Goal: Task Accomplishment & Management: Manage account settings

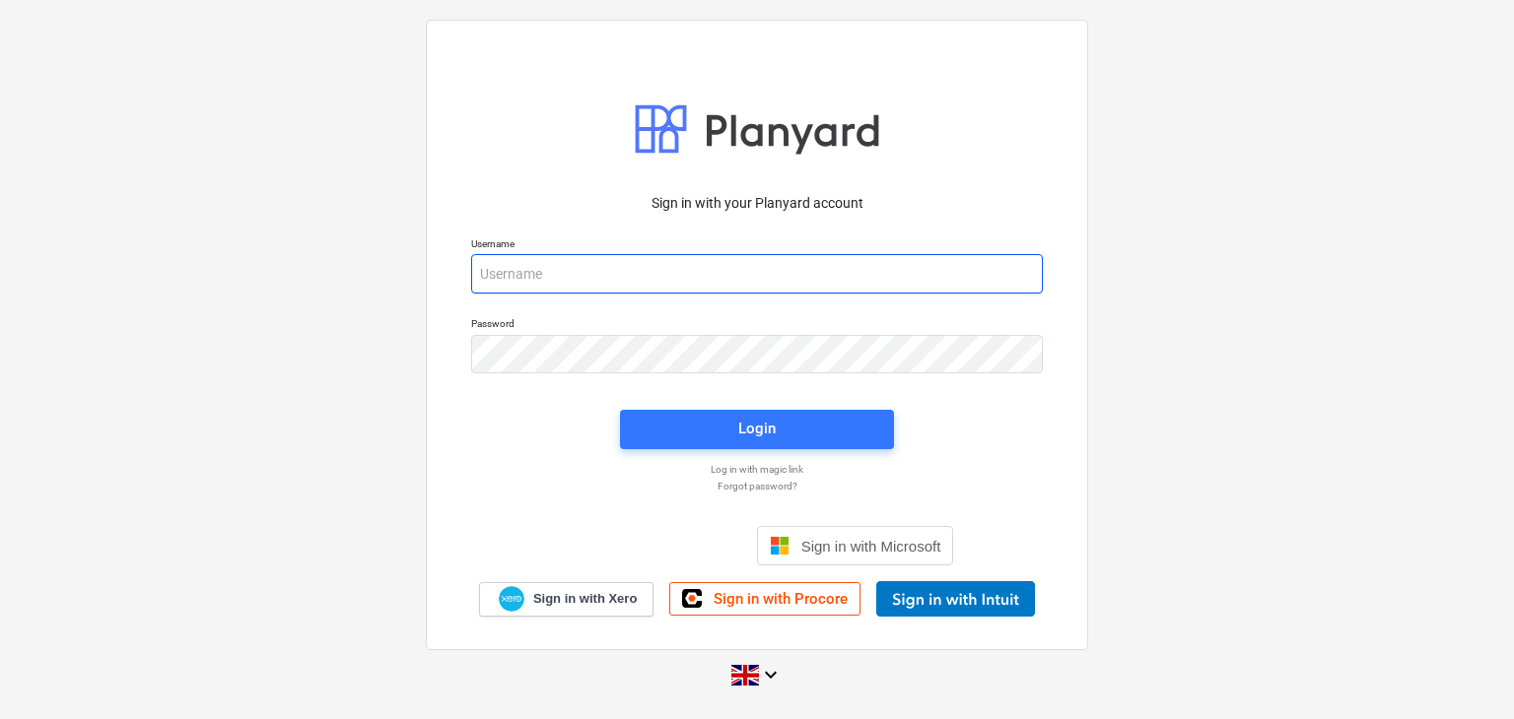
click at [665, 268] on input "email" at bounding box center [757, 273] width 572 height 39
type input "[PERSON_NAME][EMAIL_ADDRESS][DOMAIN_NAME]"
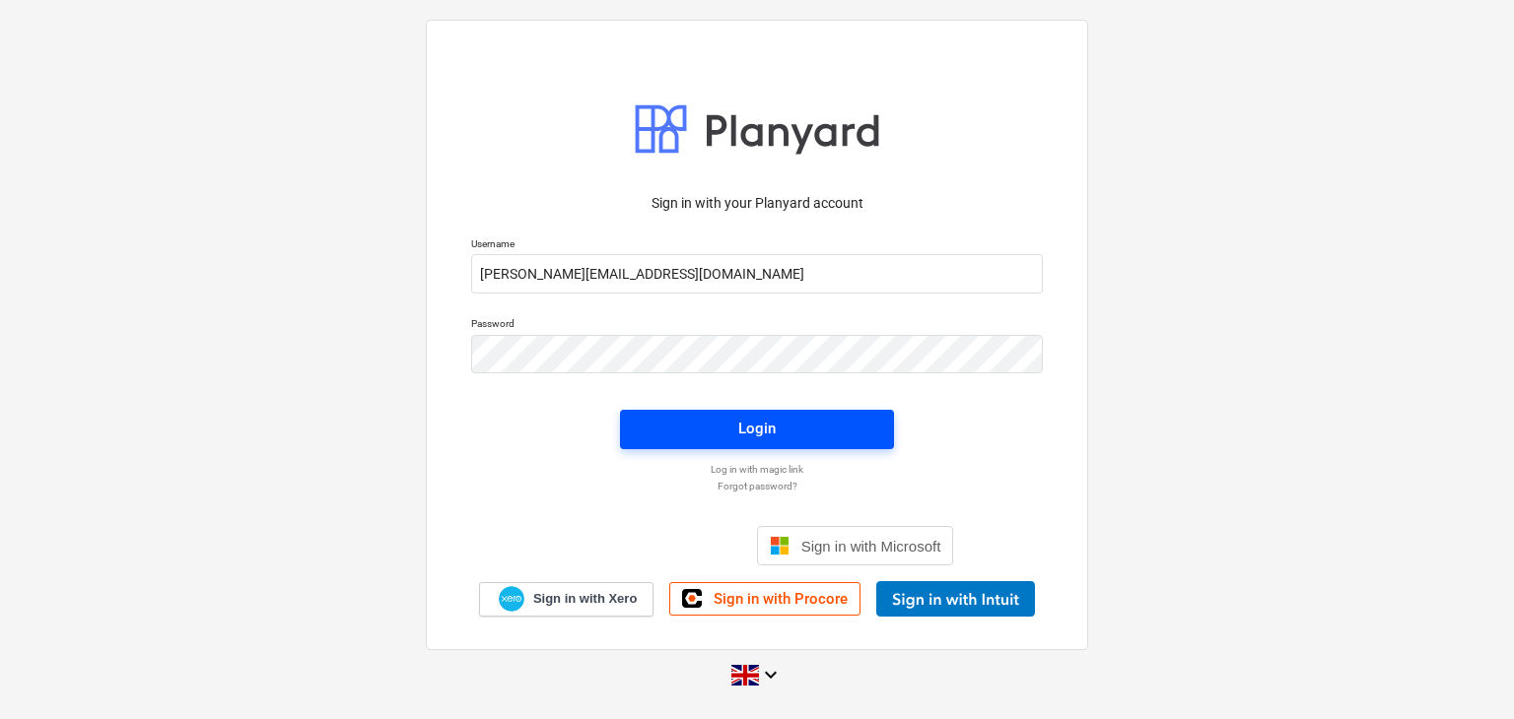
click at [784, 427] on span "Login" at bounding box center [757, 429] width 227 height 26
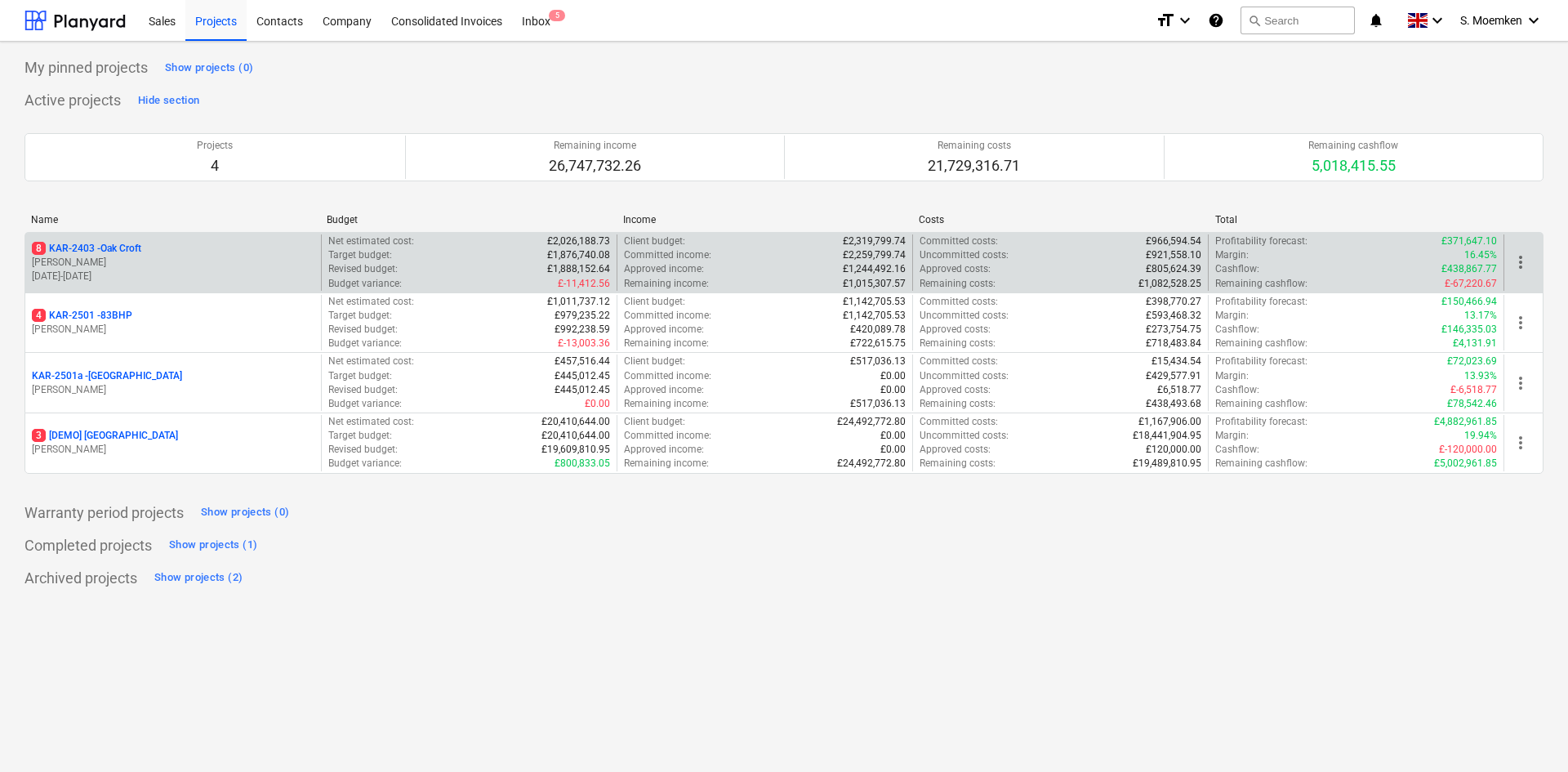
click at [157, 257] on p "[PERSON_NAME]" at bounding box center [172, 262] width 283 height 14
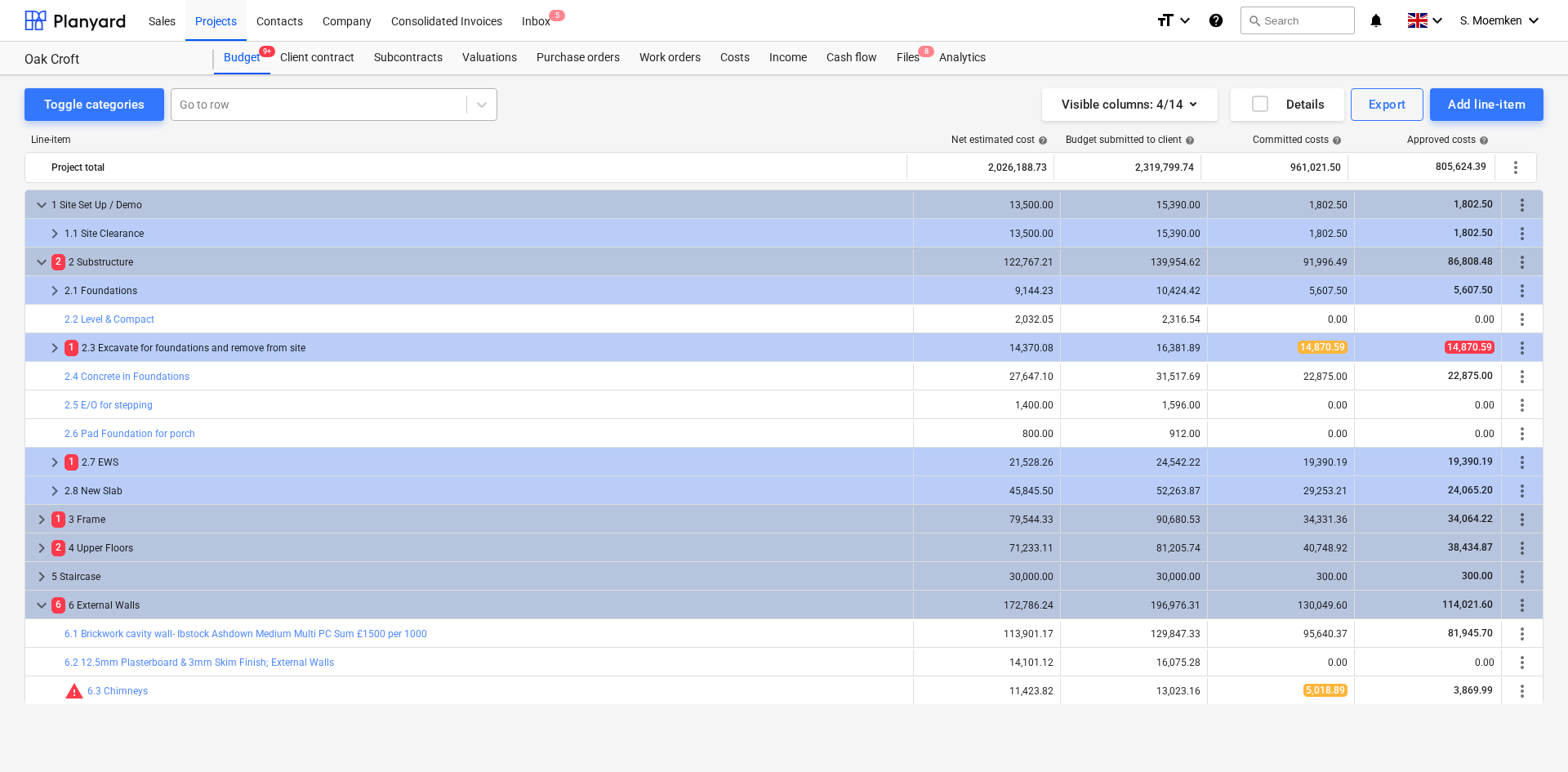
click at [328, 109] on div at bounding box center [319, 104] width 278 height 17
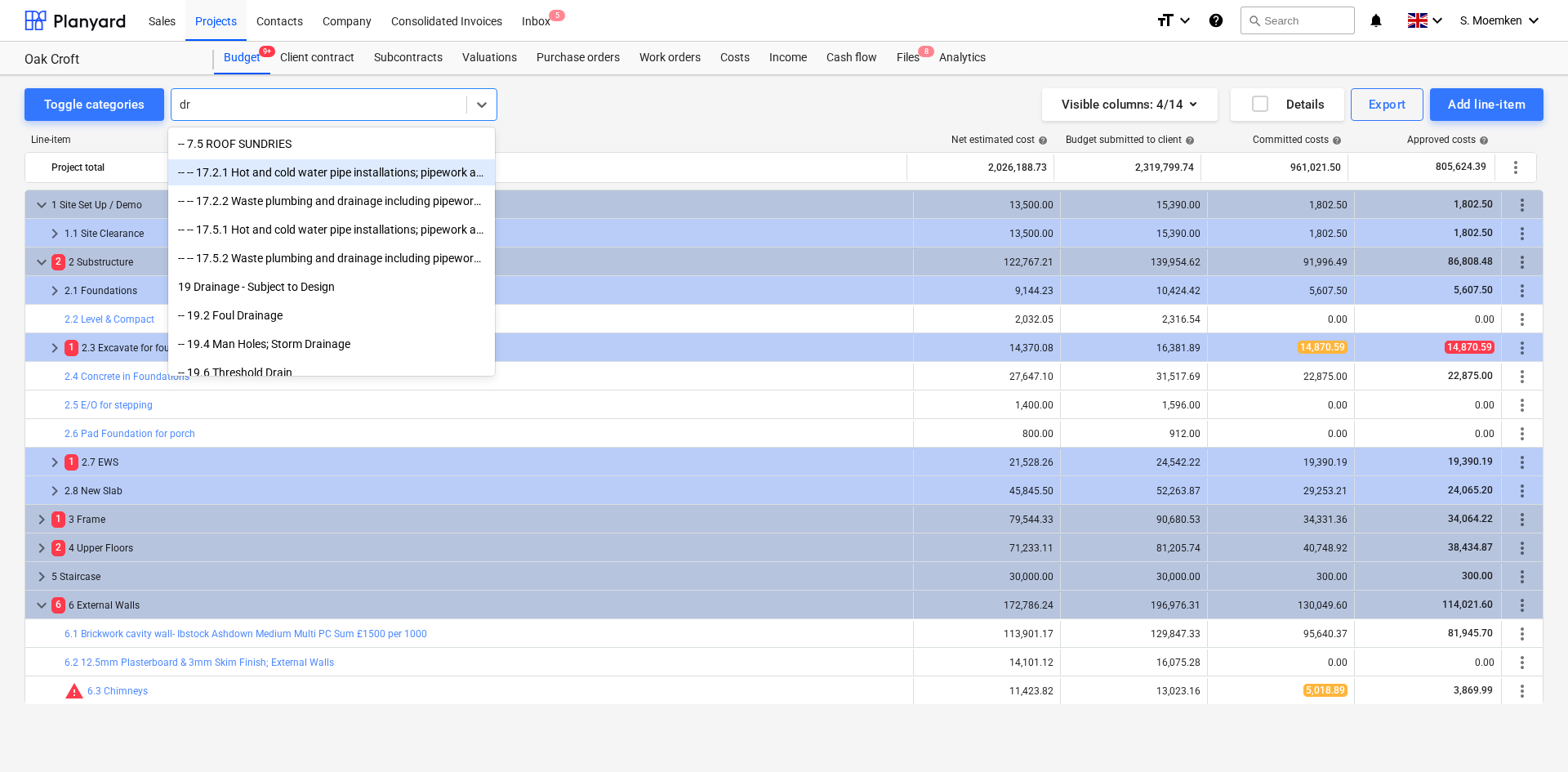
type input "d"
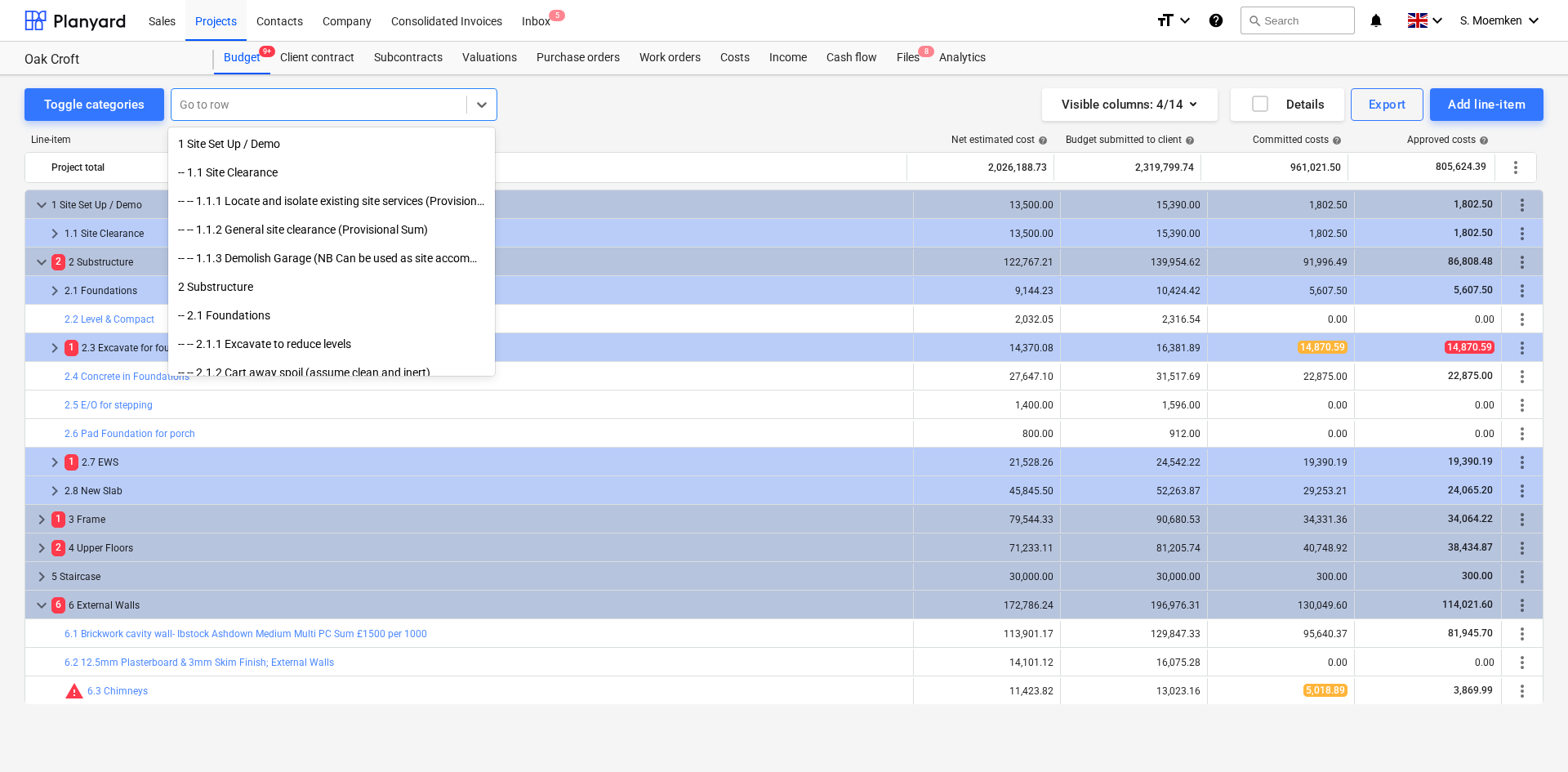
click at [555, 114] on div "Toggle categories option -- -- 17.2.1 Hot and cold water pipe installations; pi…" at bounding box center [784, 104] width 1519 height 32
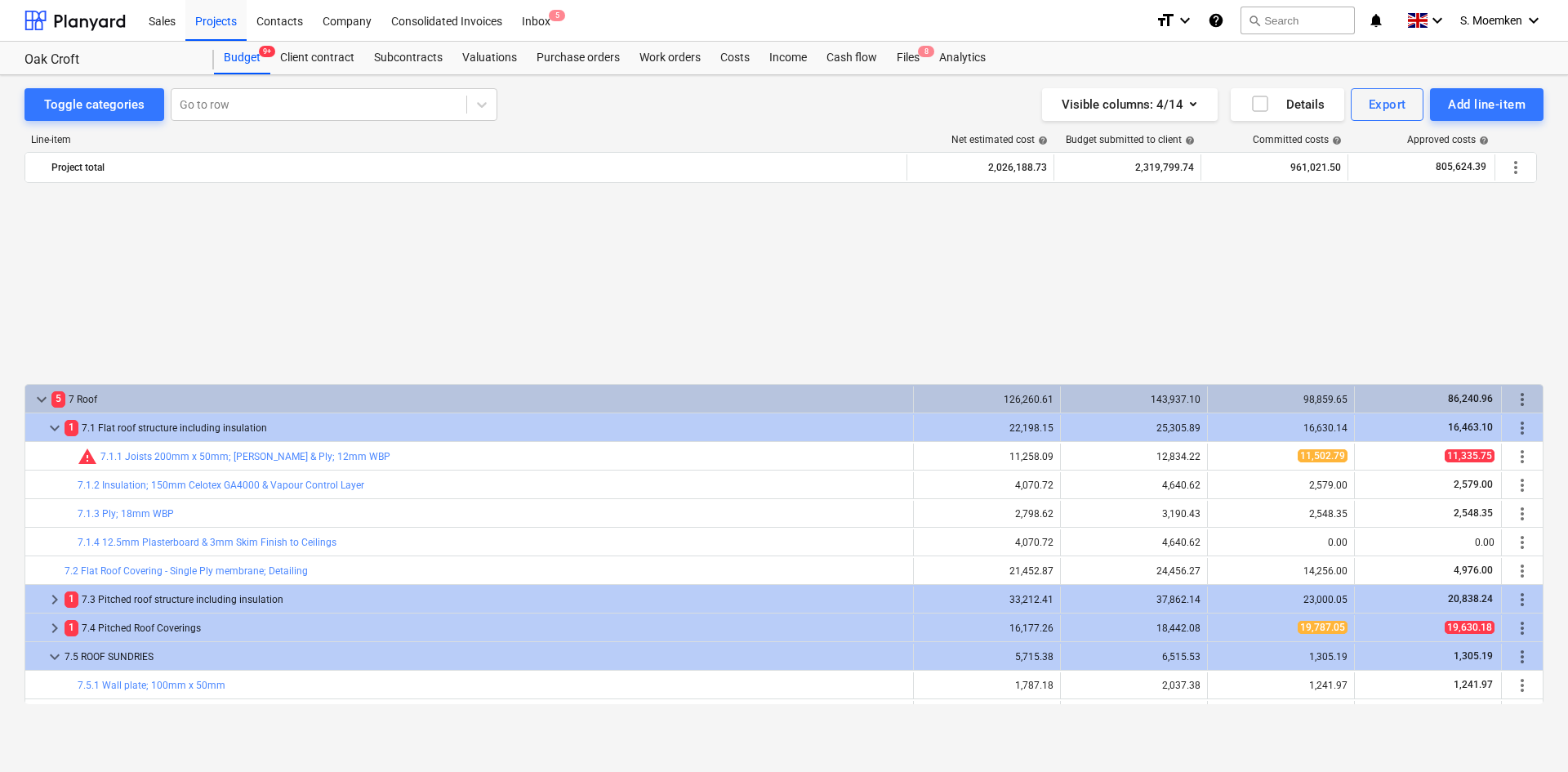
scroll to position [736, 0]
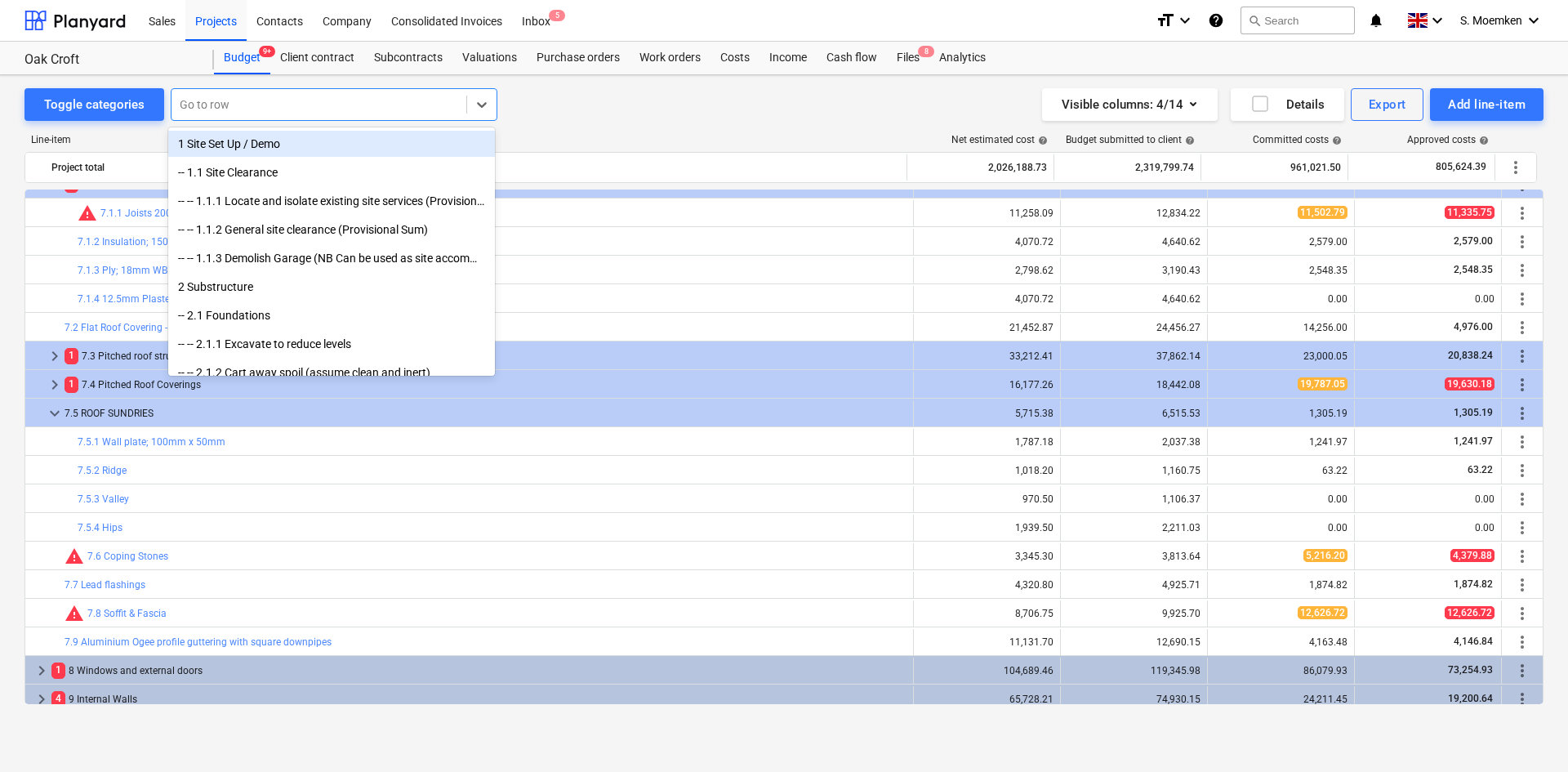
click at [318, 105] on div at bounding box center [319, 104] width 278 height 17
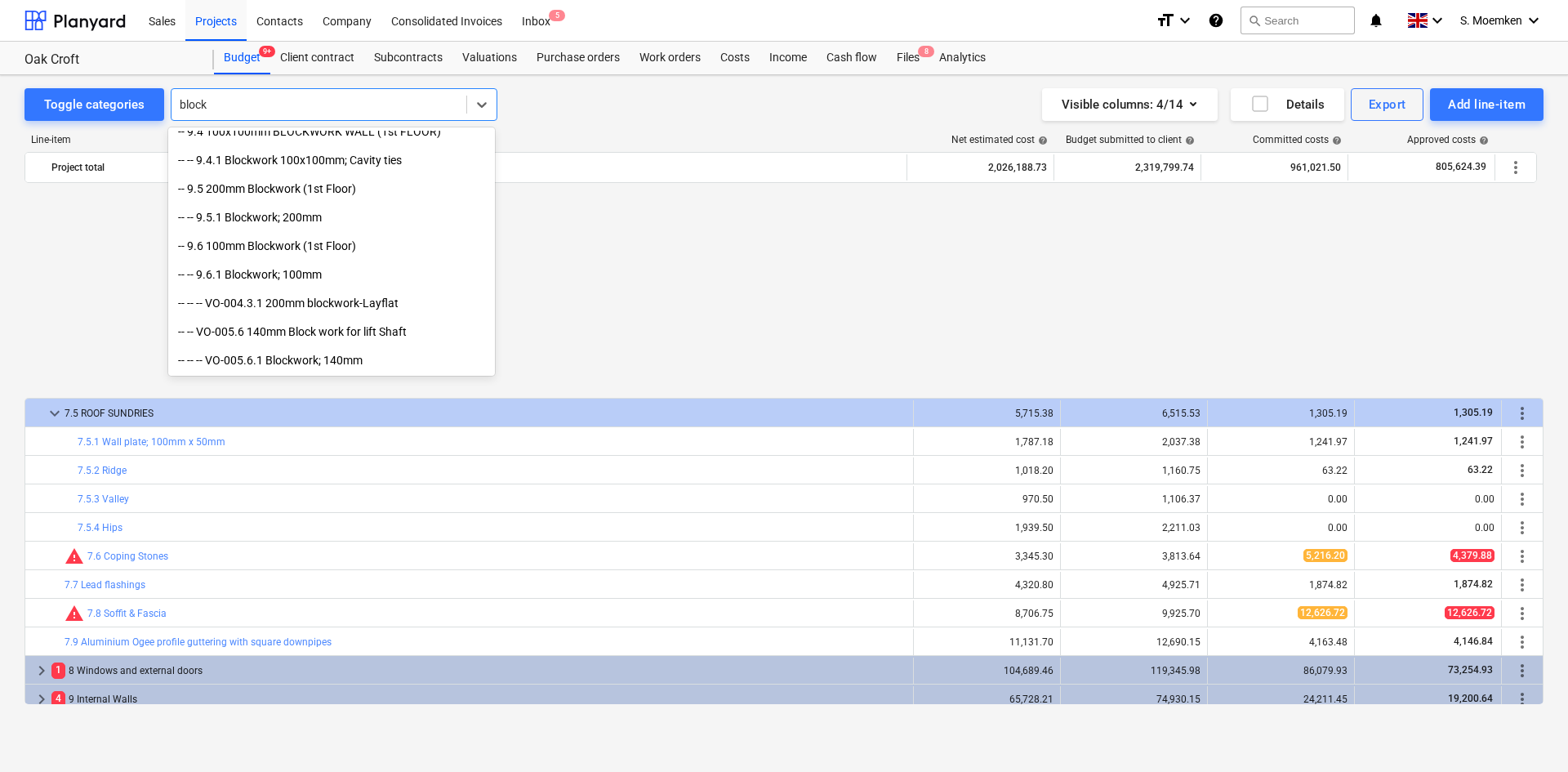
scroll to position [981, 0]
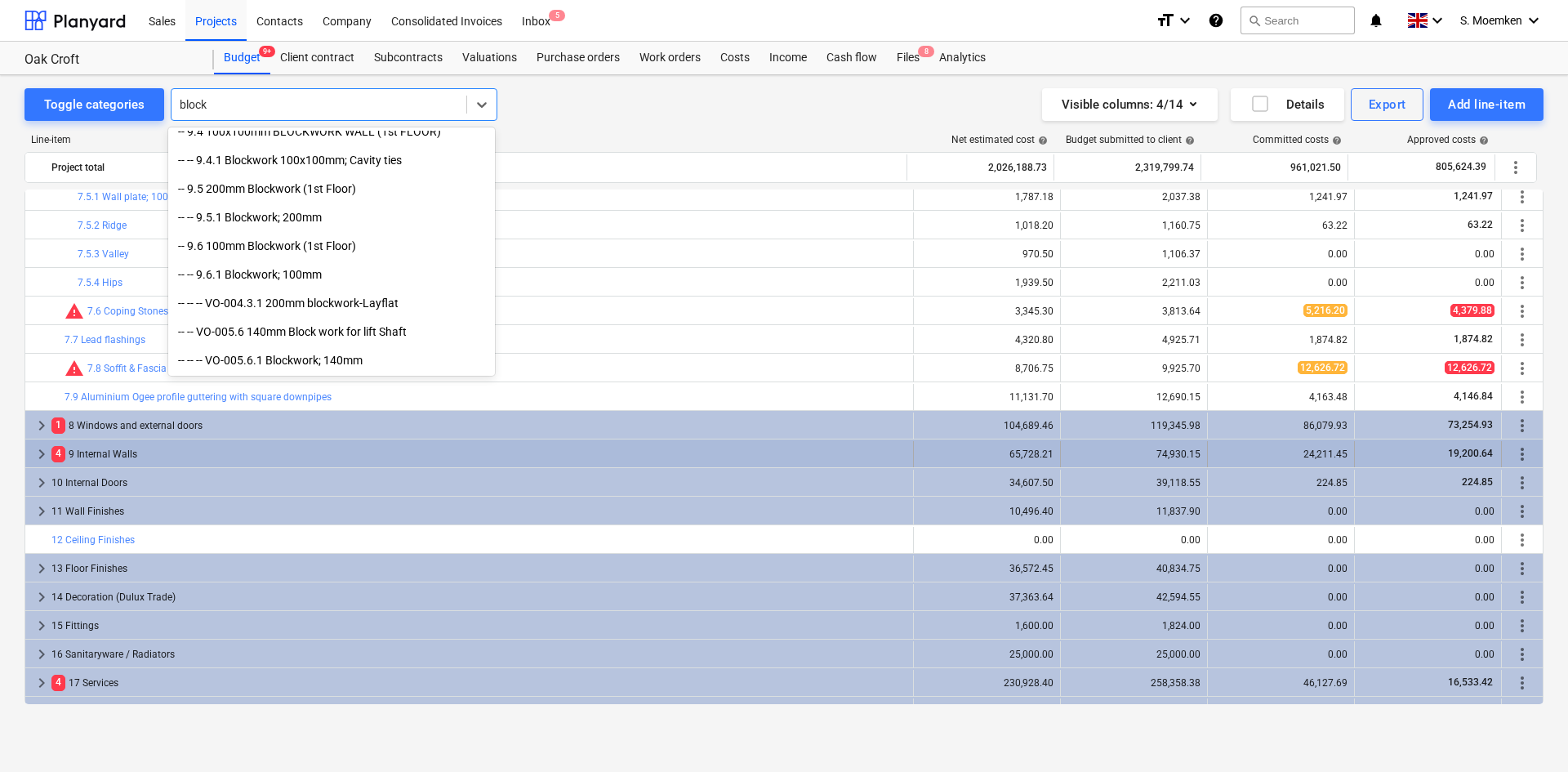
type input "block"
click at [37, 452] on span "keyboard_arrow_right" at bounding box center [41, 454] width 20 height 20
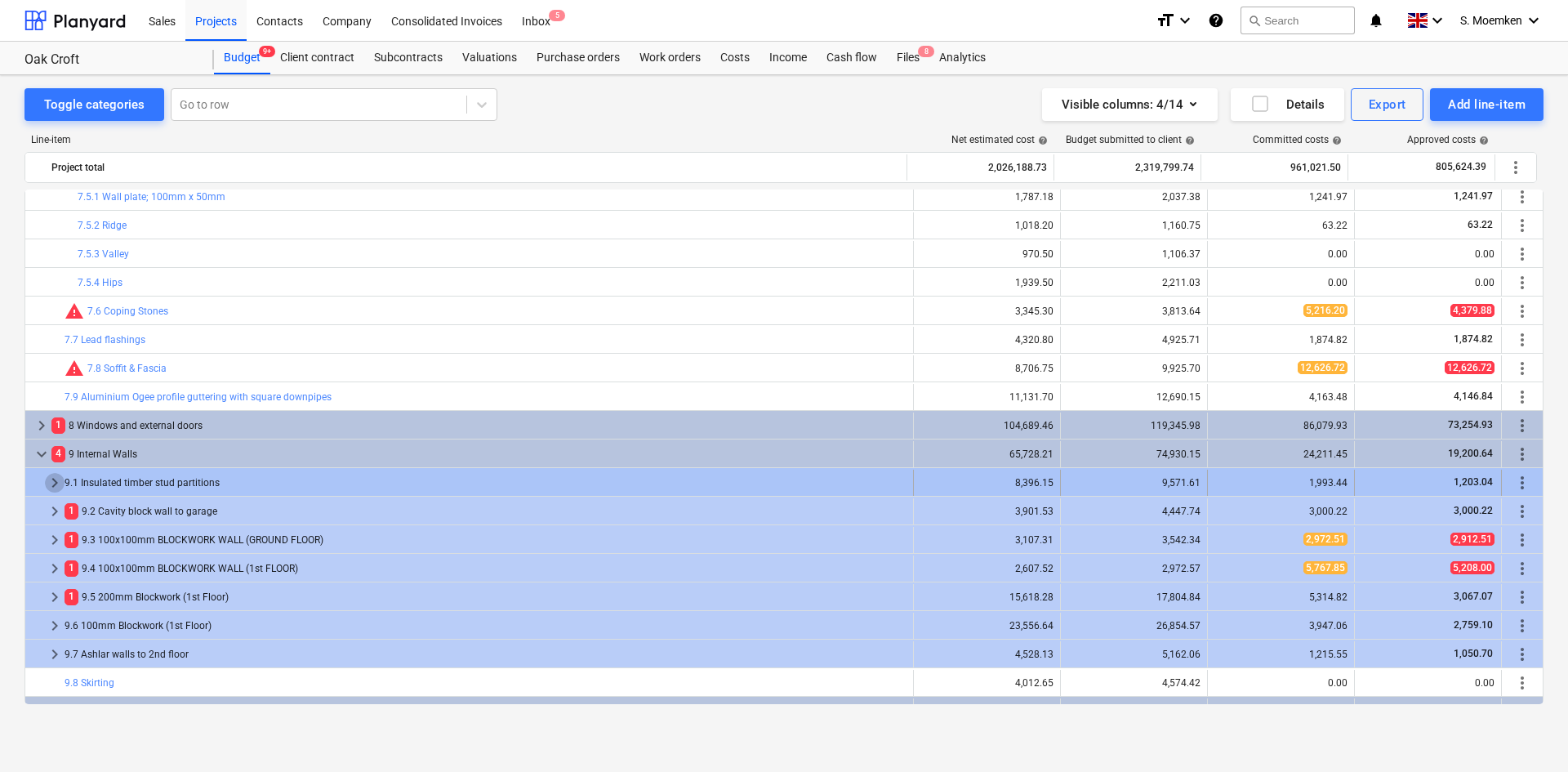
click at [51, 481] on span "keyboard_arrow_right" at bounding box center [55, 483] width 20 height 20
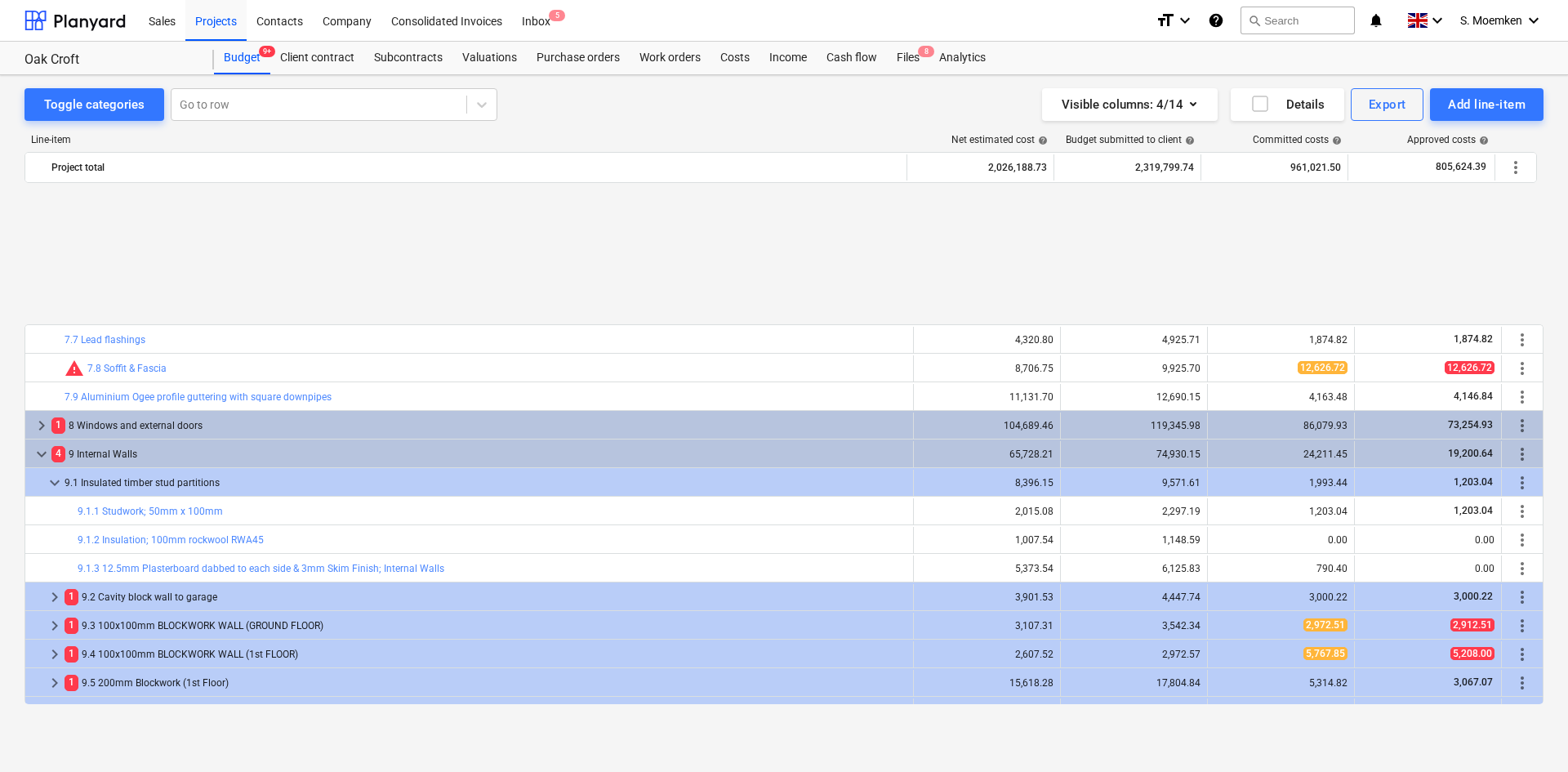
scroll to position [1144, 0]
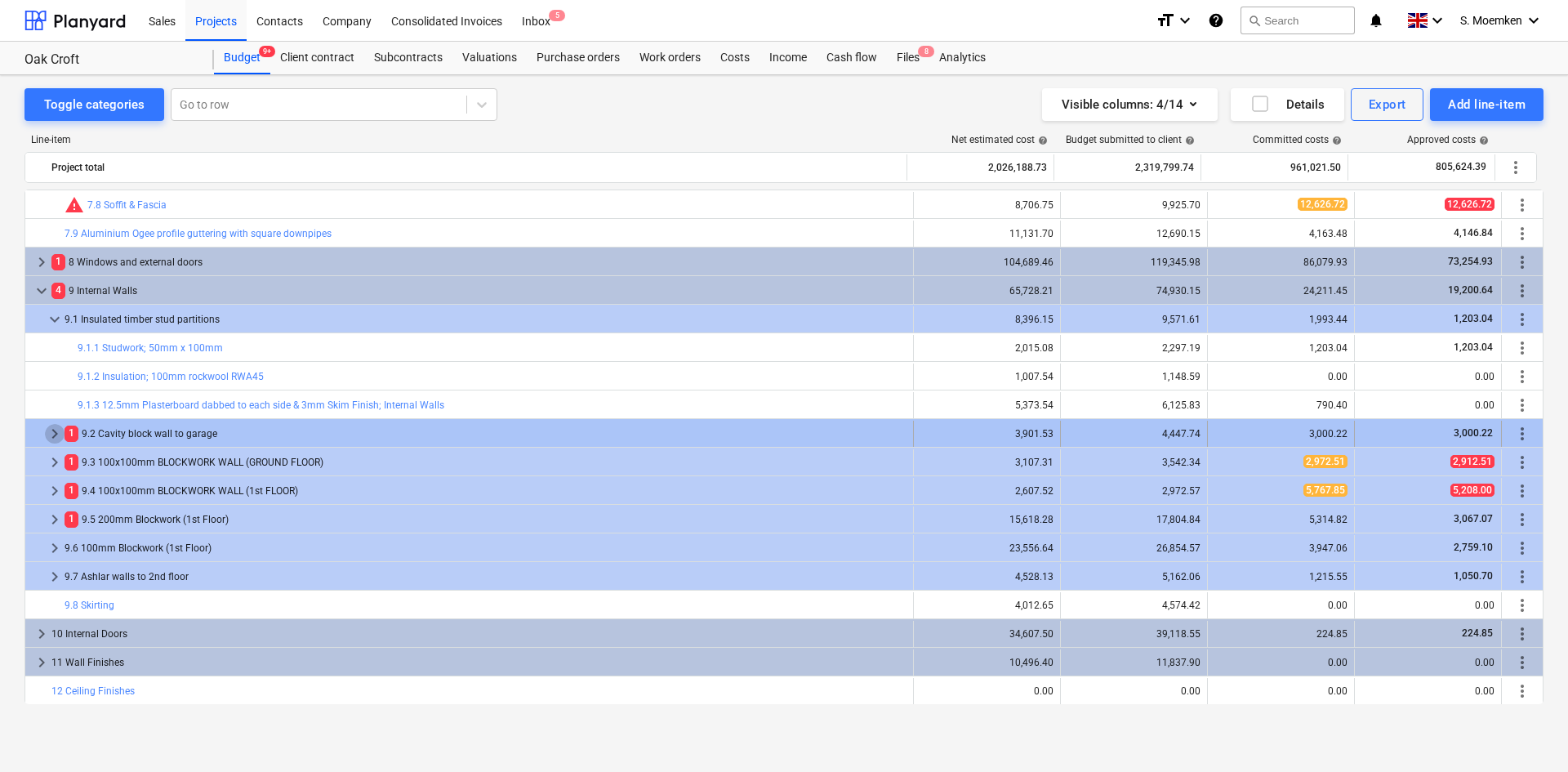
click at [50, 430] on span "keyboard_arrow_right" at bounding box center [55, 434] width 20 height 20
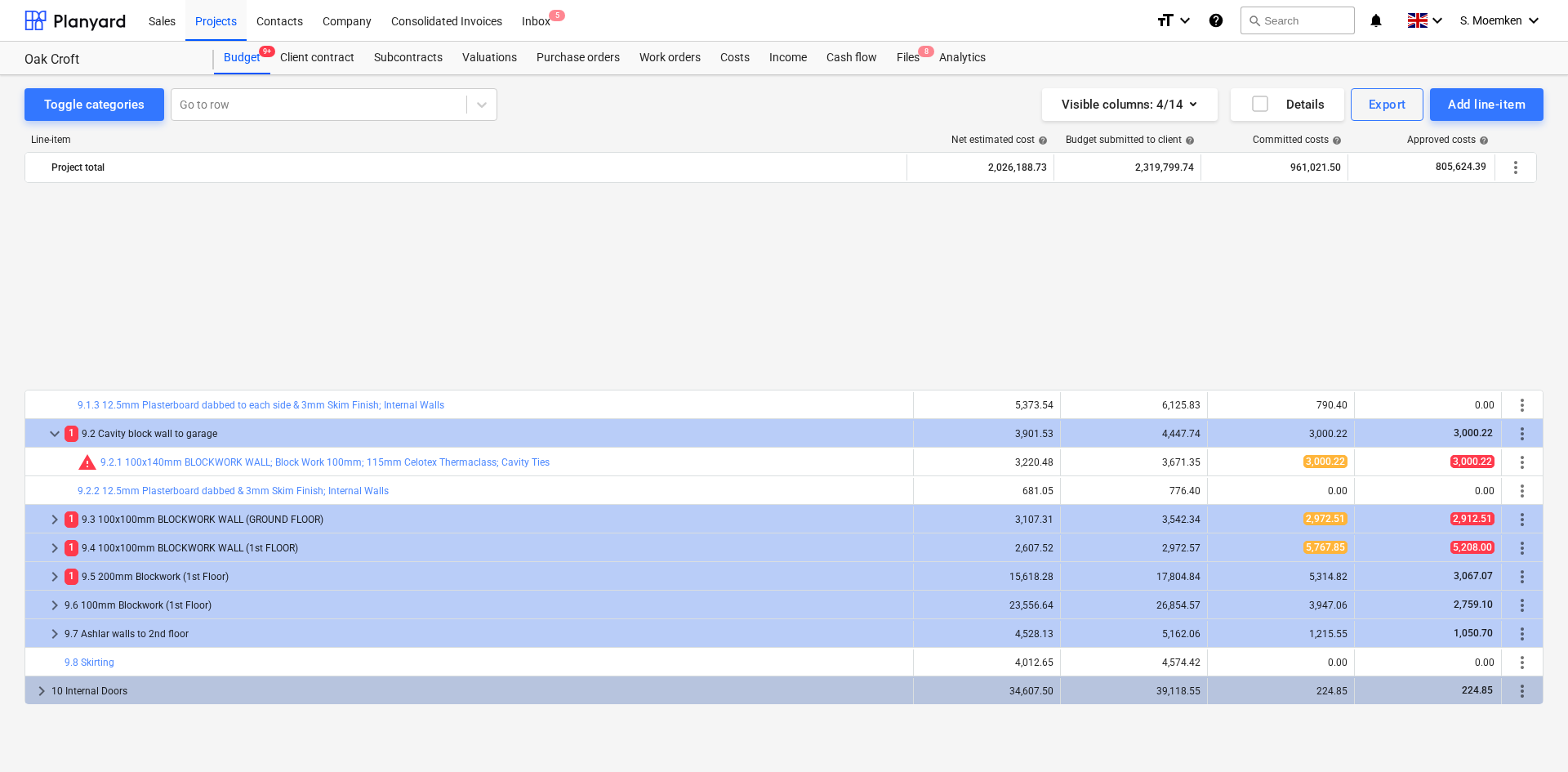
scroll to position [1389, 0]
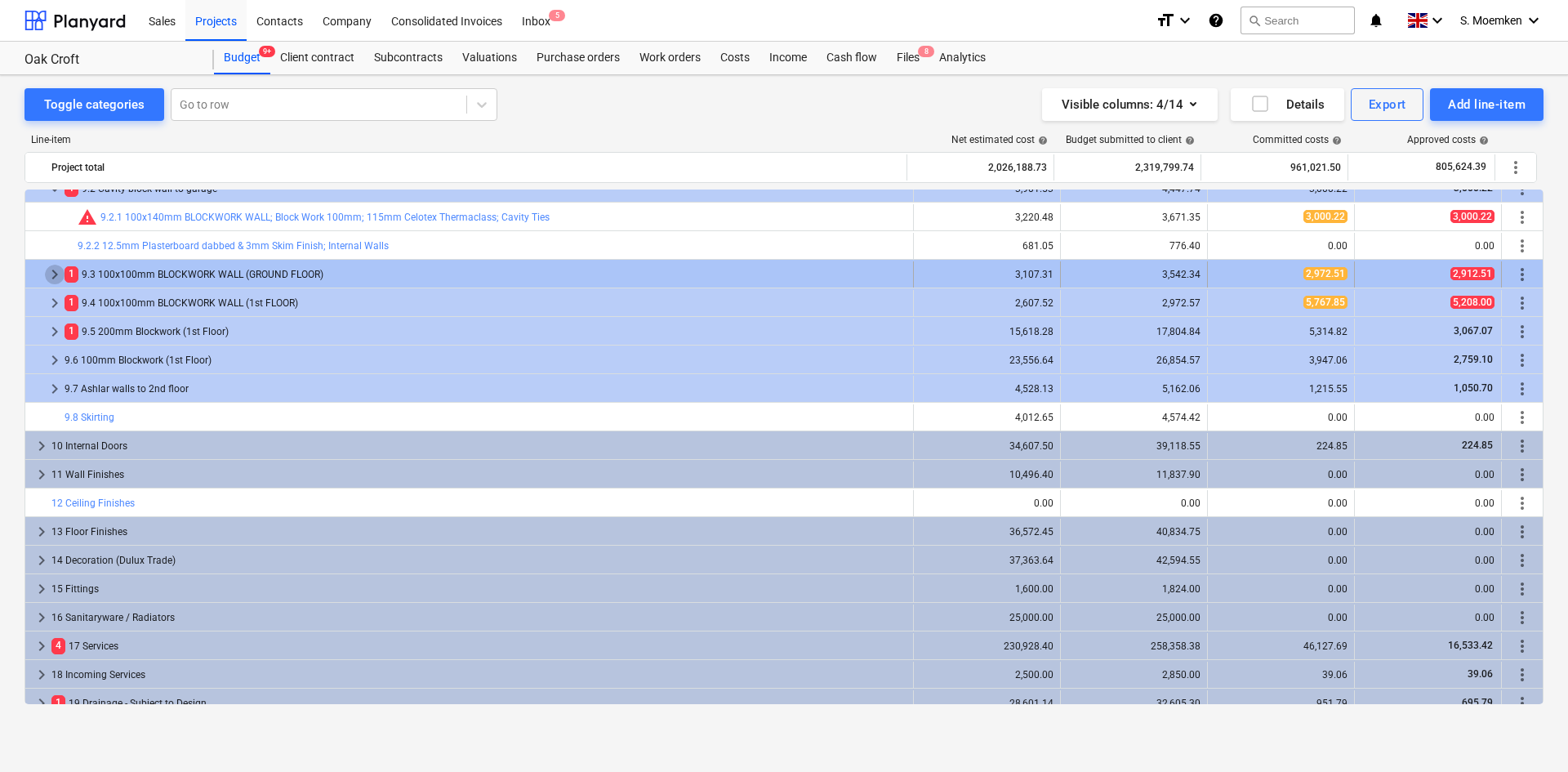
click at [53, 274] on span "keyboard_arrow_right" at bounding box center [55, 274] width 20 height 20
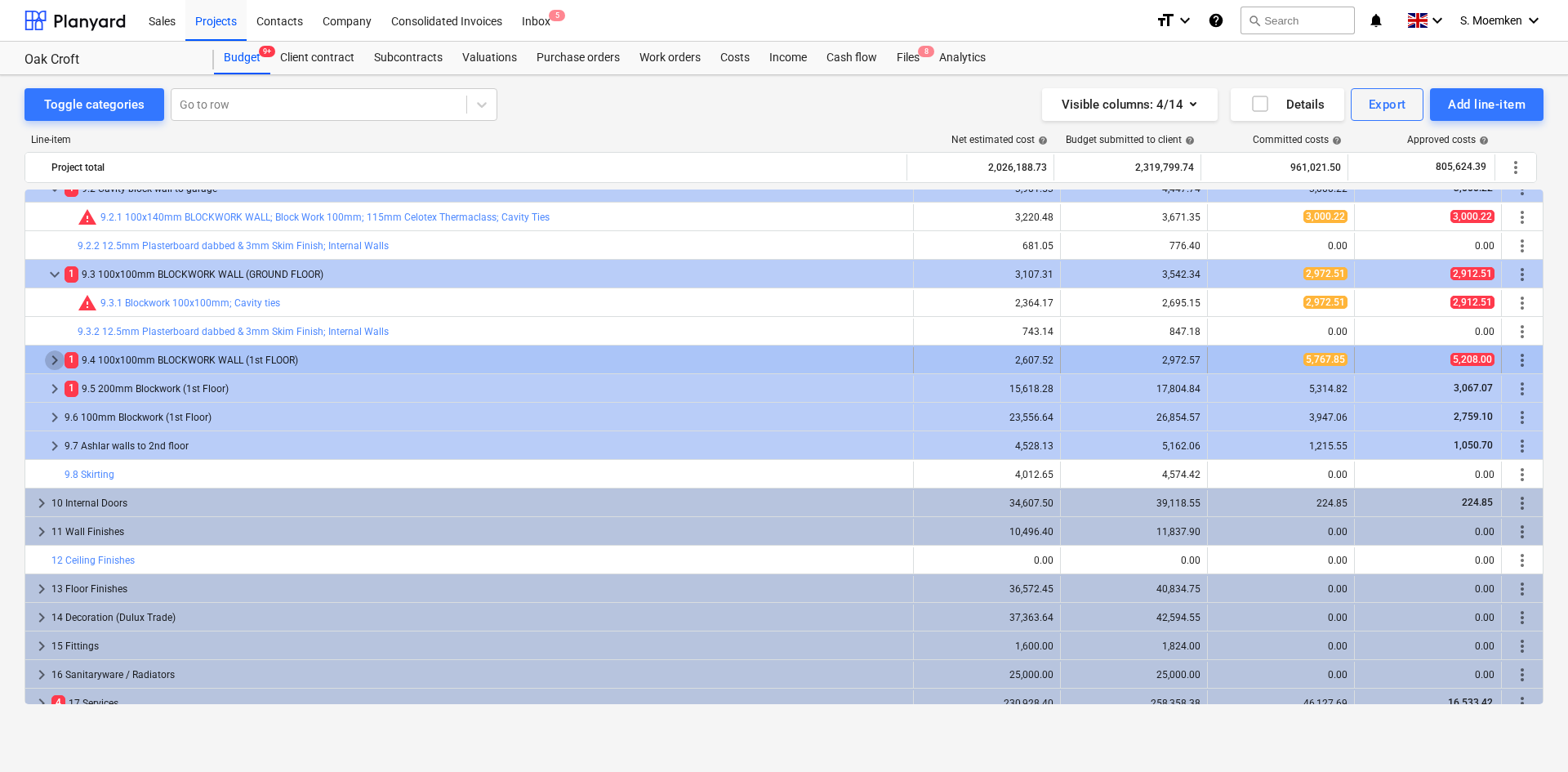
click at [56, 359] on span "keyboard_arrow_right" at bounding box center [55, 361] width 20 height 20
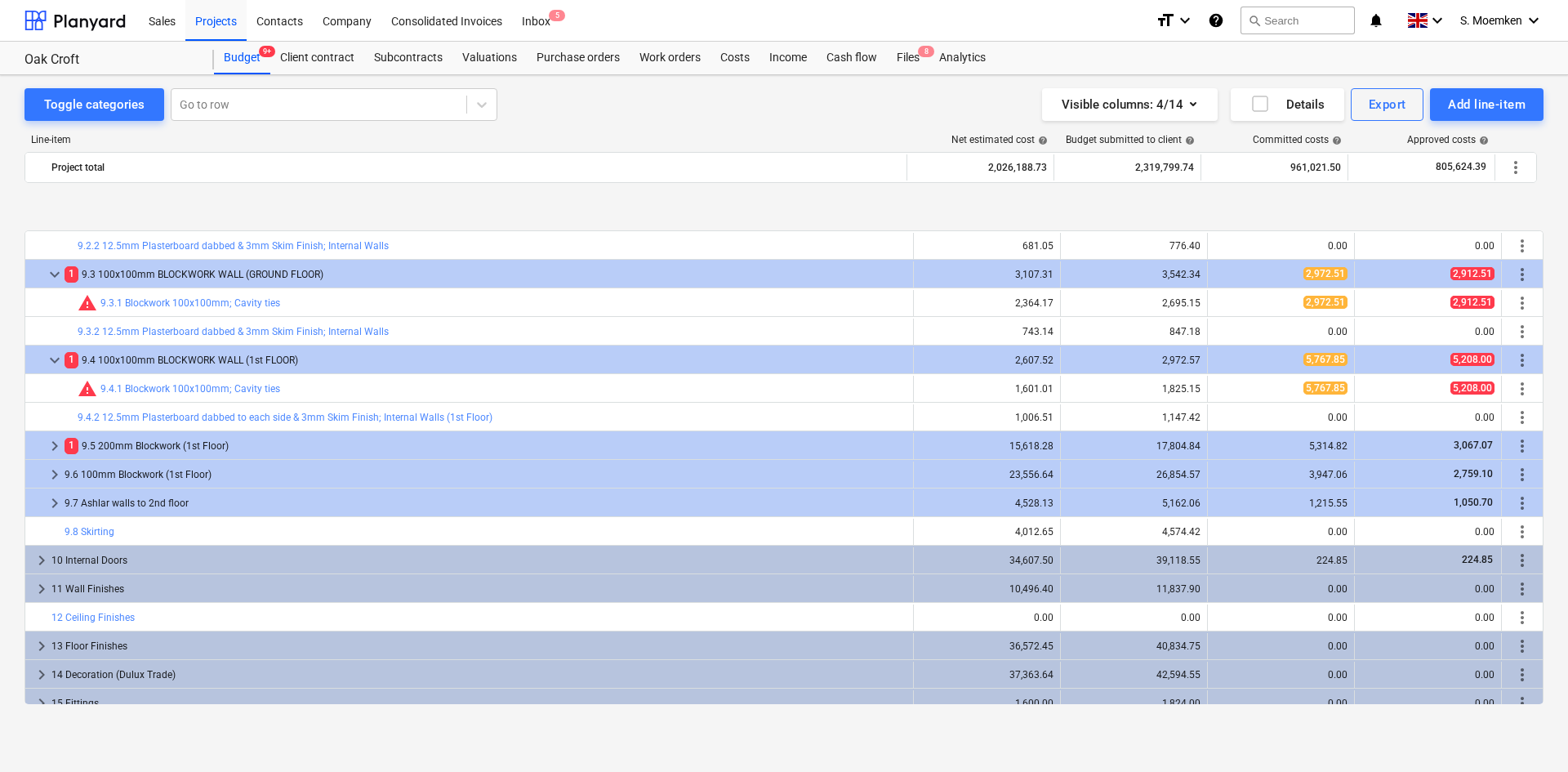
scroll to position [1552, 0]
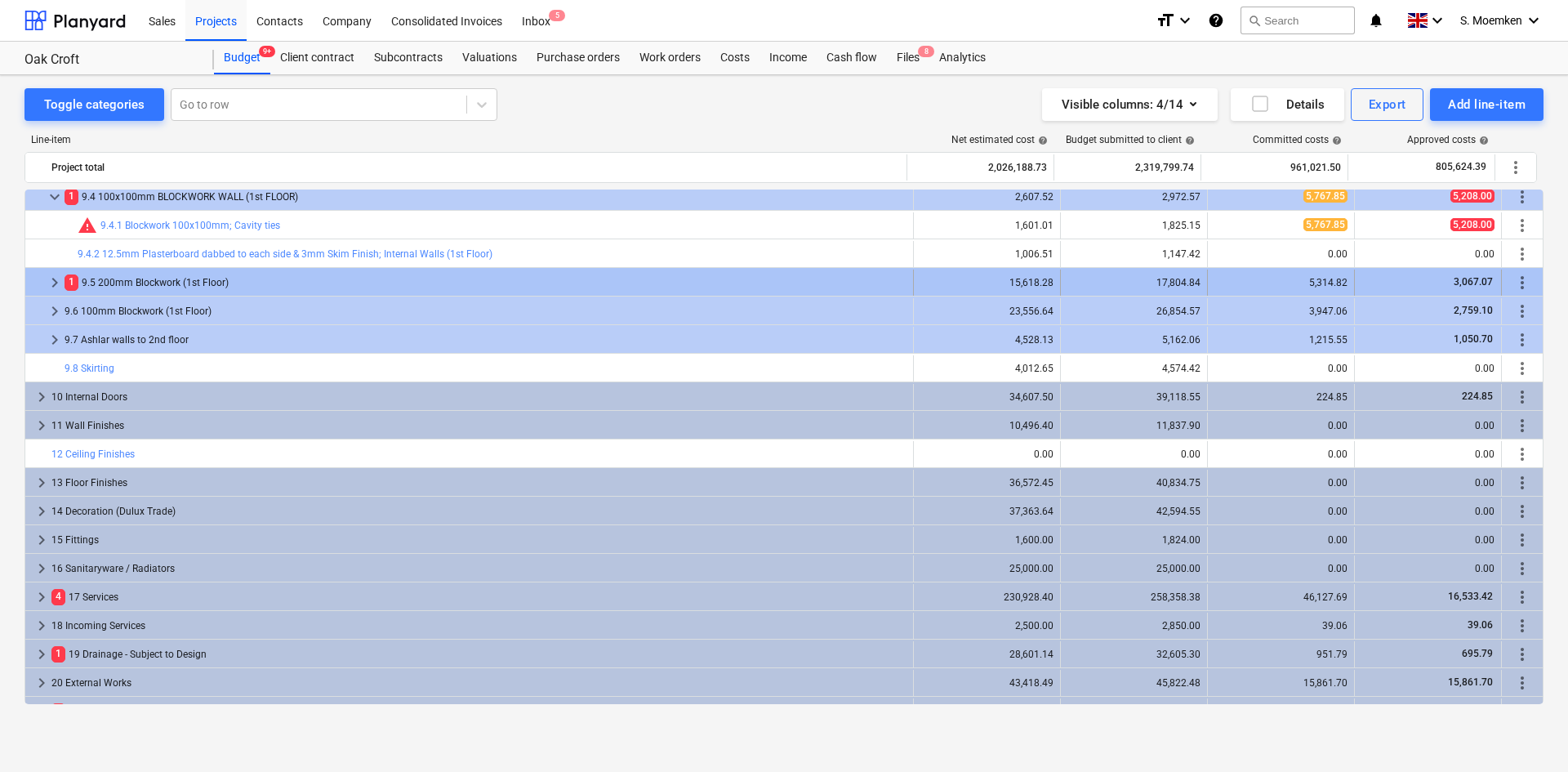
click at [60, 279] on span "keyboard_arrow_right" at bounding box center [55, 283] width 20 height 20
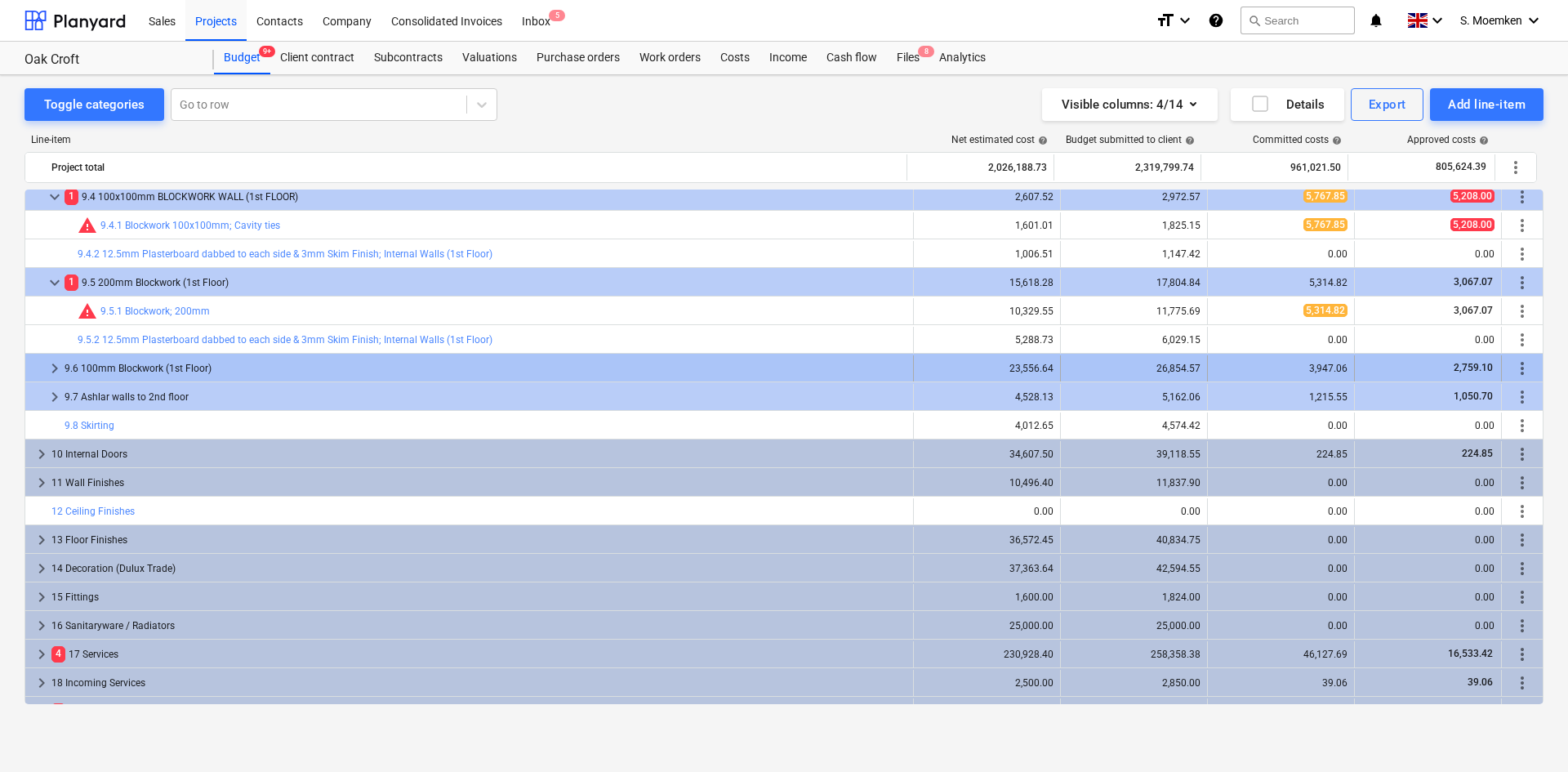
click at [49, 367] on span "keyboard_arrow_right" at bounding box center [55, 369] width 20 height 20
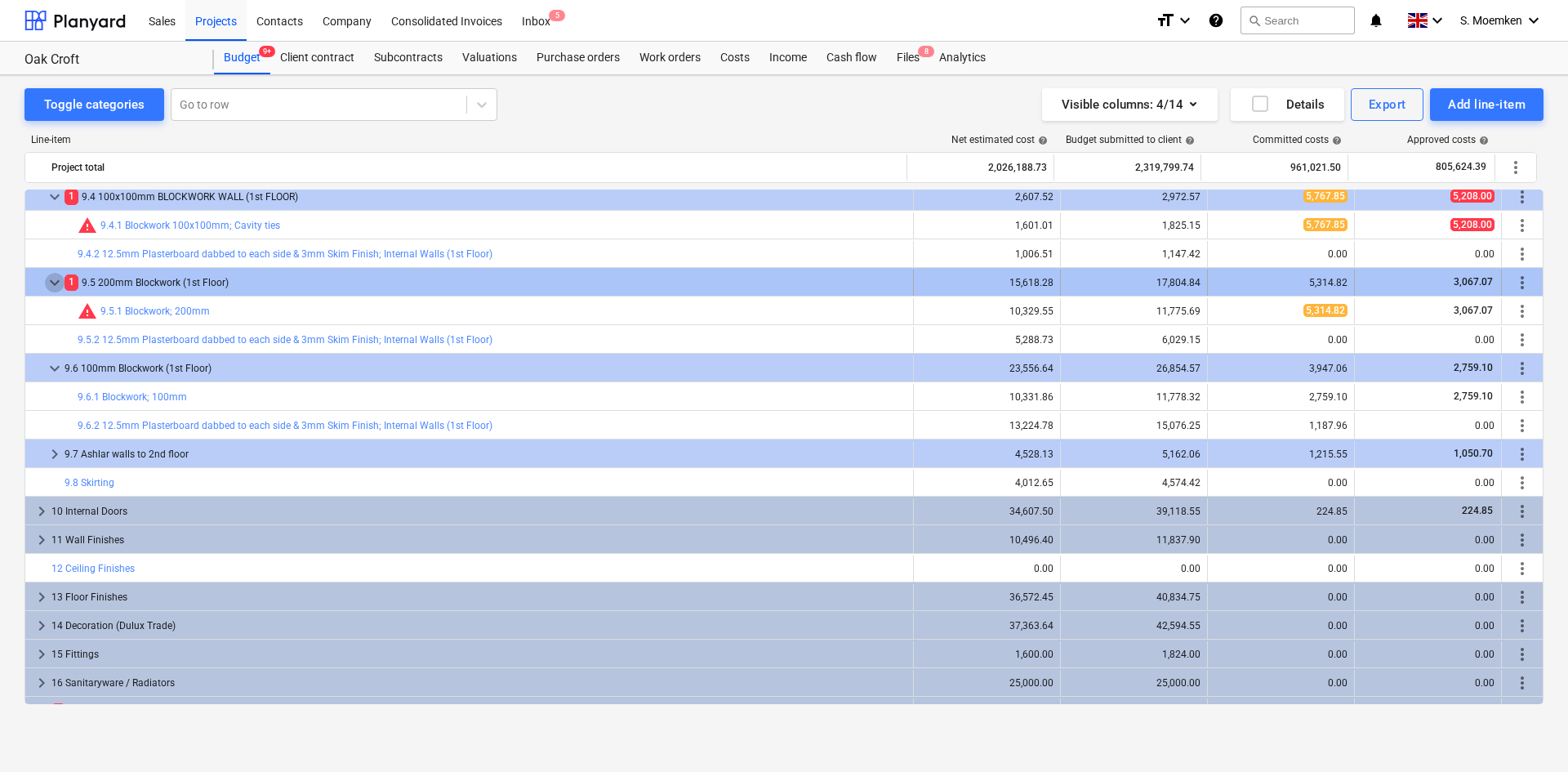
click at [54, 279] on span "keyboard_arrow_down" at bounding box center [55, 283] width 20 height 20
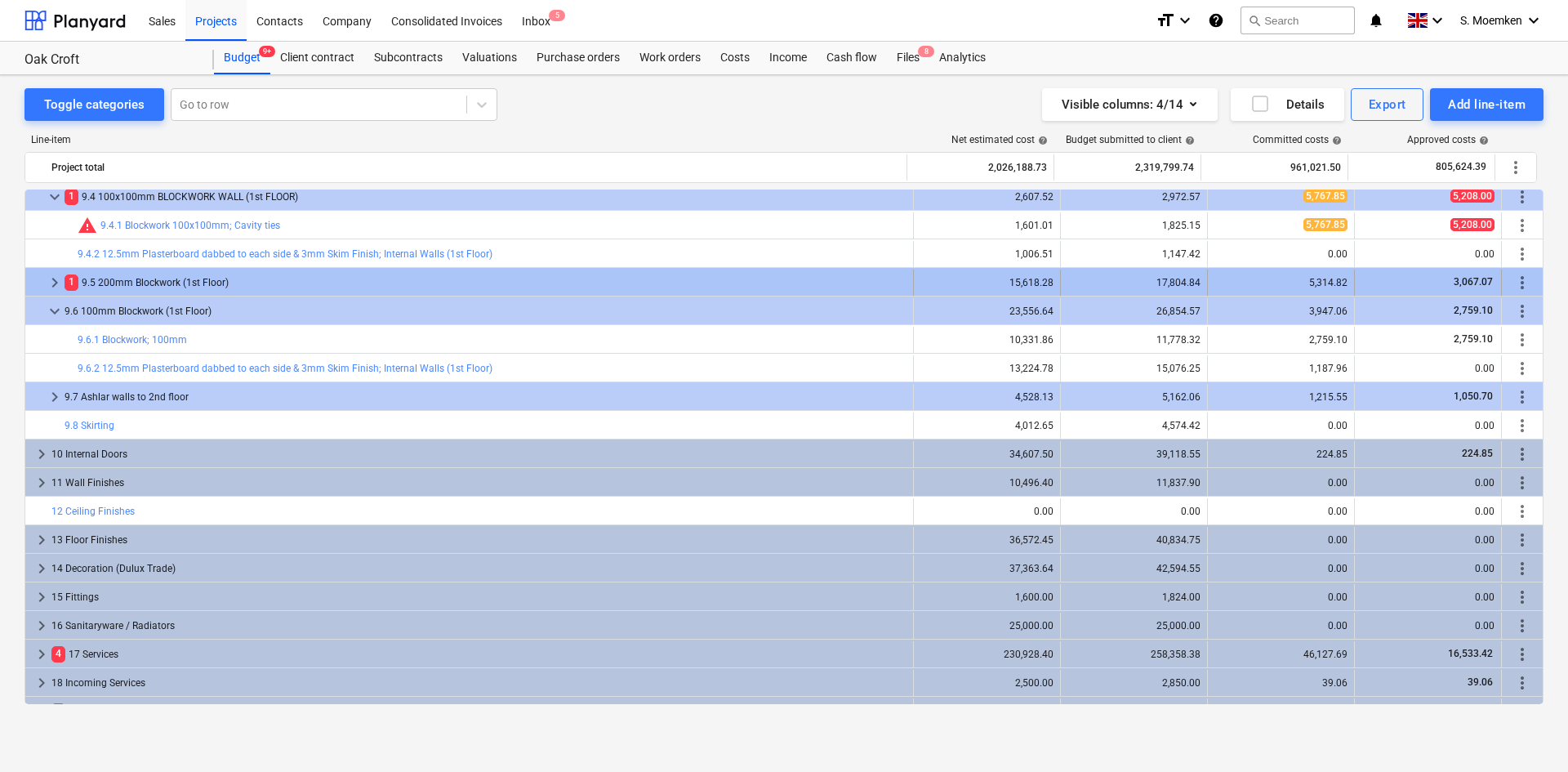
click at [54, 278] on span "keyboard_arrow_right" at bounding box center [55, 283] width 20 height 20
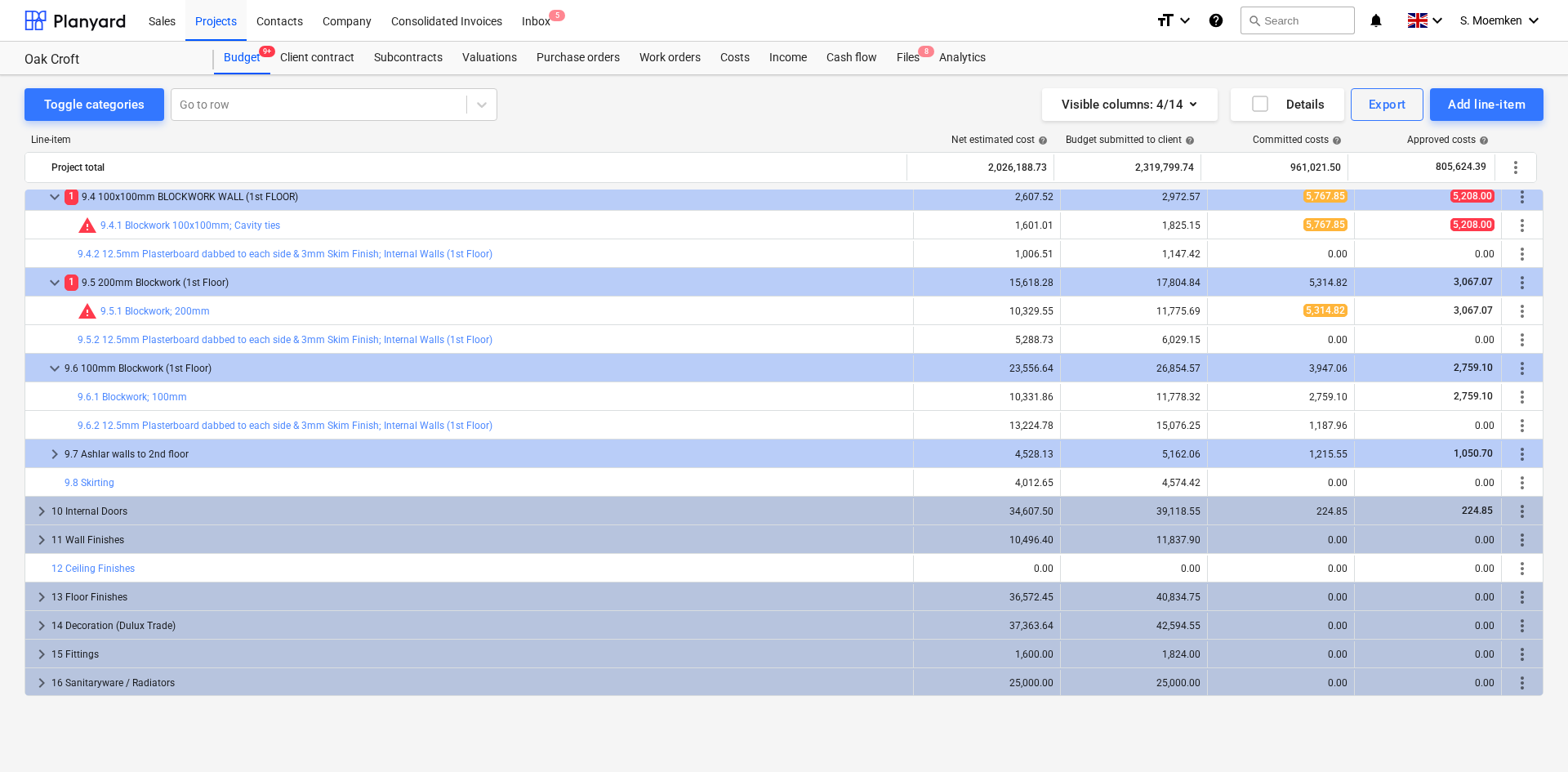
scroll to position [1389, 0]
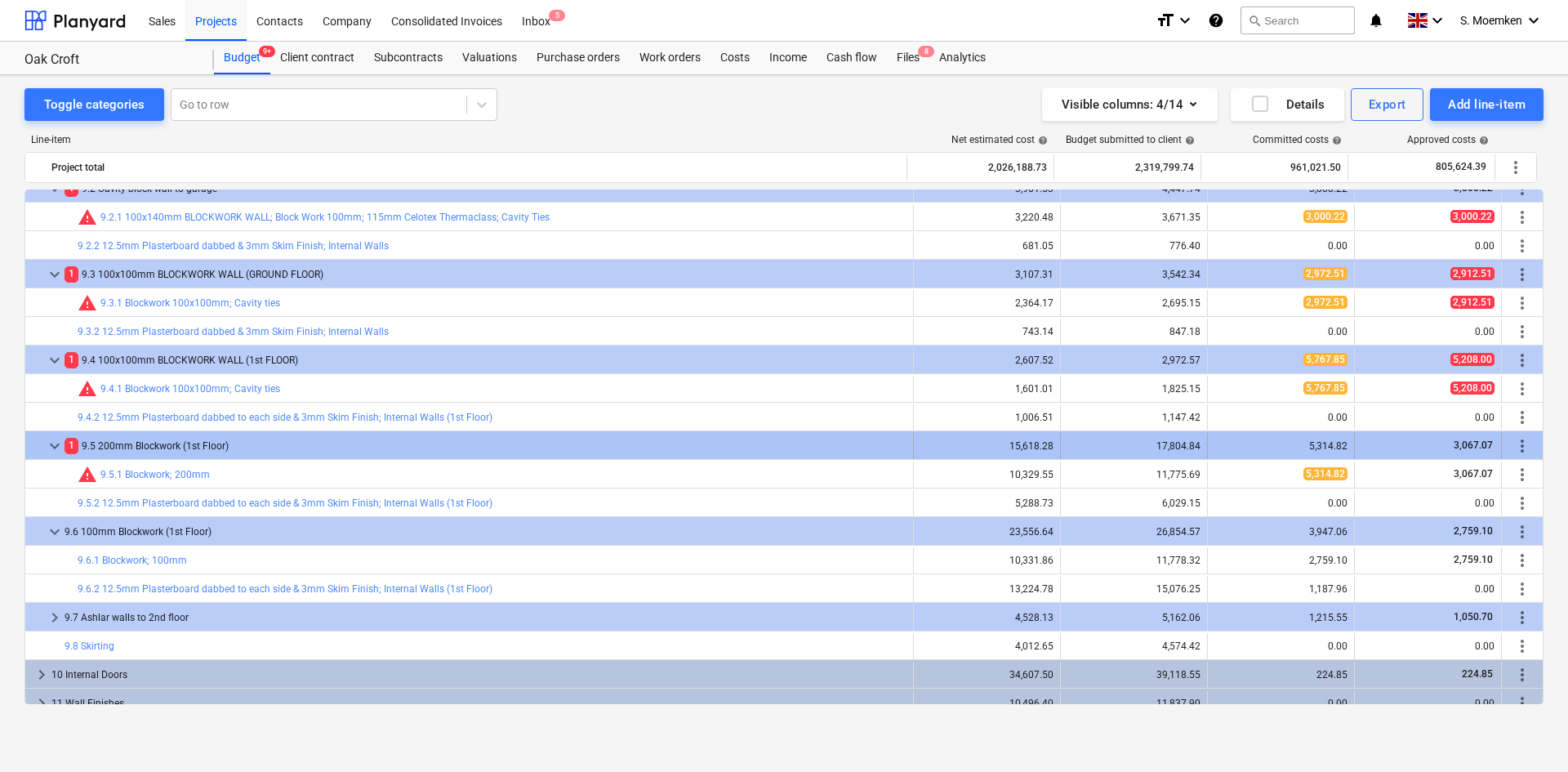
click at [165, 442] on div "1 9.5 200mm Blockwork (1st Floor)" at bounding box center [486, 446] width 842 height 27
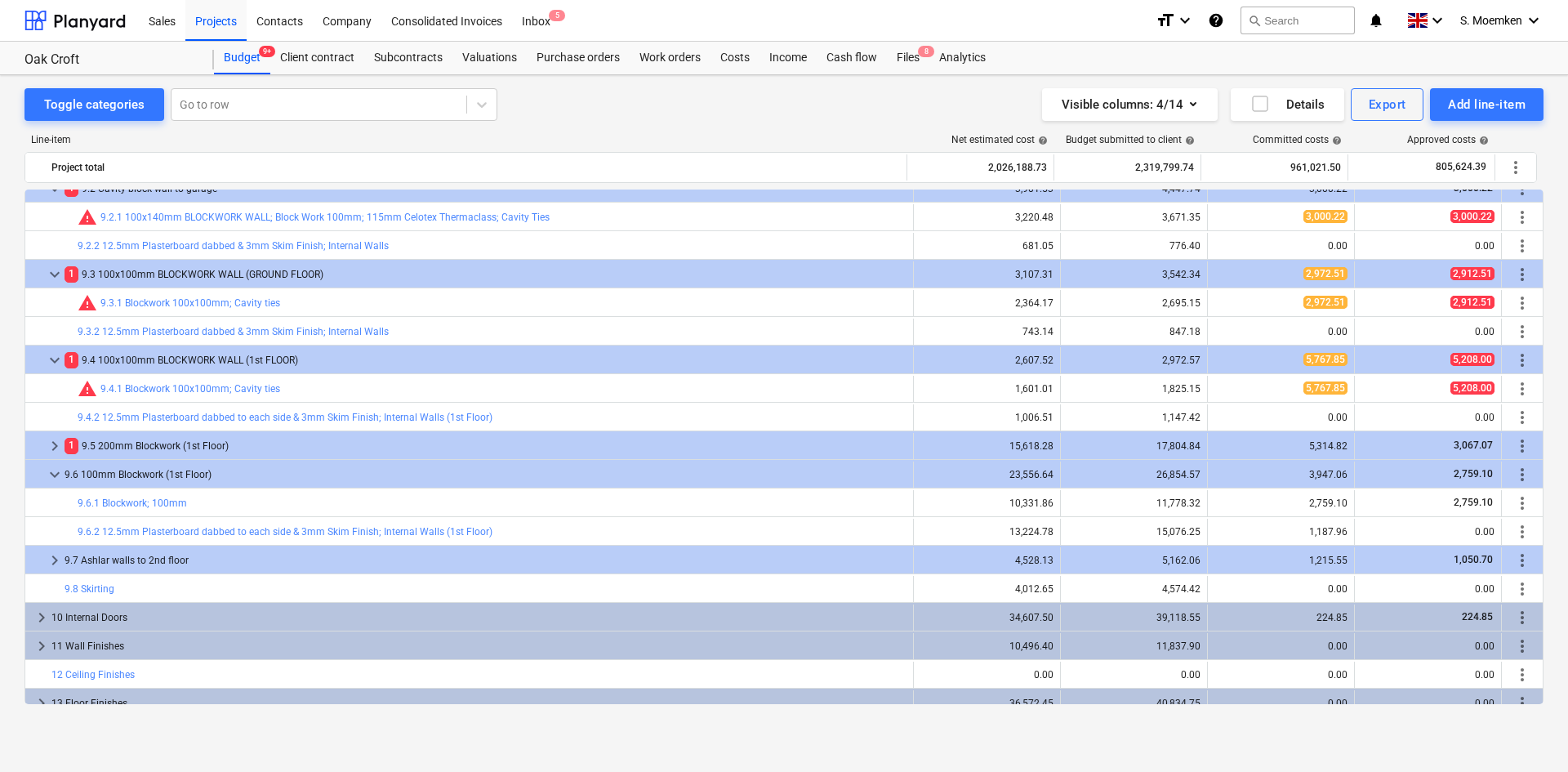
click at [165, 442] on div "1 9.5 200mm Blockwork (1st Floor)" at bounding box center [486, 446] width 842 height 27
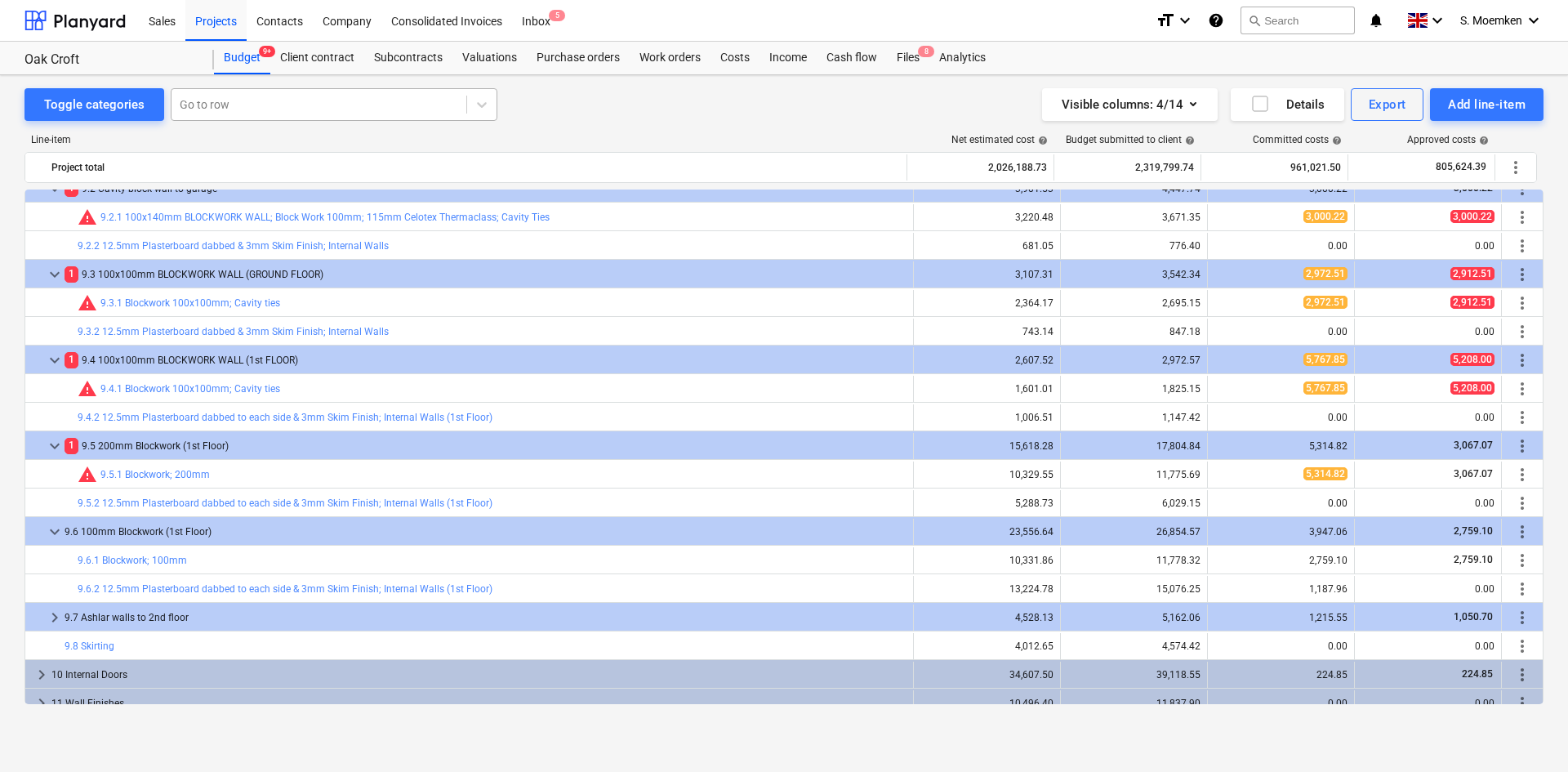
drag, startPoint x: 245, startPoint y: 97, endPoint x: 256, endPoint y: 100, distance: 11.4
click at [245, 97] on div at bounding box center [319, 104] width 278 height 17
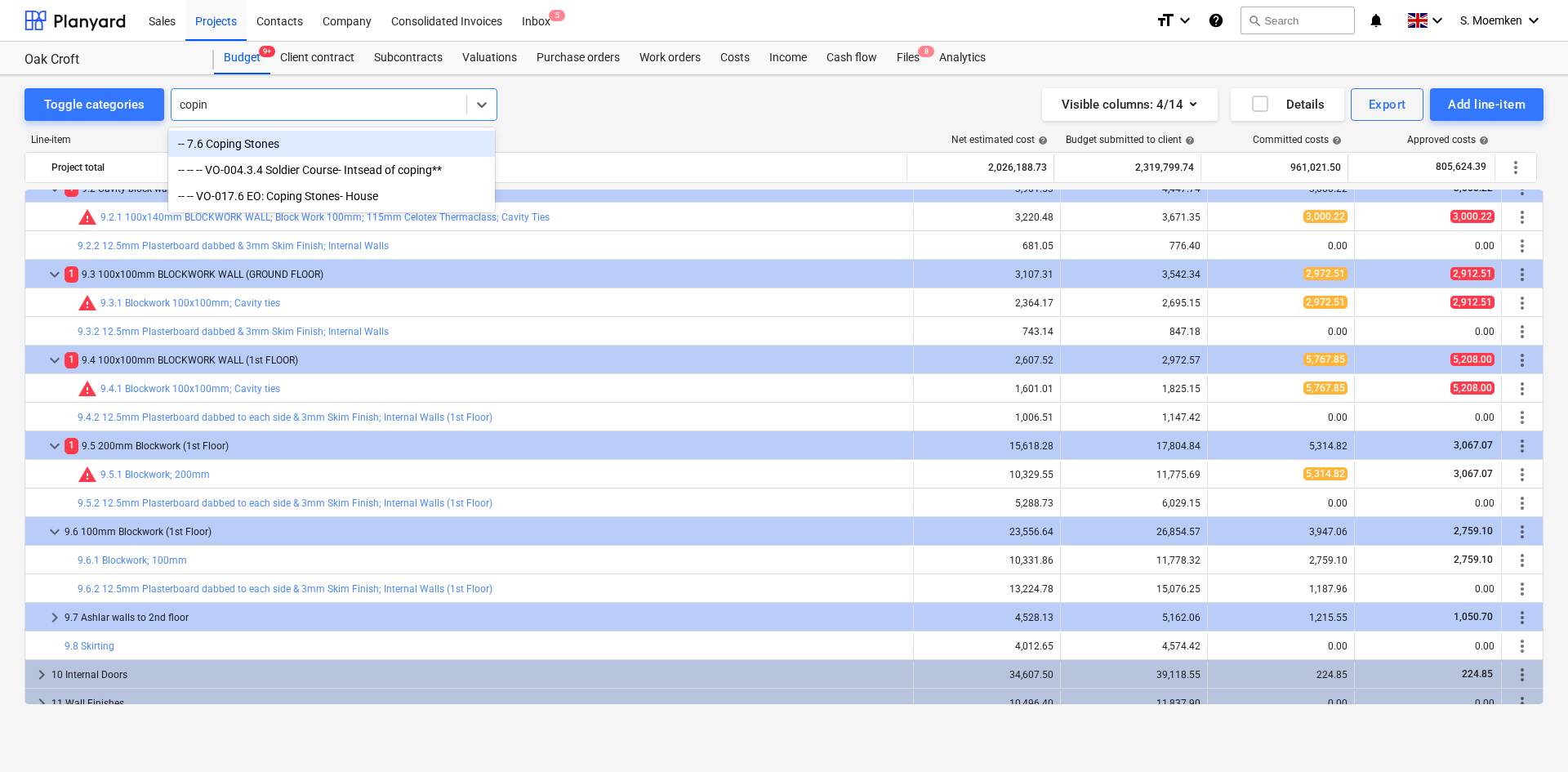
type input "coping"
click at [217, 147] on div "-- 7.6 Coping Stones" at bounding box center [332, 144] width 327 height 27
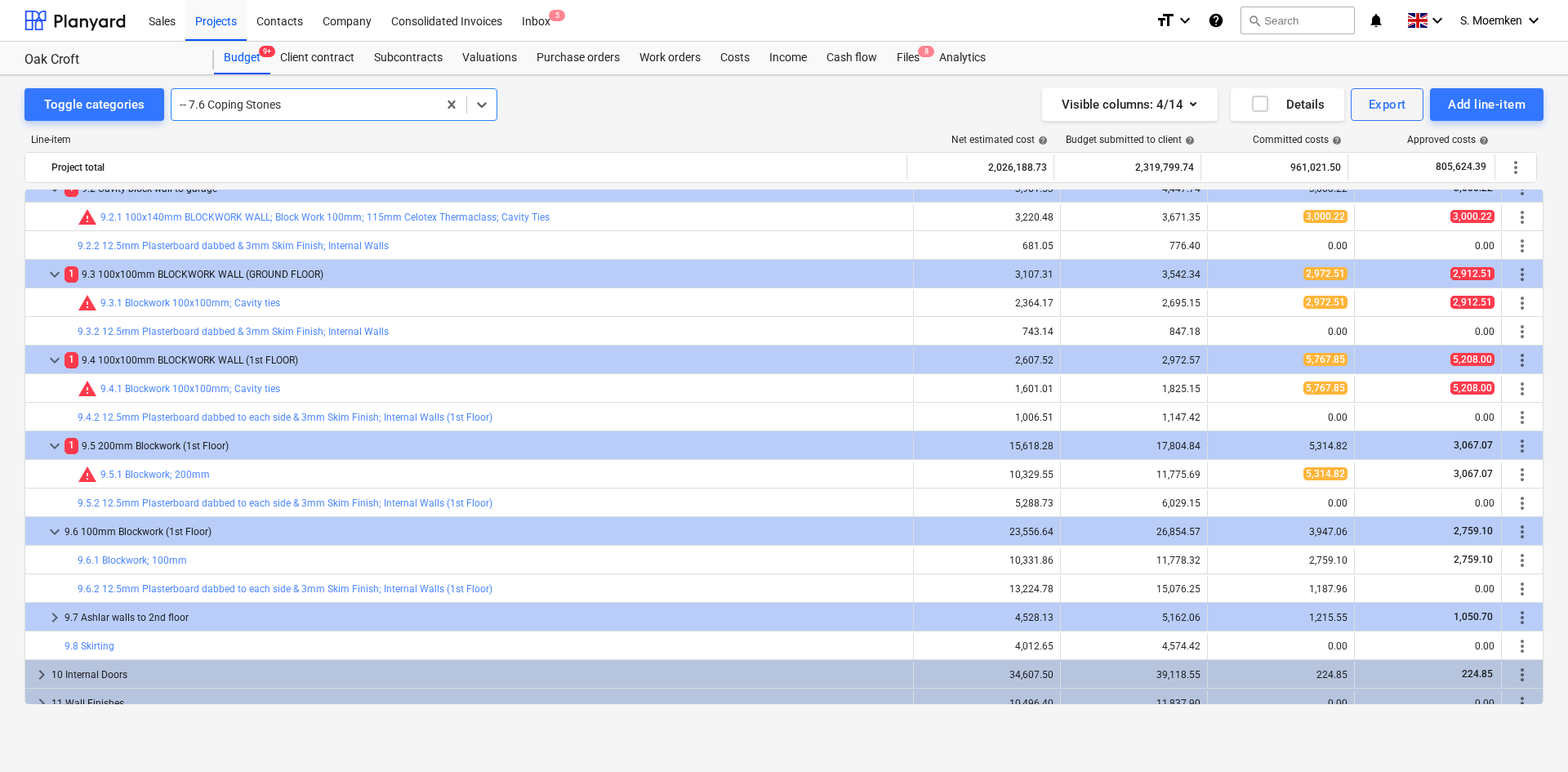
scroll to position [1087, 0]
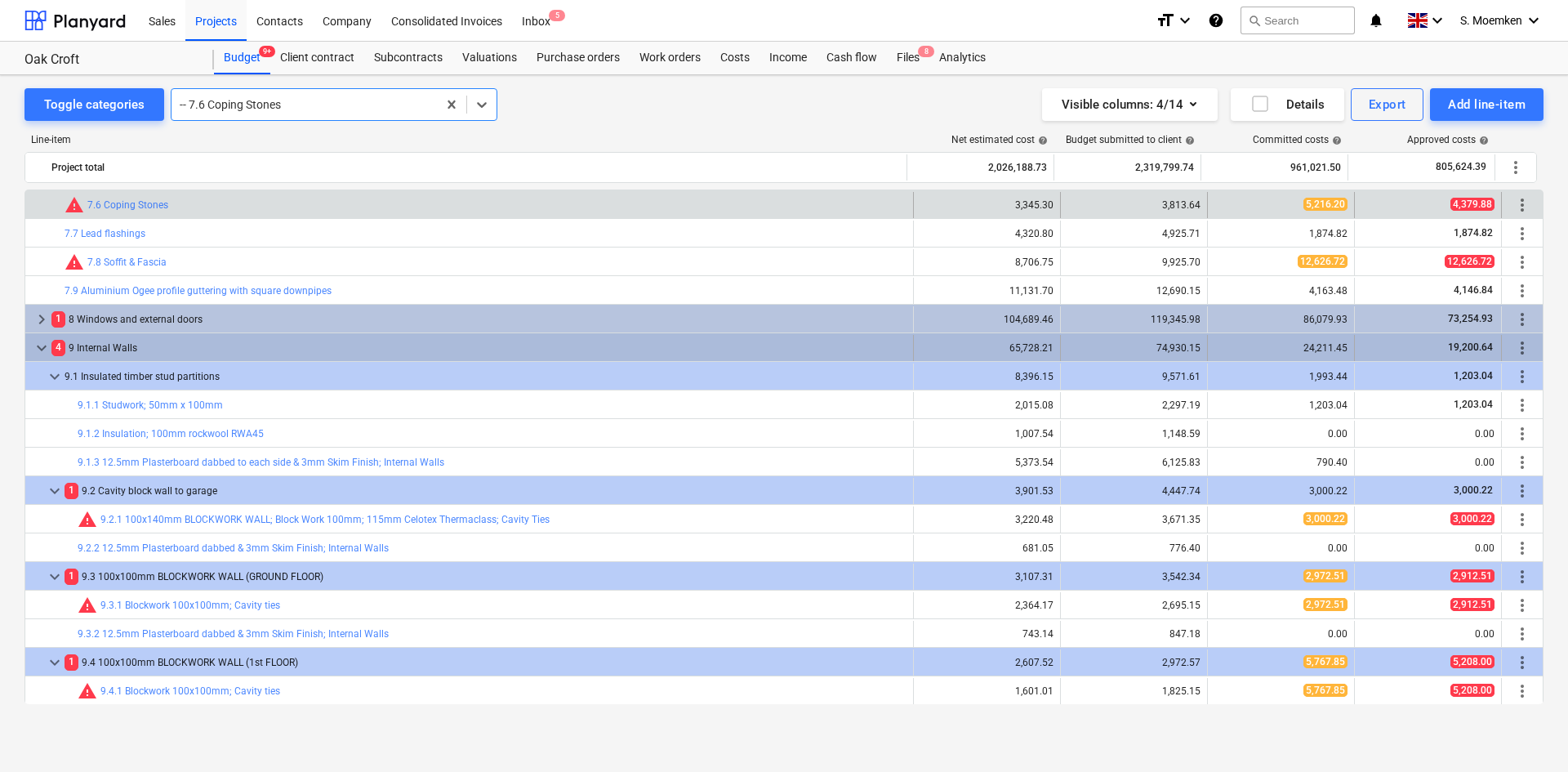
click at [41, 350] on span "keyboard_arrow_down" at bounding box center [41, 348] width 20 height 20
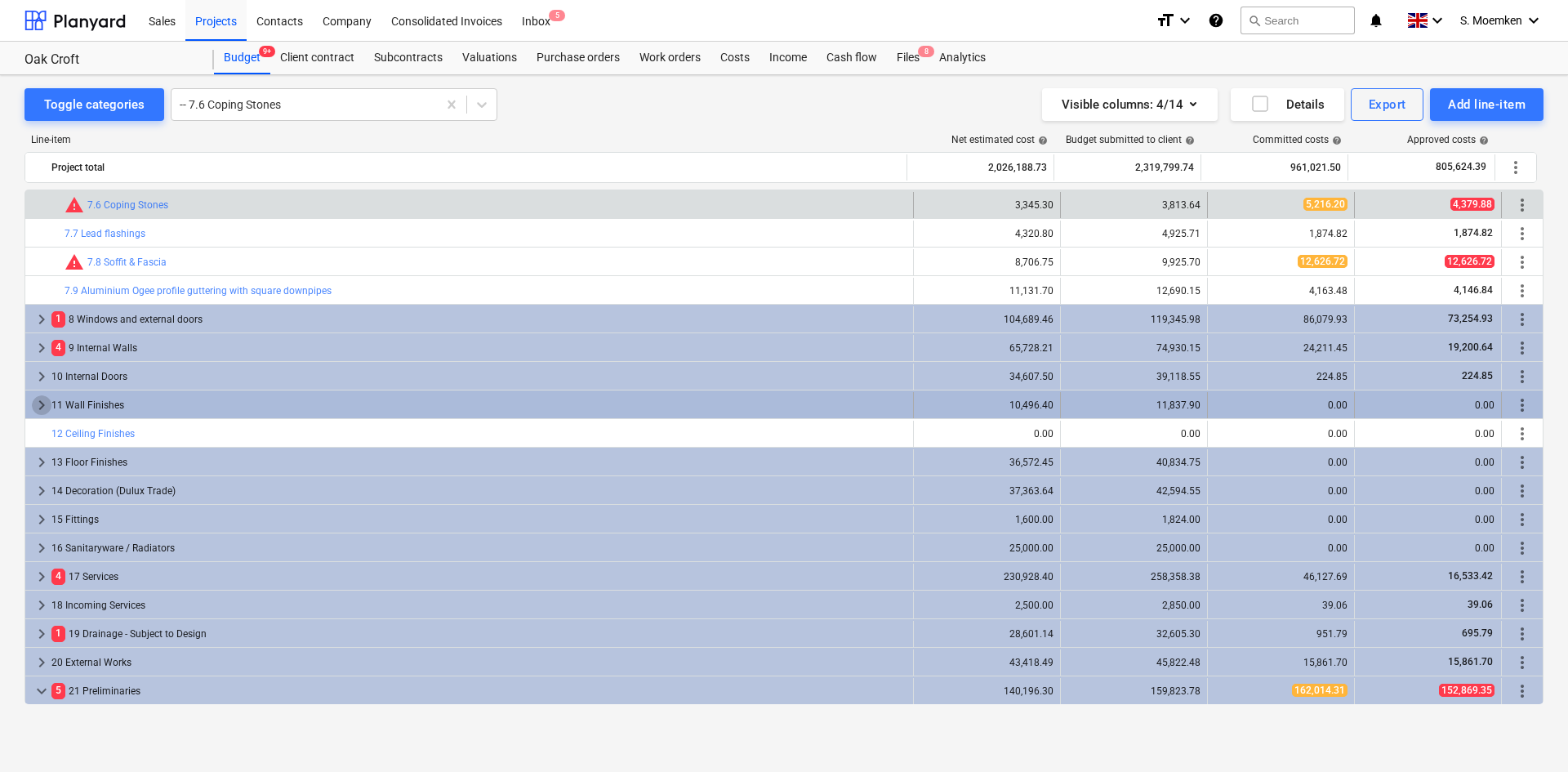
click at [37, 396] on span "keyboard_arrow_right" at bounding box center [41, 405] width 20 height 20
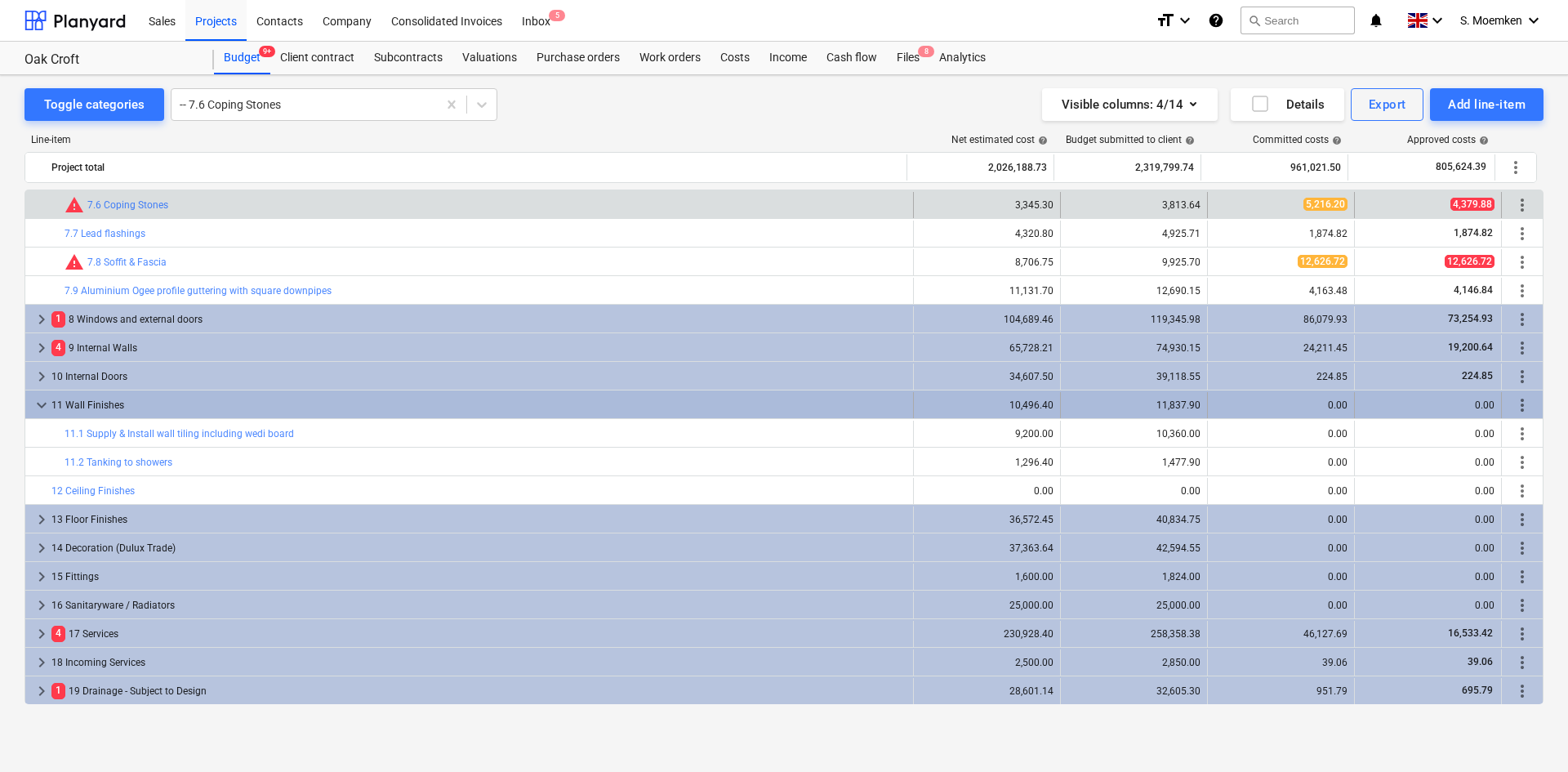
click at [39, 400] on span "keyboard_arrow_down" at bounding box center [41, 405] width 20 height 20
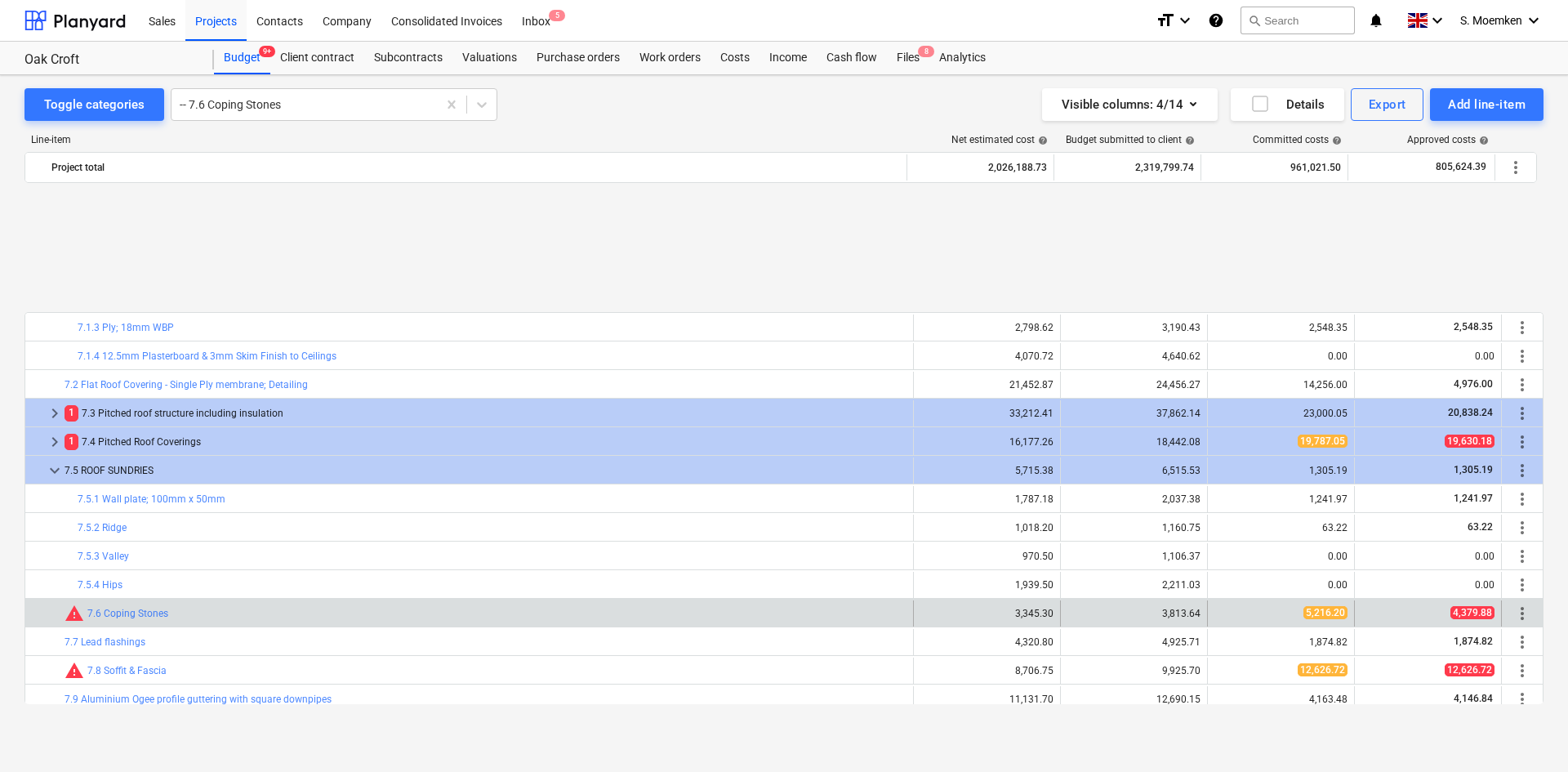
scroll to position [842, 0]
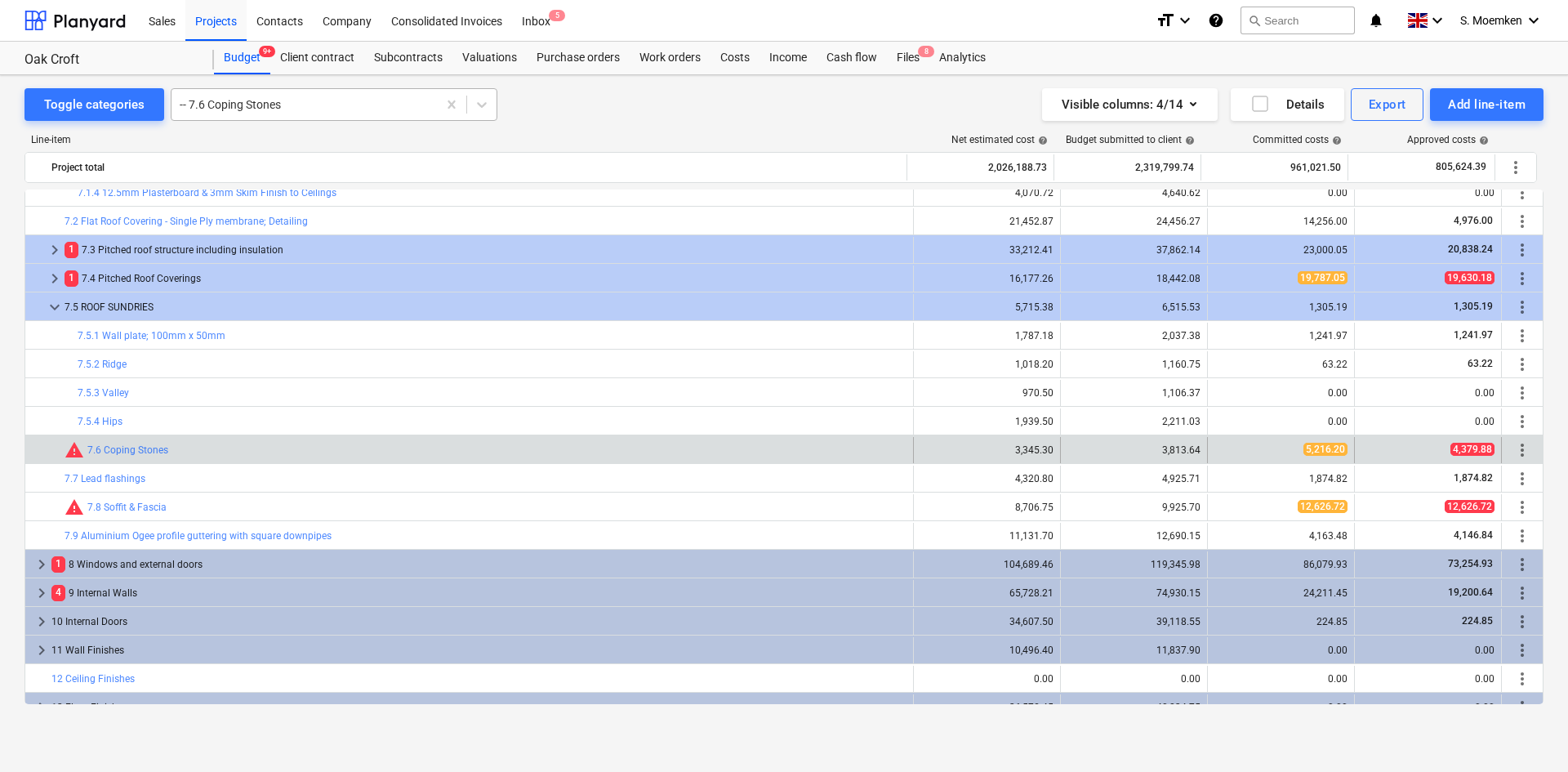
click at [348, 105] on div at bounding box center [304, 104] width 249 height 17
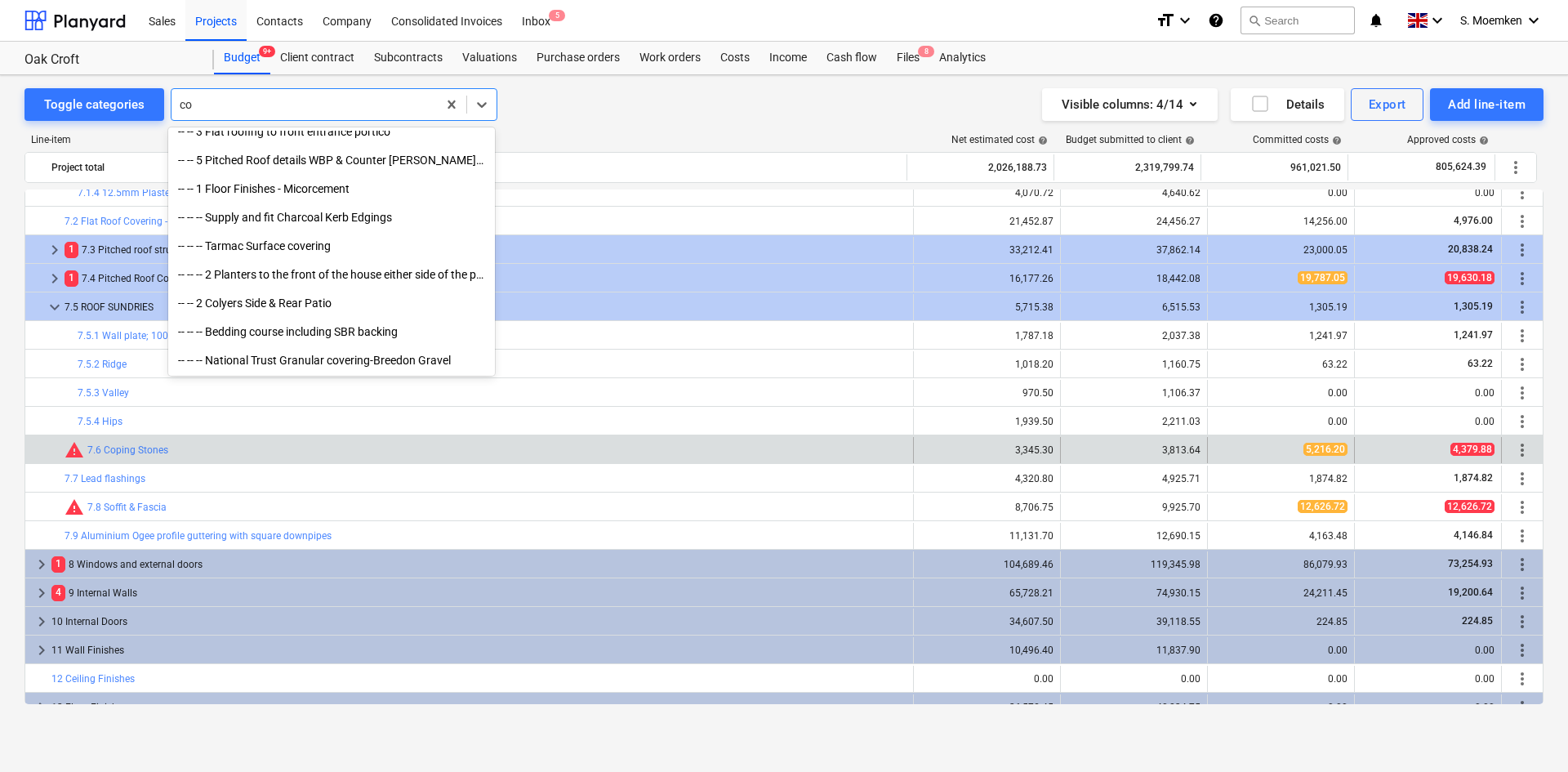
scroll to position [0, 0]
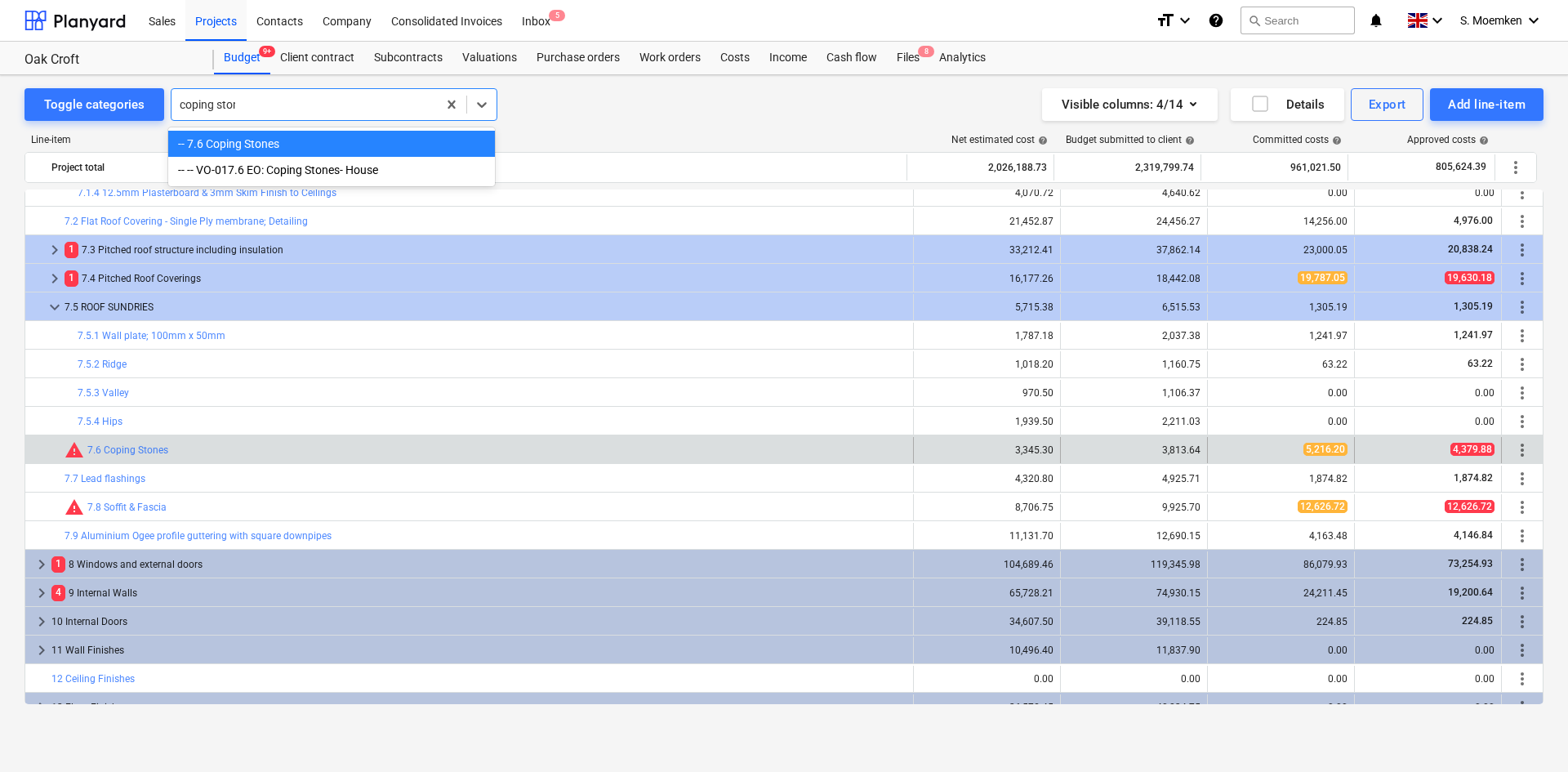
type input "coping stone"
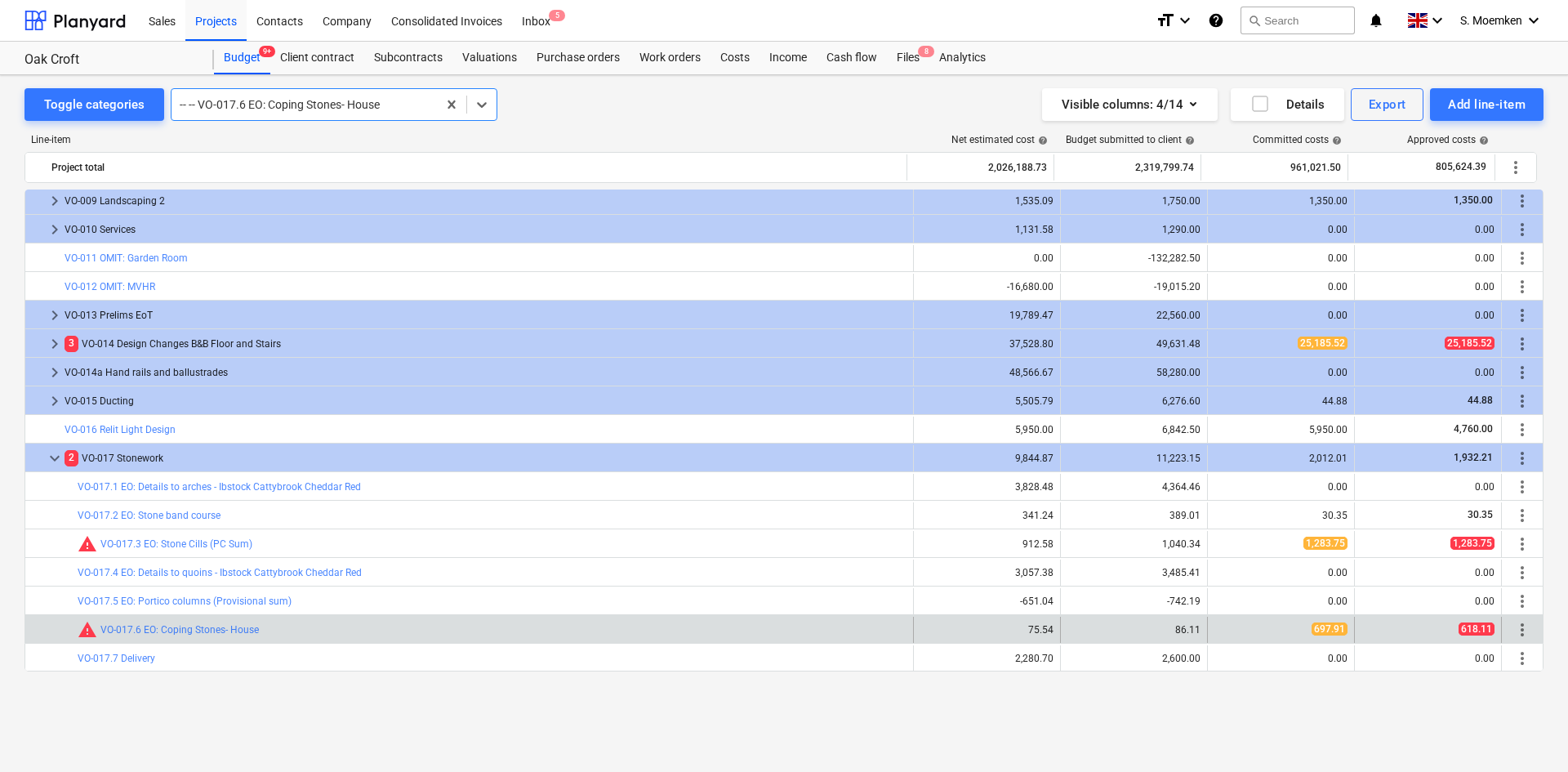
scroll to position [2741, 0]
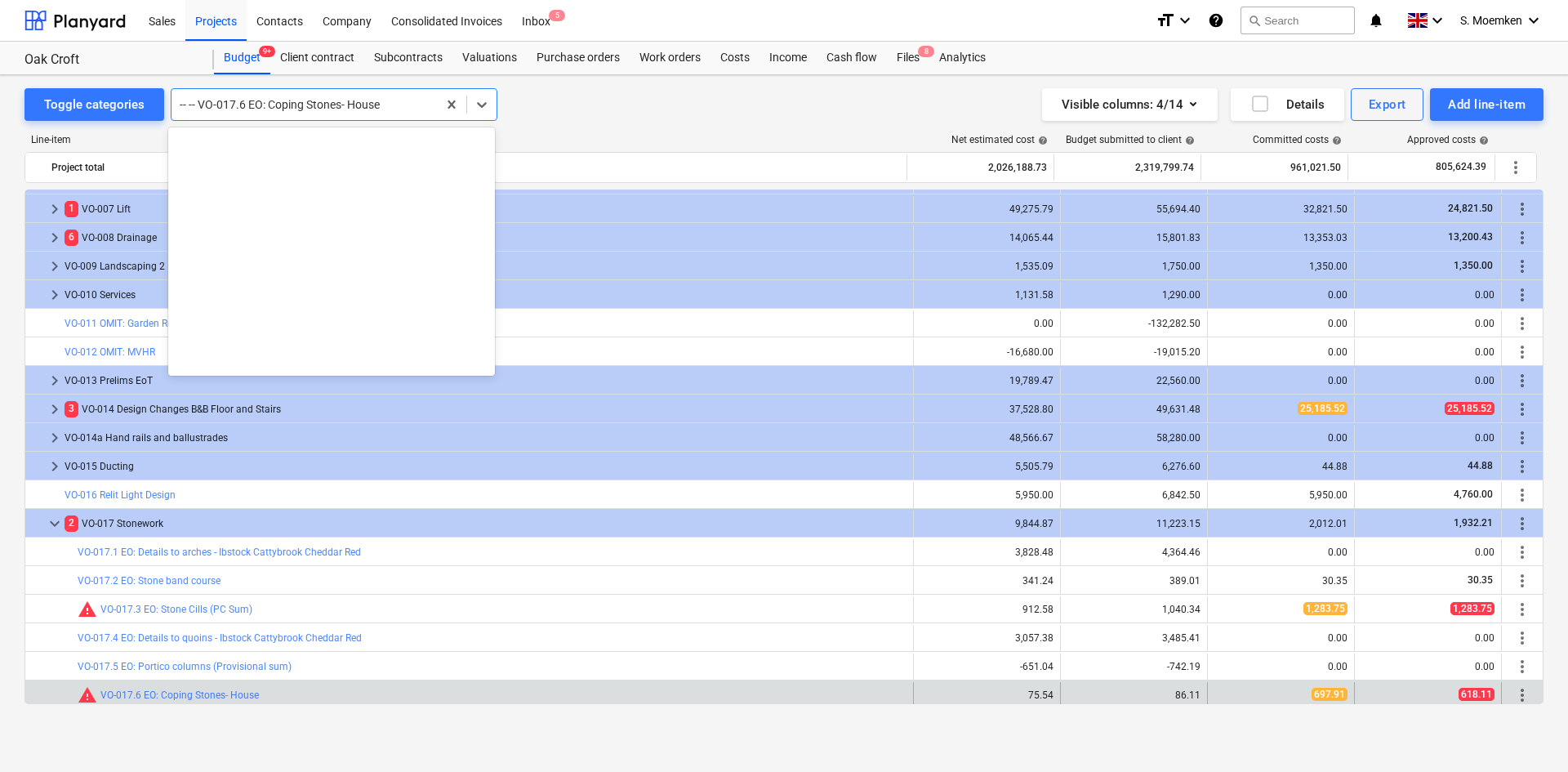
click at [332, 107] on div at bounding box center [304, 104] width 249 height 17
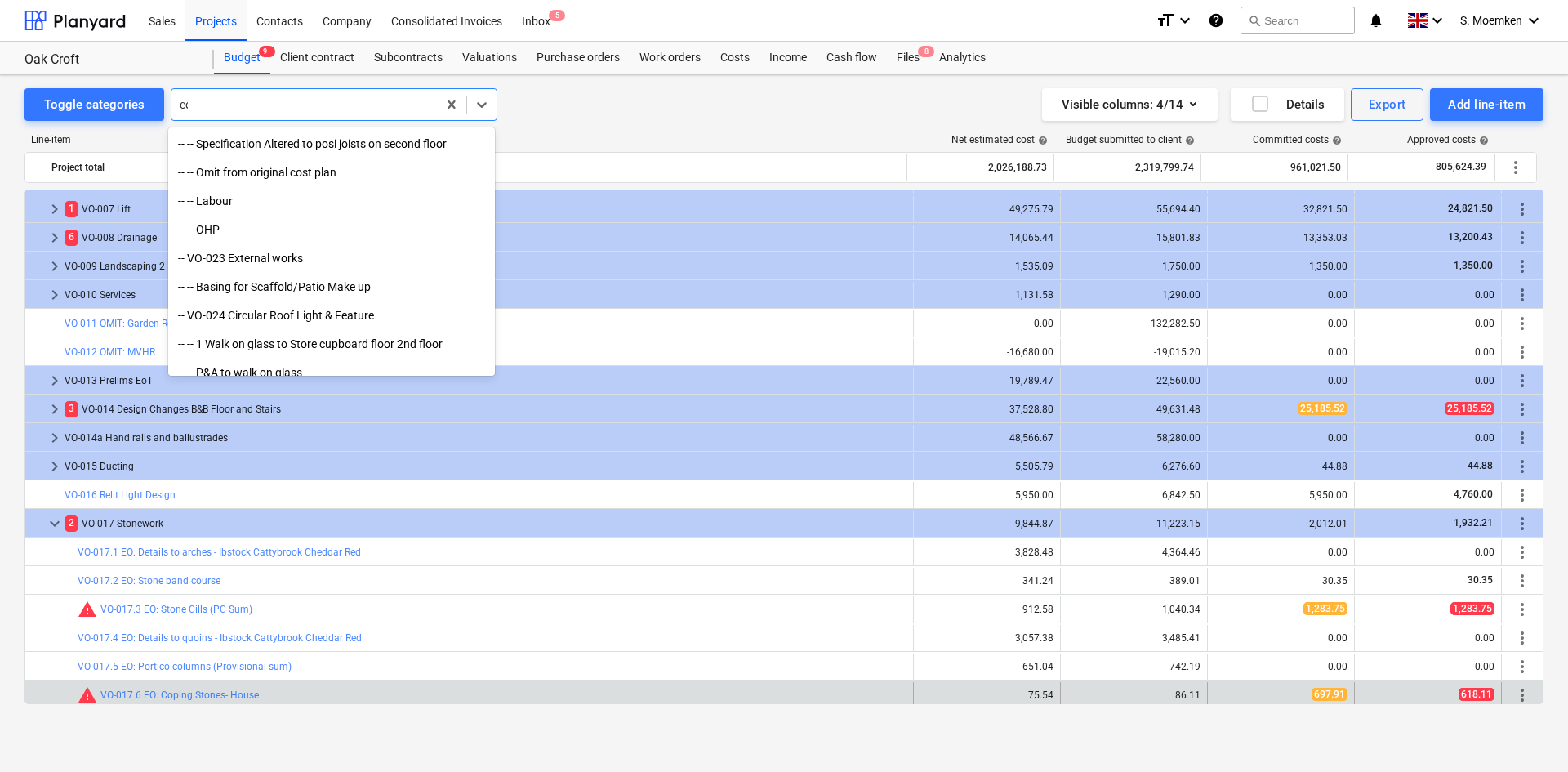
scroll to position [0, 0]
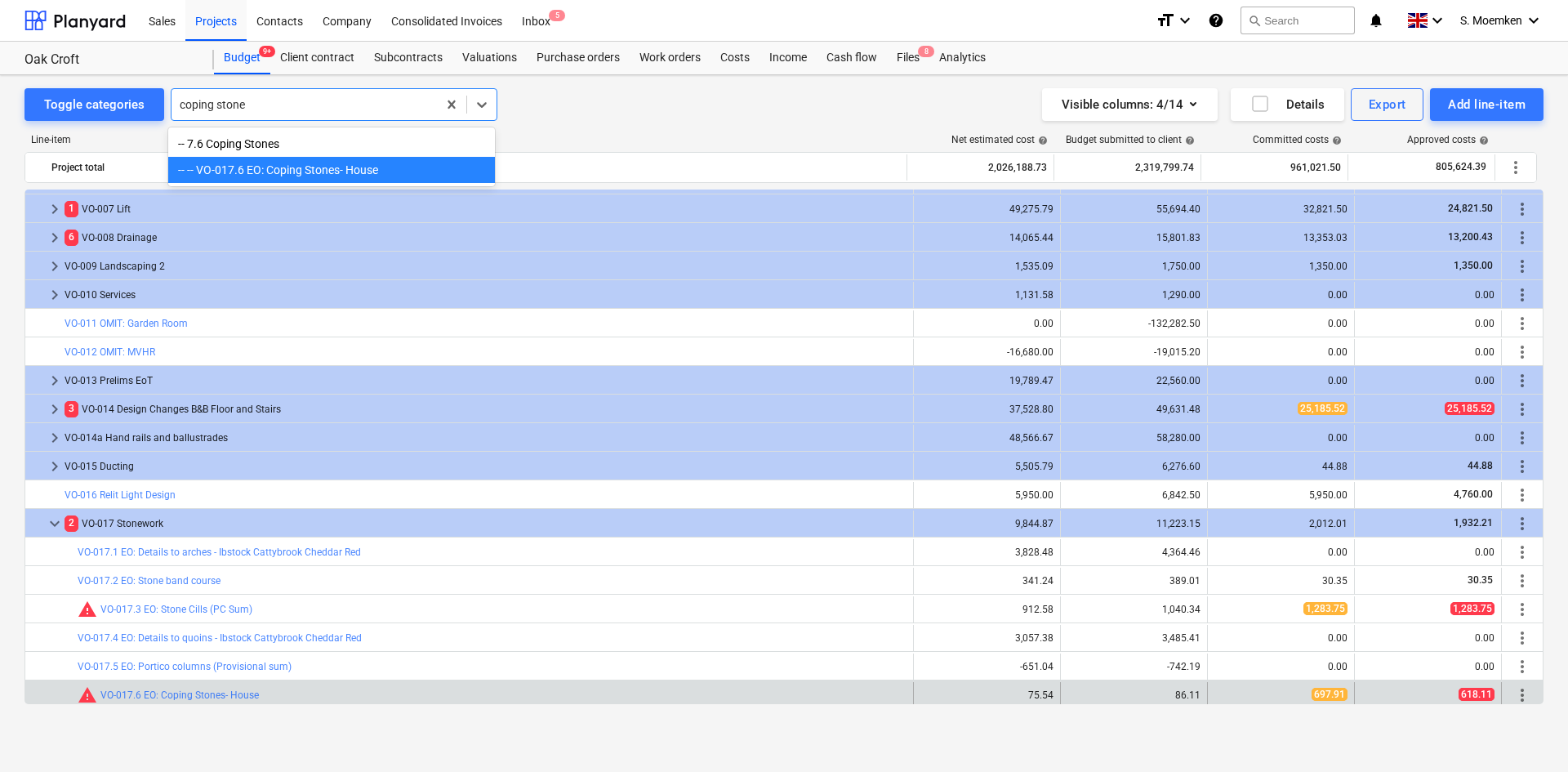
type input "coping stone"
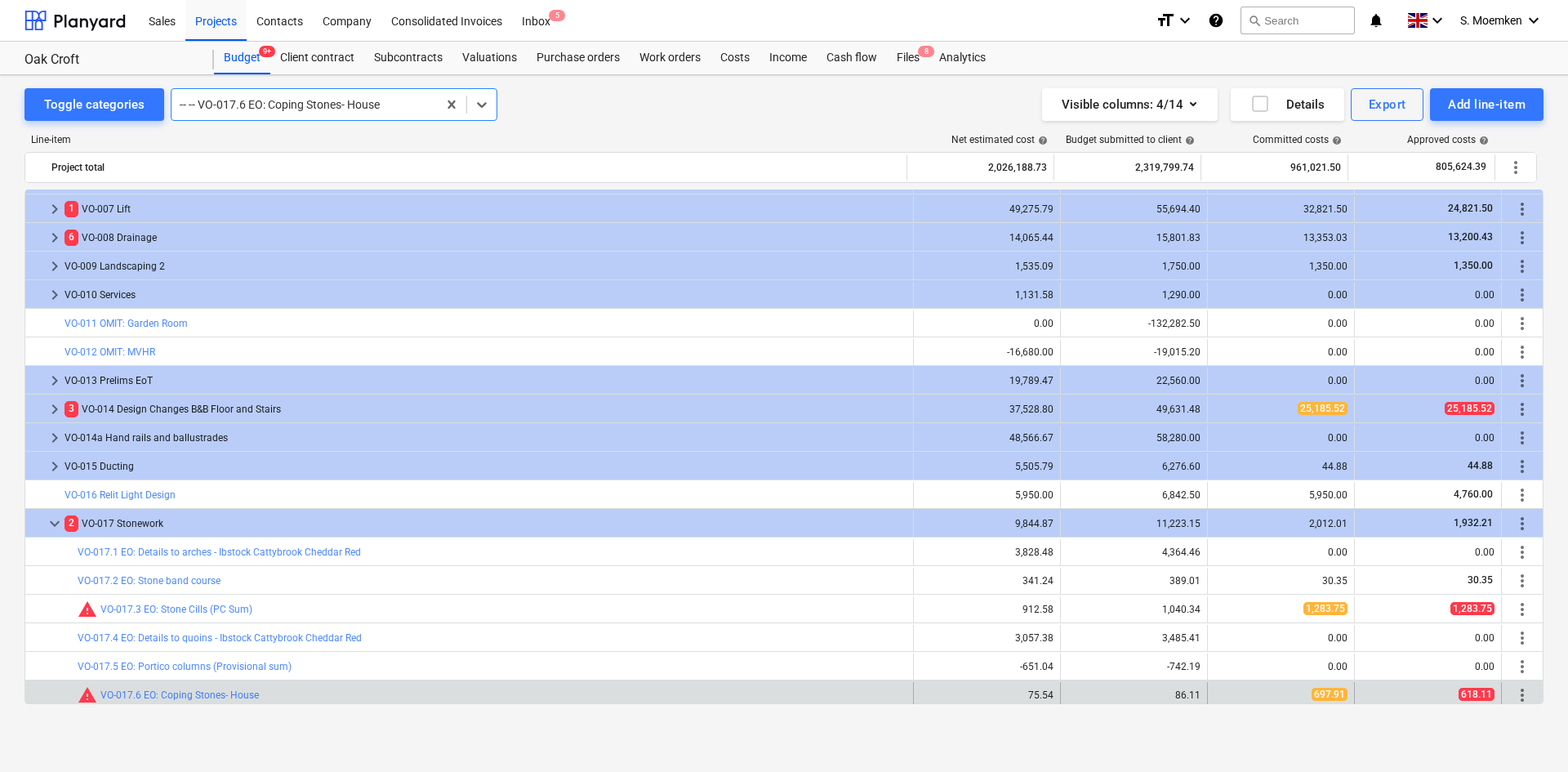
click at [320, 103] on div at bounding box center [304, 104] width 249 height 17
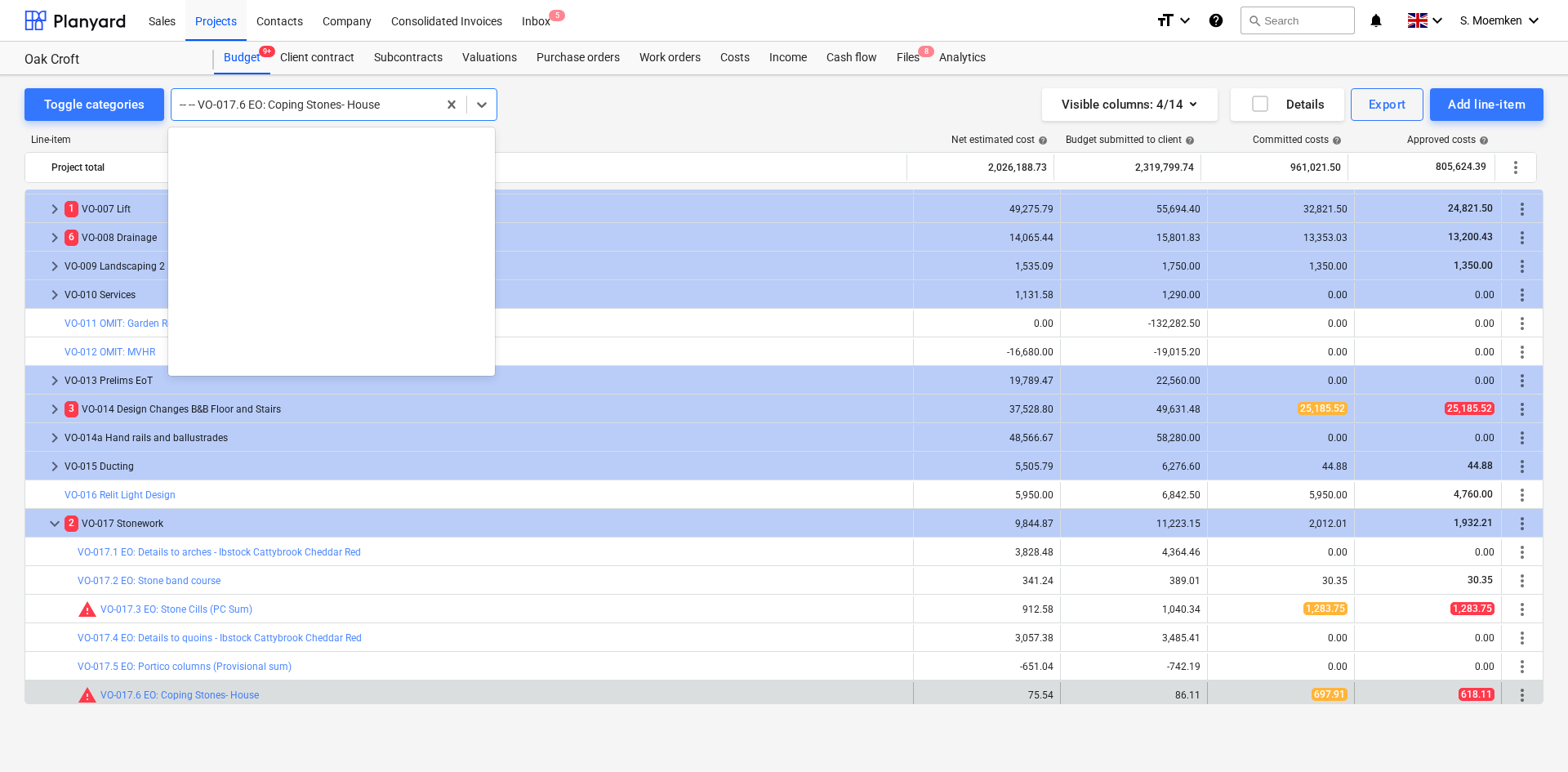
scroll to position [13643, 0]
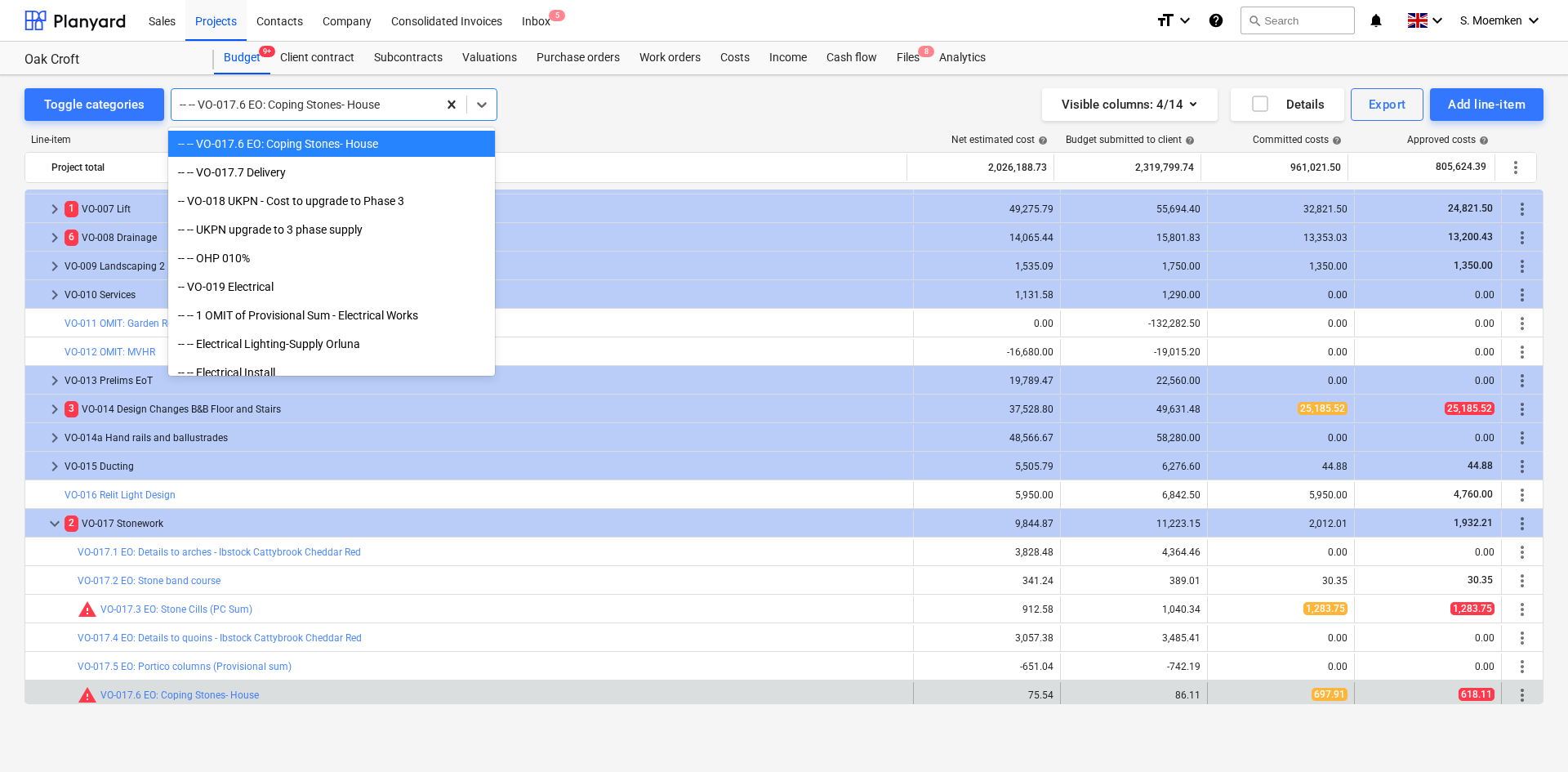
type input "t"
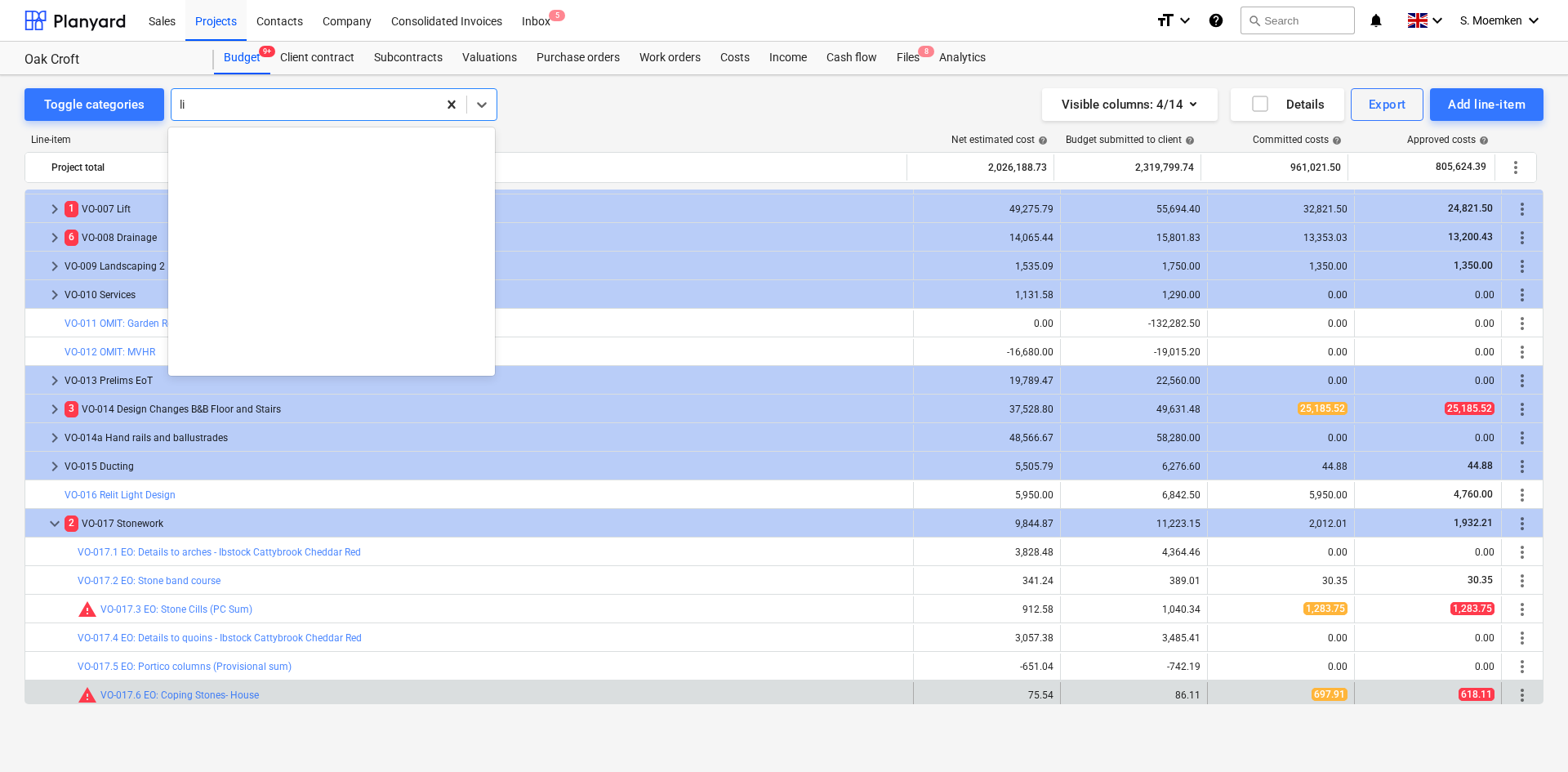
scroll to position [1957, 0]
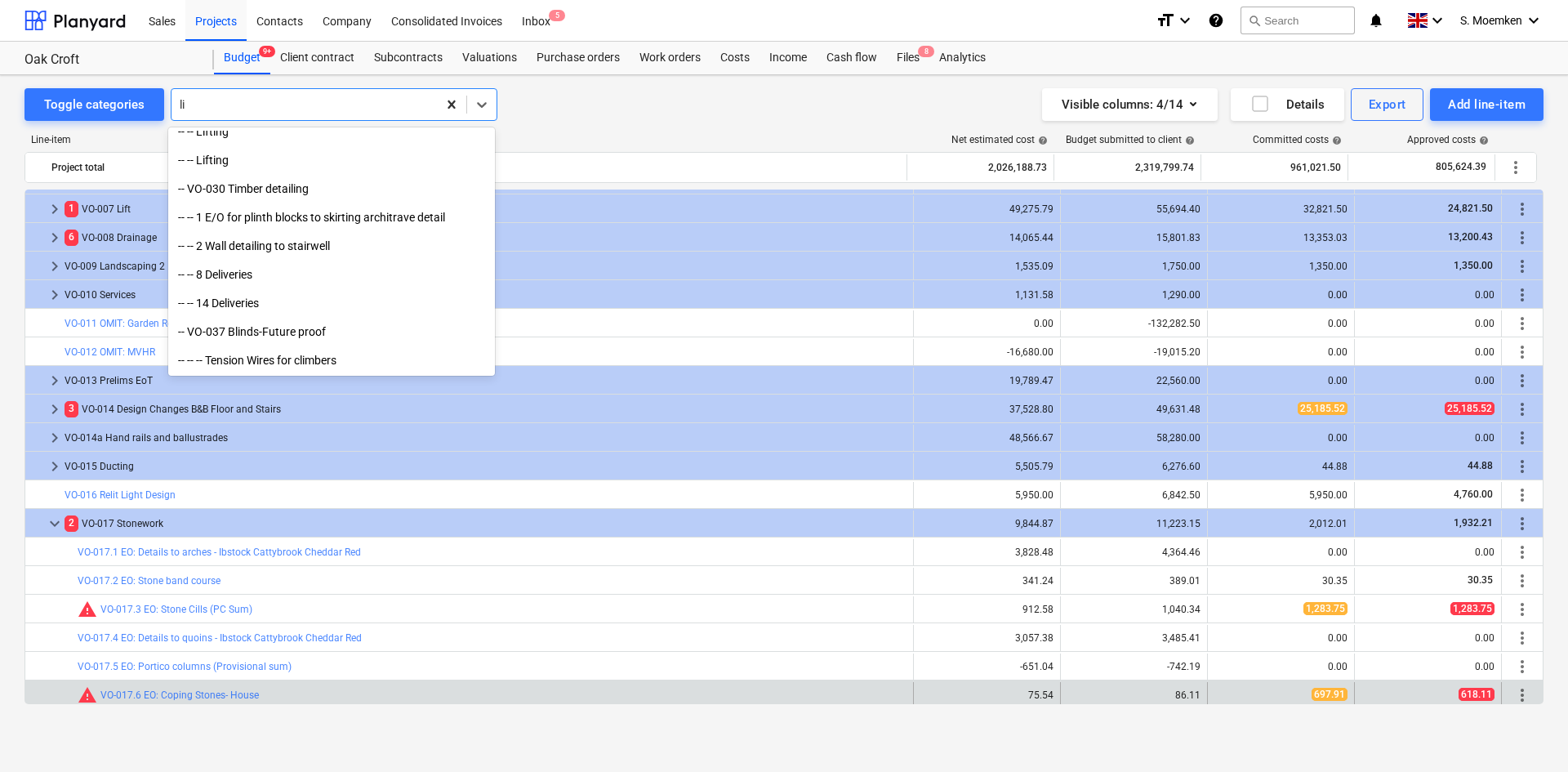
type input "l"
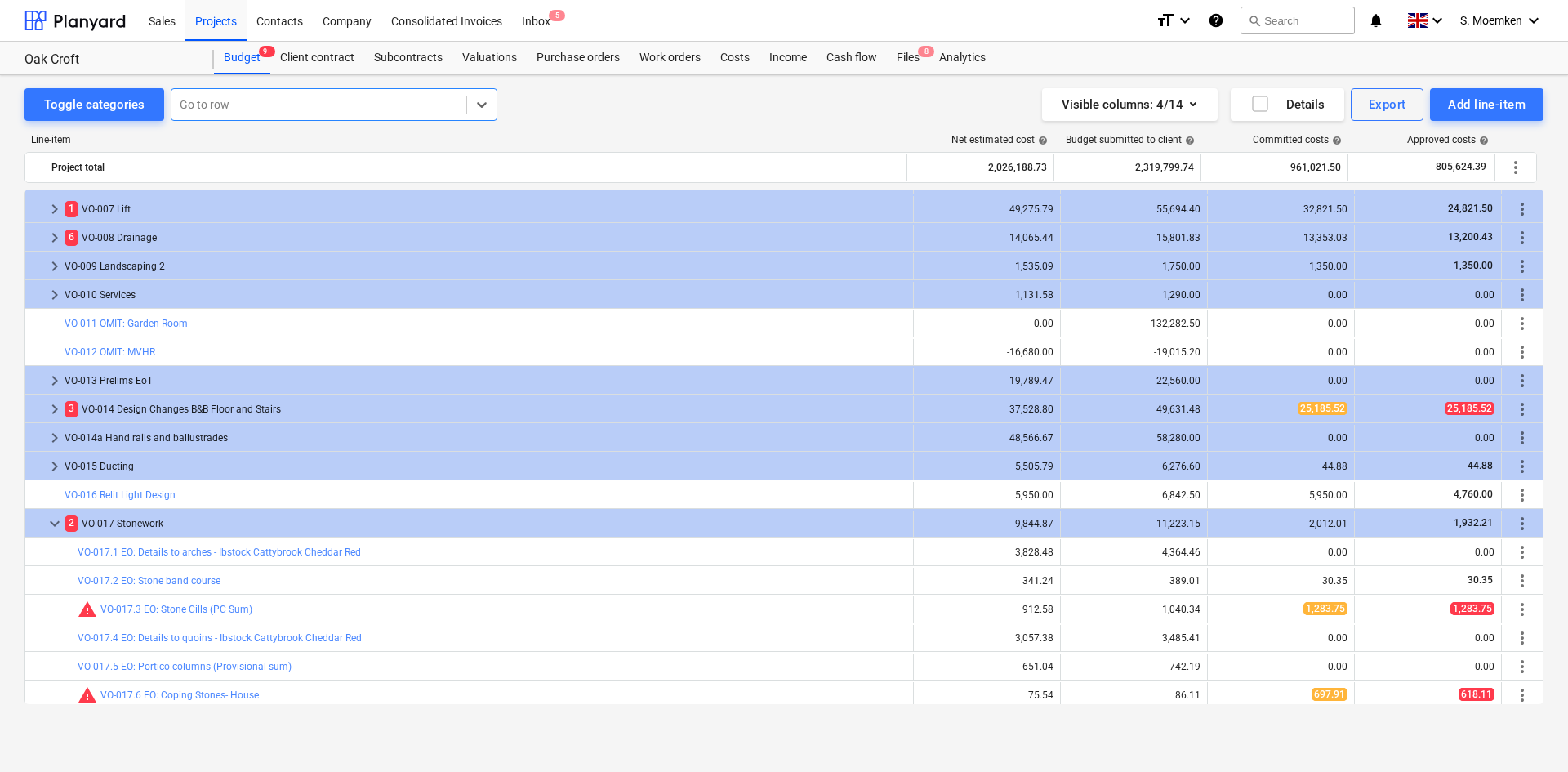
type input "1"
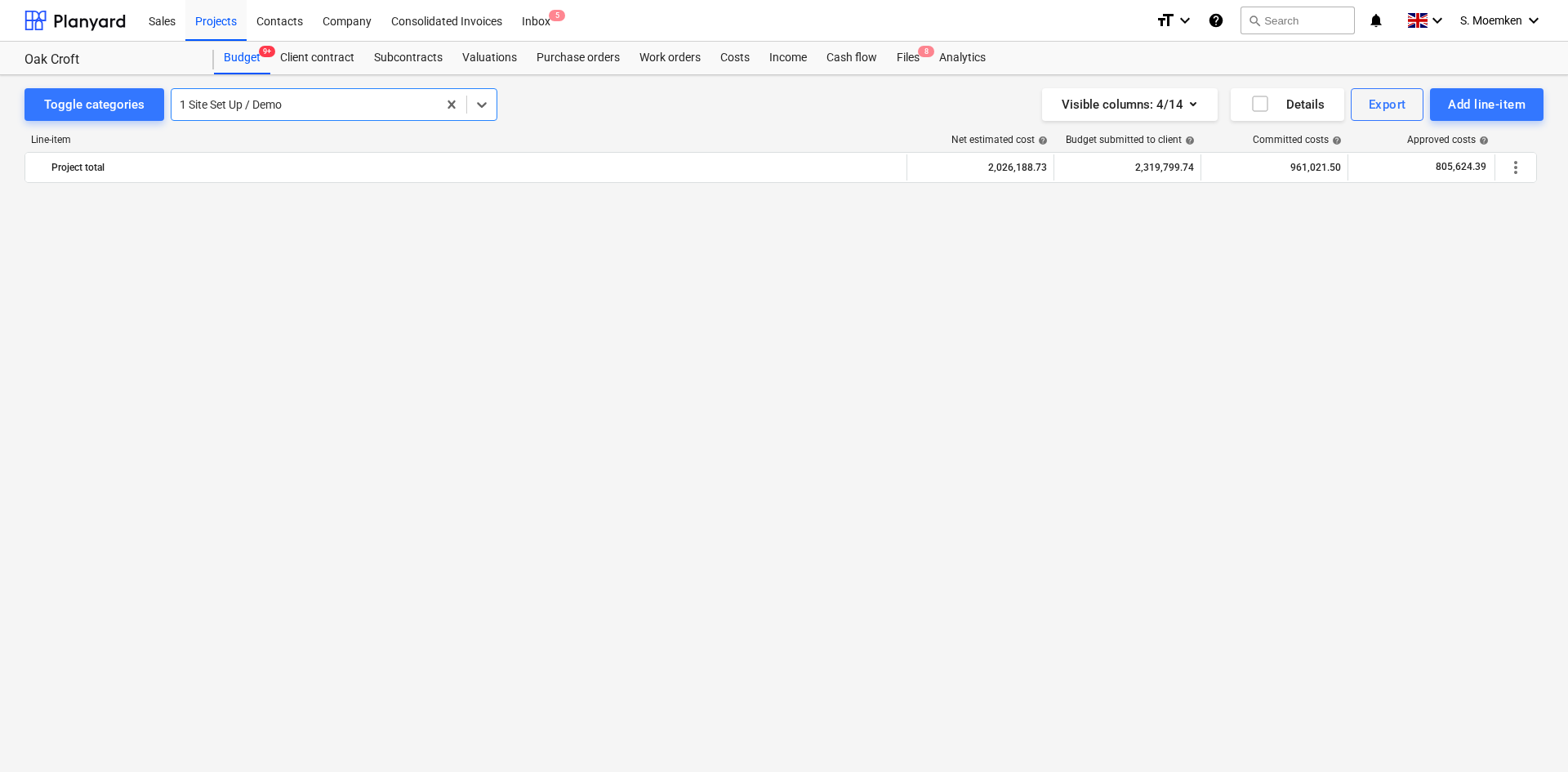
scroll to position [0, 0]
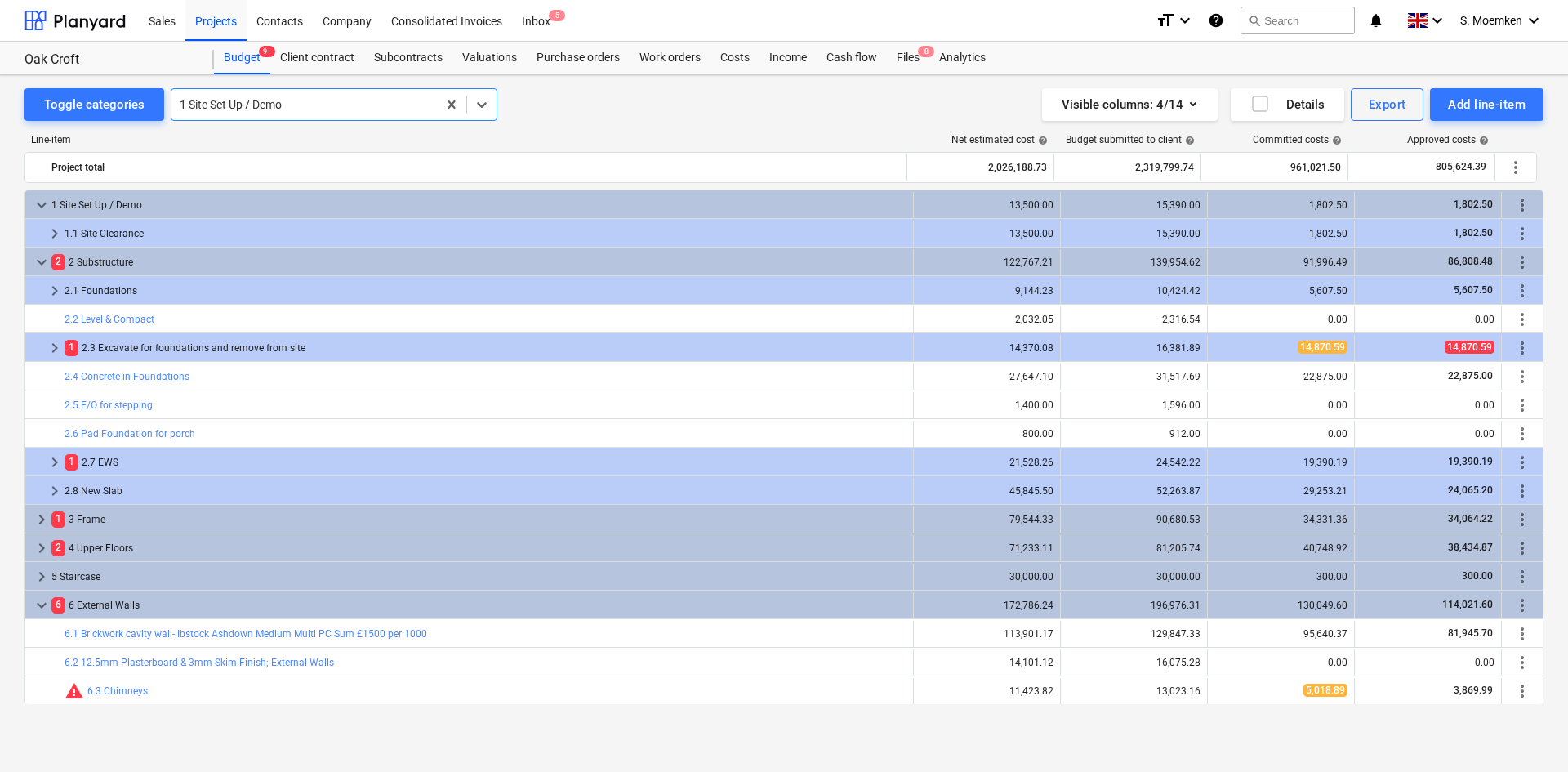
click at [290, 107] on div at bounding box center [304, 104] width 249 height 17
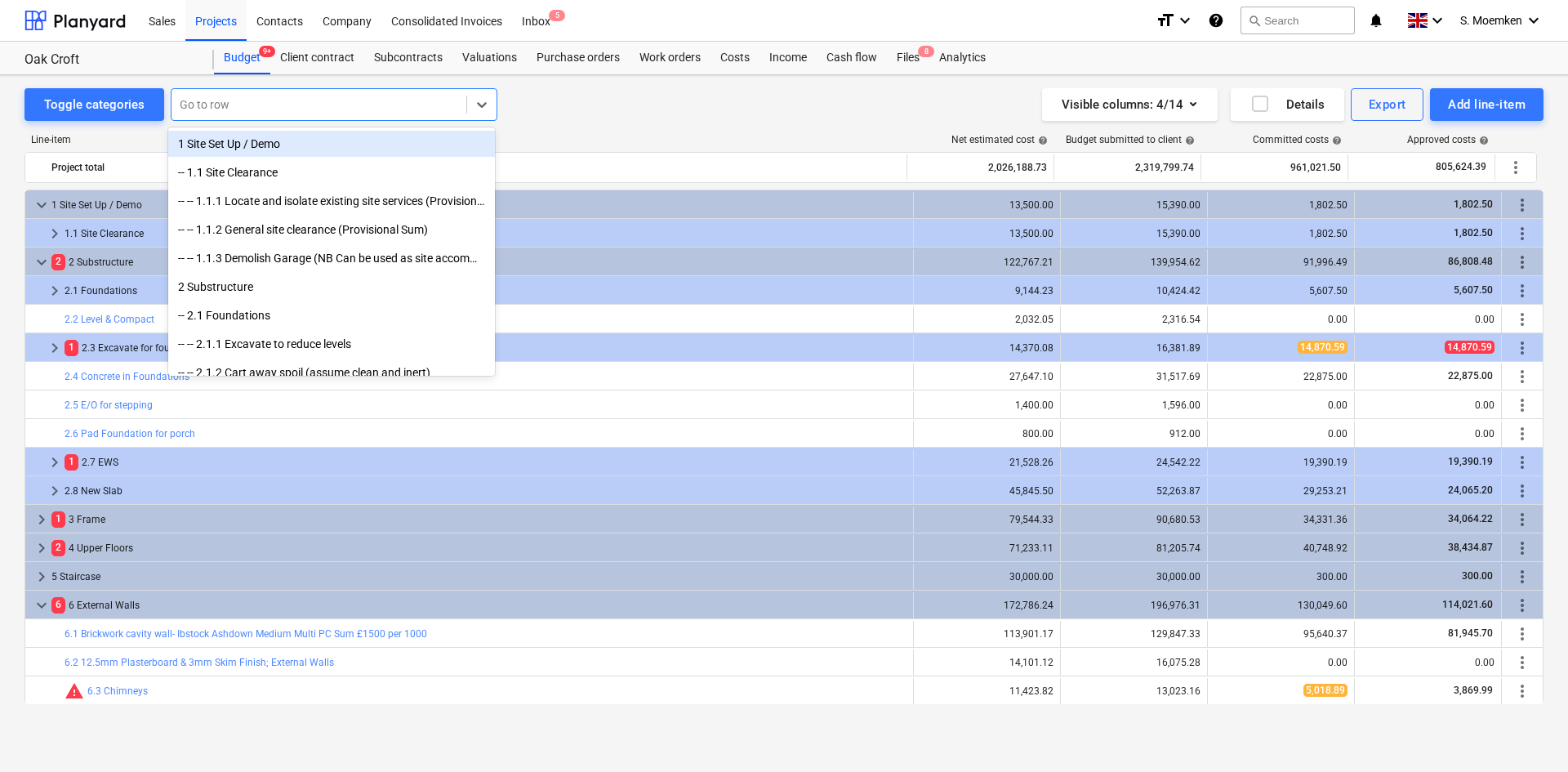
click at [445, 102] on div at bounding box center [319, 104] width 278 height 17
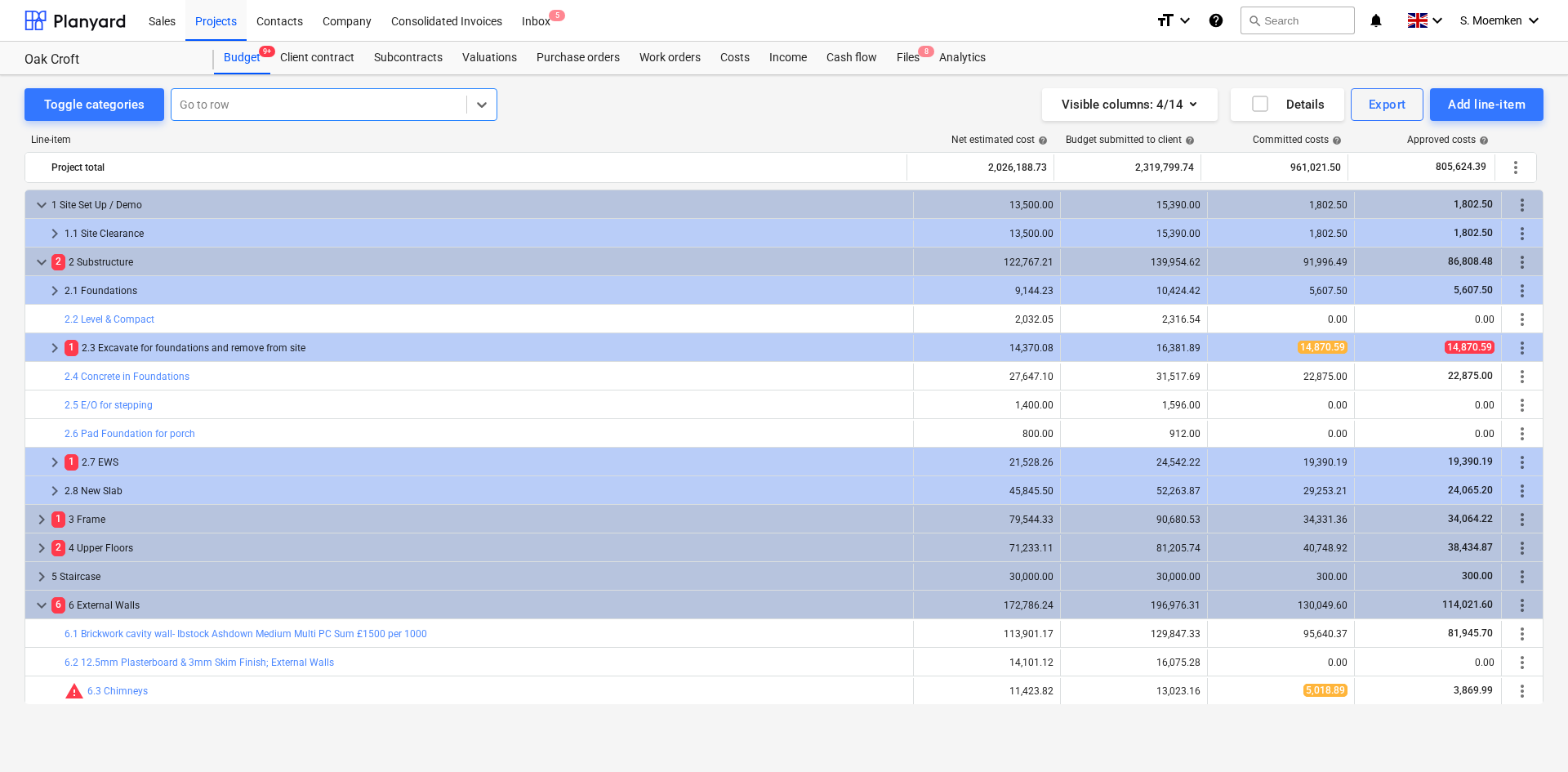
click at [369, 104] on div at bounding box center [319, 104] width 278 height 17
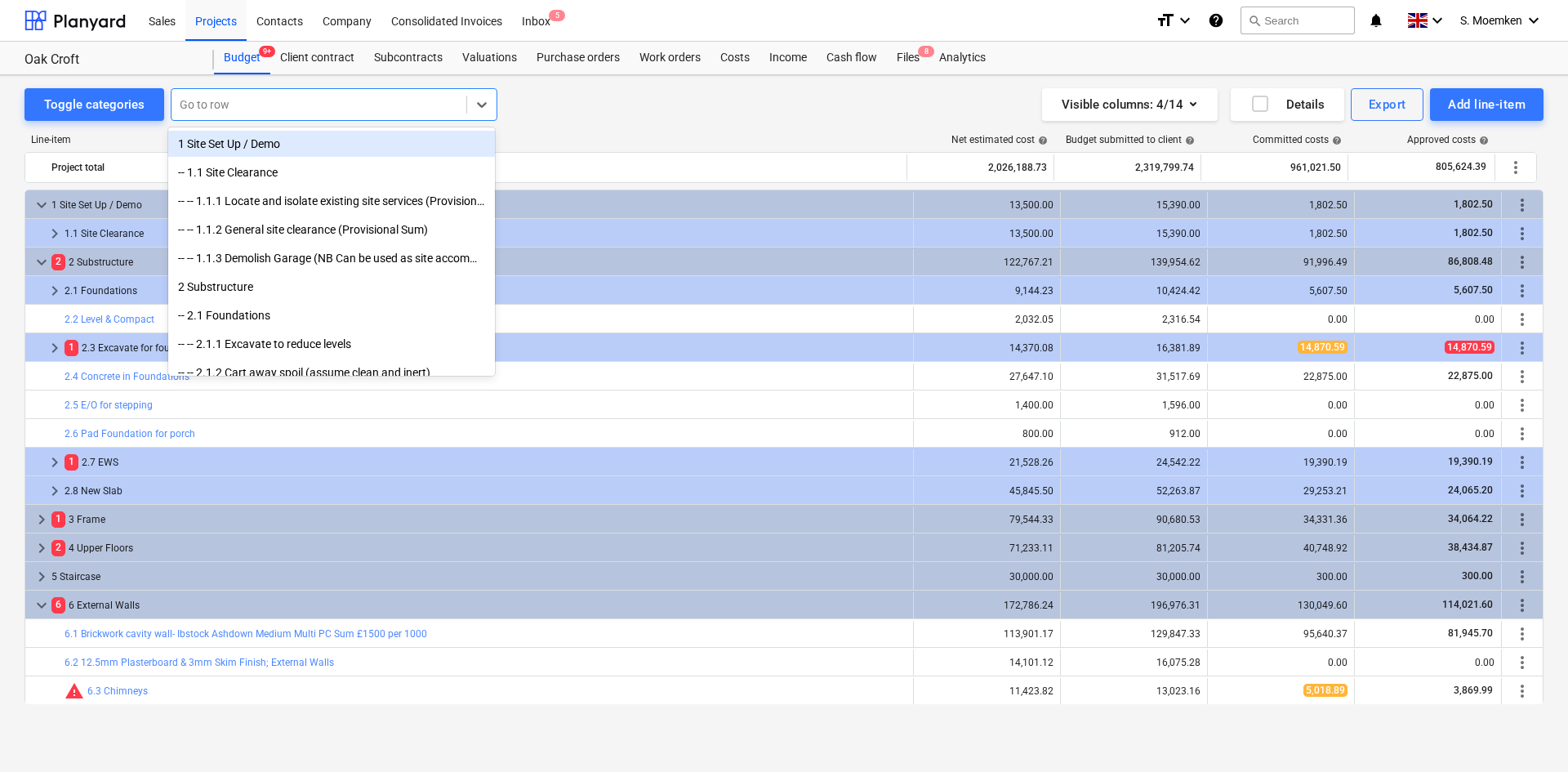
type input "7"
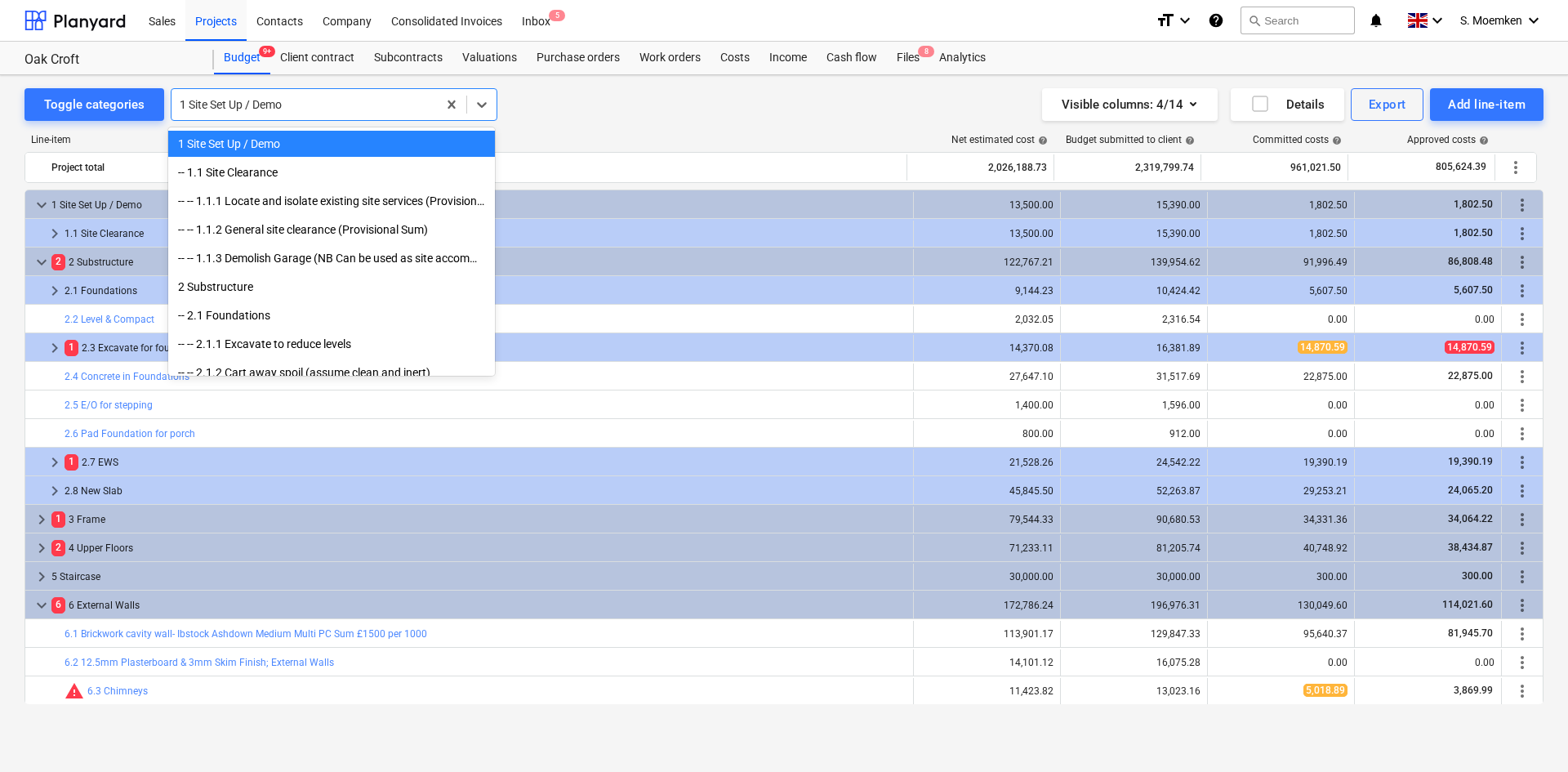
click at [369, 104] on div at bounding box center [304, 104] width 249 height 17
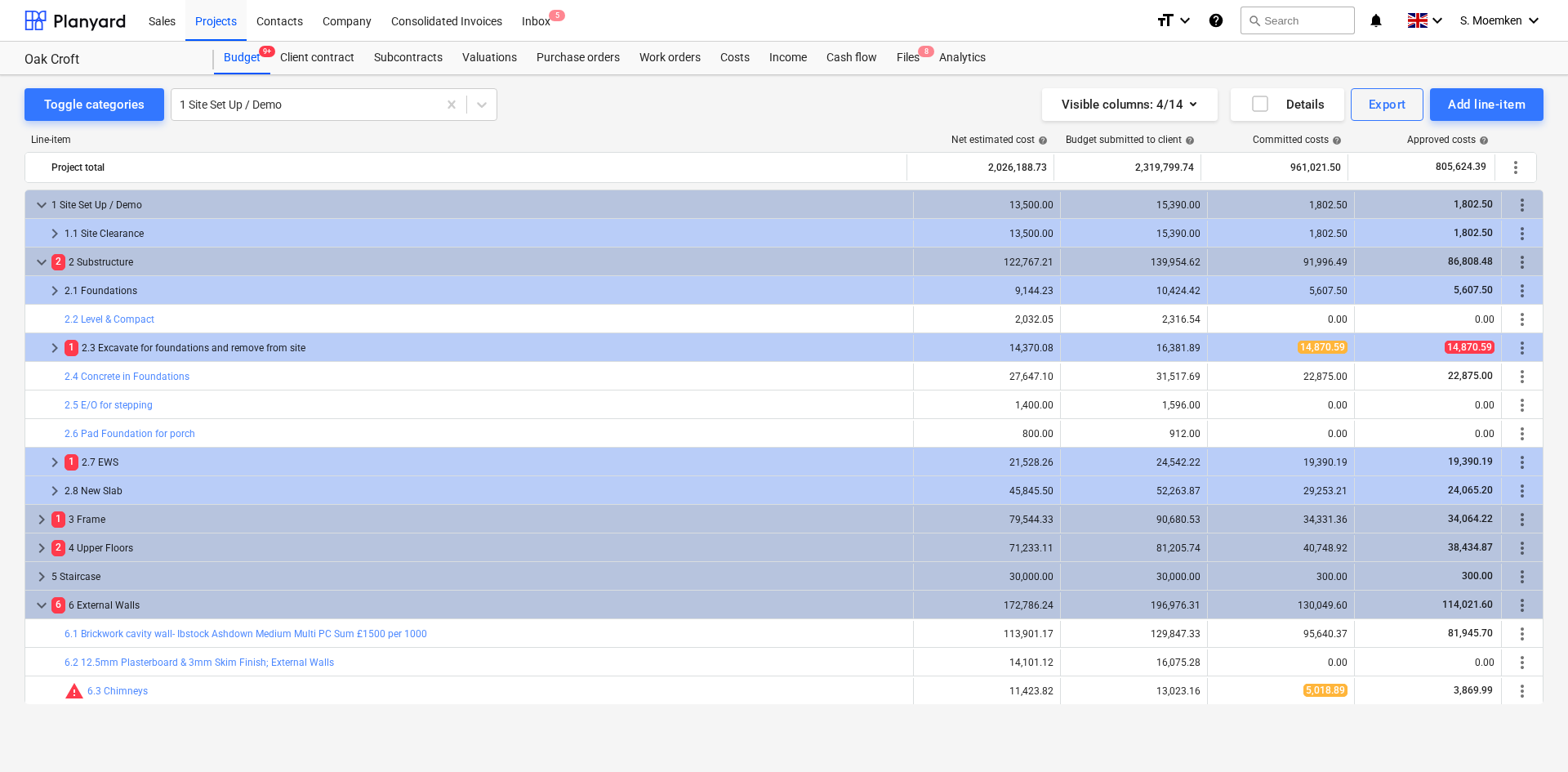
click at [571, 90] on div "Toggle categories 1 Site Set Up / Demo Visible columns : 4/14 Details Export Ad…" at bounding box center [784, 104] width 1519 height 32
click at [200, 22] on div "Projects" at bounding box center [216, 20] width 61 height 41
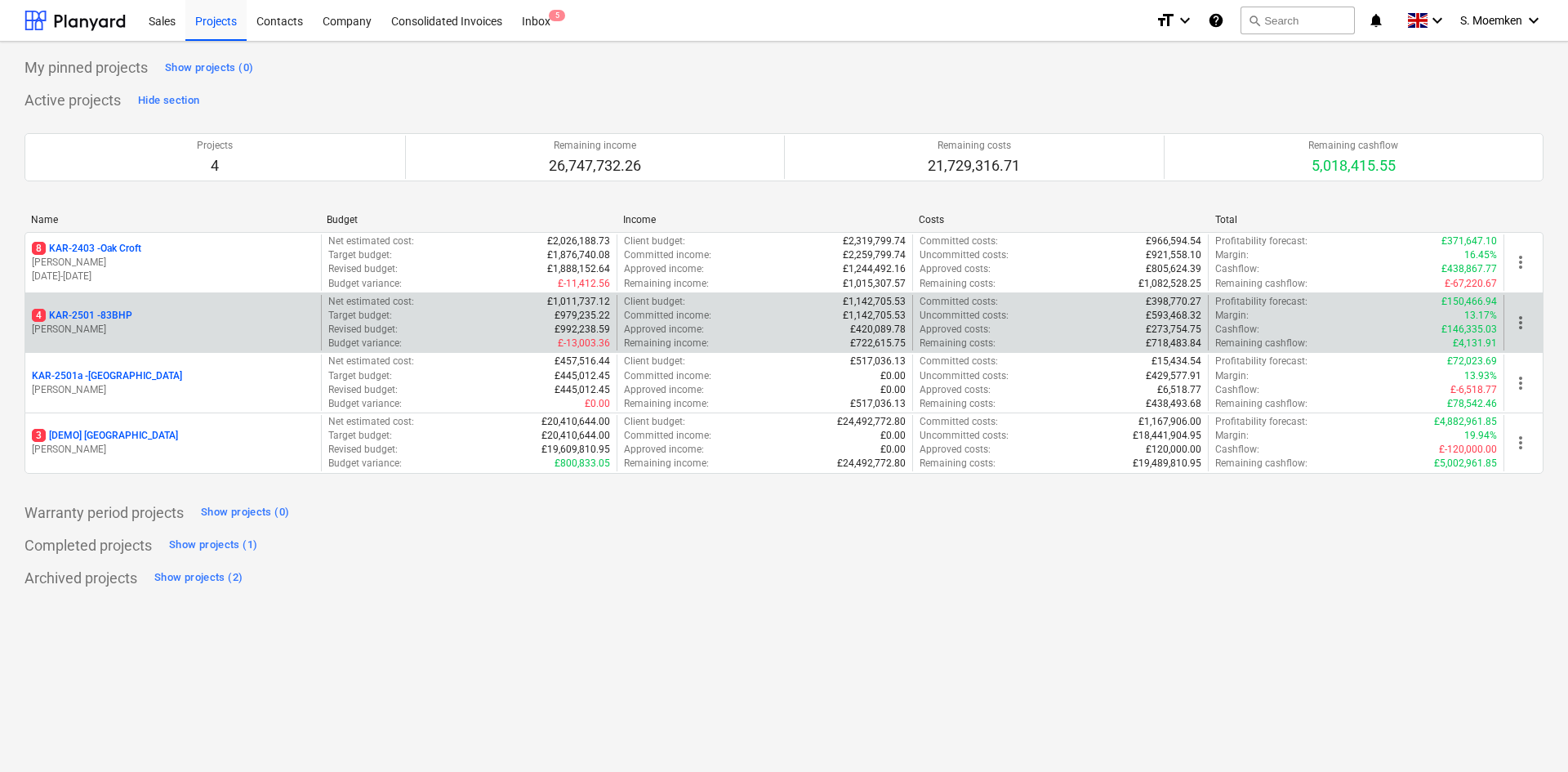
click at [129, 318] on p "4 KAR-2501 - 83BHP" at bounding box center [81, 316] width 100 height 14
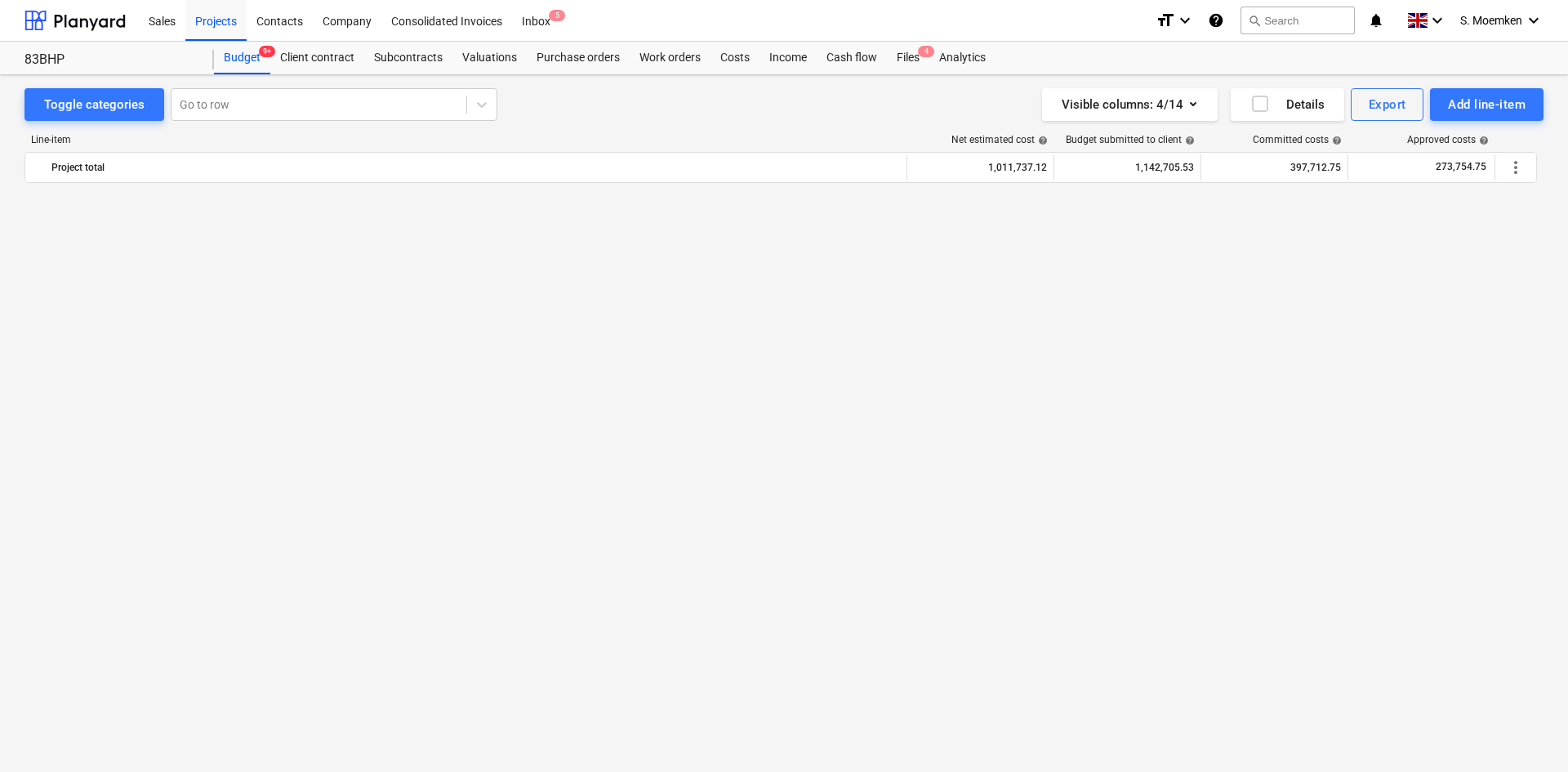
scroll to position [1144, 0]
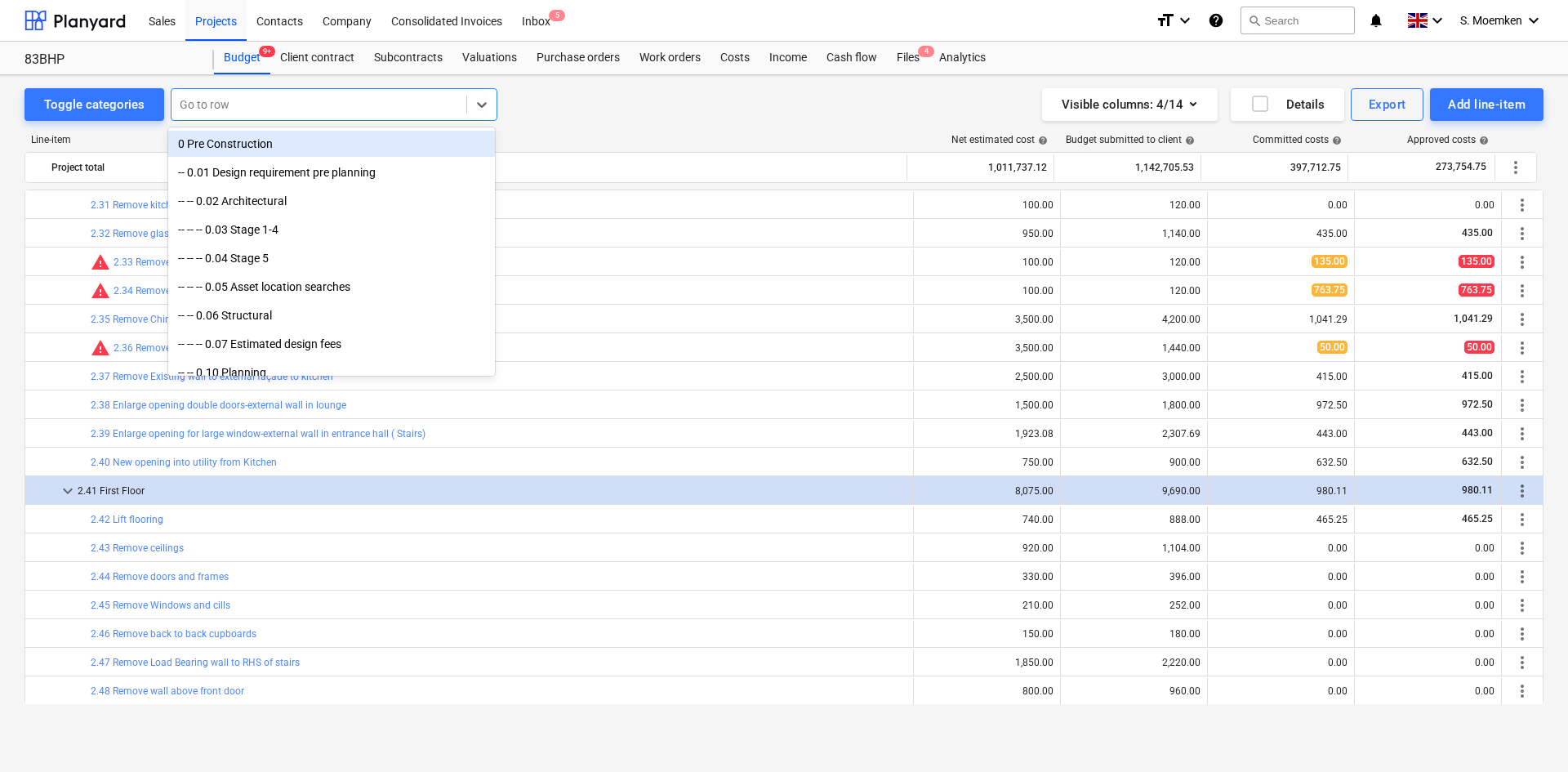
click at [236, 94] on div "Go to row" at bounding box center [319, 104] width 295 height 23
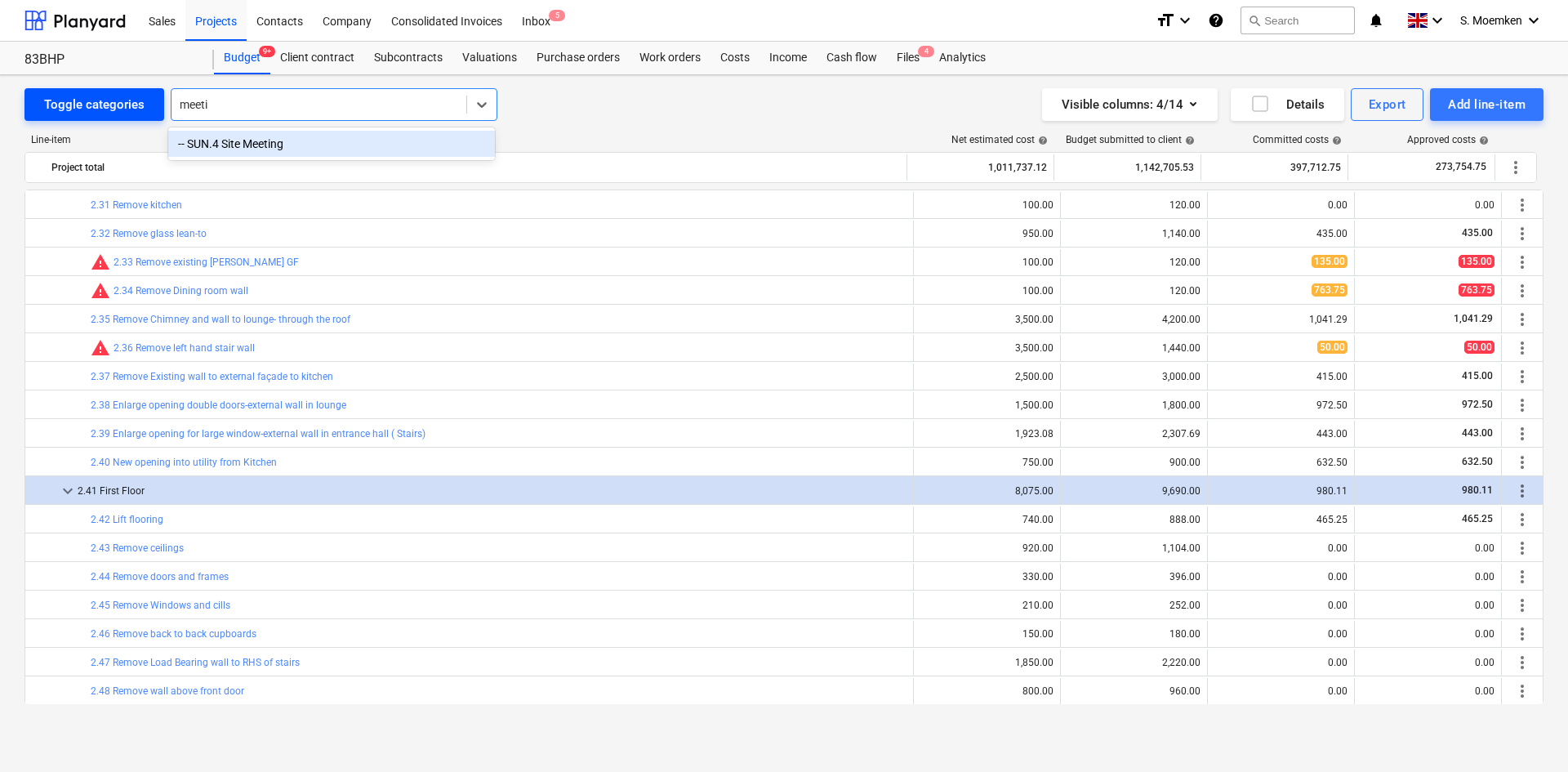
type input "meeti"
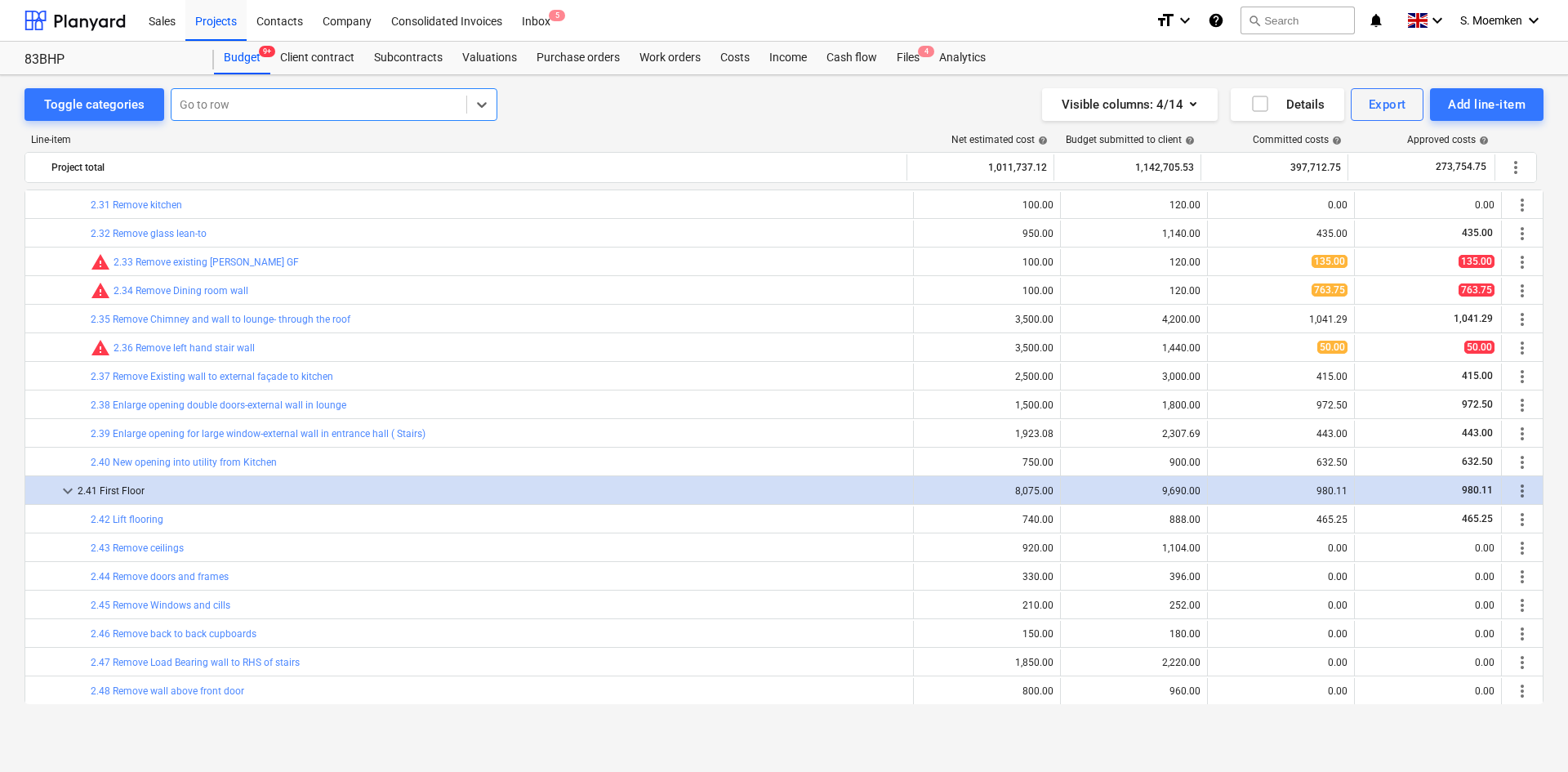
click at [230, 103] on div at bounding box center [319, 104] width 278 height 17
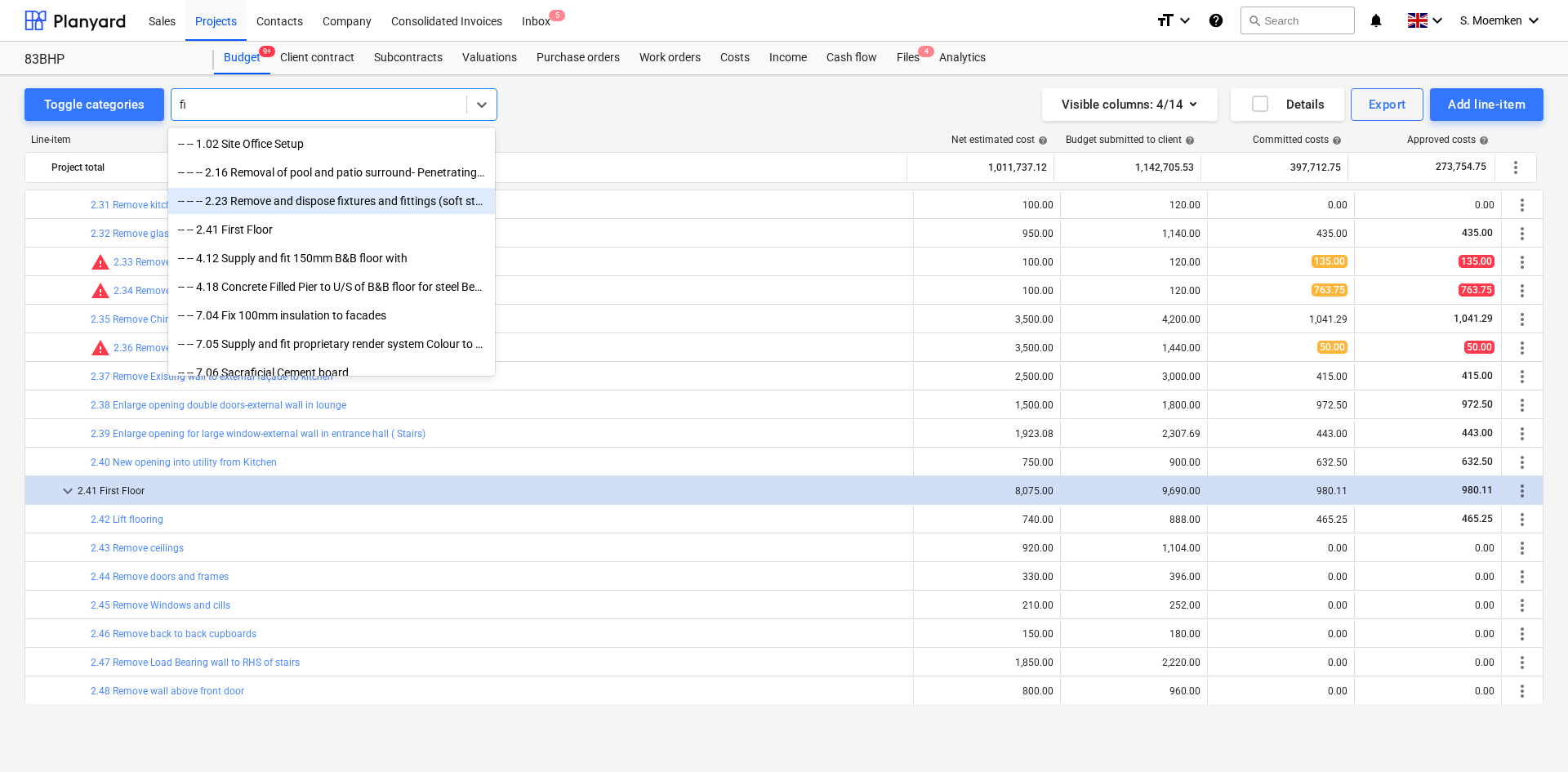
type input "f"
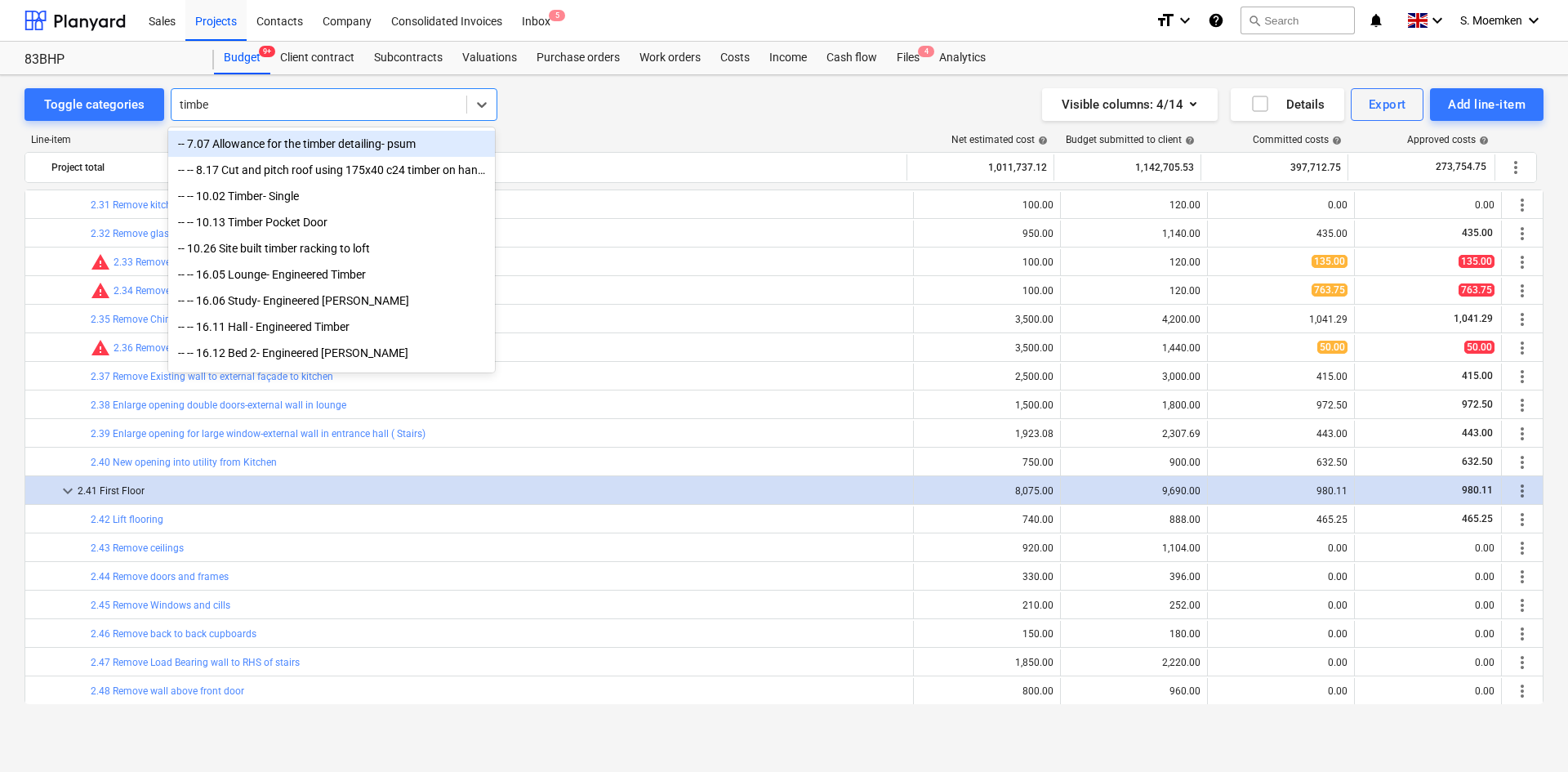
type input "timber"
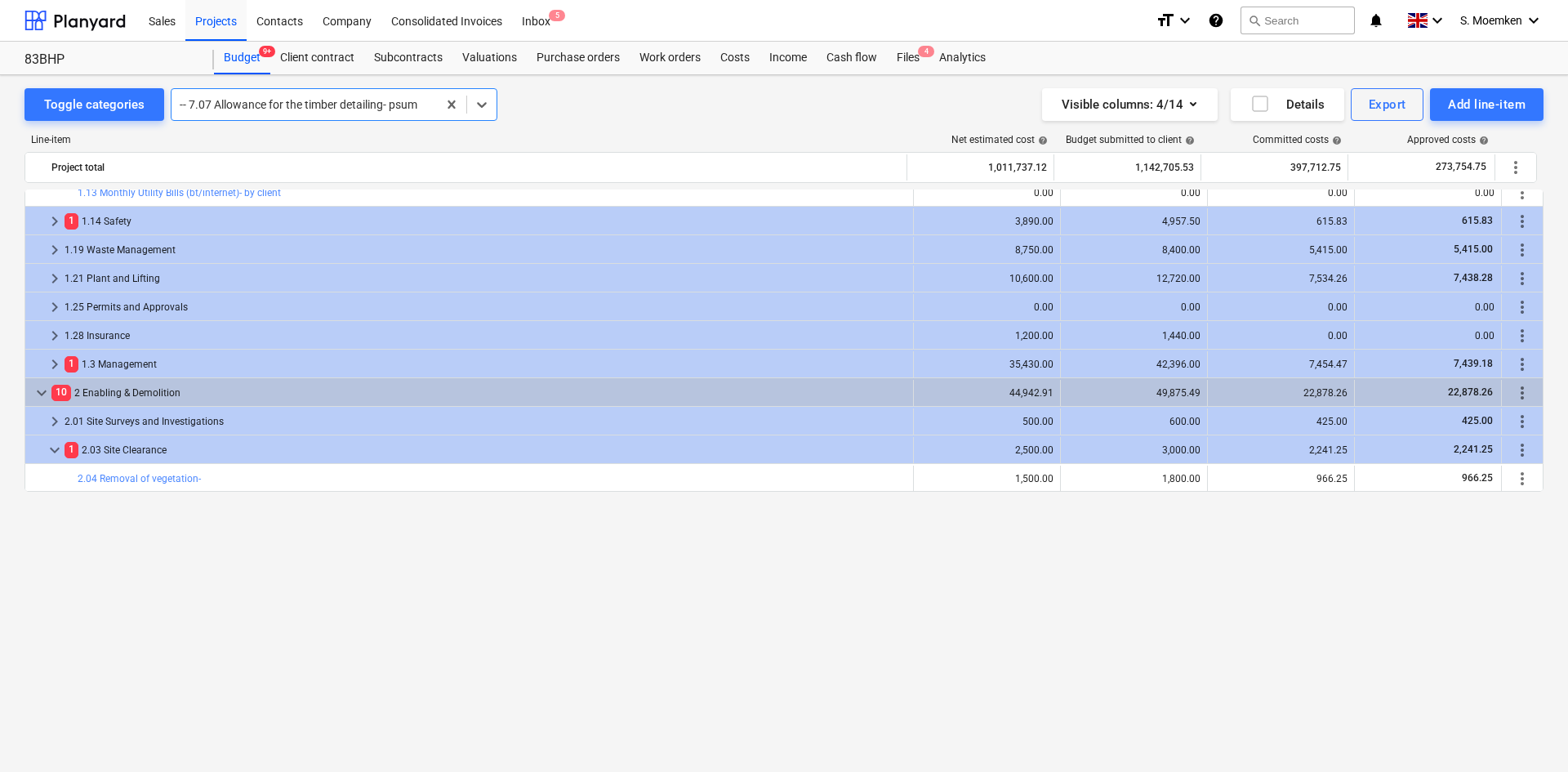
scroll to position [0, 0]
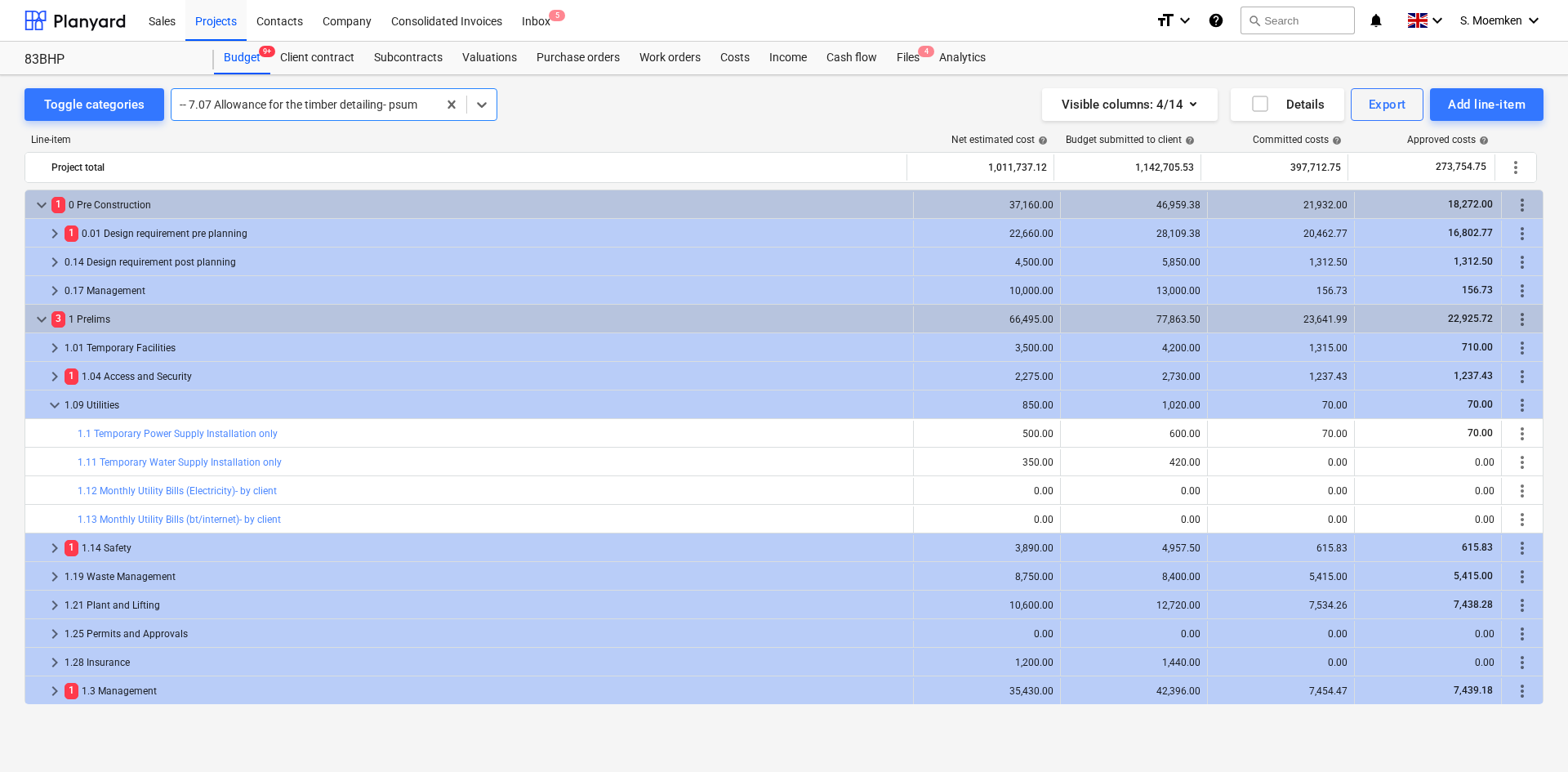
click at [293, 104] on div at bounding box center [304, 104] width 249 height 17
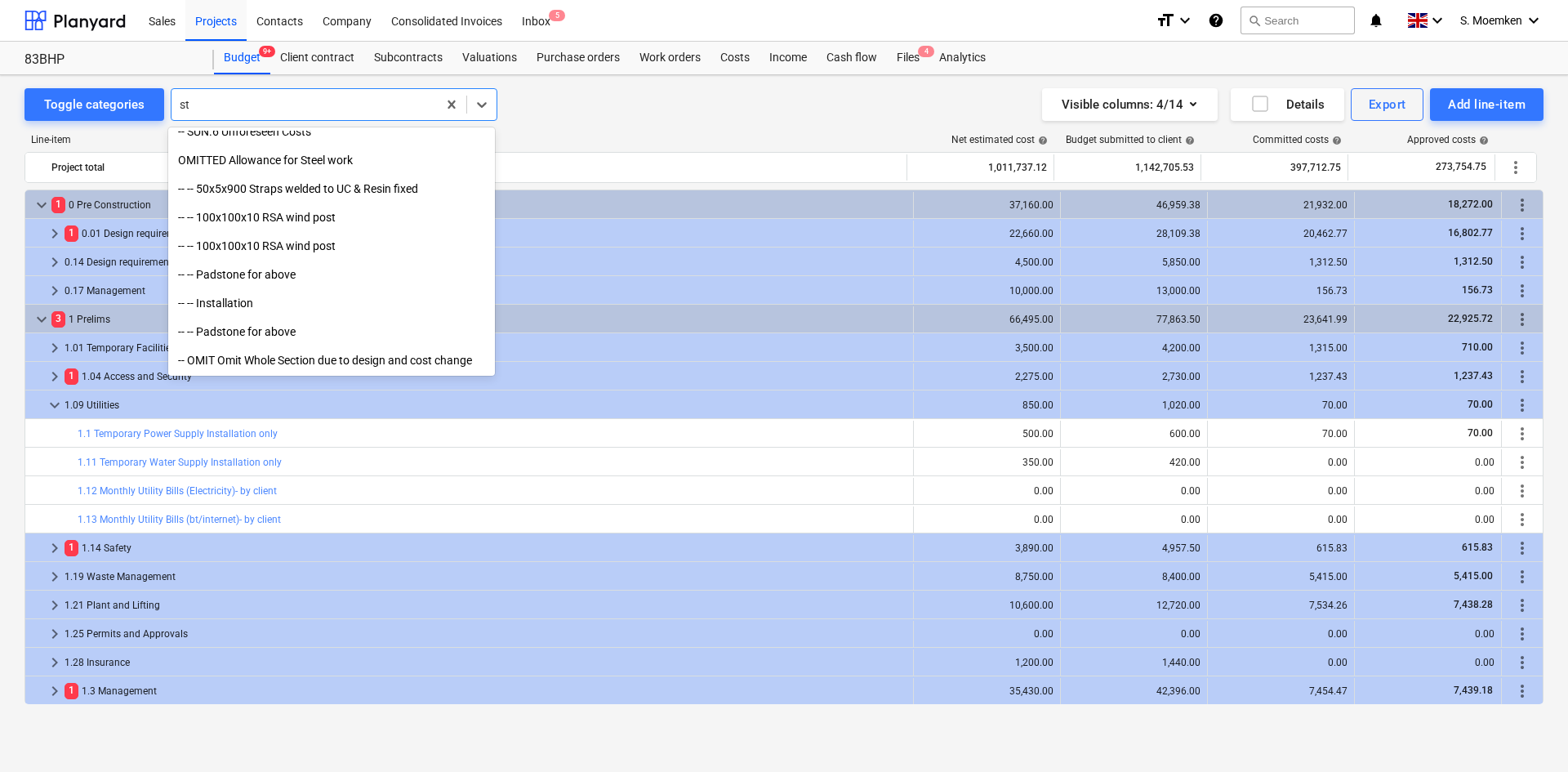
scroll to position [956, 0]
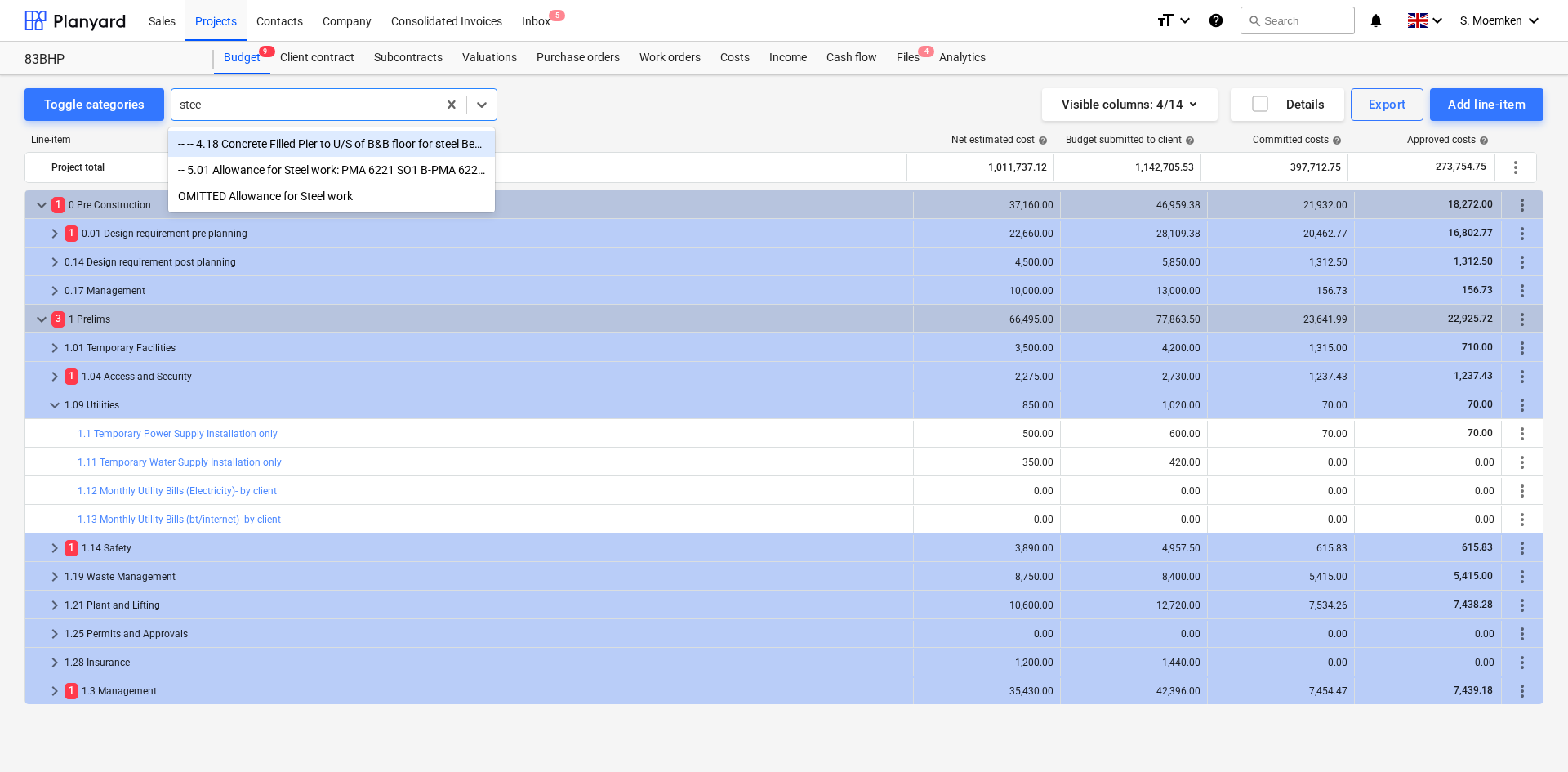
type input "steel"
click at [306, 142] on div "-- -- 4.18 Concrete Filled Pier to U/S of B&B floor for steel Bearing" at bounding box center [332, 144] width 327 height 27
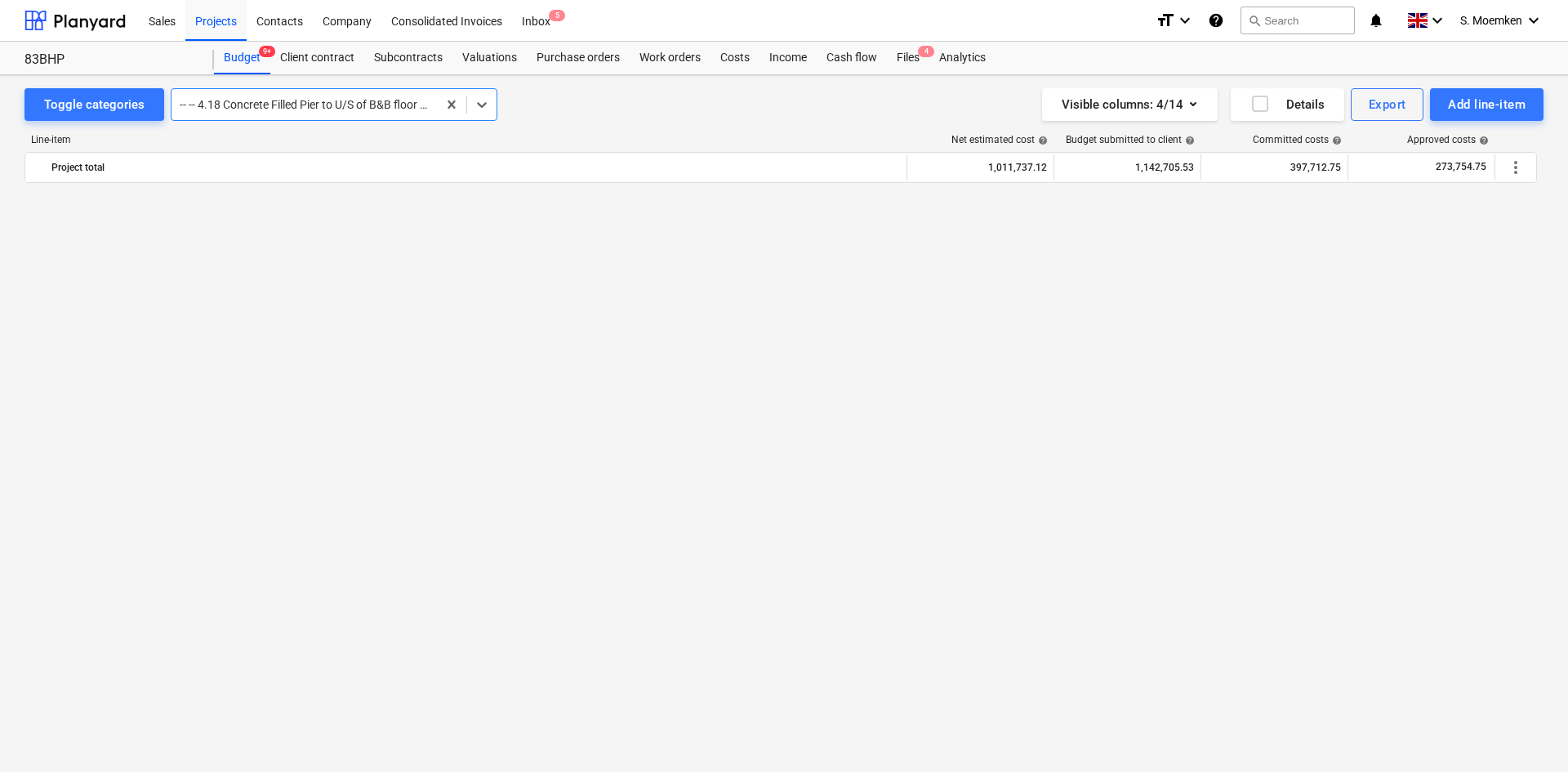
scroll to position [2688, 0]
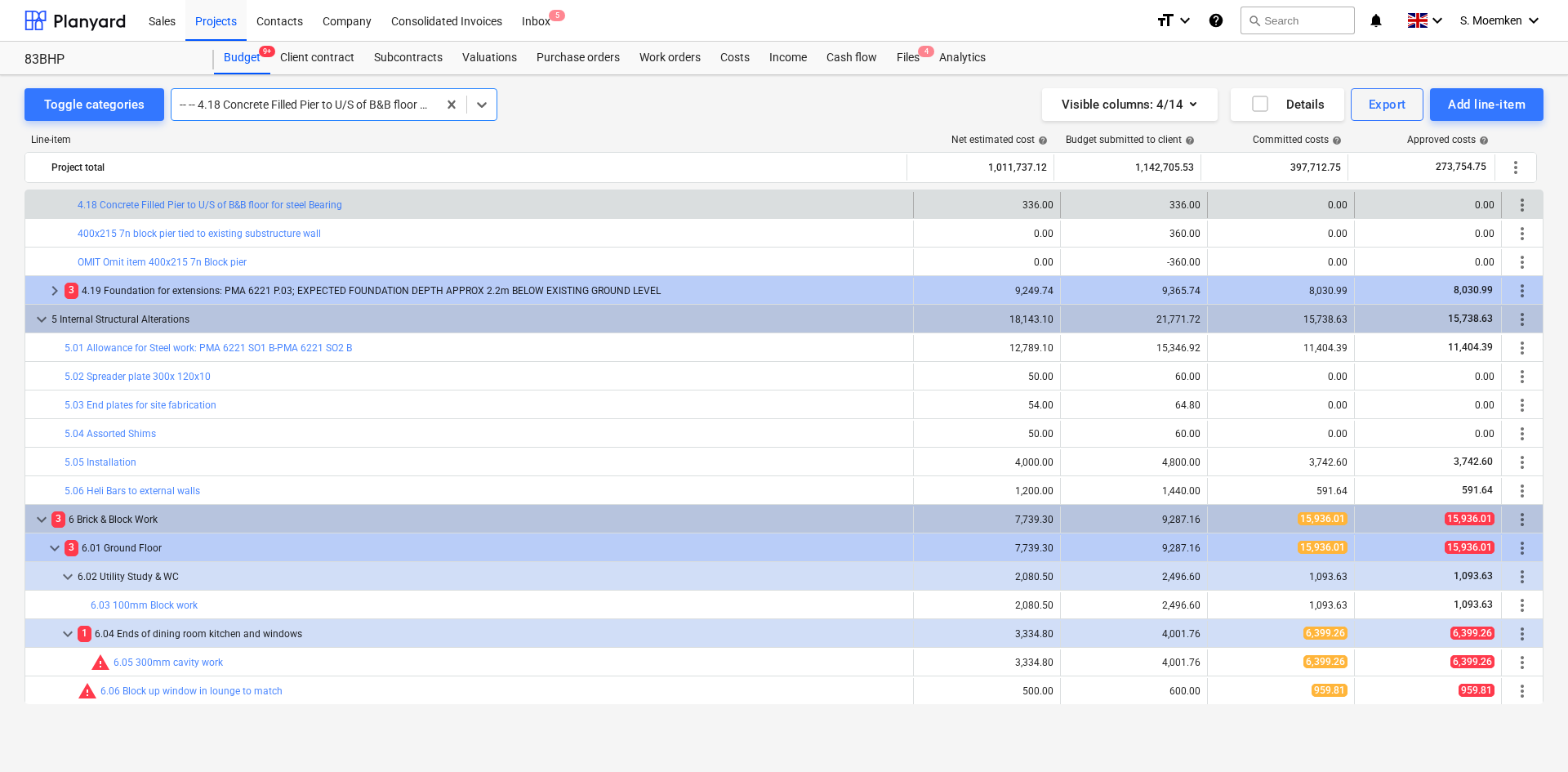
click at [367, 103] on div at bounding box center [304, 104] width 249 height 17
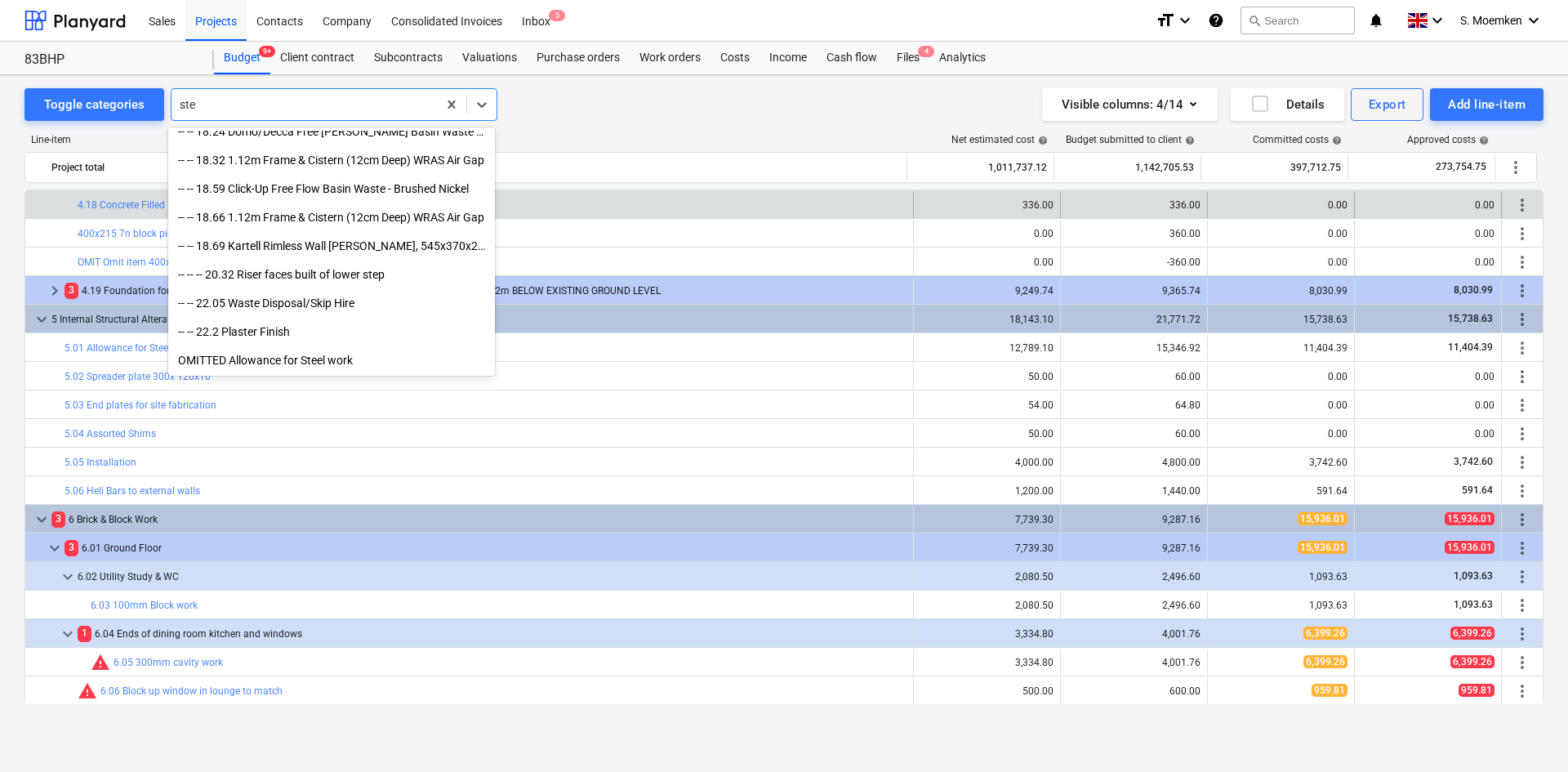
scroll to position [956, 0]
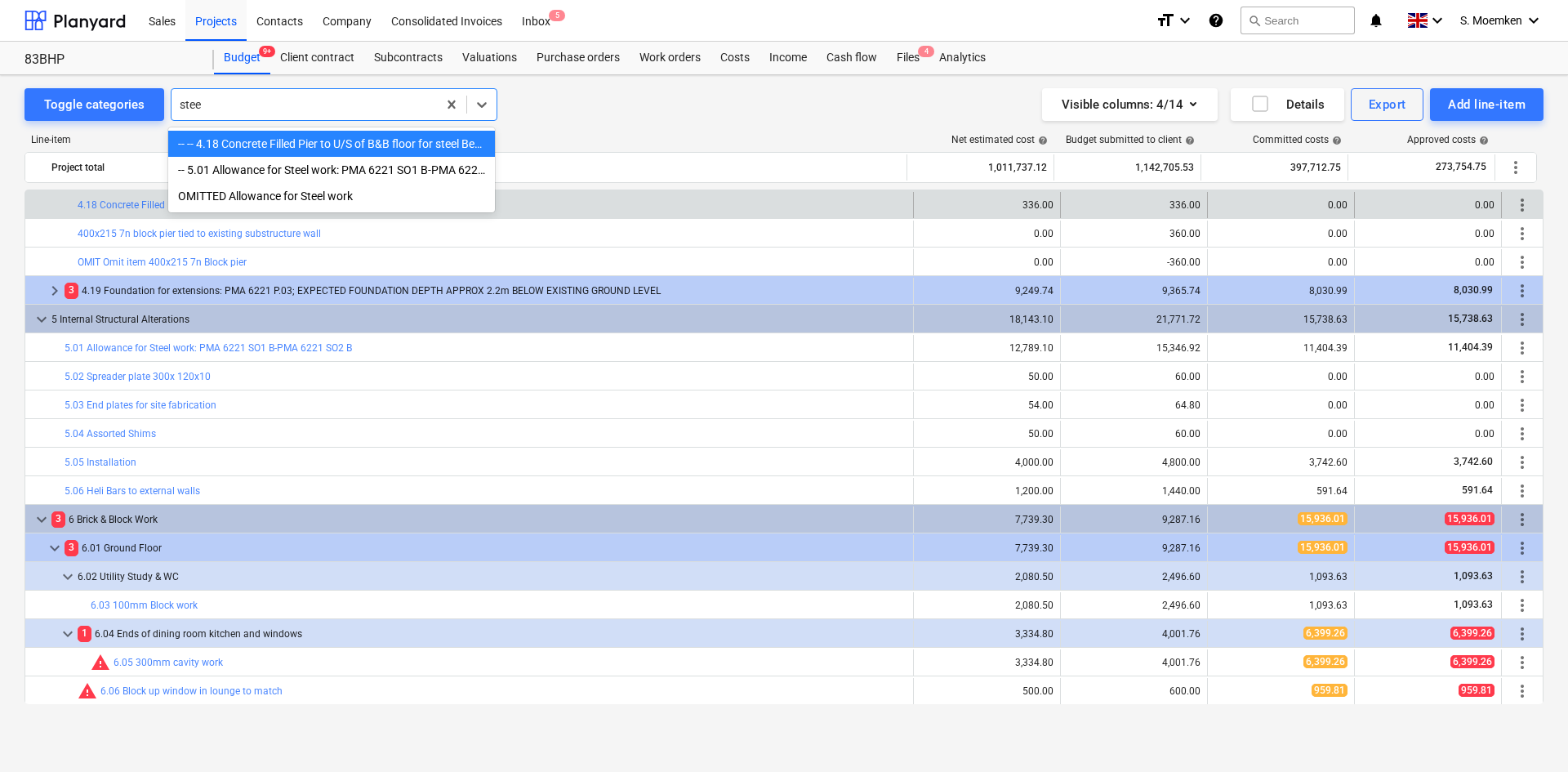
type input "steel"
click at [361, 171] on div "-- 5.01 Allowance for Steel work: PMA 6221 SO1 B-PMA 6221 SO2 B" at bounding box center [332, 170] width 327 height 27
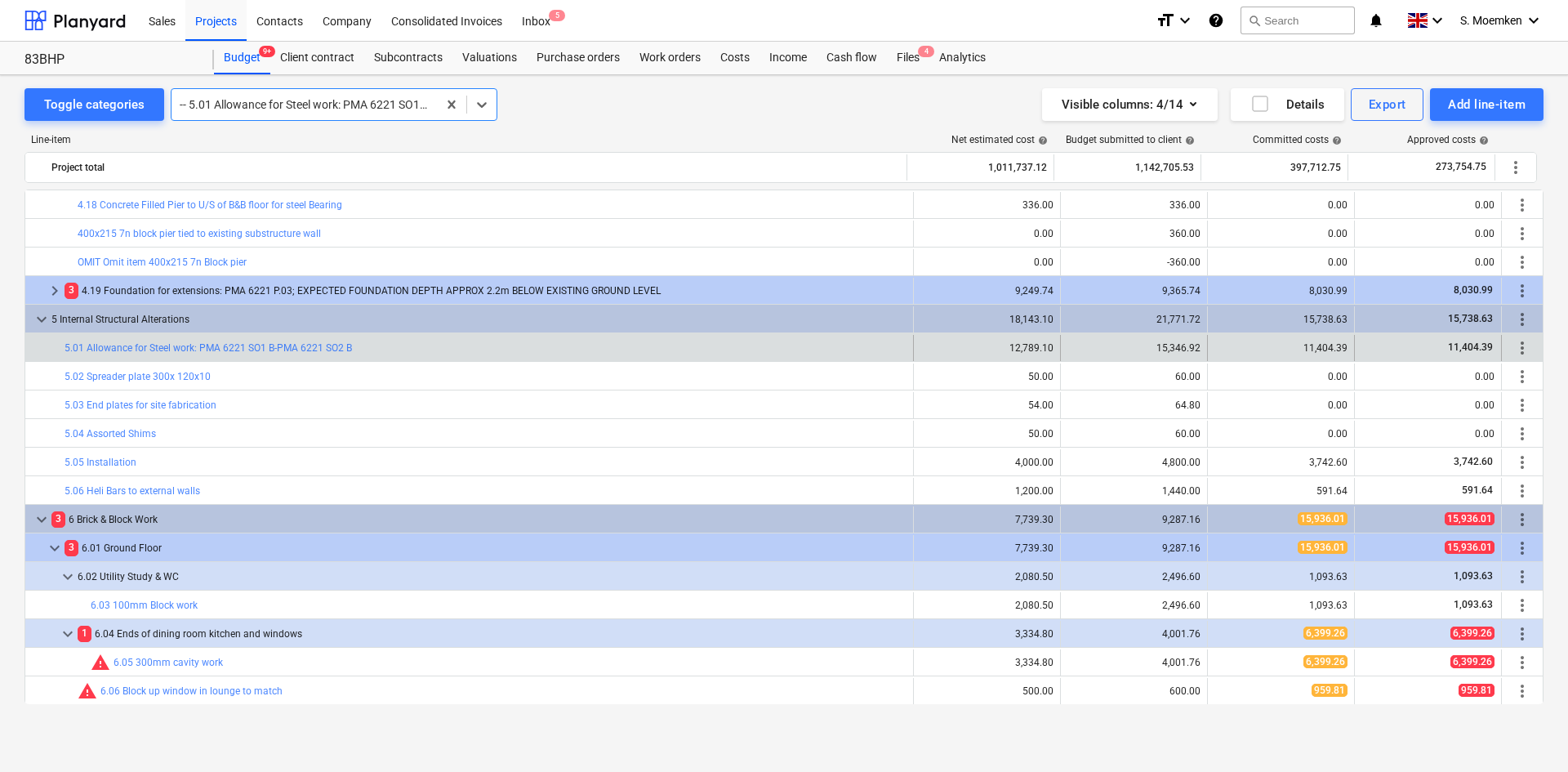
scroll to position [2832, 0]
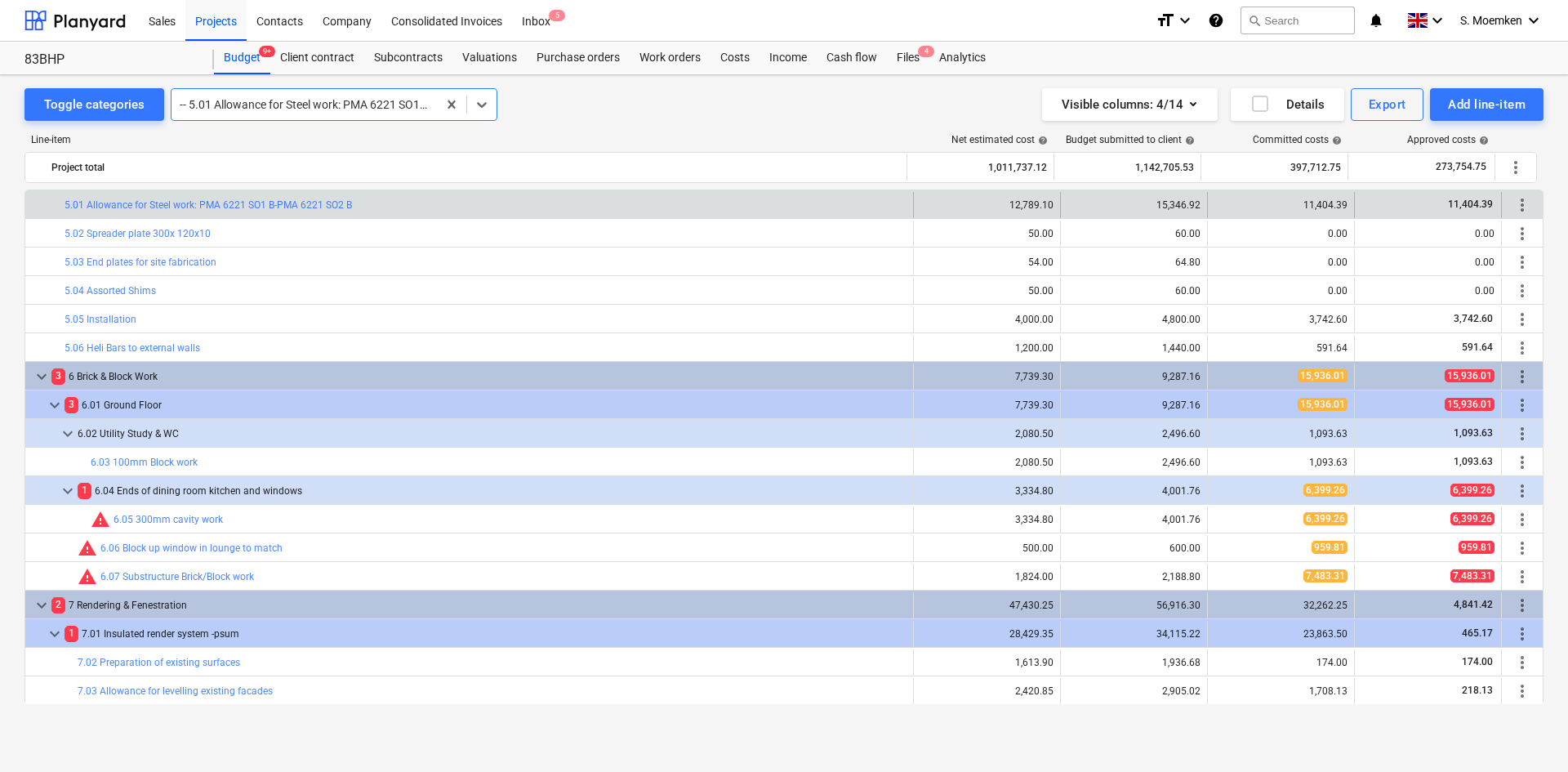
click at [309, 106] on div at bounding box center [304, 104] width 249 height 17
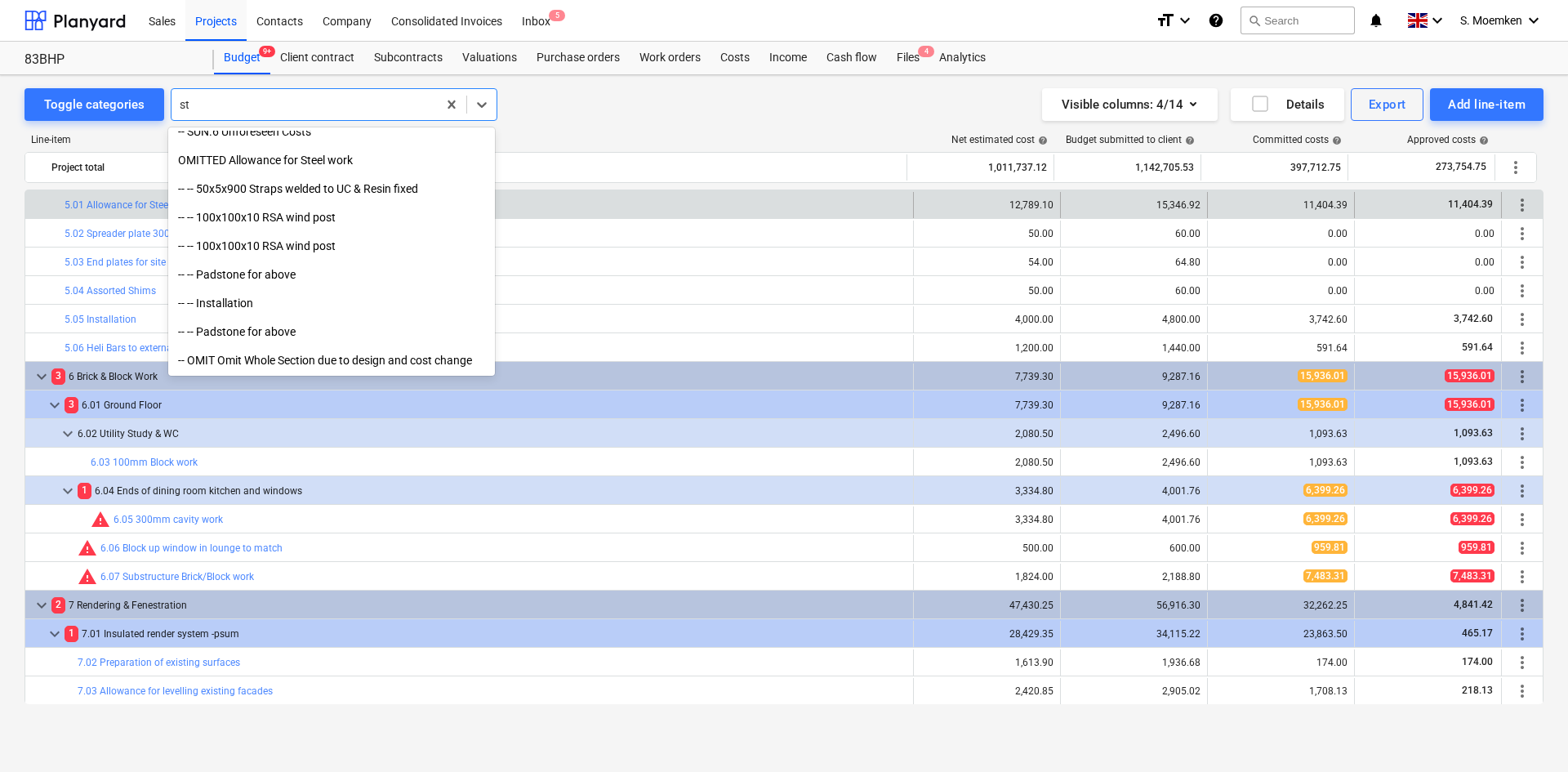
scroll to position [956, 0]
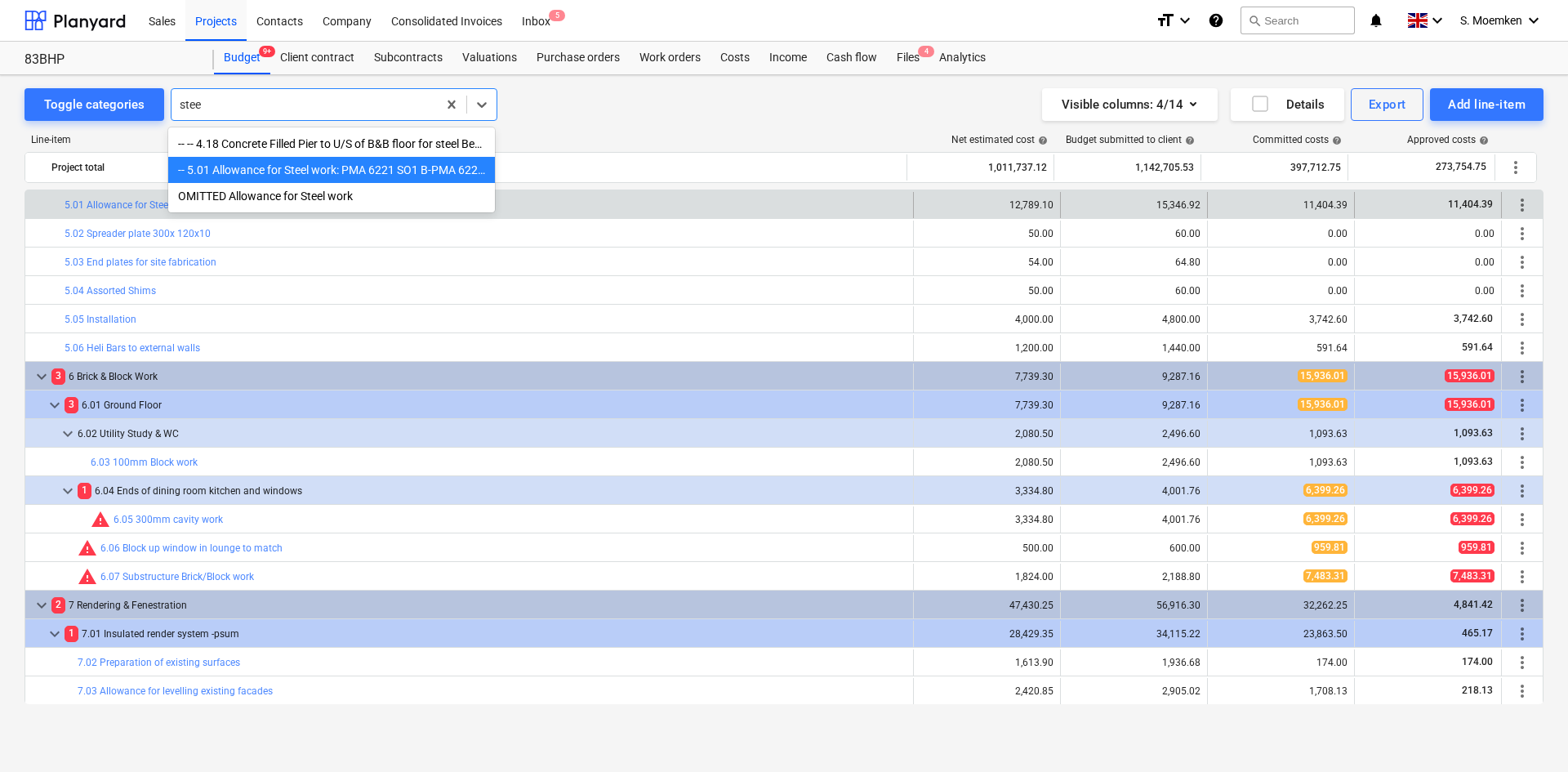
type input "steel"
click at [298, 200] on div "OMITTED Allowance for Steel work" at bounding box center [332, 197] width 327 height 27
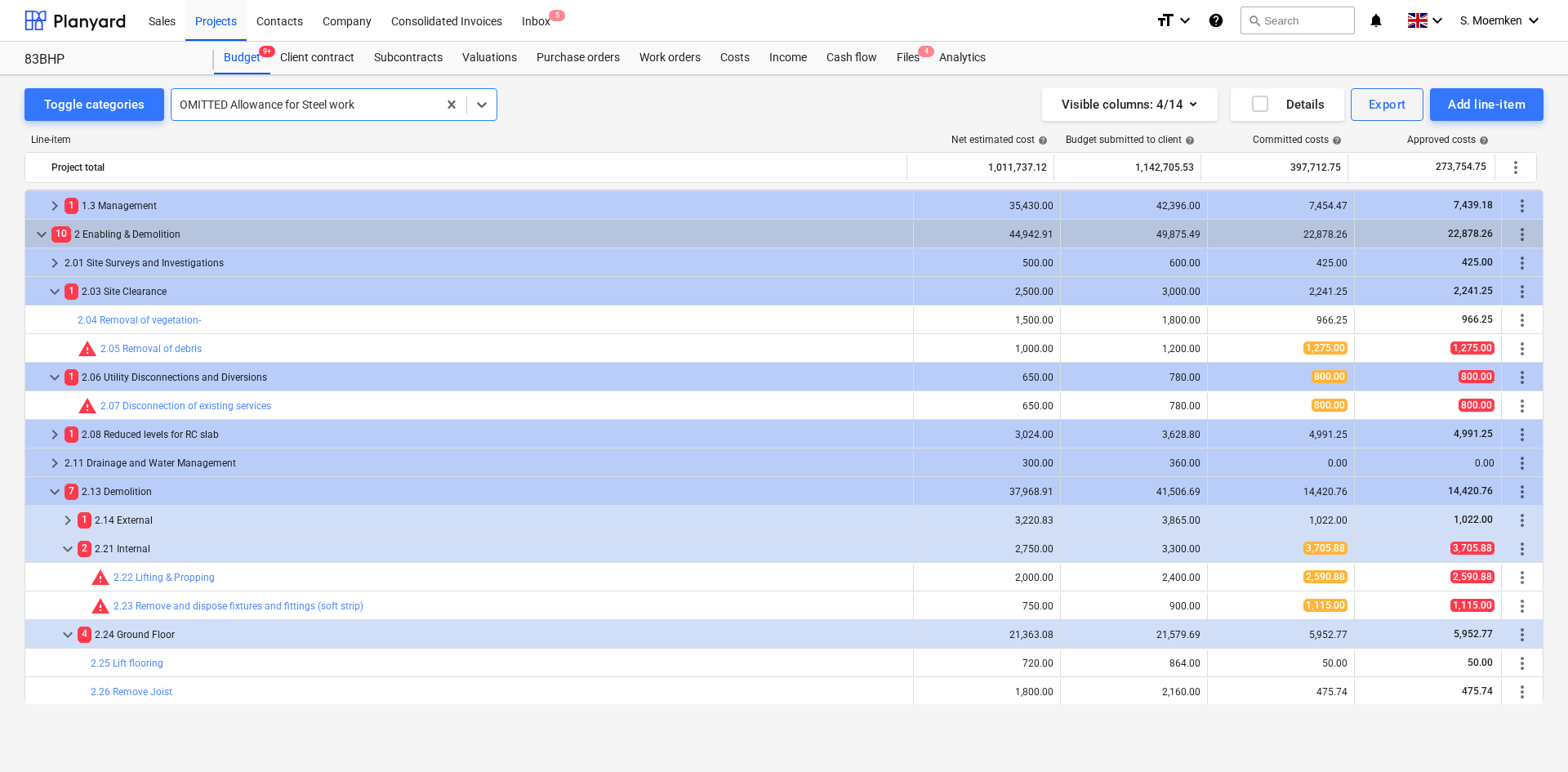
scroll to position [490, 0]
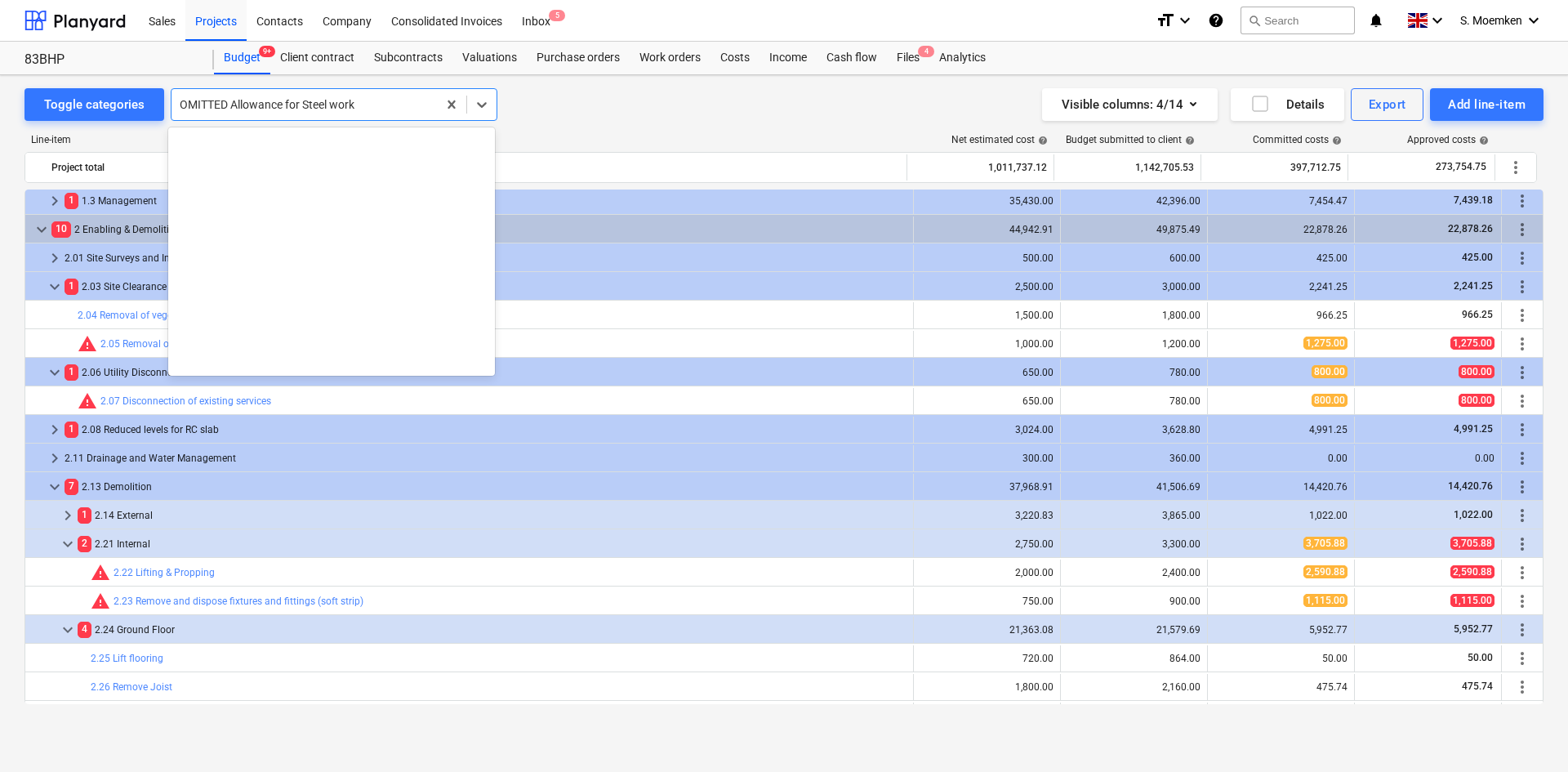
click at [274, 100] on div at bounding box center [304, 104] width 249 height 17
click at [372, 109] on div at bounding box center [304, 104] width 249 height 17
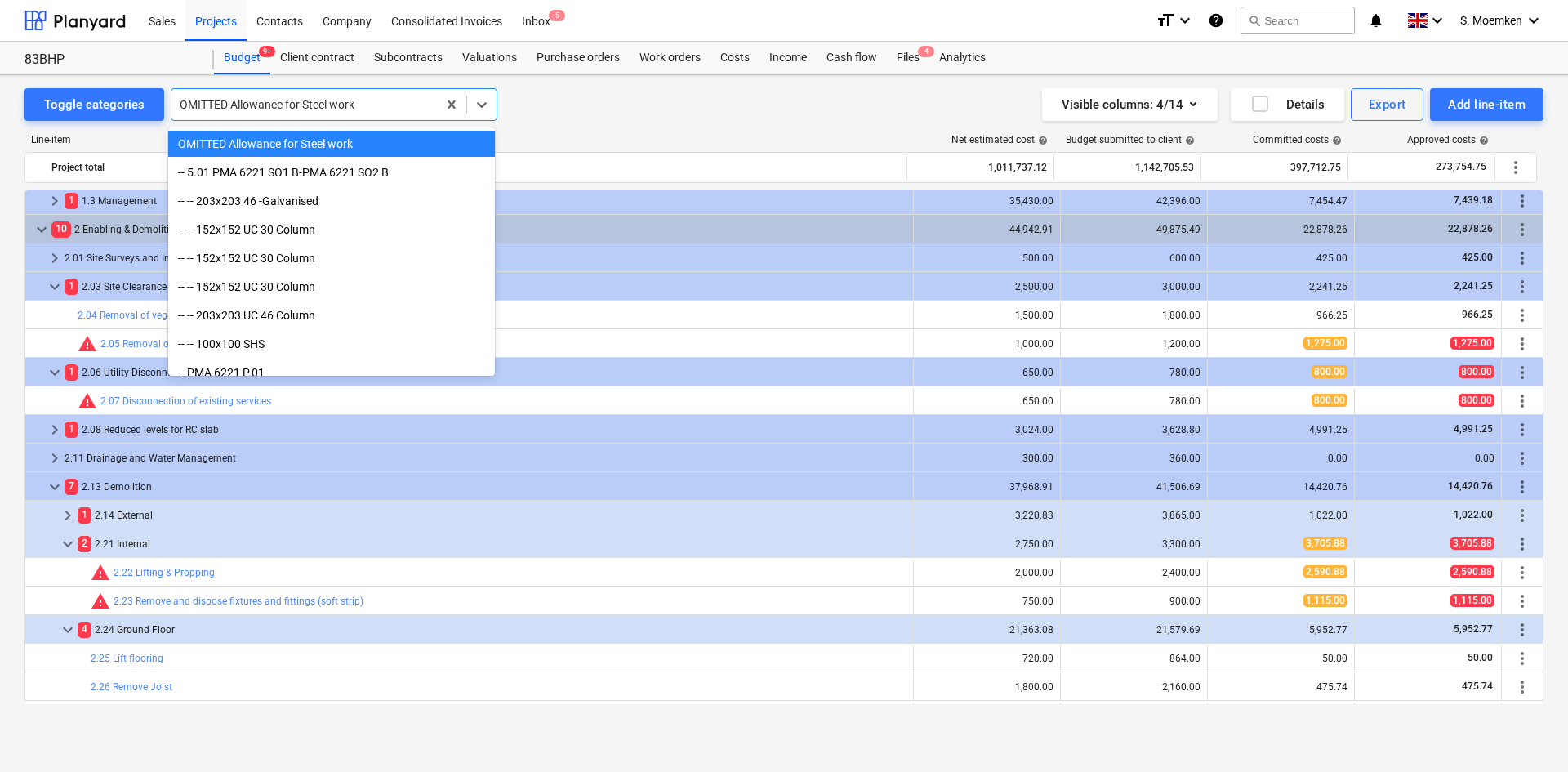
type input "1"
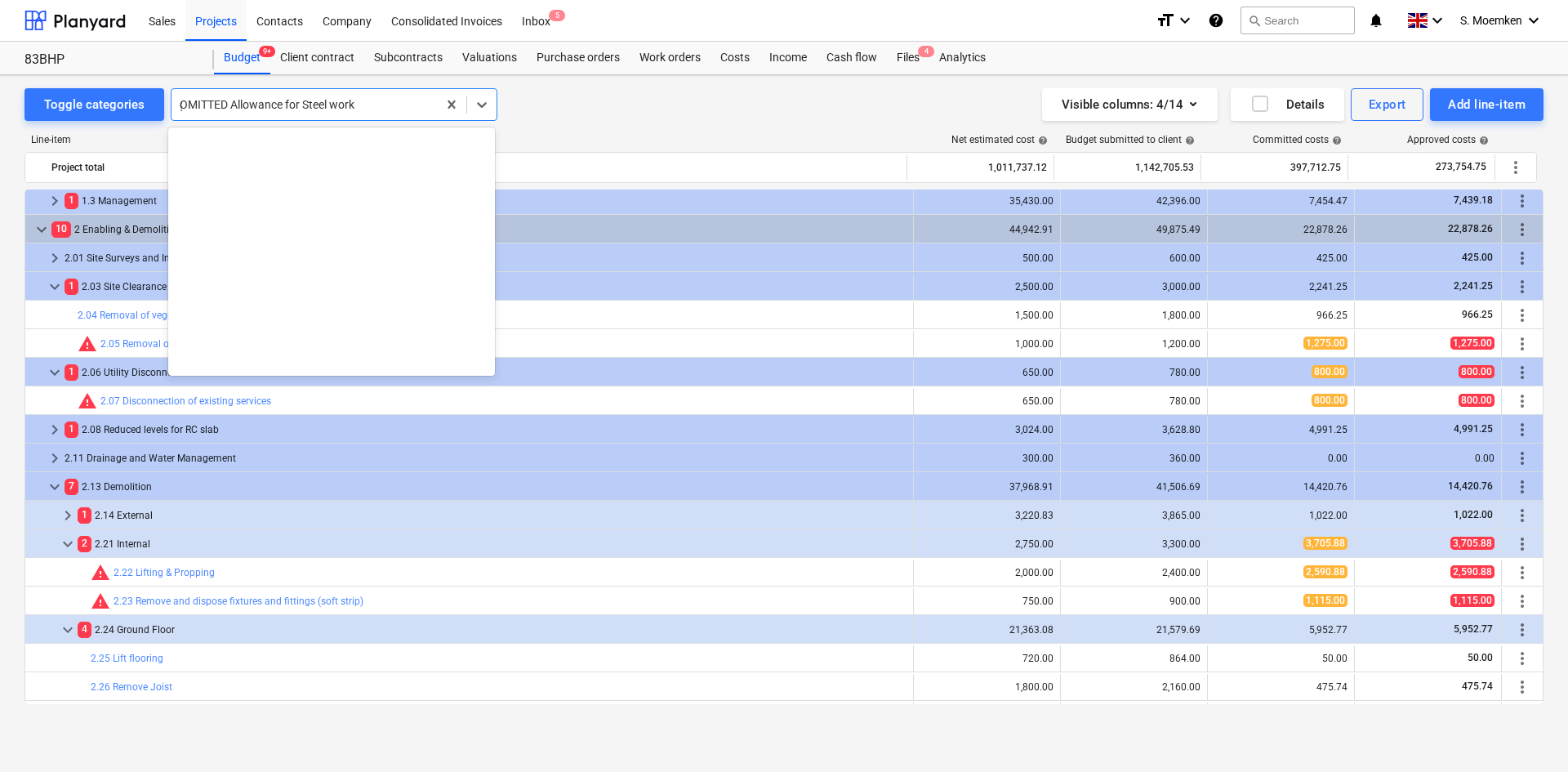
type input "gr"
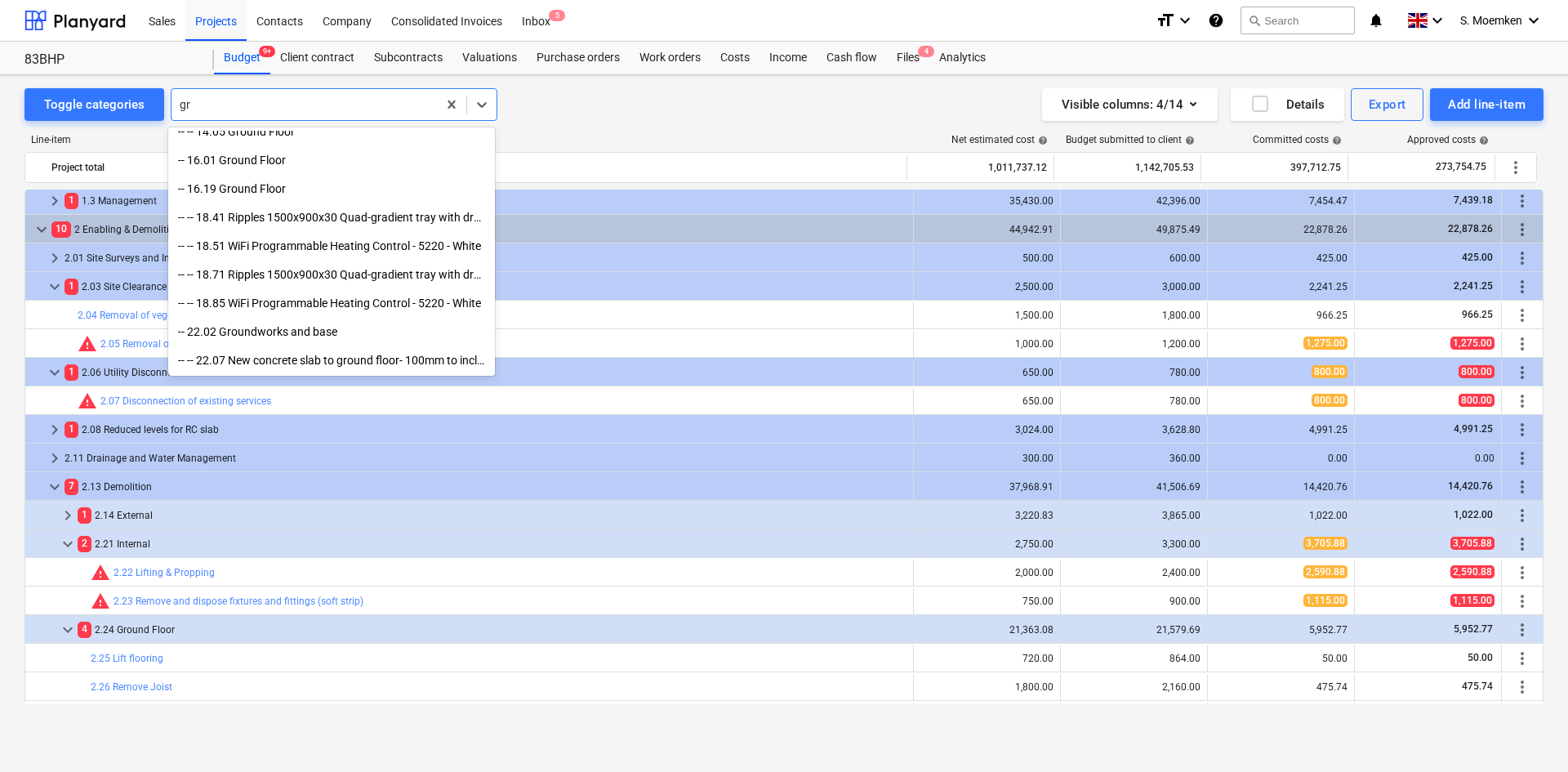
scroll to position [413, 0]
click at [281, 163] on div "-- 16.01 Ground Floor" at bounding box center [332, 160] width 327 height 27
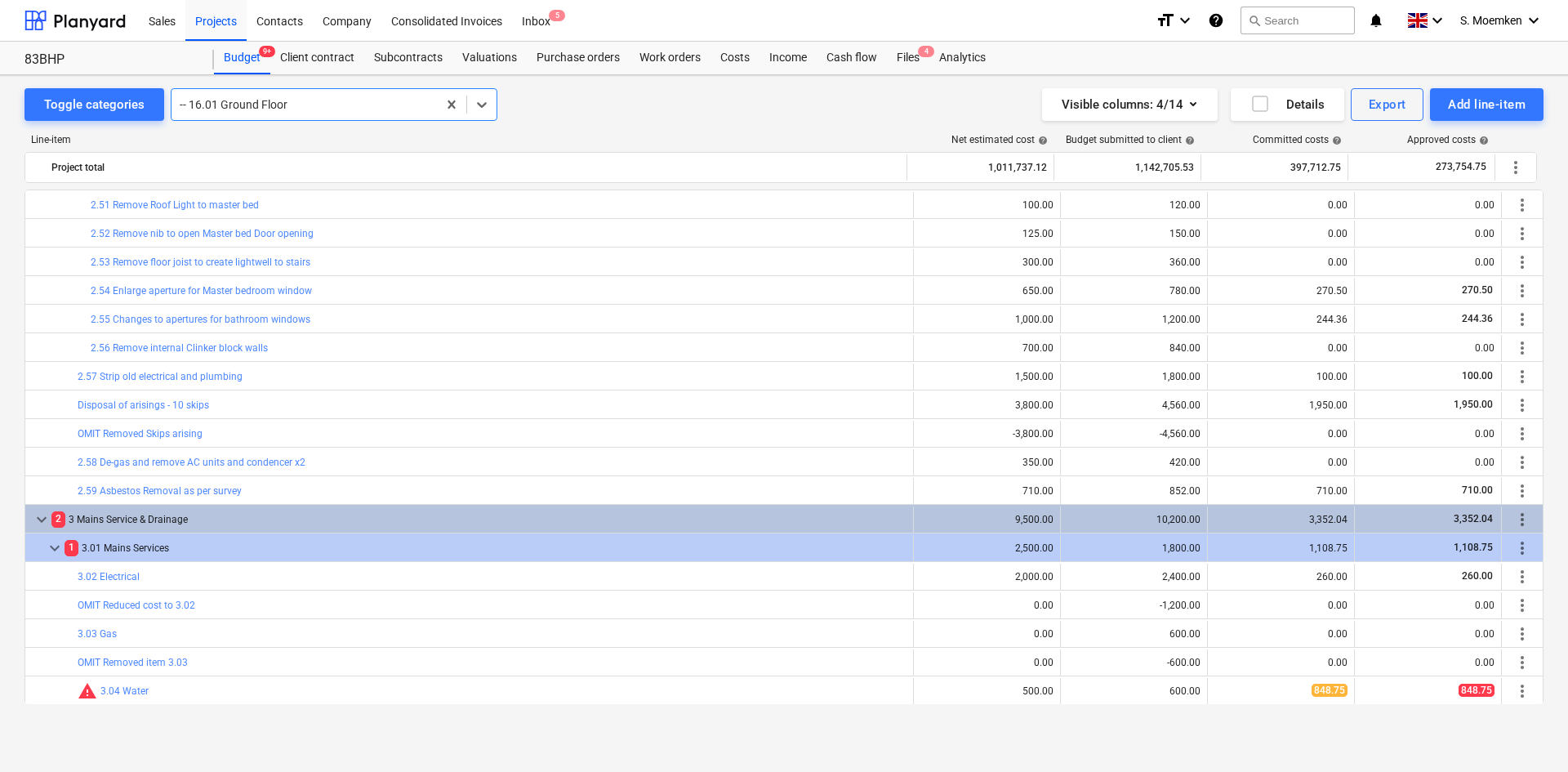
scroll to position [1880, 0]
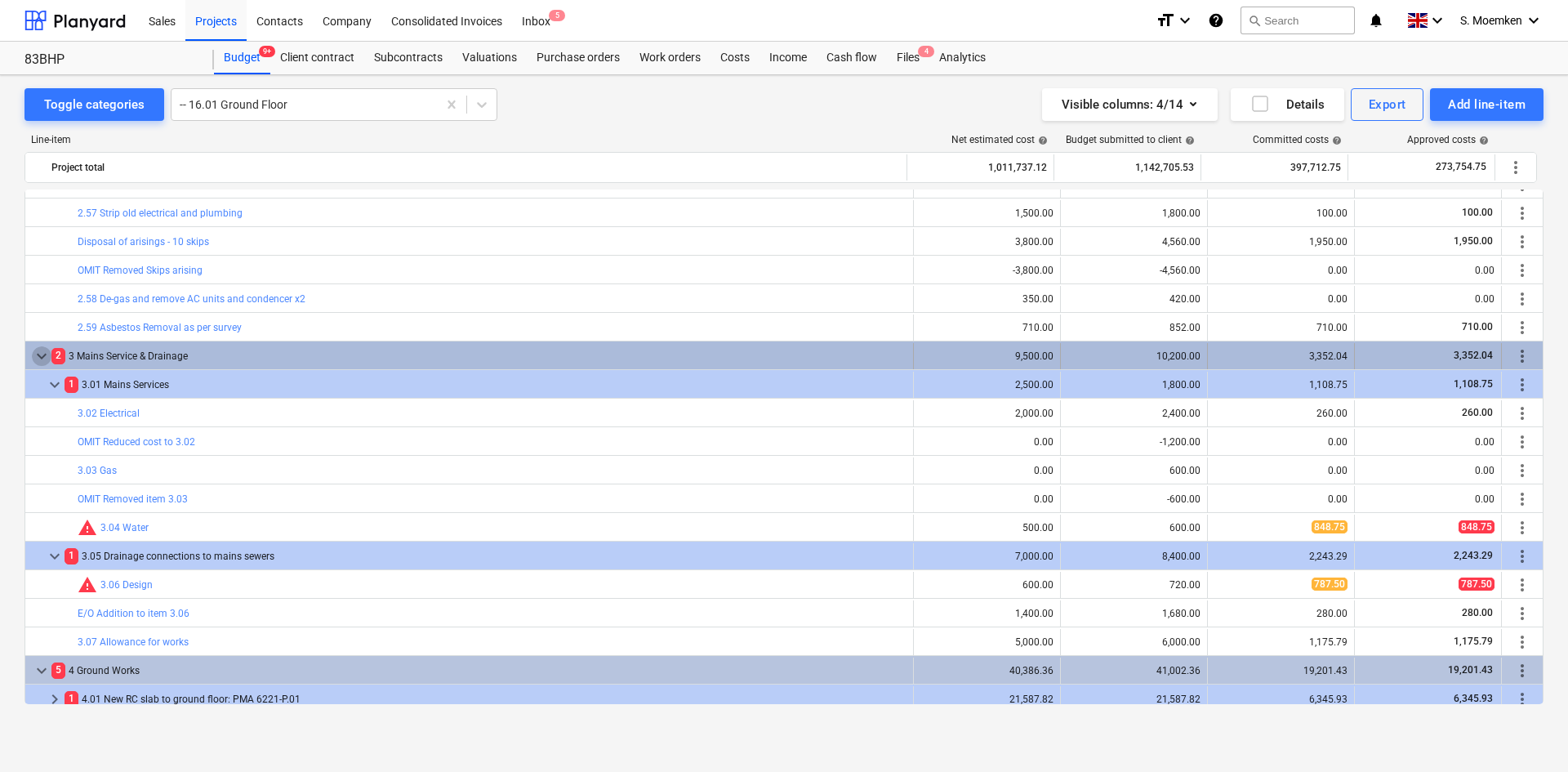
click at [41, 353] on span "keyboard_arrow_down" at bounding box center [41, 357] width 20 height 20
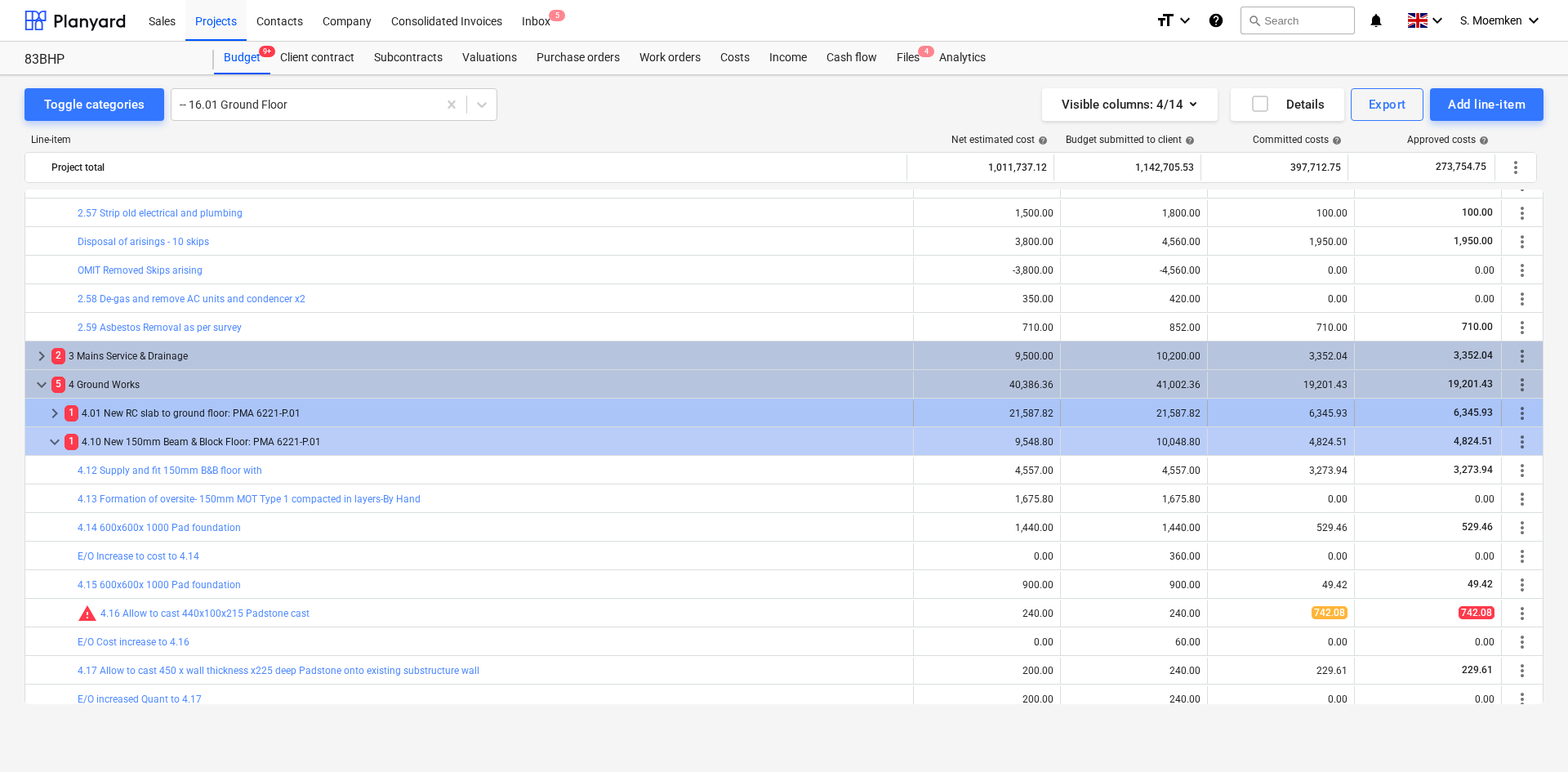
click at [52, 408] on span "keyboard_arrow_right" at bounding box center [55, 414] width 20 height 20
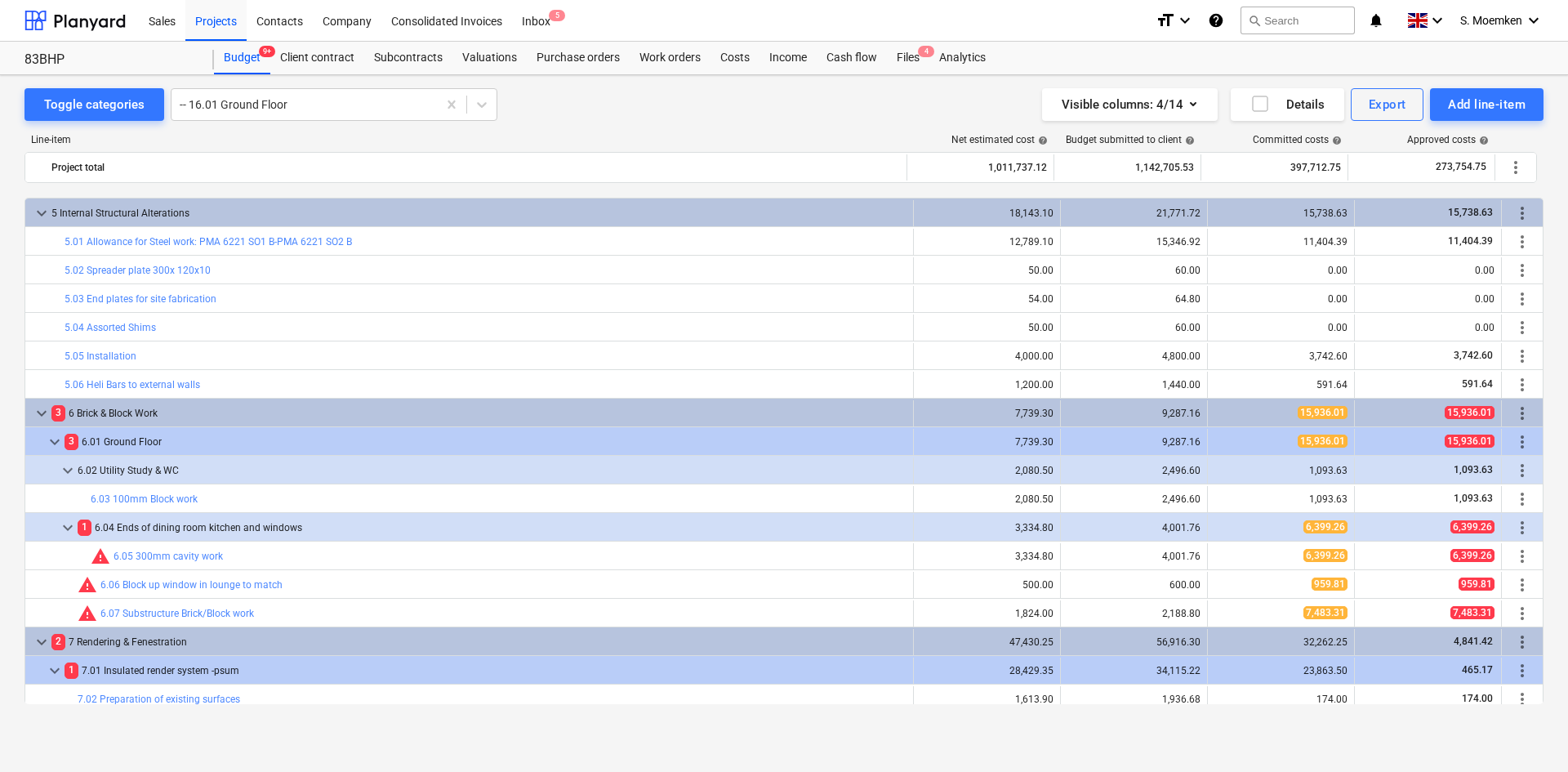
scroll to position [2697, 0]
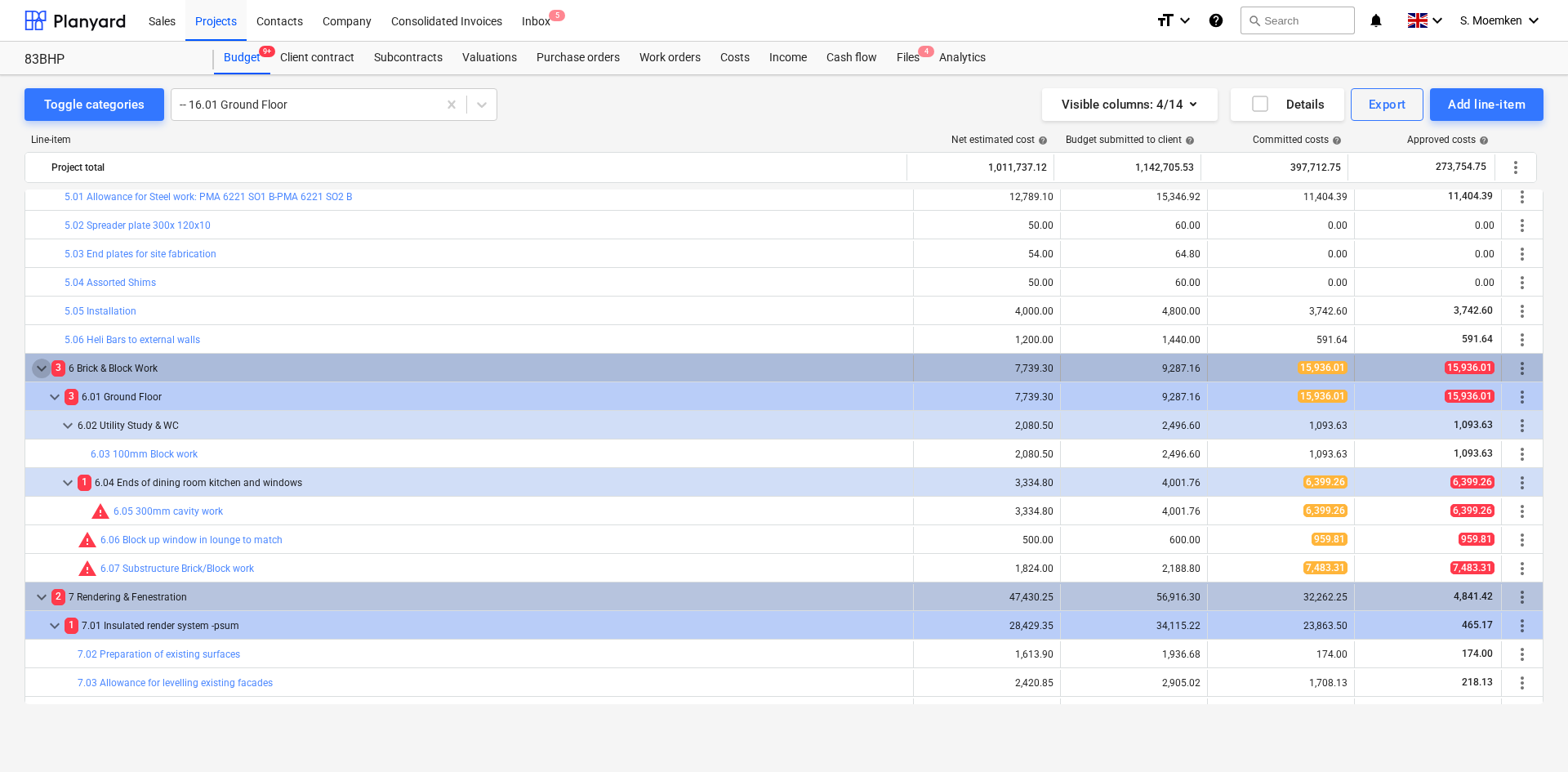
click at [42, 367] on span "keyboard_arrow_down" at bounding box center [41, 369] width 20 height 20
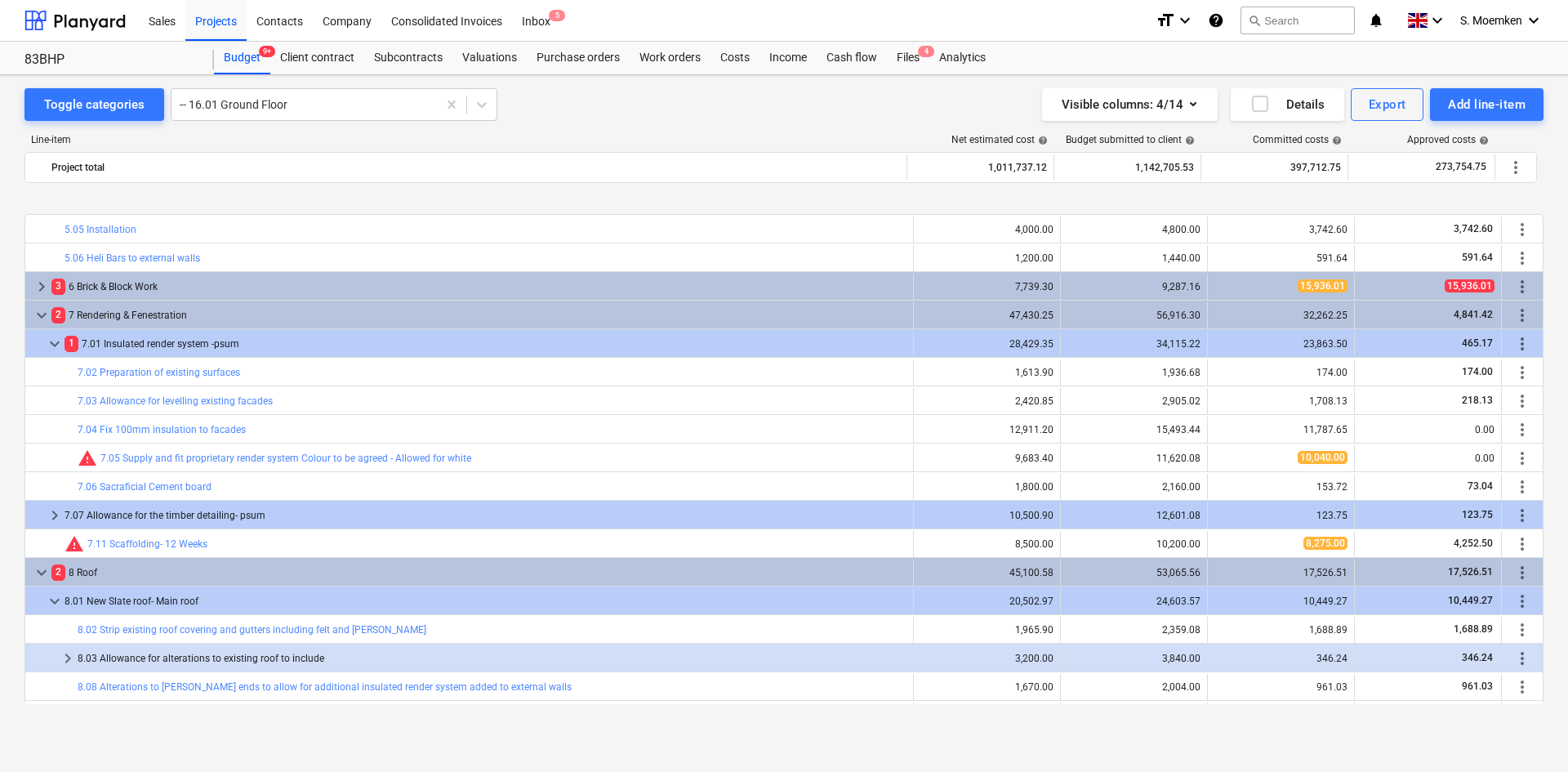
scroll to position [2860, 0]
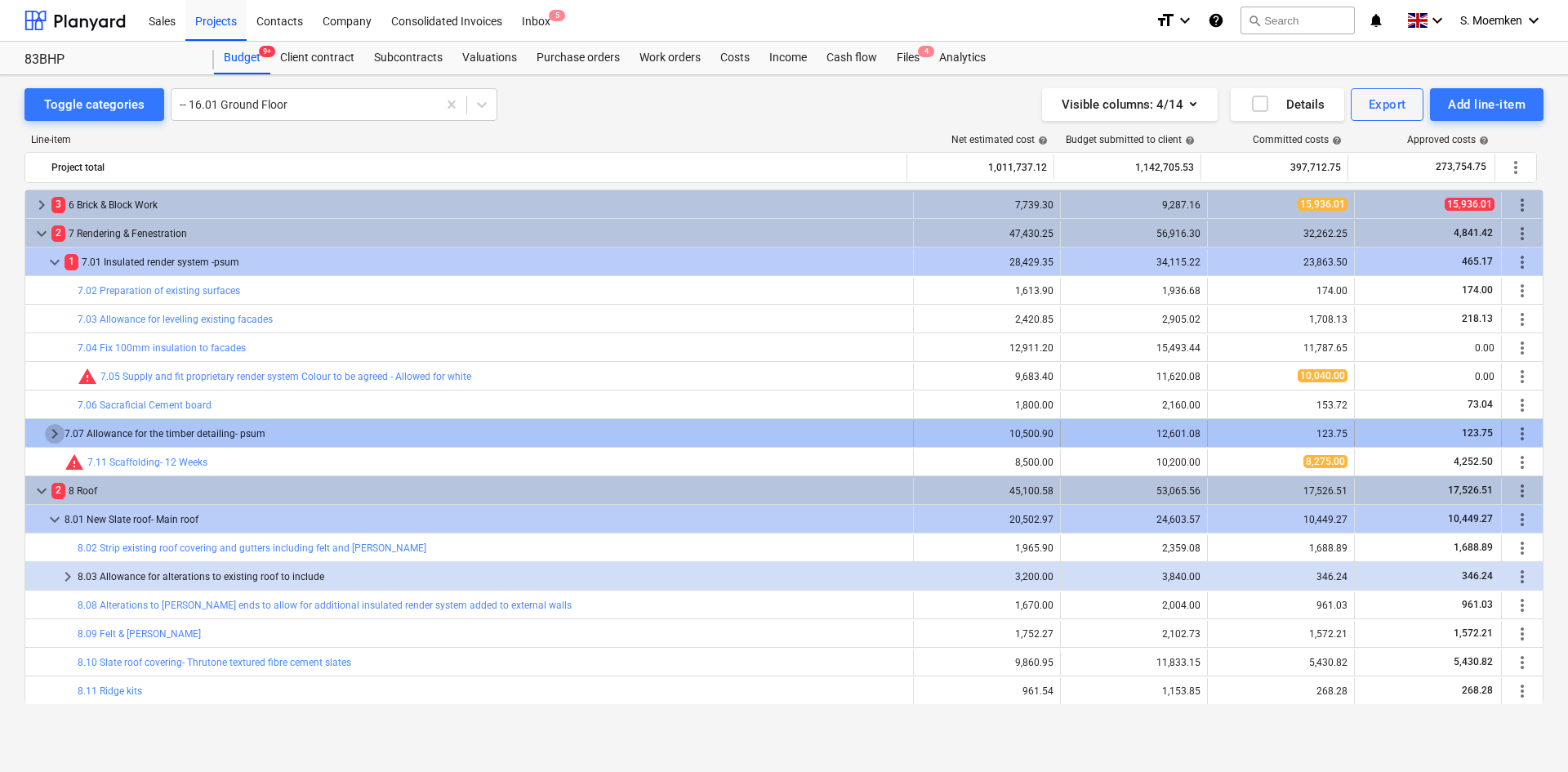
click at [55, 434] on span "keyboard_arrow_right" at bounding box center [55, 434] width 20 height 20
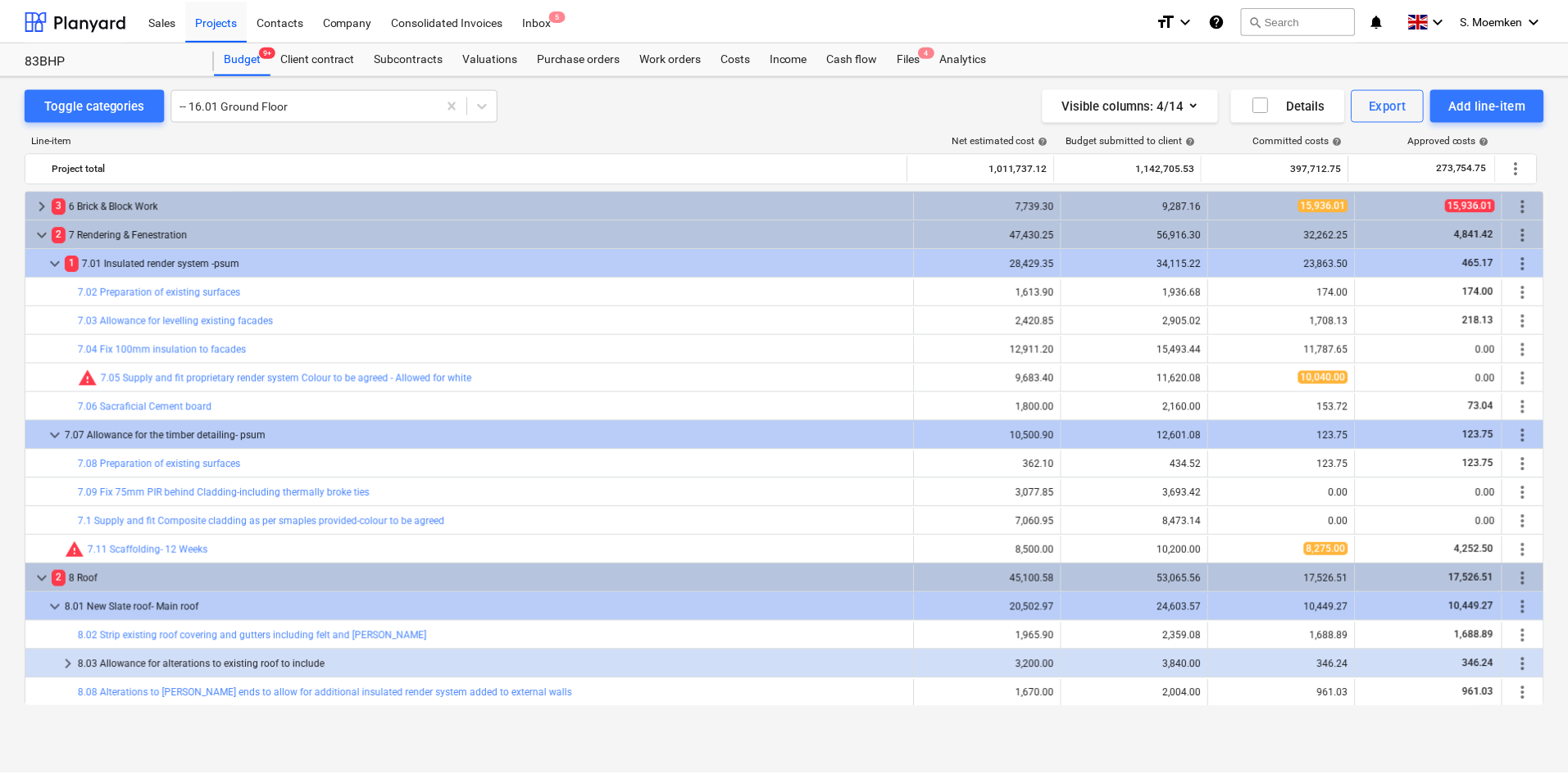
scroll to position [2786, 0]
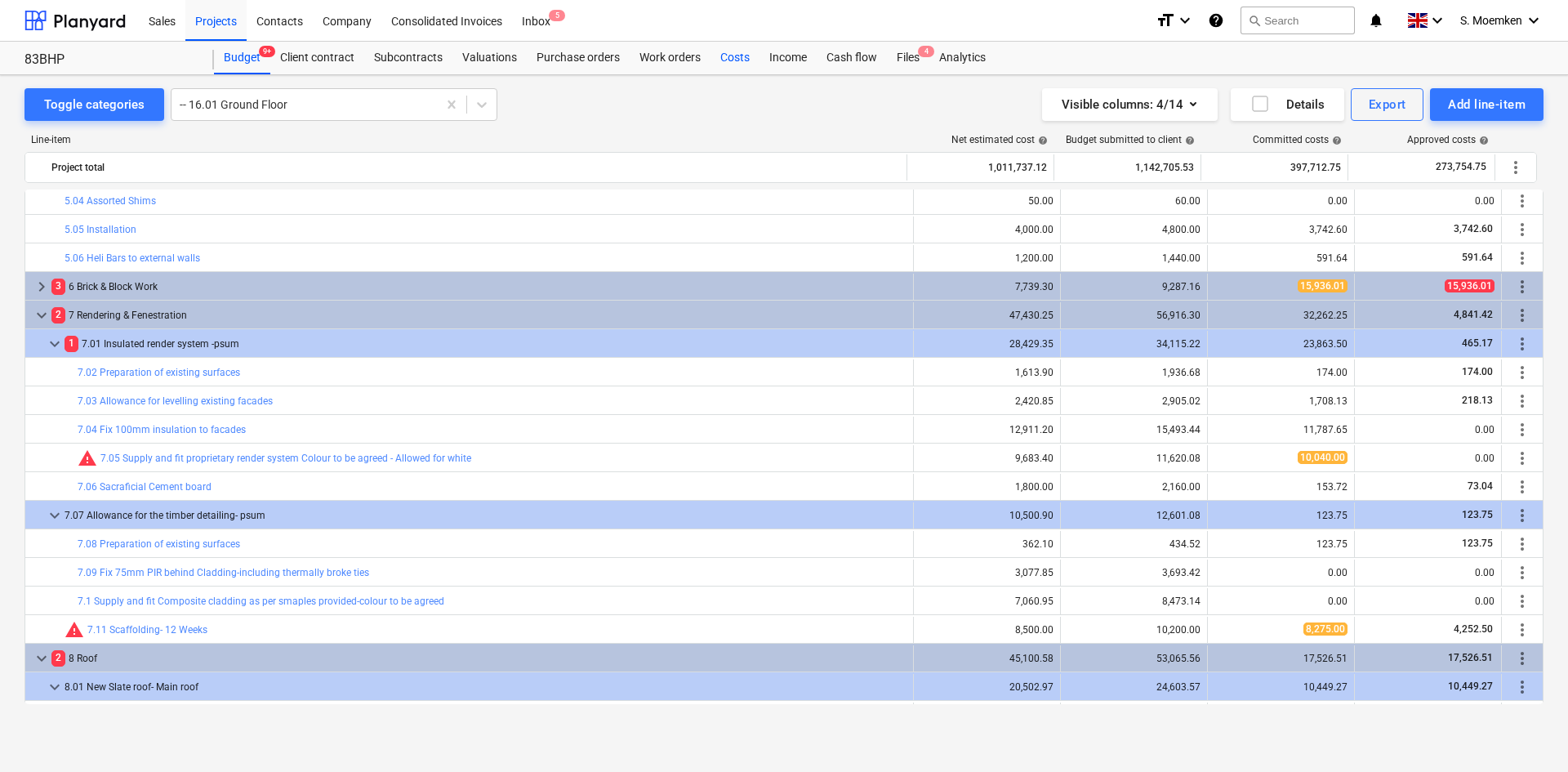
click at [730, 59] on div "Costs" at bounding box center [734, 57] width 49 height 32
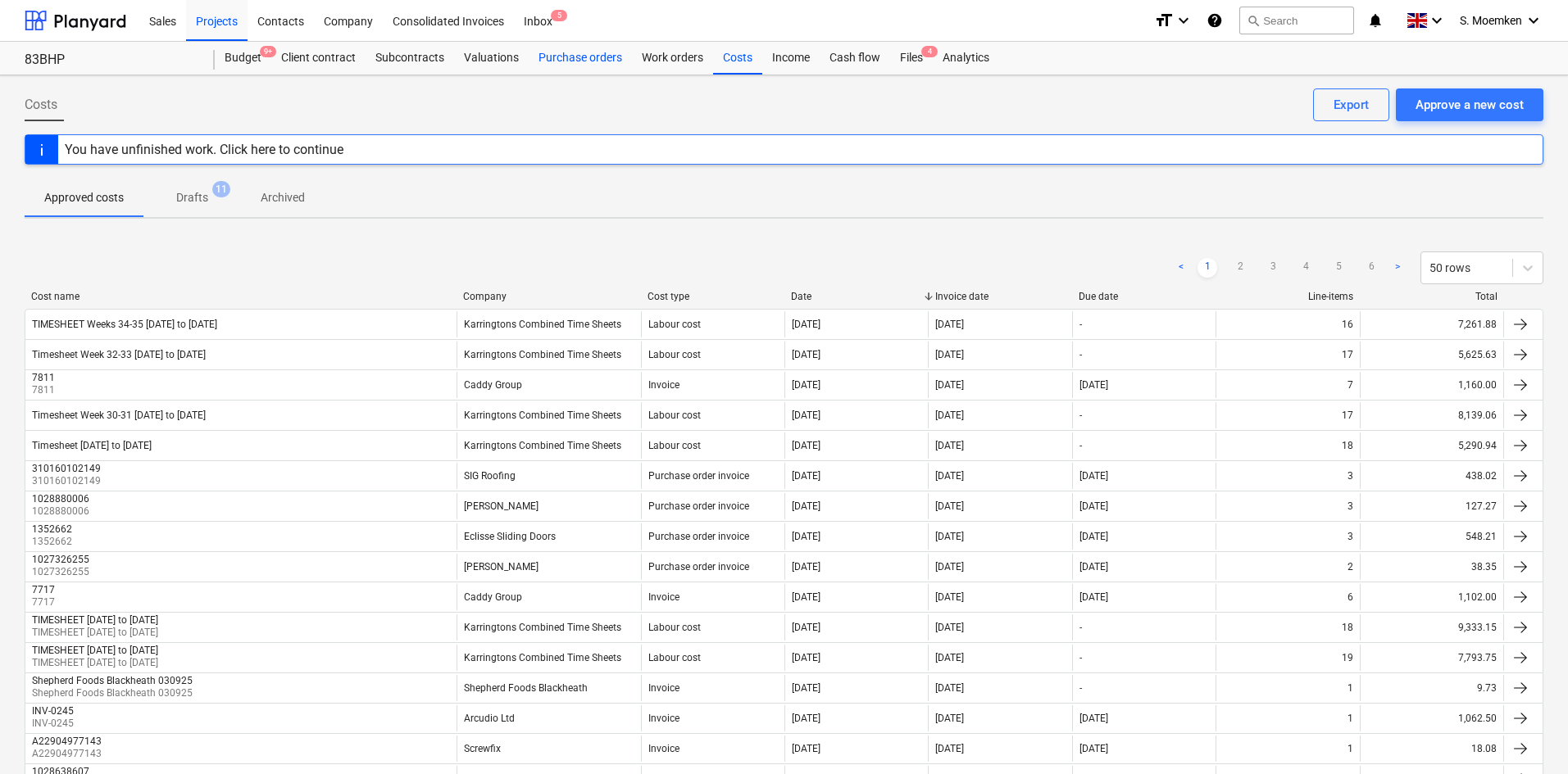
click at [563, 57] on div "Purchase orders" at bounding box center [581, 57] width 103 height 32
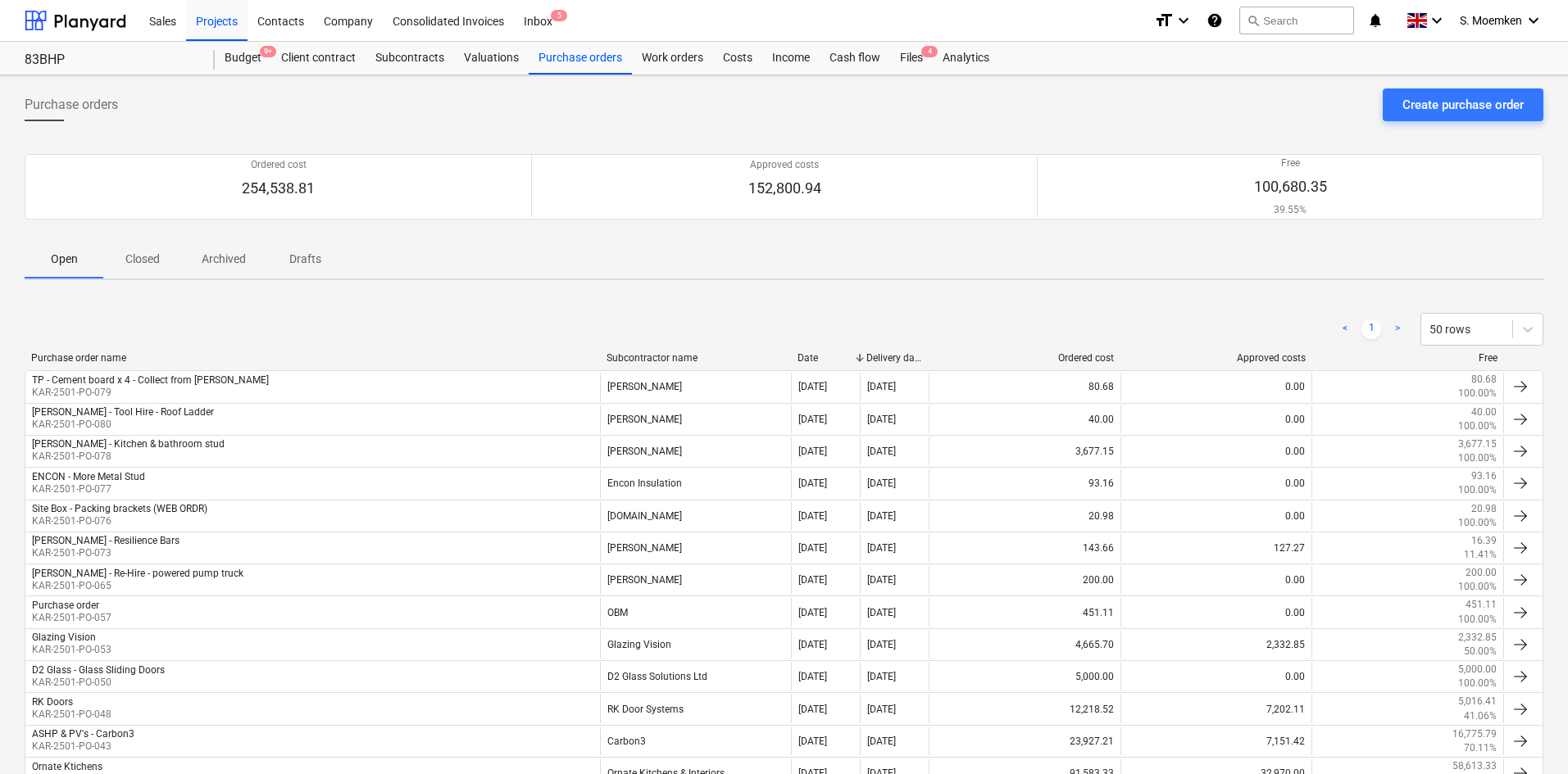
click at [679, 354] on div "Subcontractor name" at bounding box center [695, 358] width 179 height 12
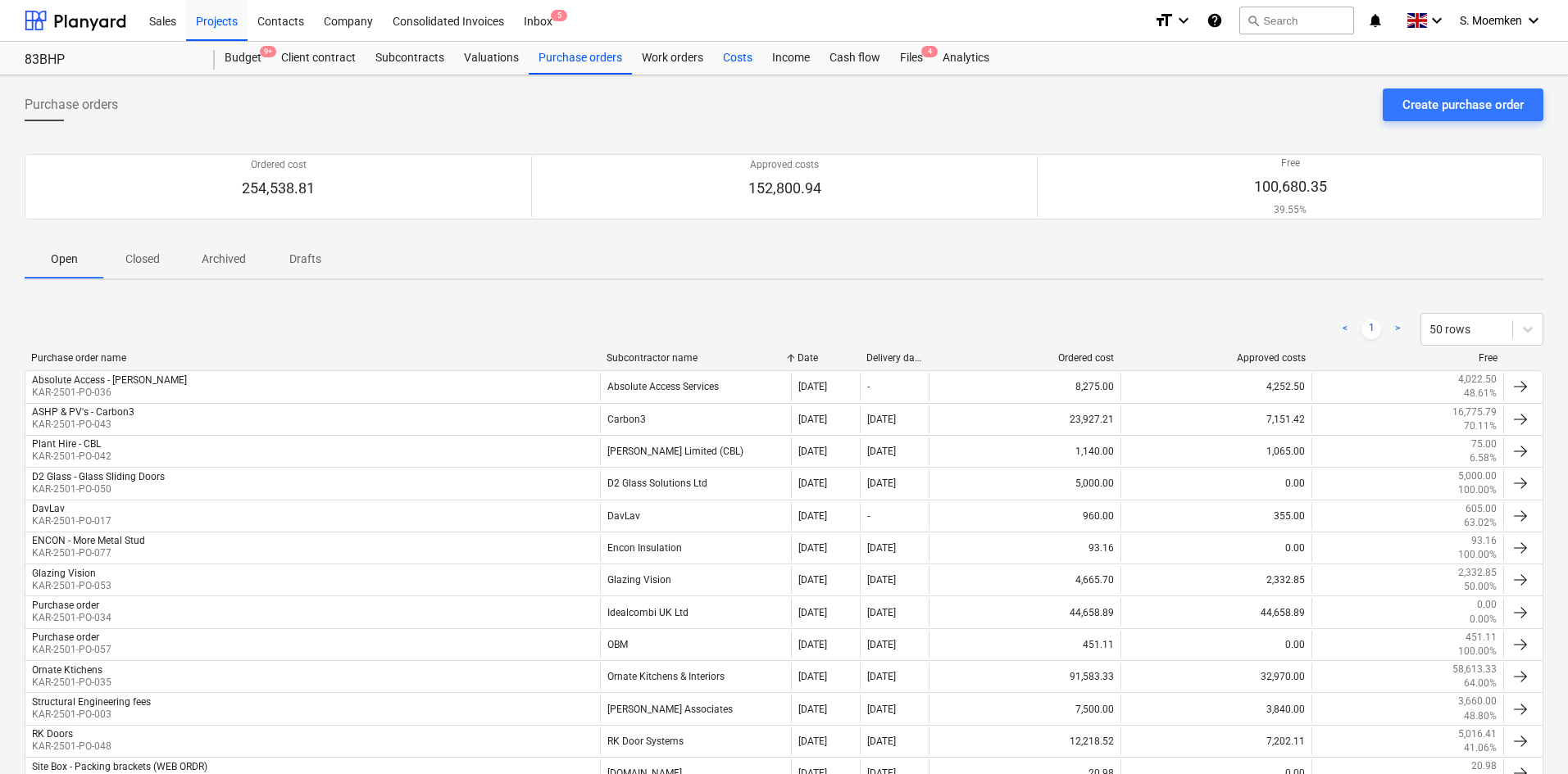
click at [744, 58] on div "Costs" at bounding box center [737, 57] width 49 height 32
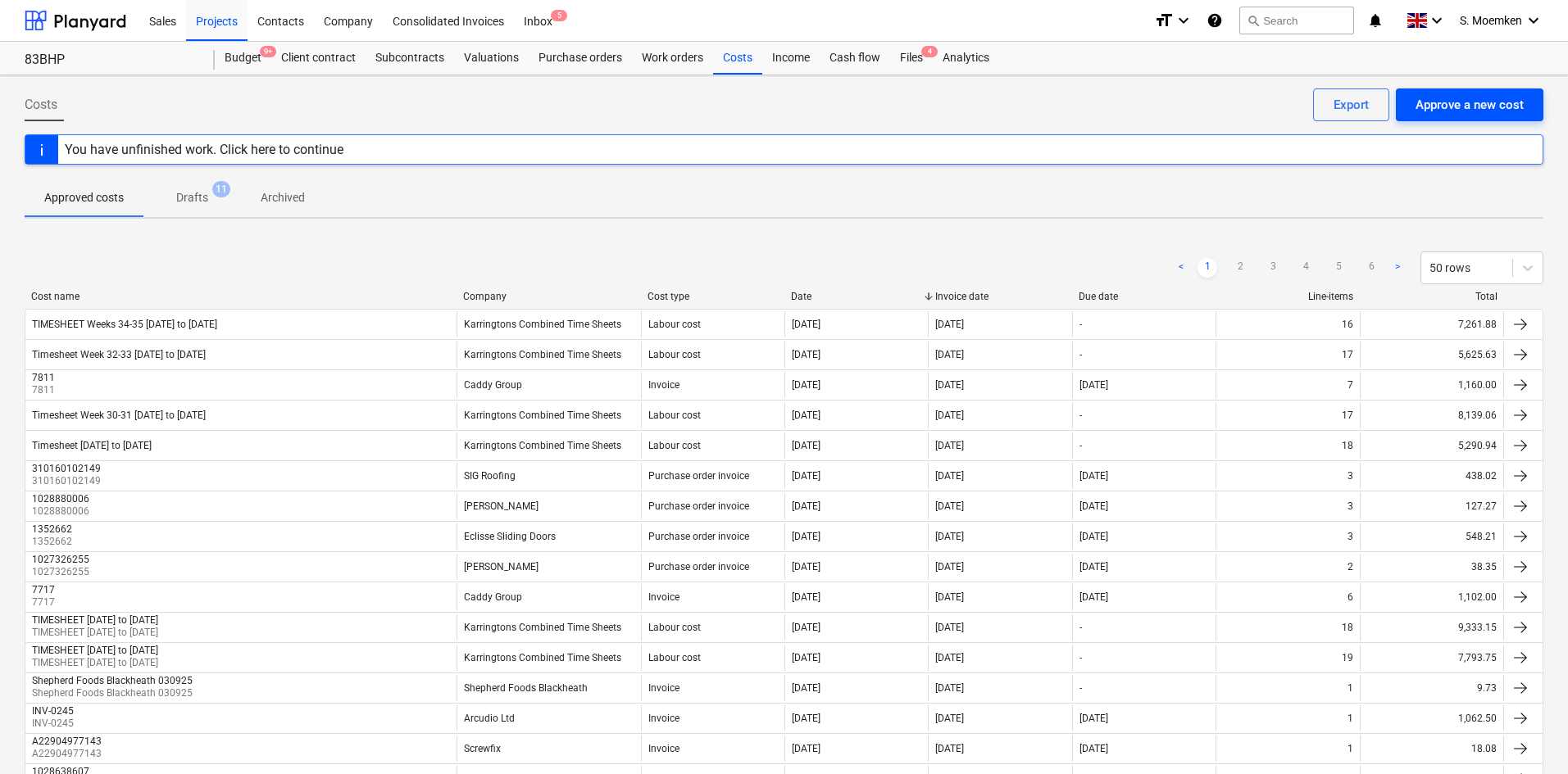
click at [1259, 104] on div "Approve a new cost" at bounding box center [1470, 105] width 108 height 22
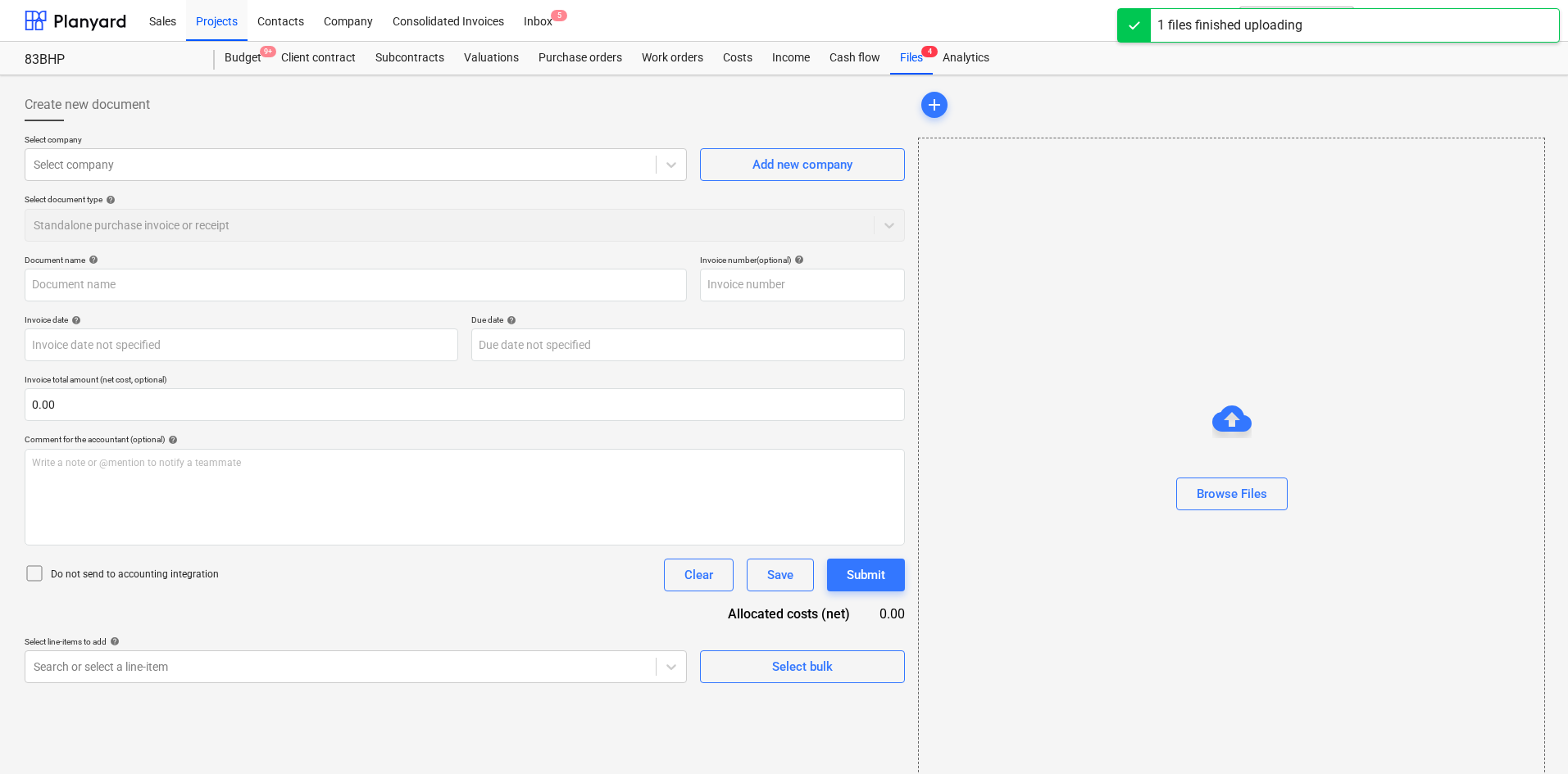
type input "1029234726_1.pdf"
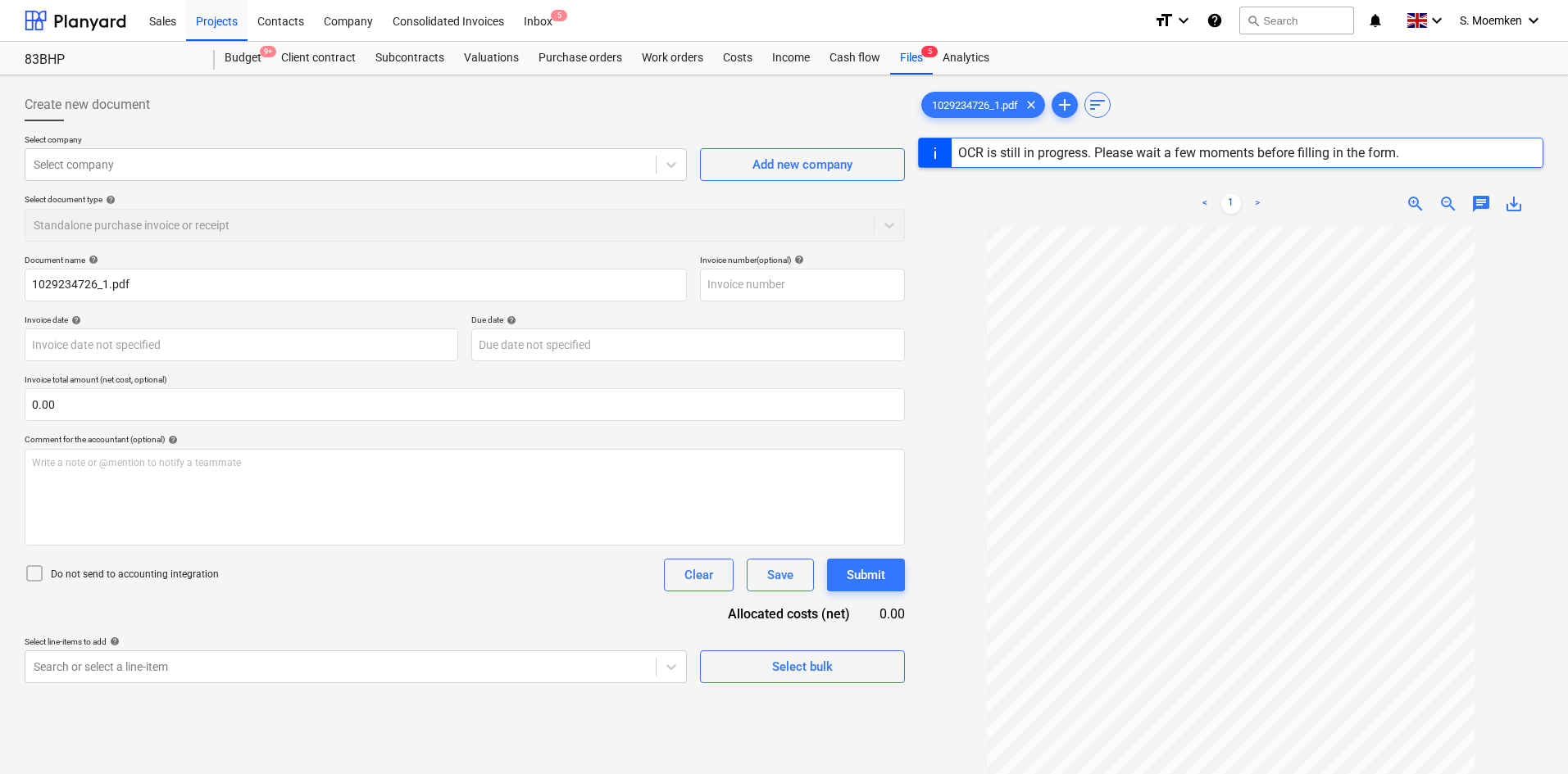
click at [35, 569] on icon at bounding box center [35, 574] width 20 height 20
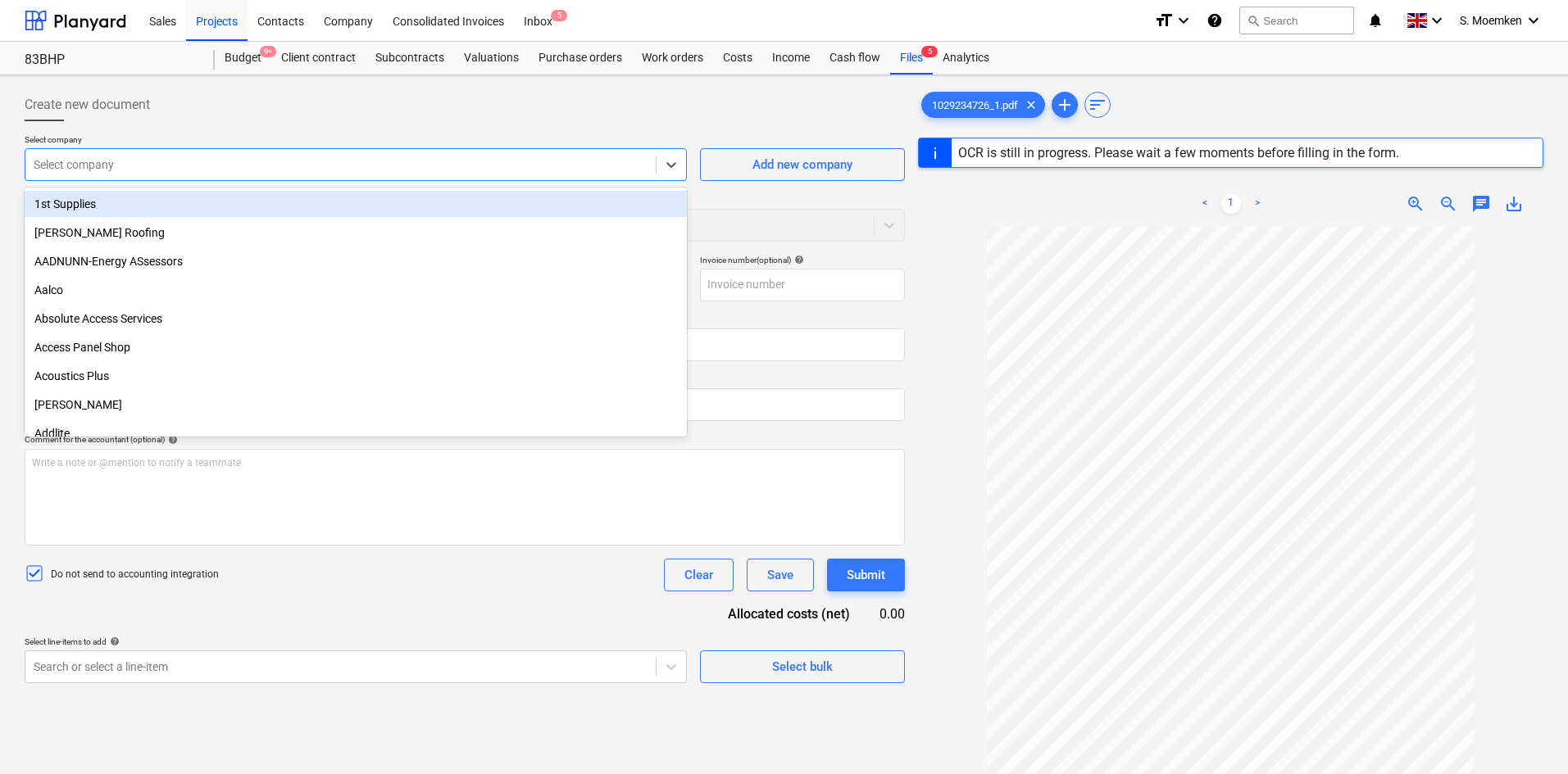
click at [533, 171] on div at bounding box center [340, 165] width 614 height 17
type input "trav"
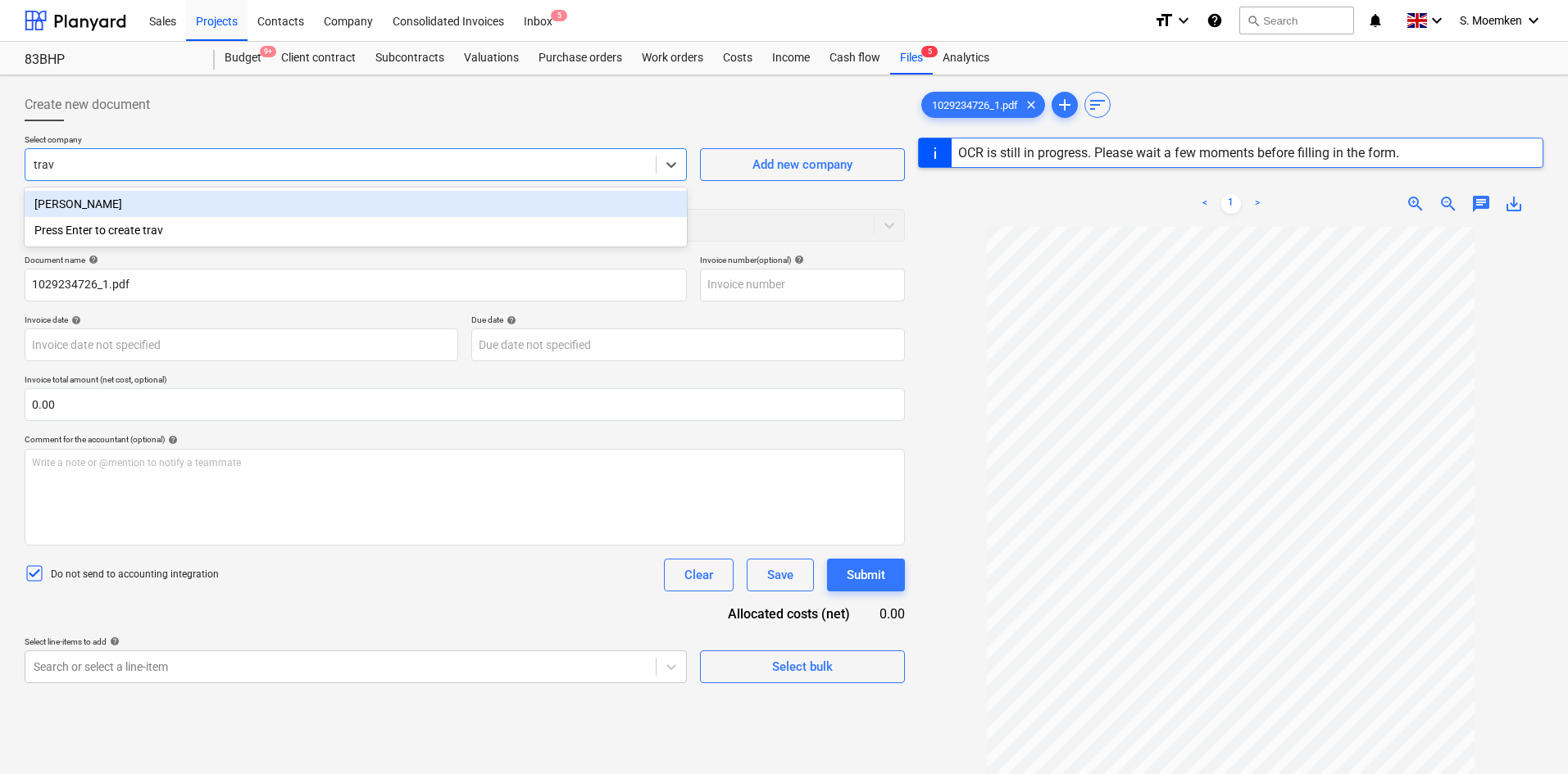
click at [519, 201] on div "[PERSON_NAME]" at bounding box center [356, 205] width 662 height 27
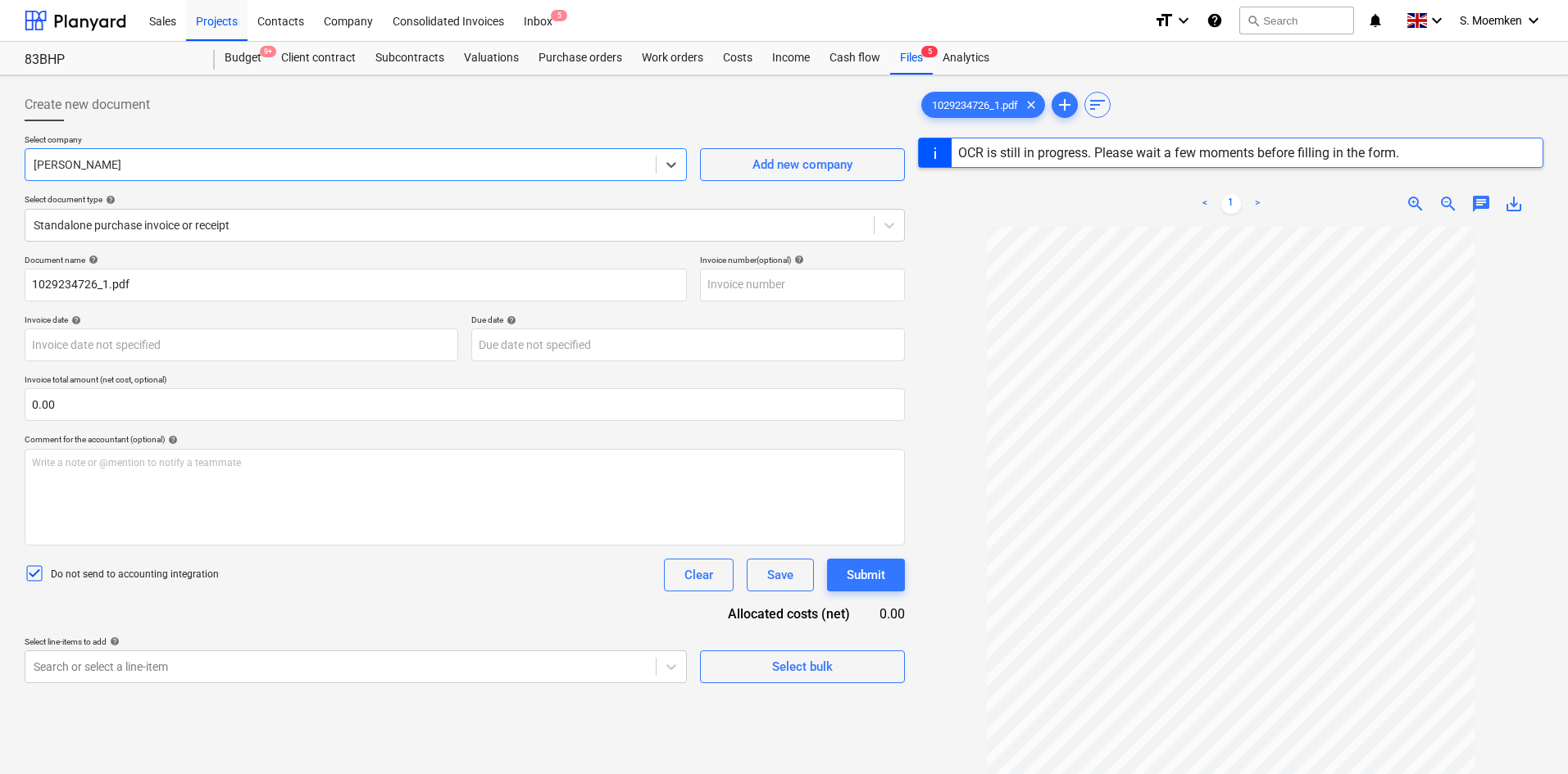
click at [594, 131] on div at bounding box center [465, 128] width 880 height 13
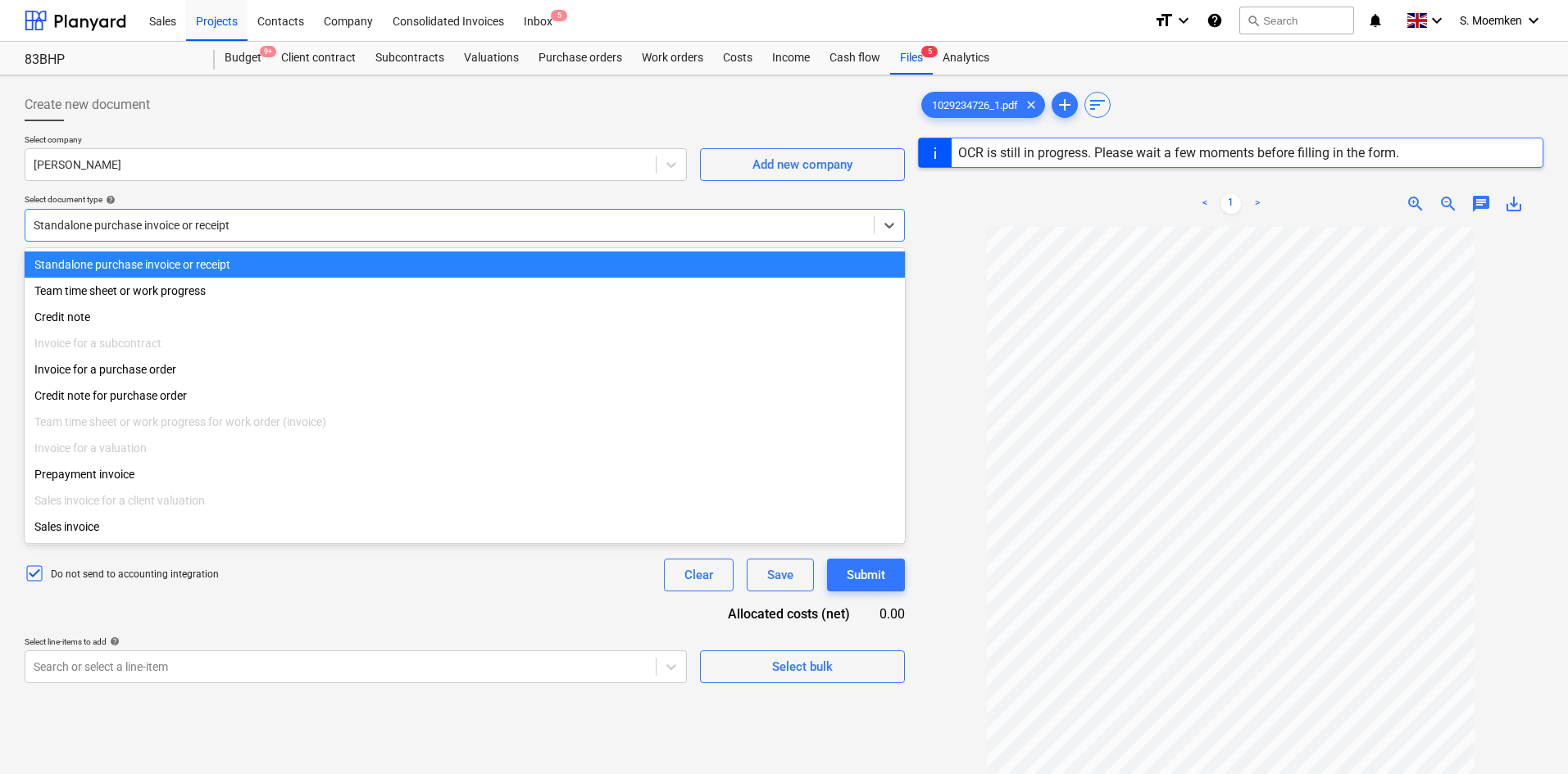
click at [537, 224] on div at bounding box center [449, 225] width 832 height 17
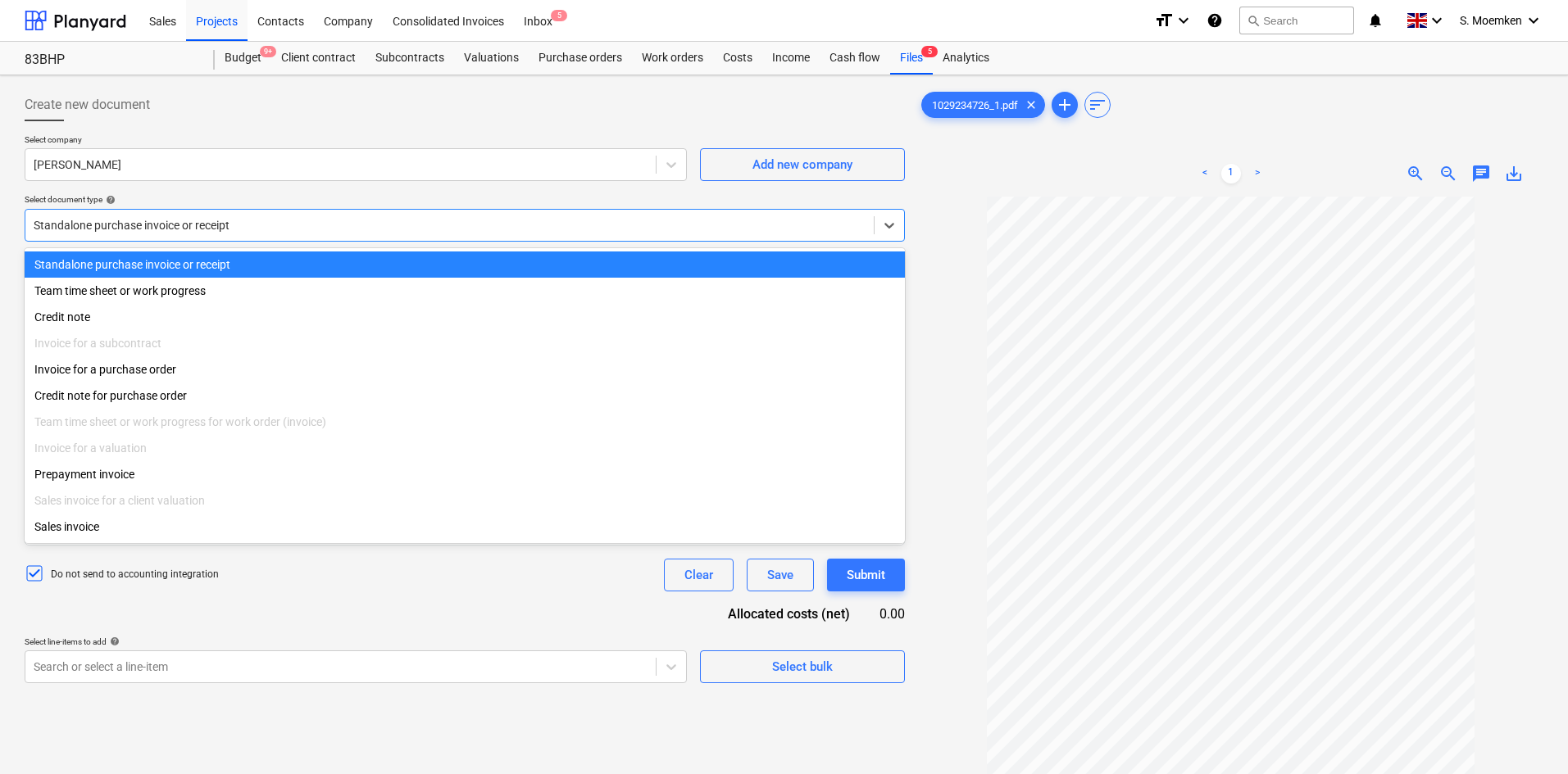
type input "1029234726"
type input "15 Sep 2025"
type input "31 Oct 2025"
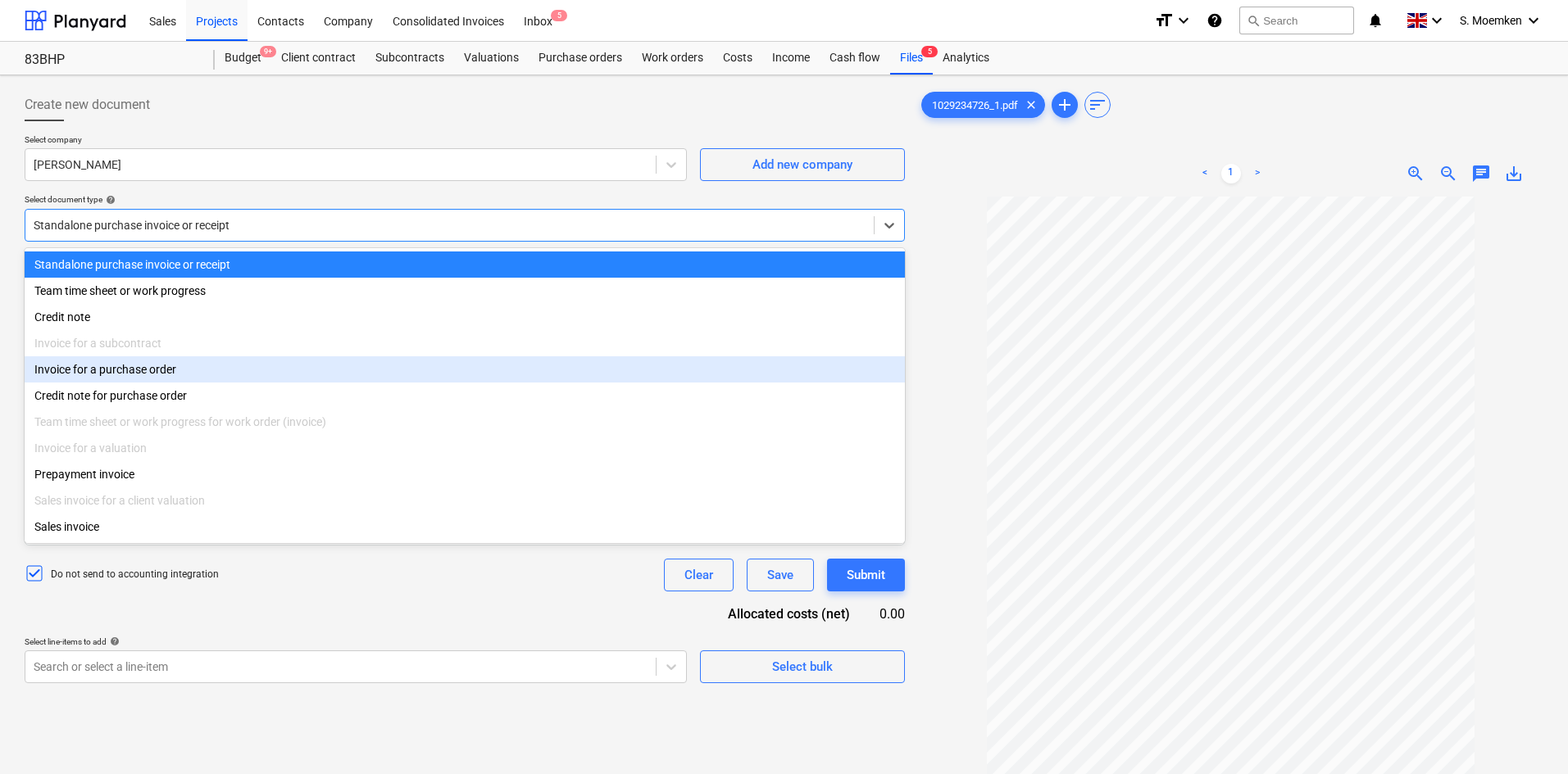
click at [291, 380] on div "Invoice for a purchase order" at bounding box center [465, 370] width 880 height 27
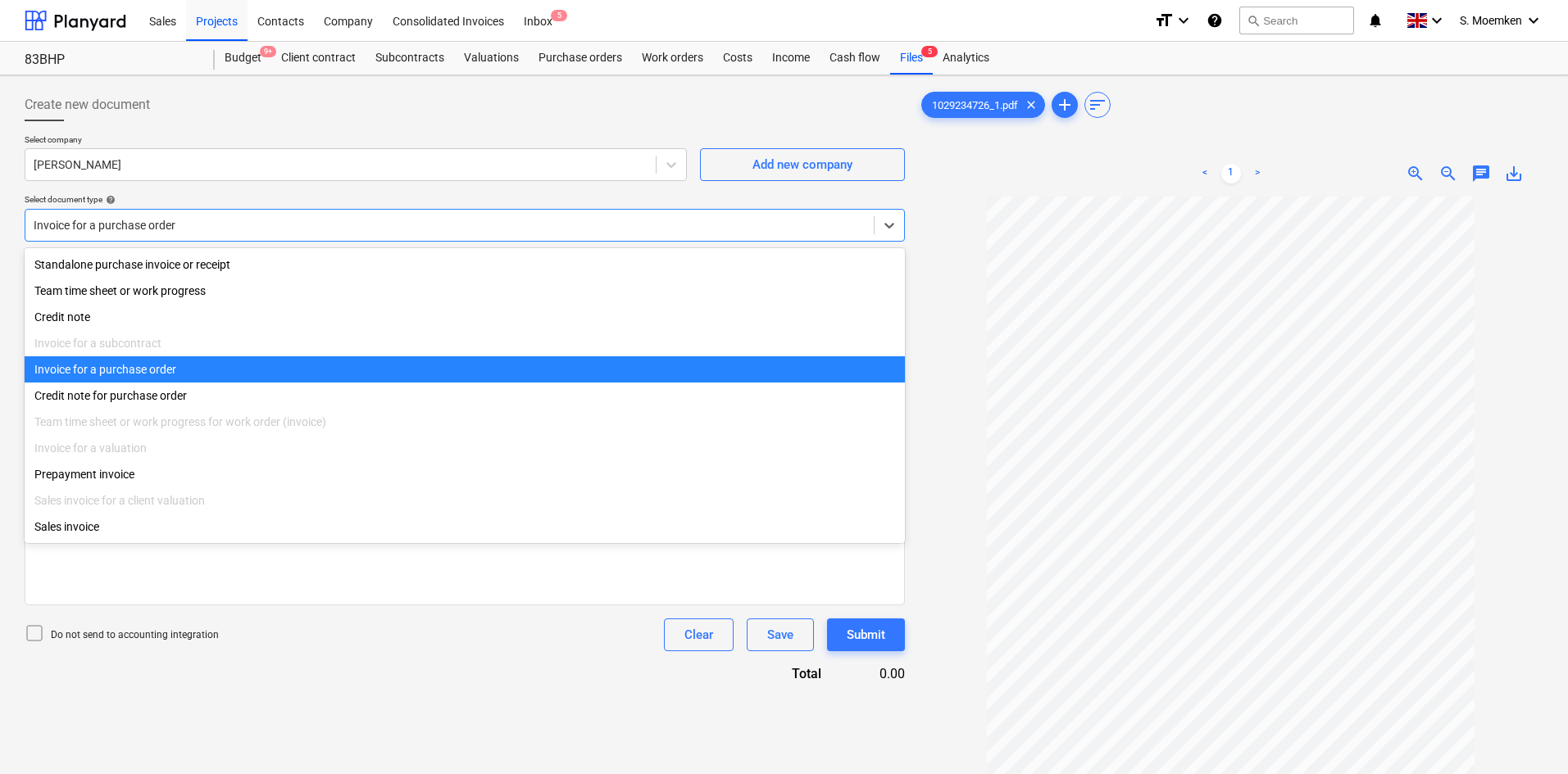
click at [371, 220] on div at bounding box center [449, 225] width 832 height 17
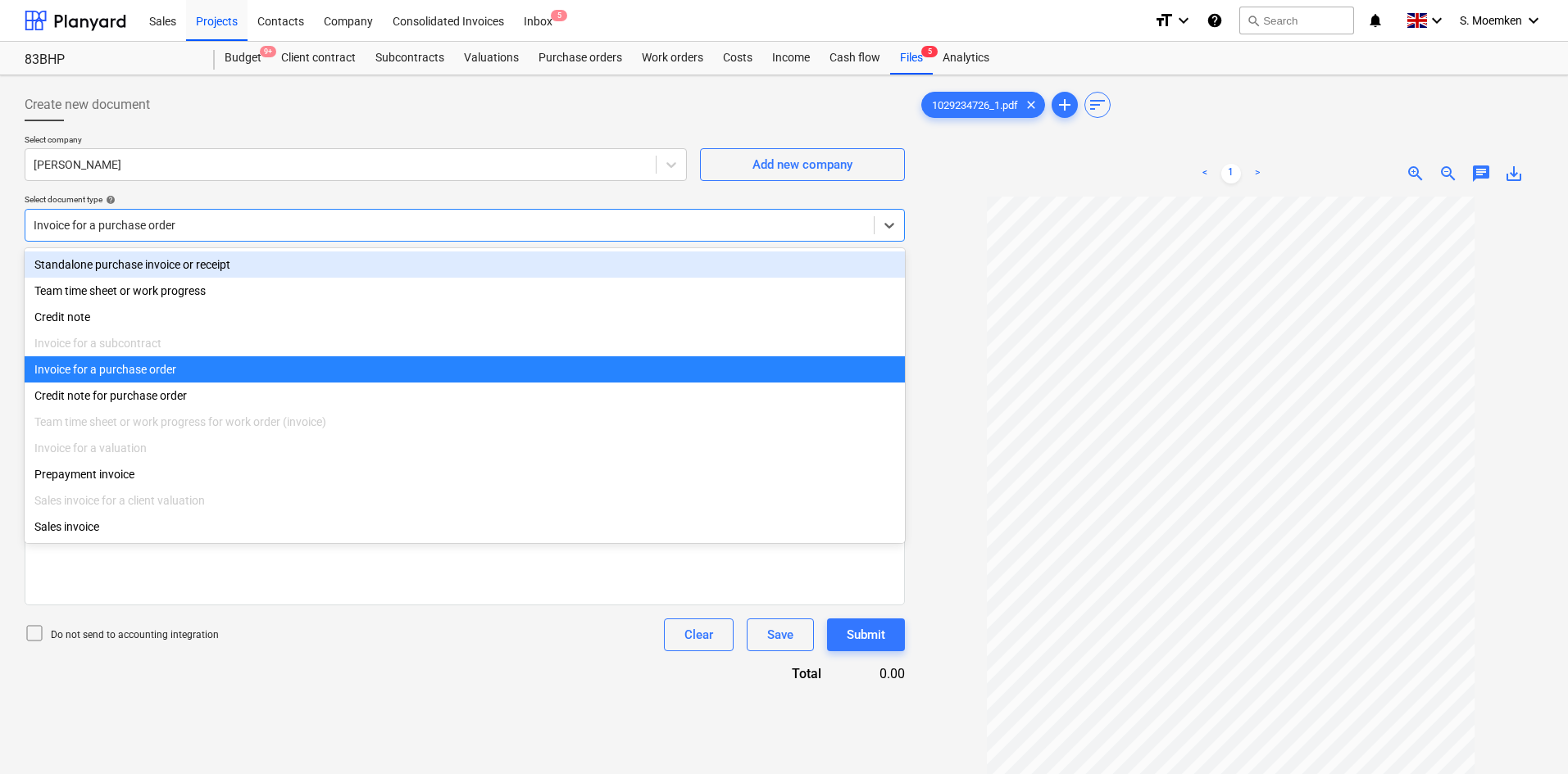
click at [278, 274] on div "Standalone purchase invoice or receipt" at bounding box center [465, 265] width 880 height 27
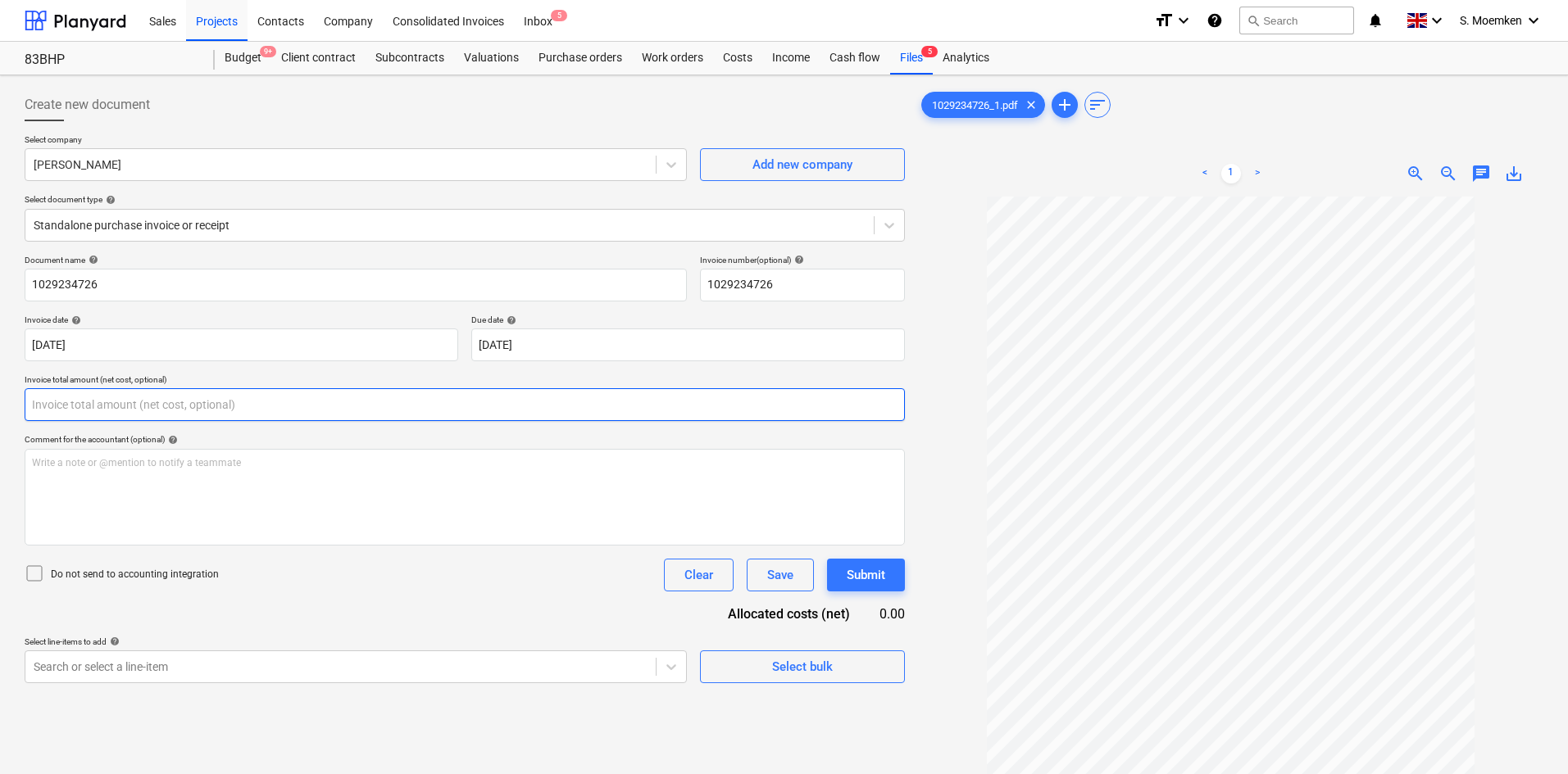
click at [181, 406] on input "text" at bounding box center [465, 404] width 880 height 32
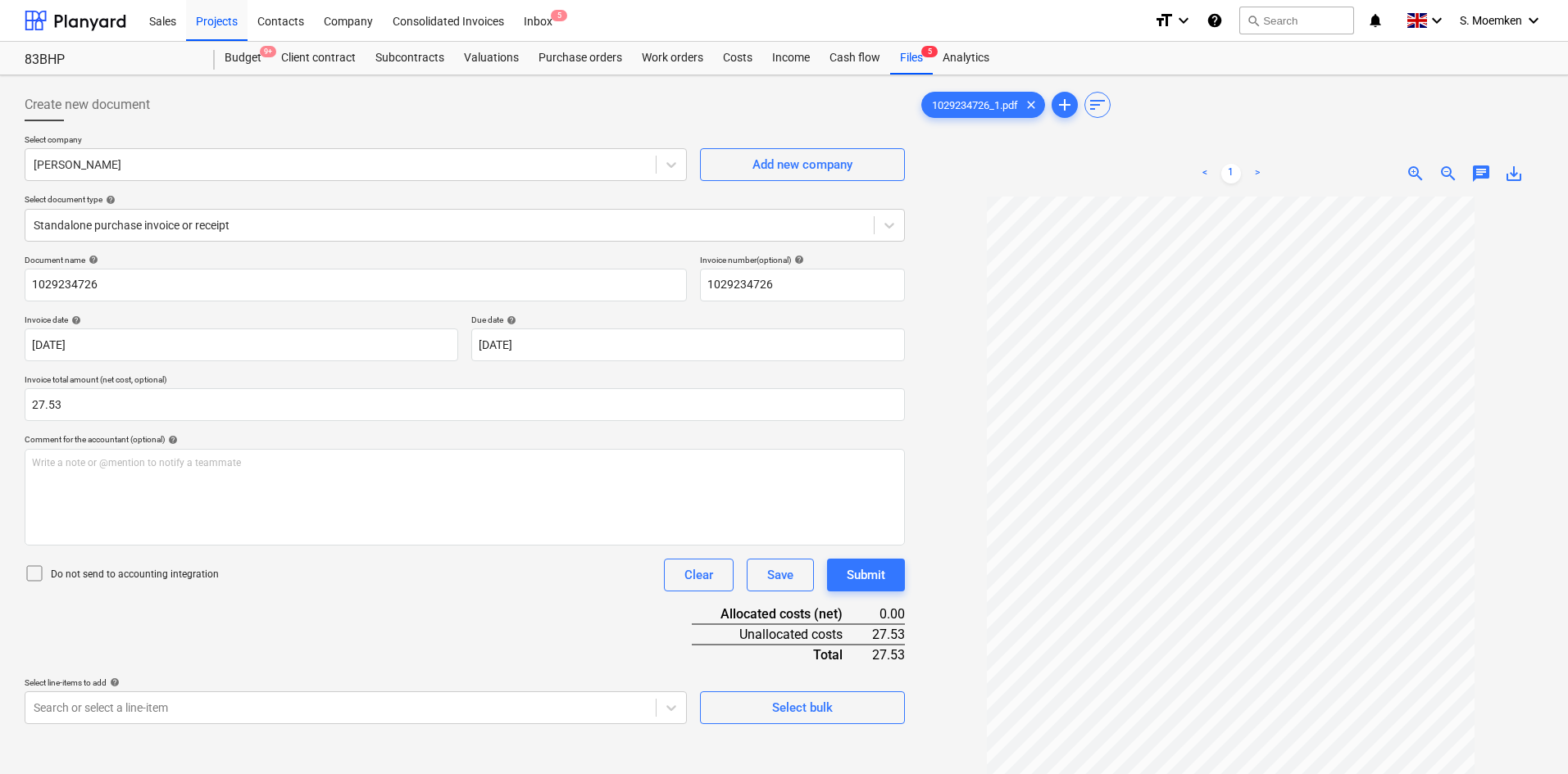
click at [36, 569] on icon at bounding box center [35, 574] width 20 height 20
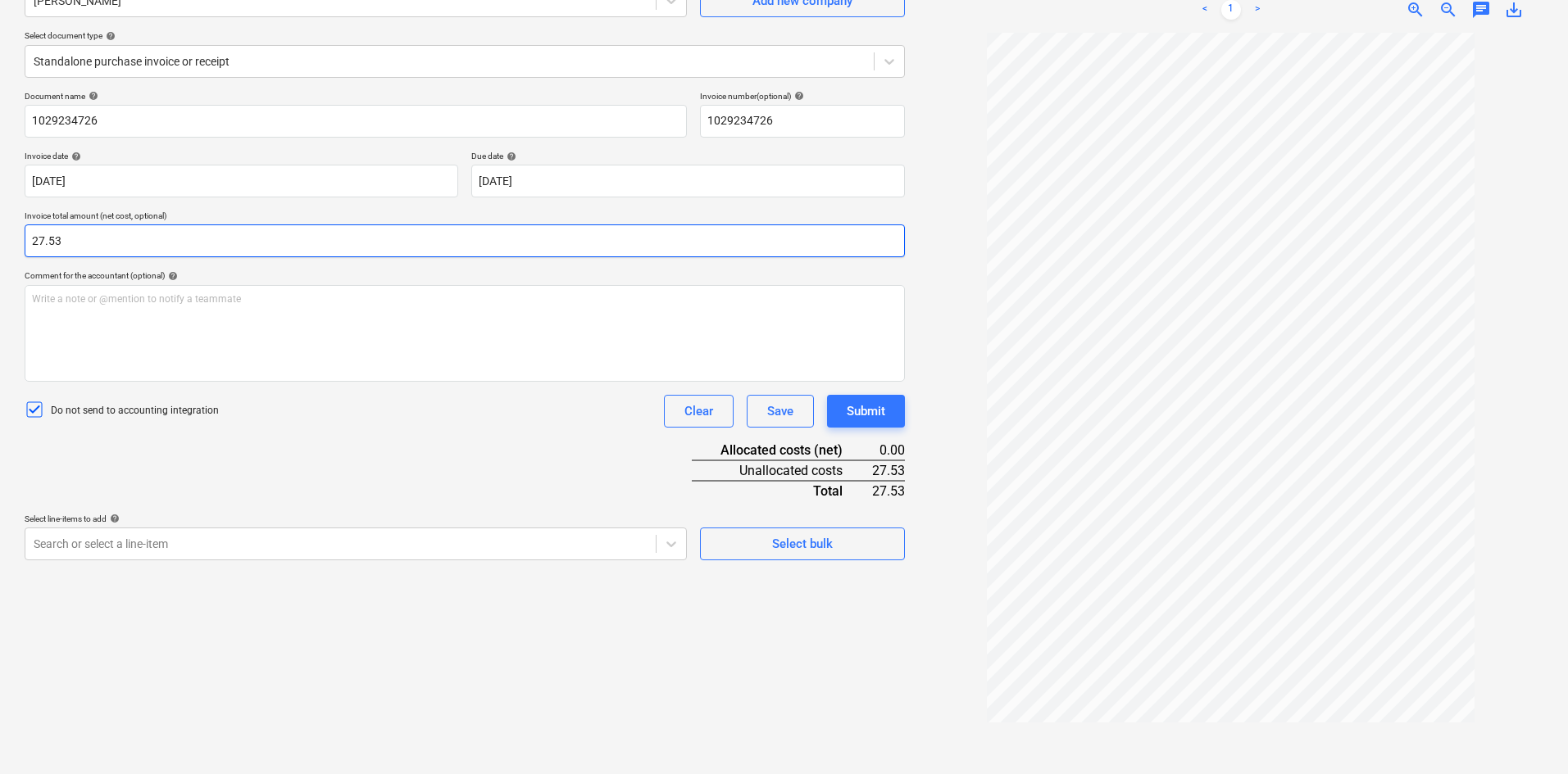
drag, startPoint x: 93, startPoint y: 237, endPoint x: 8, endPoint y: 234, distance: 85.1
click at [8, 234] on div "Create new document Select company Travis Perkins Add new company Select docume…" at bounding box center [784, 343] width 1568 height 863
type input "22.94"
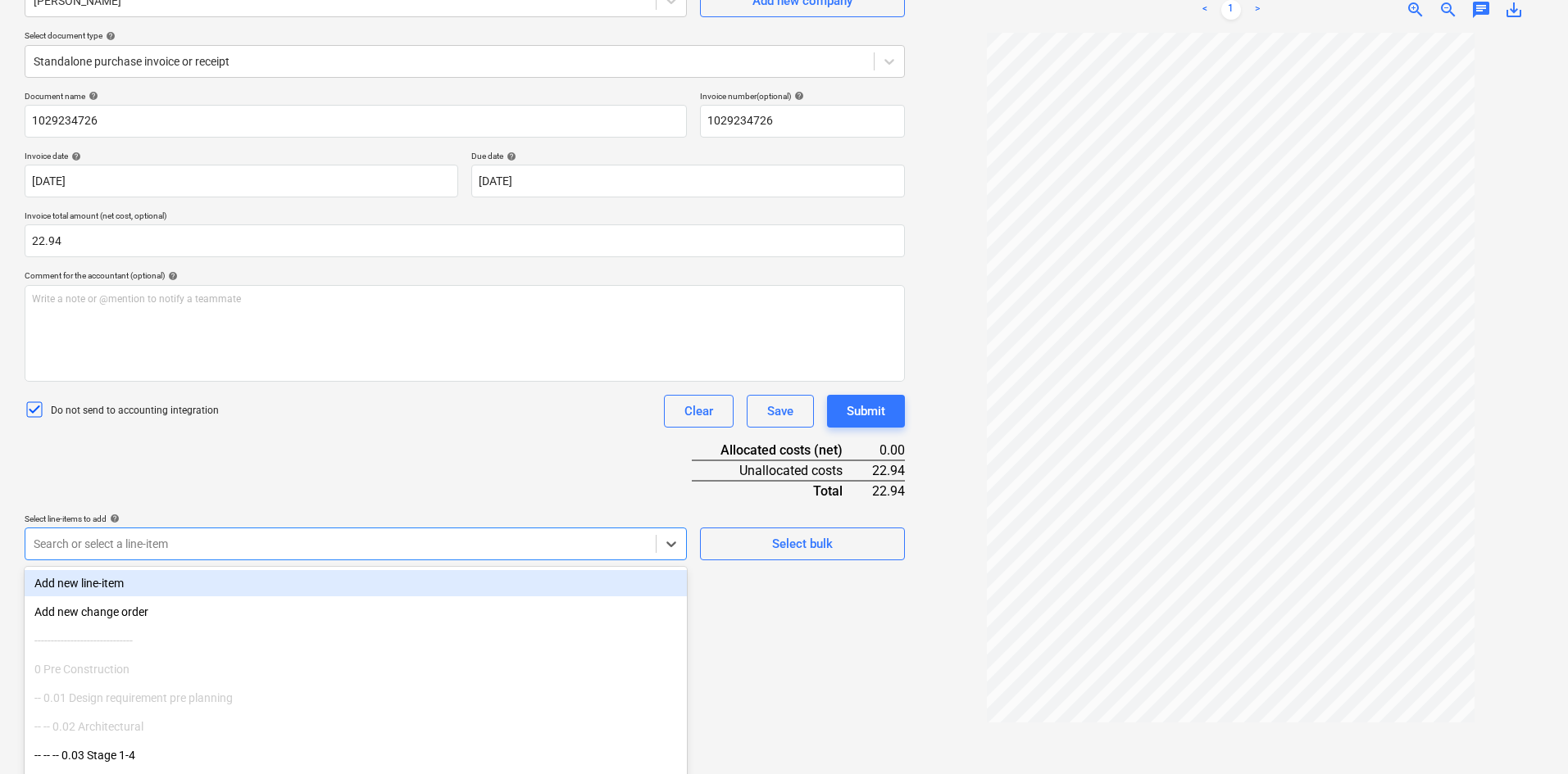
scroll to position [205, 0]
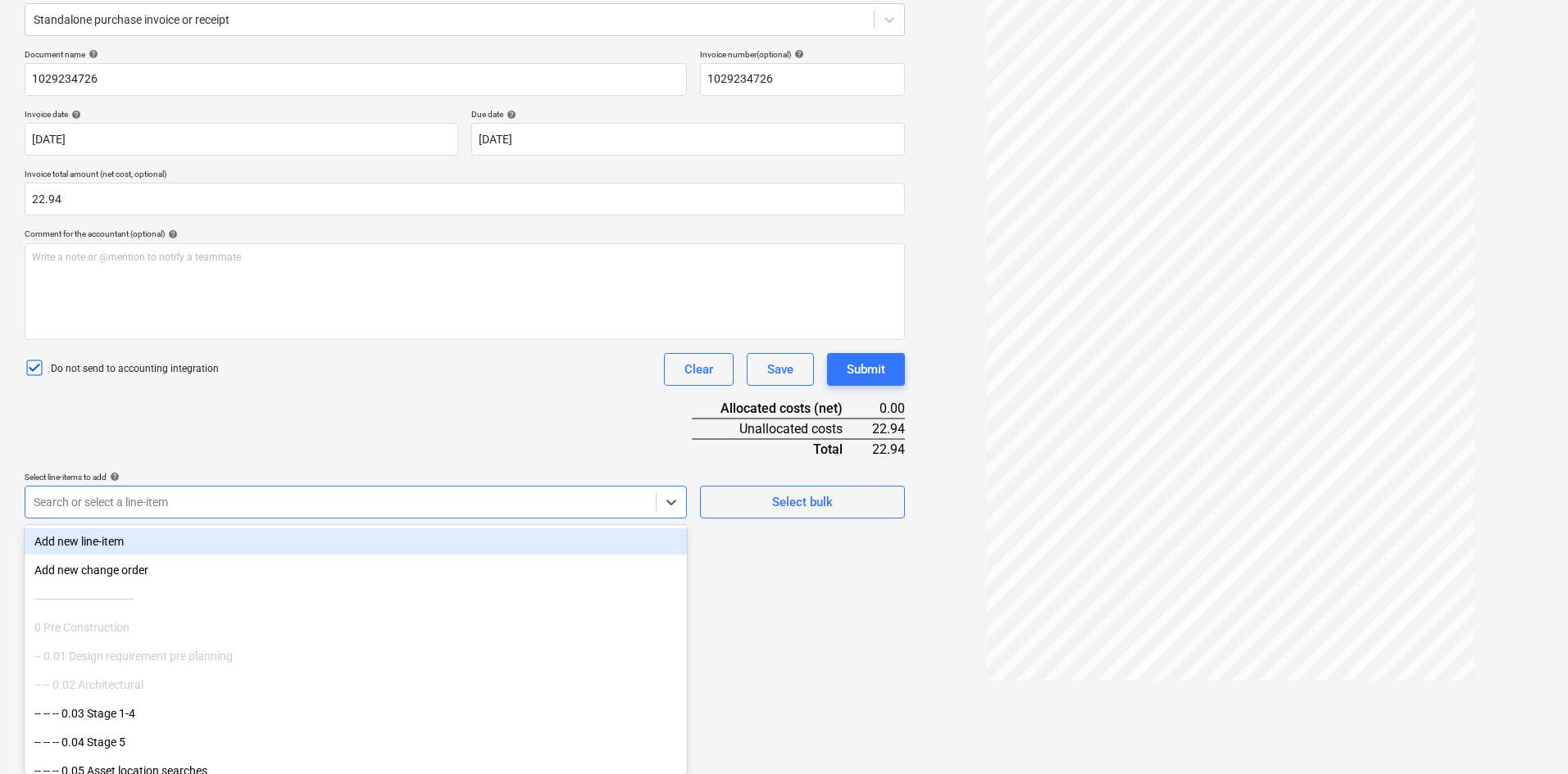
click at [591, 538] on body "Sales Projects Contacts Company Consolidated Invoices Inbox 5 format_size keybo…" at bounding box center [784, 181] width 1568 height 774
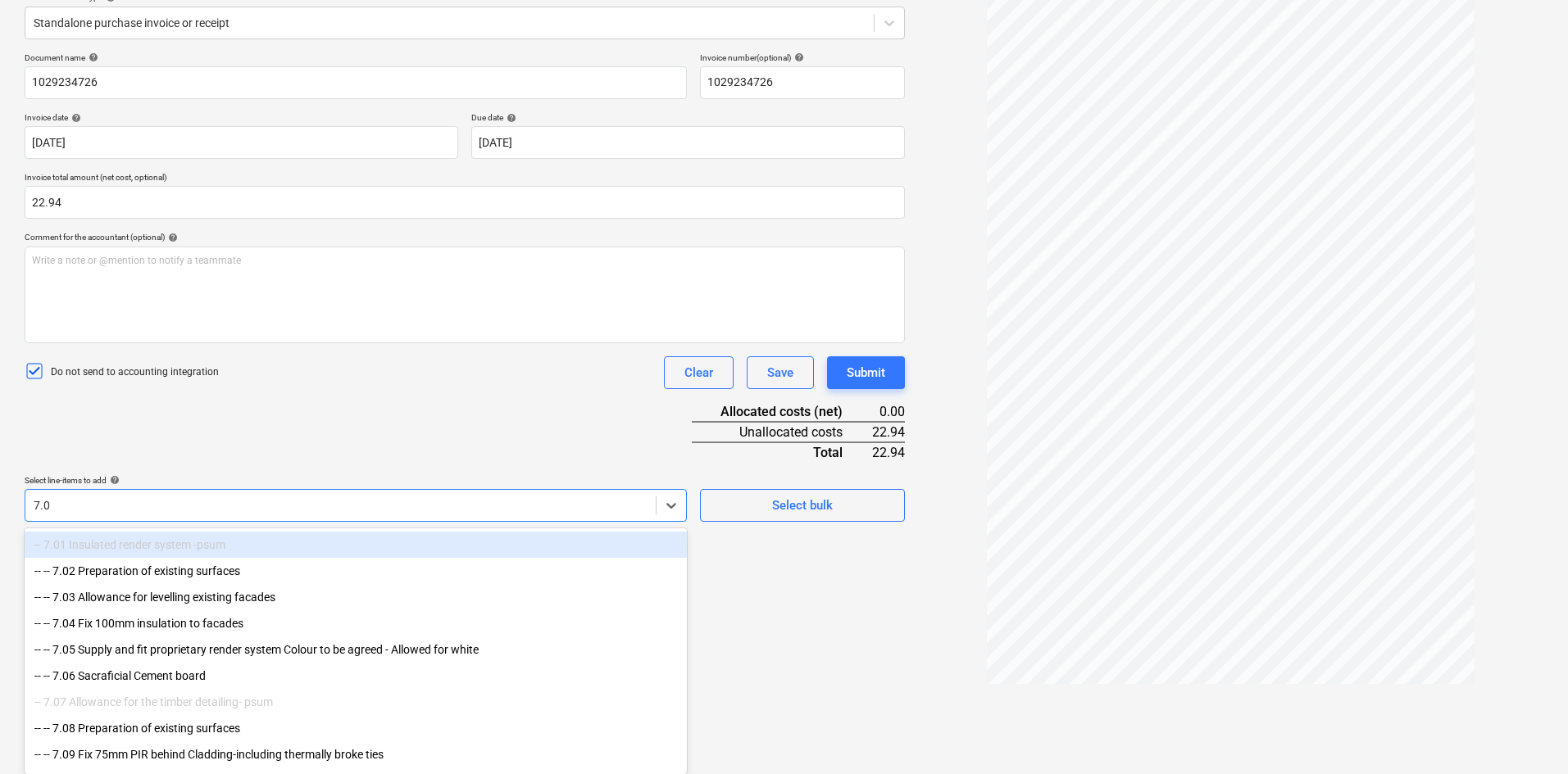
type input "7.02"
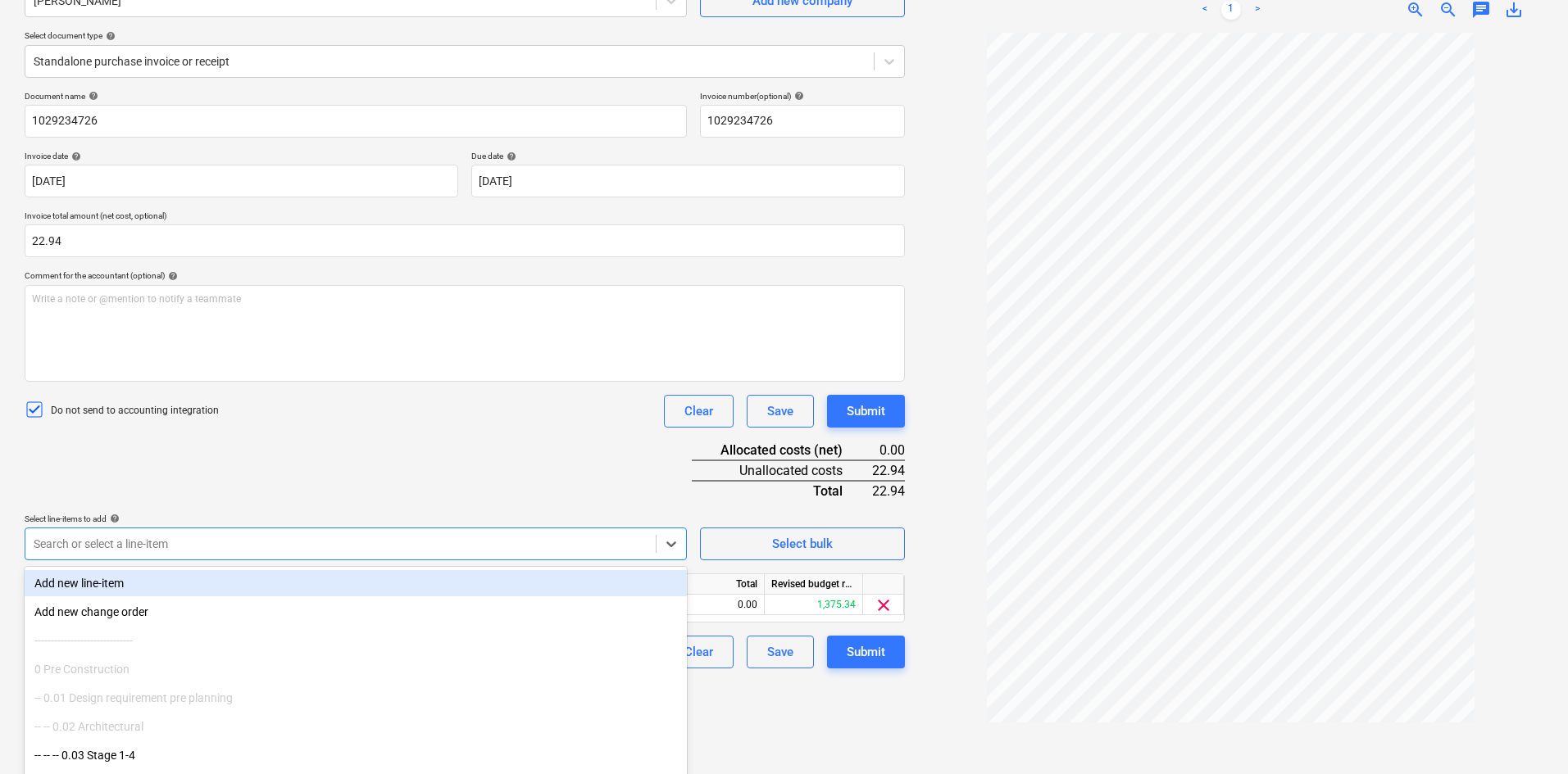
click at [534, 440] on div "Document name help 1029234726 Invoice number (optional) help 1029234726 Invoice…" at bounding box center [465, 379] width 880 height 578
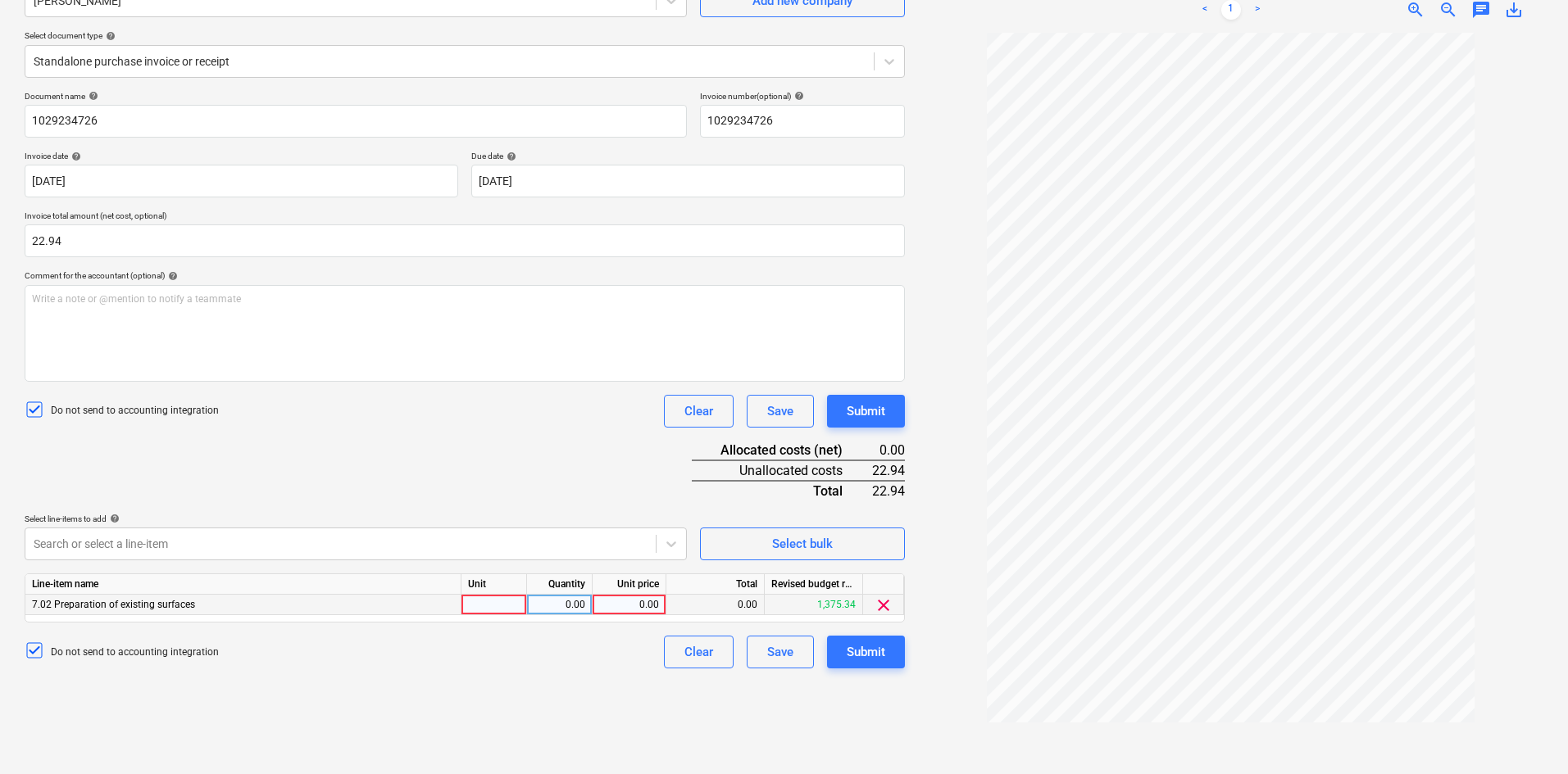
click at [507, 569] on div at bounding box center [494, 604] width 66 height 21
type input "Item"
type input "22.94"
click at [855, 569] on div "Submit" at bounding box center [866, 653] width 38 height 22
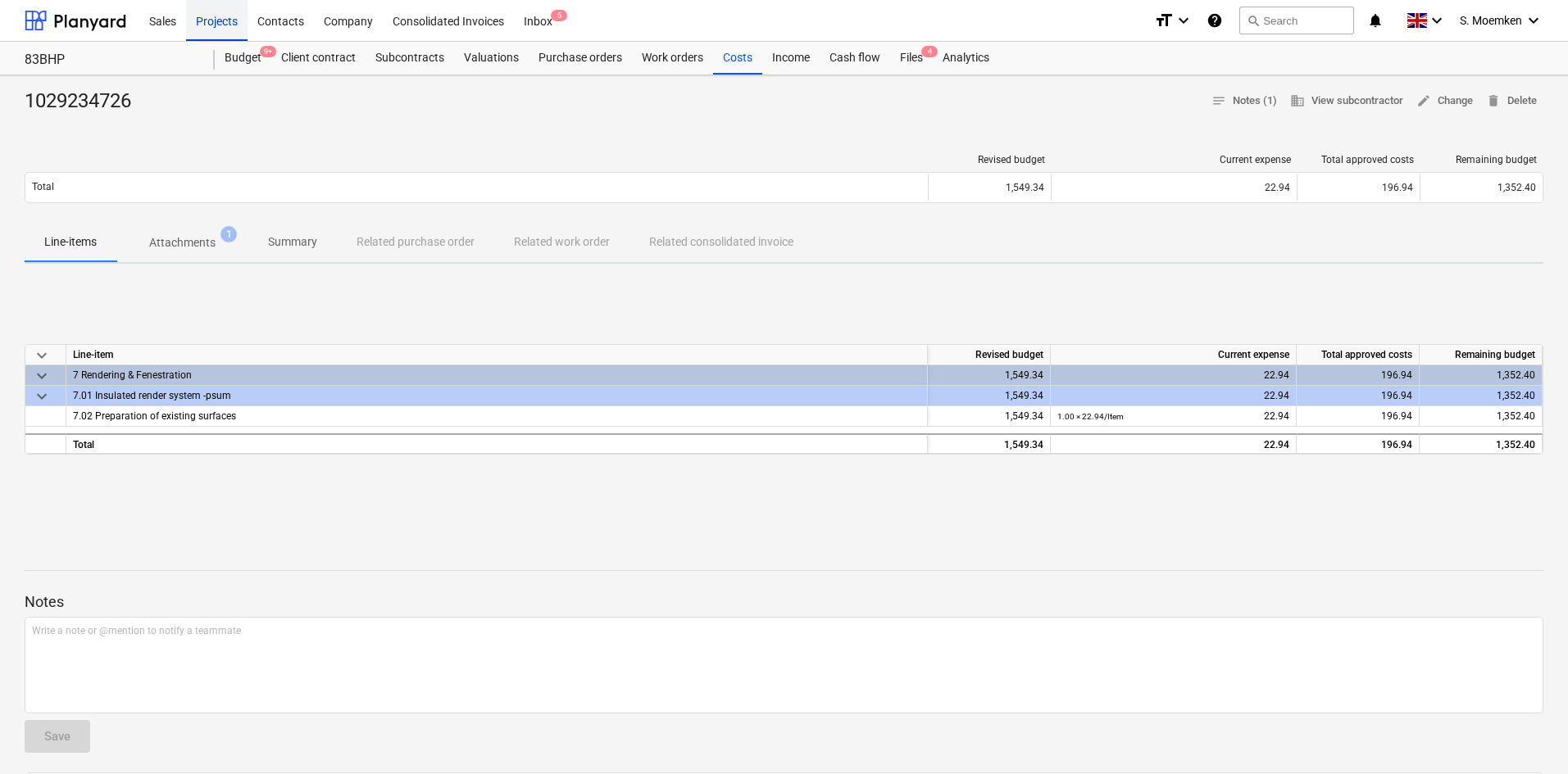
click at [208, 20] on div "Projects" at bounding box center [217, 20] width 62 height 42
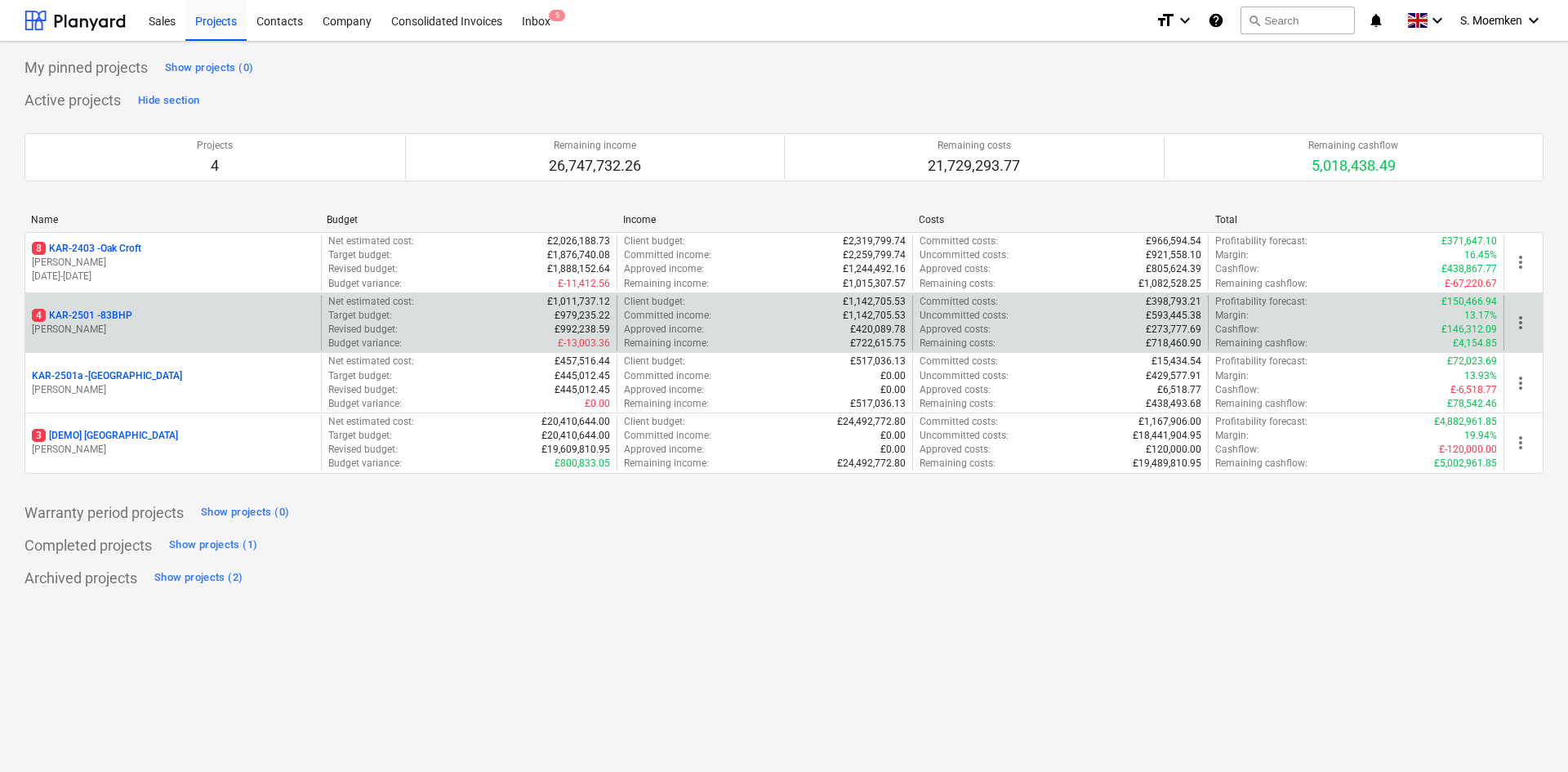
click at [144, 333] on p "G. Eastwood" at bounding box center [172, 329] width 283 height 14
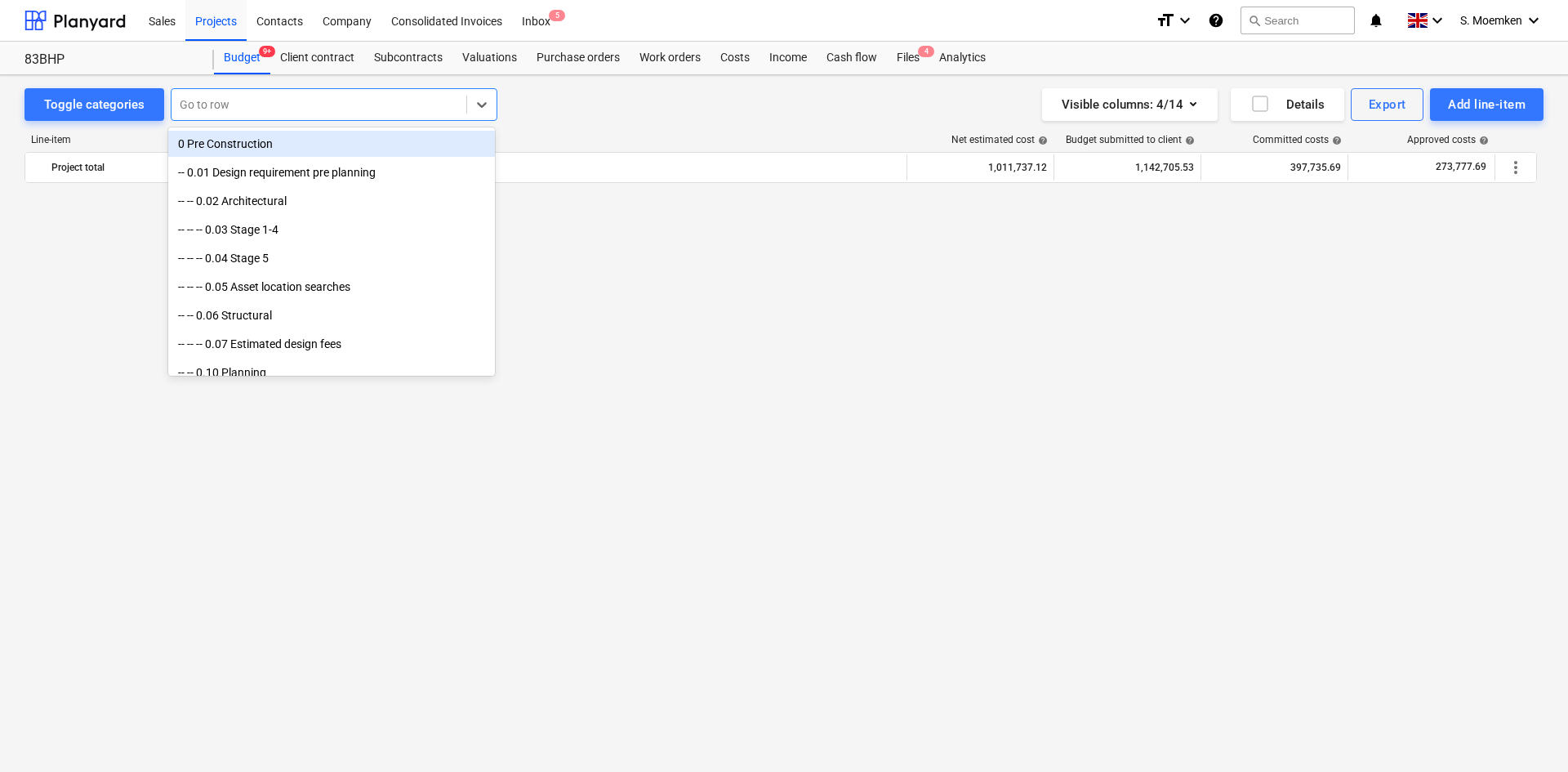
click at [279, 100] on div at bounding box center [319, 104] width 278 height 17
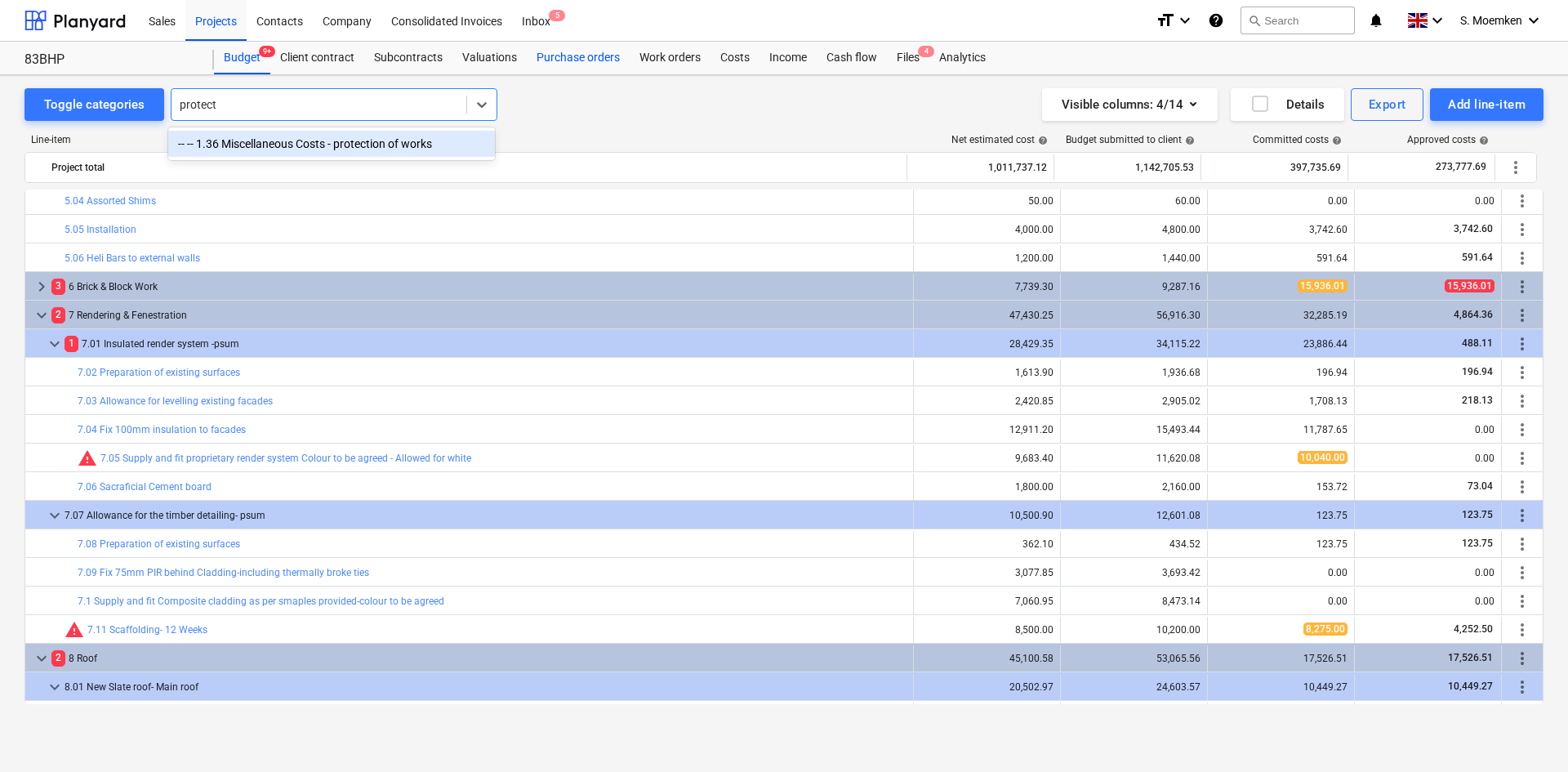
type input "protect"
click at [568, 59] on div "Purchase orders" at bounding box center [578, 57] width 103 height 32
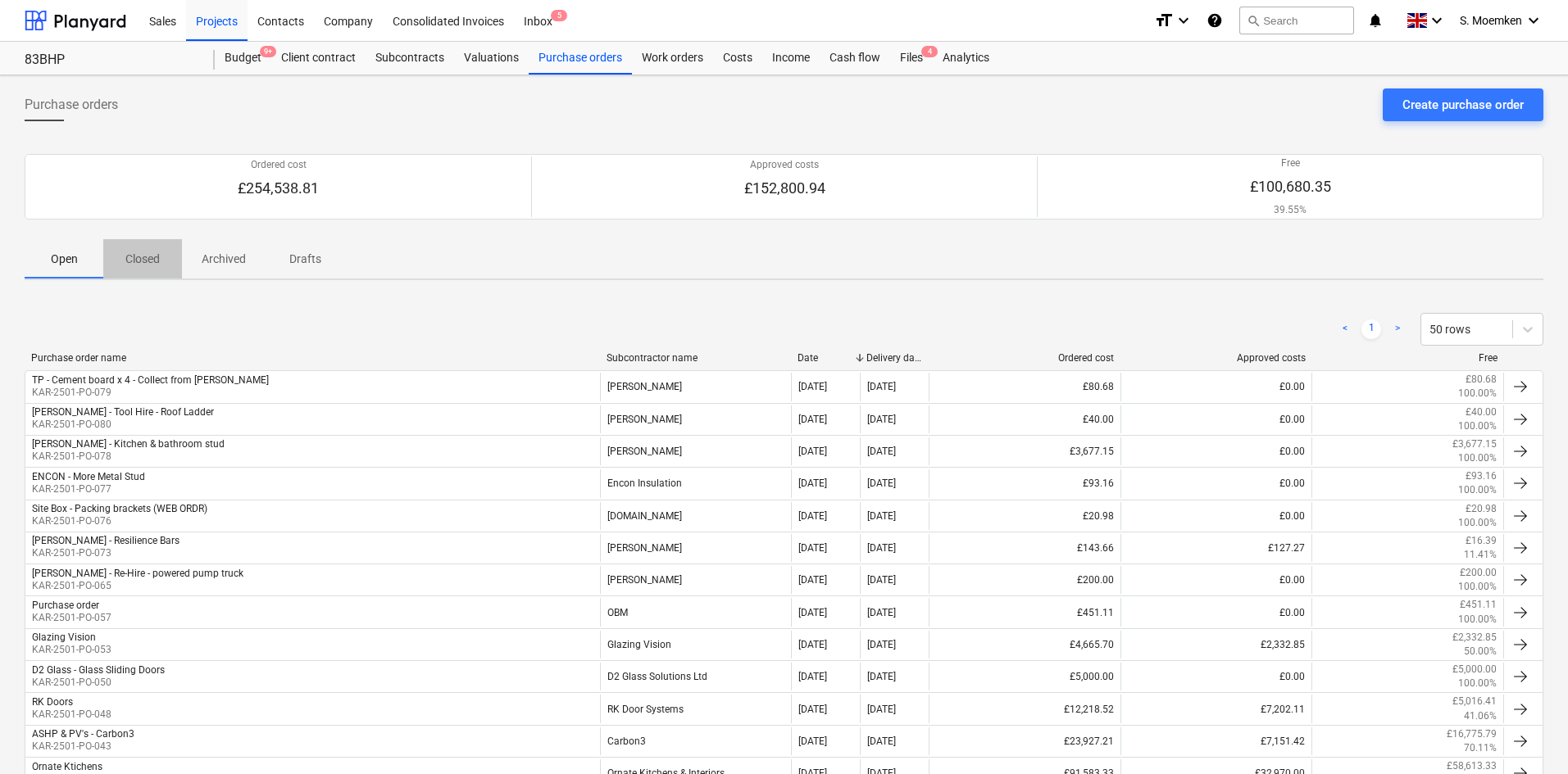
click at [133, 257] on p "Closed" at bounding box center [142, 259] width 39 height 17
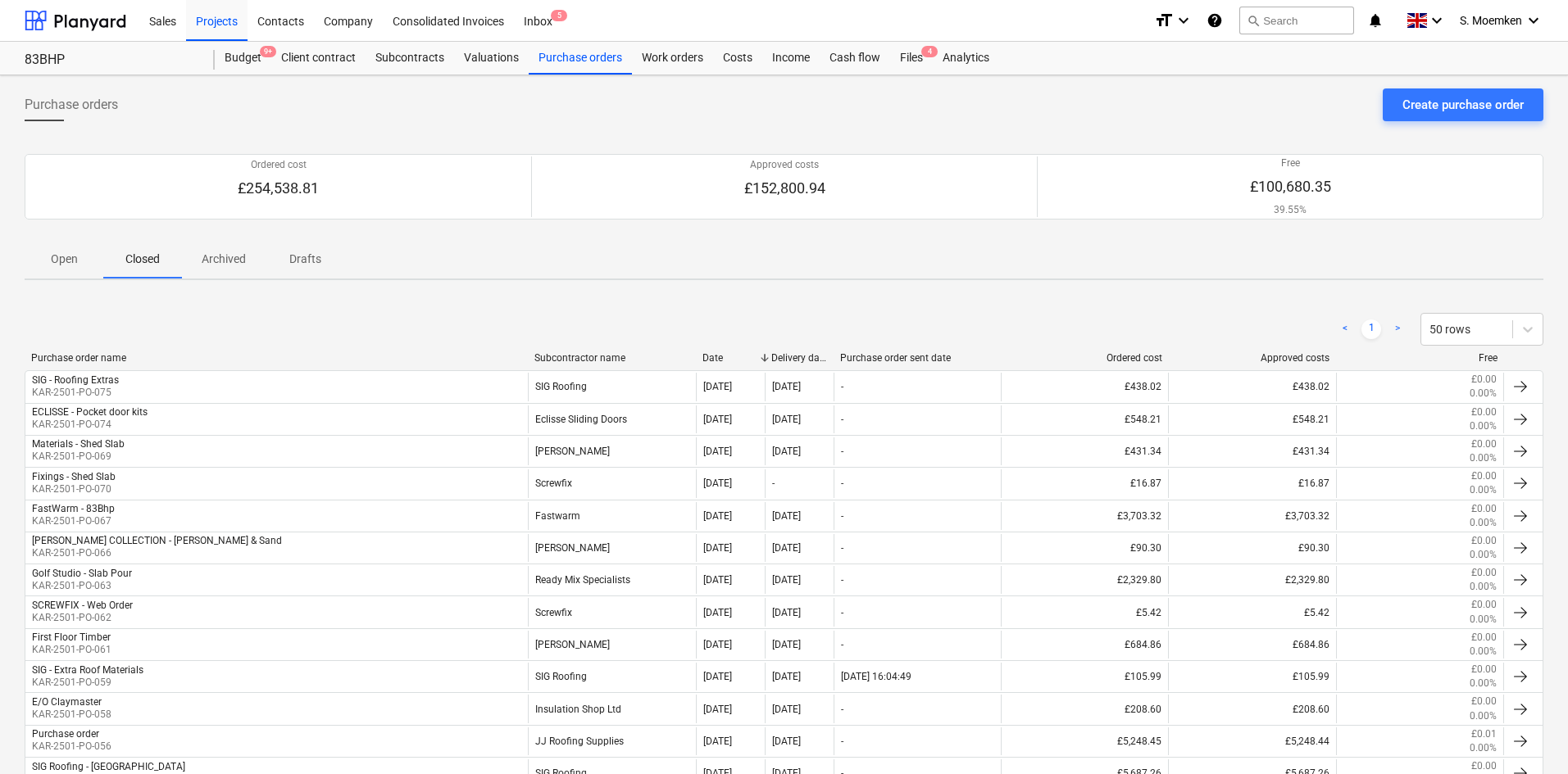
click at [561, 353] on div "Subcontractor name" at bounding box center [612, 358] width 155 height 12
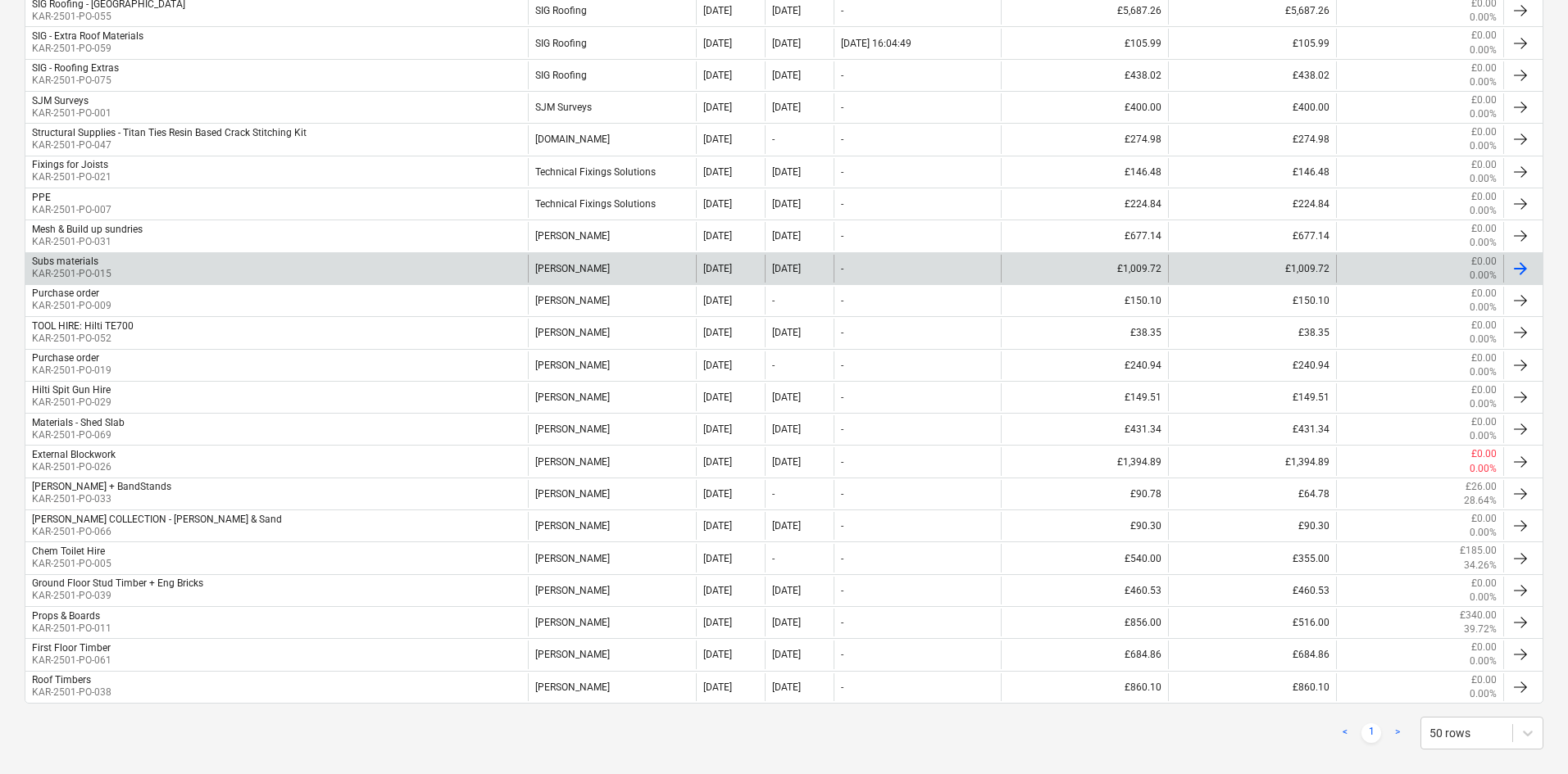
scroll to position [1203, 0]
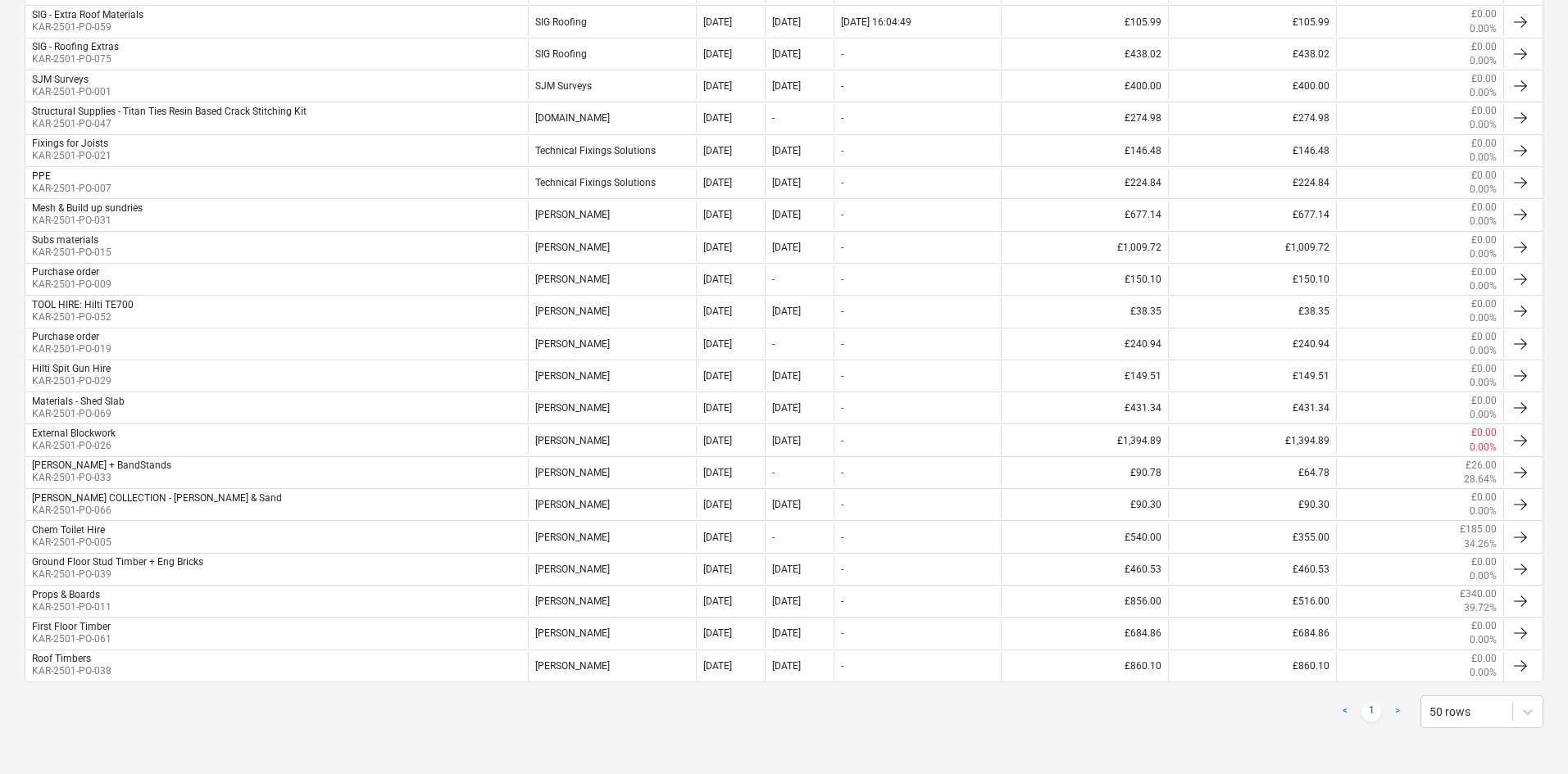
click at [1259, 569] on link ">" at bounding box center [1397, 712] width 20 height 20
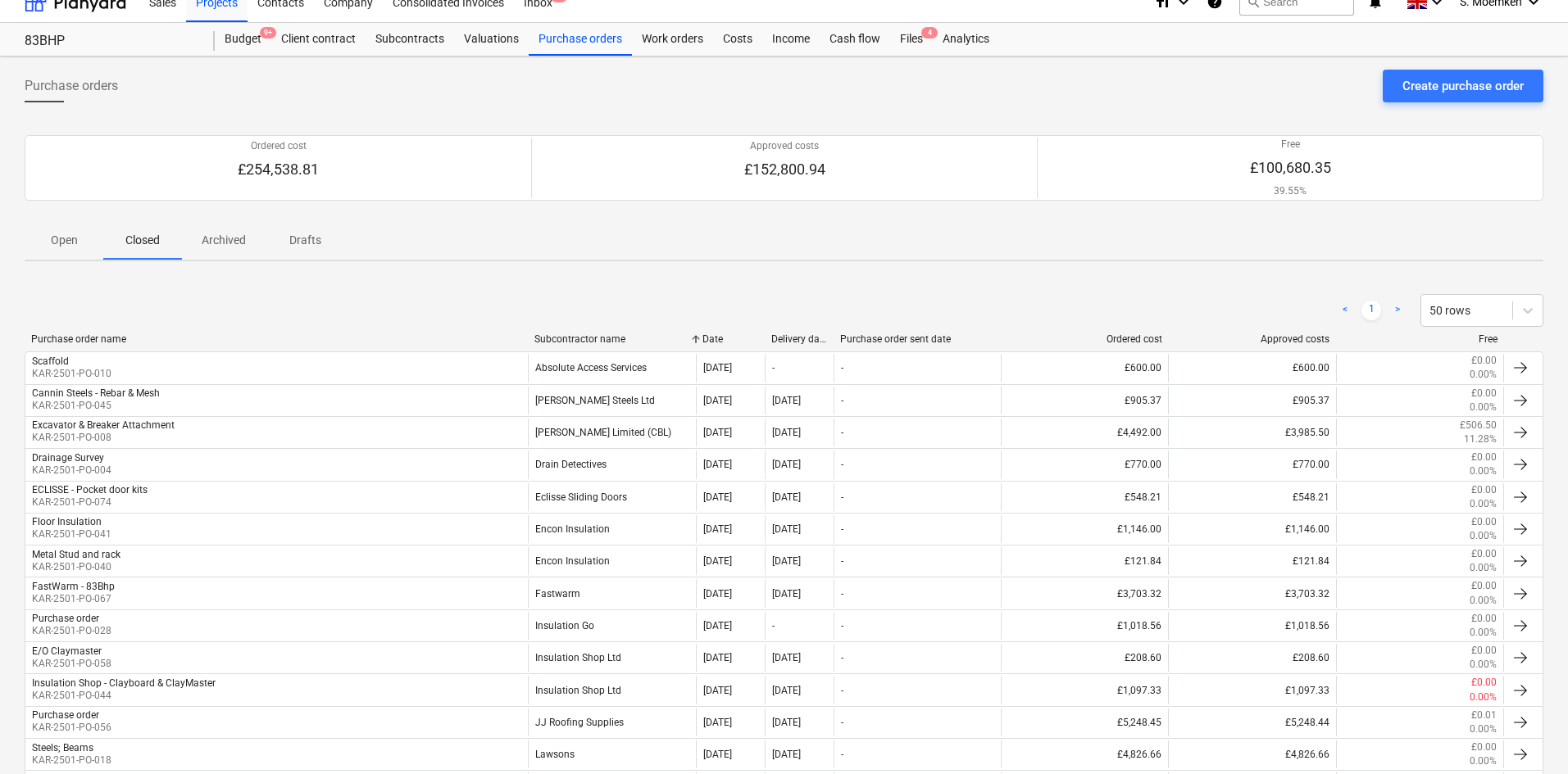
scroll to position [0, 0]
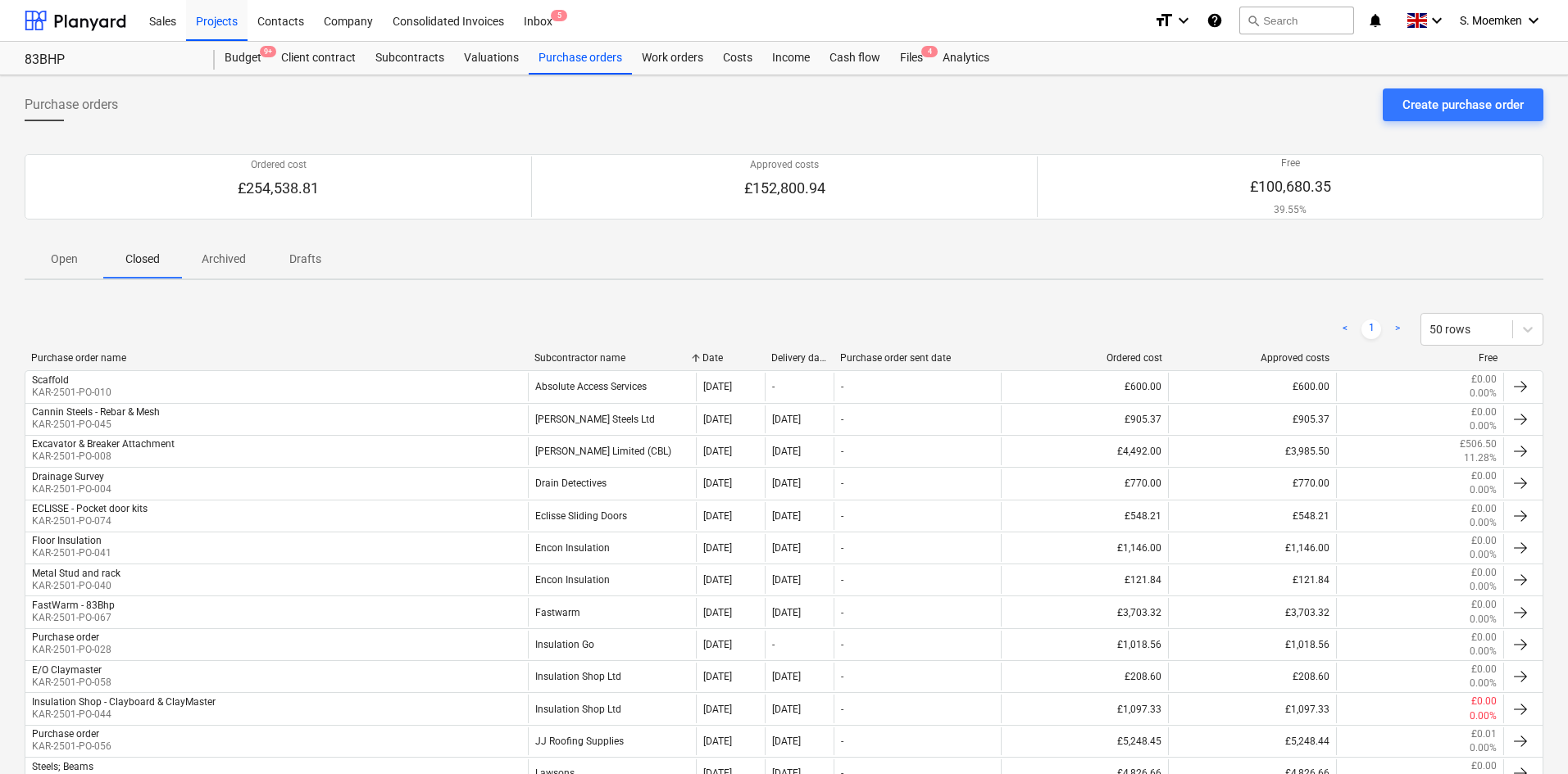
click at [46, 254] on p "Open" at bounding box center [63, 259] width 39 height 17
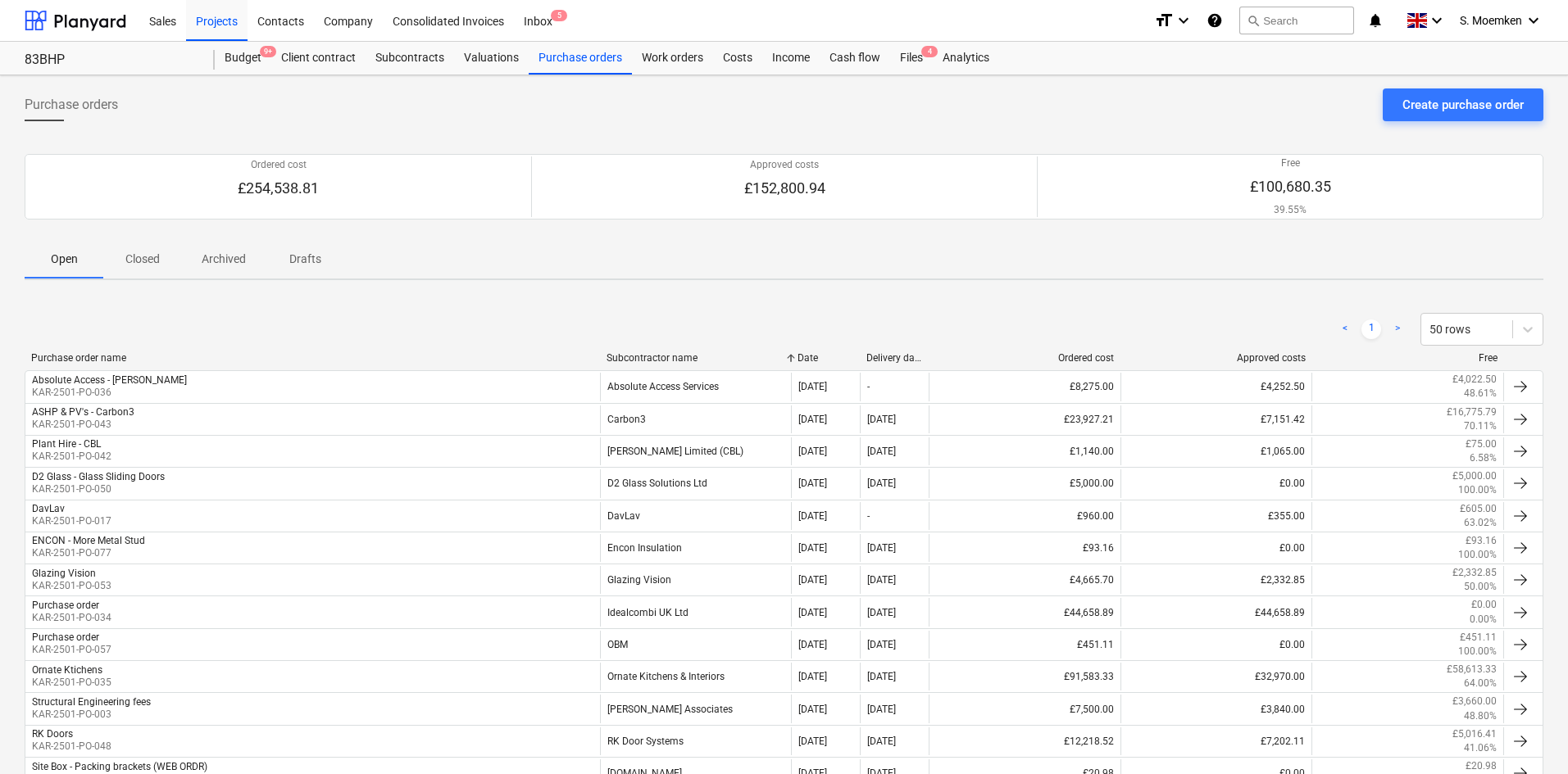
click at [624, 361] on div "Subcontractor name" at bounding box center [695, 358] width 179 height 12
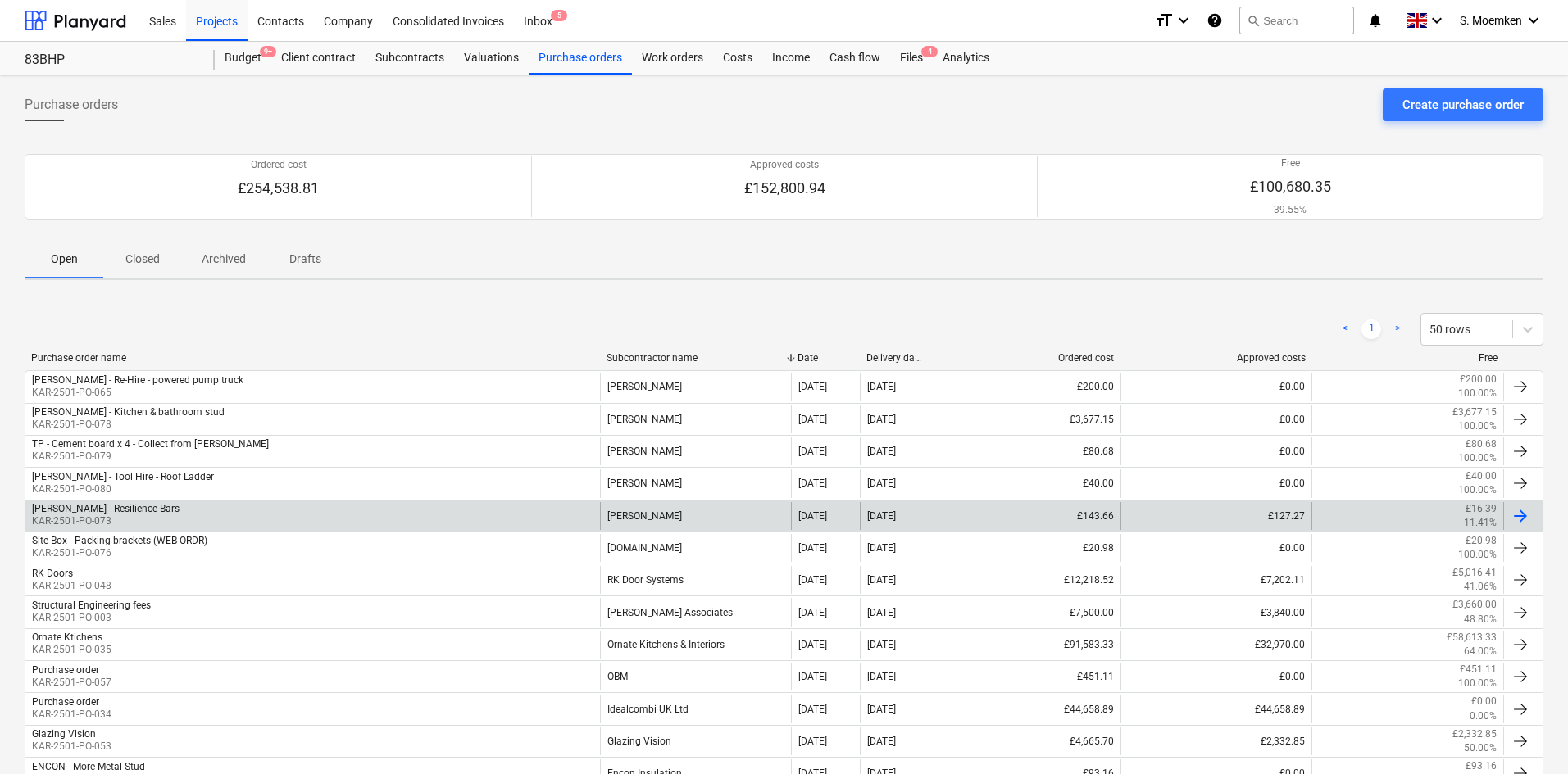
click at [230, 514] on div "Travis - Resilience Bars KAR-2501-PO-073" at bounding box center [313, 516] width 575 height 28
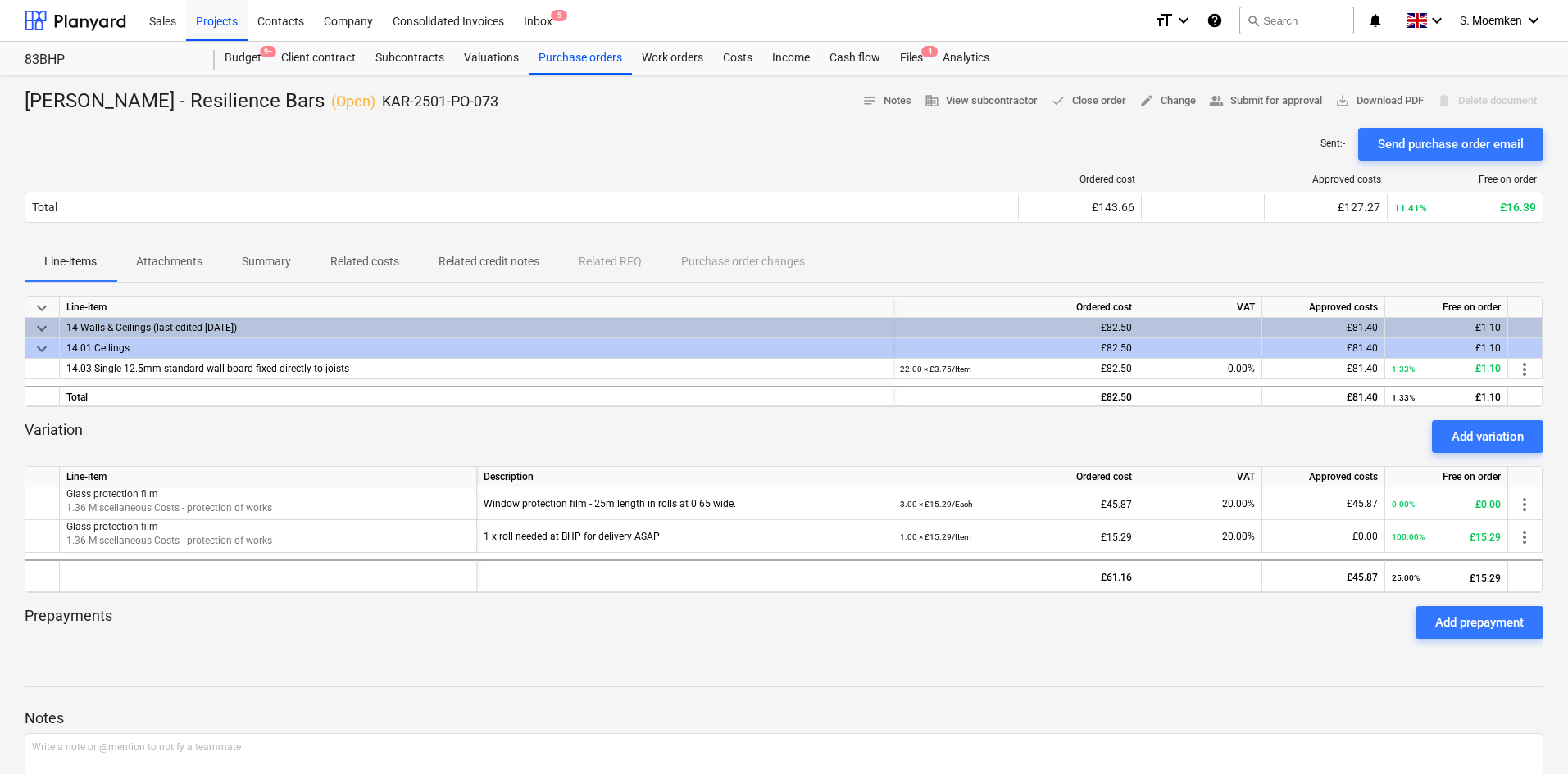
click at [553, 124] on div at bounding box center [784, 121] width 1519 height 13
click at [739, 56] on div "Costs" at bounding box center [737, 57] width 49 height 32
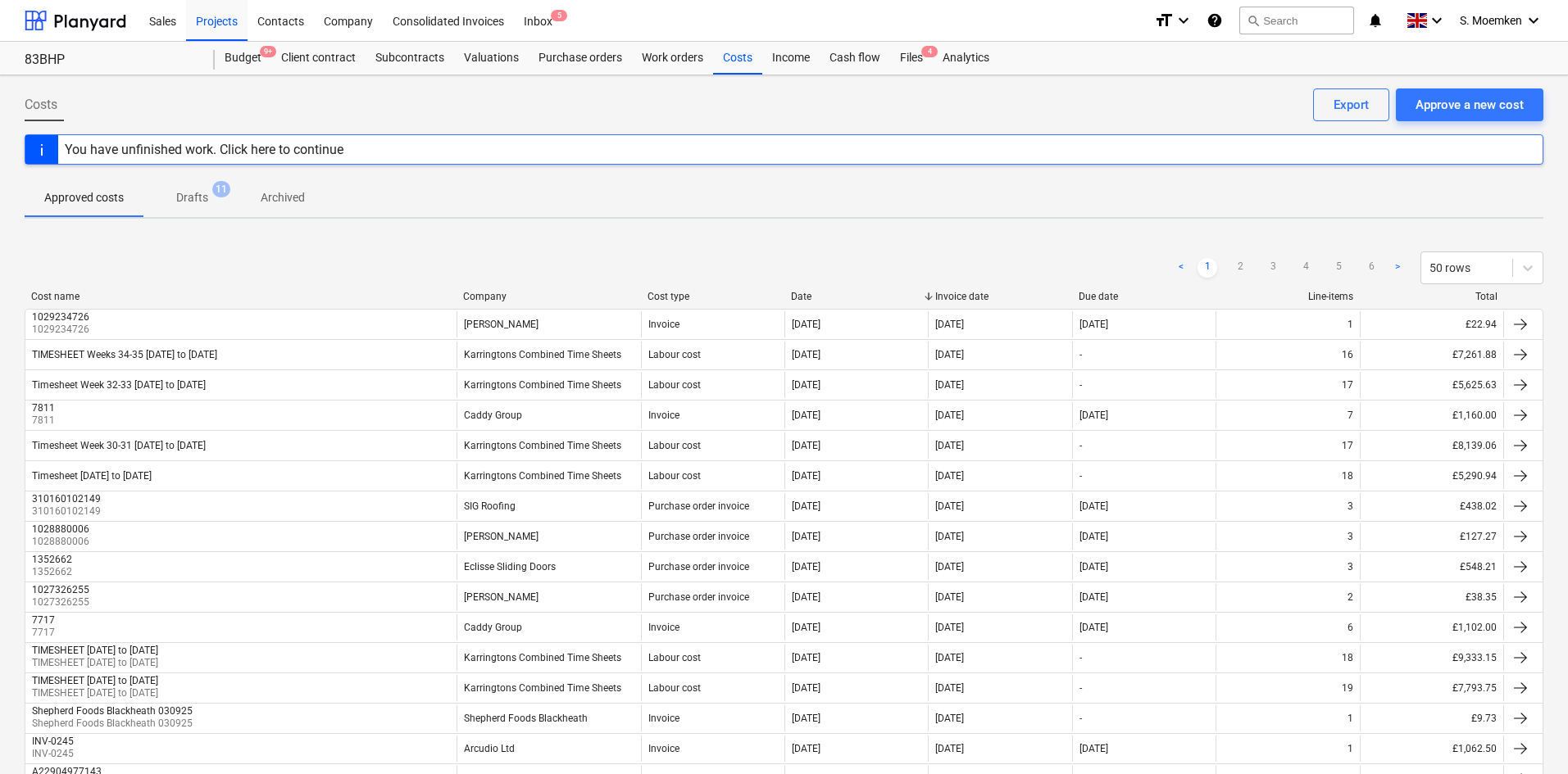
click at [890, 151] on div "You have unfinished work. Click here to continue" at bounding box center [784, 150] width 1519 height 30
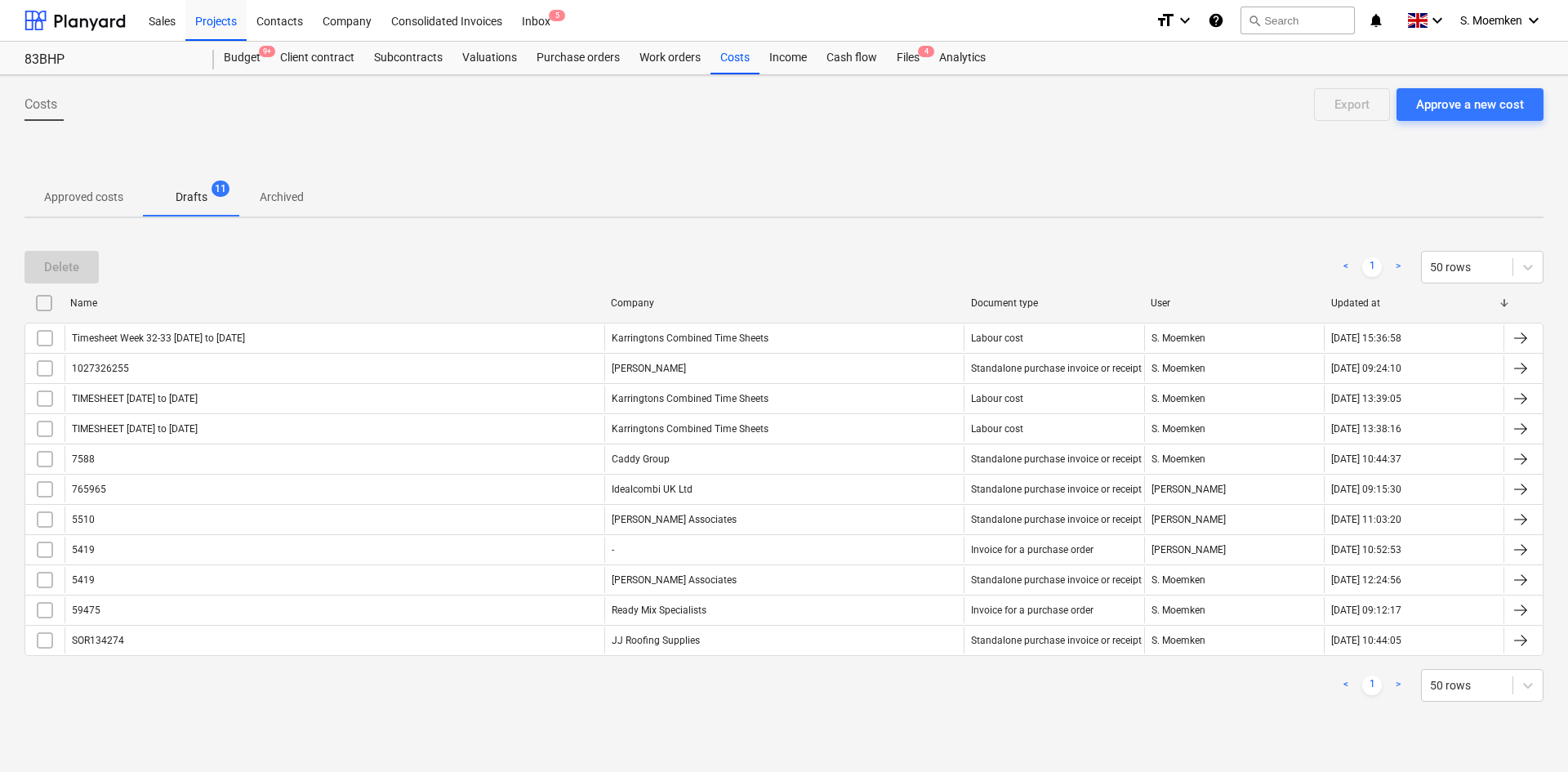
click at [65, 192] on p "Approved costs" at bounding box center [84, 197] width 80 height 17
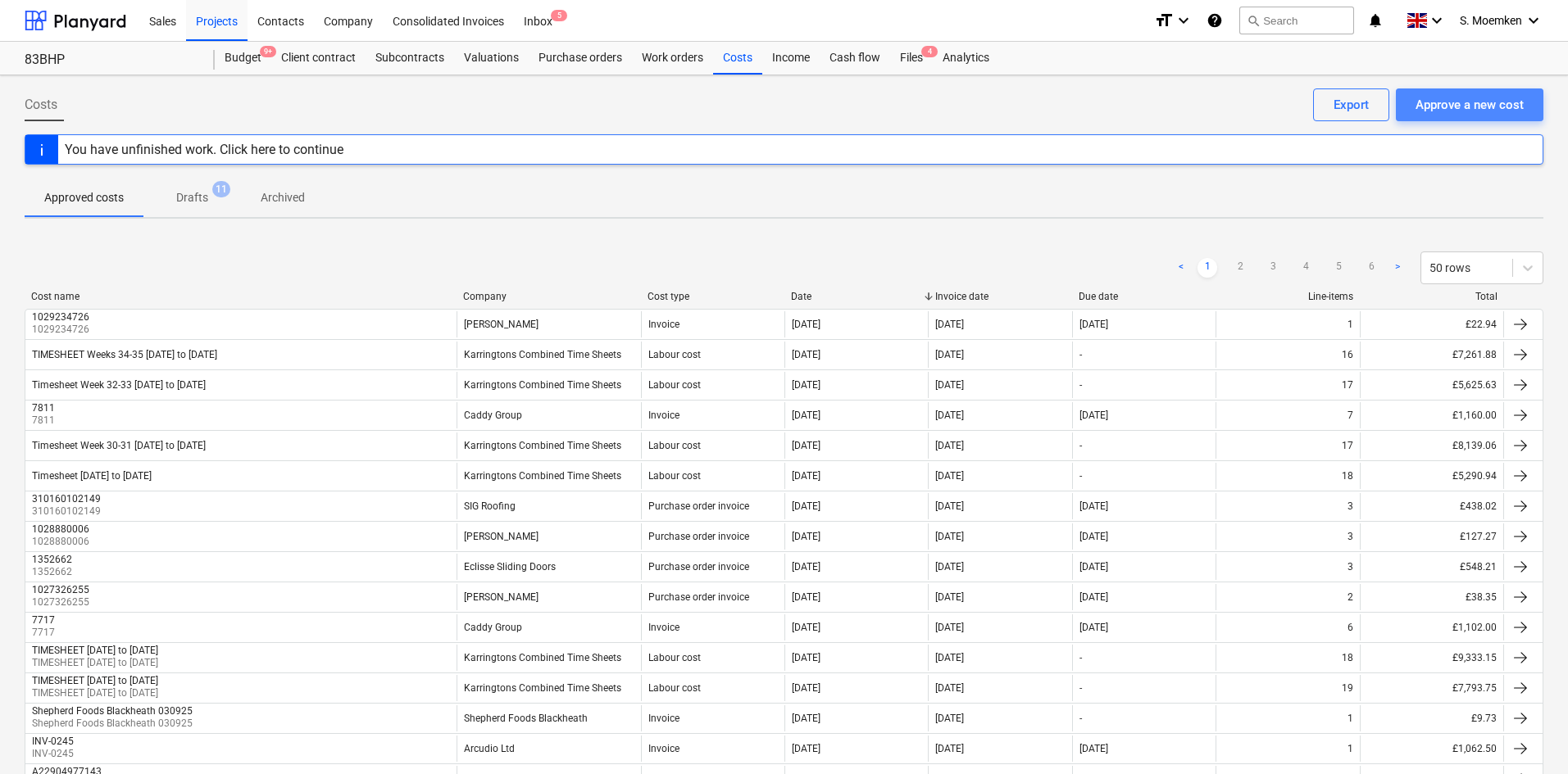
click at [1259, 98] on div "Approve a new cost" at bounding box center [1470, 105] width 108 height 22
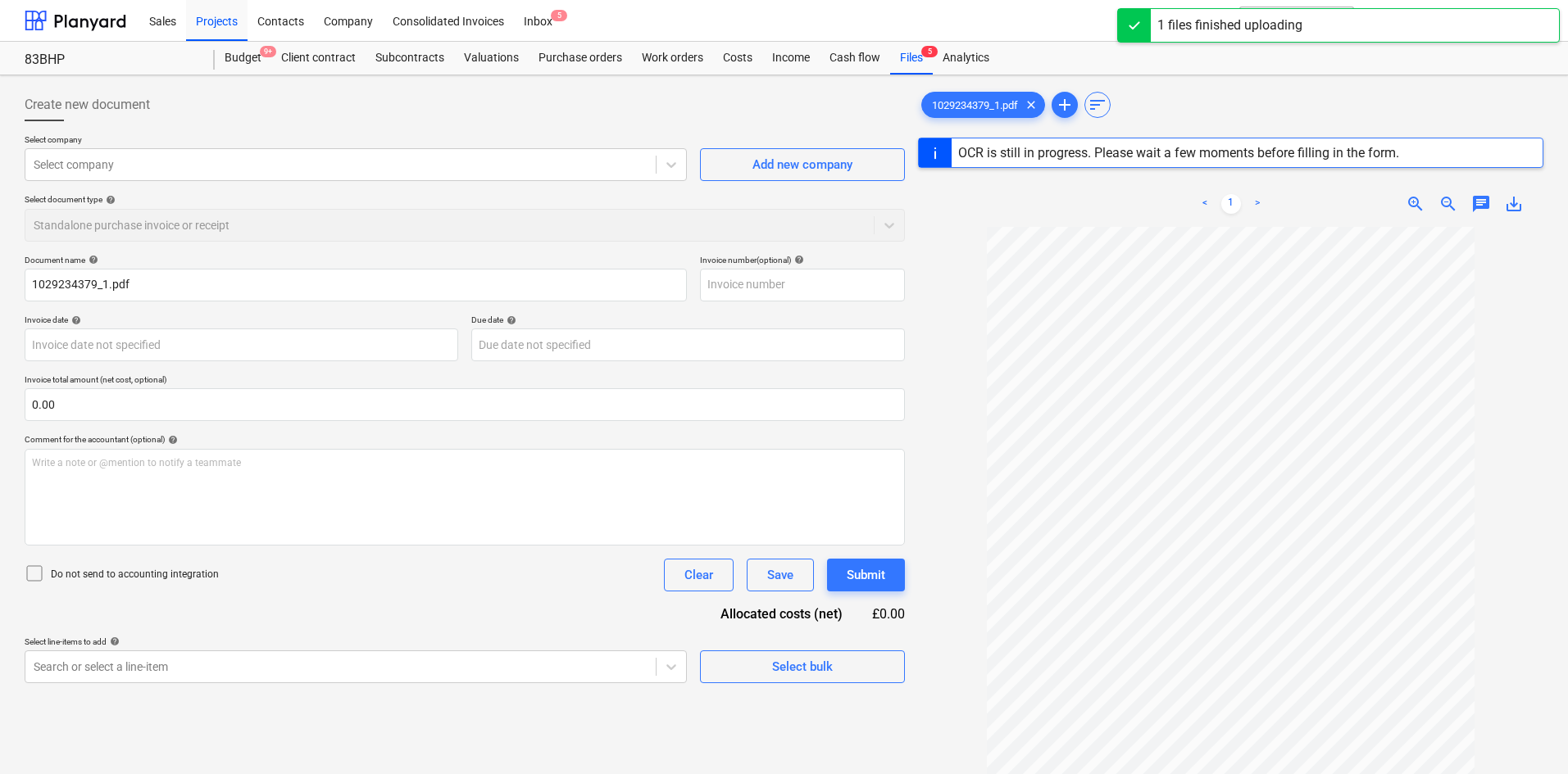
type input "1029234379"
type input "15 Sep 2025"
type input "31 Oct 2025"
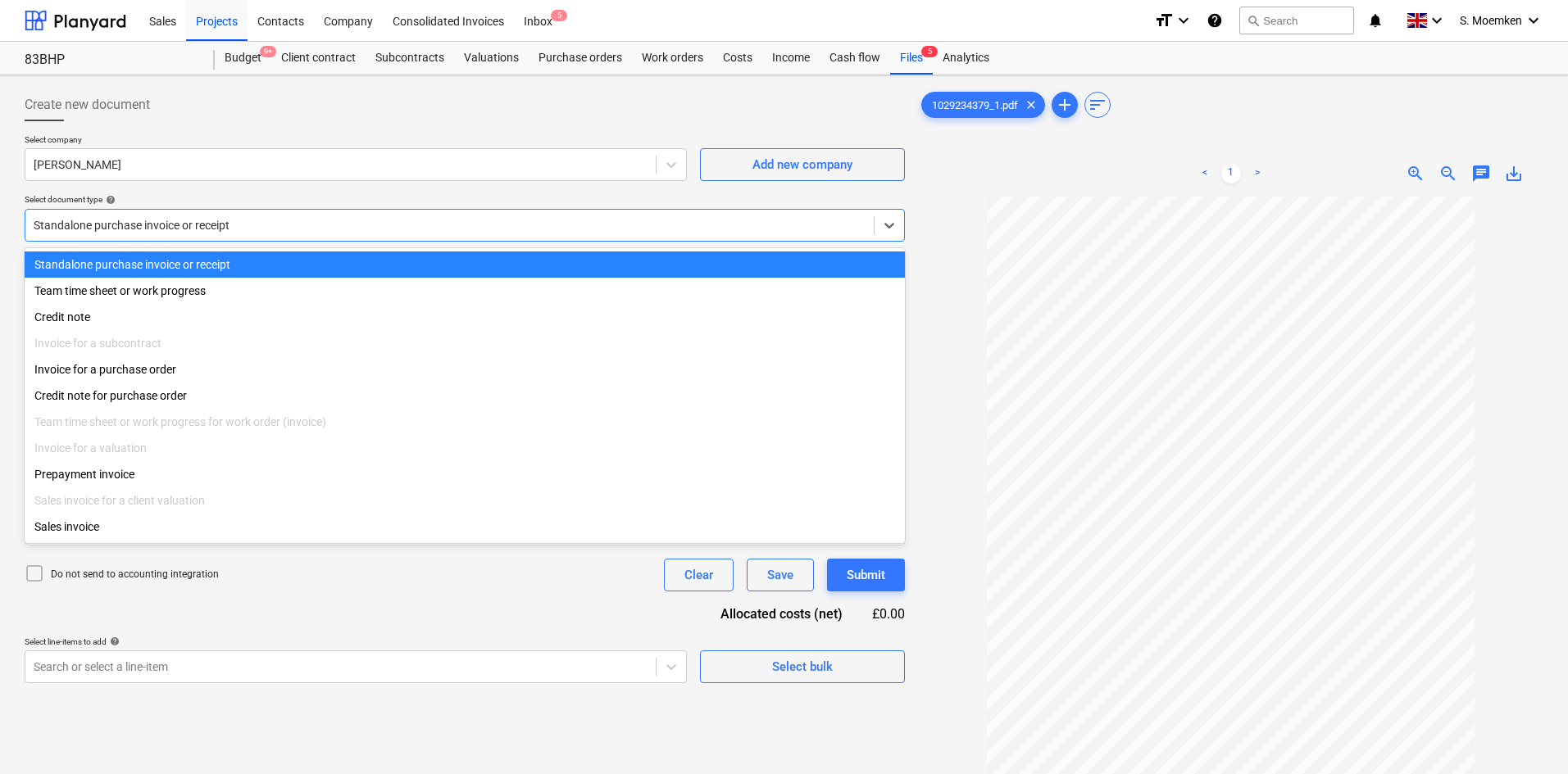
click at [258, 219] on div at bounding box center [449, 225] width 832 height 17
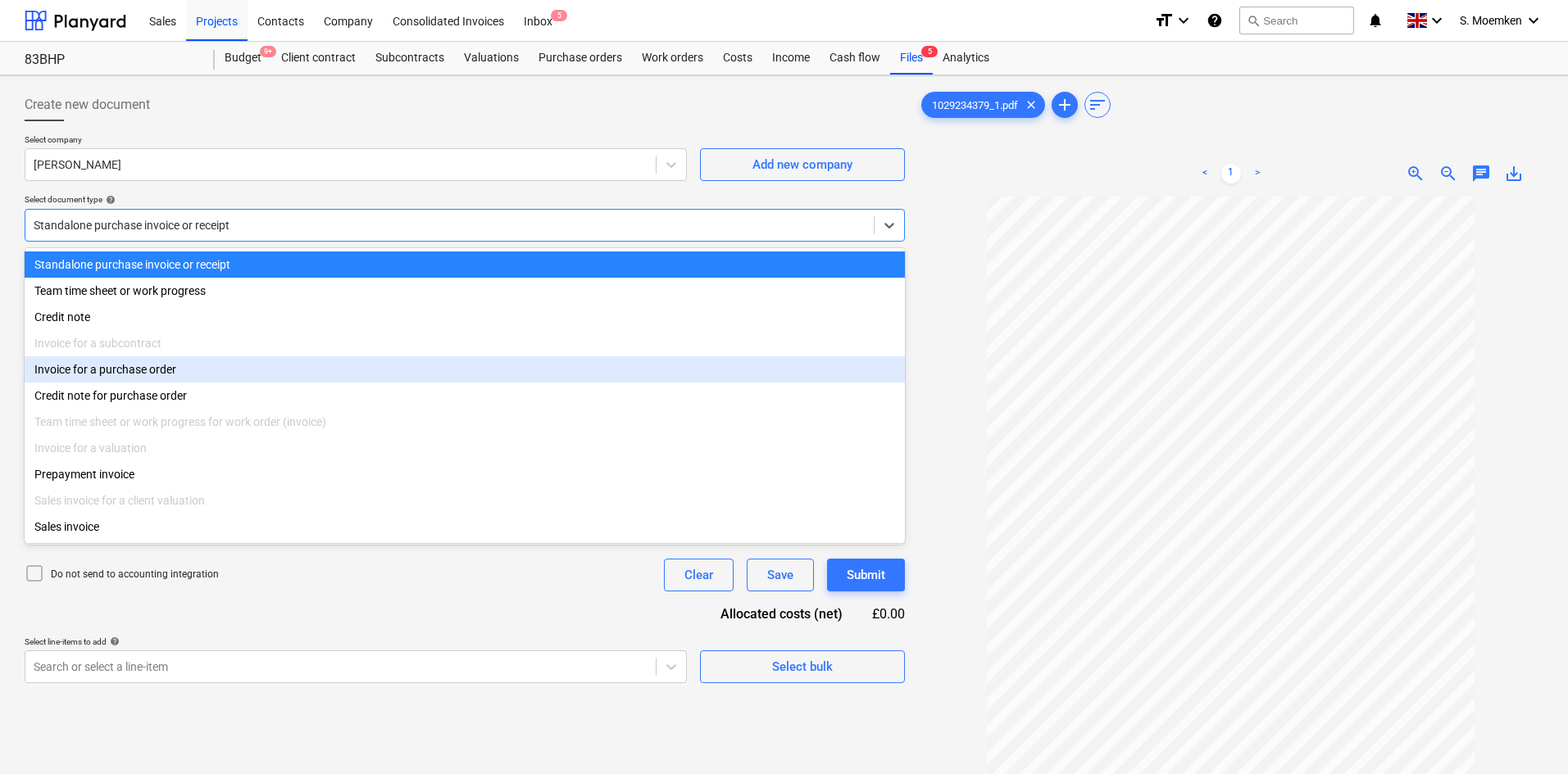
click at [206, 377] on div "Invoice for a purchase order" at bounding box center [465, 370] width 880 height 27
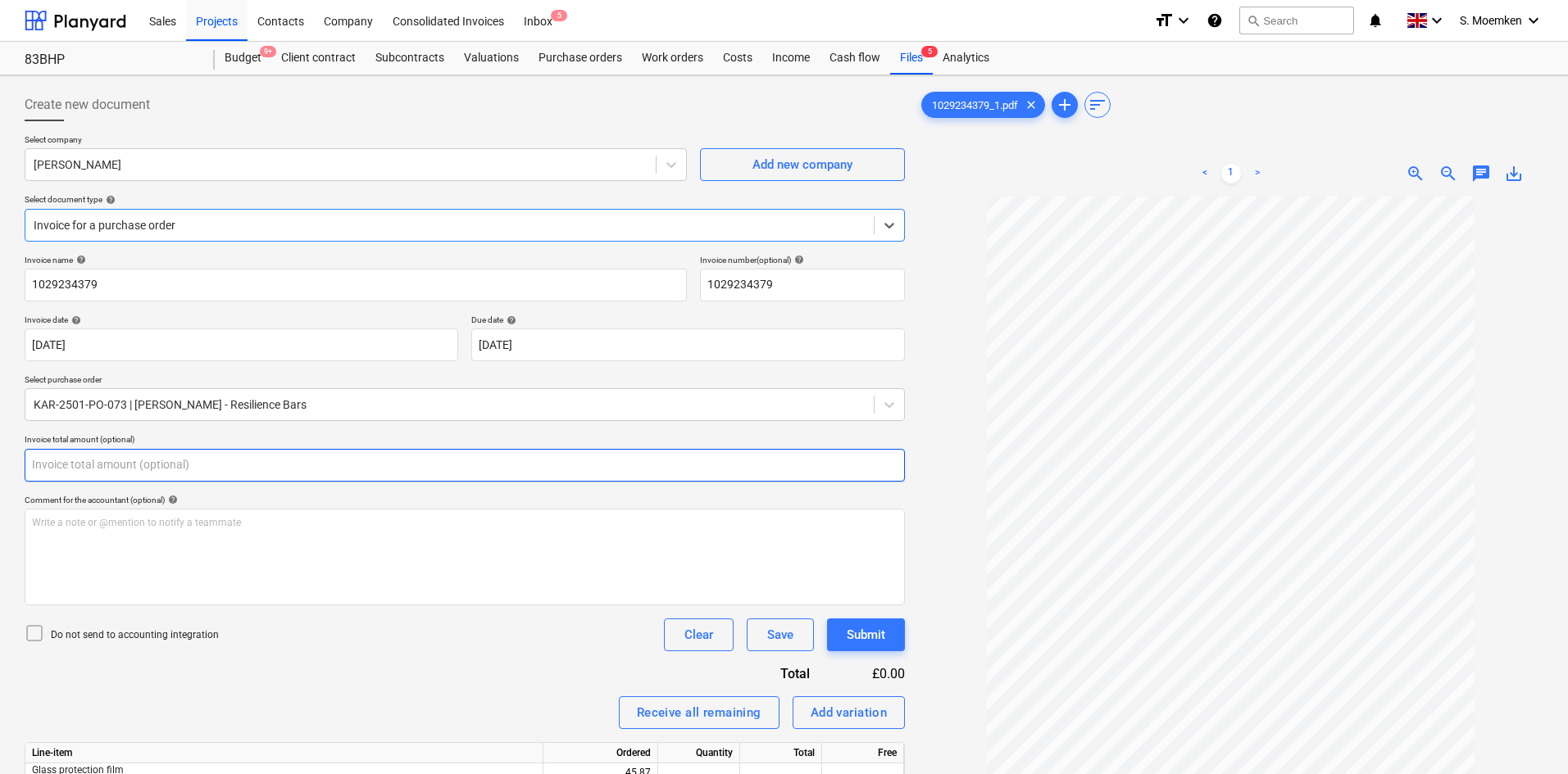
click at [168, 461] on input "text" at bounding box center [465, 465] width 880 height 32
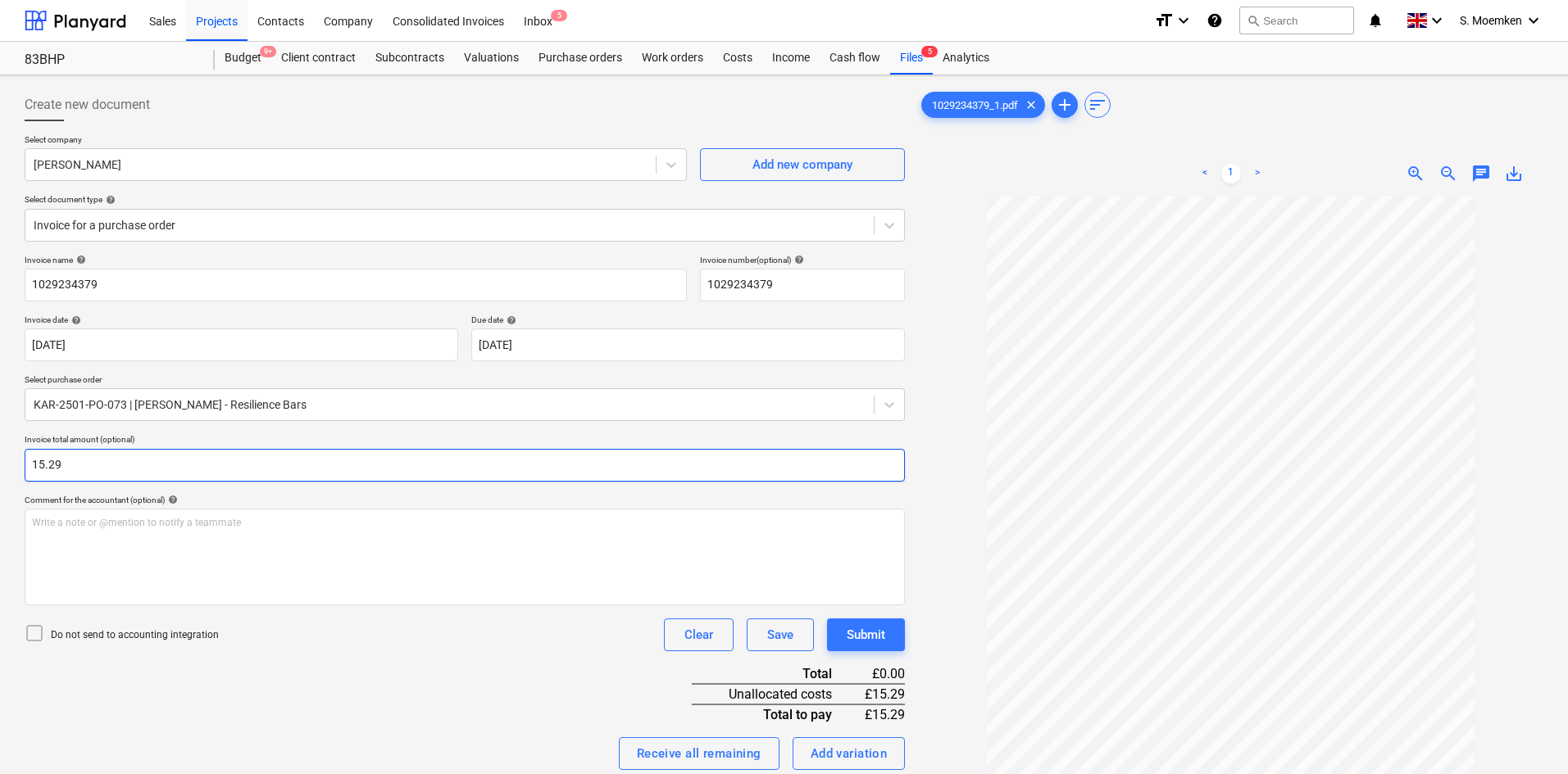
type input "15.29"
click at [32, 569] on icon at bounding box center [35, 633] width 20 height 20
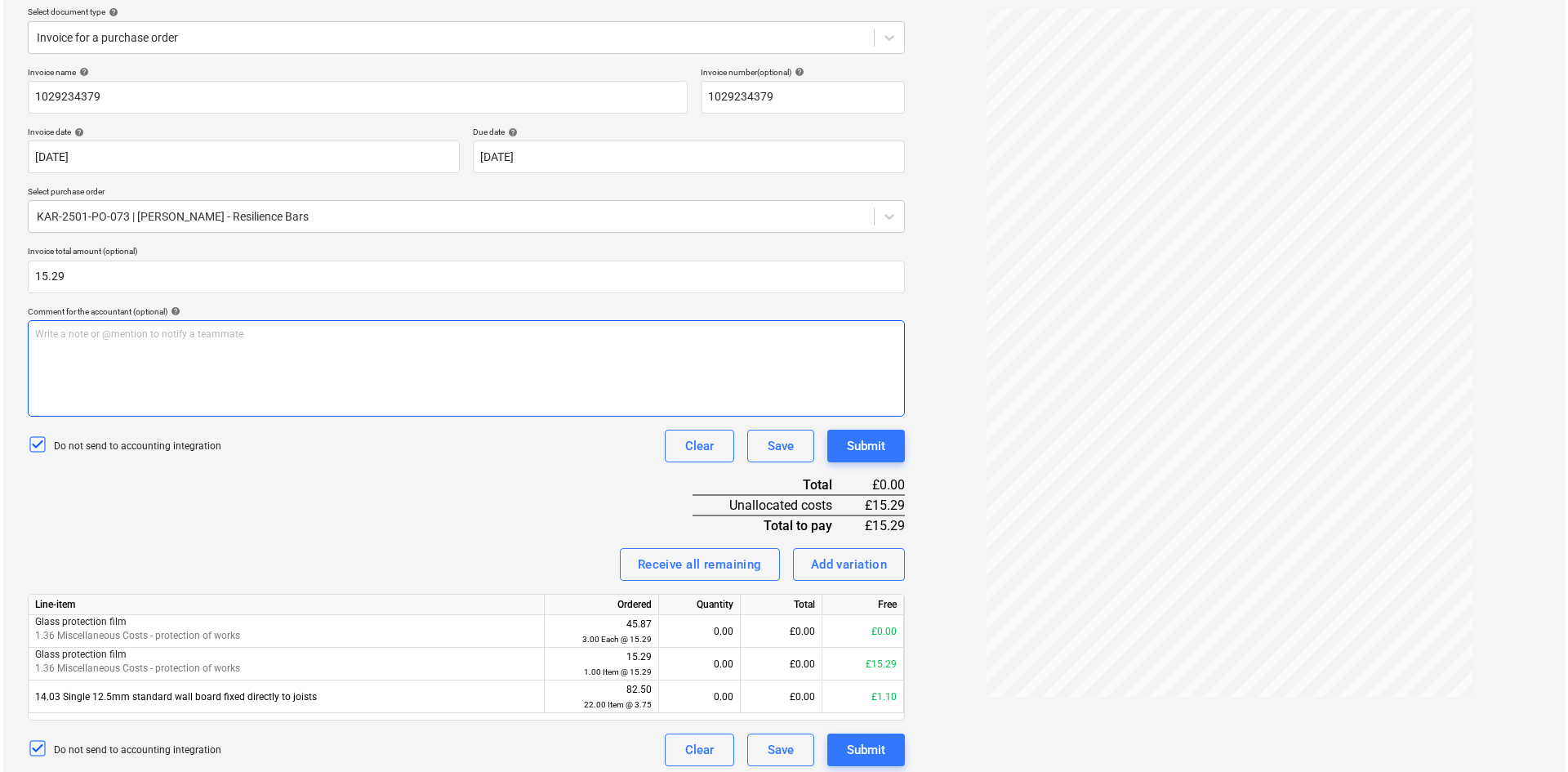
scroll to position [195, 0]
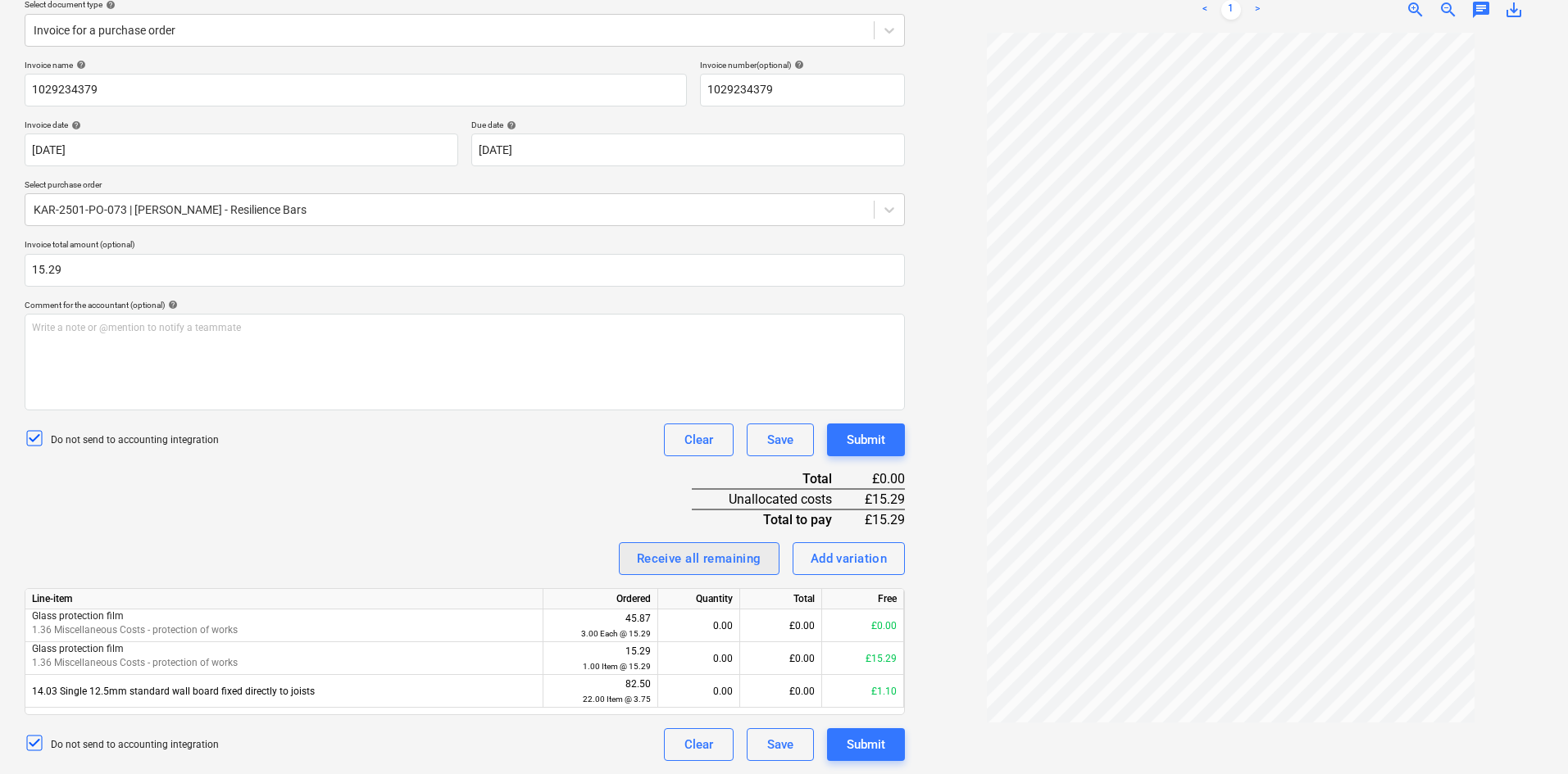
click at [710, 550] on div "Receive all remaining" at bounding box center [700, 559] width 125 height 22
click at [692, 569] on div "Clear" at bounding box center [699, 745] width 28 height 22
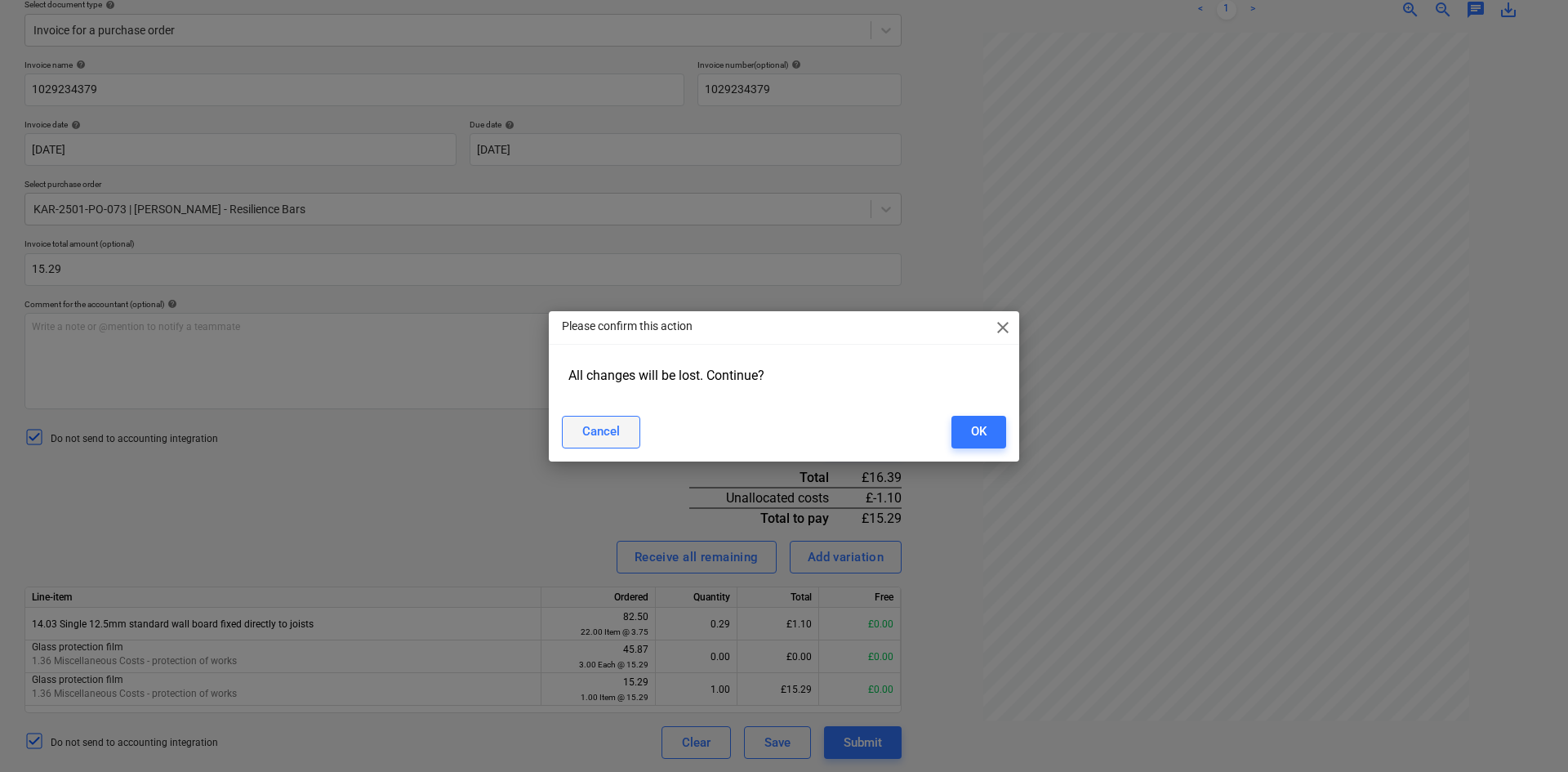
click at [566, 428] on button "Cancel" at bounding box center [601, 432] width 79 height 32
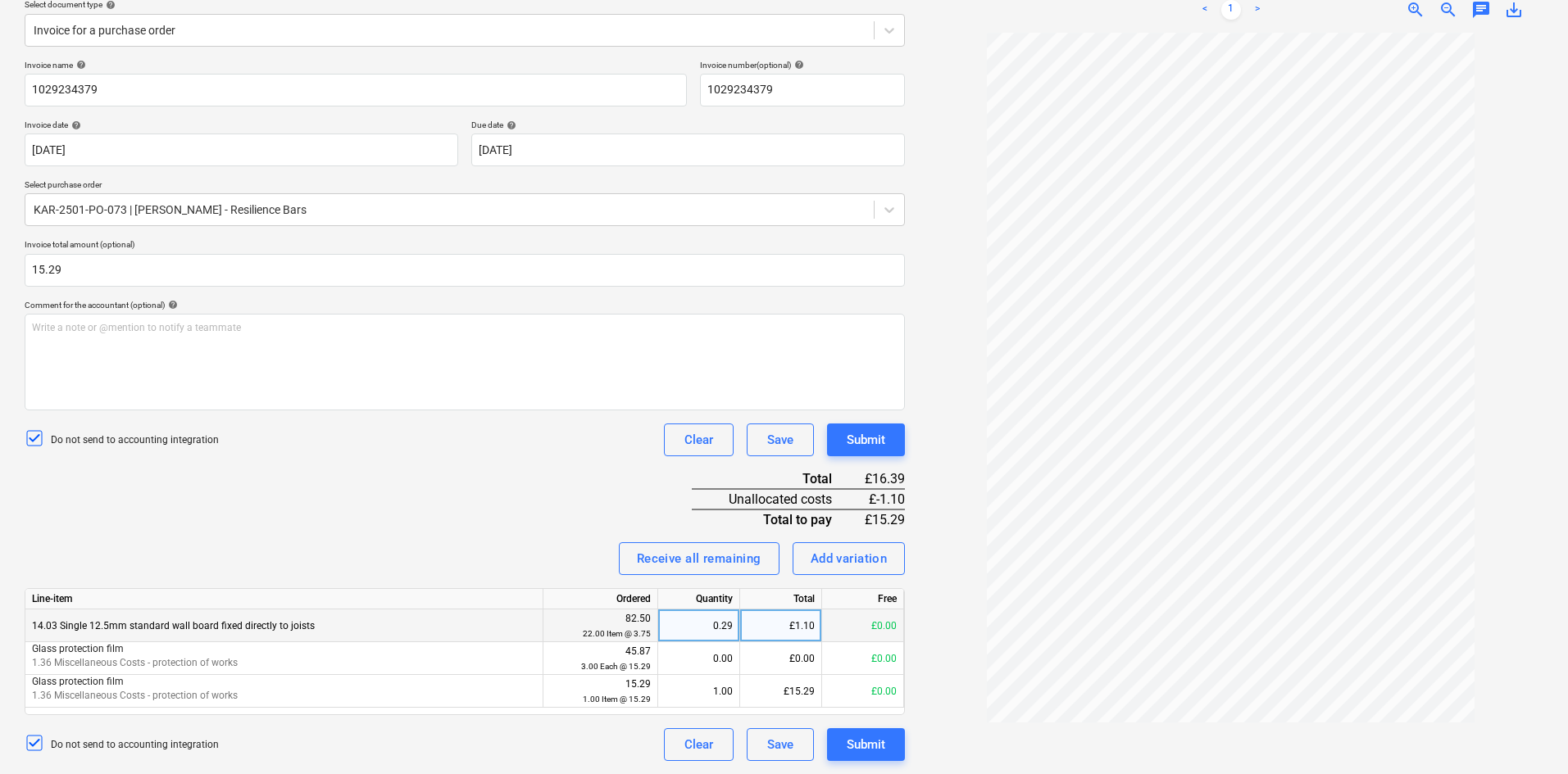
click at [718, 569] on div "0.29" at bounding box center [699, 625] width 68 height 32
type input "0.00"
click at [861, 569] on div "Submit" at bounding box center [866, 745] width 38 height 22
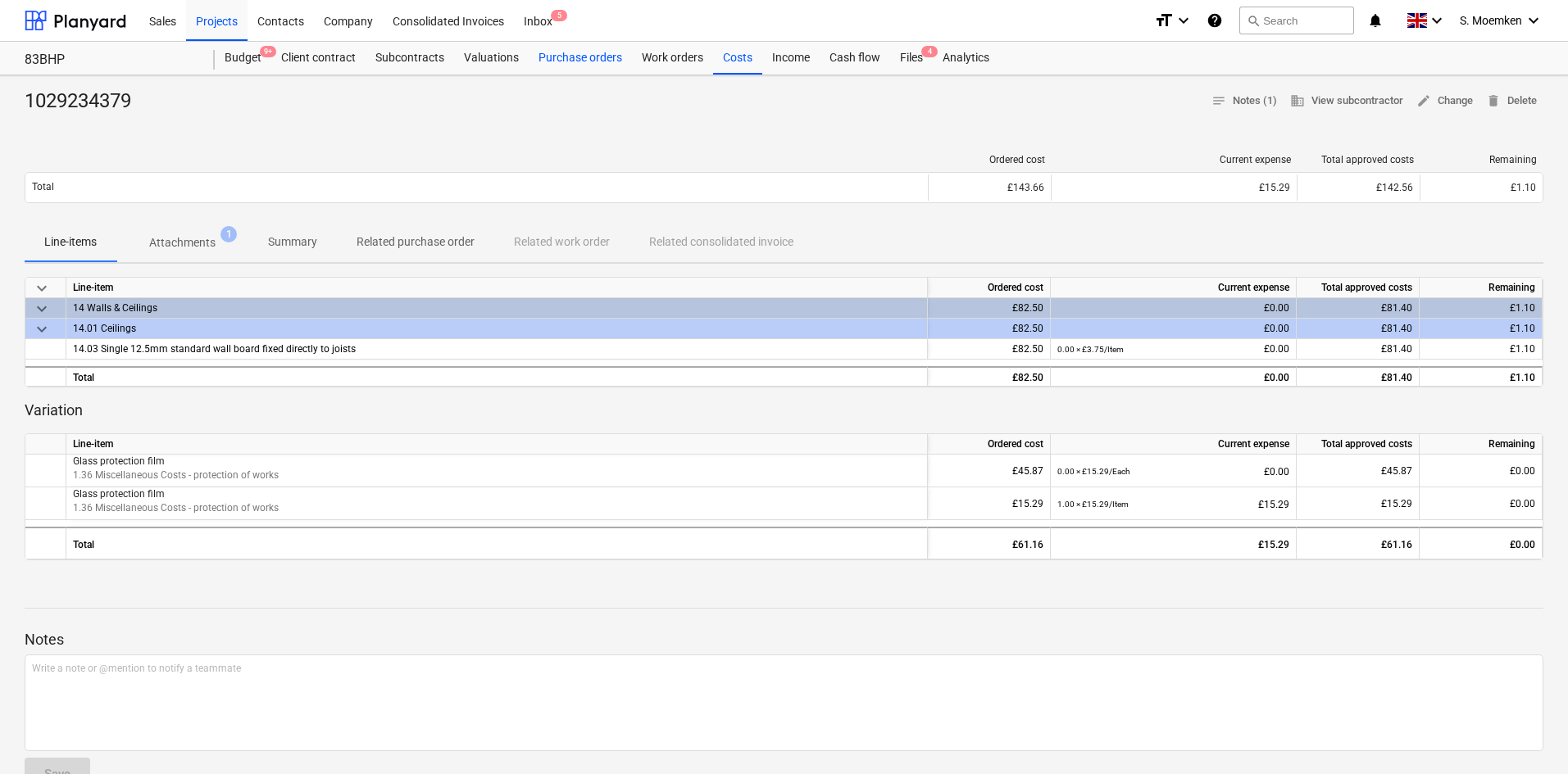
click at [580, 57] on div "Purchase orders" at bounding box center [581, 57] width 103 height 32
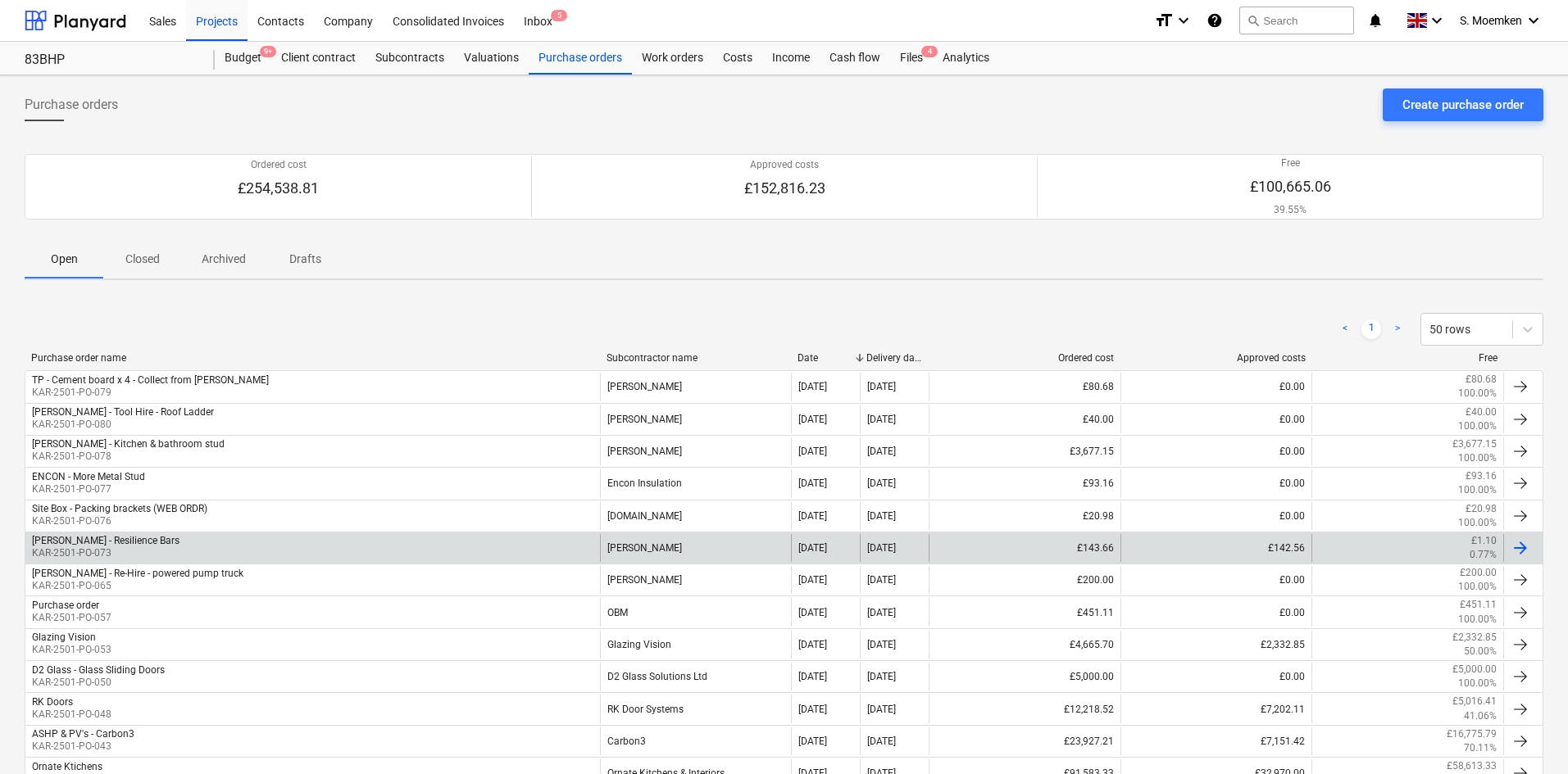
click at [151, 543] on div "Travis - Resilience Bars KAR-2501-PO-073" at bounding box center [313, 549] width 575 height 28
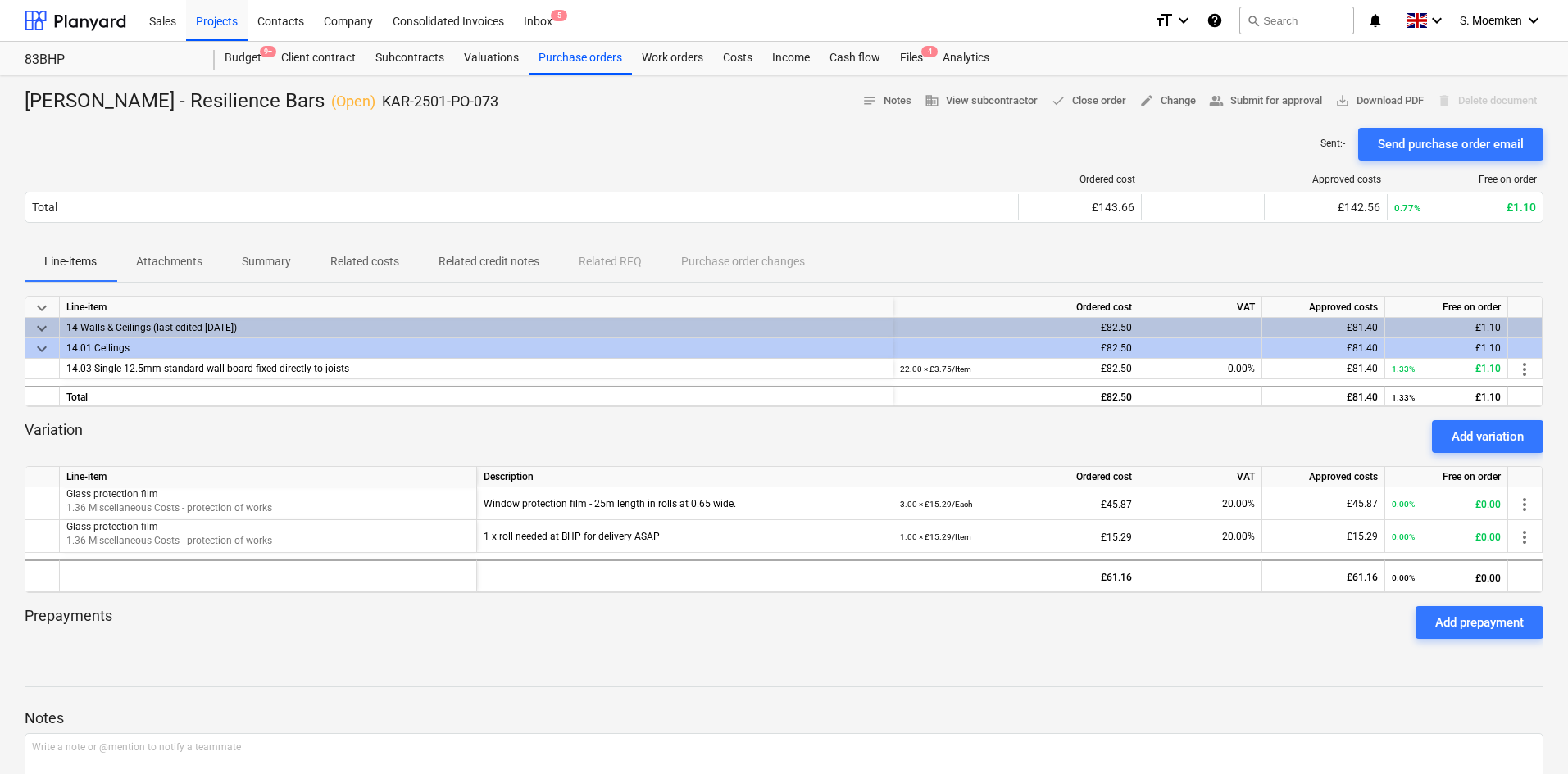
click at [620, 150] on div "Sent : - Send purchase order email" at bounding box center [784, 144] width 1519 height 32
click at [576, 57] on div "Purchase orders" at bounding box center [581, 57] width 103 height 32
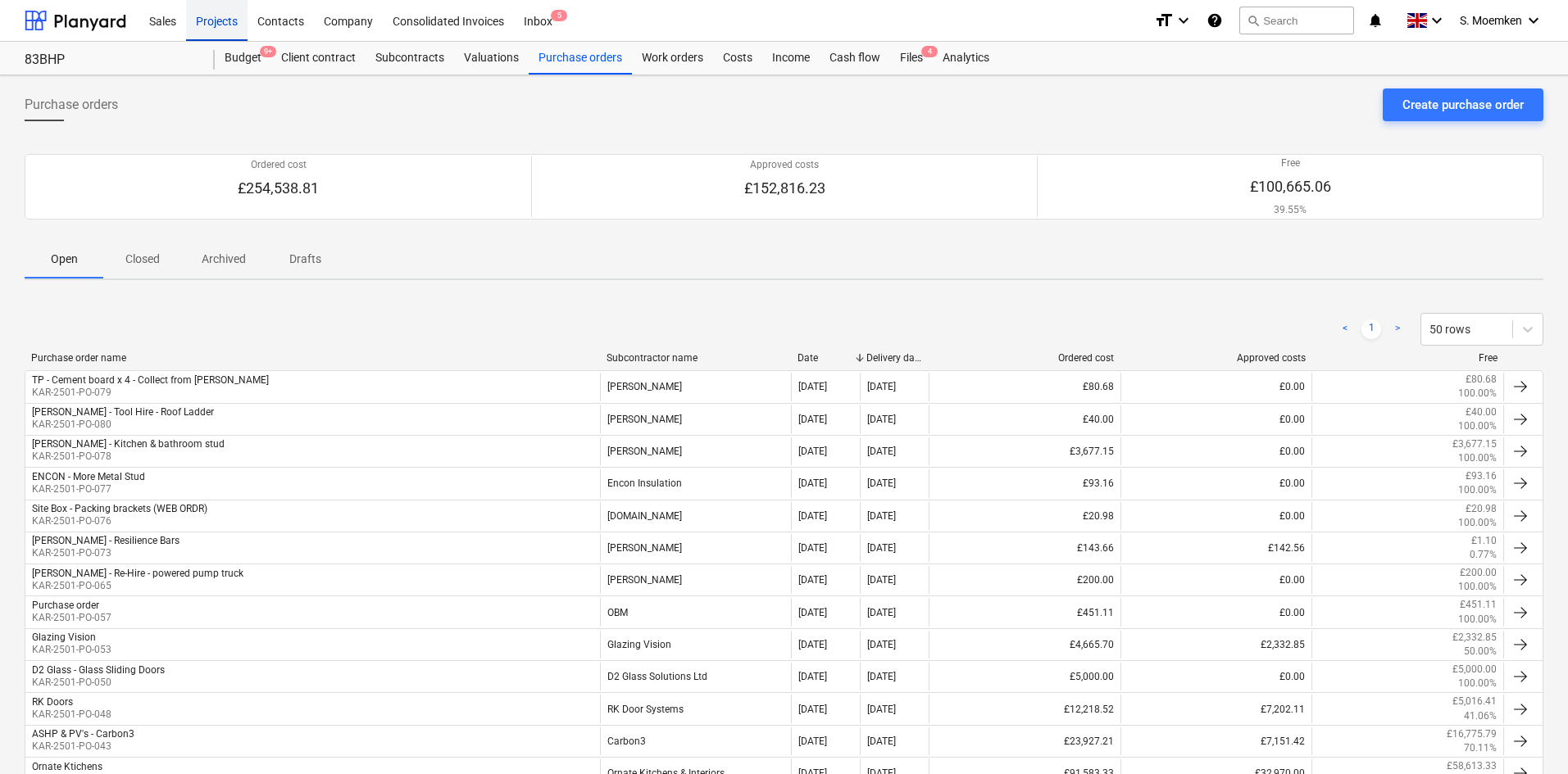
click at [200, 22] on div "Projects" at bounding box center [217, 20] width 62 height 42
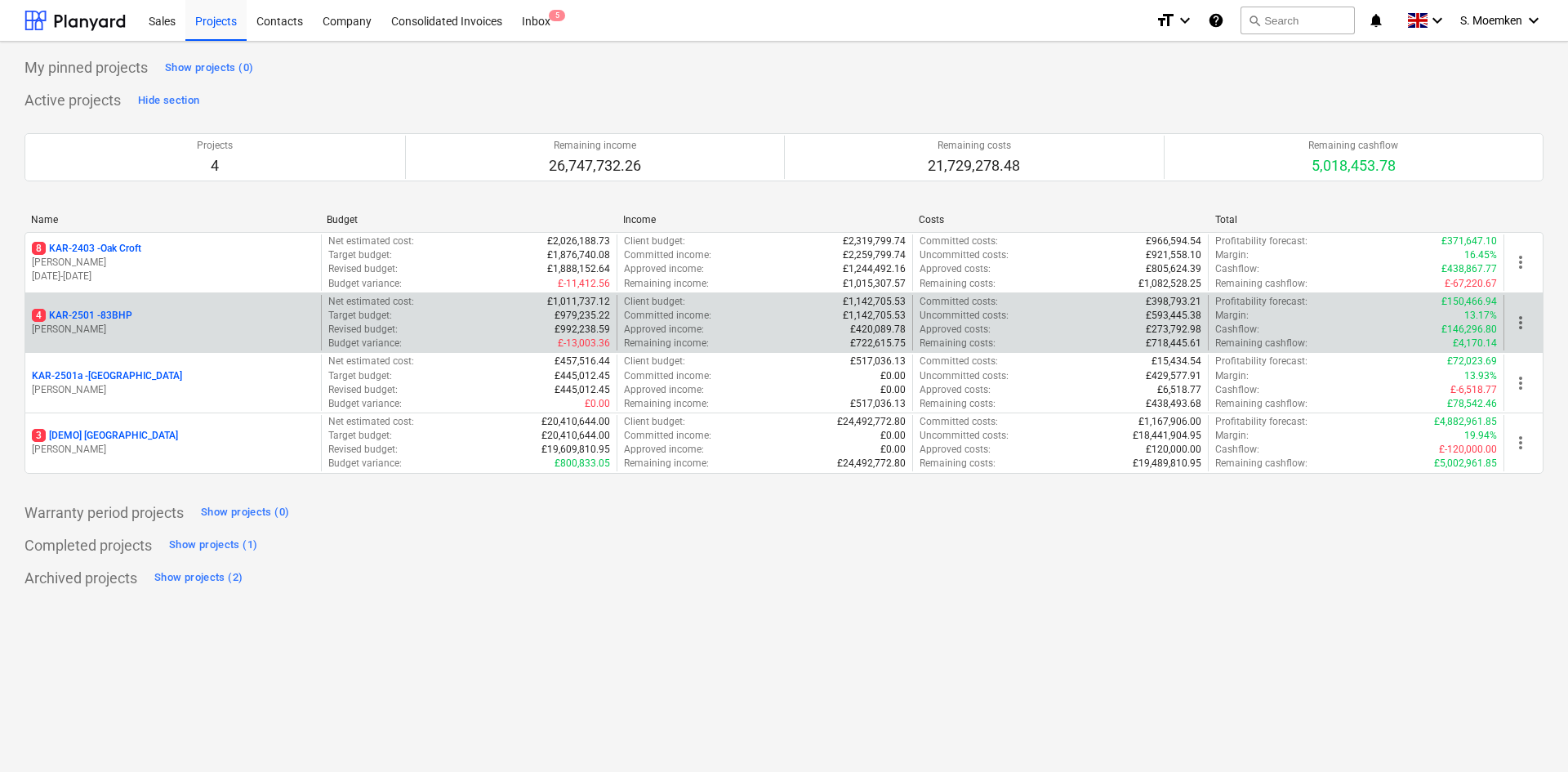
click at [157, 324] on p "G. Eastwood" at bounding box center [172, 329] width 283 height 14
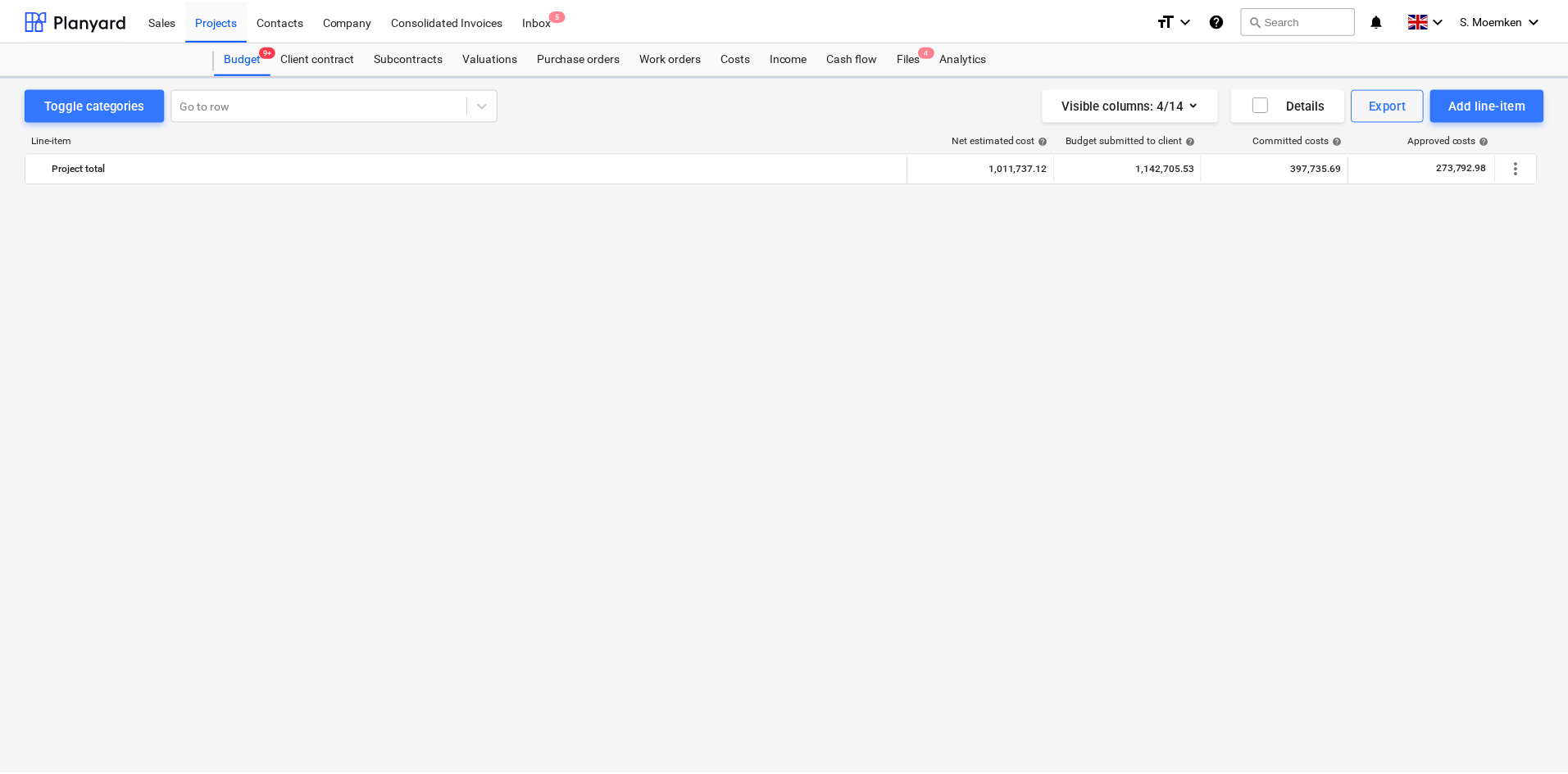
scroll to position [2786, 0]
click at [574, 62] on div "Purchase orders" at bounding box center [581, 57] width 103 height 32
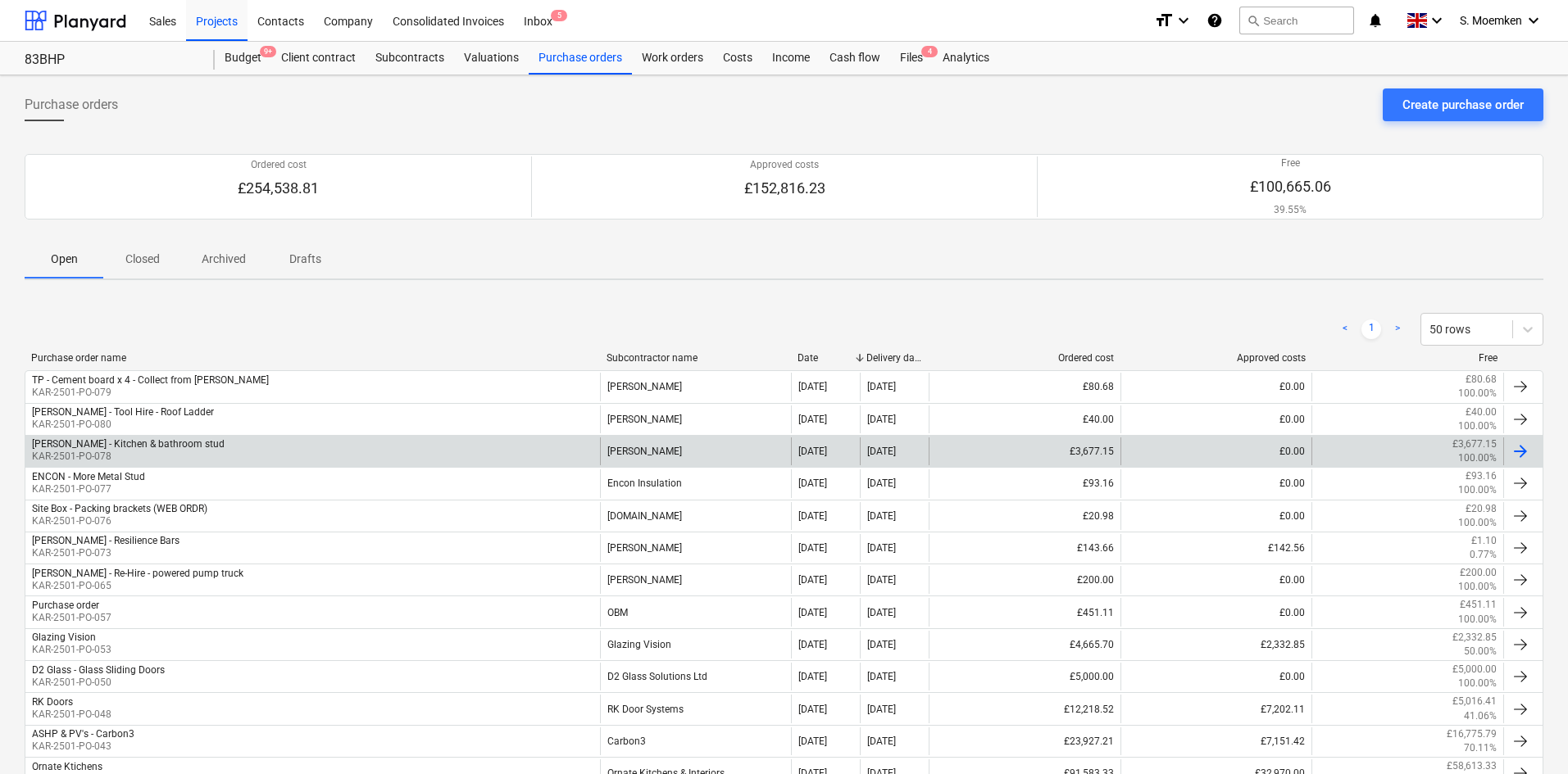
click at [163, 455] on p "KAR-2501-PO-078" at bounding box center [128, 456] width 193 height 14
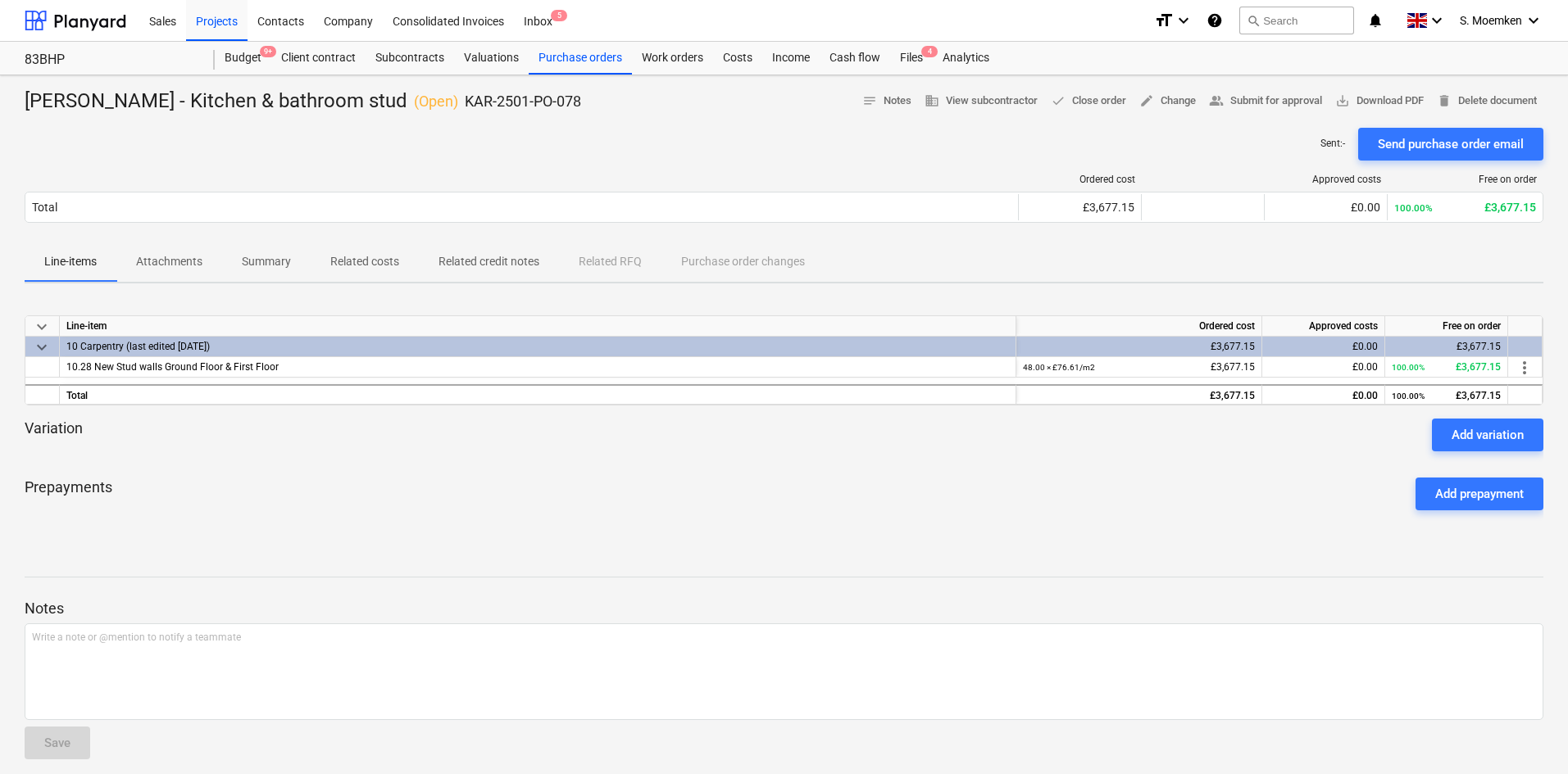
click at [158, 256] on p "Attachments" at bounding box center [170, 262] width 67 height 17
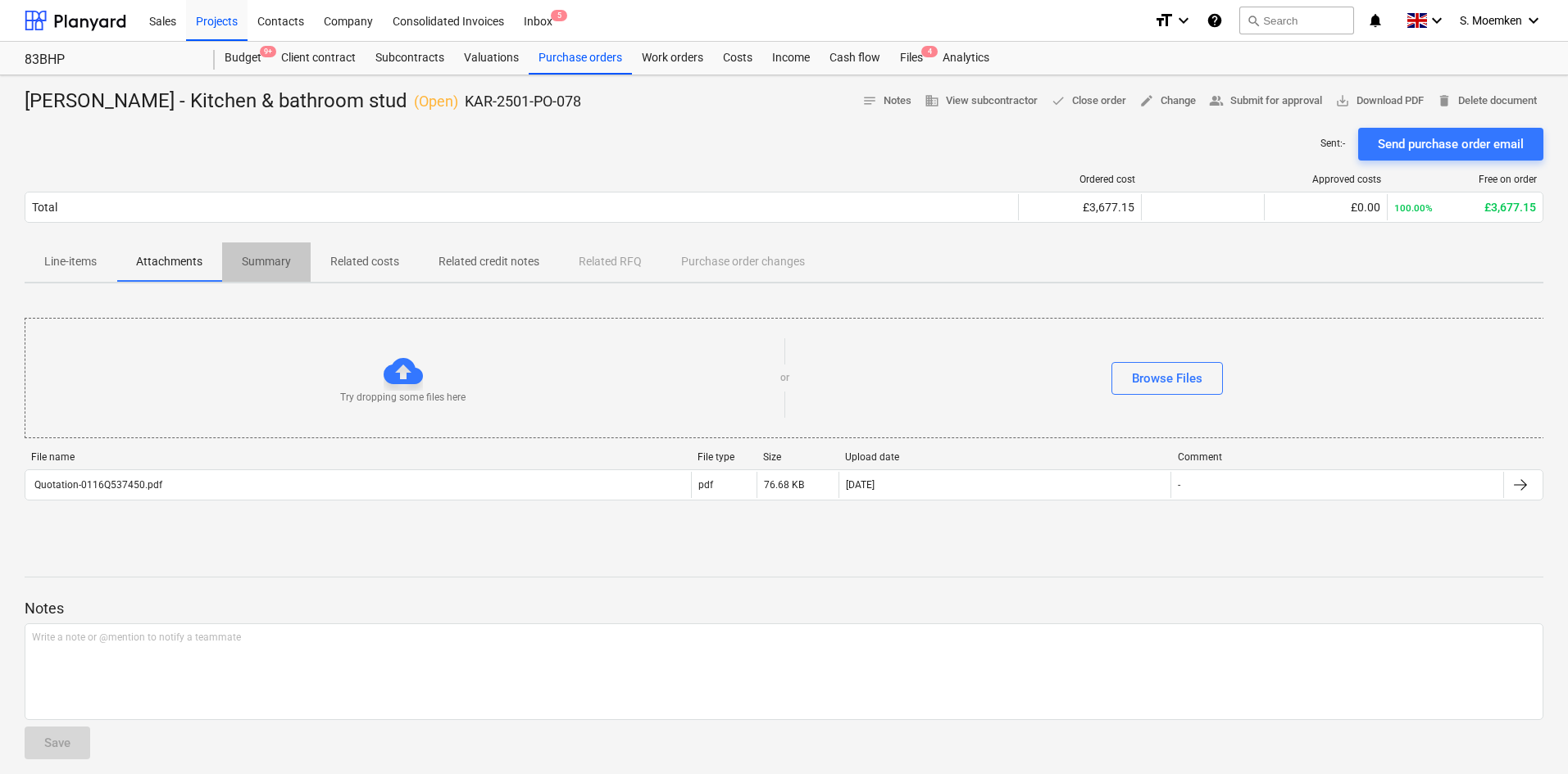
click at [270, 250] on span "Summary" at bounding box center [266, 262] width 88 height 27
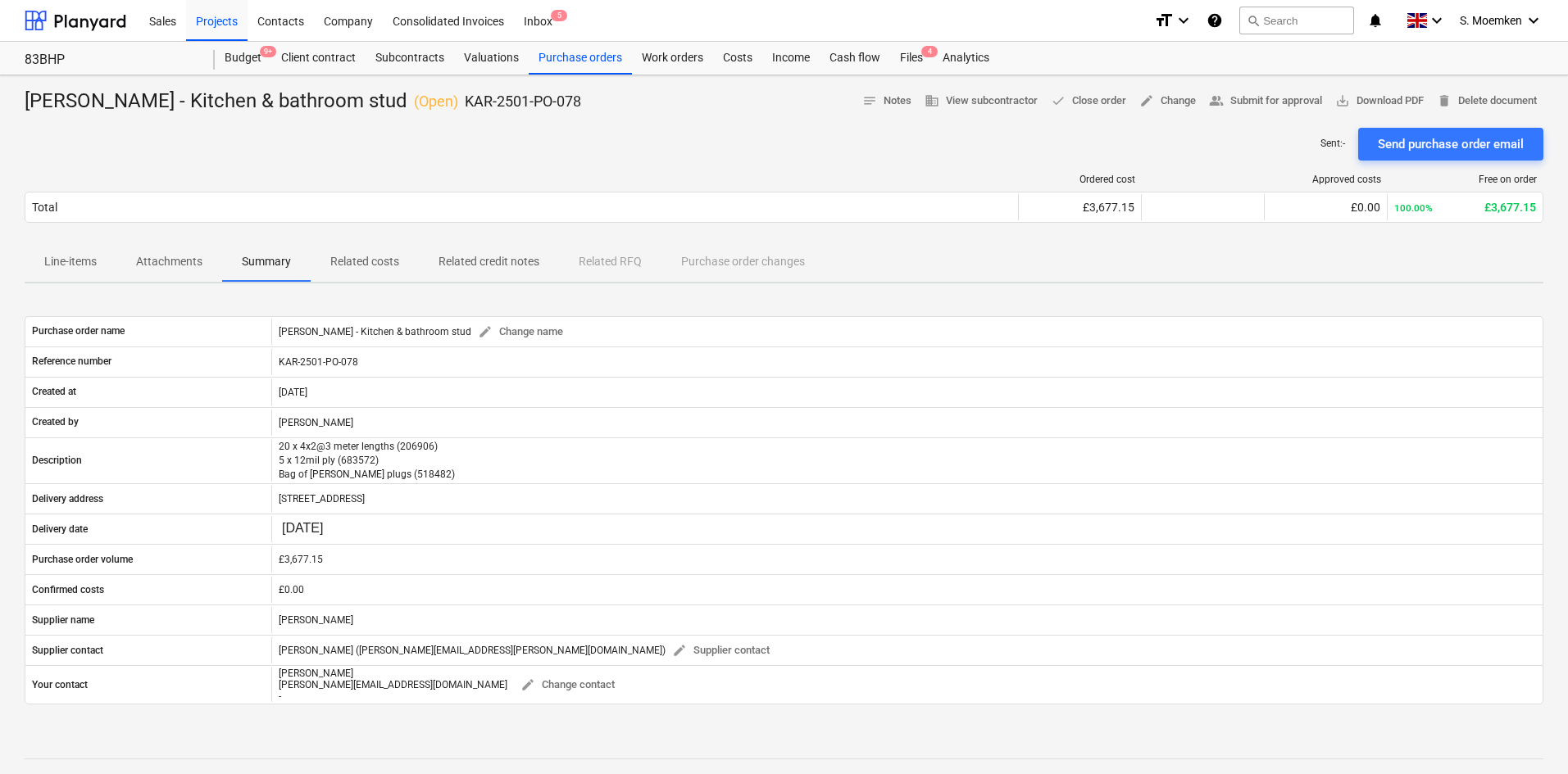
click at [382, 255] on p "Related costs" at bounding box center [364, 262] width 69 height 17
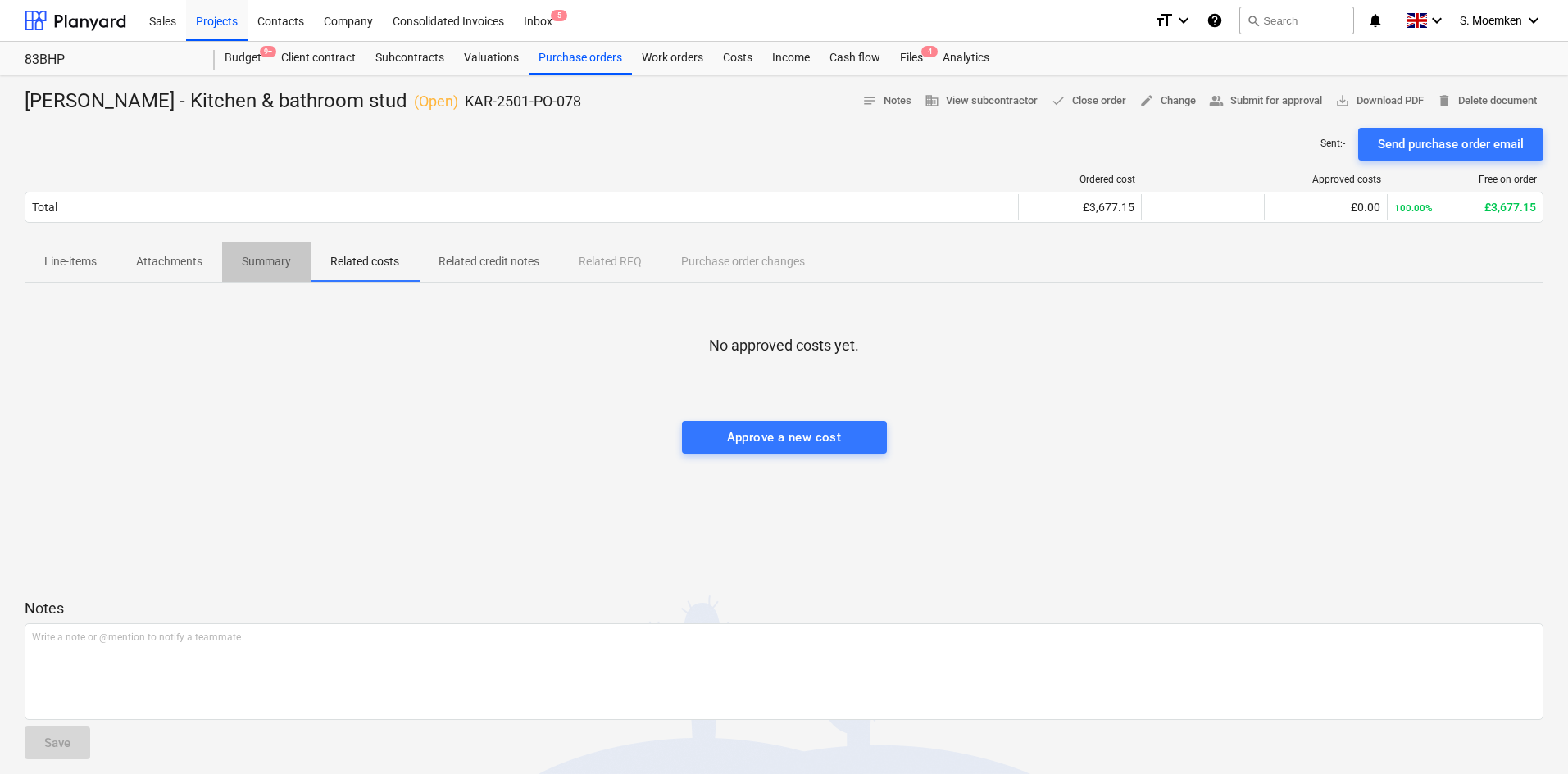
click at [262, 259] on p "Summary" at bounding box center [266, 262] width 49 height 17
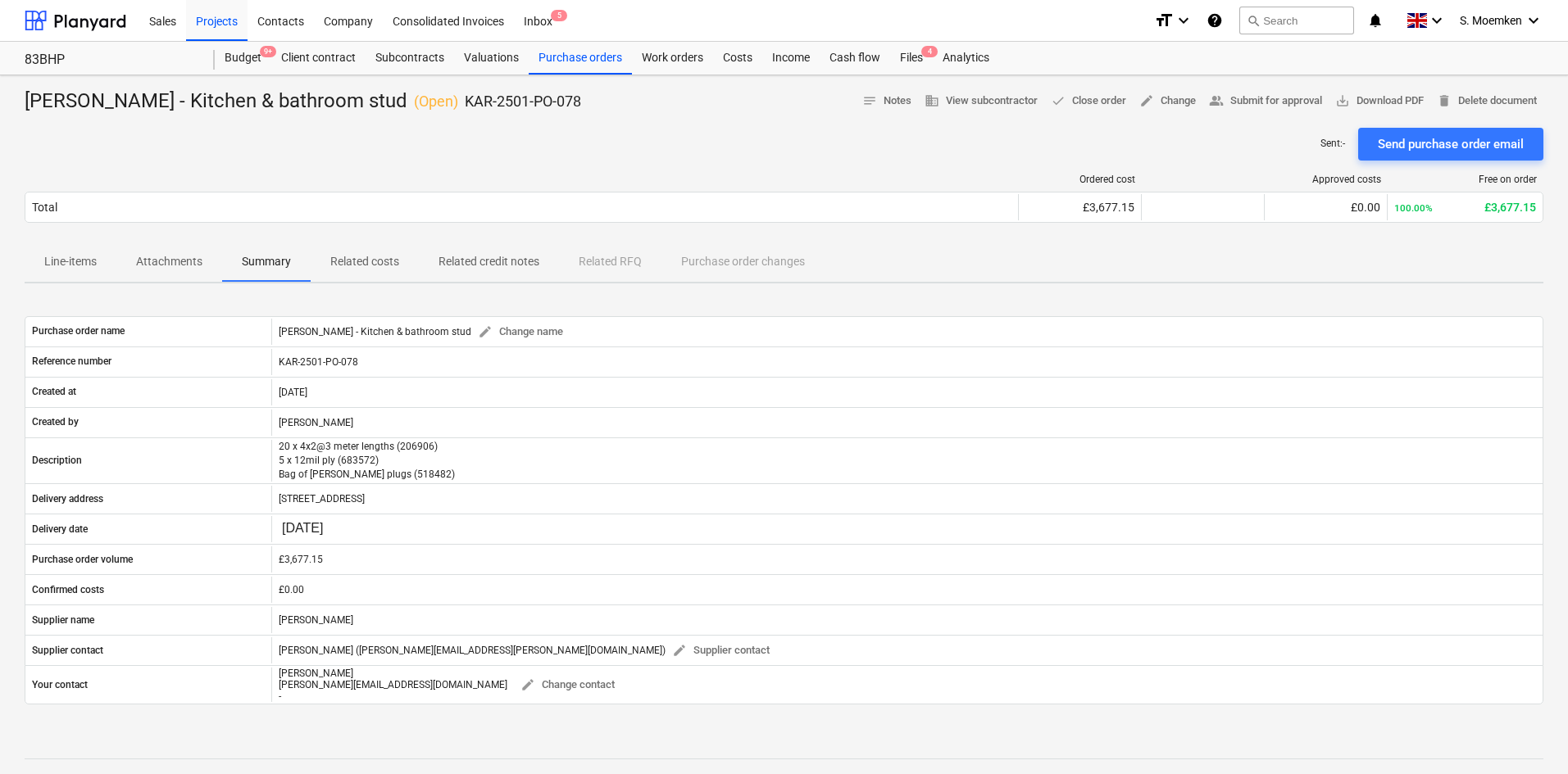
click at [72, 258] on p "Line-items" at bounding box center [70, 262] width 52 height 17
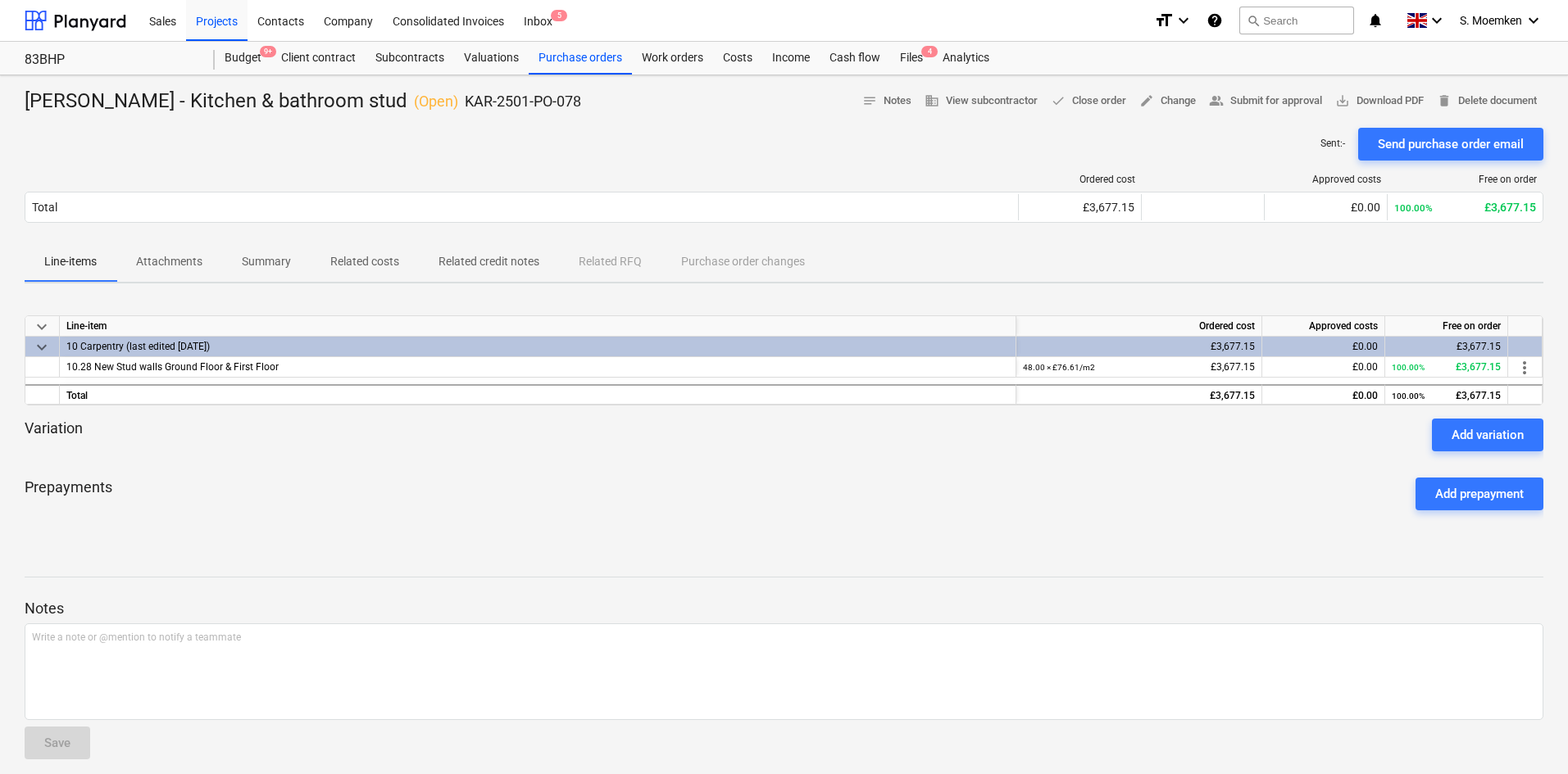
click at [640, 145] on div "Sent : - Send purchase order email" at bounding box center [784, 144] width 1519 height 32
click at [734, 57] on div "Costs" at bounding box center [737, 57] width 49 height 32
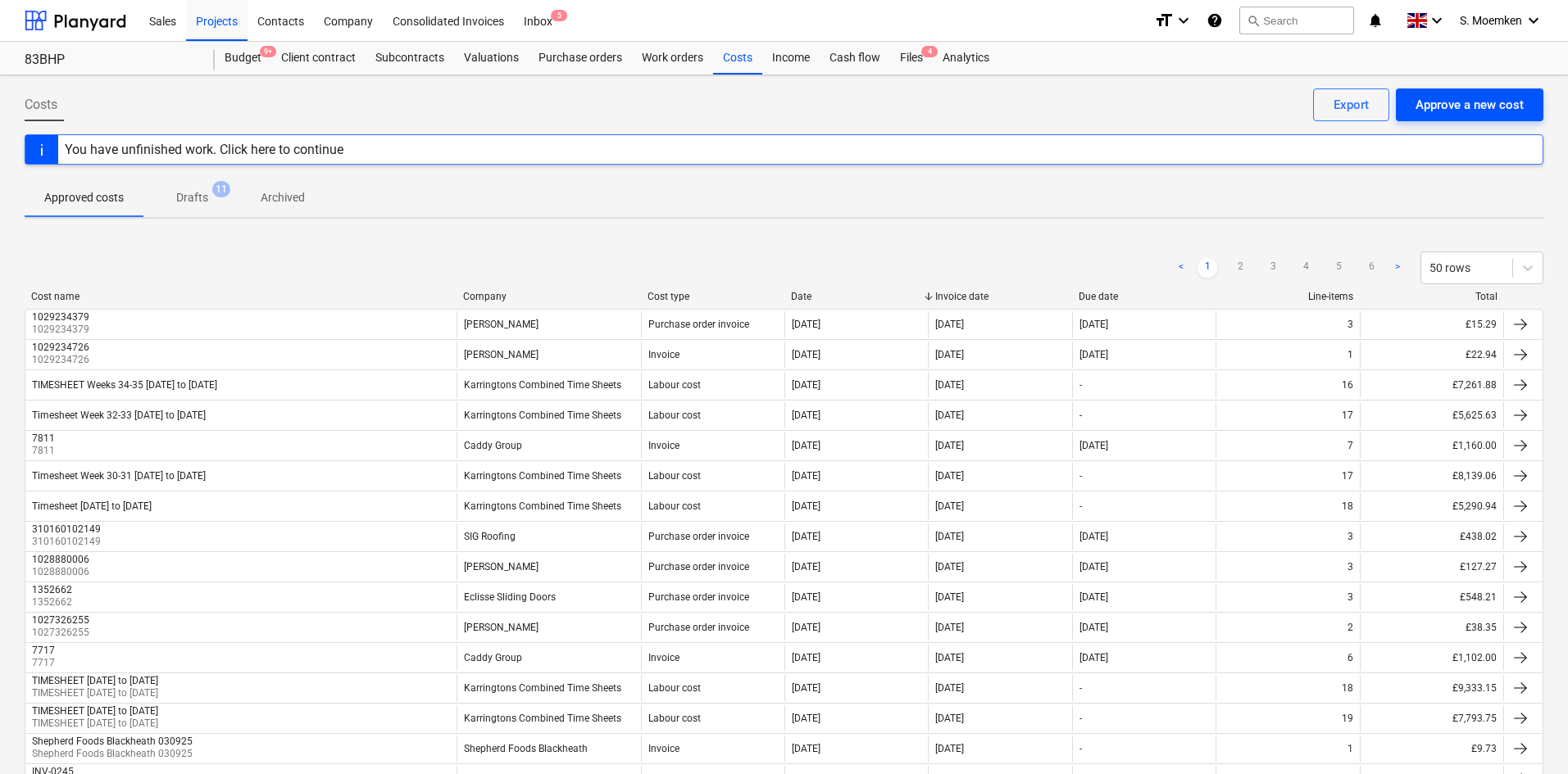
click at [1259, 106] on div "Approve a new cost" at bounding box center [1470, 105] width 108 height 22
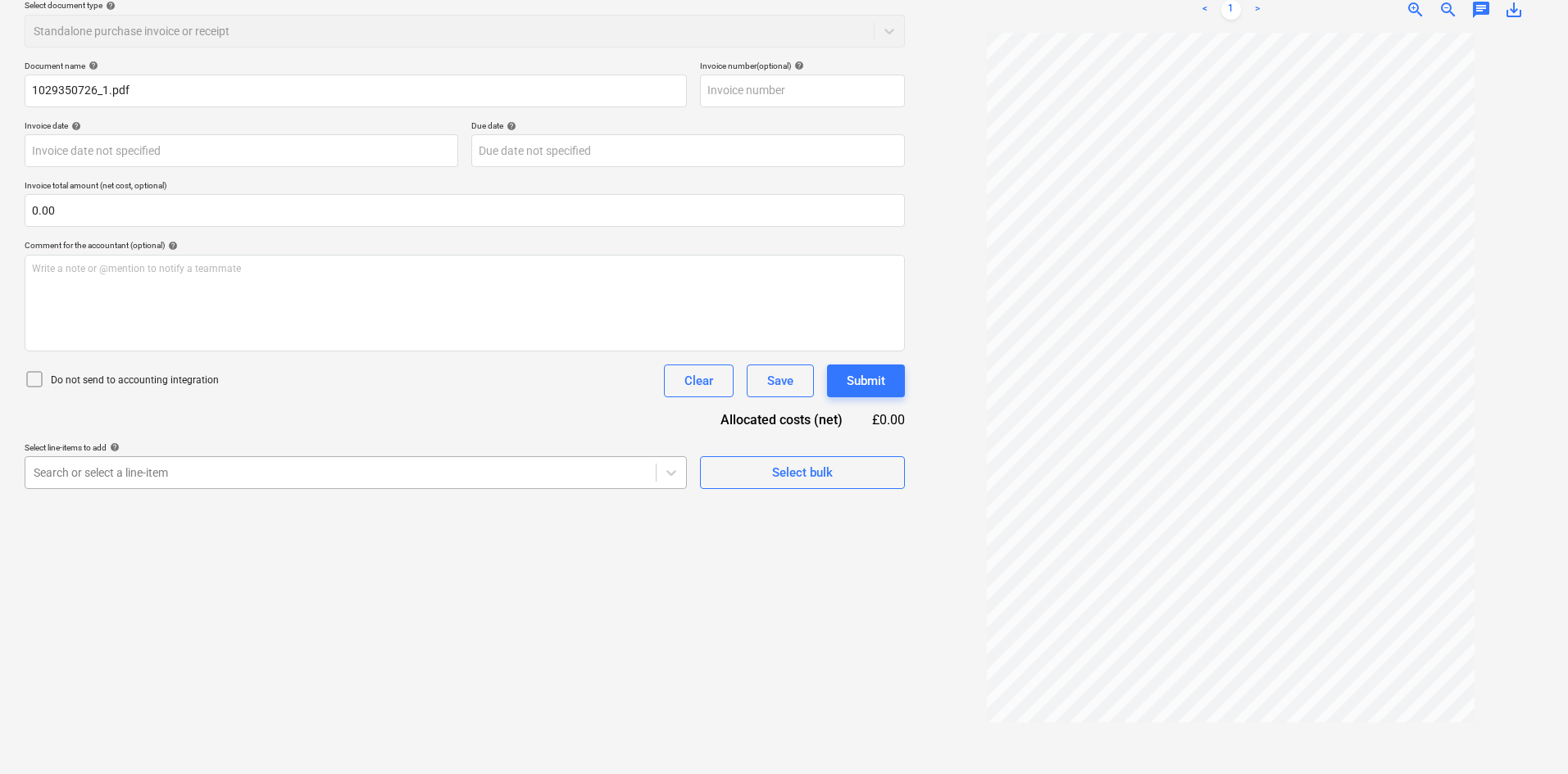
type input "1029350726"
type input "16 Sep 2025"
type input "31 Oct 2025"
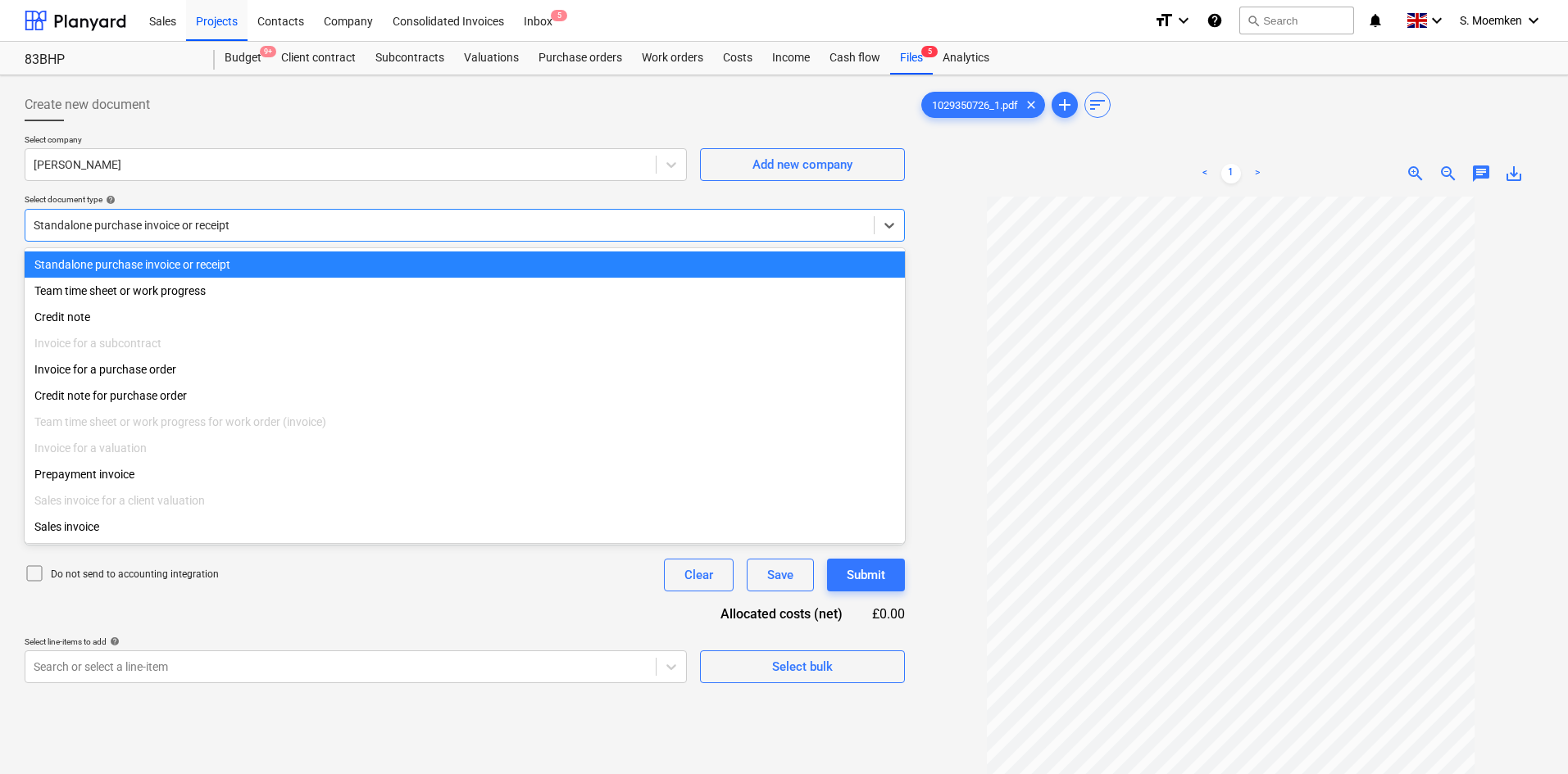
click at [187, 223] on div at bounding box center [449, 225] width 832 height 17
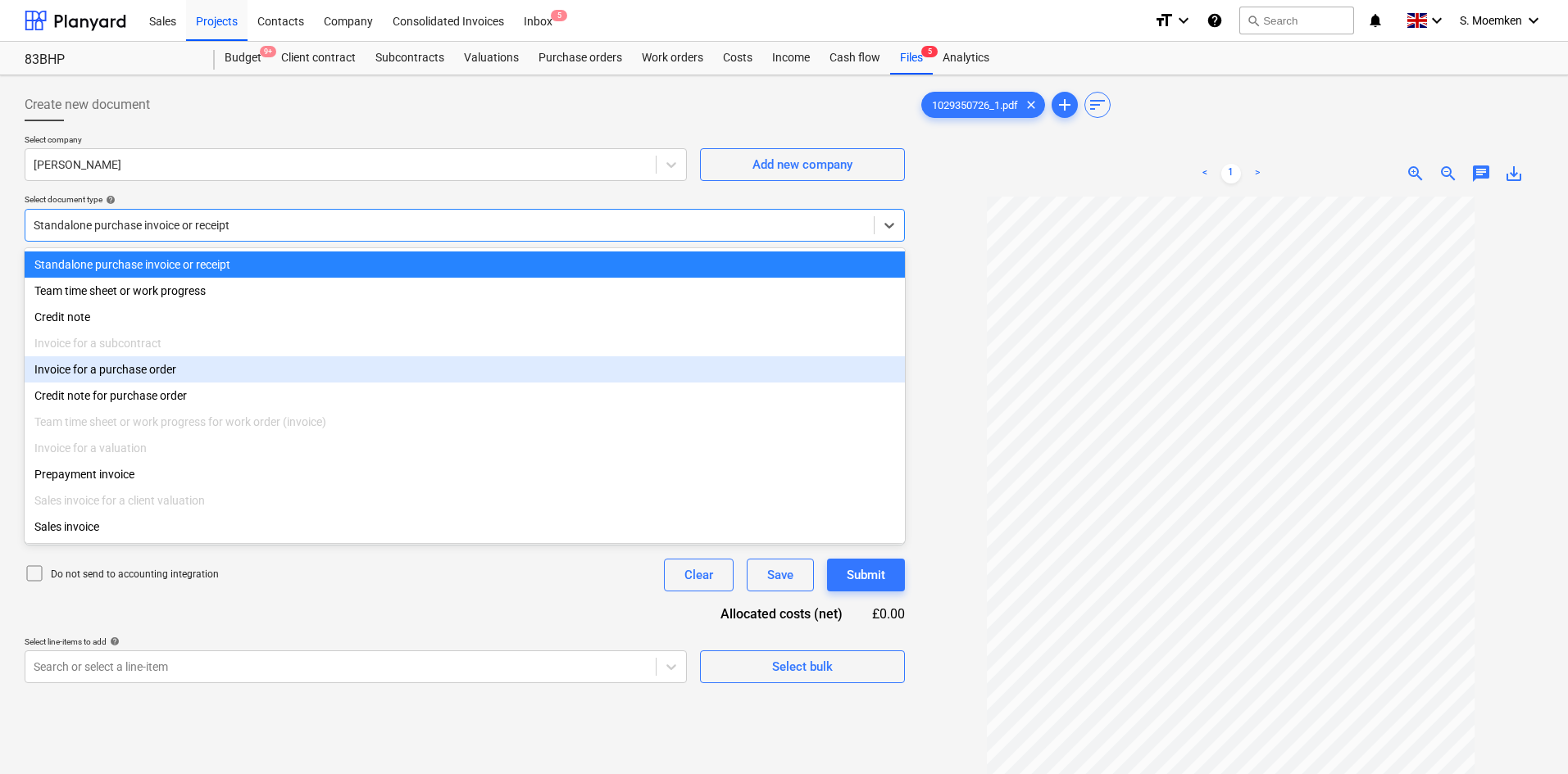
click at [156, 377] on div "Invoice for a purchase order" at bounding box center [465, 370] width 880 height 27
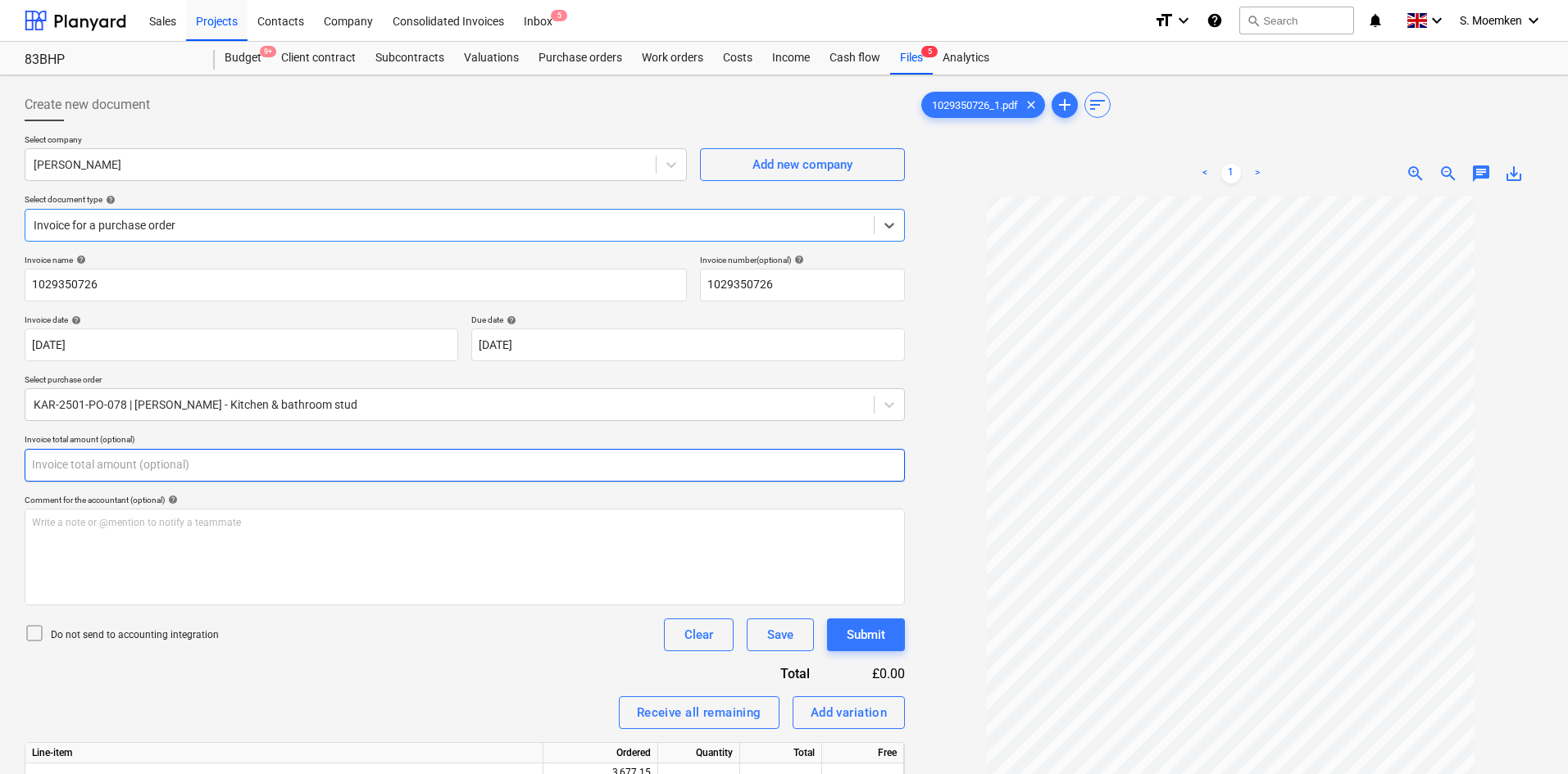
click at [111, 463] on input "text" at bounding box center [465, 465] width 880 height 32
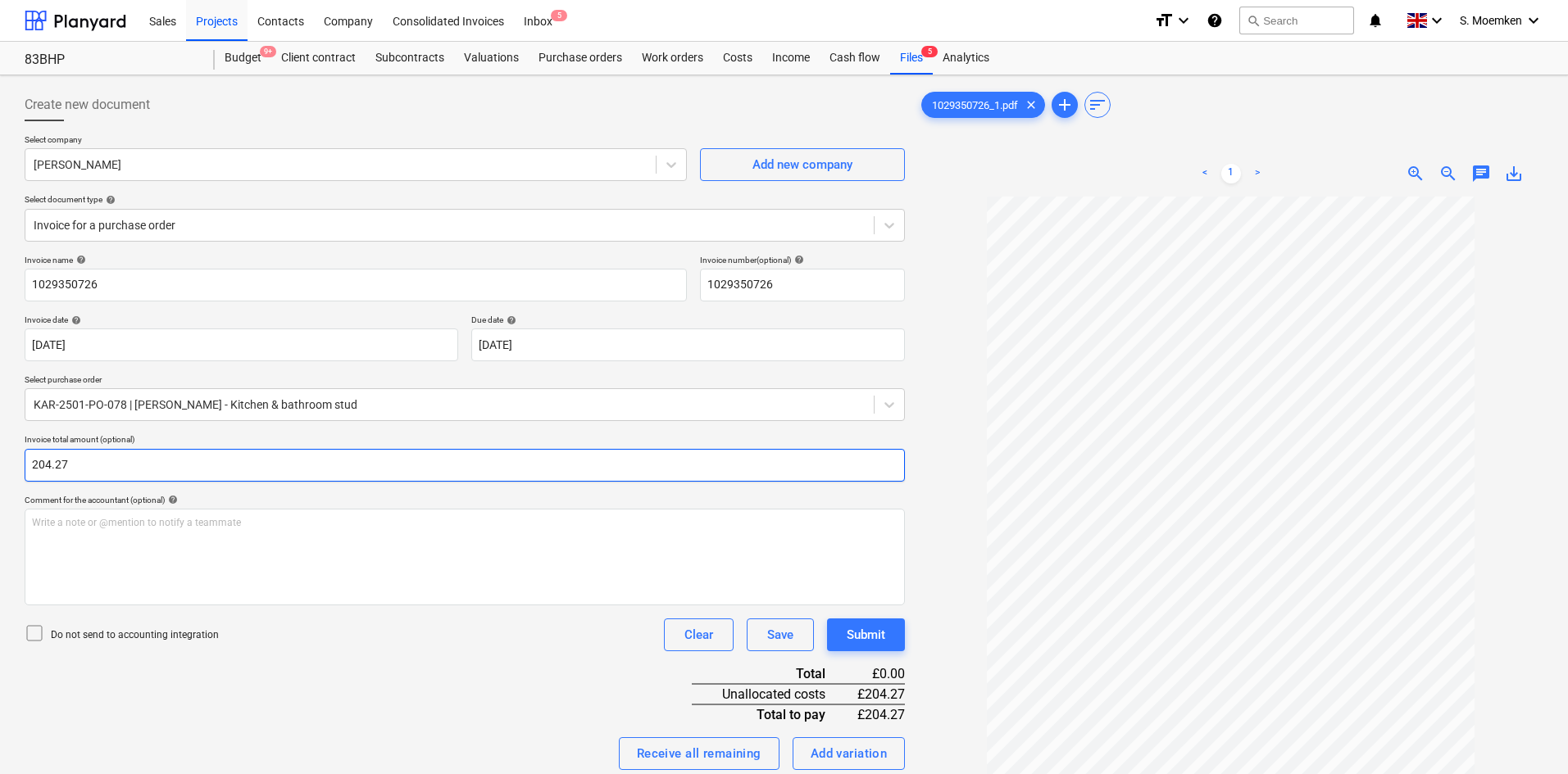
type input "204.27"
click at [31, 569] on icon at bounding box center [35, 633] width 20 height 20
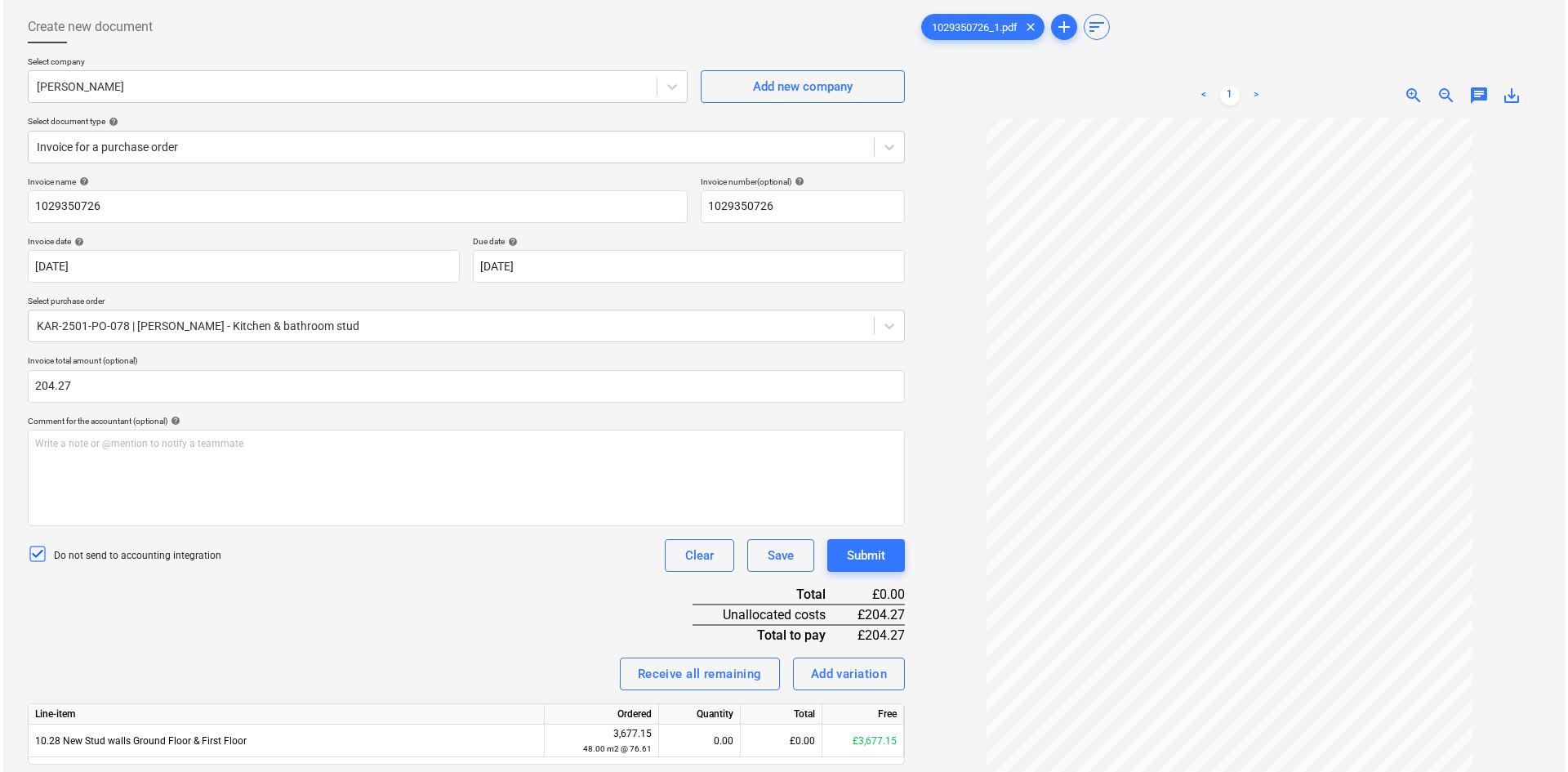
scroll to position [163, 0]
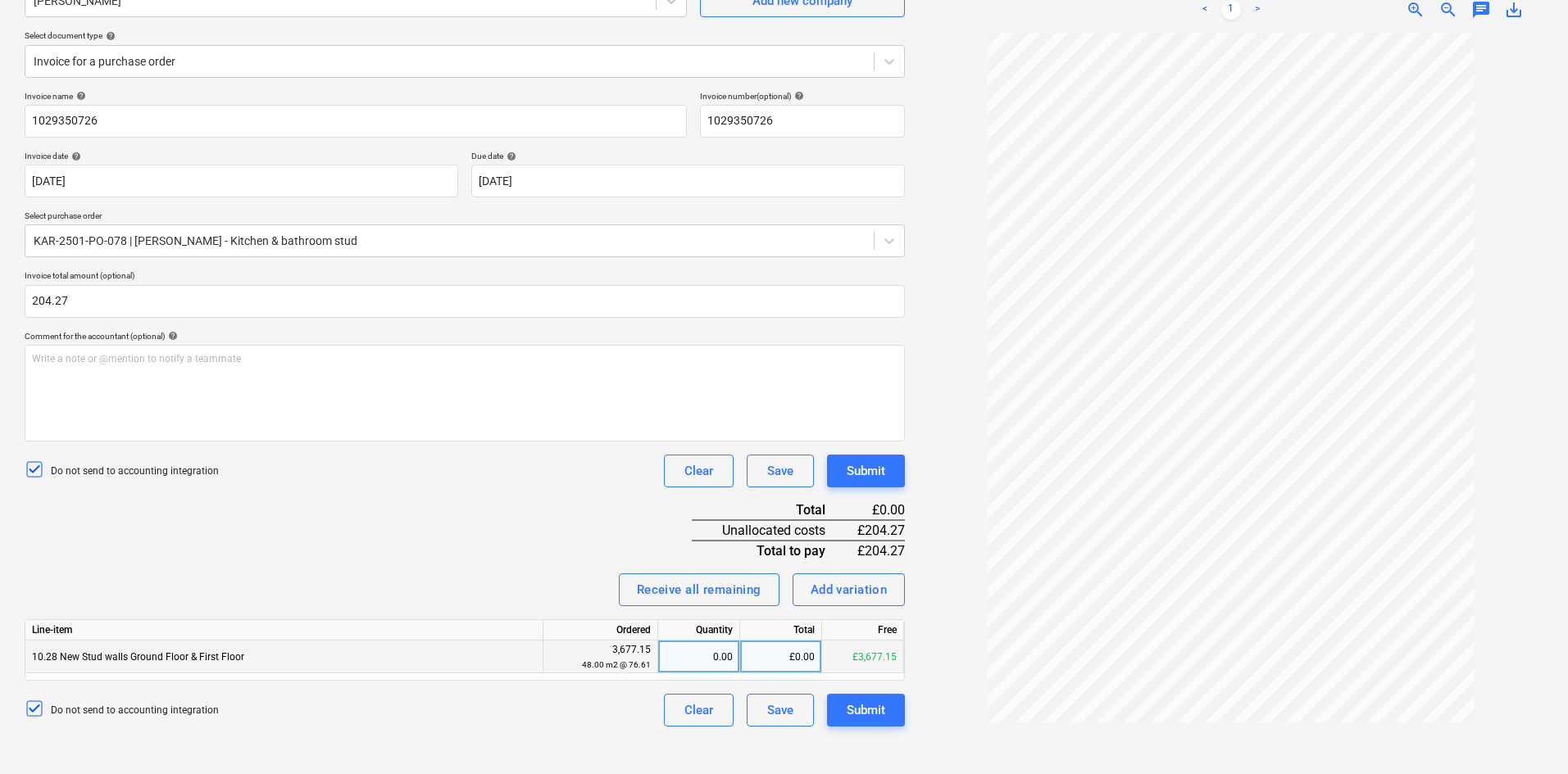
click at [670, 569] on div "0.00" at bounding box center [699, 657] width 68 height 32
type input "1"
type input "184.27"
click at [844, 569] on div "Add variation" at bounding box center [849, 590] width 77 height 22
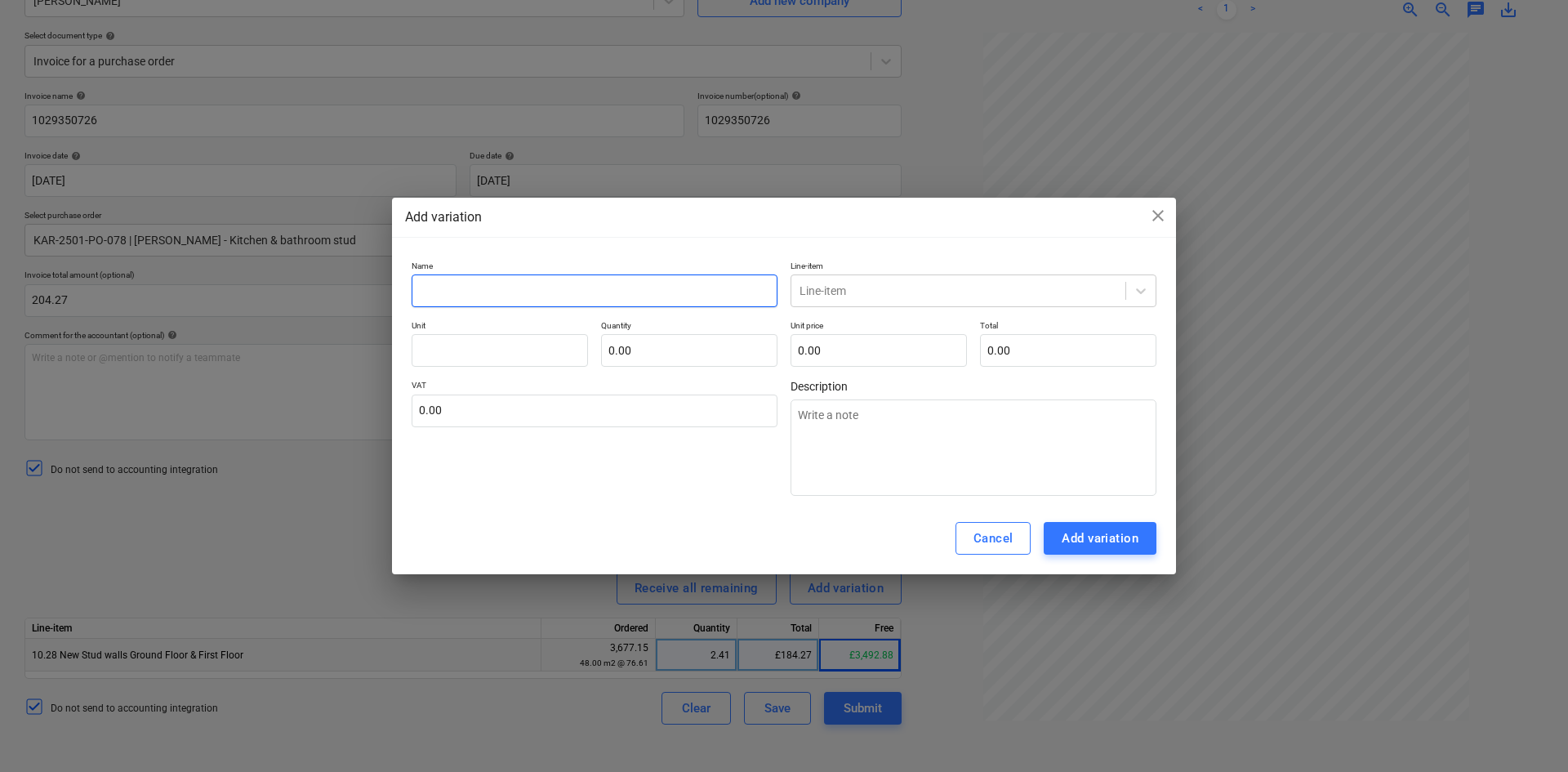
click at [557, 293] on input "text" at bounding box center [595, 290] width 366 height 32
type input "T"
type textarea "x"
type input "TP"
type textarea "x"
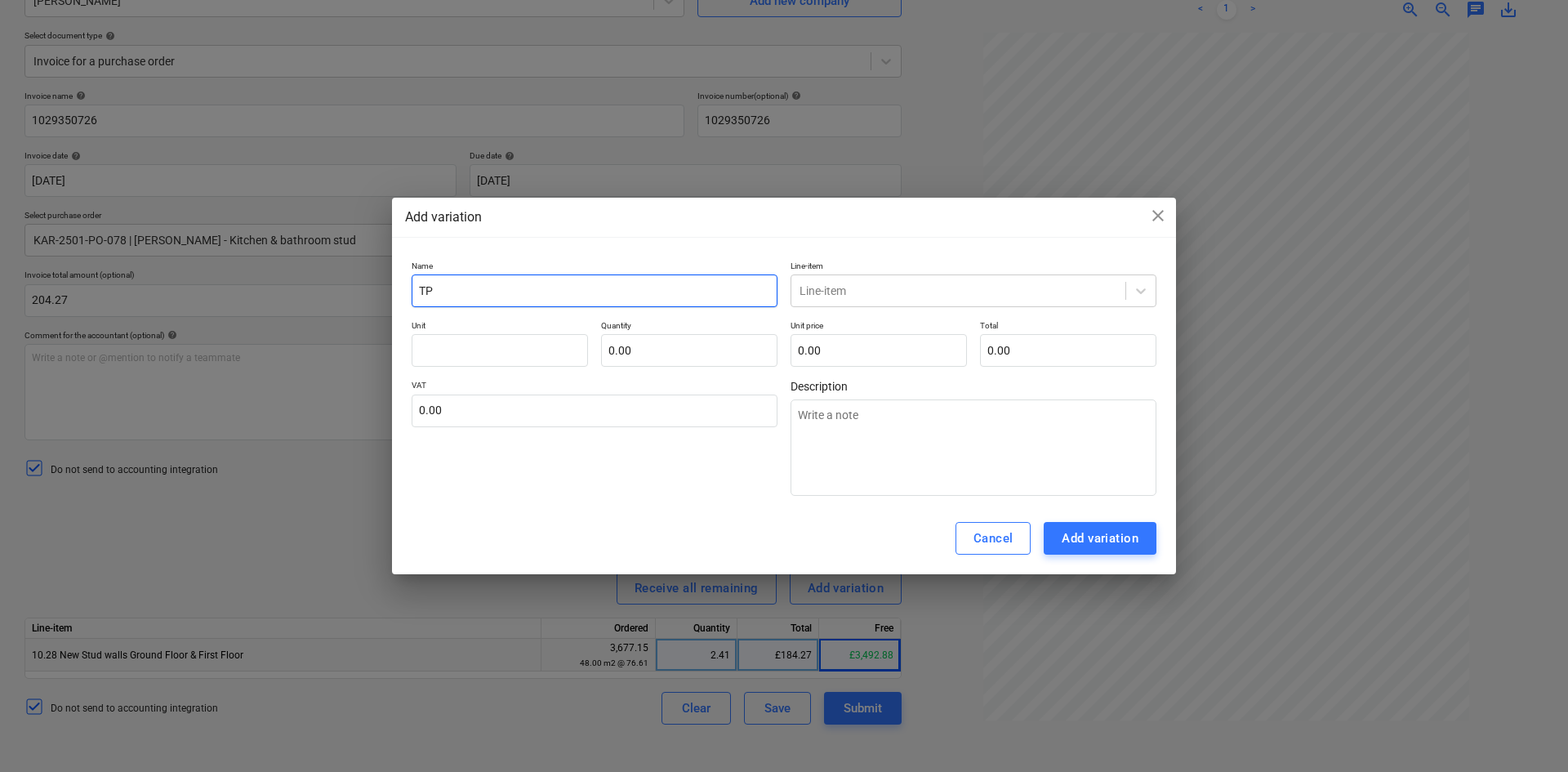
type input "TP"
type textarea "x"
type input "TP d"
type textarea "x"
type input "TP de"
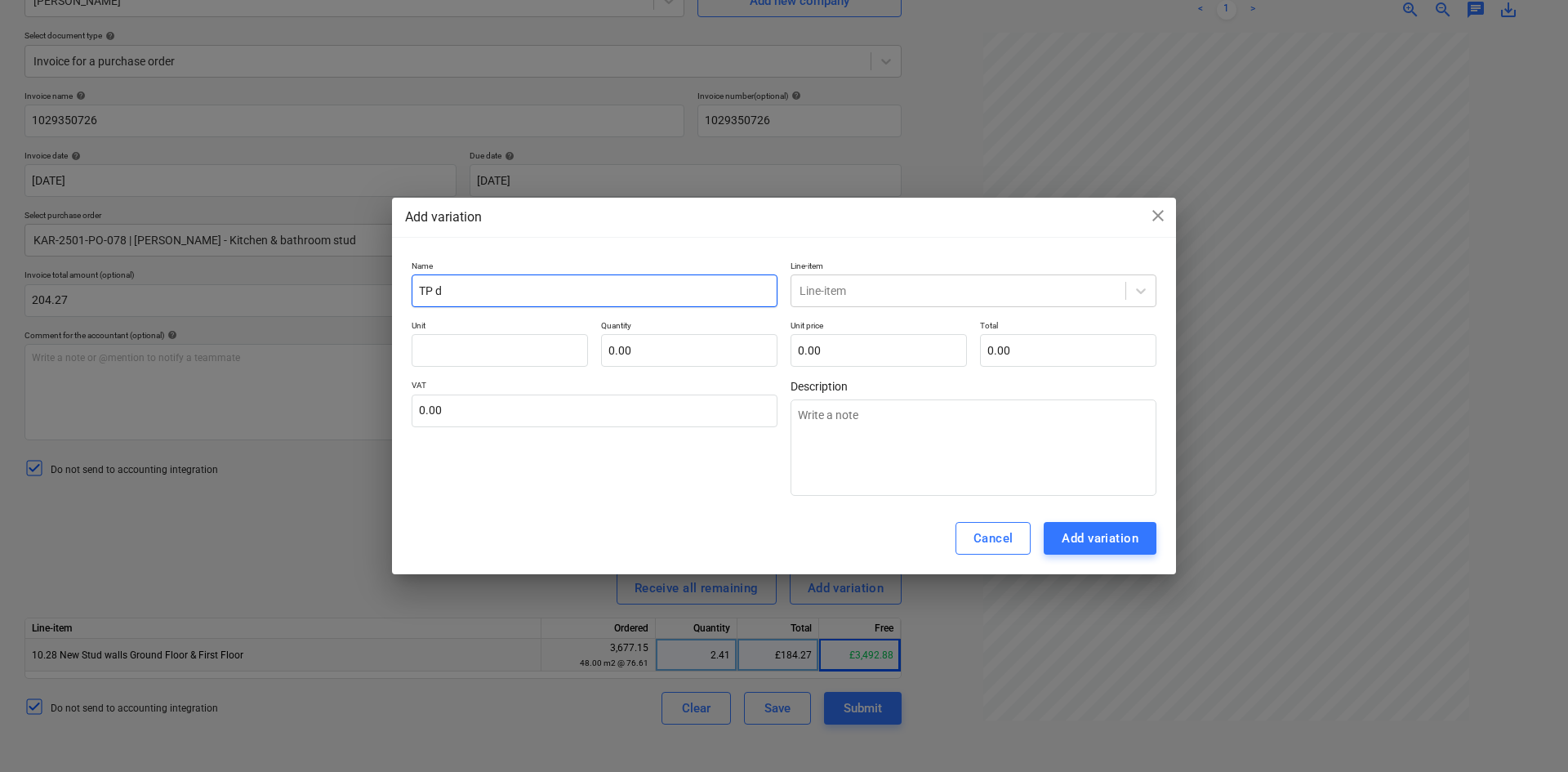
type textarea "x"
type input "TP del"
type textarea "x"
type input "TP deli"
type textarea "x"
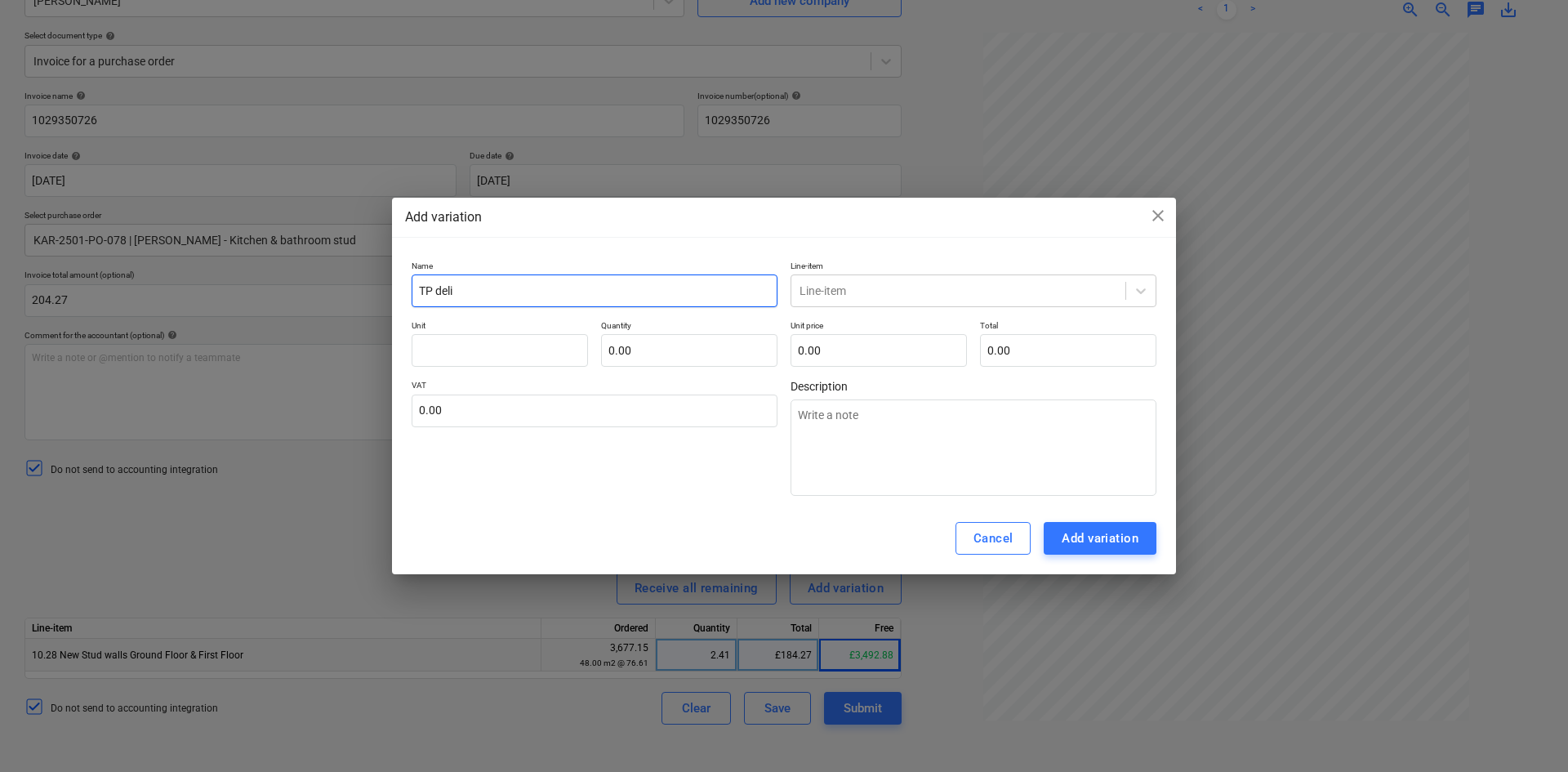
type input "TP deliv"
type textarea "x"
type input "TP delive"
type textarea "x"
type input "TP deliver"
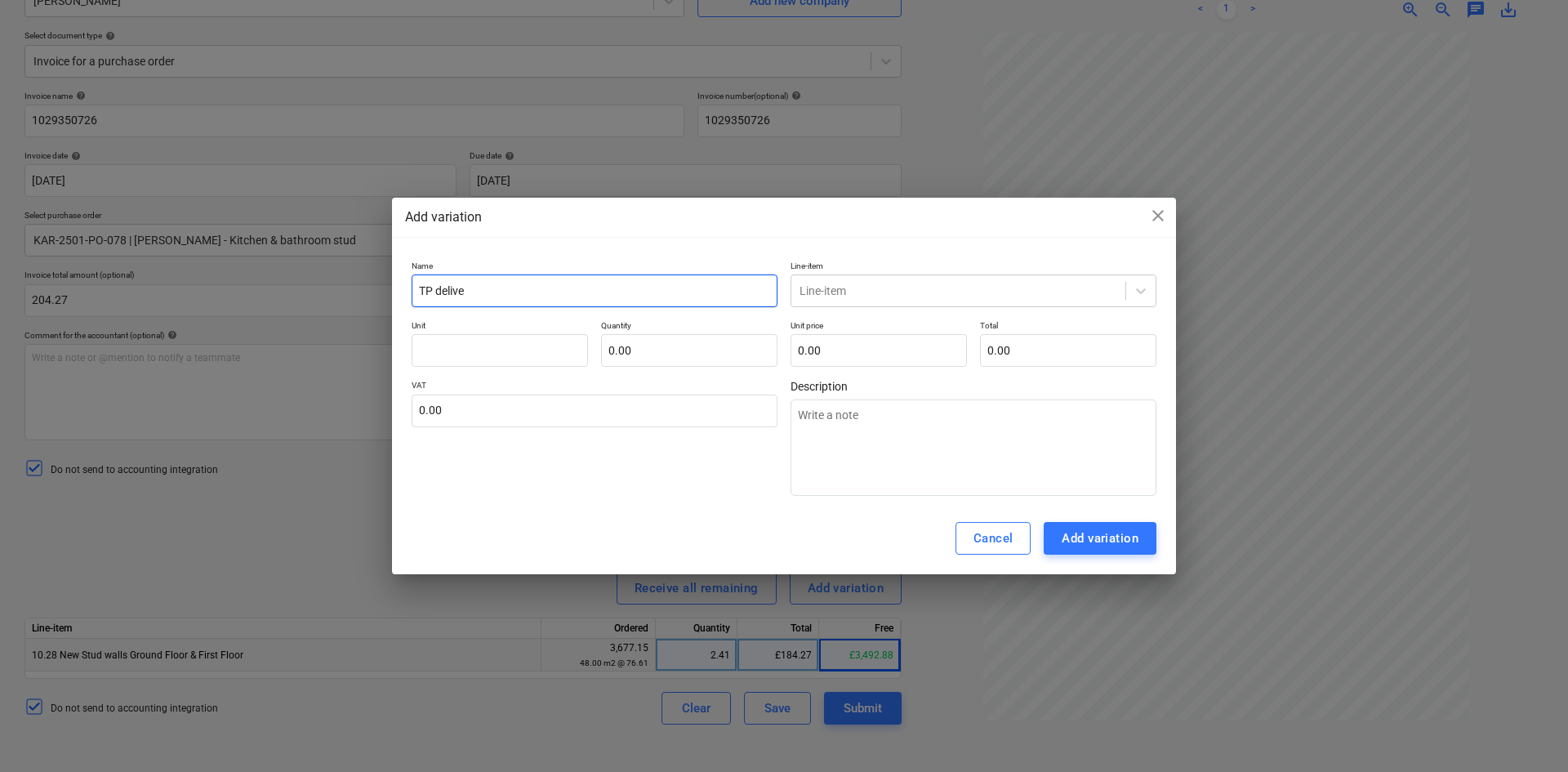
type textarea "x"
type input "TP delivery"
type textarea "x"
type input "TP delivery"
type textarea "x"
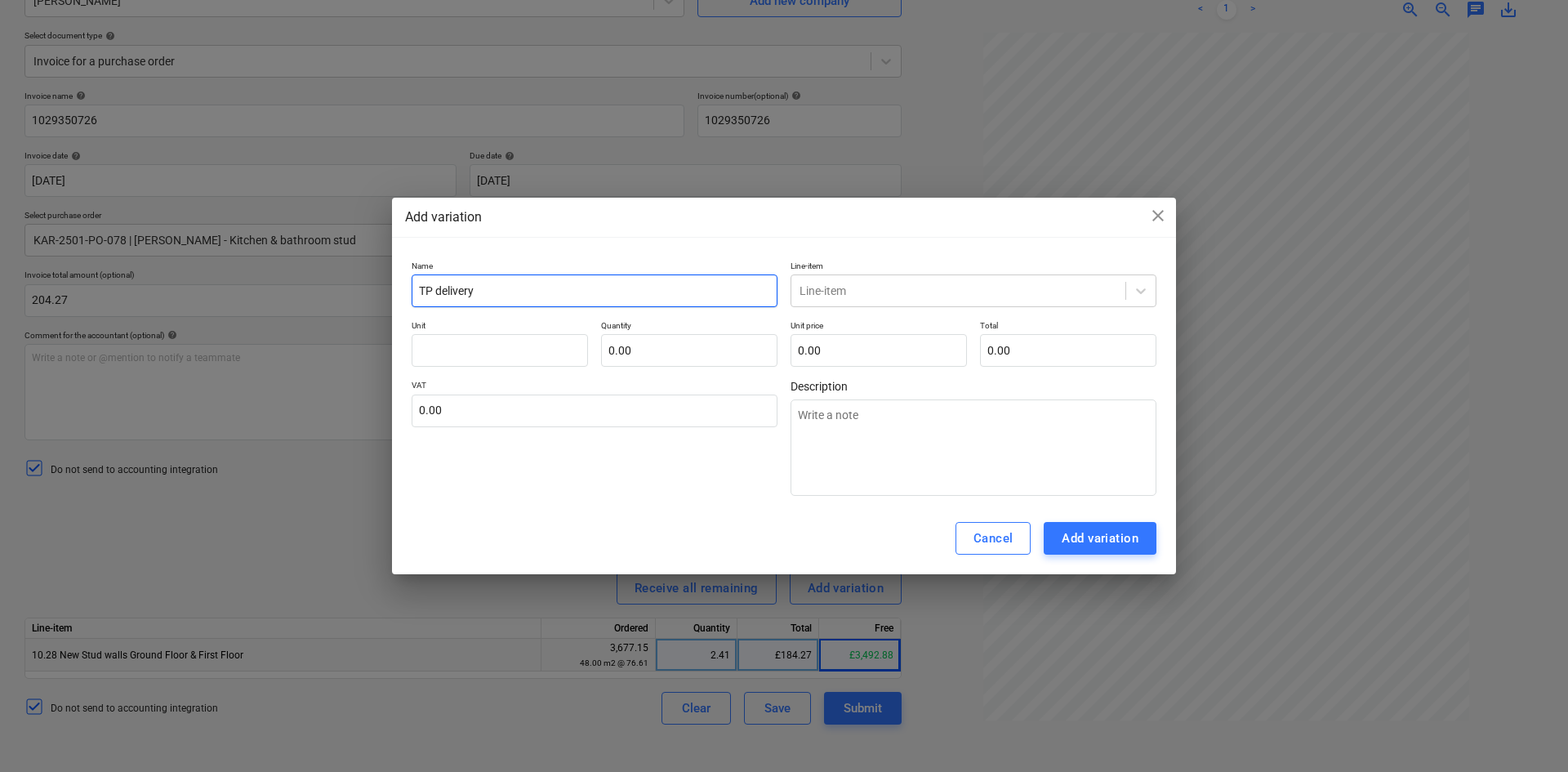
type input "TP delivery c"
type textarea "x"
type input "TP delivery ch"
type textarea "x"
type input "TP delivery cha"
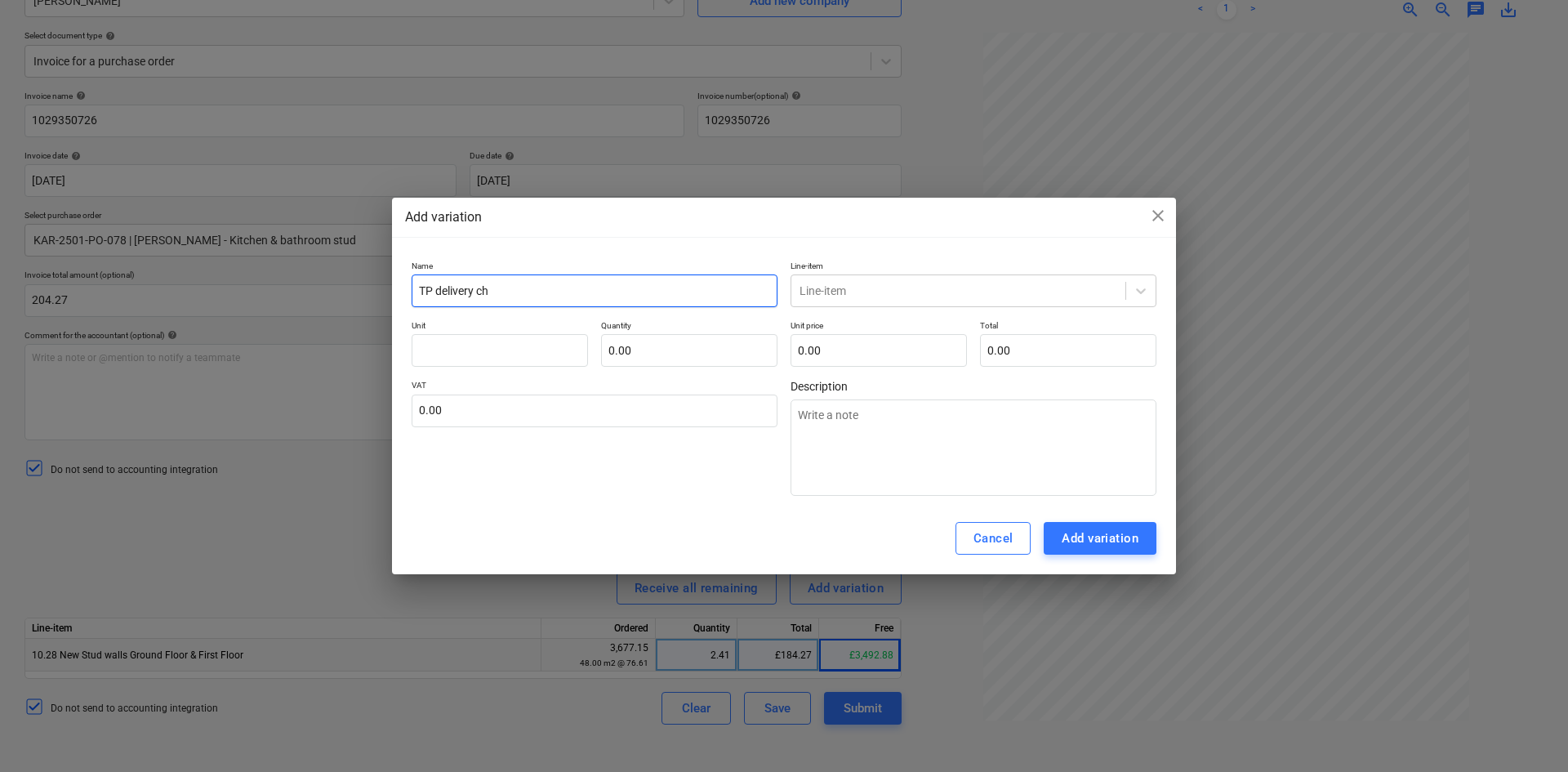
type textarea "x"
type input "TP delivery char"
type textarea "x"
type input "TP delivery charg"
type textarea "x"
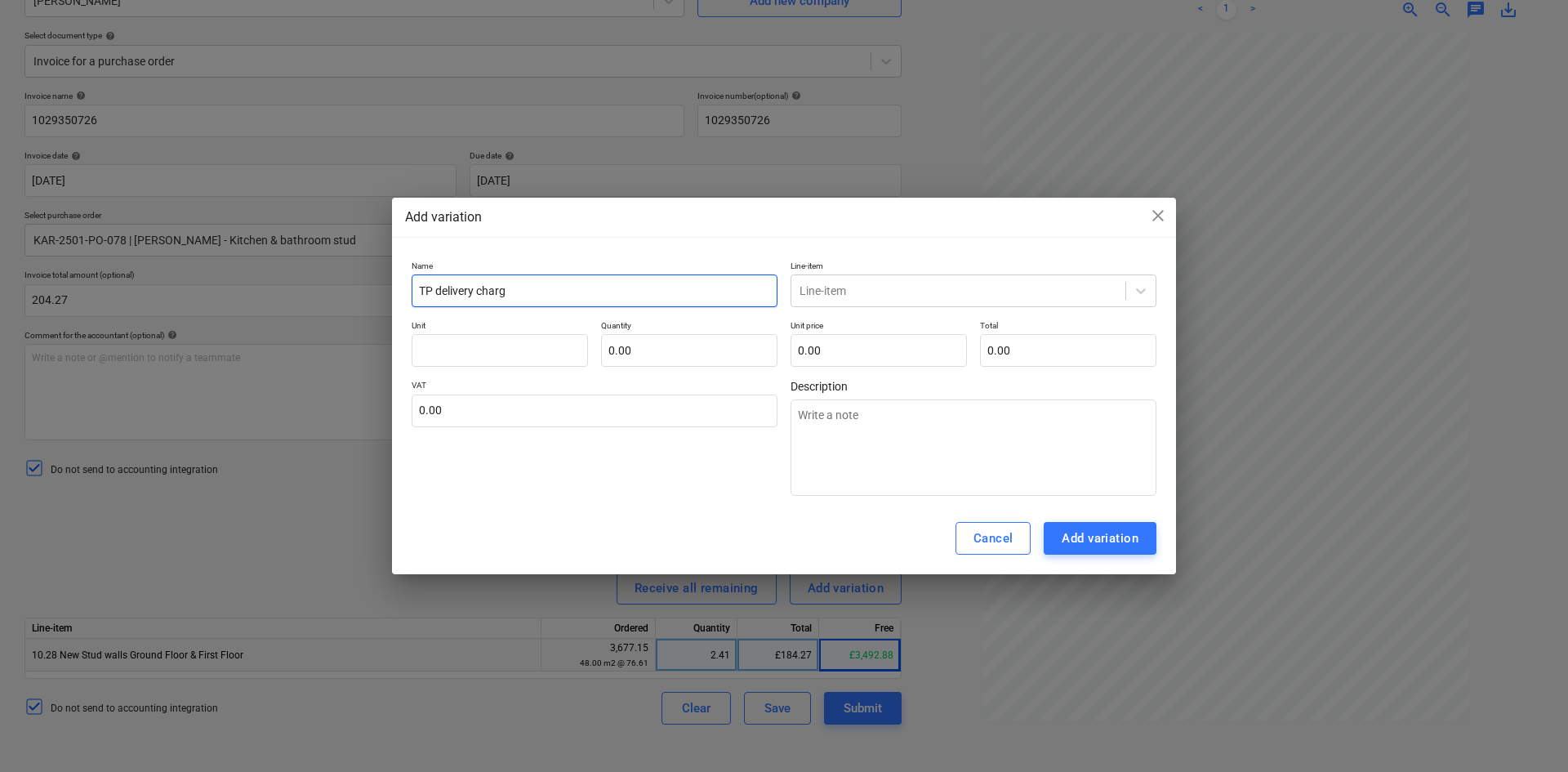
type input "TP delivery charge"
type textarea "x"
type input "TP delivery charge"
click at [1111, 286] on div at bounding box center [958, 291] width 317 height 17
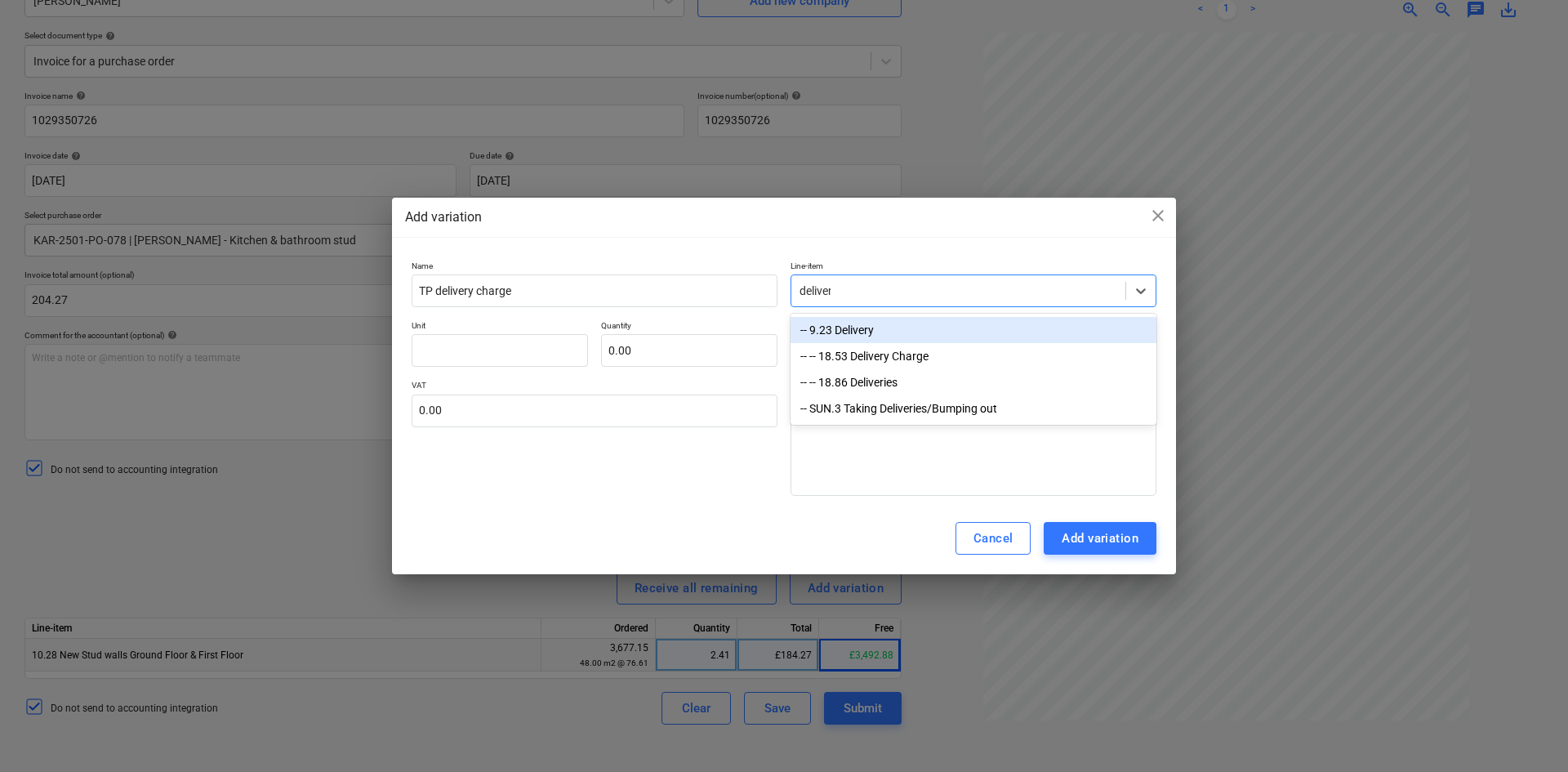
type input "delivery"
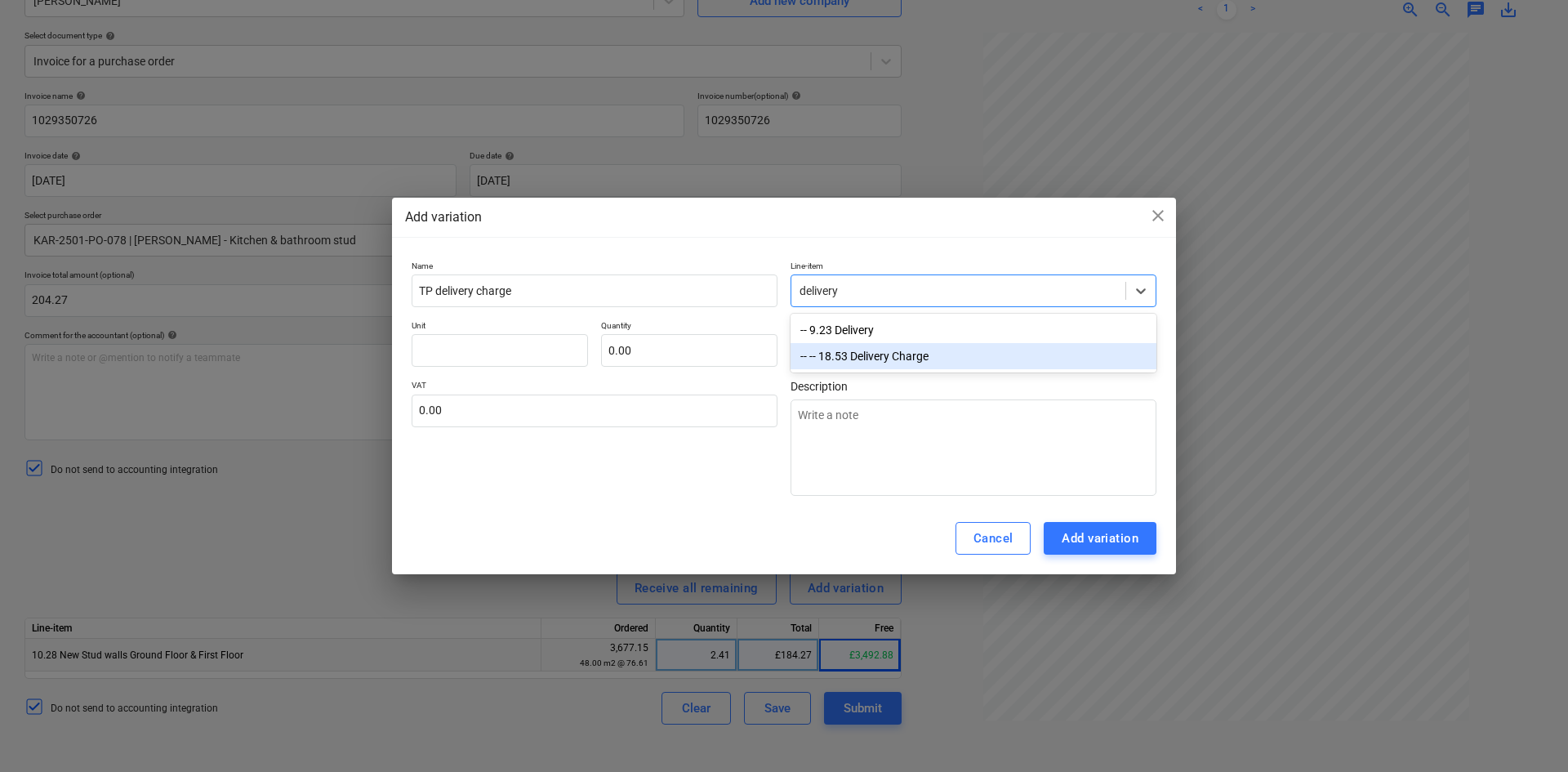
click at [858, 356] on div "-- -- 18.53 Delivery Charge" at bounding box center [974, 357] width 366 height 27
type textarea "x"
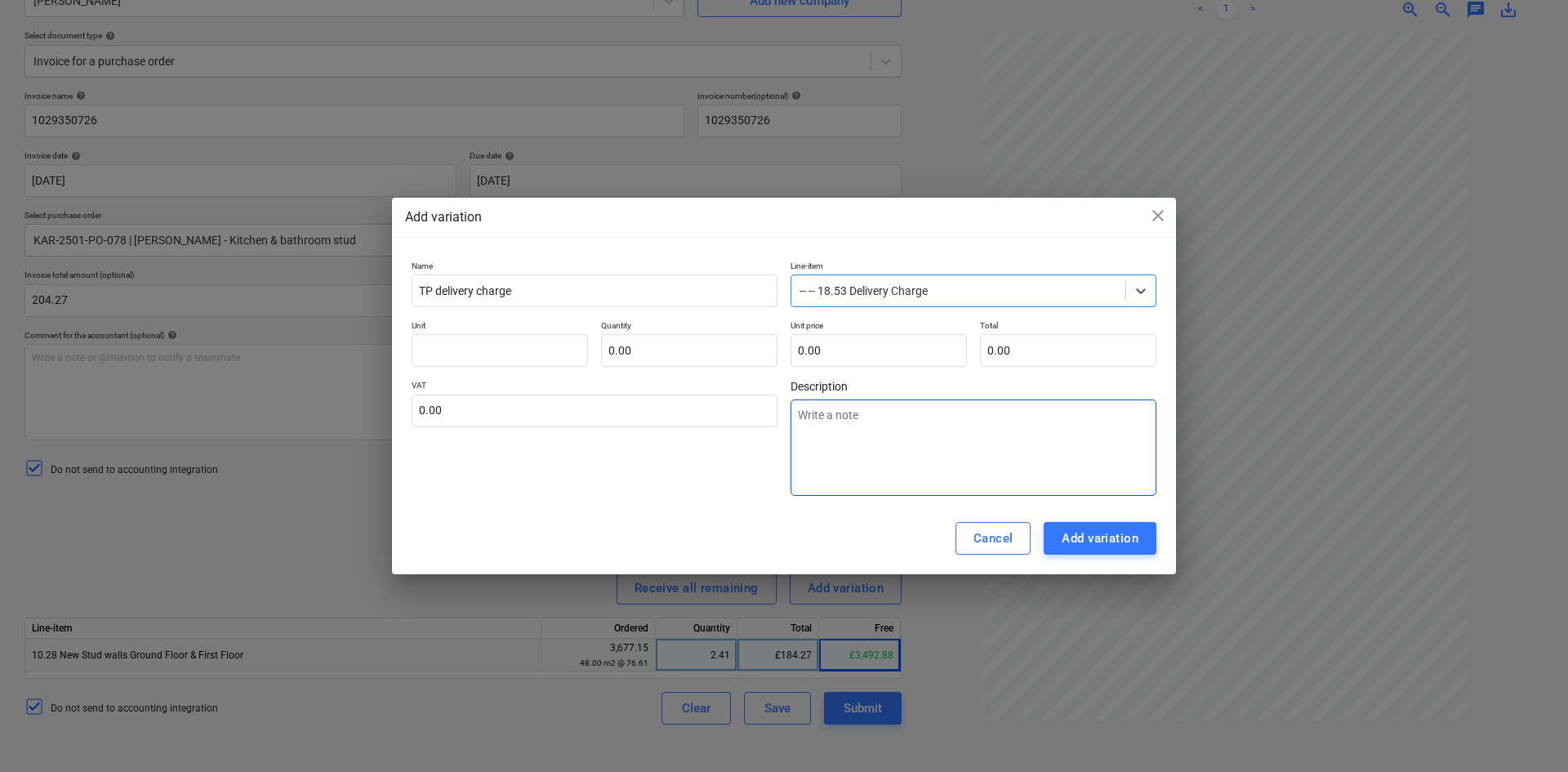
click at [834, 425] on textarea at bounding box center [974, 448] width 366 height 96
type textarea "D"
type textarea "x"
type textarea "De"
type textarea "x"
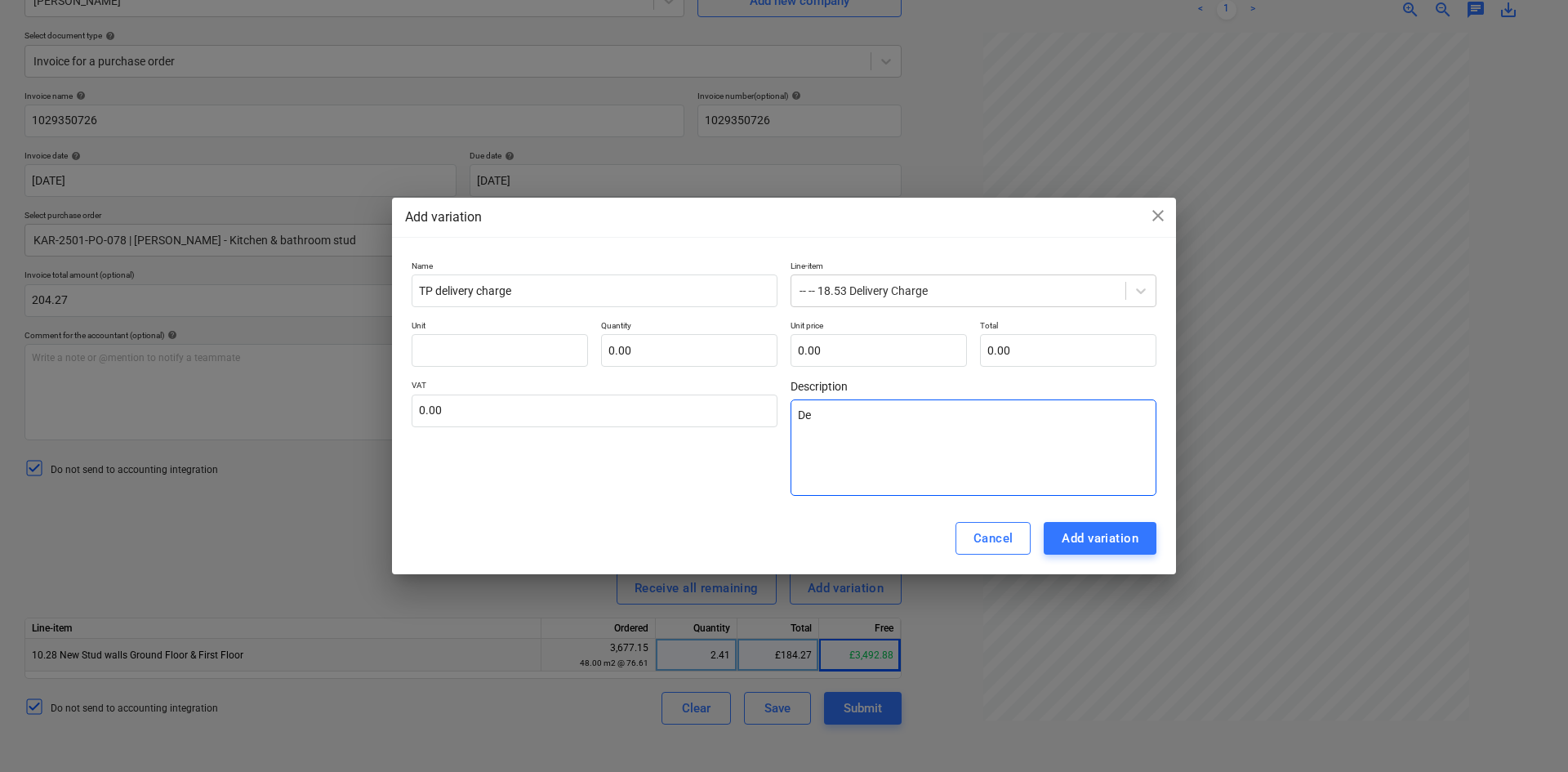
type textarea "Del"
type textarea "x"
type textarea "Deli"
type textarea "x"
type textarea "Deliv"
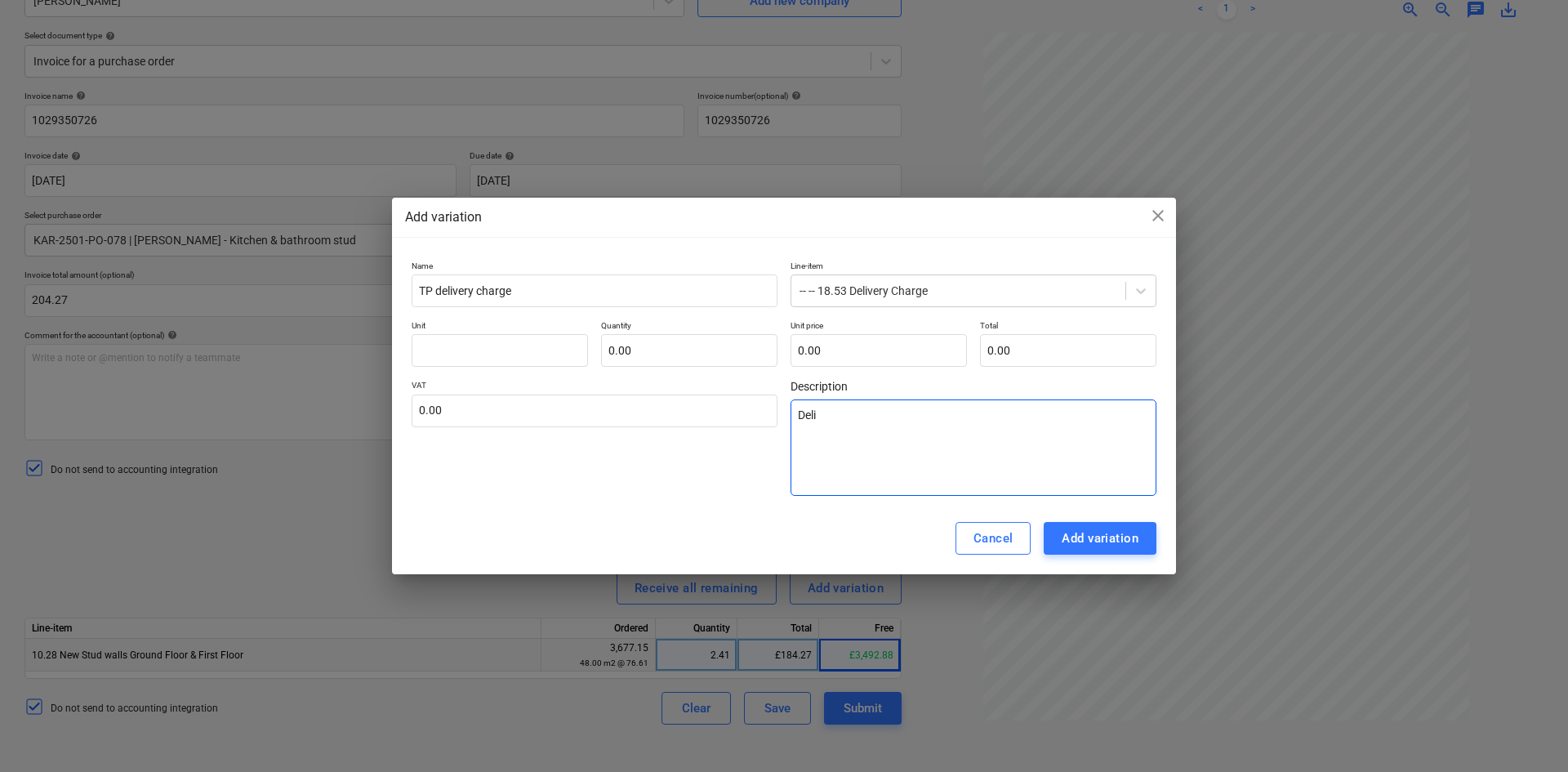
type textarea "x"
type textarea "Delive"
type textarea "x"
type textarea "Deliver"
type textarea "x"
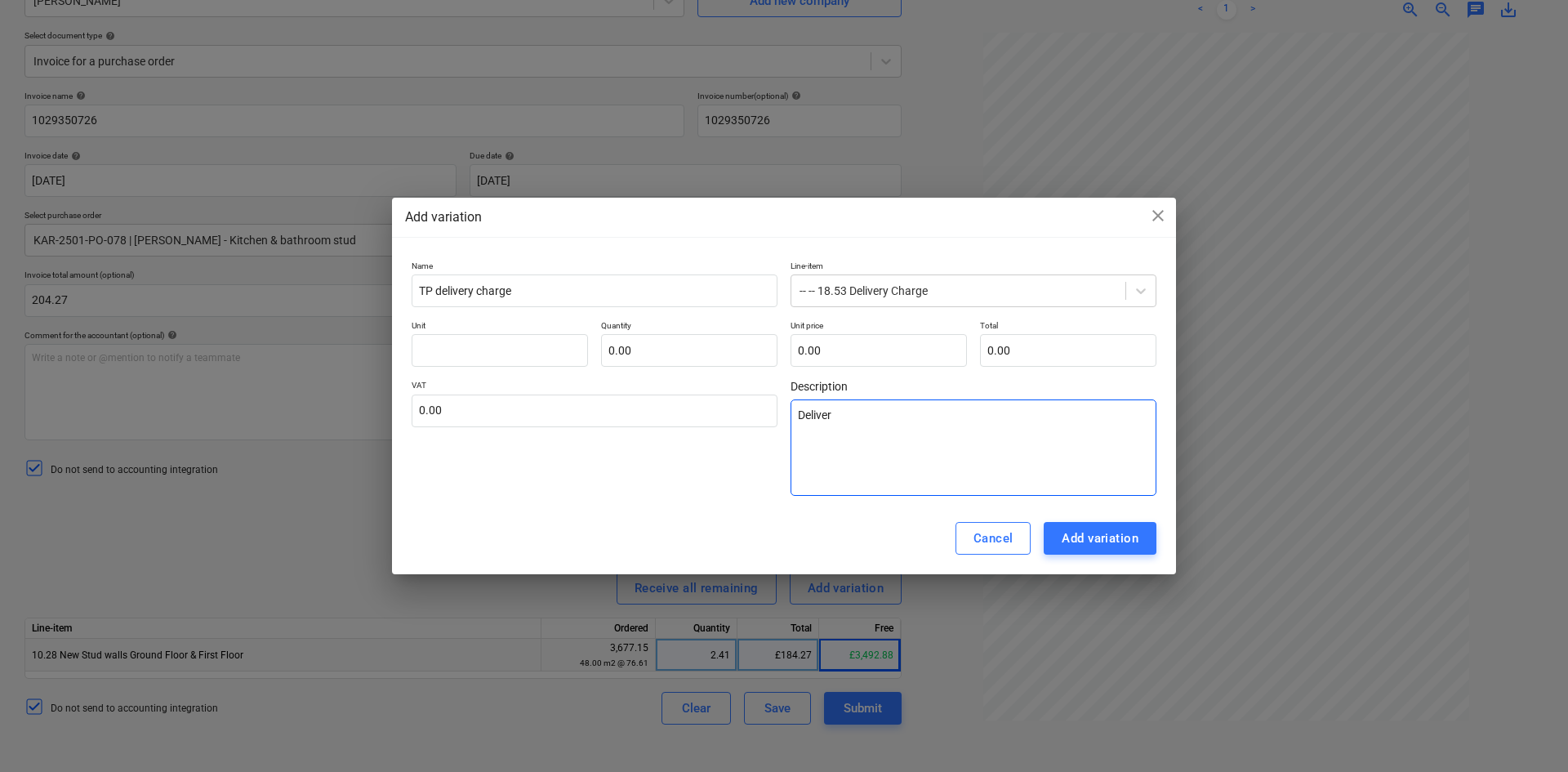
type textarea "Delivery"
type textarea "x"
type textarea "Delivery"
type textarea "x"
type textarea "Delivery c"
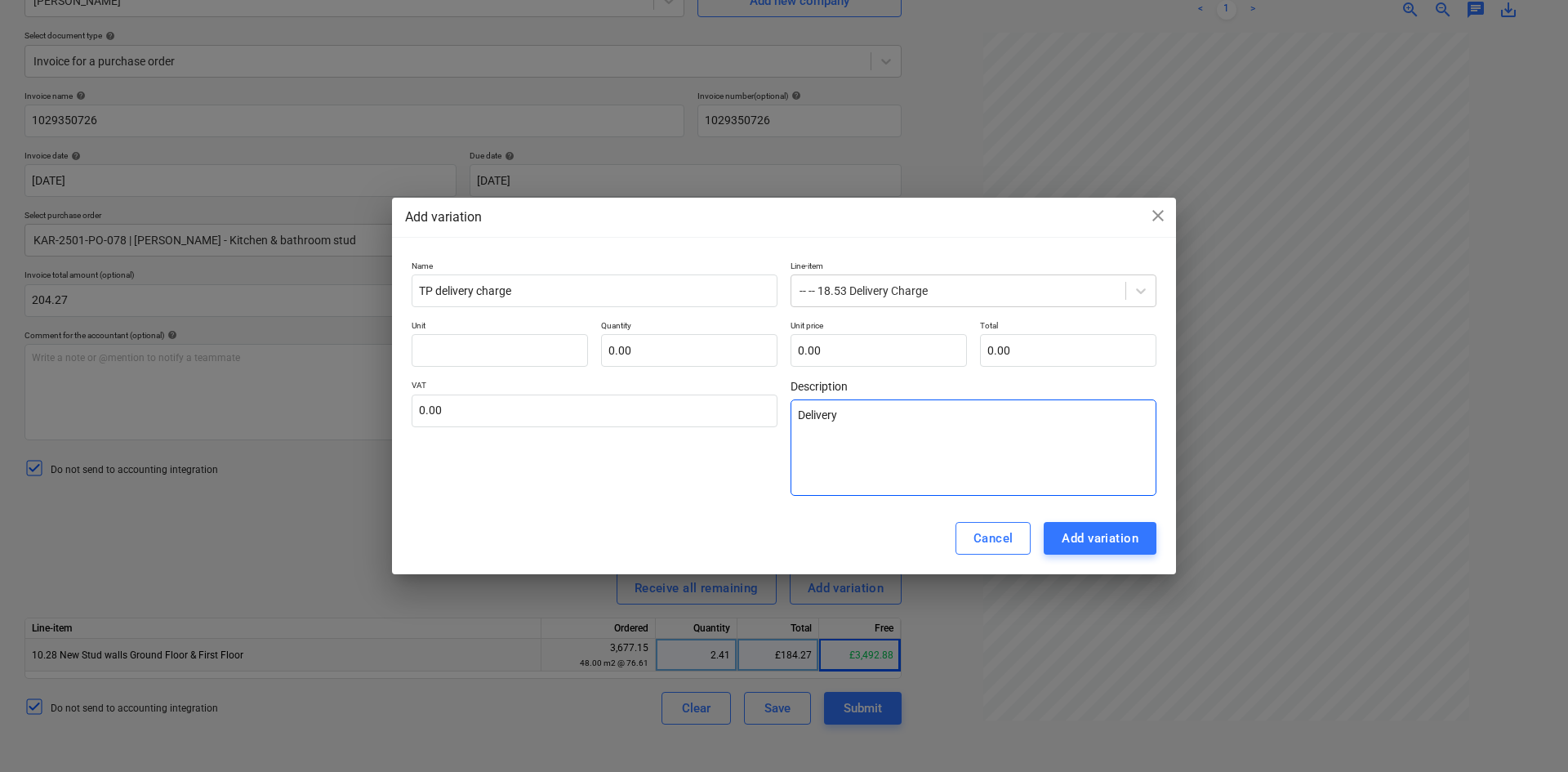
type textarea "x"
type textarea "Delivery ch"
type textarea "x"
type textarea "Delivery chr"
type textarea "x"
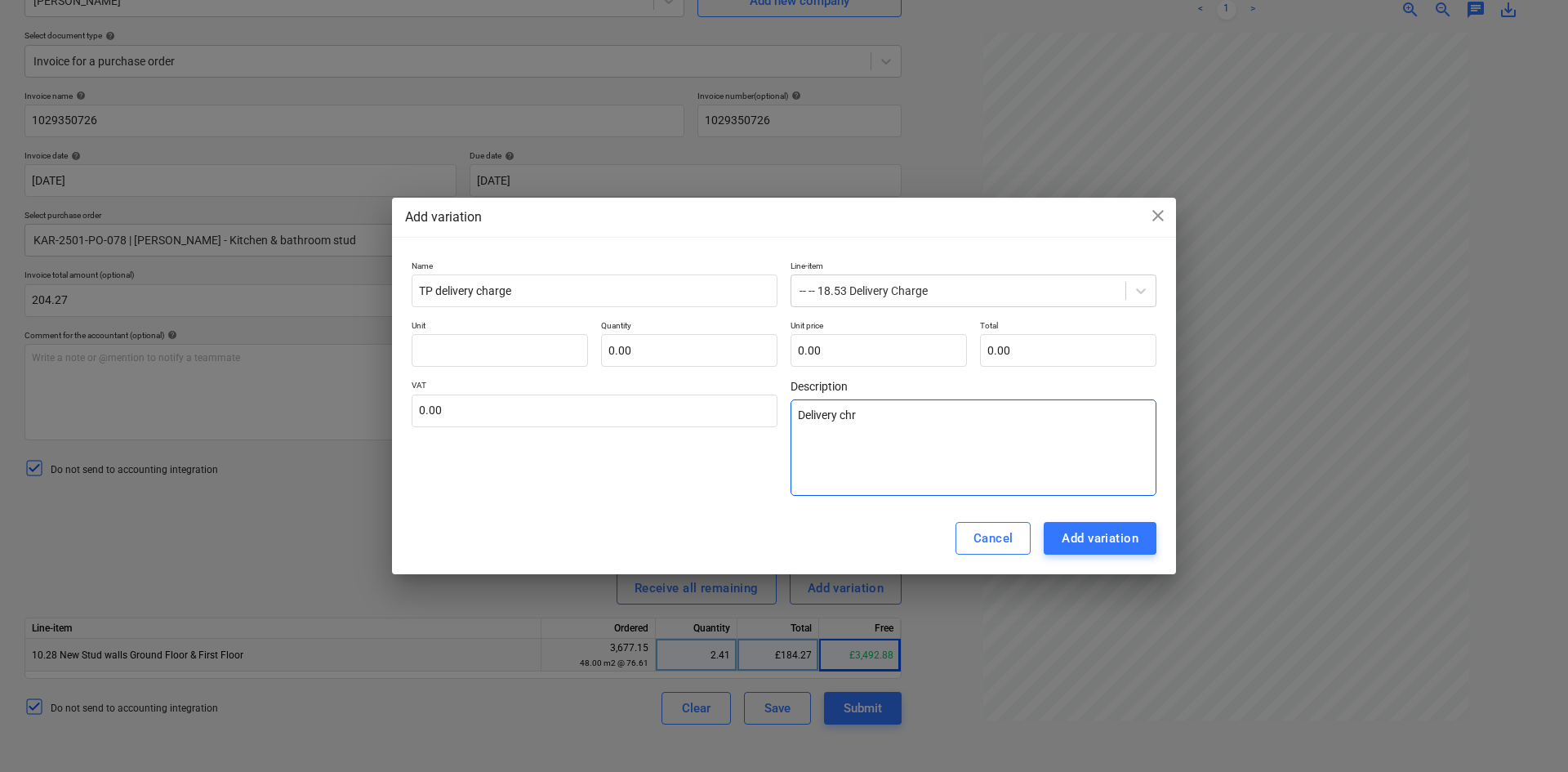
type textarea "Delivery chra"
type textarea "x"
type textarea "Delivery chrag"
type textarea "x"
type textarea "Delivery chrage"
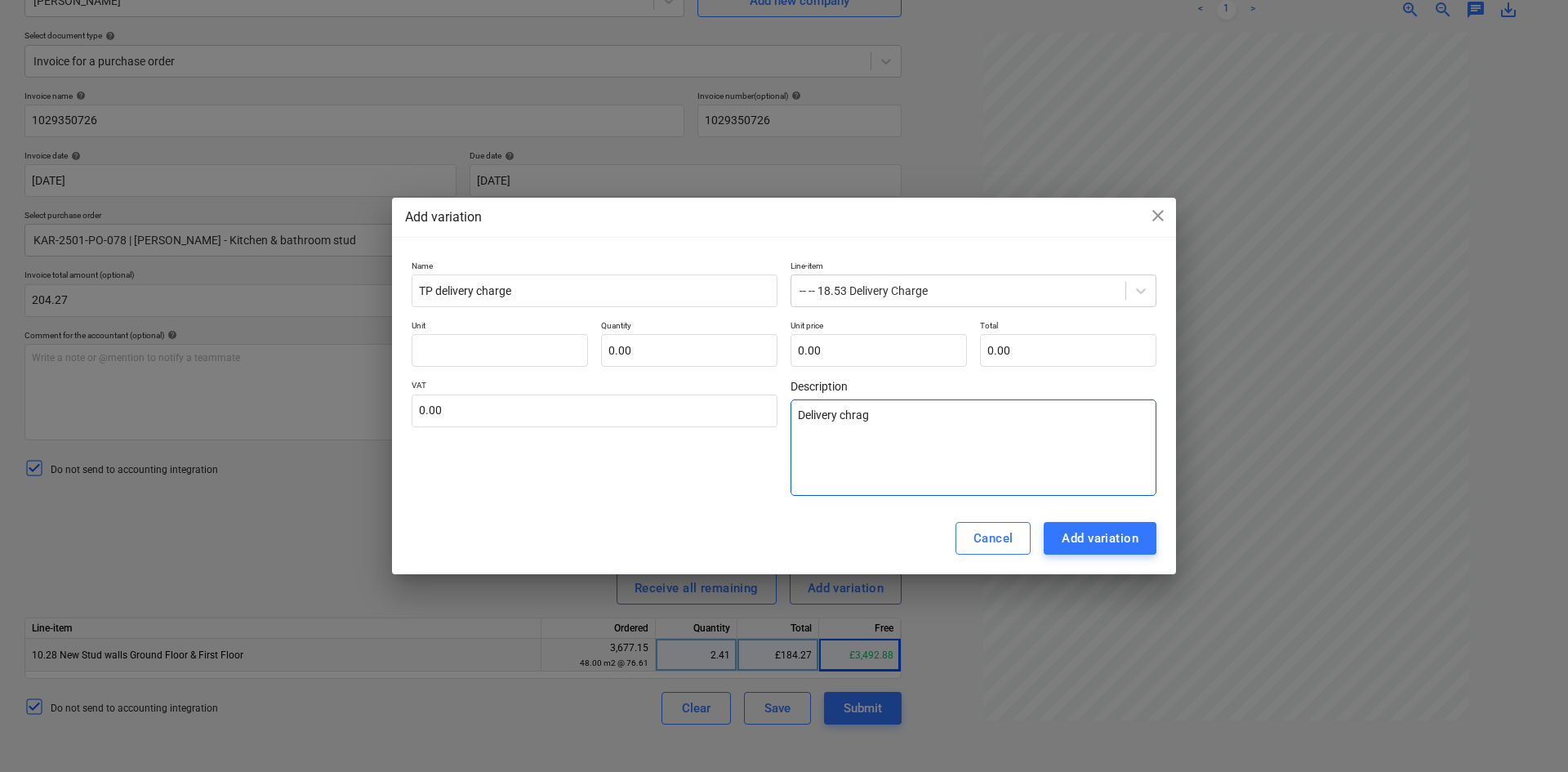
type textarea "x"
type textarea "Delivery chrage"
type textarea "x"
type textarea "Delivery chrage f"
type textarea "x"
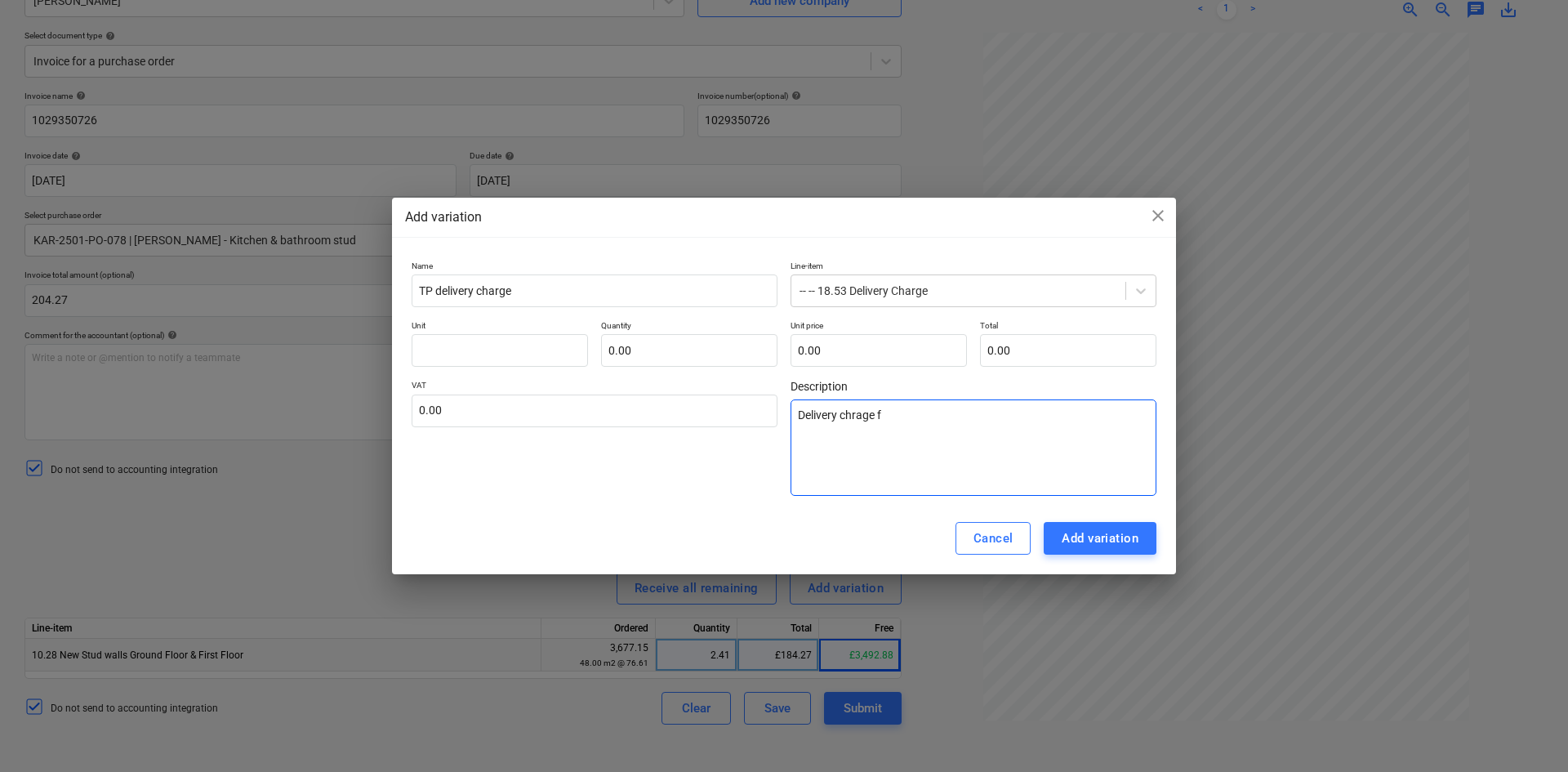
type textarea "Delivery chrage"
type textarea "x"
type textarea "Delivery chrage"
type textarea "x"
type textarea "Delivery chrag"
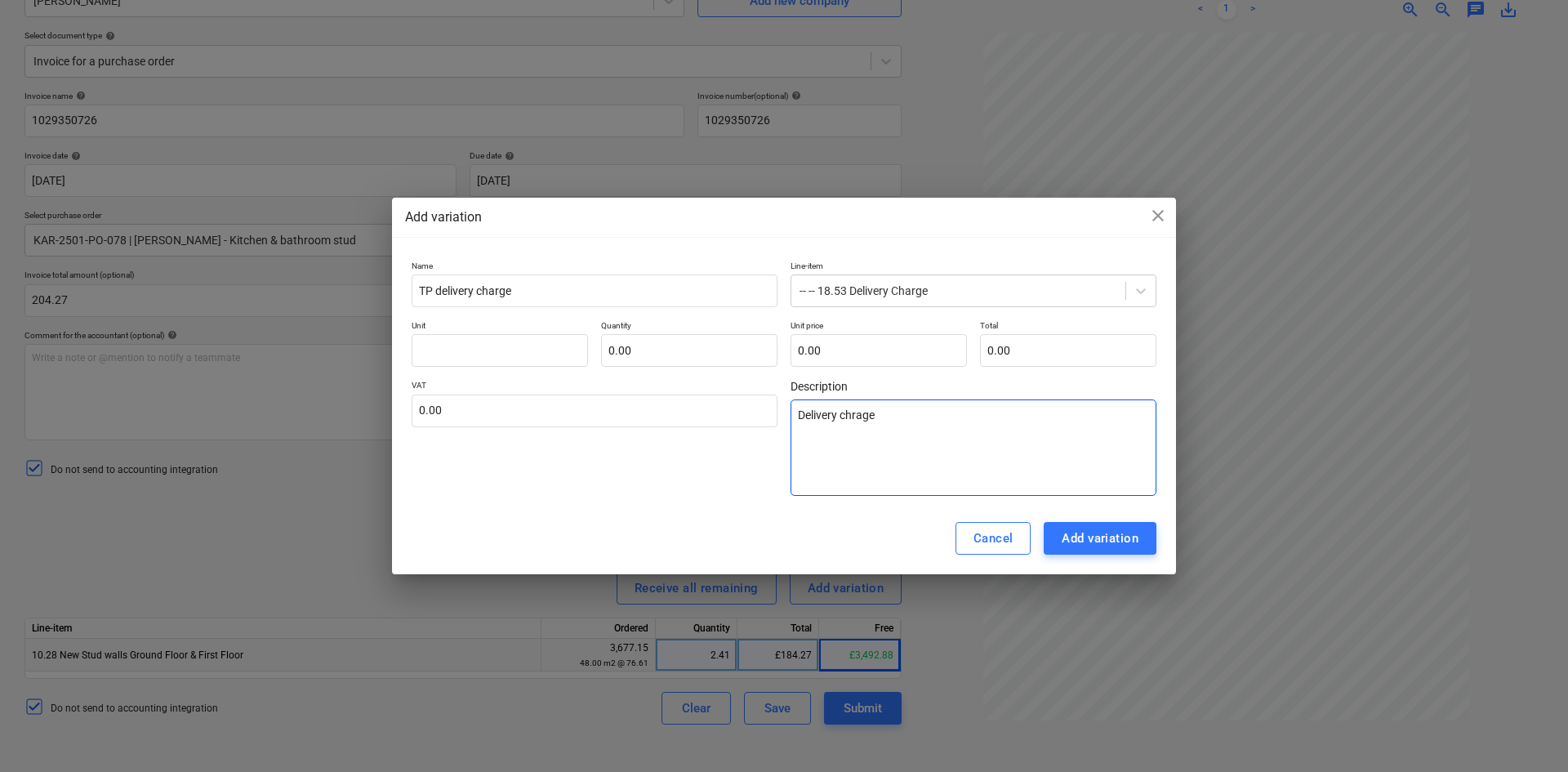
type textarea "x"
type textarea "Delivery chra"
type textarea "x"
type textarea "Delivery chr"
type textarea "x"
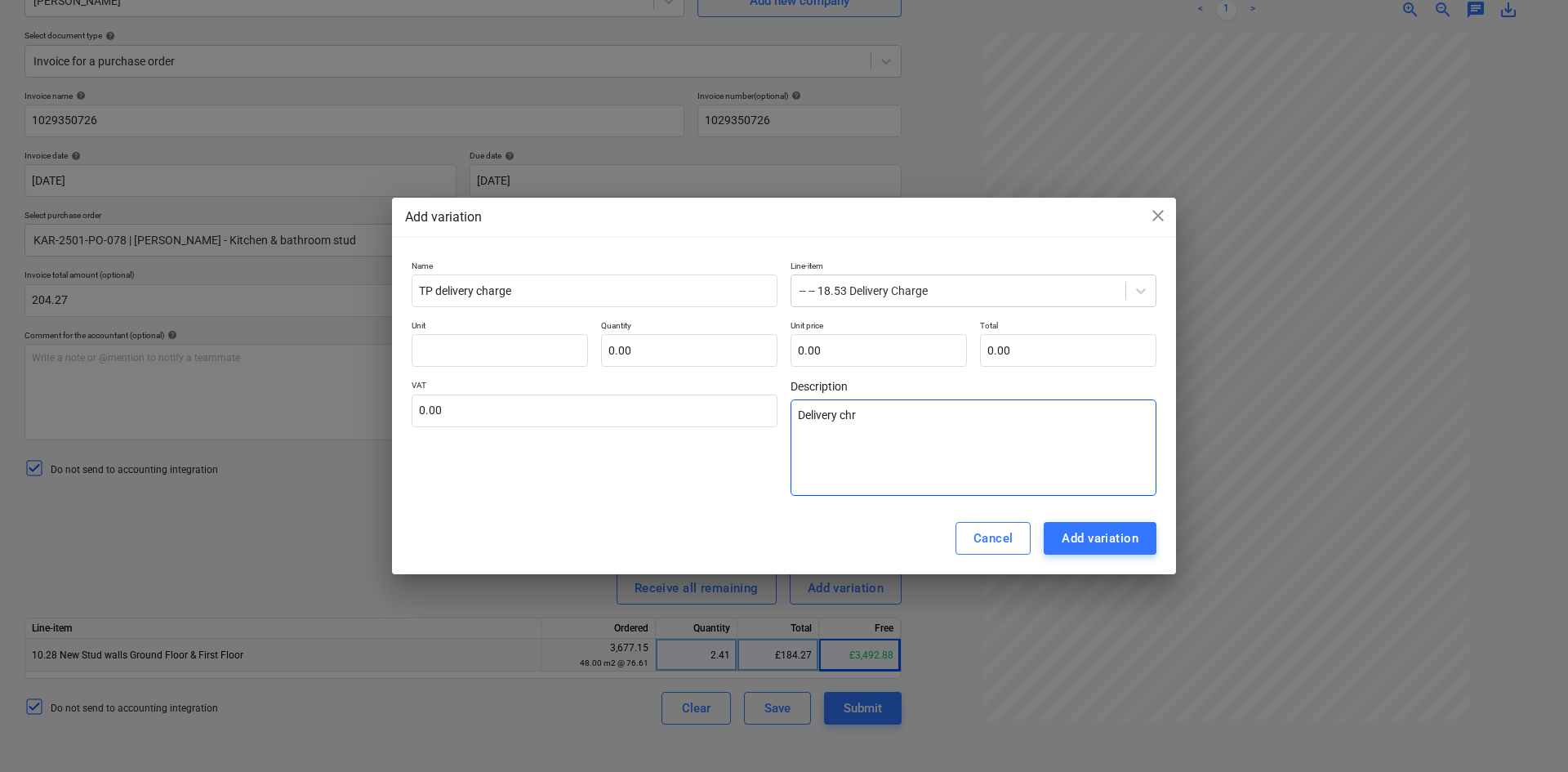
type textarea "Delivery ch"
type textarea "x"
type textarea "Delivery cha"
type textarea "x"
type textarea "Delivery char"
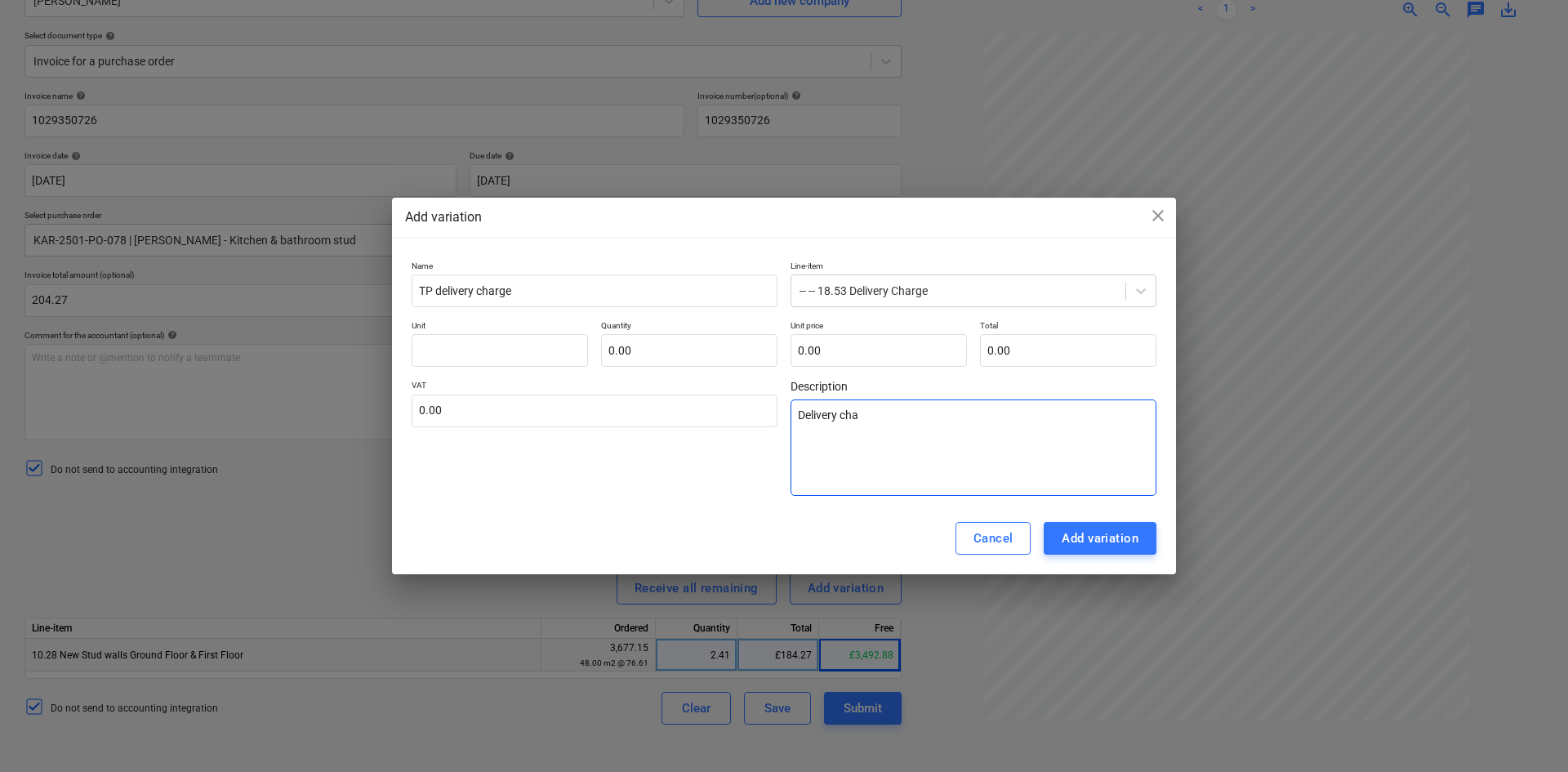
type textarea "x"
type textarea "Delivery charg"
type textarea "x"
type textarea "Delivery charge"
type textarea "x"
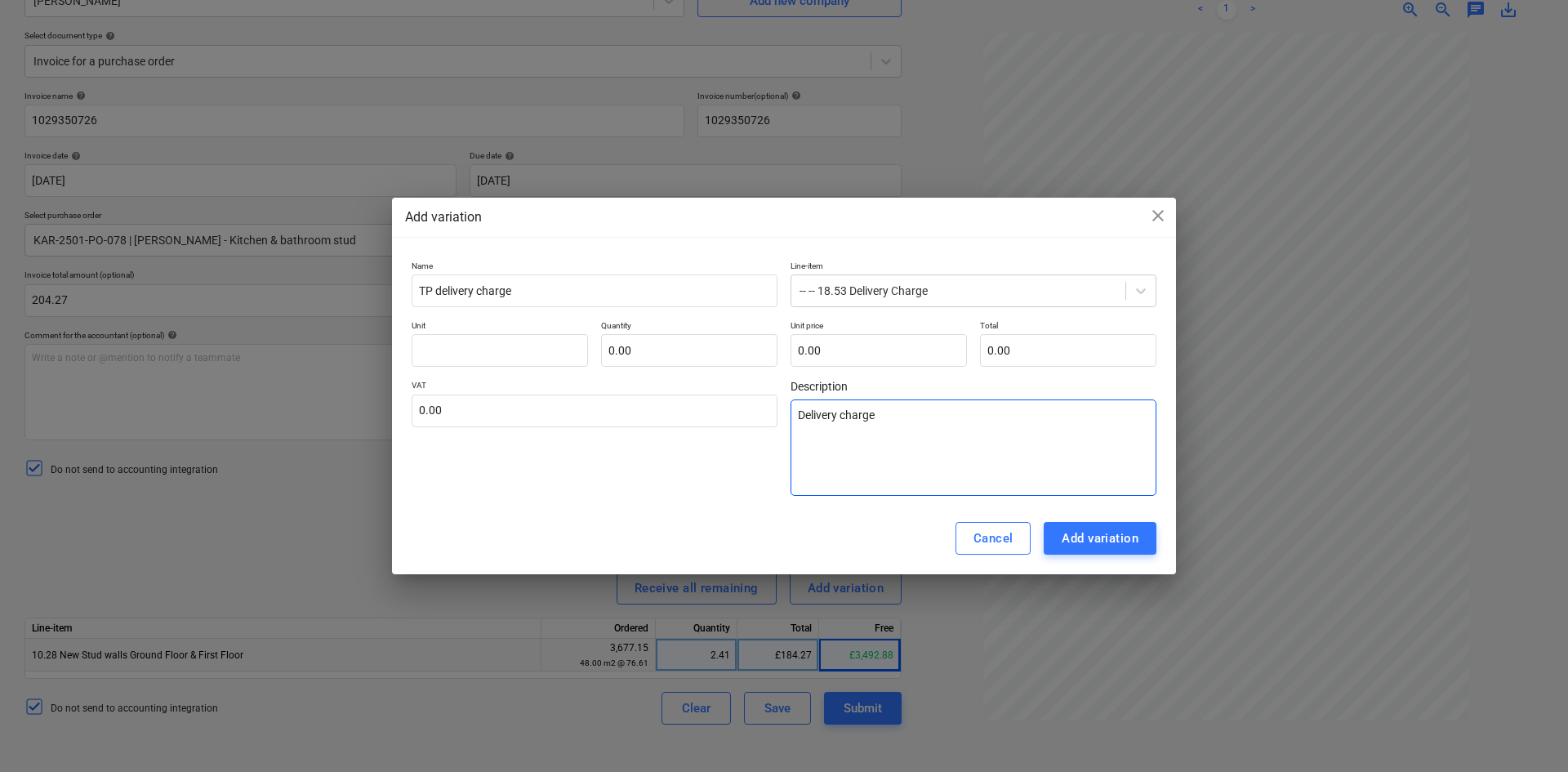
type textarea "Delivery charge"
type textarea "x"
type textarea "Delivery charge -"
type textarea "x"
type textarea "Delivery charge -"
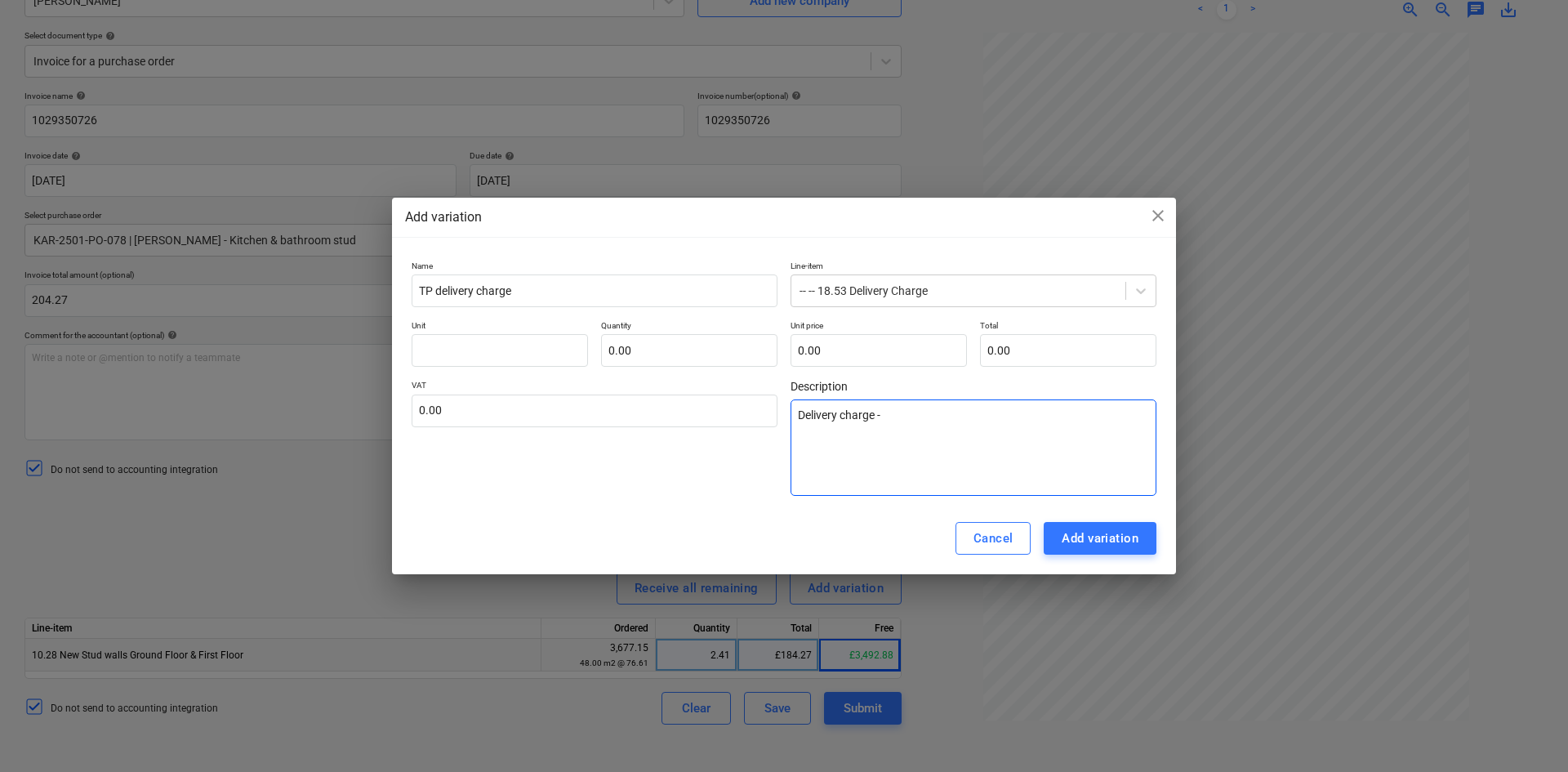
type textarea "x"
type textarea "Delivery charge - T"
type textarea "x"
type textarea "Delivery charge - TP"
type textarea "x"
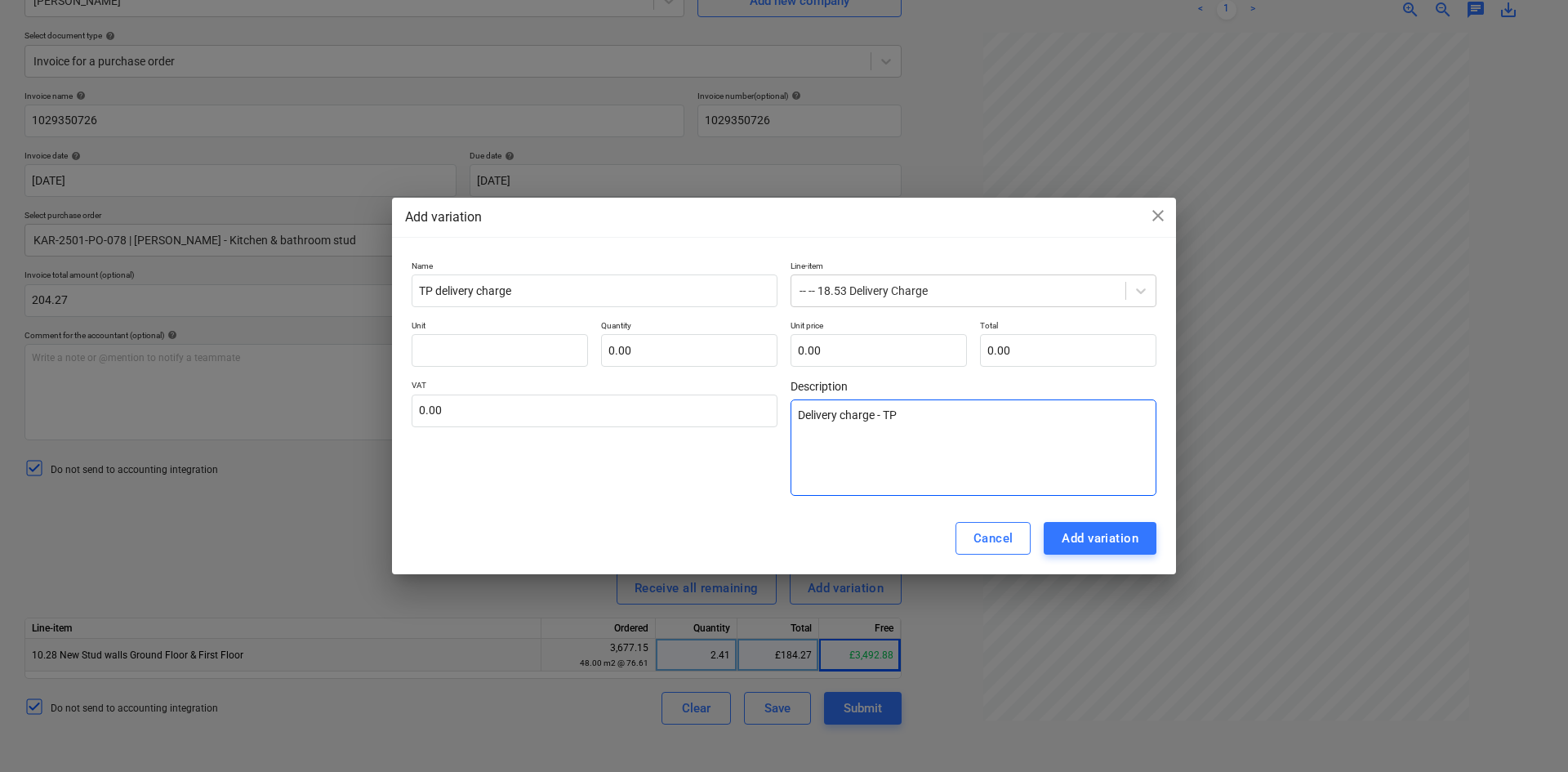
type textarea "Delivery charge - TPO"
type textarea "x"
type textarea "Delivery charge - TPO"
type textarea "x"
type textarea "Delivery charge - TPO -"
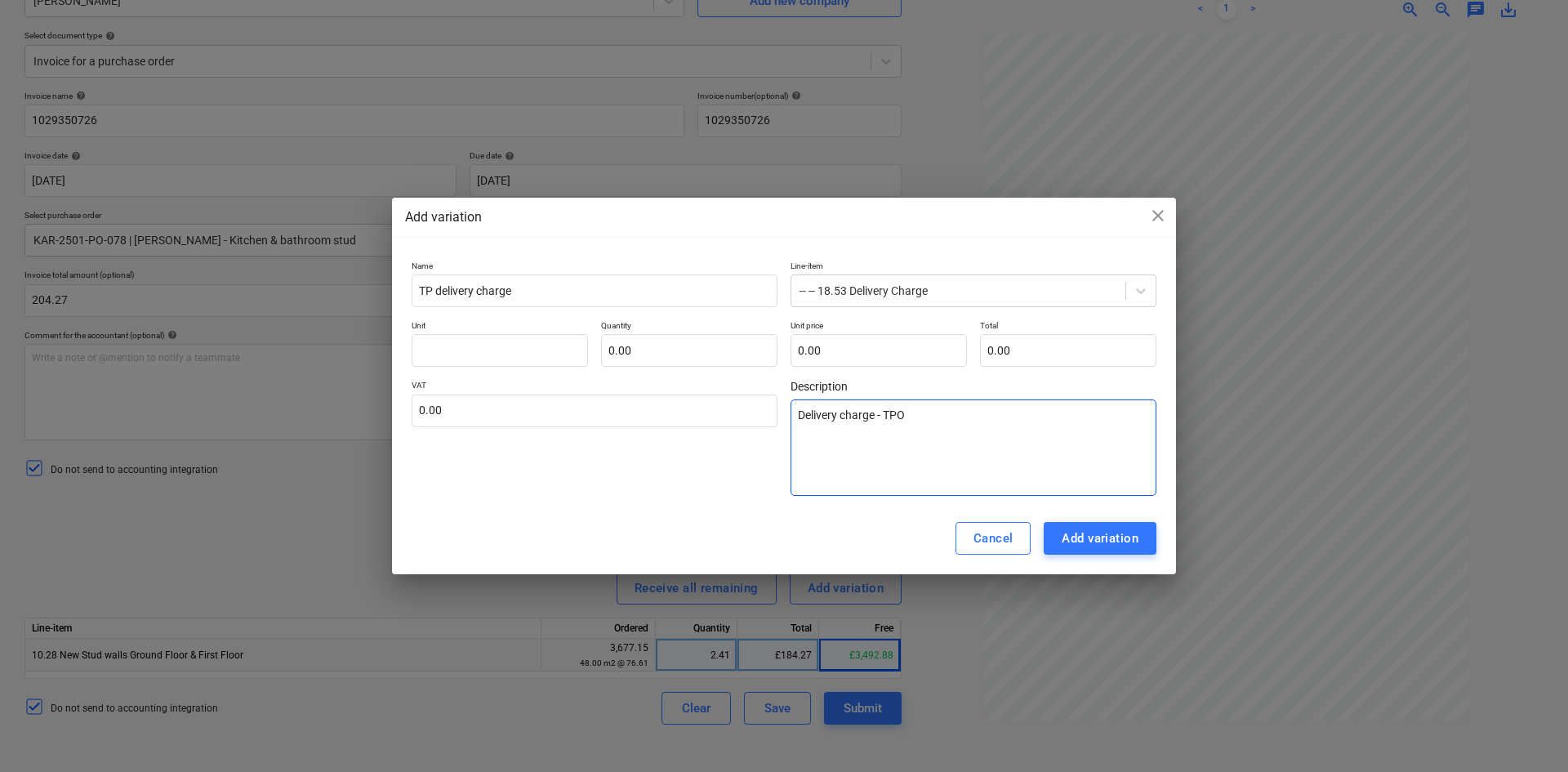
type textarea "x"
type textarea "Delivery charge - TPO -"
type textarea "x"
type textarea "Delivery charge - TPO -"
type textarea "x"
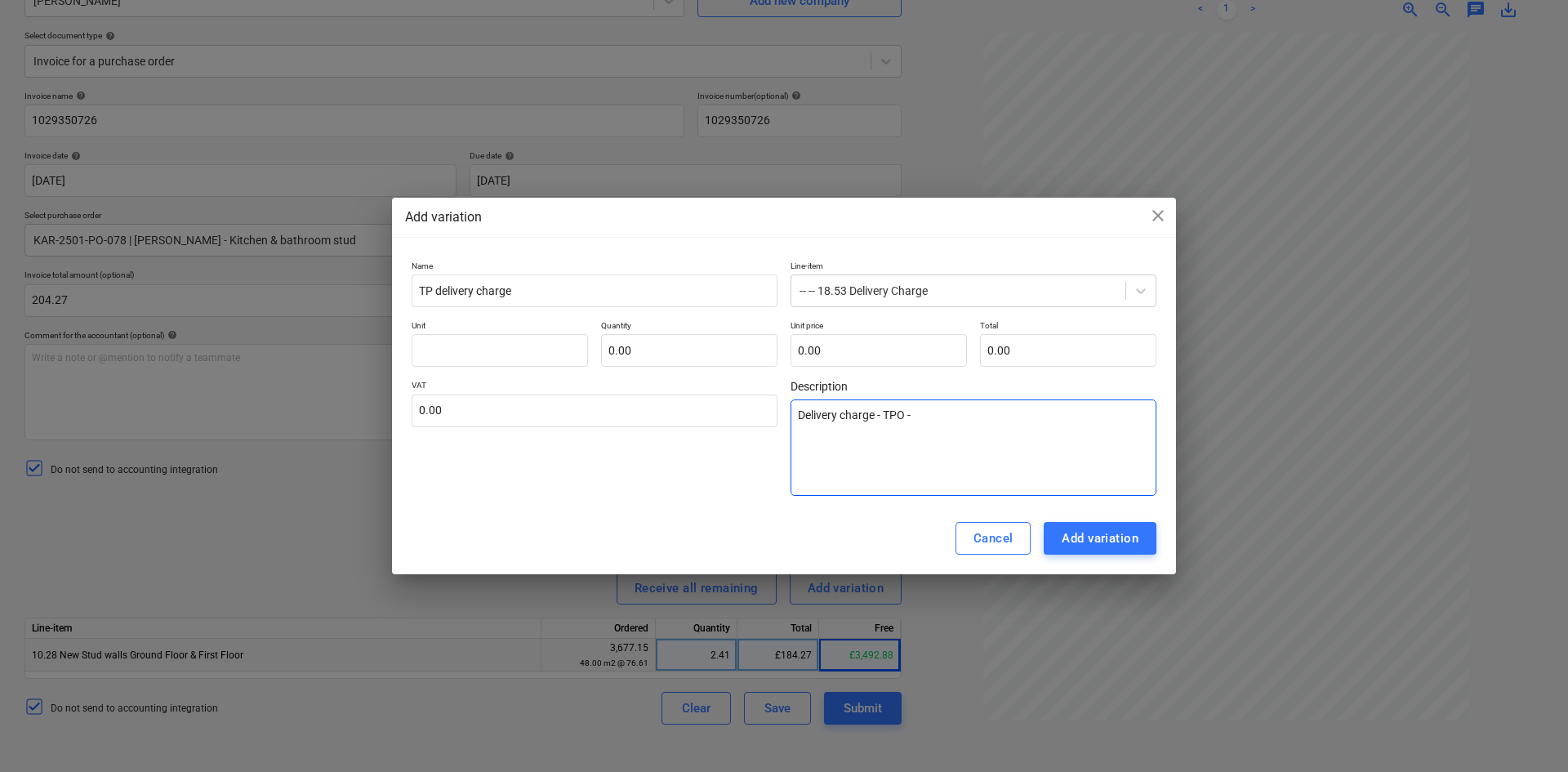
type textarea "Delivery charge - TPO"
type textarea "x"
type textarea "Delivery charge - TPO"
type textarea "x"
type textarea "Delivery charge - TP"
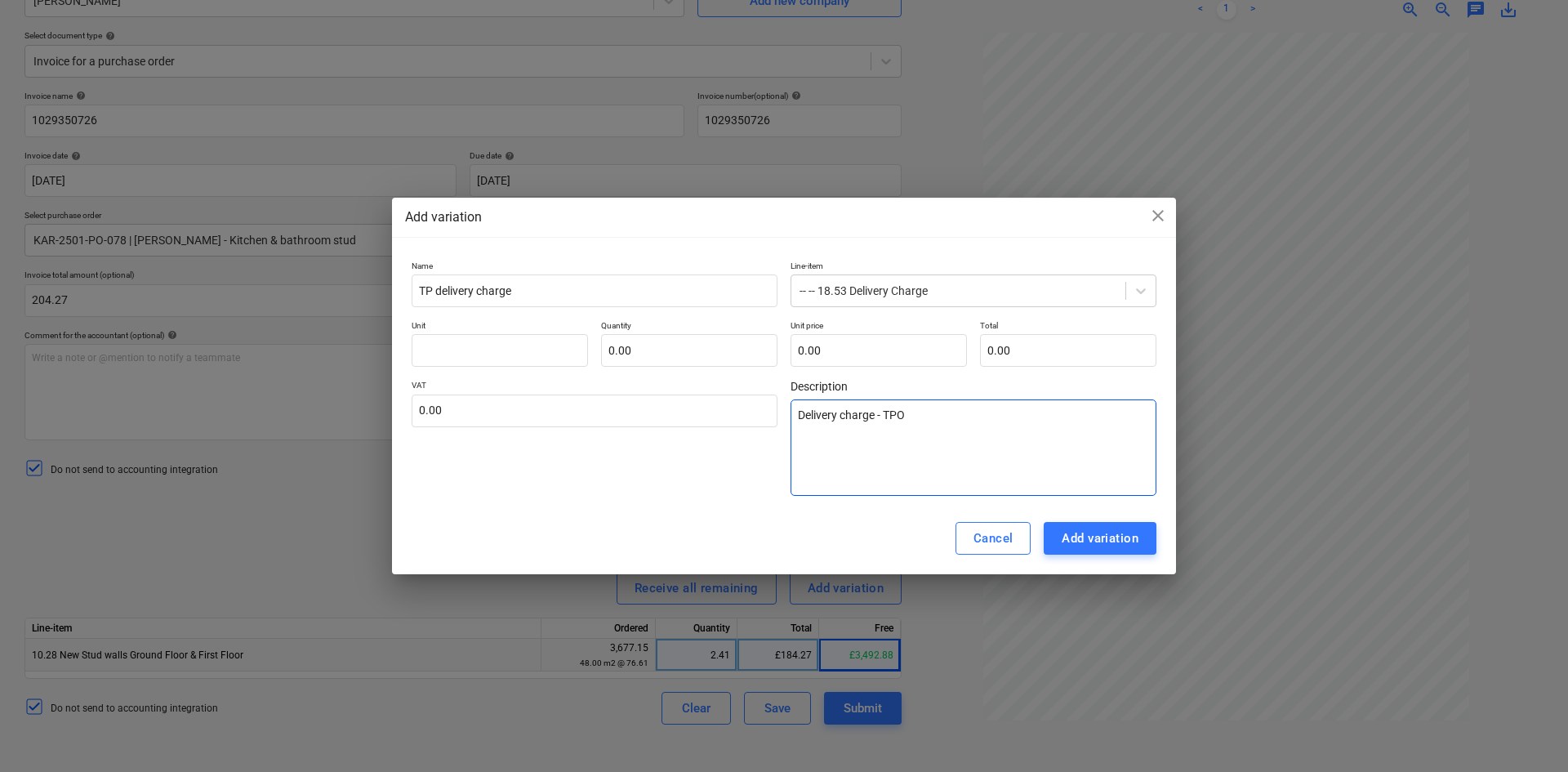
type textarea "x"
type textarea "Delivery charge - TP"
type textarea "x"
type textarea "Delivery charge - TP -"
type textarea "x"
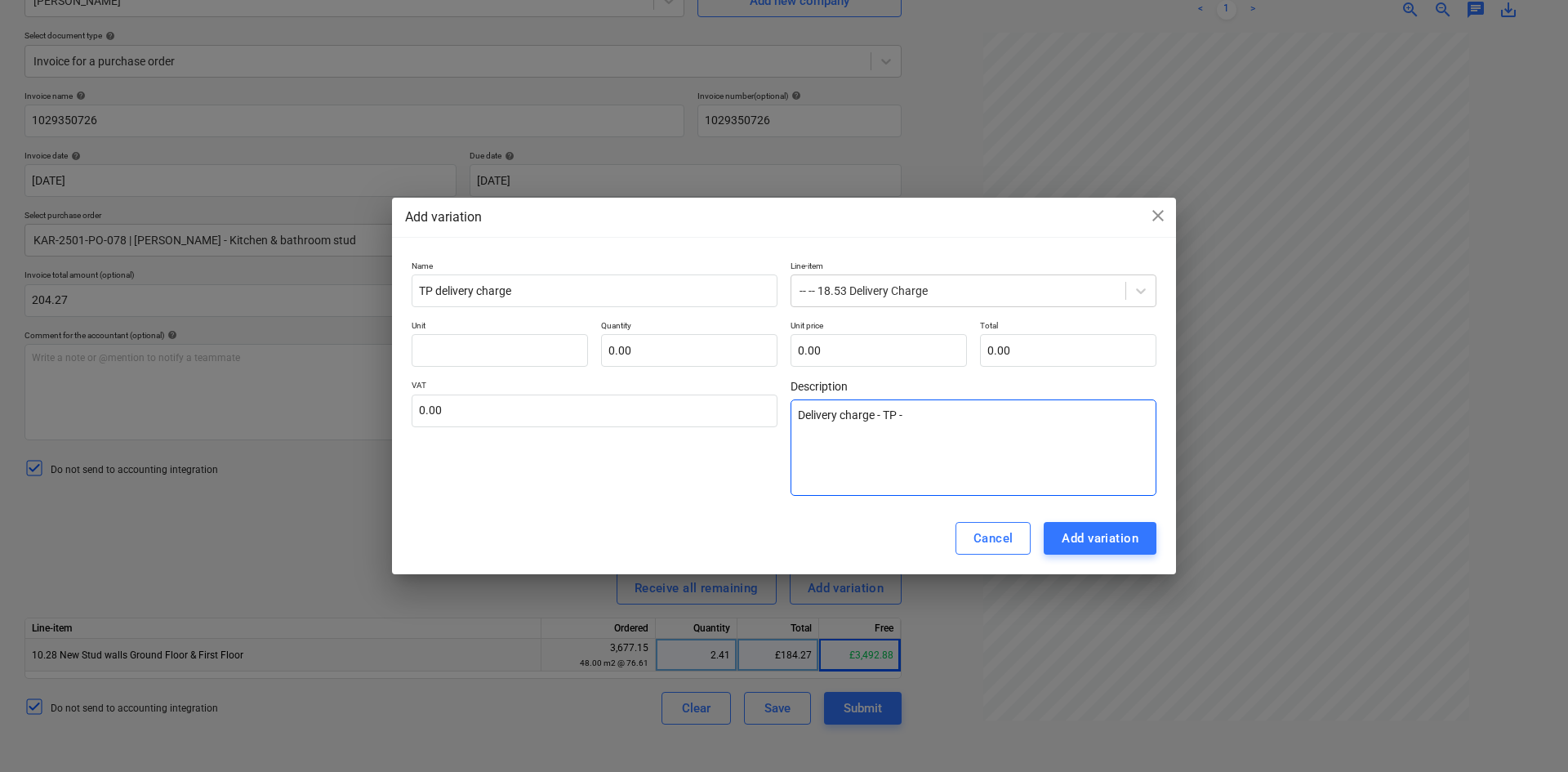
type textarea "Delivery charge - TP -"
type textarea "x"
type textarea "Delivery charge - TP - 1"
type textarea "x"
type textarea "Delivery charge - TP - 10"
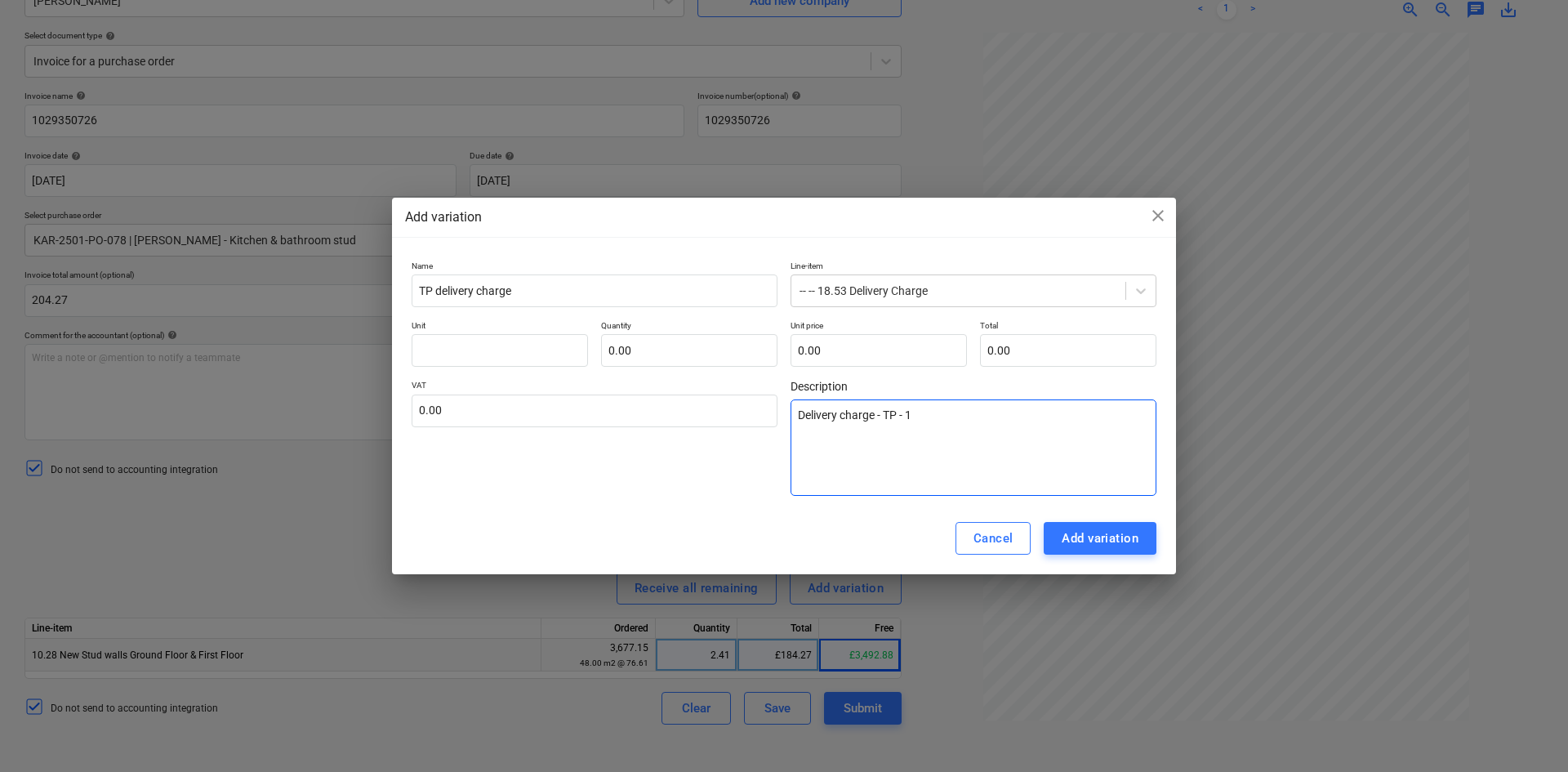
type textarea "x"
type textarea "Delivery charge - TP - 10."
type textarea "x"
type textarea "Delivery charge - TP - 10.2"
type textarea "x"
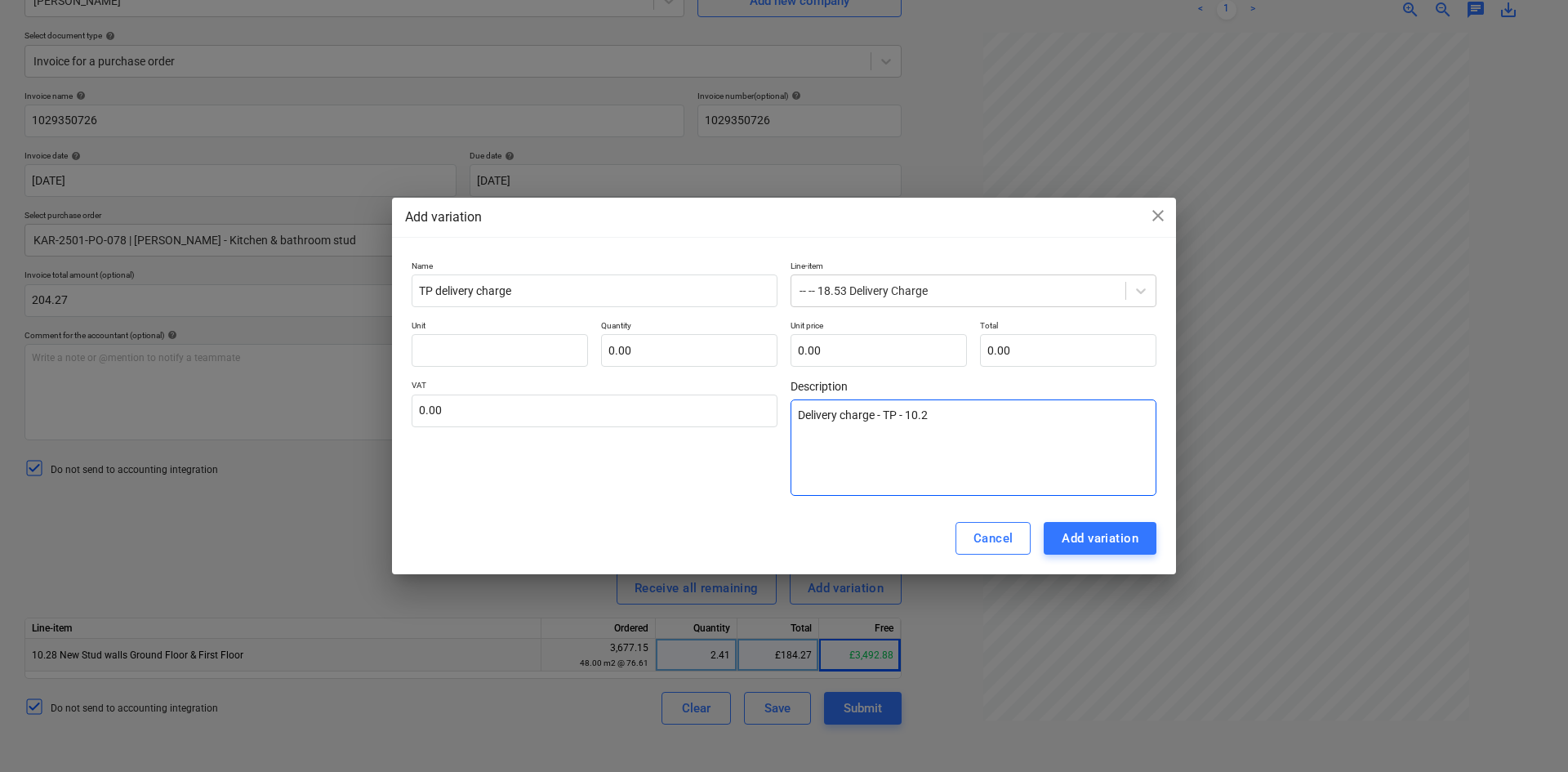
type textarea "Delivery charge - TP - 10.28"
type textarea "x"
type textarea "Delivery charge - TP - 10.28"
type textarea "x"
type textarea "Delivery charge - TP - 10.28 S"
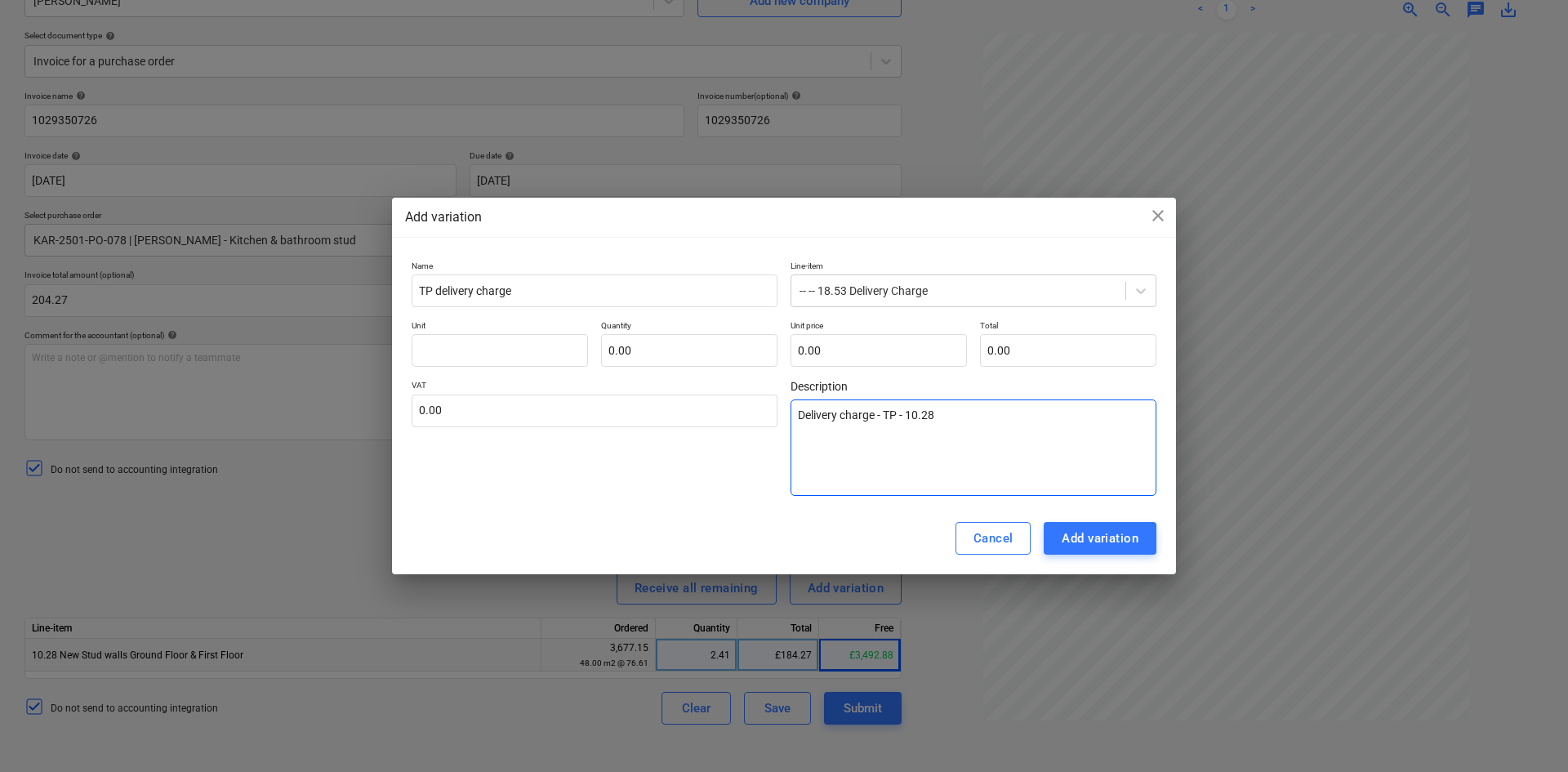
type textarea "x"
type textarea "Delivery charge - TP - 10.28 St"
type textarea "x"
type textarea "Delivery charge - TP - 10.28 Stu"
type textarea "x"
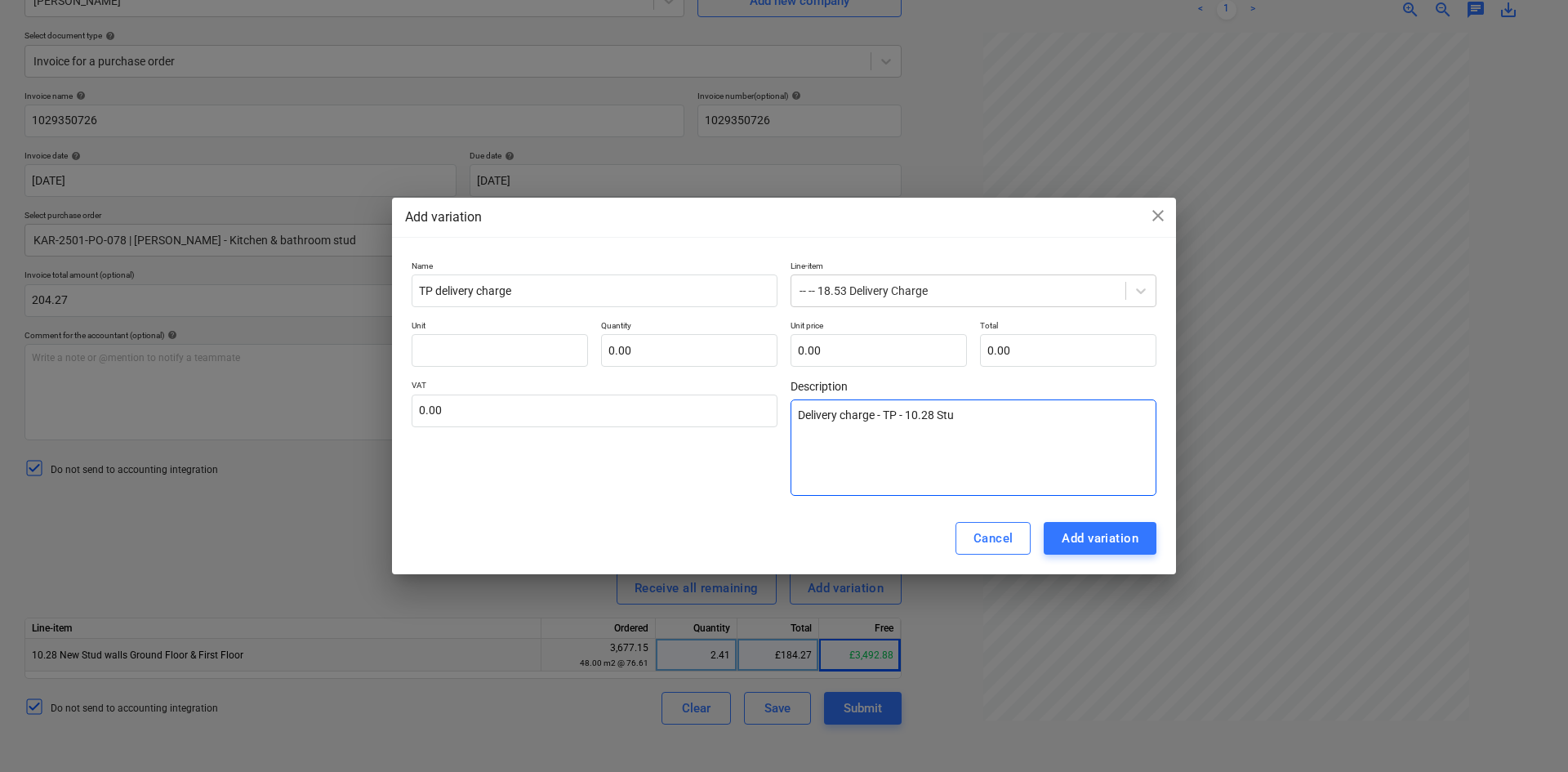
type textarea "Delivery charge - TP - 10.28 Stud"
type textarea "x"
type textarea "Delivery charge - TP - 10.28 Stud"
type textarea "x"
type textarea "Delivery charge - TP - 10.28 Stud w"
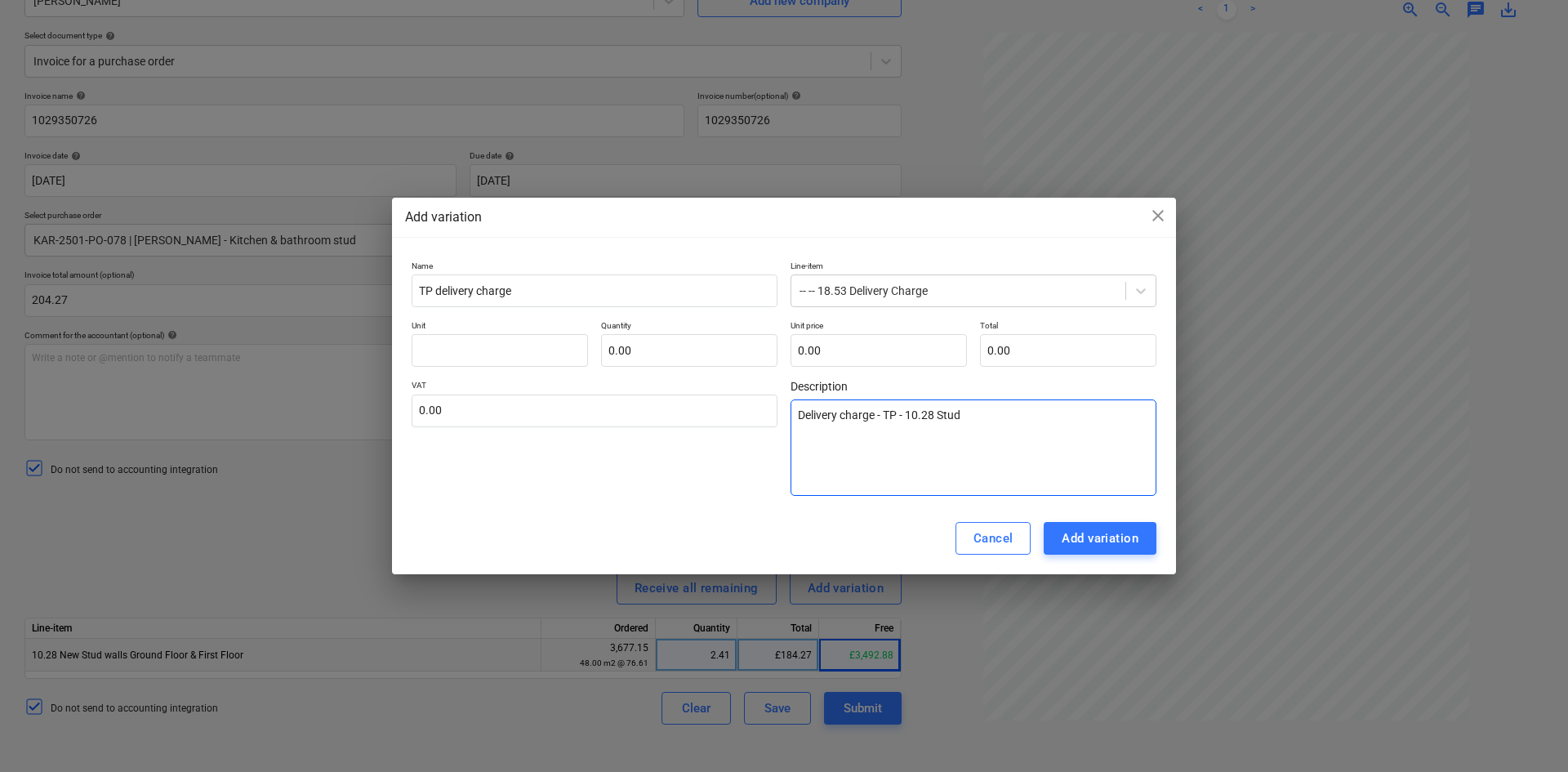
type textarea "x"
type textarea "Delivery charge - TP - 10.28 Stud wa"
type textarea "x"
type textarea "Delivery charge - TP - 10.28 Stud wal"
click at [472, 347] on input "text" at bounding box center [500, 350] width 177 height 32
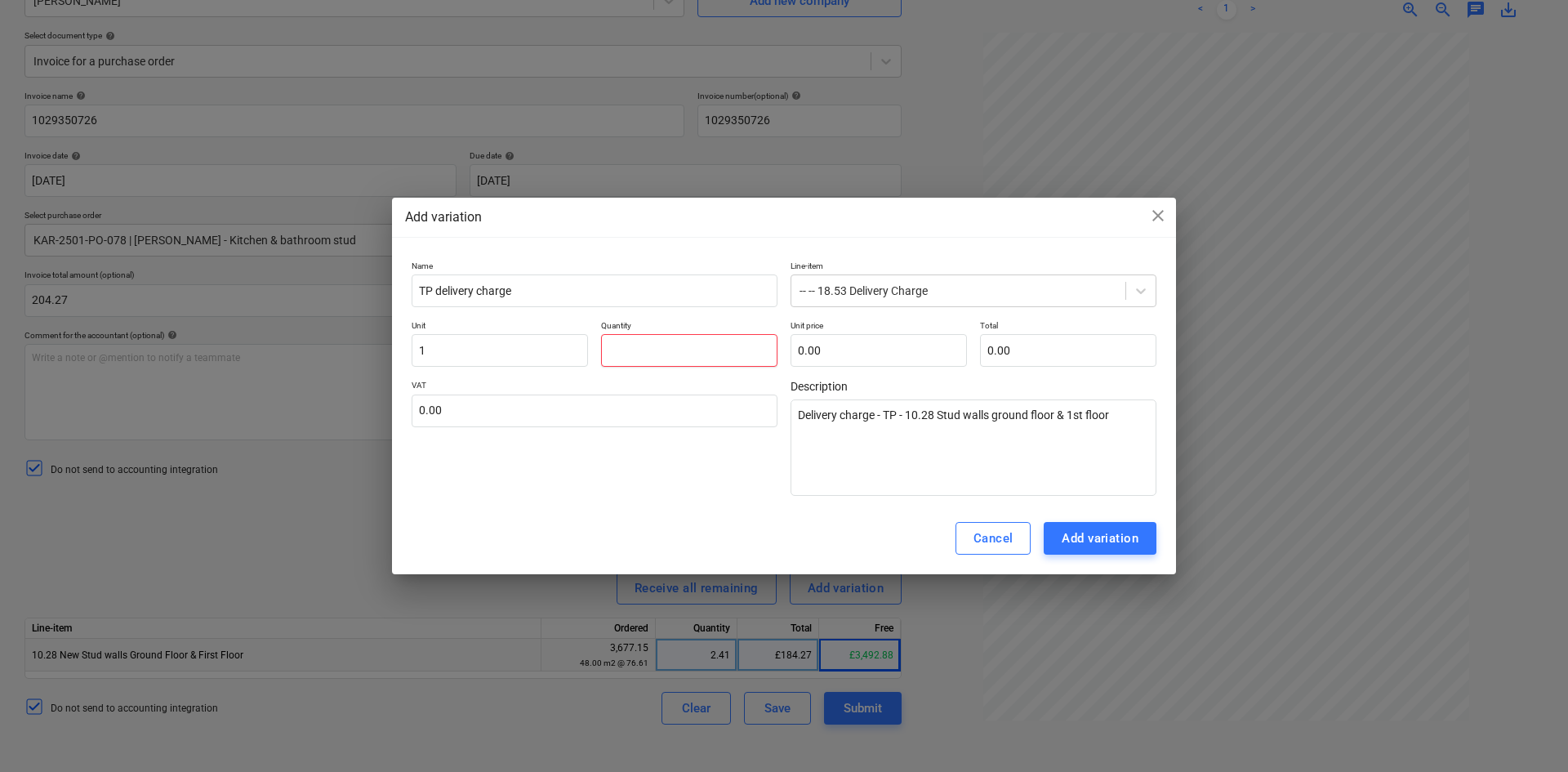
click at [642, 343] on input "text" at bounding box center [689, 350] width 177 height 32
click at [433, 342] on input "1" at bounding box center [500, 350] width 177 height 32
click at [516, 412] on input "text" at bounding box center [595, 410] width 366 height 32
click at [1093, 528] on div "Add variation" at bounding box center [1100, 539] width 77 height 22
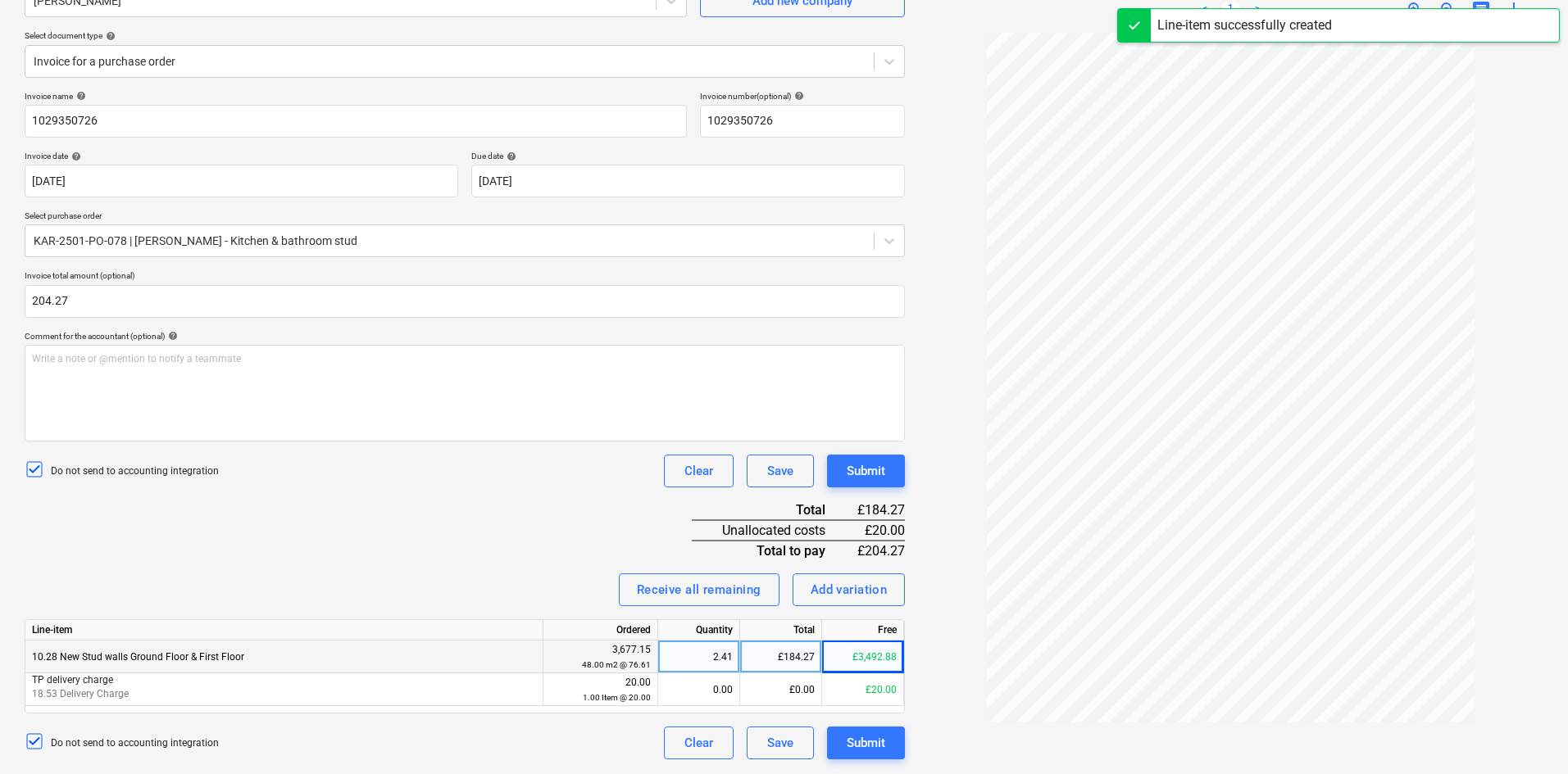
click at [348, 461] on div "Do not send to accounting integration Clear Save Submit" at bounding box center [465, 471] width 880 height 32
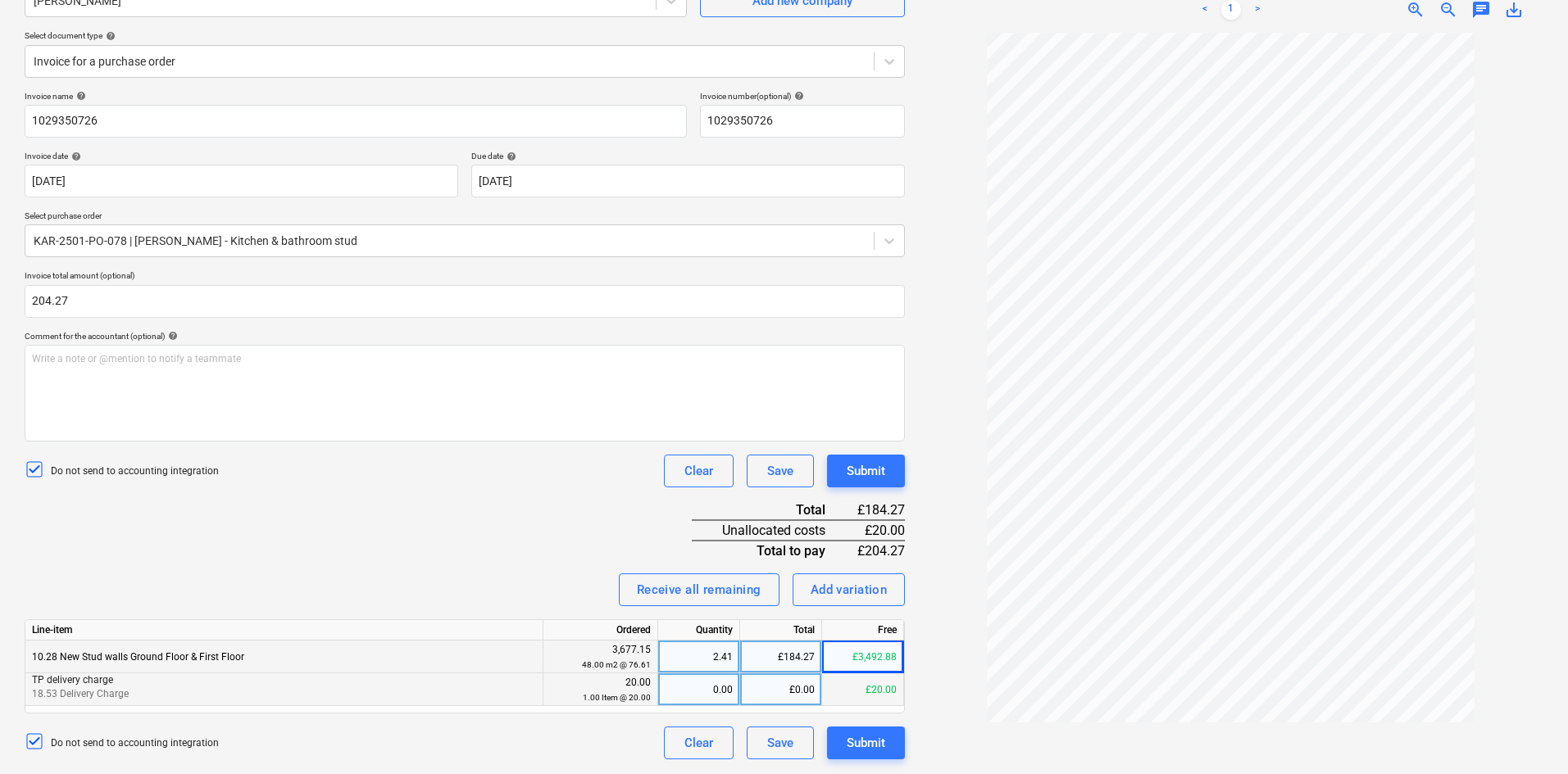
click at [730, 569] on div "0.00" at bounding box center [699, 689] width 68 height 32
click at [580, 495] on div "Invoice name help 1029350726 Invoice number (optional) help 1029350726 Invoice …" at bounding box center [465, 425] width 880 height 668
click at [679, 569] on div "Receive all remaining" at bounding box center [700, 590] width 125 height 22
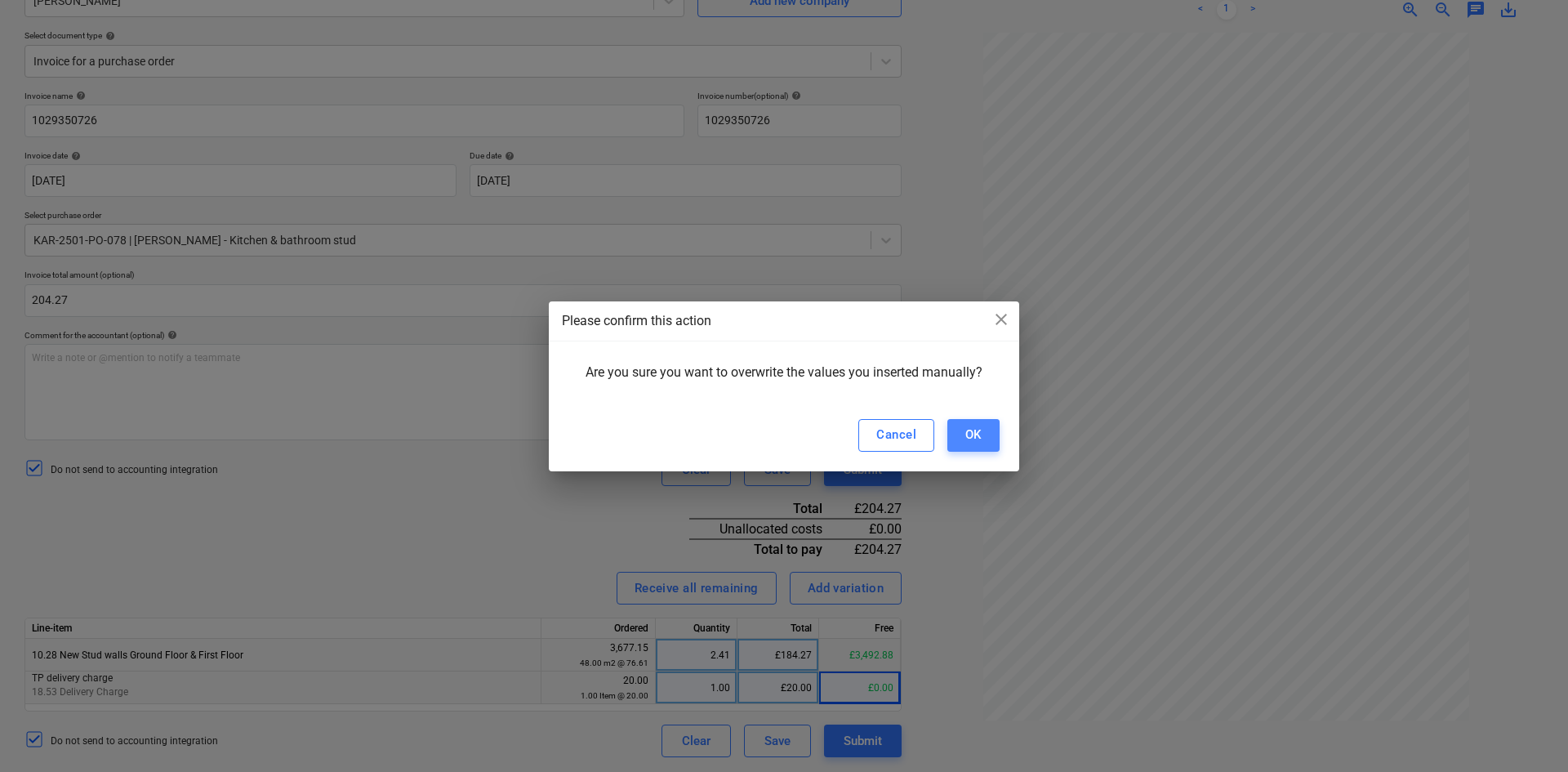
click at [979, 436] on div "OK" at bounding box center [974, 435] width 17 height 22
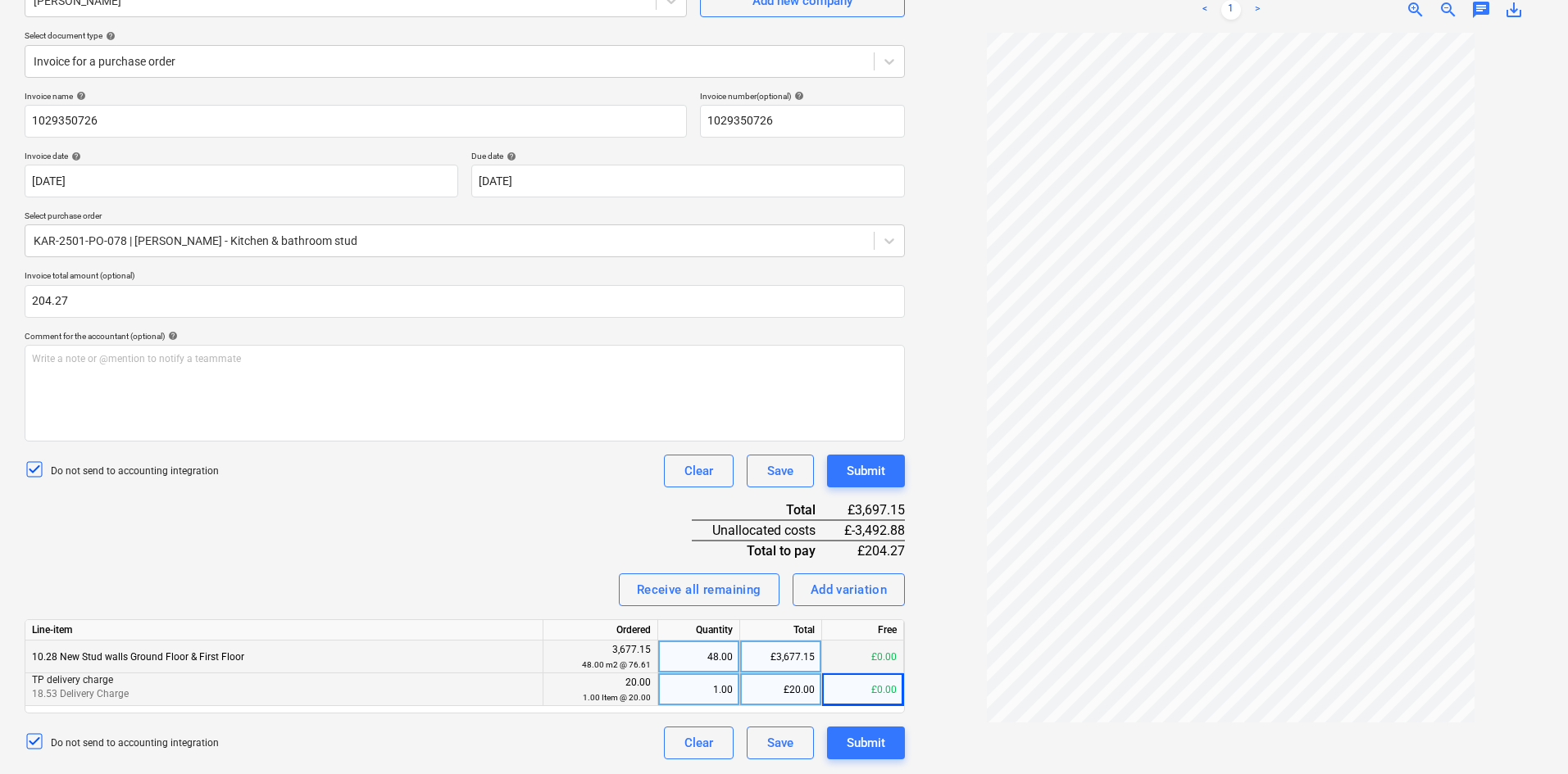
click at [708, 569] on div "48.00" at bounding box center [699, 657] width 68 height 32
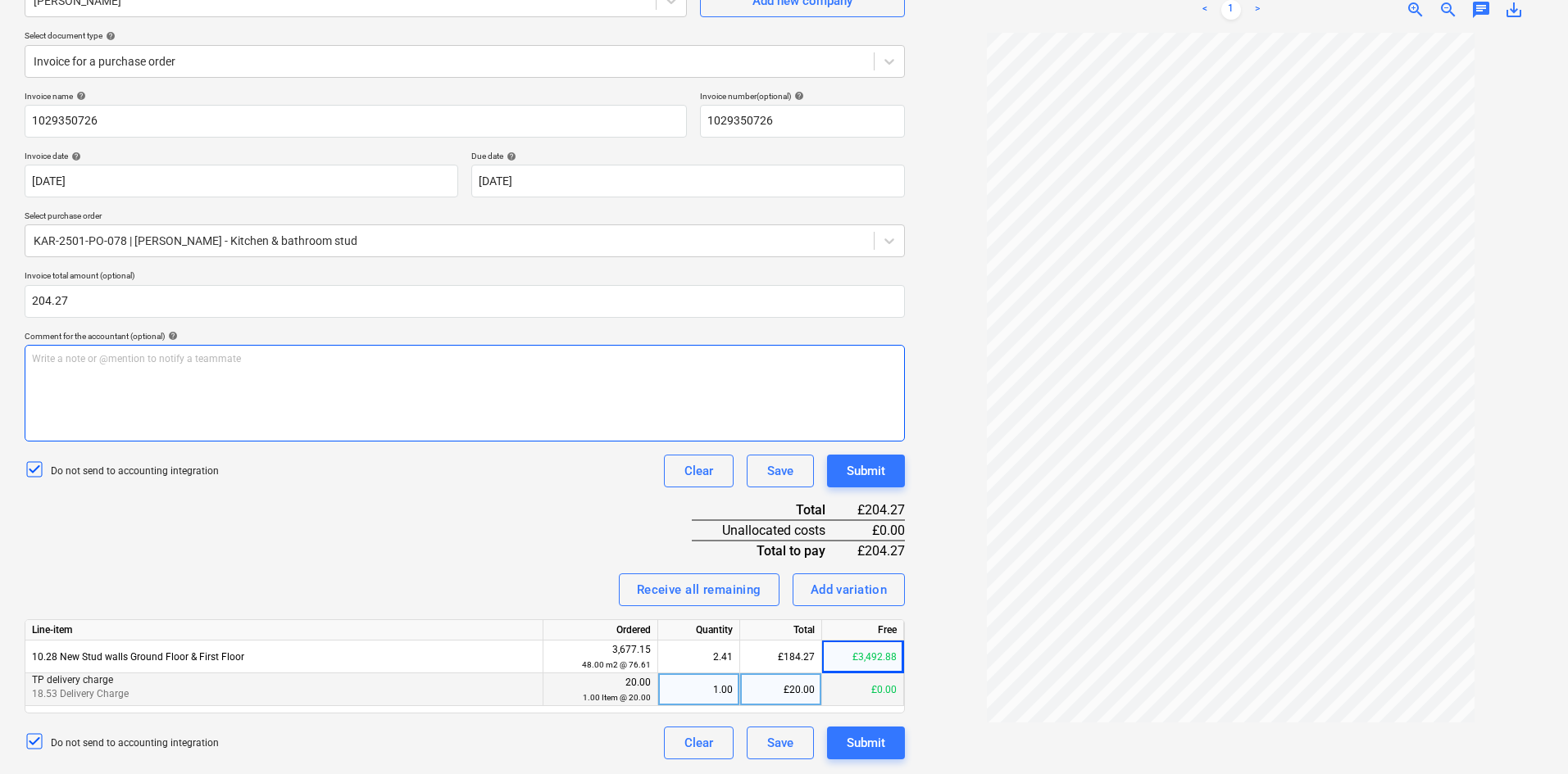
click at [455, 400] on div "Write a note or @mention to notify a teammate ﻿" at bounding box center [465, 393] width 880 height 96
click at [471, 382] on div "Write a note or @mention to notify a teammate ﻿" at bounding box center [465, 393] width 880 height 96
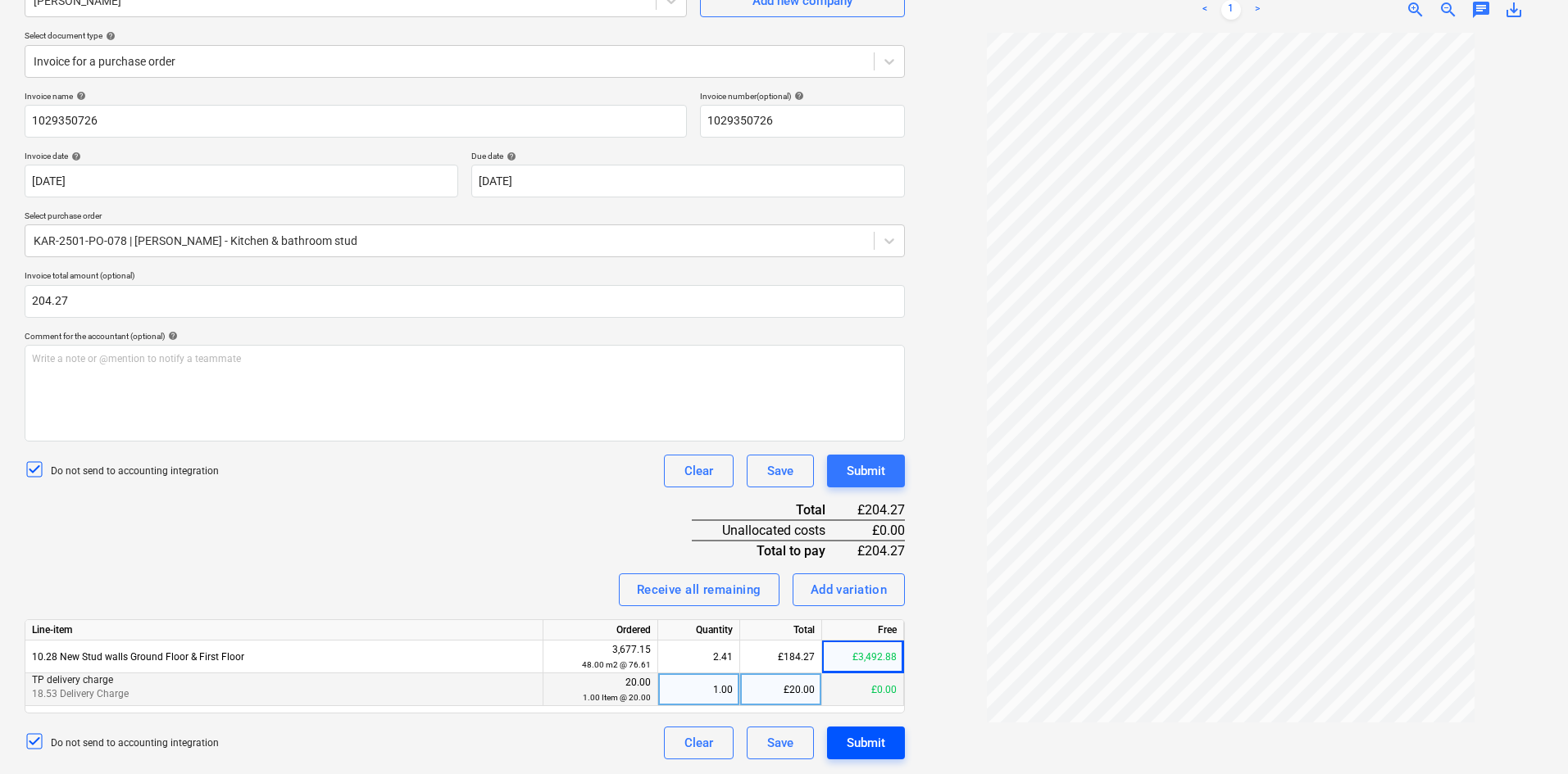
click at [865, 569] on div "Submit" at bounding box center [866, 743] width 38 height 22
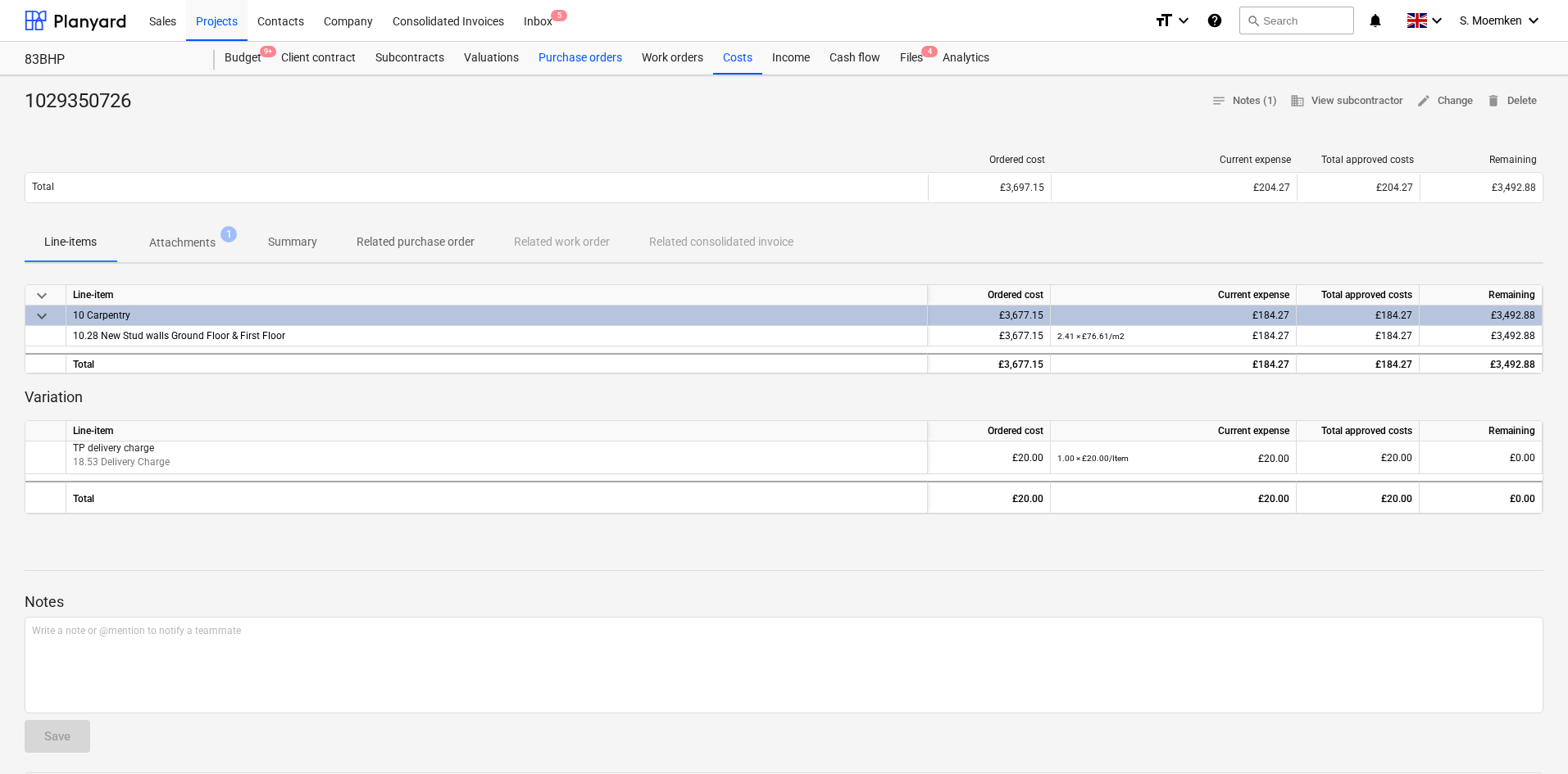
click at [577, 59] on div "Purchase orders" at bounding box center [581, 57] width 103 height 32
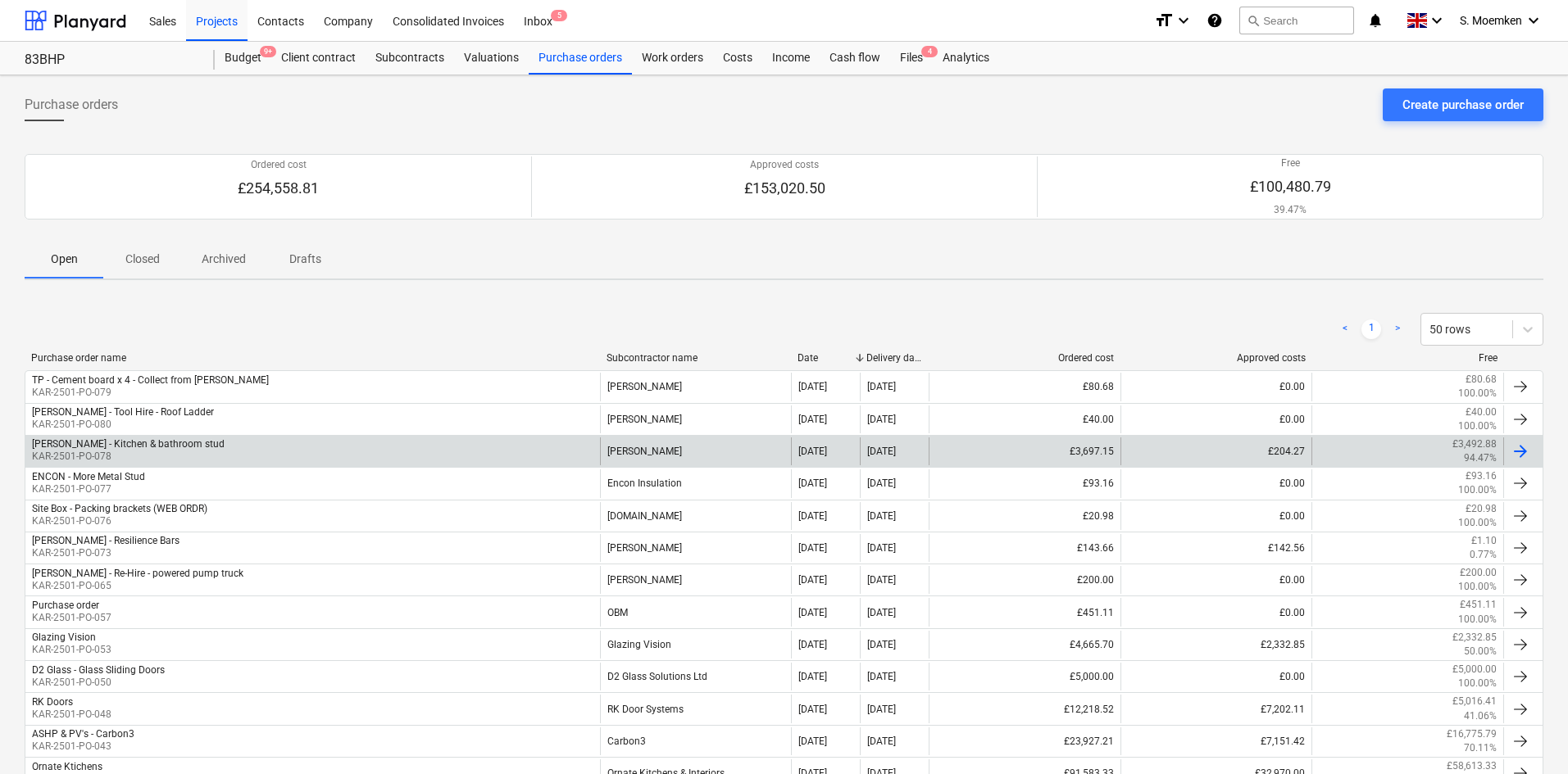
click at [247, 449] on div "Travis Perkins - Kitchen & bathroom stud KAR-2501-PO-078" at bounding box center [313, 451] width 575 height 28
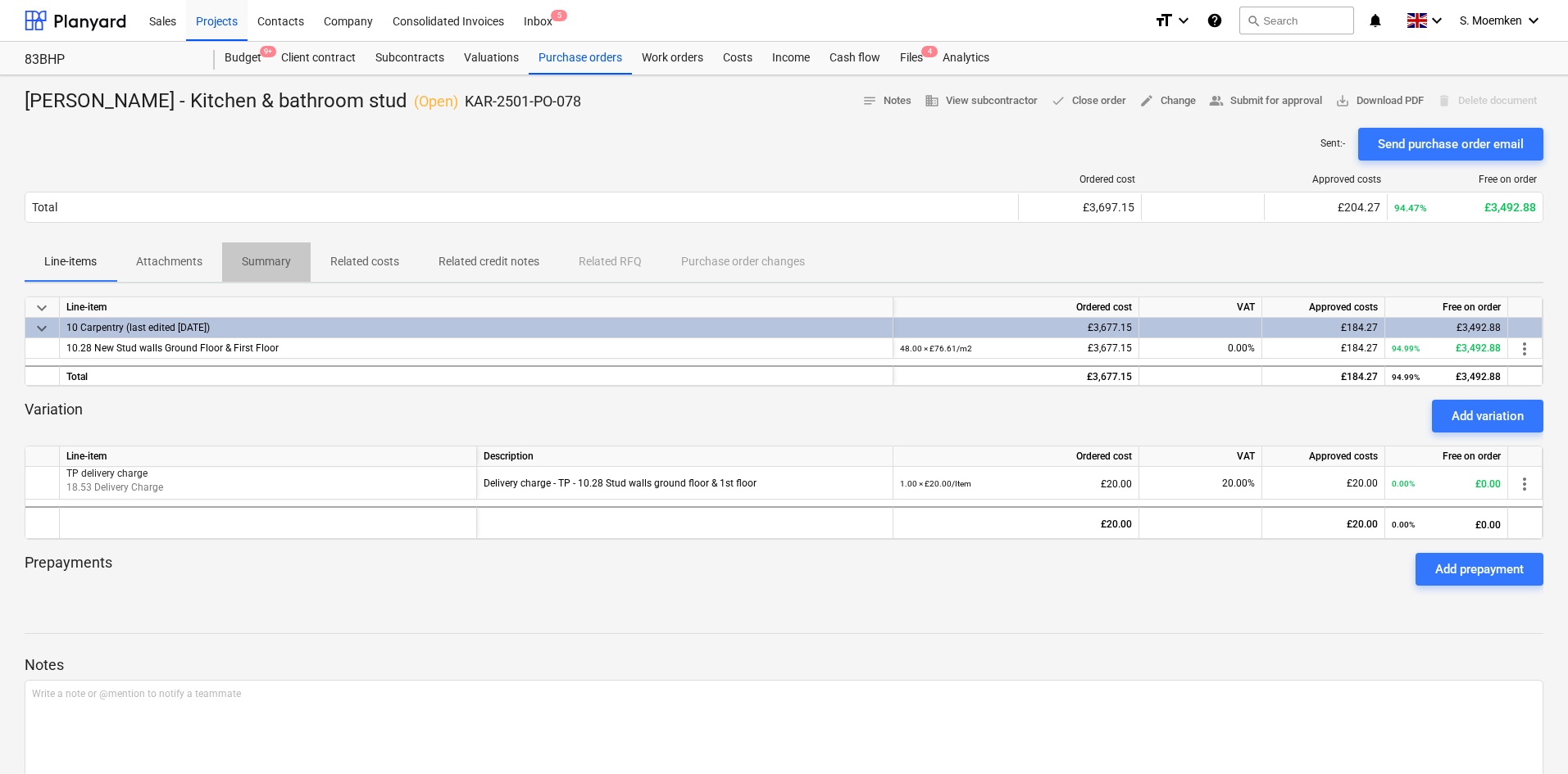
click at [257, 251] on span "Summary" at bounding box center [266, 262] width 88 height 27
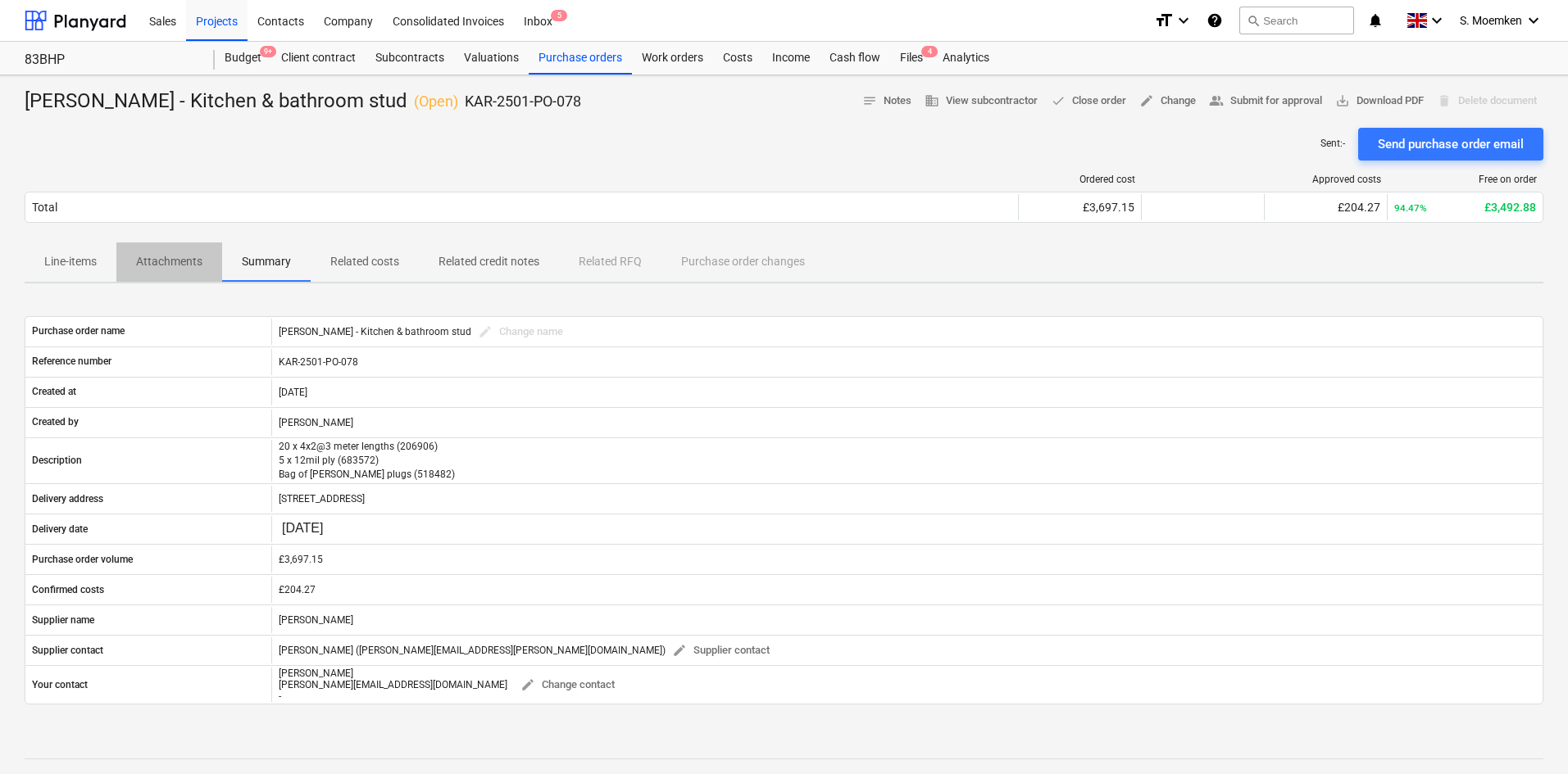
click at [161, 262] on p "Attachments" at bounding box center [170, 262] width 67 height 17
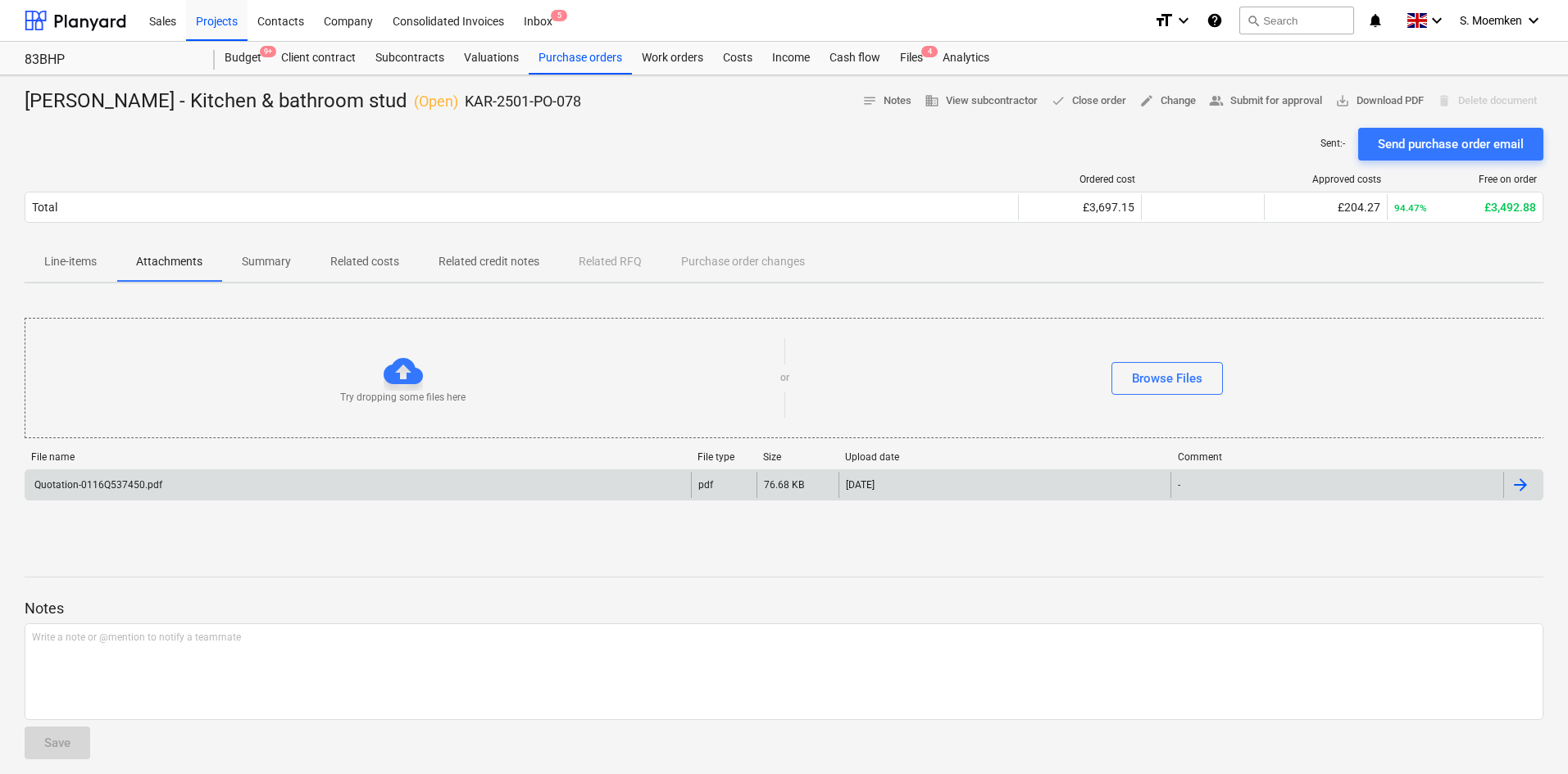
click at [111, 484] on div "Quotation-0116Q537450.pdf" at bounding box center [96, 486] width 131 height 12
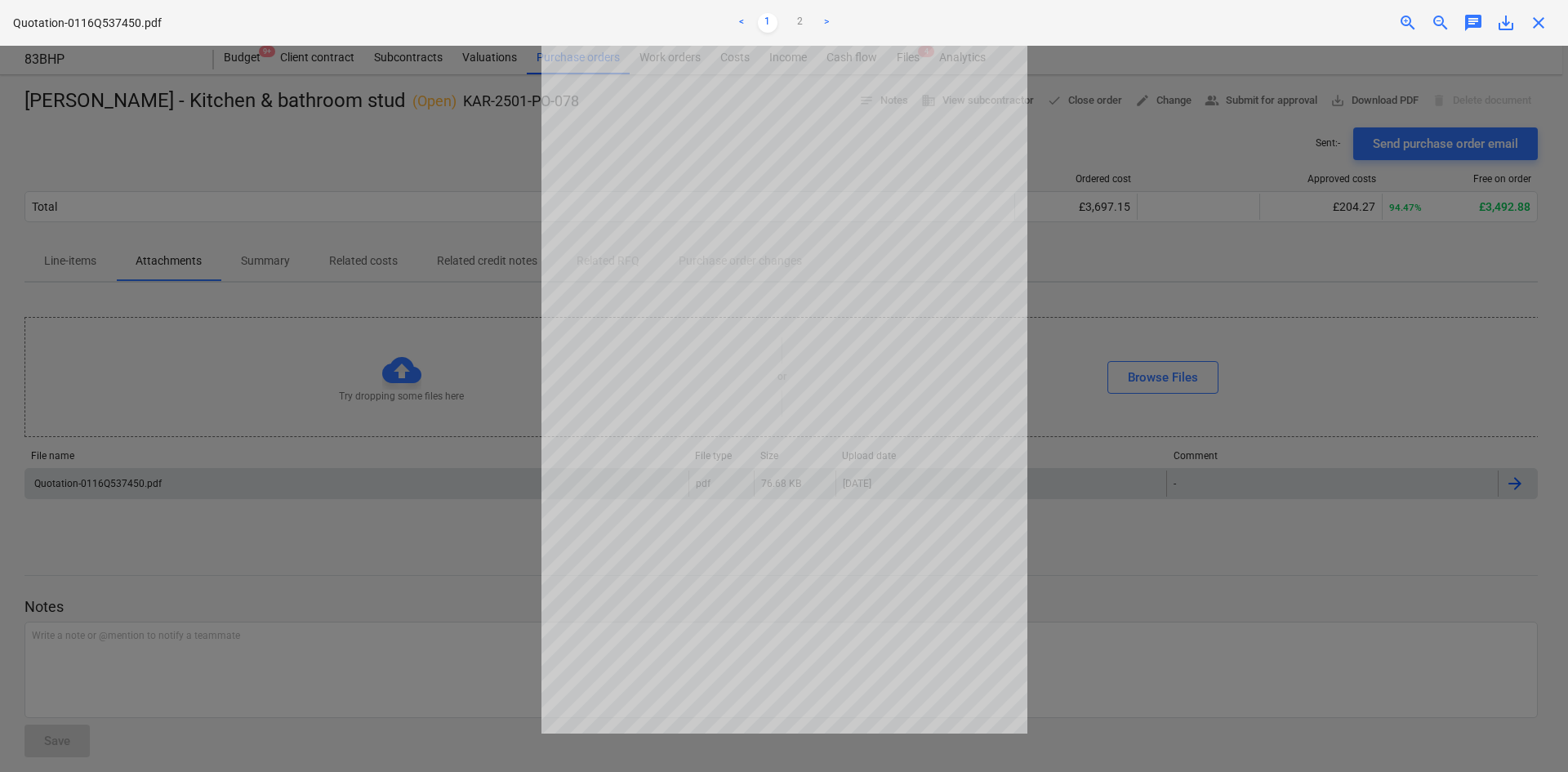
click at [823, 23] on link ">" at bounding box center [827, 23] width 20 height 20
click at [828, 22] on link ">" at bounding box center [827, 23] width 20 height 20
click at [1139, 333] on div at bounding box center [784, 409] width 1568 height 726
click at [1254, 16] on span "close" at bounding box center [1539, 23] width 20 height 20
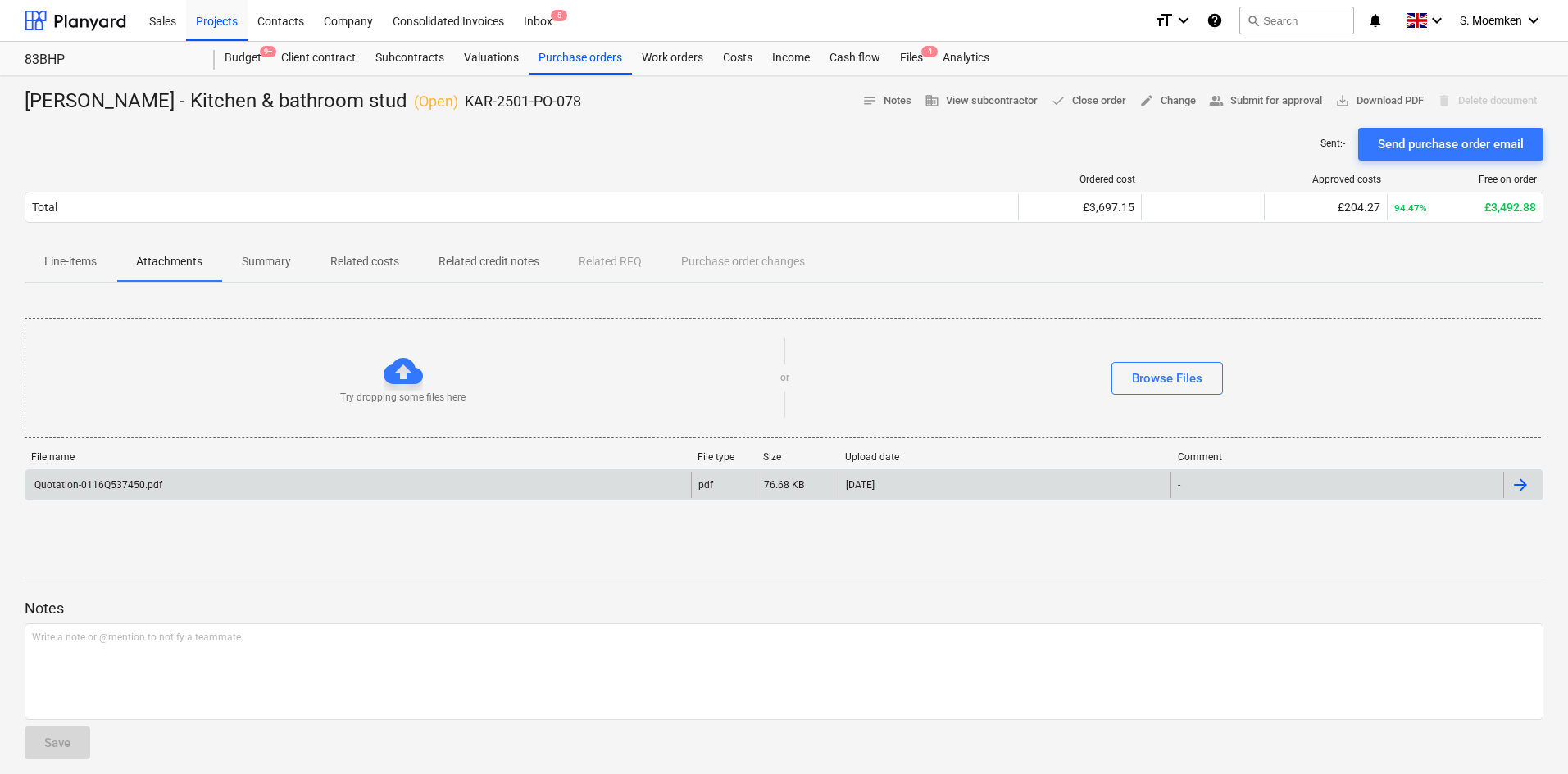
click at [725, 150] on div "Sent : - Send purchase order email" at bounding box center [784, 144] width 1519 height 32
click at [60, 259] on p "Line-items" at bounding box center [70, 262] width 52 height 17
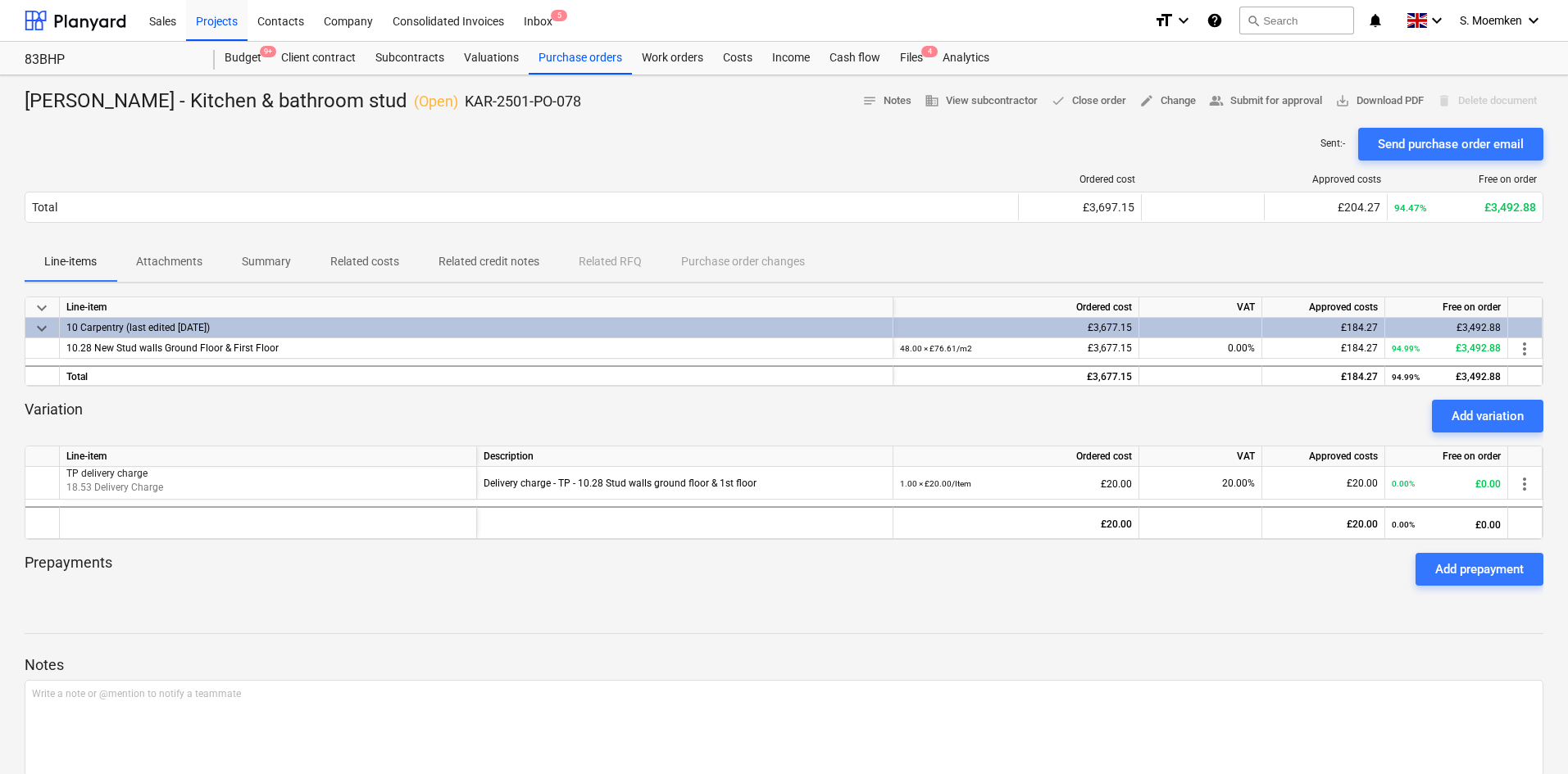
click at [695, 106] on div "Travis Perkins - Kitchen & bathroom stud ( Open ) KAR-2501-PO-078 notes Notes b…" at bounding box center [784, 101] width 1519 height 27
click at [725, 54] on div "Costs" at bounding box center [737, 57] width 49 height 32
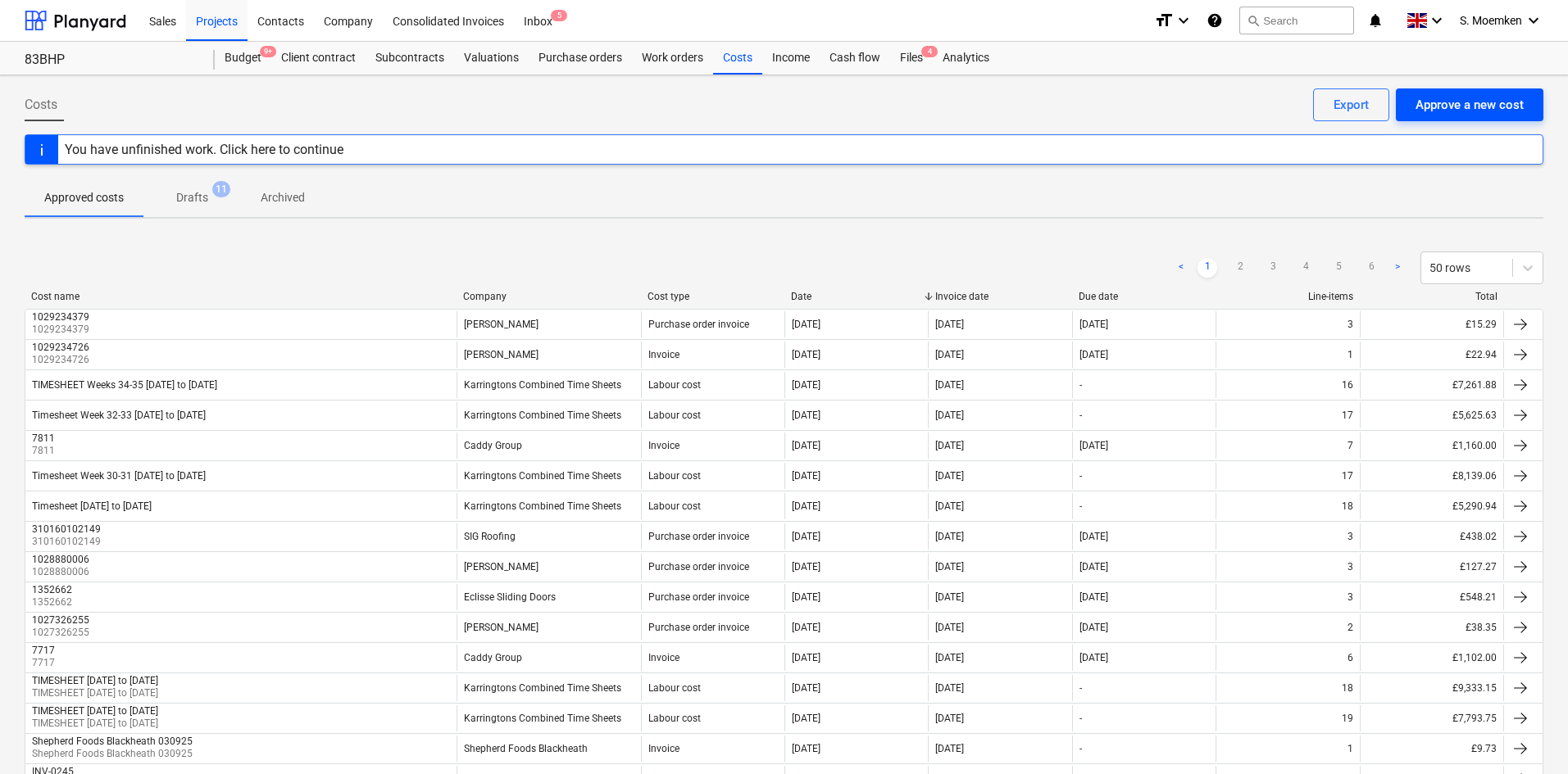
click at [1259, 106] on div "Approve a new cost" at bounding box center [1470, 105] width 108 height 22
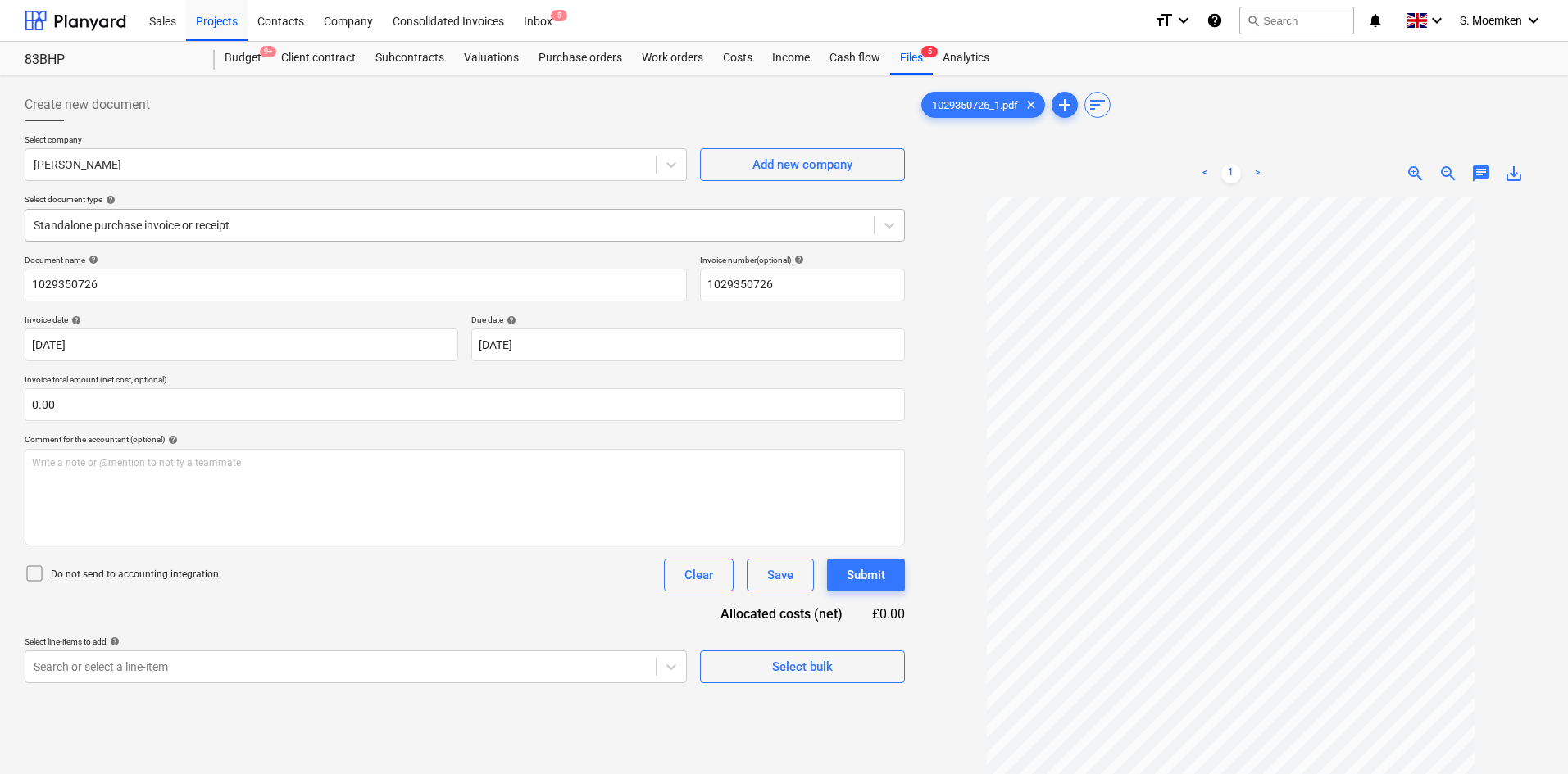
click at [384, 233] on div at bounding box center [449, 225] width 832 height 17
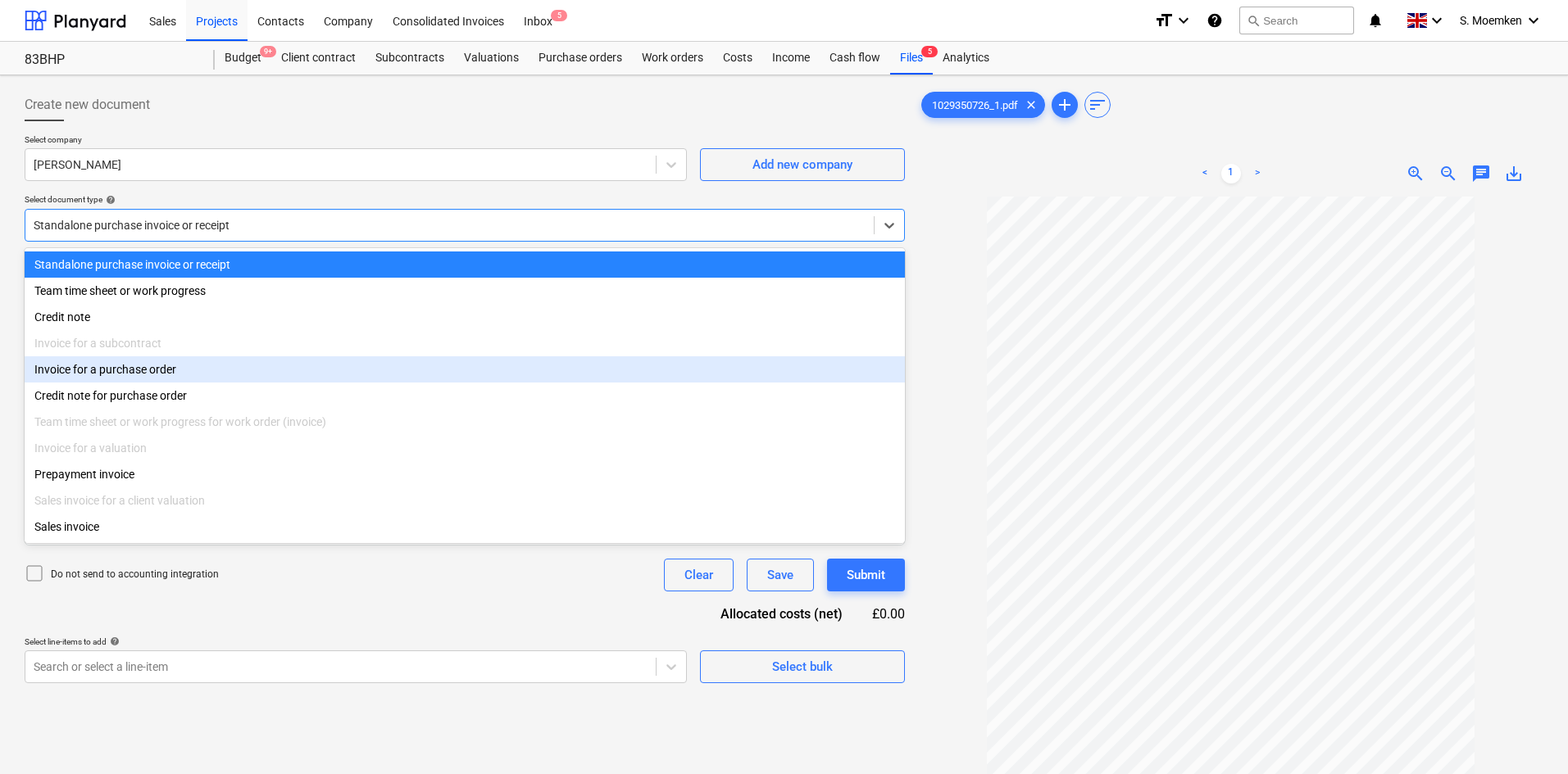
click at [278, 379] on div "Invoice for a purchase order" at bounding box center [465, 370] width 880 height 27
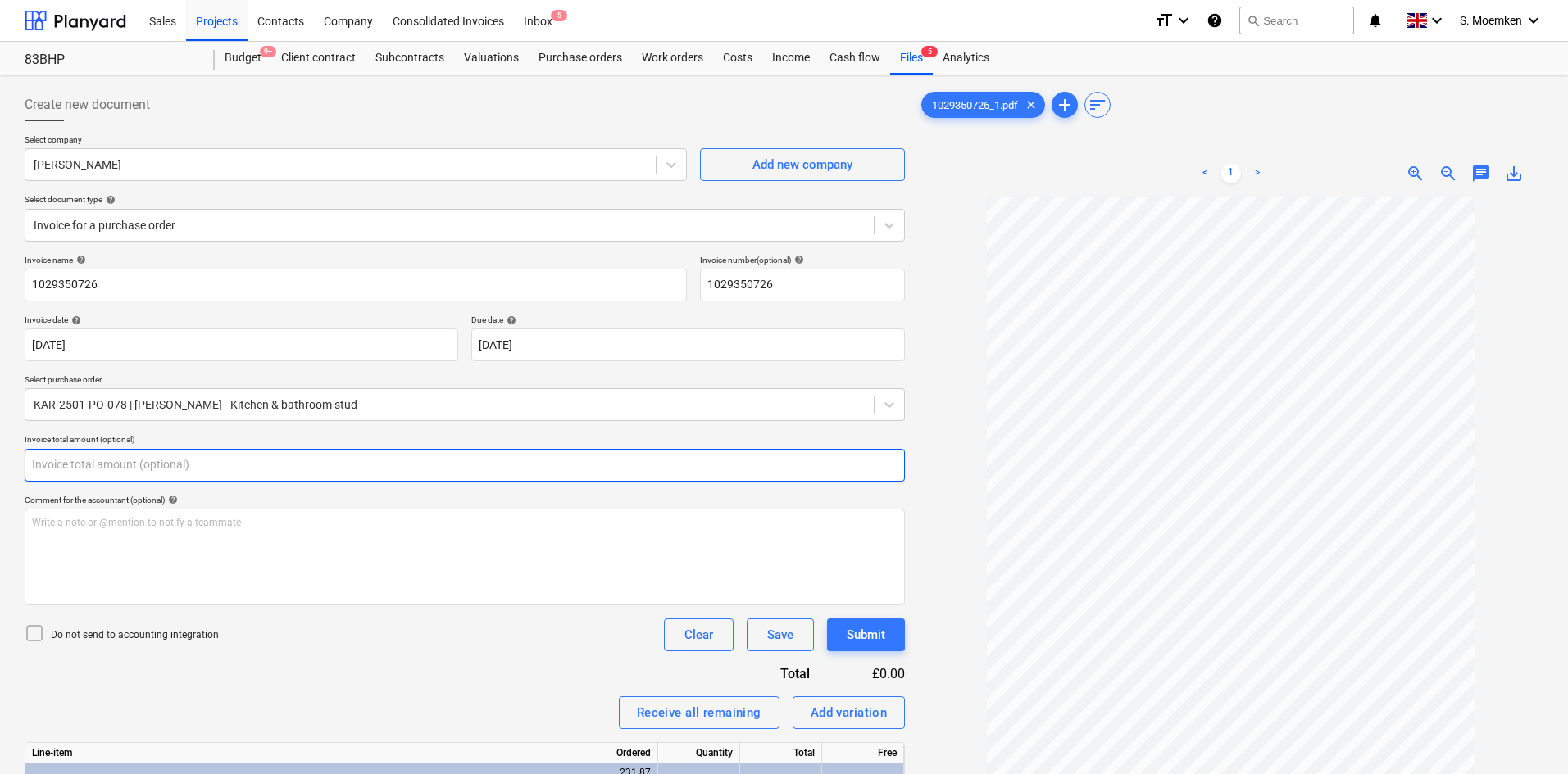
click at [220, 473] on input "text" at bounding box center [465, 465] width 880 height 32
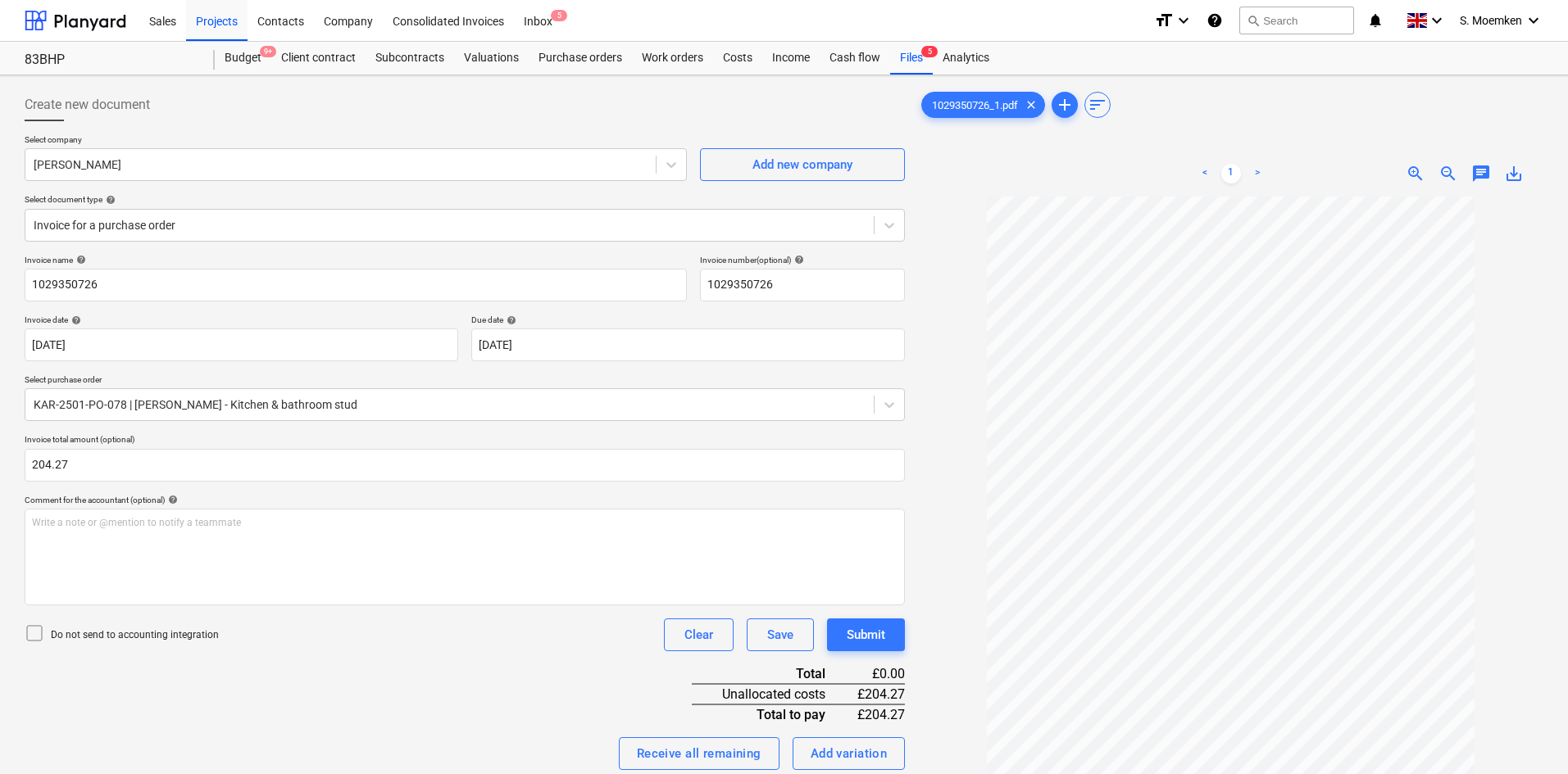
click at [43, 569] on icon at bounding box center [35, 633] width 20 height 20
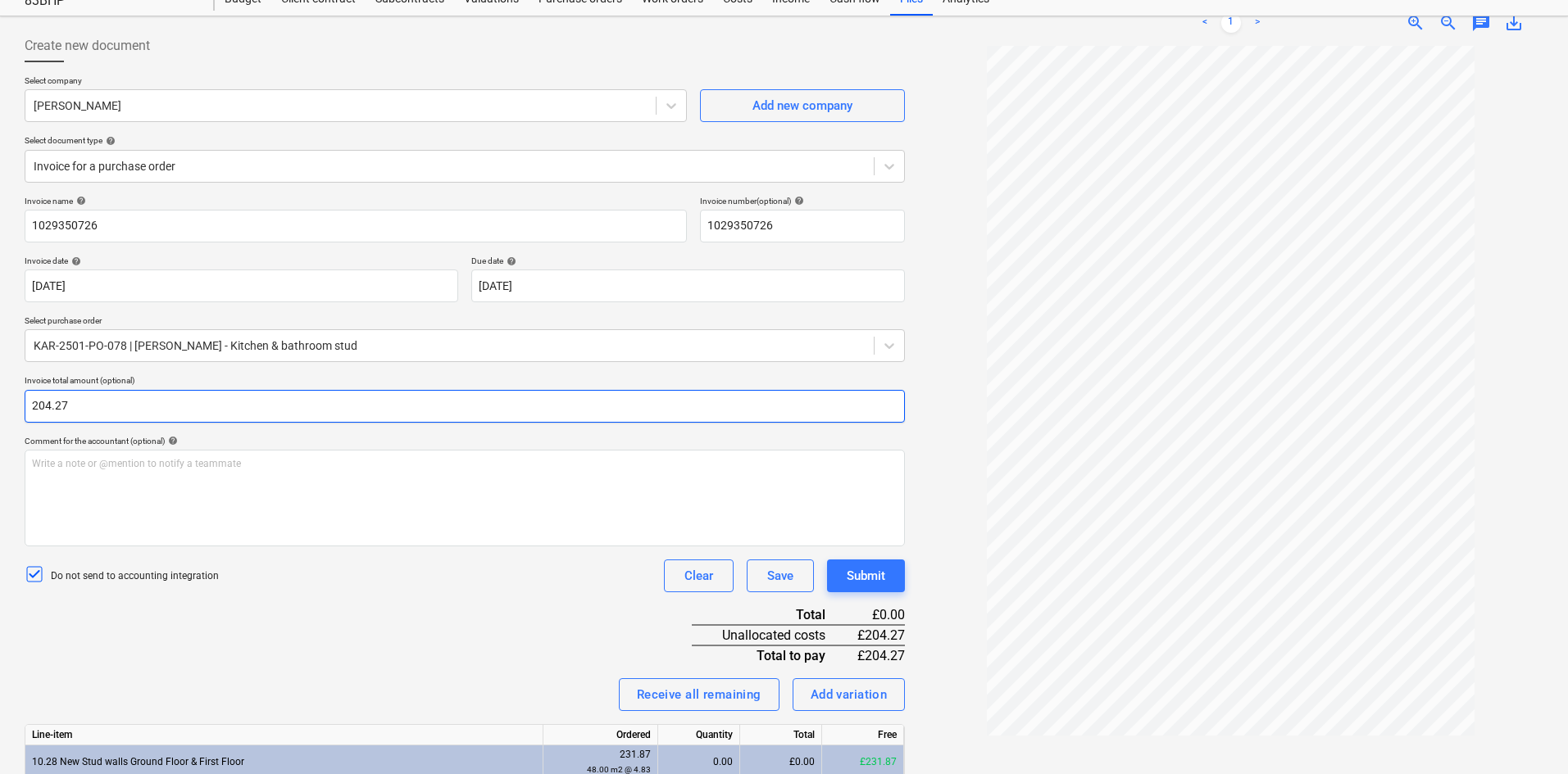
scroll to position [228, 0]
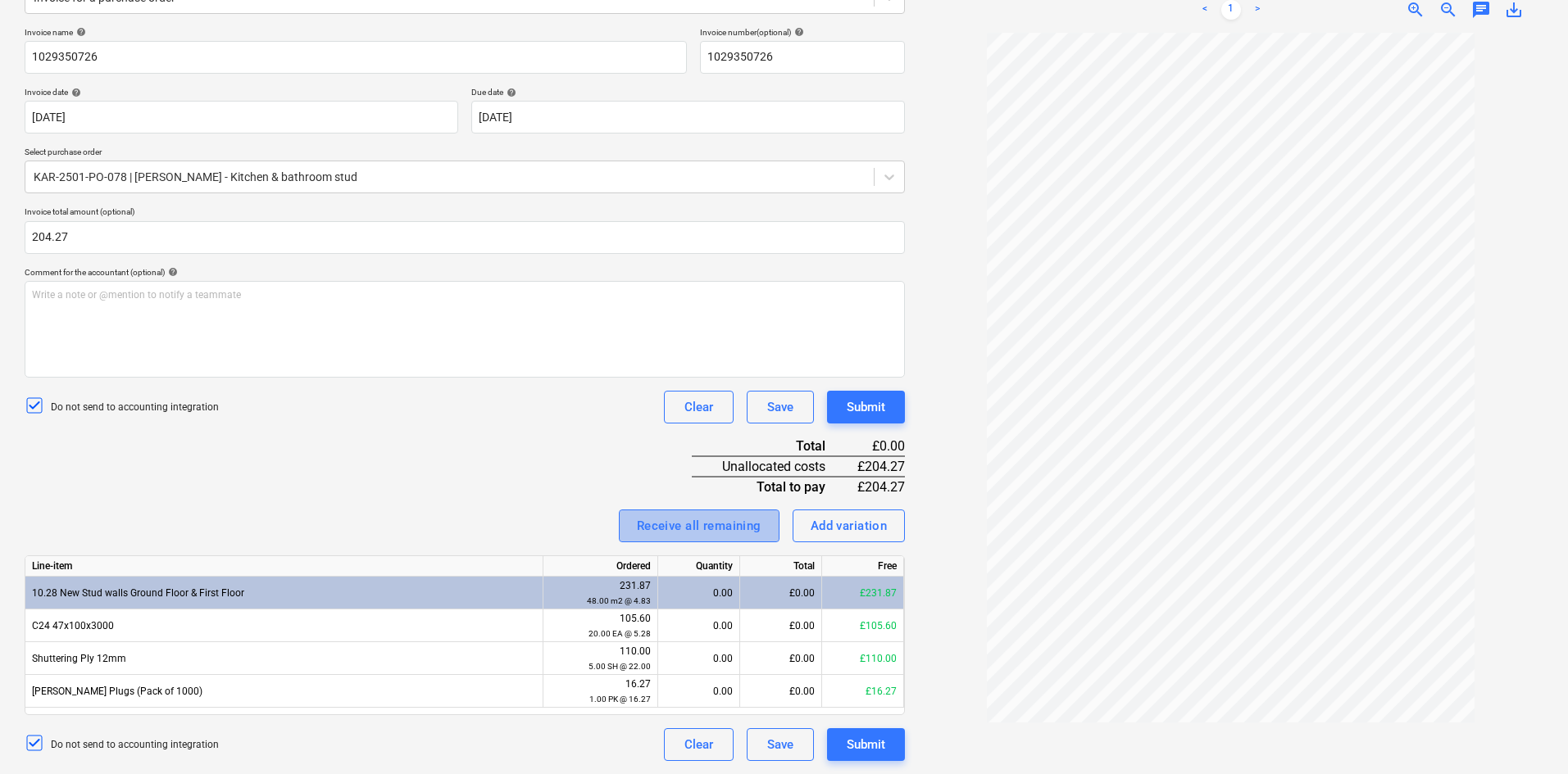
click at [695, 525] on div "Receive all remaining" at bounding box center [700, 526] width 125 height 22
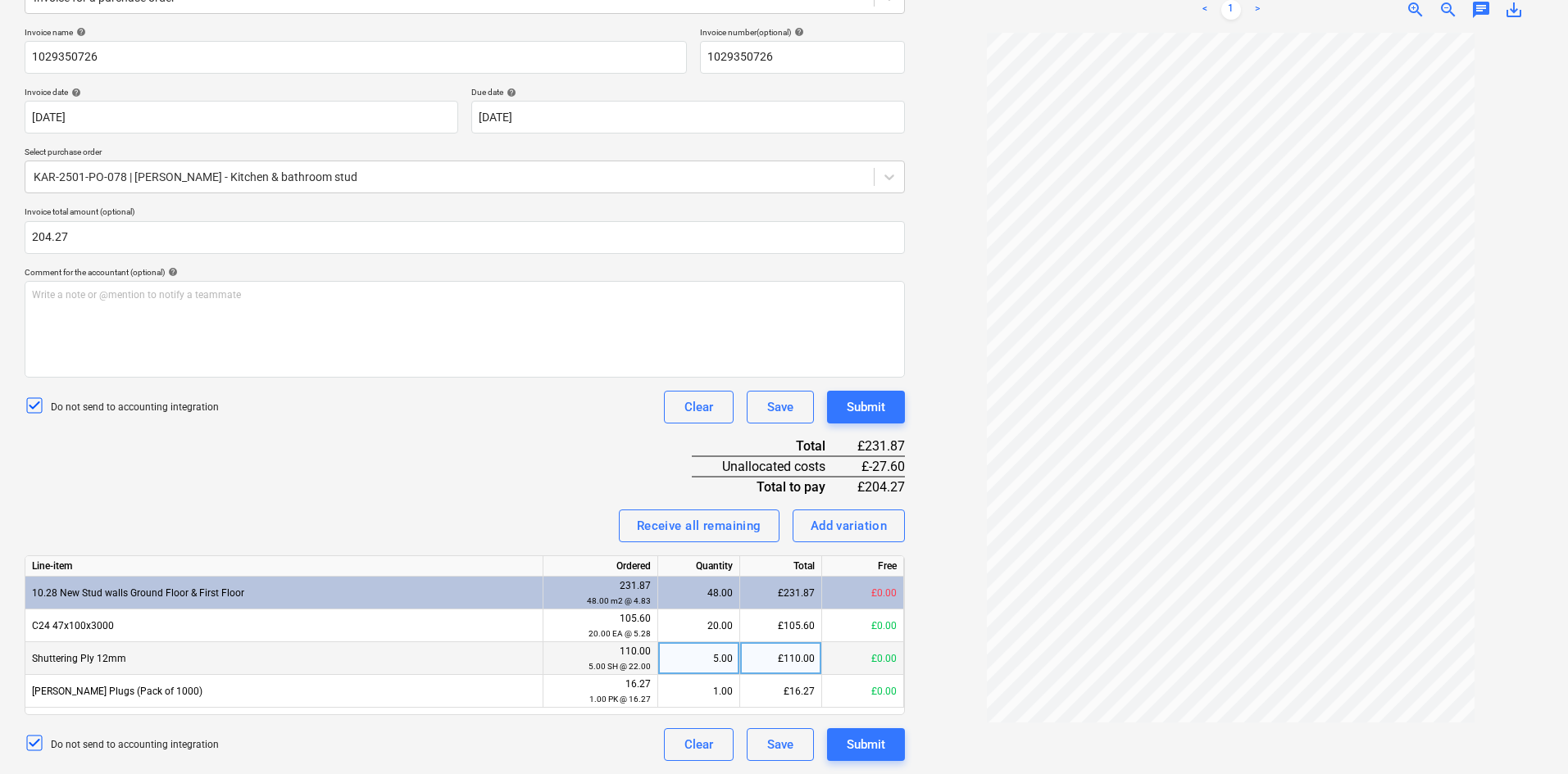
click at [779, 569] on div "£110.00" at bounding box center [781, 658] width 82 height 32
click at [386, 456] on div "Invoice name help 1029350726 Invoice number (optional) help 1029350726 Invoice …" at bounding box center [465, 394] width 880 height 734
click at [877, 569] on div "Submit" at bounding box center [866, 745] width 38 height 22
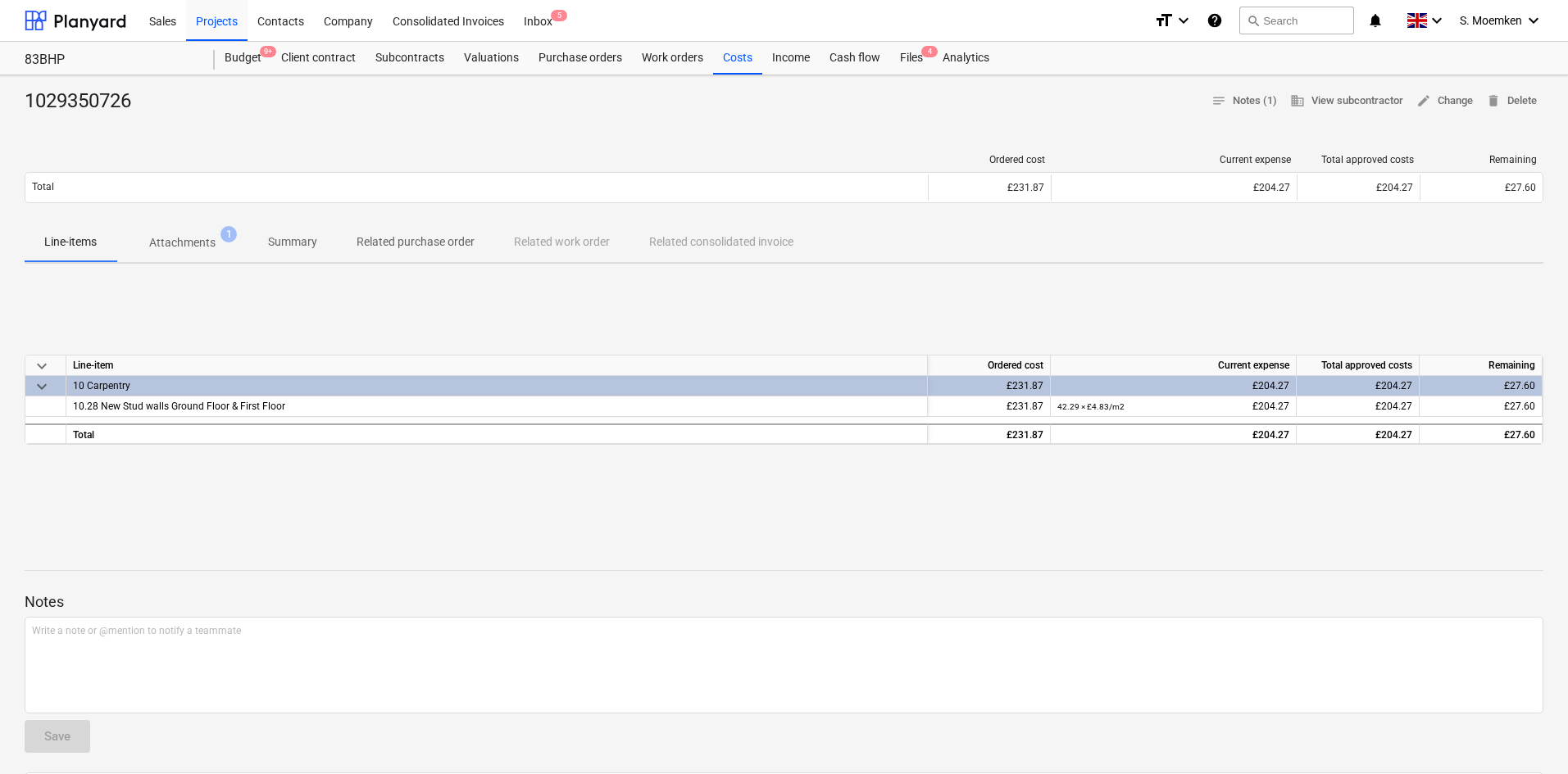
click at [586, 95] on div "1029350726 notes Notes (1) business View subcontractor edit Change delete Delete" at bounding box center [784, 101] width 1519 height 27
click at [571, 54] on div "Purchase orders" at bounding box center [581, 57] width 103 height 32
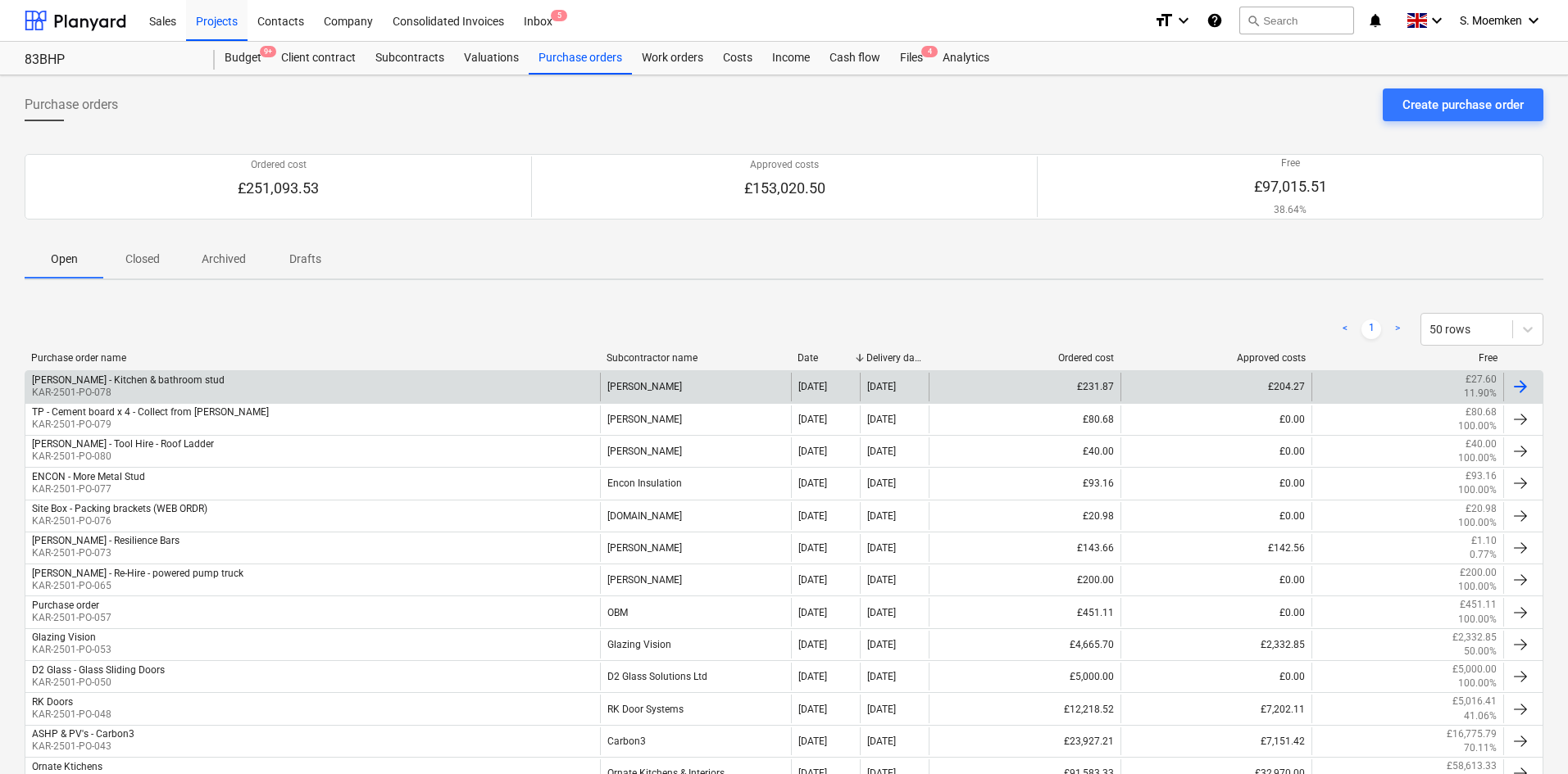
click at [1259, 383] on div at bounding box center [1521, 387] width 20 height 20
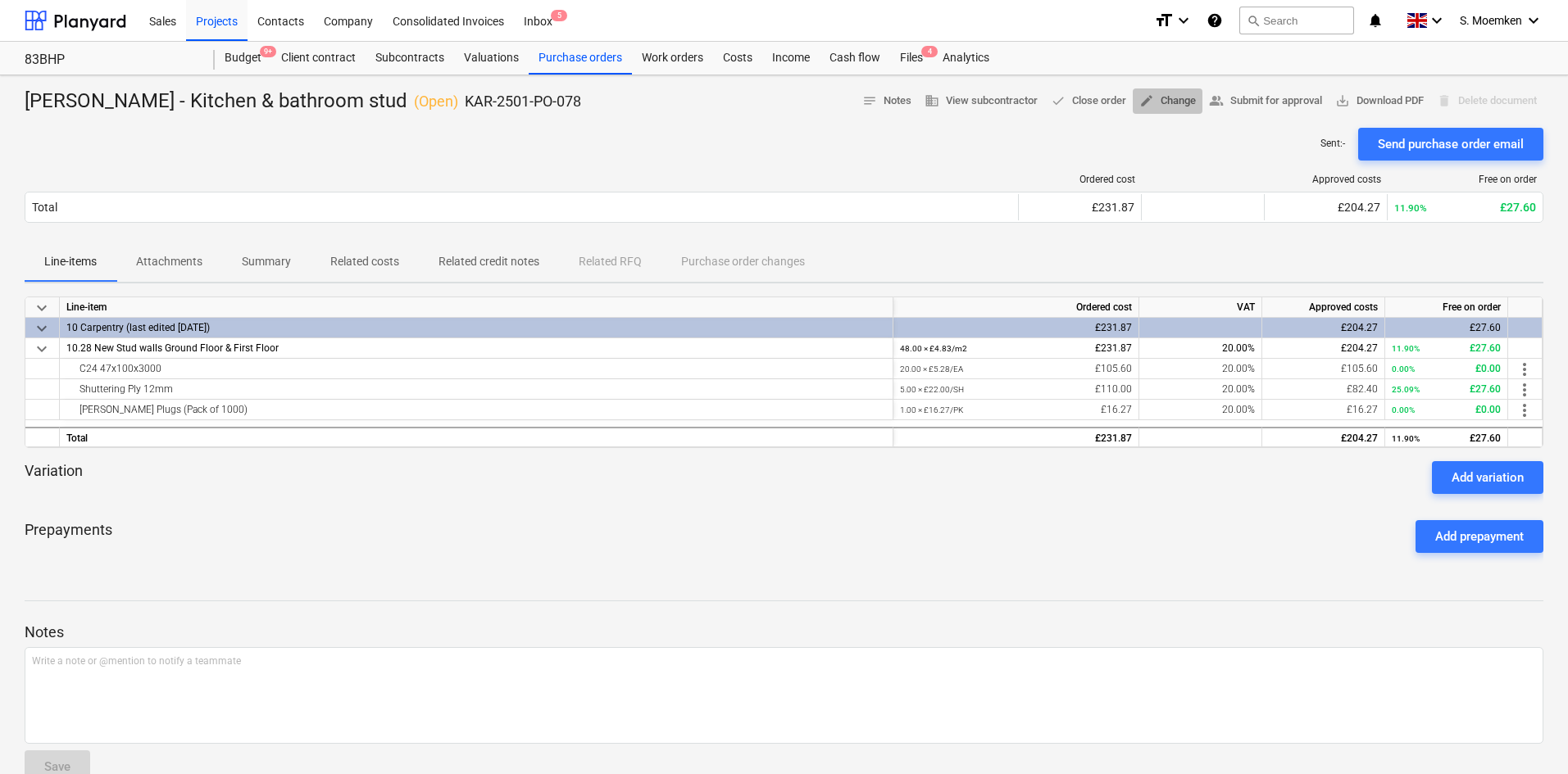
click at [1172, 96] on span "edit Change" at bounding box center [1168, 101] width 57 height 19
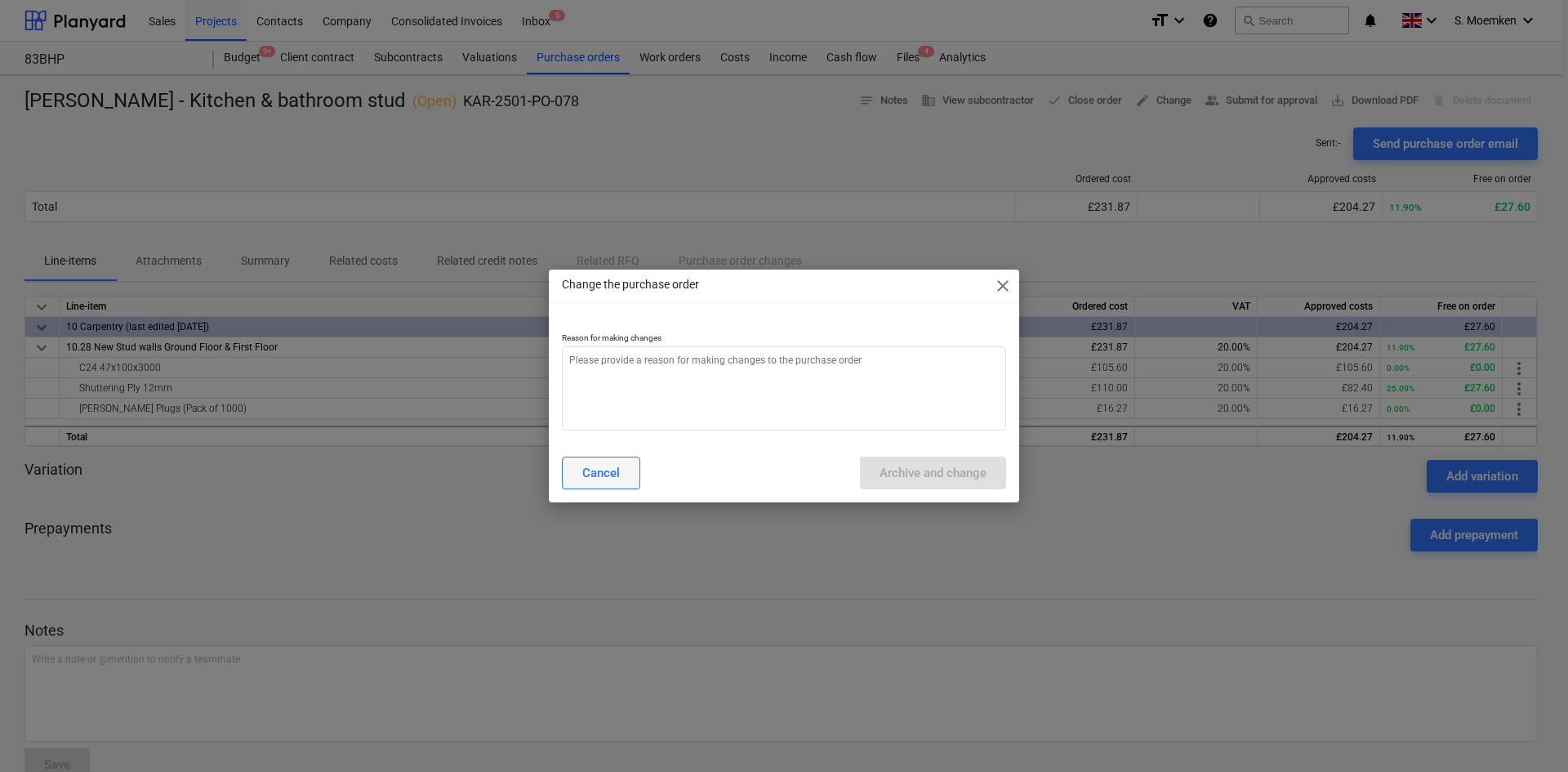
click at [600, 470] on div "Cancel" at bounding box center [601, 473] width 37 height 22
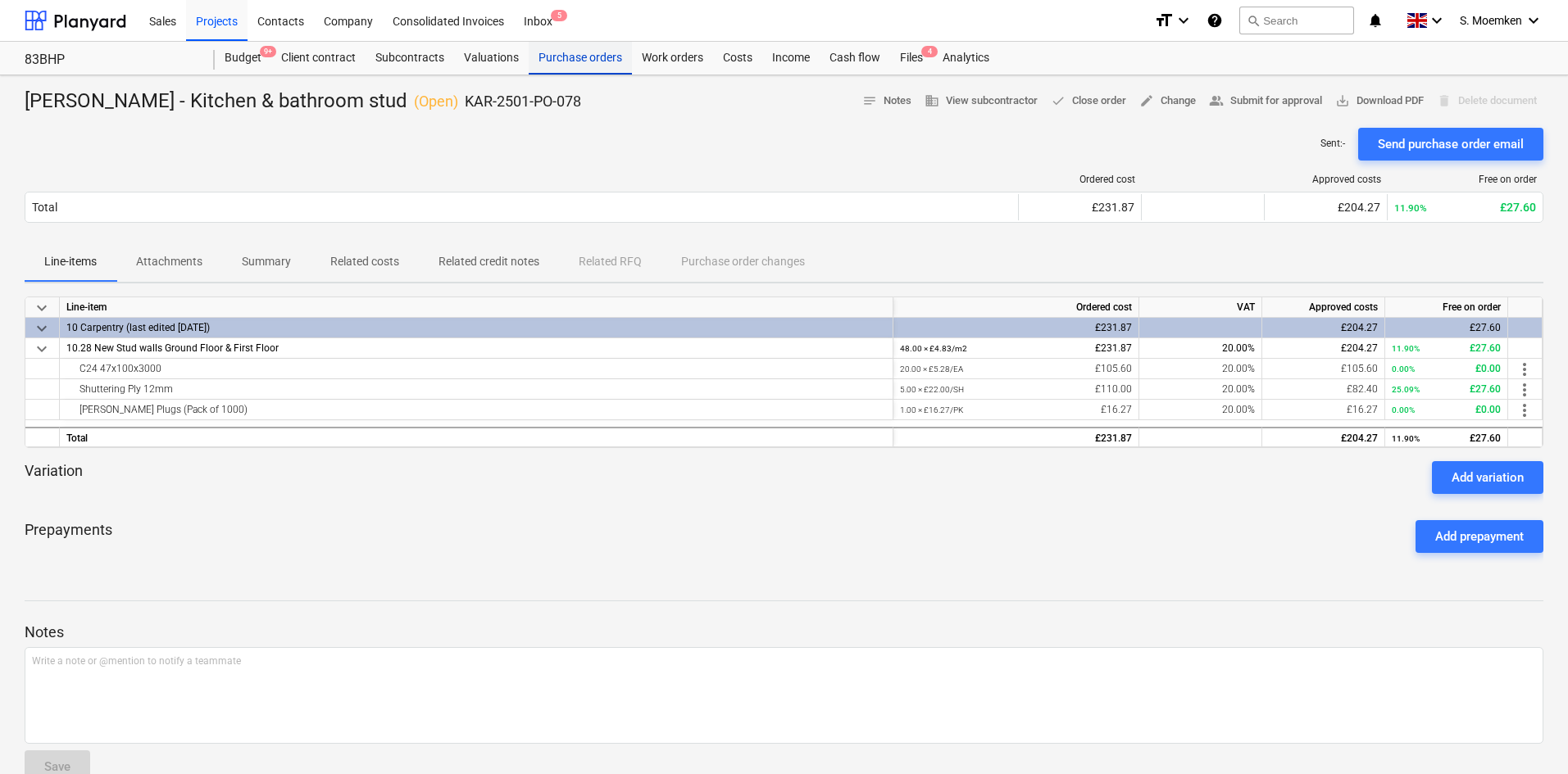
click at [586, 57] on div "Purchase orders" at bounding box center [581, 57] width 103 height 32
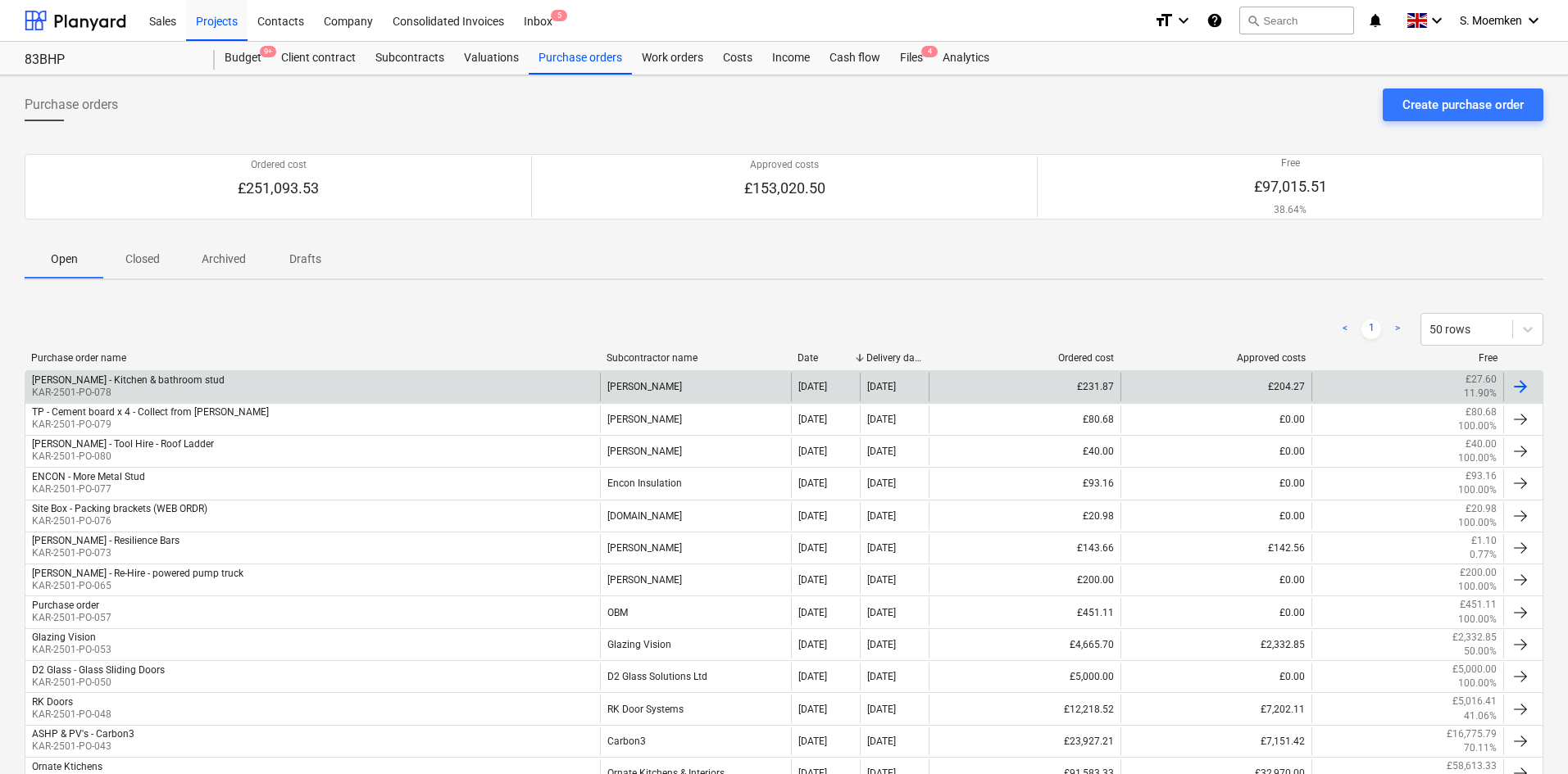
click at [692, 371] on div "Travis Perkins - Kitchen & bathroom stud KAR-2501-PO-078 Travis Perkins 18 Sep …" at bounding box center [784, 386] width 1519 height 32
click at [681, 382] on div "[PERSON_NAME]" at bounding box center [695, 387] width 192 height 28
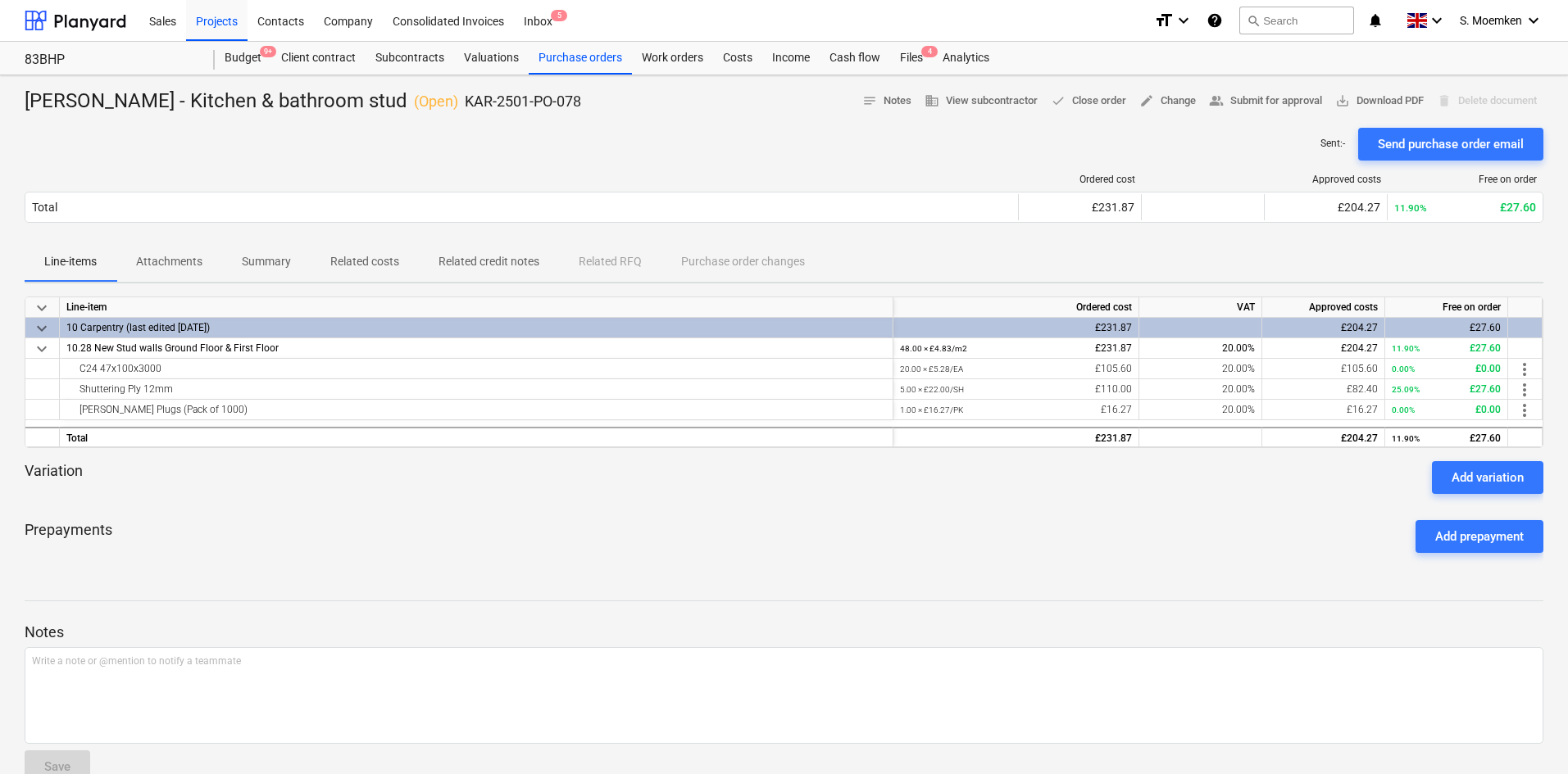
click at [650, 133] on div "Sent : - Send purchase order email" at bounding box center [784, 144] width 1519 height 32
click at [571, 62] on div "Purchase orders" at bounding box center [581, 57] width 103 height 32
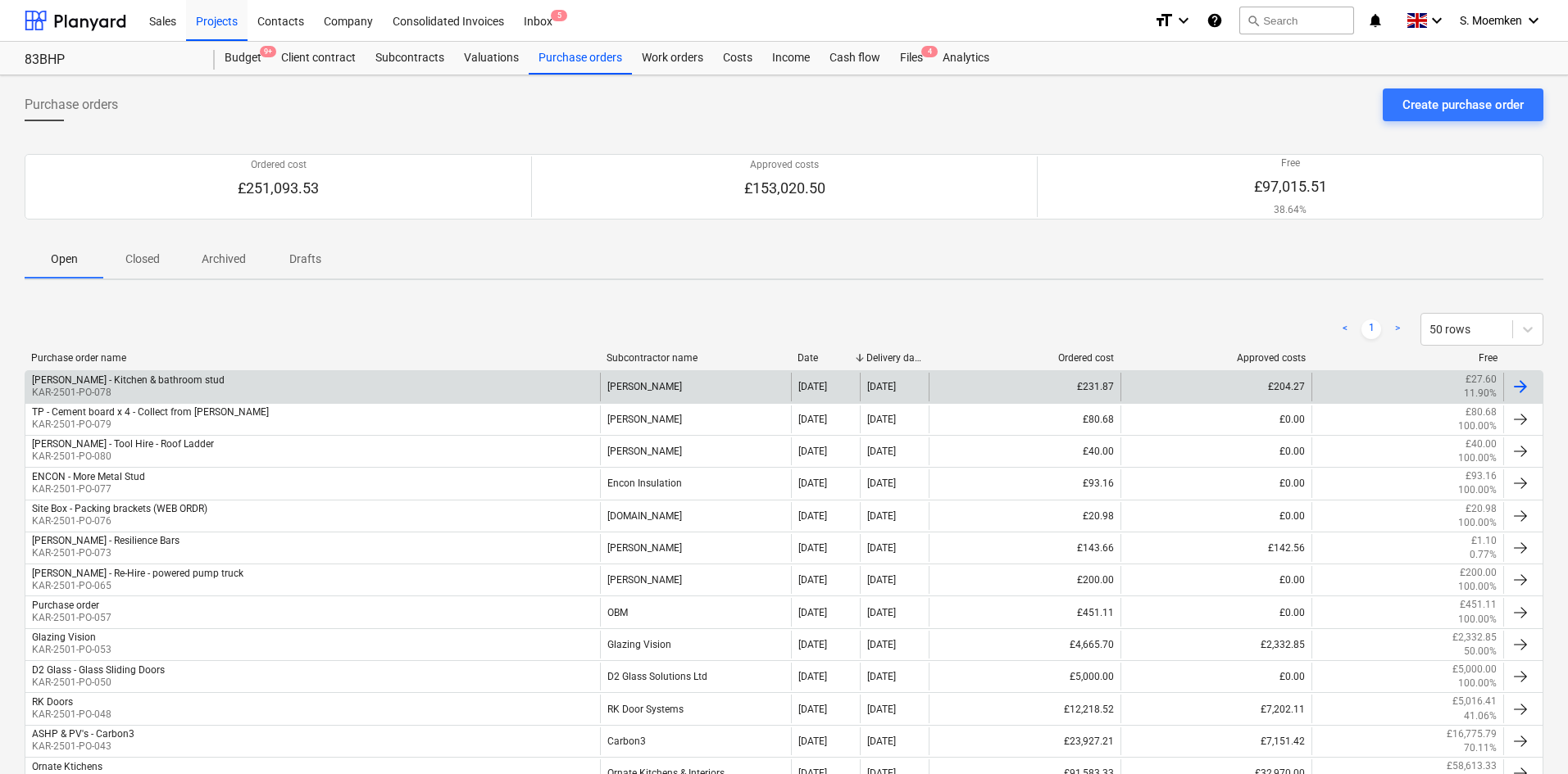
click at [328, 384] on div "Travis Perkins - Kitchen & bathroom stud KAR-2501-PO-078" at bounding box center [313, 387] width 575 height 28
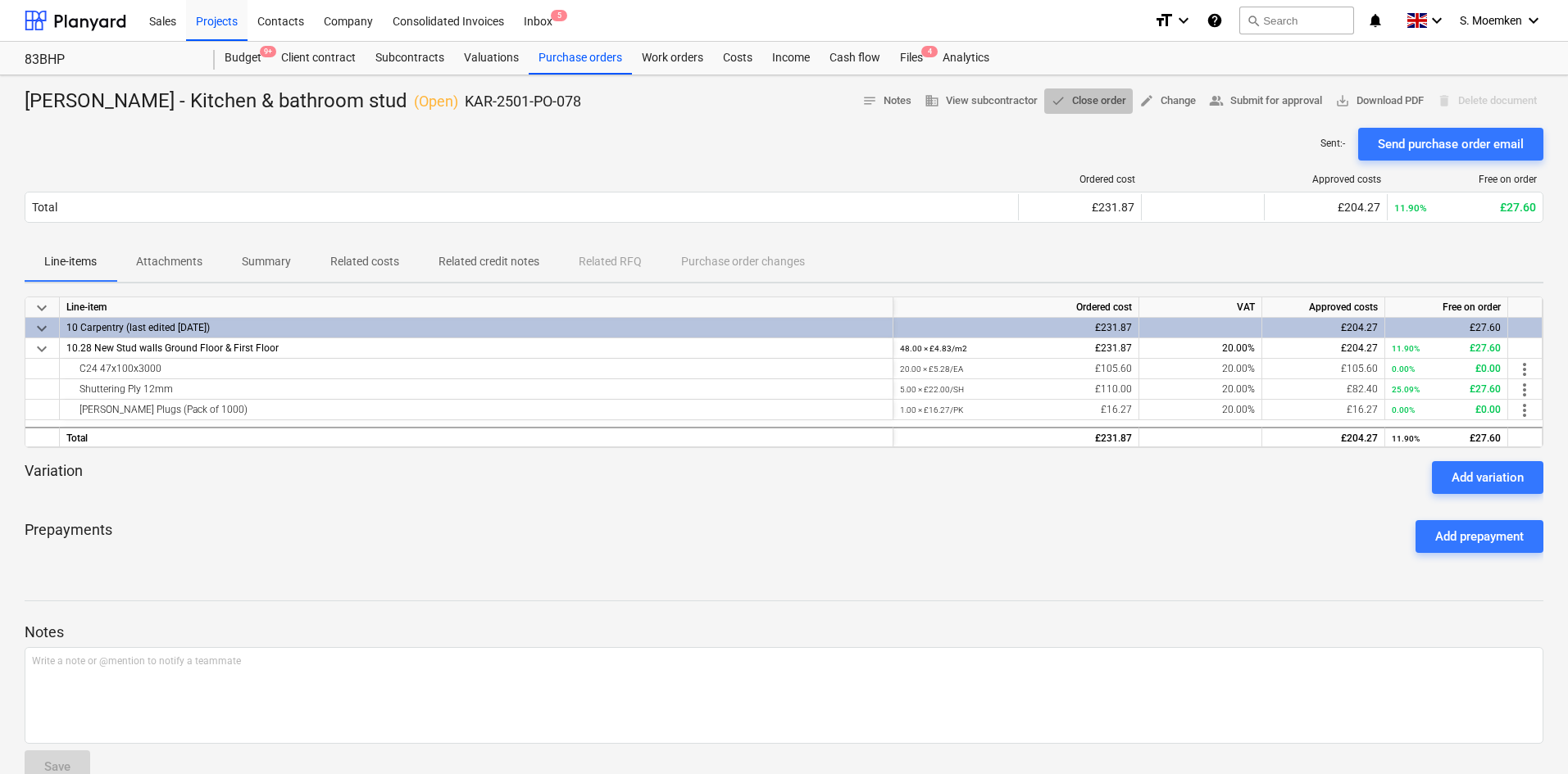
click at [1071, 103] on span "done Close order" at bounding box center [1088, 101] width 76 height 19
click at [754, 131] on div "Sent : - Send purchase order email" at bounding box center [784, 144] width 1519 height 32
click at [571, 57] on div "Purchase orders" at bounding box center [581, 57] width 103 height 32
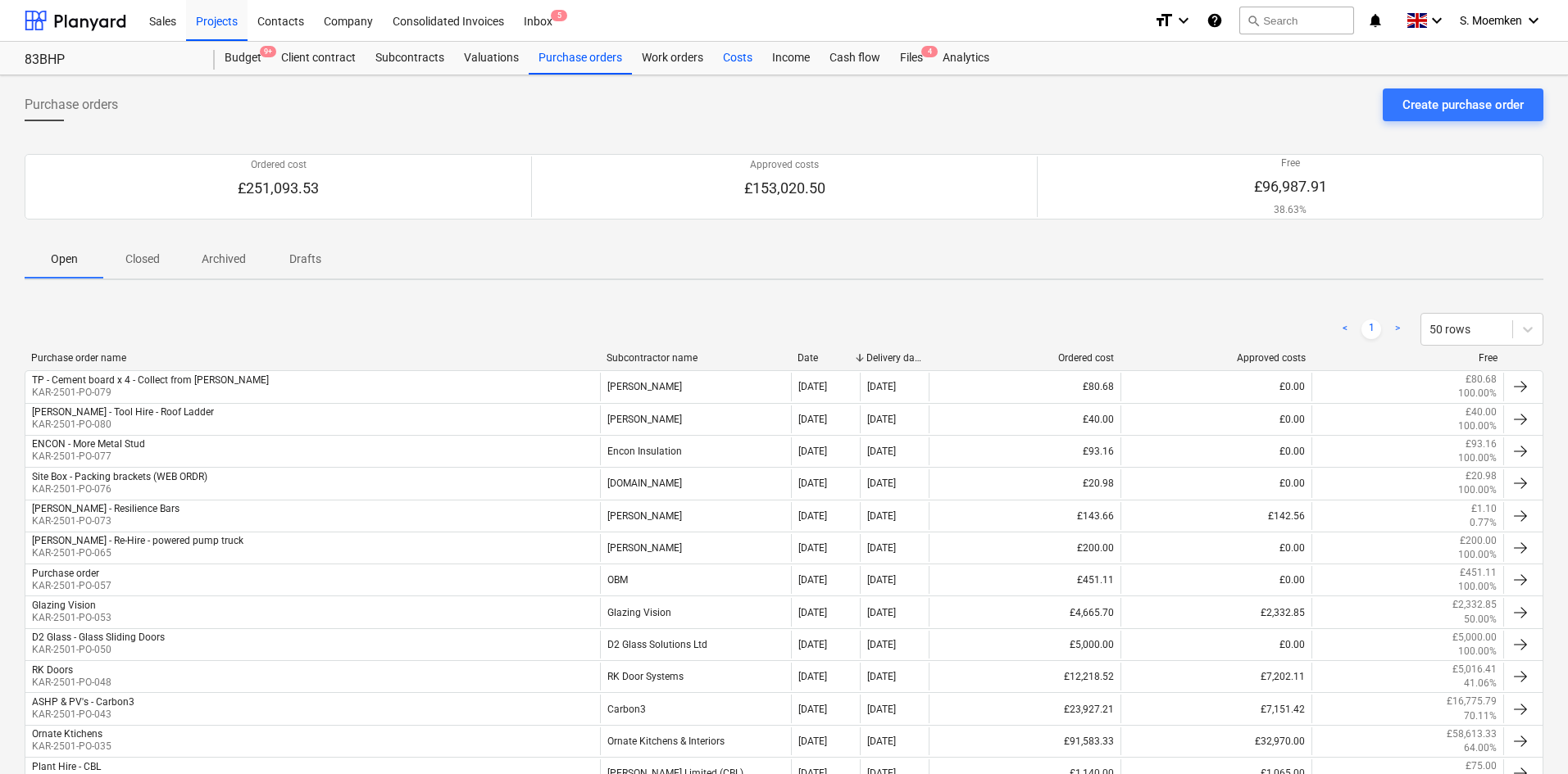
click at [748, 53] on div "Costs" at bounding box center [737, 57] width 49 height 32
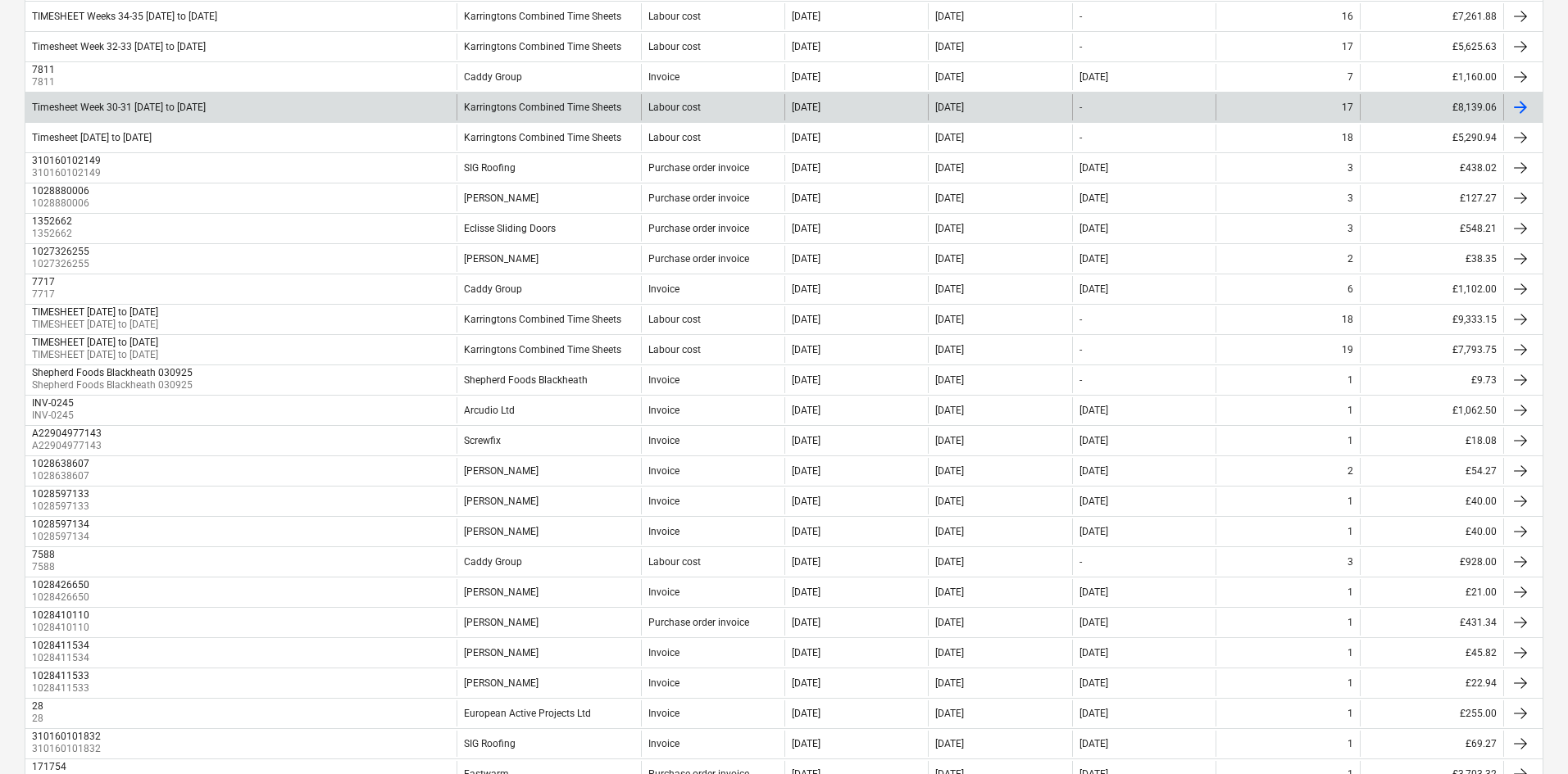
scroll to position [410, 0]
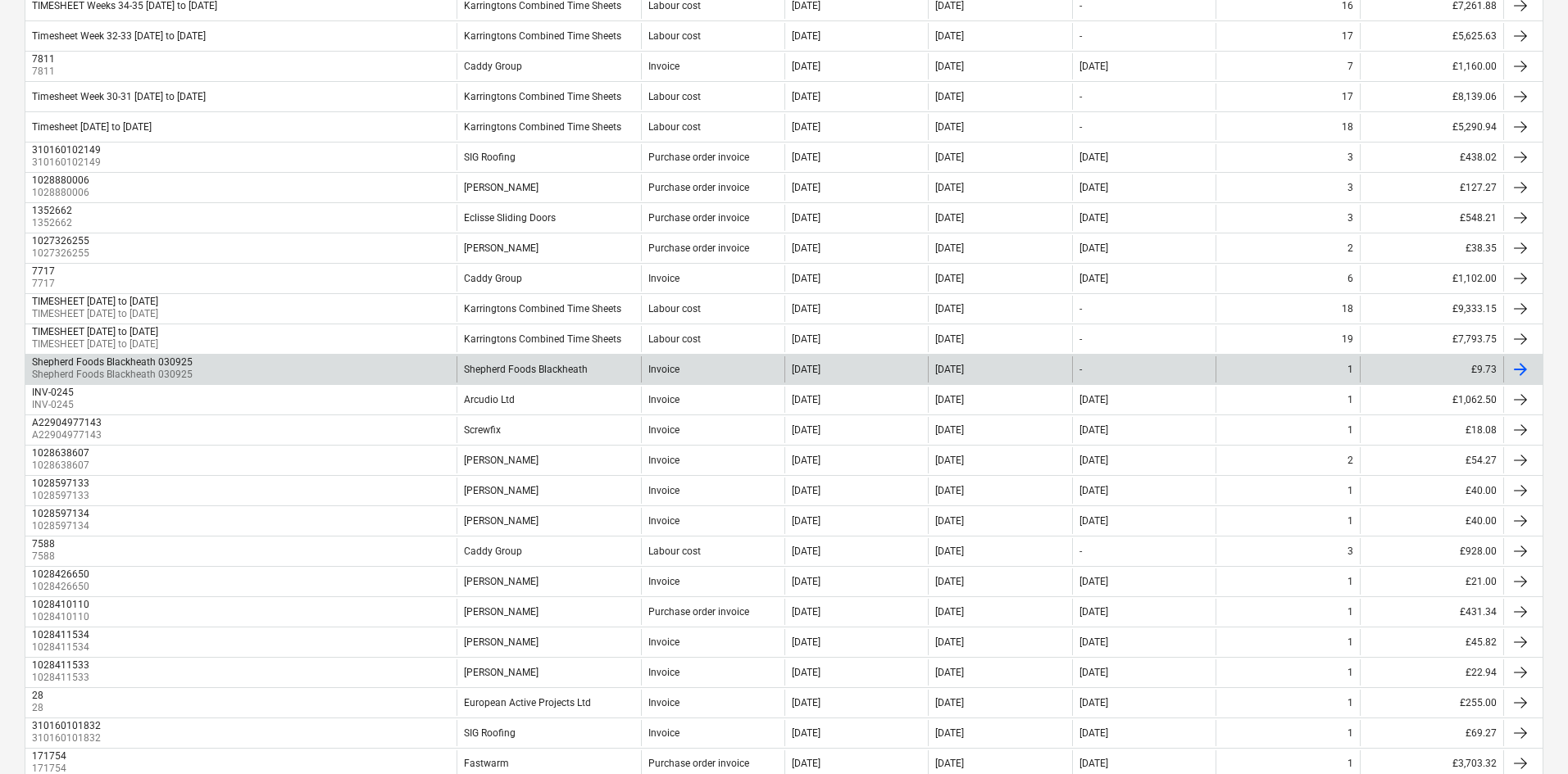
click at [234, 367] on div "Shepherd Foods Blackheath 030925 Shepherd Foods Blackheath 030925" at bounding box center [241, 370] width 431 height 27
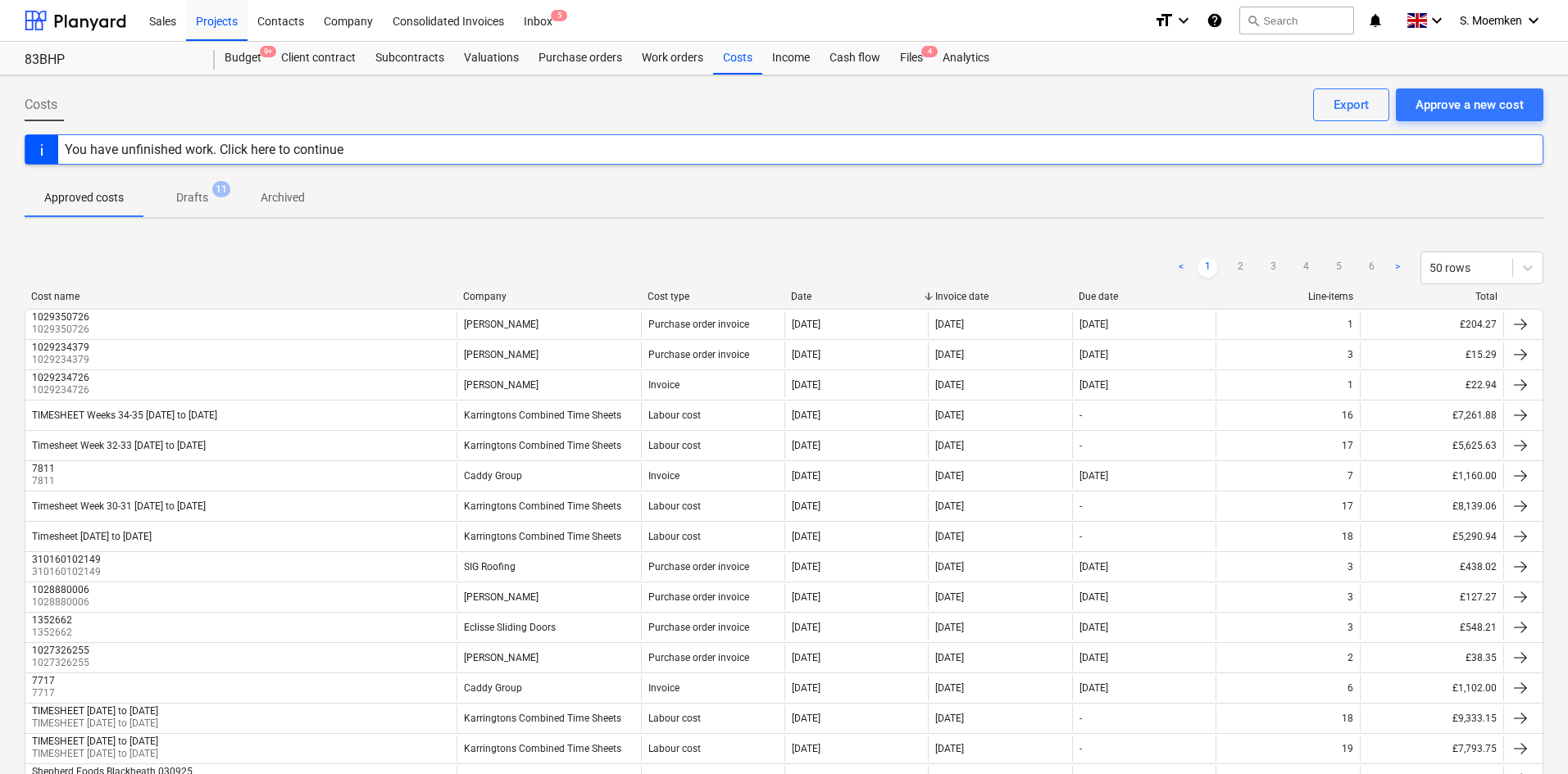
click at [490, 293] on div "Company" at bounding box center [549, 297] width 171 height 12
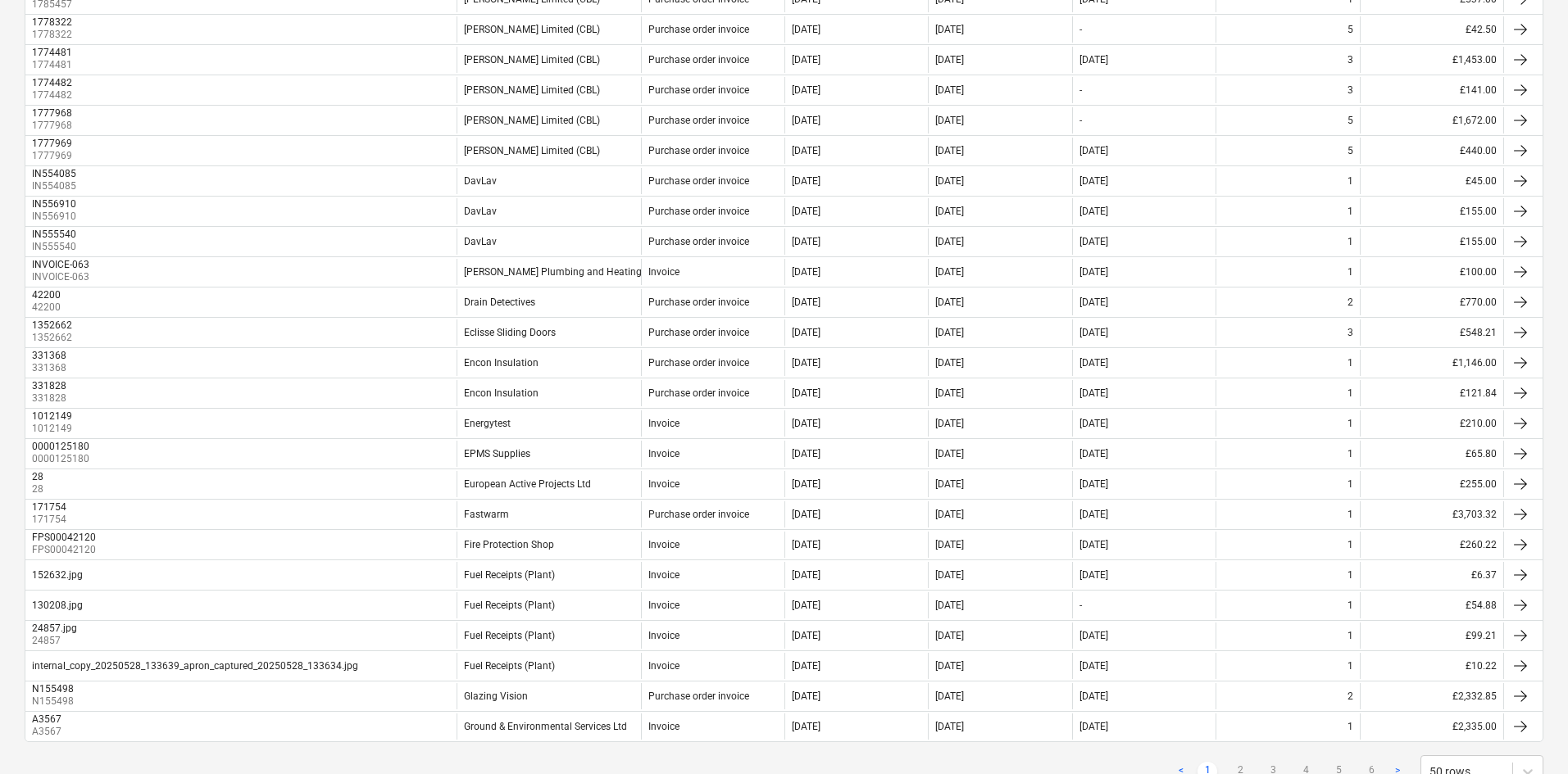
scroll to position [1143, 0]
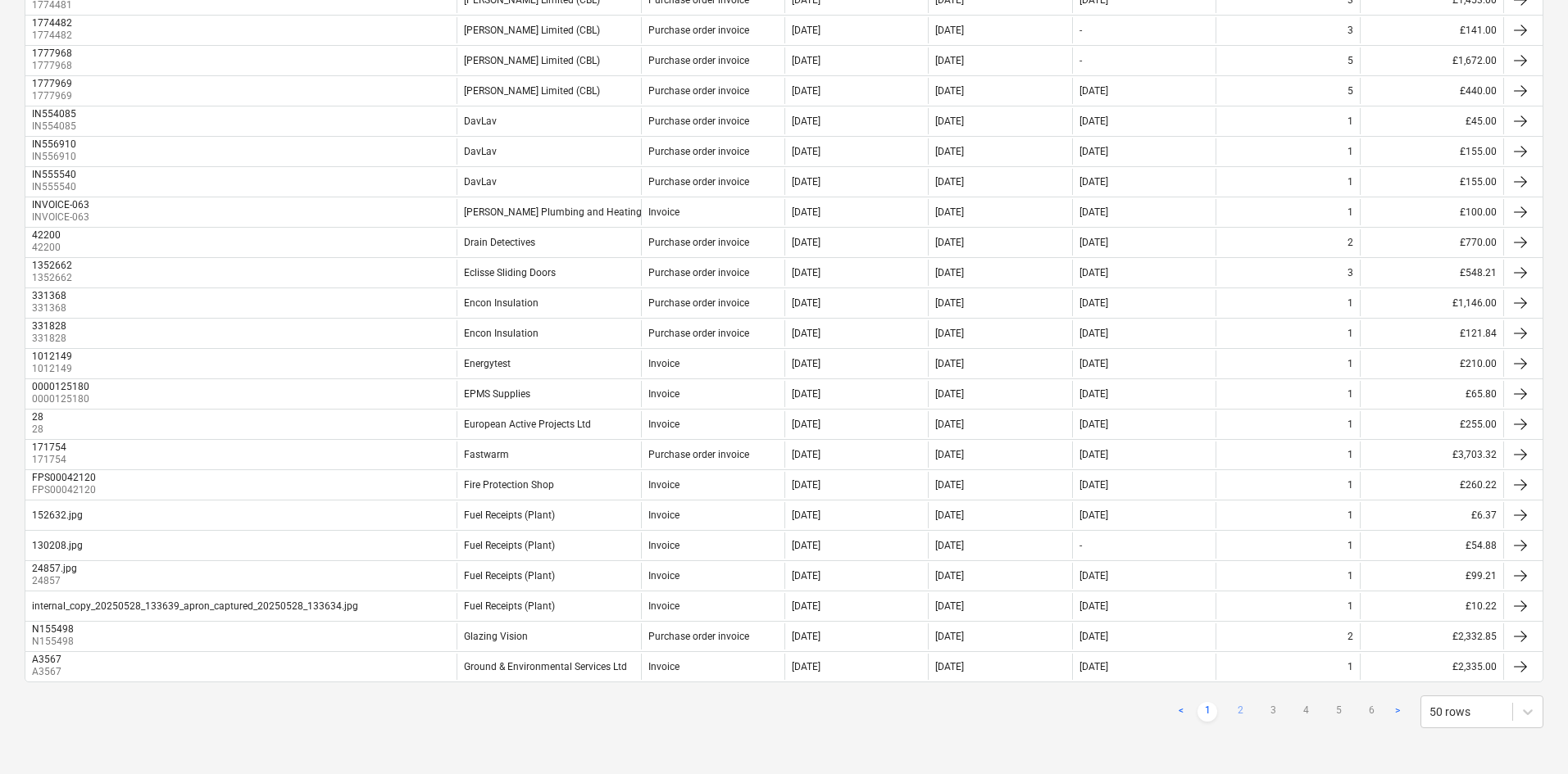
click at [1243, 569] on link "2" at bounding box center [1240, 712] width 20 height 20
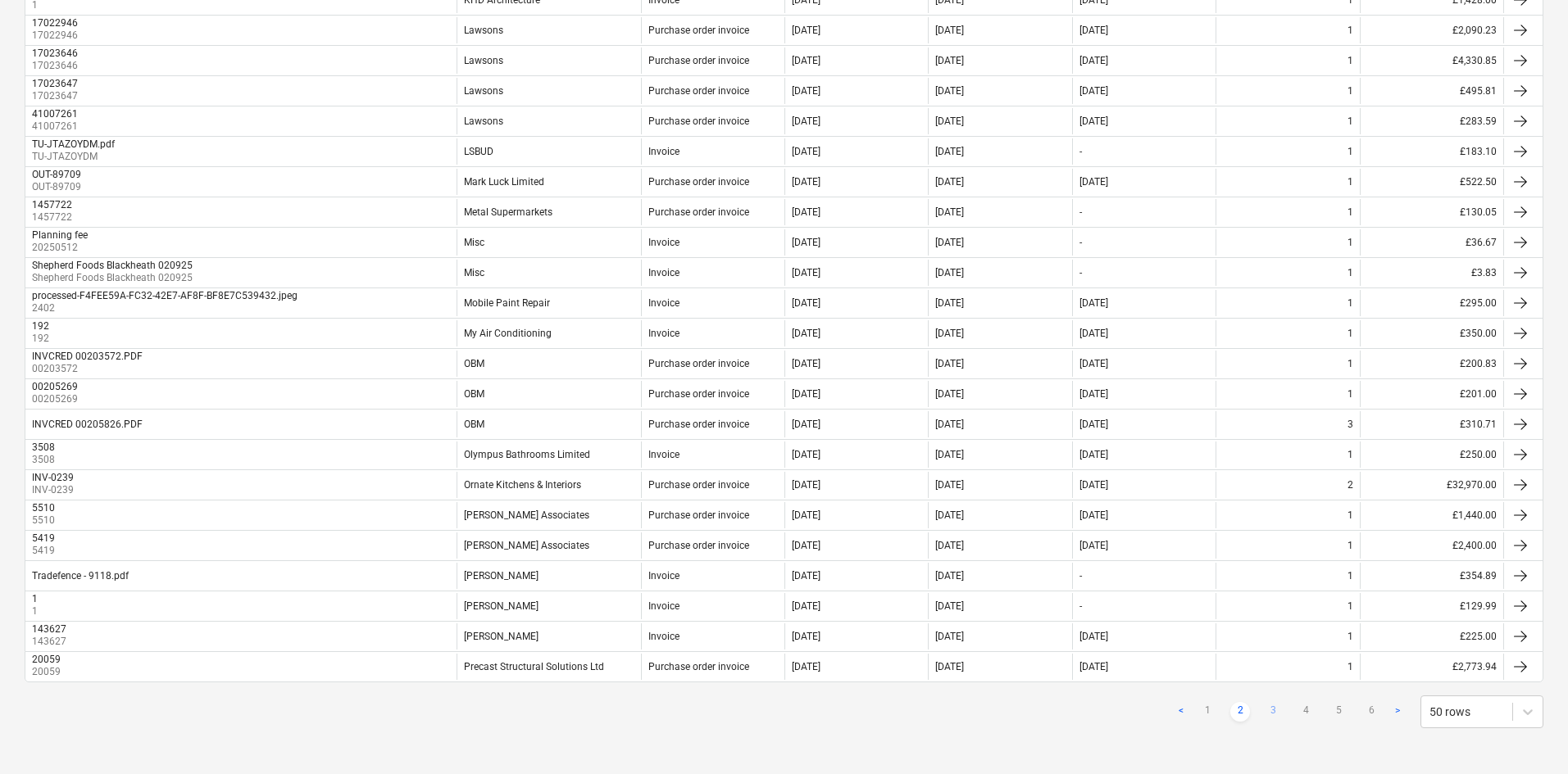
click at [1259, 569] on link "3" at bounding box center [1274, 712] width 20 height 20
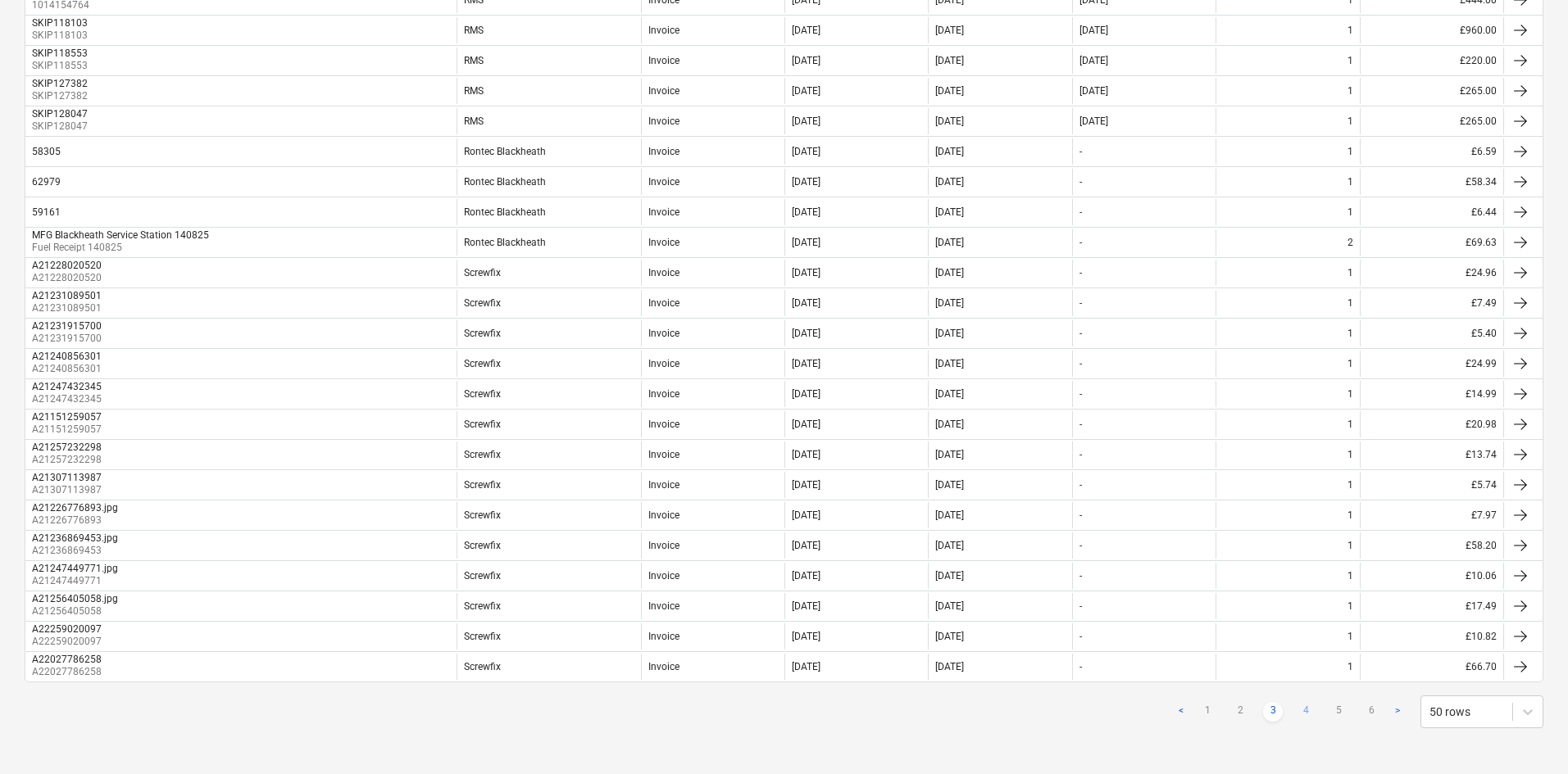
click at [1259, 569] on link "4" at bounding box center [1306, 712] width 20 height 20
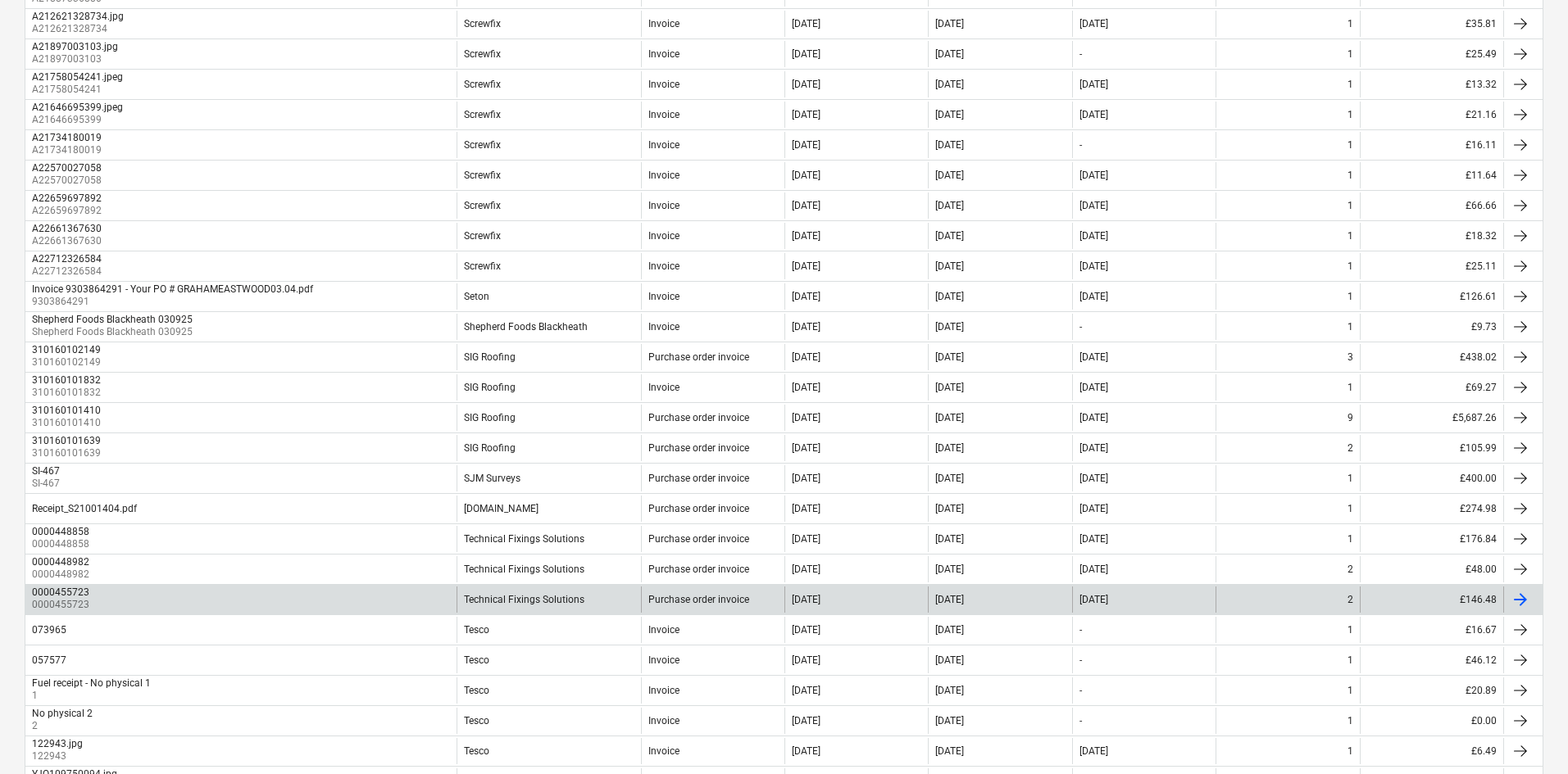
scroll to position [979, 0]
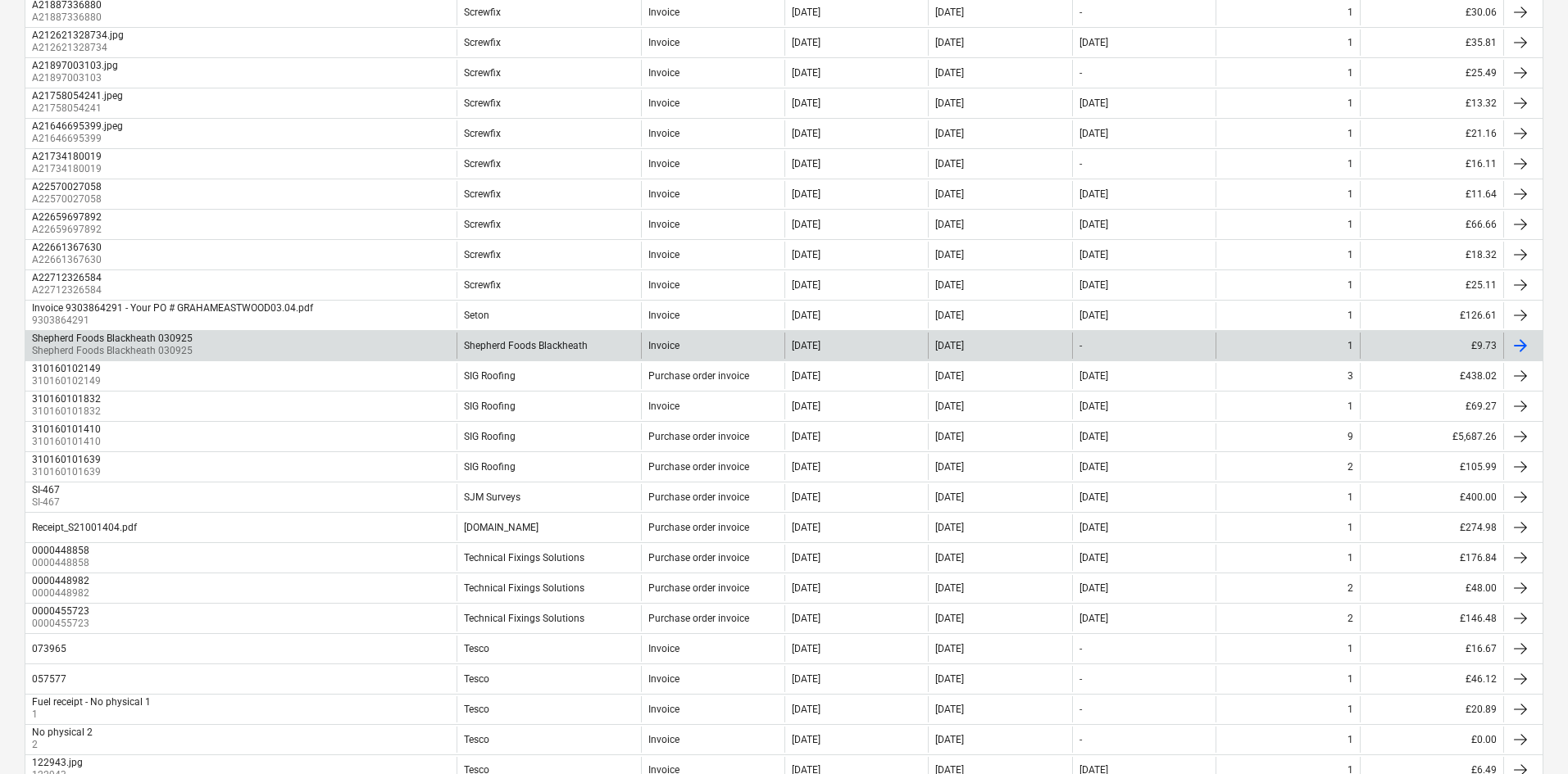
click at [1259, 337] on div "£9.73" at bounding box center [1432, 346] width 143 height 27
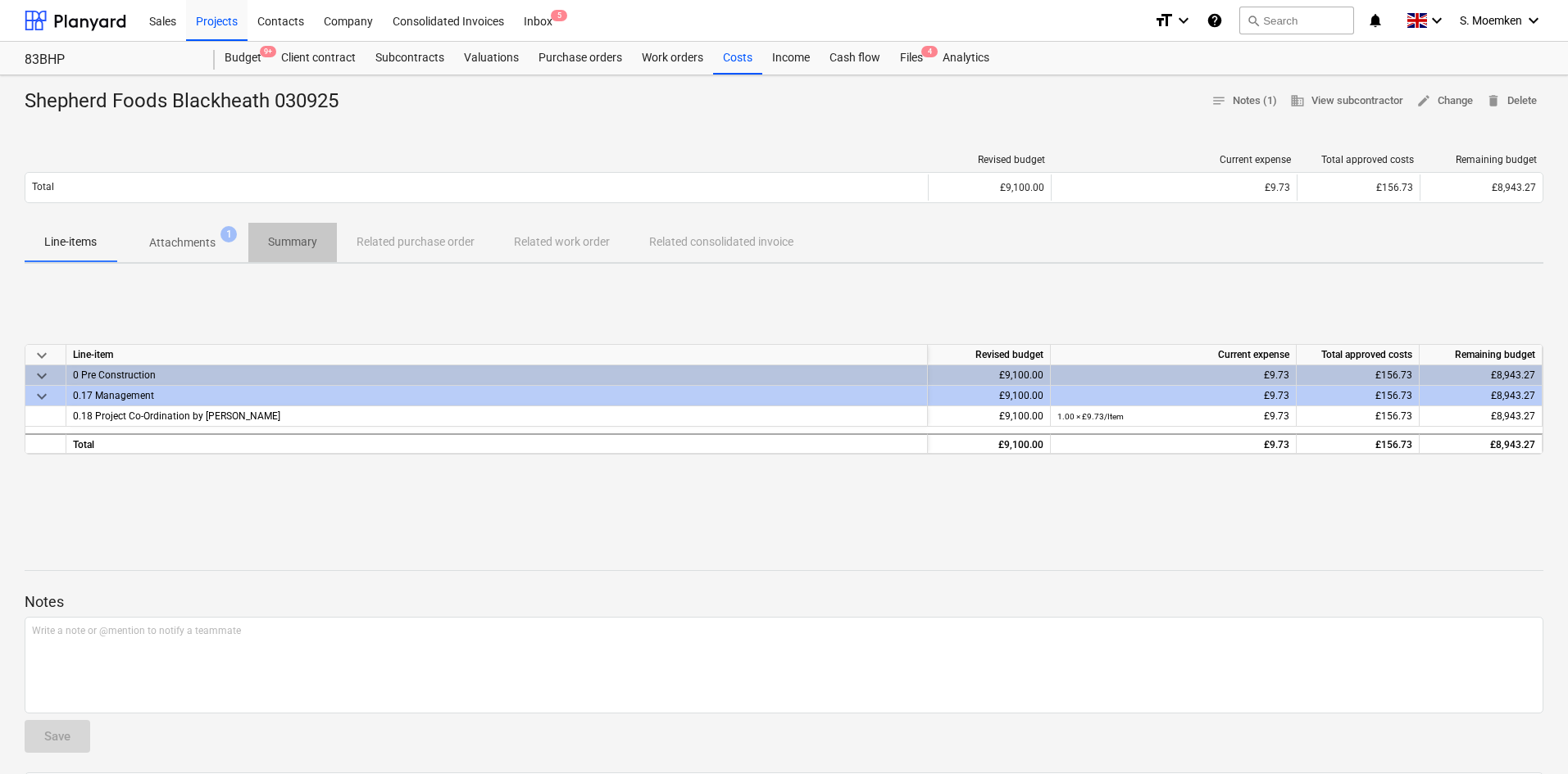
click at [291, 239] on p "Summary" at bounding box center [292, 242] width 49 height 17
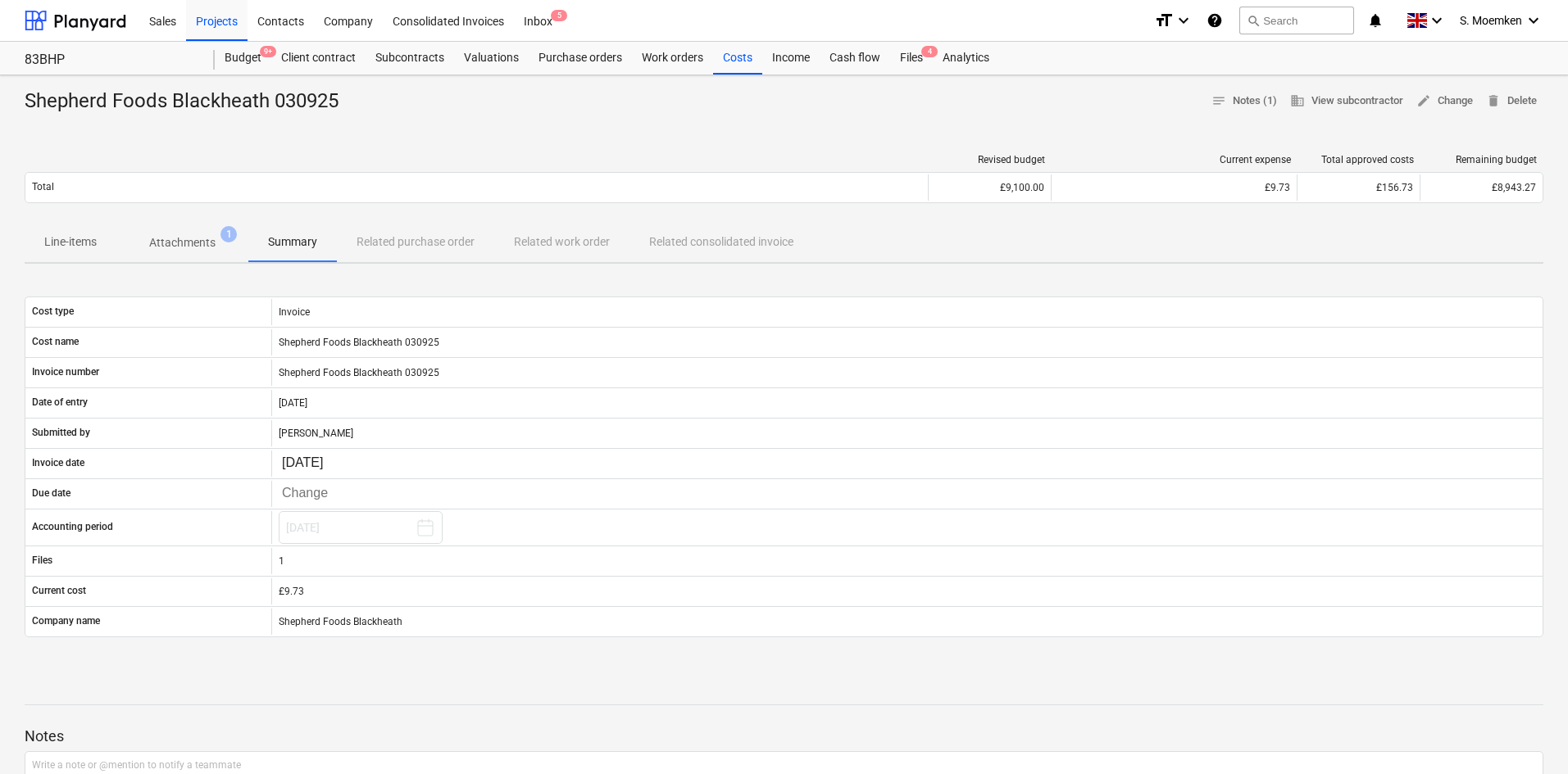
click at [408, 240] on div "Line-items Attachments 1 Summary Related purchase order Related work order Rela…" at bounding box center [784, 242] width 1519 height 39
click at [403, 244] on div "Line-items Attachments 1 Summary Related purchase order Related work order Rela…" at bounding box center [784, 242] width 1519 height 39
click at [535, 247] on div "Line-items Attachments 1 Summary Related purchase order Related work order Rela…" at bounding box center [784, 242] width 1519 height 39
click at [195, 242] on p "Attachments" at bounding box center [182, 243] width 67 height 17
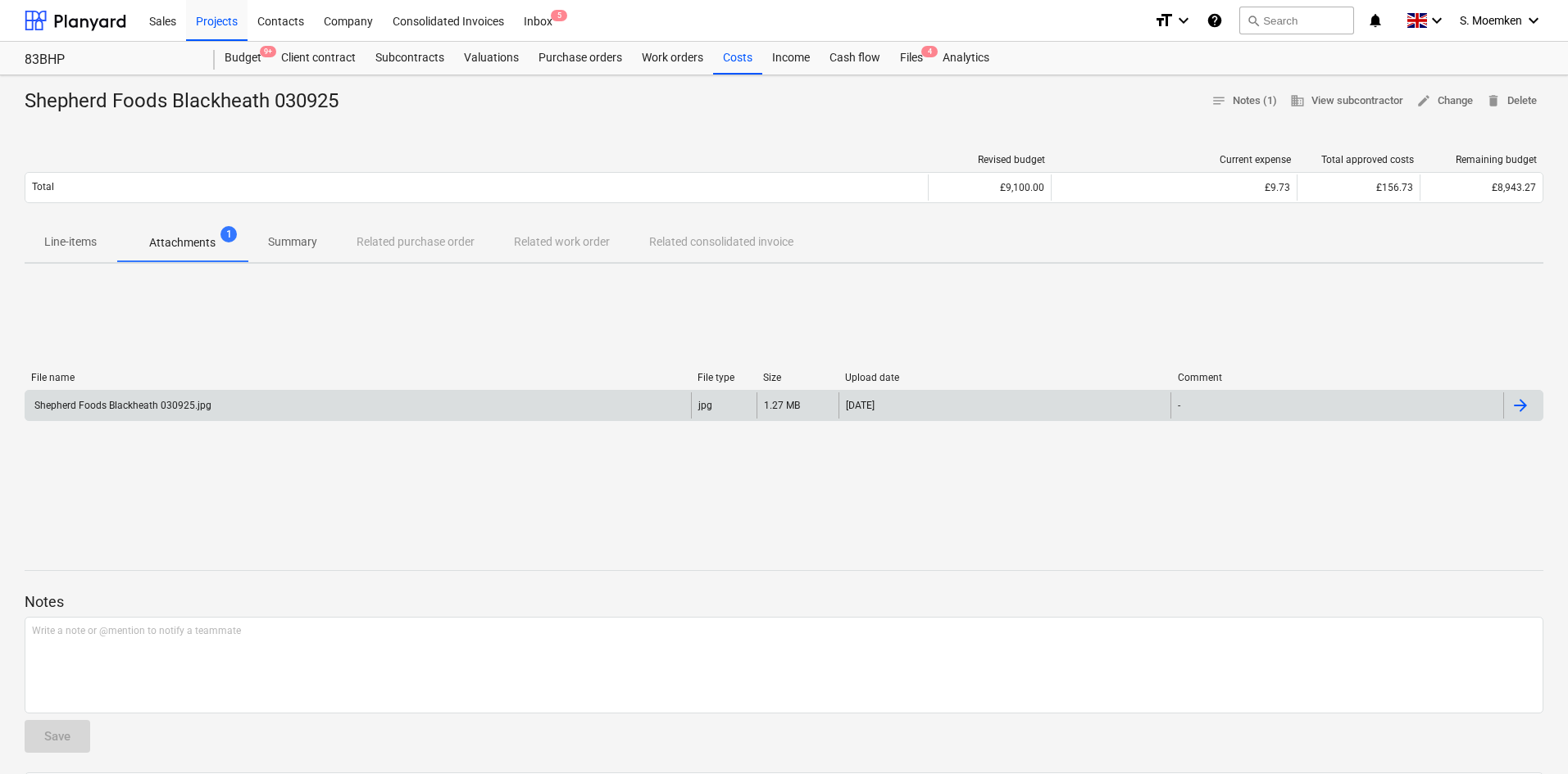
click at [153, 407] on div "Shepherd Foods Blackheath 030925.jpg" at bounding box center [121, 406] width 180 height 12
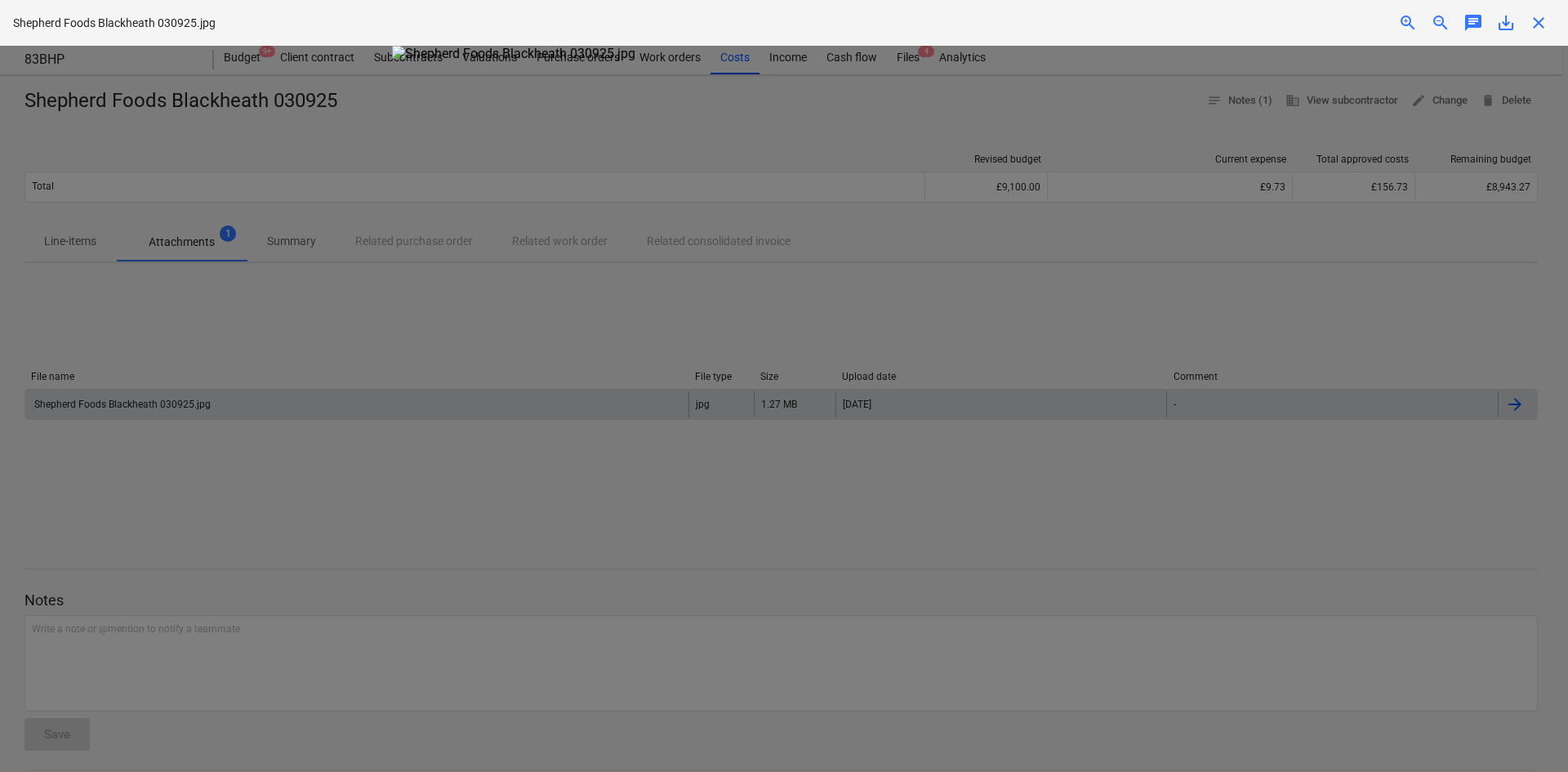
click at [719, 61] on img at bounding box center [784, 53] width 784 height 16
click at [1208, 149] on div at bounding box center [784, 409] width 1568 height 726
click at [1252, 99] on div at bounding box center [784, 409] width 1568 height 726
click at [1254, 310] on div at bounding box center [784, 409] width 1568 height 726
click at [1254, 15] on span "close" at bounding box center [1539, 23] width 20 height 20
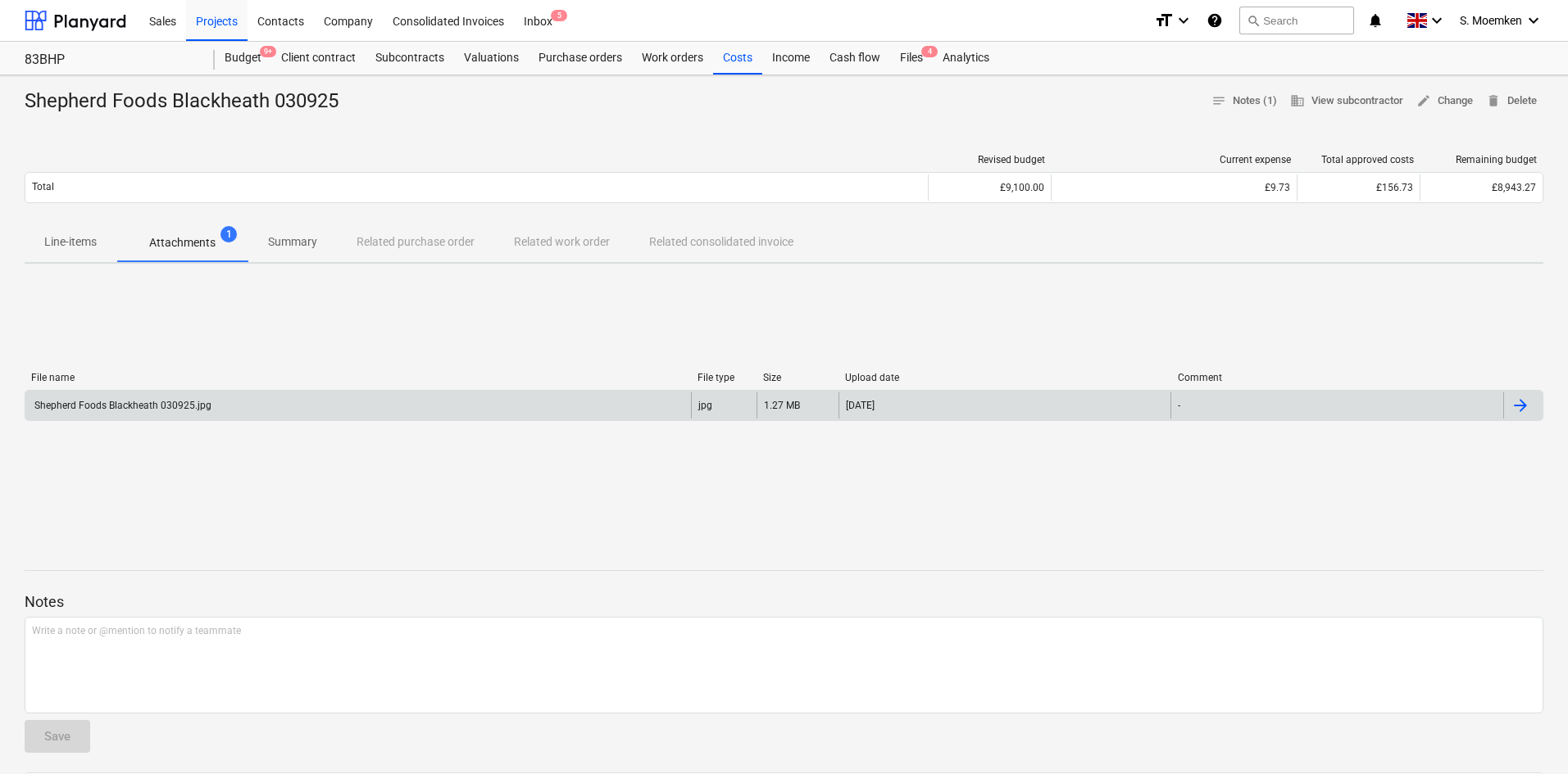
click at [74, 239] on p "Line-items" at bounding box center [70, 242] width 52 height 17
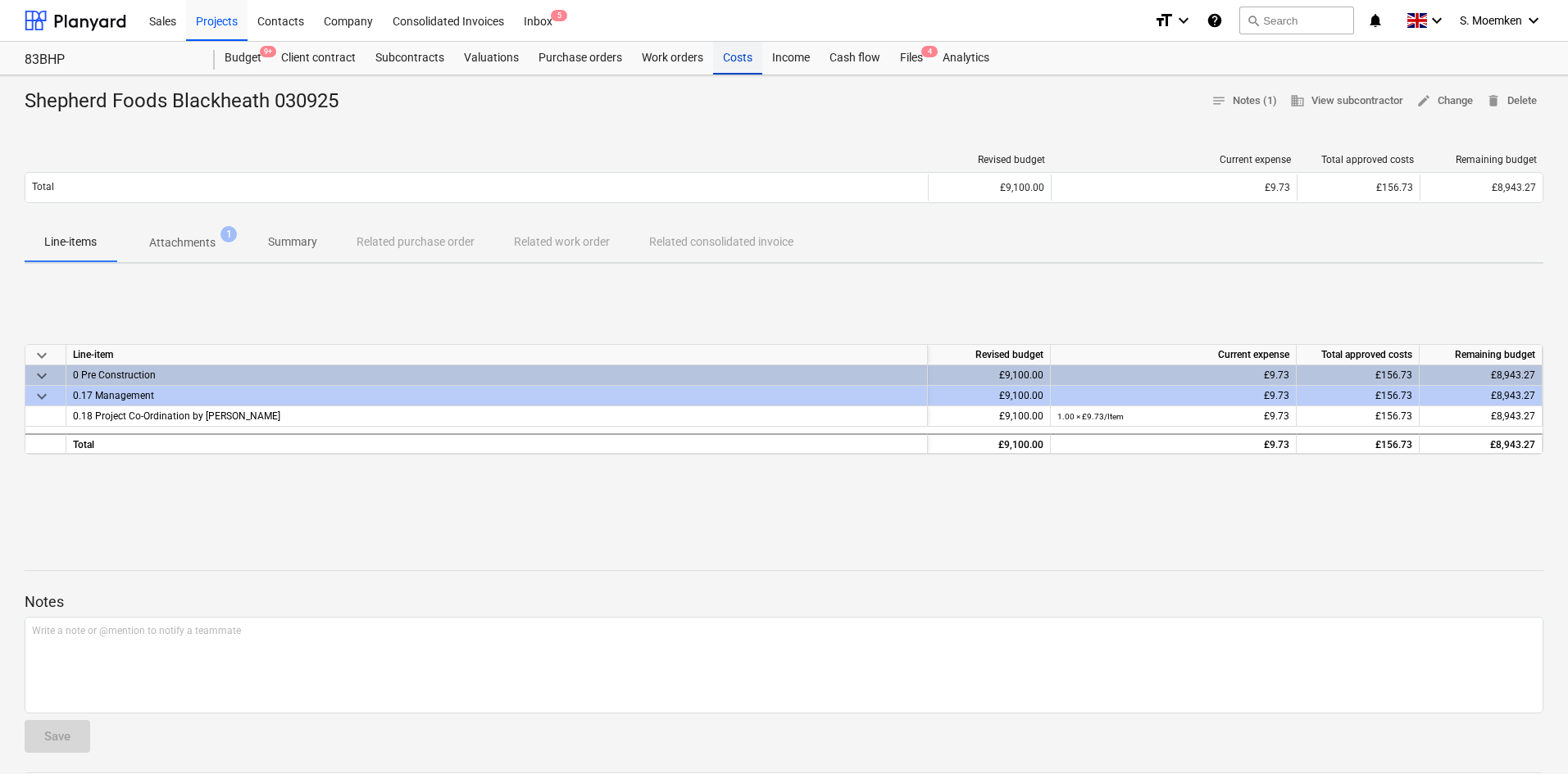
click at [739, 51] on div "Costs" at bounding box center [737, 57] width 49 height 32
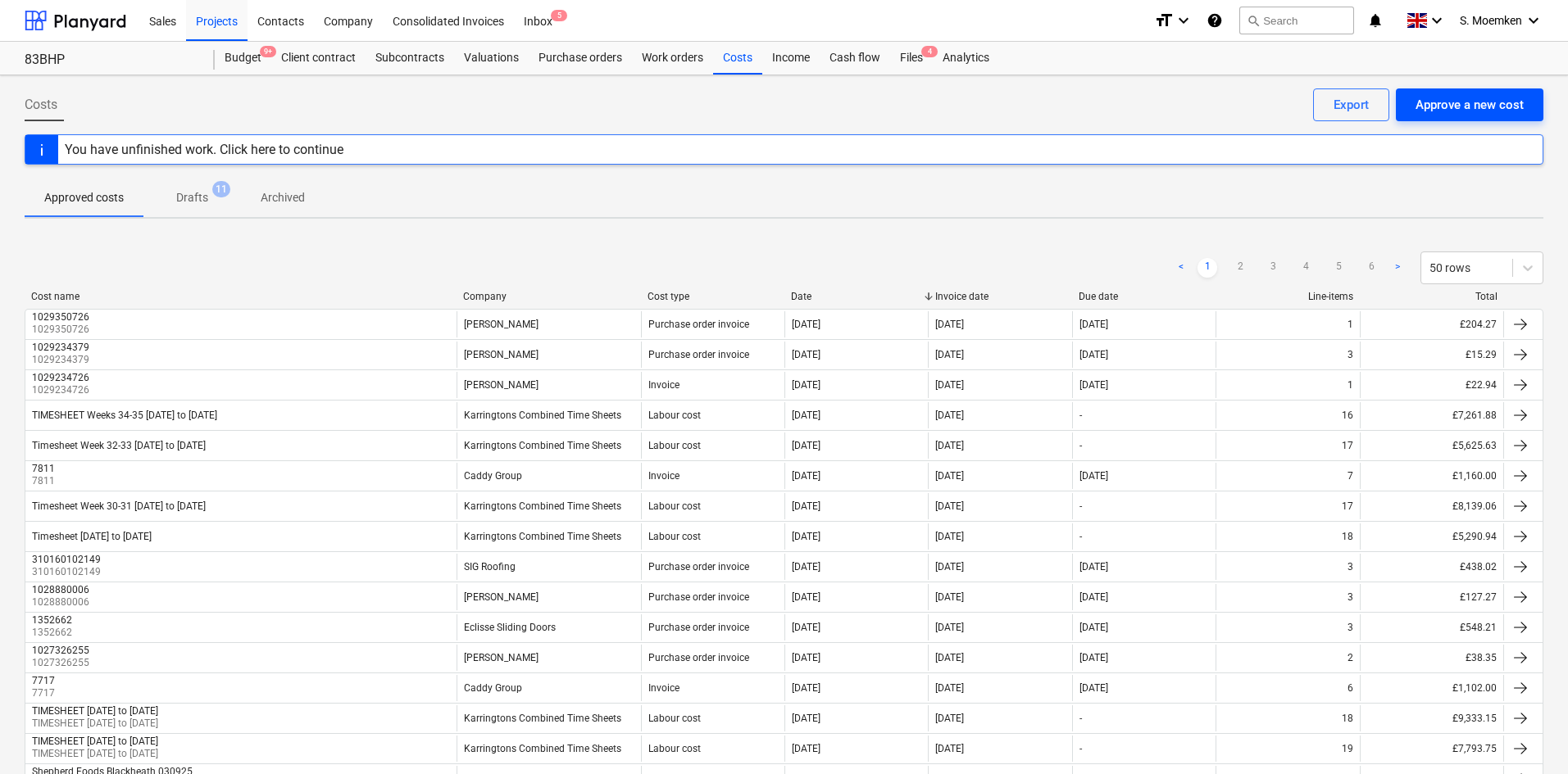
click at [1259, 95] on div "Approve a new cost" at bounding box center [1470, 105] width 108 height 22
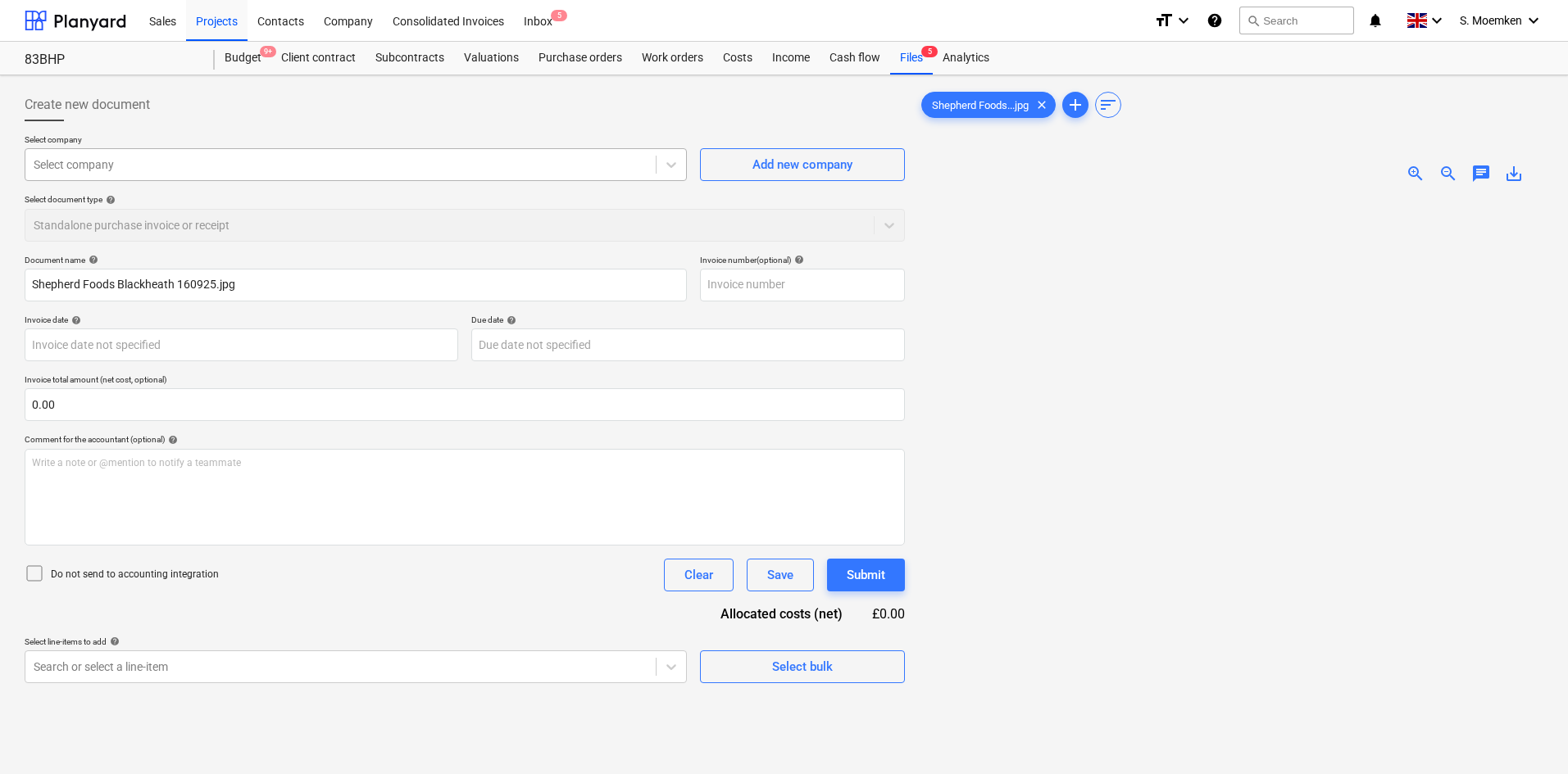
click at [238, 161] on div at bounding box center [340, 165] width 614 height 17
click at [279, 223] on div at bounding box center [449, 225] width 832 height 17
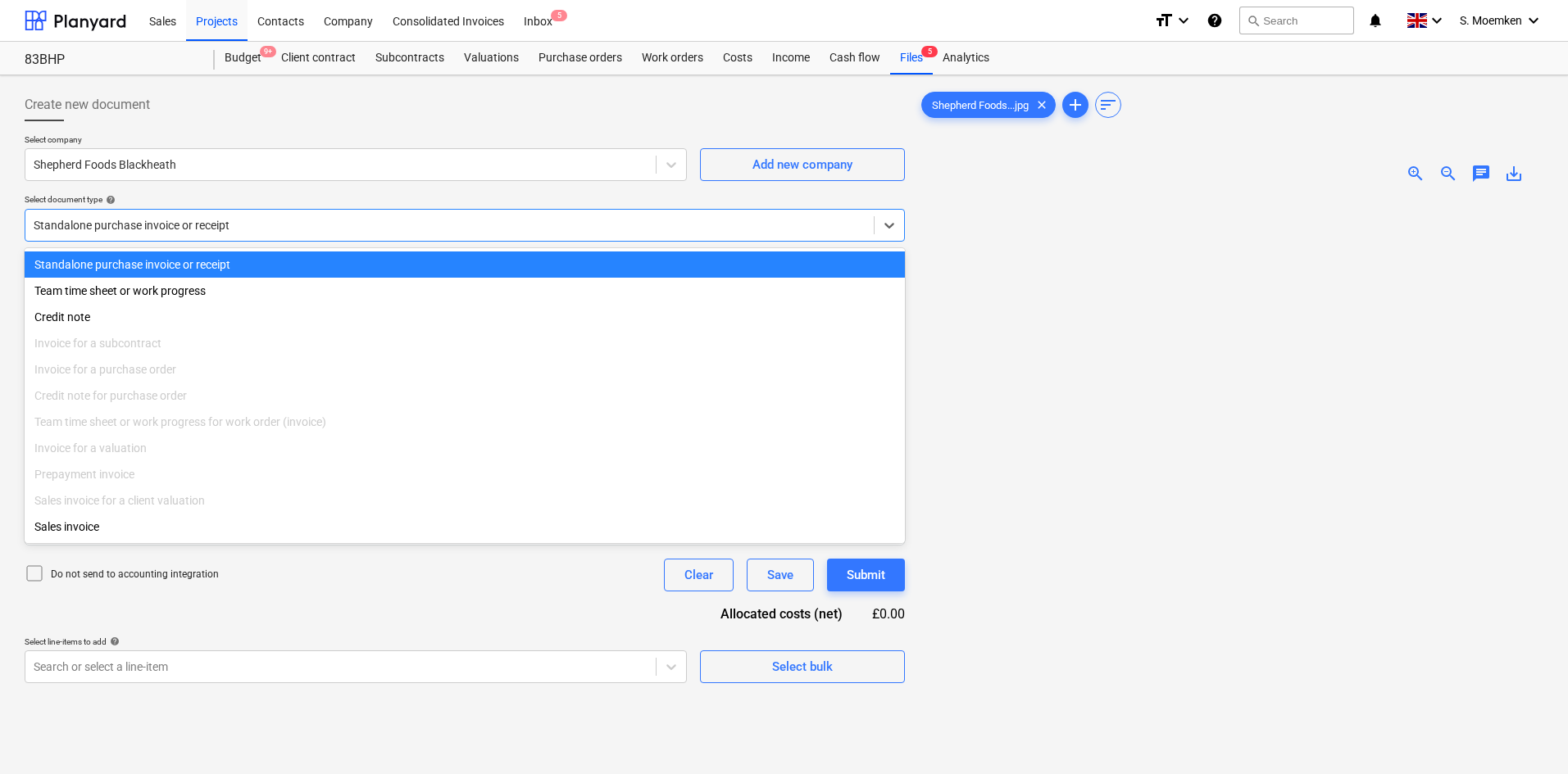
click at [279, 223] on div at bounding box center [449, 225] width 832 height 17
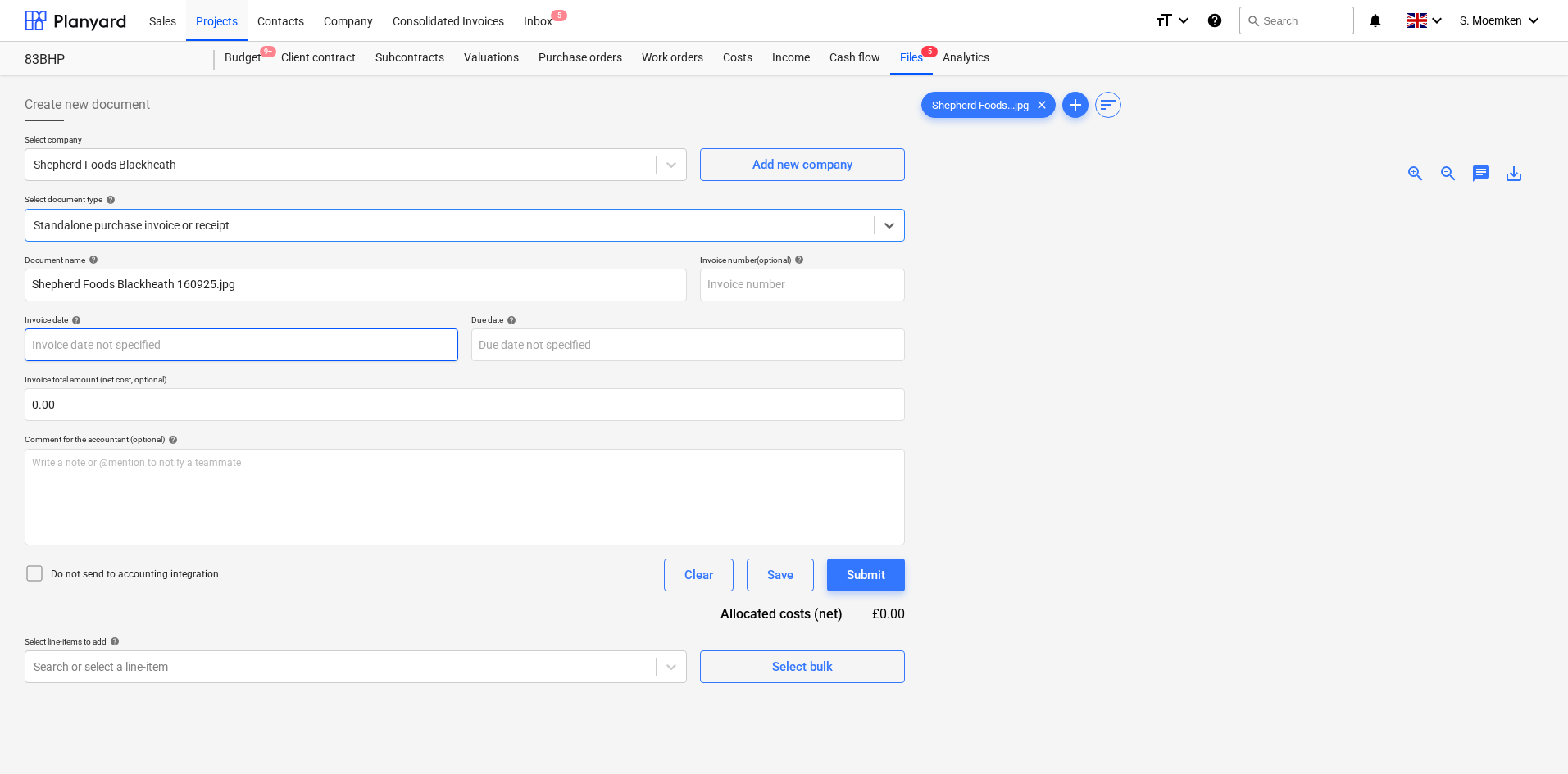
click at [230, 345] on body "Sales Projects Contacts Company Consolidated Invoices Inbox 5 format_size keybo…" at bounding box center [784, 387] width 1568 height 774
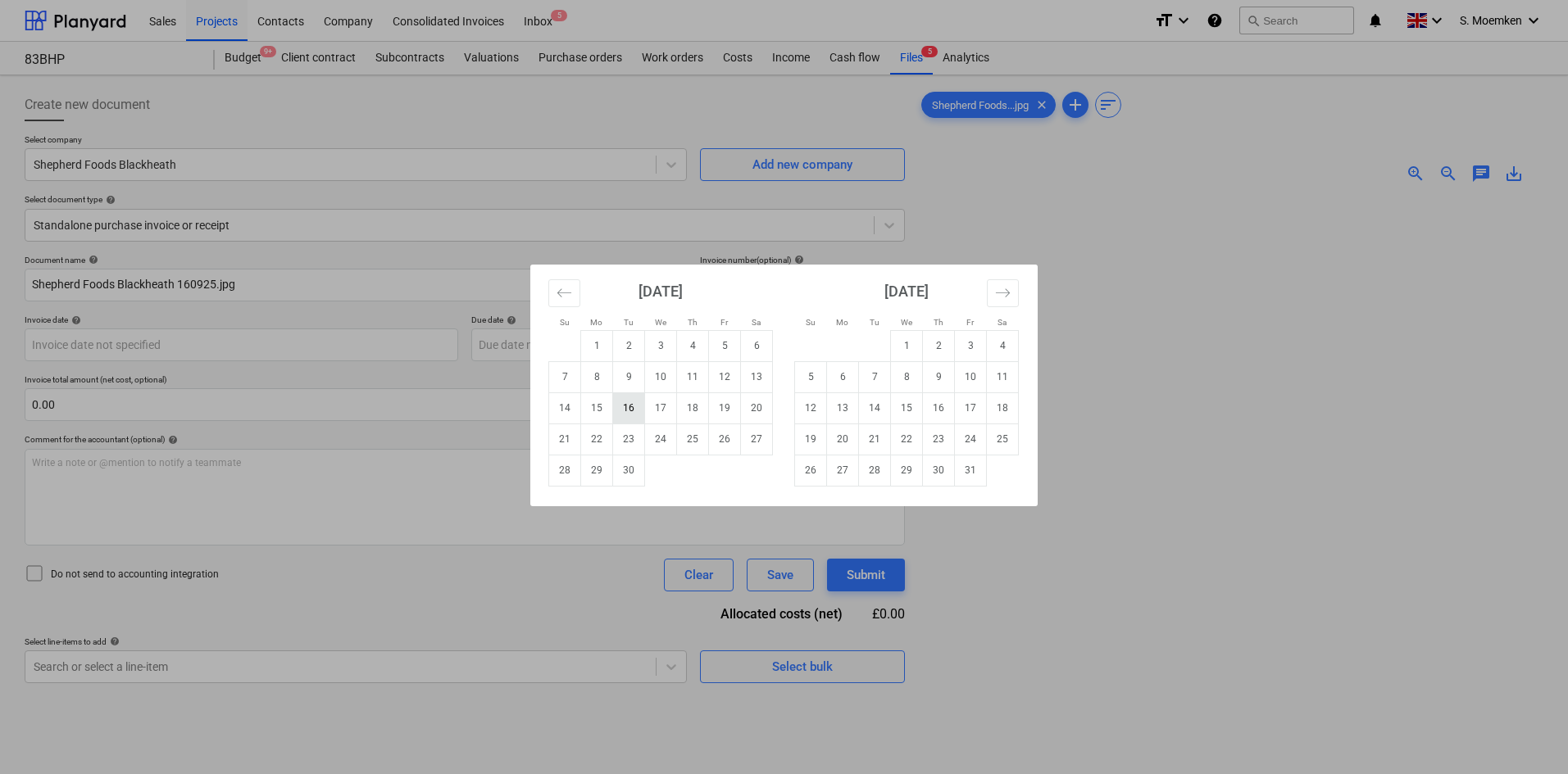
click at [627, 409] on td "16" at bounding box center [629, 407] width 32 height 31
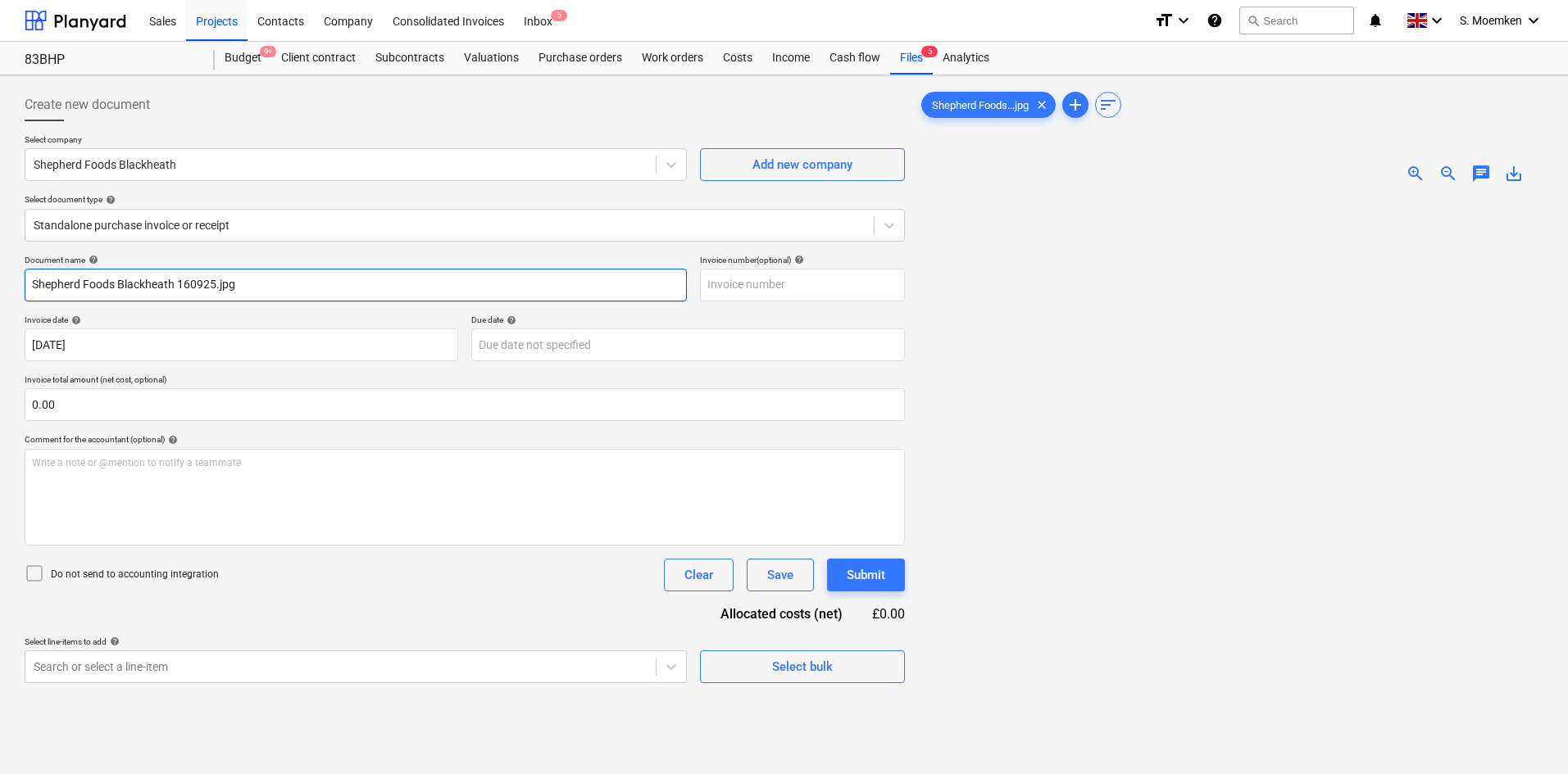
click at [268, 277] on input "Shepherd Foods Blackheath 160925.jpg" at bounding box center [356, 284] width 662 height 32
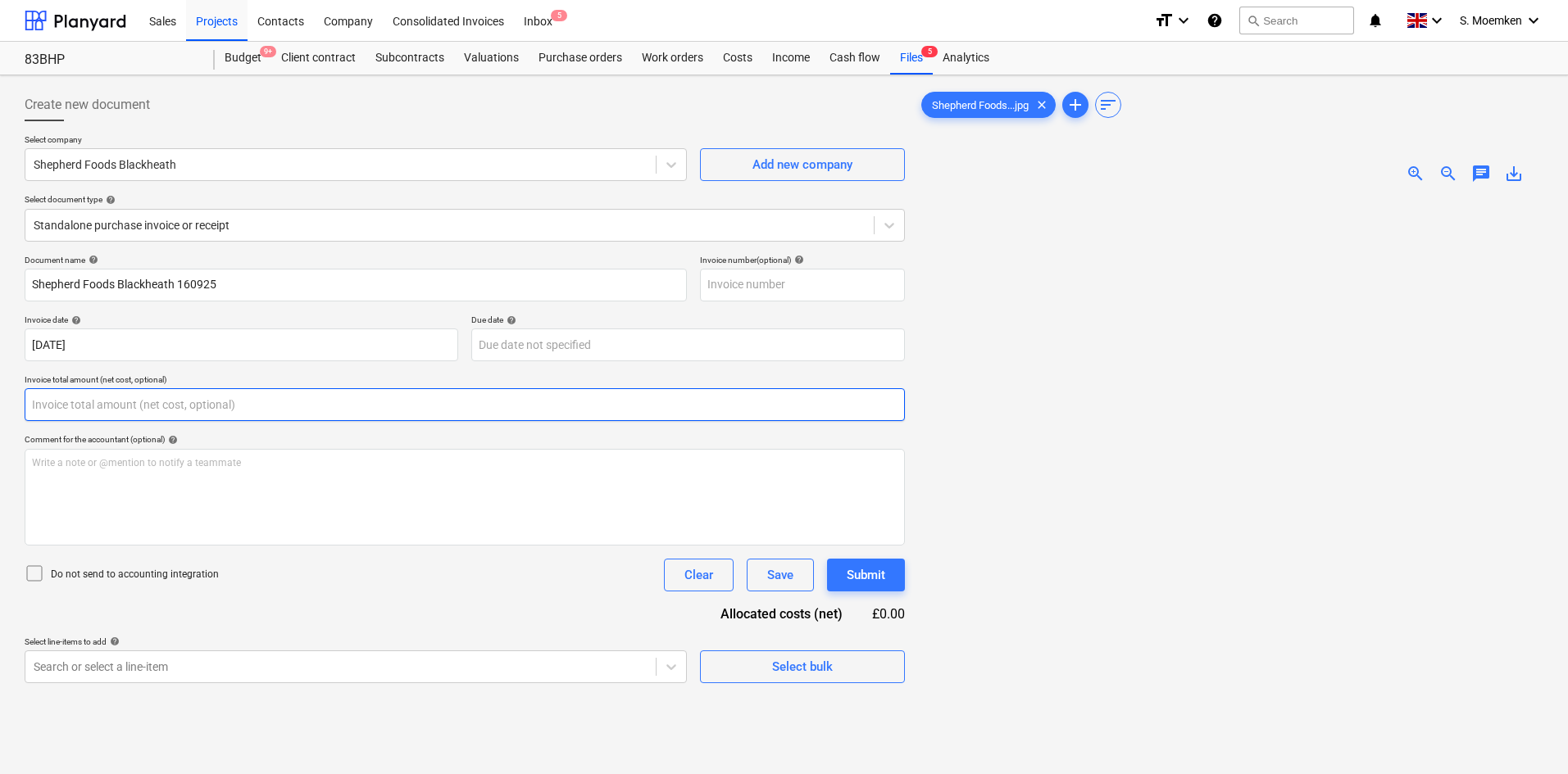
click at [175, 407] on input "text" at bounding box center [465, 404] width 880 height 32
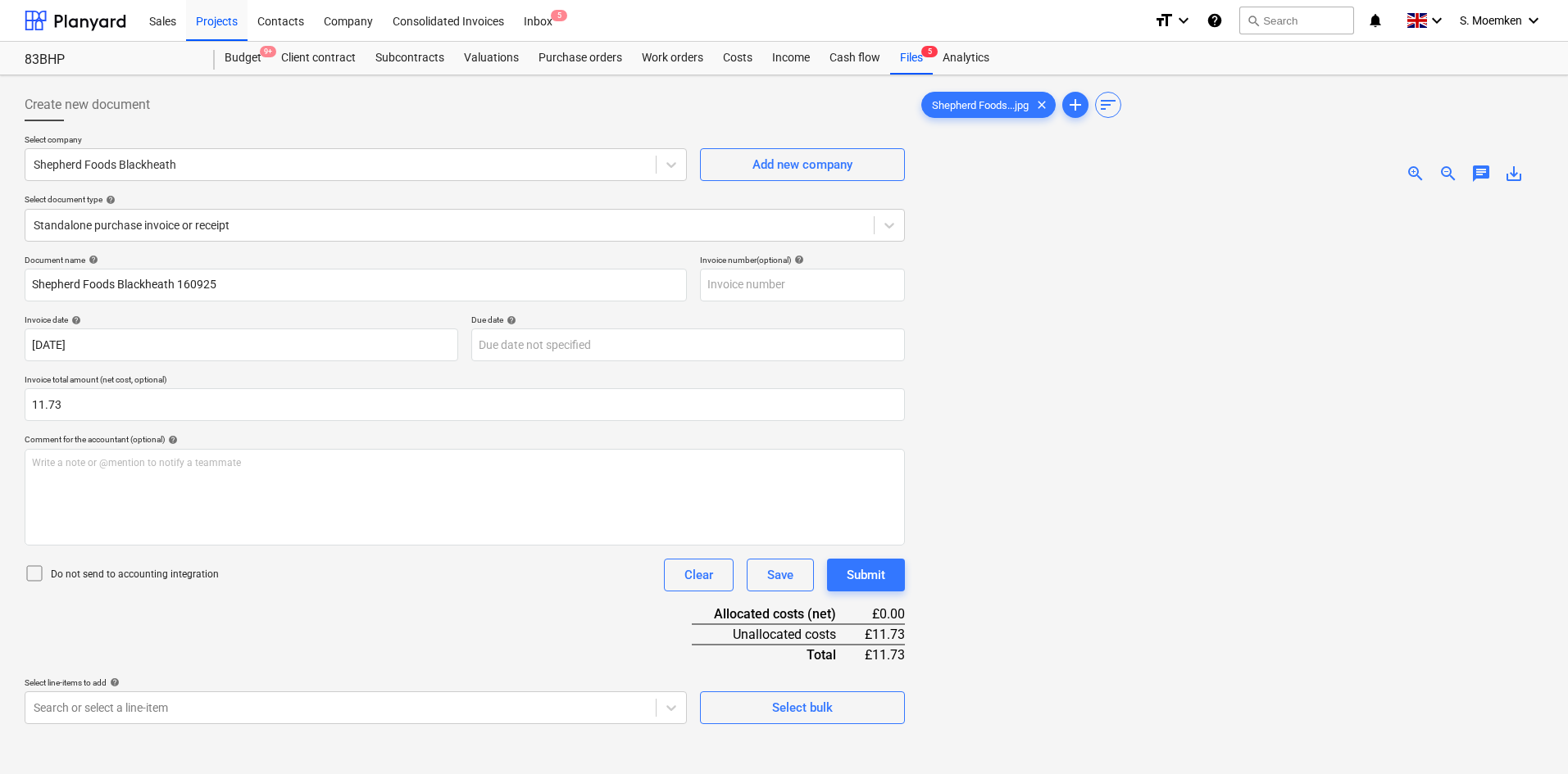
click at [40, 569] on icon at bounding box center [35, 574] width 20 height 20
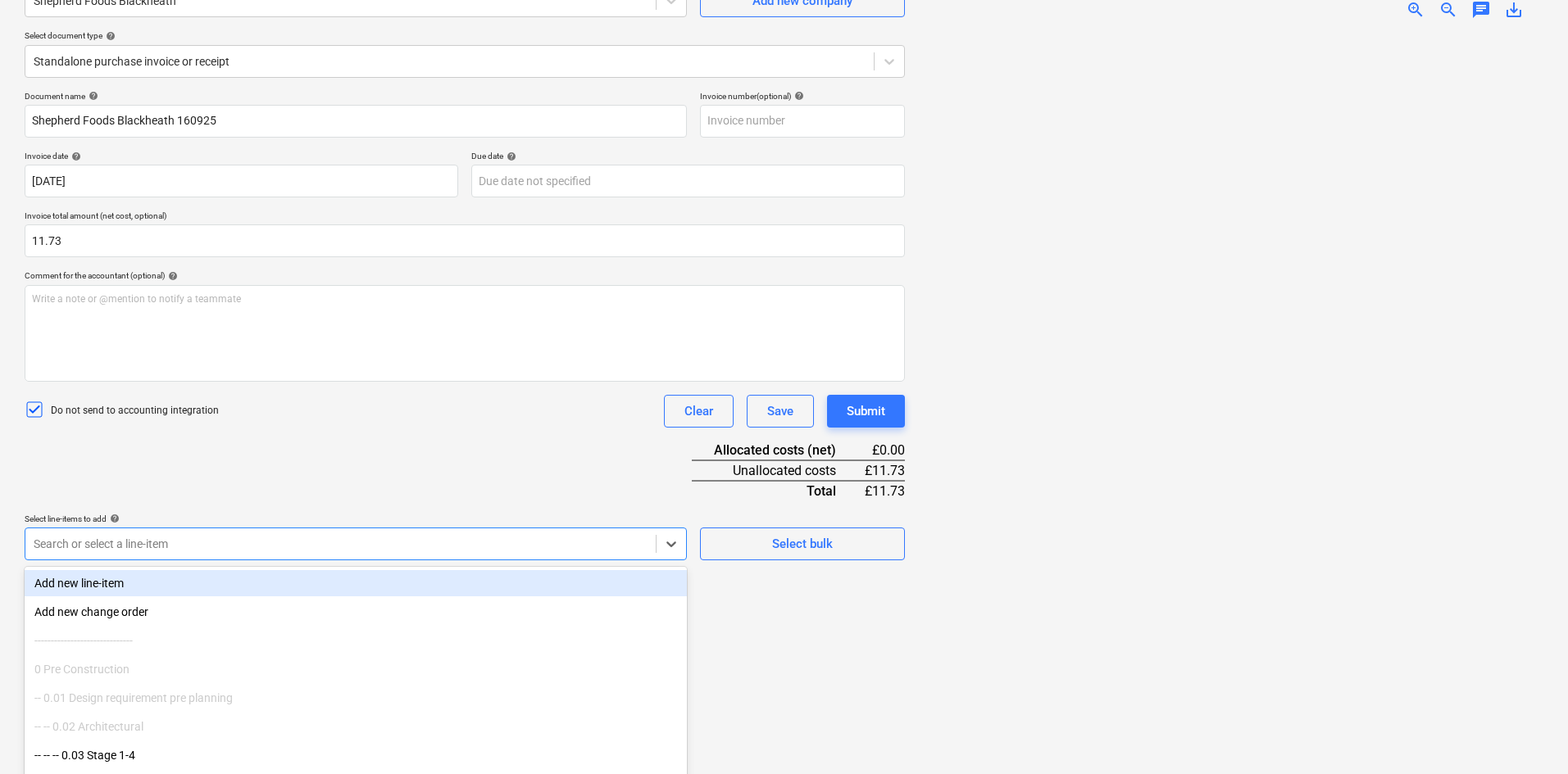
scroll to position [205, 0]
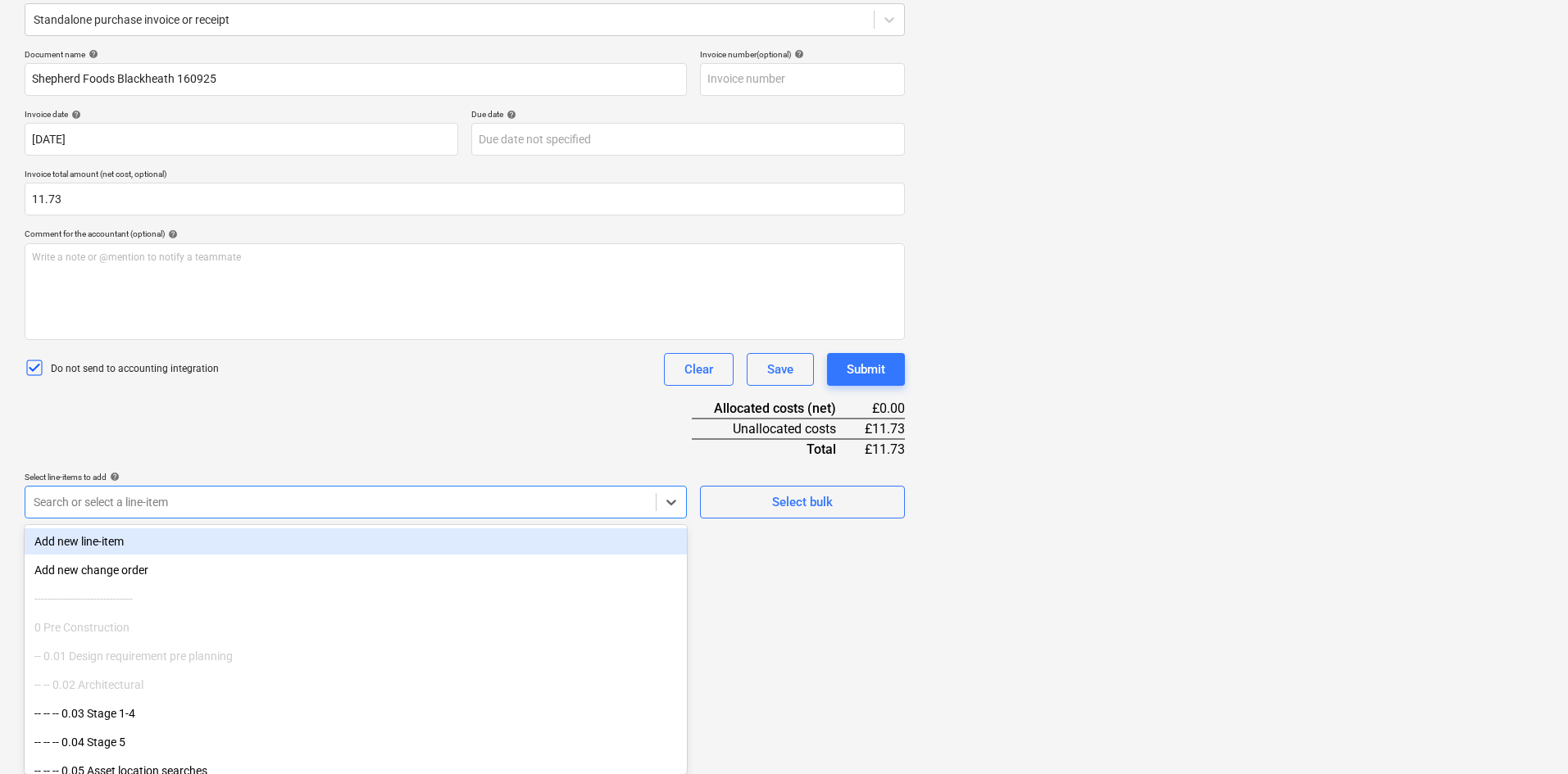
click at [210, 549] on body "Sales Projects Contacts Company Consolidated Invoices Inbox 5 format_size keybo…" at bounding box center [784, 181] width 1568 height 774
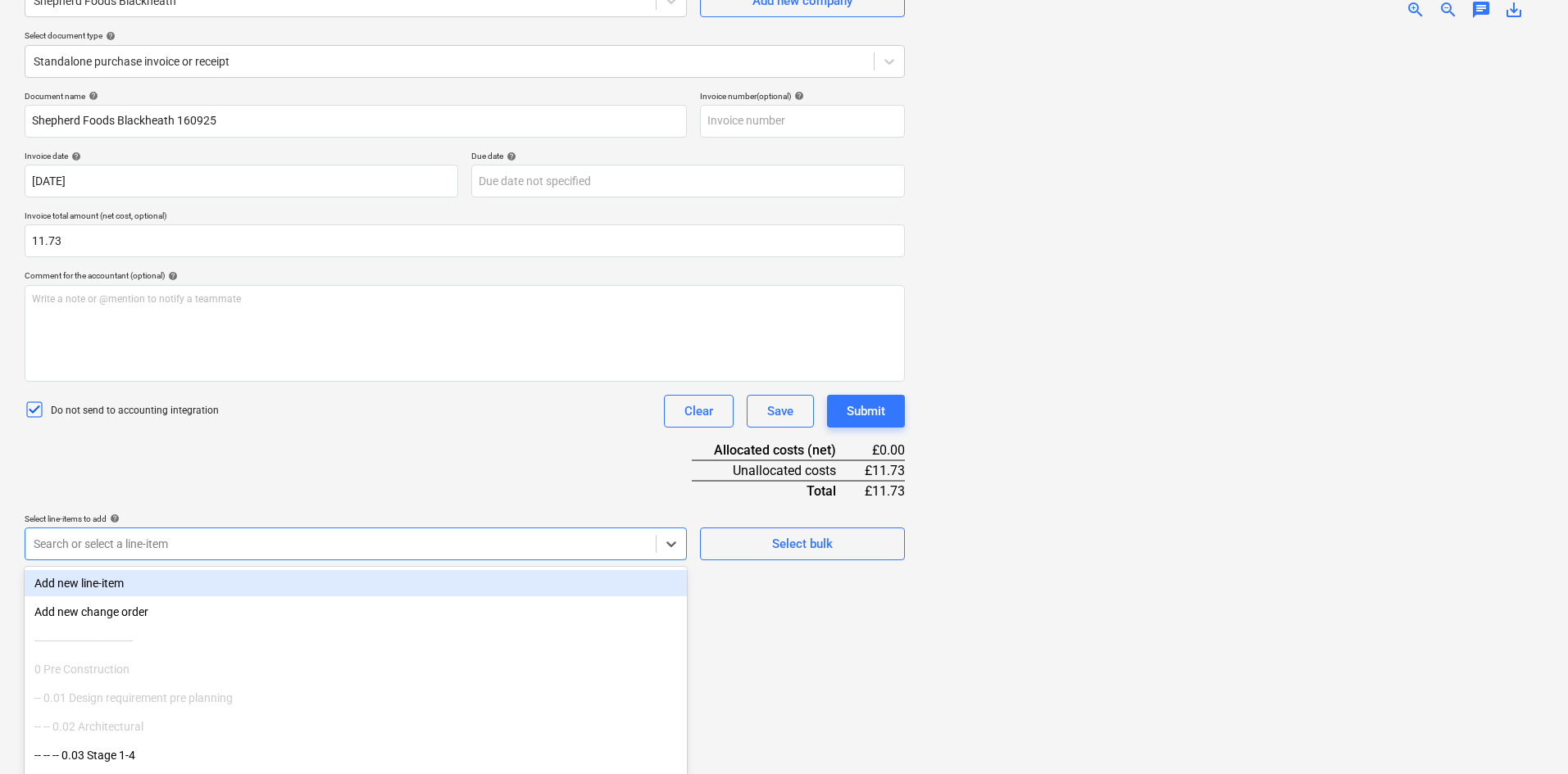
click at [285, 508] on div "Document name help Shepherd Foods Blackheath 160925 Invoice number (optional) h…" at bounding box center [465, 325] width 880 height 470
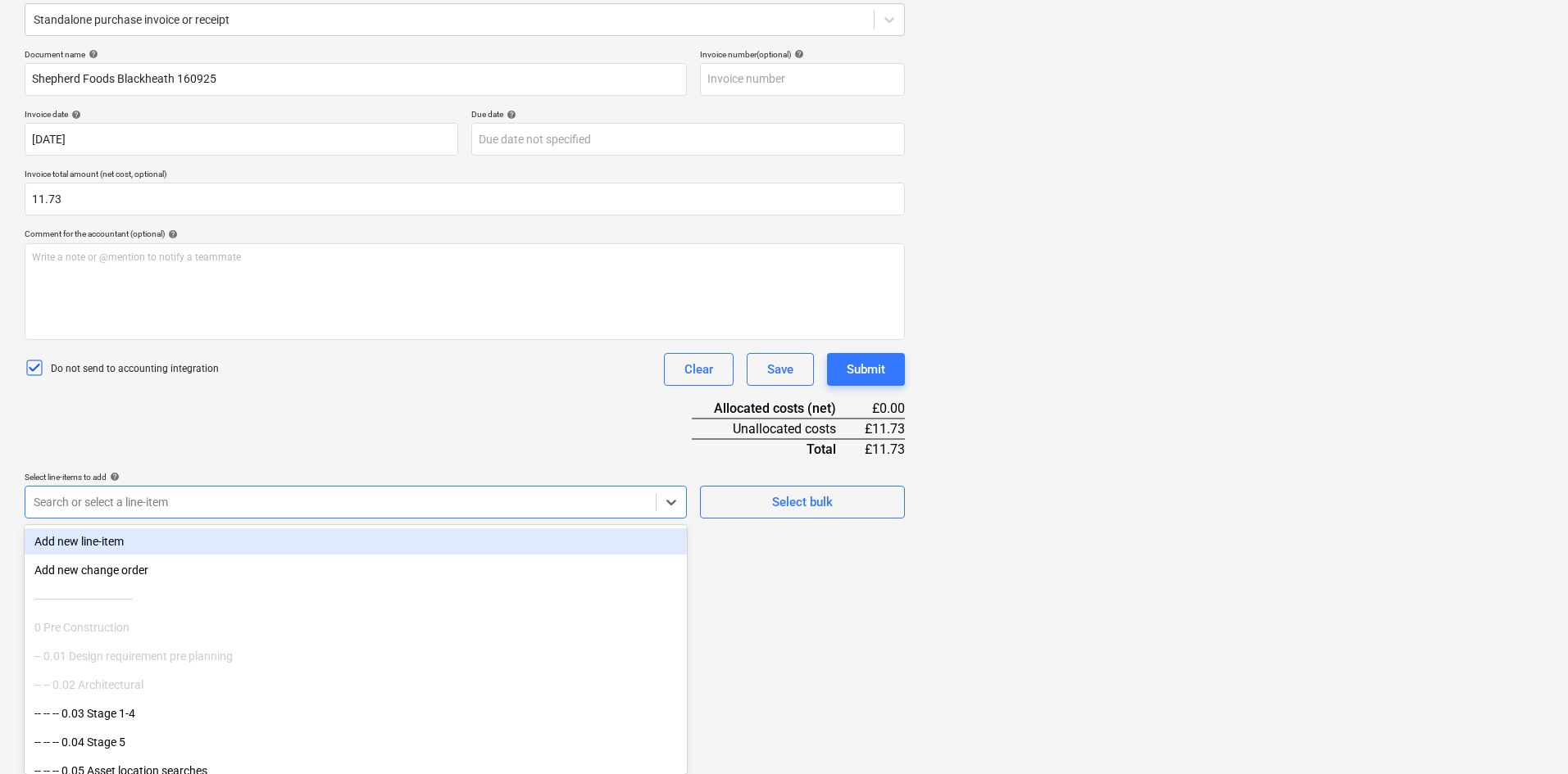
click at [273, 540] on body "Sales Projects Contacts Company Consolidated Invoices Inbox 5 format_size keybo…" at bounding box center [784, 181] width 1568 height 774
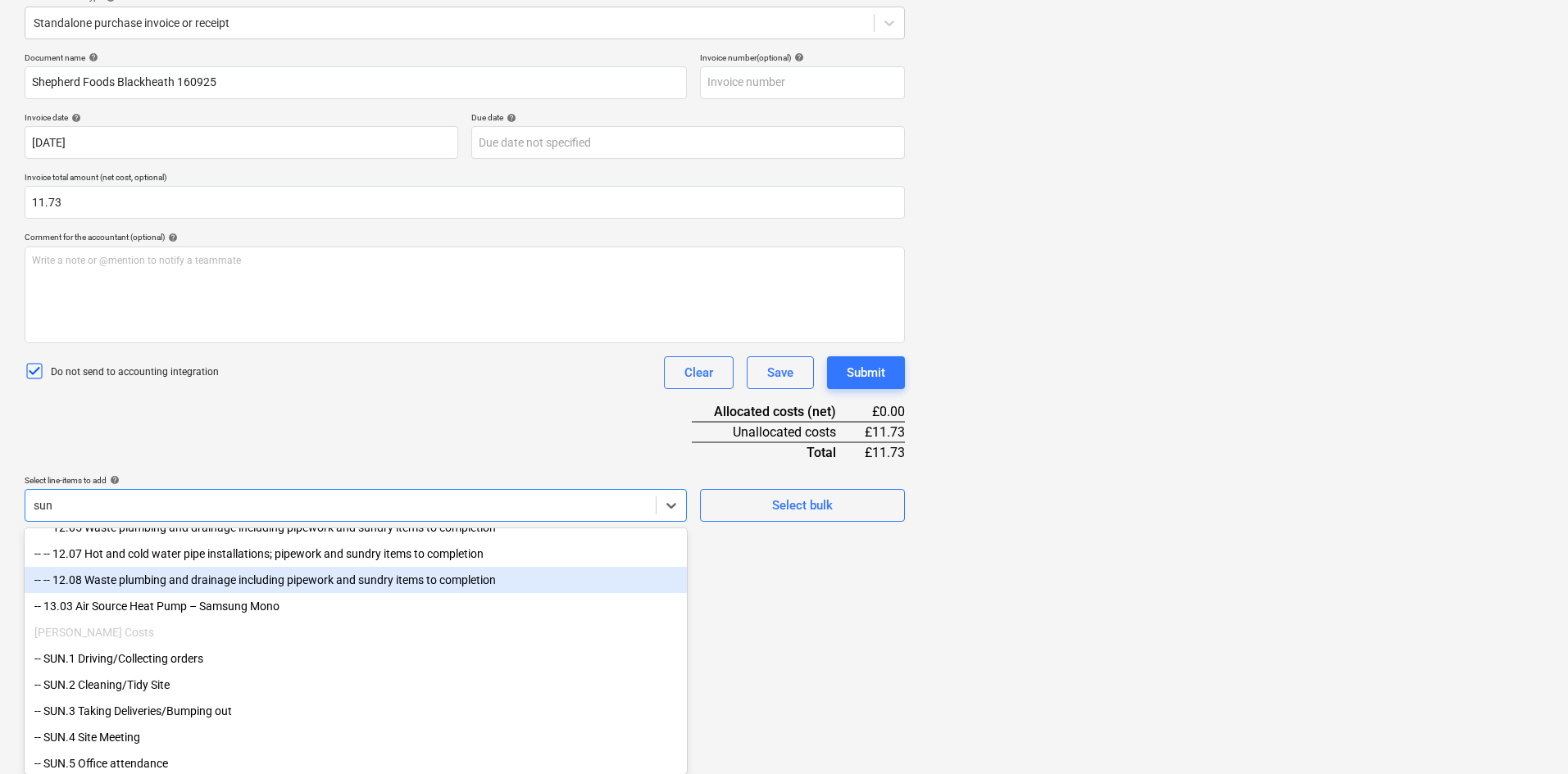
scroll to position [140, 0]
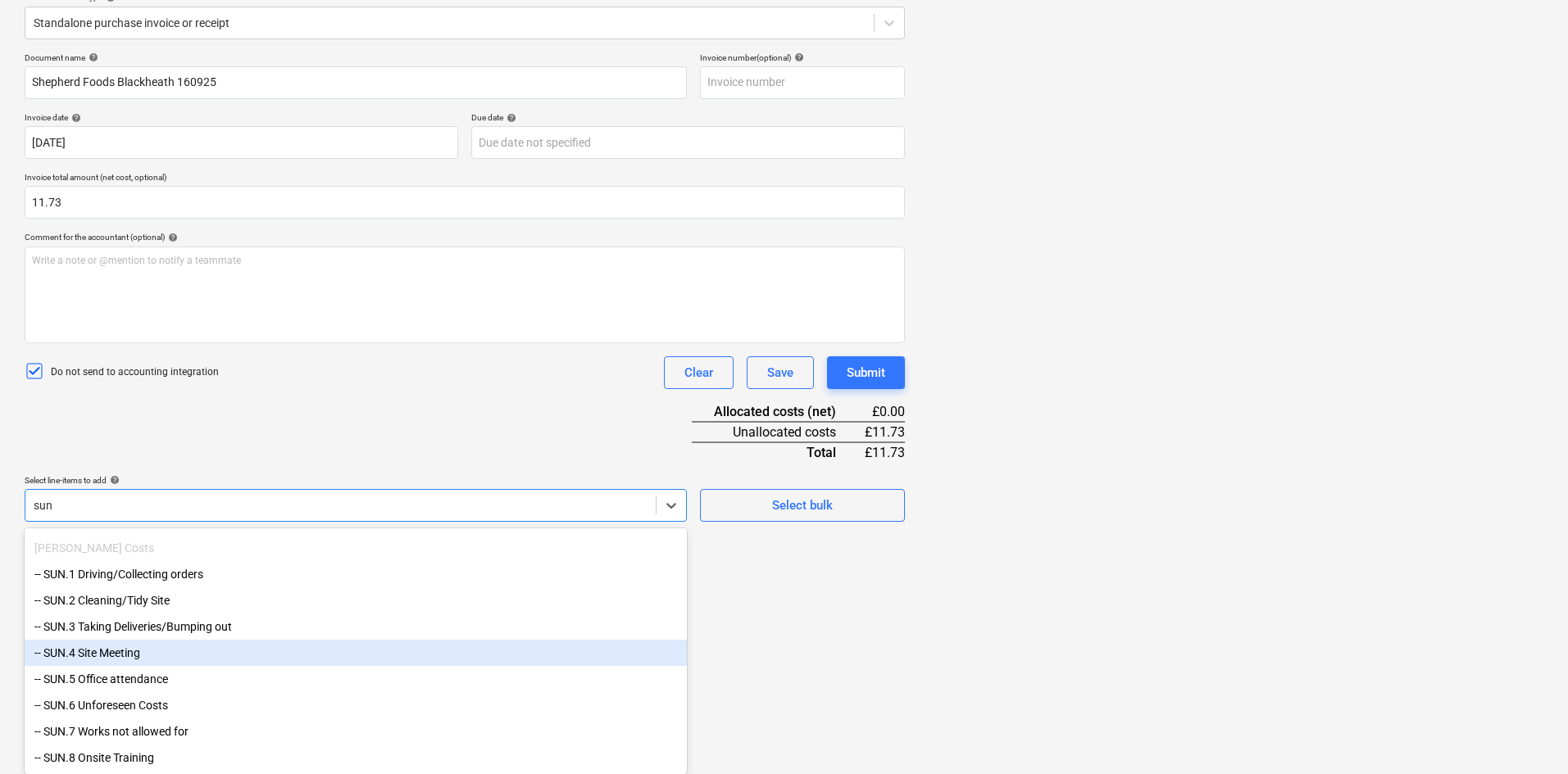
click at [111, 569] on div "-- SUN.4 Site Meeting" at bounding box center [356, 653] width 662 height 27
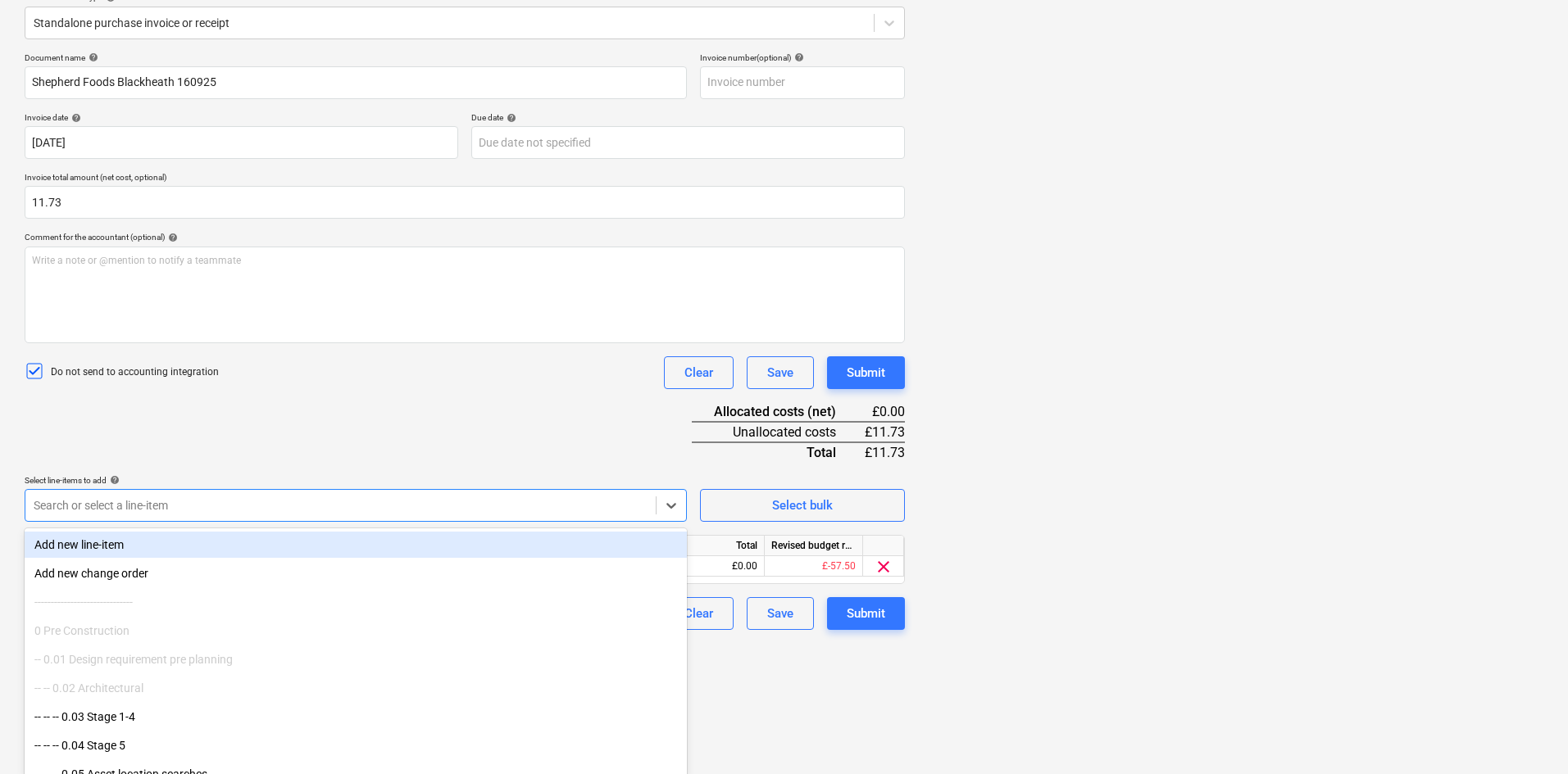
click at [448, 401] on div "Document name help Shepherd Foods Blackheath 160925 Invoice number (optional) h…" at bounding box center [465, 341] width 880 height 578
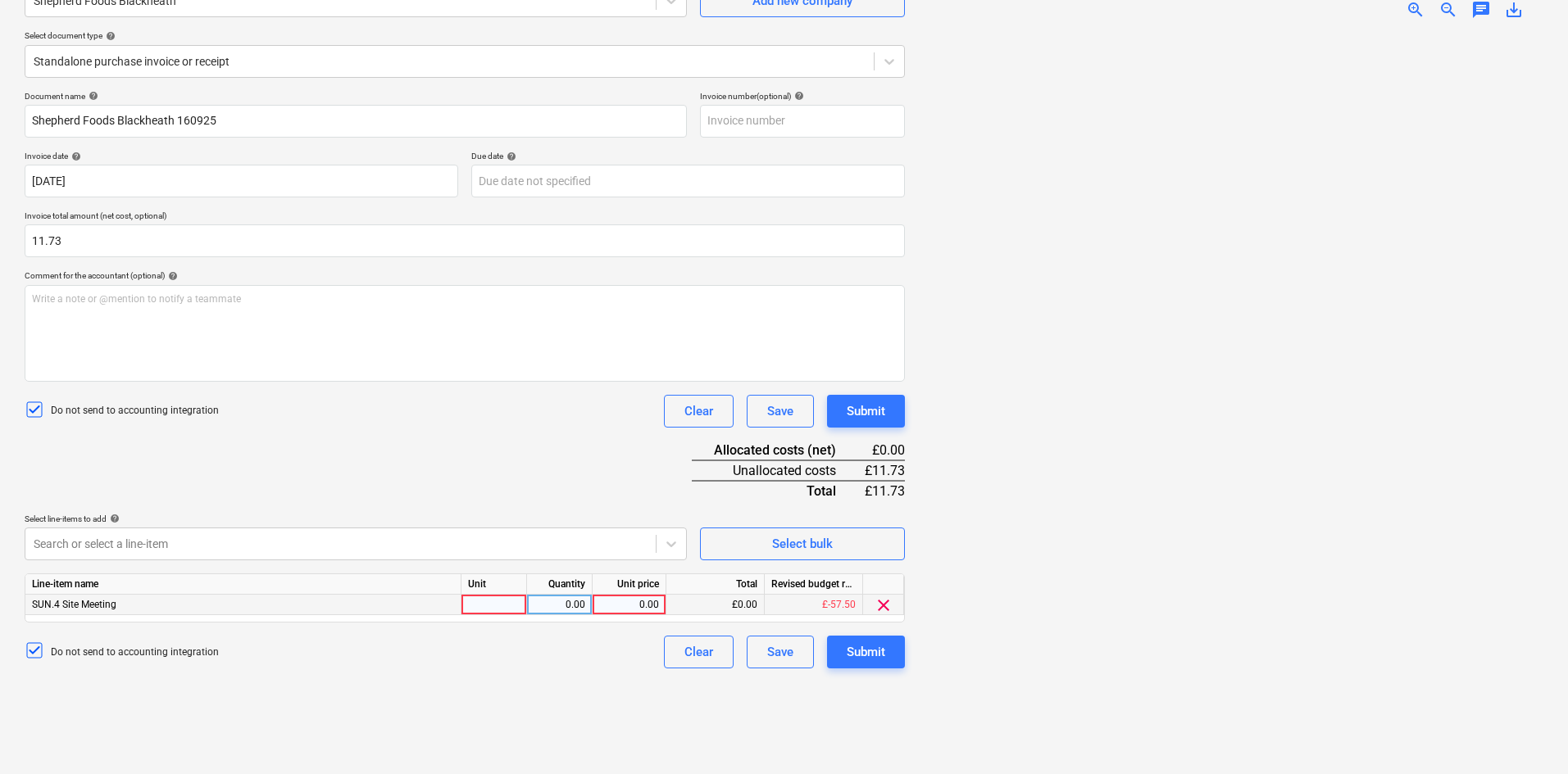
click at [490, 569] on div at bounding box center [494, 604] width 66 height 21
click at [579, 569] on div "0.00" at bounding box center [560, 604] width 52 height 21
click at [645, 569] on div "Unit price" at bounding box center [630, 584] width 74 height 21
click at [641, 569] on div "0.00" at bounding box center [629, 604] width 60 height 21
click at [873, 569] on div "Submit" at bounding box center [866, 653] width 38 height 22
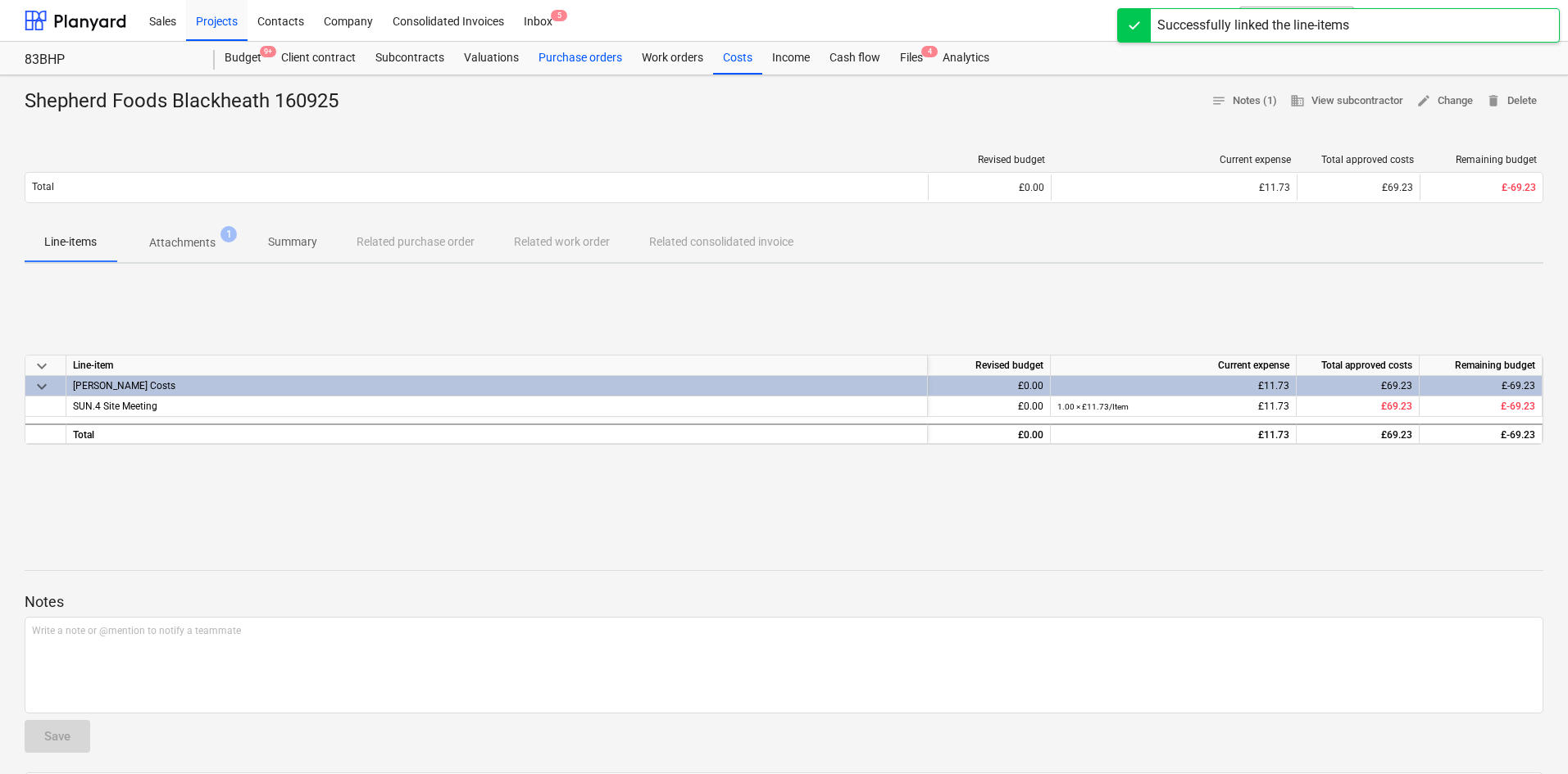
click at [607, 58] on div "Purchase orders" at bounding box center [581, 57] width 103 height 32
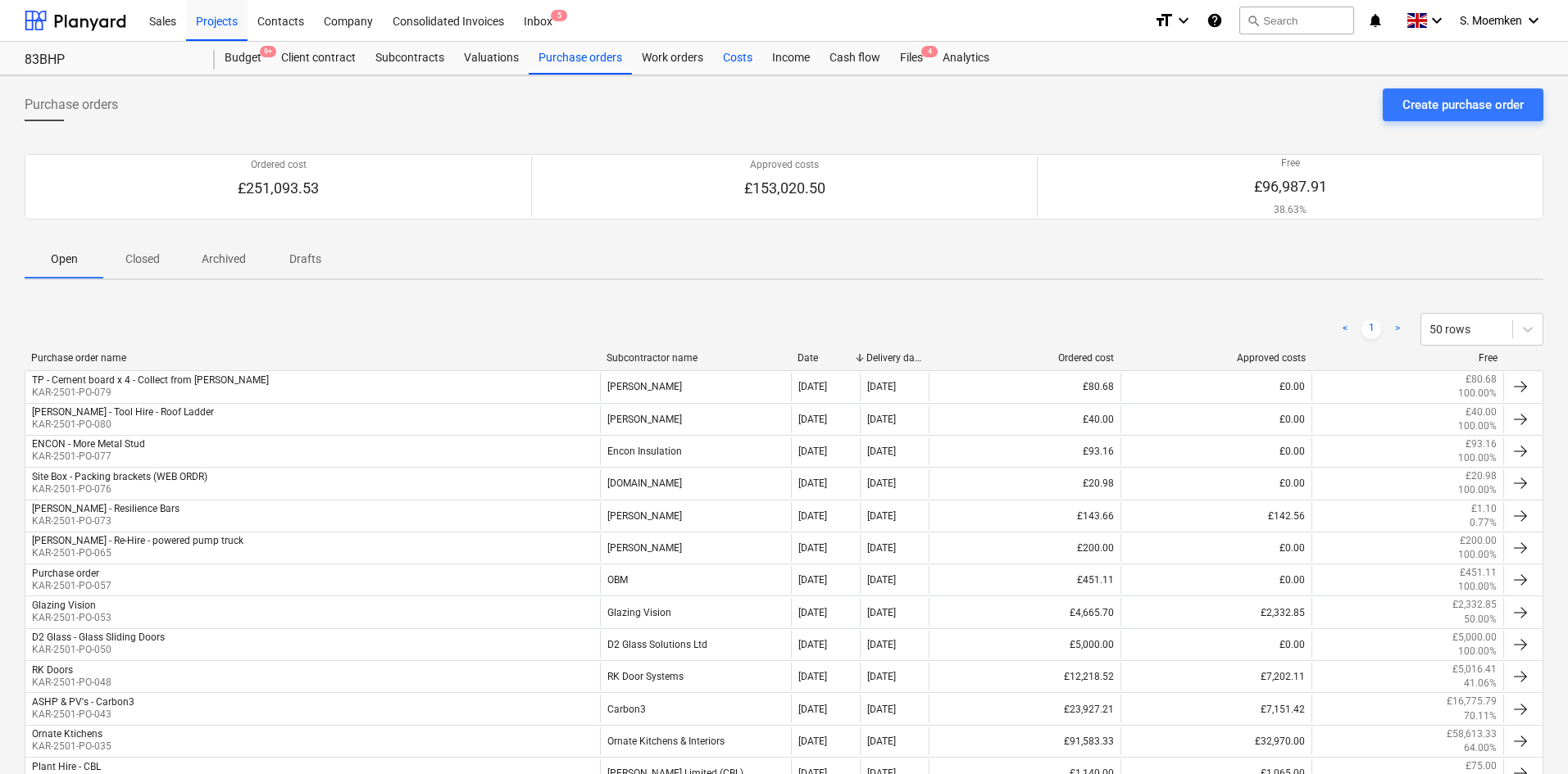
click at [744, 54] on div "Costs" at bounding box center [737, 57] width 49 height 32
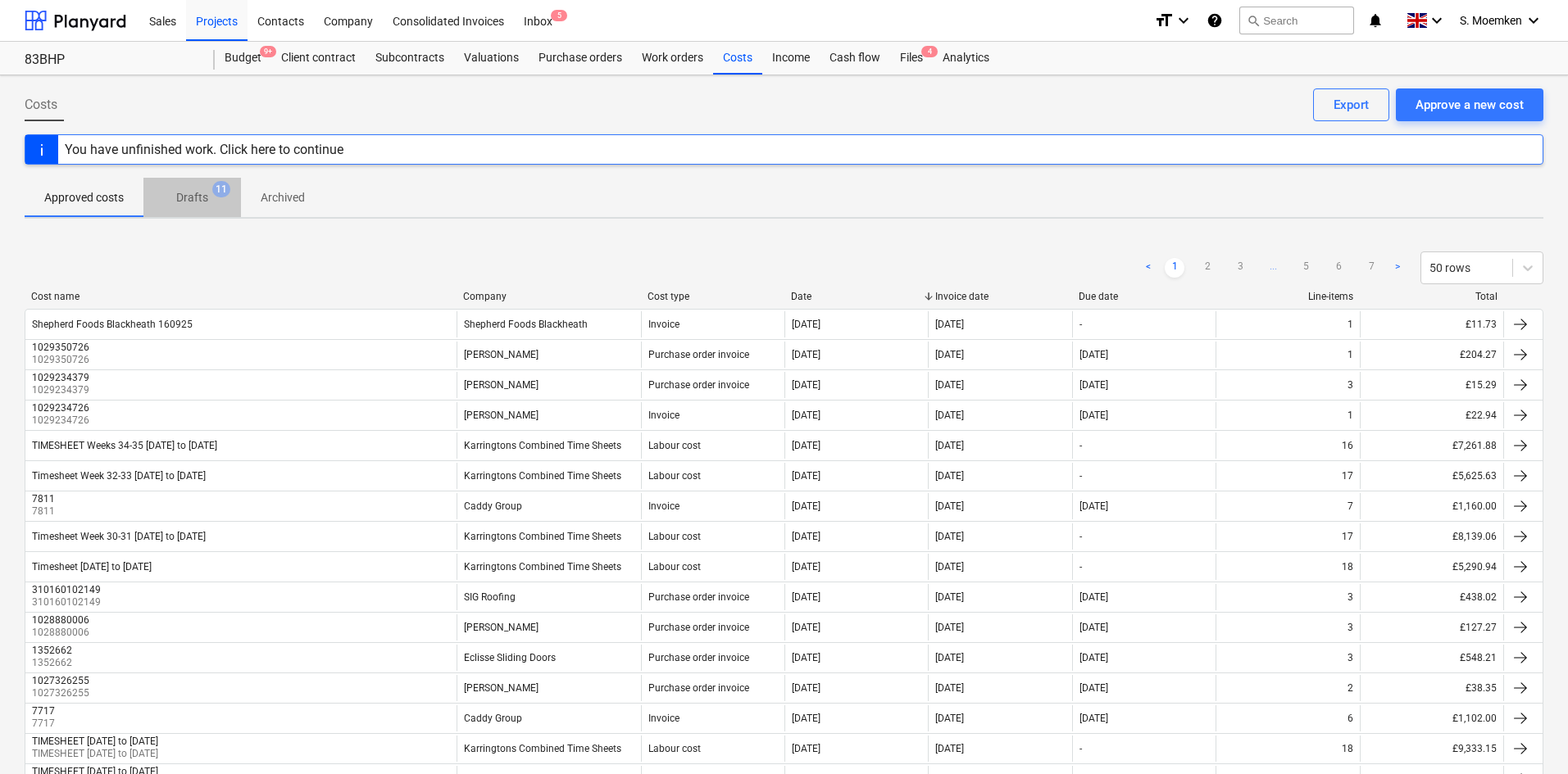
click at [190, 190] on p "Drafts" at bounding box center [192, 198] width 32 height 17
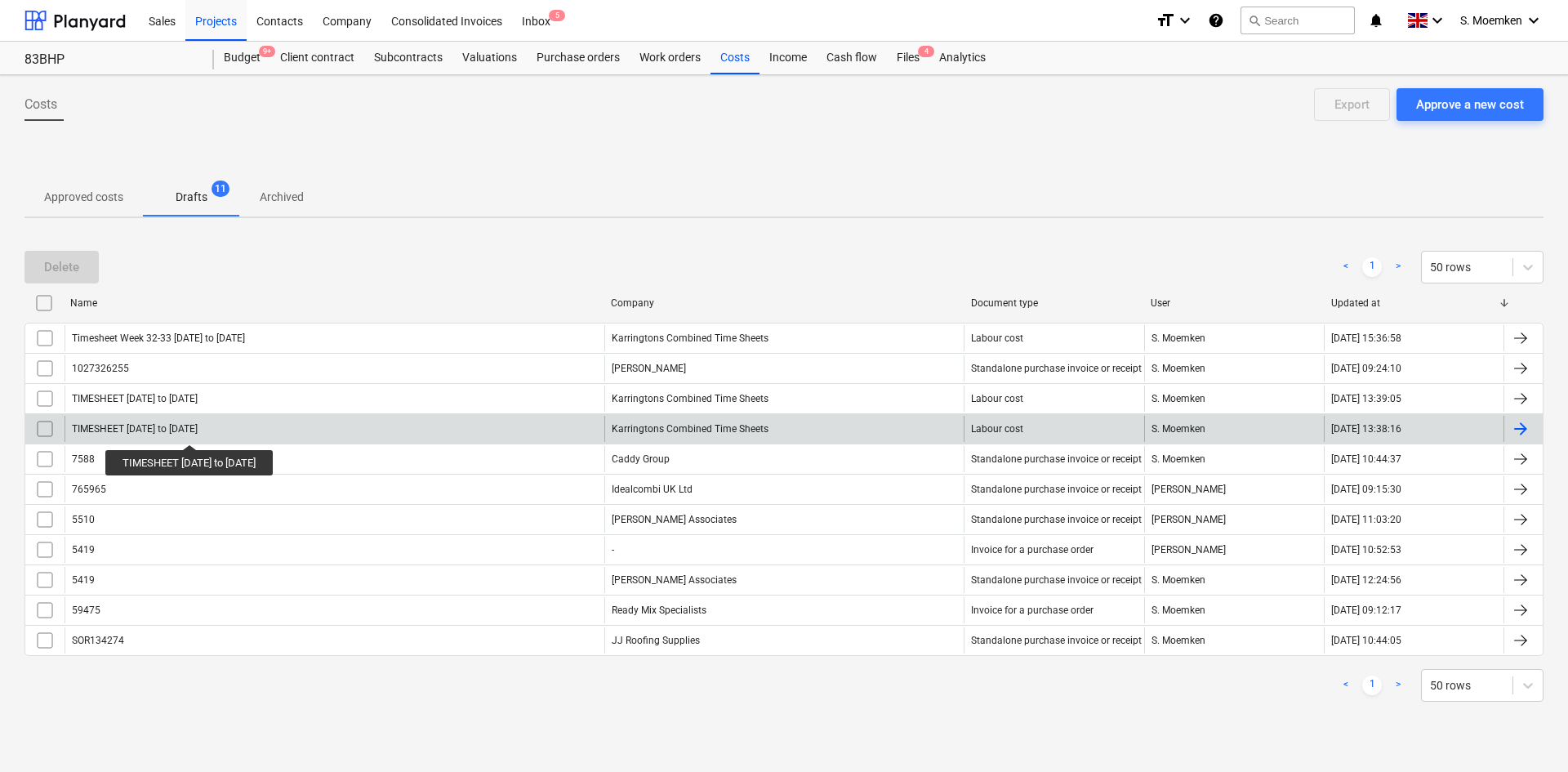
click at [187, 430] on div "TIMESHEET [DATE] to [DATE]" at bounding box center [135, 429] width 126 height 12
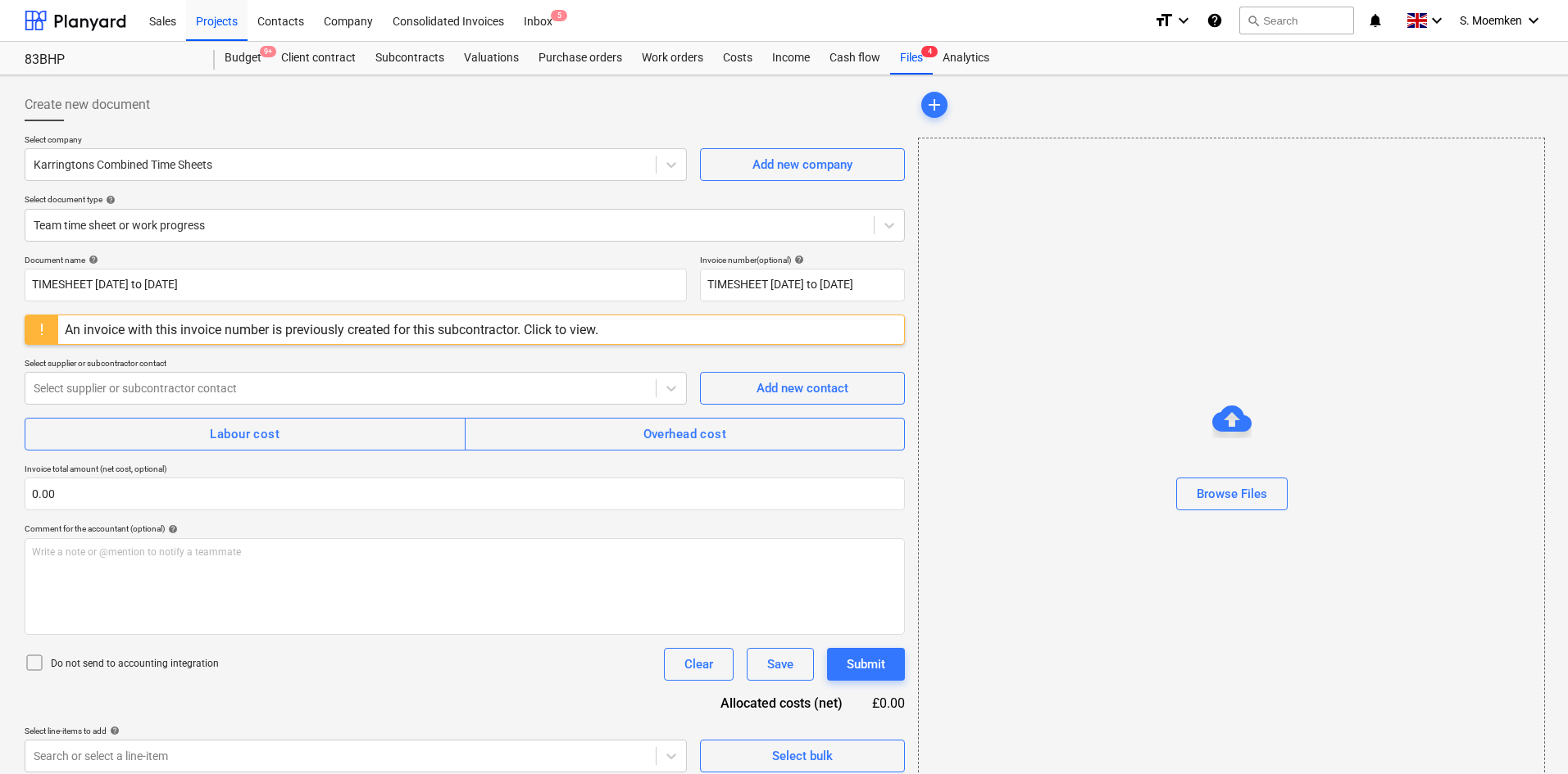
click at [333, 326] on div "An invoice with this invoice number is previously created for this subcontracto…" at bounding box center [332, 329] width 534 height 16
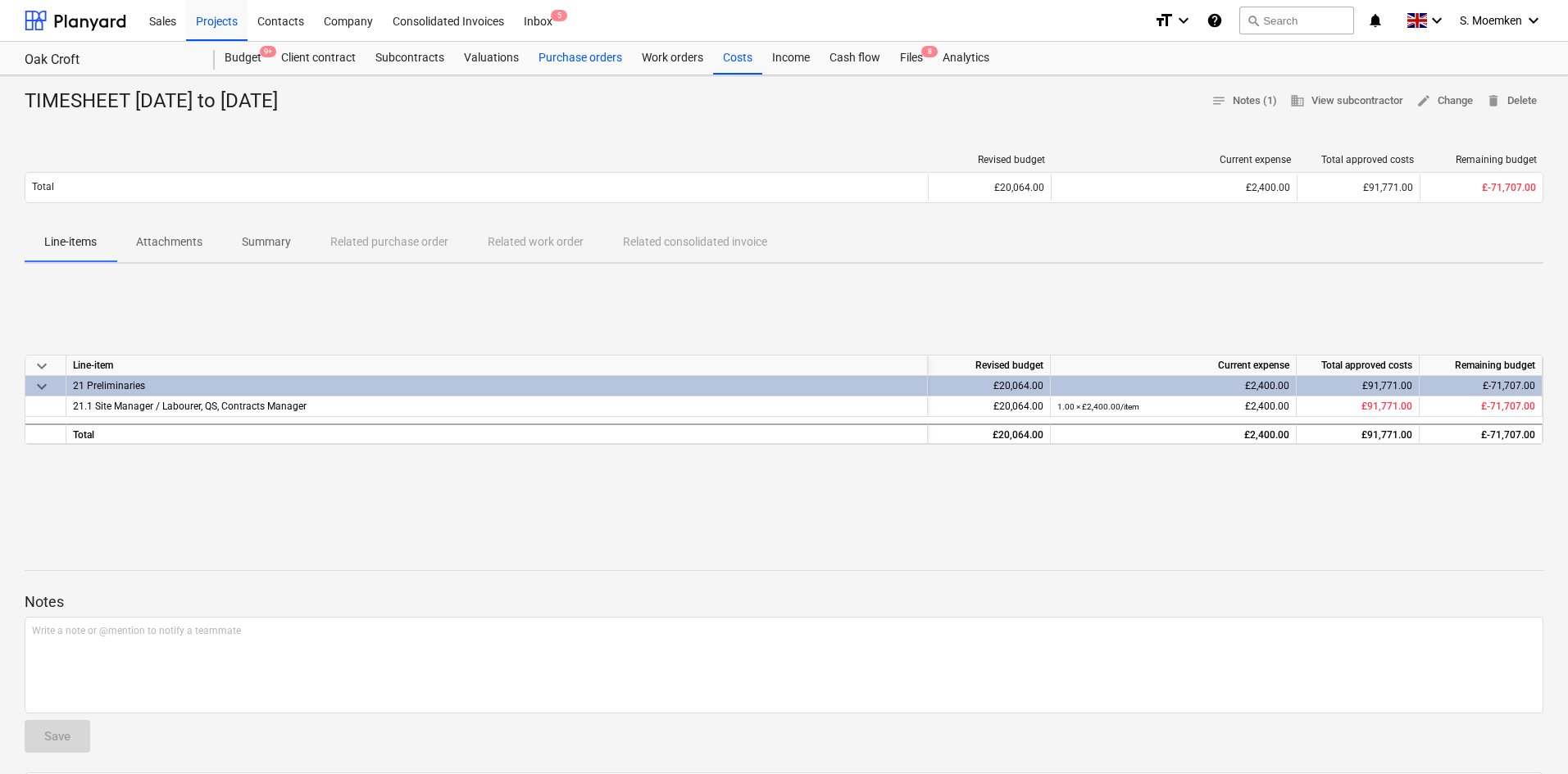
click at [593, 59] on div "Purchase orders" at bounding box center [581, 57] width 103 height 32
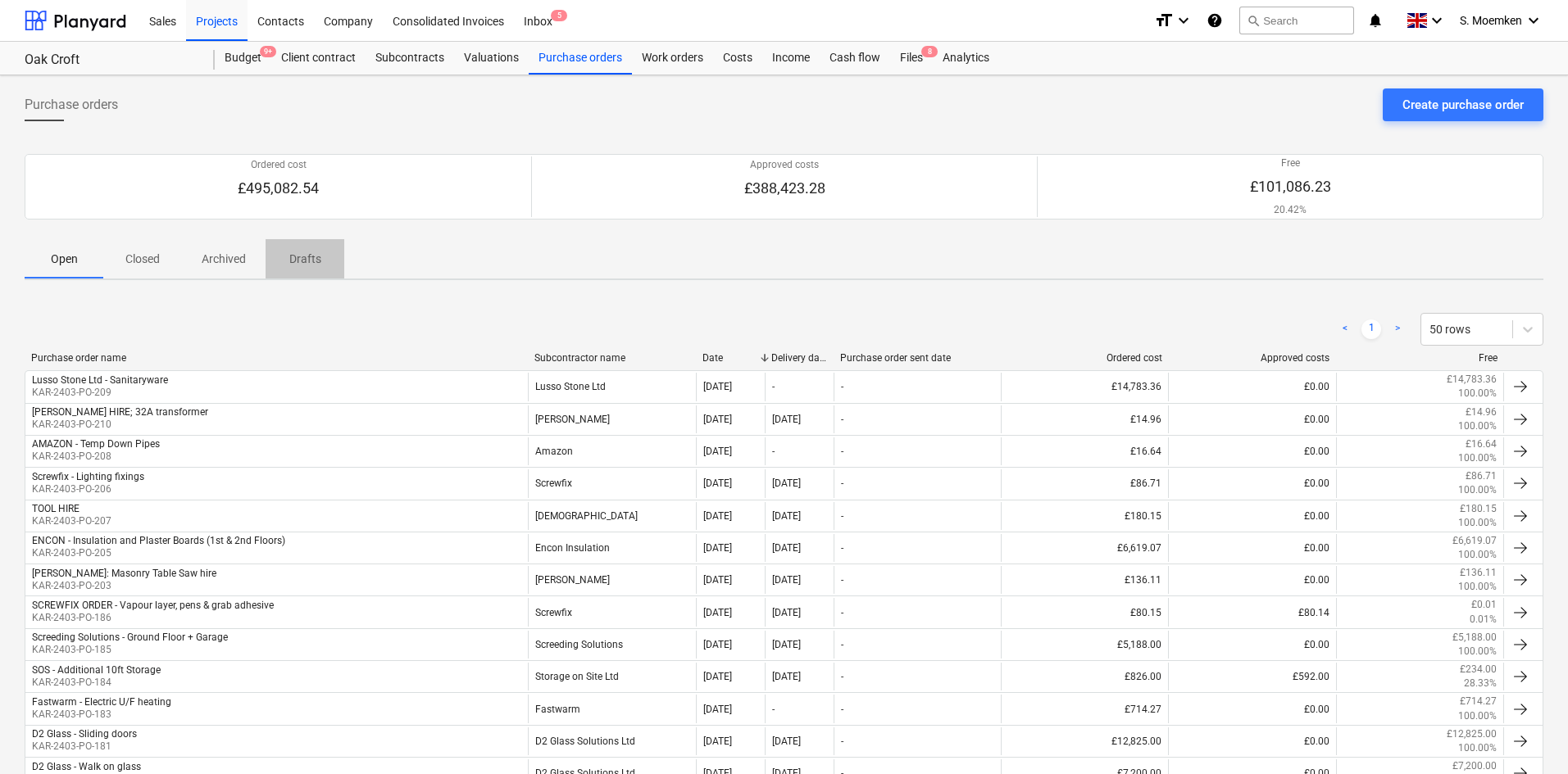
drag, startPoint x: 277, startPoint y: 254, endPoint x: 296, endPoint y: 254, distance: 19.0
click at [279, 254] on span "Drafts" at bounding box center [304, 259] width 79 height 27
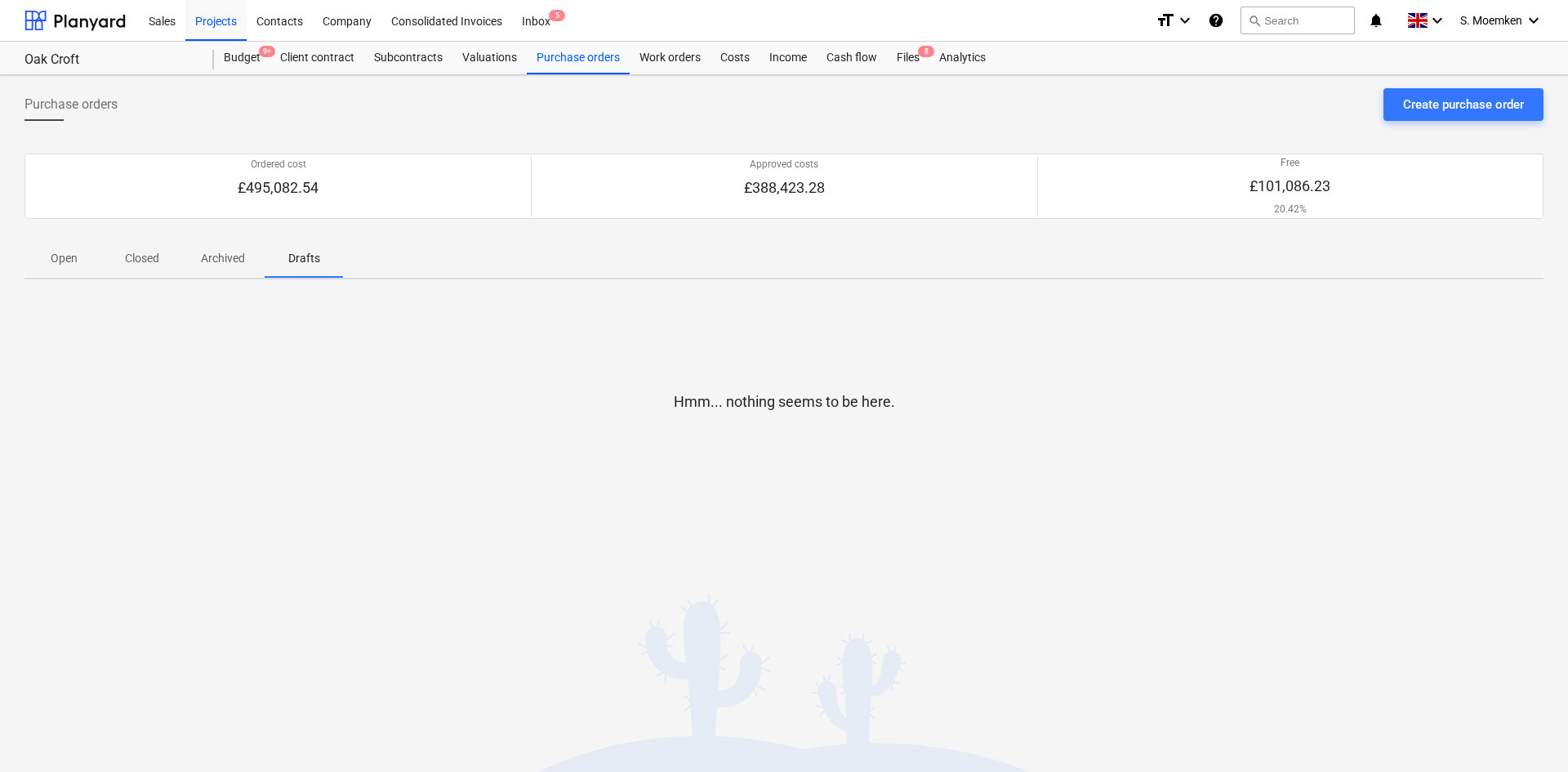
click at [308, 254] on p "Drafts" at bounding box center [303, 259] width 39 height 17
click at [224, 259] on p "Archived" at bounding box center [222, 259] width 44 height 17
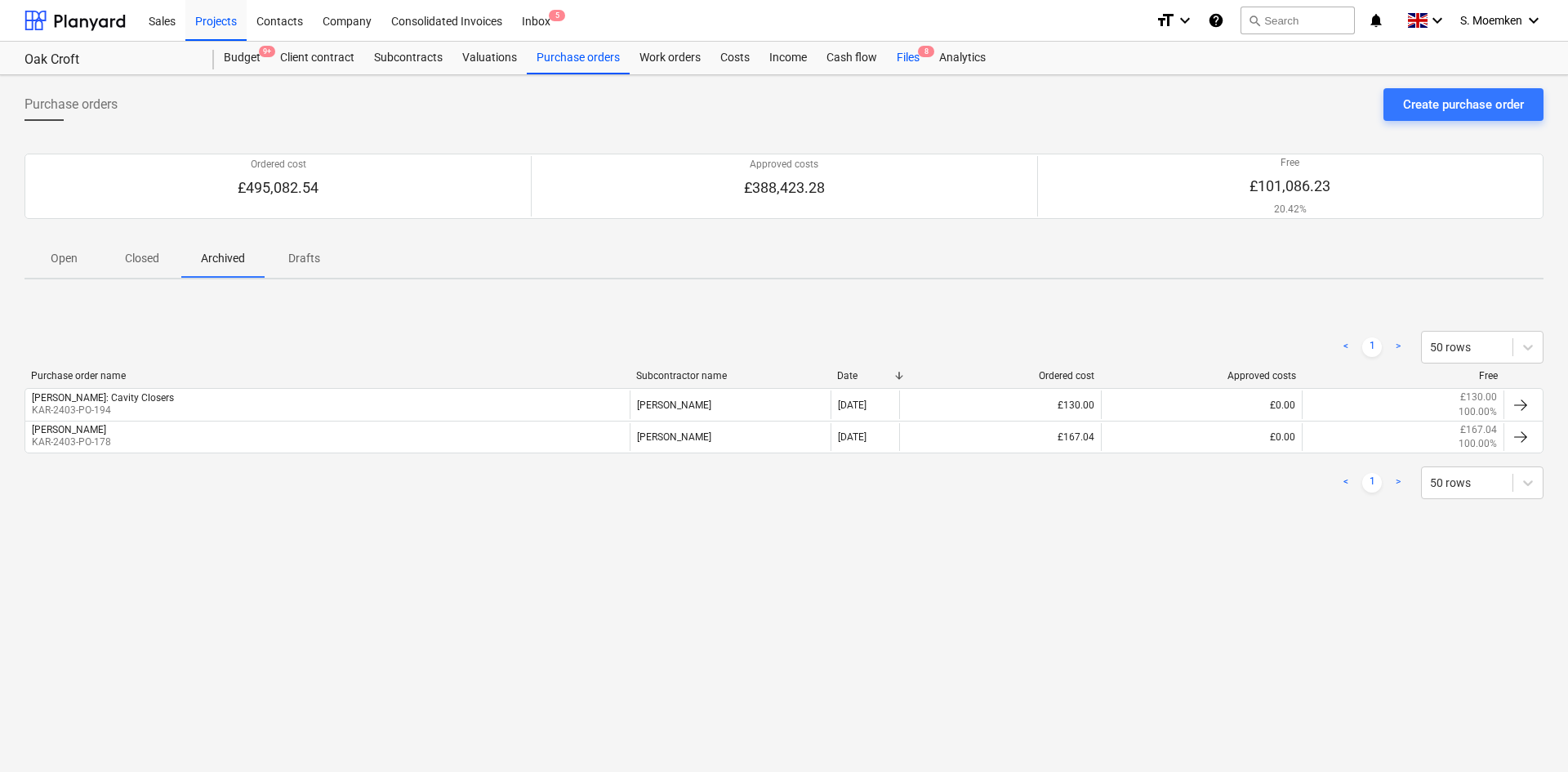
click at [918, 54] on span "8" at bounding box center [927, 51] width 17 height 12
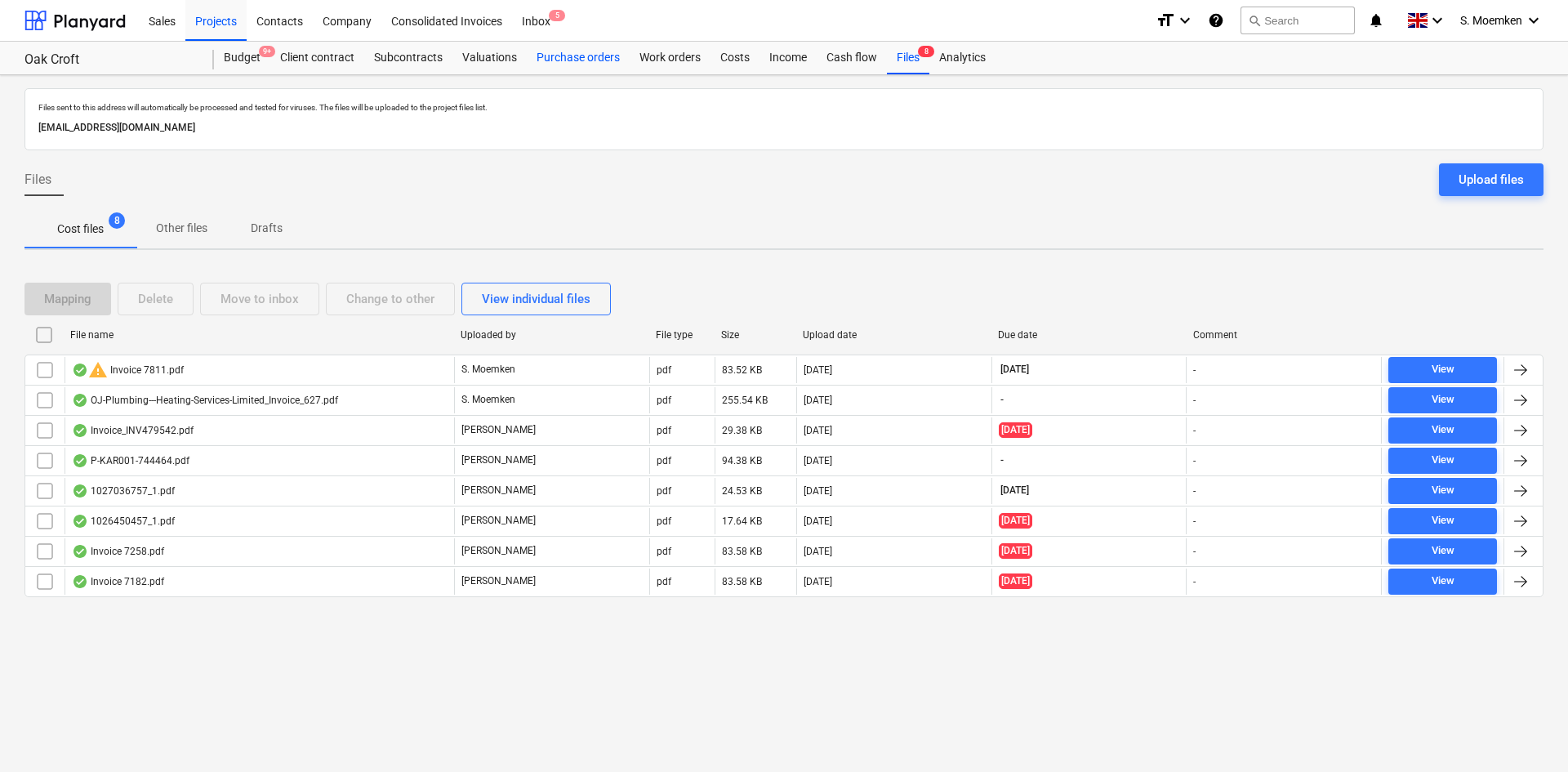
click at [569, 60] on div "Purchase orders" at bounding box center [578, 57] width 103 height 32
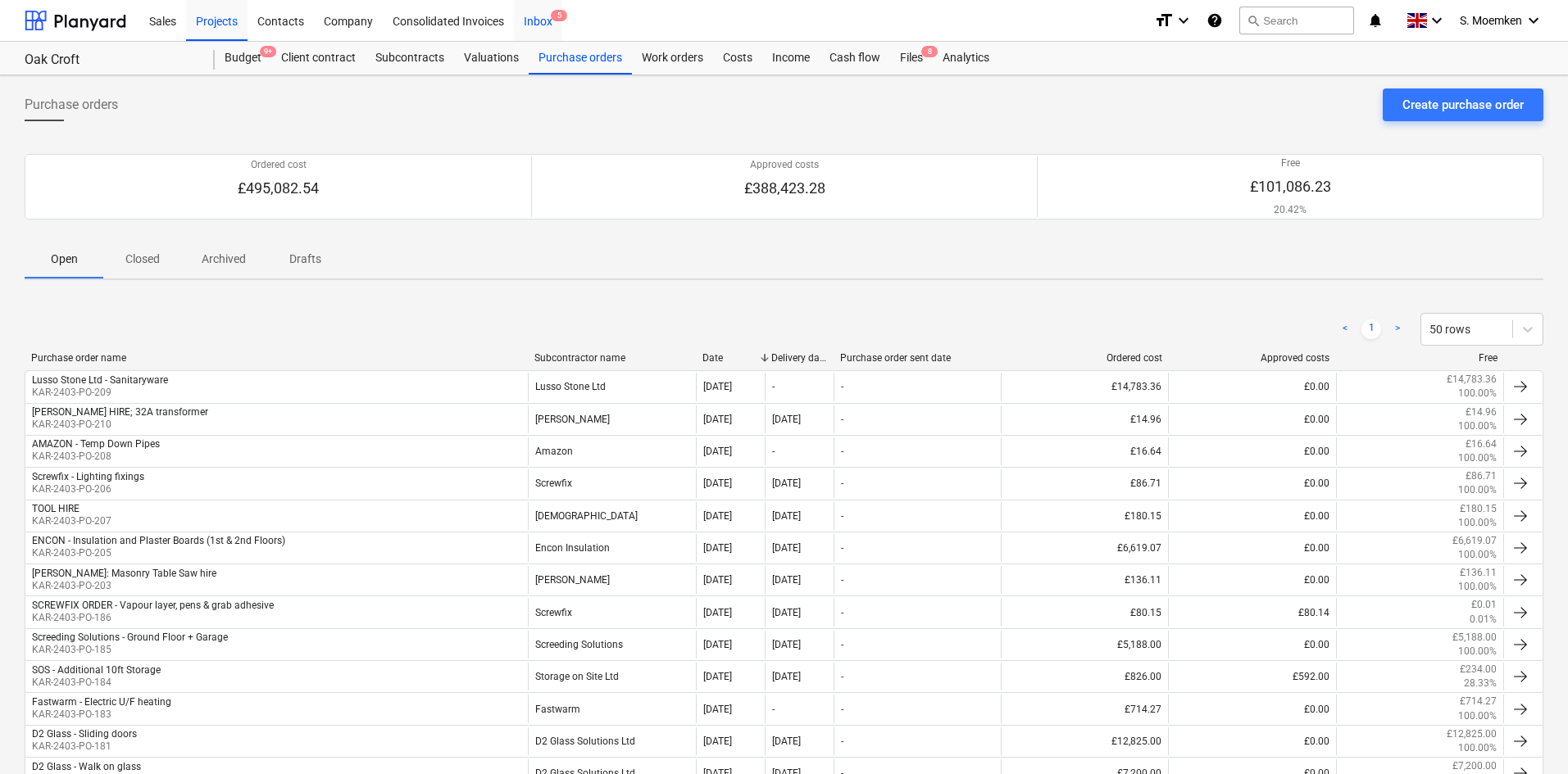
click at [537, 17] on div "Inbox 5" at bounding box center [538, 20] width 48 height 42
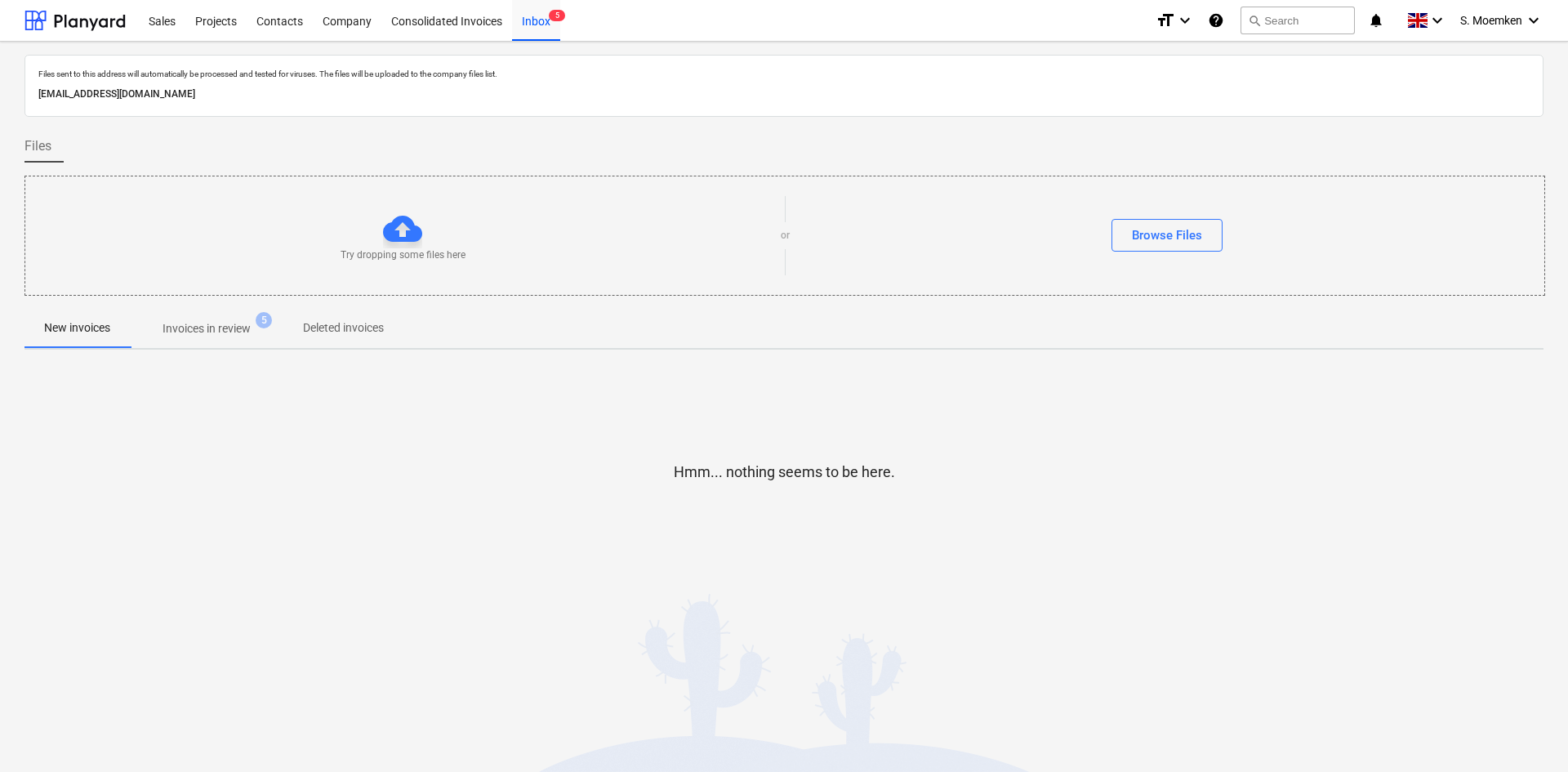
click at [179, 321] on p "Invoices in review" at bounding box center [206, 328] width 88 height 17
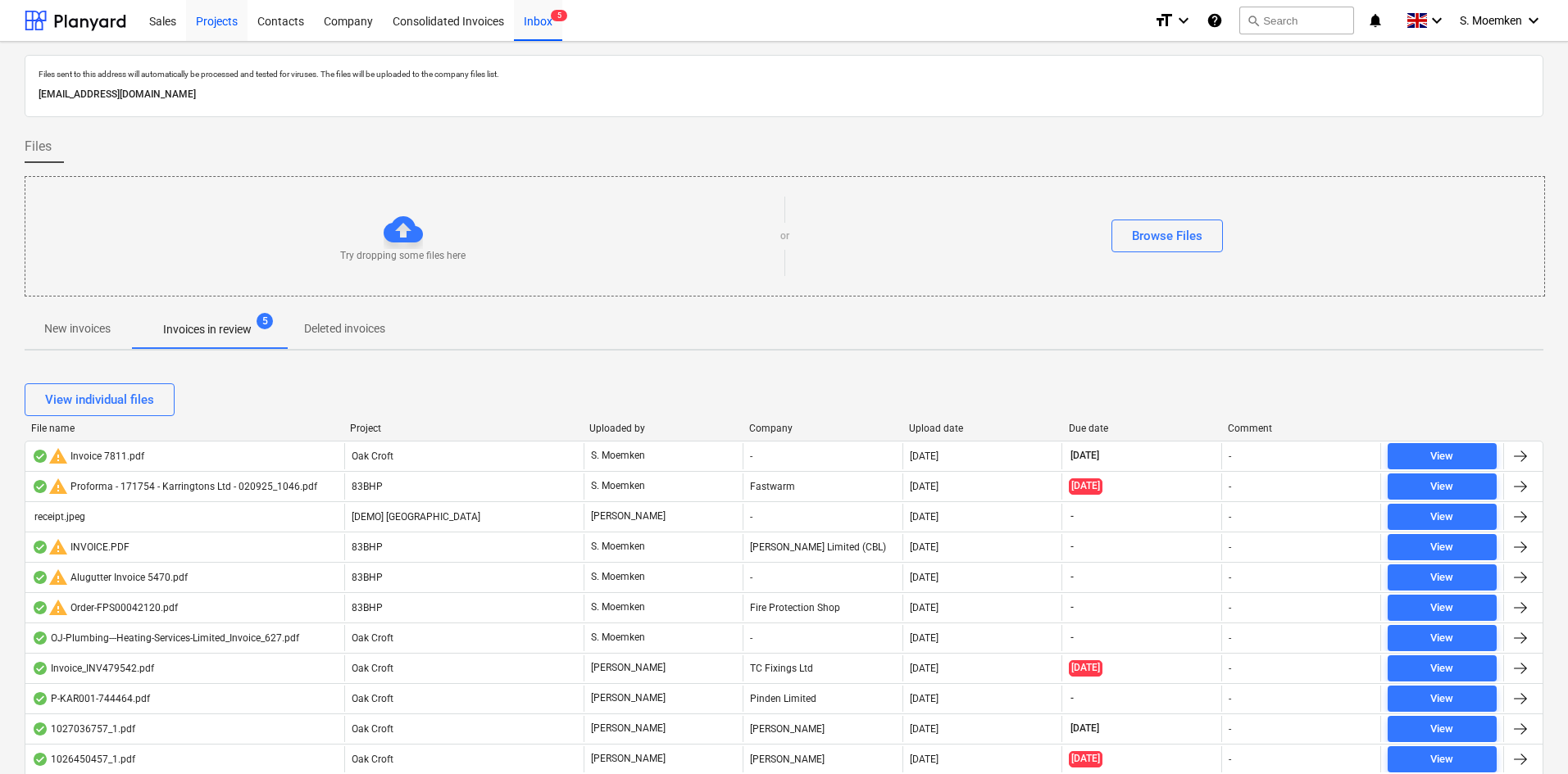
click at [222, 16] on div "Projects" at bounding box center [217, 20] width 62 height 42
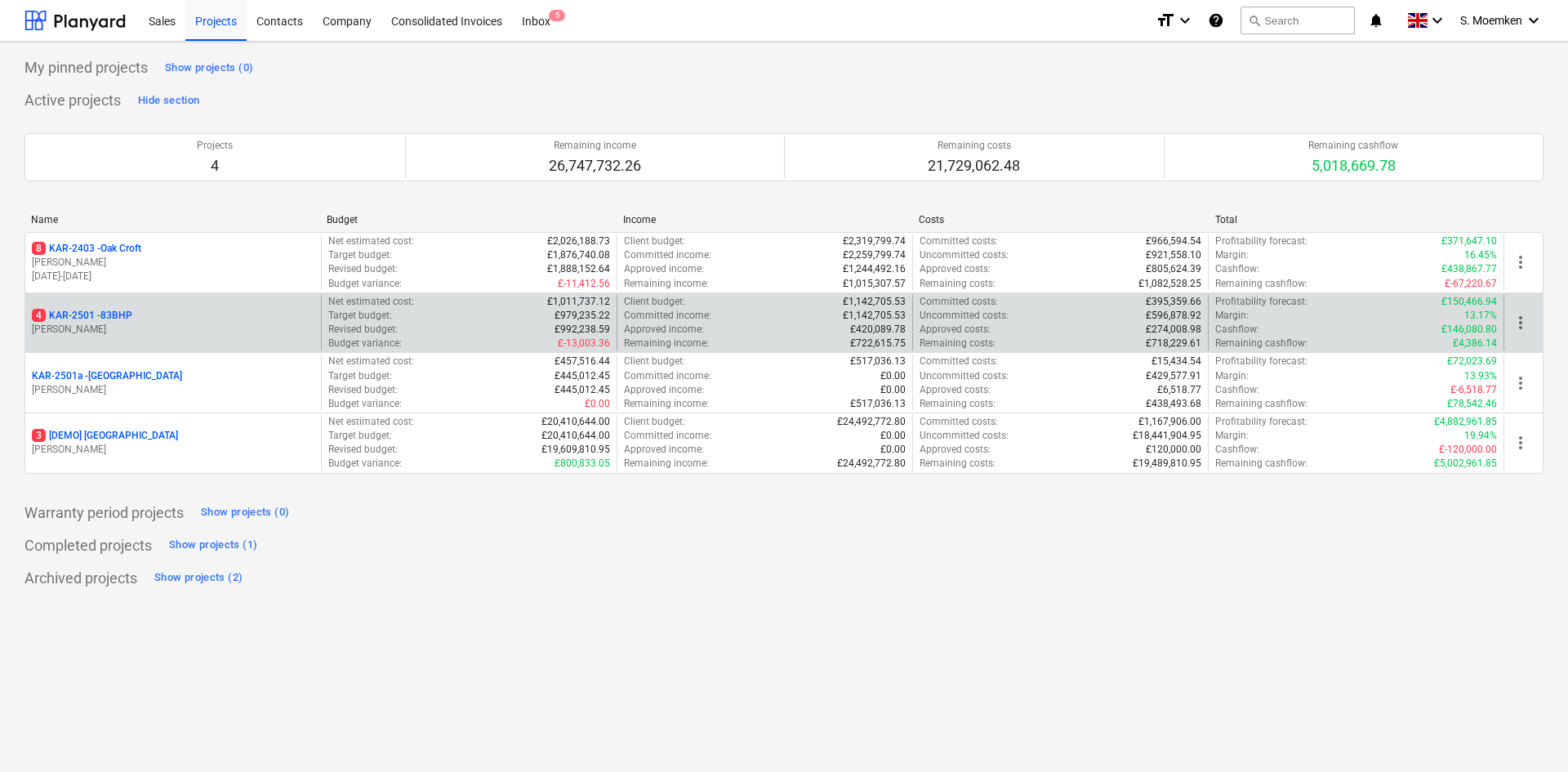
click at [148, 323] on p "[PERSON_NAME]" at bounding box center [172, 329] width 283 height 14
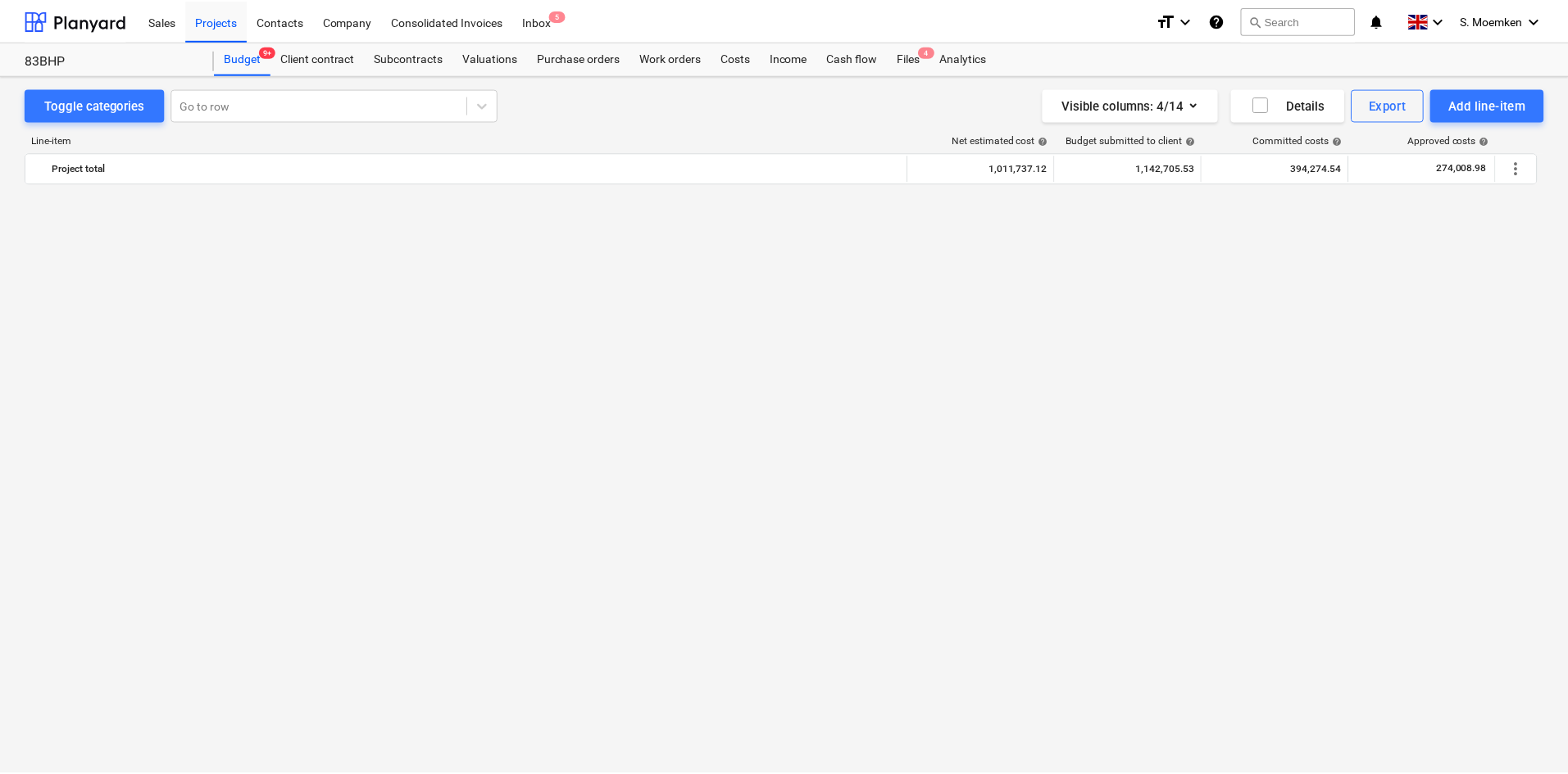
scroll to position [2786, 0]
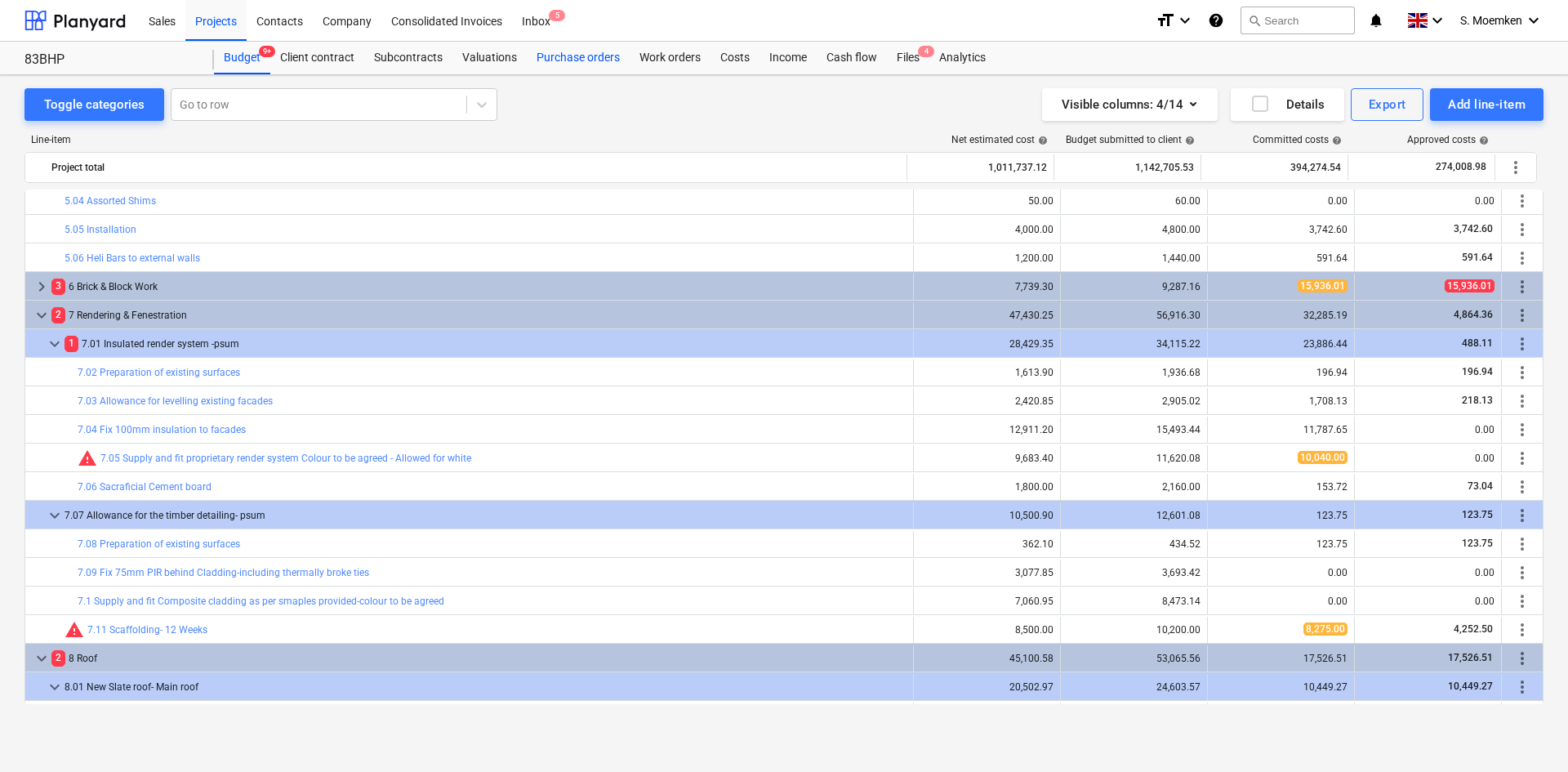
click at [579, 54] on div "Purchase orders" at bounding box center [578, 57] width 103 height 32
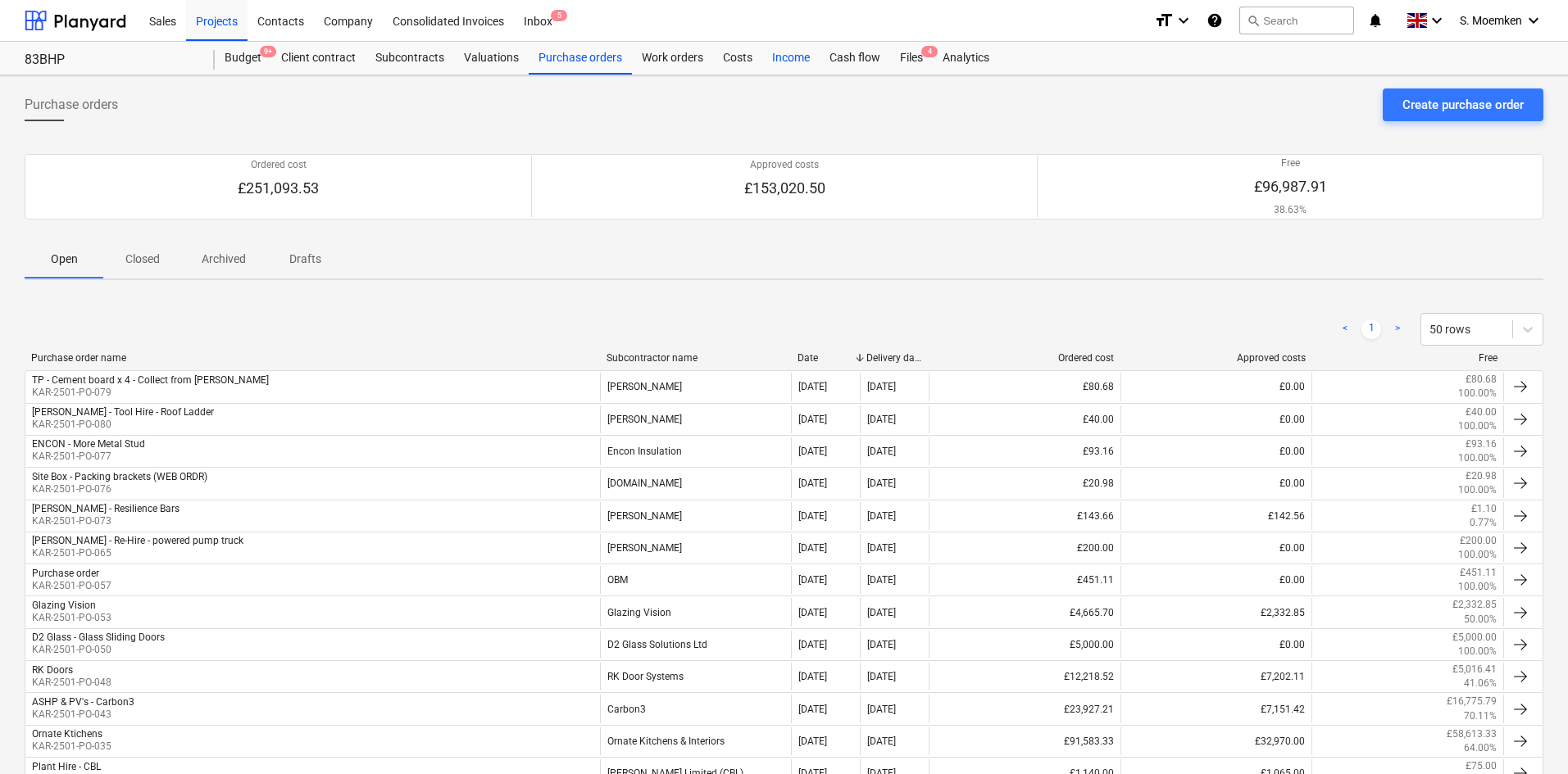
click at [799, 58] on div "Income" at bounding box center [791, 57] width 57 height 32
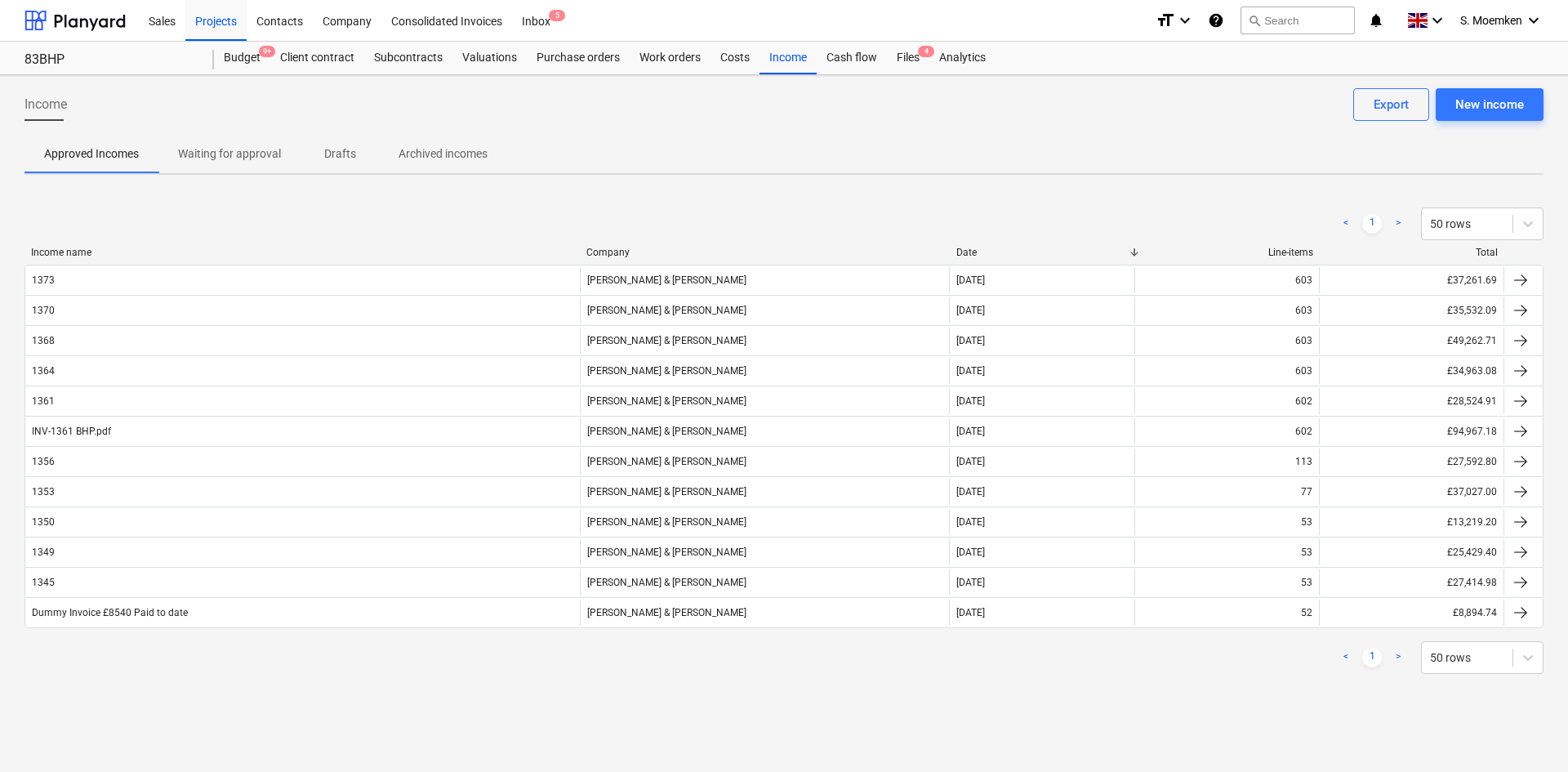
click at [341, 152] on p "Drafts" at bounding box center [339, 153] width 39 height 17
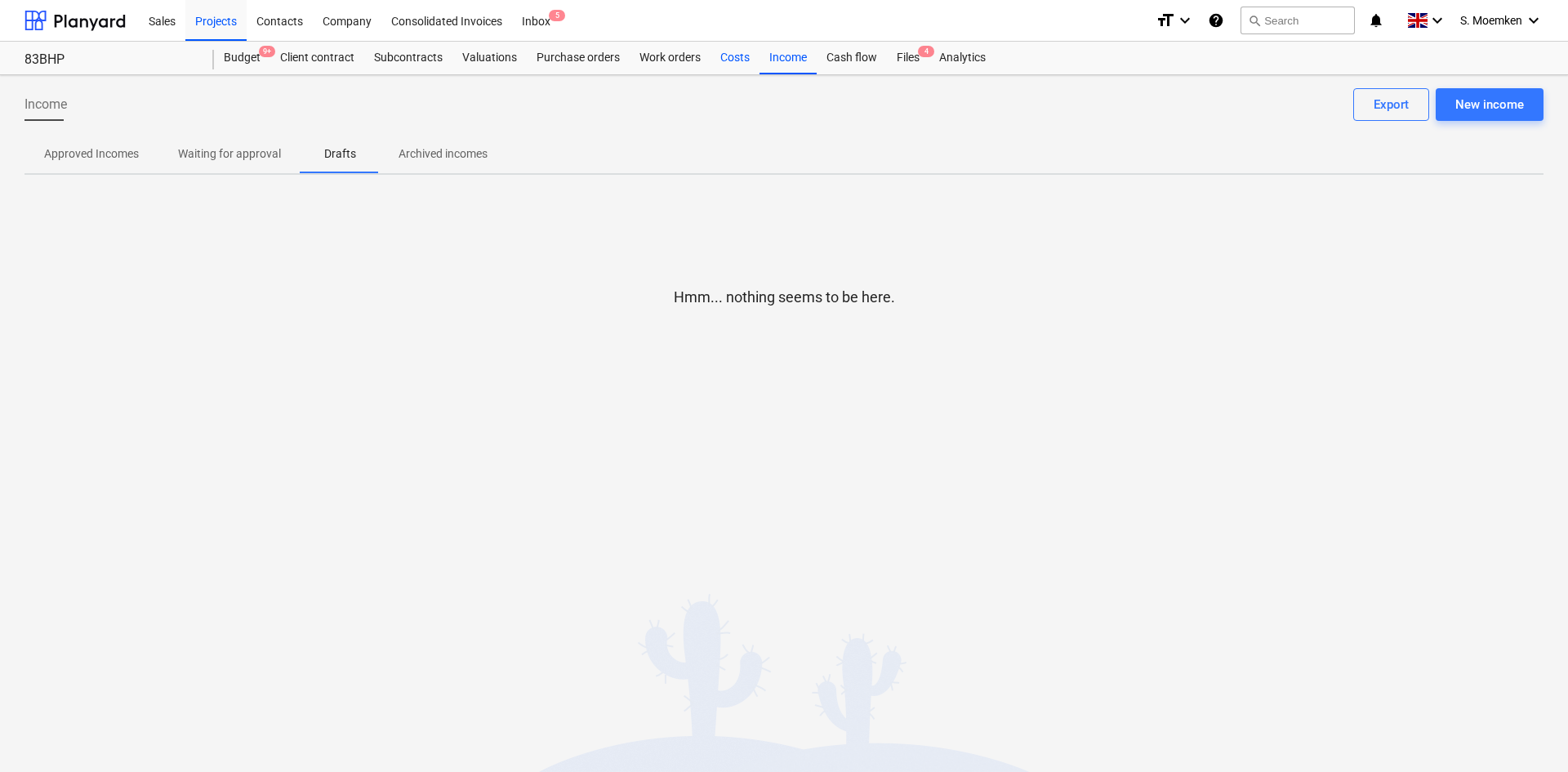
click at [729, 54] on div "Costs" at bounding box center [734, 57] width 49 height 32
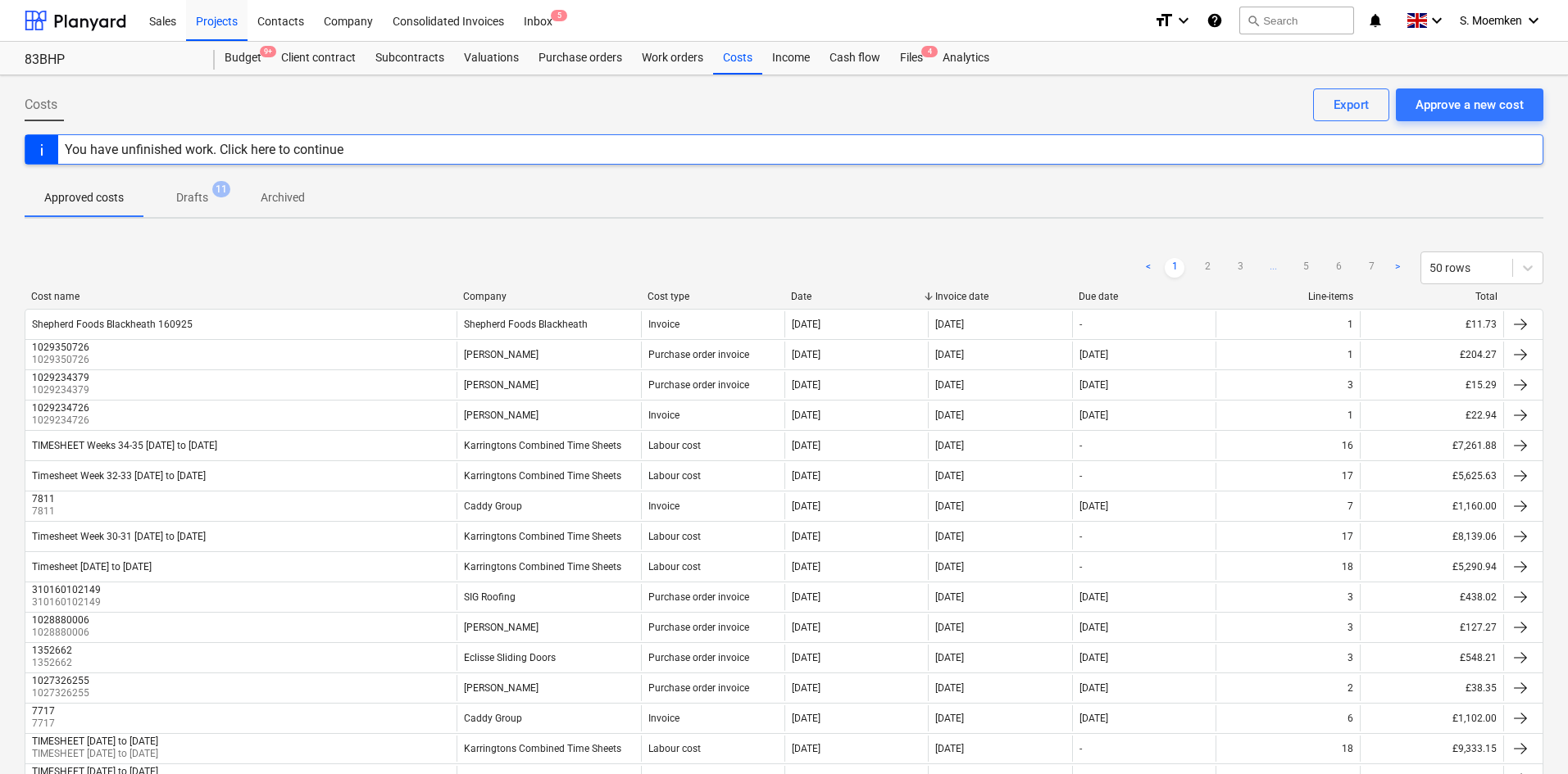
click at [186, 190] on p "Drafts" at bounding box center [192, 198] width 32 height 17
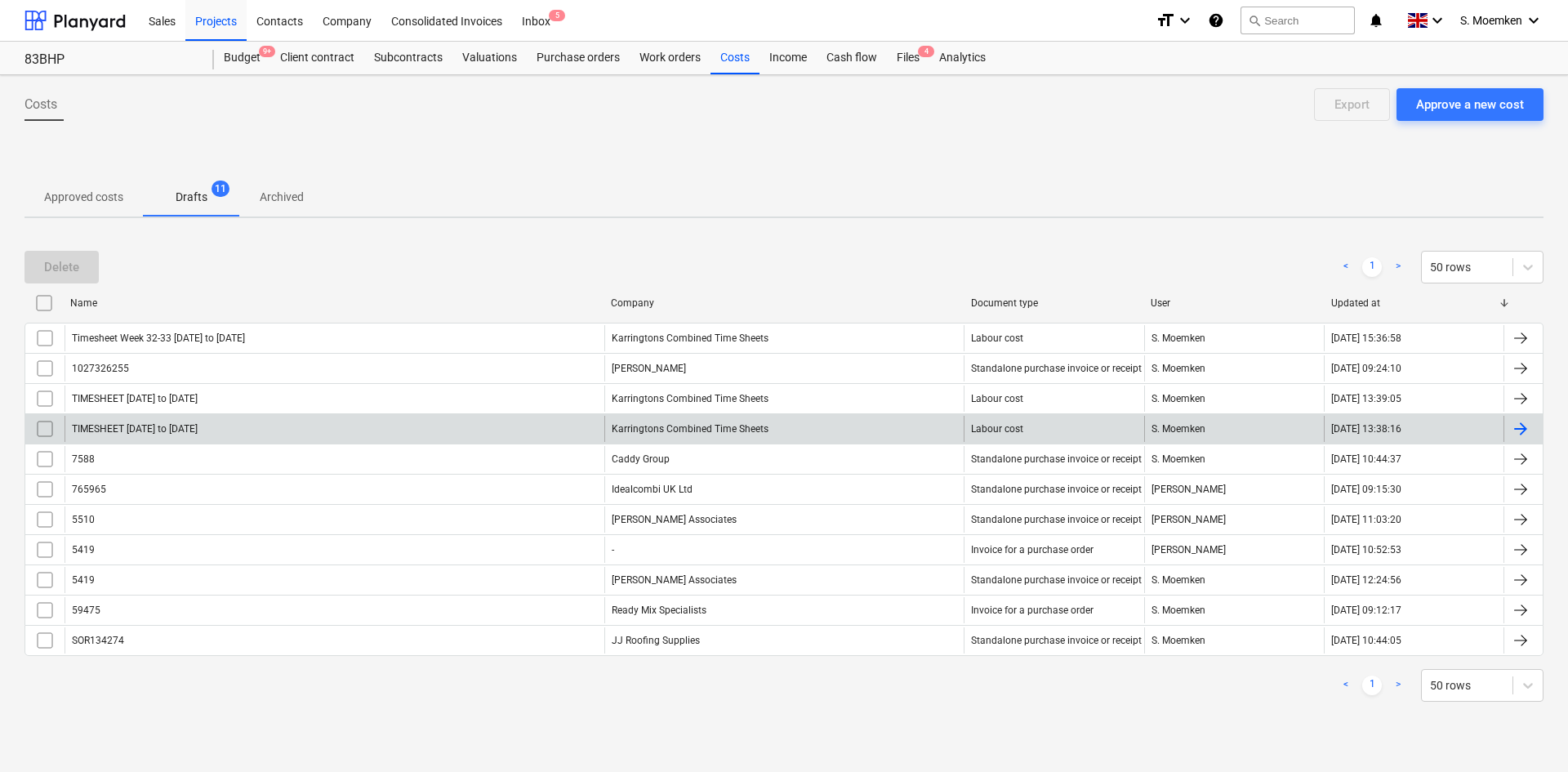
click at [43, 428] on input "checkbox" at bounding box center [45, 430] width 27 height 27
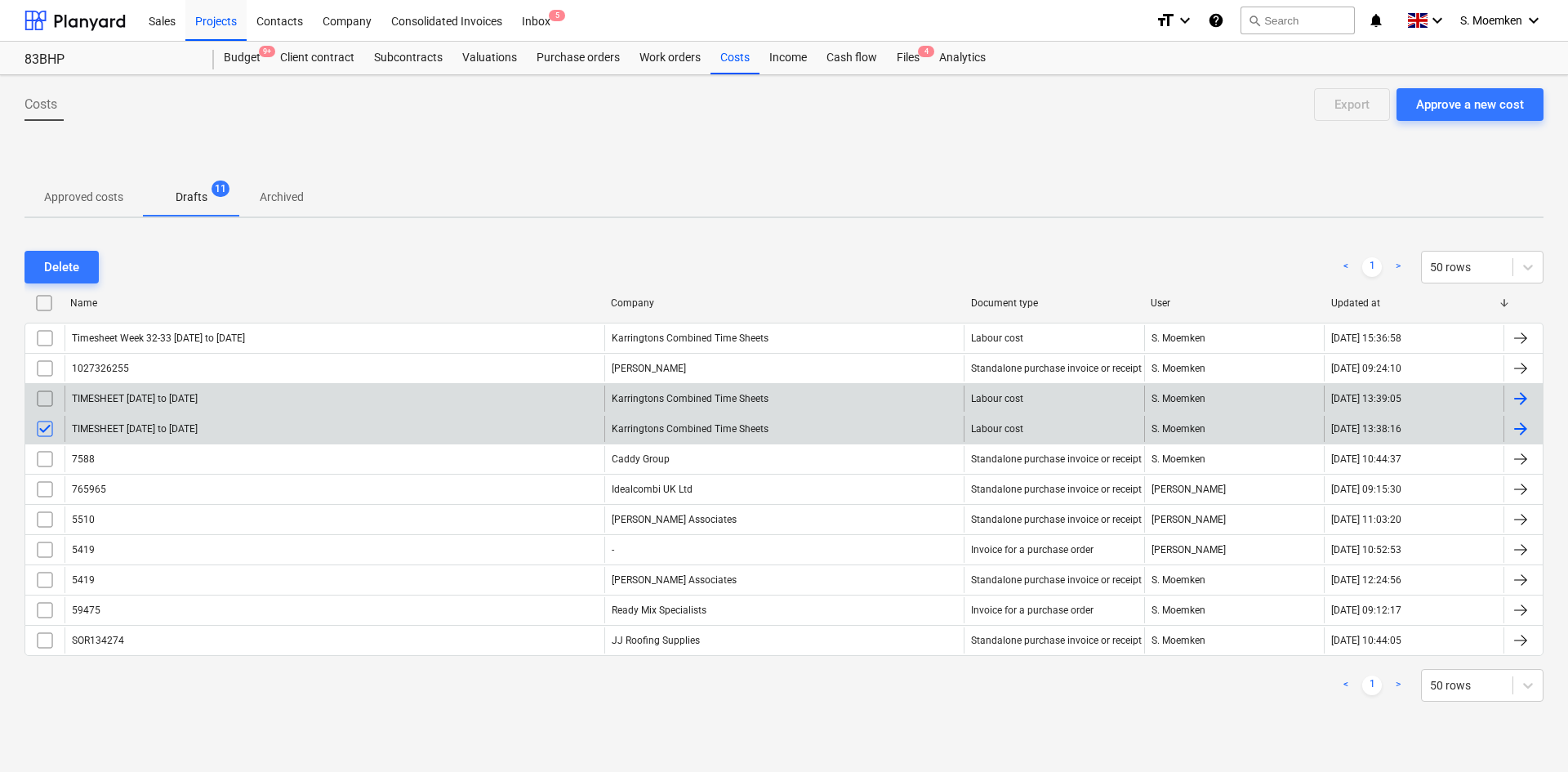
click at [46, 404] on input "checkbox" at bounding box center [45, 399] width 27 height 27
click at [80, 200] on p "Approved costs" at bounding box center [84, 197] width 80 height 17
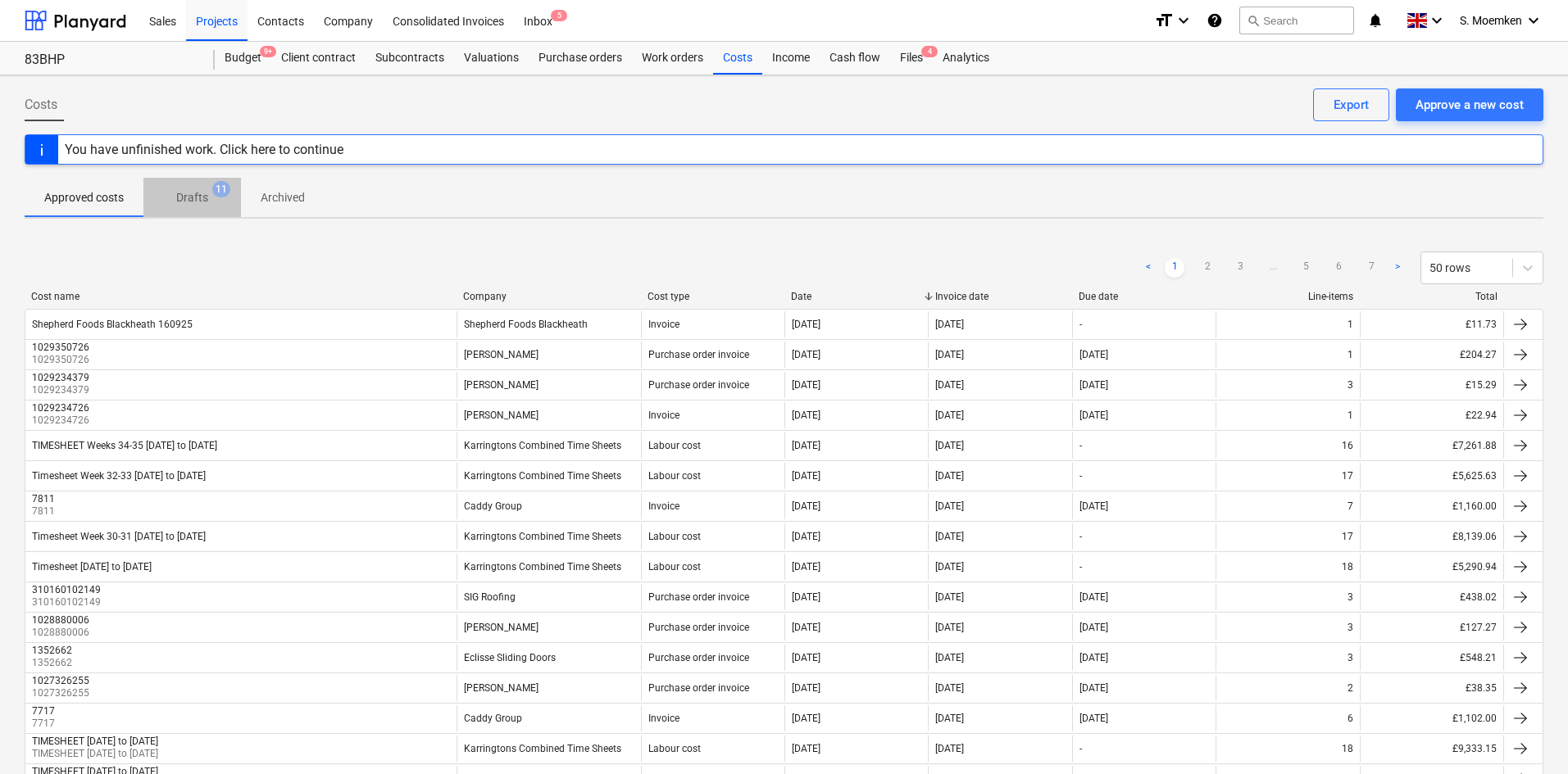
click at [203, 200] on p "Drafts" at bounding box center [192, 198] width 32 height 17
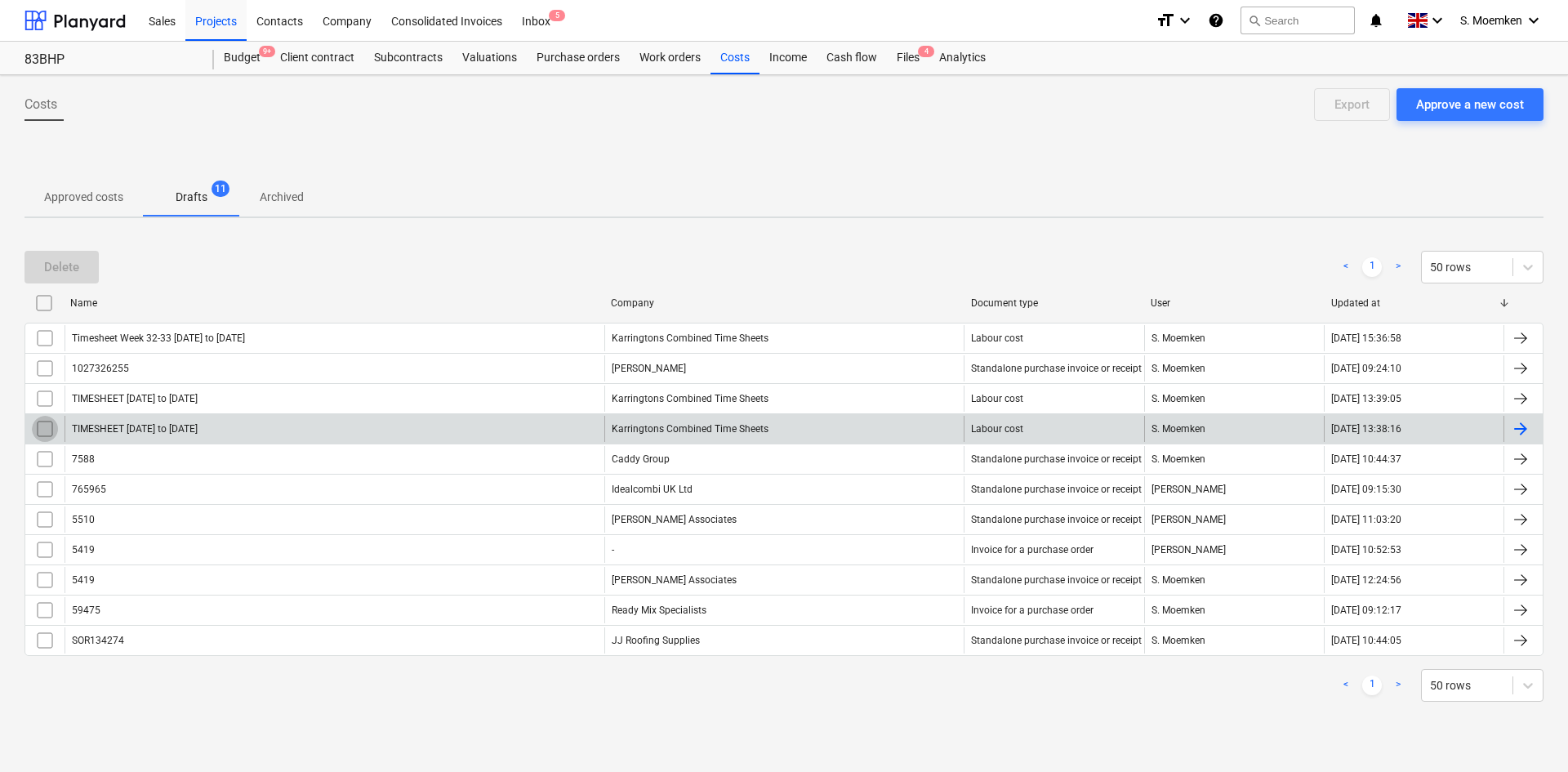
click at [42, 425] on input "checkbox" at bounding box center [45, 430] width 27 height 27
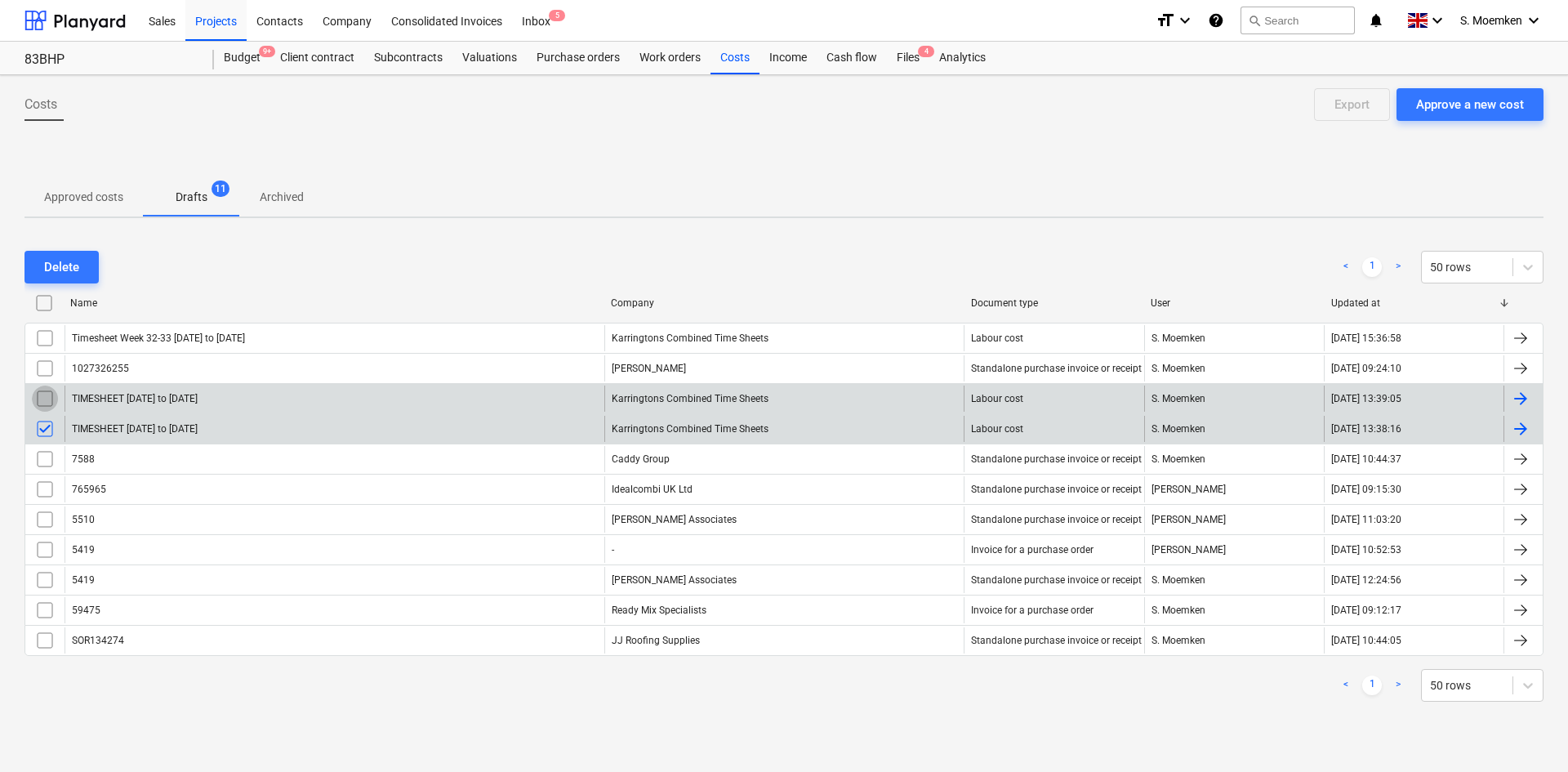
click at [44, 402] on input "checkbox" at bounding box center [45, 399] width 27 height 27
click at [62, 270] on div "Delete" at bounding box center [61, 267] width 35 height 22
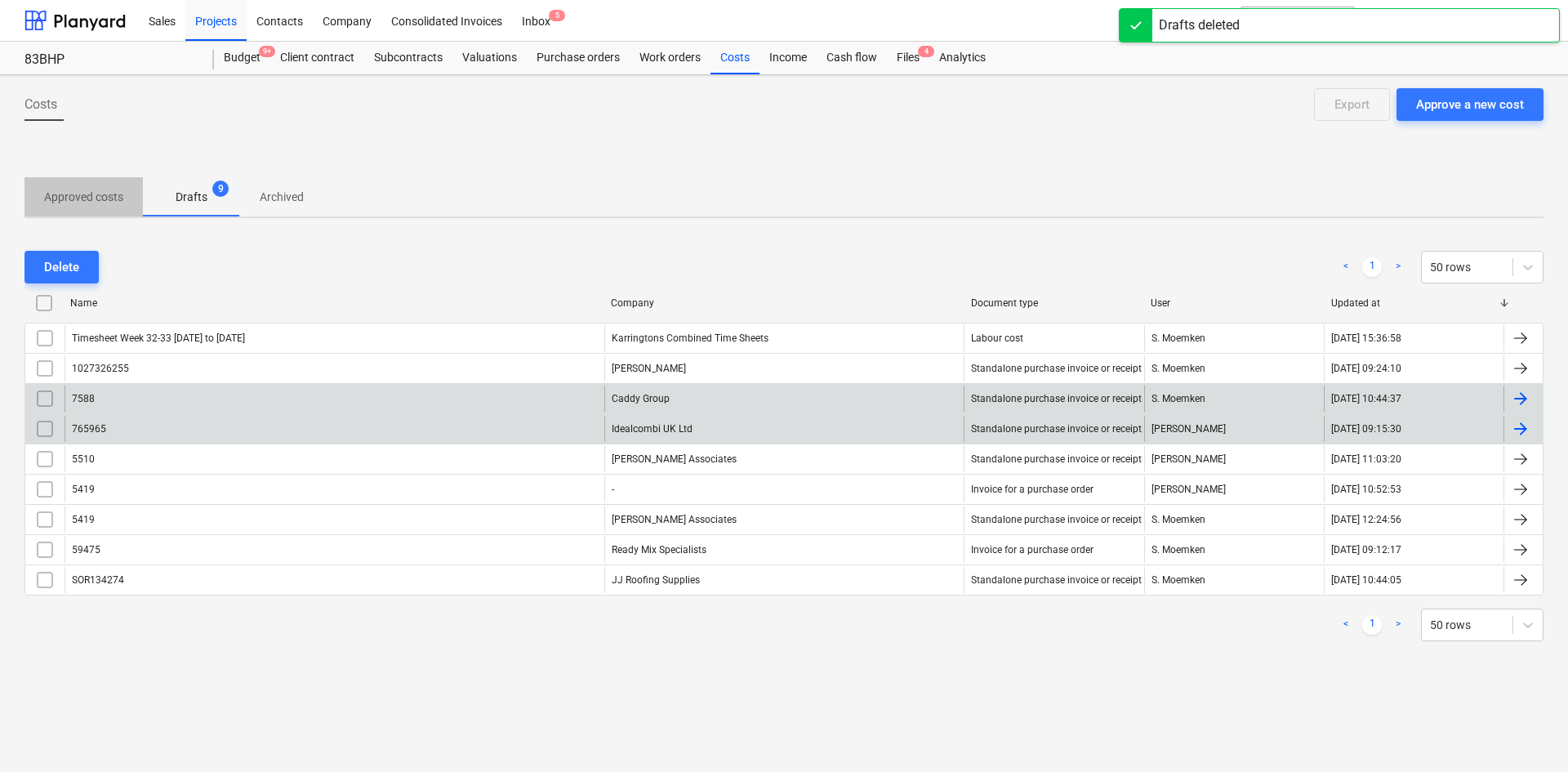
click at [90, 192] on p "Approved costs" at bounding box center [84, 197] width 80 height 17
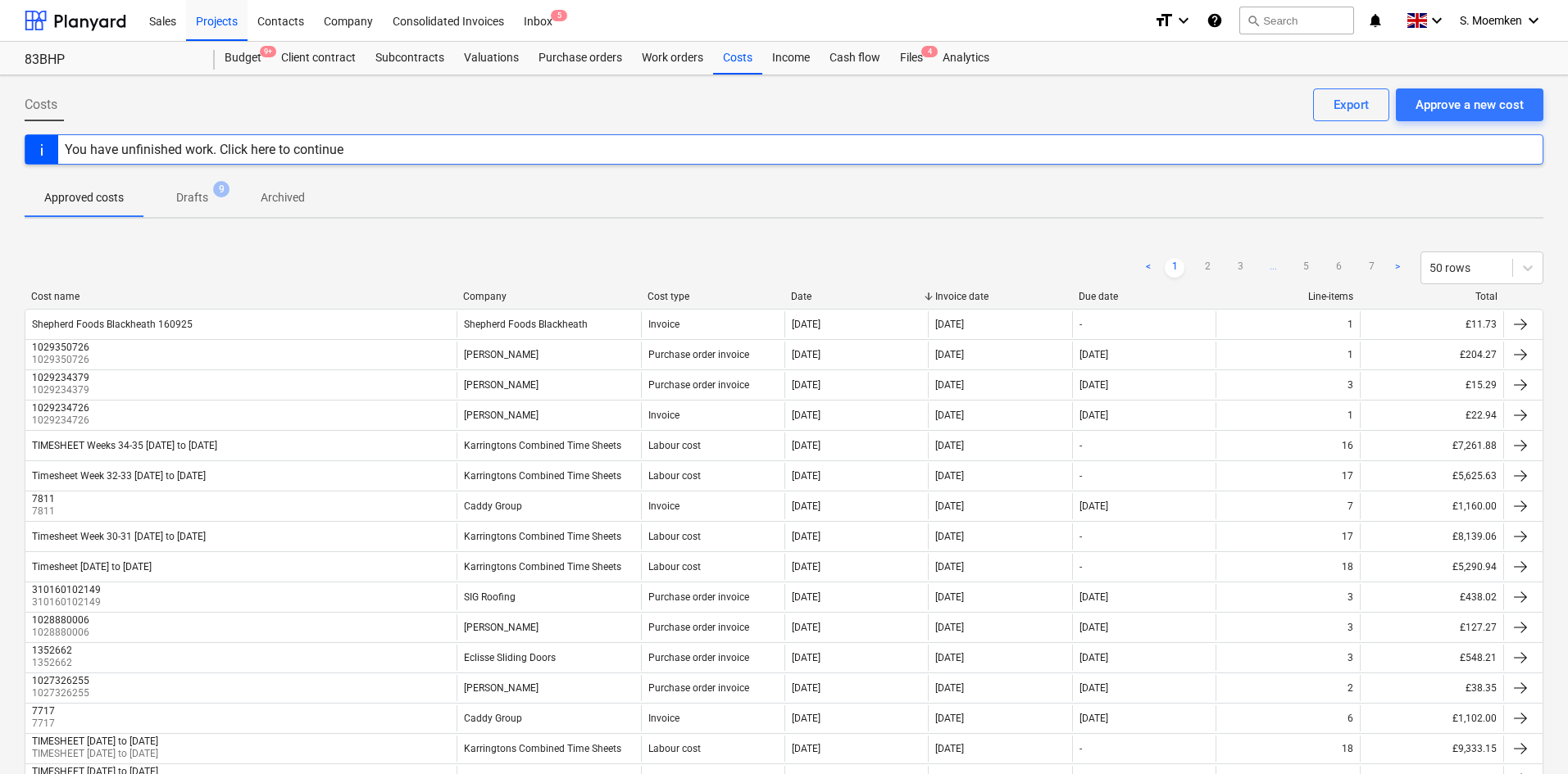
click at [191, 190] on p "Drafts" at bounding box center [192, 198] width 32 height 17
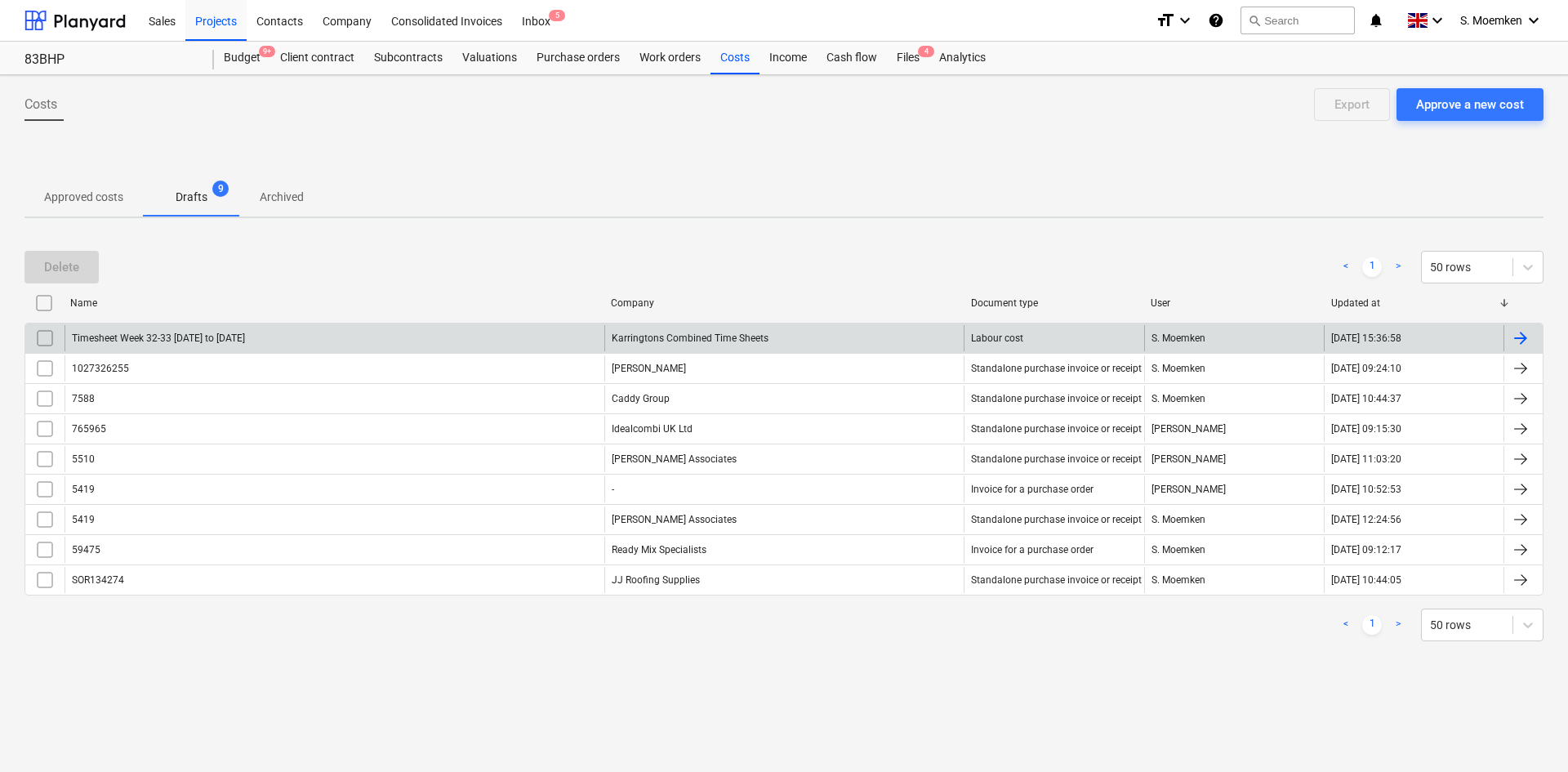
click at [46, 339] on input "checkbox" at bounding box center [45, 338] width 27 height 27
click at [60, 256] on div "Delete" at bounding box center [61, 267] width 35 height 22
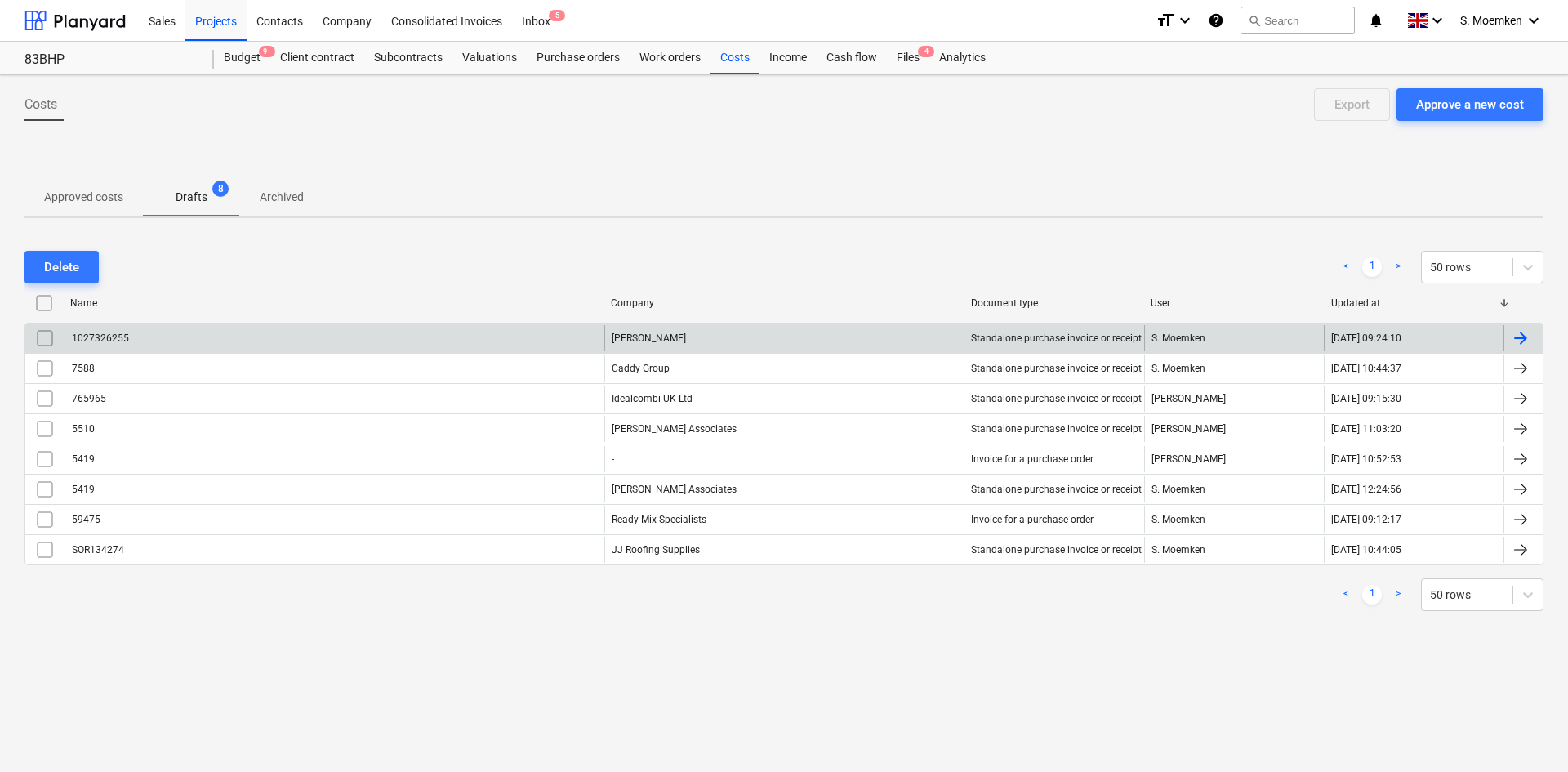
click at [102, 197] on p "Approved costs" at bounding box center [84, 197] width 80 height 17
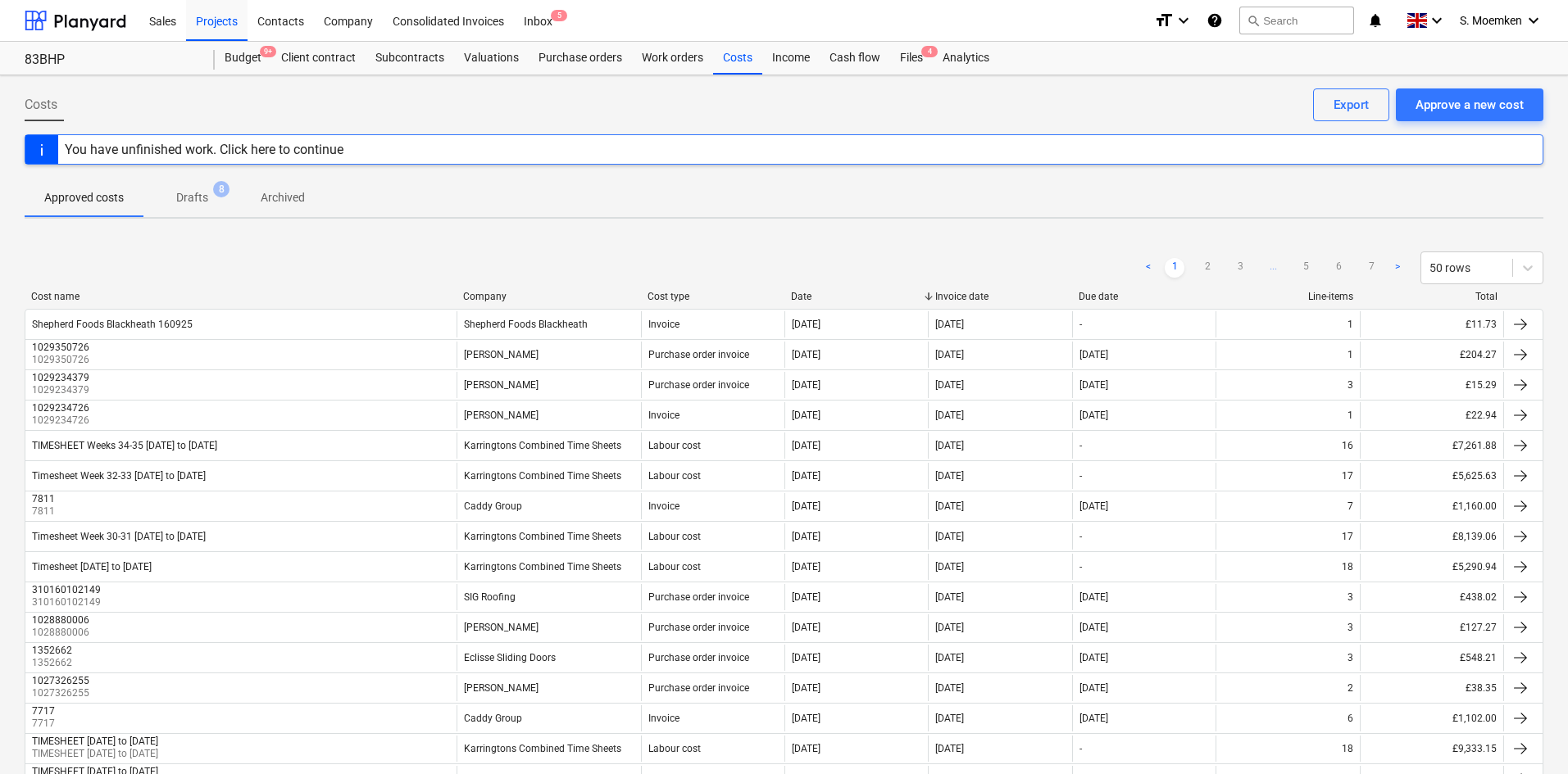
click at [190, 191] on p "Drafts" at bounding box center [192, 198] width 32 height 17
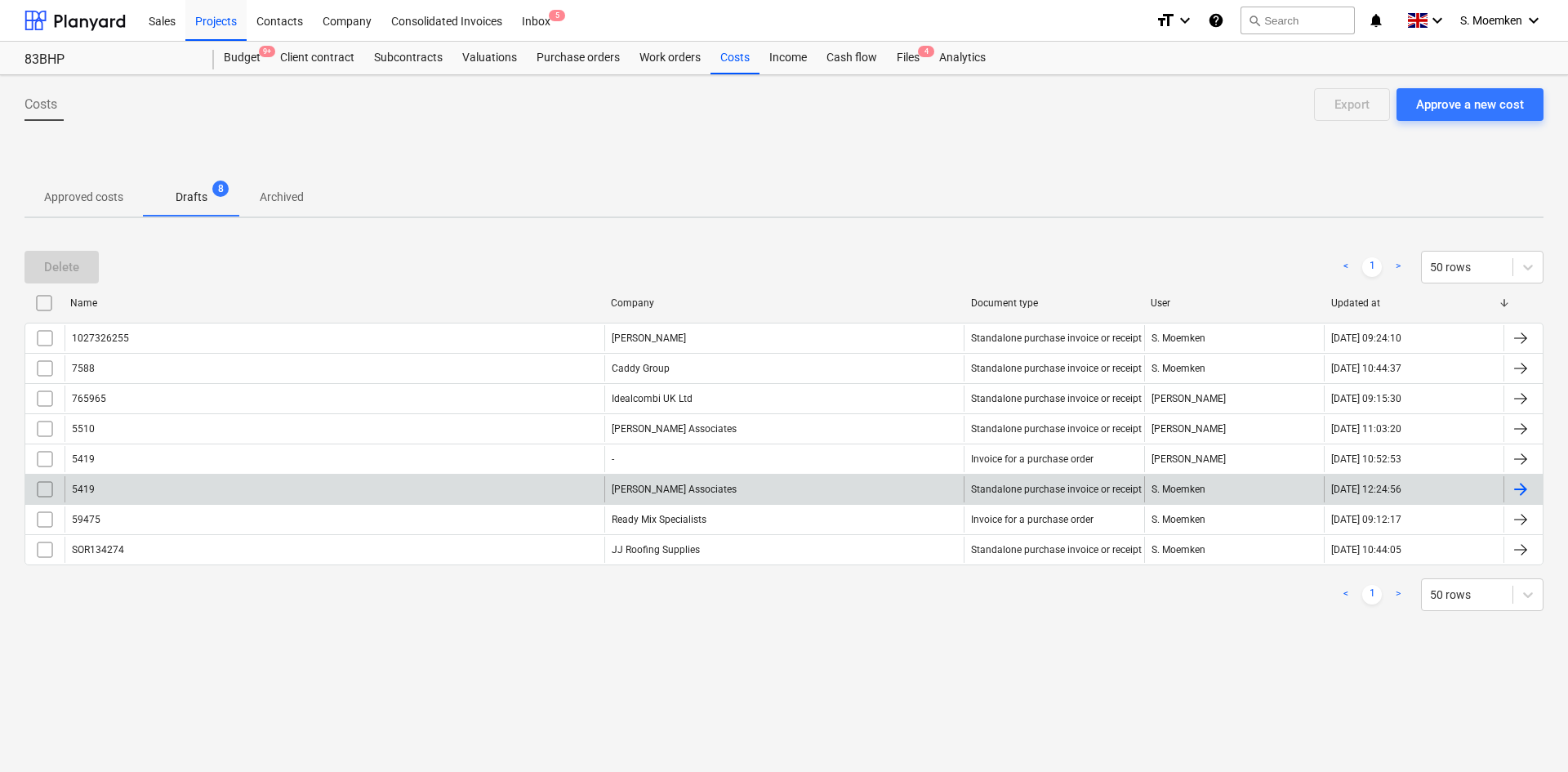
click at [41, 489] on input "checkbox" at bounding box center [45, 490] width 27 height 27
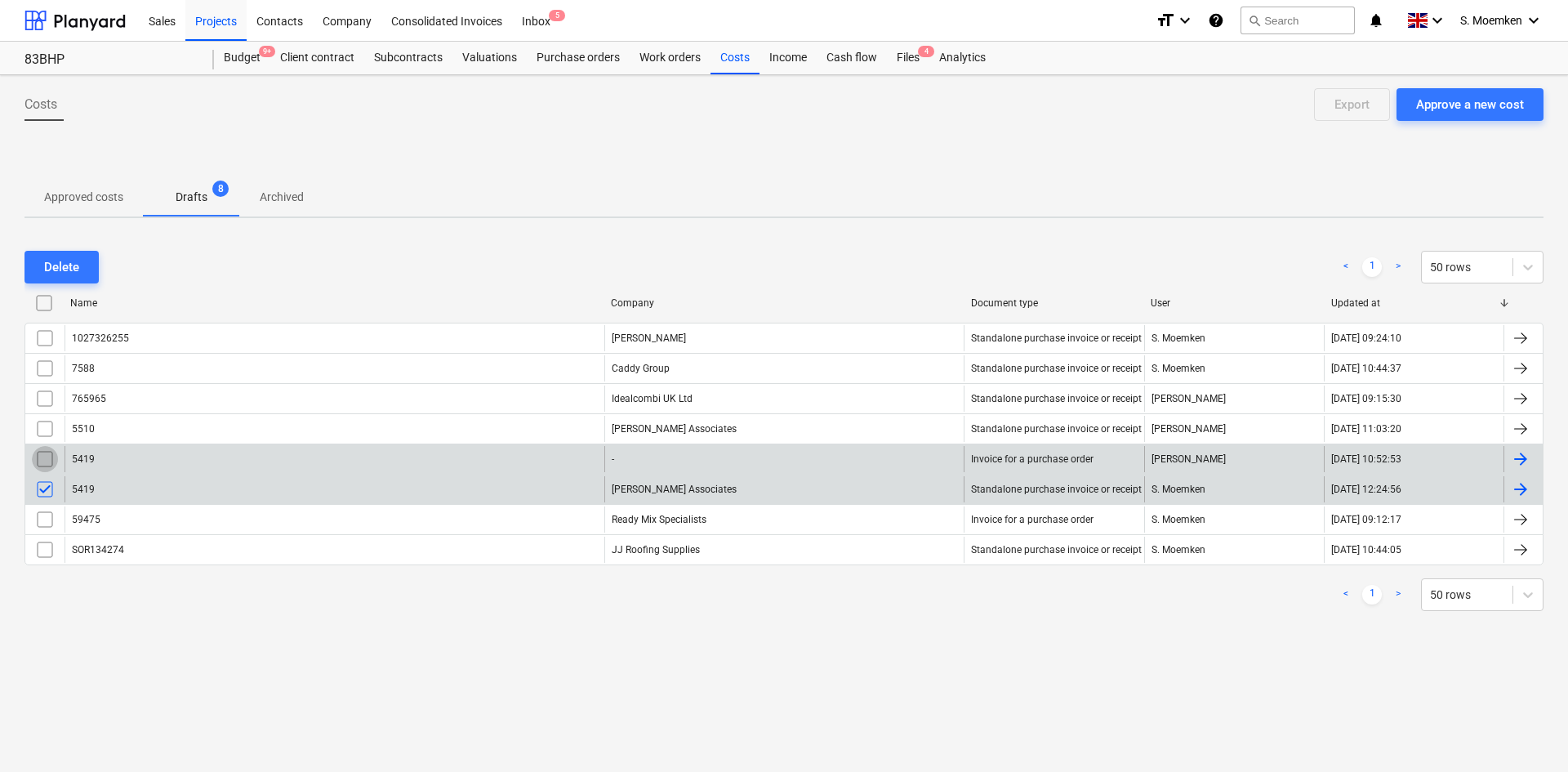
click at [43, 461] on input "checkbox" at bounding box center [45, 459] width 27 height 27
click at [54, 265] on div "Delete" at bounding box center [61, 267] width 35 height 22
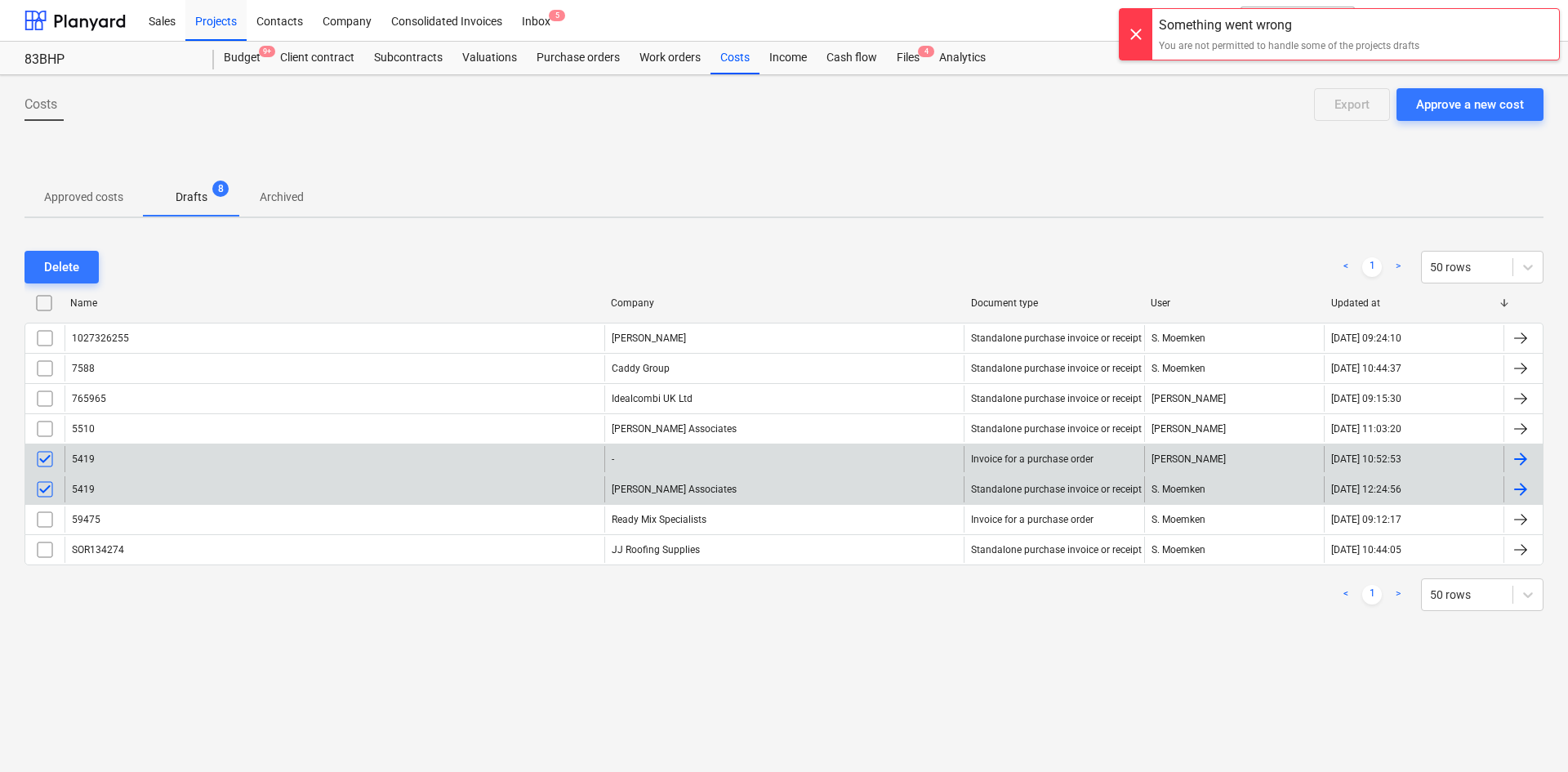
click at [46, 462] on input "checkbox" at bounding box center [45, 459] width 27 height 27
click at [45, 483] on input "checkbox" at bounding box center [45, 490] width 27 height 27
click at [41, 488] on input "checkbox" at bounding box center [45, 490] width 27 height 27
click at [47, 267] on div "Delete" at bounding box center [61, 267] width 35 height 22
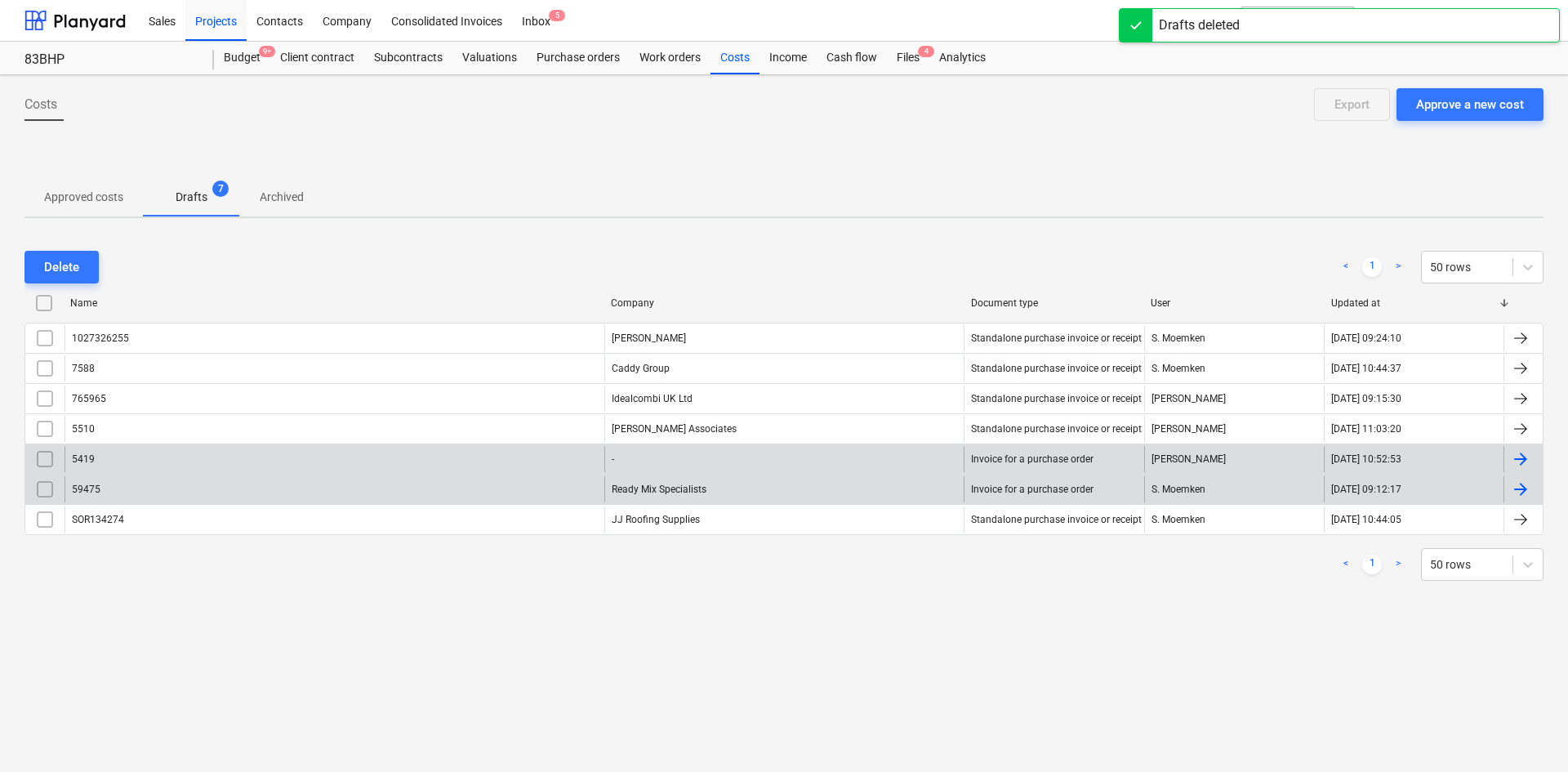
click at [295, 224] on div "Costs Approve a new cost Export Approved costs Drafts 7 Archived Delete < 1 > 5…" at bounding box center [784, 424] width 1568 height 697
click at [554, 163] on div at bounding box center [784, 156] width 1519 height 43
click at [40, 458] on input "checkbox" at bounding box center [45, 459] width 27 height 27
click at [77, 261] on div "Delete" at bounding box center [61, 267] width 35 height 22
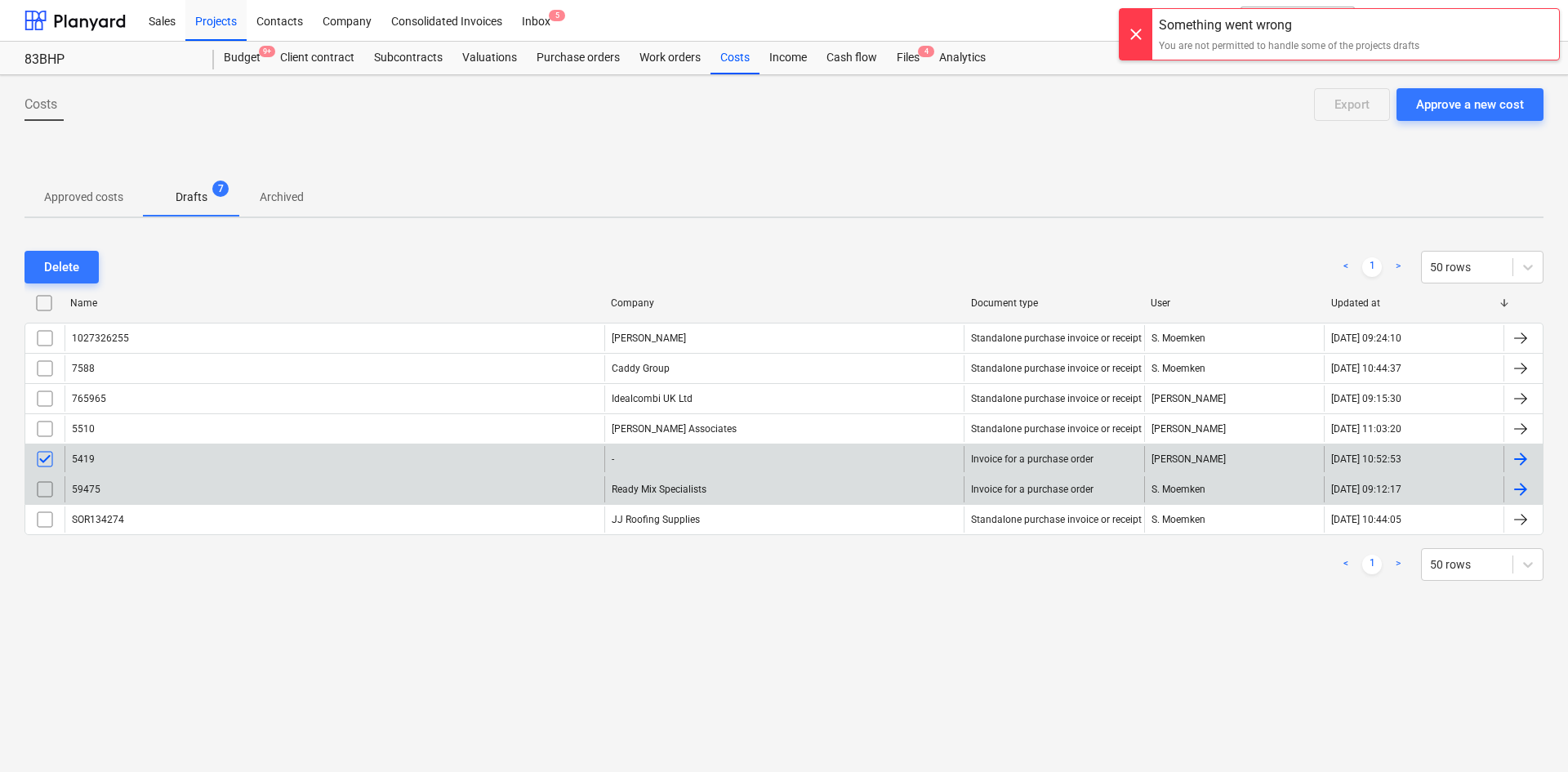
click at [1131, 29] on div at bounding box center [1135, 34] width 32 height 51
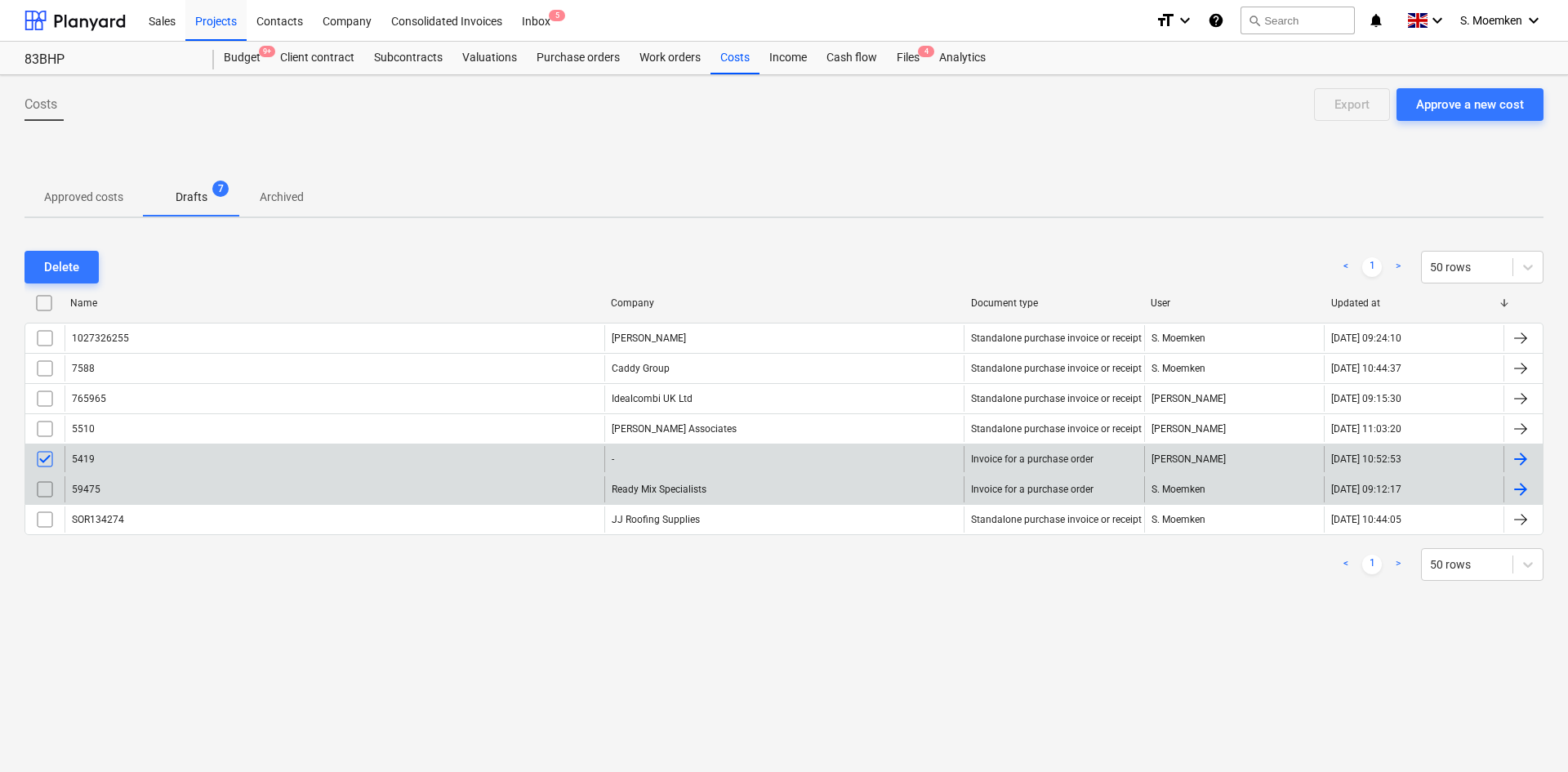
click at [45, 454] on input "checkbox" at bounding box center [45, 459] width 27 height 27
click at [85, 197] on p "Approved costs" at bounding box center [84, 197] width 80 height 17
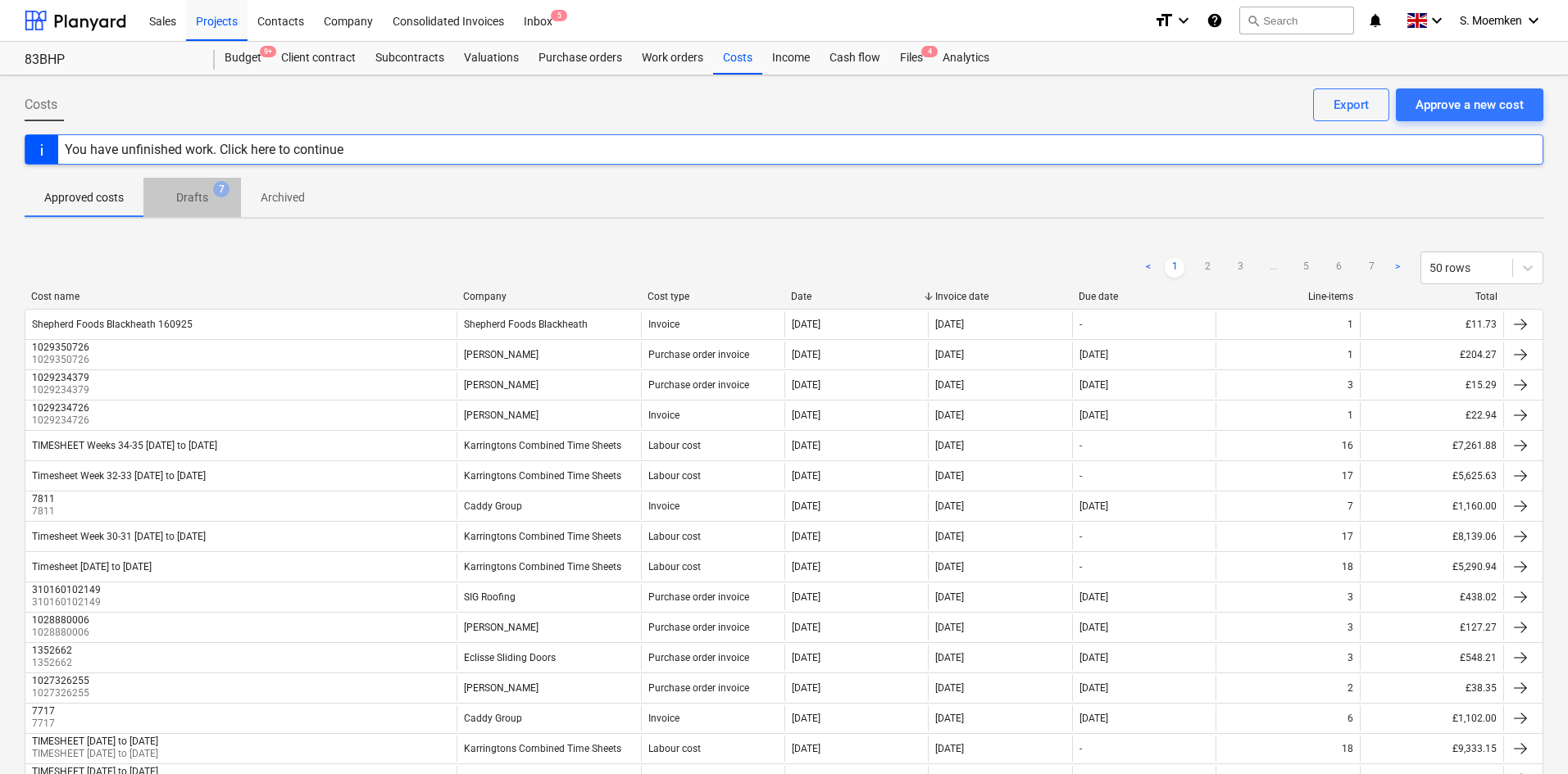
click at [199, 196] on p "Drafts" at bounding box center [192, 198] width 32 height 17
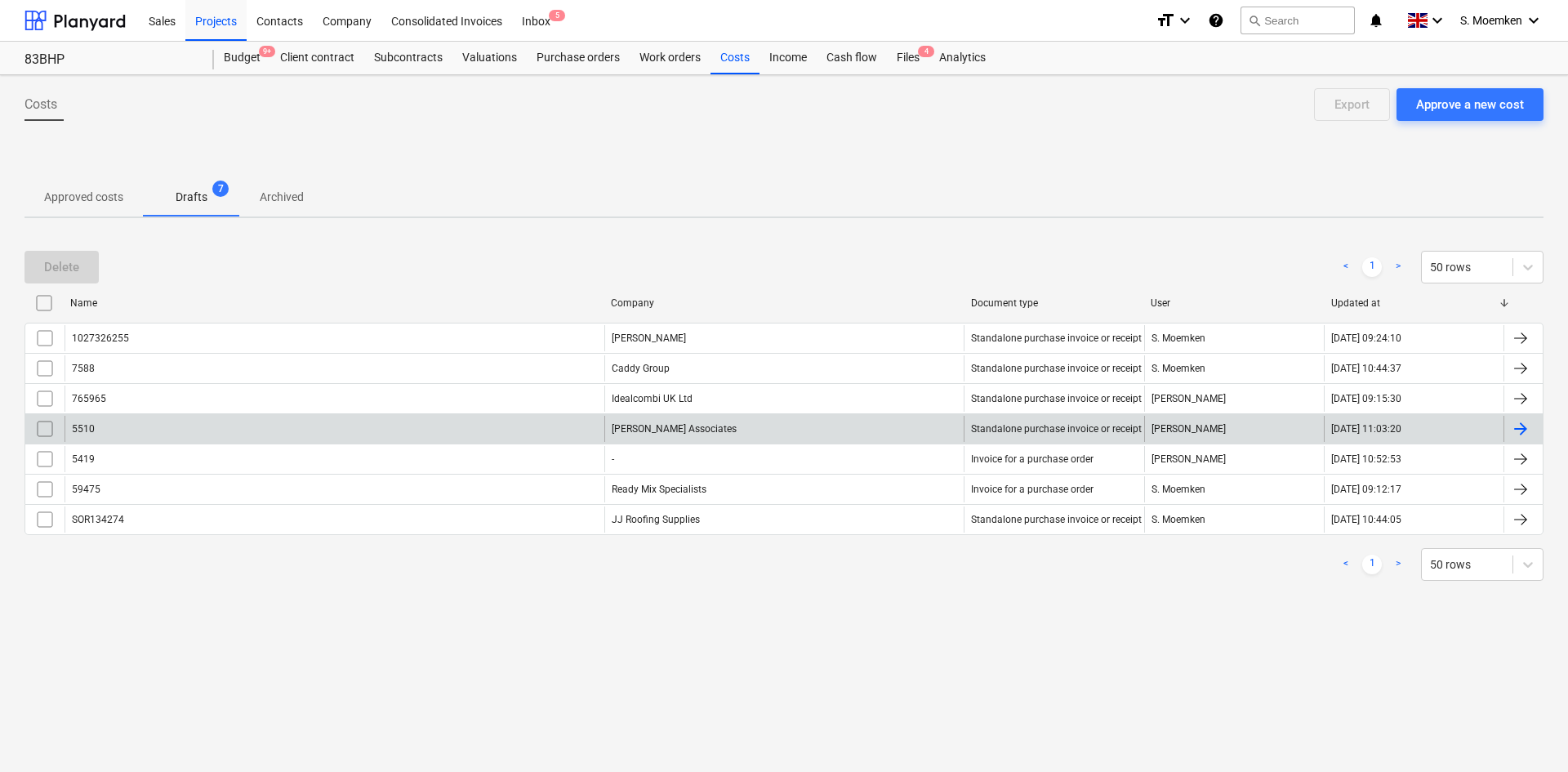
click at [43, 430] on input "checkbox" at bounding box center [45, 430] width 27 height 27
click at [61, 269] on div "Delete" at bounding box center [61, 267] width 35 height 22
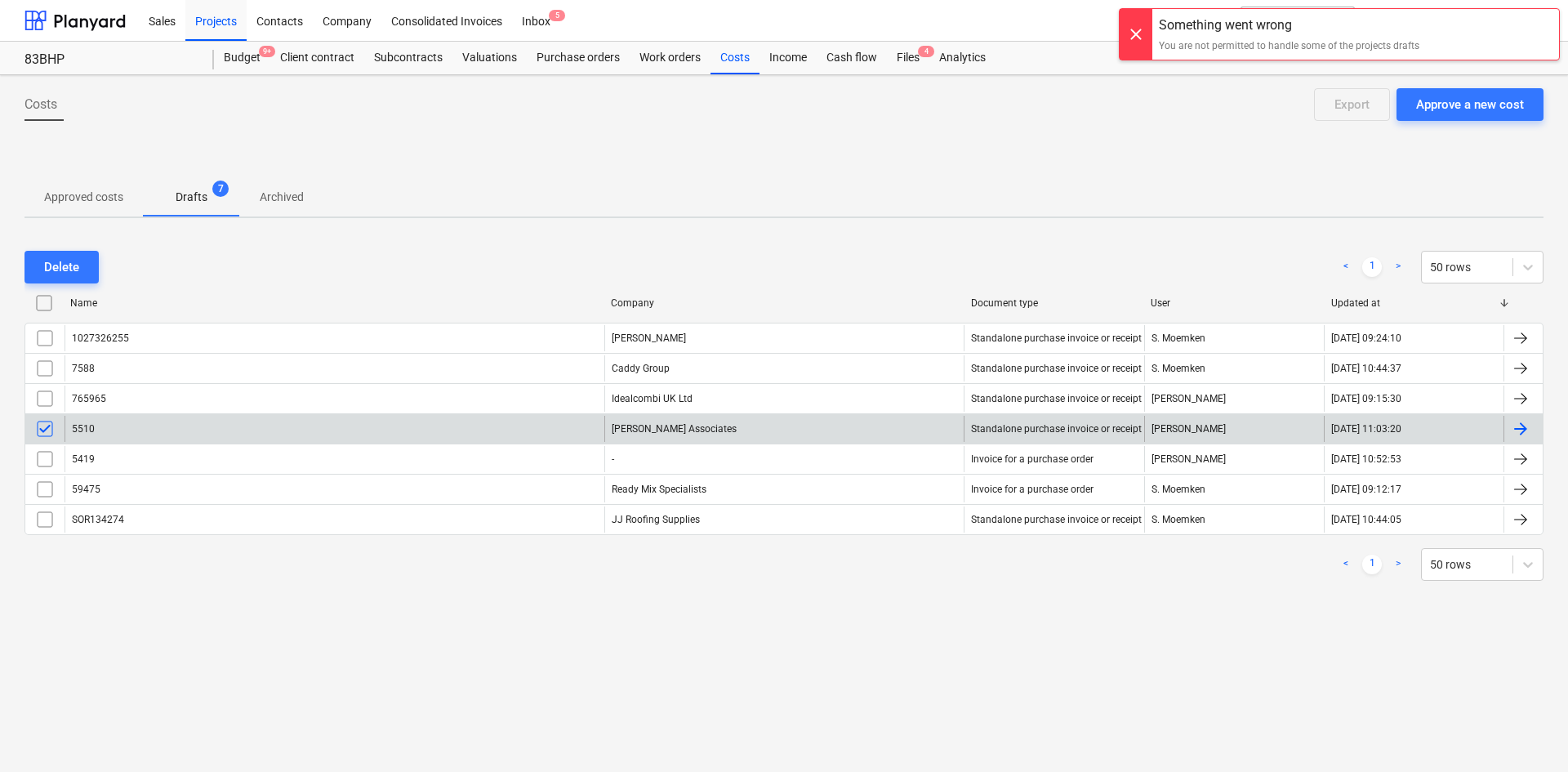
click at [41, 428] on input "checkbox" at bounding box center [45, 430] width 27 height 27
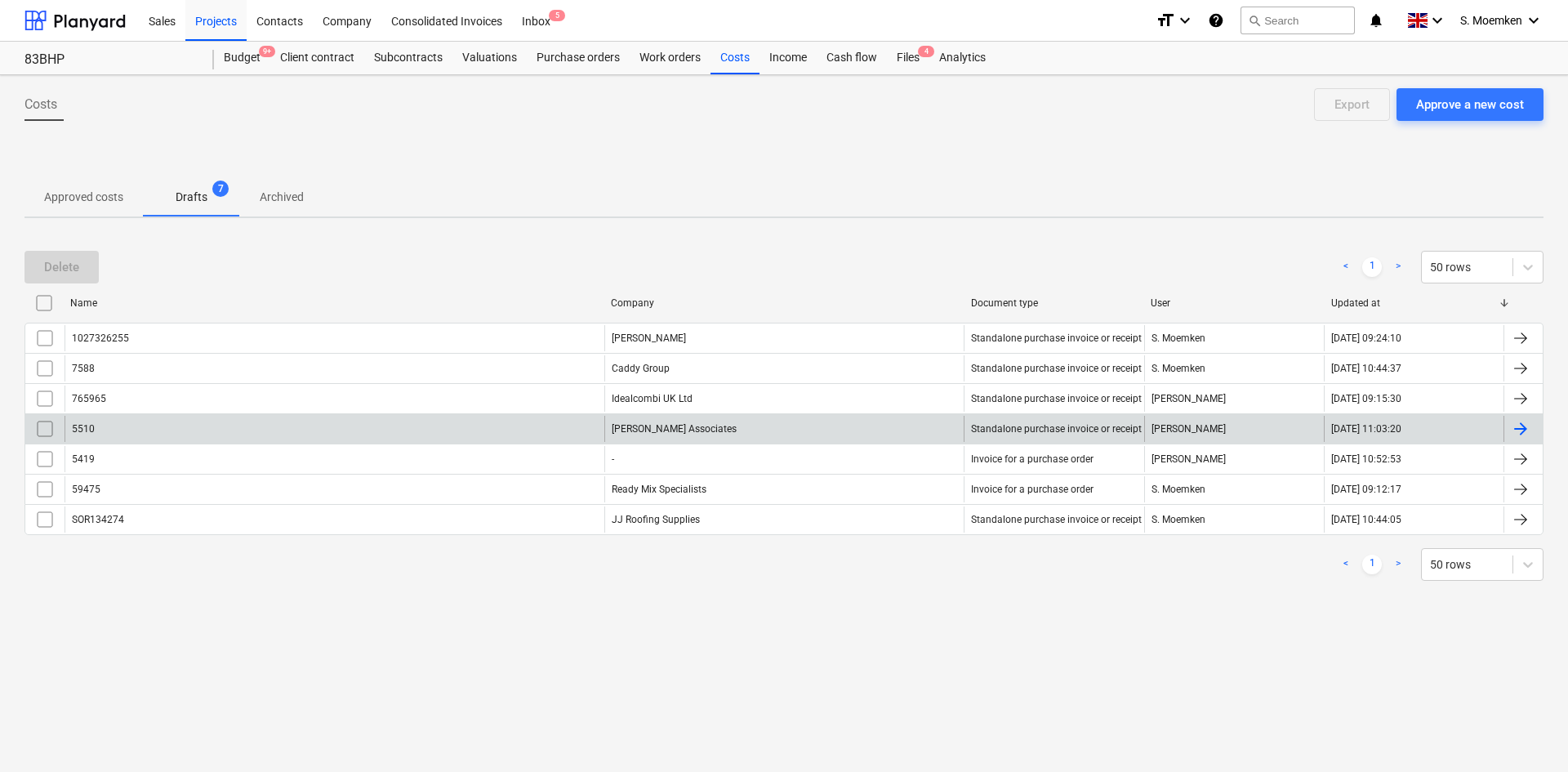
click at [85, 194] on p "Approved costs" at bounding box center [84, 197] width 80 height 17
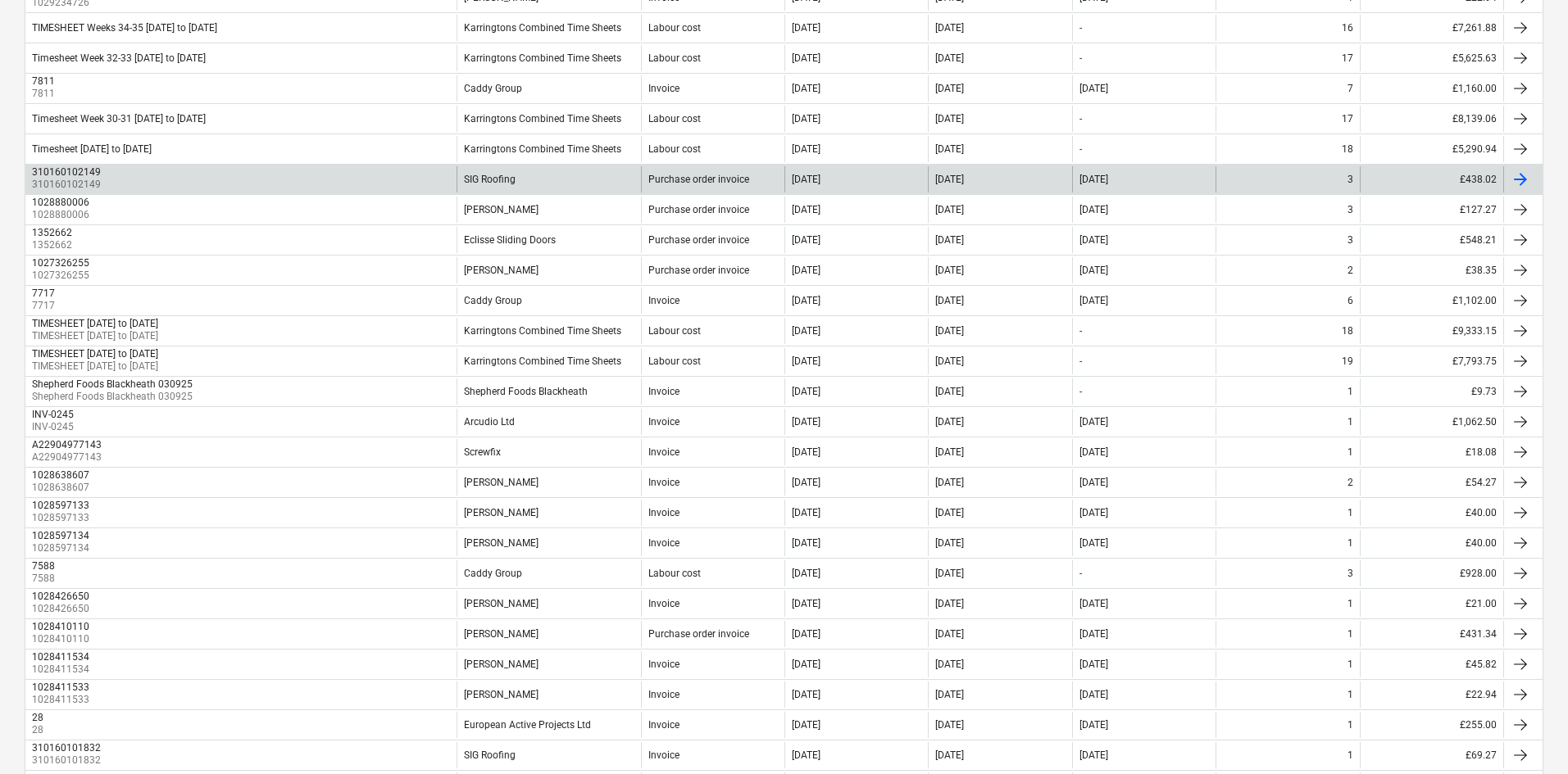
scroll to position [164, 0]
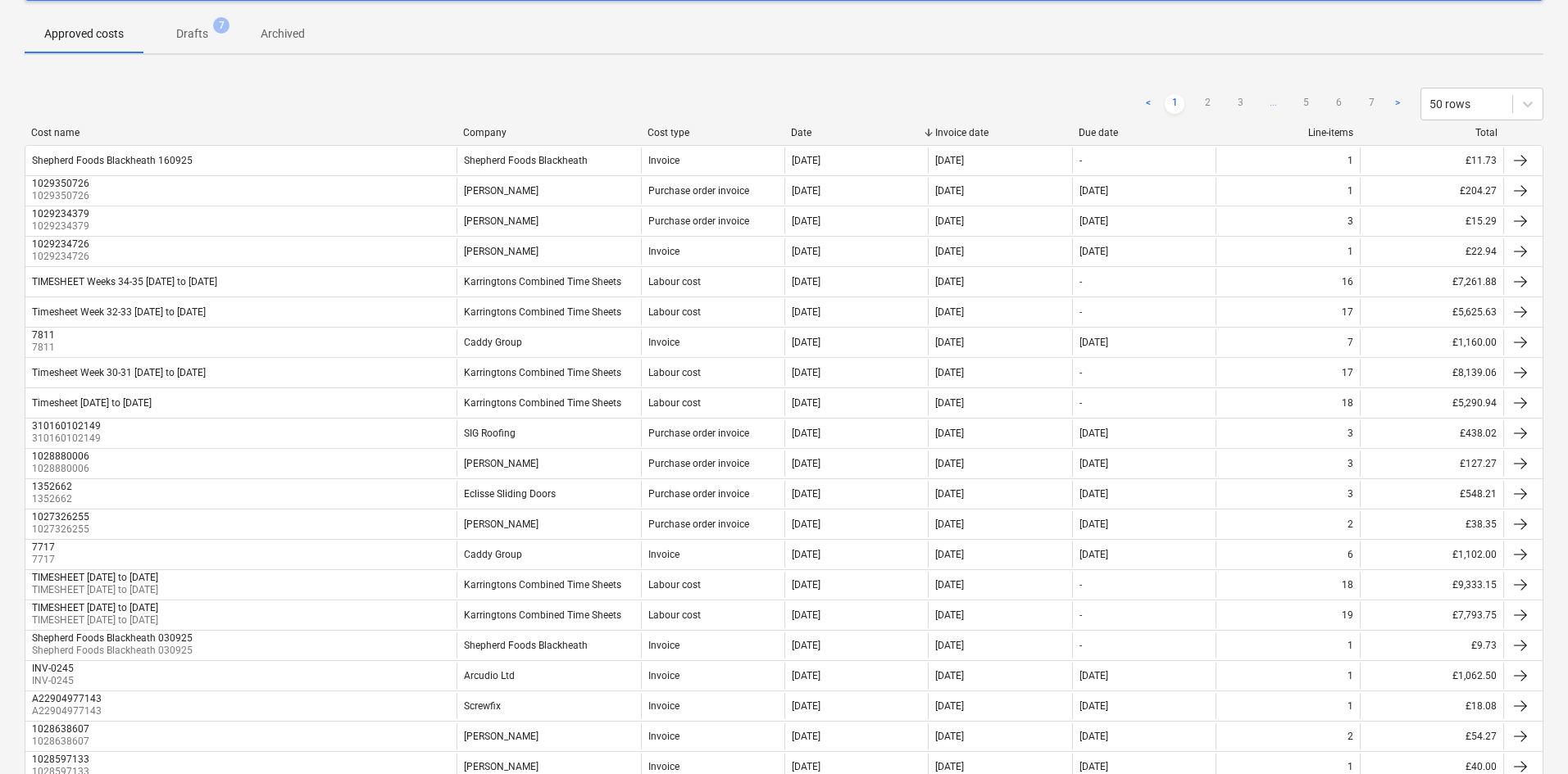
click at [488, 134] on div "Company" at bounding box center [549, 133] width 171 height 12
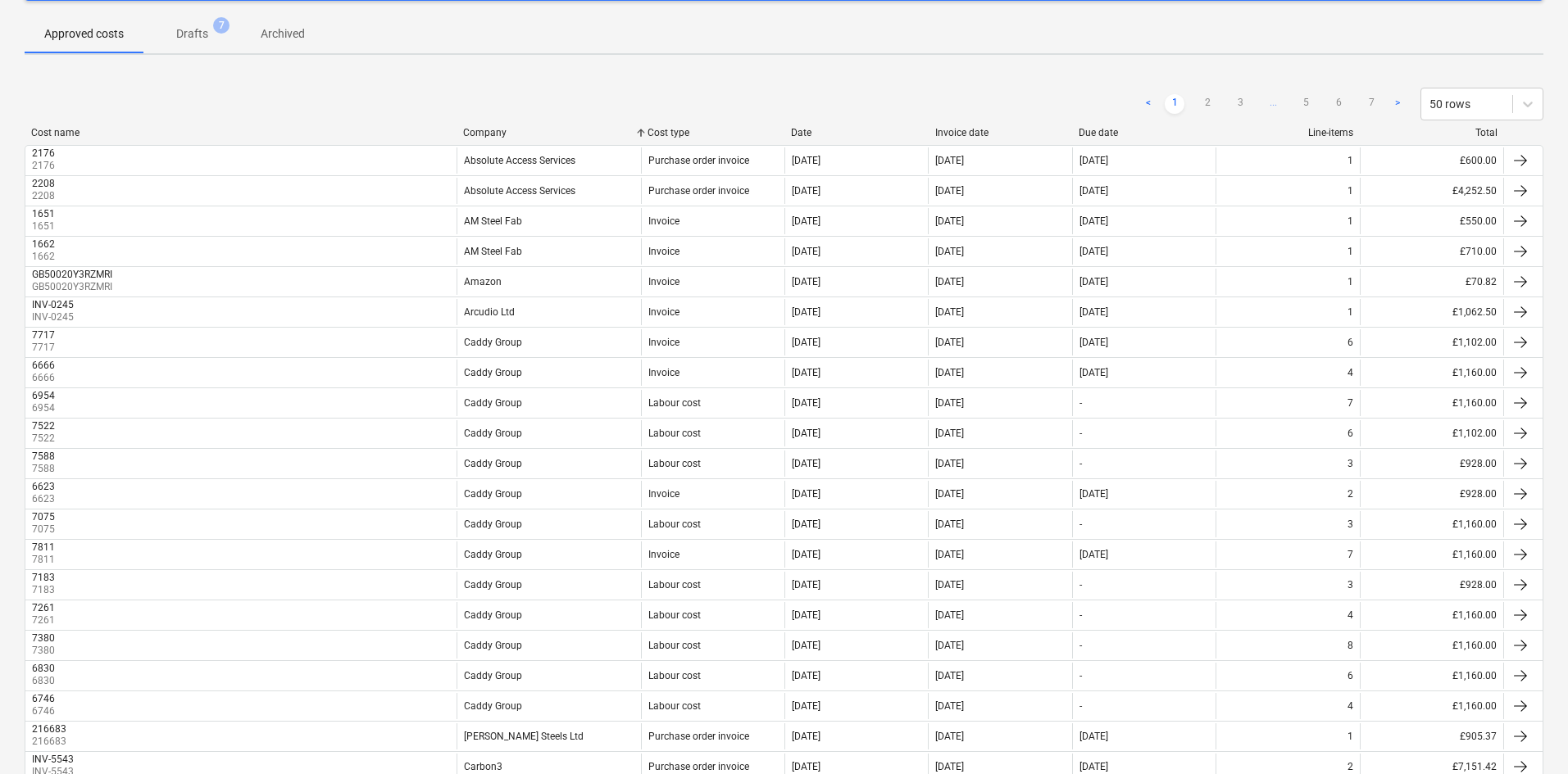
click at [487, 132] on div "Company" at bounding box center [549, 133] width 171 height 12
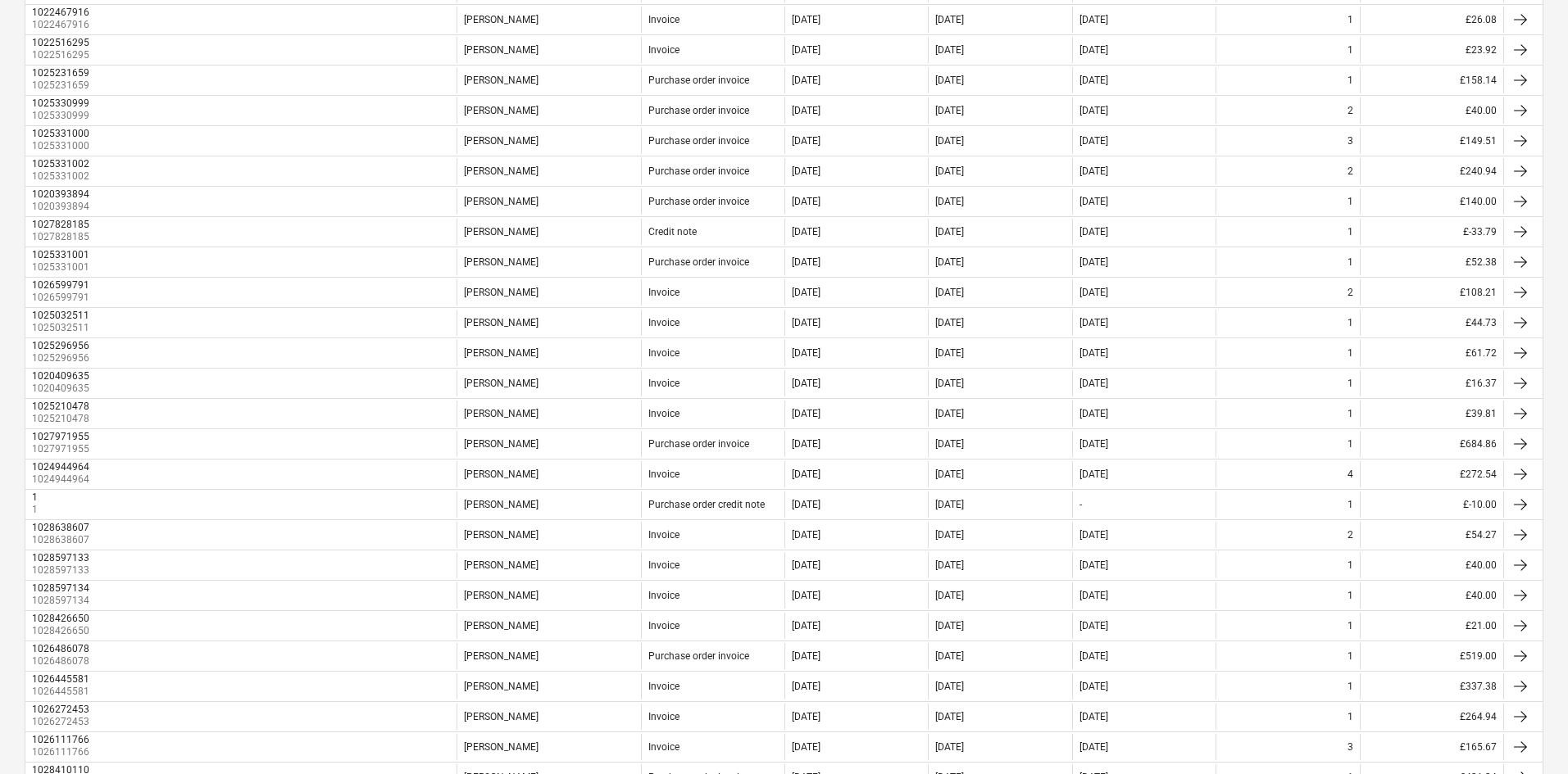
scroll to position [1143, 0]
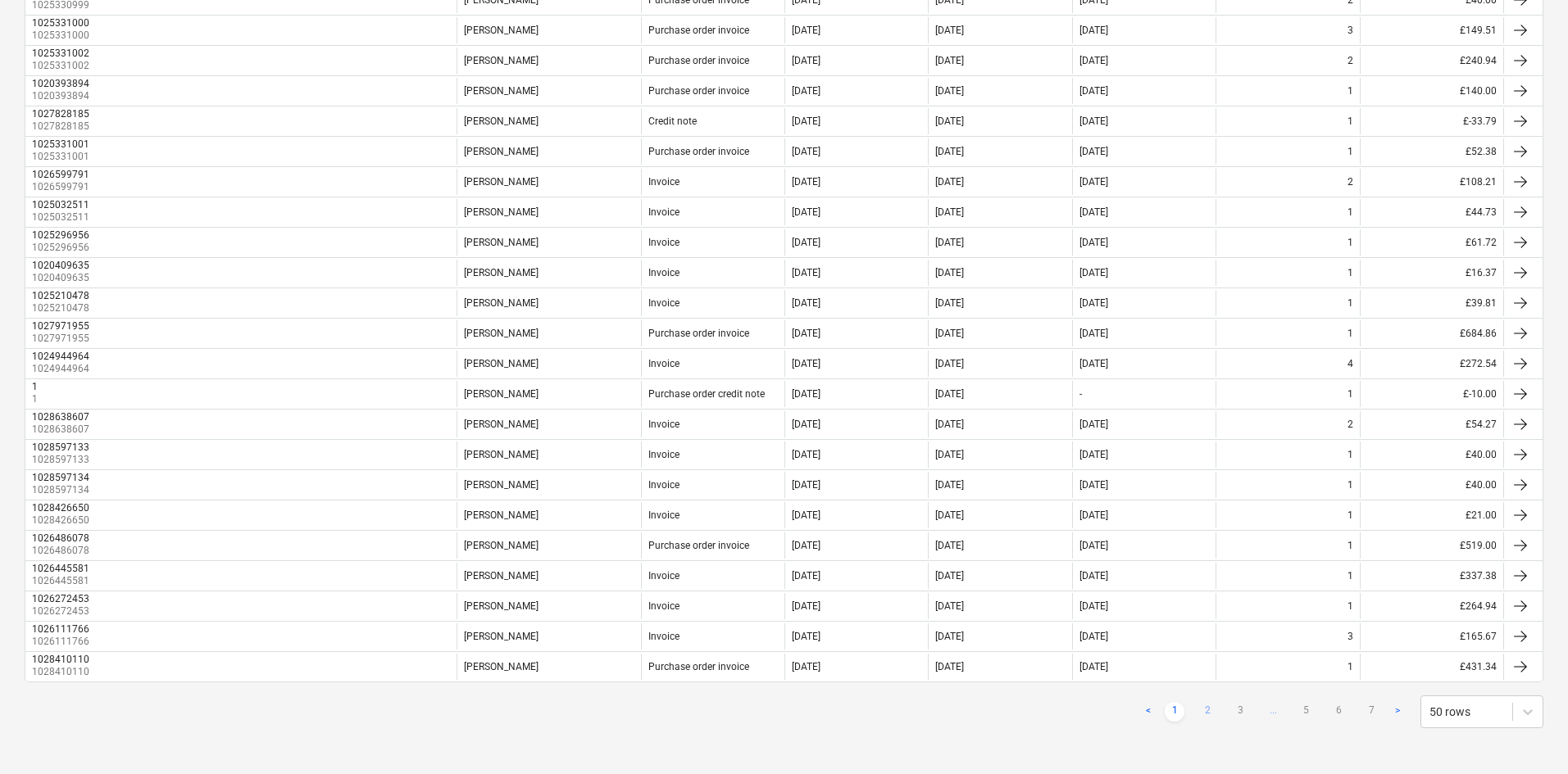
click at [1205, 569] on link "2" at bounding box center [1208, 712] width 20 height 20
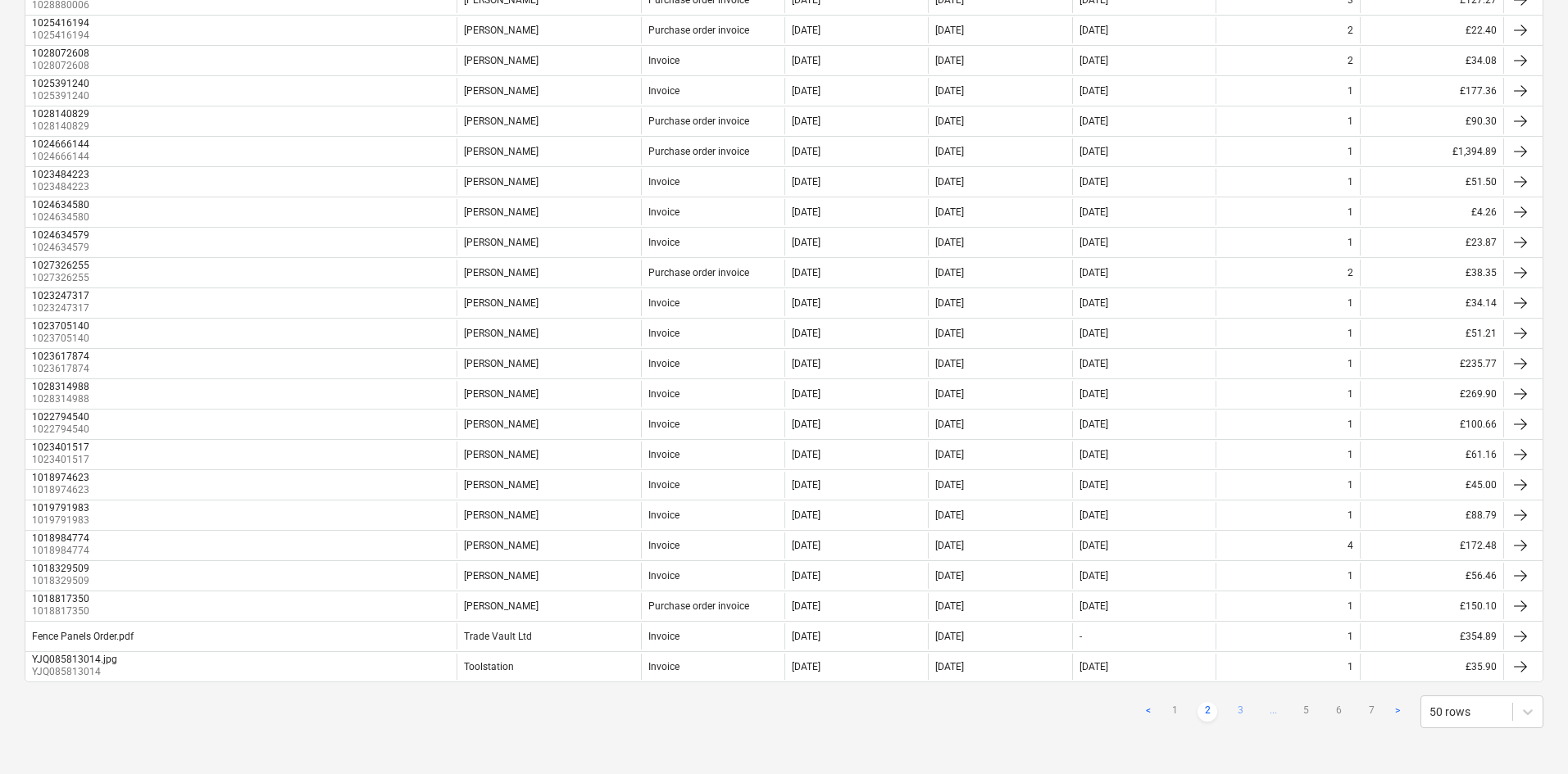
click at [1239, 569] on link "3" at bounding box center [1240, 712] width 20 height 20
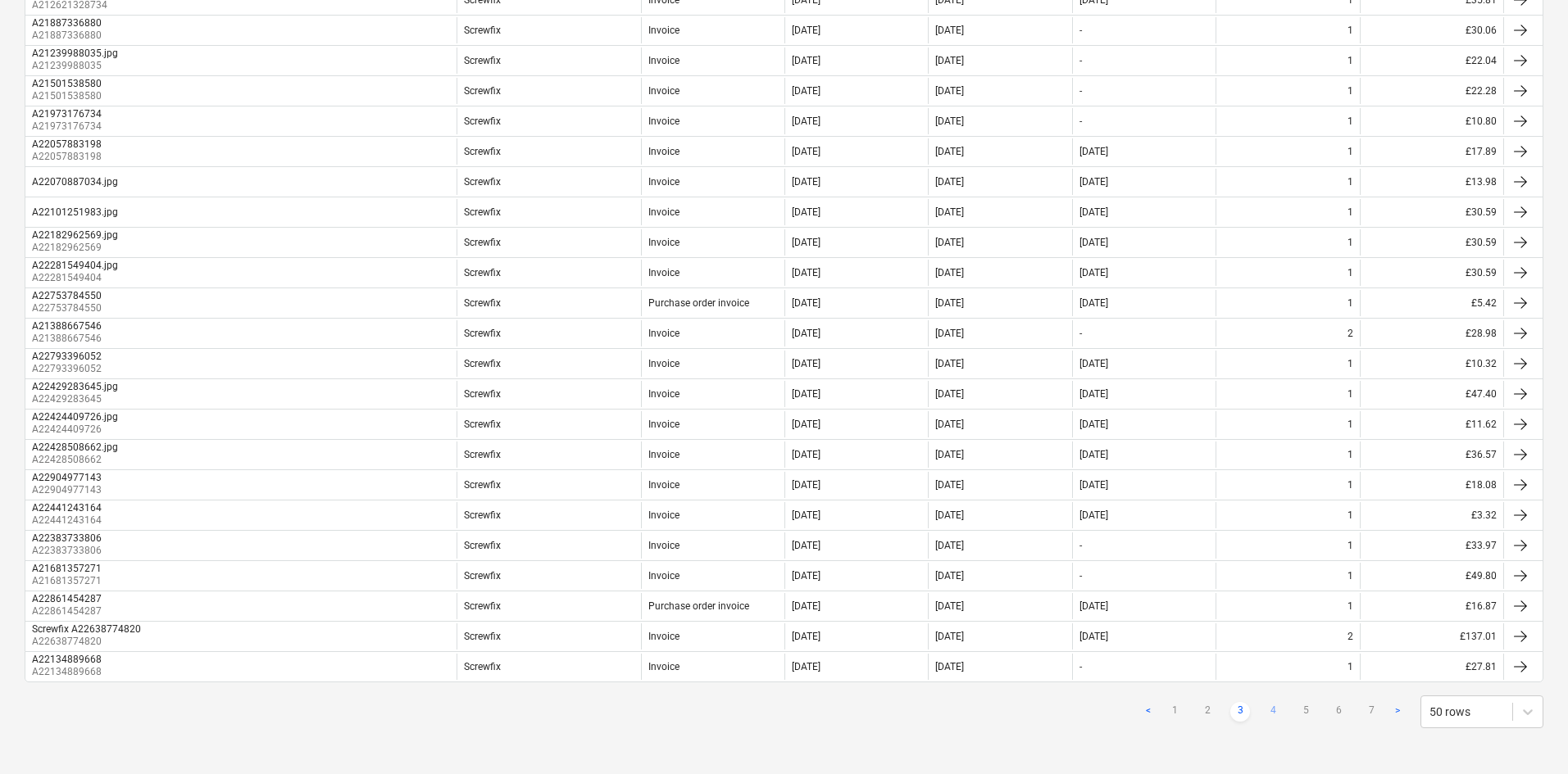
click at [1259, 569] on link "4" at bounding box center [1274, 712] width 20 height 20
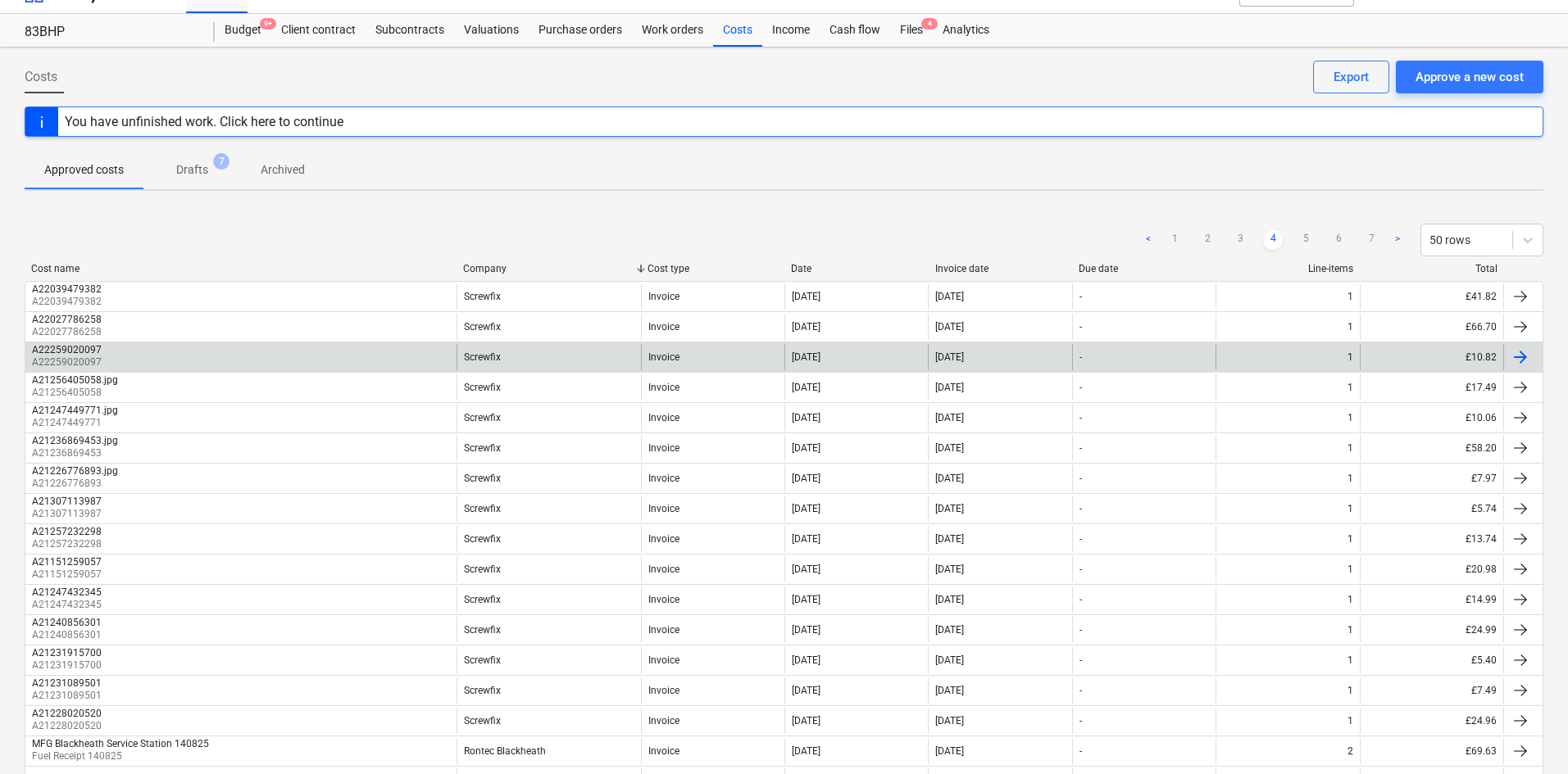
scroll to position [0, 0]
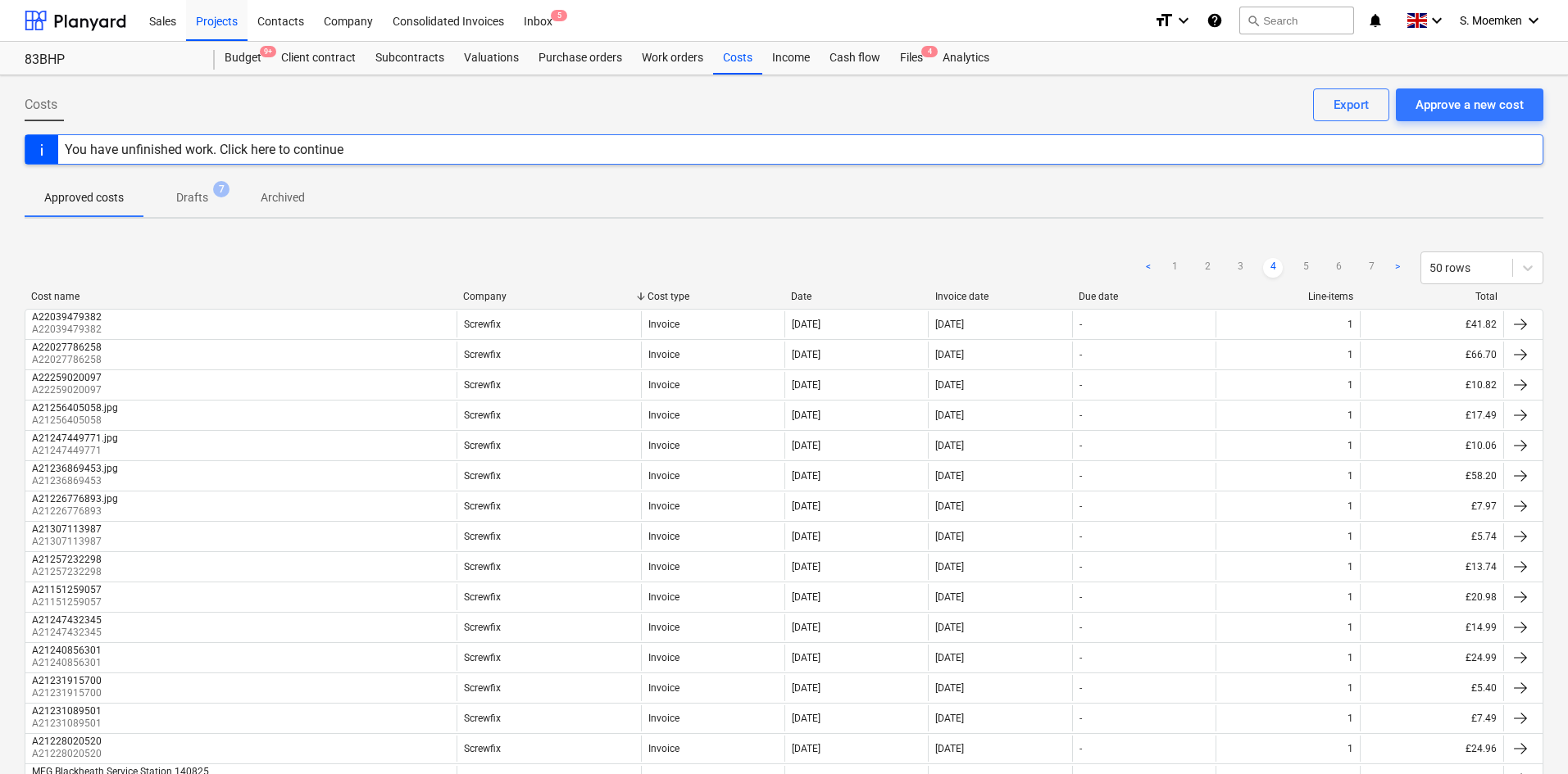
click at [195, 194] on p "Drafts" at bounding box center [192, 198] width 32 height 17
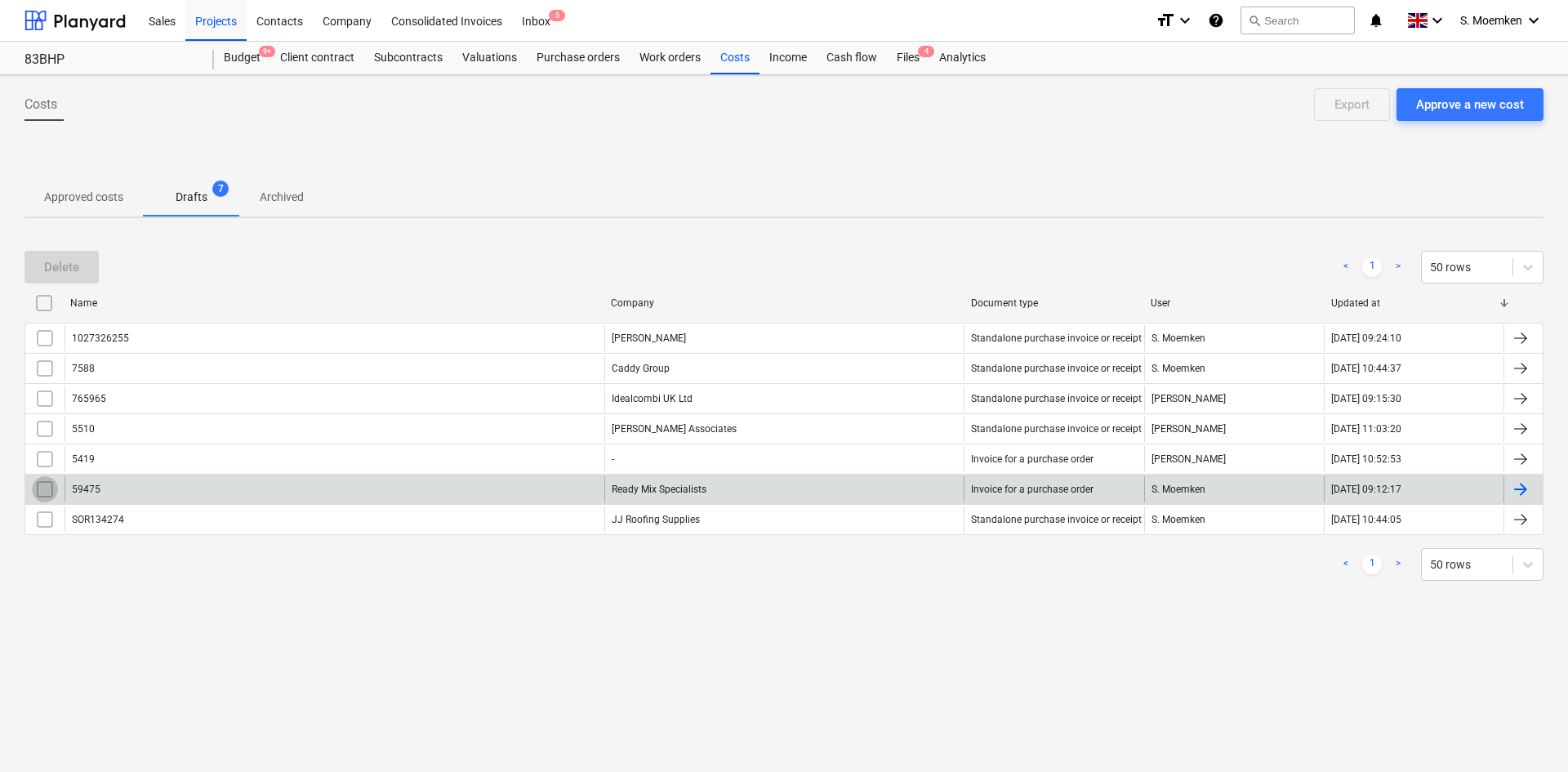
click at [43, 485] on input "checkbox" at bounding box center [45, 490] width 27 height 27
click at [56, 269] on div "Delete" at bounding box center [61, 267] width 35 height 22
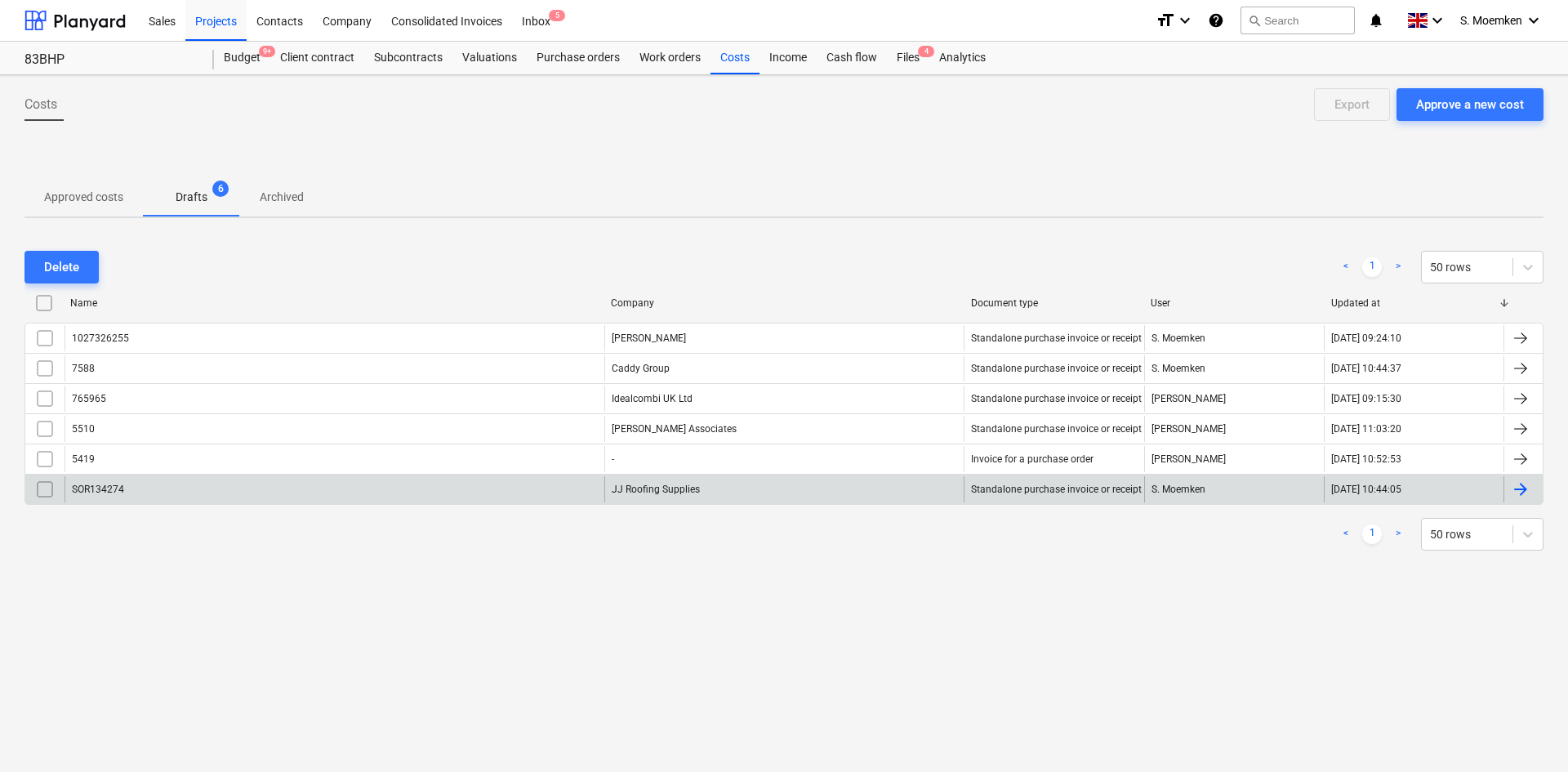
click at [83, 192] on p "Approved costs" at bounding box center [84, 197] width 80 height 17
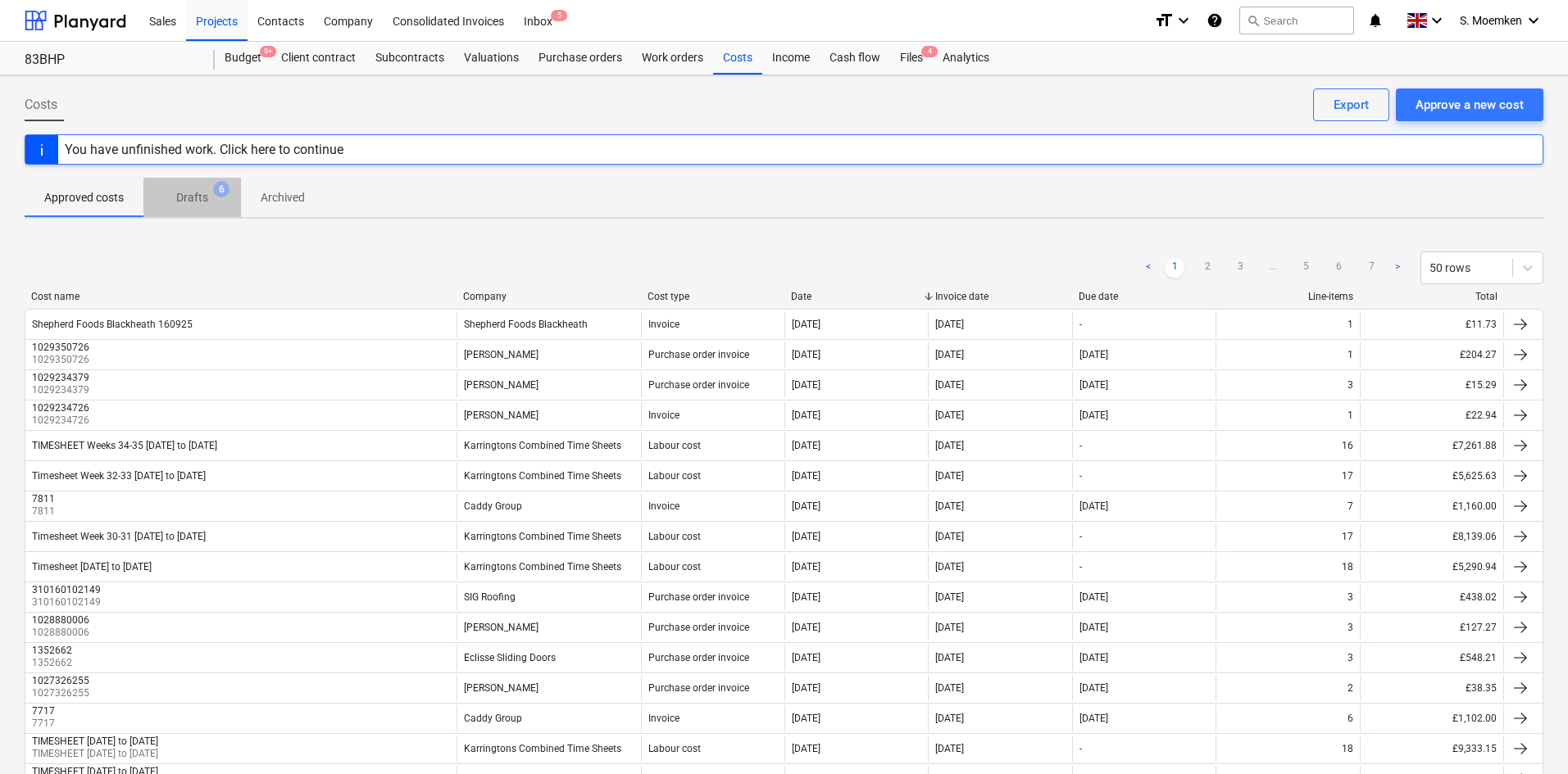
click at [195, 195] on p "Drafts" at bounding box center [192, 198] width 32 height 17
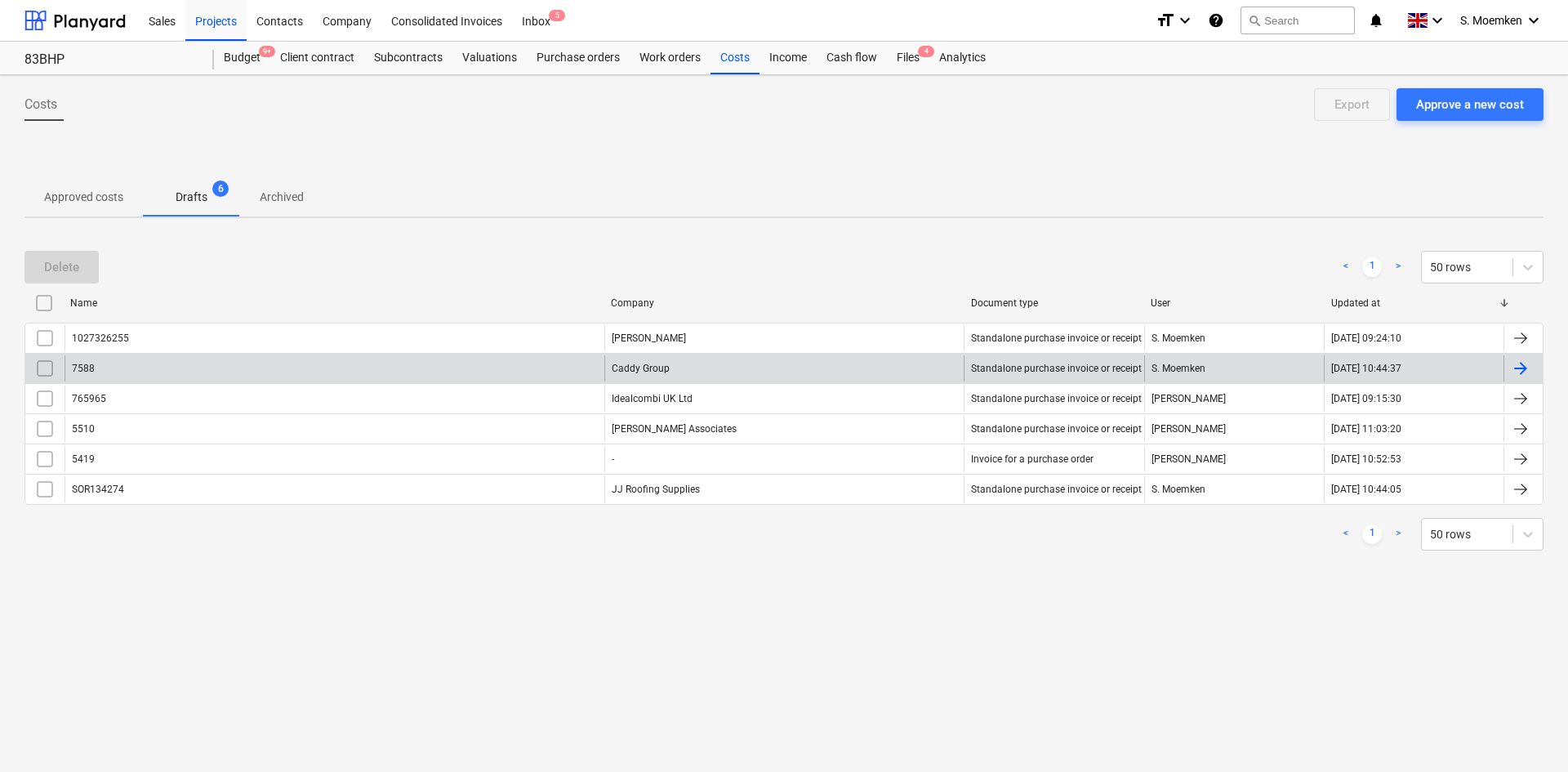
click at [44, 369] on input "checkbox" at bounding box center [45, 369] width 27 height 27
click at [60, 263] on div "Delete" at bounding box center [61, 267] width 35 height 22
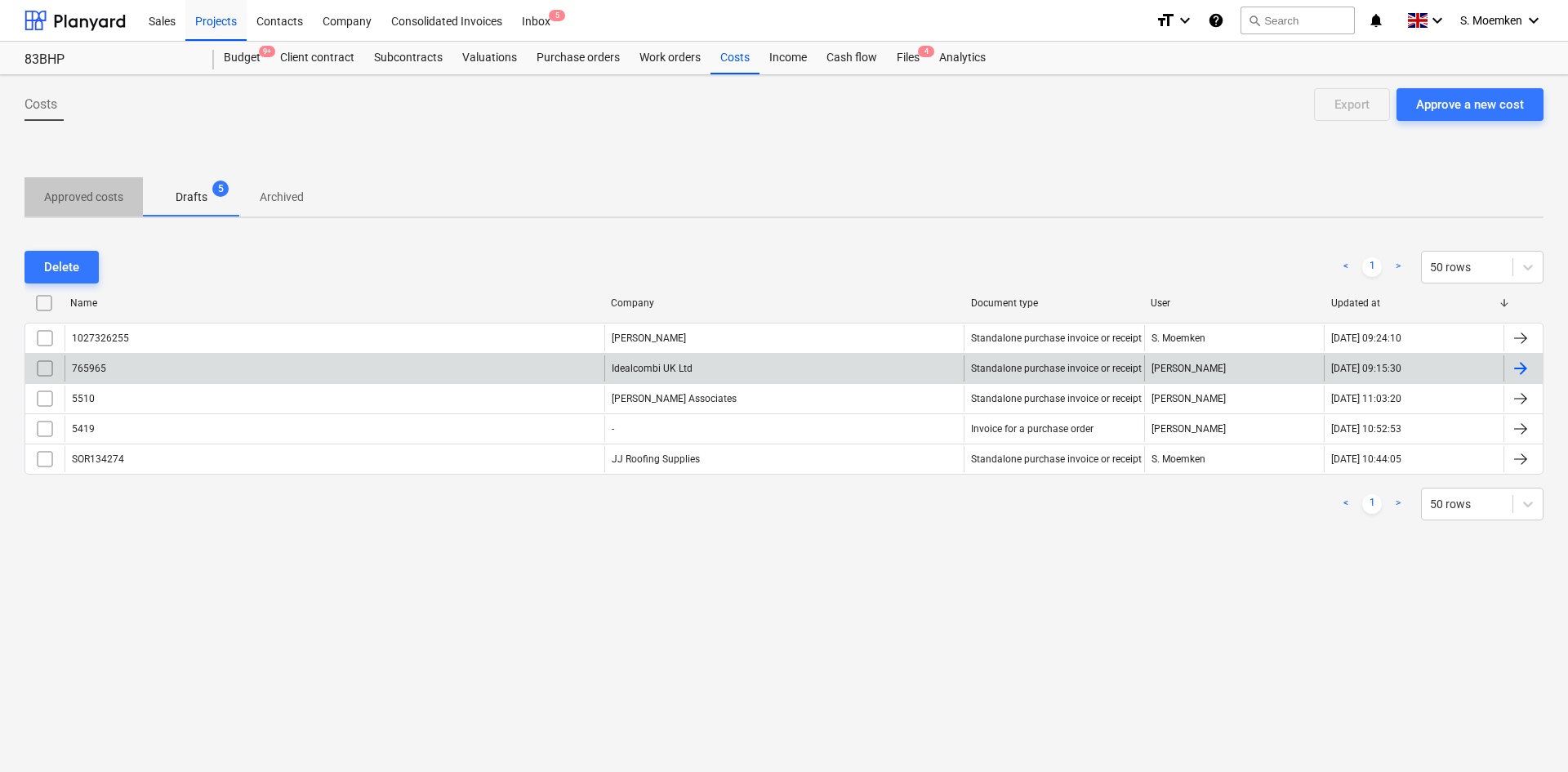
click at [83, 192] on p "Approved costs" at bounding box center [84, 197] width 80 height 17
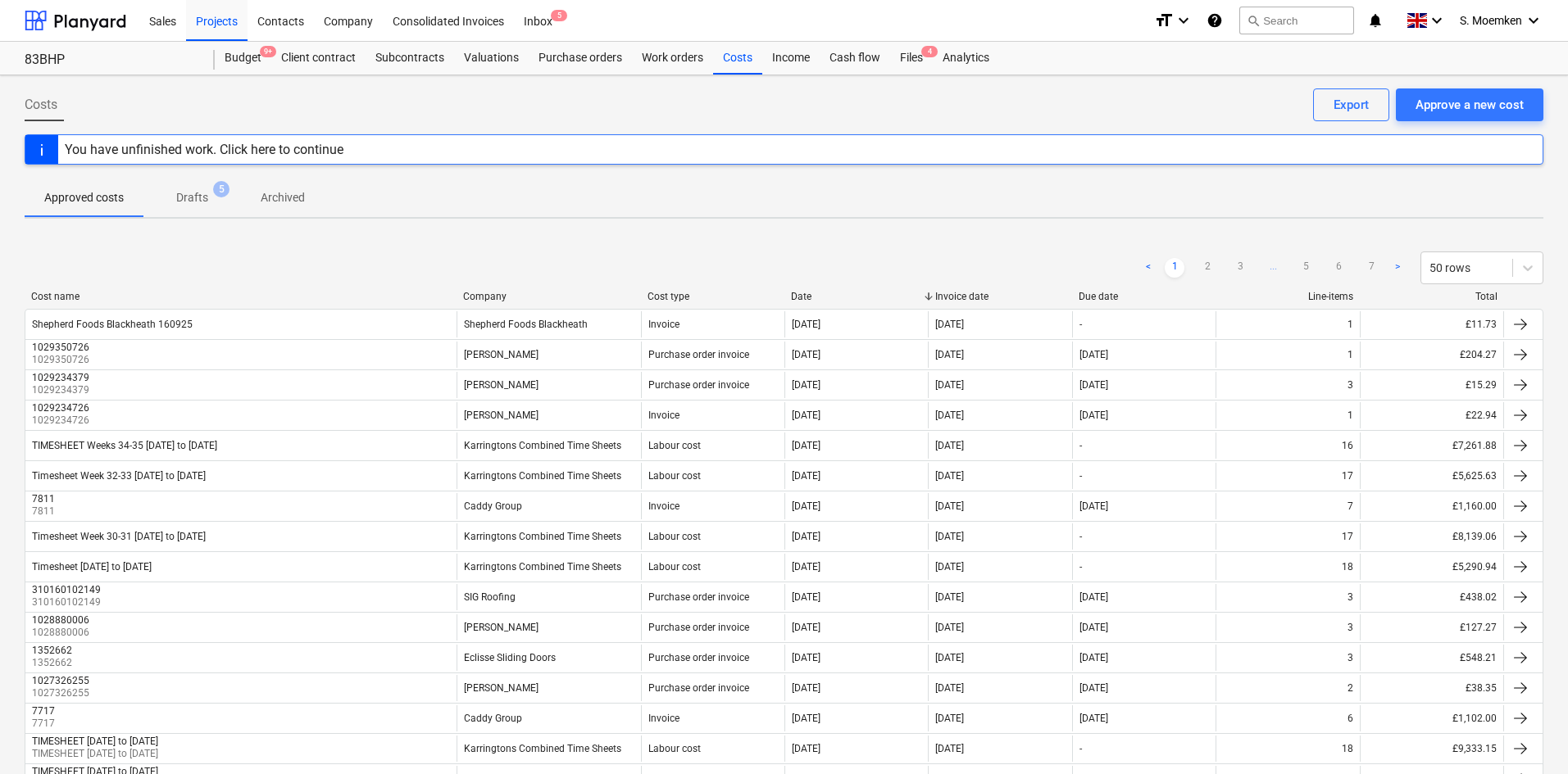
click at [209, 195] on span "Drafts 5" at bounding box center [192, 198] width 58 height 17
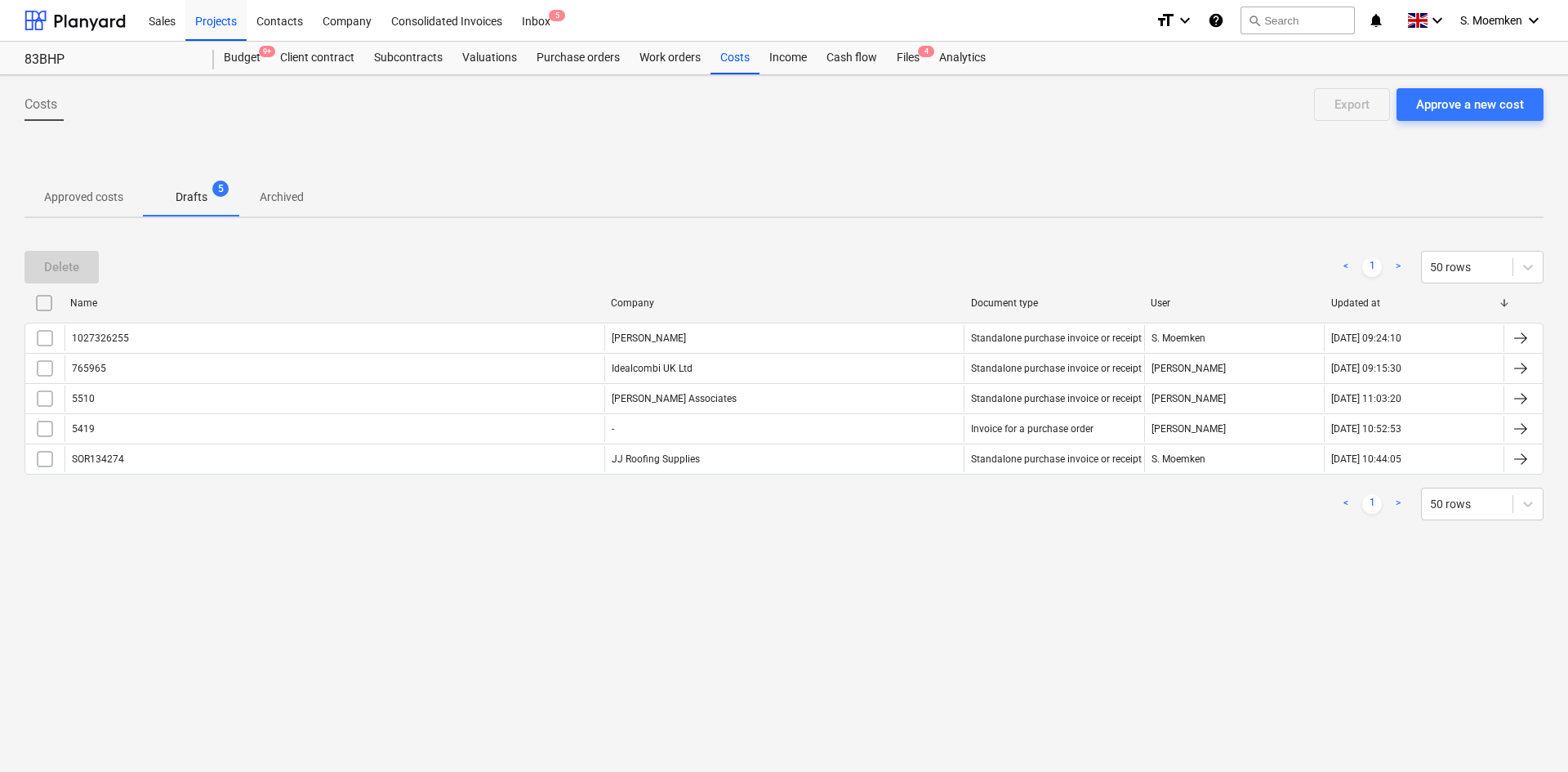
click at [72, 195] on p "Approved costs" at bounding box center [84, 197] width 80 height 17
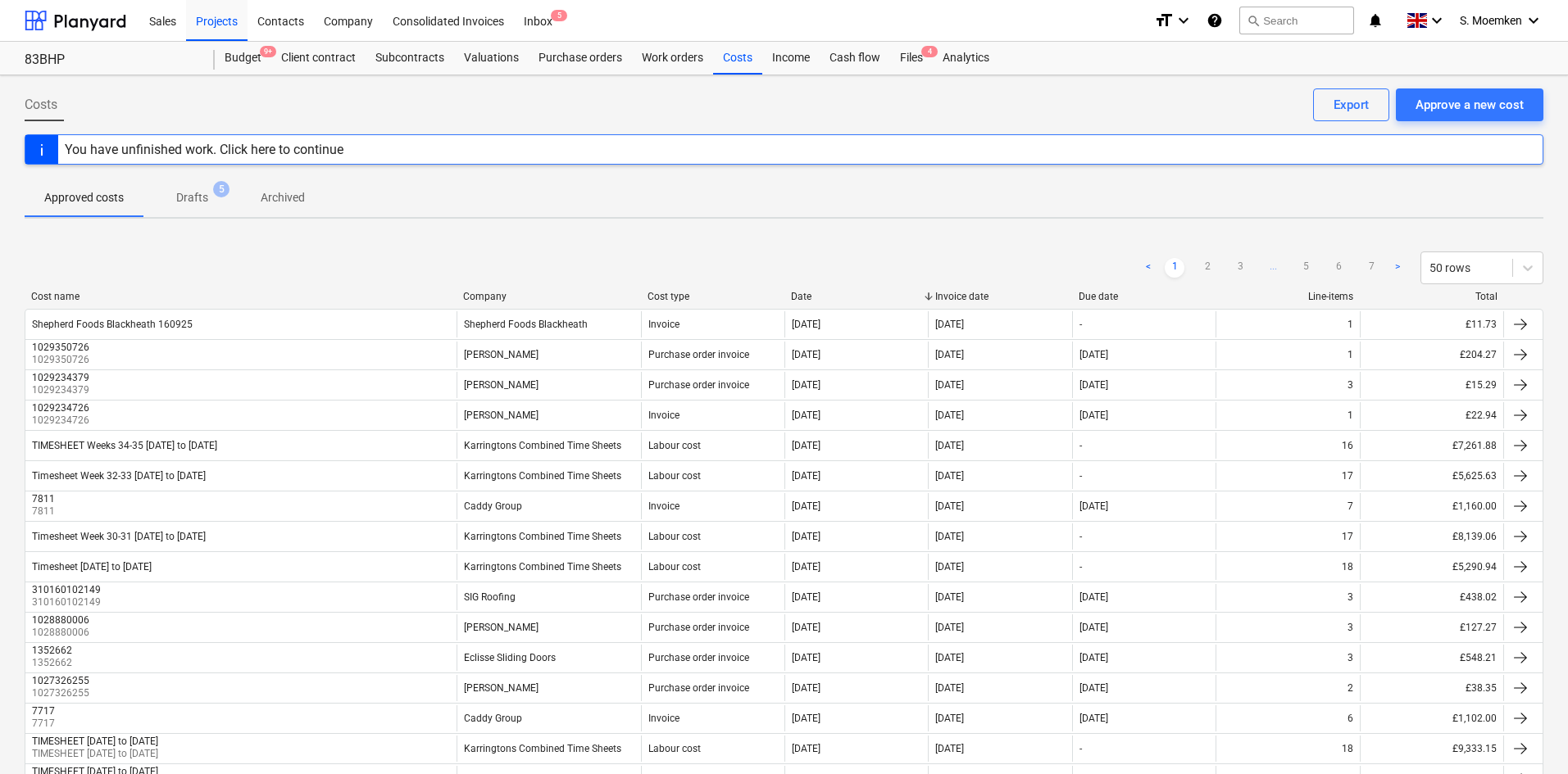
click at [490, 294] on div "Company" at bounding box center [549, 297] width 171 height 12
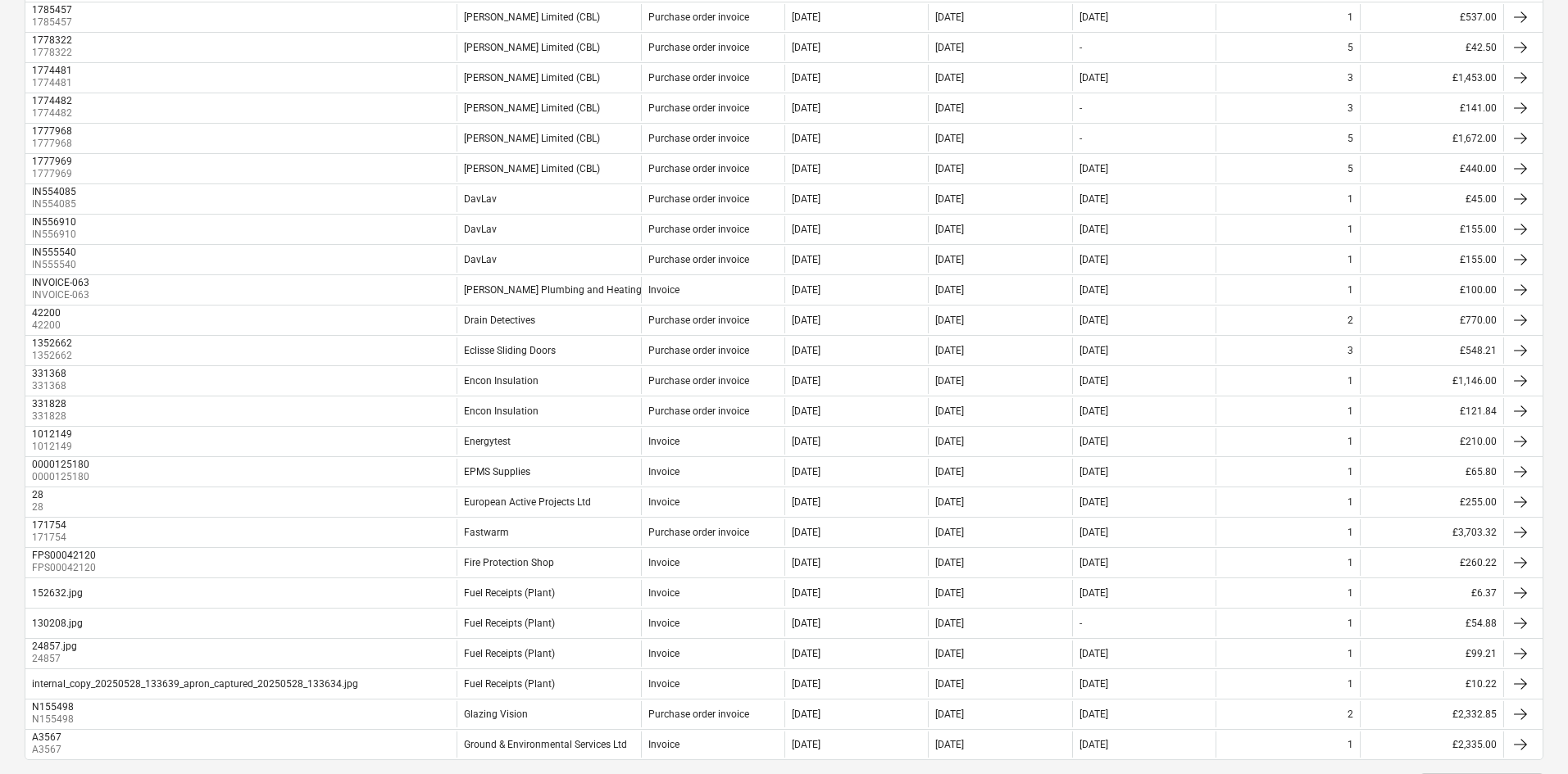
scroll to position [1143, 0]
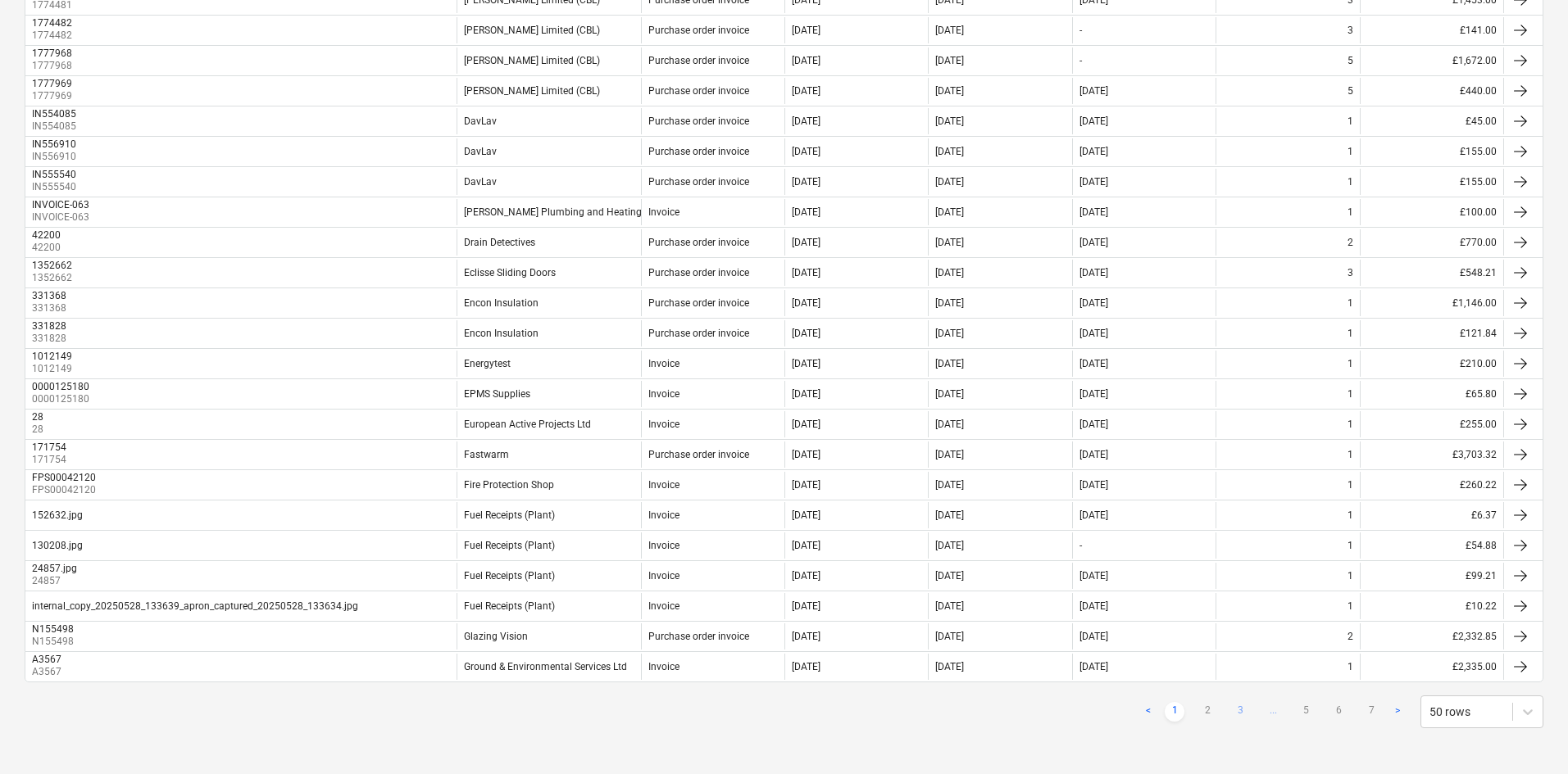
click at [1240, 569] on link "3" at bounding box center [1240, 712] width 20 height 20
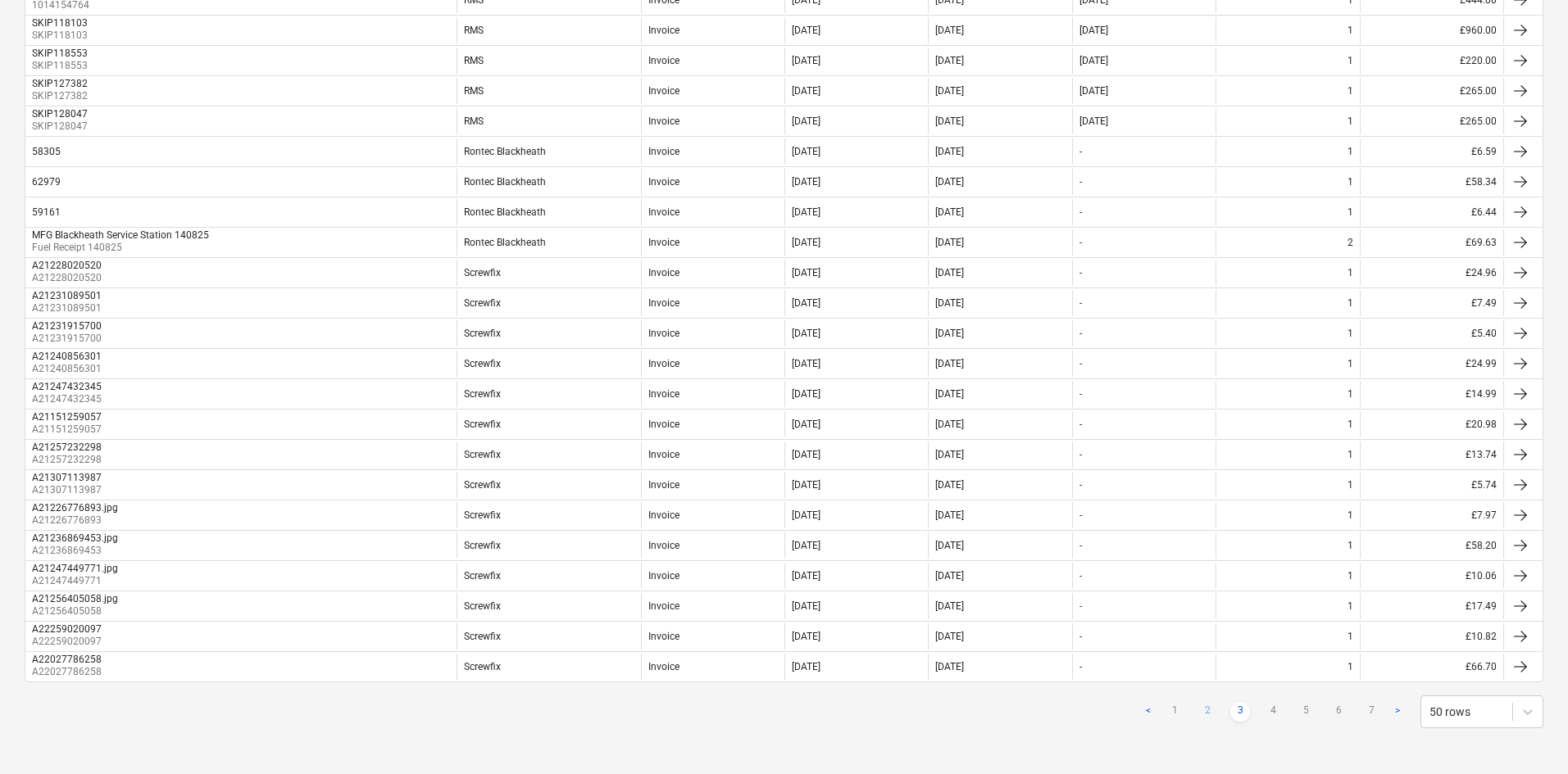
click at [1204, 569] on link "2" at bounding box center [1208, 712] width 20 height 20
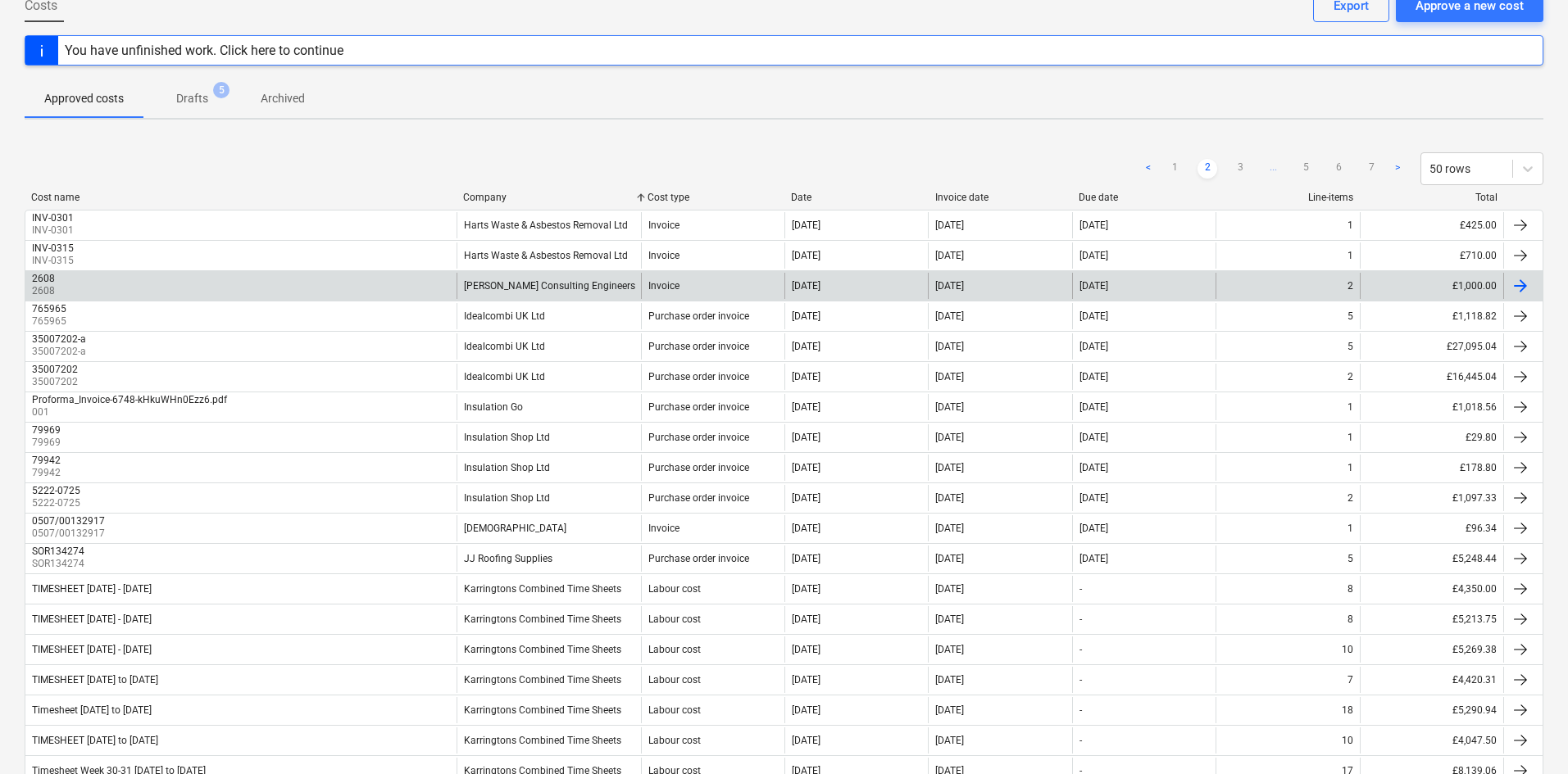
scroll to position [0, 0]
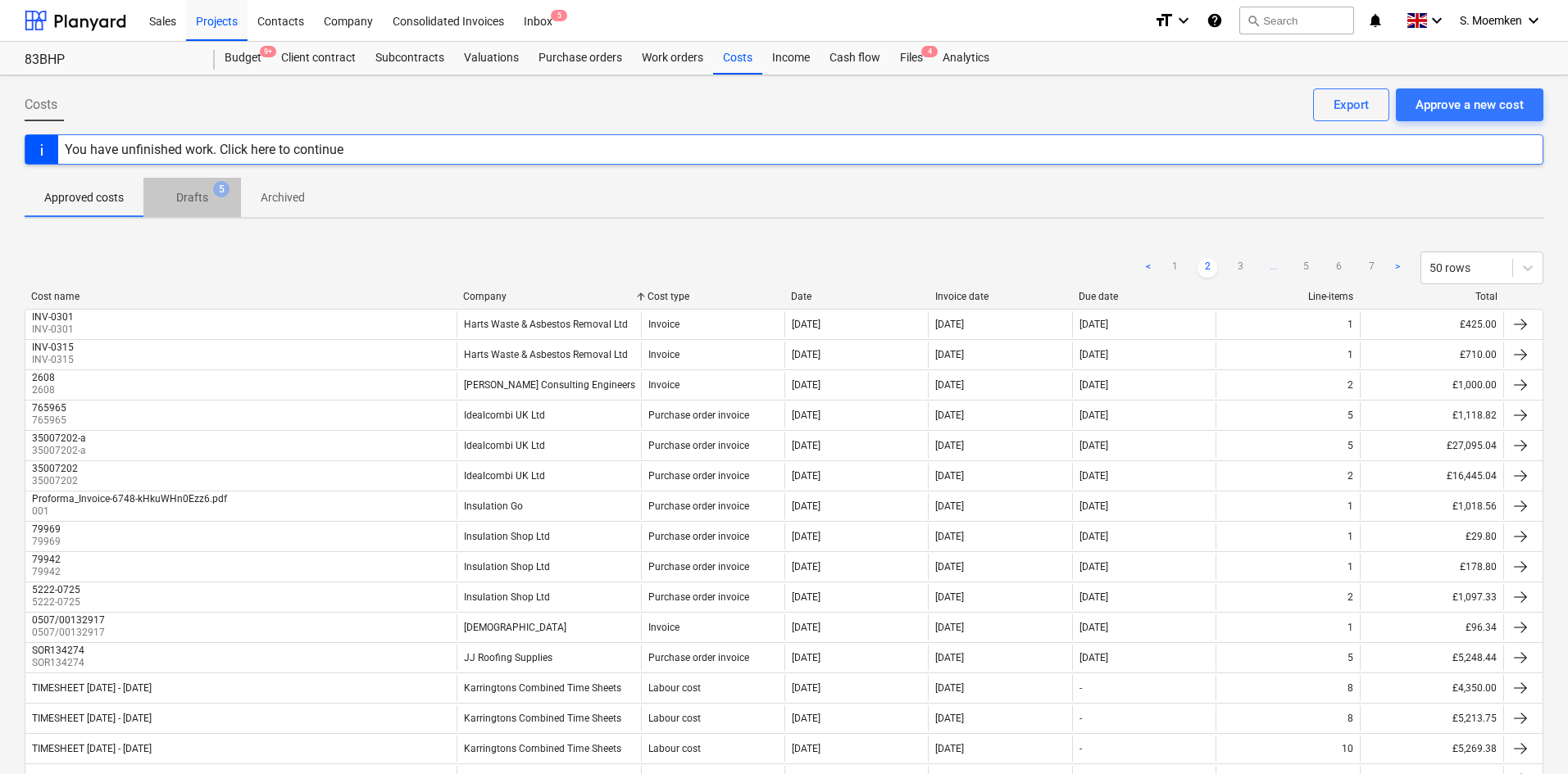
click at [202, 187] on span "Drafts 5" at bounding box center [191, 197] width 97 height 29
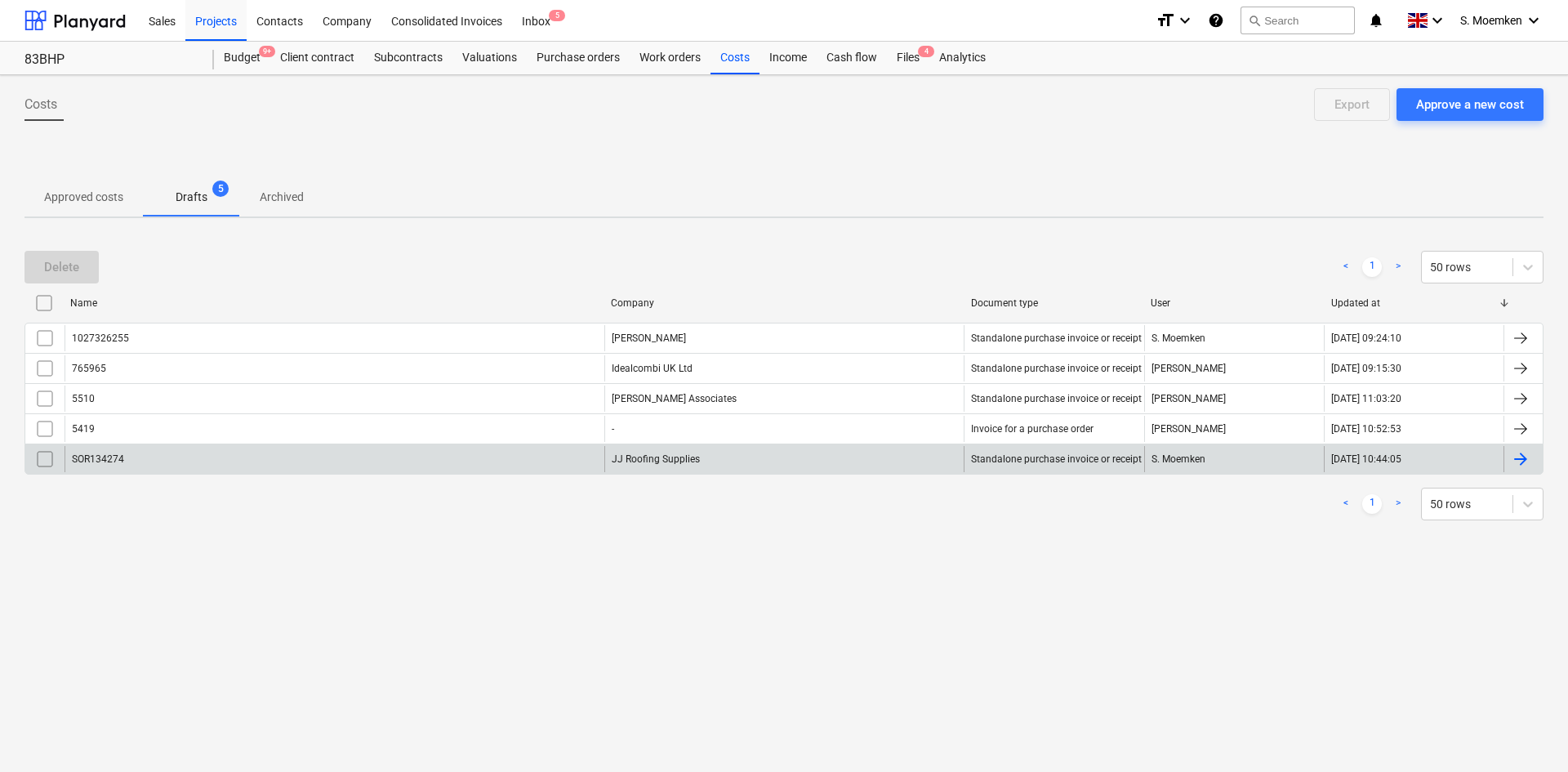
click at [47, 457] on input "checkbox" at bounding box center [45, 459] width 27 height 27
click at [85, 273] on button "Delete" at bounding box center [62, 267] width 75 height 32
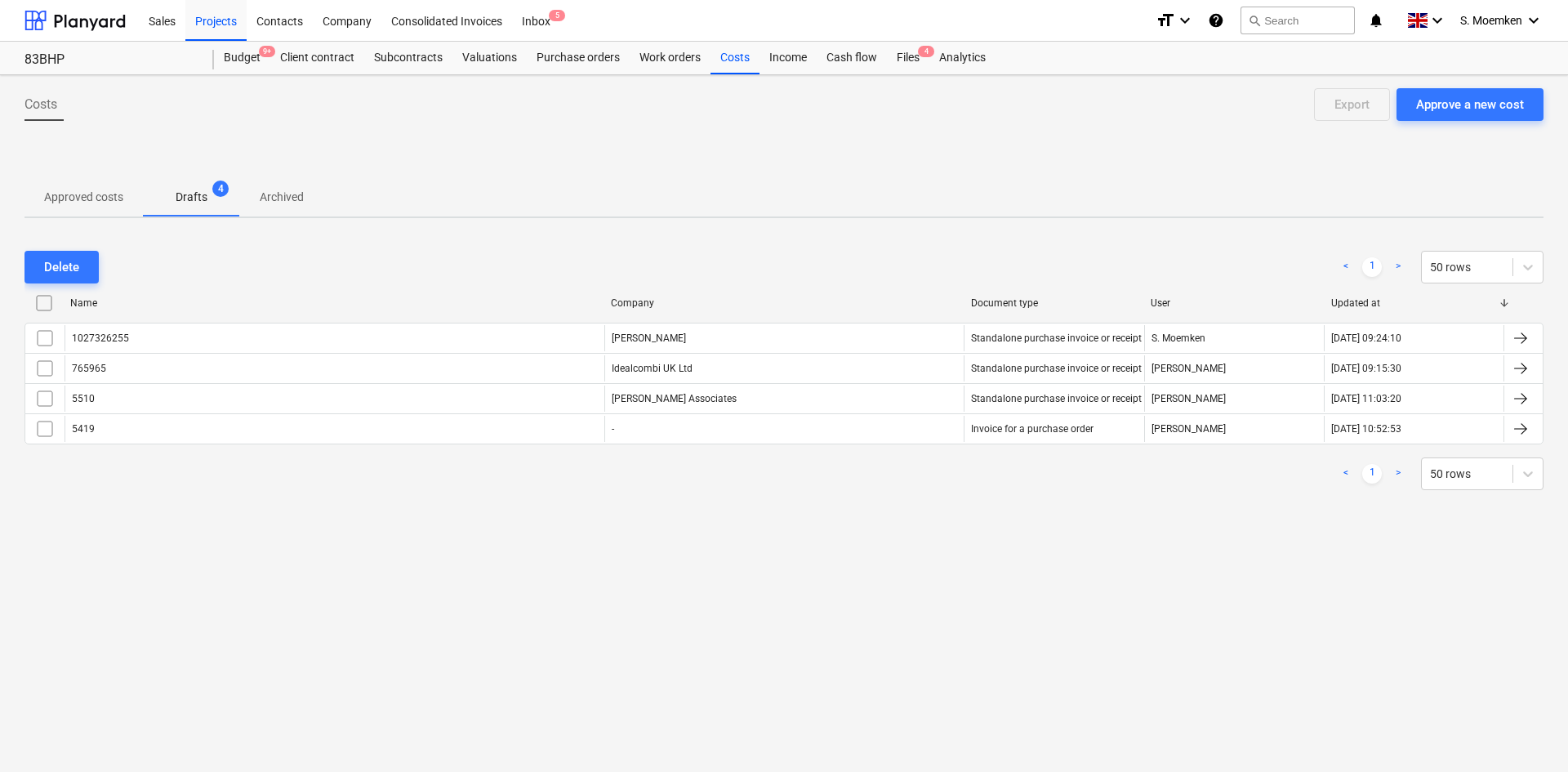
click at [80, 204] on p "Approved costs" at bounding box center [84, 197] width 80 height 17
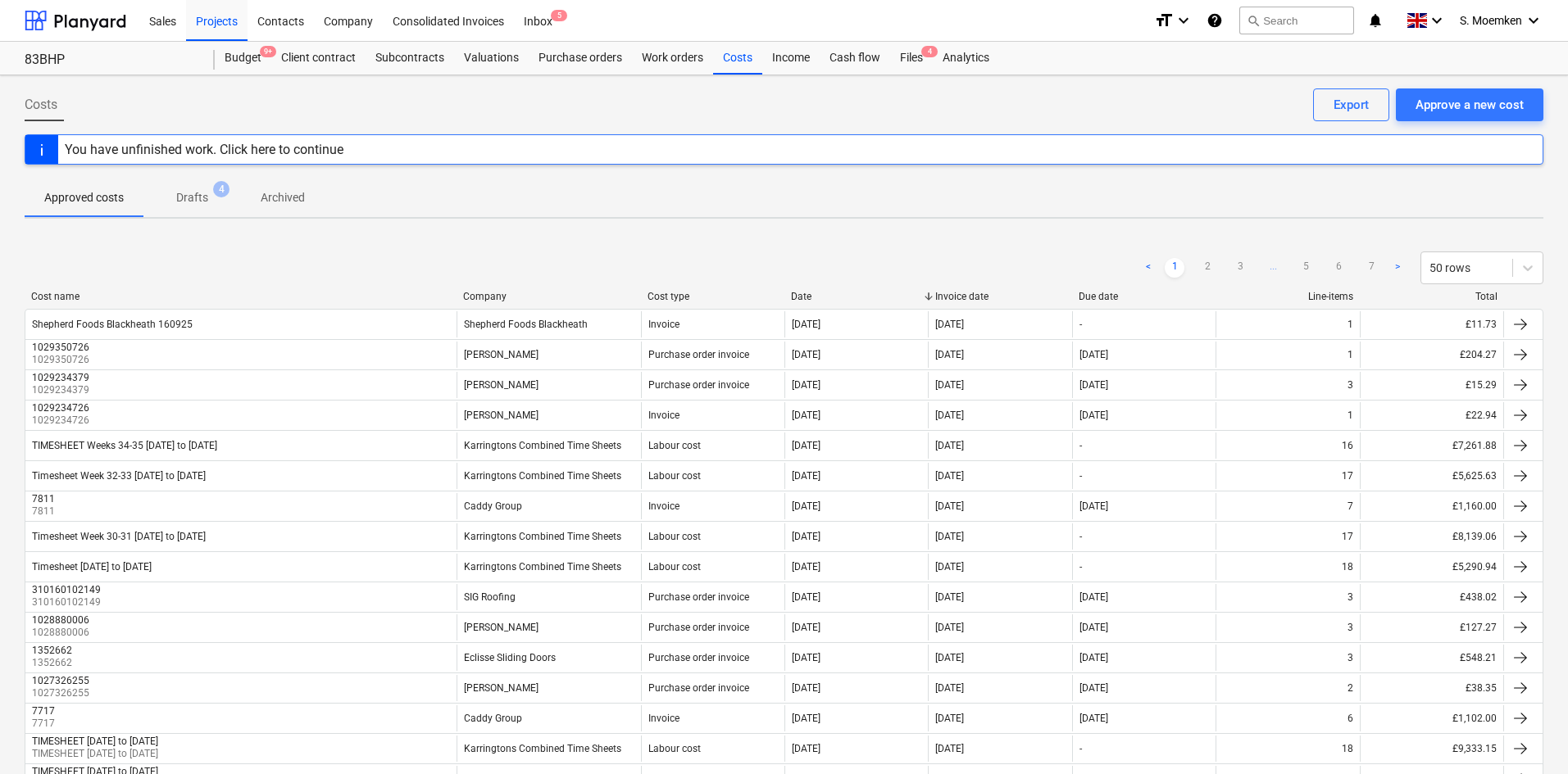
click at [478, 300] on div "Company" at bounding box center [549, 297] width 171 height 12
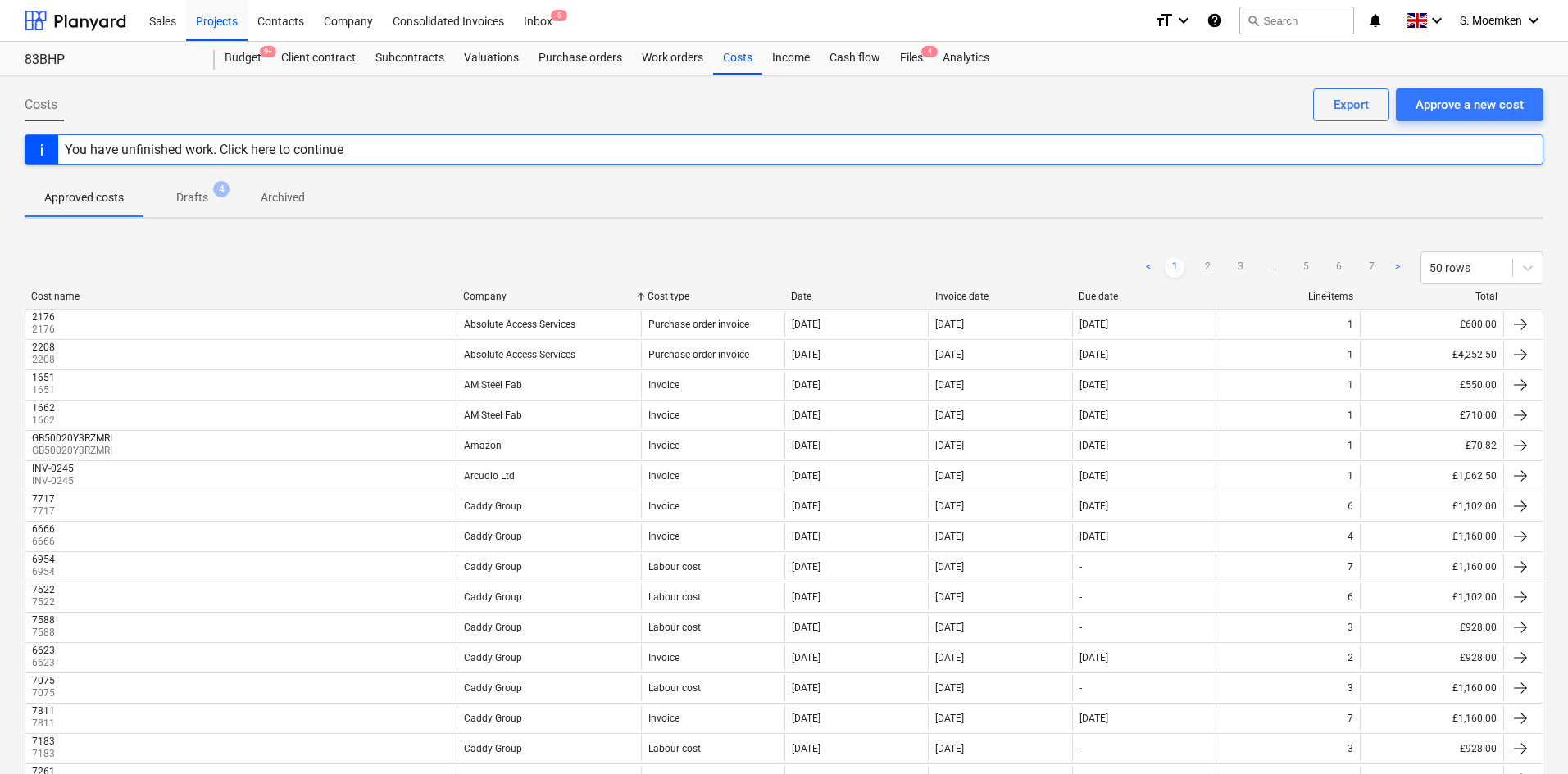
click at [478, 300] on div "Company" at bounding box center [549, 297] width 171 height 12
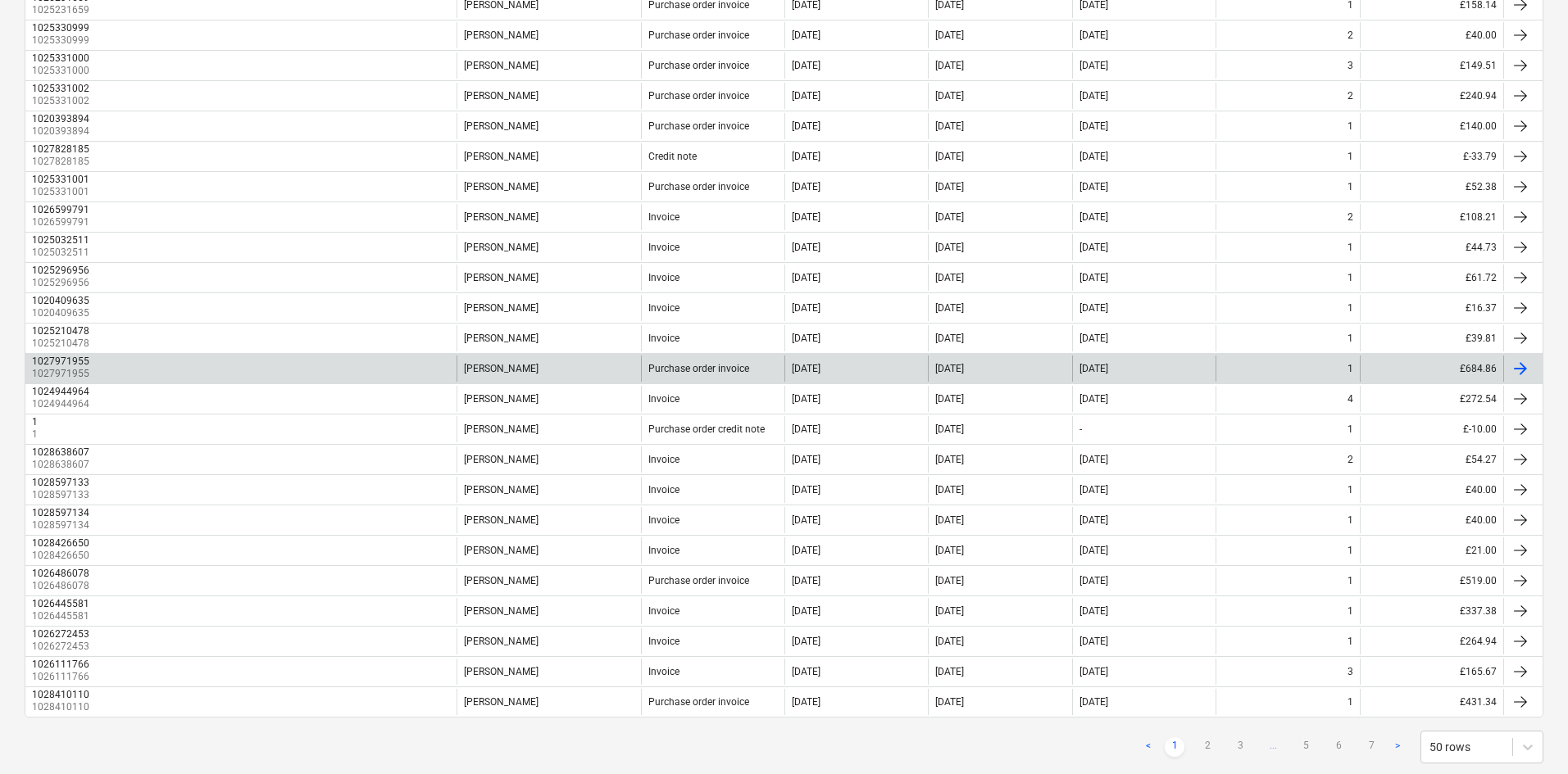
scroll to position [1143, 0]
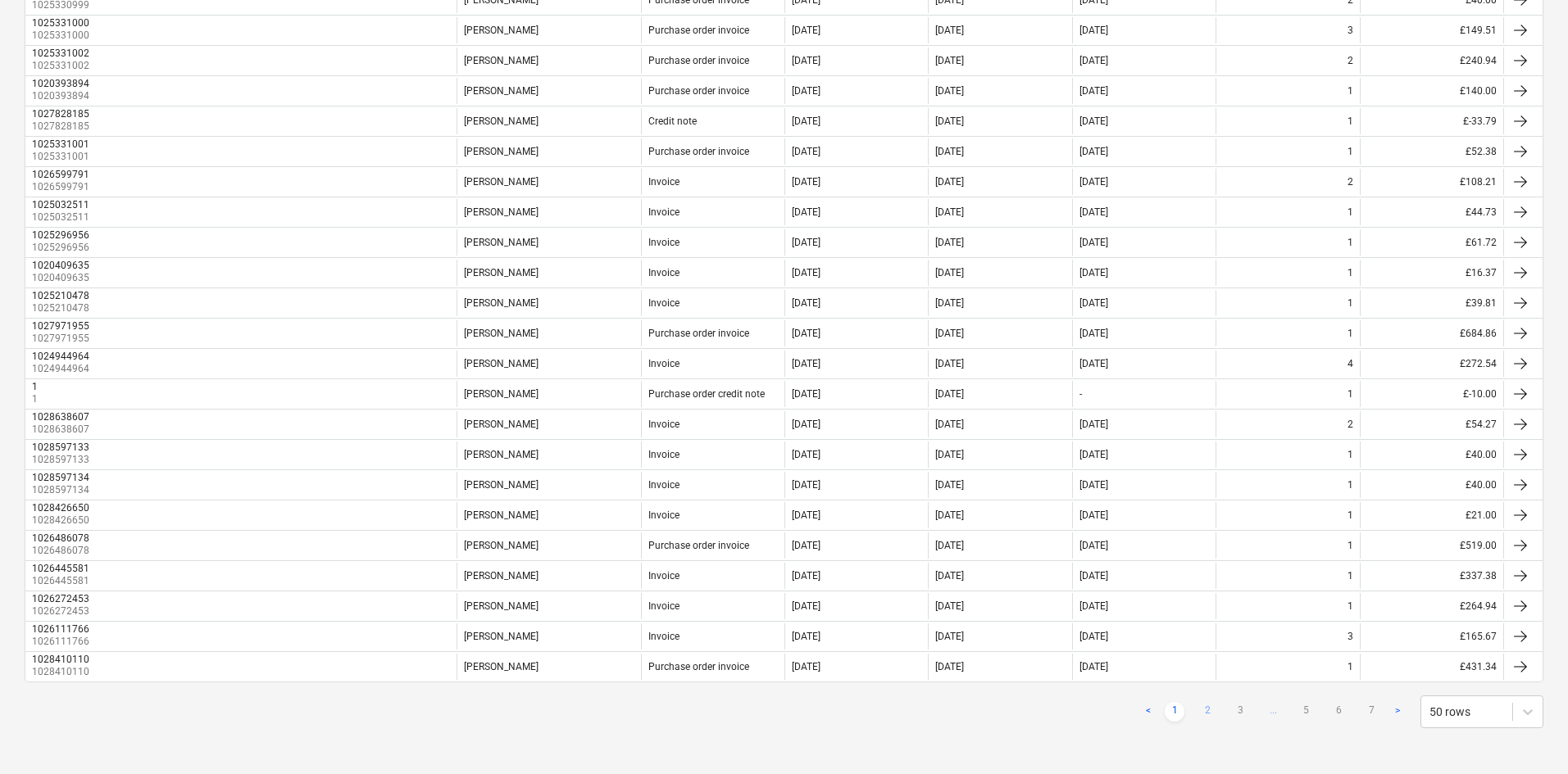
click at [1203, 569] on link "2" at bounding box center [1208, 712] width 20 height 20
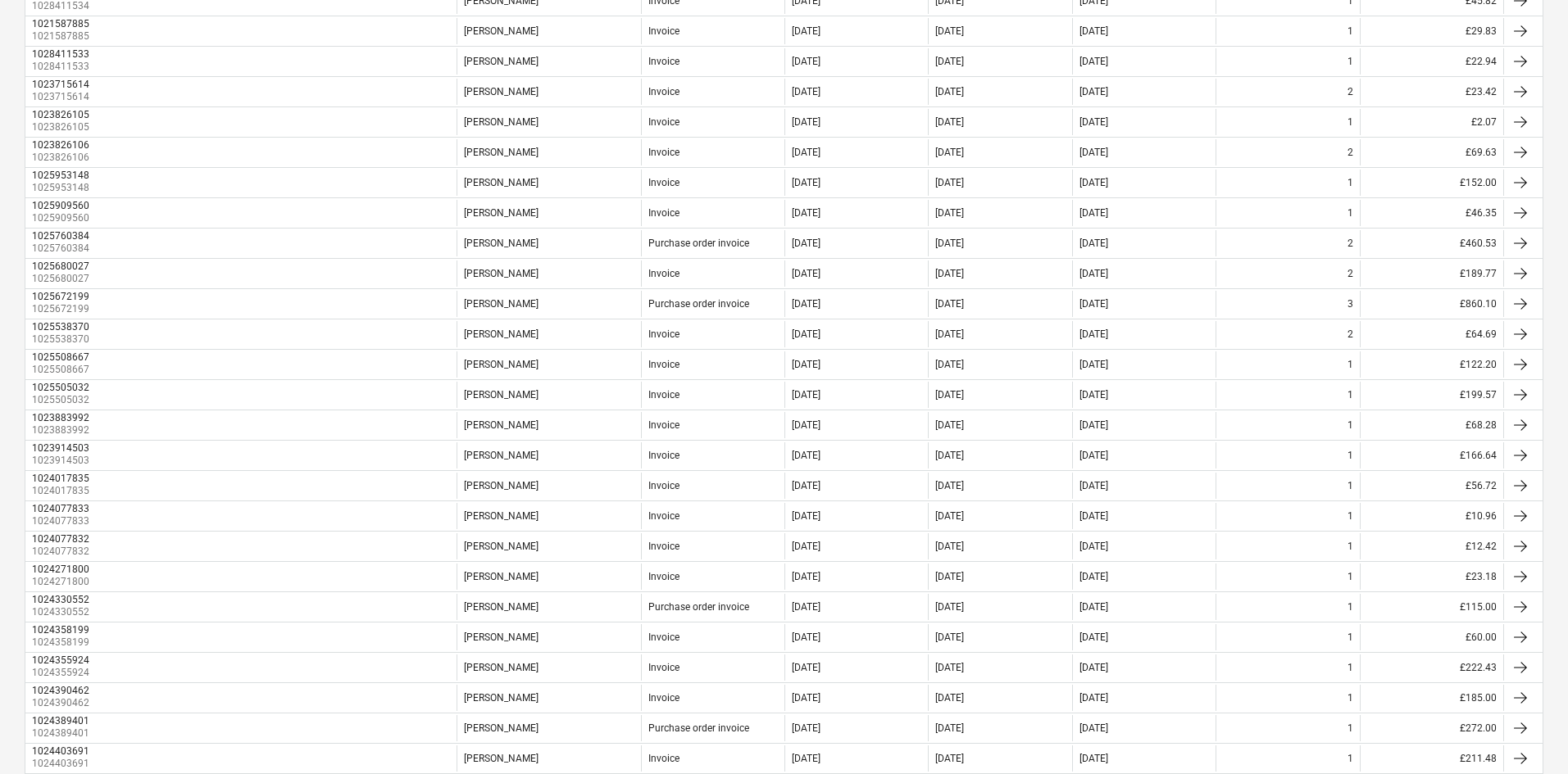
scroll to position [0, 0]
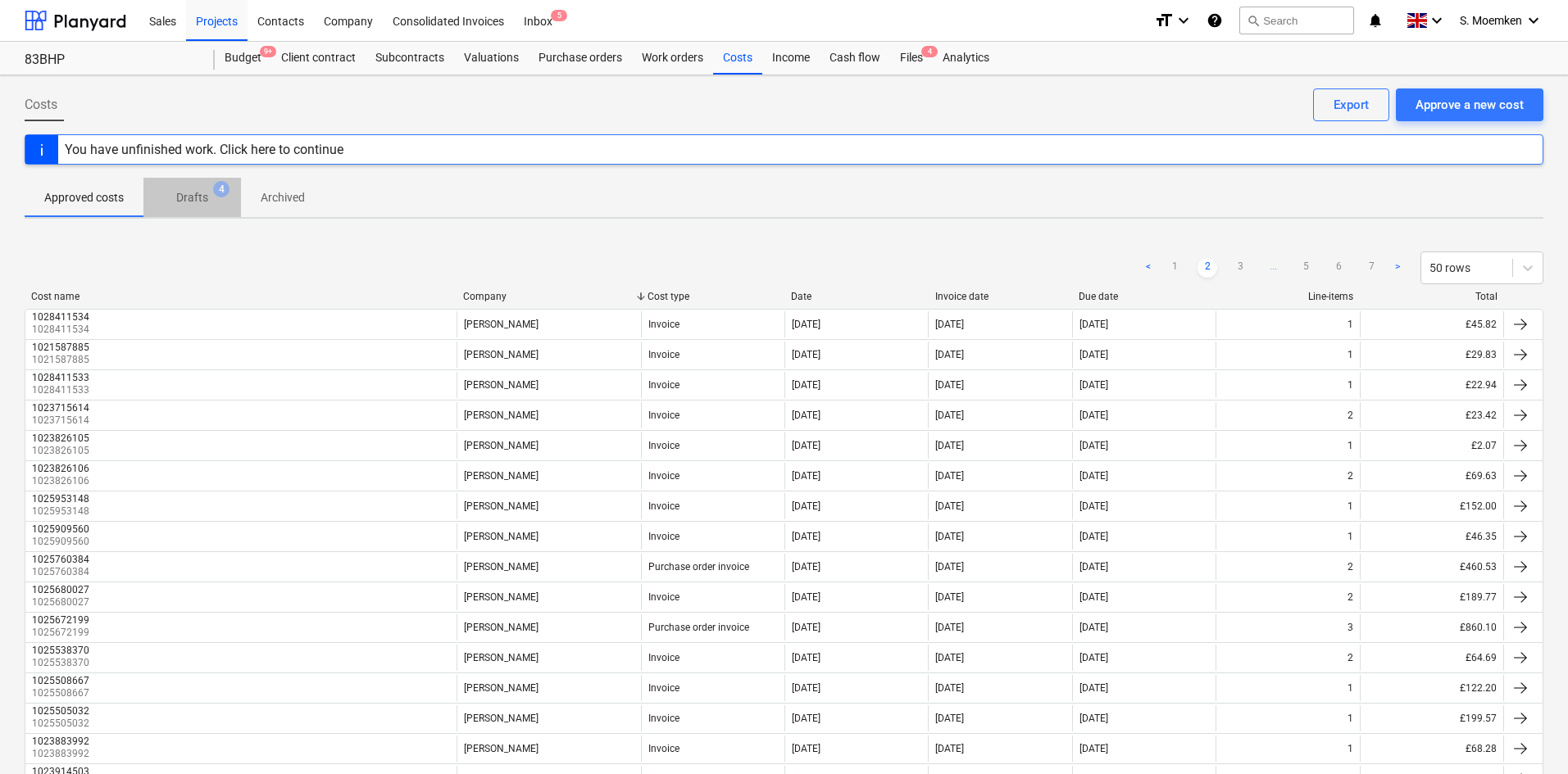
click at [183, 196] on p "Drafts" at bounding box center [192, 198] width 32 height 17
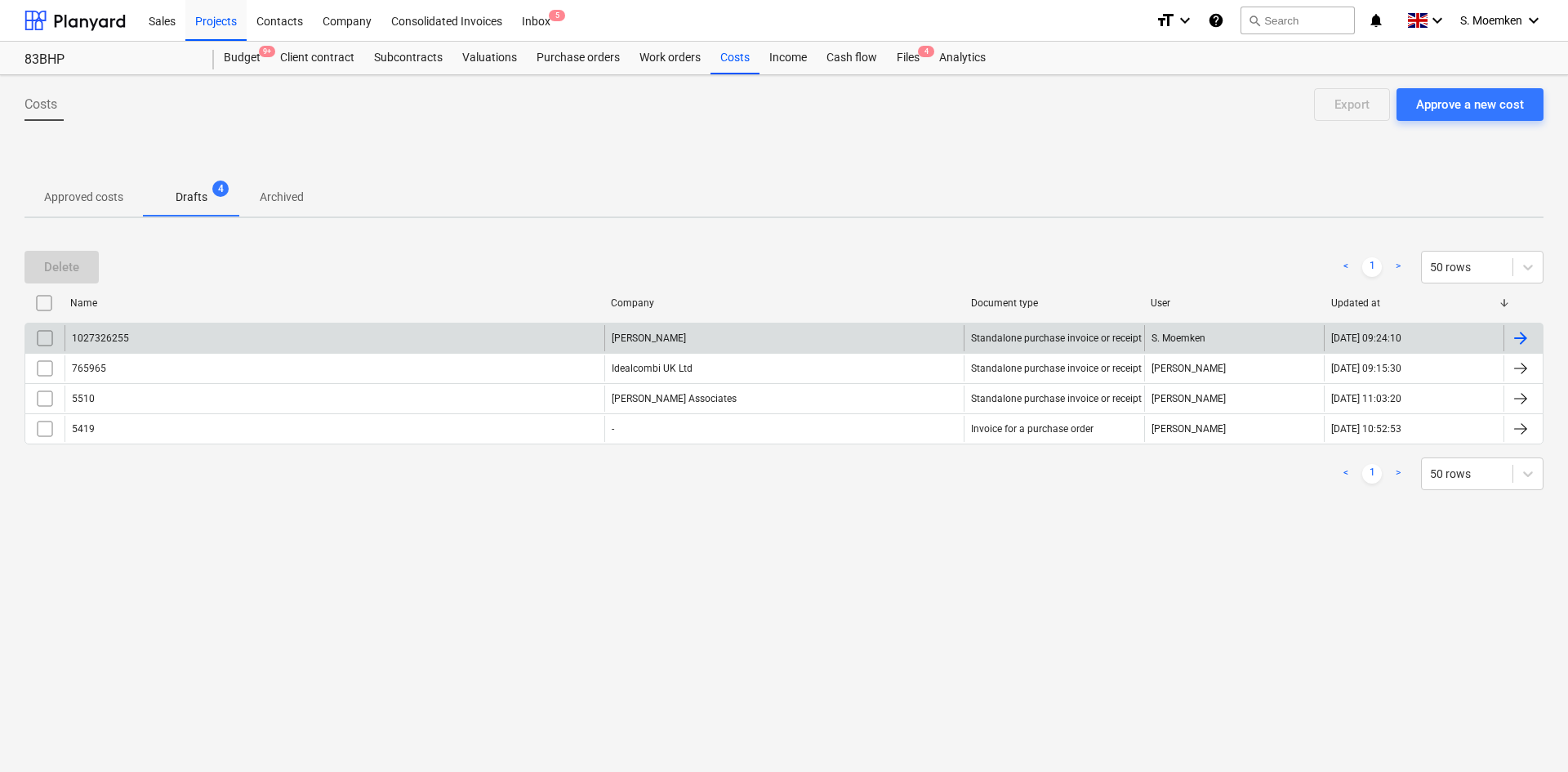
click at [169, 330] on div "1027326255" at bounding box center [334, 338] width 540 height 27
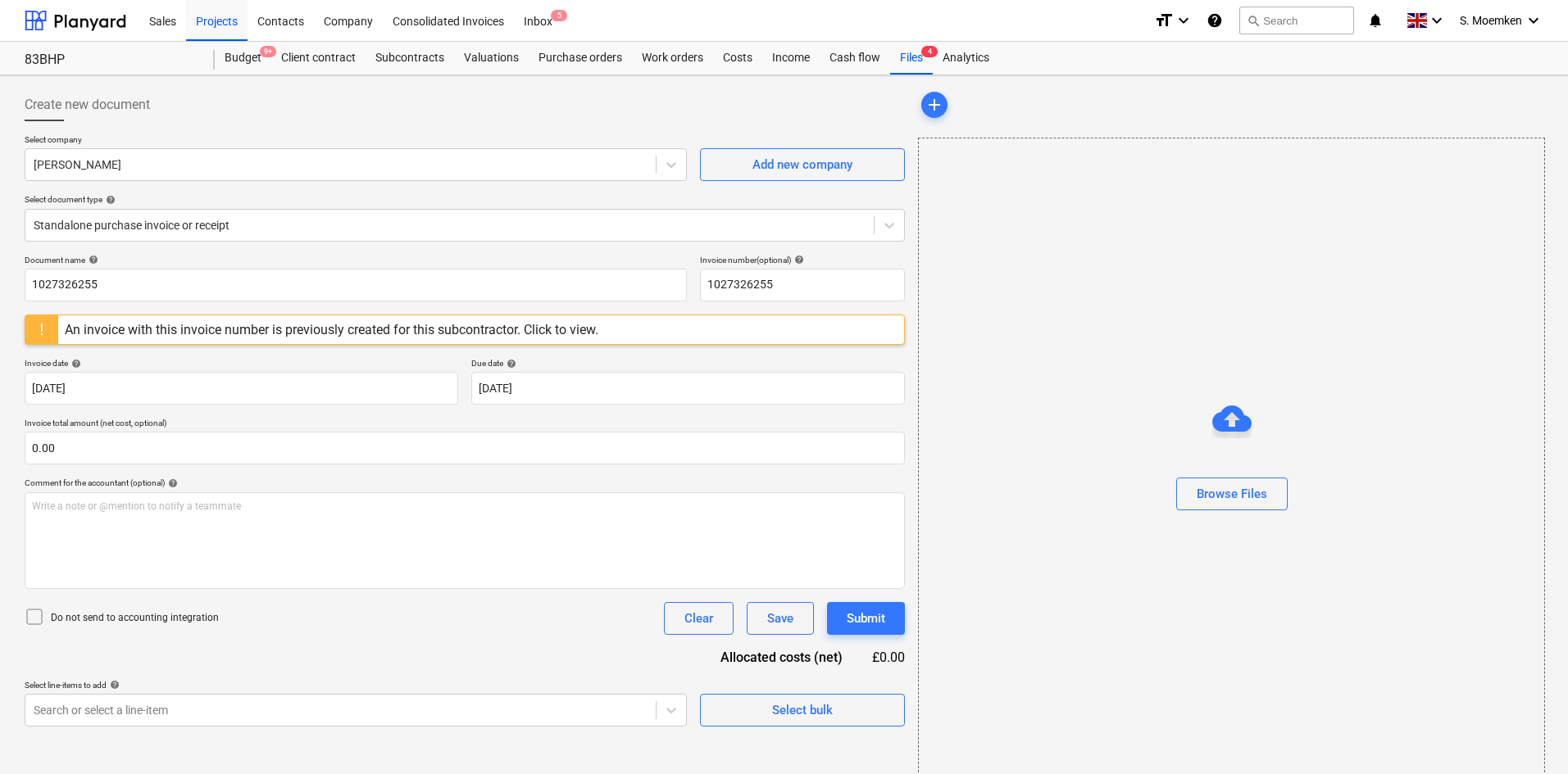
click at [319, 331] on div "An invoice with this invoice number is previously created for this subcontracto…" at bounding box center [332, 329] width 534 height 16
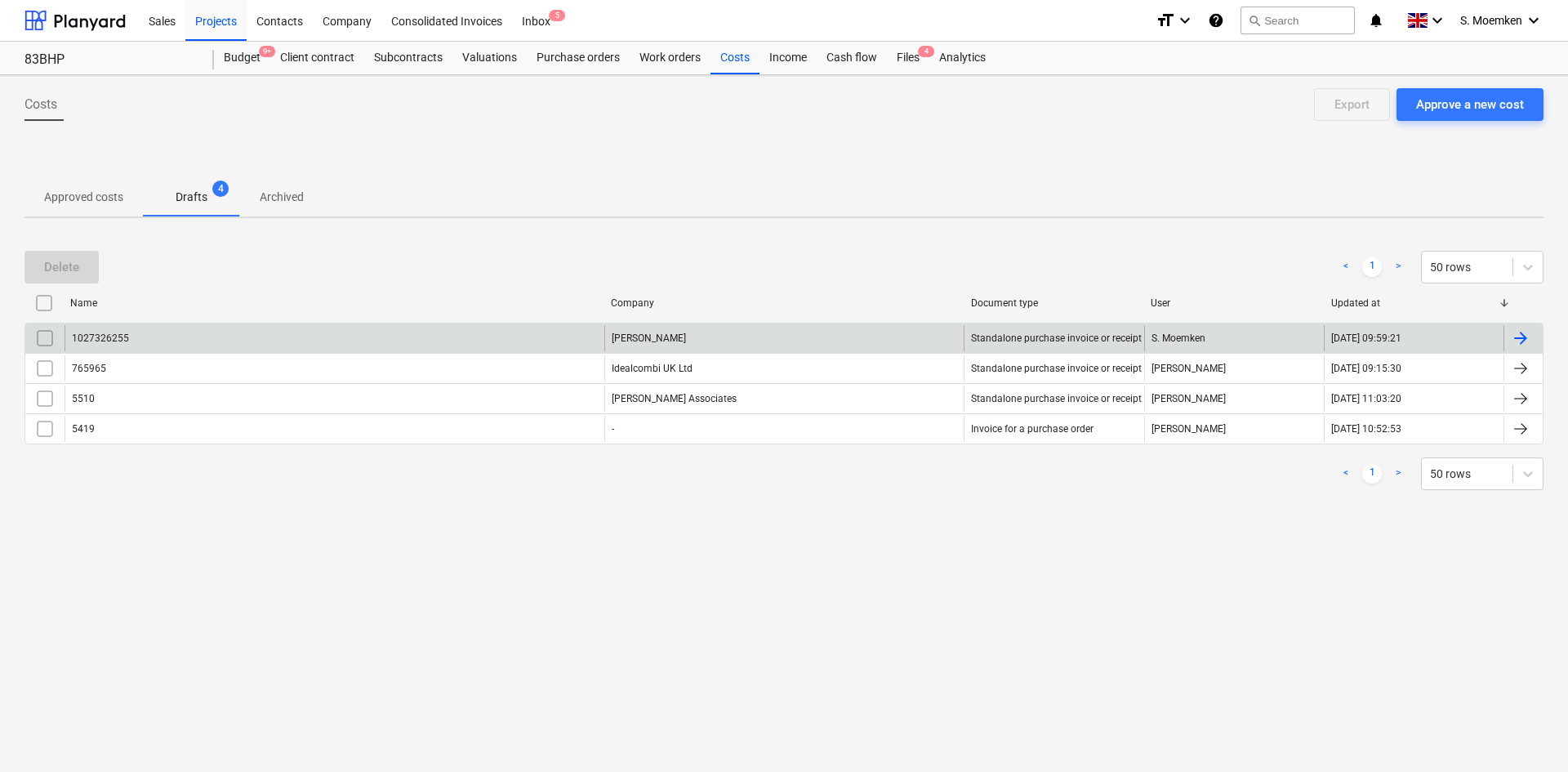
click at [49, 337] on input "checkbox" at bounding box center [45, 338] width 27 height 27
click at [79, 269] on div "Delete" at bounding box center [61, 267] width 35 height 22
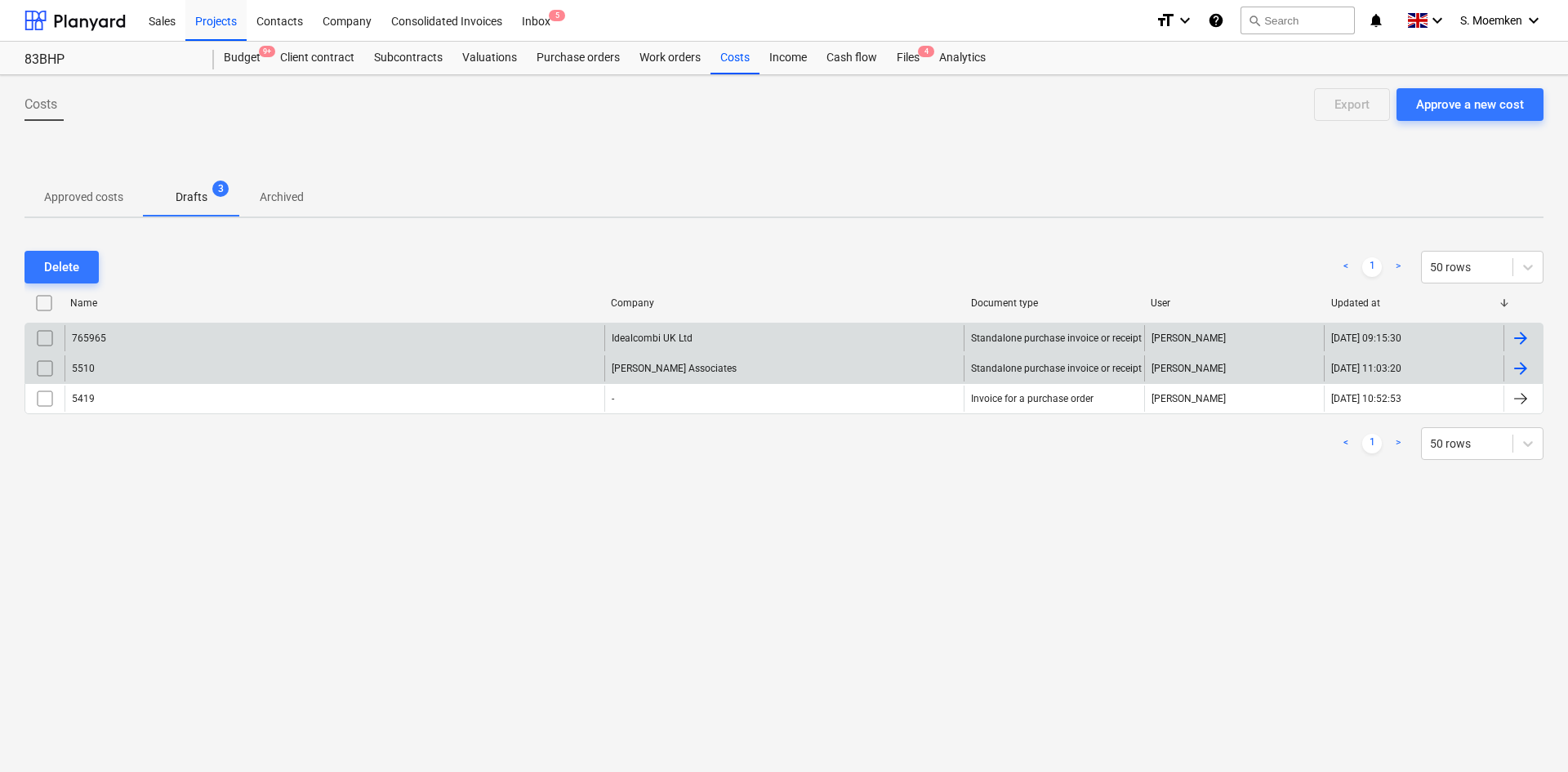
click at [51, 371] on input "checkbox" at bounding box center [45, 369] width 27 height 27
click at [55, 263] on div "Delete" at bounding box center [61, 267] width 35 height 22
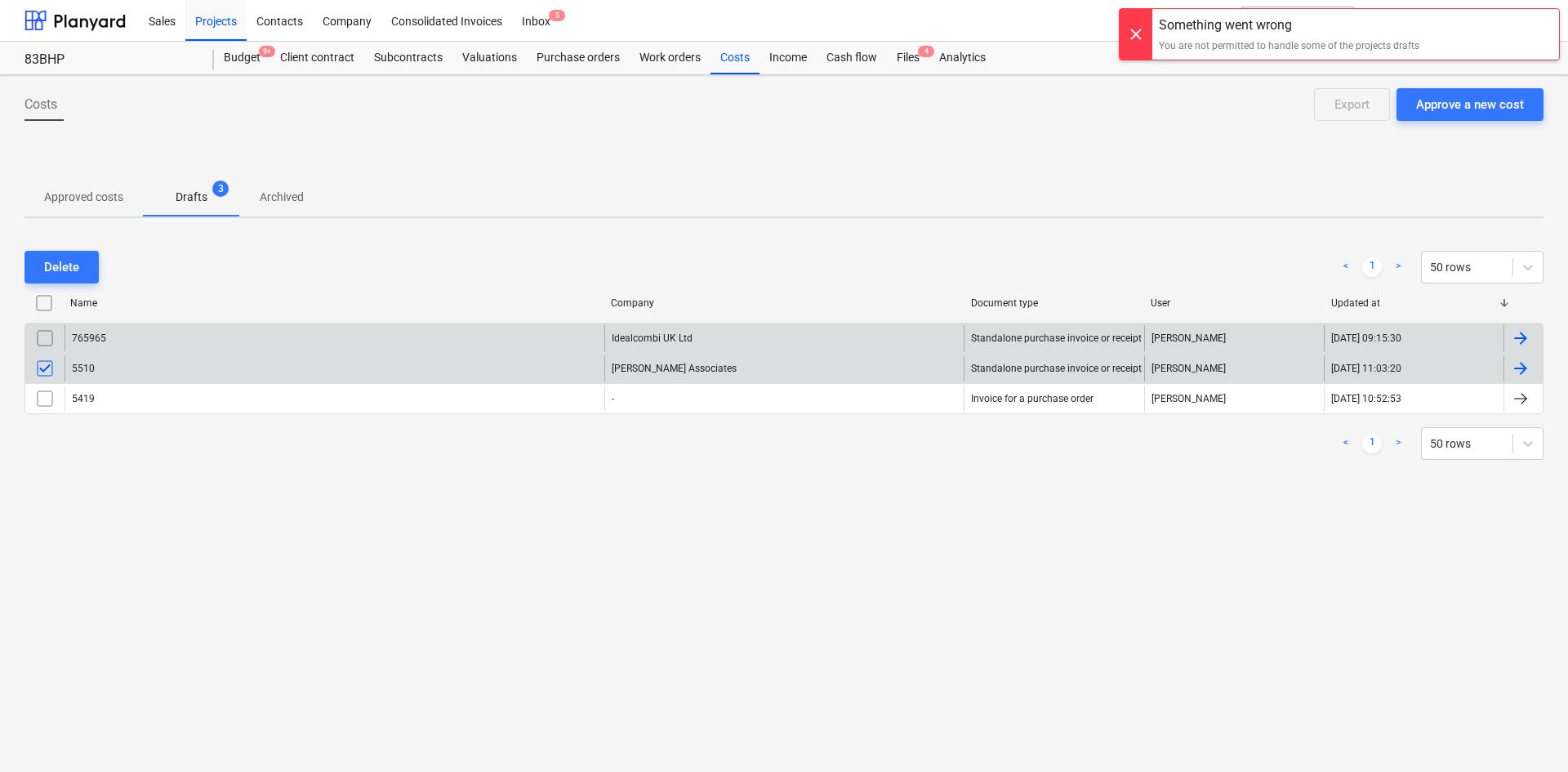
click at [41, 367] on input "checkbox" at bounding box center [45, 369] width 27 height 27
click at [406, 163] on div at bounding box center [784, 156] width 1519 height 43
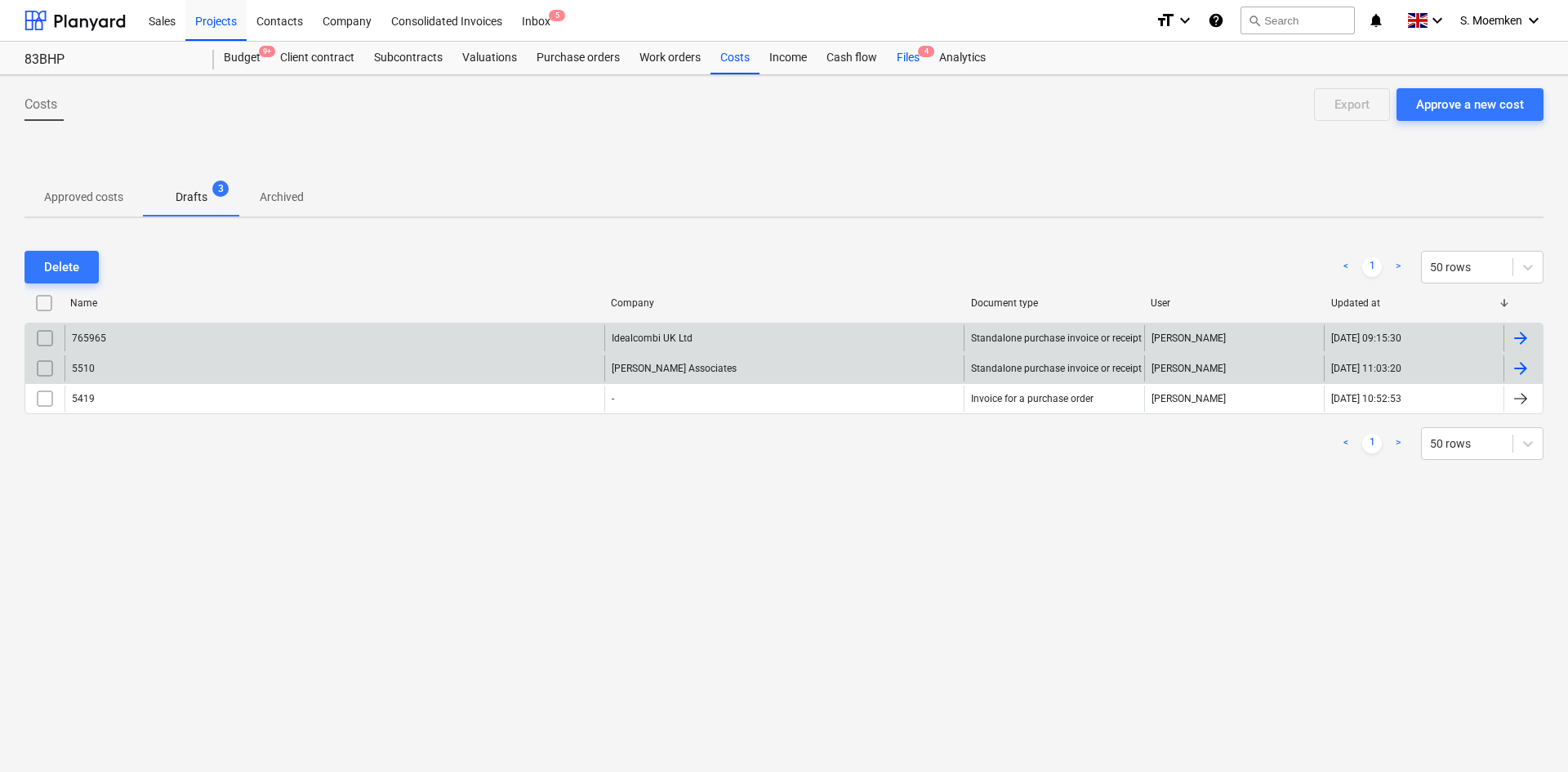
click at [920, 51] on span "4" at bounding box center [927, 51] width 17 height 12
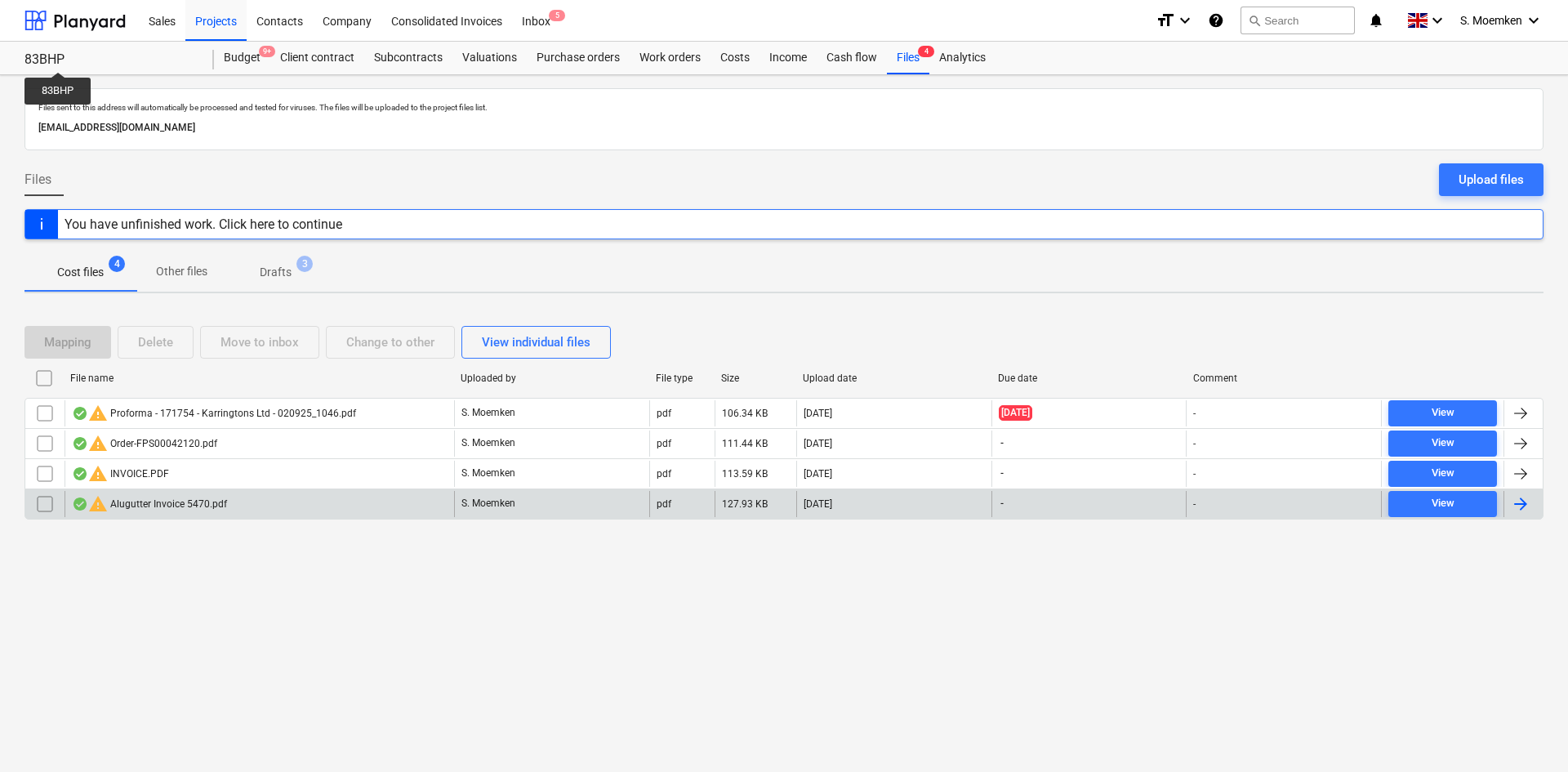
click at [214, 506] on div "warning Alugutter Invoice 5470.pdf" at bounding box center [149, 504] width 155 height 20
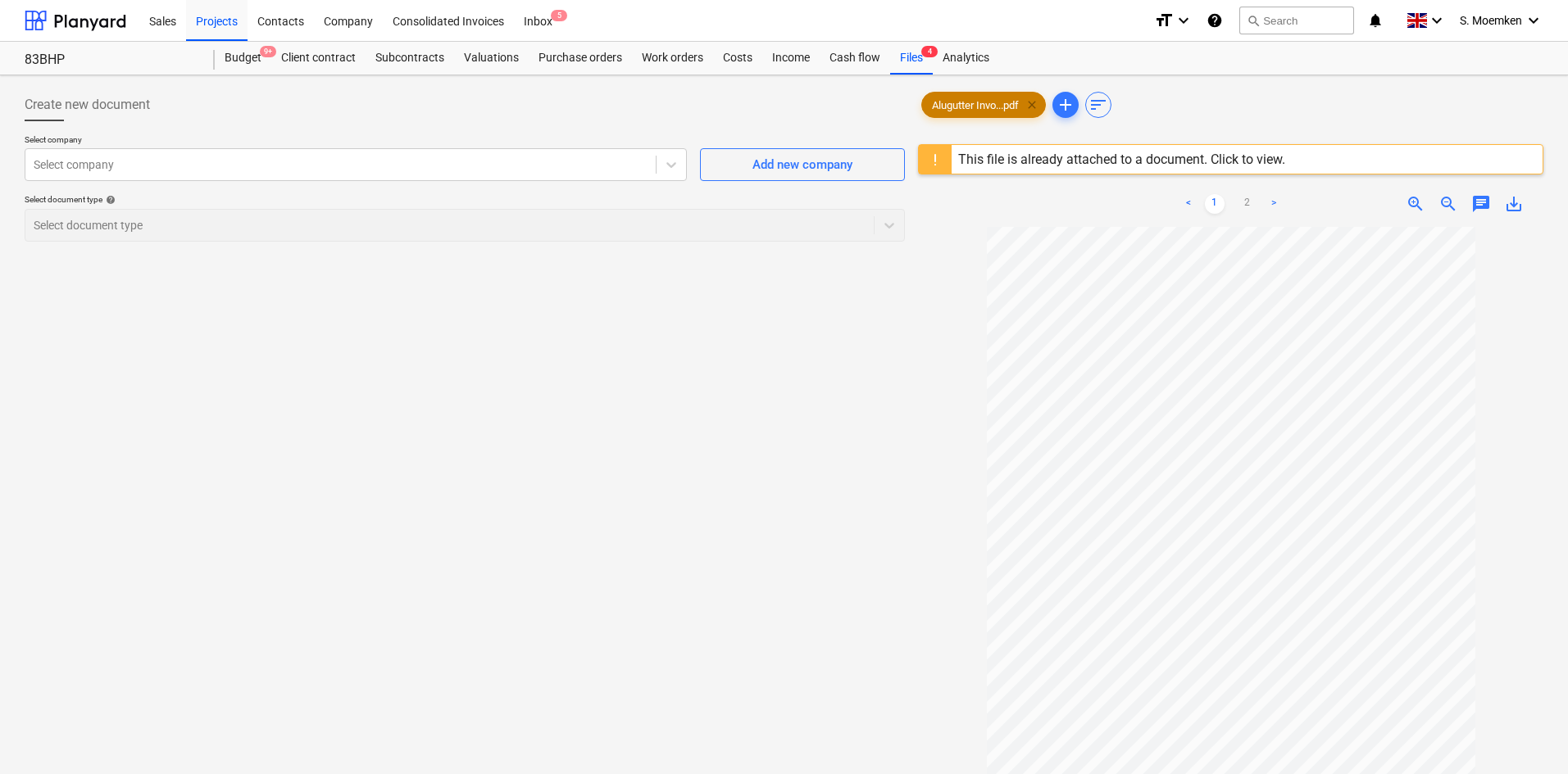
click at [1041, 102] on span "clear" at bounding box center [1032, 105] width 20 height 20
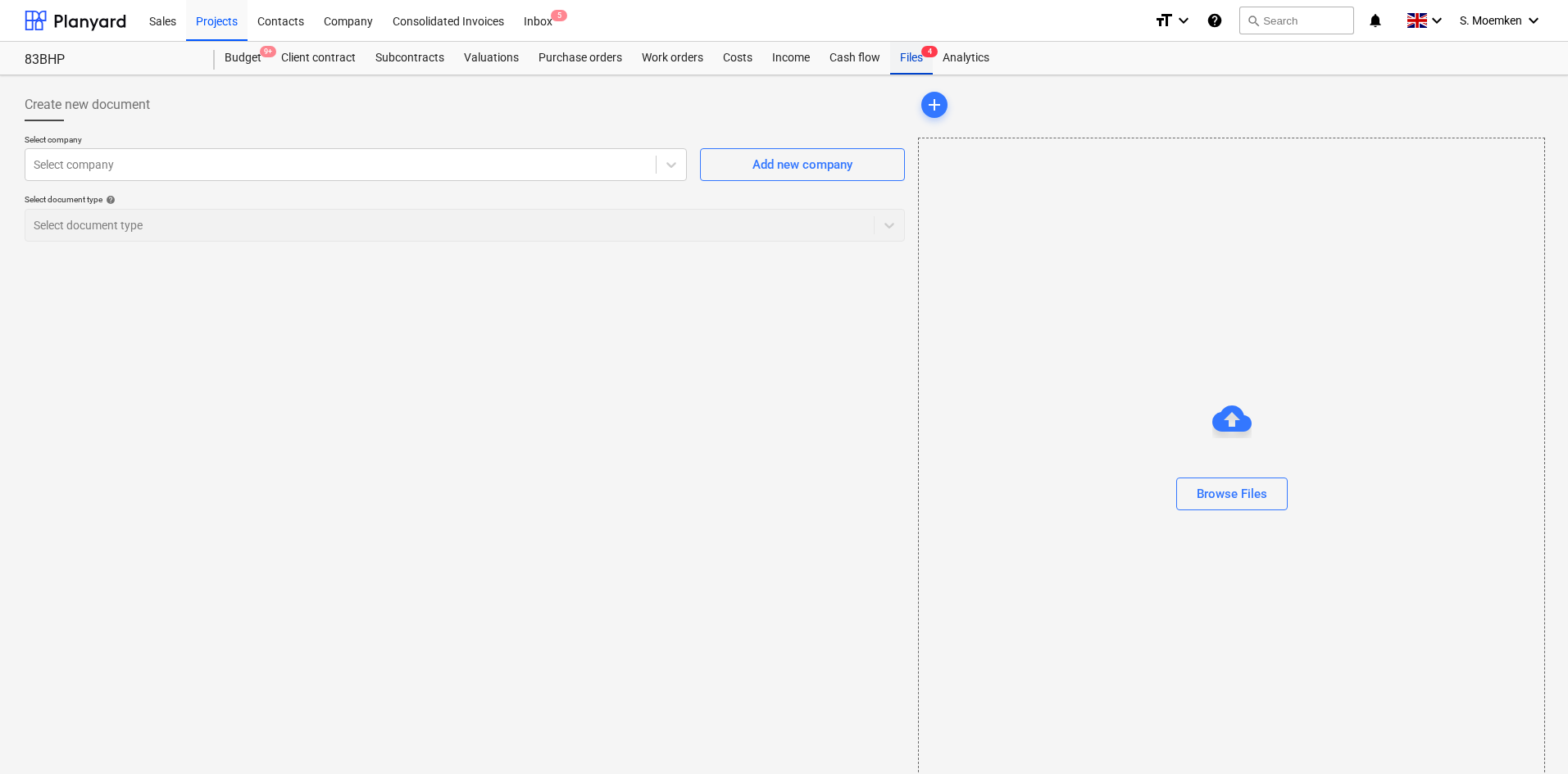
click at [914, 56] on div "Files 4" at bounding box center [911, 57] width 42 height 32
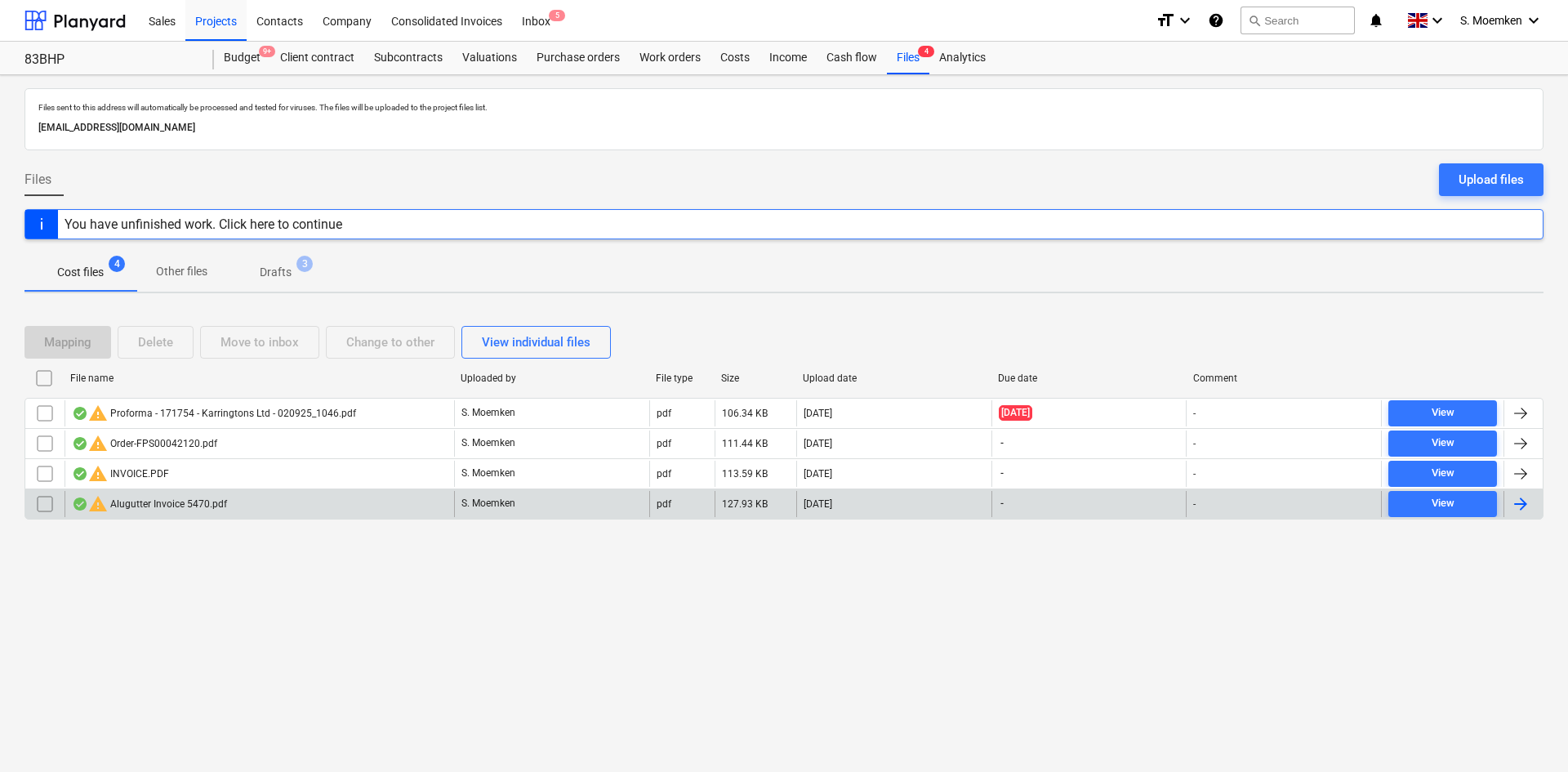
click at [44, 502] on input "checkbox" at bounding box center [45, 504] width 27 height 27
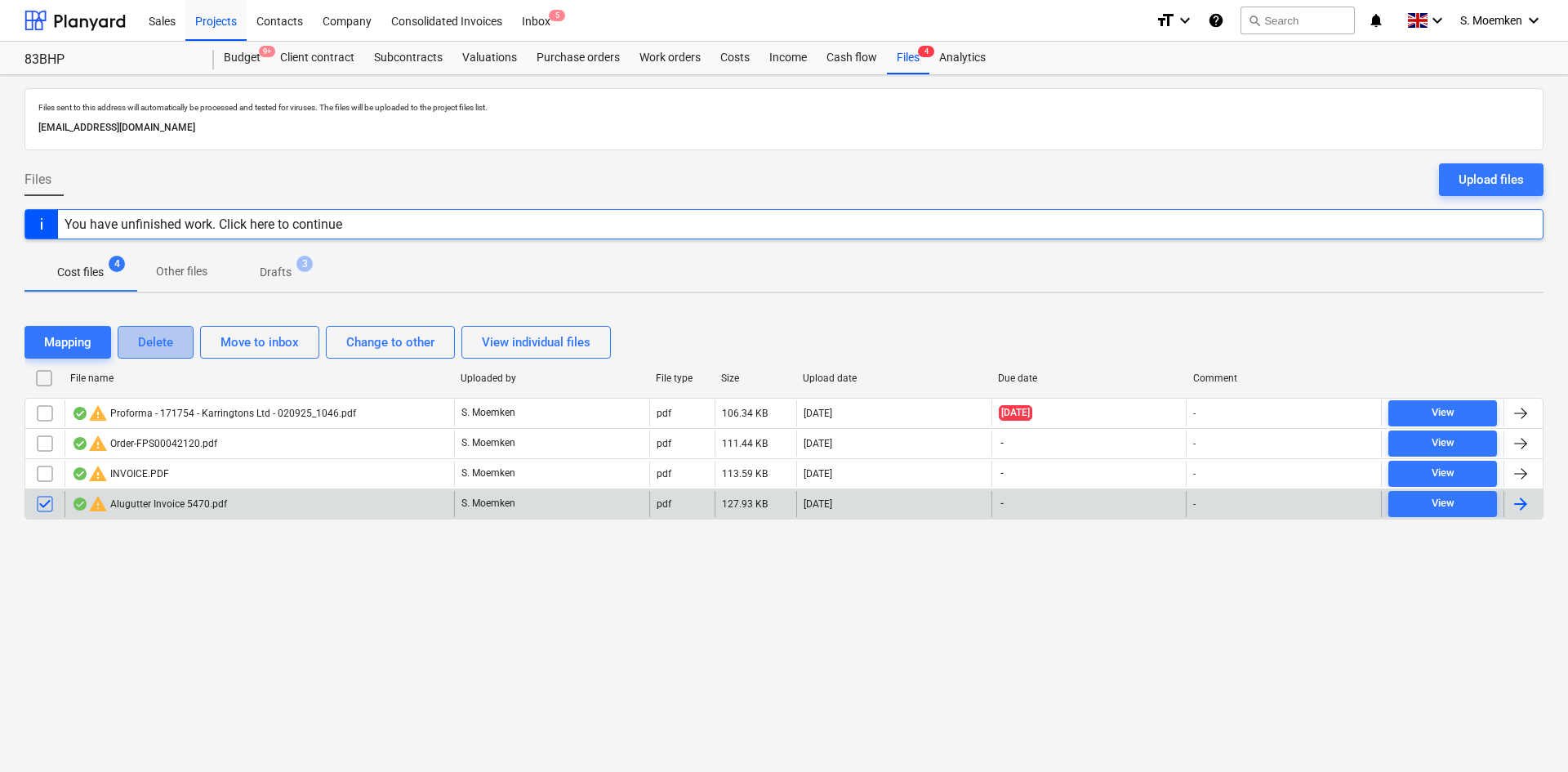
click at [163, 343] on div "Delete" at bounding box center [156, 342] width 35 height 22
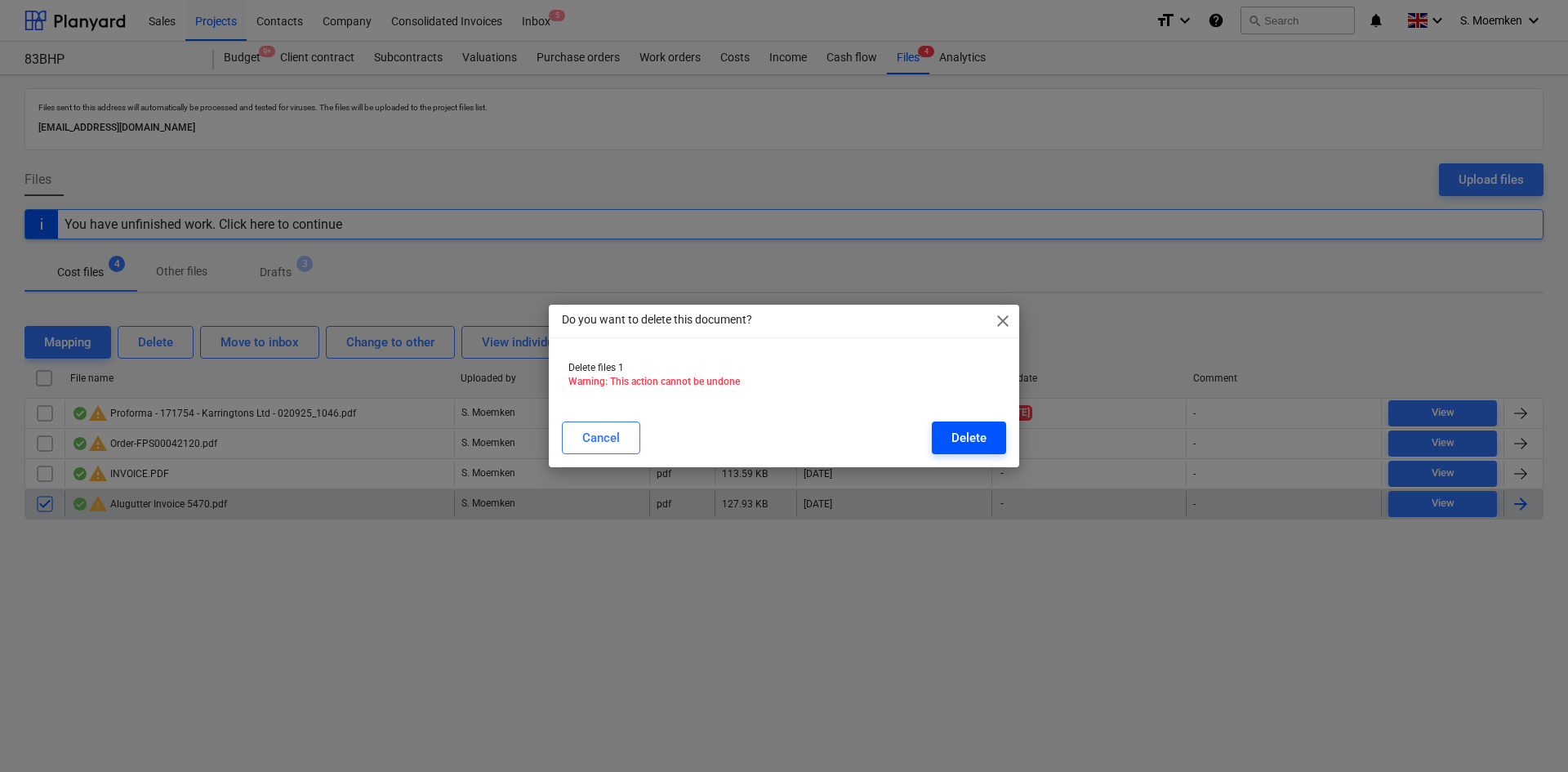
click at [963, 437] on div "Delete" at bounding box center [969, 438] width 35 height 22
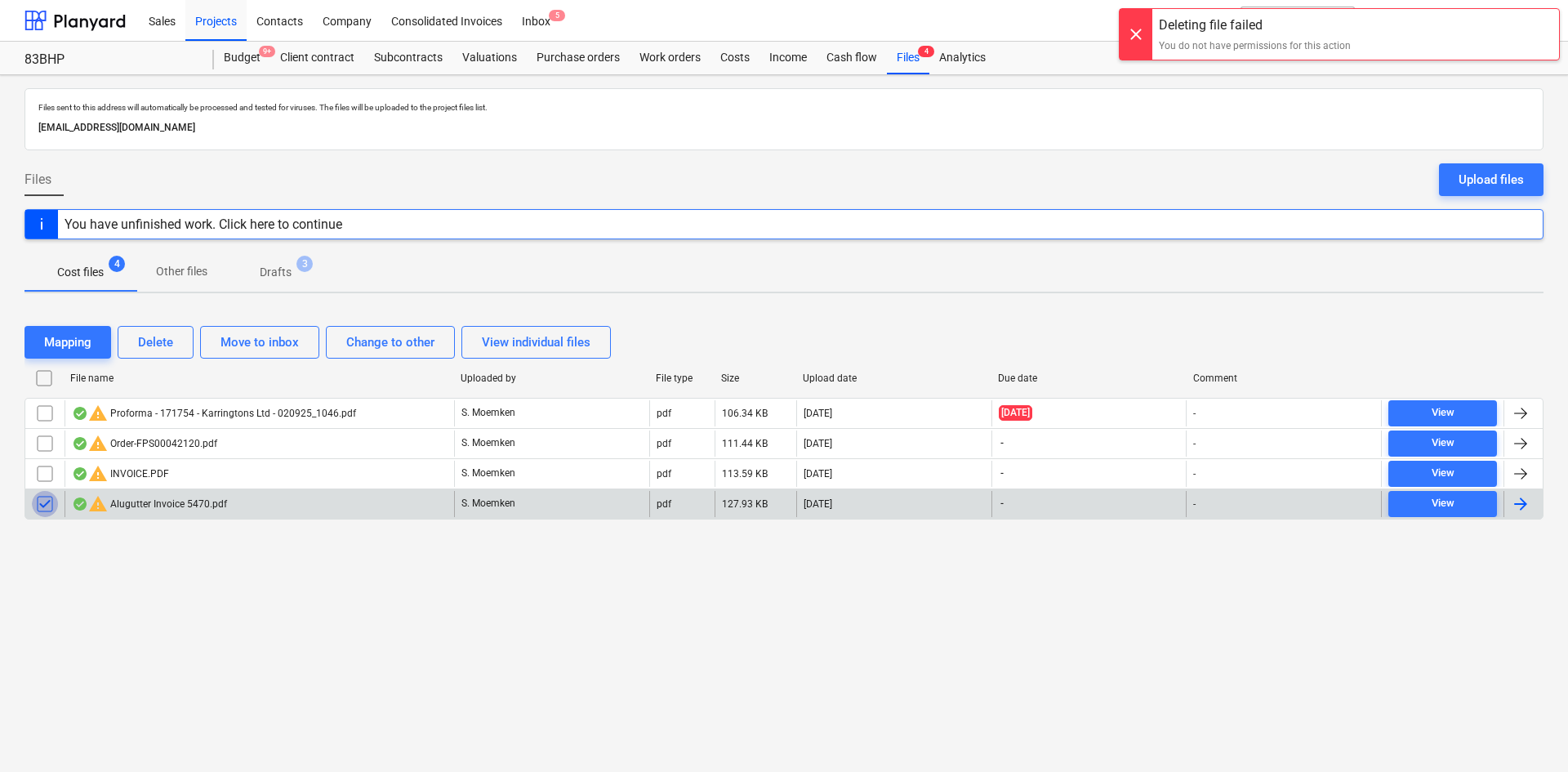
click at [45, 503] on input "checkbox" at bounding box center [45, 504] width 27 height 27
click at [784, 263] on div "Cost files 4 Other files Drafts 3" at bounding box center [784, 272] width 1519 height 39
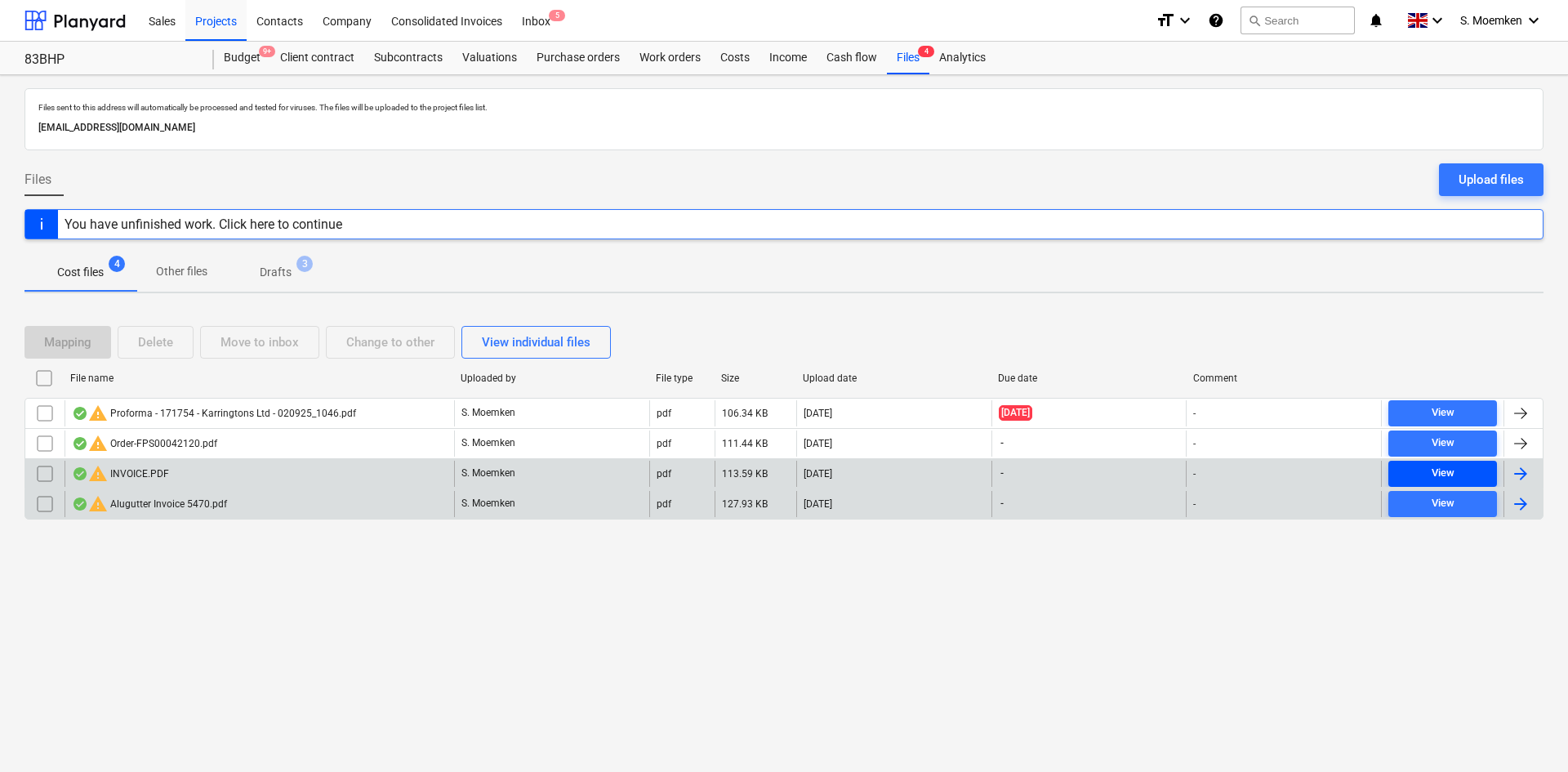
click at [1254, 473] on div "View" at bounding box center [1444, 473] width 23 height 19
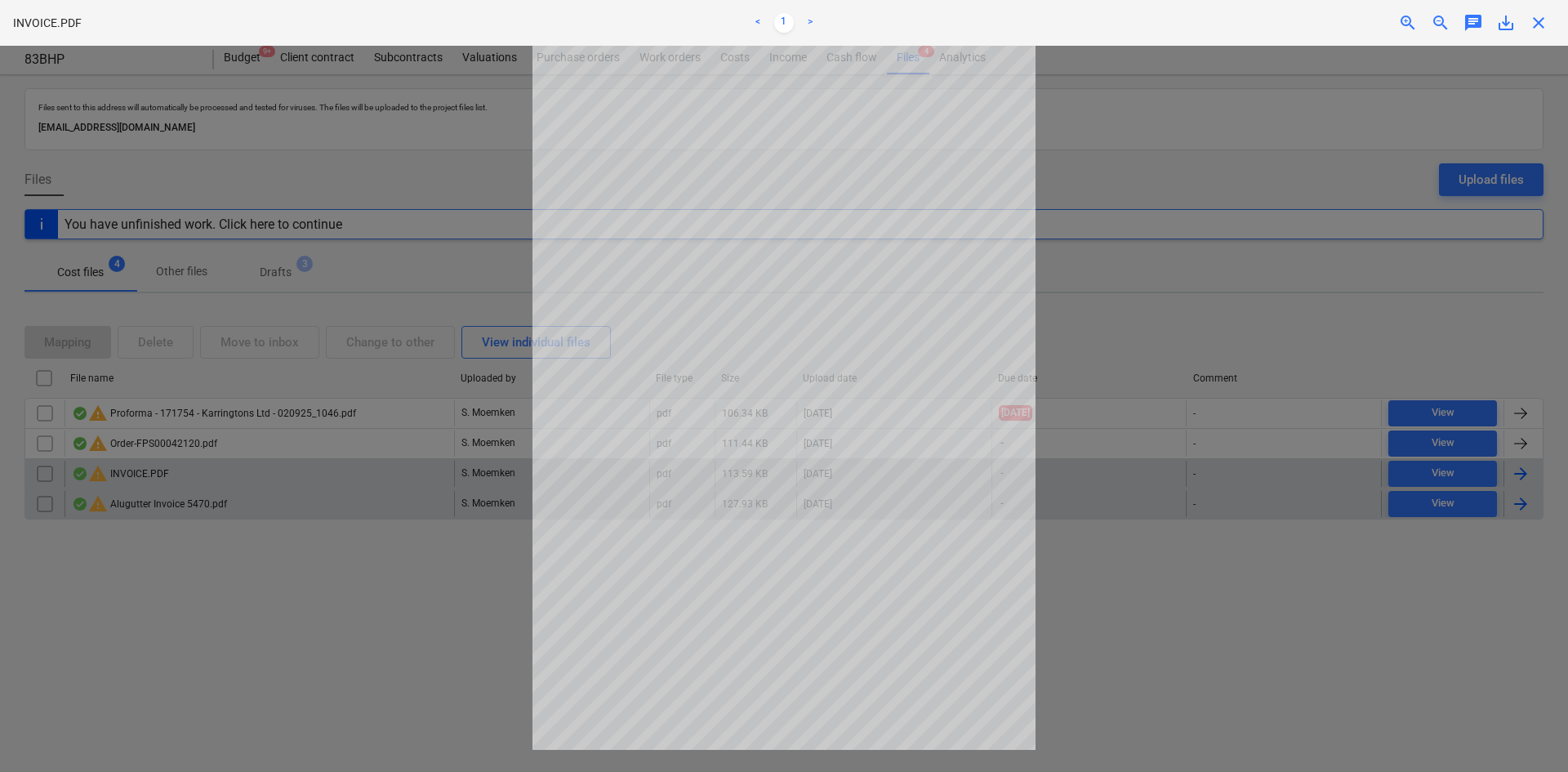
click at [1254, 24] on span "close" at bounding box center [1539, 23] width 20 height 20
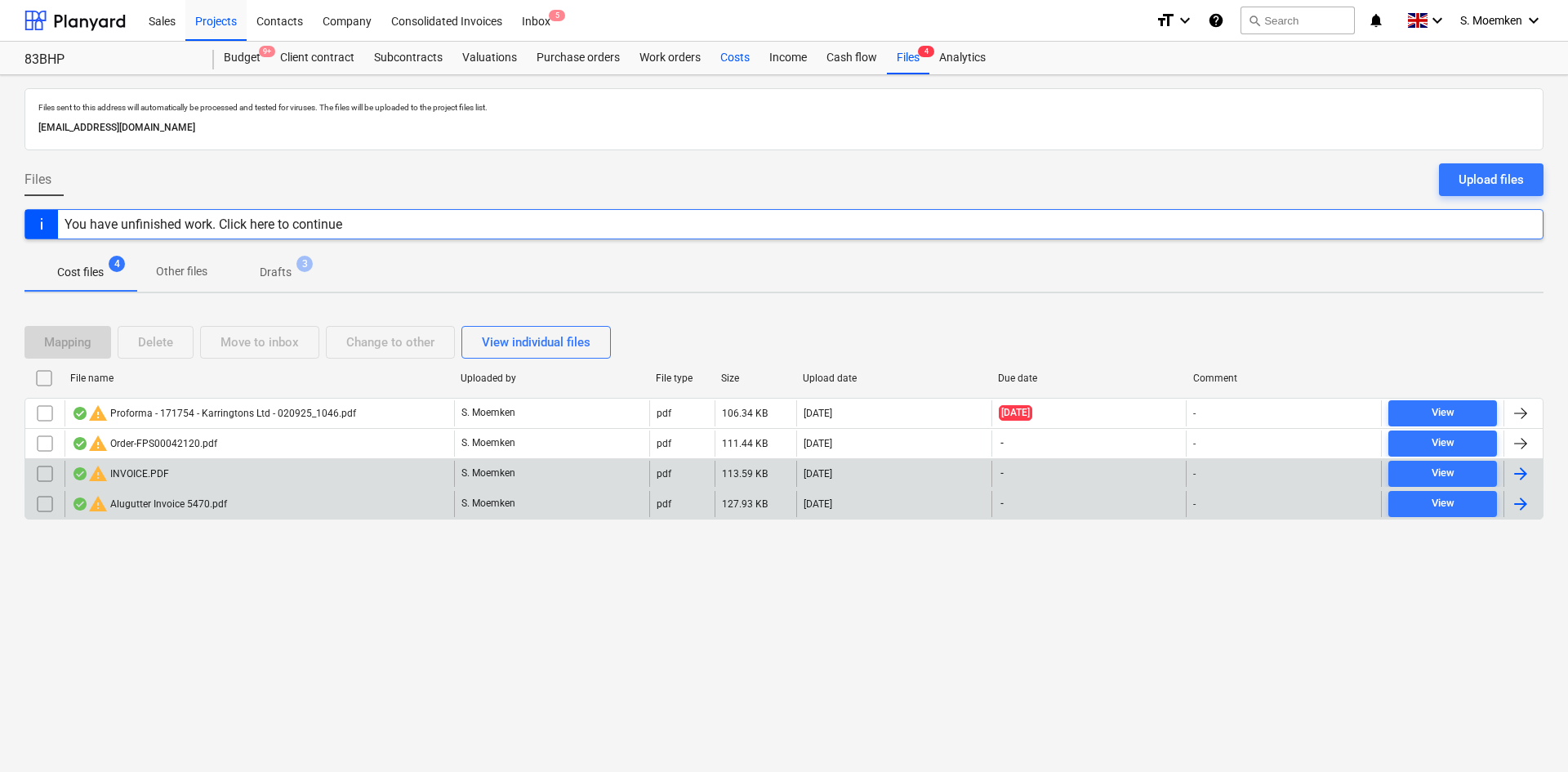
click at [724, 56] on div "Costs" at bounding box center [734, 57] width 49 height 32
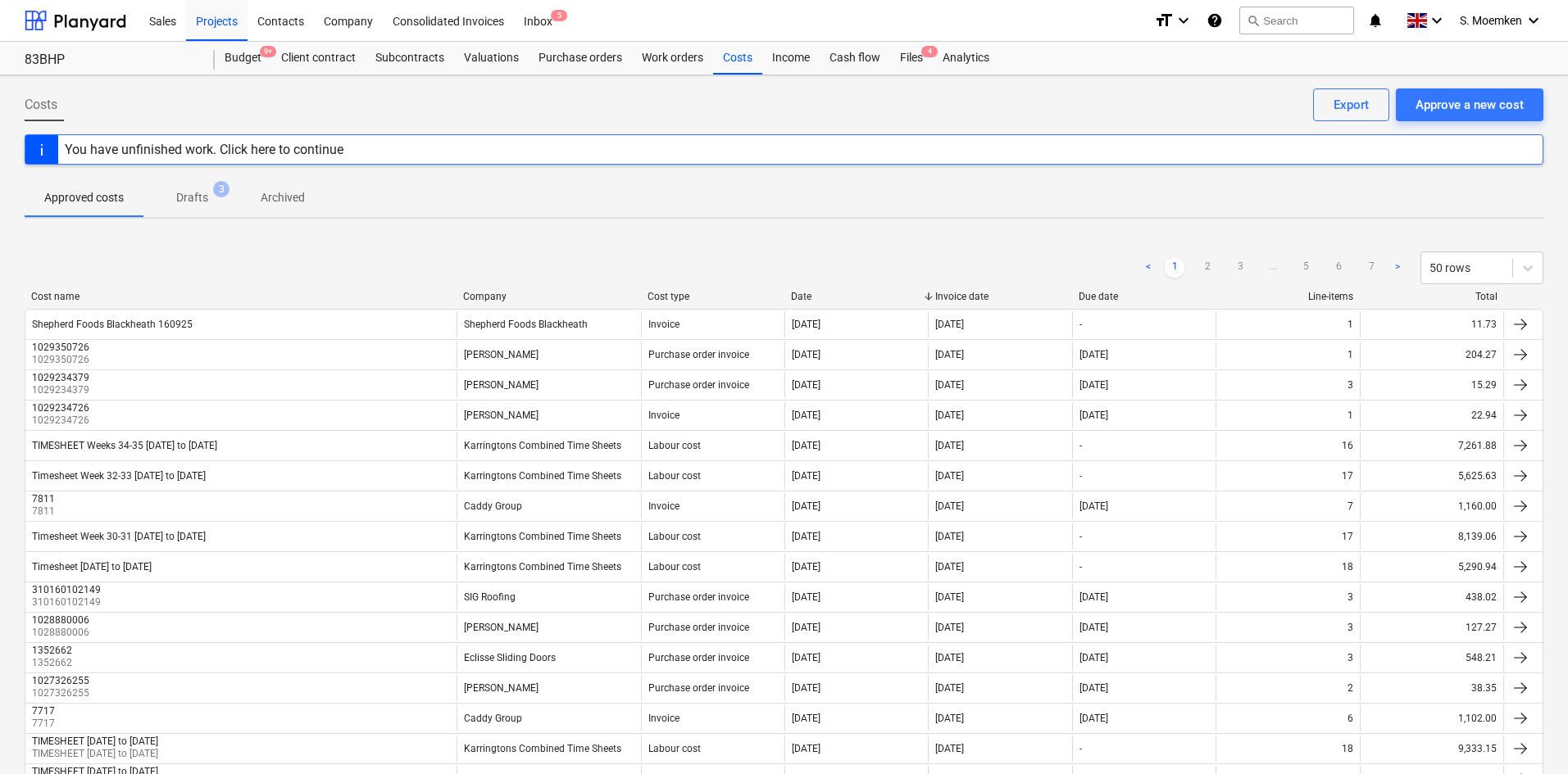
click at [84, 203] on p "Approved costs" at bounding box center [84, 198] width 80 height 17
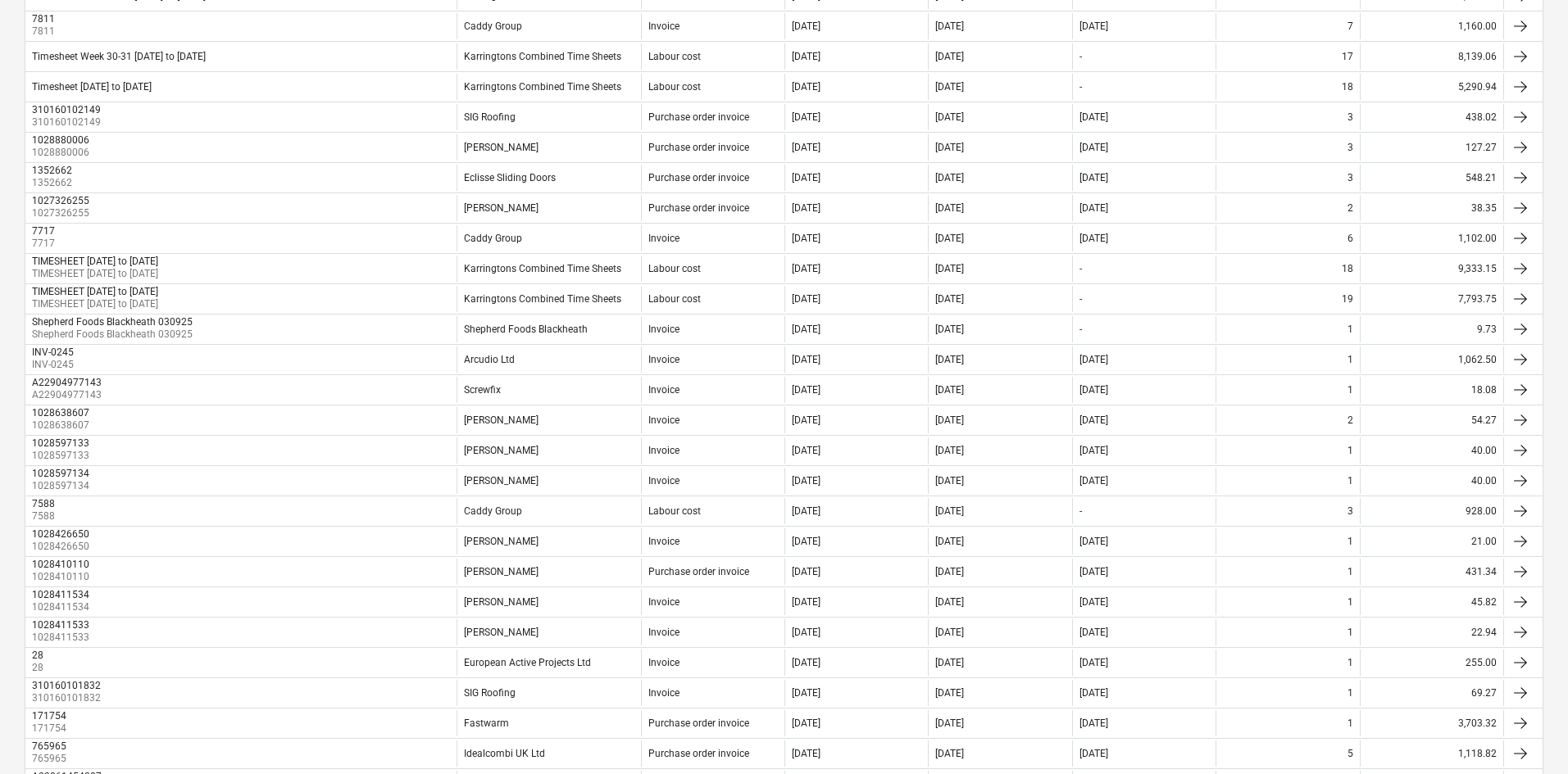
scroll to position [82, 0]
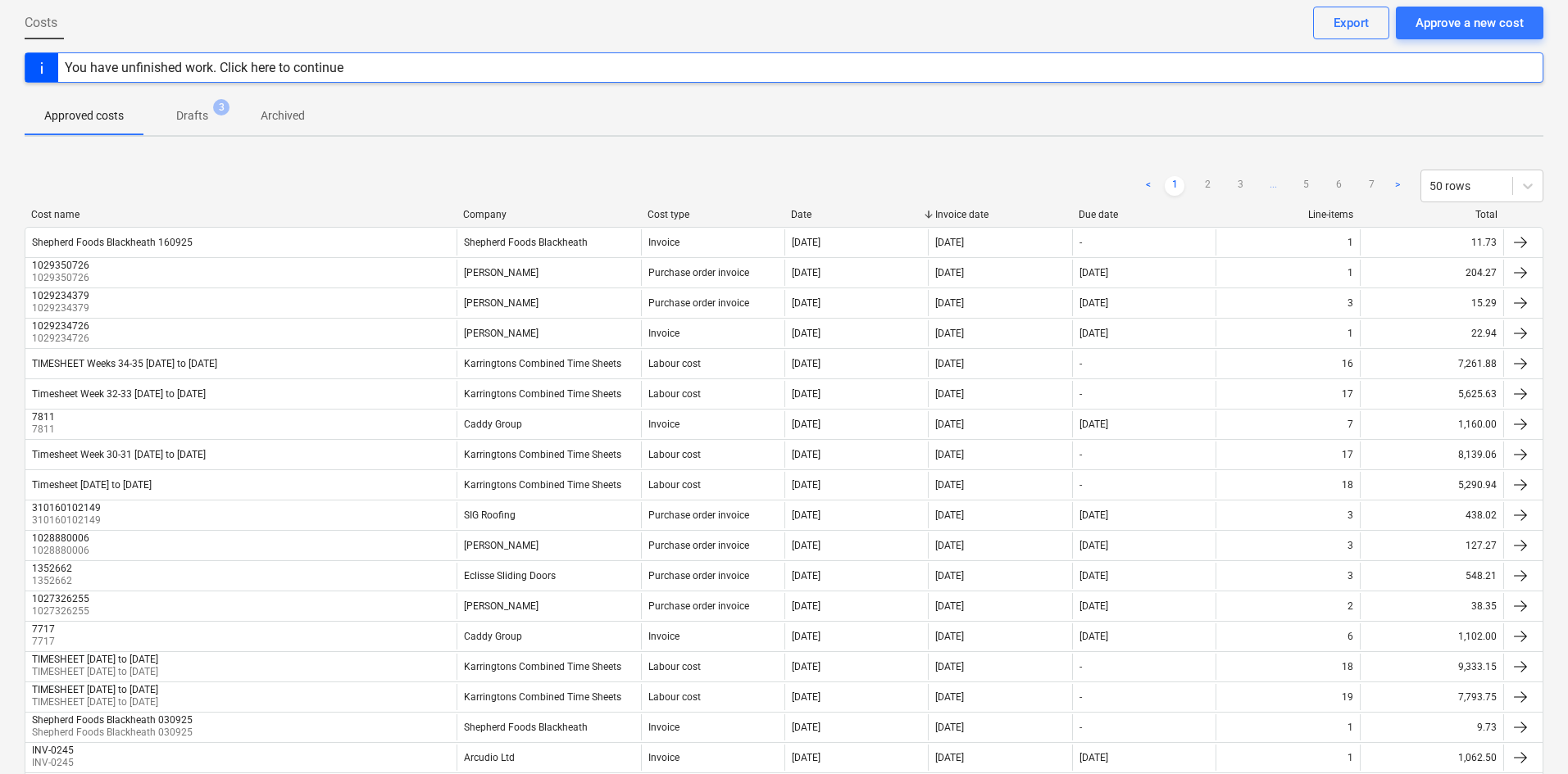
click at [495, 206] on div "< 1 2 3 ... 5 6 7 > 50 rows" at bounding box center [784, 185] width 1519 height 46
click at [486, 216] on div "Company" at bounding box center [549, 214] width 171 height 12
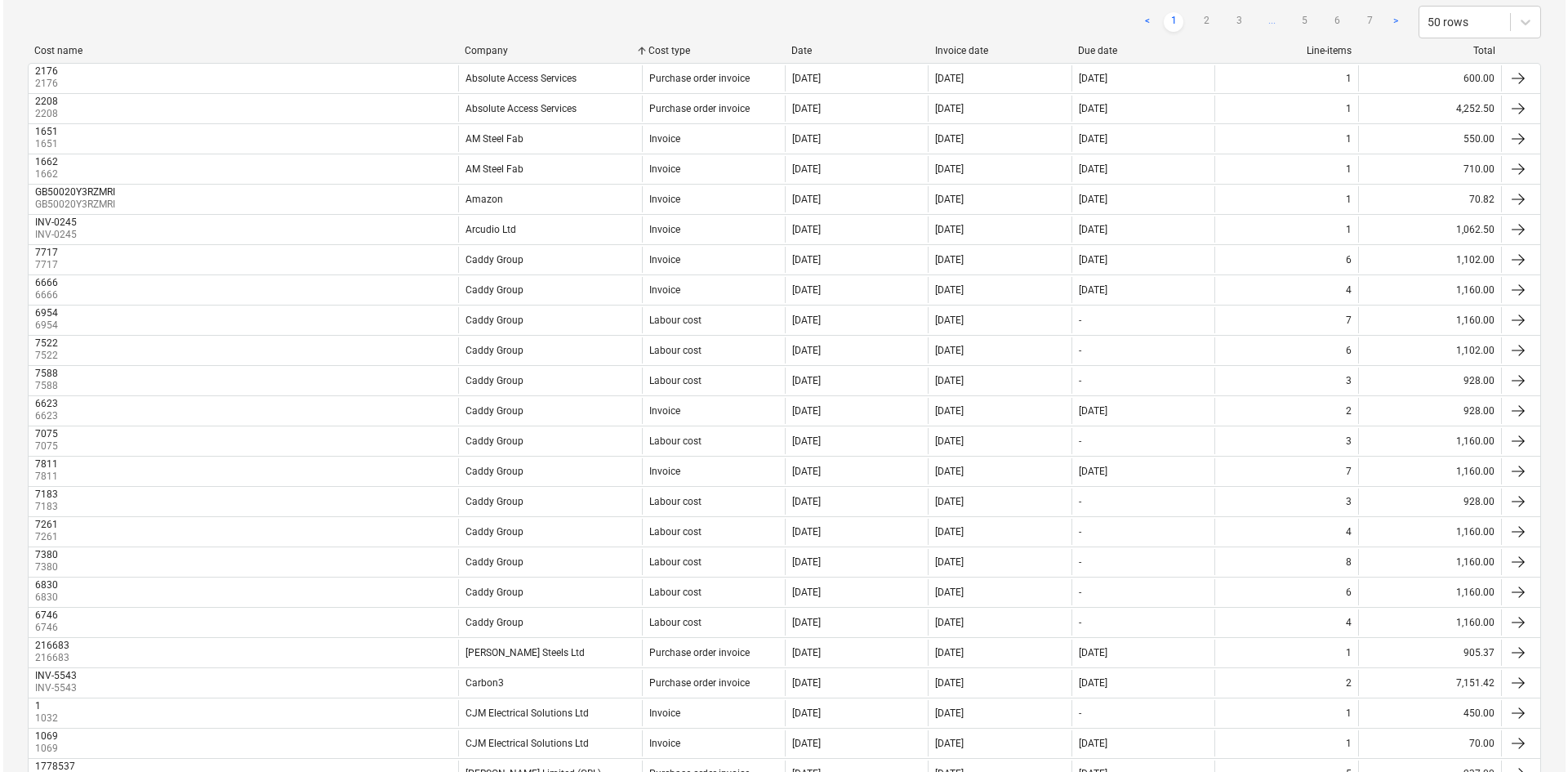
scroll to position [0, 0]
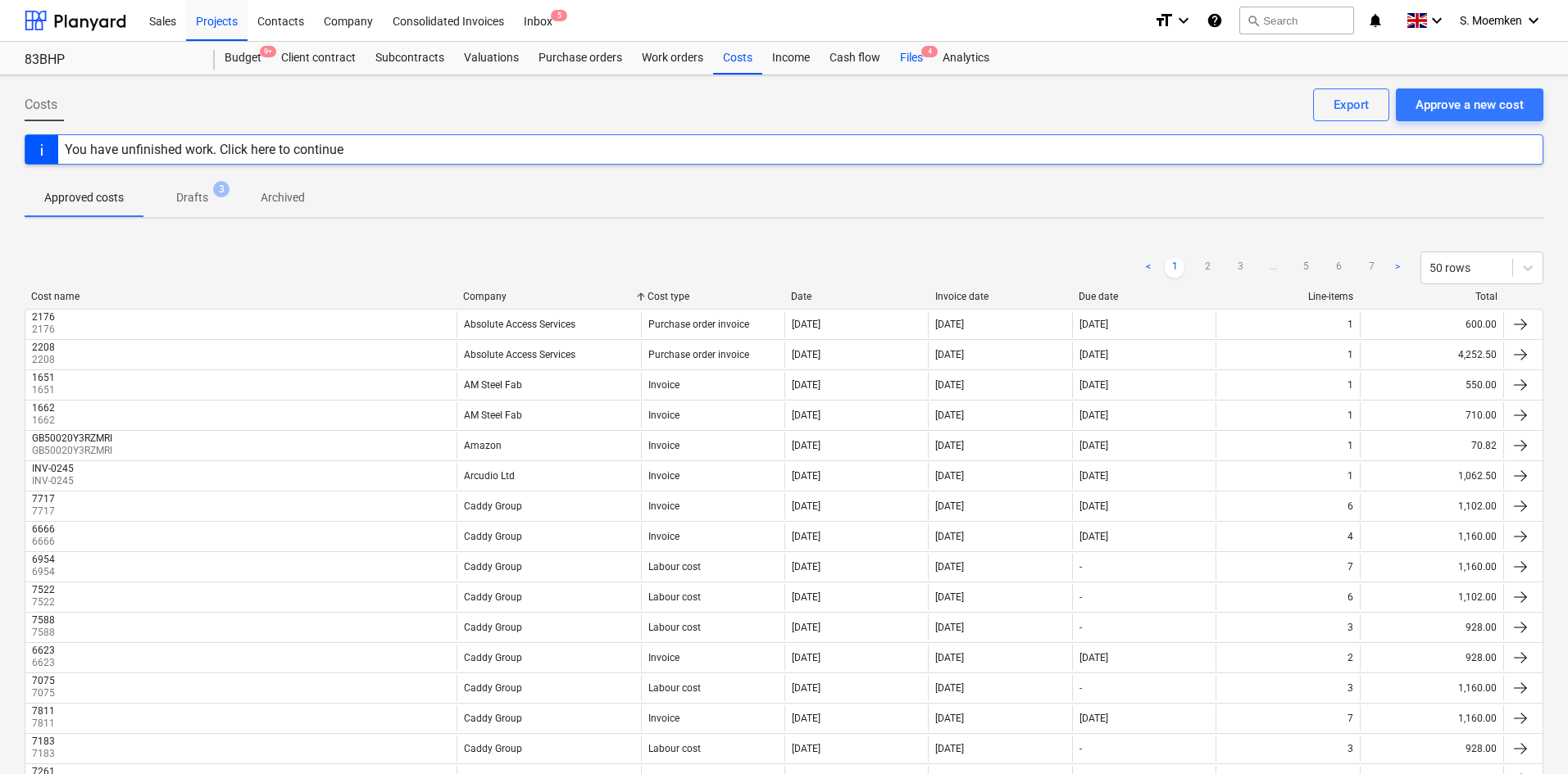
click at [910, 54] on div "Files 4" at bounding box center [911, 57] width 42 height 32
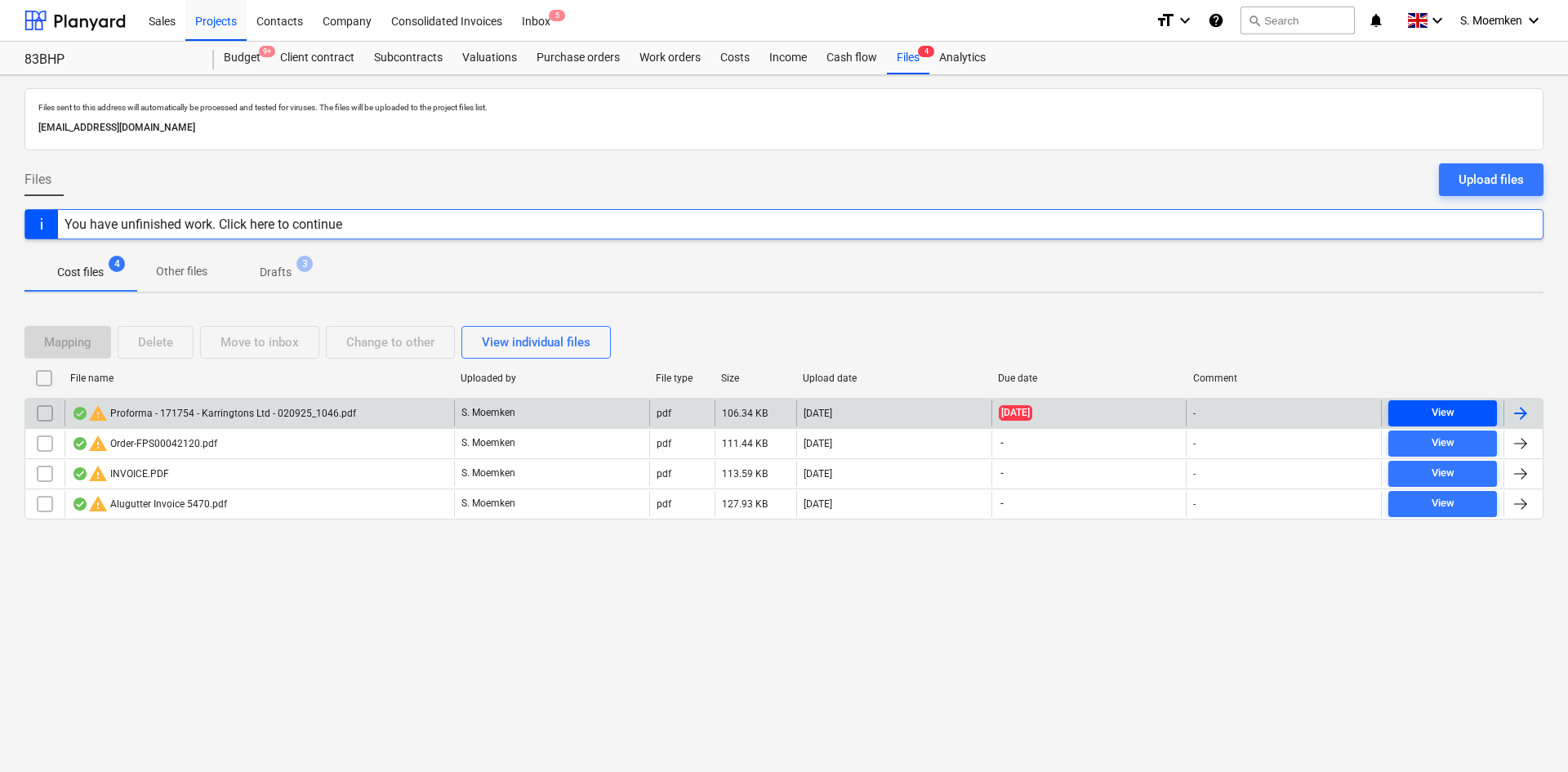
click at [1254, 412] on div "View" at bounding box center [1444, 413] width 23 height 19
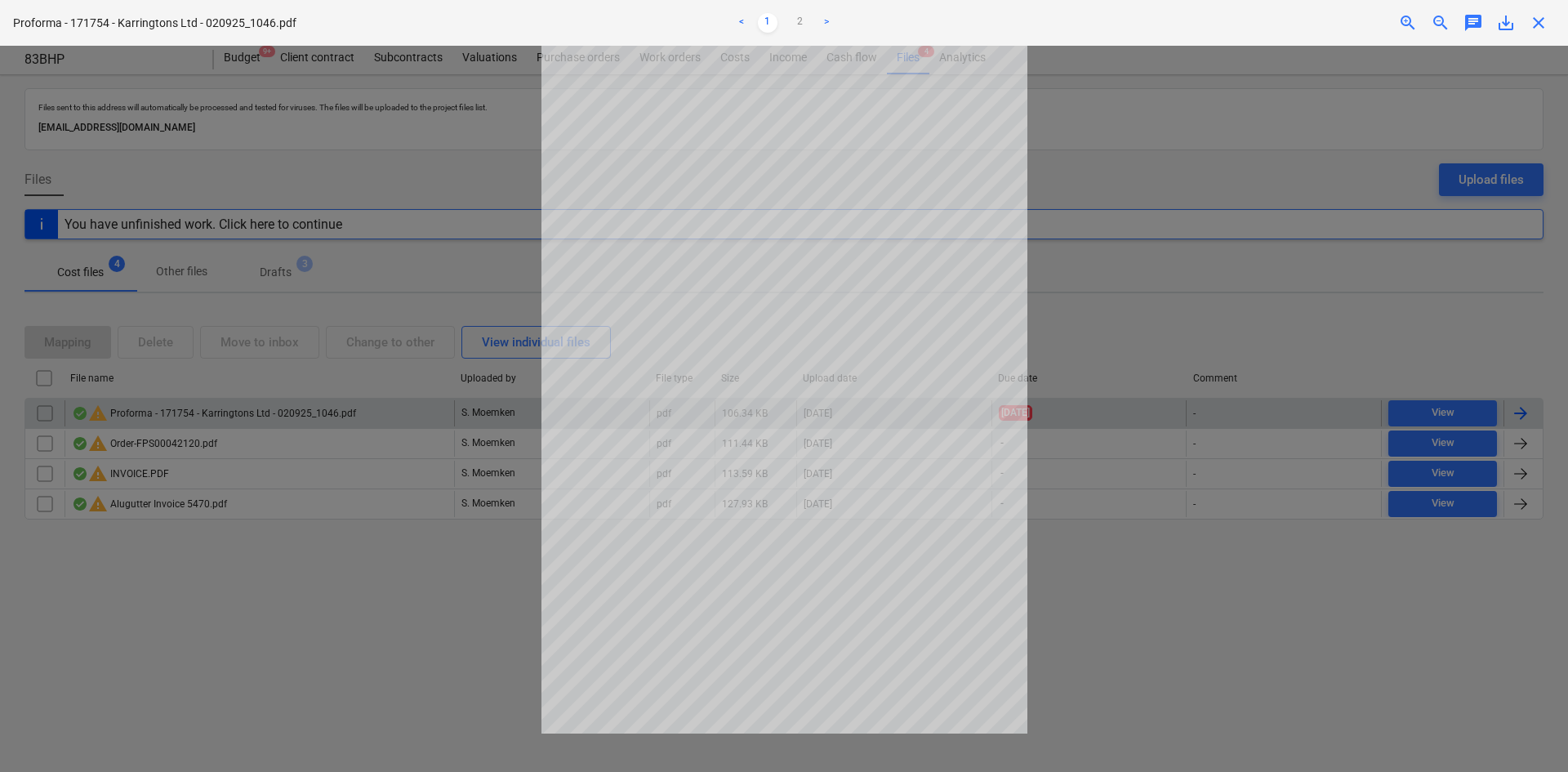
click at [1082, 90] on div at bounding box center [784, 409] width 1568 height 726
click at [1072, 116] on div at bounding box center [784, 409] width 1568 height 726
click at [1254, 25] on span "close" at bounding box center [1539, 23] width 20 height 20
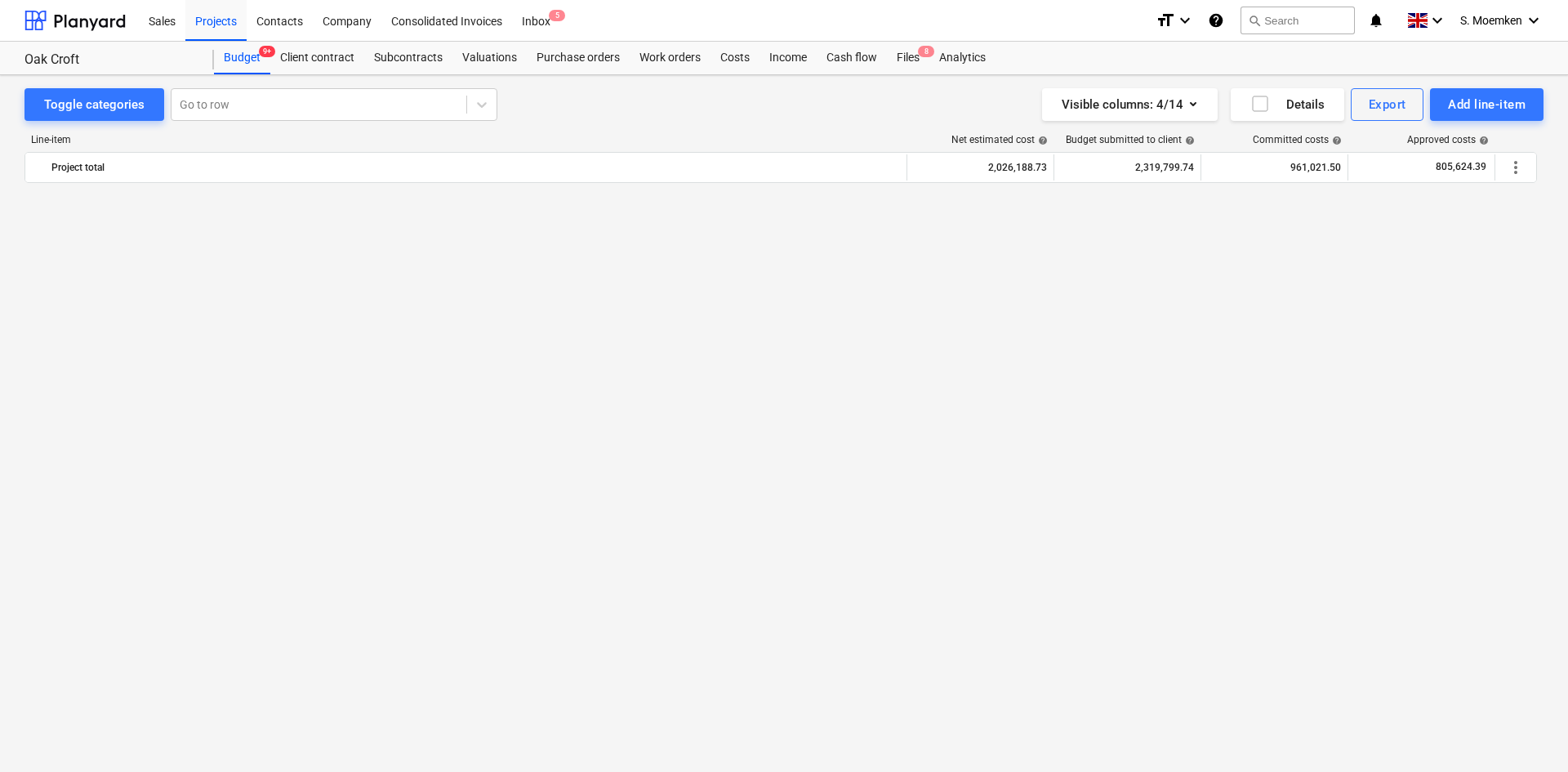
scroll to position [2741, 0]
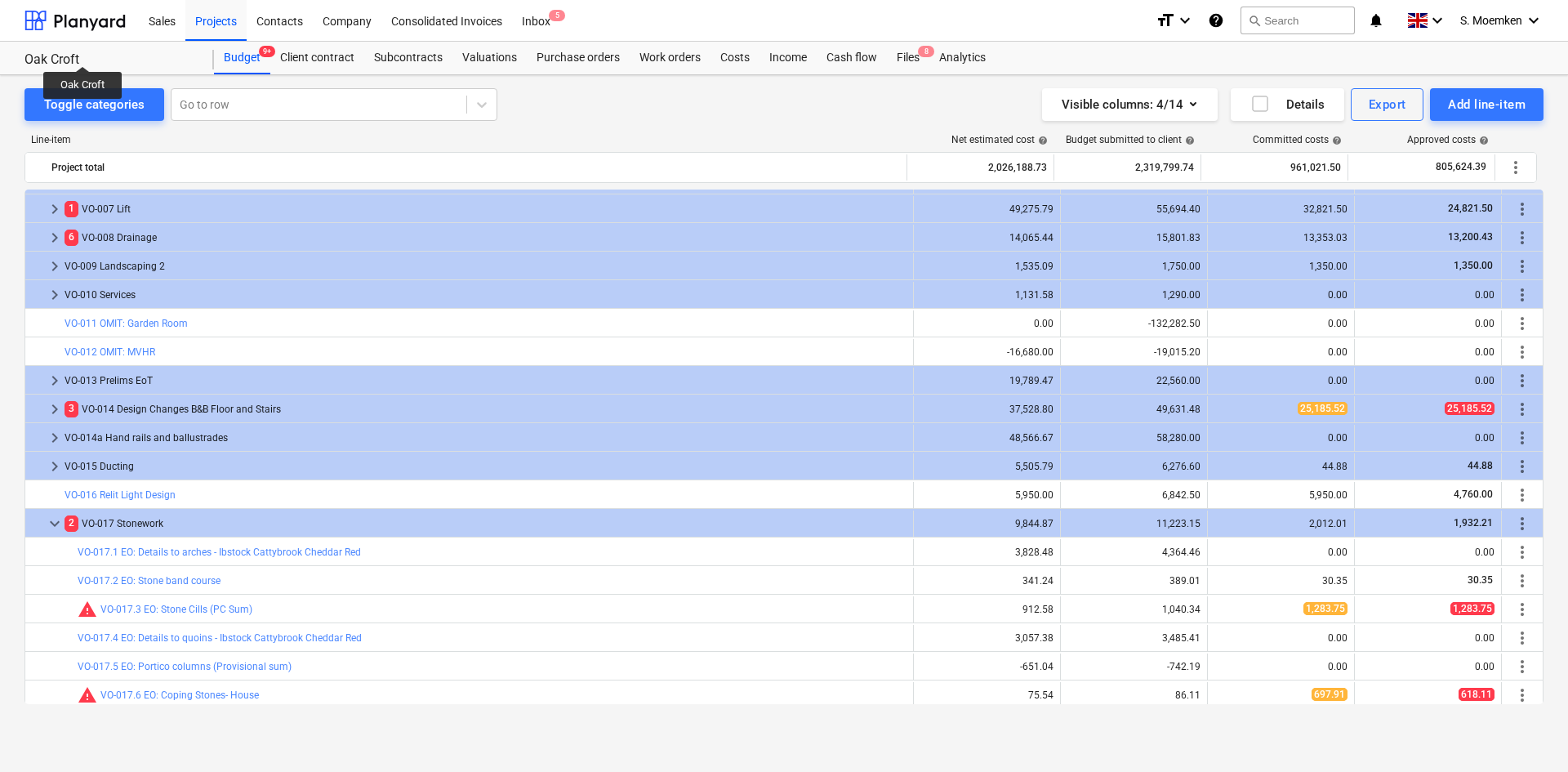
click at [84, 50] on div "Oak Croft Oak Croft" at bounding box center [119, 57] width 190 height 32
click at [222, 17] on div "Projects" at bounding box center [216, 20] width 61 height 41
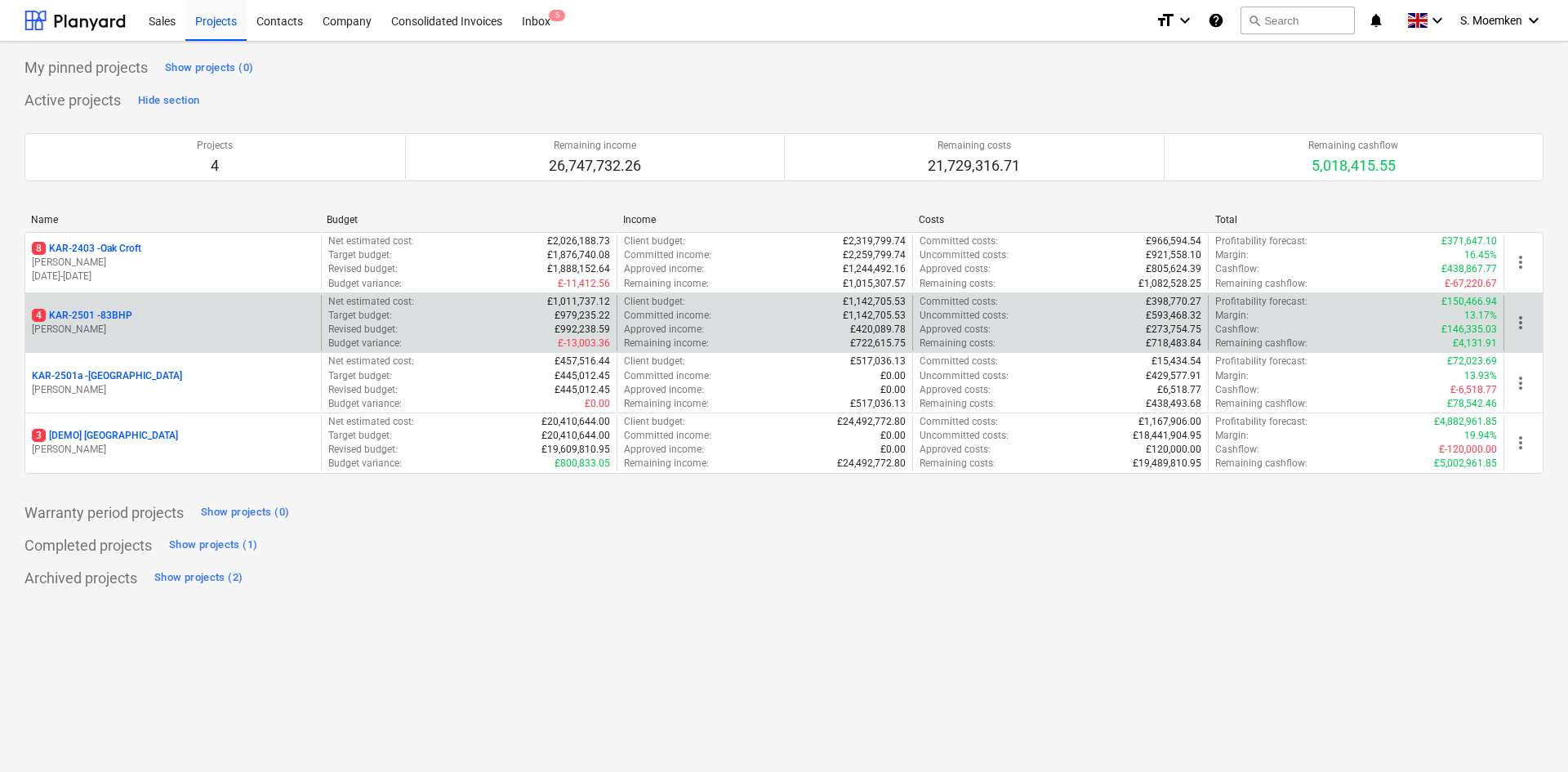
click at [117, 339] on div "4 KAR-2501 - 83BHP [PERSON_NAME]" at bounding box center [173, 323] width 296 height 56
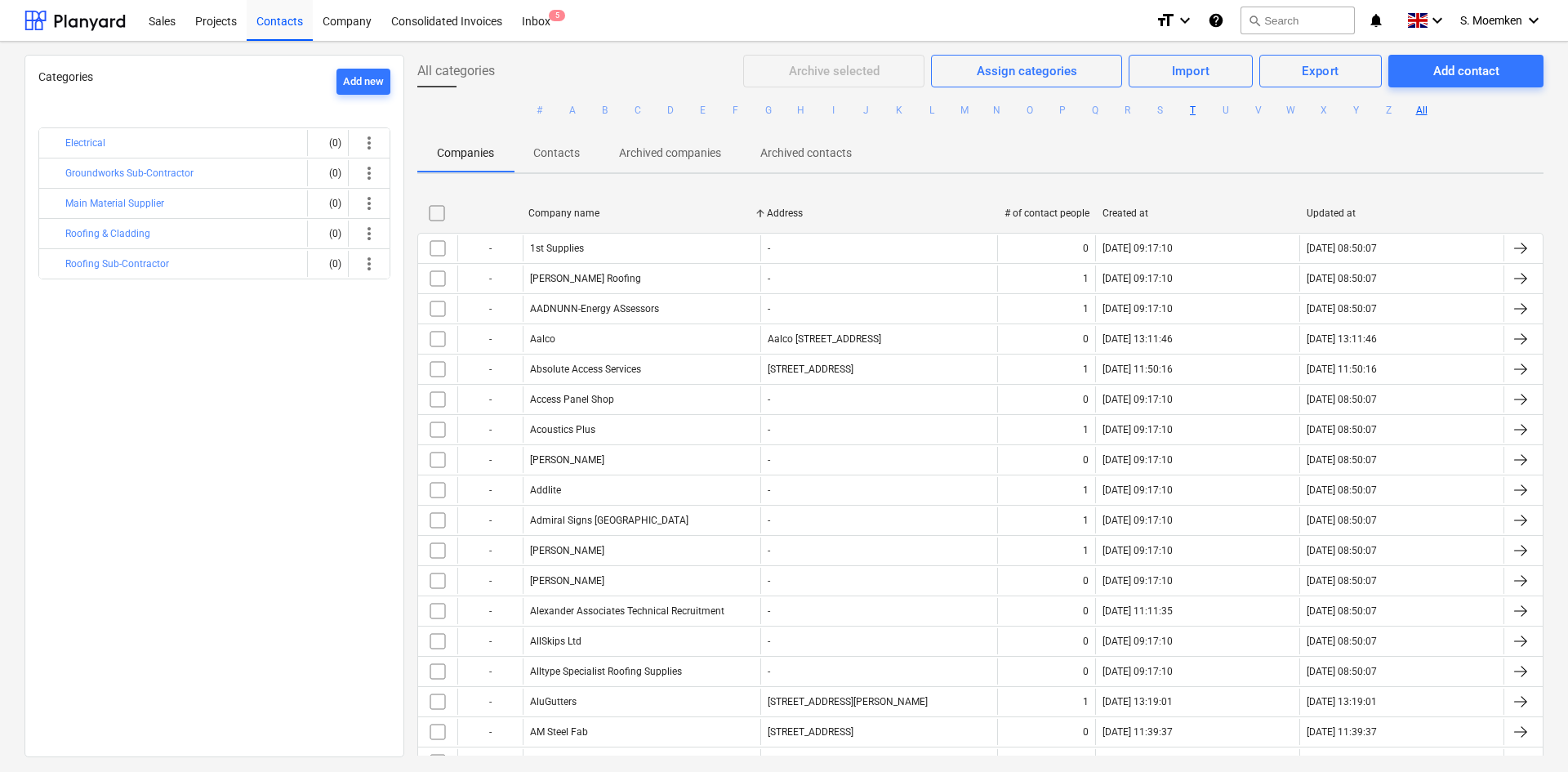
click at [1190, 109] on button "T" at bounding box center [1193, 110] width 20 height 20
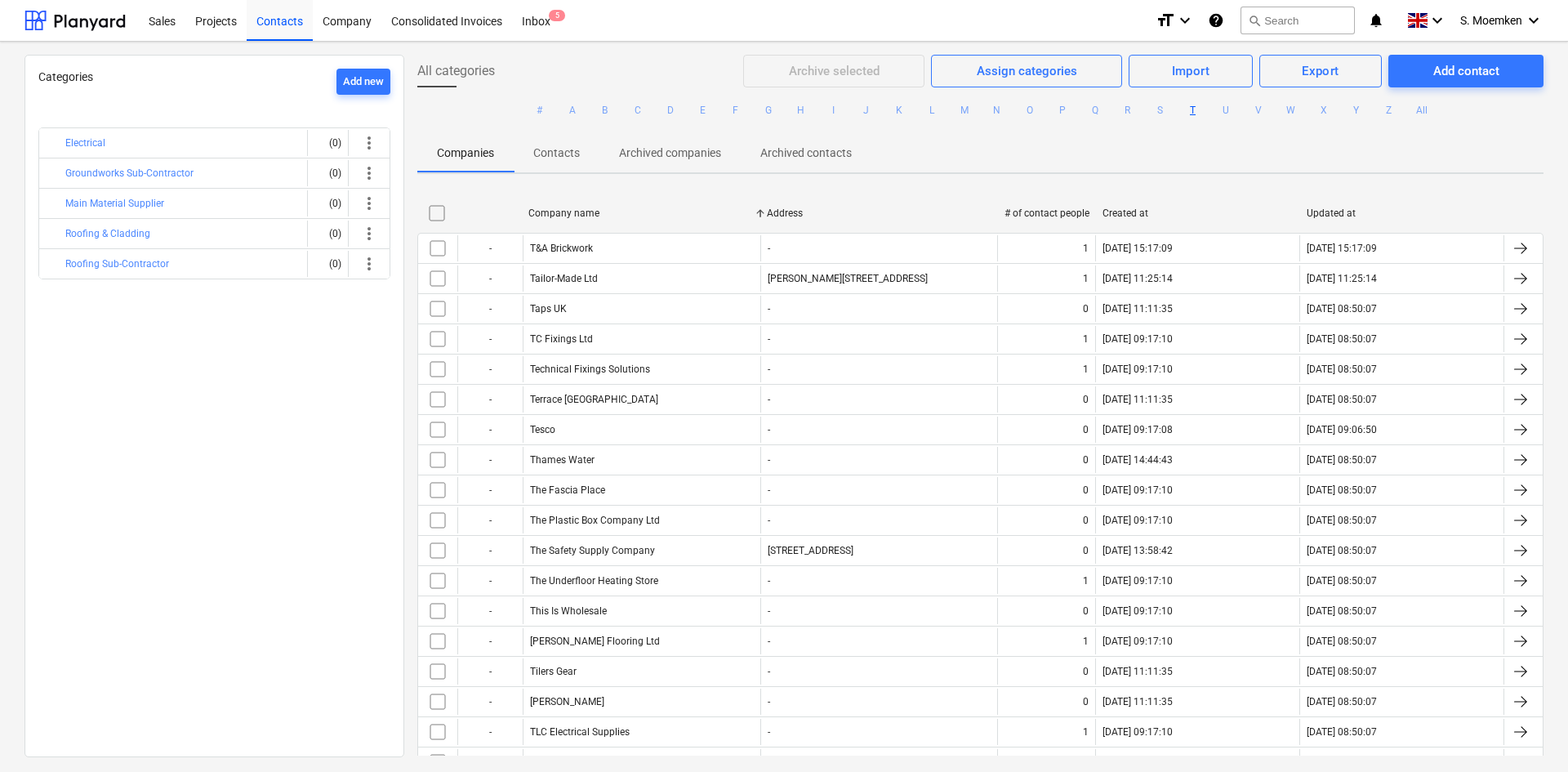
click at [575, 215] on div "Company name" at bounding box center [641, 213] width 225 height 12
checkbox input "false"
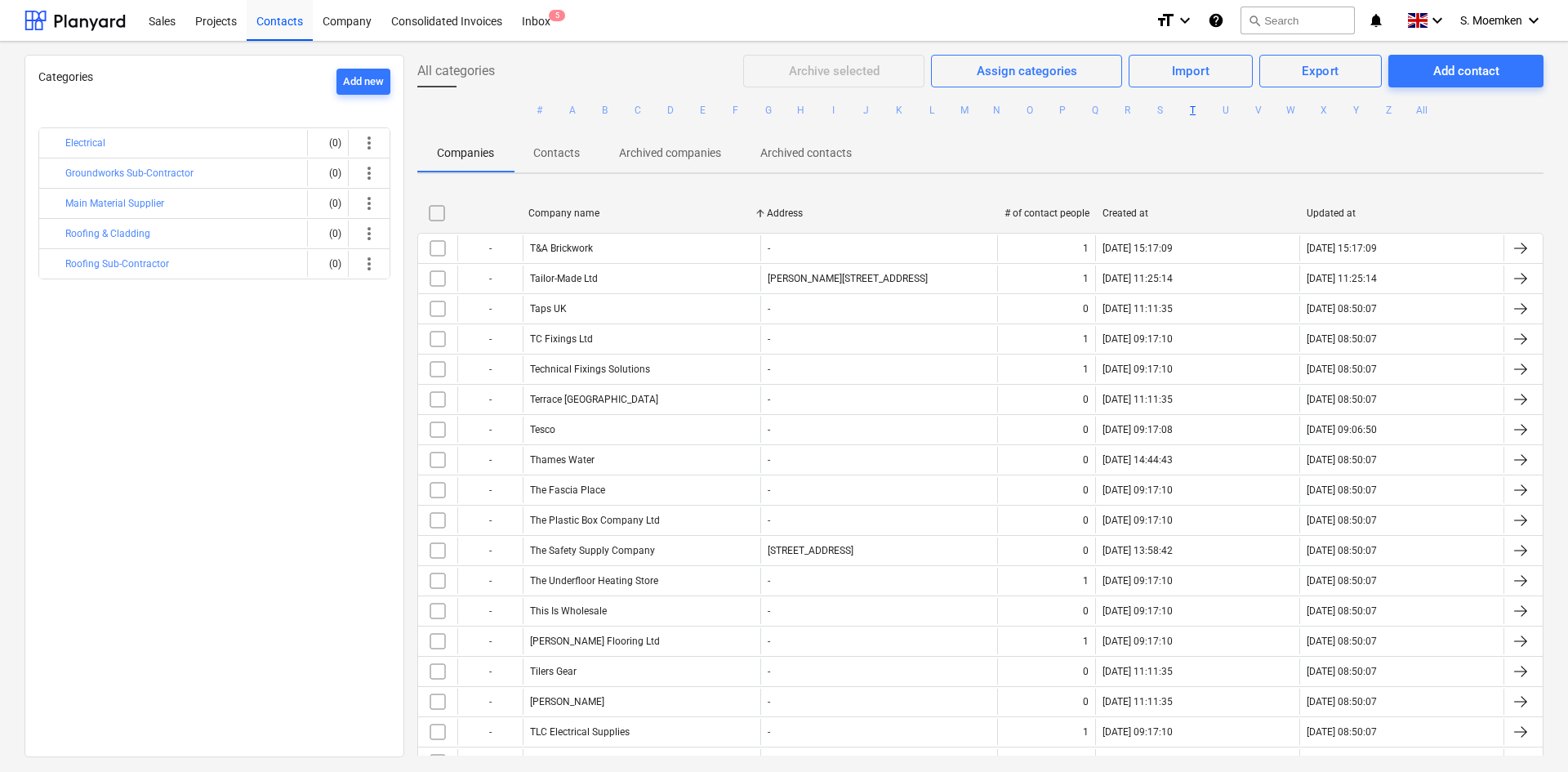
checkbox input "false"
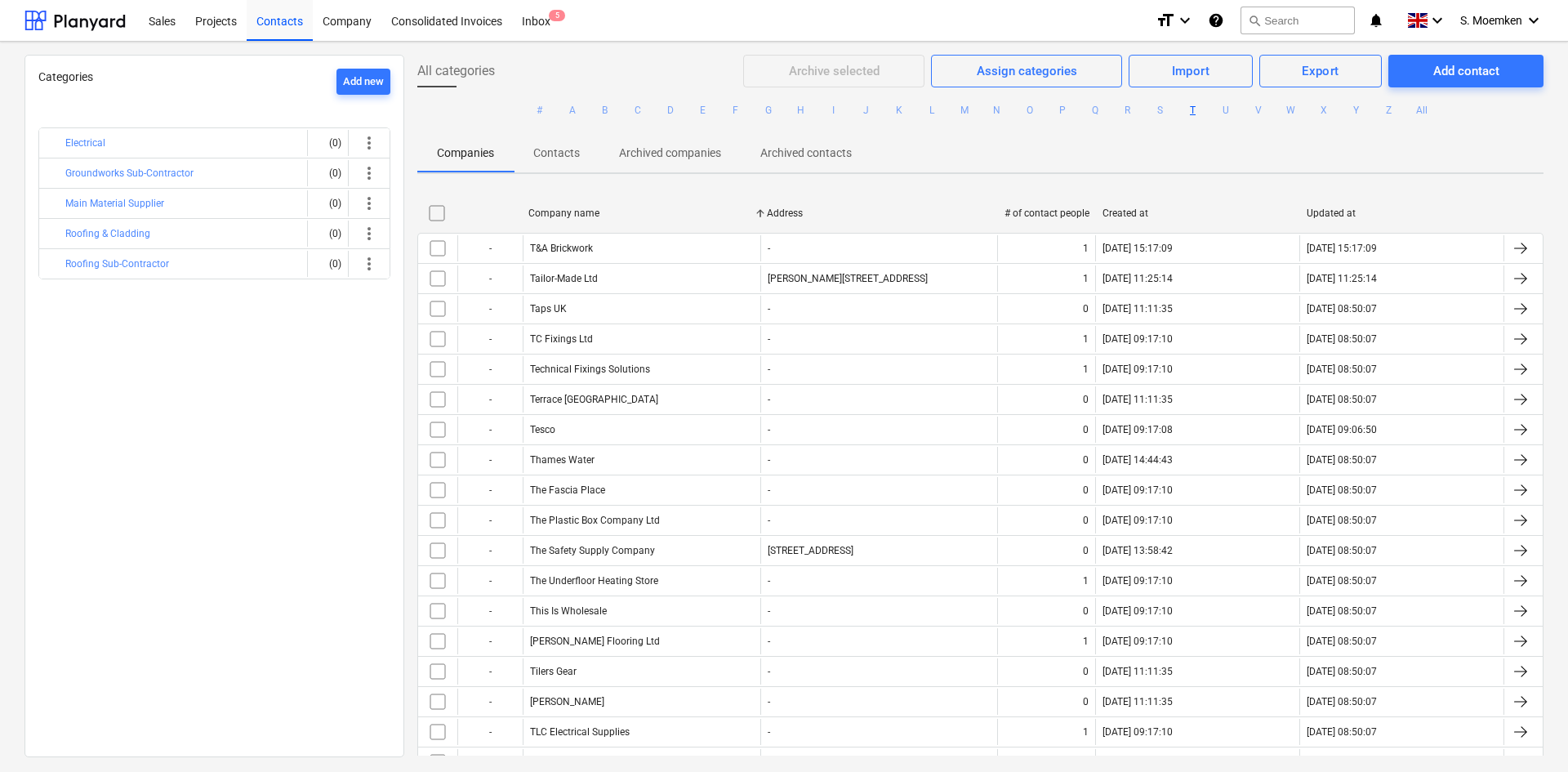
checkbox input "false"
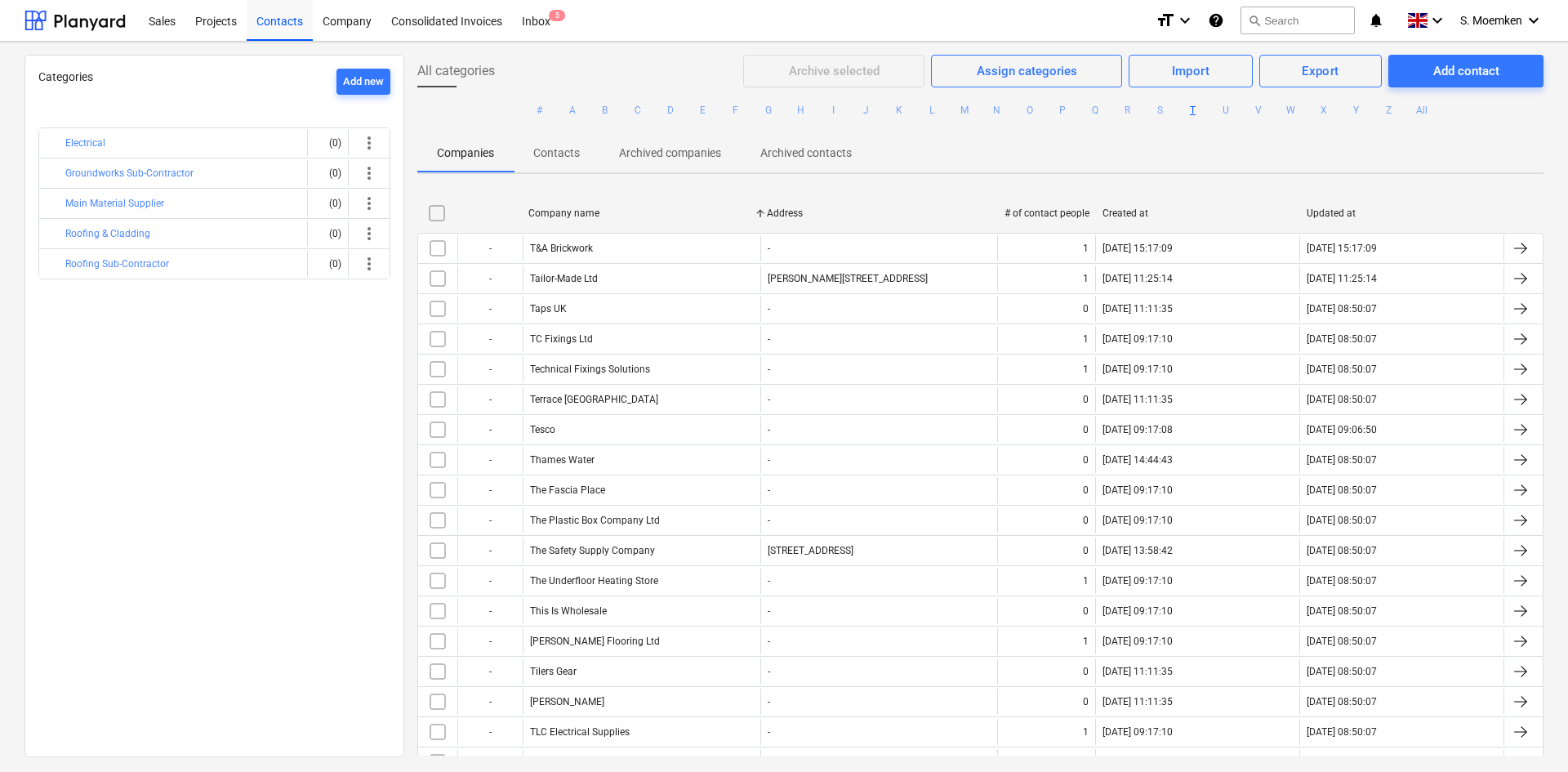
checkbox input "false"
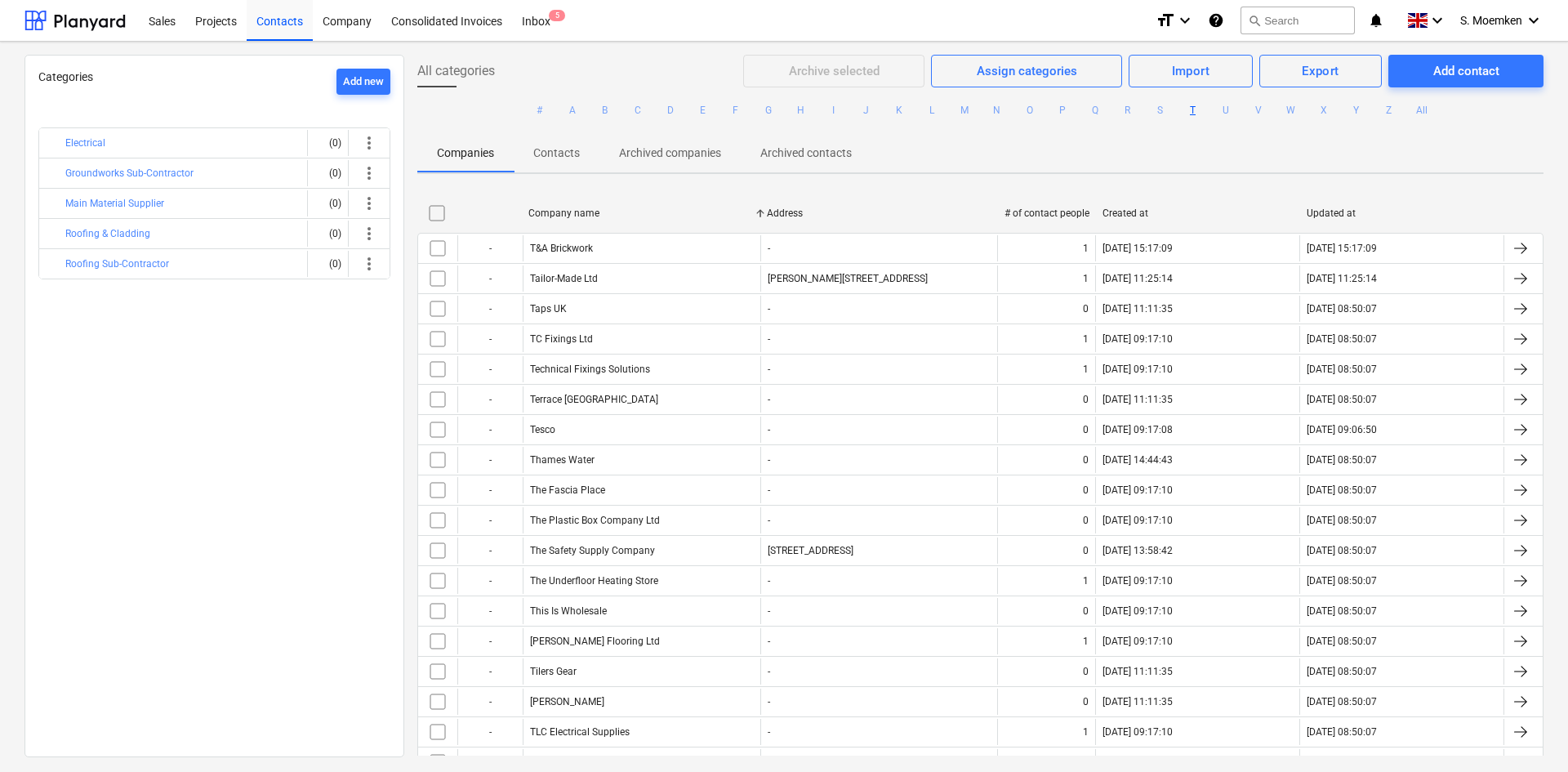
checkbox input "false"
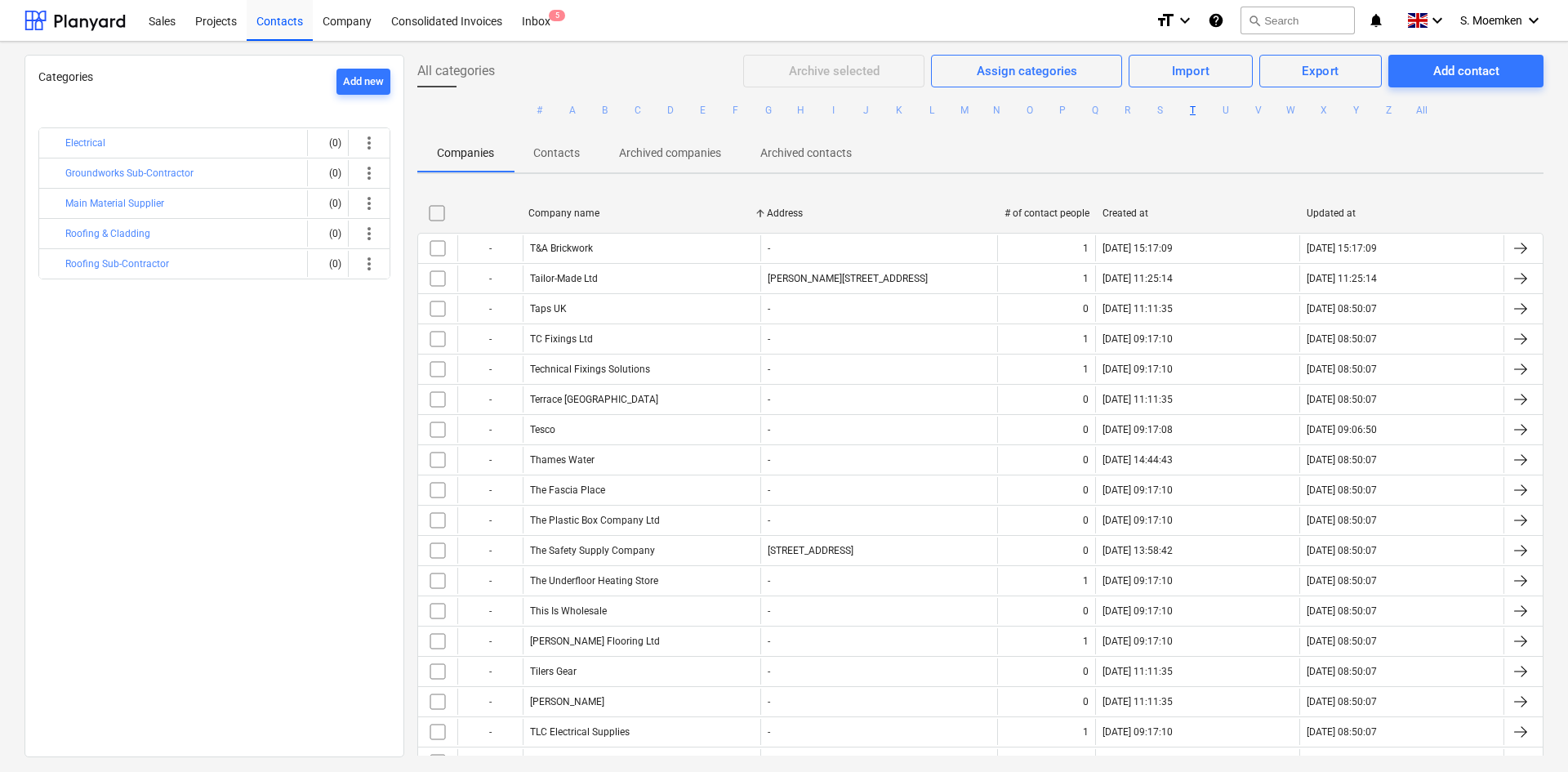
checkbox input "false"
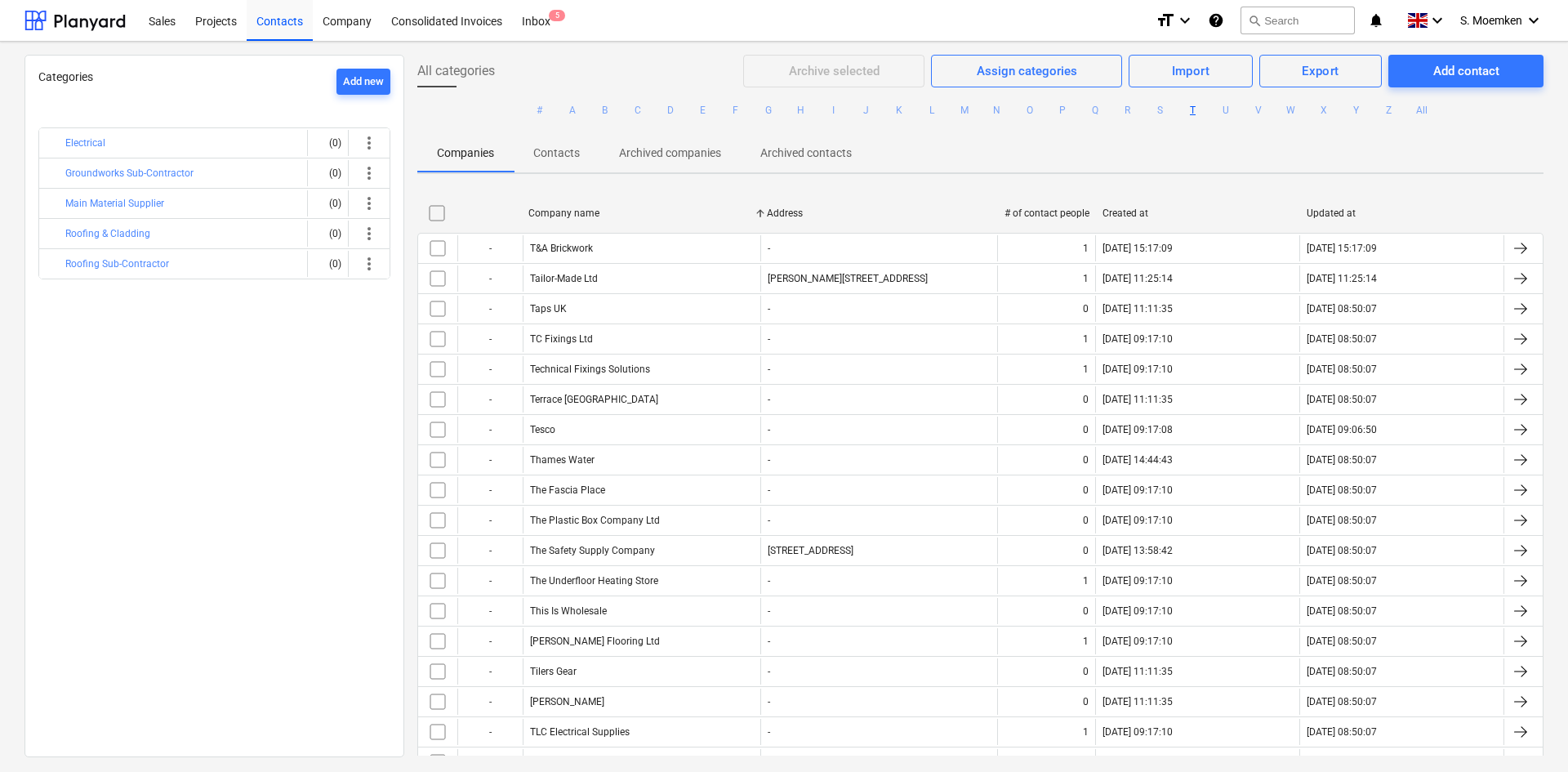
checkbox input "false"
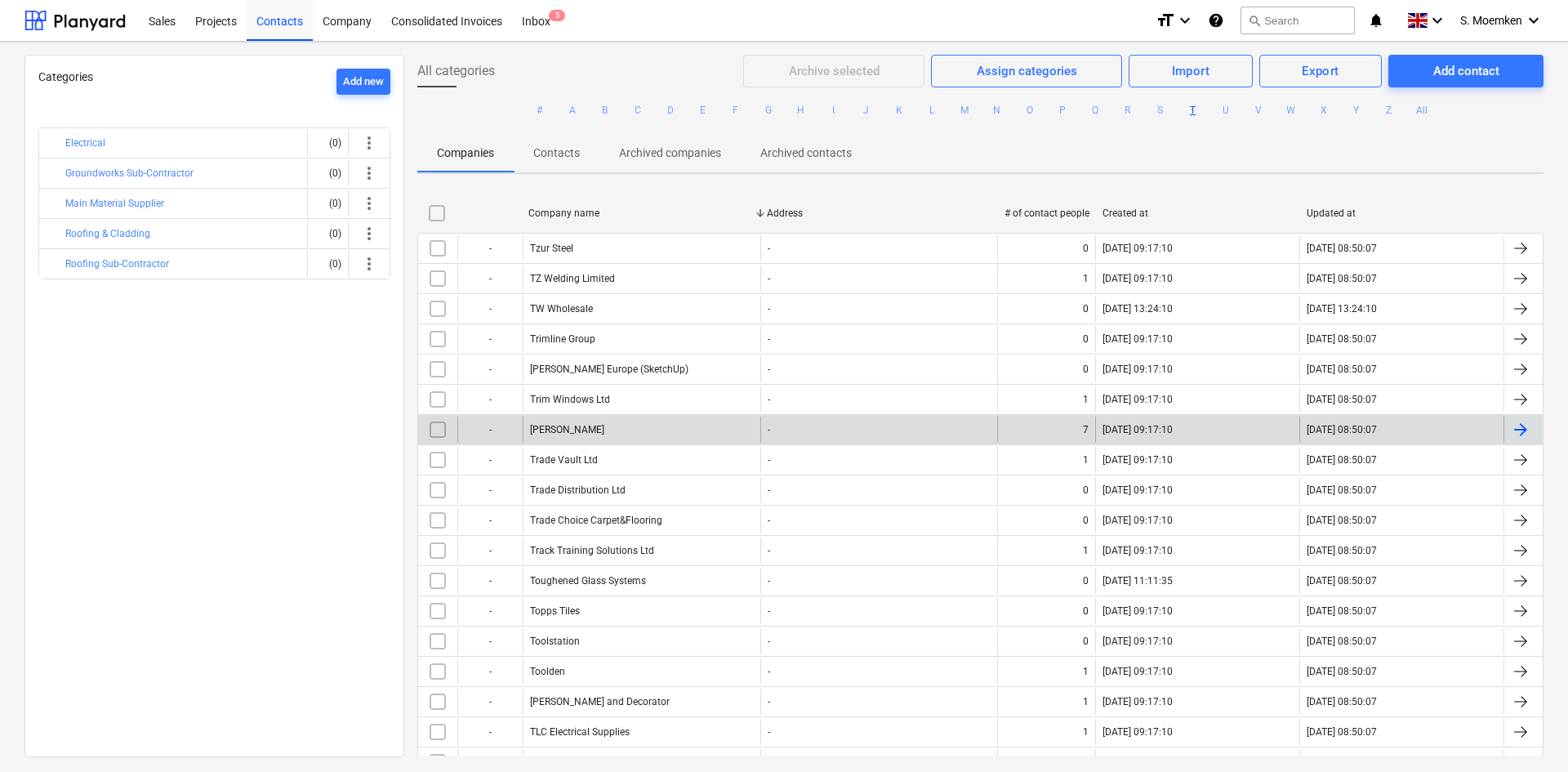
click at [607, 437] on div "[PERSON_NAME]" at bounding box center [641, 430] width 238 height 27
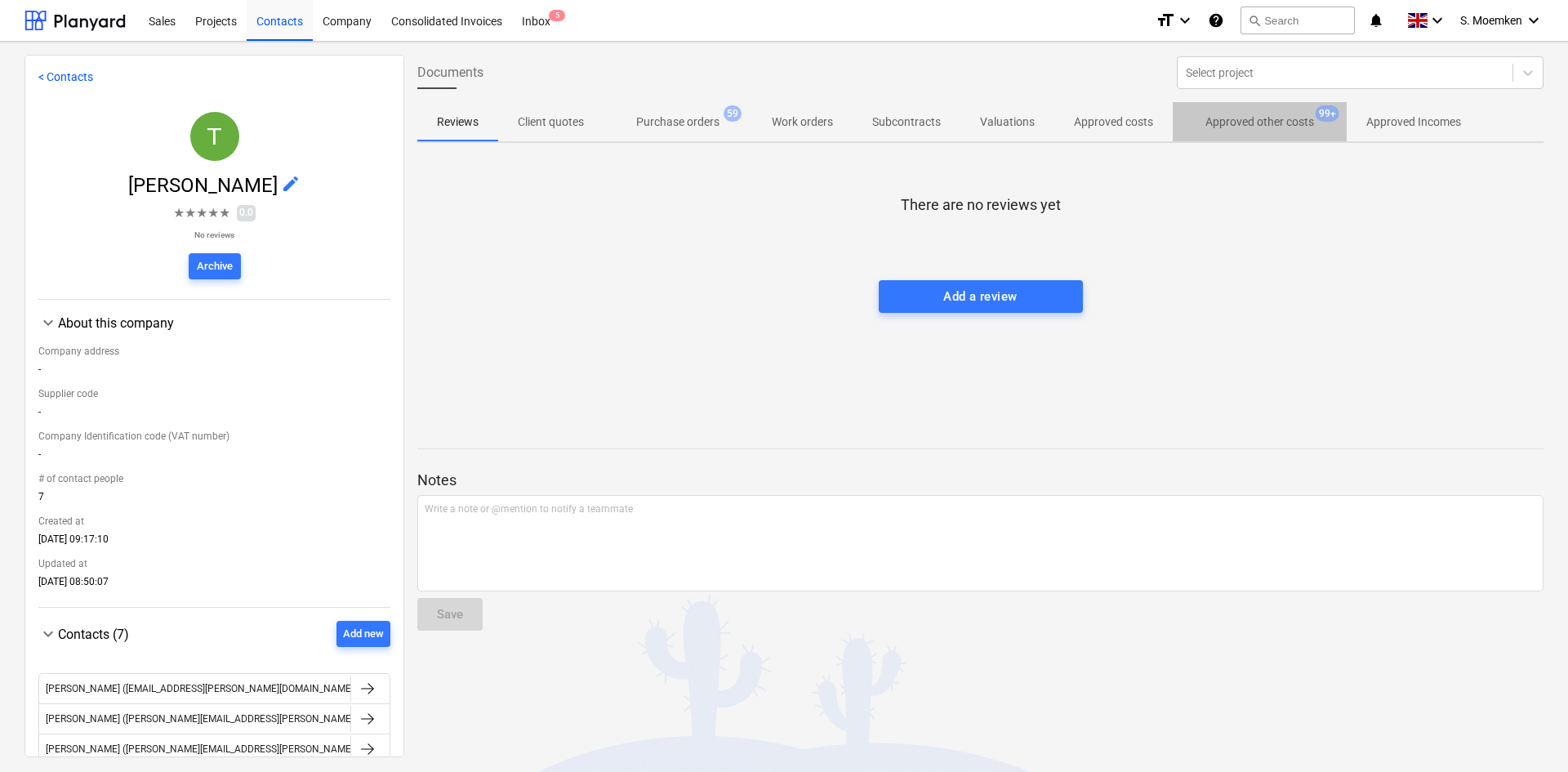
click at [1272, 124] on p "Approved other costs" at bounding box center [1260, 122] width 109 height 17
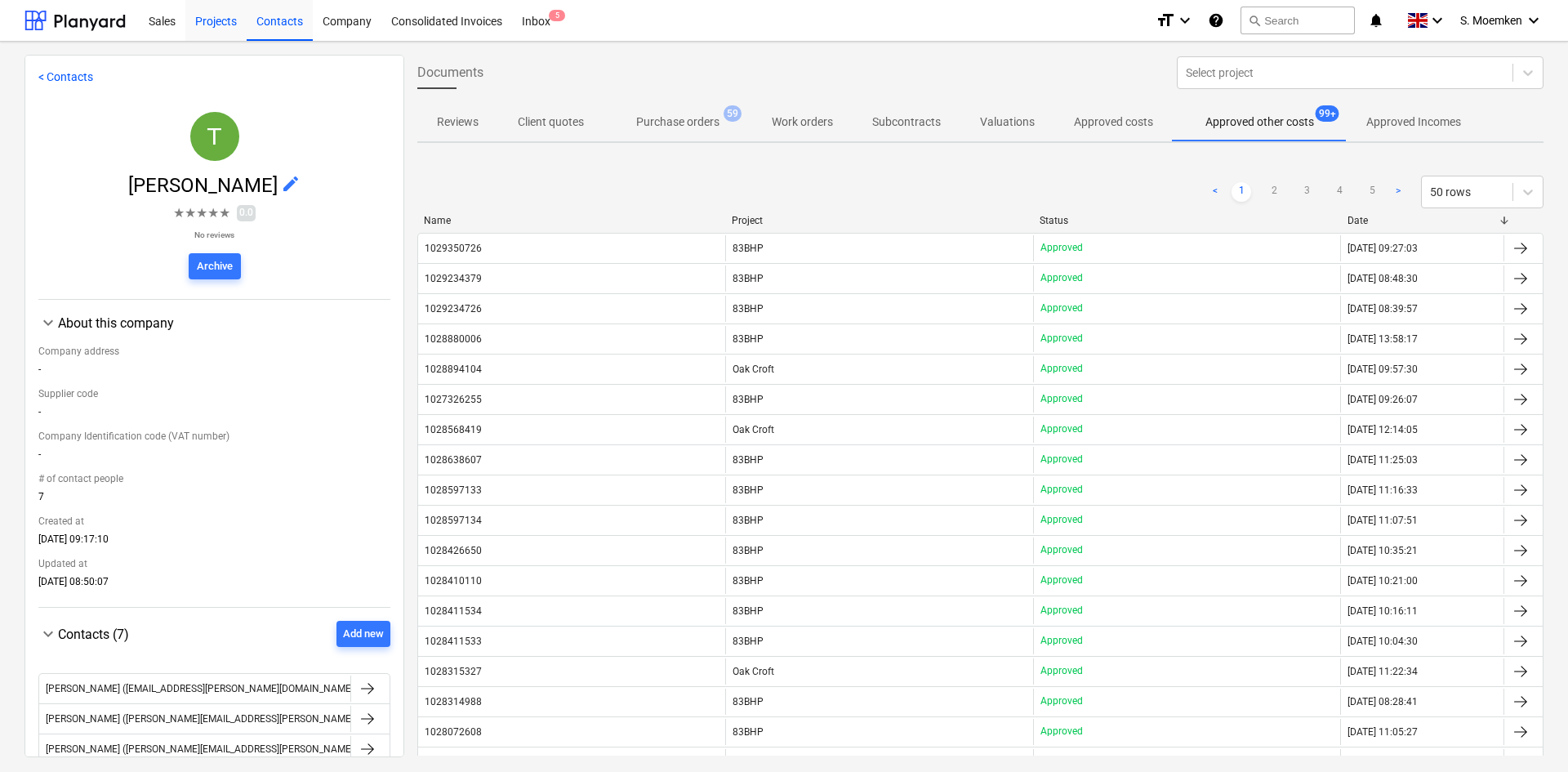
click at [211, 20] on div "Projects" at bounding box center [216, 20] width 61 height 41
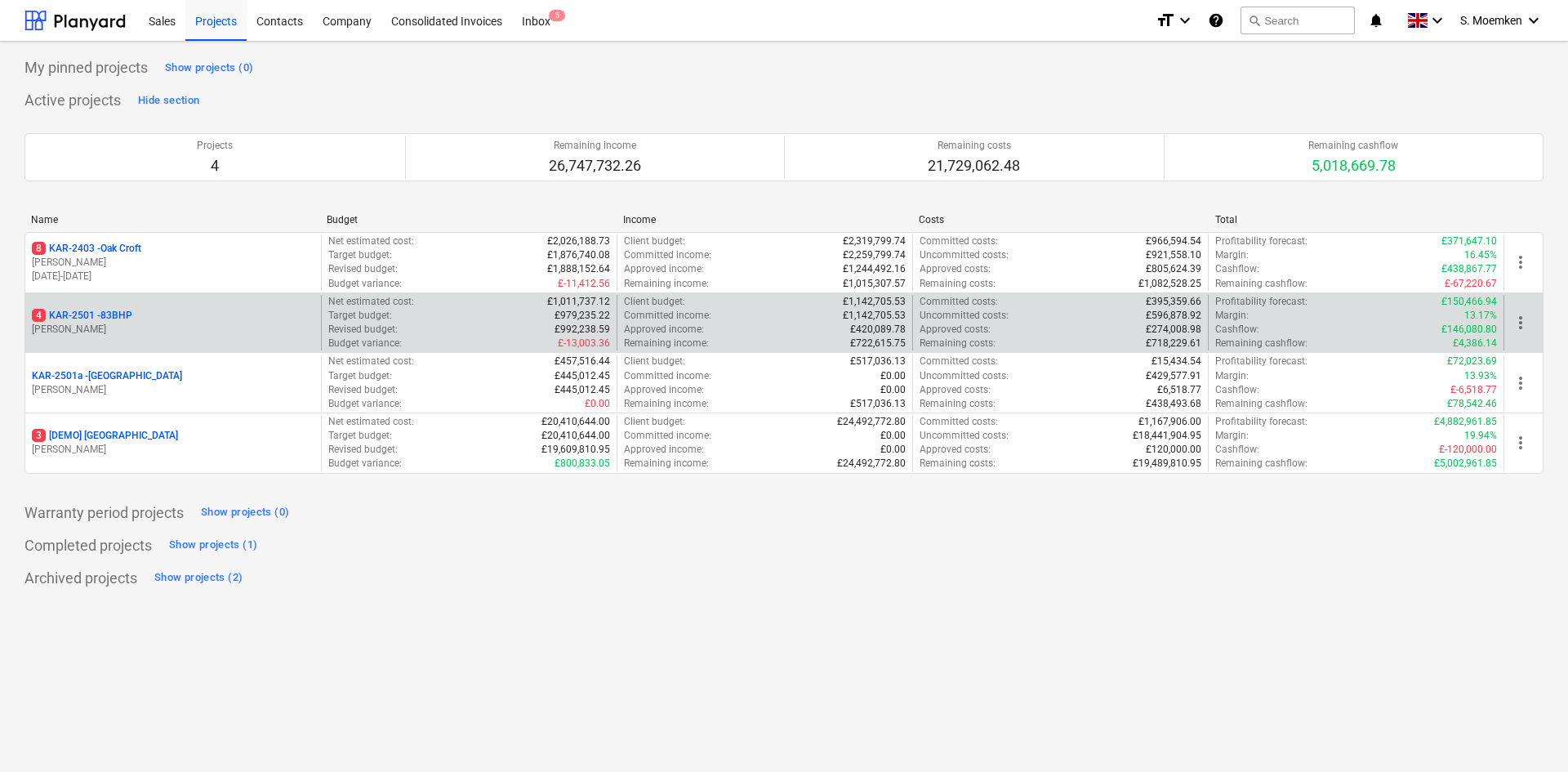
click at [128, 330] on p "G. Eastwood" at bounding box center [172, 329] width 283 height 14
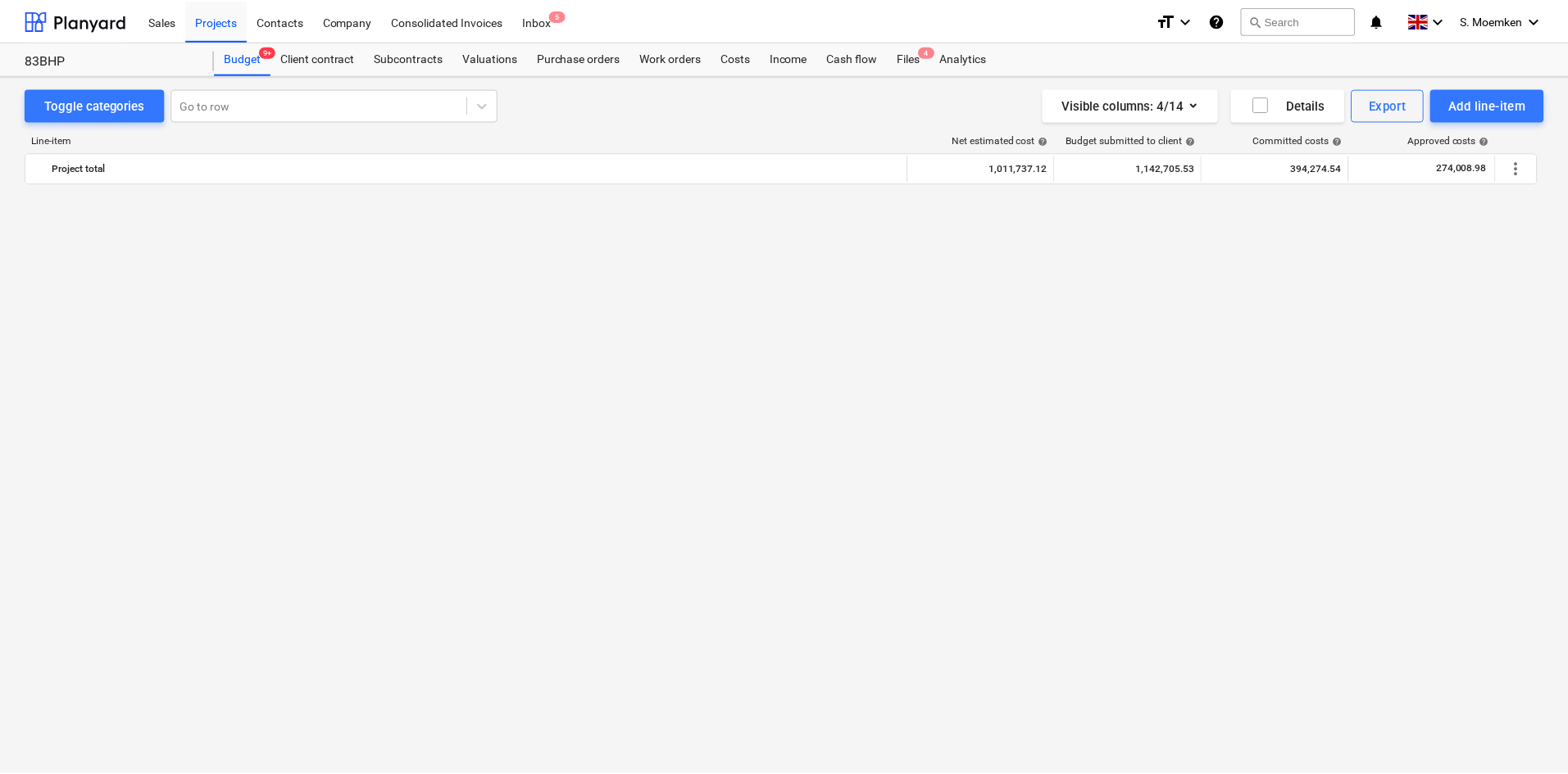
scroll to position [2786, 0]
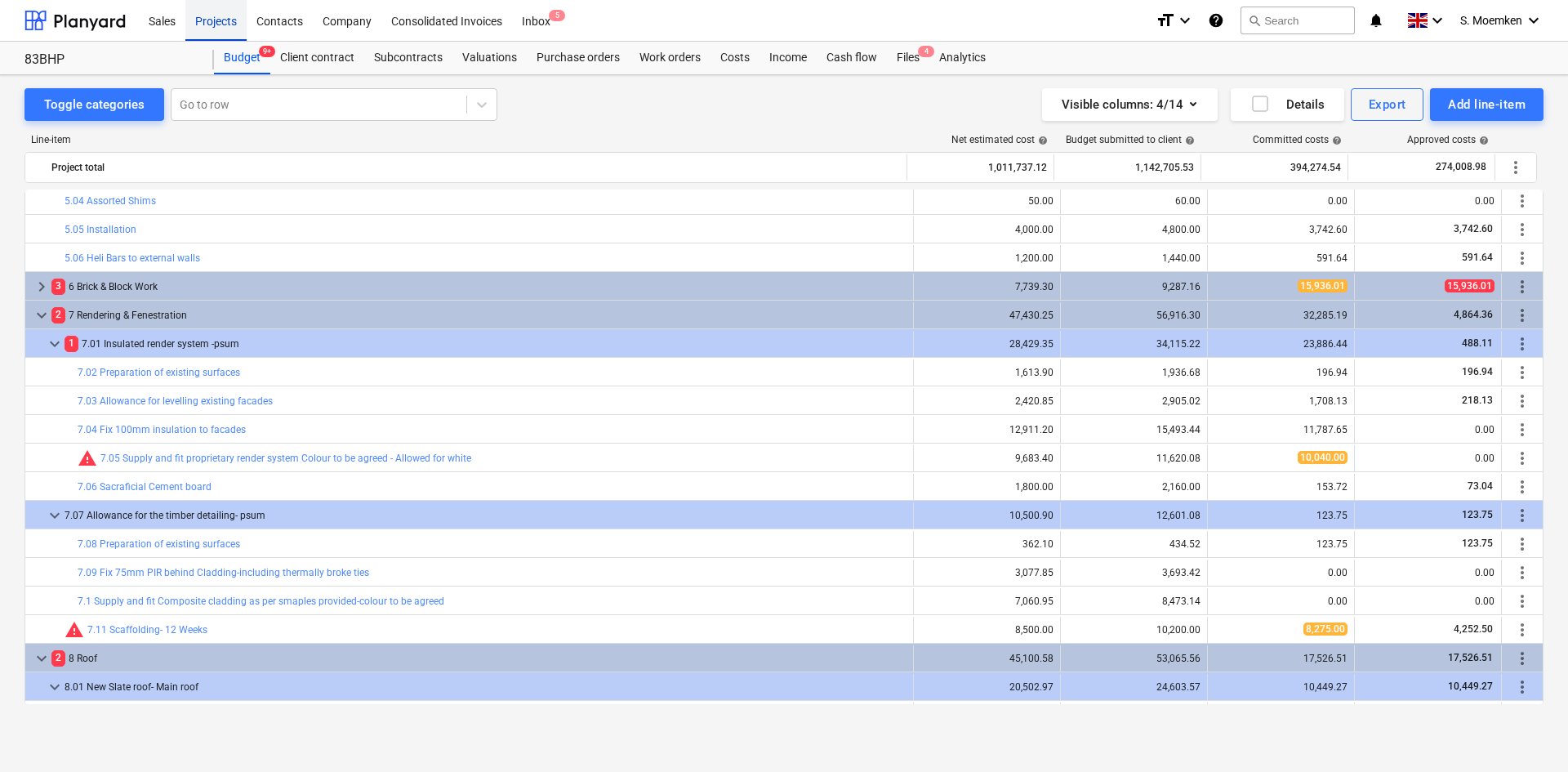
click at [210, 17] on div "Projects" at bounding box center [216, 20] width 61 height 41
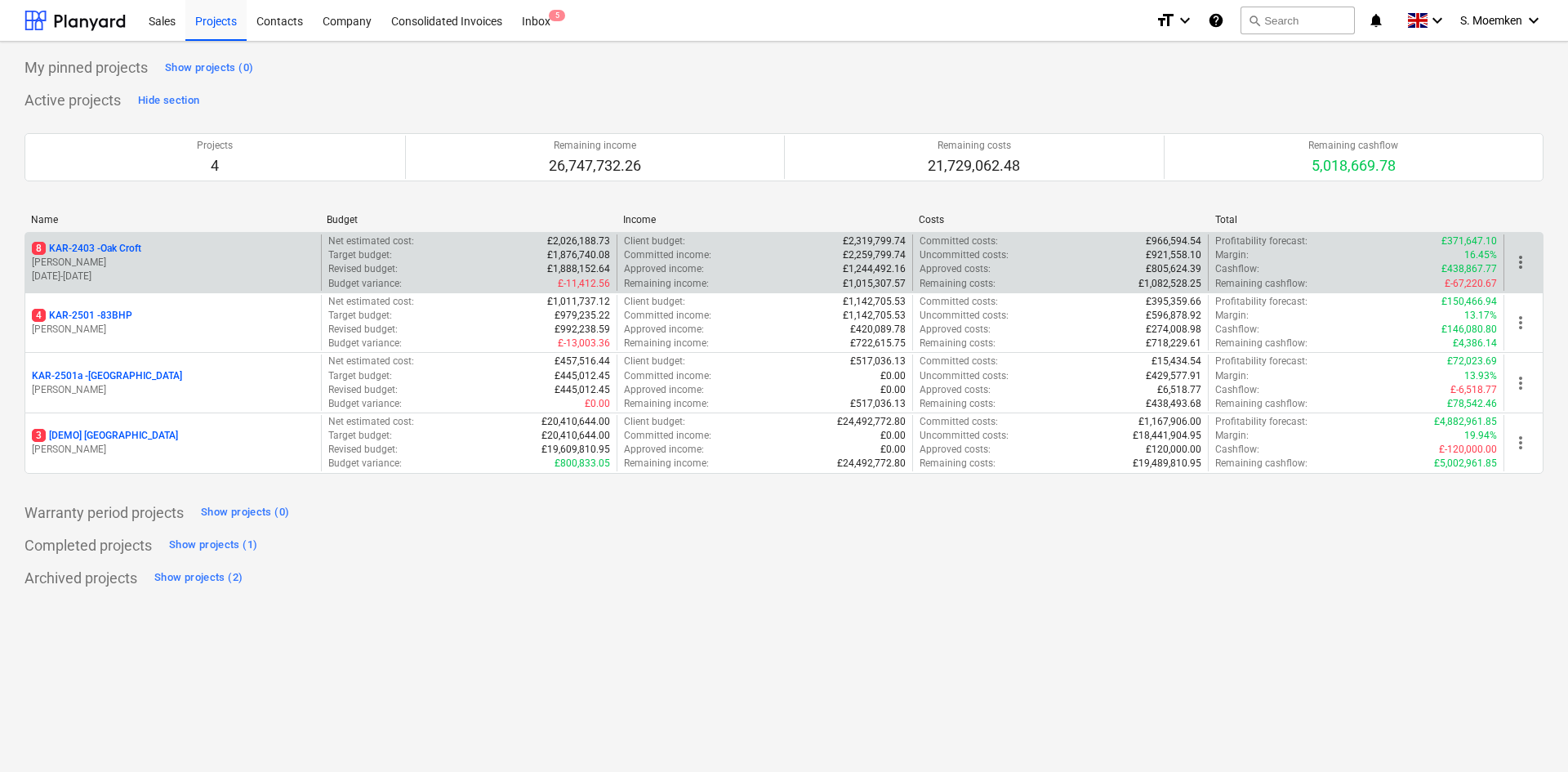
click at [99, 248] on p "8 KAR-2403 - Oak Croft" at bounding box center [86, 249] width 109 height 14
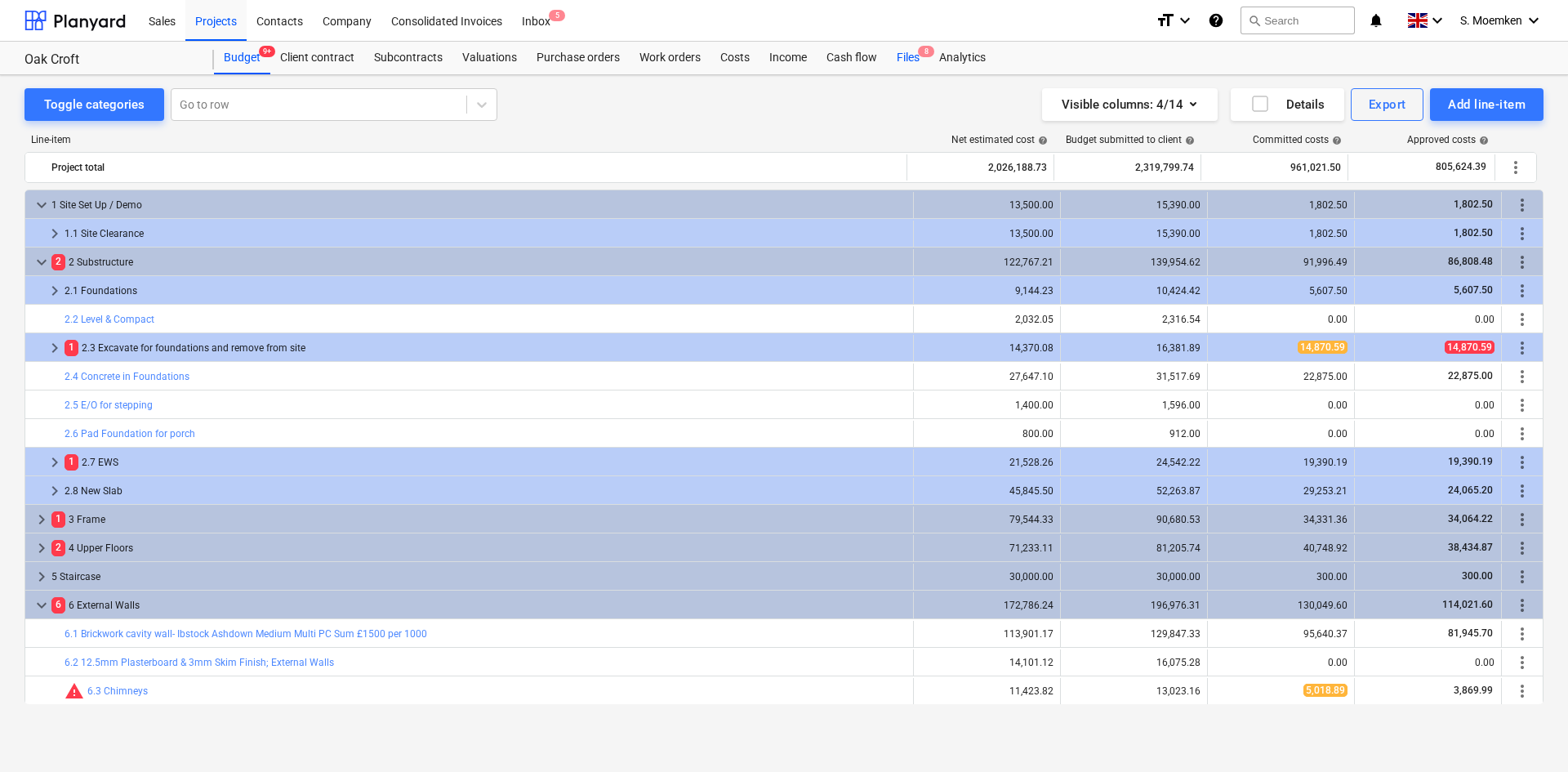
click at [917, 54] on div "Files 8" at bounding box center [907, 57] width 42 height 32
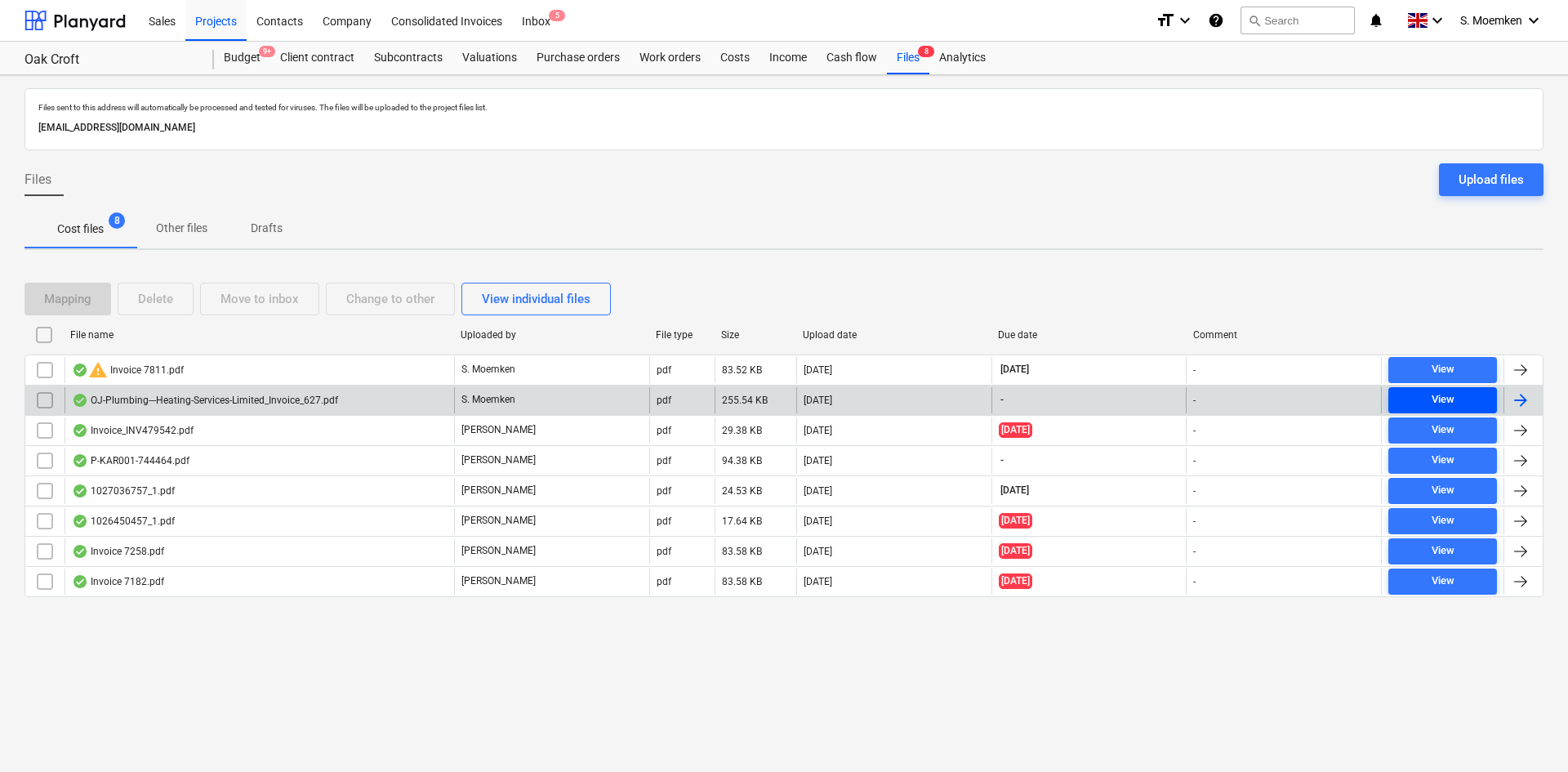
click at [1441, 403] on div "View" at bounding box center [1444, 400] width 23 height 19
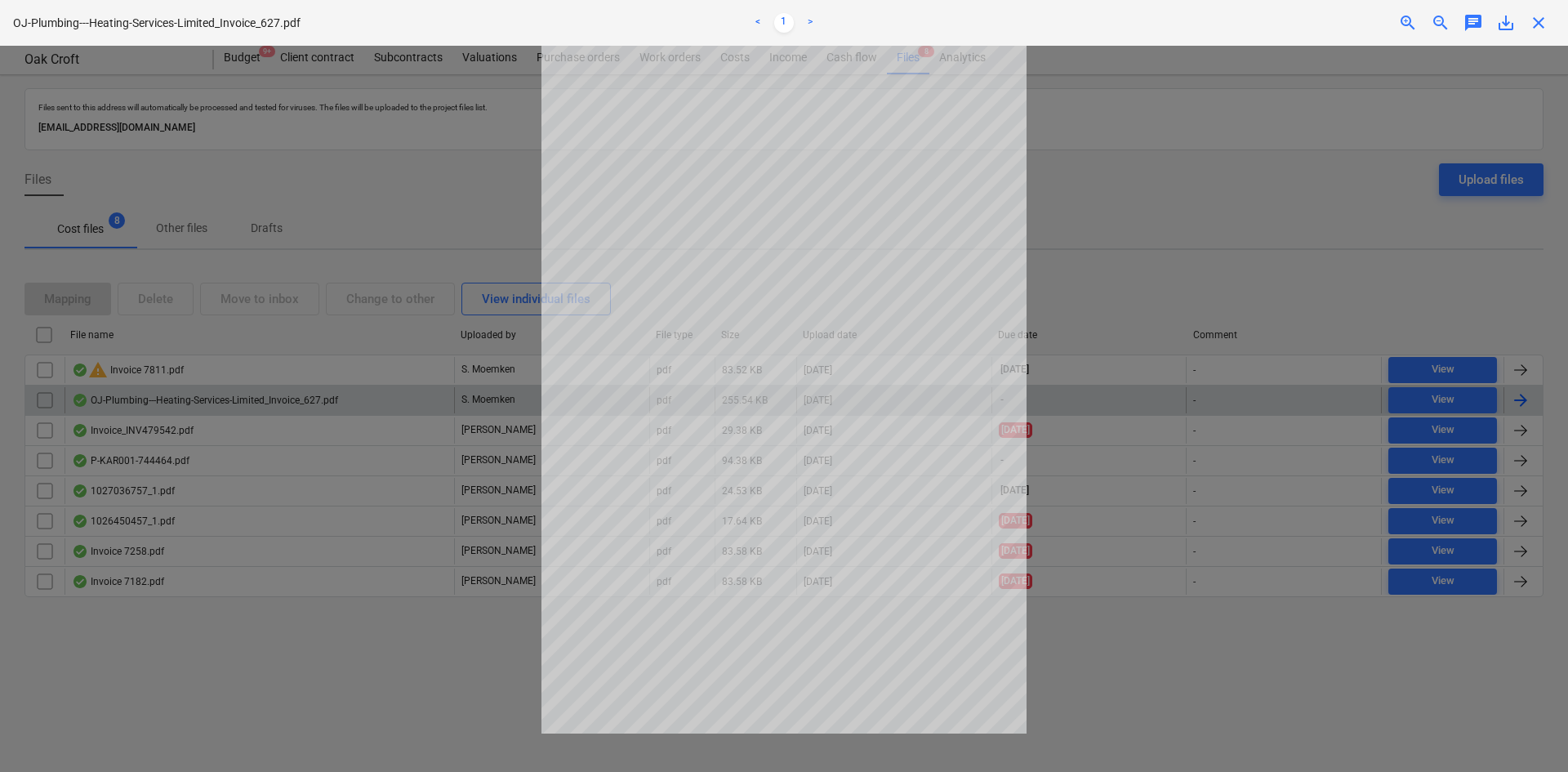
click at [1540, 26] on span "close" at bounding box center [1539, 23] width 20 height 20
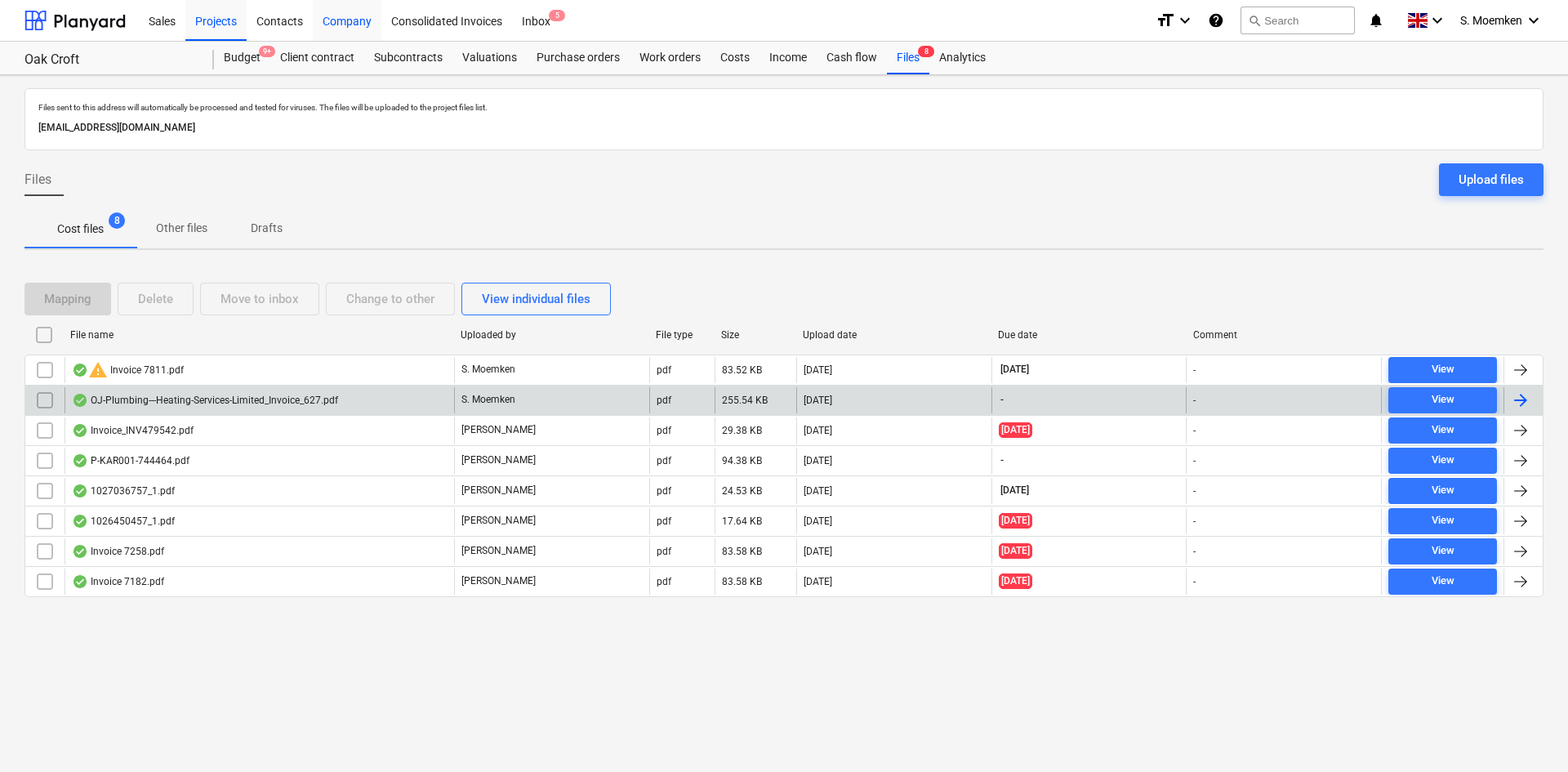
click at [348, 23] on div "Company" at bounding box center [346, 20] width 69 height 41
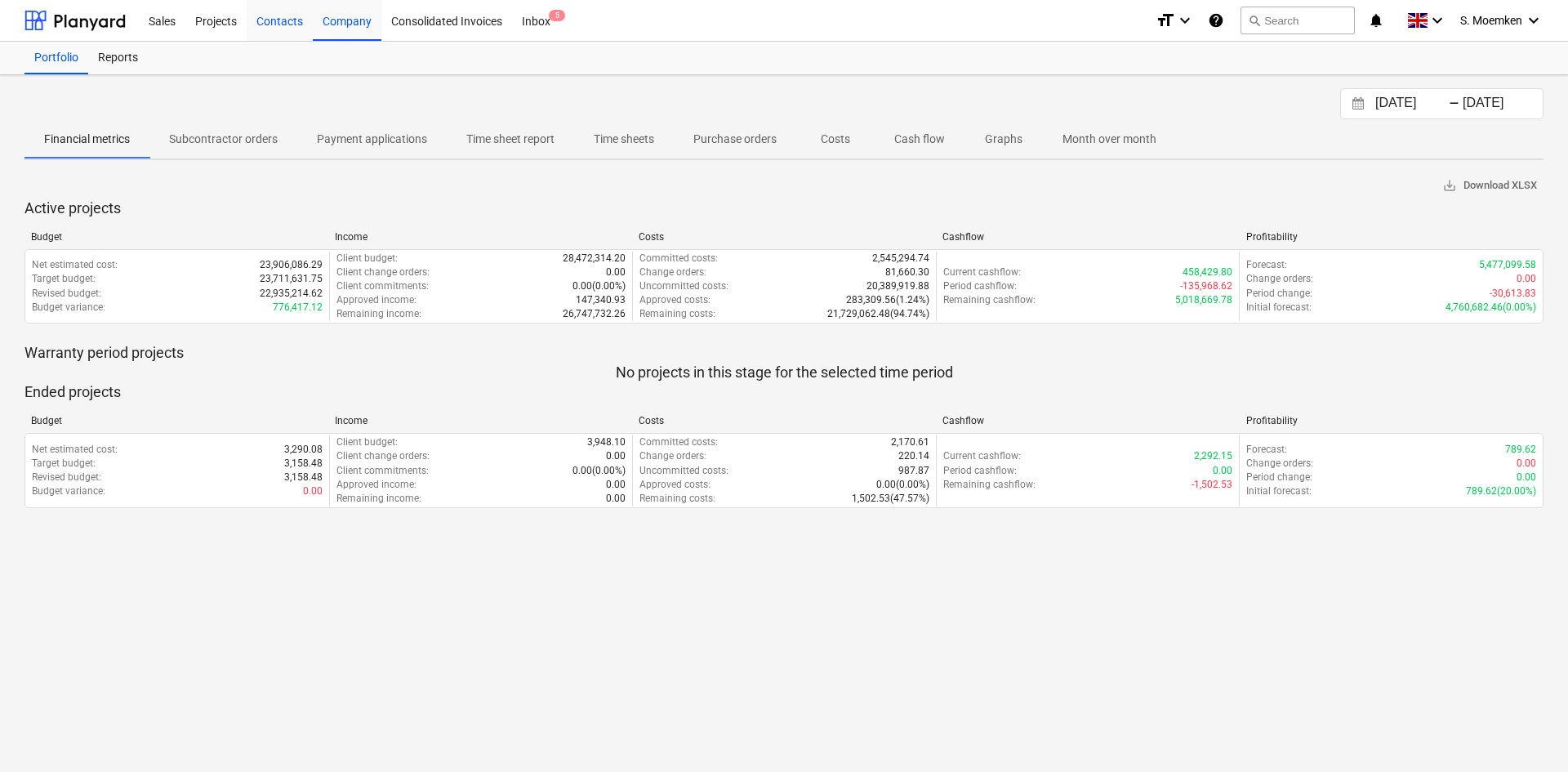
click at [270, 22] on div "Contacts" at bounding box center [280, 20] width 66 height 41
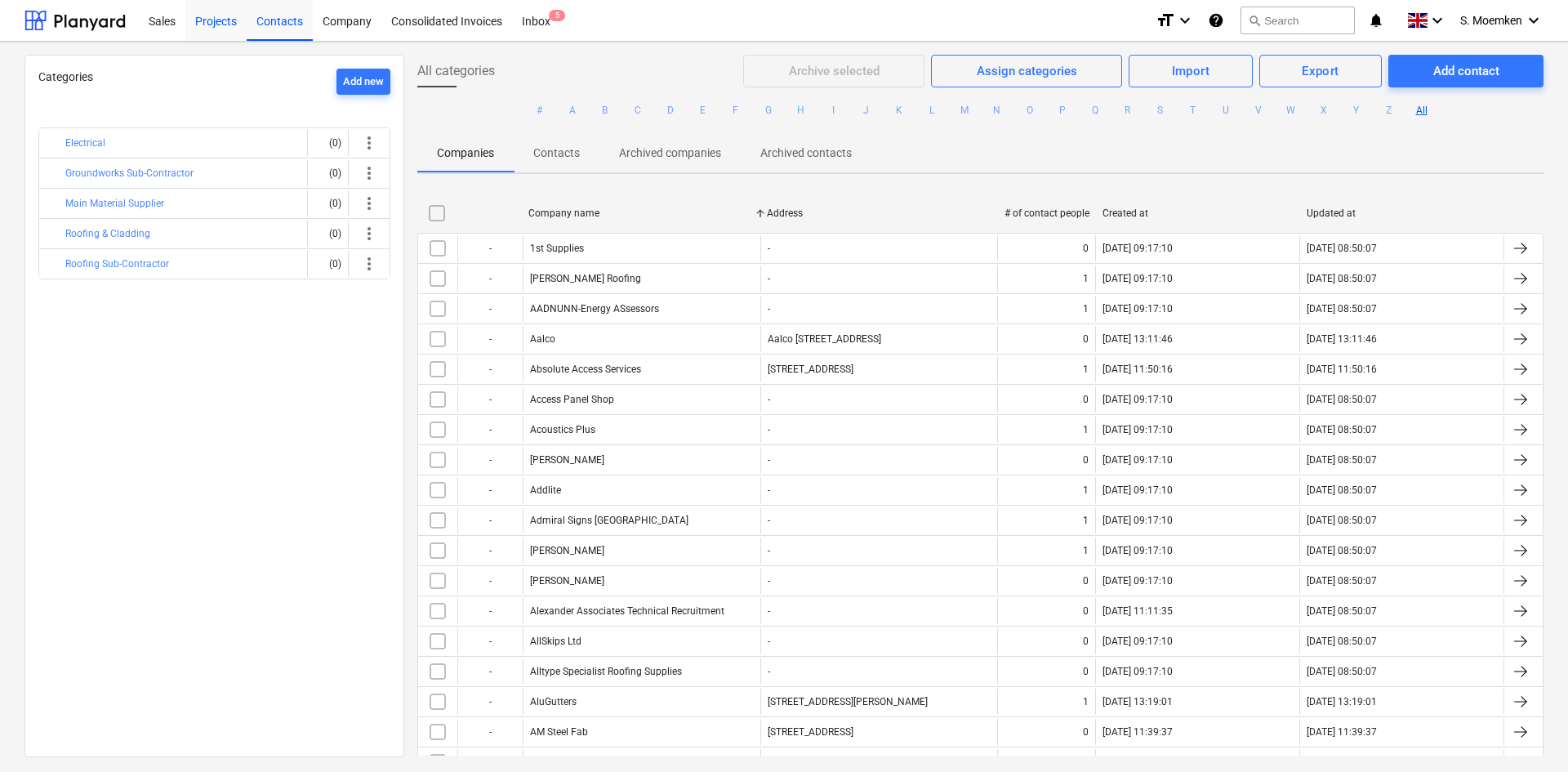
click at [211, 16] on div "Projects" at bounding box center [216, 20] width 61 height 41
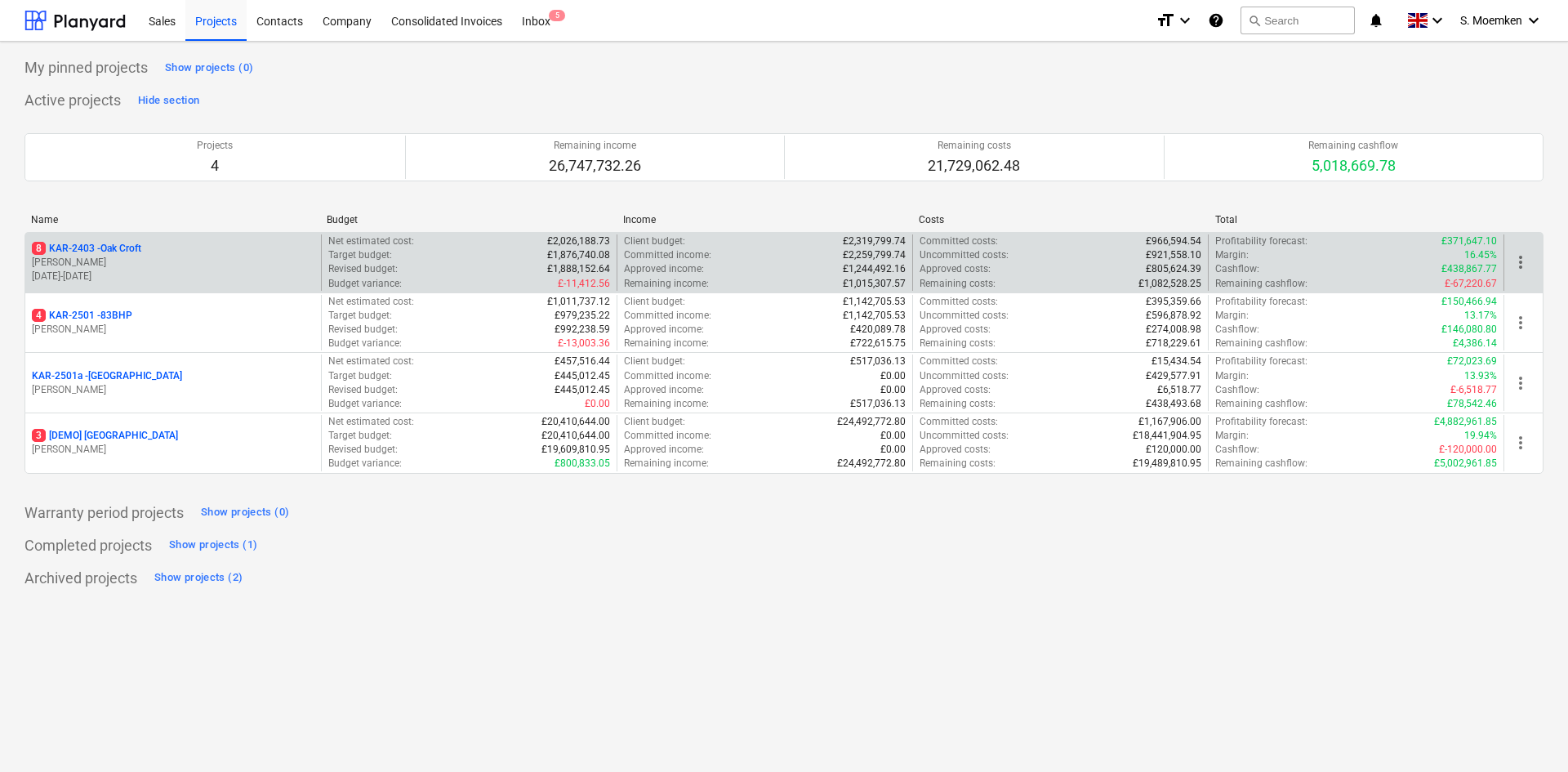
click p "[PERSON_NAME]"
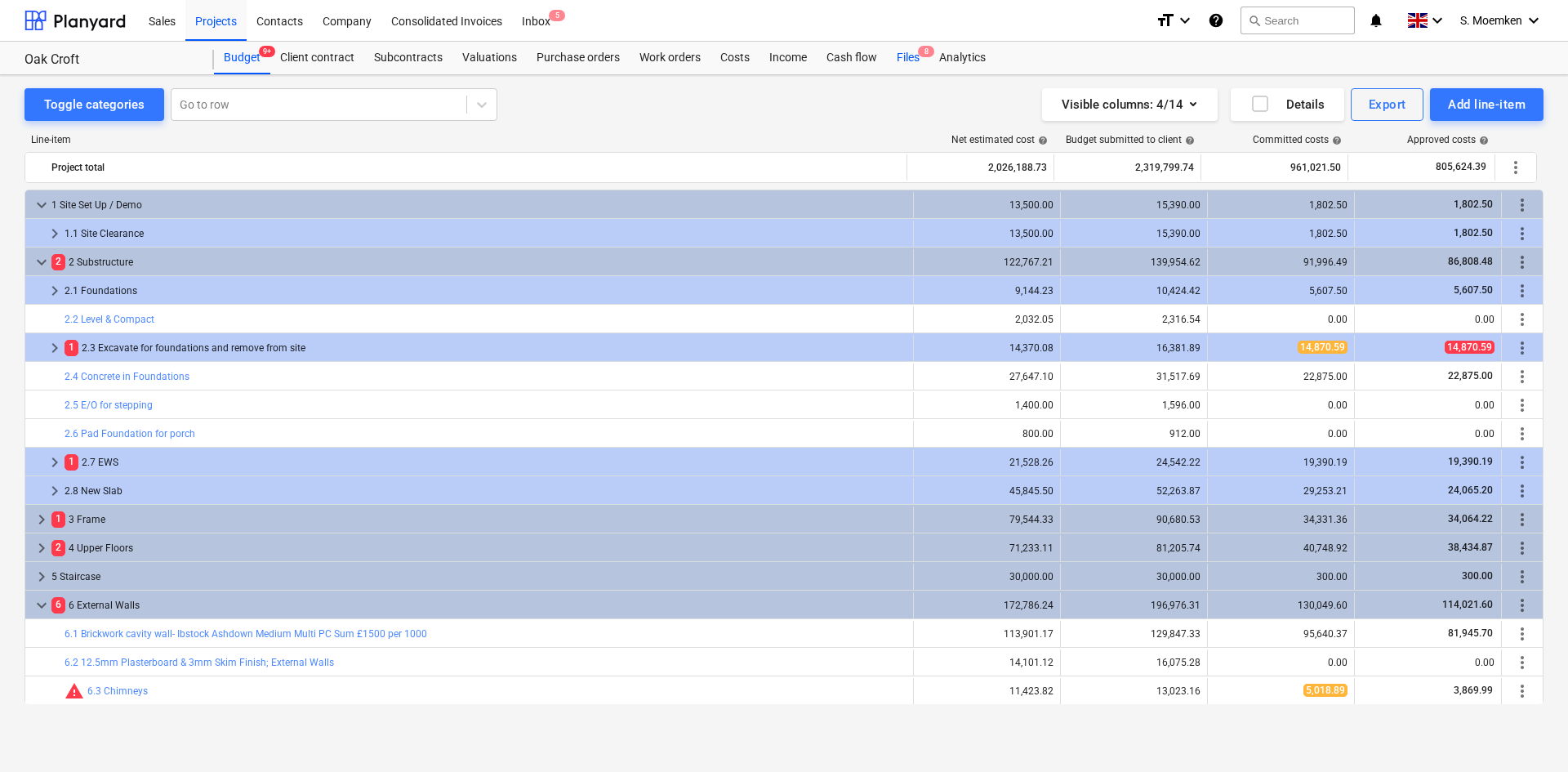
click div "Files 8"
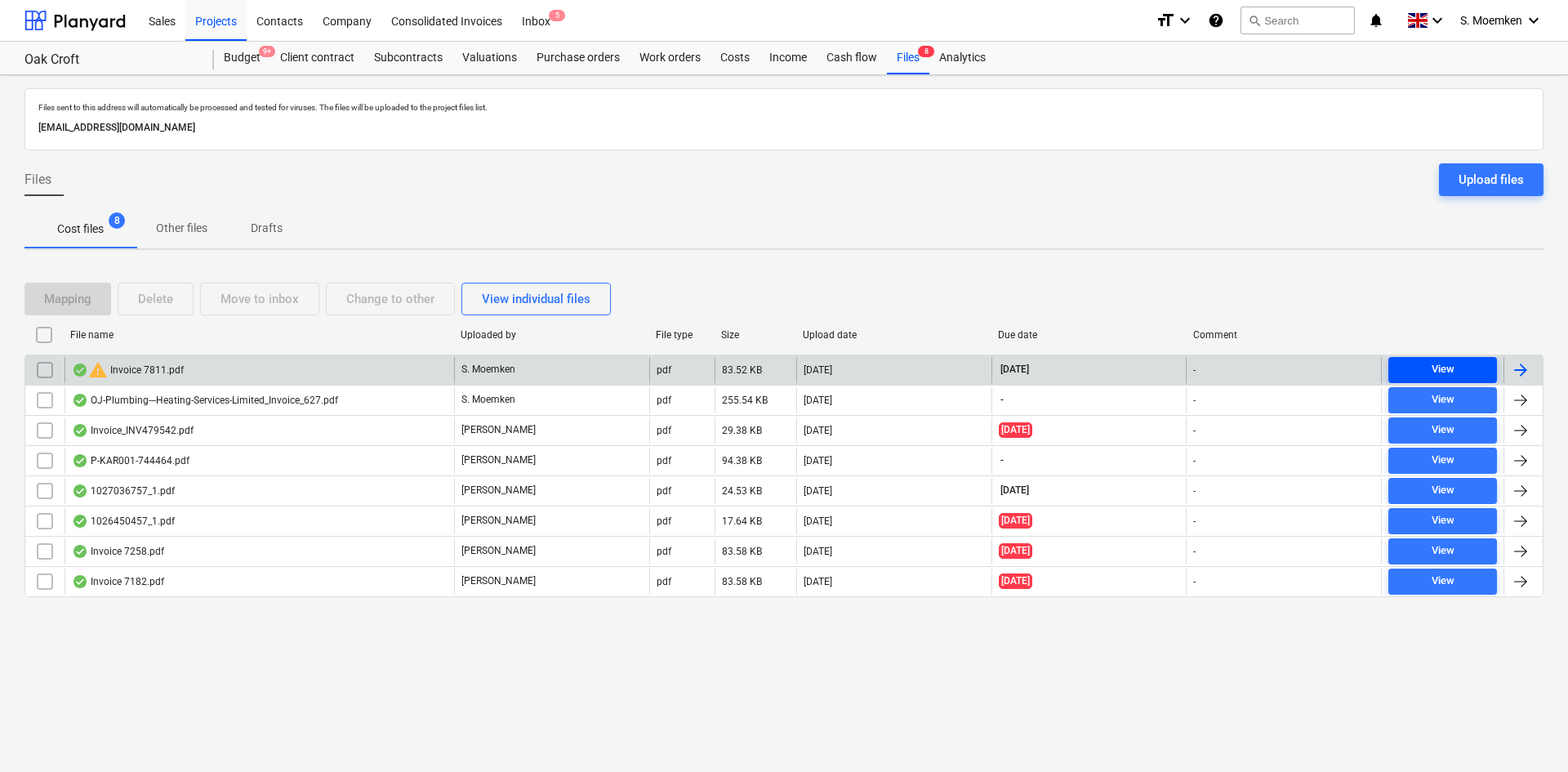
click div "View"
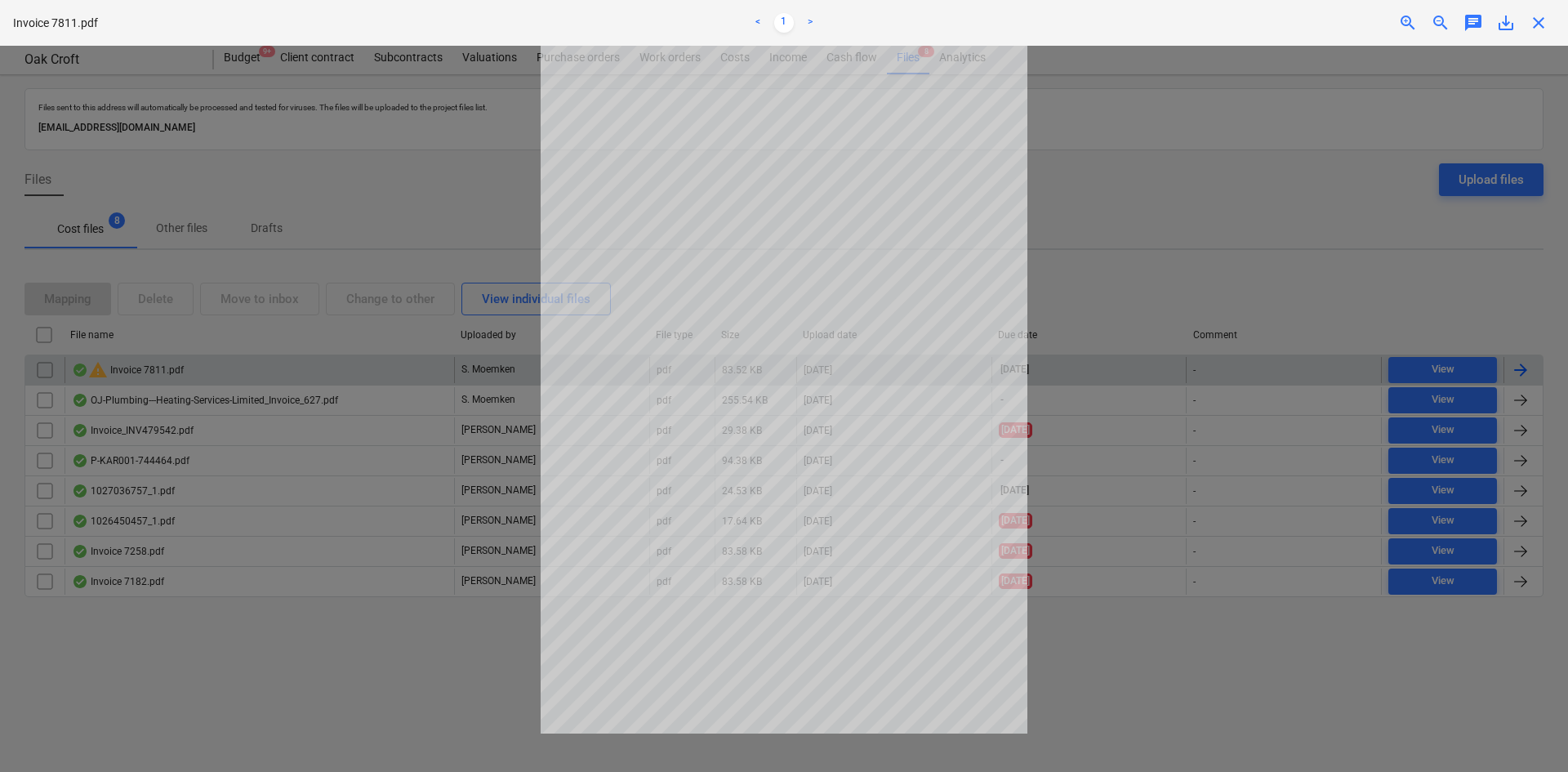
click div
click div "close"
click span "close"
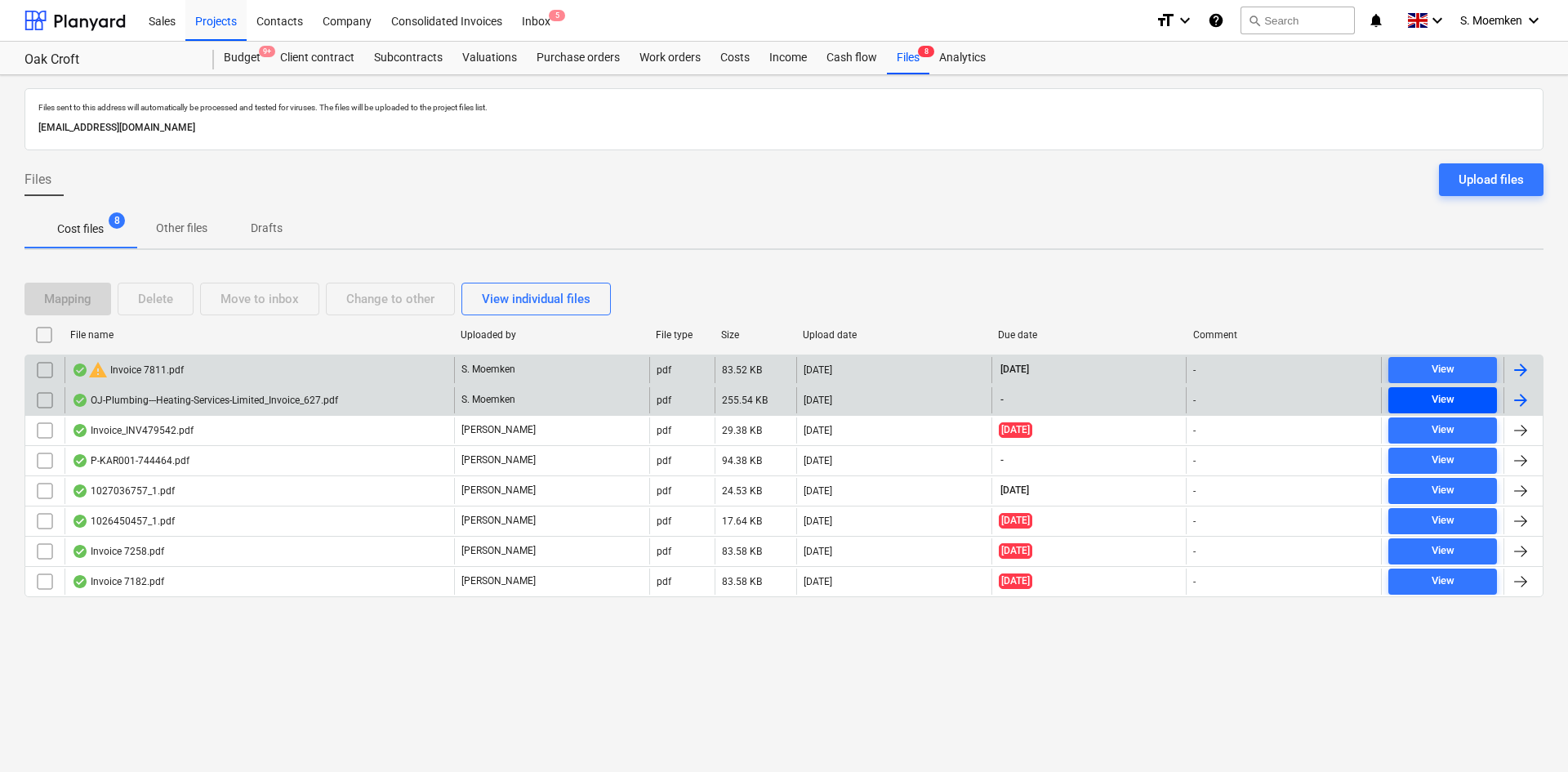
click span "View"
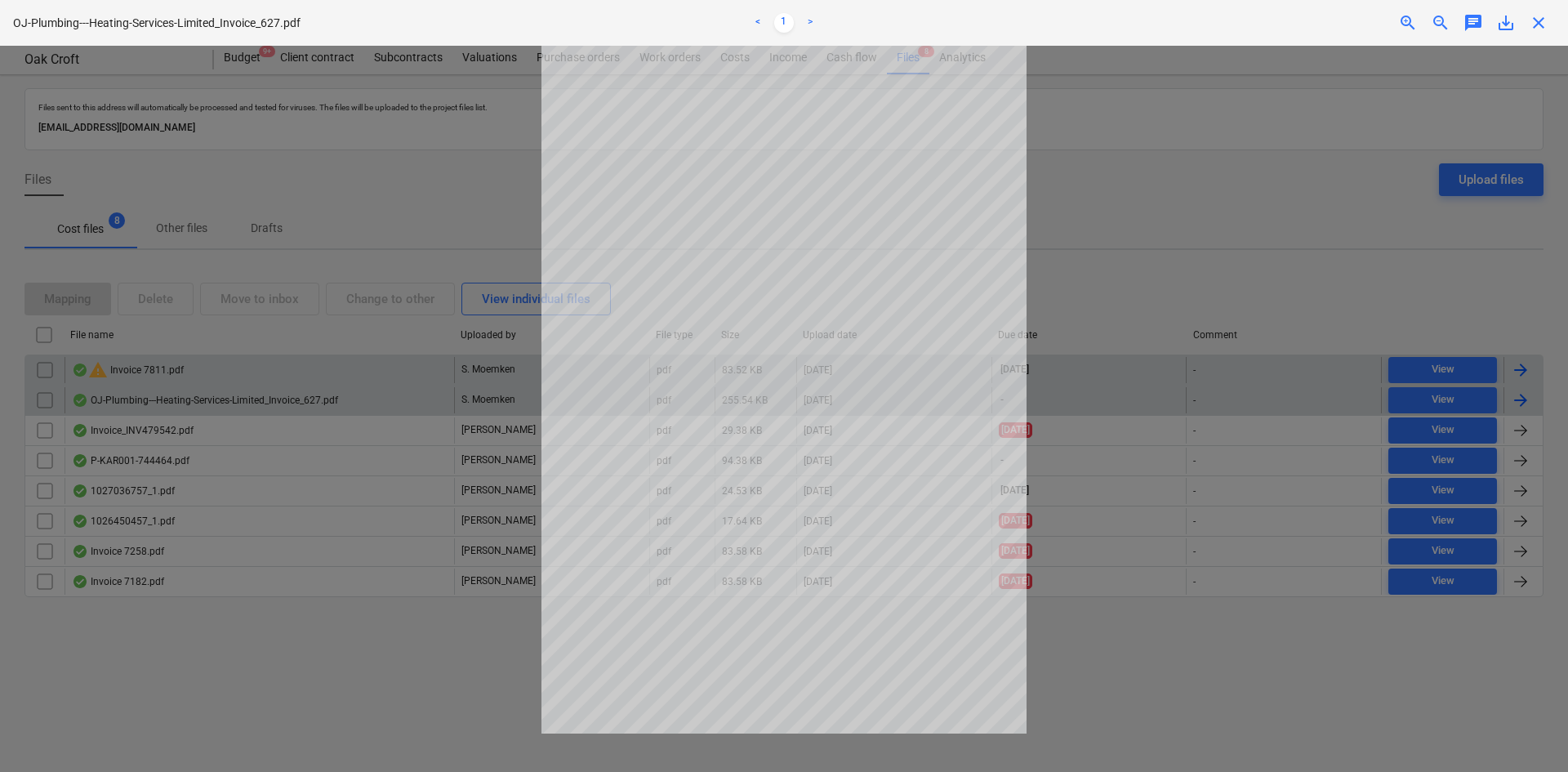
click span "close"
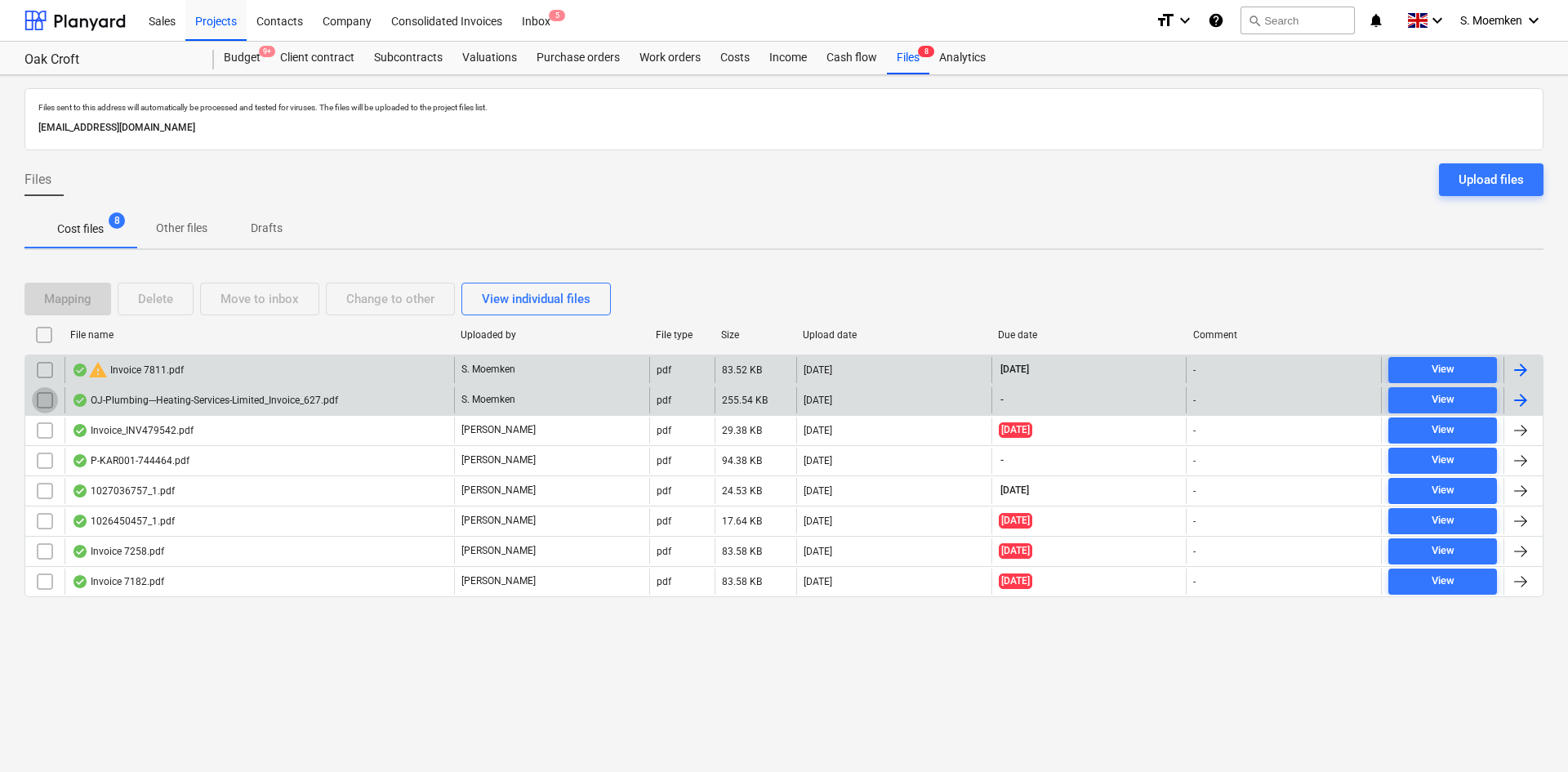
click input "checkbox"
click div "Delete"
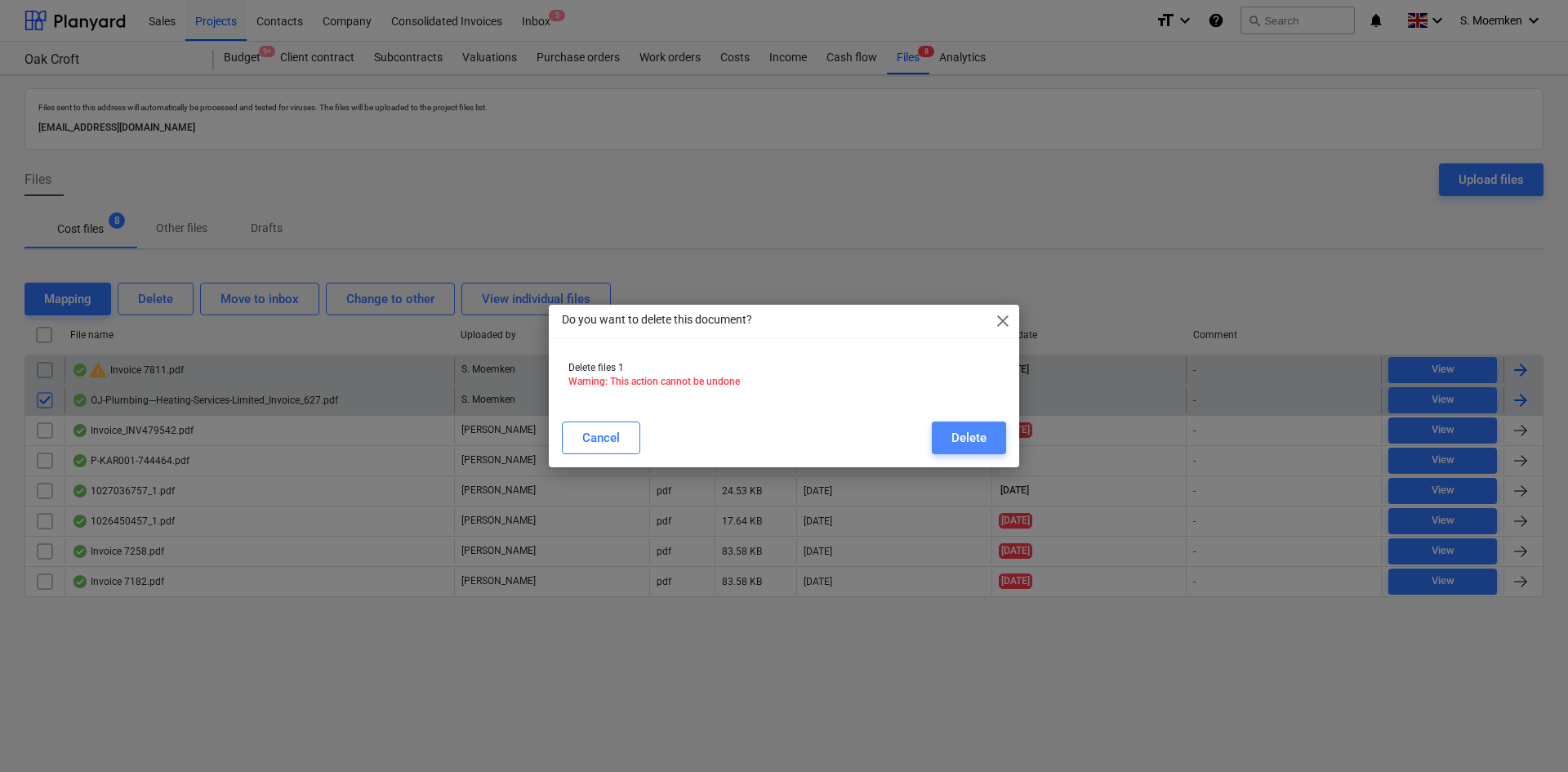
click div "Delete"
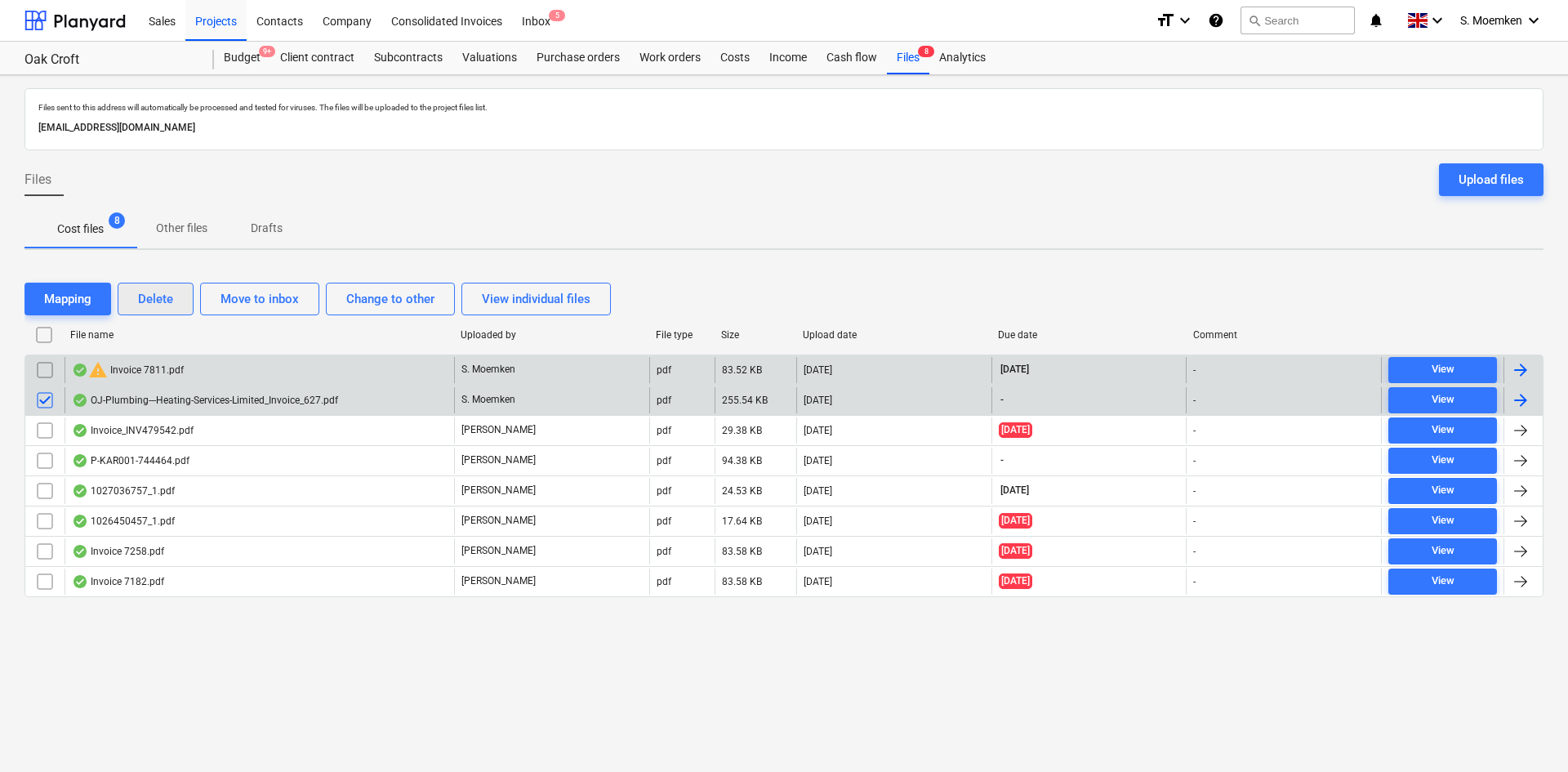
click div "Delete"
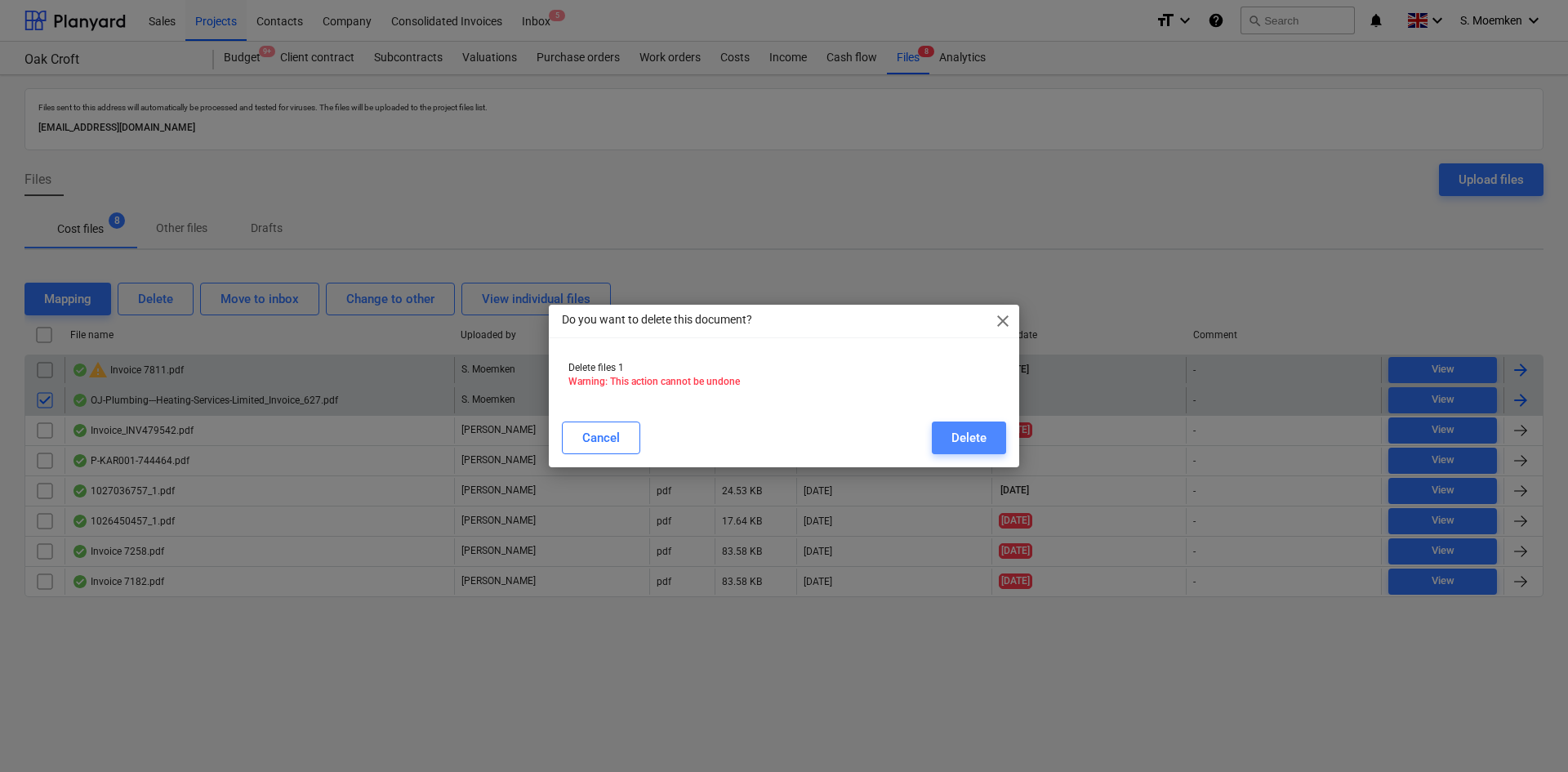
click div "Delete"
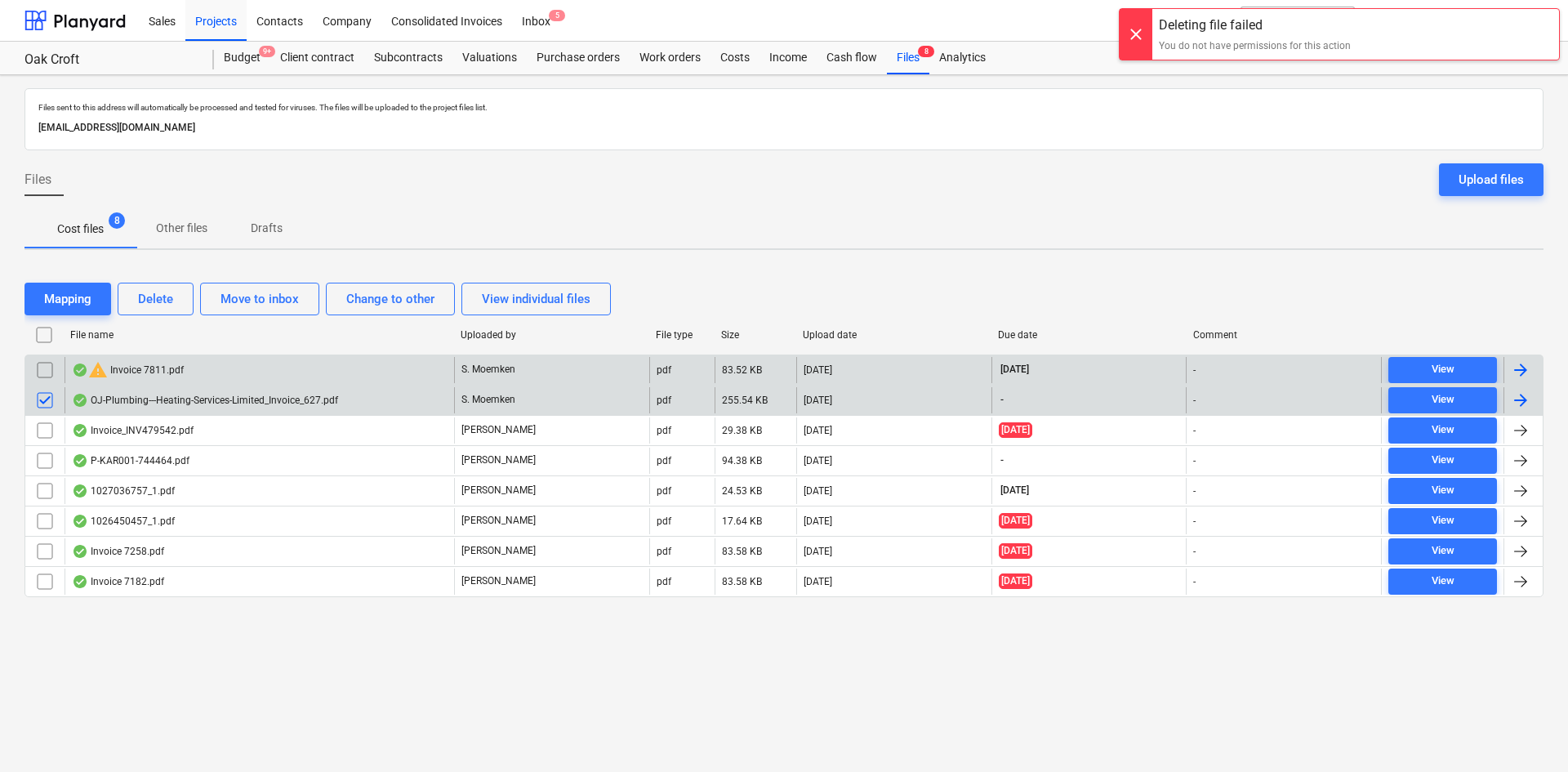
click div "Files Upload files"
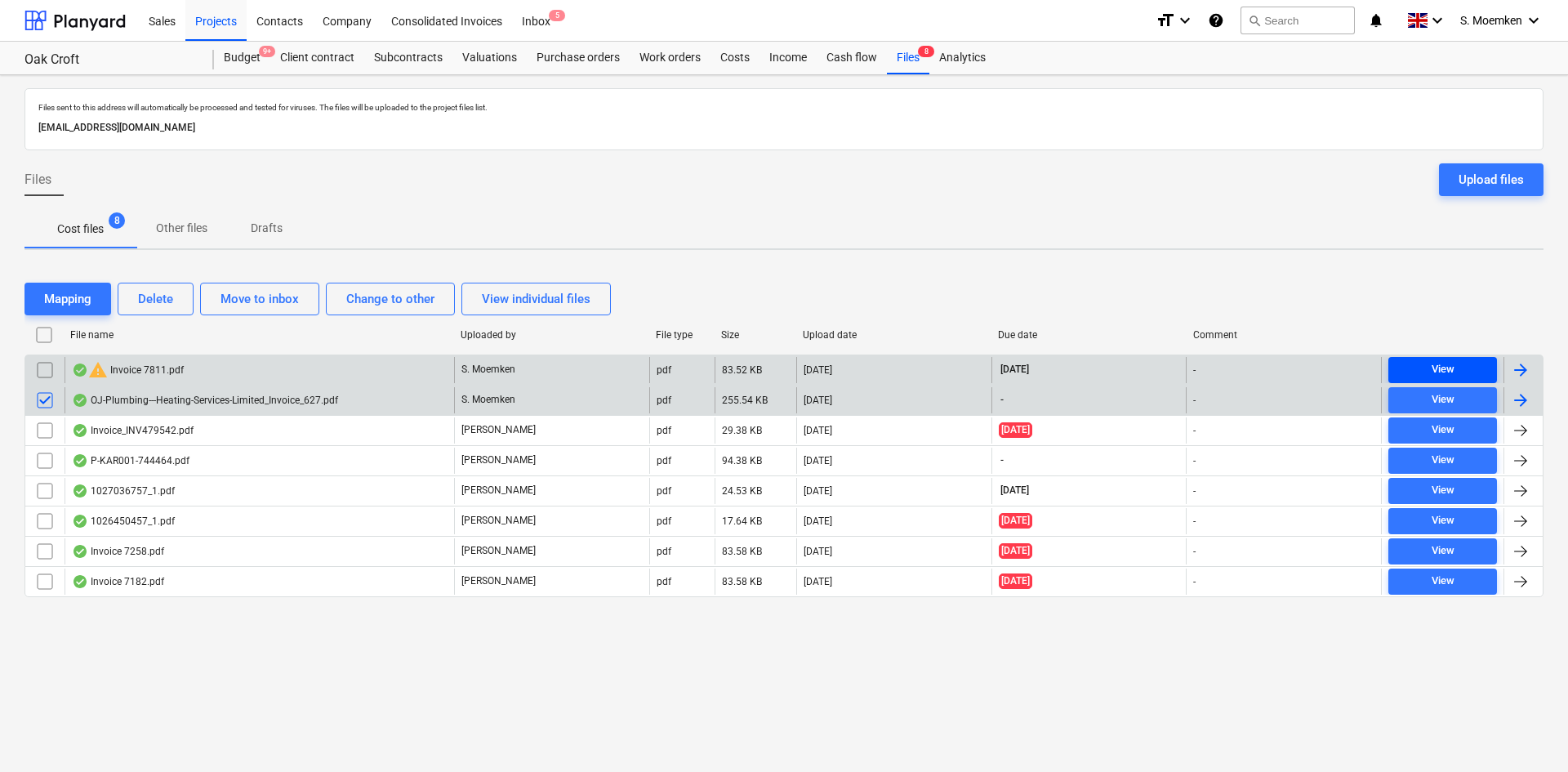
click div "View"
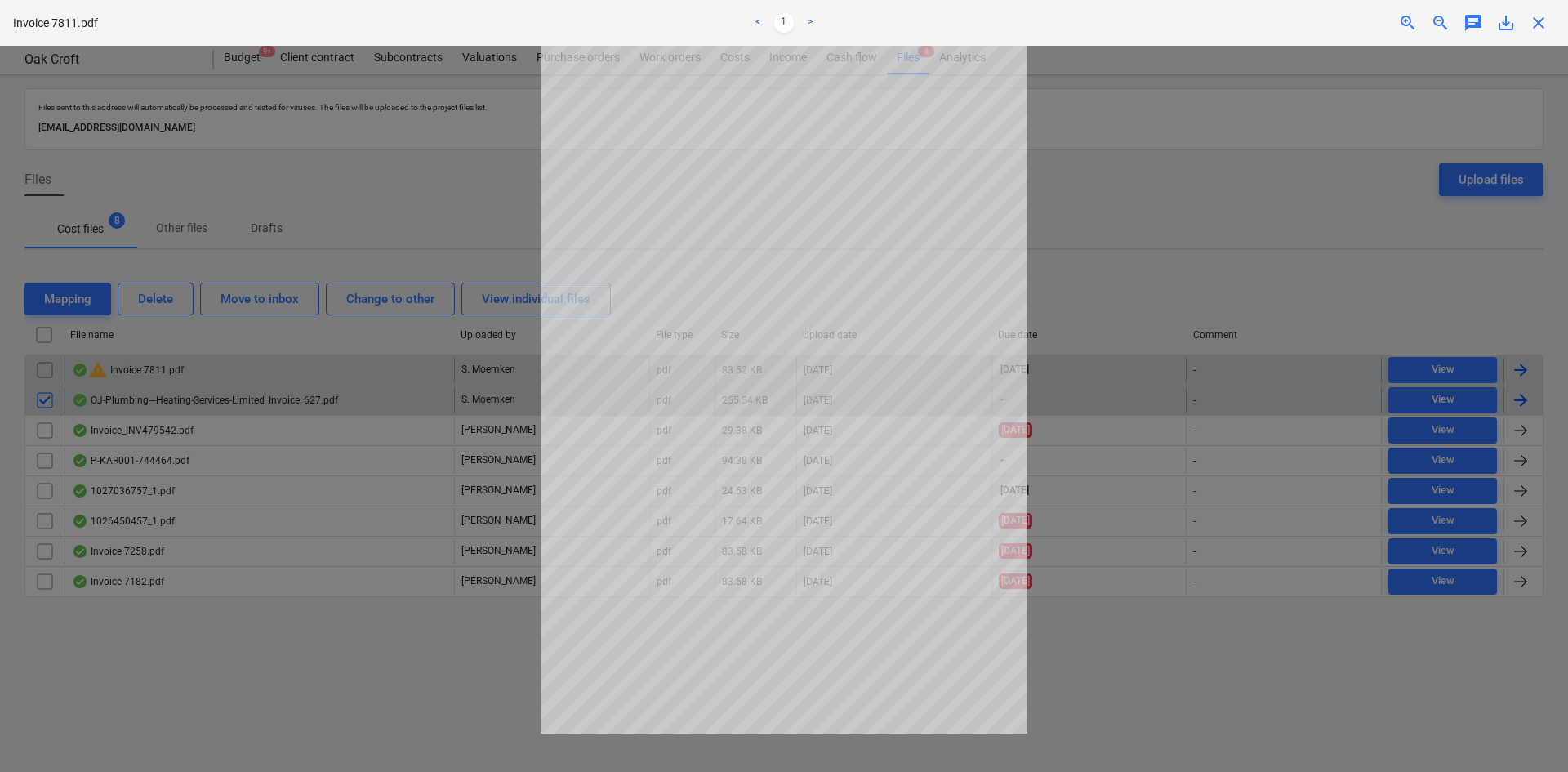
drag, startPoint x: 1541, startPoint y: 24, endPoint x: 1525, endPoint y: 35, distance: 19.4
click span "close"
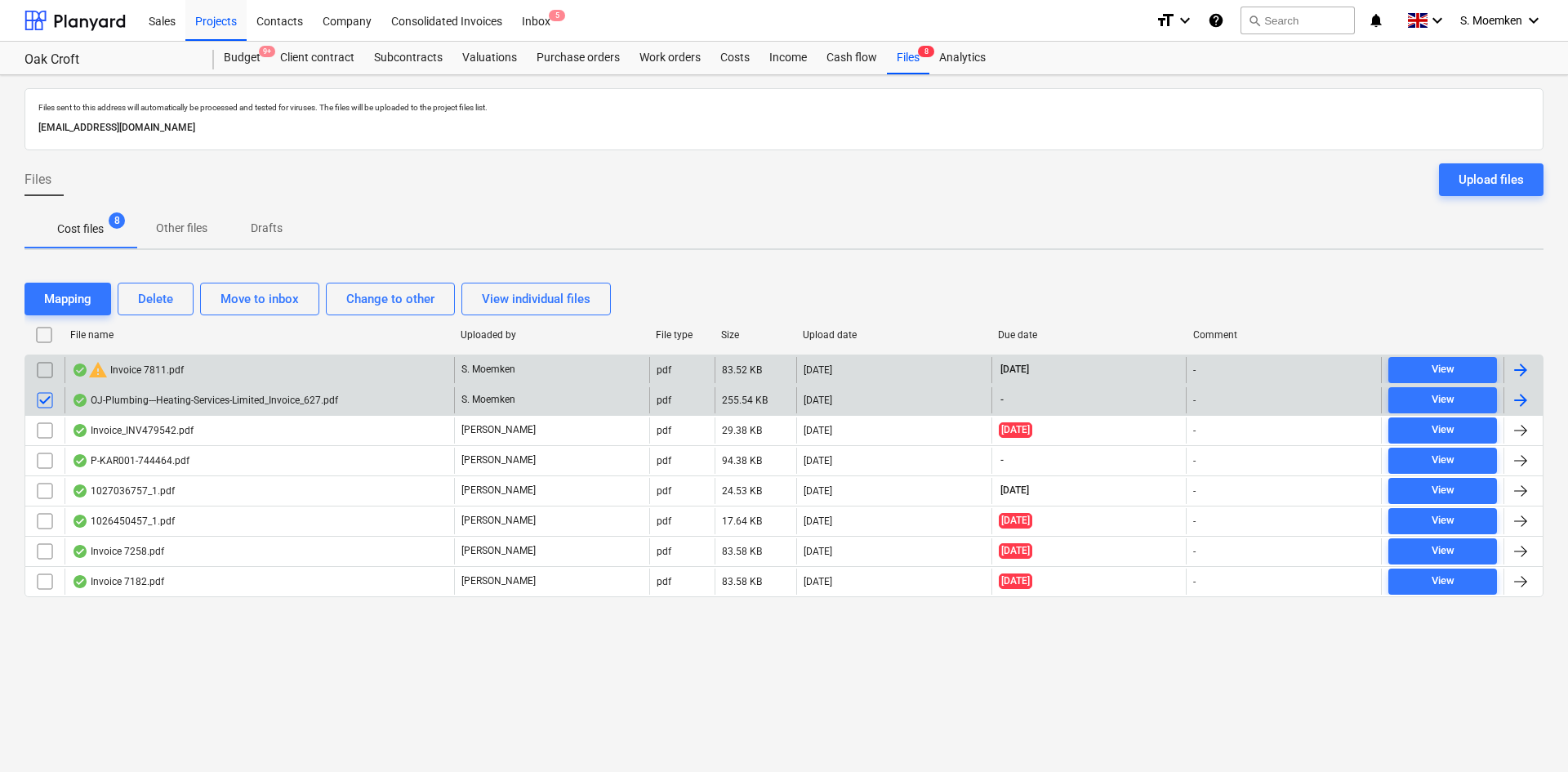
click div "warning Invoice 7811.pdf"
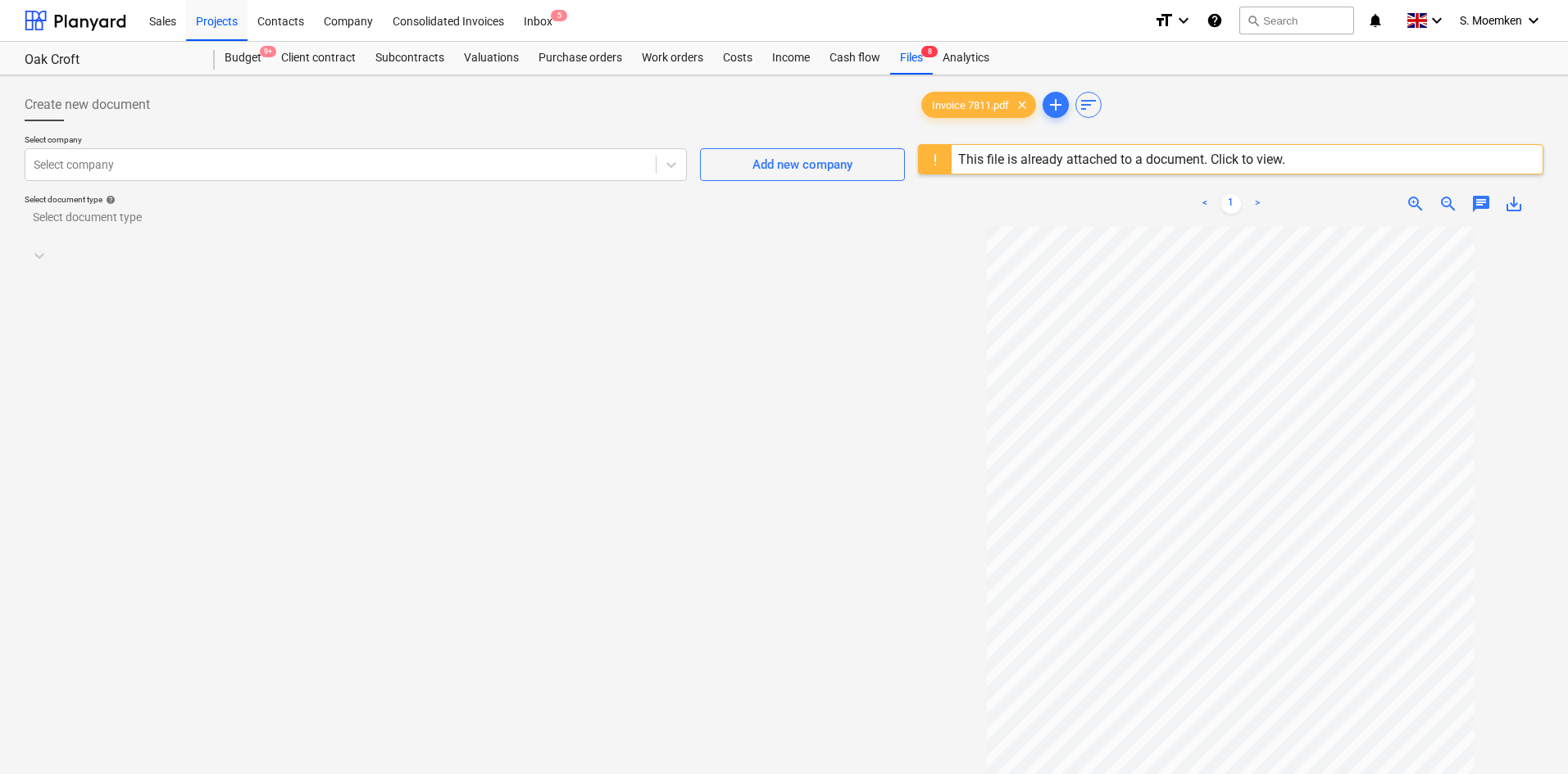
click div "This file is already attached to a document. Click to view."
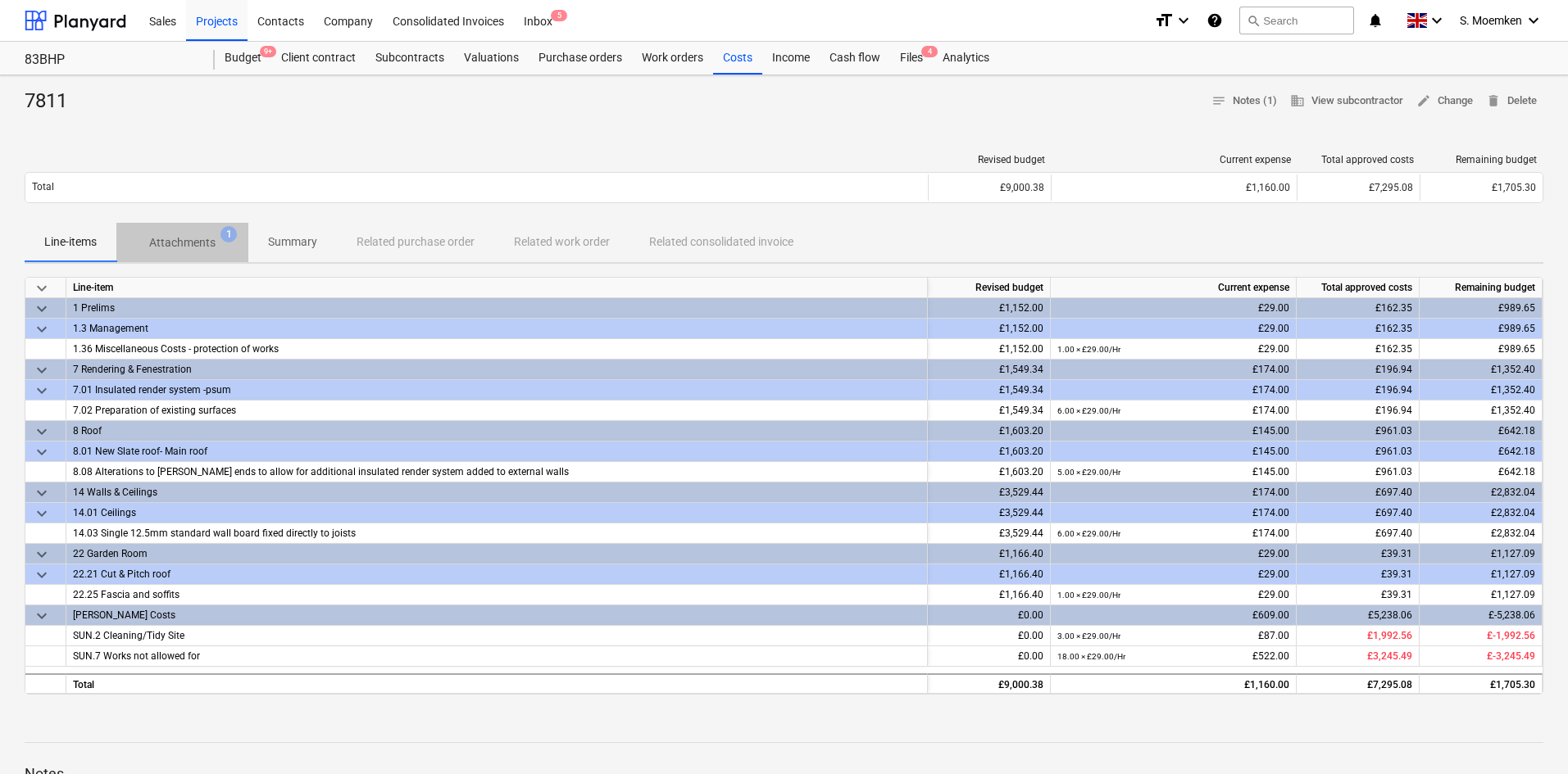
click span "Attachments 1"
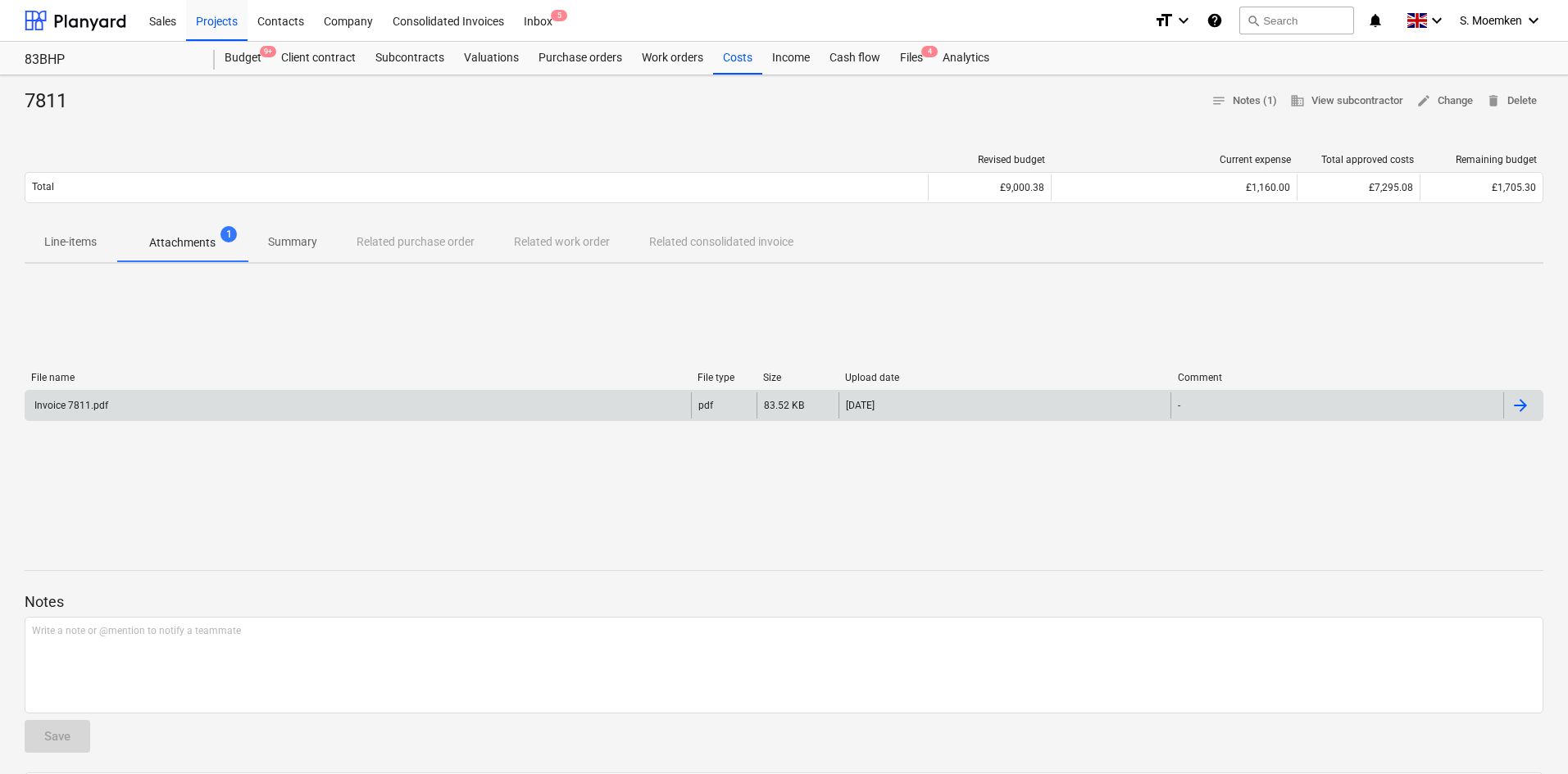
click div "Invoice 7811.pdf"
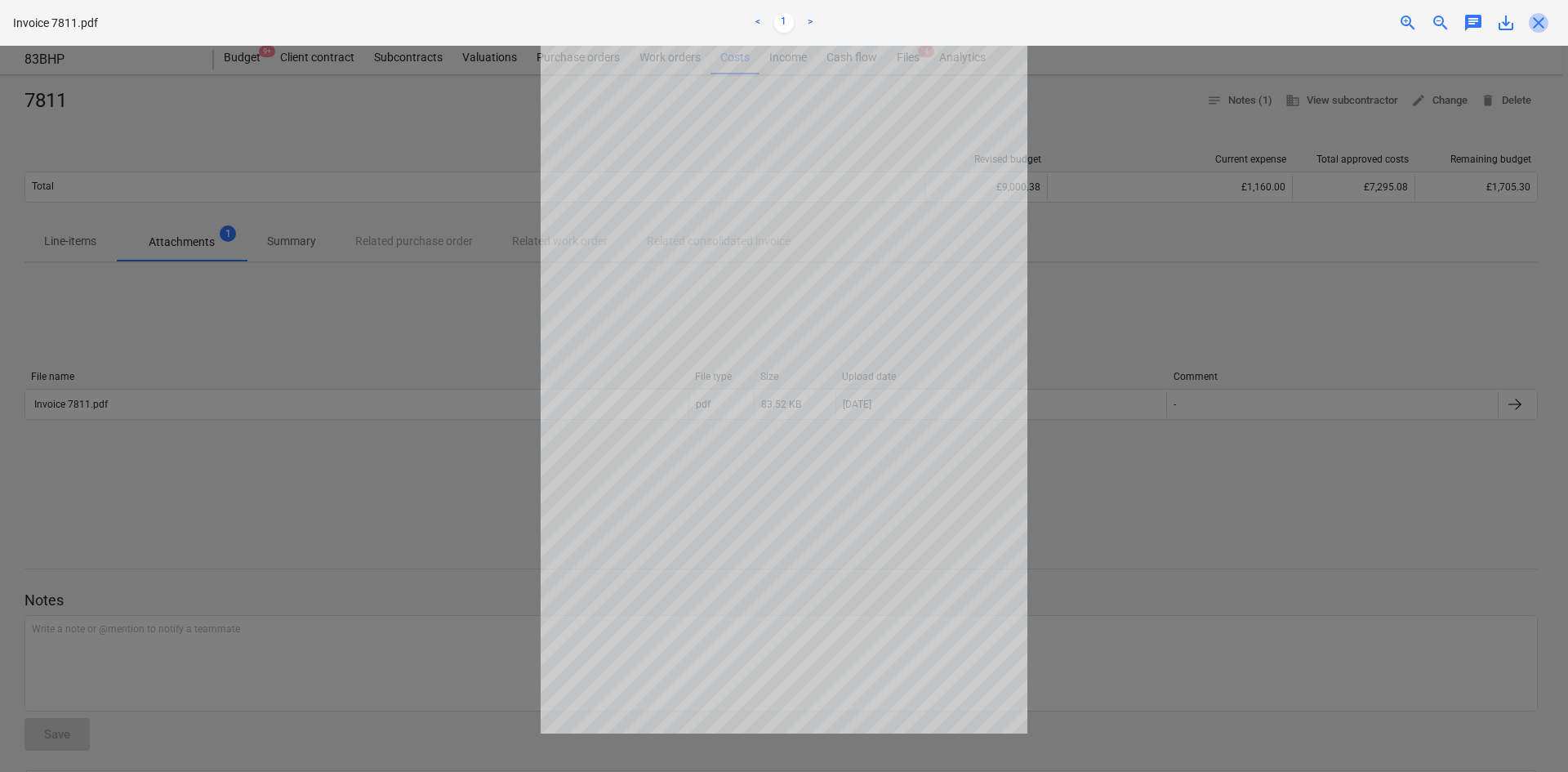
click span "close"
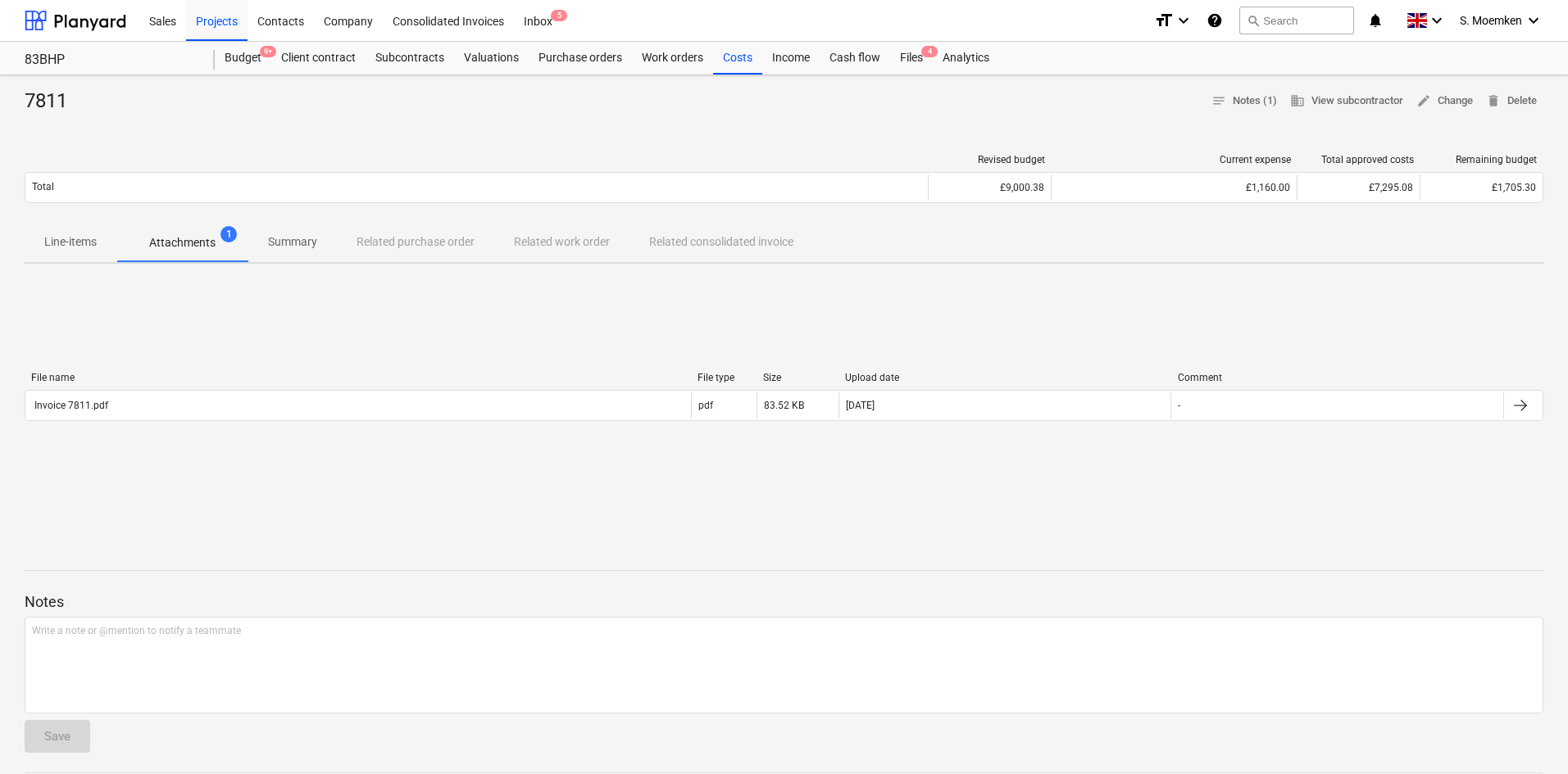
click p "Line-items"
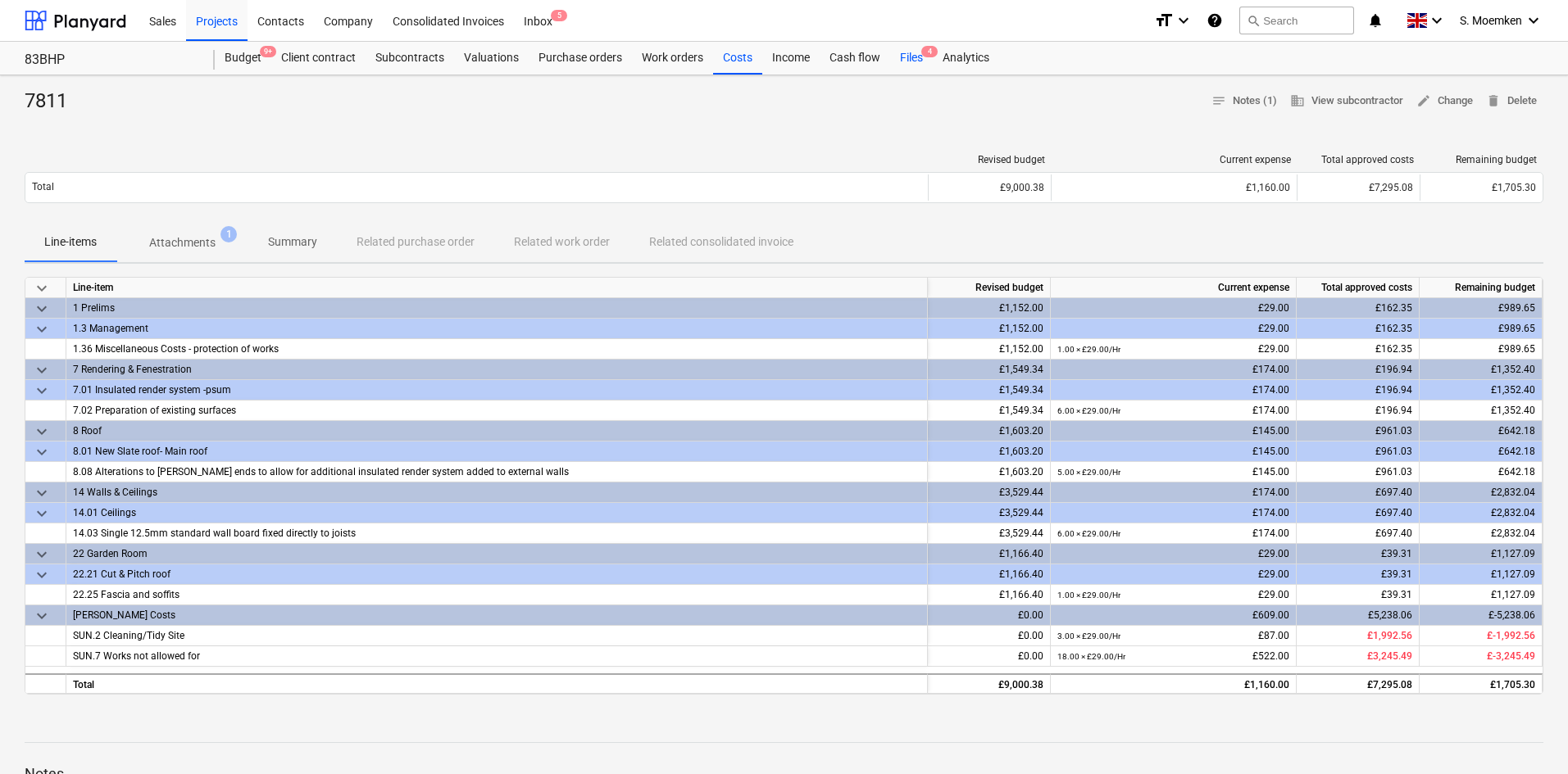
click div "Files 4"
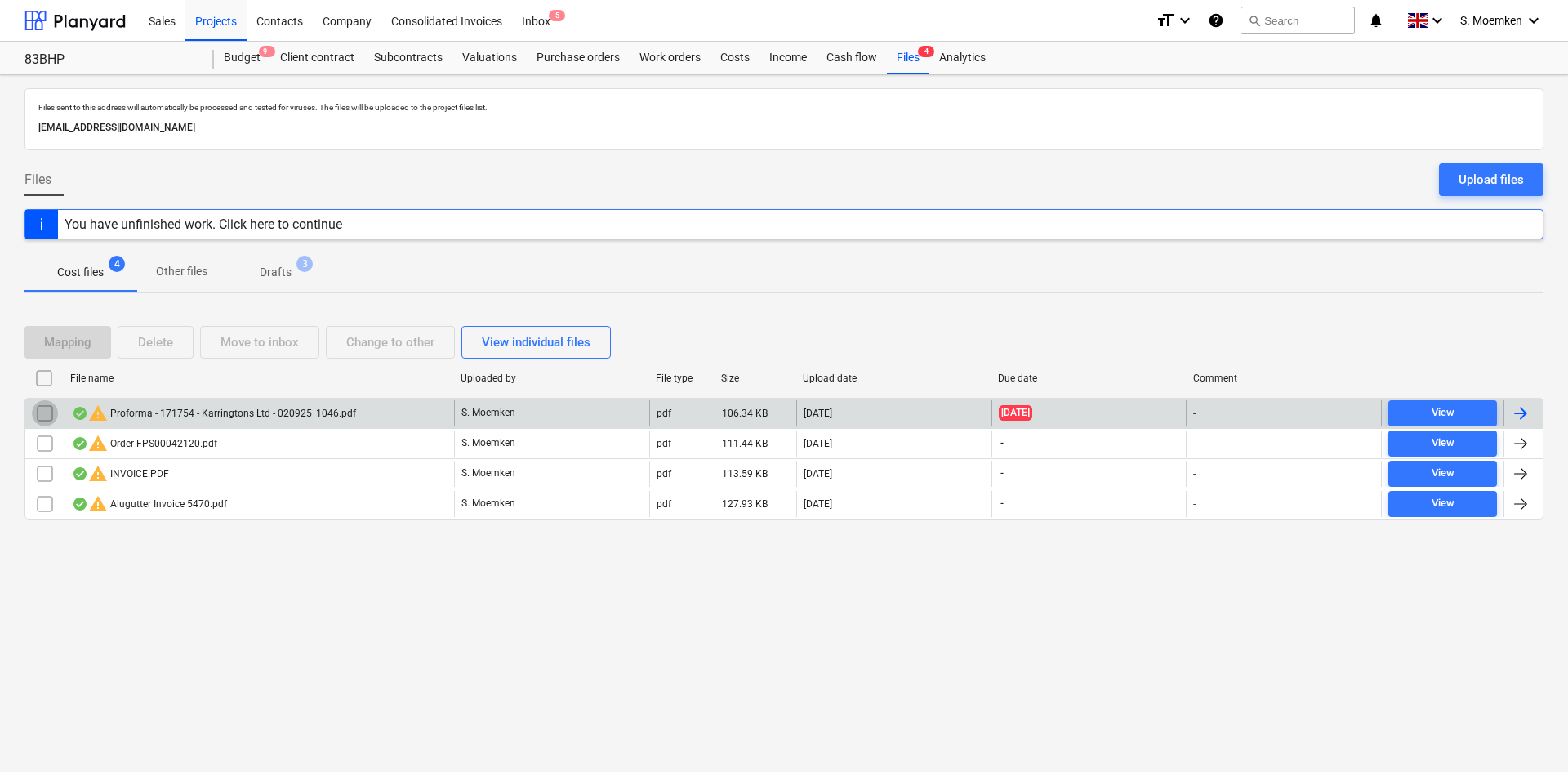
click input "checkbox"
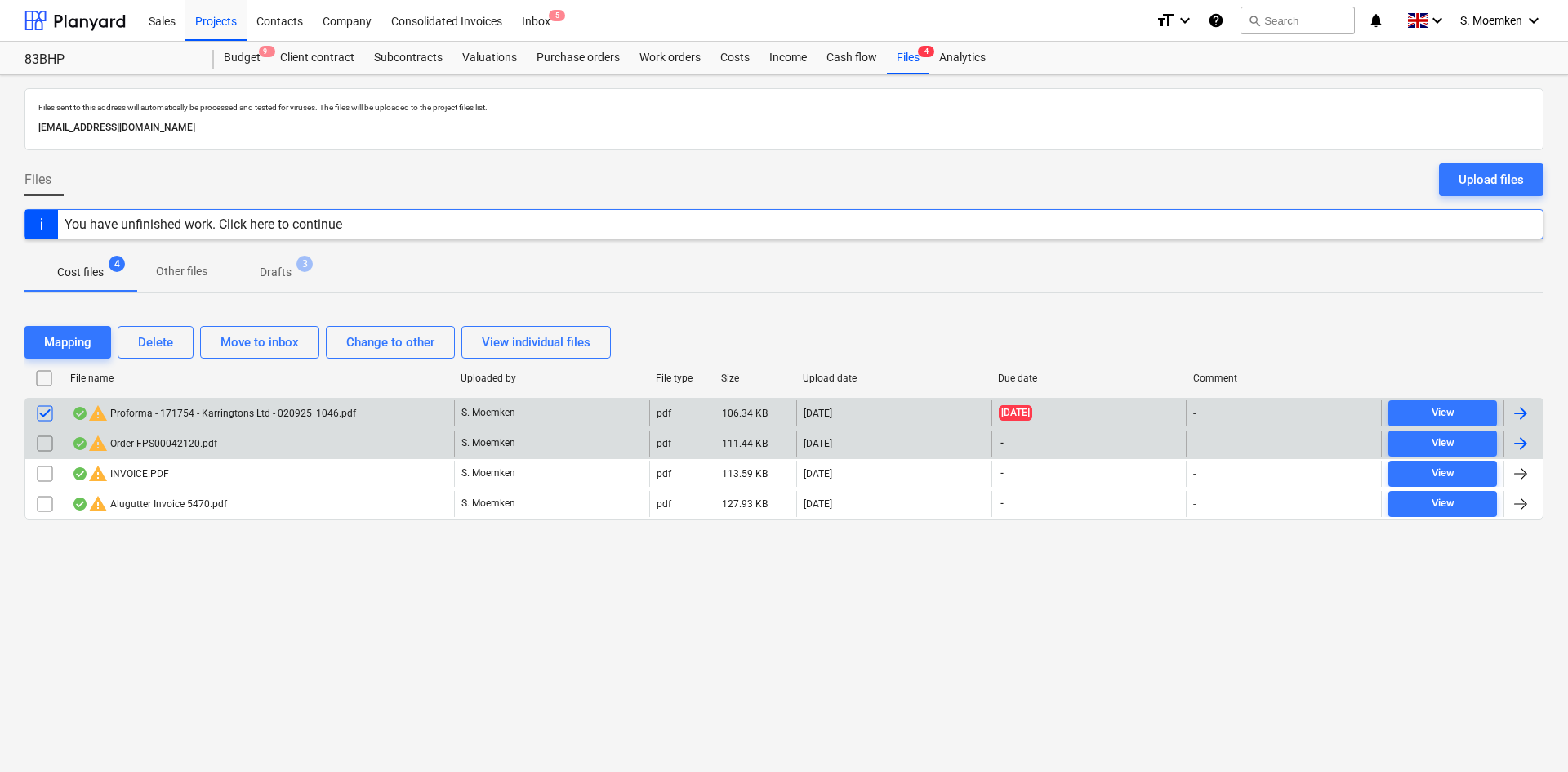
click input "checkbox"
click span "View"
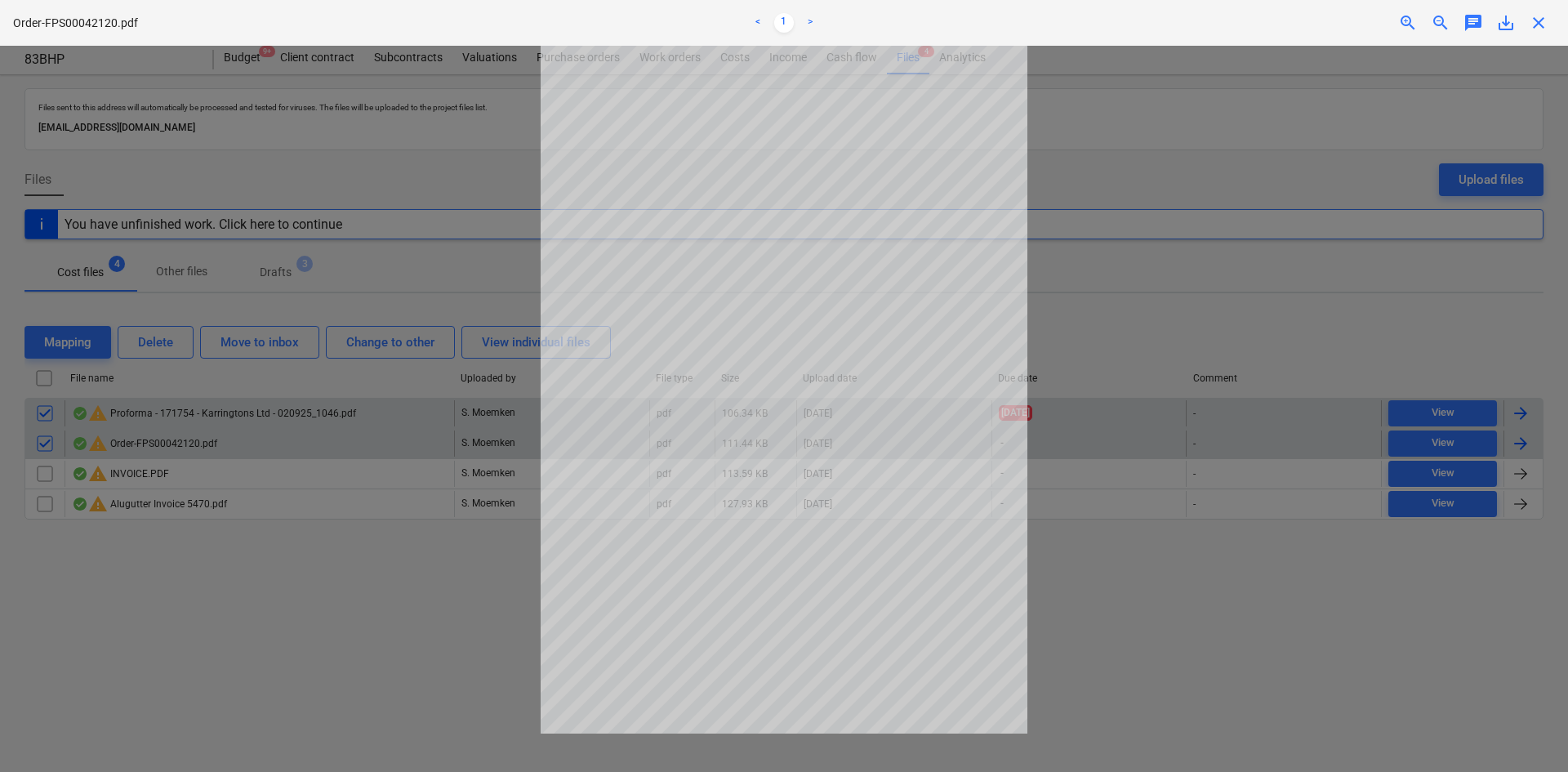
click span "close"
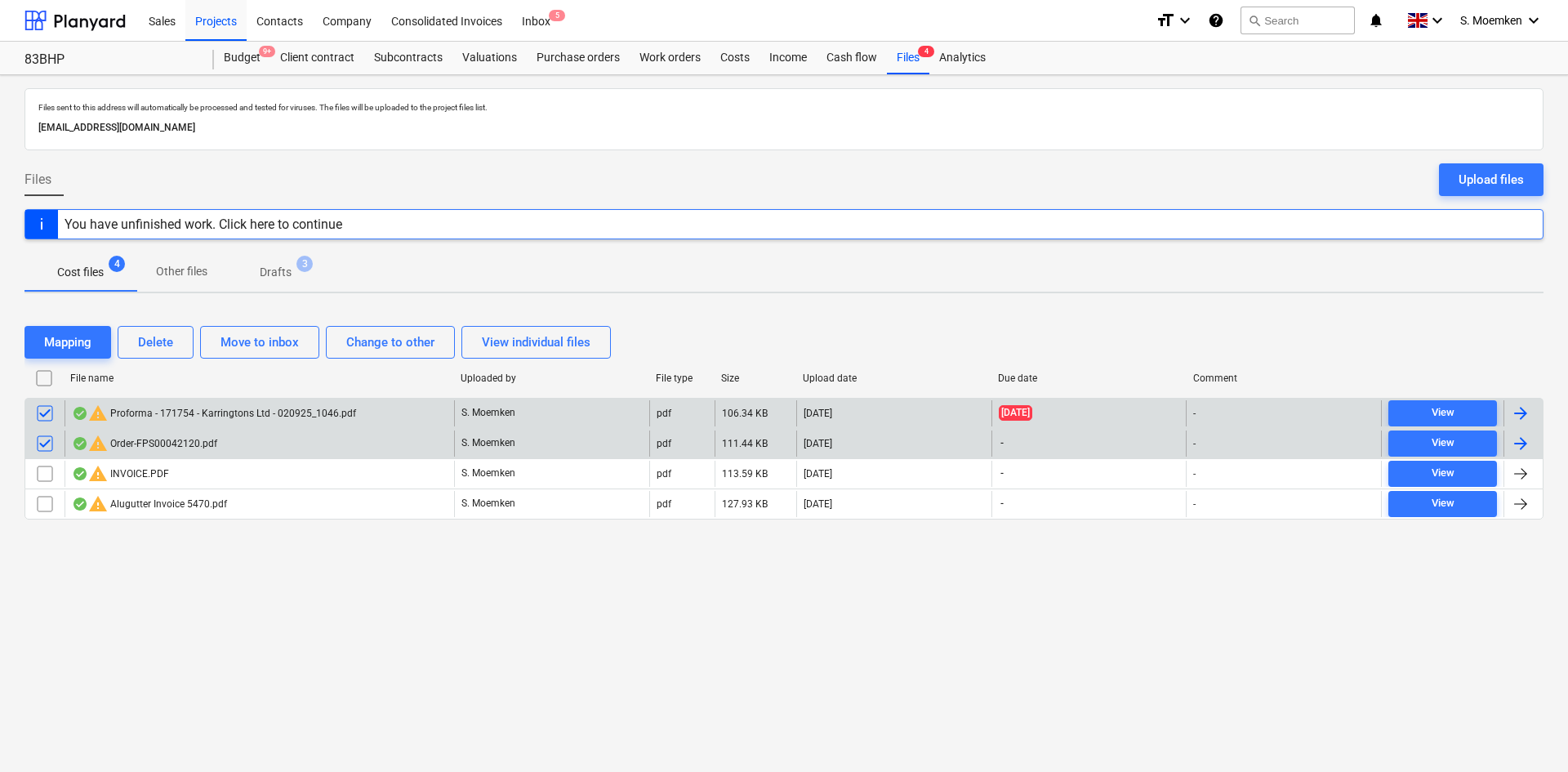
click input "checkbox"
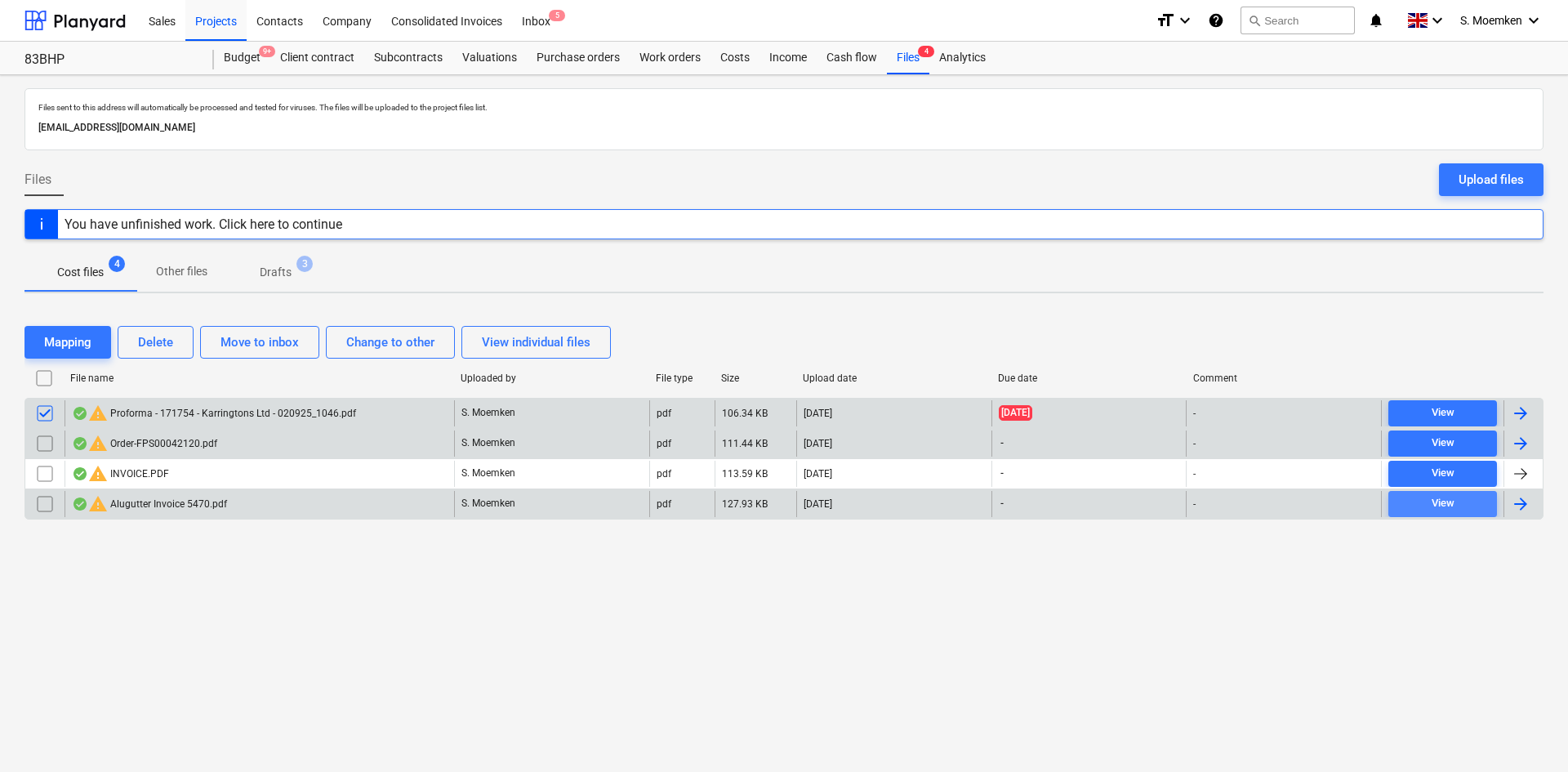
click div "View"
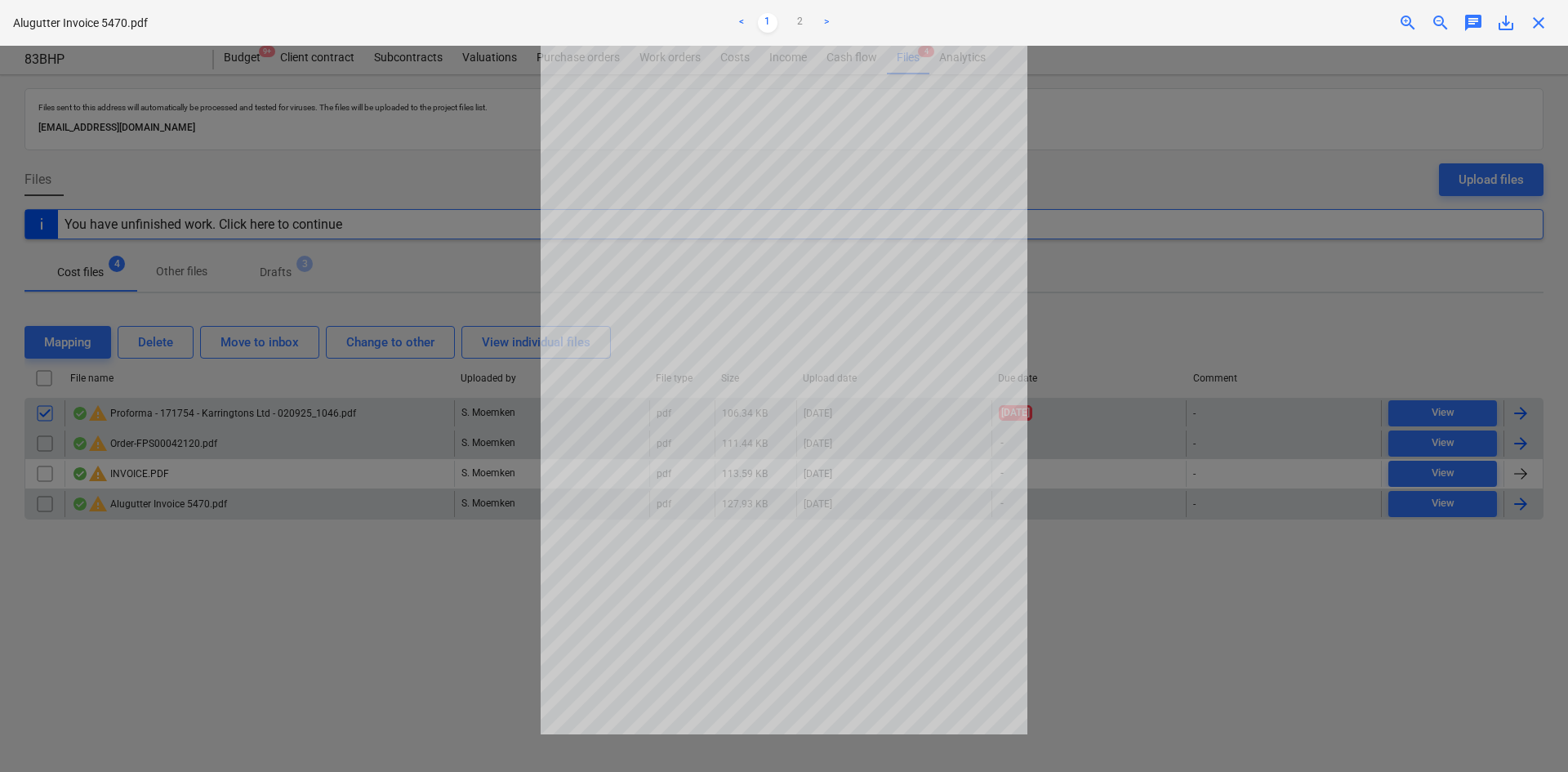
click span "close"
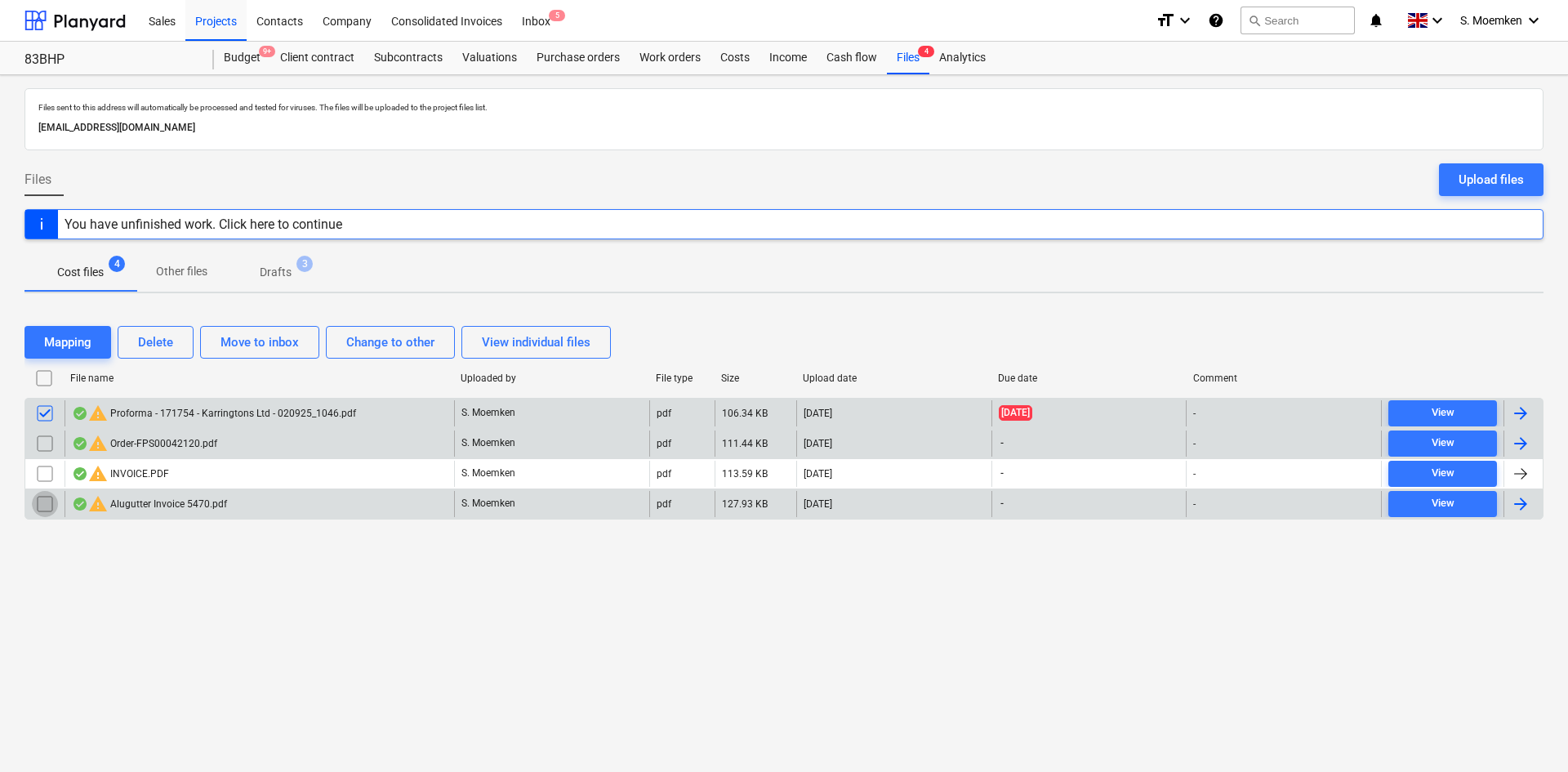
click input "checkbox"
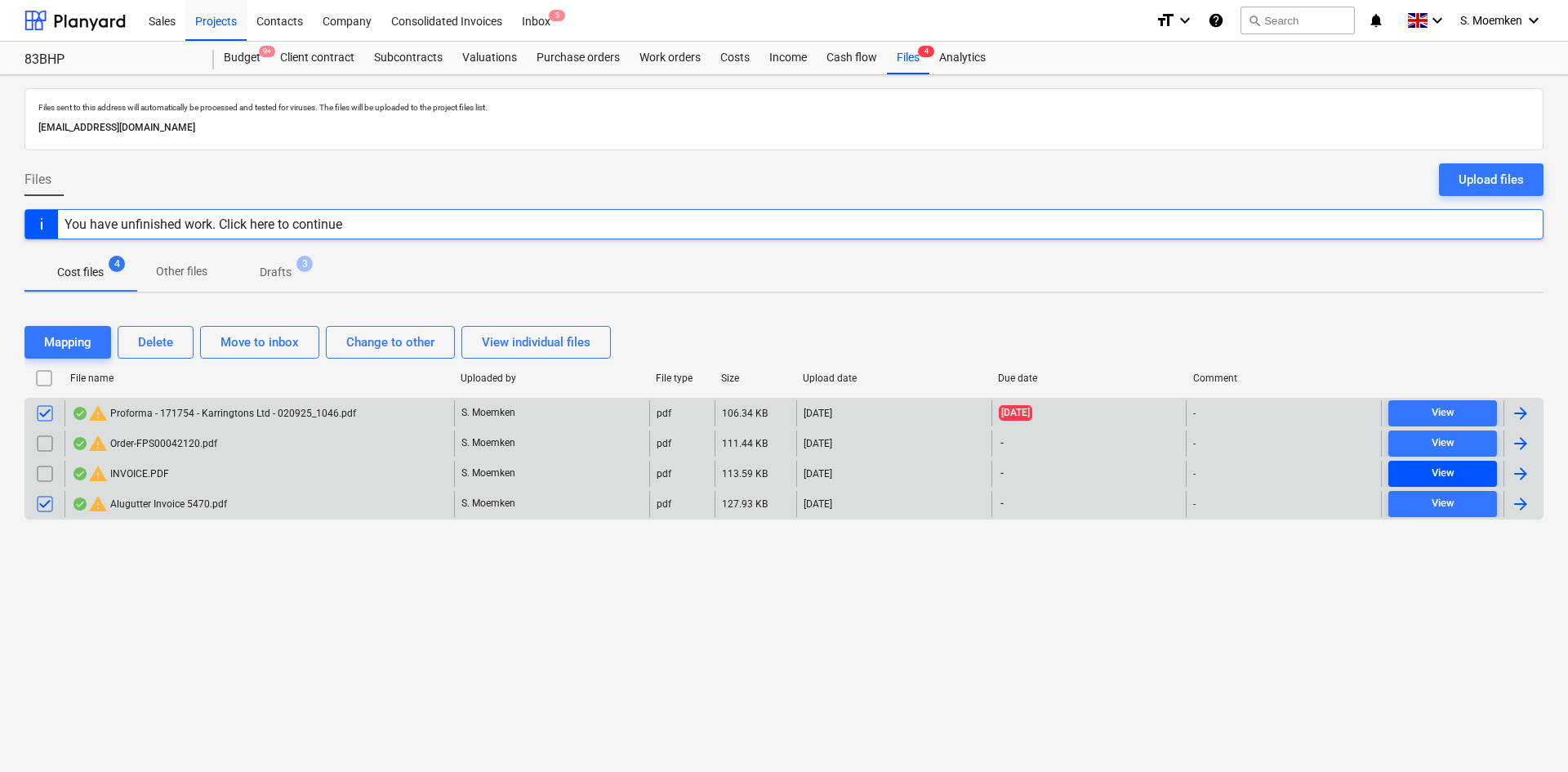
click span "View"
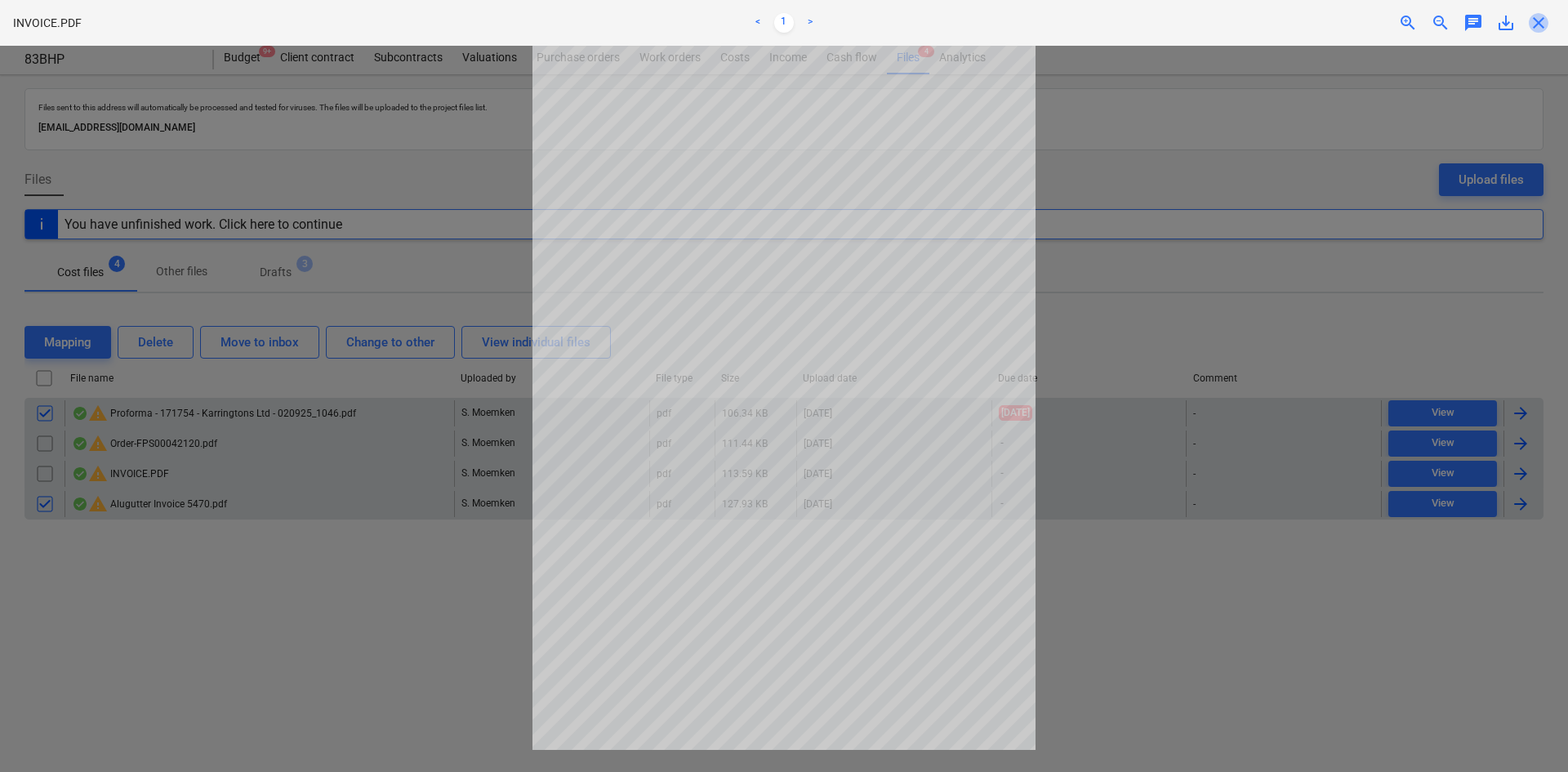
click span "close"
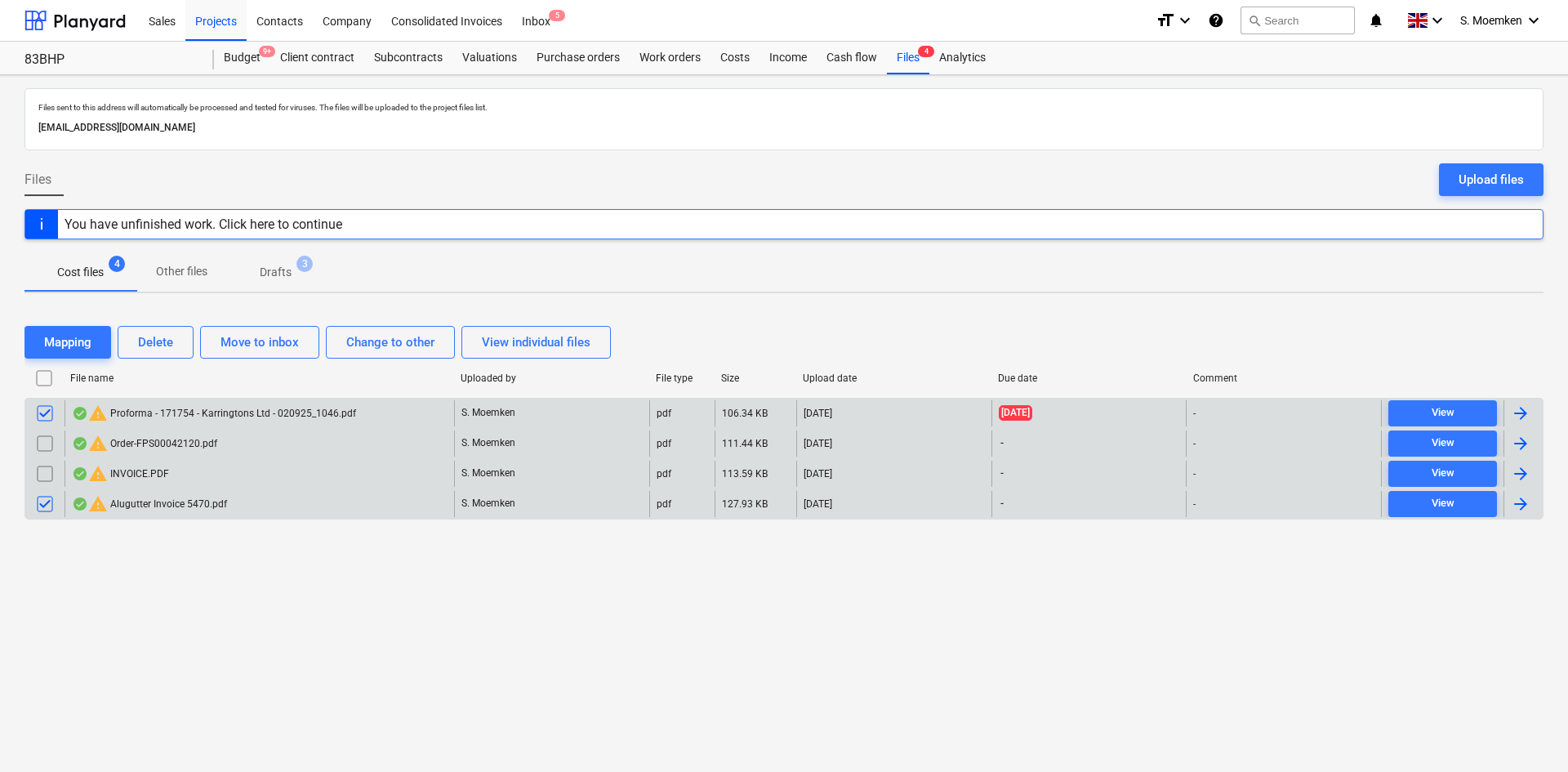
click input "checkbox"
click div "Projects"
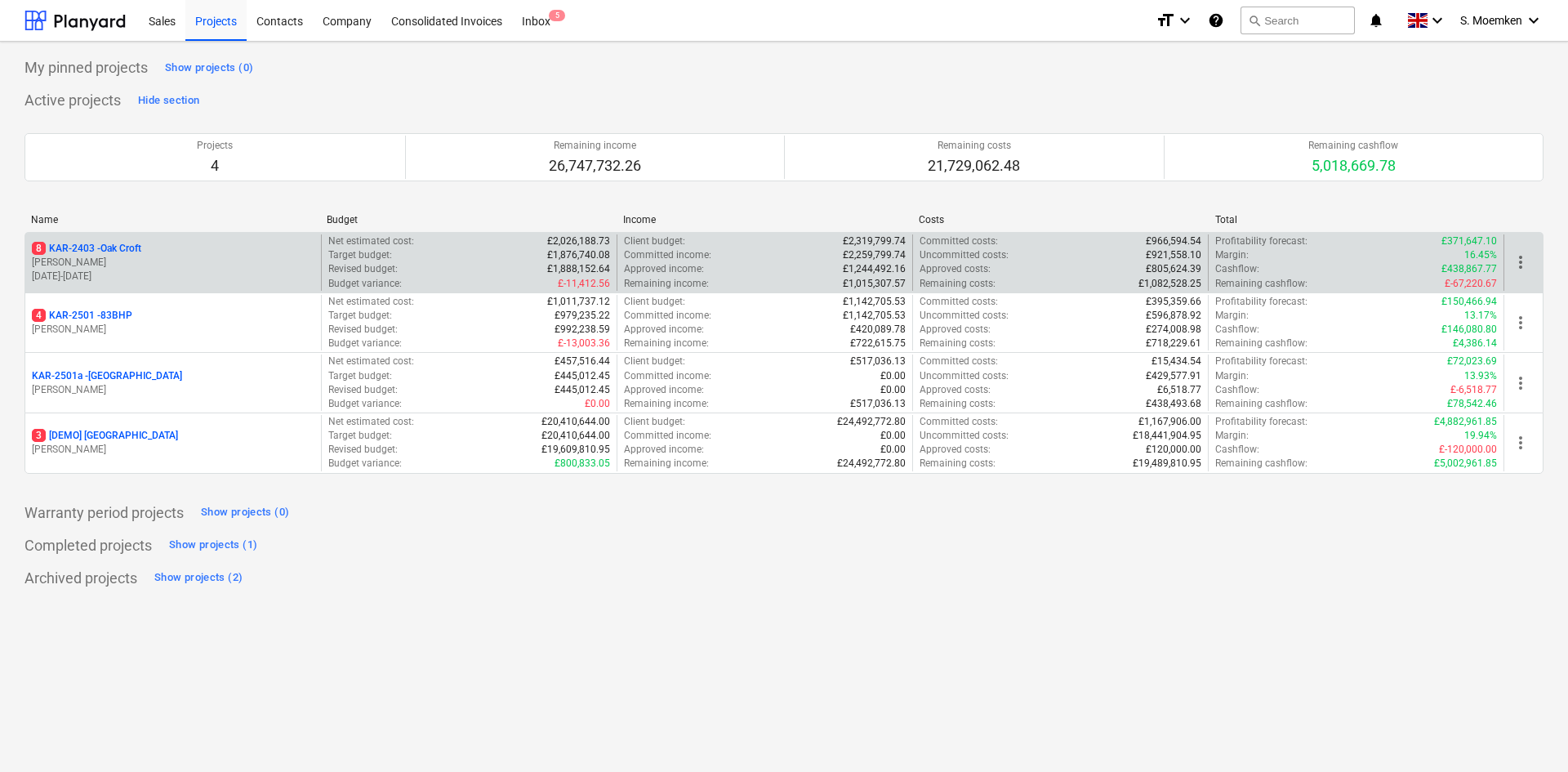
click p "05.08.2024 - 26.09.2025"
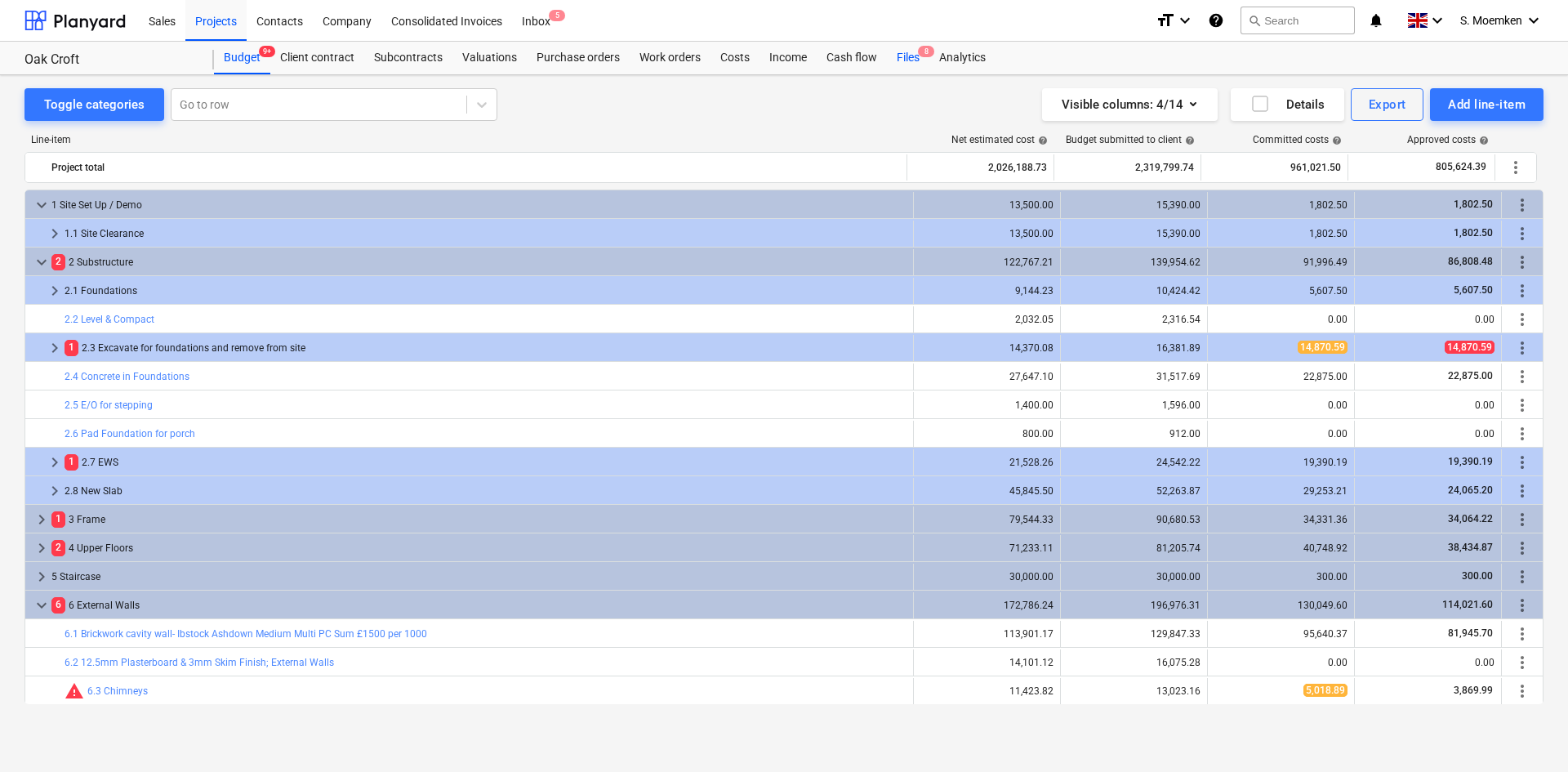
click div "Files 8"
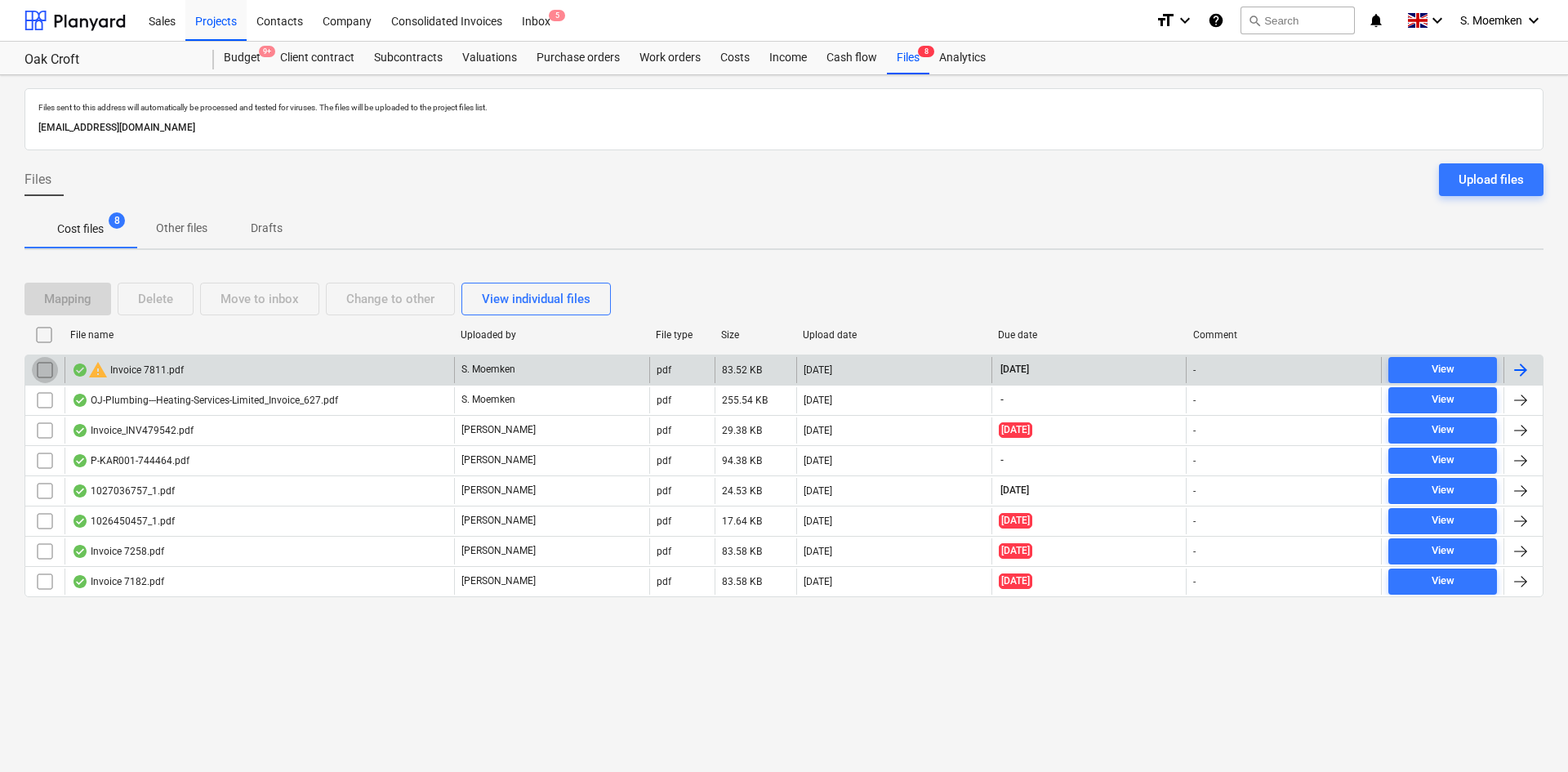
click input "checkbox"
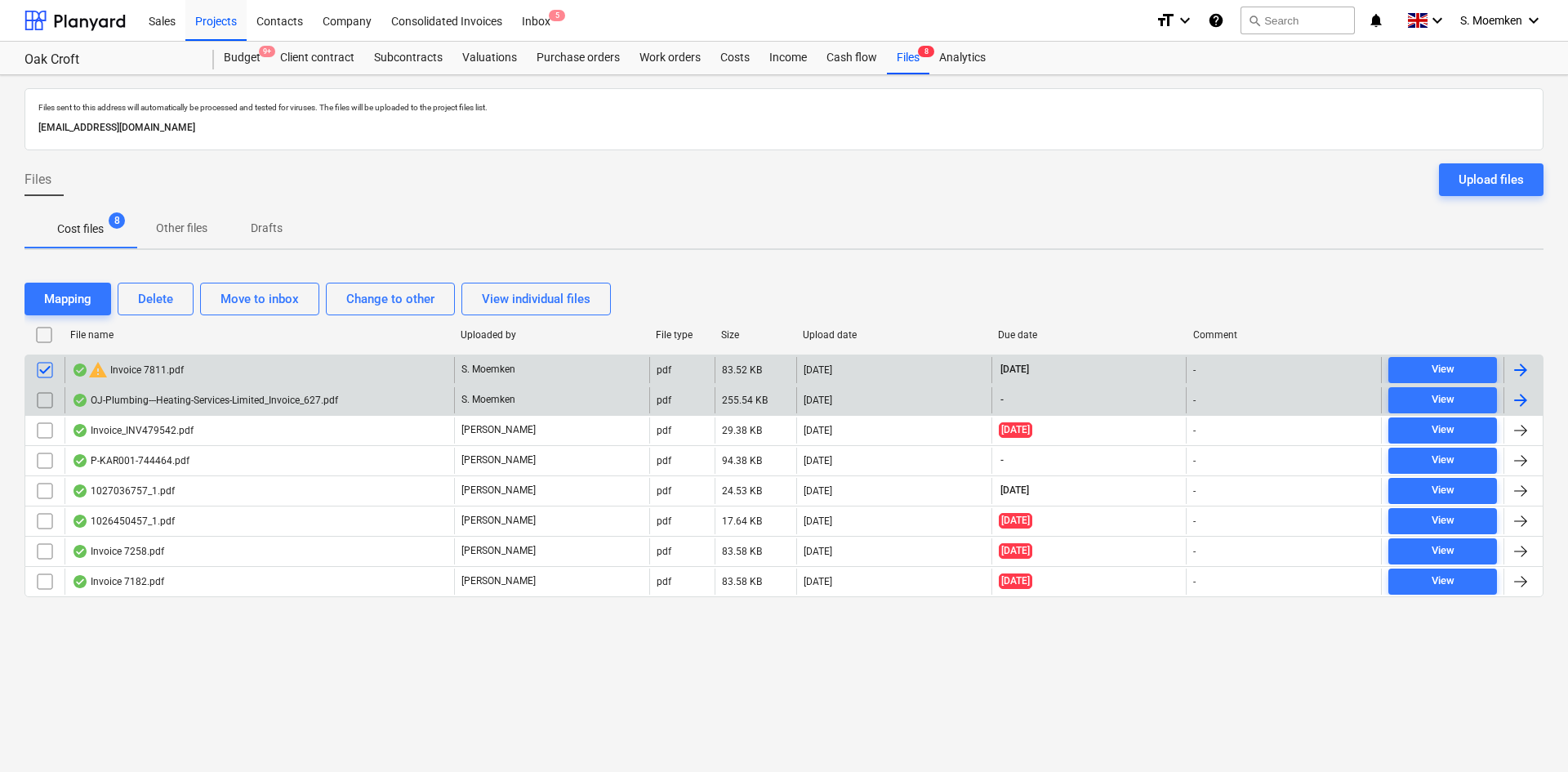
click input "checkbox"
click div "Files 8"
click div "Purchase orders"
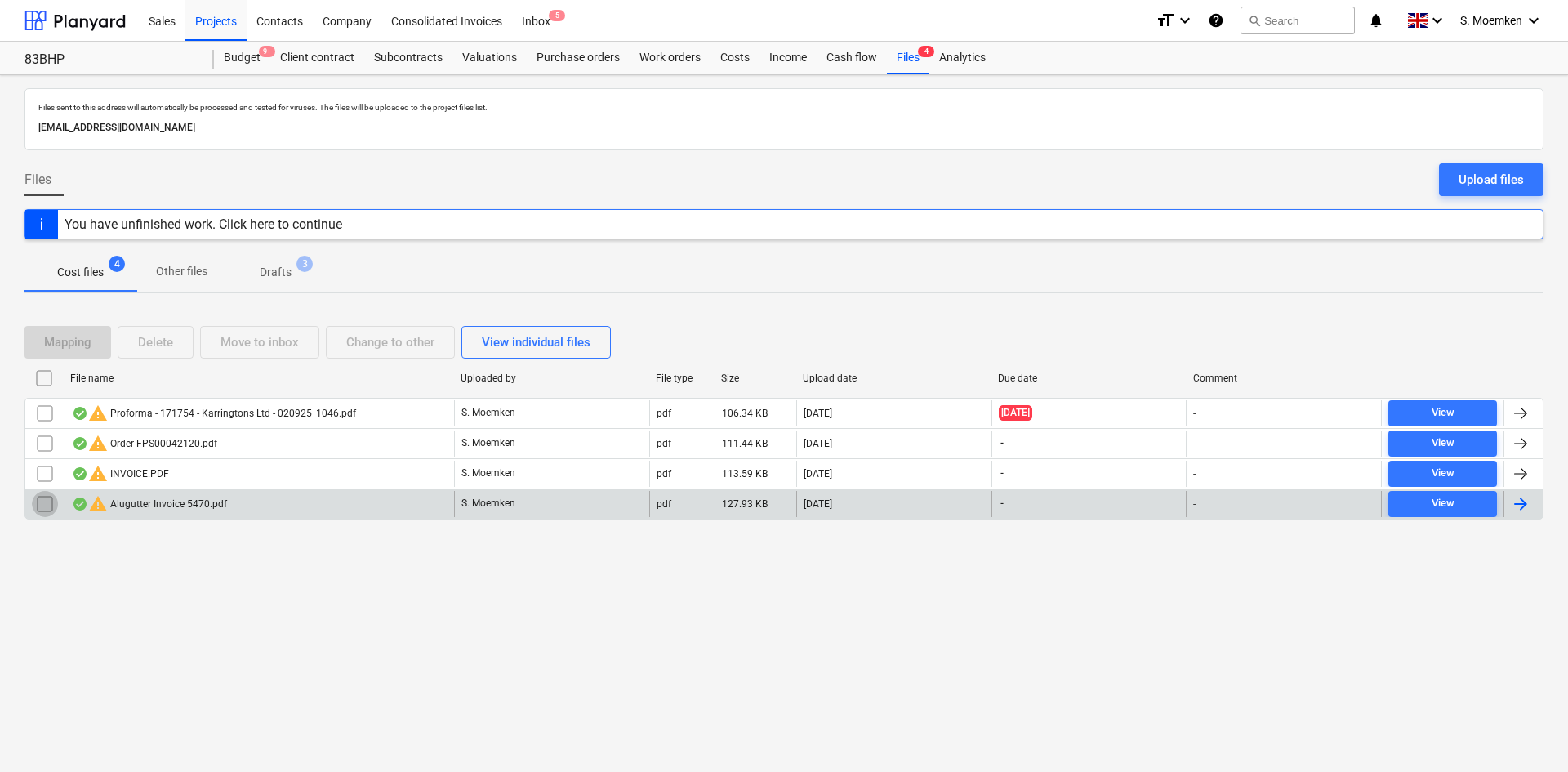
click at [40, 503] on input "checkbox" at bounding box center [45, 504] width 27 height 27
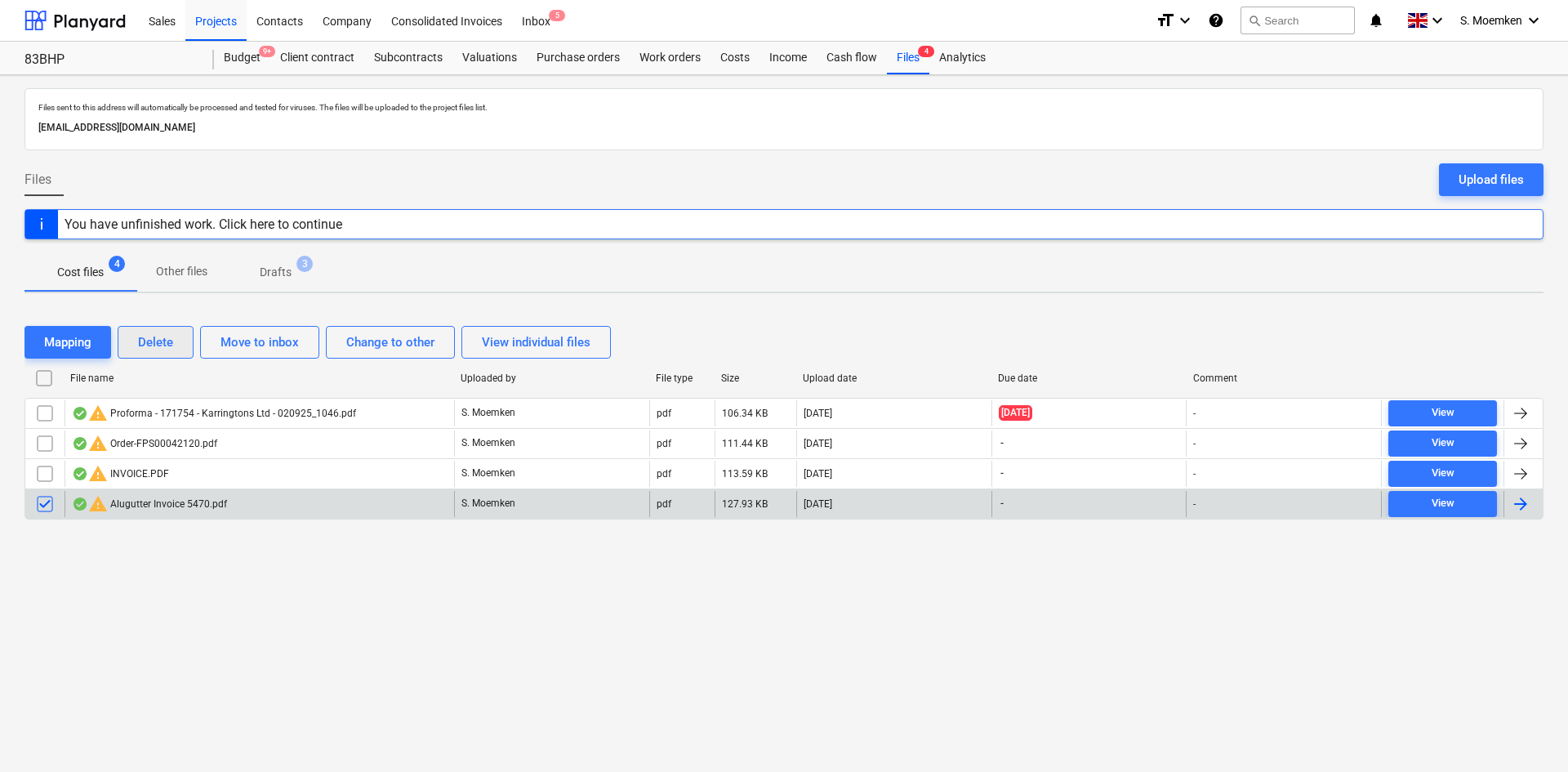
click at [140, 343] on div "Delete" at bounding box center [156, 342] width 35 height 22
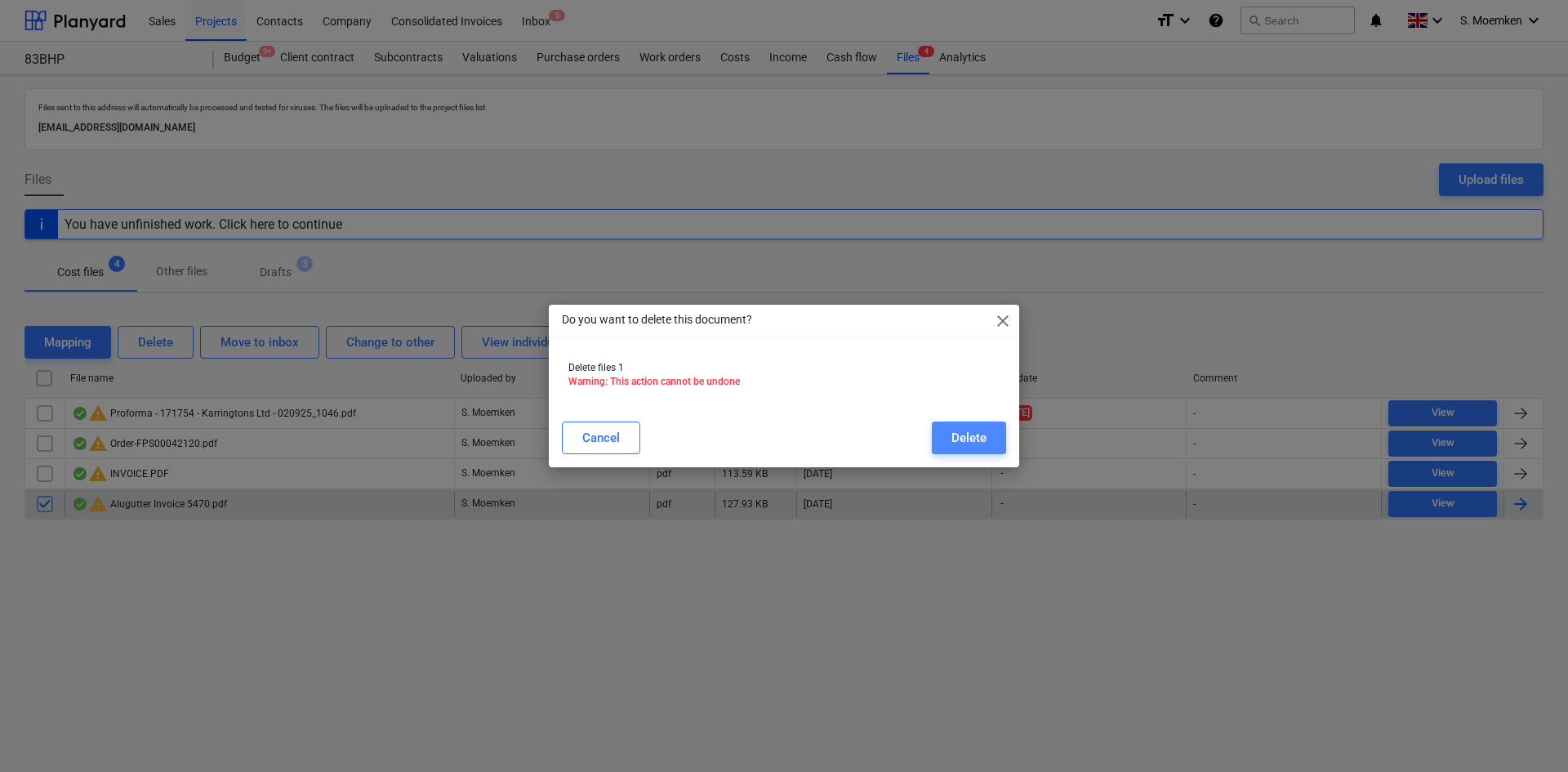
click at [972, 424] on button "Delete" at bounding box center [969, 438] width 75 height 32
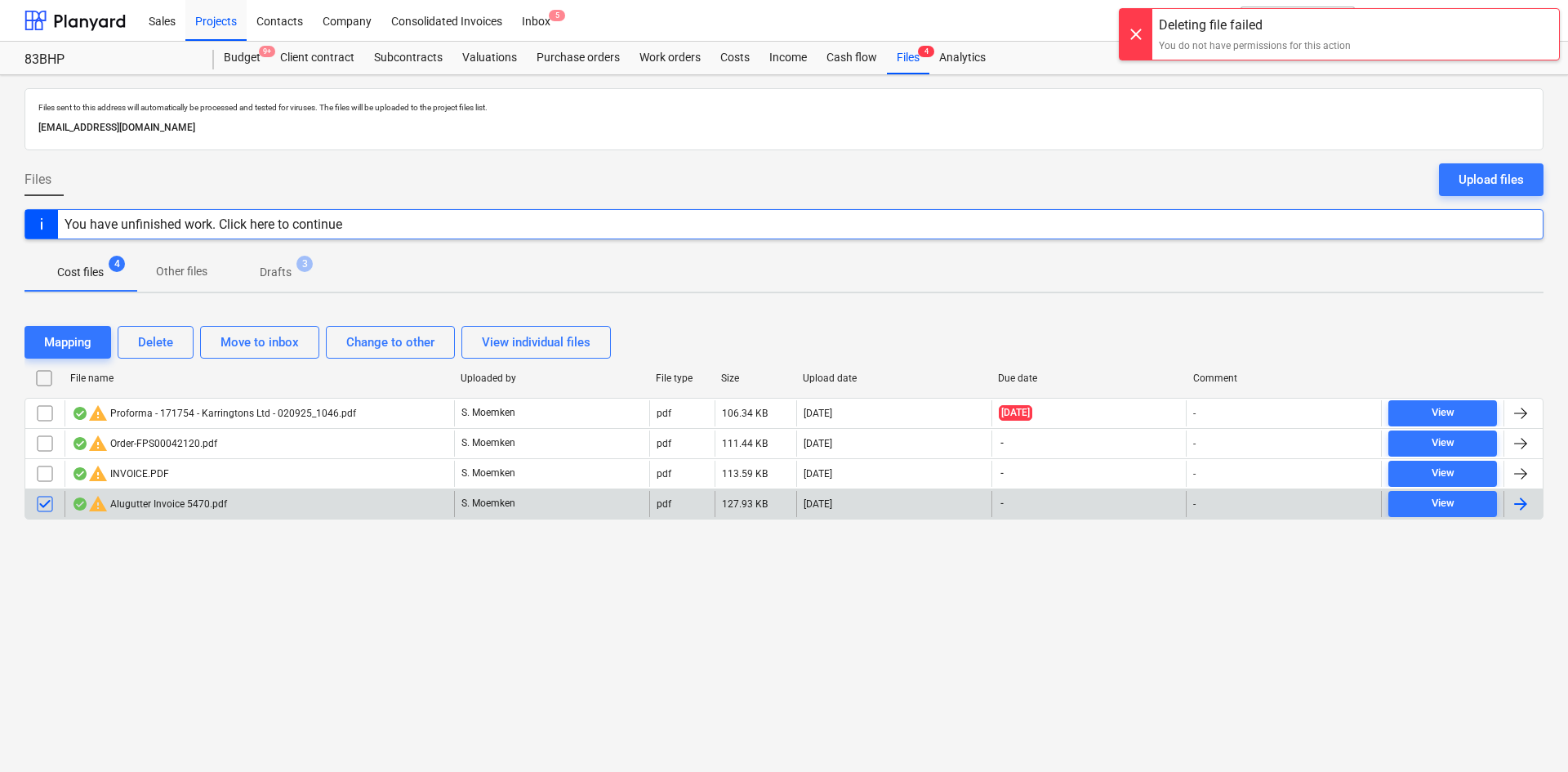
click at [1139, 29] on div at bounding box center [1135, 34] width 32 height 51
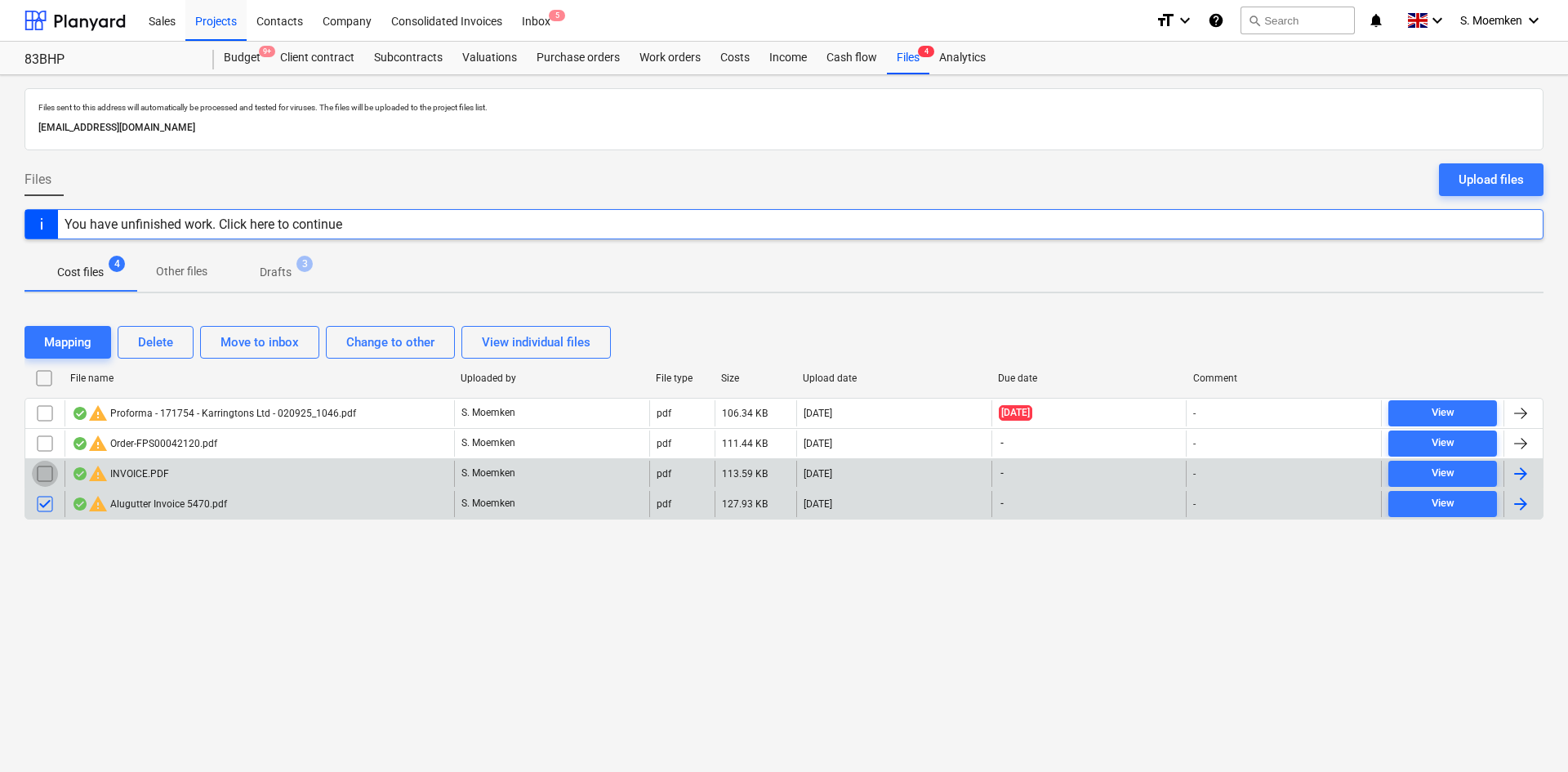
click at [41, 479] on input "checkbox" at bounding box center [45, 474] width 27 height 27
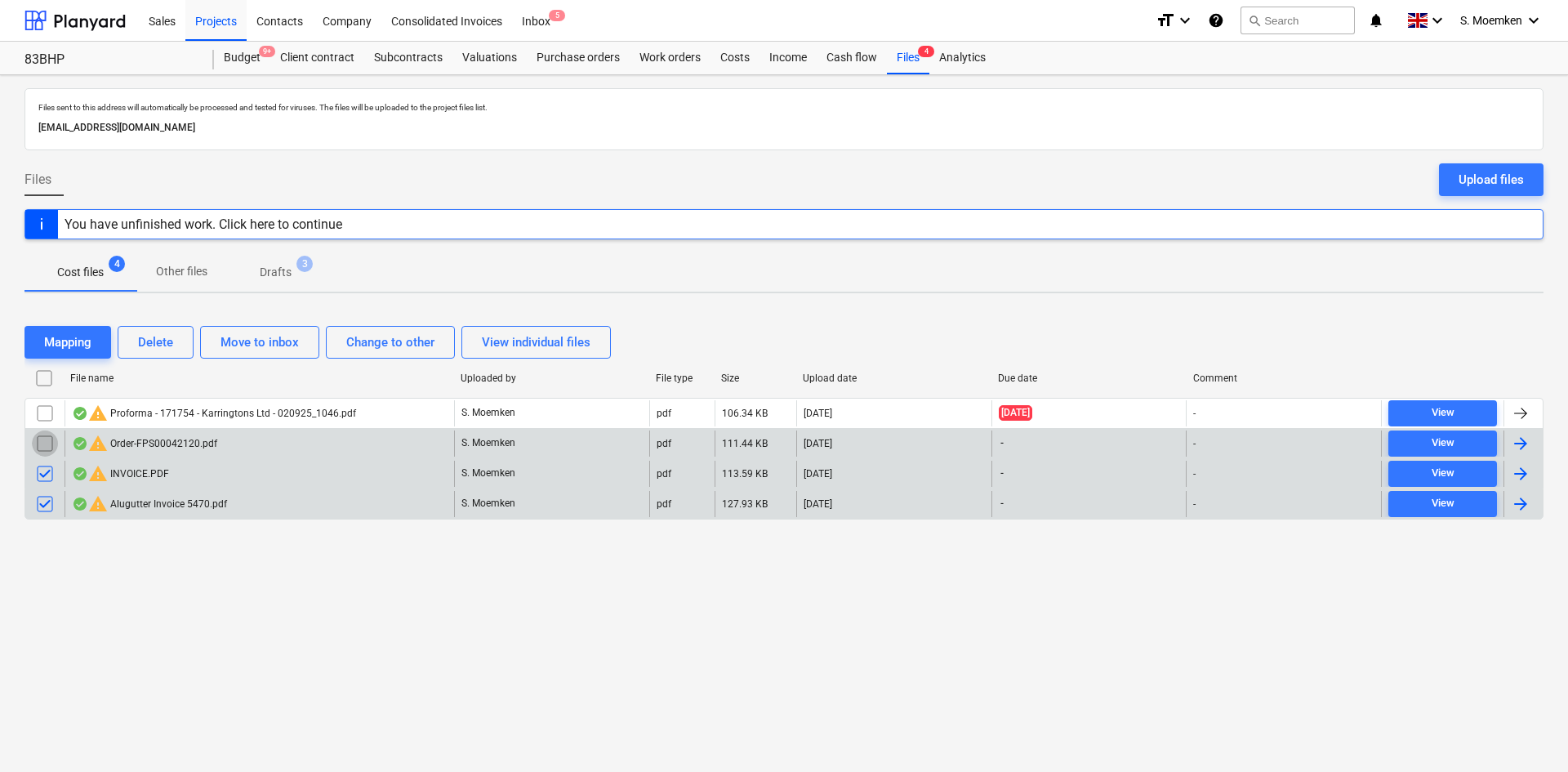
click at [41, 444] on input "checkbox" at bounding box center [45, 444] width 27 height 27
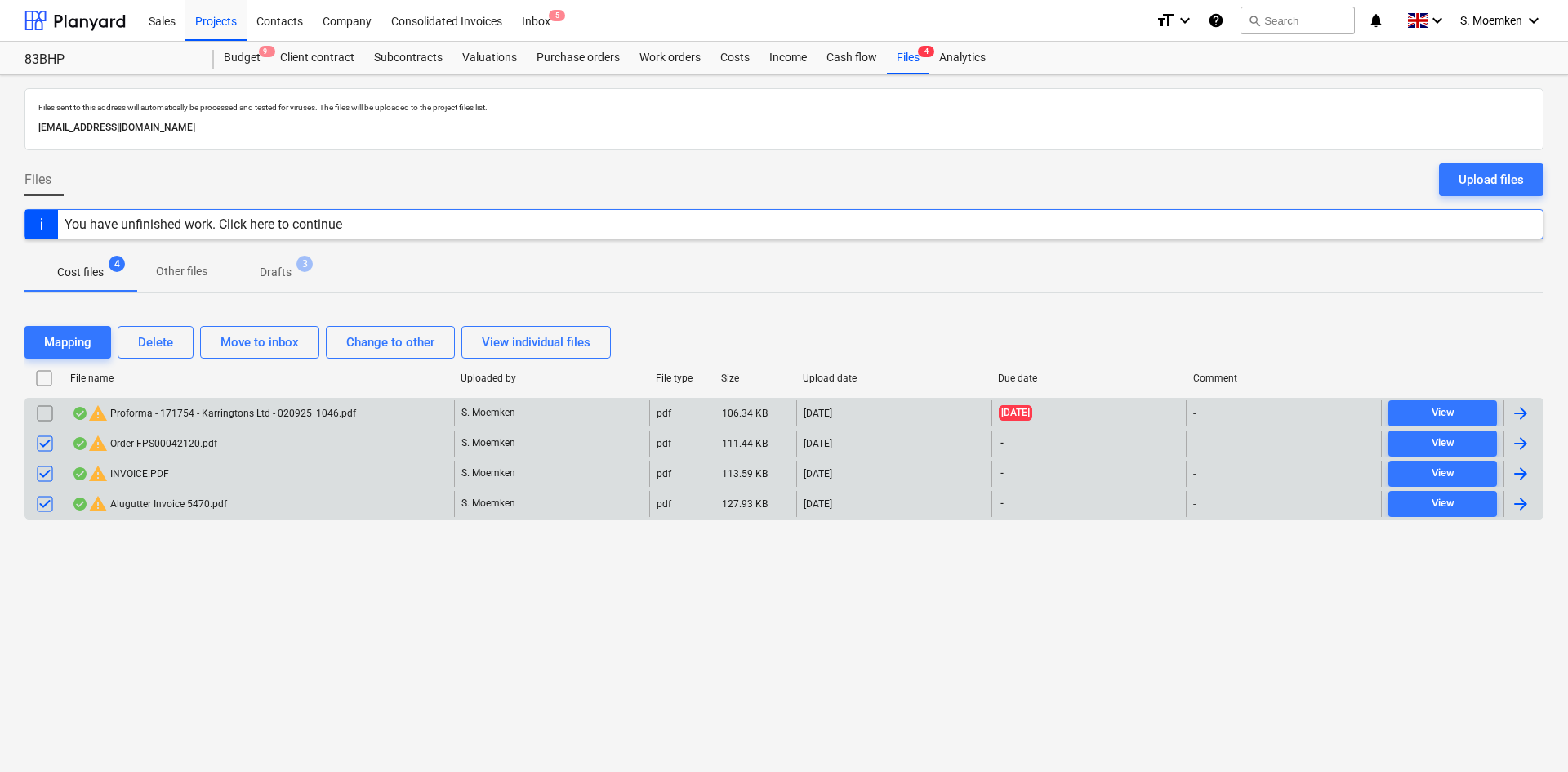
click at [43, 413] on input "checkbox" at bounding box center [45, 414] width 27 height 27
click at [912, 47] on div "Files 4" at bounding box center [907, 57] width 42 height 32
click at [402, 176] on div "Files Upload files" at bounding box center [784, 186] width 1519 height 46
click at [562, 60] on div "Purchase orders" at bounding box center [578, 57] width 103 height 32
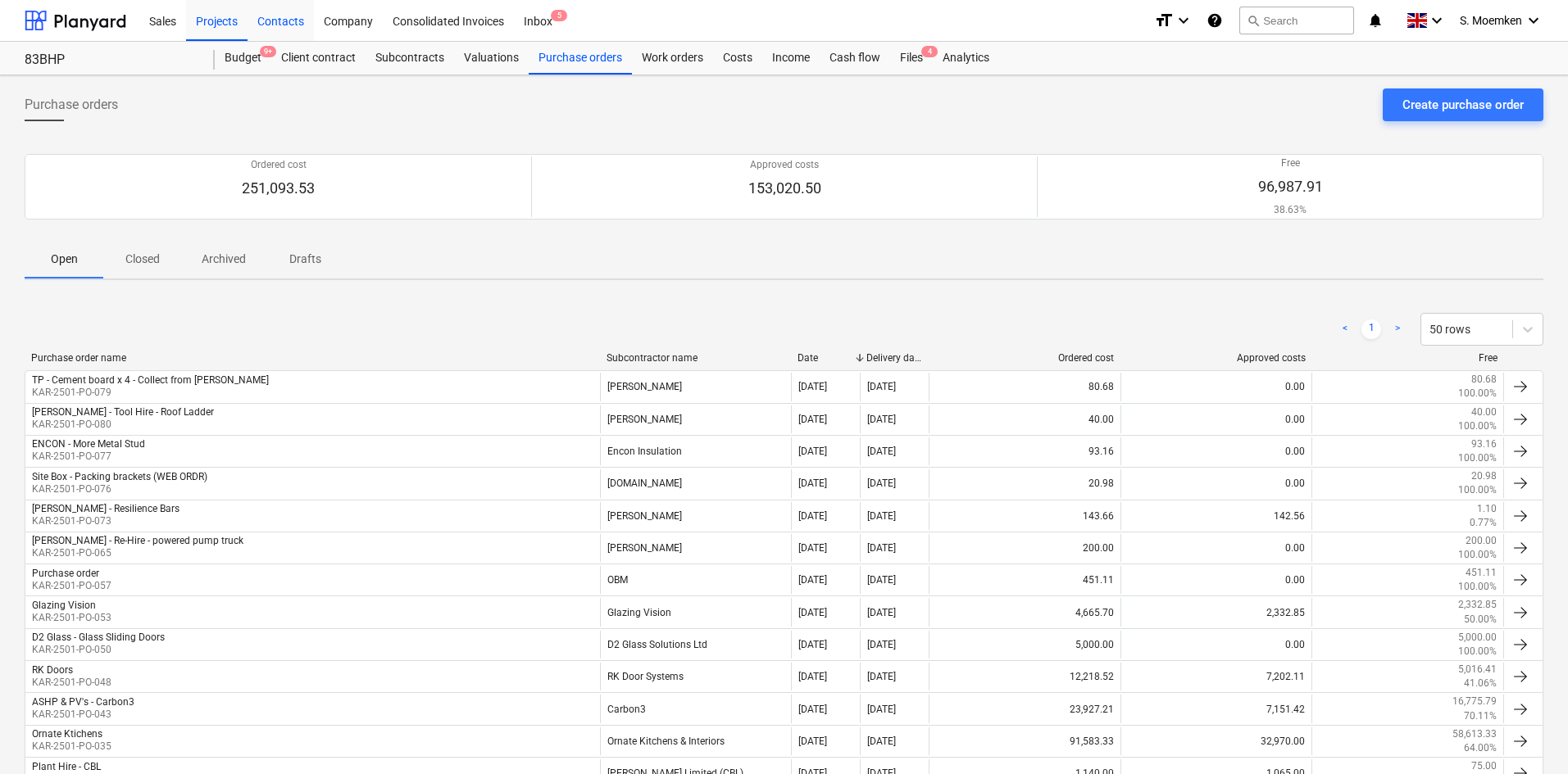
click at [281, 21] on div "Contacts" at bounding box center [281, 20] width 67 height 42
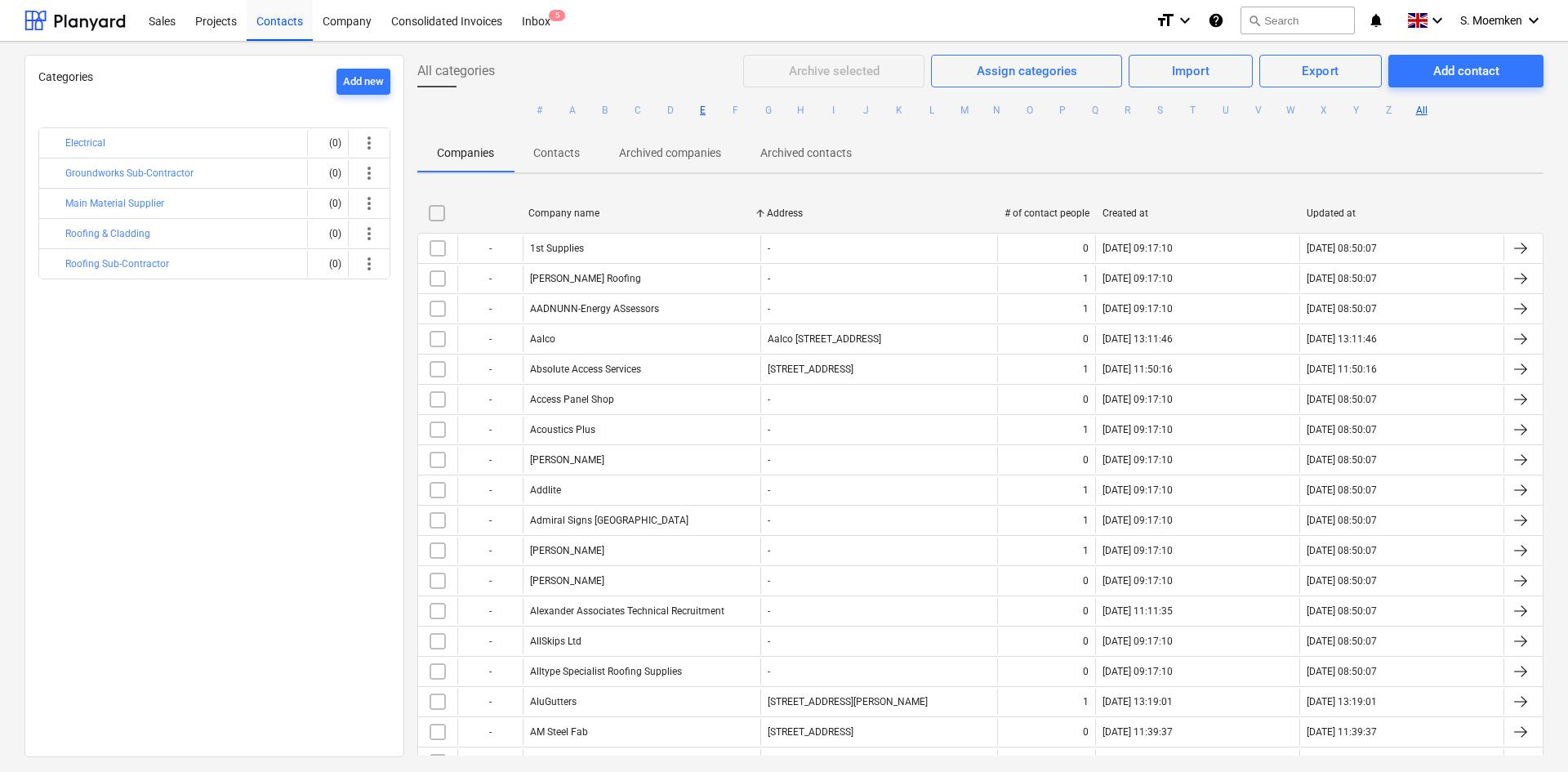
click at [702, 108] on button "E" at bounding box center [704, 110] width 20 height 20
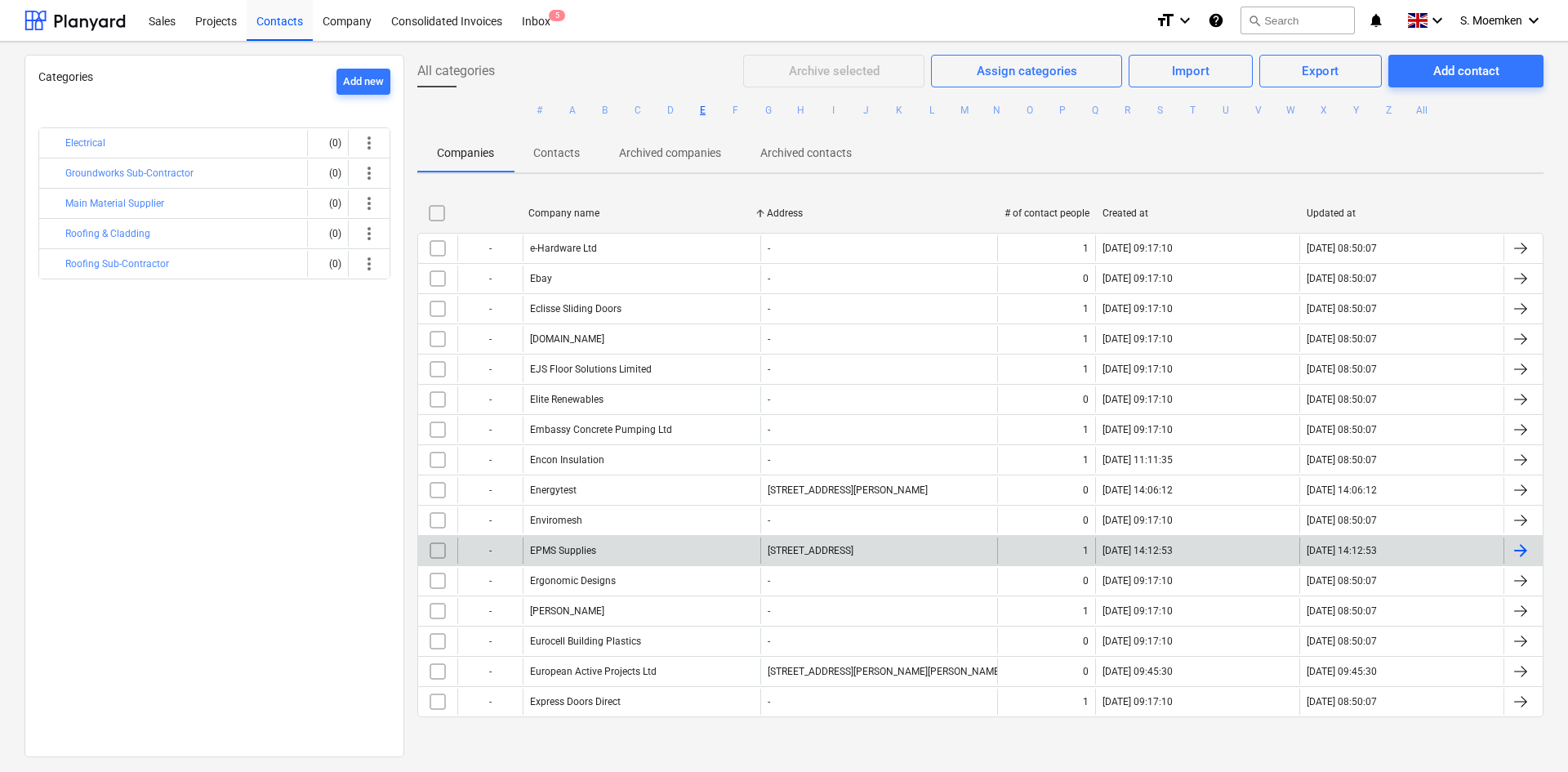
click at [556, 543] on div "EPMS Supplies" at bounding box center [641, 551] width 238 height 27
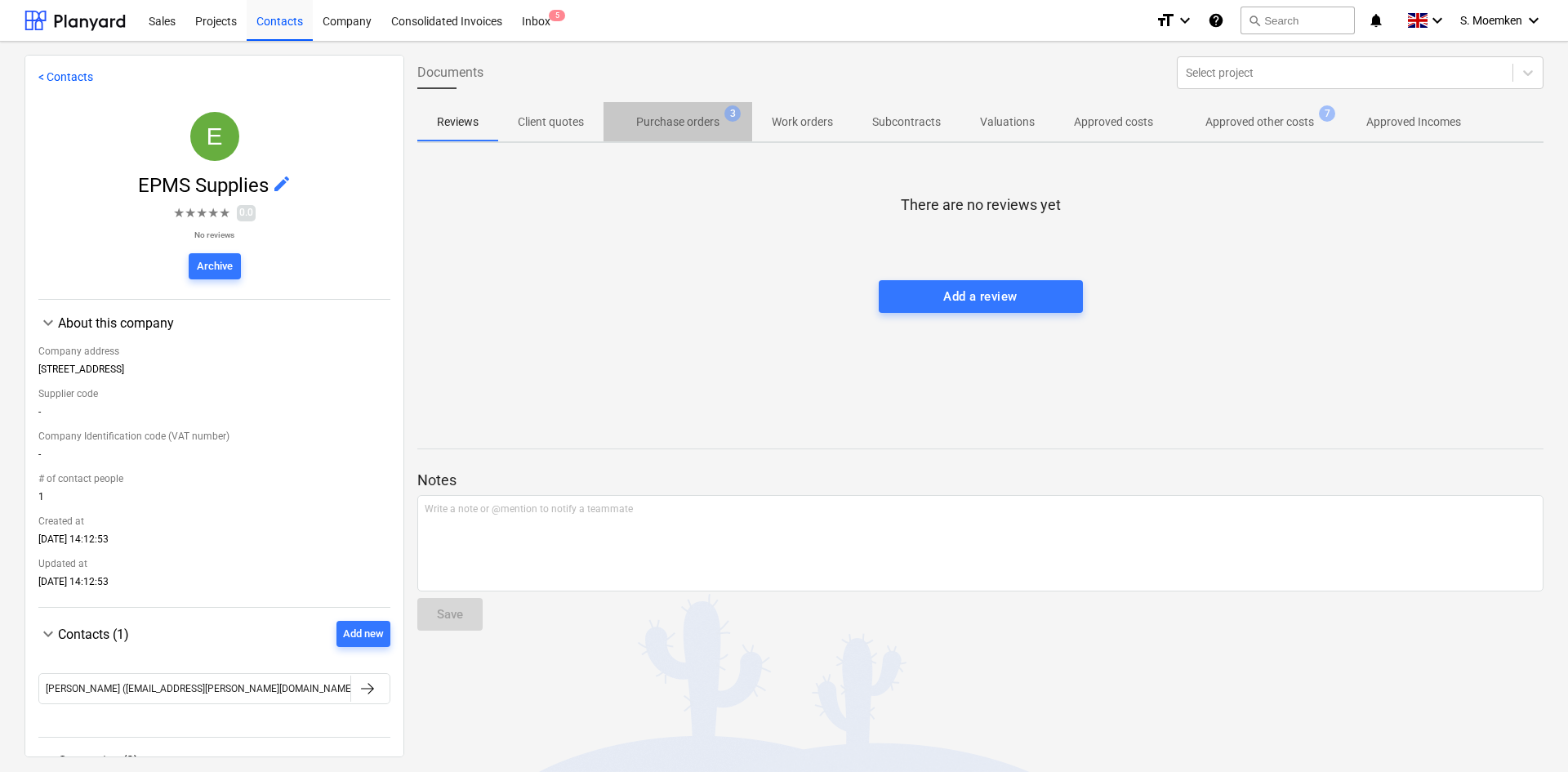
click at [695, 115] on p "Purchase orders" at bounding box center [678, 122] width 84 height 17
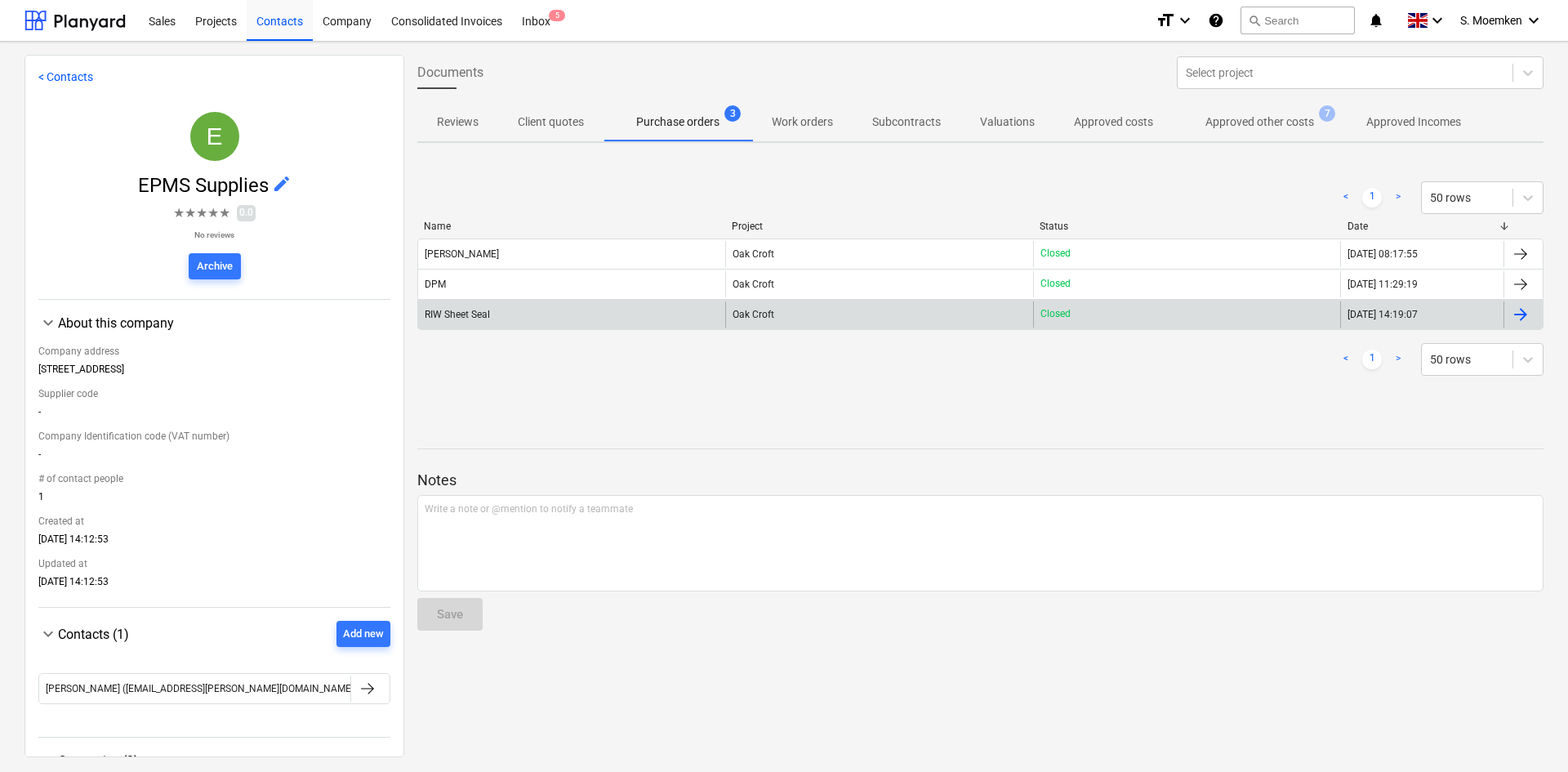
click at [498, 313] on div "RIW Sheet Seal" at bounding box center [572, 315] width 307 height 27
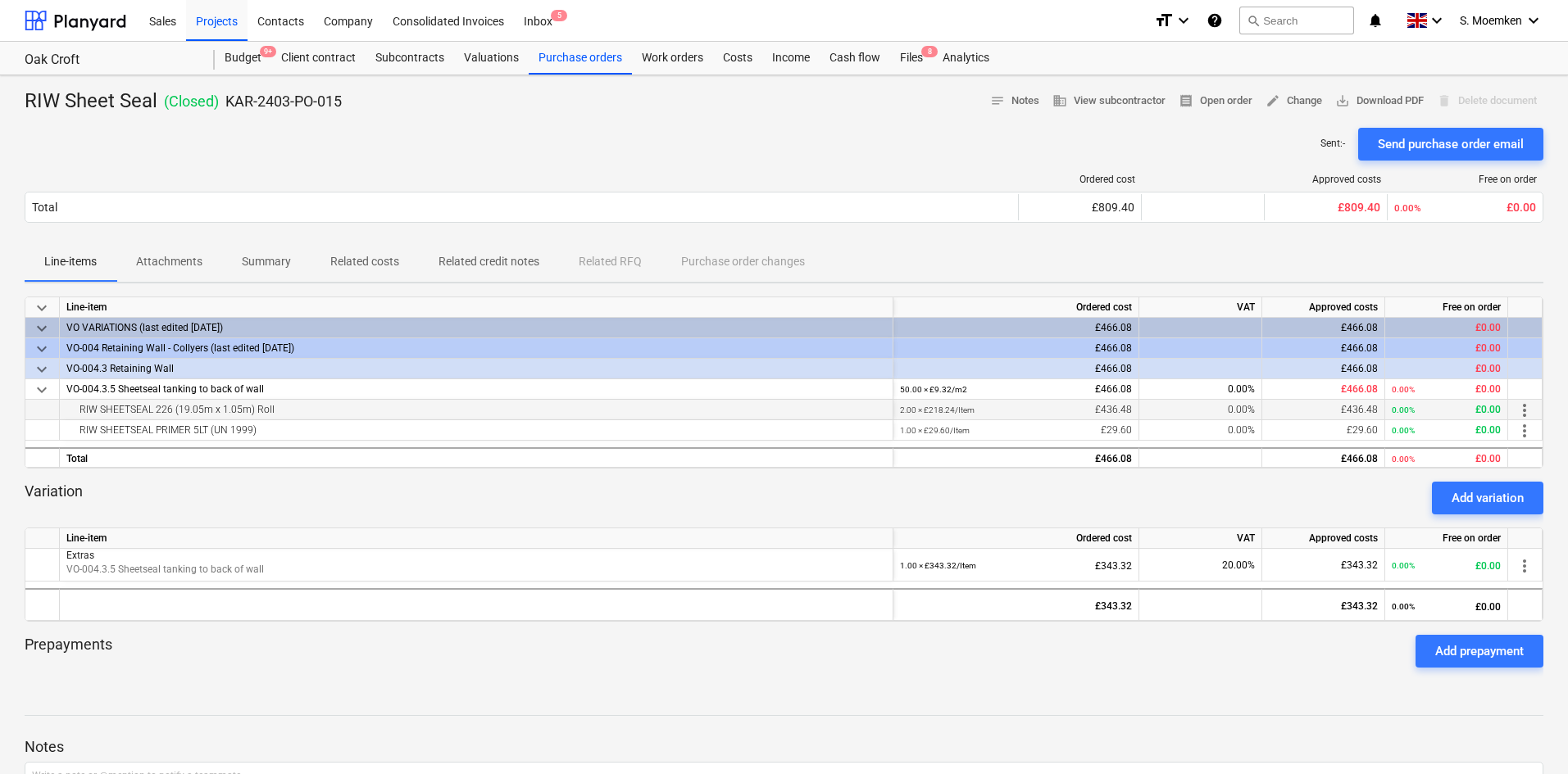
click at [317, 410] on div "RIW SHEETSEAL 226 (19.05m x 1.05m) Roll" at bounding box center [477, 410] width 820 height 20
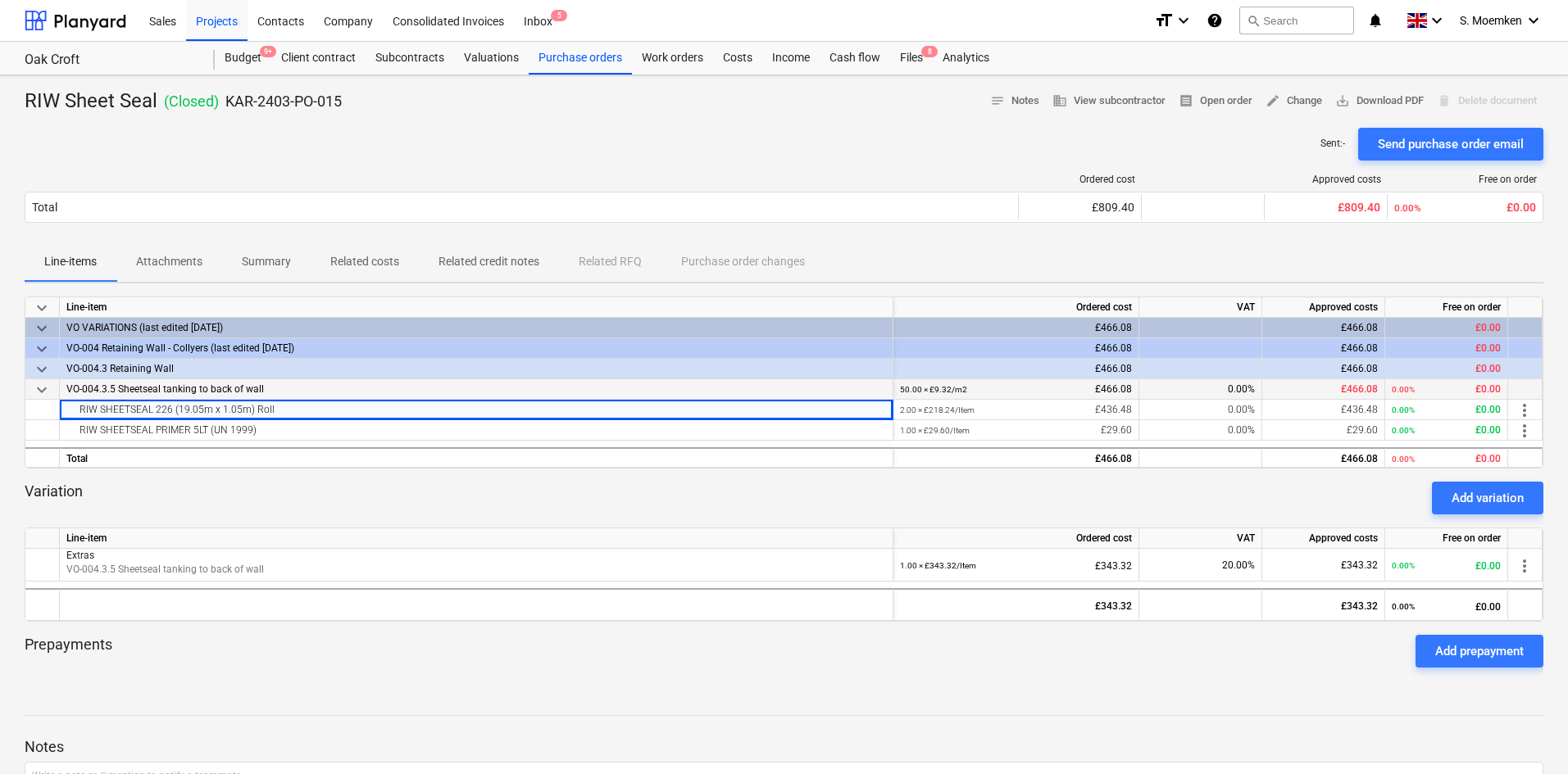
click at [407, 387] on div "VO-004.3.5 Sheetseal tanking to back of wall" at bounding box center [477, 389] width 833 height 21
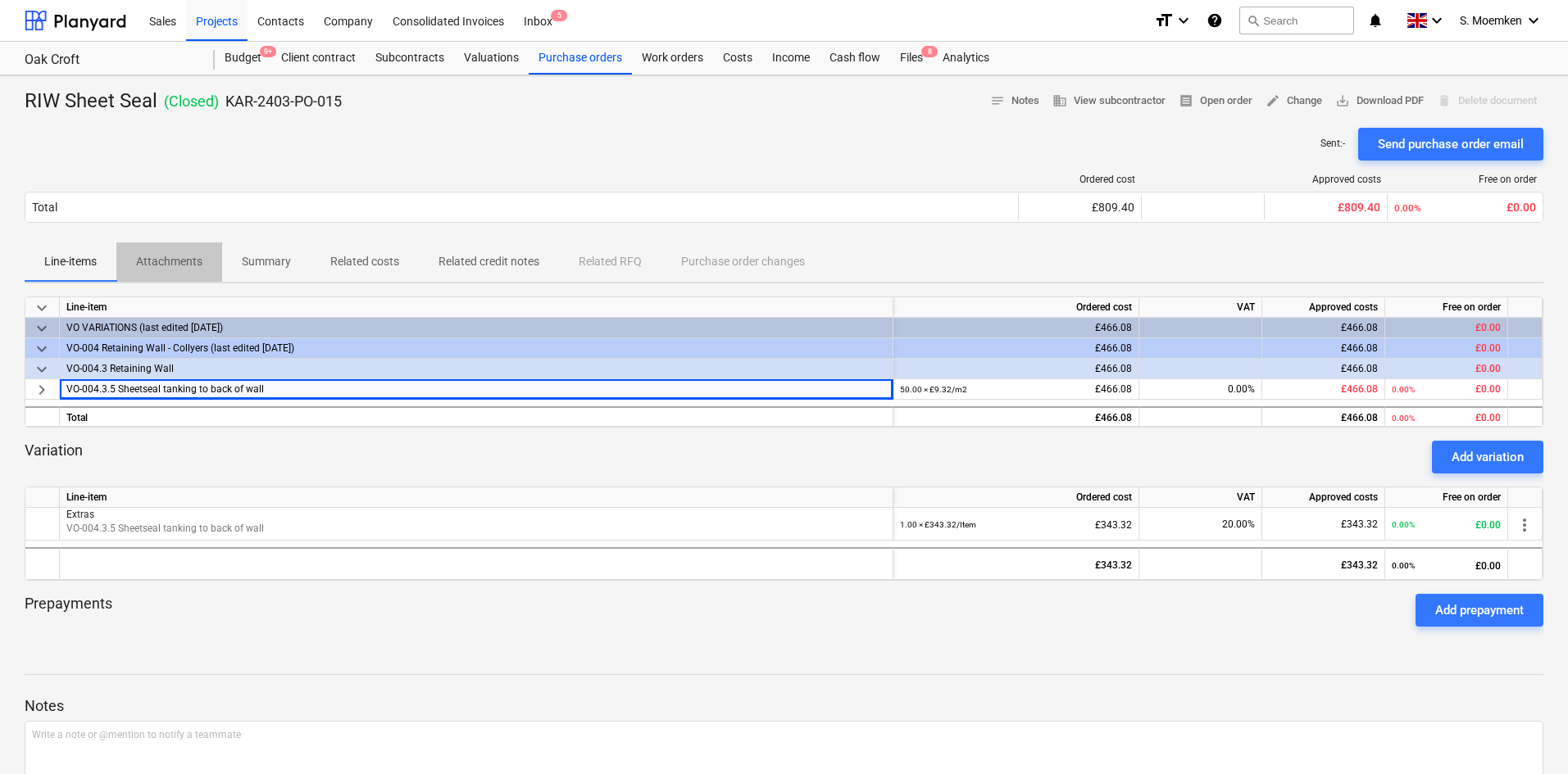
click at [169, 258] on p "Attachments" at bounding box center [170, 262] width 67 height 17
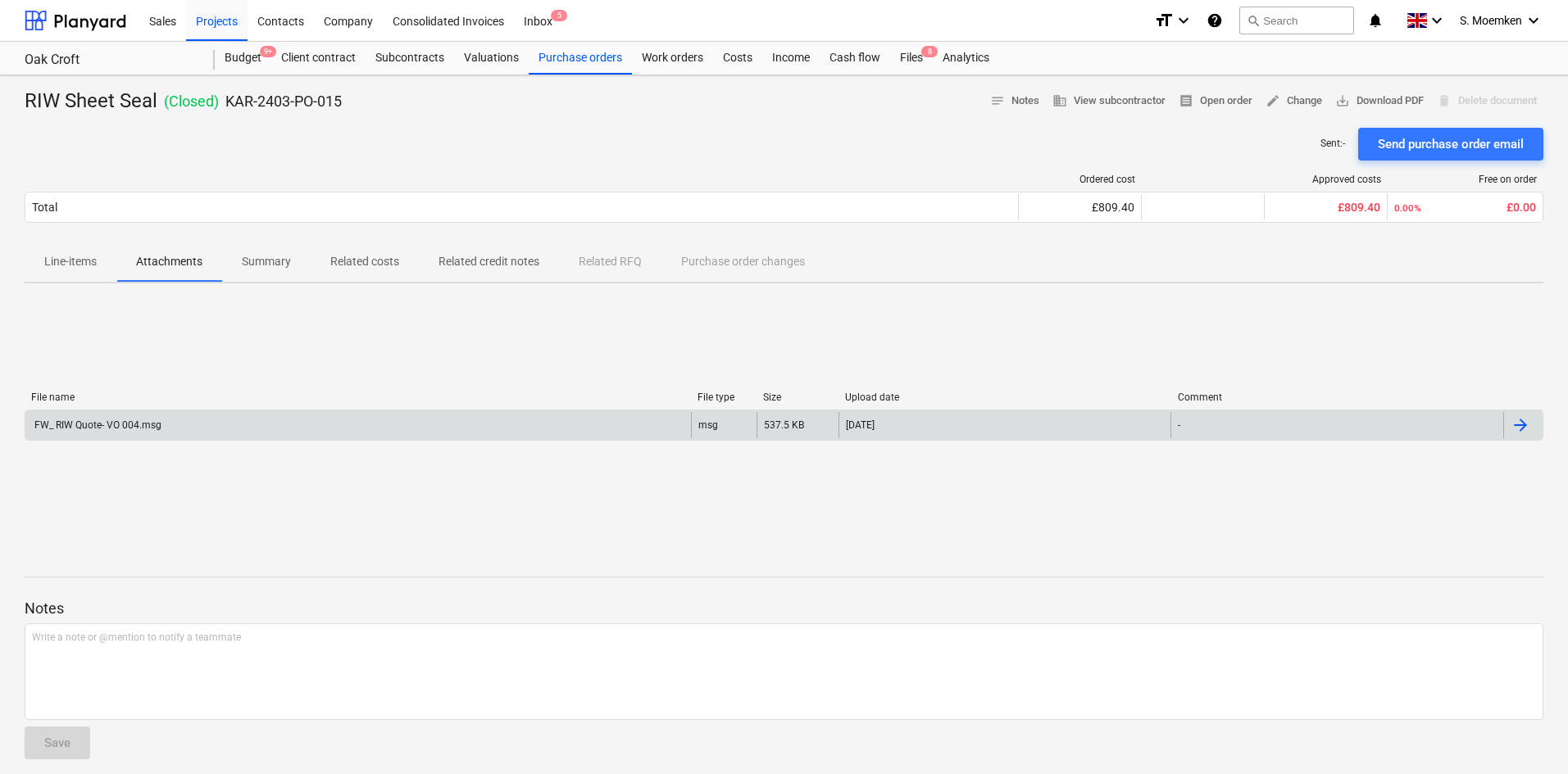
click at [235, 427] on div "FW_ RIW Quote- VO 004.msg" at bounding box center [359, 426] width 665 height 27
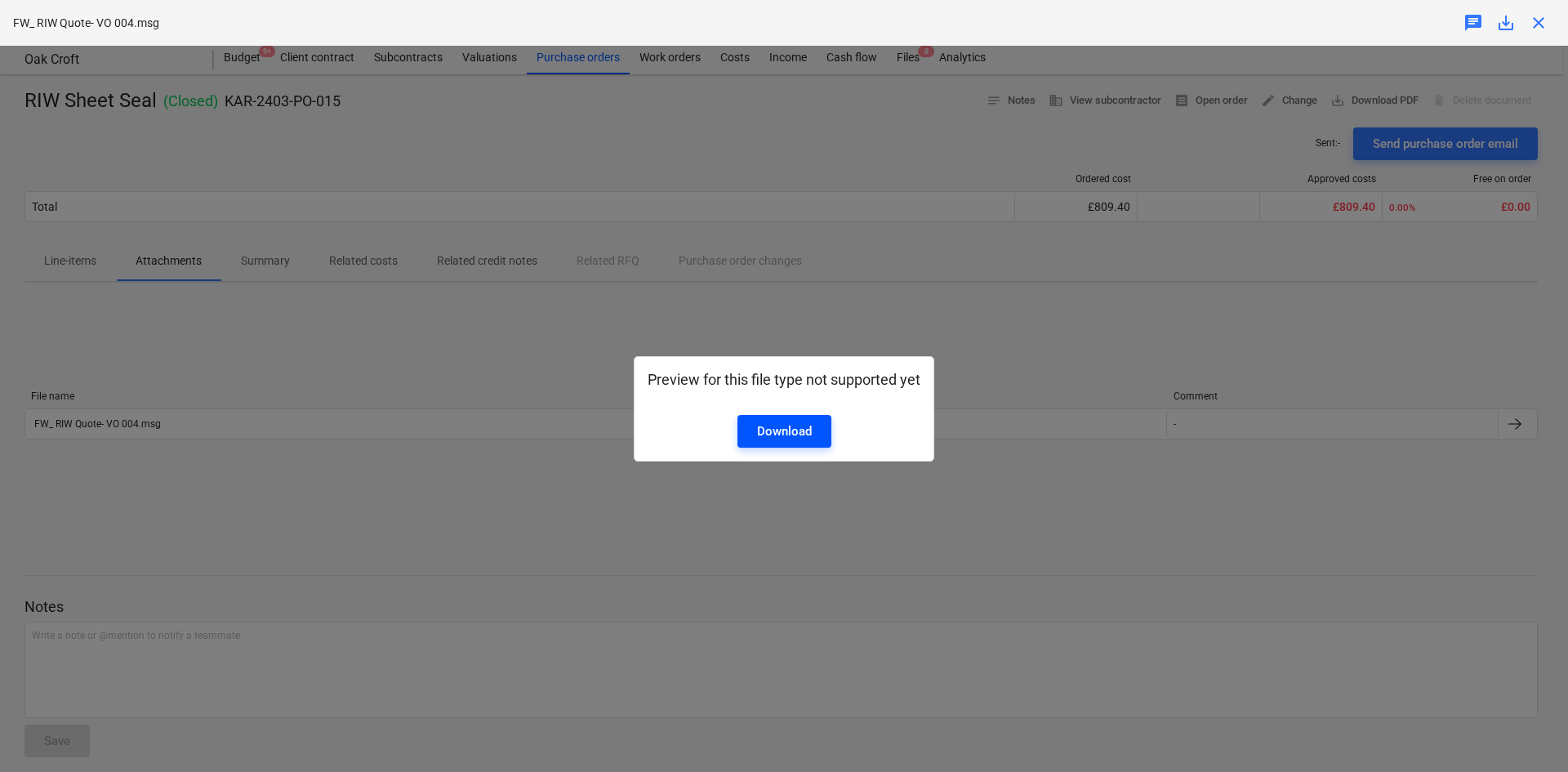
click at [798, 430] on div "Download" at bounding box center [785, 432] width 55 height 22
click at [761, 423] on div "Download" at bounding box center [785, 432] width 55 height 22
click at [761, 438] on div "Download" at bounding box center [785, 432] width 55 height 22
click at [1539, 20] on span "close" at bounding box center [1539, 23] width 20 height 20
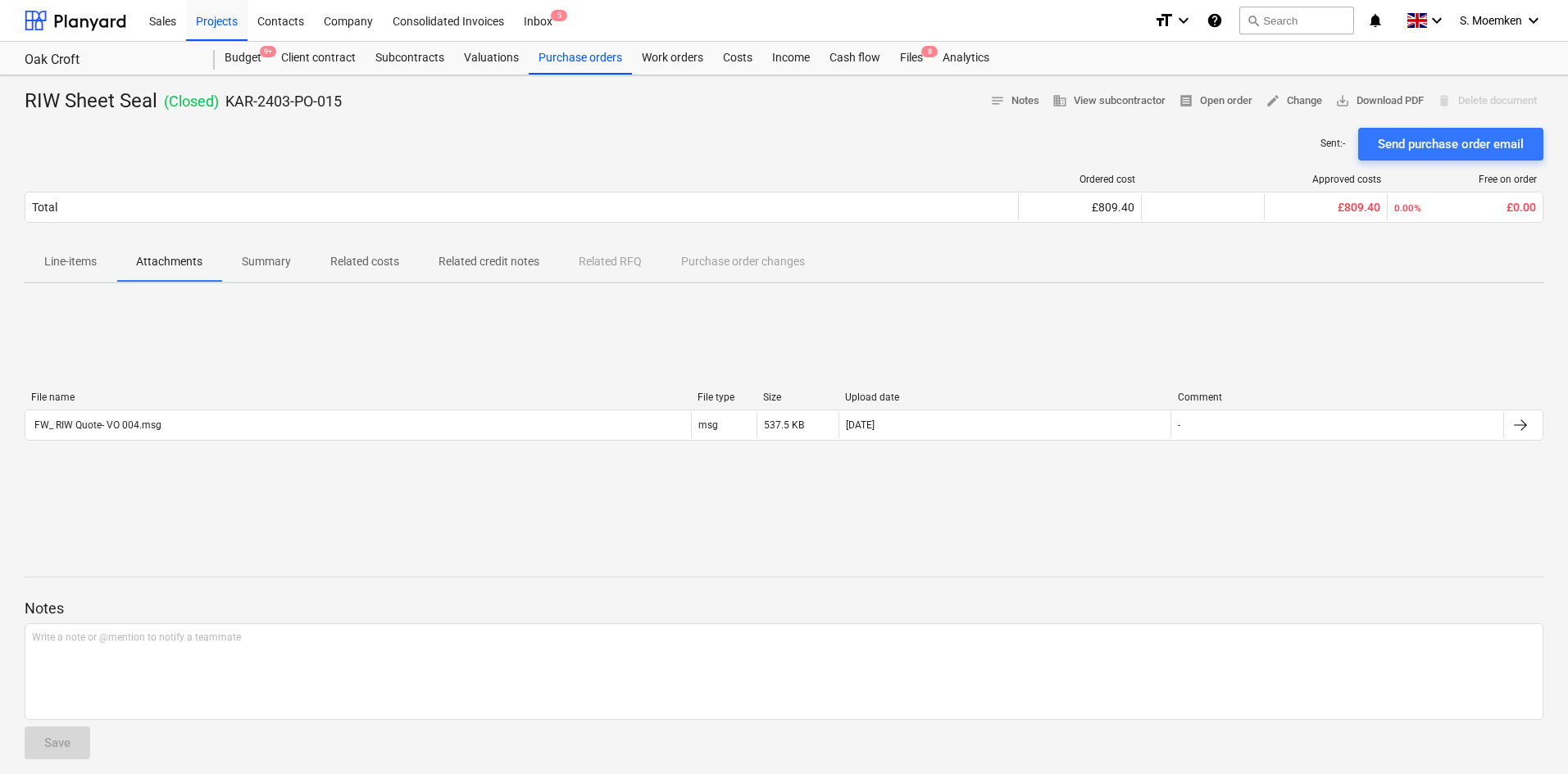
click at [278, 258] on p "Summary" at bounding box center [266, 262] width 49 height 17
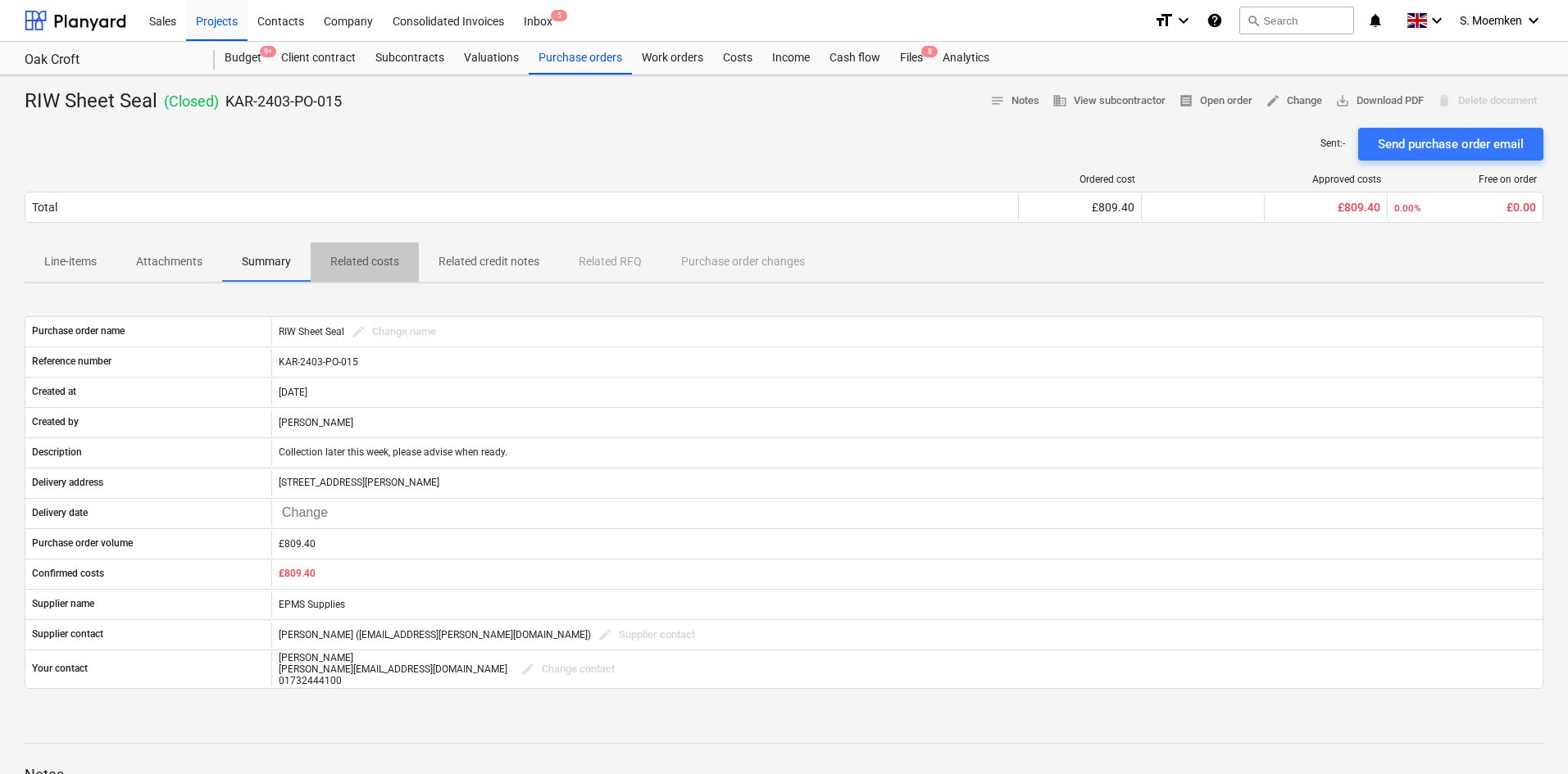
click at [373, 258] on p "Related costs" at bounding box center [364, 262] width 69 height 17
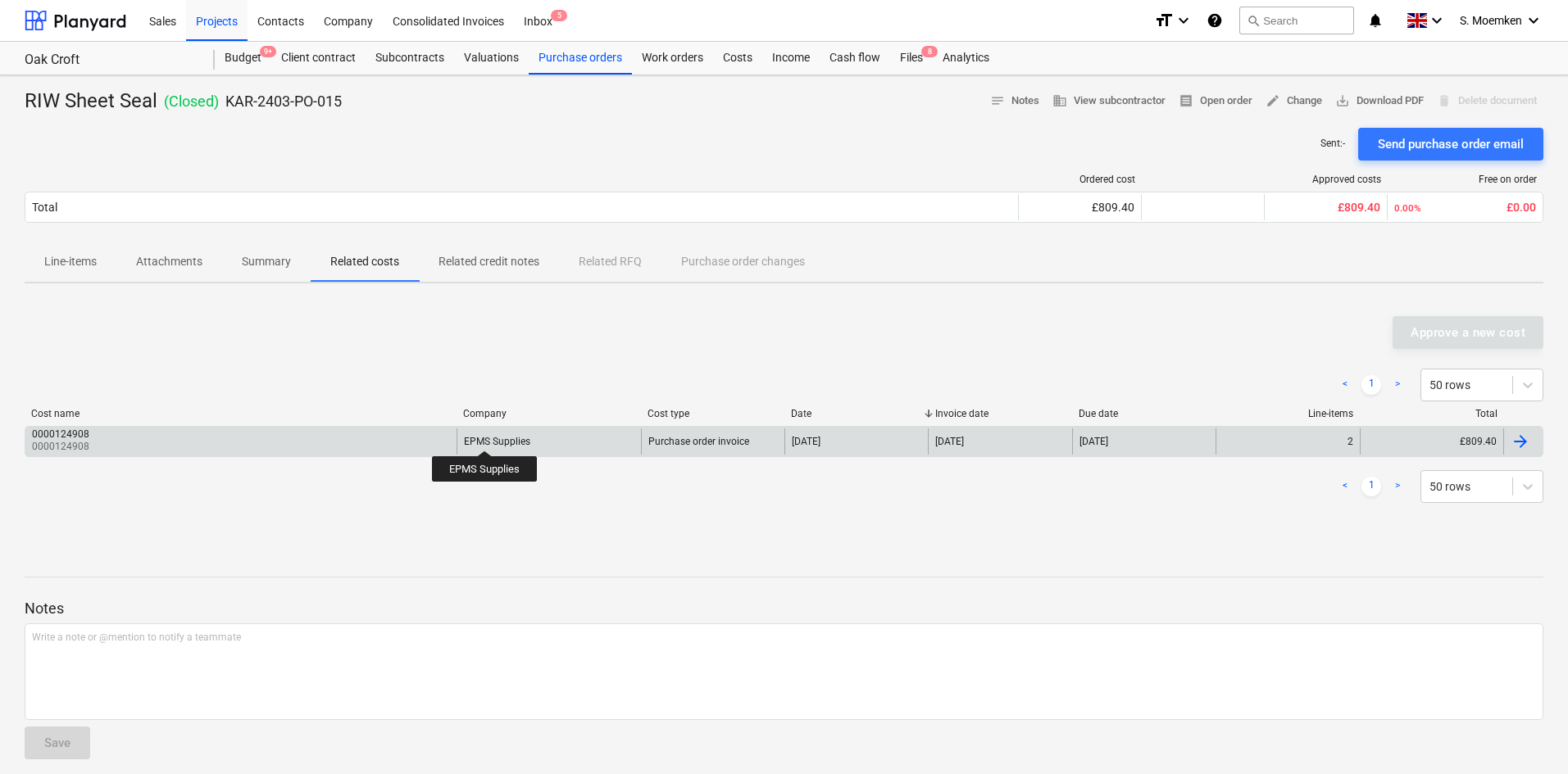
click at [484, 436] on div "EPMS Supplies" at bounding box center [497, 441] width 67 height 12
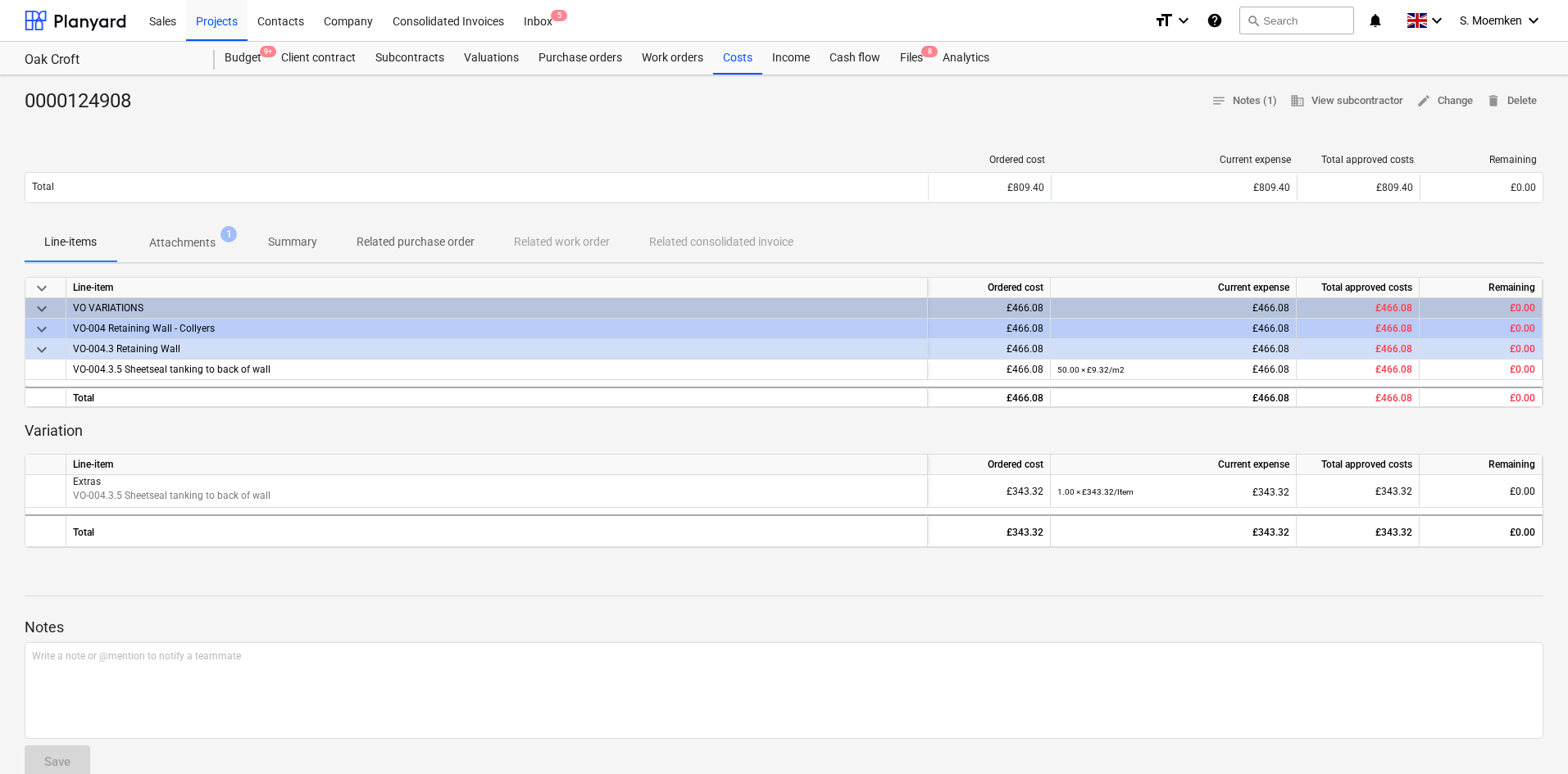
click at [176, 238] on p "Attachments" at bounding box center [182, 243] width 67 height 17
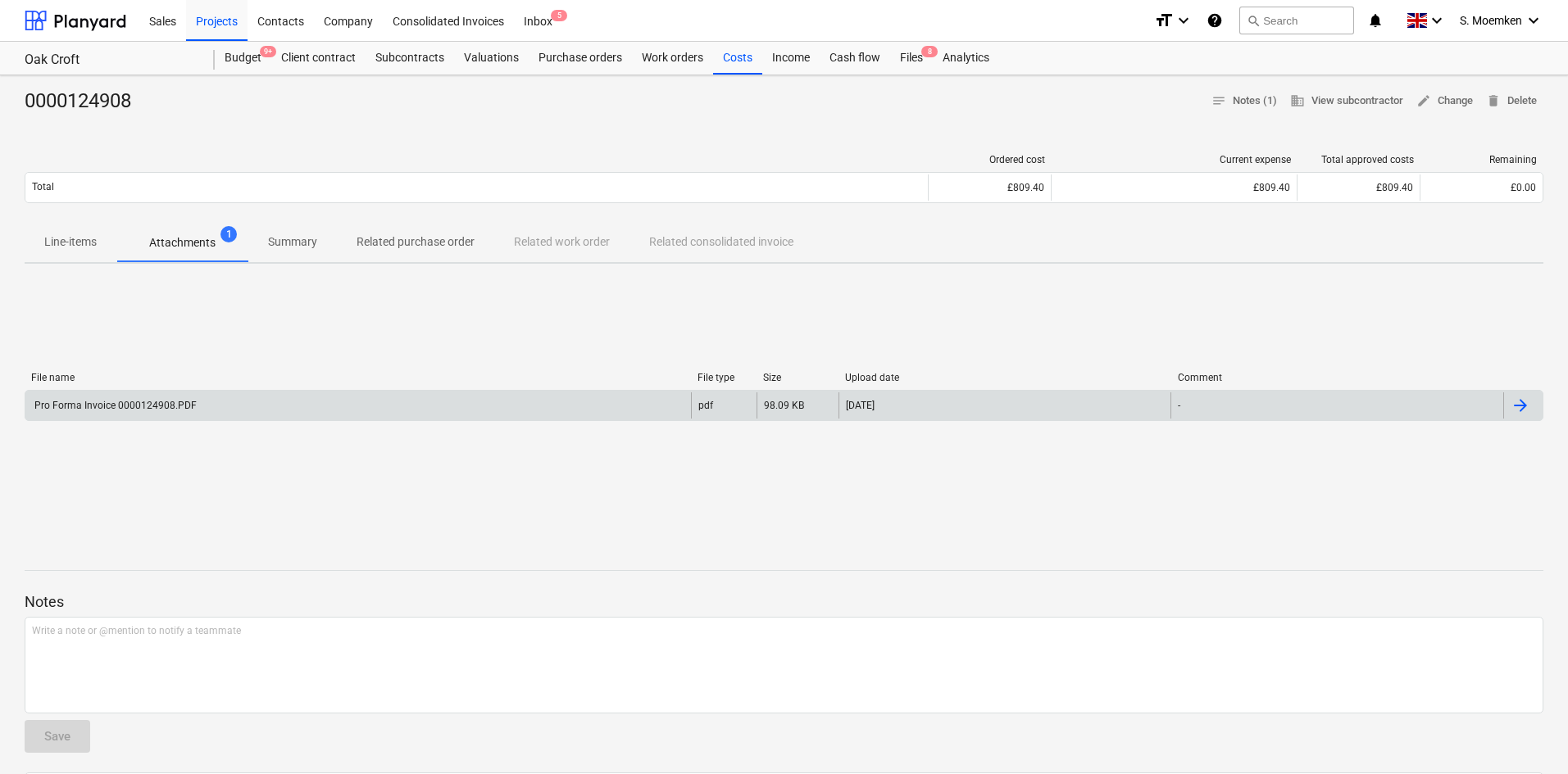
click at [125, 407] on div "Pro Forma Invoice 0000124908.PDF" at bounding box center [114, 406] width 165 height 12
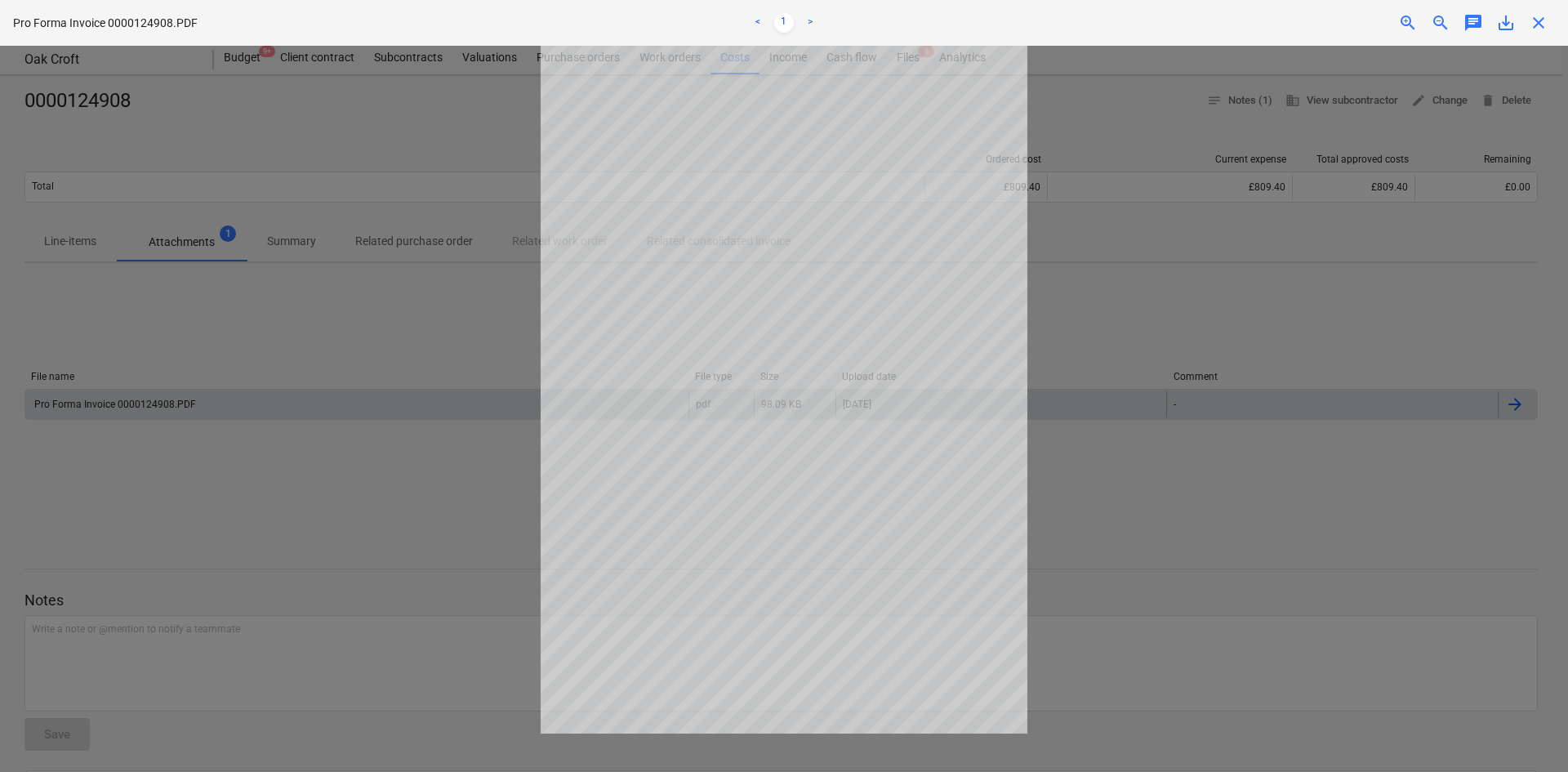
click at [1399, 15] on span "zoom_in" at bounding box center [1408, 23] width 20 height 20
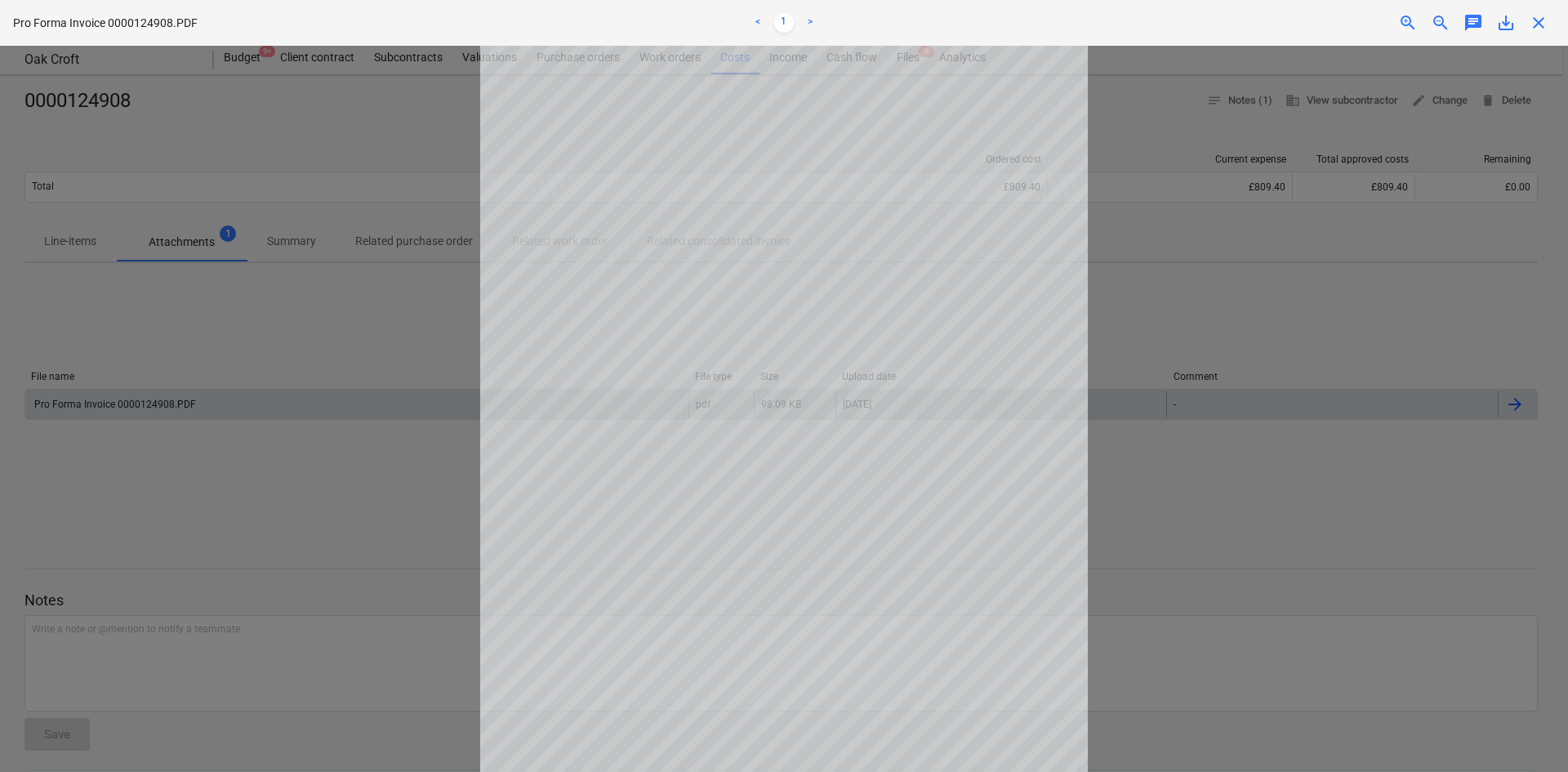
click at [1536, 22] on span "close" at bounding box center [1539, 23] width 20 height 20
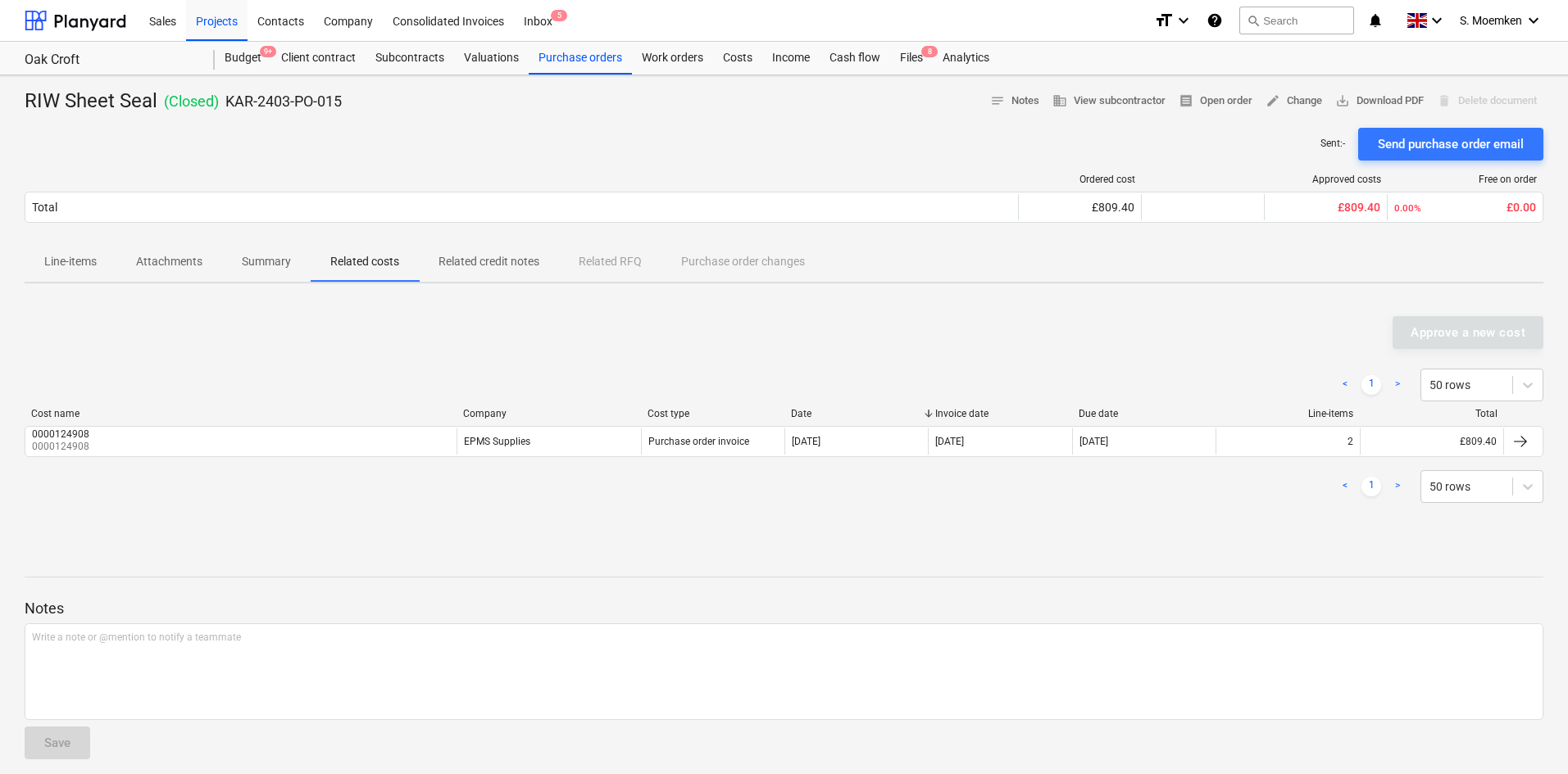
click at [260, 259] on p "Summary" at bounding box center [266, 262] width 49 height 17
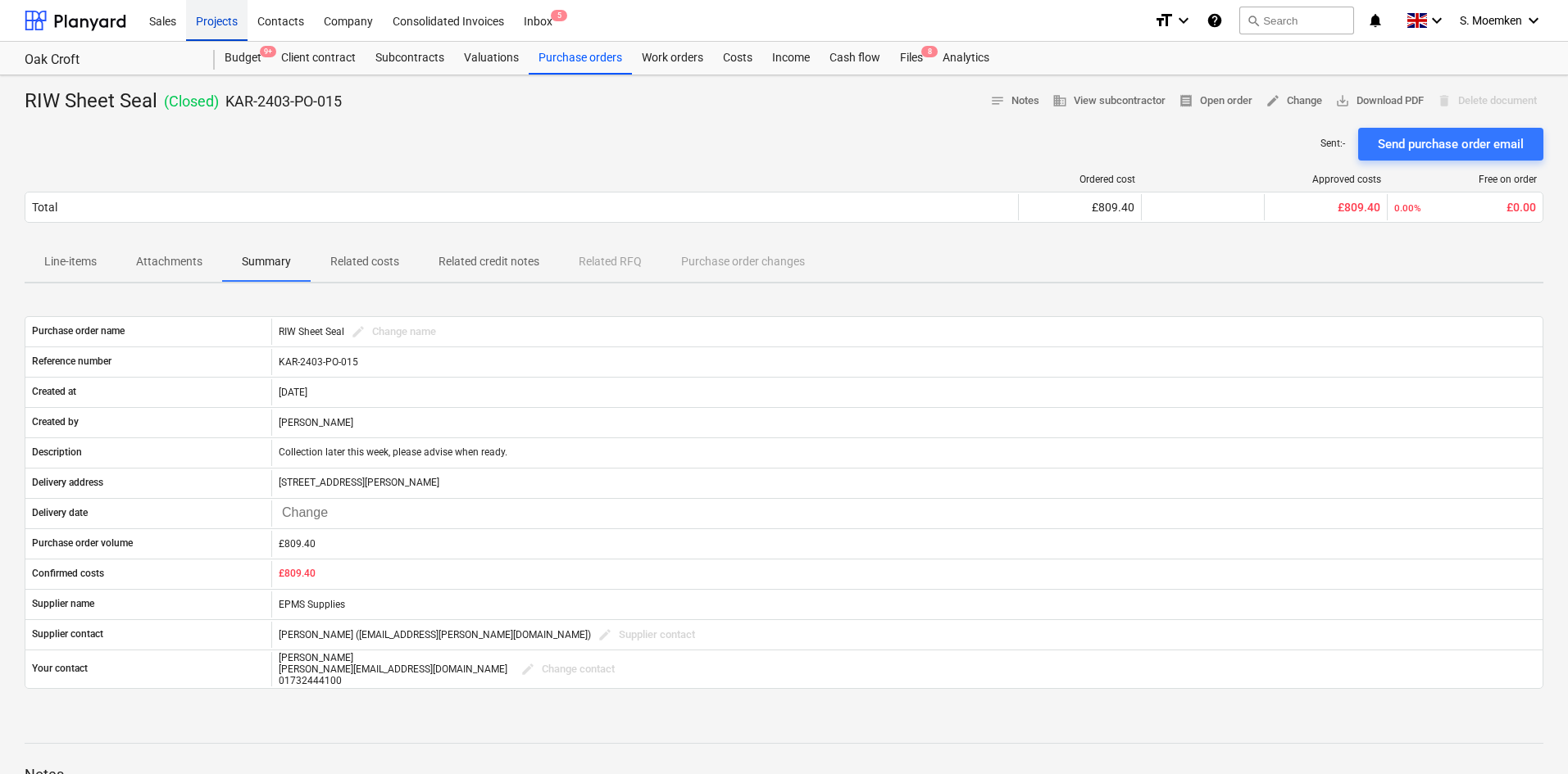
click at [215, 17] on div "Projects" at bounding box center [217, 20] width 62 height 42
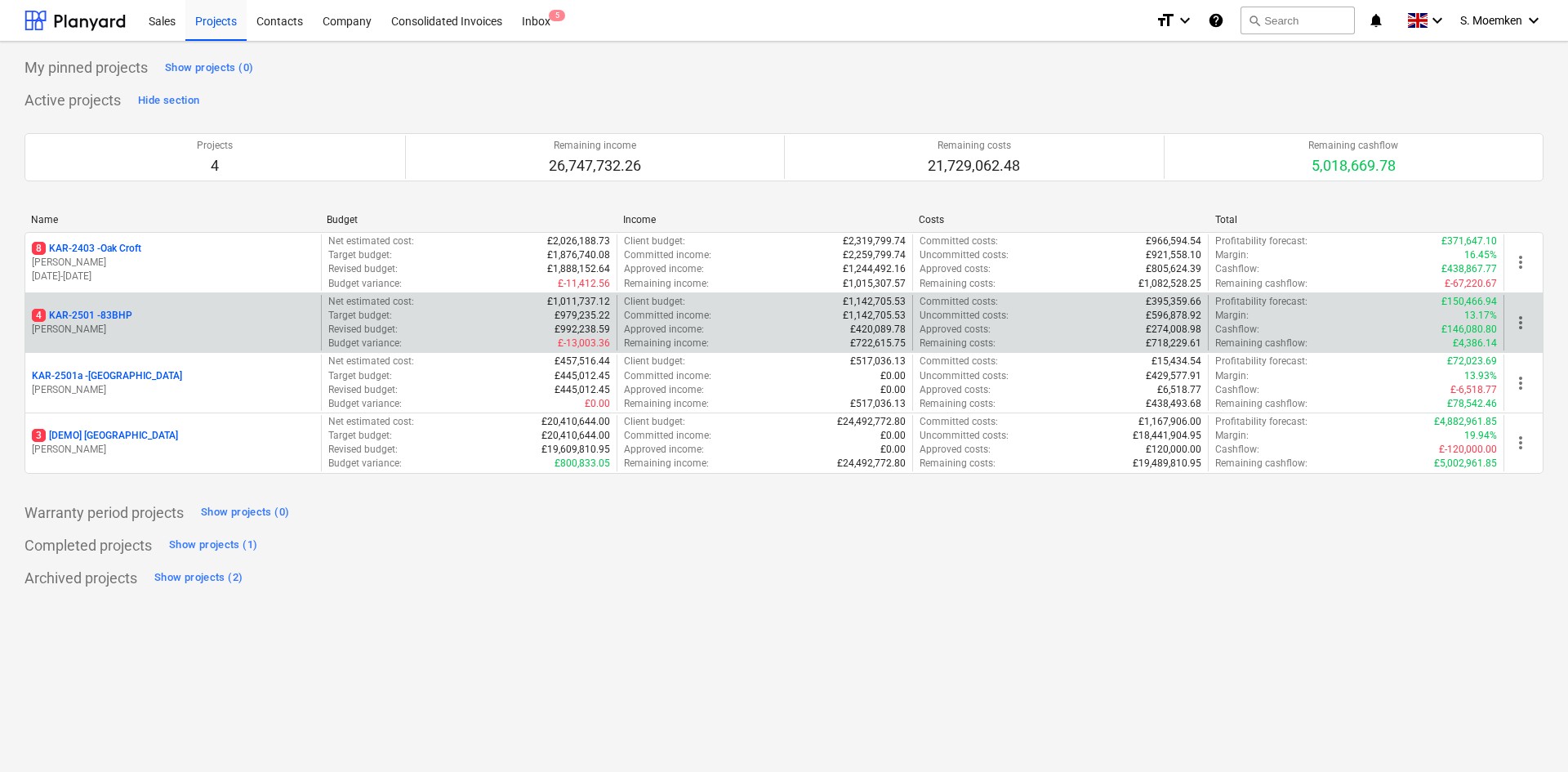
click at [178, 323] on p "[PERSON_NAME]" at bounding box center [172, 329] width 283 height 14
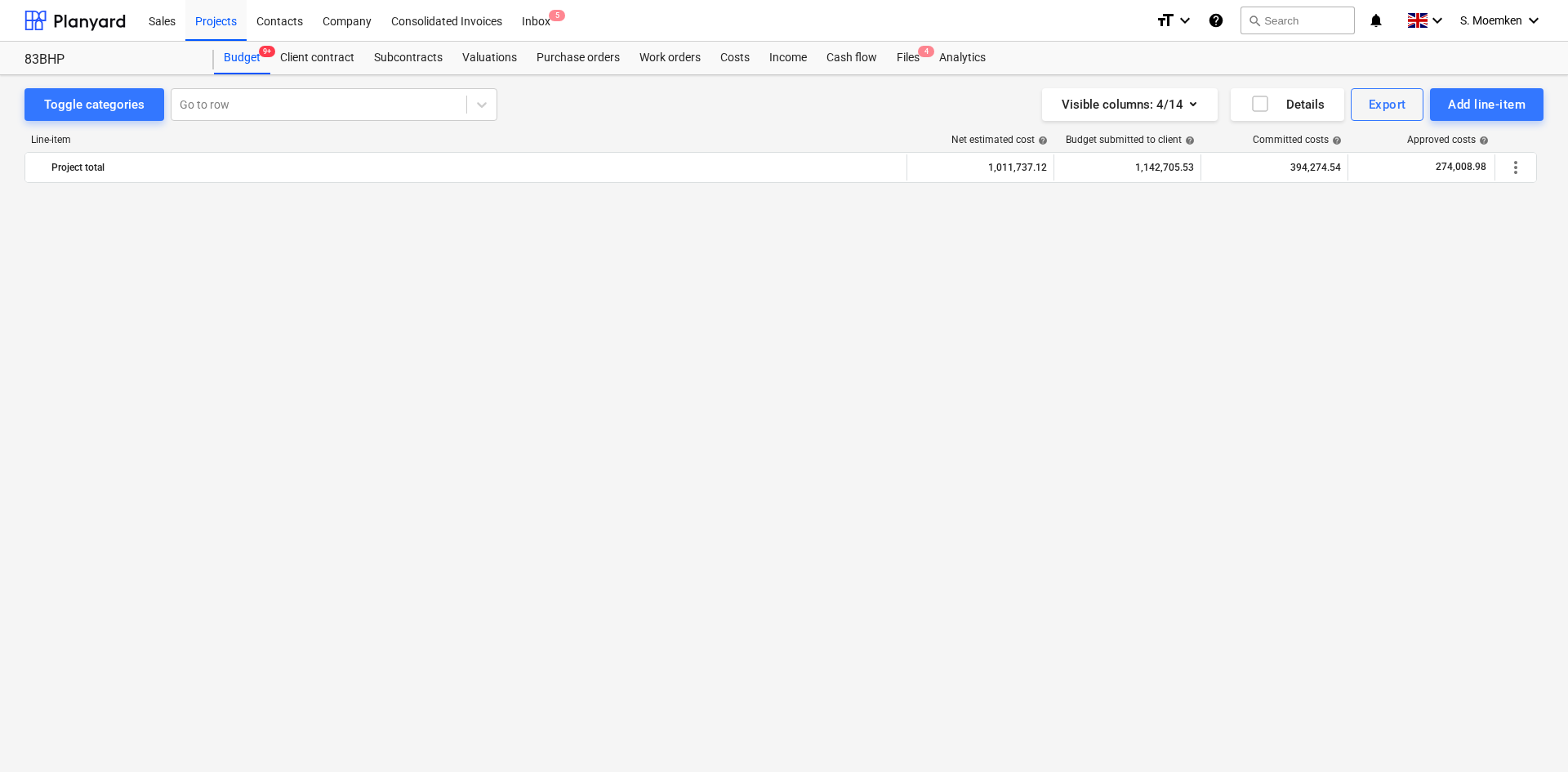
scroll to position [2779, 0]
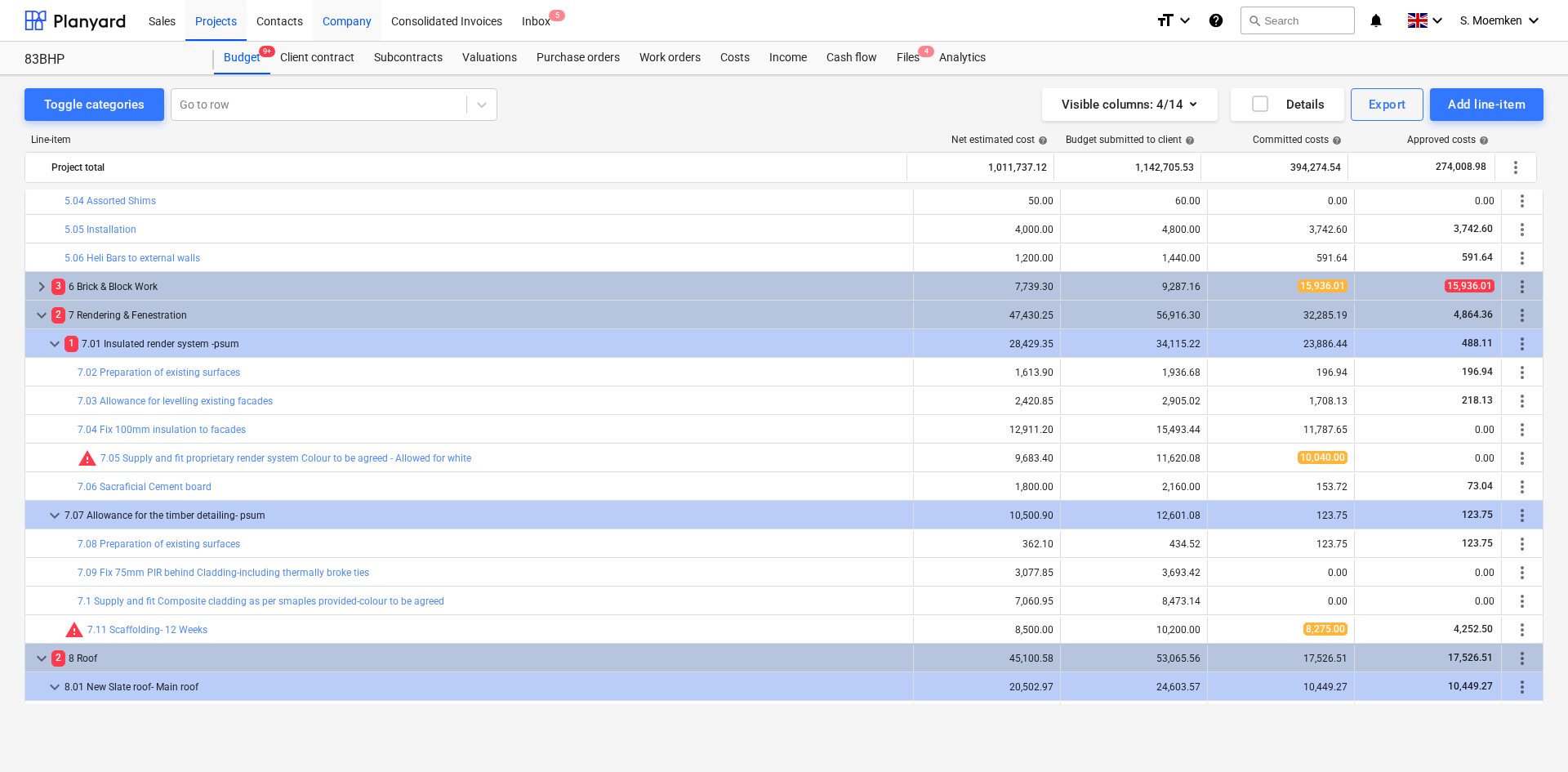
click at [346, 21] on div "Company" at bounding box center [346, 20] width 69 height 41
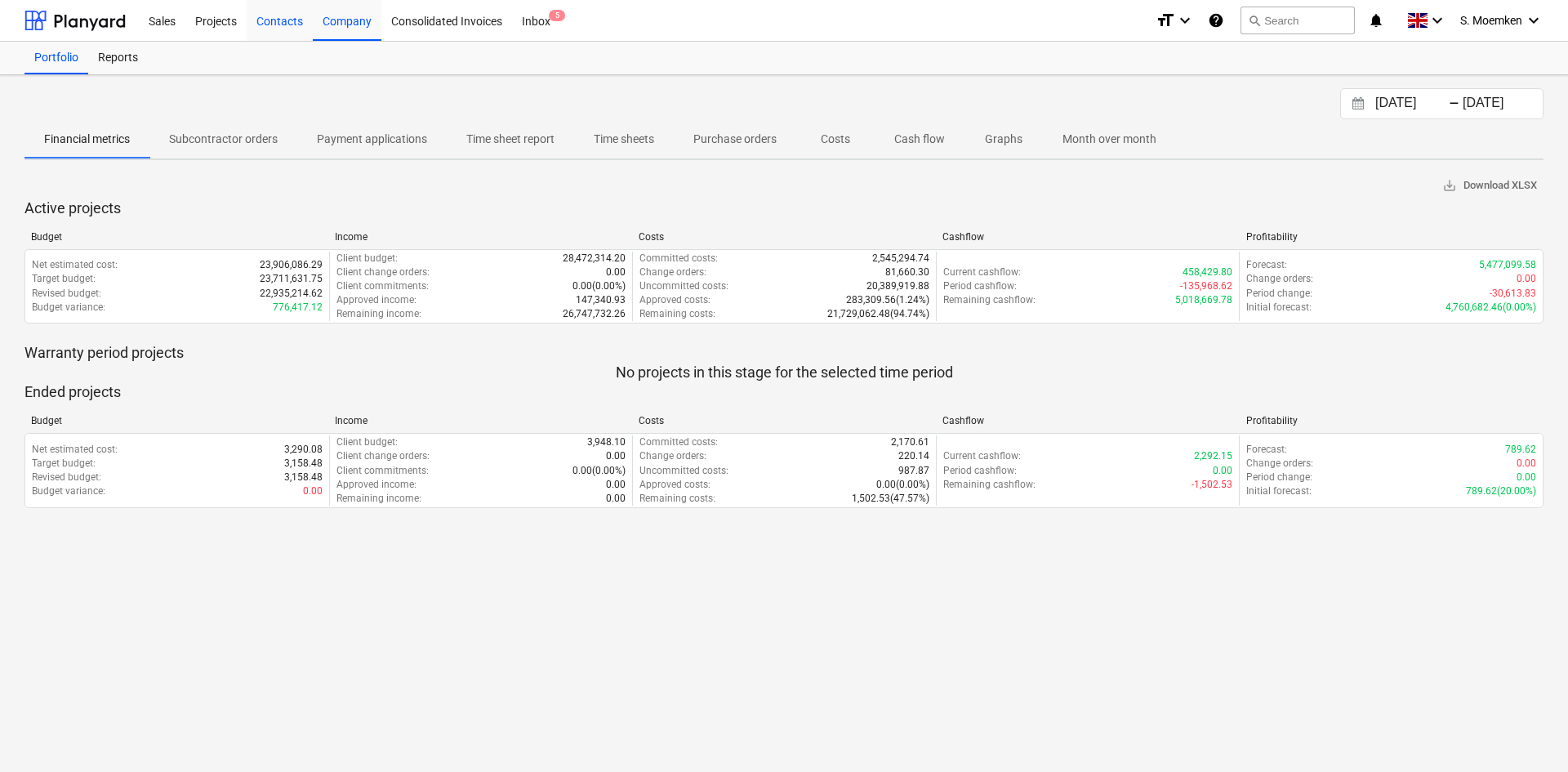
click at [262, 18] on div "Contacts" at bounding box center [280, 20] width 66 height 41
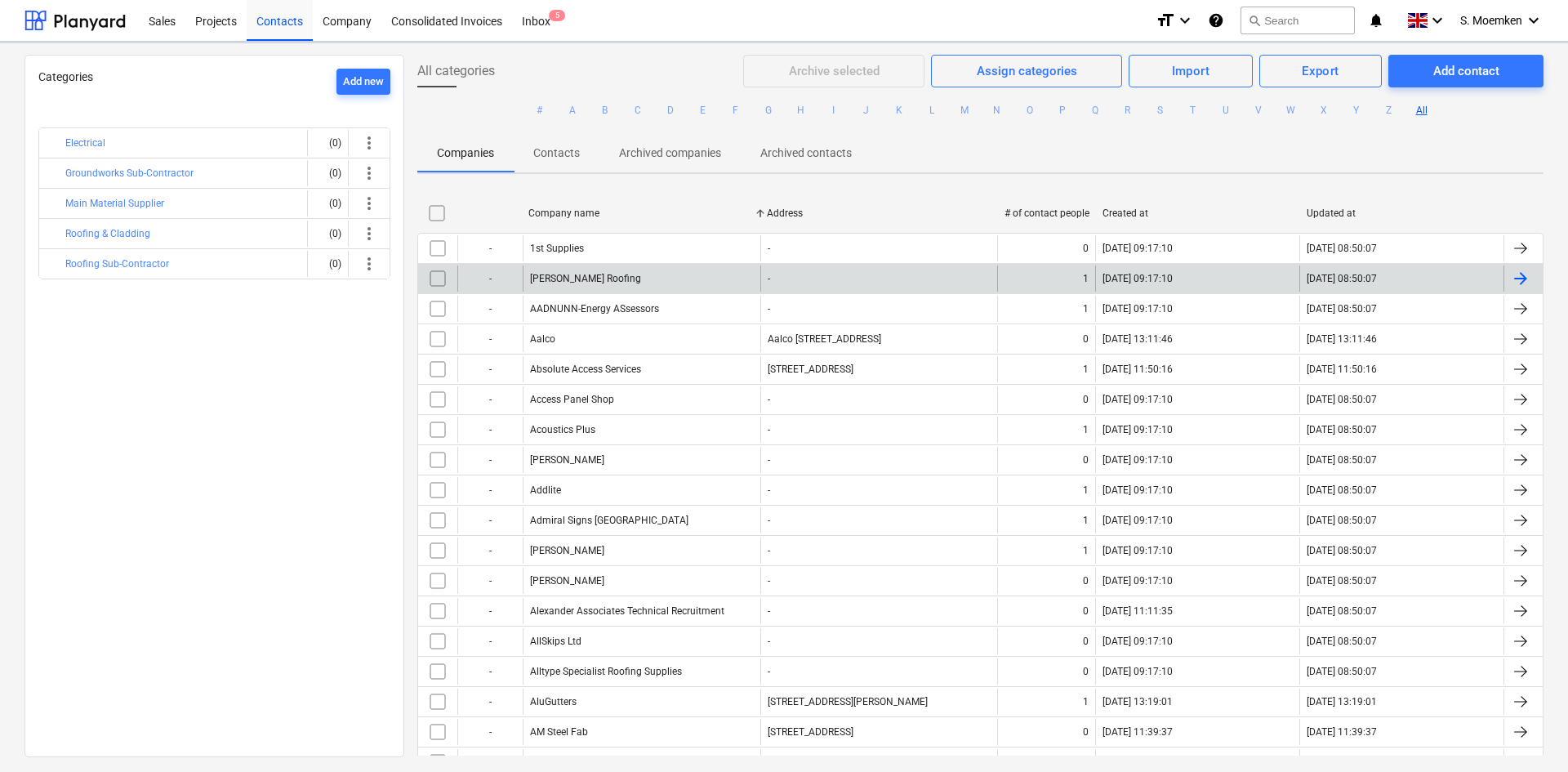
click at [697, 102] on button "E" at bounding box center [704, 110] width 20 height 20
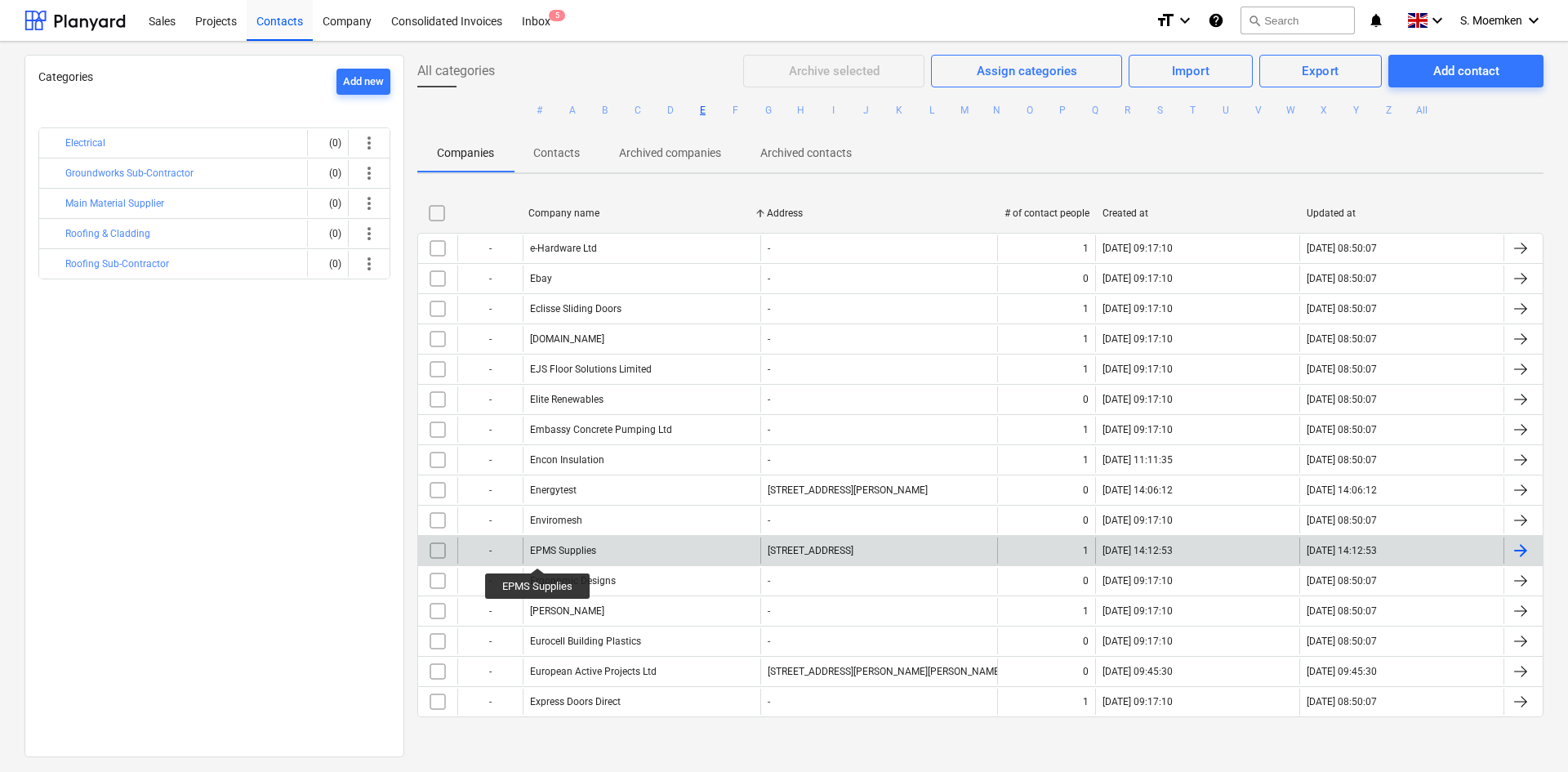
click at [538, 553] on div "EPMS Supplies" at bounding box center [564, 551] width 66 height 12
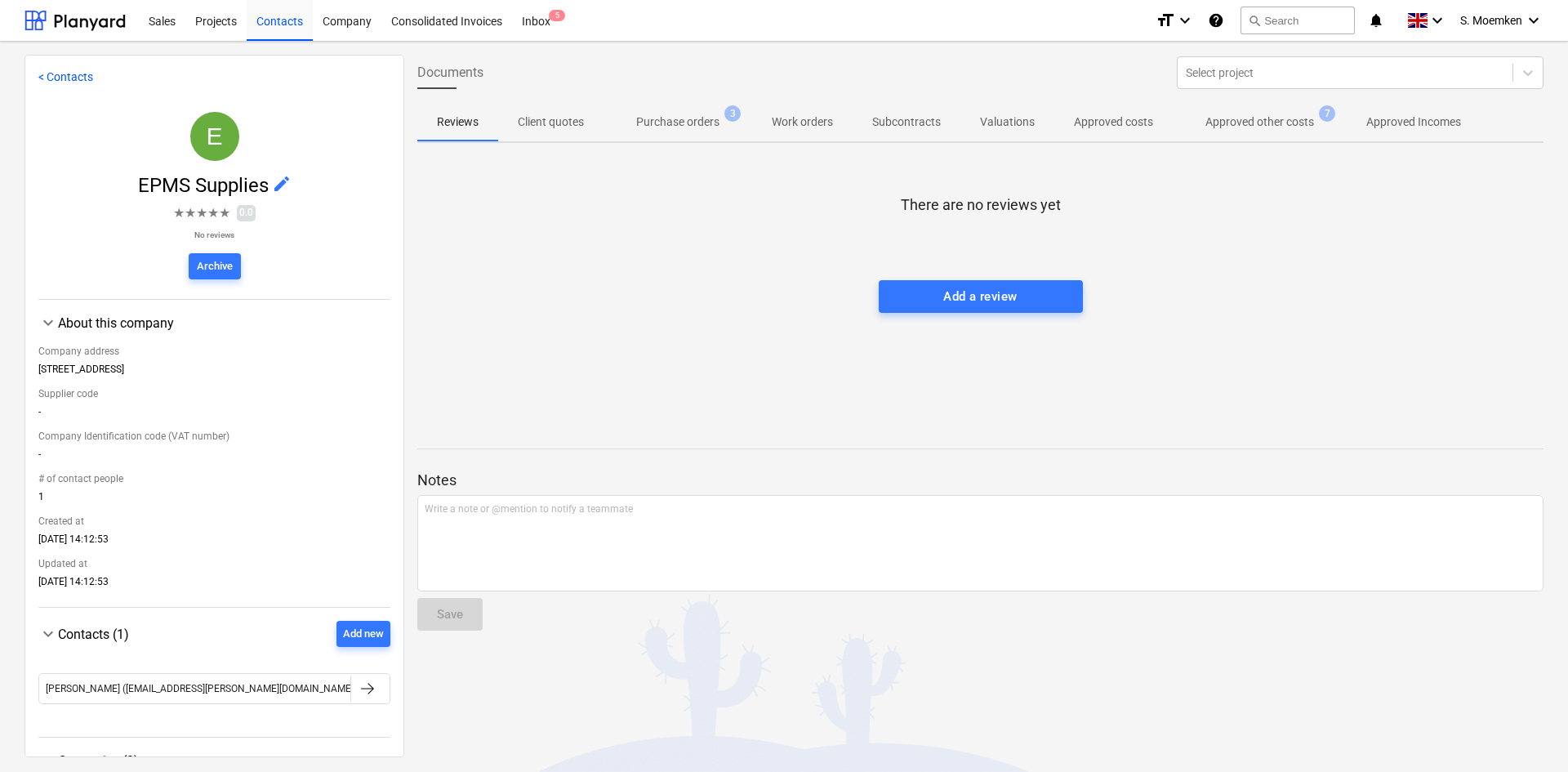
click at [666, 109] on span "Purchase orders 3" at bounding box center [677, 121] width 148 height 29
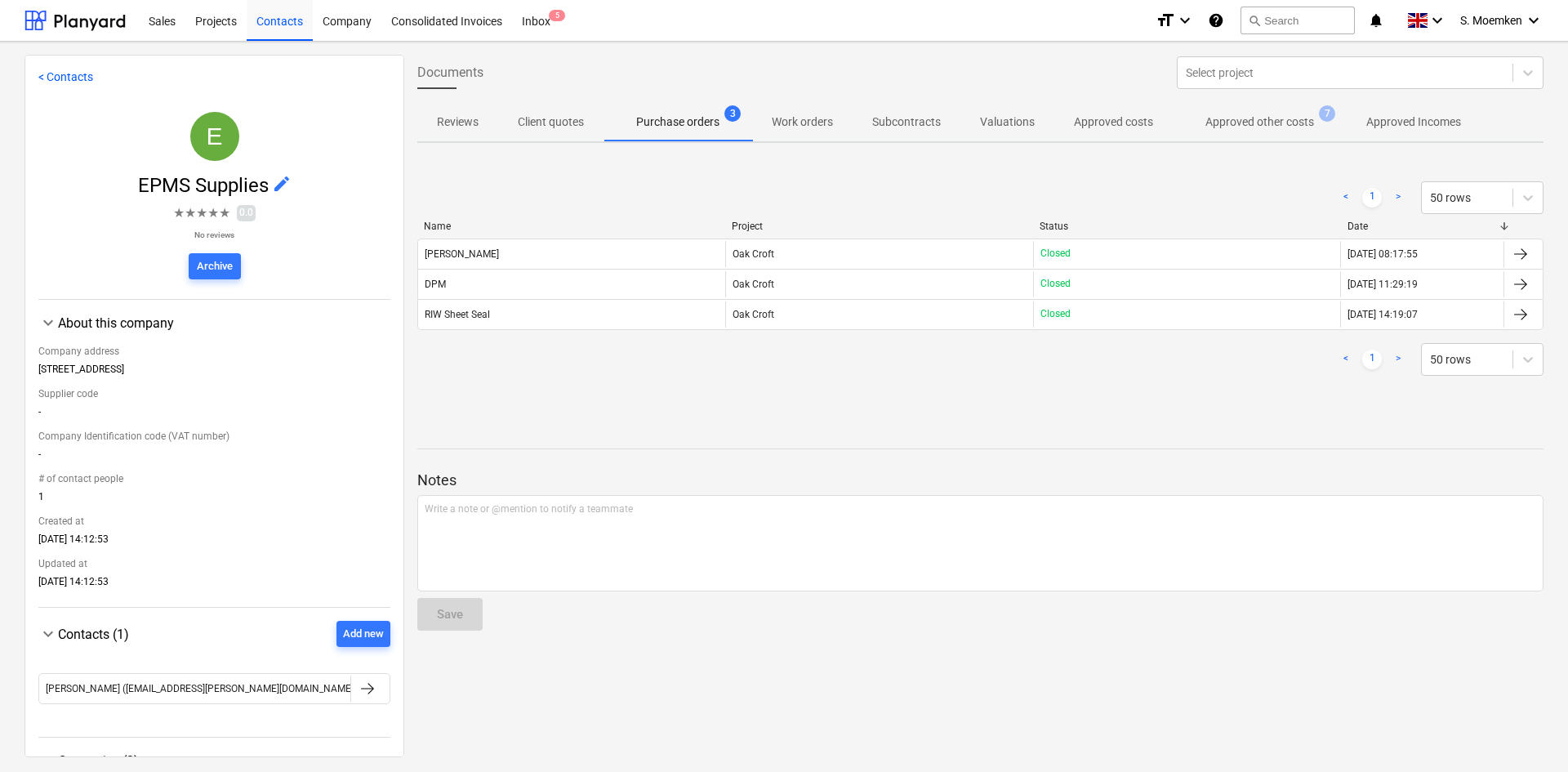
click at [1270, 117] on p "Approved other costs" at bounding box center [1260, 122] width 109 height 17
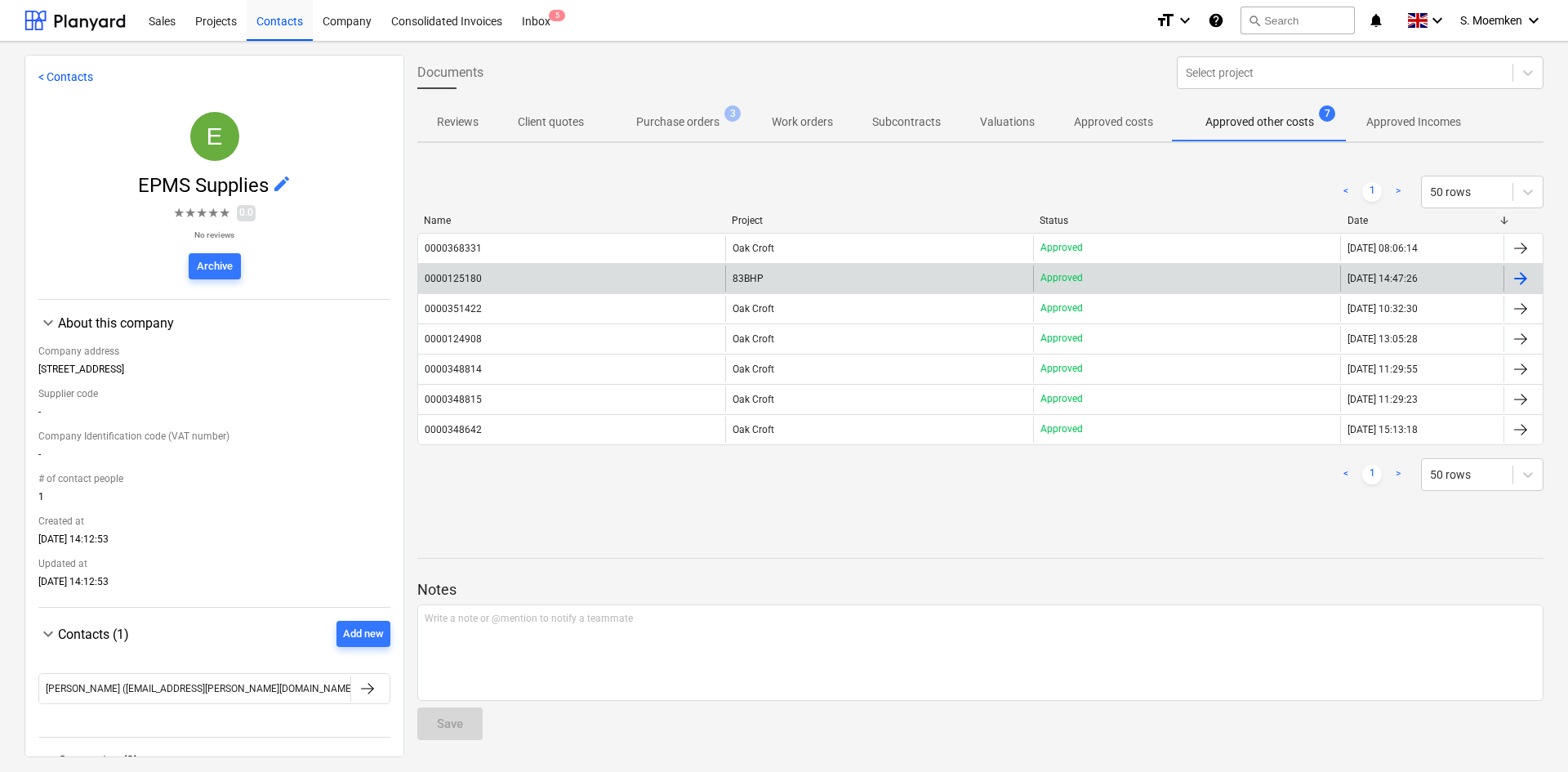
click at [1519, 274] on div at bounding box center [1521, 279] width 20 height 20
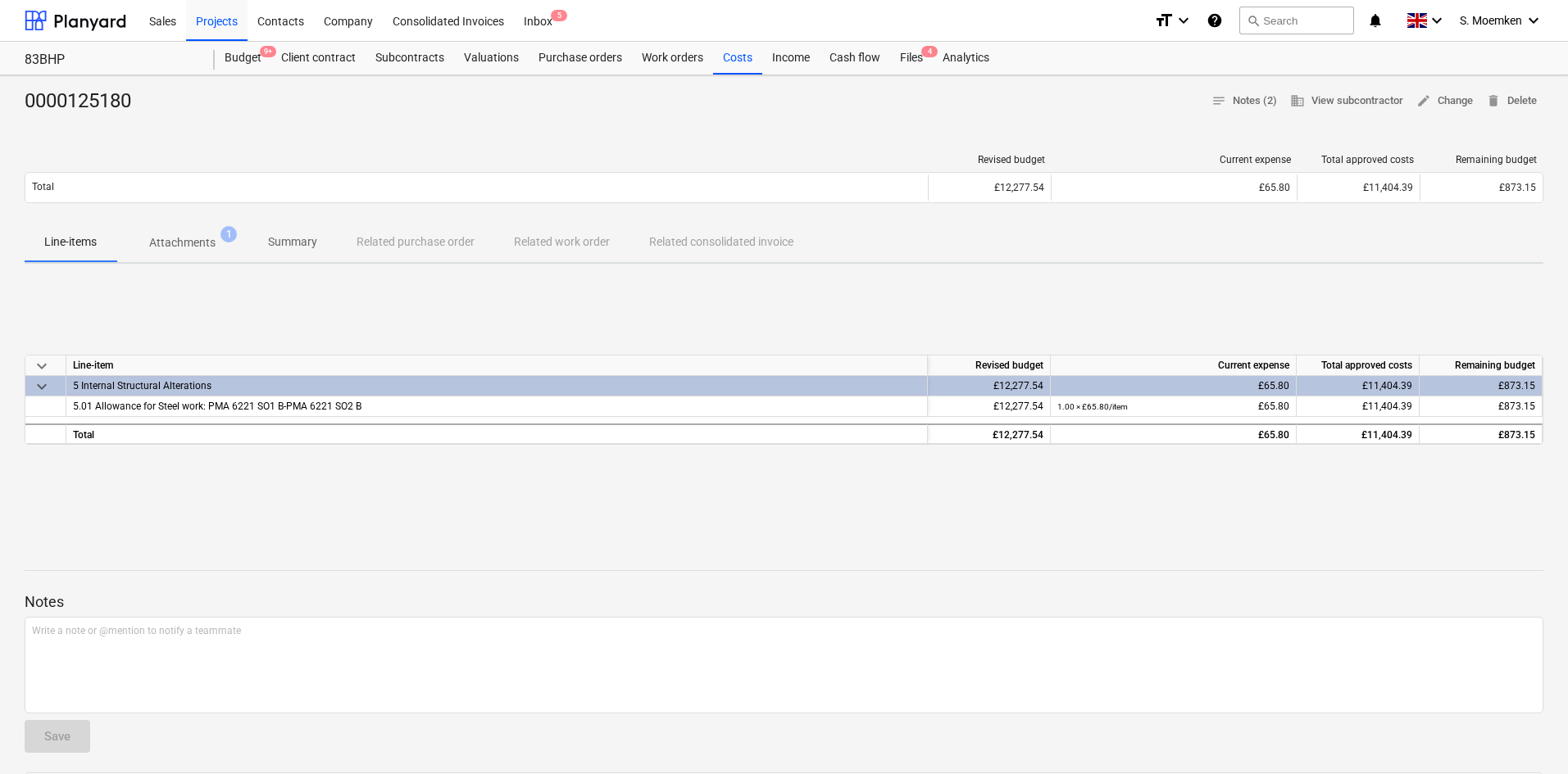
click at [190, 229] on span "Attachments 1" at bounding box center [182, 242] width 132 height 29
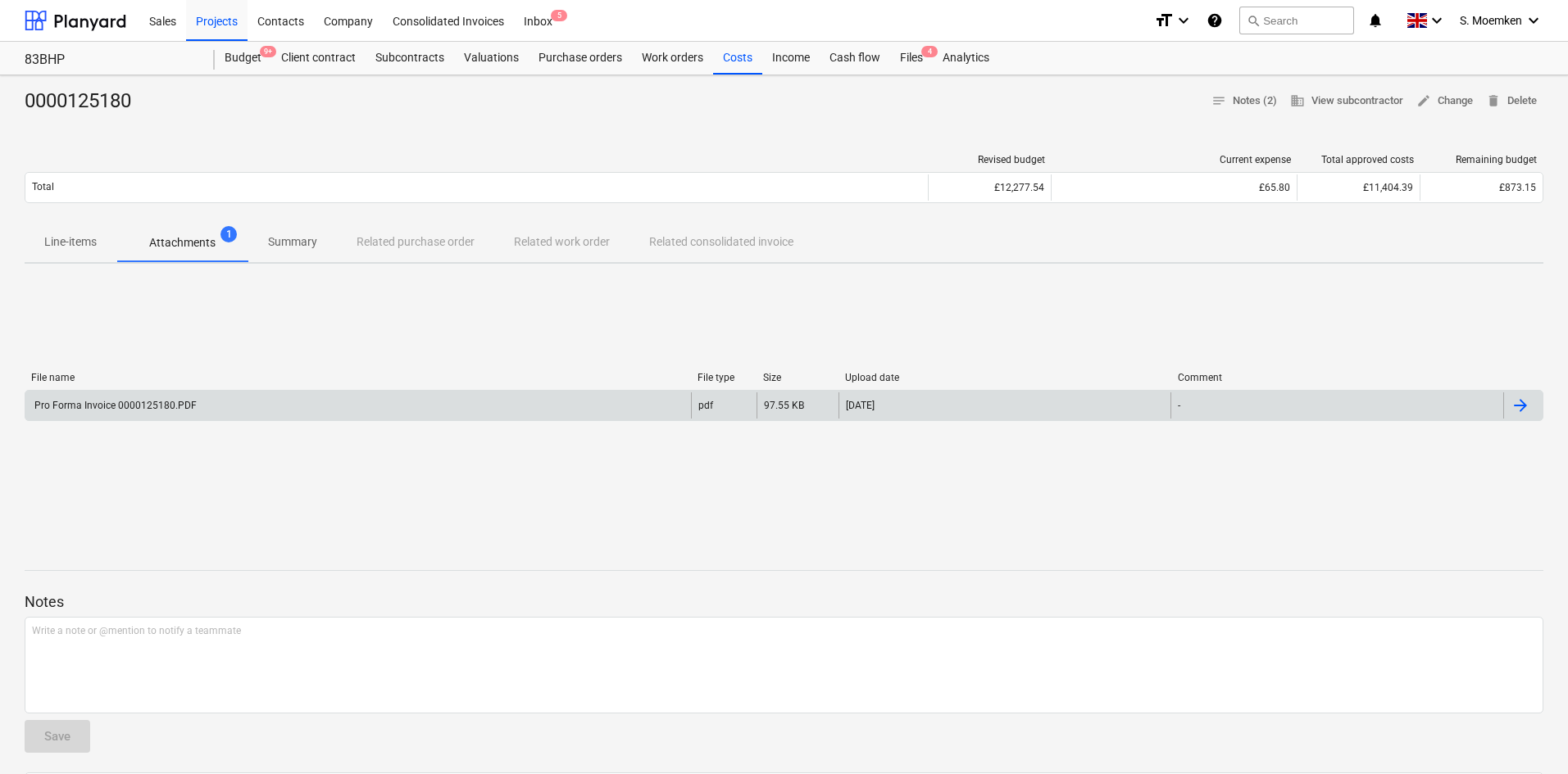
click at [226, 409] on div "Pro Forma Invoice 0000125180.PDF" at bounding box center [359, 406] width 665 height 27
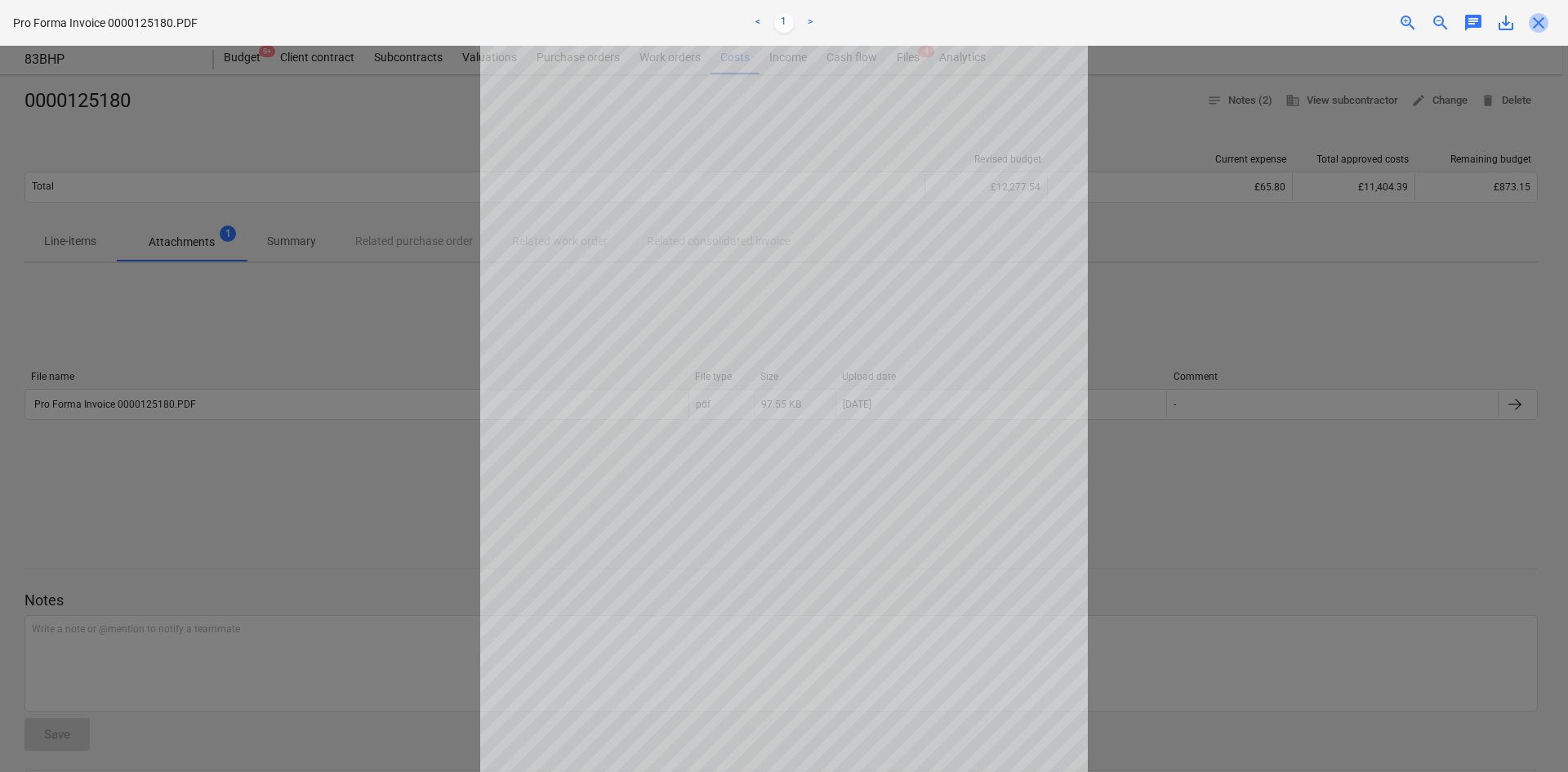
click at [1534, 20] on span "close" at bounding box center [1539, 23] width 20 height 20
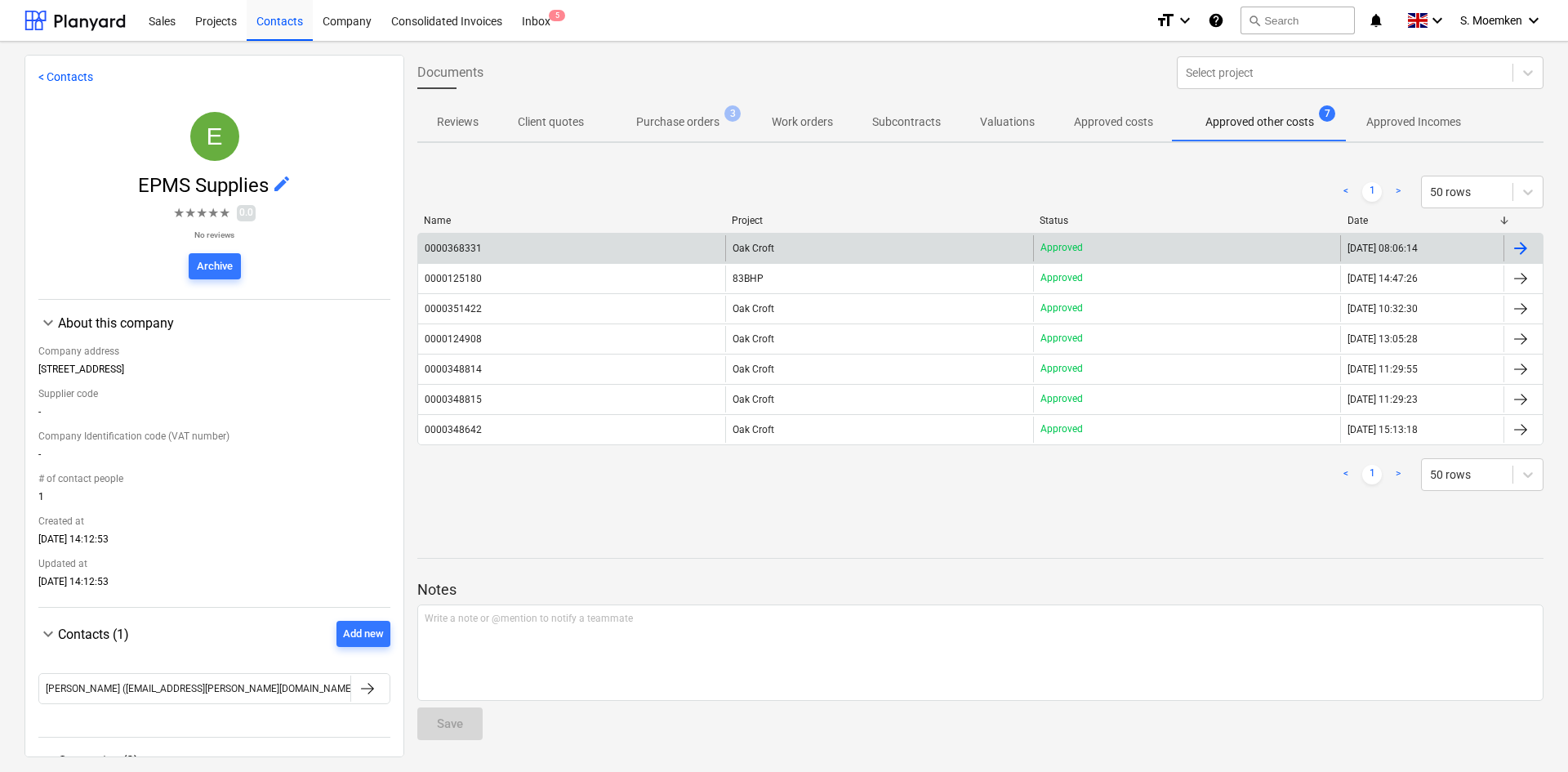
click at [804, 245] on div "Oak Croft" at bounding box center [878, 249] width 307 height 27
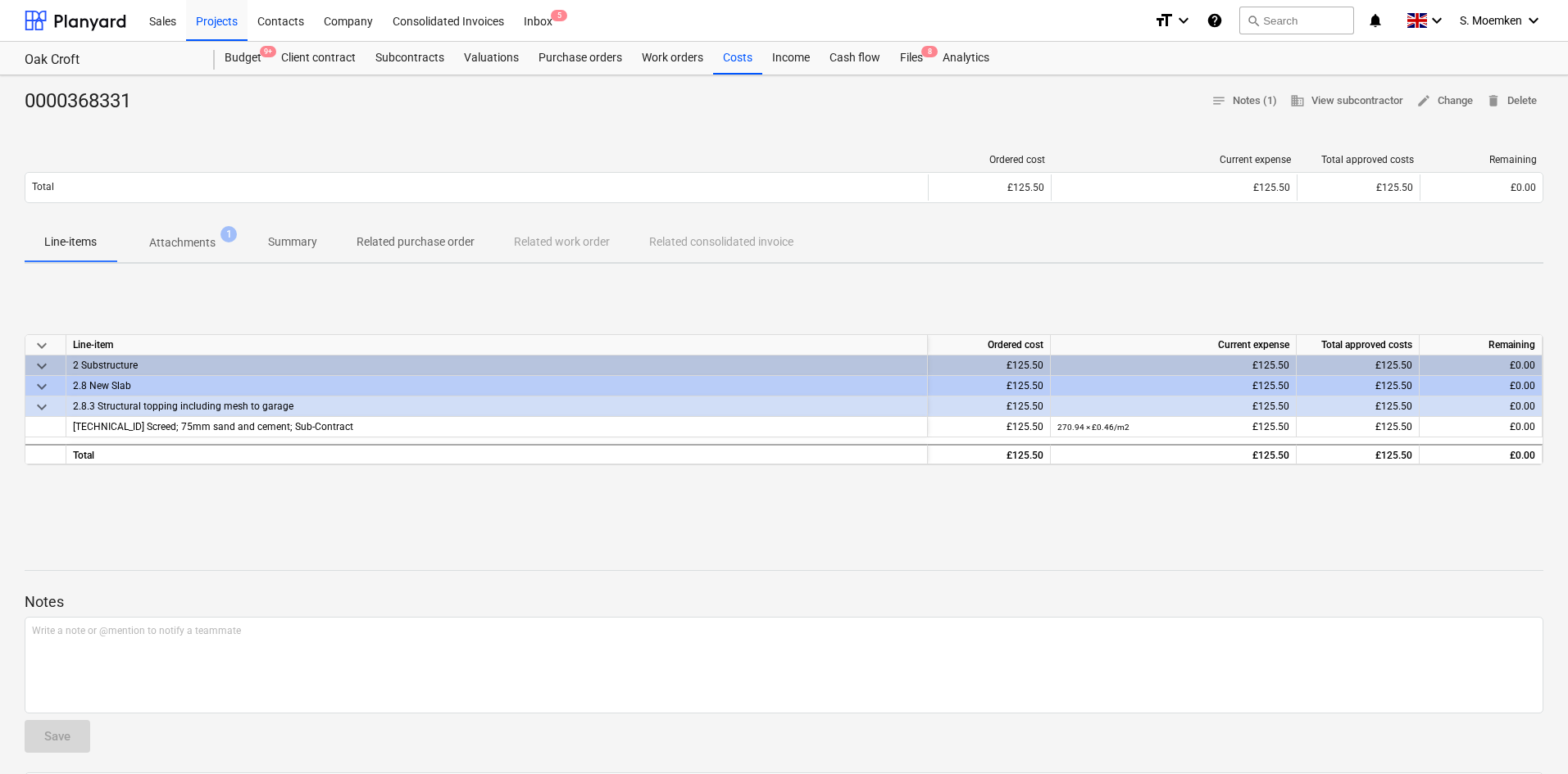
click at [206, 239] on p "Attachments" at bounding box center [182, 243] width 67 height 17
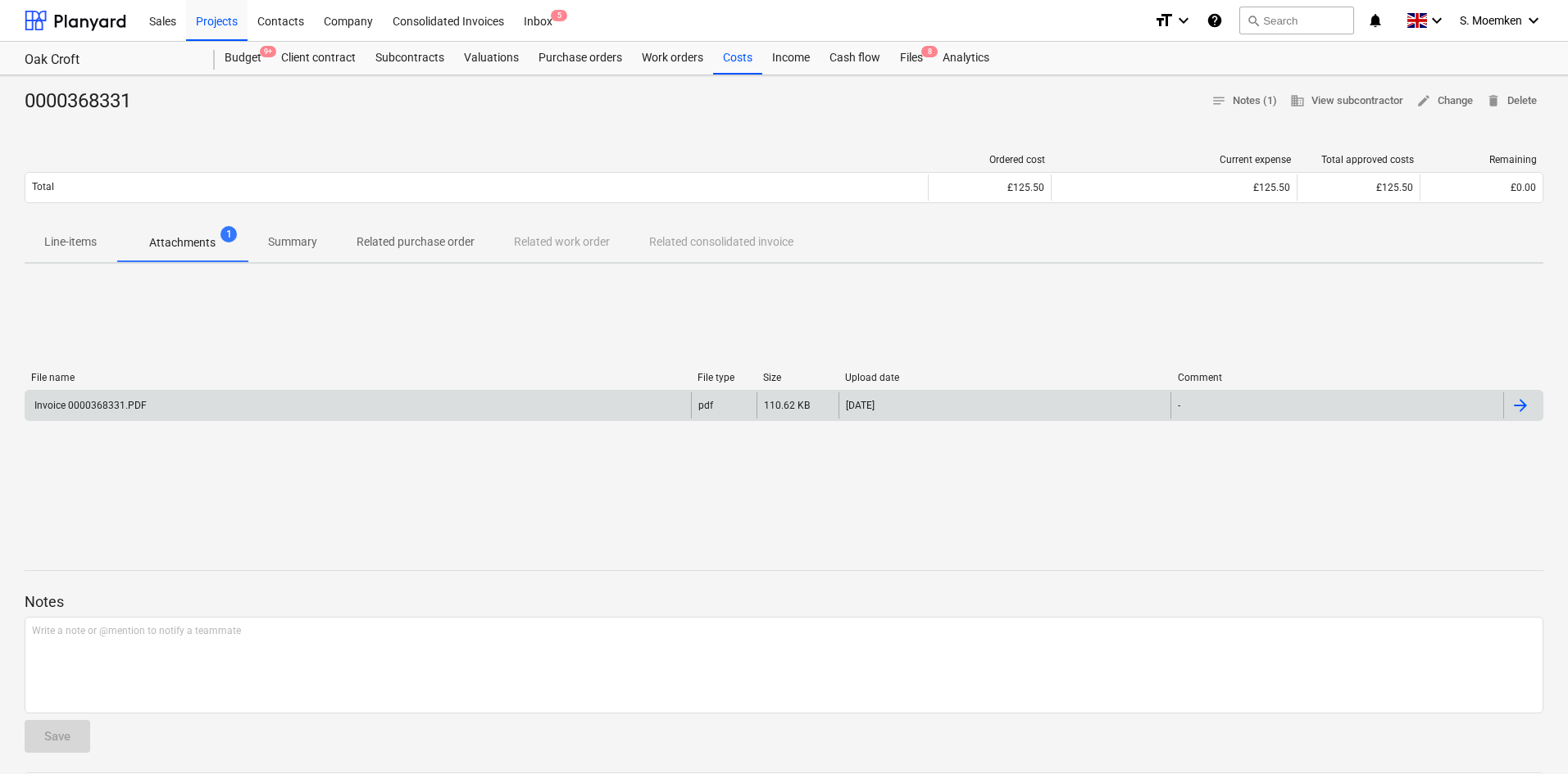
click at [305, 398] on div "Invoice 0000368331.PDF" at bounding box center [359, 406] width 665 height 27
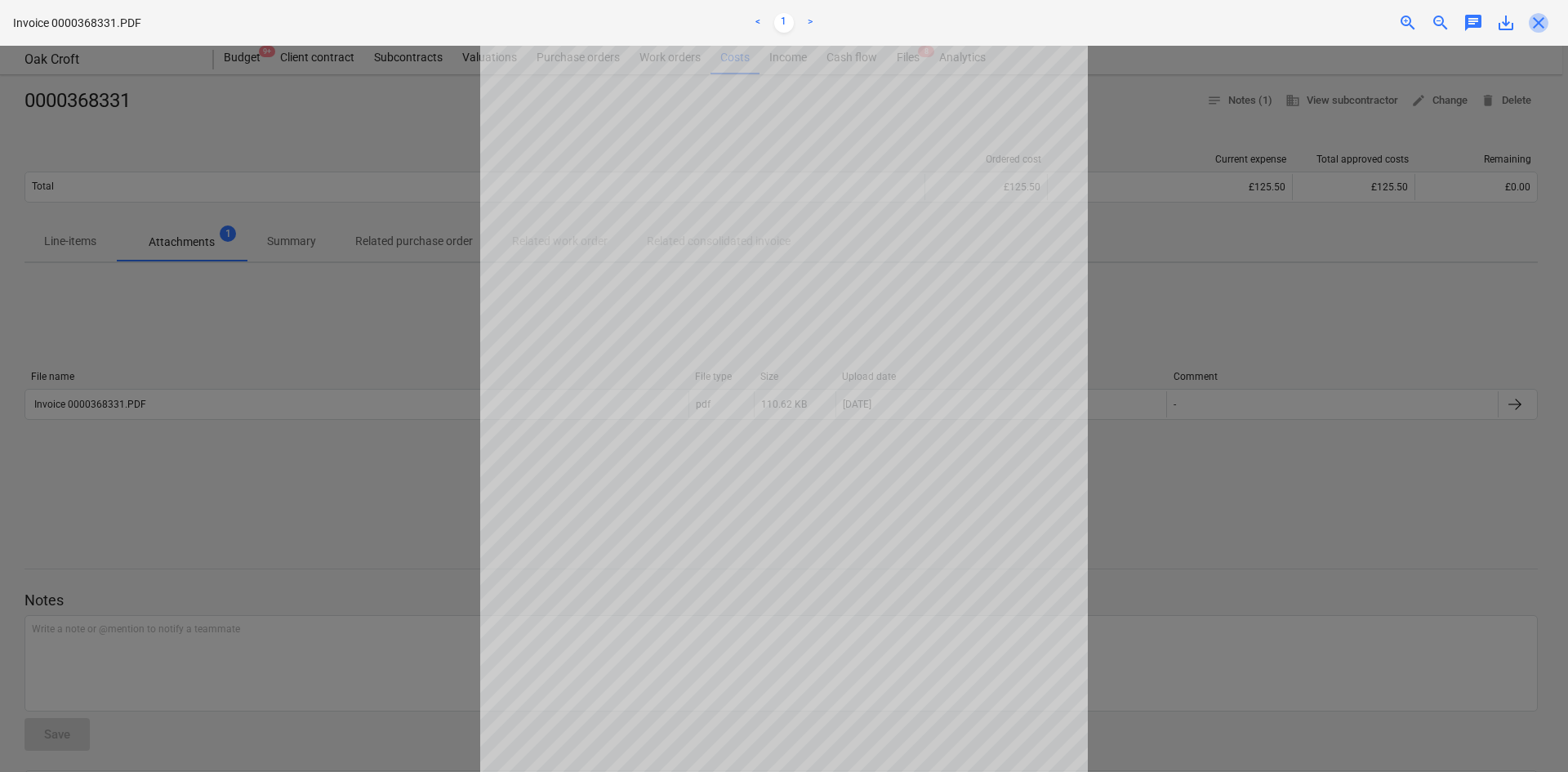
click at [1544, 21] on span "close" at bounding box center [1539, 23] width 20 height 20
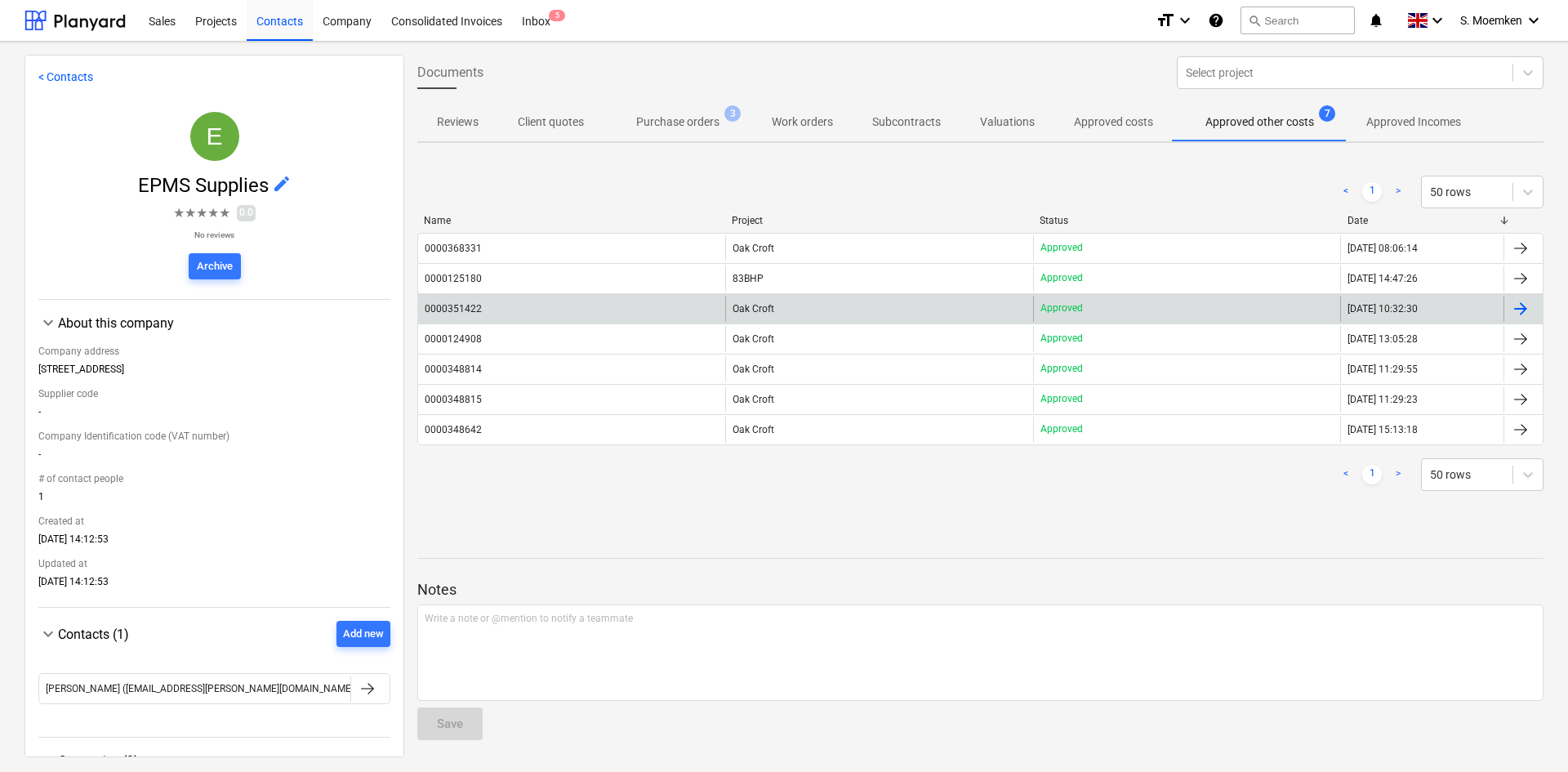
click at [746, 308] on span "Oak Croft" at bounding box center [753, 309] width 41 height 12
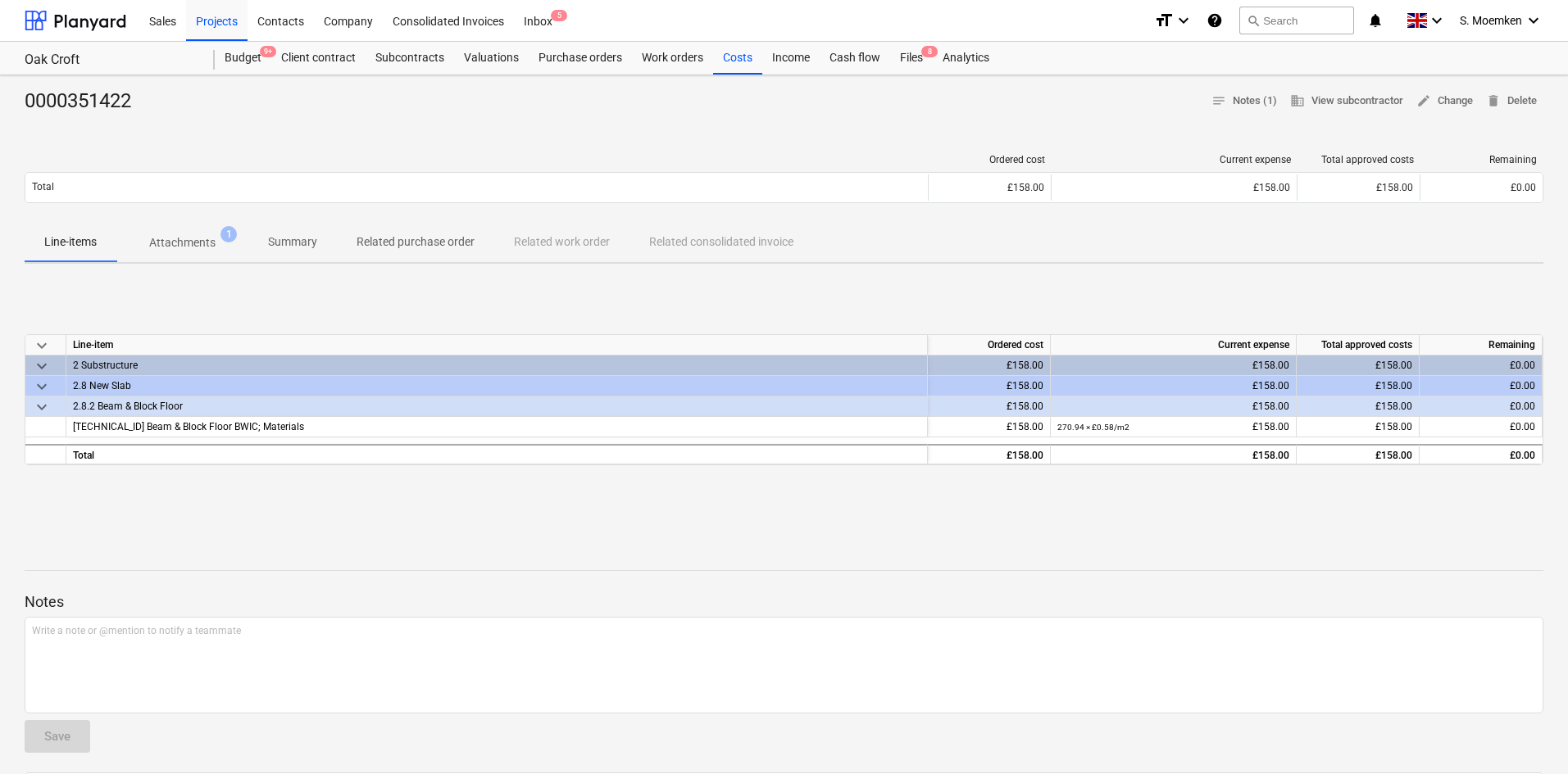
click at [162, 239] on p "Attachments" at bounding box center [182, 243] width 67 height 17
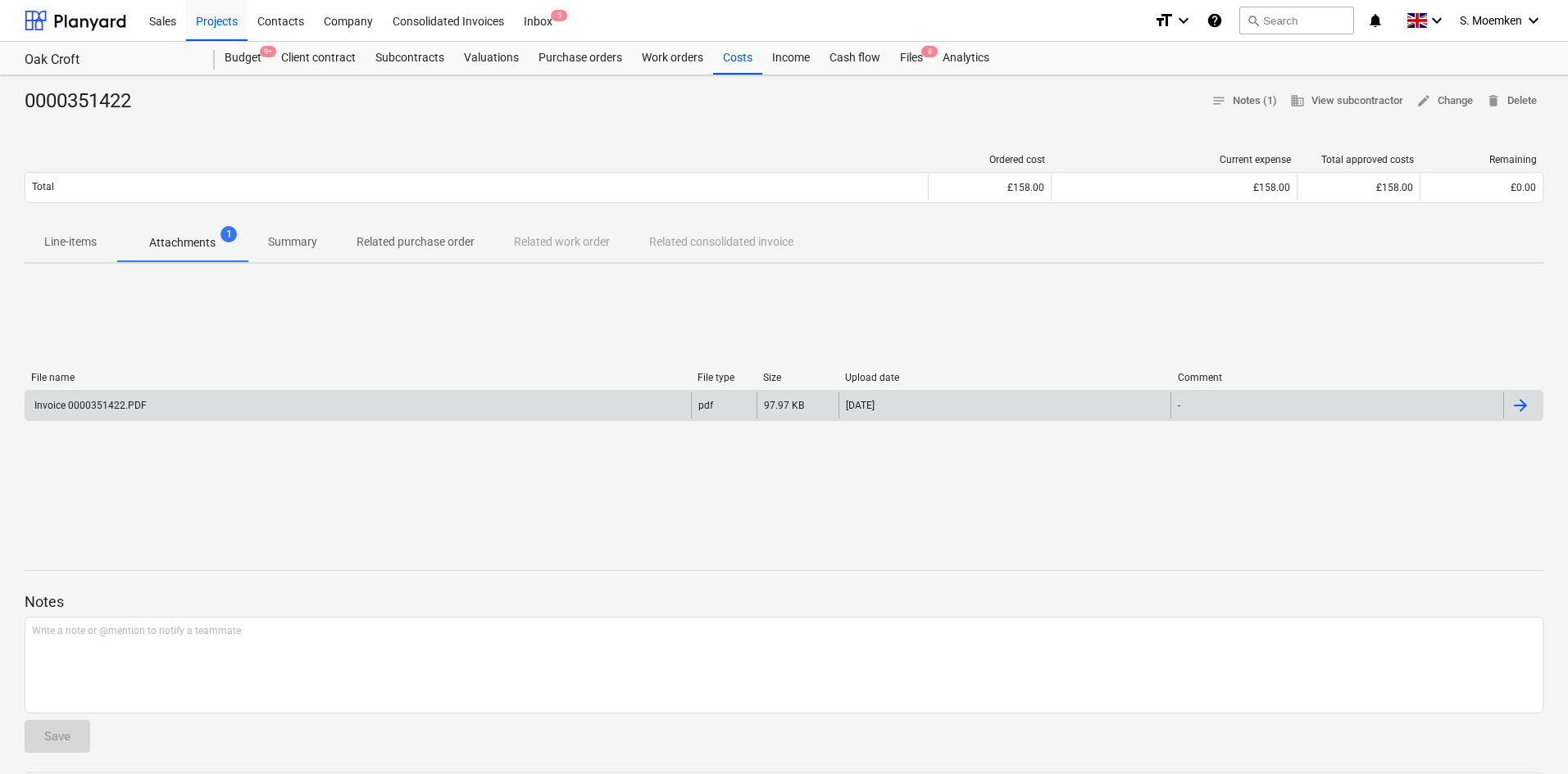
click at [251, 402] on div "Invoice 0000351422.PDF" at bounding box center [359, 406] width 665 height 27
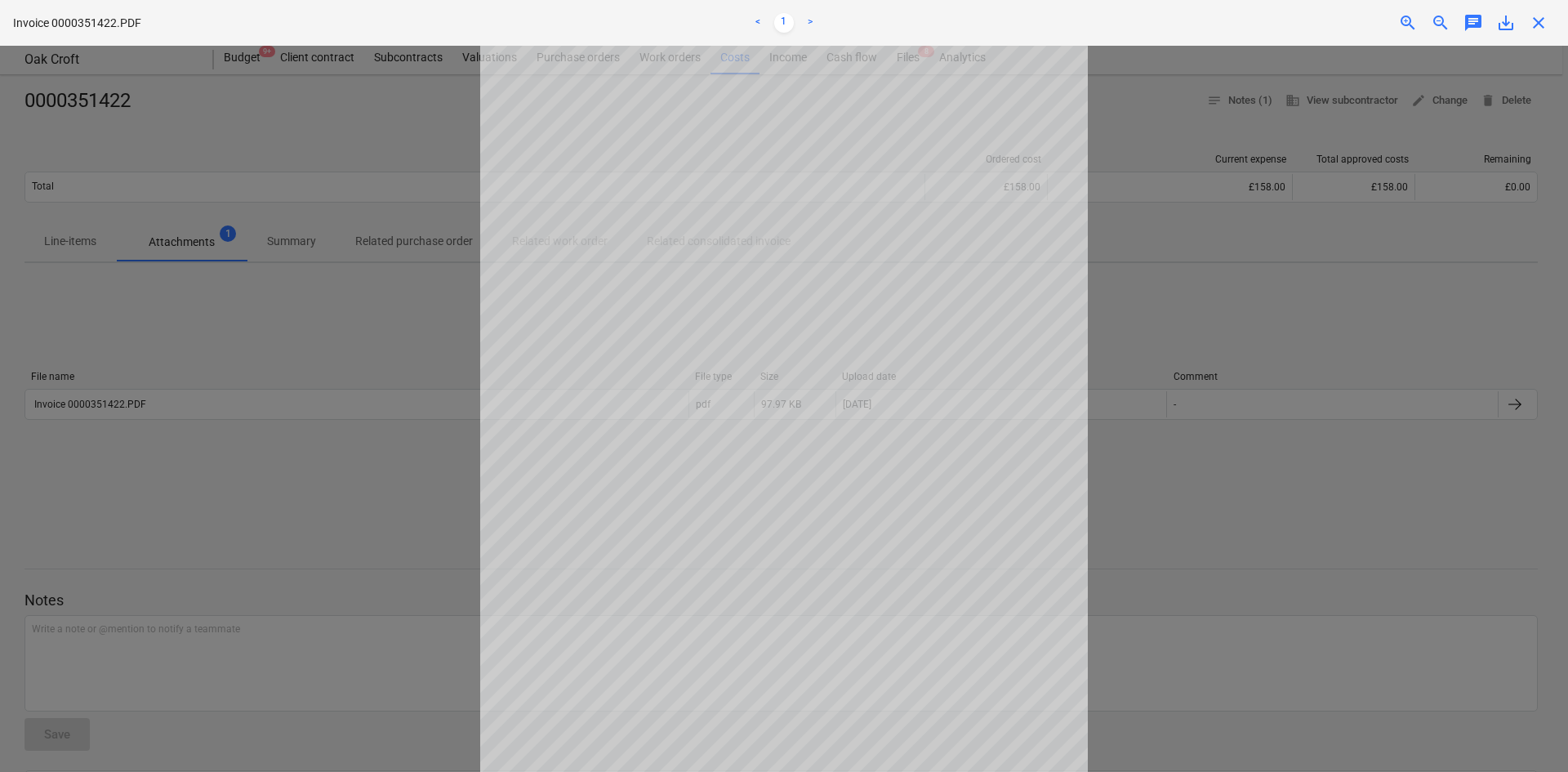
click at [1541, 22] on span "close" at bounding box center [1539, 23] width 20 height 20
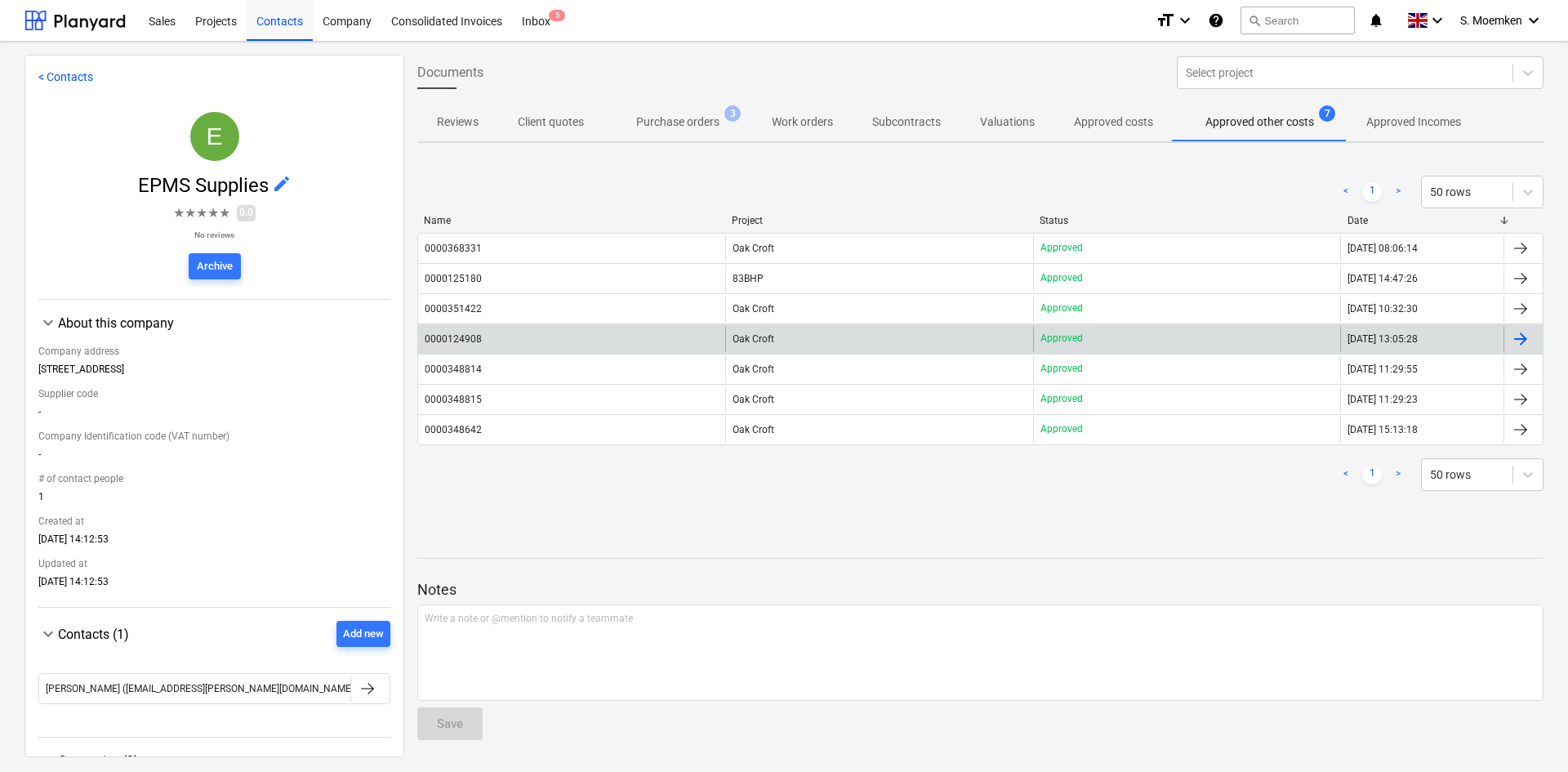
click at [840, 333] on div "Oak Croft" at bounding box center [878, 339] width 307 height 27
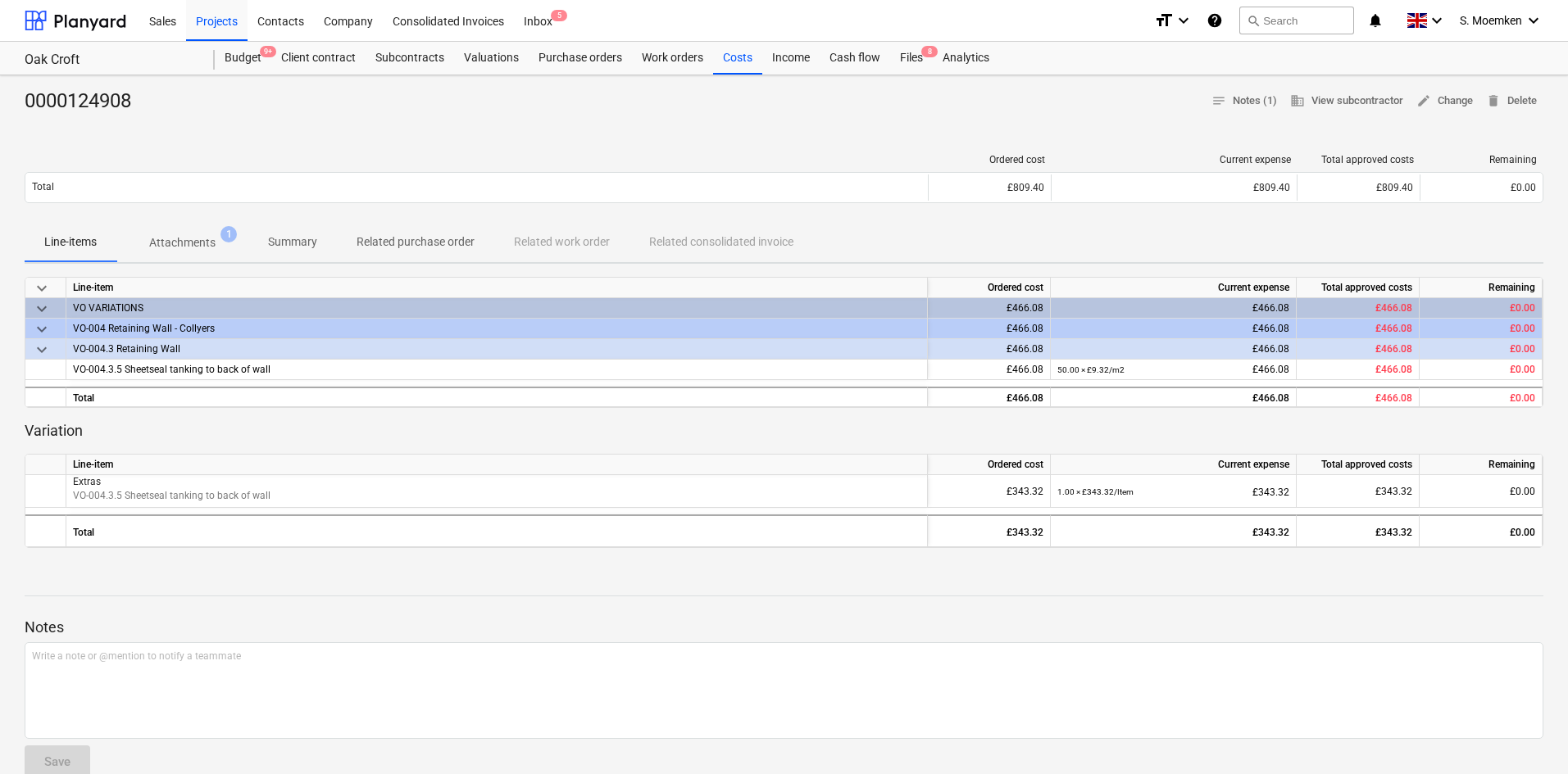
click at [195, 230] on span "Attachments 1" at bounding box center [182, 242] width 132 height 29
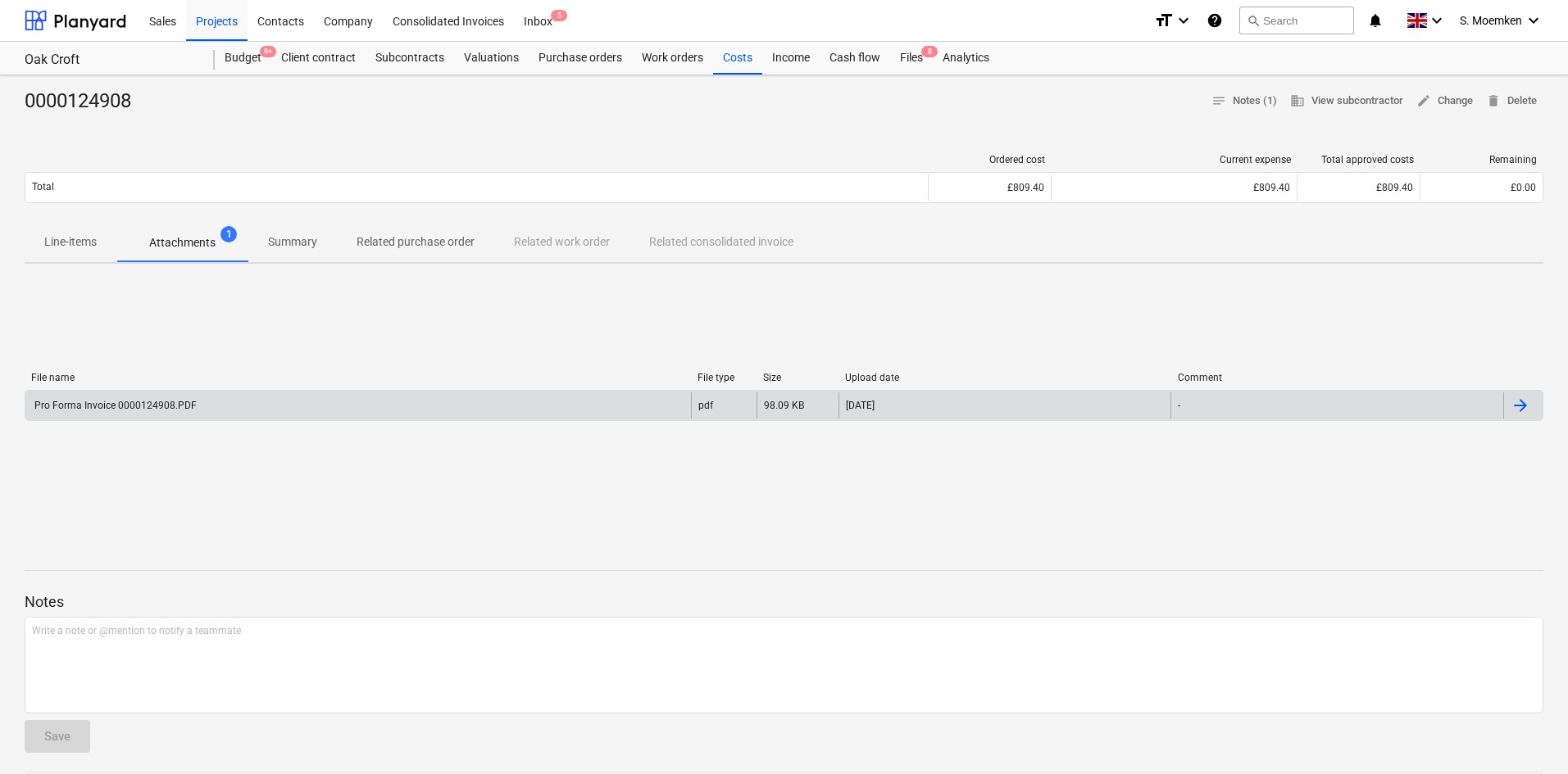
click at [362, 399] on div "Pro Forma Invoice 0000124908.PDF" at bounding box center [359, 406] width 665 height 27
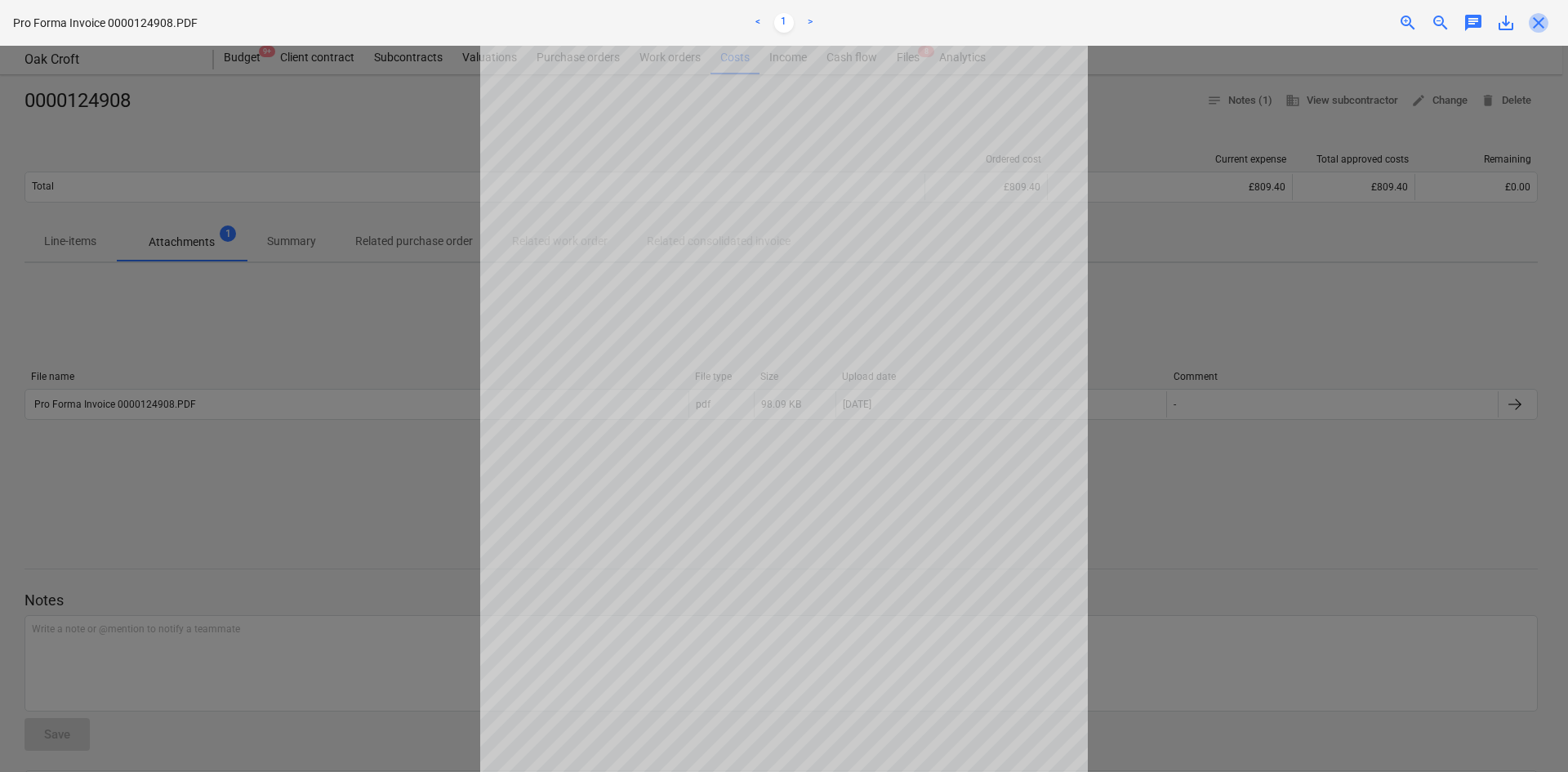
click at [1541, 15] on span "close" at bounding box center [1539, 23] width 20 height 20
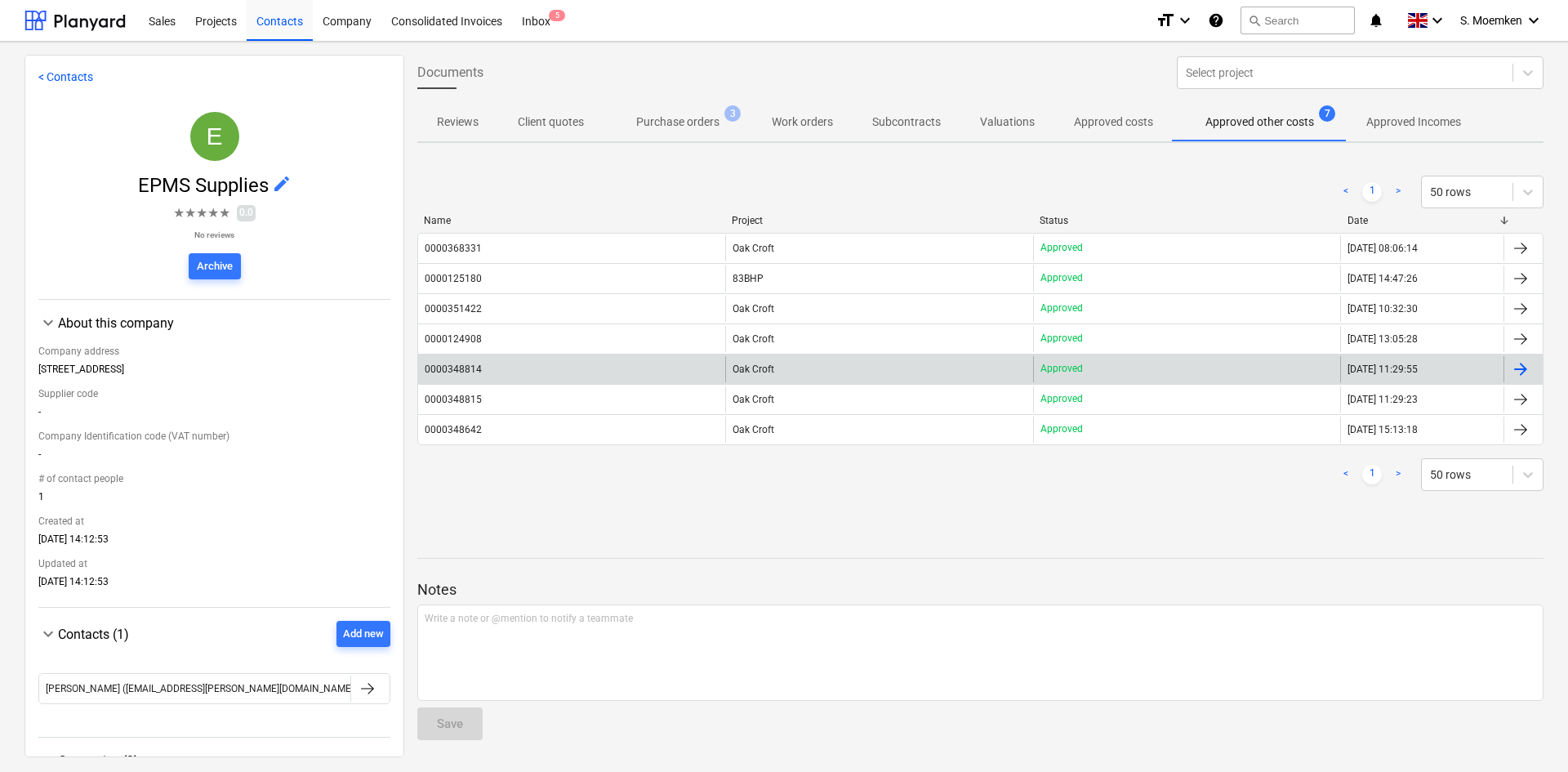
click at [766, 368] on span "Oak Croft" at bounding box center [753, 370] width 41 height 12
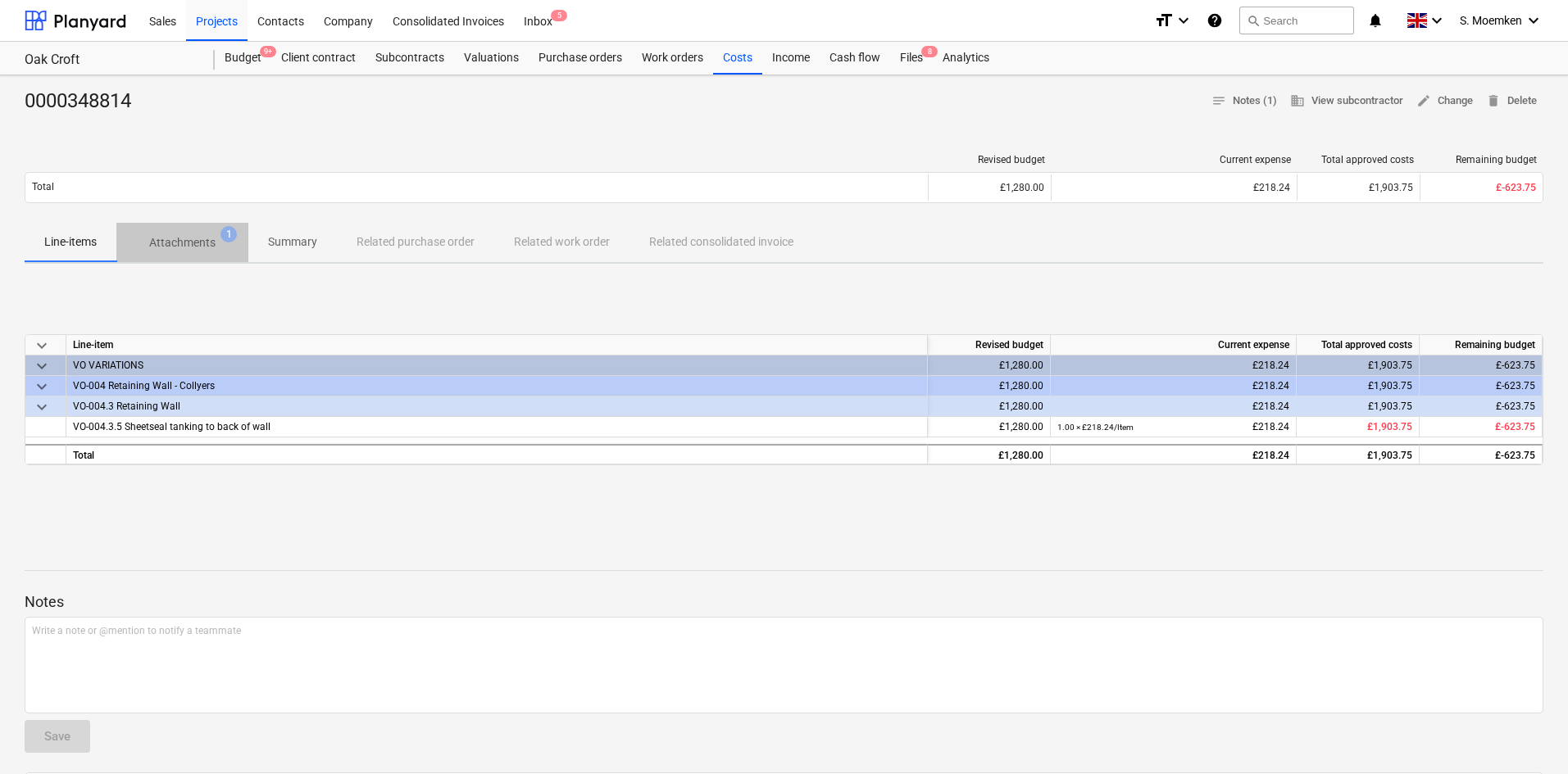
click at [190, 237] on p "Attachments" at bounding box center [182, 243] width 67 height 17
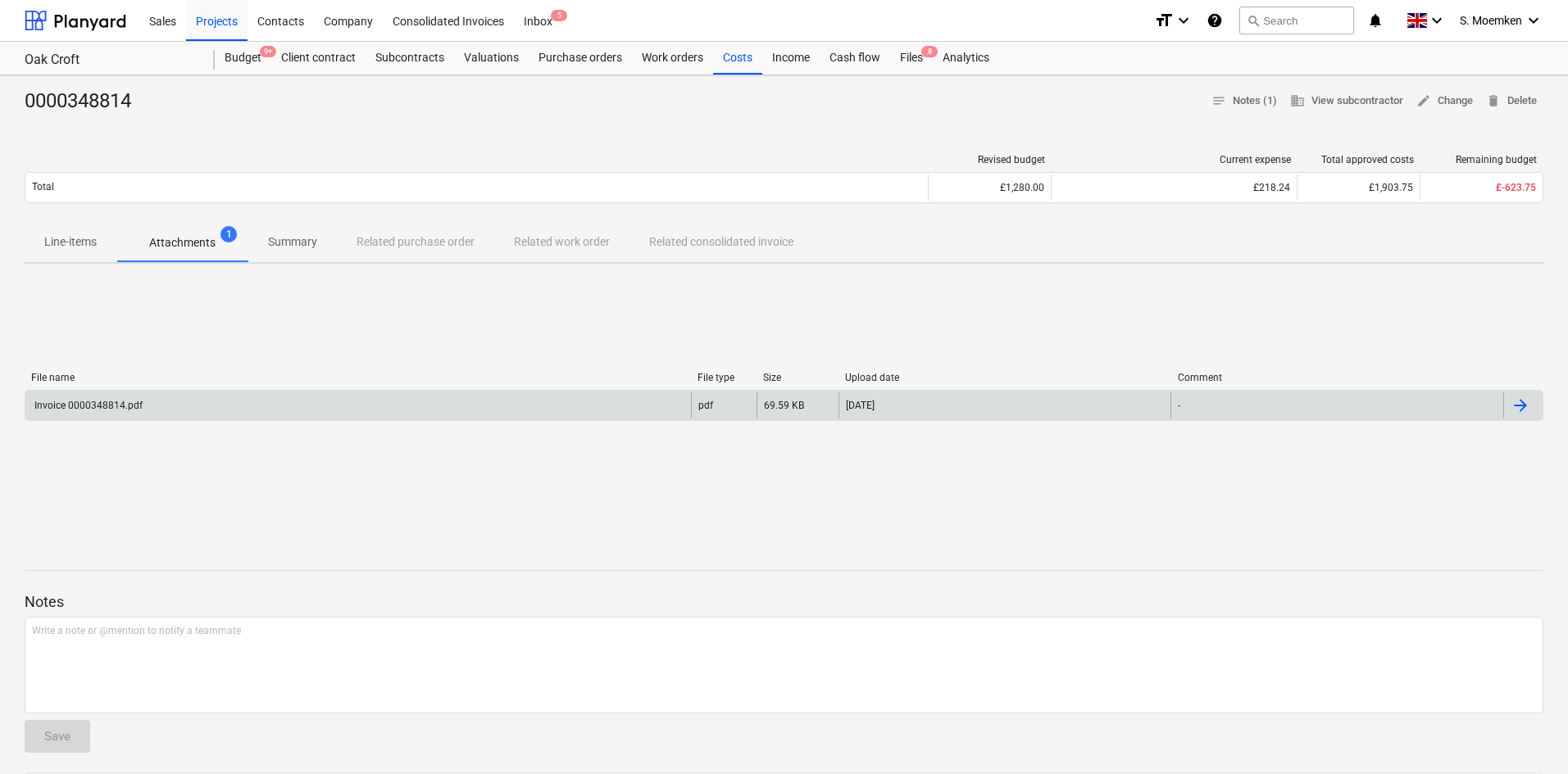
click at [356, 407] on div "Invoice 0000348814.pdf" at bounding box center [359, 406] width 665 height 27
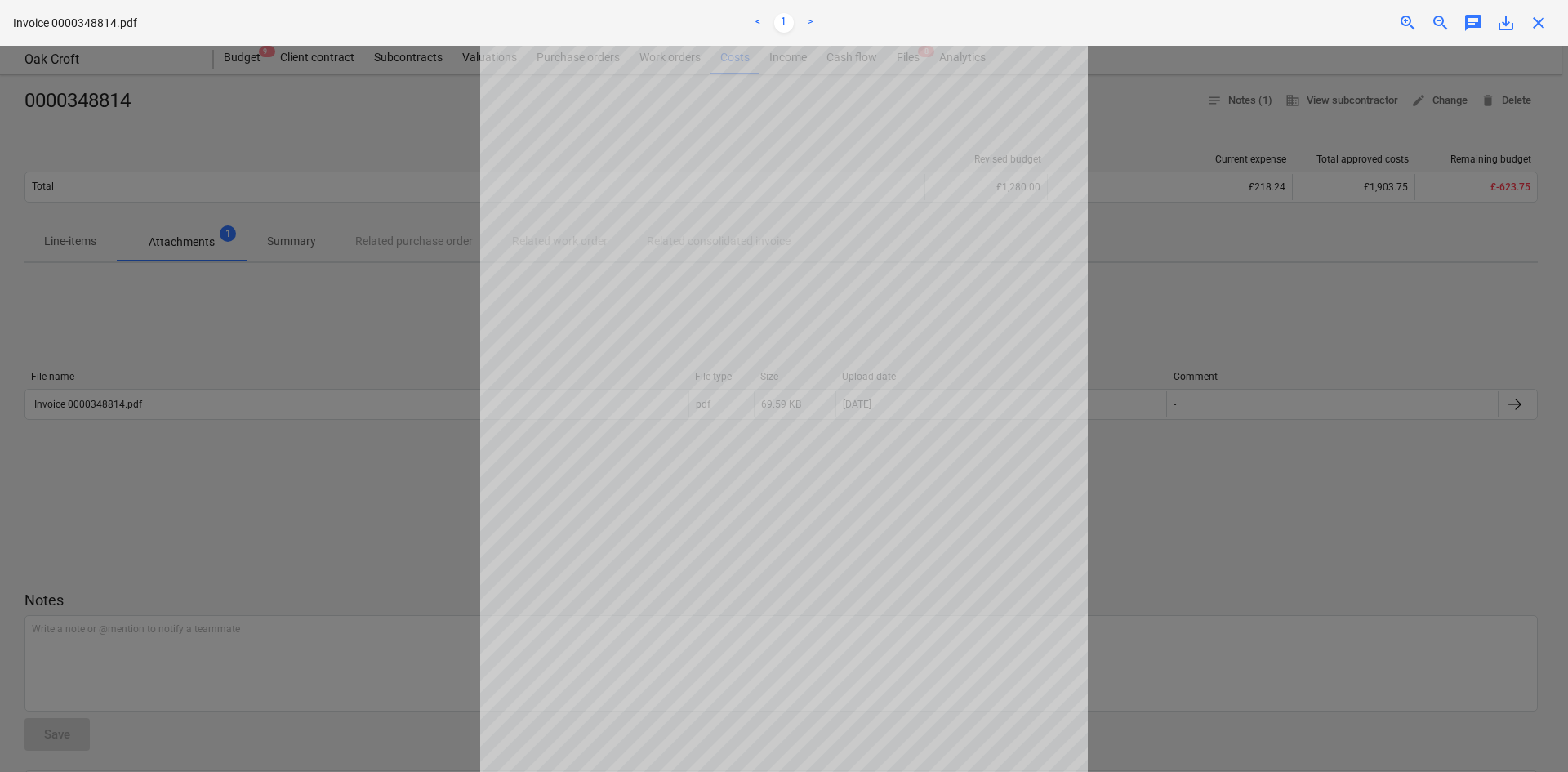
click at [1539, 22] on span "close" at bounding box center [1539, 23] width 20 height 20
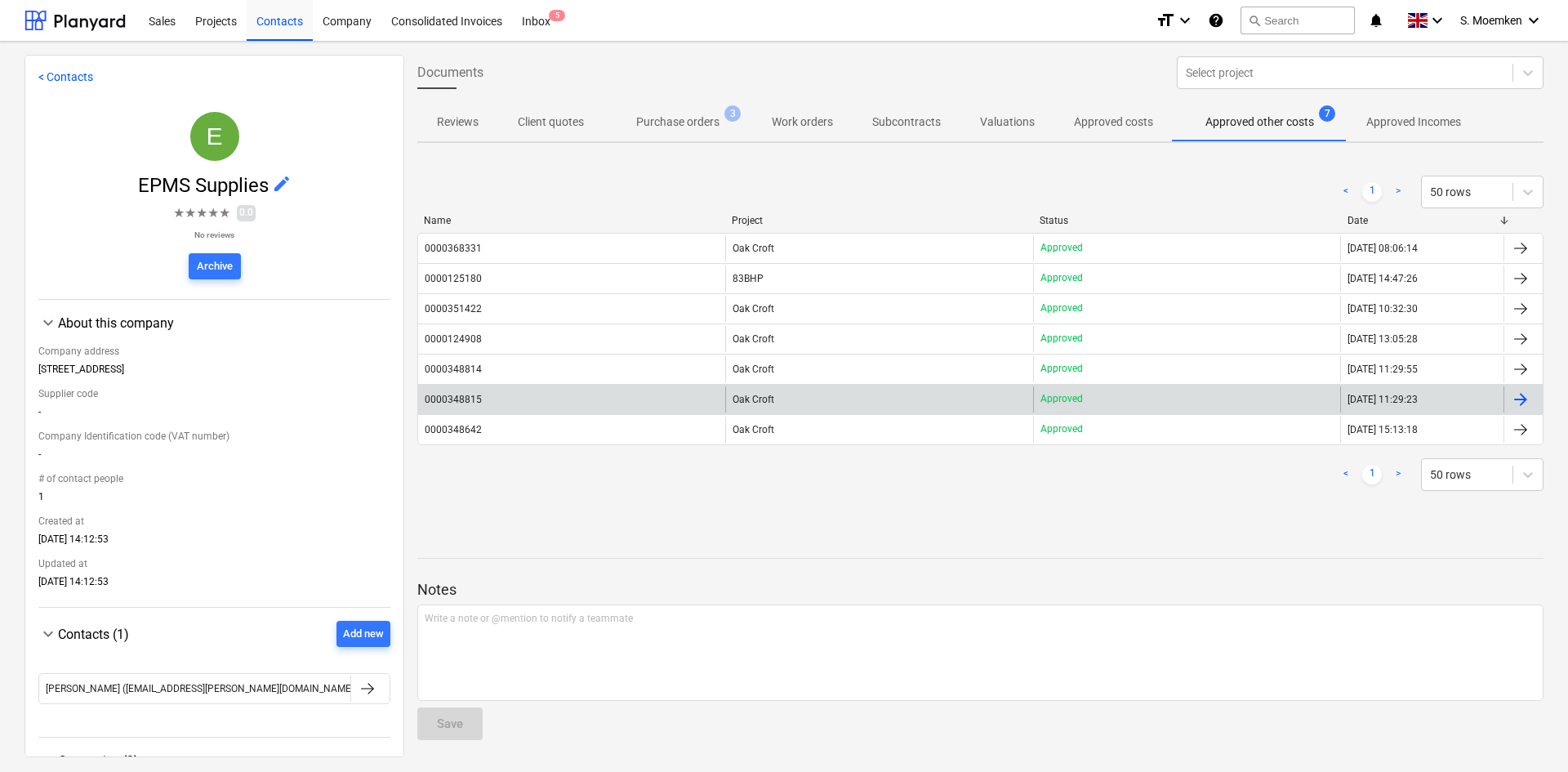
click at [748, 388] on div "Oak Croft" at bounding box center [878, 400] width 307 height 27
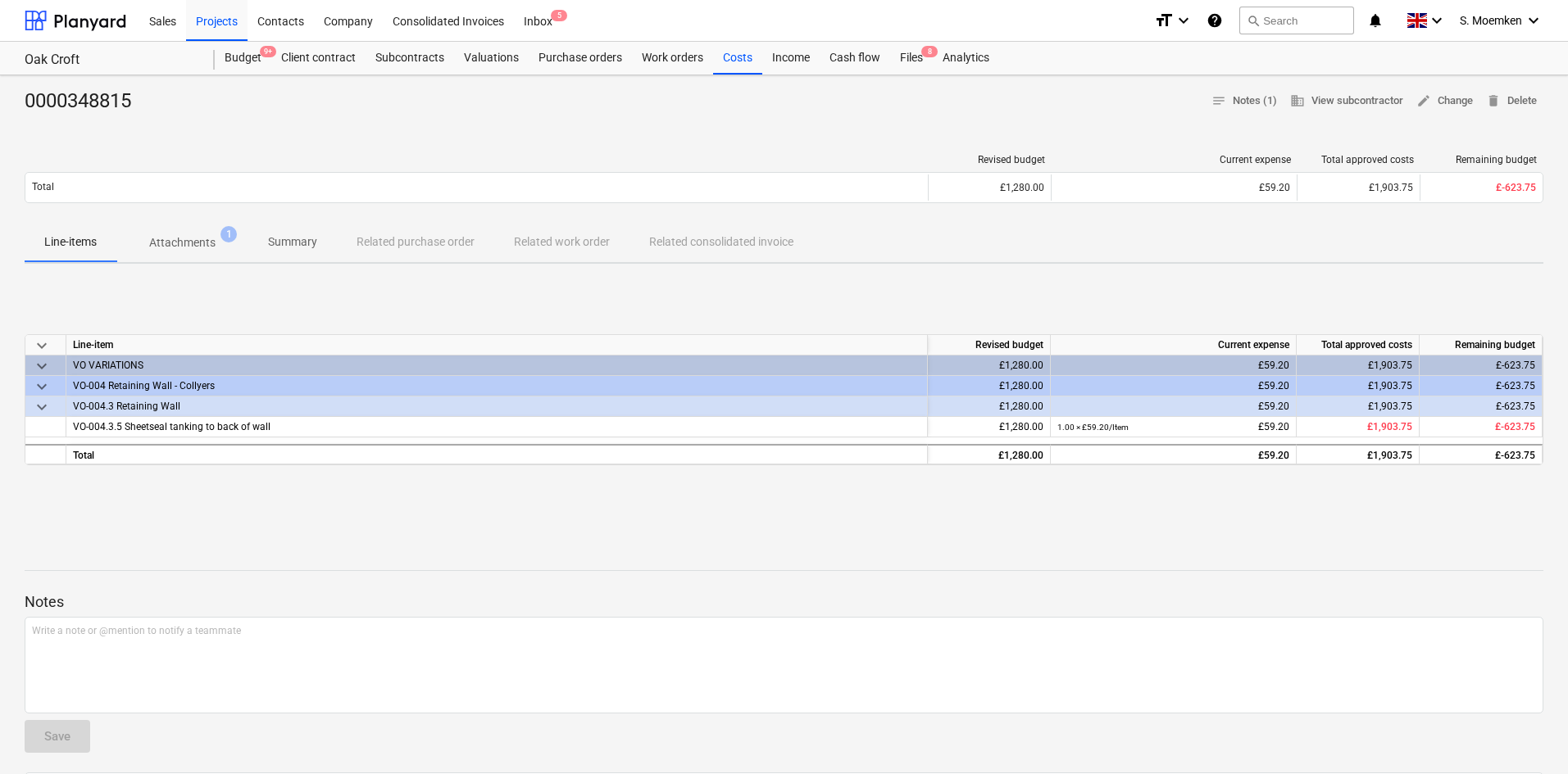
click at [181, 238] on p "Attachments" at bounding box center [182, 243] width 67 height 17
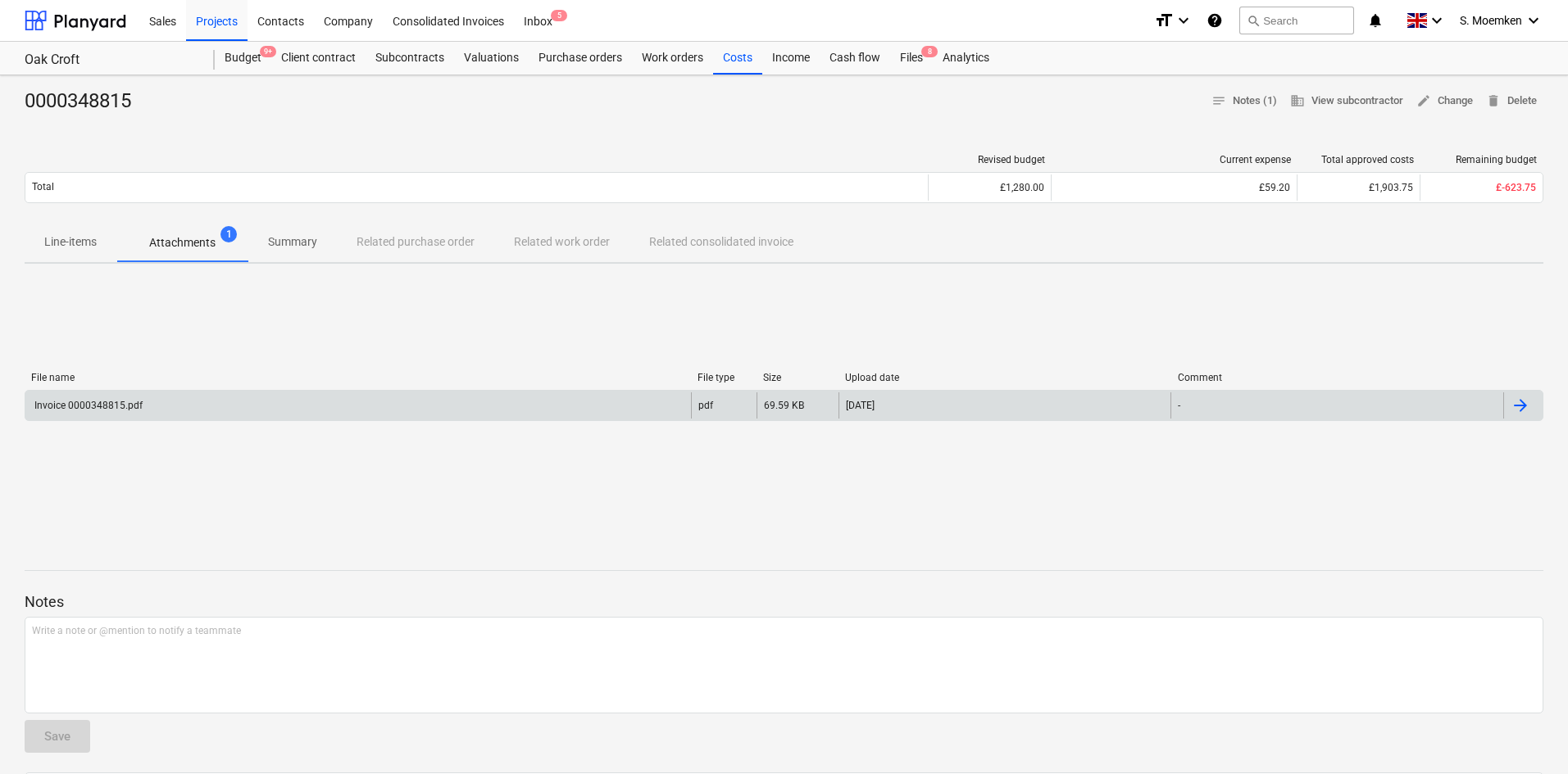
click at [240, 412] on div "Invoice 0000348815.pdf" at bounding box center [359, 406] width 665 height 27
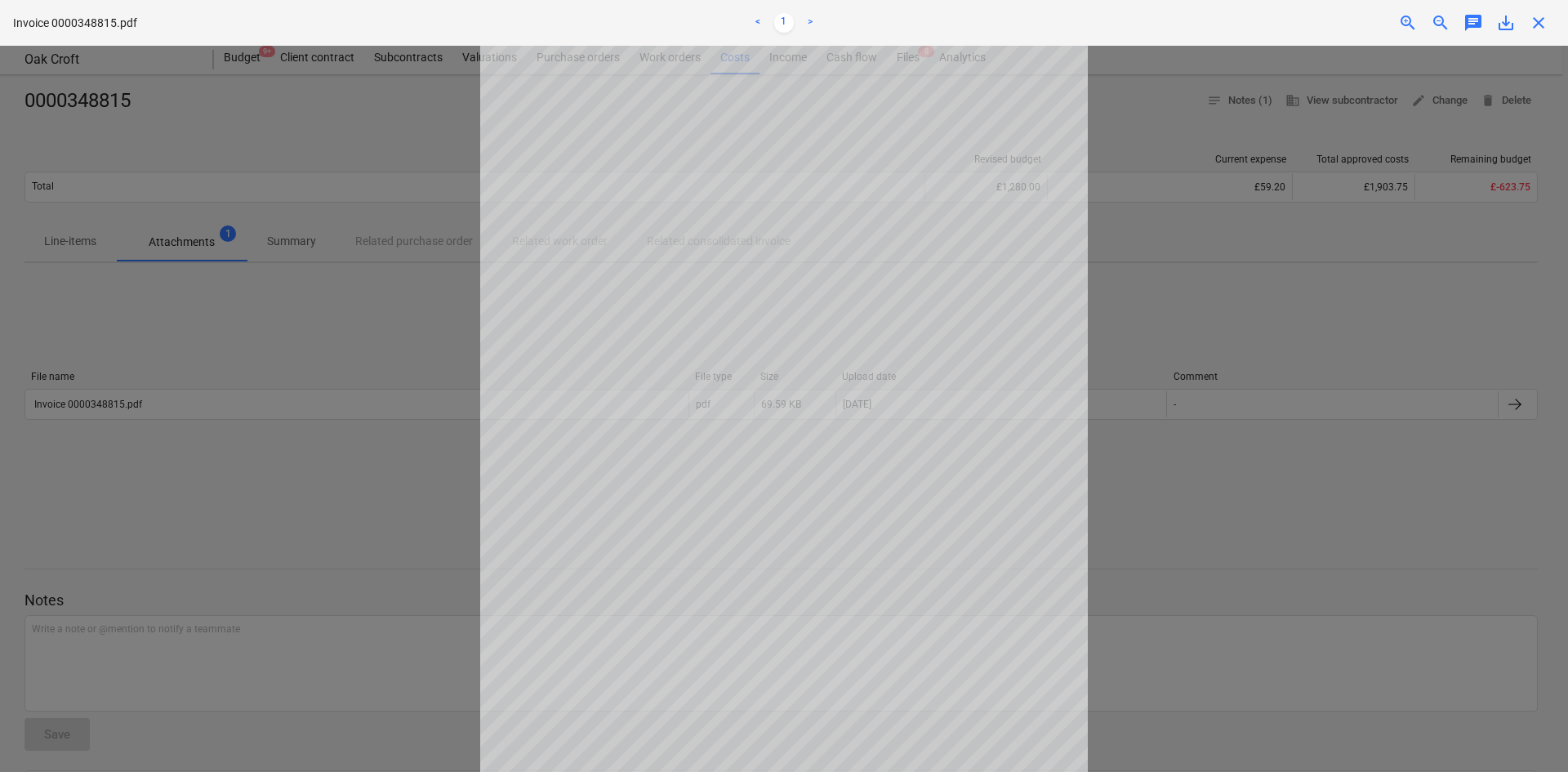
click at [1540, 17] on span "close" at bounding box center [1539, 23] width 20 height 20
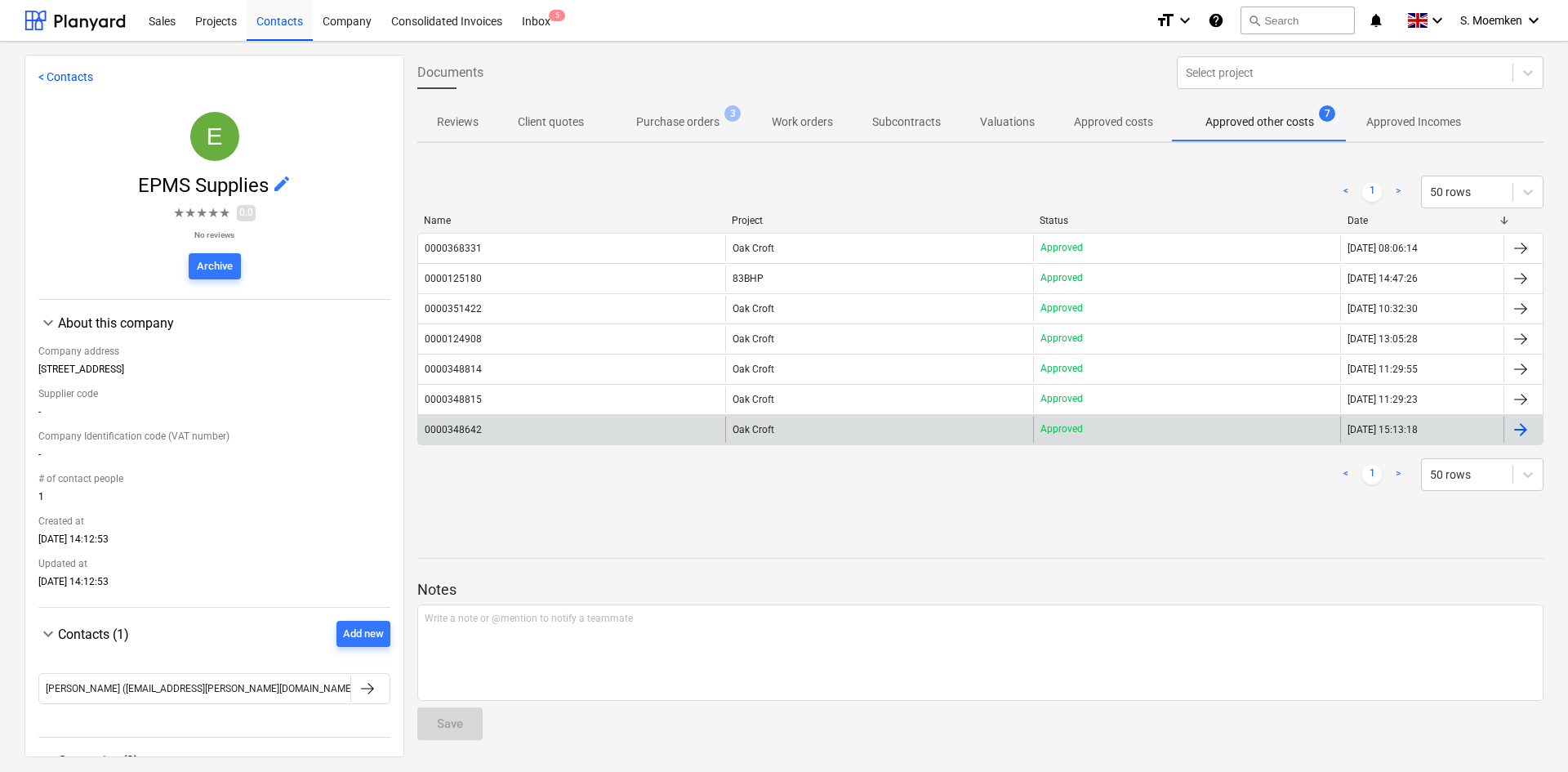
click at [646, 427] on div "0000348642" at bounding box center [572, 430] width 307 height 27
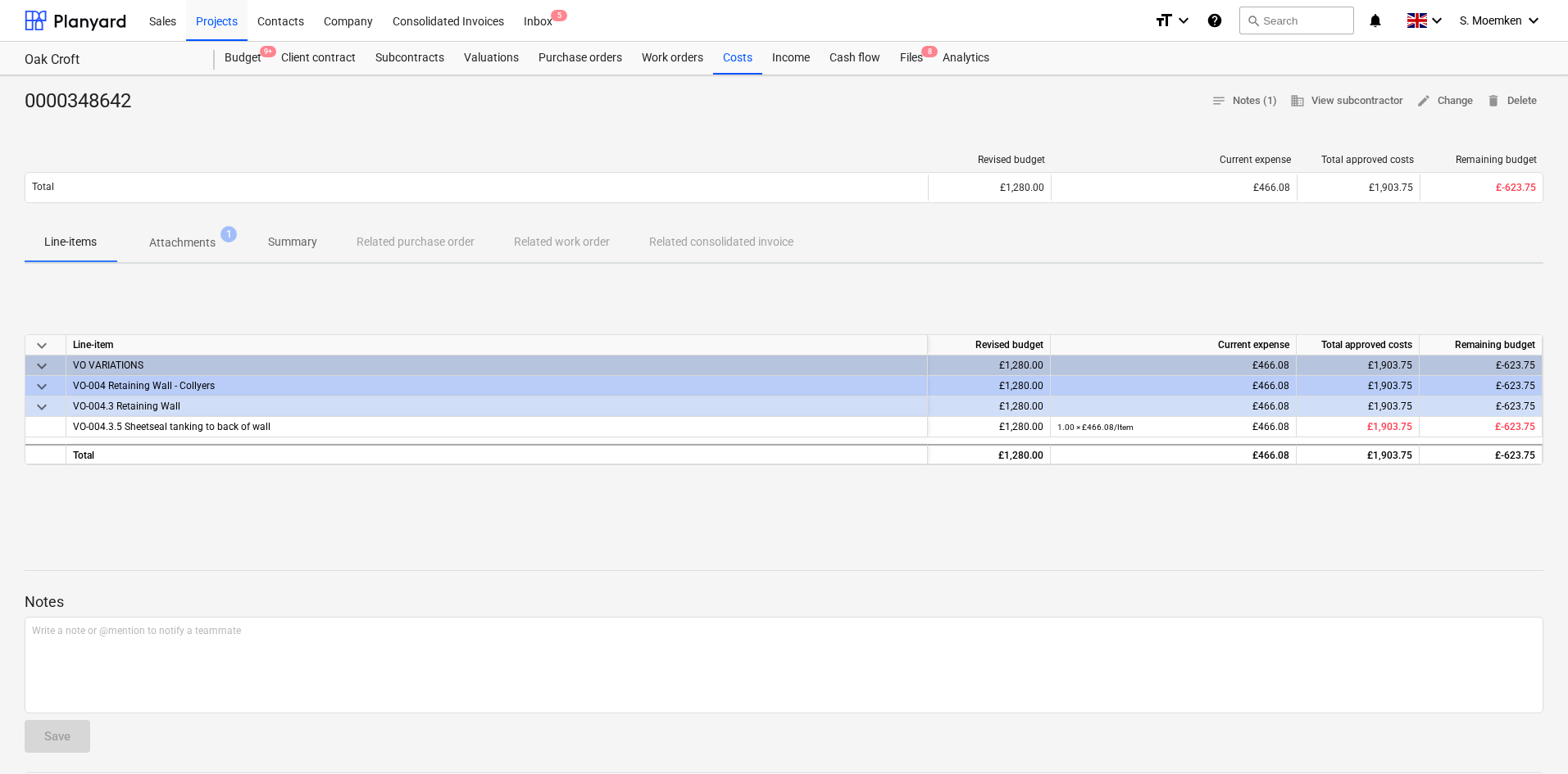
click at [189, 231] on span "Attachments 1" at bounding box center [182, 242] width 132 height 29
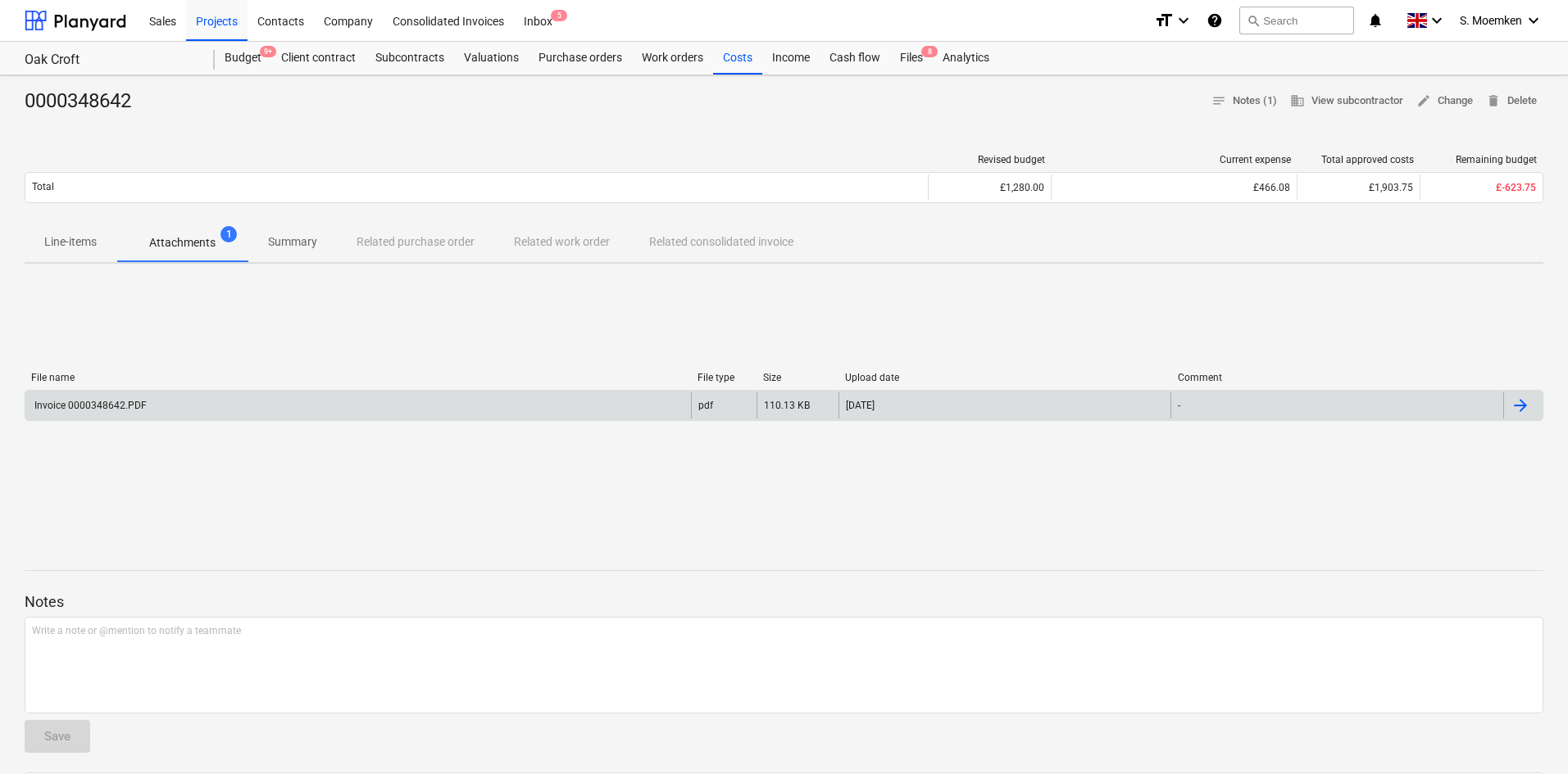
click at [272, 417] on div "Invoice 0000348642.PDF" at bounding box center [359, 406] width 665 height 27
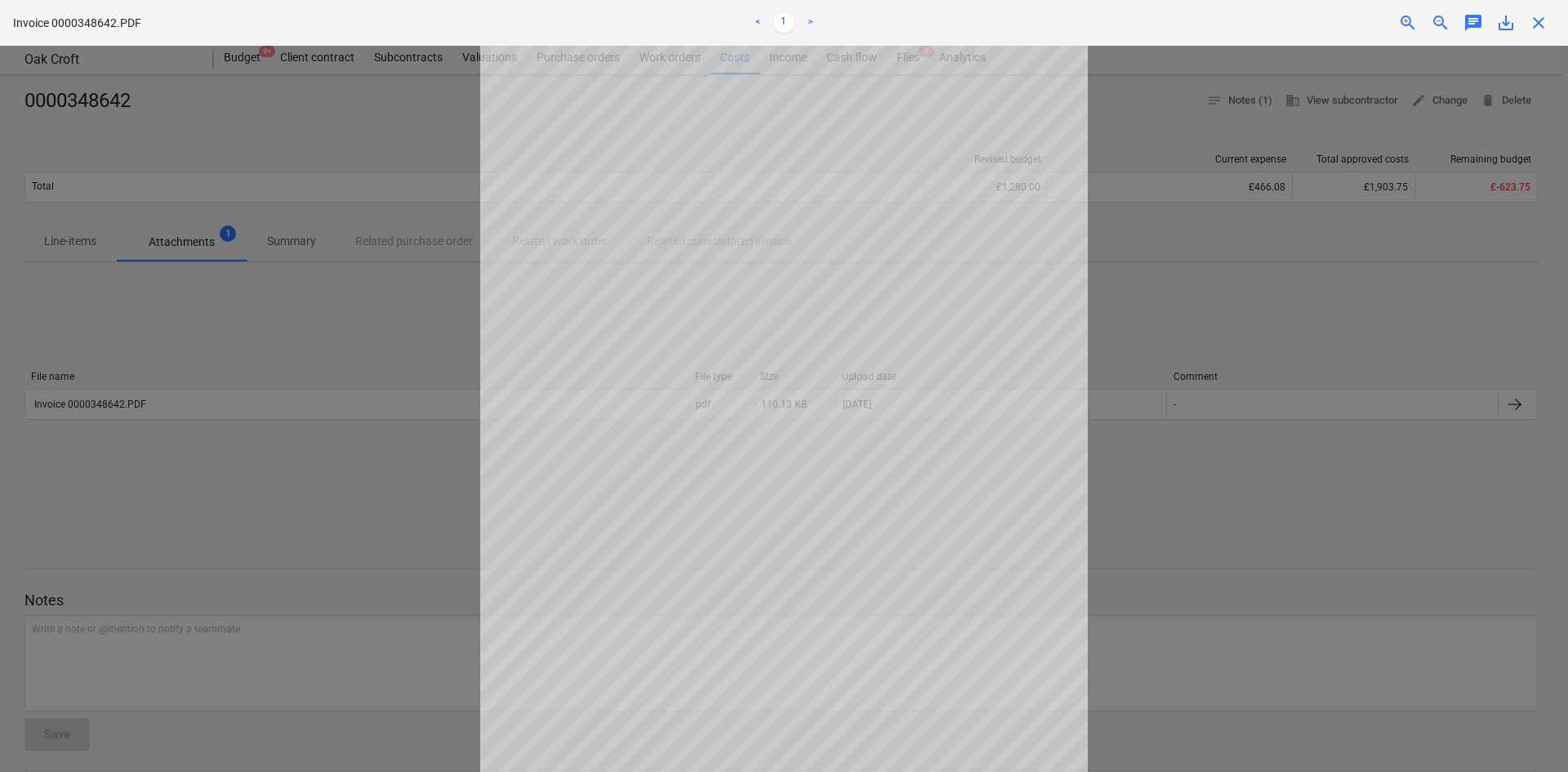
click at [1547, 18] on span "close" at bounding box center [1539, 23] width 20 height 20
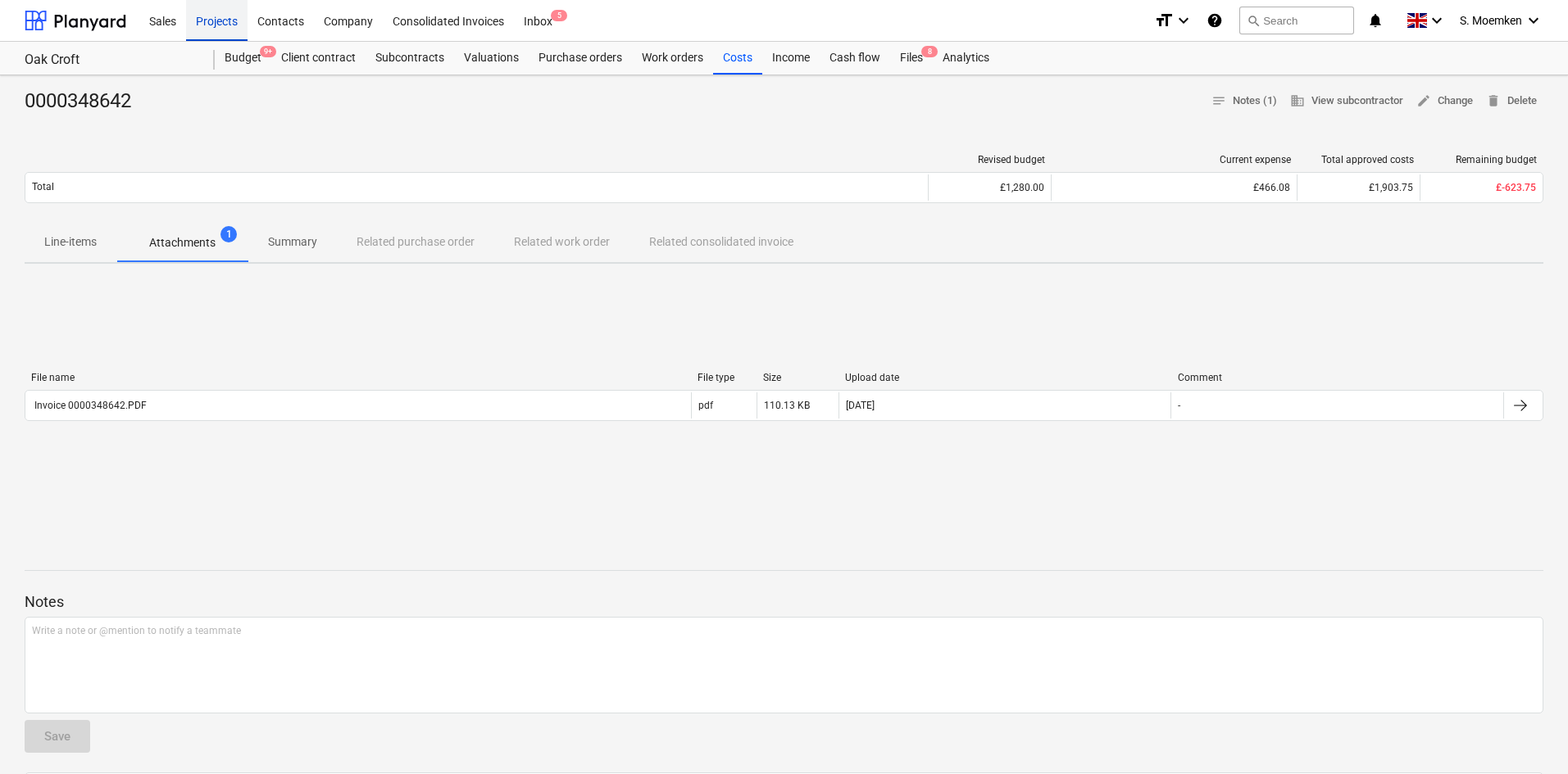
click at [212, 12] on div "Projects" at bounding box center [217, 20] width 62 height 42
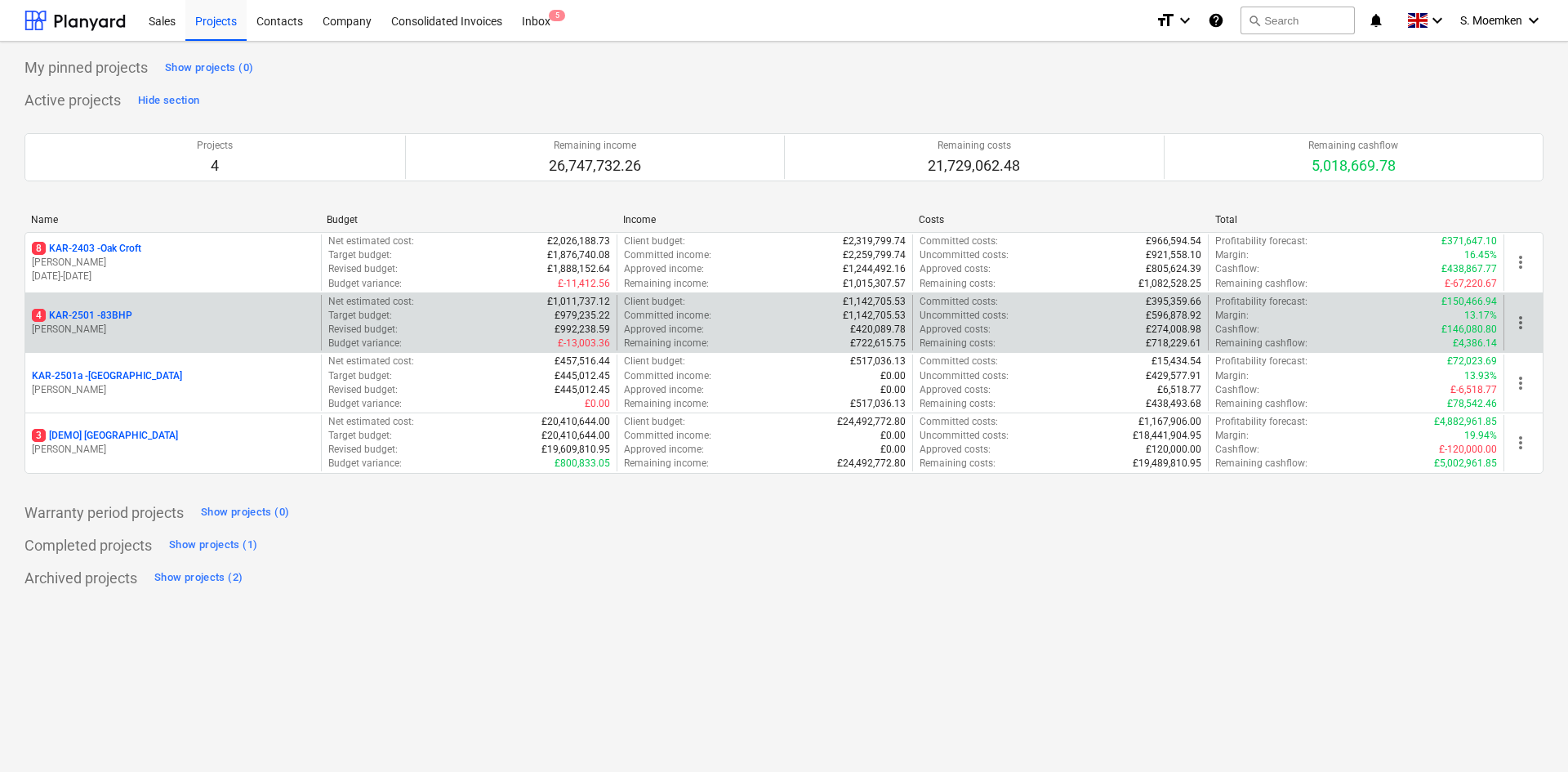
click at [177, 315] on div "4 KAR-2501 - 83BHP" at bounding box center [172, 316] width 283 height 14
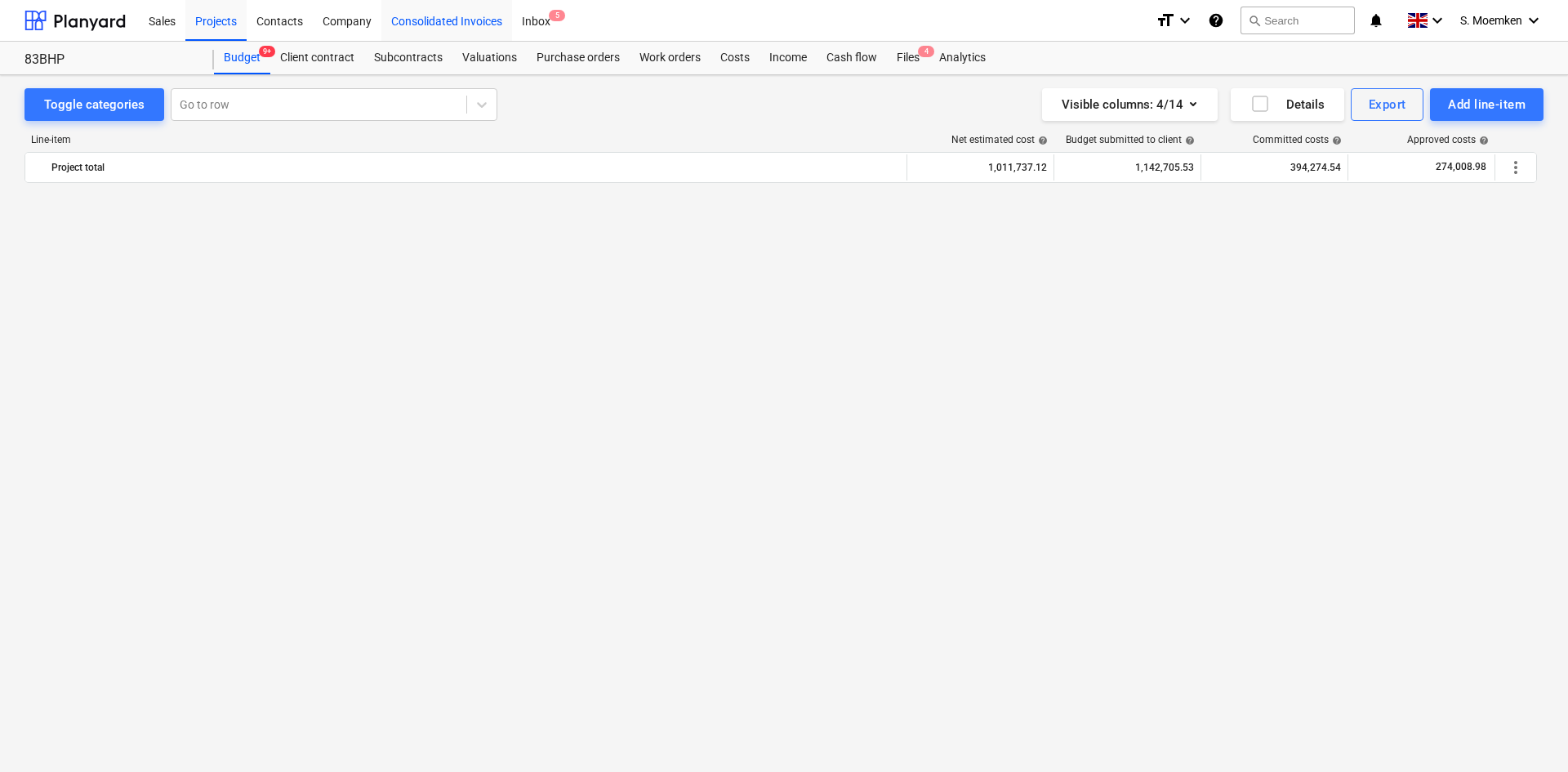
scroll to position [2779, 0]
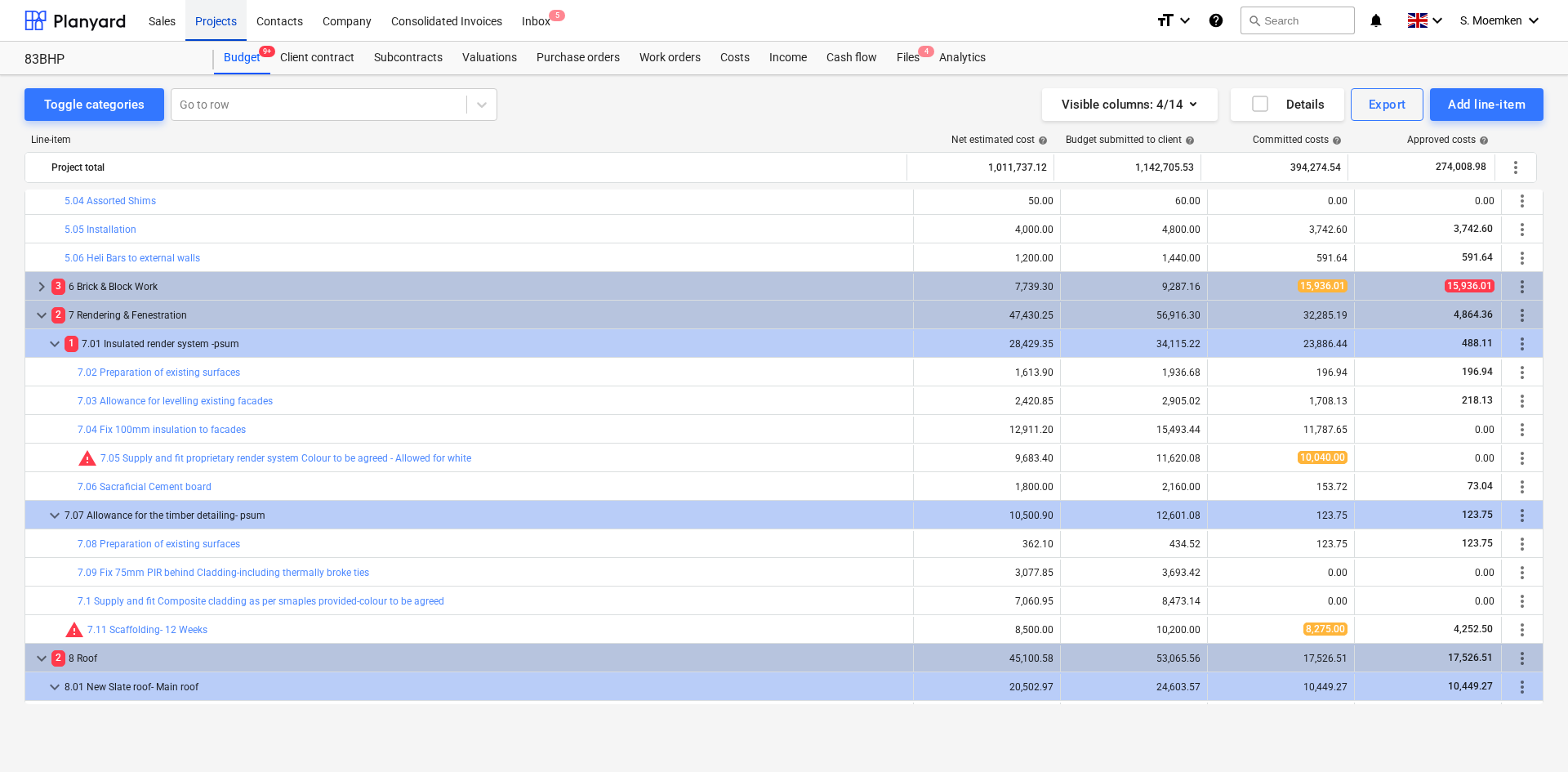
click at [216, 24] on div "Projects" at bounding box center [216, 20] width 61 height 41
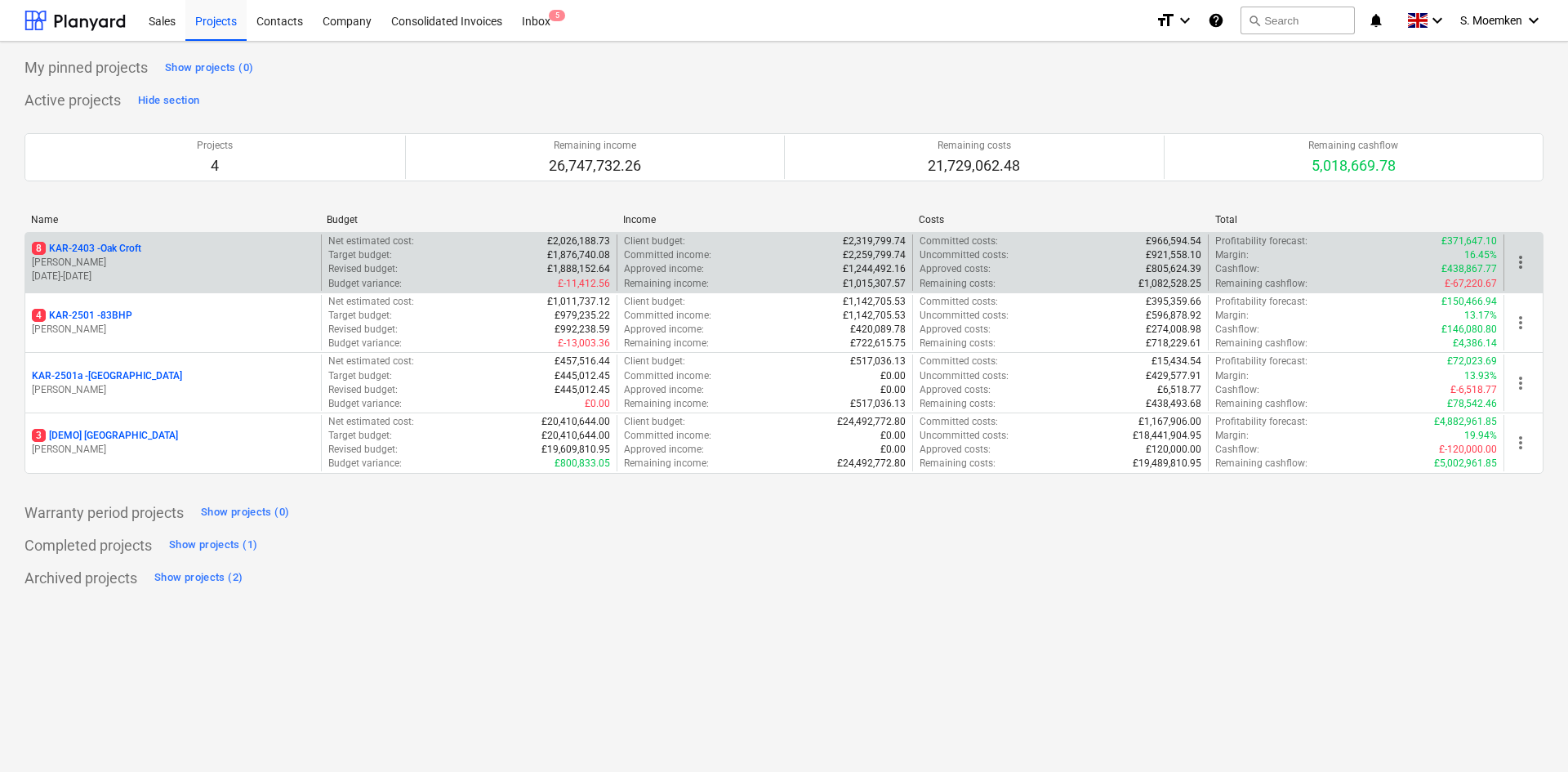
click at [146, 261] on p "[PERSON_NAME]" at bounding box center [172, 262] width 283 height 14
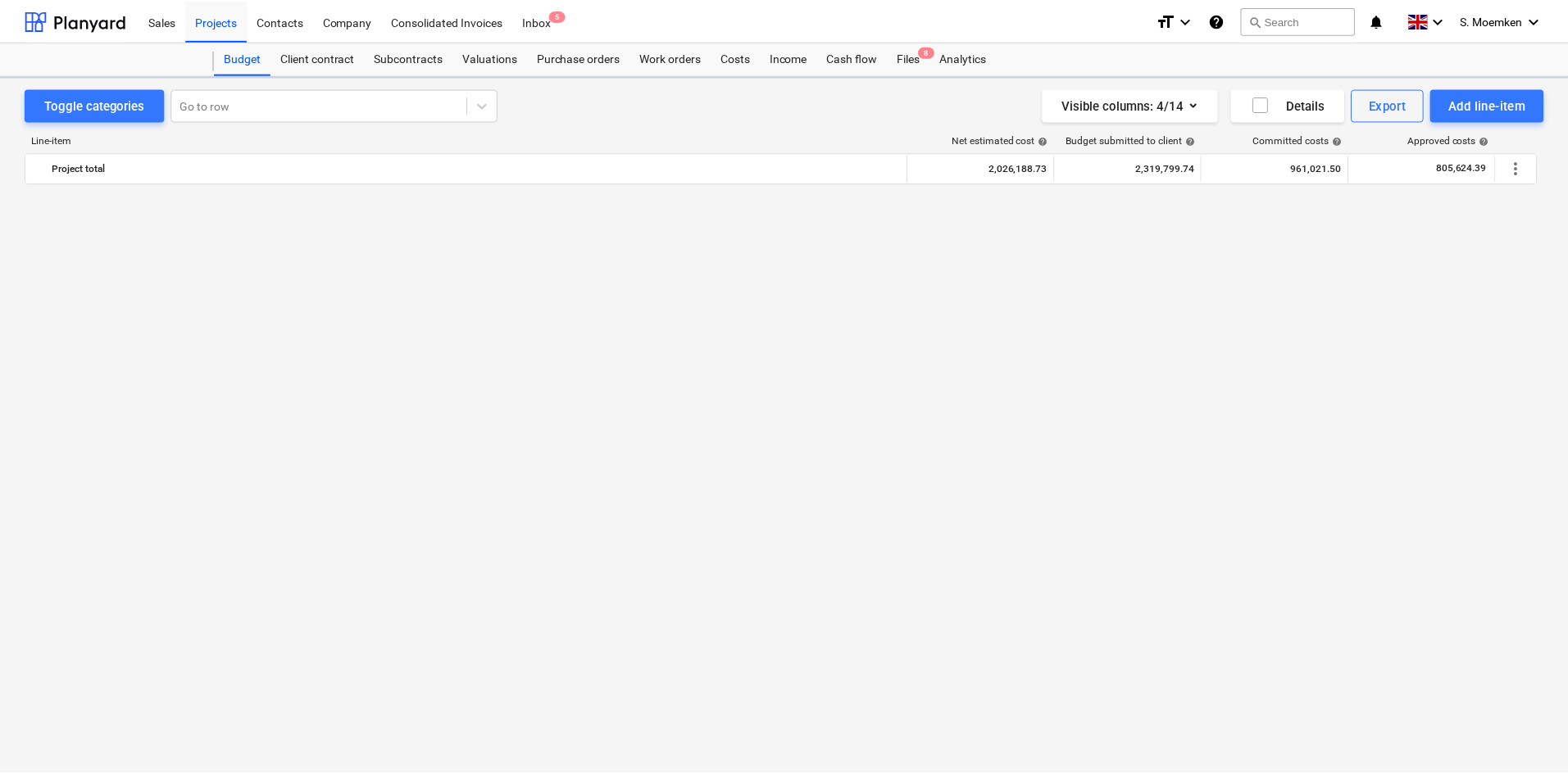
scroll to position [2786, 0]
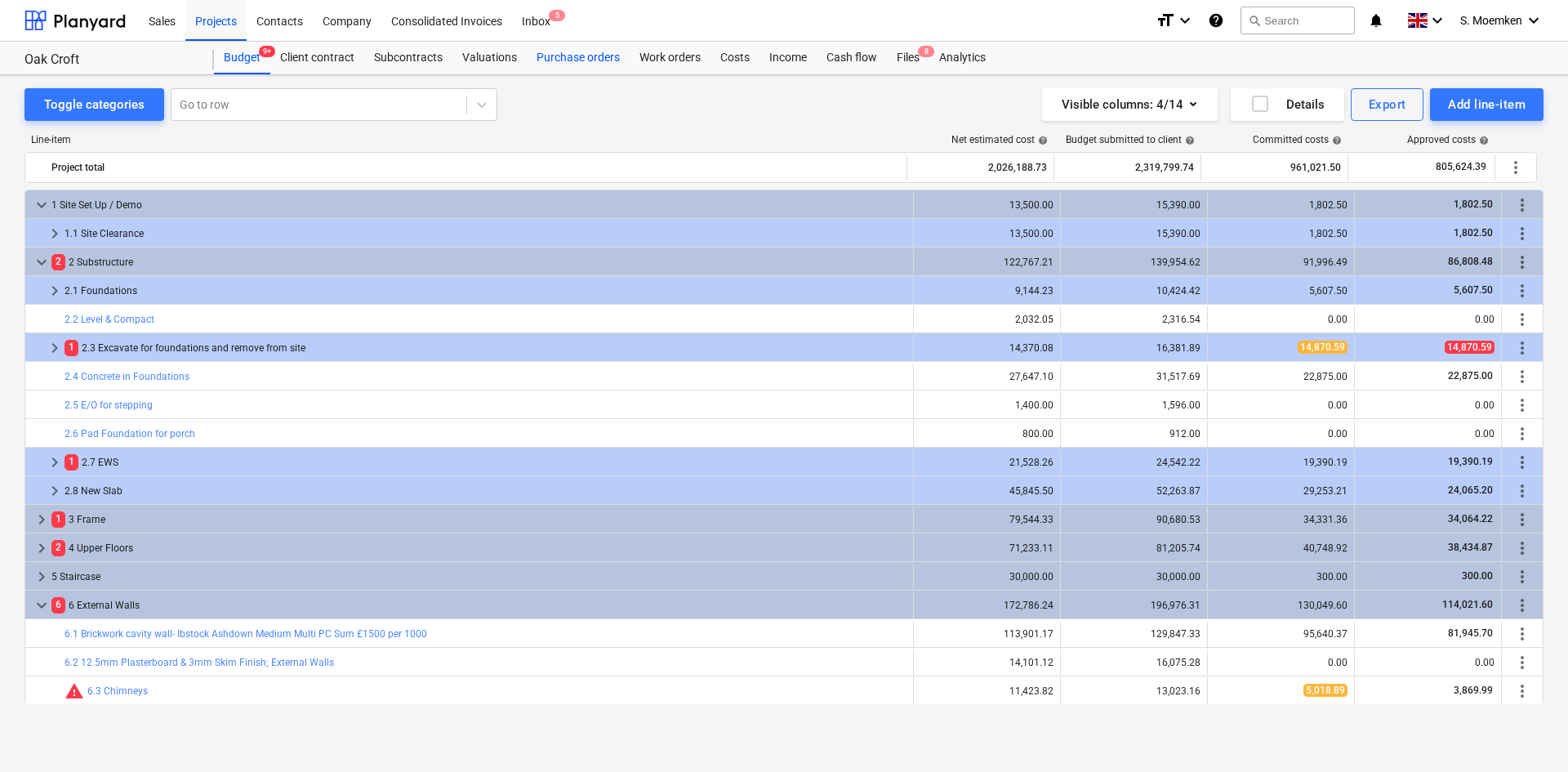
click at [571, 52] on div "Purchase orders" at bounding box center [578, 57] width 103 height 32
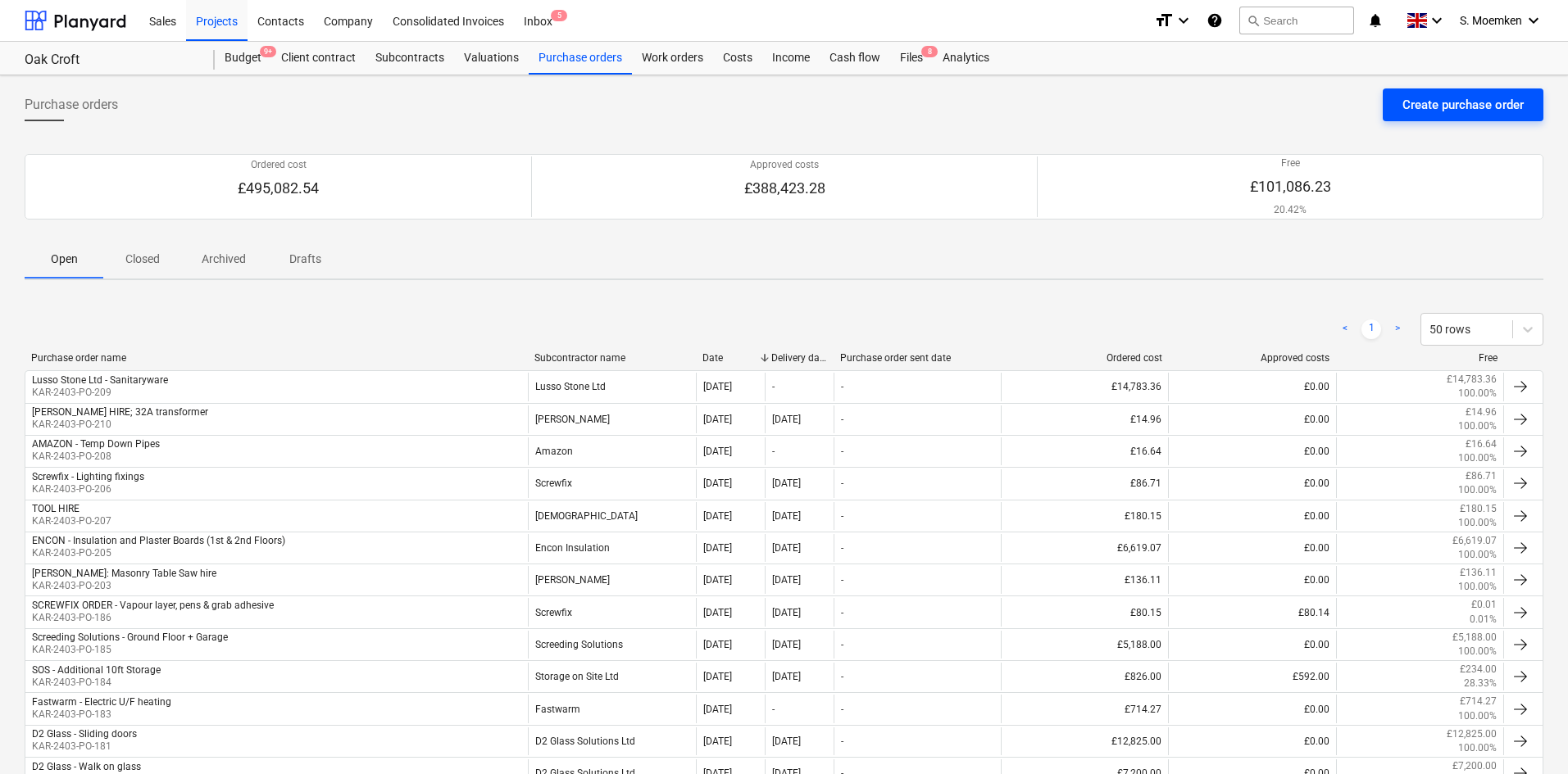
click at [1437, 100] on div "Create purchase order" at bounding box center [1463, 105] width 121 height 22
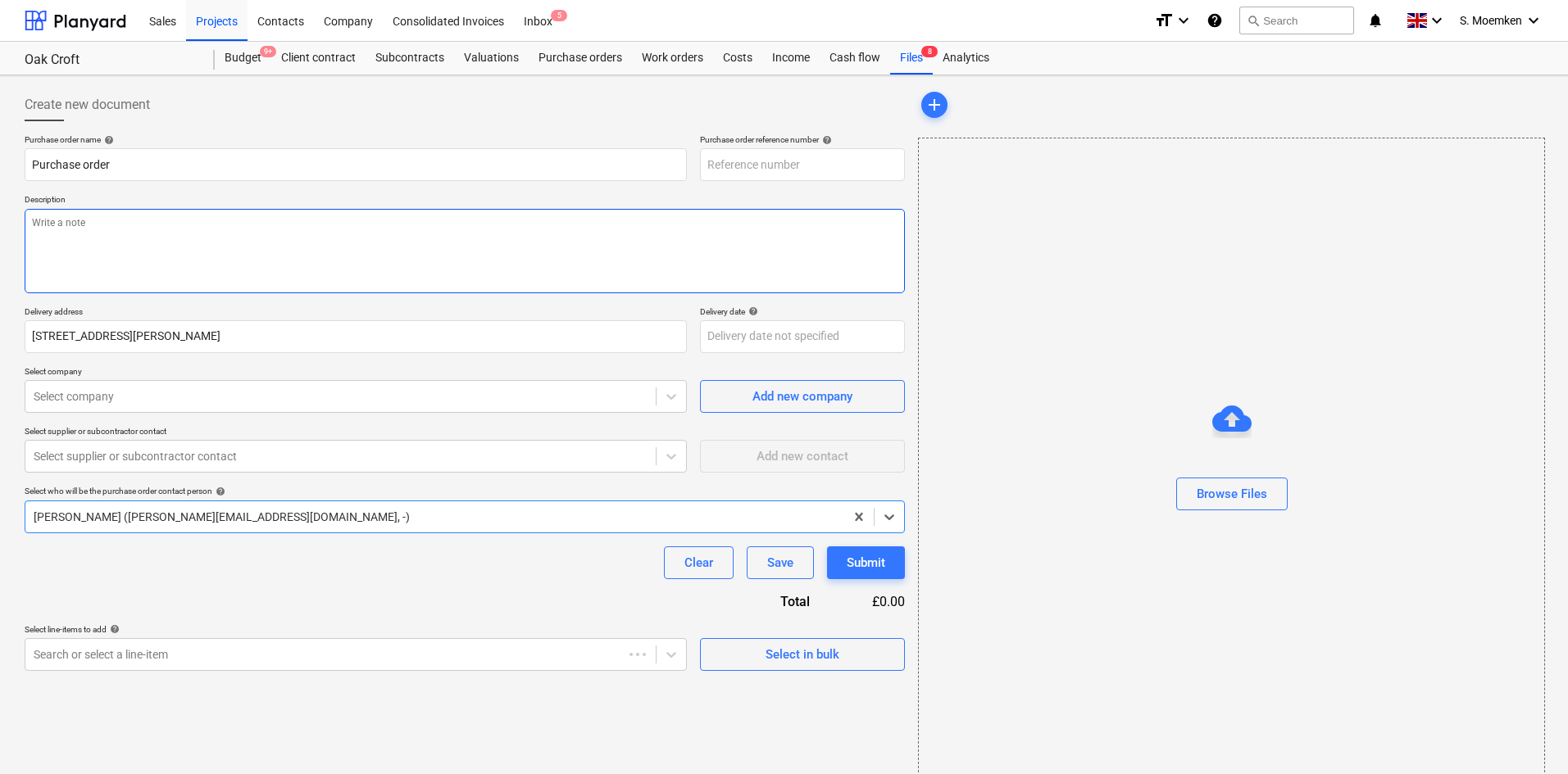
type input "KAR-2403-PO-211"
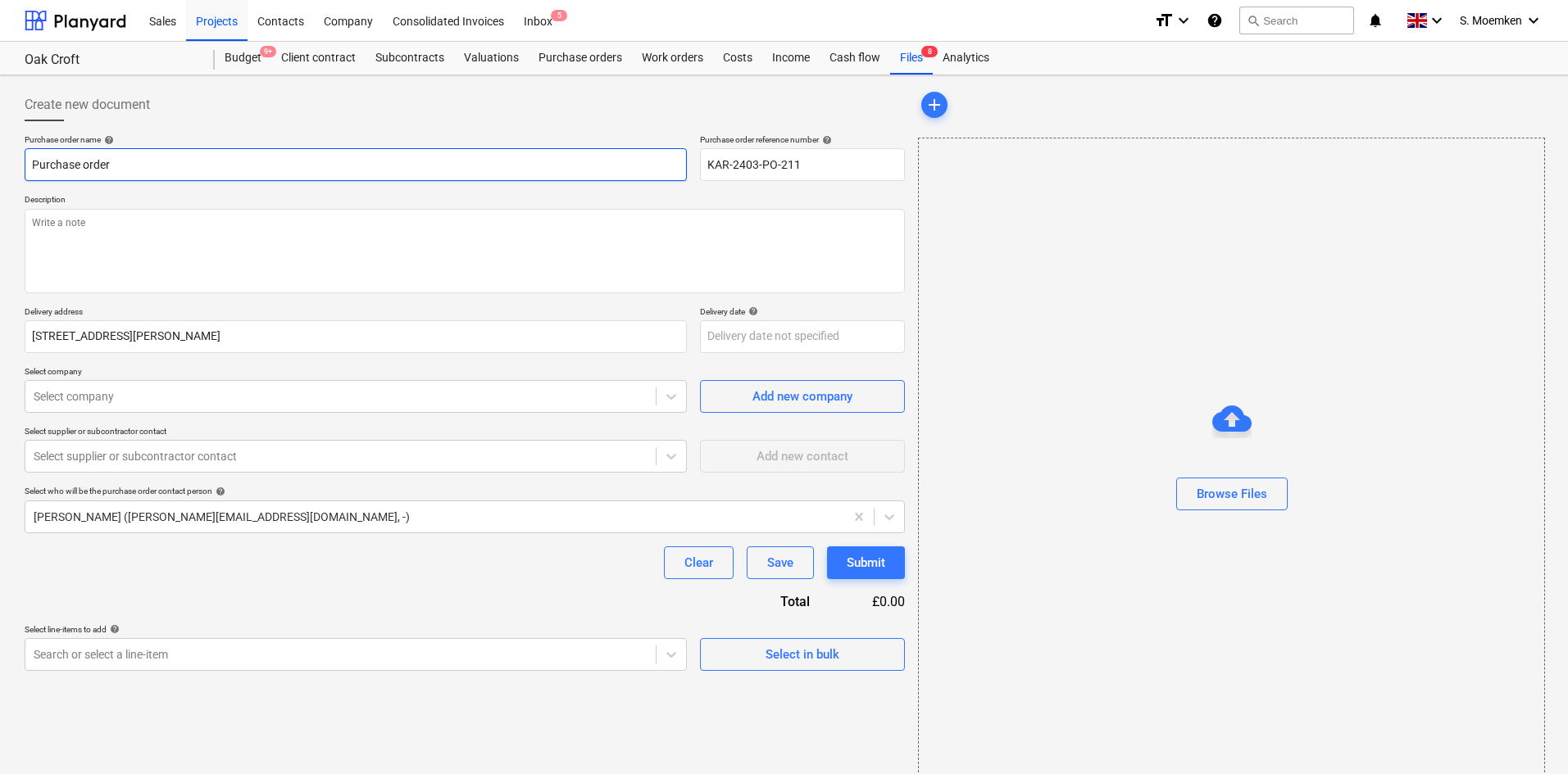
drag, startPoint x: 240, startPoint y: 160, endPoint x: -23, endPoint y: 160, distance: 263.0
click at [0, 160] on html "Sales Projects Contacts Company Consolidated Invoices Inbox 5 format_size keybo…" at bounding box center [784, 387] width 1568 height 774
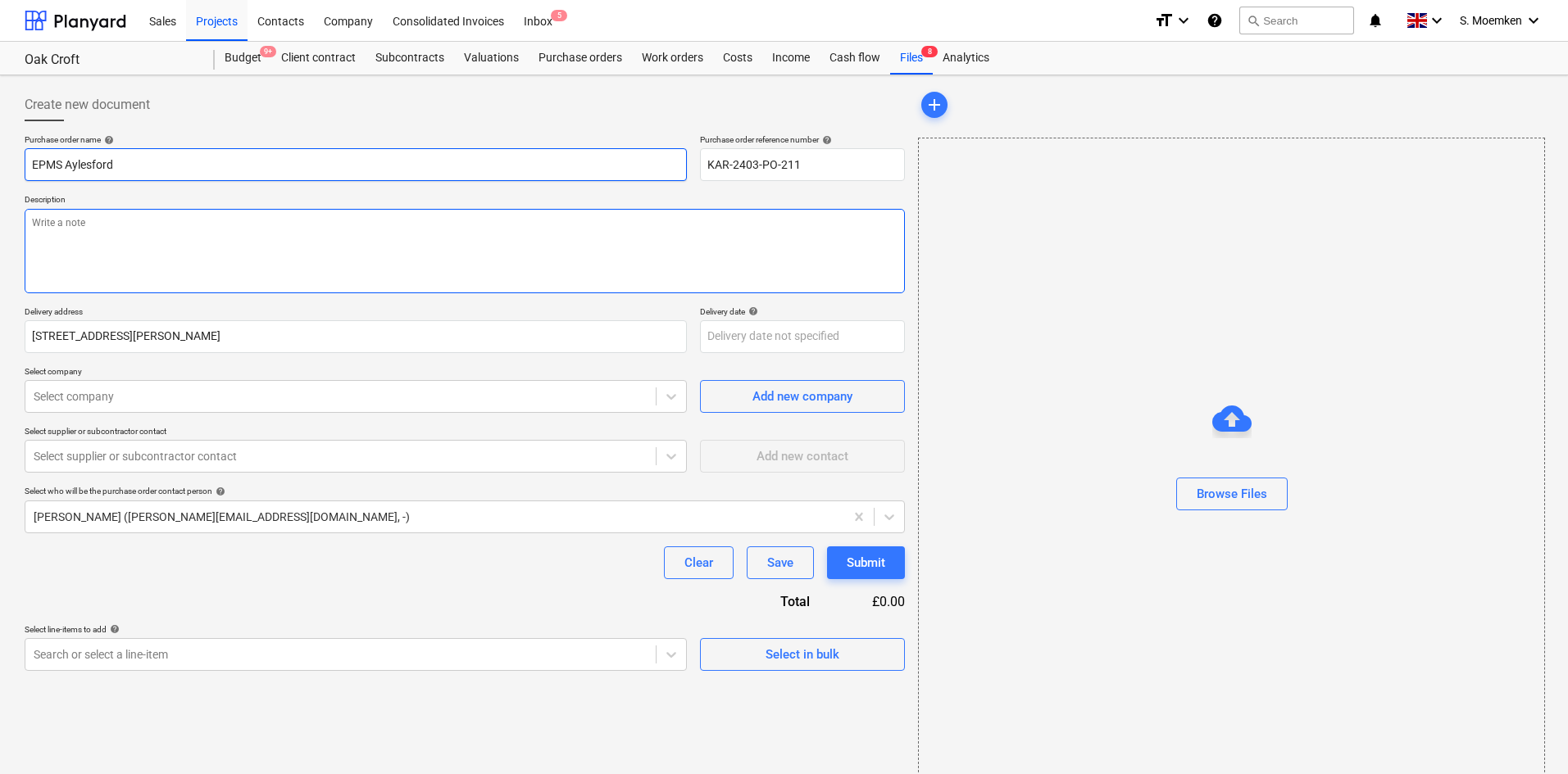
type input "EPMS Aylesford"
click at [223, 249] on textarea at bounding box center [465, 251] width 880 height 85
click at [146, 249] on textarea "Collection 19/09/25 Site Foreman ; Kris White" at bounding box center [465, 251] width 880 height 85
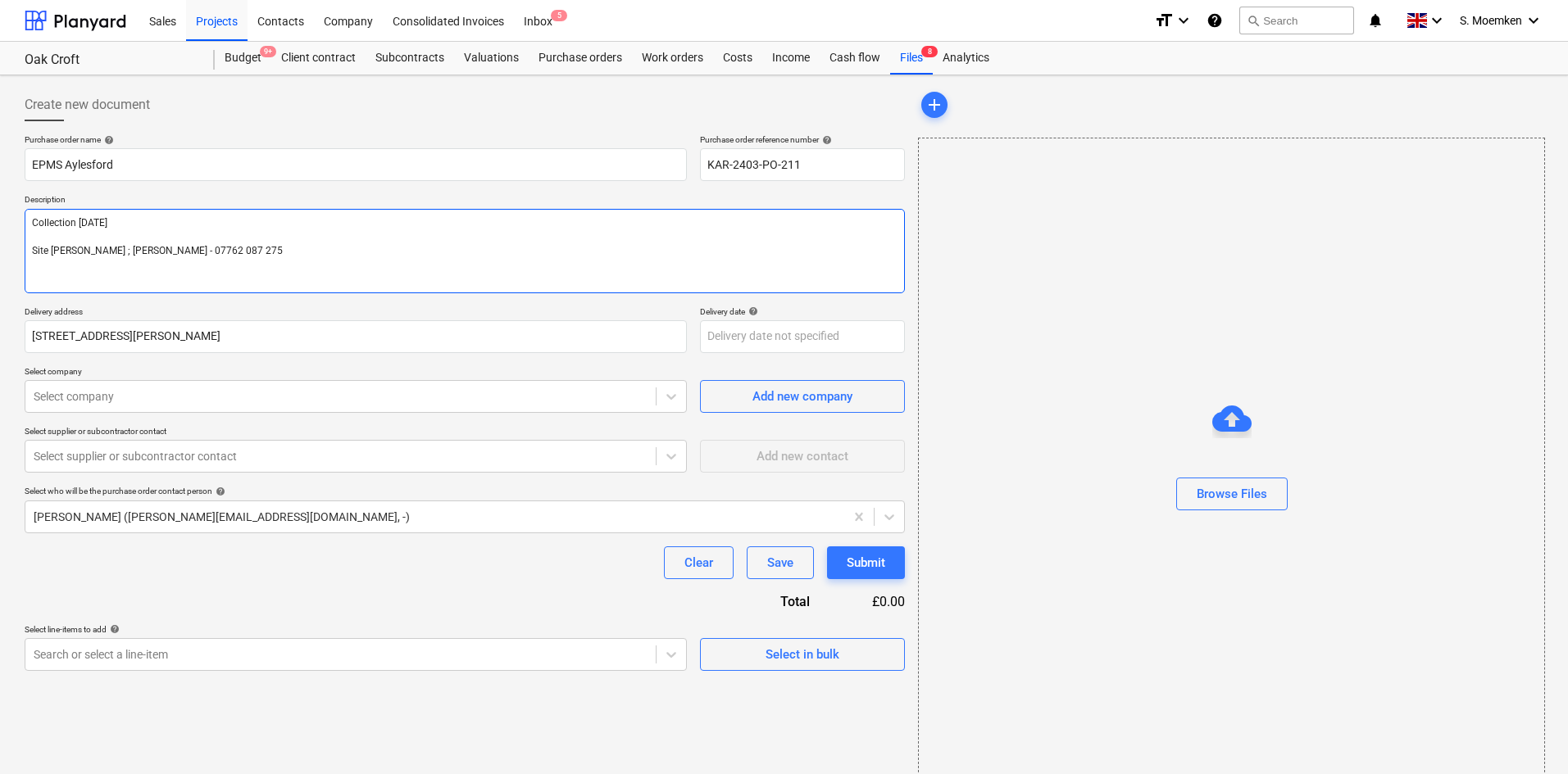
click at [35, 222] on textarea "Collection 19/09/25 Site Foreman ; Kris White - 07762 087 275" at bounding box center [465, 251] width 880 height 85
click at [304, 251] on textarea "For collection 19/09/25 Site Foreman ; Kris White - 07762 087 275" at bounding box center [465, 251] width 880 height 85
type textarea "For collection 19/09/25 Site Foreman ; Kris White - 07762 087 275"
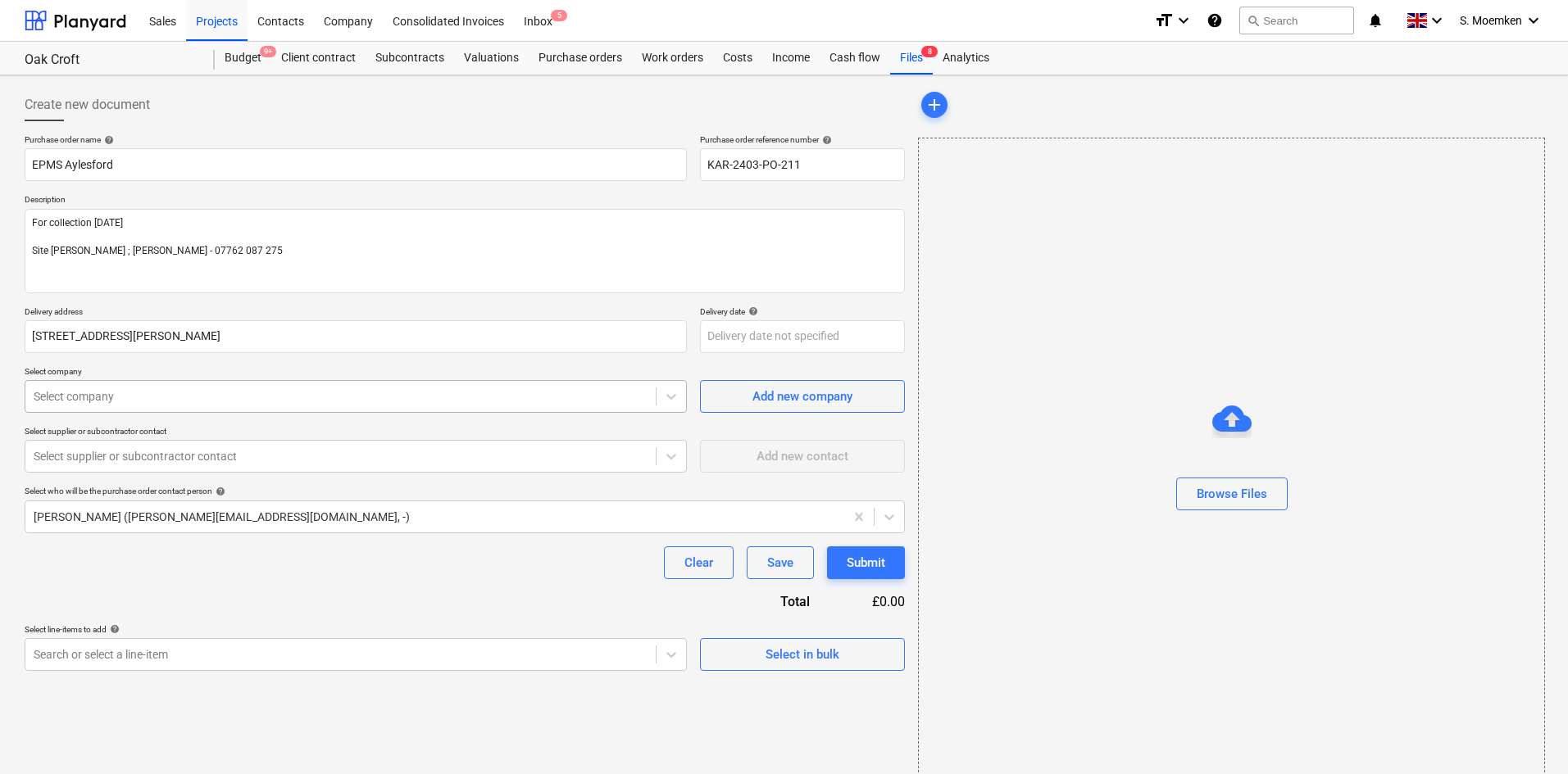
click at [213, 388] on div at bounding box center [340, 397] width 614 height 17
type input "EP"
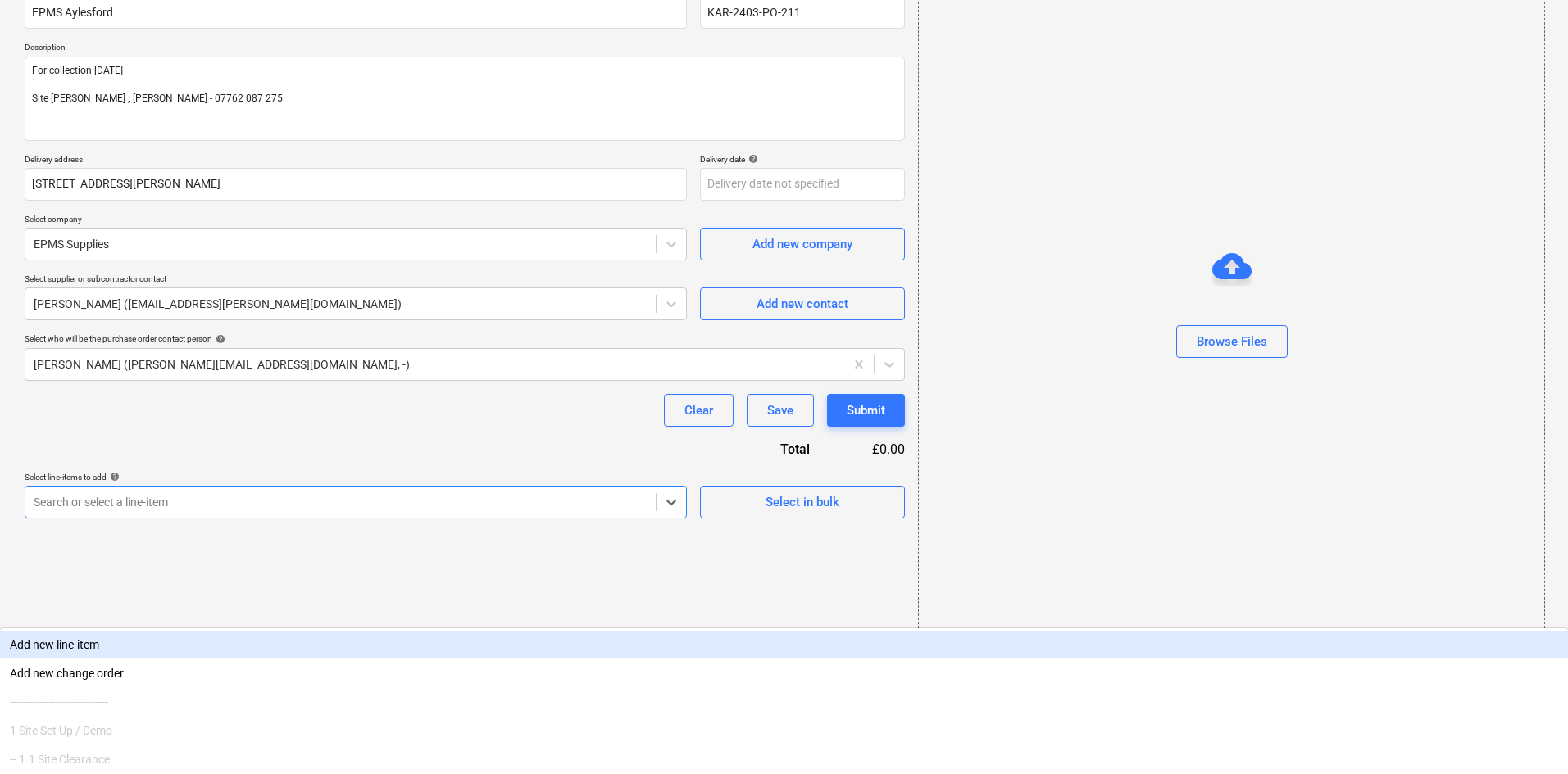
click at [329, 622] on body "Sales Projects Contacts Company Consolidated Invoices Inbox 5 format_size keybo…" at bounding box center [784, 234] width 1568 height 774
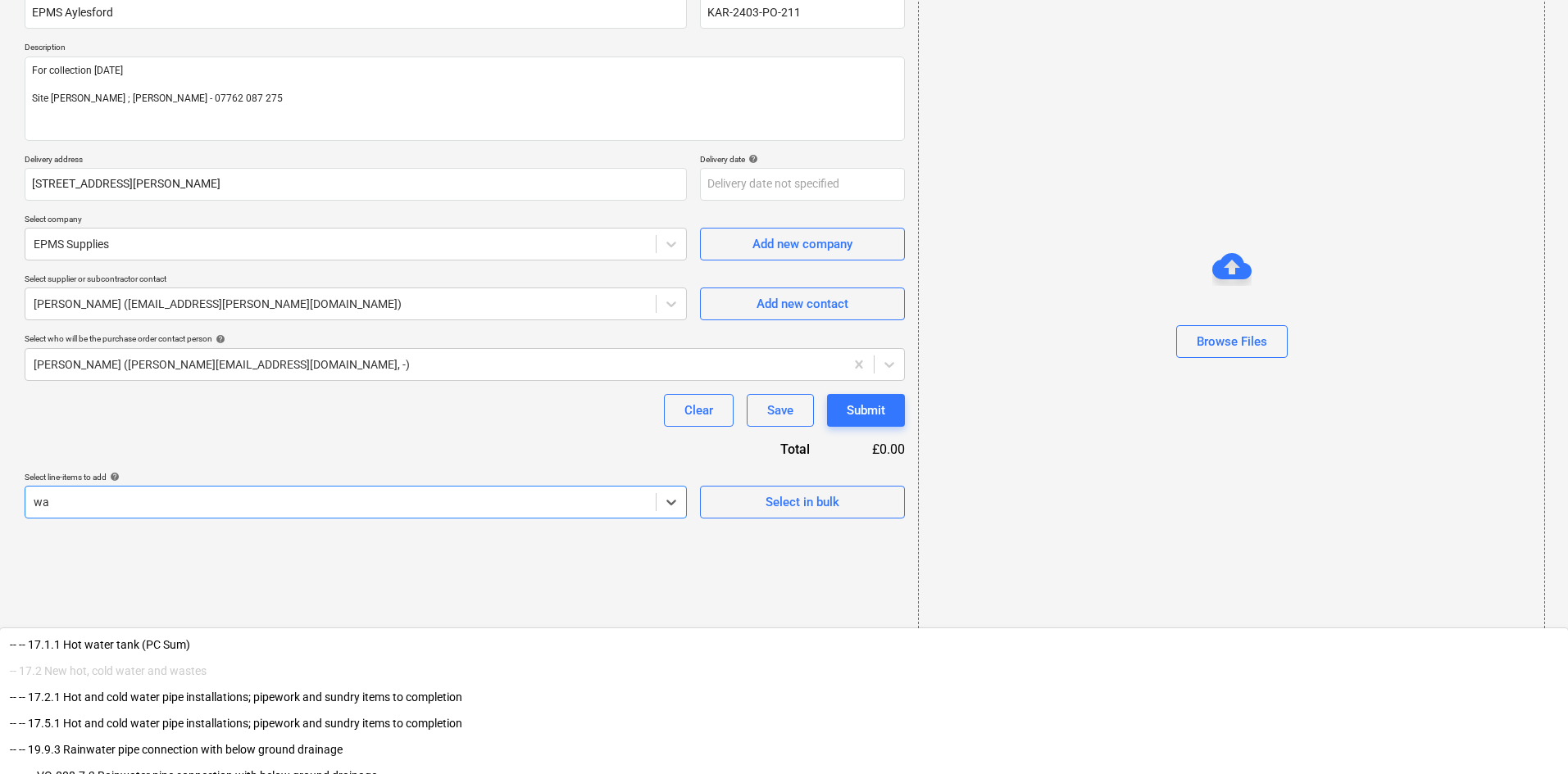
type input "w"
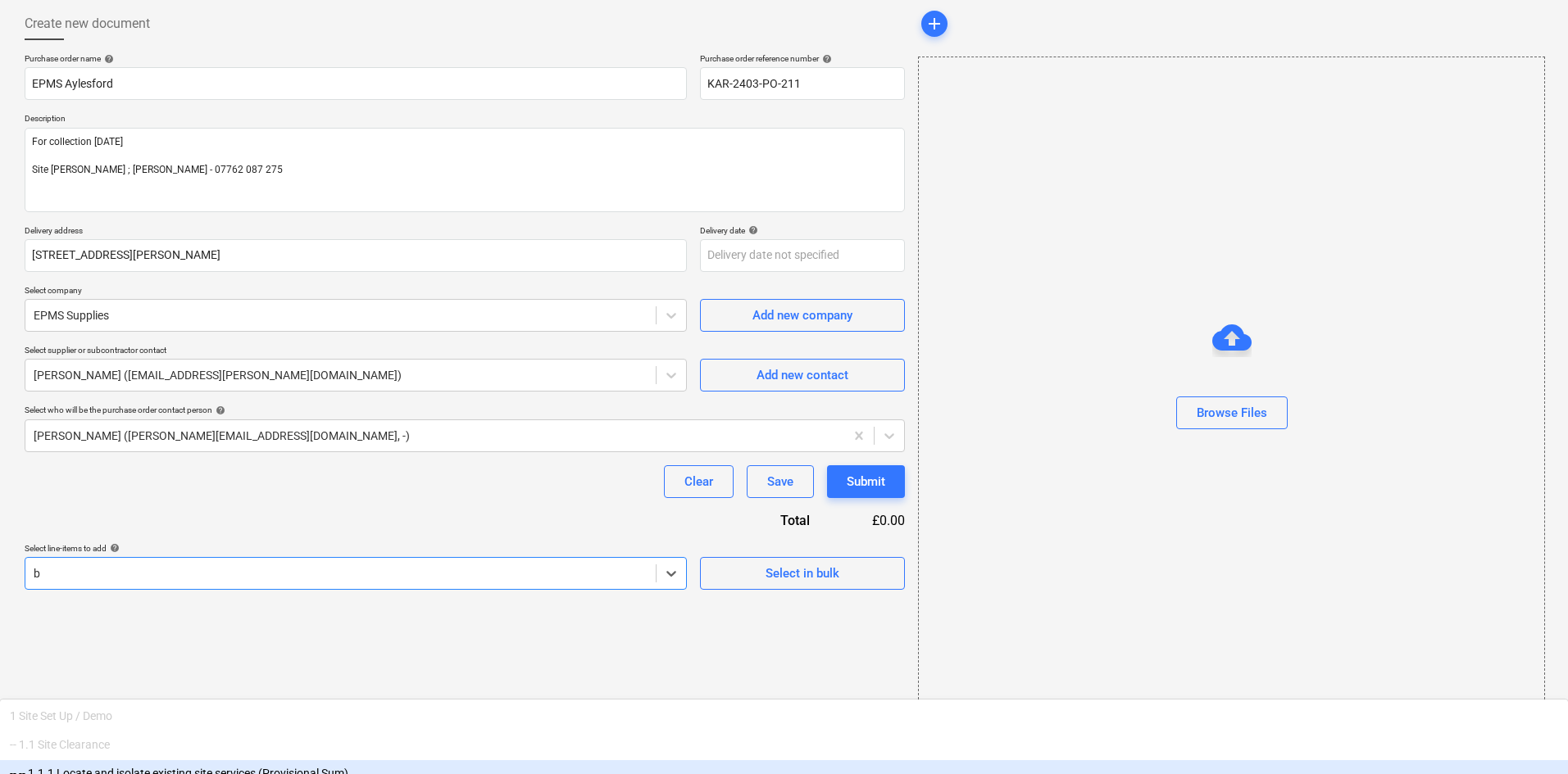
scroll to position [0, 0]
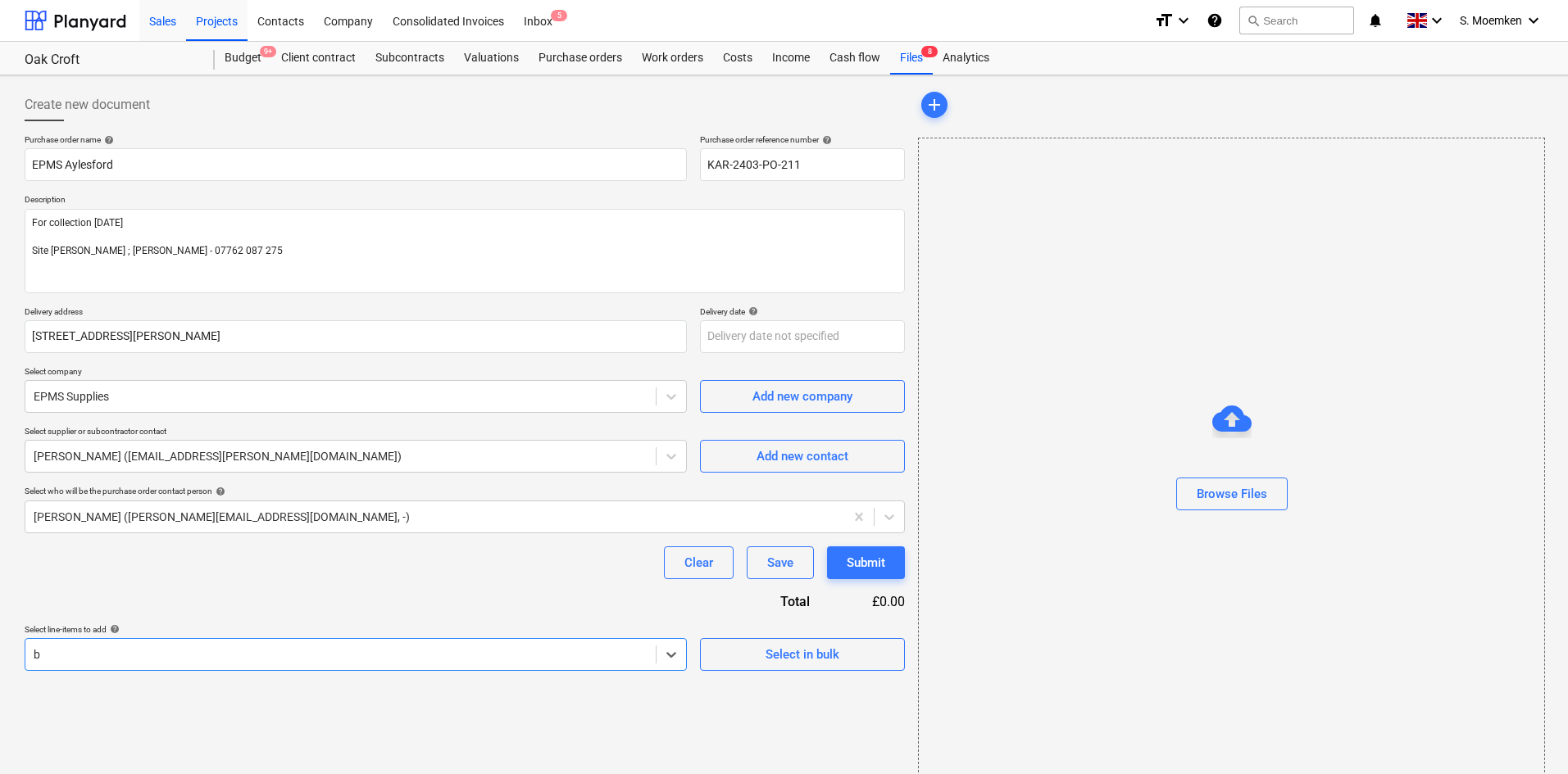
type input "b"
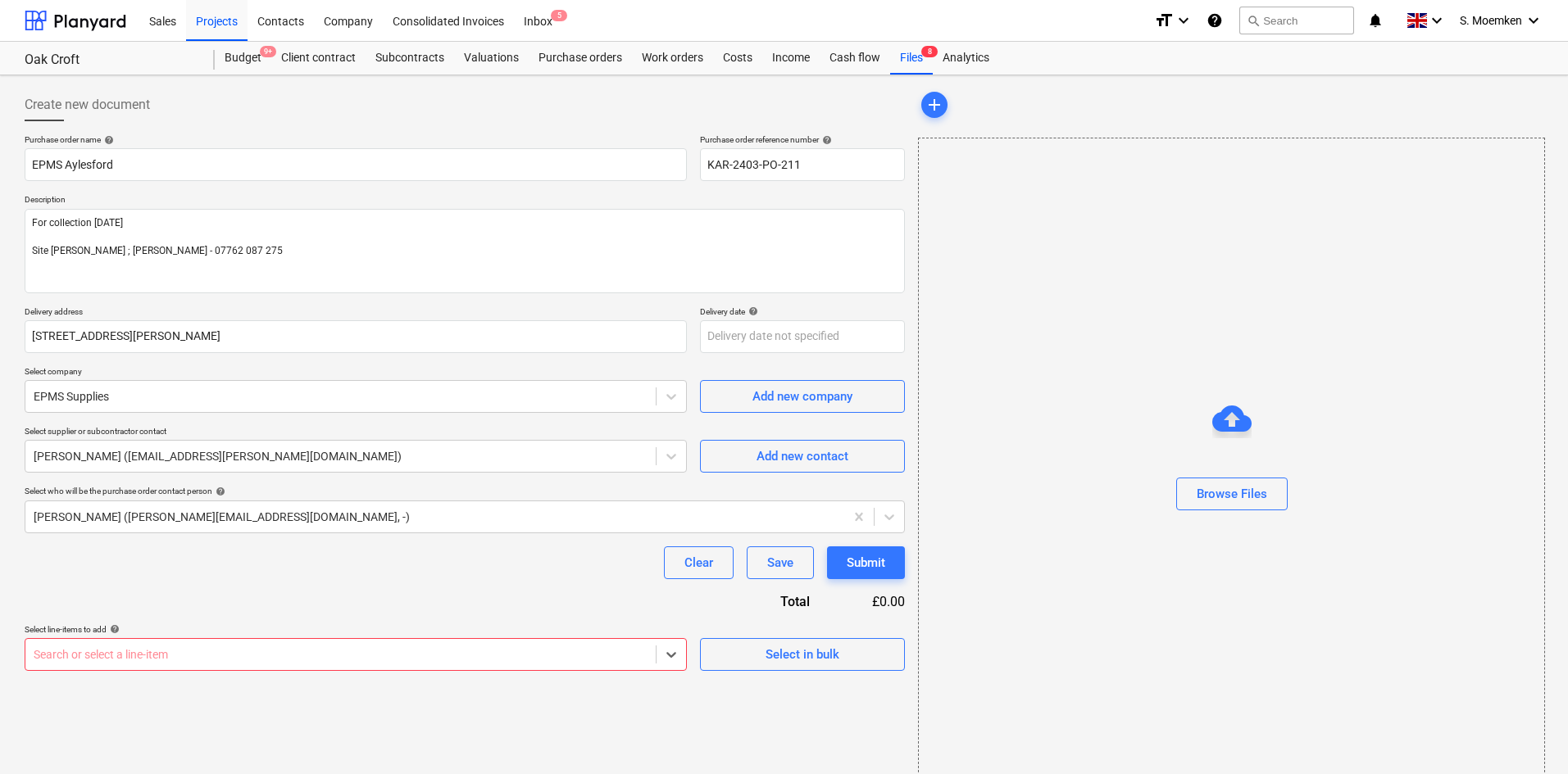
click at [197, 653] on body "Sales Projects Contacts Company Consolidated Invoices Inbox 5 format_size keybo…" at bounding box center [784, 387] width 1568 height 774
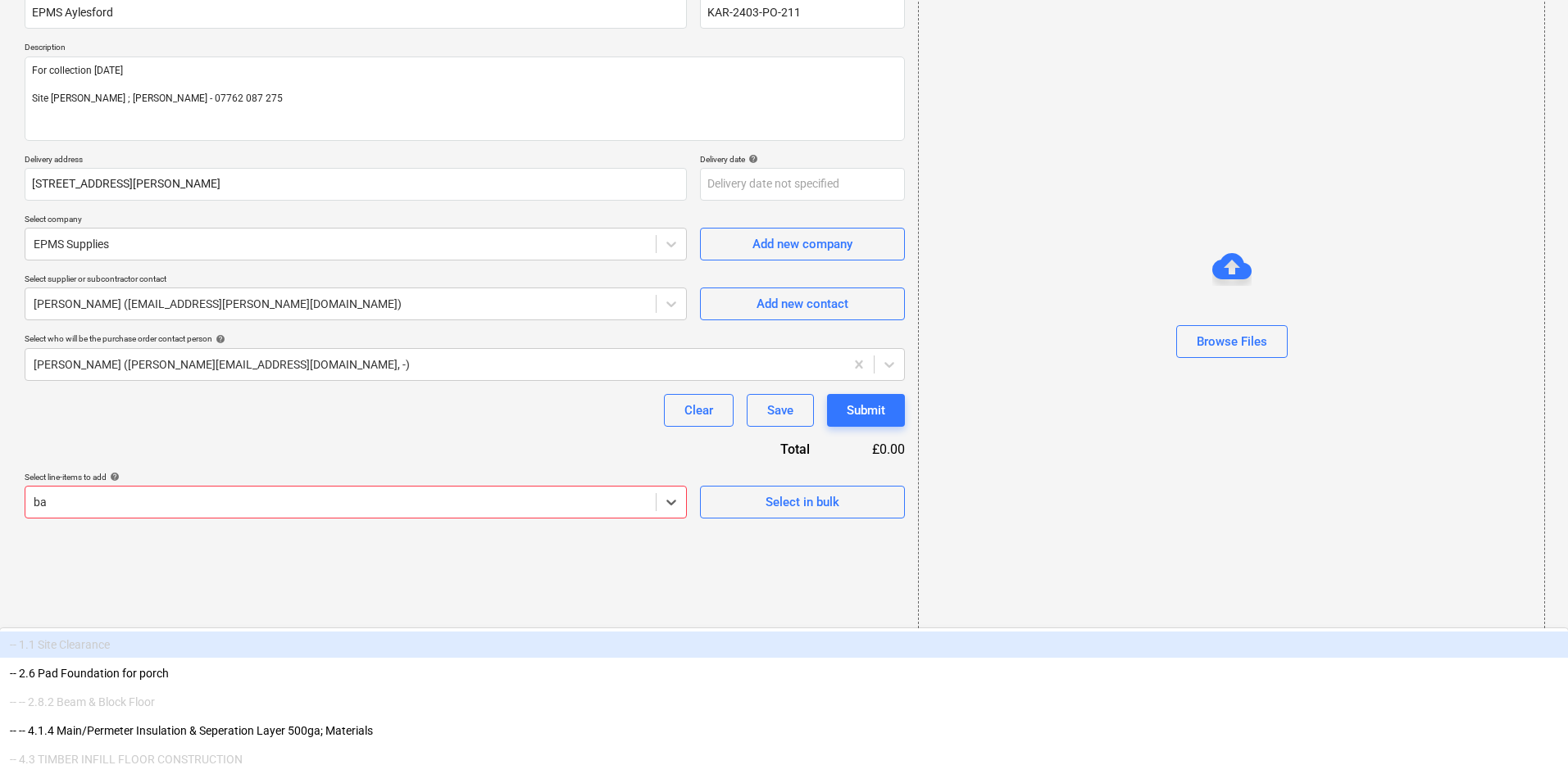
type input "b"
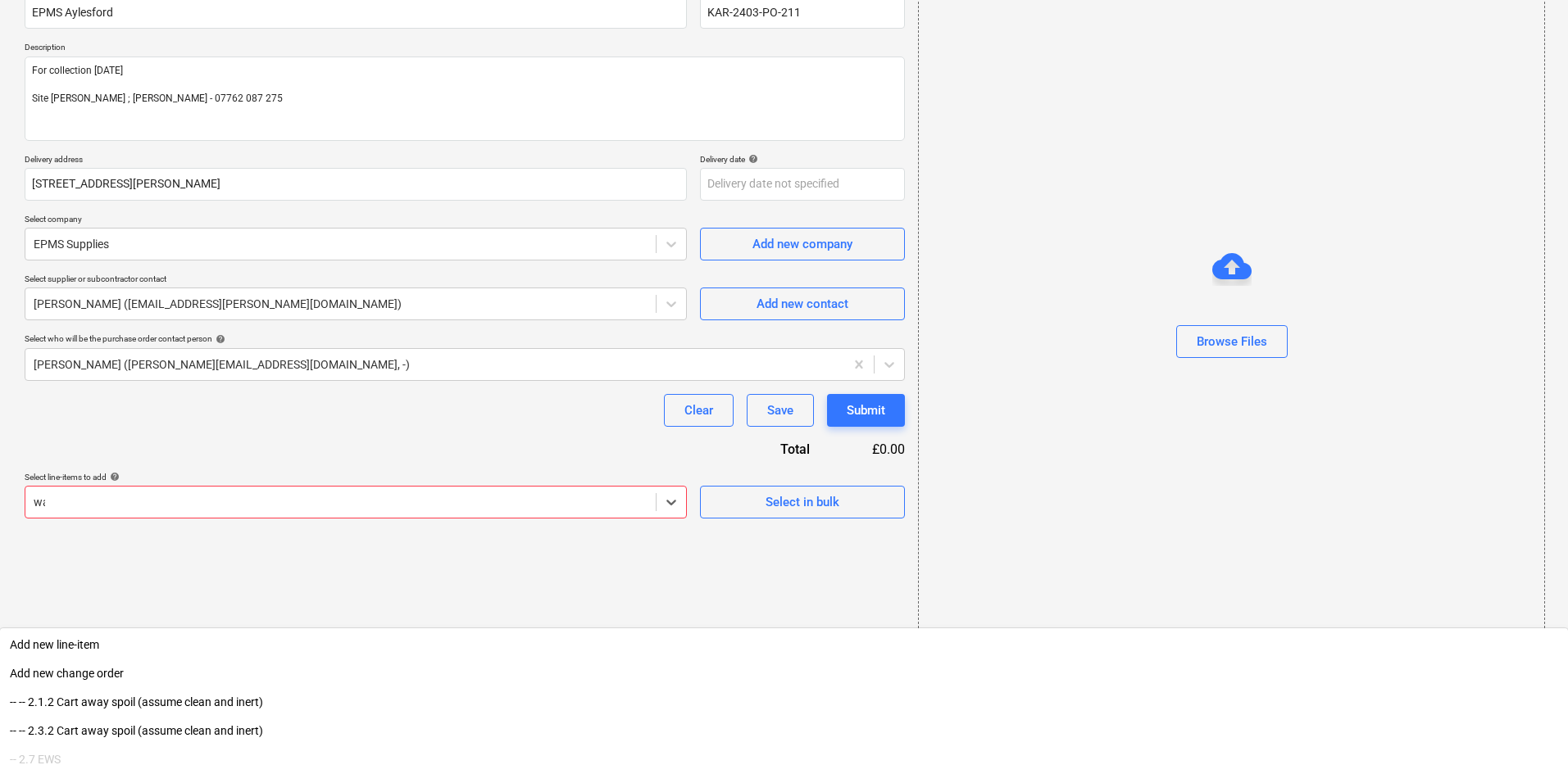
type input "w"
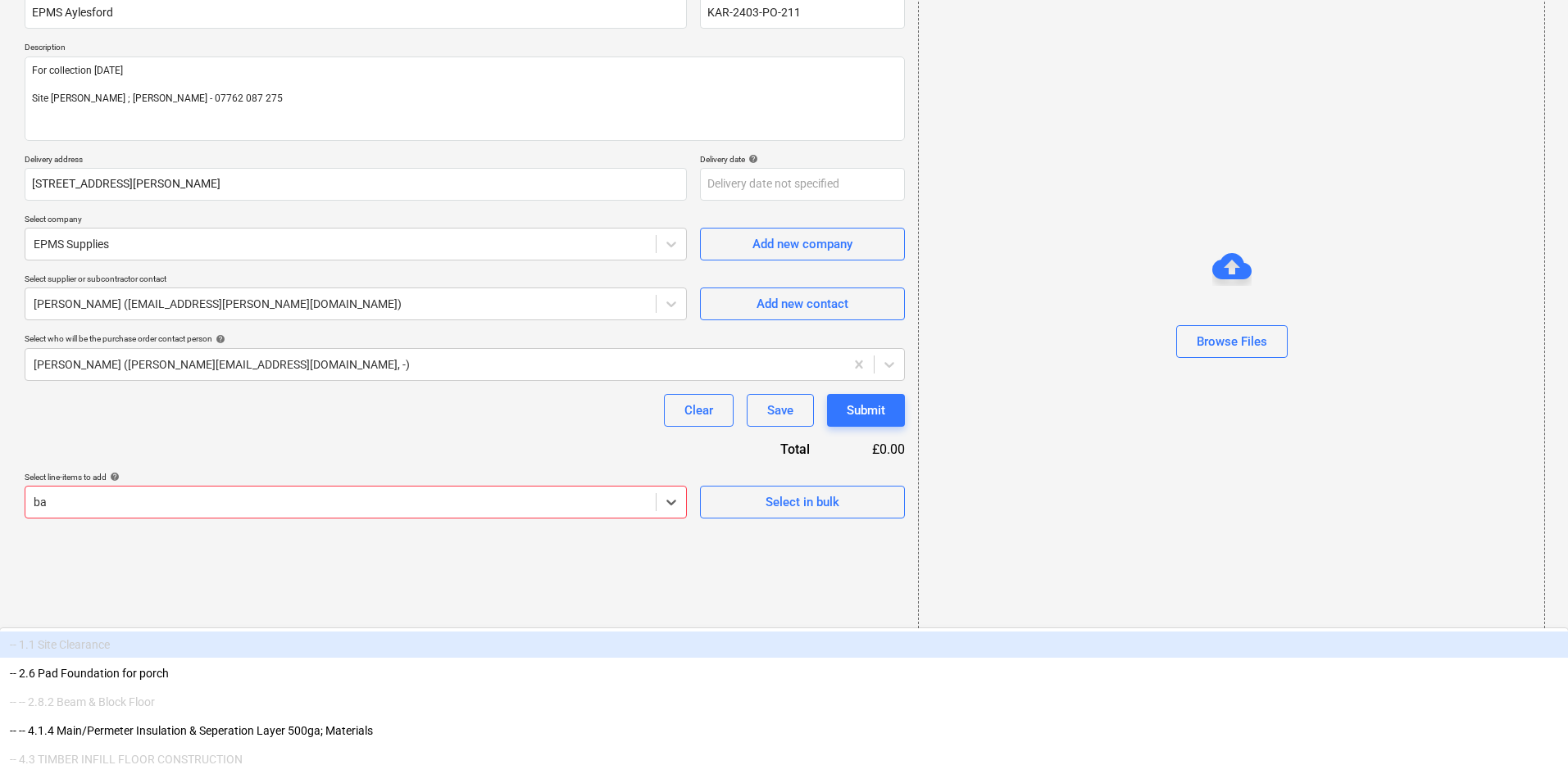
type input "bay"
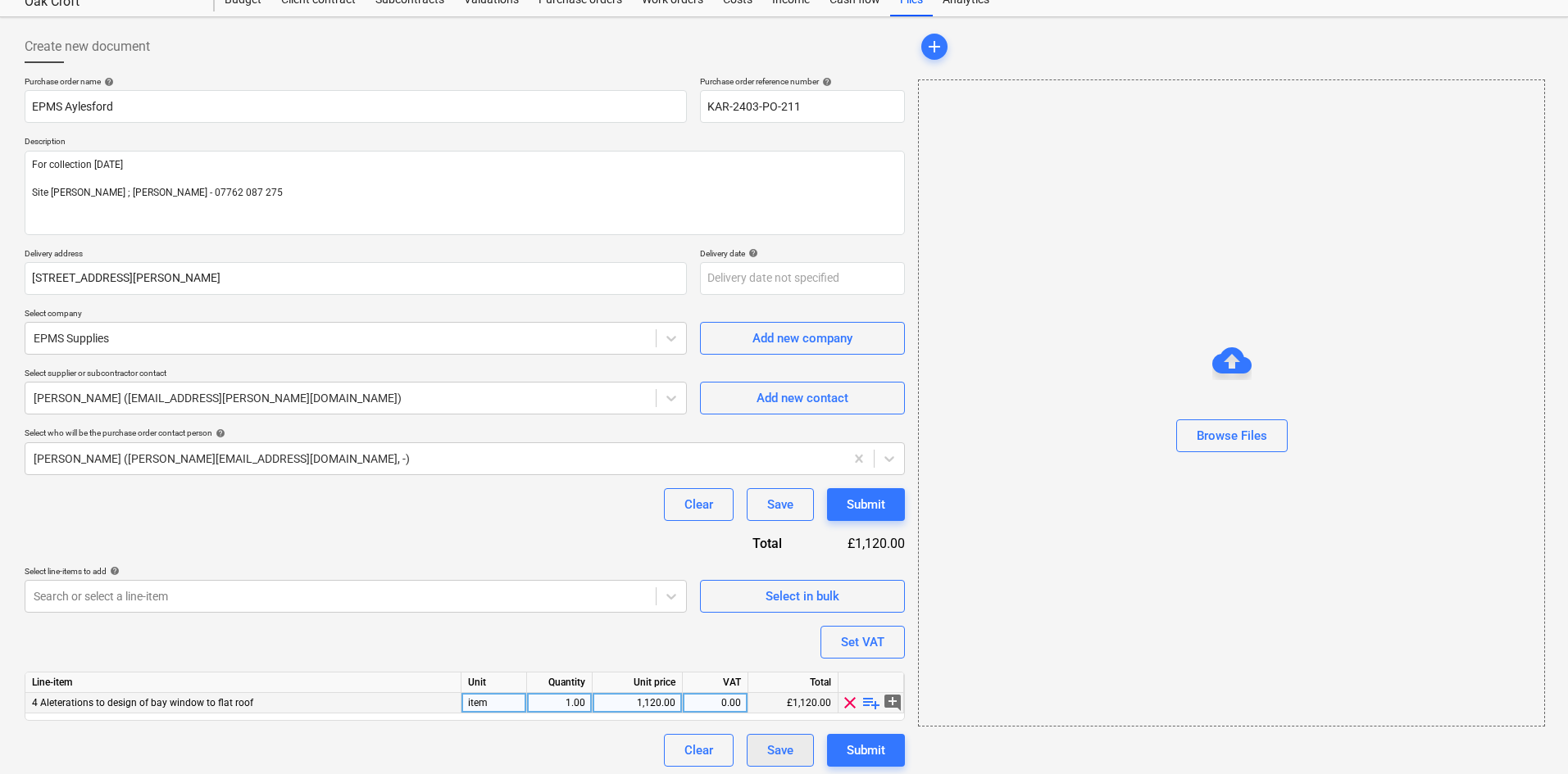
scroll to position [64, 0]
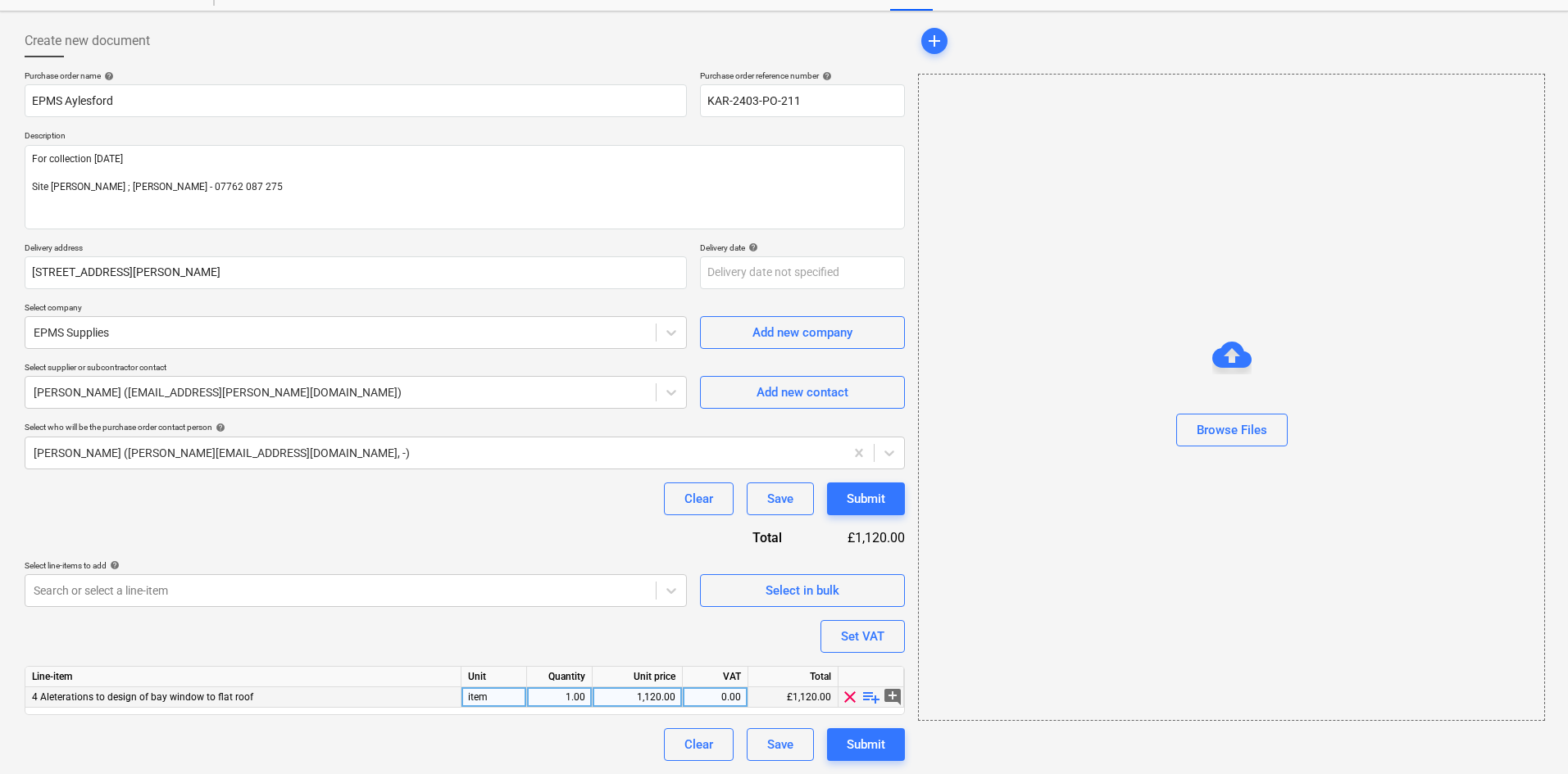
click at [867, 694] on span "playlist_add" at bounding box center [872, 698] width 20 height 20
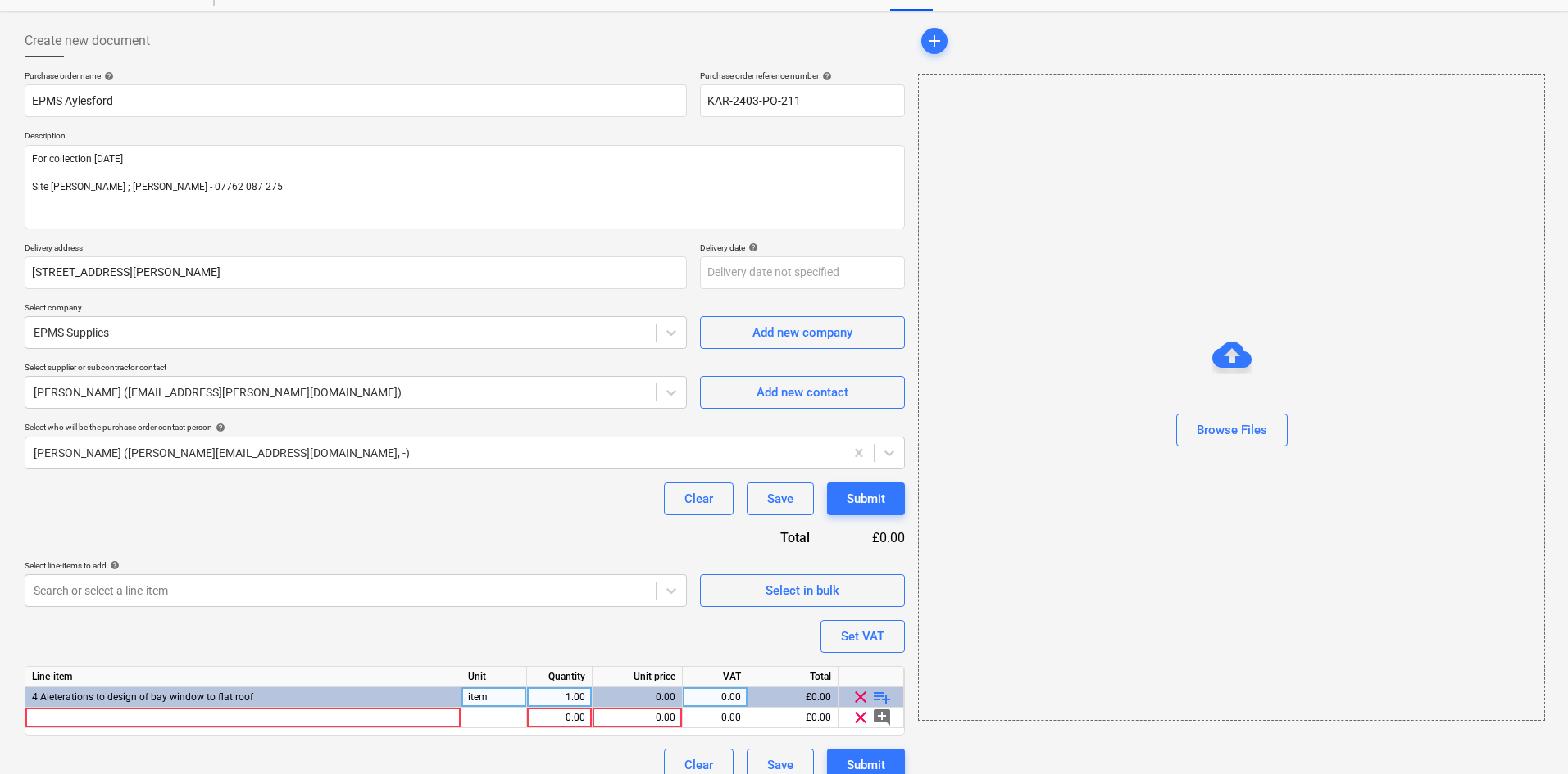
scroll to position [85, 0]
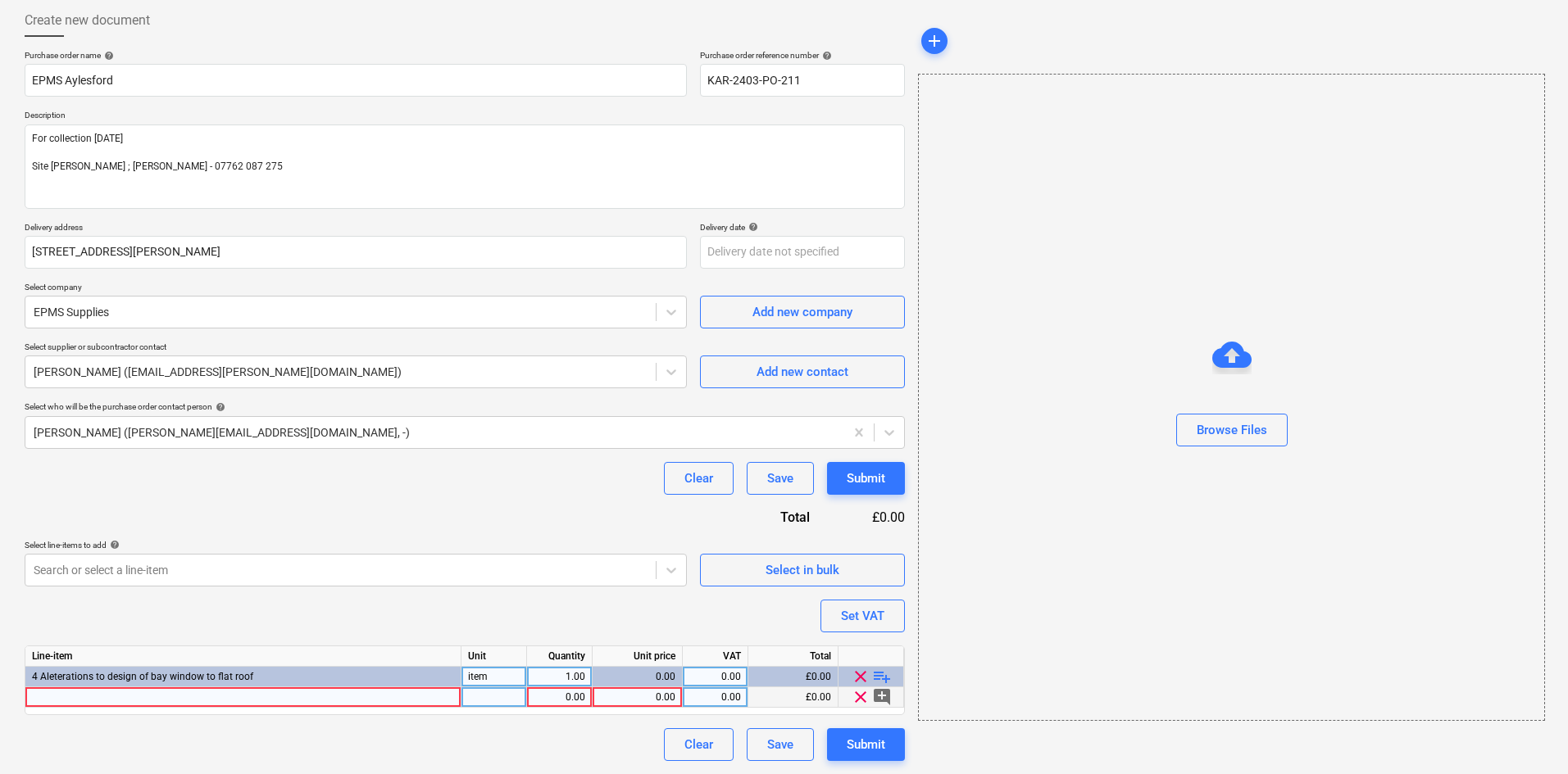
click at [166, 688] on div at bounding box center [244, 698] width 436 height 21
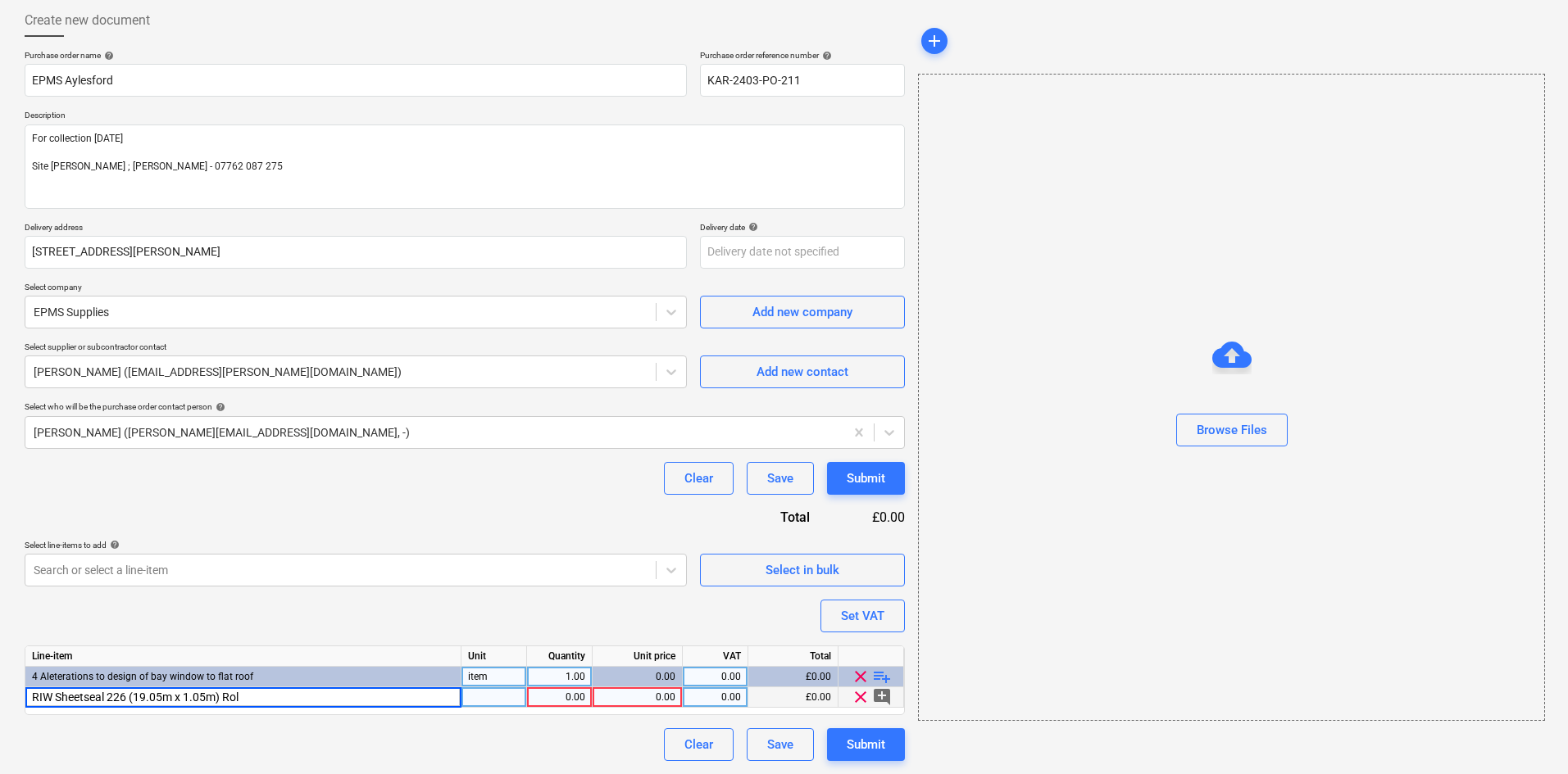
type input "RIW Sheetseal 226 (19.05m x 1.05m) Roll"
click at [489, 701] on div at bounding box center [494, 698] width 66 height 21
type input "I"
type input "Roll"
type input "218.24"
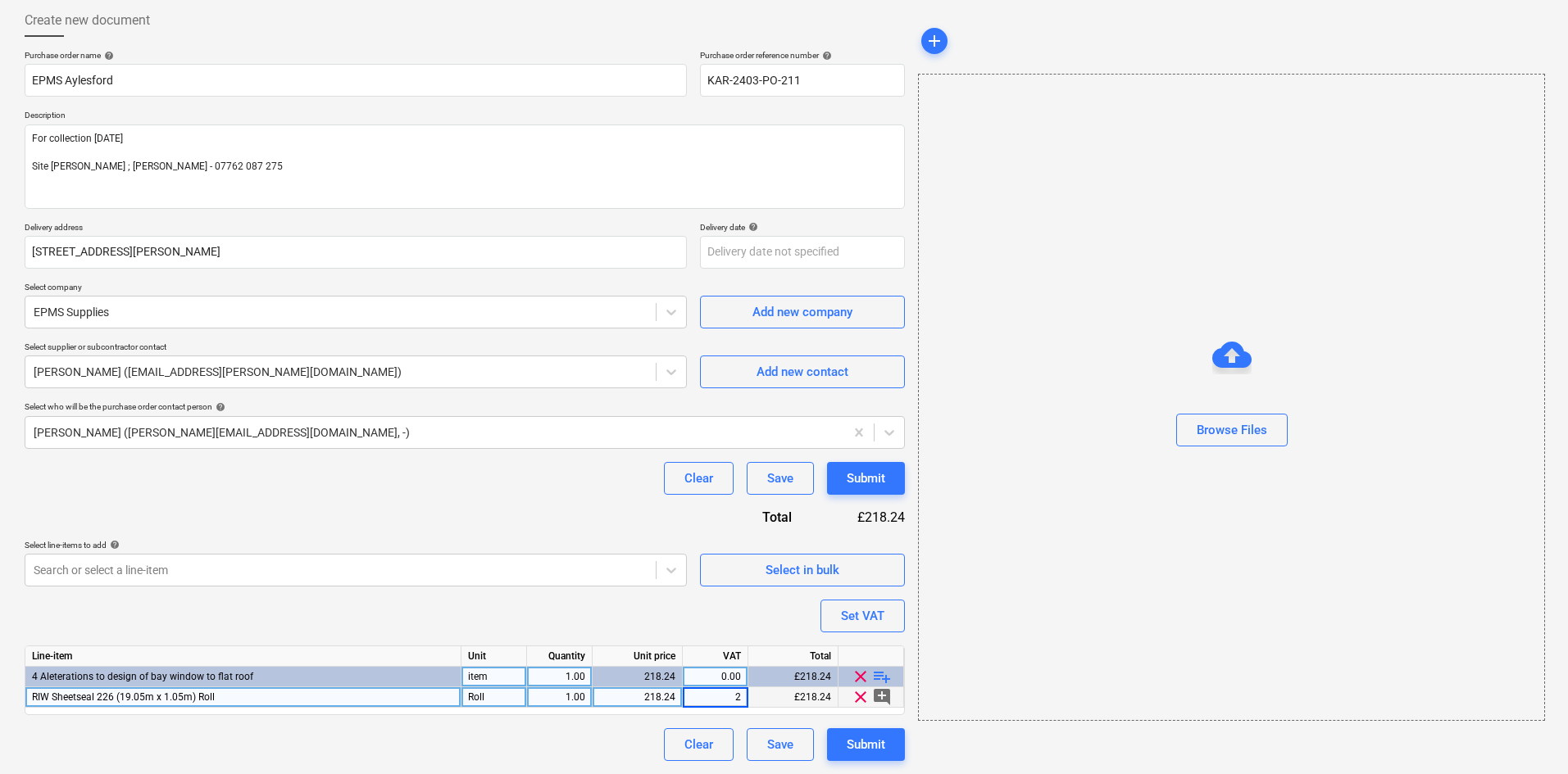
type input "20"
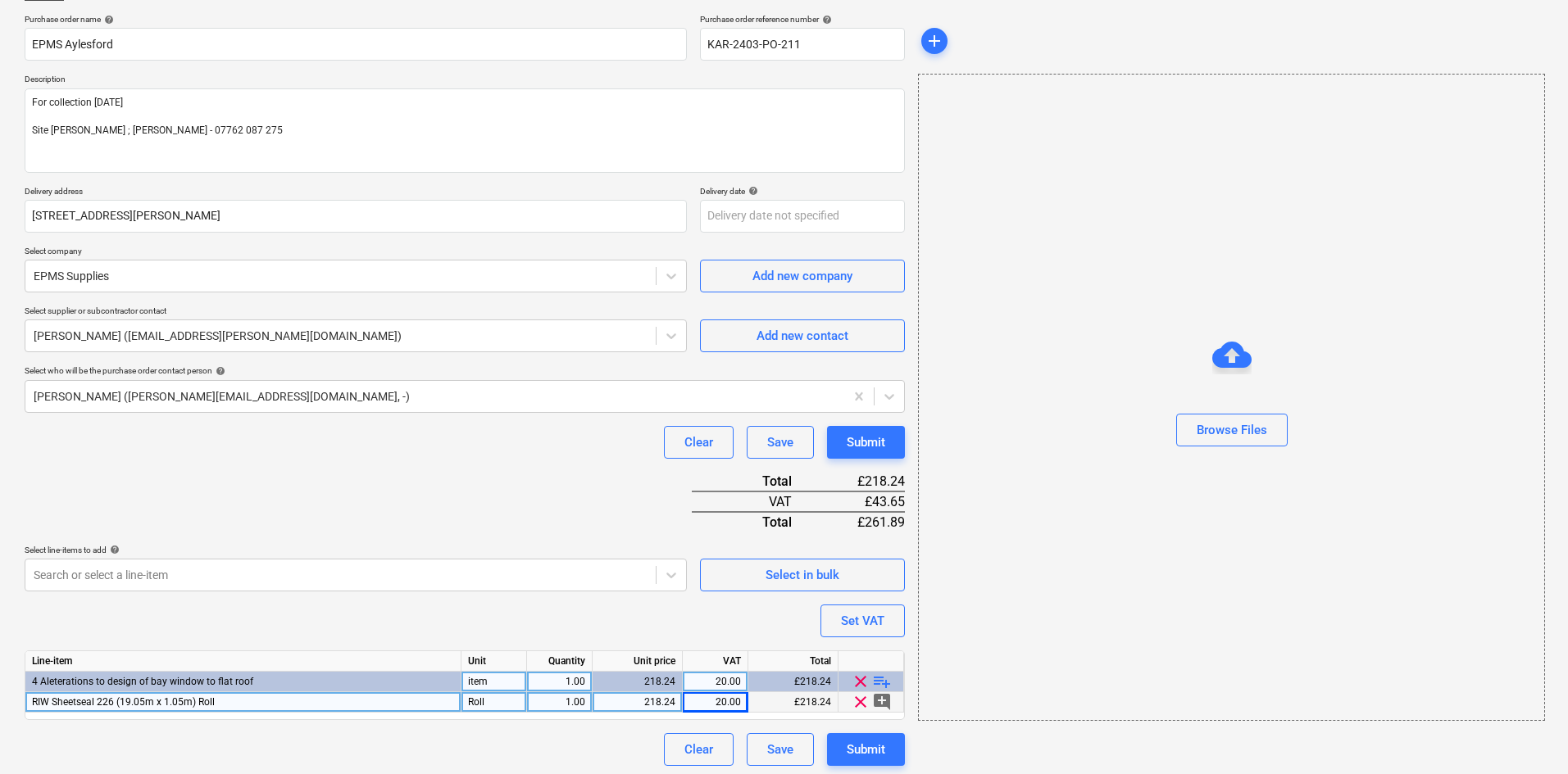
scroll to position [126, 0]
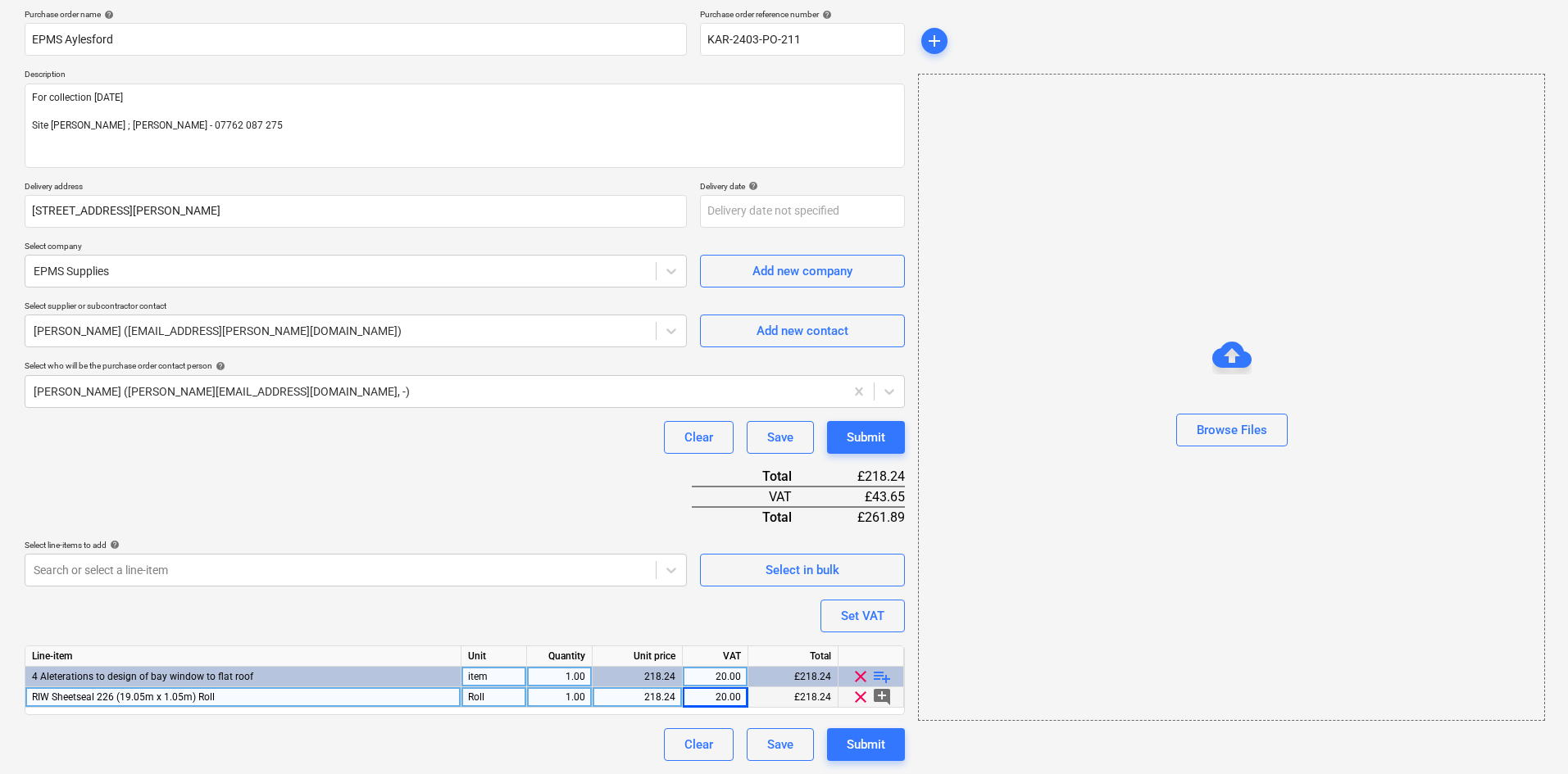
click at [875, 677] on span "playlist_add" at bounding box center [883, 677] width 20 height 20
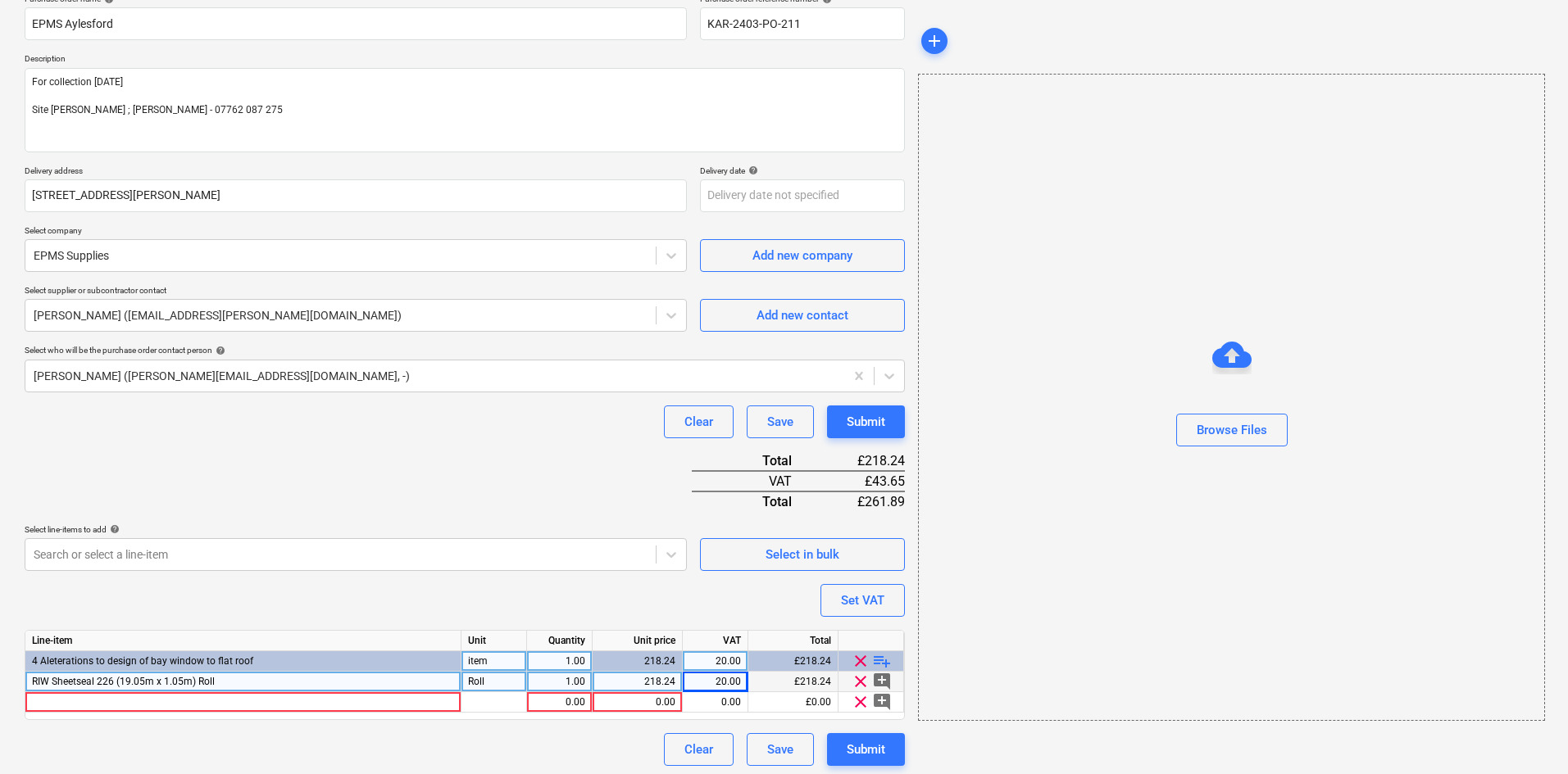
scroll to position [145, 0]
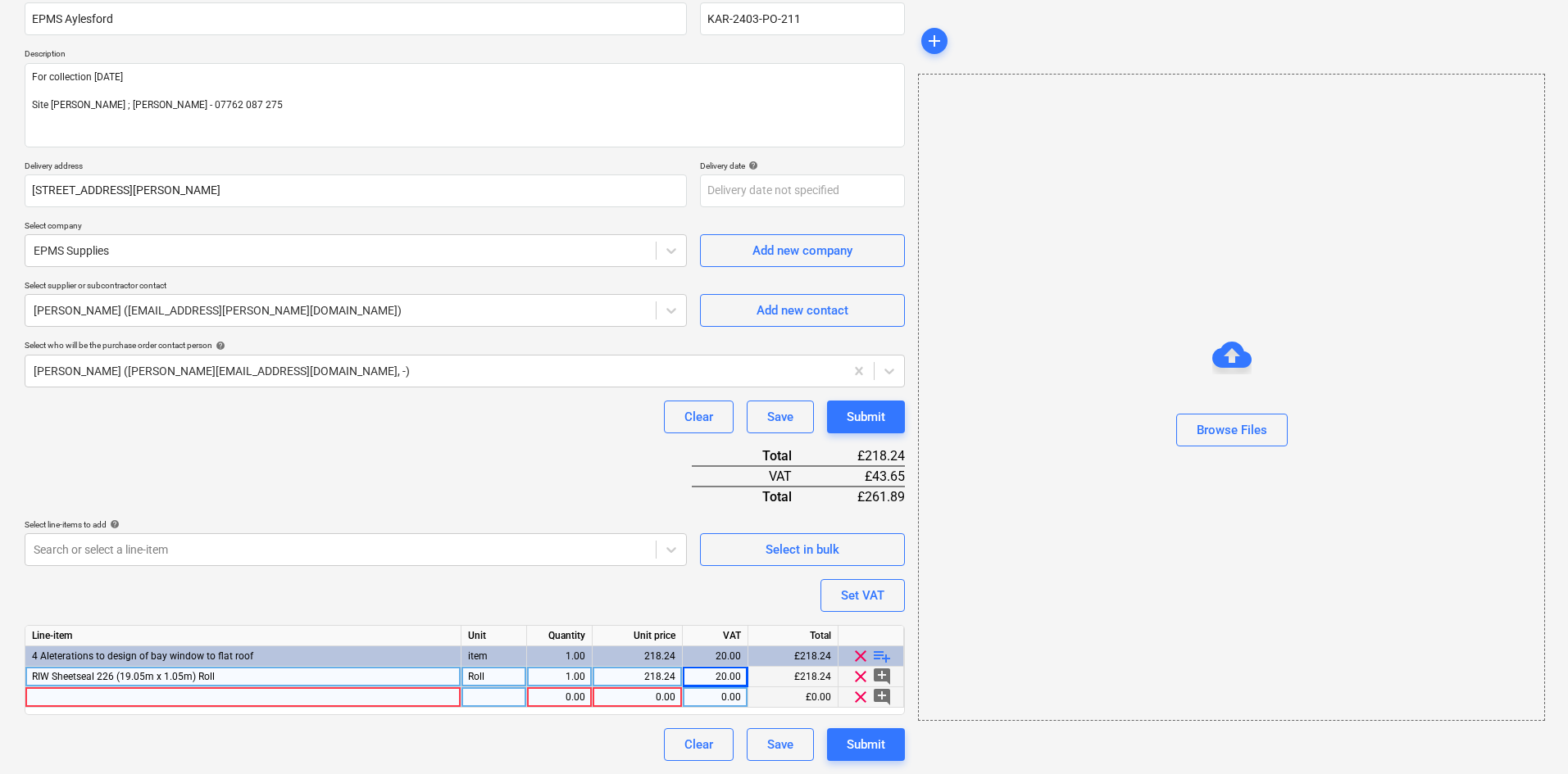
click at [64, 696] on div at bounding box center [244, 698] width 436 height 21
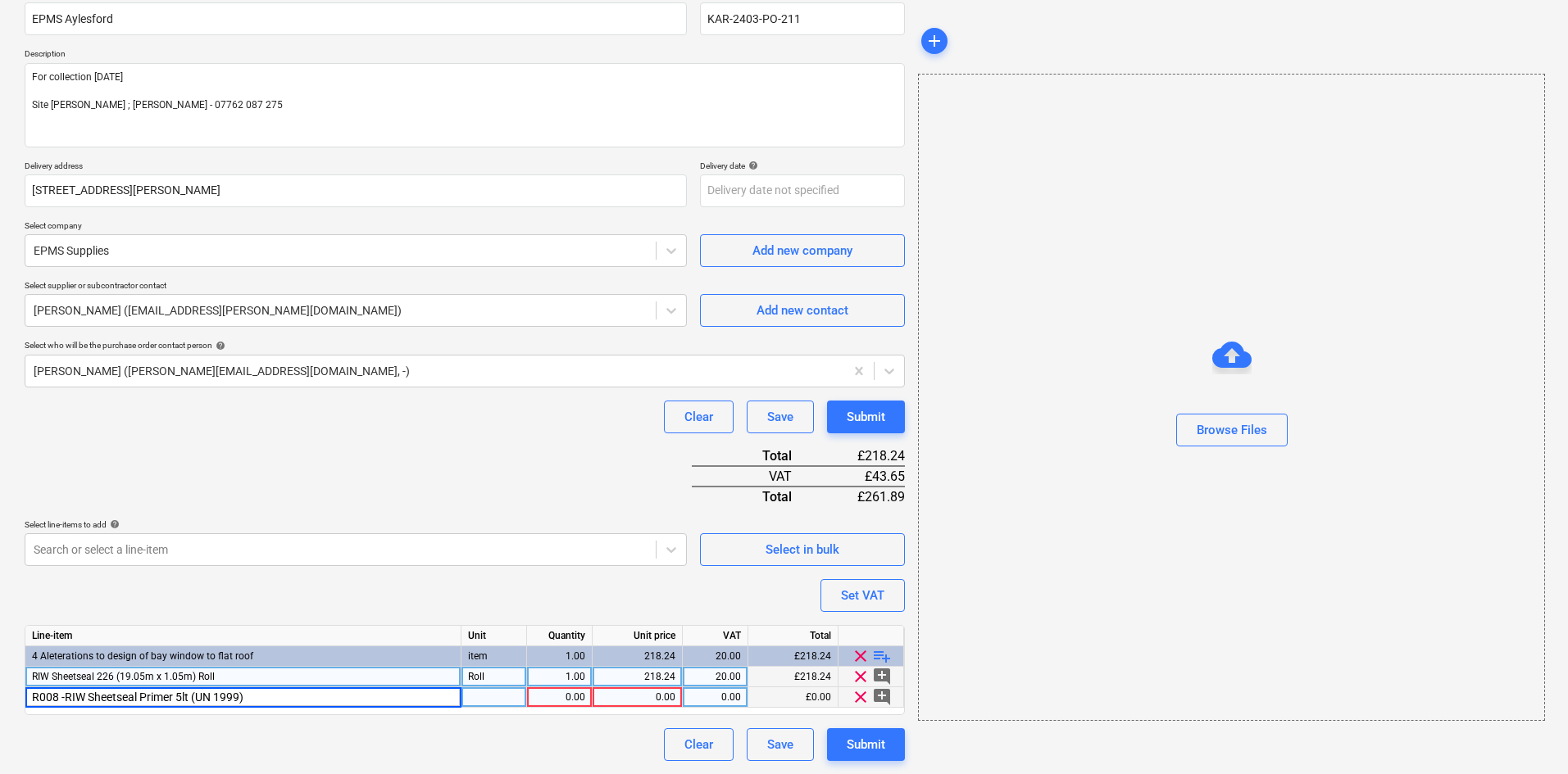
type input "R008 - RIW Sheetseal Primer 5lt (UN 1999)"
type input "Item"
type input "29.60"
click at [104, 683] on div "RIW Sheetseal 226 (19.05m x 1.05m) Roll" at bounding box center [244, 677] width 436 height 21
click at [33, 675] on input "RIW Sheetseal 226 (19.05m x 1.05m) Roll" at bounding box center [243, 677] width 435 height 20
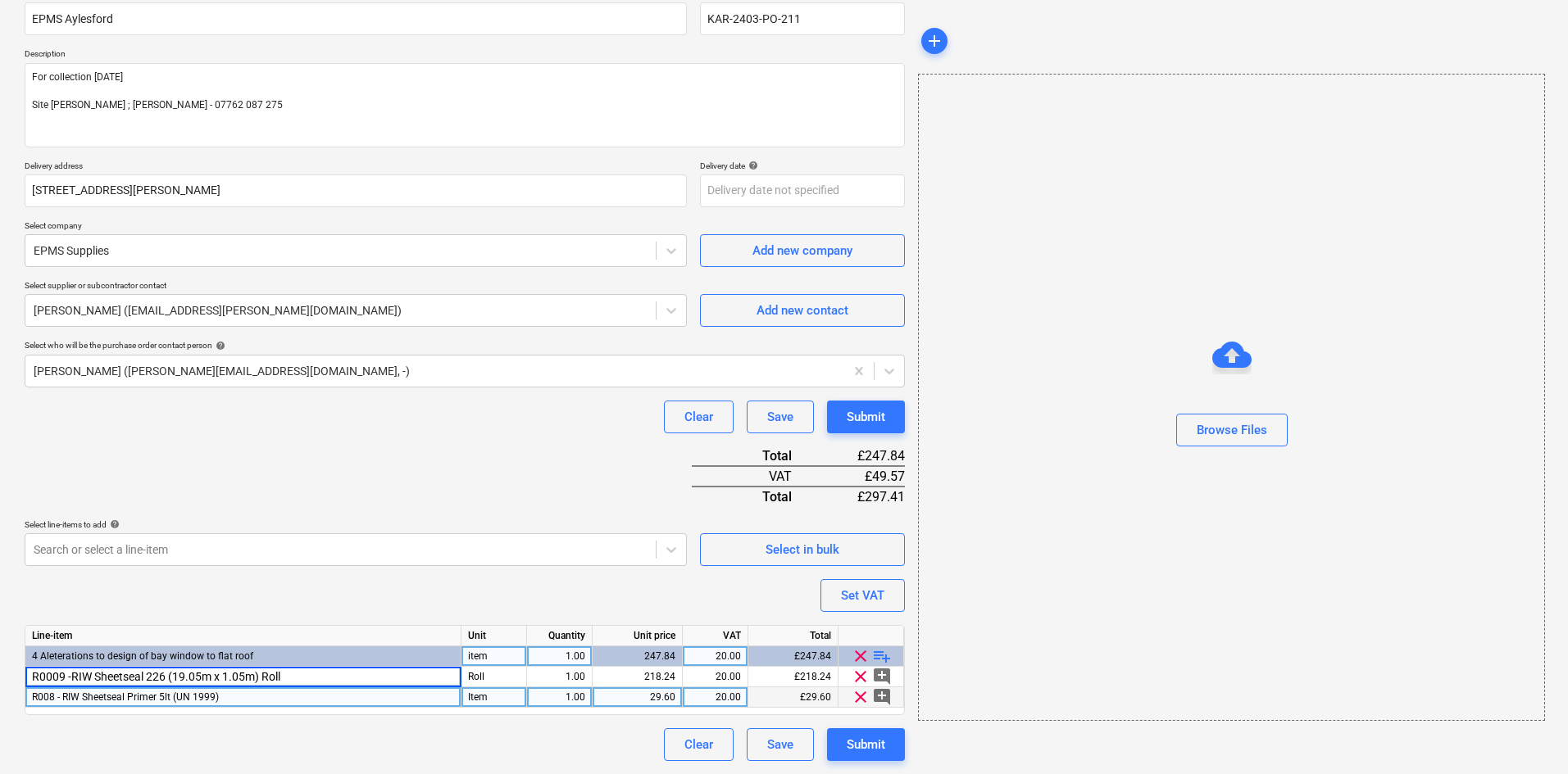
type input "R0009 - RIW Sheetseal 226 (19.05m x 1.05m) Roll"
click at [441, 441] on div "Purchase order name help EPMS Aylesford Purchase order reference number help KA…" at bounding box center [465, 374] width 880 height 772
click at [439, 443] on div "Purchase order name help EPMS Aylesford Purchase order reference number help KA…" at bounding box center [465, 374] width 880 height 772
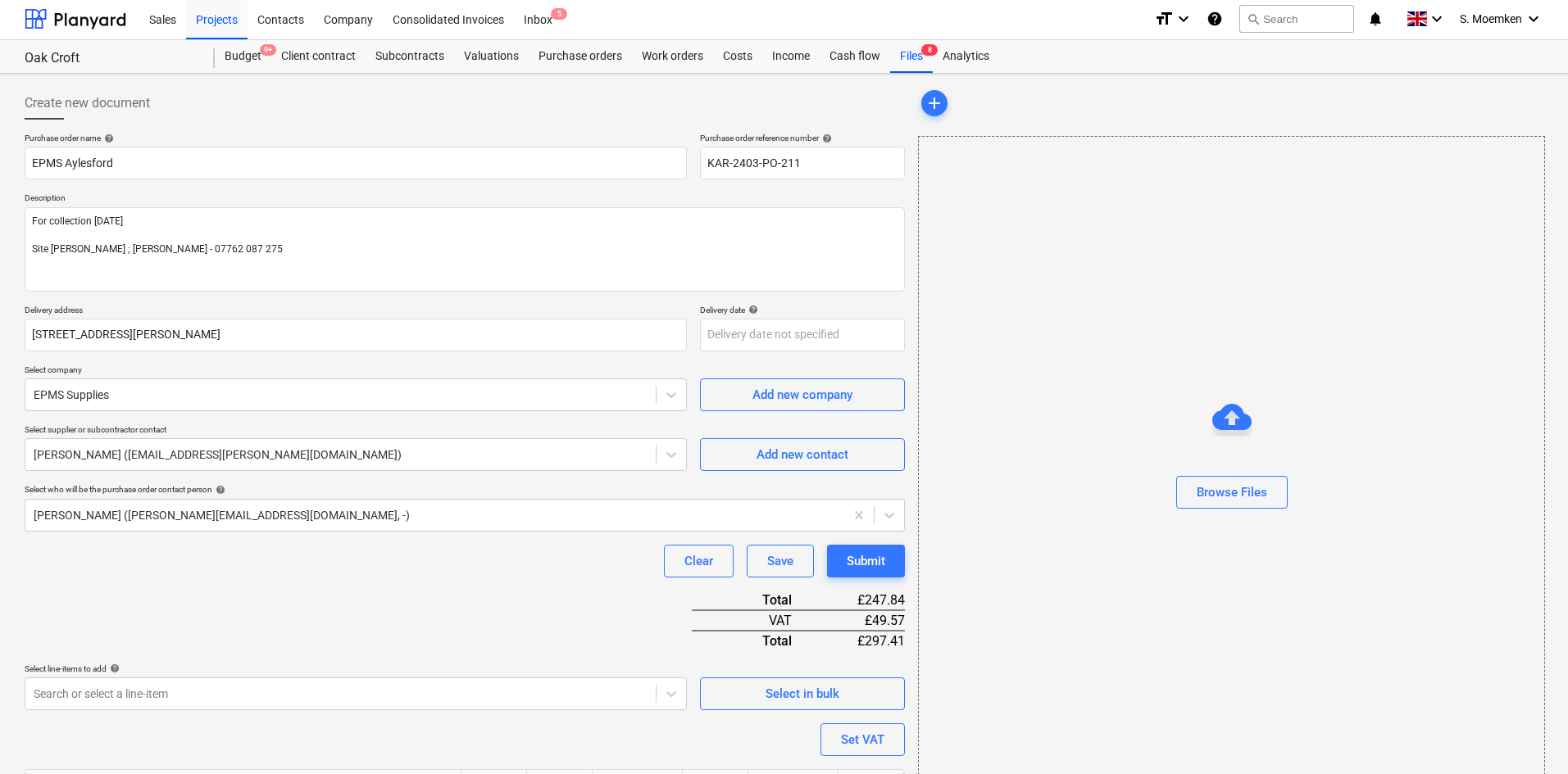
scroll to position [0, 0]
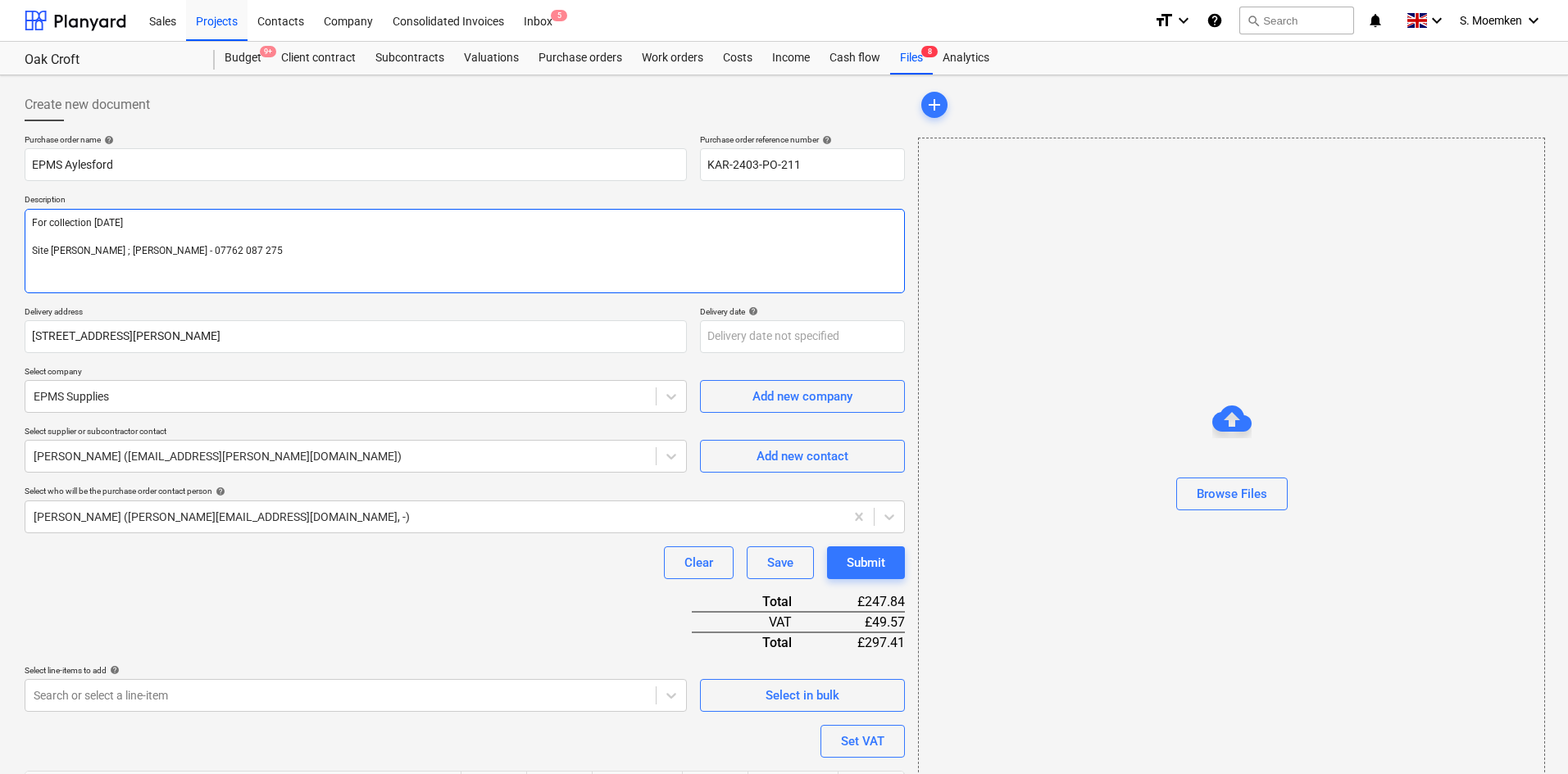
click at [159, 221] on textarea "For collection 19/09/25 Site Foreman ; Kris White - 07762 087 275" at bounding box center [465, 251] width 880 height 85
click at [72, 244] on textarea "For collection 19/09/25. Ordered by phone with Richard. Site Foreman ; Kris Whi…" at bounding box center [465, 251] width 880 height 85
type textarea "For collection 19/09/25. Ordered by phone with Richard. Site ; Oak Croft. Site …"
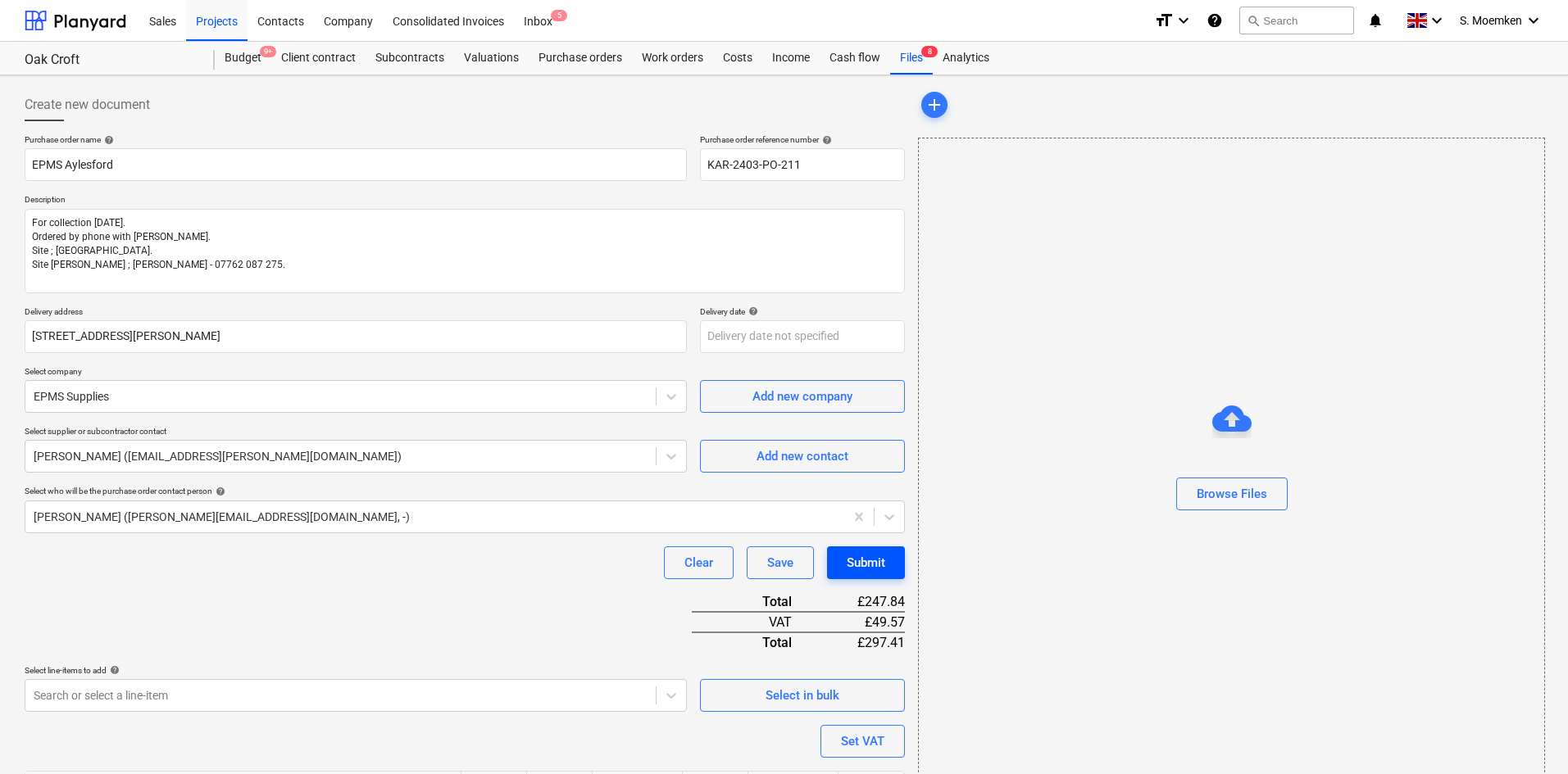
click at [858, 564] on div "Submit" at bounding box center [866, 563] width 38 height 22
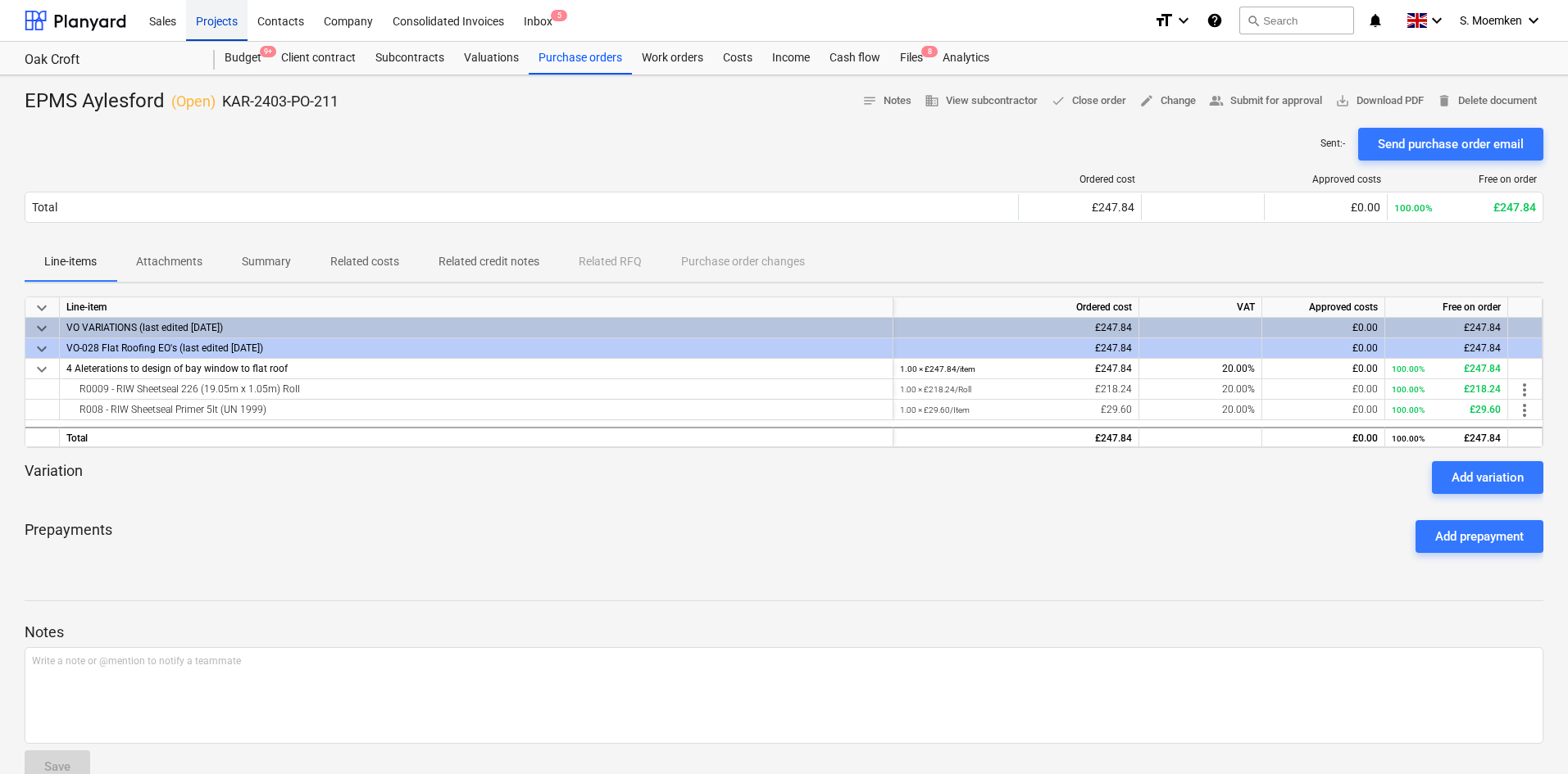
click at [213, 17] on div "Projects" at bounding box center [217, 20] width 62 height 42
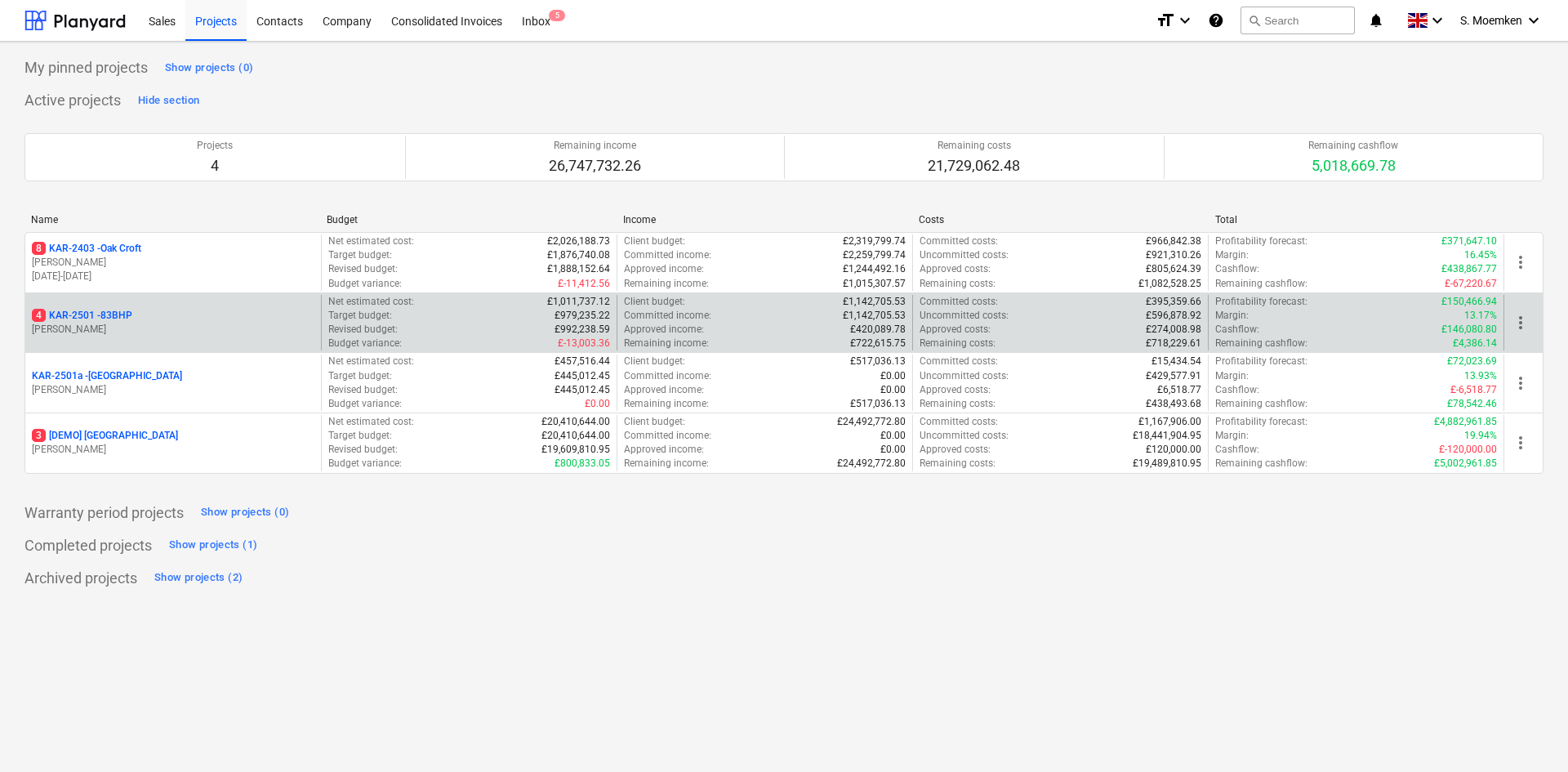
click at [181, 310] on div "4 KAR-2501 - 83BHP" at bounding box center [172, 316] width 283 height 14
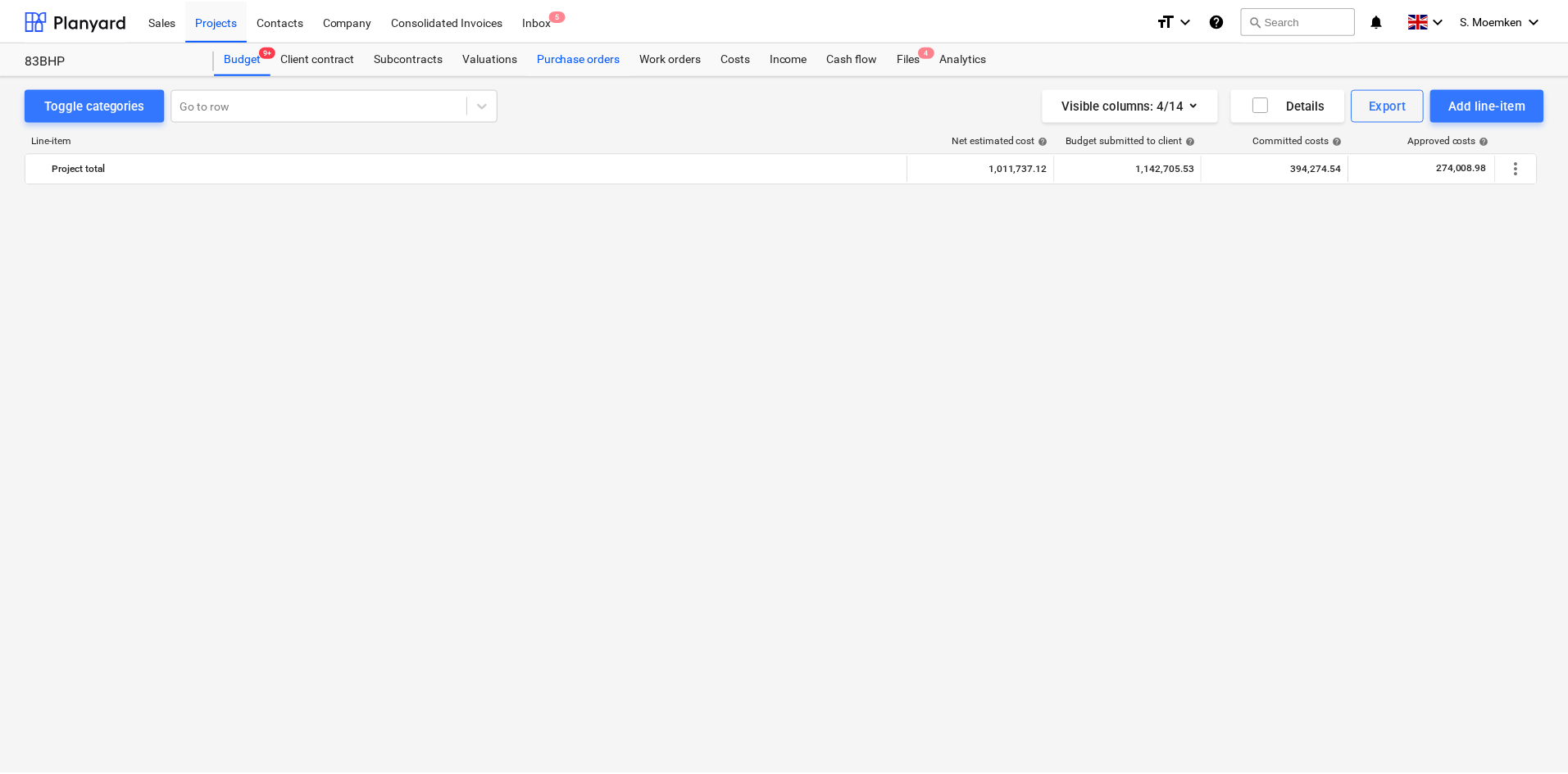
scroll to position [2786, 0]
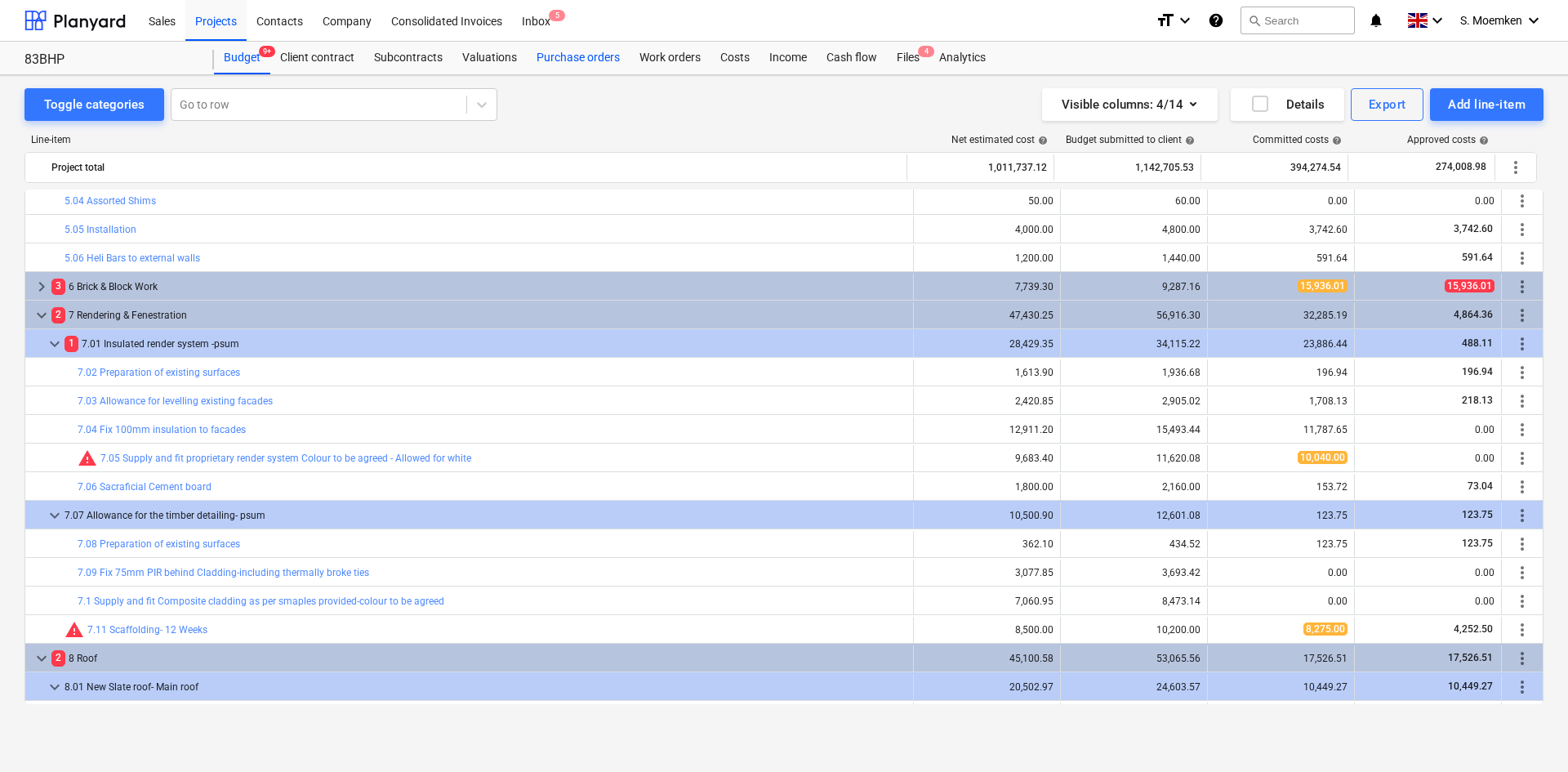
click at [581, 58] on div "Purchase orders" at bounding box center [578, 57] width 103 height 32
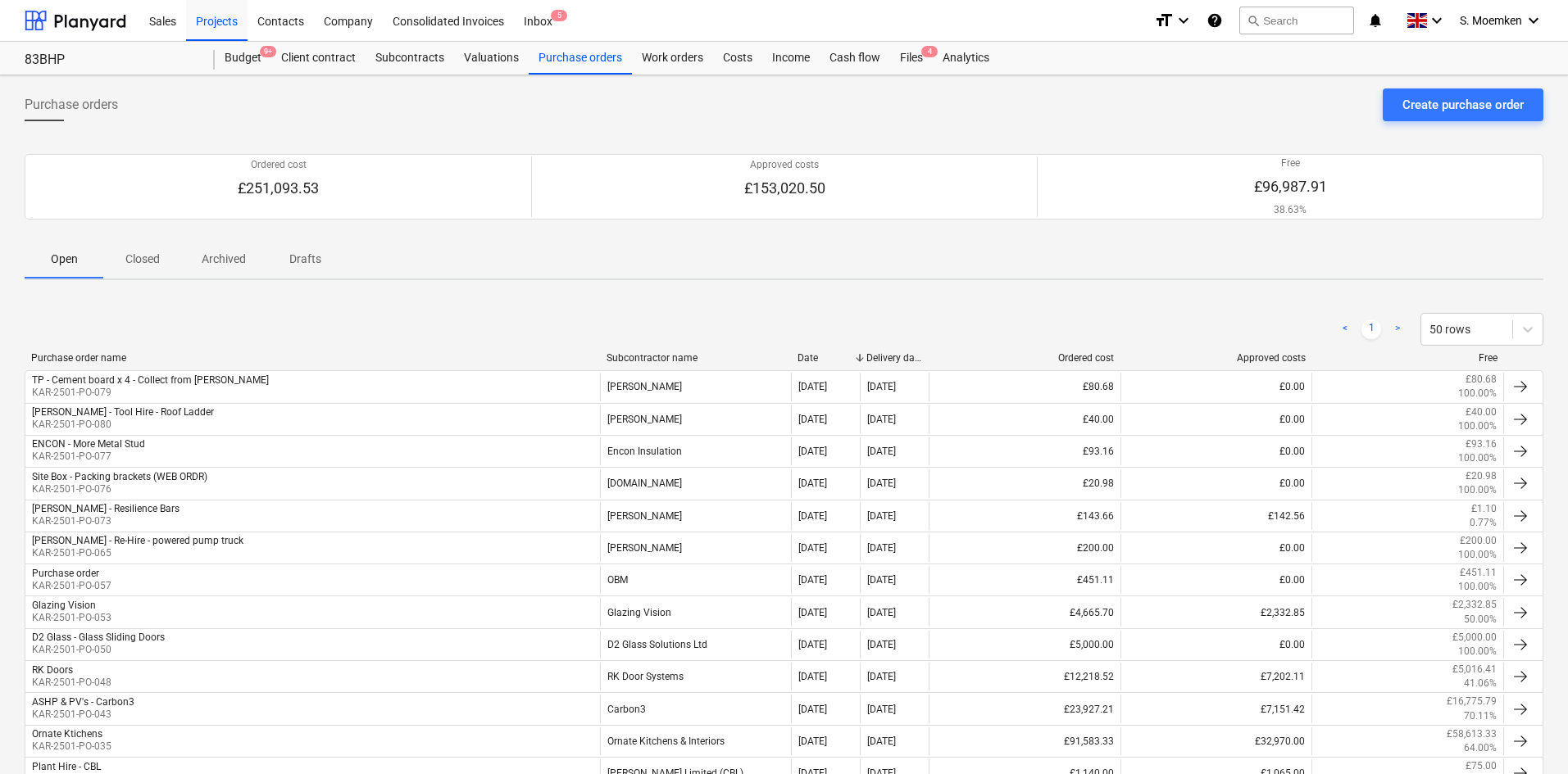
click at [144, 259] on p "Closed" at bounding box center [142, 259] width 39 height 17
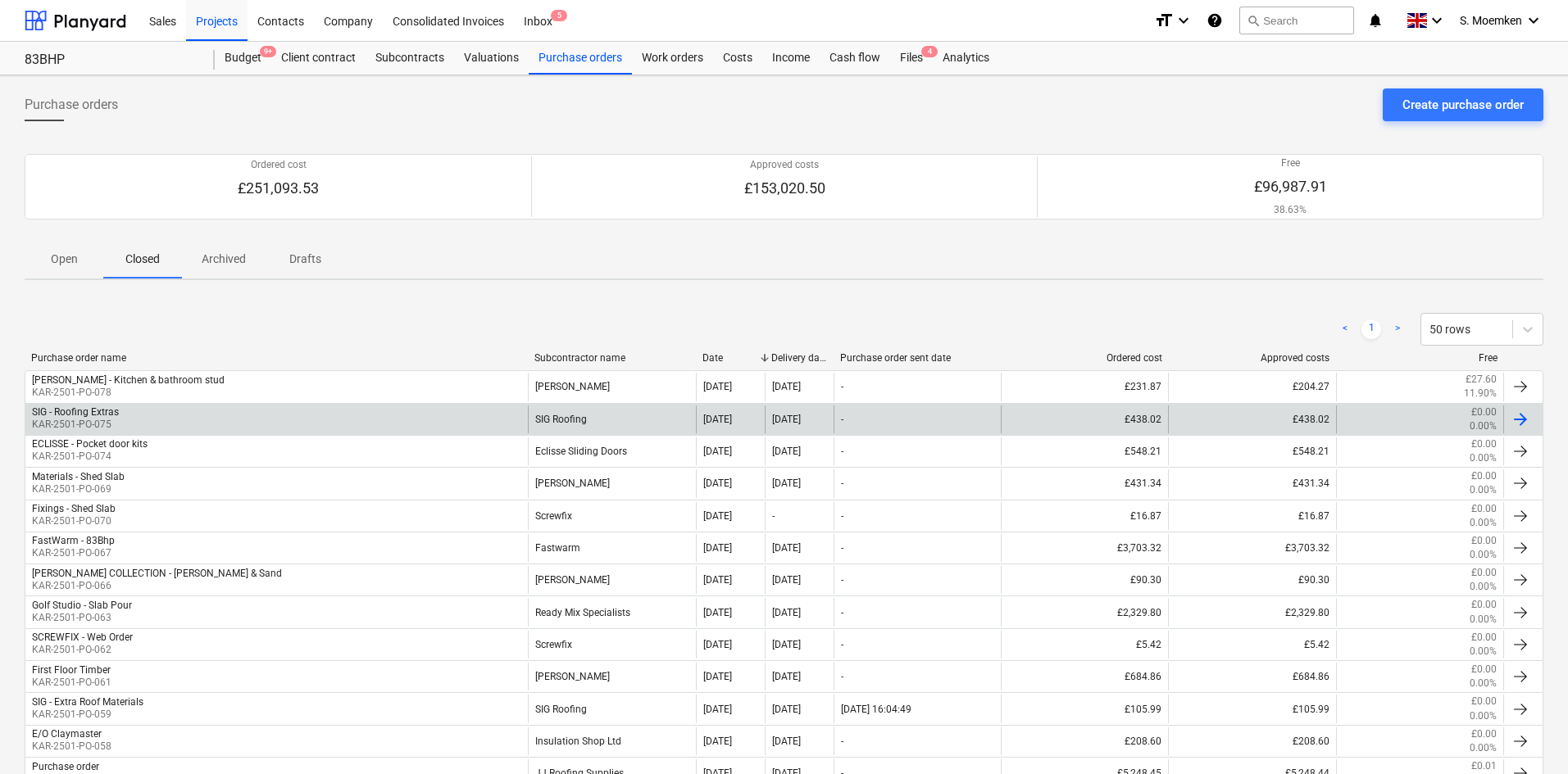
click at [229, 420] on div "SIG - Roofing Extras KAR-2501-PO-075" at bounding box center [277, 420] width 502 height 28
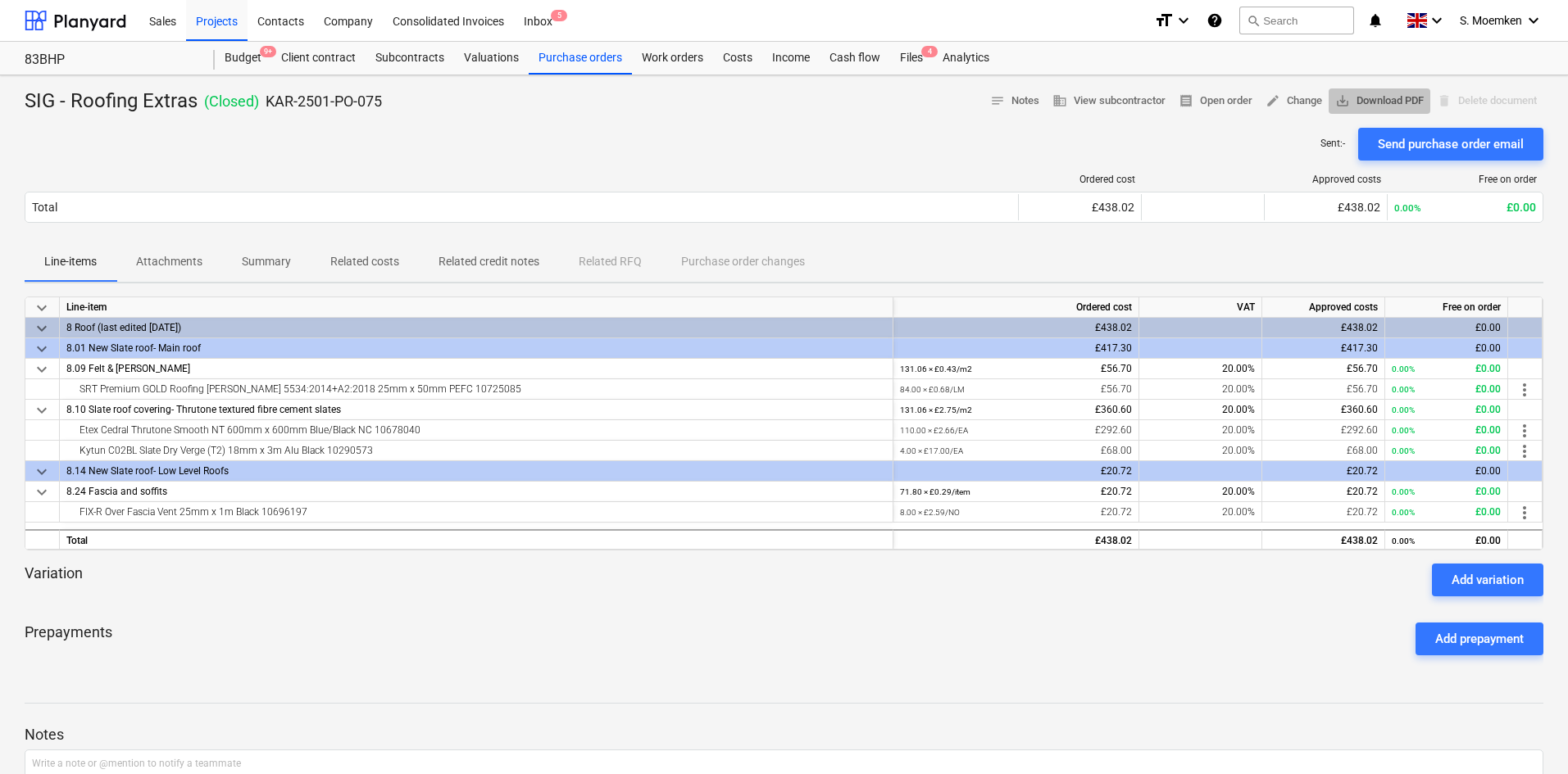
click at [1368, 96] on span "save_alt Download PDF" at bounding box center [1379, 101] width 88 height 19
click at [363, 254] on p "Related costs" at bounding box center [364, 262] width 69 height 17
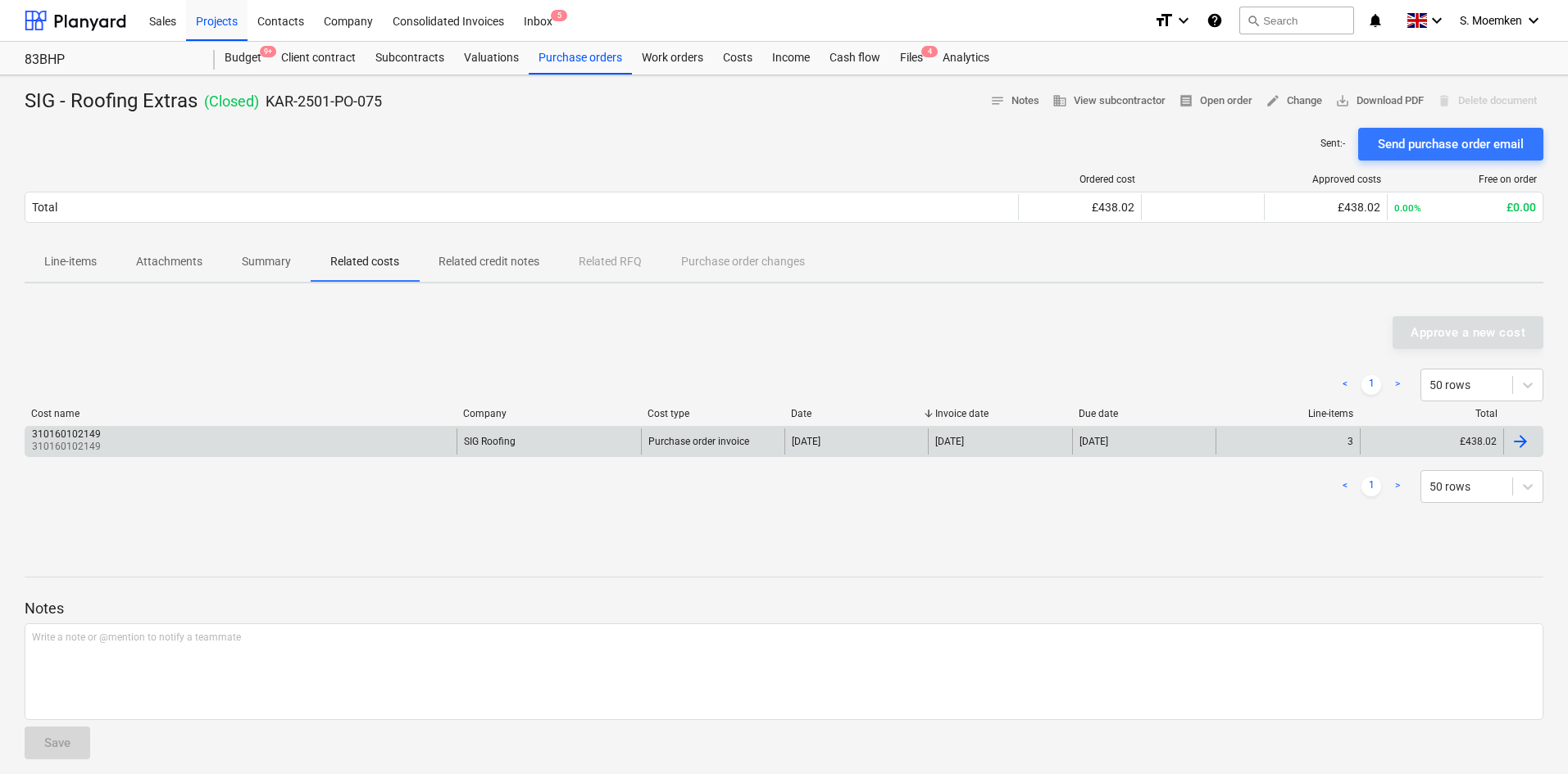
click at [1517, 437] on div at bounding box center [1521, 441] width 20 height 20
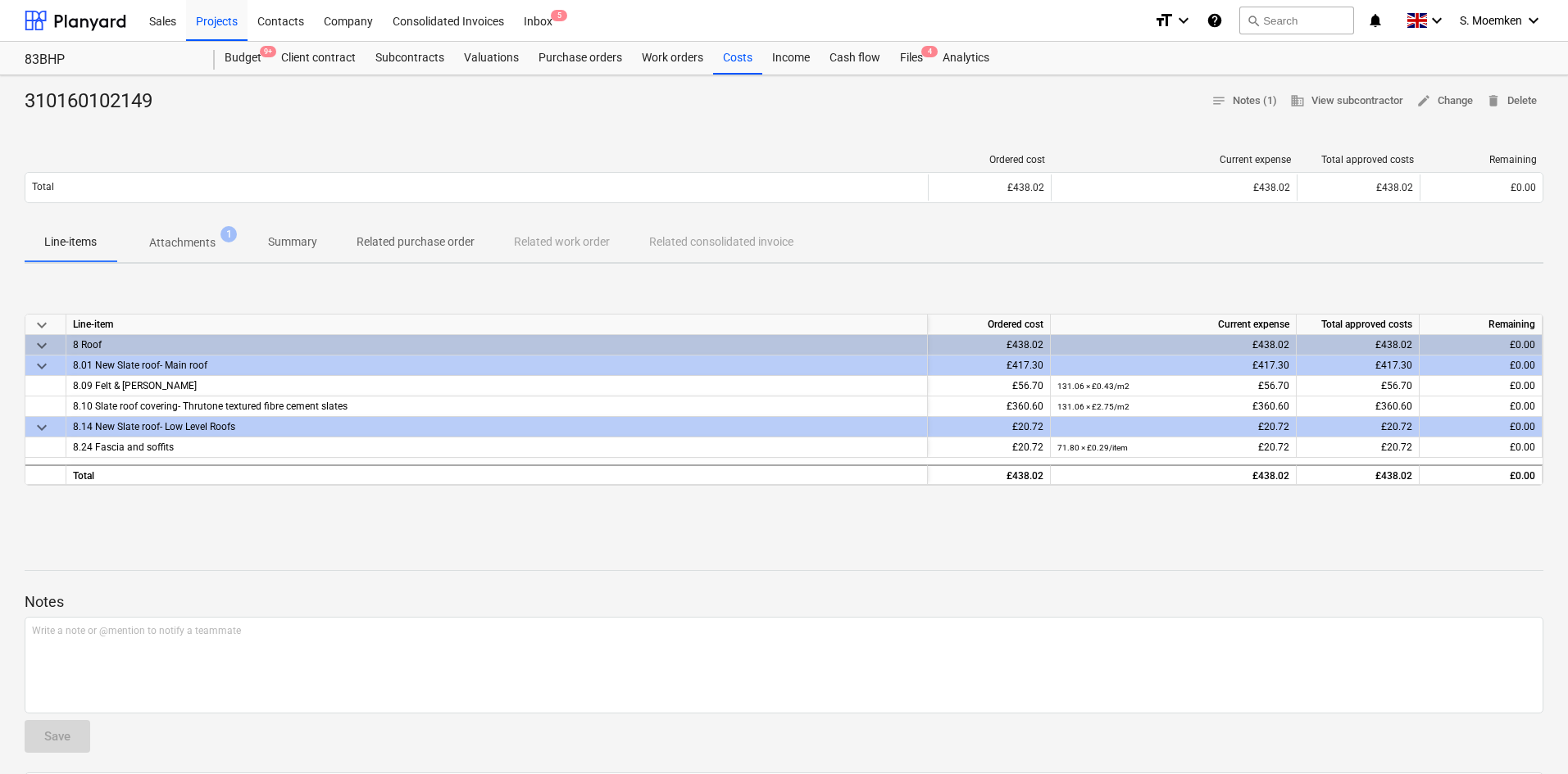
click at [173, 236] on p "Attachments" at bounding box center [182, 243] width 67 height 17
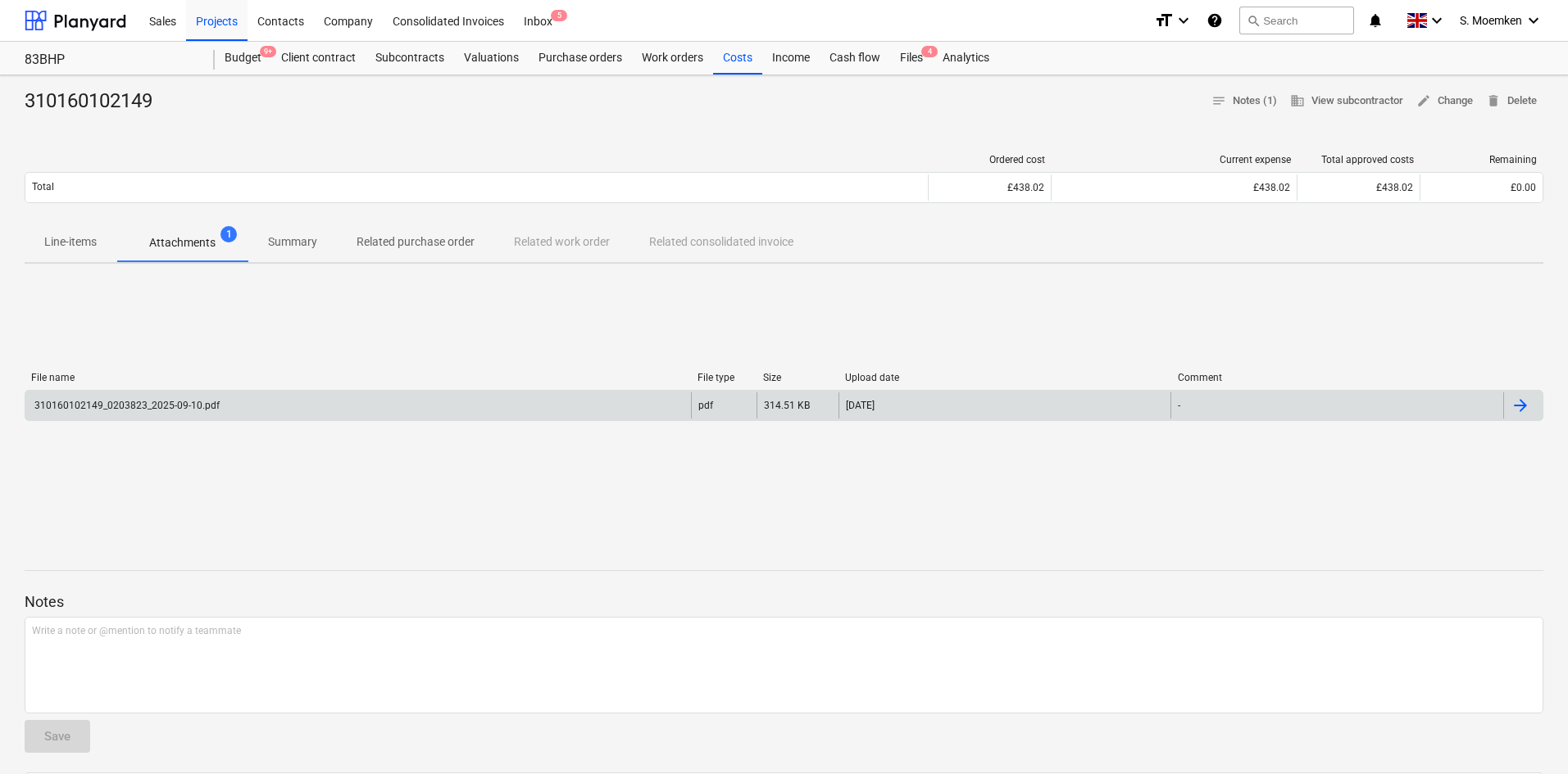
click at [265, 403] on div "310160102149_0203823_2025-09-10.pdf" at bounding box center [359, 406] width 665 height 27
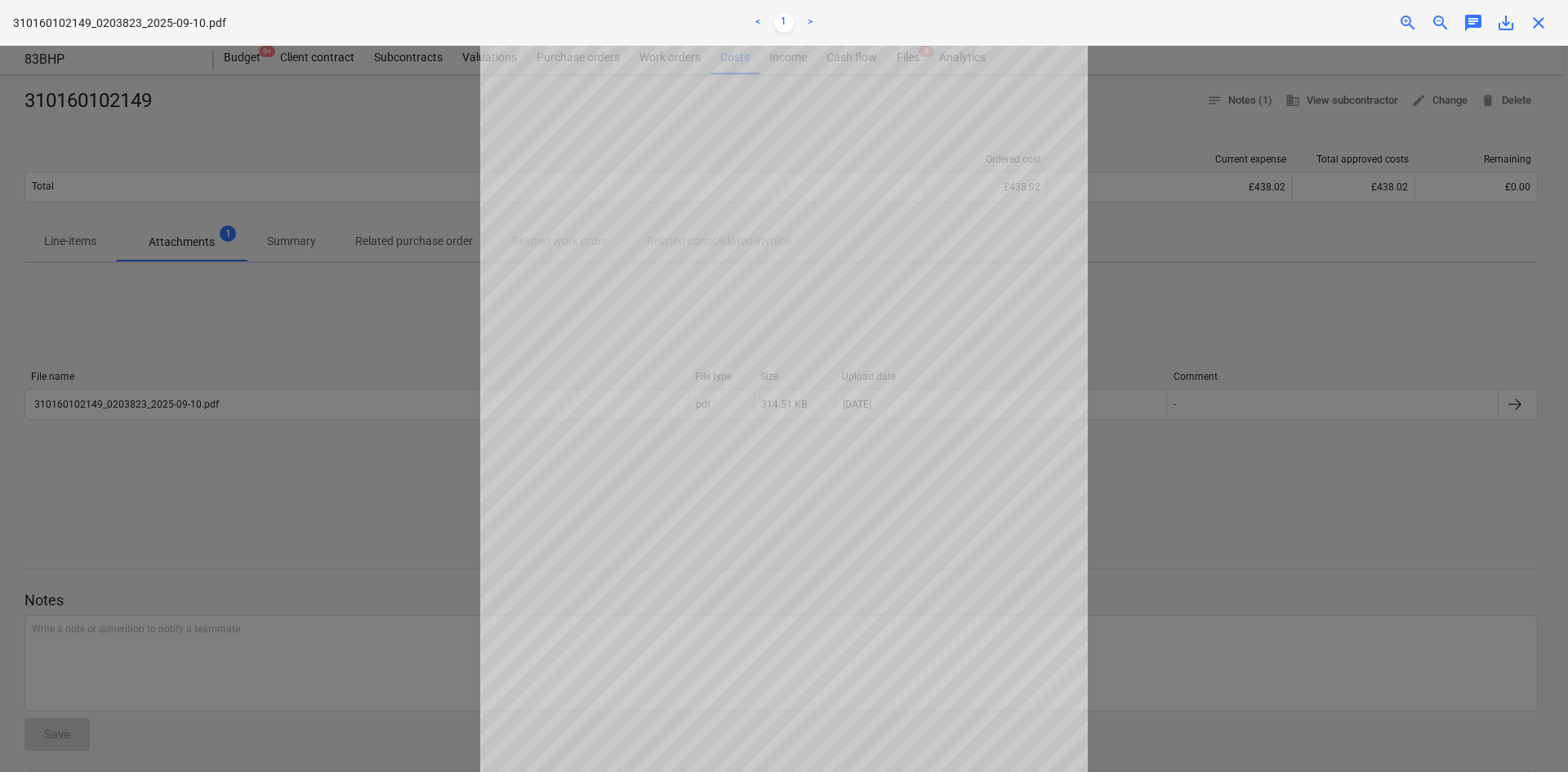
click at [1542, 22] on span "close" at bounding box center [1539, 23] width 20 height 20
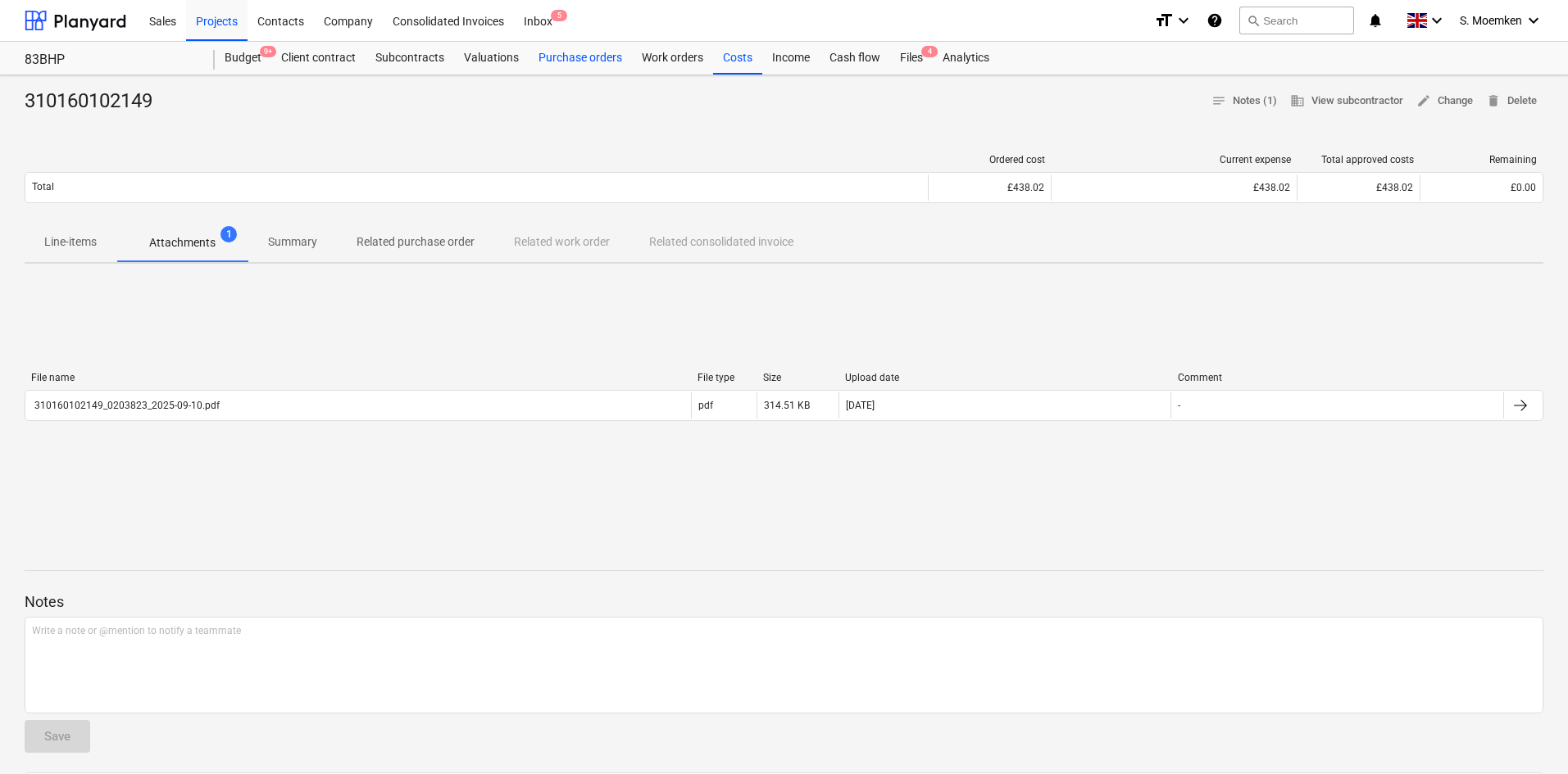
click at [544, 62] on div "Purchase orders" at bounding box center [581, 57] width 103 height 32
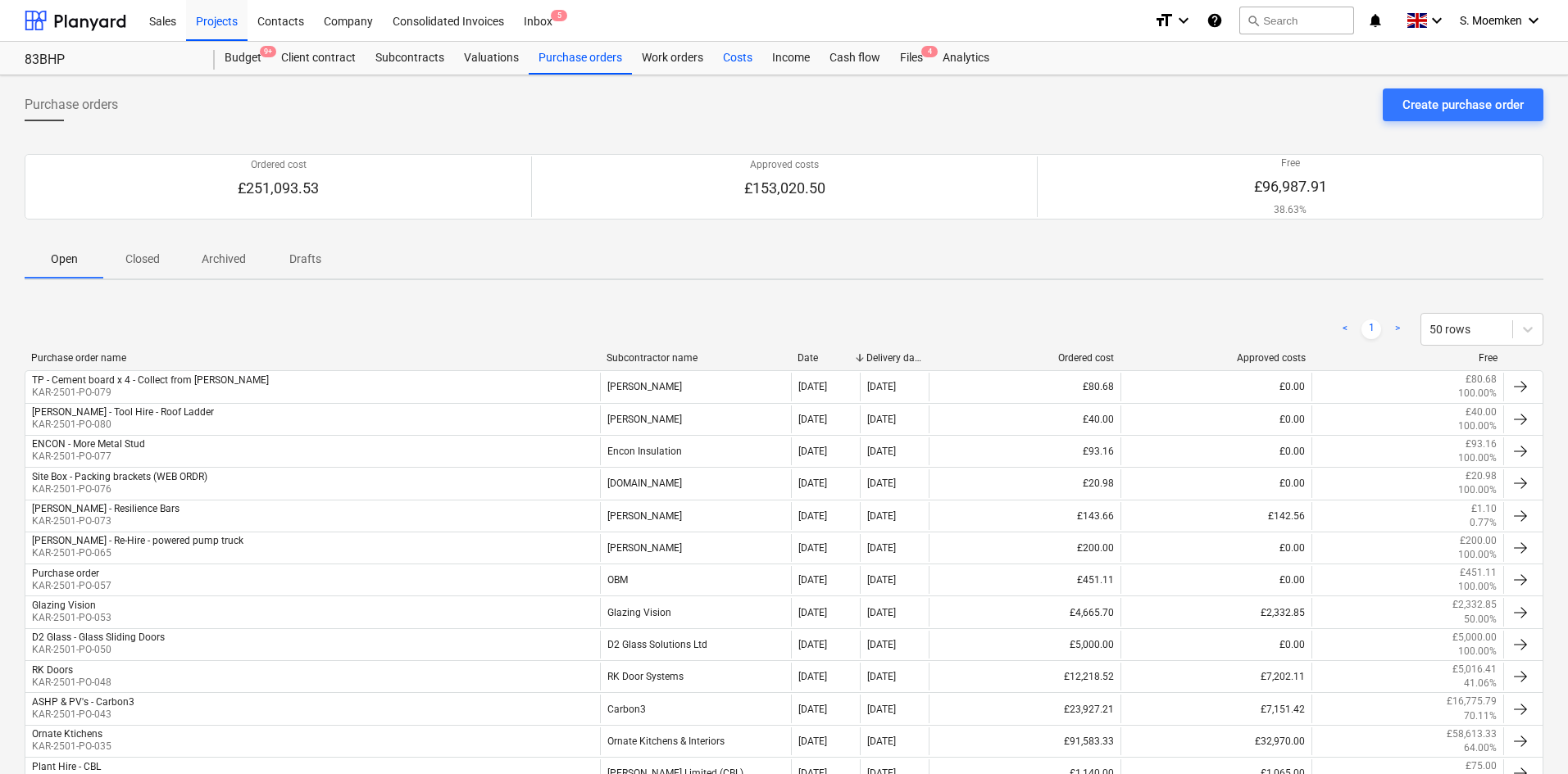
click at [736, 53] on div "Costs" at bounding box center [737, 57] width 49 height 32
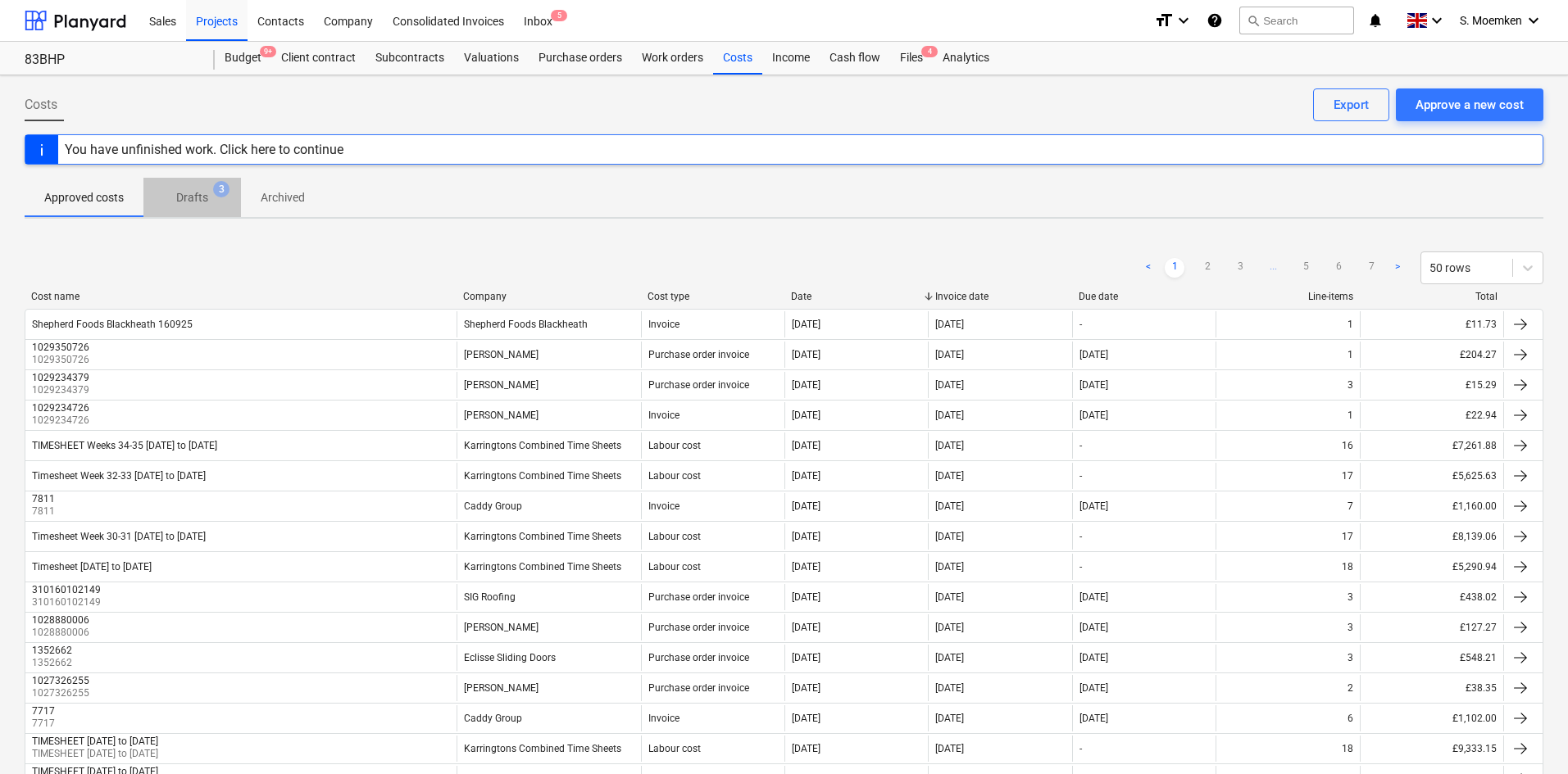
click at [192, 198] on p "Drafts" at bounding box center [192, 198] width 32 height 17
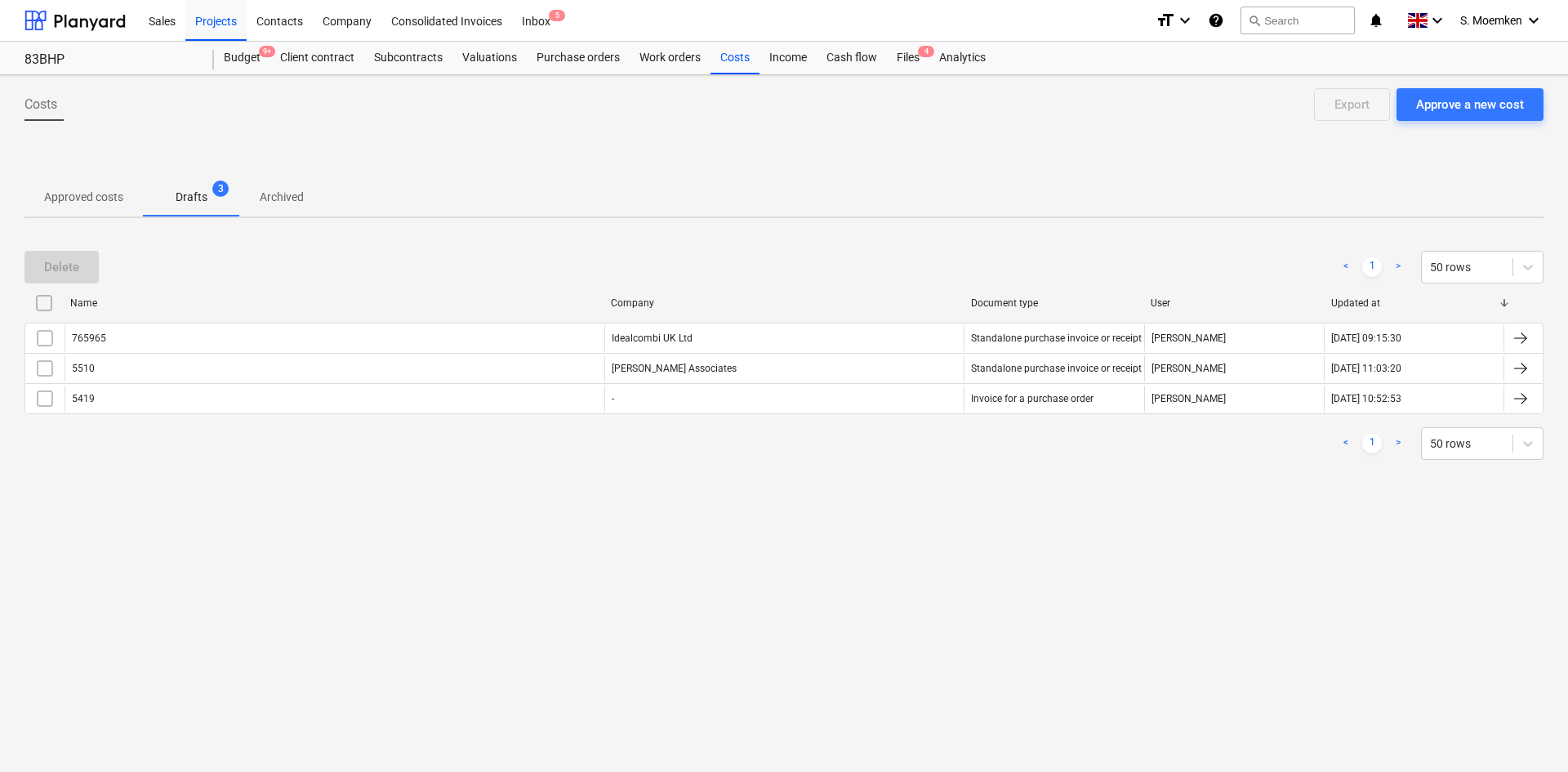
click at [73, 197] on p "Approved costs" at bounding box center [84, 197] width 80 height 17
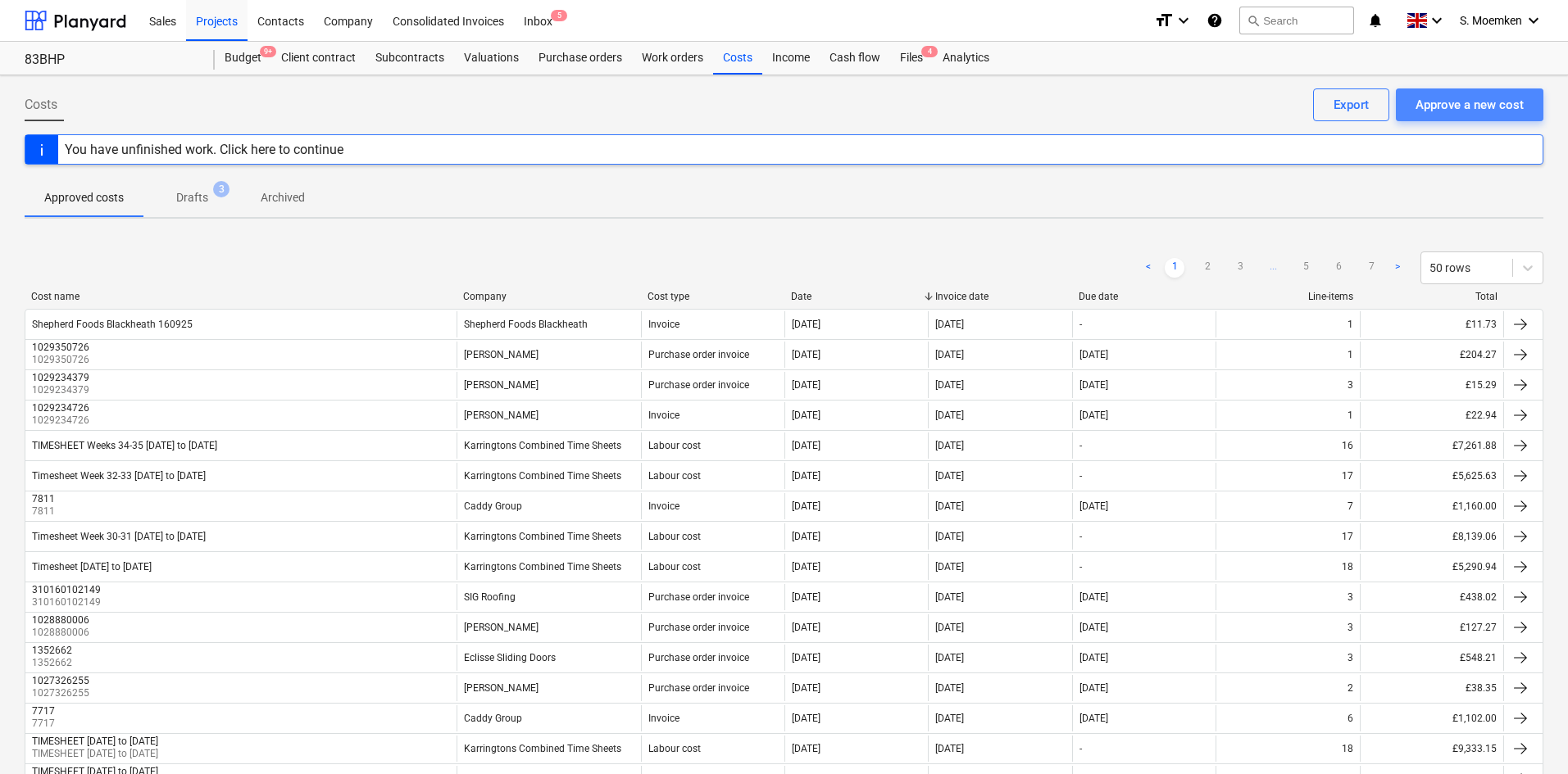
click at [1455, 103] on div "Approve a new cost" at bounding box center [1470, 105] width 108 height 22
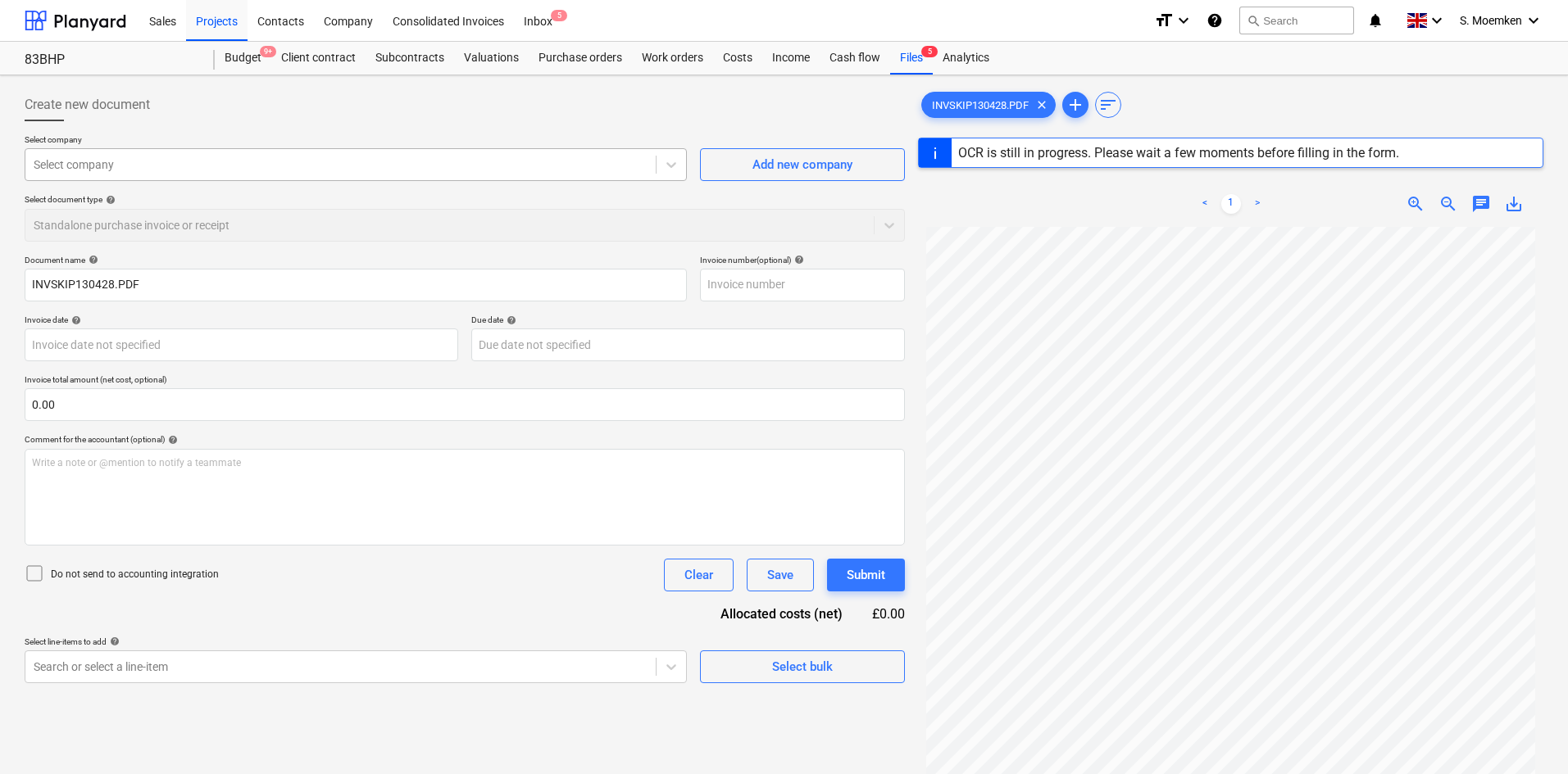
type input "SKIP130428"
type input "18 Sep 2025"
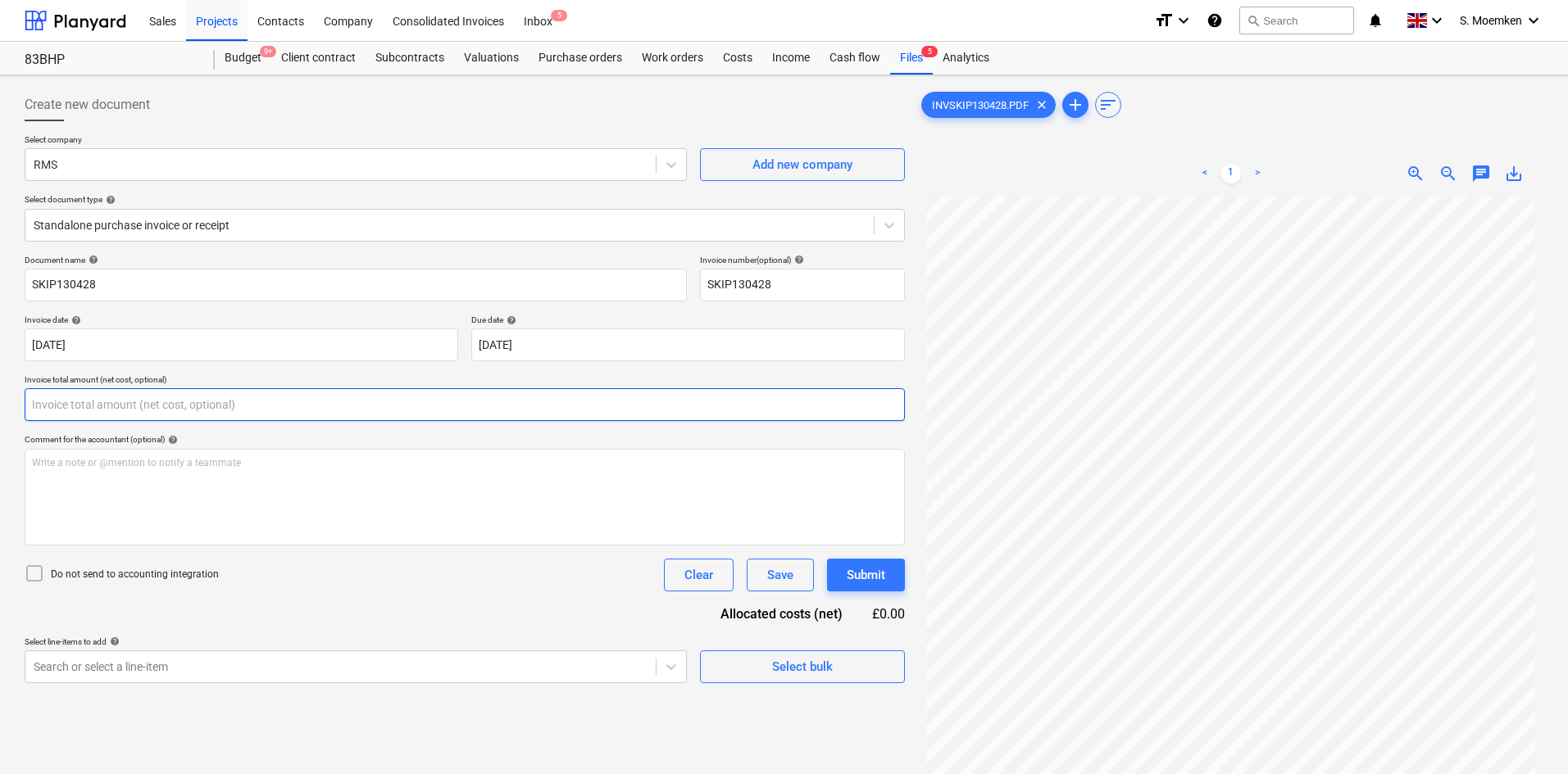
drag, startPoint x: 141, startPoint y: 402, endPoint x: 25, endPoint y: 407, distance: 116.1
click at [25, 407] on input "text" at bounding box center [465, 404] width 880 height 32
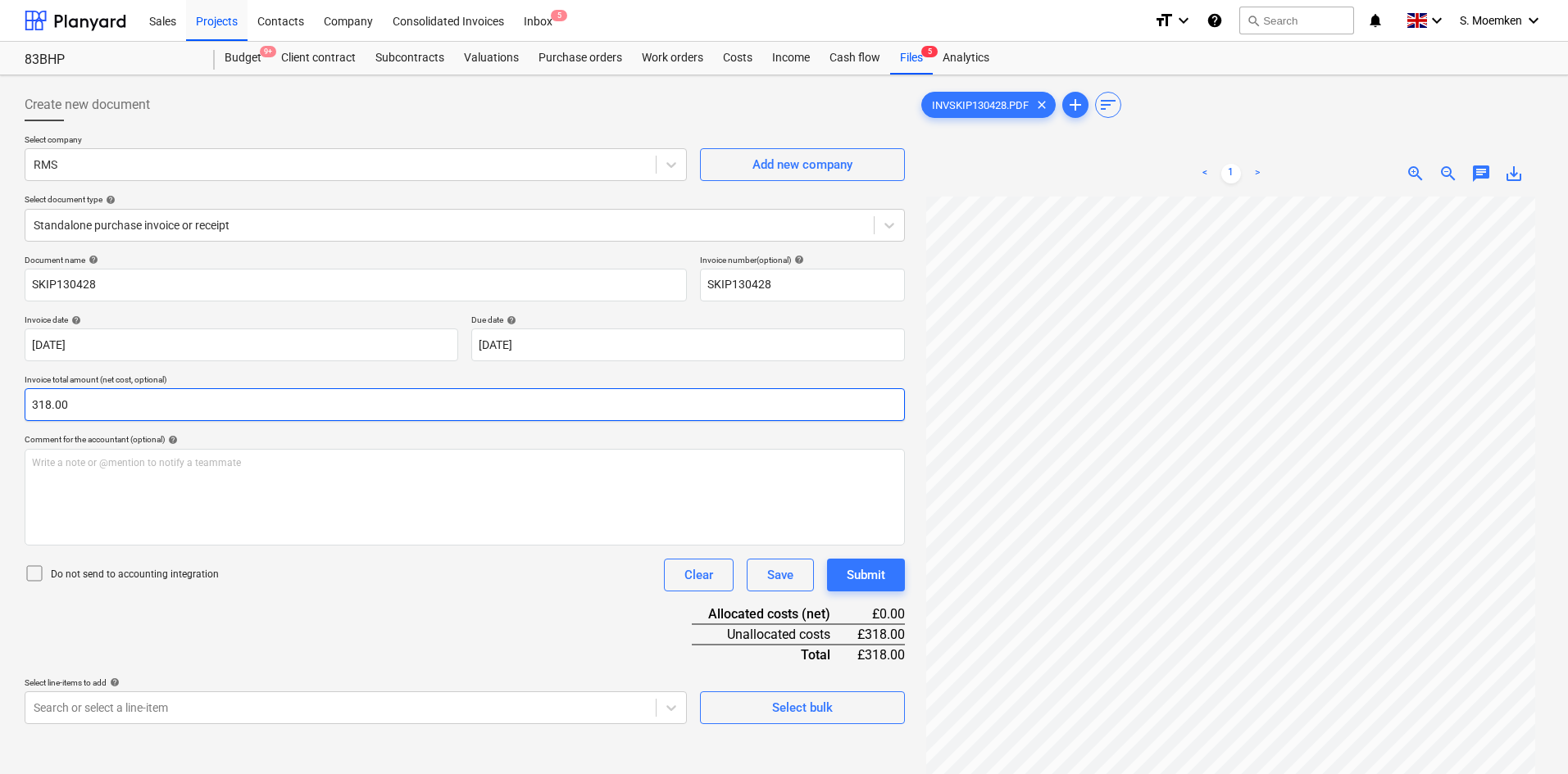
type input "318.00"
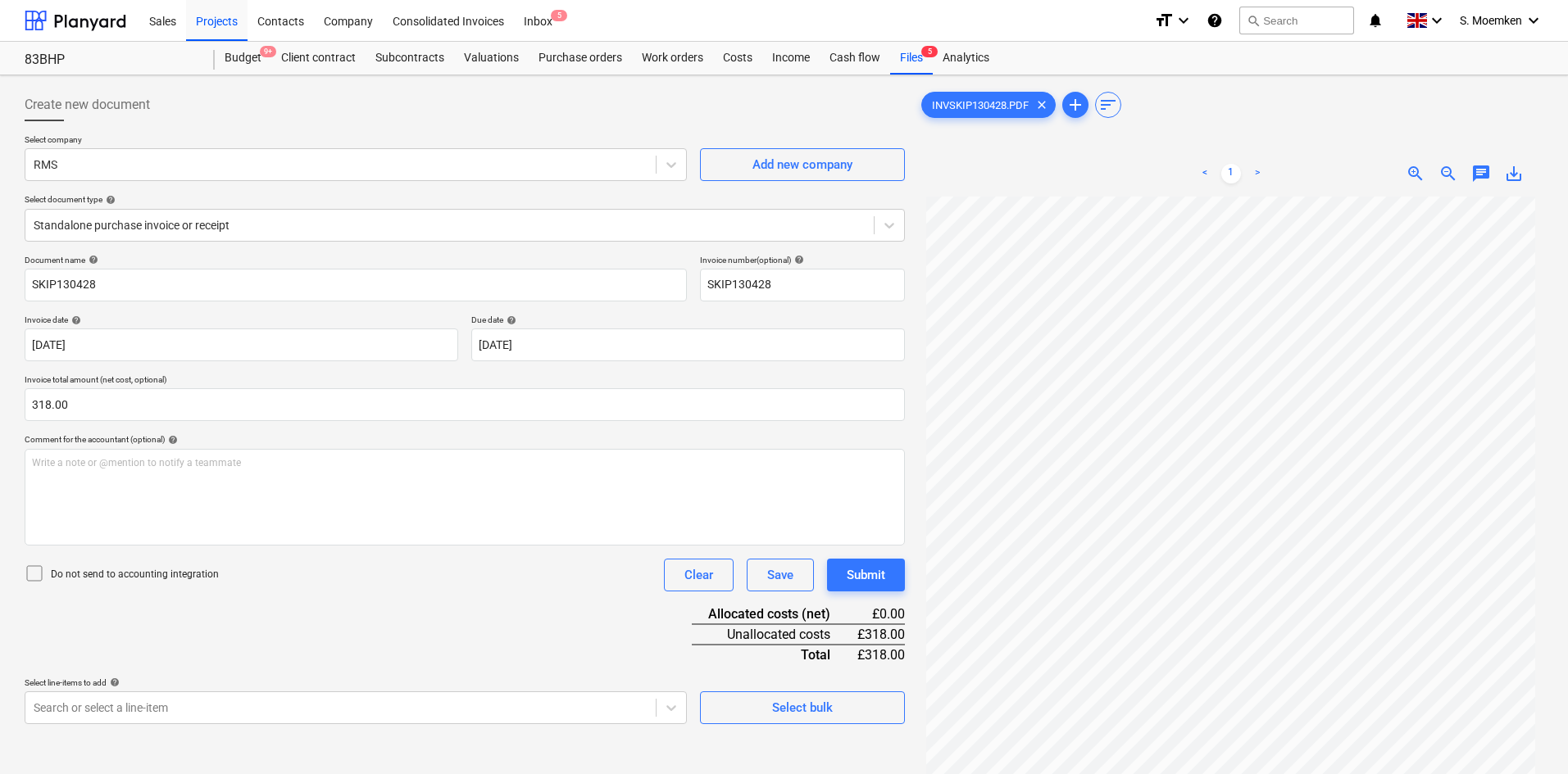
click at [29, 572] on icon at bounding box center [35, 574] width 20 height 20
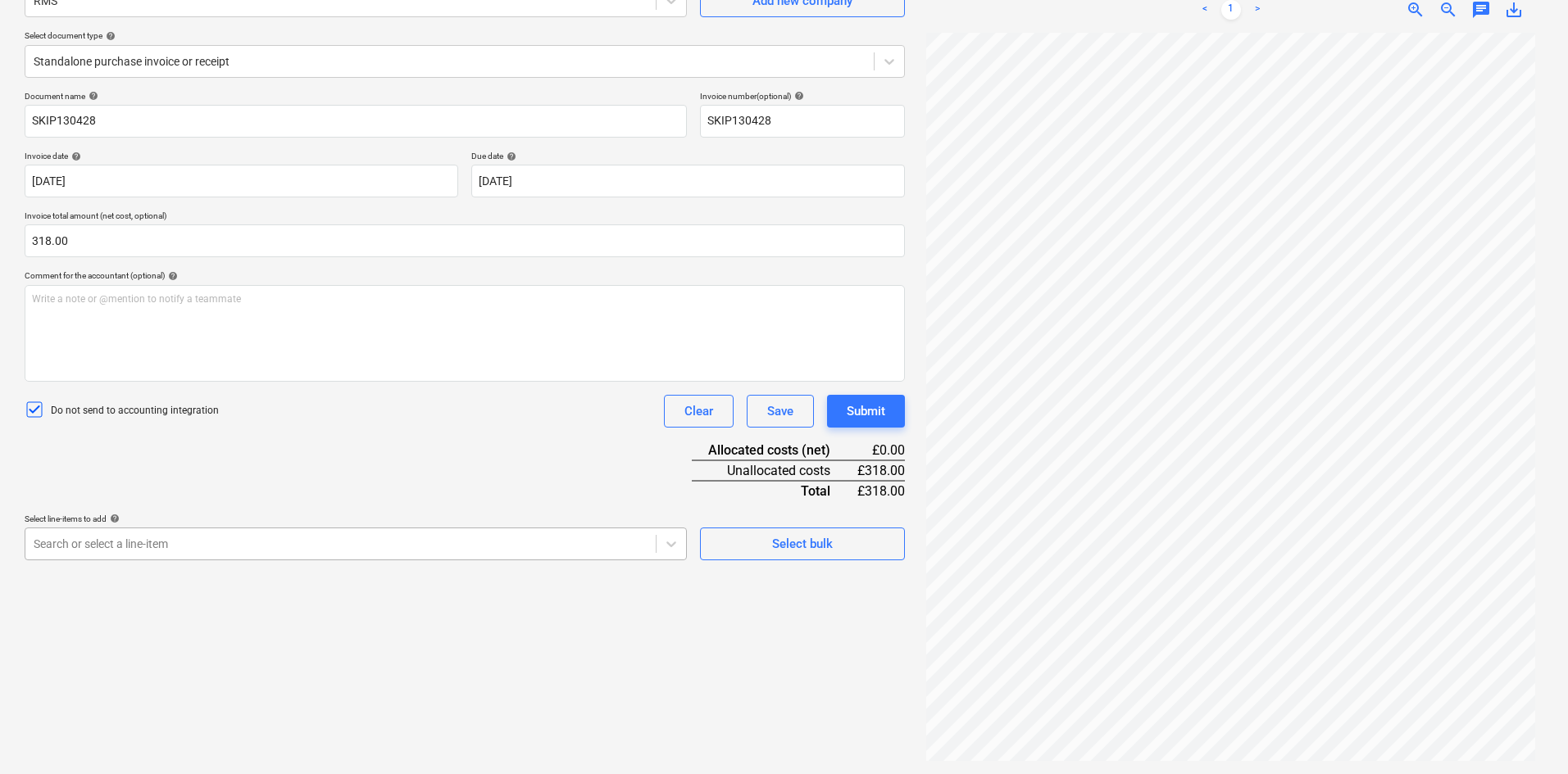
click at [225, 545] on body "Sales Projects Contacts Company Consolidated Invoices Inbox 5 format_size keybo…" at bounding box center [784, 223] width 1568 height 774
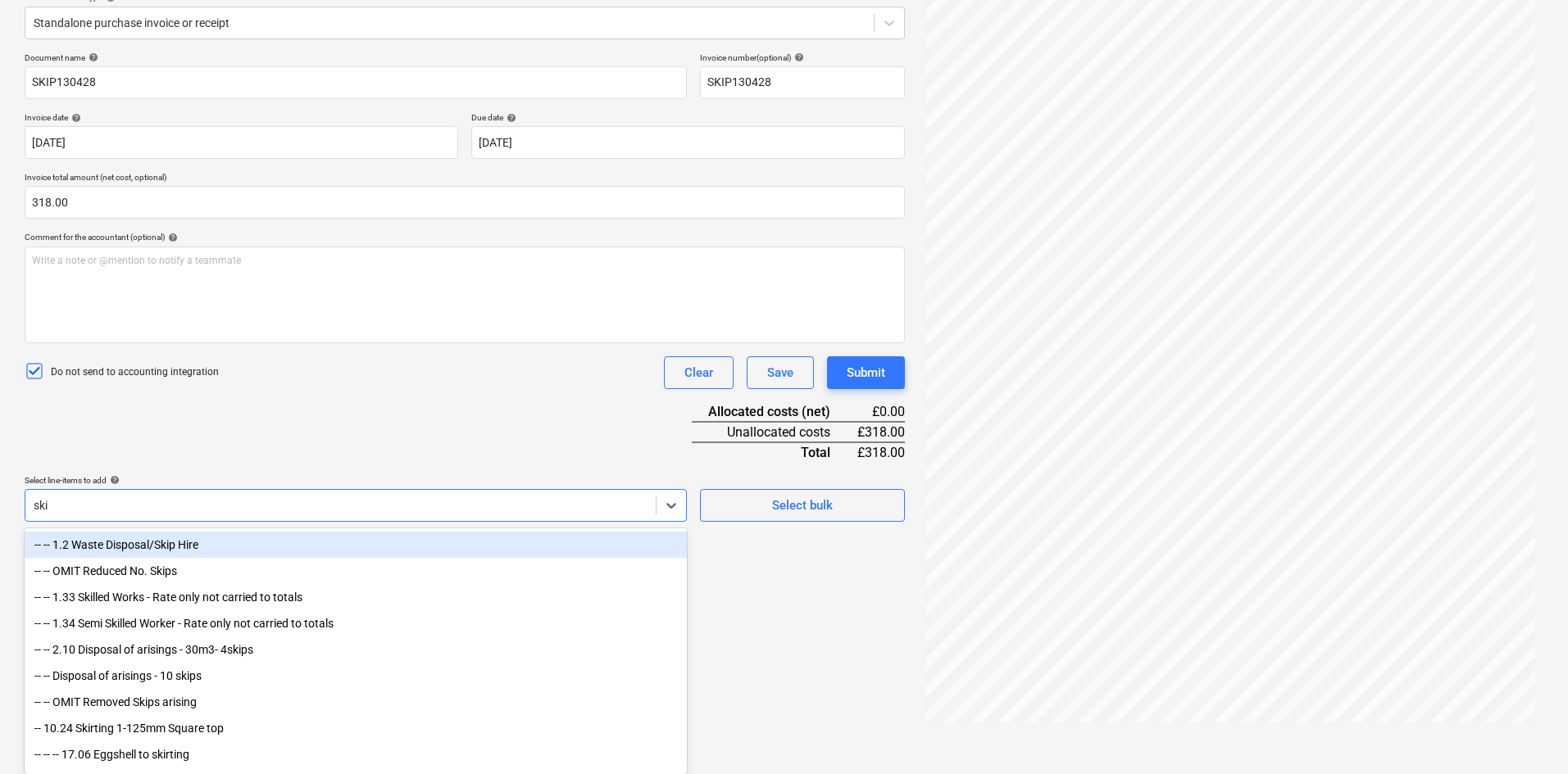
type input "skip"
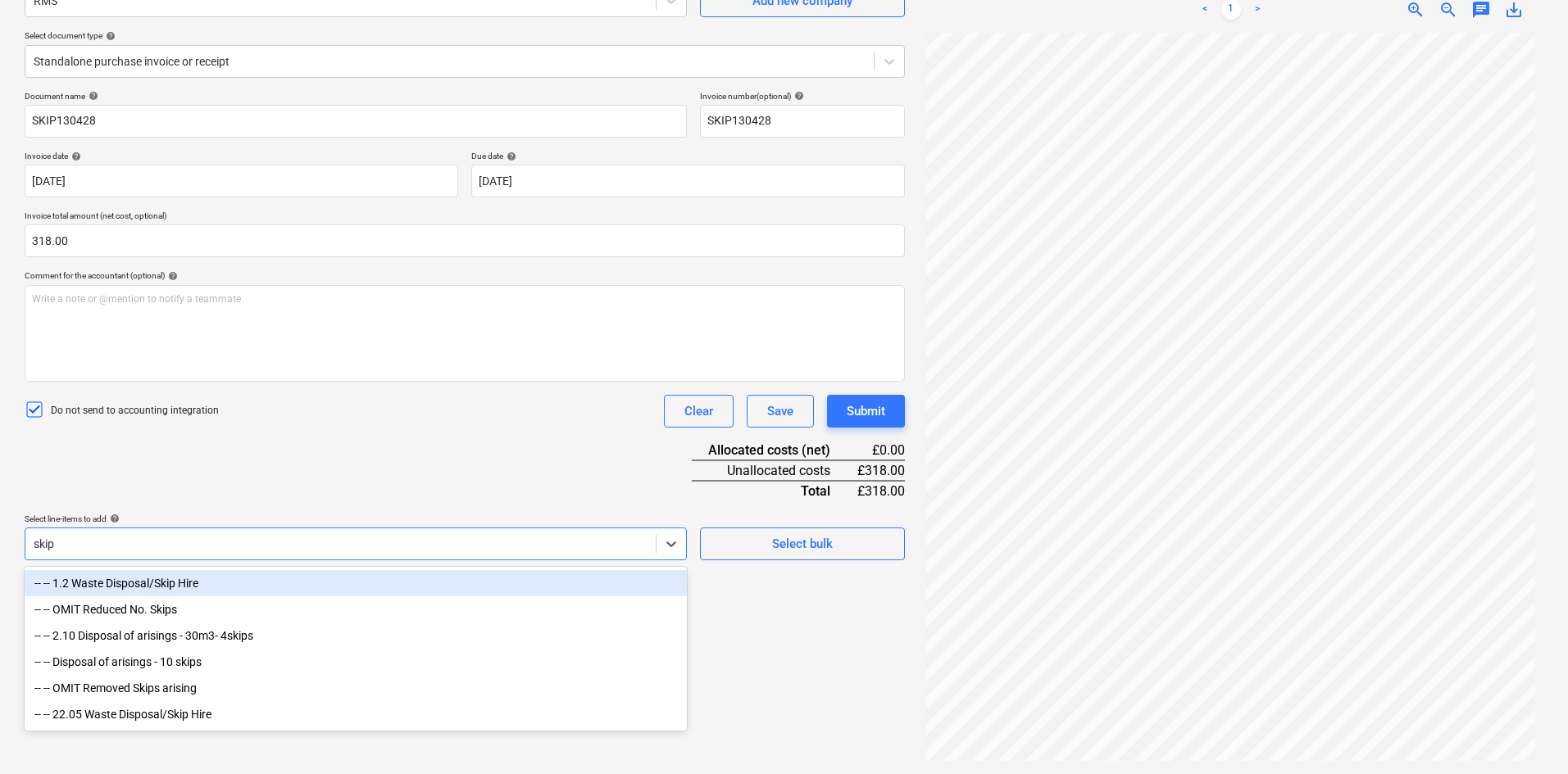
click at [223, 579] on div "-- -- 1.2 Waste Disposal/Skip Hire" at bounding box center [356, 584] width 662 height 27
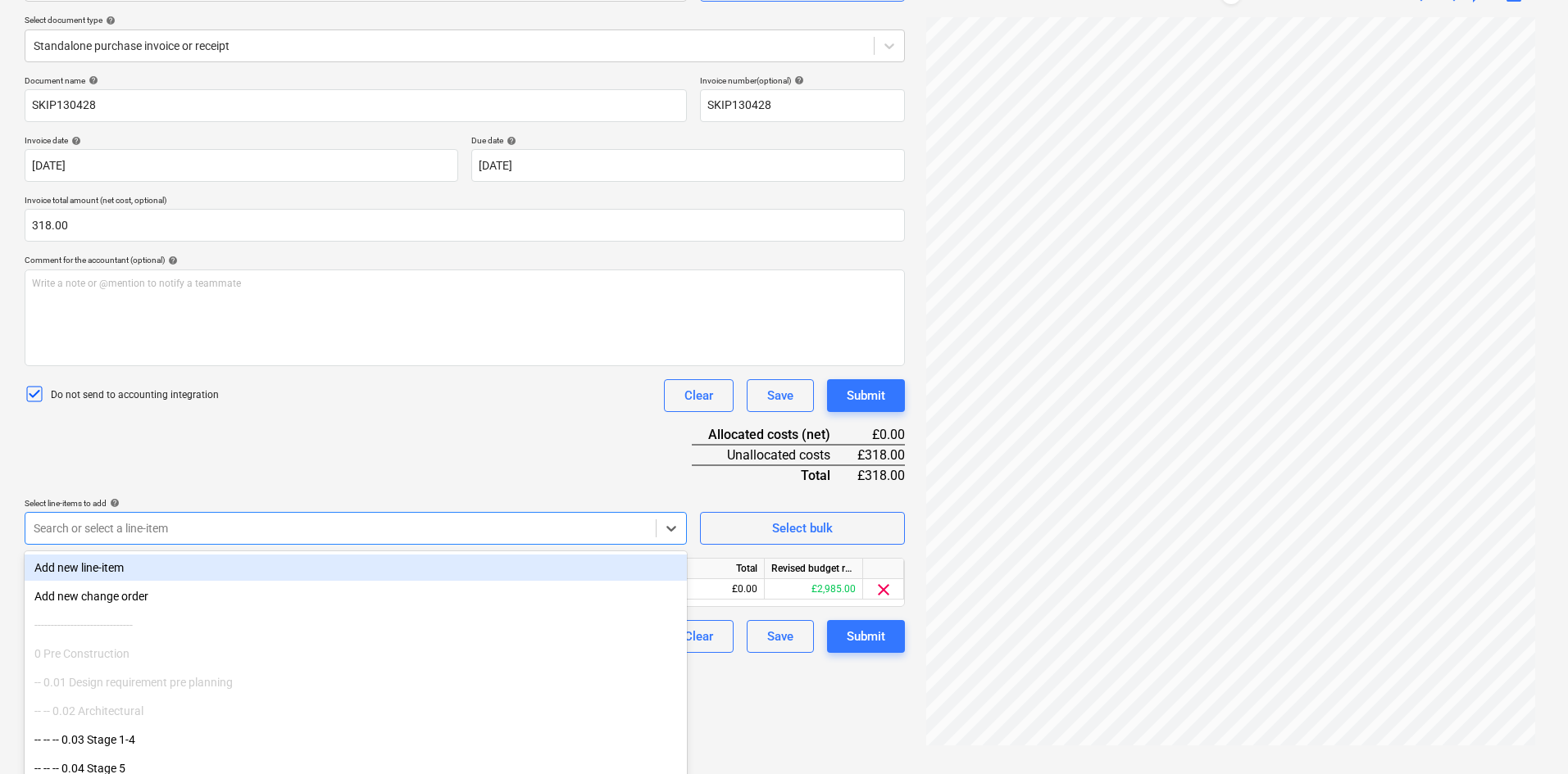
scroll to position [205, 0]
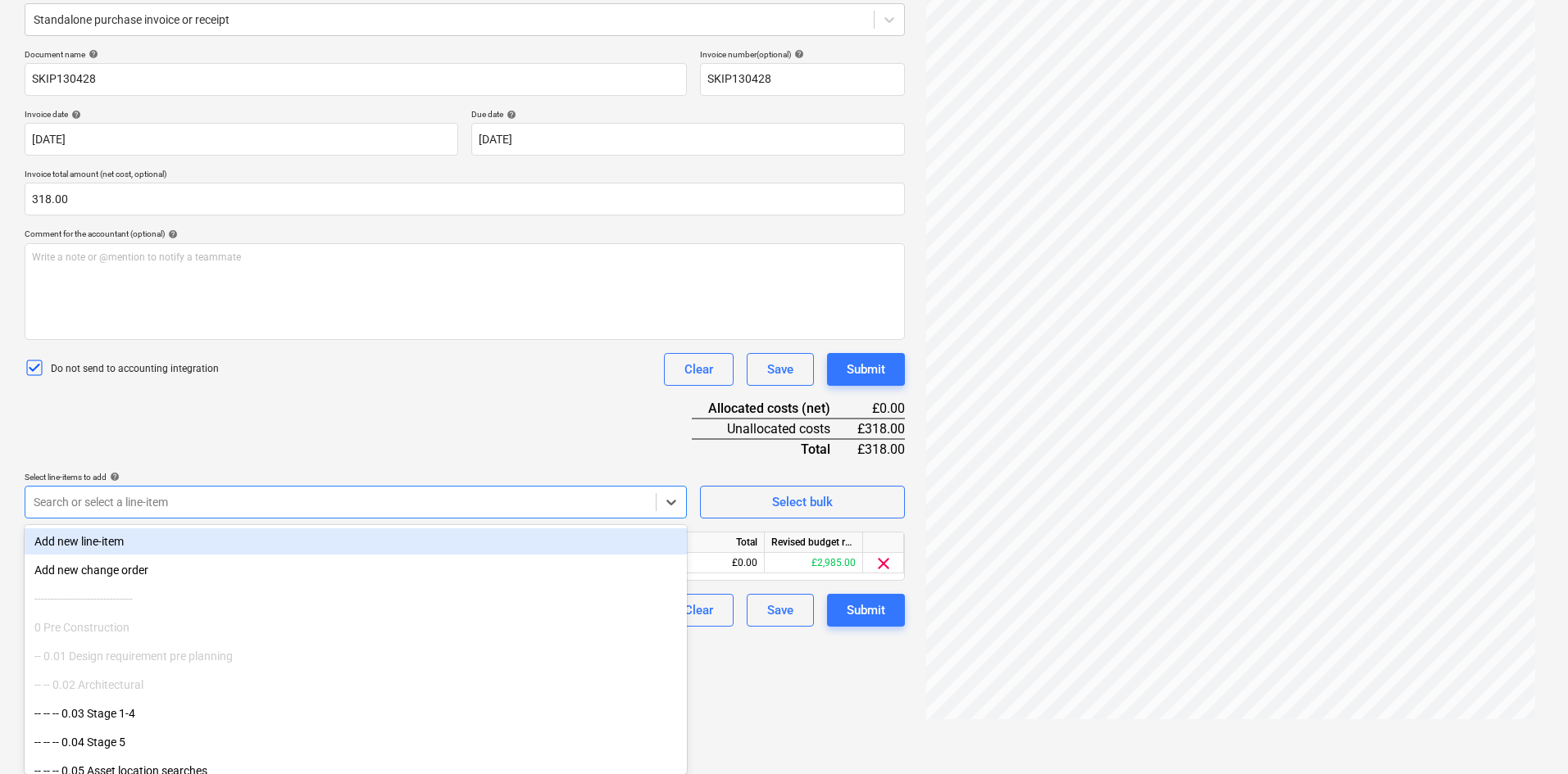
click at [277, 391] on div "Document name help SKIP130428 Invoice number (optional) help SKIP130428 Invoice…" at bounding box center [465, 338] width 880 height 578
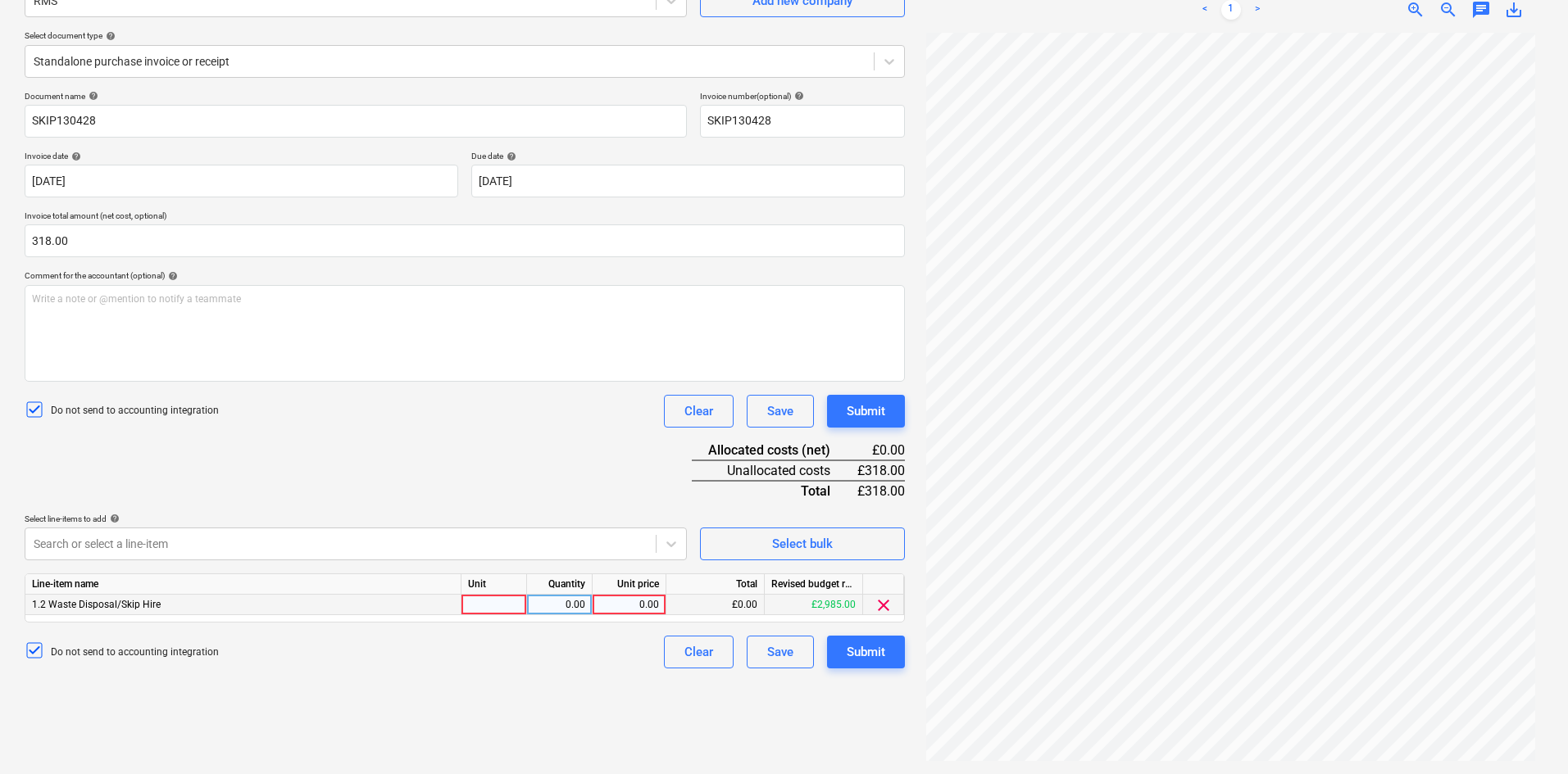
click at [478, 605] on div at bounding box center [494, 604] width 66 height 21
type input "1"
type input "Each"
type input "265.00"
type input "318.00"
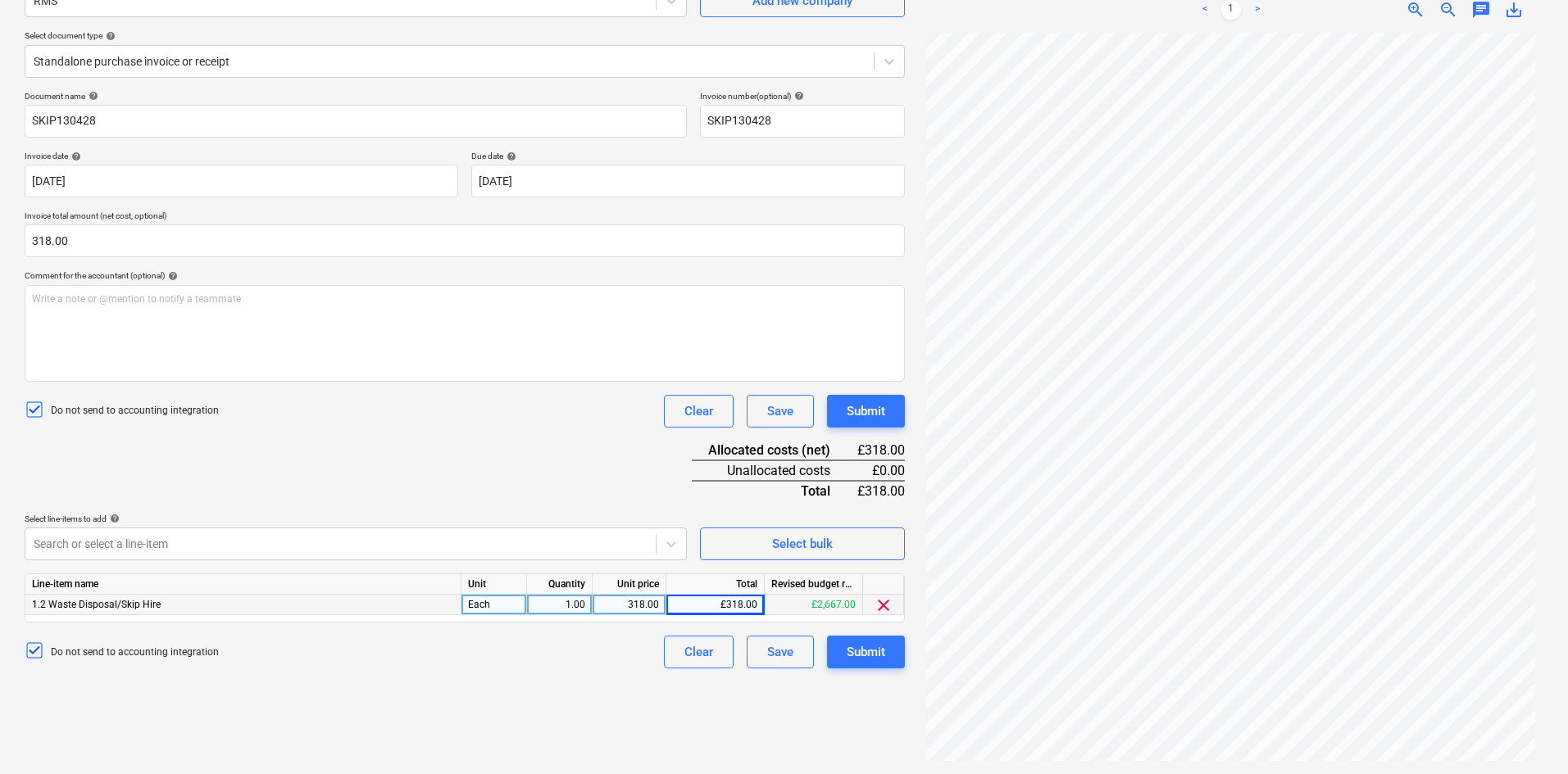
click at [626, 605] on div "318.00" at bounding box center [629, 604] width 60 height 21
type input "265.00"
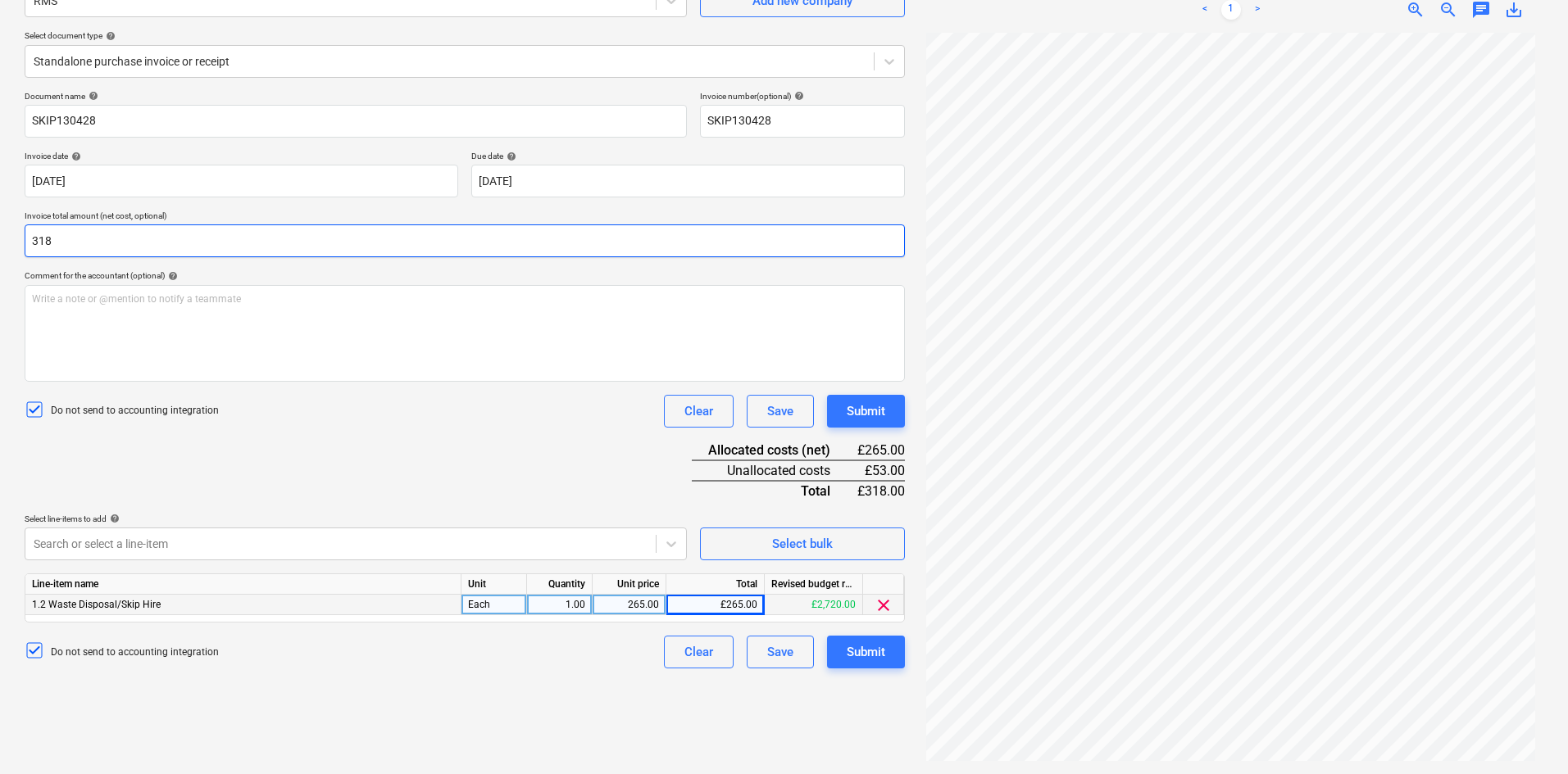
click at [335, 237] on input "318" at bounding box center [465, 240] width 880 height 32
drag, startPoint x: 169, startPoint y: 241, endPoint x: -56, endPoint y: 233, distance: 225.1
click at [0, 233] on html "Sales Projects Contacts Company Consolidated Invoices Inbox 5 format_size keybo…" at bounding box center [784, 223] width 1568 height 774
type input "265.00"
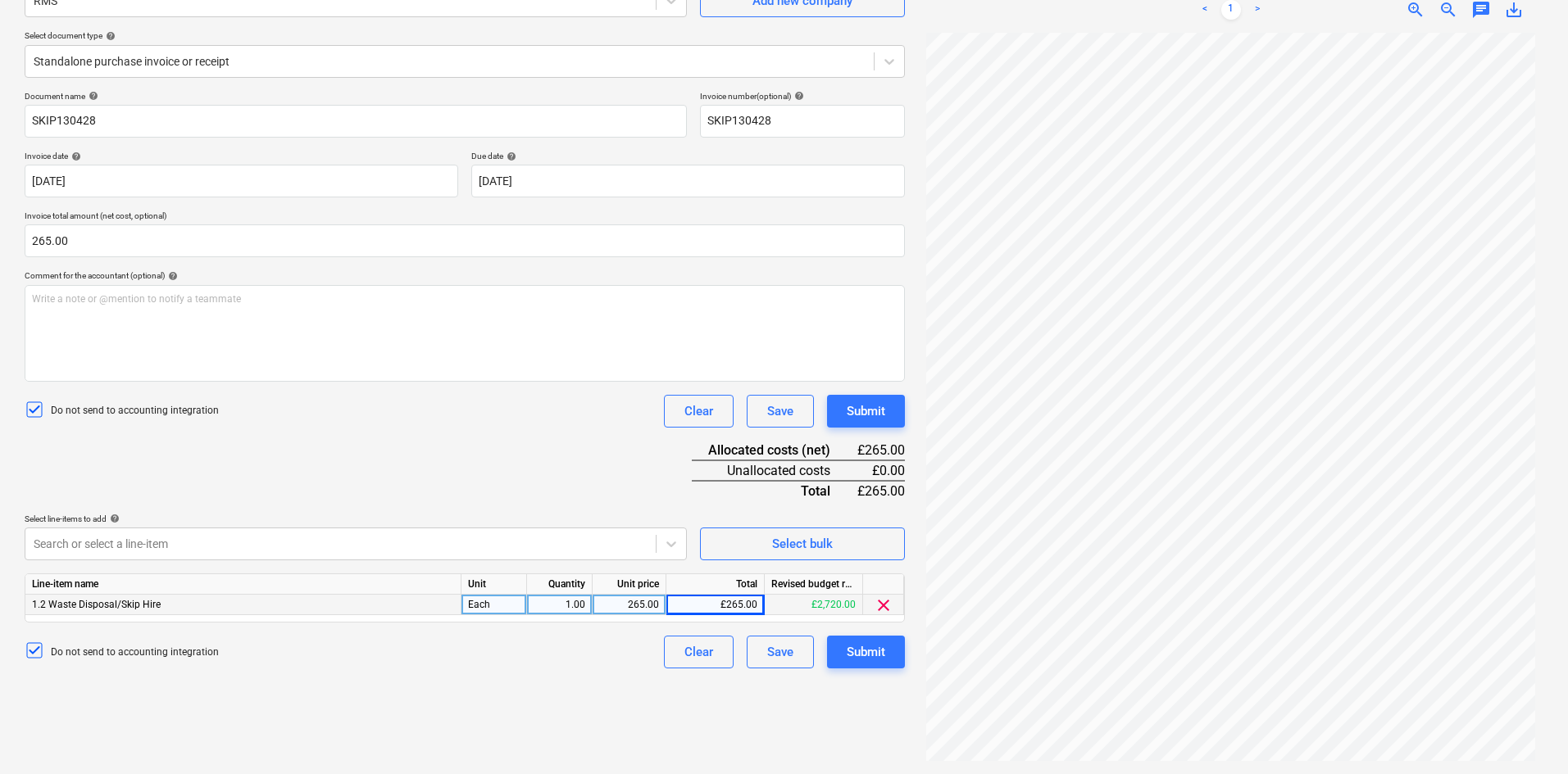
click at [345, 431] on div "Document name help SKIP130428 Invoice number (optional) help SKIP130428 Invoice…" at bounding box center [465, 379] width 880 height 578
click at [863, 650] on div "Submit" at bounding box center [866, 653] width 38 height 22
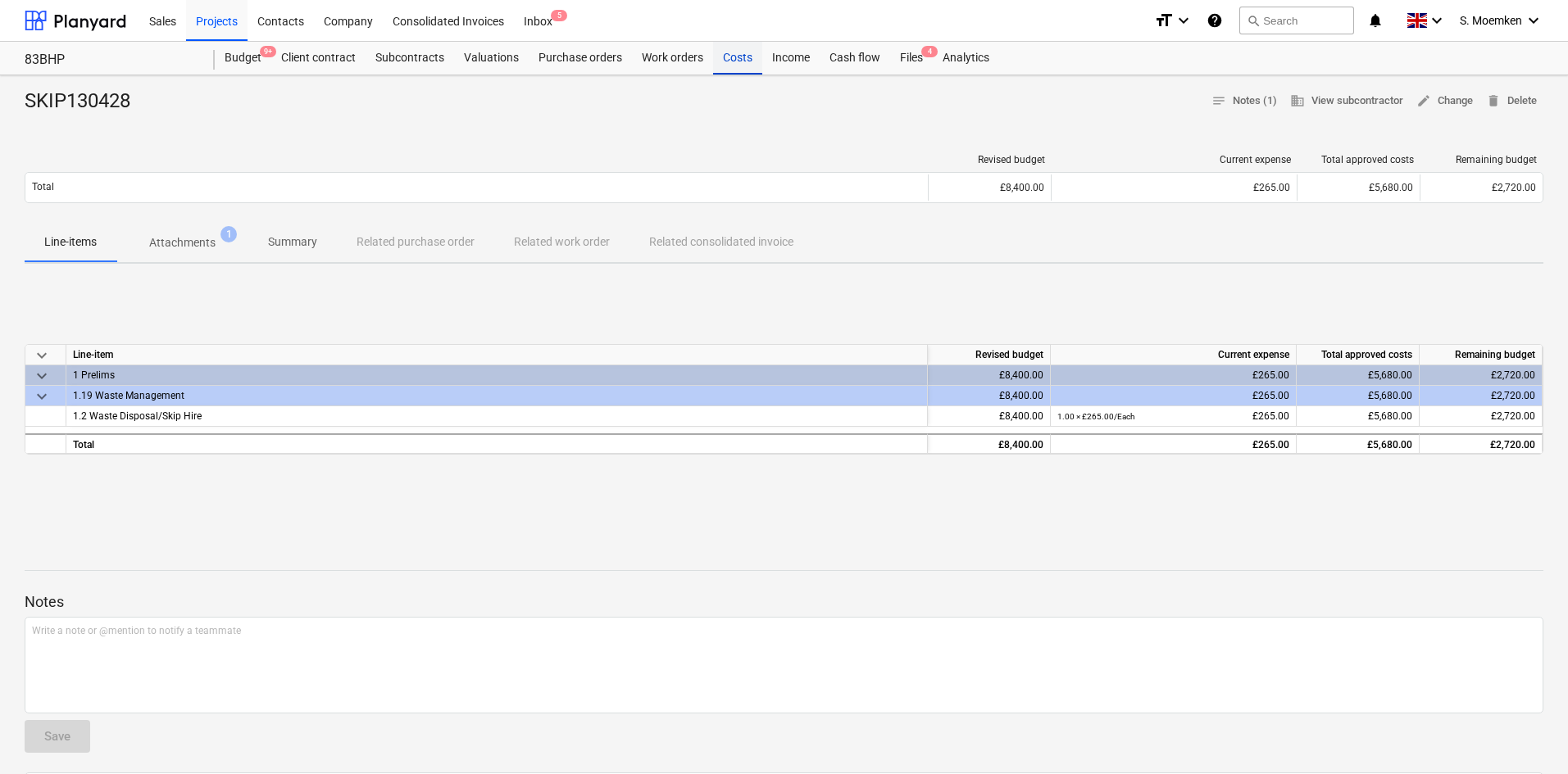
click at [732, 50] on div "Costs" at bounding box center [737, 57] width 49 height 32
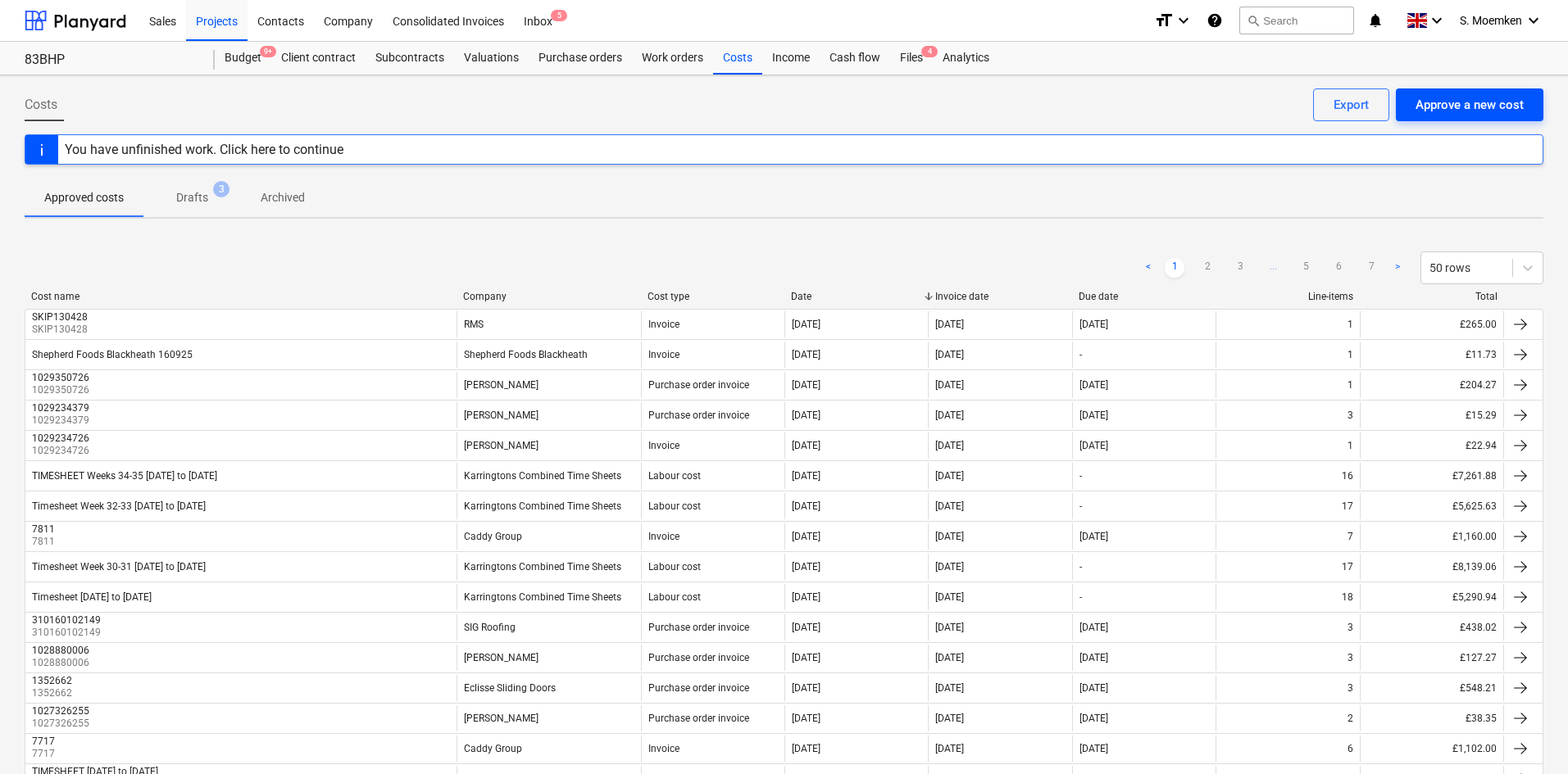
click at [1467, 104] on div "Approve a new cost" at bounding box center [1470, 105] width 108 height 22
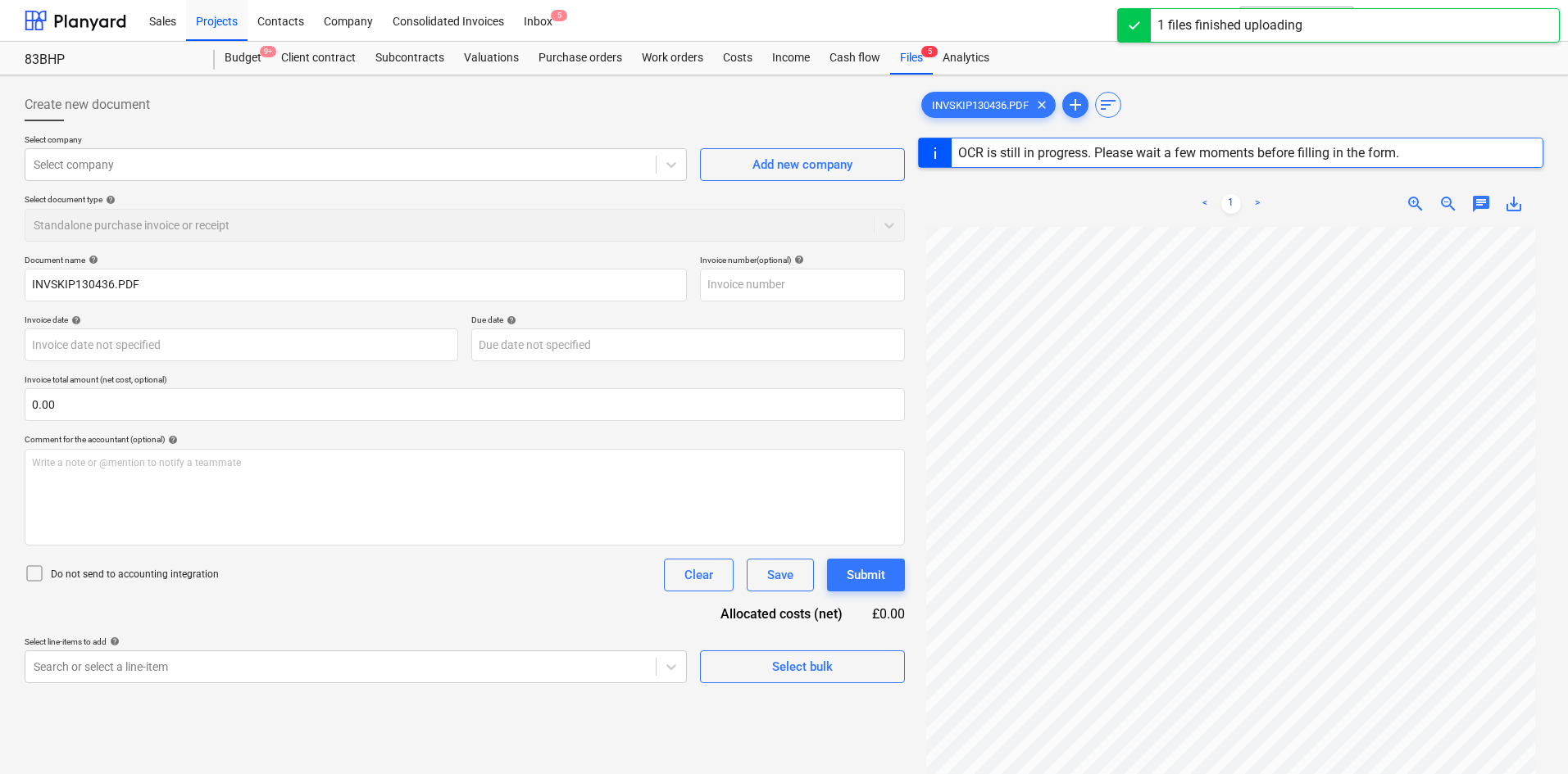
type input "SKIP130436"
type input "18 Sep 2025"
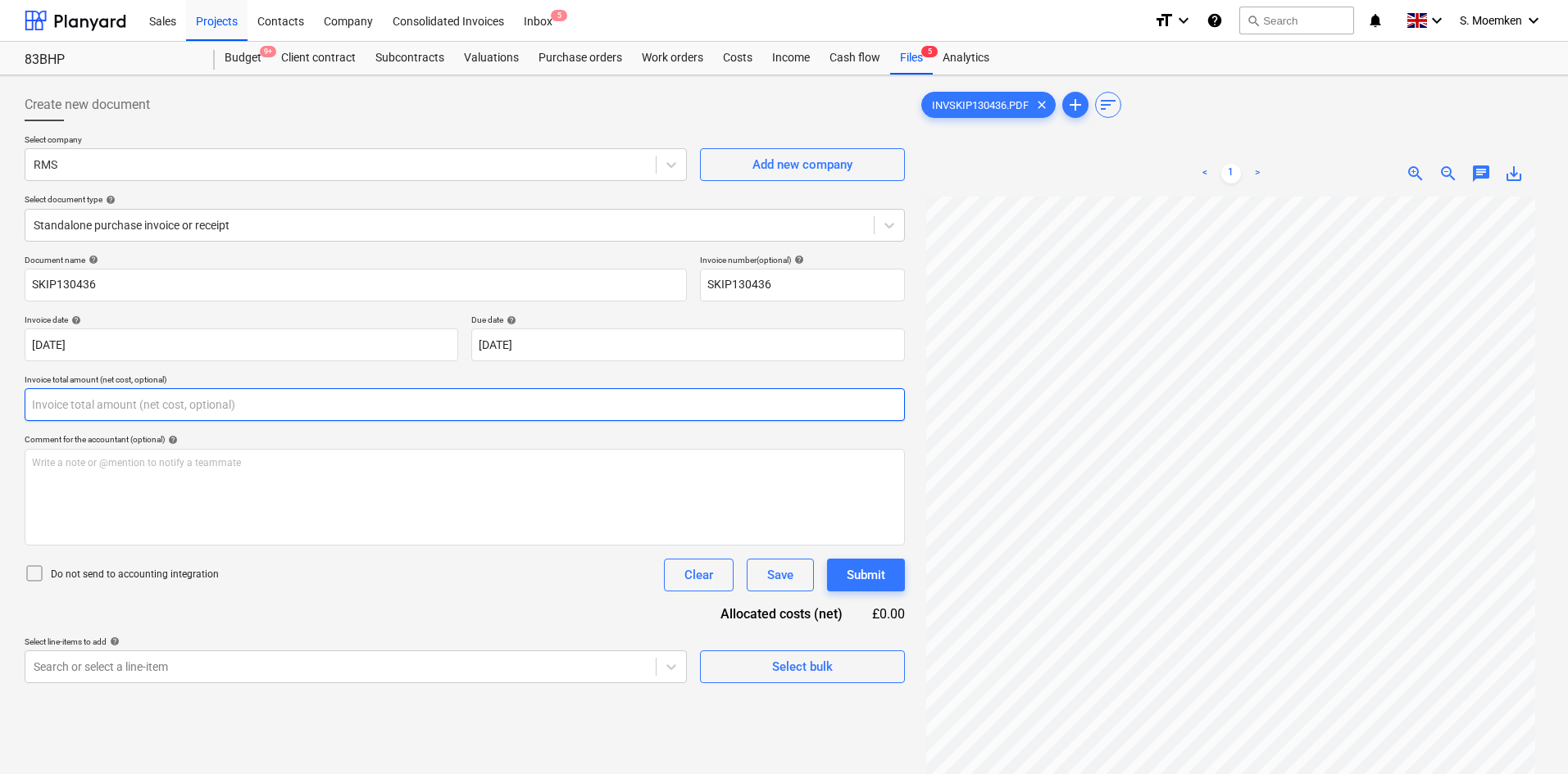
click at [198, 402] on input "text" at bounding box center [465, 404] width 880 height 32
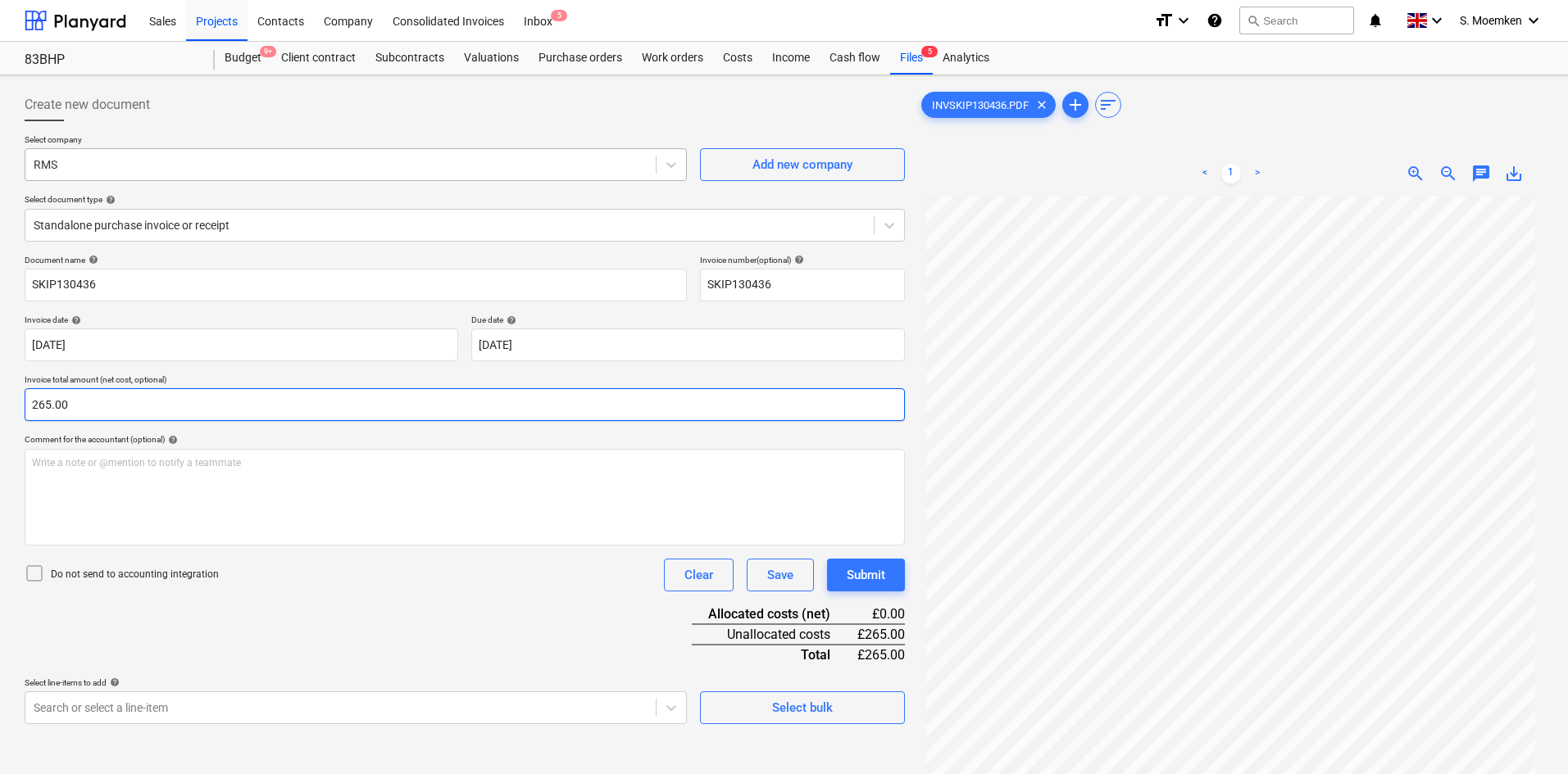
type input "265.00"
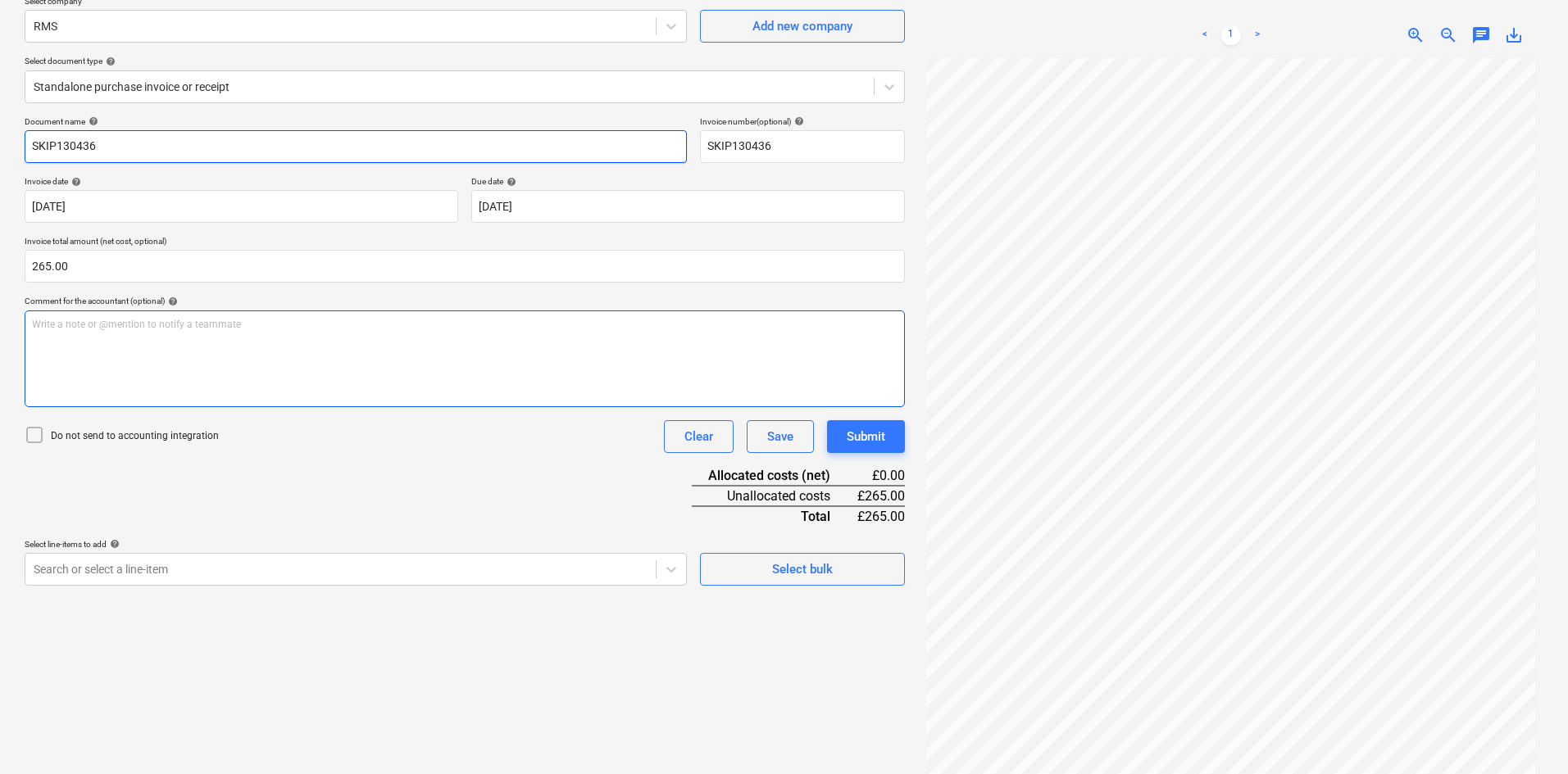
scroll to position [164, 0]
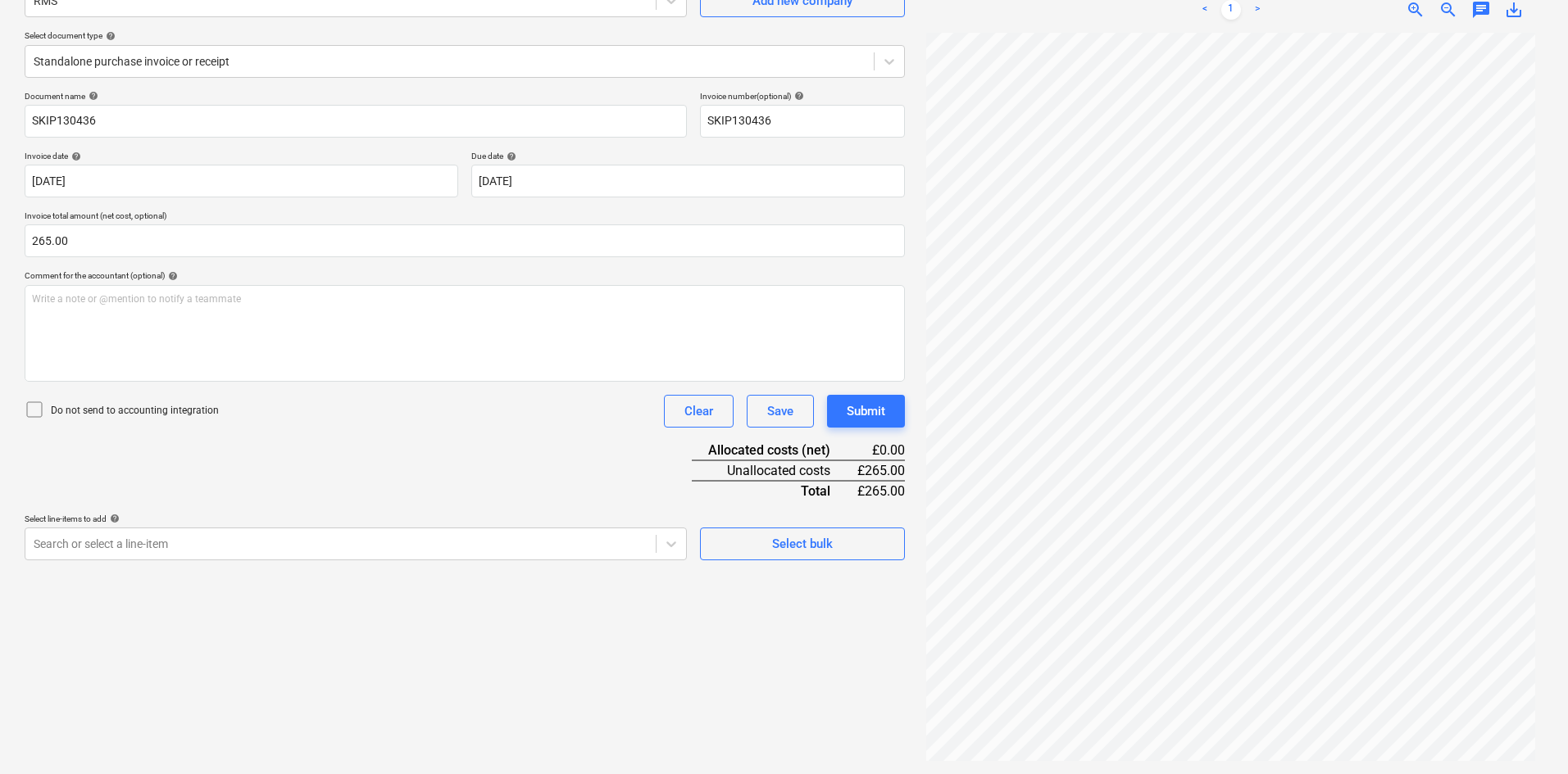
click at [35, 410] on icon at bounding box center [35, 410] width 20 height 20
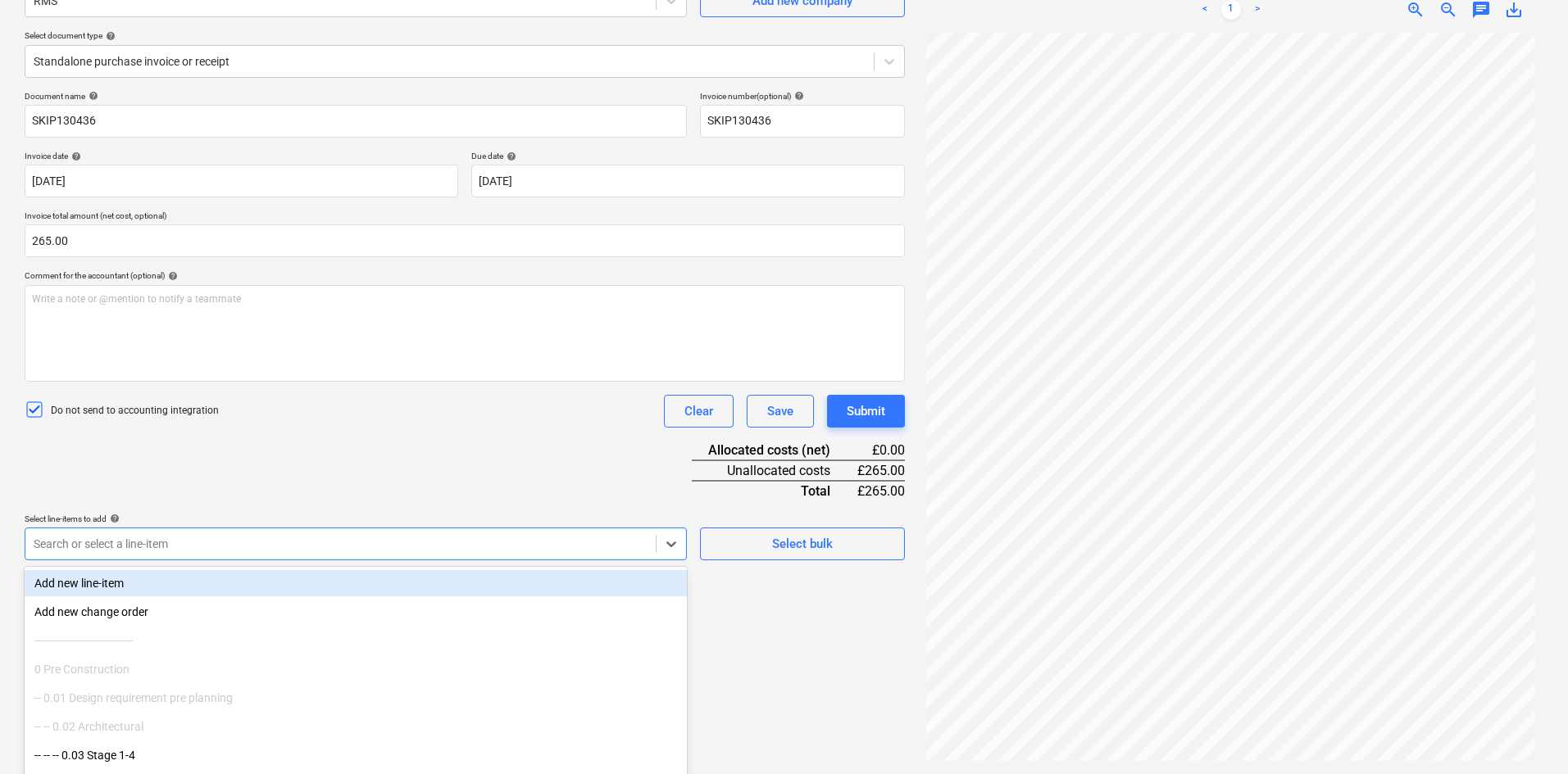
click at [329, 549] on body "Sales Projects Contacts Company Consolidated Invoices Inbox 5 format_size keybo…" at bounding box center [784, 223] width 1568 height 774
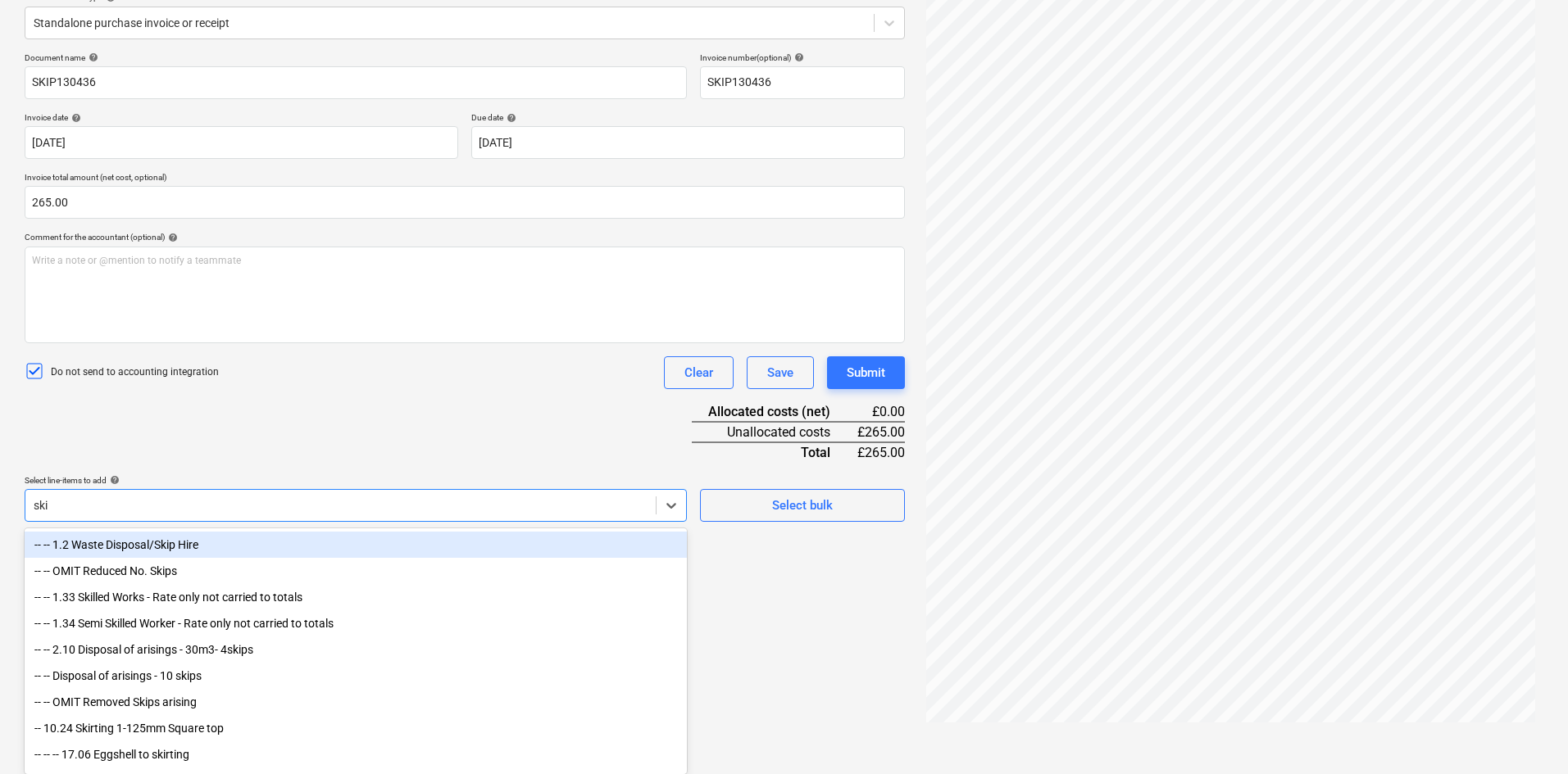
type input "skip"
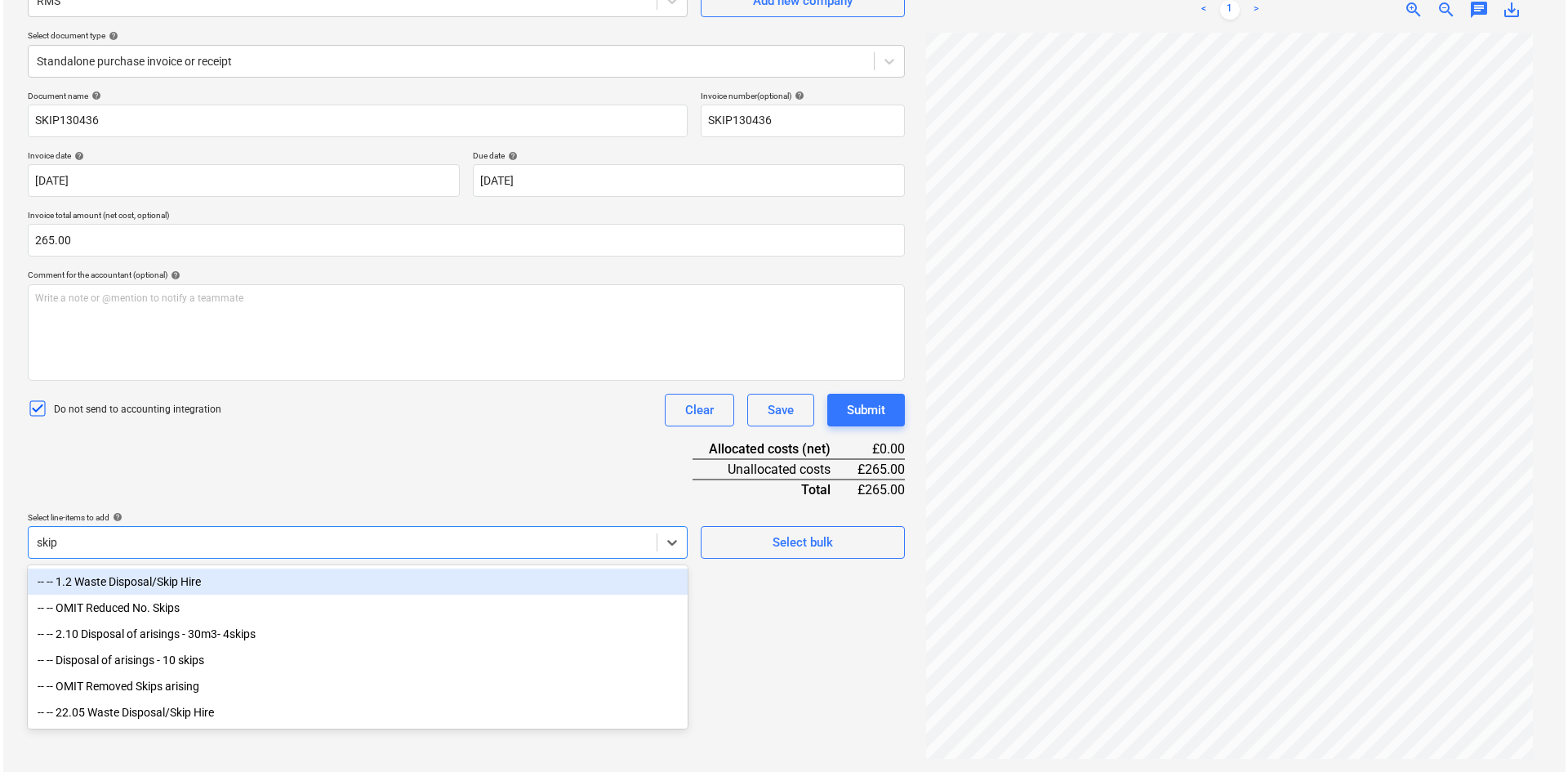
scroll to position [163, 0]
click at [294, 575] on div "-- -- 1.2 Waste Disposal/Skip Hire" at bounding box center [355, 582] width 660 height 27
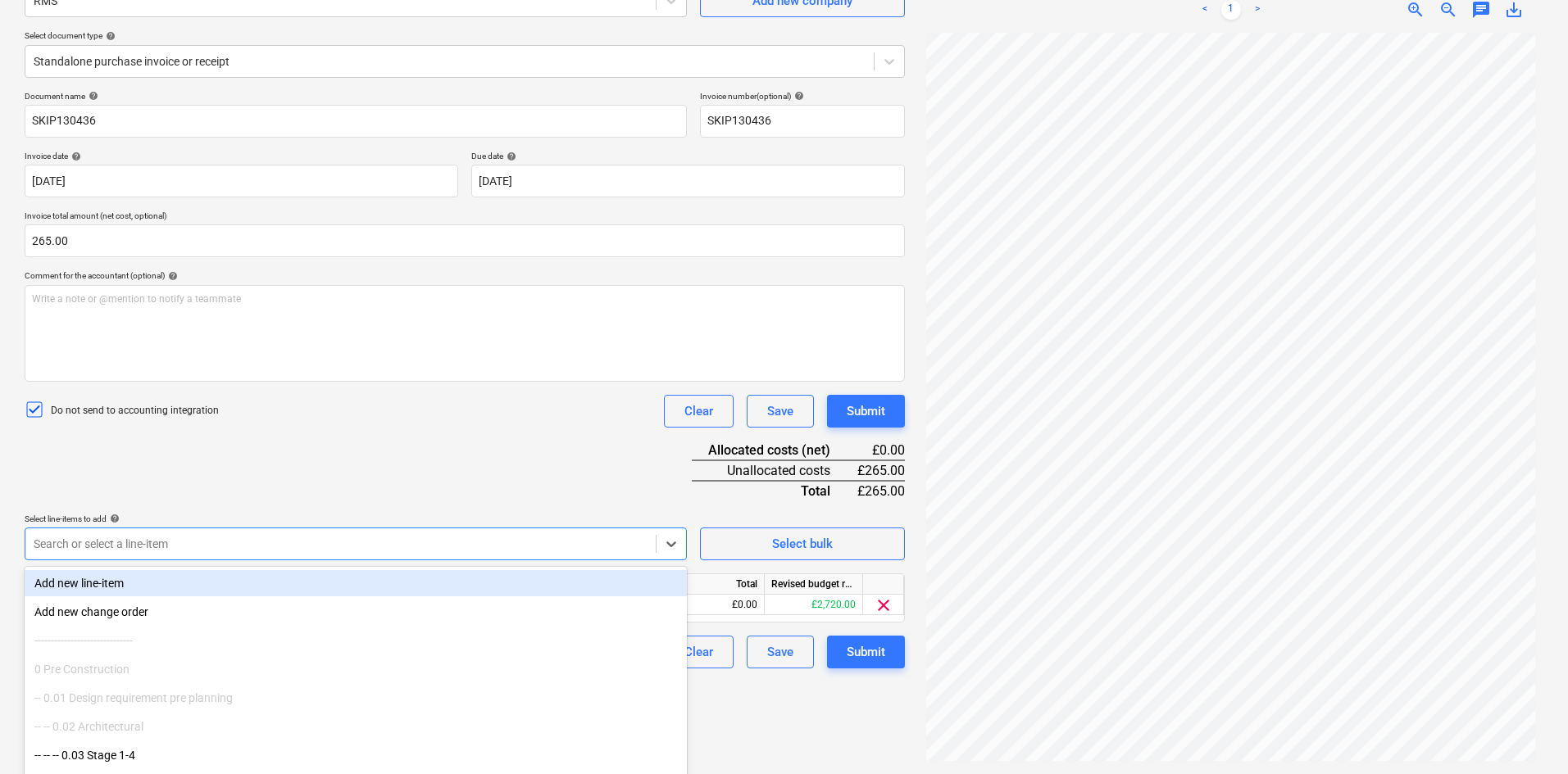
click at [473, 451] on div "Document name help SKIP130436 Invoice number (optional) help SKIP130436 Invoice…" at bounding box center [465, 379] width 880 height 578
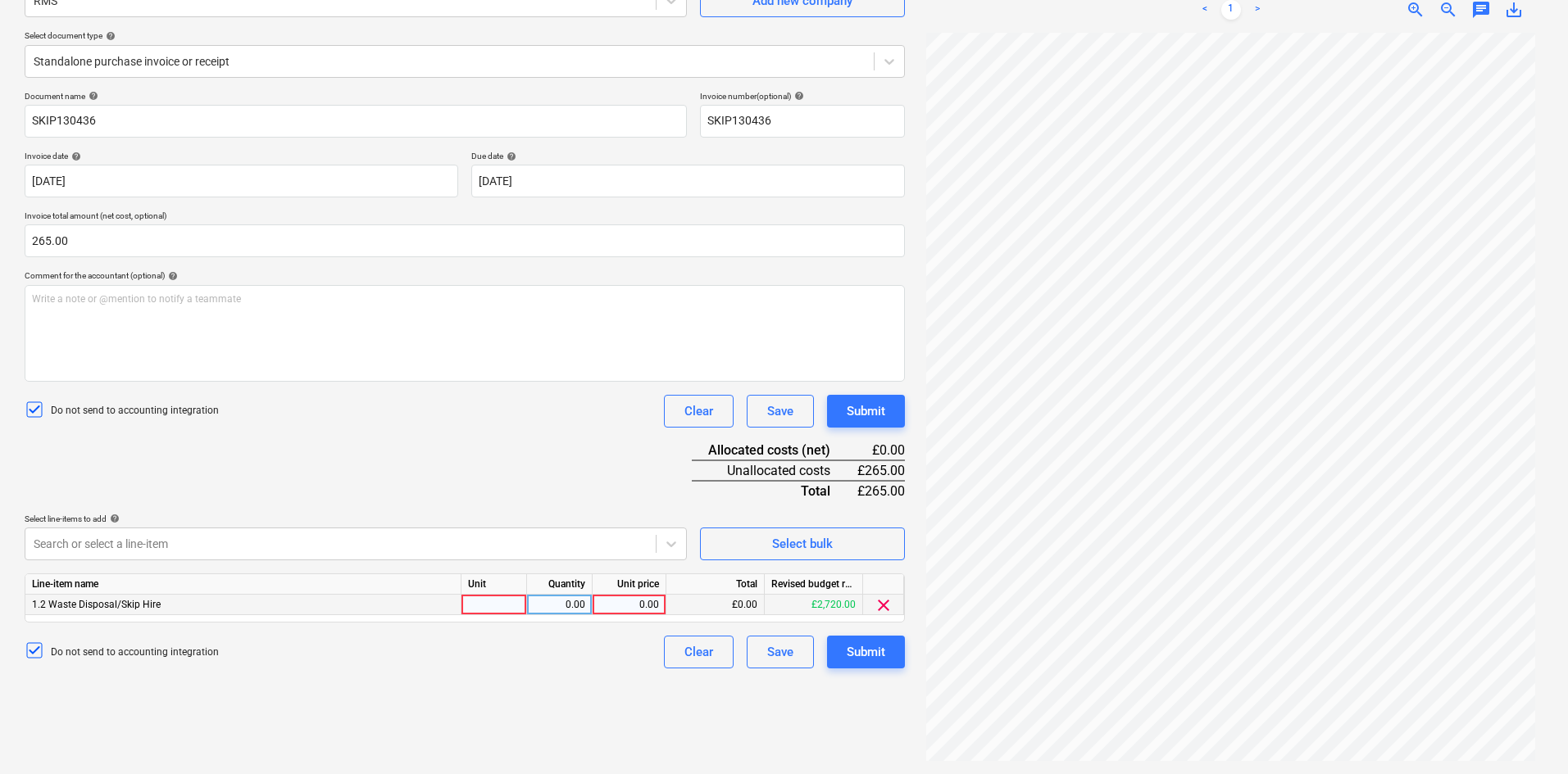
click at [493, 602] on div at bounding box center [494, 604] width 66 height 21
type input "Each"
type input "265.00"
click at [868, 657] on div "Submit" at bounding box center [866, 653] width 38 height 22
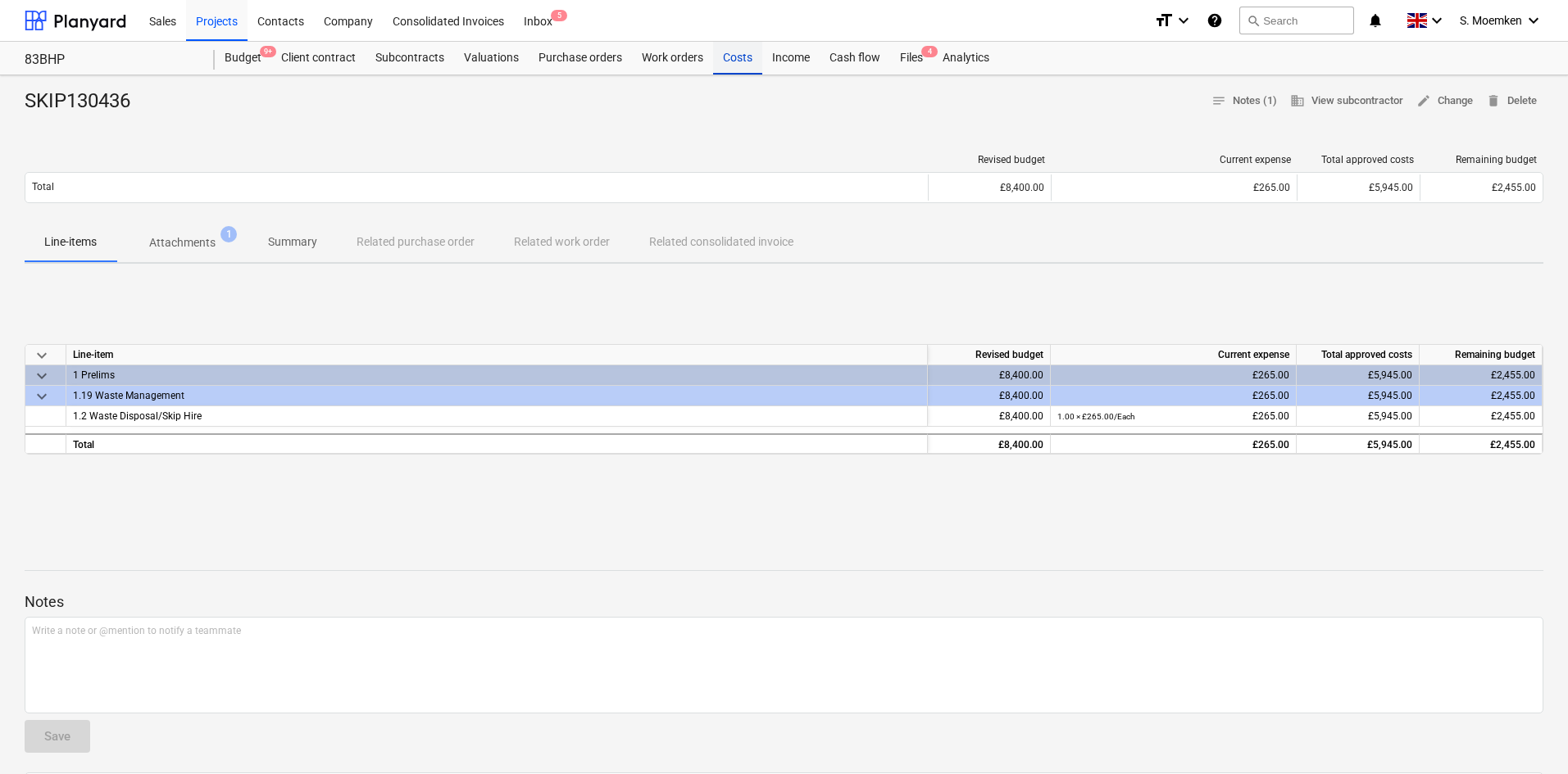
click at [730, 57] on div "Costs" at bounding box center [737, 57] width 49 height 32
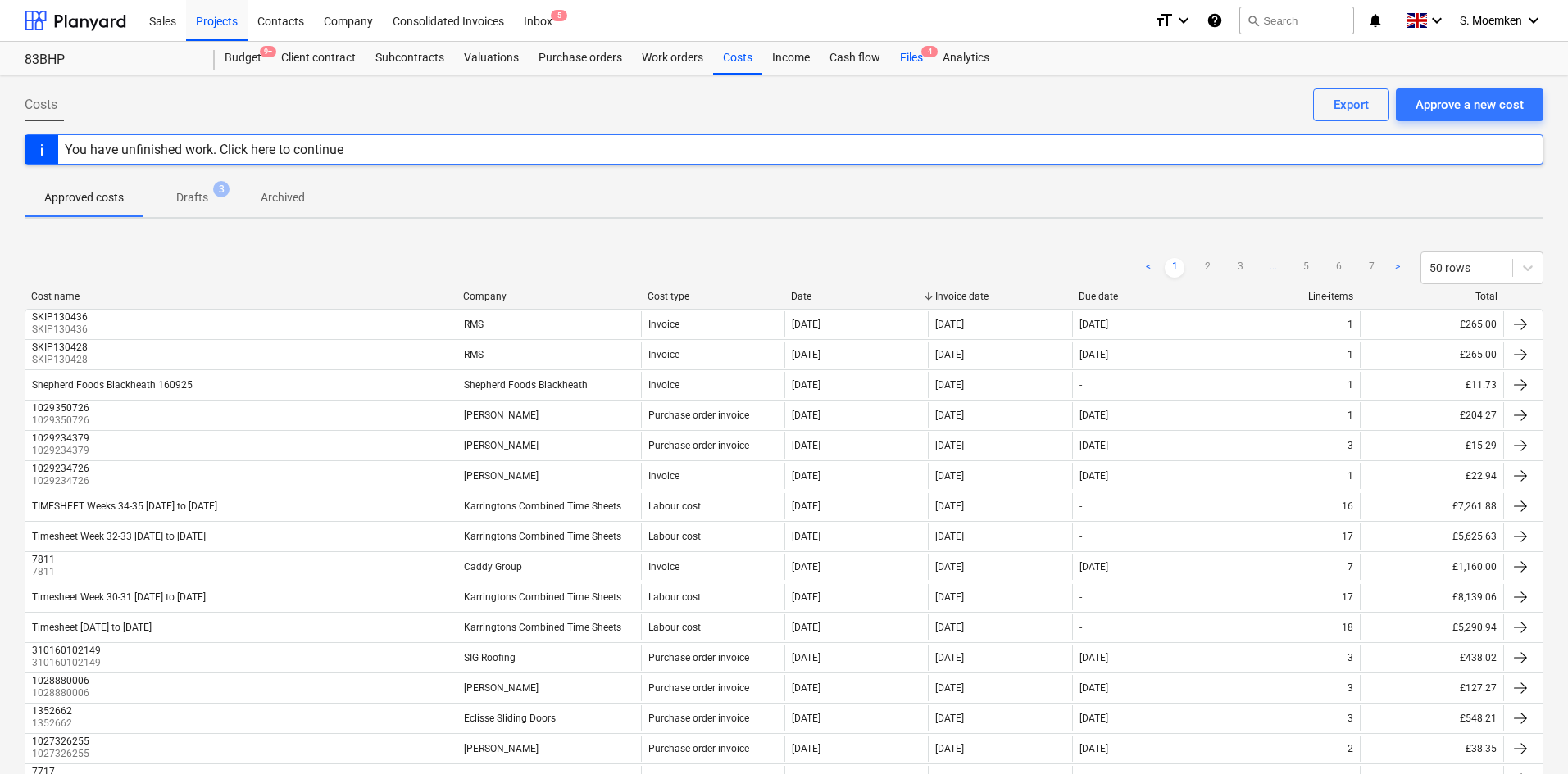
click at [915, 50] on div "Files 4" at bounding box center [911, 57] width 42 height 32
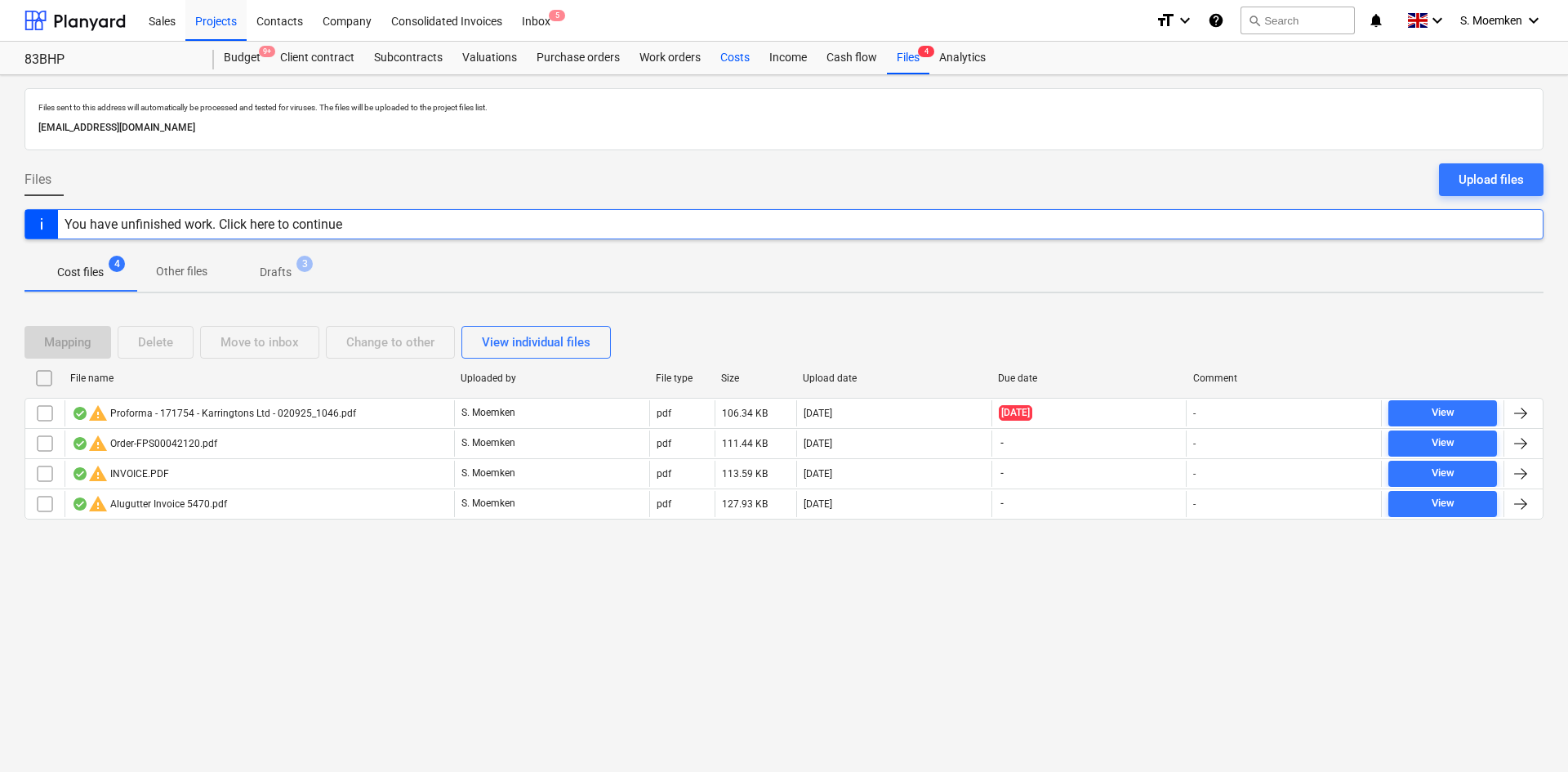
click at [730, 53] on div "Costs" at bounding box center [734, 57] width 49 height 32
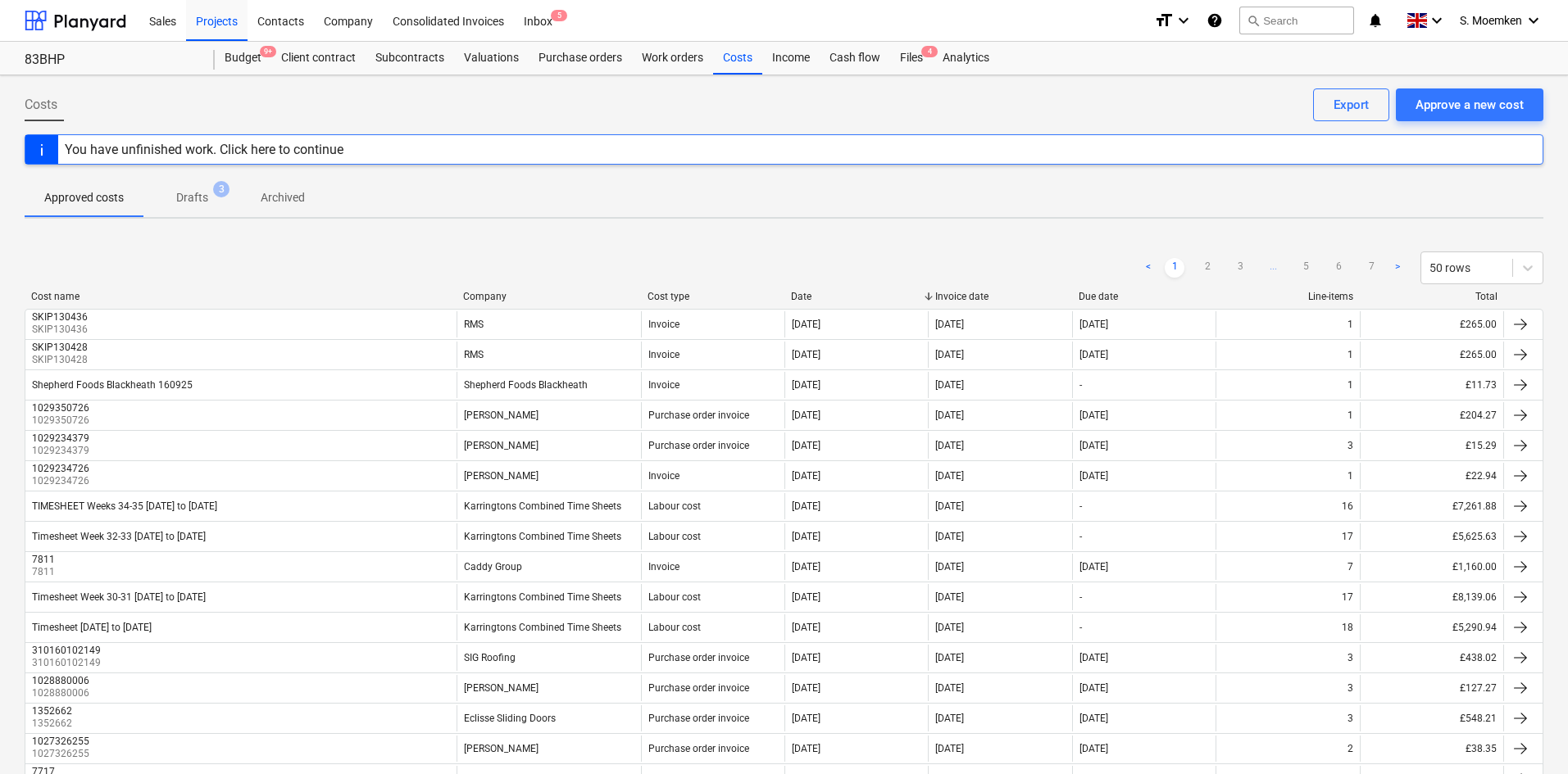
click at [183, 195] on p "Drafts" at bounding box center [192, 198] width 32 height 17
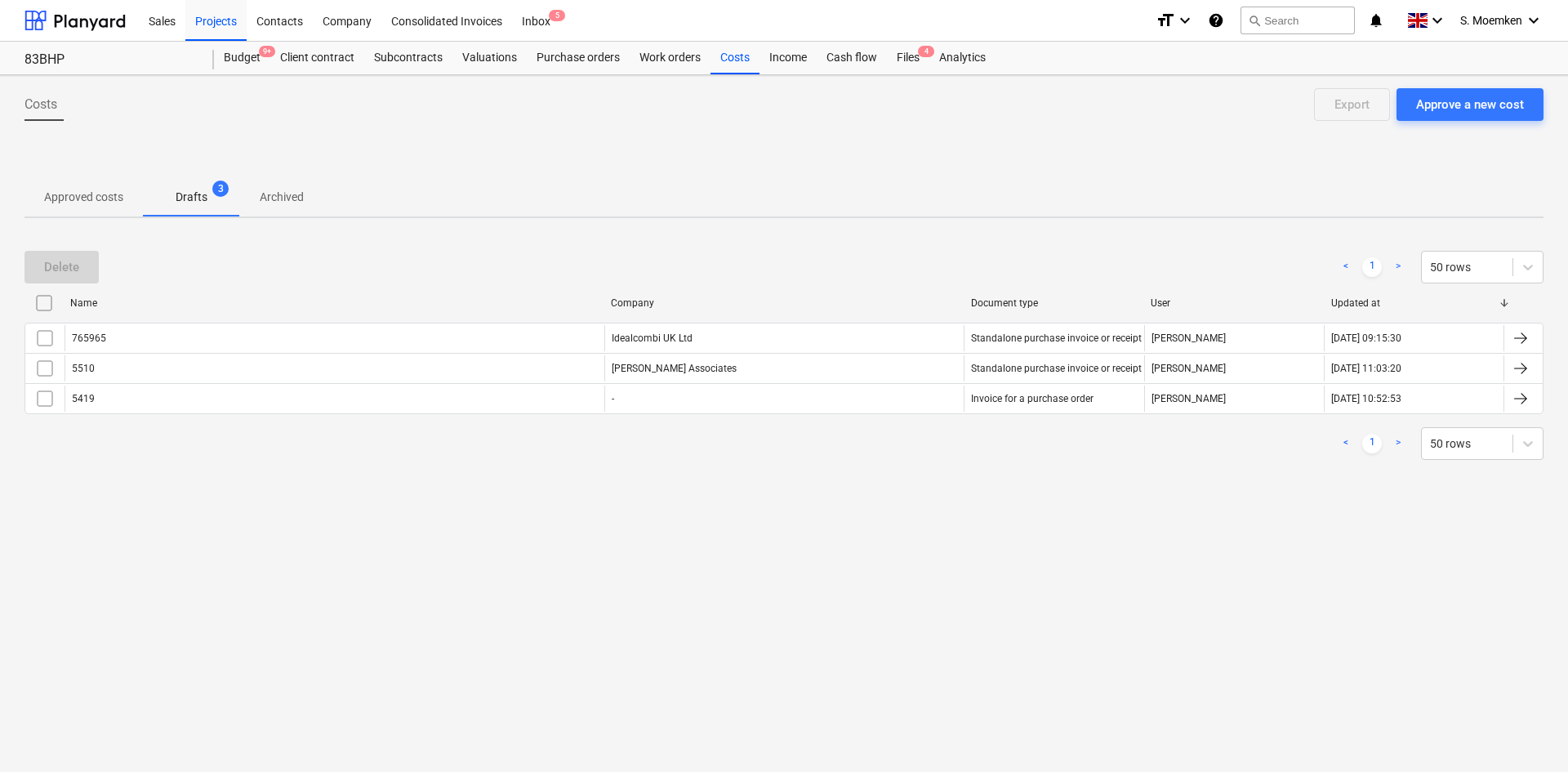
click at [69, 190] on p "Approved costs" at bounding box center [84, 197] width 80 height 17
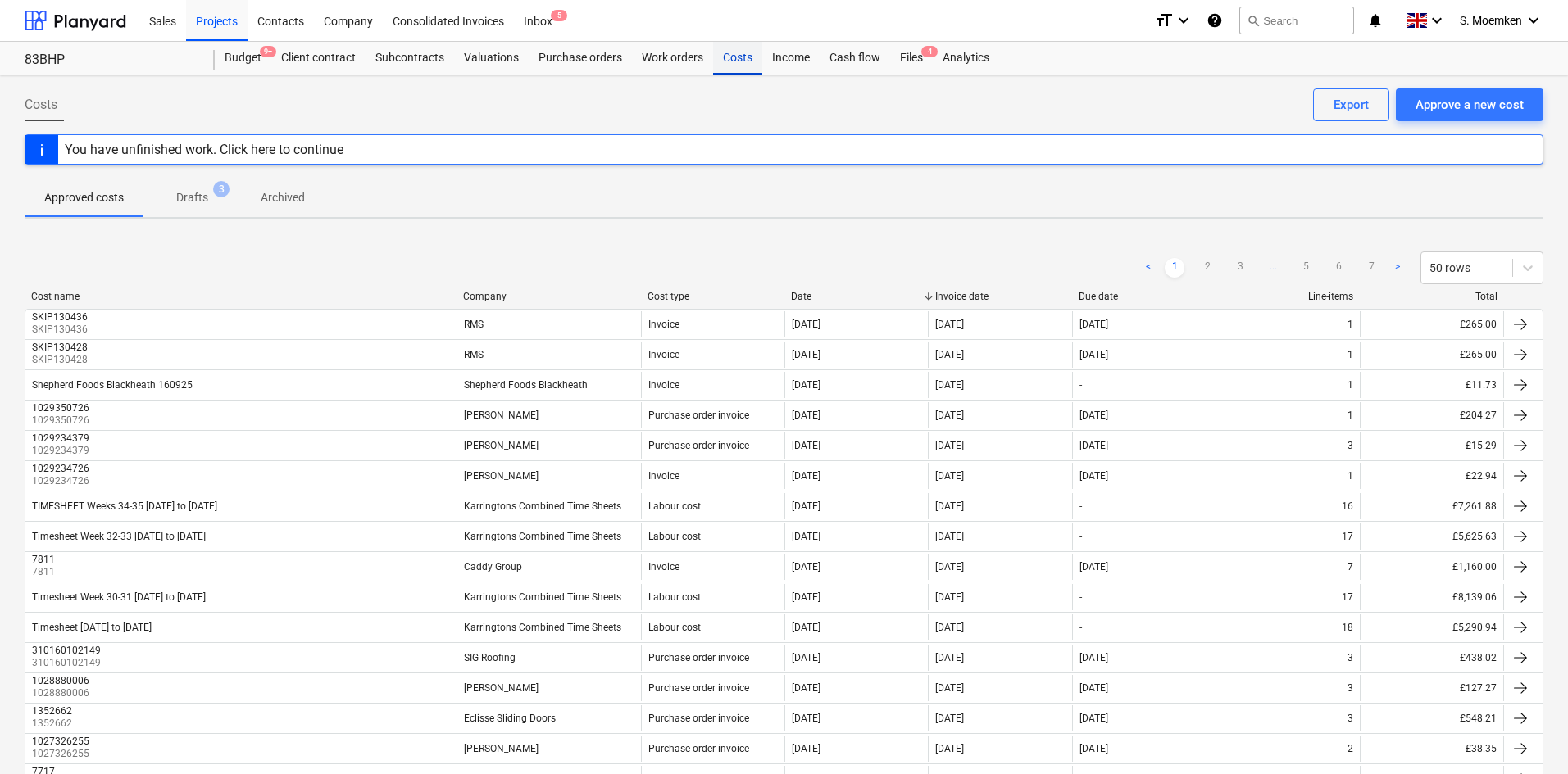
click at [737, 51] on div "Costs" at bounding box center [737, 57] width 49 height 32
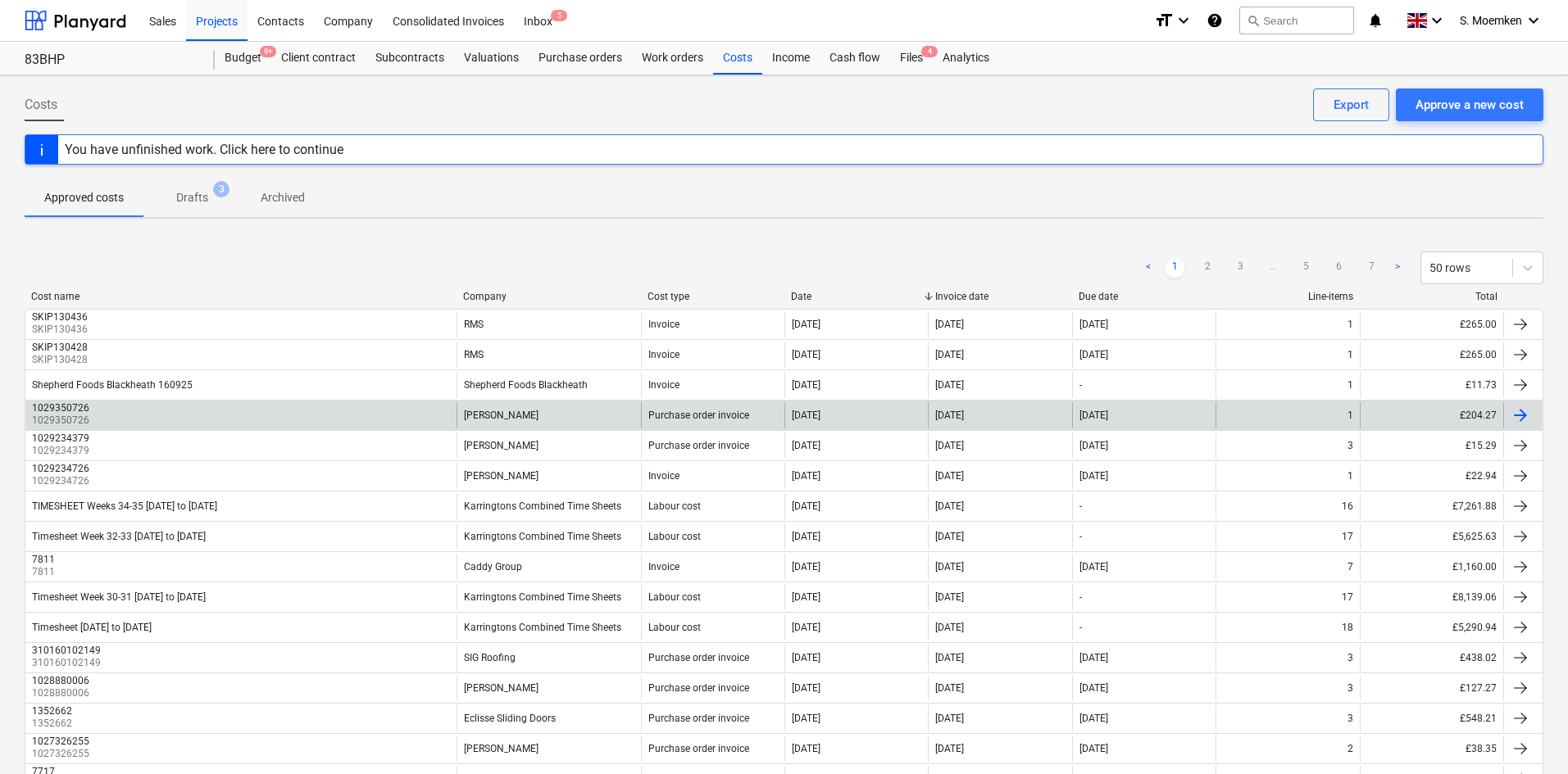
click at [89, 419] on p "1029350726" at bounding box center [62, 421] width 61 height 14
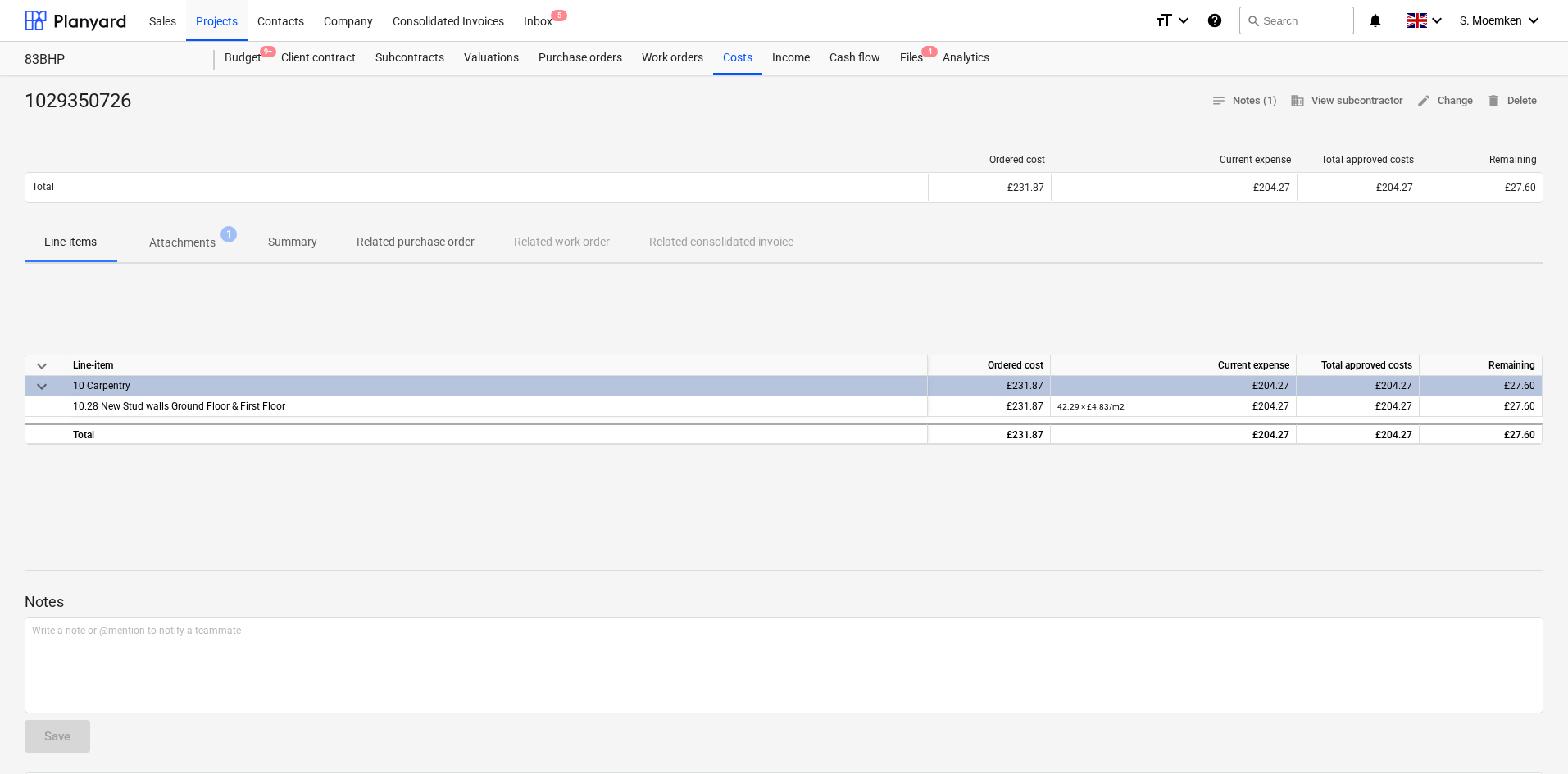
click at [196, 235] on p "Attachments" at bounding box center [182, 243] width 67 height 17
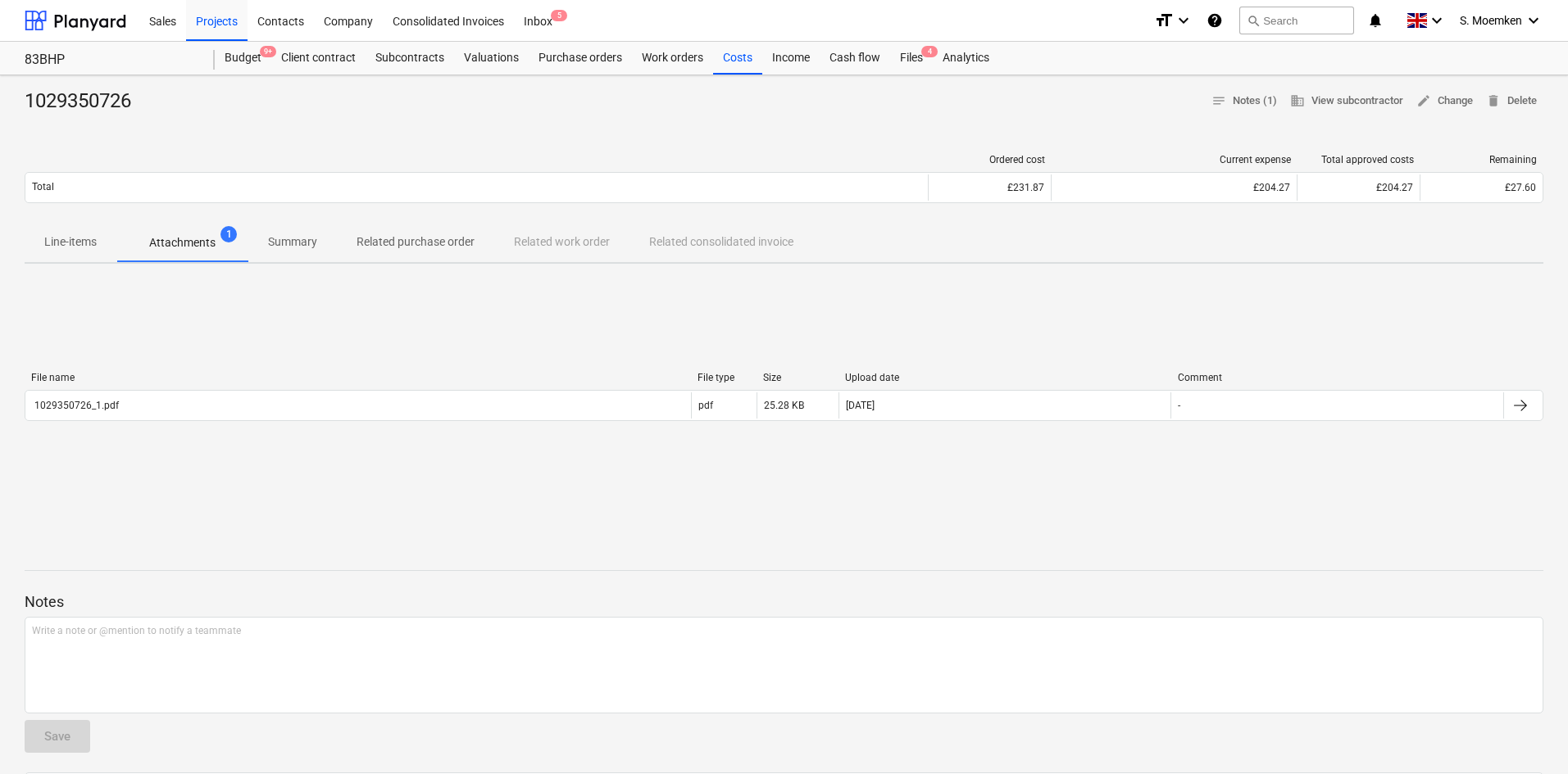
click at [193, 242] on p "Attachments" at bounding box center [182, 243] width 67 height 17
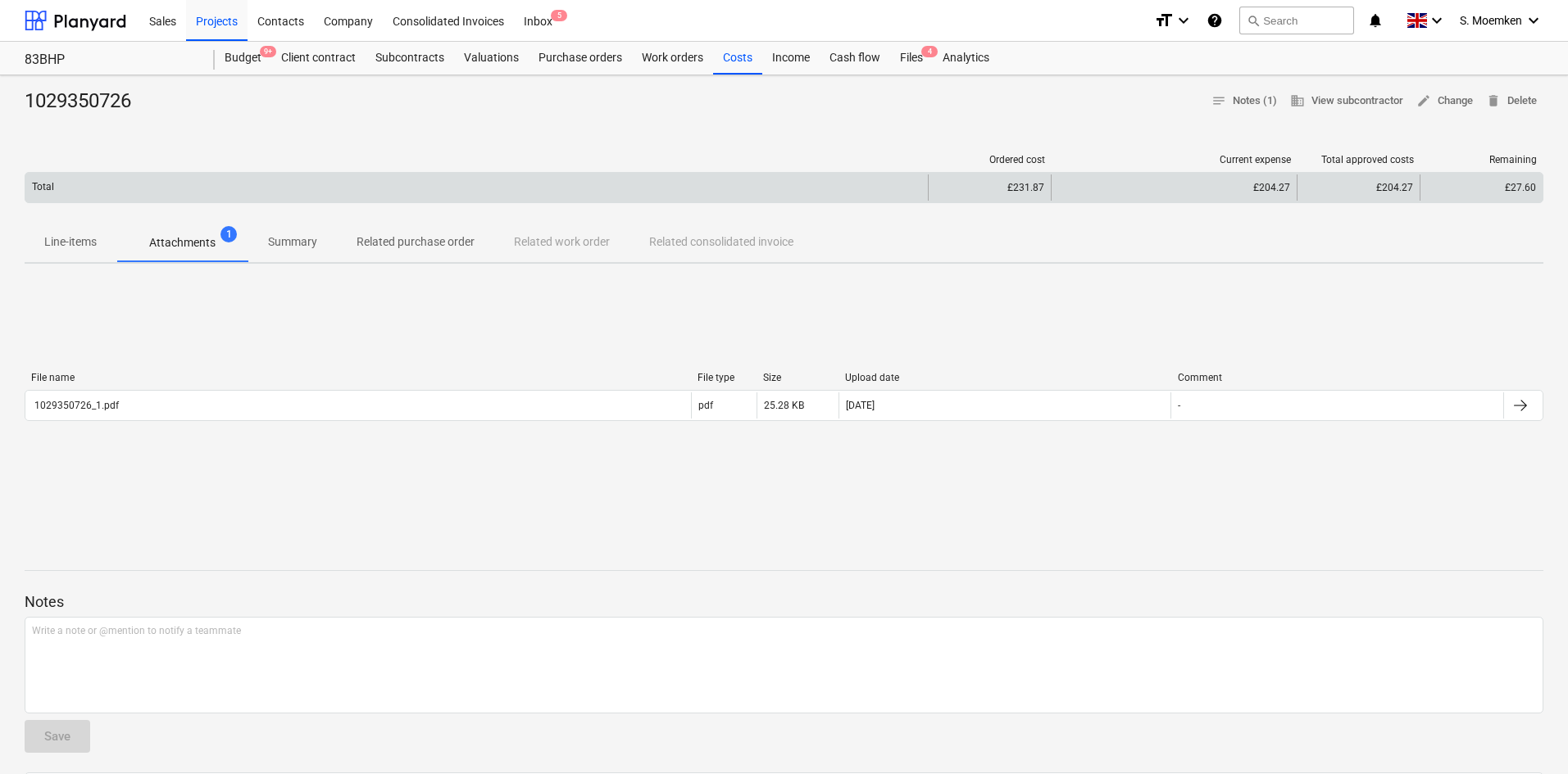
click at [970, 182] on div "£231.87" at bounding box center [989, 188] width 109 height 12
click at [1028, 190] on div "£231.87" at bounding box center [989, 188] width 109 height 12
click at [1038, 189] on div "£231.87" at bounding box center [989, 188] width 109 height 12
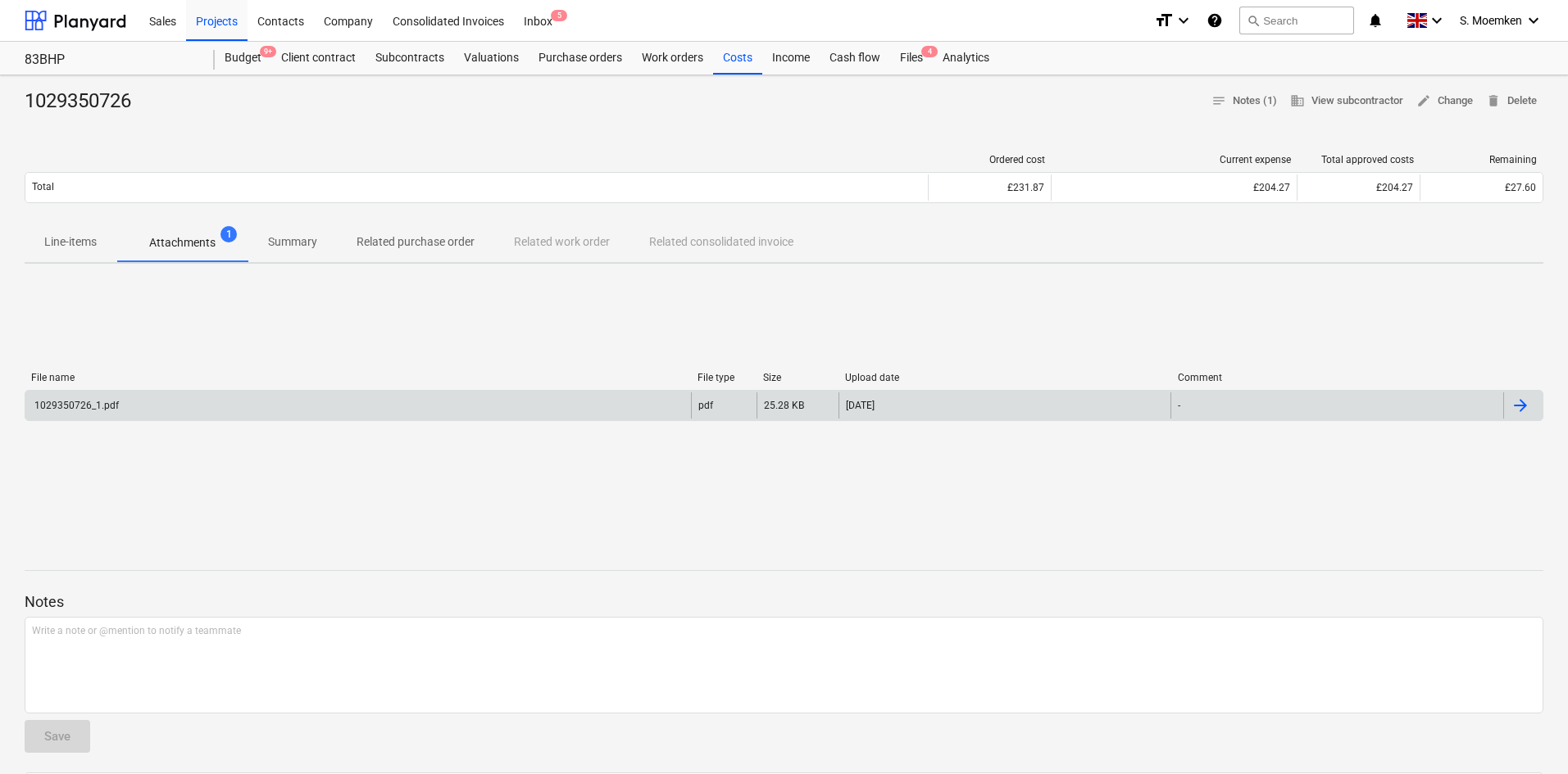
click at [172, 397] on div "1029350726_1.pdf" at bounding box center [359, 406] width 665 height 27
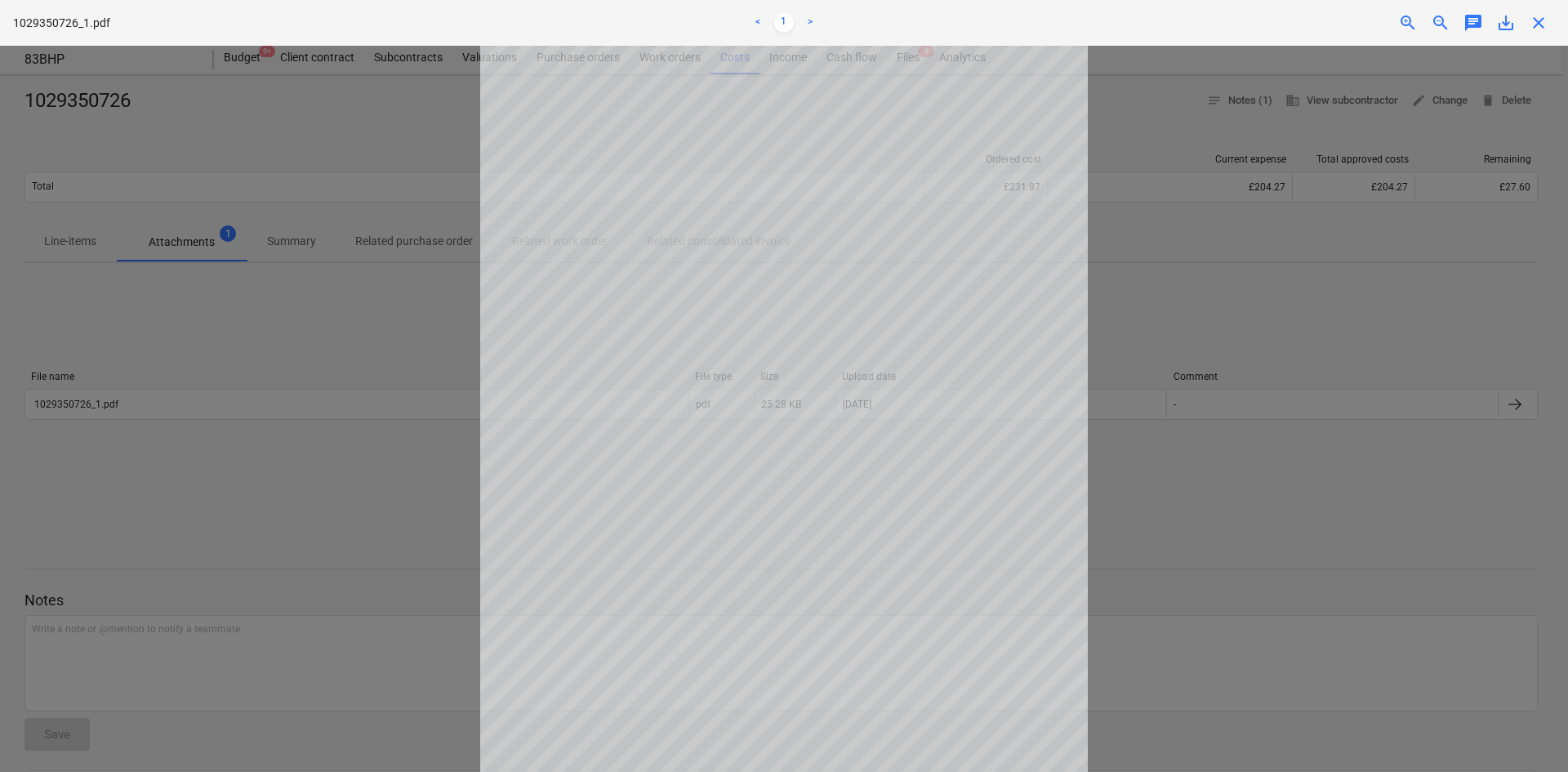
click at [385, 274] on div at bounding box center [784, 409] width 1568 height 726
click at [1541, 17] on span "close" at bounding box center [1539, 23] width 20 height 20
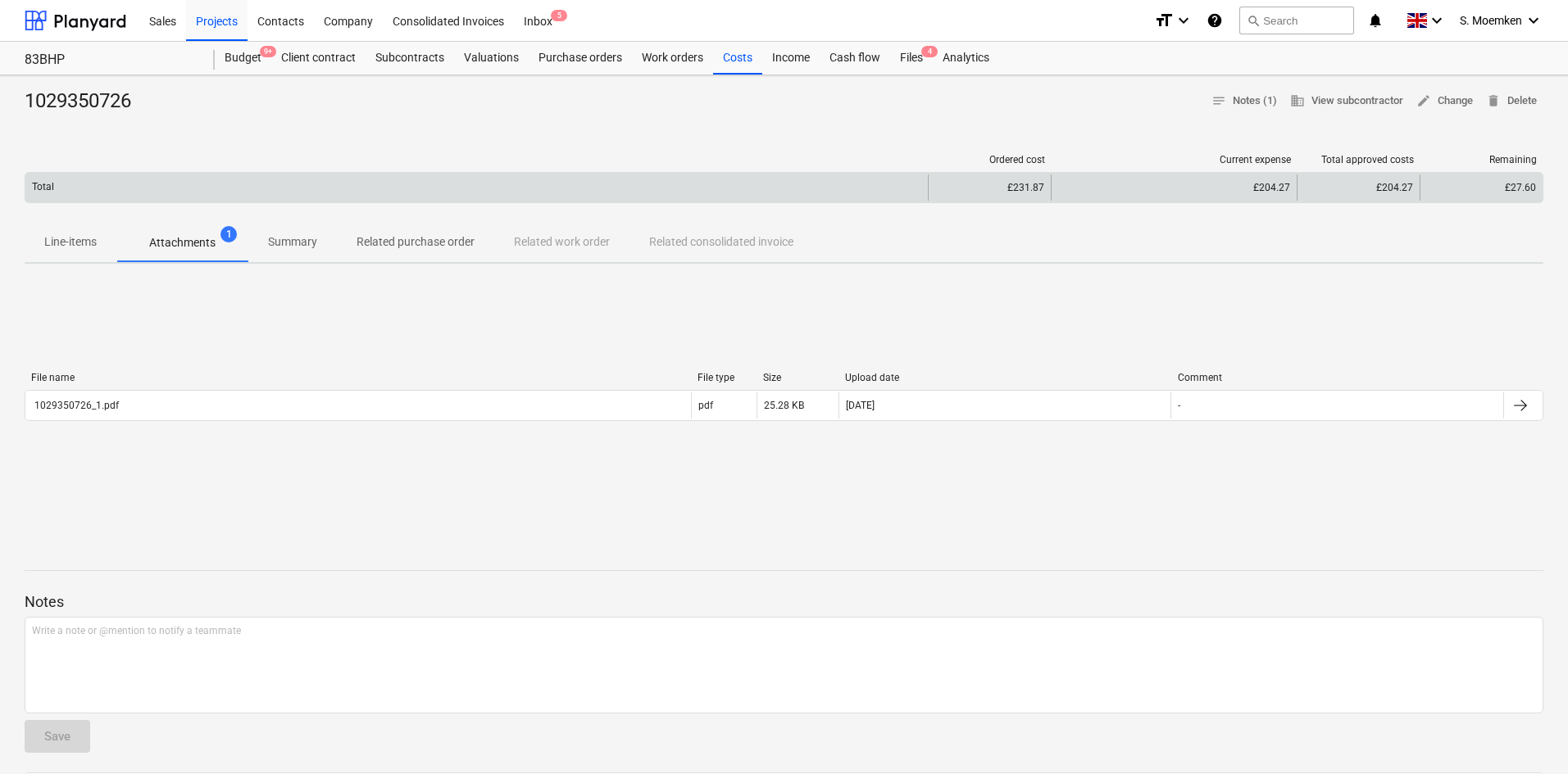
click at [987, 191] on div "£231.87" at bounding box center [989, 188] width 109 height 12
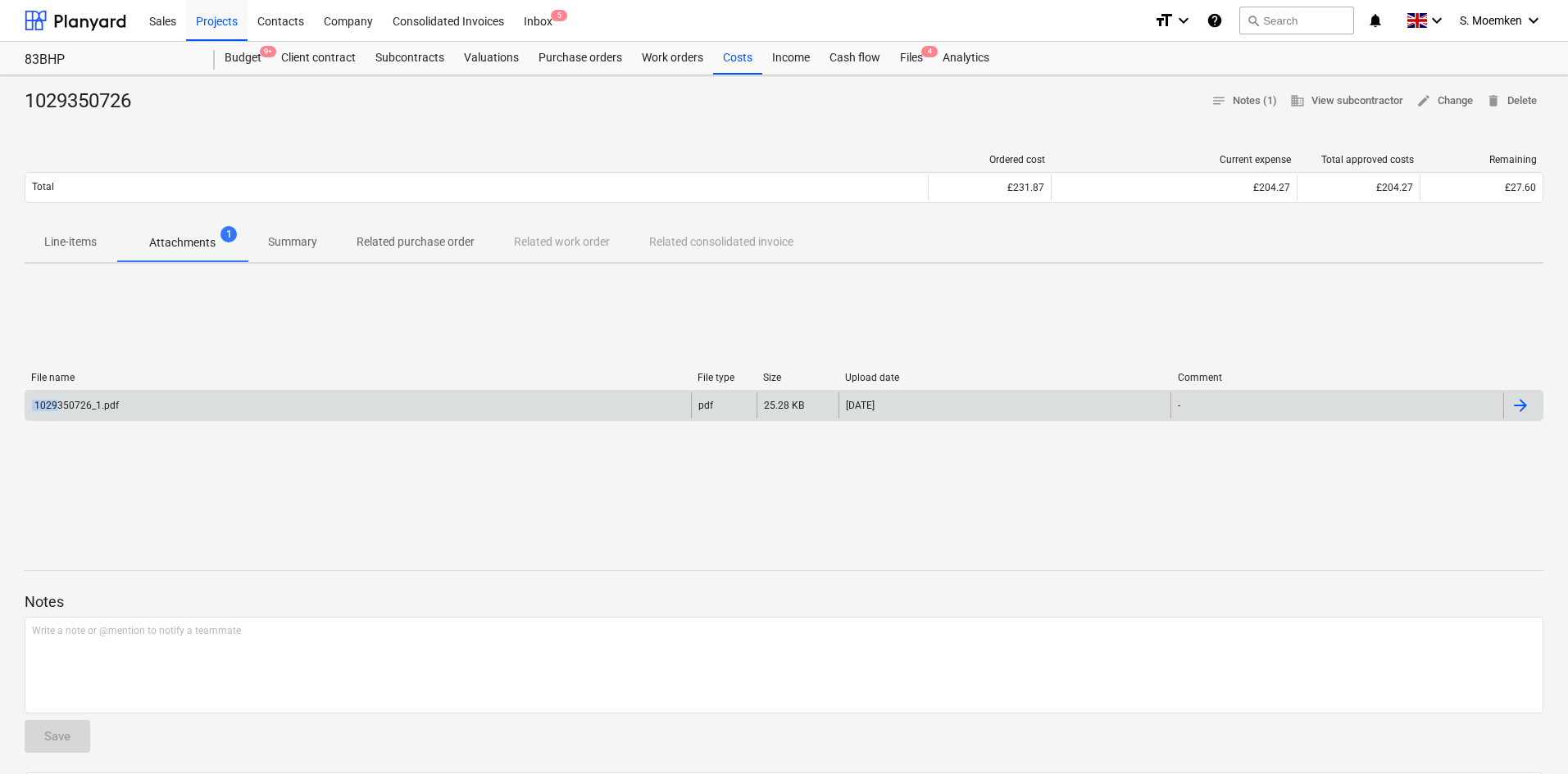
drag, startPoint x: 22, startPoint y: 346, endPoint x: 59, endPoint y: 407, distance: 71.3
click at [59, 407] on div "1029350726 notes Notes (1) business View subcontractor edit Change delete Delet…" at bounding box center [784, 517] width 1568 height 884
click at [59, 407] on div "1029350726_1.pdf" at bounding box center [75, 406] width 87 height 12
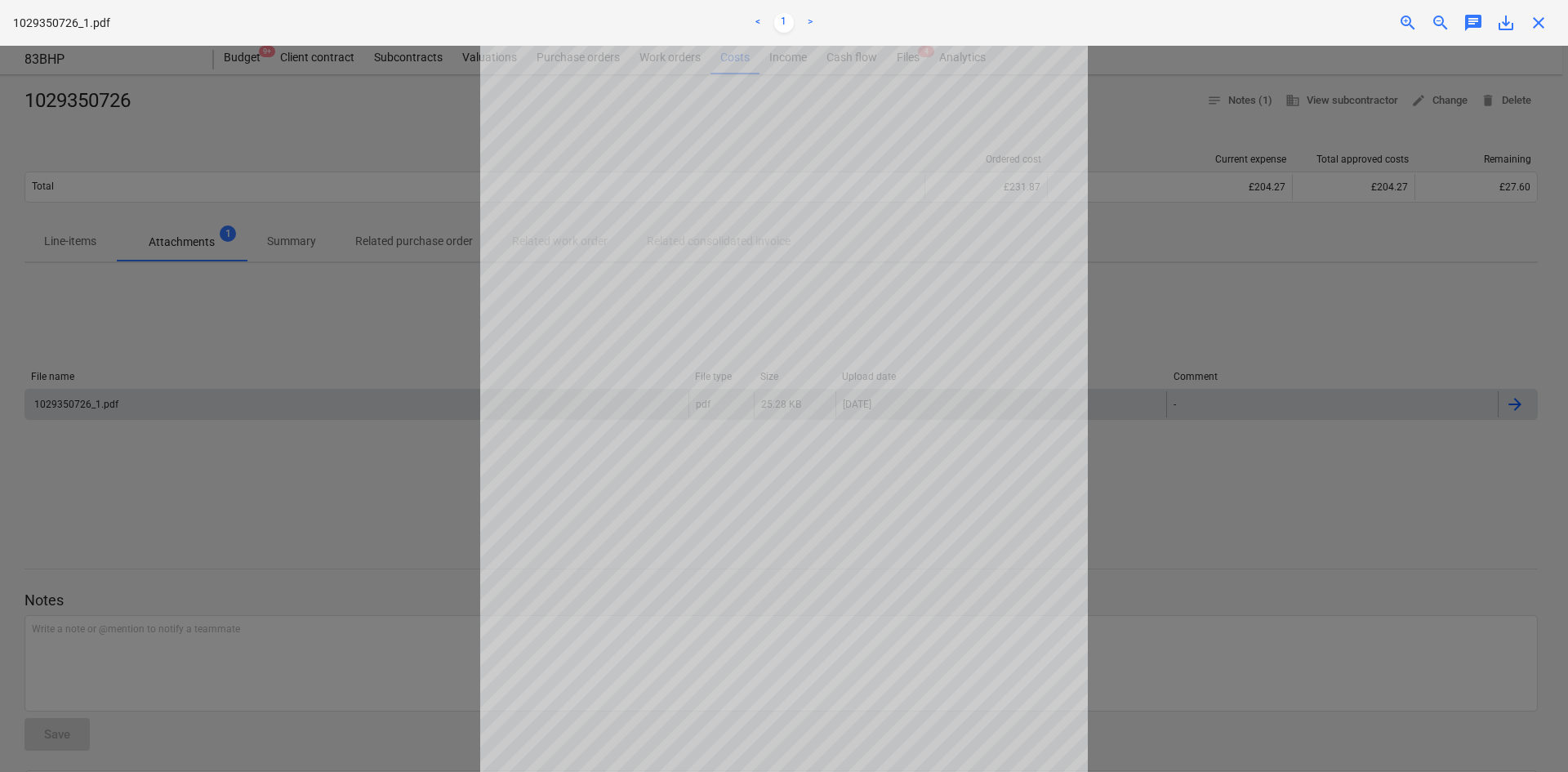
click at [1541, 26] on span "close" at bounding box center [1539, 23] width 20 height 20
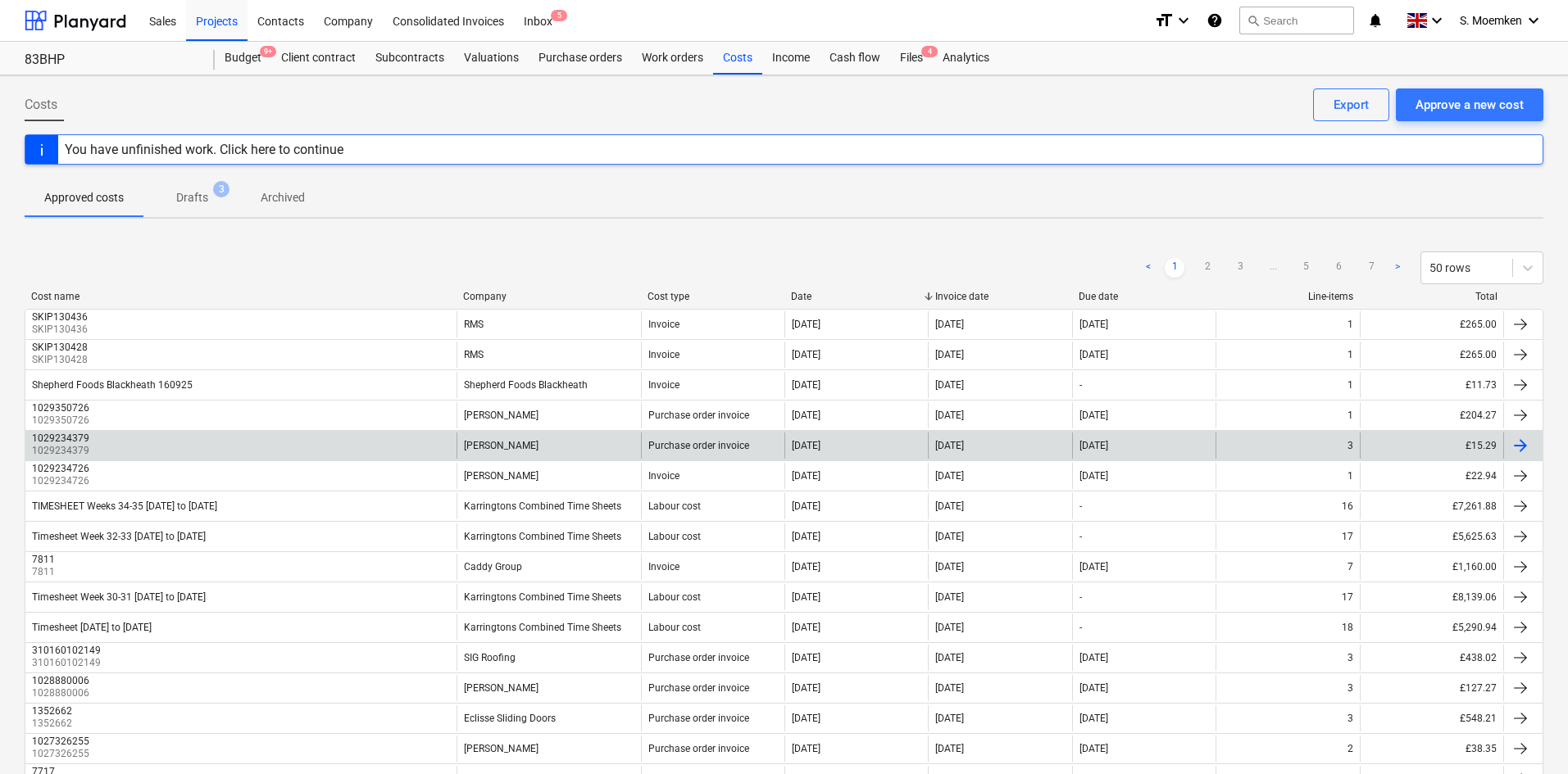
click at [348, 441] on div "1029234379 1029234379" at bounding box center [241, 446] width 431 height 27
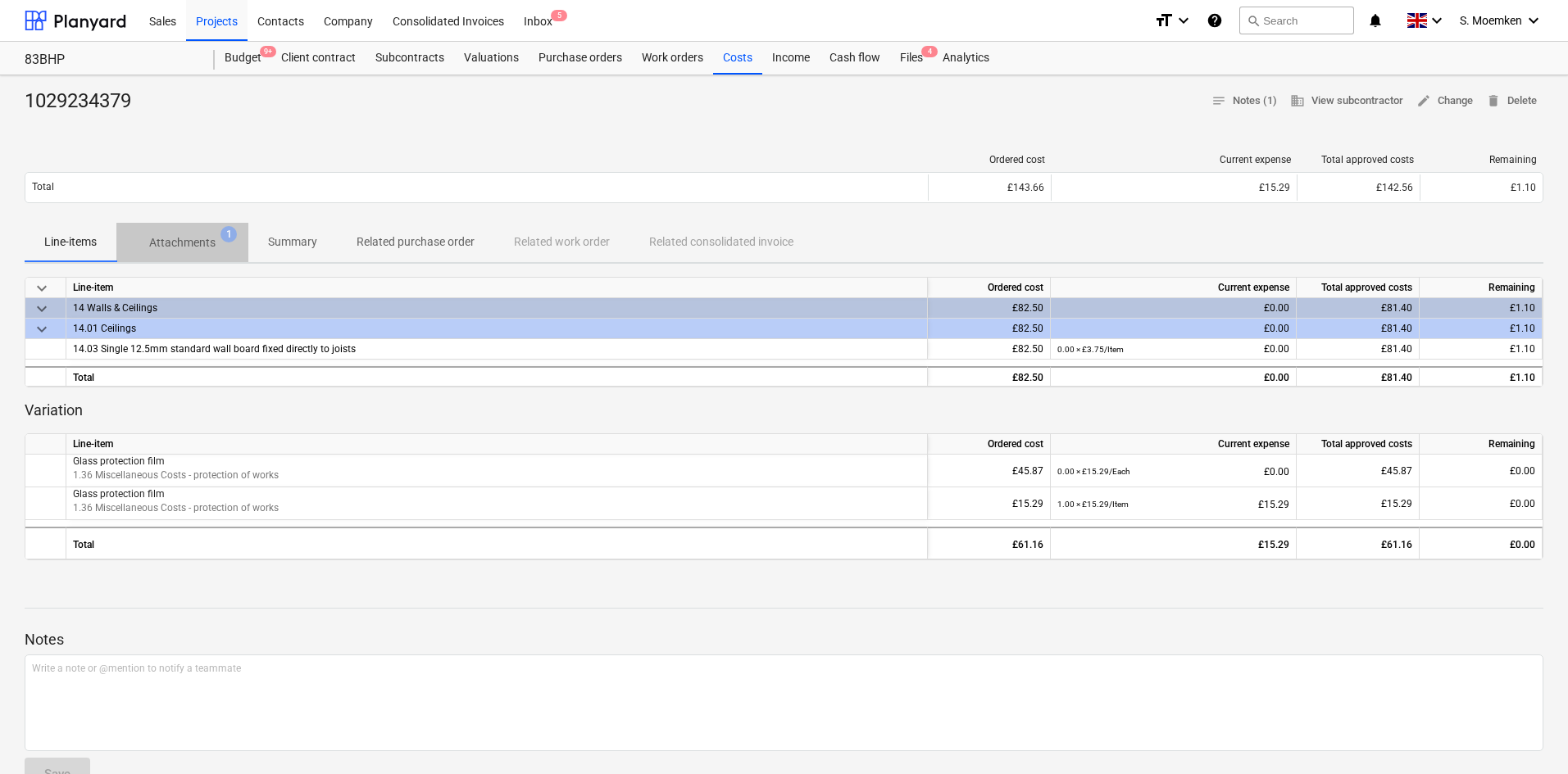
click at [162, 243] on p "Attachments" at bounding box center [182, 243] width 67 height 17
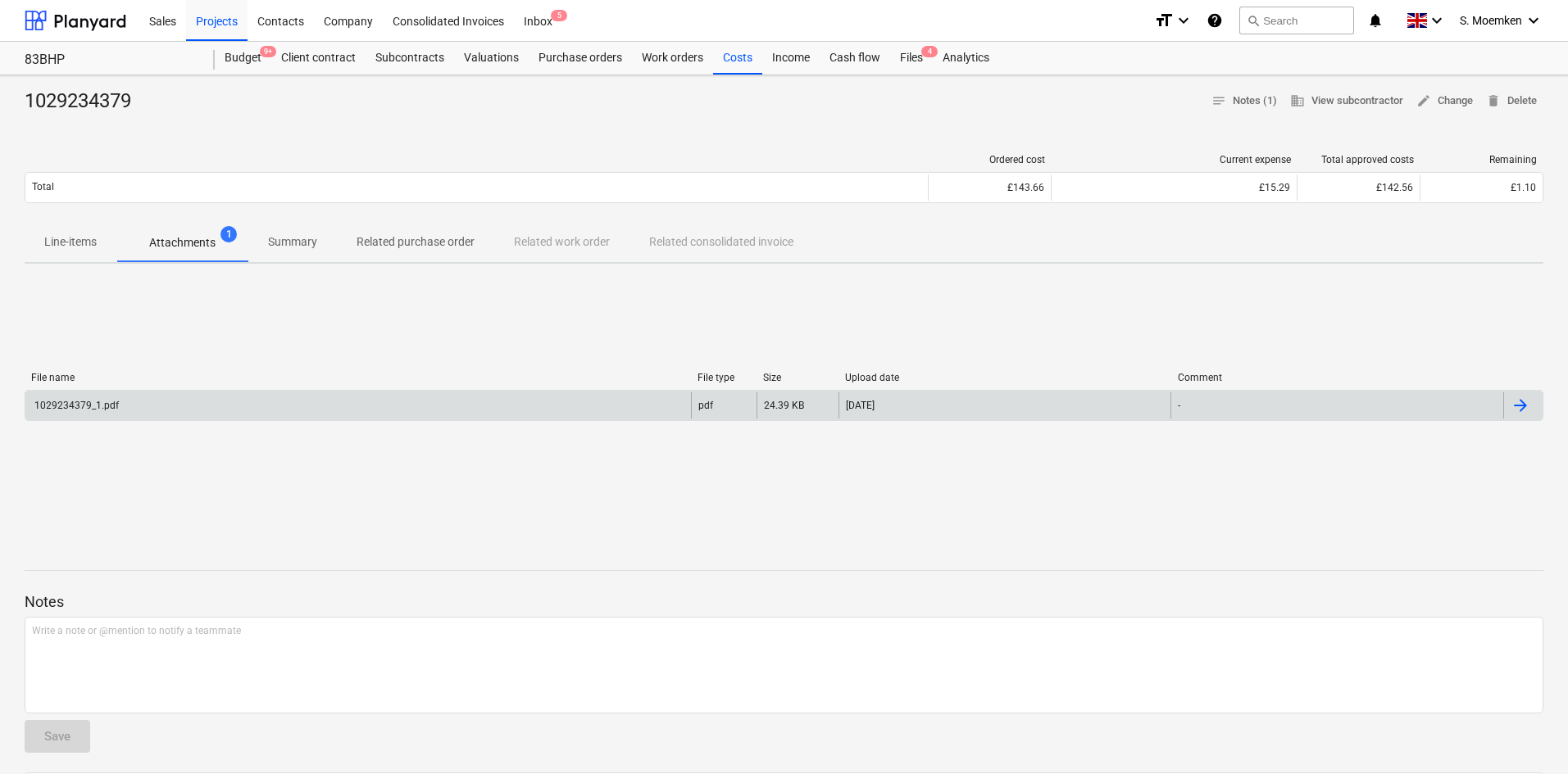
click at [149, 412] on div "1029234379_1.pdf" at bounding box center [359, 406] width 665 height 27
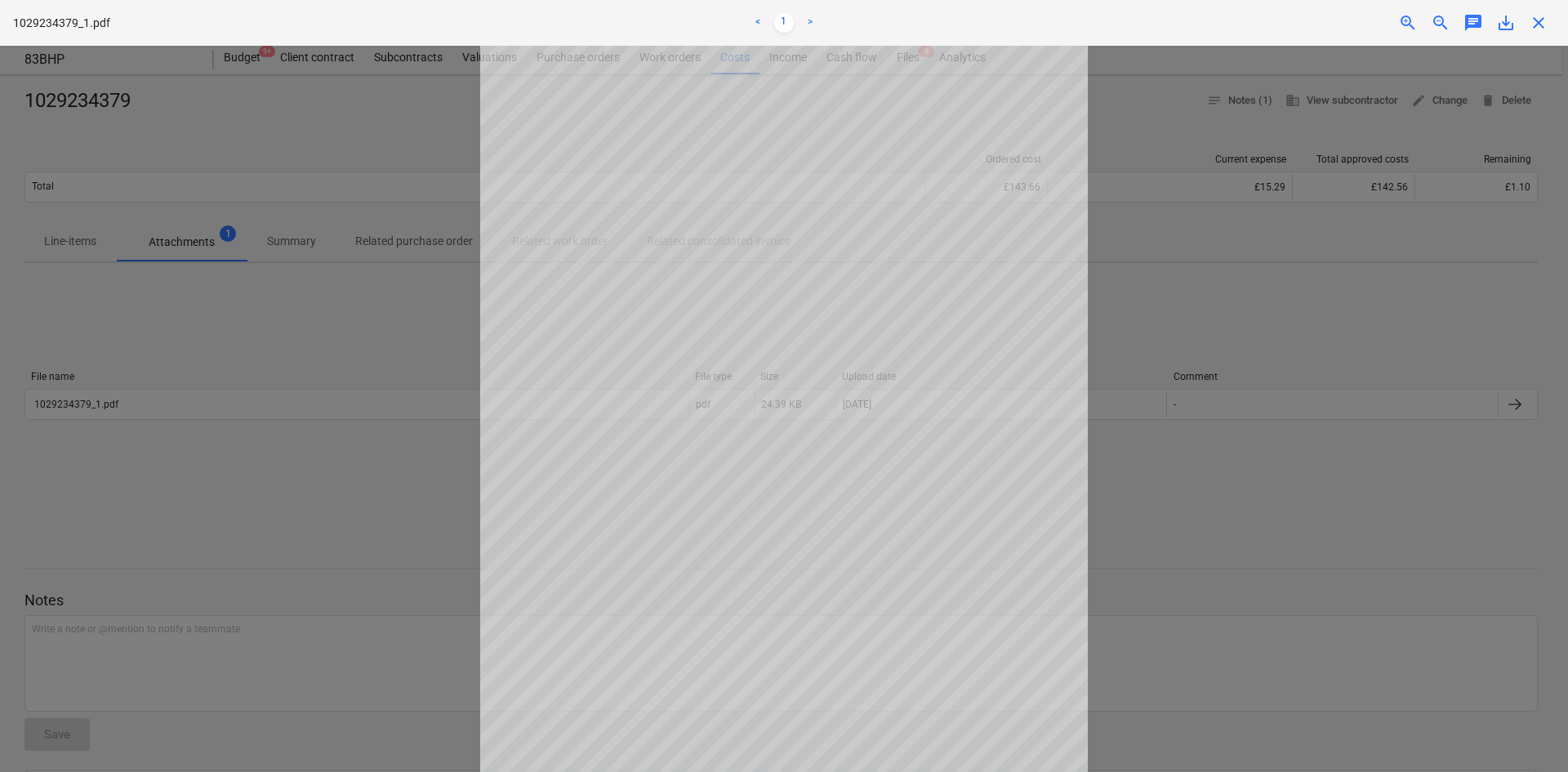
click at [1548, 13] on span "close" at bounding box center [1539, 23] width 20 height 20
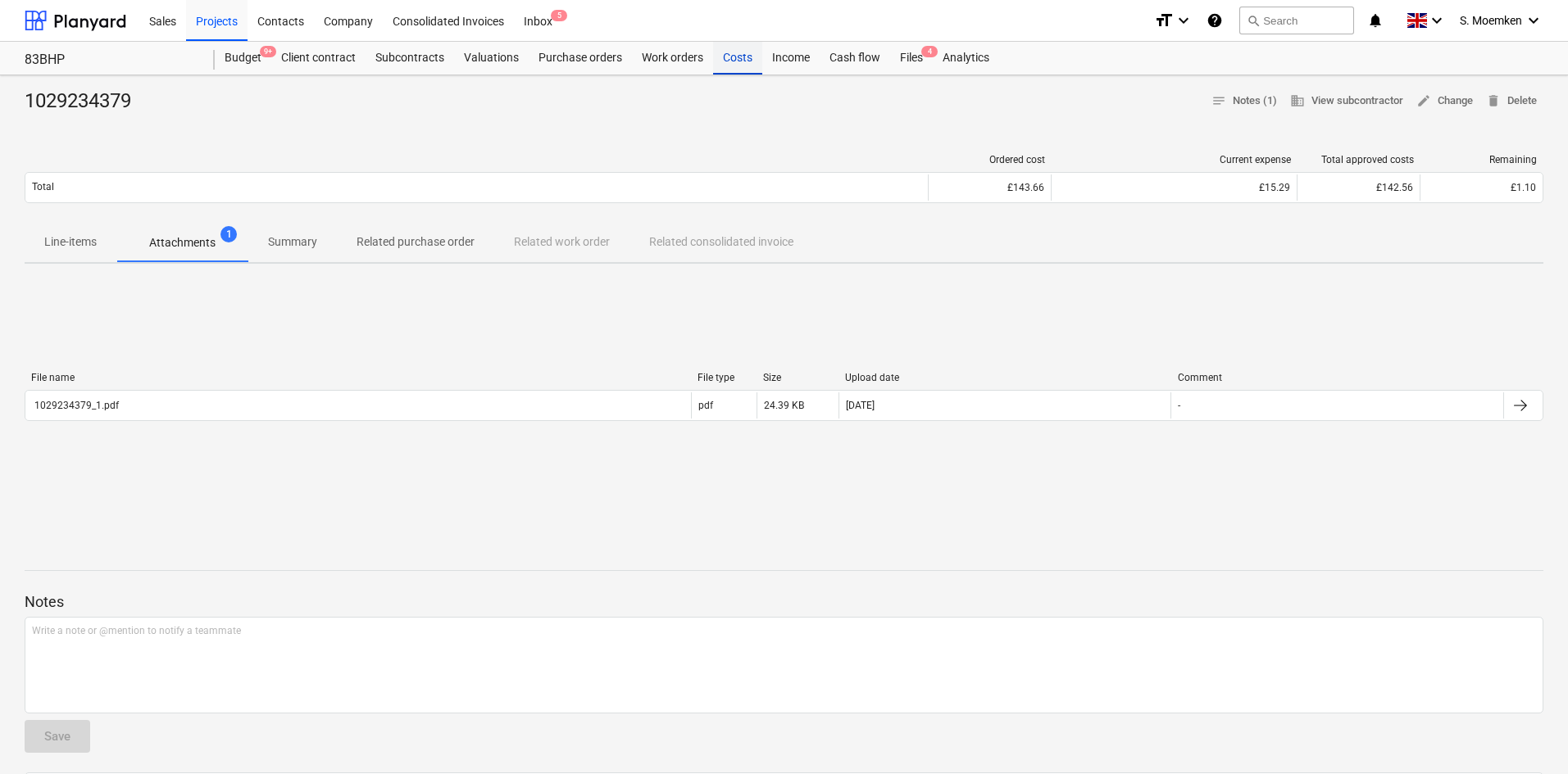
click at [737, 56] on div "Costs" at bounding box center [737, 57] width 49 height 32
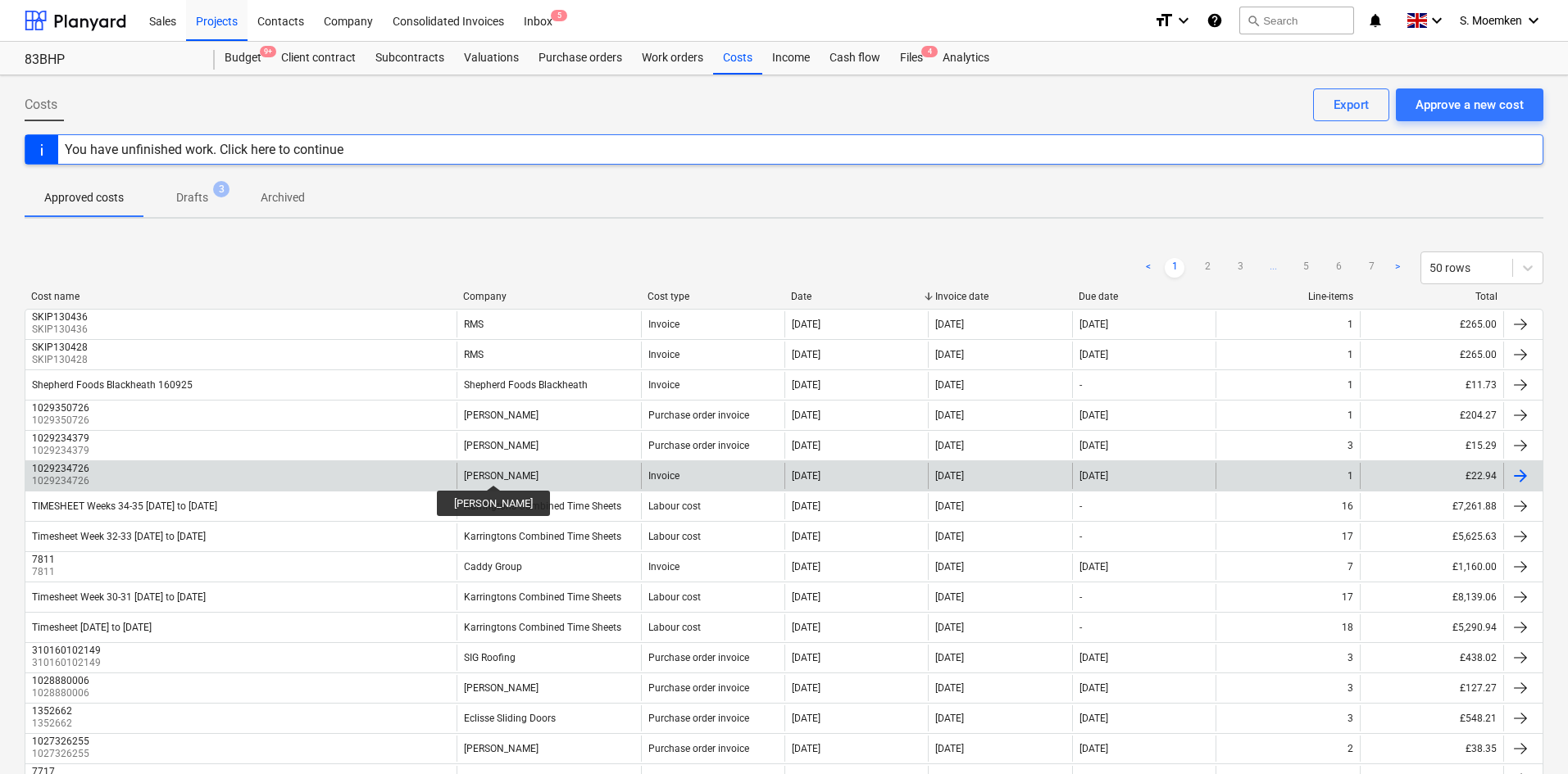
click at [487, 471] on div "[PERSON_NAME]" at bounding box center [502, 476] width 75 height 12
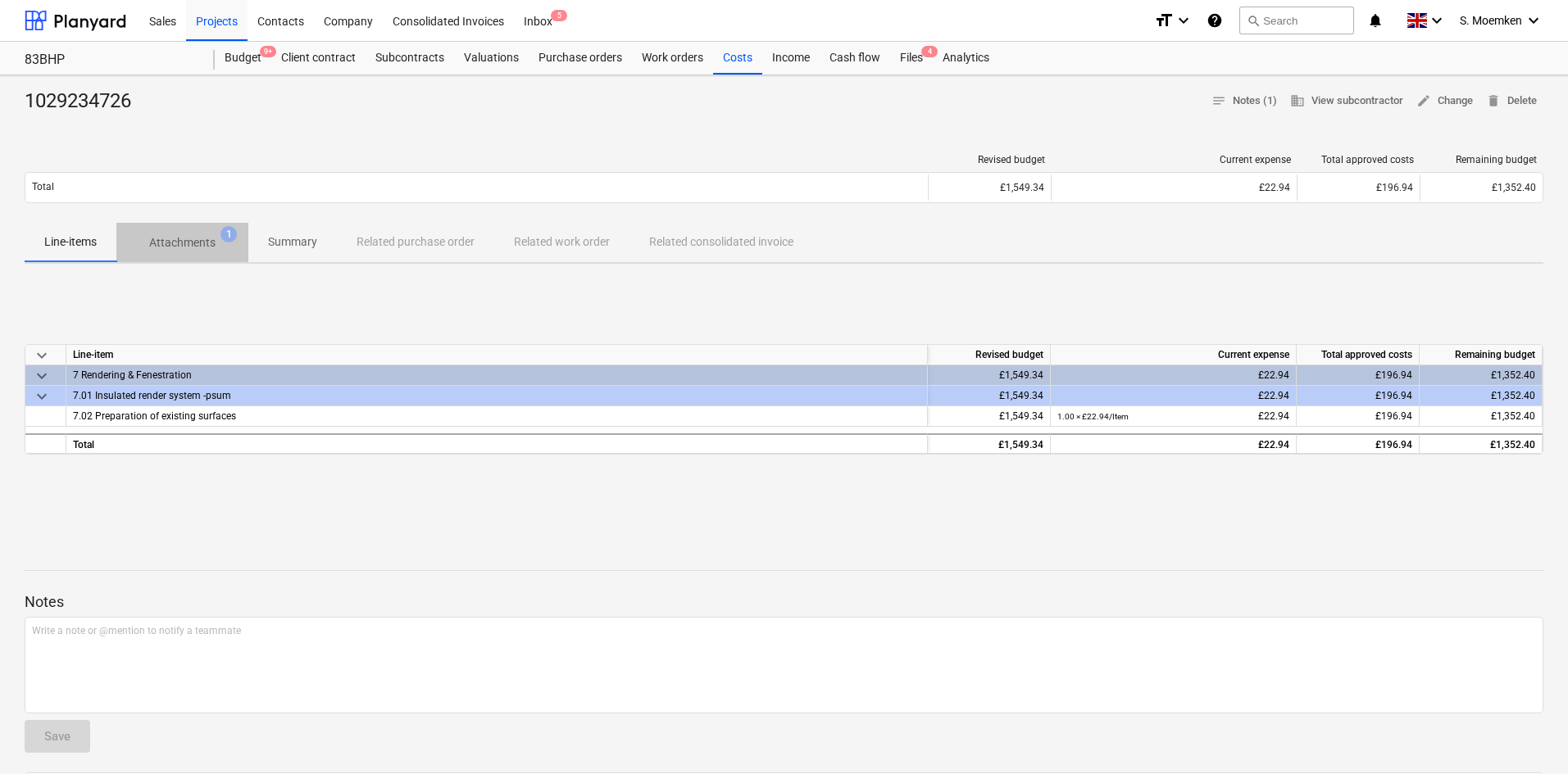
click at [189, 244] on p "Attachments" at bounding box center [182, 243] width 67 height 17
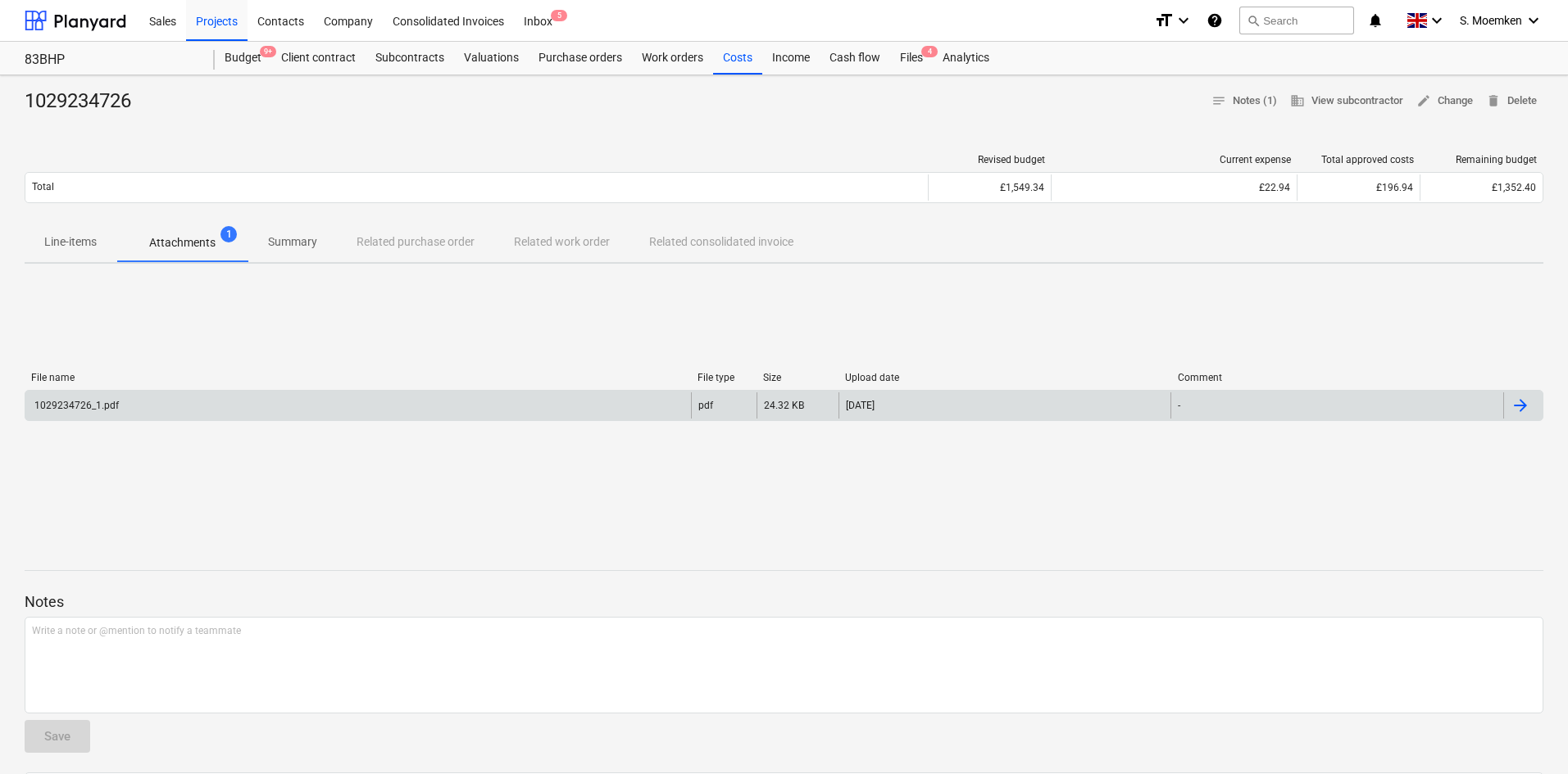
click at [210, 407] on div "1029234726_1.pdf" at bounding box center [359, 406] width 665 height 27
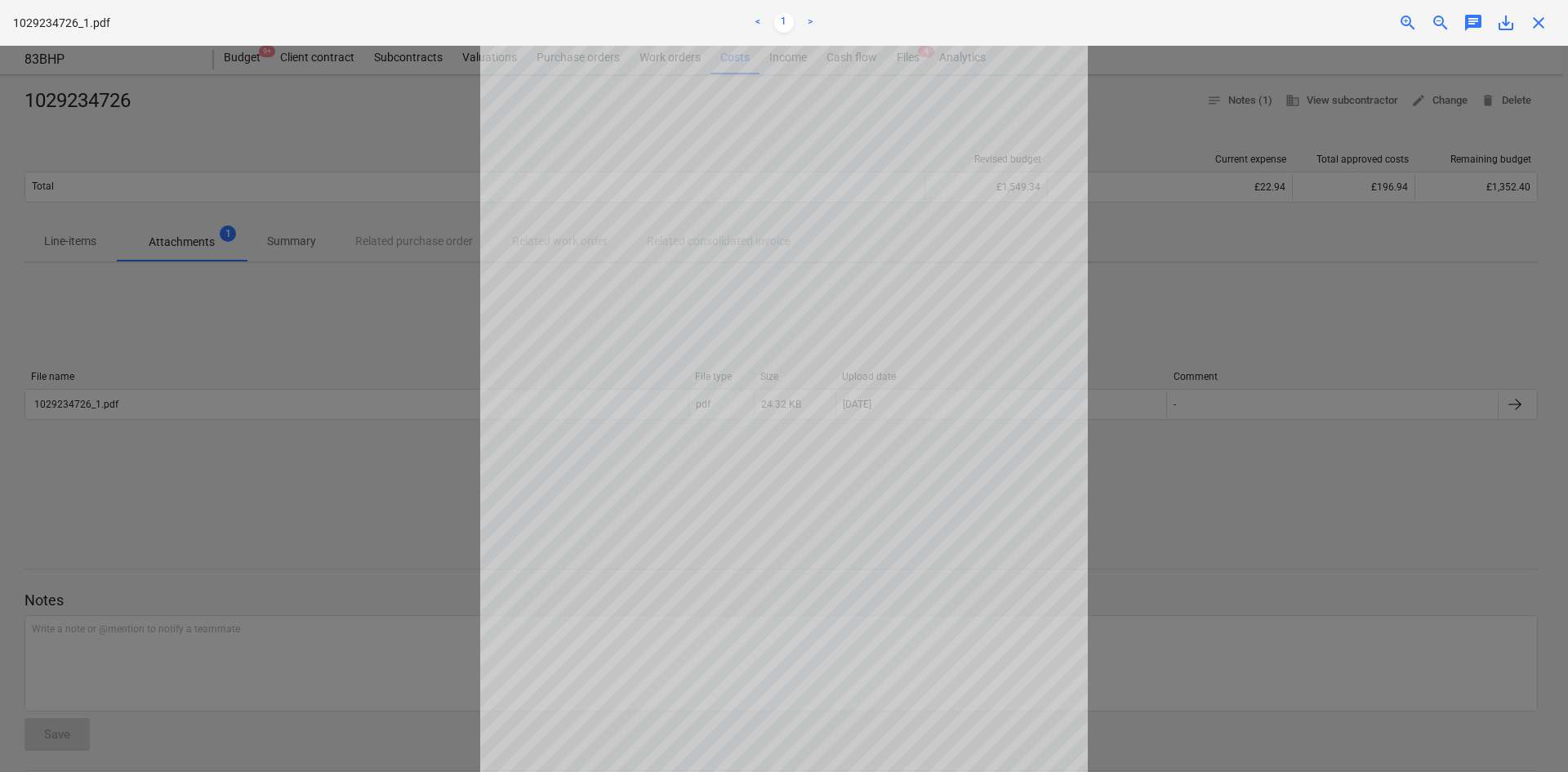
click at [1547, 29] on span "close" at bounding box center [1539, 23] width 20 height 20
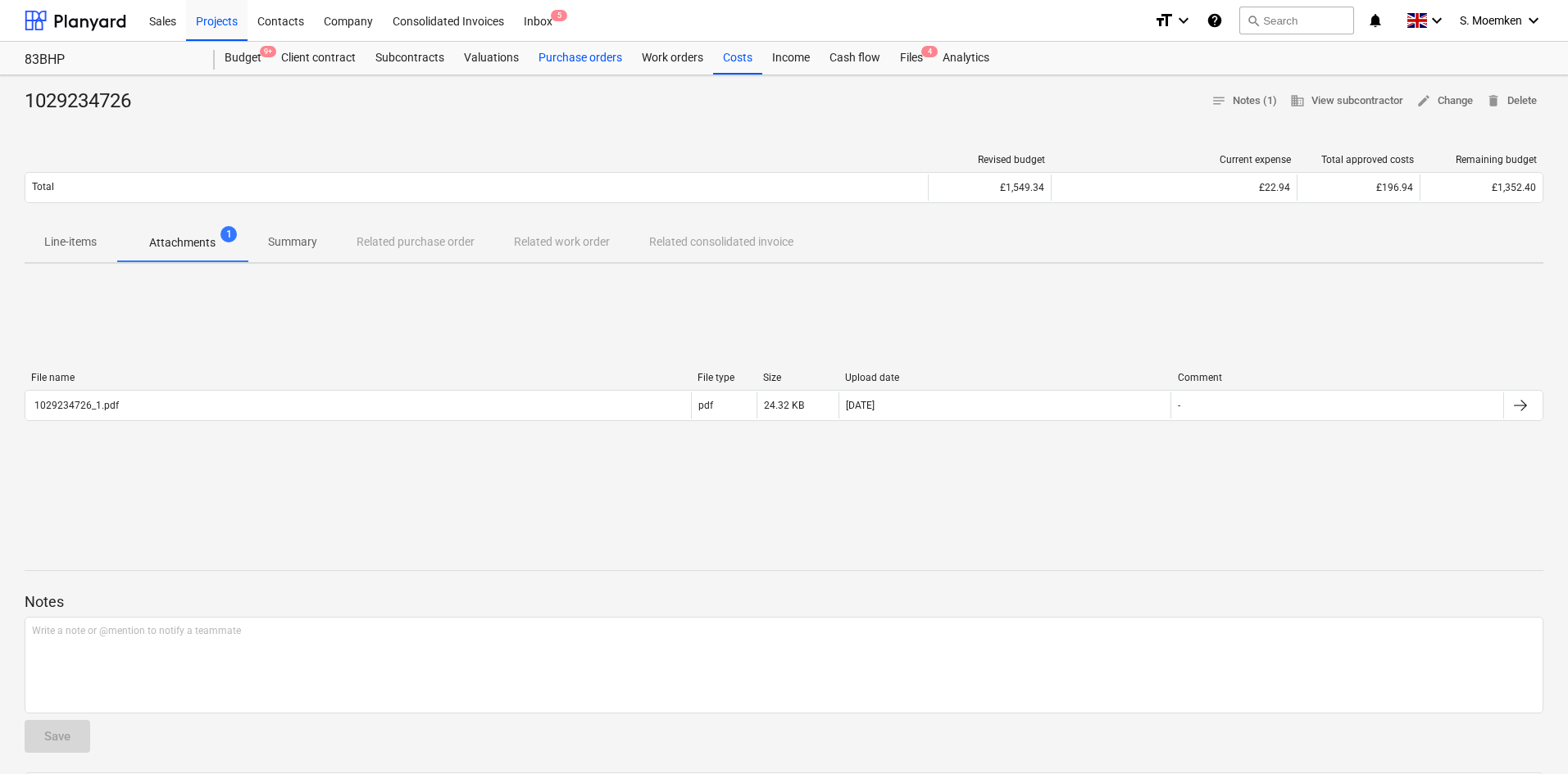
click at [568, 59] on div "Purchase orders" at bounding box center [581, 57] width 103 height 32
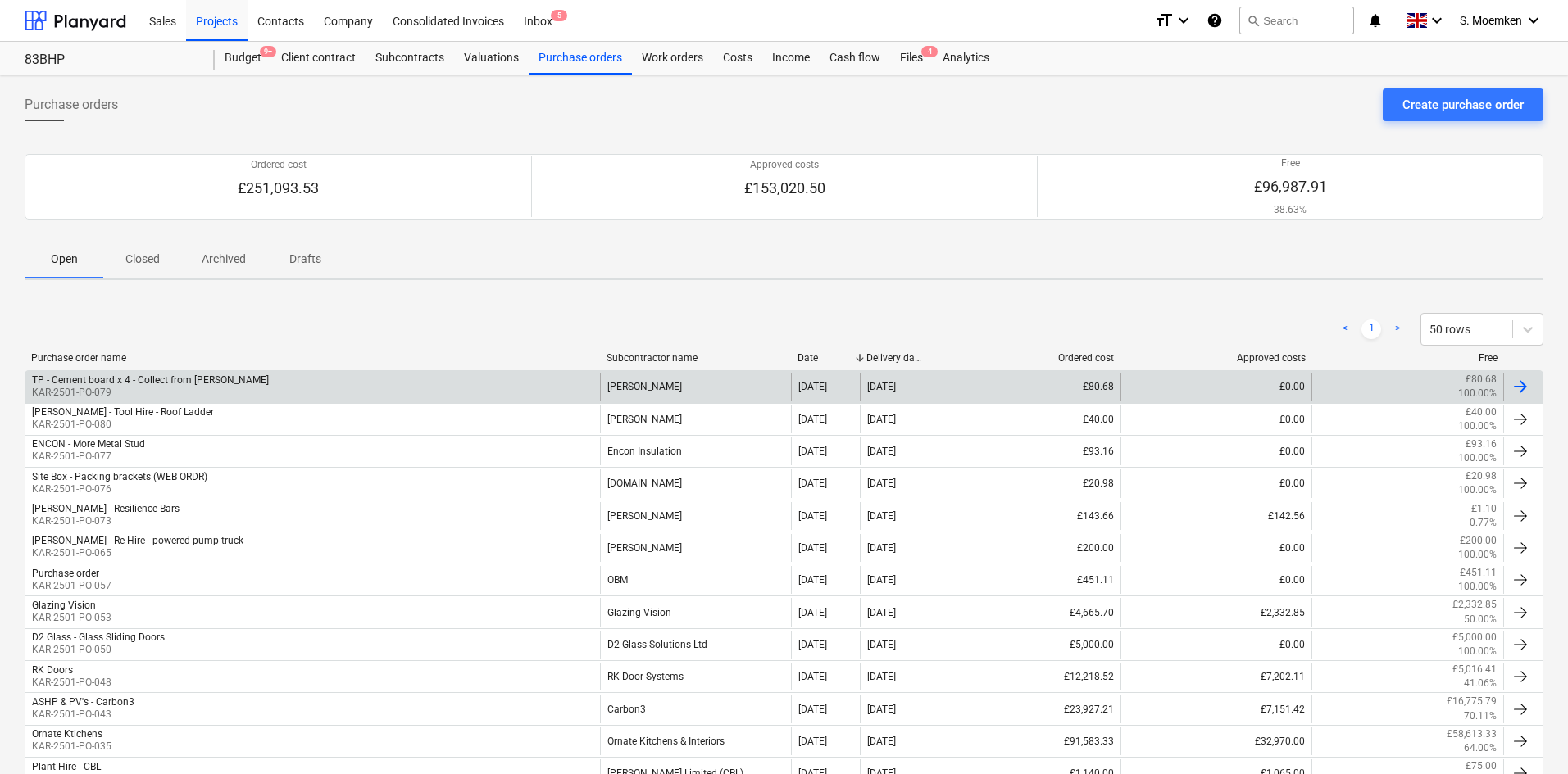
click at [255, 387] on div "TP - Cement board x 4 - Collect from Lee Green KAR-2501-PO-079" at bounding box center [313, 387] width 575 height 28
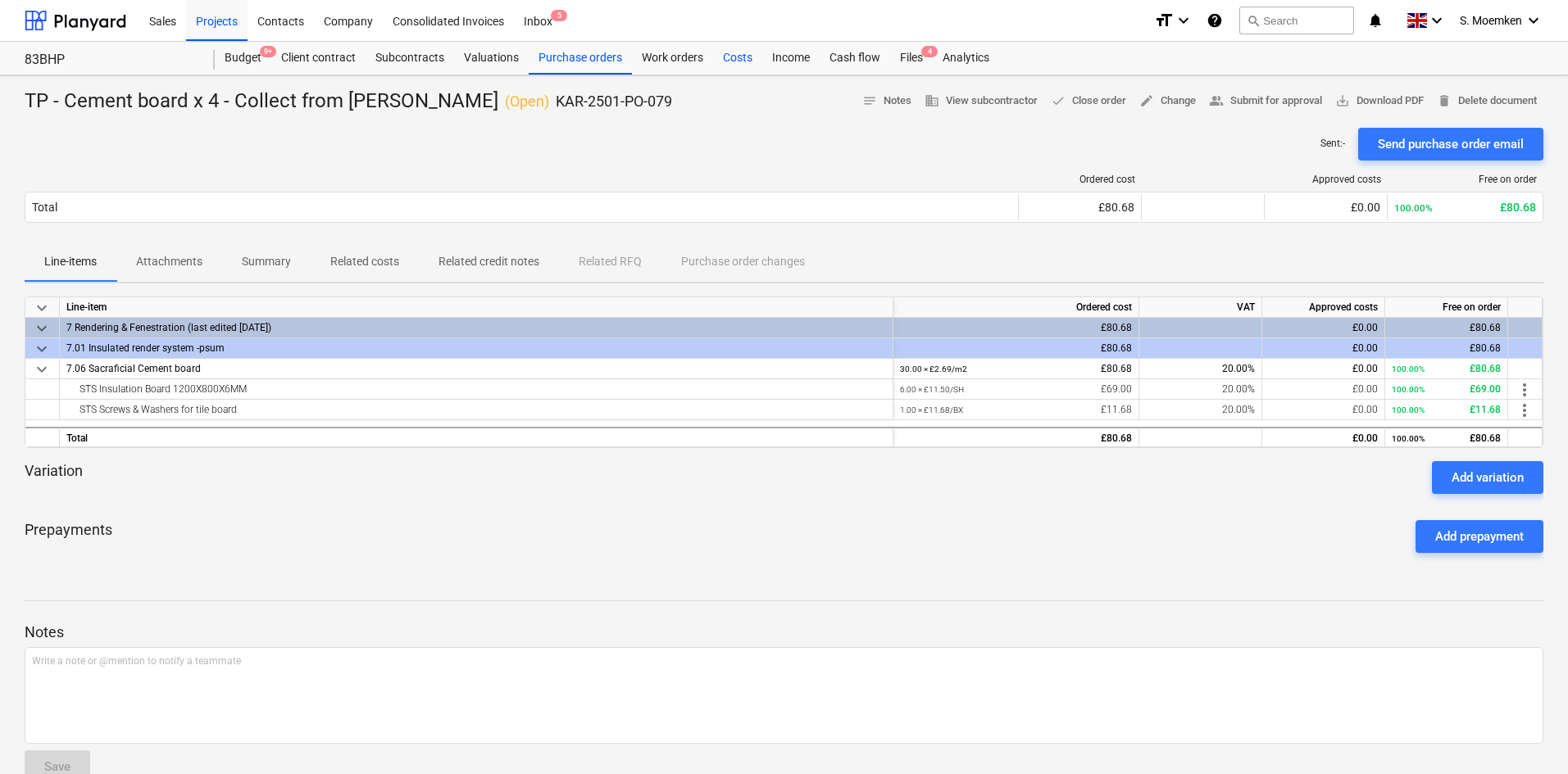
click at [724, 57] on div "Costs" at bounding box center [737, 57] width 49 height 32
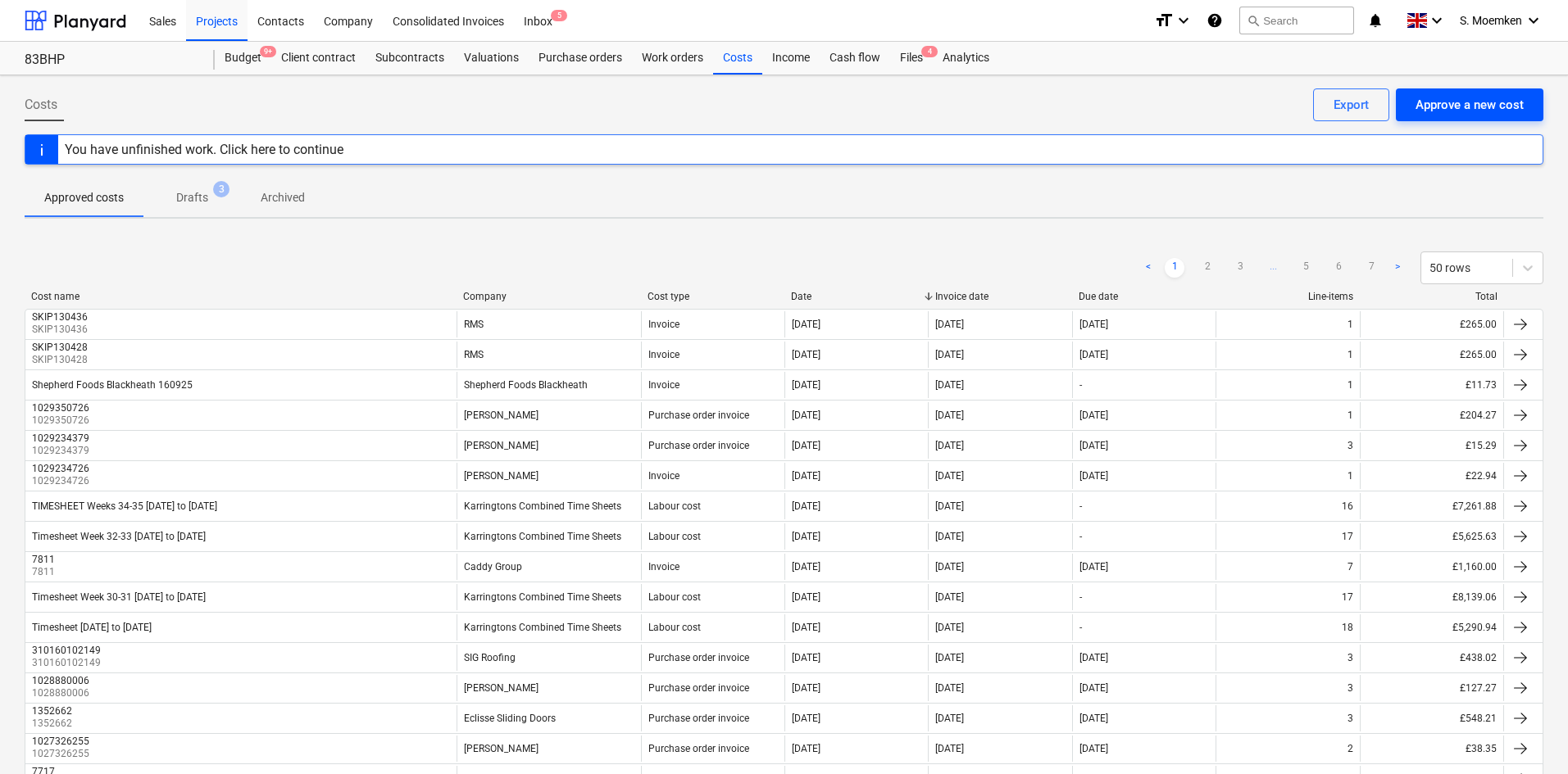
click at [1483, 103] on div "Approve a new cost" at bounding box center [1470, 105] width 108 height 22
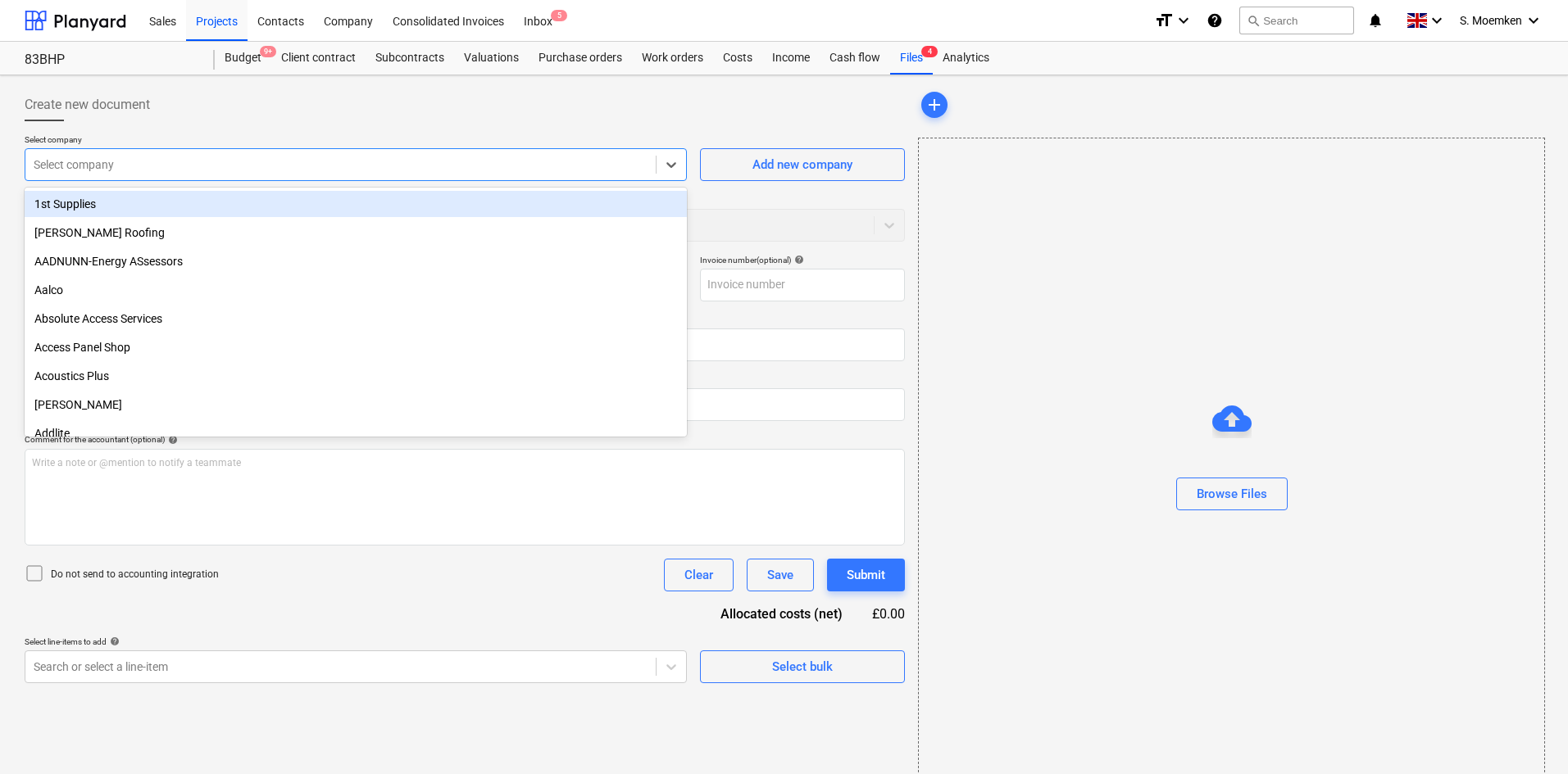
click at [197, 163] on div at bounding box center [340, 165] width 614 height 17
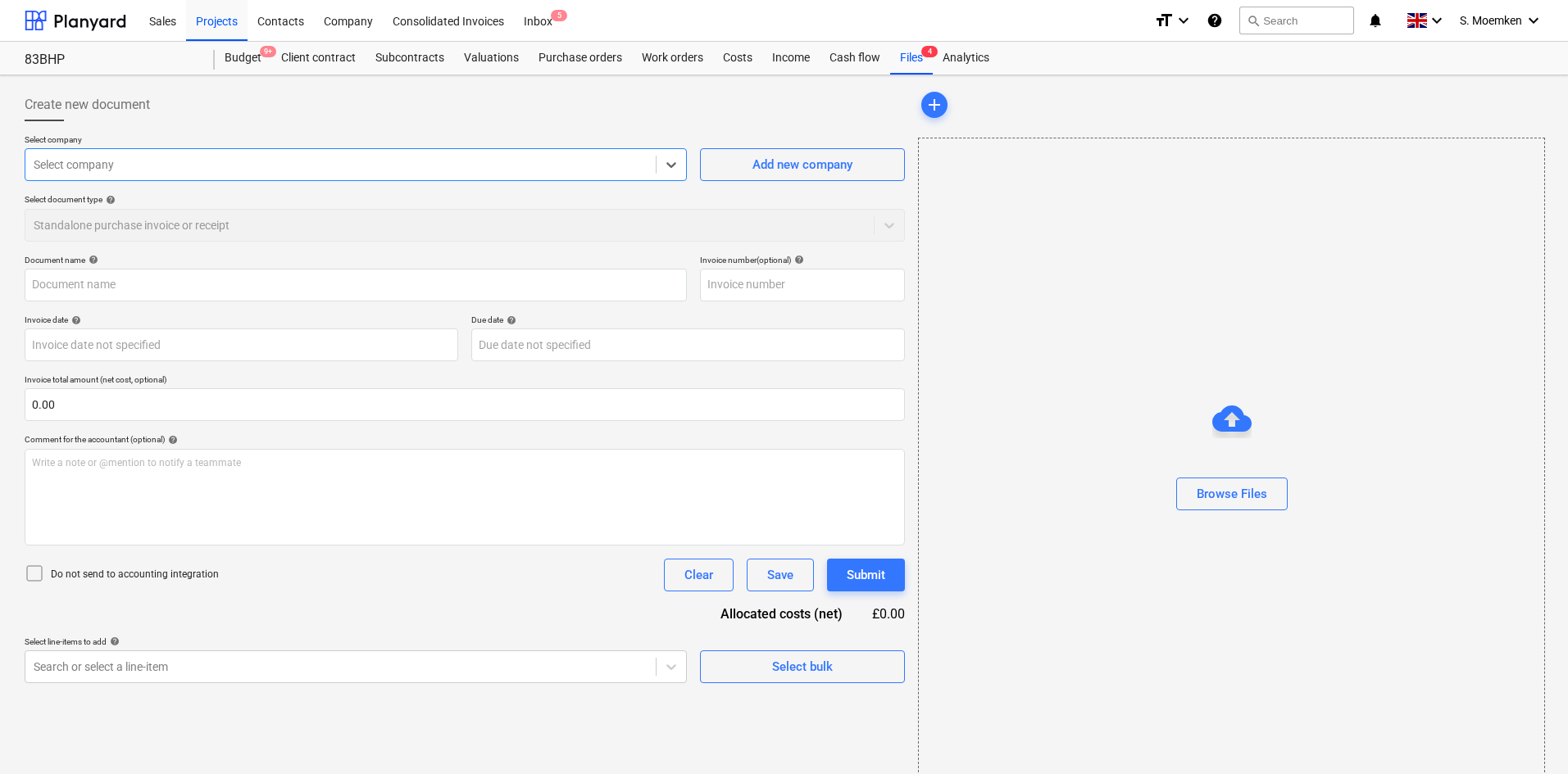
click at [250, 105] on div "Create new document" at bounding box center [465, 104] width 880 height 32
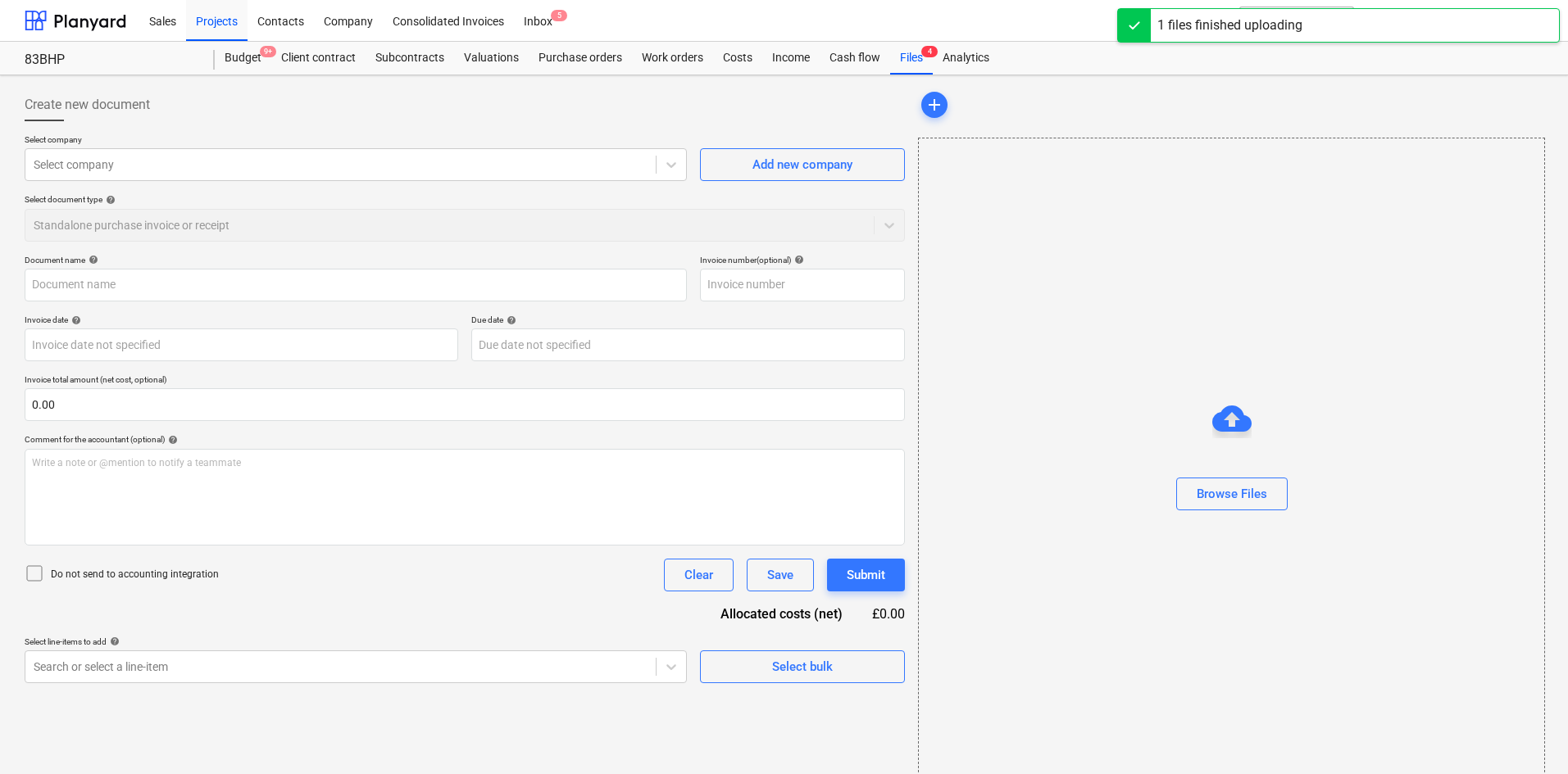
type input "1029403945_1.pdf"
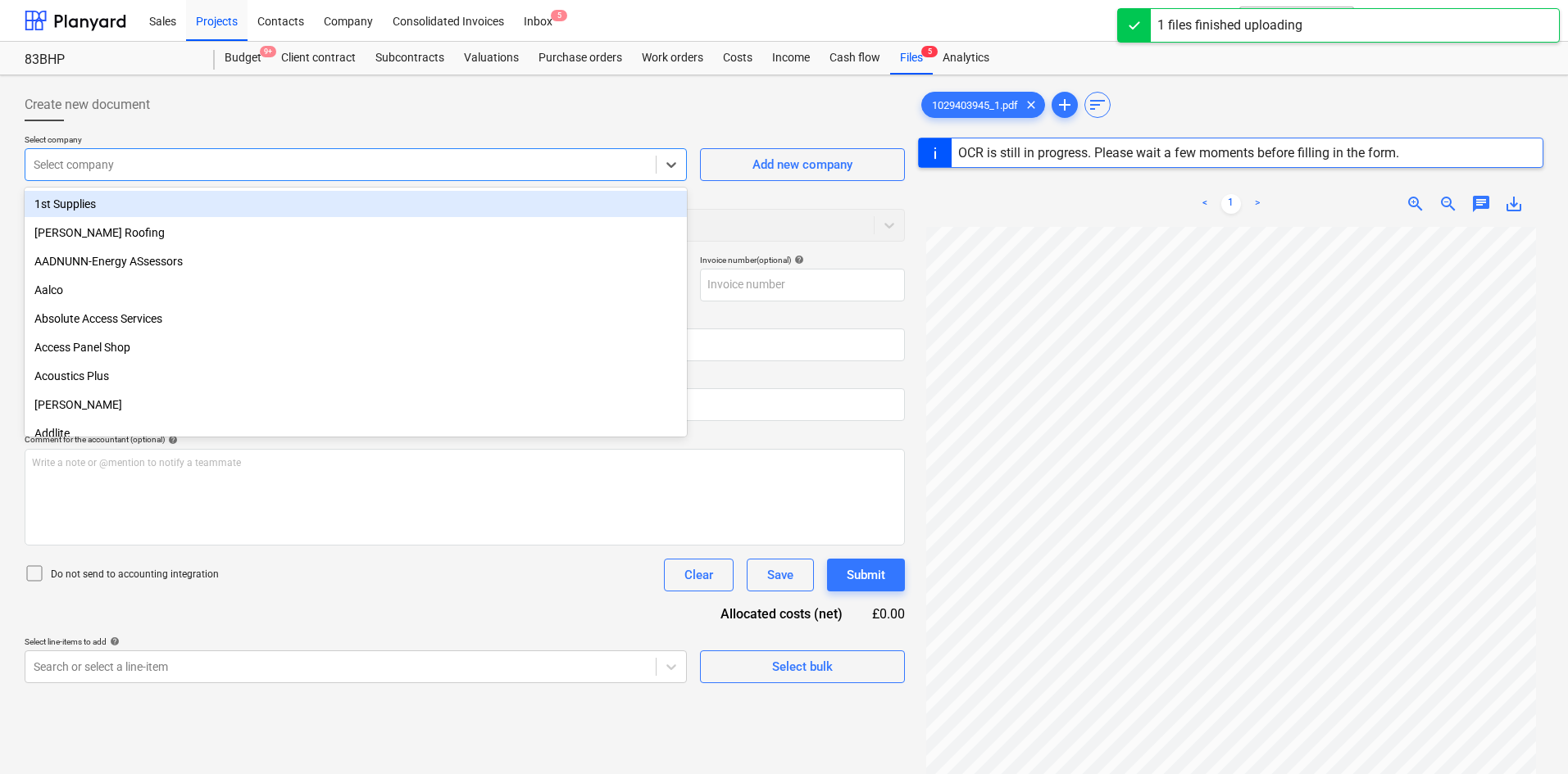
click at [257, 160] on div at bounding box center [340, 165] width 614 height 17
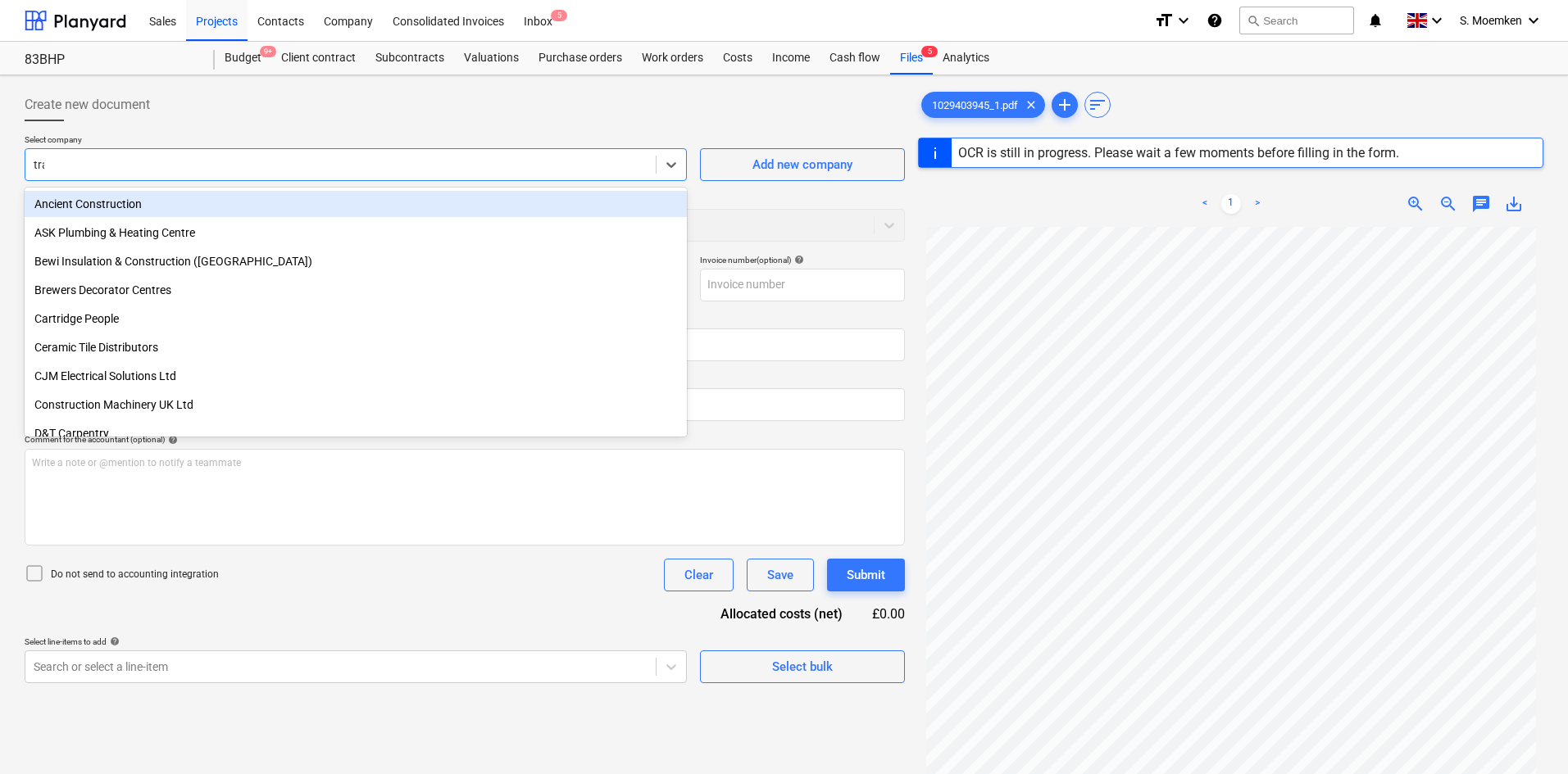
type input "trav"
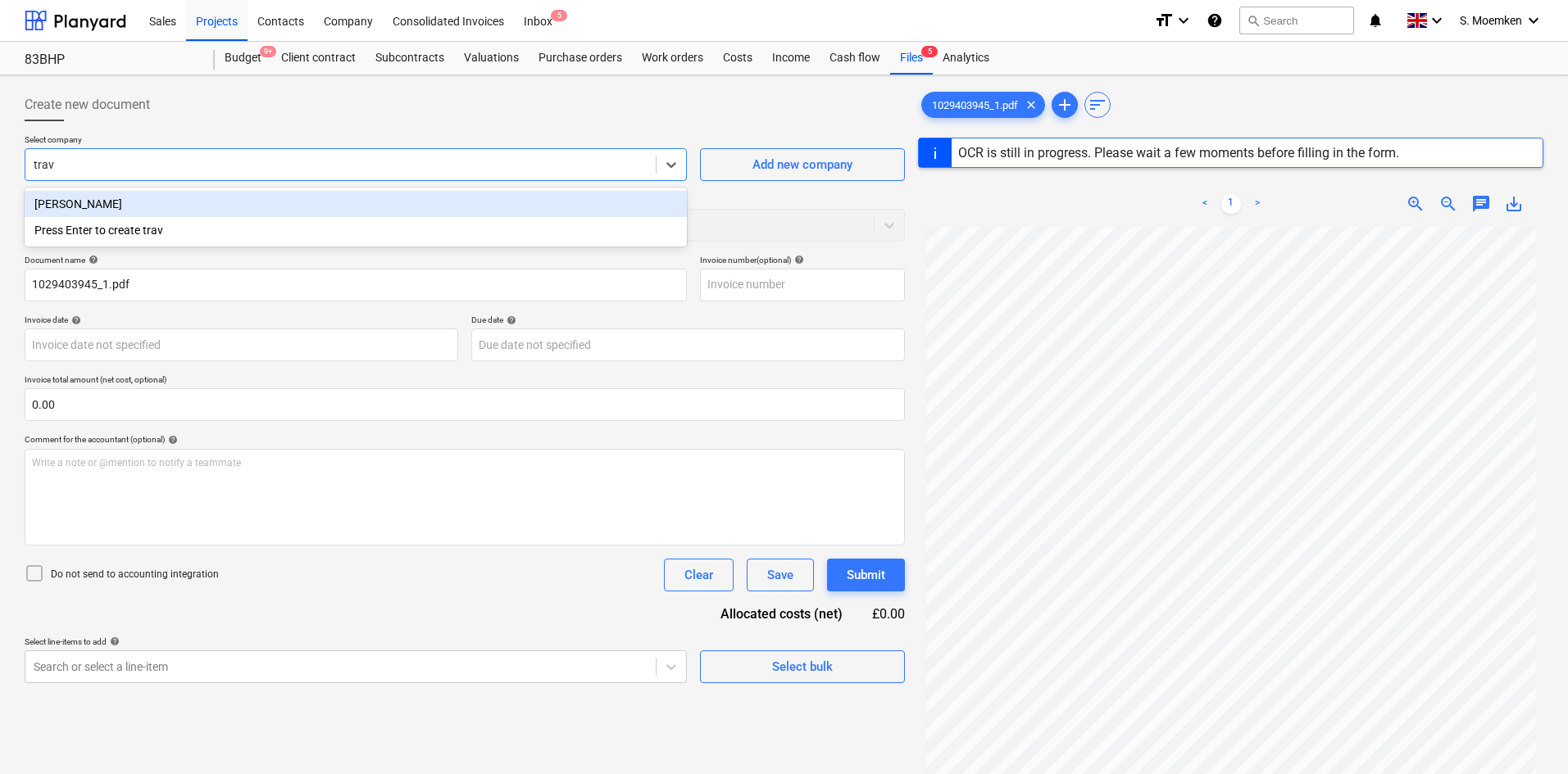
type input "1029403945"
type input "17 Sep 2025"
type input "31 Oct 2025"
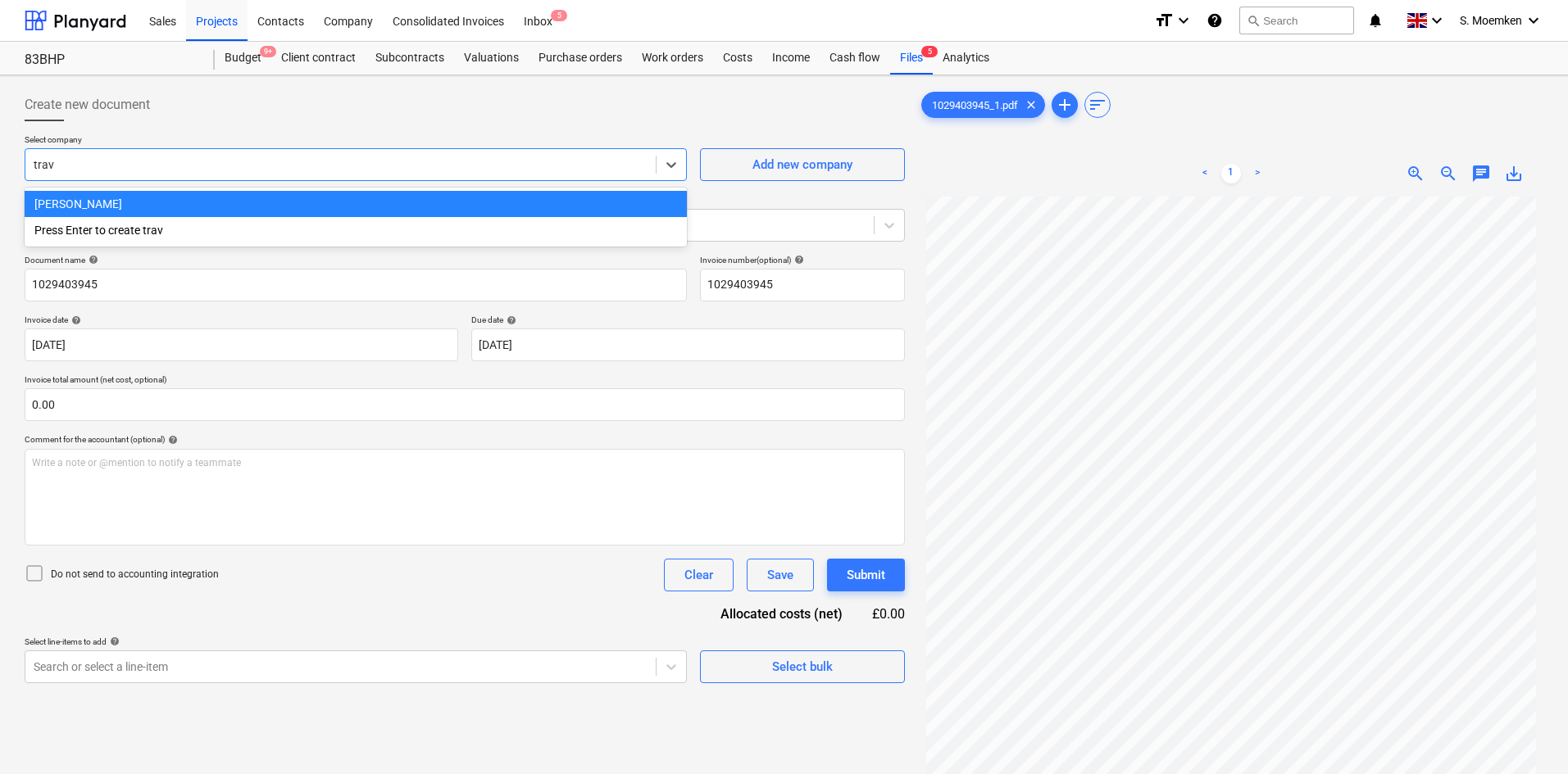
click at [262, 199] on div "[PERSON_NAME]" at bounding box center [356, 205] width 662 height 27
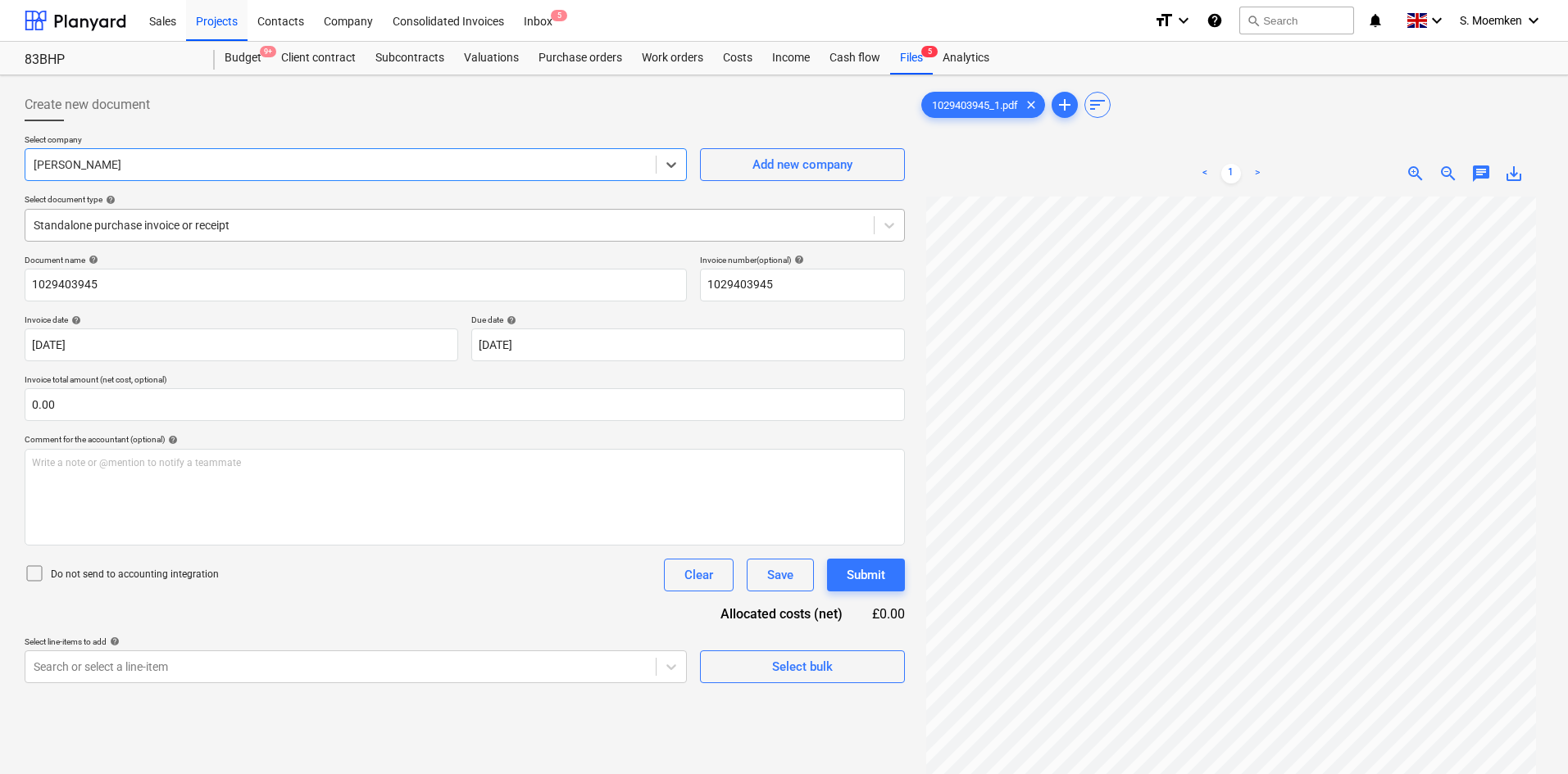
click at [222, 234] on div at bounding box center [449, 225] width 832 height 17
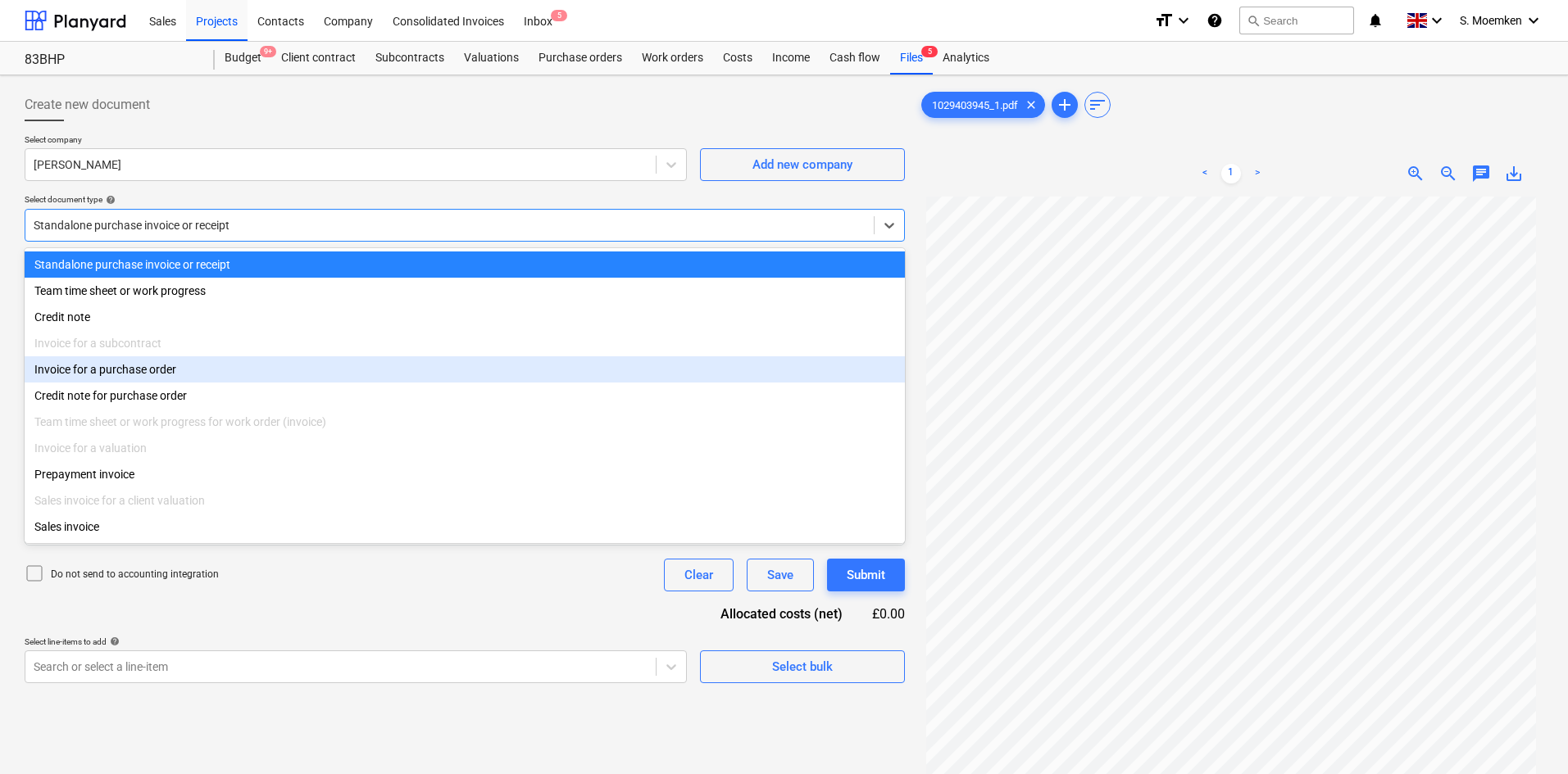
click at [166, 376] on div "Invoice for a purchase order" at bounding box center [465, 370] width 880 height 27
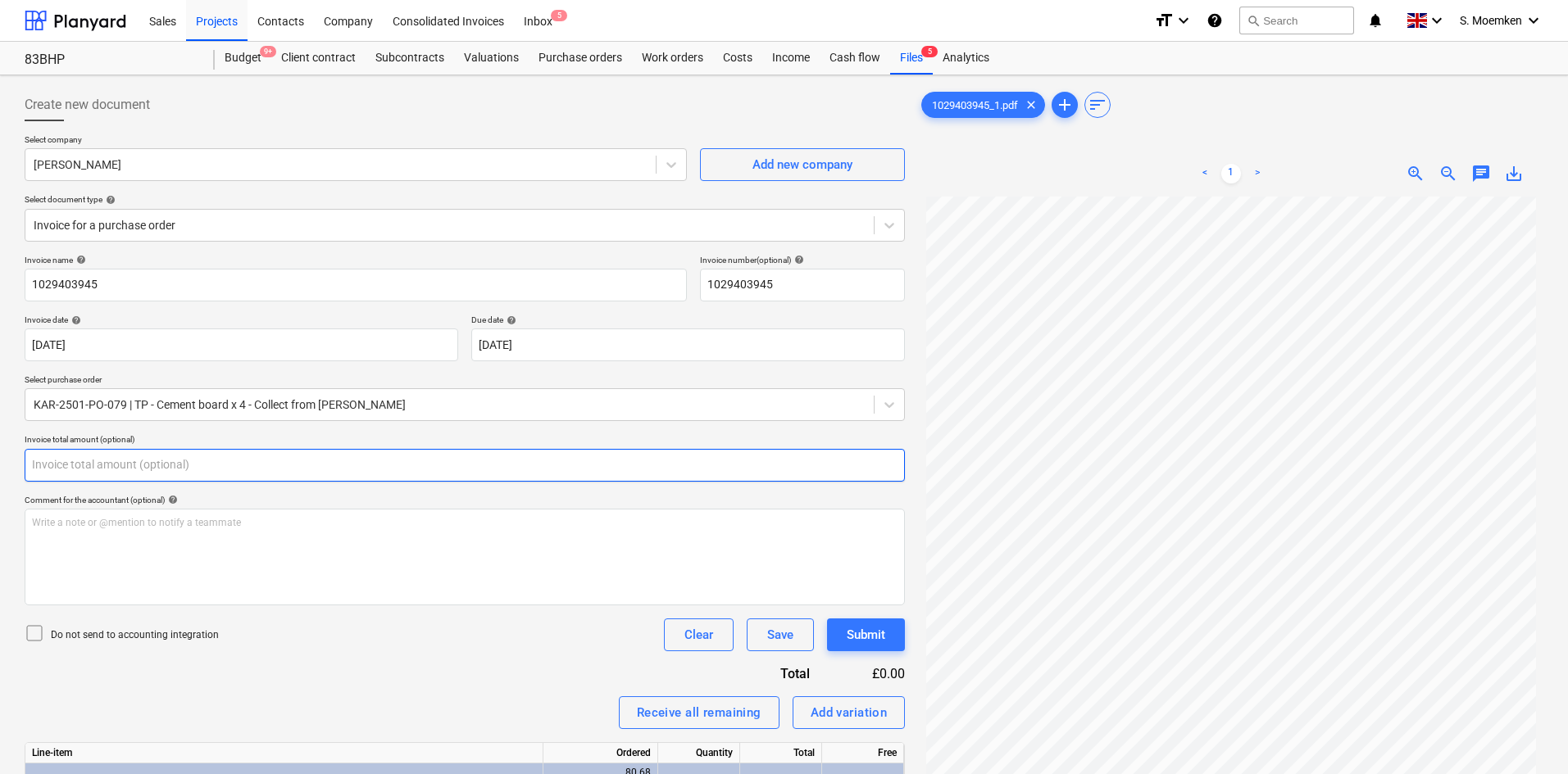
drag, startPoint x: 141, startPoint y: 461, endPoint x: 7, endPoint y: 464, distance: 134.0
click at [7, 464] on div "Create new document Select company Travis Perkins Add new company Select docume…" at bounding box center [784, 507] width 1568 height 863
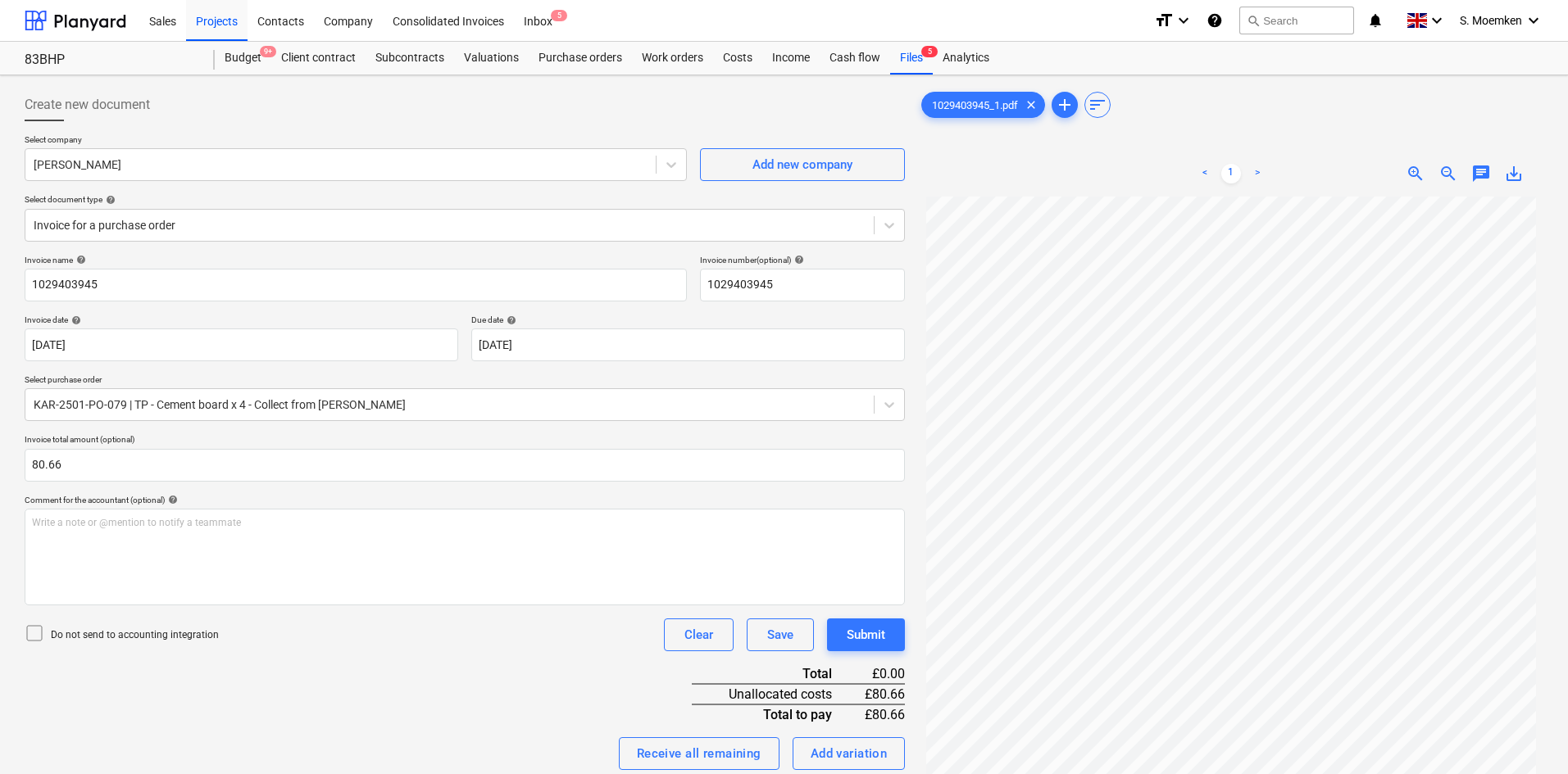
click at [31, 635] on icon at bounding box center [35, 633] width 20 height 20
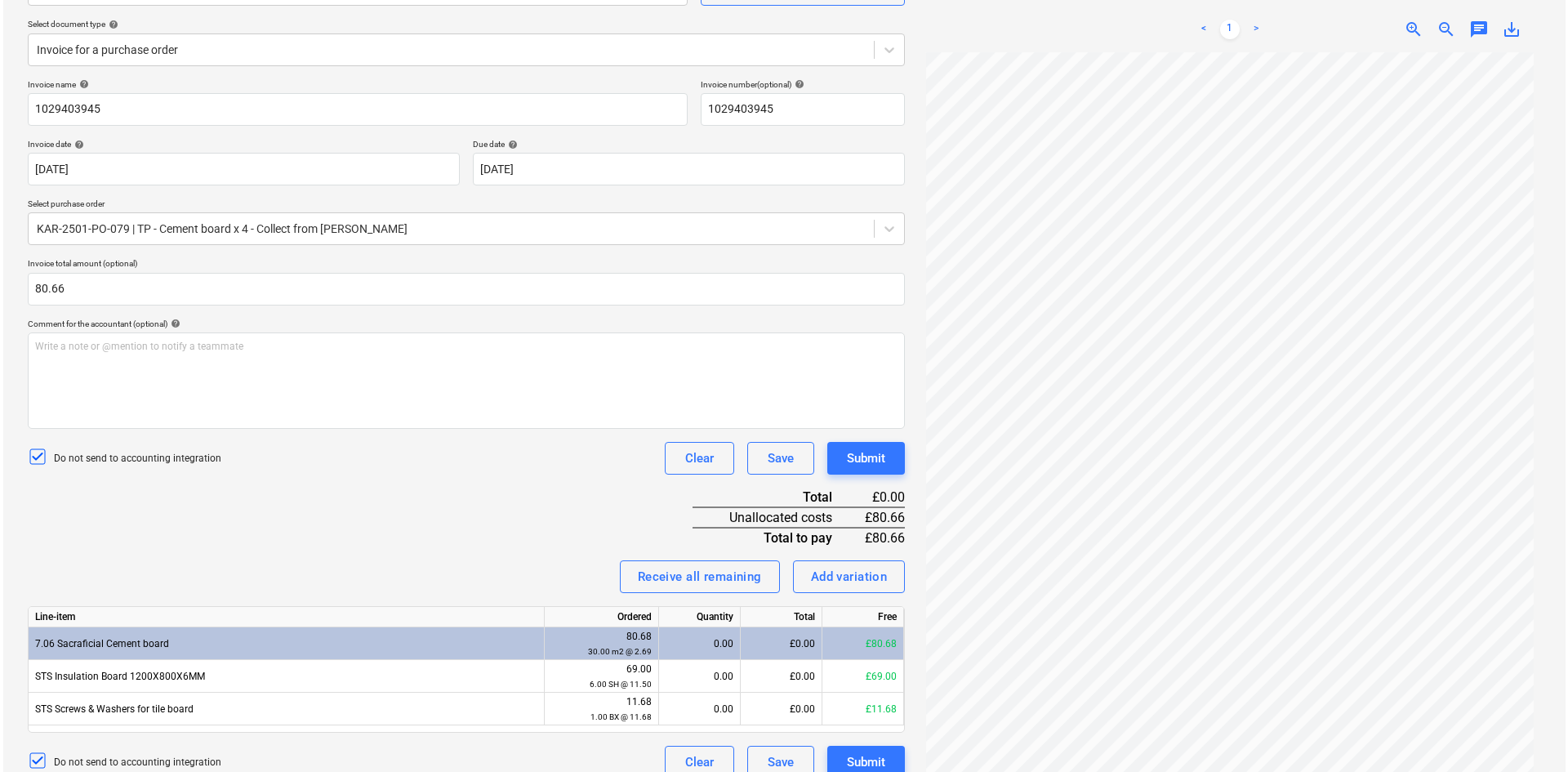
scroll to position [195, 0]
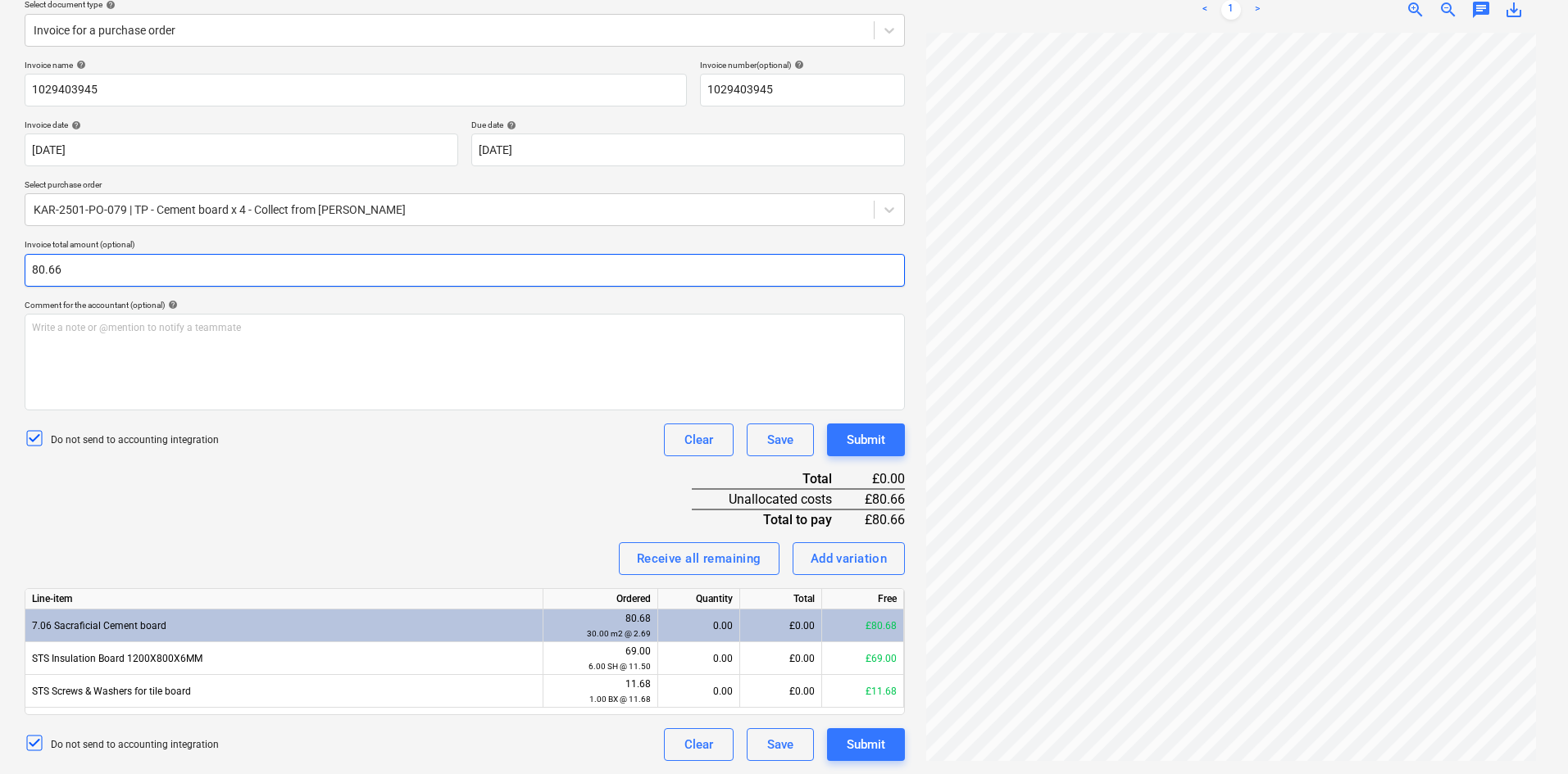
click at [97, 264] on input "80.66" at bounding box center [465, 270] width 880 height 32
type input "80.68"
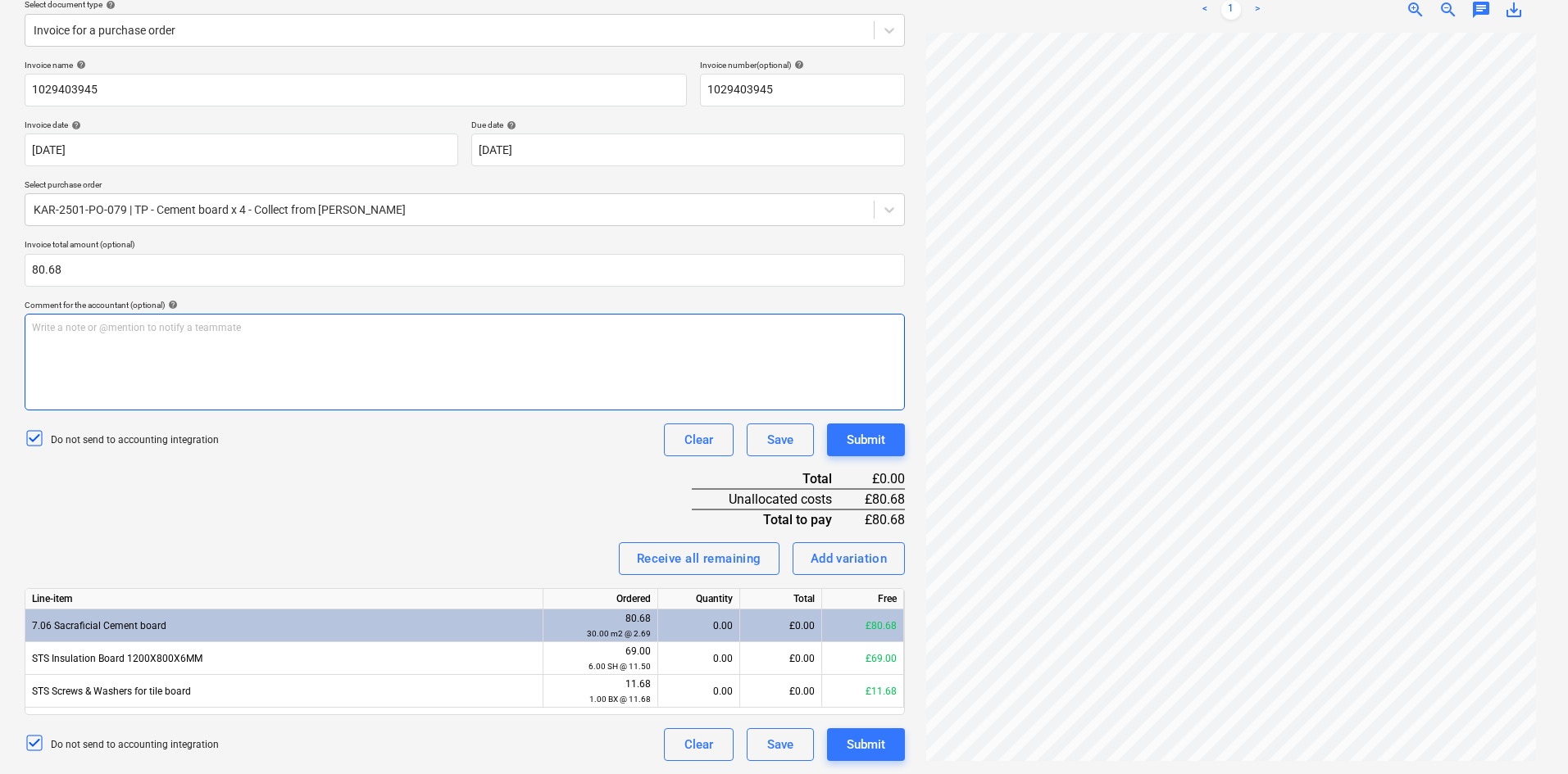
click at [201, 357] on div "Write a note or @mention to notify a teammate ﻿" at bounding box center [465, 362] width 880 height 96
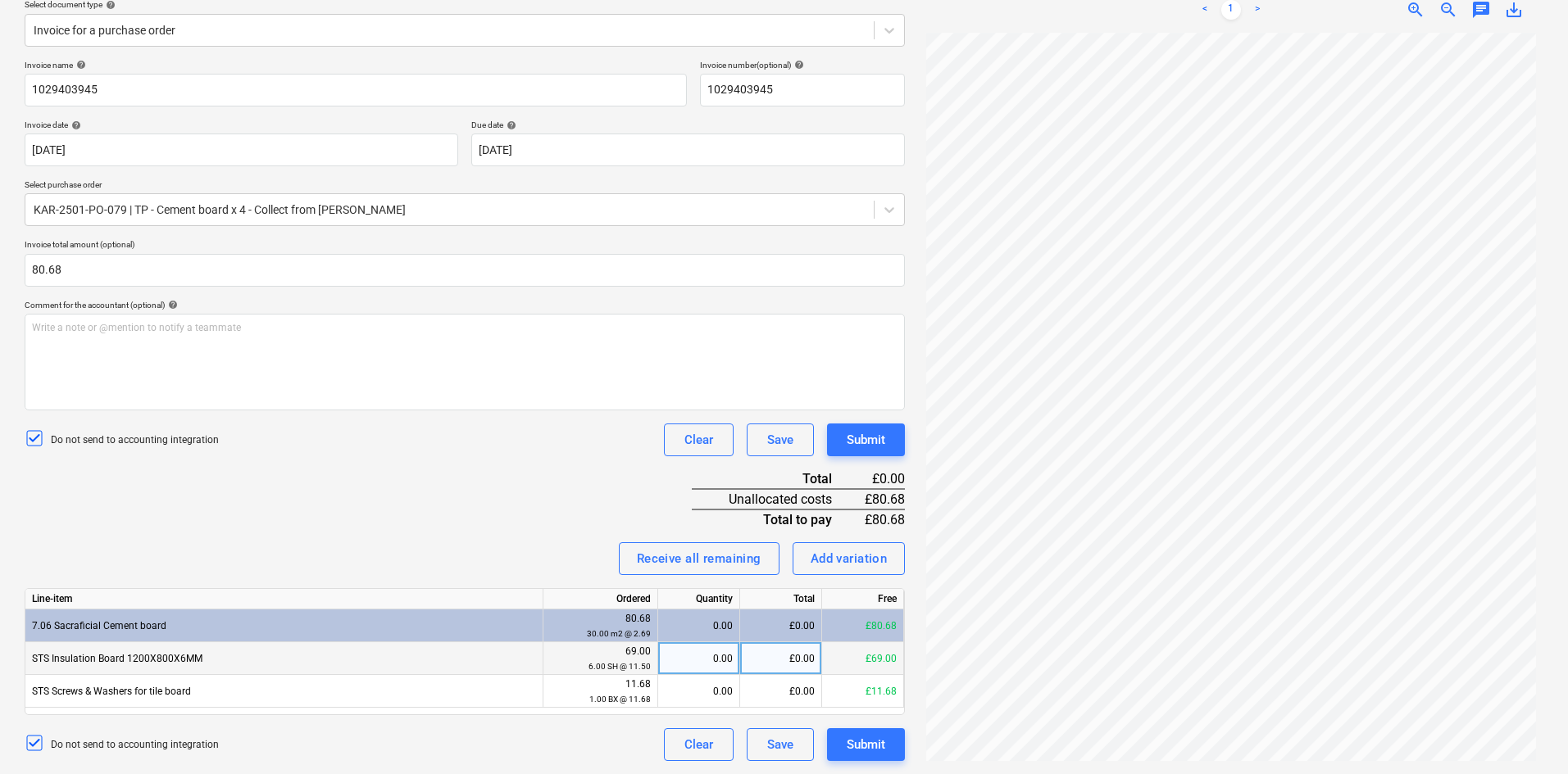
click at [694, 658] on div "0.00" at bounding box center [699, 658] width 68 height 32
type input "1"
click at [695, 555] on div "Receive all remaining" at bounding box center [700, 559] width 125 height 22
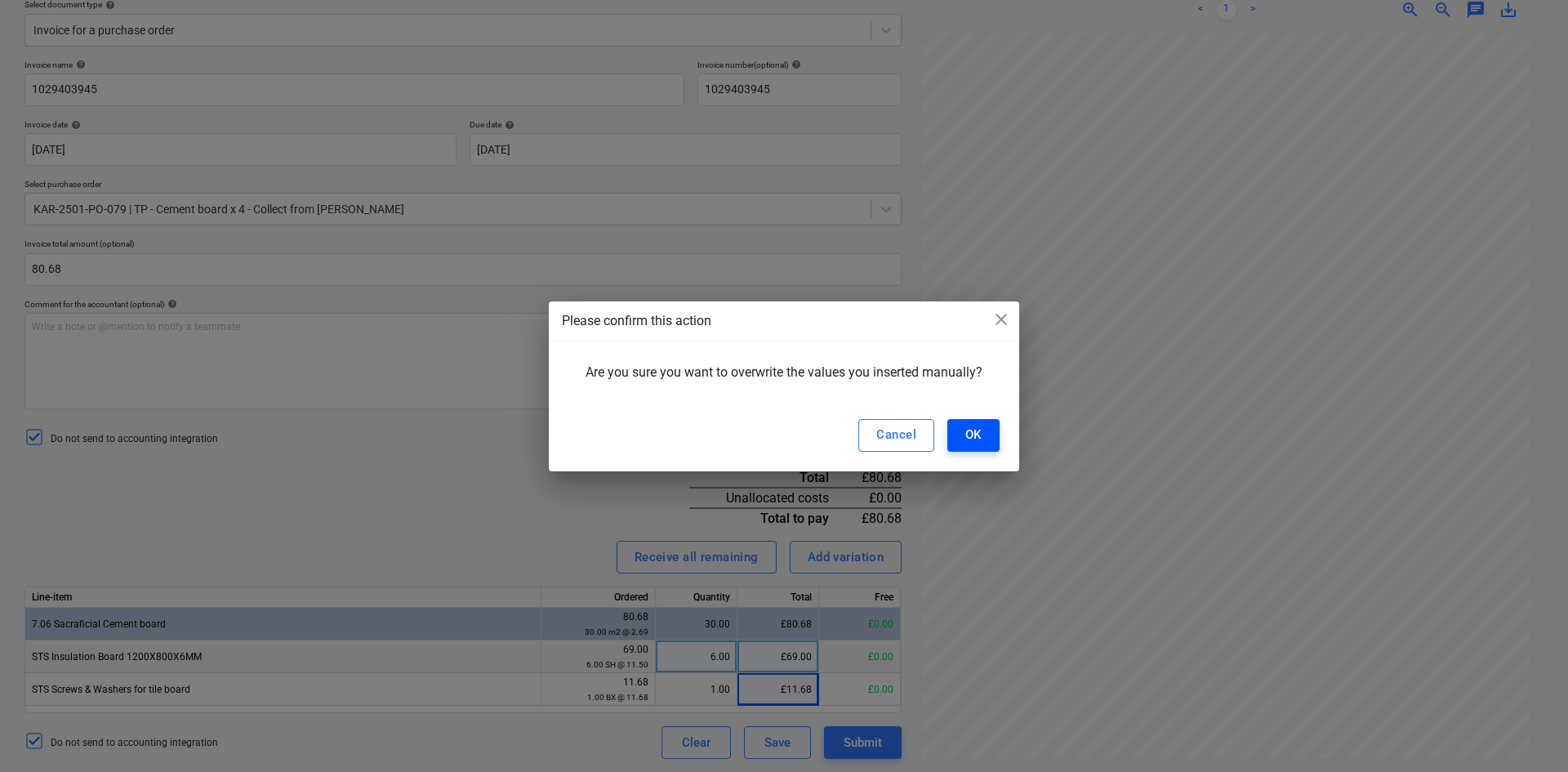
click at [977, 431] on div "OK" at bounding box center [974, 435] width 17 height 22
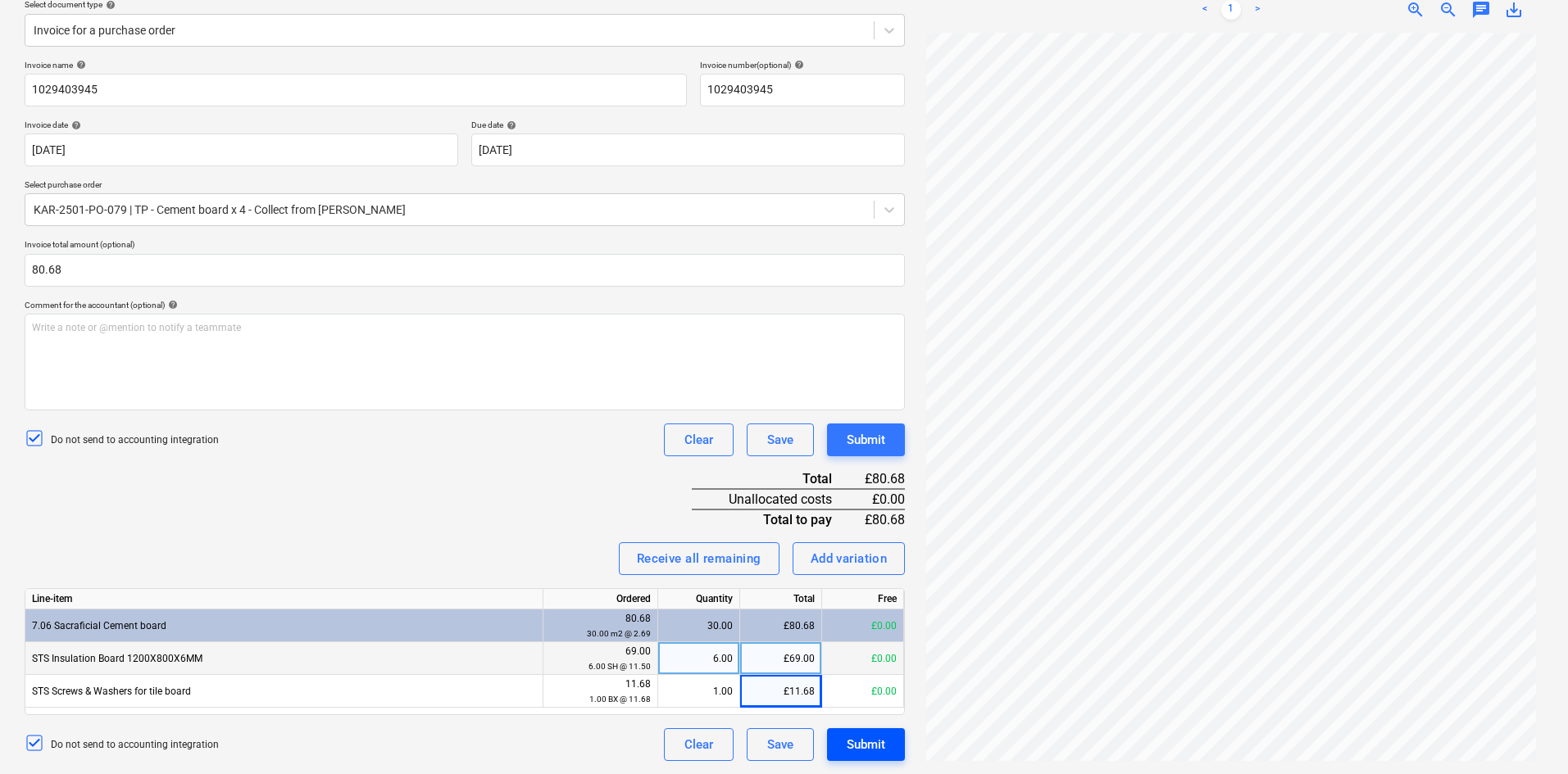
click at [864, 751] on div "Submit" at bounding box center [866, 745] width 38 height 22
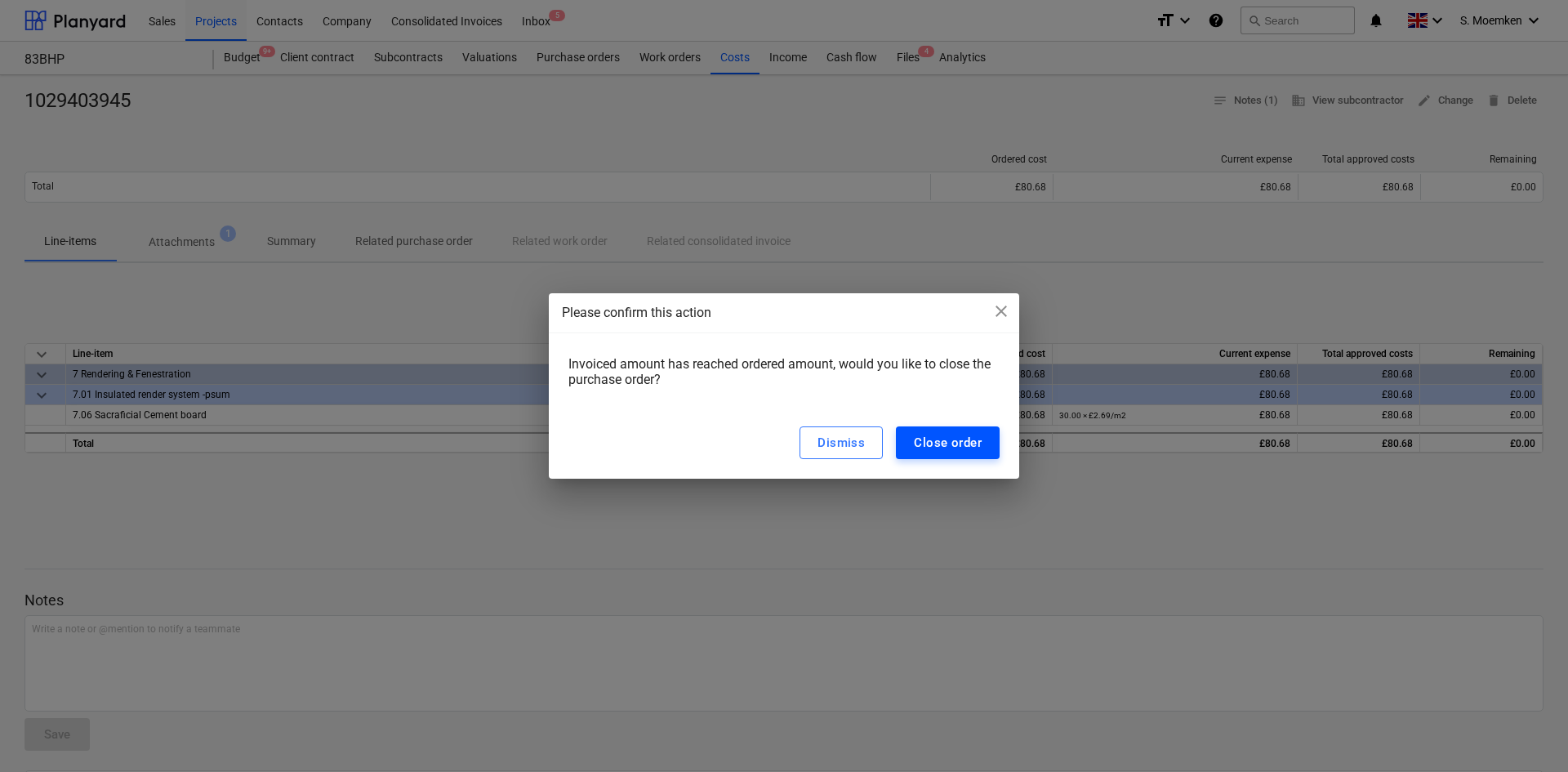
click at [932, 441] on div "Close order" at bounding box center [948, 443] width 68 height 22
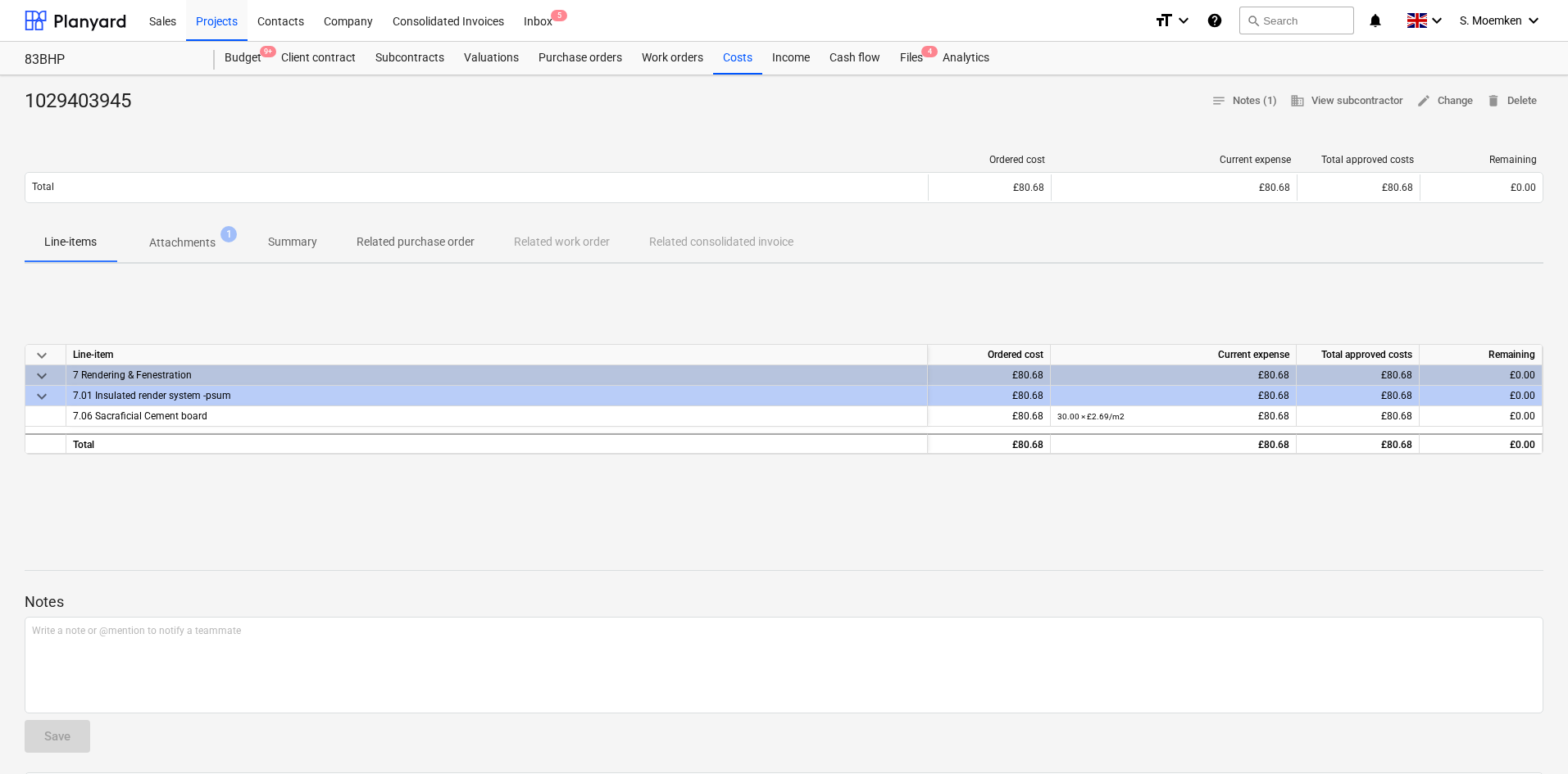
click at [178, 243] on p "Attachments" at bounding box center [182, 243] width 67 height 17
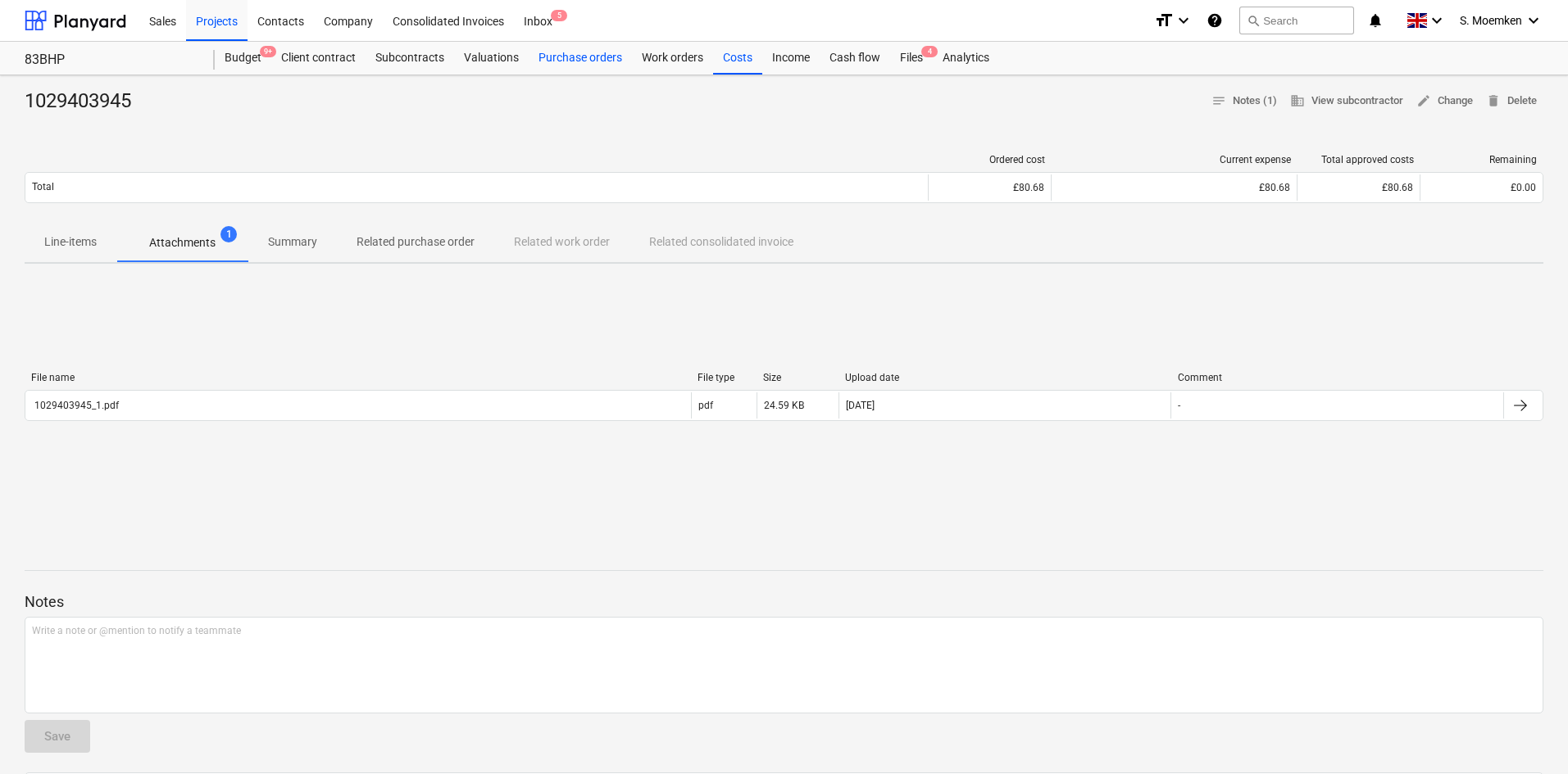
click at [596, 53] on div "Purchase orders" at bounding box center [581, 57] width 103 height 32
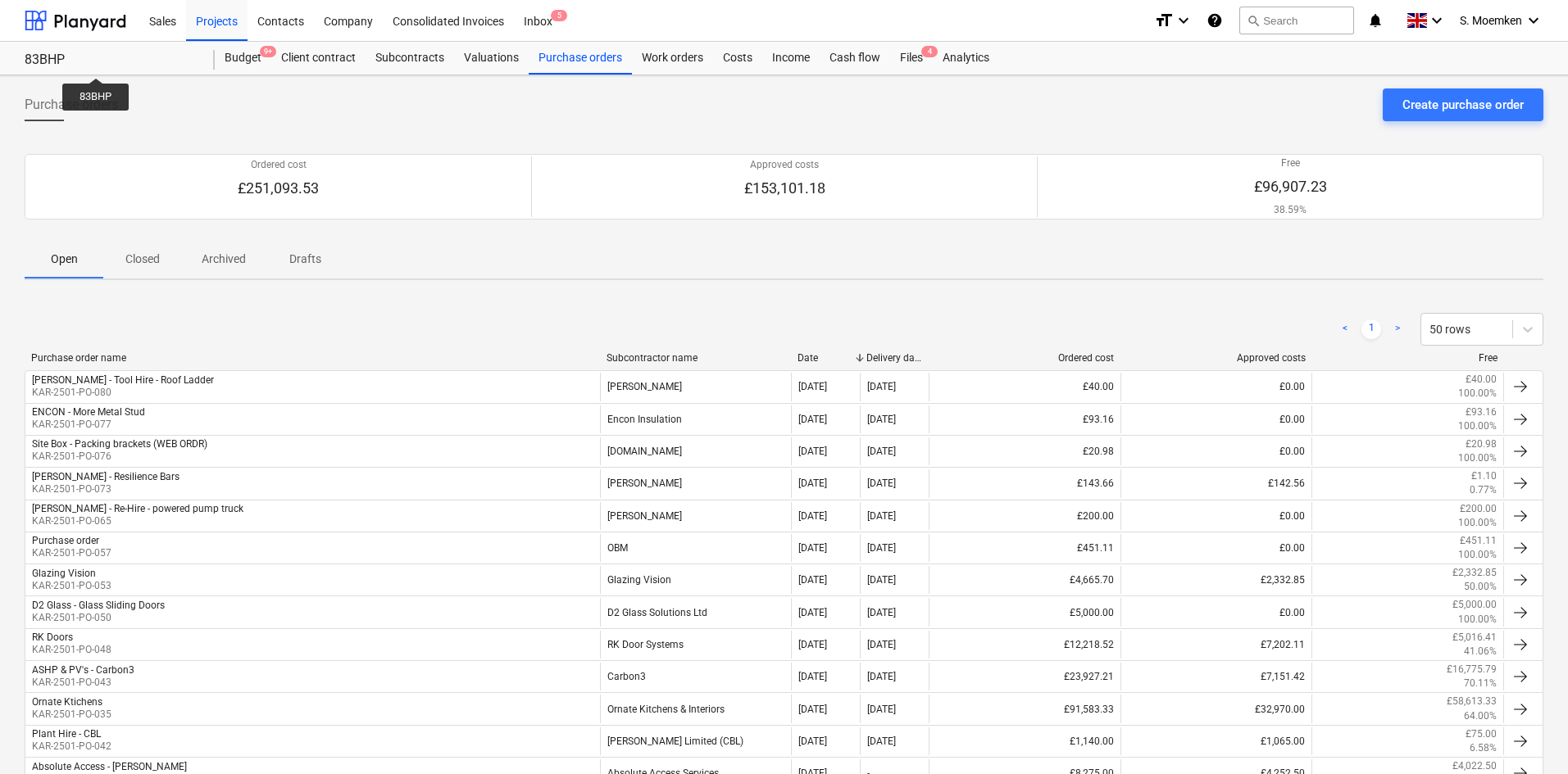
click at [96, 63] on div "83BHP" at bounding box center [110, 60] width 171 height 17
click at [216, 16] on div "Projects" at bounding box center [217, 20] width 62 height 42
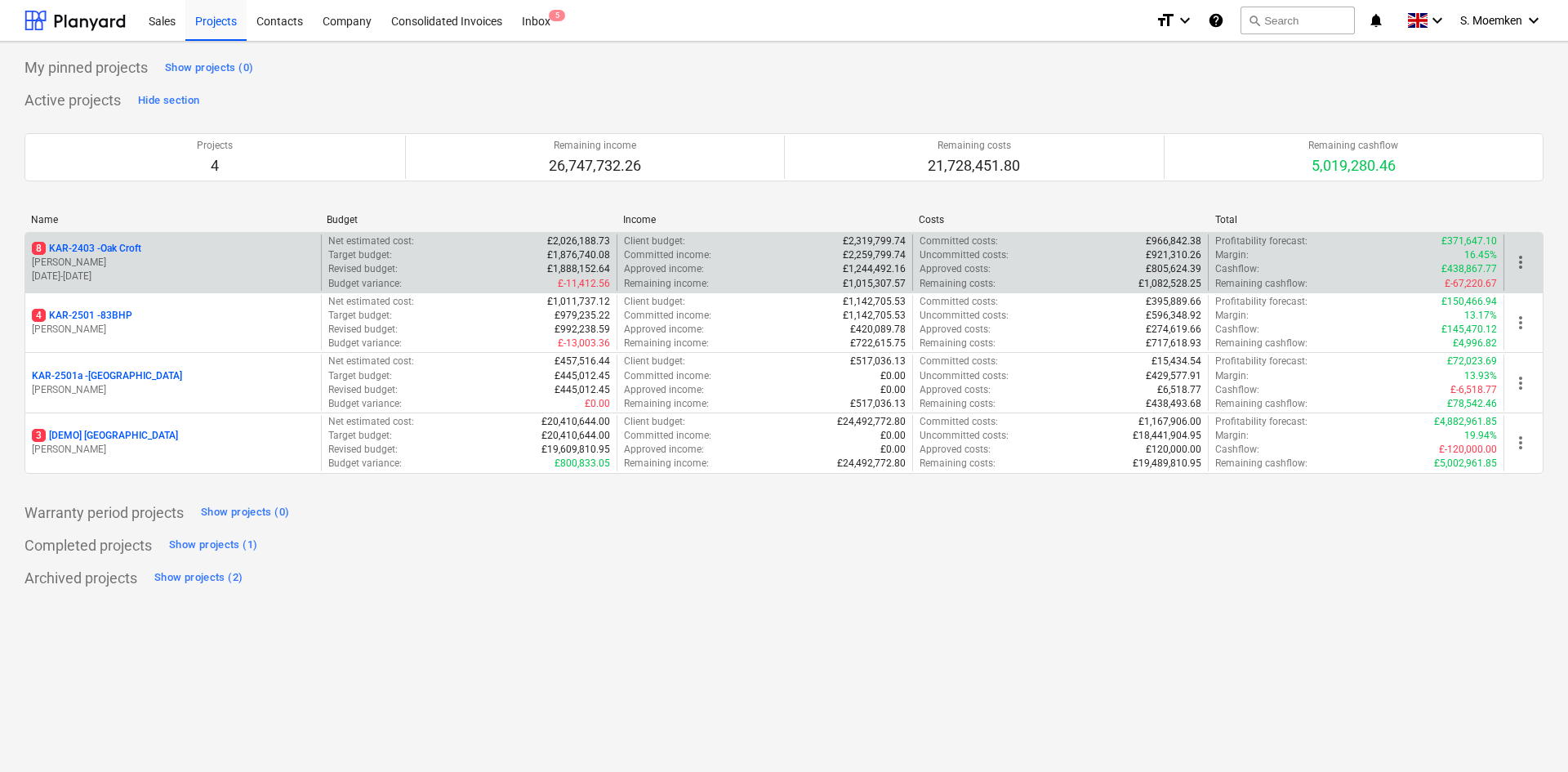
click at [162, 261] on p "G. Eastwood" at bounding box center [172, 262] width 283 height 14
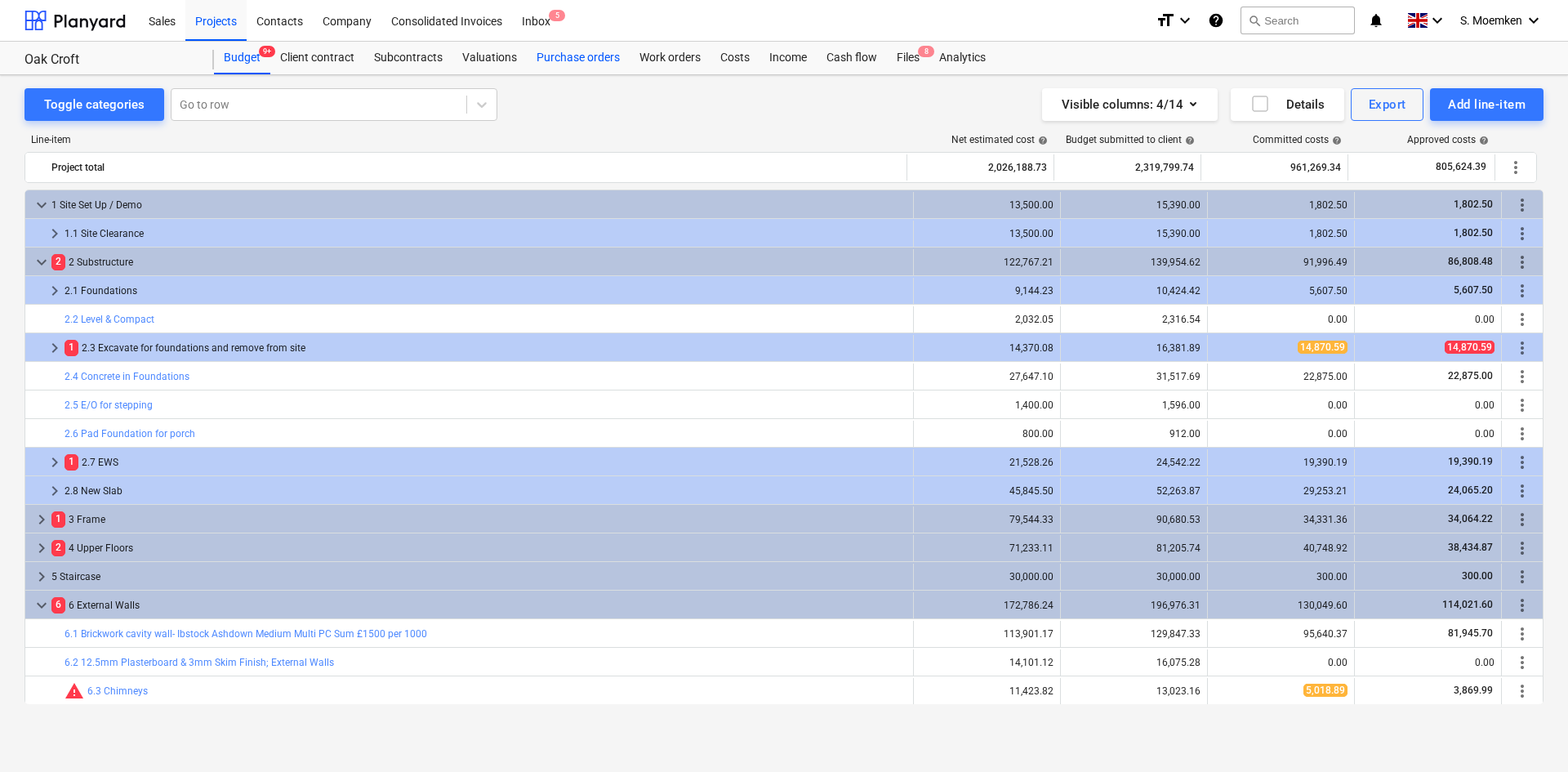
click at [563, 66] on div "Purchase orders" at bounding box center [578, 57] width 103 height 32
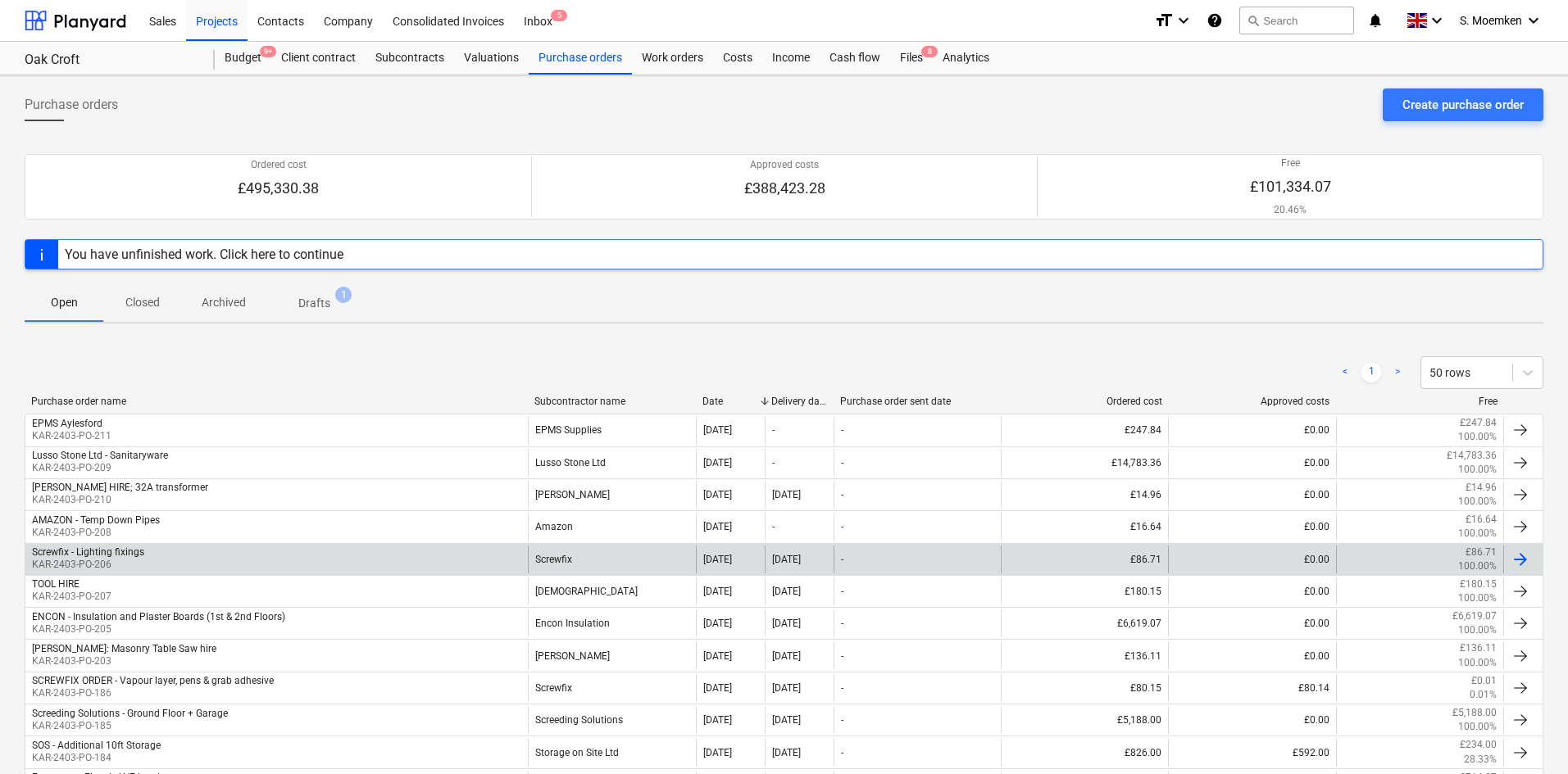
click at [387, 559] on div "Screwfix - Lighting fixings KAR-2403-PO-206" at bounding box center [277, 560] width 502 height 28
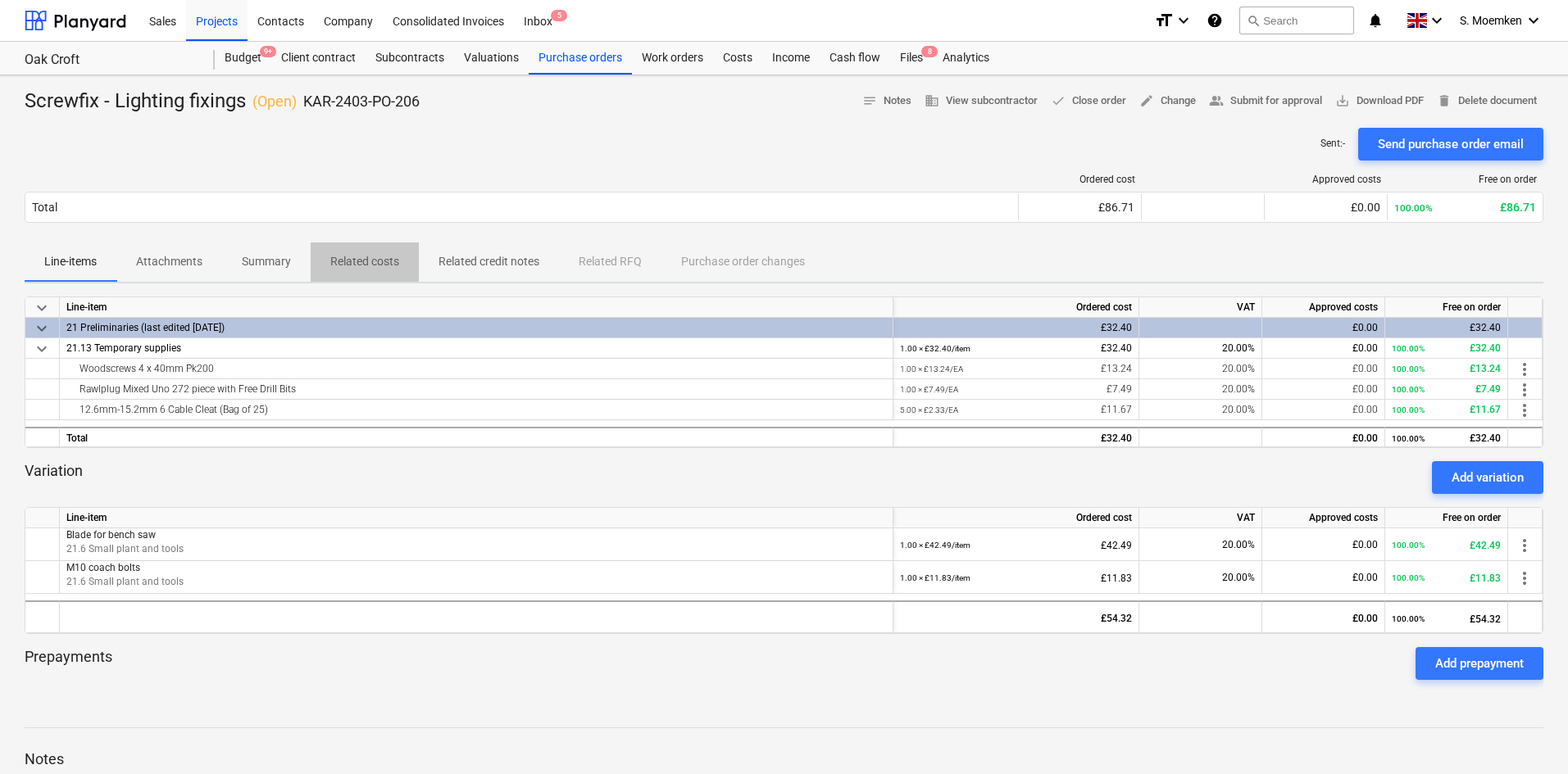
click at [354, 260] on p "Related costs" at bounding box center [364, 262] width 69 height 17
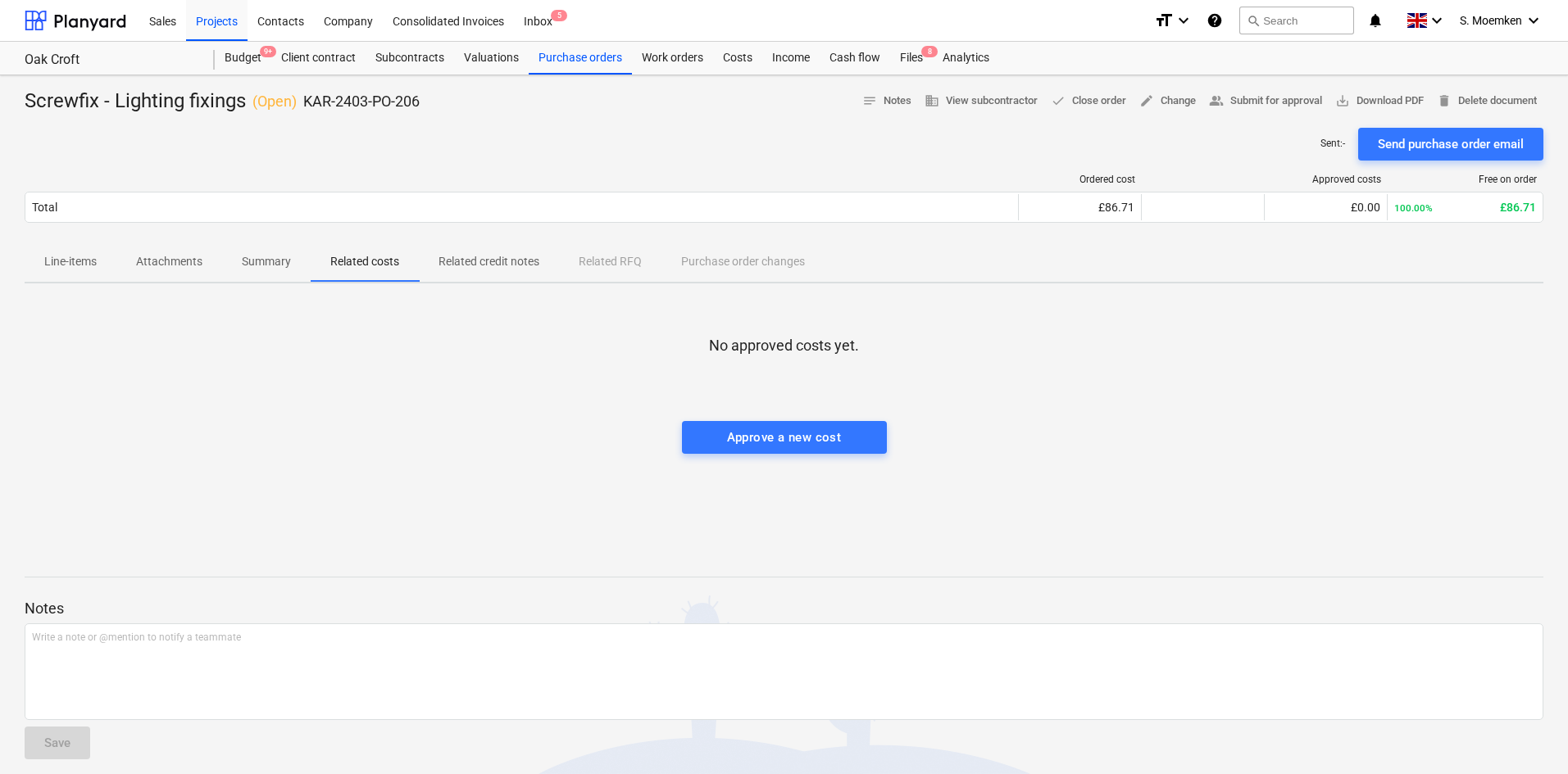
click at [92, 261] on p "Line-items" at bounding box center [70, 262] width 52 height 17
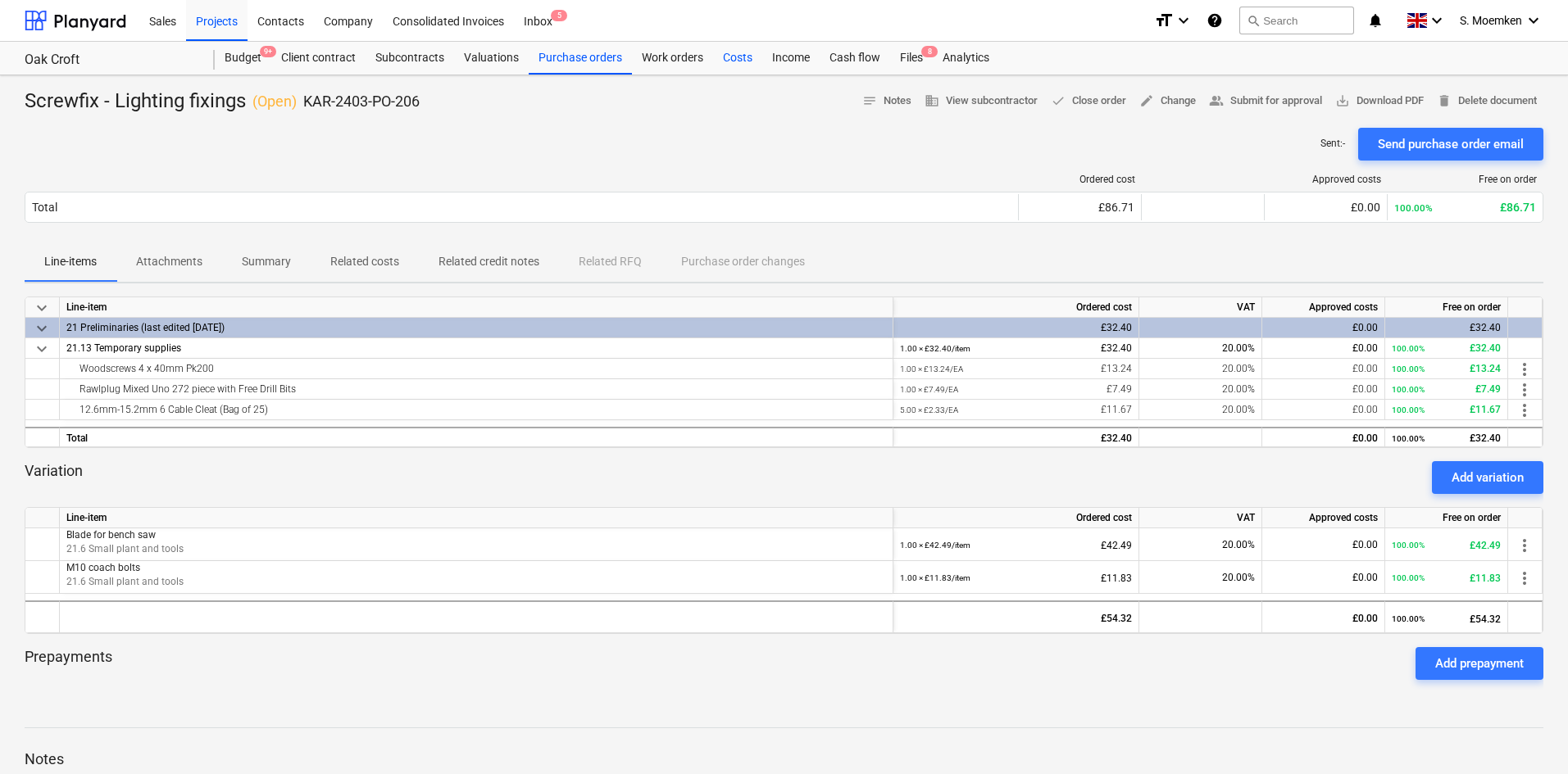
click at [734, 53] on div "Costs" at bounding box center [737, 57] width 49 height 32
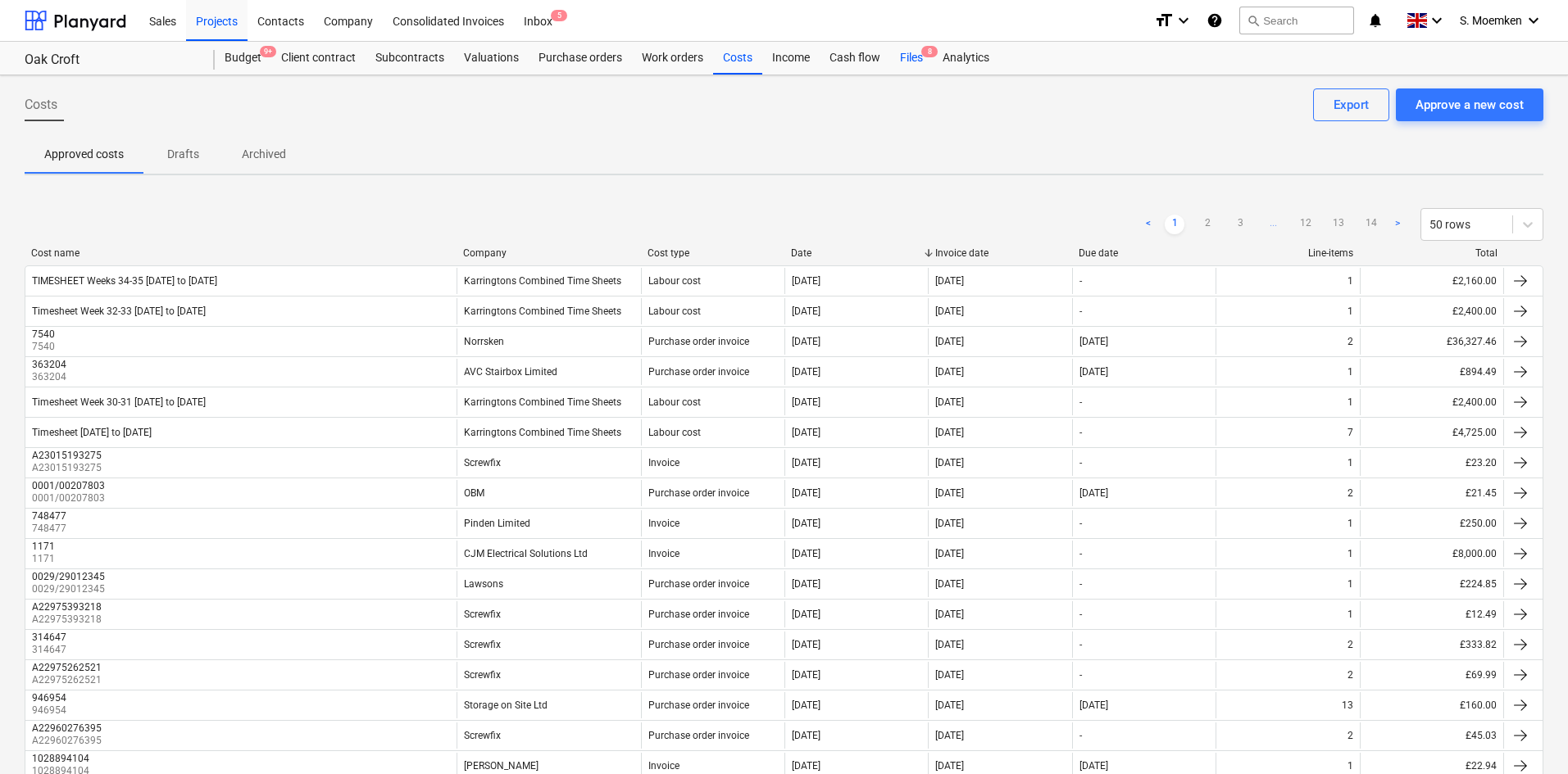
click at [924, 62] on div "Files 8" at bounding box center [911, 57] width 42 height 32
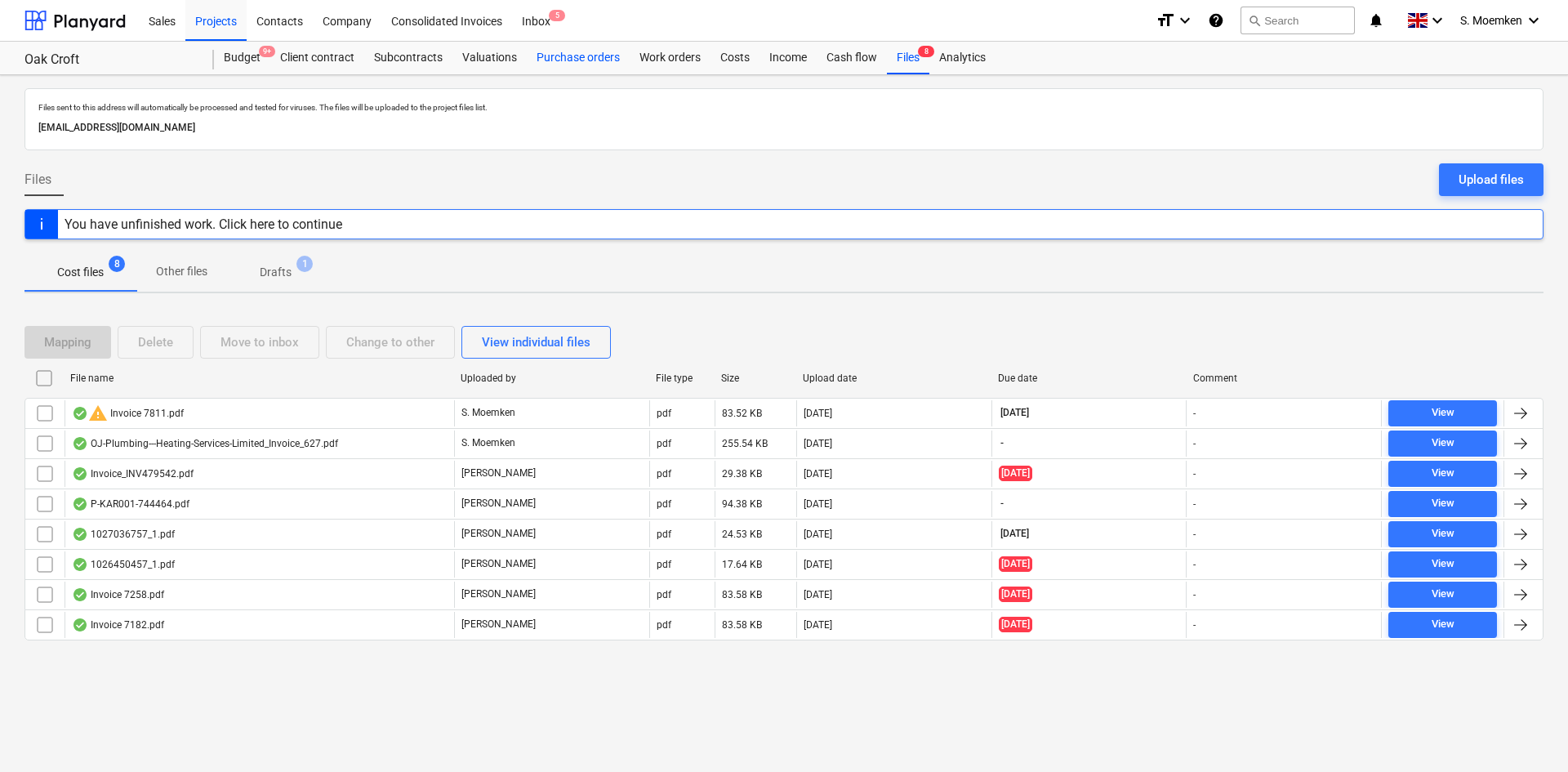
click at [554, 58] on div "Purchase orders" at bounding box center [578, 57] width 103 height 32
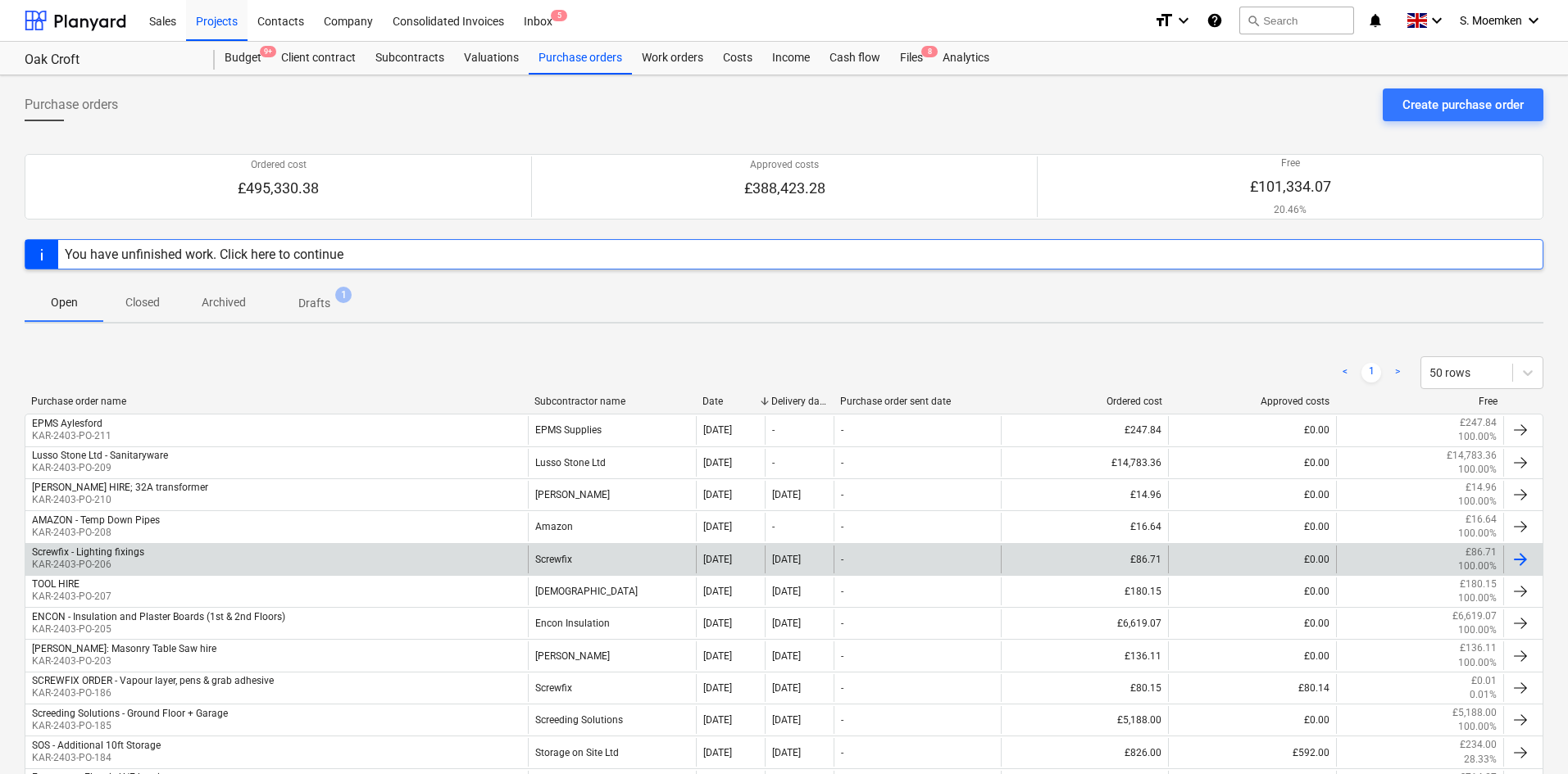
click at [141, 558] on div "Screwfix - Lighting fixings" at bounding box center [87, 552] width 112 height 12
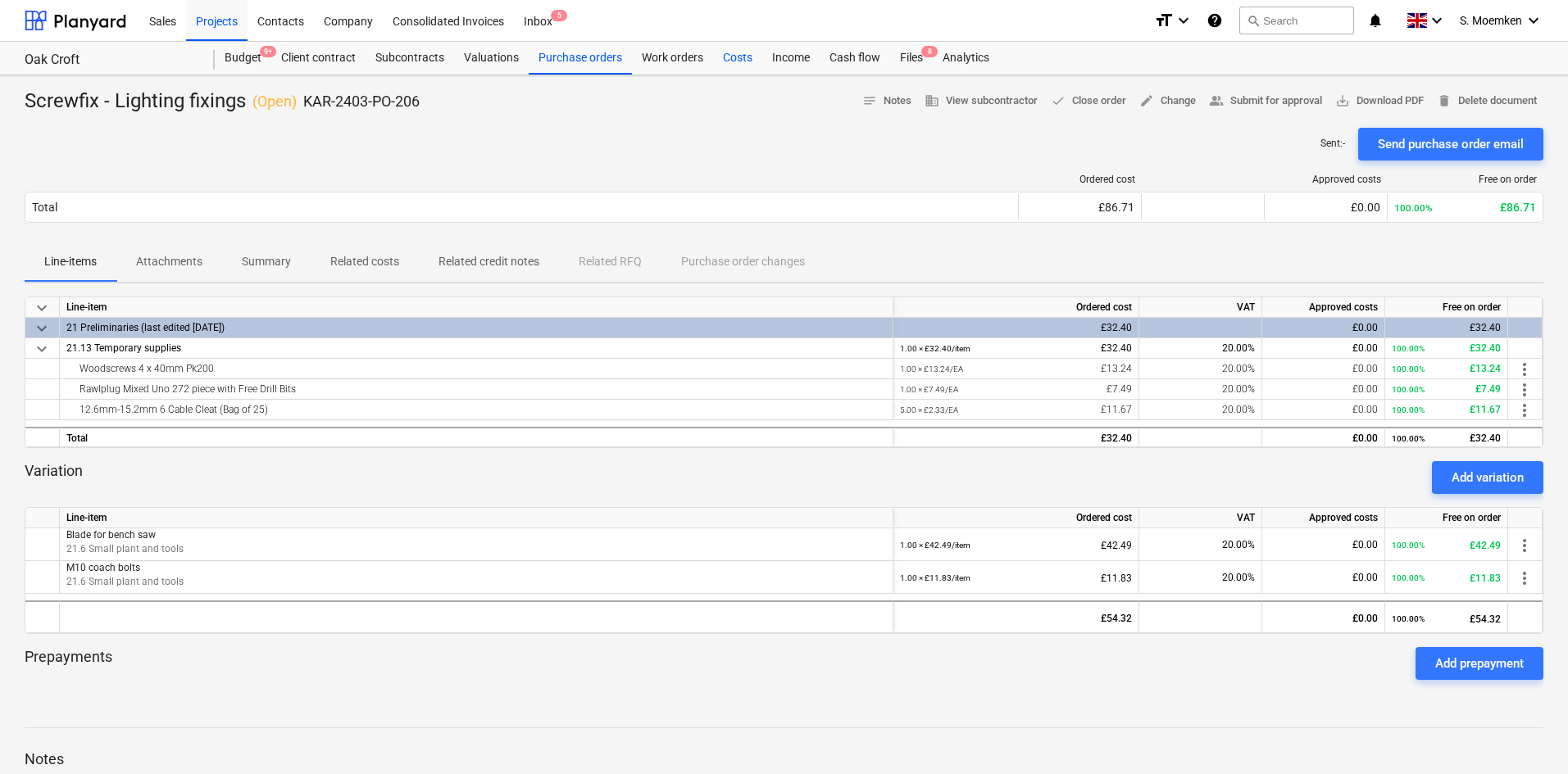
click at [737, 60] on div "Costs" at bounding box center [737, 57] width 49 height 32
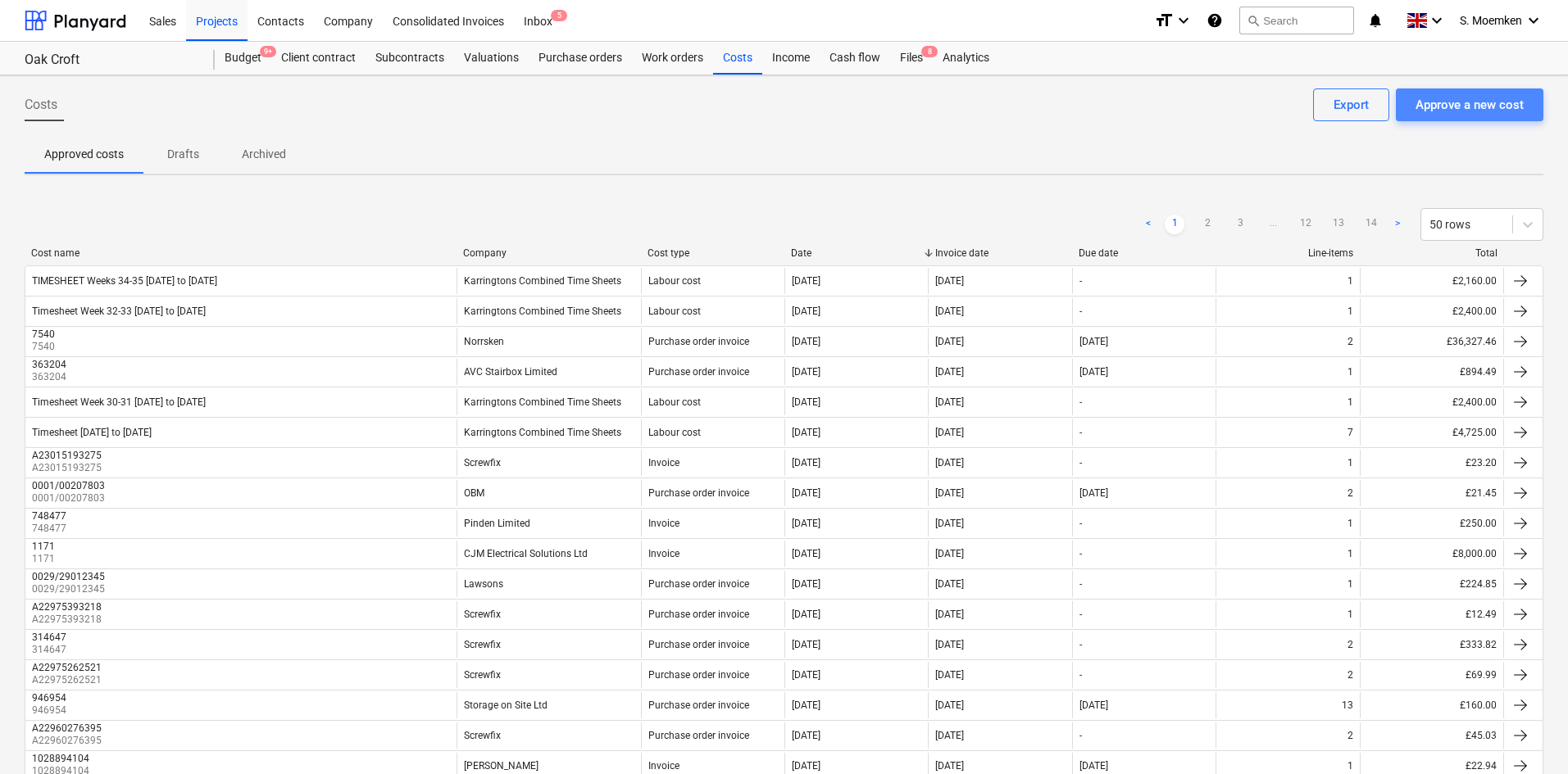
click at [1462, 109] on div "Approve a new cost" at bounding box center [1470, 105] width 108 height 22
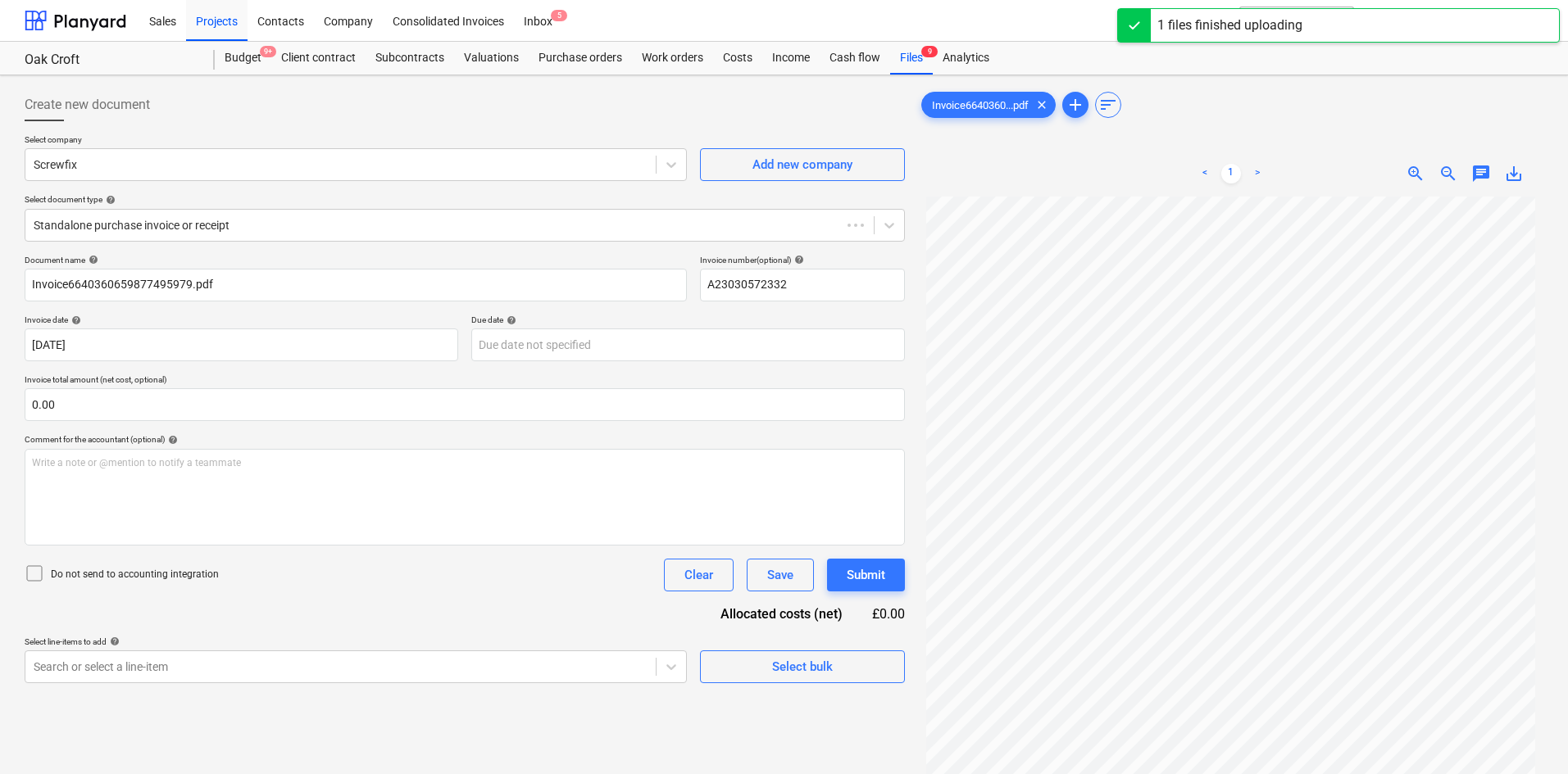
type input "A23030572332"
type input "16 Sep 2025"
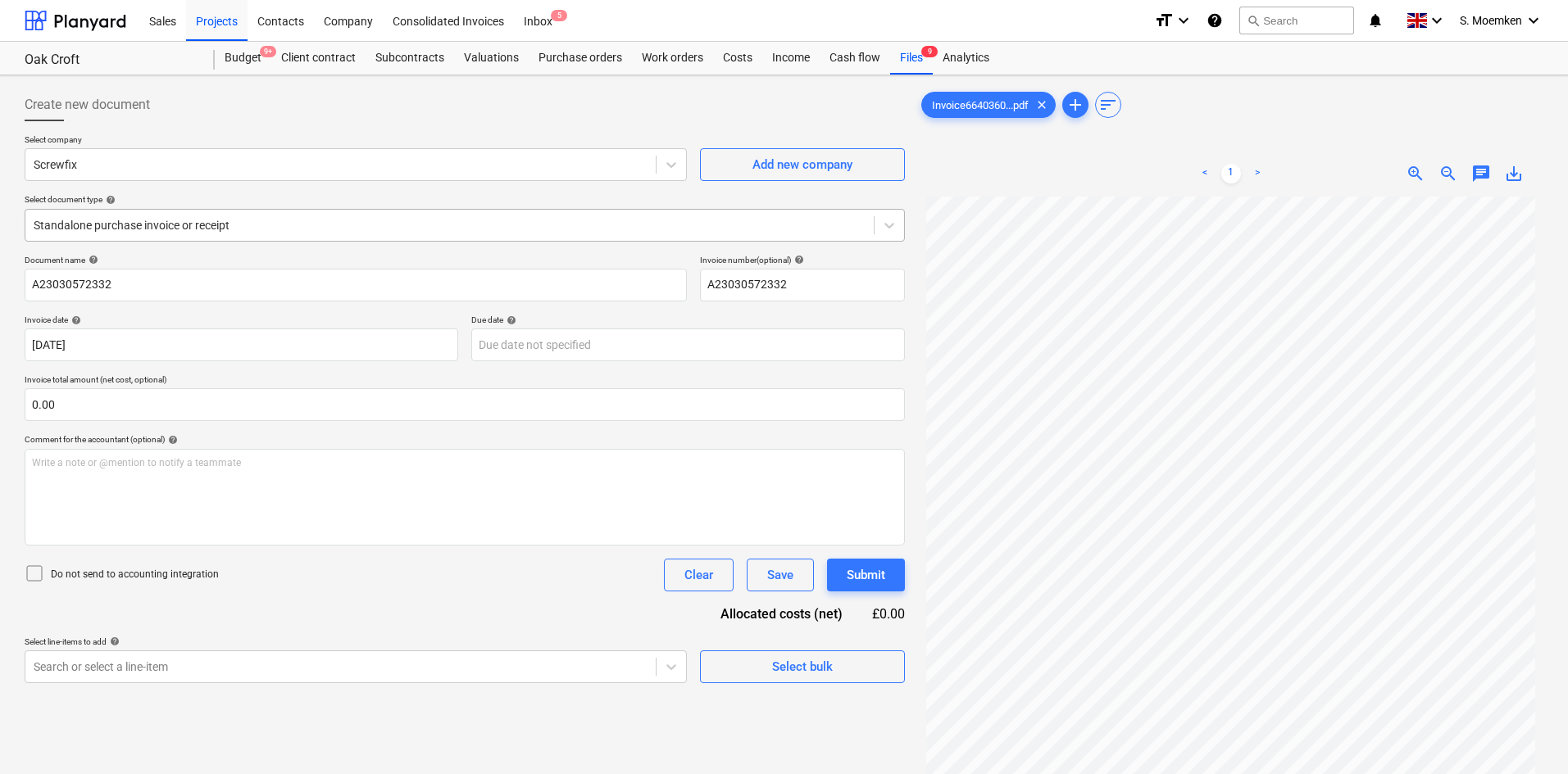
click at [240, 233] on div at bounding box center [449, 225] width 832 height 17
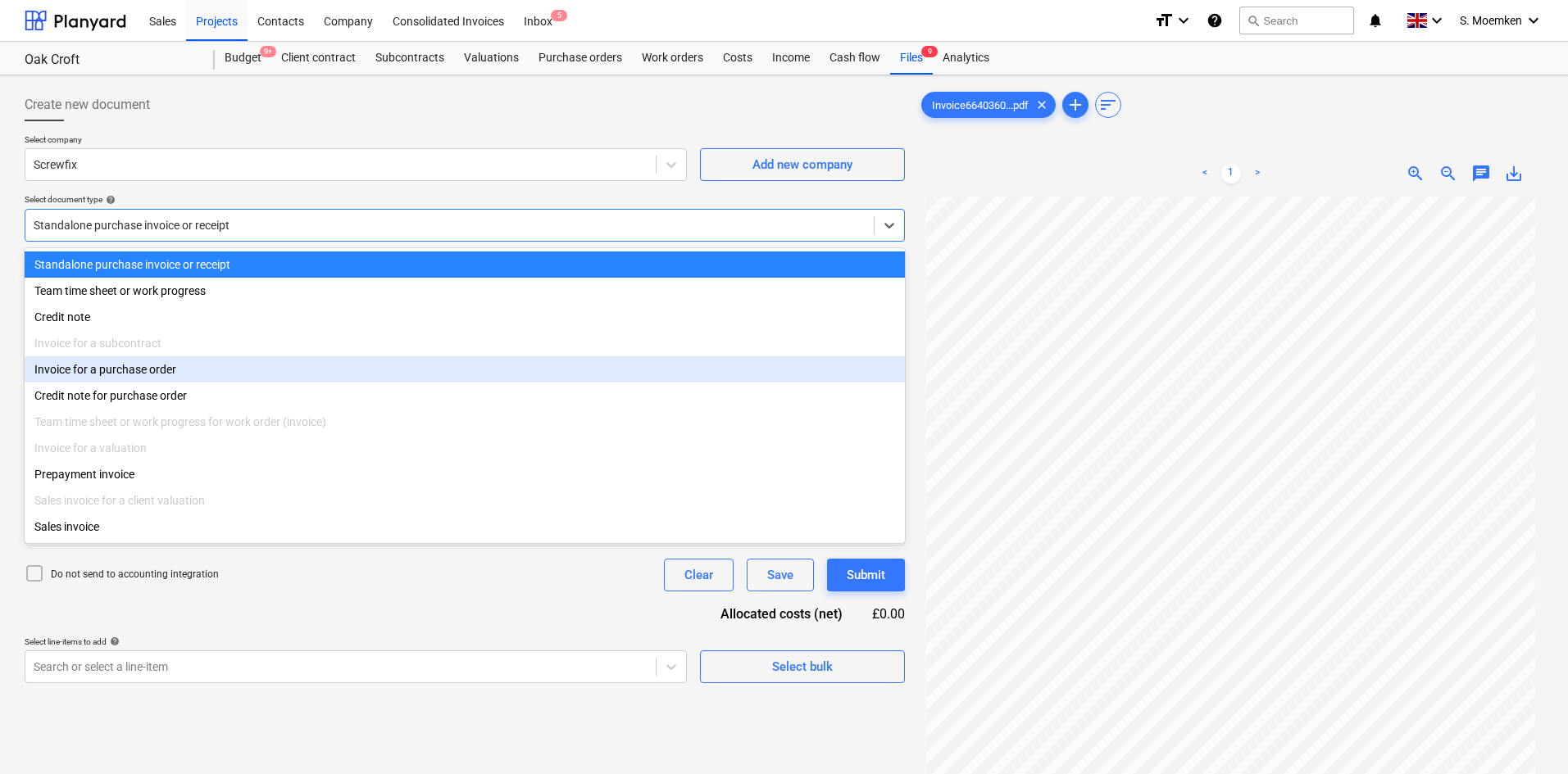
click at [111, 369] on div "Invoice for a purchase order" at bounding box center [465, 370] width 880 height 27
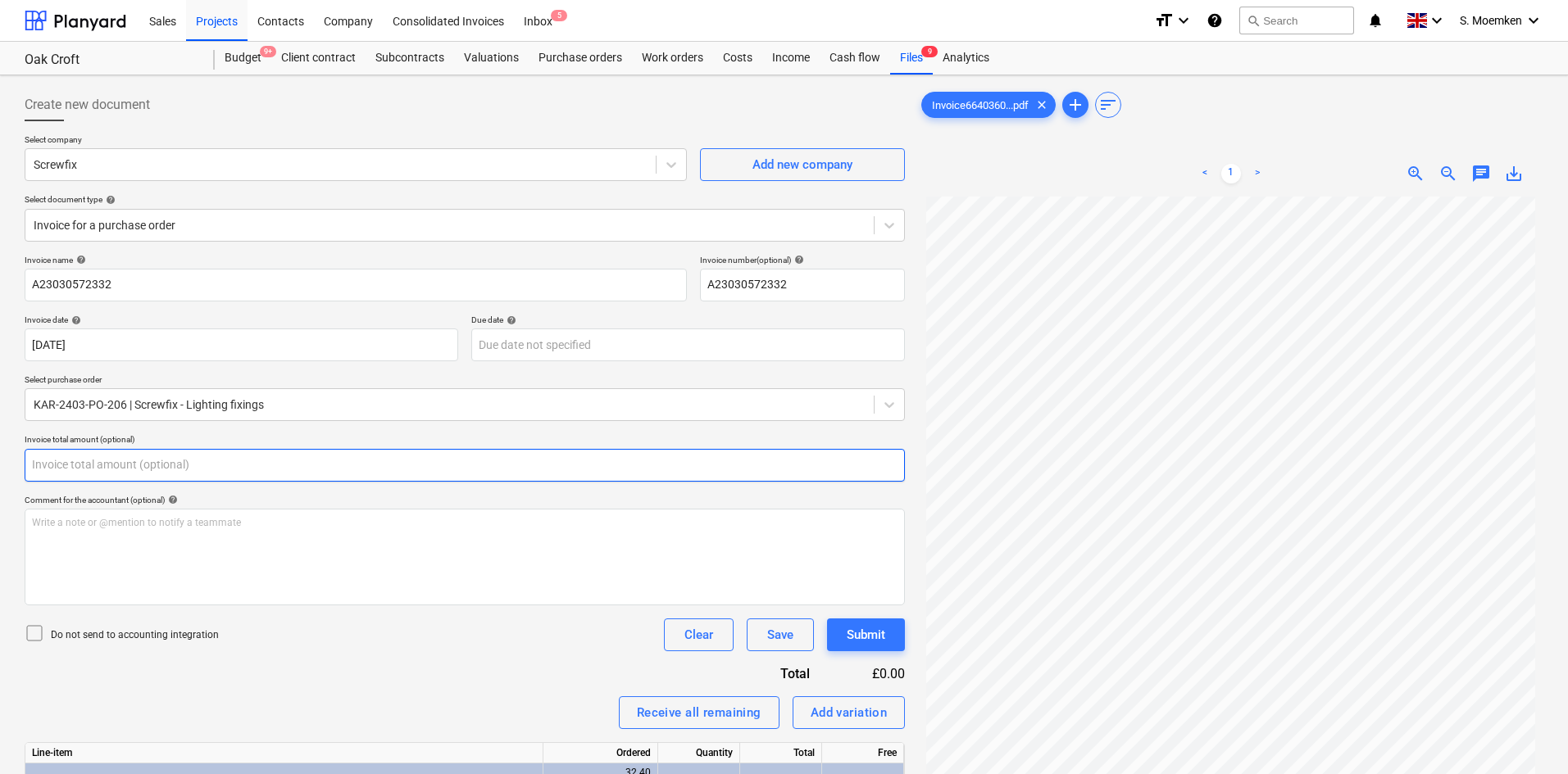
drag, startPoint x: 192, startPoint y: 467, endPoint x: 12, endPoint y: 477, distance: 180.3
click at [12, 477] on div "Create new document Select company Screwfix Add new company Select document typ…" at bounding box center [784, 551] width 1568 height 951
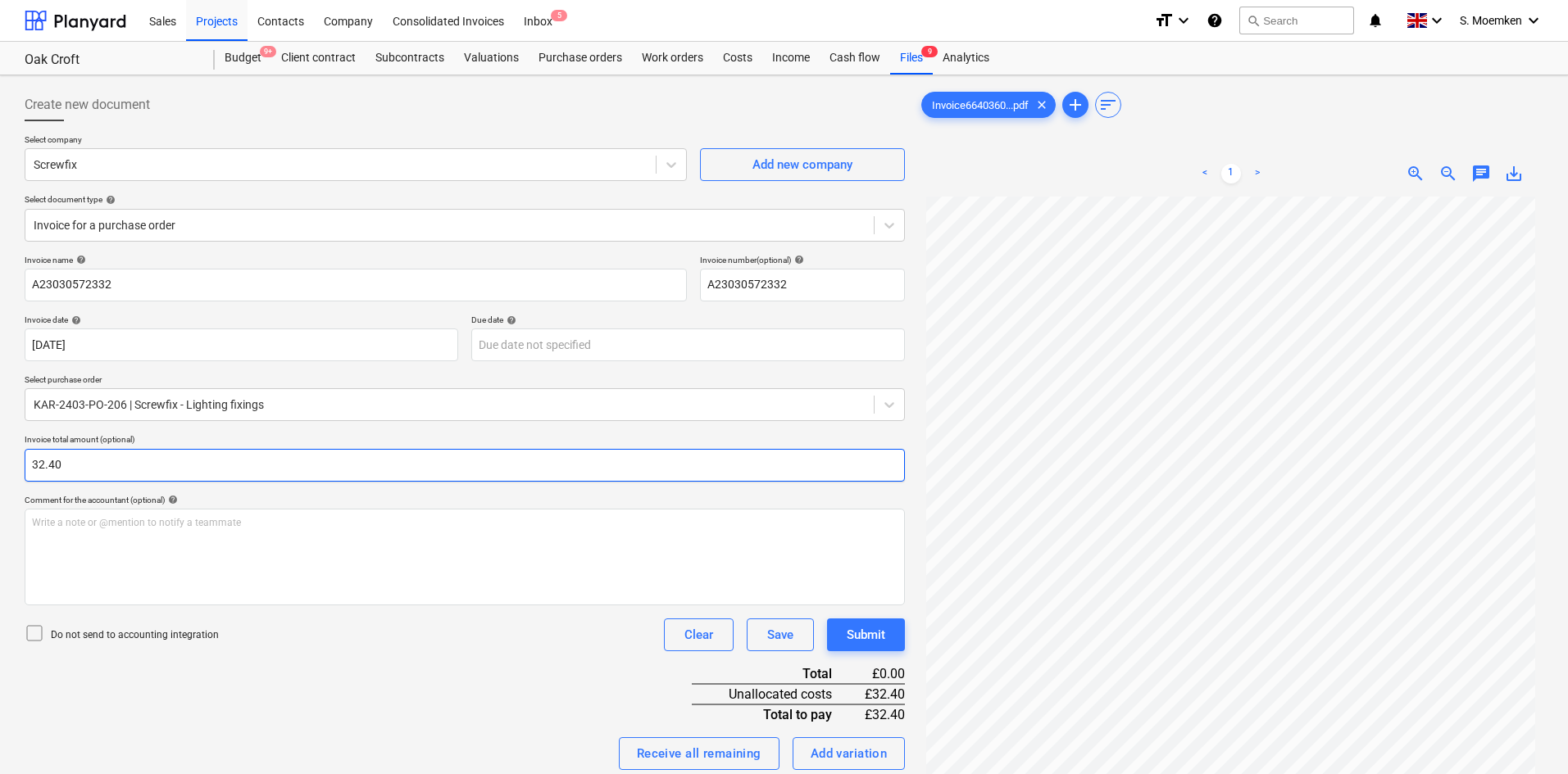
type input "32.40"
click at [30, 635] on icon at bounding box center [35, 633] width 20 height 20
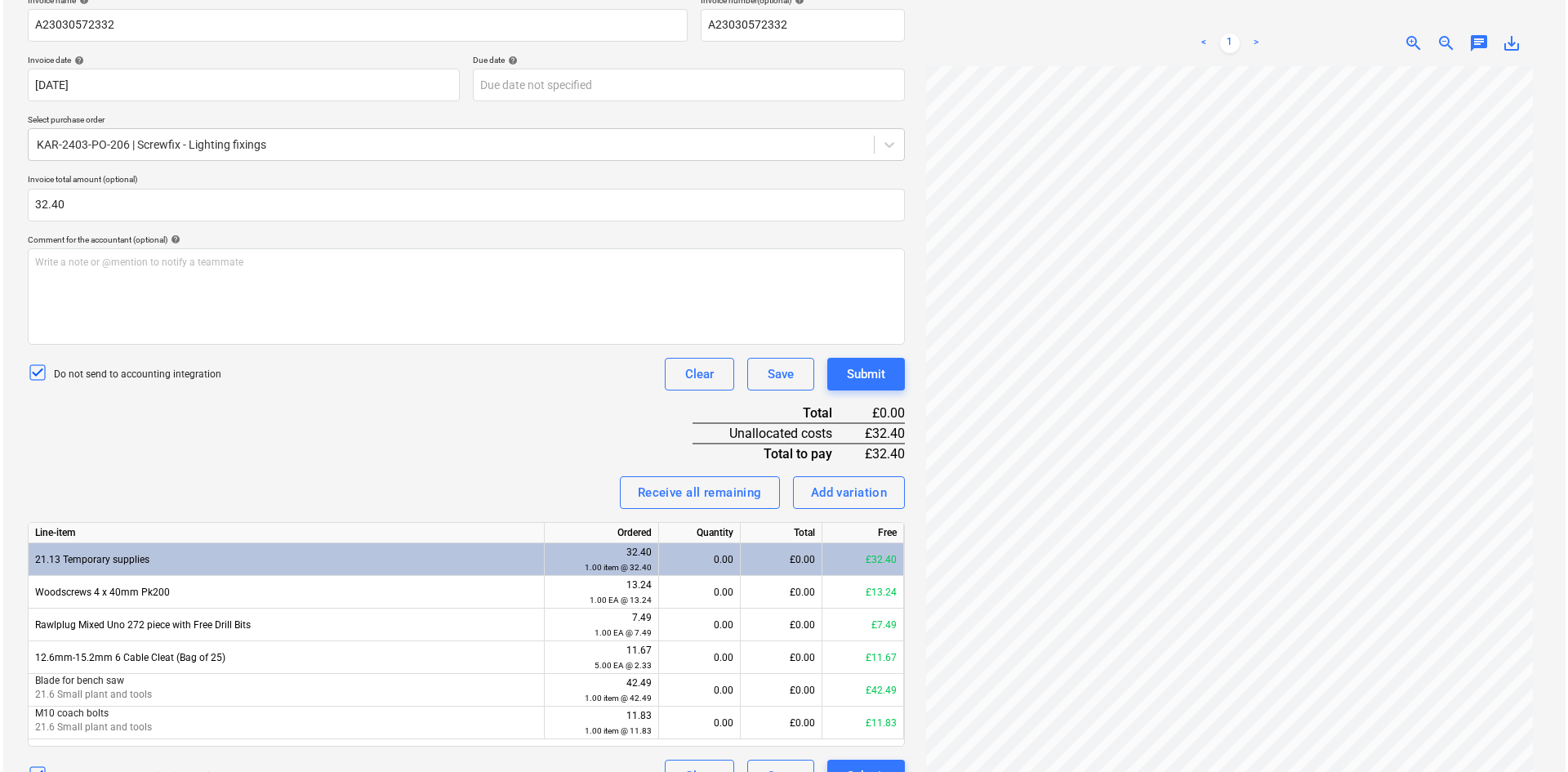
scroll to position [293, 0]
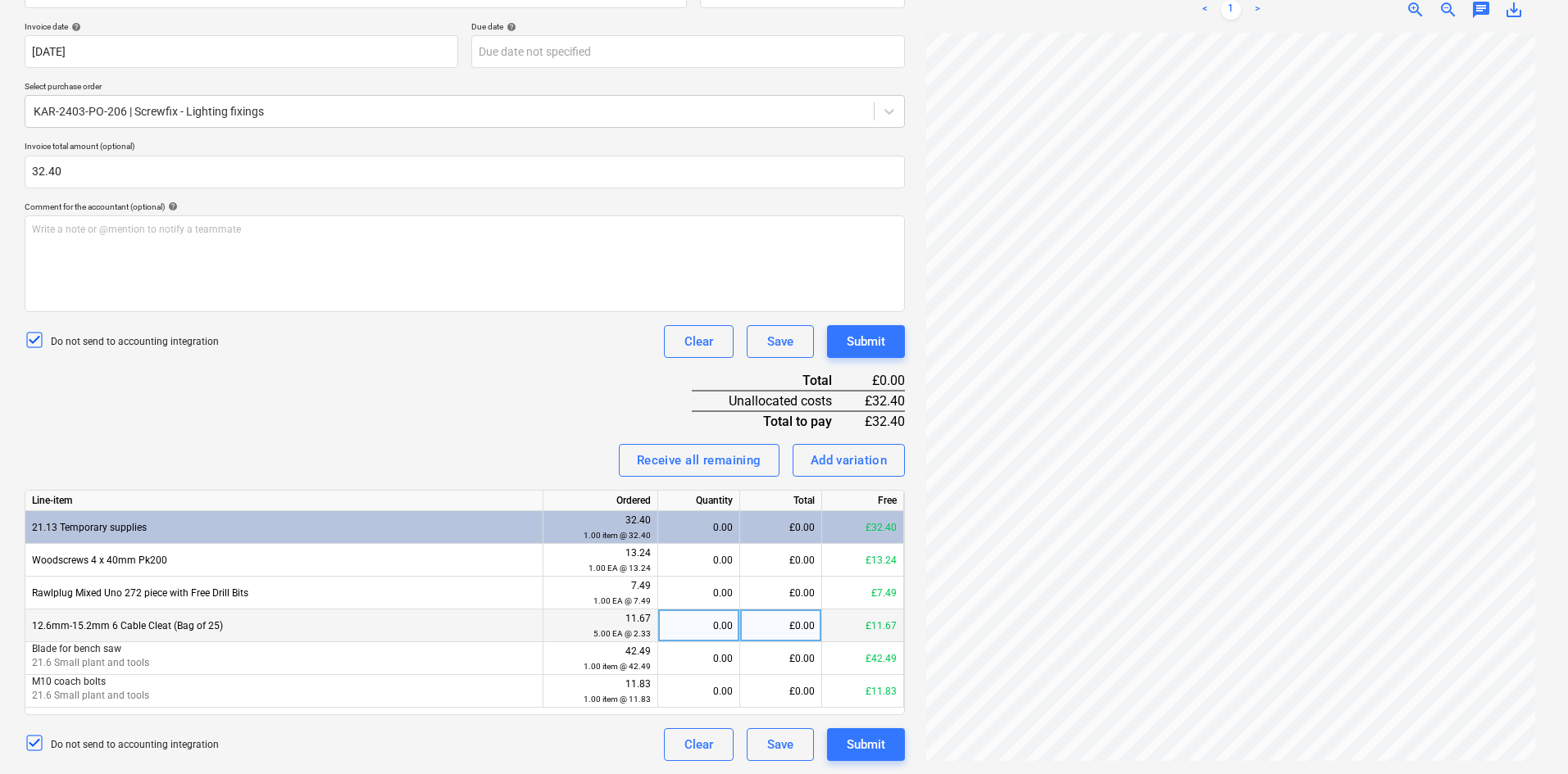
click at [710, 630] on div "0.00" at bounding box center [699, 625] width 68 height 32
type input "5"
click at [349, 415] on div "Invoice name help A23030572332 Invoice number (optional) help A23030572332 Invo…" at bounding box center [465, 362] width 880 height 800
click at [895, 753] on button "Submit" at bounding box center [866, 744] width 78 height 32
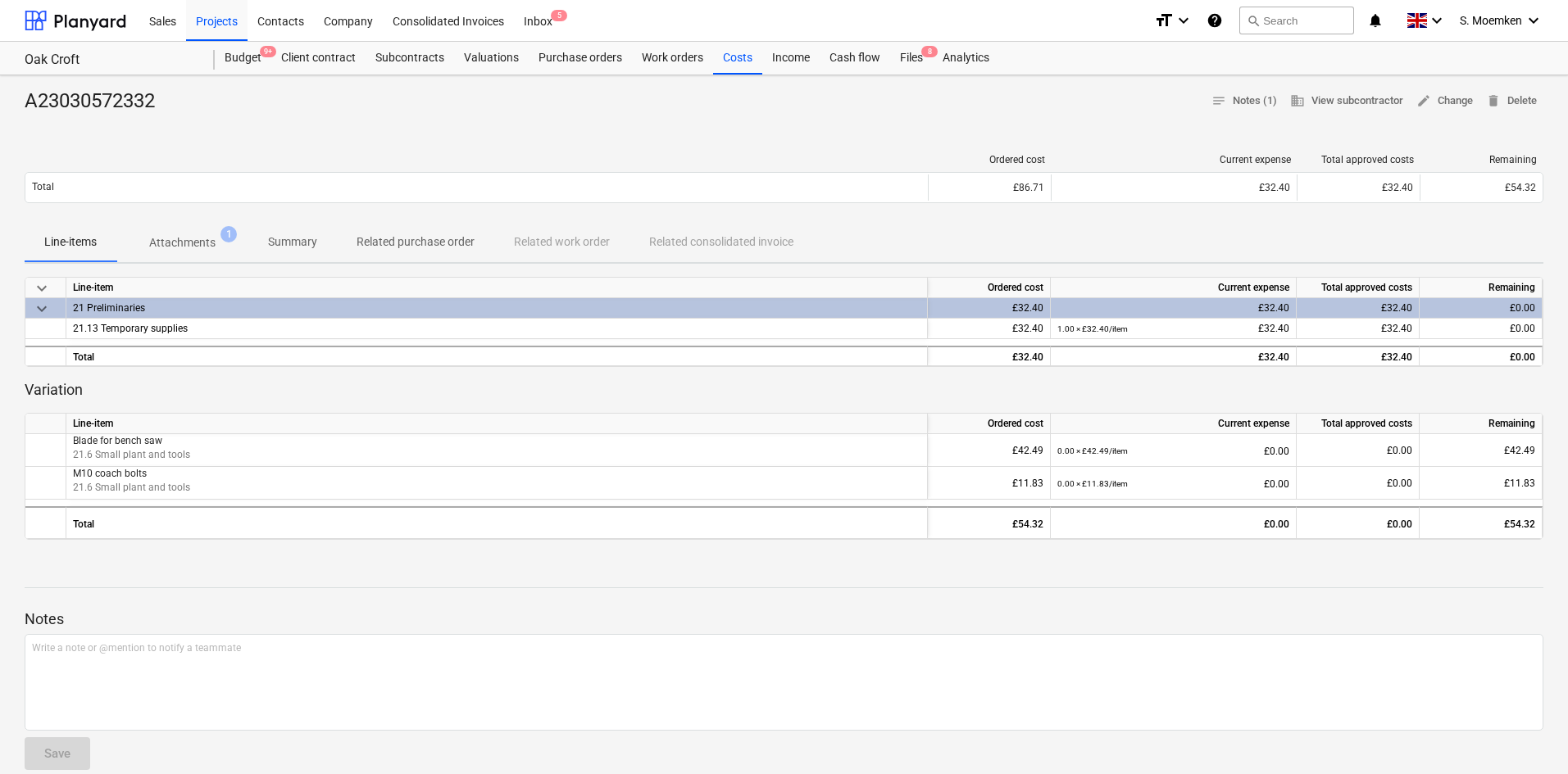
click at [243, 261] on button "Attachments 1" at bounding box center [182, 242] width 132 height 39
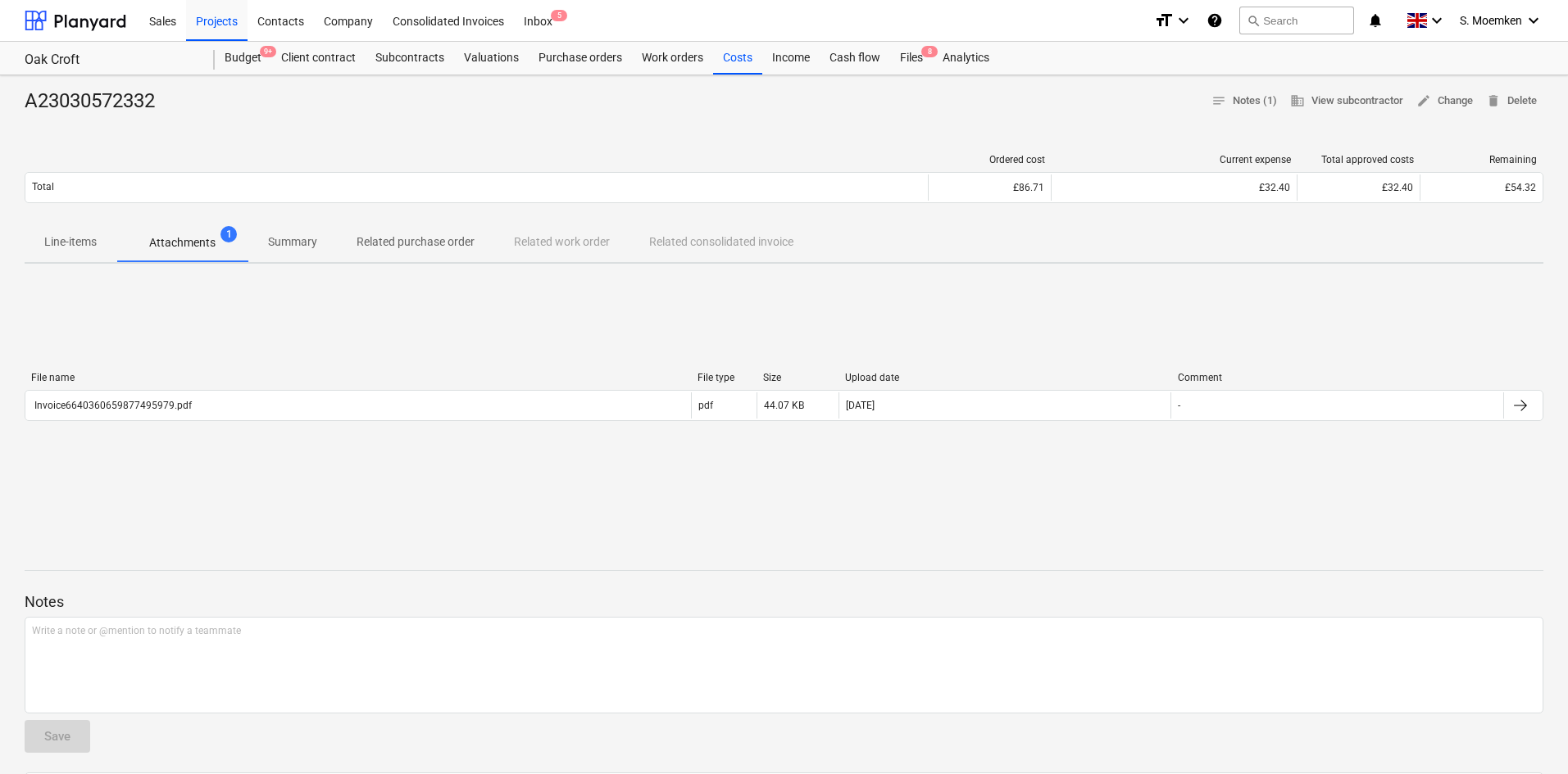
click at [94, 251] on p "Line-items" at bounding box center [70, 242] width 52 height 17
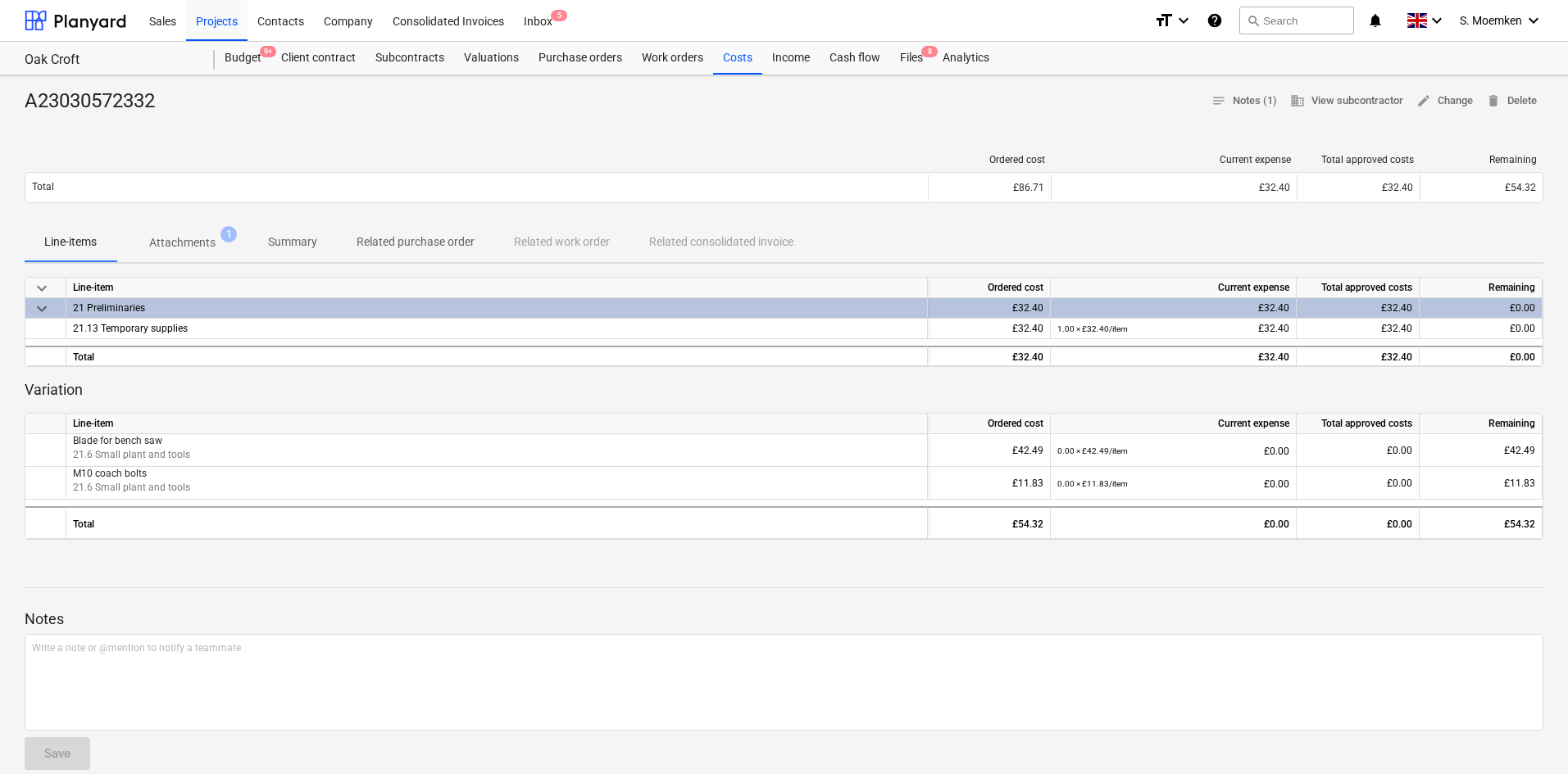
click at [912, 132] on div "A23030572332 notes Notes (1) business View subcontractor edit Change delete Del…" at bounding box center [784, 526] width 1568 height 901
click at [720, 116] on div at bounding box center [784, 121] width 1519 height 13
click at [580, 70] on div "Purchase orders" at bounding box center [581, 57] width 103 height 32
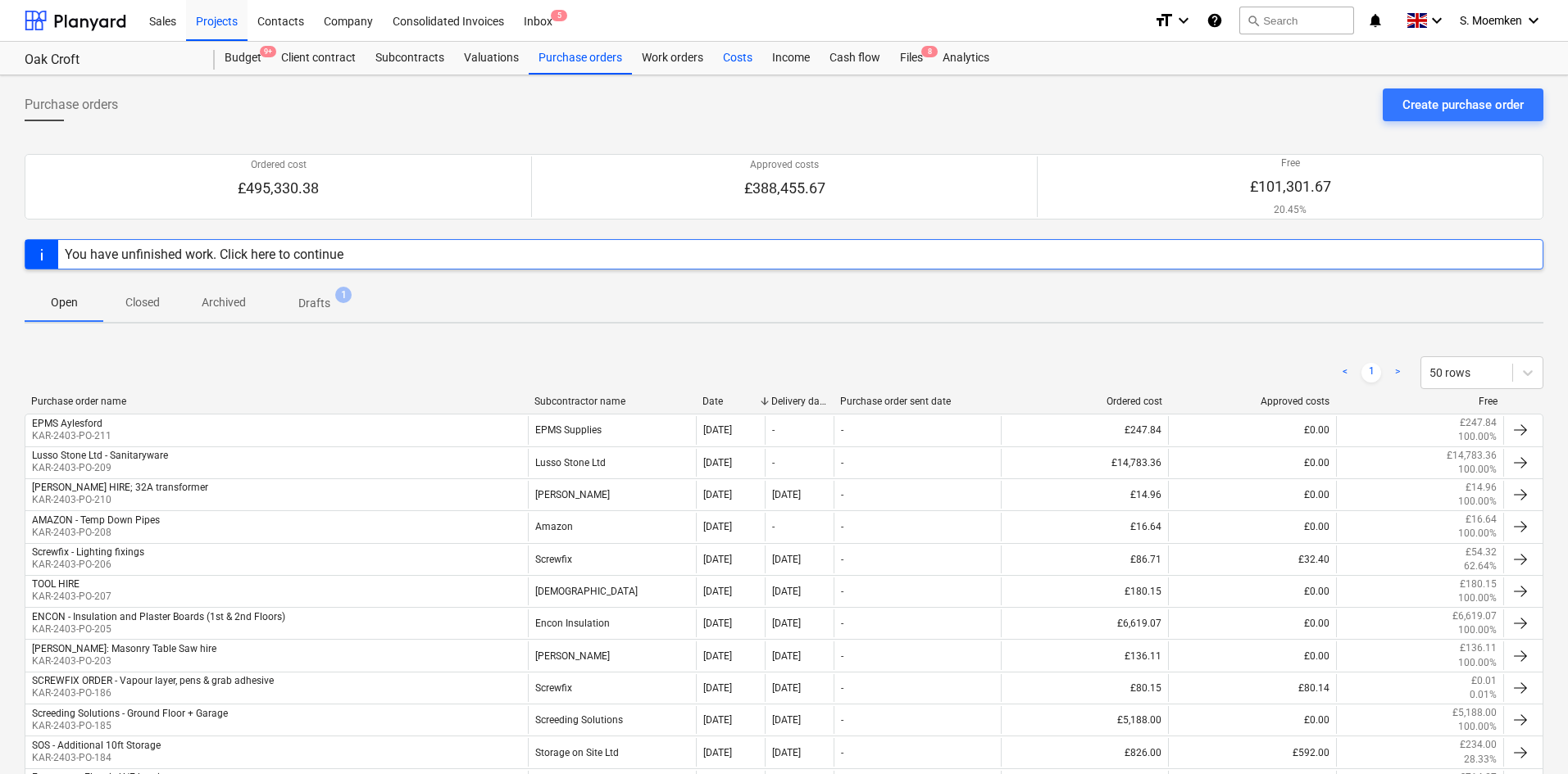
click at [739, 53] on div "Costs" at bounding box center [737, 57] width 49 height 32
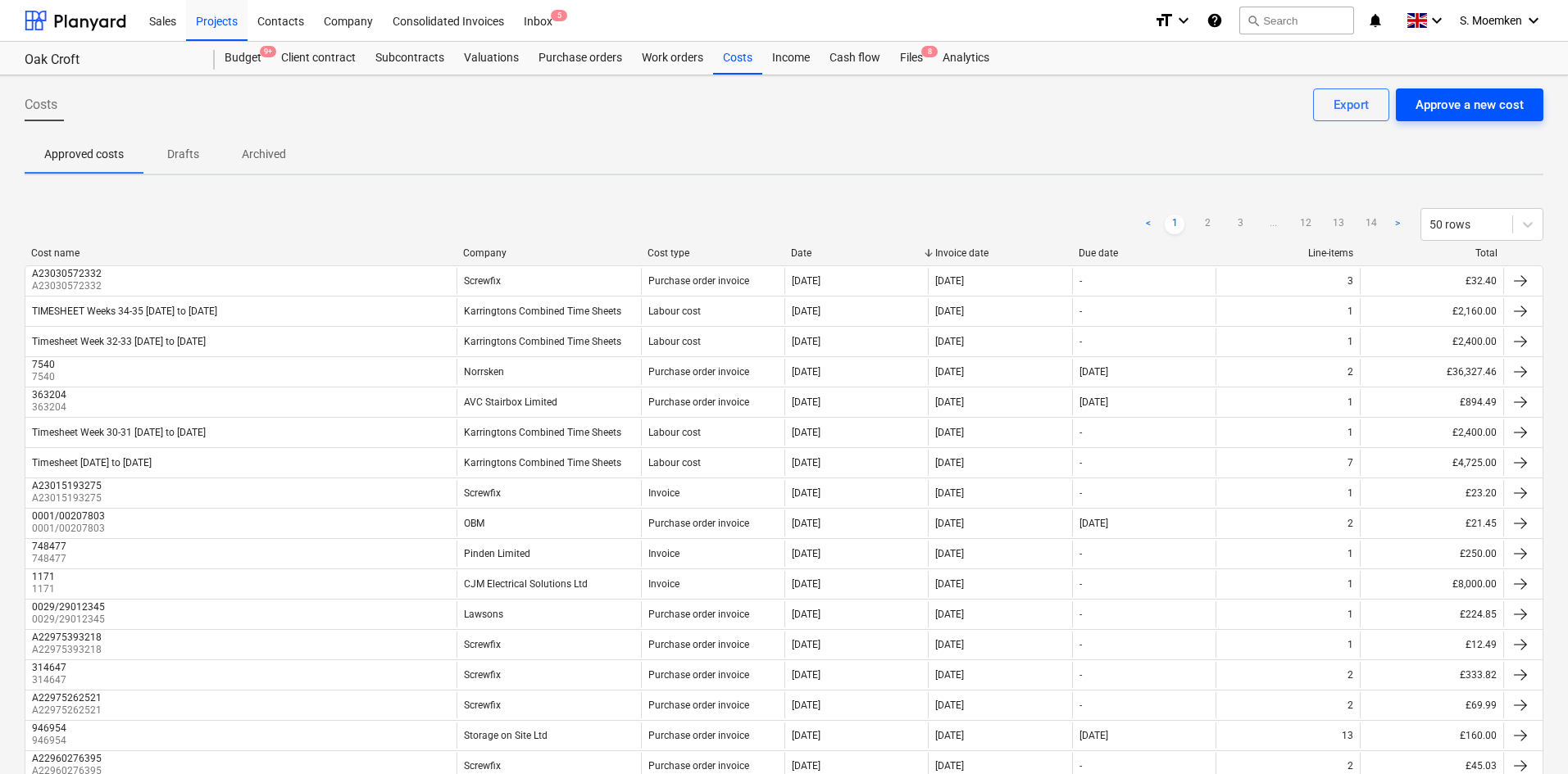
click at [1466, 114] on div "Approve a new cost" at bounding box center [1470, 105] width 108 height 22
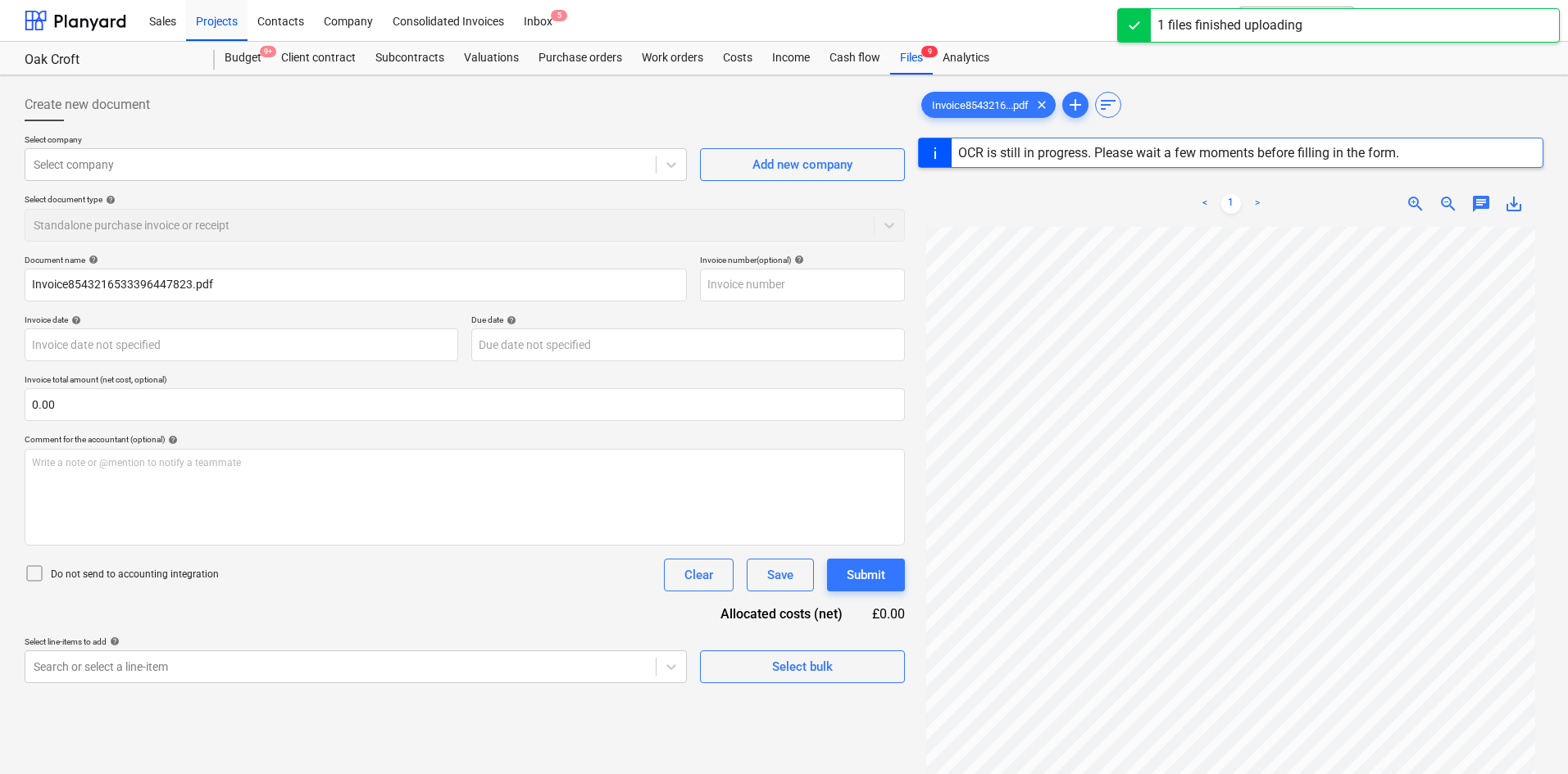
type input "A23031186198"
type input "16 Sep 2025"
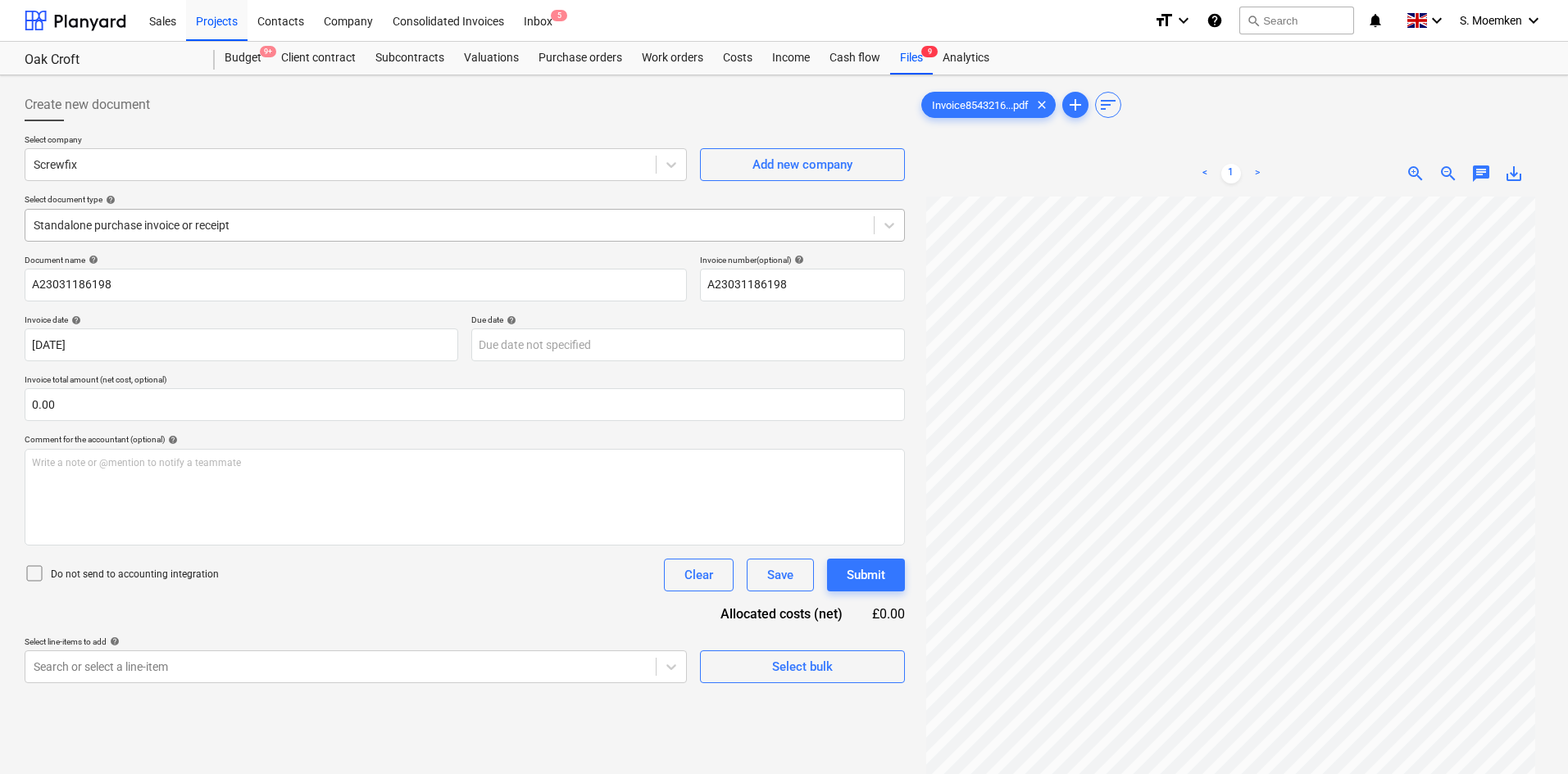
drag, startPoint x: 326, startPoint y: 242, endPoint x: 332, endPoint y: 234, distance: 10.0
click at [328, 239] on div "Select company Screwfix Add new company Select document type help Standalone pu…" at bounding box center [465, 195] width 880 height 121
click at [332, 233] on div at bounding box center [449, 225] width 832 height 17
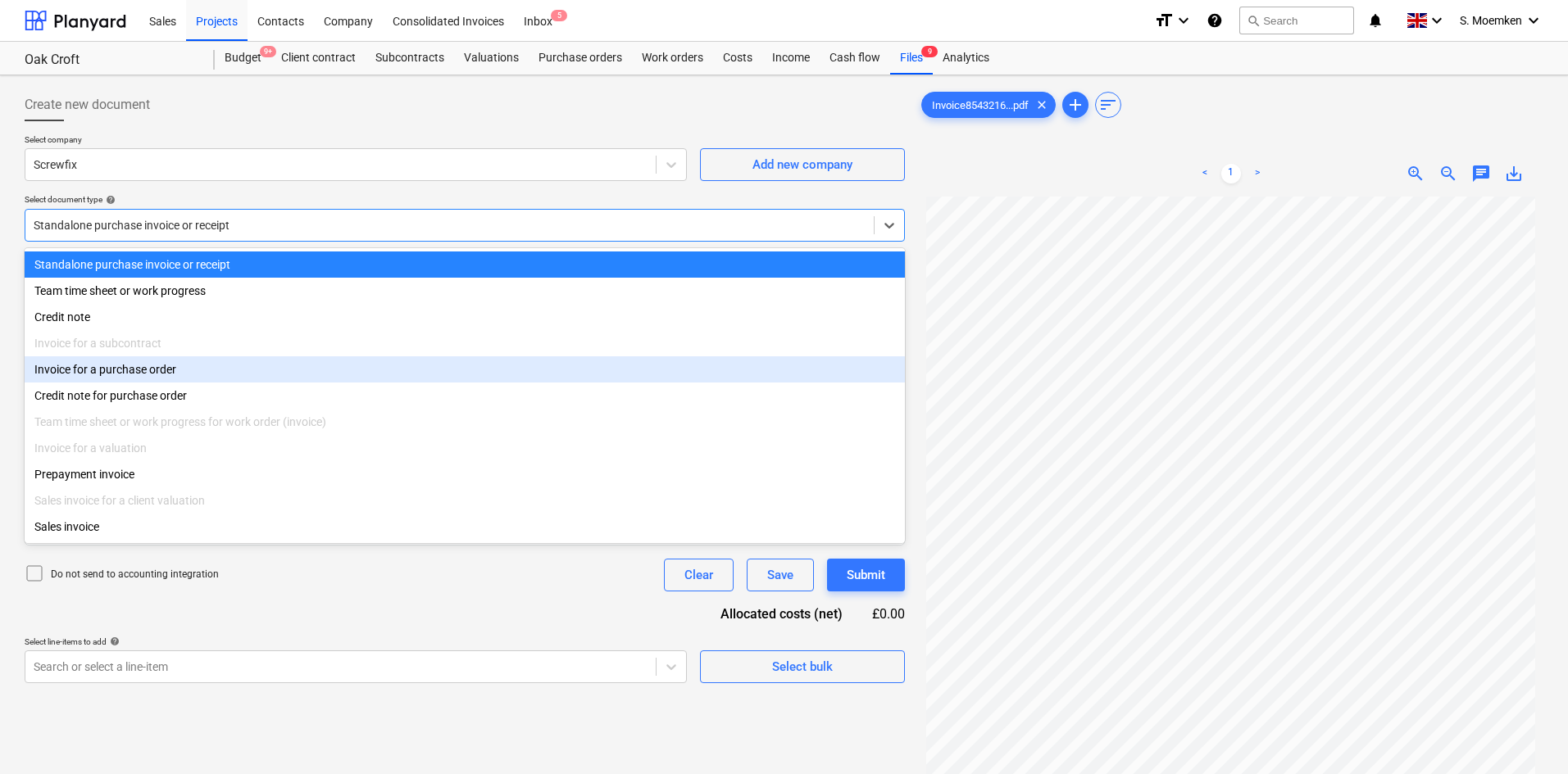
click at [171, 372] on div "Invoice for a purchase order" at bounding box center [465, 370] width 880 height 27
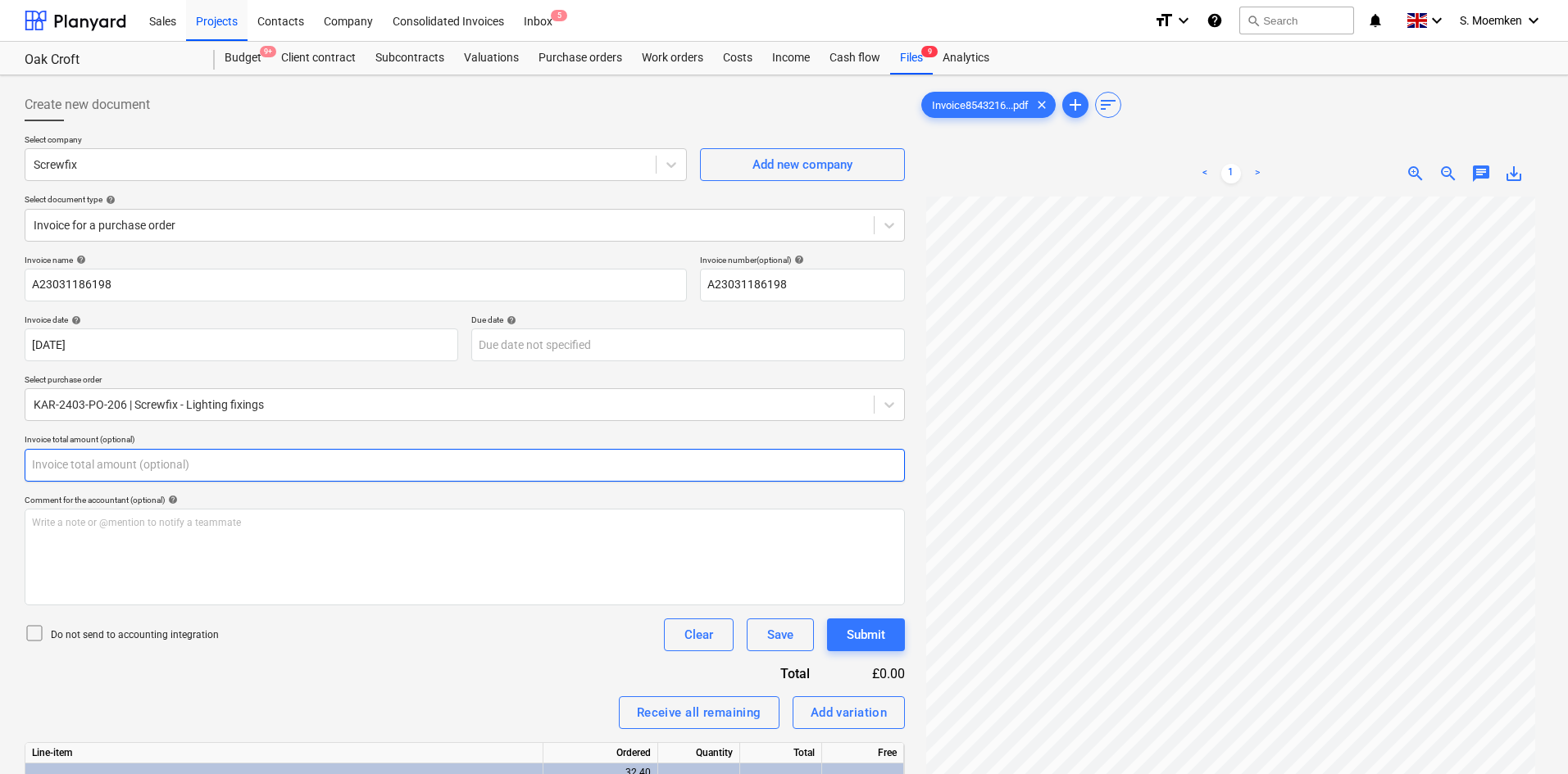
click at [151, 467] on input "text" at bounding box center [465, 465] width 880 height 32
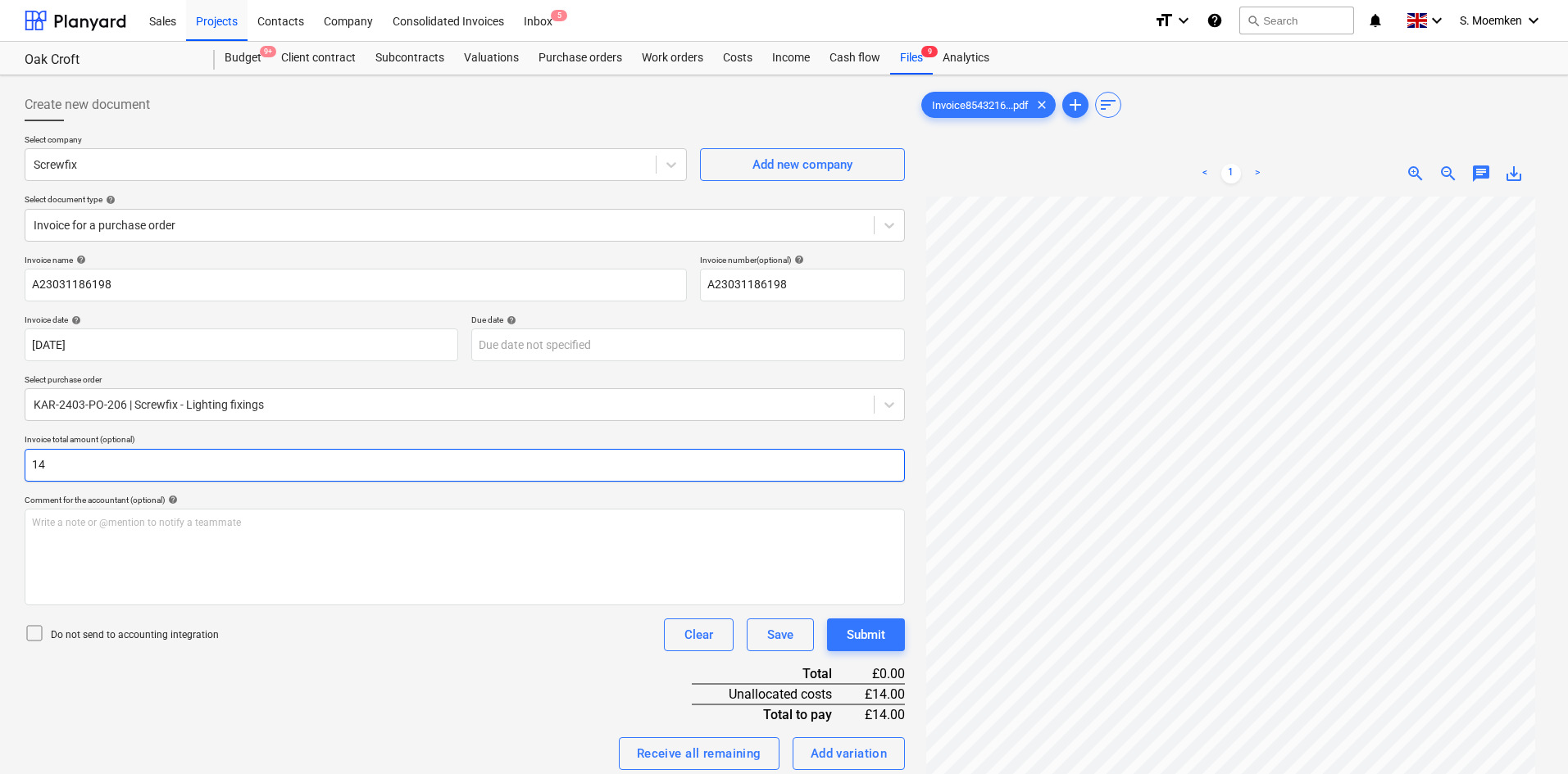
type input "1"
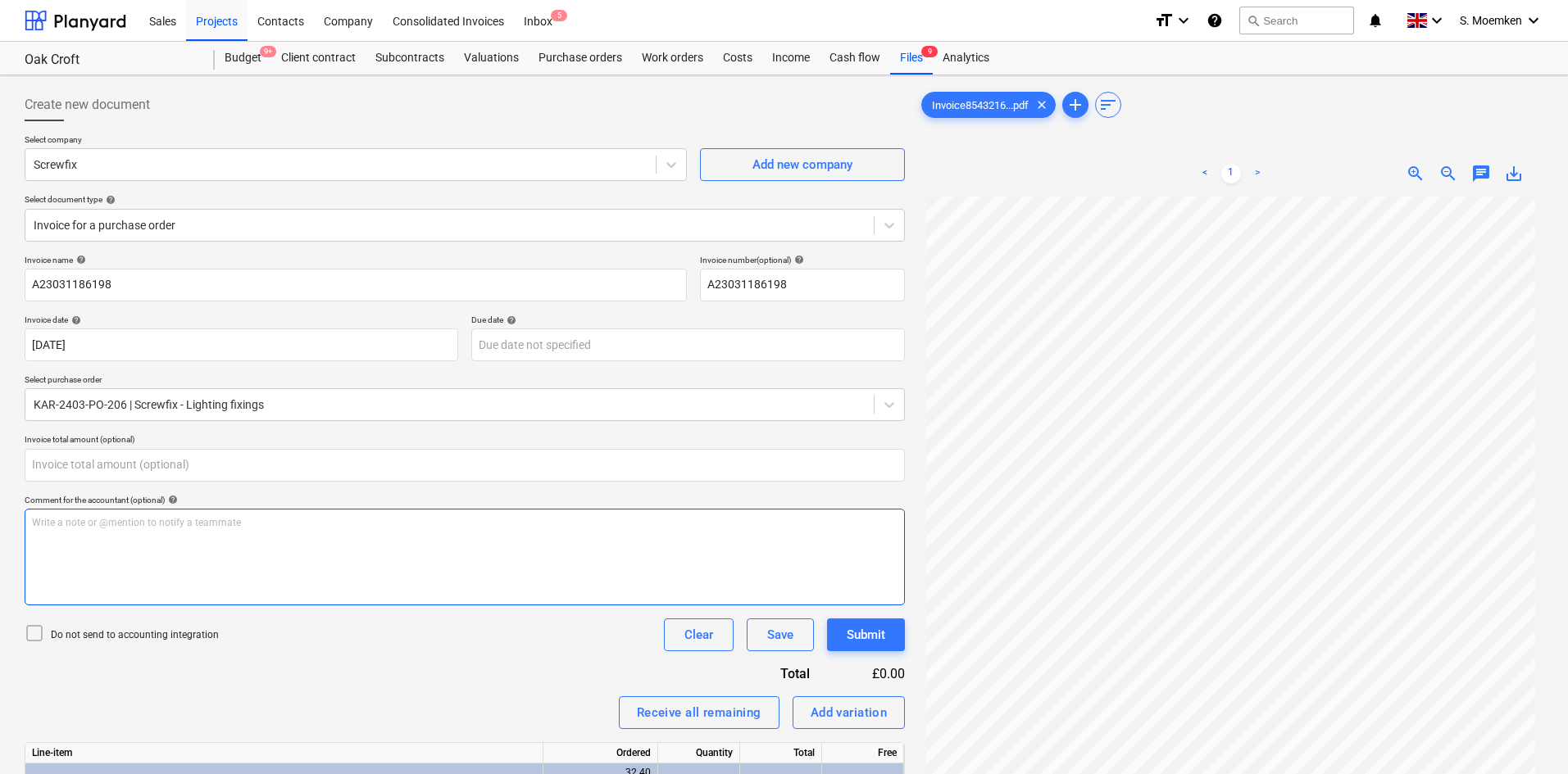
type input "0.00"
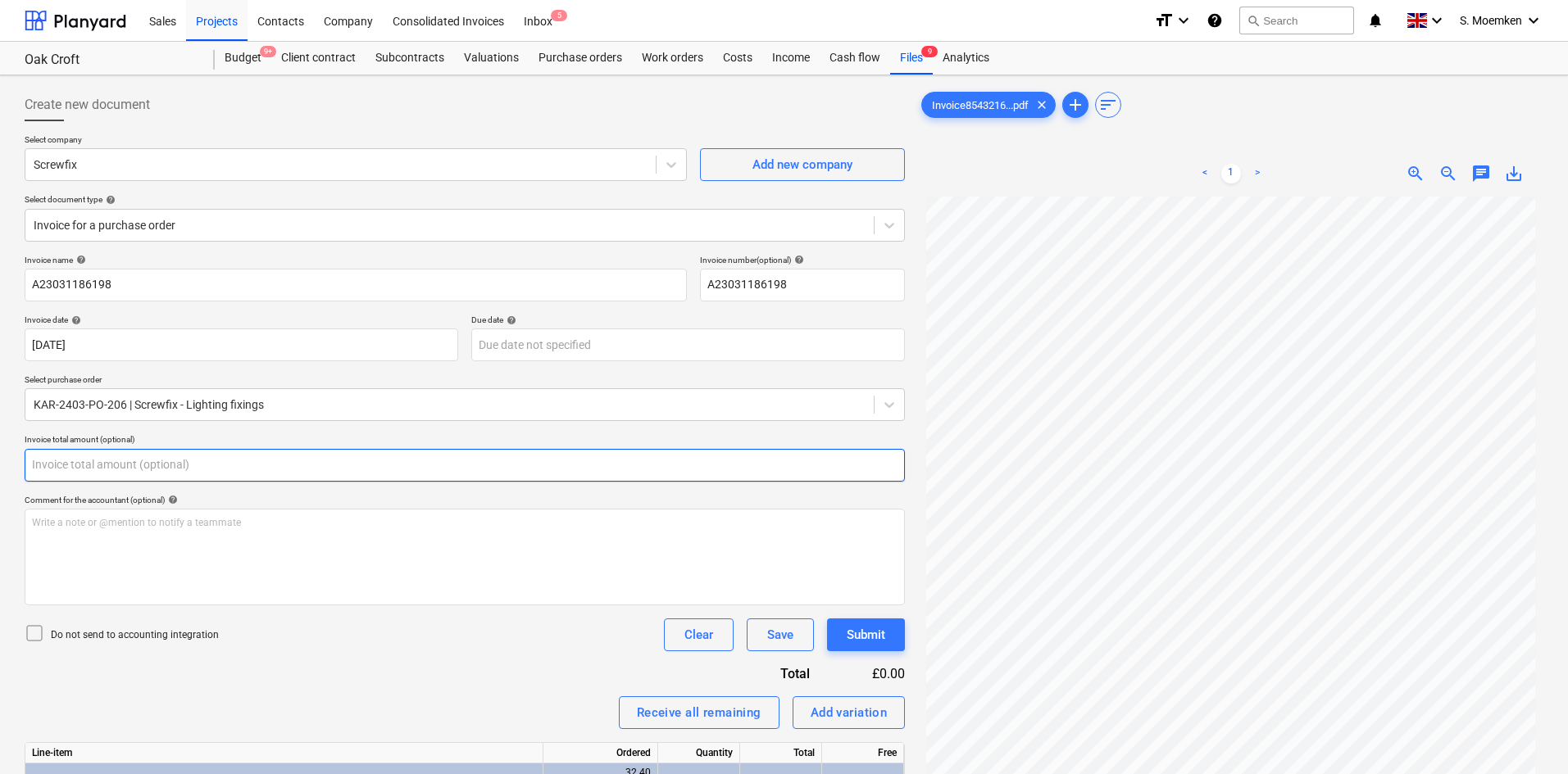
click at [110, 470] on input "text" at bounding box center [465, 465] width 880 height 32
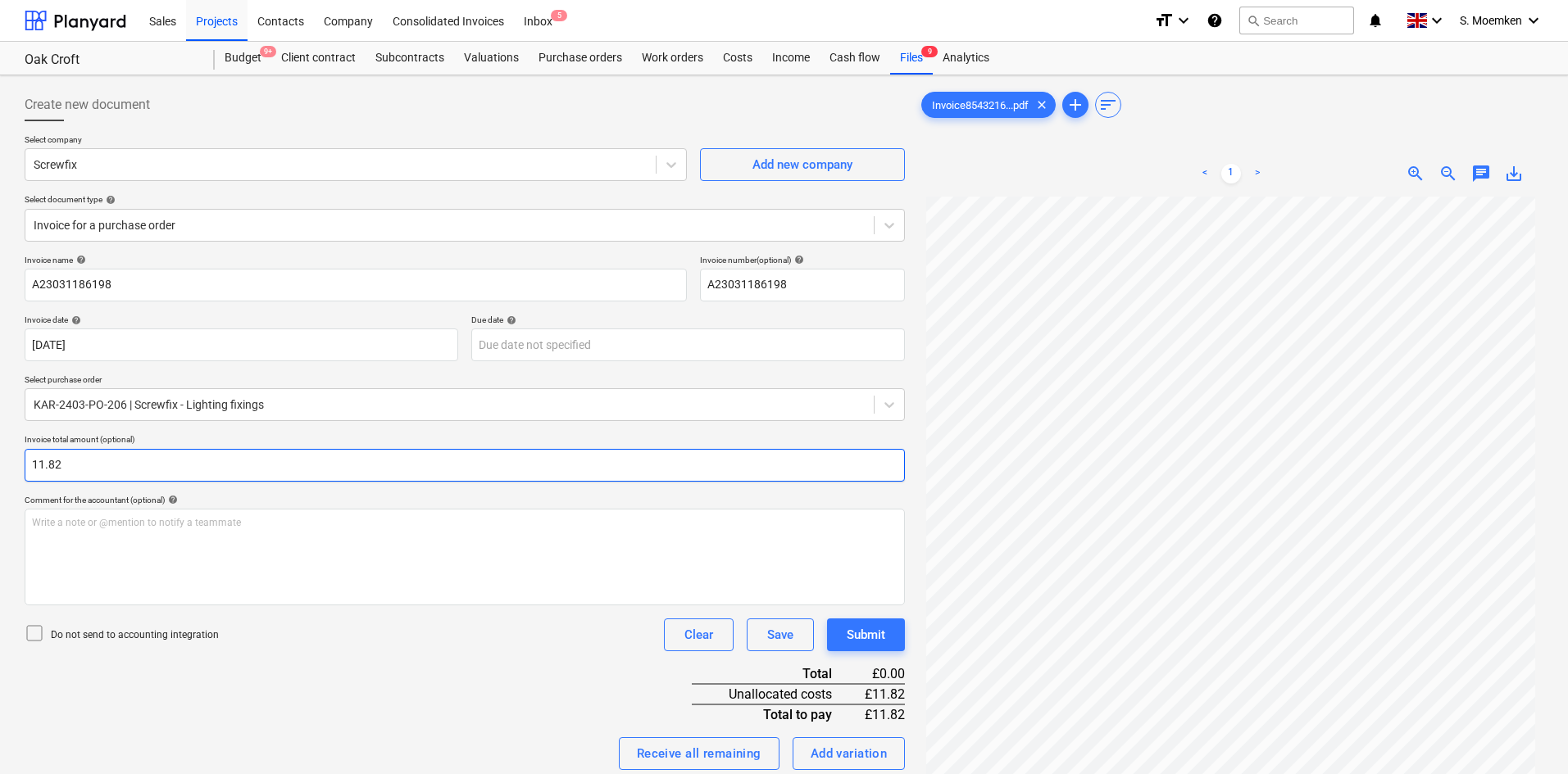
type input "11.82"
click at [40, 636] on icon at bounding box center [35, 633] width 20 height 20
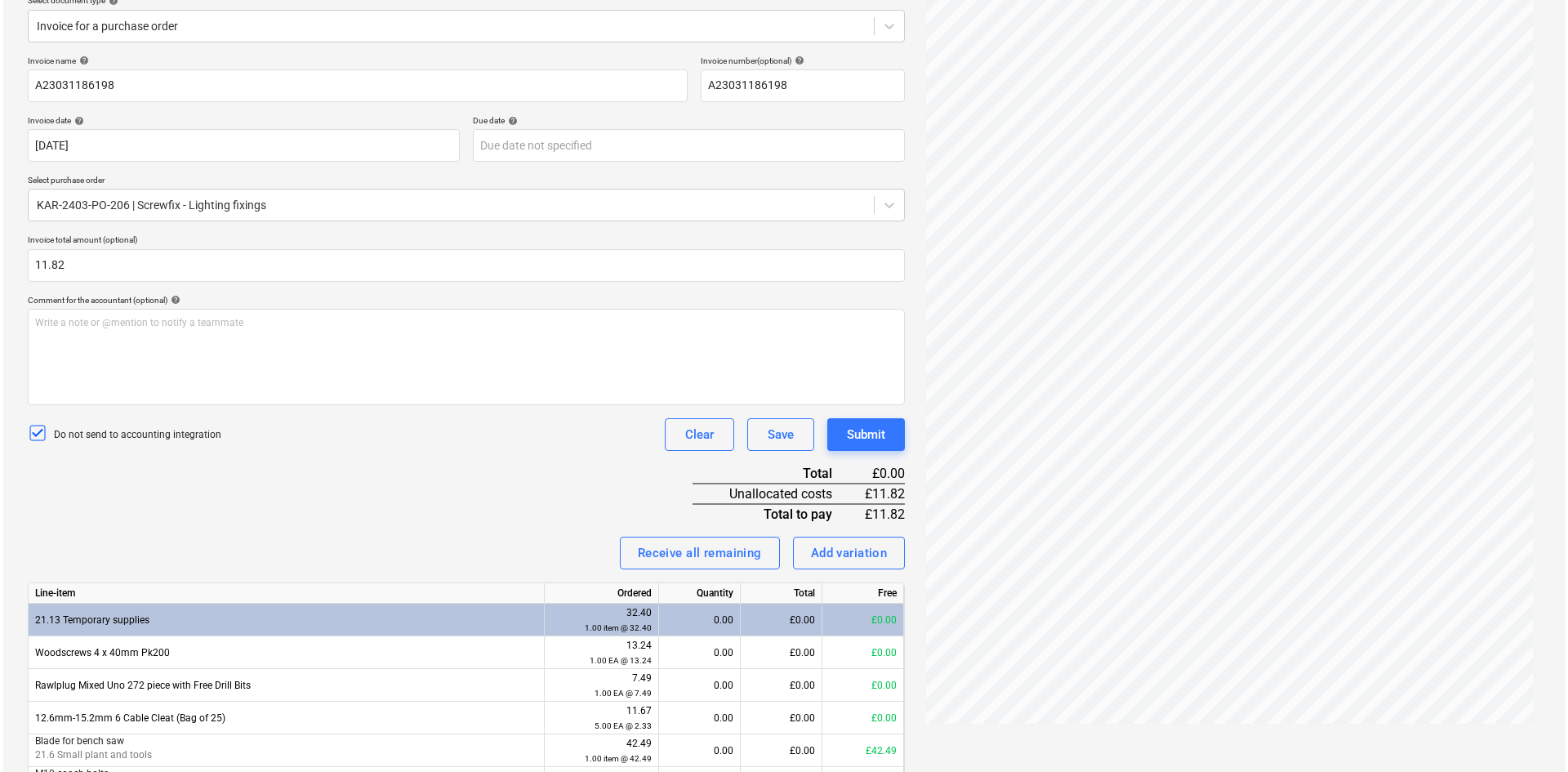
scroll to position [293, 0]
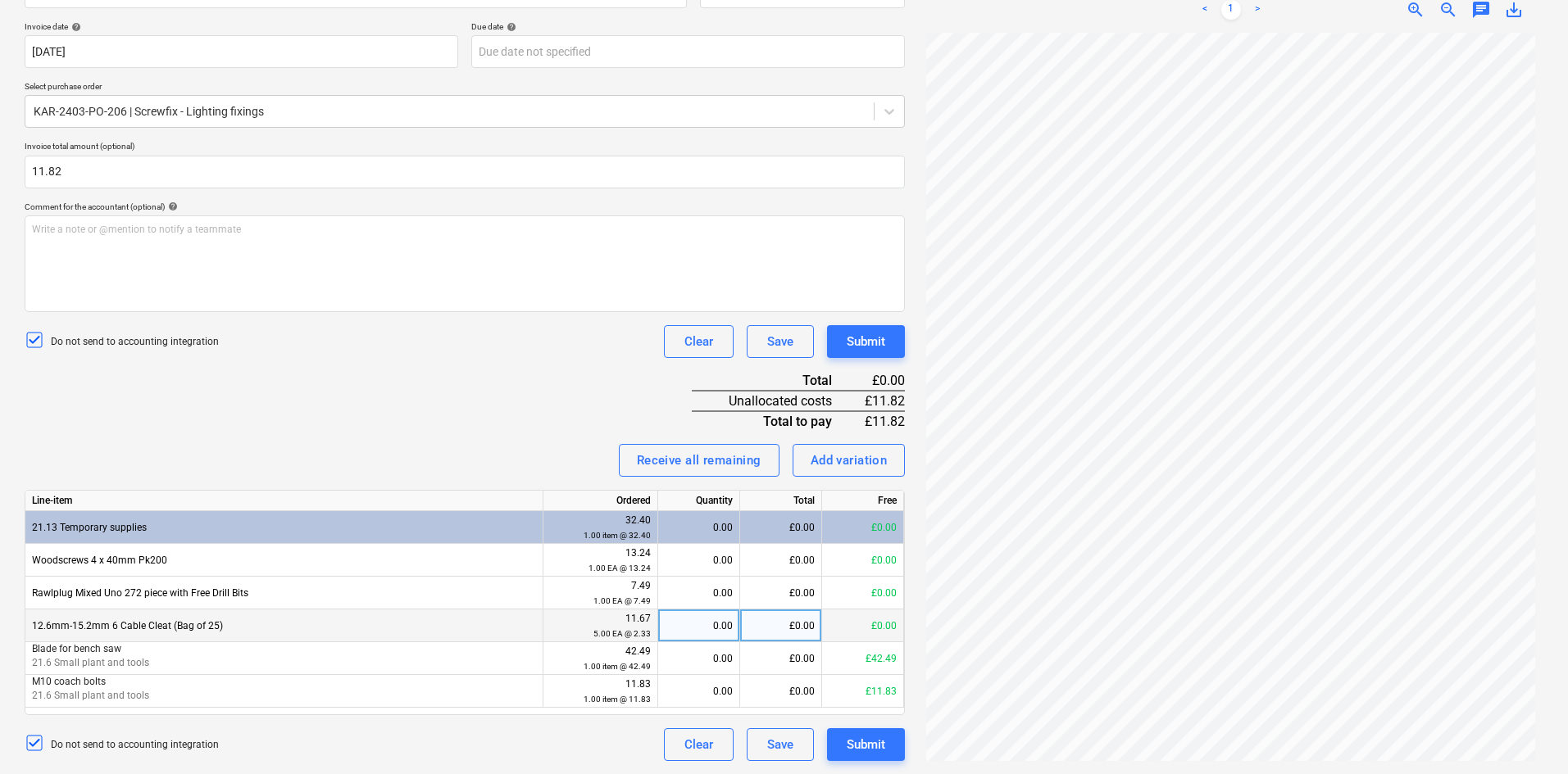
click at [701, 627] on div "0.00" at bounding box center [699, 625] width 68 height 32
type input "1"
type input "11.82"
click at [887, 758] on button "Submit" at bounding box center [866, 744] width 78 height 32
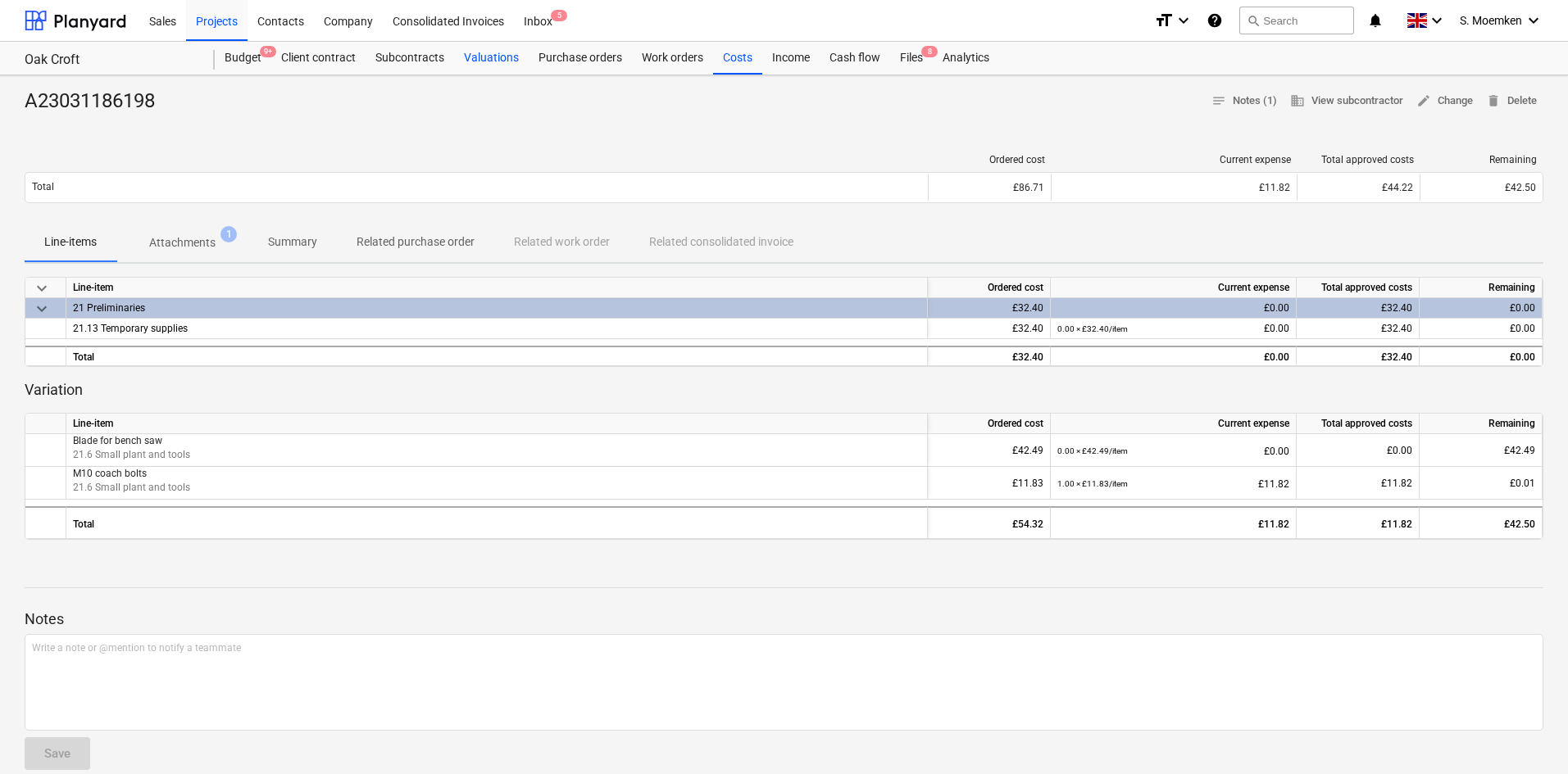
click at [472, 62] on div "Valuations" at bounding box center [492, 57] width 75 height 32
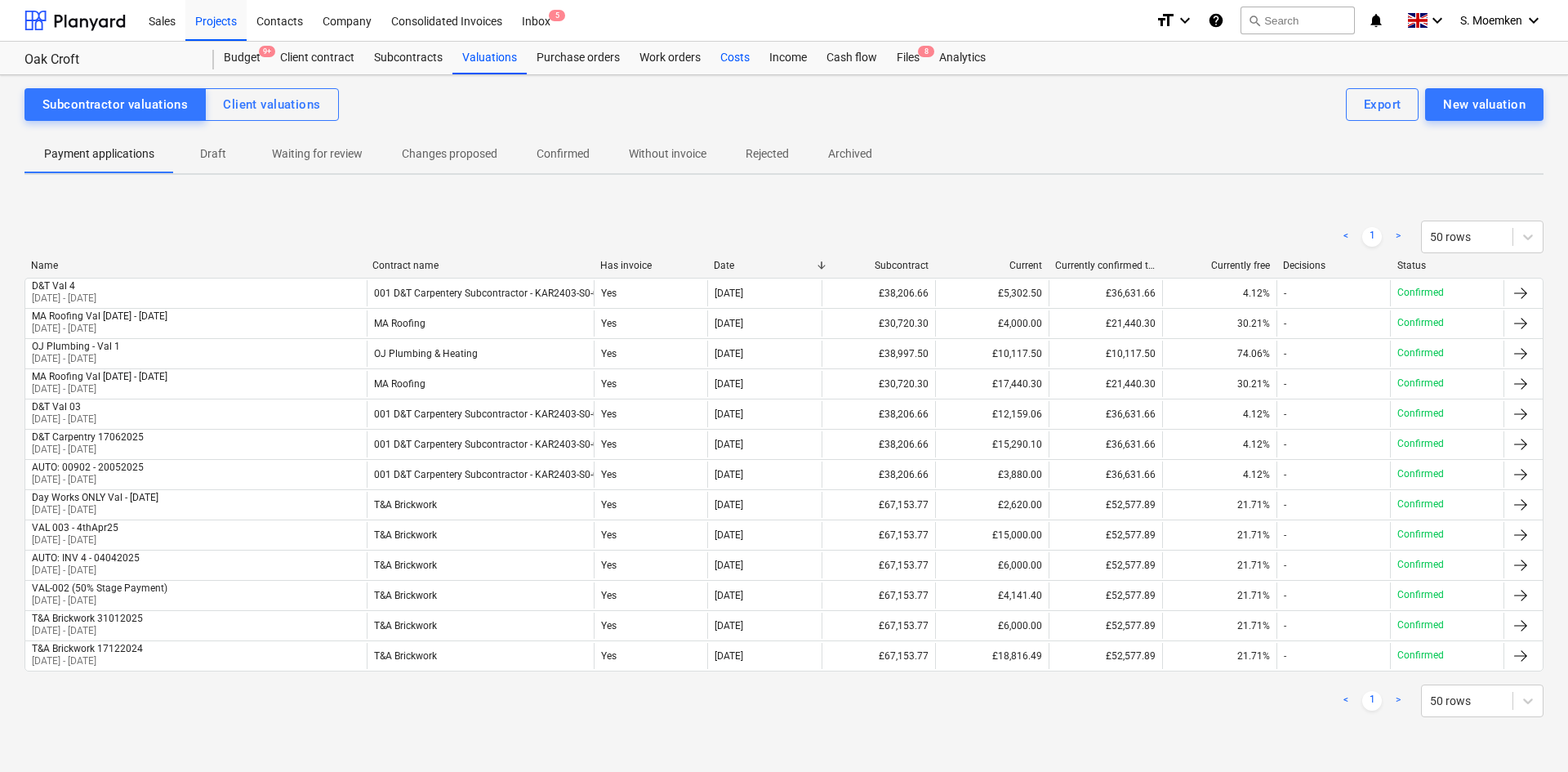
click at [711, 58] on div "Costs" at bounding box center [734, 57] width 49 height 32
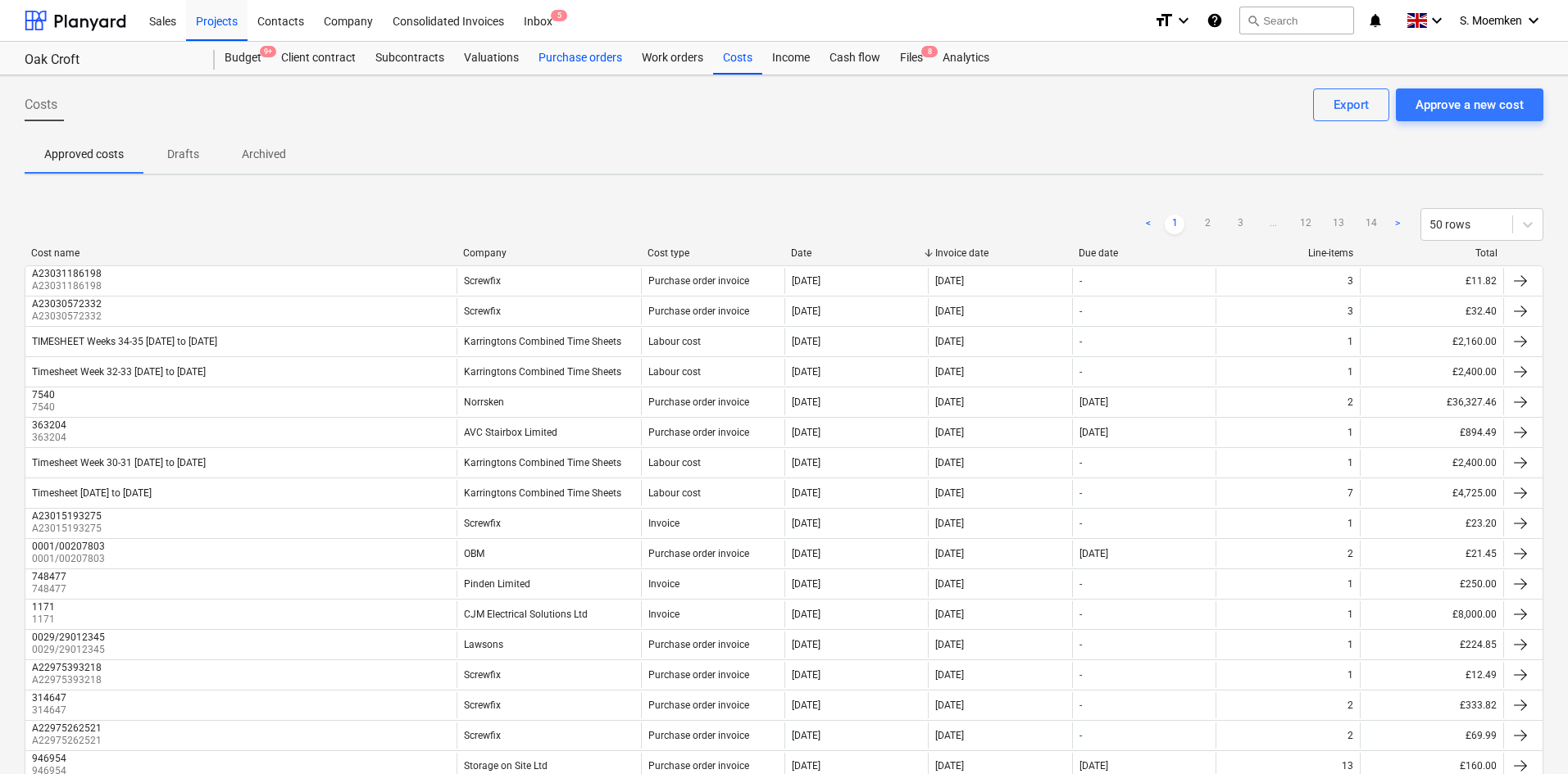
click at [560, 58] on div "Purchase orders" at bounding box center [581, 57] width 103 height 32
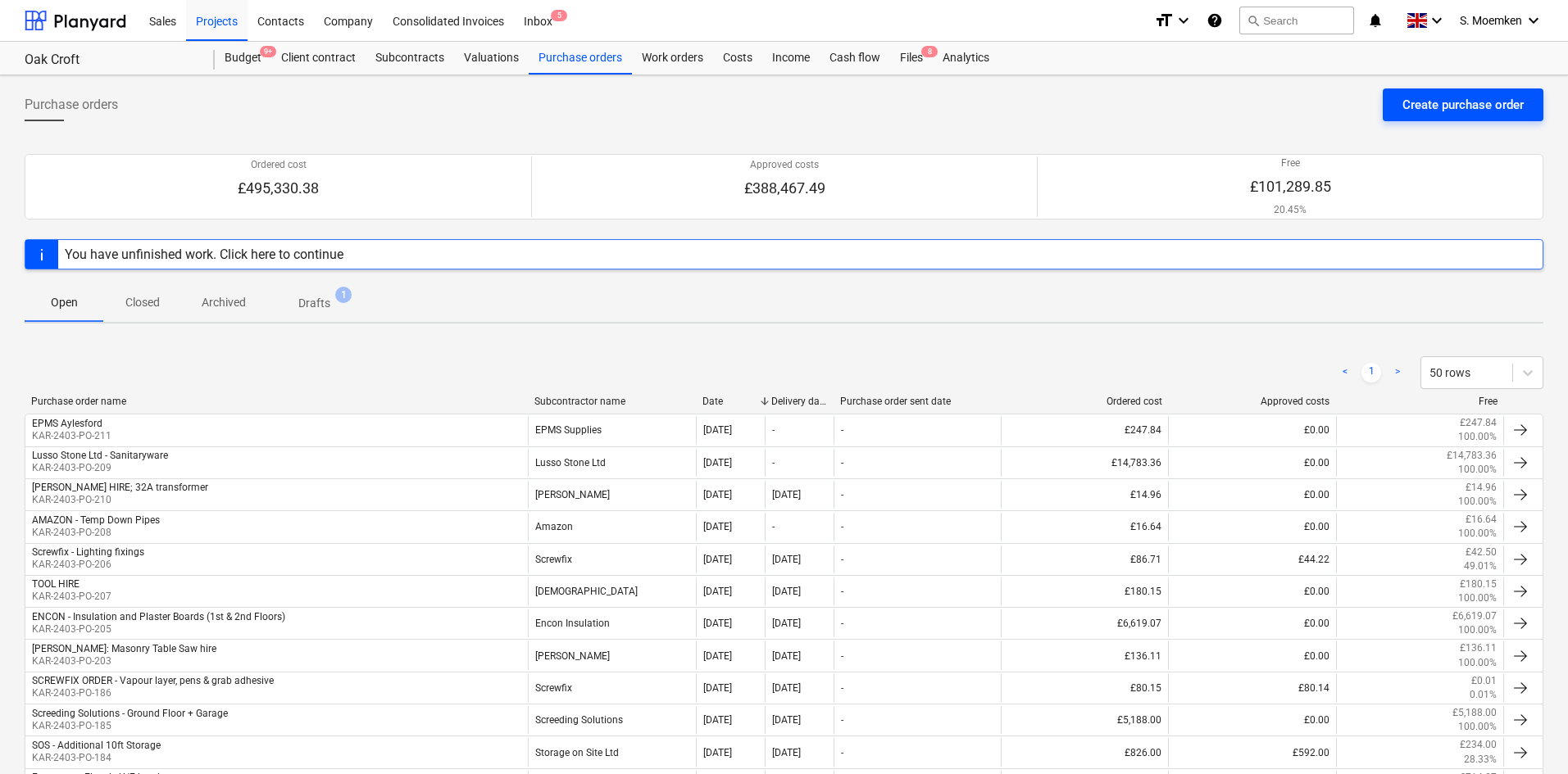
click at [1437, 102] on div "Create purchase order" at bounding box center [1463, 105] width 121 height 22
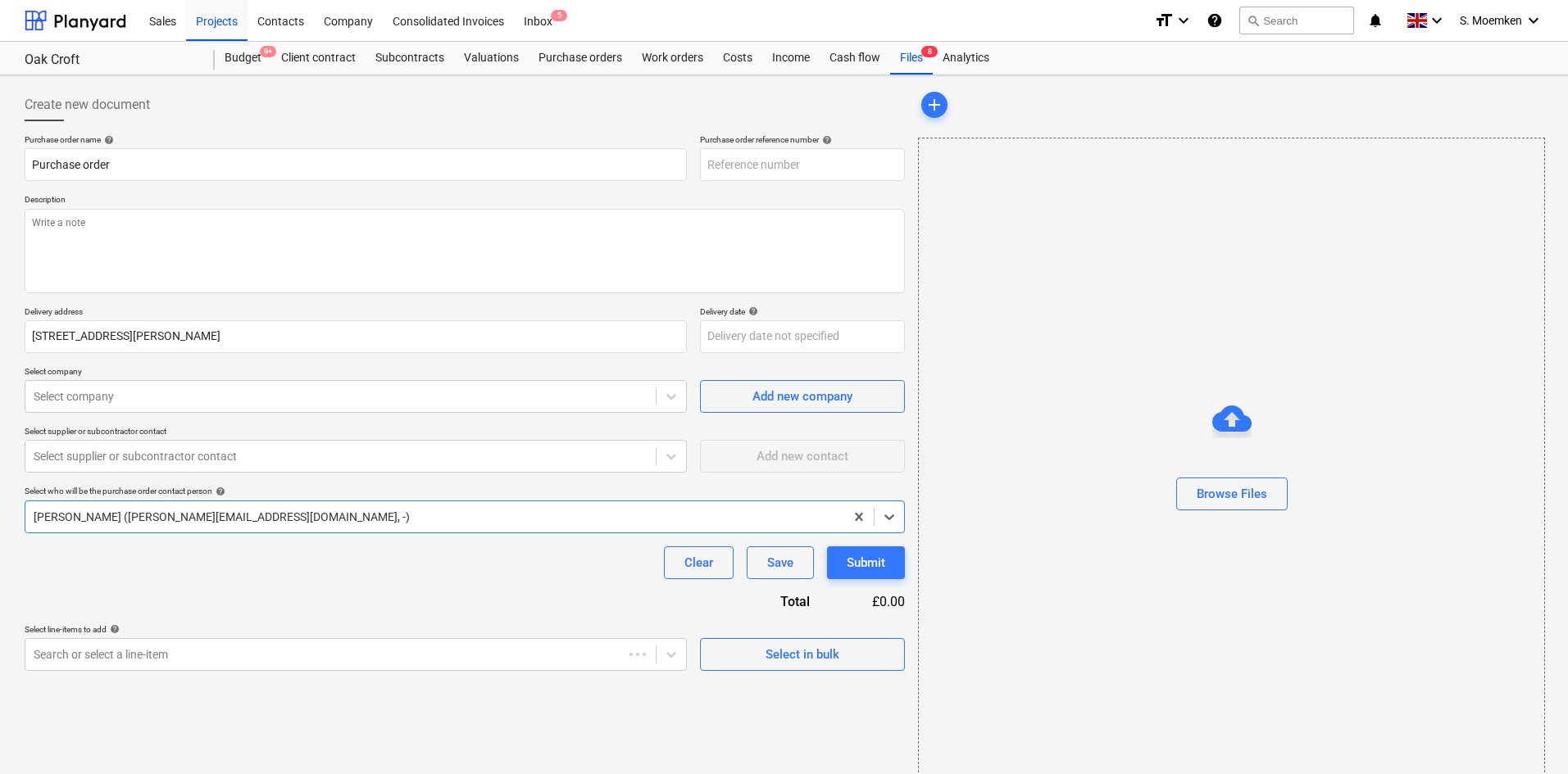
type input "KAR-2403-PO-213"
click at [209, 161] on input "Purchase order" at bounding box center [356, 164] width 662 height 32
type input "P"
type input "Alugutter - fixings & downpipe"
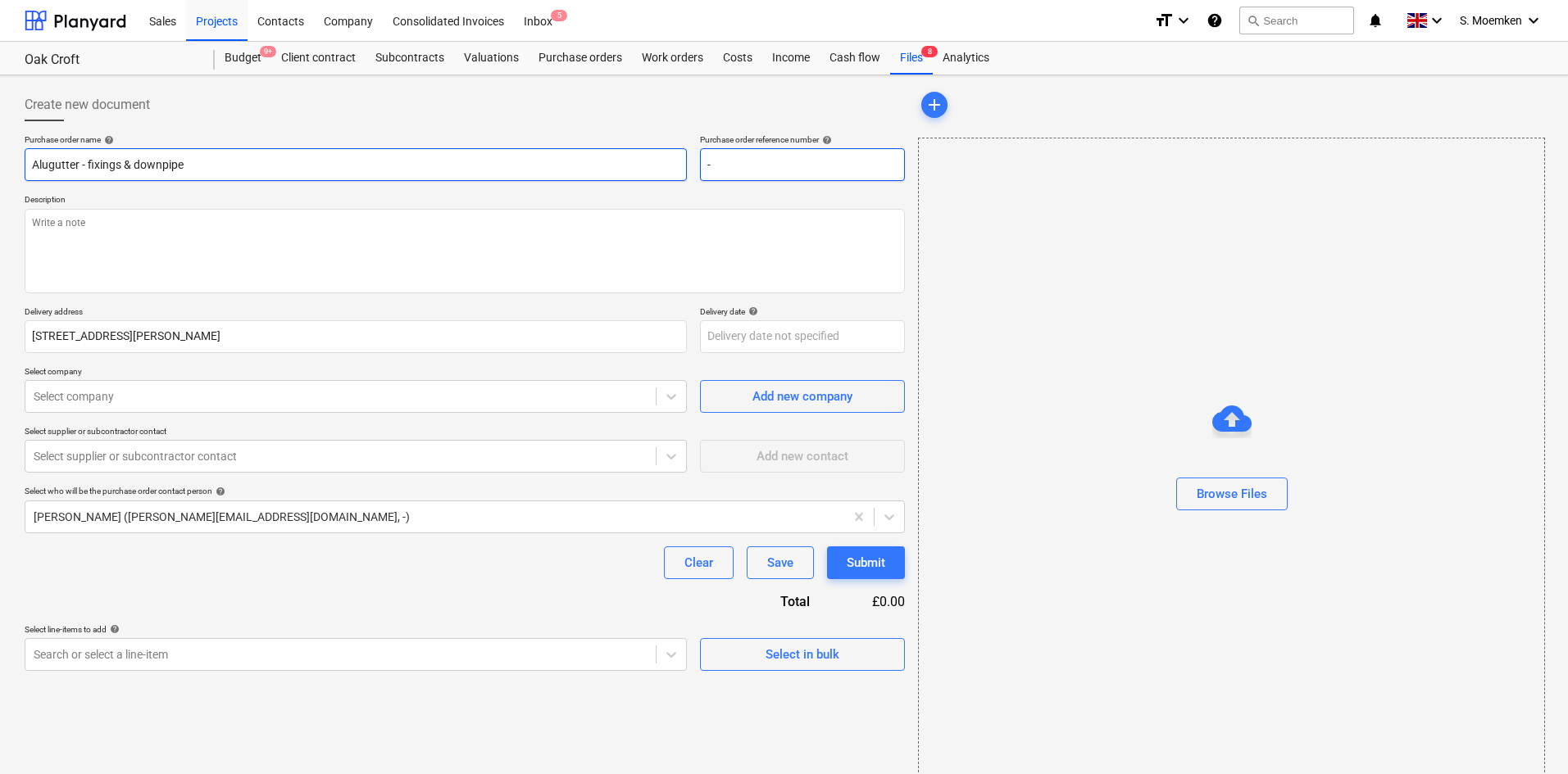
type input "-"
click at [203, 160] on input "Alugutter - fixings & downpipe" at bounding box center [356, 164] width 662 height 32
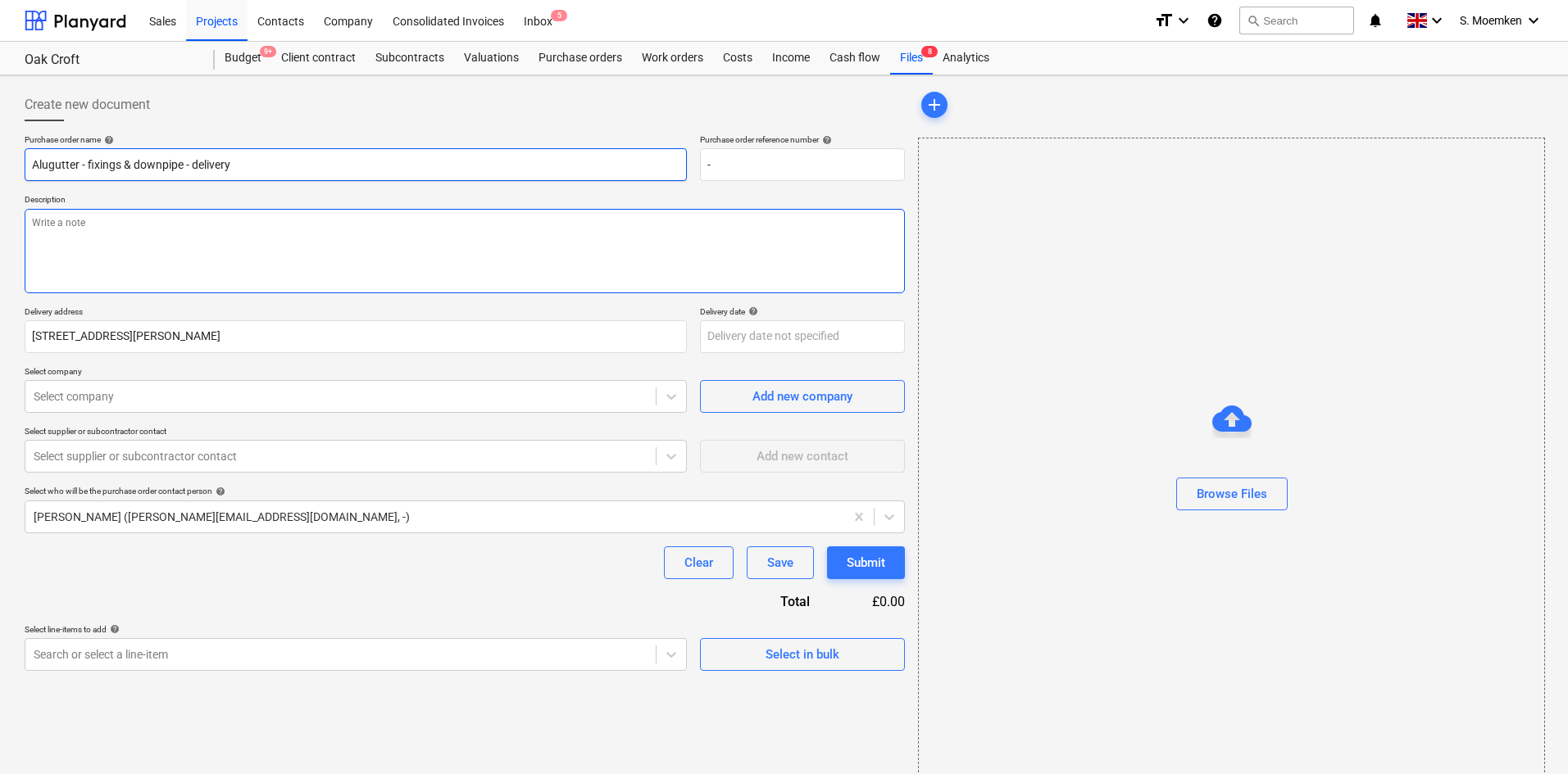
type input "Alugutter - fixings & downpipe - delivery"
click at [206, 229] on textarea at bounding box center [465, 251] width 880 height 85
type textarea "A"
click at [161, 247] on textarea "Fixings & gutter for Oak Croft Site address ; Oak Croft," at bounding box center [465, 251] width 880 height 85
paste textarea "Sevenoaks, Kent TN13 1ta"
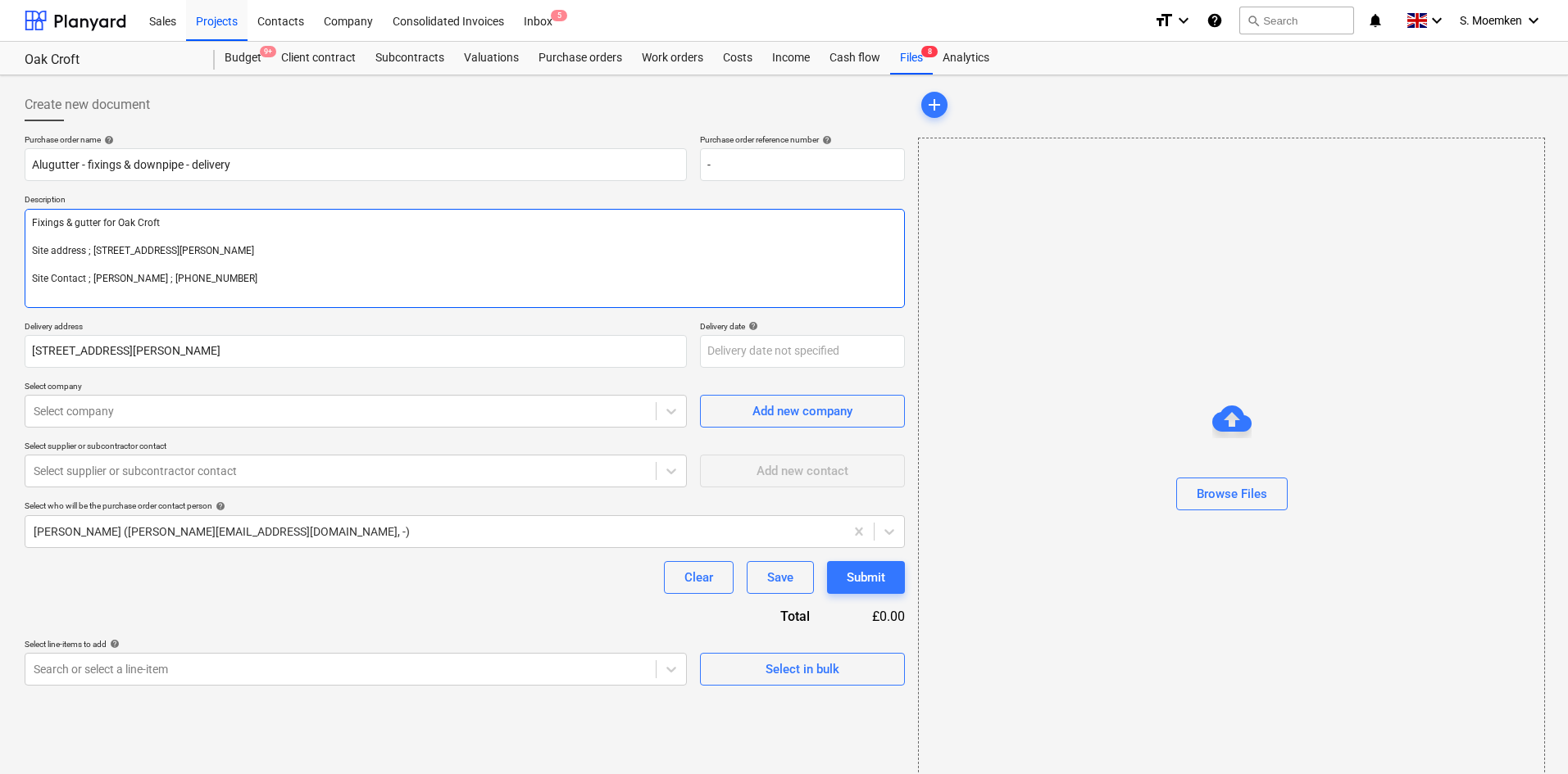
click at [78, 222] on textarea "Fixings & gutter for Oak Croft Site address ; Oak Croft, West Heath Lane, Seven…" at bounding box center [465, 258] width 880 height 99
type textarea "Fixings & Gutter downpipe for delivery to Oak Croft. Site address ; Oak Croft, …"
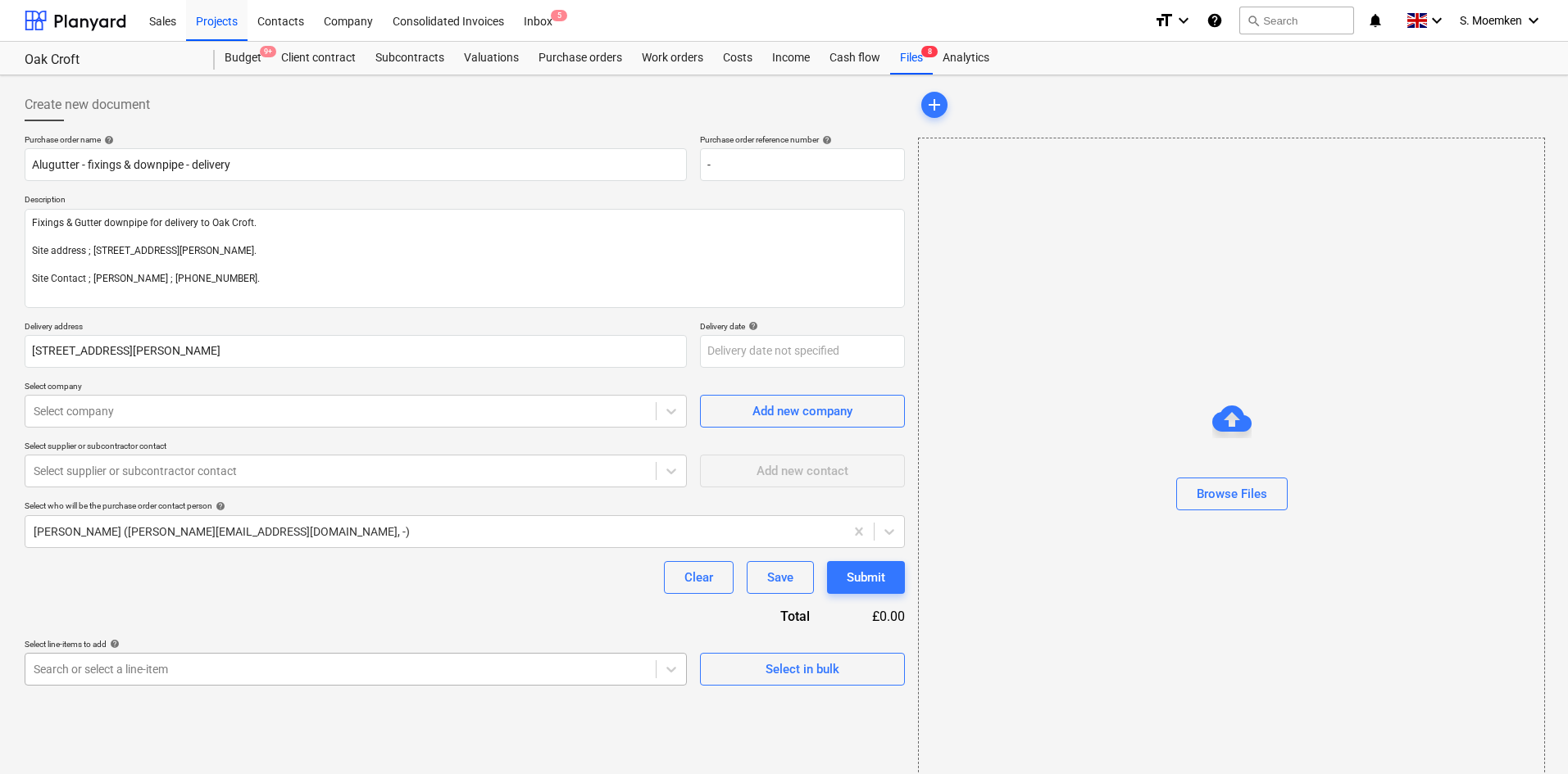
click at [319, 671] on body "Sales Projects Contacts Company Consolidated Invoices Inbox 5 format_size keybo…" at bounding box center [784, 387] width 1568 height 774
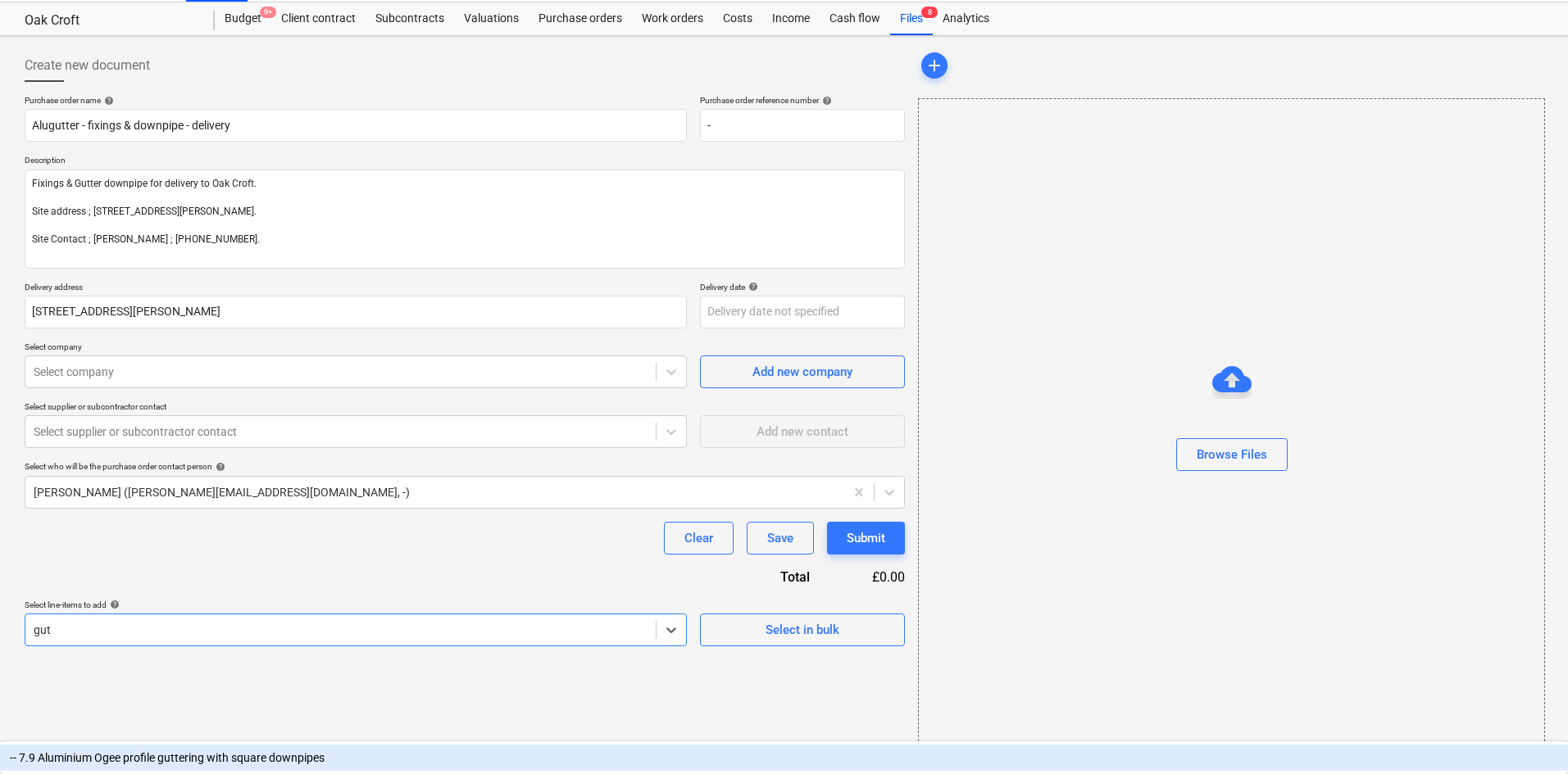
scroll to position [24, 0]
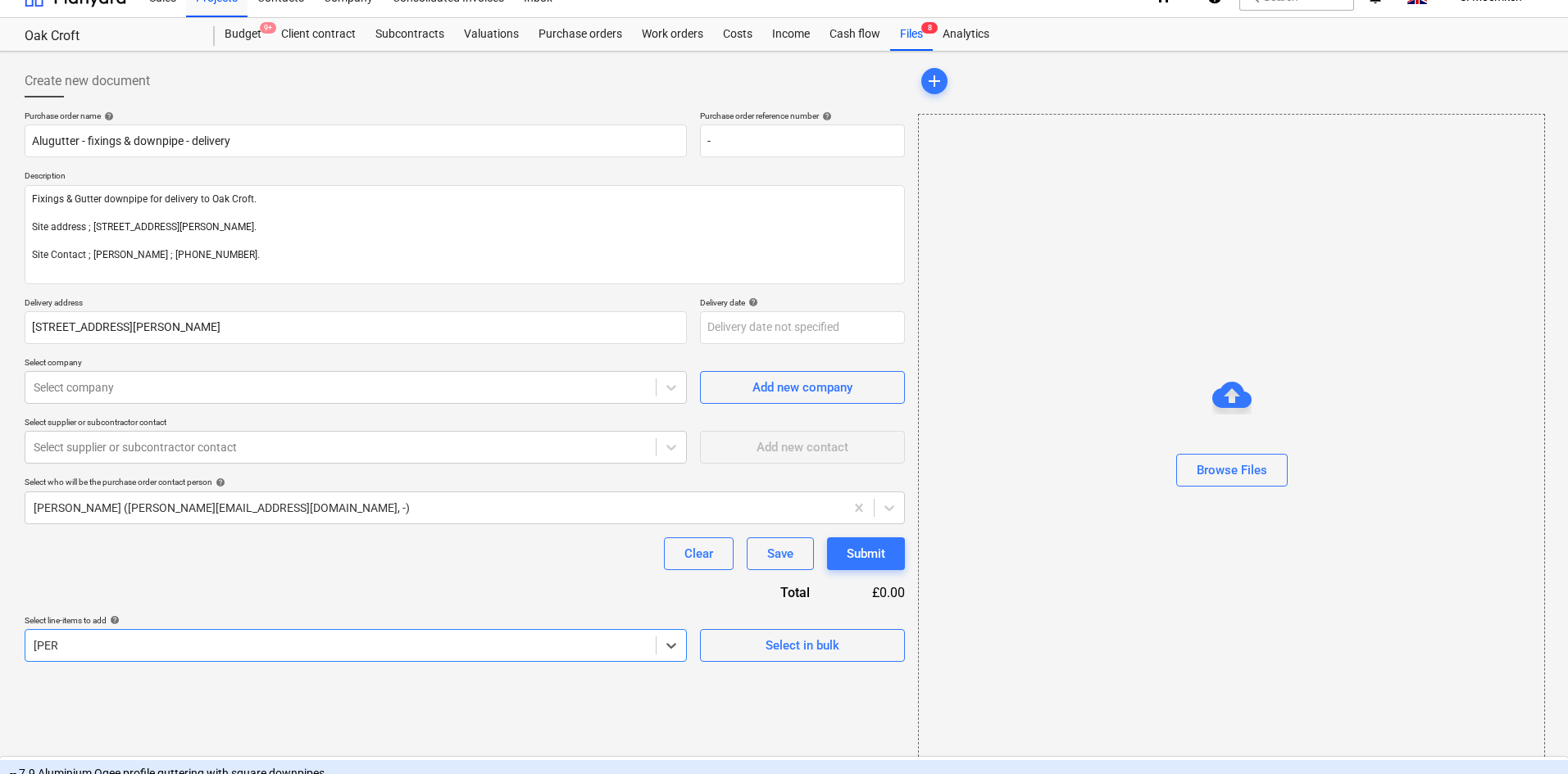
type input "gutter"
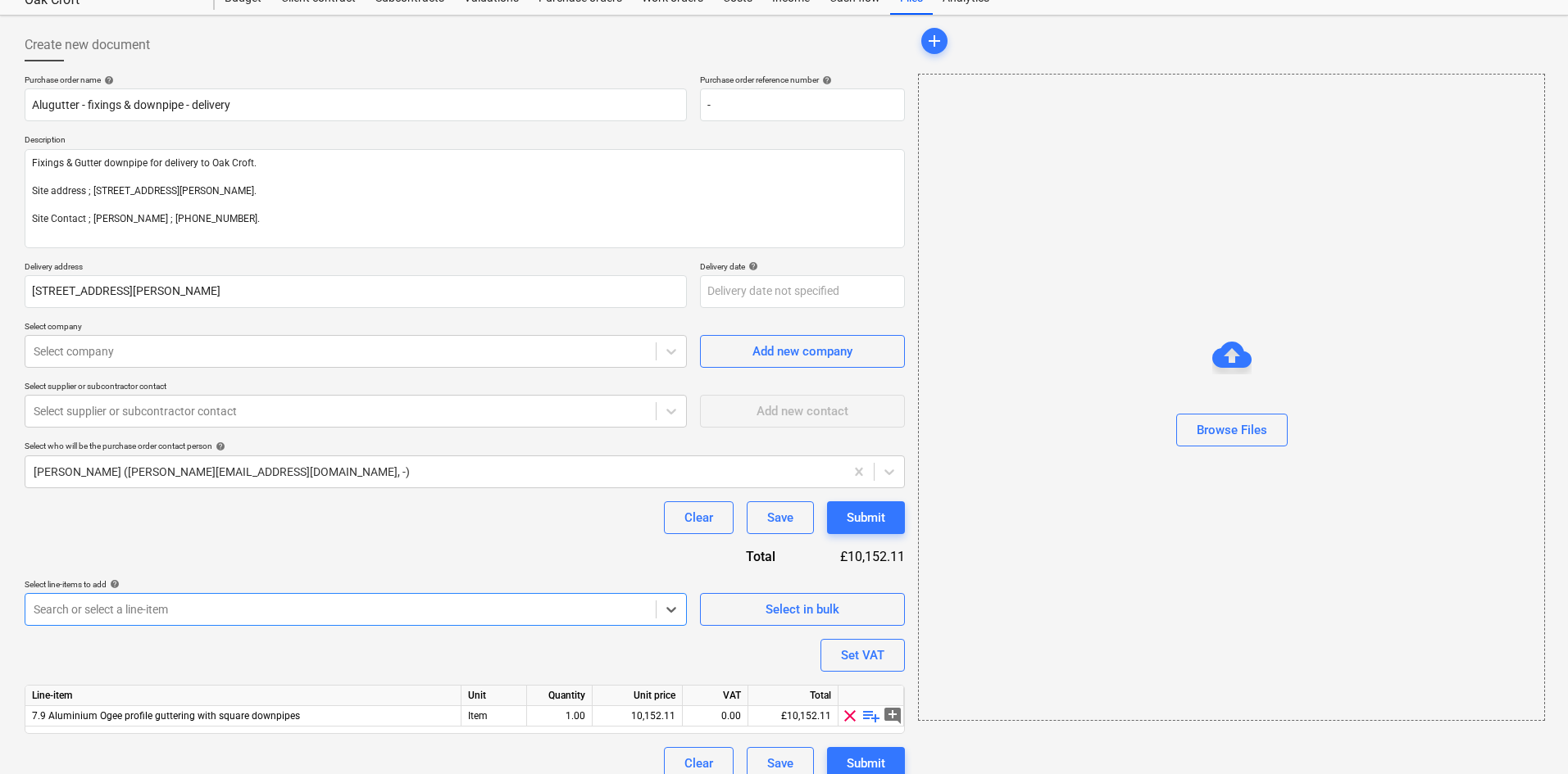
scroll to position [79, 0]
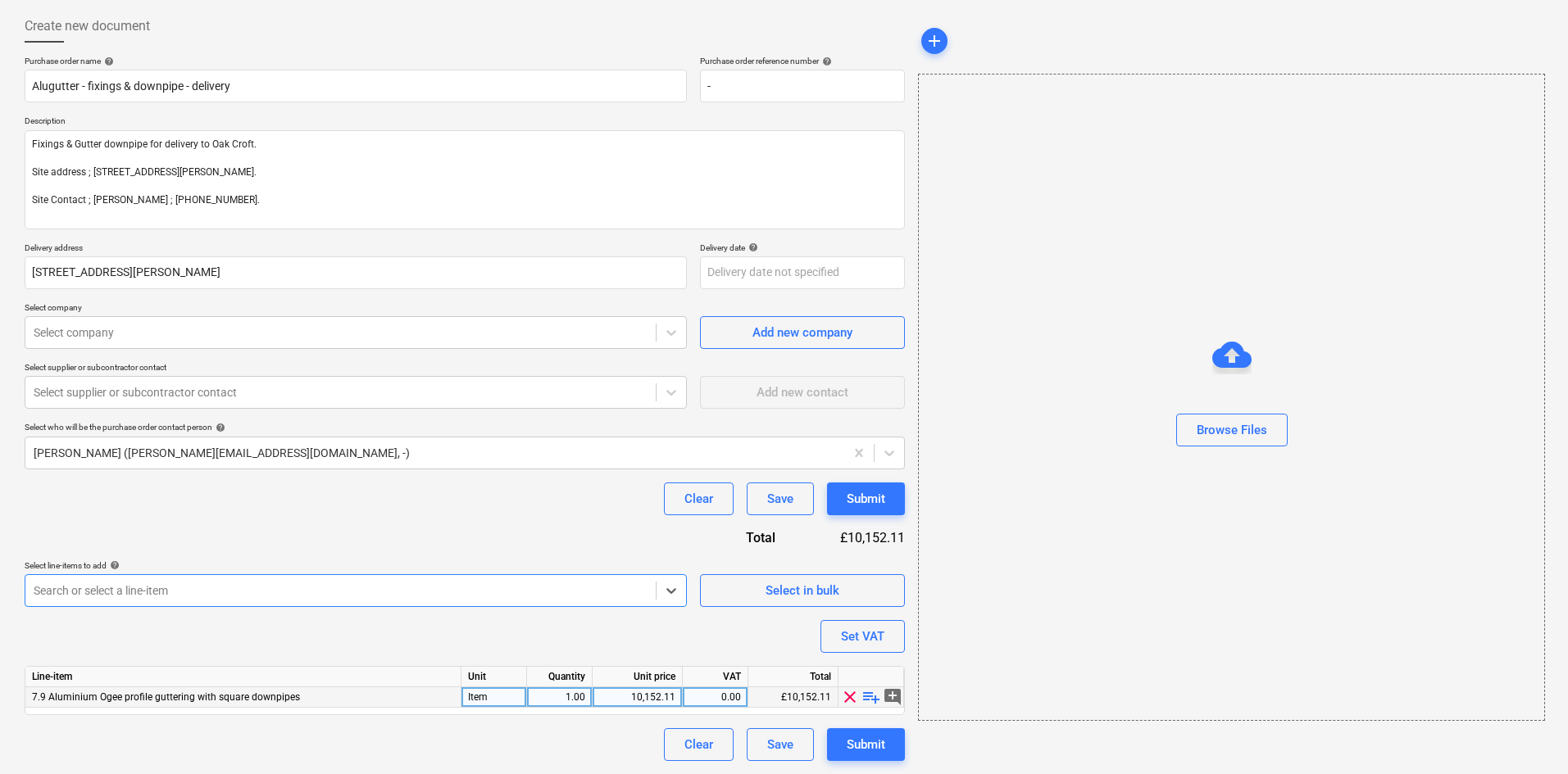
click at [241, 696] on span "7.9 Aluminium Ogee profile guttering with square downpipes" at bounding box center [166, 698] width 268 height 12
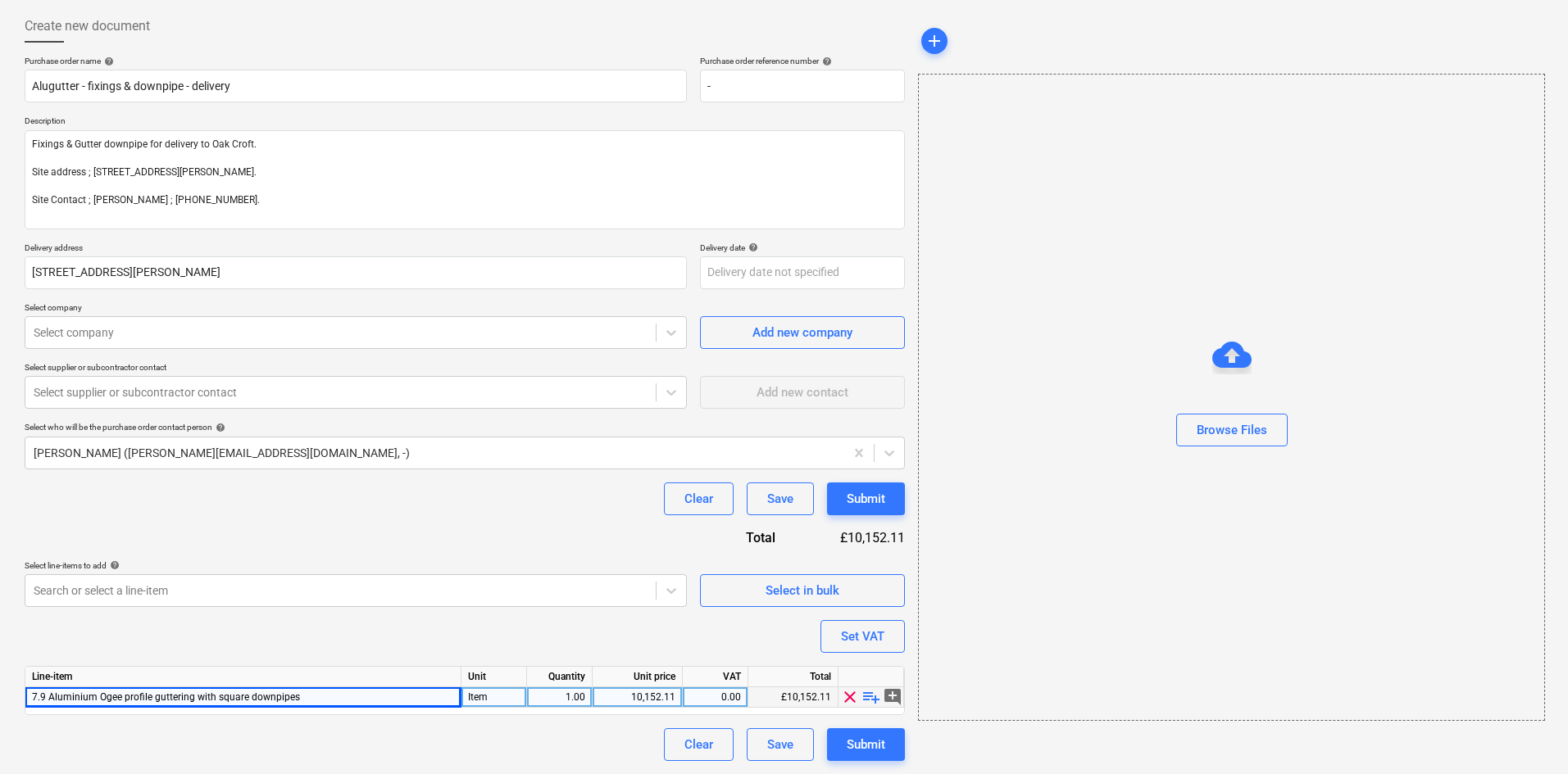
click at [872, 699] on span "playlist_add" at bounding box center [872, 698] width 20 height 20
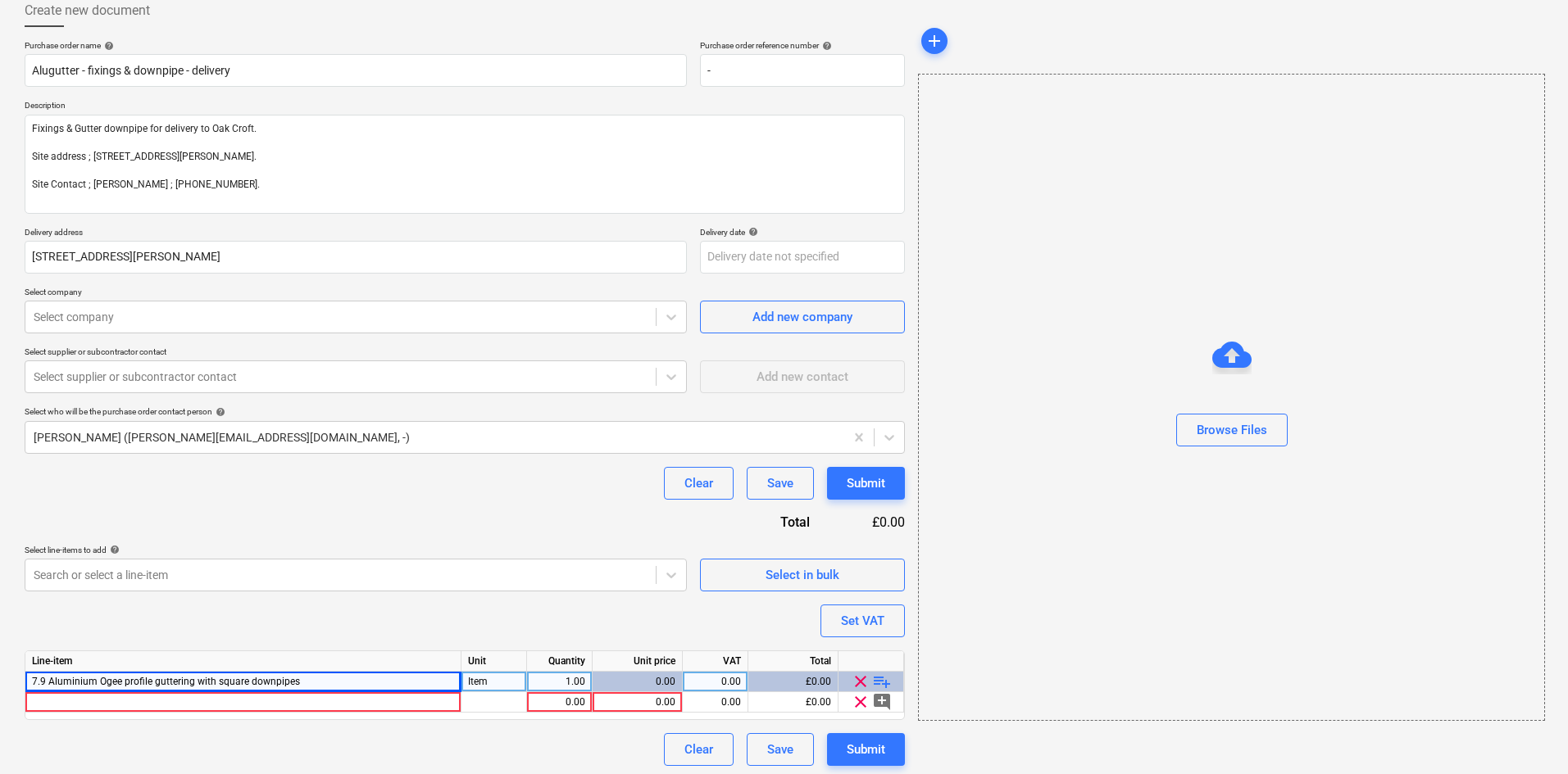
scroll to position [99, 0]
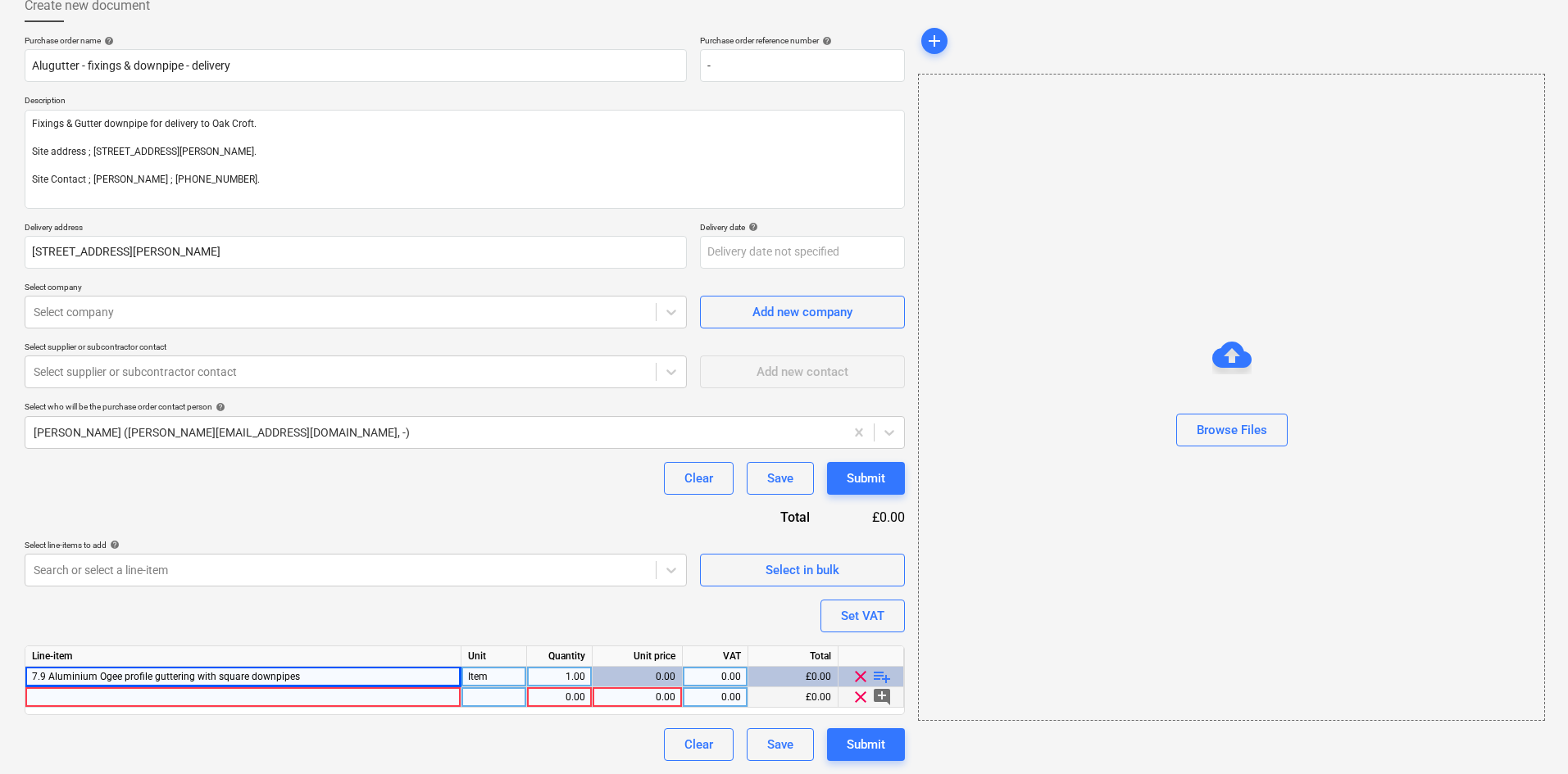
click at [126, 692] on div at bounding box center [244, 698] width 436 height 21
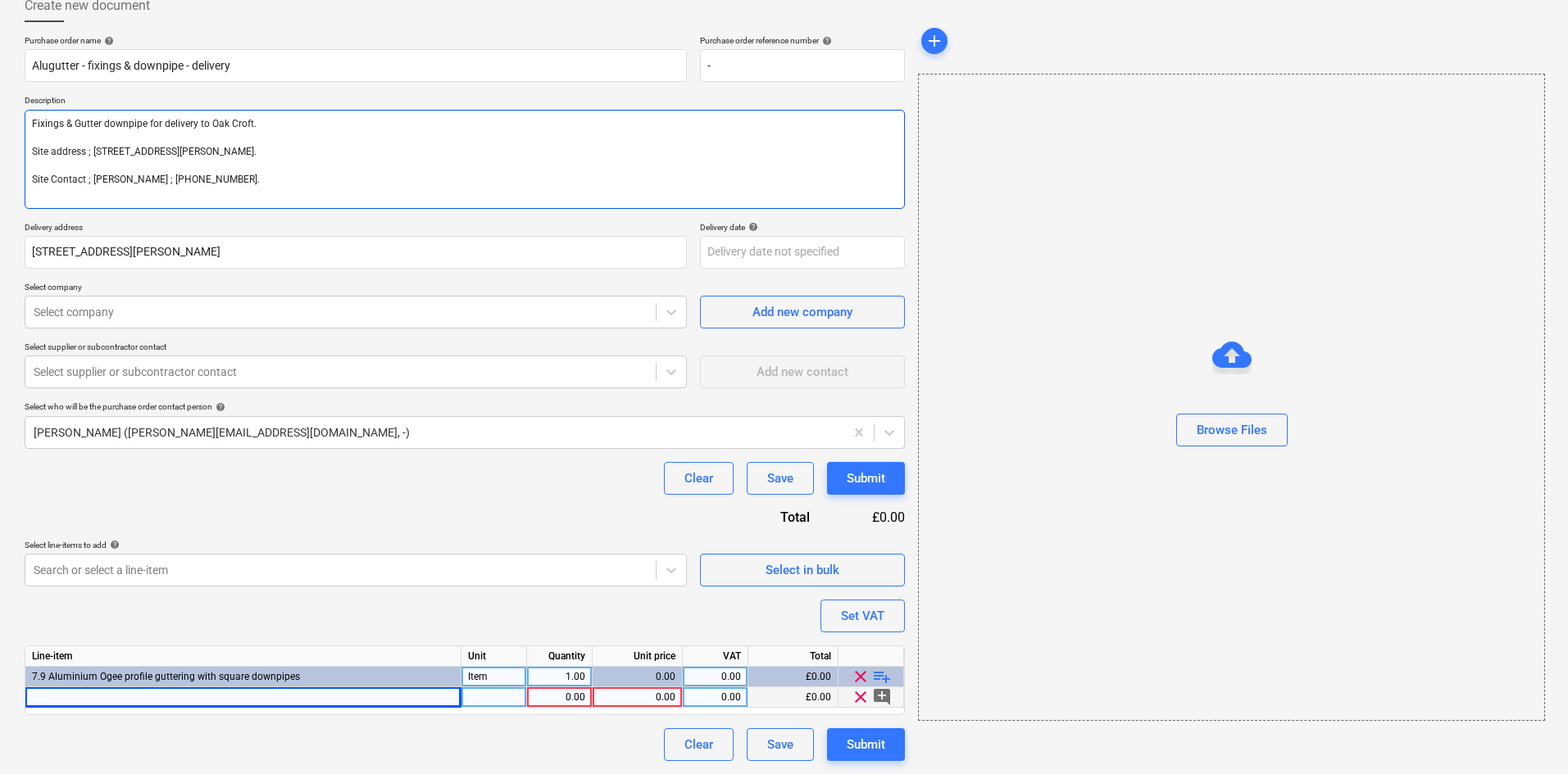
click at [201, 195] on textarea "Fixings & Gutter downpipe for delivery to Oak Croft. Site address ; Oak Croft, …" at bounding box center [465, 159] width 880 height 99
click at [420, 155] on textarea "Fixings & Gutter downpipe for delivery to Oak Croft. Site address ; Oak Croft, …" at bounding box center [465, 159] width 880 height 99
paste textarea "76mm DIA , projection , 90mm-500mm , black"
type textarea "Fixings & Gutter downpipe for delivery to Oak Croft. Site address ; Oak Croft, …"
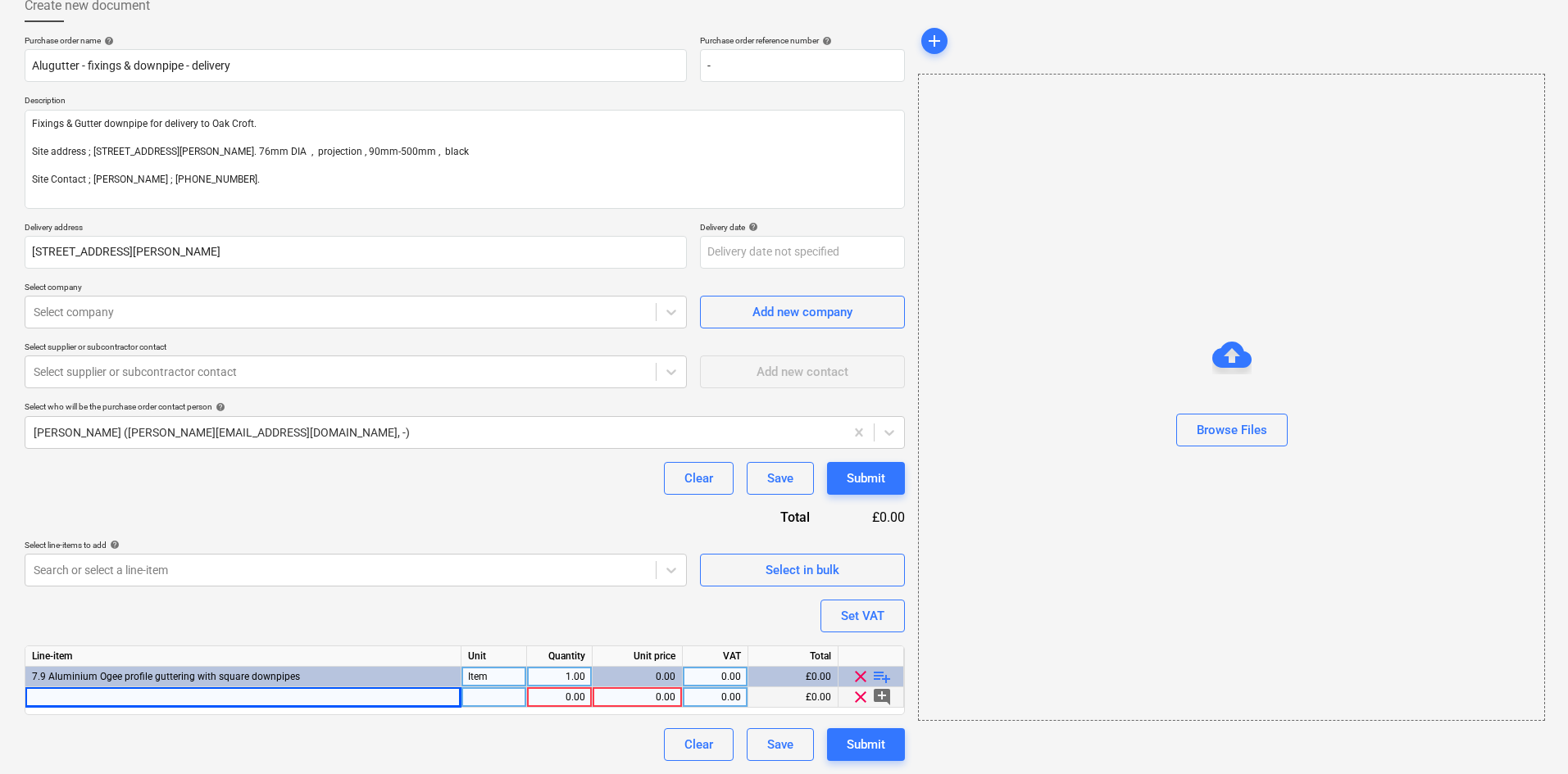
click at [118, 696] on div at bounding box center [244, 698] width 436 height 21
click at [32, 693] on input "FLUSH JOINT DOWNPIPE ADJUSTABLE SWANNECKS - 76mm DIA" at bounding box center [243, 698] width 435 height 20
type input "SKU: DF7655-TB FLUSH JOINT DOWNPIPE ADJUSTABLE SWANNECKS - 76mm DIA. 90-500mm. …"
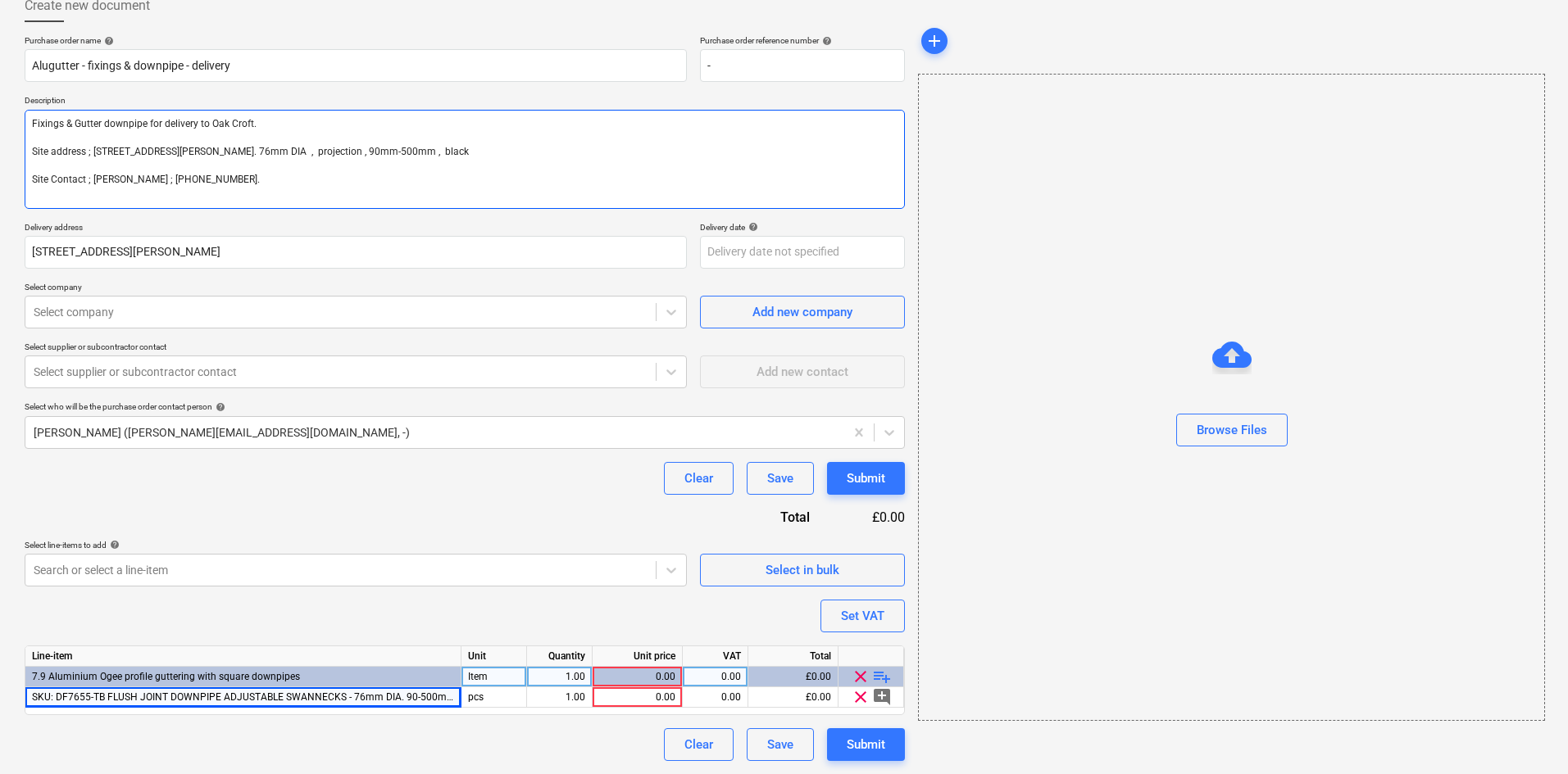
drag, startPoint x: 556, startPoint y: 147, endPoint x: 385, endPoint y: 151, distance: 171.0
click at [385, 151] on textarea "Fixings & Gutter downpipe for delivery to Oak Croft. Site address ; Oak Croft, …" at bounding box center [465, 159] width 880 height 99
drag, startPoint x: 374, startPoint y: 151, endPoint x: 538, endPoint y: 148, distance: 164.0
click at [538, 148] on textarea "Fixings & Gutter downpipe for delivery to Oak Croft. Site address ; Oak Croft, …" at bounding box center [465, 159] width 880 height 99
type textarea "Fixings & Gutter downpipe for delivery to Oak Croft. Site address ; Oak Croft, …"
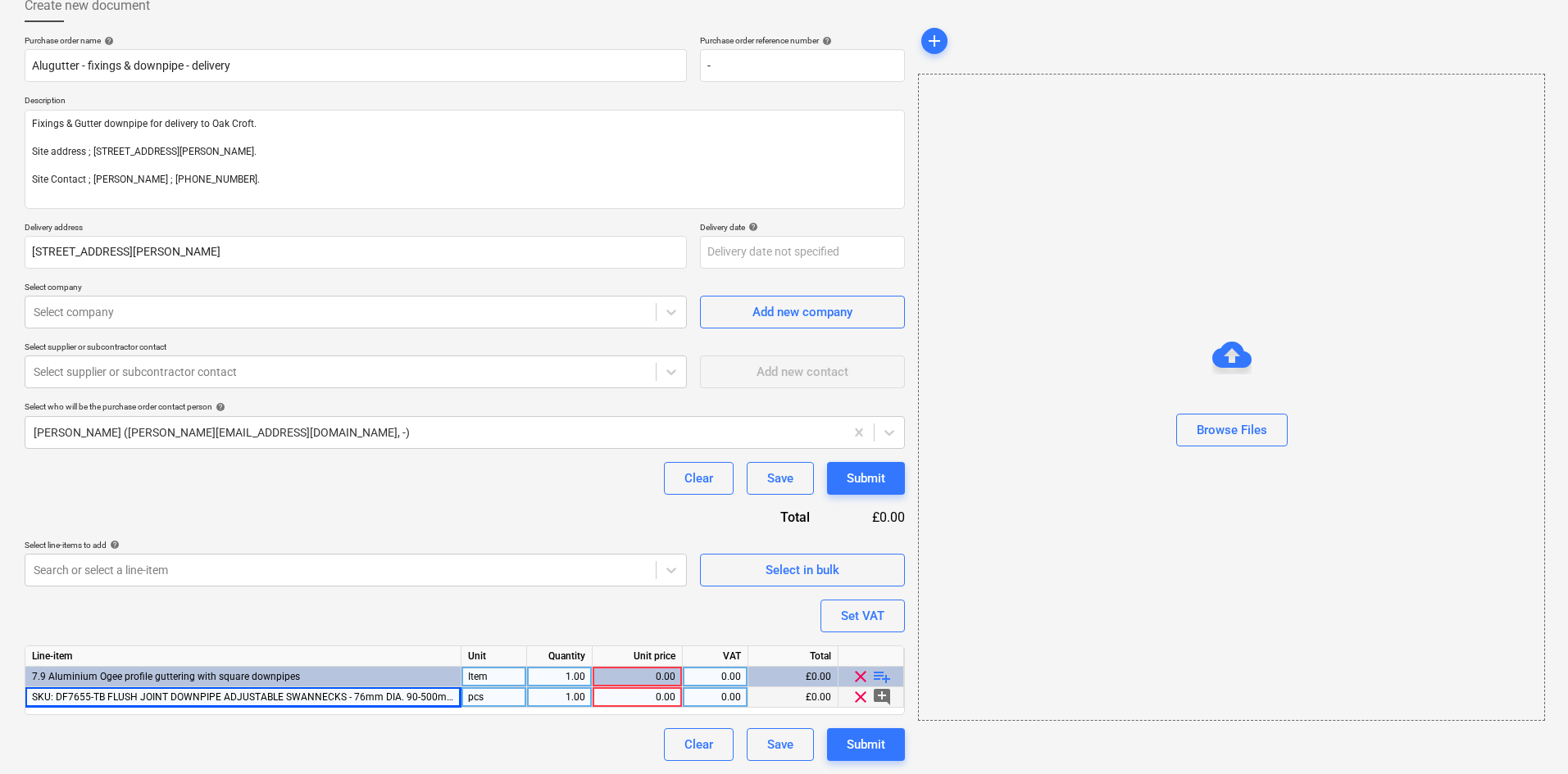
click at [504, 698] on div "pcs" at bounding box center [494, 698] width 66 height 21
type input "Each"
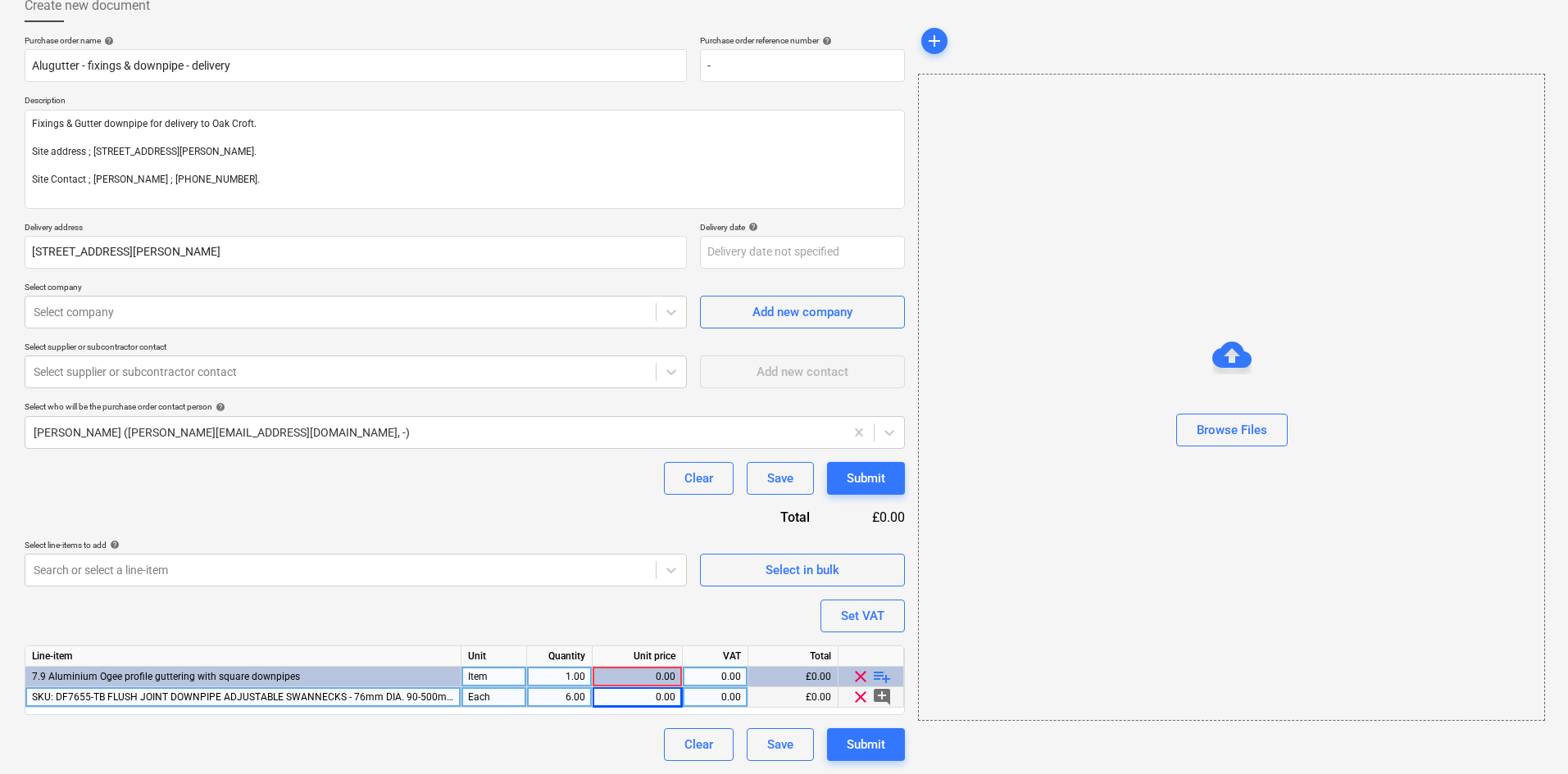
click at [631, 697] on div "0.00" at bounding box center [637, 698] width 77 height 21
type input "30.06"
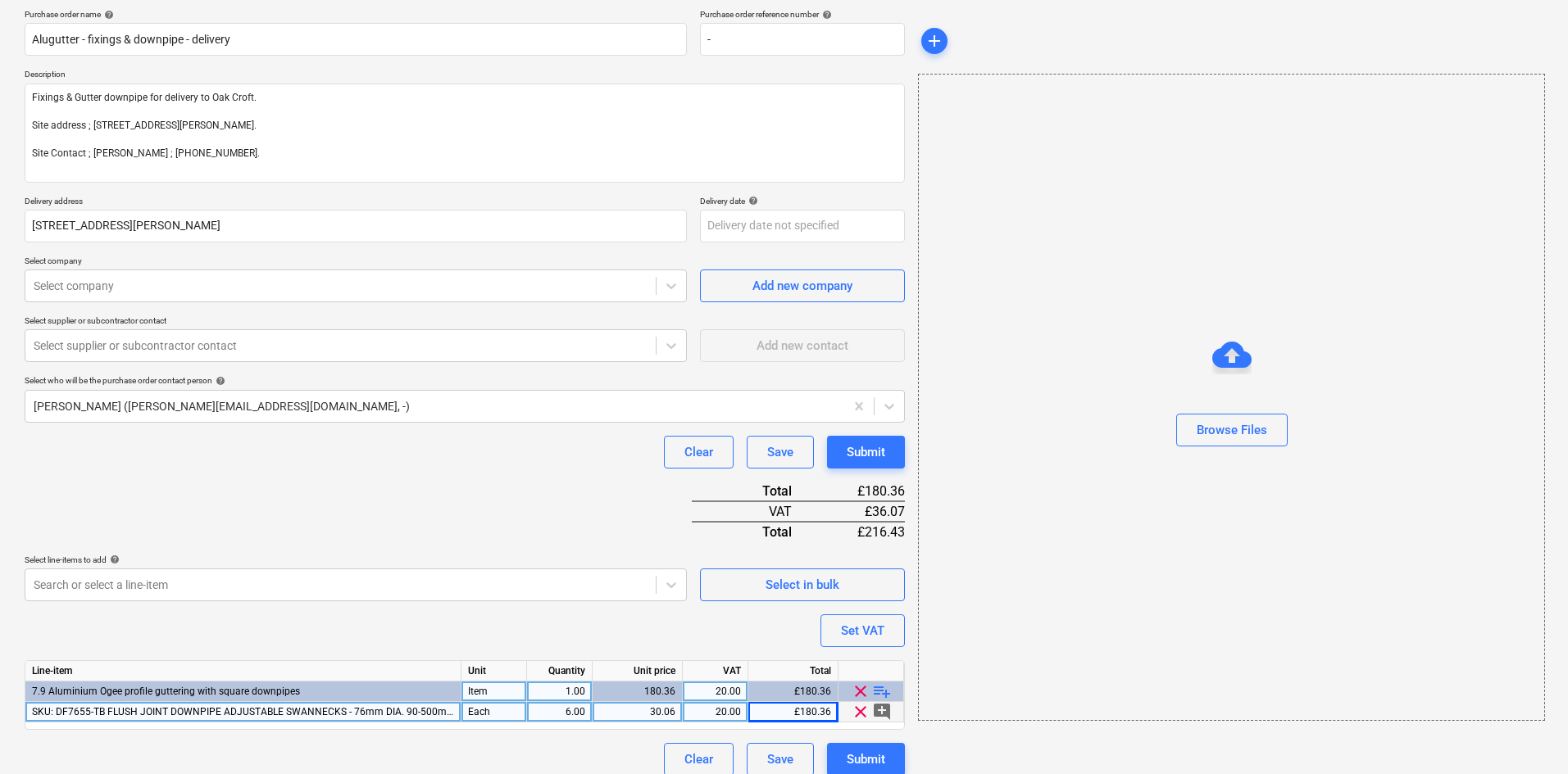
scroll to position [141, 0]
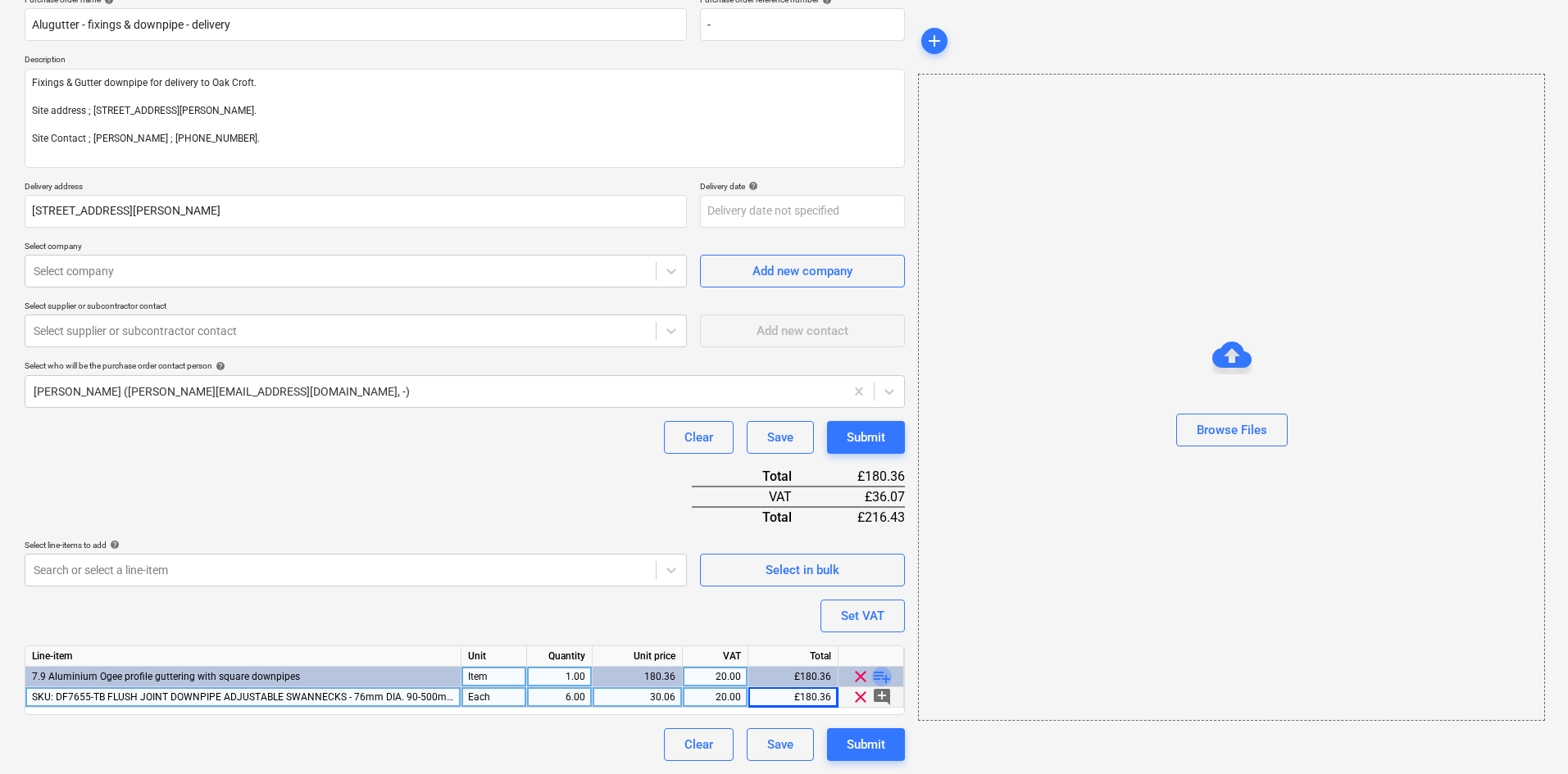
click at [879, 676] on span "playlist_add" at bounding box center [883, 677] width 20 height 20
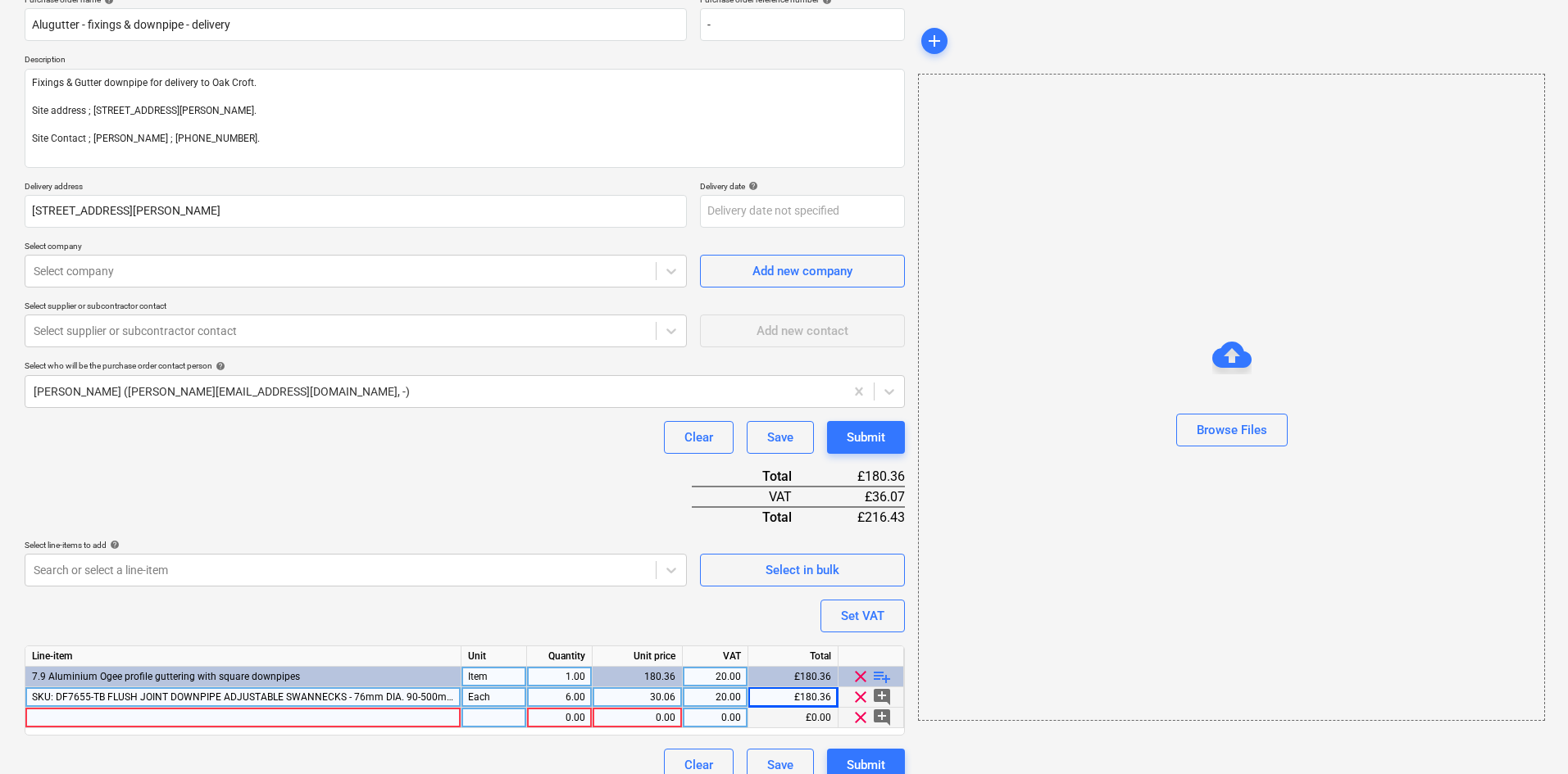
click at [146, 717] on div at bounding box center [244, 717] width 436 height 21
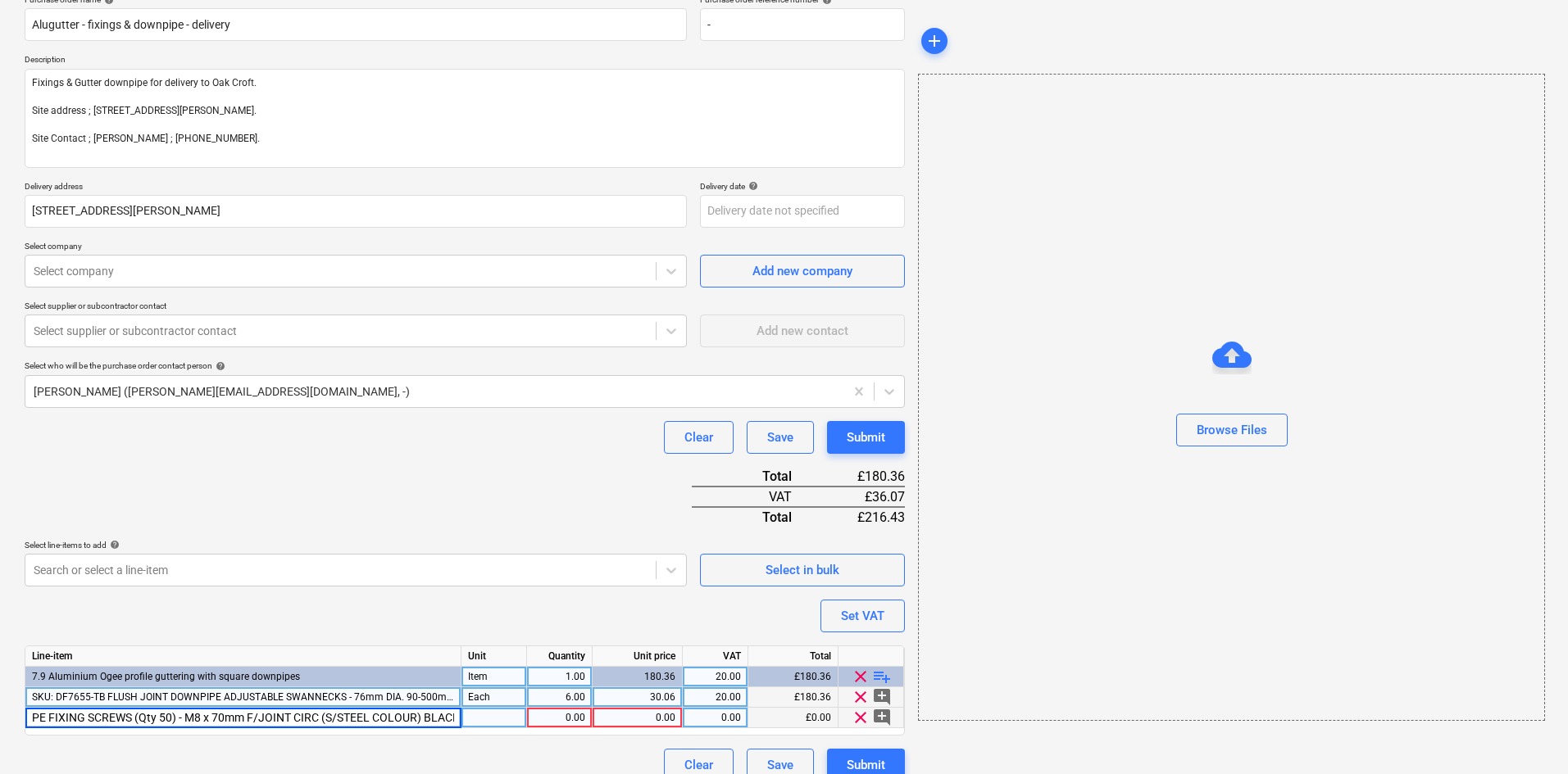
scroll to position [0, 95]
type input "SKU: SU9 SU9 - PIPE FIXING SCREWS (Qty 50) - M8 x 70mm F/JOINT CIRC (S/STEEL CO…"
click at [355, 697] on span "SKU: DF7655-TB FLUSH JOINT DOWNPIPE ADJUSTABLE SWANNECKS - 76mm DIA. 90-500mm. …" at bounding box center [259, 698] width 455 height 12
type input "SKU: DF7655-TB FLUSH JOINT DOWNPIPE ADJUSTABLE SWANNECKS - 76mm DIA. 90-500mm. …"
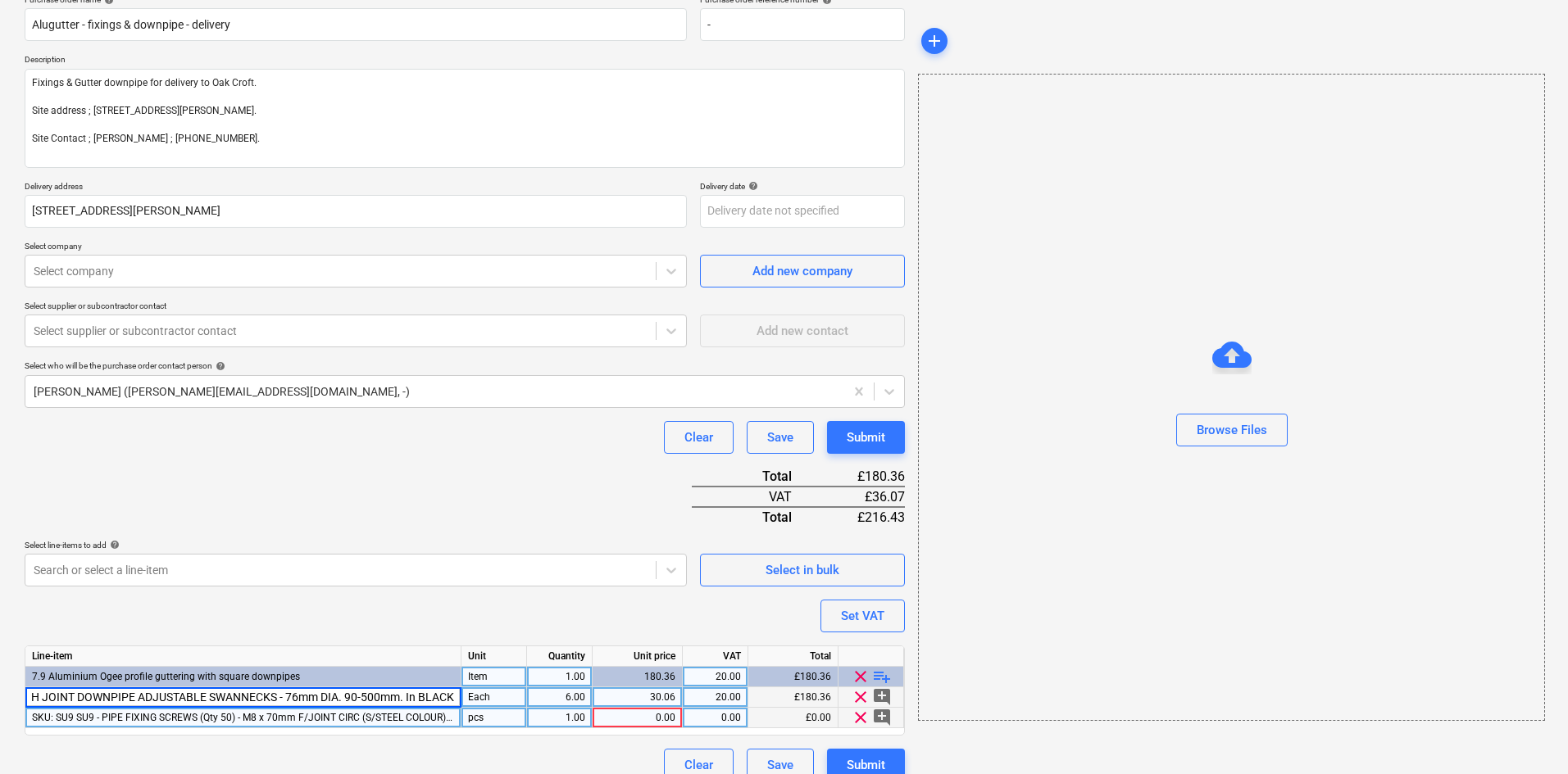
scroll to position [0, 116]
click at [489, 721] on div "pcs" at bounding box center [494, 717] width 66 height 21
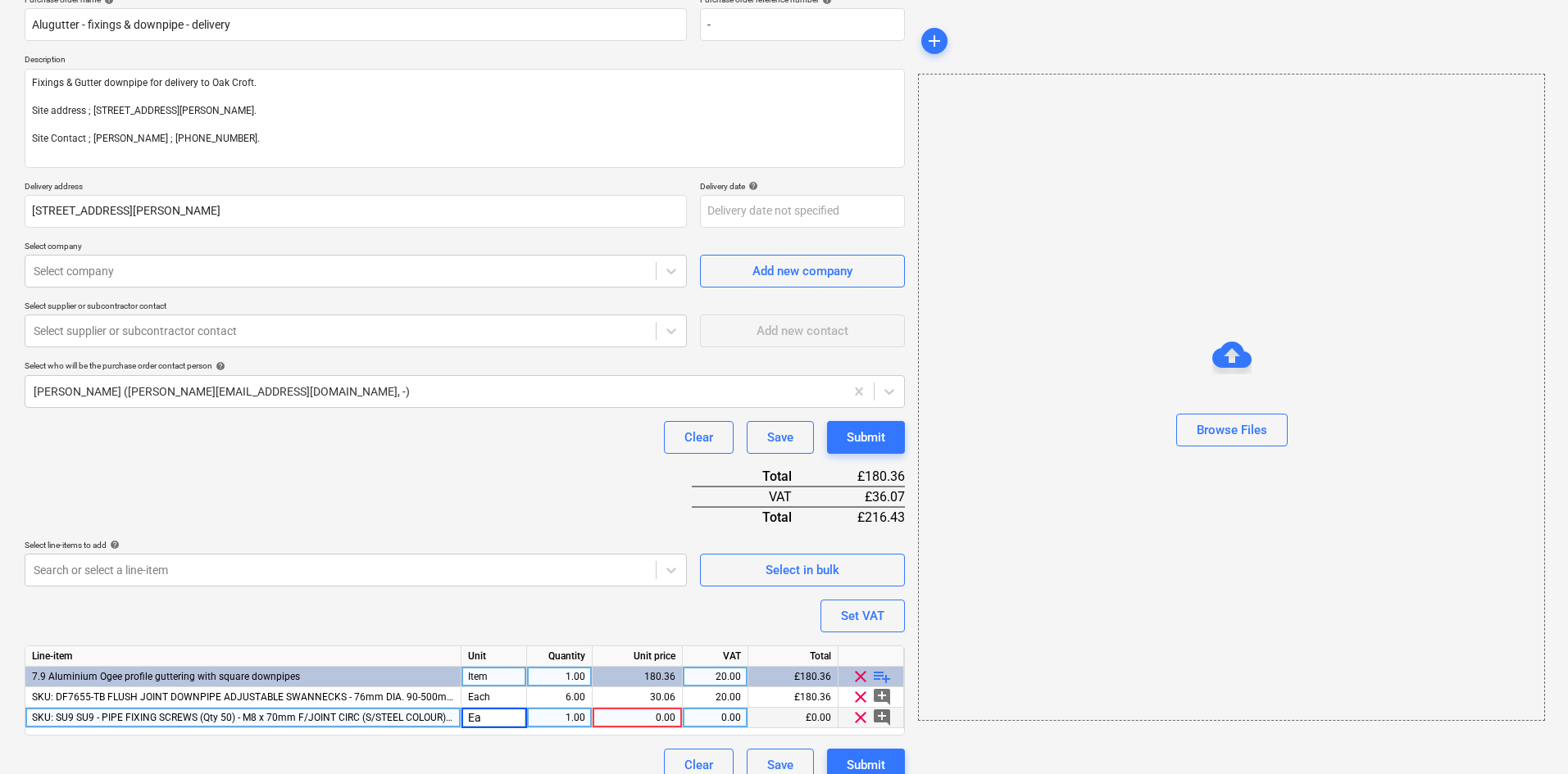
type input "E"
type input "Pk"
click at [556, 717] on div "1.00" at bounding box center [560, 717] width 52 height 21
type input "2"
click at [640, 722] on div "0.00" at bounding box center [637, 717] width 77 height 21
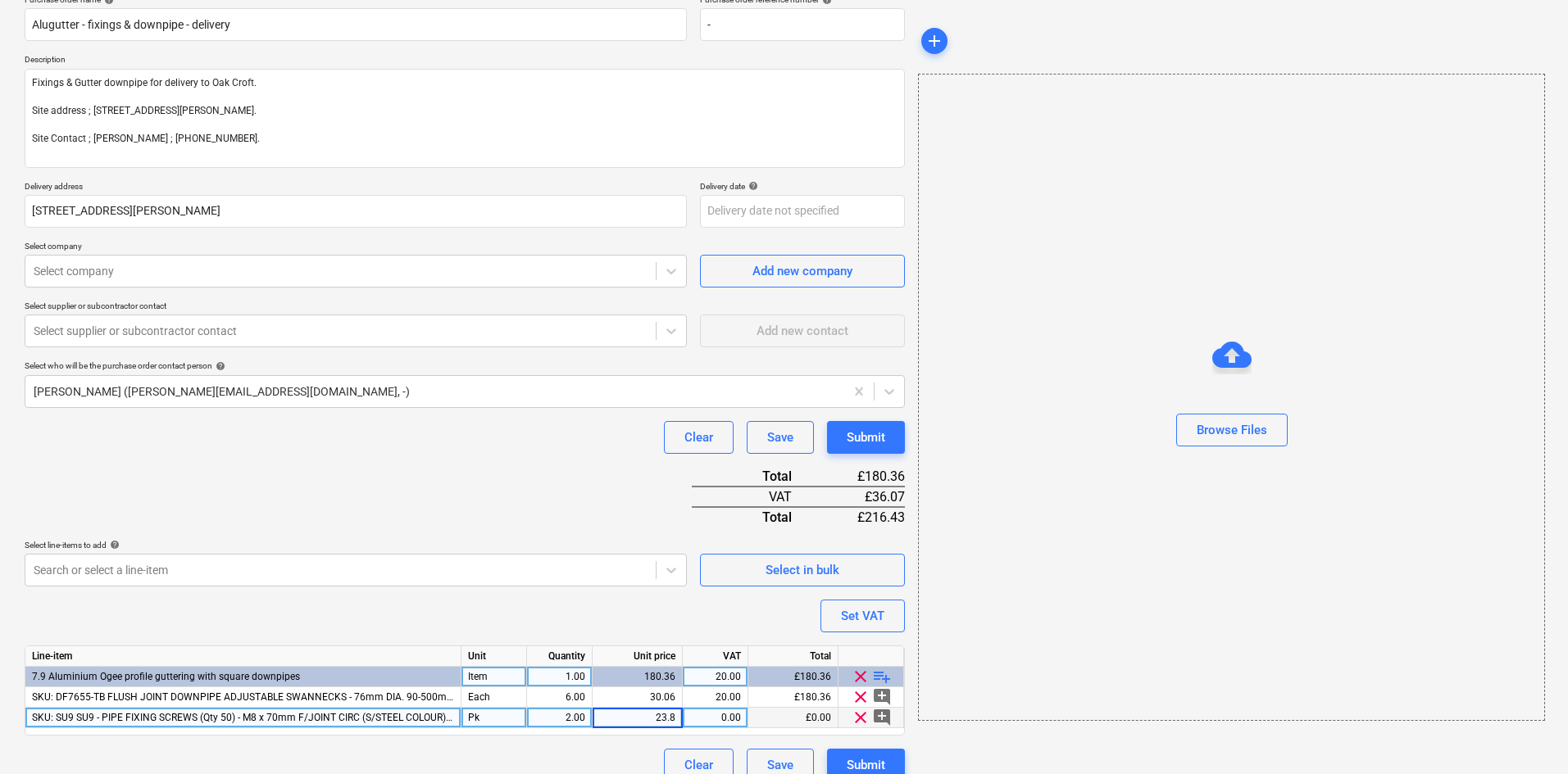
type input "23.88"
click at [393, 486] on div "Purchase order name help Alugutter - fixings & downpipe - delivery Purchase ord…" at bounding box center [465, 387] width 880 height 787
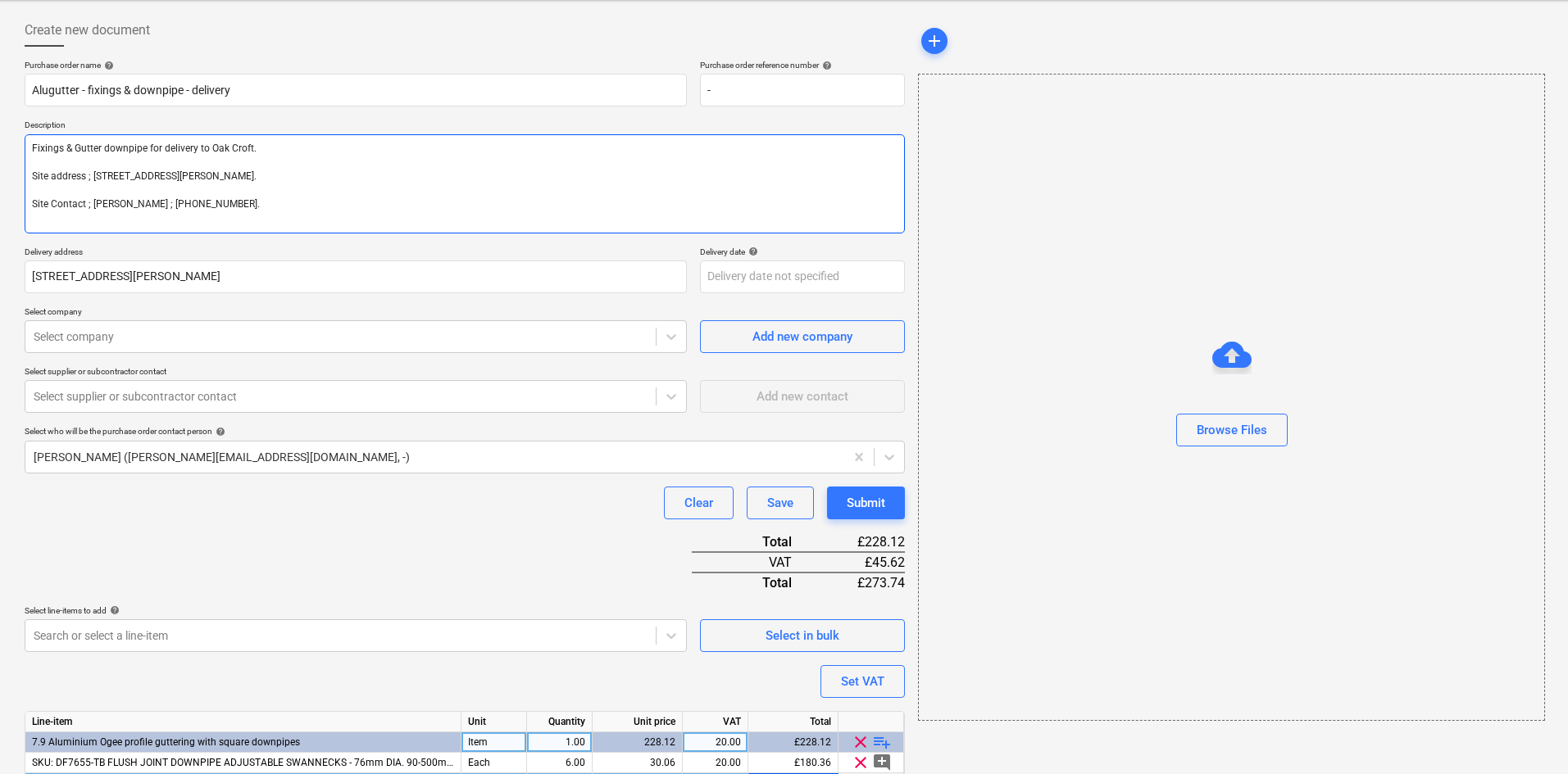
scroll to position [0, 0]
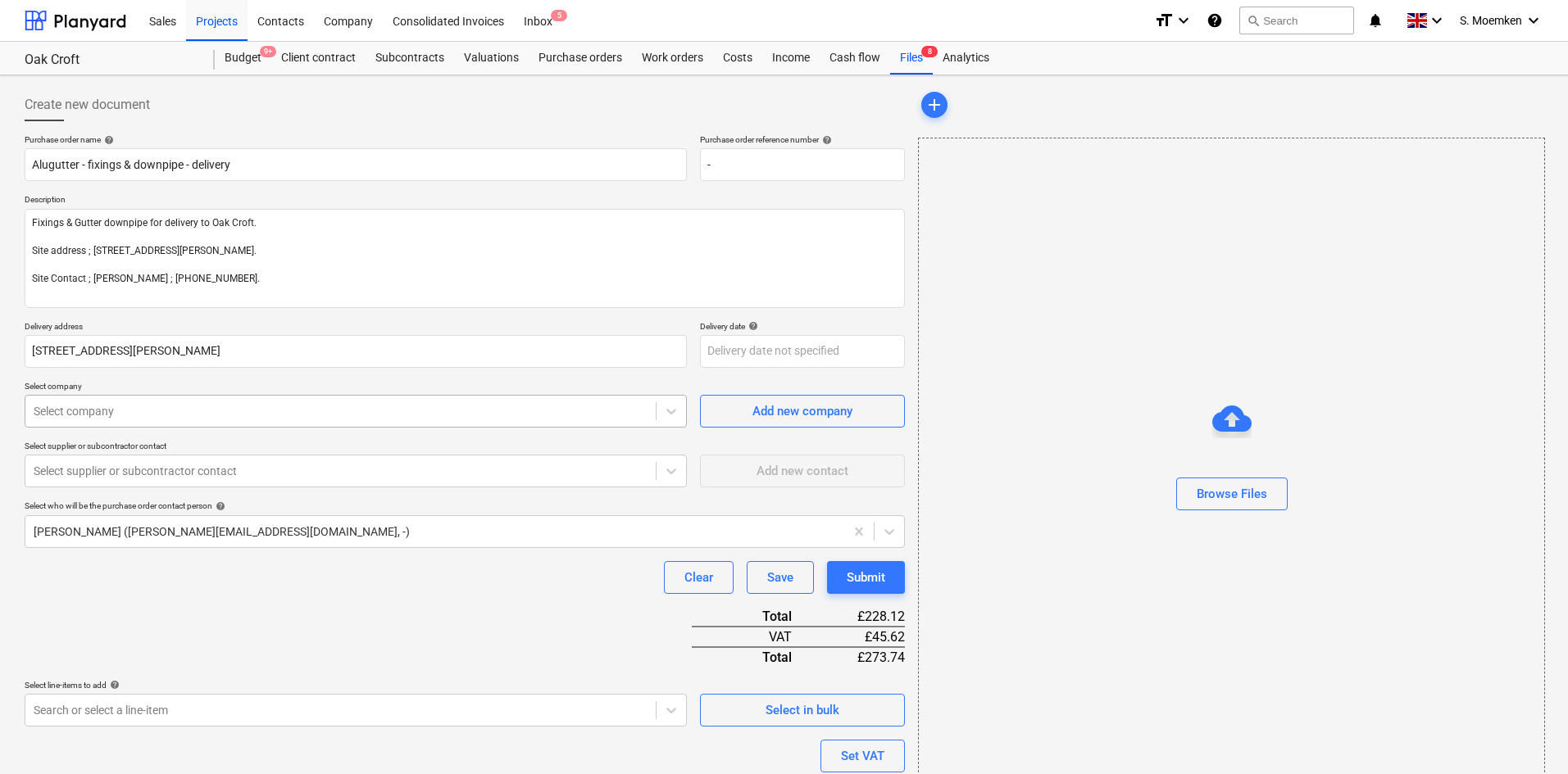
click at [255, 413] on div at bounding box center [340, 412] width 614 height 17
type input "alugutt"
click at [251, 165] on input "Alugutter - fixings & downpipe - delivery" at bounding box center [356, 164] width 662 height 32
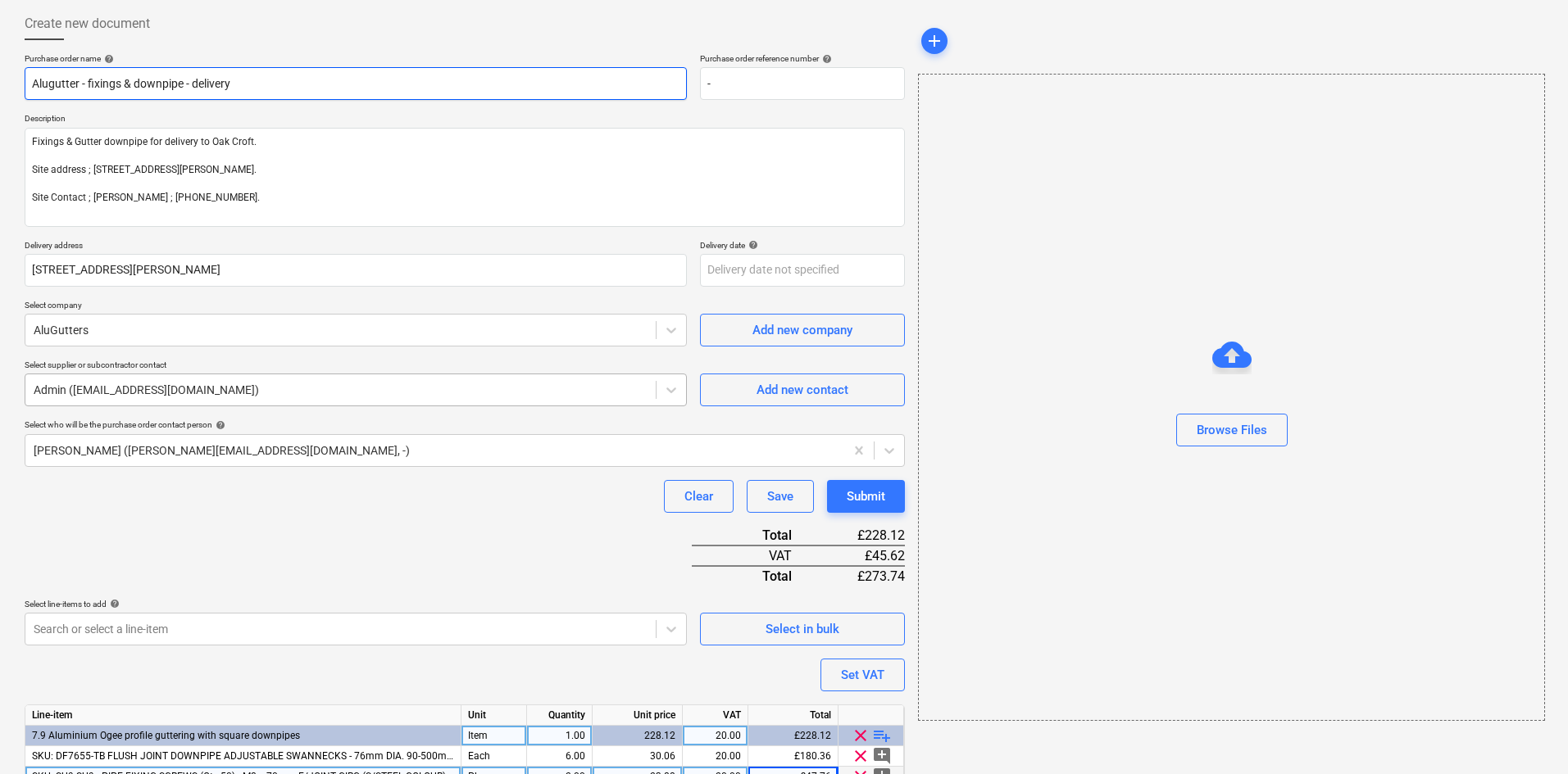
scroll to position [160, 0]
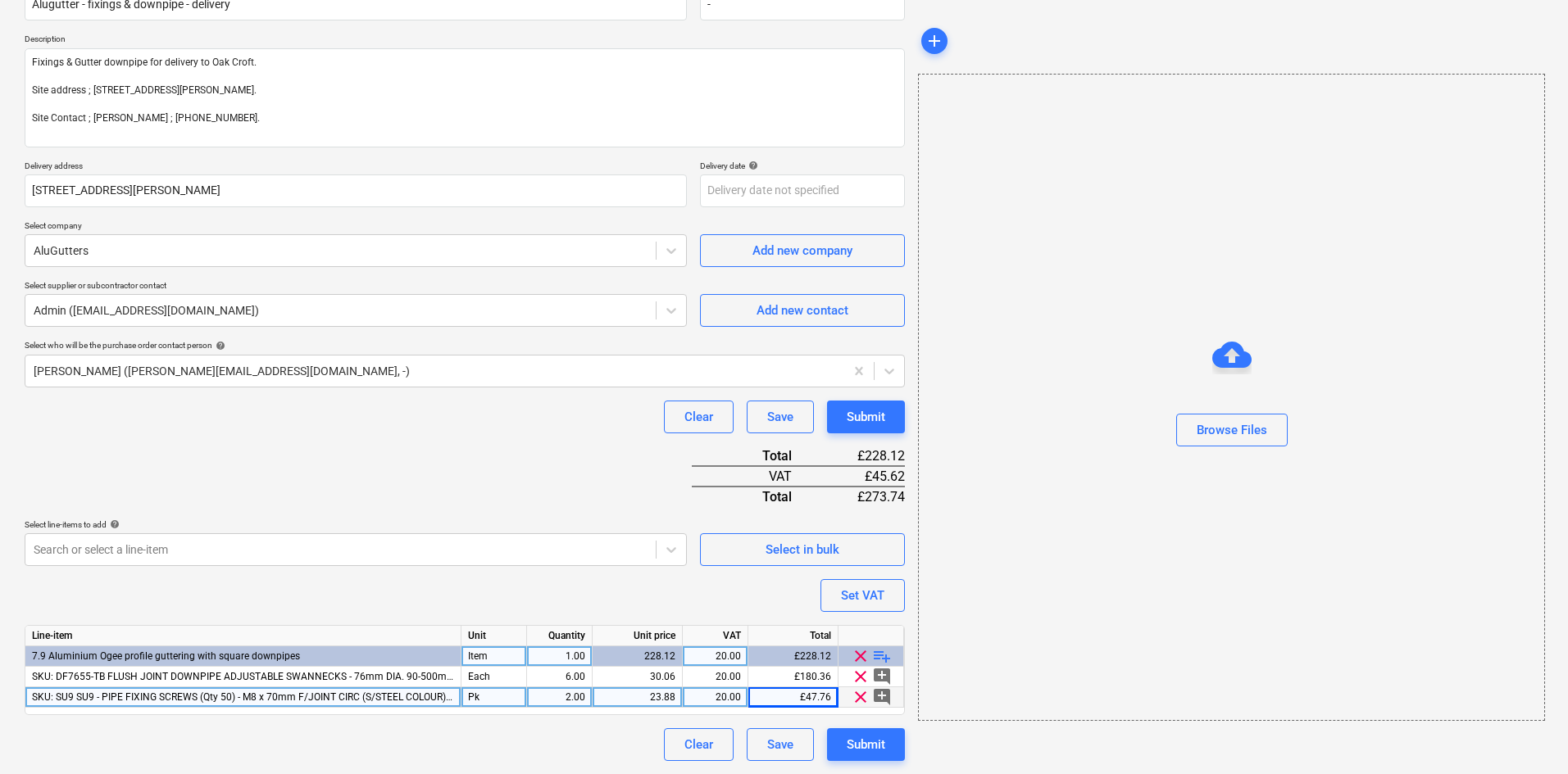
click at [418, 450] on div "Purchase order name help Alugutter - fixings & downpipe - delivery Purchase ord…" at bounding box center [465, 367] width 880 height 787
click at [862, 696] on span "clear" at bounding box center [861, 698] width 20 height 20
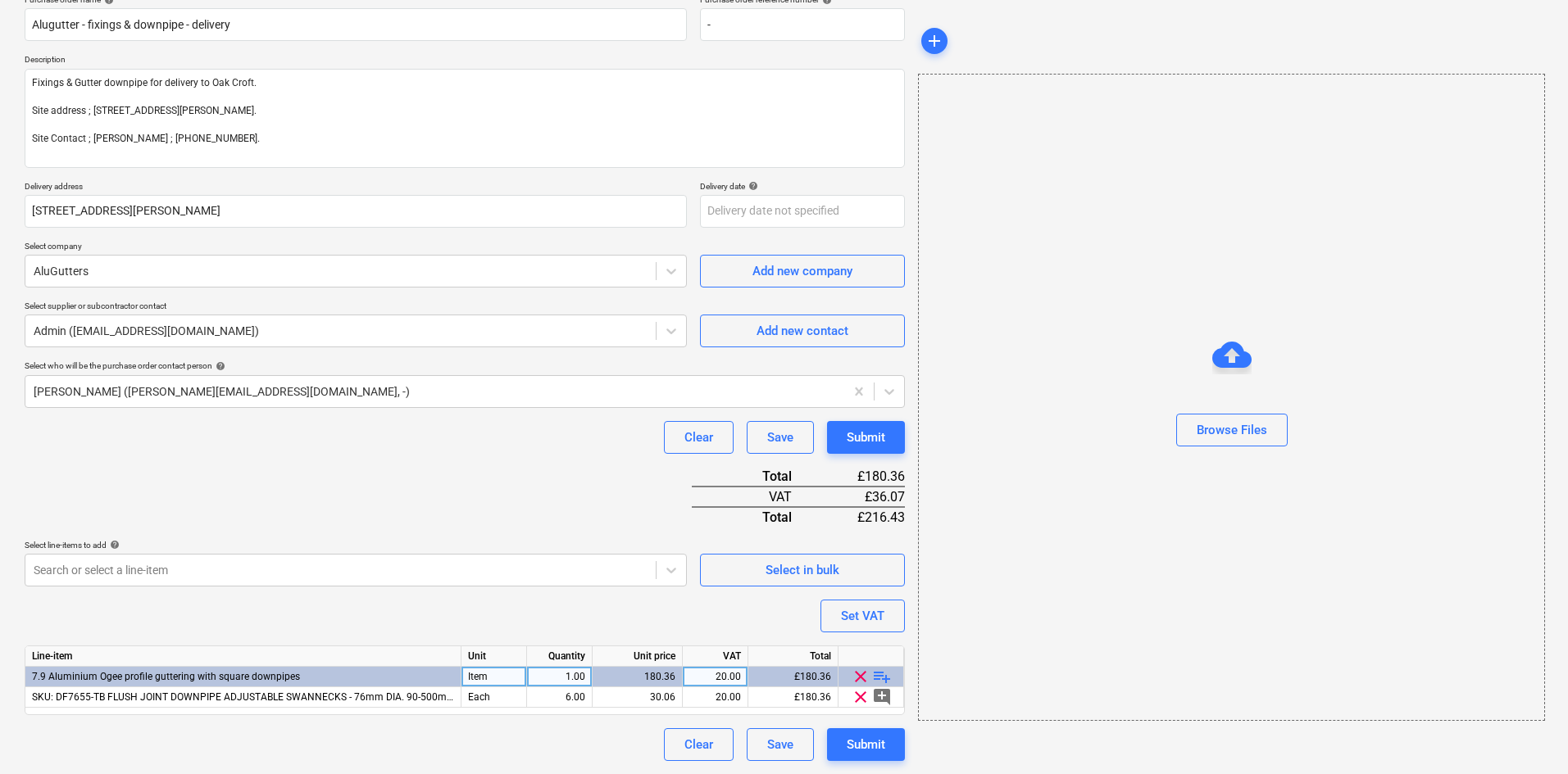
click at [879, 673] on span "playlist_add" at bounding box center [883, 677] width 20 height 20
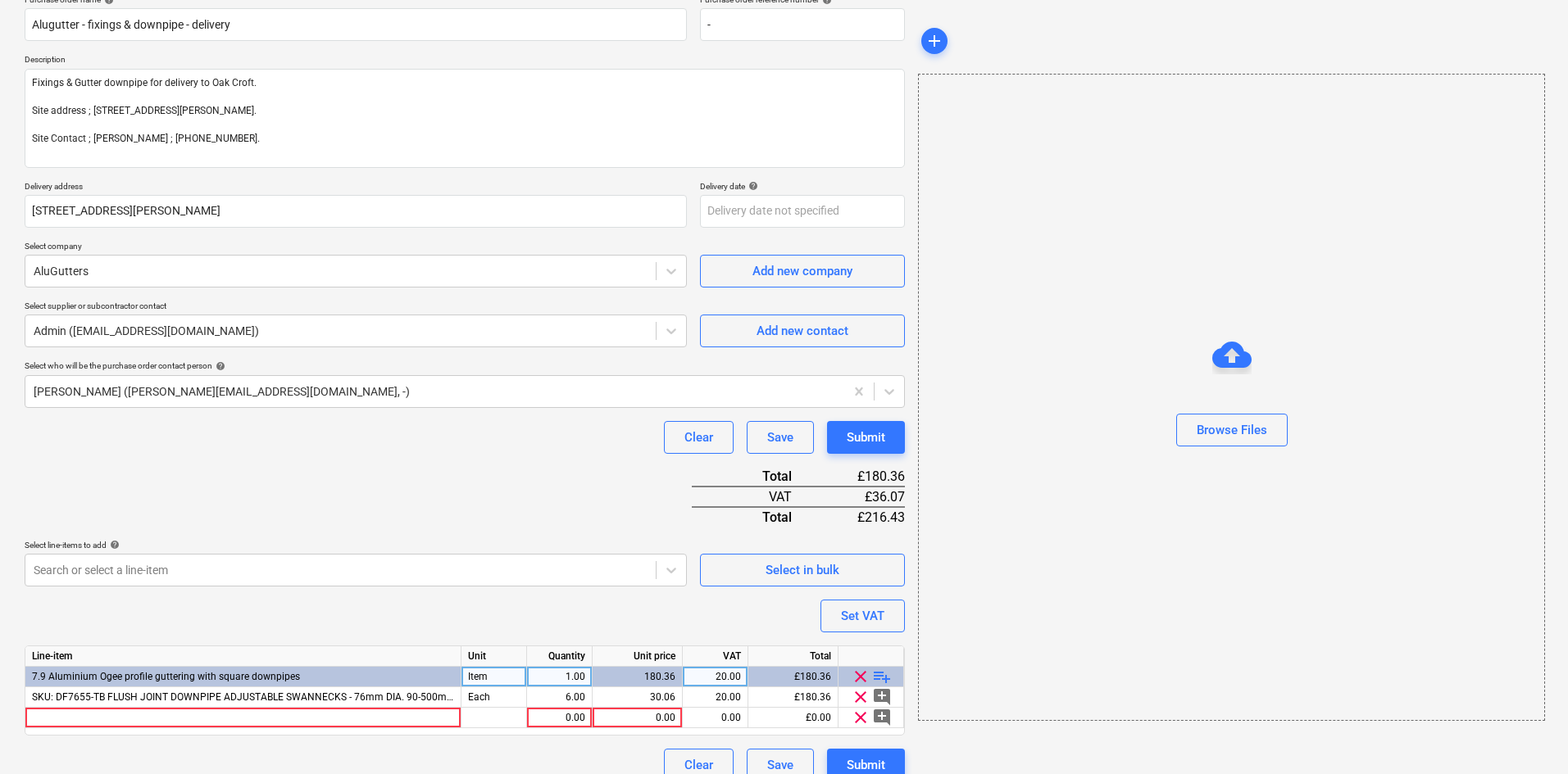
scroll to position [160, 0]
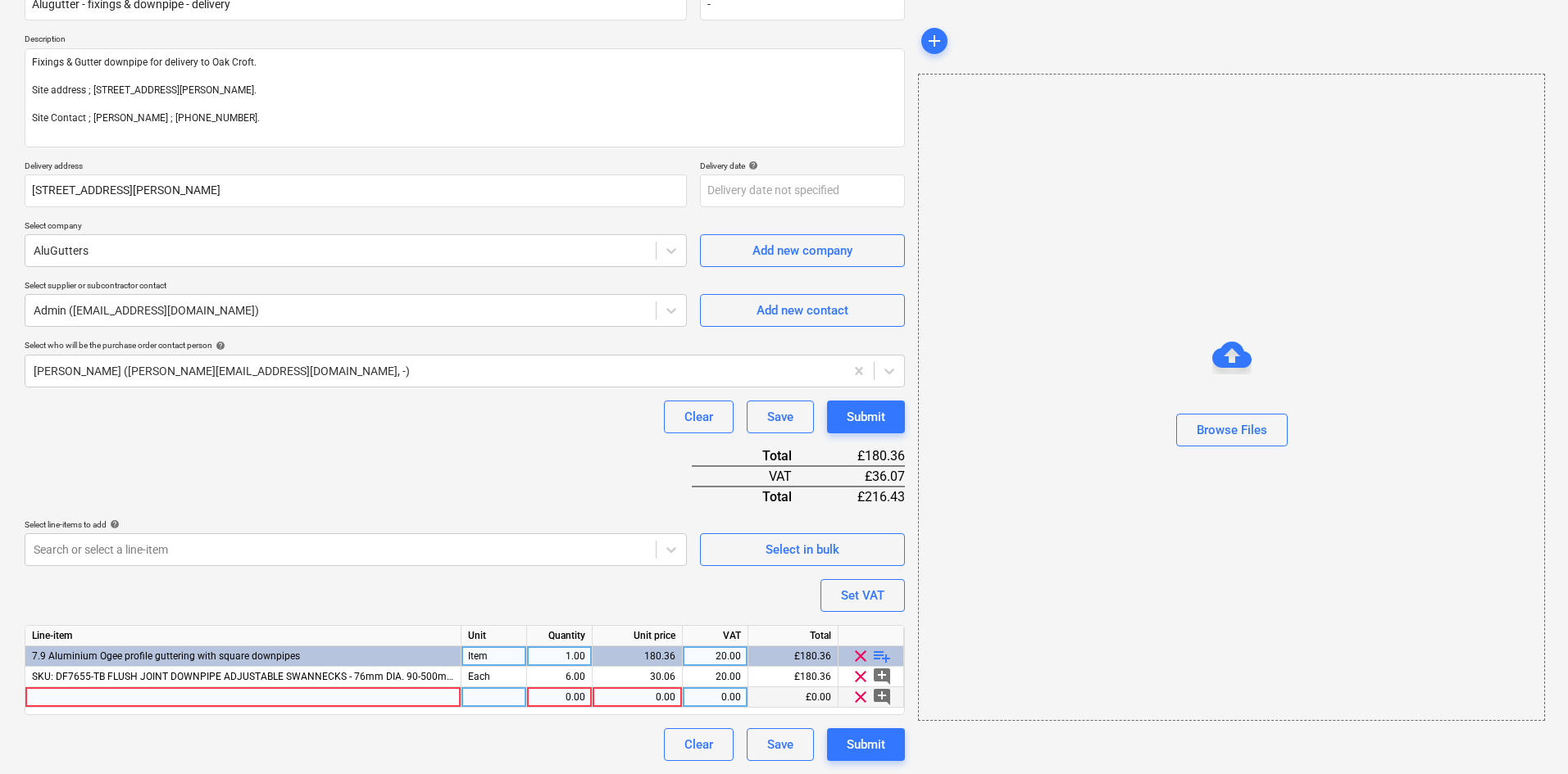
click at [295, 698] on div at bounding box center [244, 698] width 436 height 21
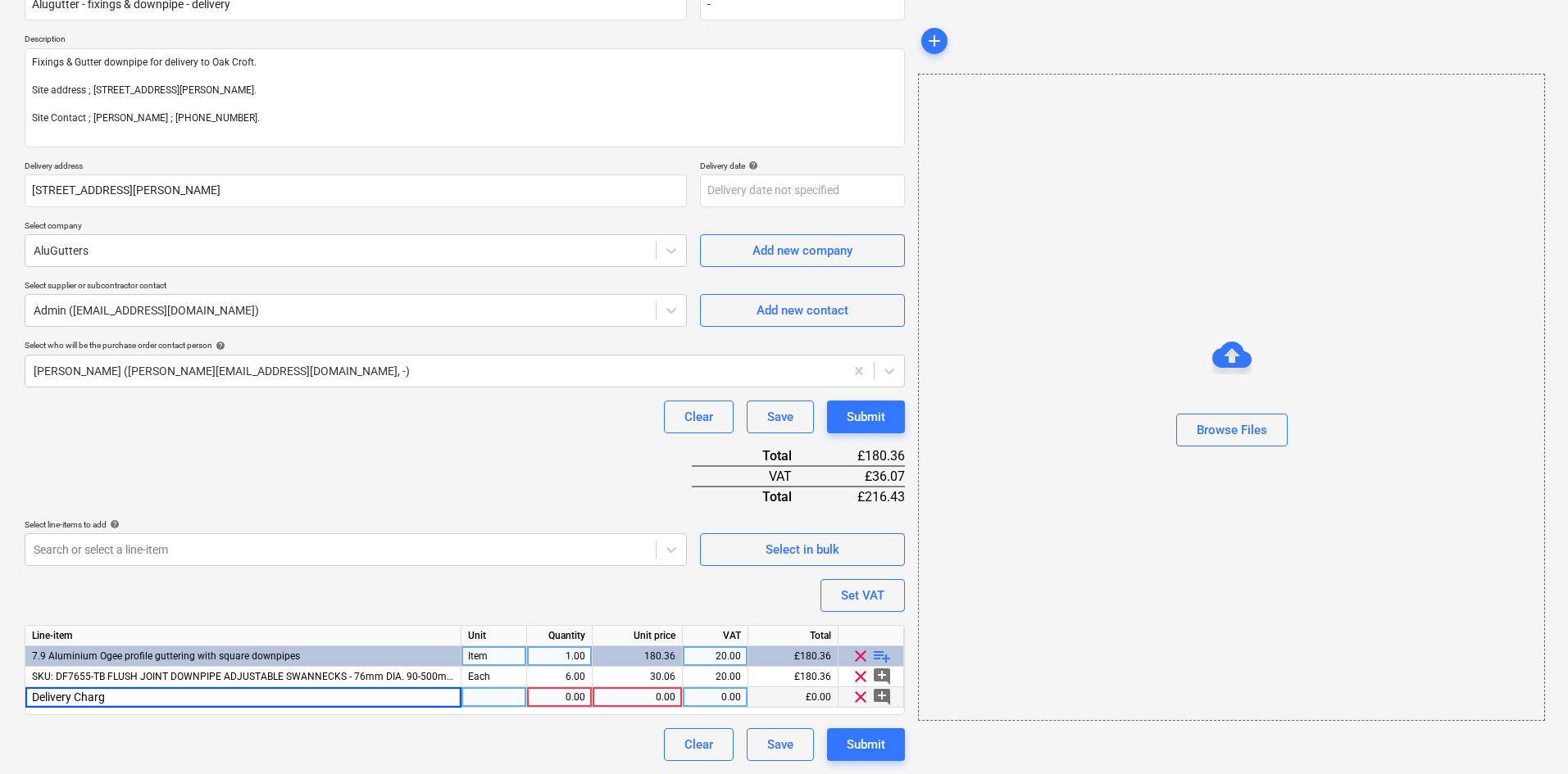
type input "Delivery Charge"
click at [432, 460] on div "Purchase order name help Alugutter - fixings & downpipe - delivery Purchase ord…" at bounding box center [465, 367] width 880 height 787
click at [621, 693] on div "0.00" at bounding box center [637, 698] width 77 height 21
type input "15.00"
click at [446, 466] on div "Purchase order name help Alugutter - fixings & downpipe - delivery Purchase ord…" at bounding box center [465, 367] width 880 height 787
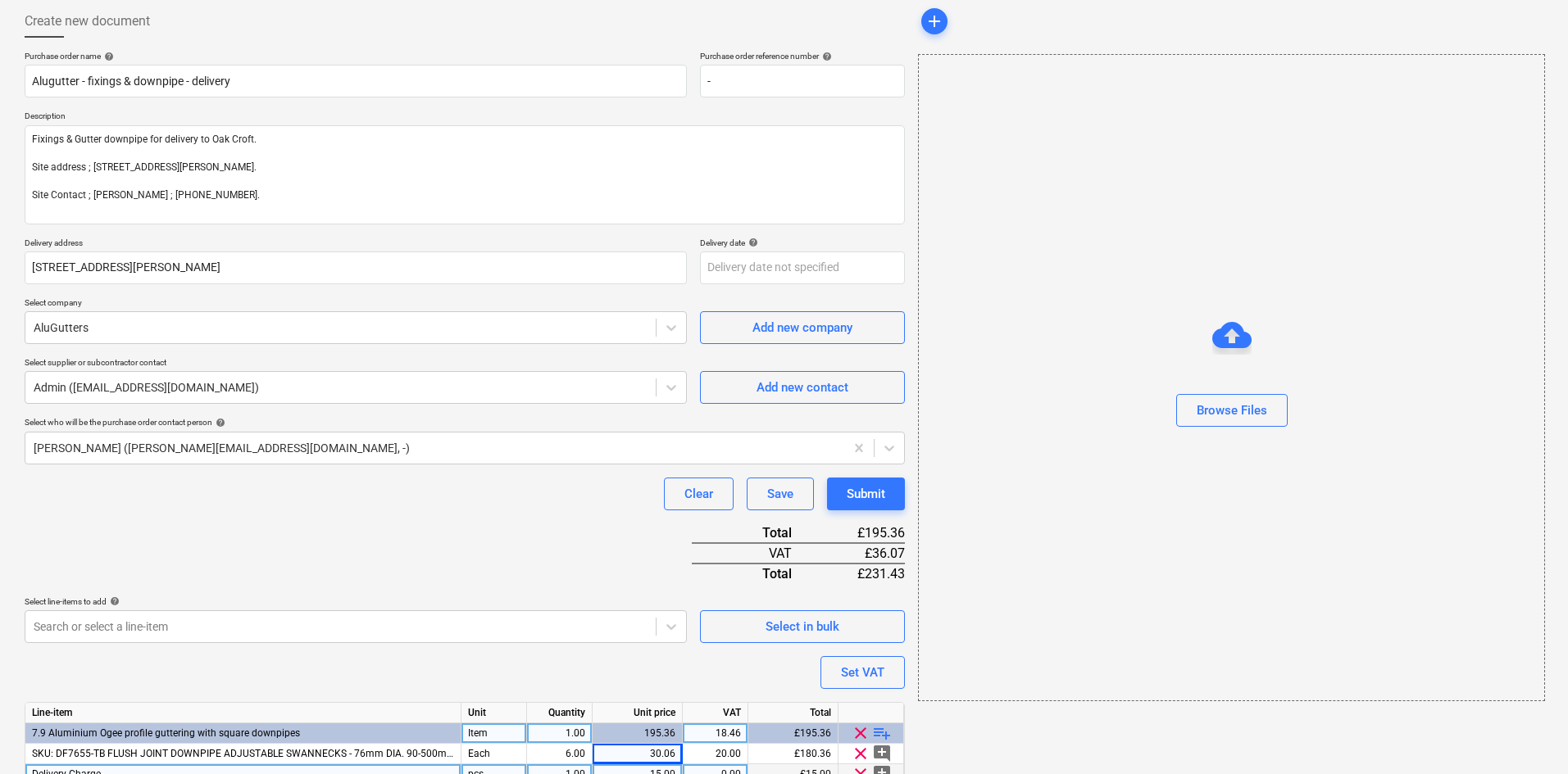
scroll to position [0, 0]
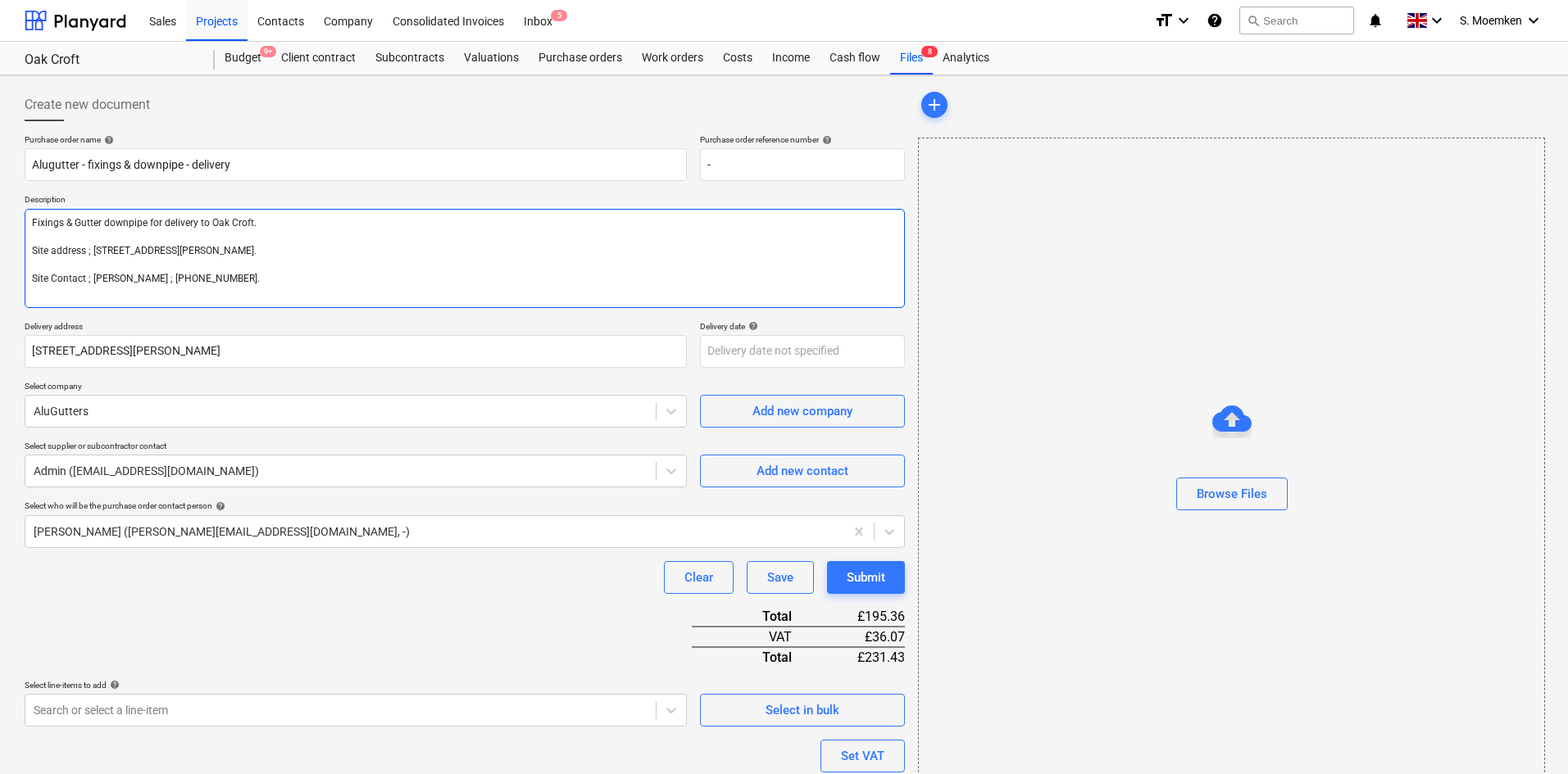
drag, startPoint x: 207, startPoint y: 219, endPoint x: 338, endPoint y: 219, distance: 131.0
click at [207, 219] on textarea "Fixings & Gutter downpipe for delivery to Oak Croft. Site address ; Oak Croft, …" at bounding box center [465, 258] width 880 height 99
type textarea "Fixings & Gutter downpipe for delivery to site. Site address ; Oak Croft, West …"
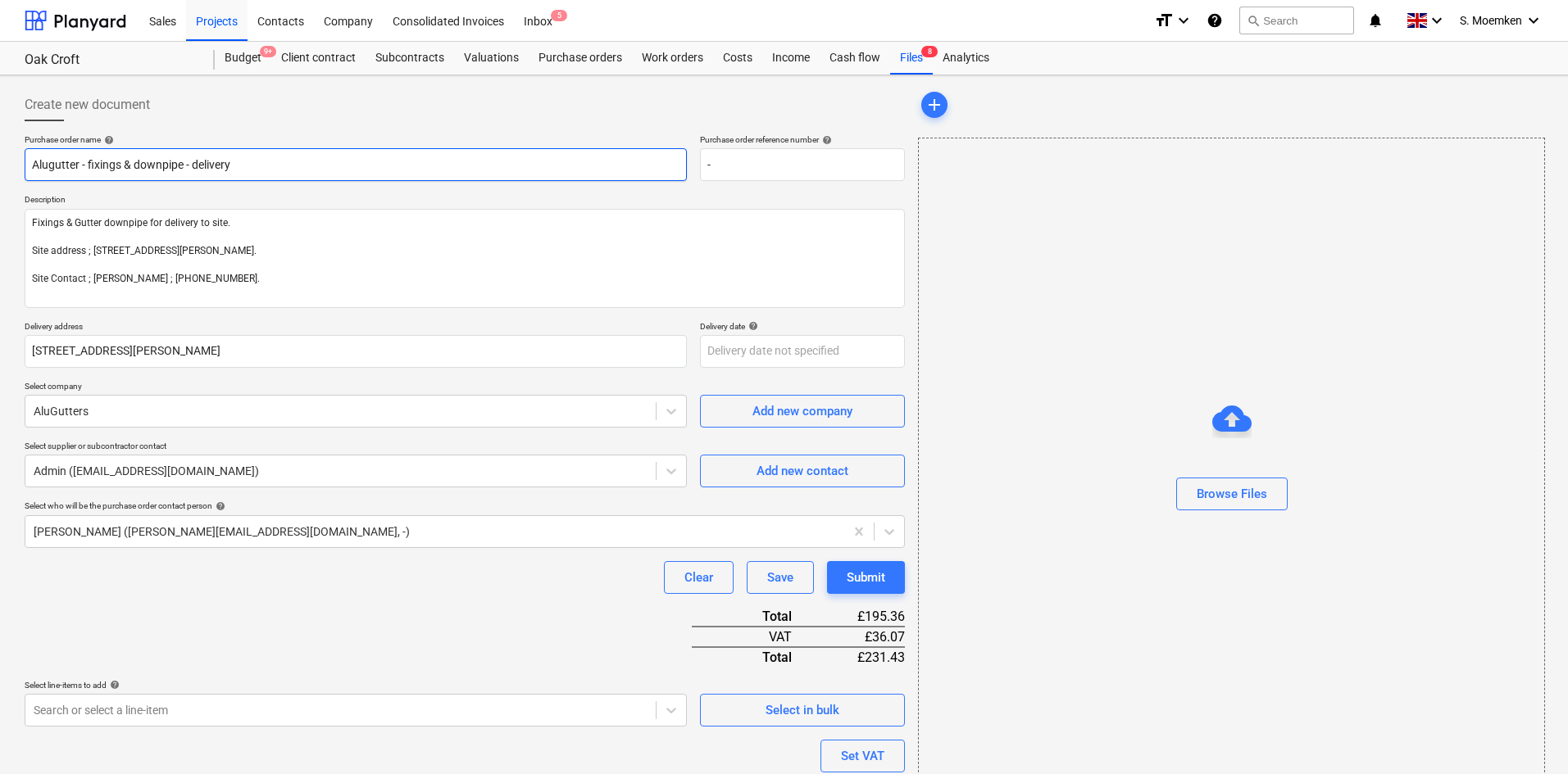
click at [262, 154] on input "Alugutter - fixings & downpipe - delivery" at bounding box center [356, 164] width 662 height 32
click at [136, 163] on input "Alugutter - fixings & downpipe - delivery" at bounding box center [356, 164] width 662 height 32
click at [215, 165] on input "Alugutter - Downpipe - delivery" at bounding box center [356, 164] width 662 height 32
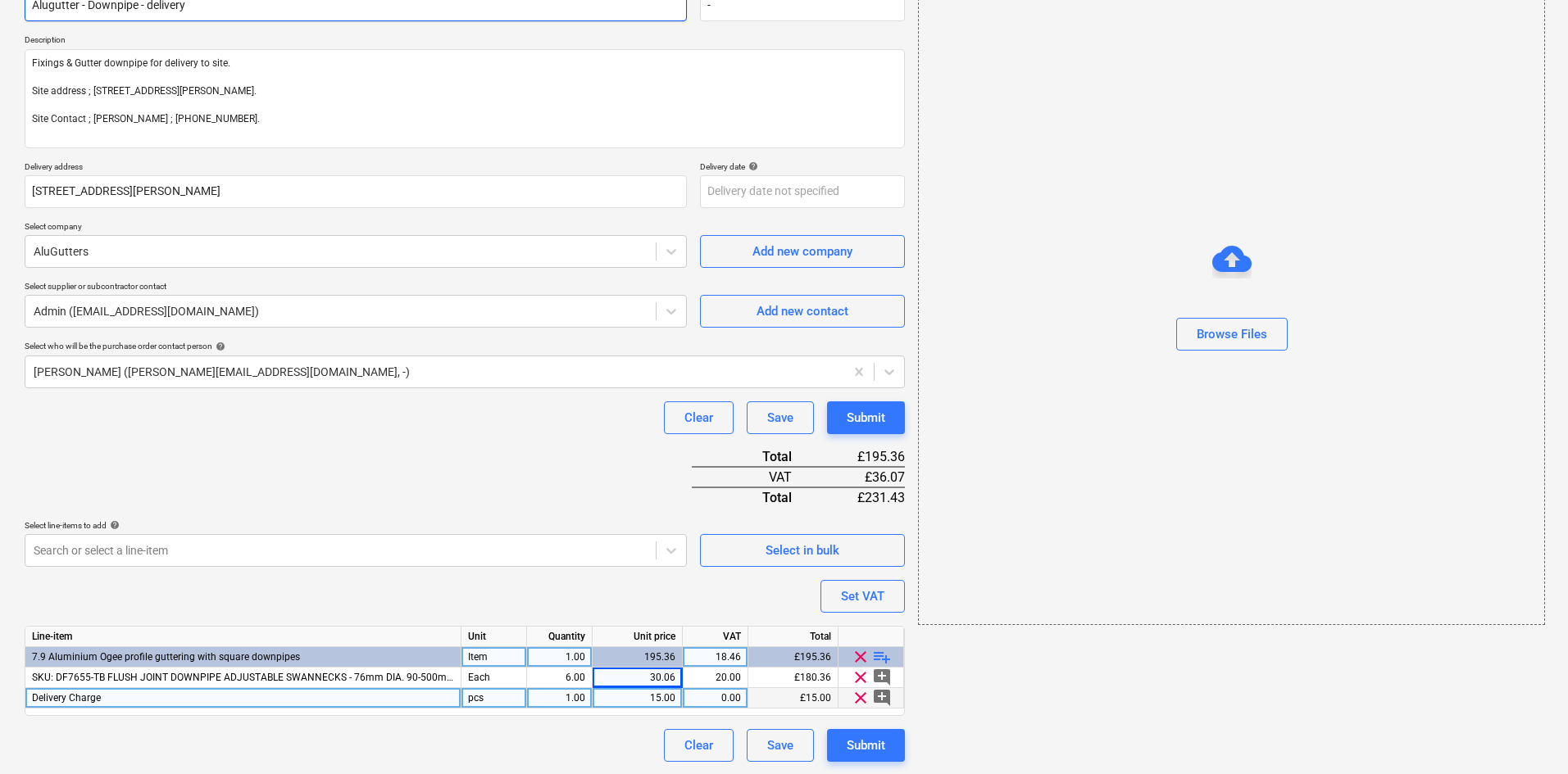
scroll to position [160, 0]
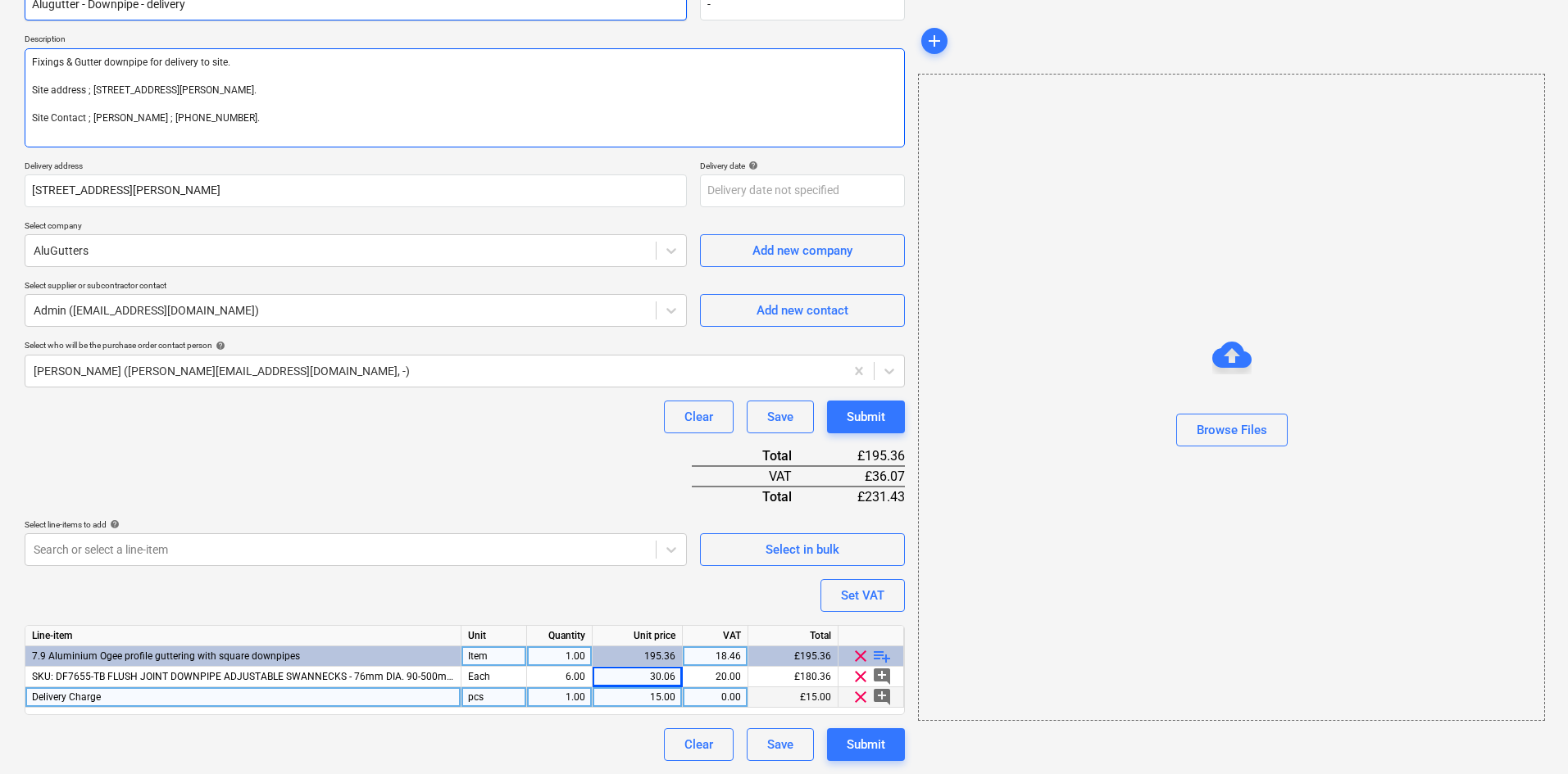
type input "Alugutter - Downpipe - delivery"
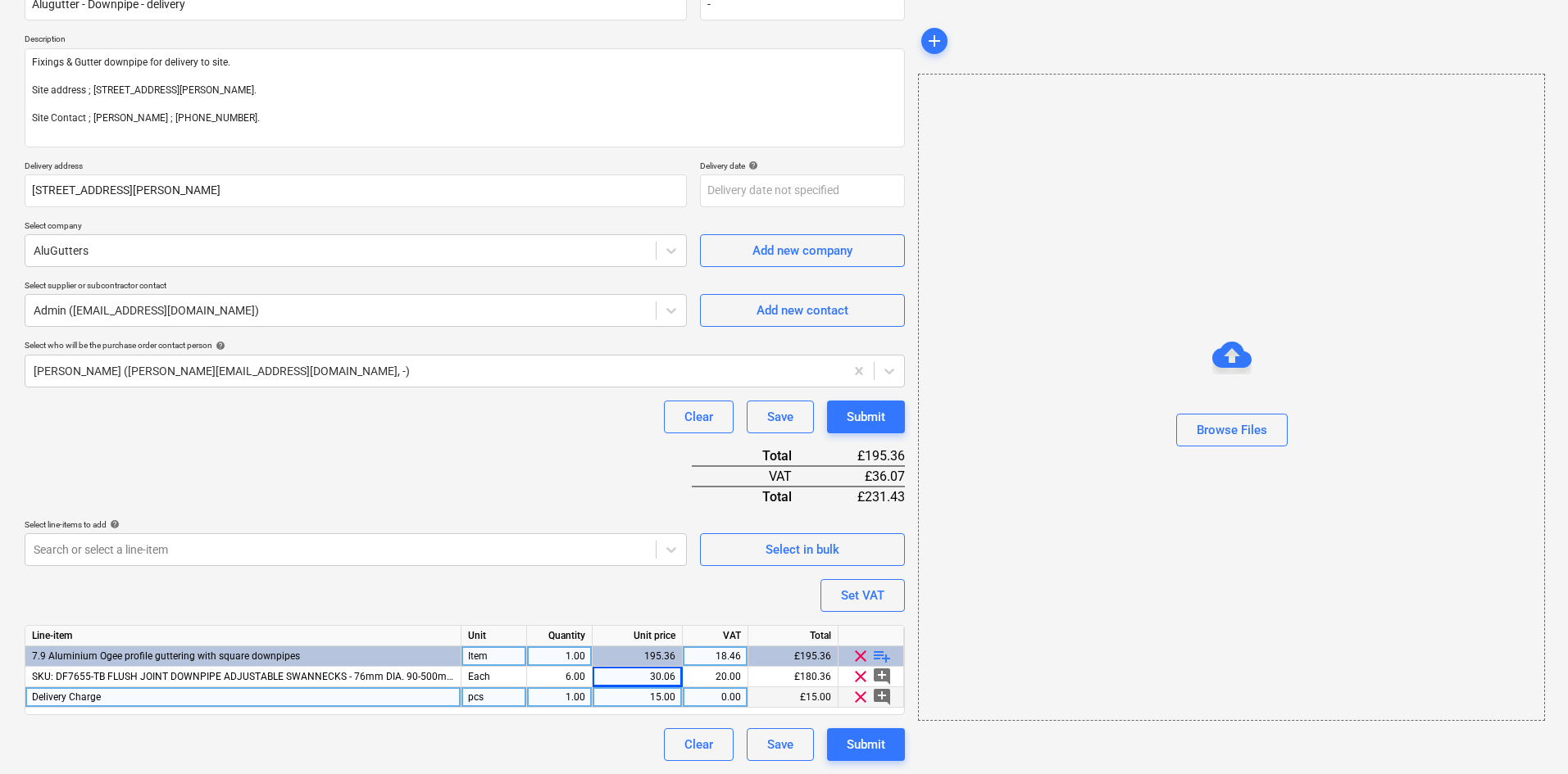
click at [300, 475] on div "Purchase order name help Alugutter - Downpipe - delivery Purchase order referen…" at bounding box center [465, 367] width 880 height 787
click at [267, 419] on div "Clear Save Submit" at bounding box center [465, 417] width 880 height 32
click at [435, 427] on div "Clear Save Submit" at bounding box center [465, 417] width 880 height 32
drag, startPoint x: 730, startPoint y: 700, endPoint x: 765, endPoint y: 688, distance: 37.0
click at [730, 700] on div "0.00" at bounding box center [715, 698] width 52 height 21
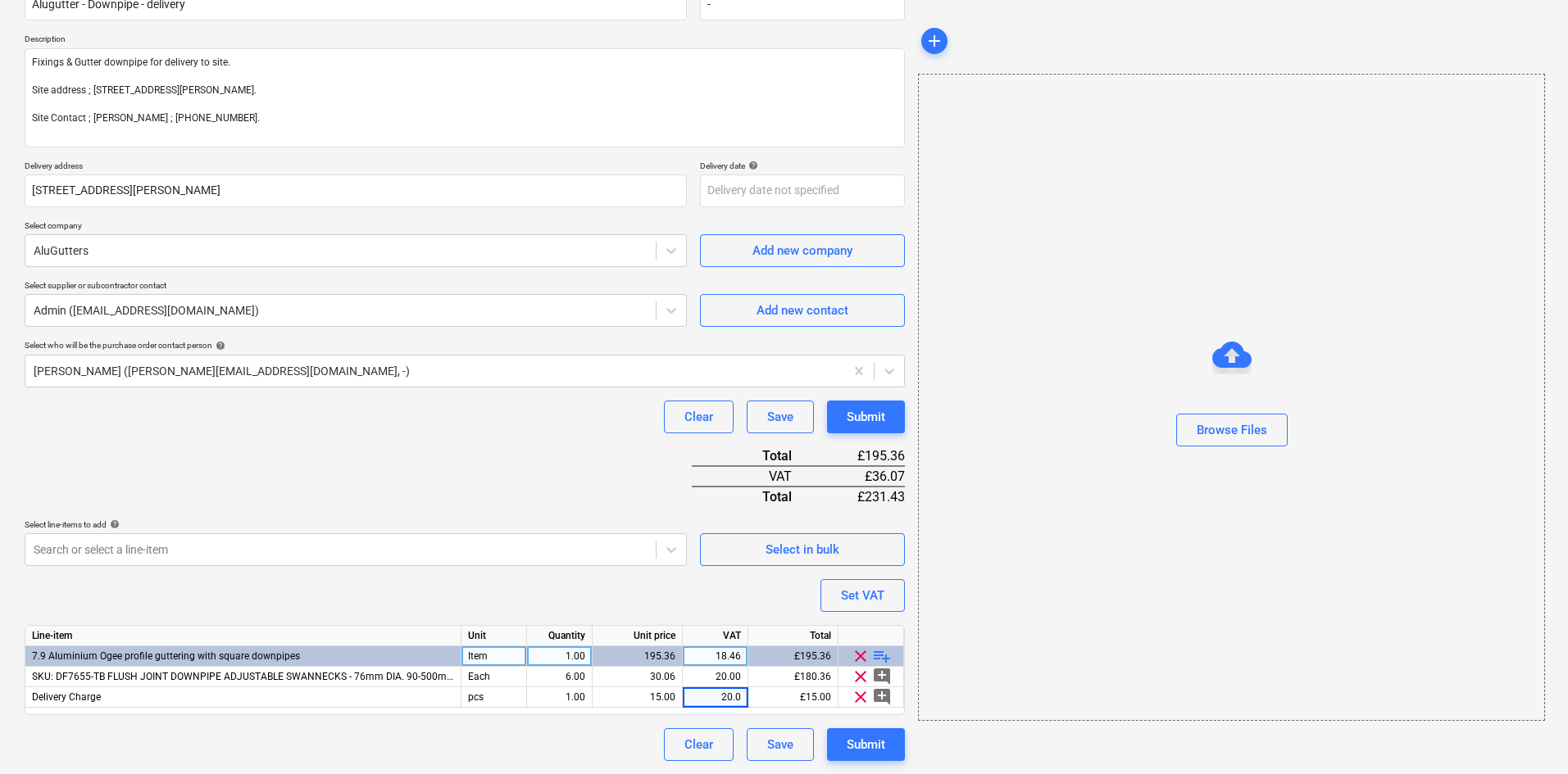
type input "20.00"
click at [612, 469] on div "Purchase order name help Alugutter - Downpipe - delivery Purchase order referen…" at bounding box center [465, 367] width 880 height 787
click at [457, 445] on div "Purchase order name help Alugutter - Downpipe - delivery Purchase order referen…" at bounding box center [465, 367] width 880 height 787
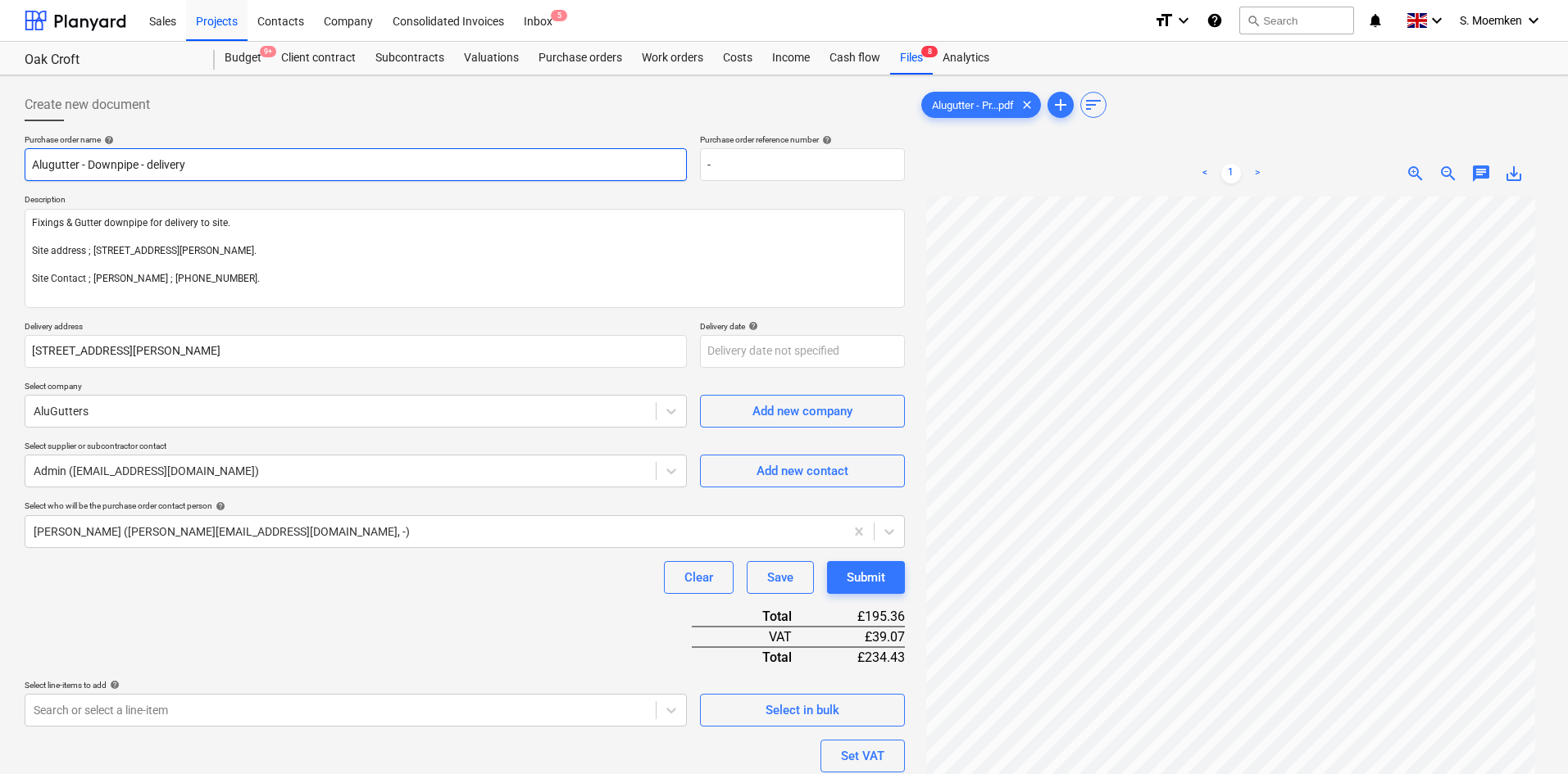
click at [201, 159] on input "Alugutter - Downpipe - delivery" at bounding box center [356, 164] width 662 height 32
click at [141, 161] on input "Alugutter - Downpipe - delivery - #D1650" at bounding box center [356, 164] width 662 height 32
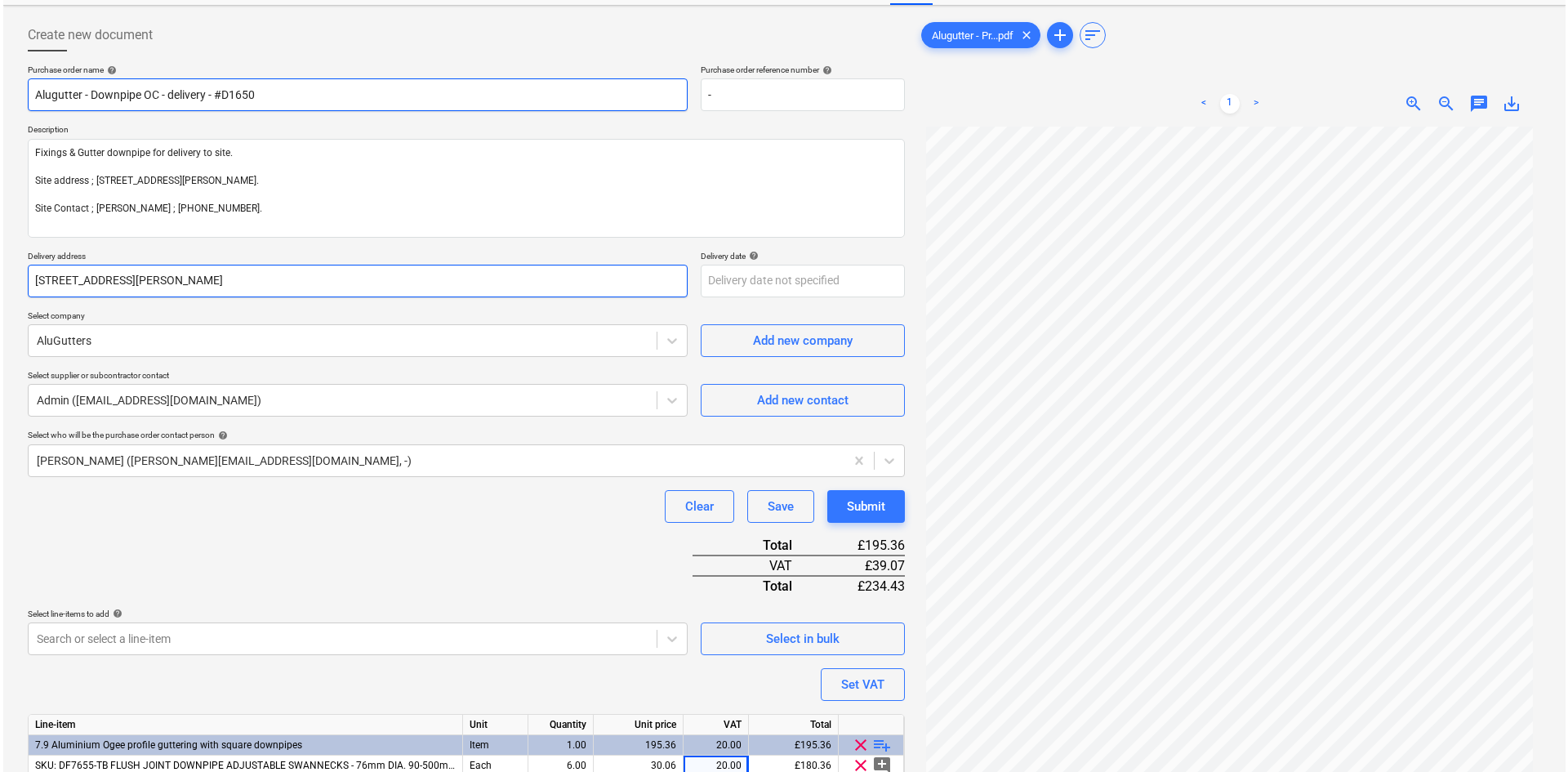
scroll to position [163, 0]
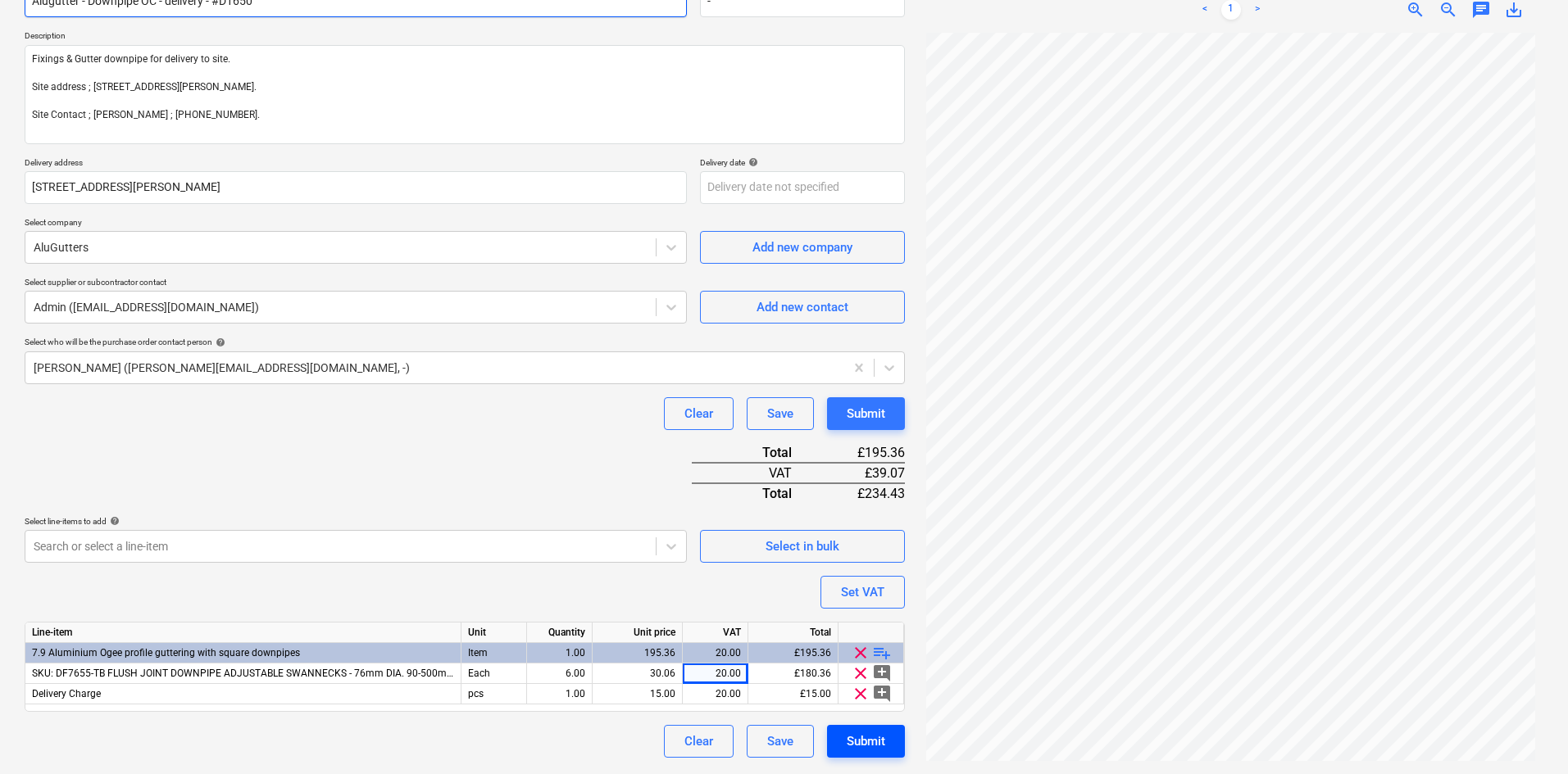
type input "Alugutter - Downpipe OC - delivery - #D1650"
click at [867, 747] on div "Submit" at bounding box center [866, 742] width 38 height 22
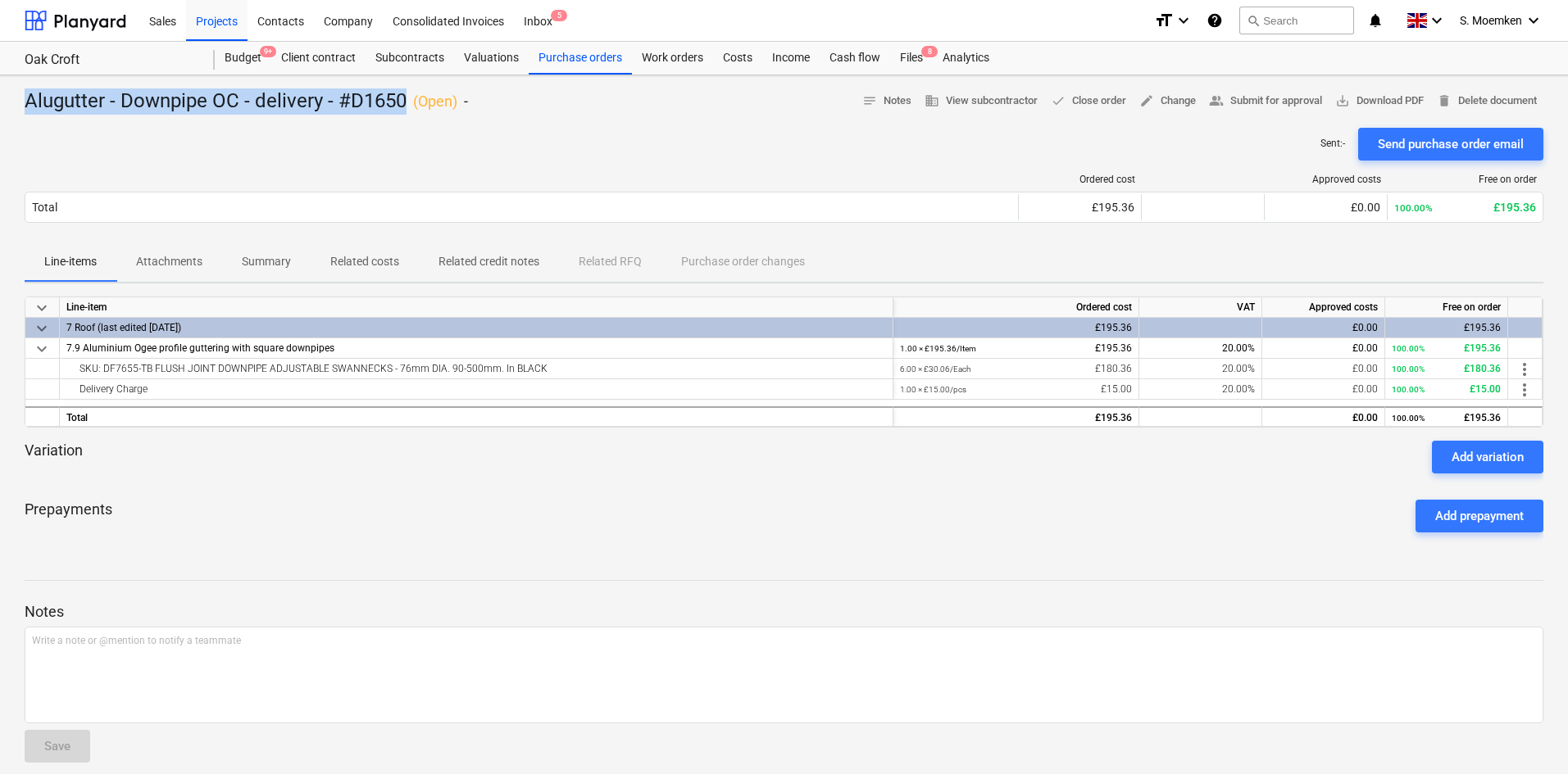
drag, startPoint x: 403, startPoint y: 101, endPoint x: 25, endPoint y: 105, distance: 378.0
click at [25, 105] on div "Alugutter - Downpipe OC - delivery - #D1650 ( Open ) -" at bounding box center [246, 101] width 443 height 27
click at [1374, 98] on span "save_alt Download PDF" at bounding box center [1379, 101] width 88 height 19
drag, startPoint x: 541, startPoint y: 108, endPoint x: 524, endPoint y: 105, distance: 17.3
click at [541, 108] on div "Alugutter - Downpipe OC - delivery - #D1650 ( Open ) - notes Notes business Vie…" at bounding box center [784, 101] width 1519 height 27
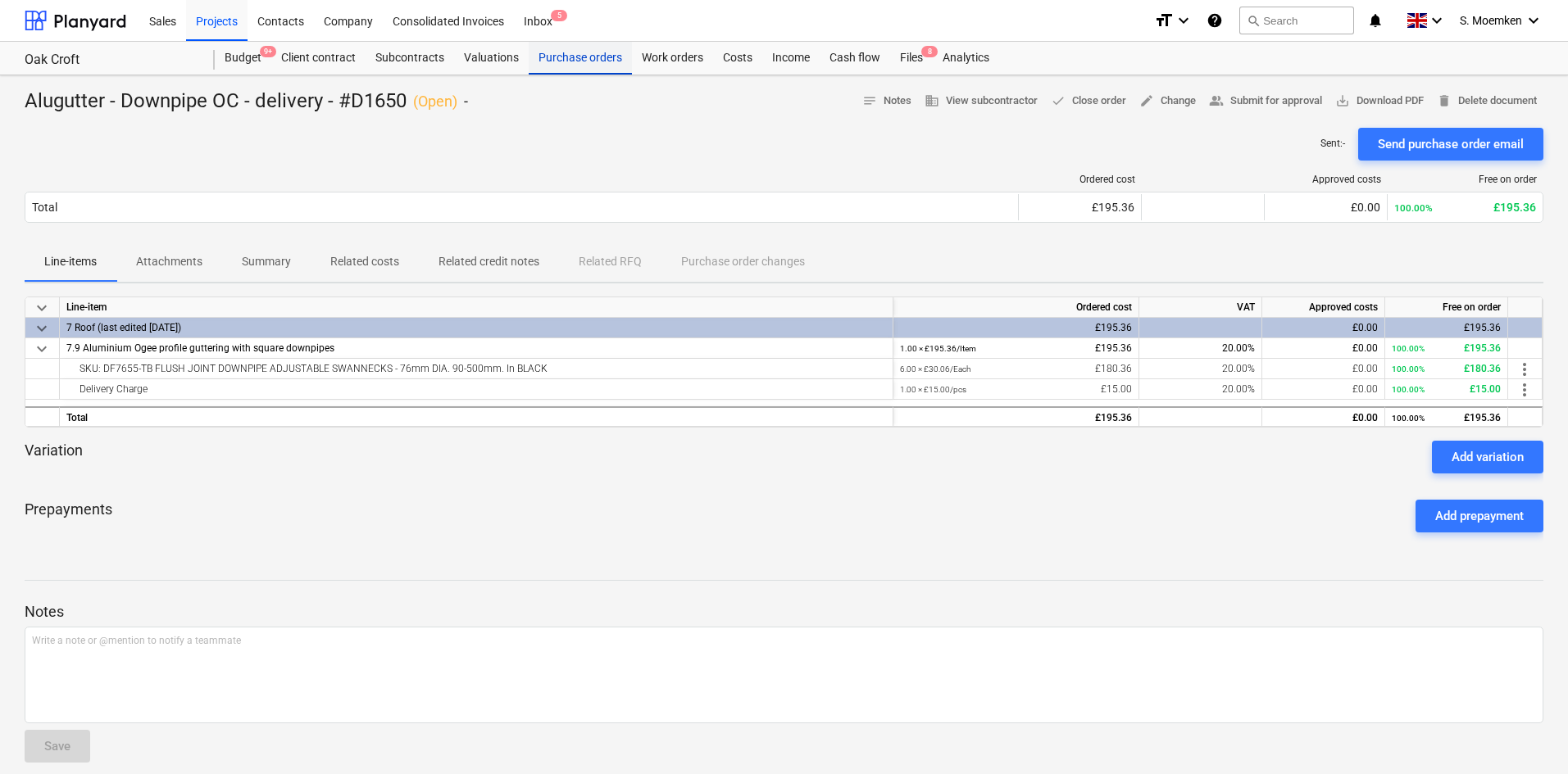
click at [571, 60] on div "Purchase orders" at bounding box center [581, 57] width 103 height 32
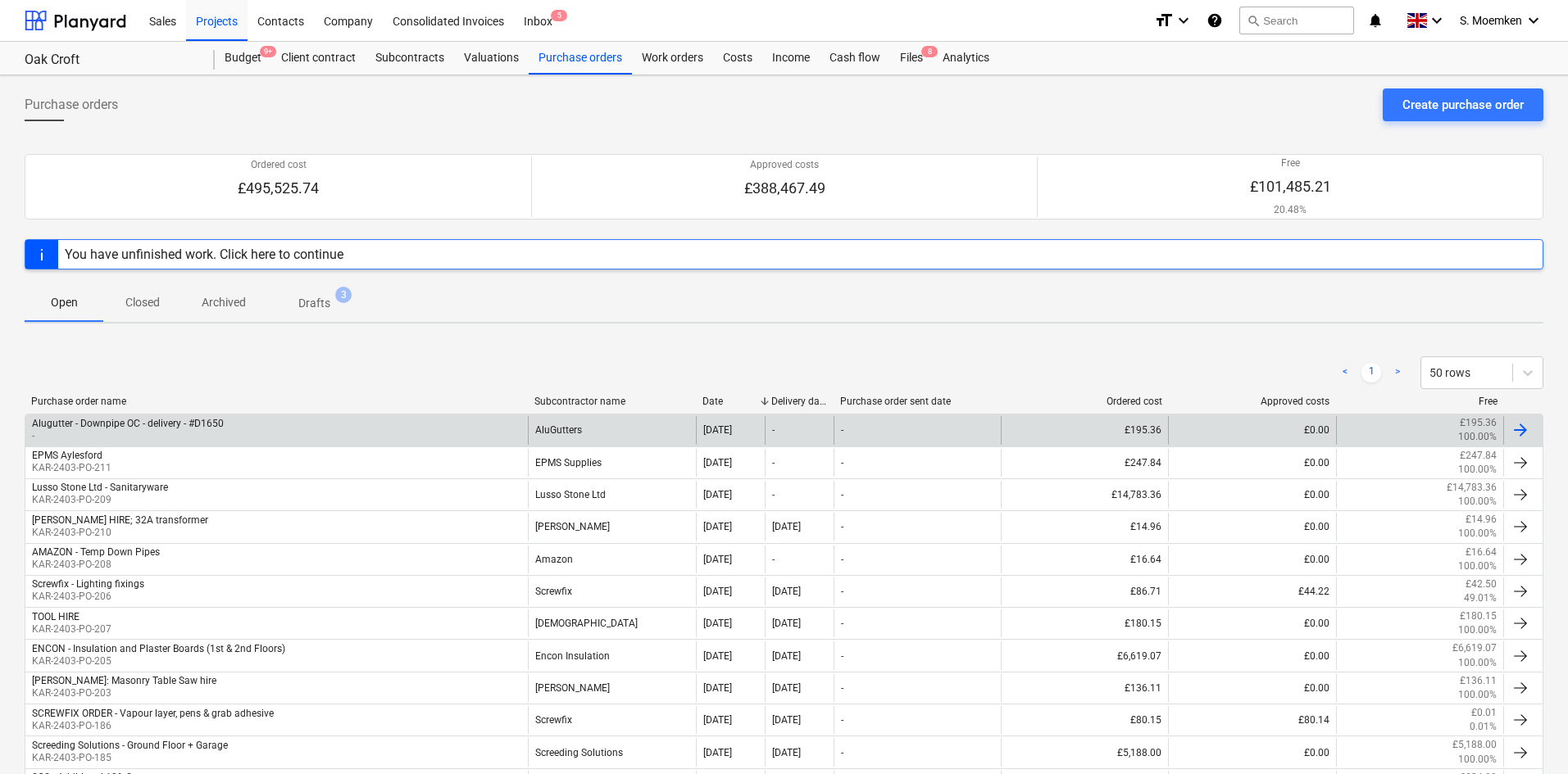
click at [161, 426] on div "Alugutter - Downpipe OC - delivery - #D1650" at bounding box center [127, 424] width 192 height 12
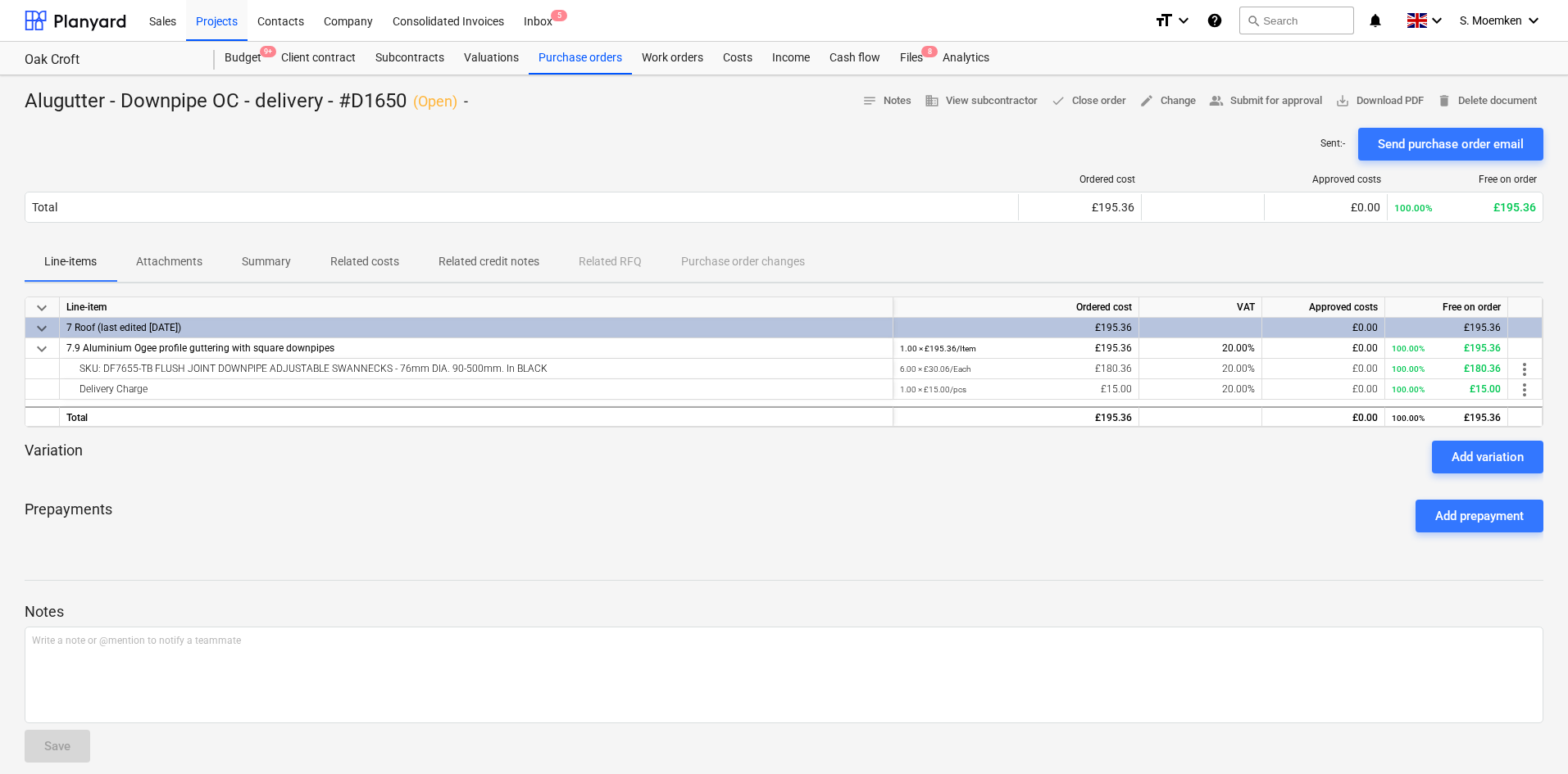
click at [439, 118] on div at bounding box center [784, 121] width 1519 height 13
click at [577, 59] on div "Purchase orders" at bounding box center [581, 57] width 103 height 32
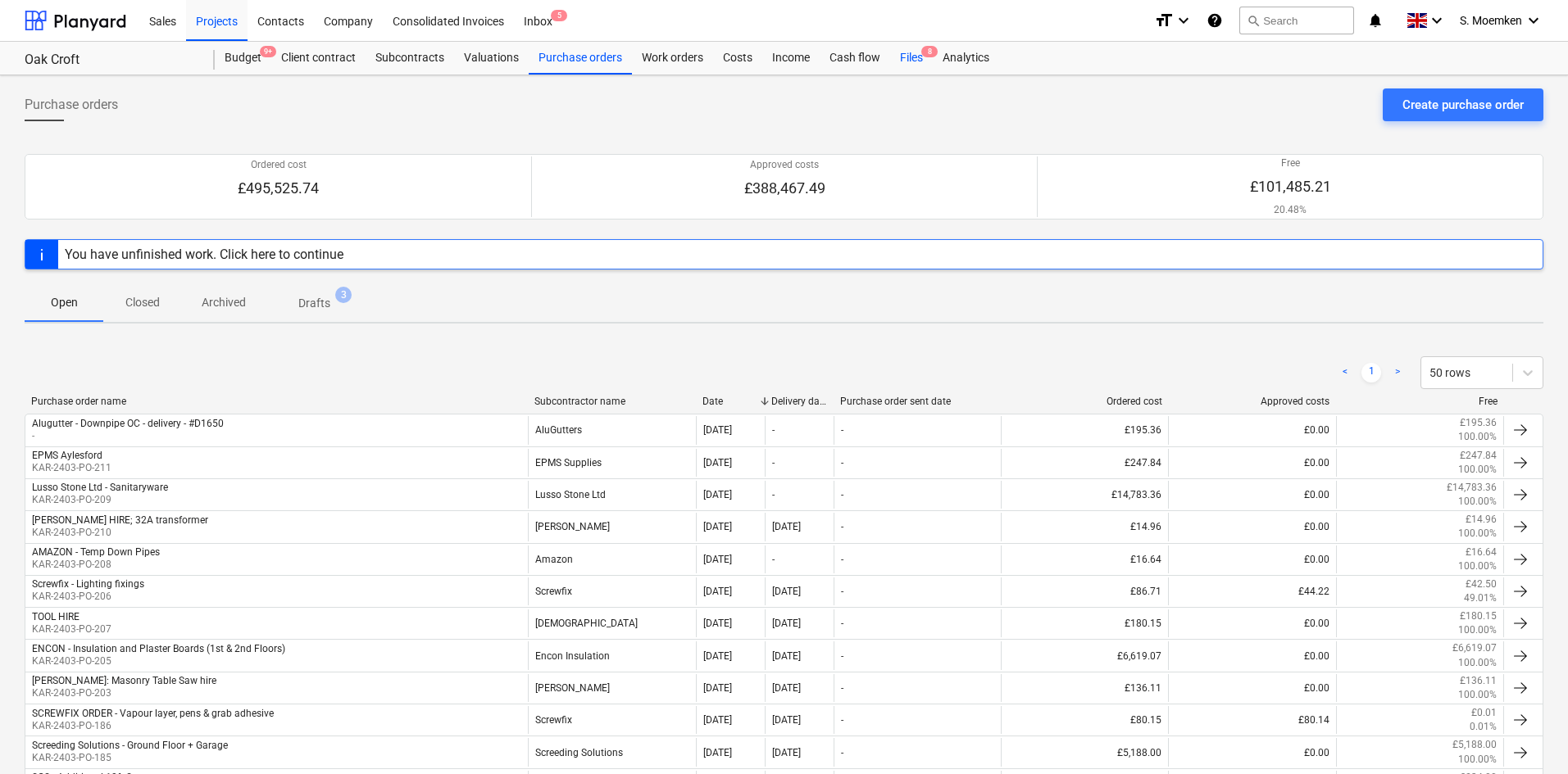
click at [910, 52] on div "Files 8" at bounding box center [911, 57] width 42 height 32
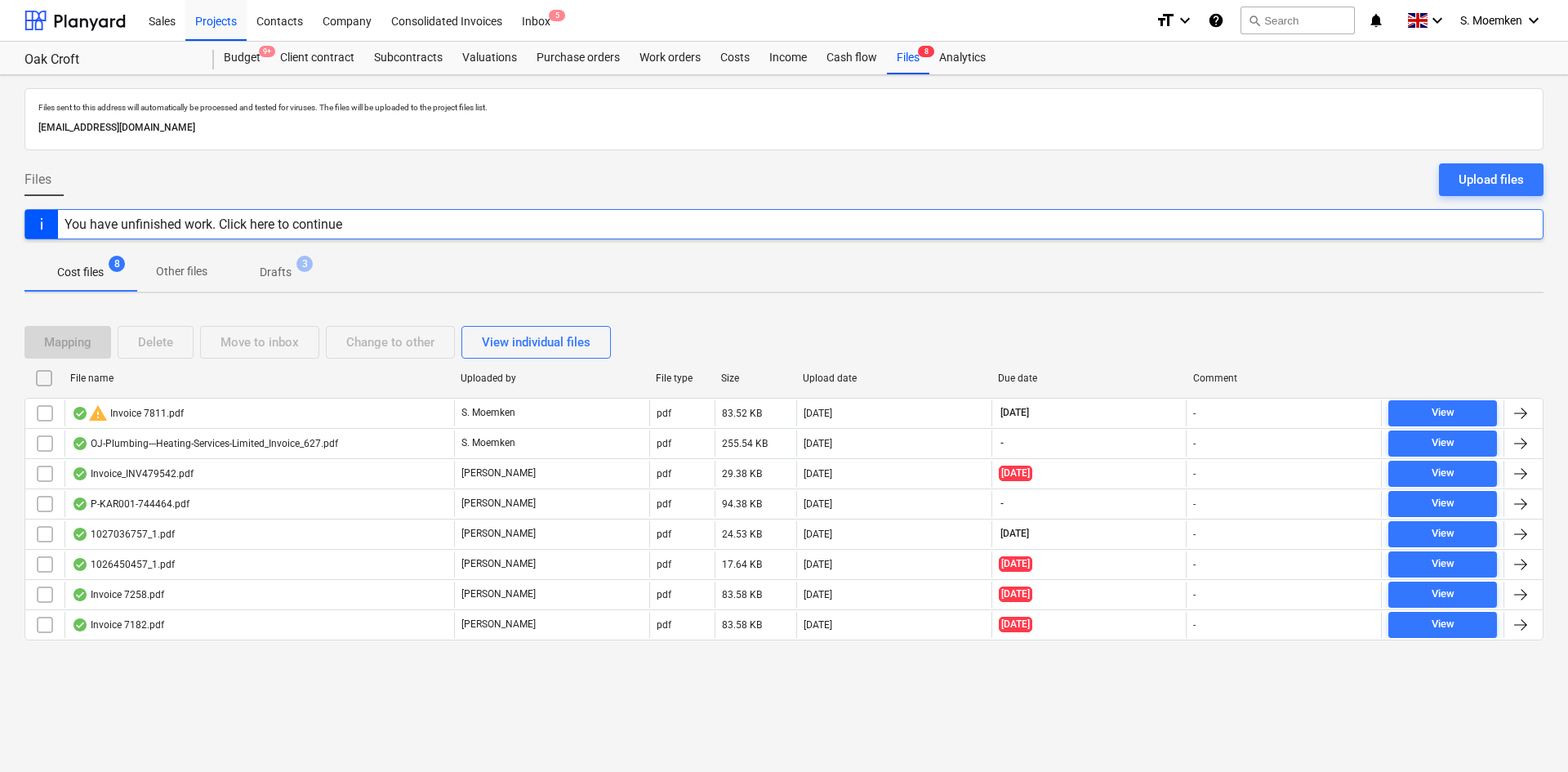
click at [278, 269] on p "Drafts" at bounding box center [275, 272] width 31 height 17
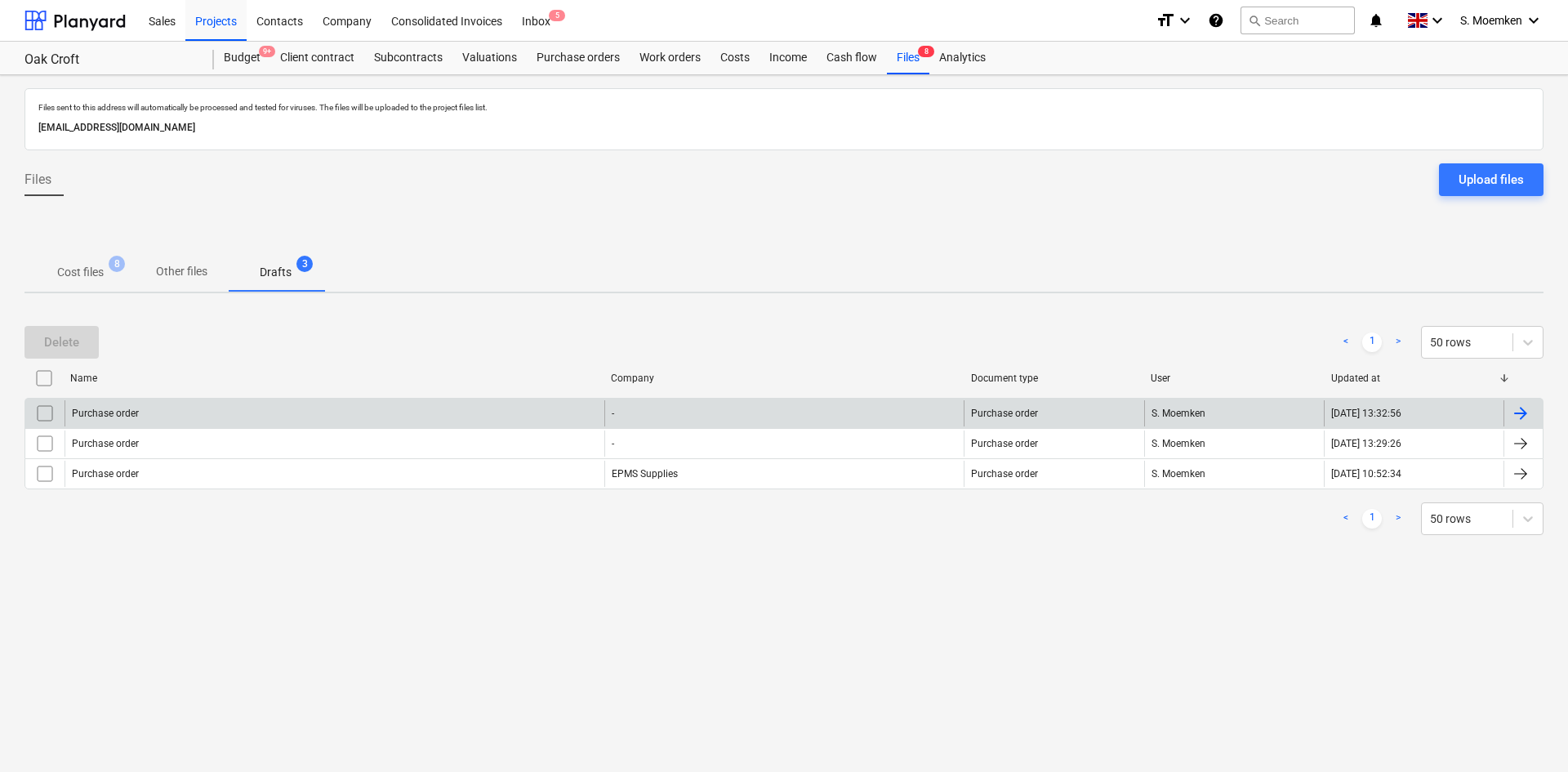
click at [1240, 412] on div "S. Moemken" at bounding box center [1234, 414] width 180 height 27
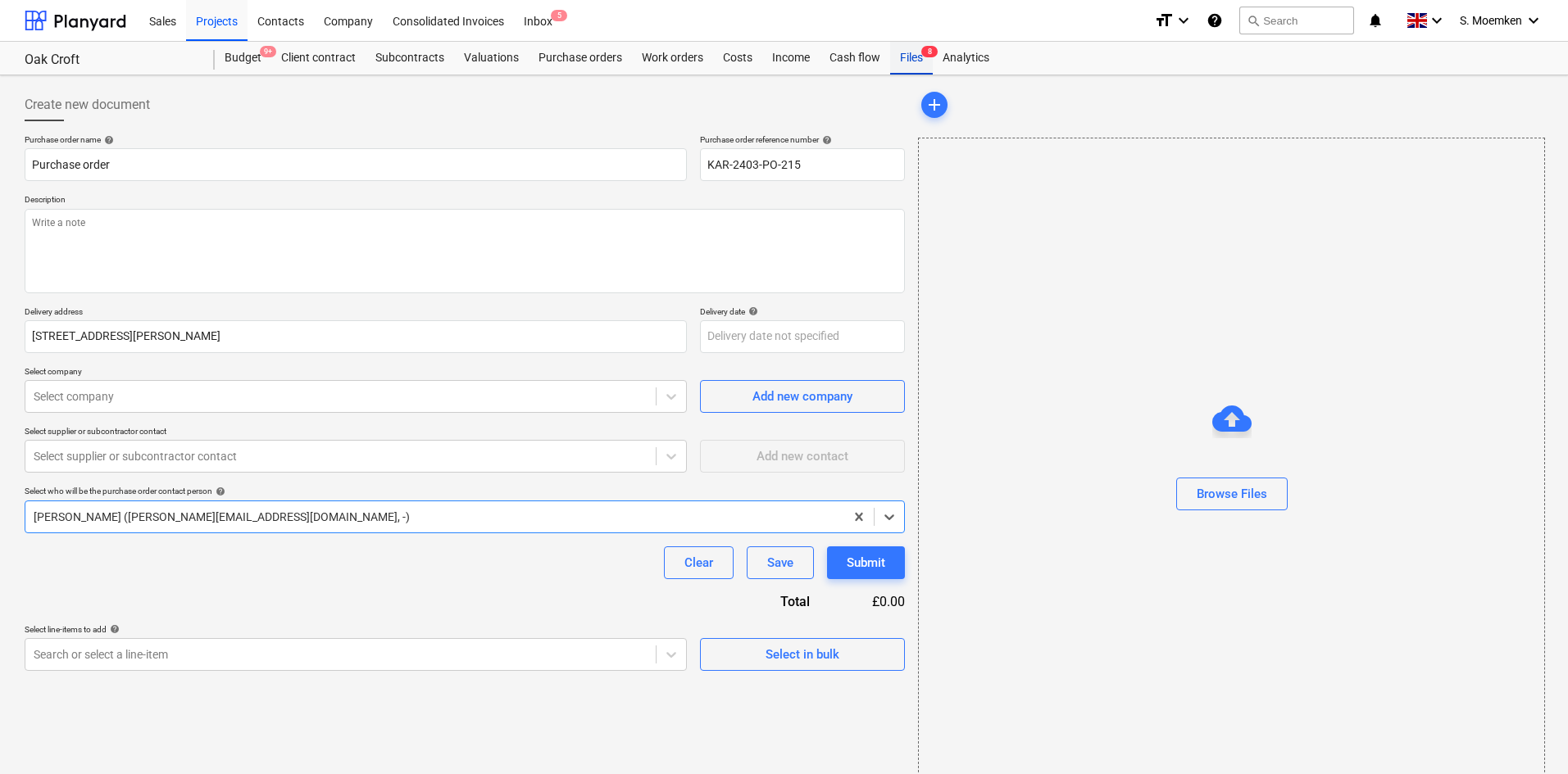
click at [907, 62] on div "Files 8" at bounding box center [911, 57] width 42 height 32
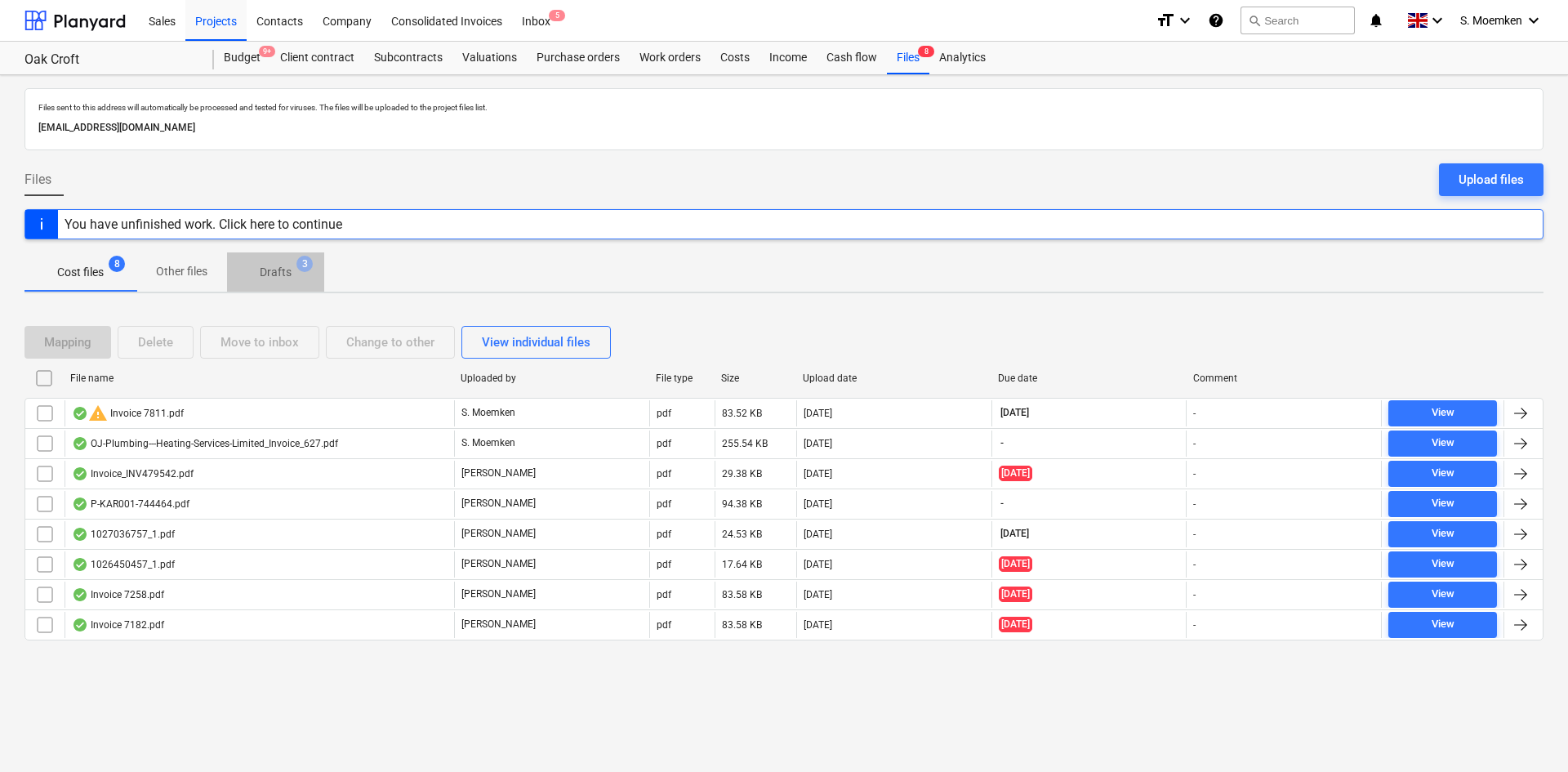
click at [279, 268] on p "Drafts" at bounding box center [275, 272] width 31 height 17
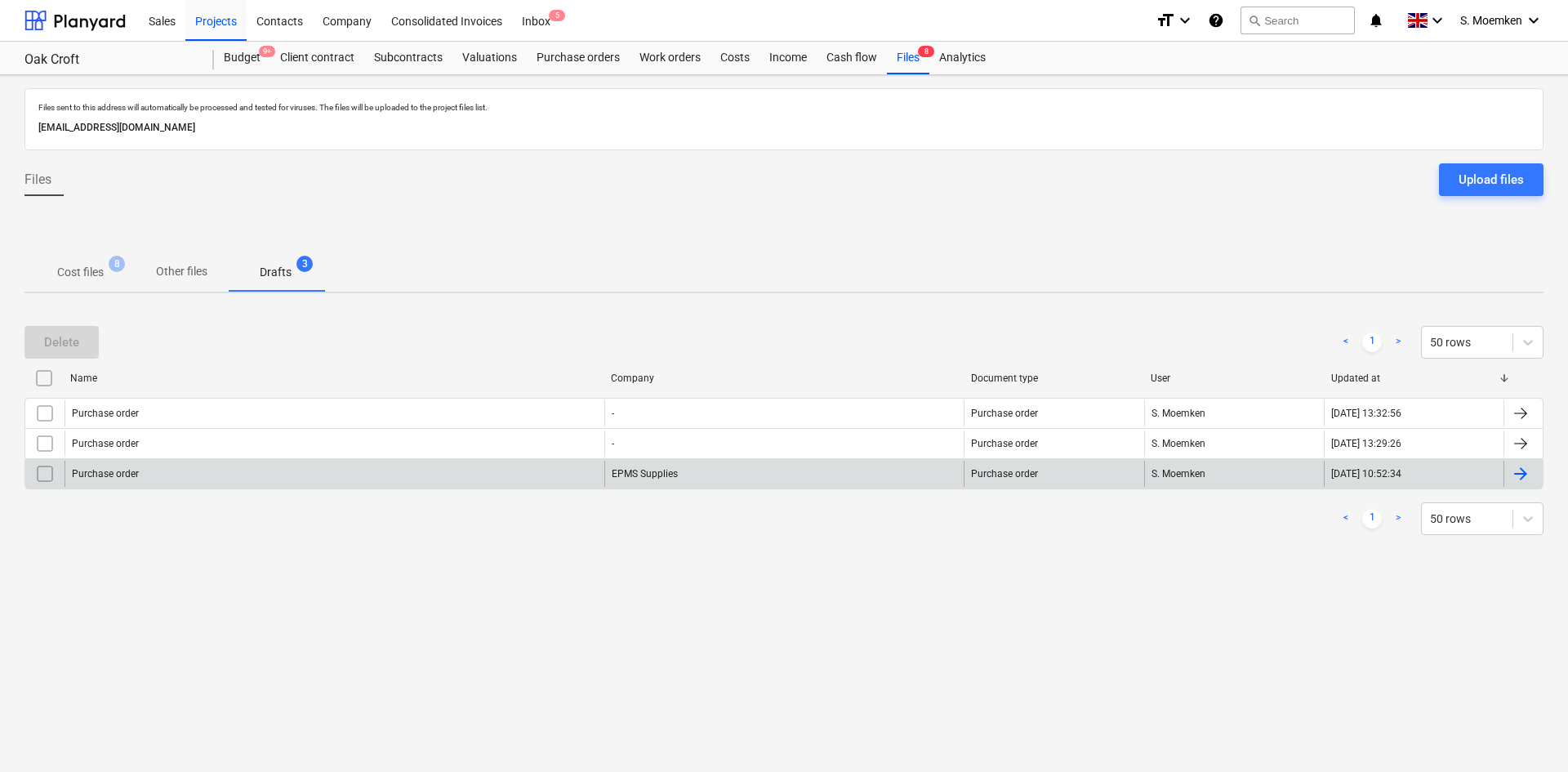
click at [638, 475] on div "EPMS Supplies" at bounding box center [784, 474] width 361 height 27
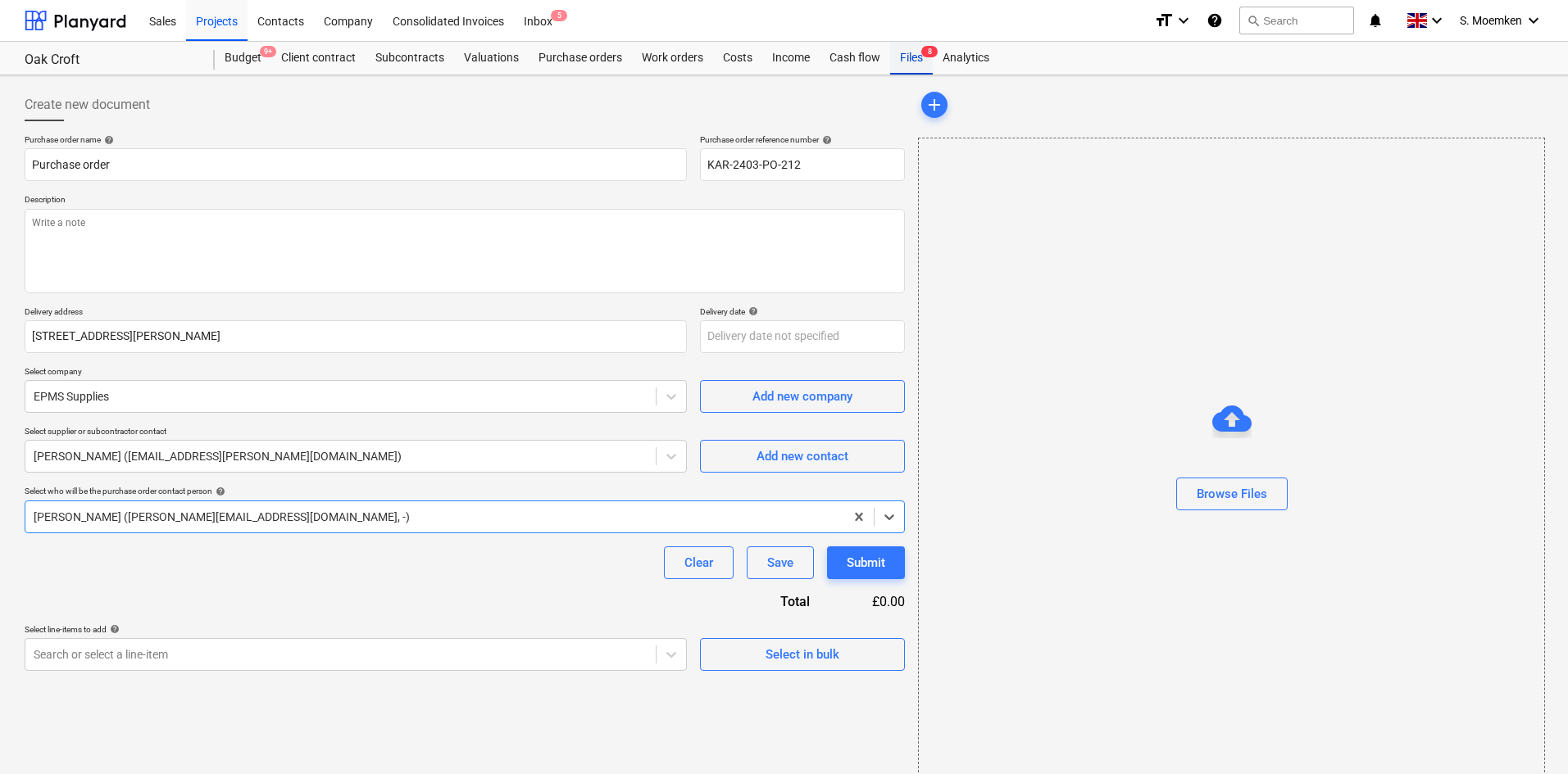
click at [918, 50] on div "Files 8" at bounding box center [911, 57] width 42 height 32
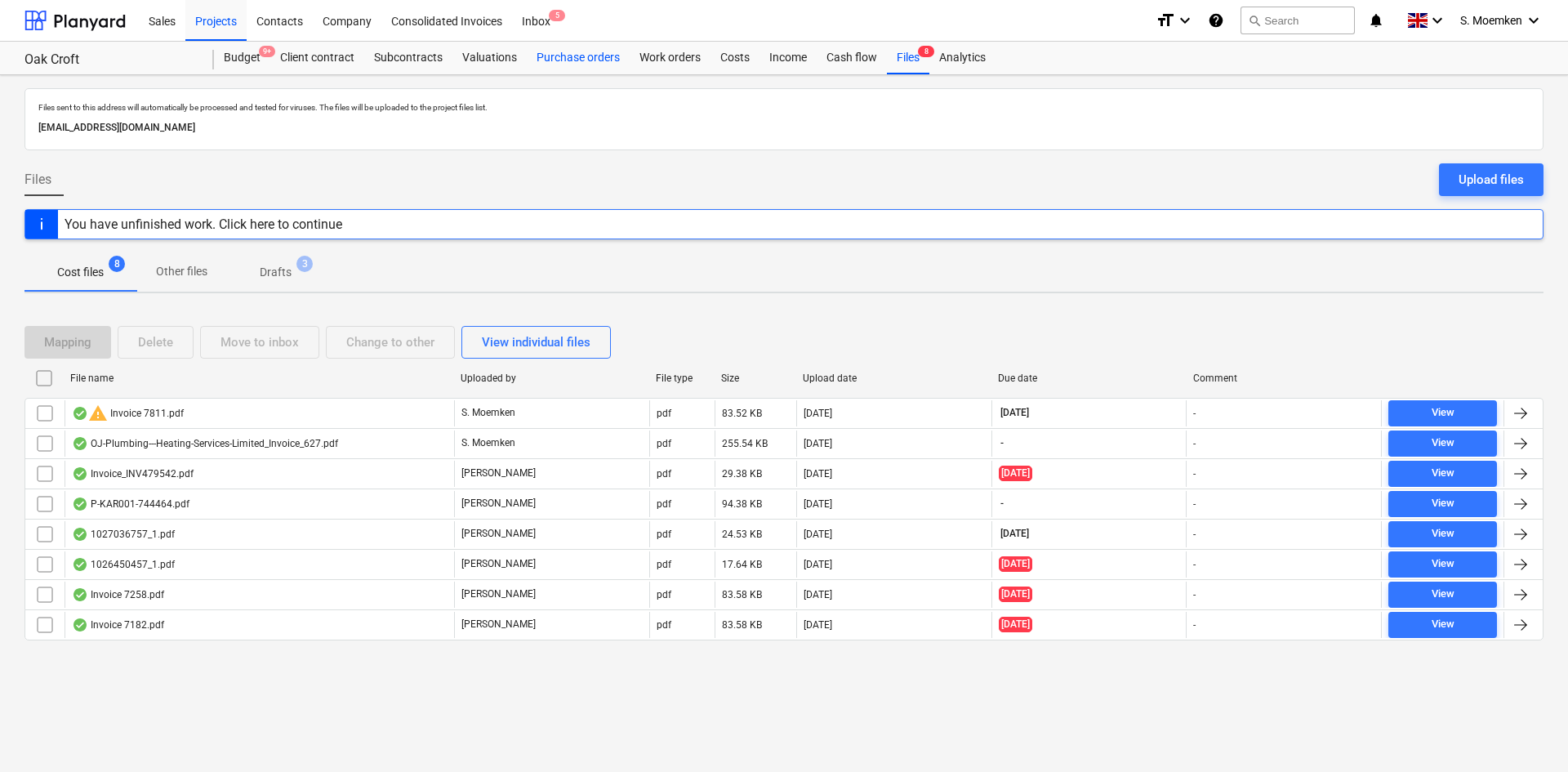
click at [556, 56] on div "Purchase orders" at bounding box center [578, 57] width 103 height 32
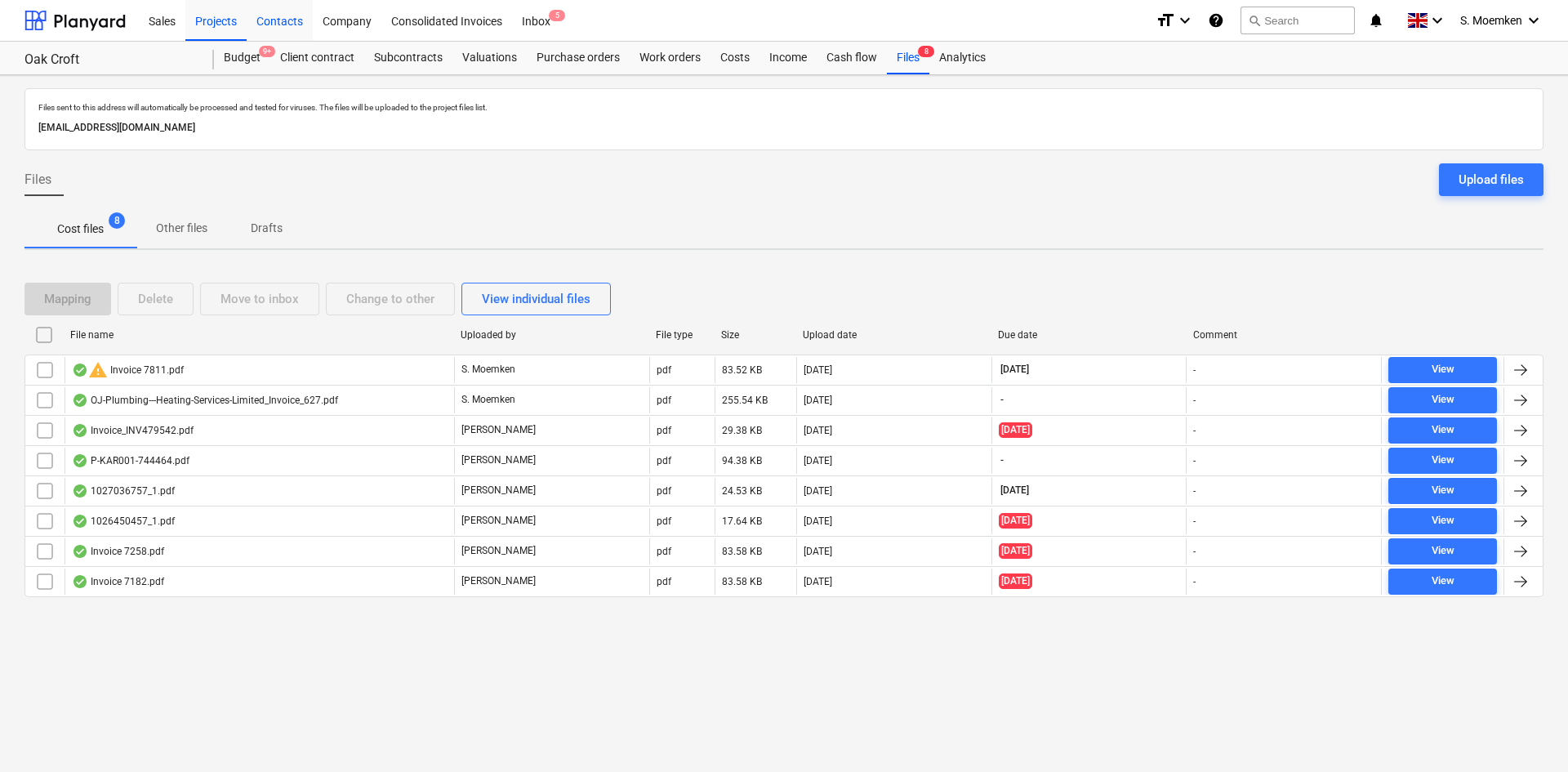
click at [286, 22] on div "Contacts" at bounding box center [280, 20] width 66 height 41
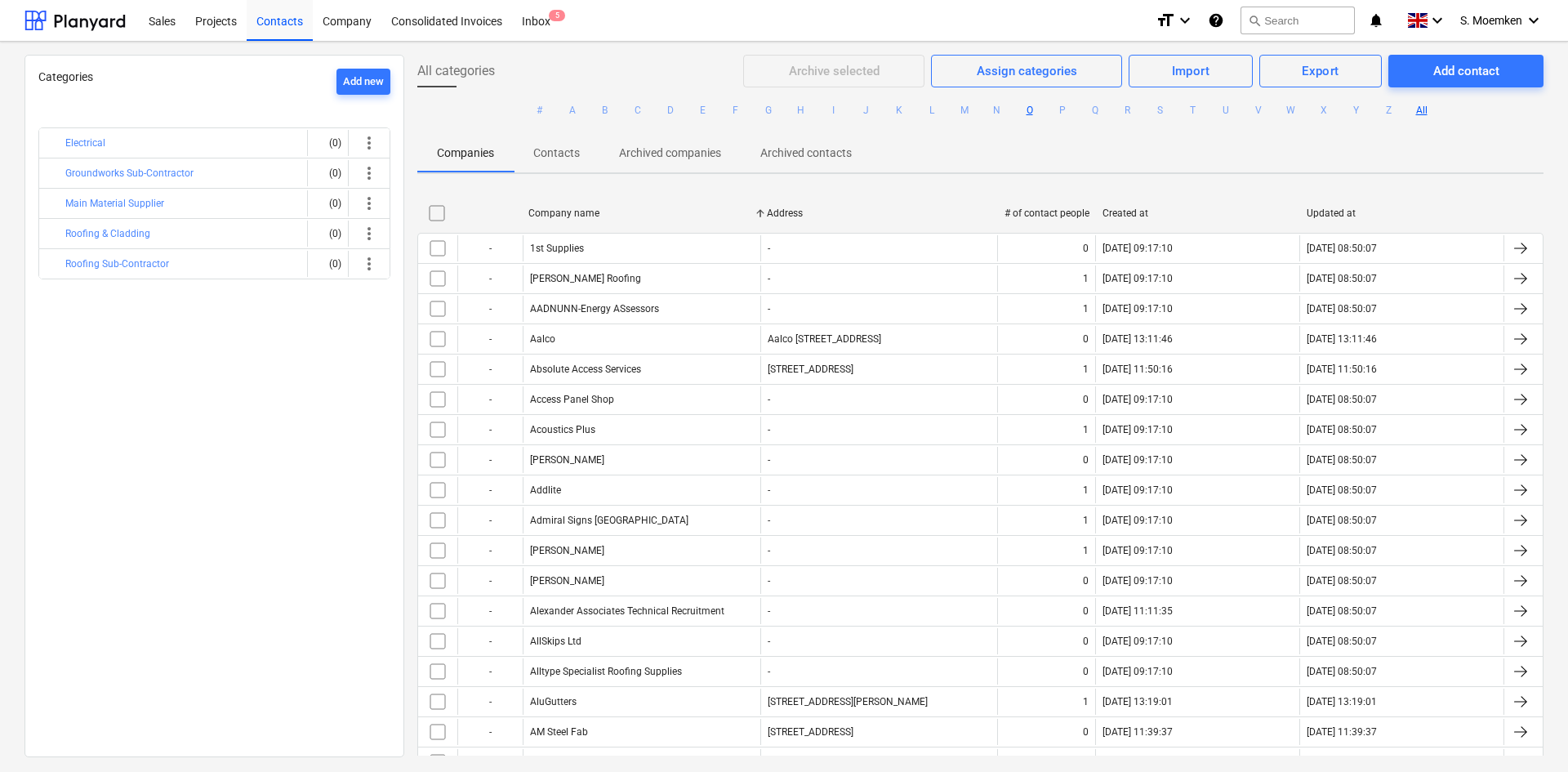
click at [1029, 108] on button "O" at bounding box center [1030, 110] width 20 height 20
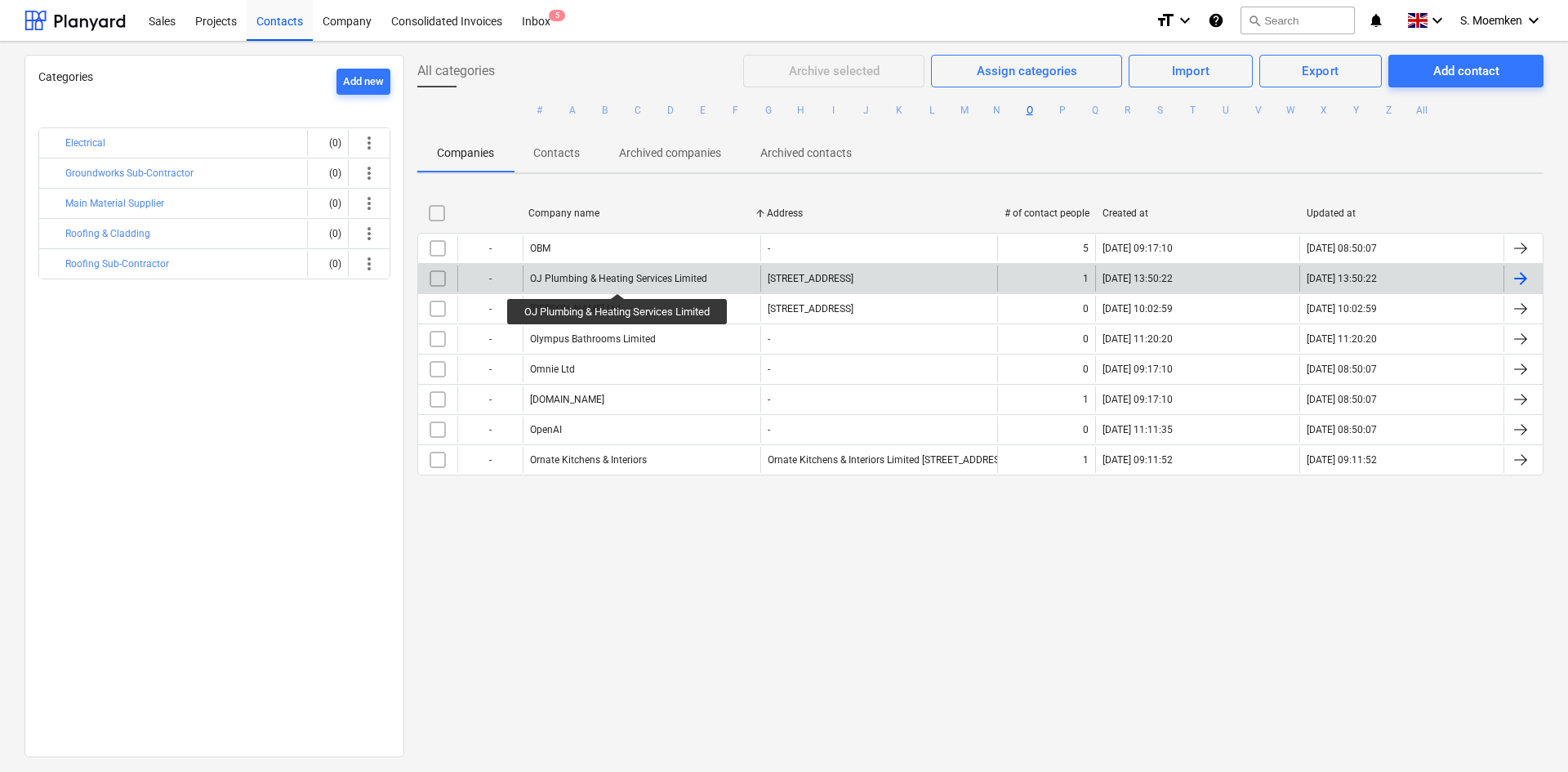
click at [619, 279] on div "OJ Plumbing & Heating Services Limited" at bounding box center [619, 279] width 177 height 12
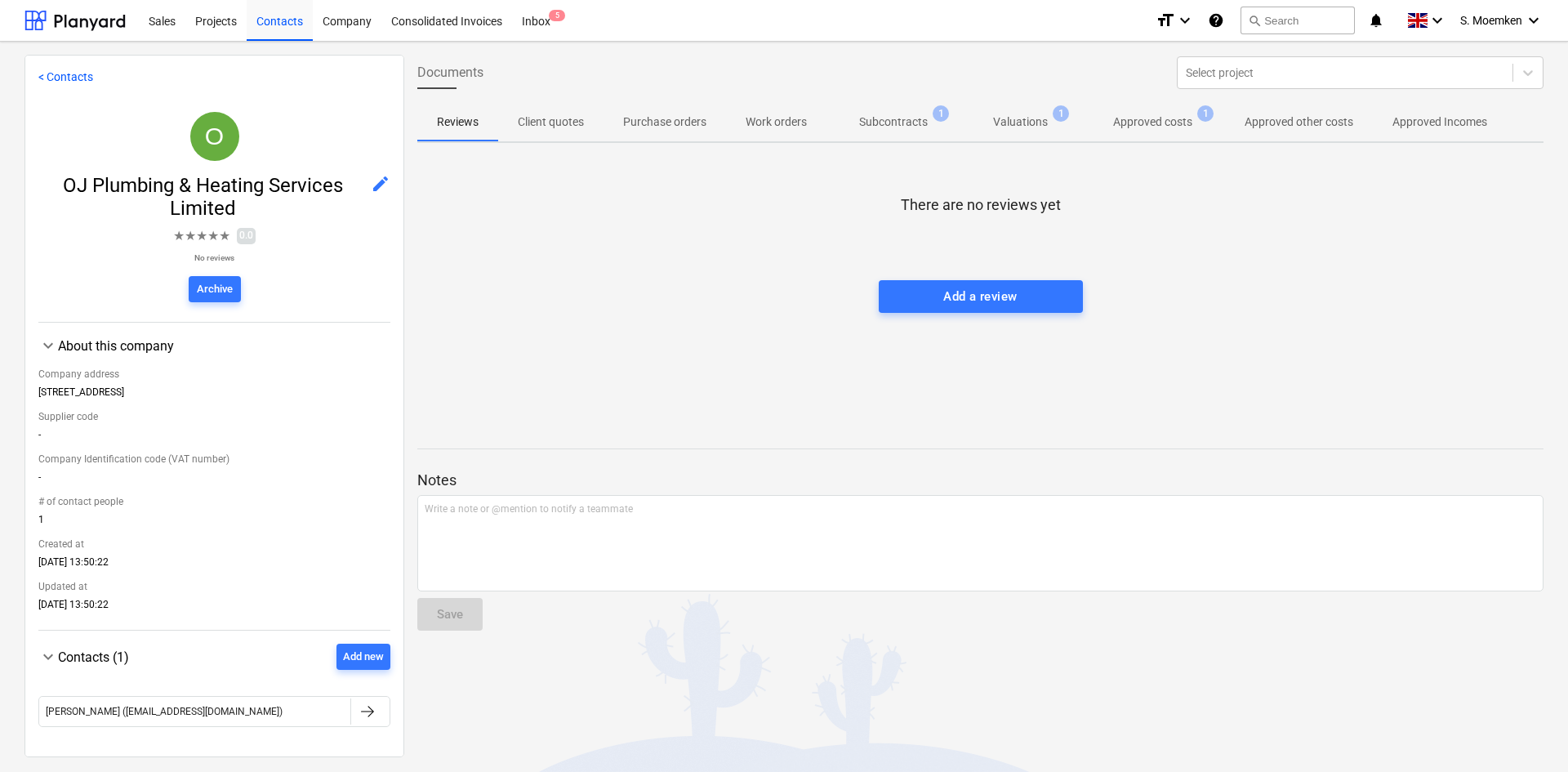
click at [540, 119] on p "Client quotes" at bounding box center [551, 122] width 66 height 17
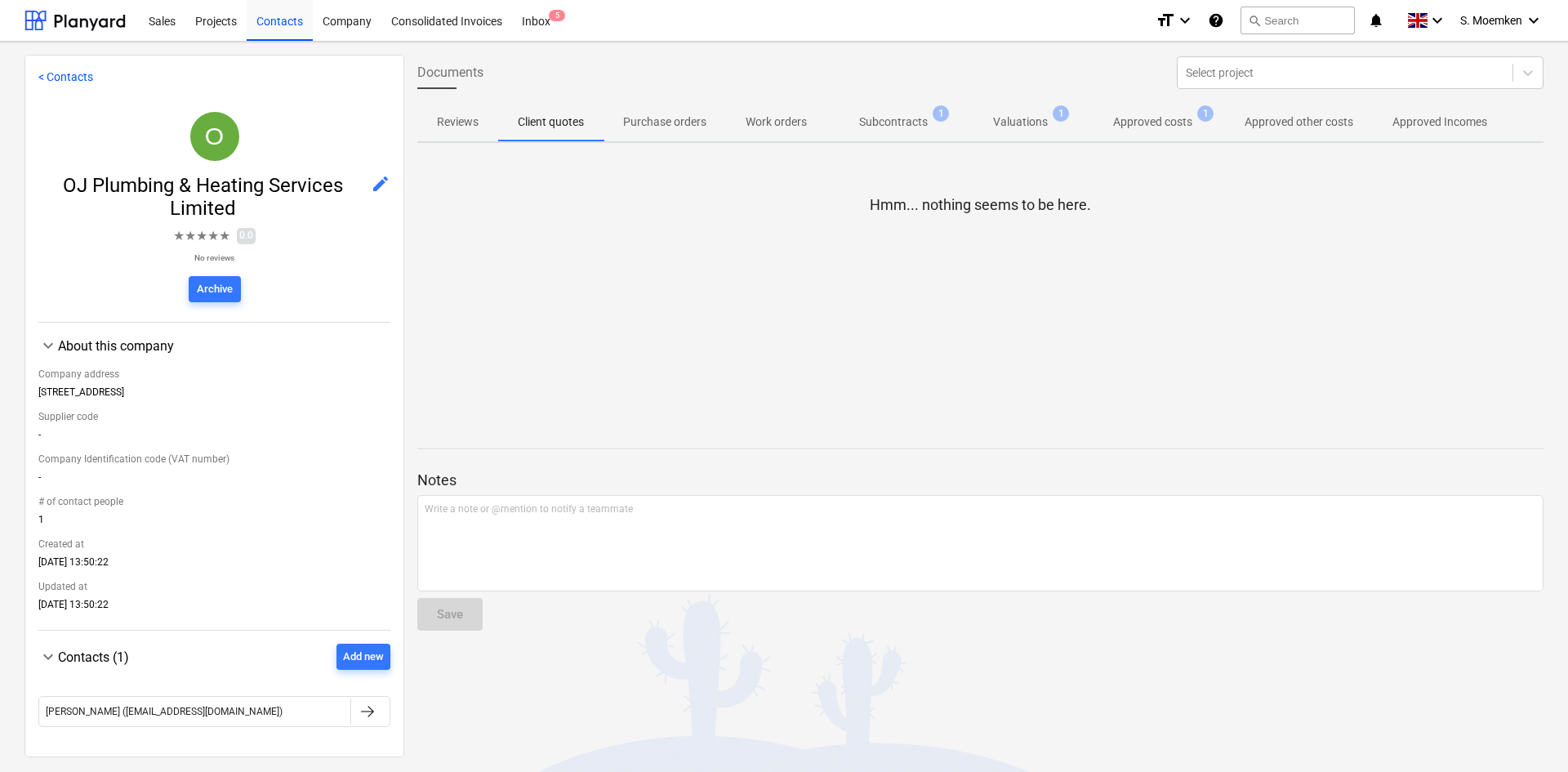
click at [1433, 124] on p "Approved Incomes" at bounding box center [1440, 122] width 94 height 17
click at [1144, 115] on p "Approved costs" at bounding box center [1153, 122] width 80 height 17
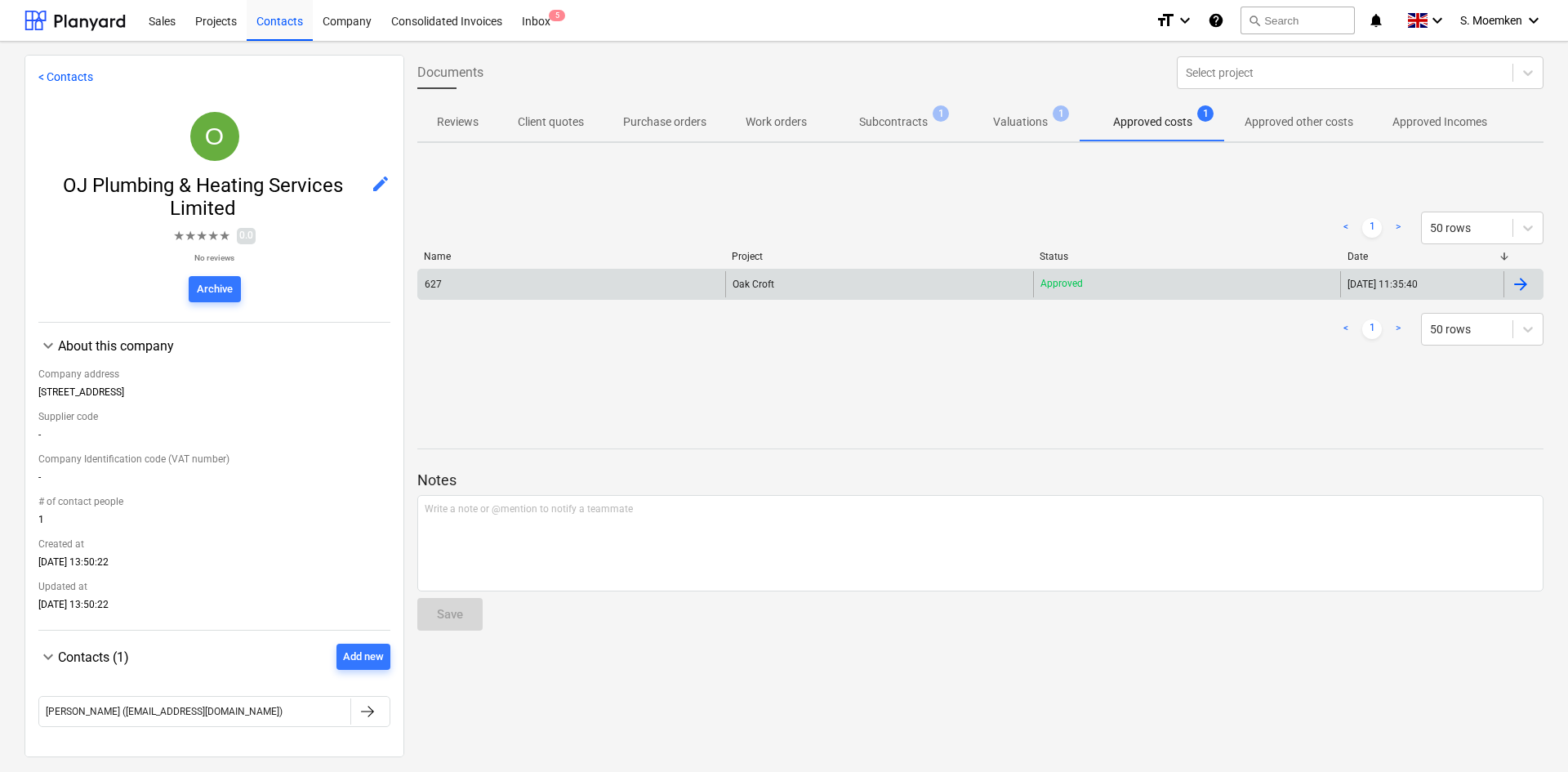
click at [1522, 283] on div at bounding box center [1521, 284] width 20 height 20
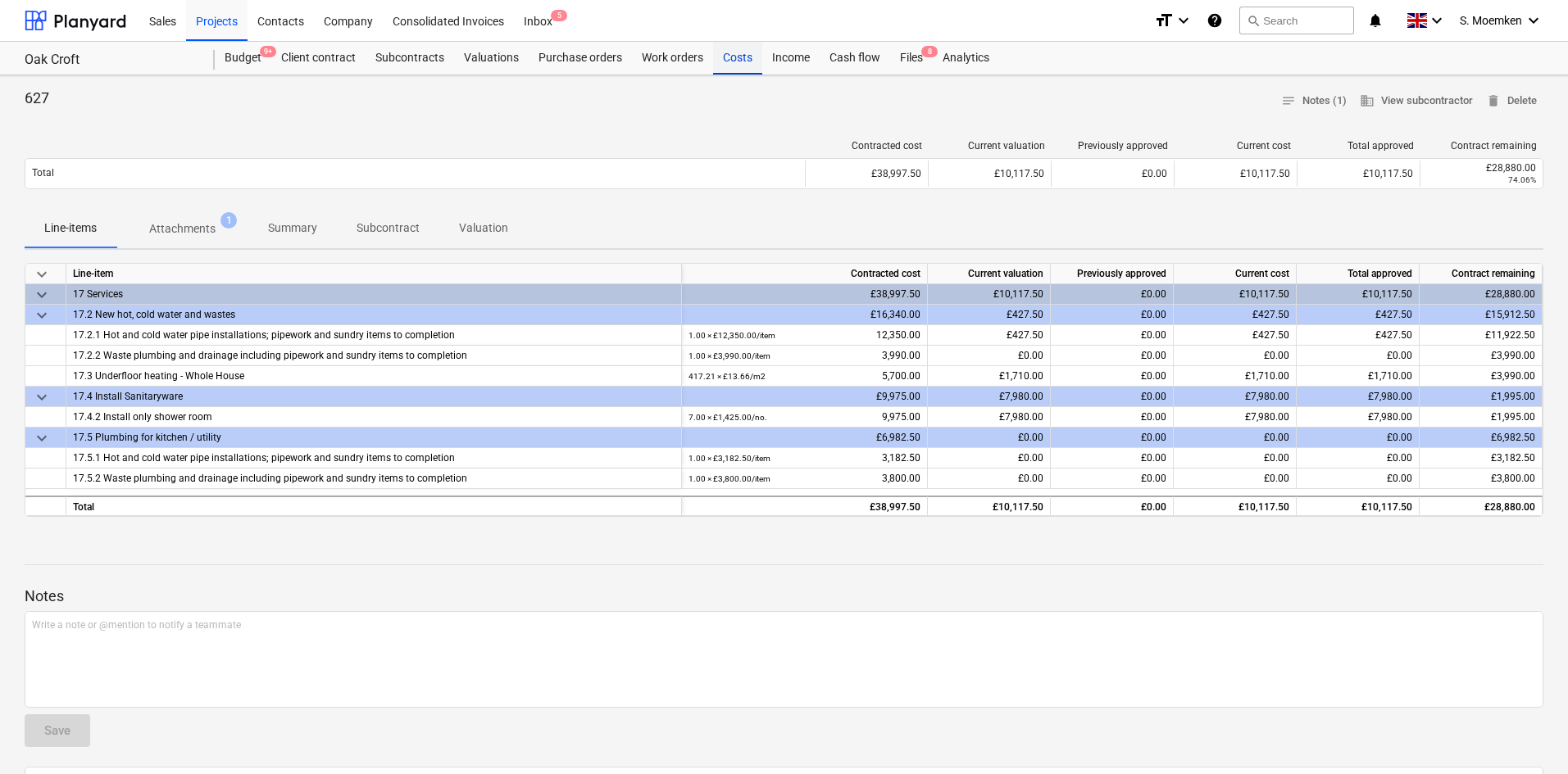
click at [732, 56] on div "Costs" at bounding box center [737, 57] width 49 height 32
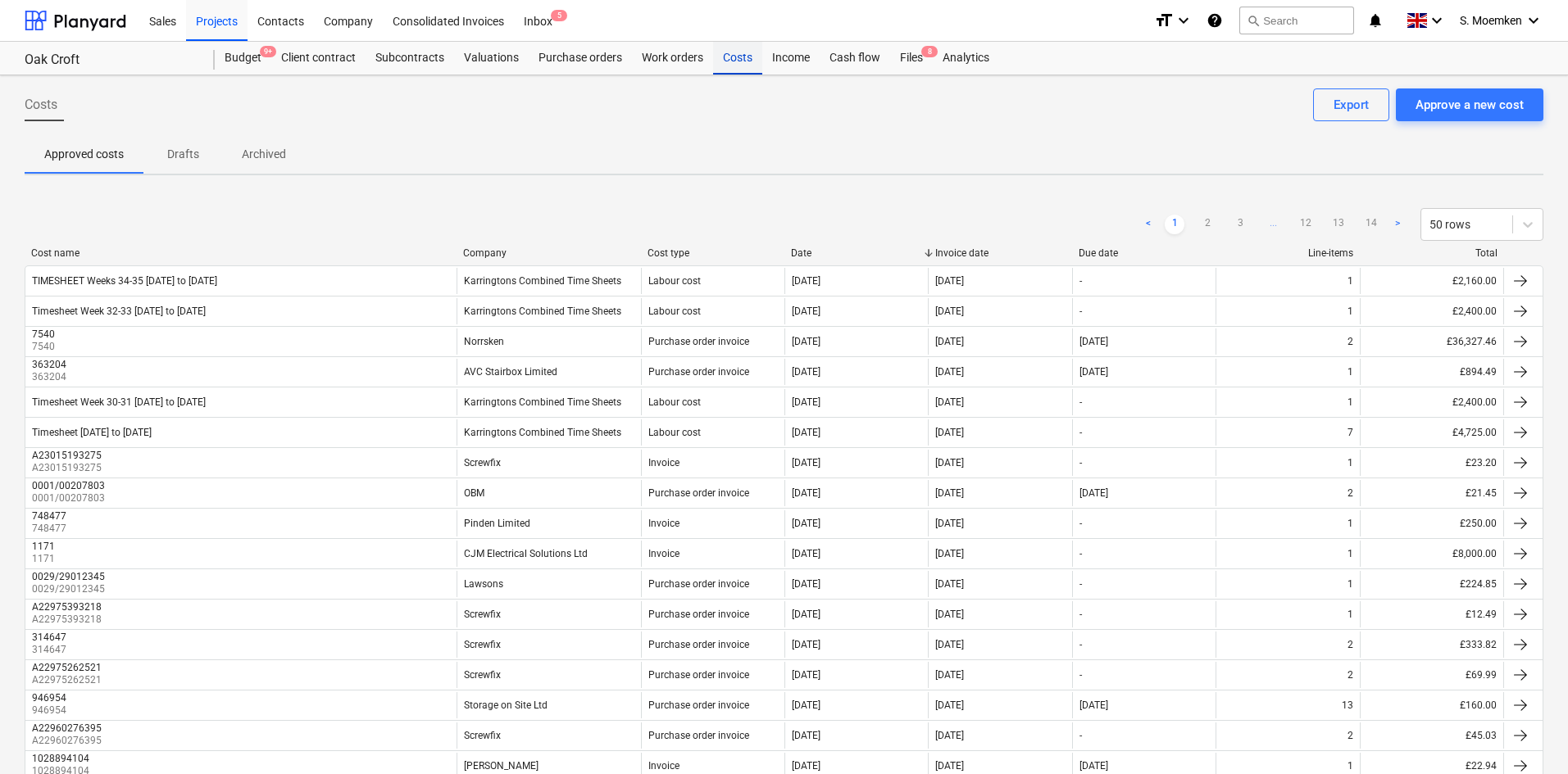
click at [735, 56] on div "Costs" at bounding box center [737, 57] width 49 height 32
click at [479, 242] on div "< 1 2 3 ... 12 13 14 > 50 rows" at bounding box center [784, 224] width 1519 height 46
click at [492, 259] on div "Cost name Company Cost type Date Invoice date Due date Line-items Total" at bounding box center [784, 257] width 1519 height 18
click at [491, 252] on div "Company" at bounding box center [549, 254] width 171 height 12
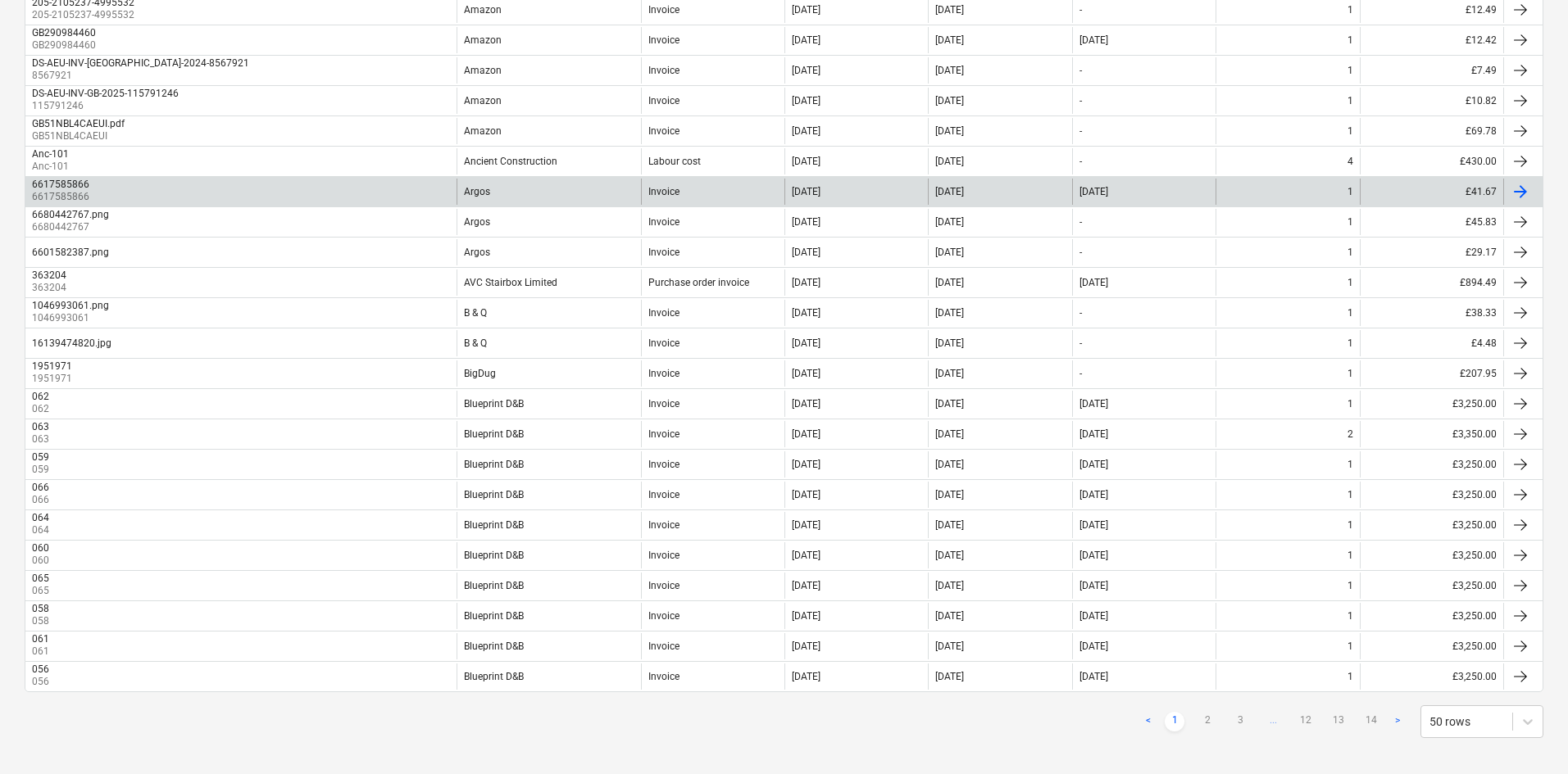
scroll to position [1100, 0]
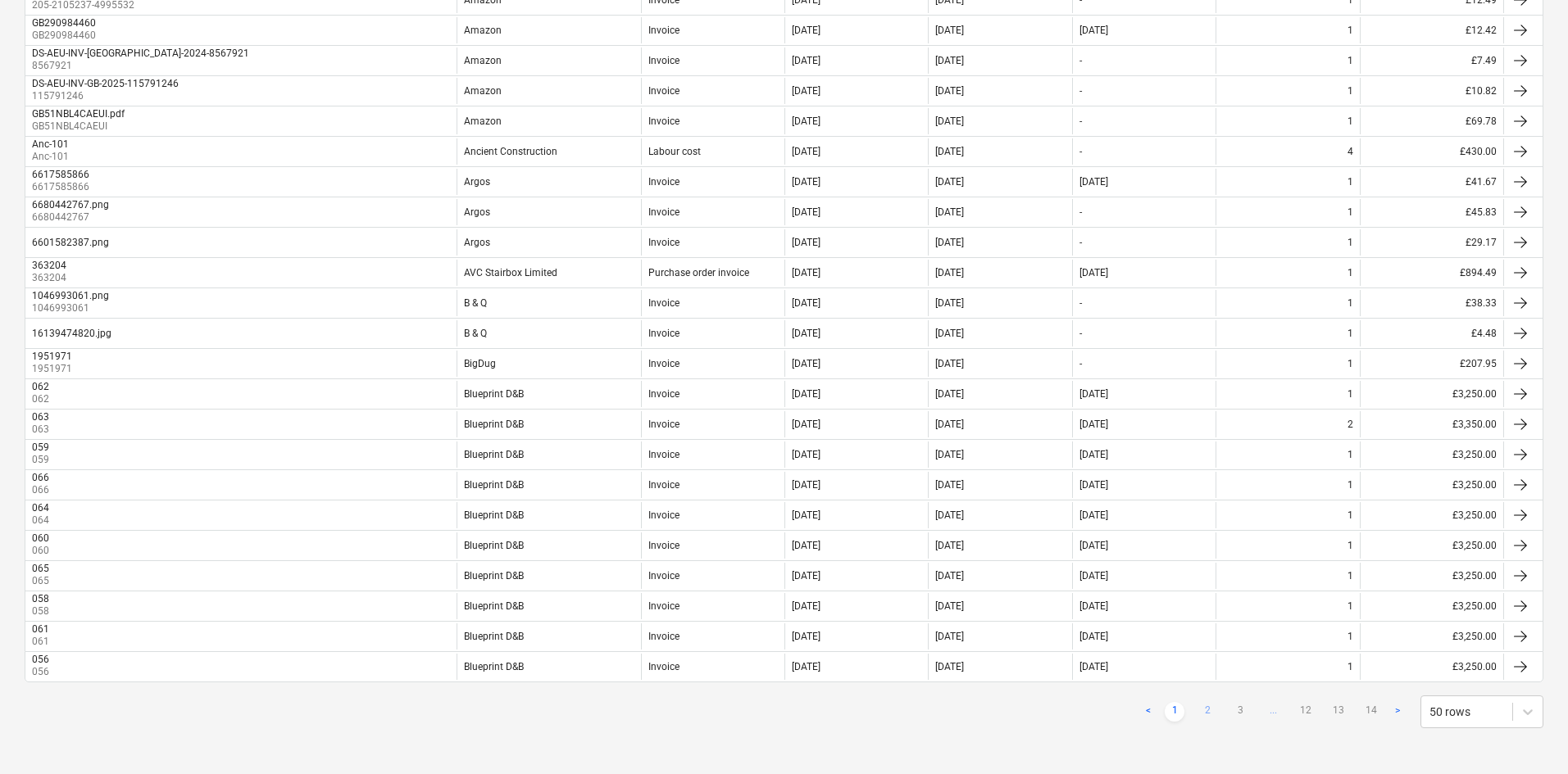
click at [1208, 707] on link "2" at bounding box center [1208, 712] width 20 height 20
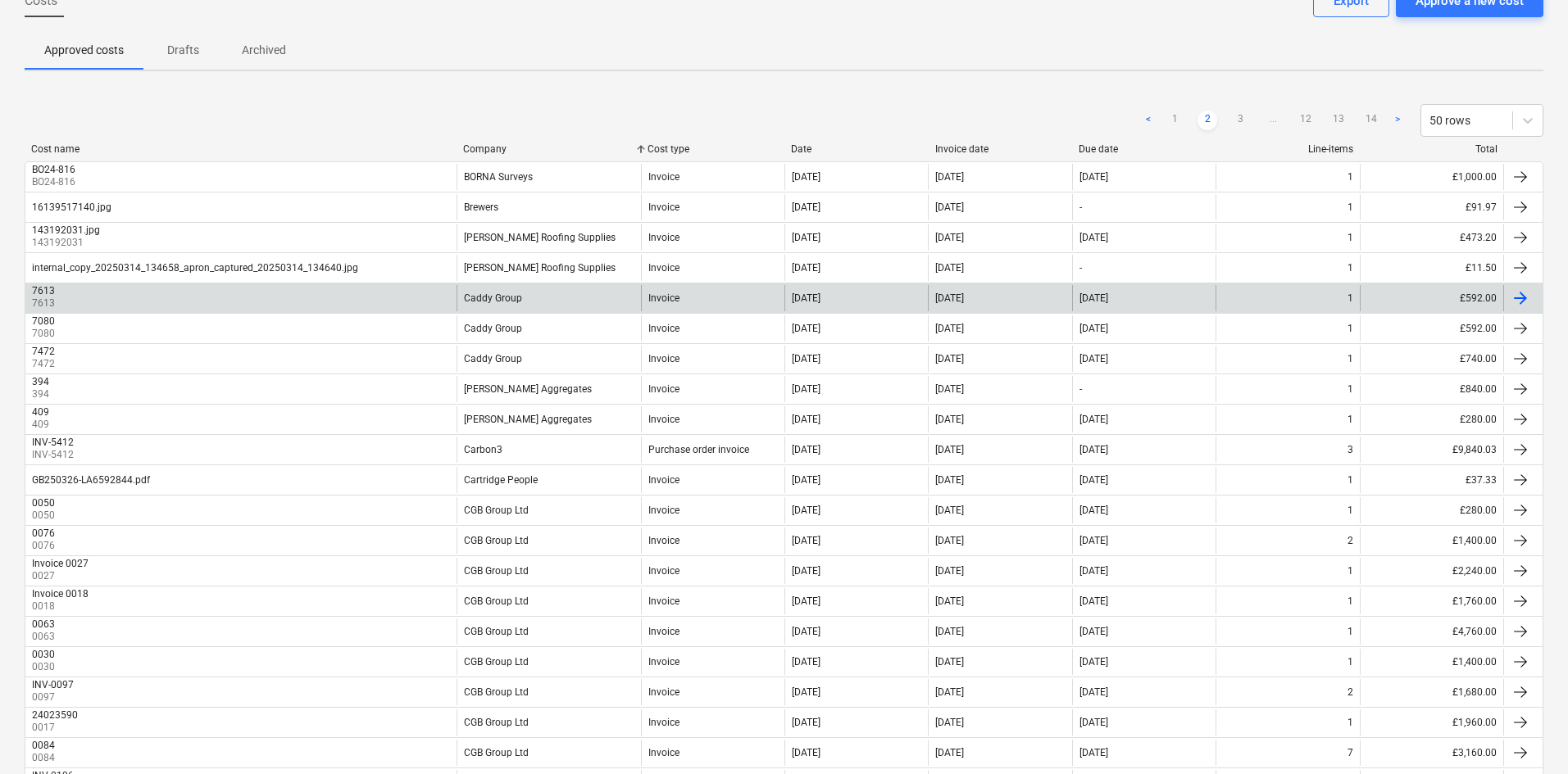
scroll to position [0, 0]
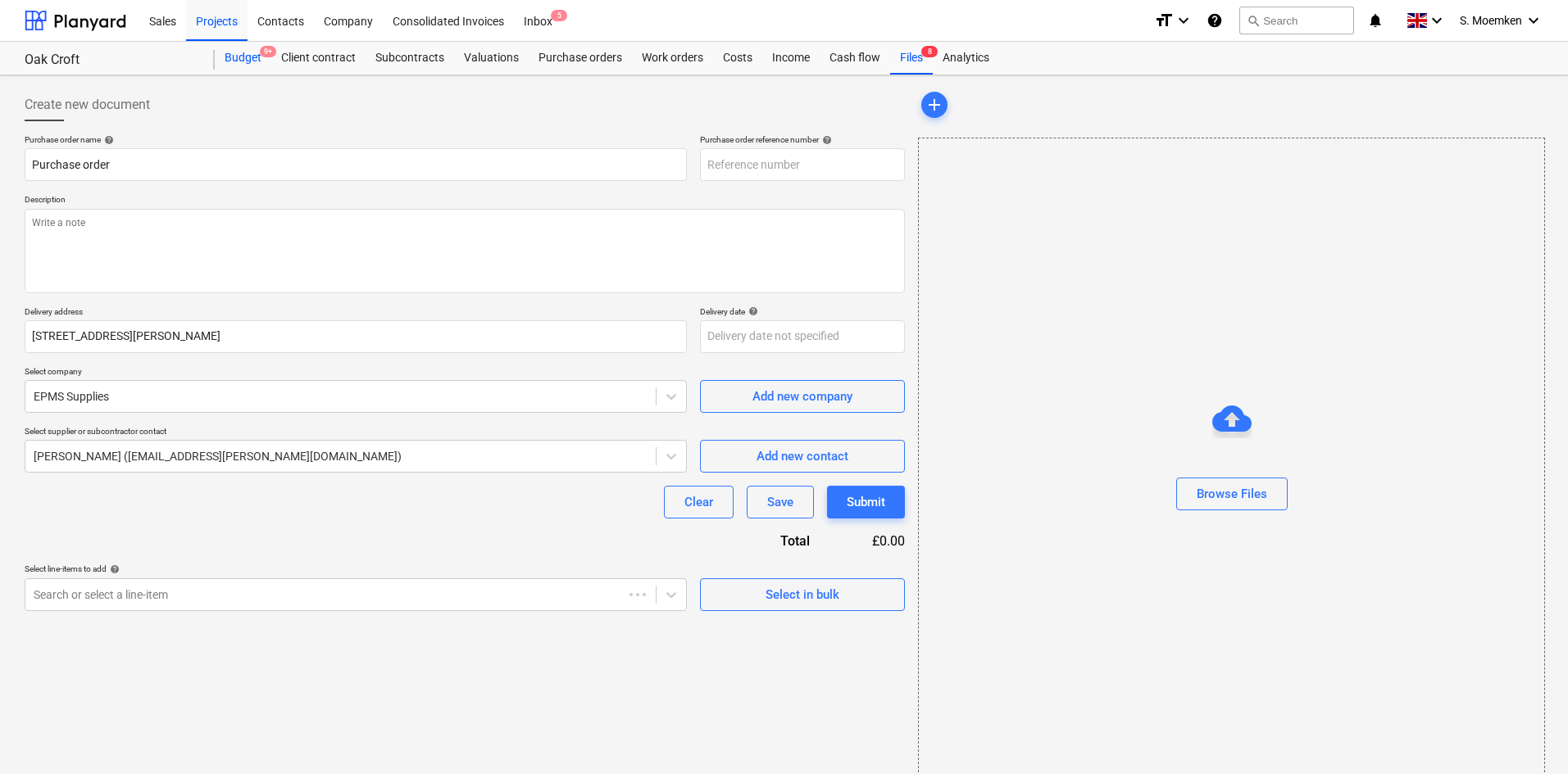
type textarea "x"
type input "KAR-2403-PO-212"
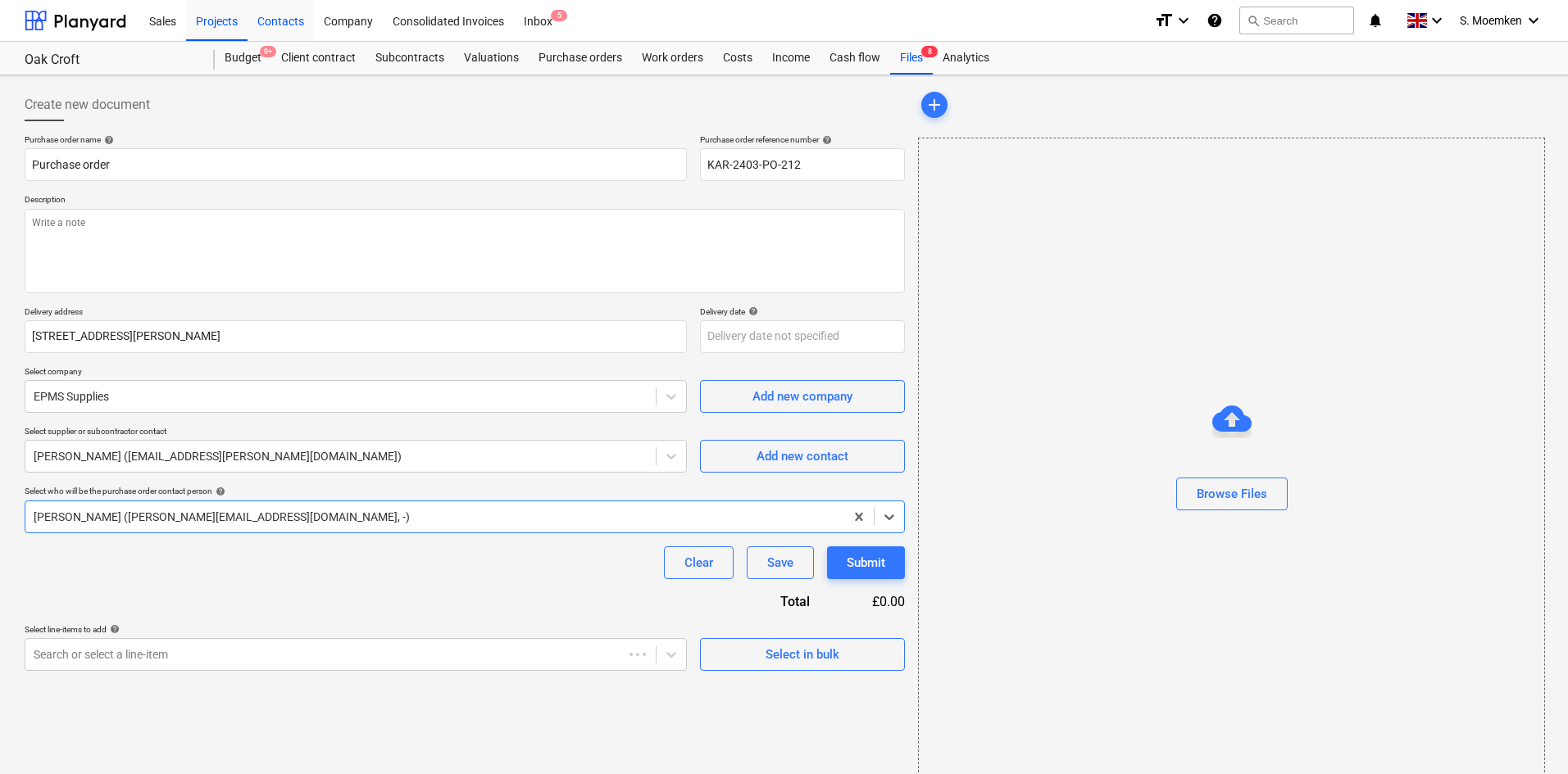
type textarea "x"
click at [279, 23] on div "Contacts" at bounding box center [281, 20] width 67 height 42
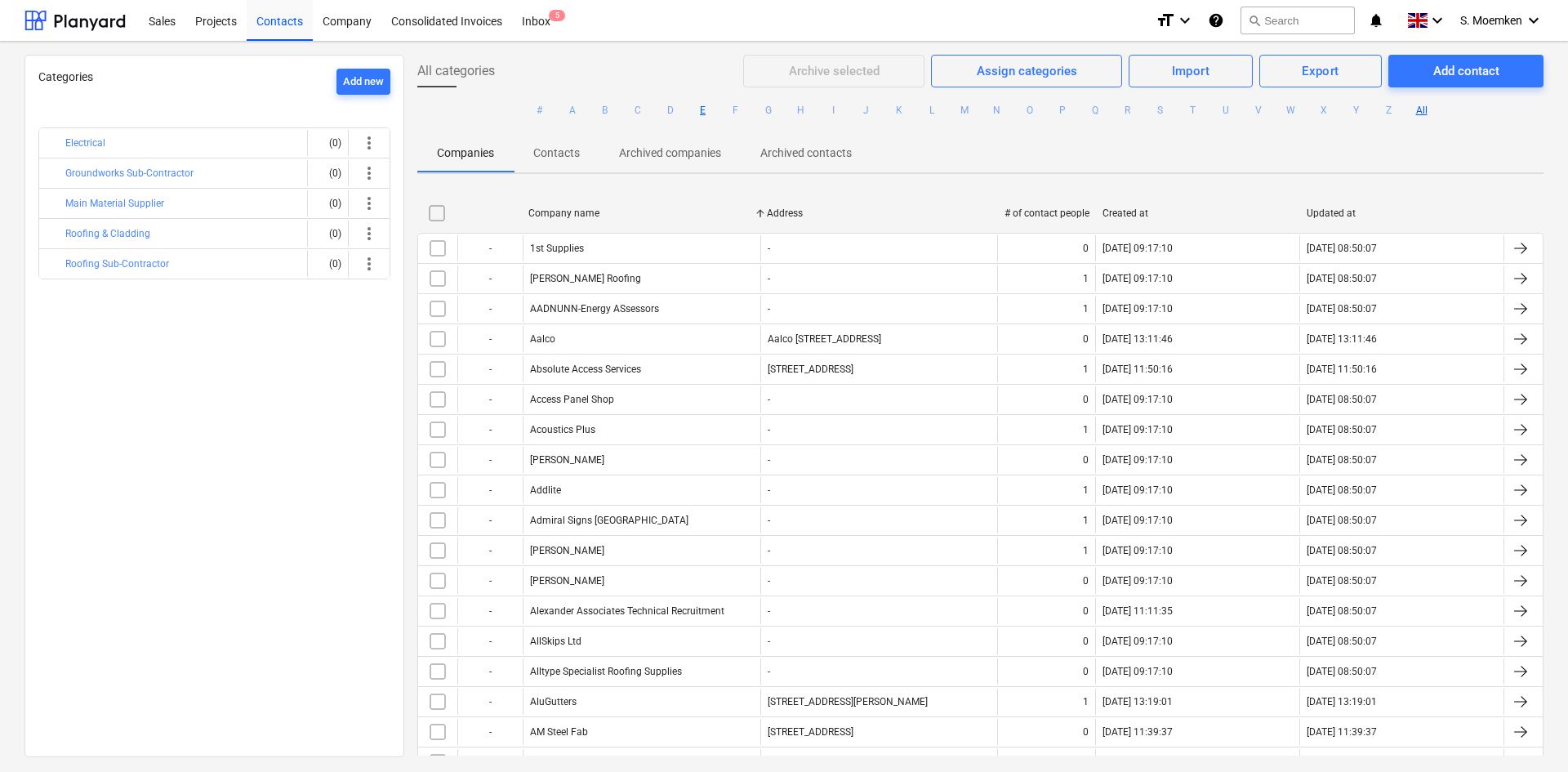
click at [698, 106] on button "E" at bounding box center [704, 110] width 20 height 20
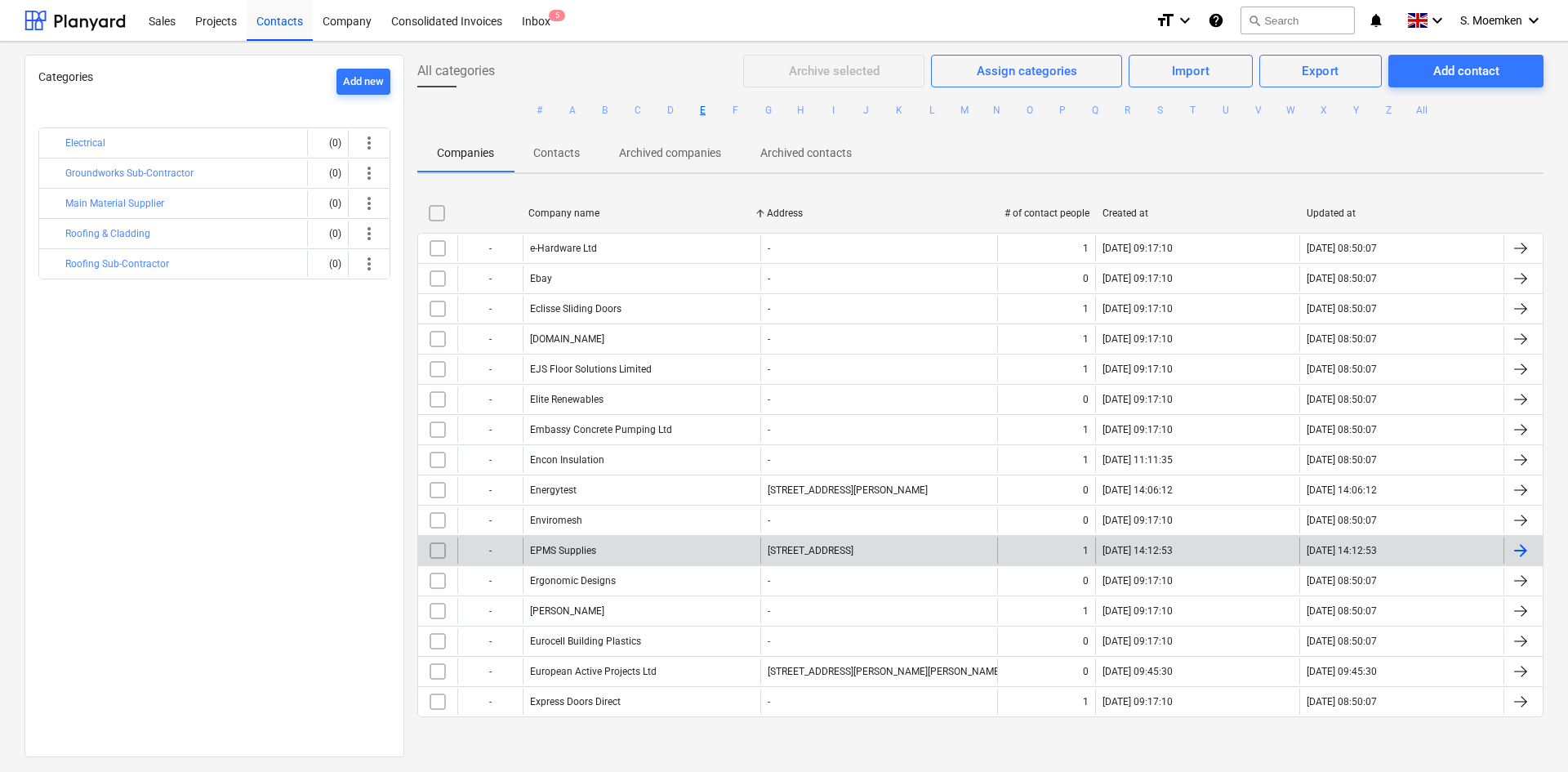
click at [605, 549] on div "EPMS Supplies" at bounding box center [641, 551] width 238 height 27
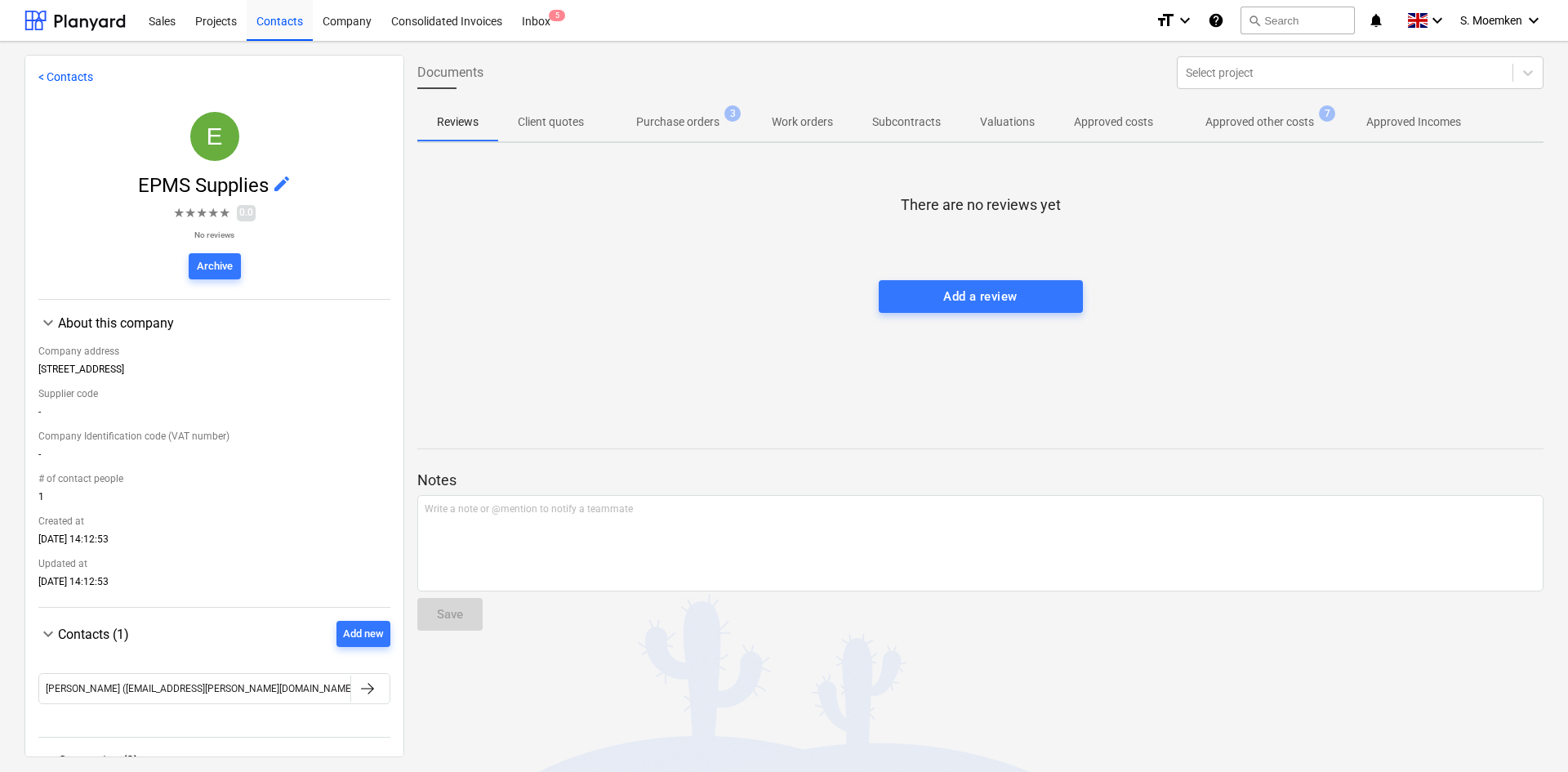
click at [1116, 123] on p "Approved costs" at bounding box center [1114, 122] width 80 height 17
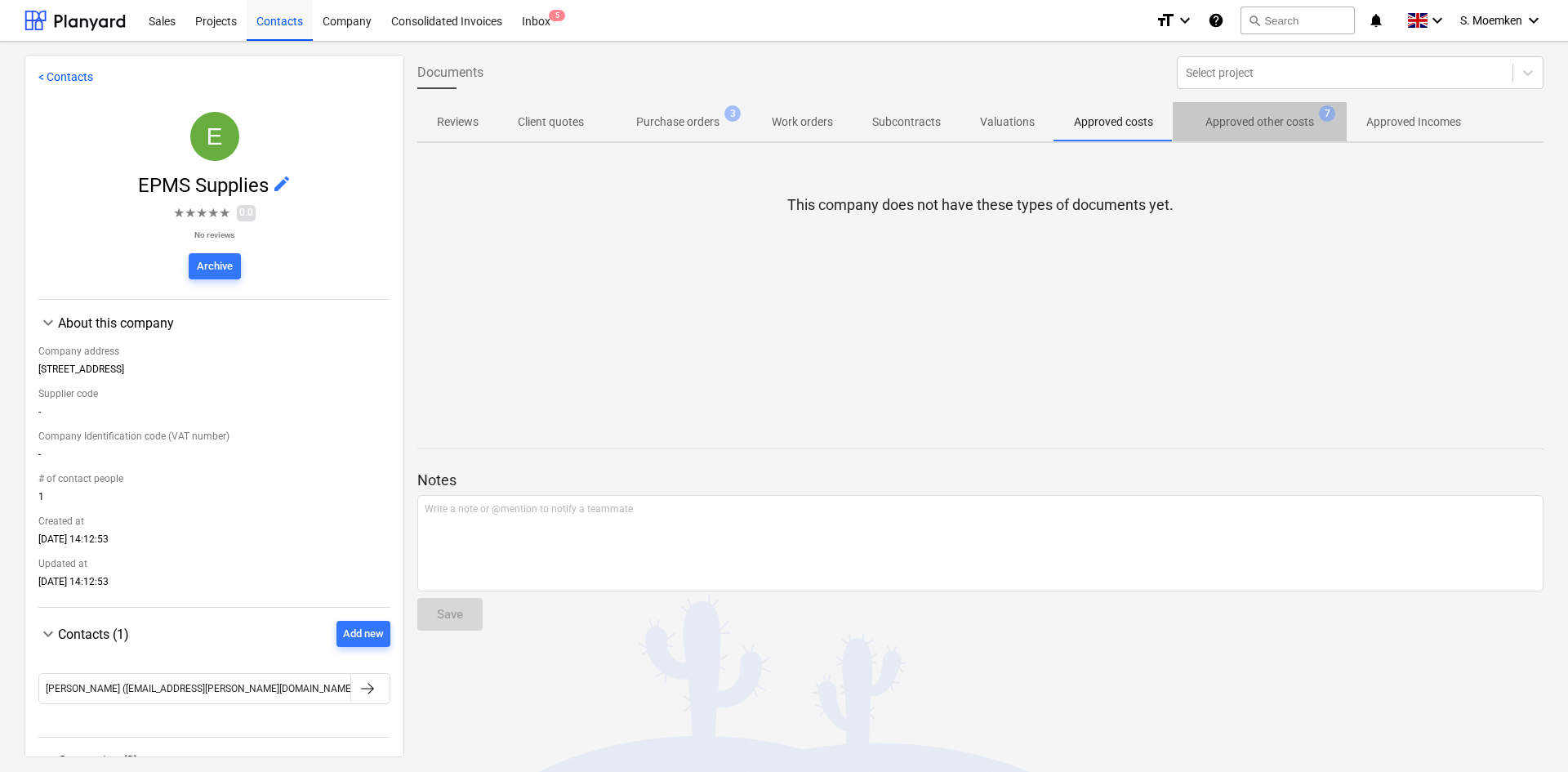
click at [1218, 117] on p "Approved other costs" at bounding box center [1260, 122] width 109 height 17
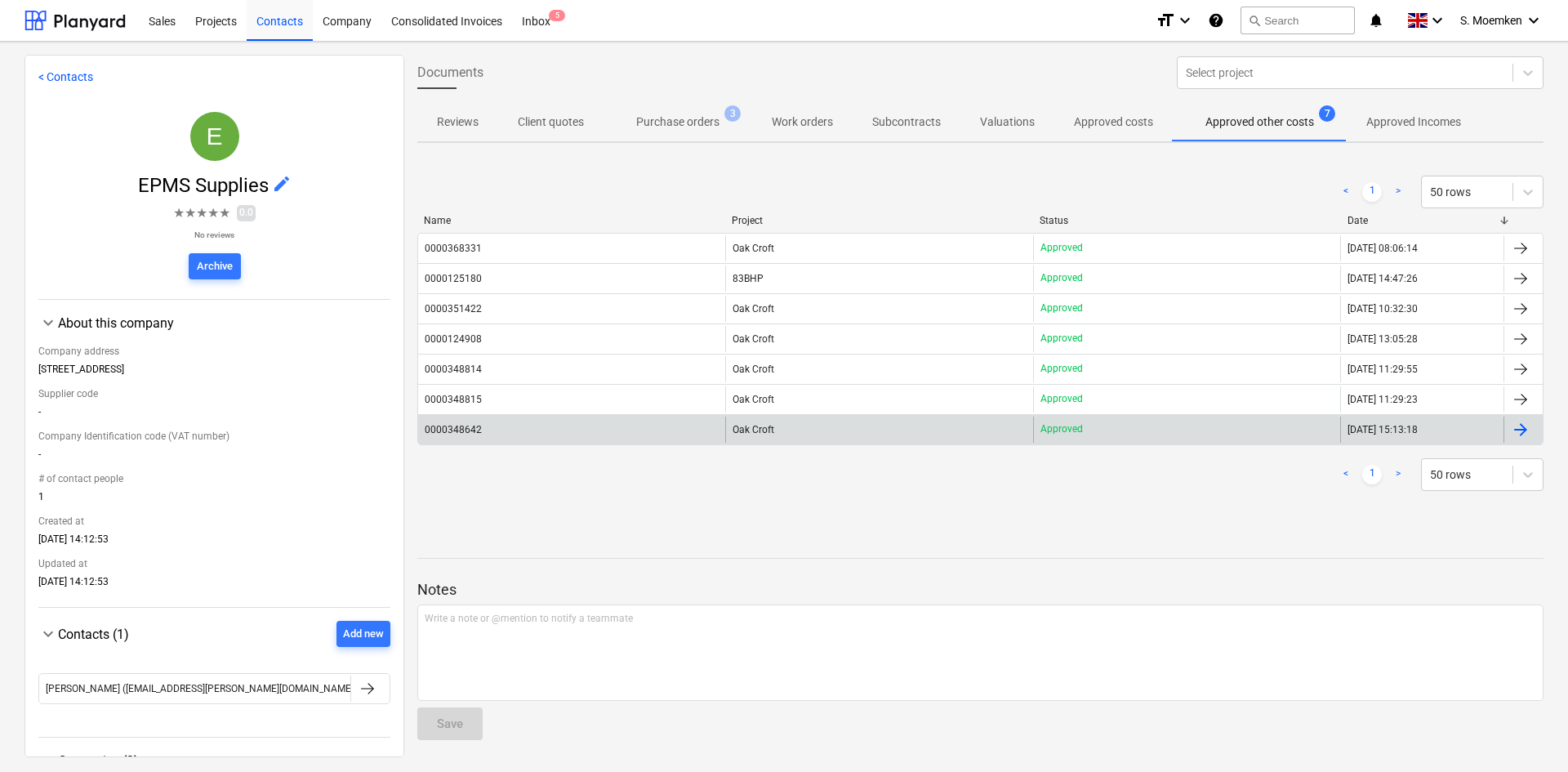
click at [497, 439] on div "0000348642" at bounding box center [572, 430] width 307 height 27
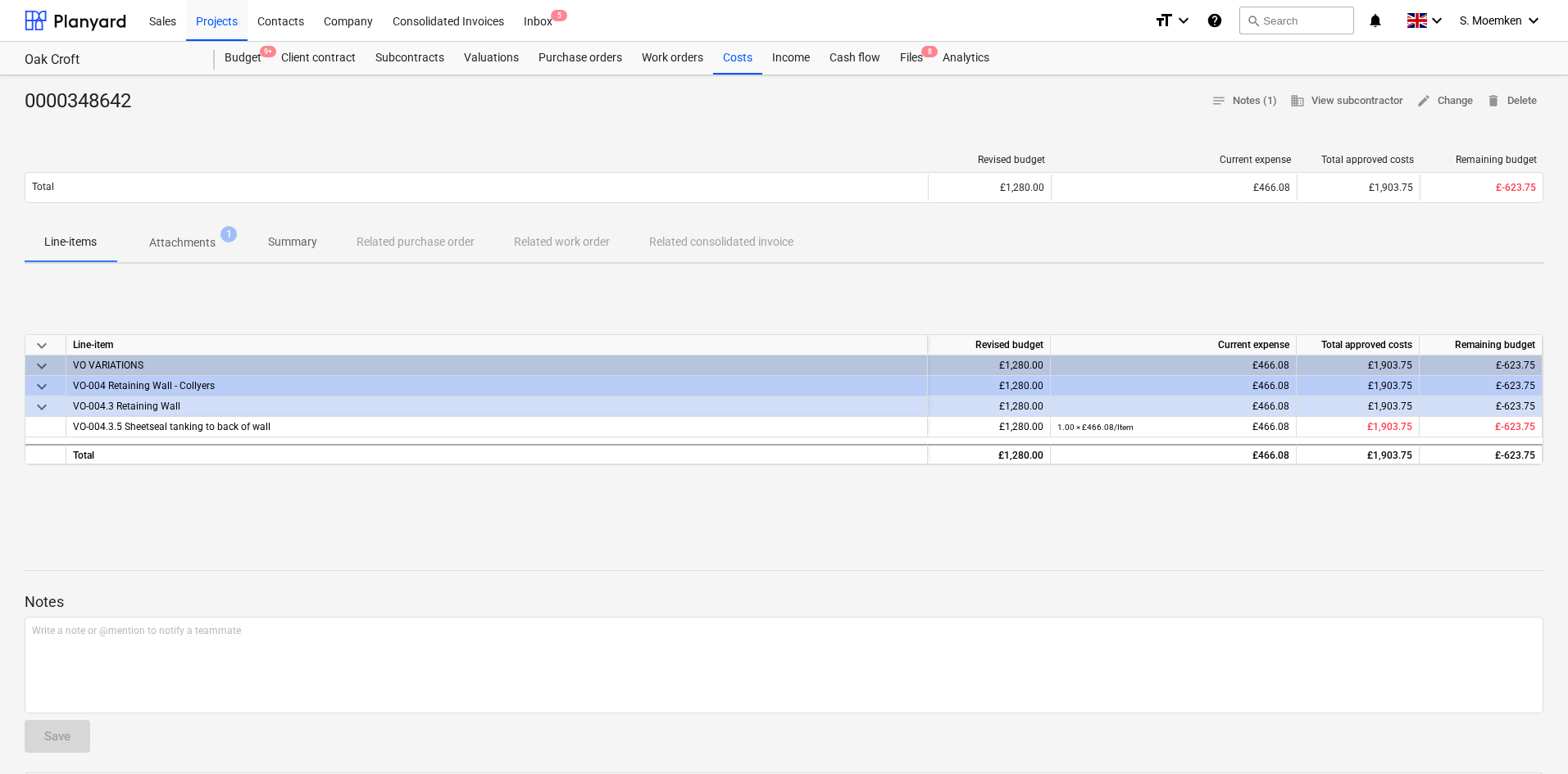
click at [208, 243] on p "Attachments" at bounding box center [182, 243] width 67 height 17
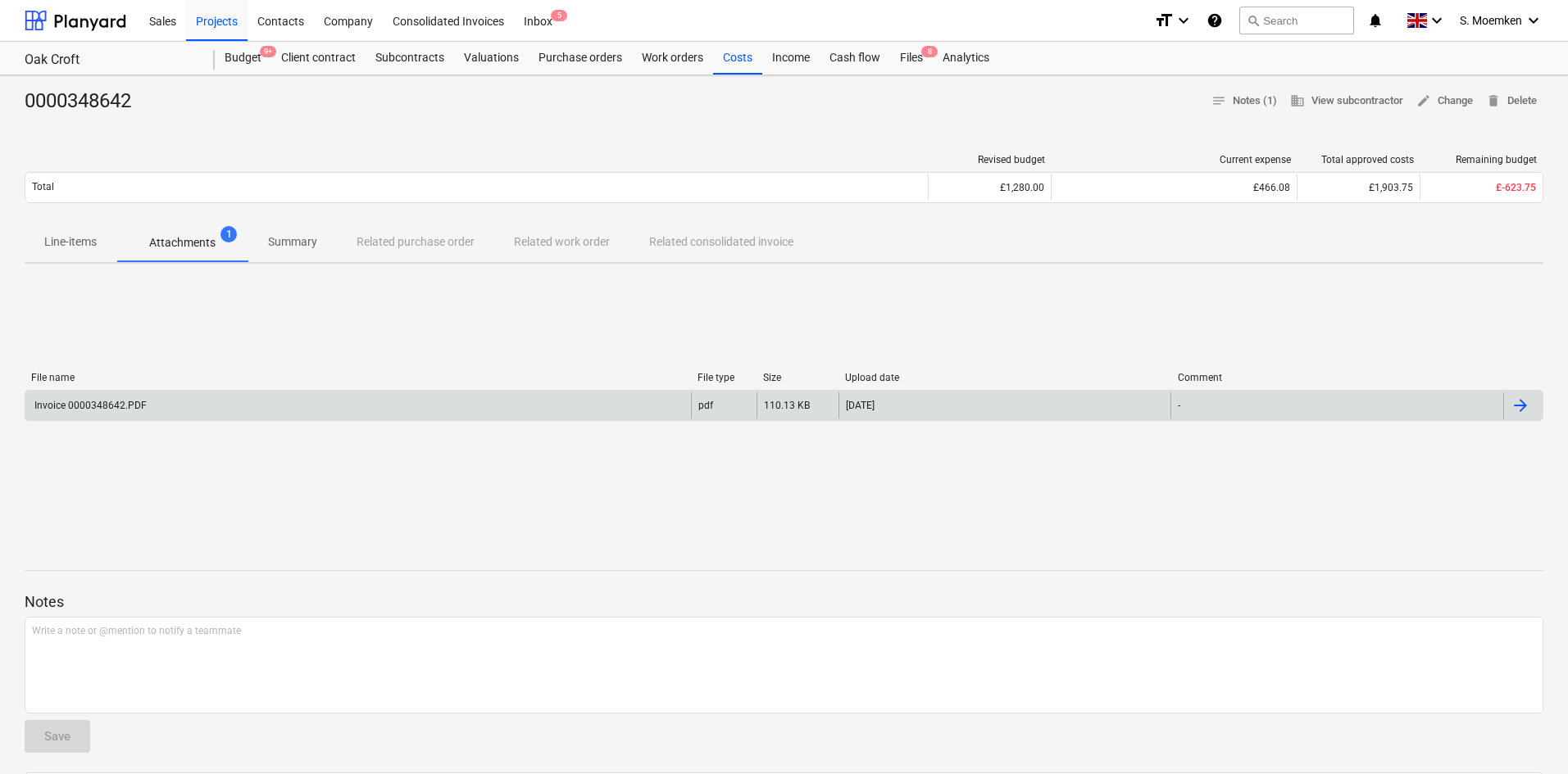
click at [129, 408] on div "Invoice 0000348642.PDF" at bounding box center [89, 406] width 115 height 12
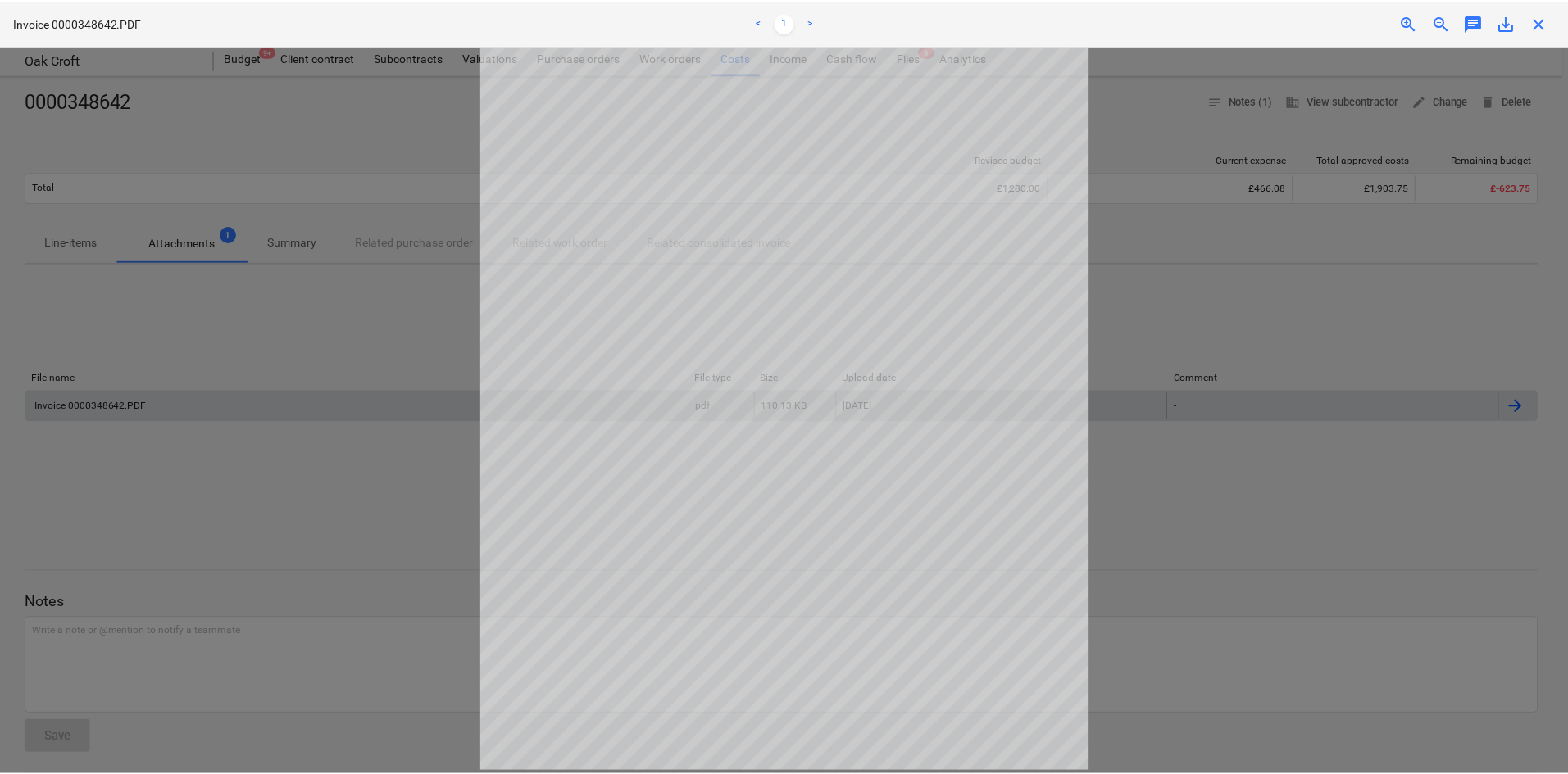
scroll to position [55, 0]
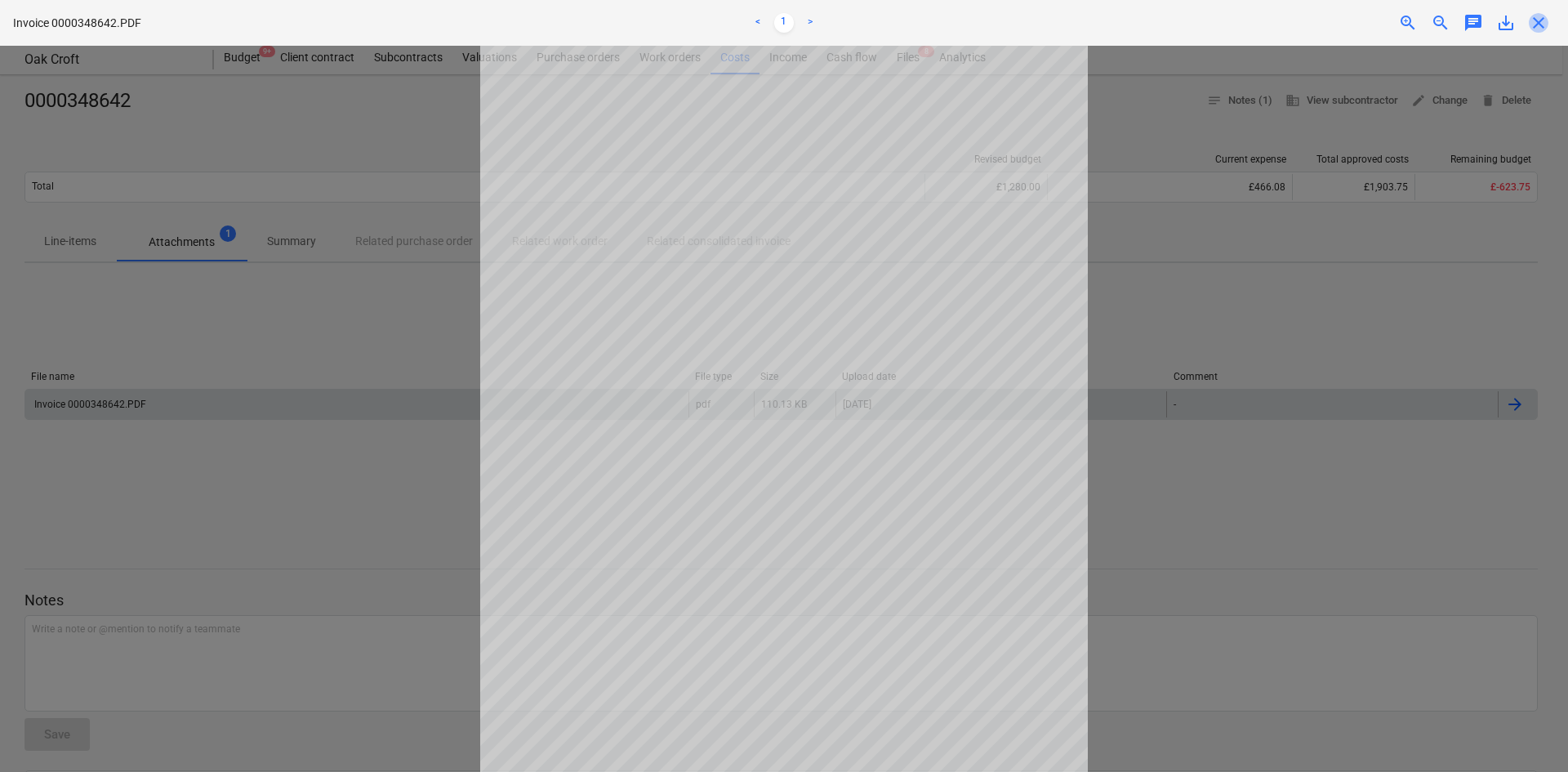
click at [1538, 27] on span "close" at bounding box center [1539, 23] width 20 height 20
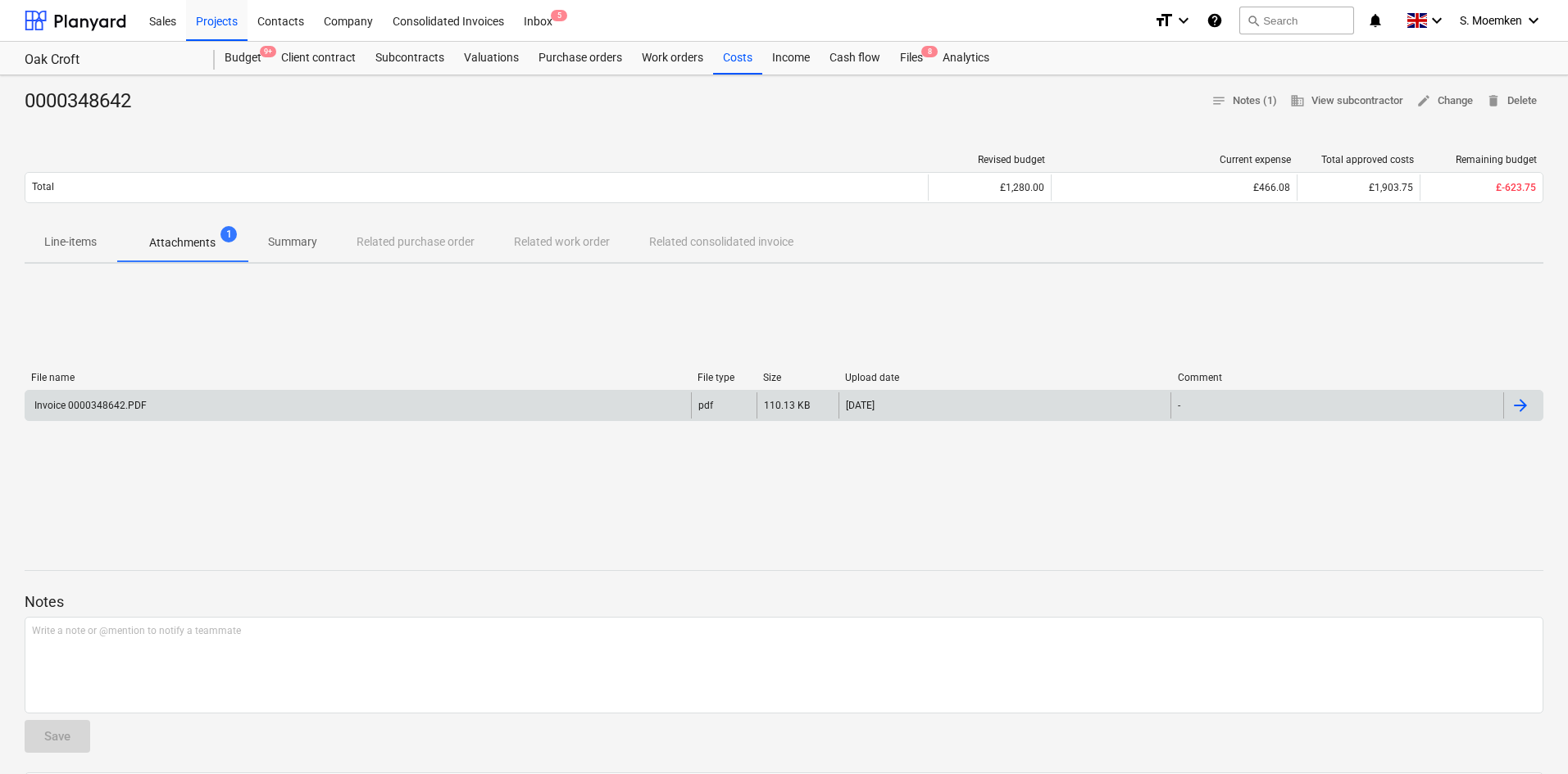
click at [533, 406] on div "Invoice 0000348642.PDF" at bounding box center [359, 406] width 665 height 27
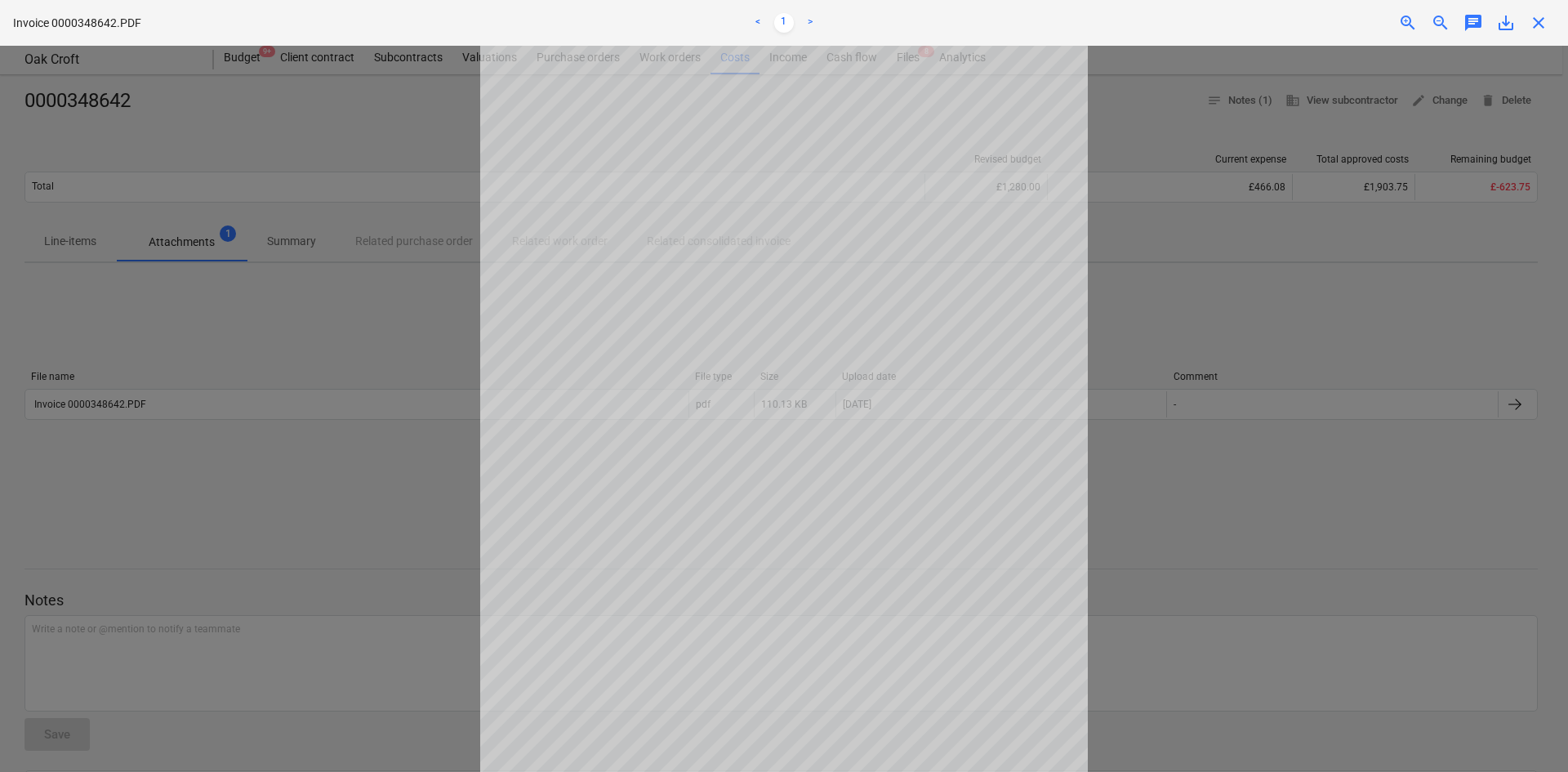
click at [1539, 22] on span "close" at bounding box center [1539, 23] width 20 height 20
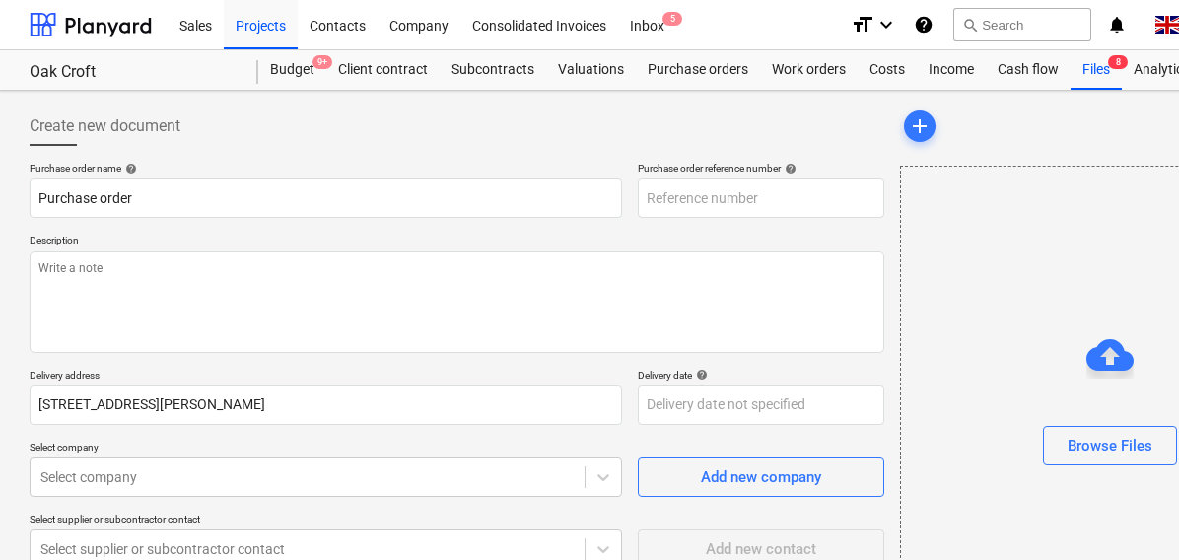
type textarea "x"
type input "KAR-2403-PO-214"
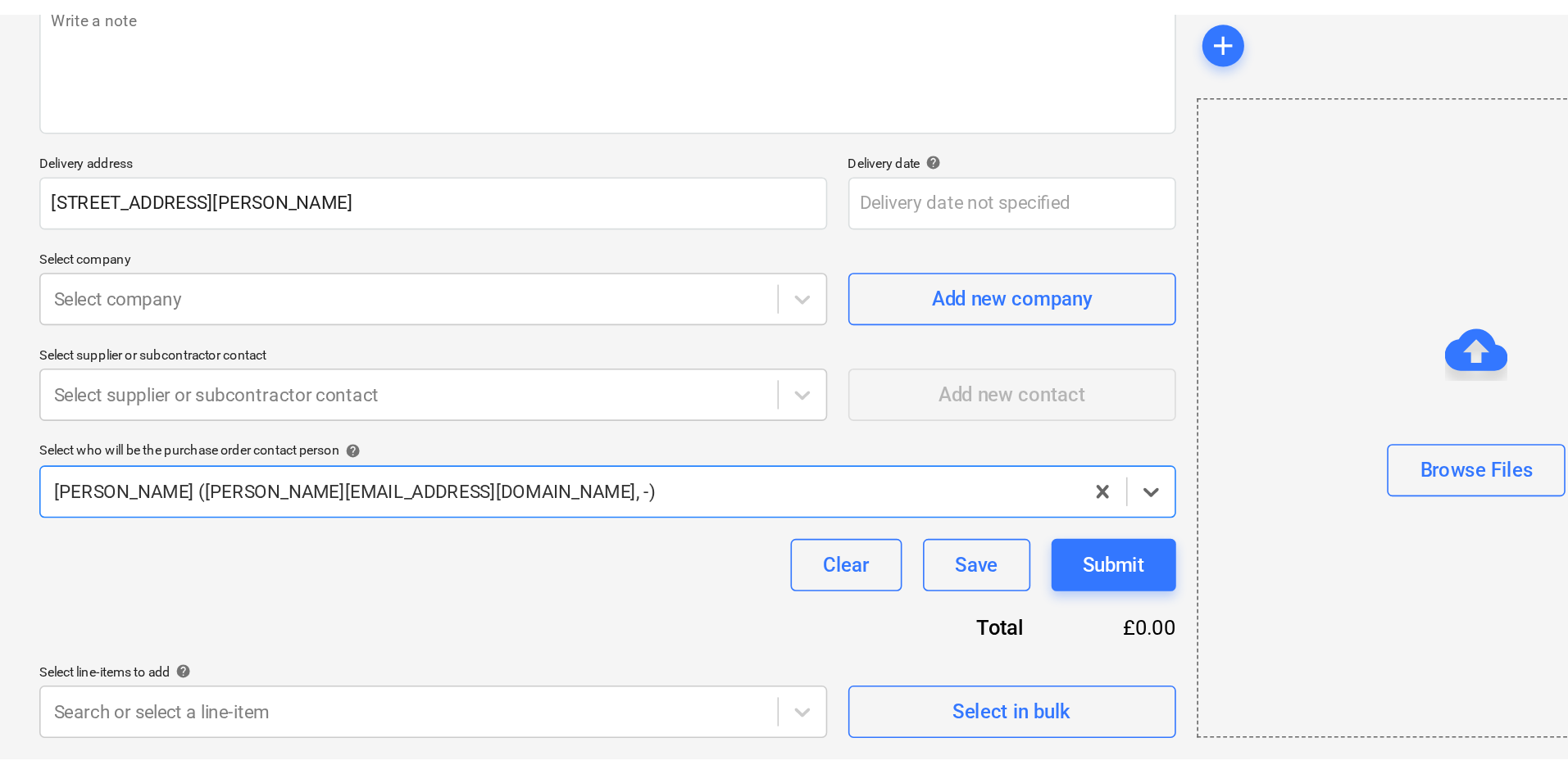
scroll to position [24, 0]
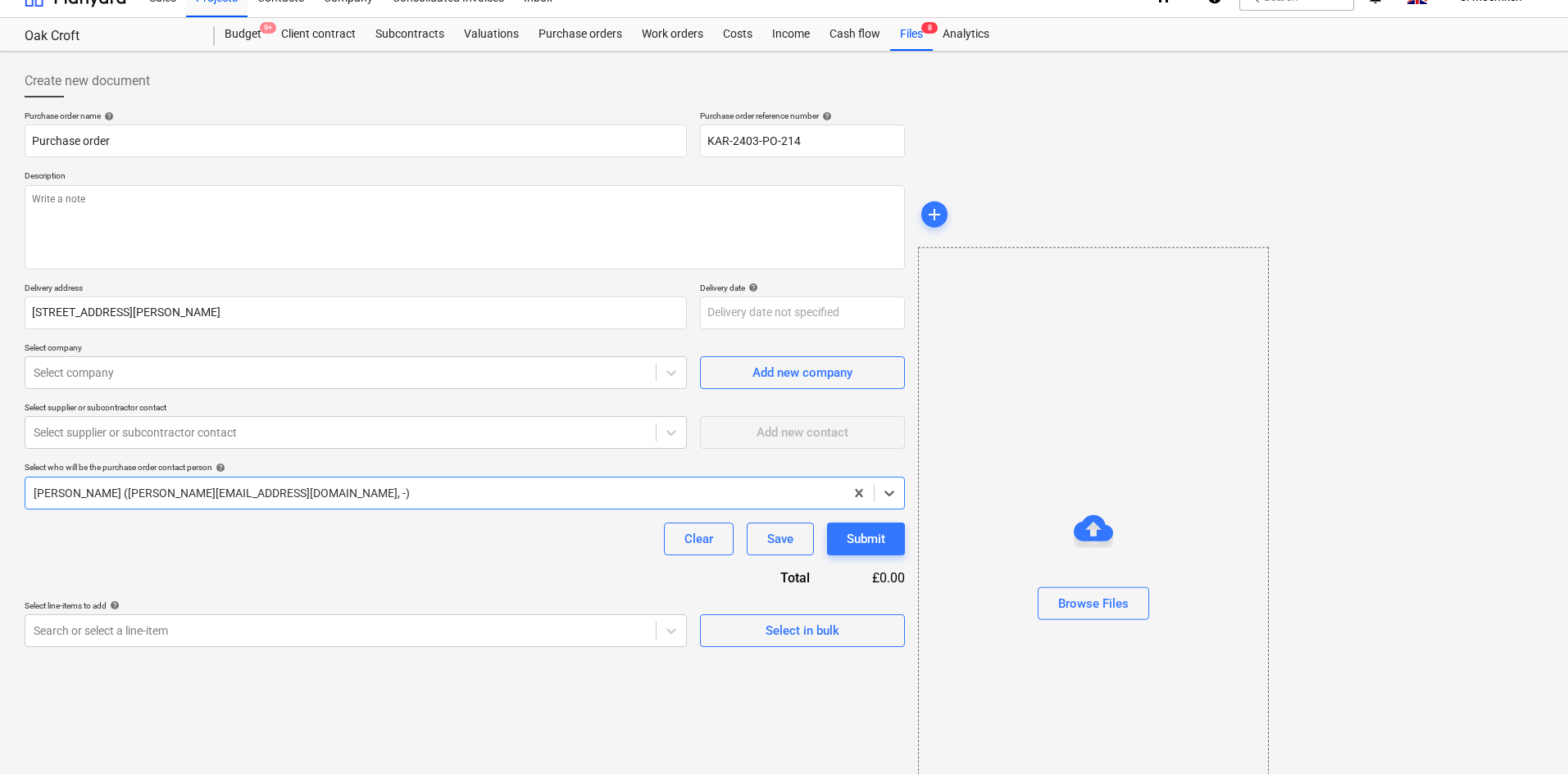
type textarea "x"
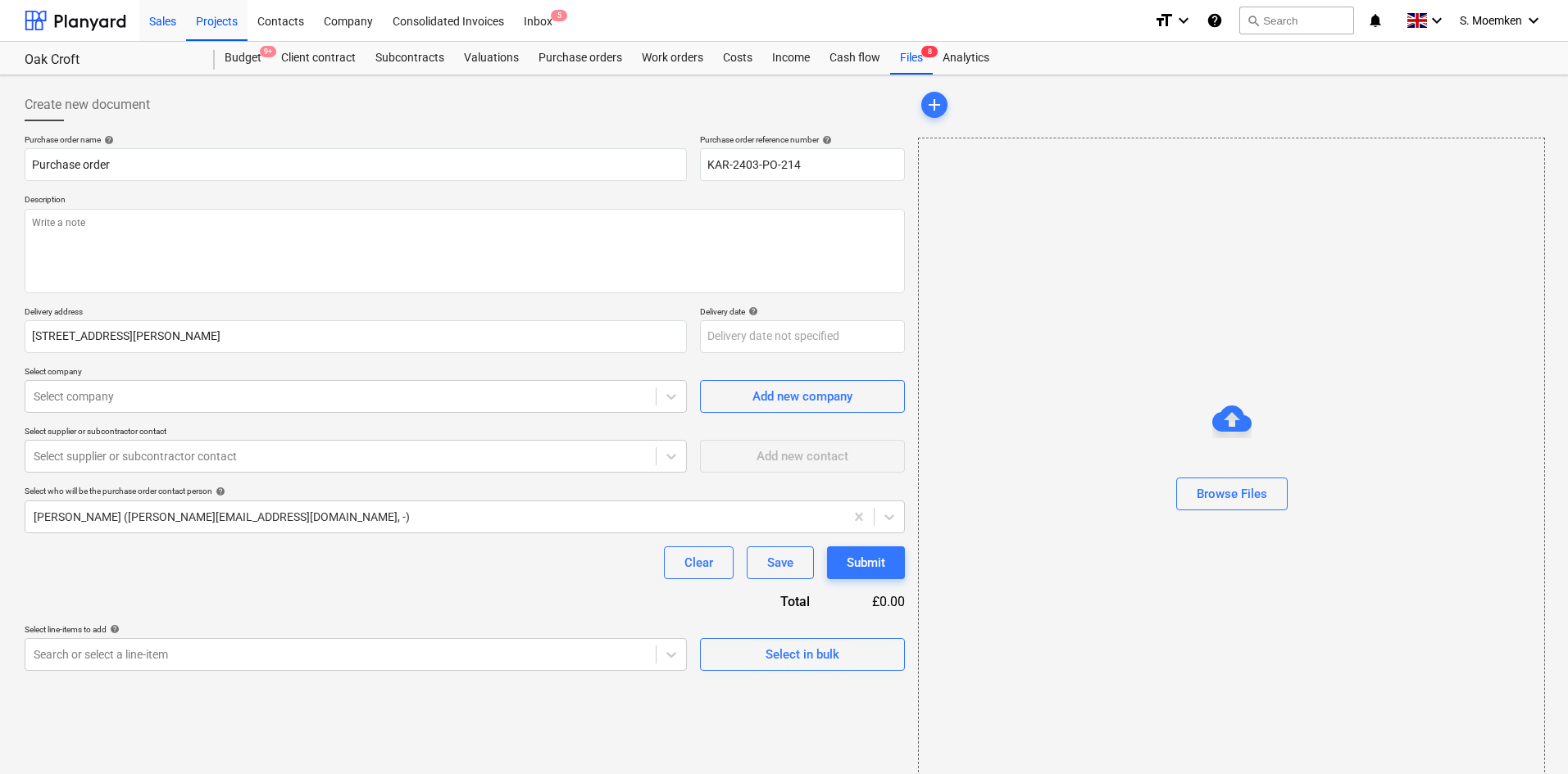
click at [173, 28] on div "Sales" at bounding box center [163, 20] width 47 height 42
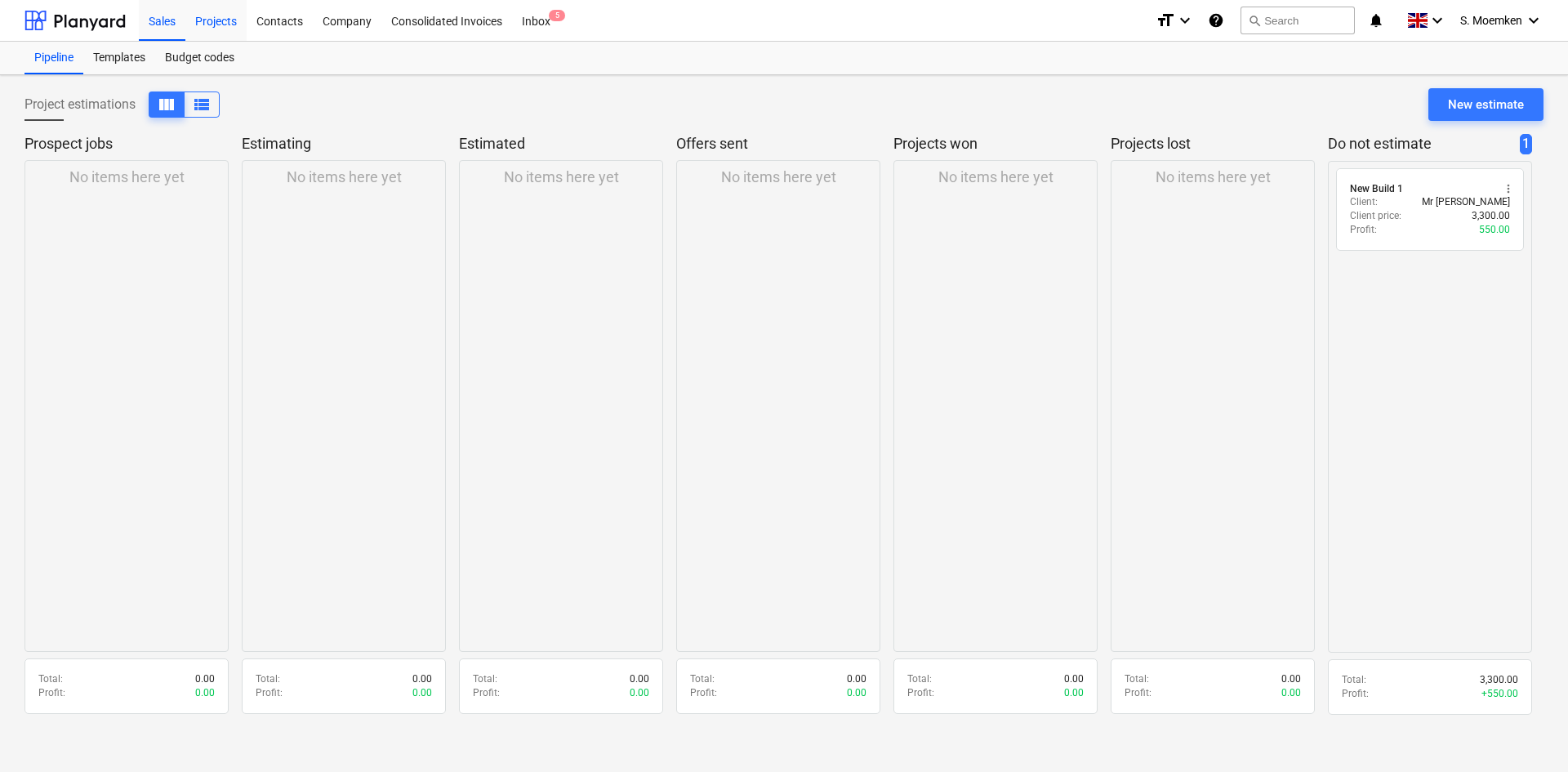
click at [206, 17] on div "Projects" at bounding box center [216, 20] width 61 height 41
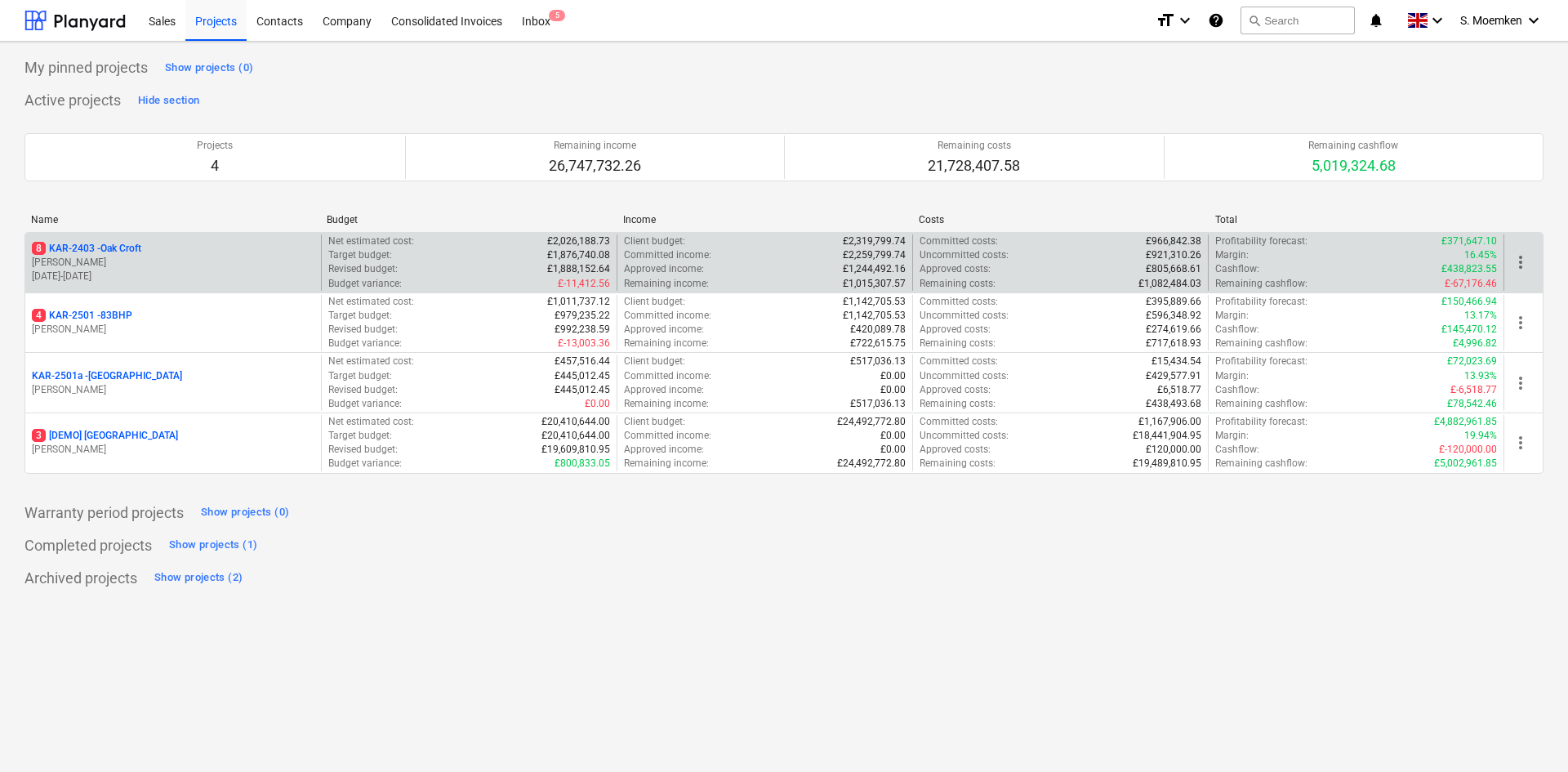
click at [241, 259] on p "[PERSON_NAME]" at bounding box center [172, 262] width 283 height 14
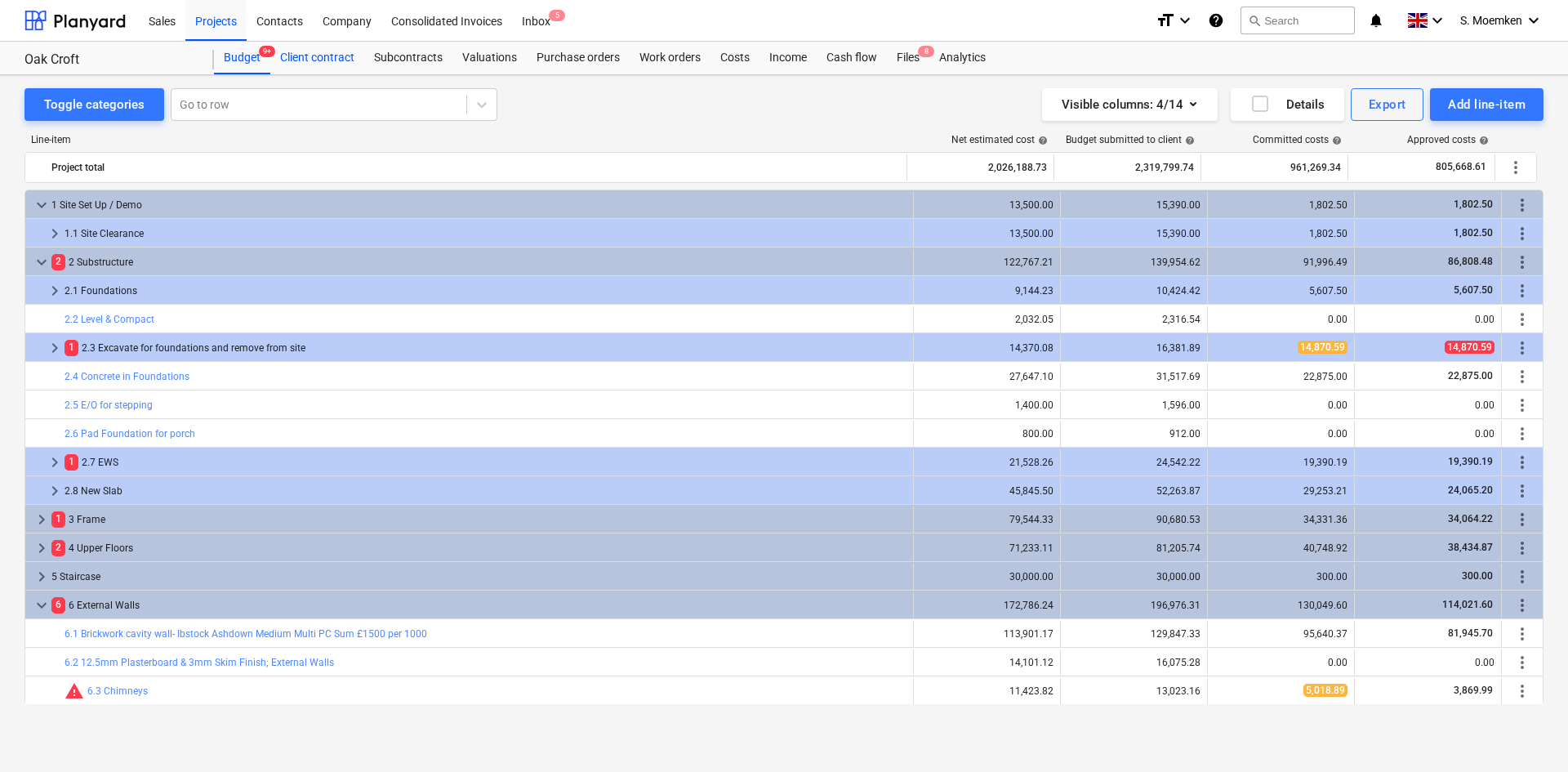
click at [316, 55] on div "Client contract" at bounding box center [317, 57] width 94 height 32
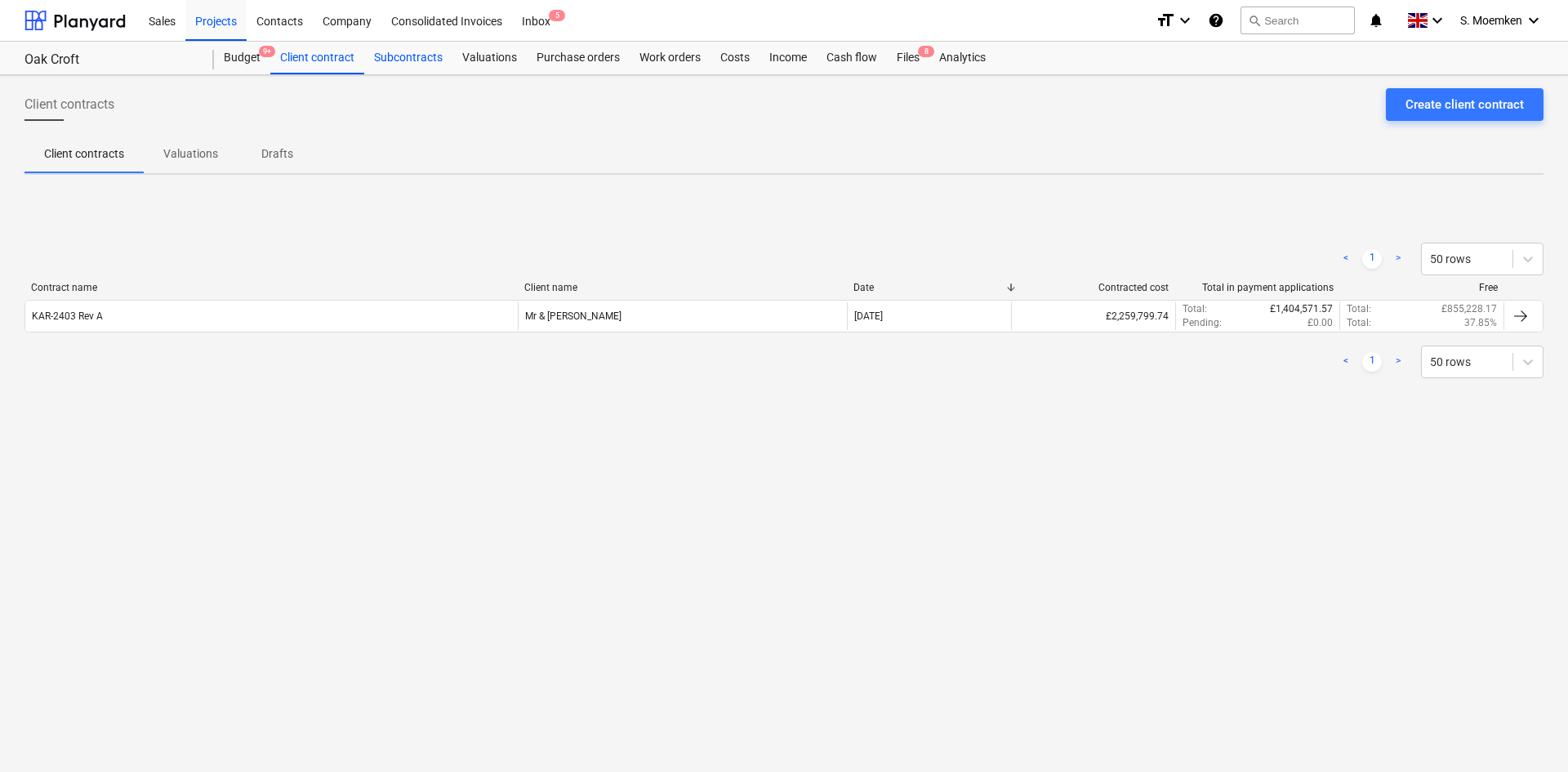
click at [420, 64] on div "Subcontracts" at bounding box center [409, 57] width 88 height 32
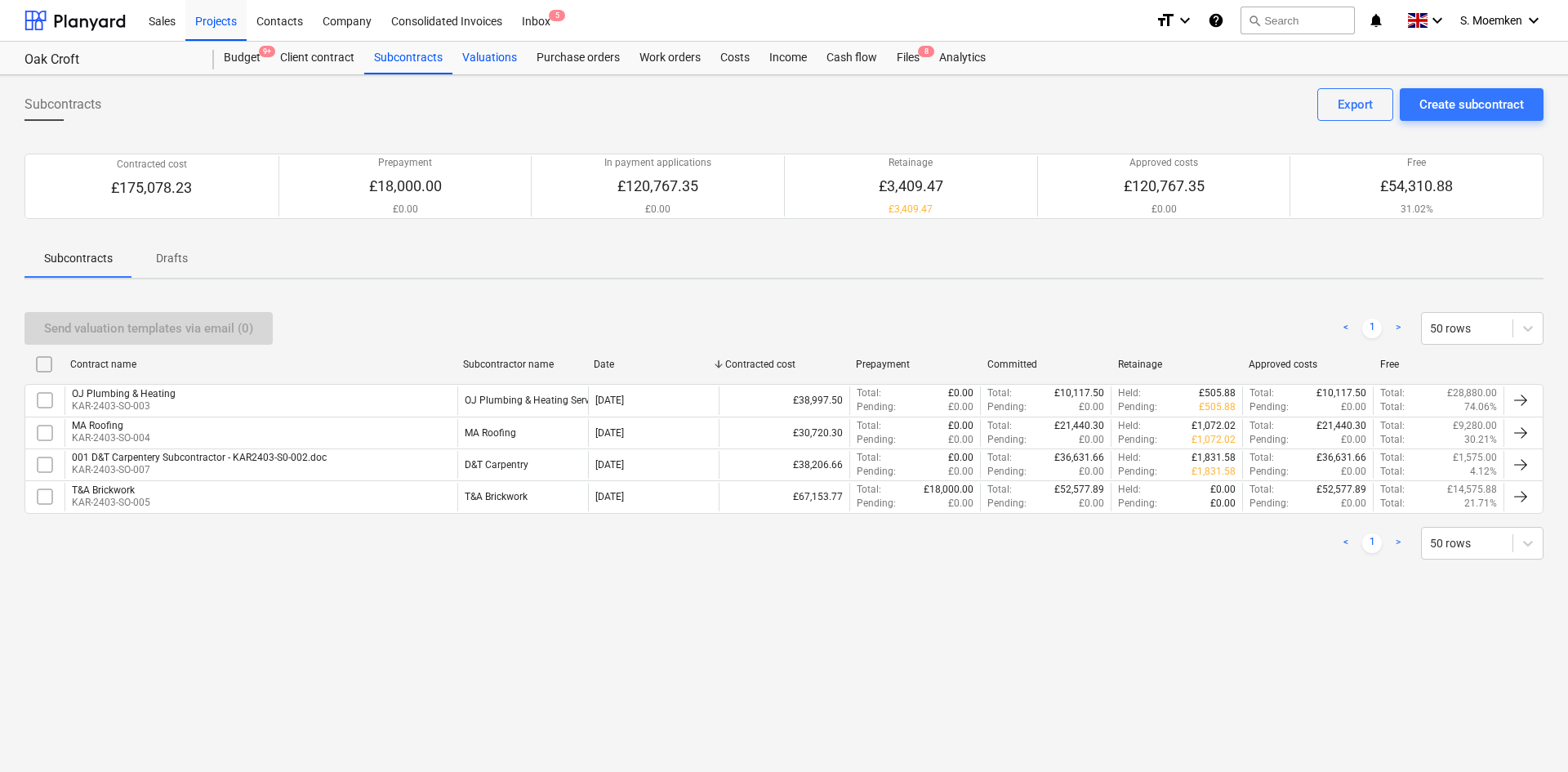
click at [486, 59] on div "Valuations" at bounding box center [490, 57] width 75 height 32
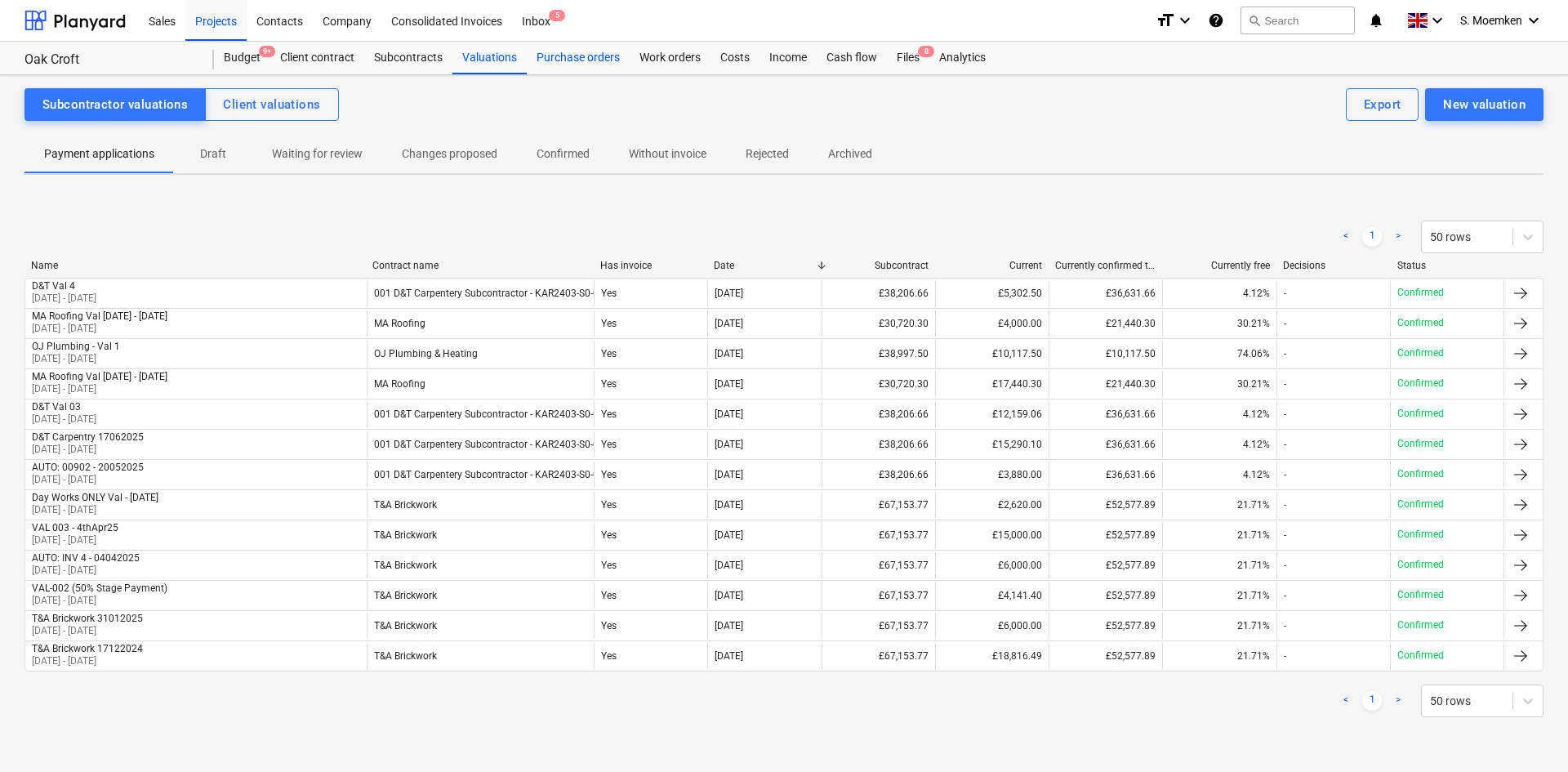
click at [565, 55] on div "Purchase orders" at bounding box center [578, 57] width 103 height 32
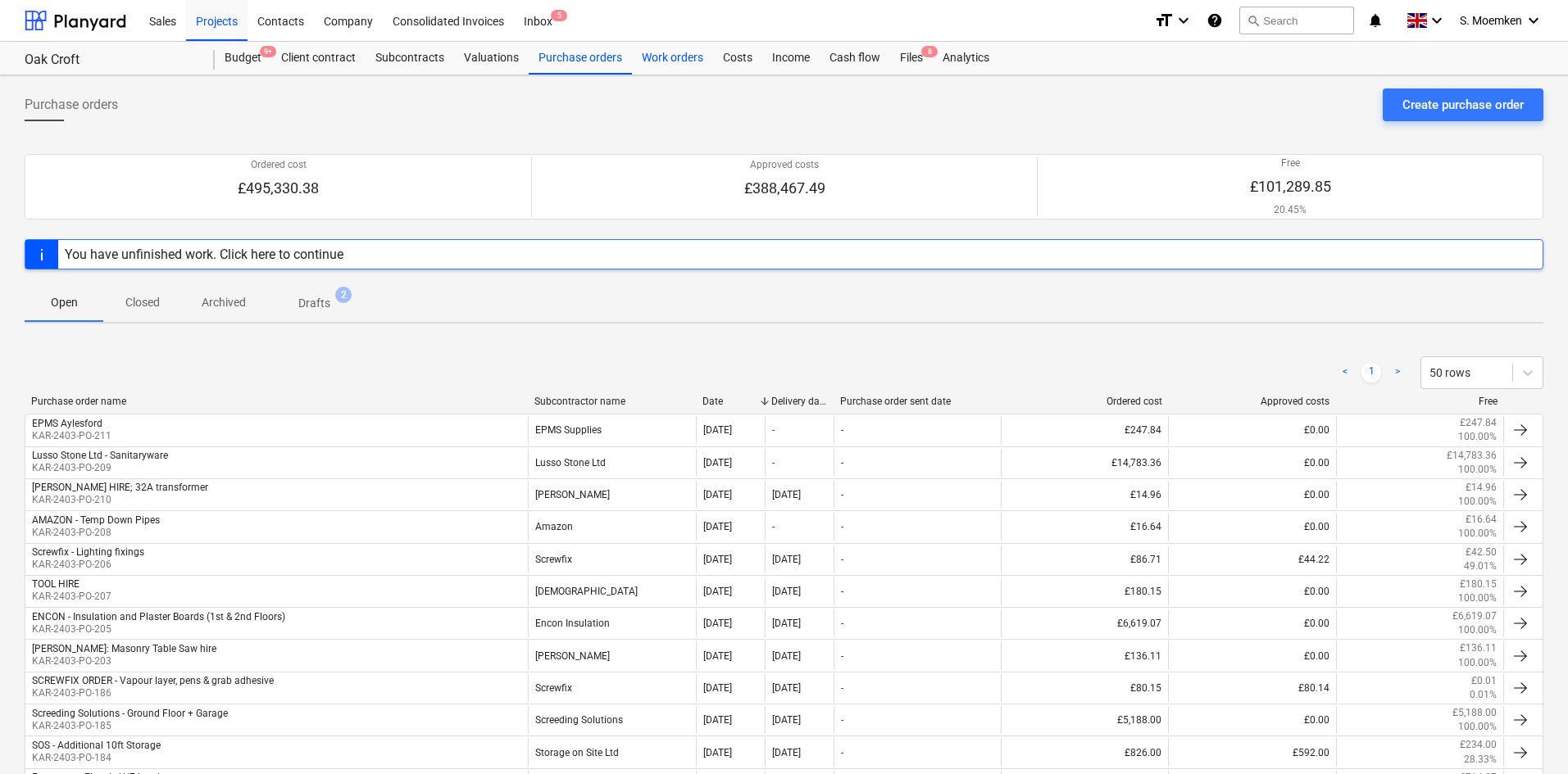
click at [671, 56] on div "Work orders" at bounding box center [673, 57] width 82 height 32
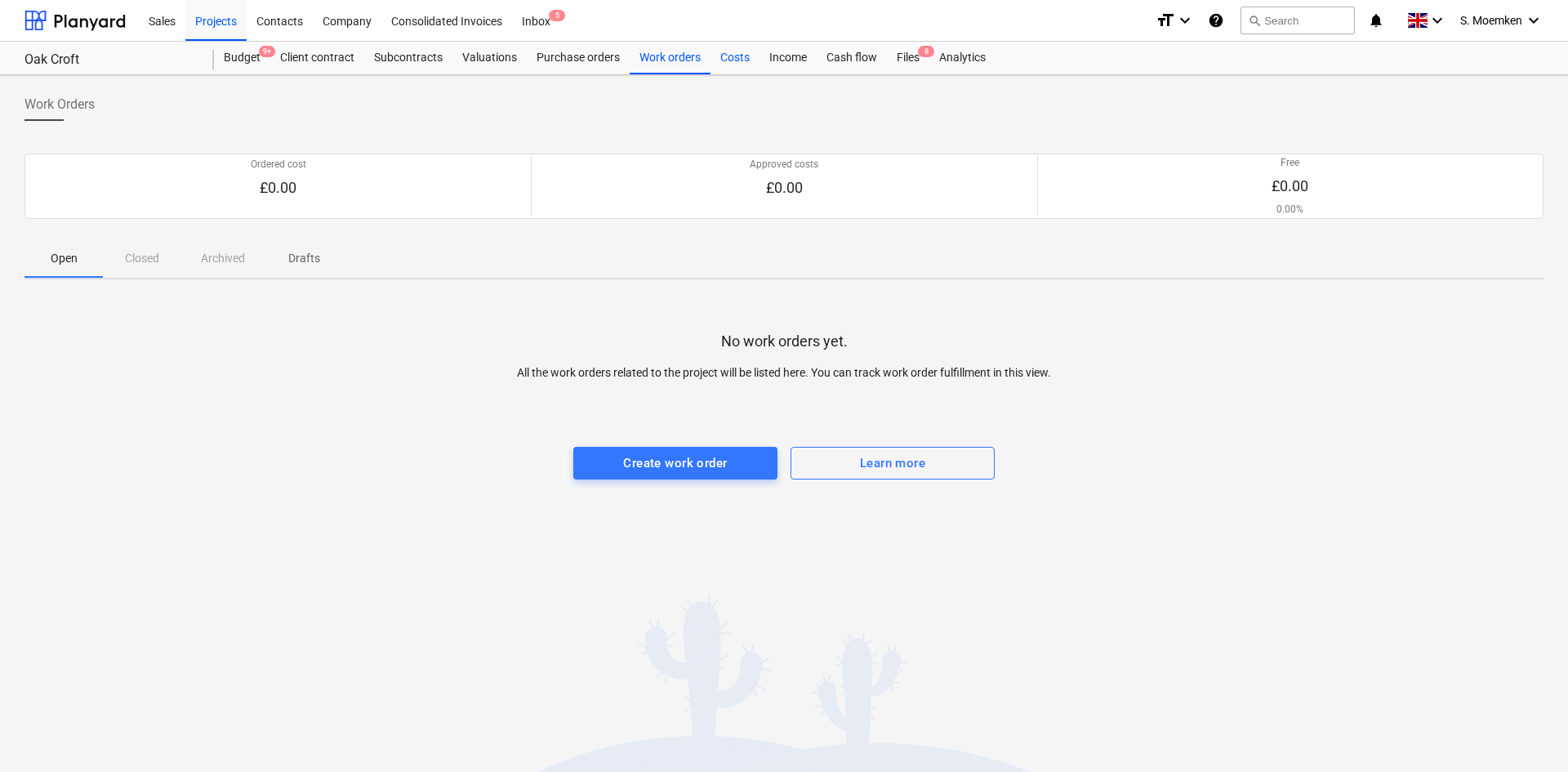
click at [736, 56] on div "Costs" at bounding box center [734, 57] width 49 height 32
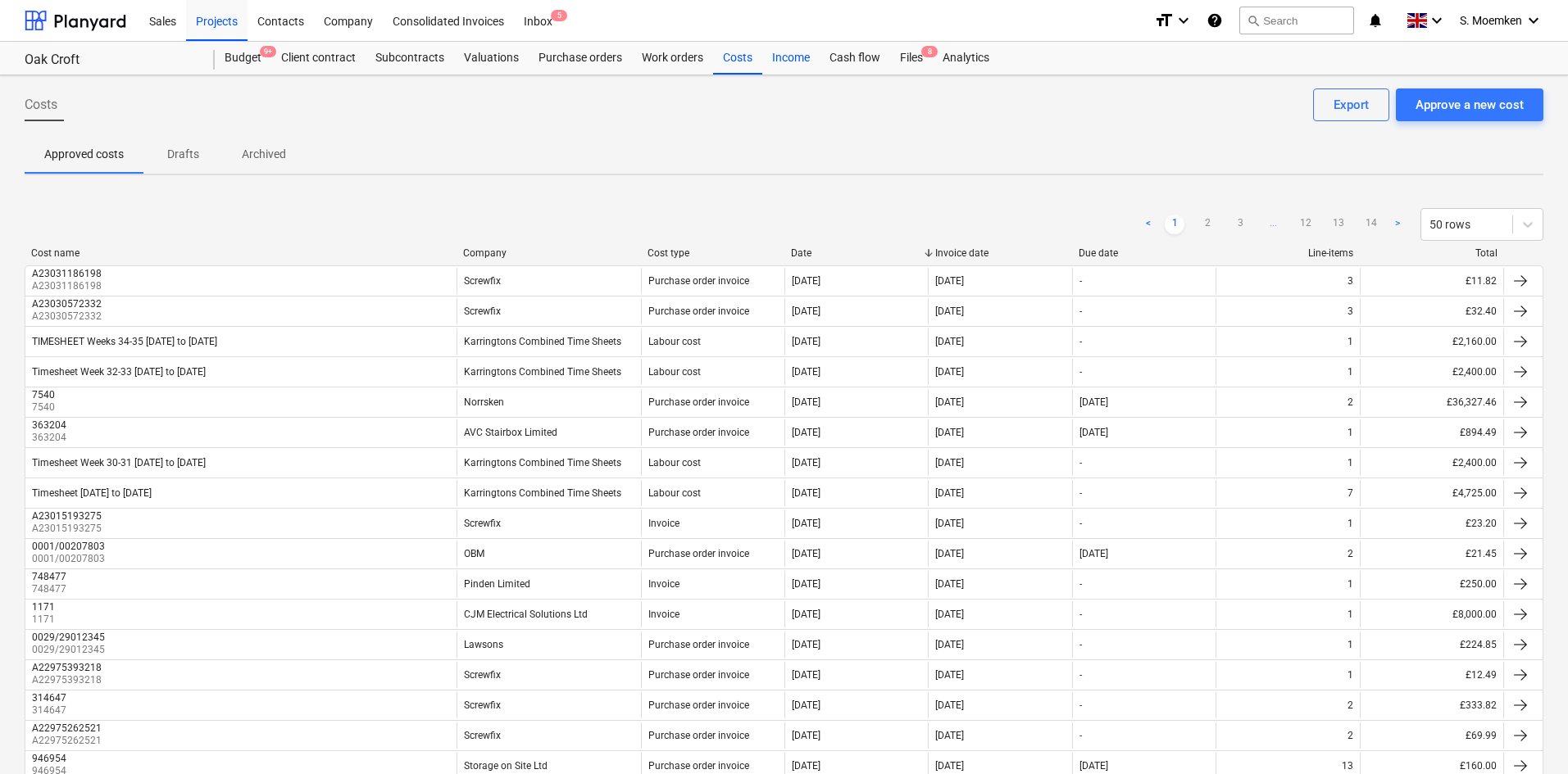
click at [786, 60] on div "Income" at bounding box center [791, 57] width 57 height 32
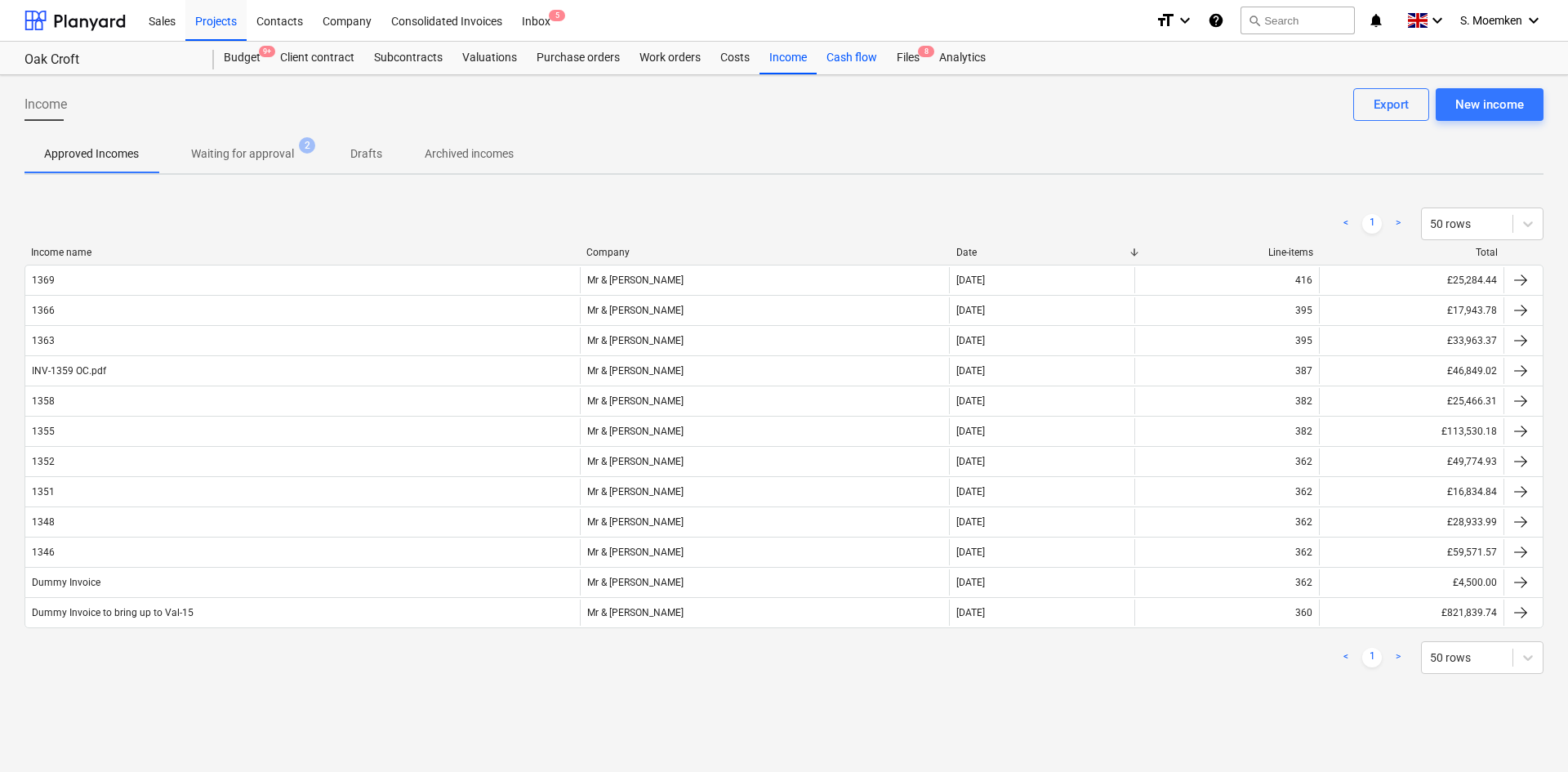
click at [842, 56] on div "Cash flow" at bounding box center [852, 57] width 70 height 32
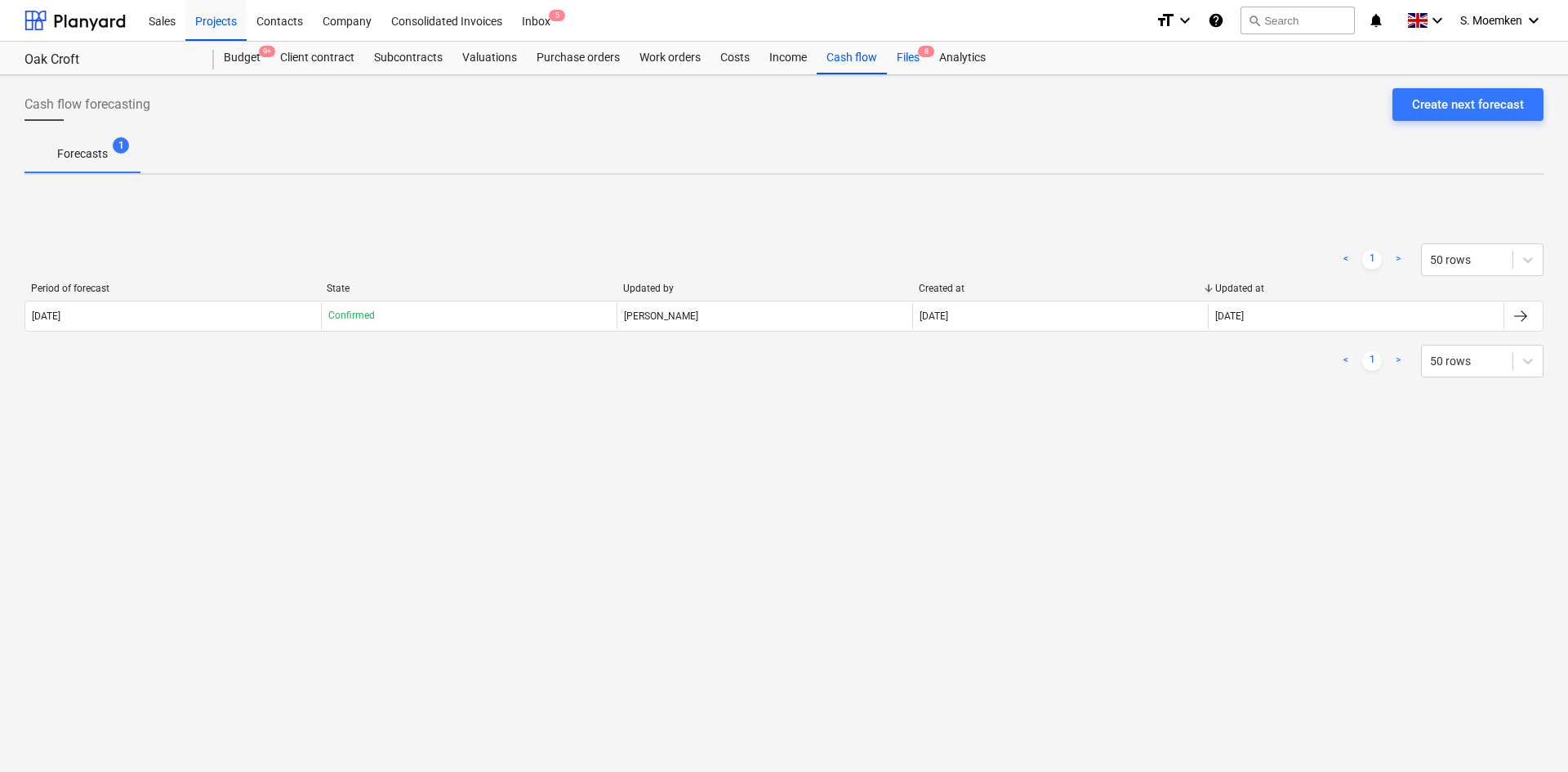
click at [904, 56] on div "Files 8" at bounding box center [907, 57] width 42 height 32
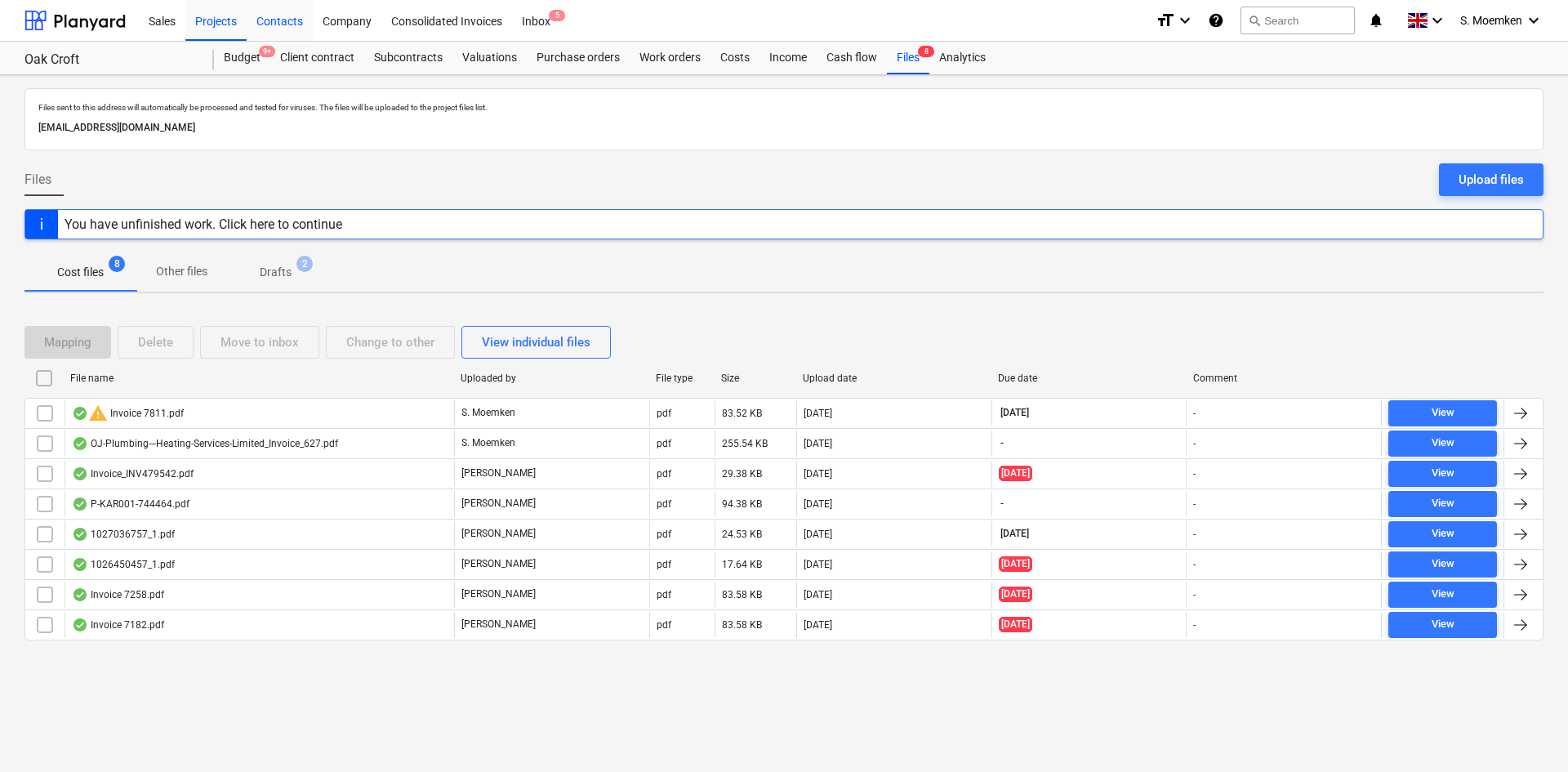
click at [271, 20] on div "Contacts" at bounding box center [280, 20] width 66 height 41
click at [342, 19] on div "Company" at bounding box center [346, 20] width 69 height 41
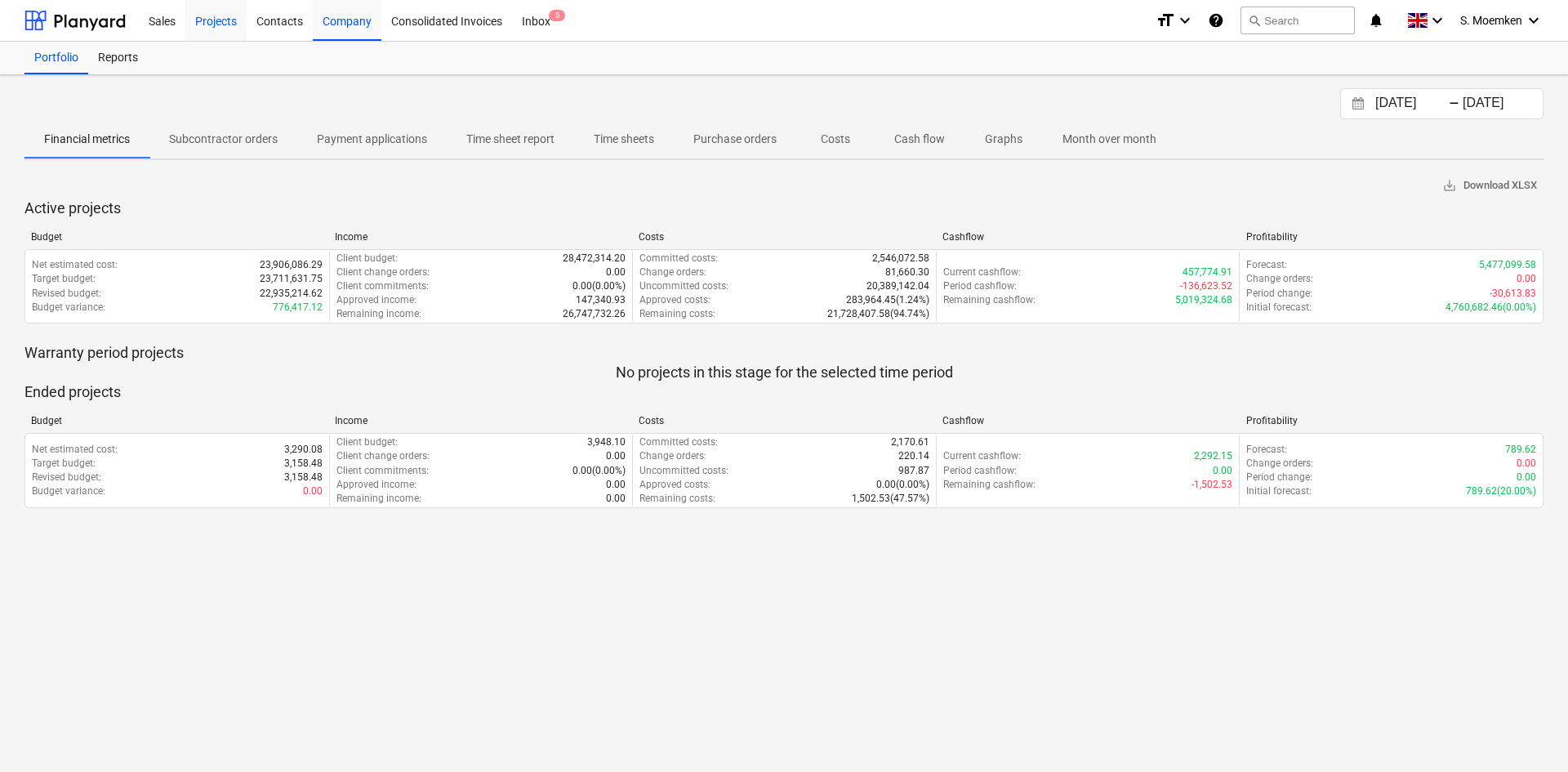
click at [215, 22] on div "Projects" at bounding box center [216, 20] width 61 height 41
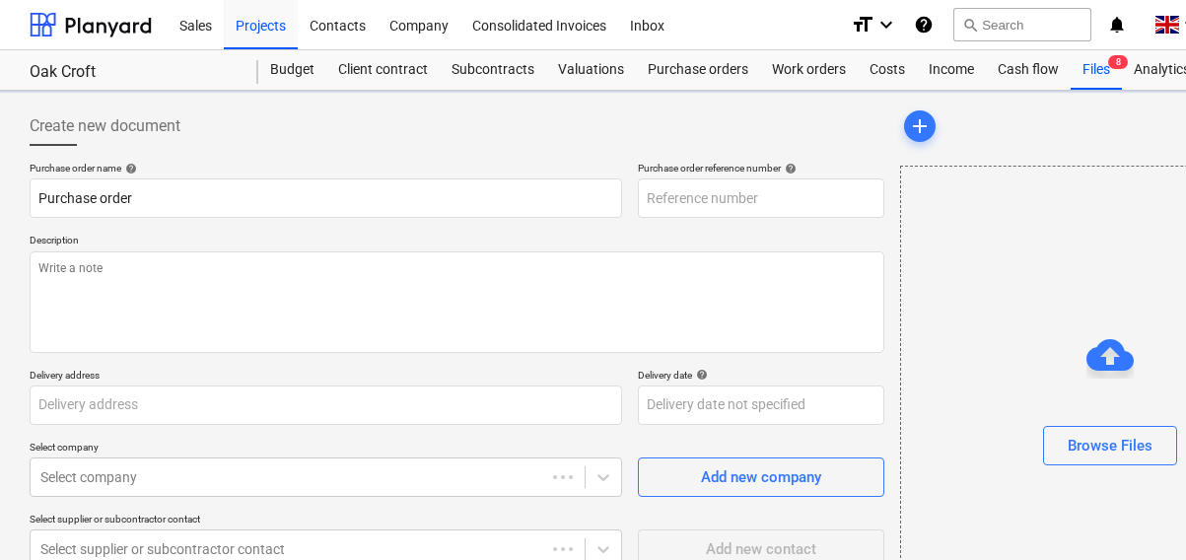
type textarea "x"
type input "[STREET_ADDRESS][PERSON_NAME]"
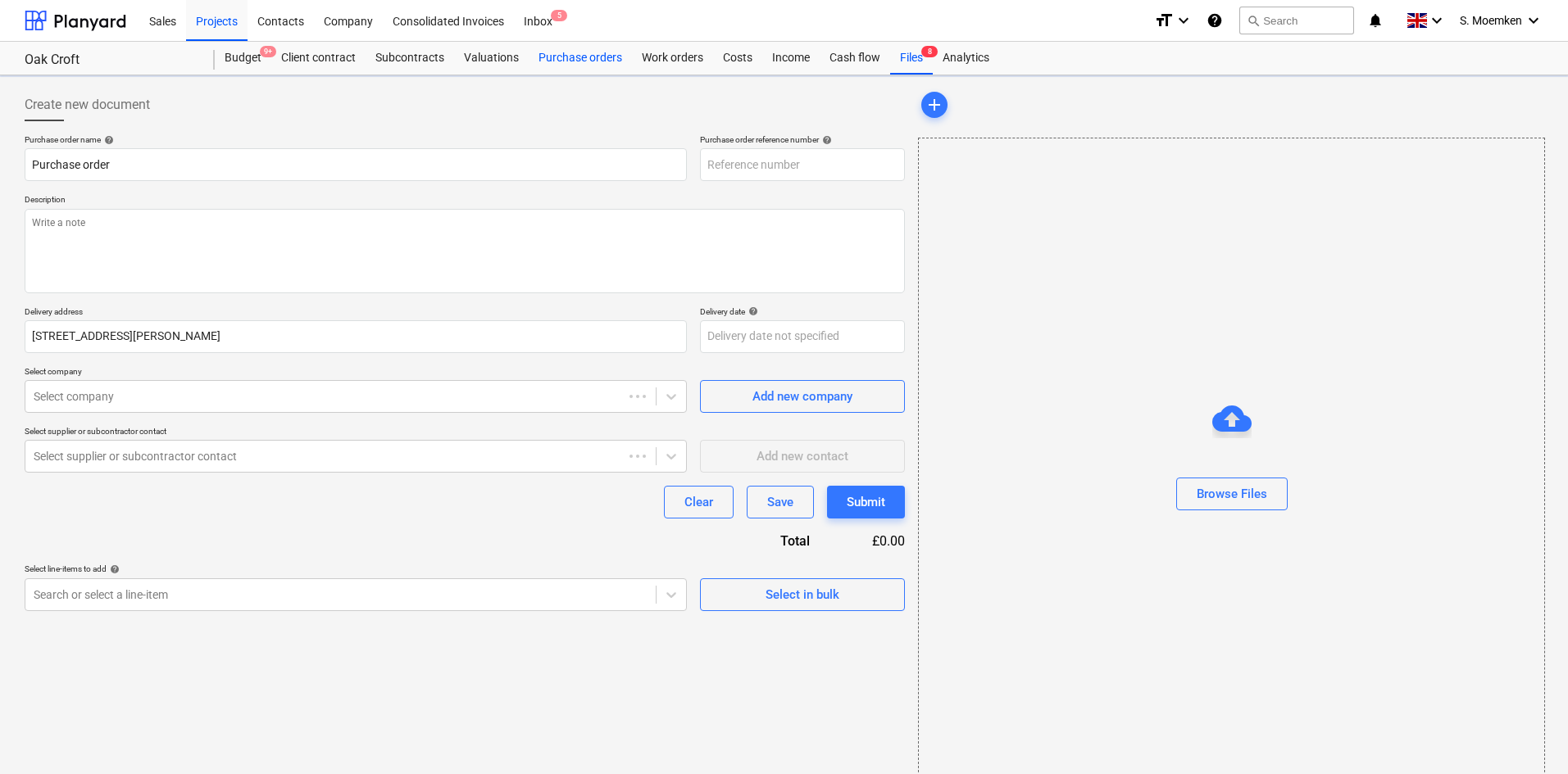
type textarea "x"
type input "KAR-2403-PO-215"
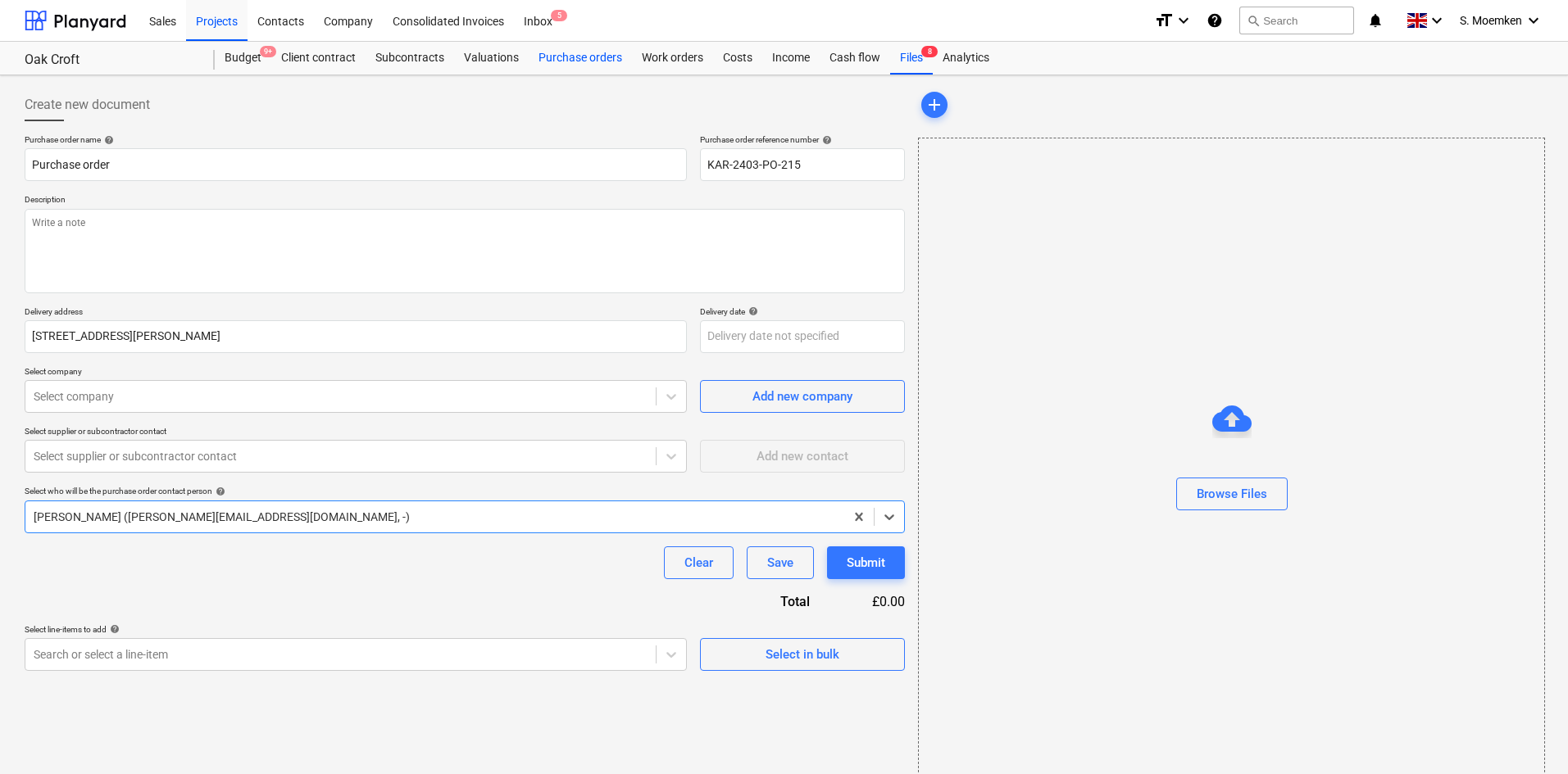
type textarea "x"
click at [228, 19] on div "Projects" at bounding box center [217, 20] width 62 height 42
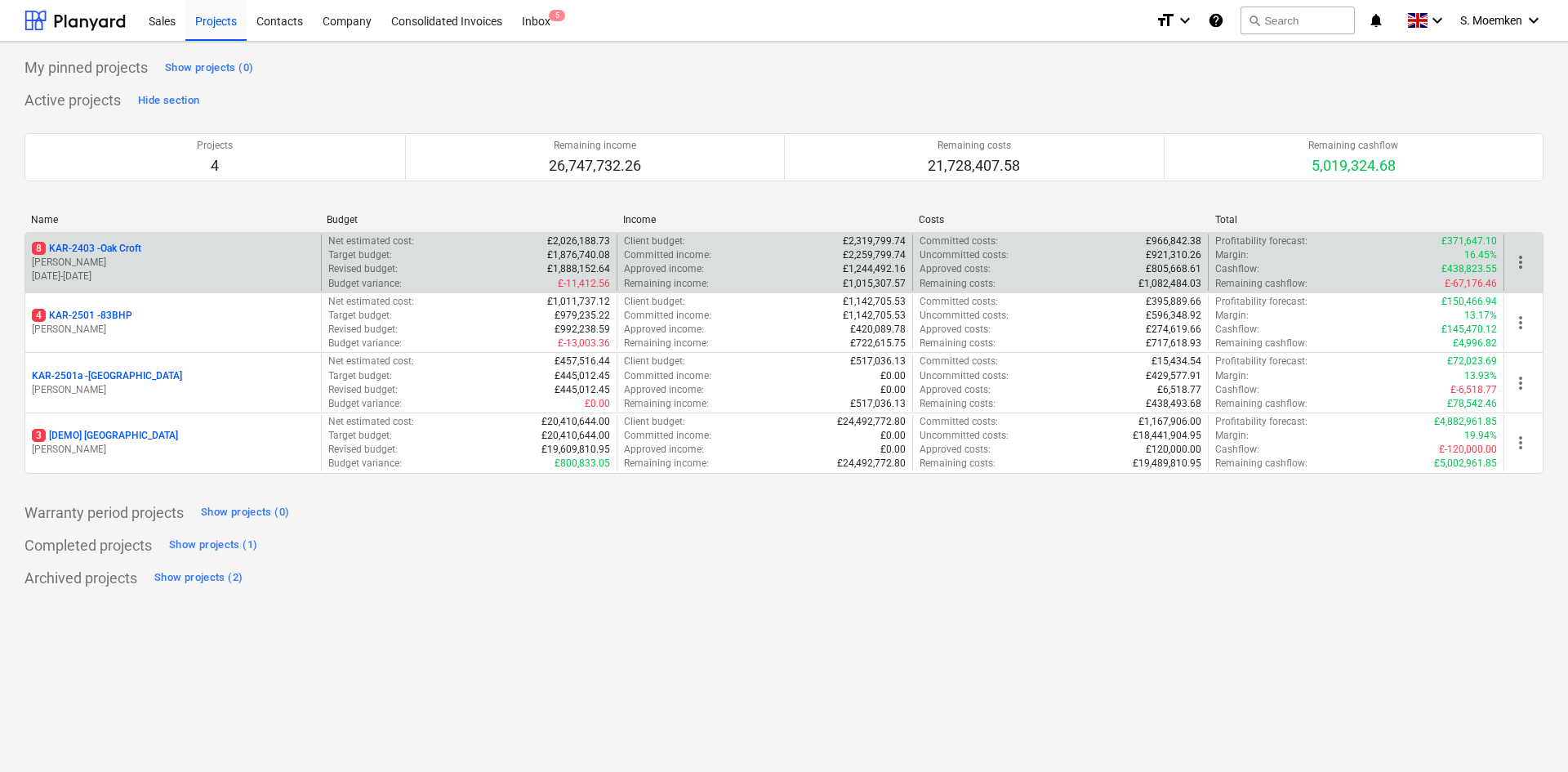
click at [167, 271] on p "[DATE] - [DATE]" at bounding box center [172, 276] width 283 height 14
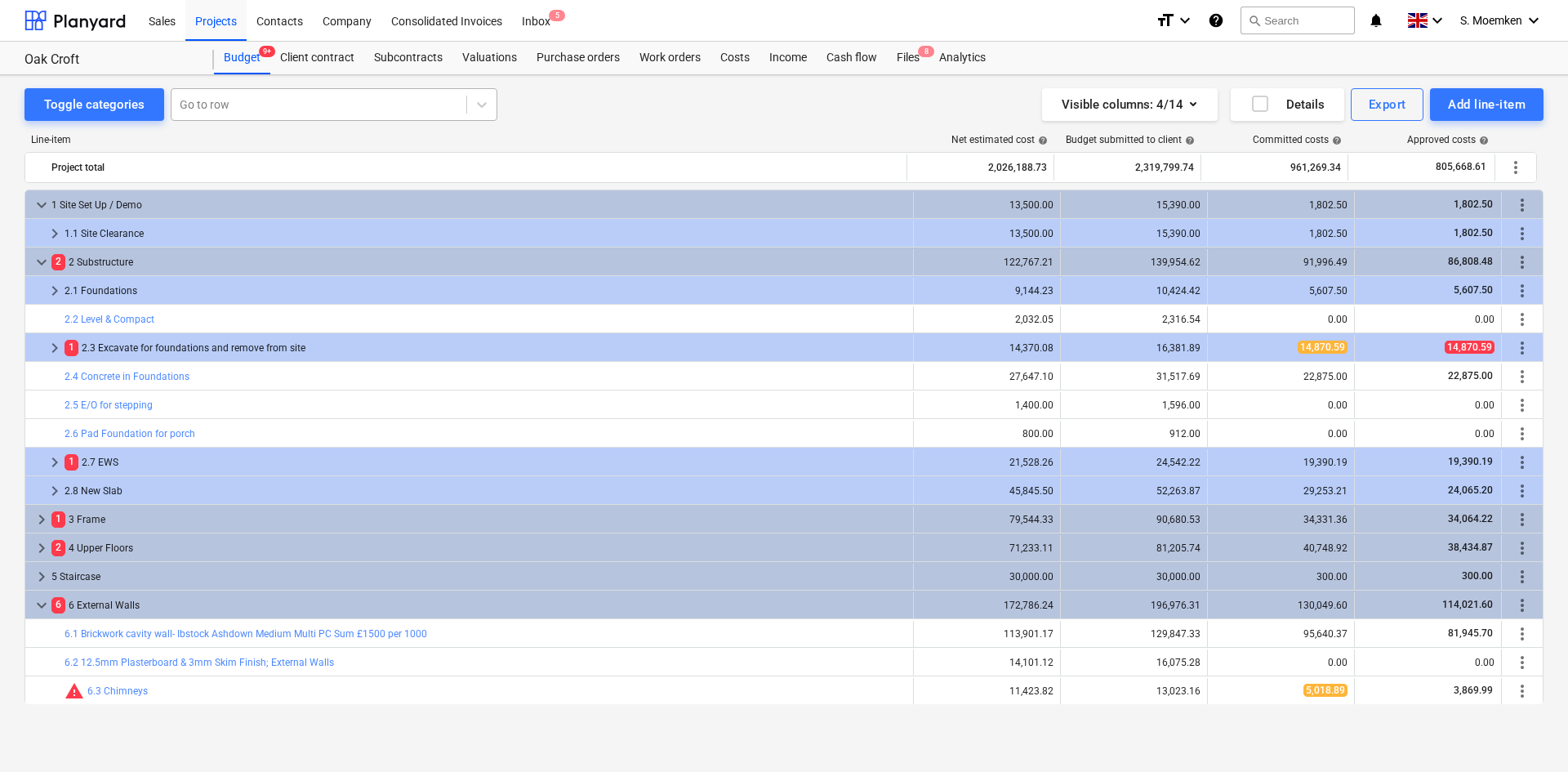
click at [253, 94] on div "Go to row" at bounding box center [319, 104] width 295 height 23
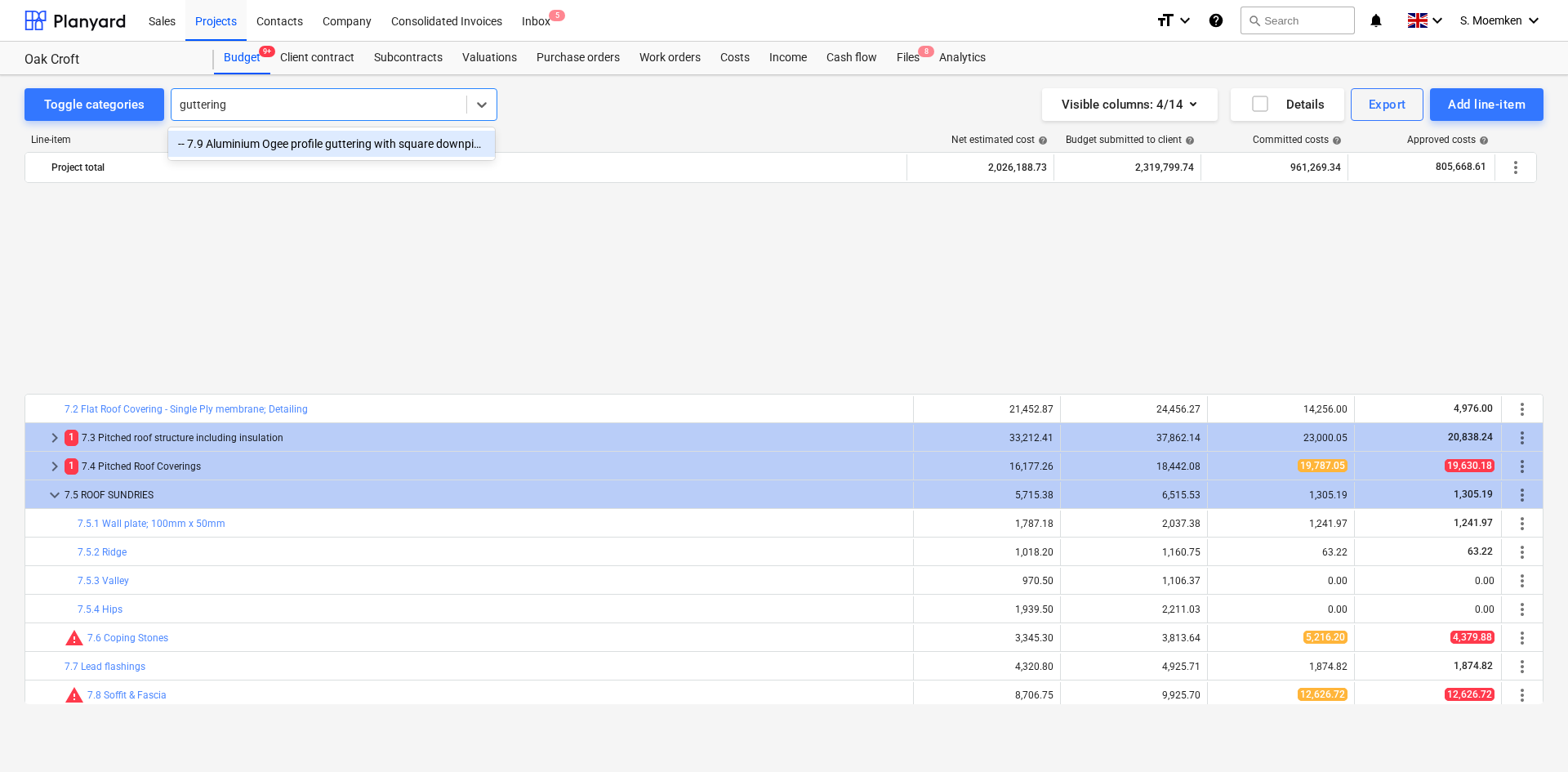
scroll to position [899, 0]
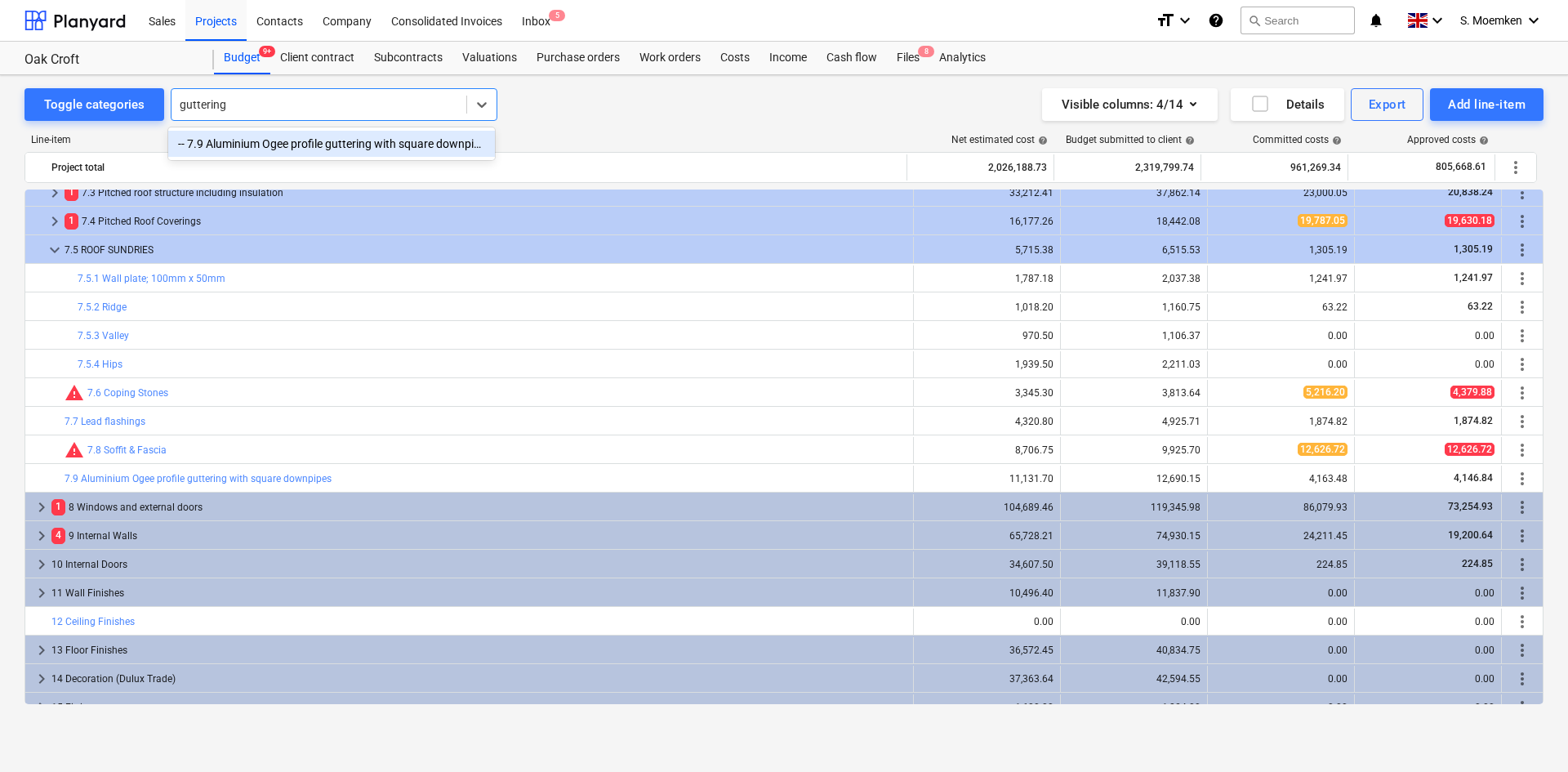
type input "guttering"
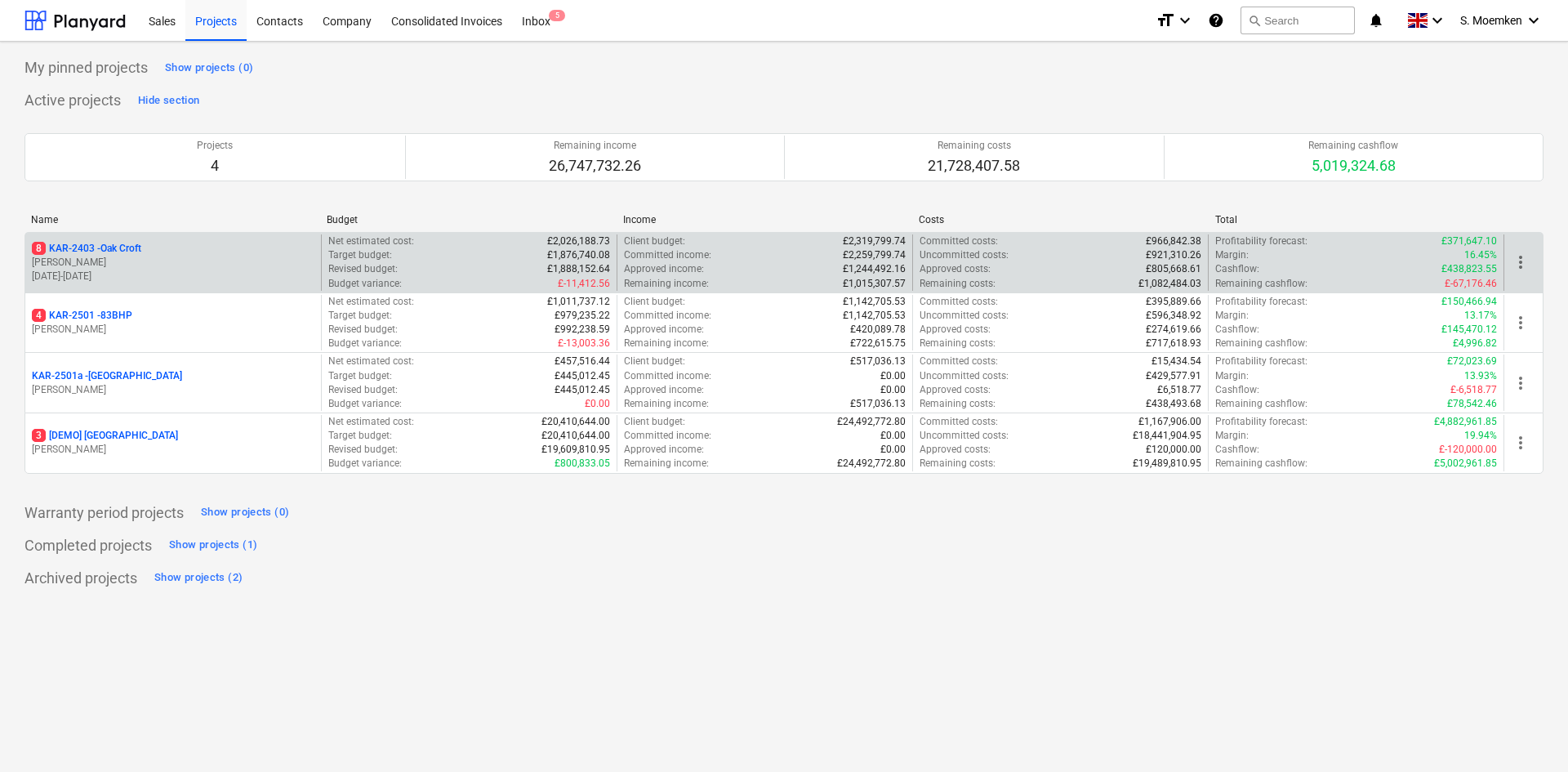
click at [126, 264] on p "[PERSON_NAME]" at bounding box center [172, 262] width 283 height 14
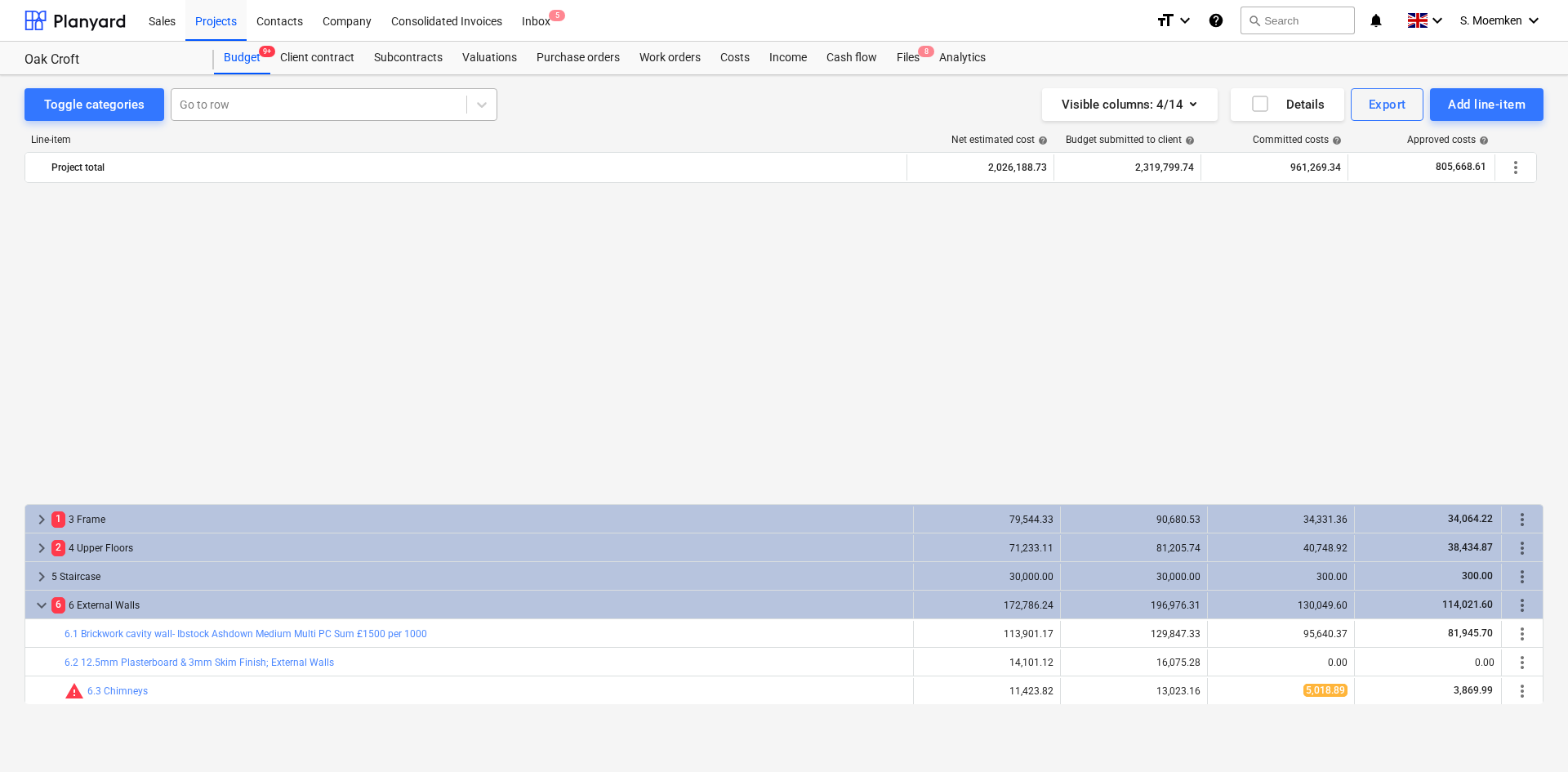
scroll to position [899, 0]
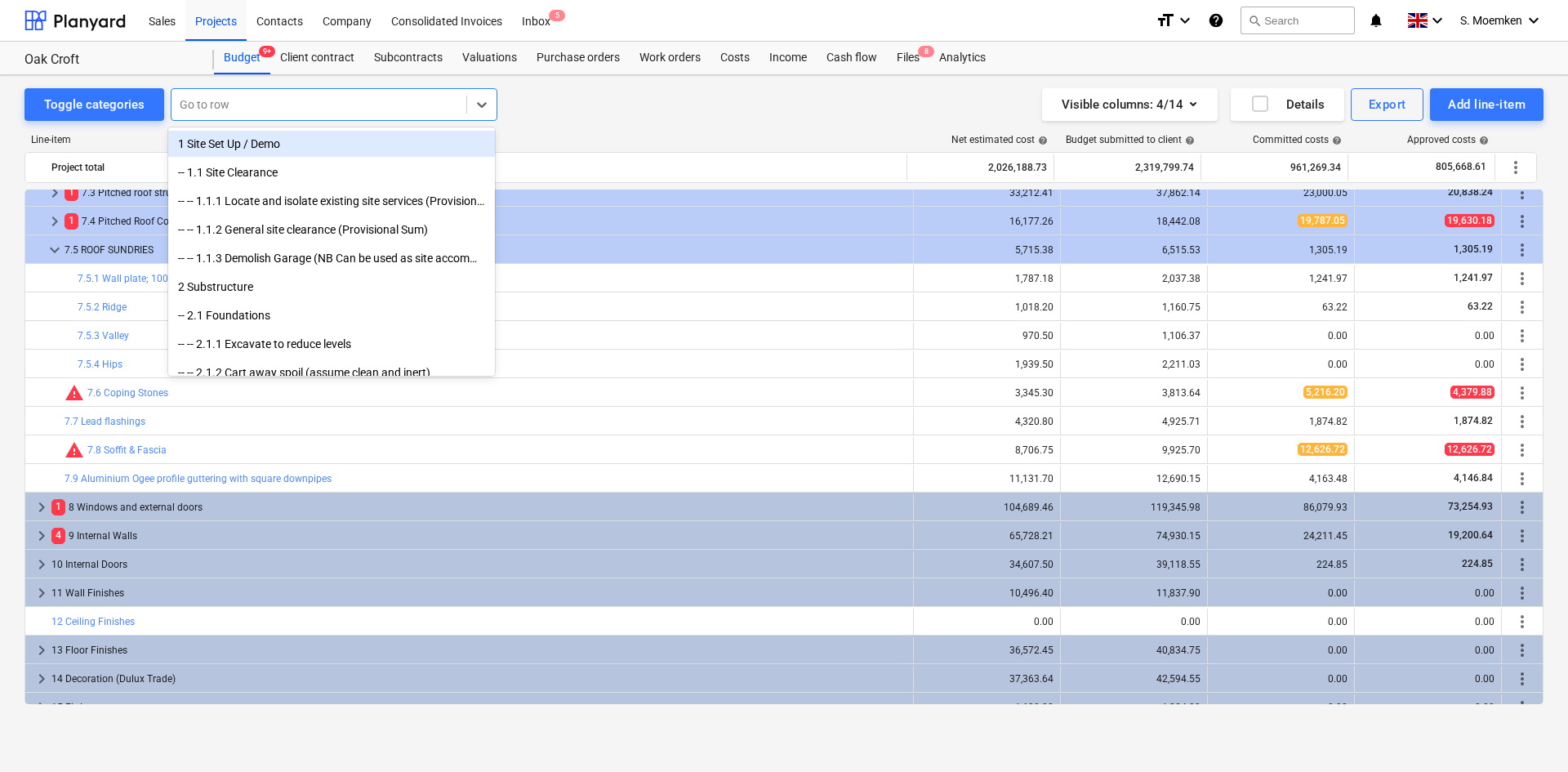
click at [259, 104] on div at bounding box center [319, 104] width 278 height 17
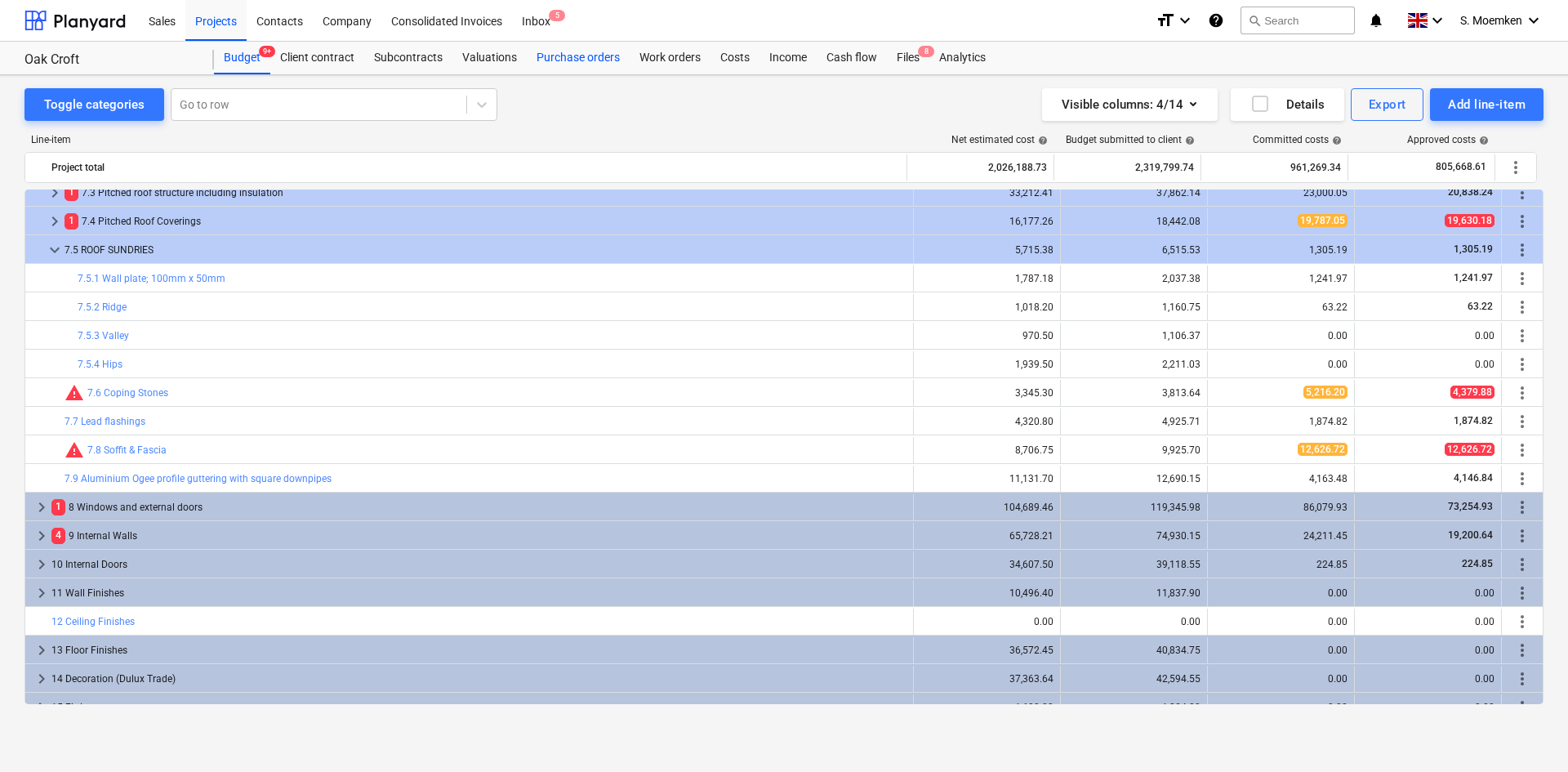
click at [578, 59] on div "Purchase orders" at bounding box center [578, 57] width 103 height 32
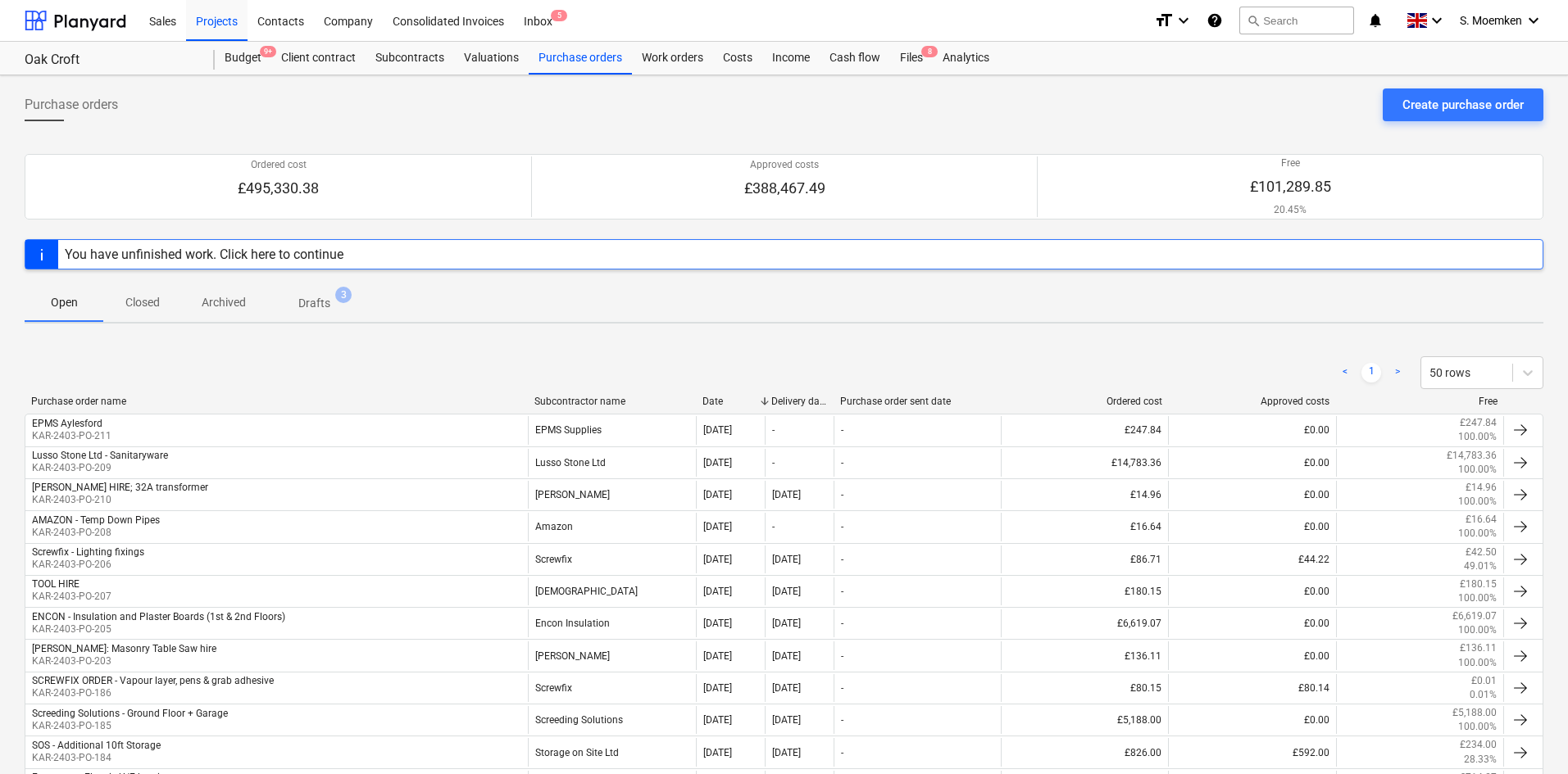
click at [140, 297] on p "Closed" at bounding box center [142, 303] width 39 height 17
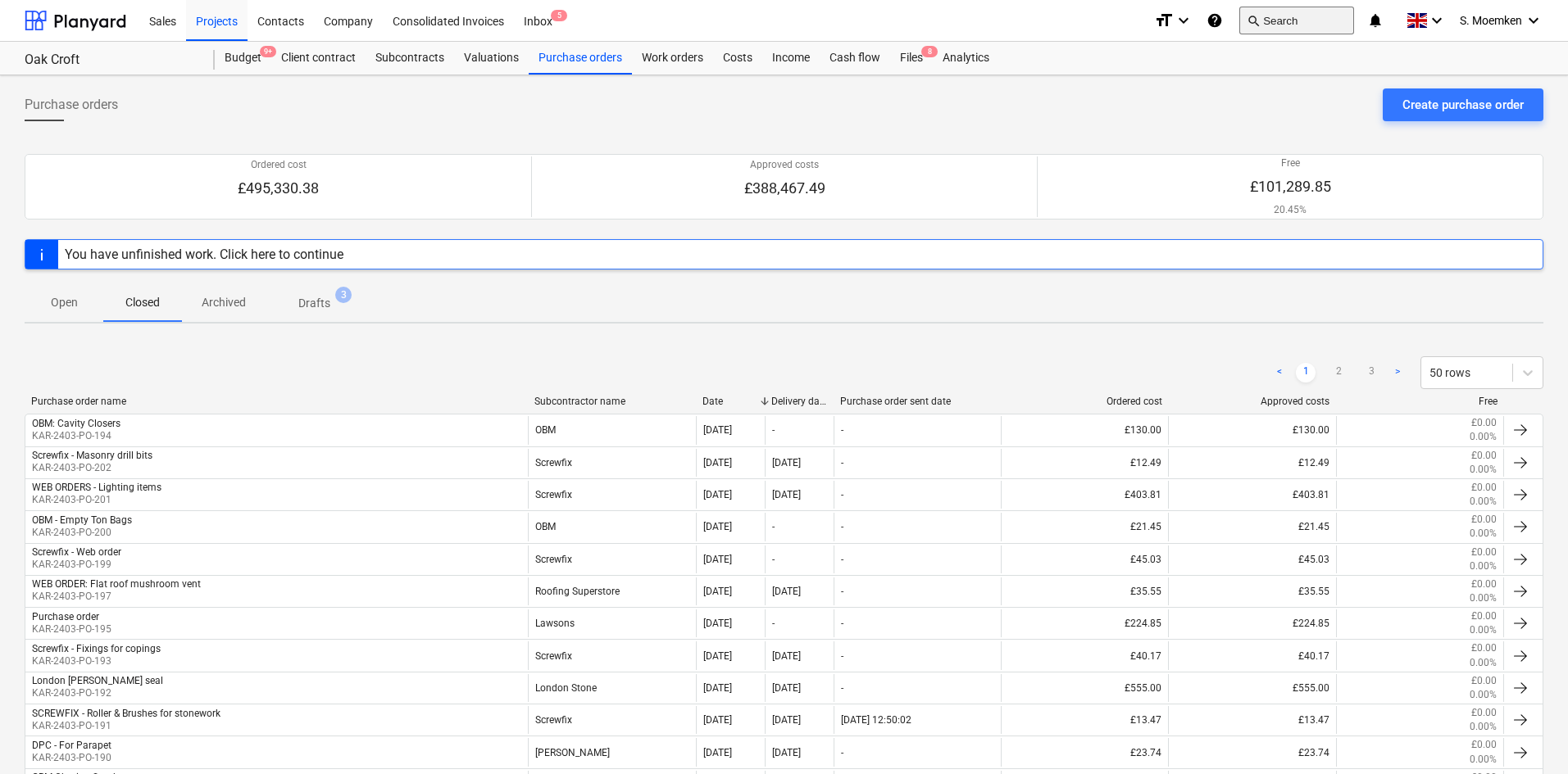
click at [1302, 22] on button "search Search" at bounding box center [1297, 21] width 115 height 28
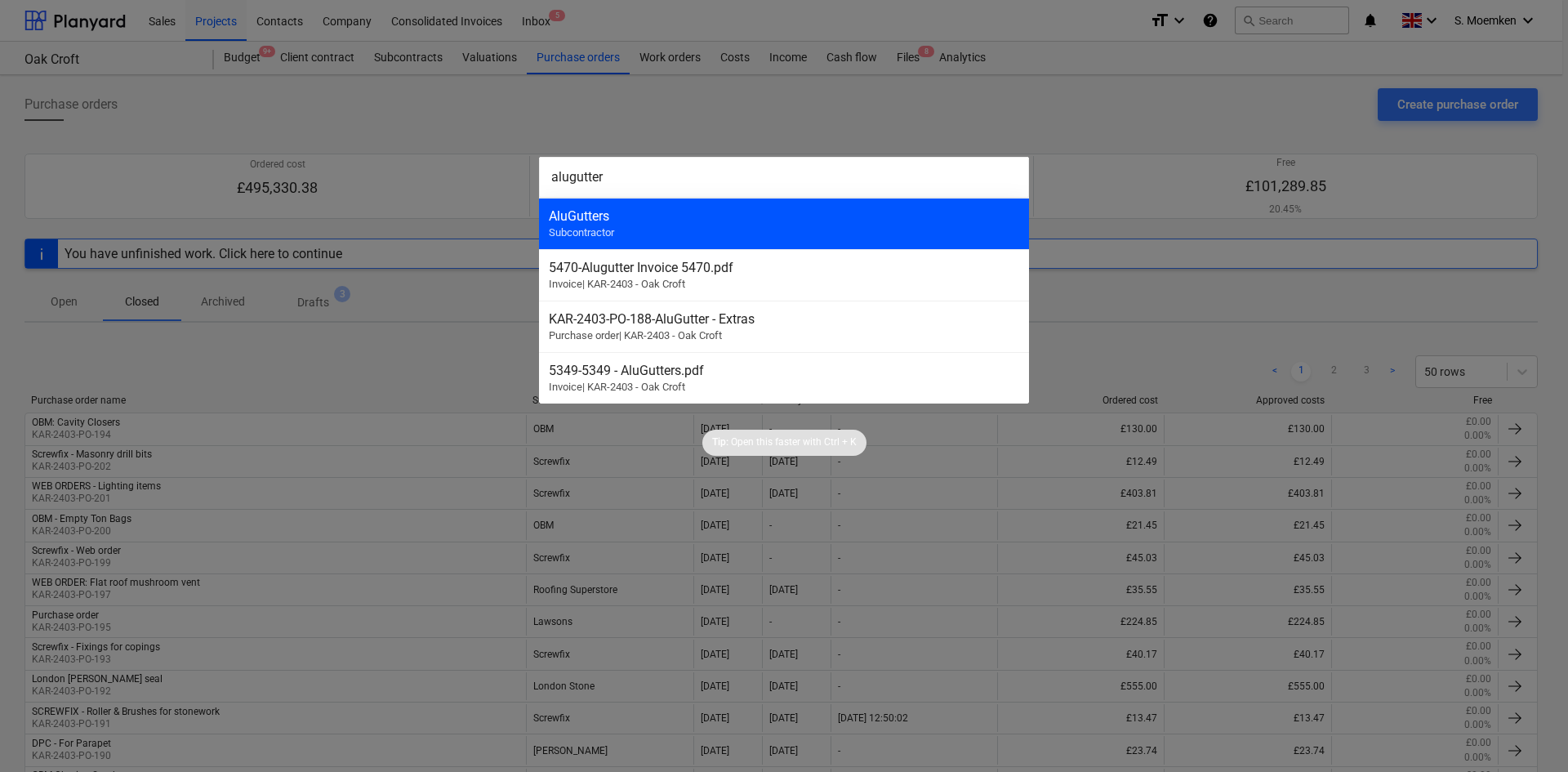
type input "alugutter"
click at [621, 203] on div "AluGutters Subcontractor" at bounding box center [783, 223] width 490 height 51
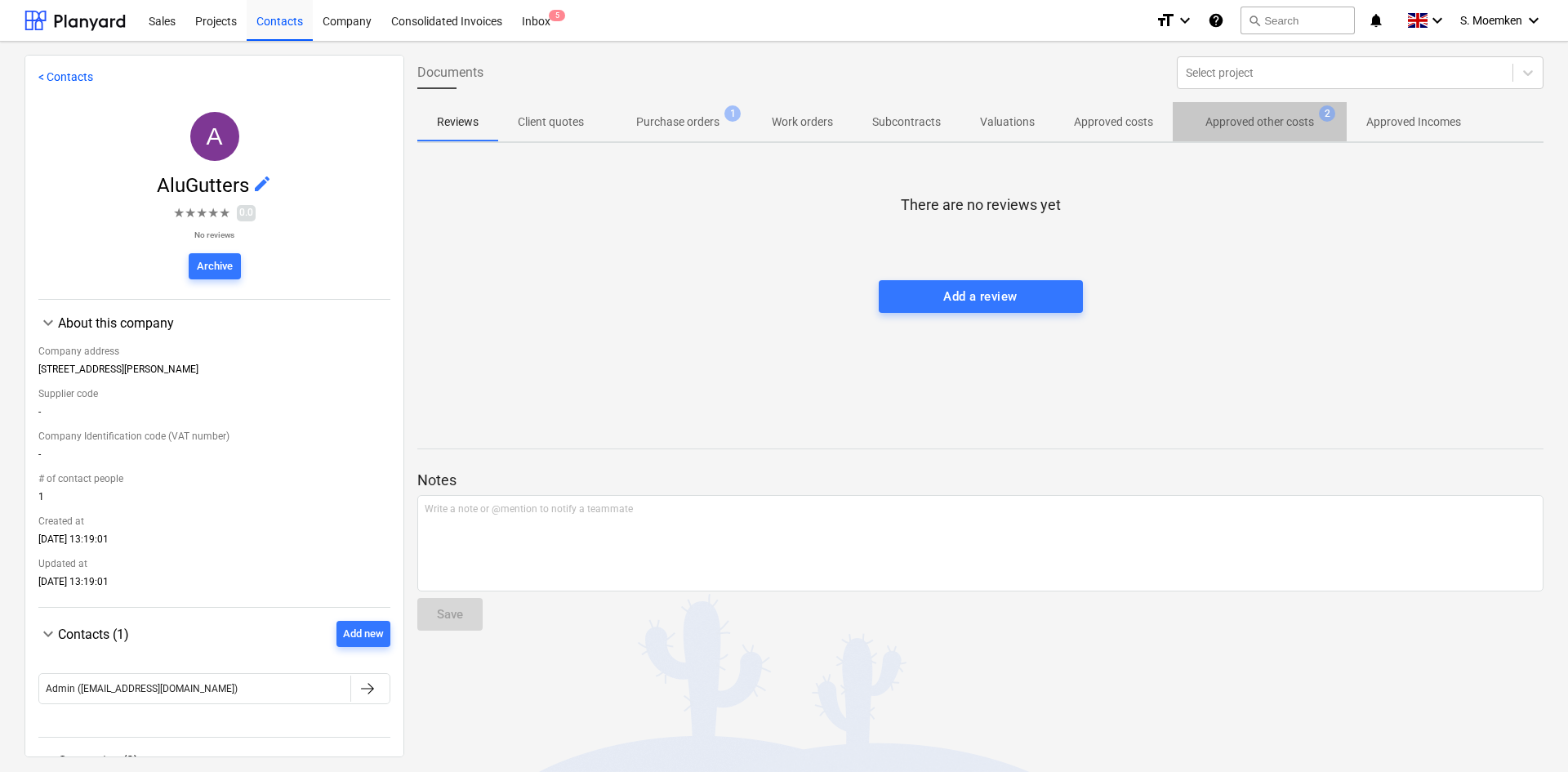
click at [1227, 119] on p "Approved other costs" at bounding box center [1260, 122] width 109 height 17
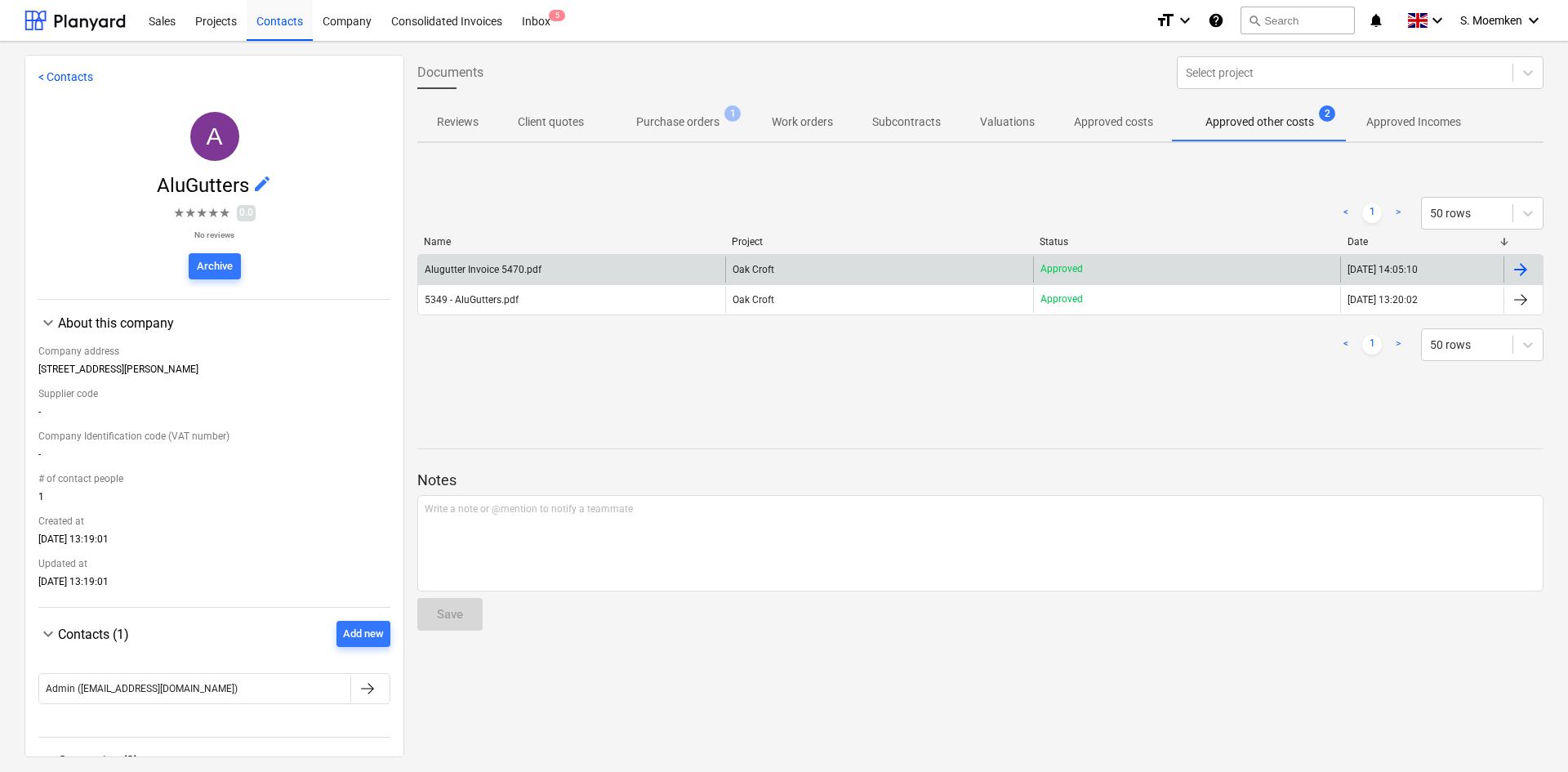
click at [525, 269] on div "Alugutter Invoice 5470.pdf" at bounding box center [482, 269] width 117 height 12
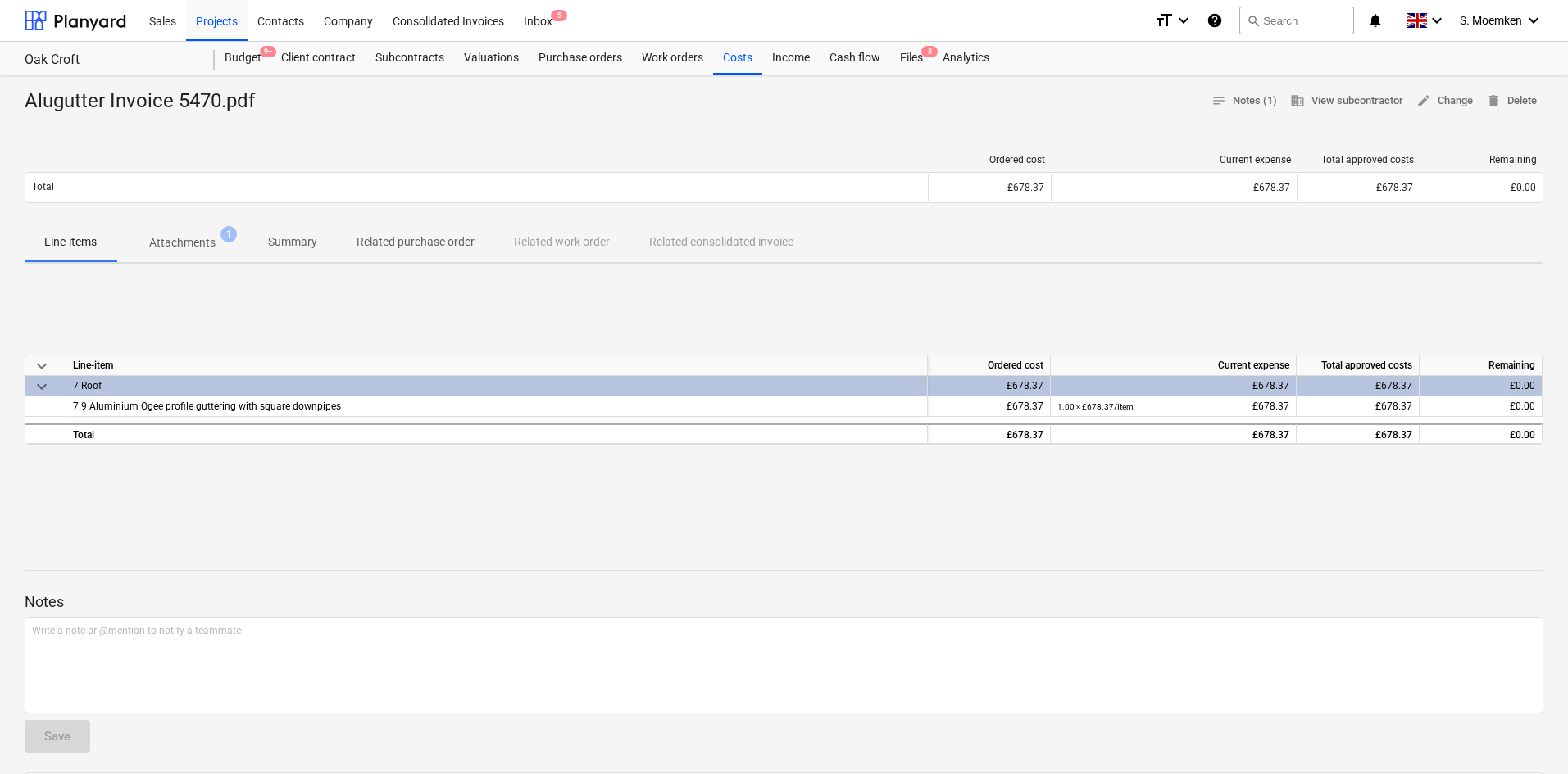
click at [186, 249] on p "Attachments" at bounding box center [182, 243] width 67 height 17
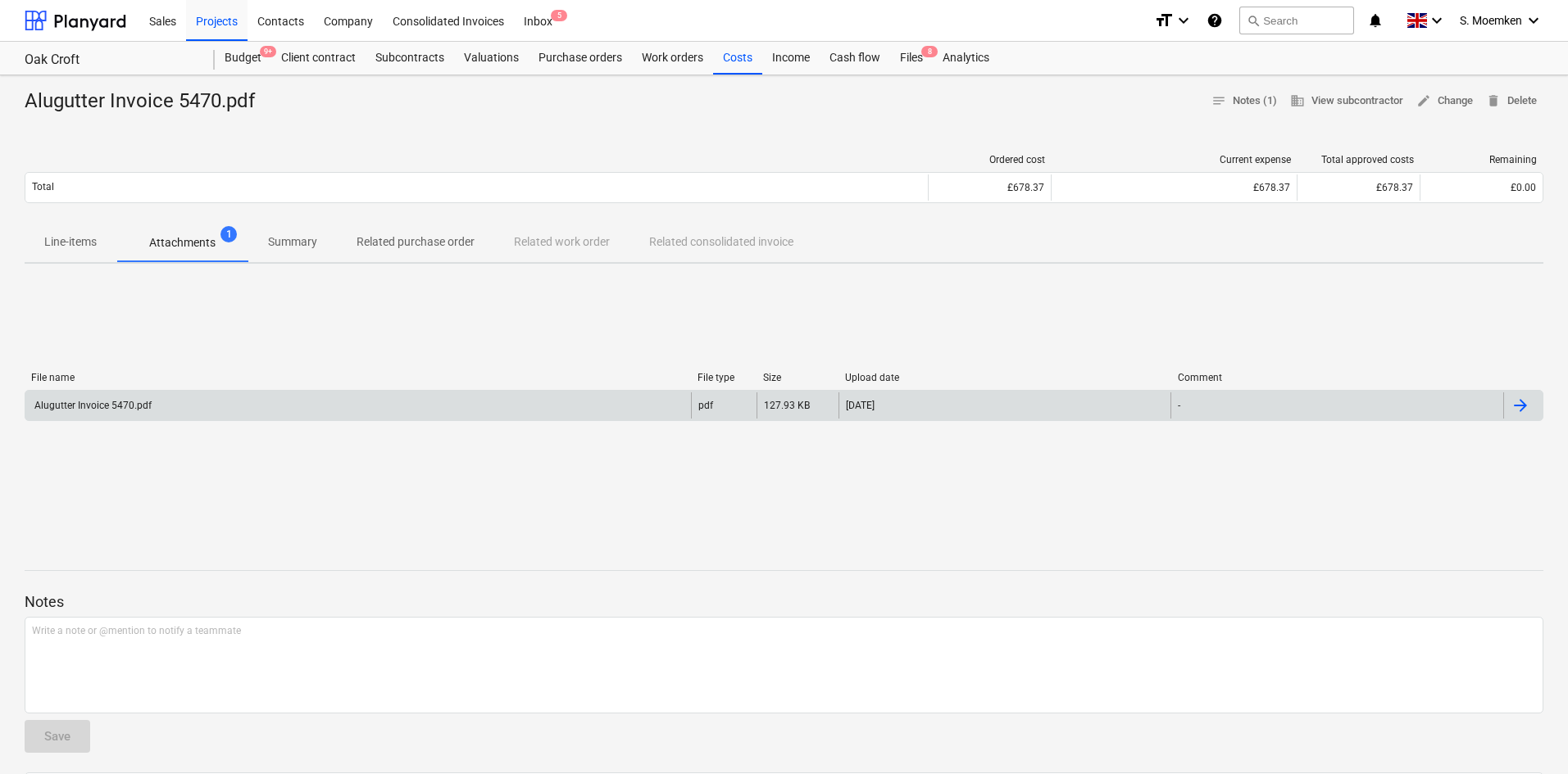
click at [120, 405] on div "Alugutter Invoice 5470.pdf" at bounding box center [92, 406] width 120 height 12
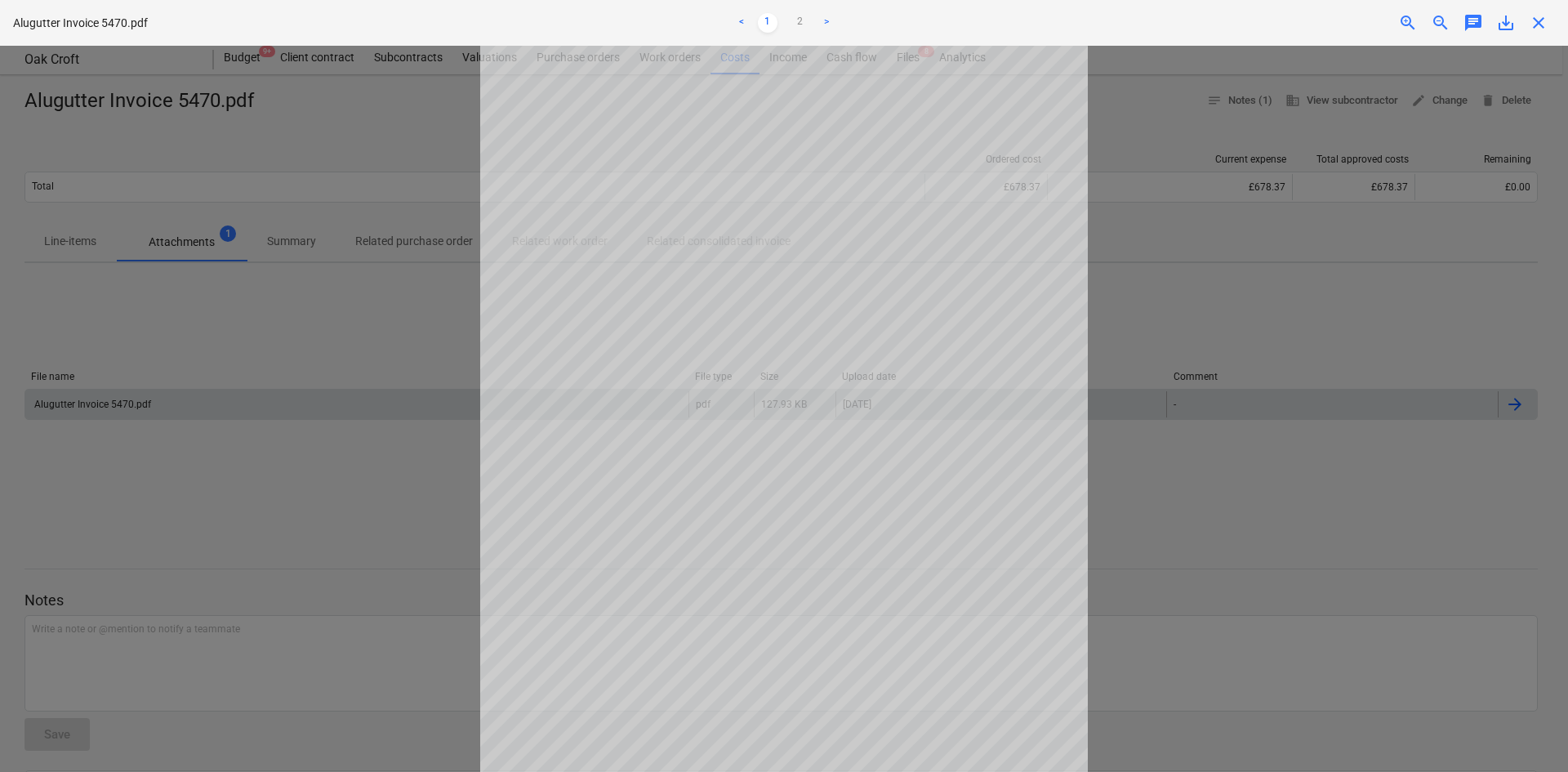
click at [826, 18] on link ">" at bounding box center [827, 23] width 20 height 20
click at [743, 22] on link "<" at bounding box center [742, 23] width 20 height 20
click at [1537, 18] on span "close" at bounding box center [1539, 23] width 20 height 20
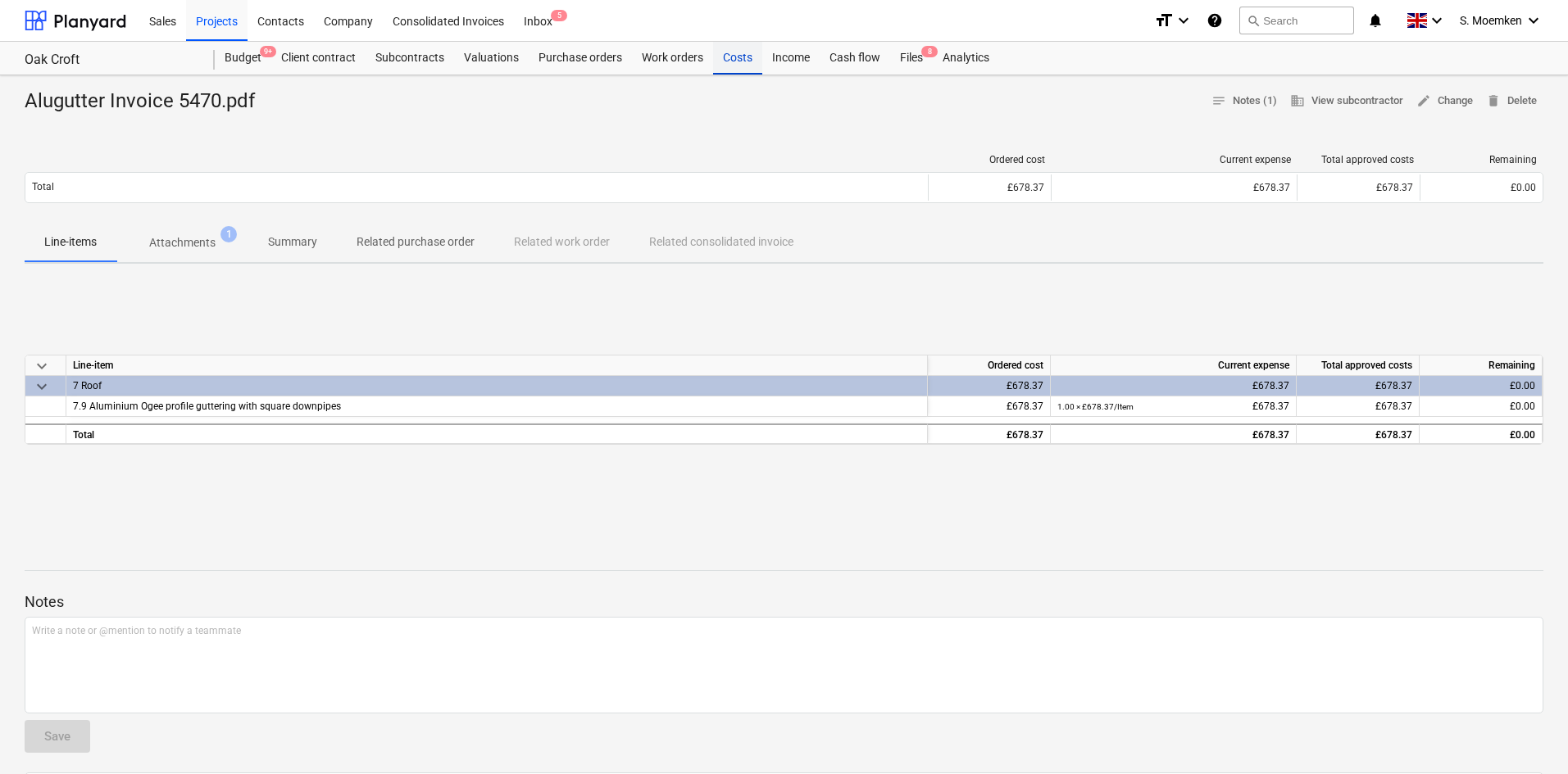
click at [744, 63] on div "Costs" at bounding box center [737, 57] width 49 height 32
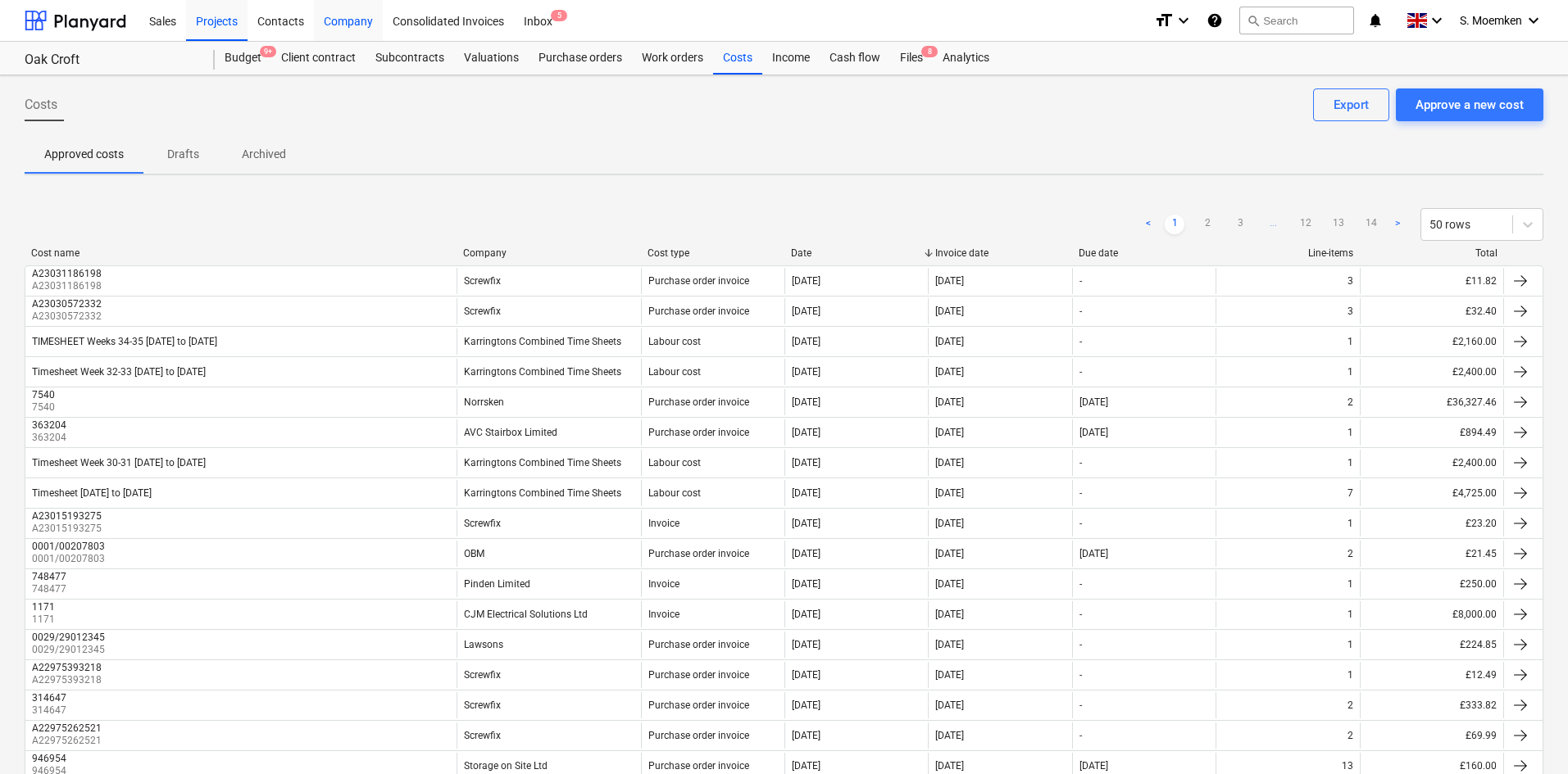
click at [338, 17] on div "Company" at bounding box center [348, 20] width 69 height 42
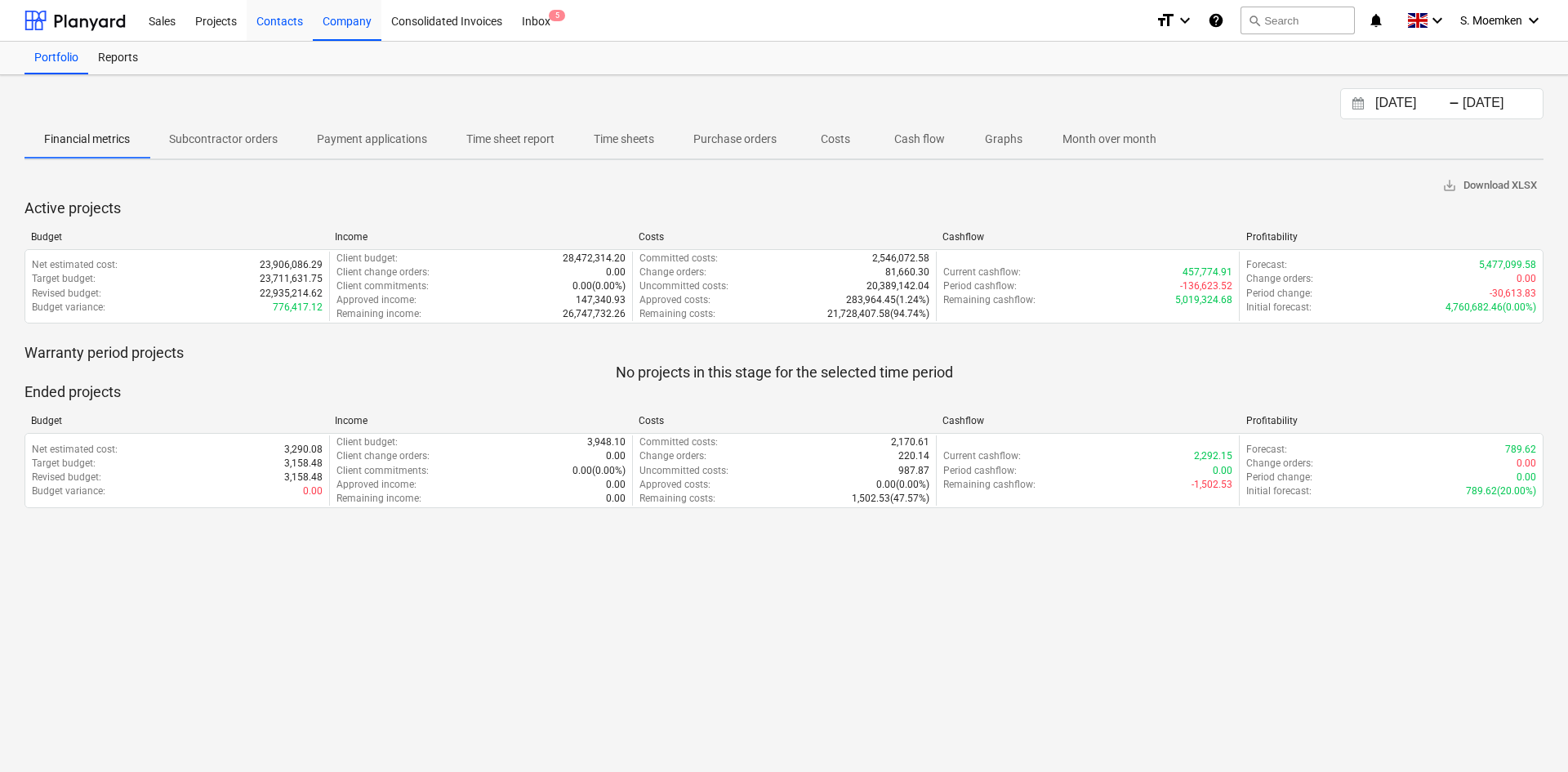
click at [273, 19] on div "Contacts" at bounding box center [280, 20] width 66 height 41
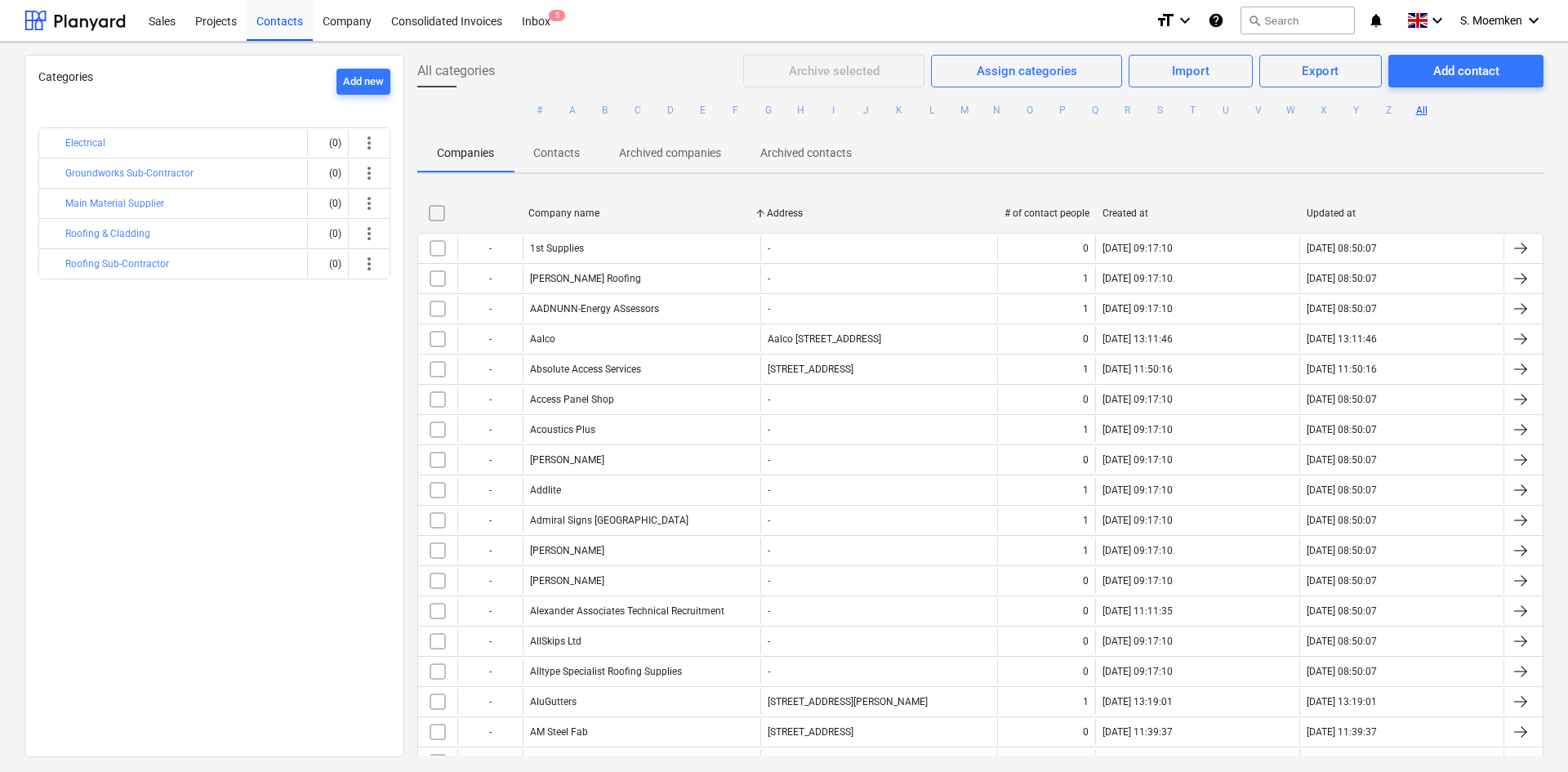
click at [568, 109] on button "A" at bounding box center [573, 110] width 20 height 20
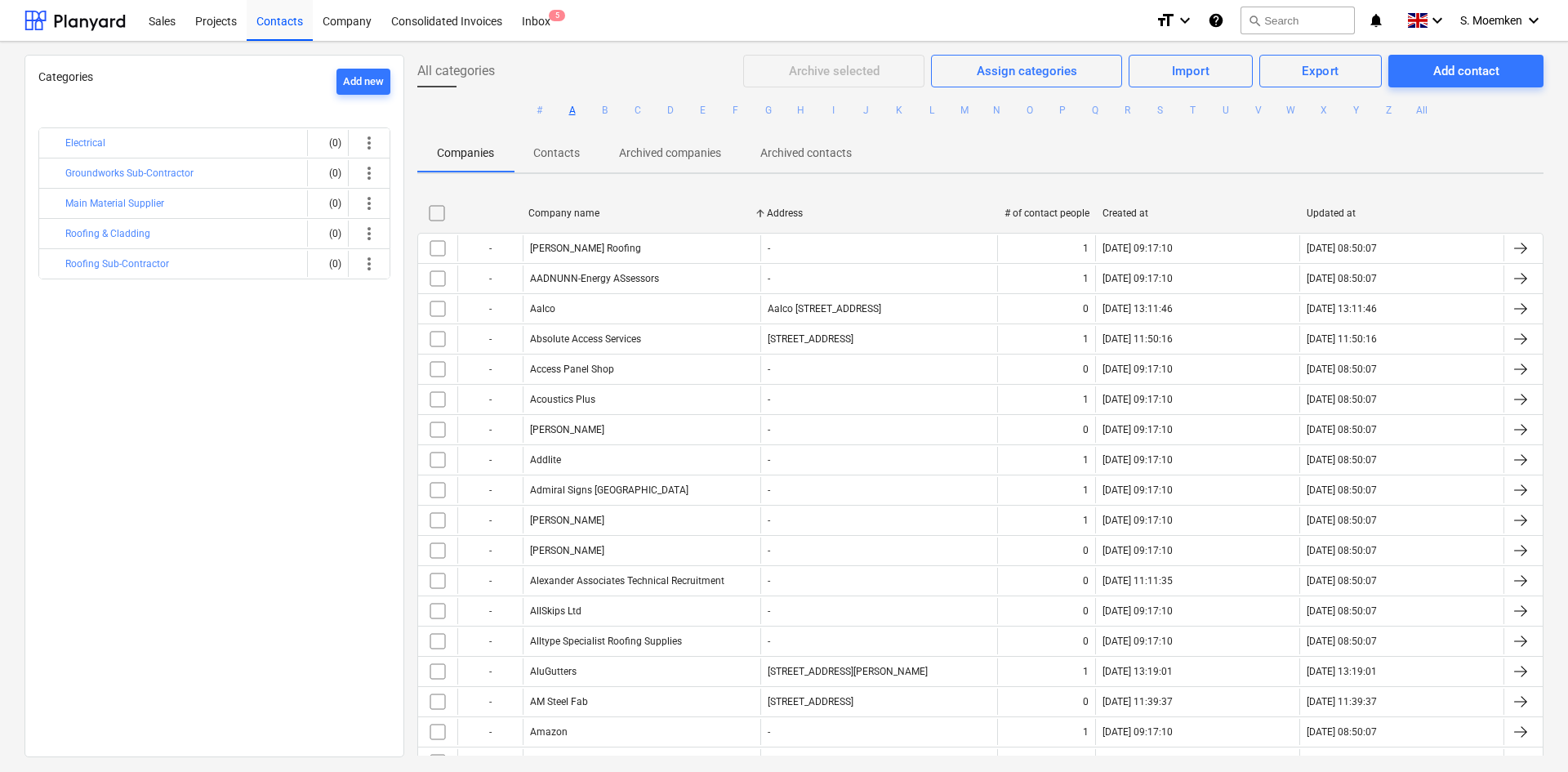
click at [544, 210] on div "Company name" at bounding box center [641, 213] width 225 height 12
checkbox input "false"
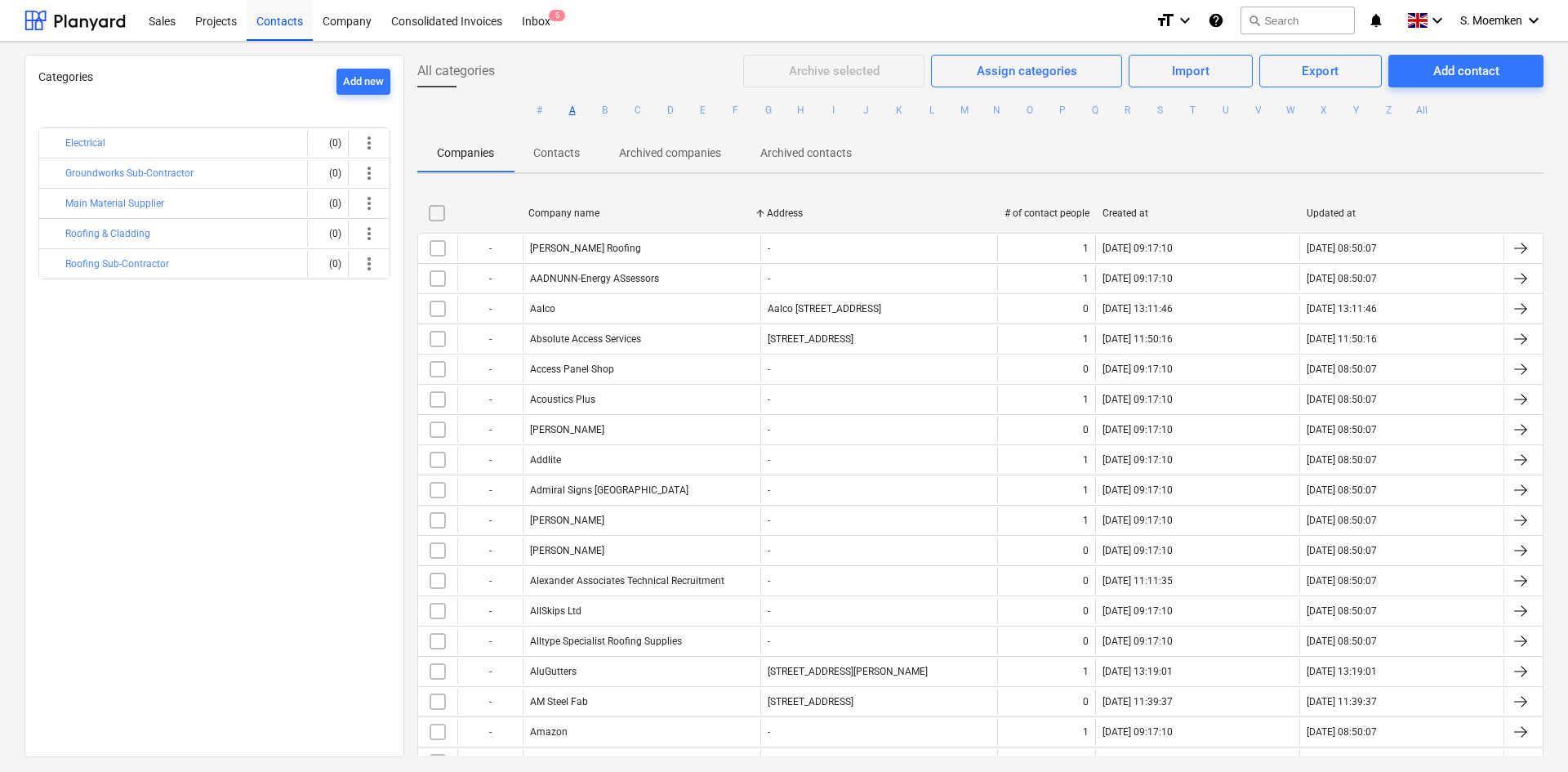
checkbox input "false"
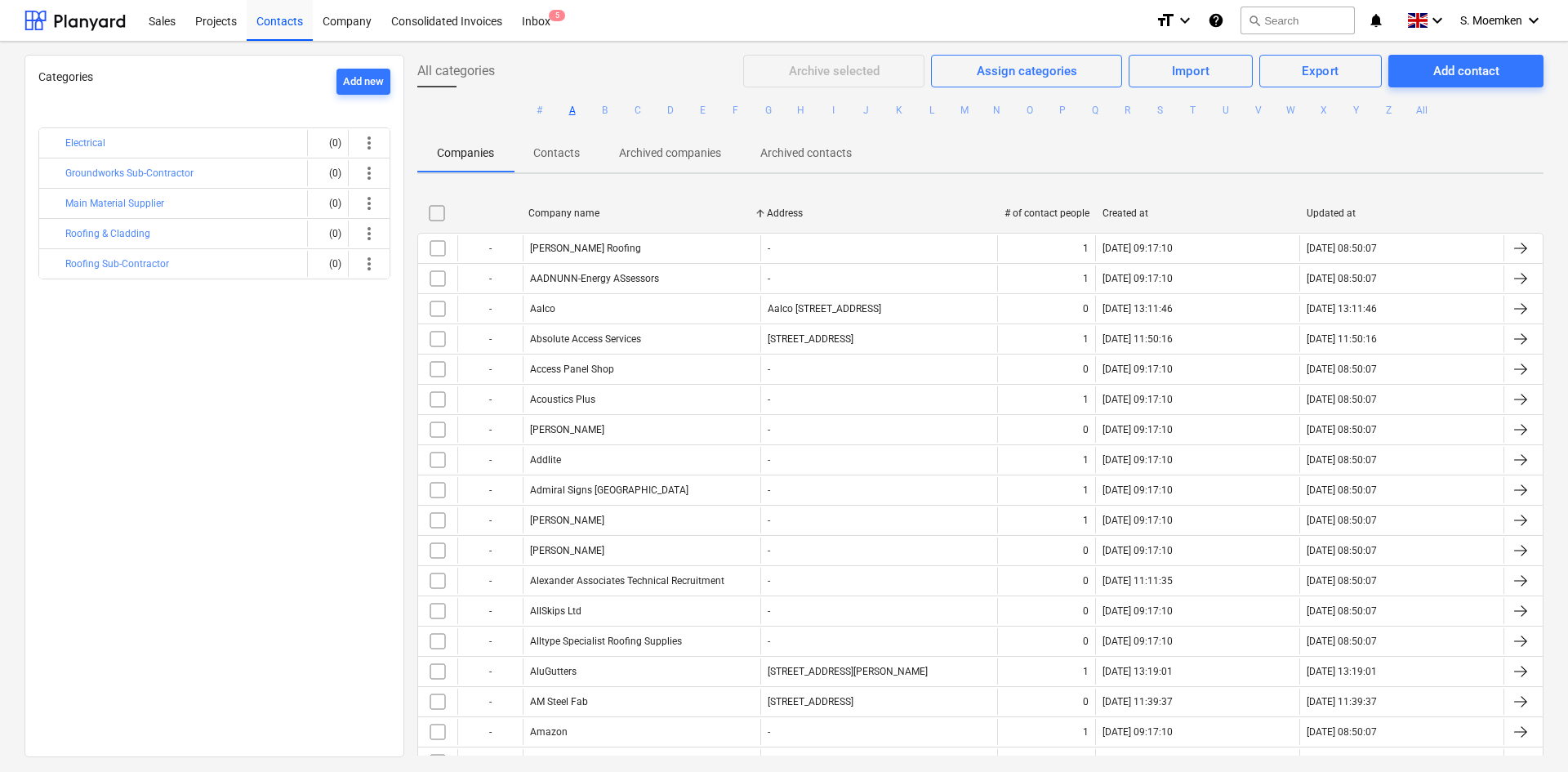
checkbox input "false"
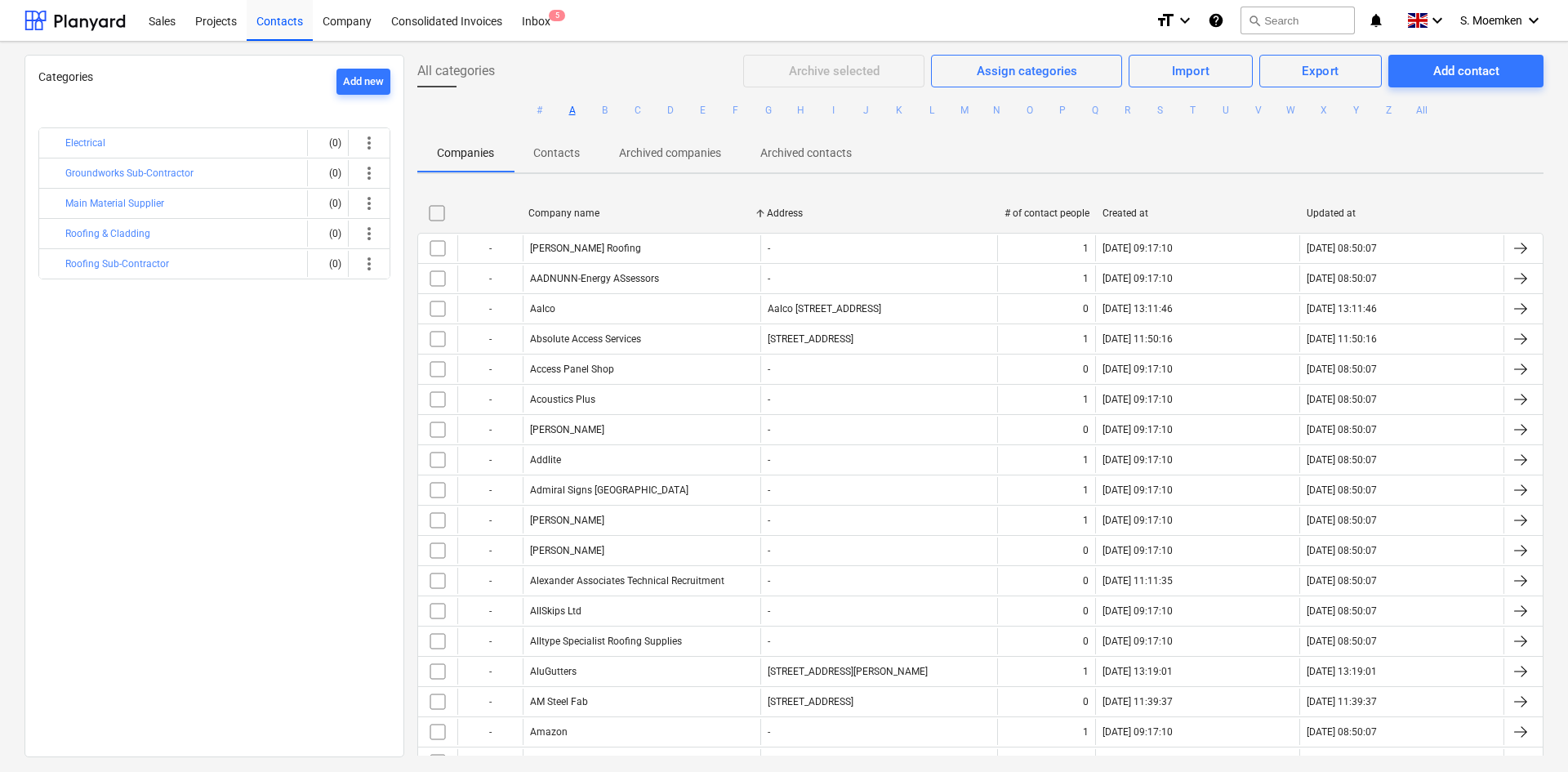
checkbox input "false"
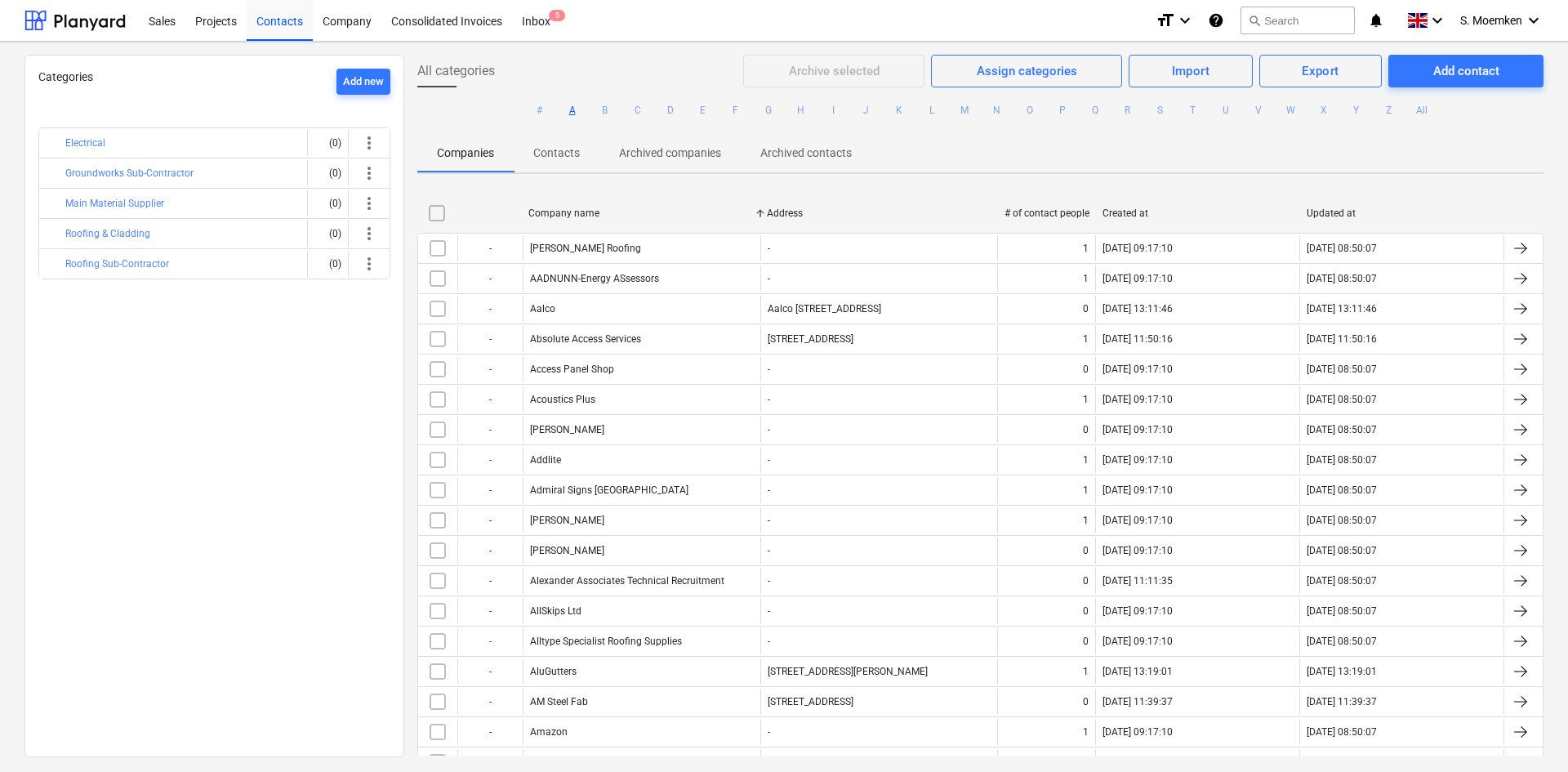
checkbox input "false"
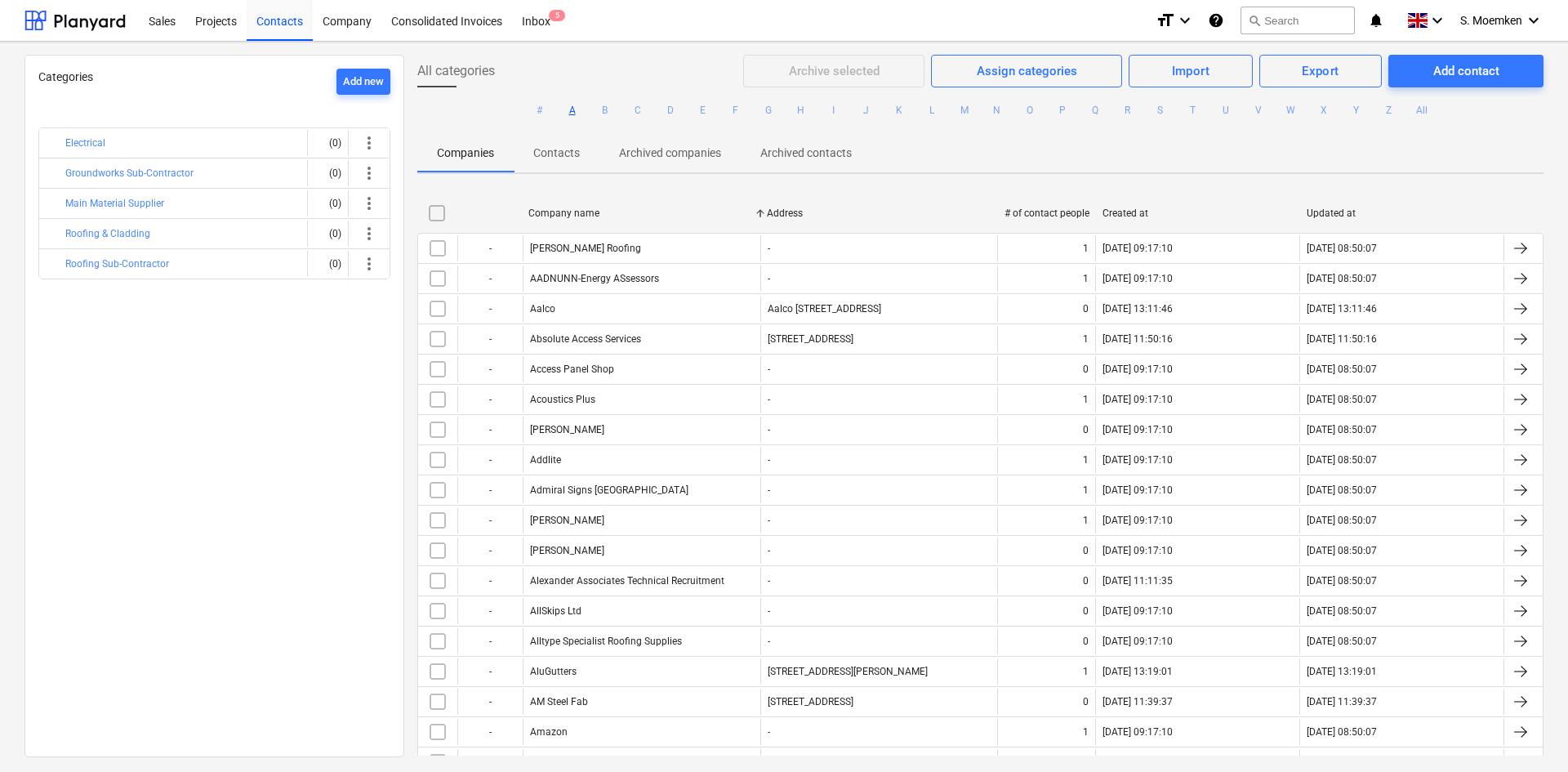
checkbox input "false"
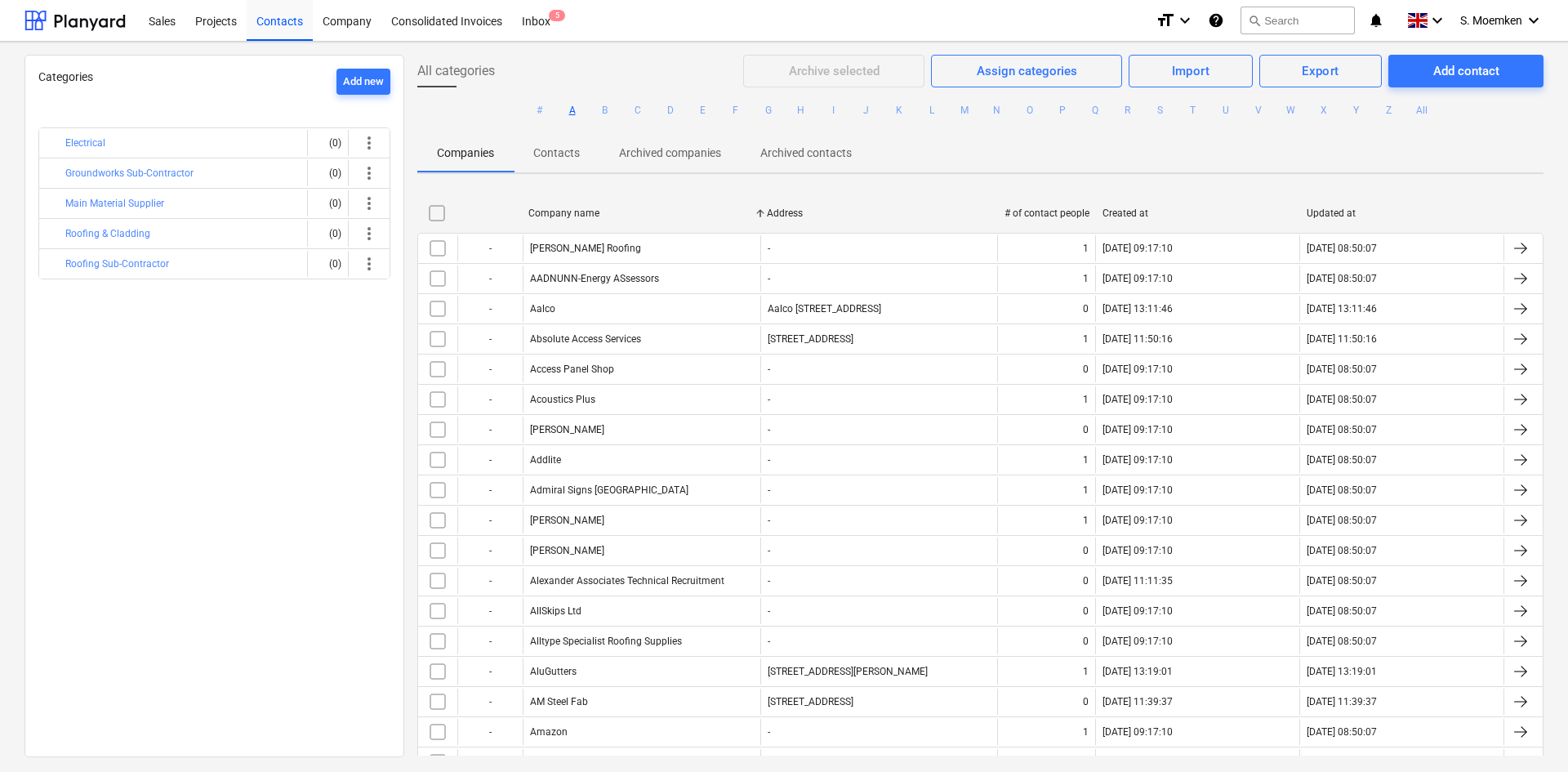
checkbox input "false"
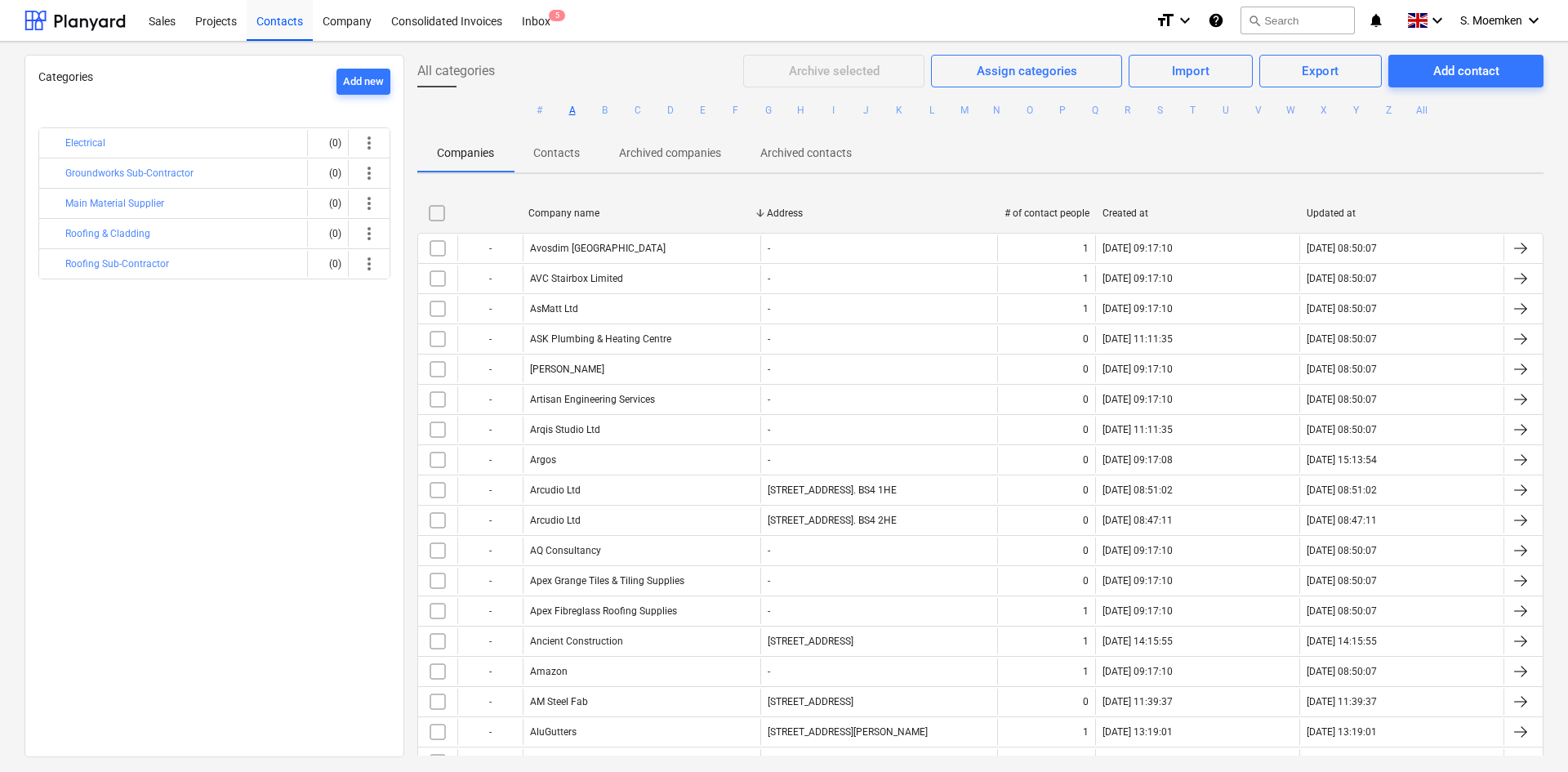
click at [544, 210] on div "Company name" at bounding box center [641, 213] width 225 height 12
checkbox input "false"
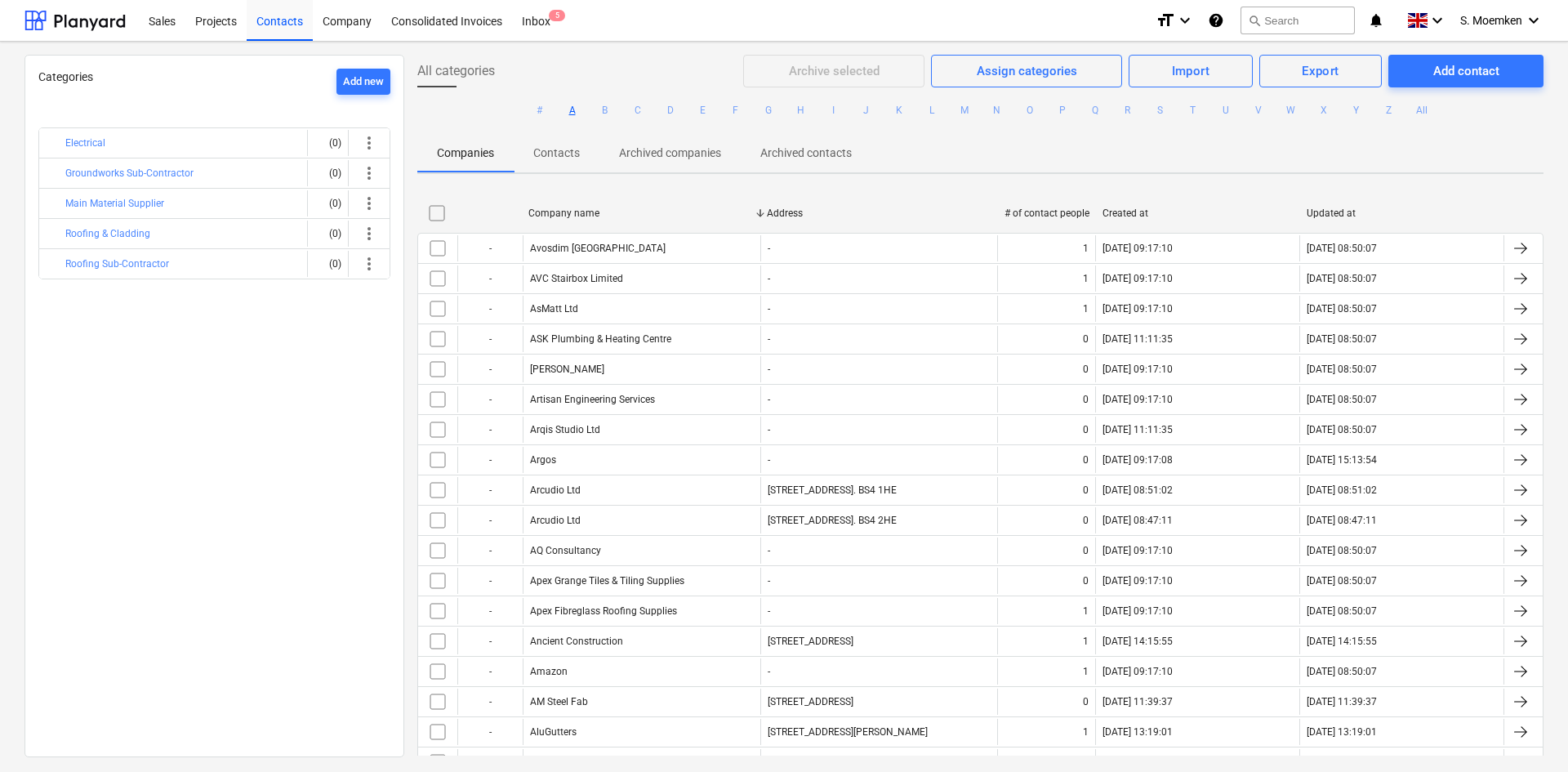
checkbox input "false"
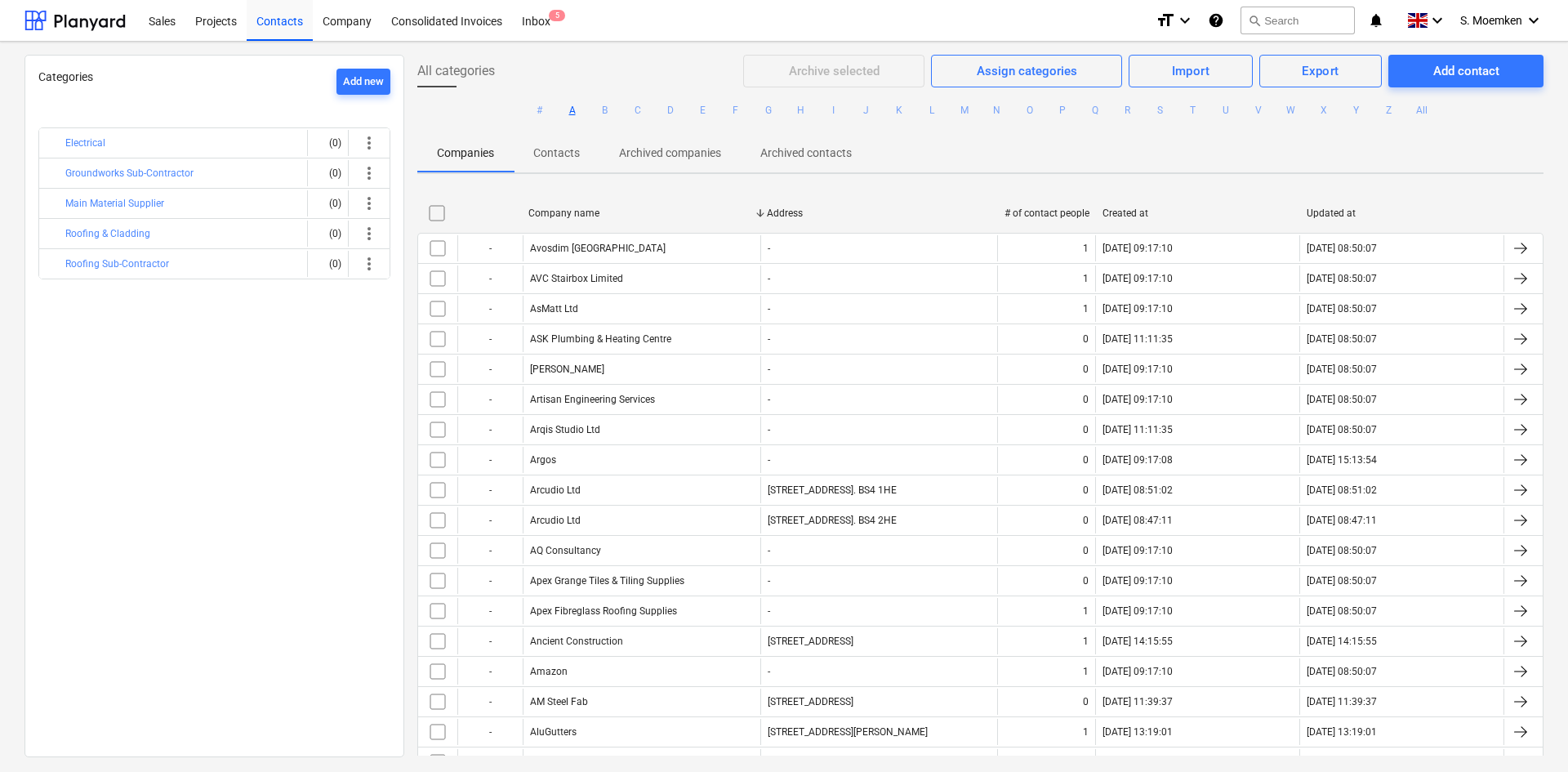
checkbox input "false"
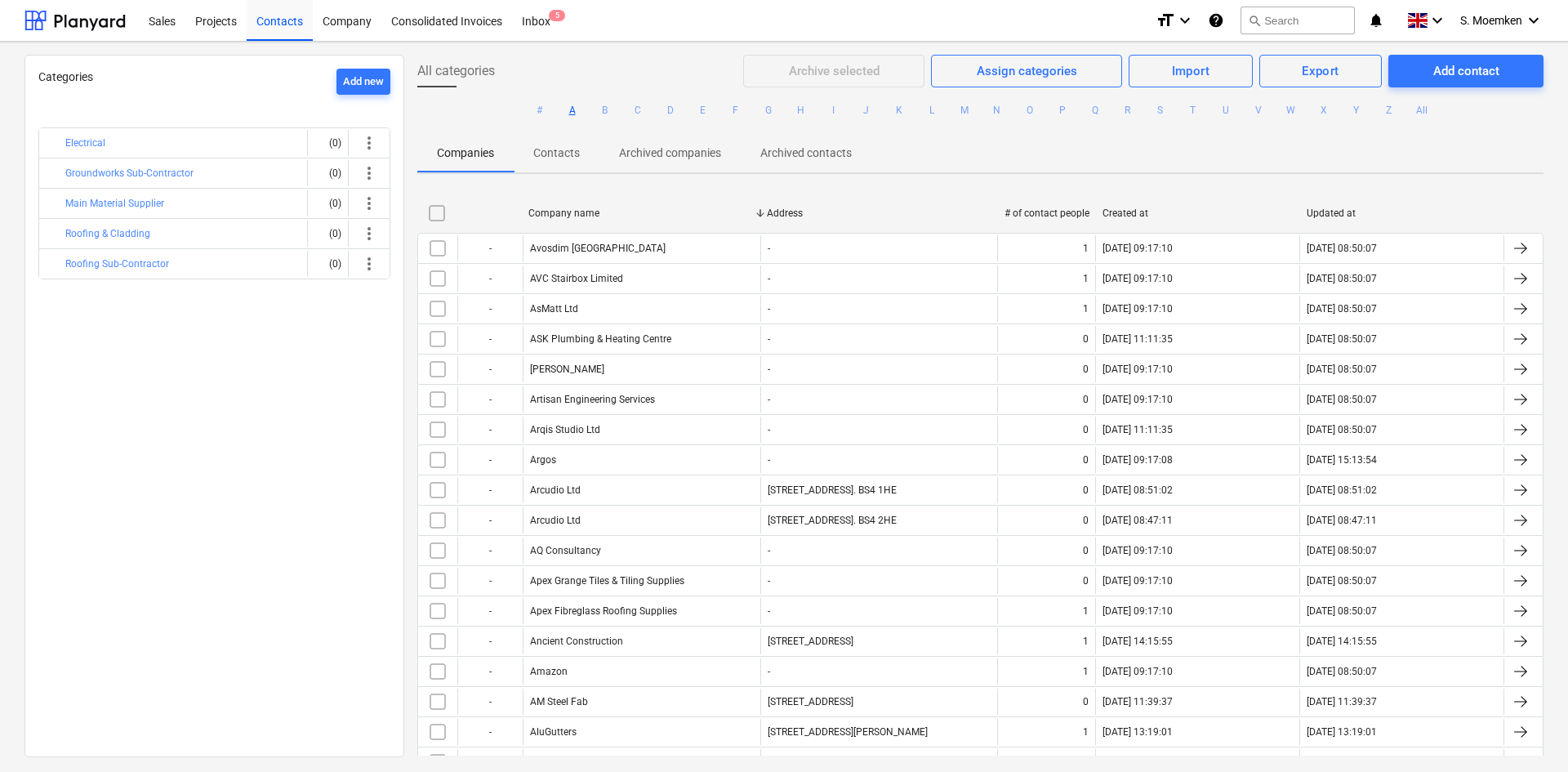
checkbox input "false"
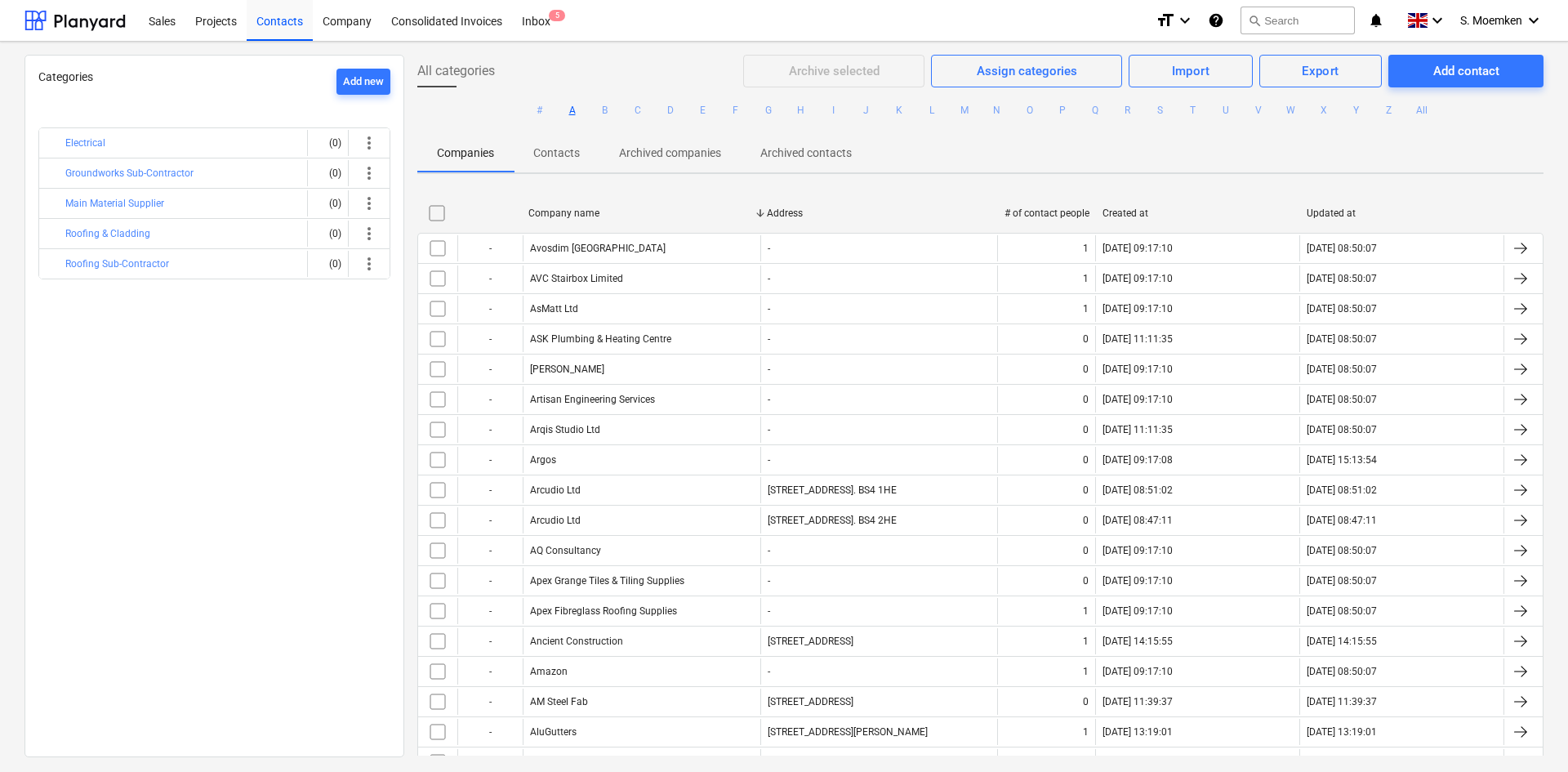
checkbox input "false"
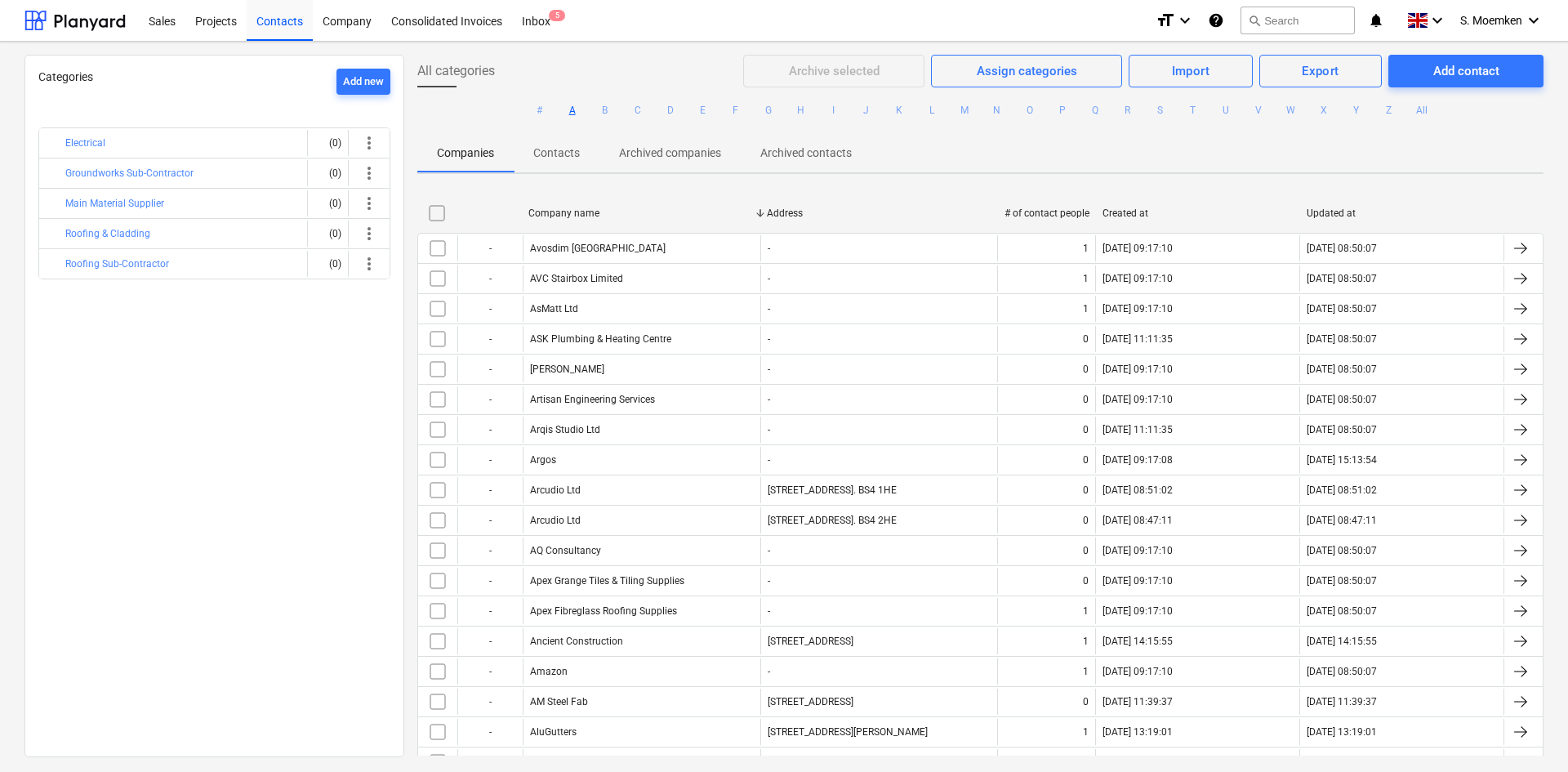
checkbox input "false"
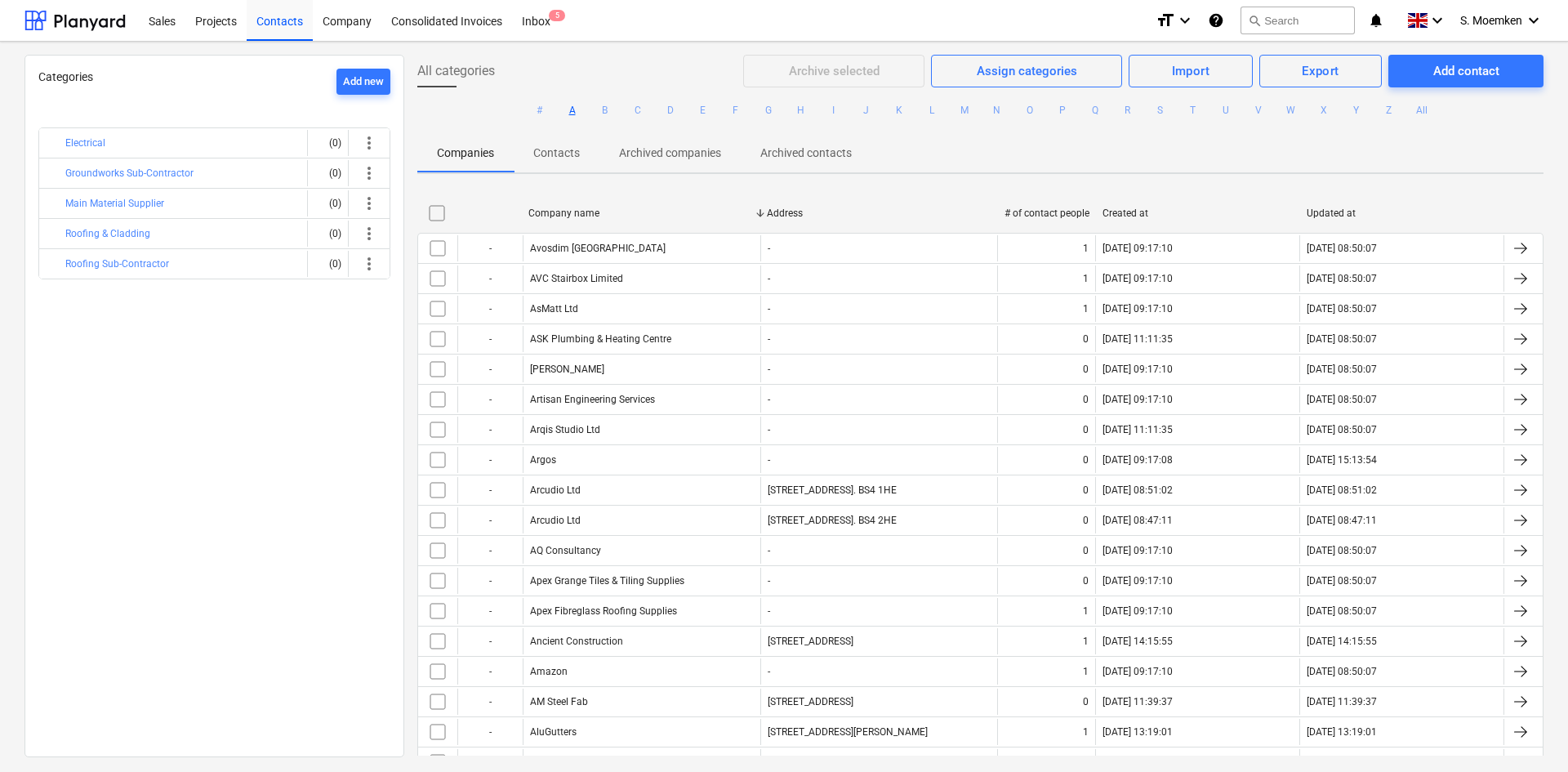
checkbox input "false"
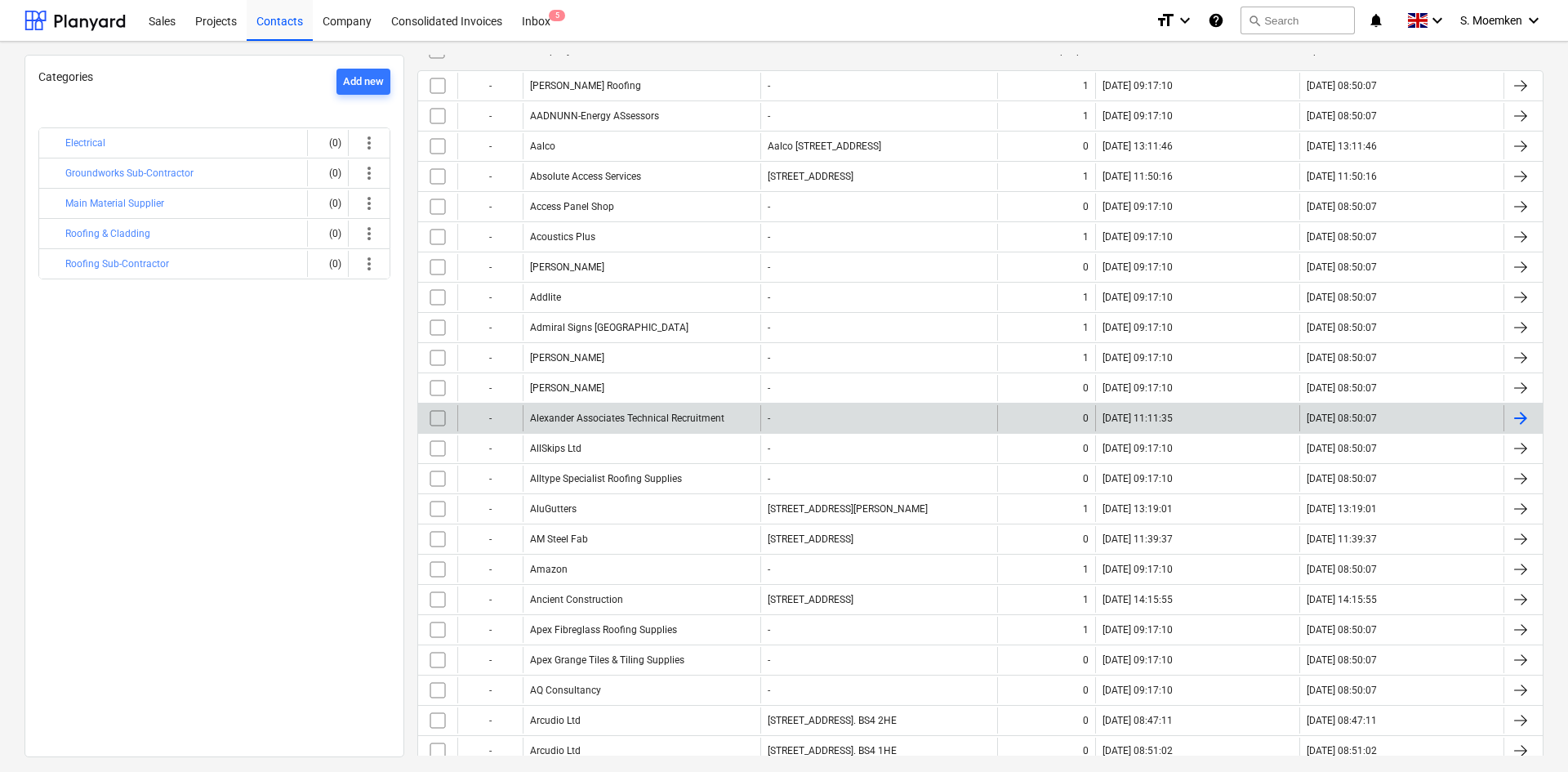
scroll to position [163, 0]
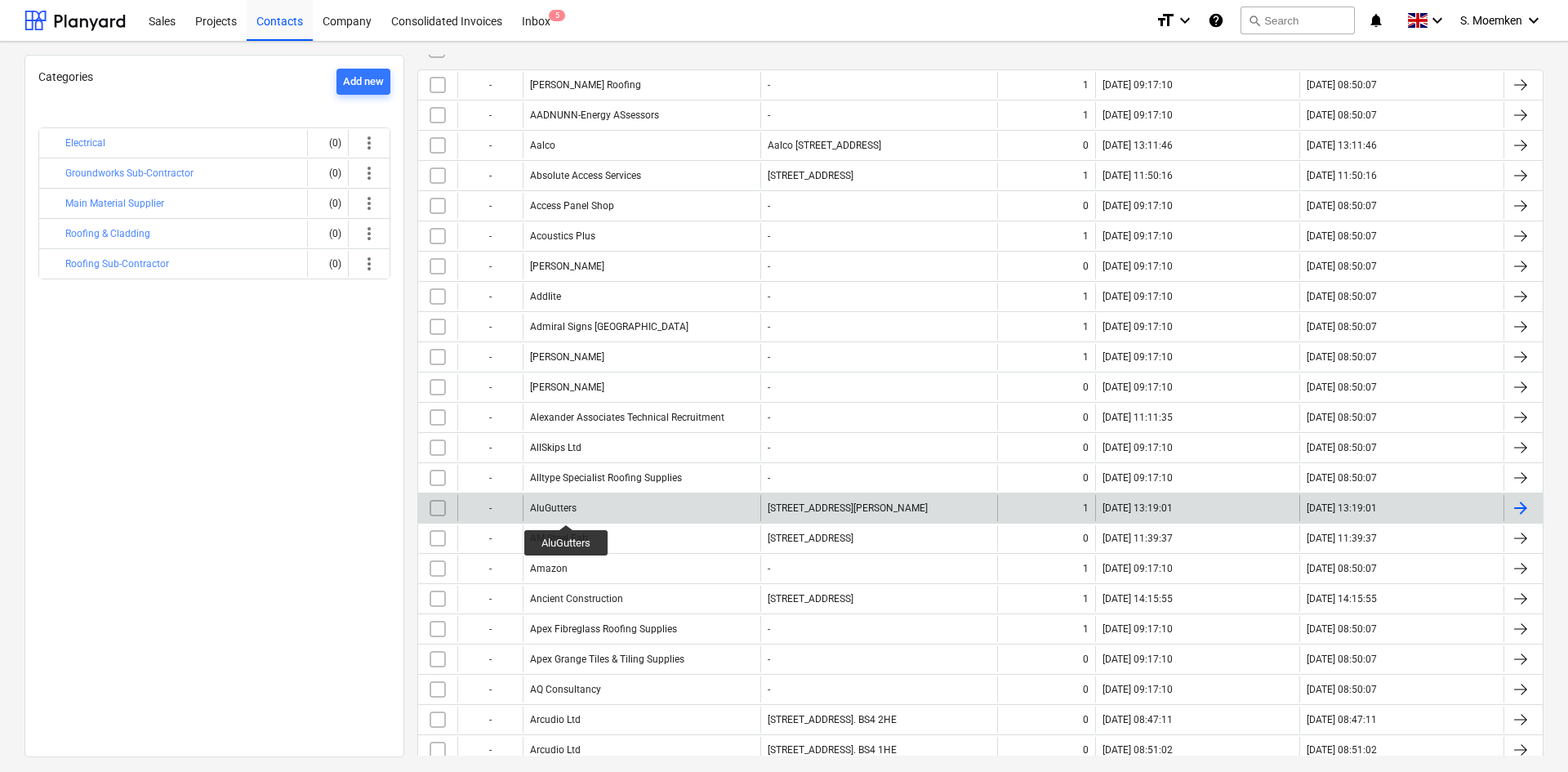
click at [567, 510] on div "AluGutters" at bounding box center [554, 508] width 46 height 12
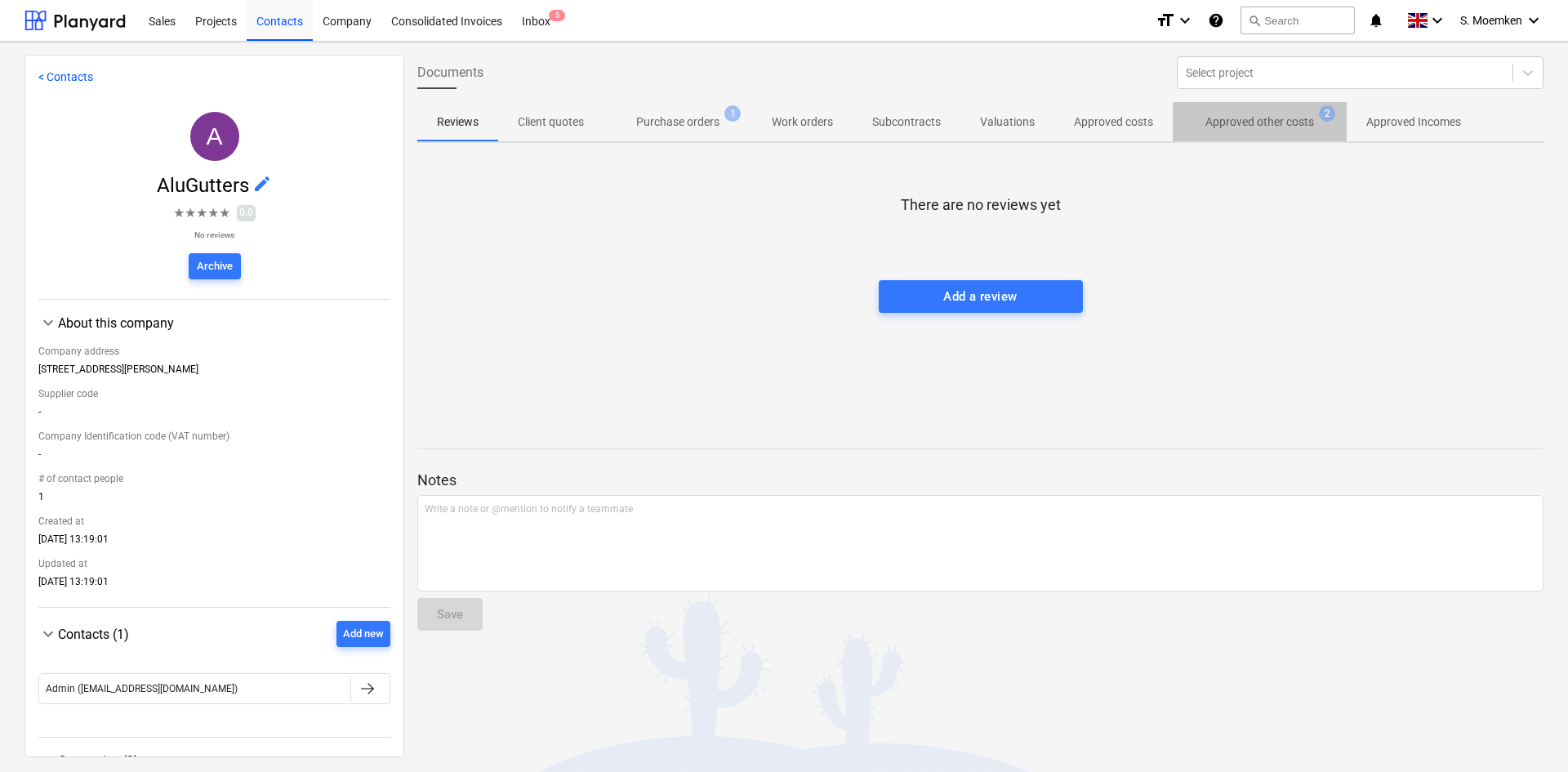
click at [1290, 117] on p "Approved other costs" at bounding box center [1260, 122] width 109 height 17
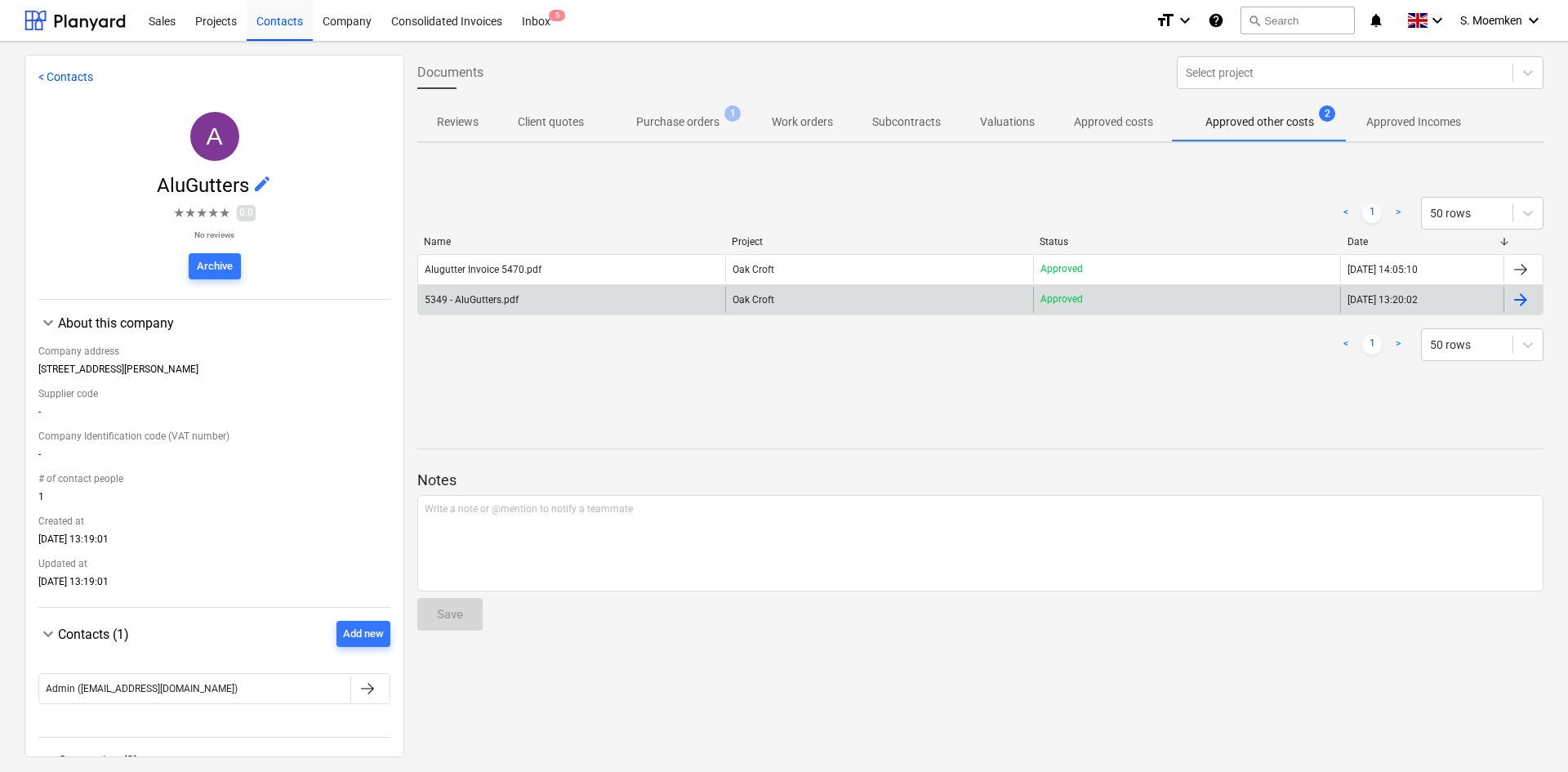
click at [494, 310] on div "5349 - AluGutters.pdf" at bounding box center [572, 300] width 307 height 27
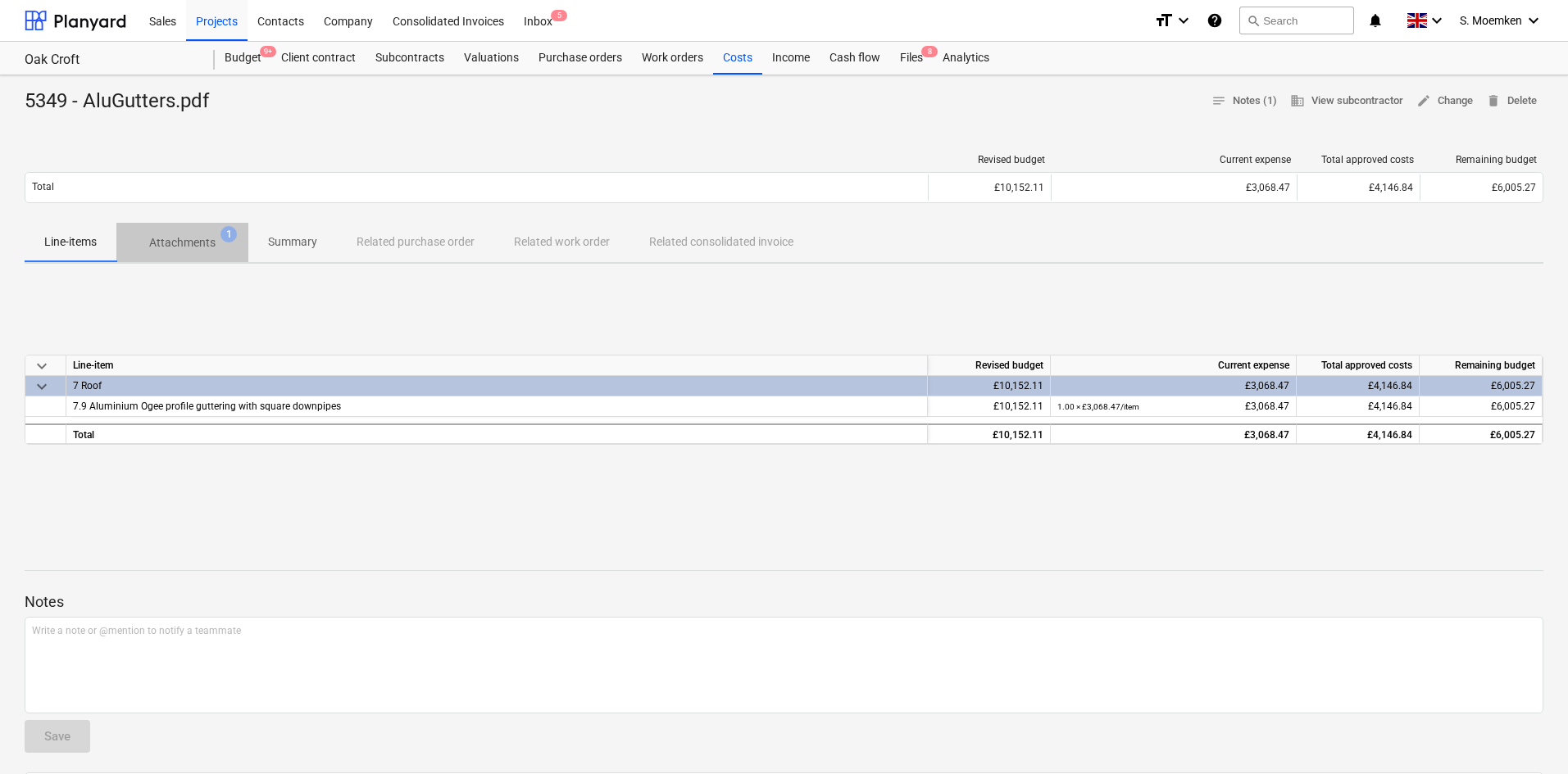
click at [185, 239] on p "Attachments" at bounding box center [182, 243] width 67 height 17
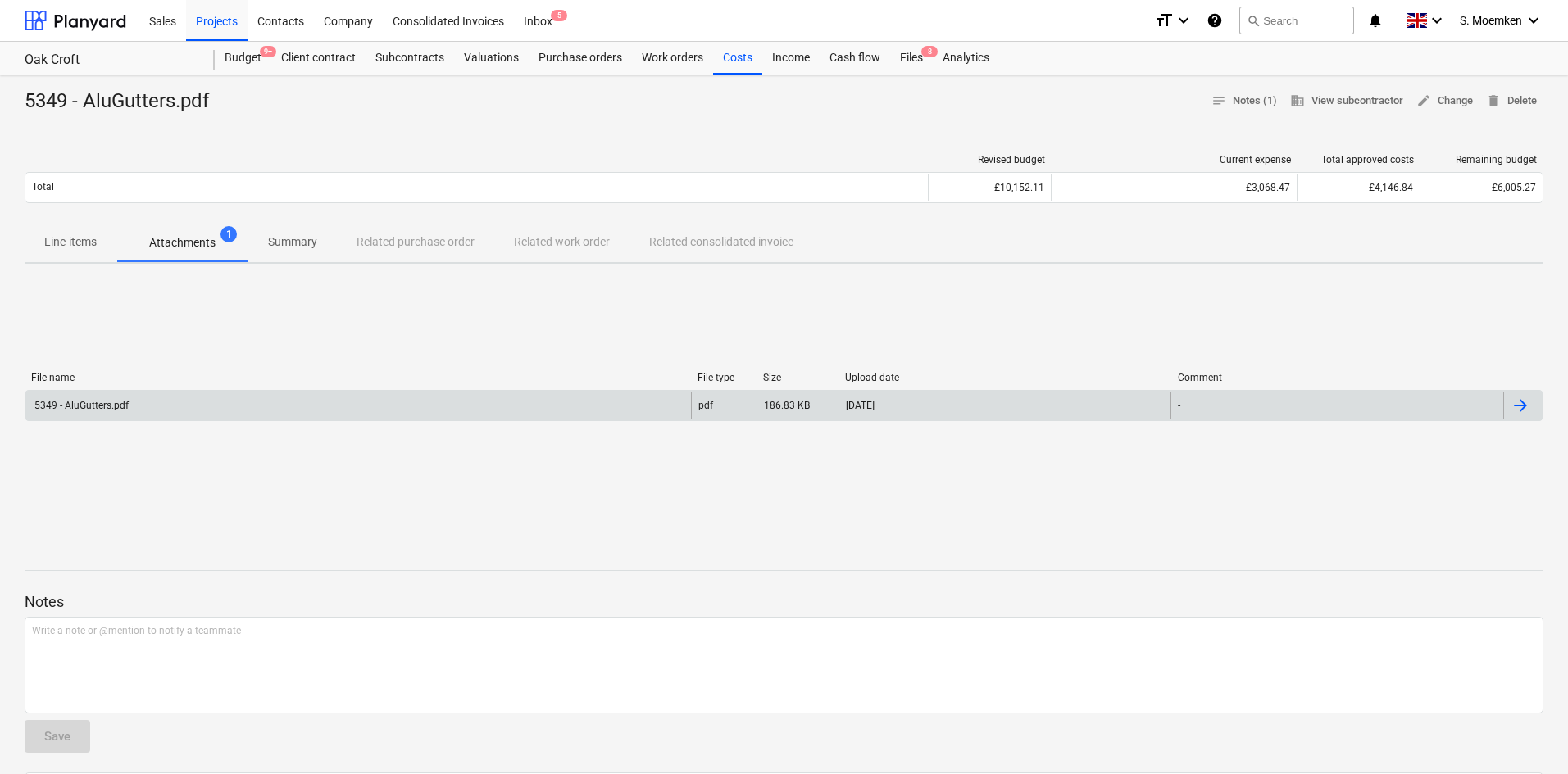
click at [196, 406] on div "5349 - AluGutters.pdf" at bounding box center [359, 406] width 665 height 27
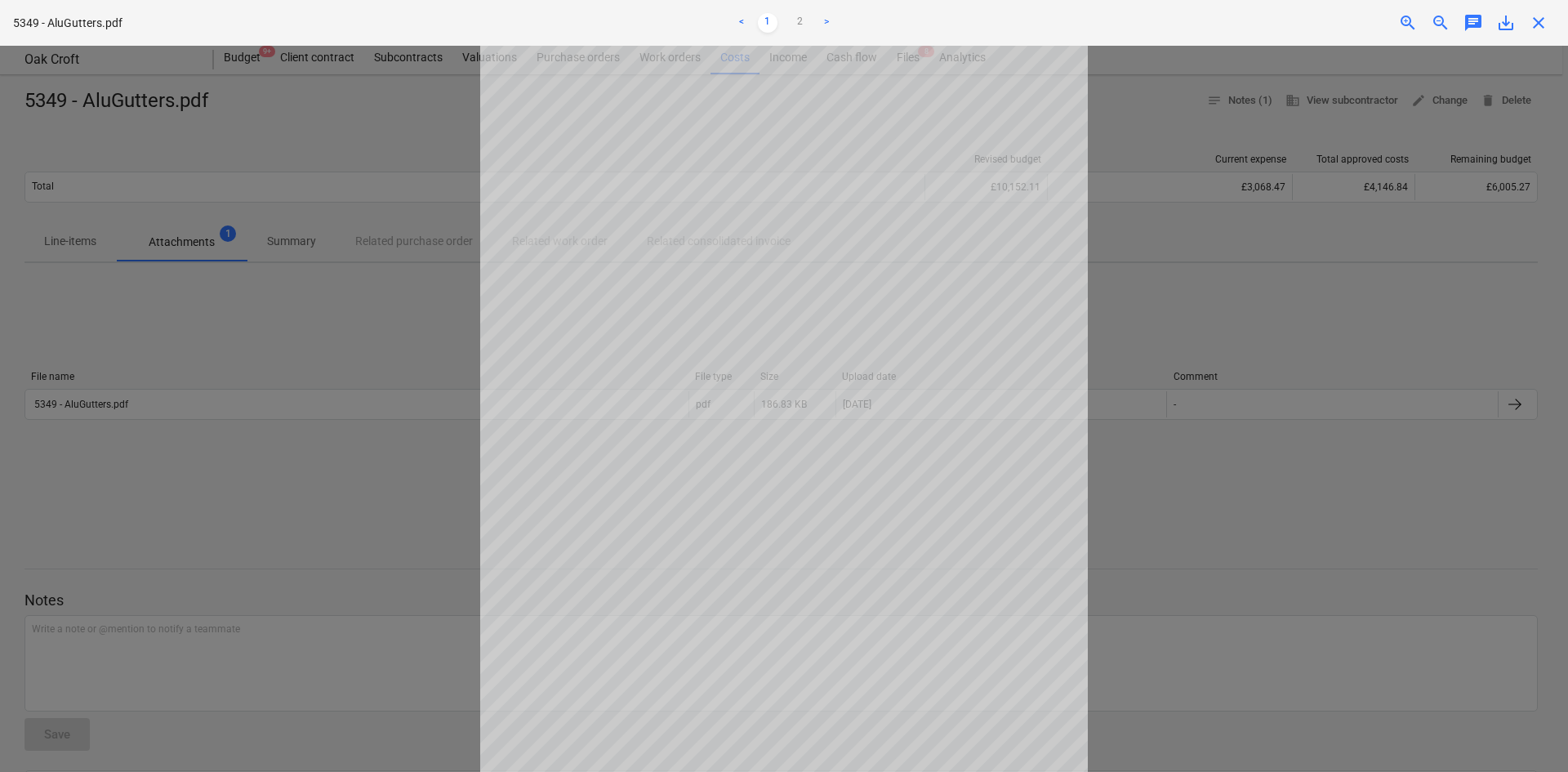
scroll to position [56, 0]
click at [1535, 14] on span "close" at bounding box center [1539, 23] width 20 height 20
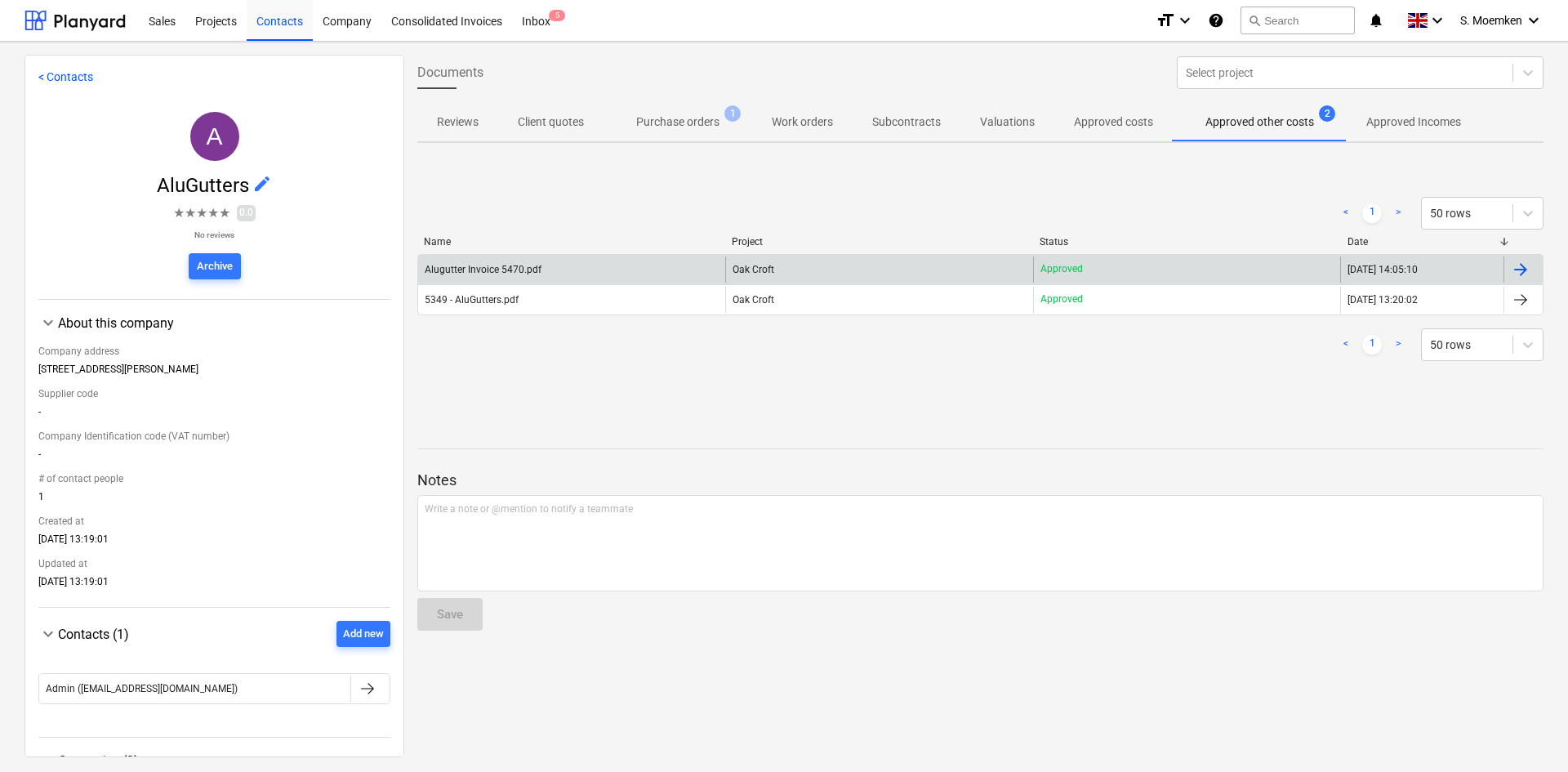
click at [579, 263] on div "Alugutter Invoice 5470.pdf" at bounding box center [572, 269] width 307 height 27
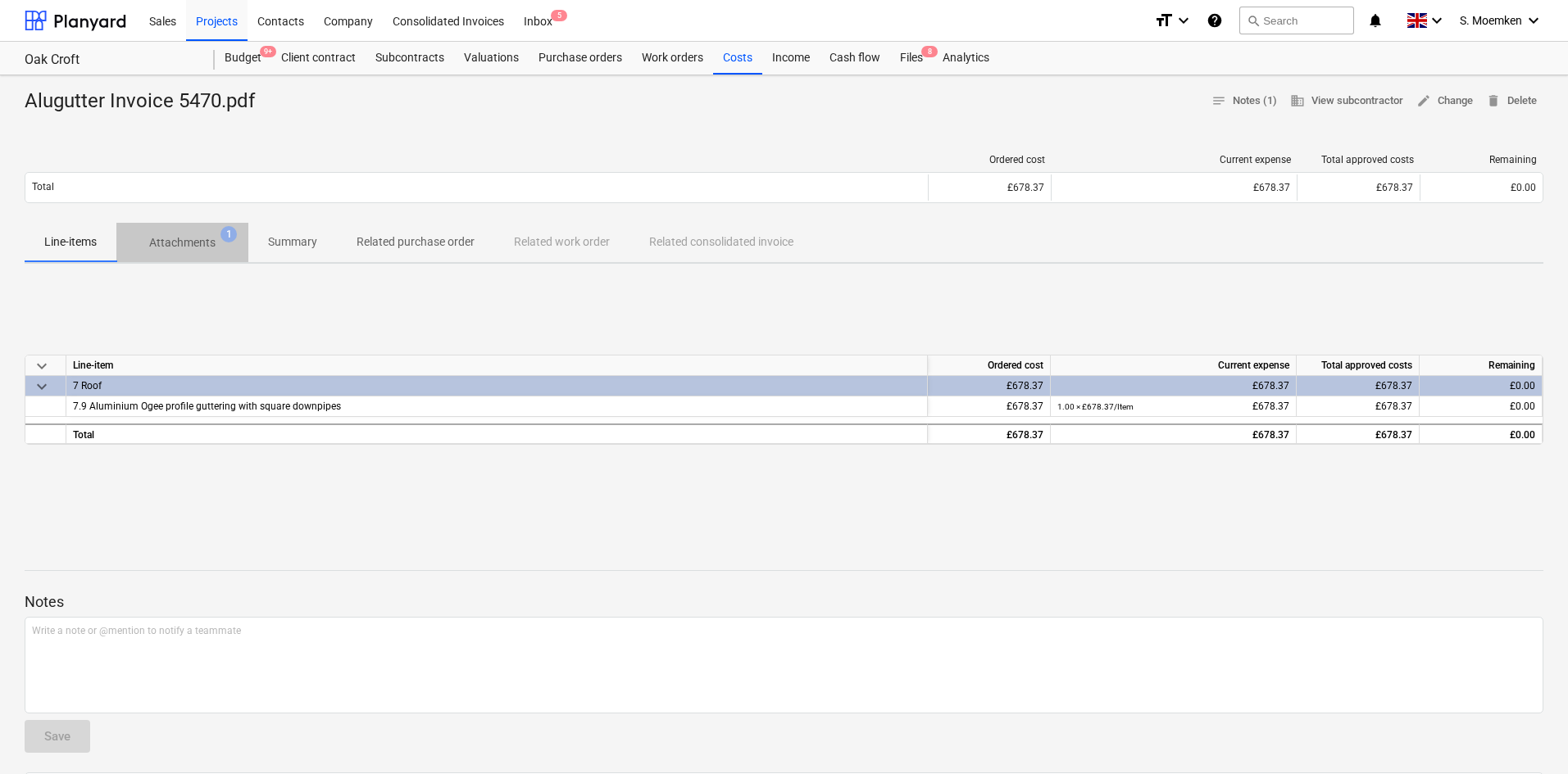
click at [183, 231] on span "Attachments 1" at bounding box center [182, 242] width 132 height 29
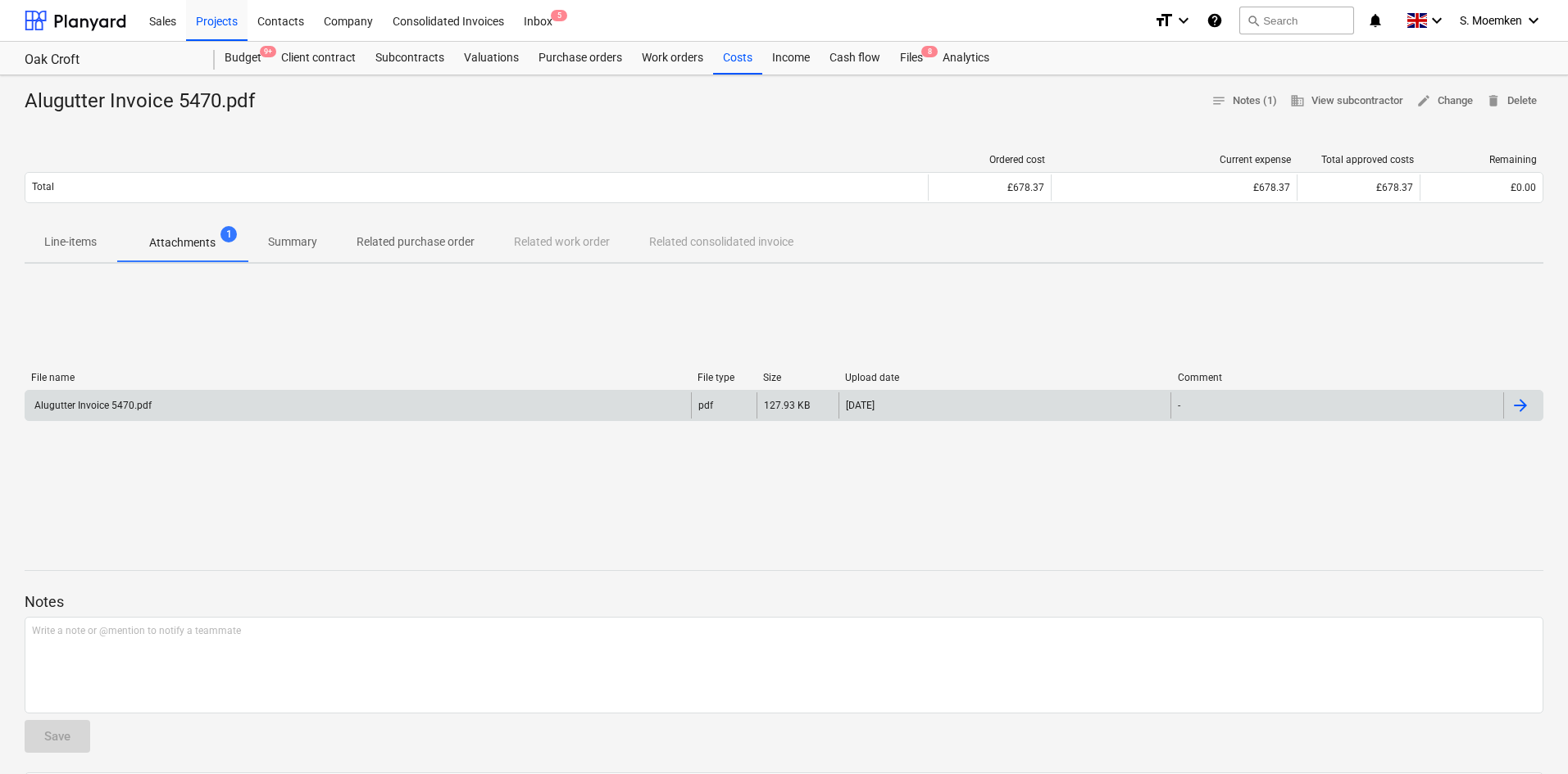
click at [272, 402] on div "Alugutter Invoice 5470.pdf" at bounding box center [359, 406] width 665 height 27
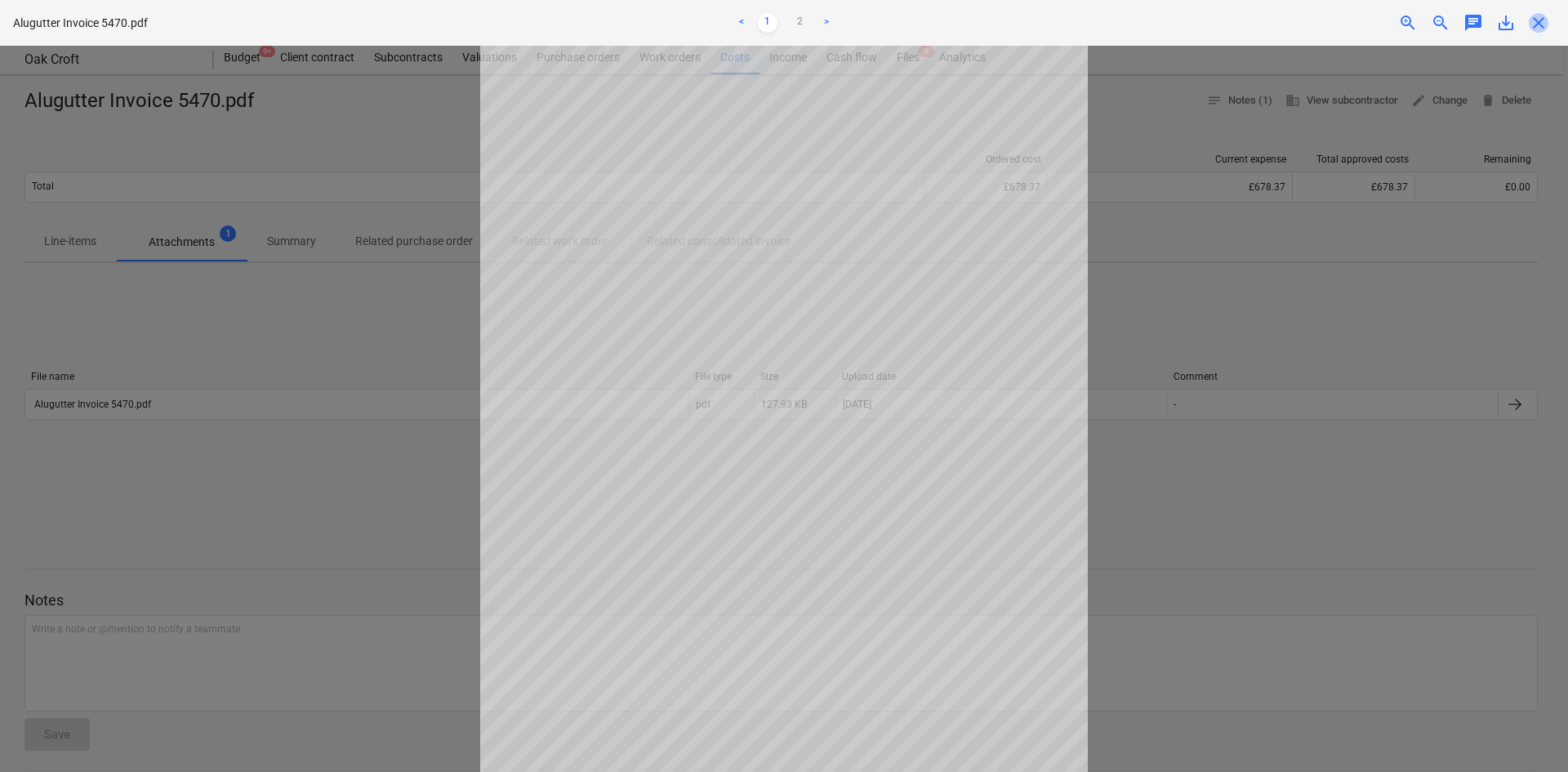
click at [1537, 20] on span "close" at bounding box center [1539, 23] width 20 height 20
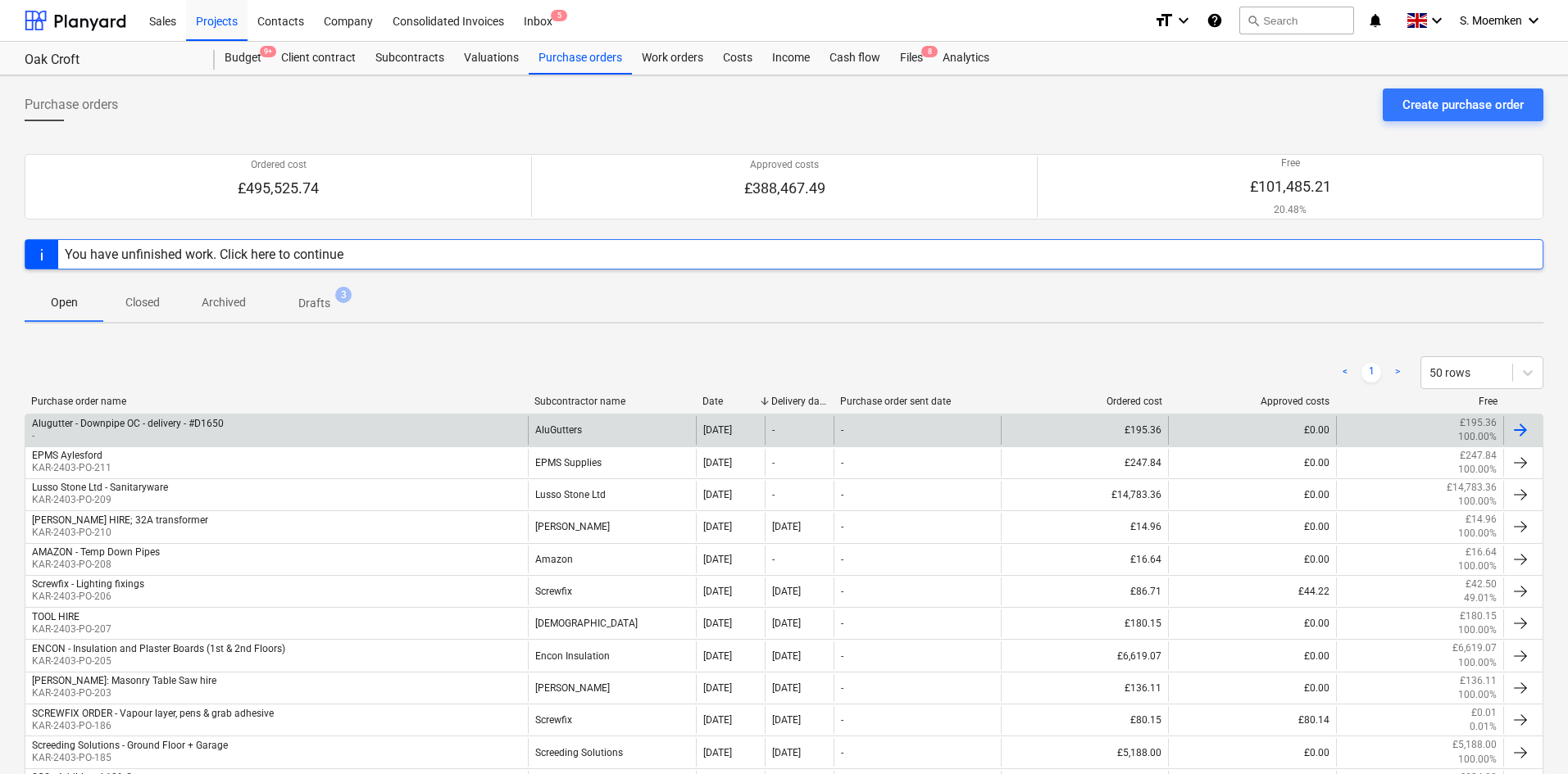
click at [81, 435] on p "-" at bounding box center [127, 436] width 192 height 14
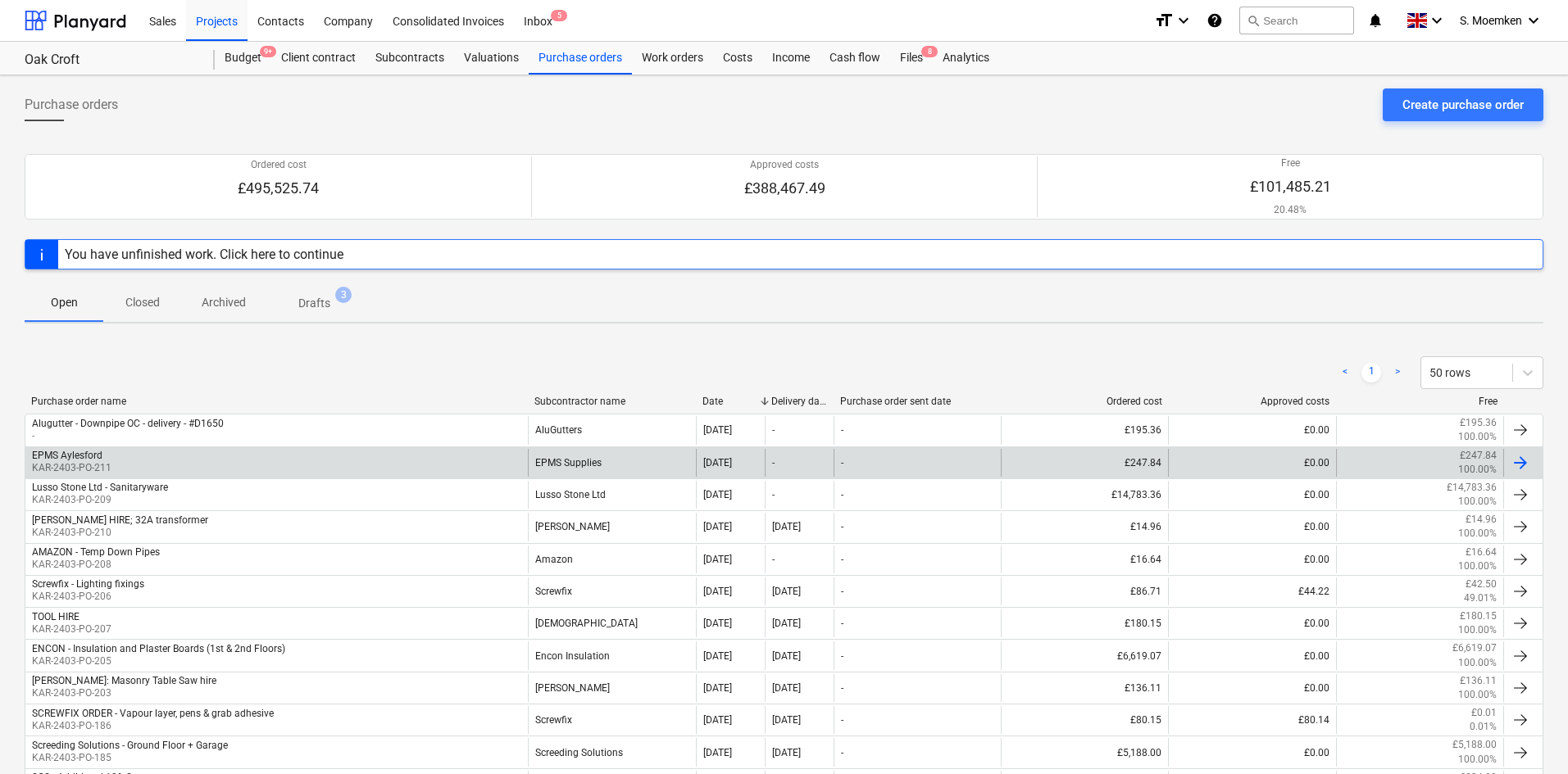
click at [106, 456] on div "EPMS Aylesford" at bounding box center [72, 456] width 80 height 12
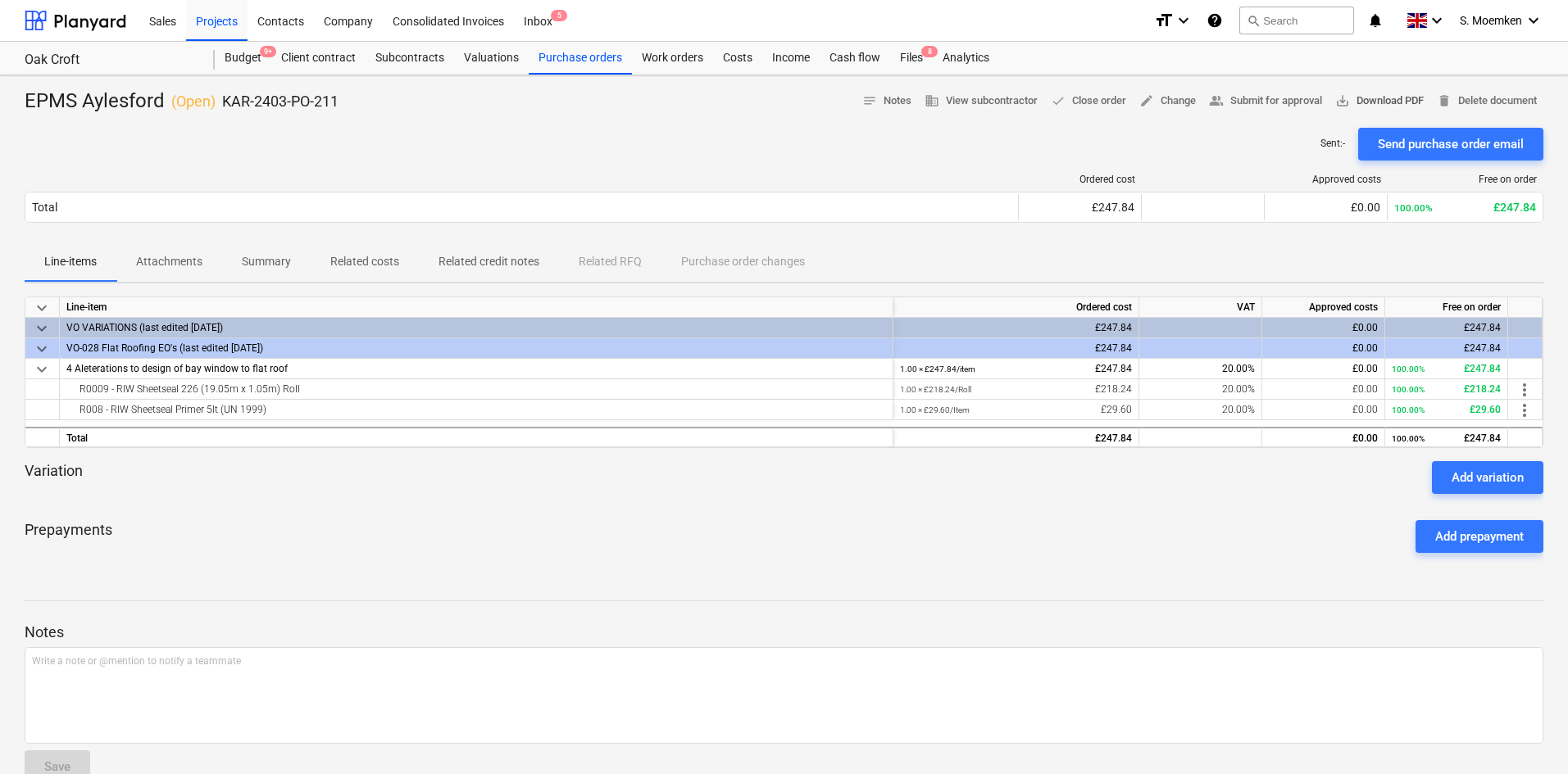
click at [1393, 98] on span "save_alt Download PDF" at bounding box center [1379, 101] width 88 height 19
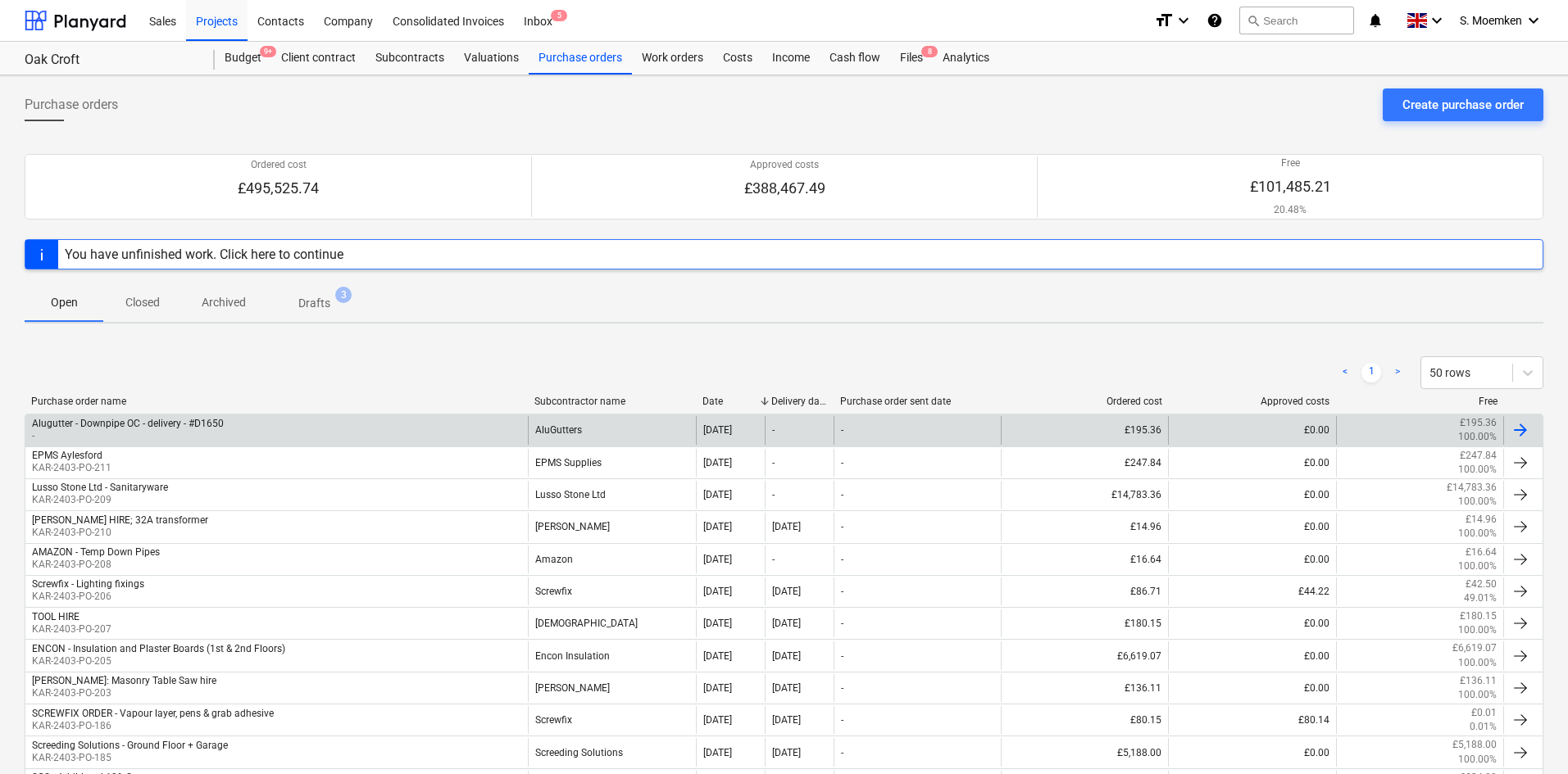
click at [208, 419] on div "Alugutter - Downpipe OC - delivery - #D1650" at bounding box center [127, 424] width 192 height 12
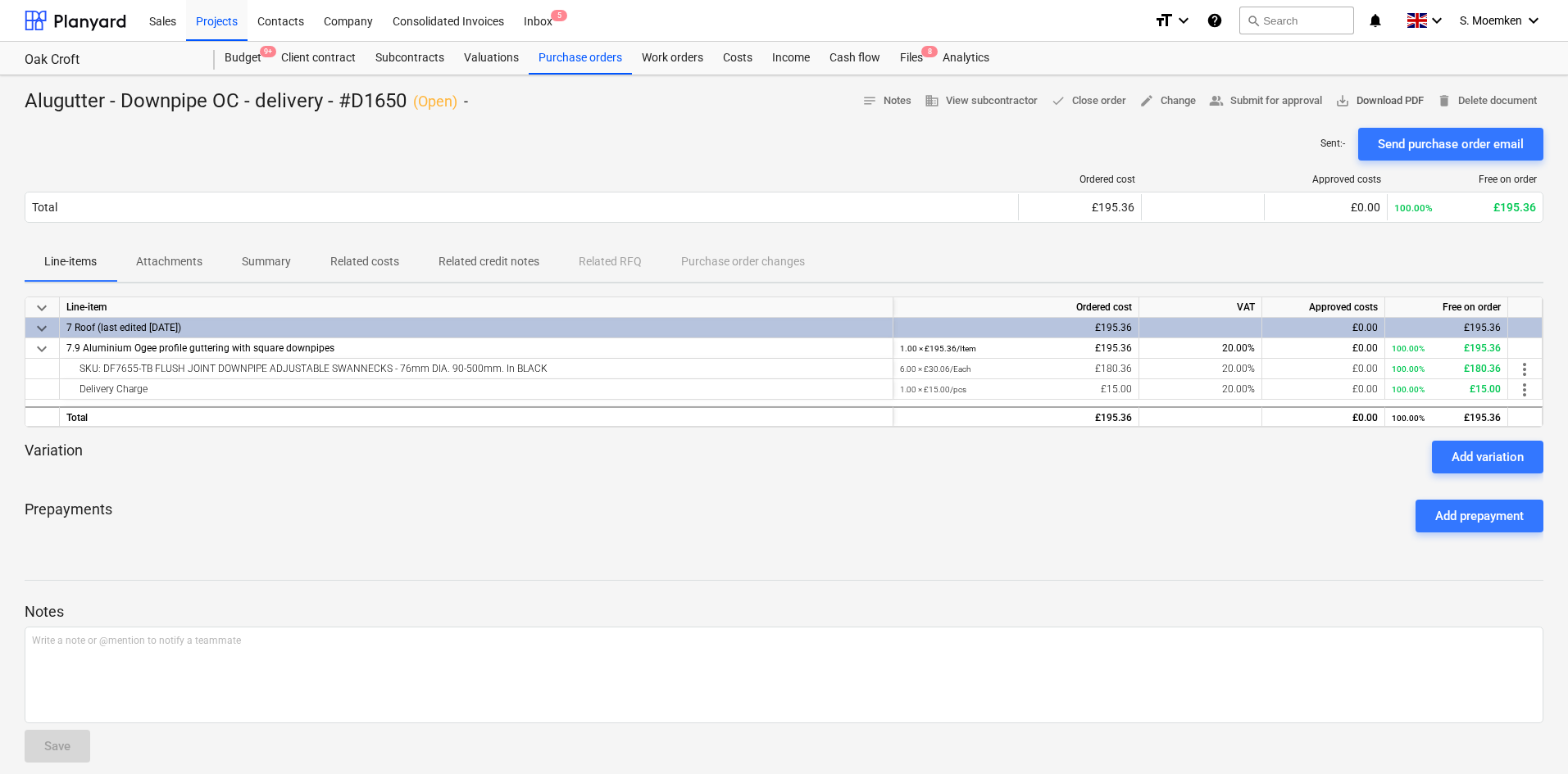
click at [1387, 102] on span "save_alt Download PDF" at bounding box center [1379, 101] width 88 height 19
click at [1167, 101] on span "edit Change" at bounding box center [1168, 101] width 57 height 19
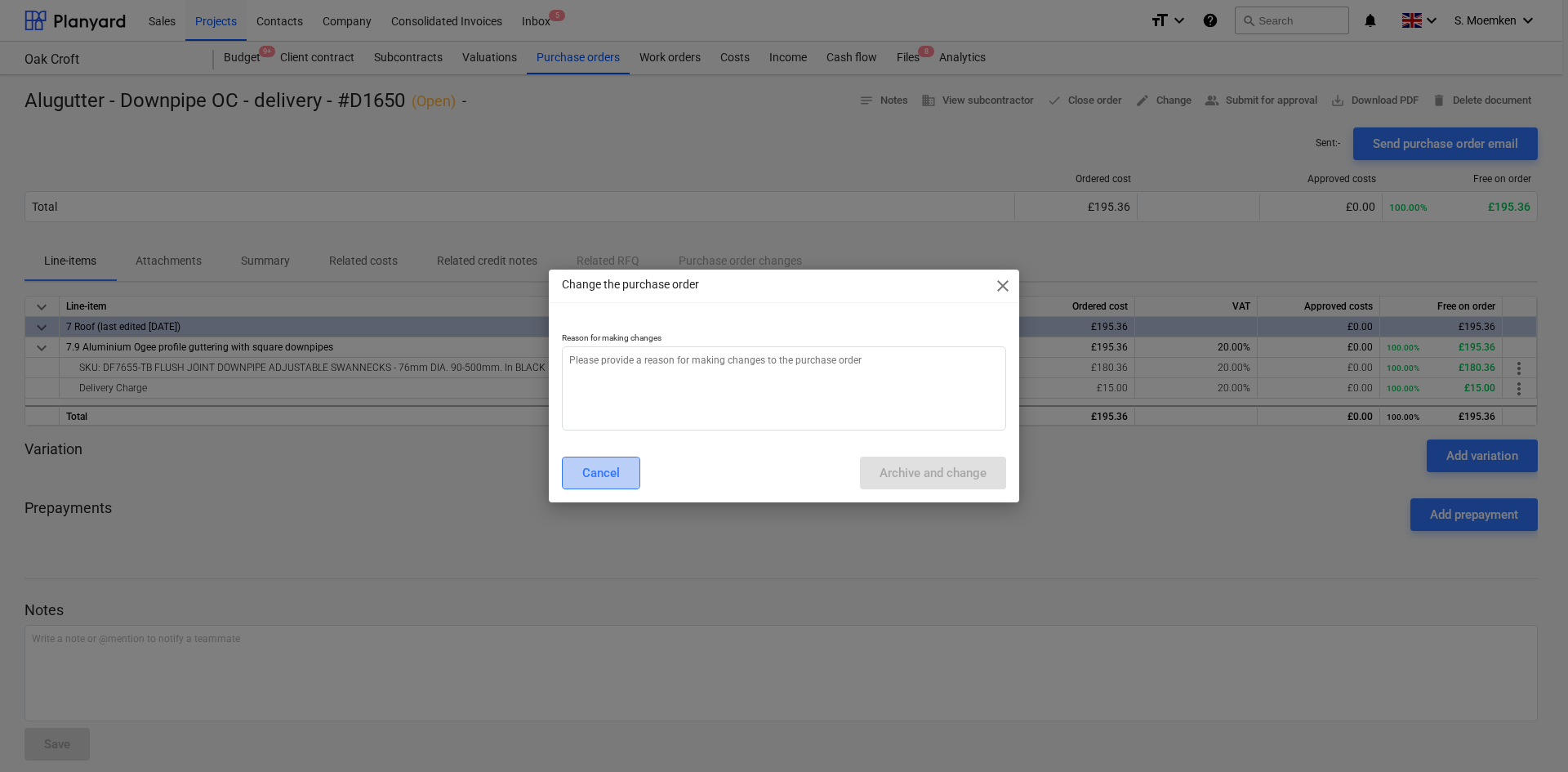
click at [611, 478] on div "Cancel" at bounding box center [601, 473] width 37 height 22
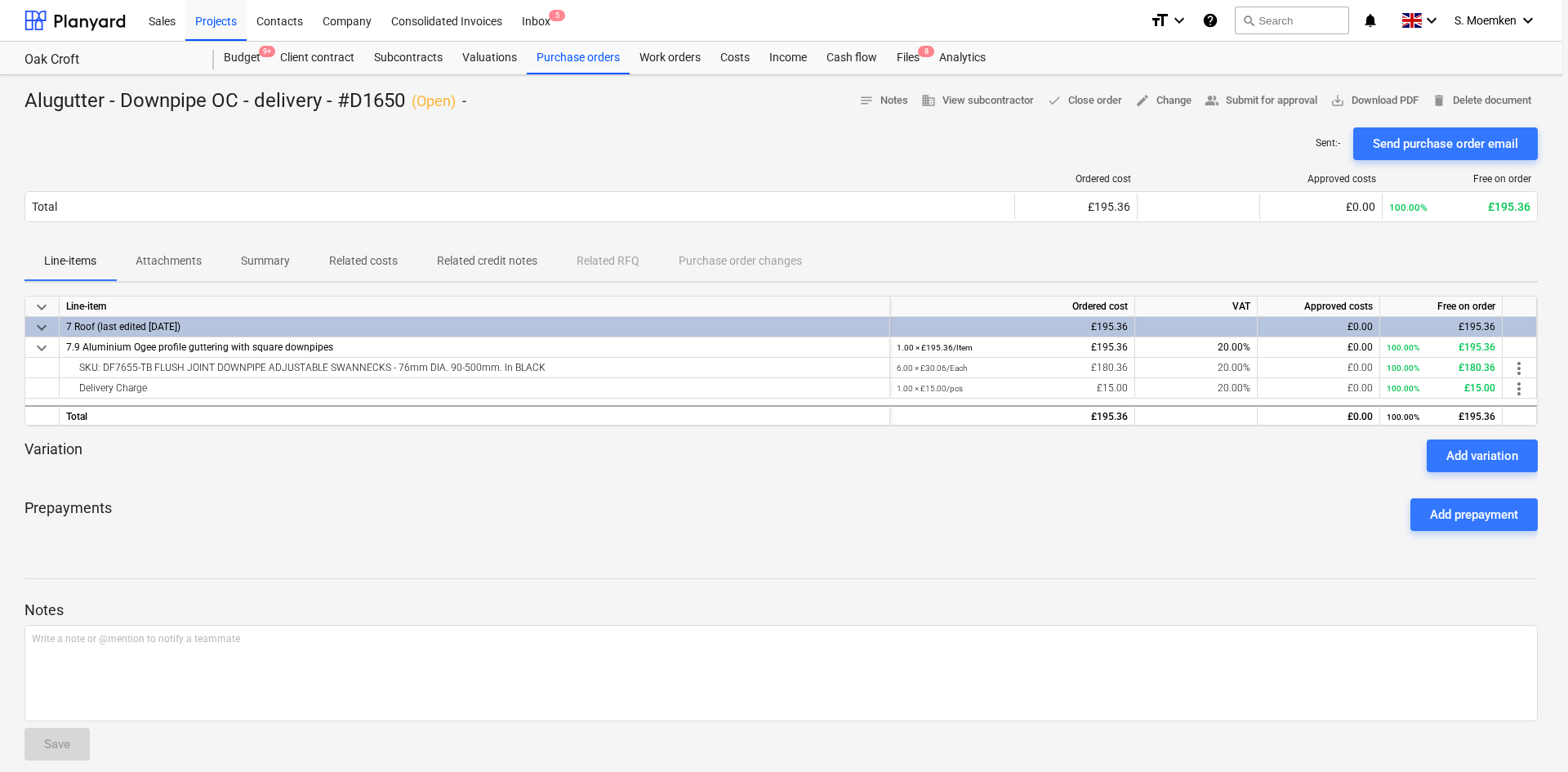
type textarea "x"
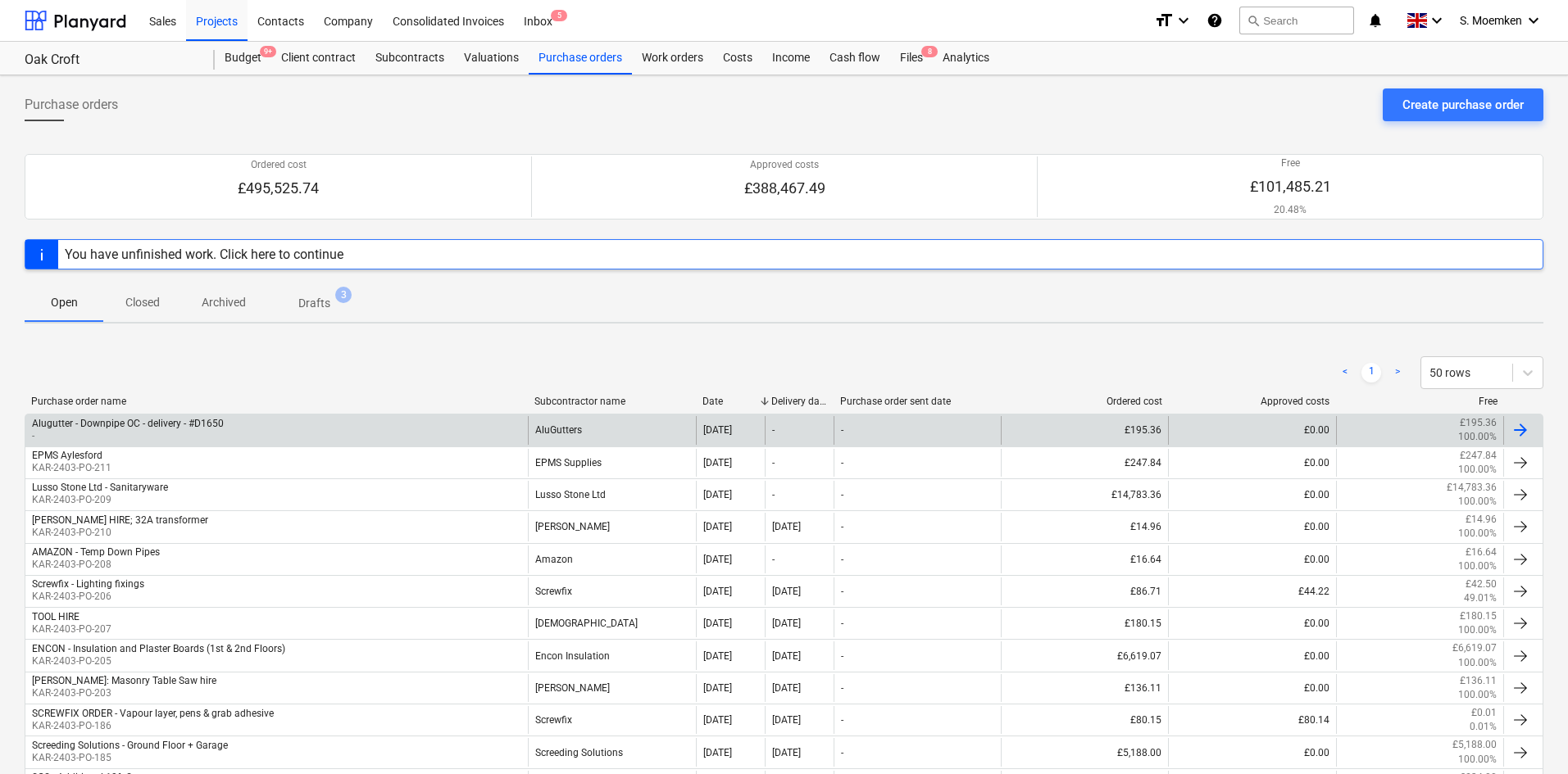
click at [258, 436] on div "Alugutter - Downpipe OC - delivery - #D1650 -" at bounding box center [277, 431] width 502 height 28
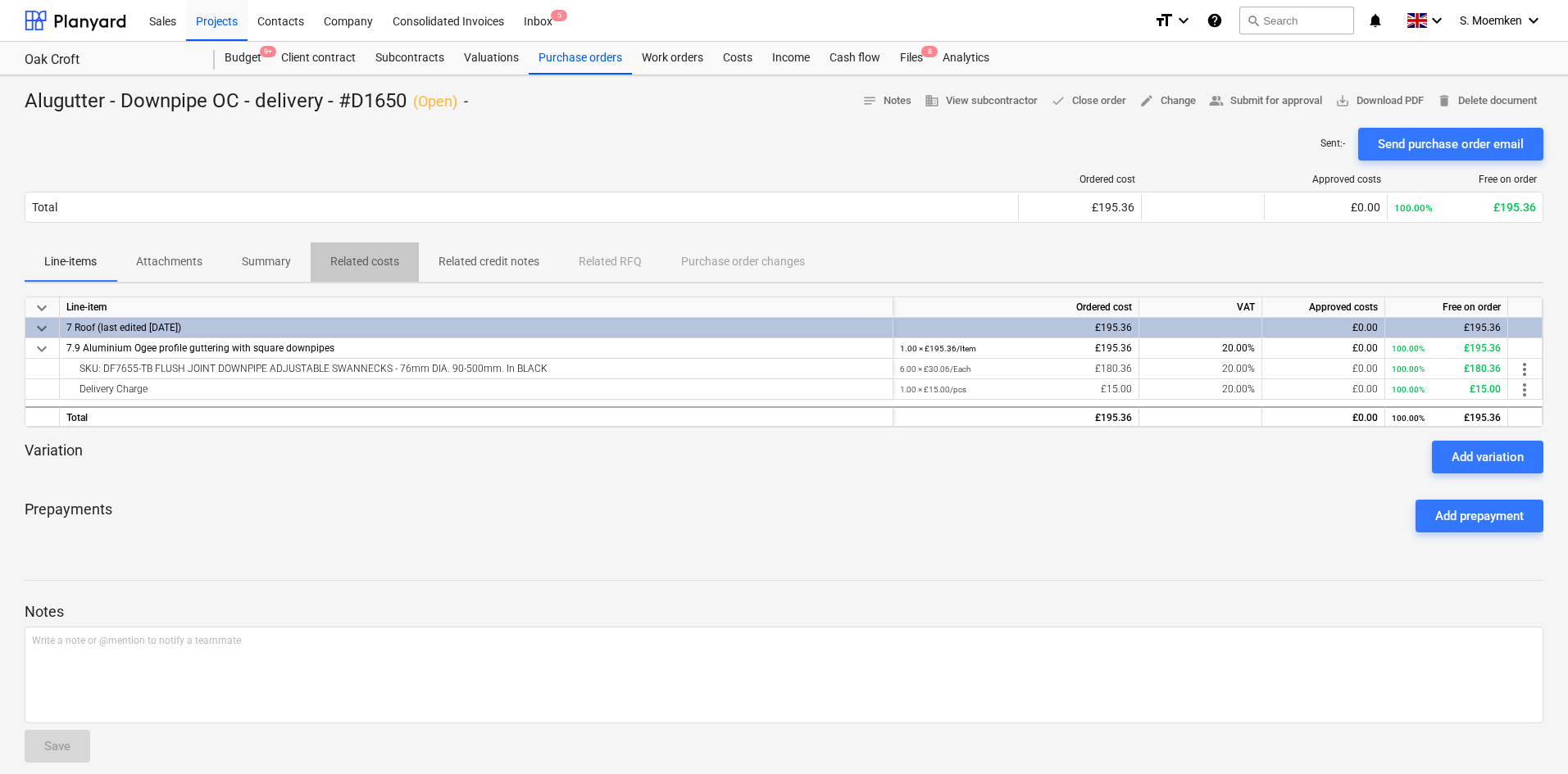
click at [392, 264] on p "Related costs" at bounding box center [364, 262] width 69 height 17
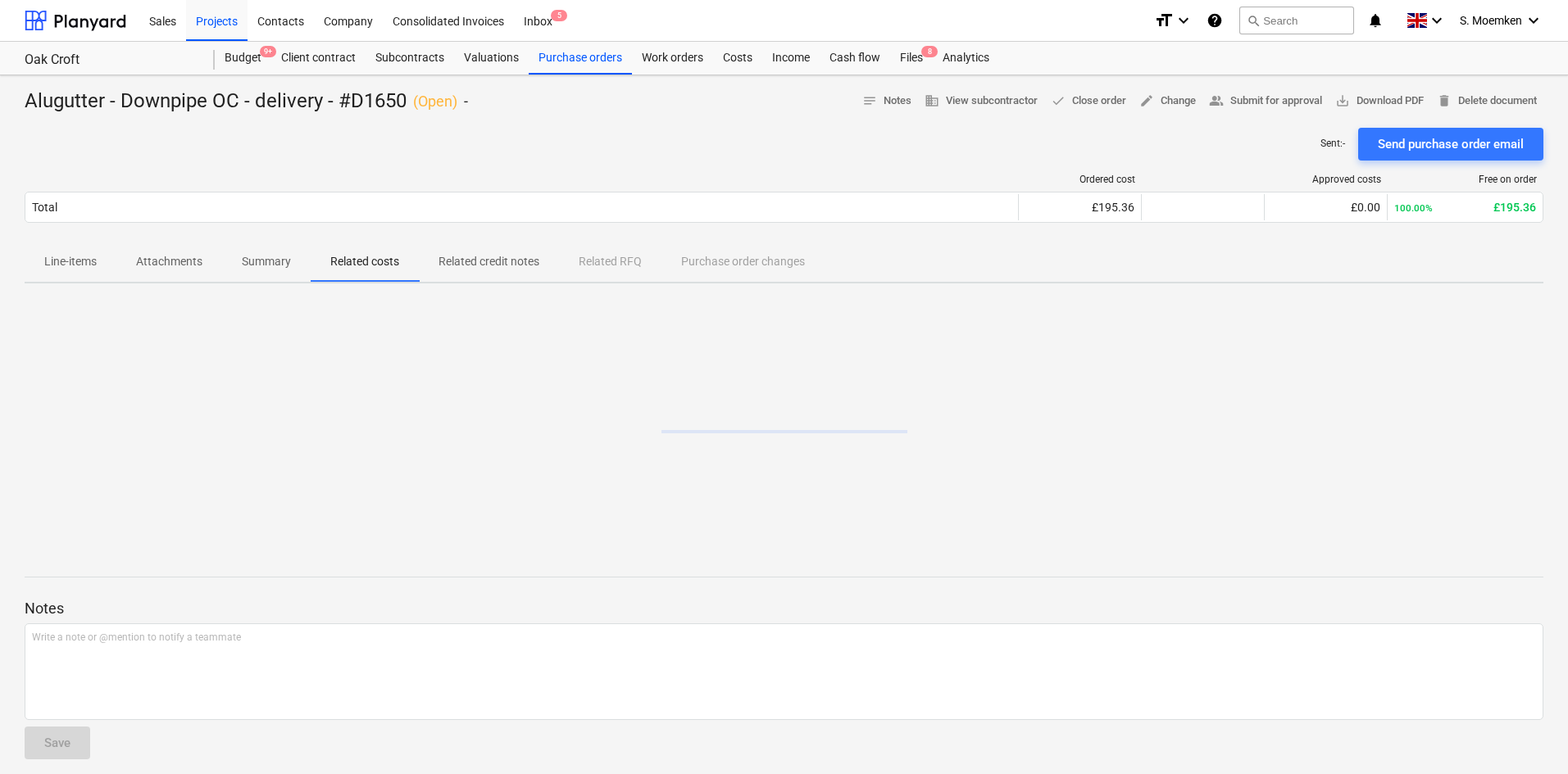
click at [260, 257] on p "Summary" at bounding box center [266, 262] width 49 height 17
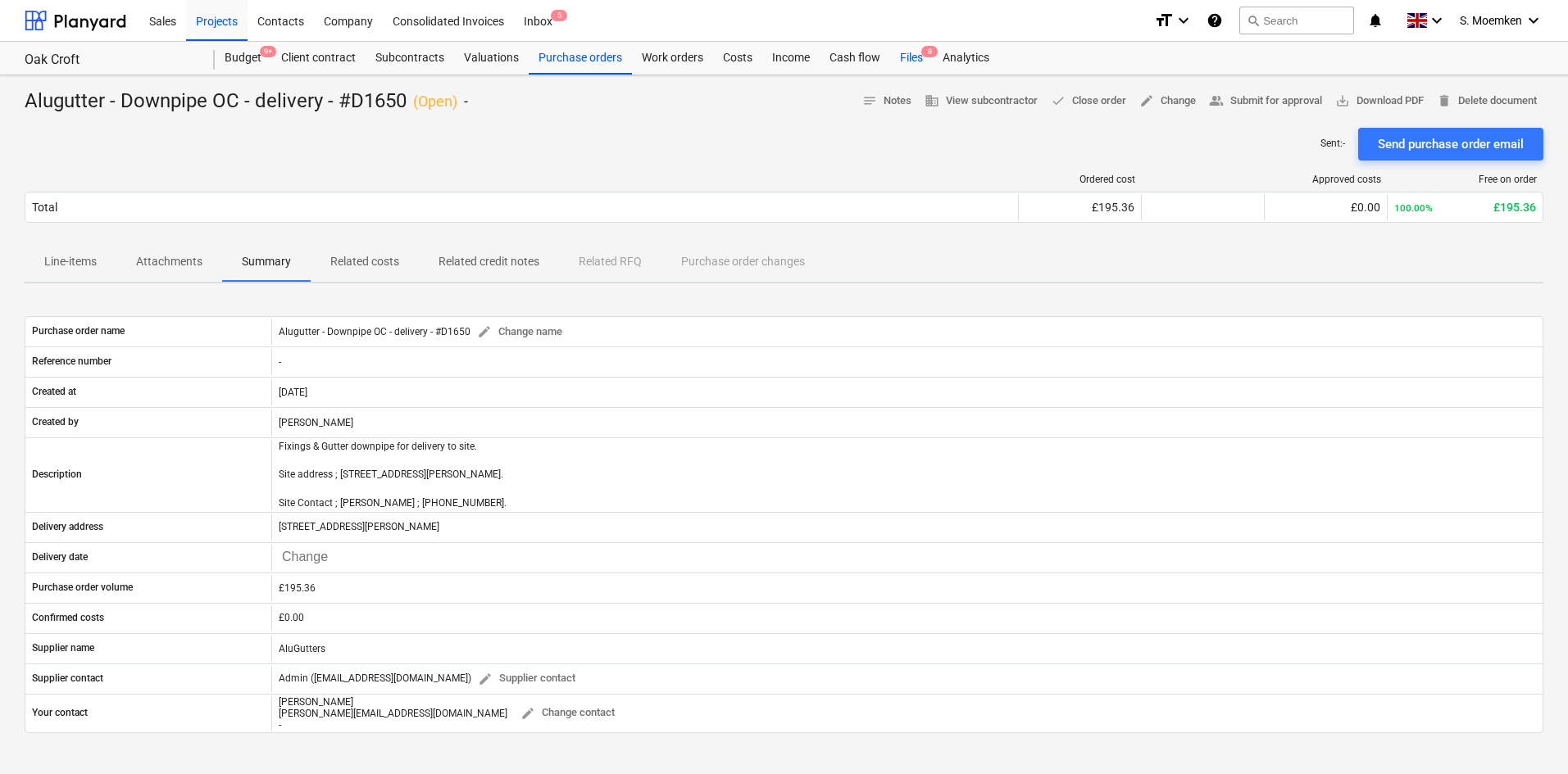
click at [918, 52] on div "Files 8" at bounding box center [911, 57] width 42 height 32
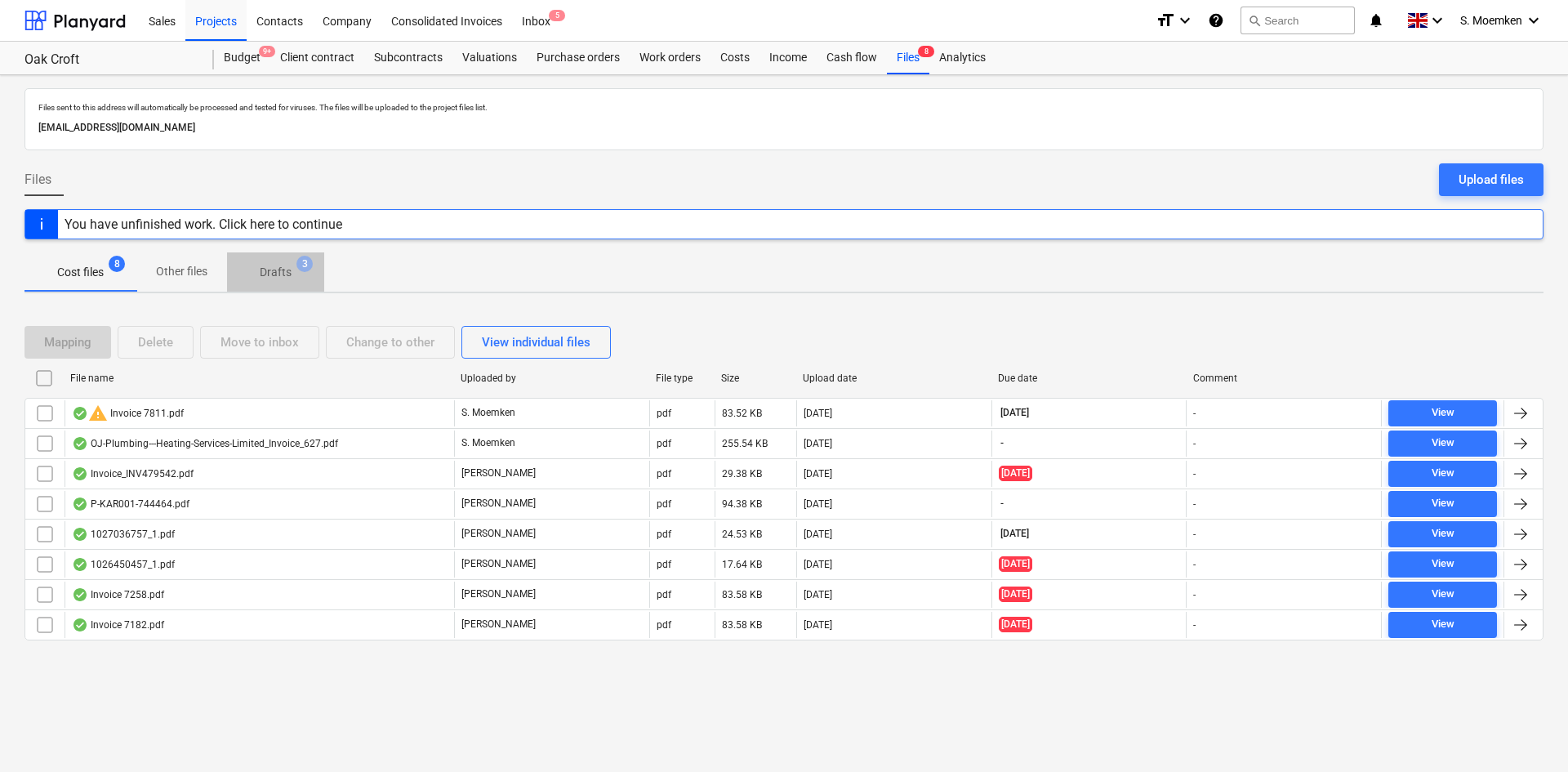
click at [281, 267] on p "Drafts" at bounding box center [275, 272] width 31 height 17
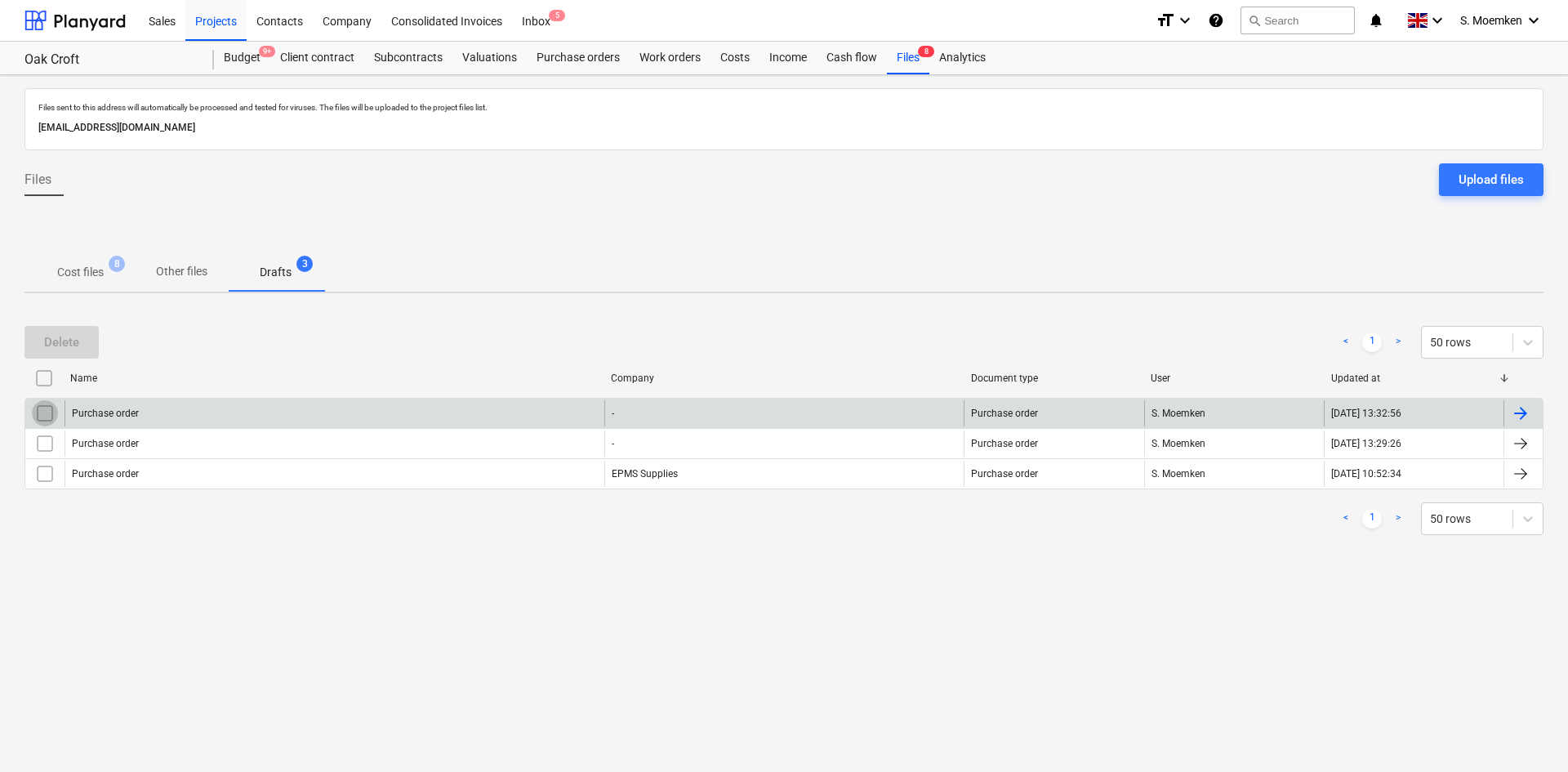
click at [41, 405] on input "checkbox" at bounding box center [45, 414] width 27 height 27
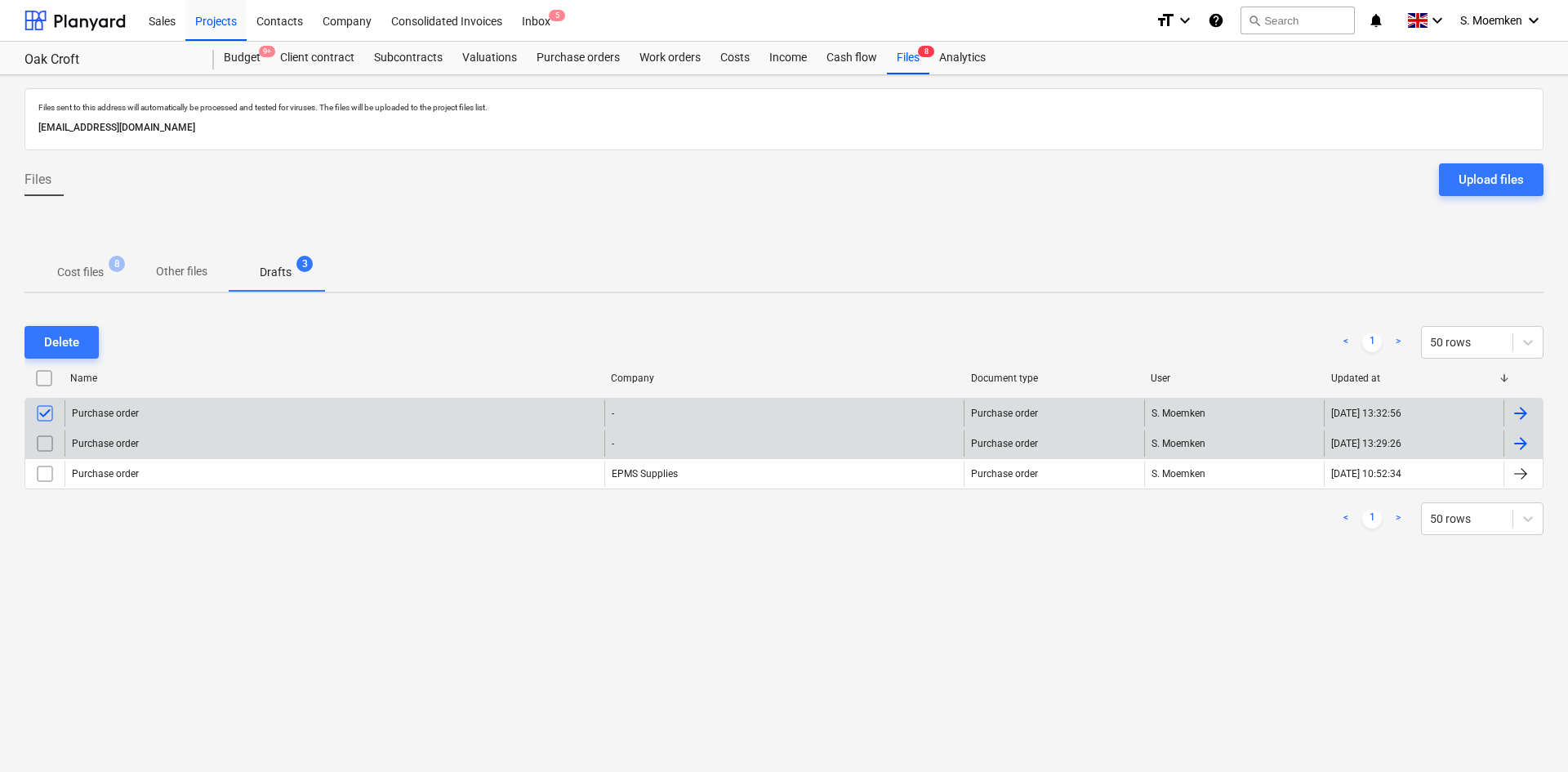
click at [44, 432] on input "checkbox" at bounding box center [45, 444] width 27 height 27
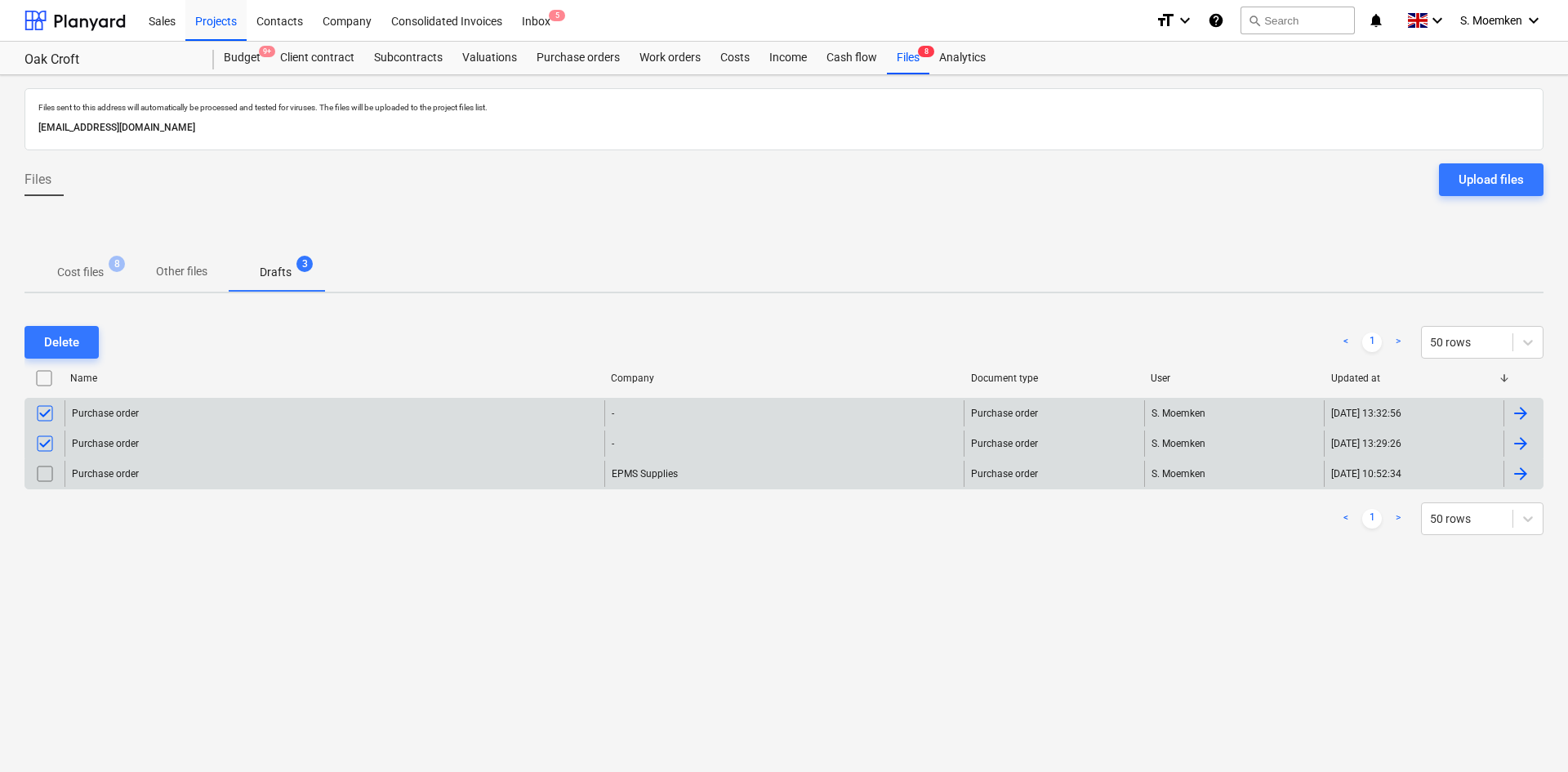
click at [41, 467] on input "checkbox" at bounding box center [45, 474] width 27 height 27
click at [54, 343] on div "Delete" at bounding box center [61, 342] width 35 height 22
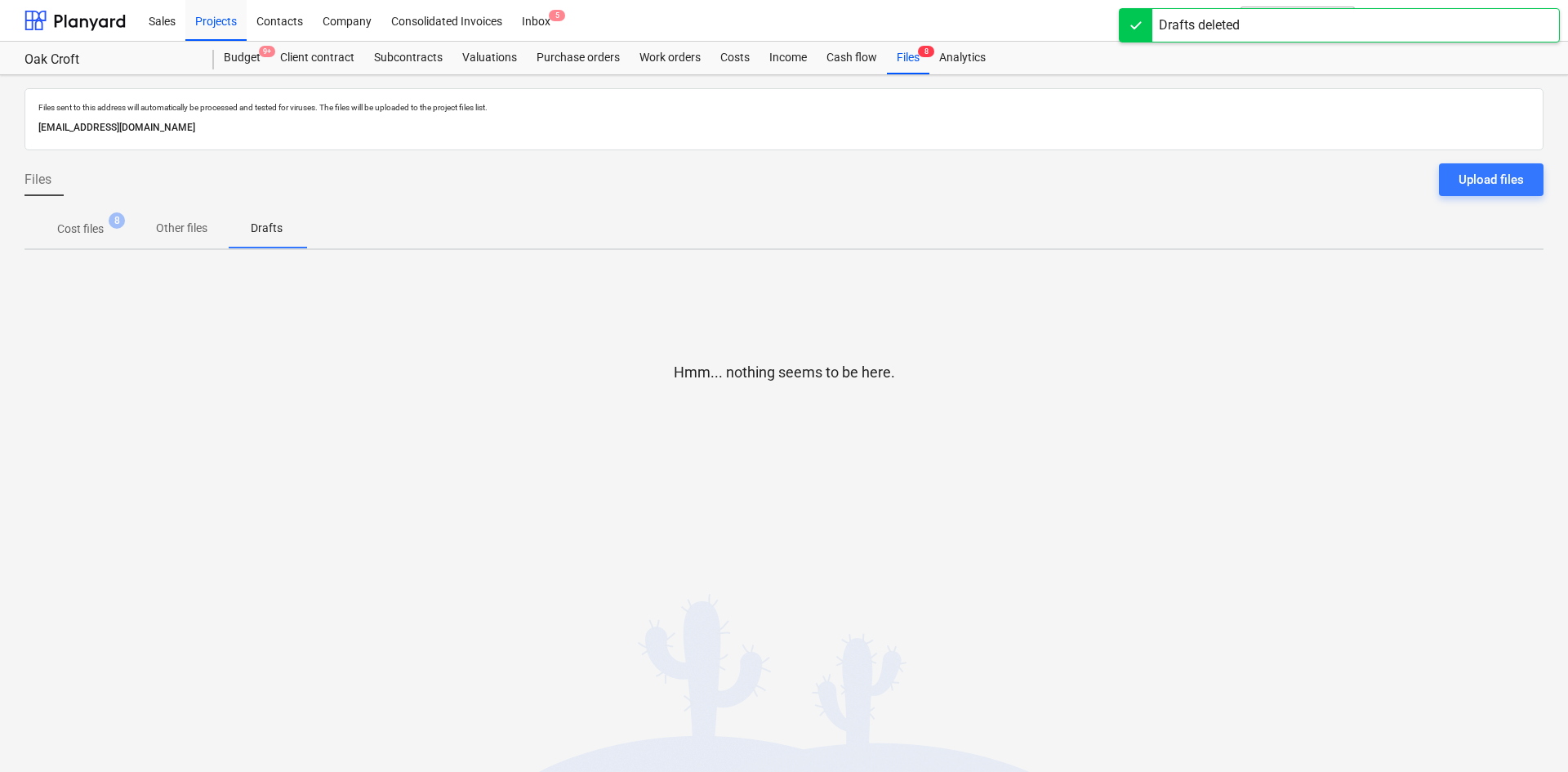
click at [92, 226] on p "Cost files" at bounding box center [80, 229] width 46 height 17
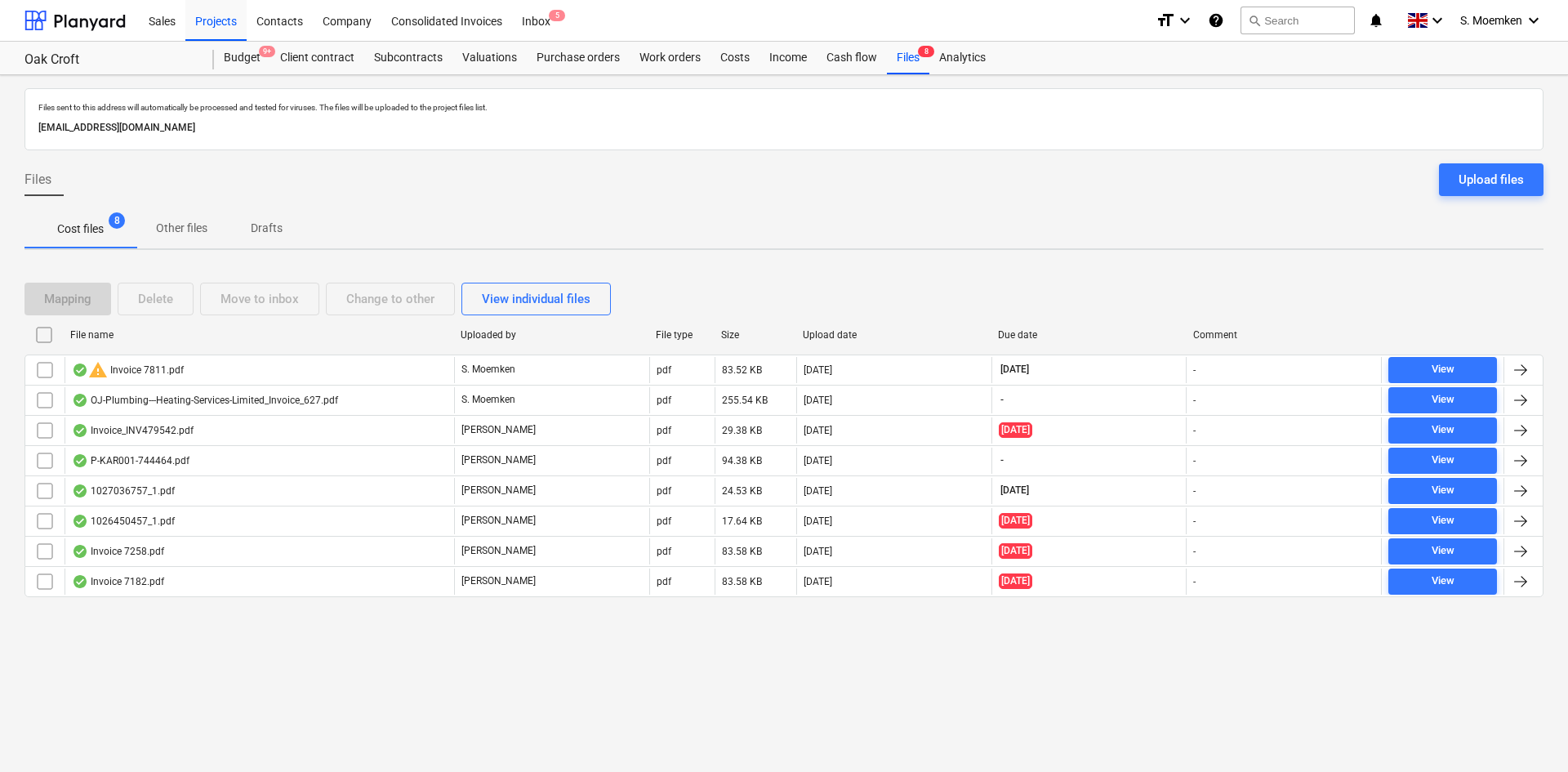
click at [190, 226] on p "Other files" at bounding box center [181, 228] width 51 height 17
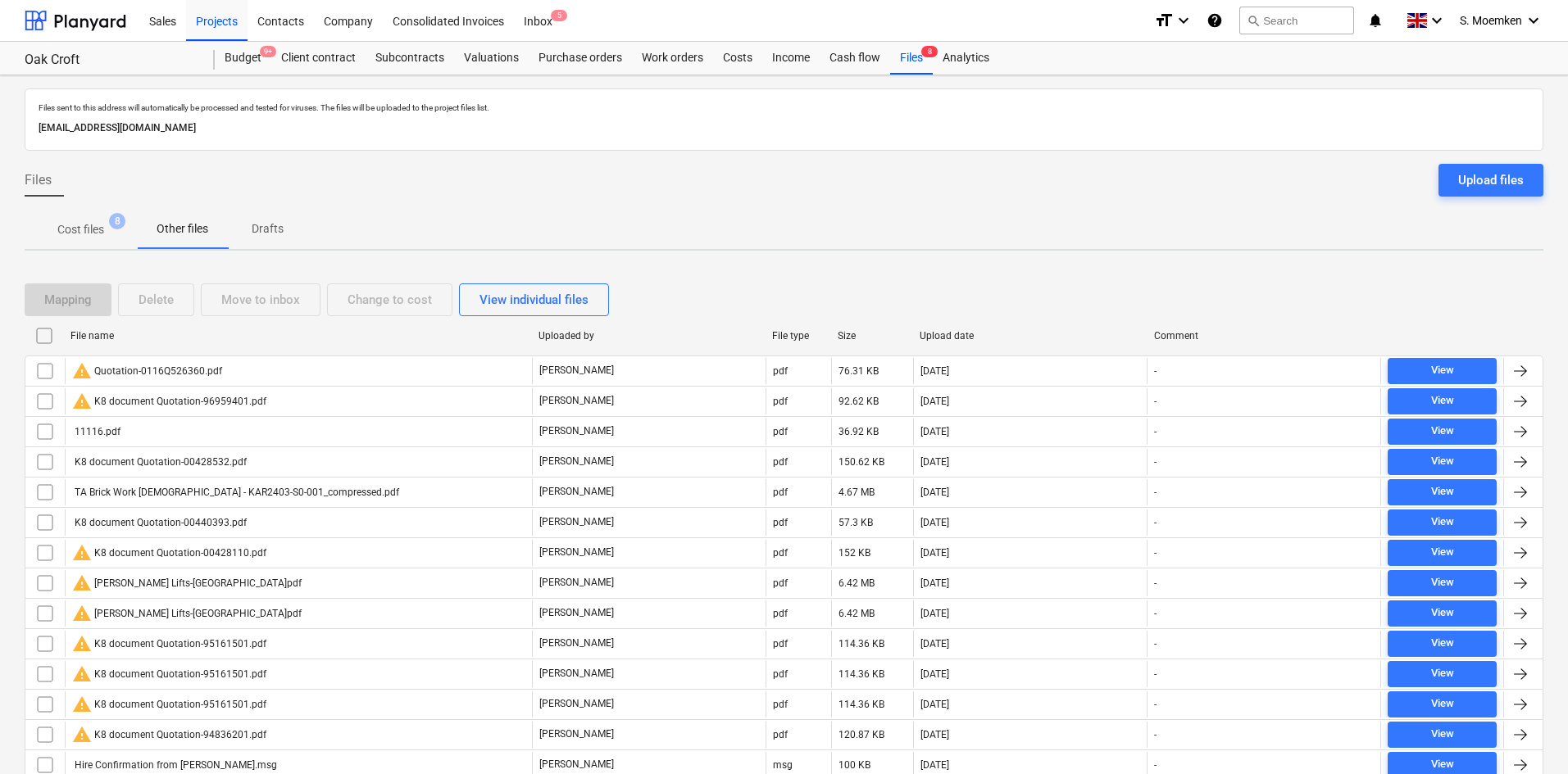
click at [625, 170] on div "Files Upload files" at bounding box center [784, 186] width 1519 height 46
click at [192, 180] on div "Files Upload files" at bounding box center [784, 186] width 1519 height 46
click at [93, 234] on p "Cost files" at bounding box center [81, 229] width 47 height 17
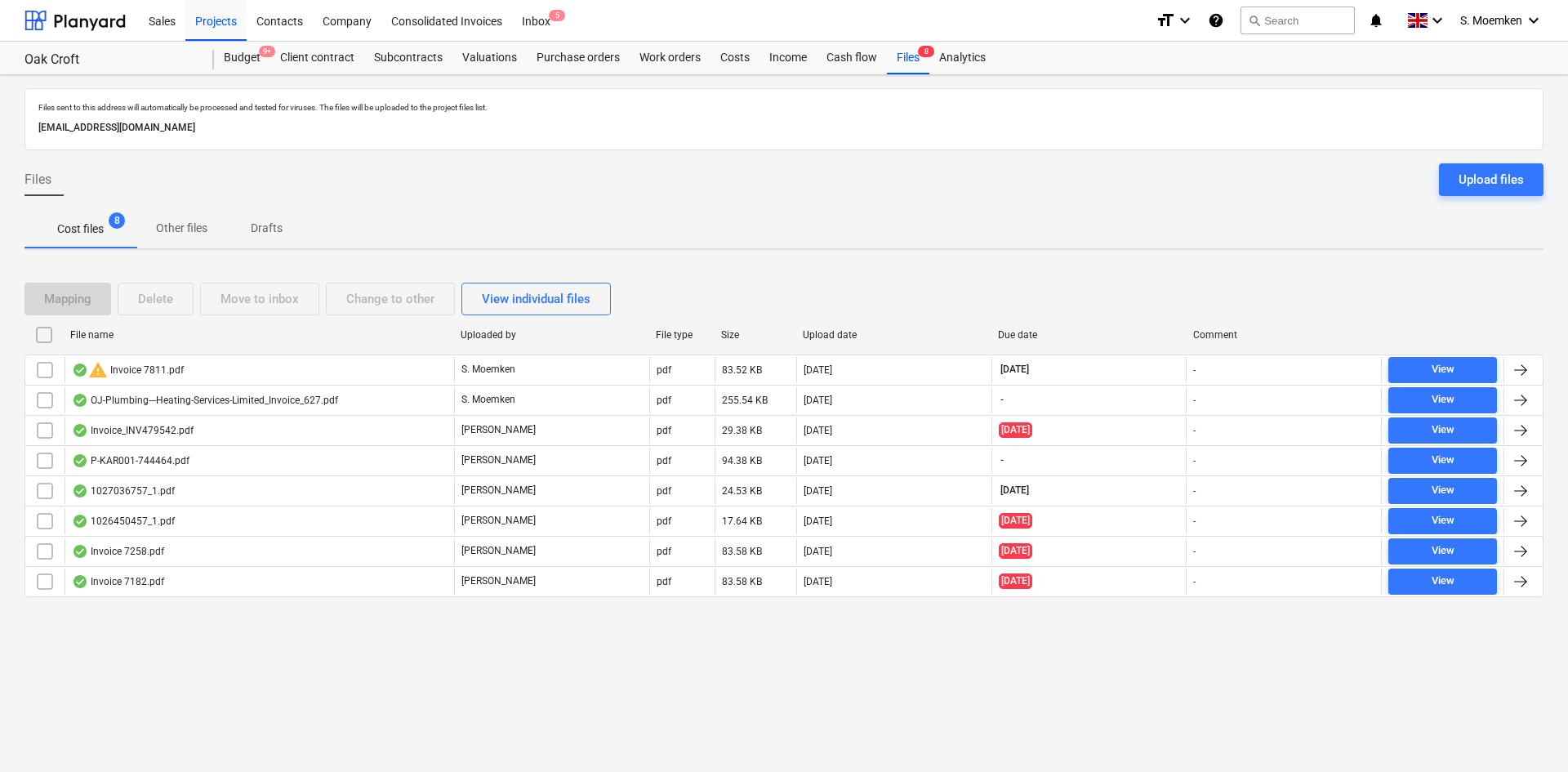
click at [410, 189] on div "Files Upload files" at bounding box center [784, 186] width 1519 height 46
click at [596, 47] on div "Purchase orders" at bounding box center [578, 57] width 103 height 32
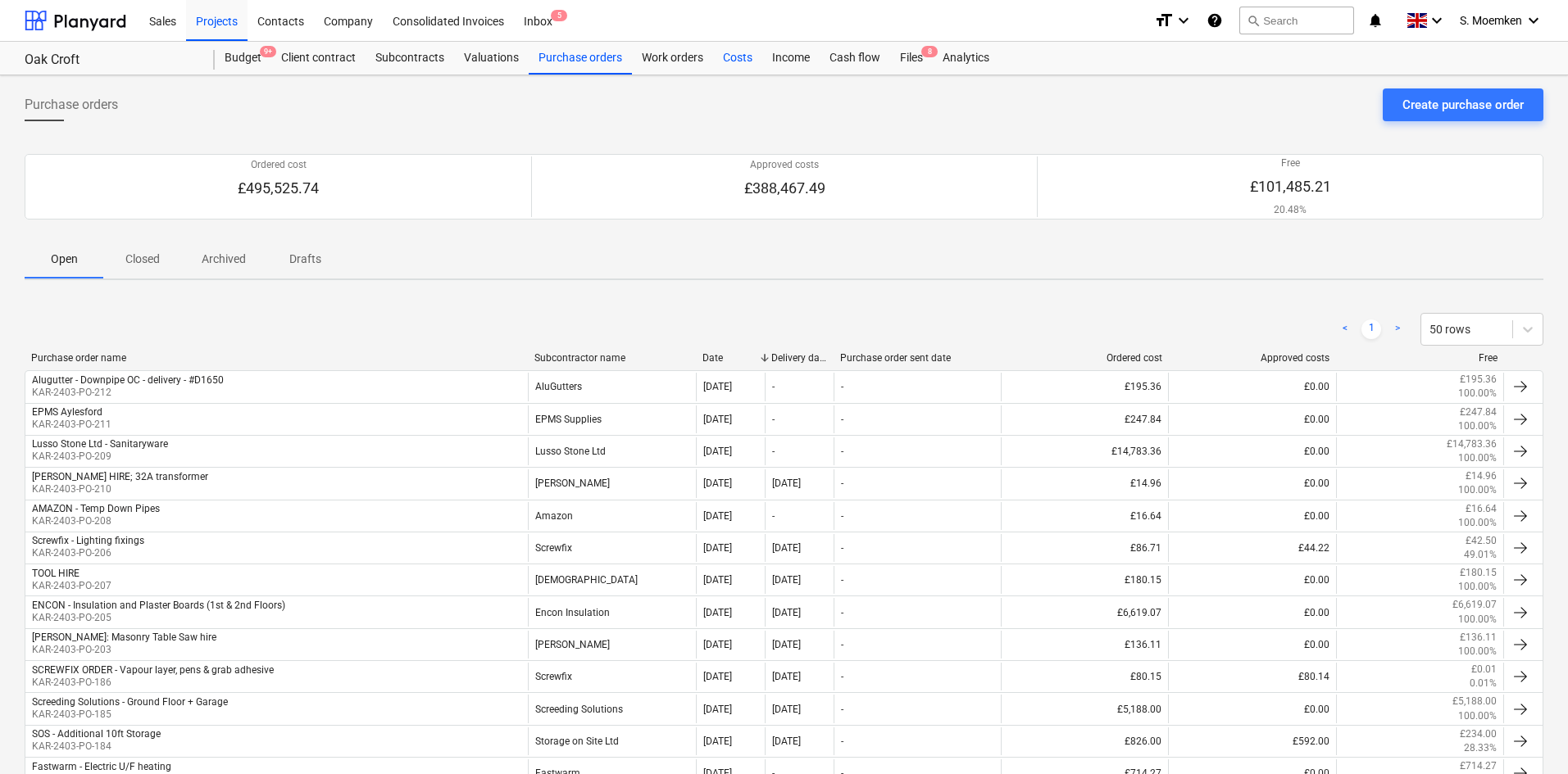
click at [738, 55] on div "Costs" at bounding box center [737, 57] width 49 height 32
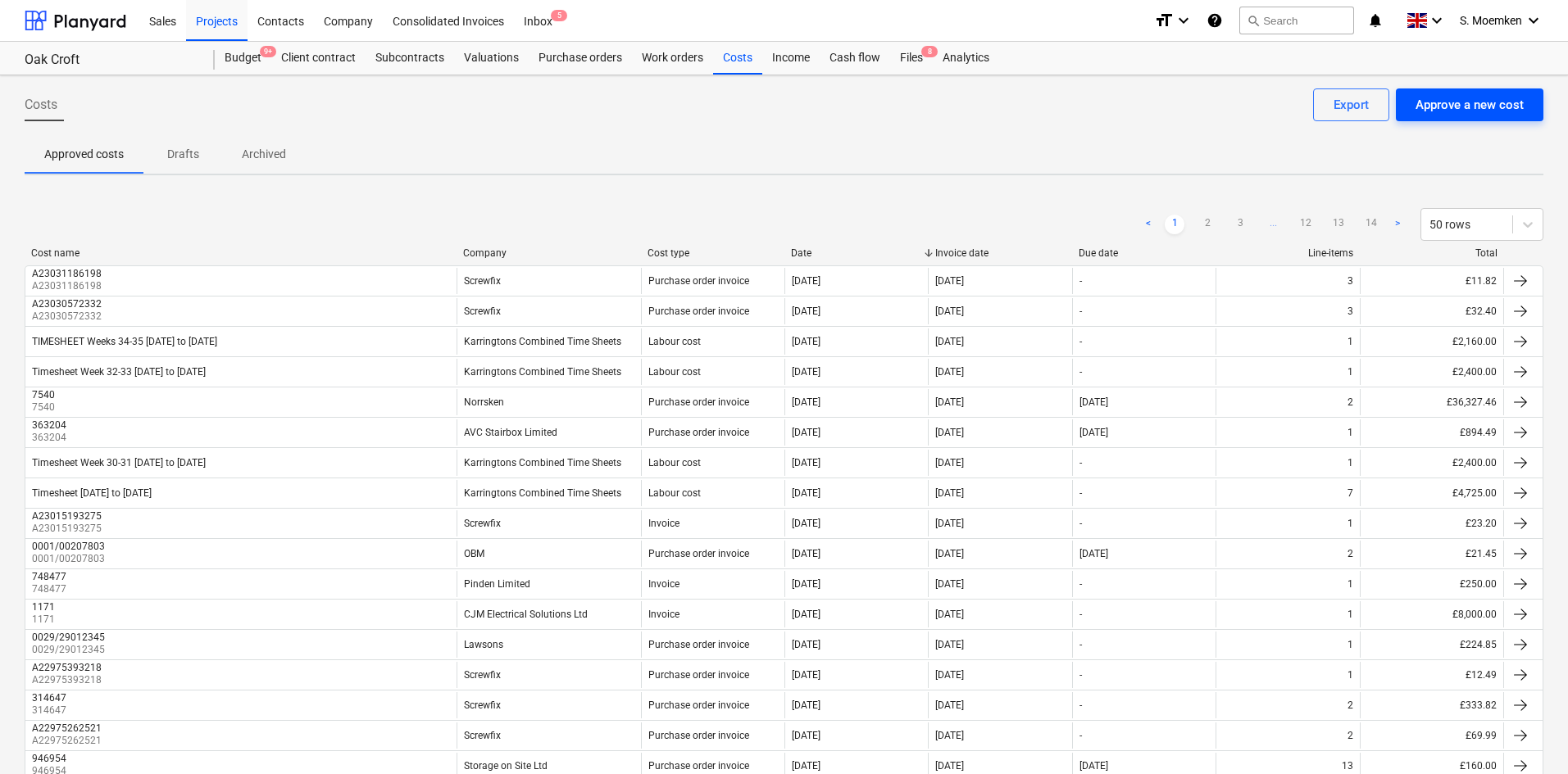
click at [1451, 100] on div "Approve a new cost" at bounding box center [1470, 105] width 108 height 22
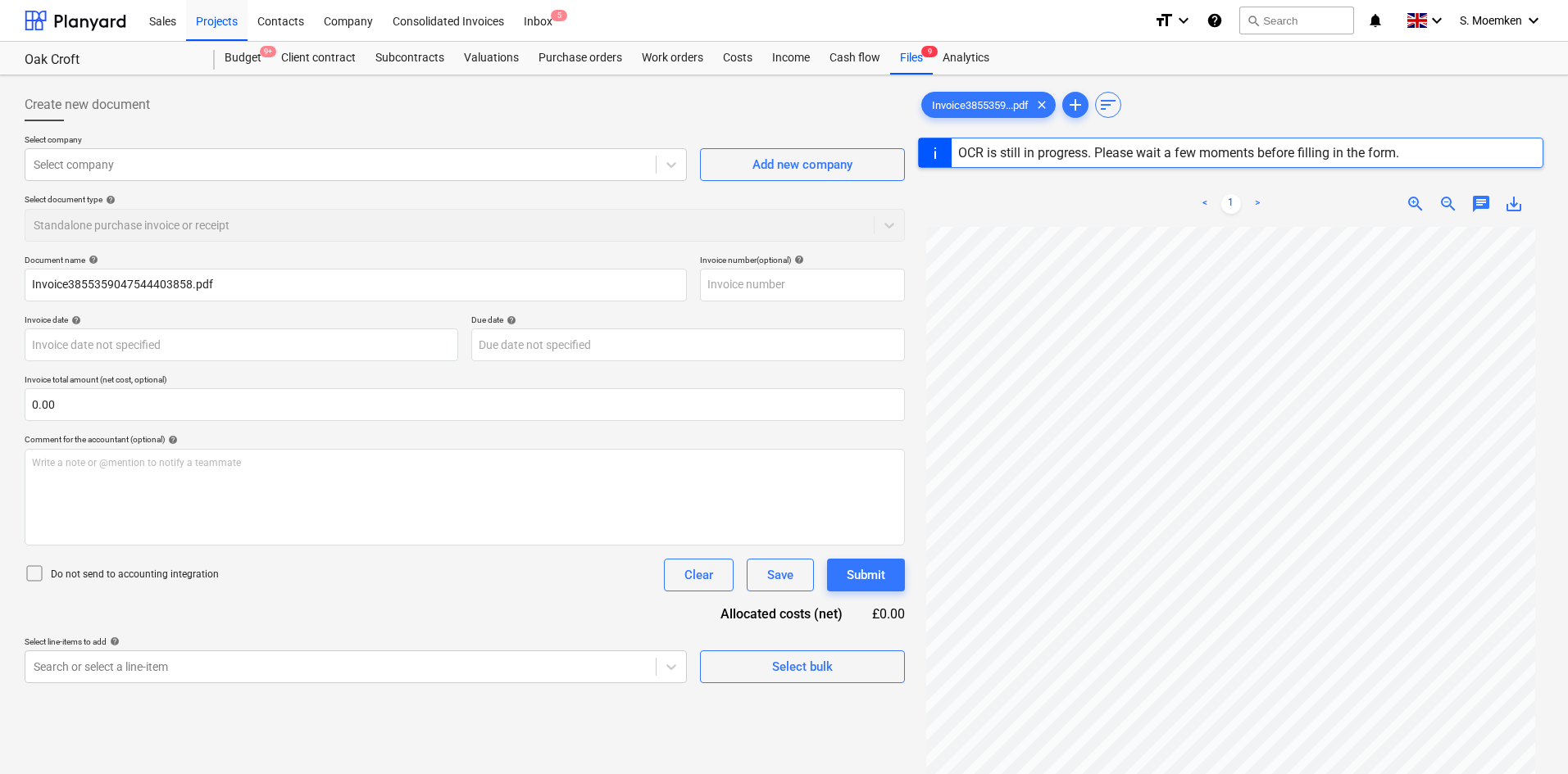
type input "A23031636152"
type input "[DATE]"
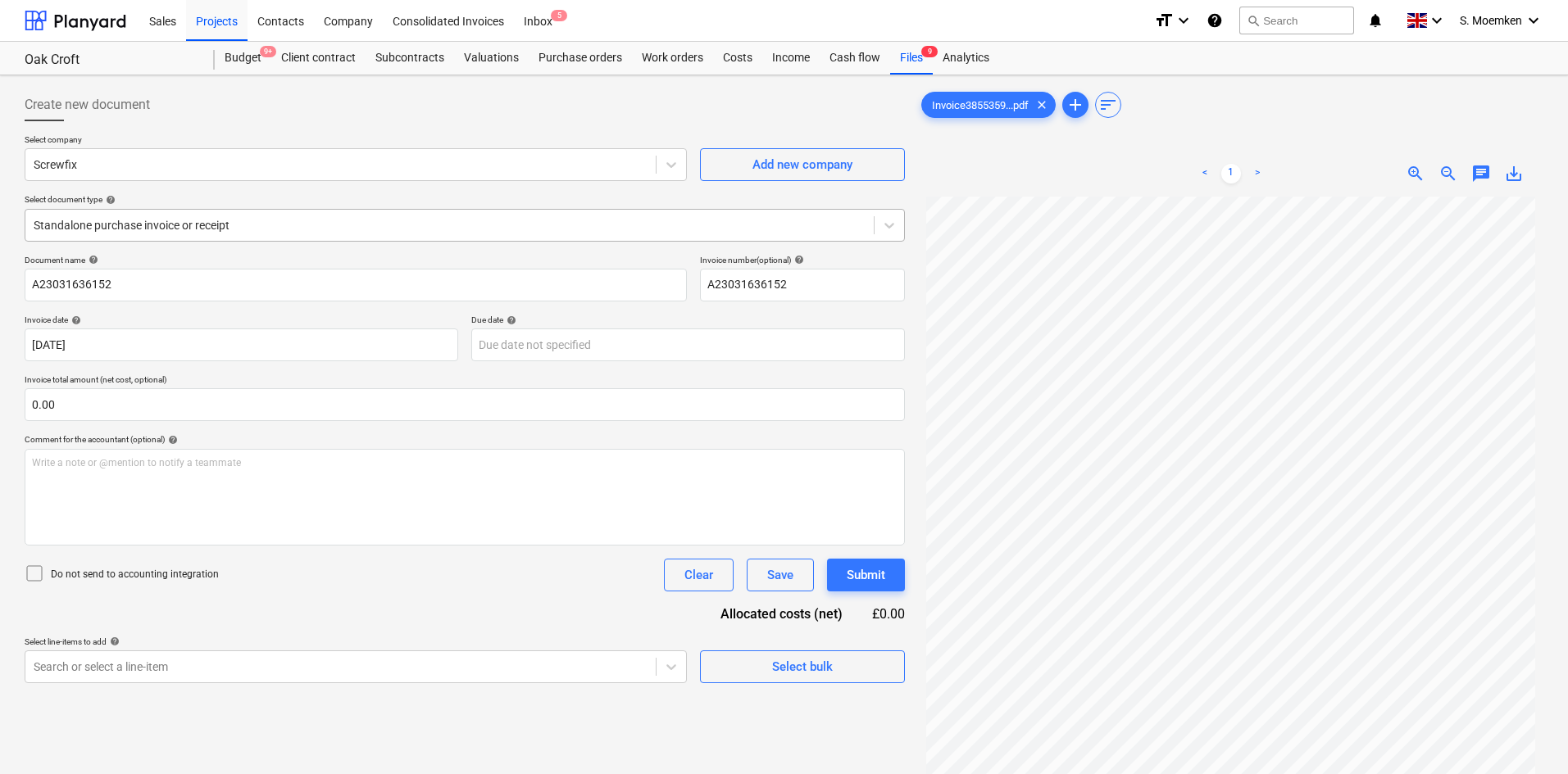
click at [311, 229] on div at bounding box center [449, 225] width 832 height 17
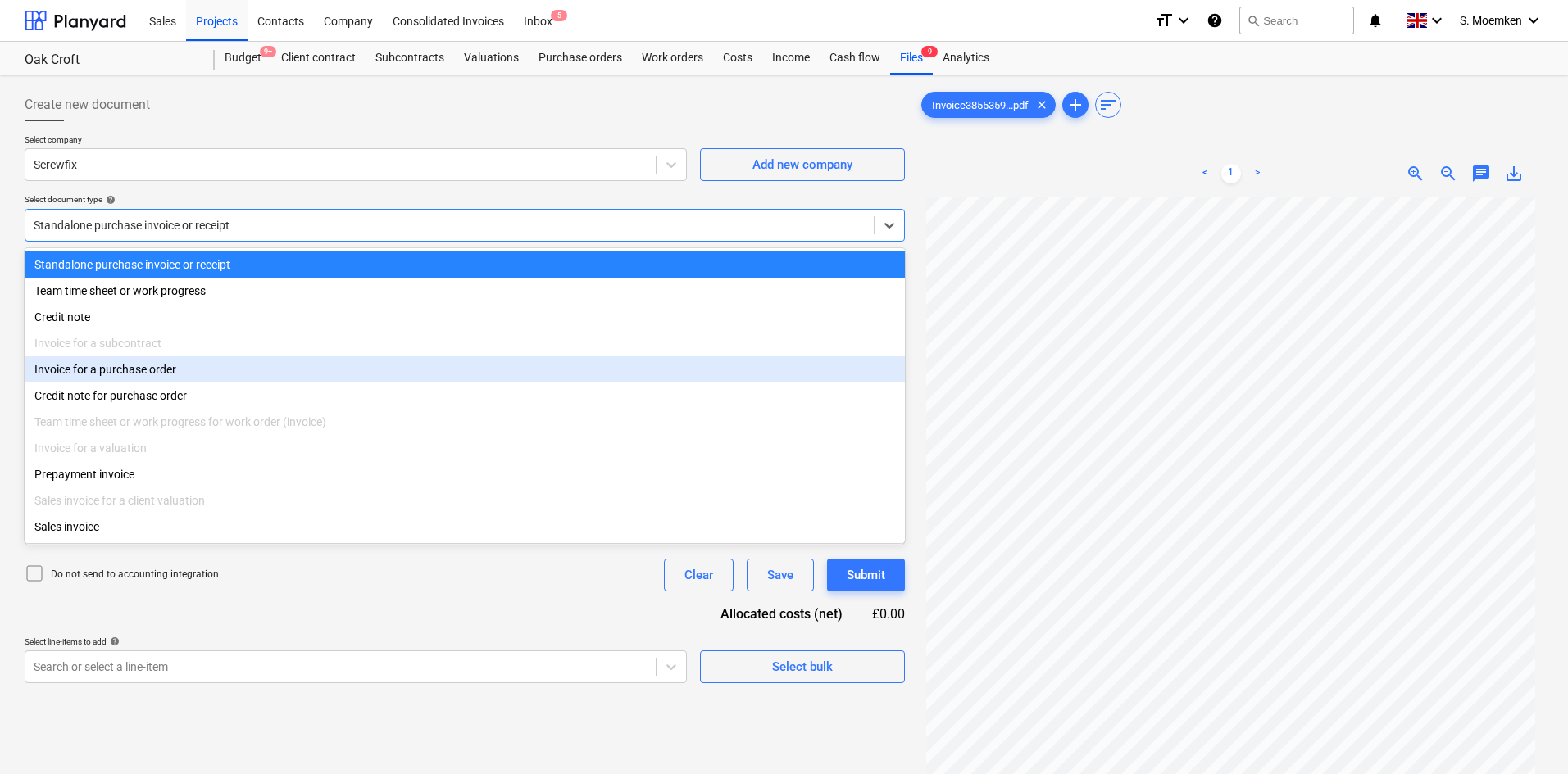
click at [149, 369] on div "Invoice for a purchase order" at bounding box center [465, 370] width 880 height 27
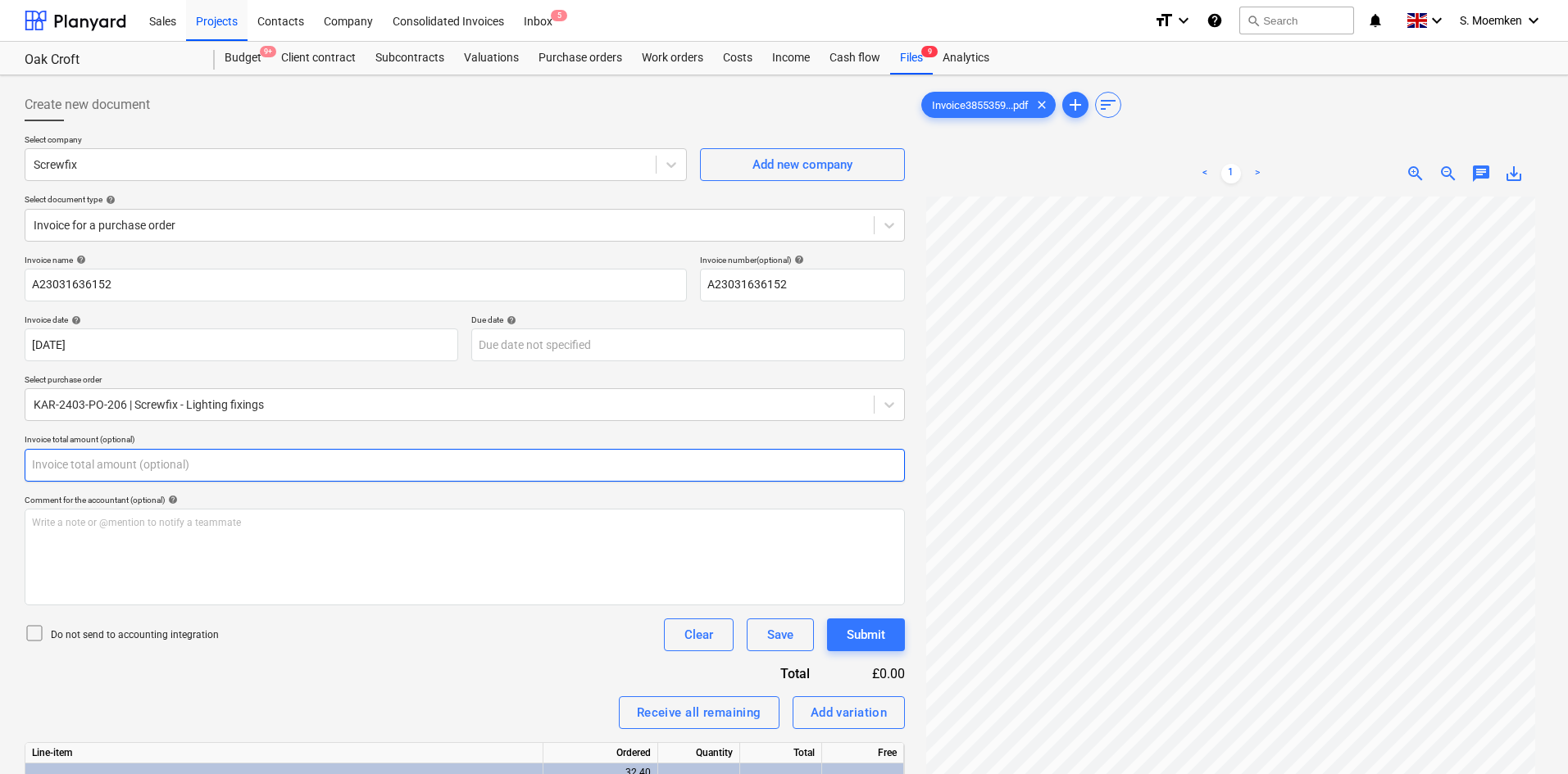
drag, startPoint x: 228, startPoint y: 471, endPoint x: 72, endPoint y: 471, distance: 156.0
click at [72, 471] on input "text" at bounding box center [465, 465] width 880 height 32
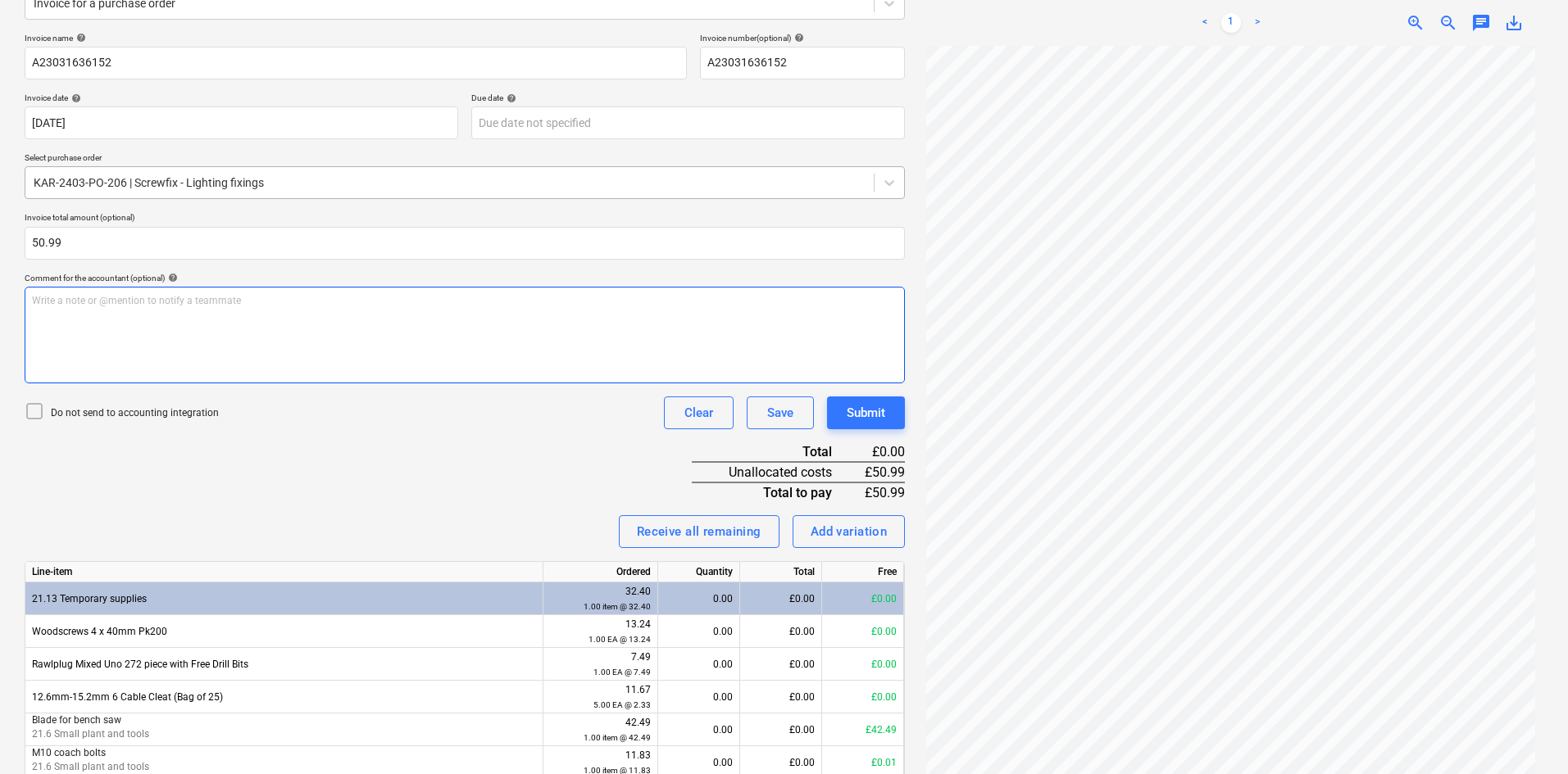
scroll to position [246, 0]
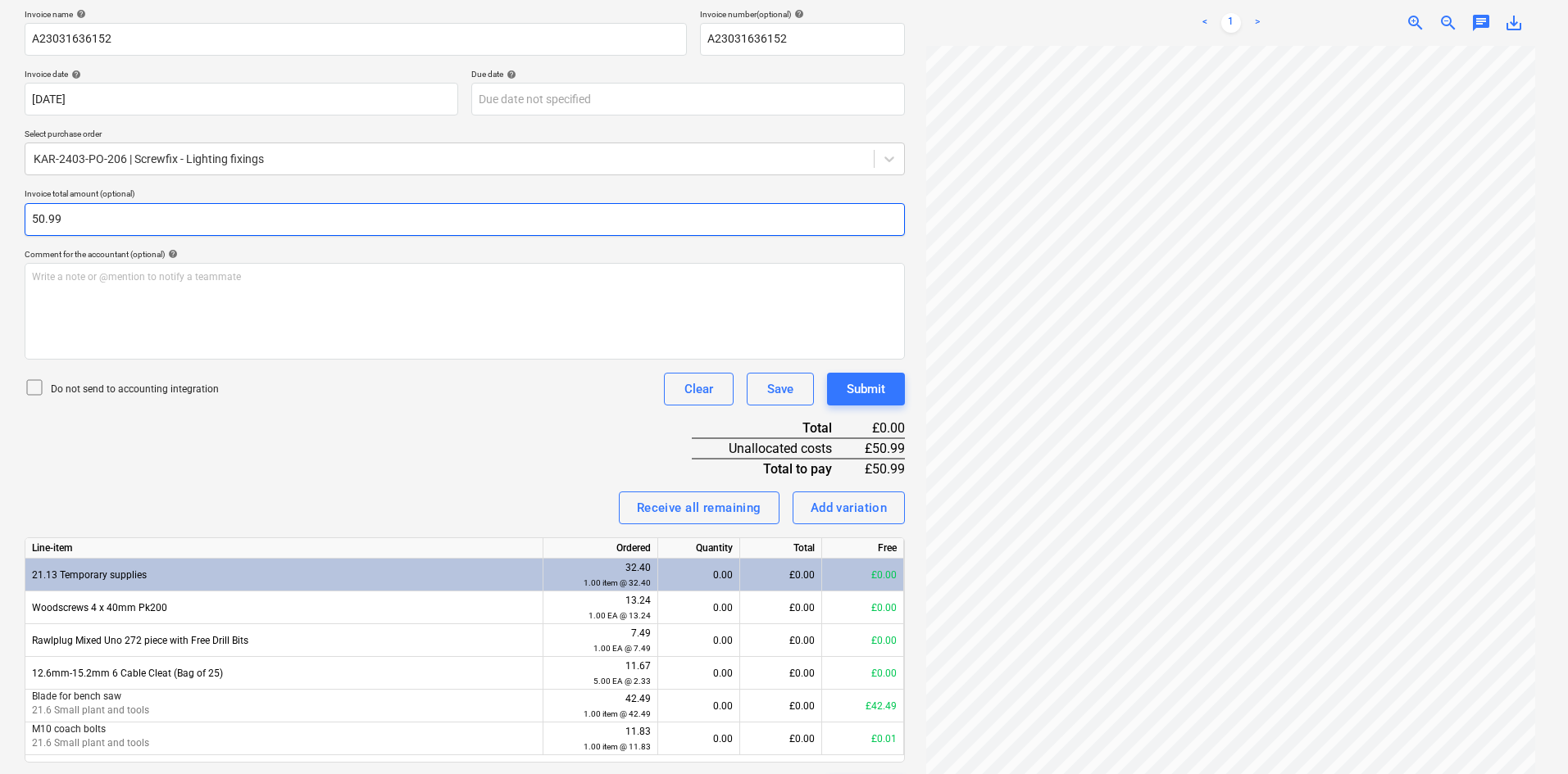
drag, startPoint x: 86, startPoint y: 222, endPoint x: -12, endPoint y: 219, distance: 98.0
click at [0, 219] on html "Sales Projects Contacts Company Consolidated Invoices Inbox 5 format_size keybo…" at bounding box center [784, 141] width 1568 height 774
type input "42.49"
click at [33, 388] on icon at bounding box center [35, 387] width 20 height 20
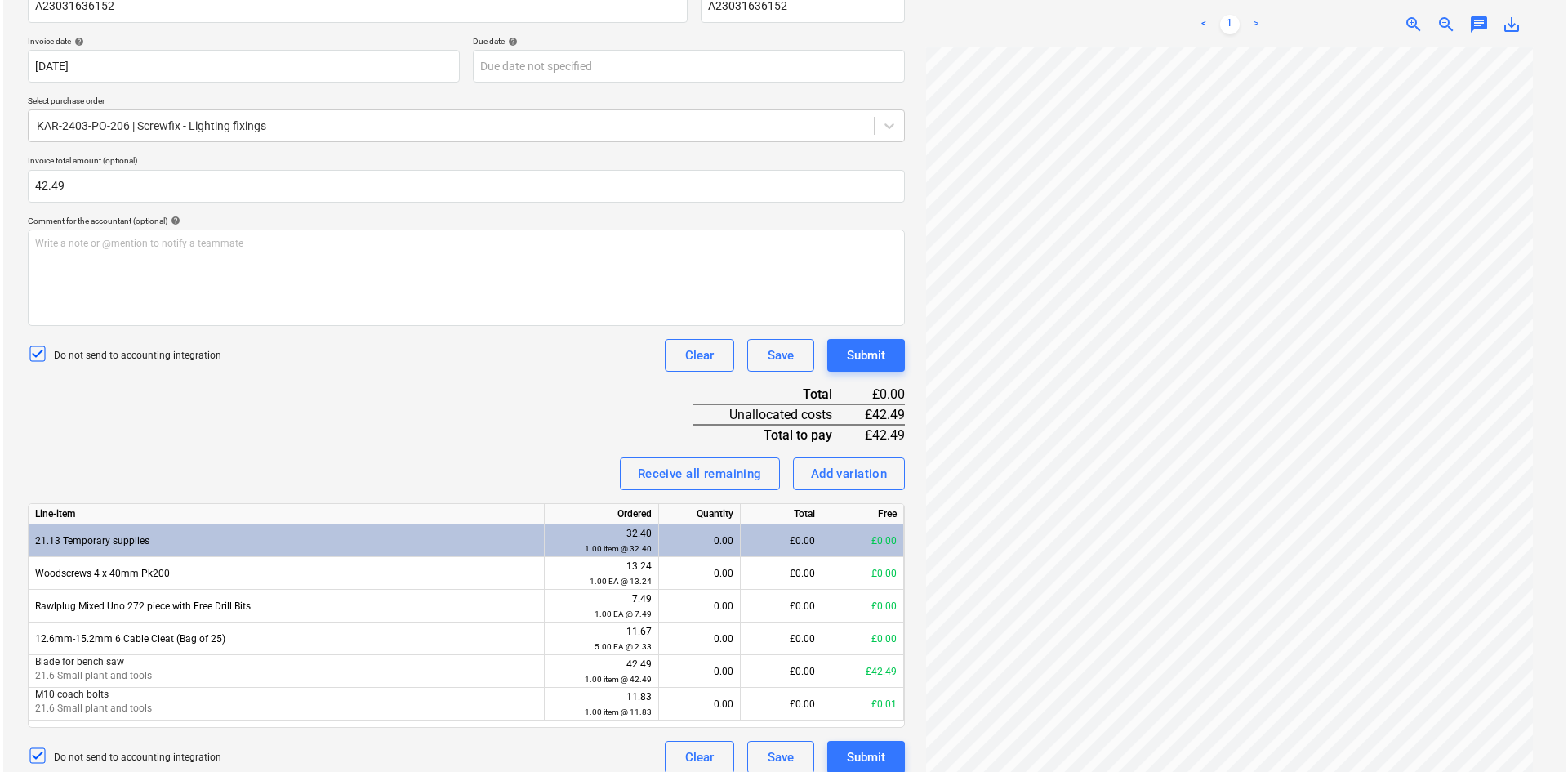
scroll to position [293, 0]
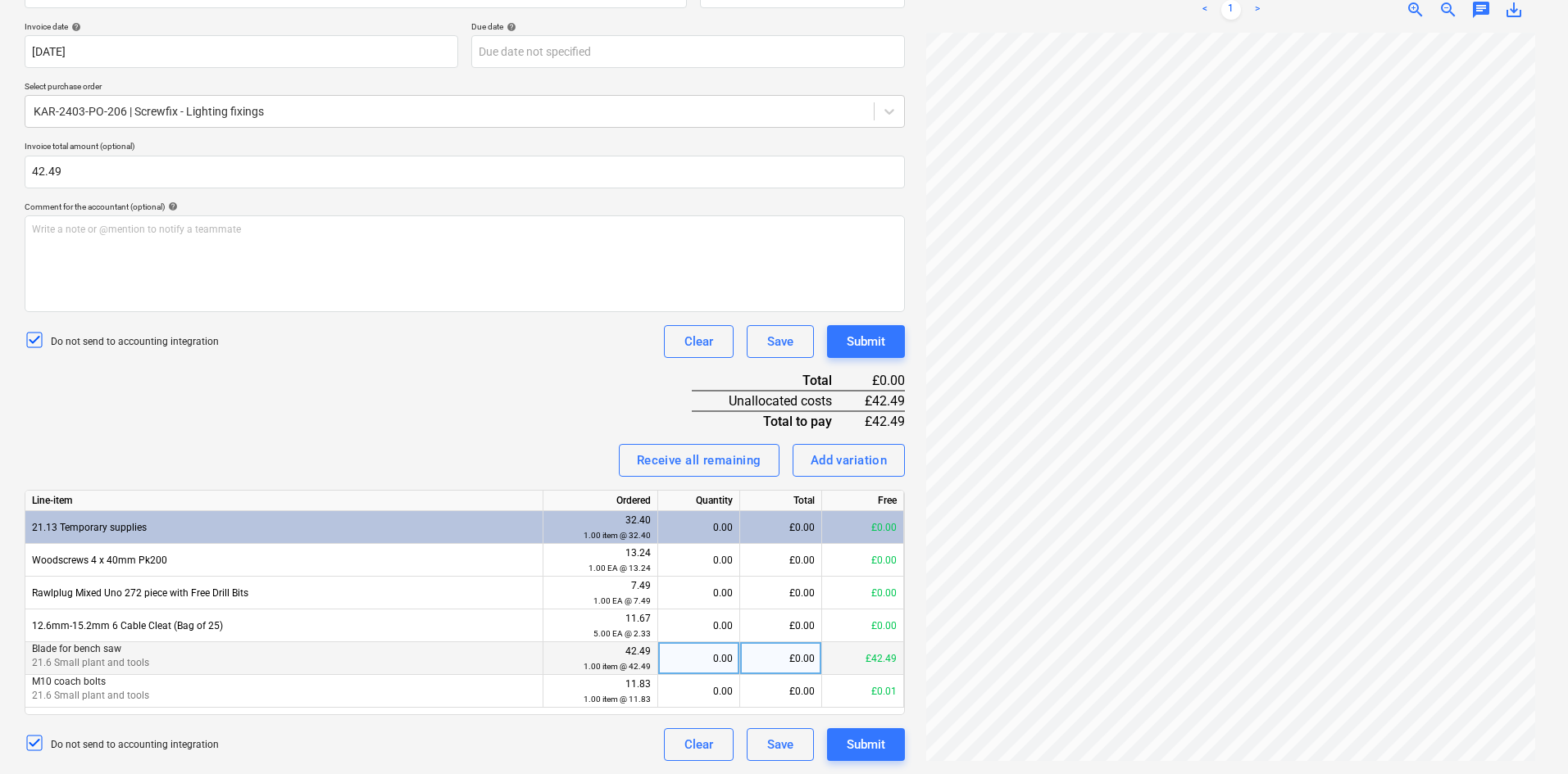
click at [701, 654] on div "0.00" at bounding box center [699, 658] width 68 height 32
type input "1"
click at [665, 456] on div "Receive all remaining" at bounding box center [700, 461] width 125 height 22
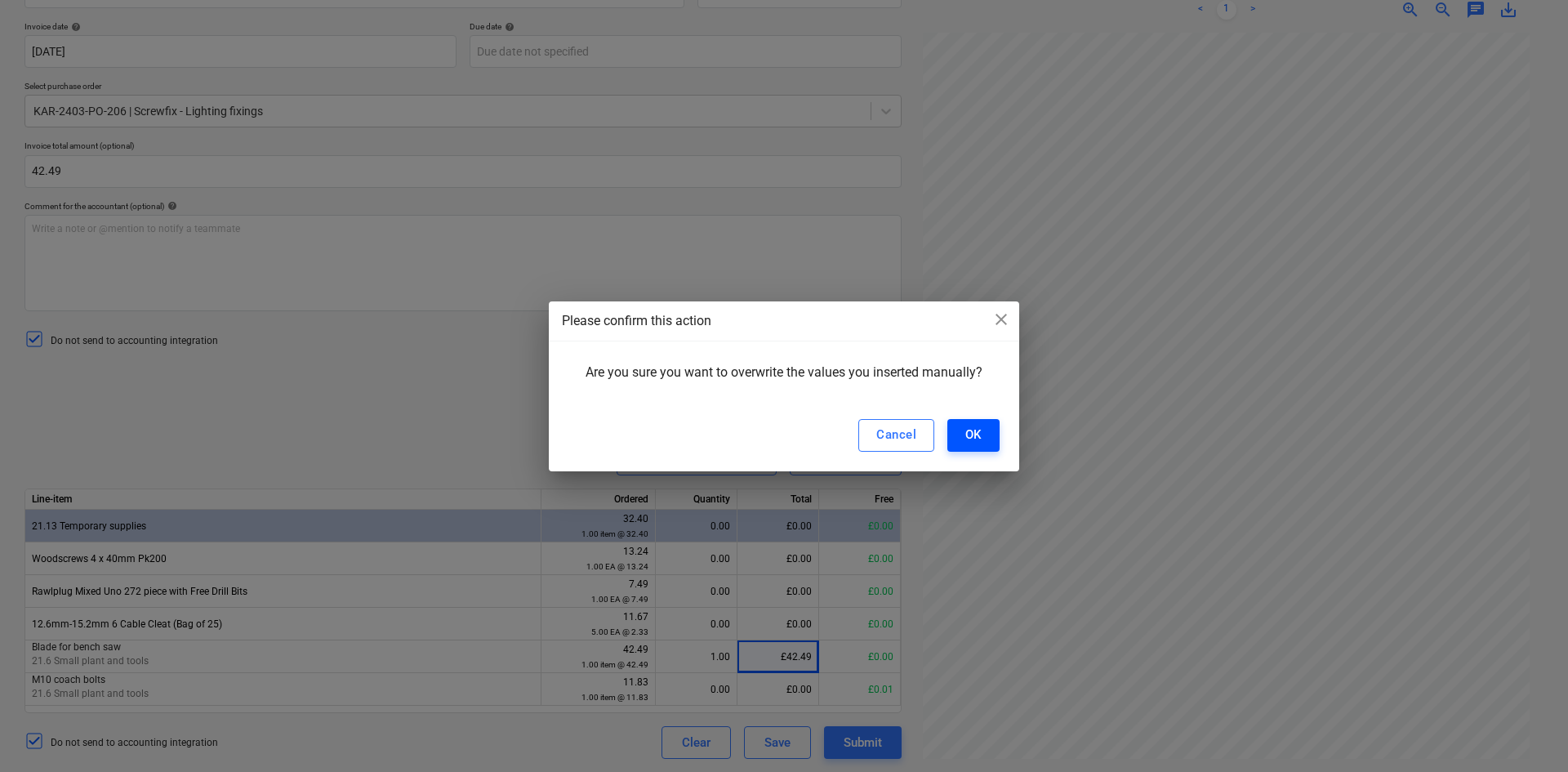
click at [979, 434] on div "OK" at bounding box center [974, 435] width 17 height 22
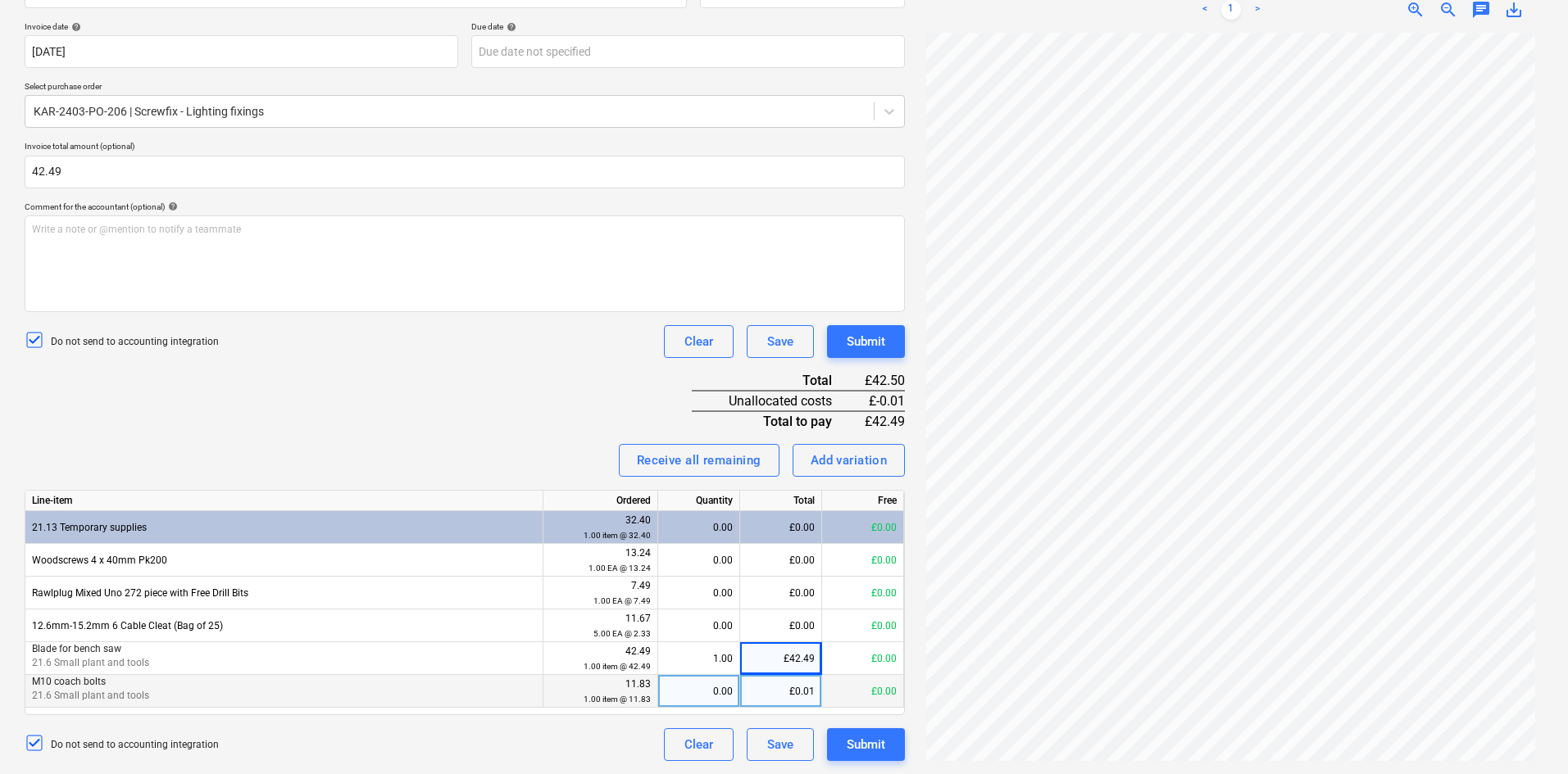
click at [780, 694] on div "£0.01" at bounding box center [781, 691] width 82 height 32
type input "0"
click at [730, 648] on div "1.00" at bounding box center [699, 658] width 68 height 32
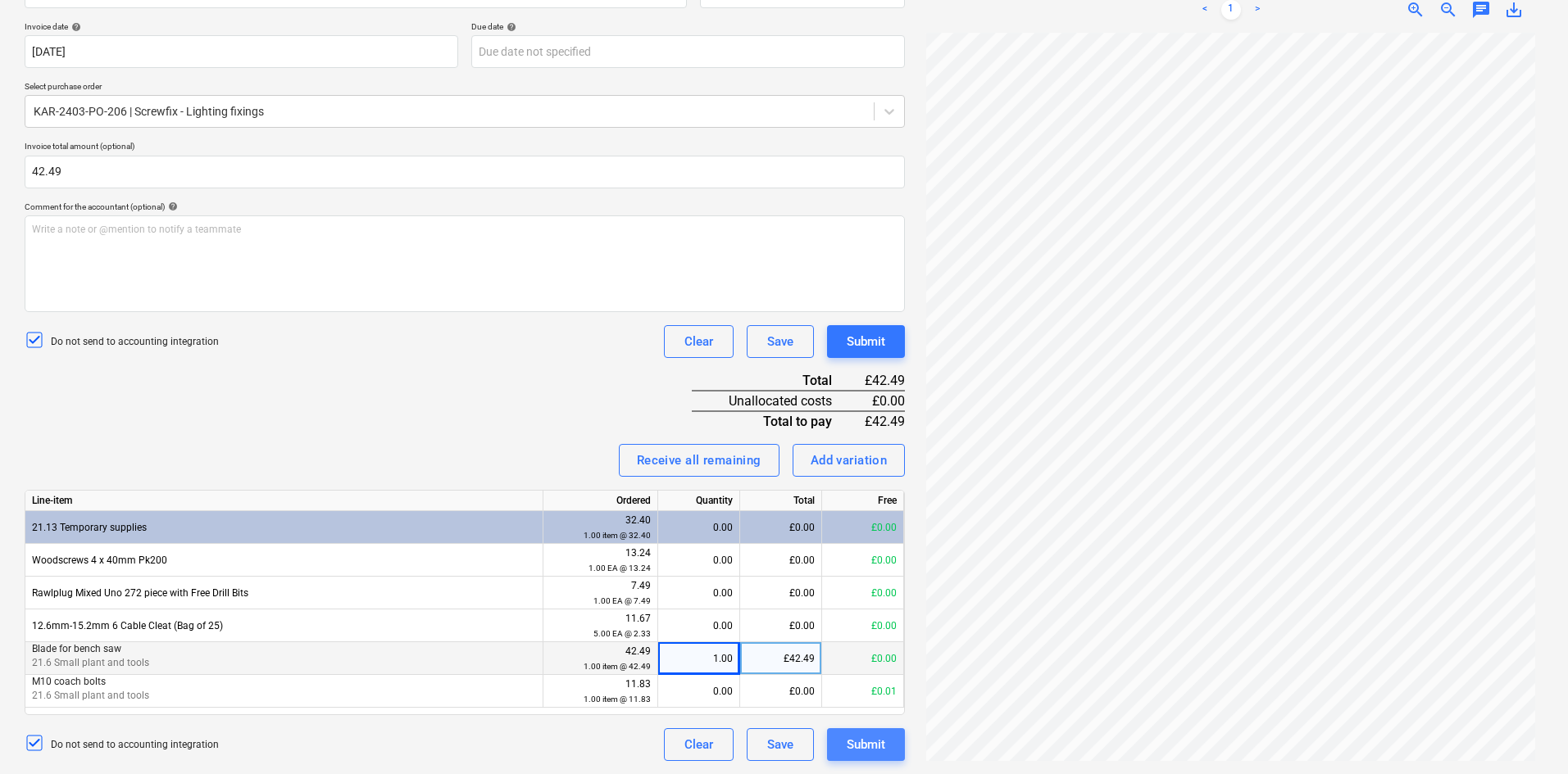
click at [871, 749] on div "Submit" at bounding box center [866, 745] width 38 height 22
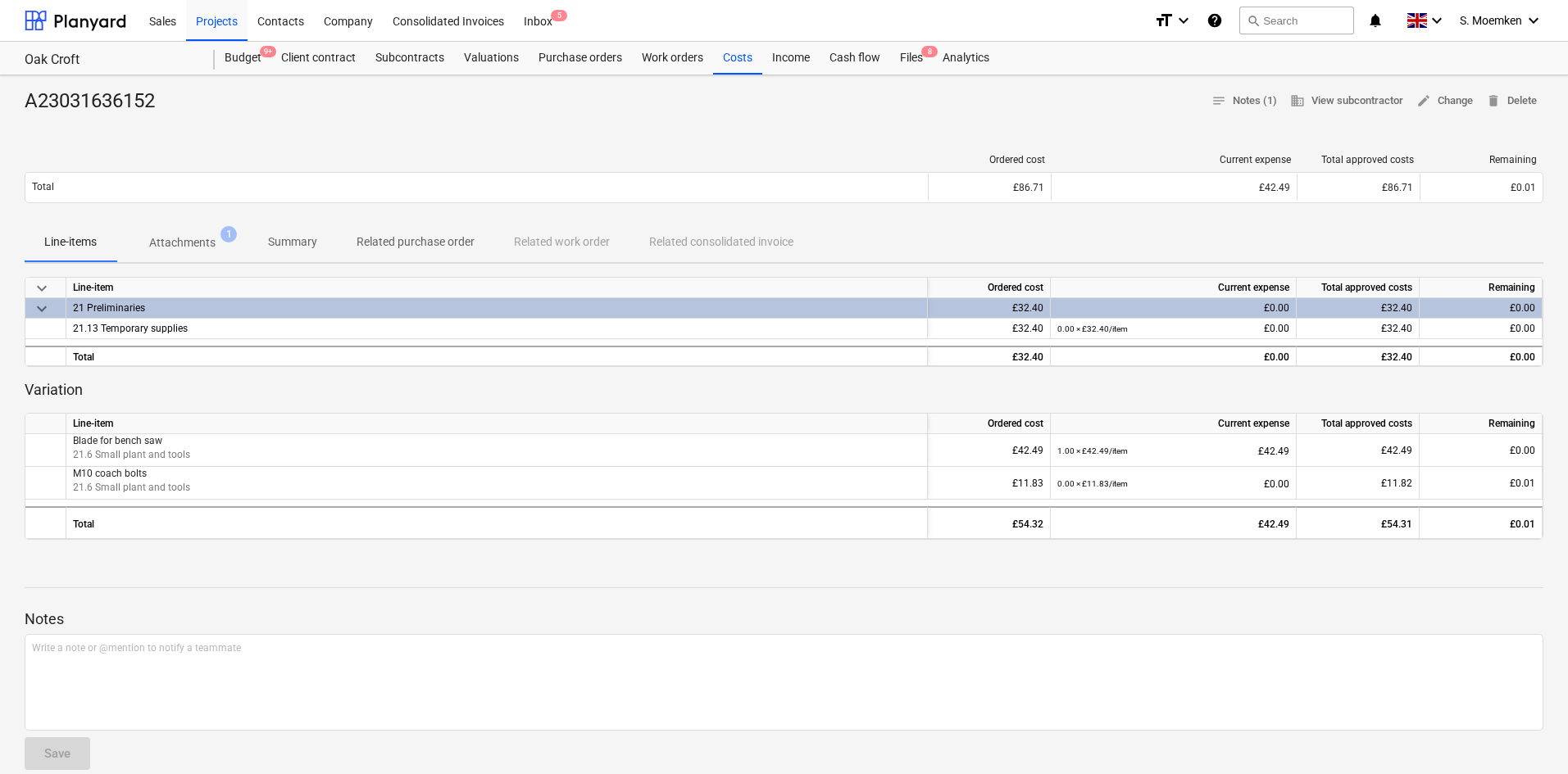
click at [188, 245] on p "Attachments" at bounding box center [182, 243] width 67 height 17
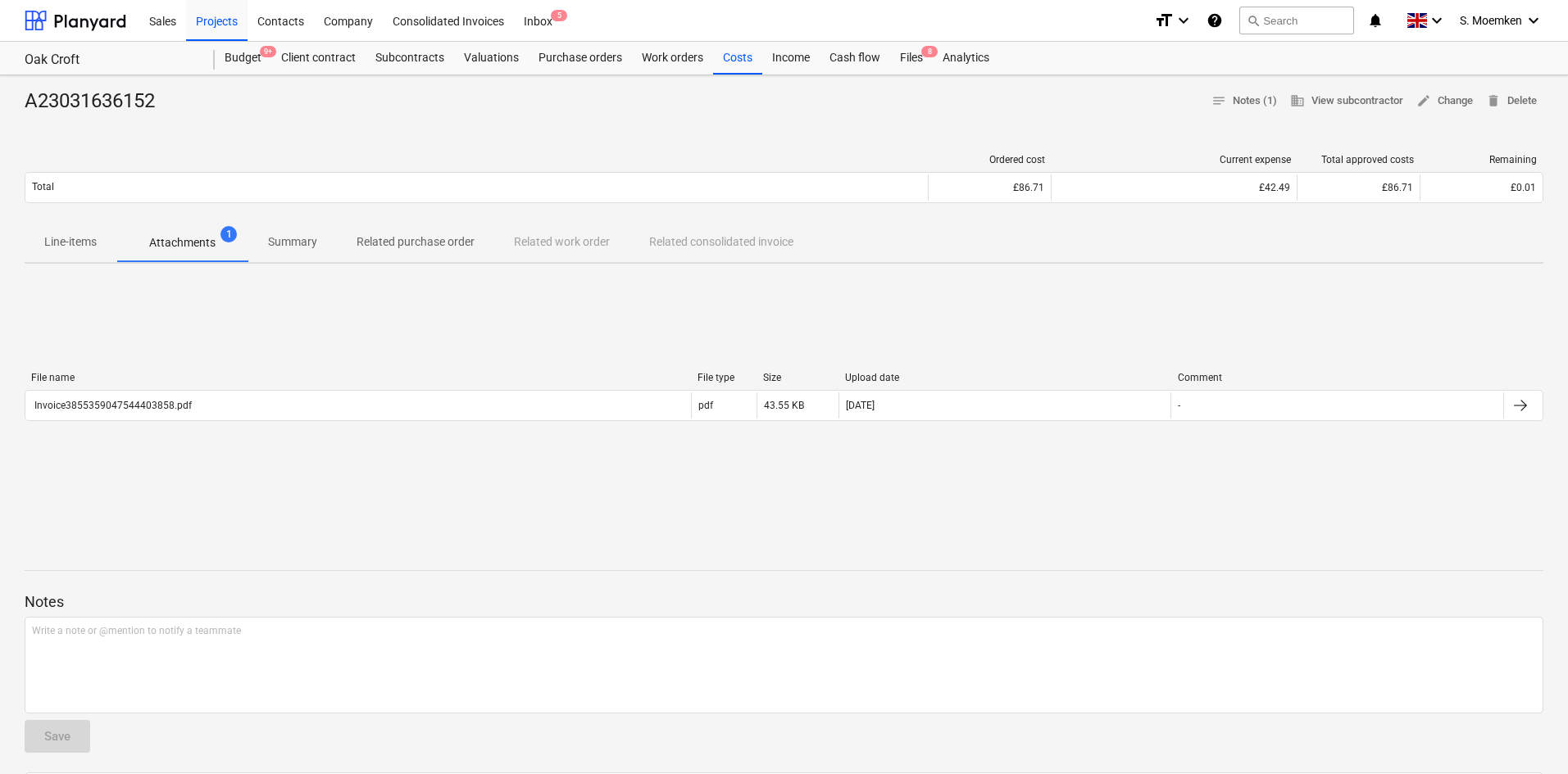
click at [477, 136] on div "A23031636152 notes Notes (1) business View subcontractor edit Change delete Del…" at bounding box center [784, 517] width 1568 height 884
click at [739, 50] on div "Costs" at bounding box center [737, 57] width 49 height 32
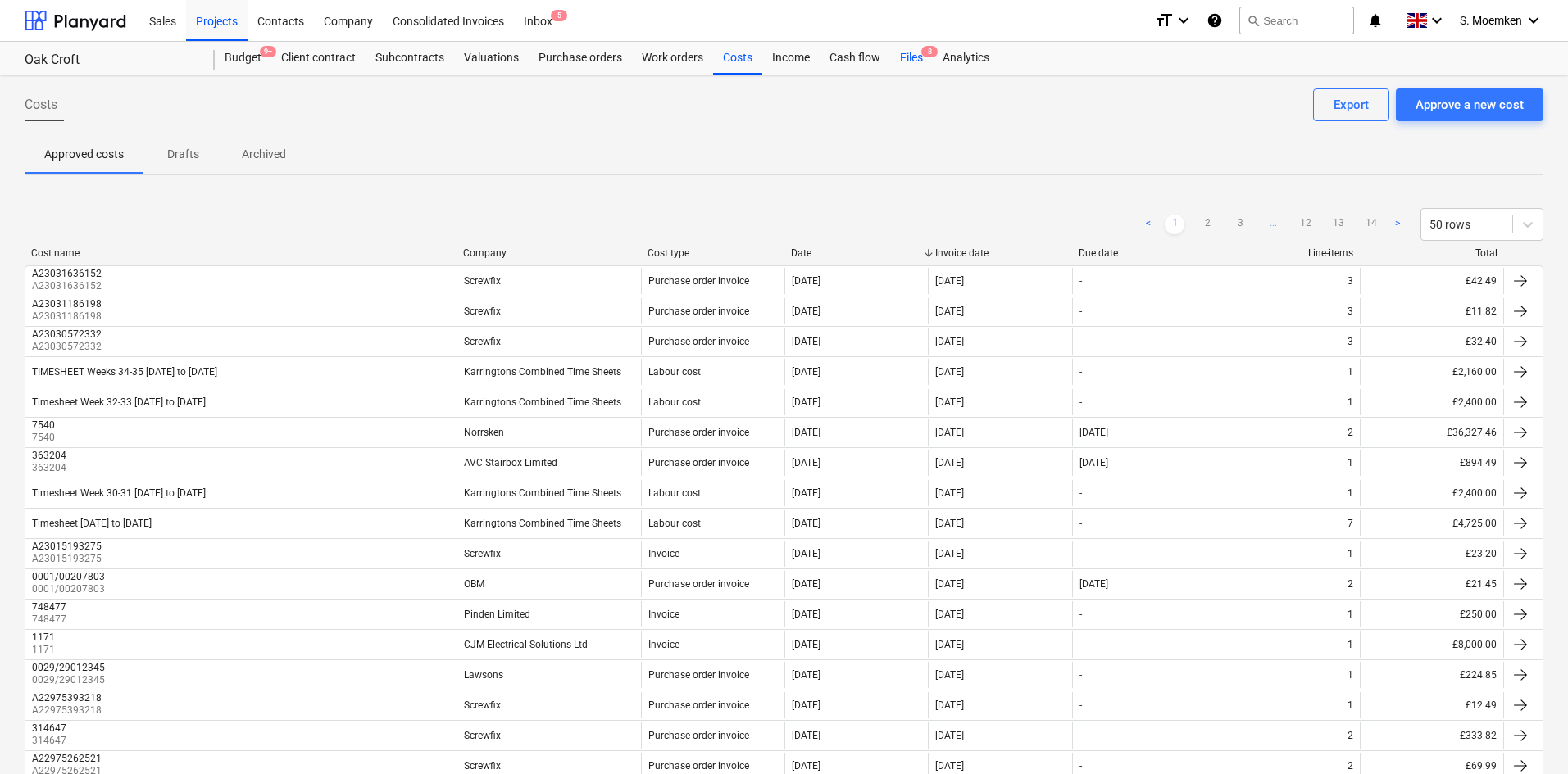
click at [917, 54] on div "Files 8" at bounding box center [911, 57] width 42 height 32
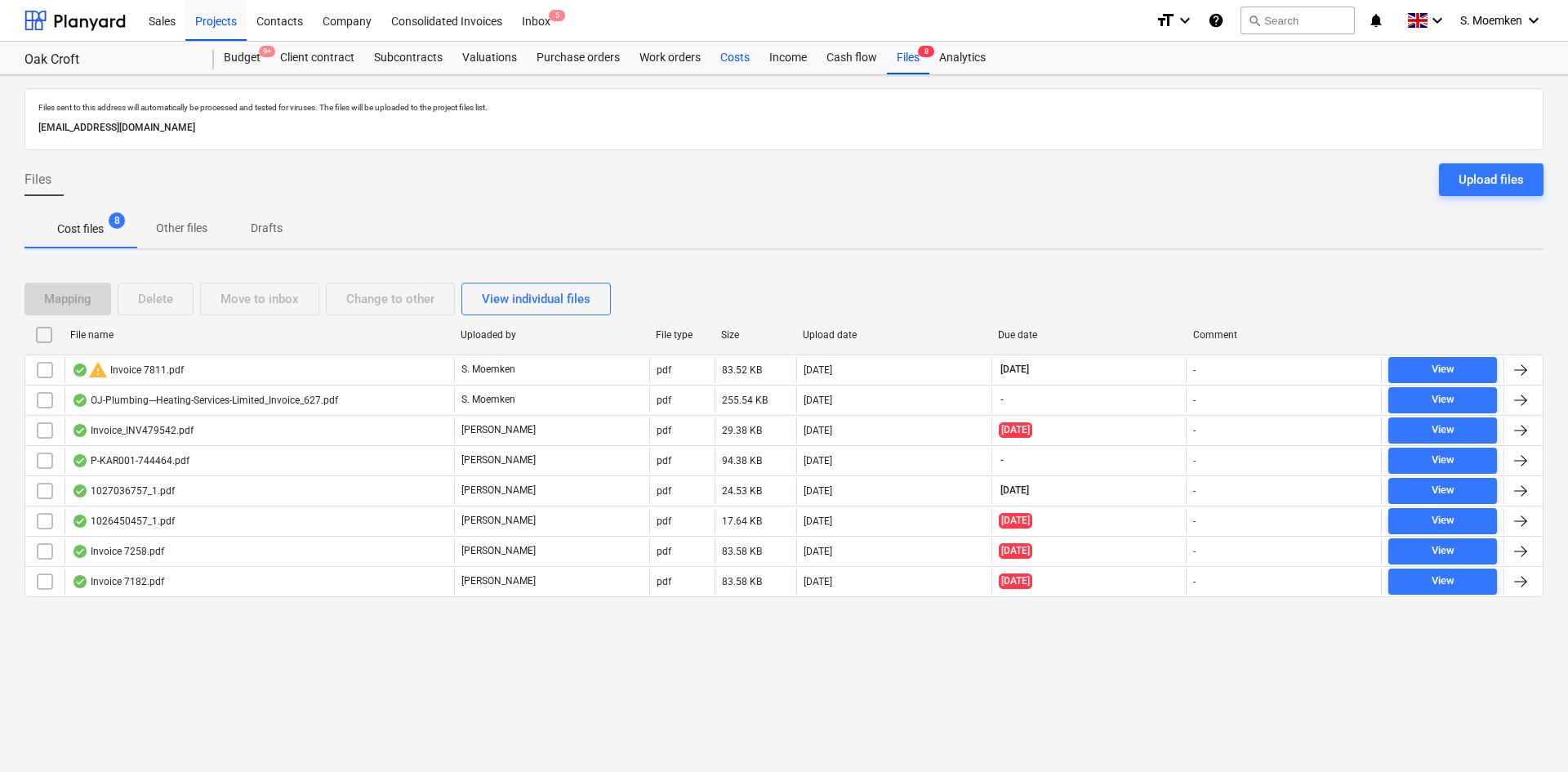
click at [753, 58] on div "Costs" at bounding box center [734, 57] width 49 height 32
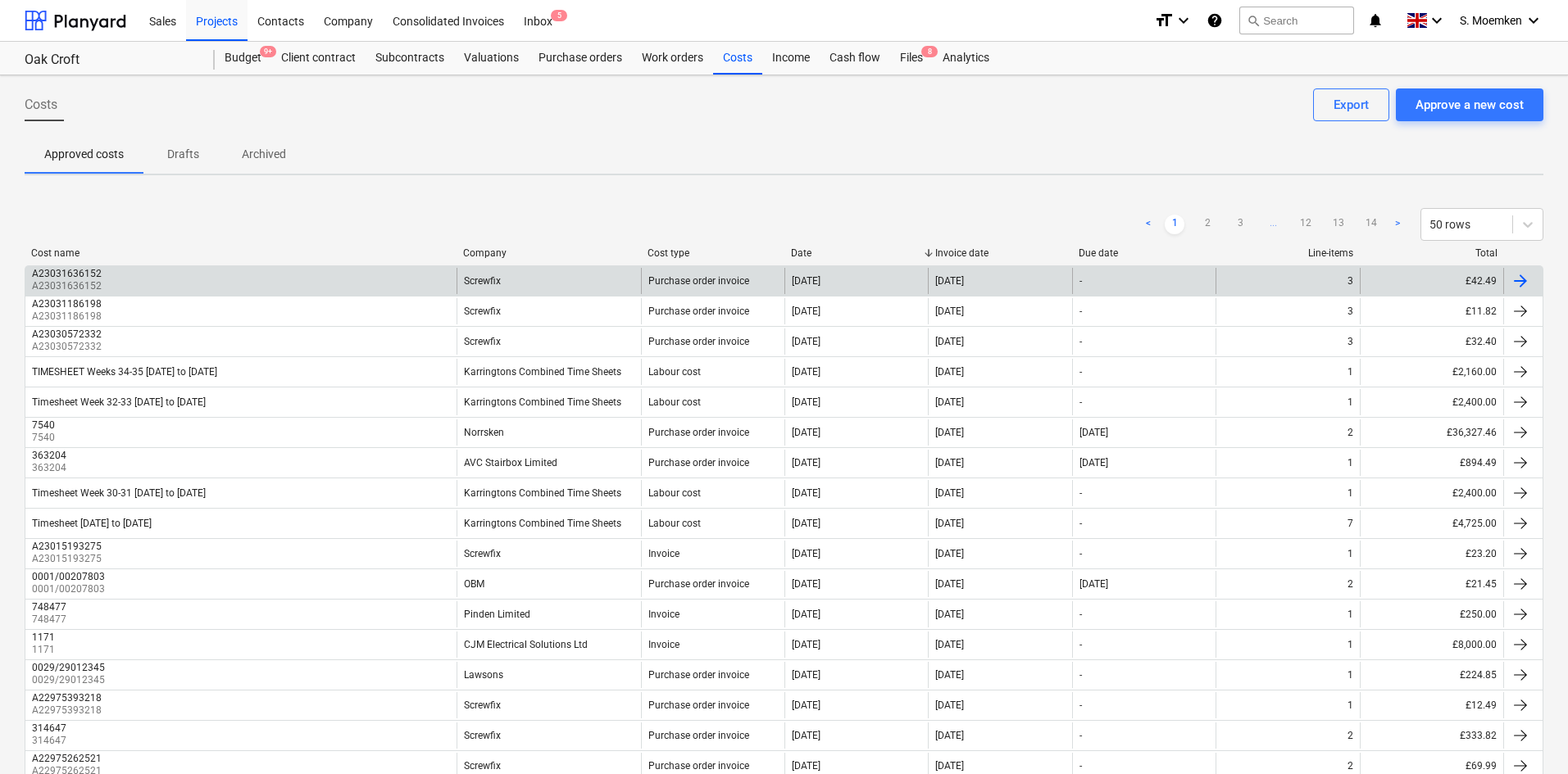
click at [465, 274] on div "Screwfix" at bounding box center [549, 281] width 185 height 27
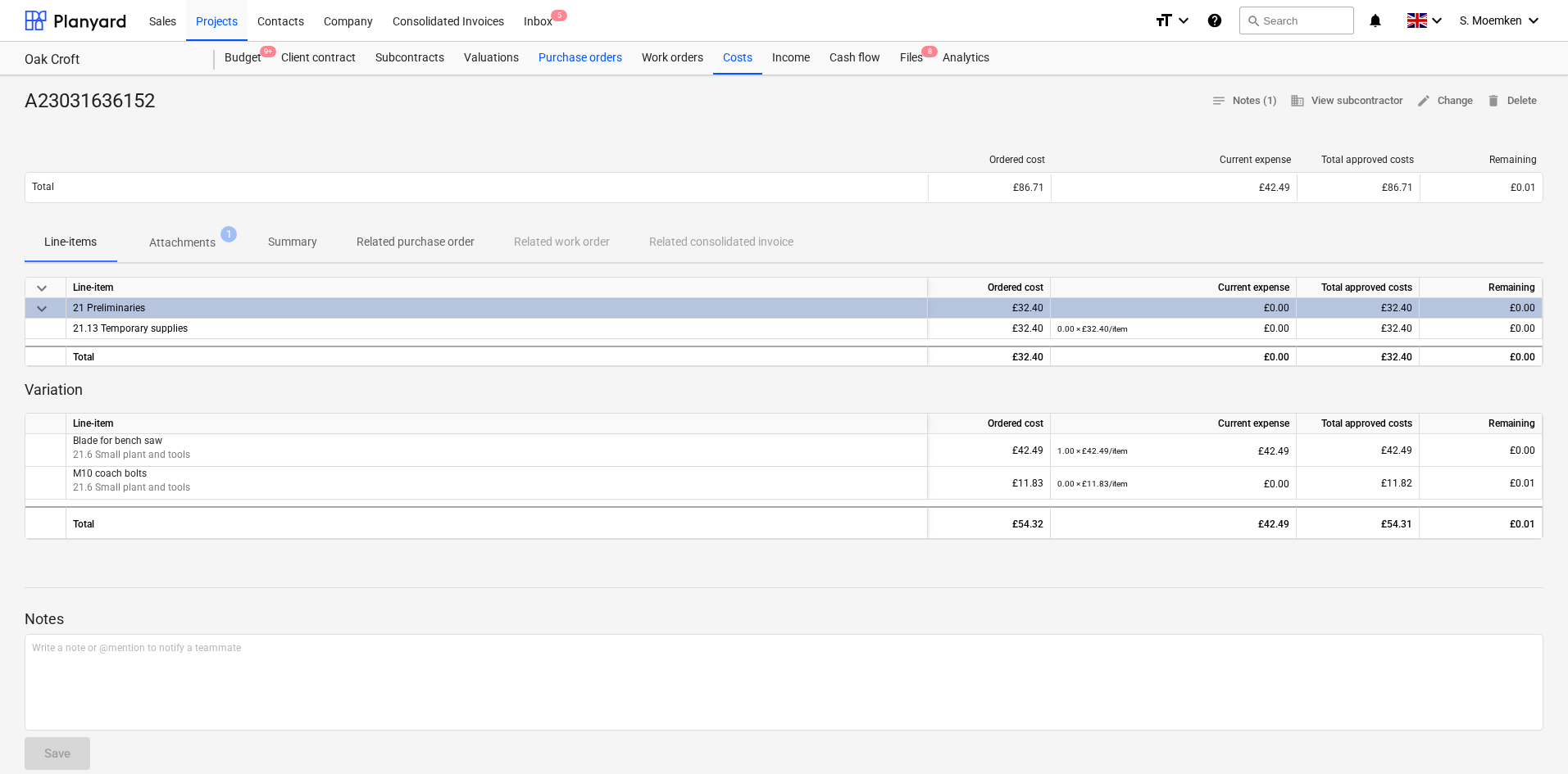
click at [591, 61] on div "Purchase orders" at bounding box center [581, 57] width 103 height 32
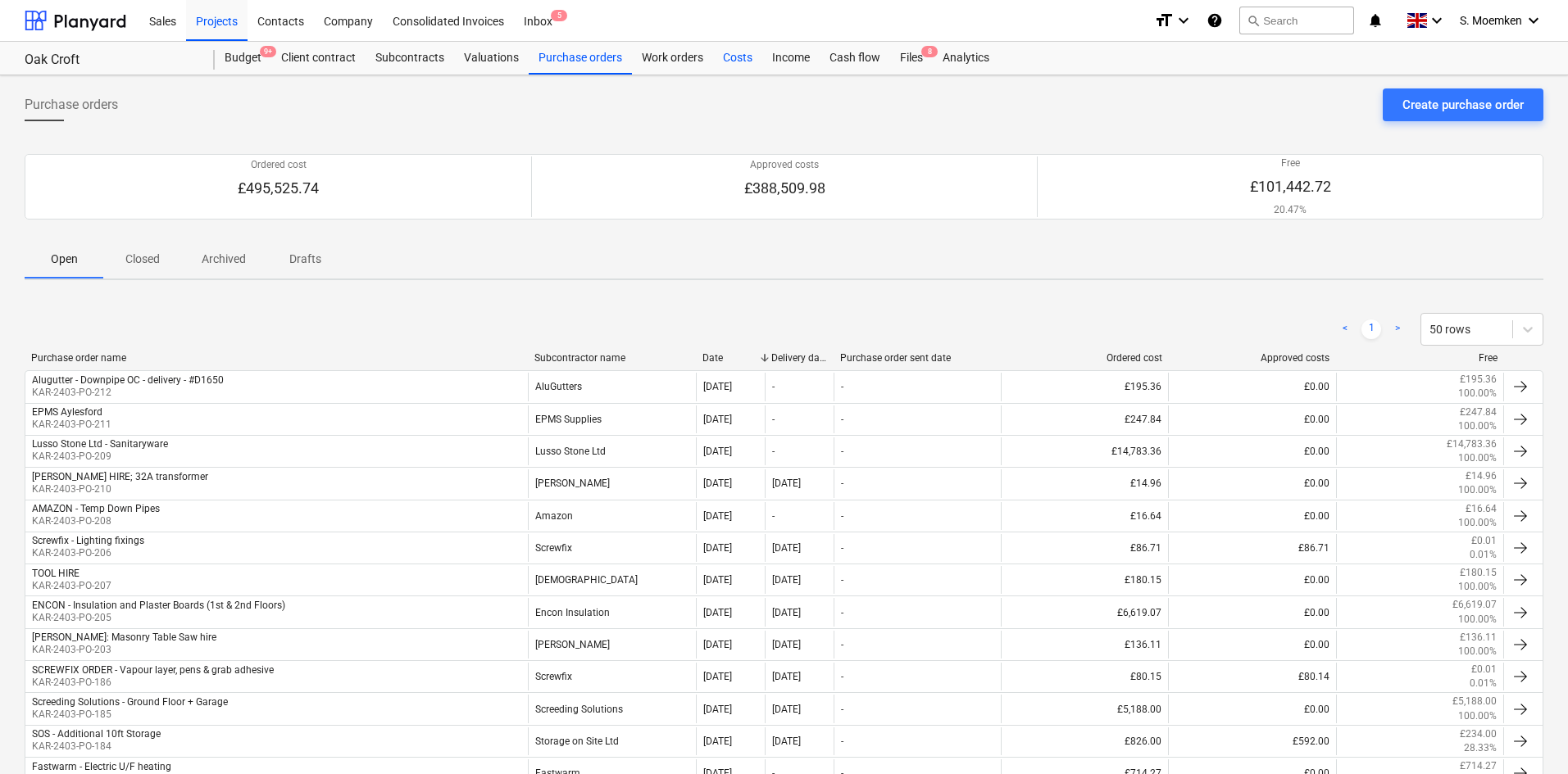
click at [731, 57] on div "Costs" at bounding box center [737, 57] width 49 height 32
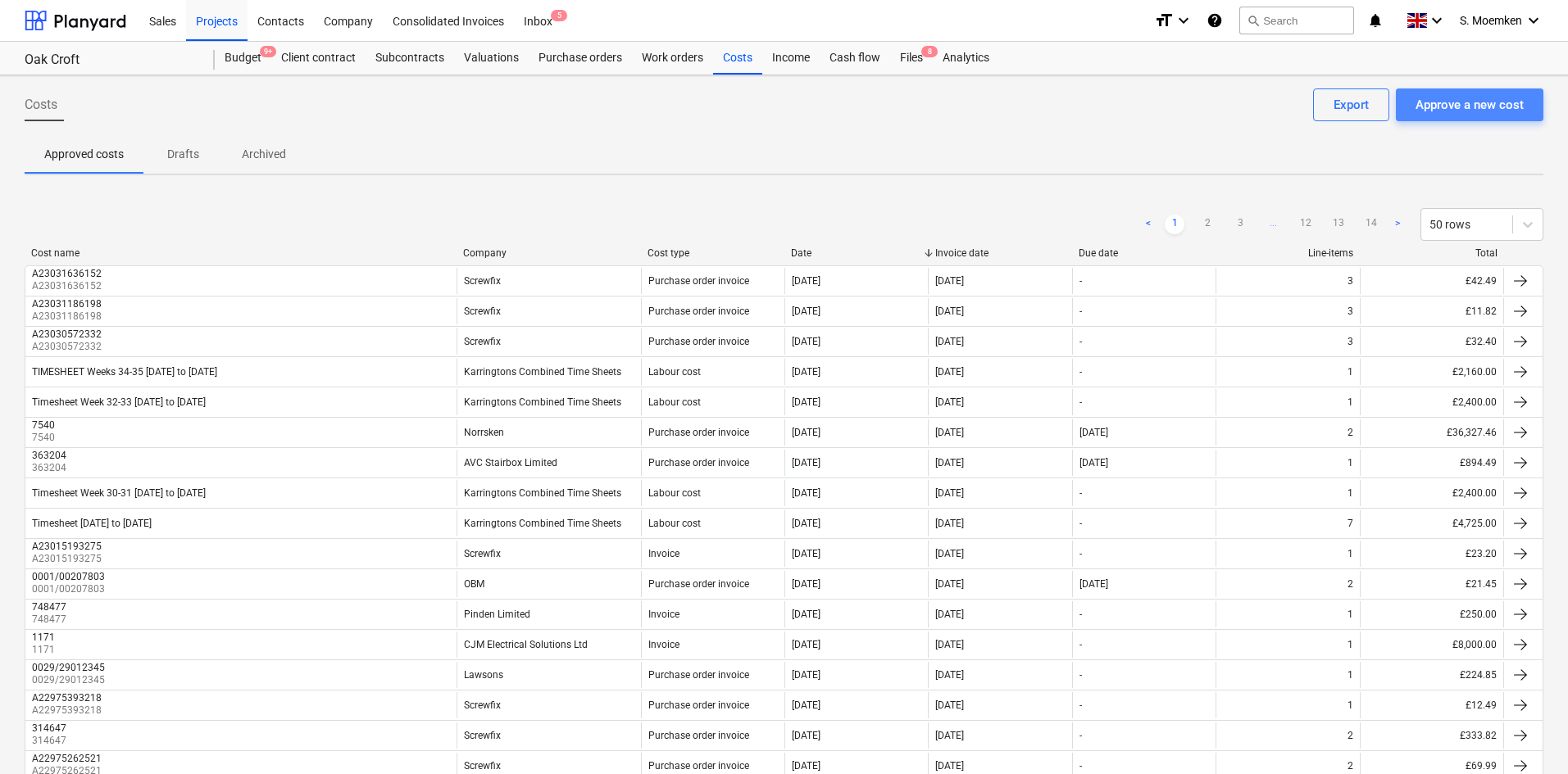
click at [1418, 107] on div "Approve a new cost" at bounding box center [1470, 105] width 108 height 22
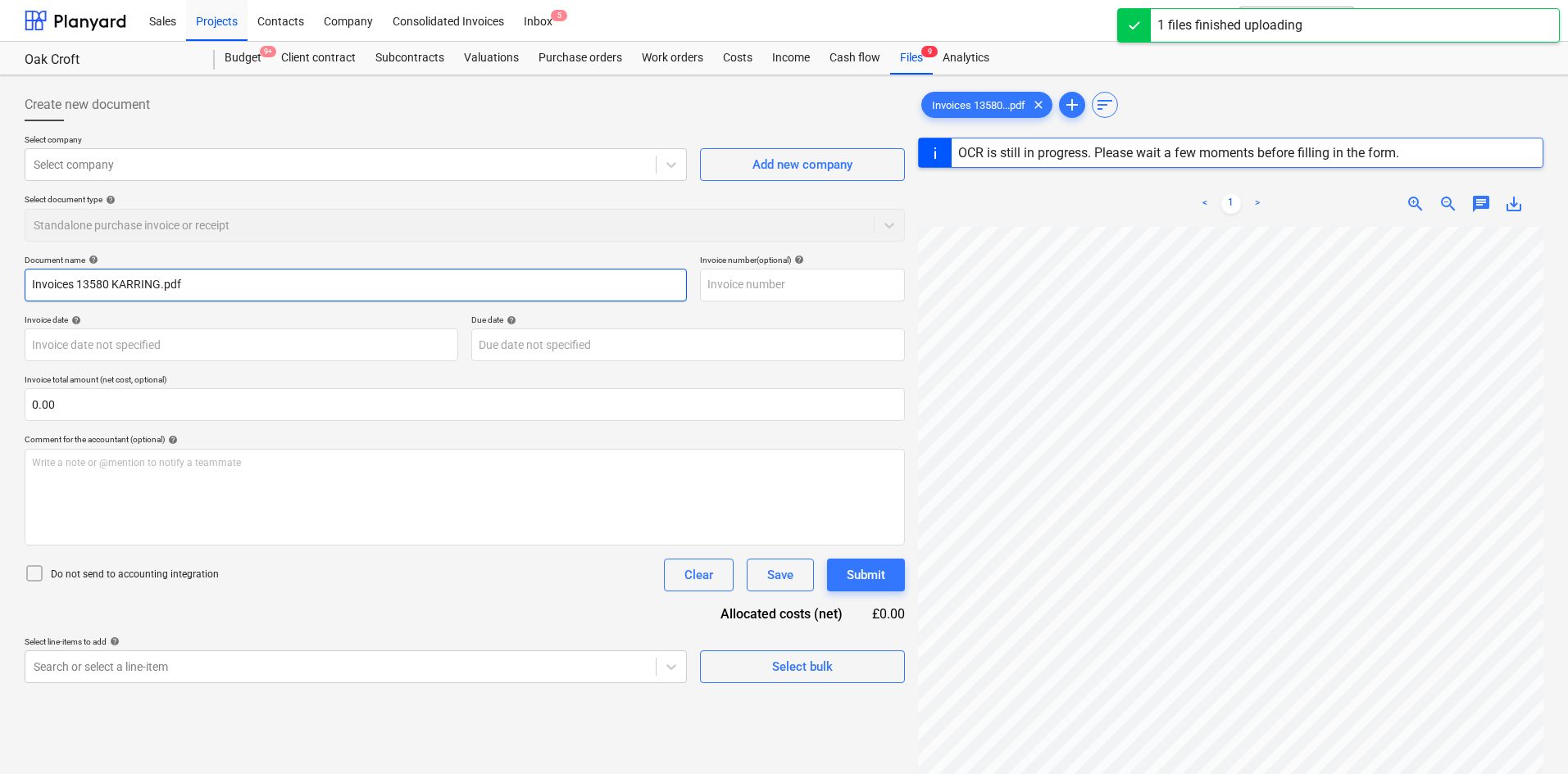
type input "948772"
type input "17 Sep 2025"
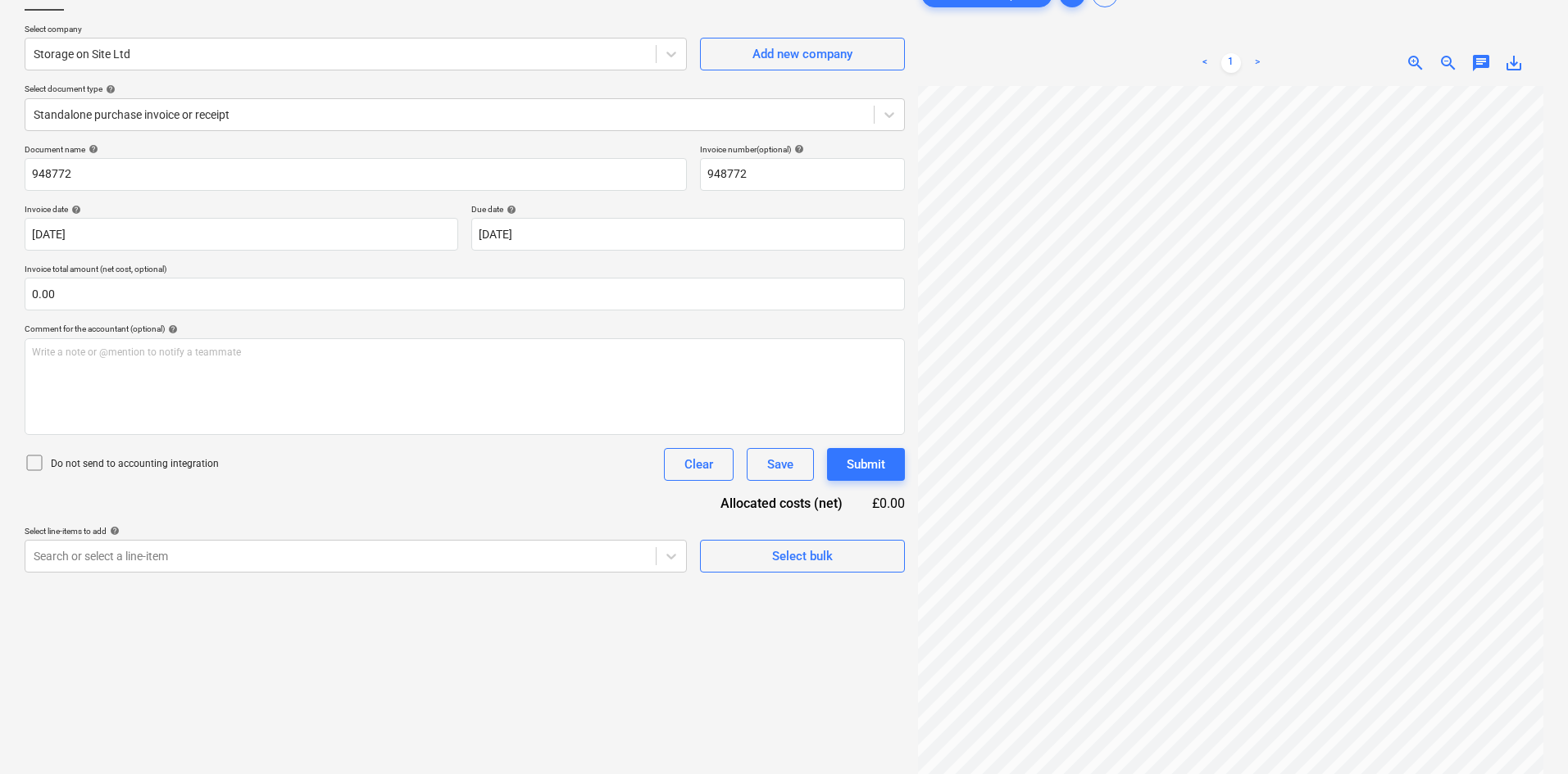
scroll to position [82, 0]
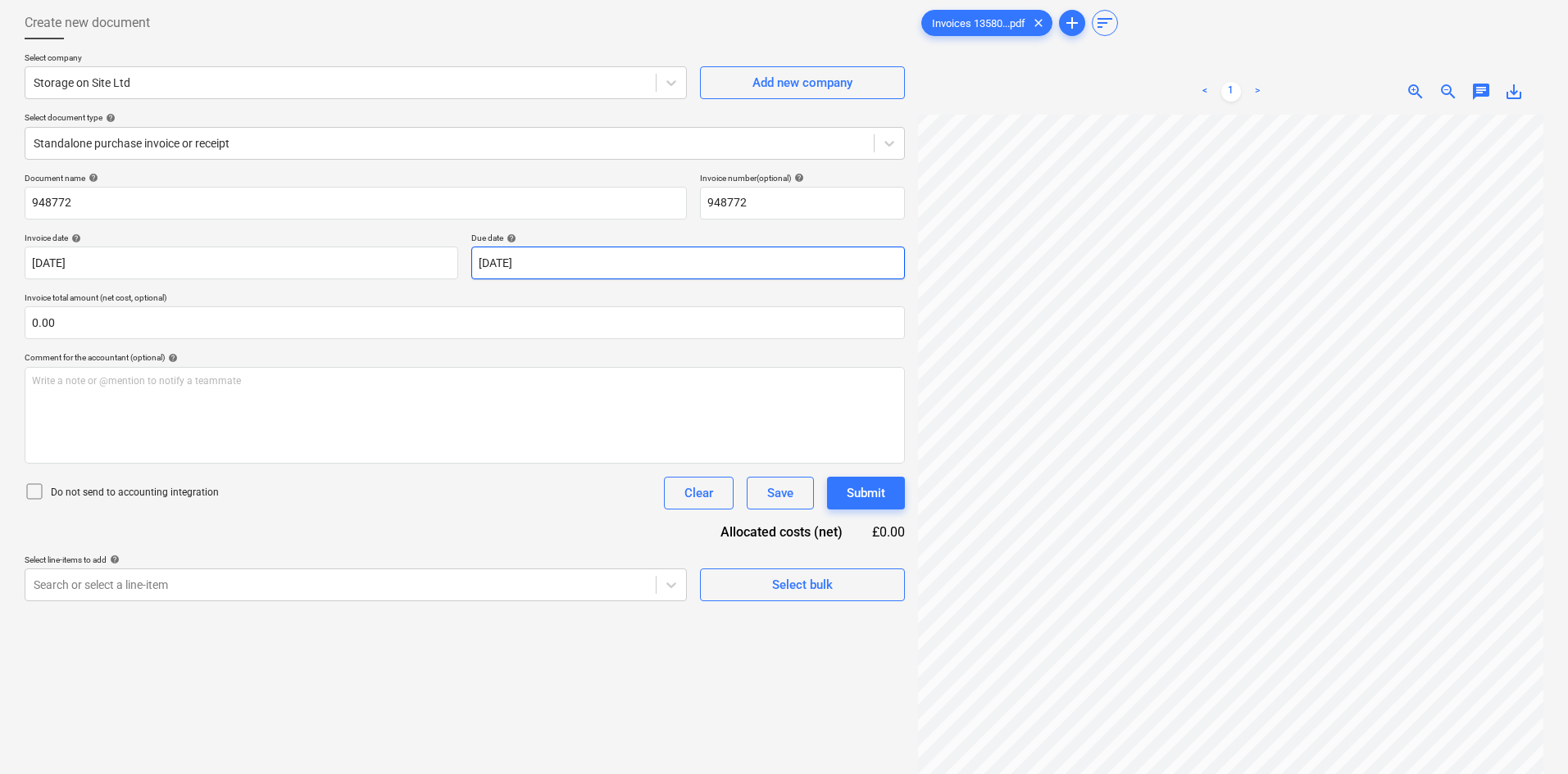
click at [582, 262] on body "Sales Projects Contacts Company Consolidated Invoices Inbox 5 format_size keybo…" at bounding box center [784, 304] width 1568 height 774
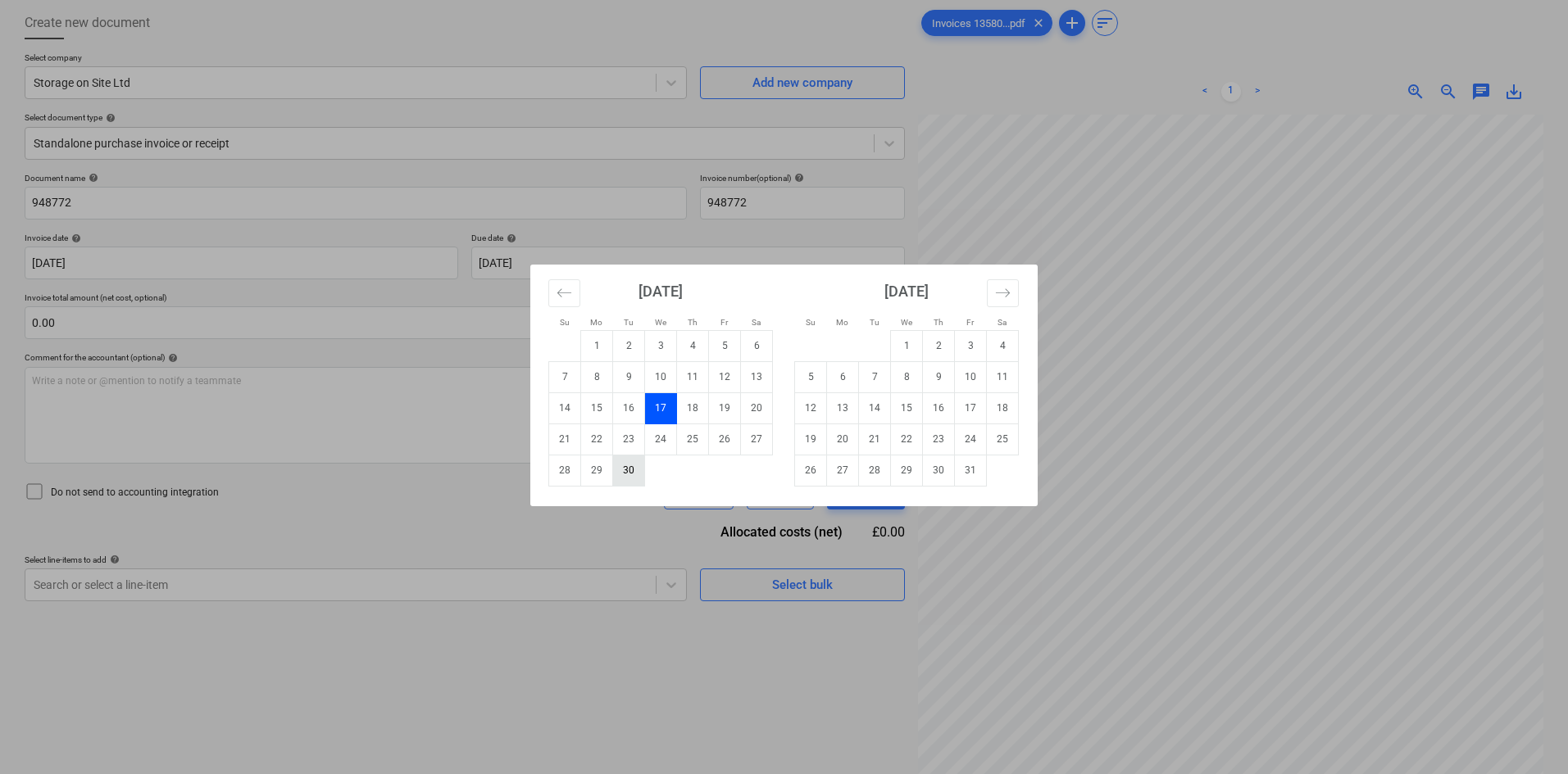
click at [631, 466] on td "30" at bounding box center [629, 470] width 32 height 31
type input "30 Sep 2025"
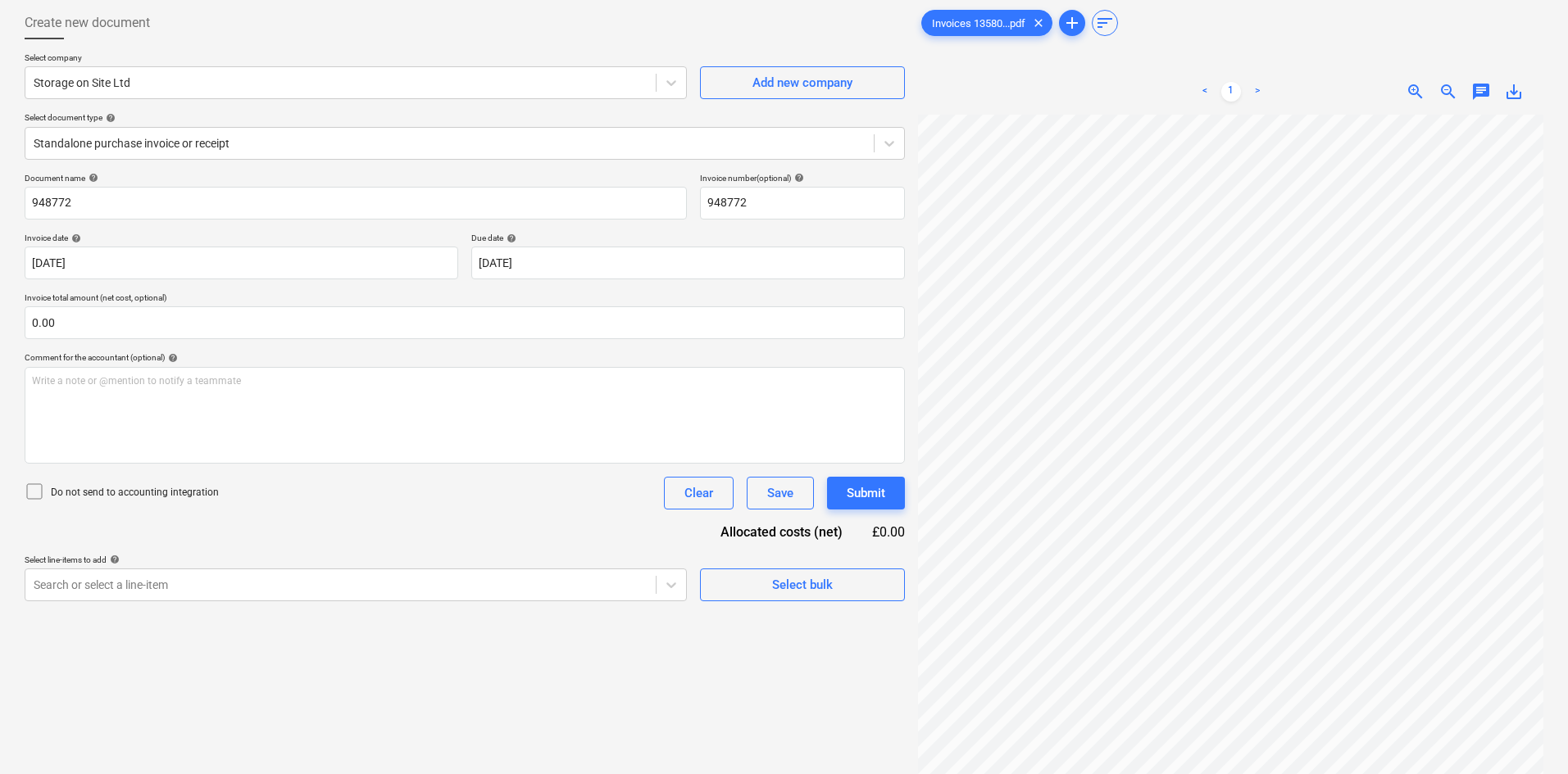
click at [30, 491] on icon at bounding box center [35, 491] width 20 height 20
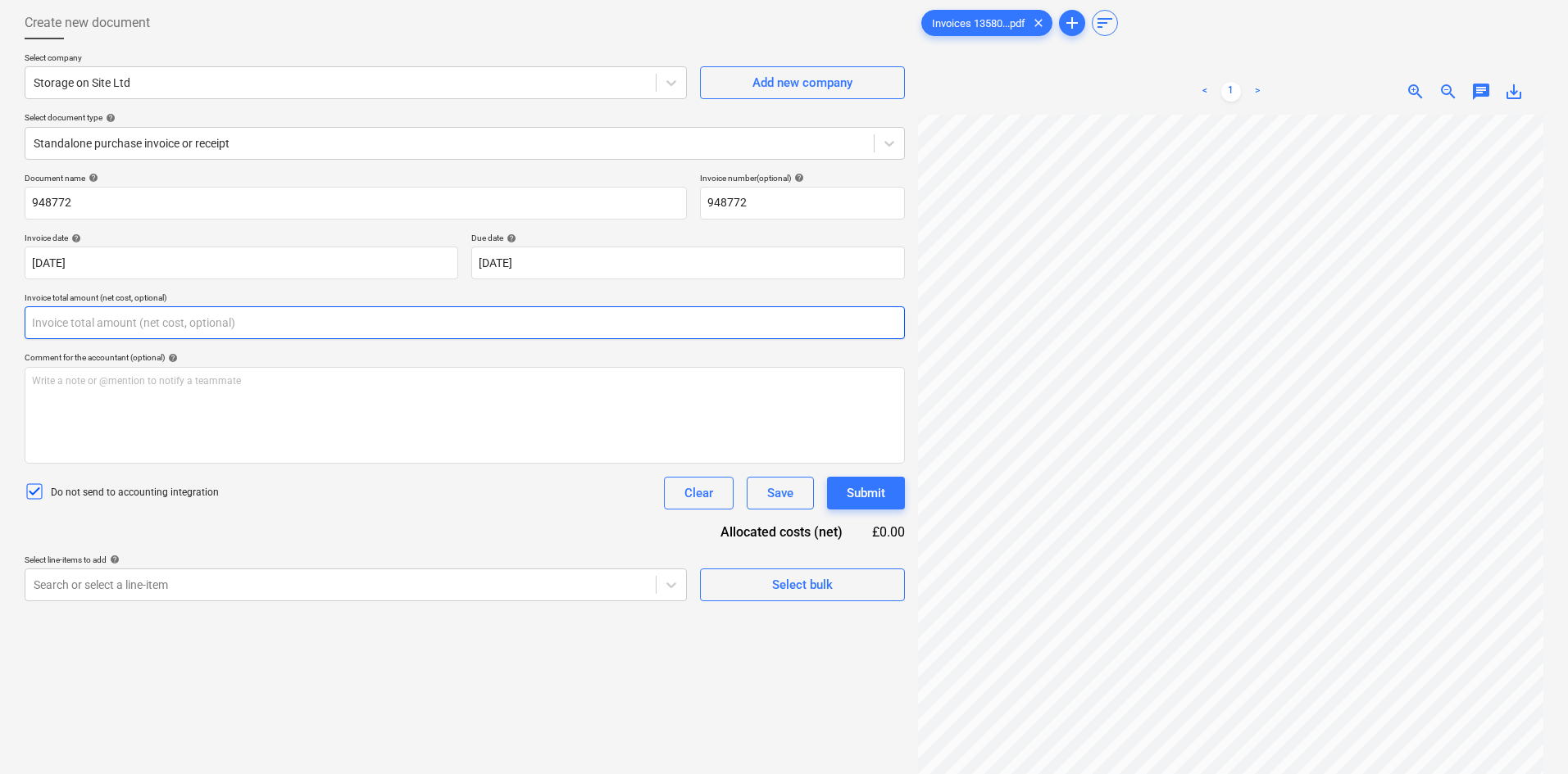
drag, startPoint x: 82, startPoint y: 330, endPoint x: -36, endPoint y: 324, distance: 118.2
click at [0, 324] on html "Sales Projects Contacts Company Consolidated Invoices Inbox 5 format_size keybo…" at bounding box center [784, 304] width 1568 height 774
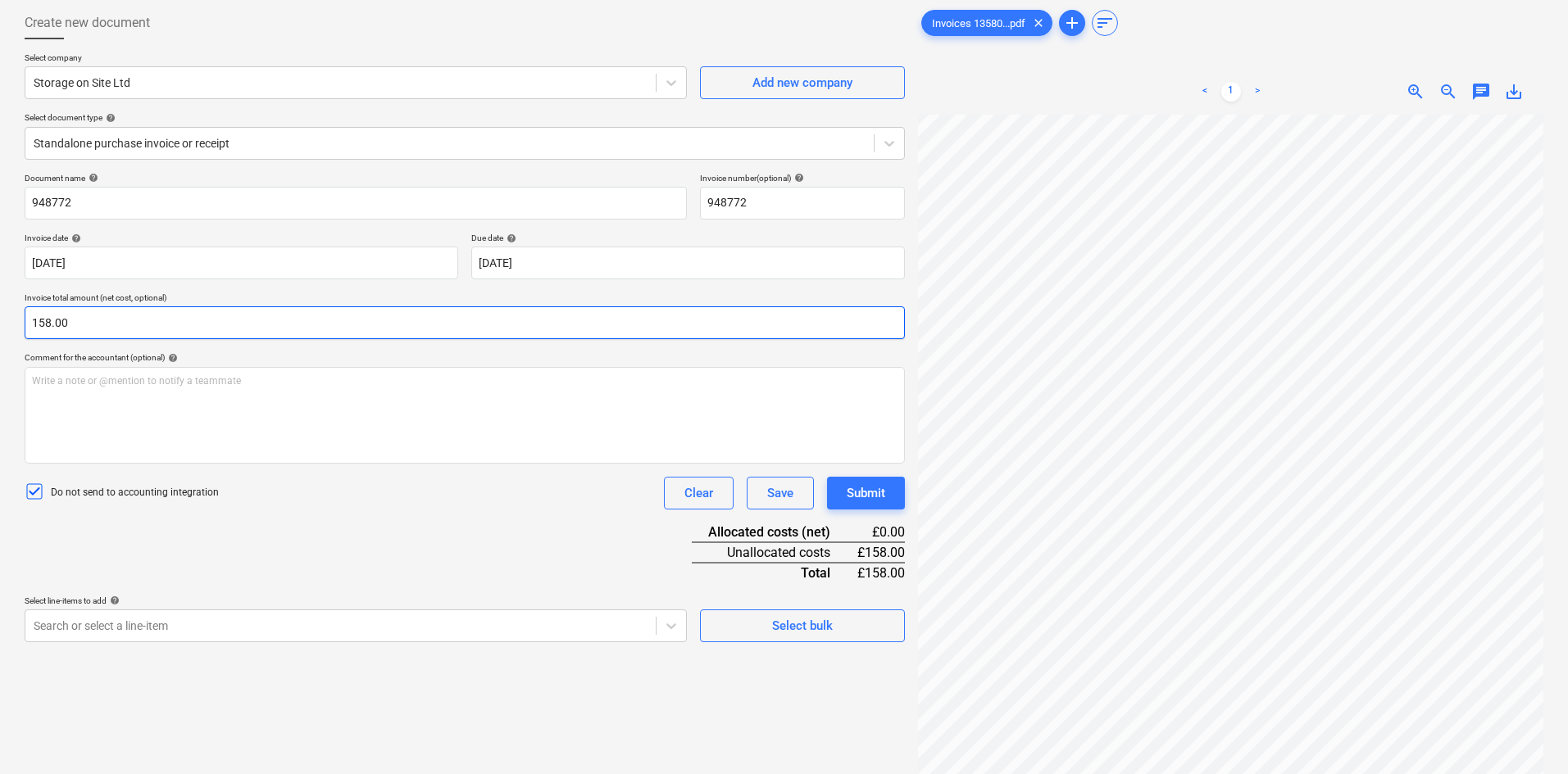
type input "158.00"
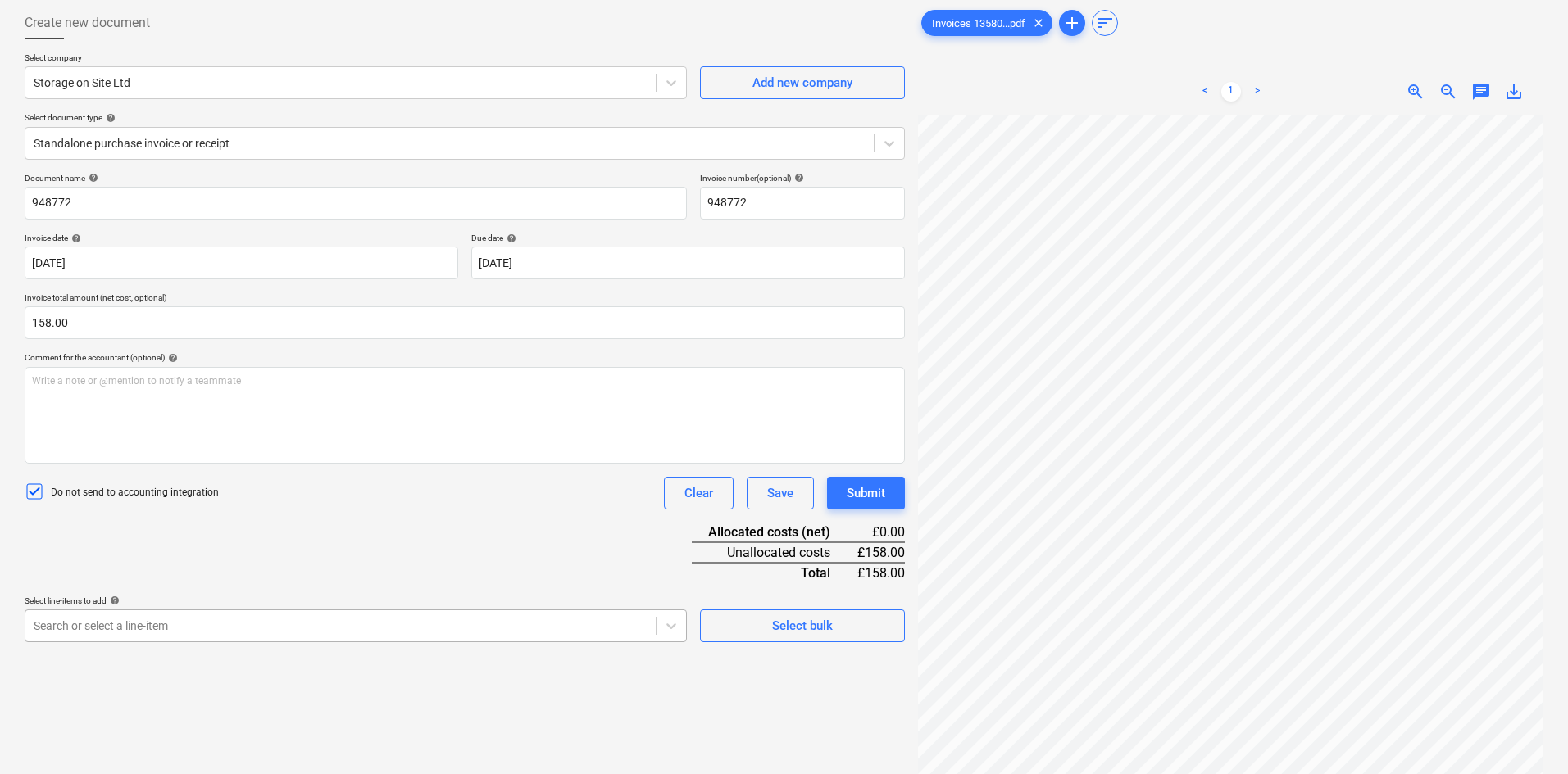
scroll to position [205, 0]
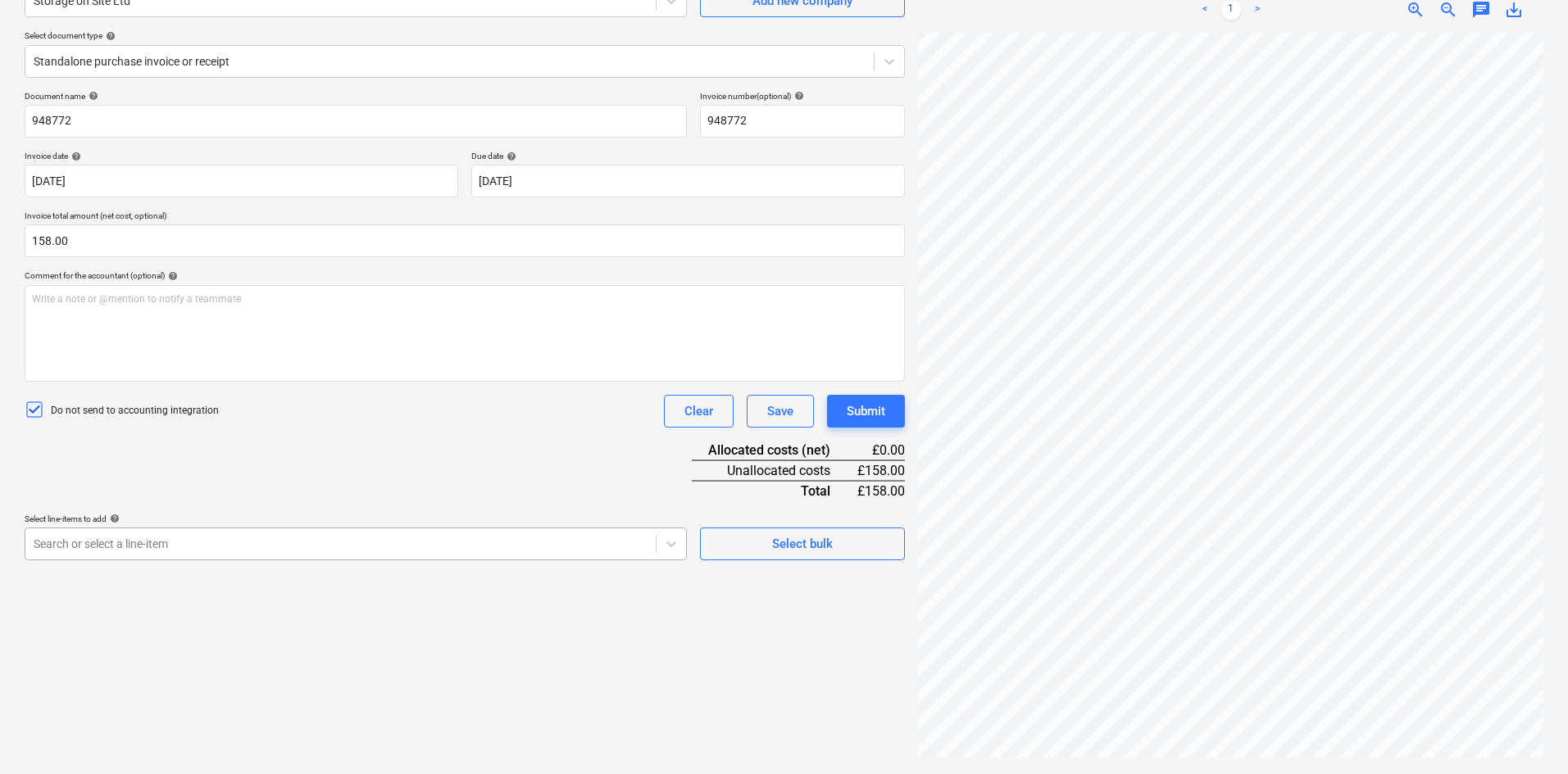
click at [413, 610] on body "Sales Projects Contacts Company Consolidated Invoices Inbox 5 format_size keybo…" at bounding box center [784, 223] width 1568 height 774
click at [408, 367] on div "Document name help 948772 Invoice number (optional) help 948772 Invoice date he…" at bounding box center [465, 325] width 880 height 470
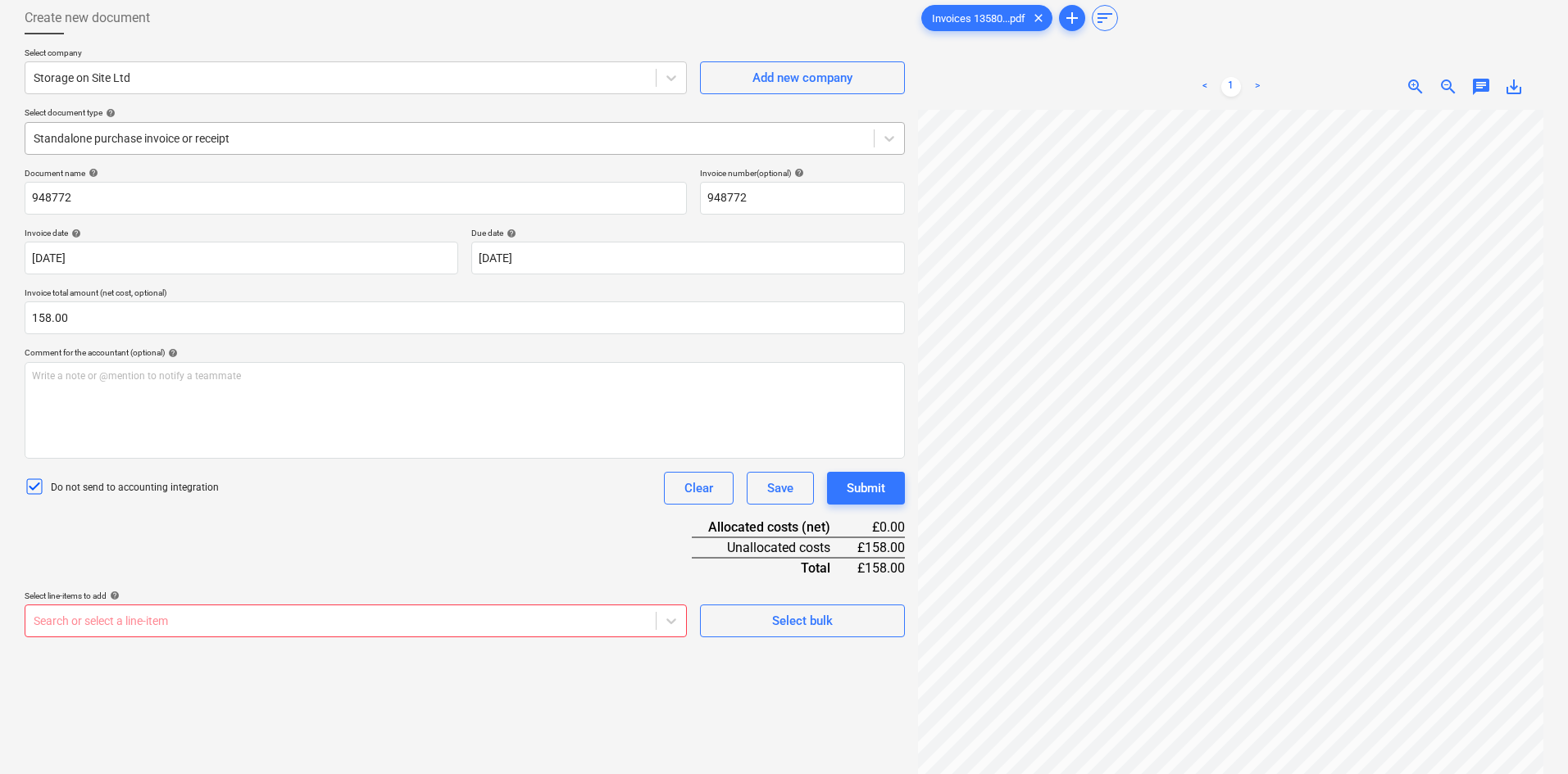
scroll to position [0, 0]
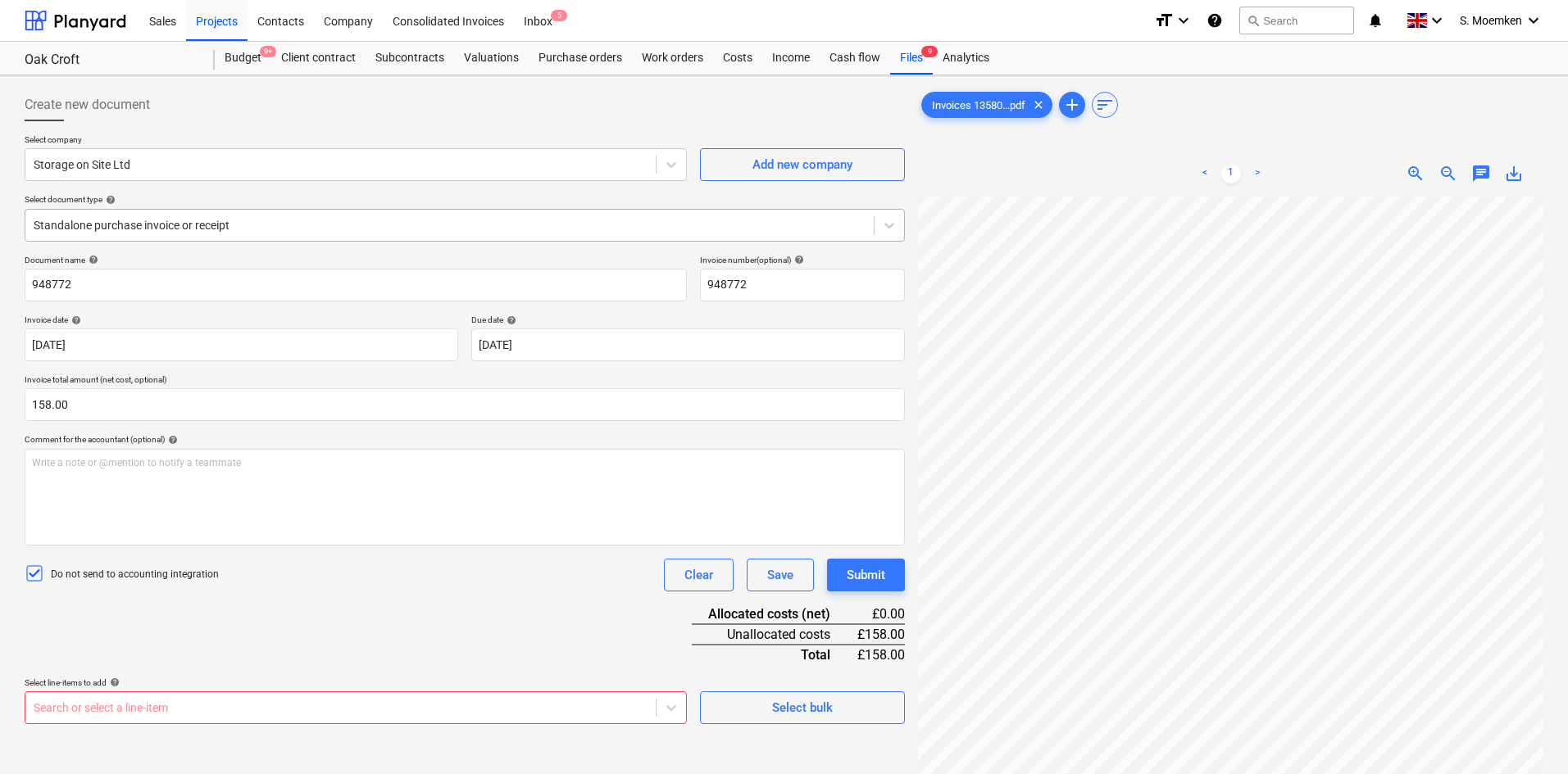
click at [333, 221] on div at bounding box center [449, 225] width 832 height 17
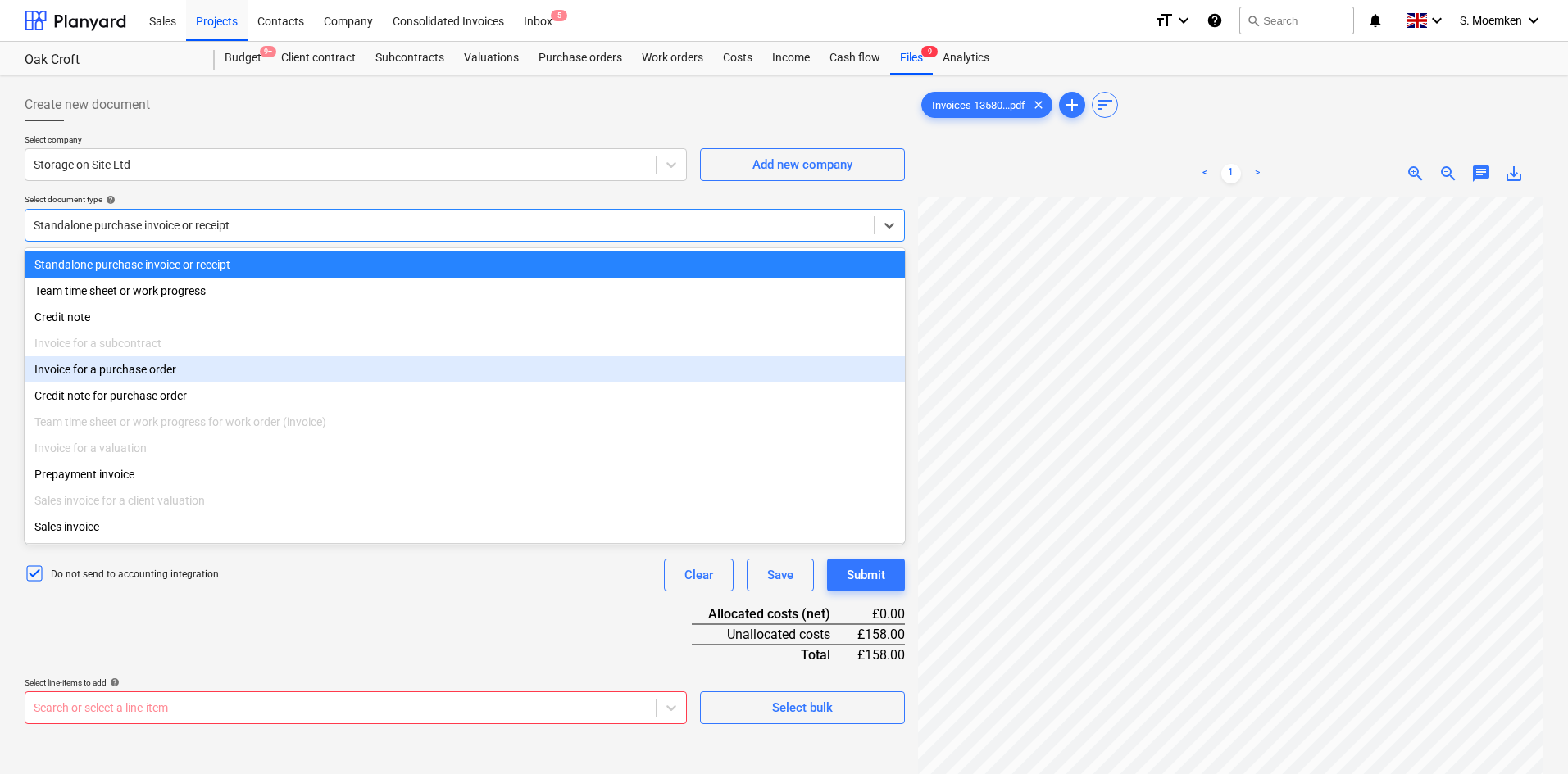
click at [225, 382] on div "Invoice for a purchase order" at bounding box center [465, 370] width 880 height 27
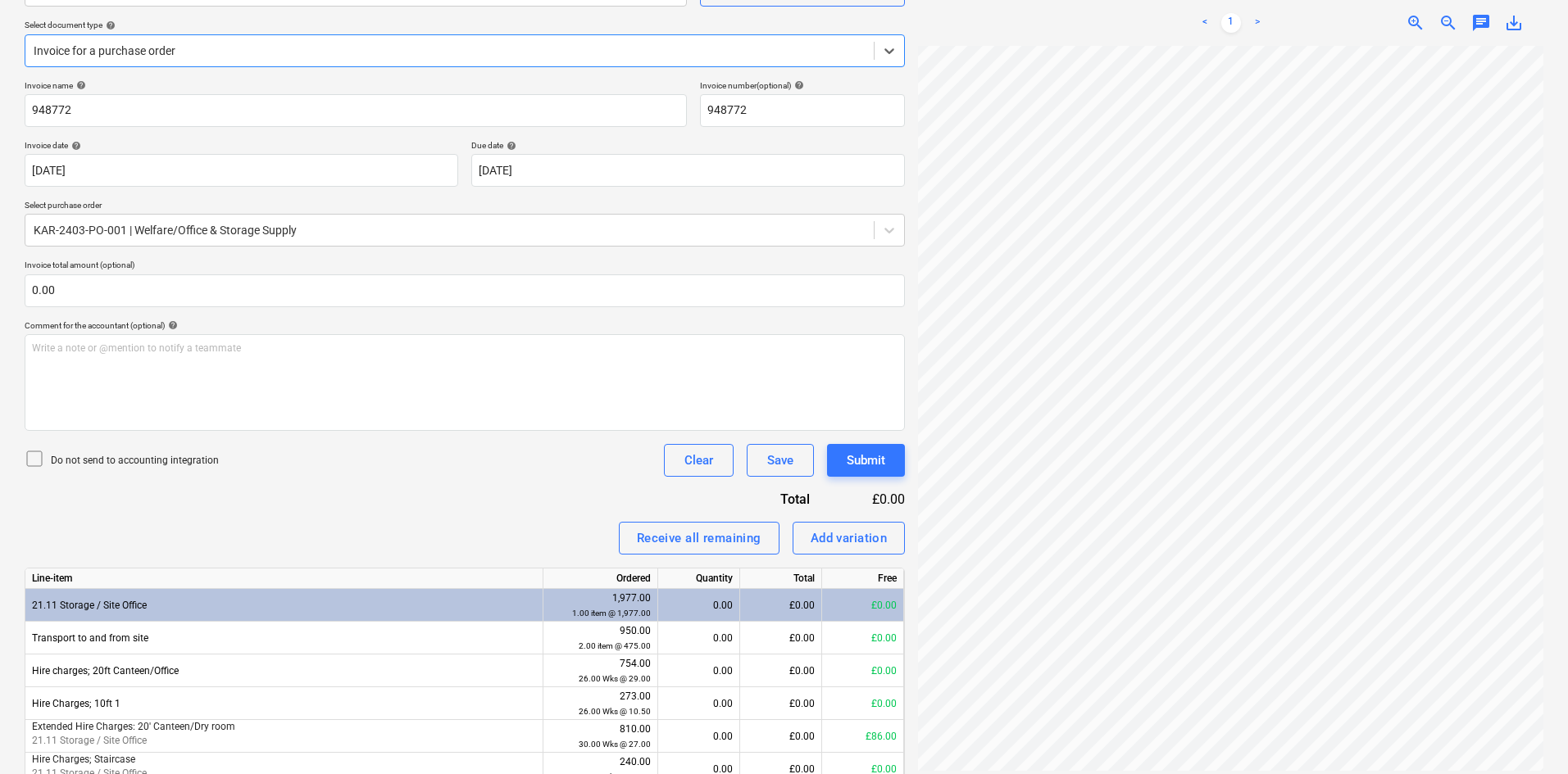
scroll to position [246, 0]
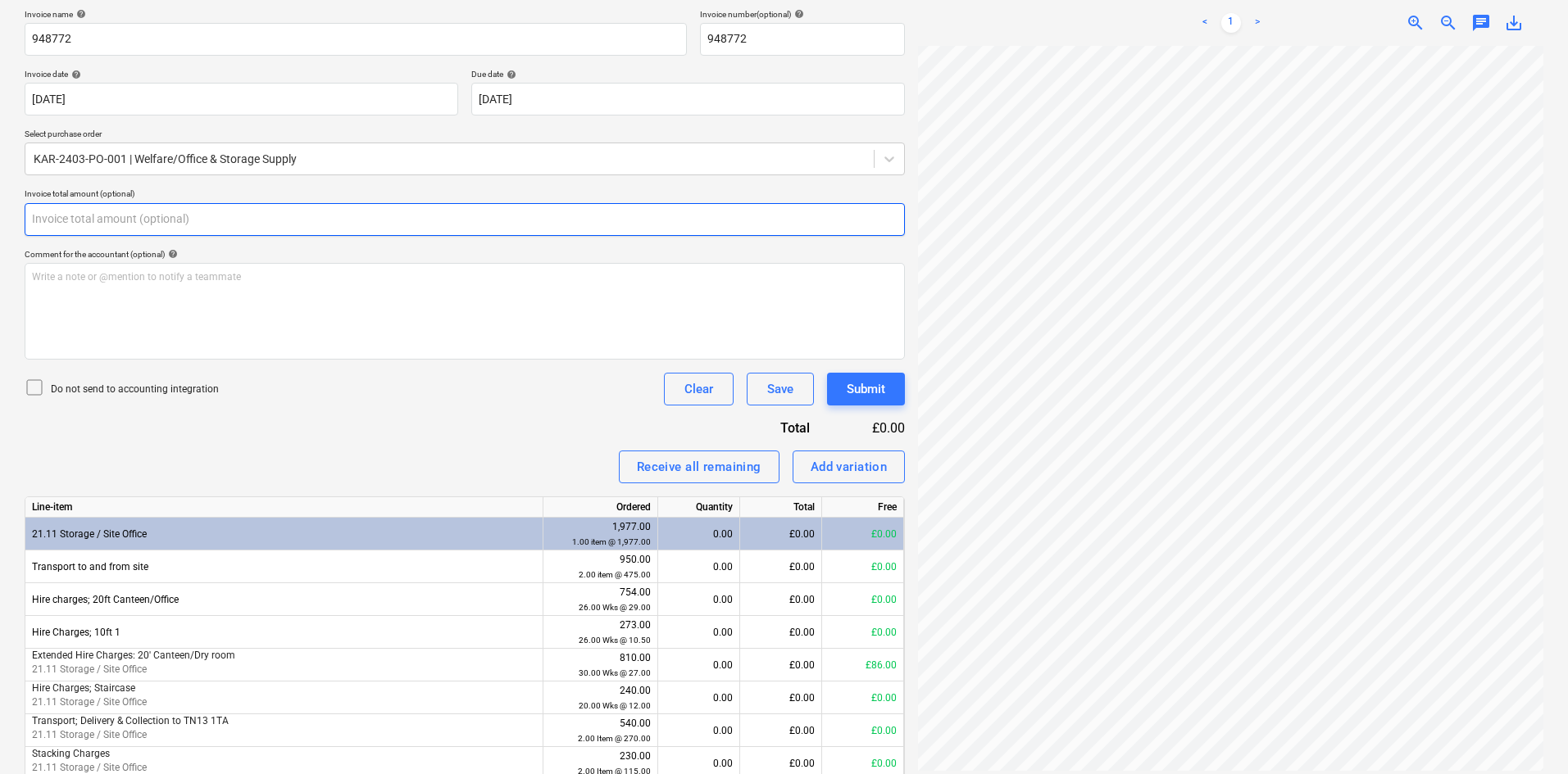
drag, startPoint x: 68, startPoint y: 221, endPoint x: -8, endPoint y: 214, distance: 76.3
click at [0, 214] on html "Sales Projects Contacts Company Consolidated Invoices Inbox 5 format_size keybo…" at bounding box center [784, 141] width 1568 height 774
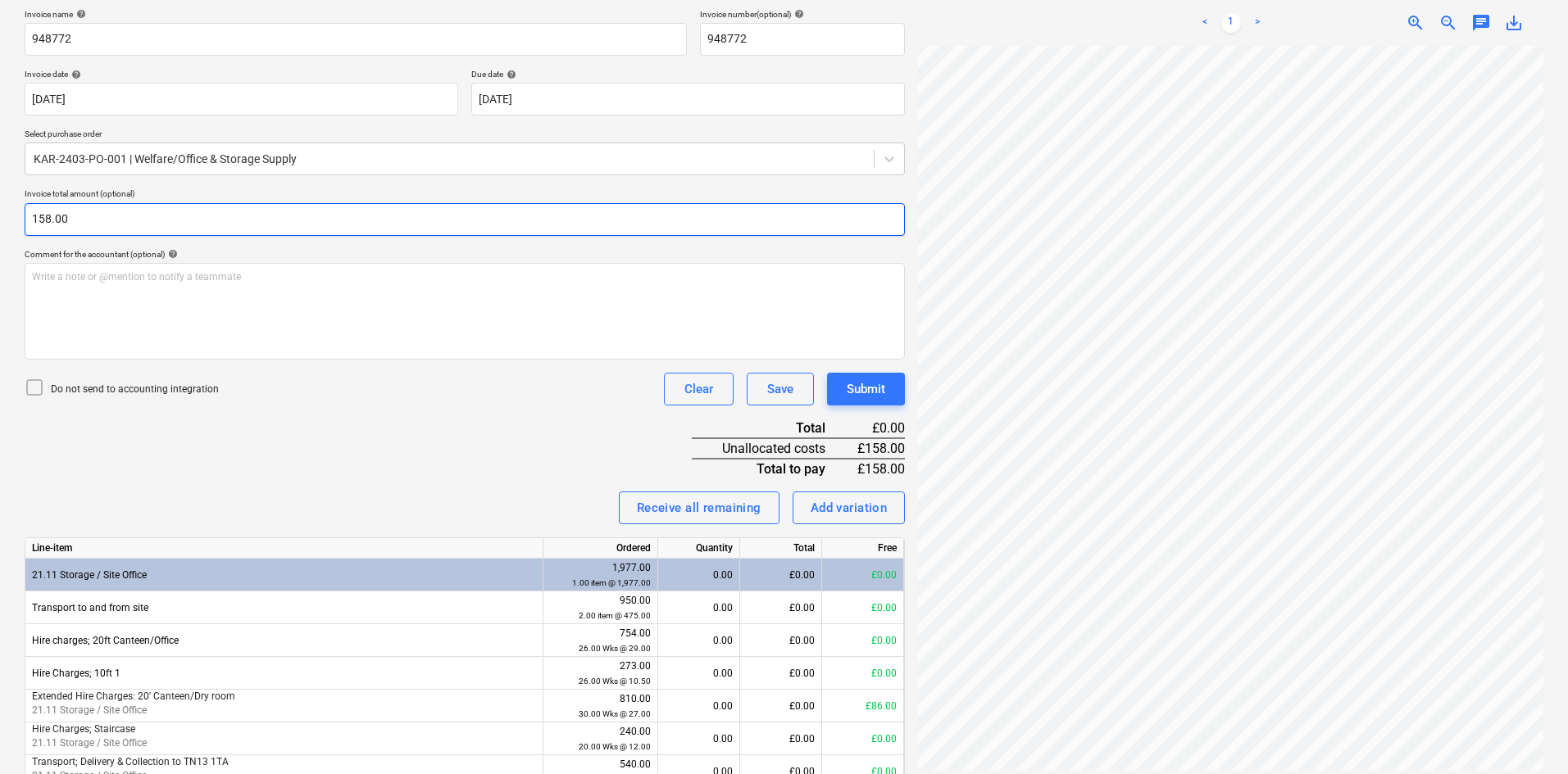
type input "158.00"
click at [30, 392] on icon at bounding box center [35, 387] width 20 height 20
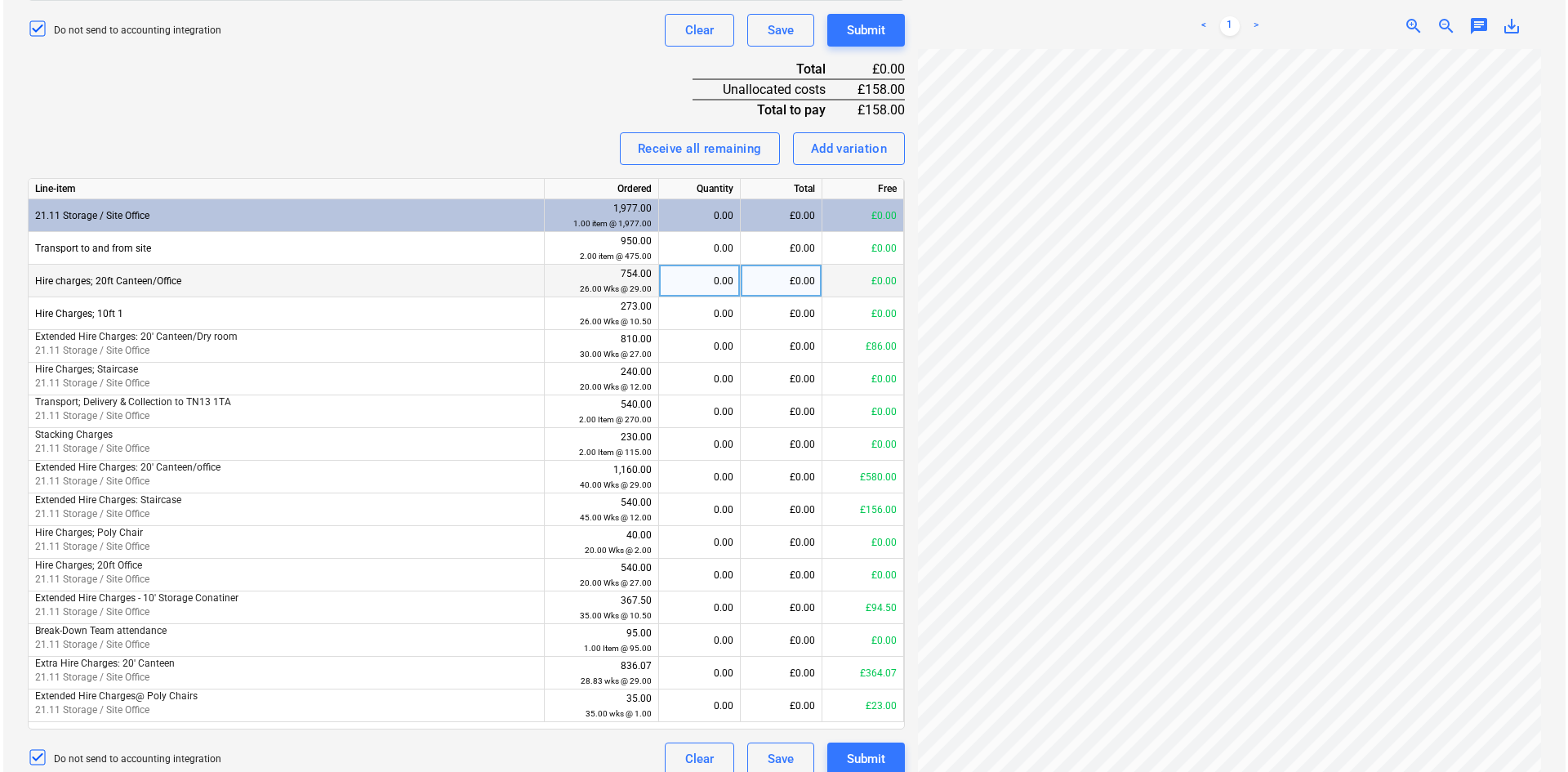
scroll to position [619, 0]
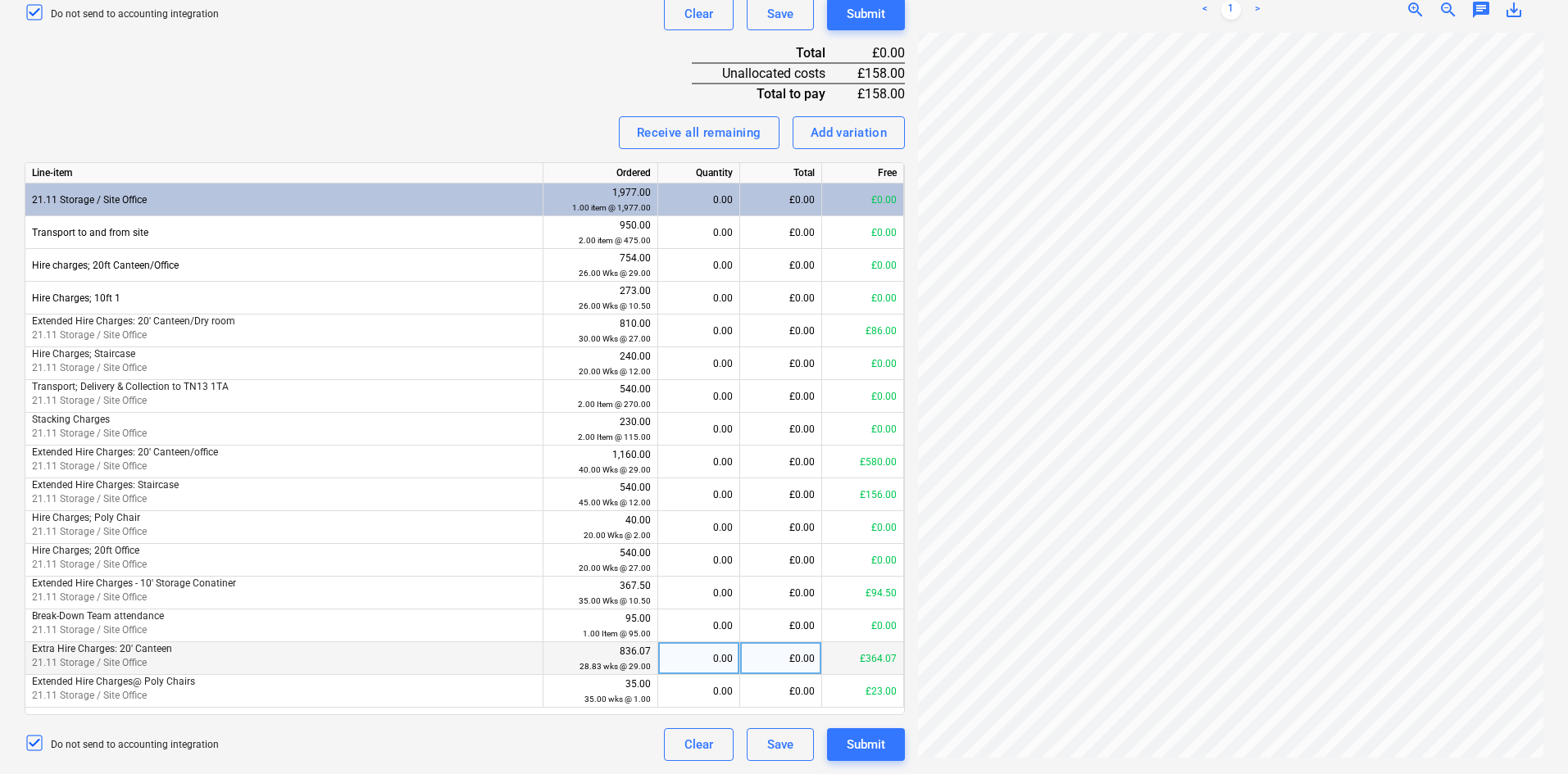
click at [188, 666] on p "21.11 Storage / Site Office" at bounding box center [284, 663] width 504 height 14
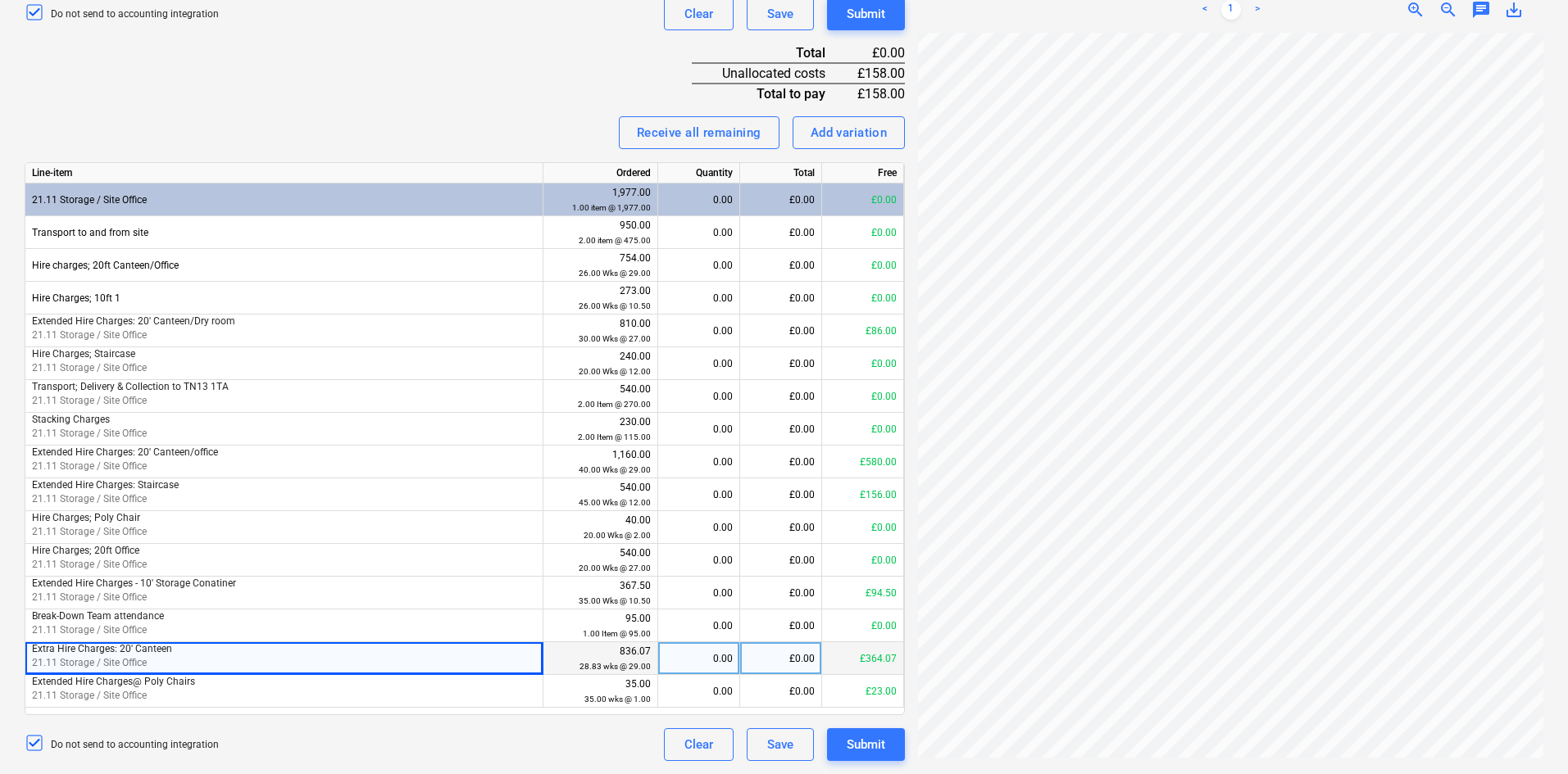
click at [670, 658] on div "0.00" at bounding box center [699, 658] width 68 height 32
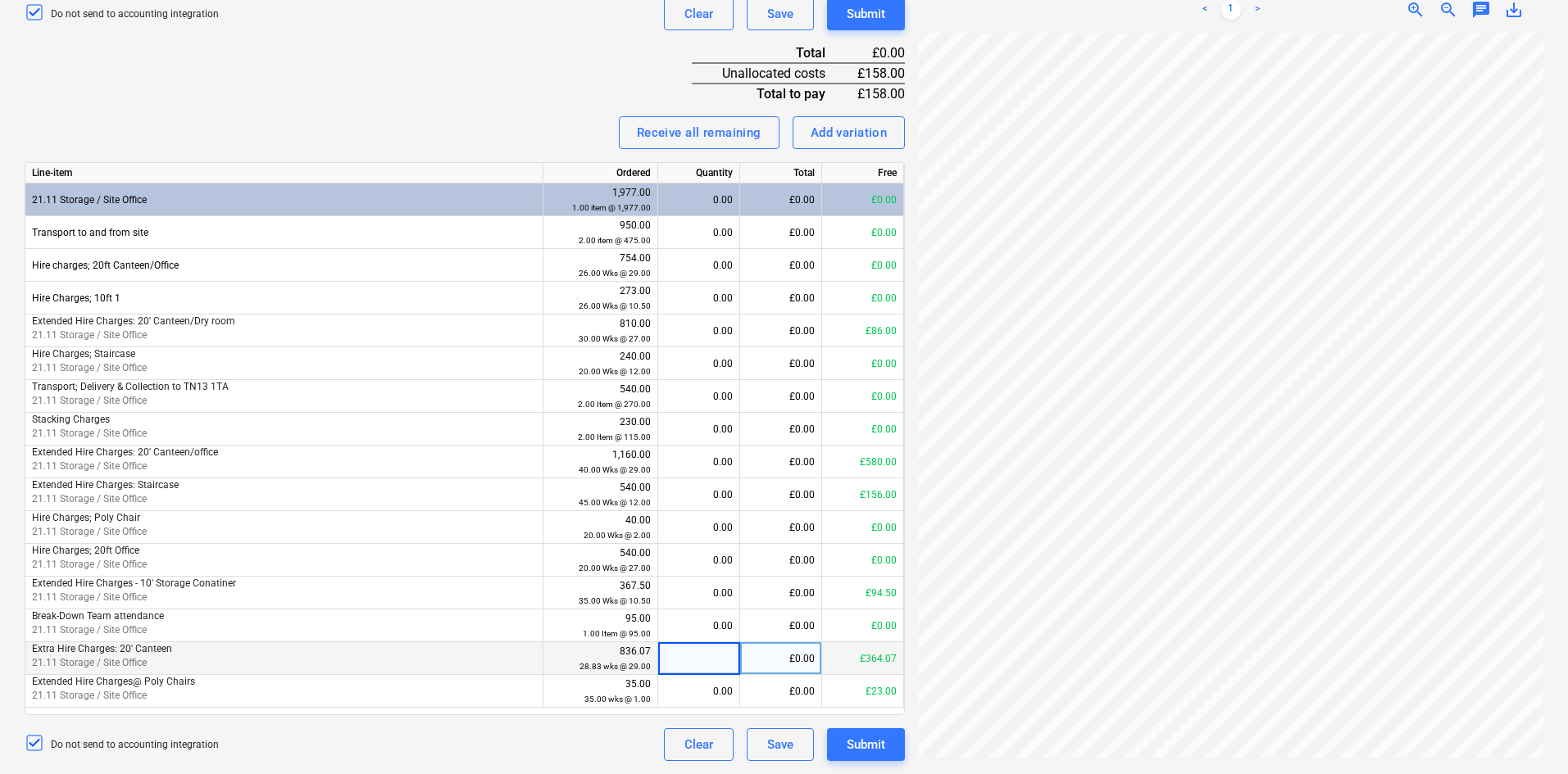
type input "1"
type input "116.00"
type input "42.00"
click at [722, 604] on div "4.00" at bounding box center [699, 593] width 68 height 32
type input "1"
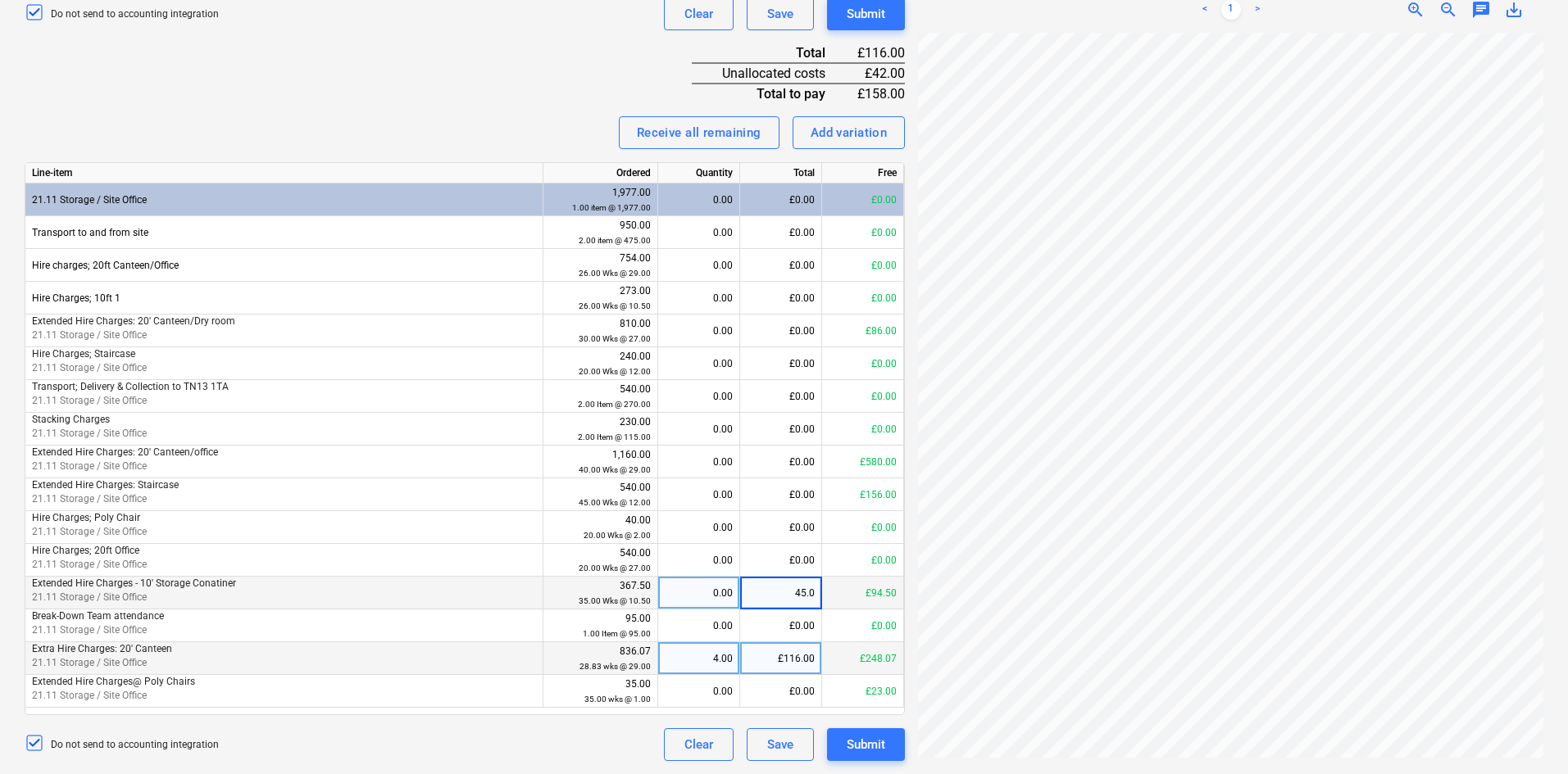
type input "45.00"
click at [811, 588] on div "£45.00" at bounding box center [781, 593] width 82 height 32
type input "42.00"
click at [858, 743] on div "Submit" at bounding box center [866, 745] width 38 height 22
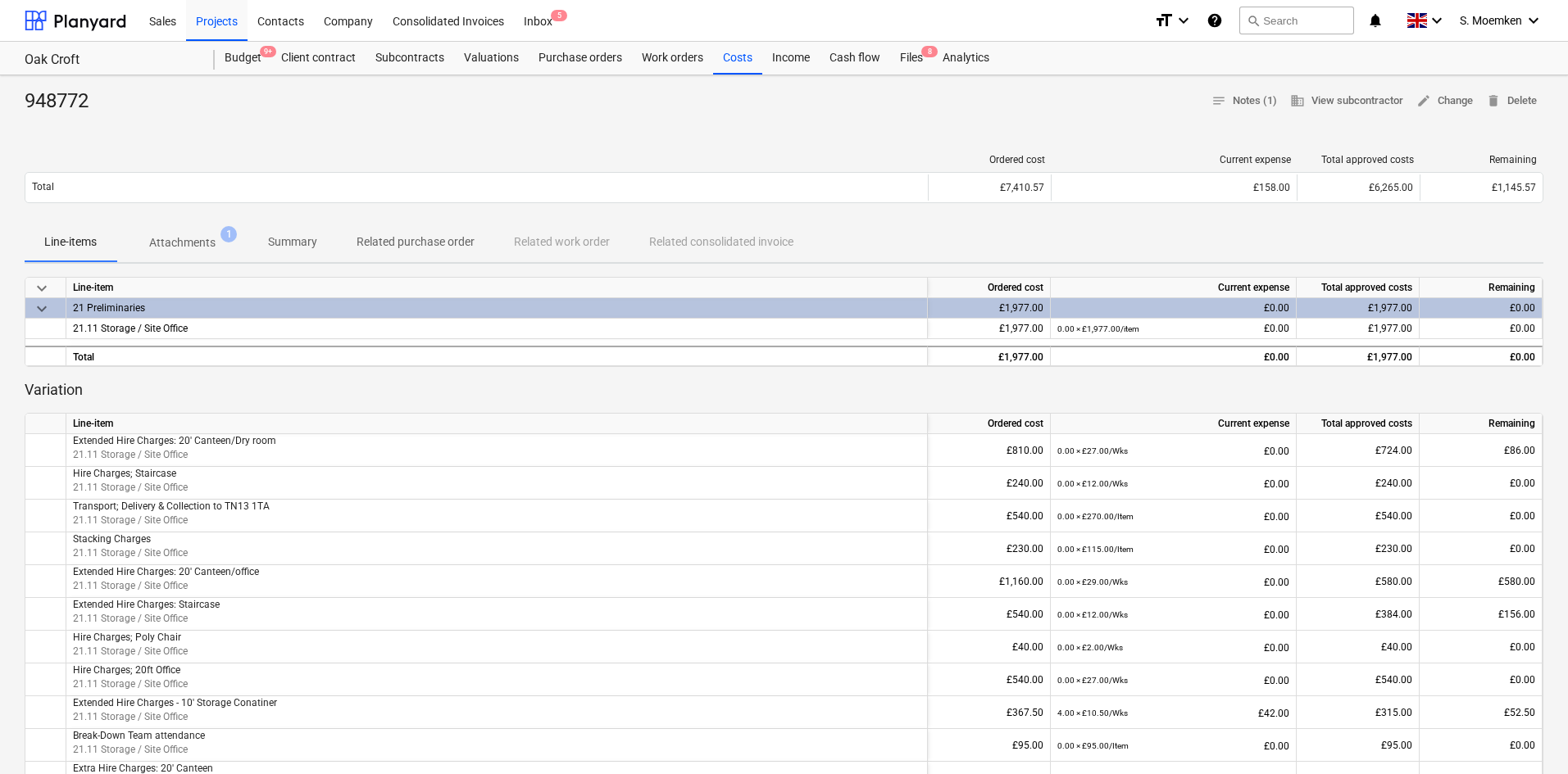
click at [905, 155] on div at bounding box center [477, 160] width 904 height 12
click at [739, 57] on div "Costs" at bounding box center [737, 57] width 49 height 32
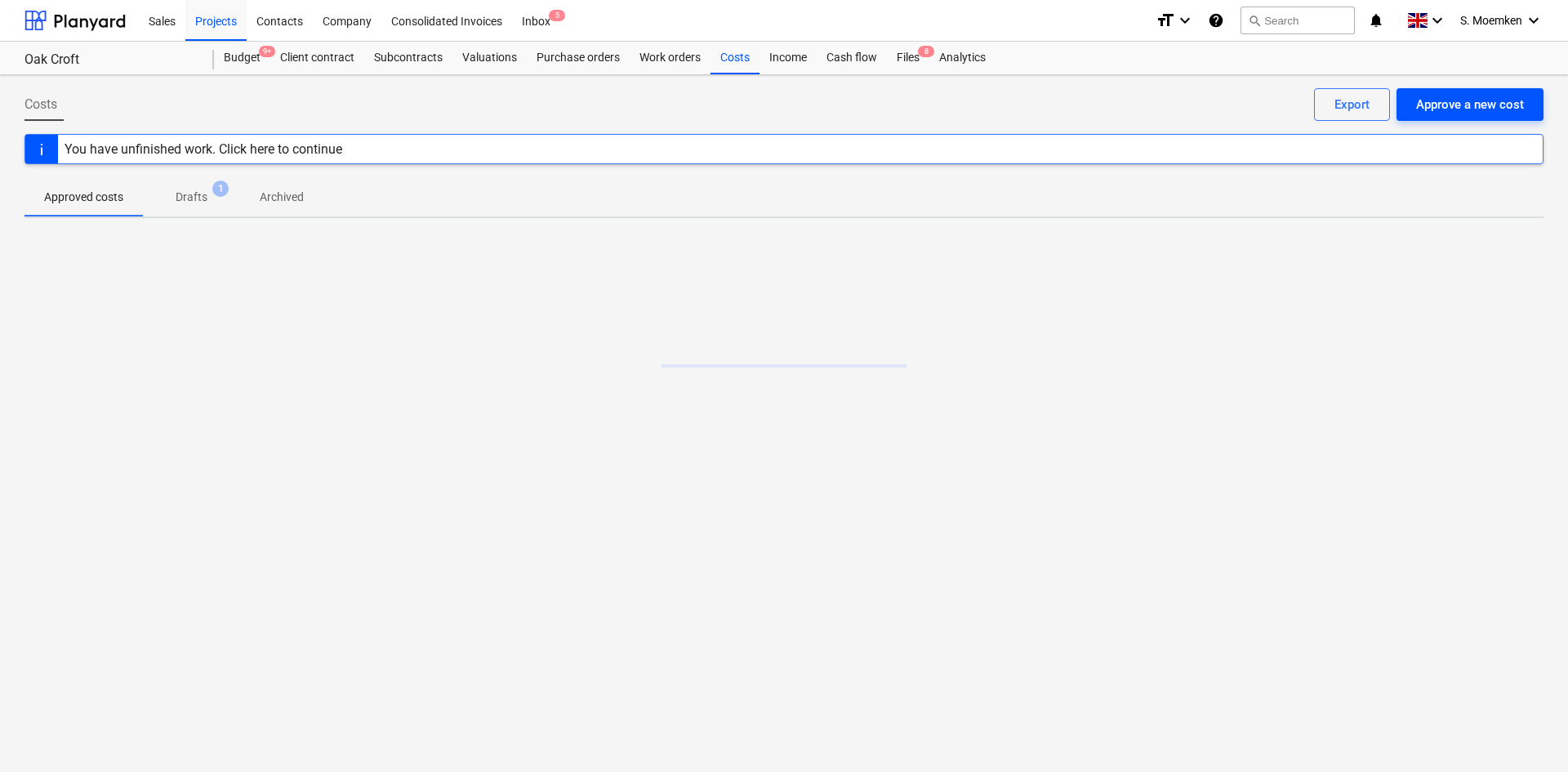
click at [1493, 118] on button "Approve a new cost" at bounding box center [1469, 104] width 147 height 32
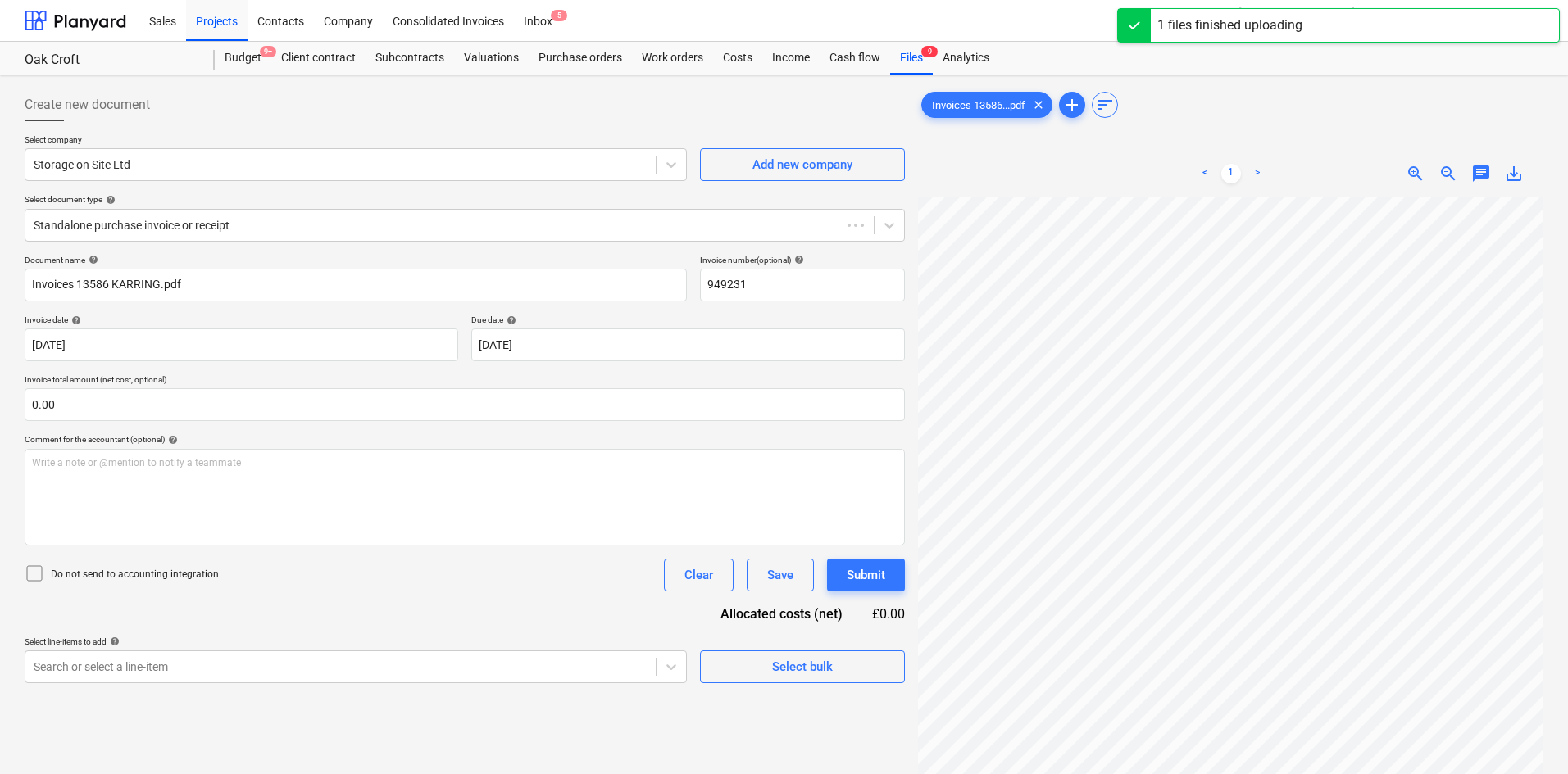
type input "949231"
type input "18 Sep 2025"
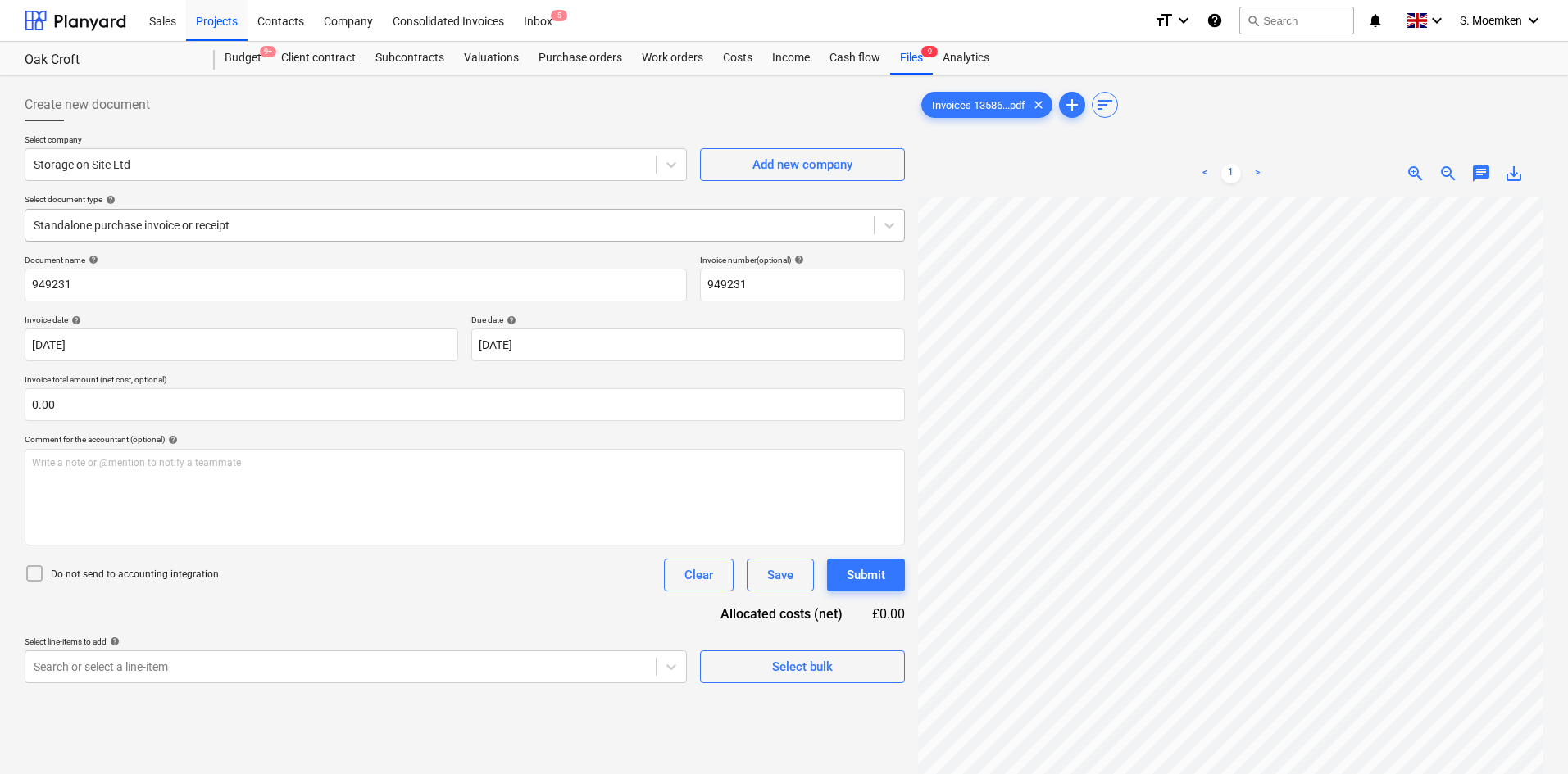
click at [255, 230] on div at bounding box center [449, 225] width 832 height 17
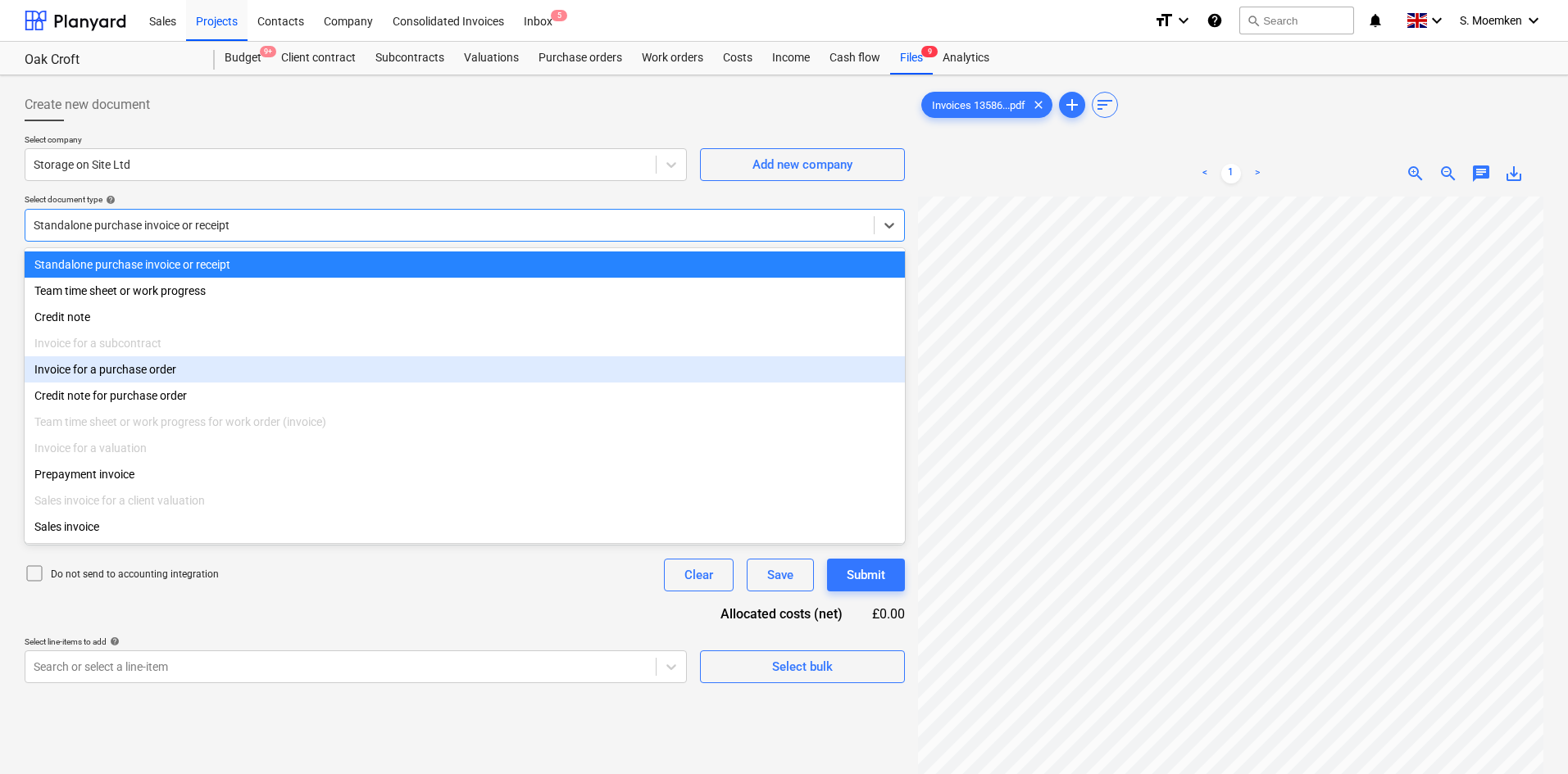
click at [184, 376] on div "Invoice for a purchase order" at bounding box center [465, 370] width 880 height 27
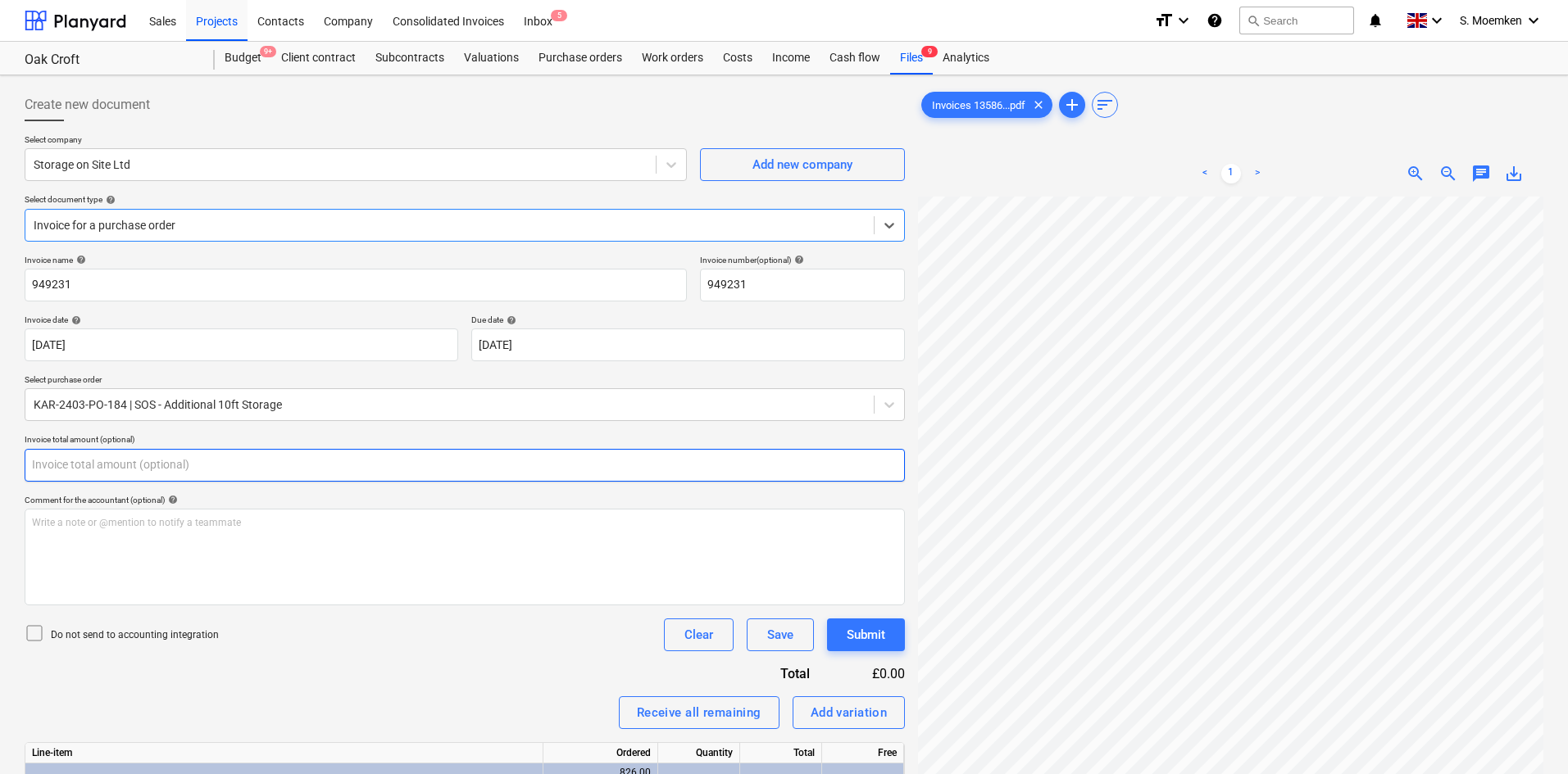
drag, startPoint x: 28, startPoint y: 466, endPoint x: 15, endPoint y: 467, distance: 13.0
click at [16, 467] on div "Create new document Select company Storage on Site Ltd Add new company Select d…" at bounding box center [784, 518] width 1568 height 885
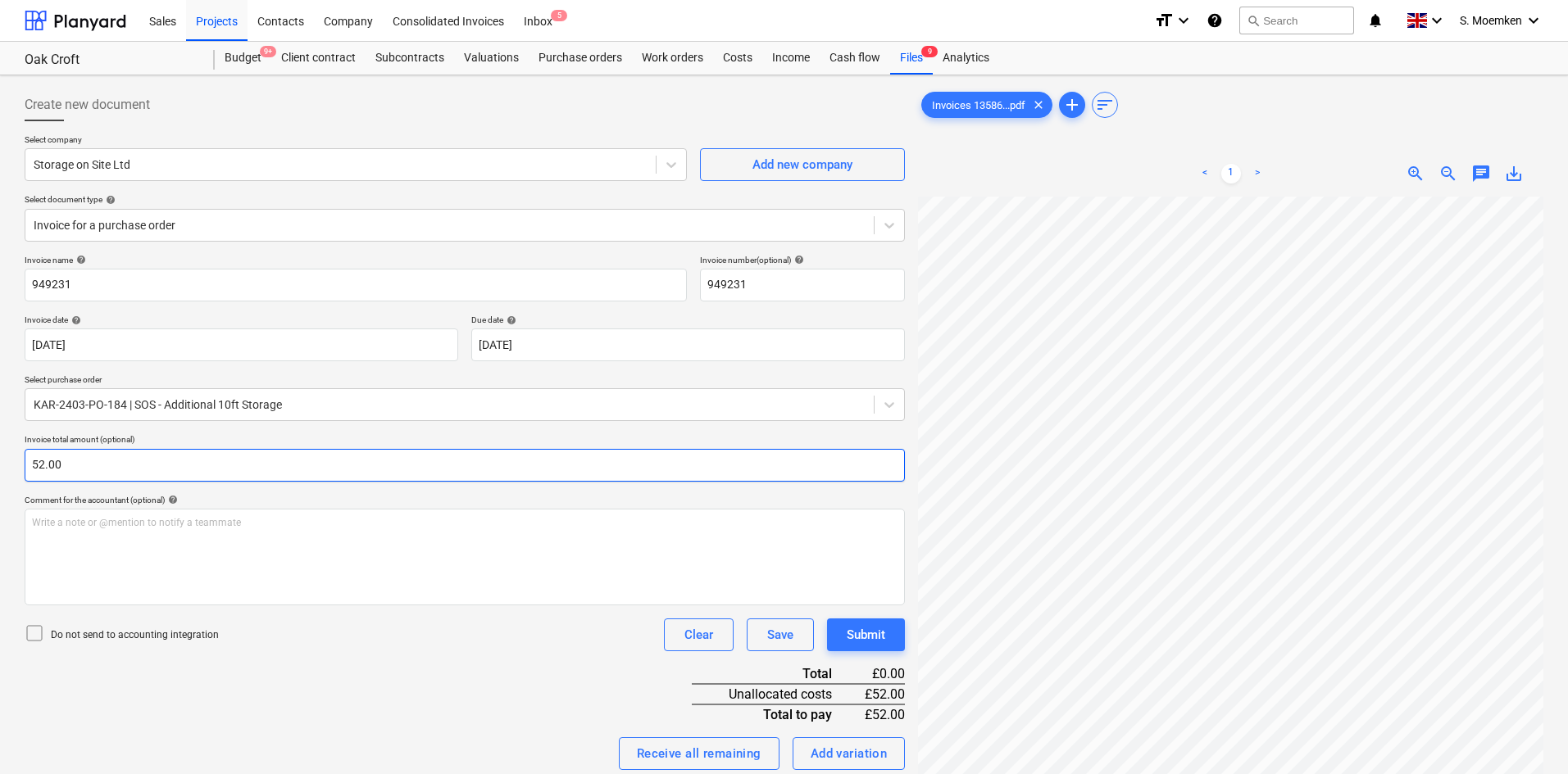
type input "52.00"
click at [34, 629] on icon at bounding box center [35, 633] width 20 height 20
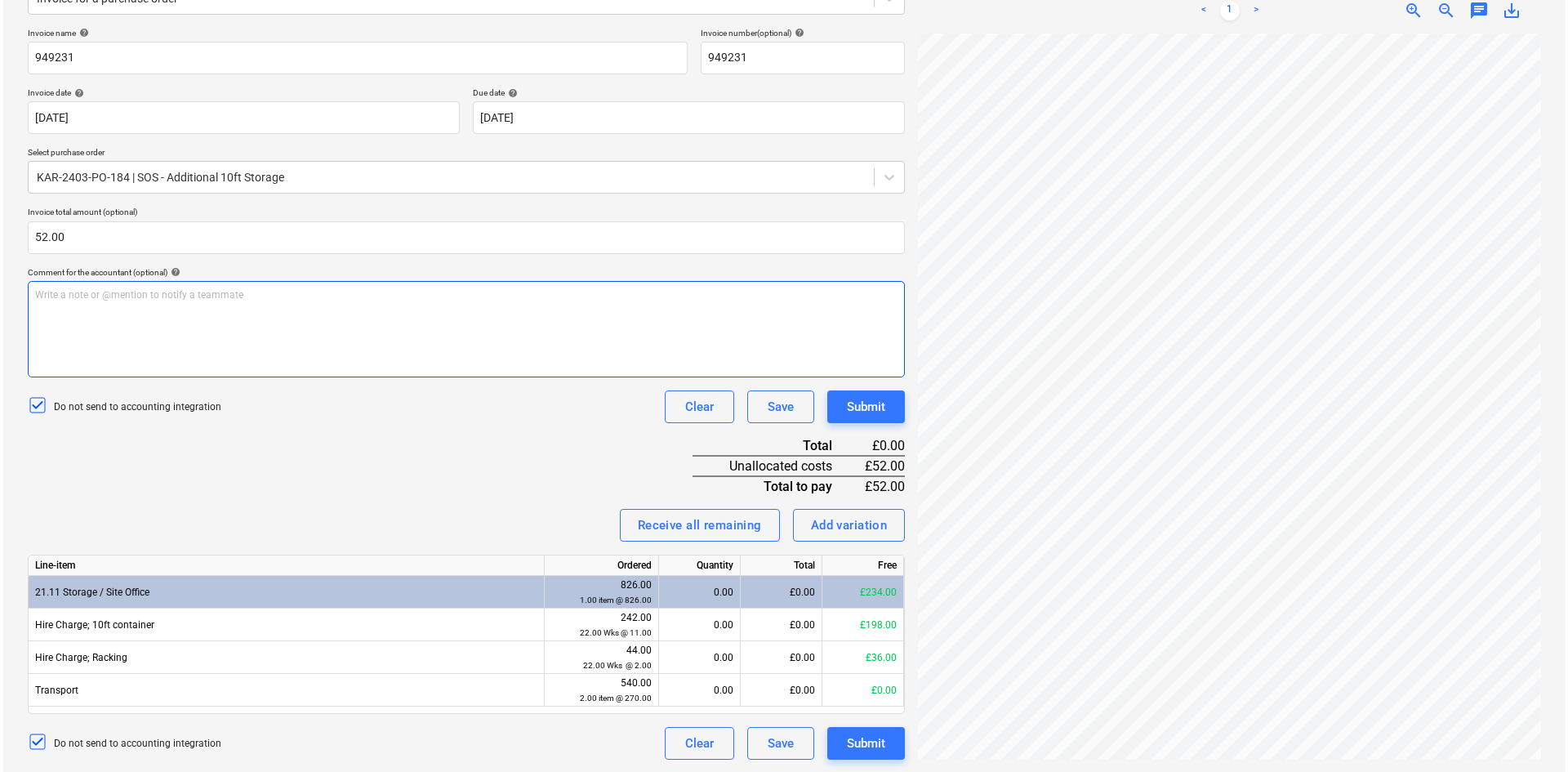
scroll to position [227, 0]
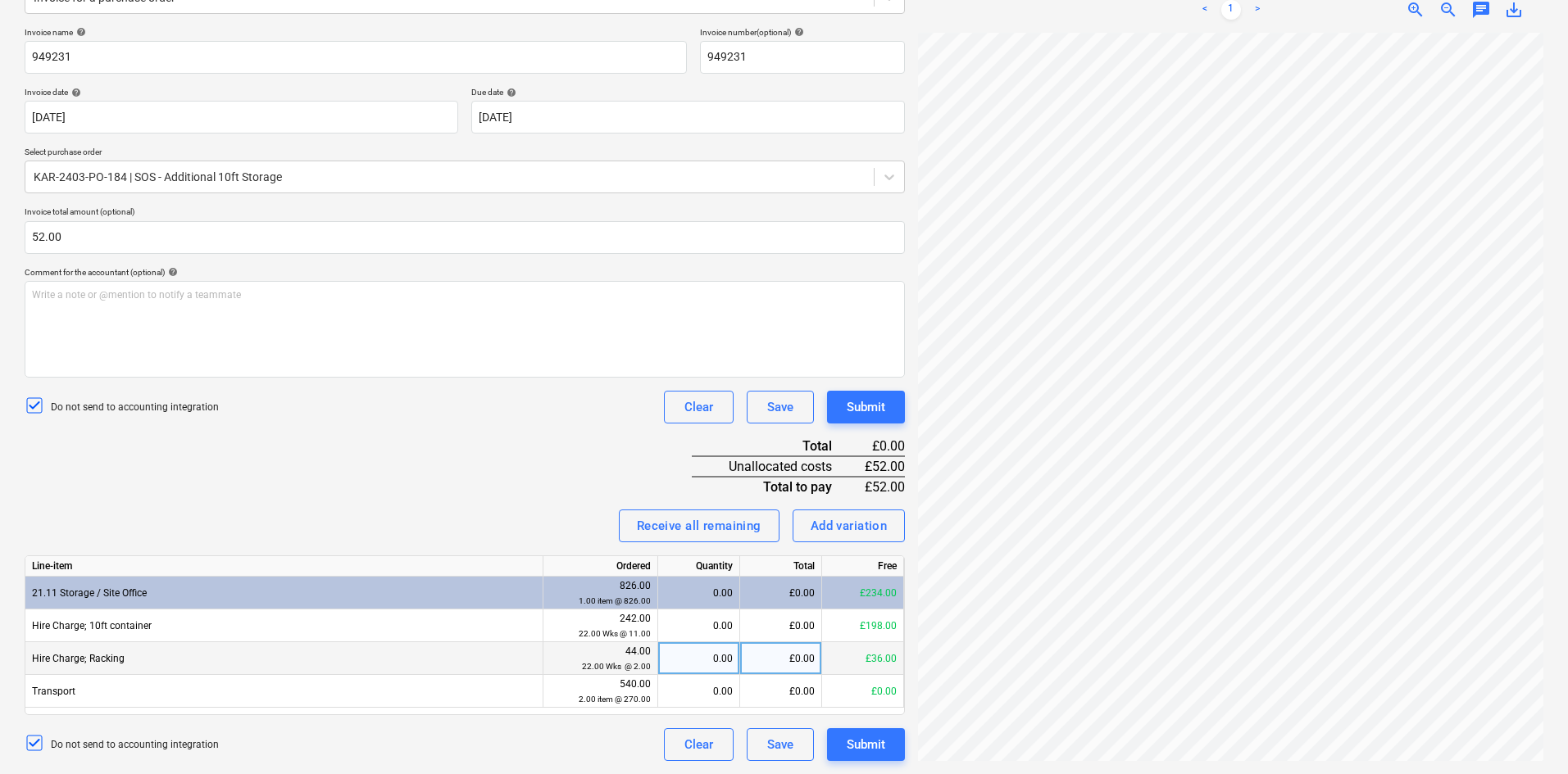
click at [718, 660] on div "0.00" at bounding box center [699, 658] width 68 height 32
type input "8.00"
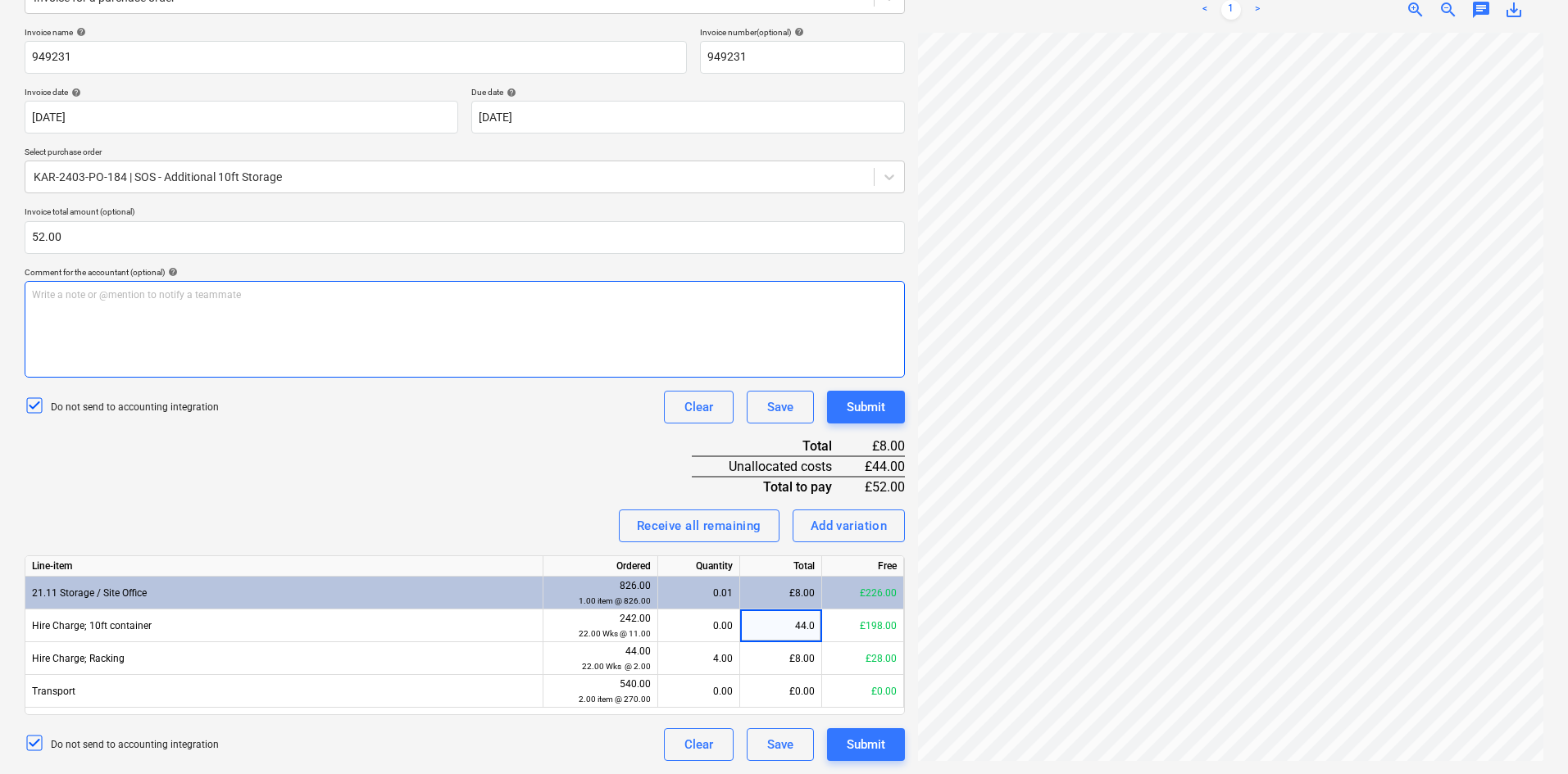
type input "44.00"
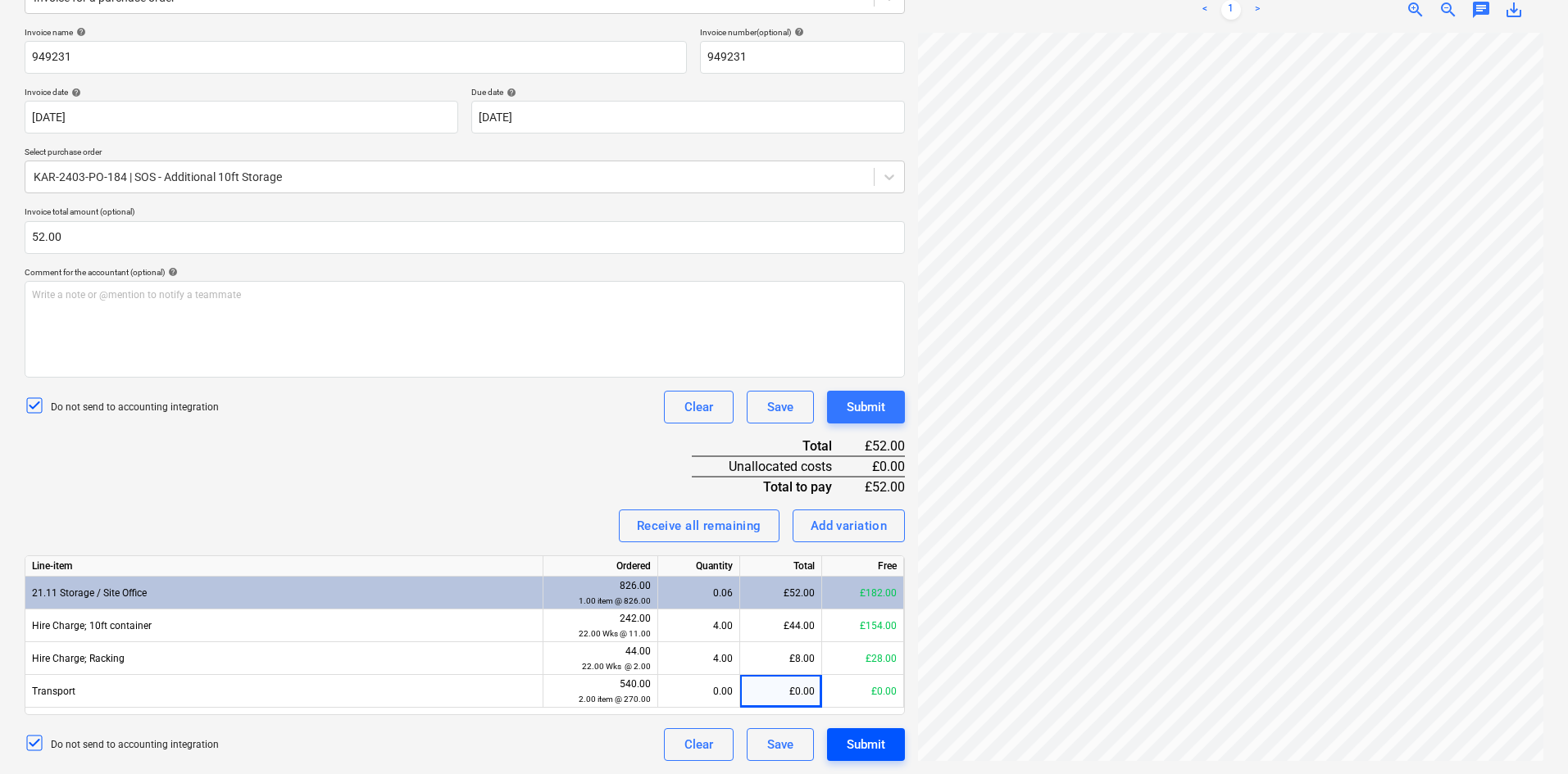
click at [879, 749] on div "Submit" at bounding box center [866, 745] width 38 height 22
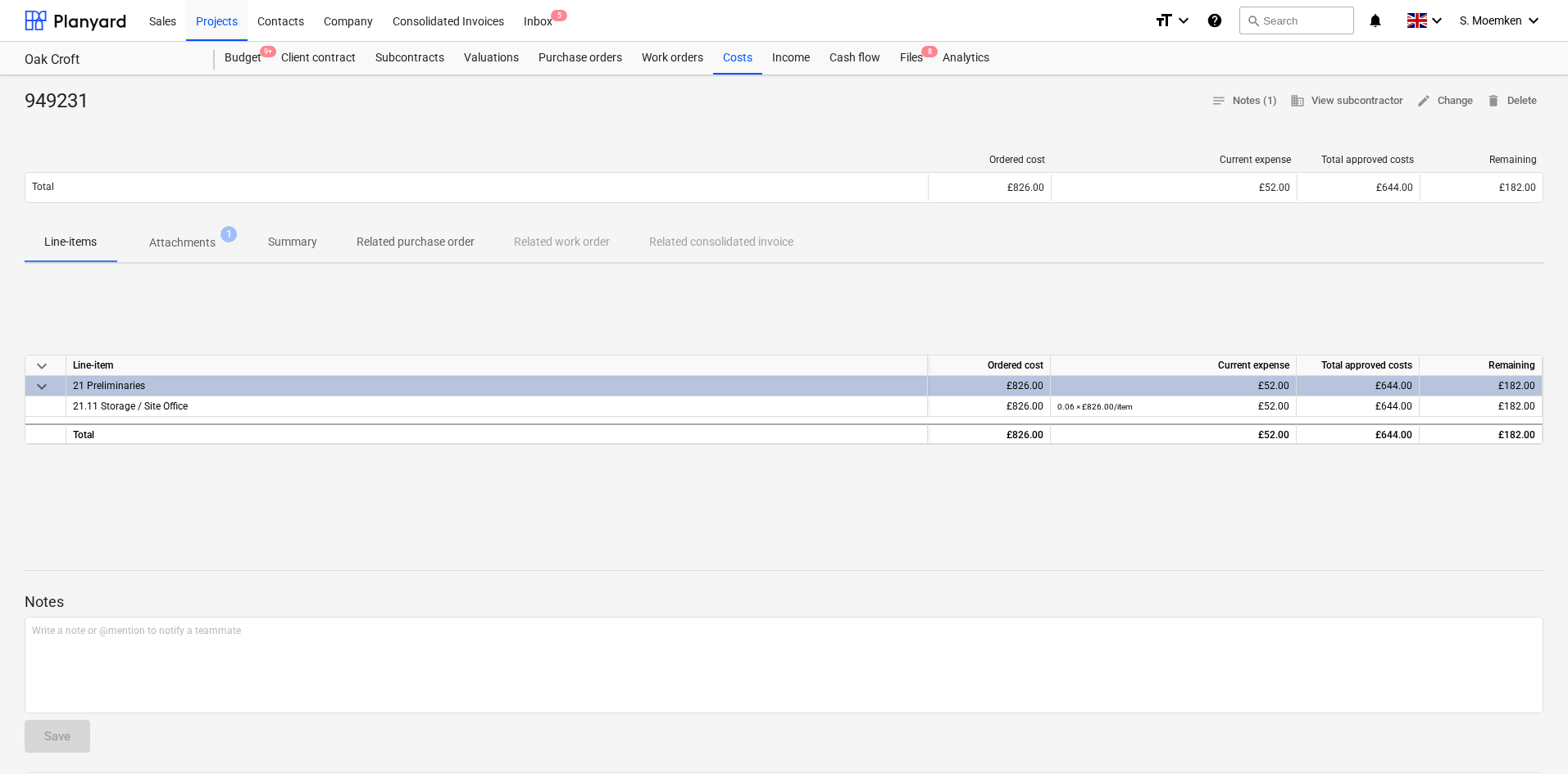
click at [766, 143] on div "Ordered cost Current expense Total approved costs Remaining Total £826.00 £52.0…" at bounding box center [784, 182] width 1519 height 82
click at [925, 551] on div at bounding box center [784, 555] width 1519 height 13
click at [554, 17] on span "5" at bounding box center [559, 16] width 17 height 12
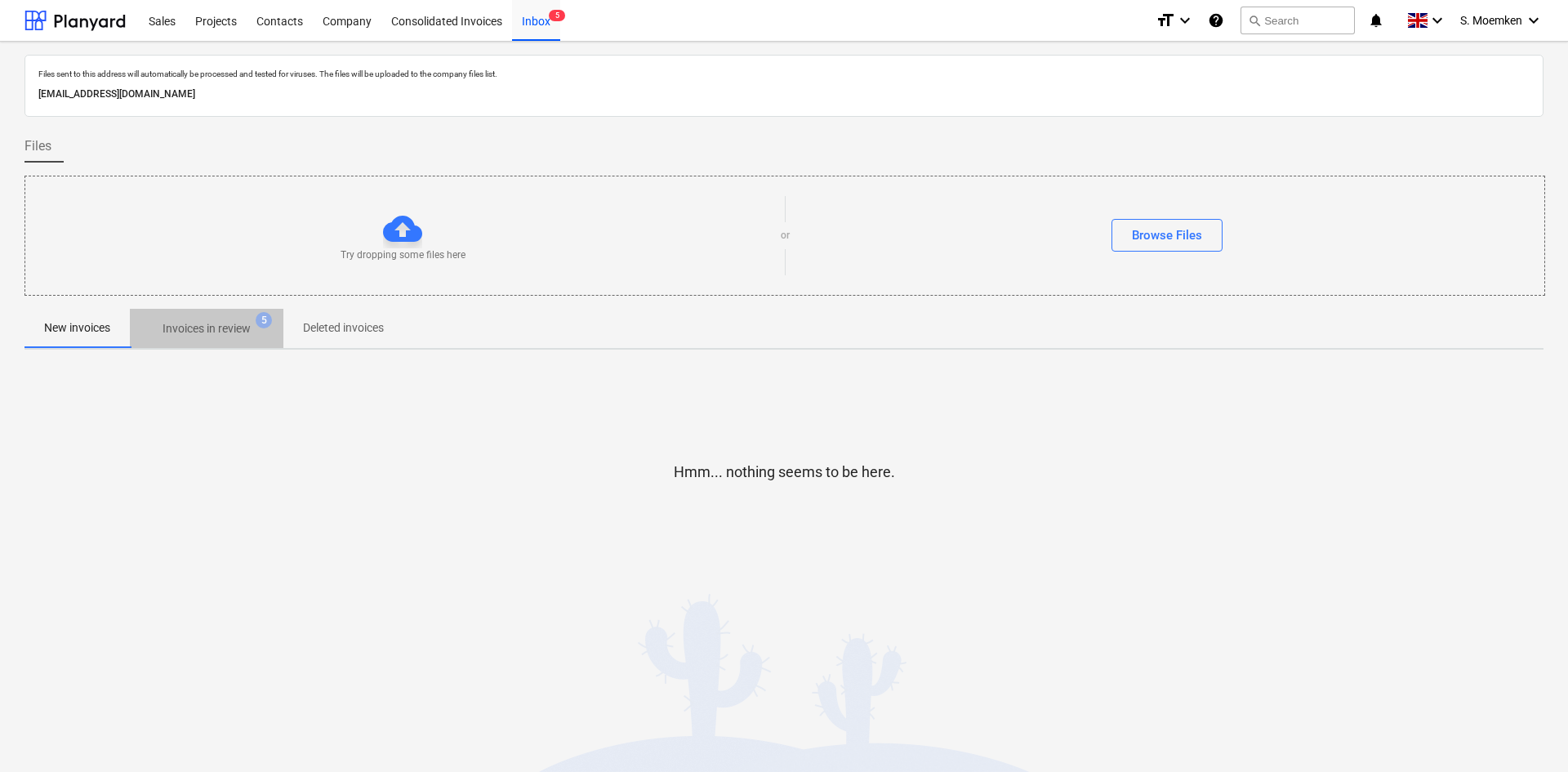
click at [201, 331] on p "Invoices in review" at bounding box center [206, 328] width 88 height 17
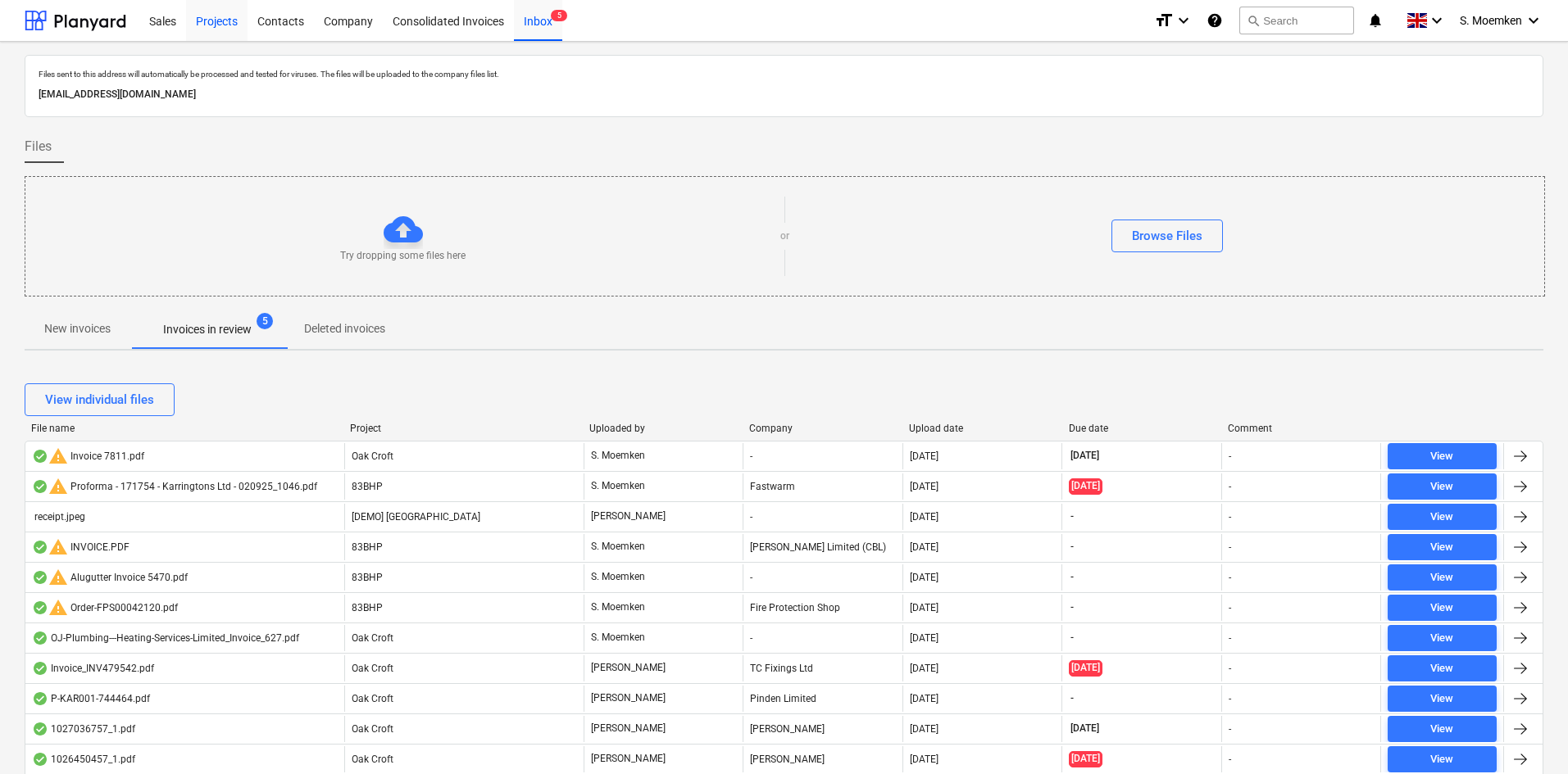
click at [221, 22] on div "Projects" at bounding box center [217, 20] width 62 height 42
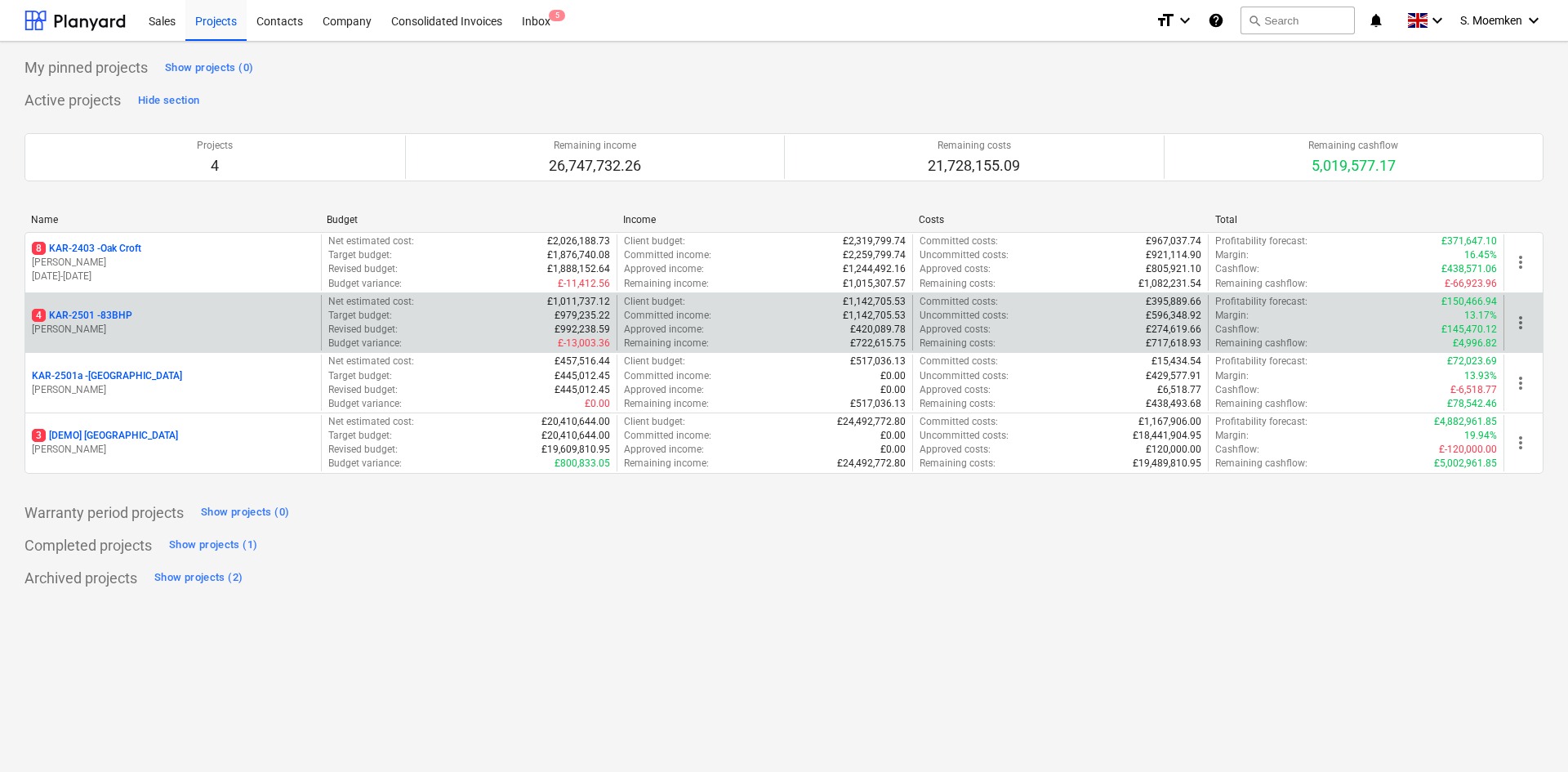
click at [186, 314] on div "4 KAR-2501 - 83BHP" at bounding box center [172, 316] width 283 height 14
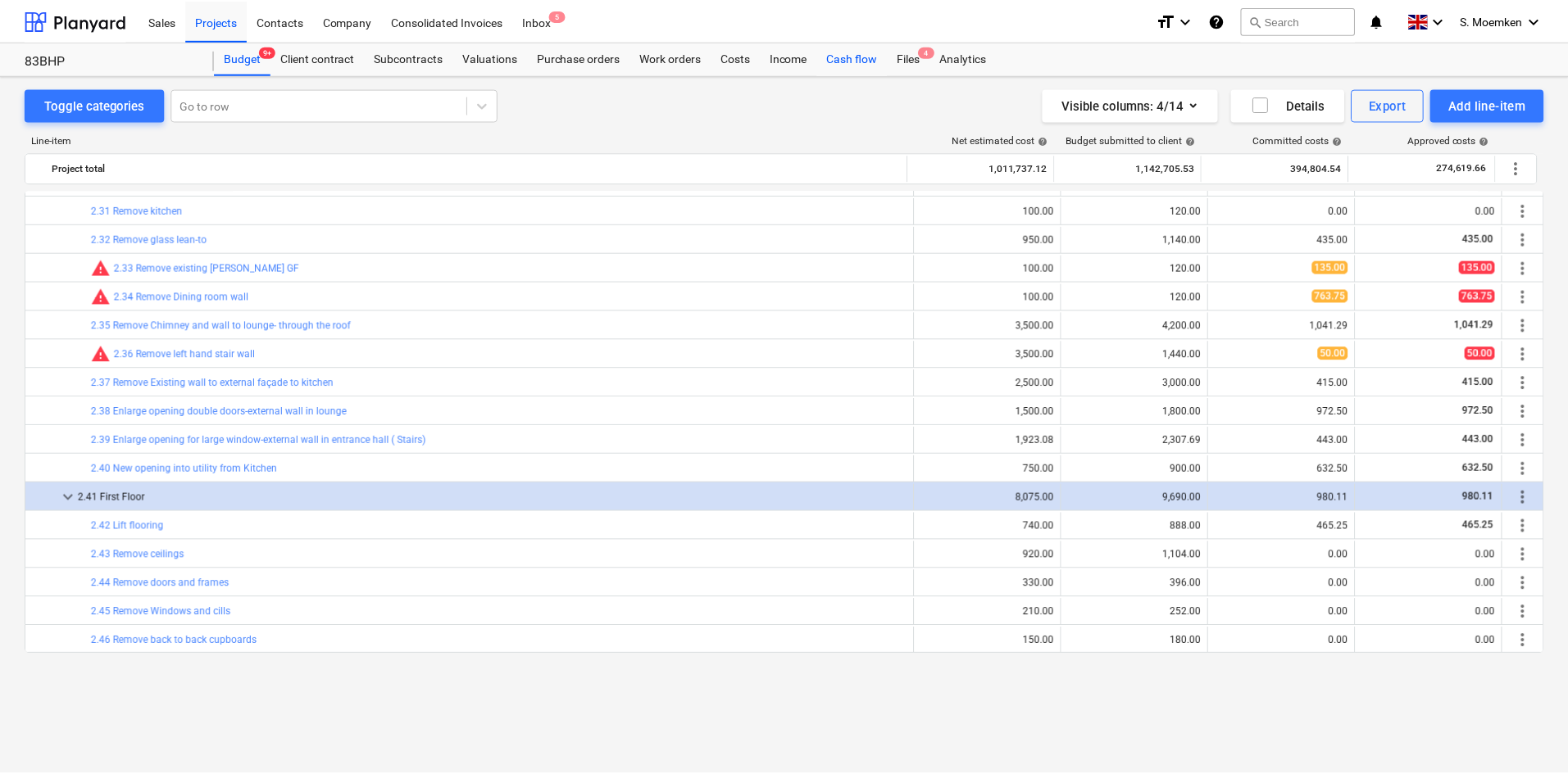
scroll to position [737, 0]
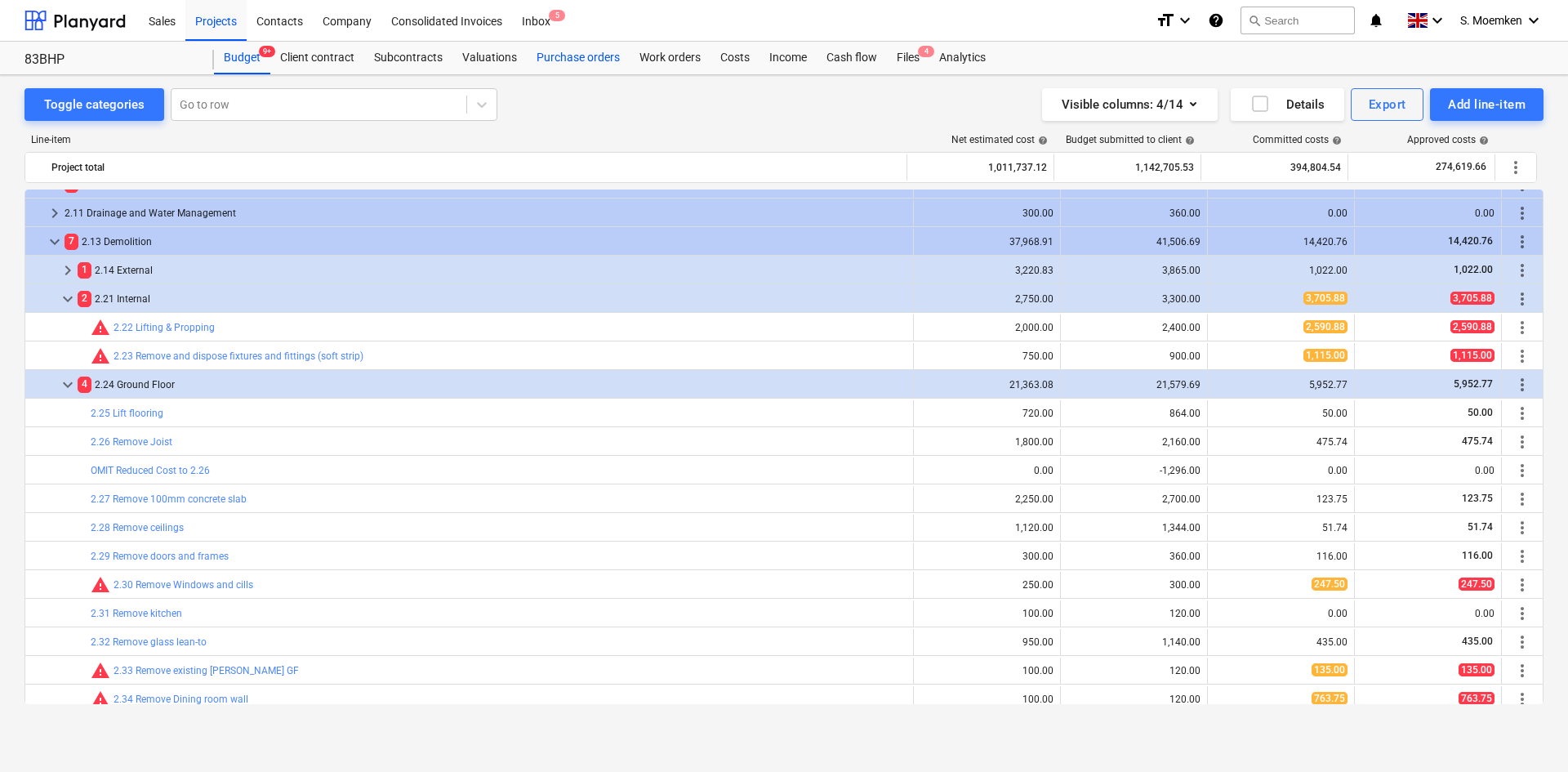
click at [583, 61] on div "Purchase orders" at bounding box center [578, 57] width 103 height 32
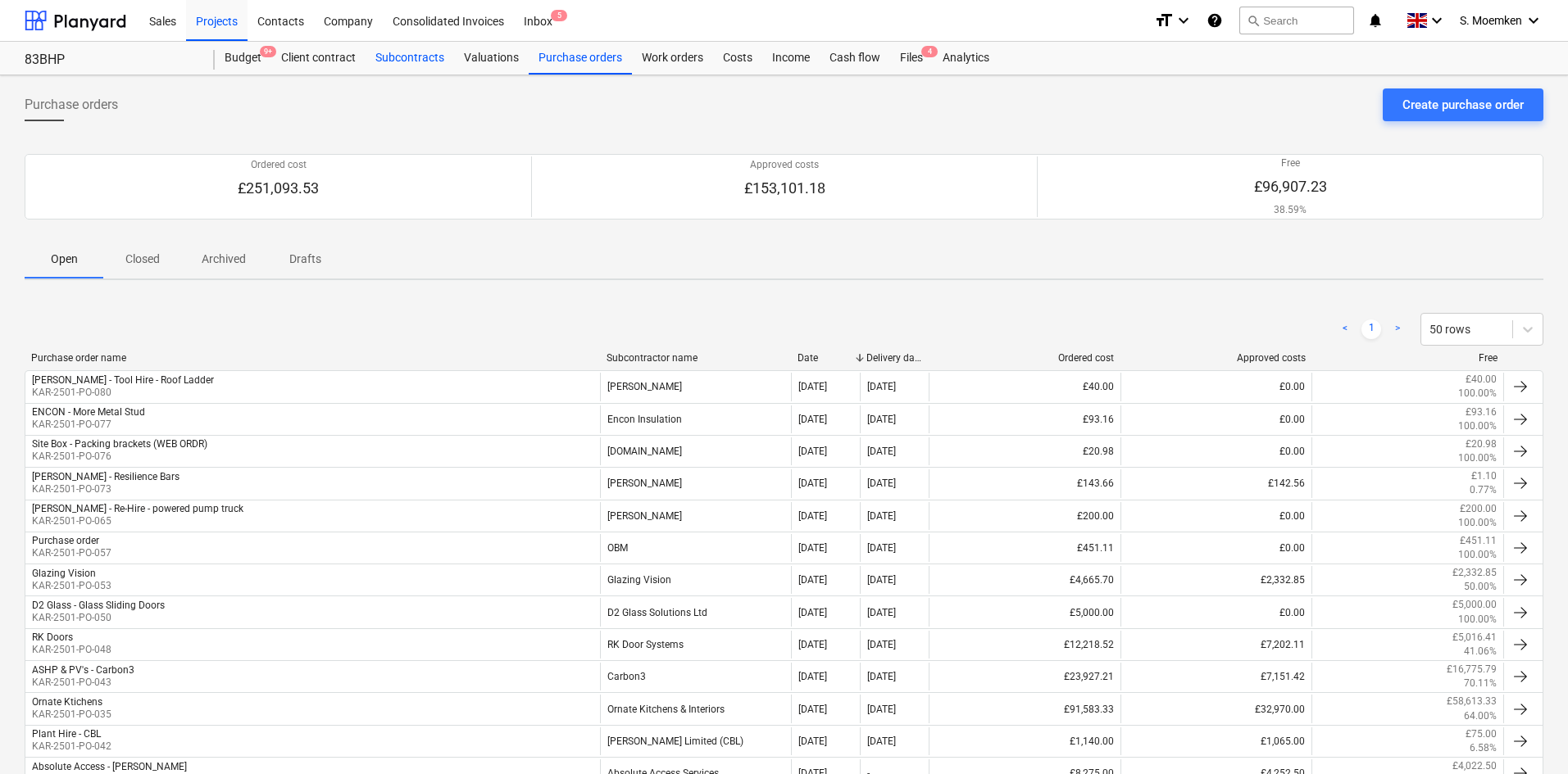
click at [408, 62] on div "Subcontracts" at bounding box center [410, 57] width 88 height 32
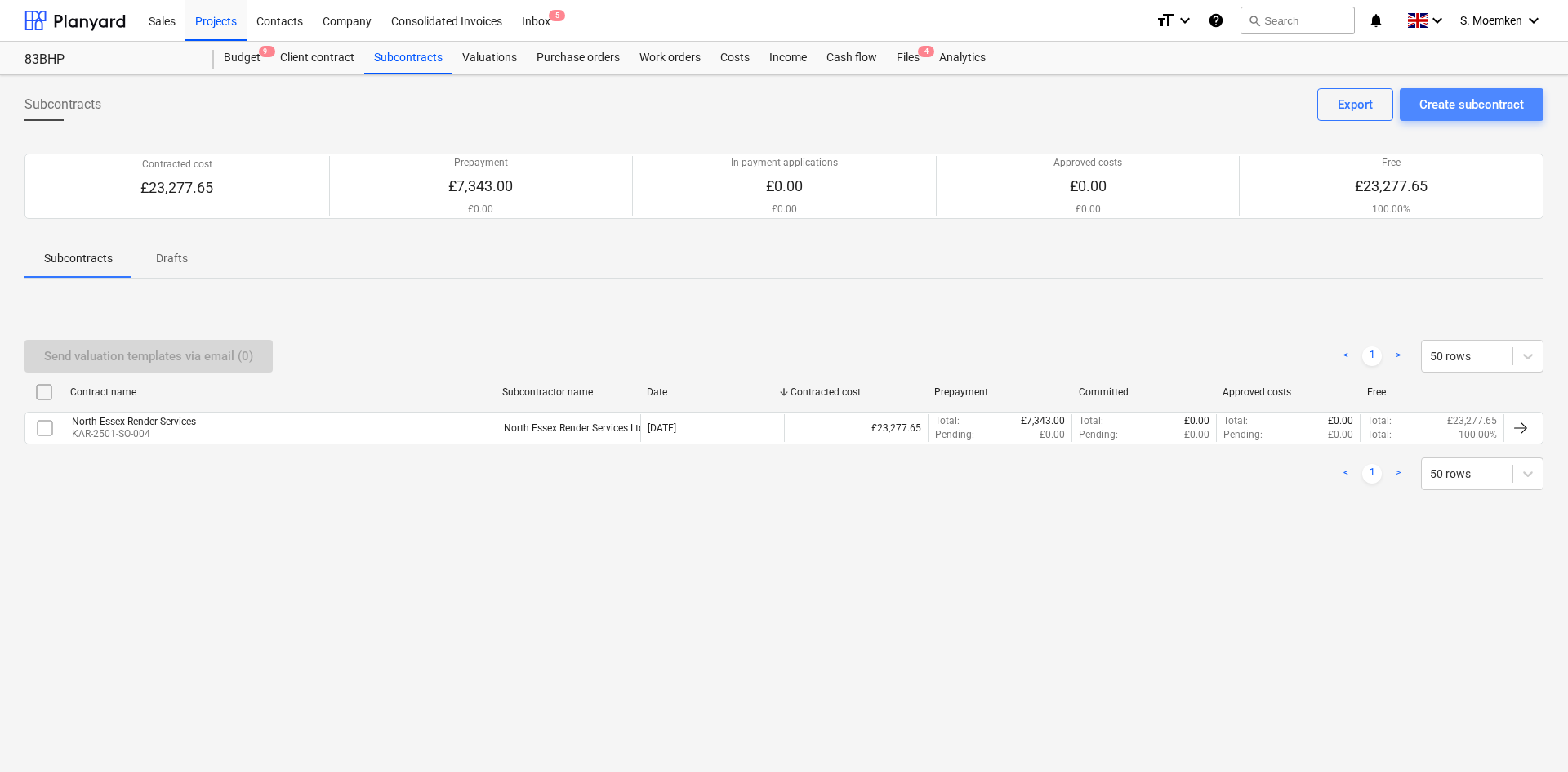
click at [1459, 99] on div "Create subcontract" at bounding box center [1472, 104] width 104 height 22
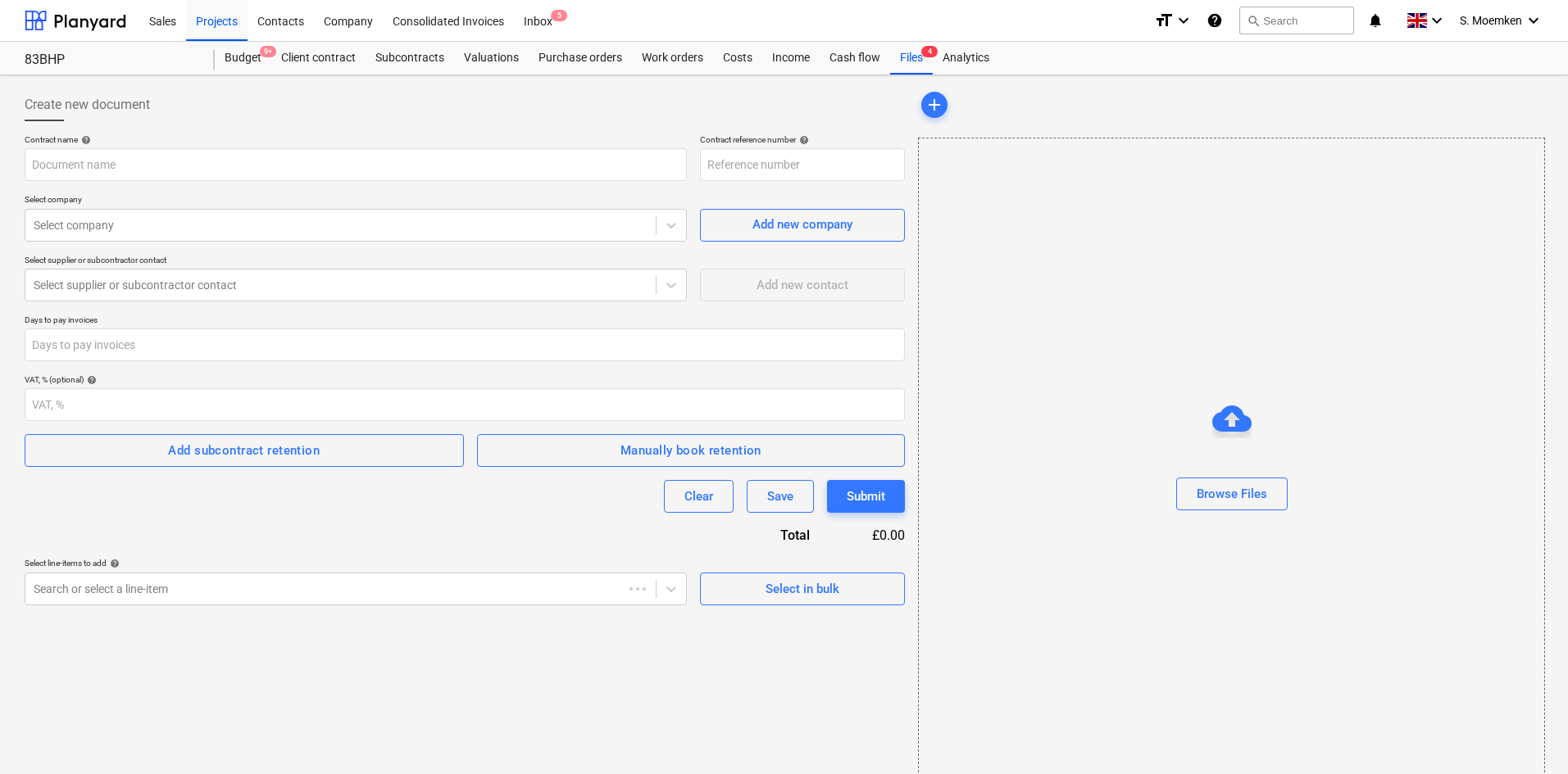
type input "KAR-2501-SO-002"
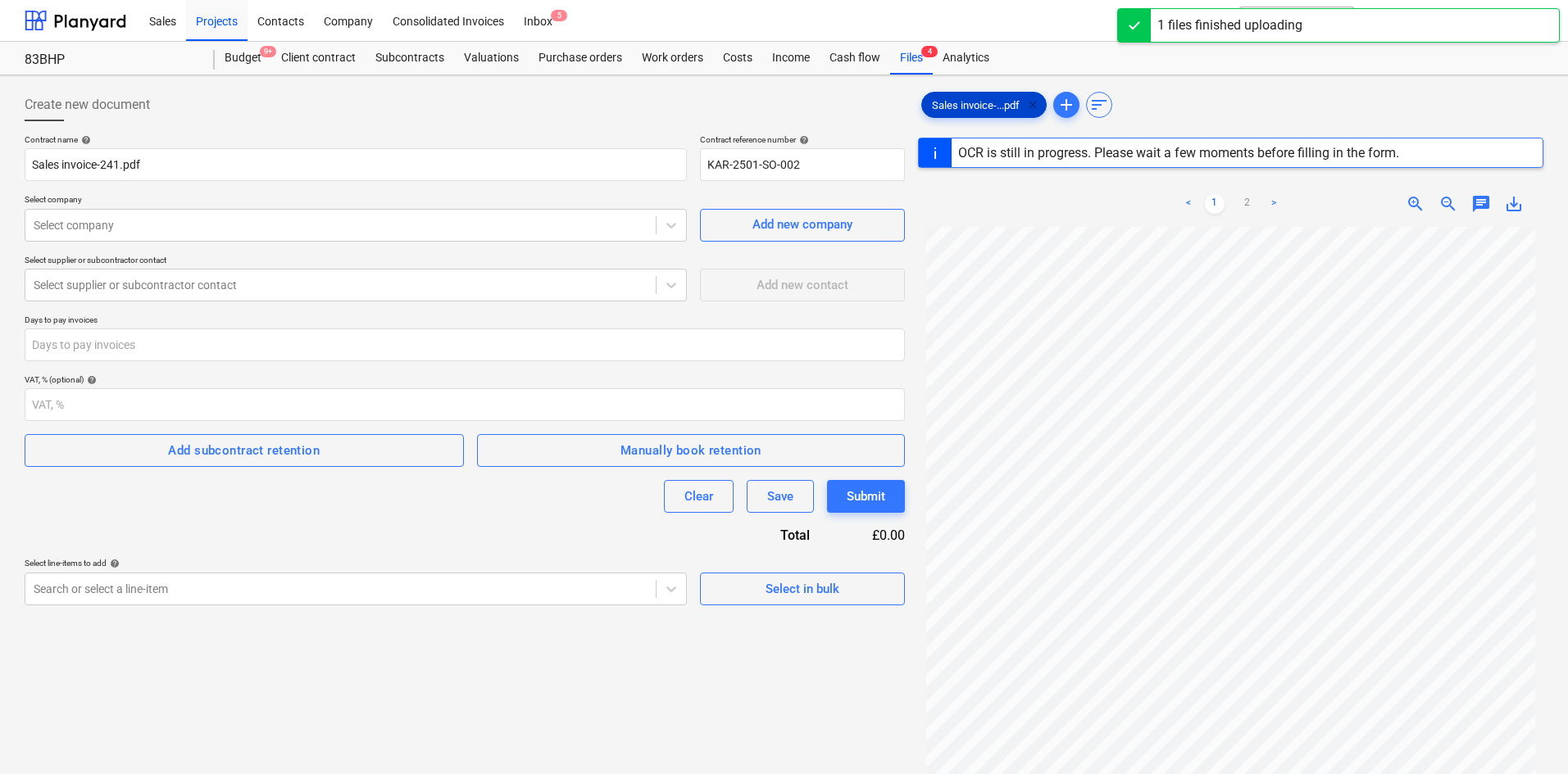
click at [1031, 103] on span "clear" at bounding box center [1033, 105] width 20 height 20
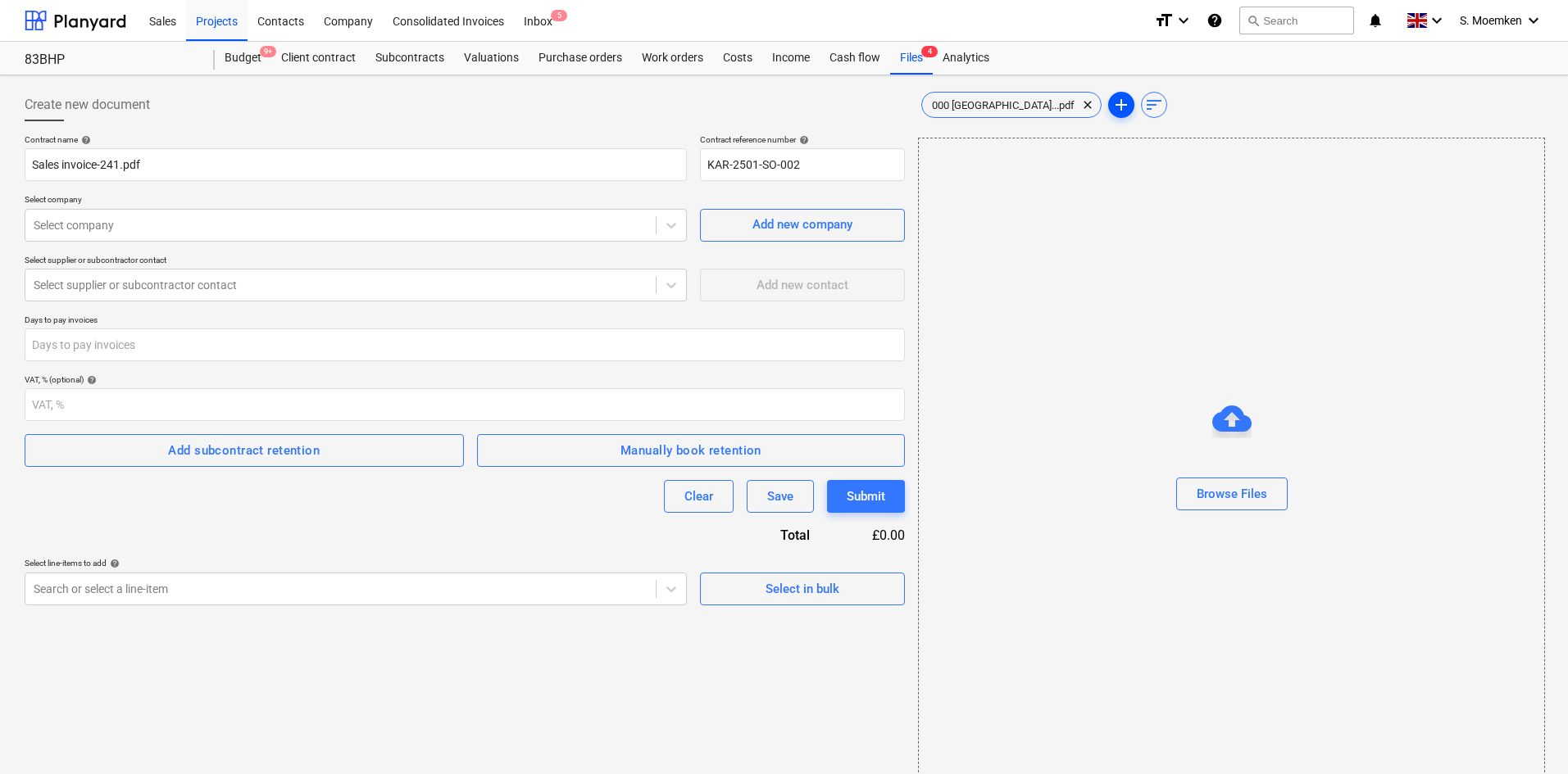
click at [1111, 95] on span "add" at bounding box center [1121, 105] width 20 height 20
click at [1111, 101] on span "add" at bounding box center [1121, 105] width 20 height 20
click at [1111, 105] on span "add" at bounding box center [1121, 105] width 20 height 20
click at [1108, 106] on span "add" at bounding box center [1121, 105] width 27 height 20
click at [1111, 103] on span "add" at bounding box center [1121, 105] width 20 height 20
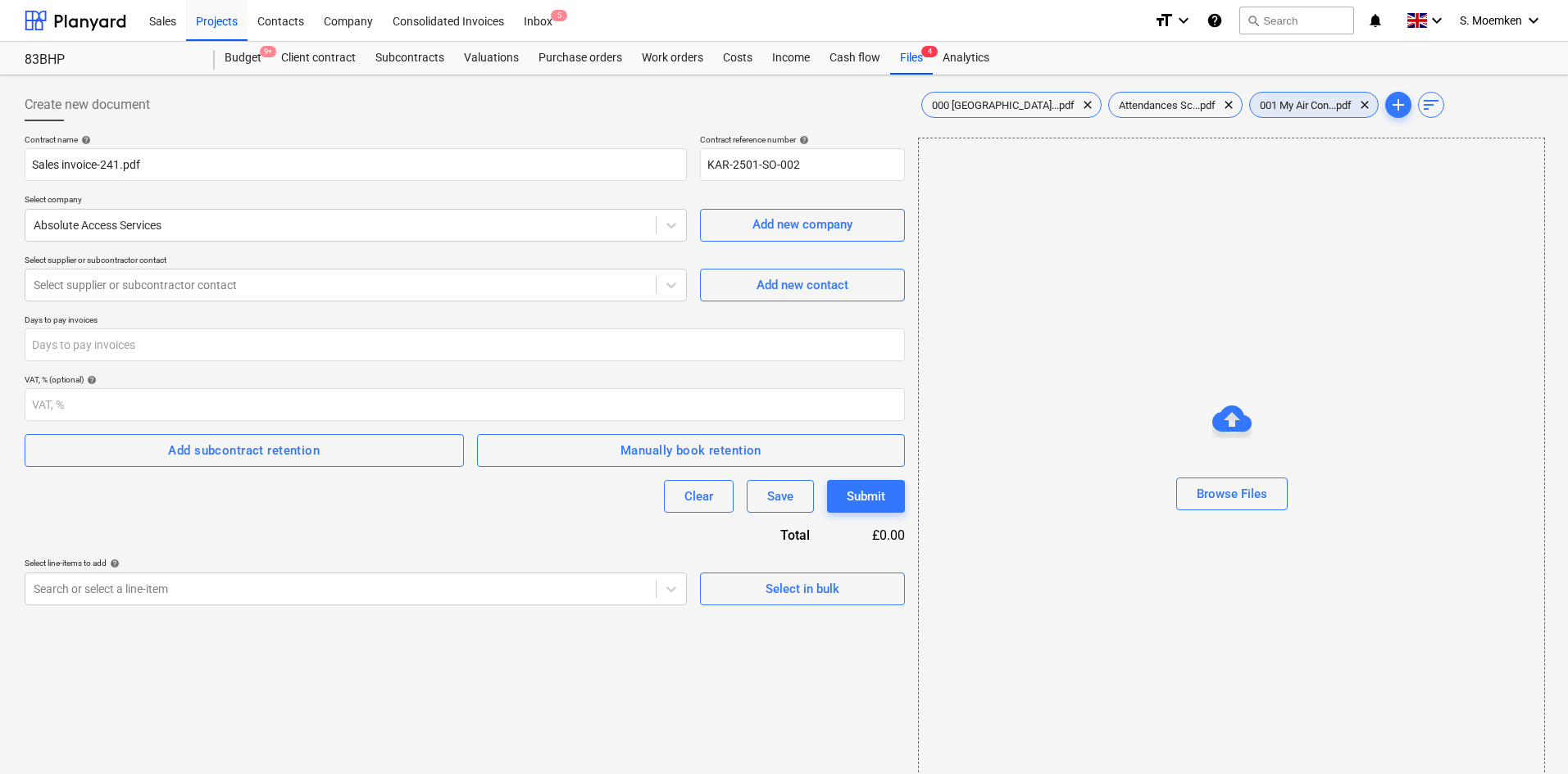
click at [1266, 106] on span "001 My Air Con...pdf" at bounding box center [1306, 105] width 111 height 12
click at [1211, 173] on link "2" at bounding box center [1215, 174] width 20 height 20
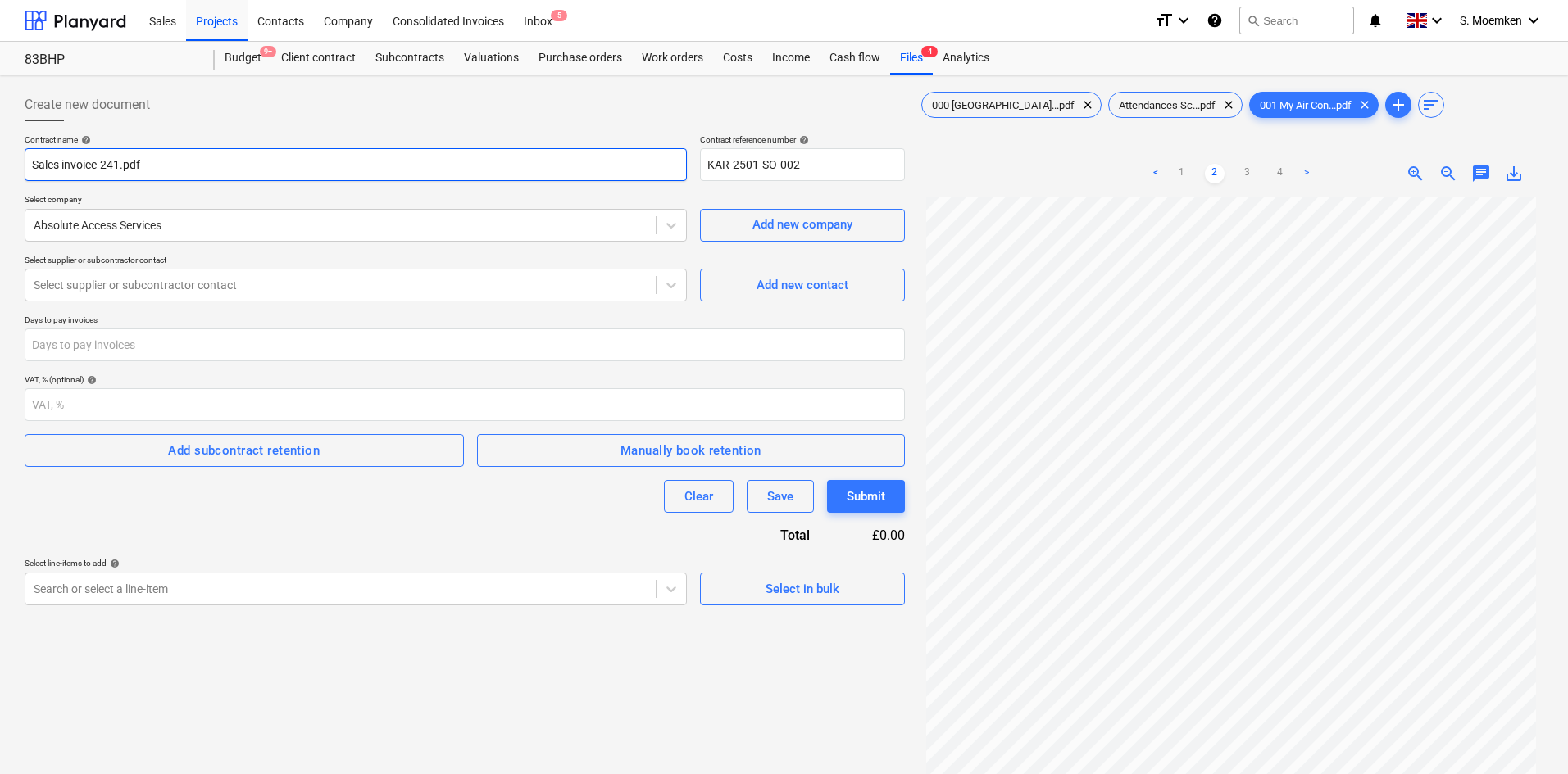
drag, startPoint x: 197, startPoint y: 165, endPoint x: 28, endPoint y: 156, distance: 169.2
click at [28, 156] on input "Sales invoice-241.pdf" at bounding box center [356, 164] width 662 height 32
type input "My Aircon BHP"
click at [822, 160] on input "KAR-2501-SO-002" at bounding box center [803, 164] width 205 height 32
type input "KAR-2501-SO-006"
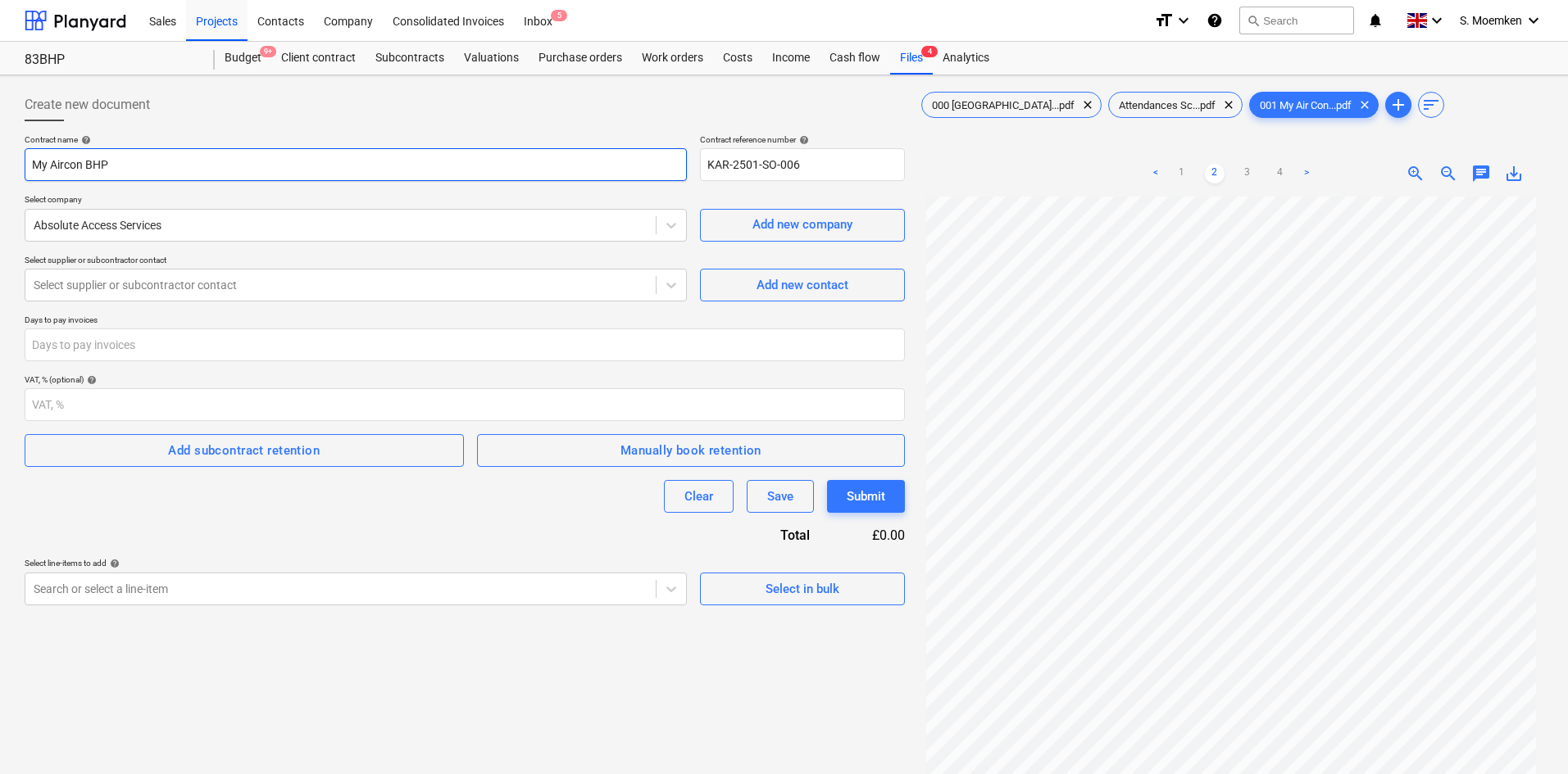
click at [82, 158] on input "My Aircon BHP" at bounding box center [356, 164] width 662 height 32
click at [136, 164] on input "My Air Conditioning BHP" at bounding box center [356, 164] width 662 height 32
type input "My Air Conditioning Ltd BHP"
click at [285, 220] on div at bounding box center [340, 225] width 614 height 17
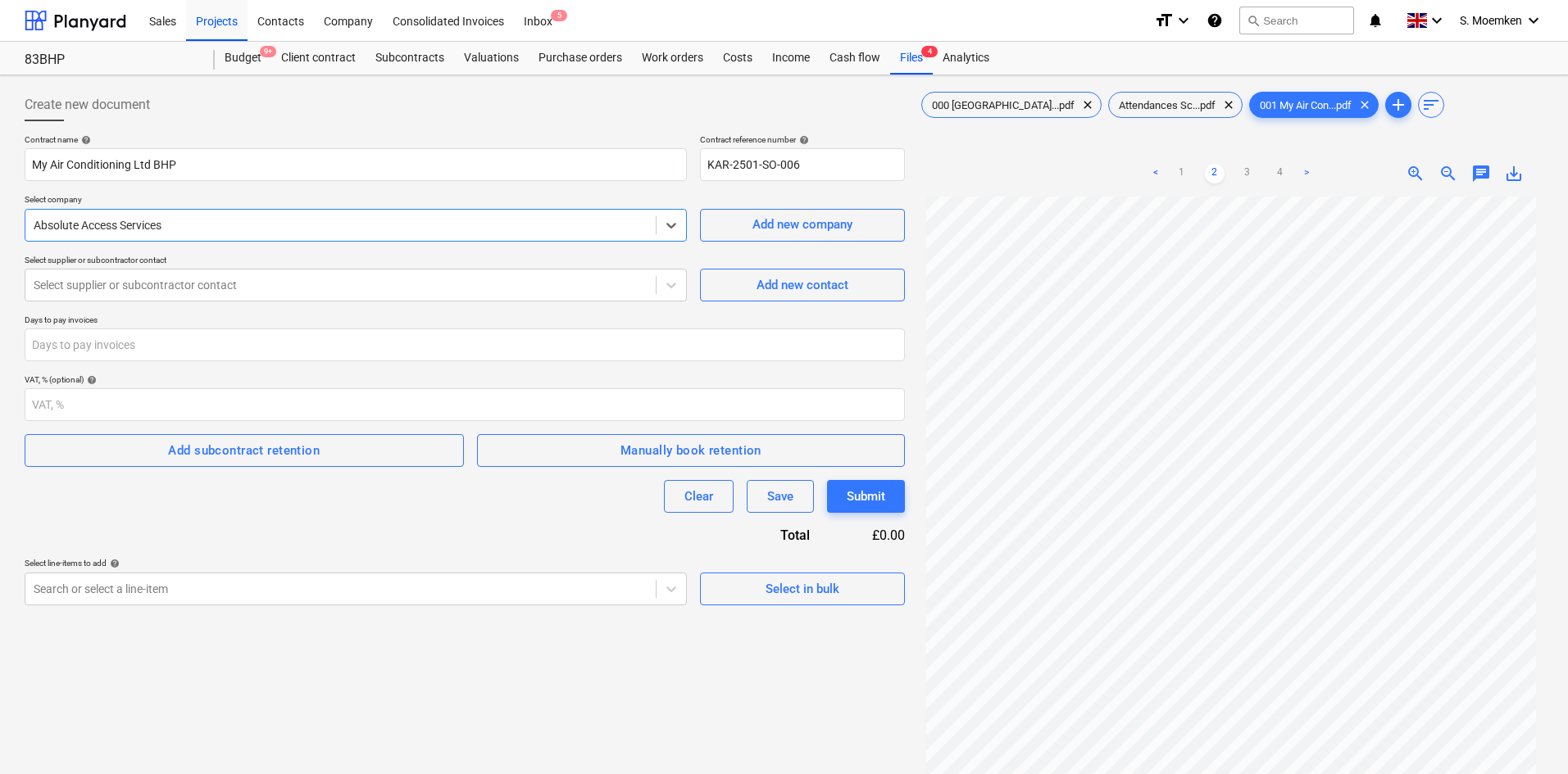
click at [335, 214] on div "Absolute Access Services" at bounding box center [341, 225] width 631 height 23
click at [802, 225] on div "Add new company" at bounding box center [803, 224] width 100 height 22
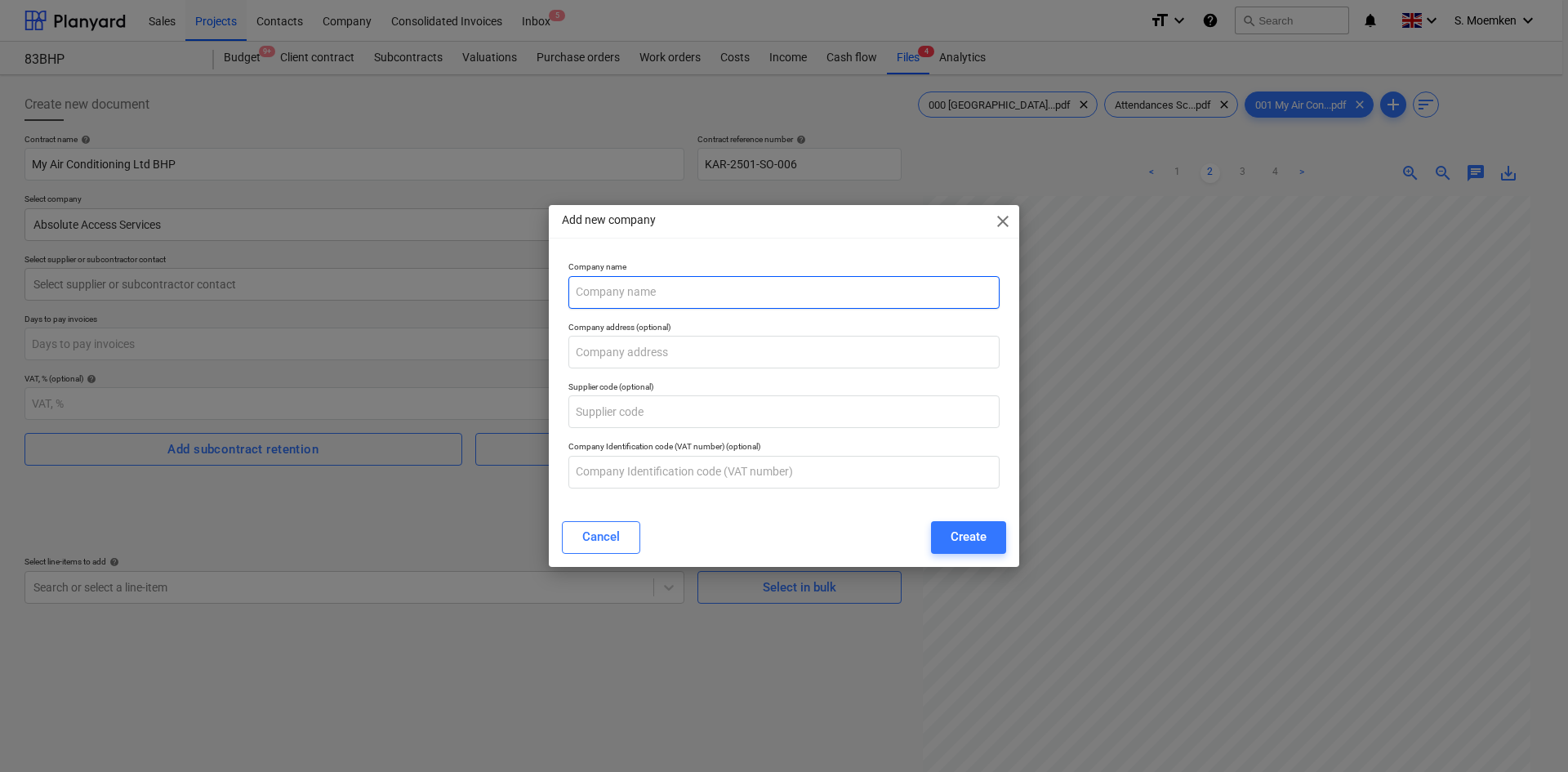
click at [704, 304] on input "text" at bounding box center [784, 292] width 431 height 32
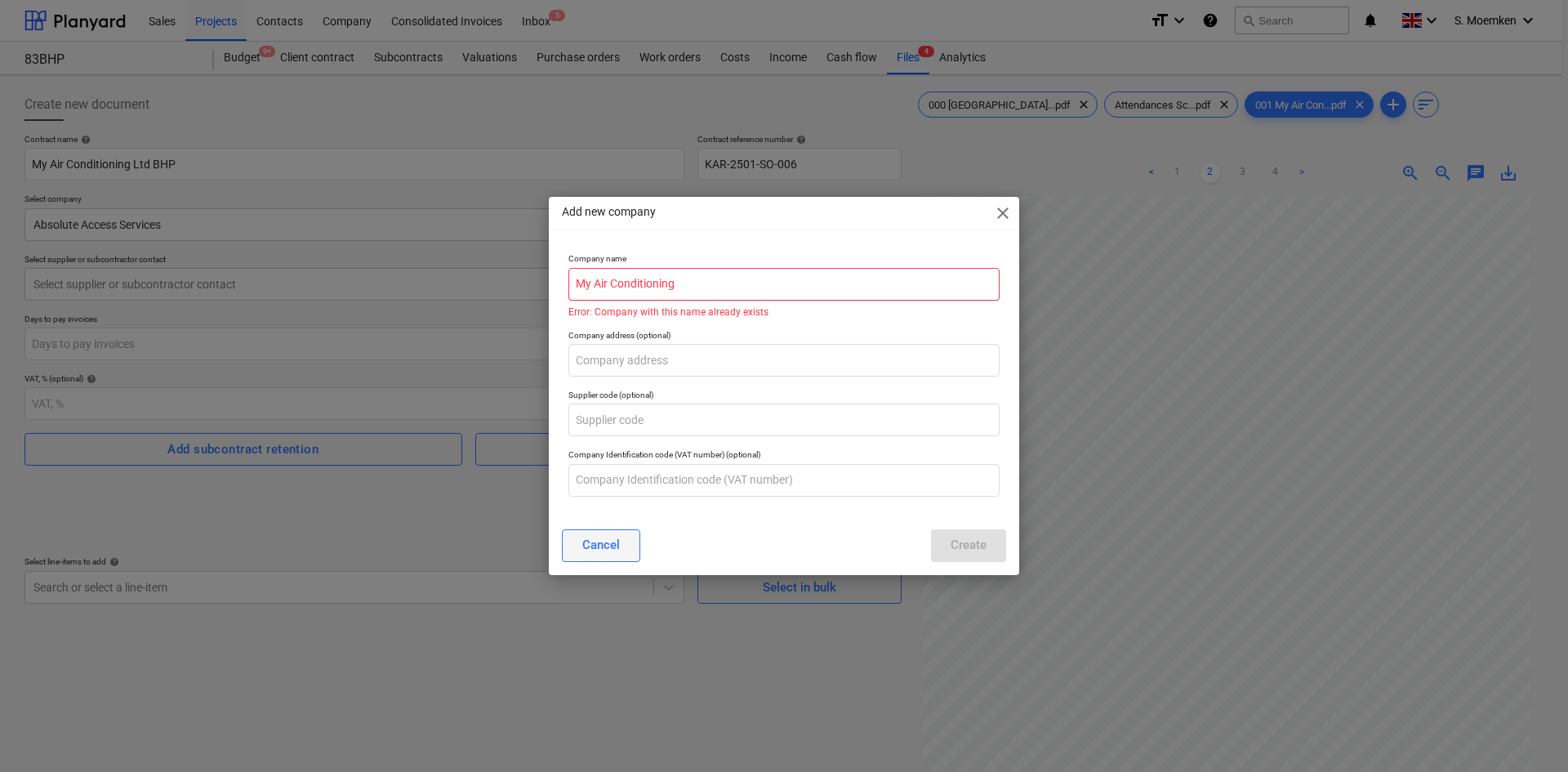
type input "My Air Conditioning"
click at [617, 540] on div "Cancel" at bounding box center [601, 546] width 37 height 22
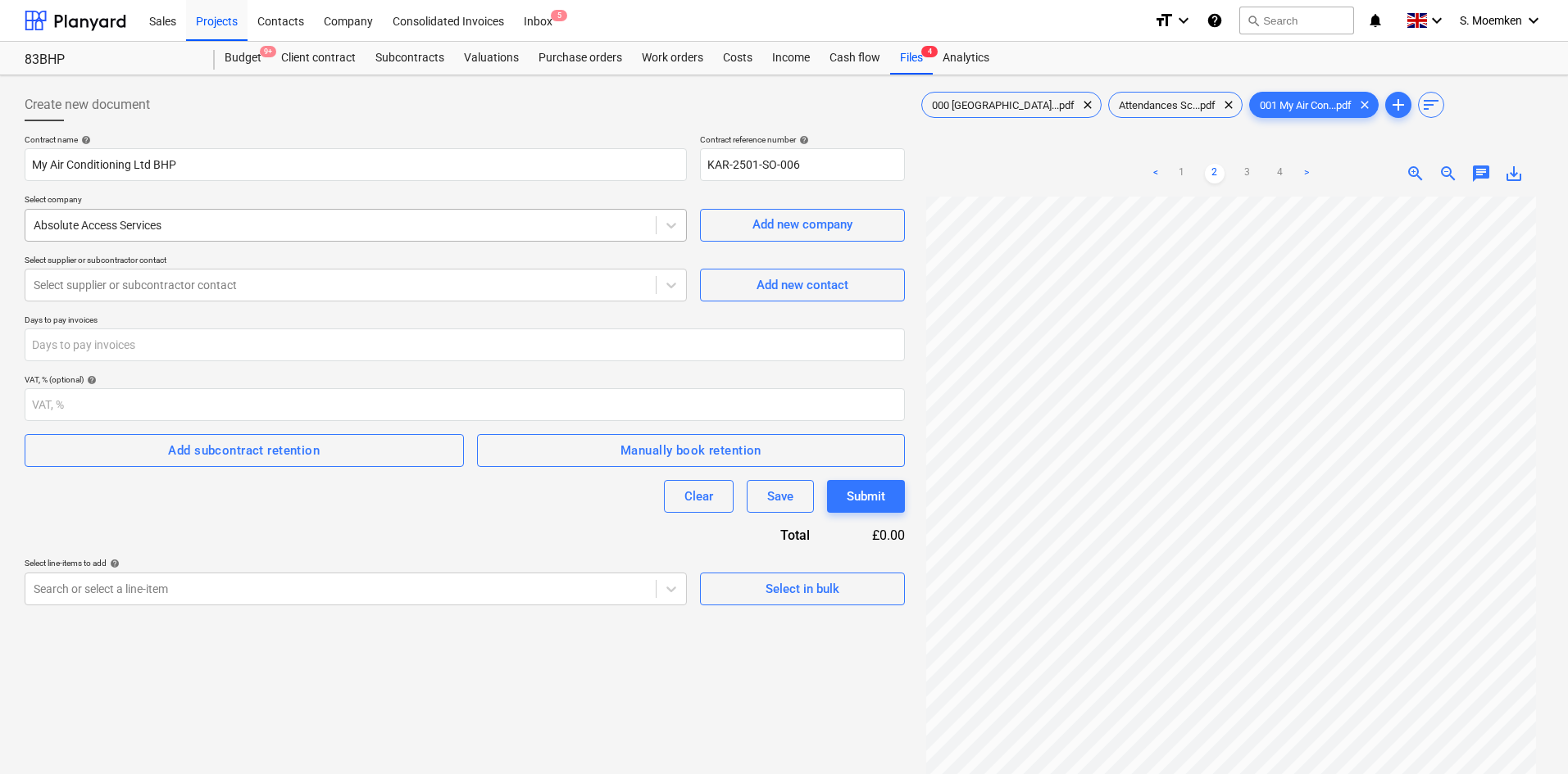
click at [215, 234] on div "Absolute Access Services" at bounding box center [341, 225] width 631 height 23
type input "my"
click at [227, 297] on div "Select supplier or subcontractor contact" at bounding box center [341, 285] width 631 height 23
click at [814, 289] on div "Add new contact" at bounding box center [803, 285] width 92 height 22
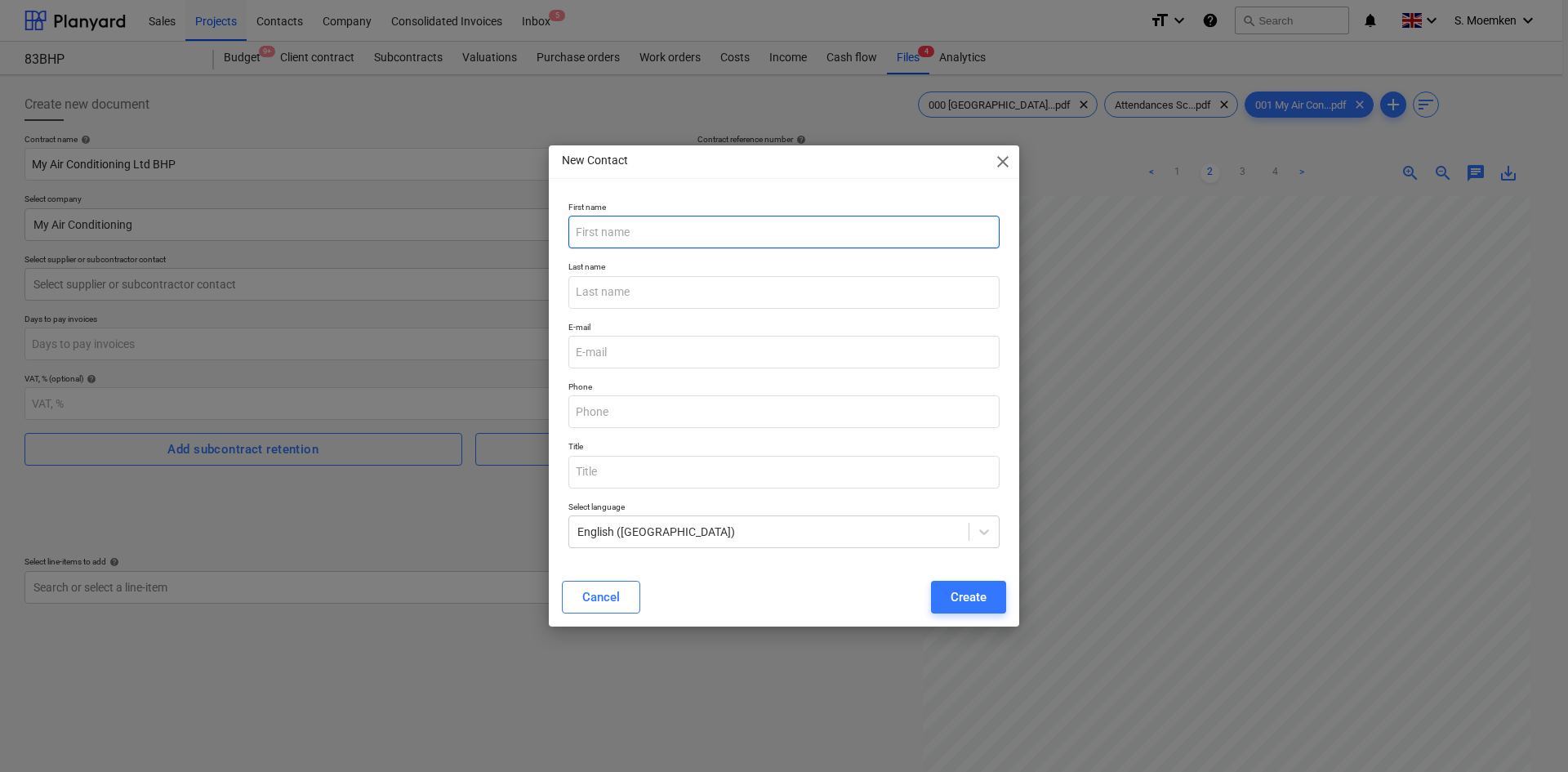
click at [673, 242] on input "text" at bounding box center [784, 231] width 431 height 32
type input "Paul"
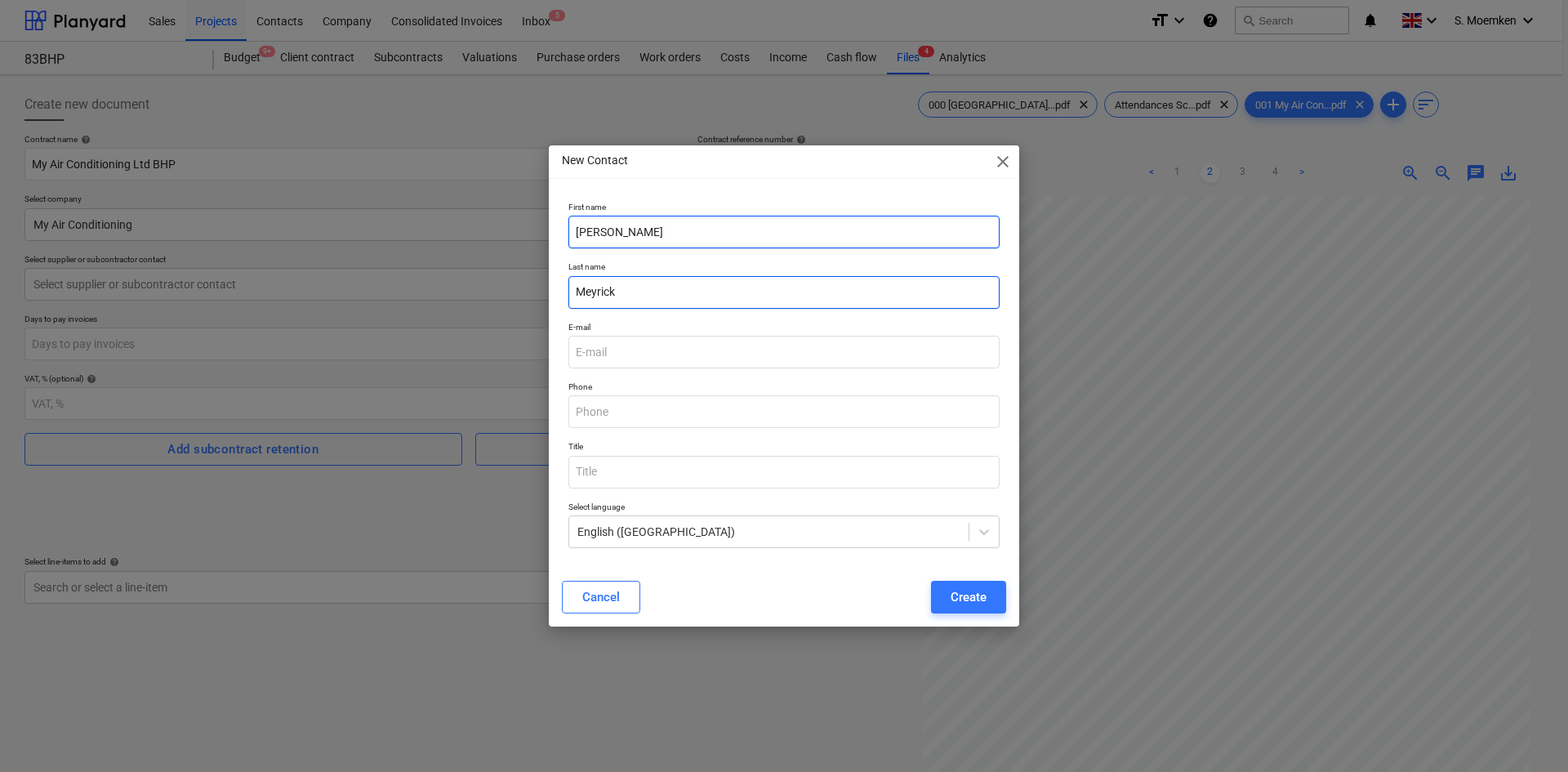
type input "Meyrick"
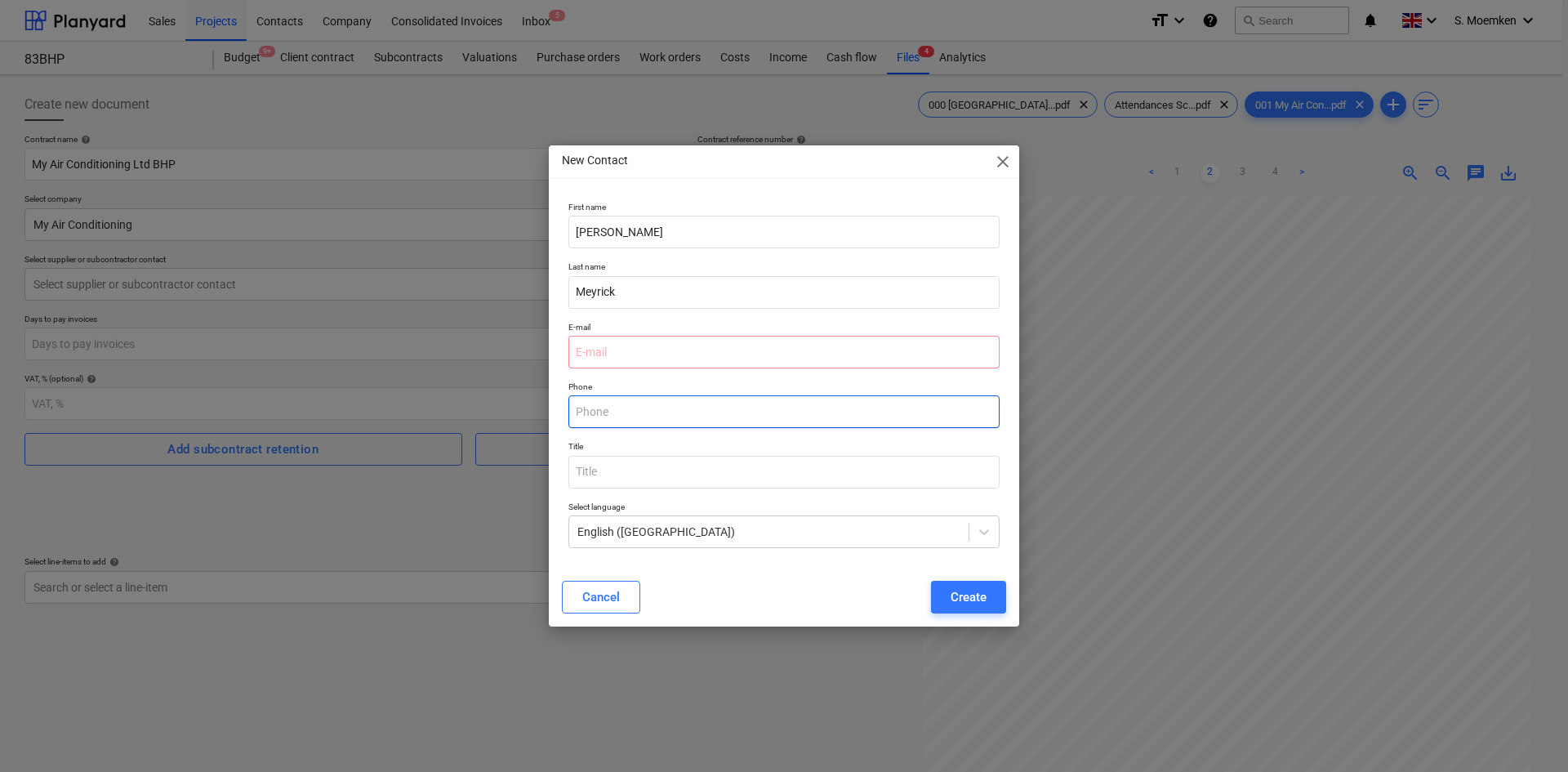
click at [617, 419] on input "text" at bounding box center [784, 411] width 431 height 32
type input "07977 512 124"
click at [636, 479] on input "text" at bounding box center [784, 472] width 431 height 32
click at [983, 598] on div "Create" at bounding box center [968, 598] width 36 height 22
click at [619, 354] on input "email" at bounding box center [784, 352] width 431 height 32
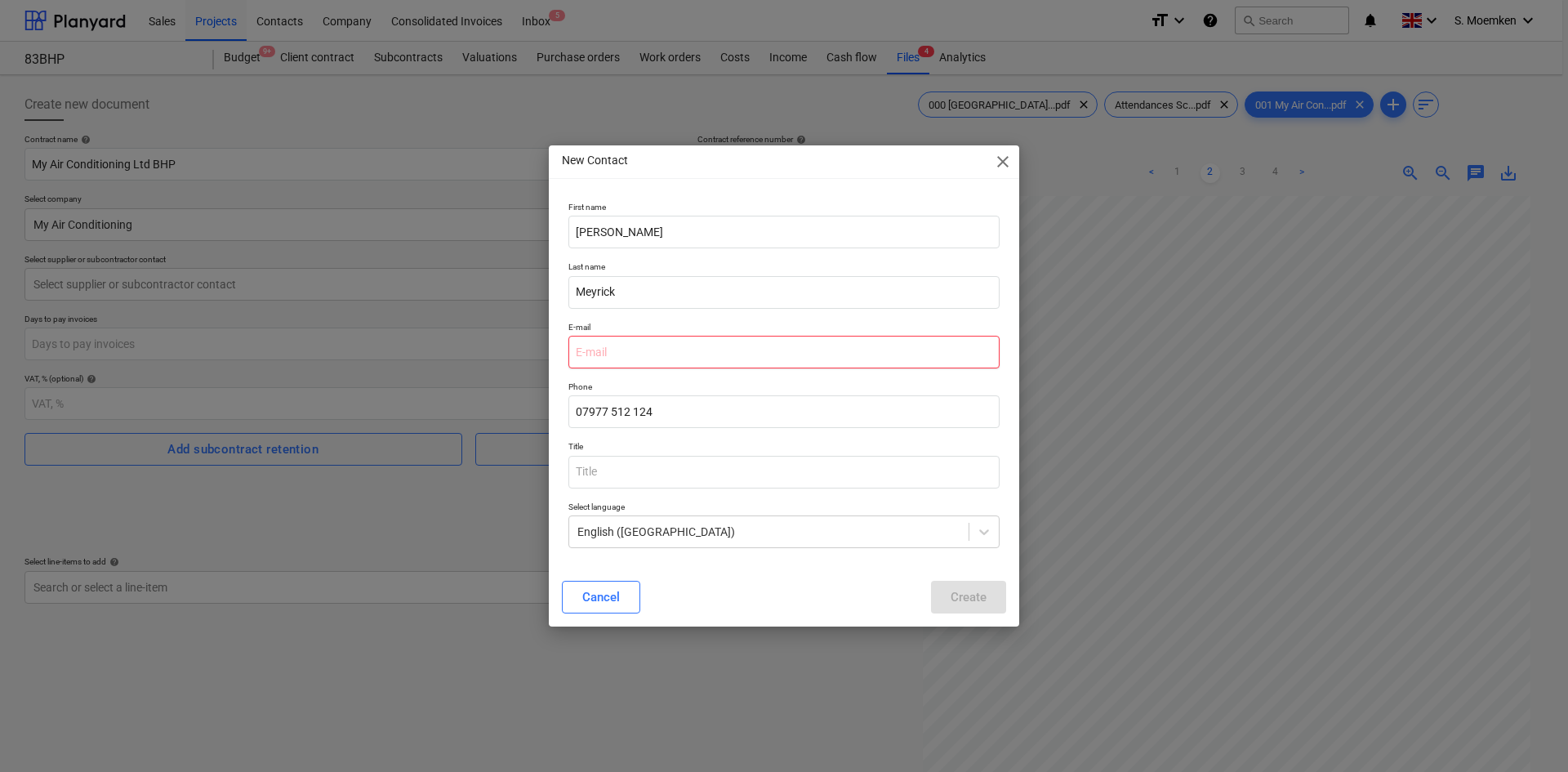
click at [612, 355] on input "email" at bounding box center [784, 352] width 431 height 32
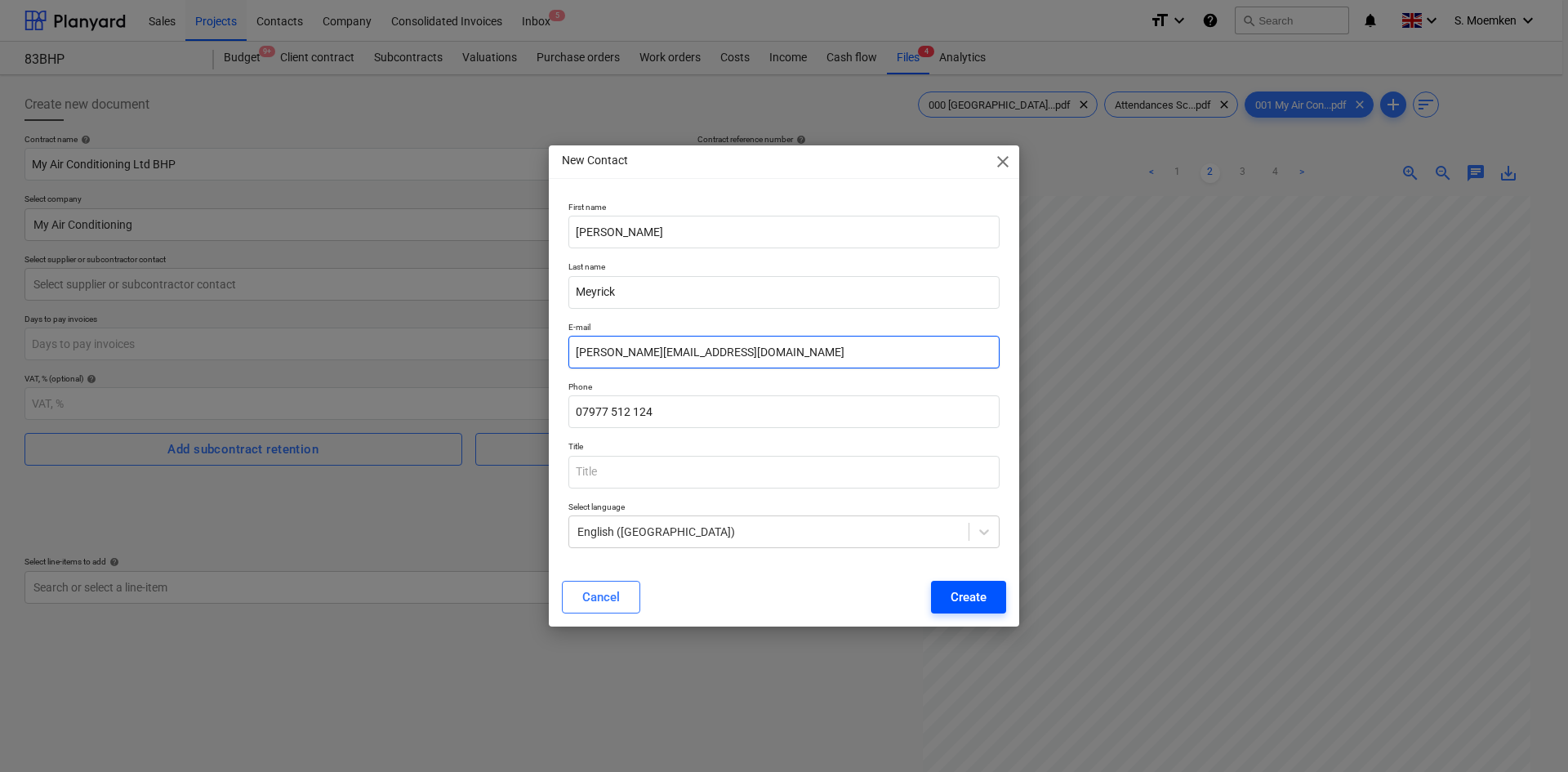
type input "paul@myaircon.co.uk"
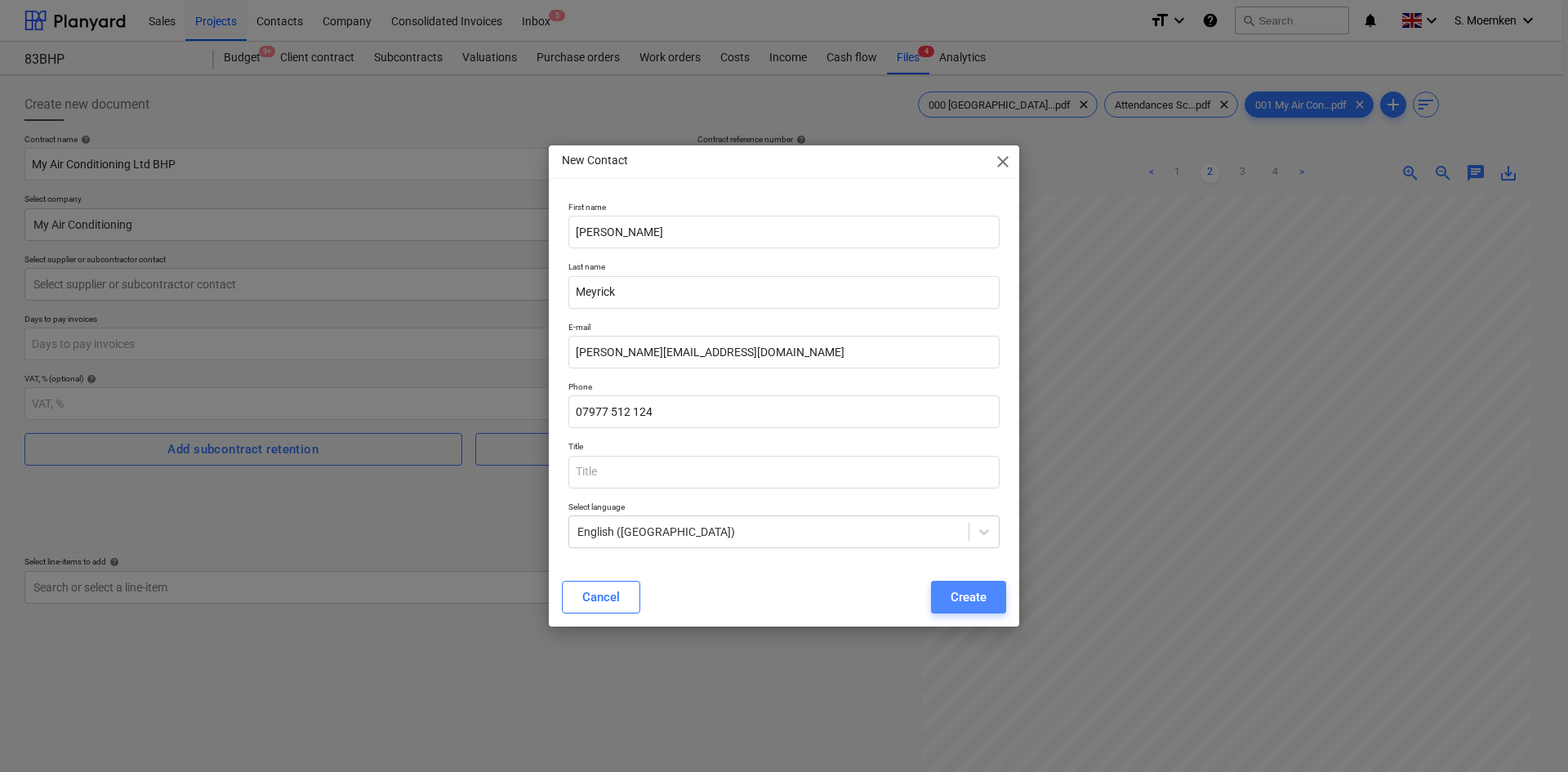
click at [975, 594] on div "Create" at bounding box center [968, 598] width 36 height 22
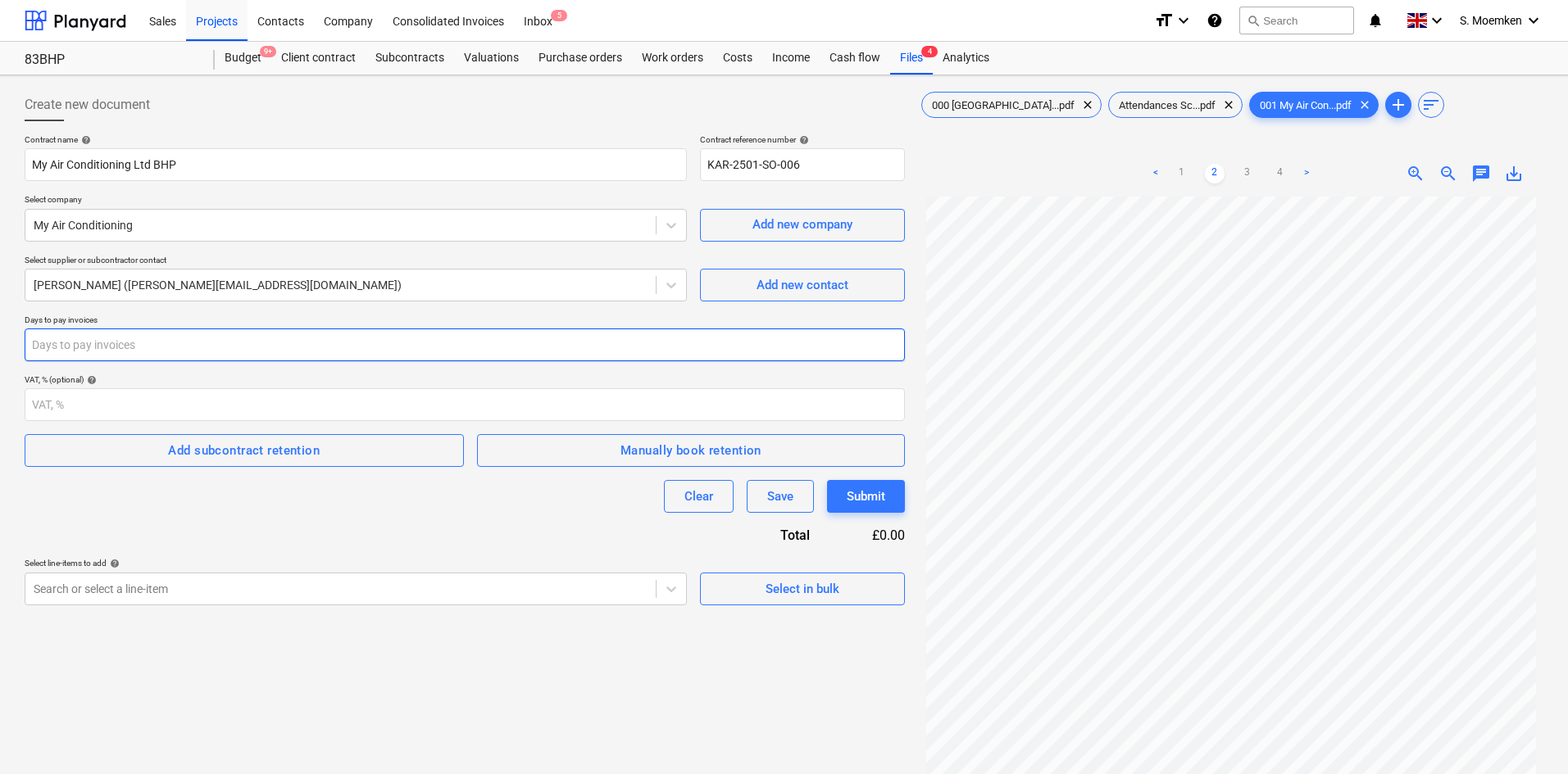
click at [324, 344] on input "number" at bounding box center [465, 344] width 880 height 32
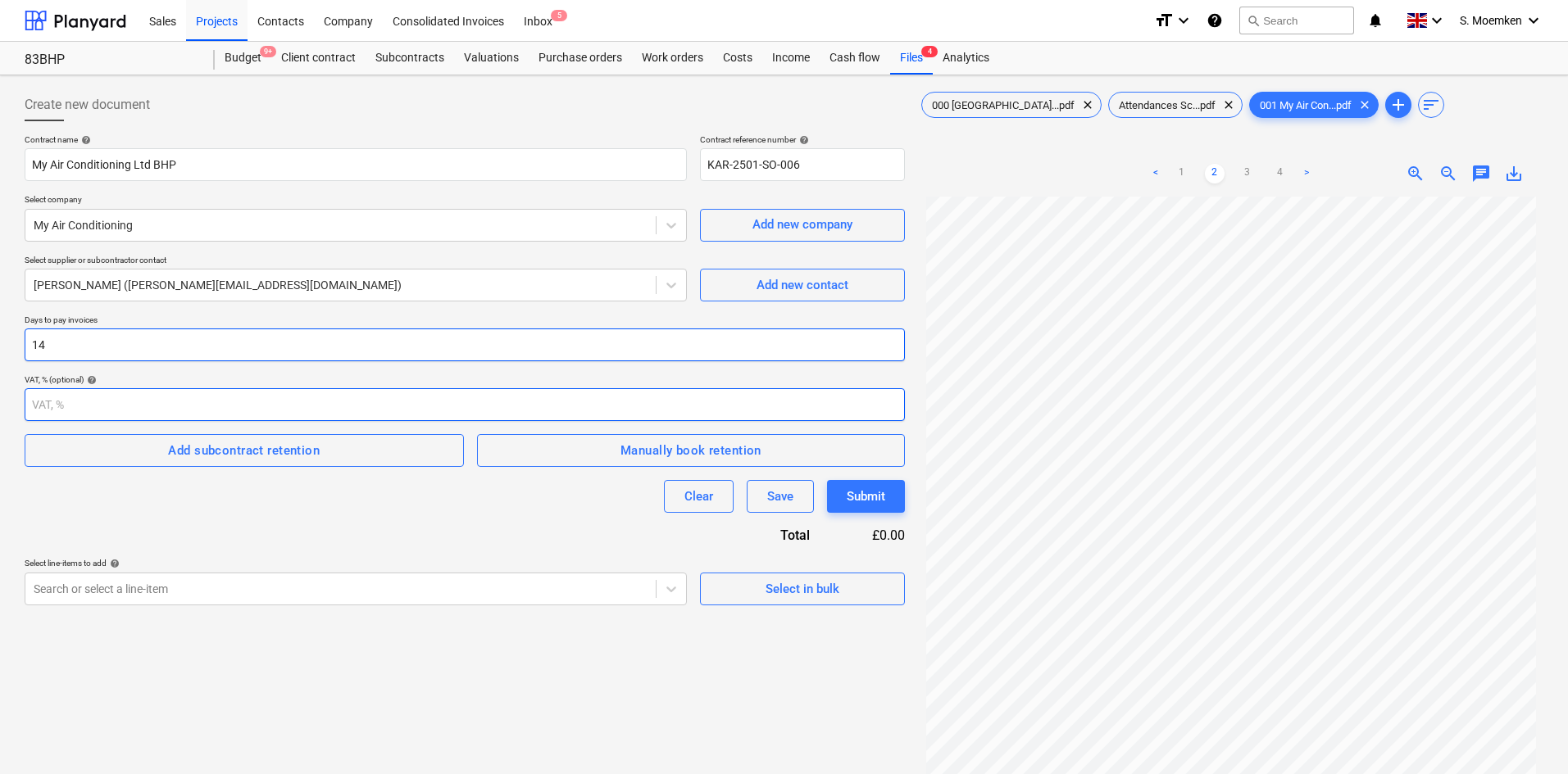
type input "14"
click at [290, 402] on input "number" at bounding box center [465, 404] width 880 height 32
click at [896, 410] on input "-1" at bounding box center [465, 404] width 880 height 32
click at [900, 396] on input "-1" at bounding box center [465, 404] width 880 height 32
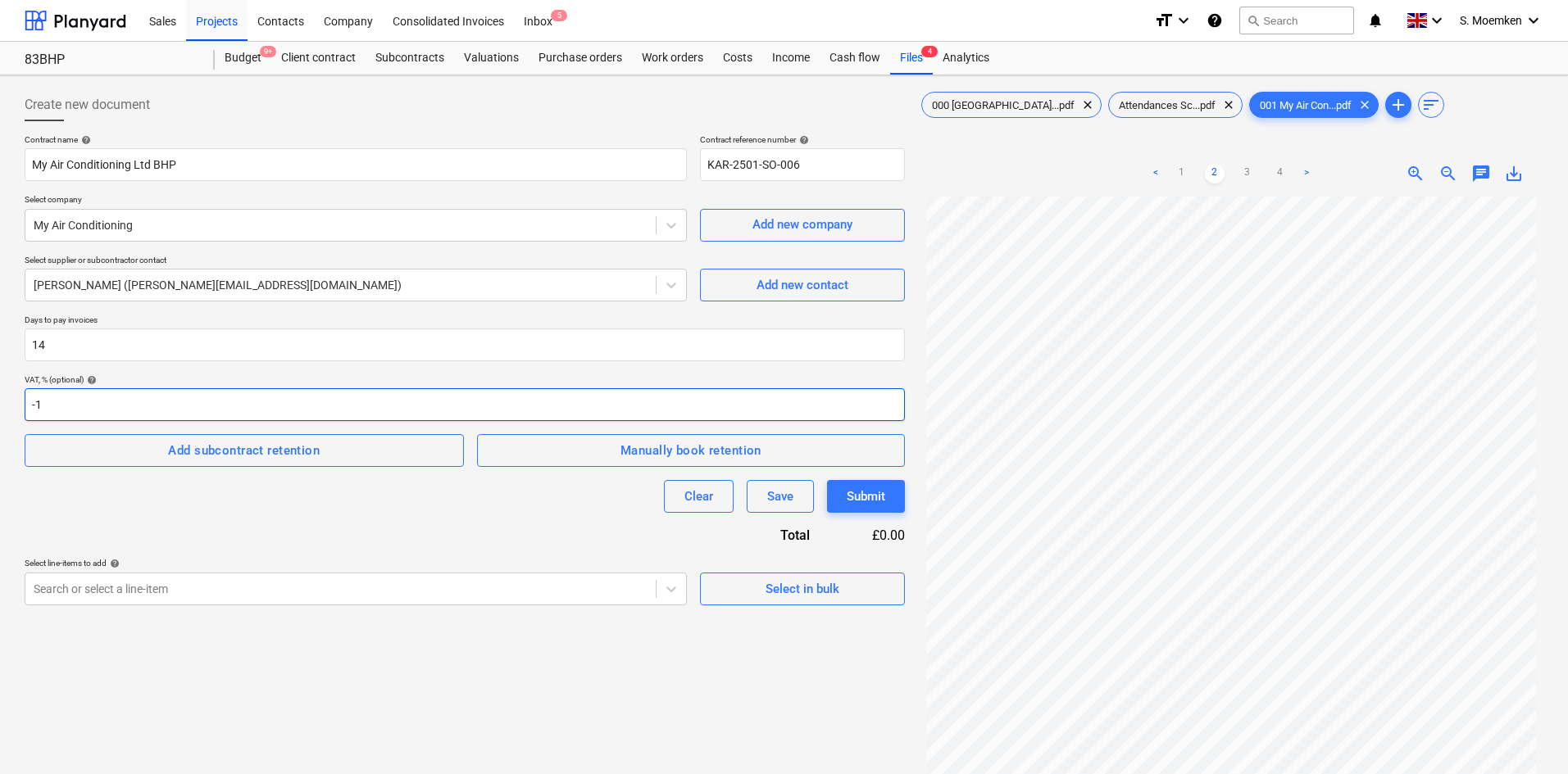
click at [895, 397] on input "-1" at bounding box center [465, 404] width 880 height 32
click at [895, 398] on input "0" at bounding box center [465, 404] width 880 height 32
type input "0"
type input "20"
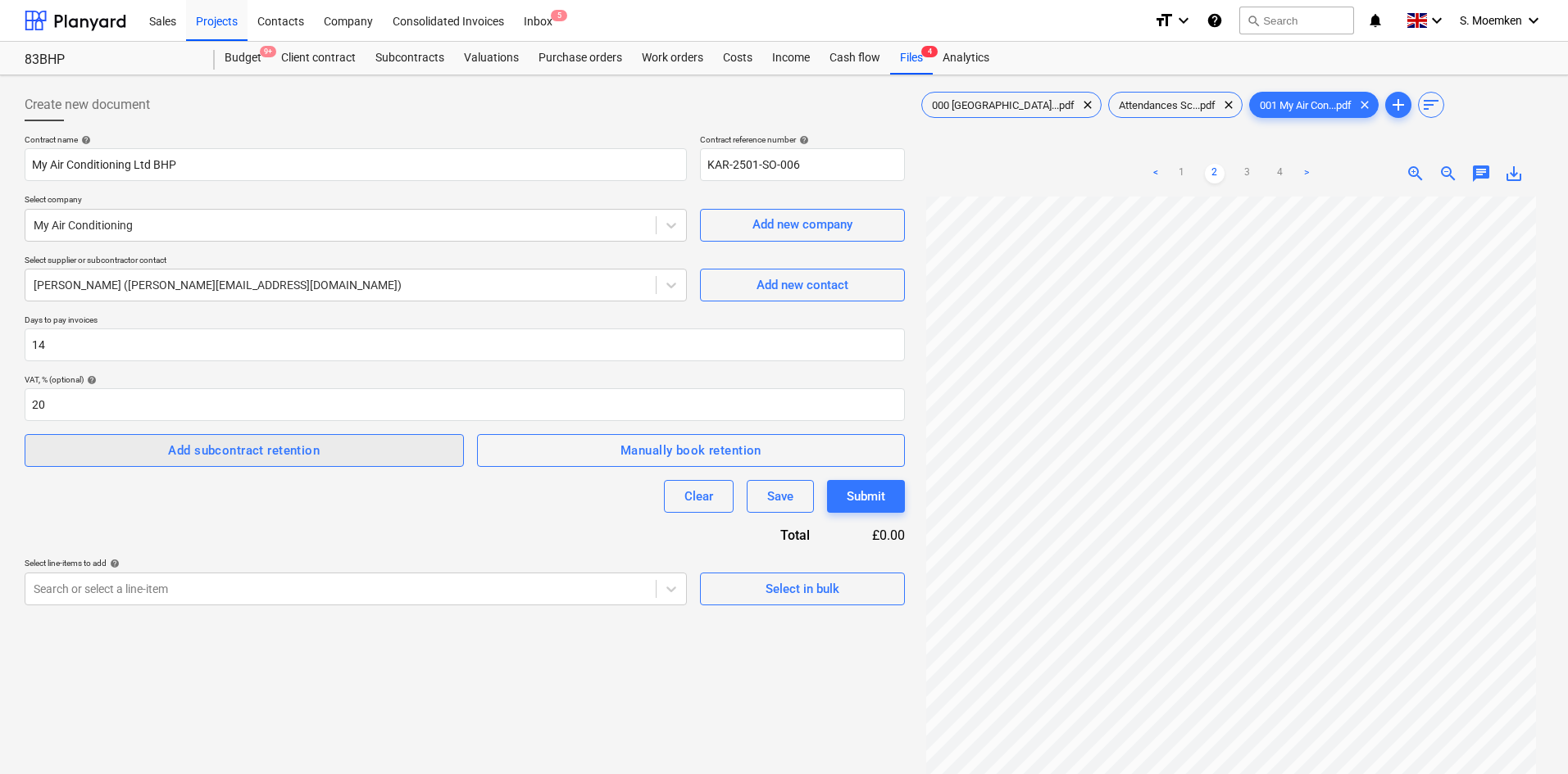
click at [357, 449] on span "Add subcontract retention" at bounding box center [244, 451] width 403 height 22
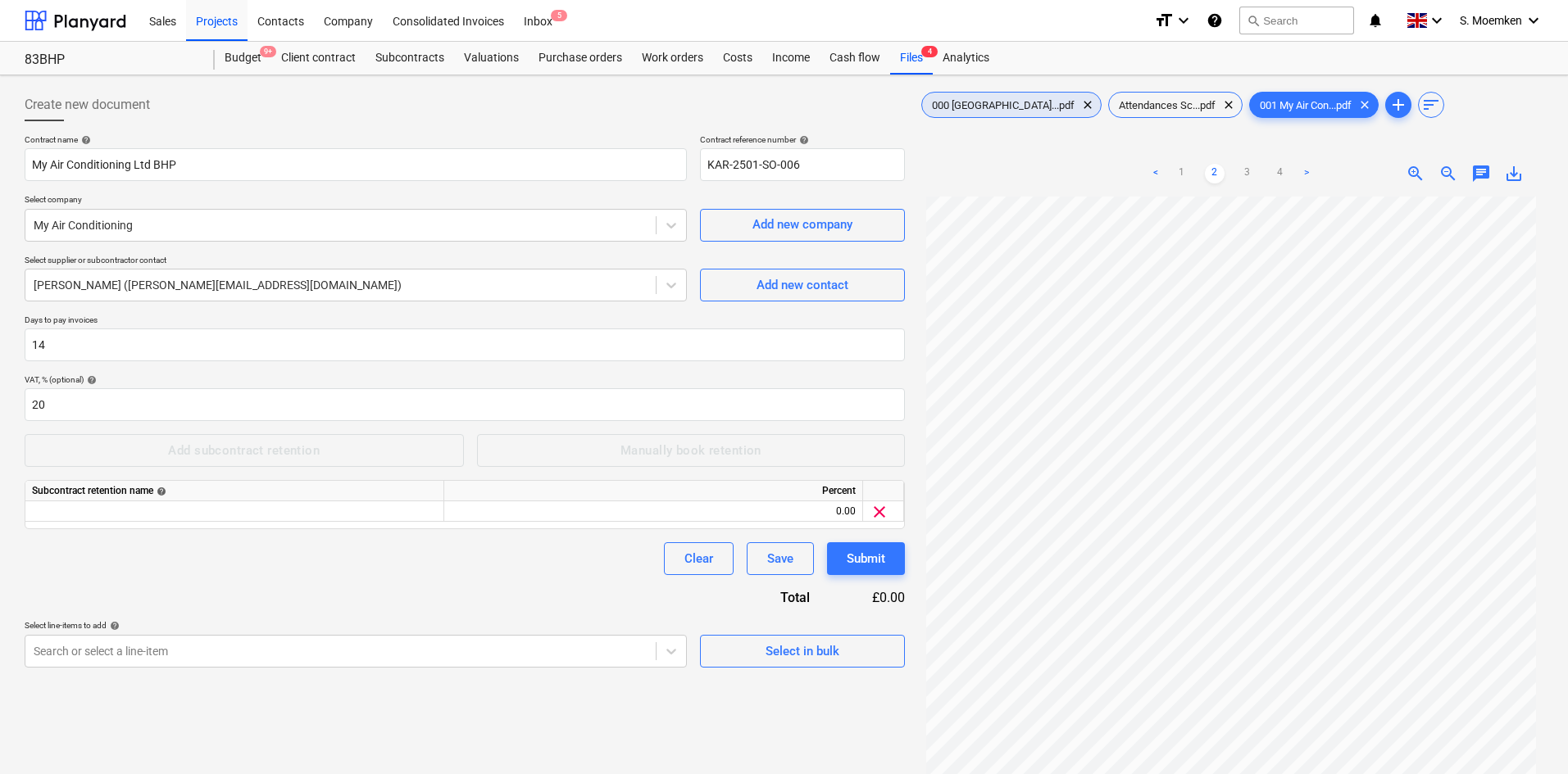
click at [982, 104] on span "000 Karrington...pdf" at bounding box center [1003, 105] width 162 height 12
click at [1417, 166] on span "zoom_in" at bounding box center [1416, 174] width 20 height 20
click at [1415, 166] on span "zoom_in" at bounding box center [1416, 174] width 20 height 20
click at [1414, 166] on span "zoom_in" at bounding box center [1416, 174] width 20 height 20
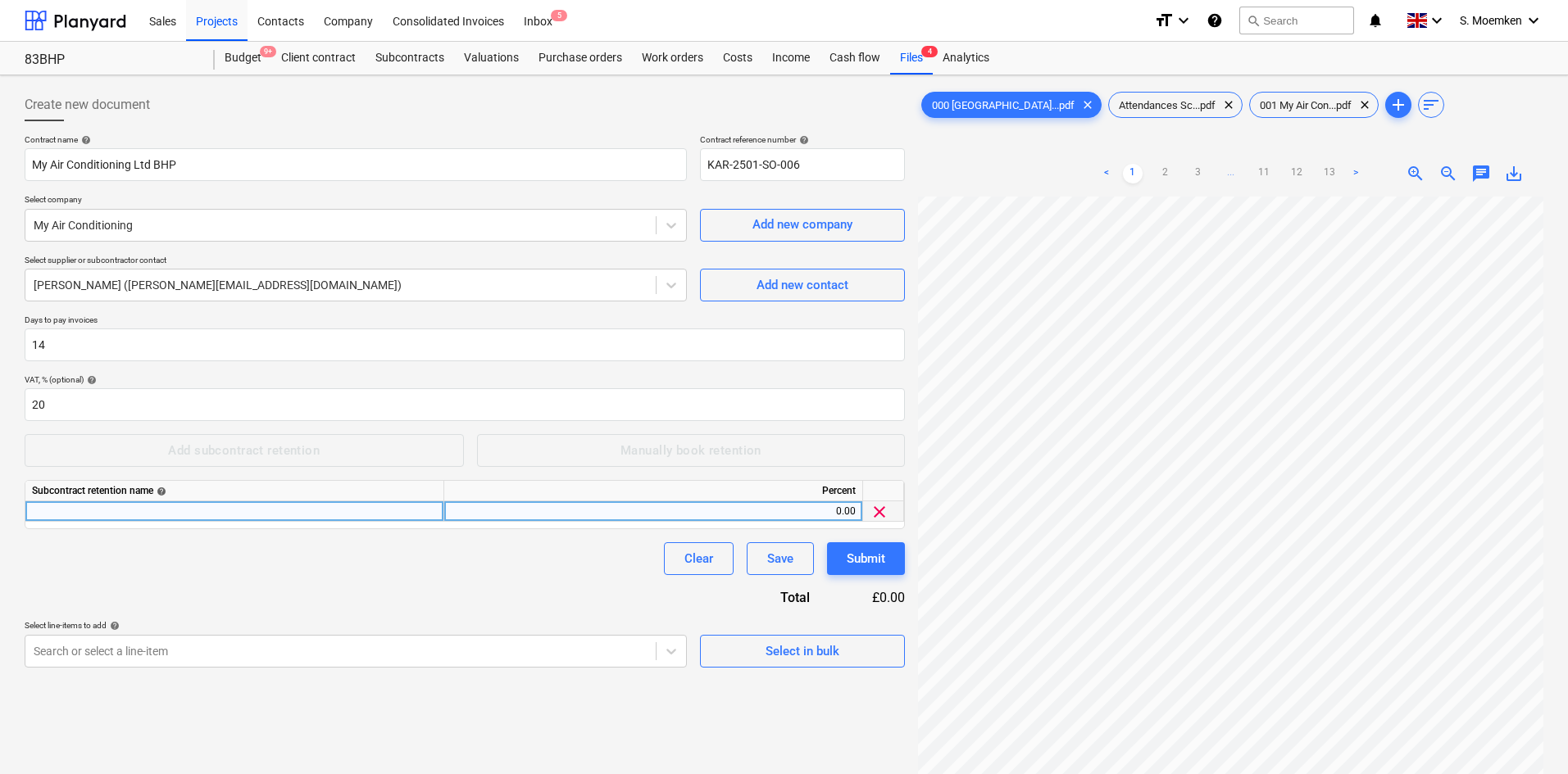
click at [136, 515] on div at bounding box center [235, 511] width 419 height 21
type input "Standard Retention"
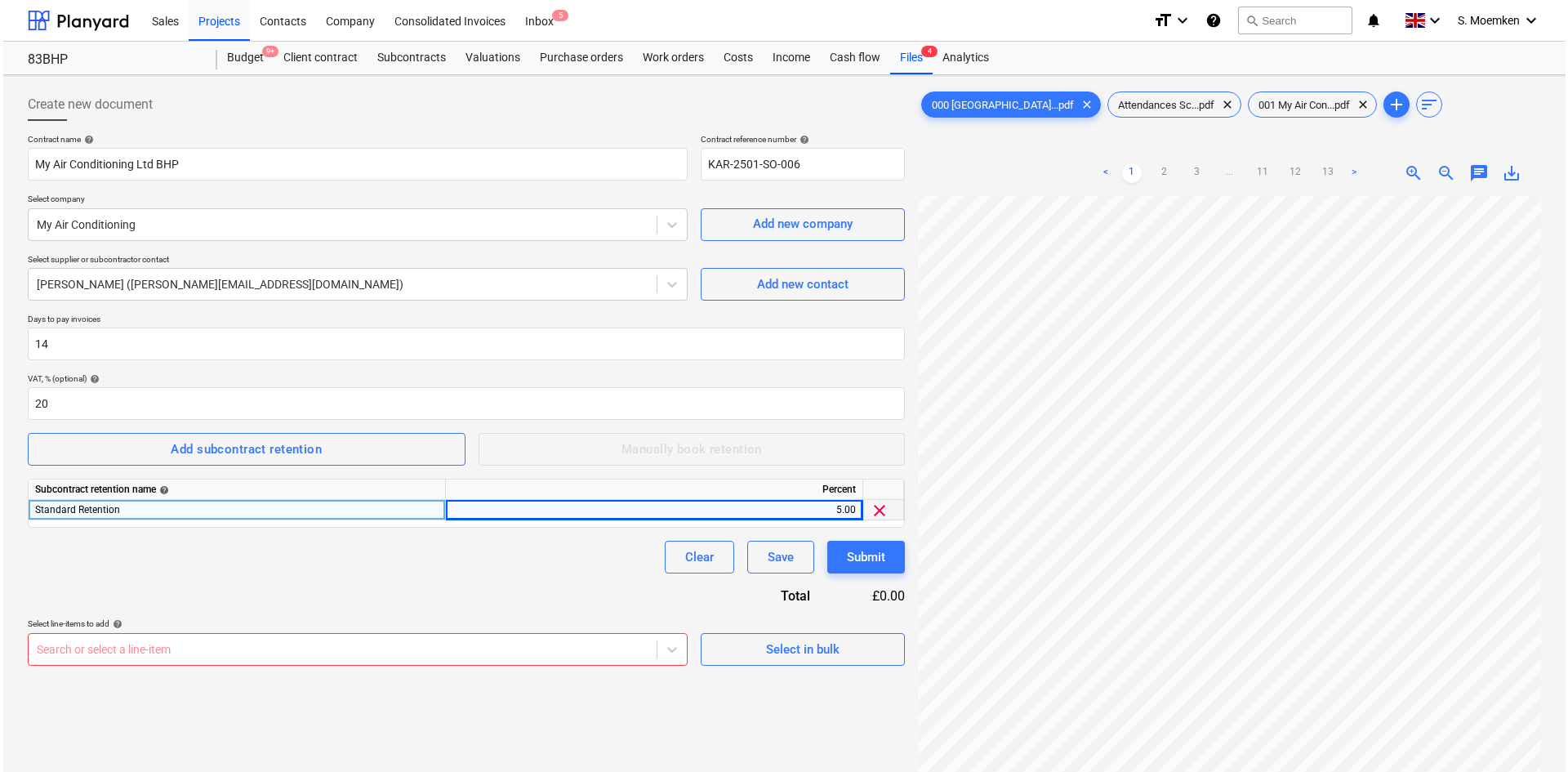
scroll to position [155, 0]
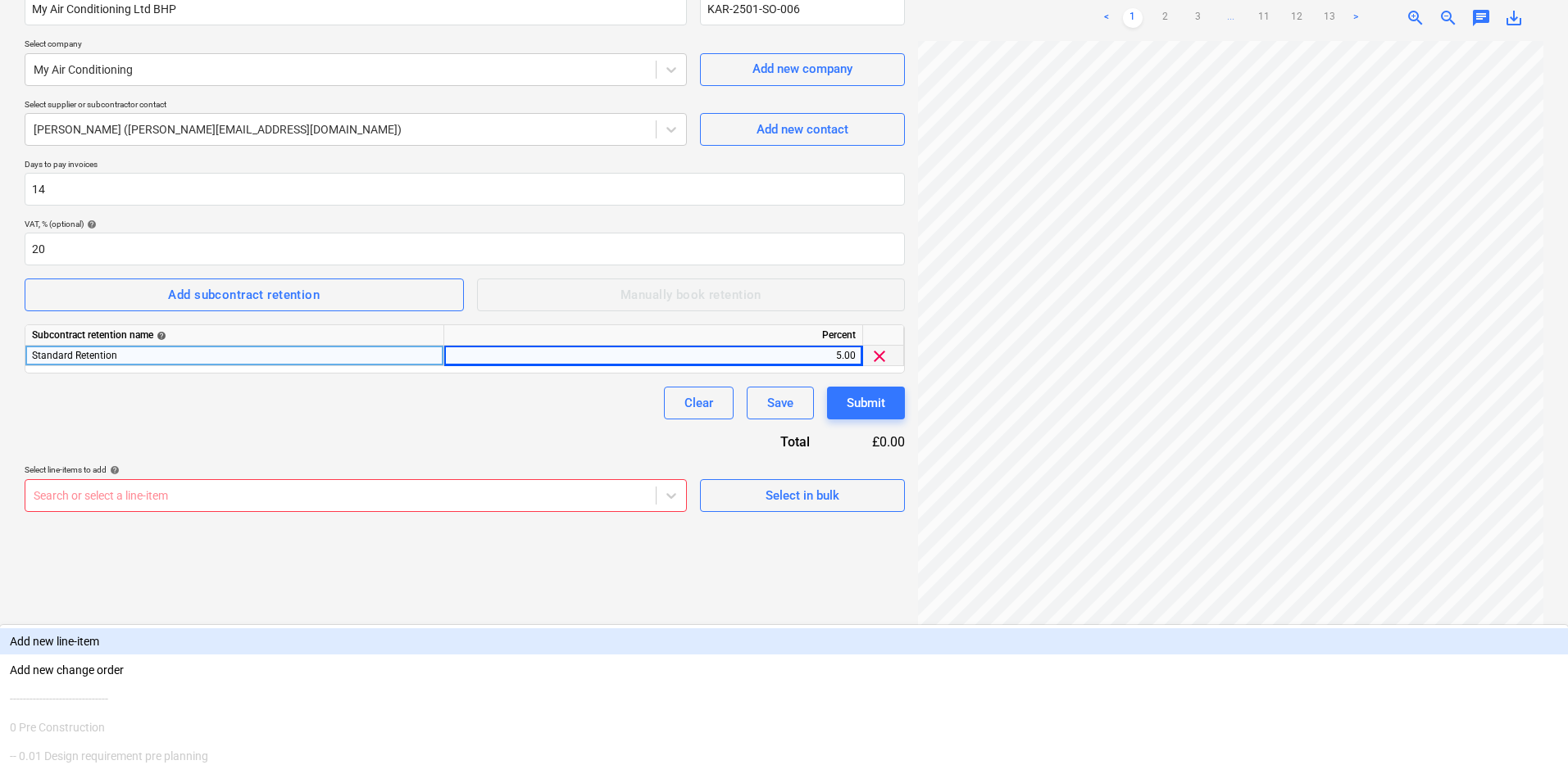
click at [263, 619] on body "Sales Projects Contacts Company Consolidated Invoices Inbox 5 format_size keybo…" at bounding box center [784, 231] width 1568 height 774
click at [813, 504] on div "Select in bulk" at bounding box center [802, 495] width 74 height 22
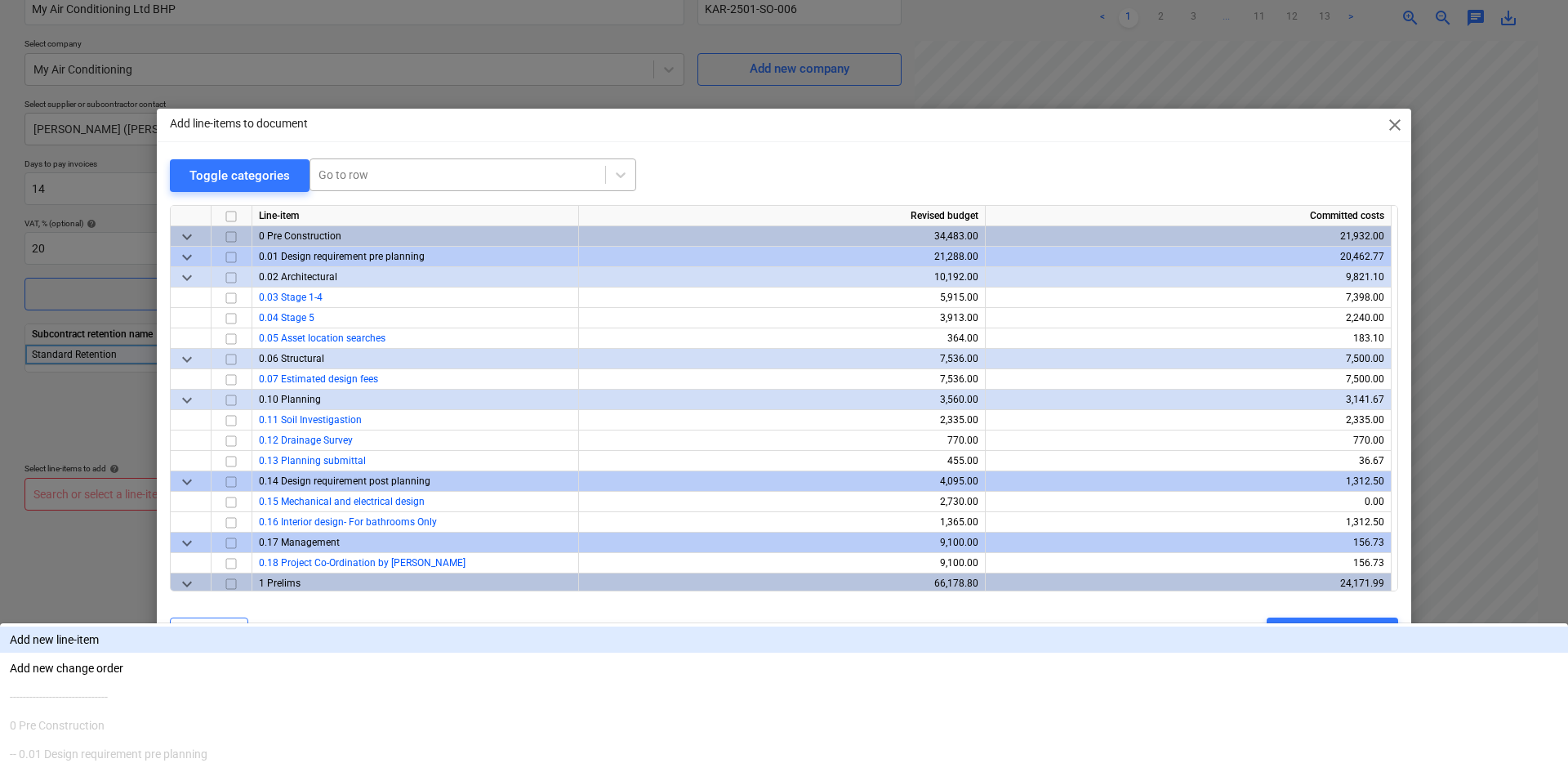
click at [375, 166] on div "Go to row" at bounding box center [457, 175] width 295 height 23
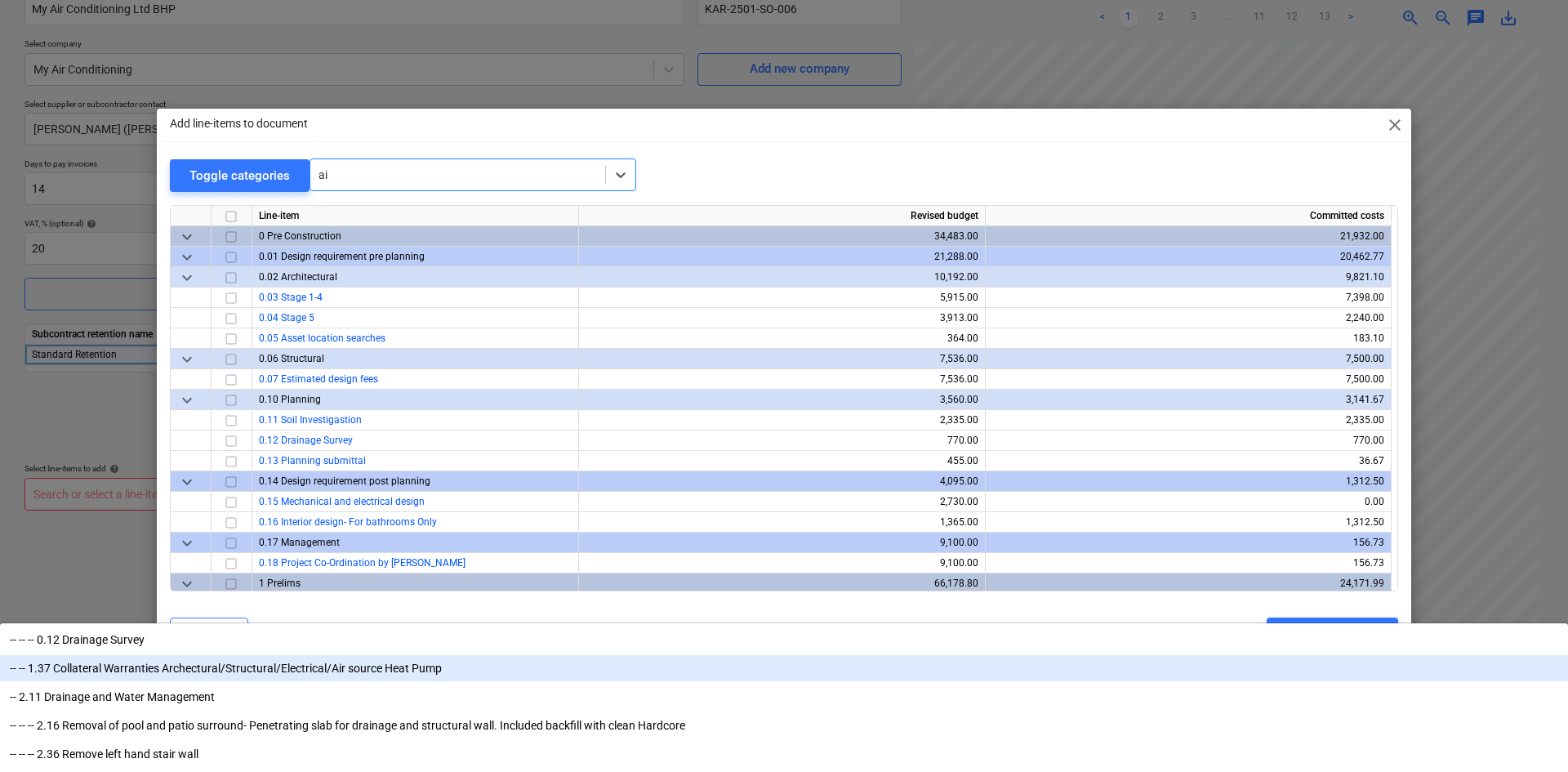
type input "a"
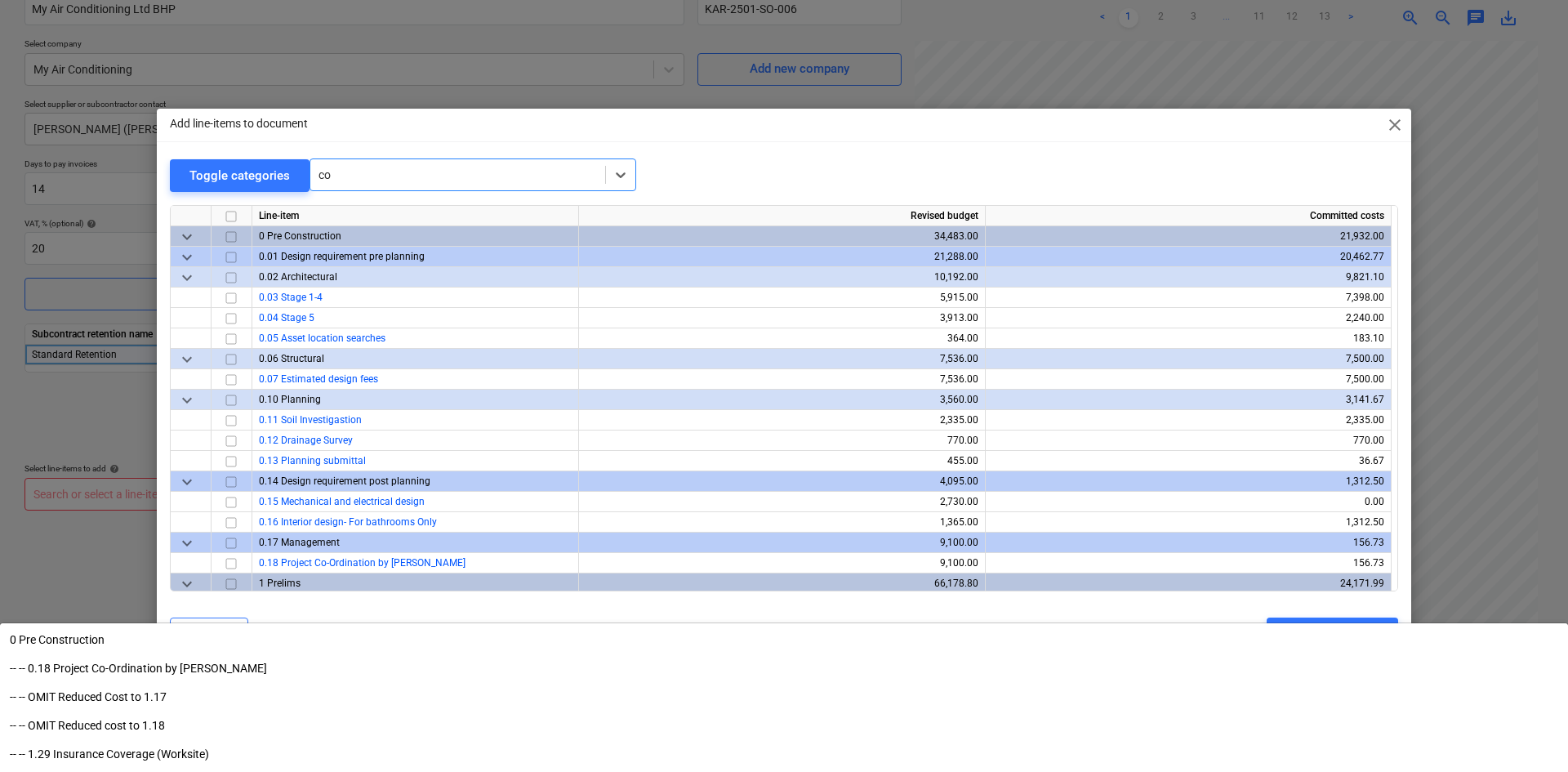
type input "c"
type input "ac"
click at [1394, 129] on span "close" at bounding box center [1395, 125] width 20 height 20
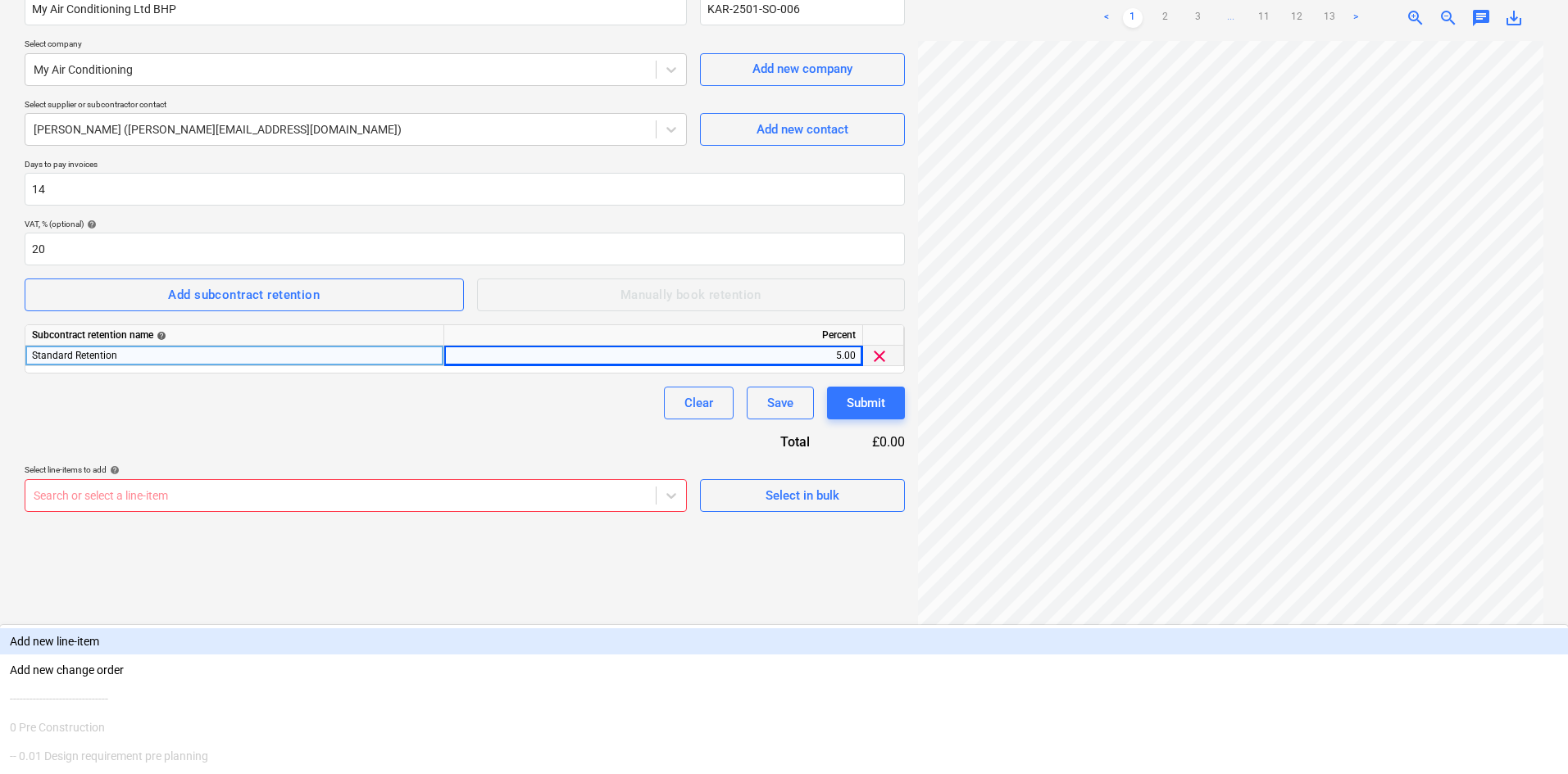
click at [469, 493] on div at bounding box center [340, 495] width 614 height 17
click at [319, 417] on div "Clear Save Submit" at bounding box center [465, 402] width 880 height 32
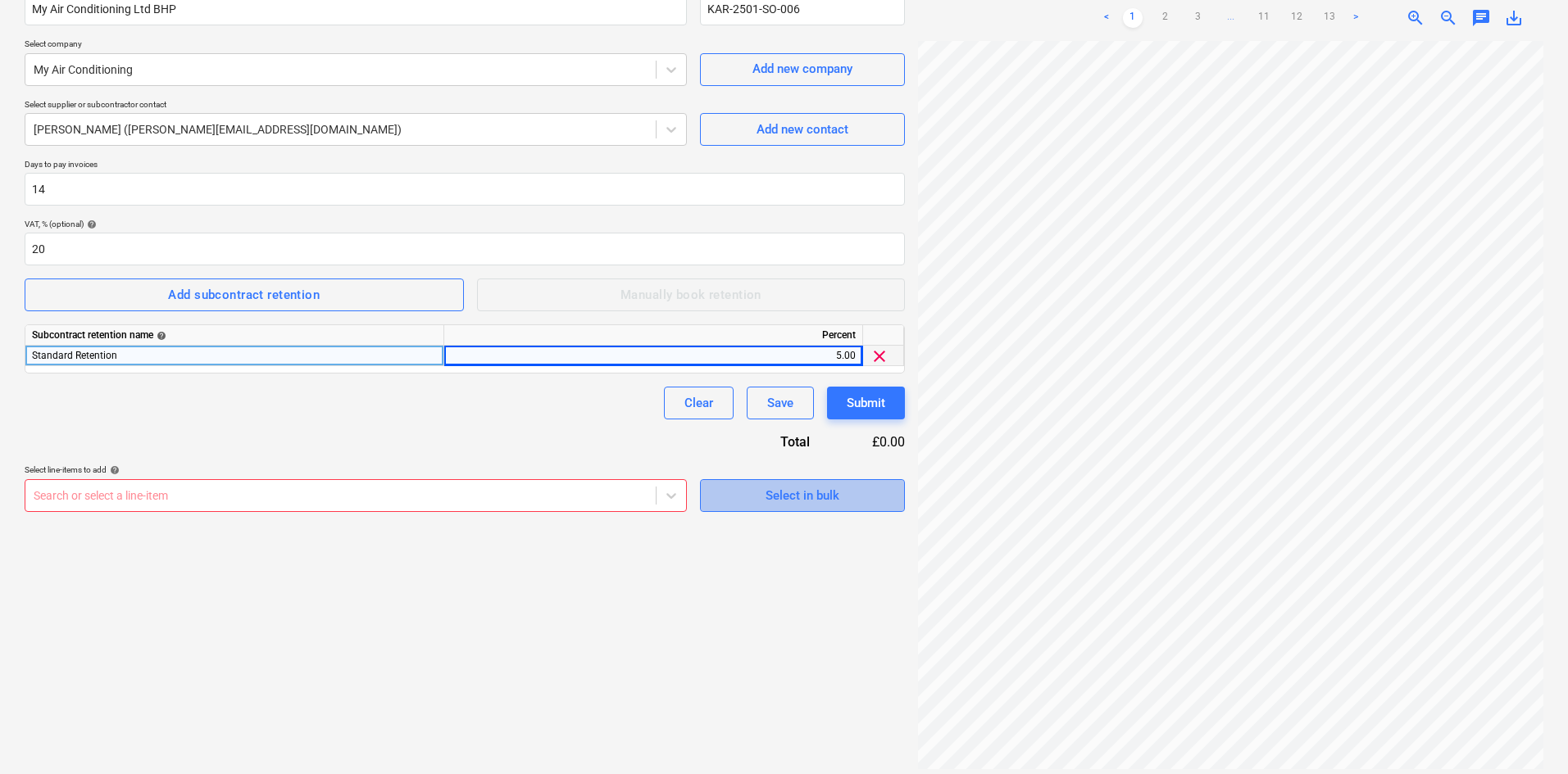
click at [841, 500] on span "Select in bulk" at bounding box center [802, 495] width 164 height 22
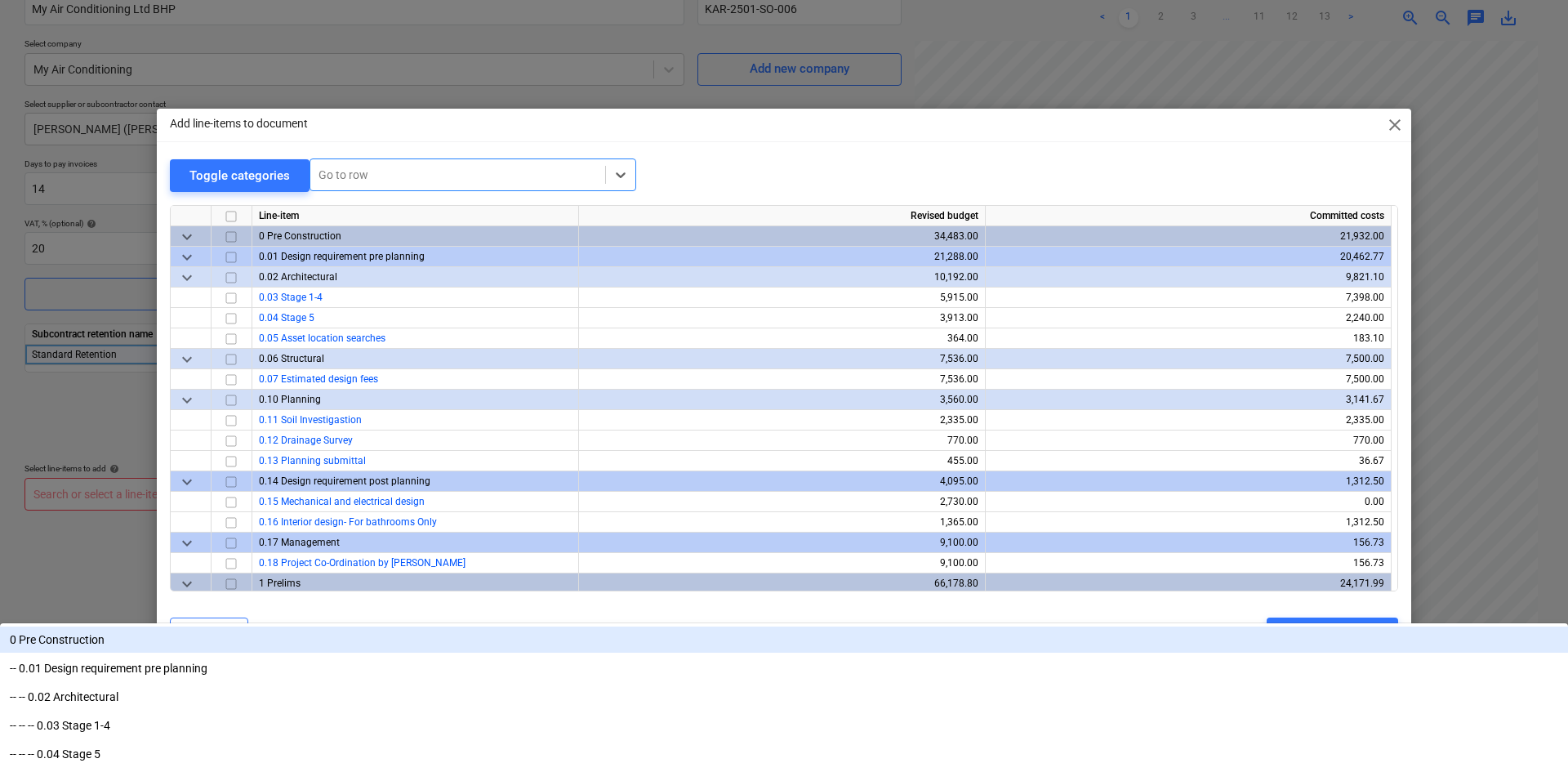
click at [387, 172] on div at bounding box center [457, 175] width 278 height 17
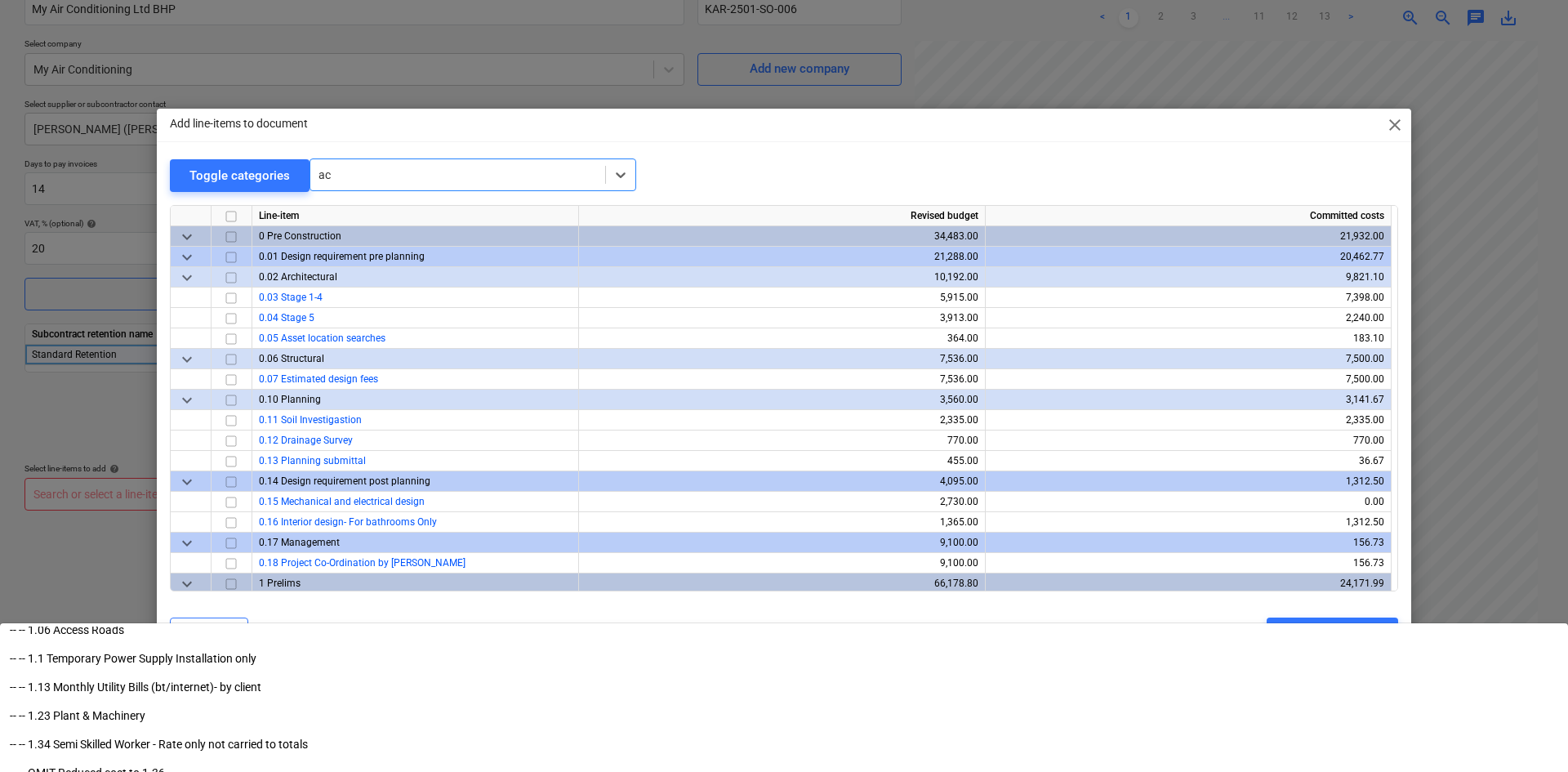
scroll to position [0, 0]
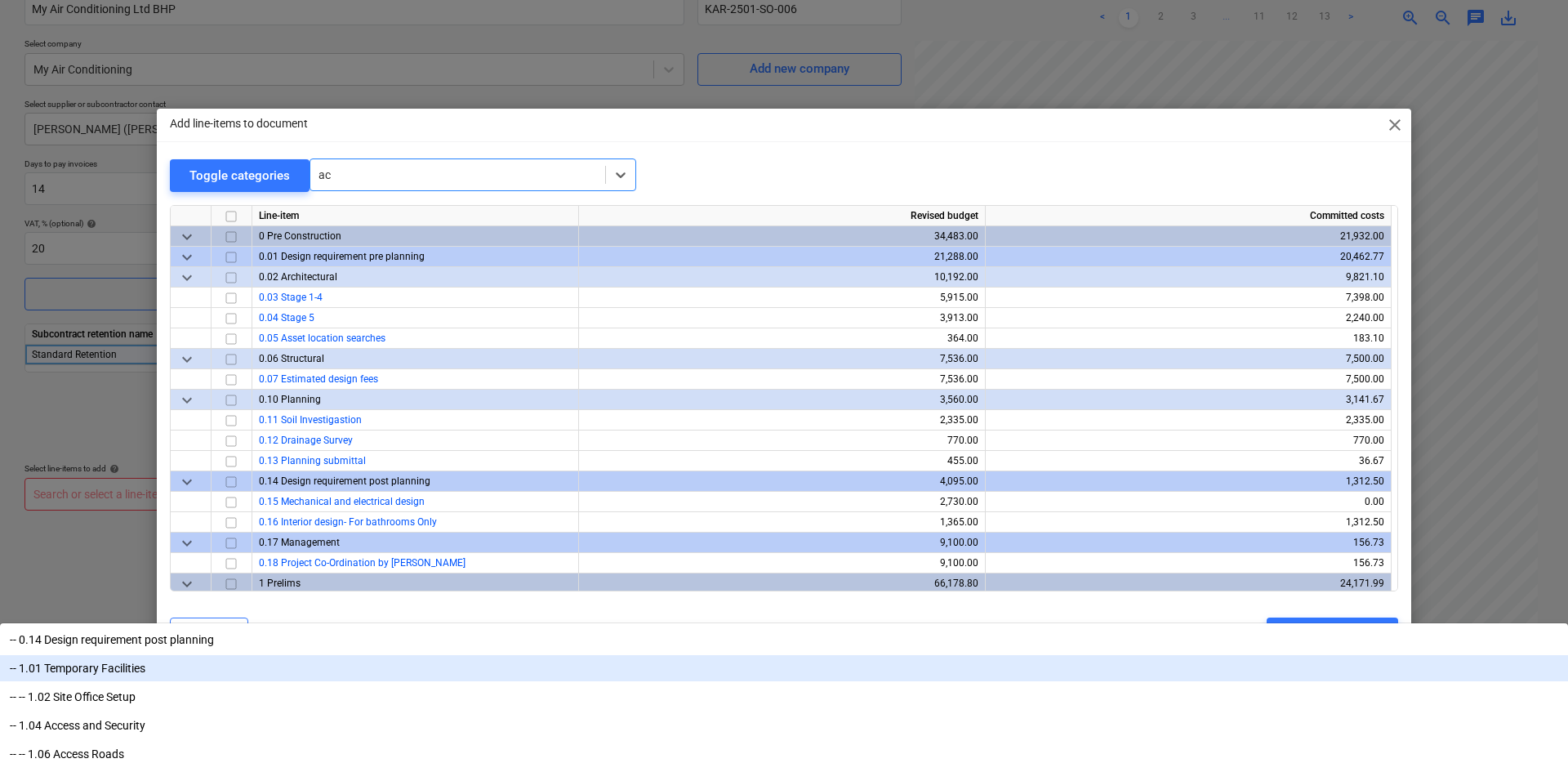
type input "a"
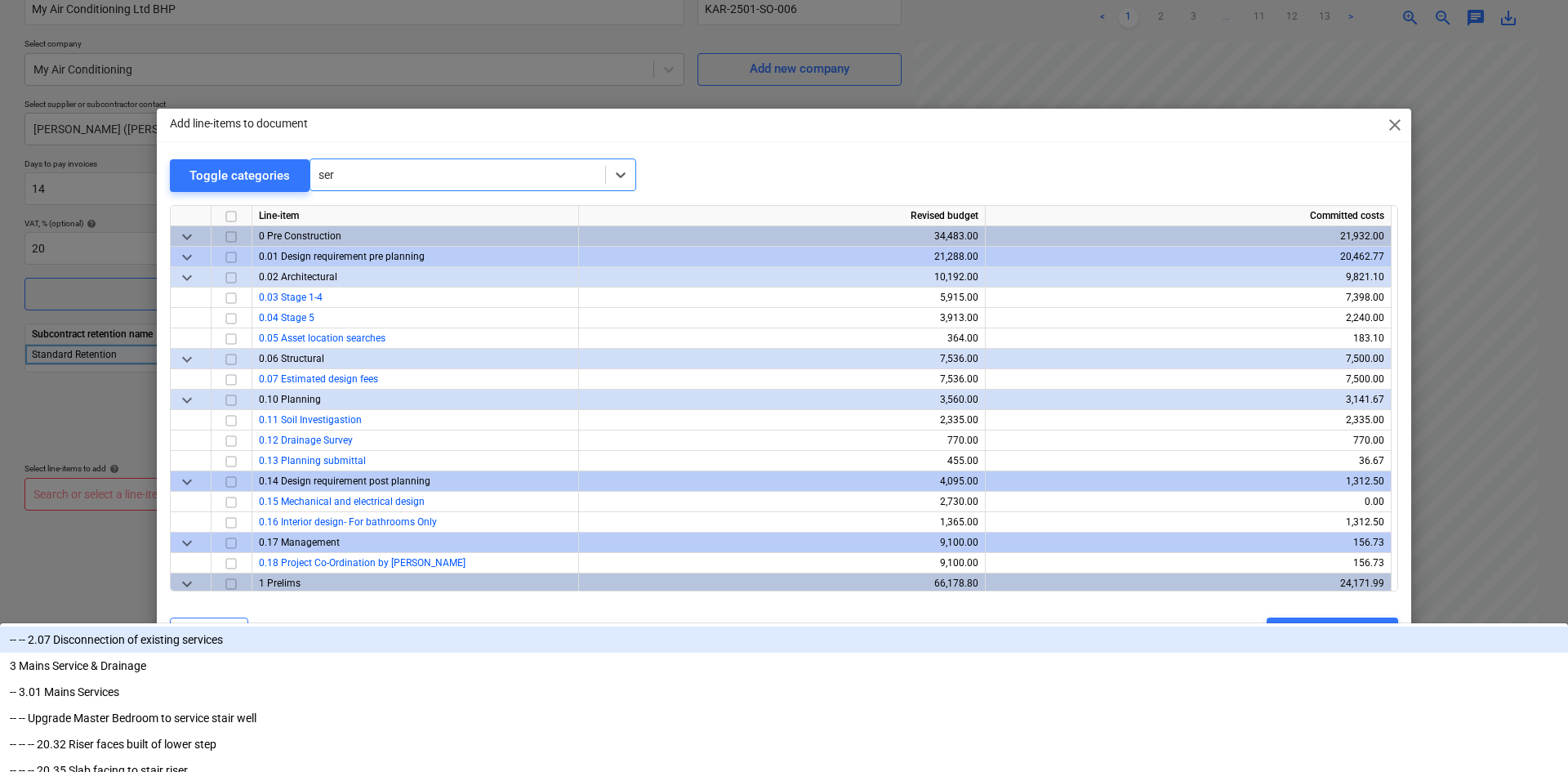
type input "serv"
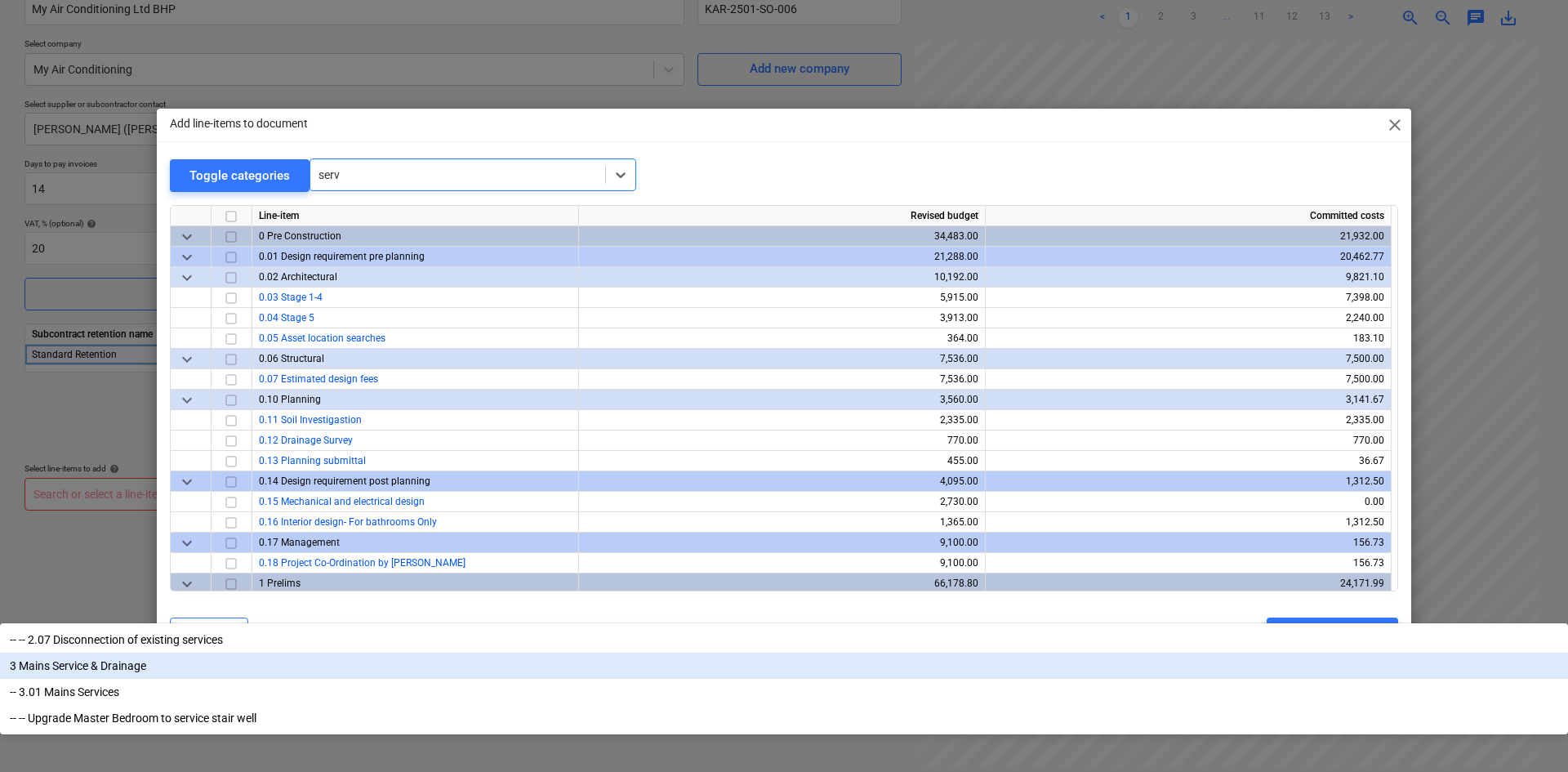
click at [429, 653] on div "3 Mains Service & Drainage" at bounding box center [784, 666] width 1568 height 27
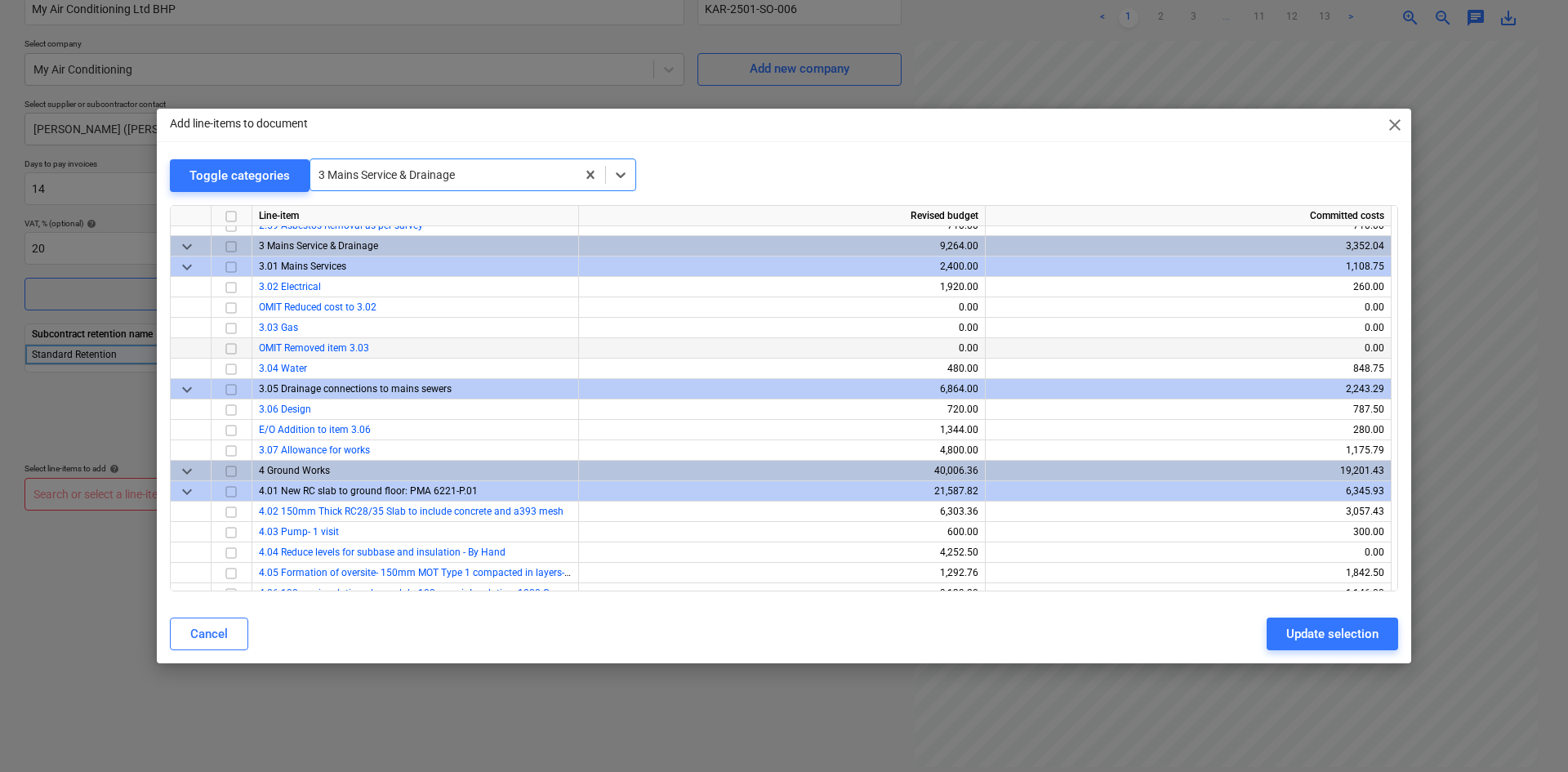
scroll to position [2533, 0]
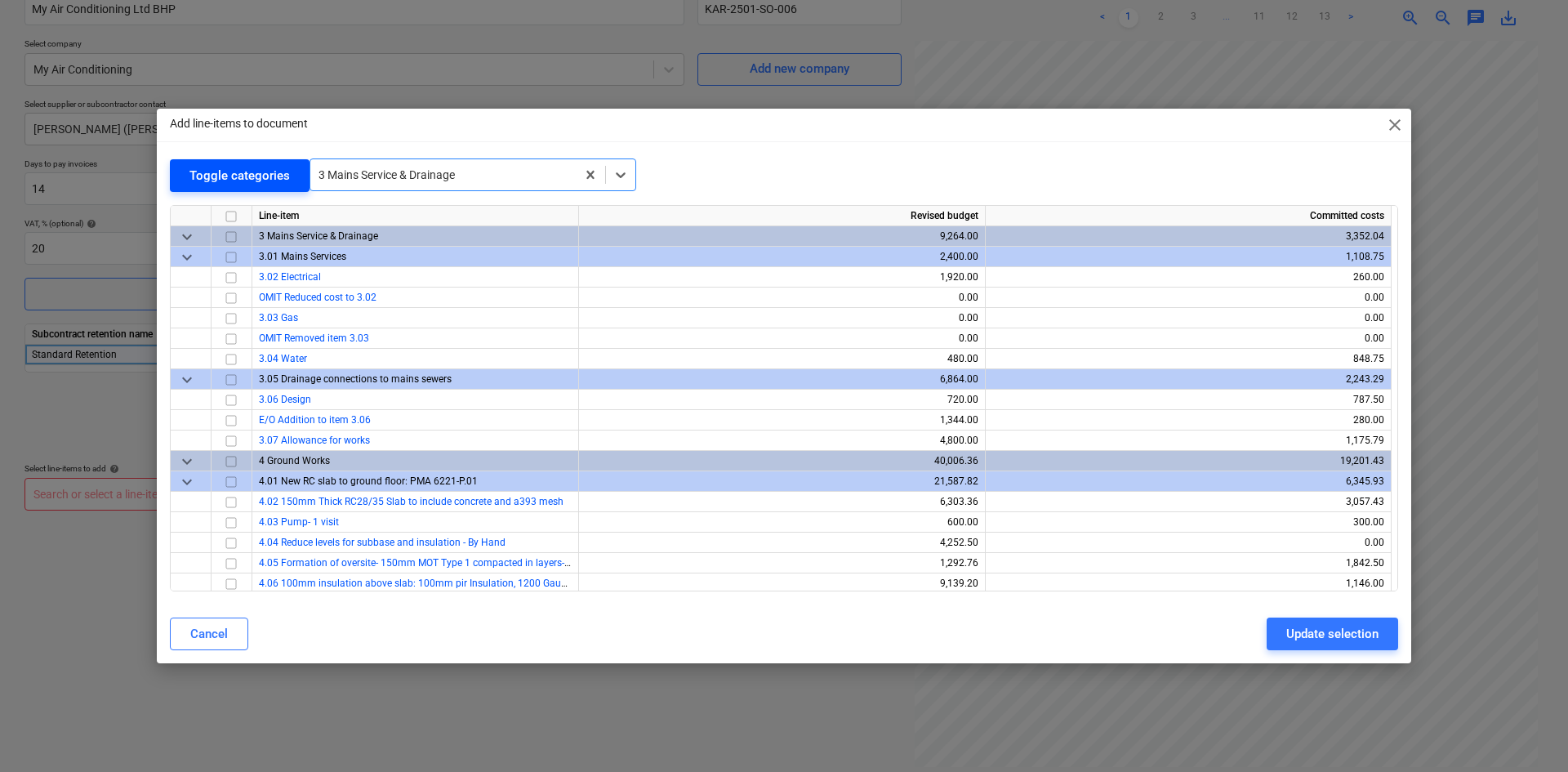
click at [212, 169] on div "Toggle categories" at bounding box center [240, 176] width 100 height 22
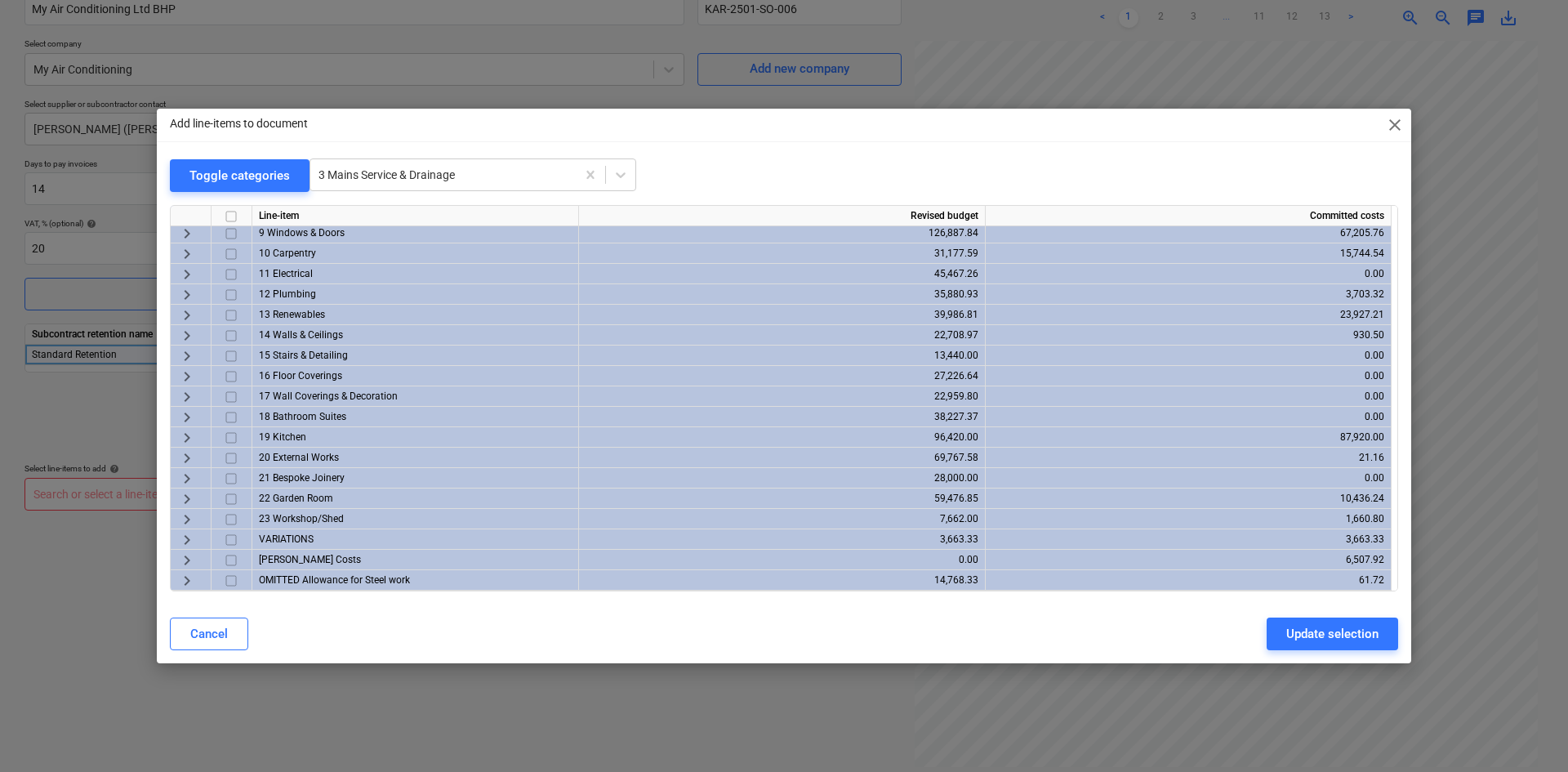
scroll to position [0, 0]
click at [183, 294] on span "keyboard_arrow_right" at bounding box center [187, 299] width 20 height 20
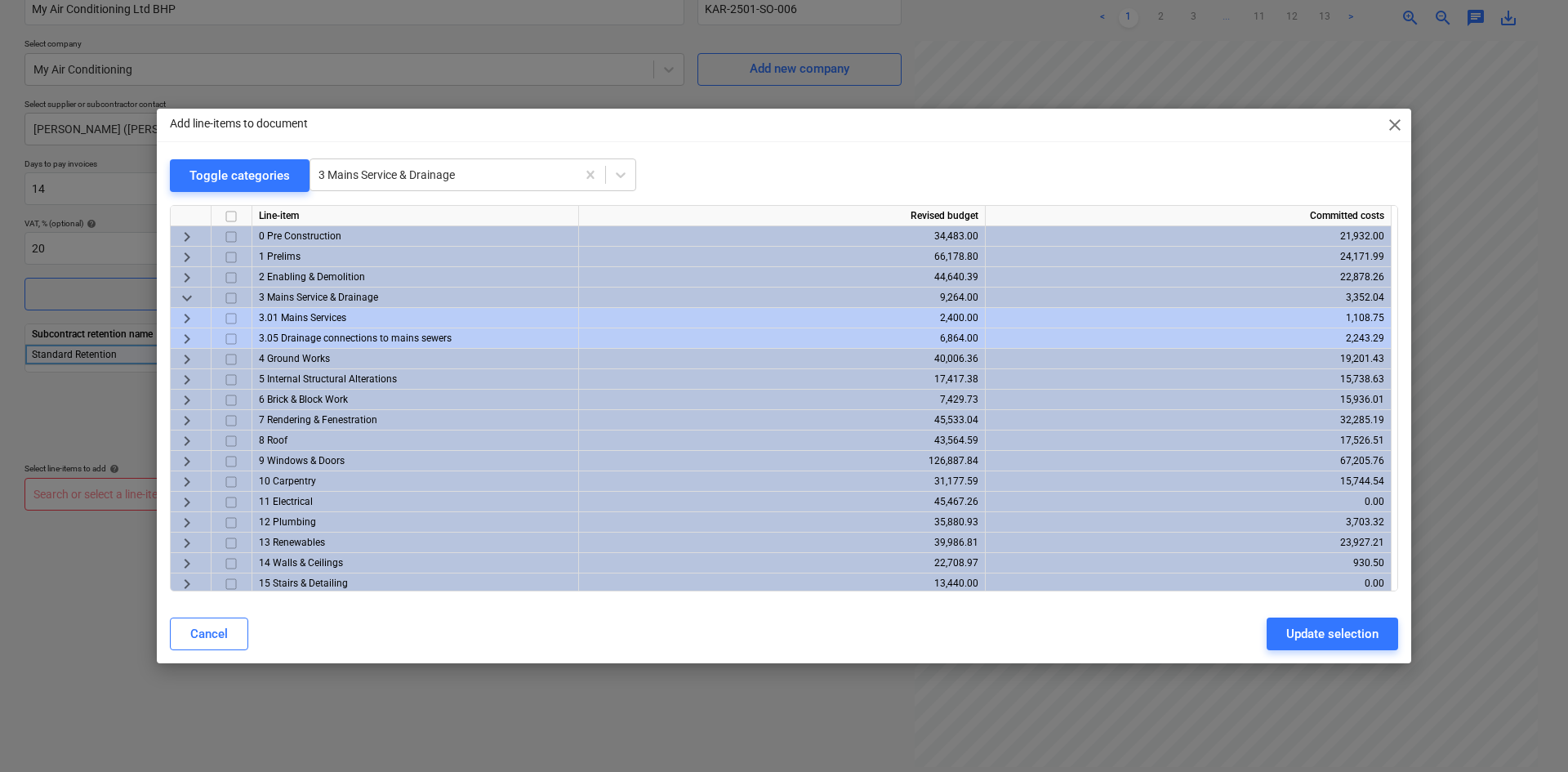
click at [179, 499] on span "keyboard_arrow_right" at bounding box center [187, 503] width 20 height 20
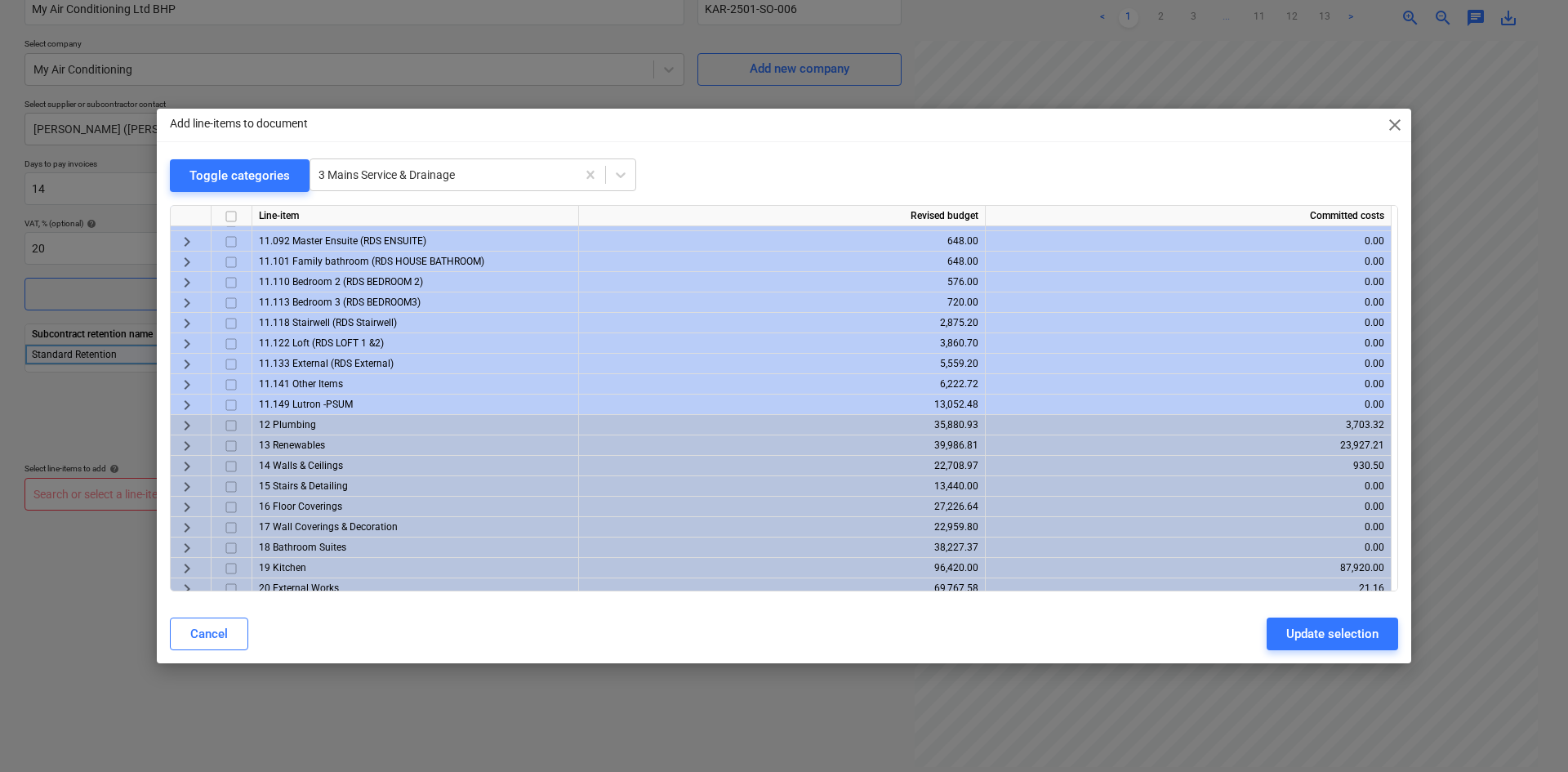
scroll to position [572, 0]
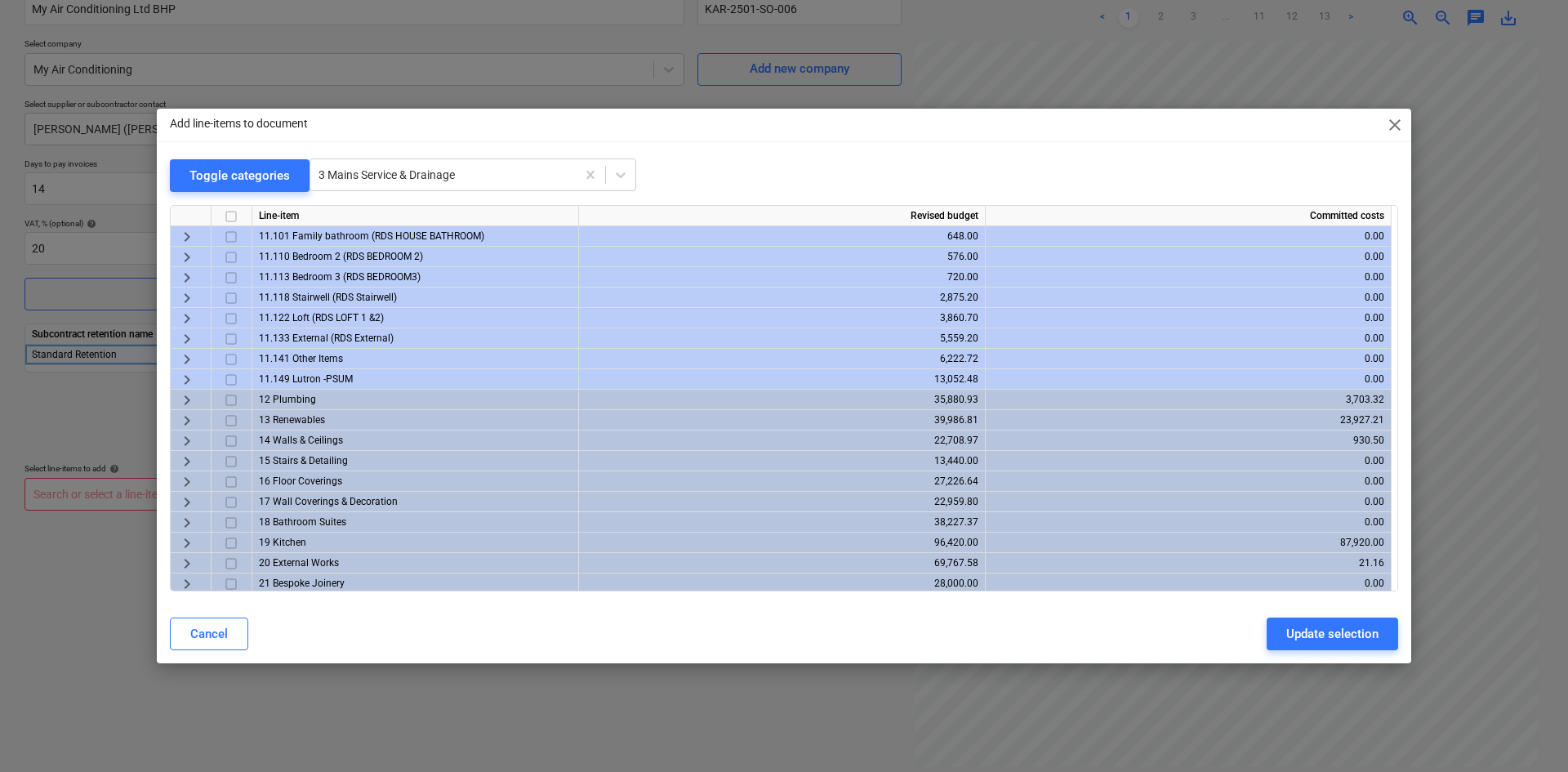
click at [181, 417] on span "keyboard_arrow_right" at bounding box center [187, 421] width 20 height 20
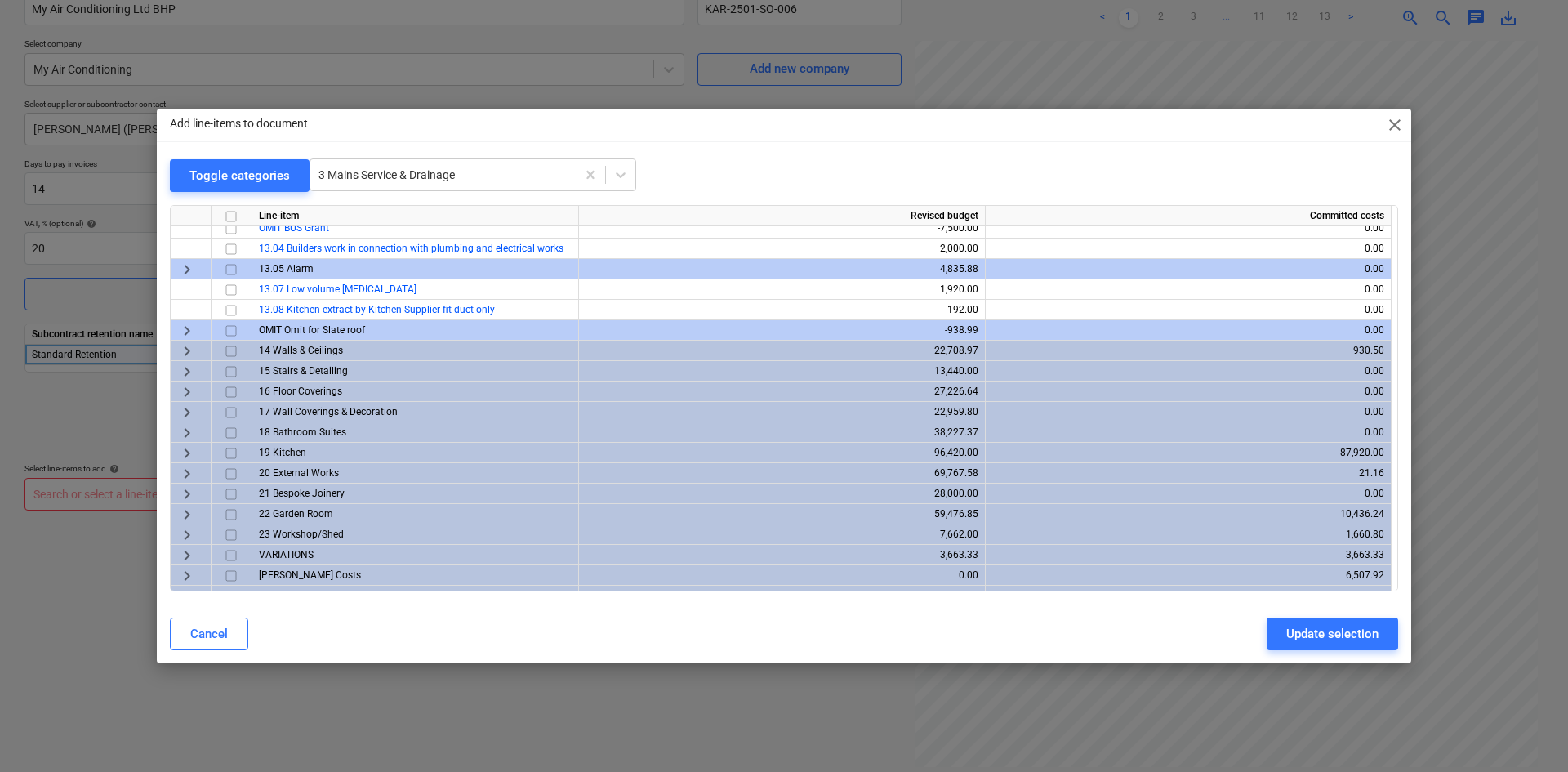
scroll to position [862, 0]
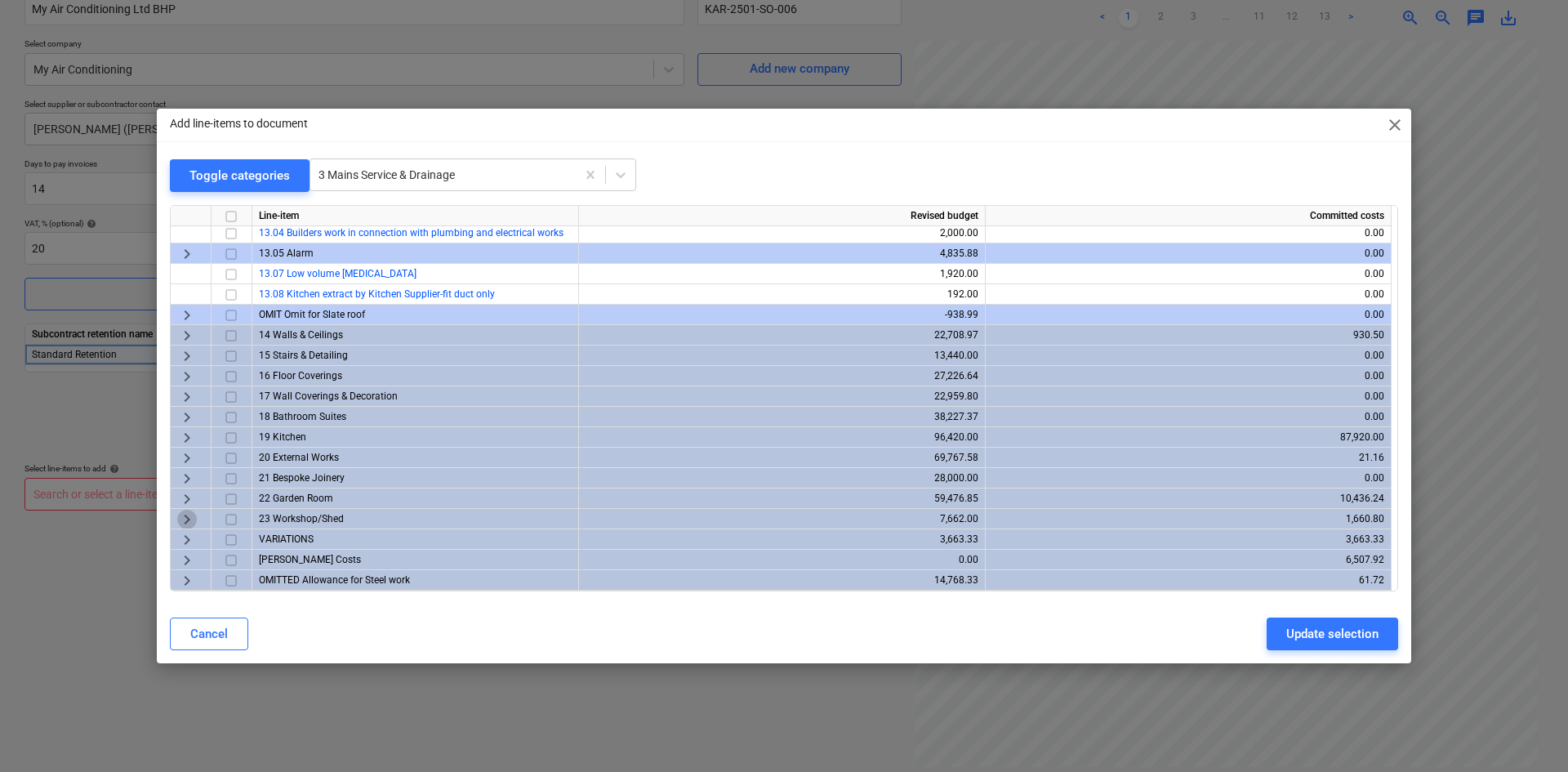
click at [187, 513] on span "keyboard_arrow_right" at bounding box center [187, 520] width 20 height 20
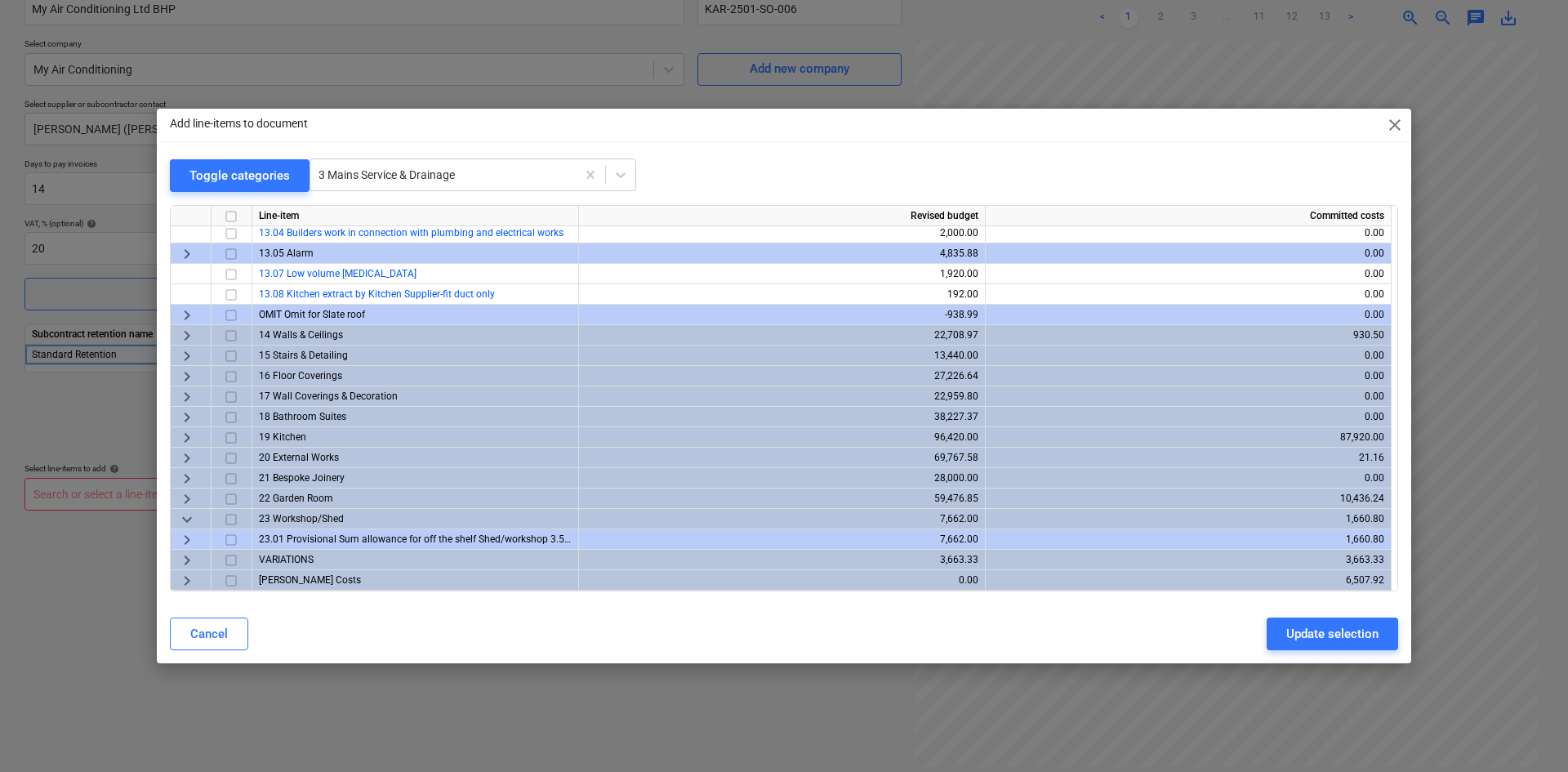
scroll to position [881, 0]
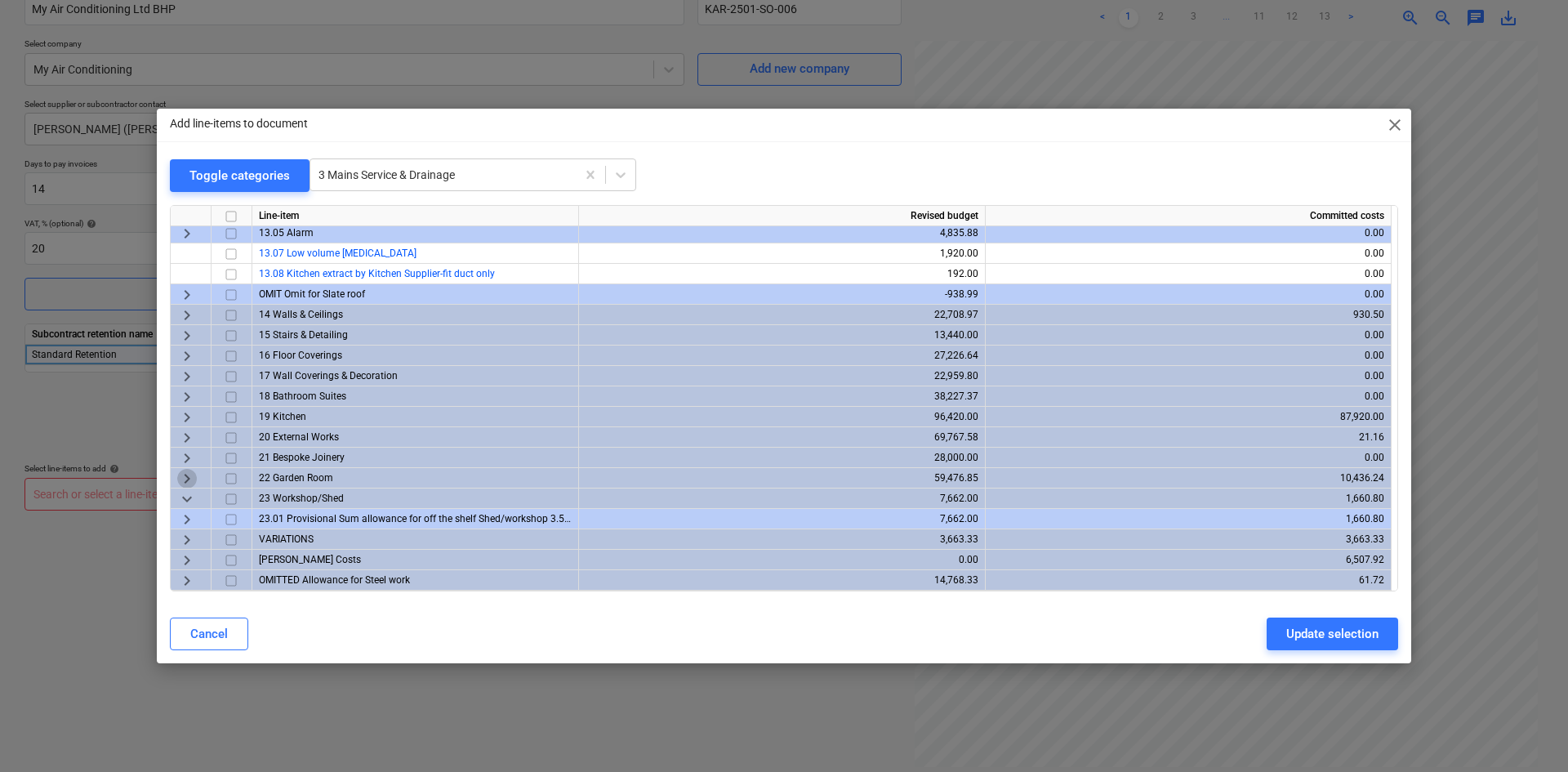
click at [181, 478] on span "keyboard_arrow_right" at bounding box center [187, 479] width 20 height 20
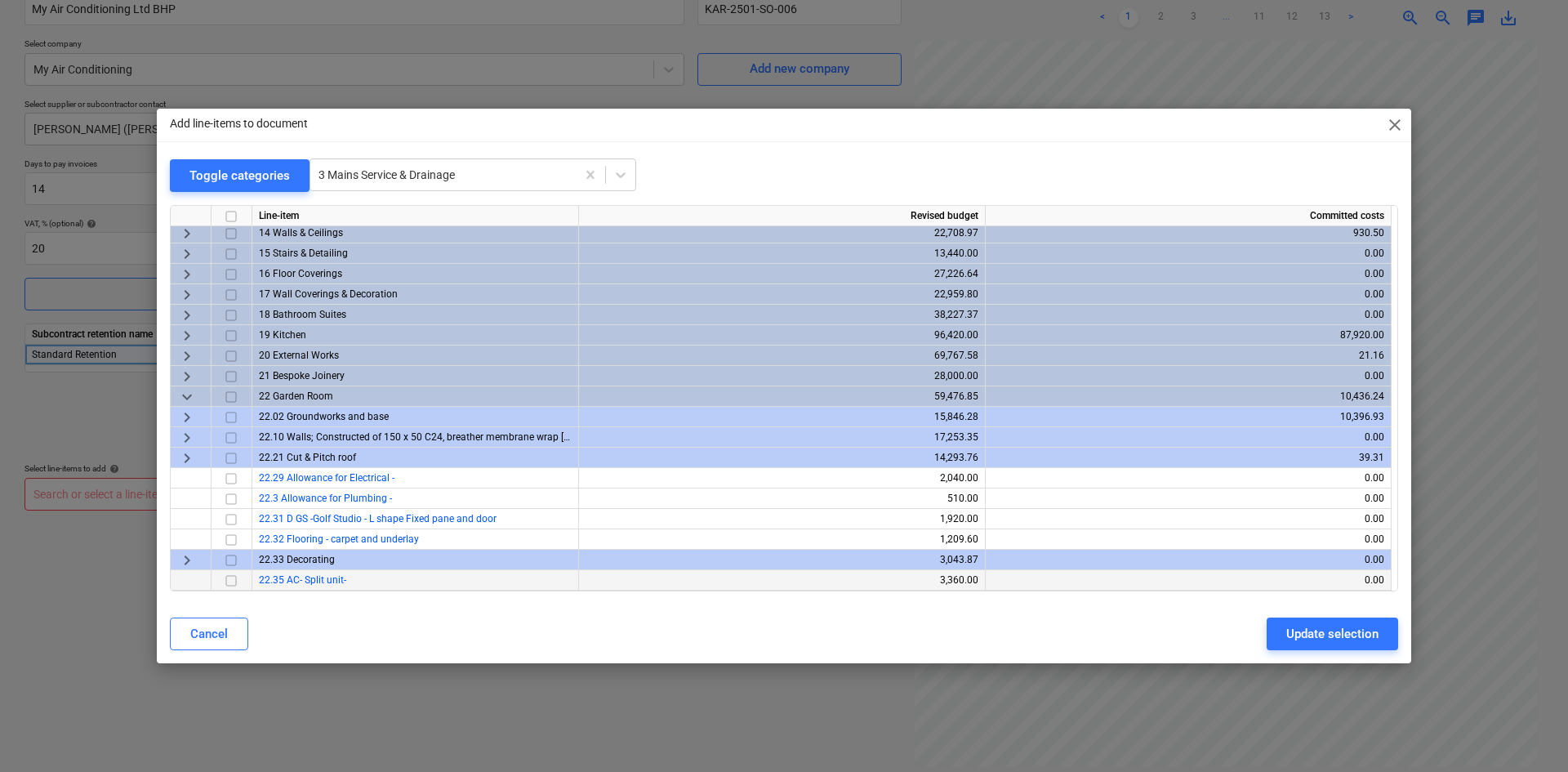
scroll to position [1045, 0]
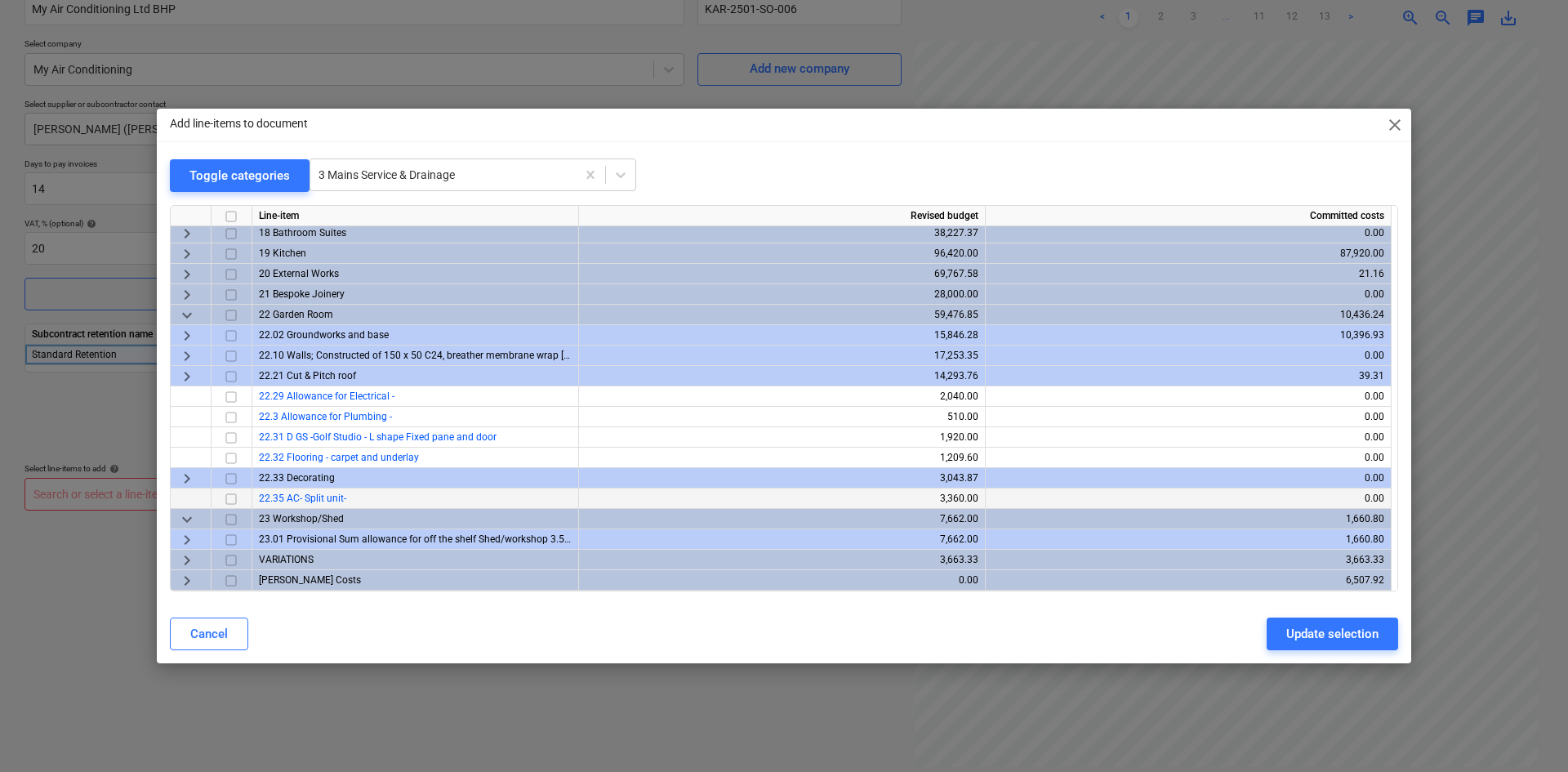
click at [229, 502] on input "checkbox" at bounding box center [231, 499] width 20 height 20
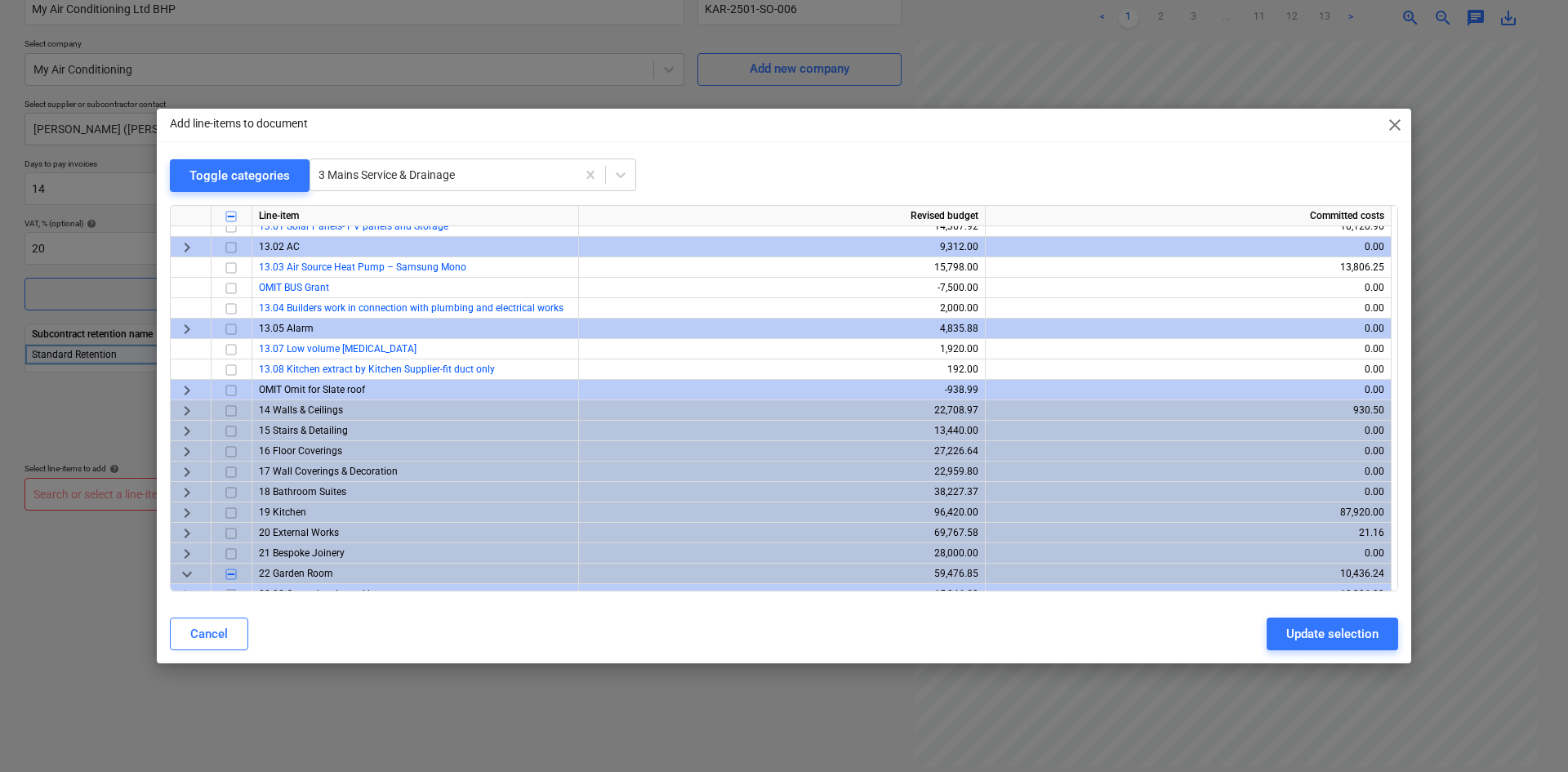
scroll to position [718, 0]
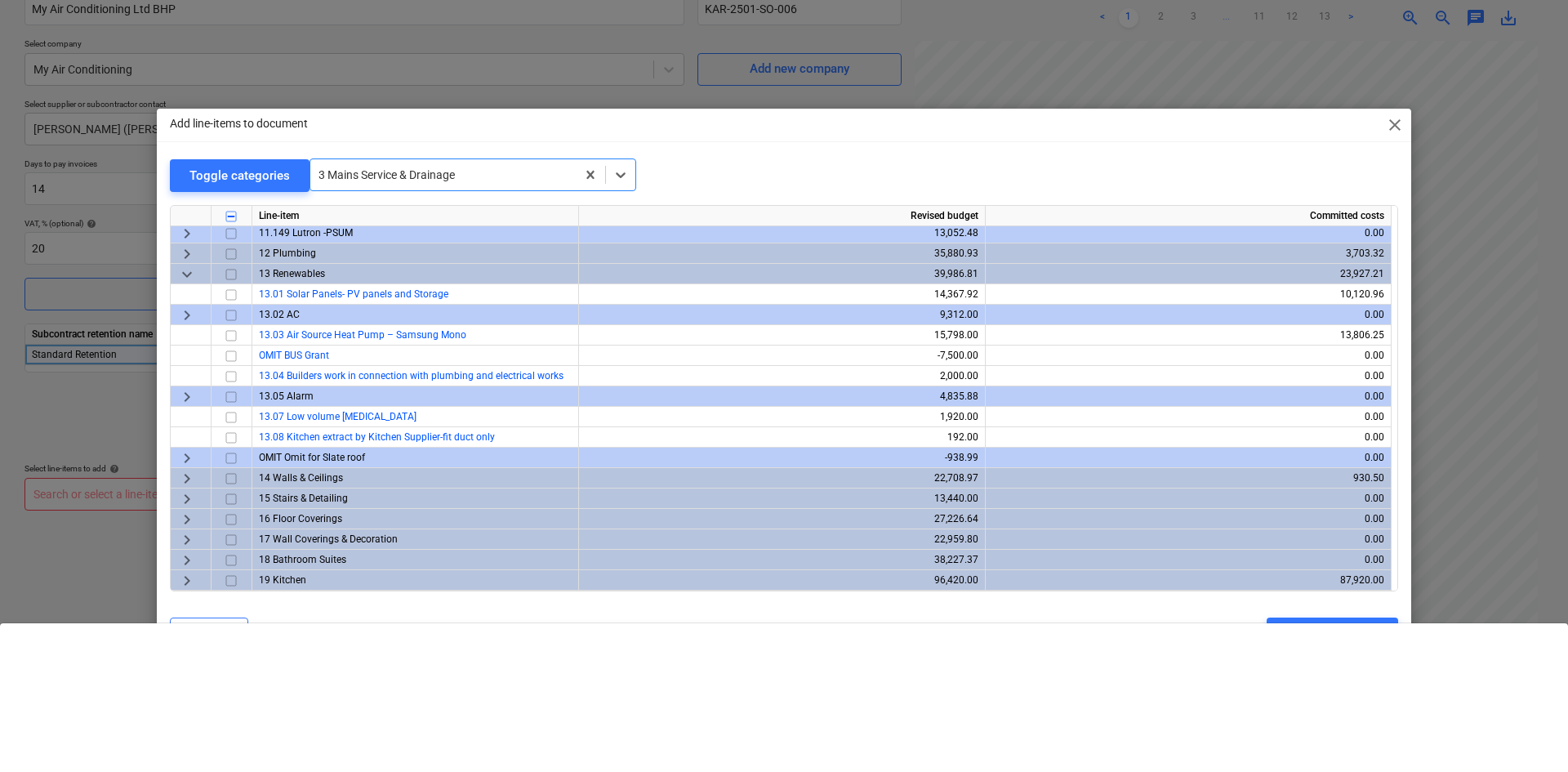
click at [384, 179] on div at bounding box center [443, 175] width 249 height 17
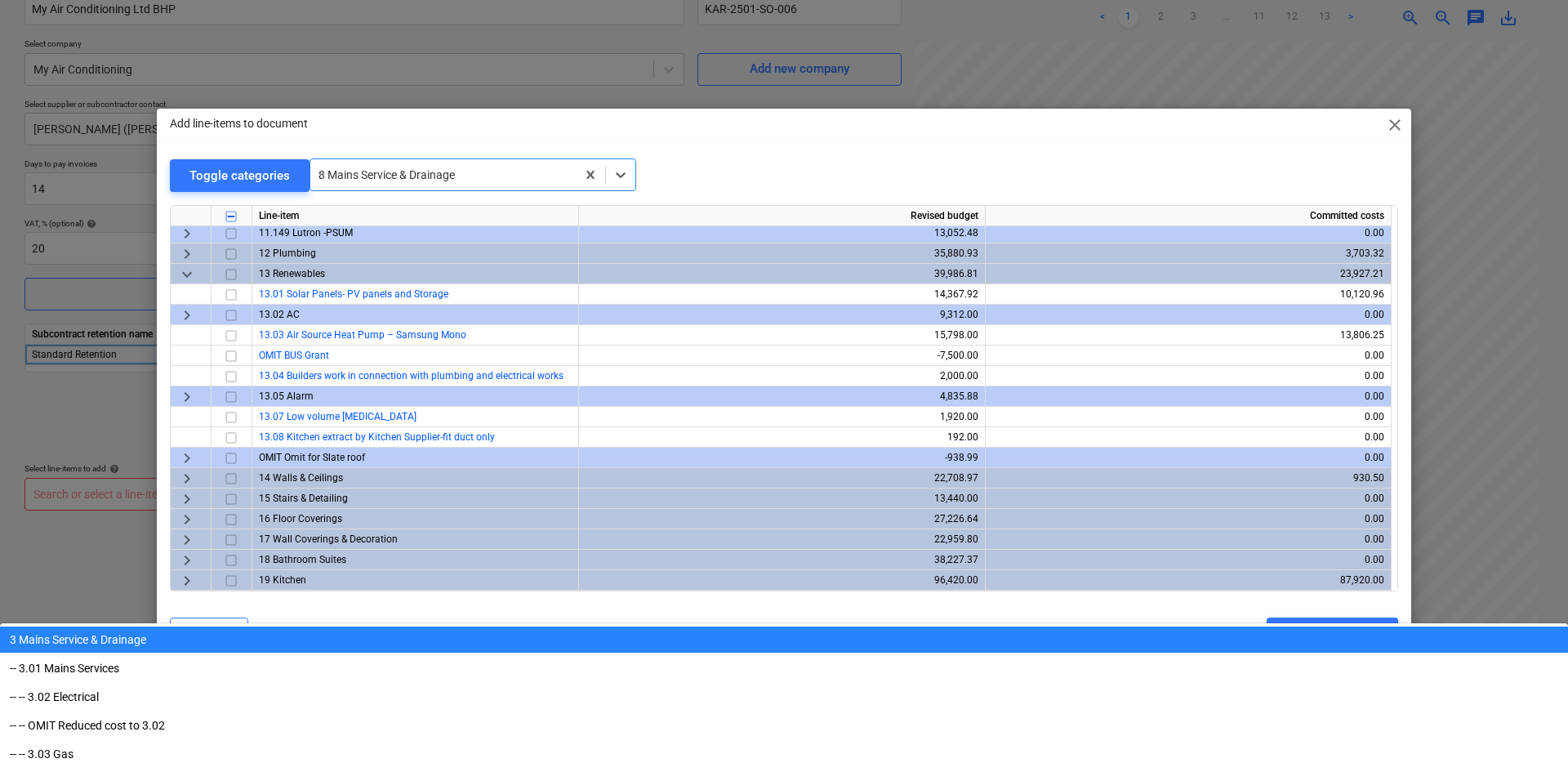
type input "ac"
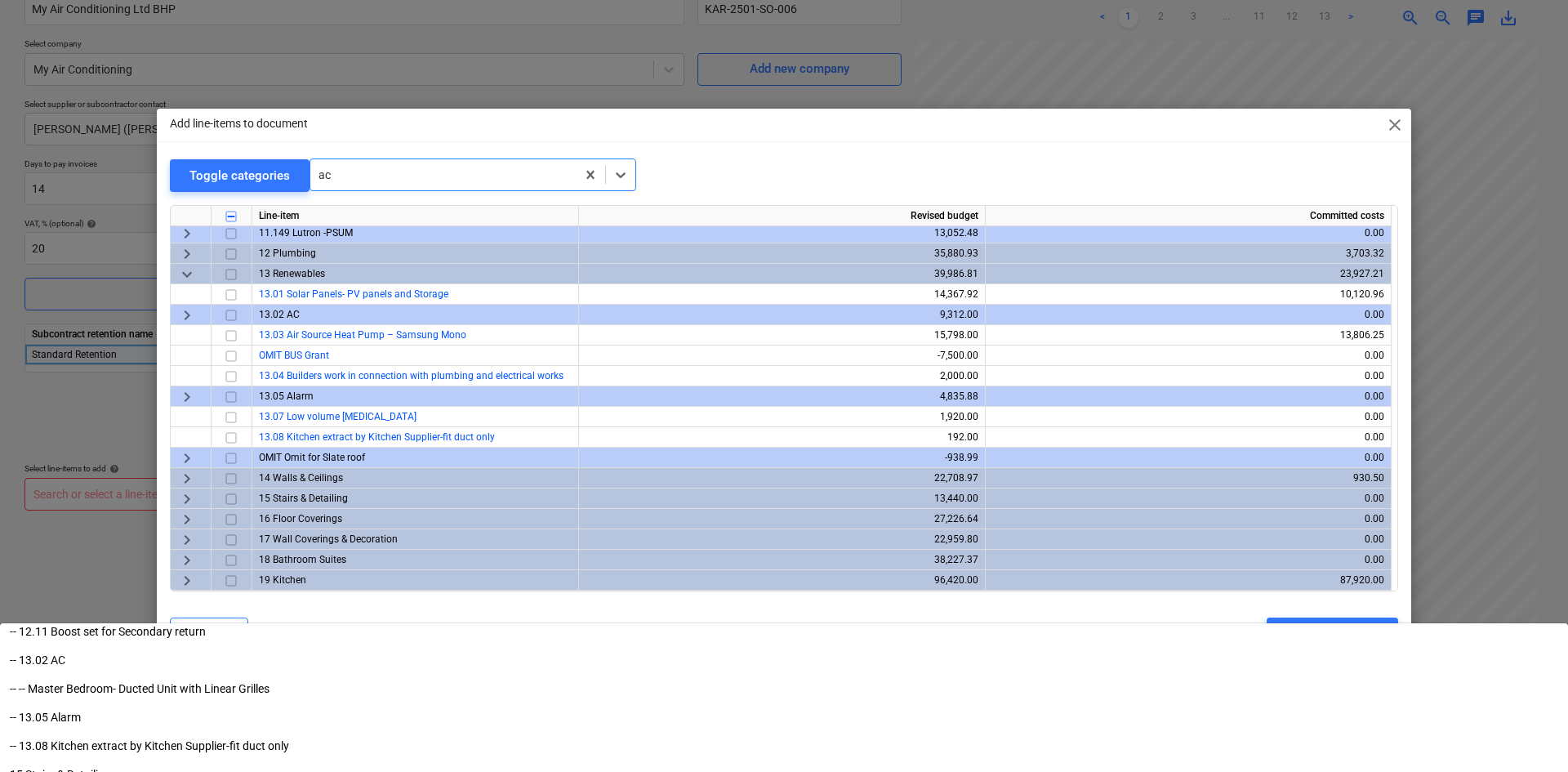
scroll to position [2014, 0]
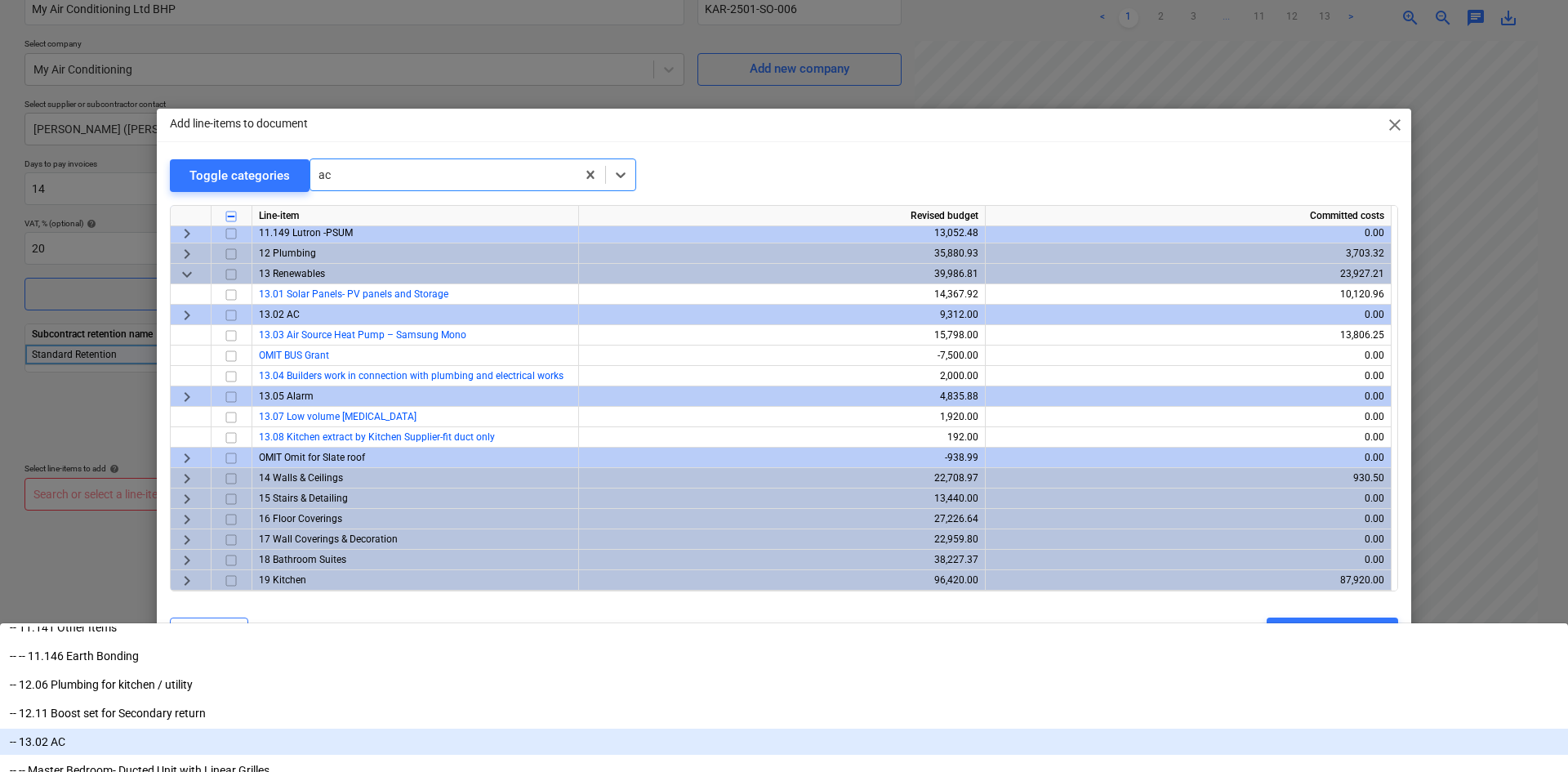
click at [365, 729] on div "-- 13.02 AC" at bounding box center [784, 742] width 1568 height 27
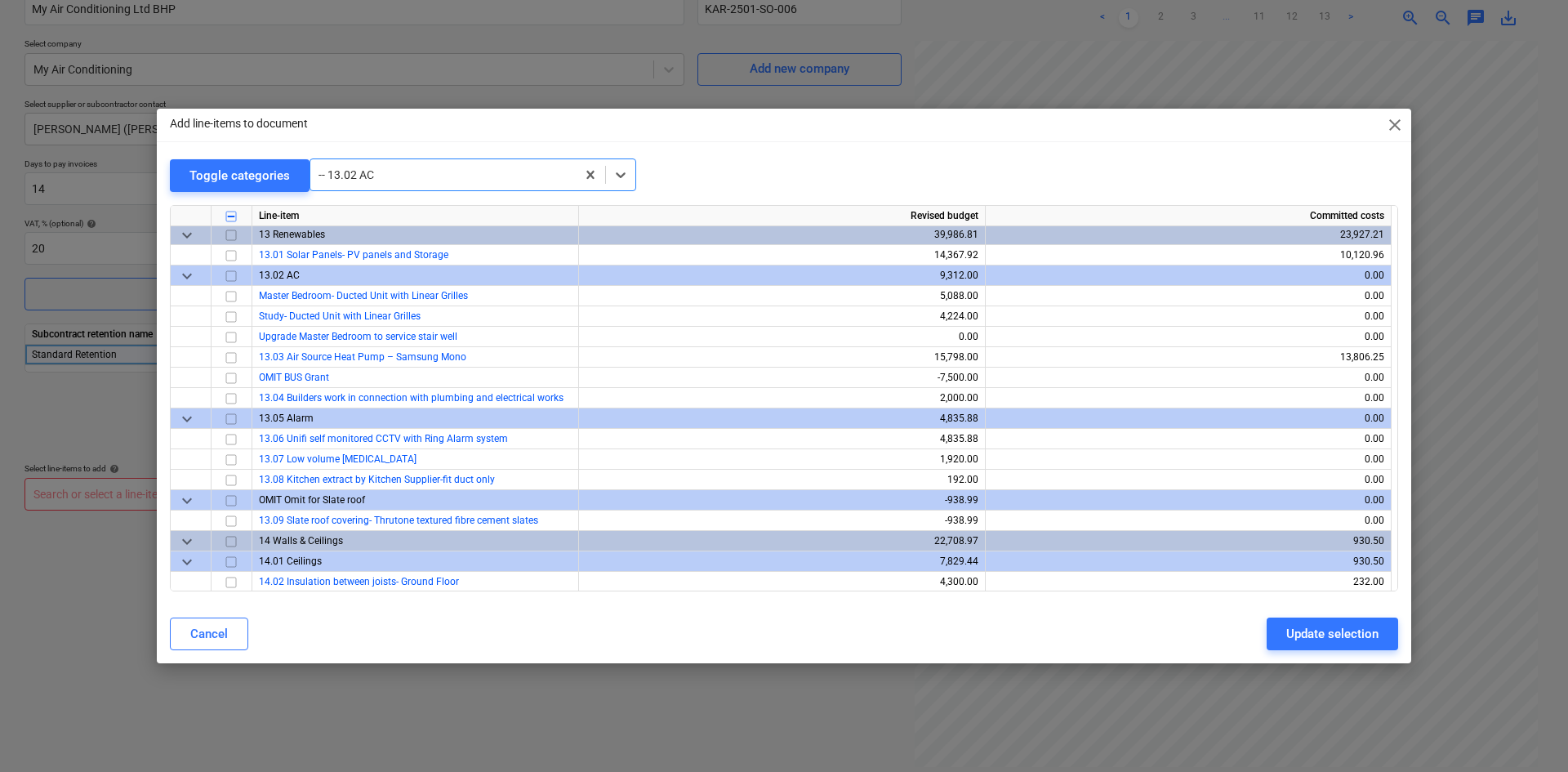
scroll to position [9418, 0]
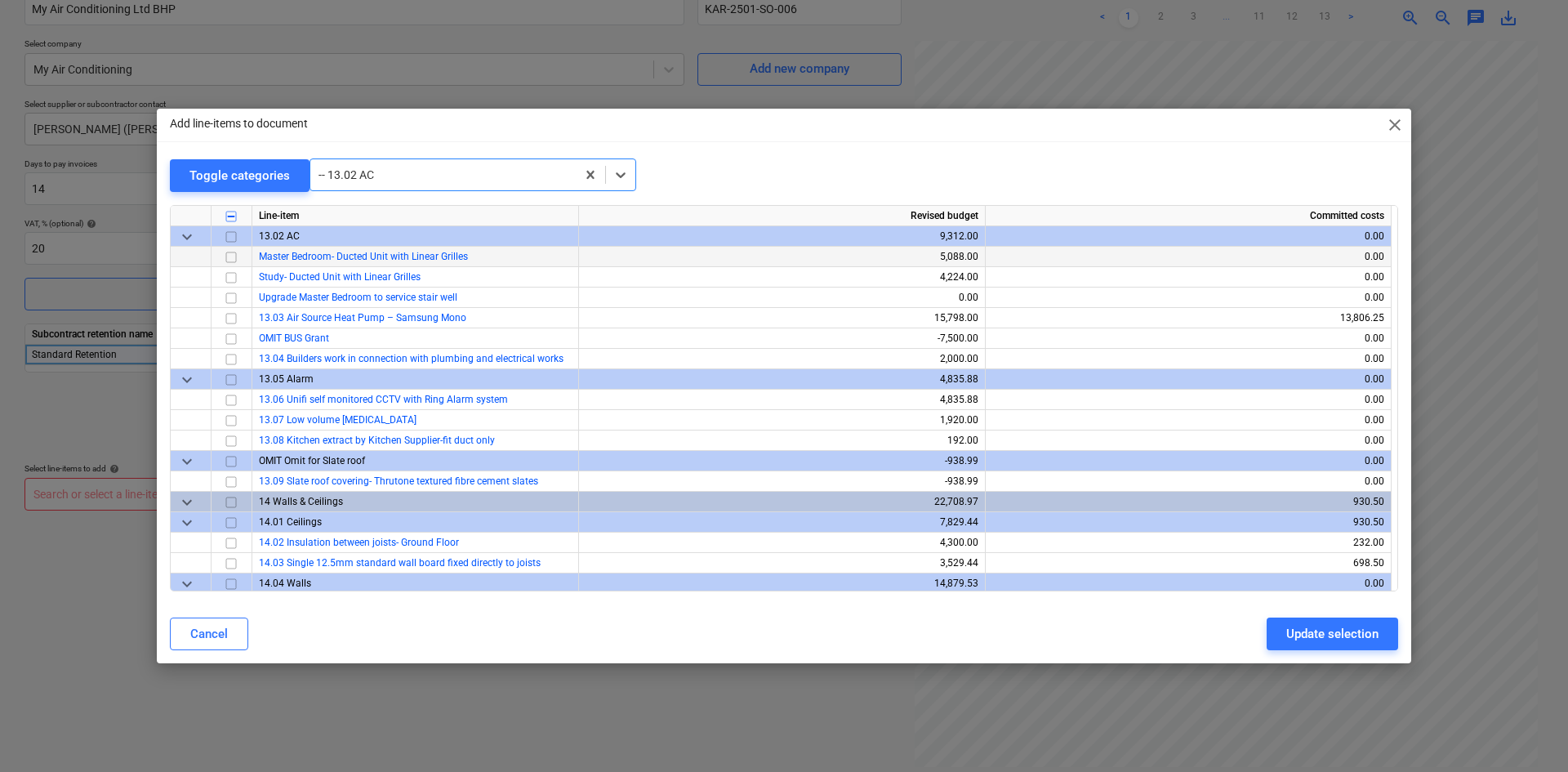
click at [235, 261] on input "checkbox" at bounding box center [231, 258] width 20 height 20
click at [231, 281] on input "checkbox" at bounding box center [231, 278] width 20 height 20
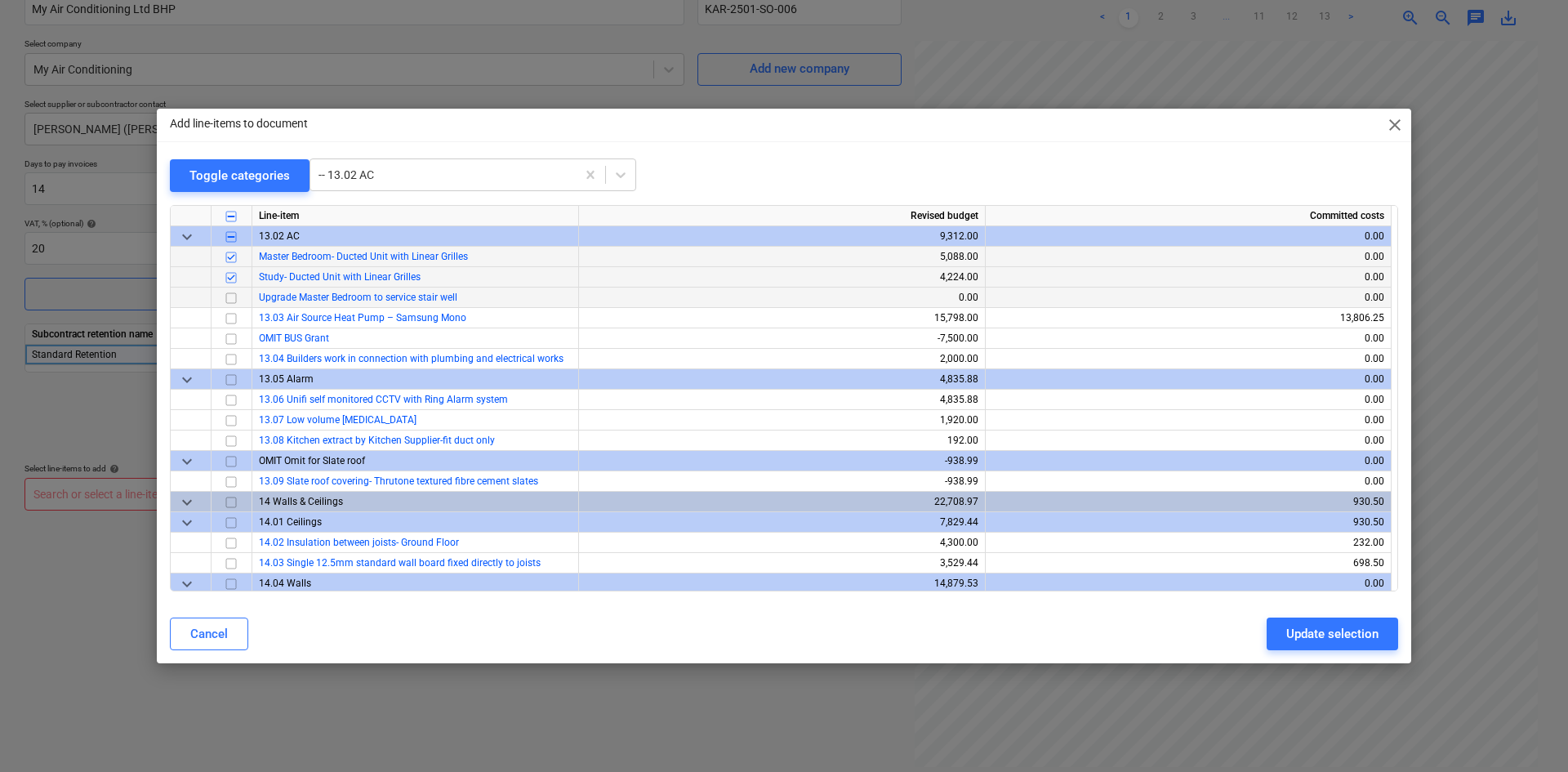
click at [231, 300] on input "checkbox" at bounding box center [231, 299] width 20 height 20
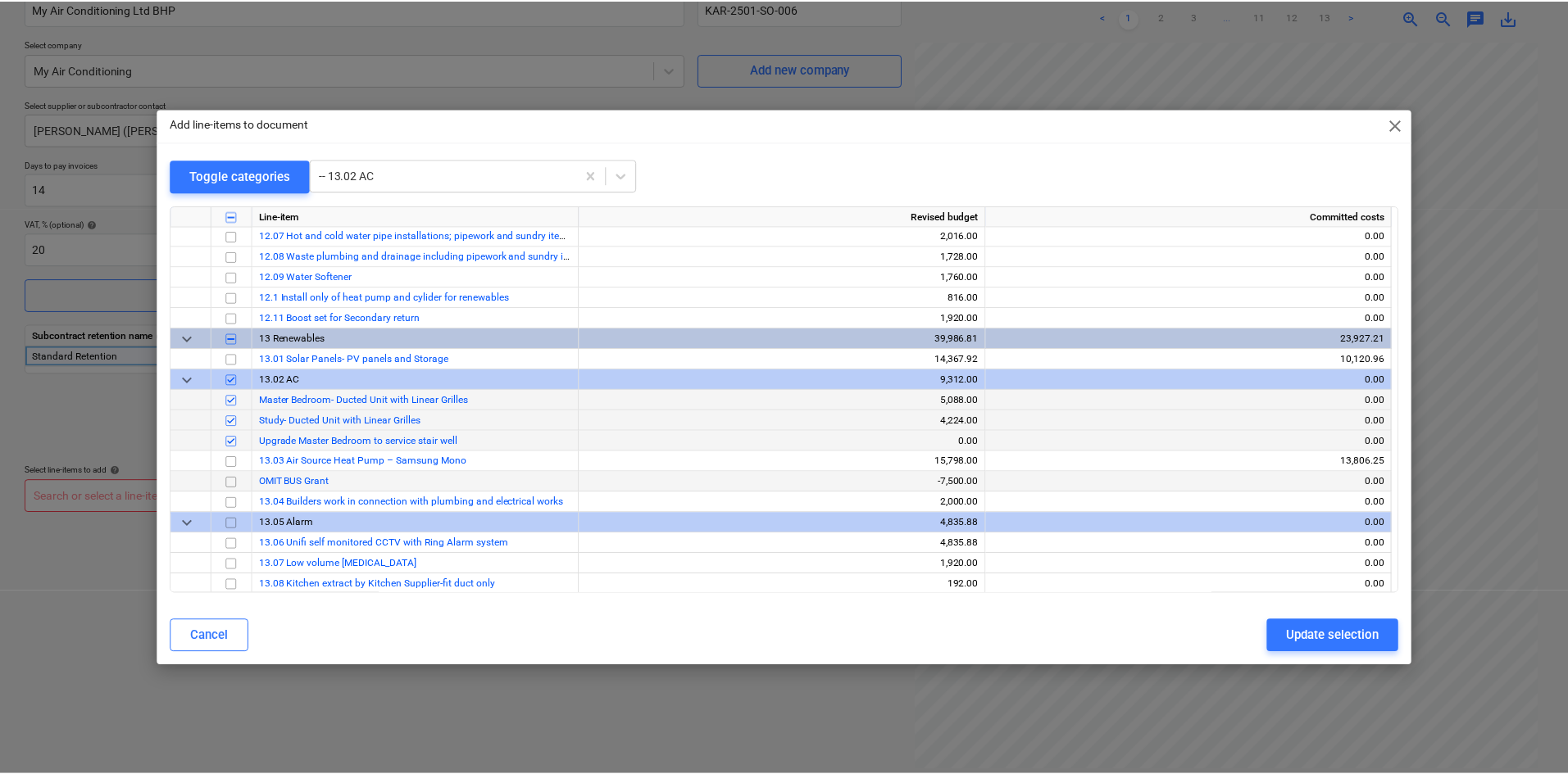
scroll to position [9279, 0]
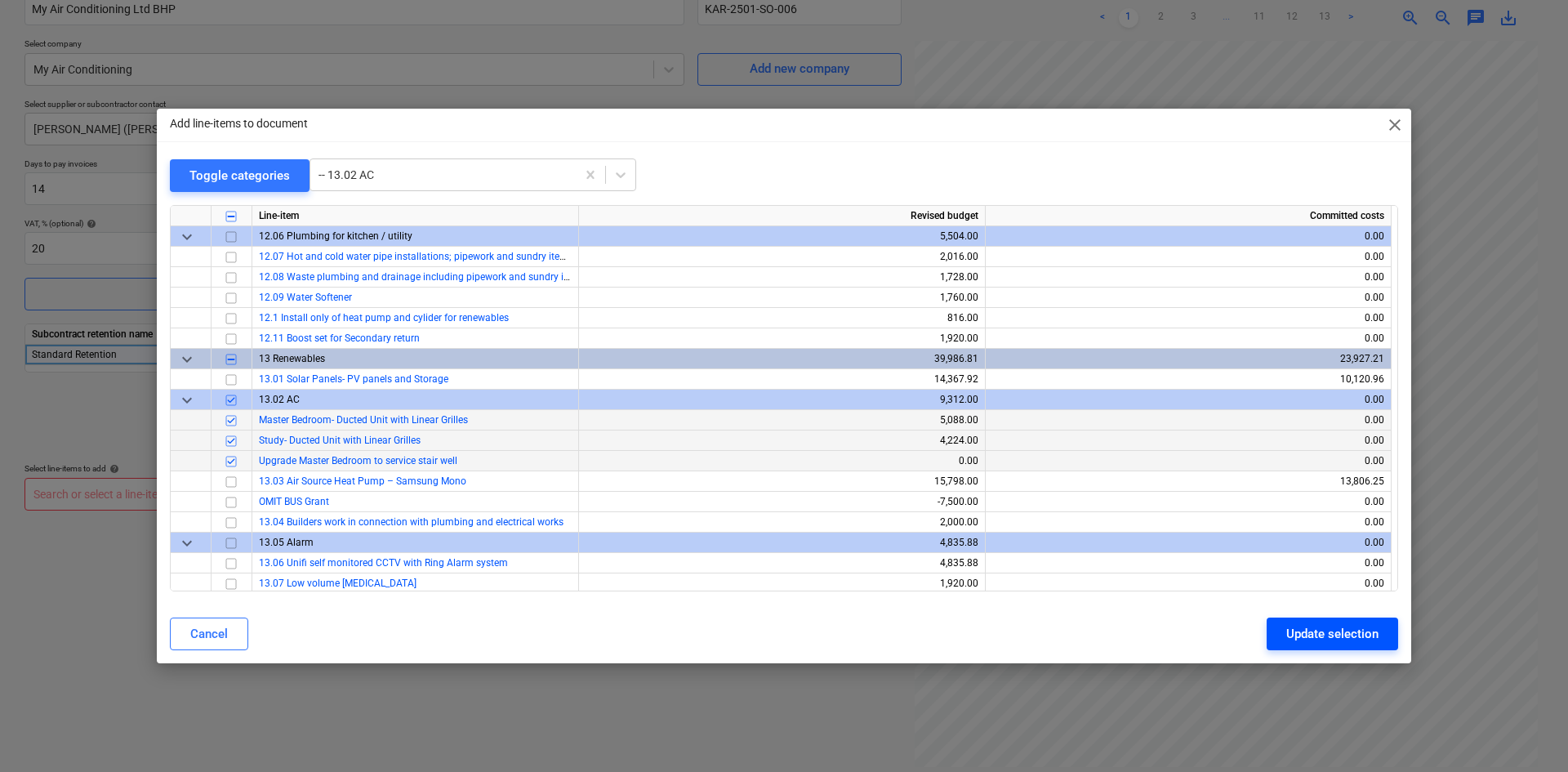
click at [1318, 638] on div "Update selection" at bounding box center [1332, 634] width 92 height 22
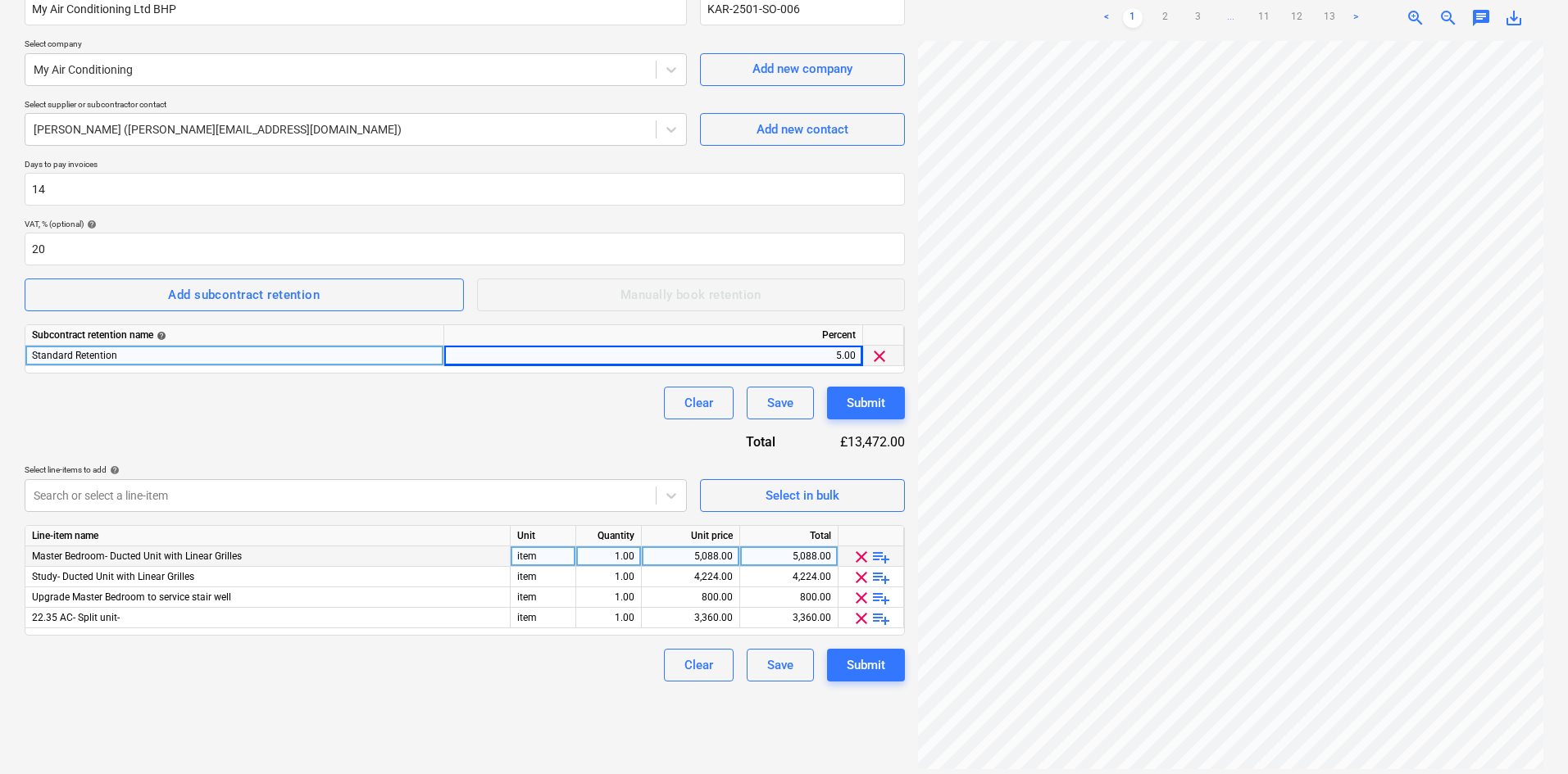
click at [877, 560] on span "playlist_add" at bounding box center [882, 557] width 20 height 20
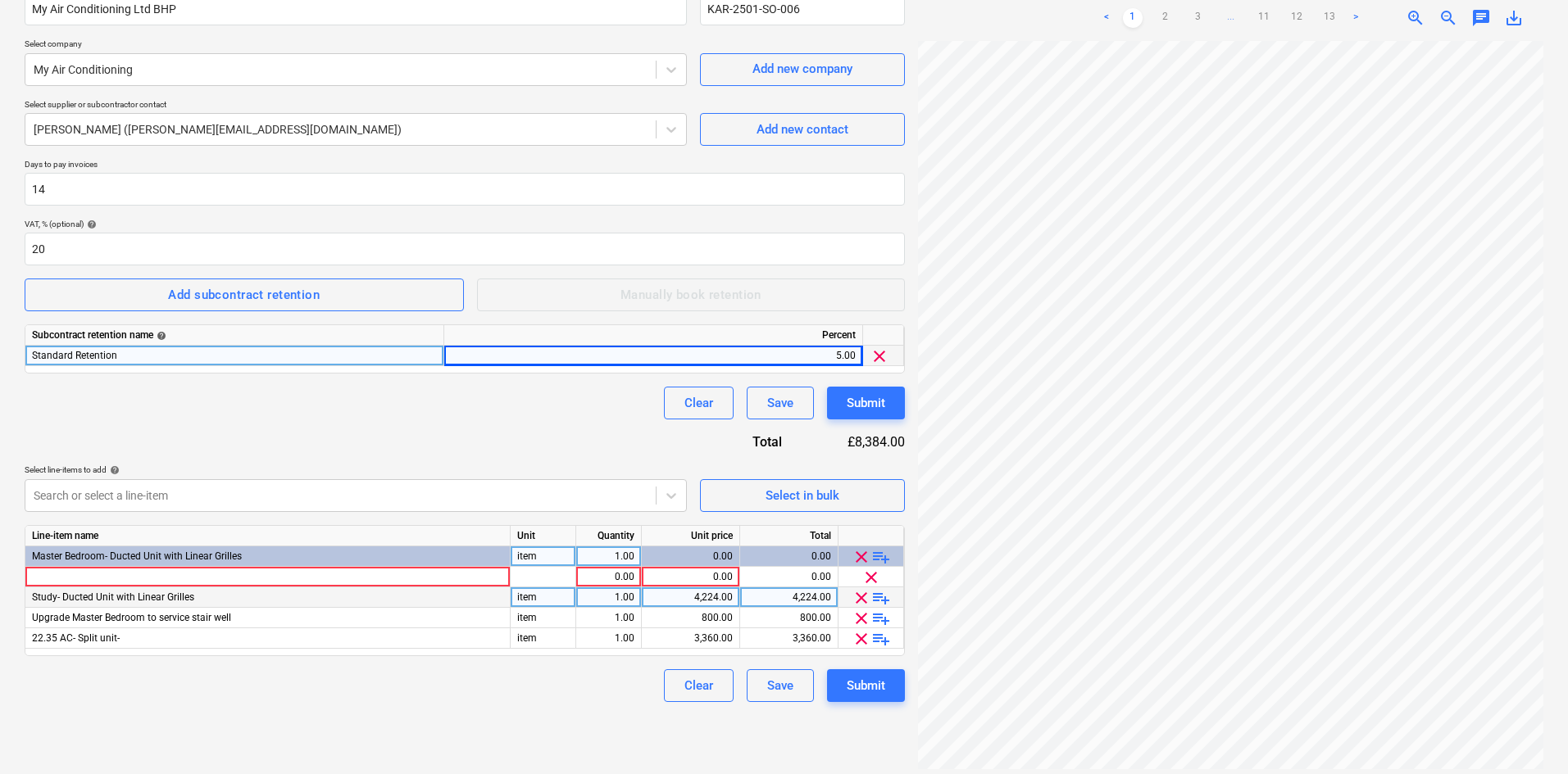
click at [885, 596] on span "playlist_add" at bounding box center [882, 599] width 20 height 20
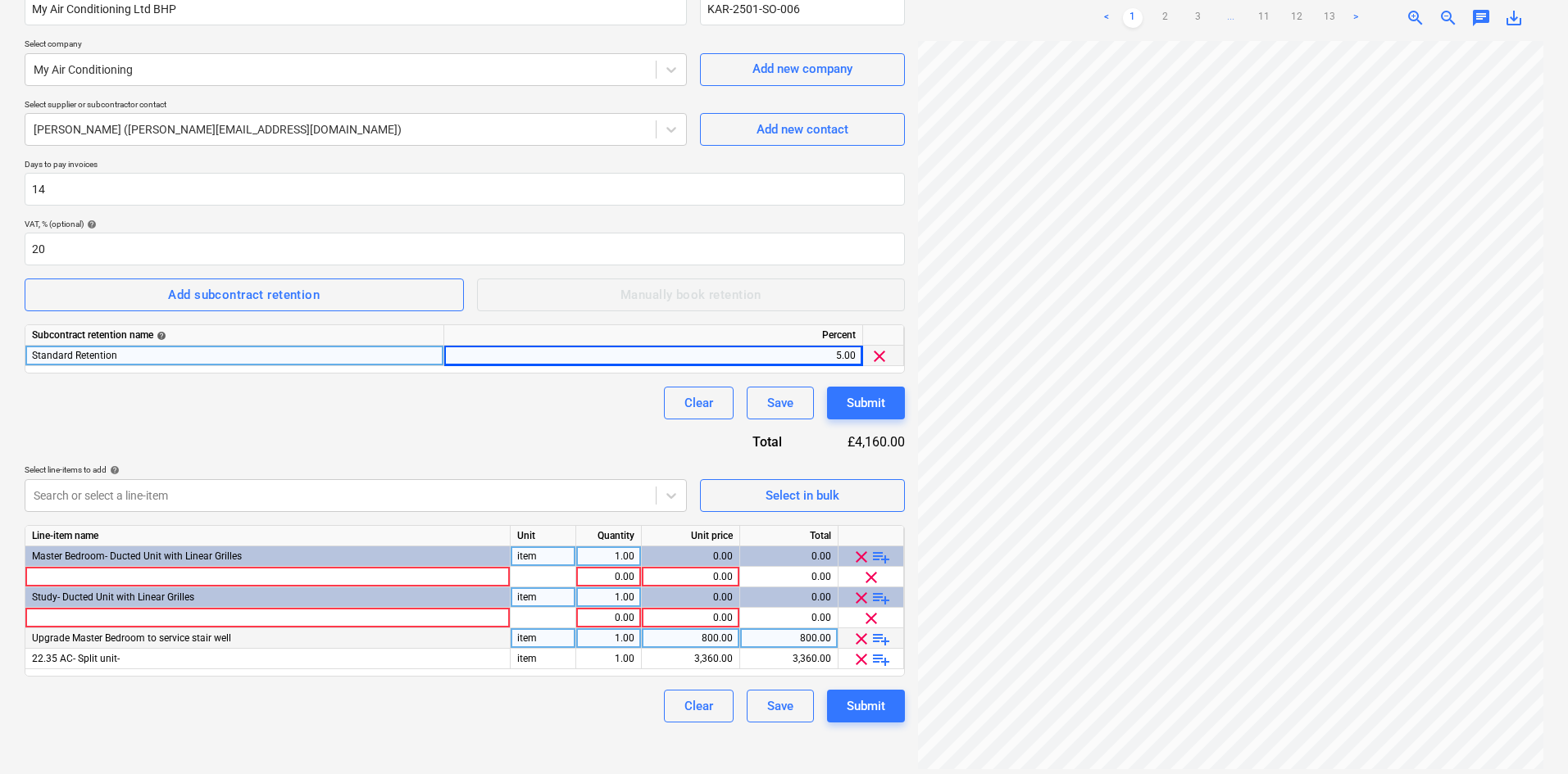
click at [883, 638] on span "playlist_add" at bounding box center [882, 639] width 20 height 20
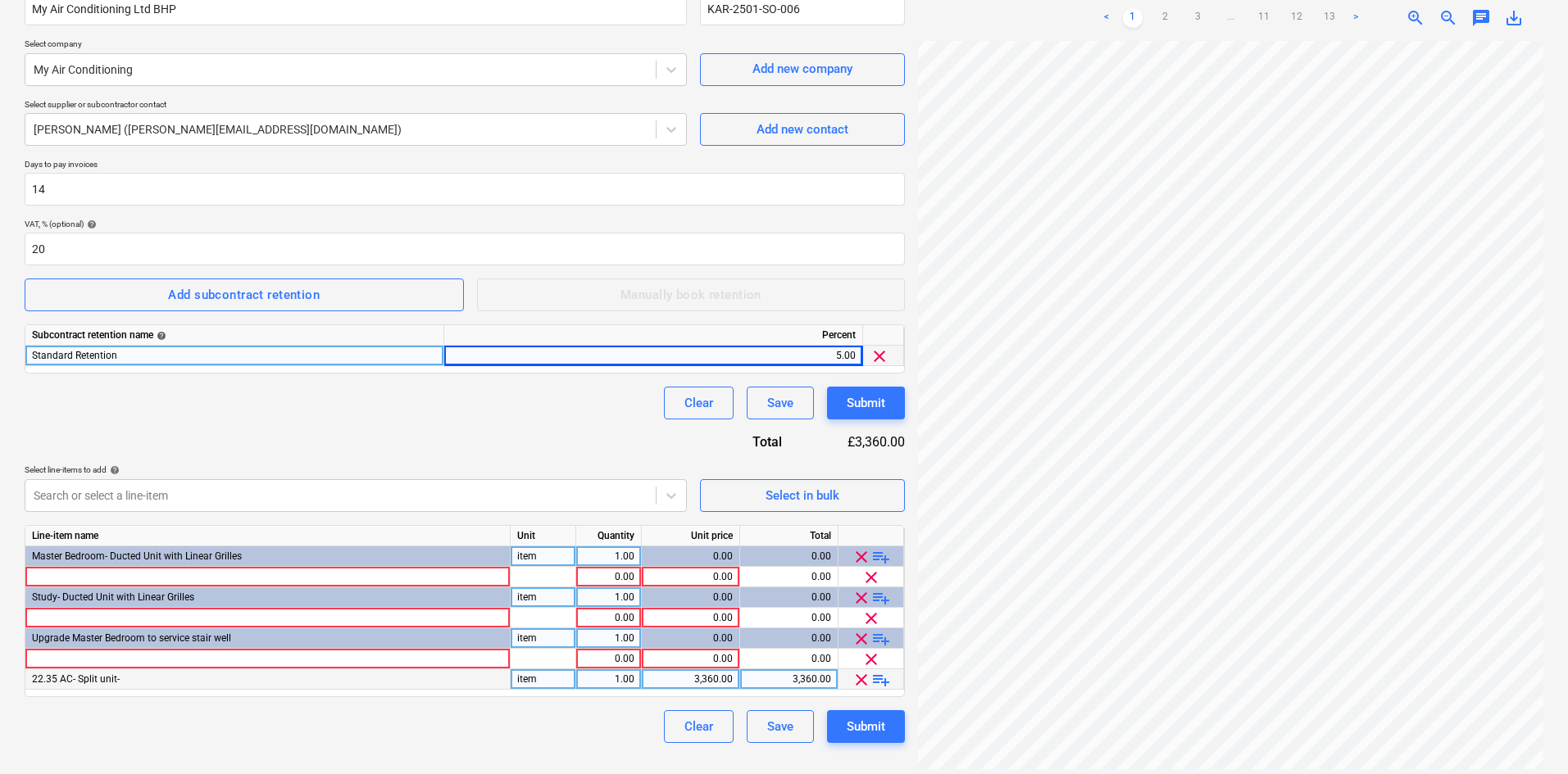
click at [883, 678] on span "playlist_add" at bounding box center [882, 680] width 20 height 20
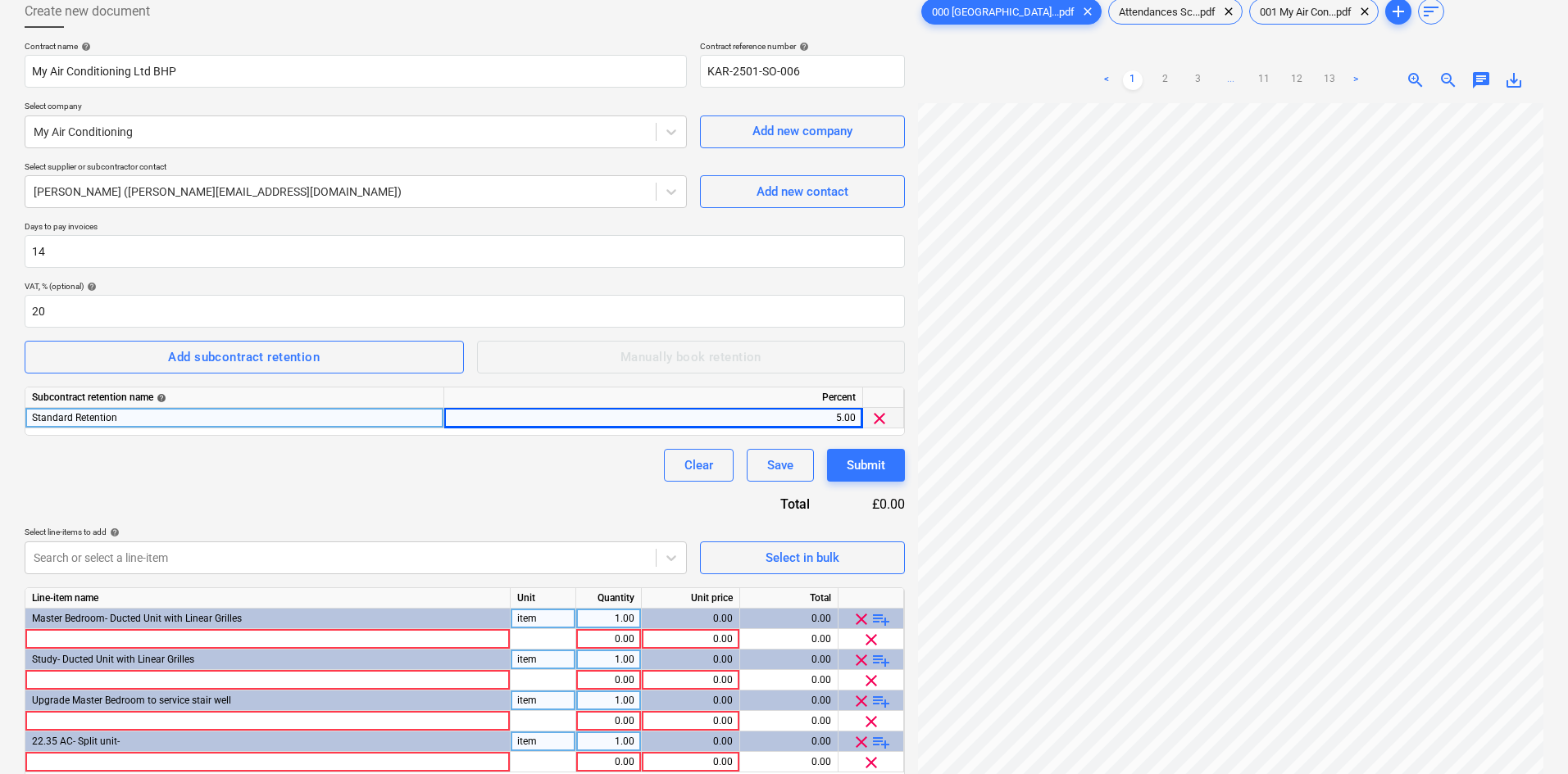
scroll to position [164, 0]
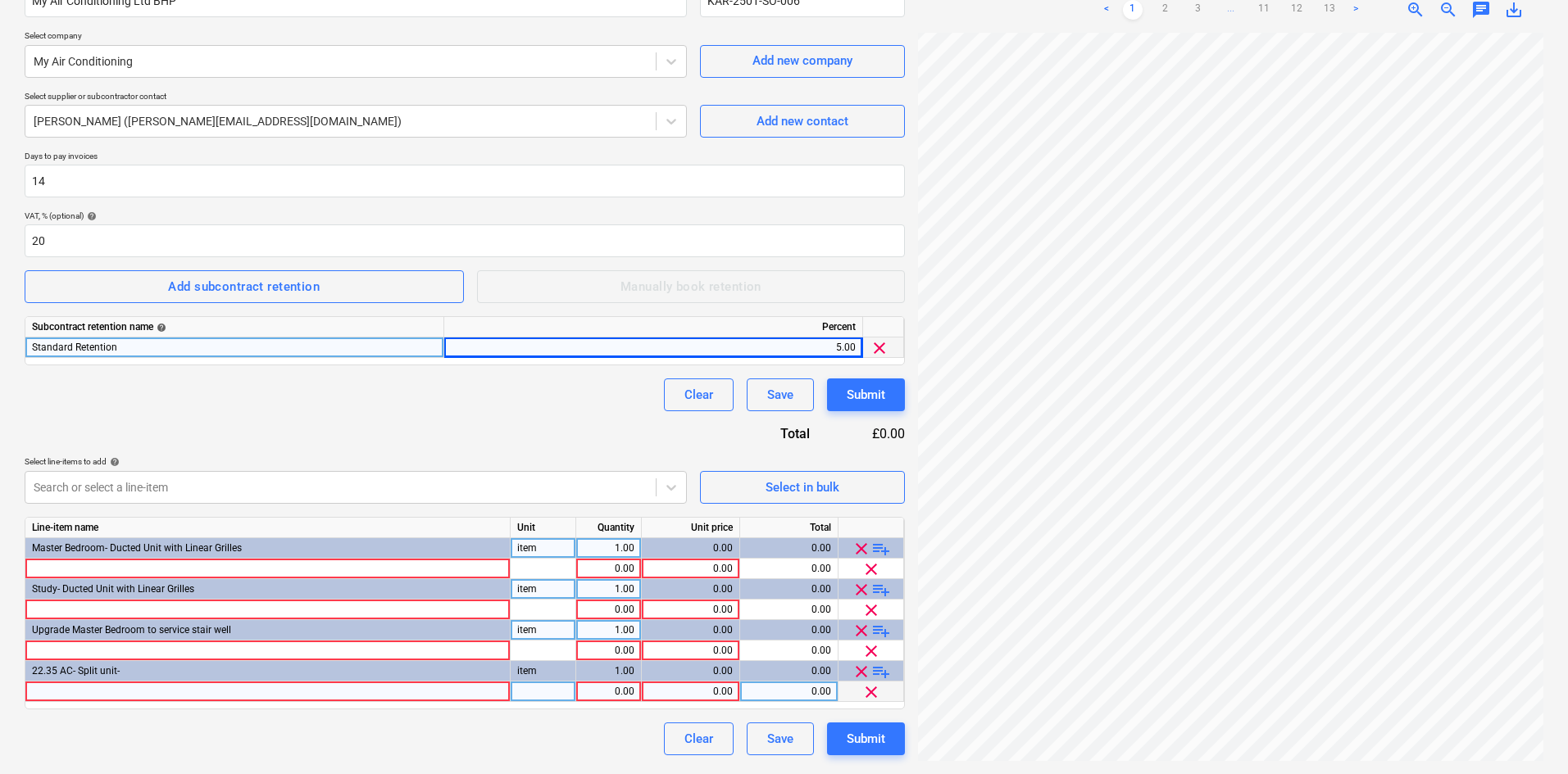
click at [159, 682] on div at bounding box center [268, 692] width 485 height 21
click at [230, 696] on div at bounding box center [268, 692] width 485 height 21
type input "No.1­ Golf sim room 8m x 4m 1 x Panasonic 4.2kw Ethera Black/Graphite grey wall…"
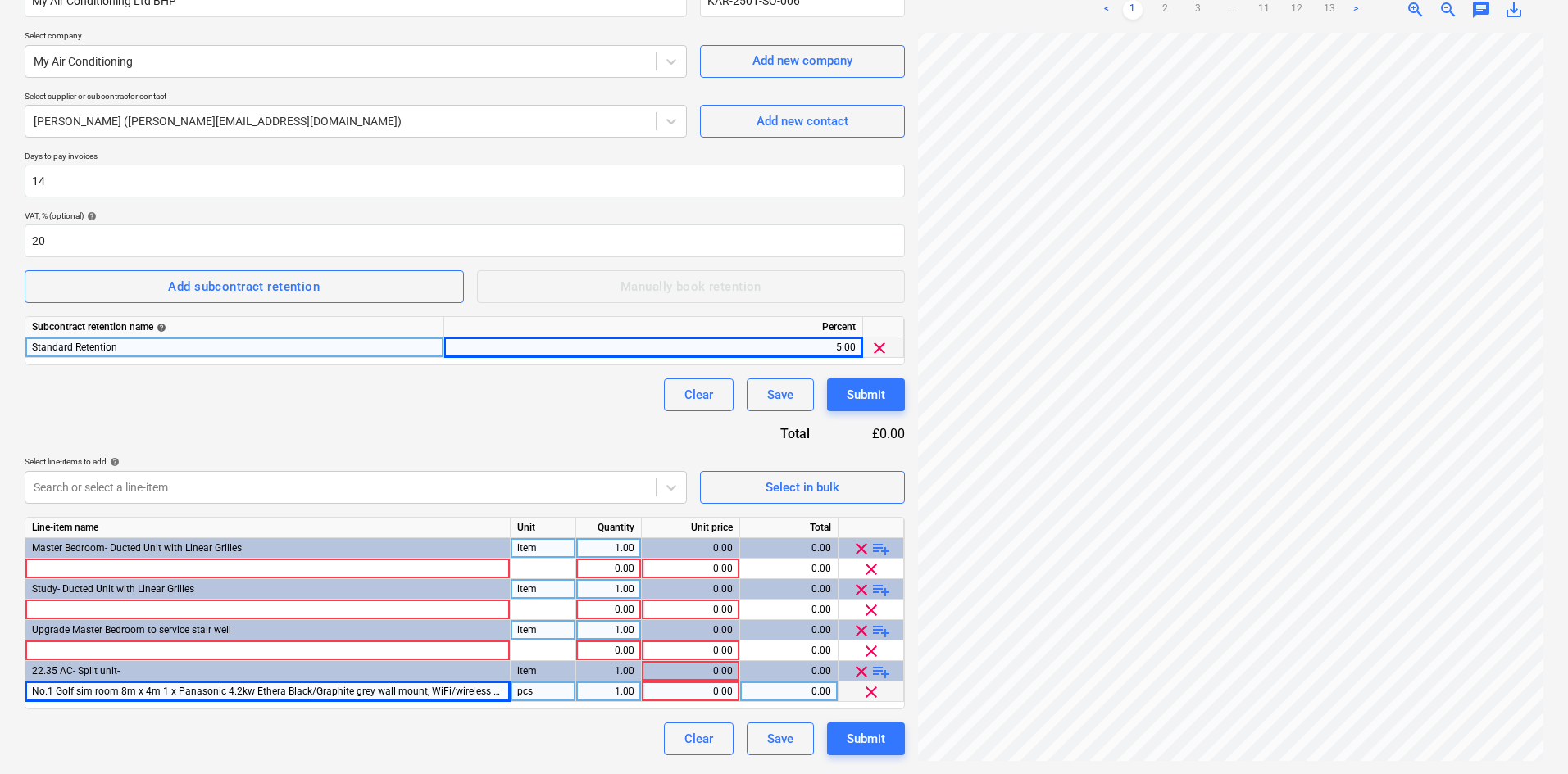
click at [622, 688] on div "1.00" at bounding box center [609, 692] width 52 height 21
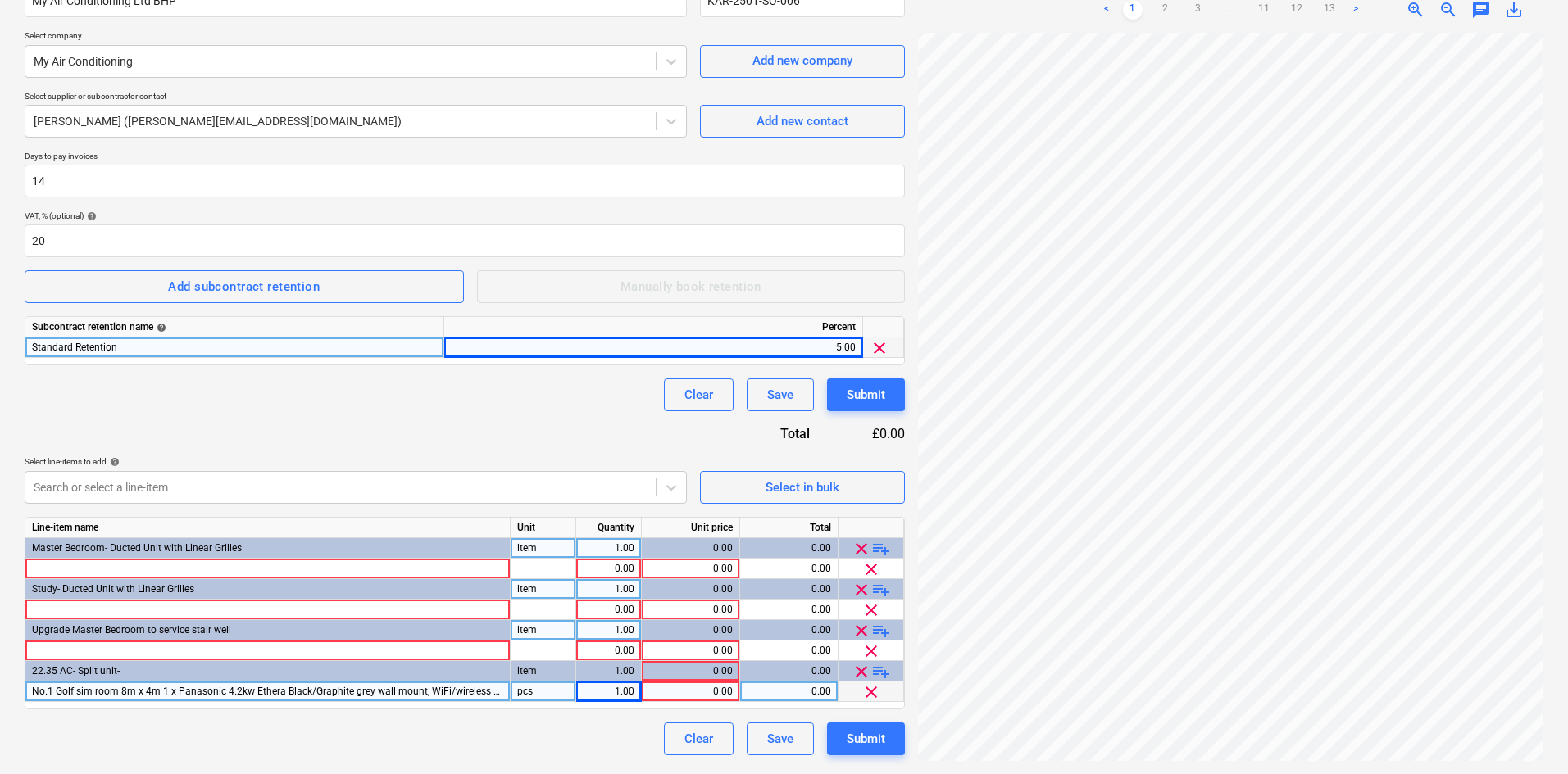
click at [699, 694] on div "0.00" at bounding box center [691, 692] width 85 height 21
type input "1"
click at [484, 690] on span "No.1­ Golf sim room 8m x 4m 1 x Panasonic 4.2kw Ethera Black/Graphite grey wall…" at bounding box center [369, 692] width 675 height 12
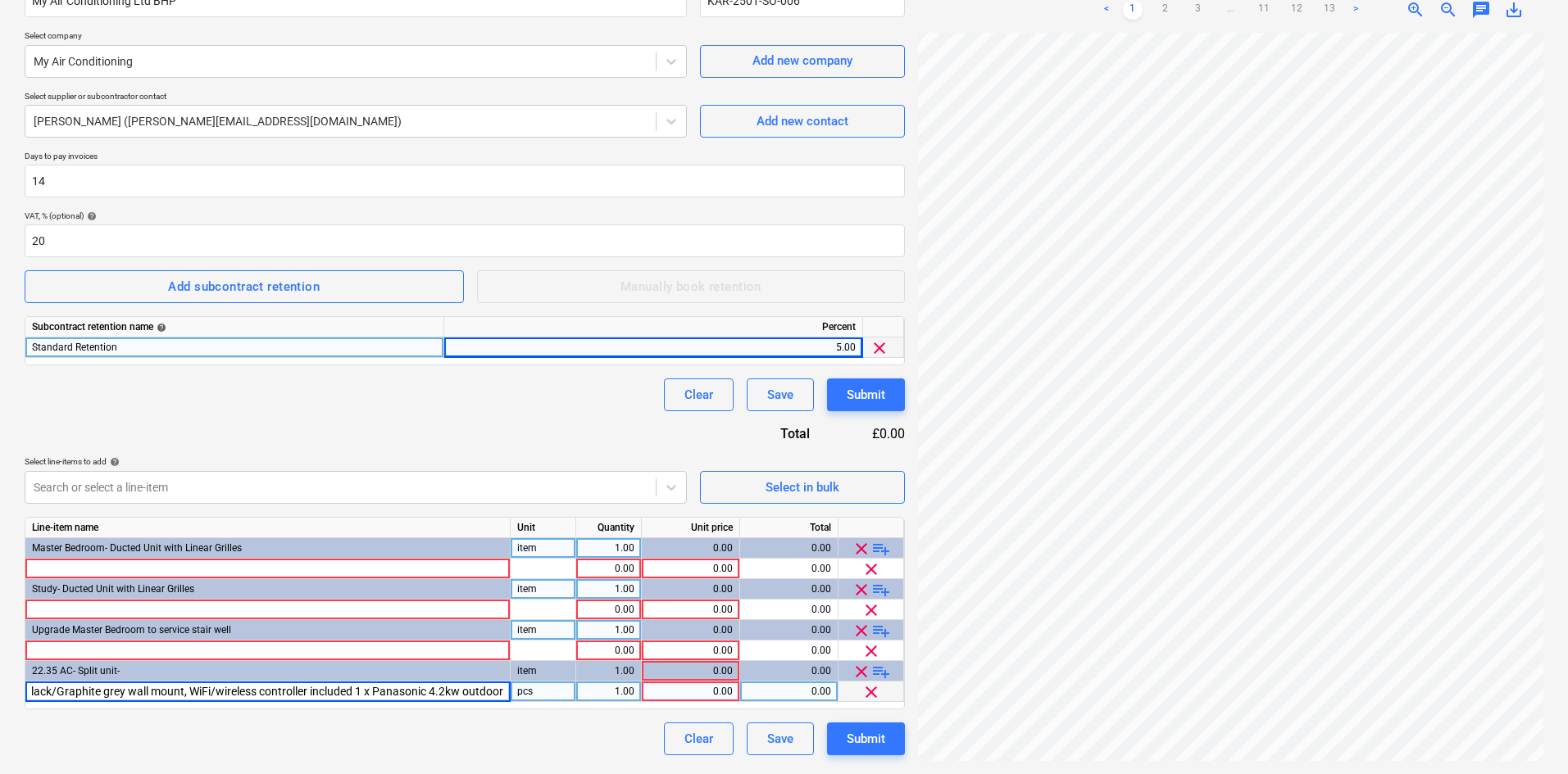
click at [465, 694] on input "No.1­ Golf sim room 8m x 4m 1 x Panasonic 4.2kw Ethera Black/Graphite grey wall…" at bounding box center [268, 692] width 484 height 20
click at [216, 692] on input "No.1­ Golf sim room 8m x 4m 1 x Panasonic 4.2kw Ethera Black/Graphite grey wall…" at bounding box center [268, 692] width 484 height 20
drag, startPoint x: 33, startPoint y: 691, endPoint x: 482, endPoint y: 699, distance: 449.1
click at [482, 699] on input "No.1­ Golf sim room 8m x 4m 1 x Panasonic 4.2kw Ethera Black/Graphite grey wall…" at bounding box center [268, 692] width 484 height 20
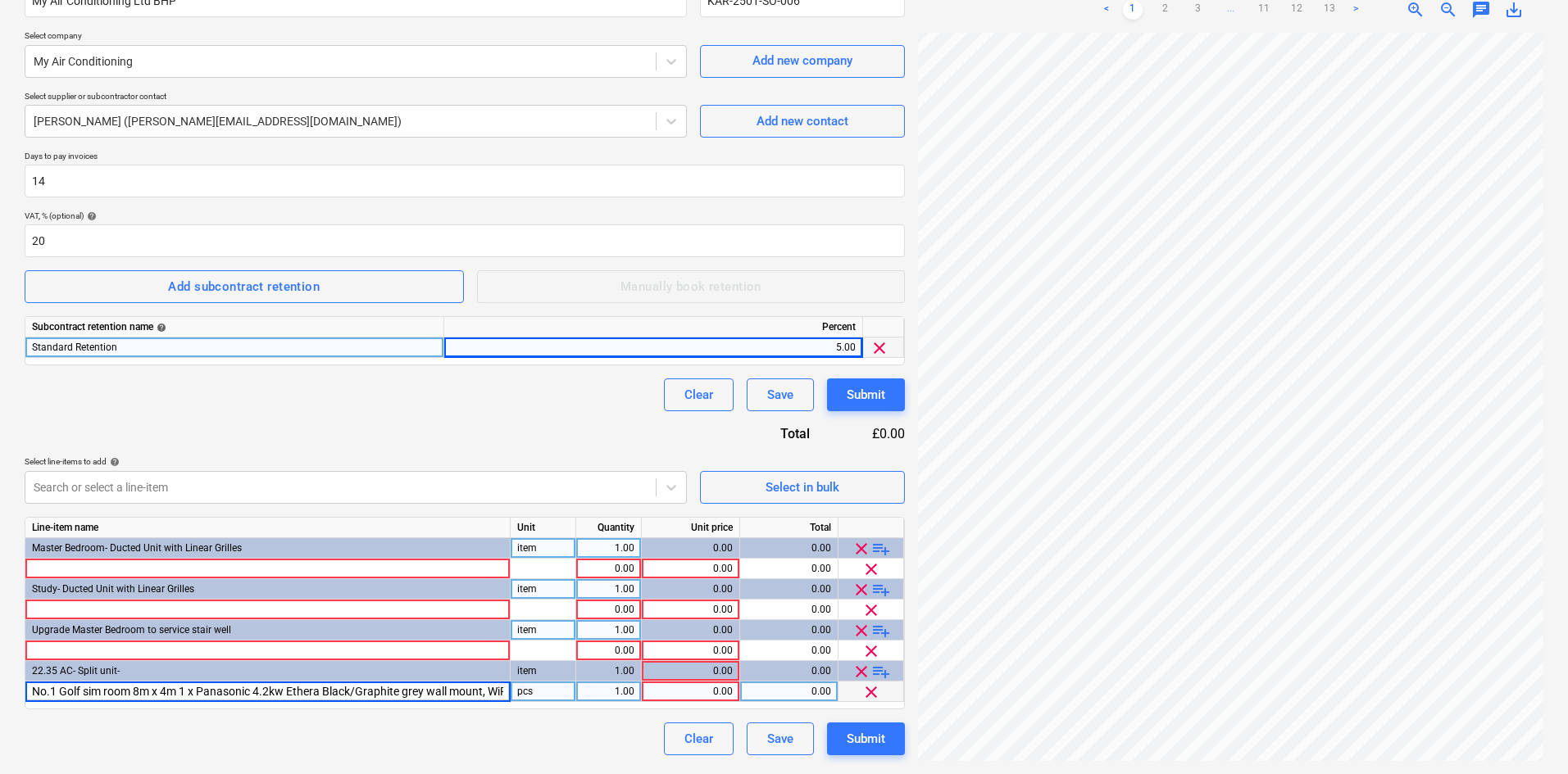
type input "t, WiFi/wireless controller included 1 x Panasonic 4.2kw outdoor"
drag, startPoint x: 366, startPoint y: 690, endPoint x: 2, endPoint y: 696, distance: 364.0
click at [2, 696] on div "Create new document Contract name help My Air Conditioning Ltd BHP Contract ref…" at bounding box center [784, 343] width 1568 height 863
click at [153, 690] on div at bounding box center [268, 692] width 485 height 21
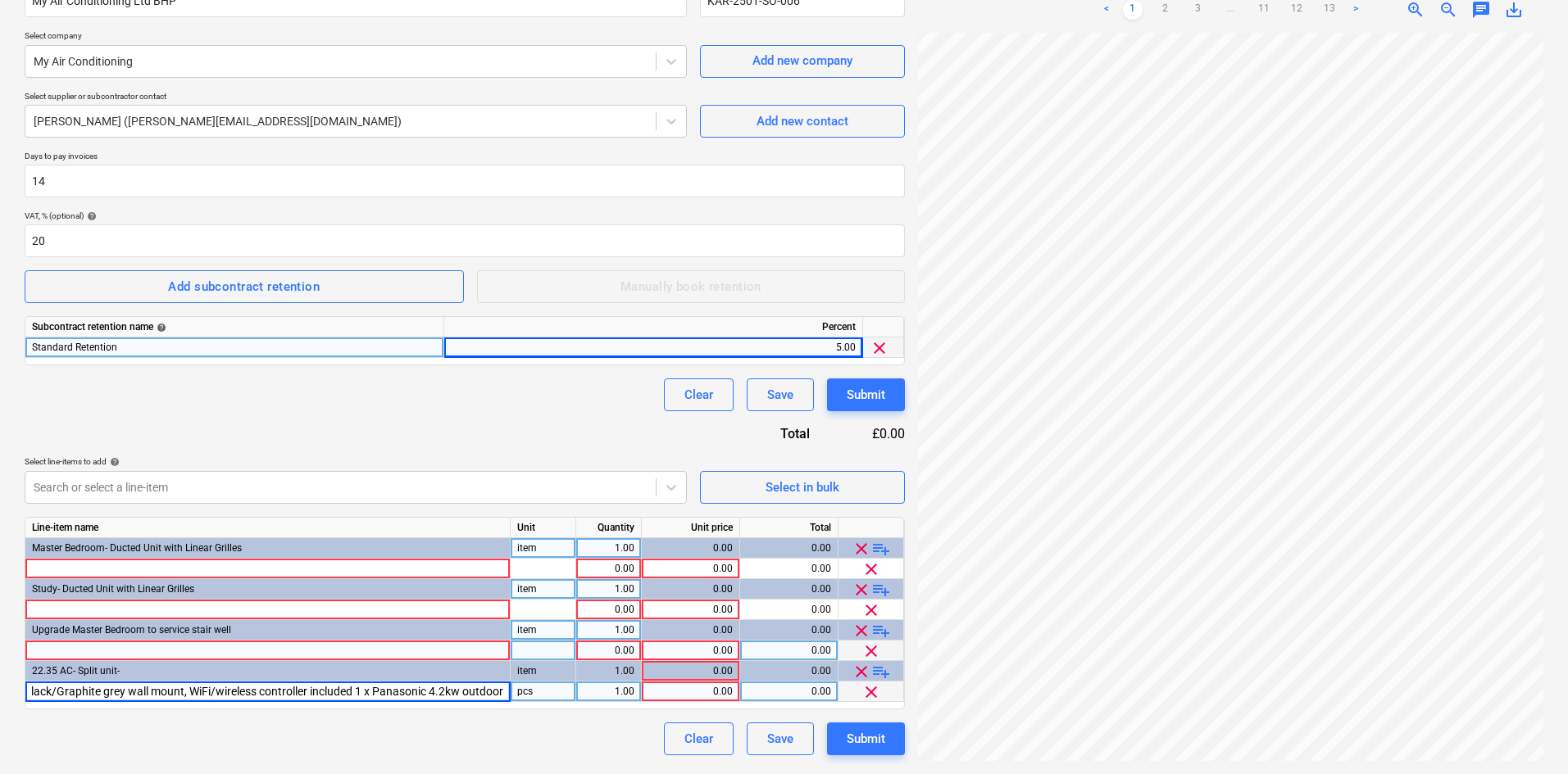
type input "No.1- Golf sim room 8m x 4m 1 x Panasonic 4.2kw Ethera Black/Graphite grey wall…"
type input "Item"
type input "Unit"
type input "2573.00"
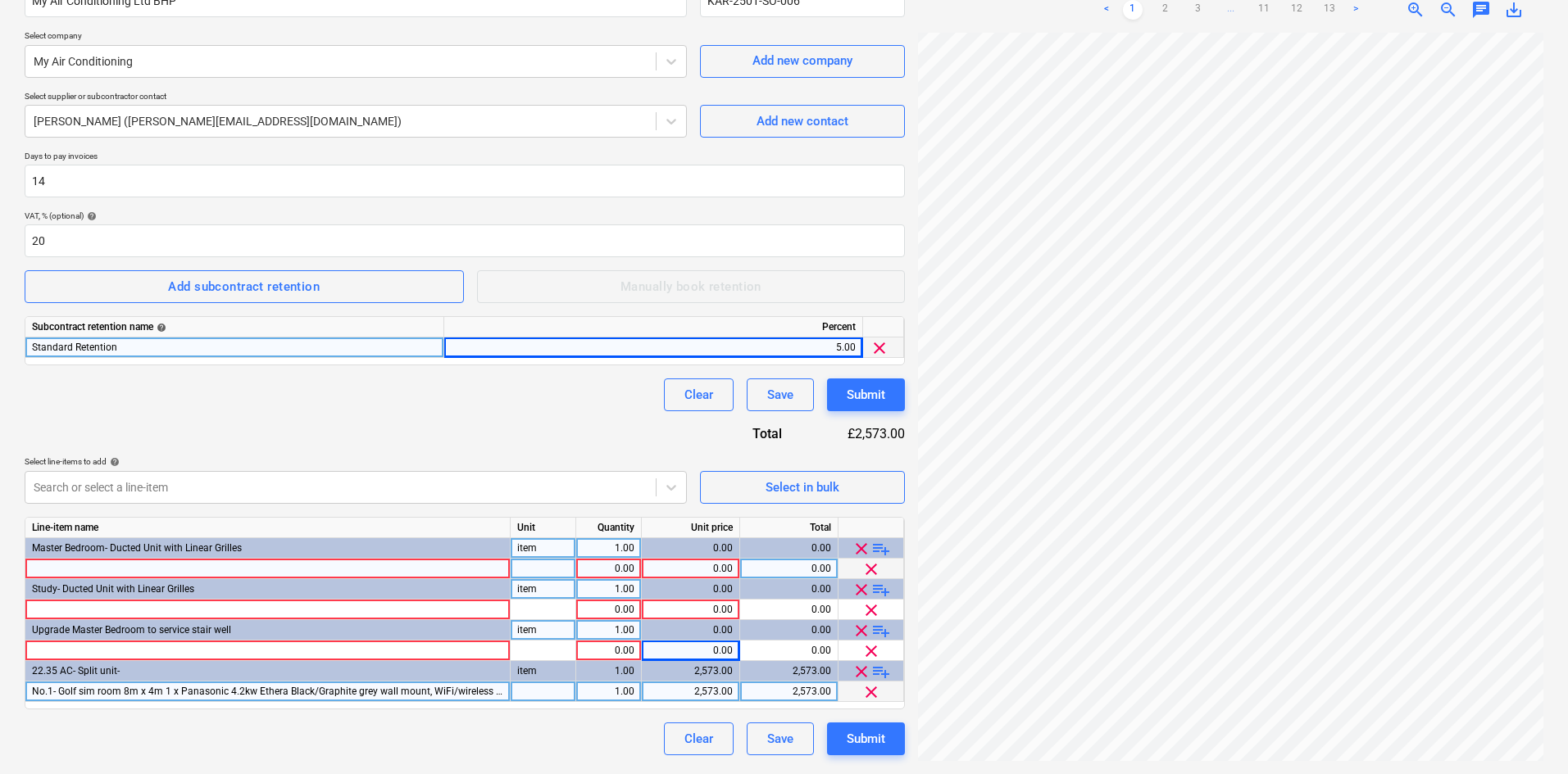
click at [103, 564] on div at bounding box center [268, 569] width 485 height 21
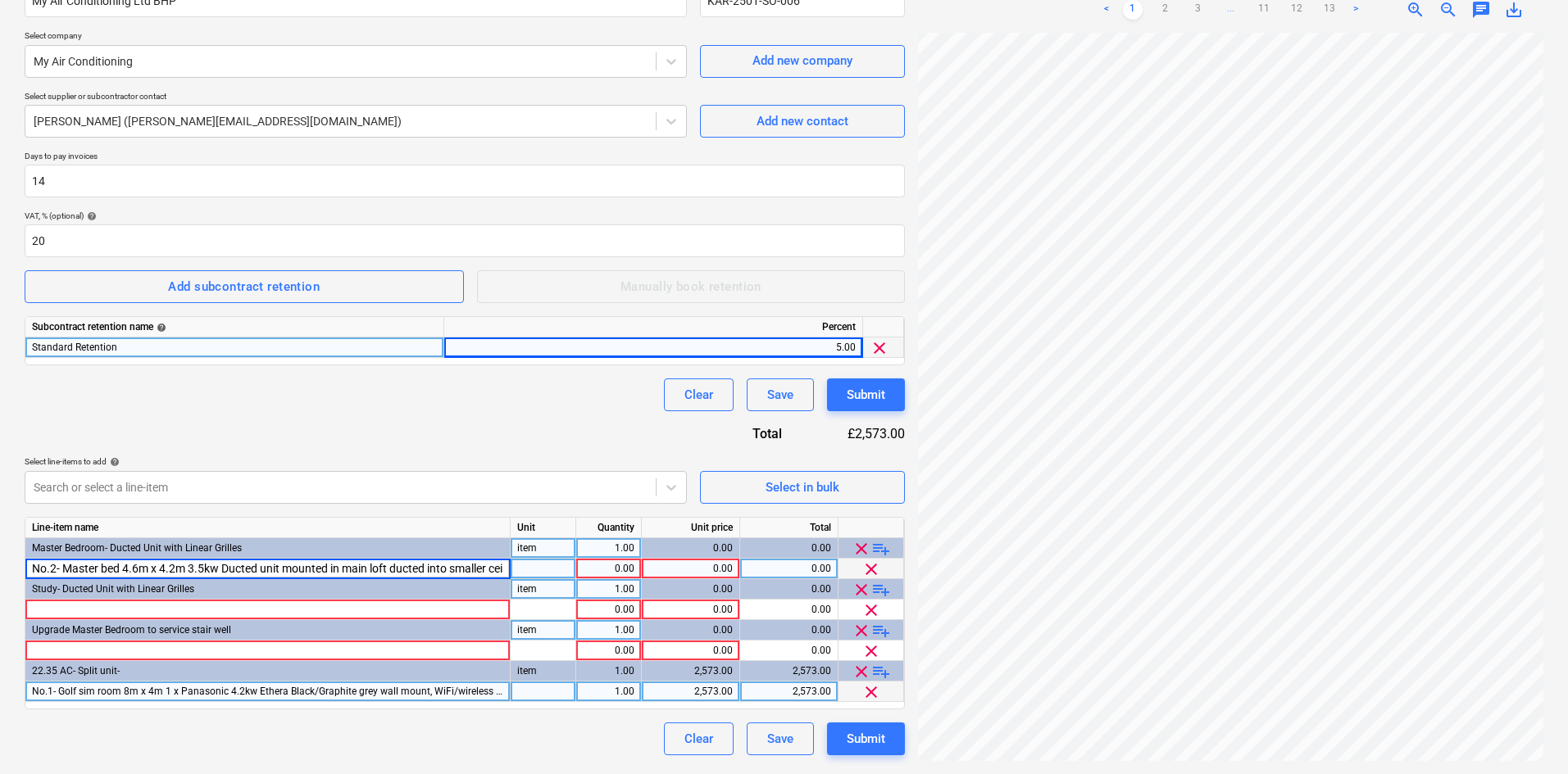
scroll to position [0, 720]
type input "No.2- Master bed 4.6m x 4.2m 3.5kw Ducted unit mounted in main loft ducted into…"
click at [525, 695] on div at bounding box center [543, 692] width 66 height 21
type input "pcs"
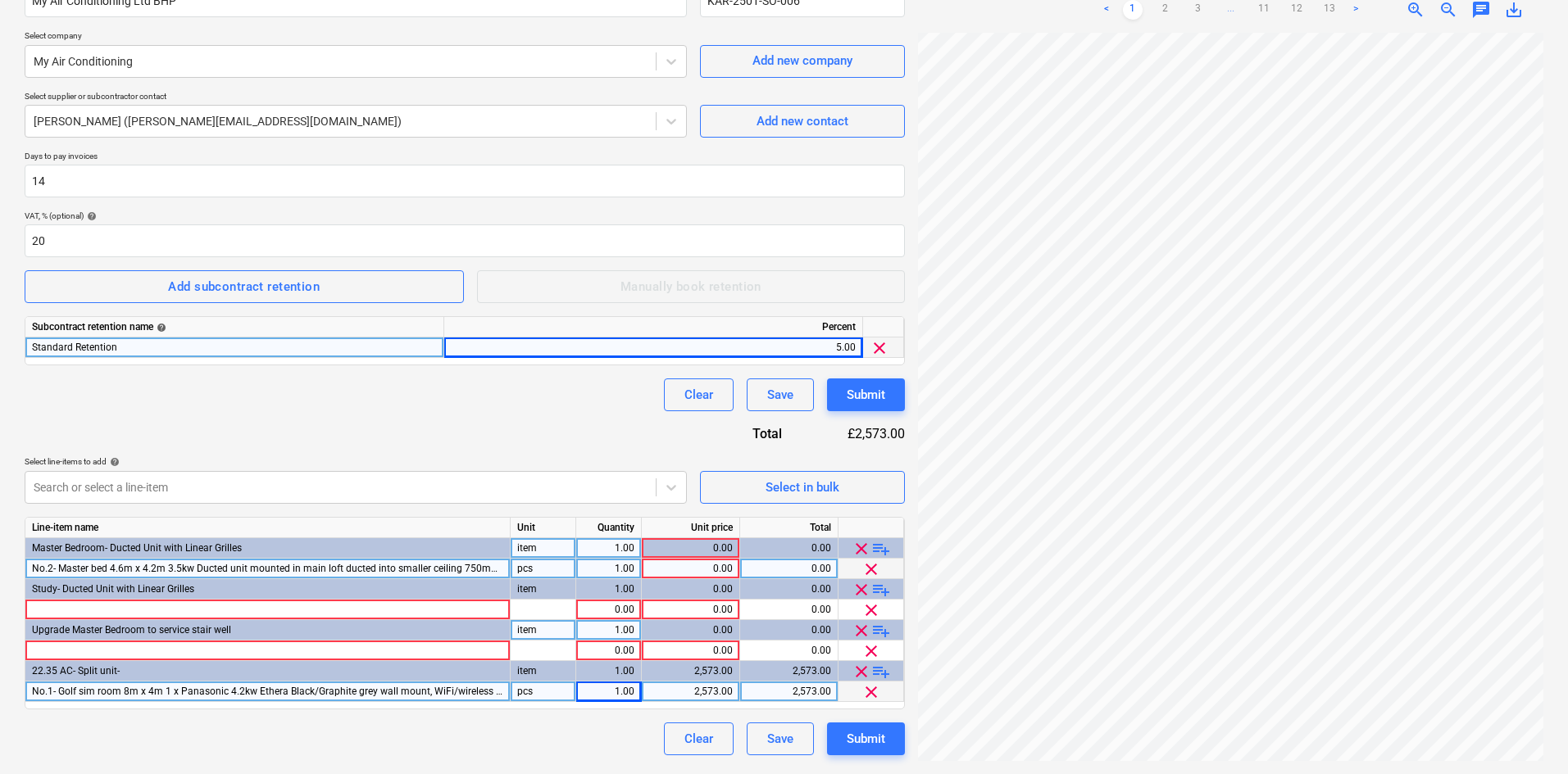
click at [677, 574] on div "0.00" at bounding box center [691, 569] width 85 height 21
type input "2800.0"
click at [877, 550] on span "playlist_add" at bounding box center [882, 549] width 20 height 20
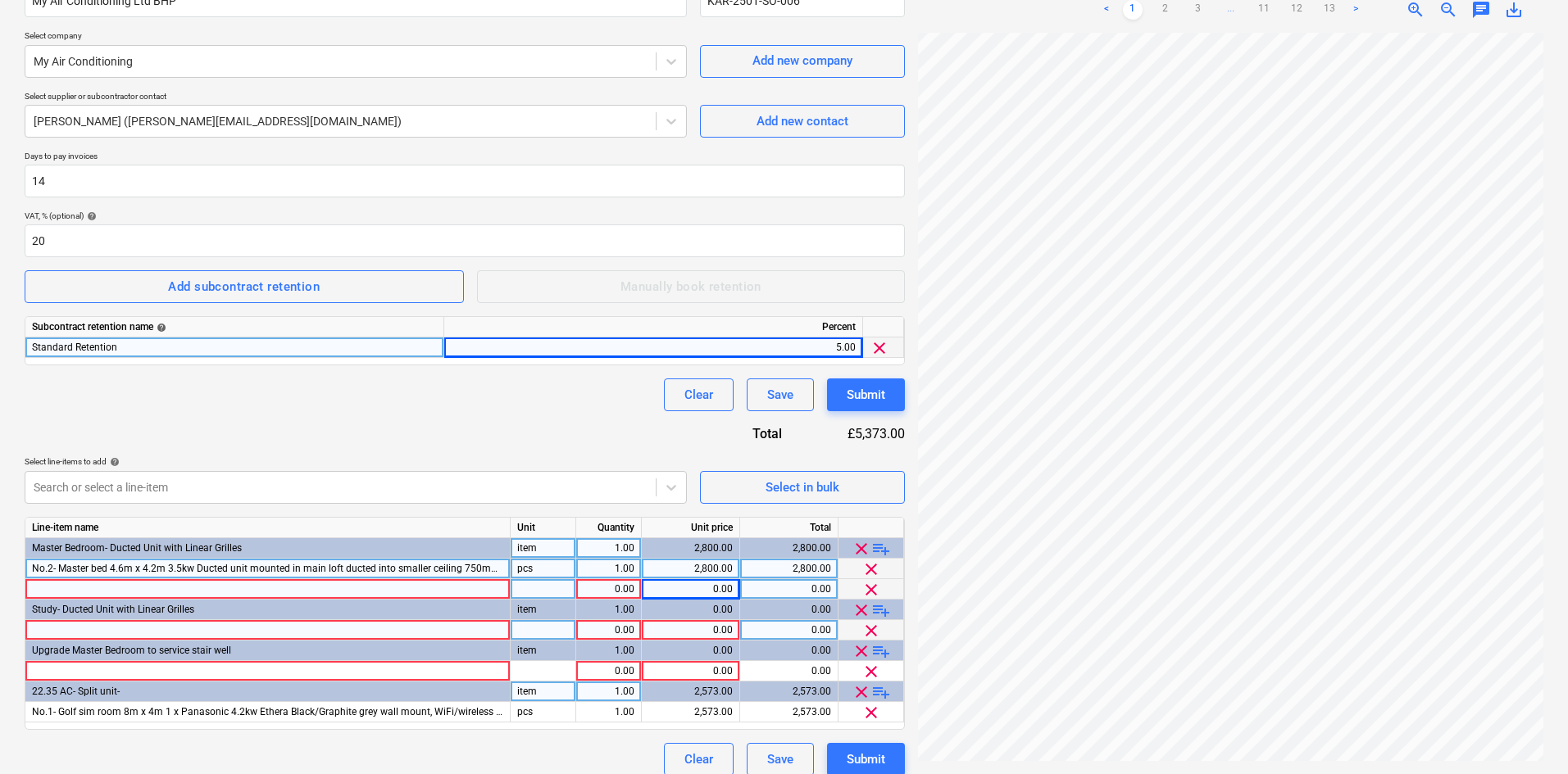
click at [239, 583] on div at bounding box center [268, 589] width 485 height 21
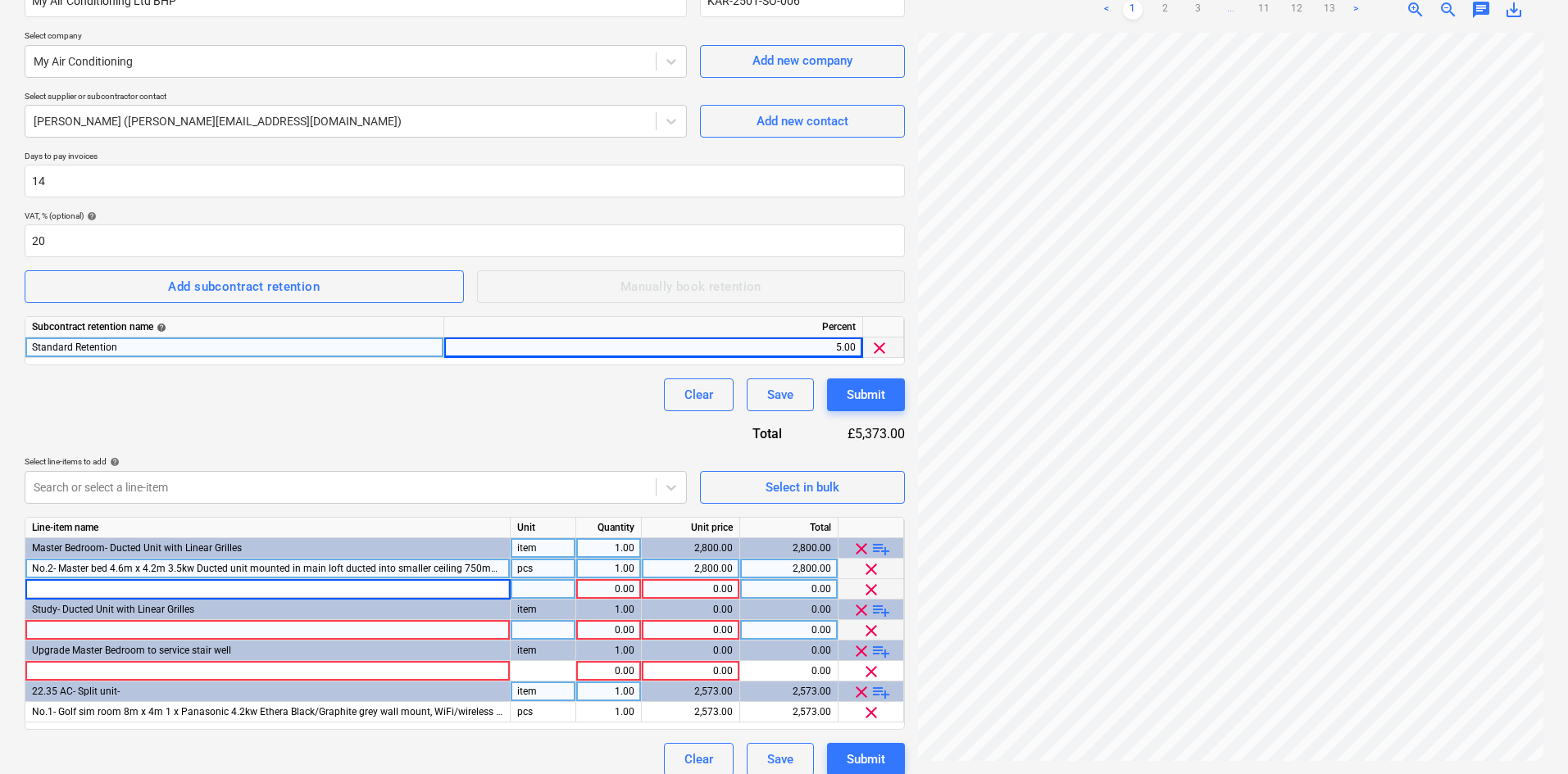
type input "Bespoke unit plenums supply and return. 2 x (220mm x 90mm) Supply insulated duc…"
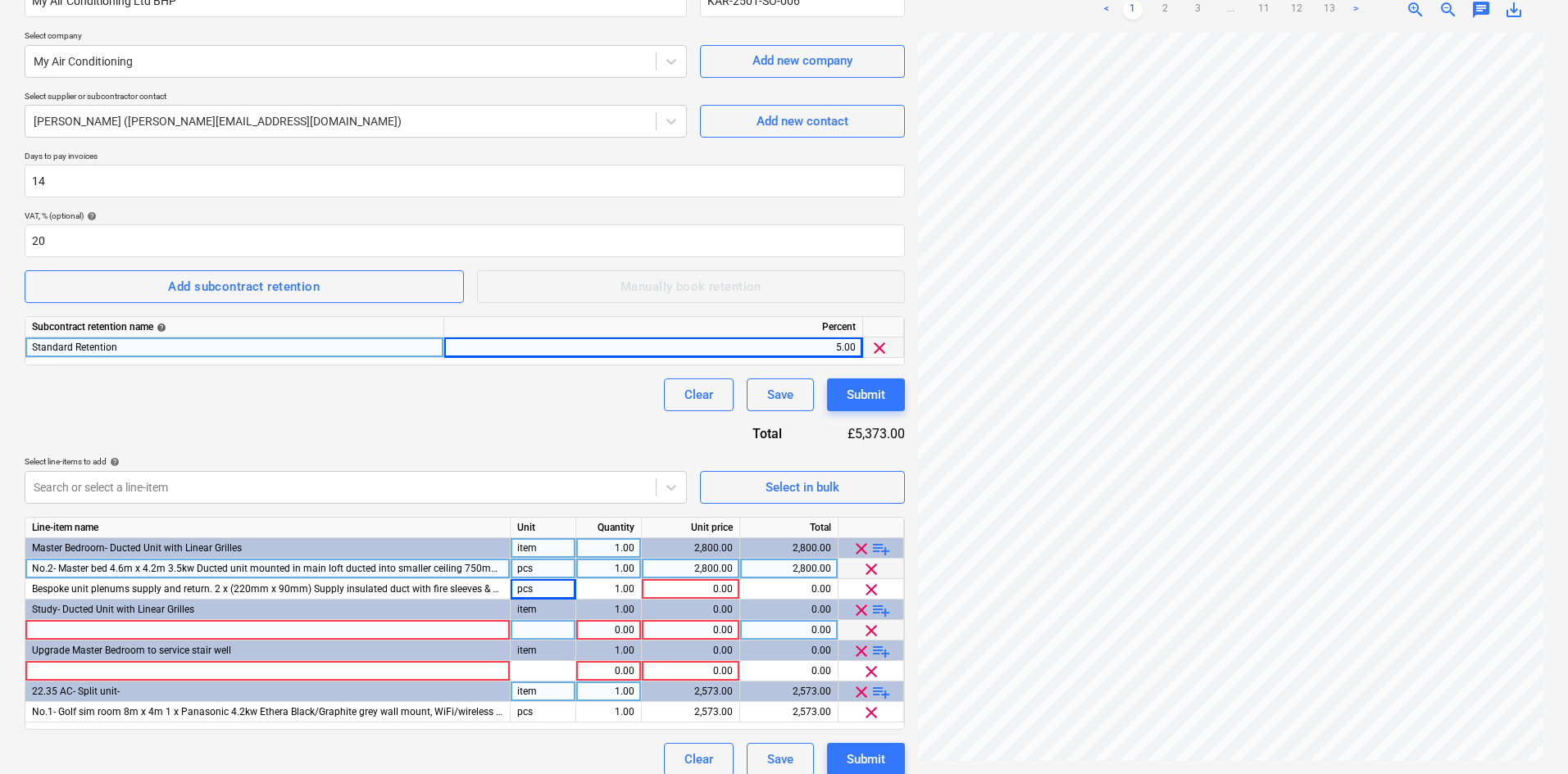
click at [535, 568] on div "pcs" at bounding box center [543, 569] width 66 height 21
type input "Item"
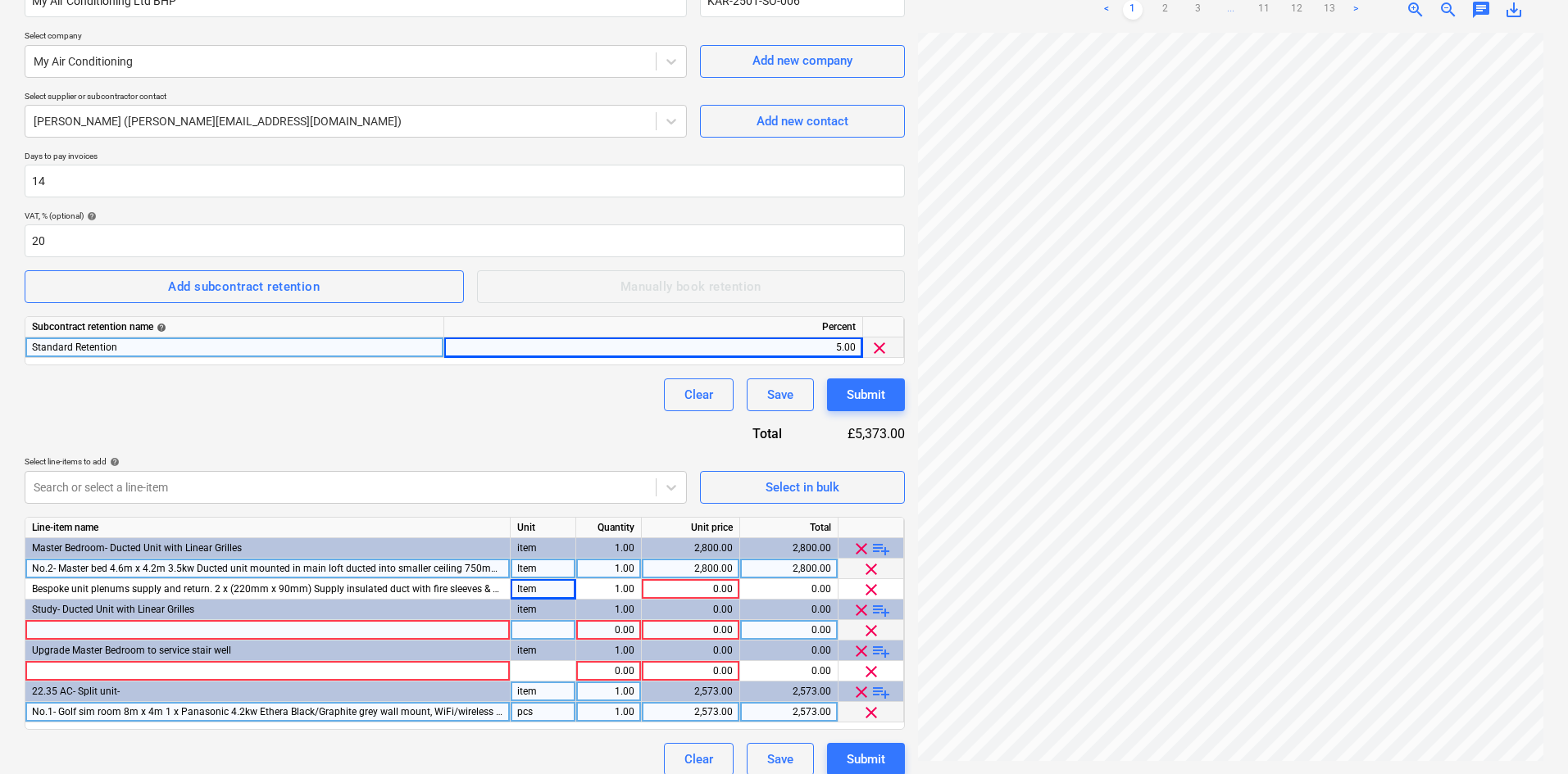
click at [552, 712] on div "pcs" at bounding box center [543, 712] width 66 height 21
type input "Item"
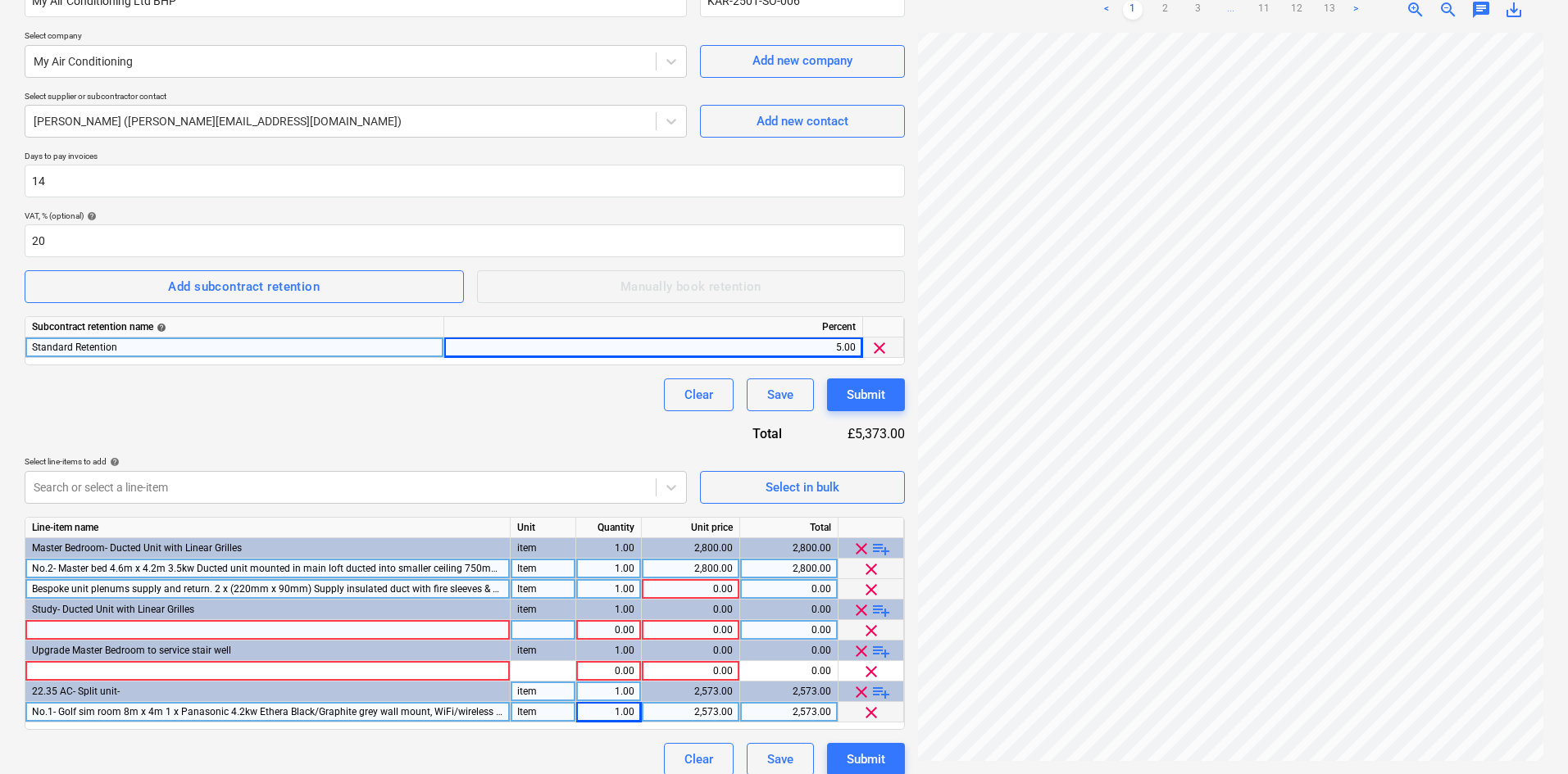
click at [664, 589] on div "0.00" at bounding box center [691, 589] width 85 height 21
type input "1800.00"
click at [503, 630] on div at bounding box center [268, 630] width 485 height 21
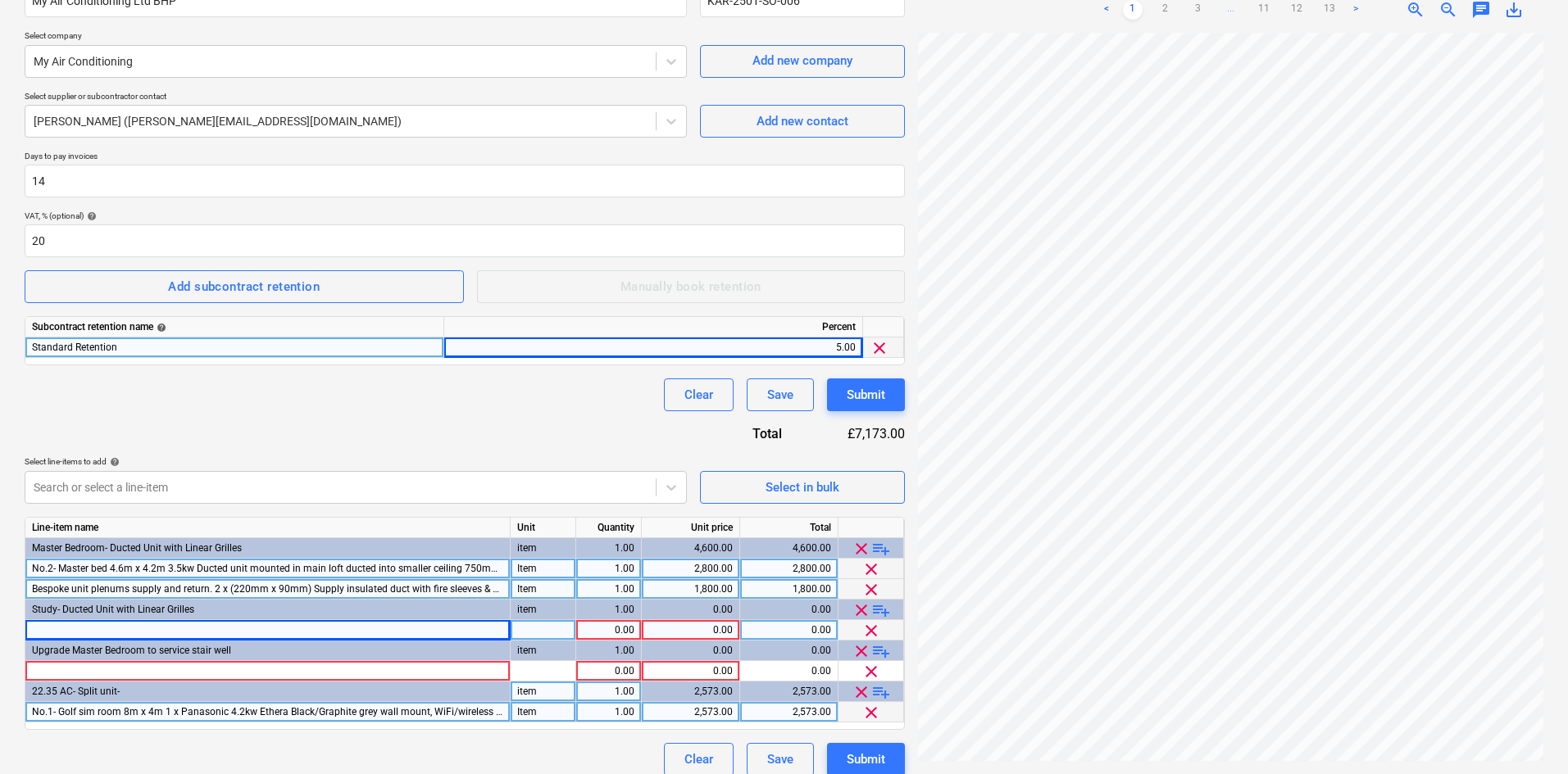
click at [324, 630] on div at bounding box center [268, 630] width 485 height 21
type input "2.5kw Panasonic Ducted unit, ducted from main loft to ground floor using mega d…"
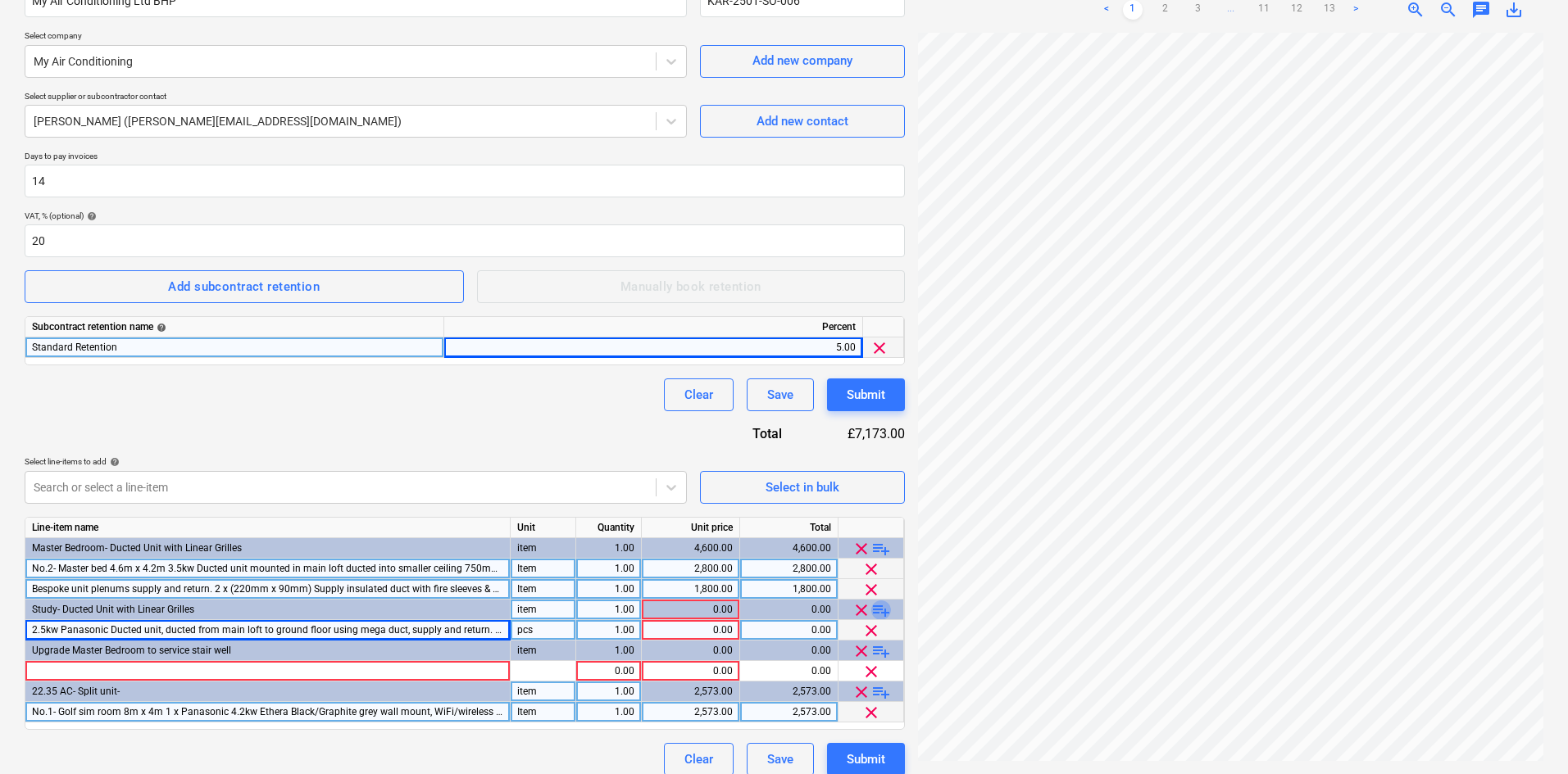
click at [877, 604] on span "playlist_add" at bounding box center [882, 610] width 20 height 20
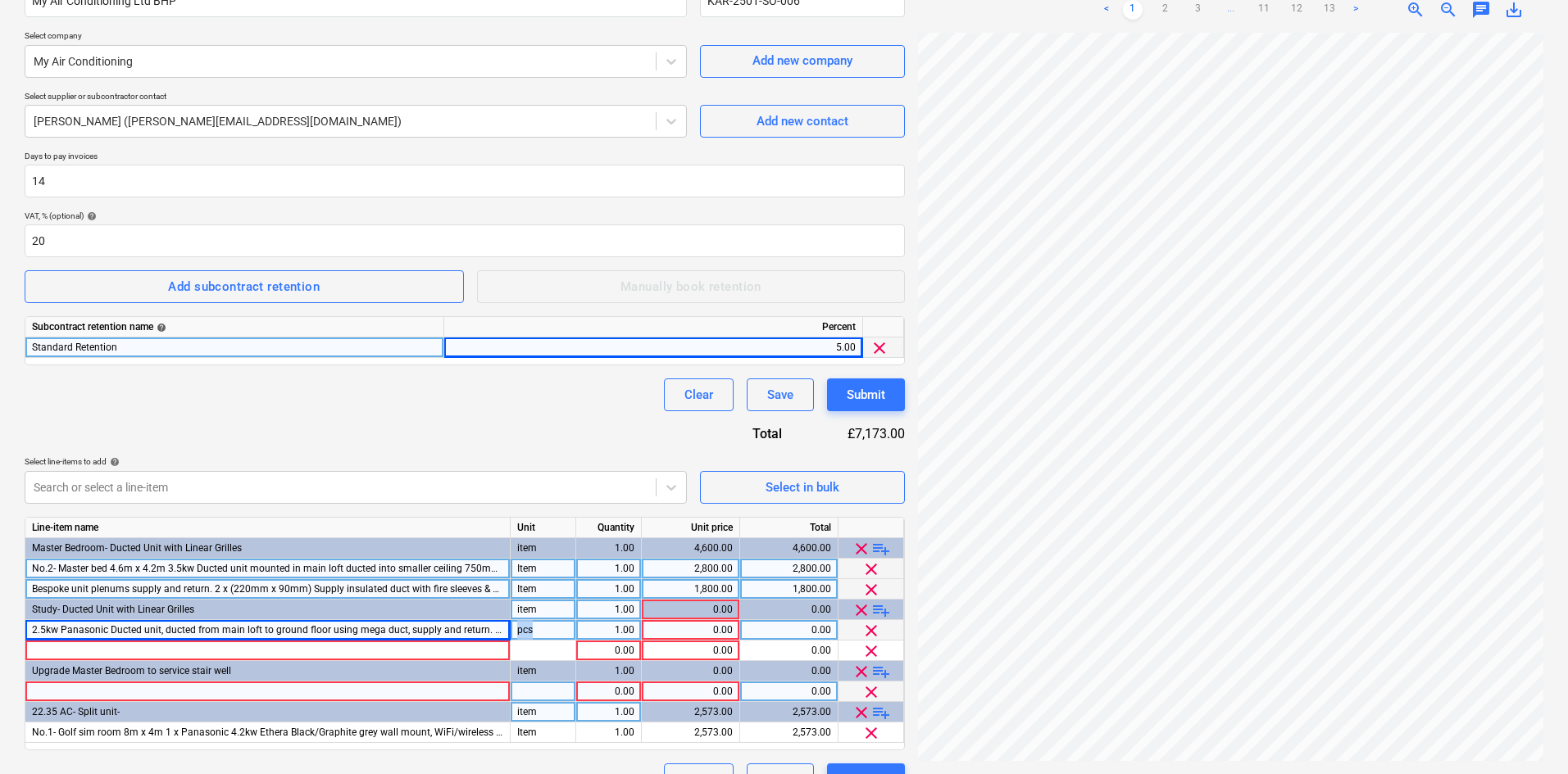
drag, startPoint x: 537, startPoint y: 633, endPoint x: 502, endPoint y: 630, distance: 35.1
click at [0, 0] on div "2.5kw Panasonic Ducted unit, ducted from main loft to ground floor using mega d…" at bounding box center [0, 0] width 0 height 0
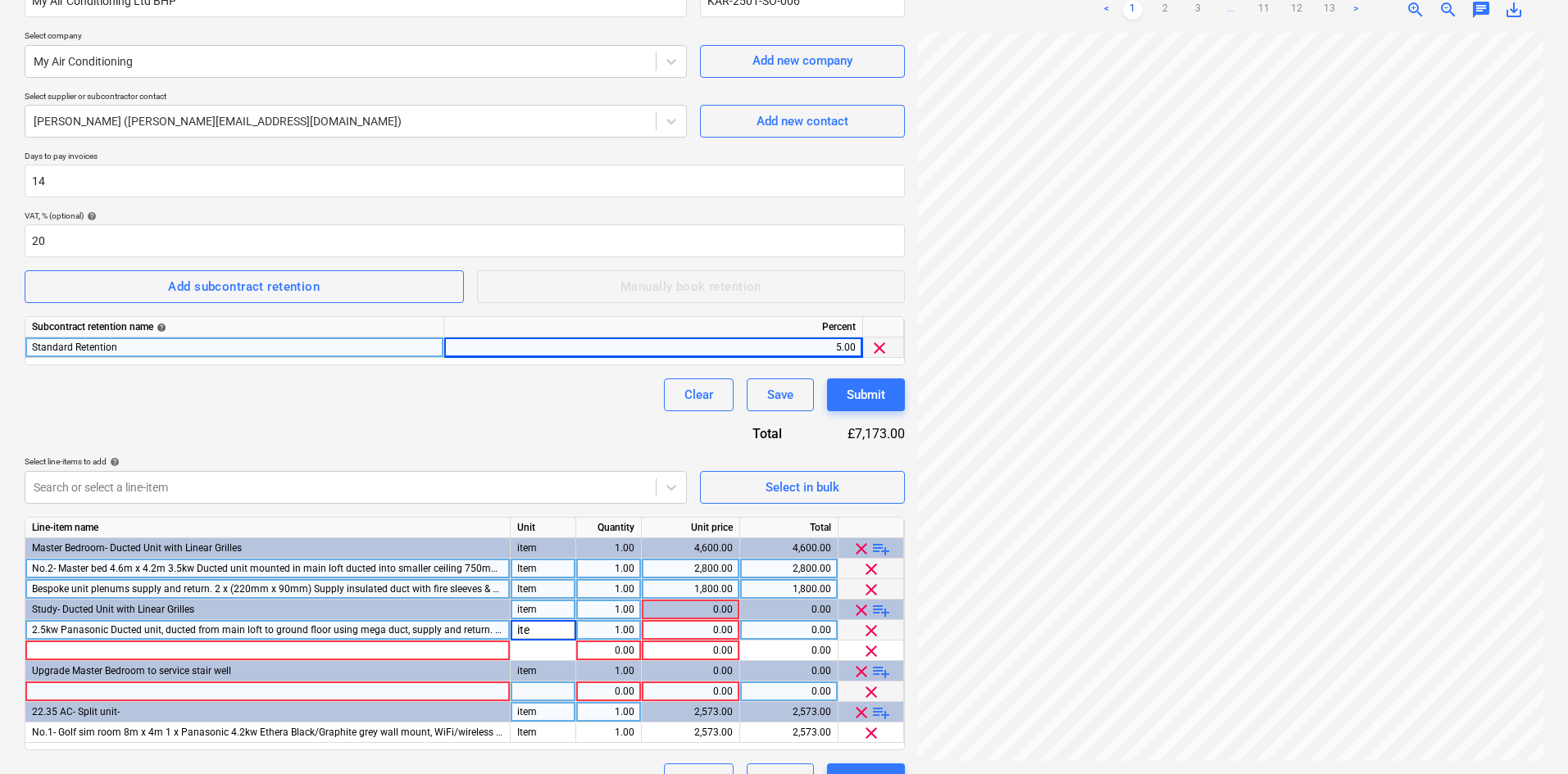
type input "item"
type input "Item"
type input "2640.00"
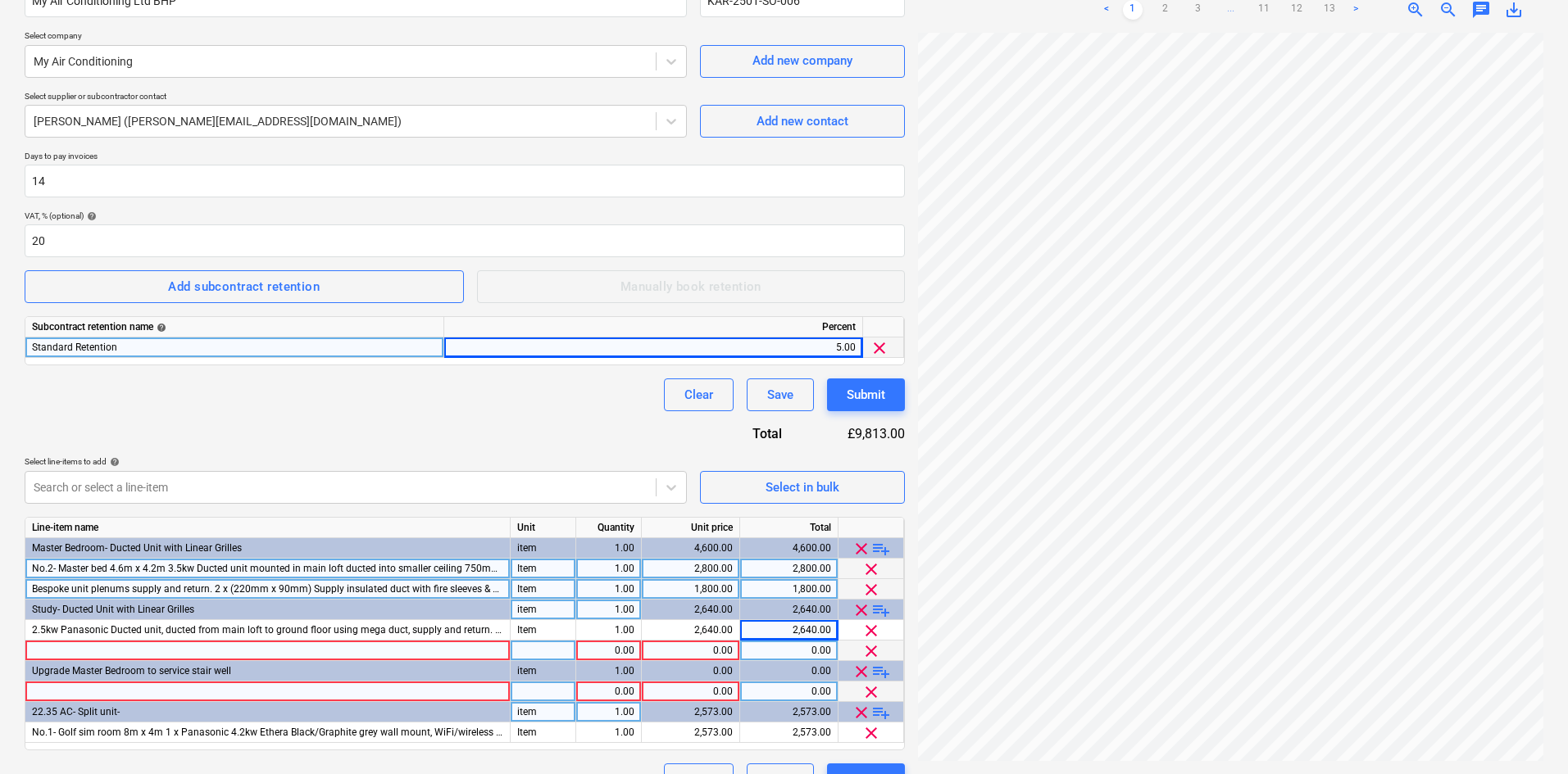
click at [225, 653] on div at bounding box center [268, 651] width 485 height 21
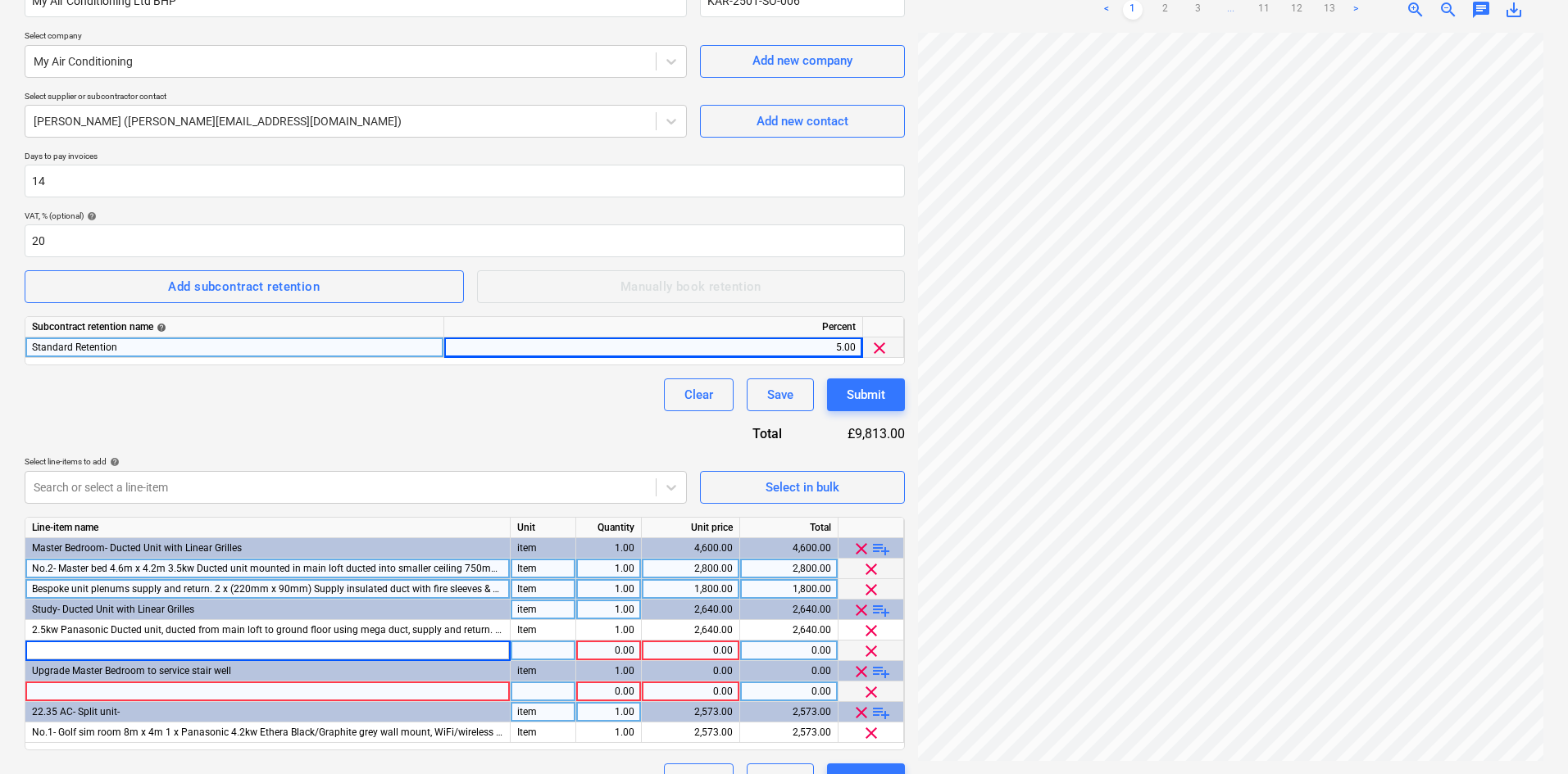
type input "Bespoke unit plenums supply and return. 2 x (220mm x 90mm) Supply ducted with f…"
type input "Item"
type input "1800.00"
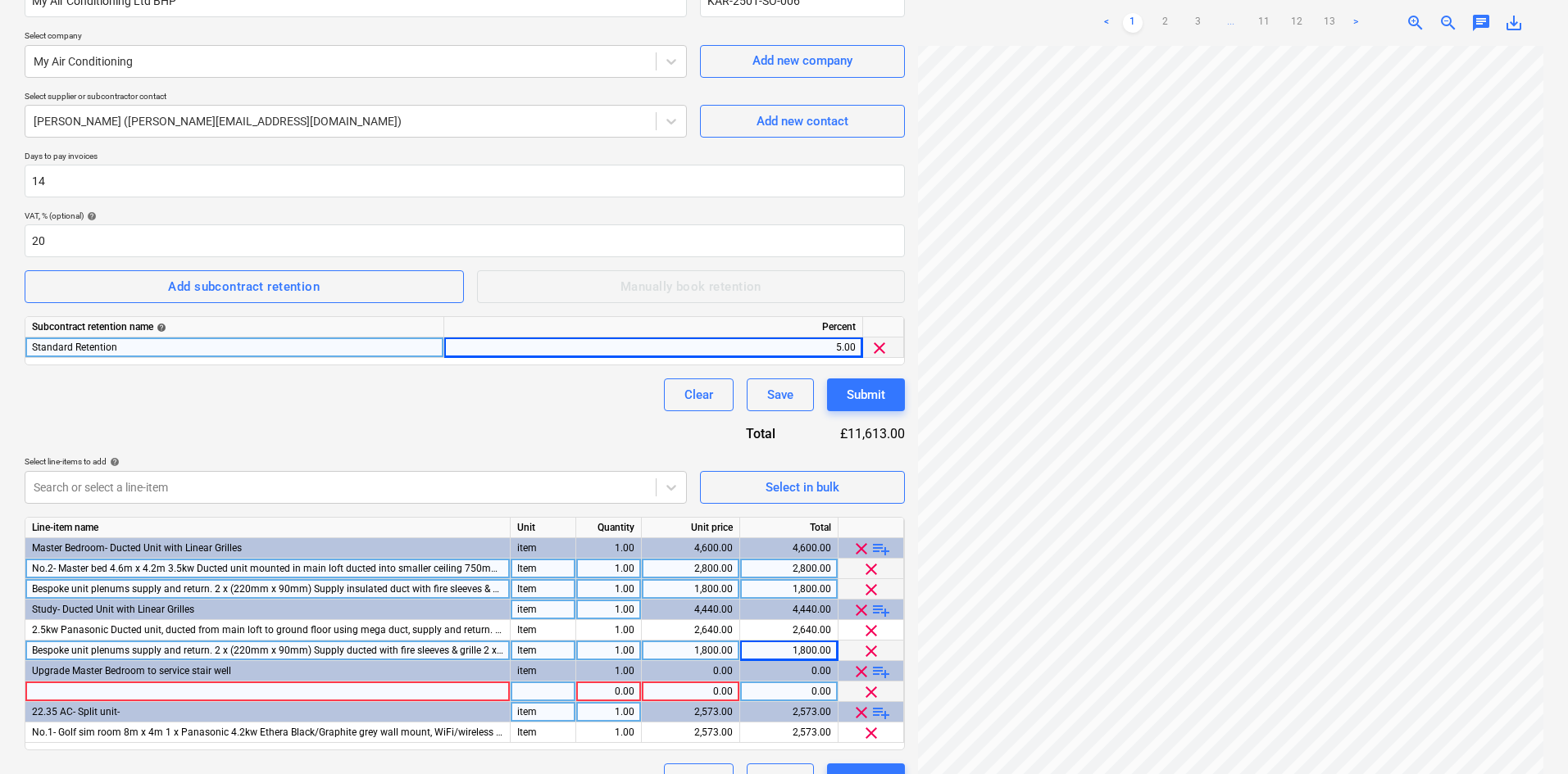
scroll to position [199, 0]
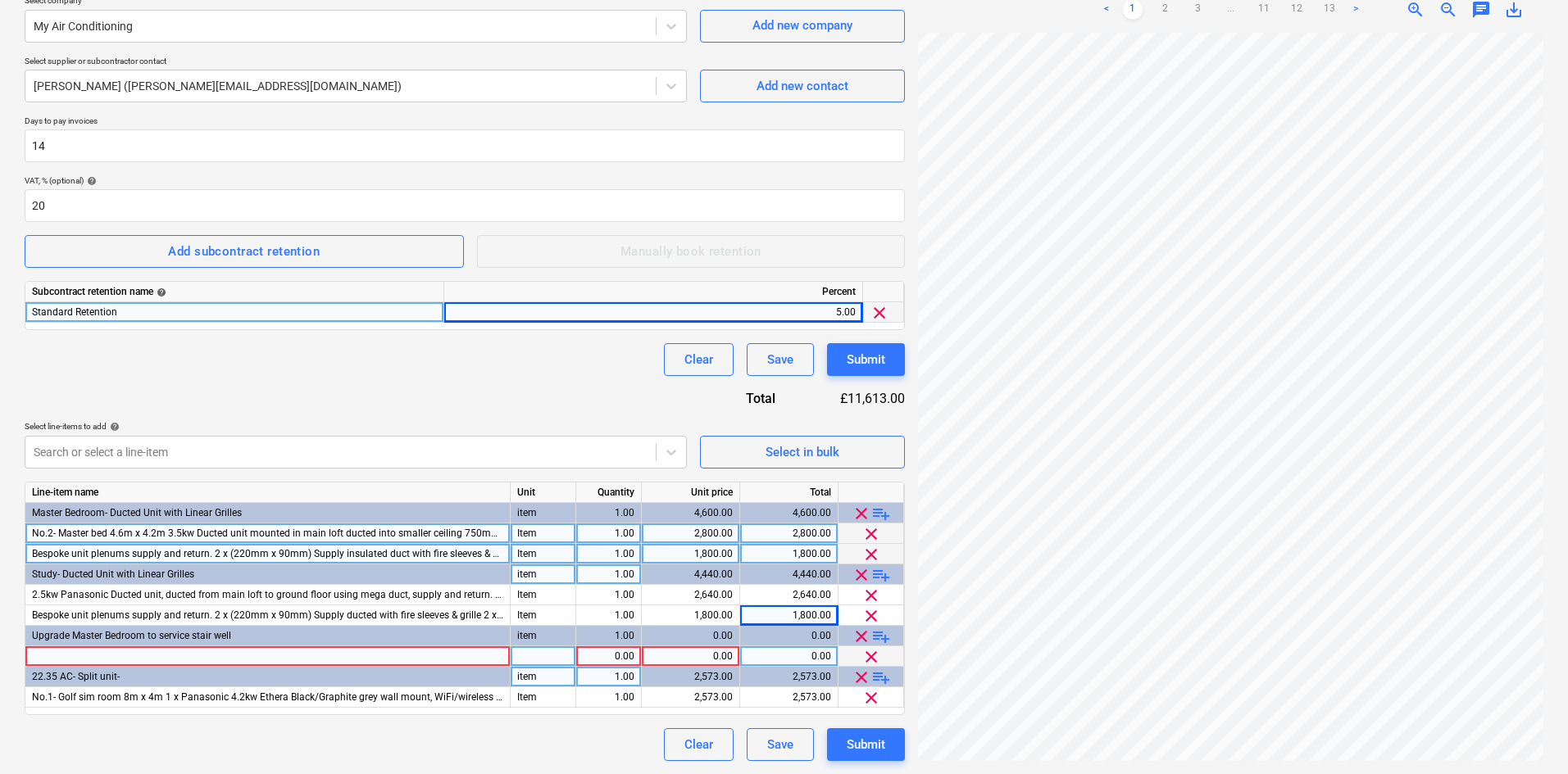
click at [310, 651] on div at bounding box center [268, 657] width 485 height 21
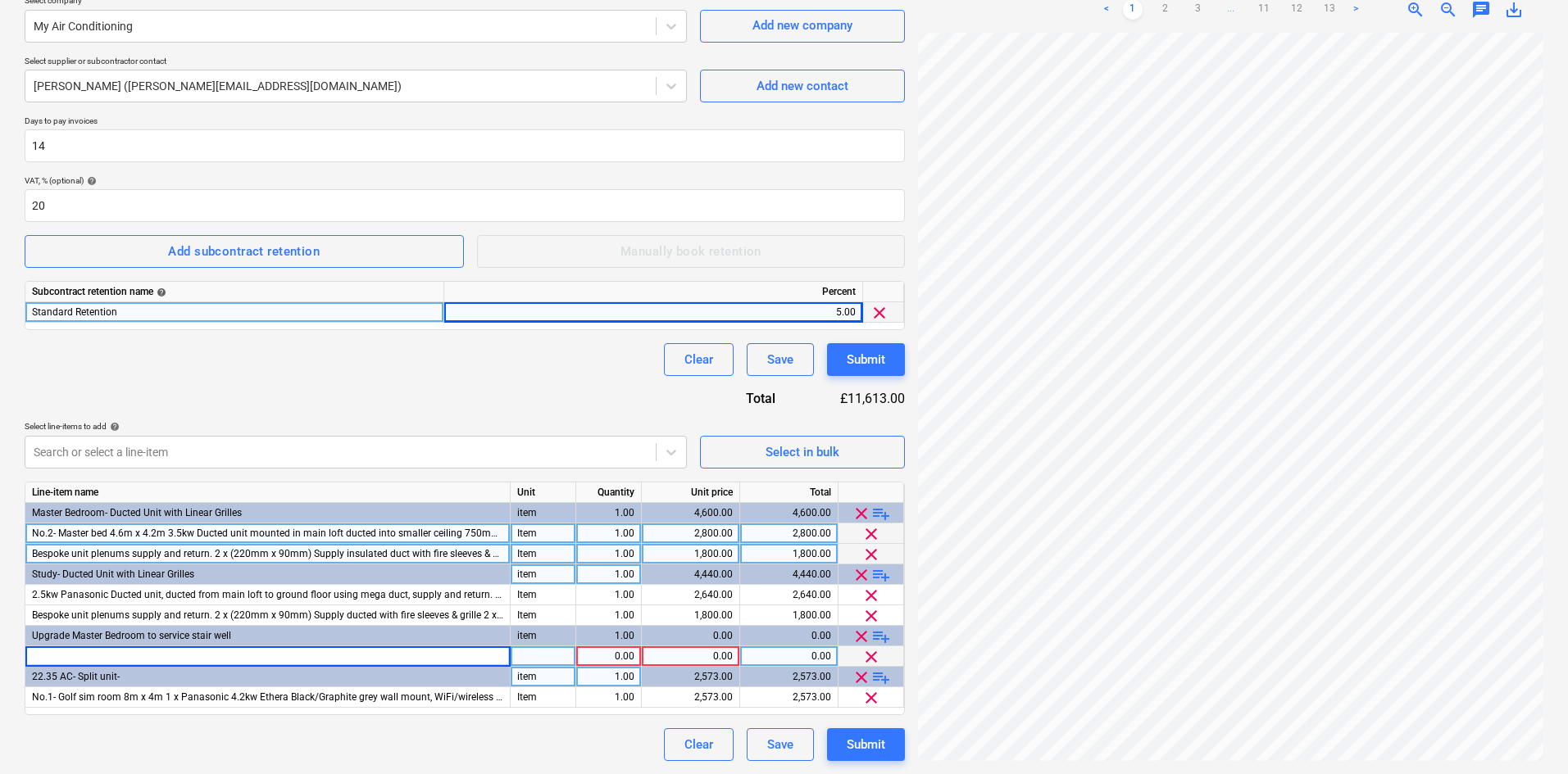
type input "3.5kw Ducted unit mounted in main loft ducted grille in wall at high level 1 x …"
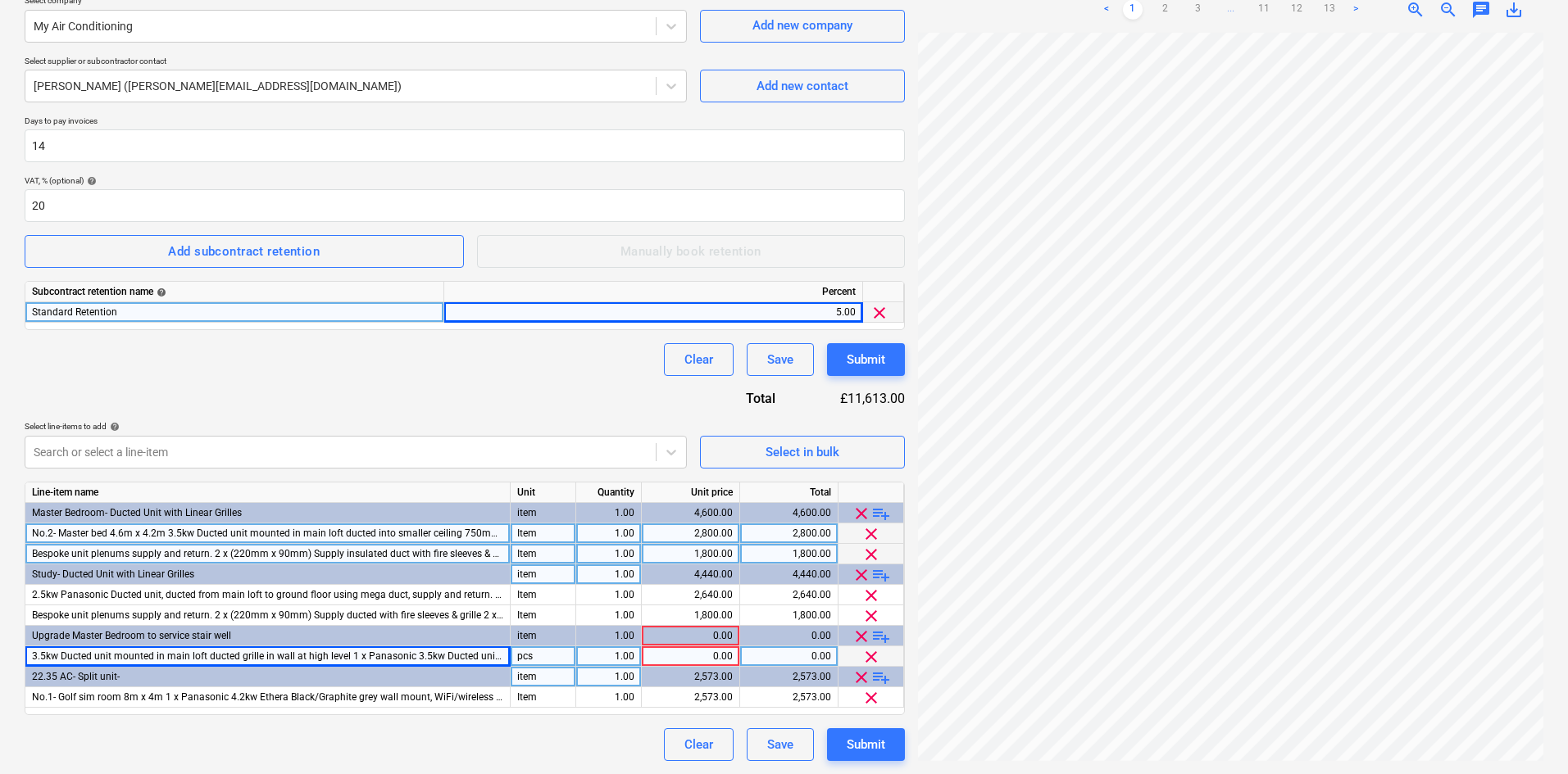
click at [542, 658] on div "pcs" at bounding box center [543, 657] width 66 height 21
type input "Item"
type input "2800."
click at [874, 636] on span "playlist_add" at bounding box center [882, 637] width 20 height 20
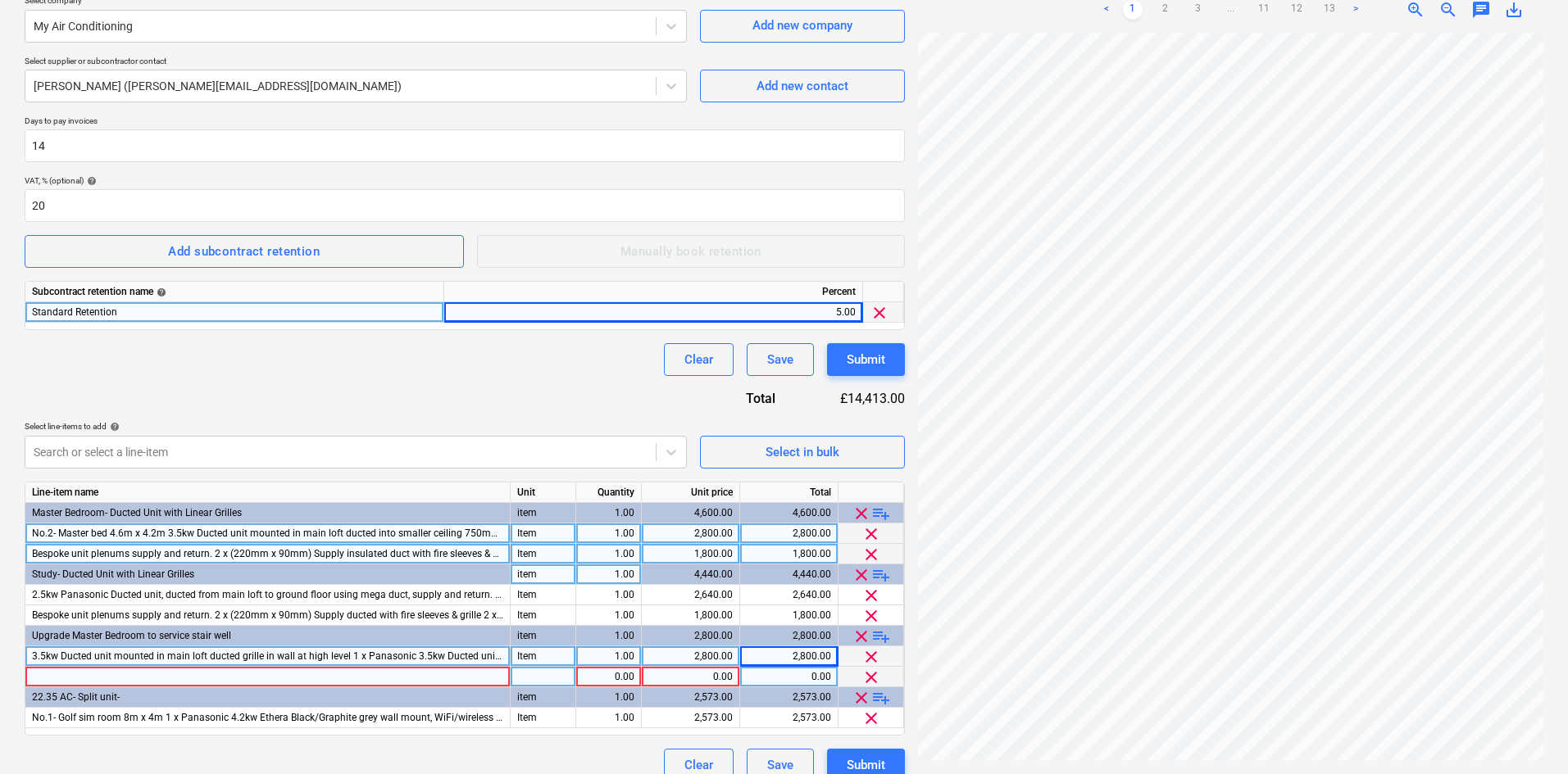
click at [411, 675] on div at bounding box center [268, 677] width 485 height 21
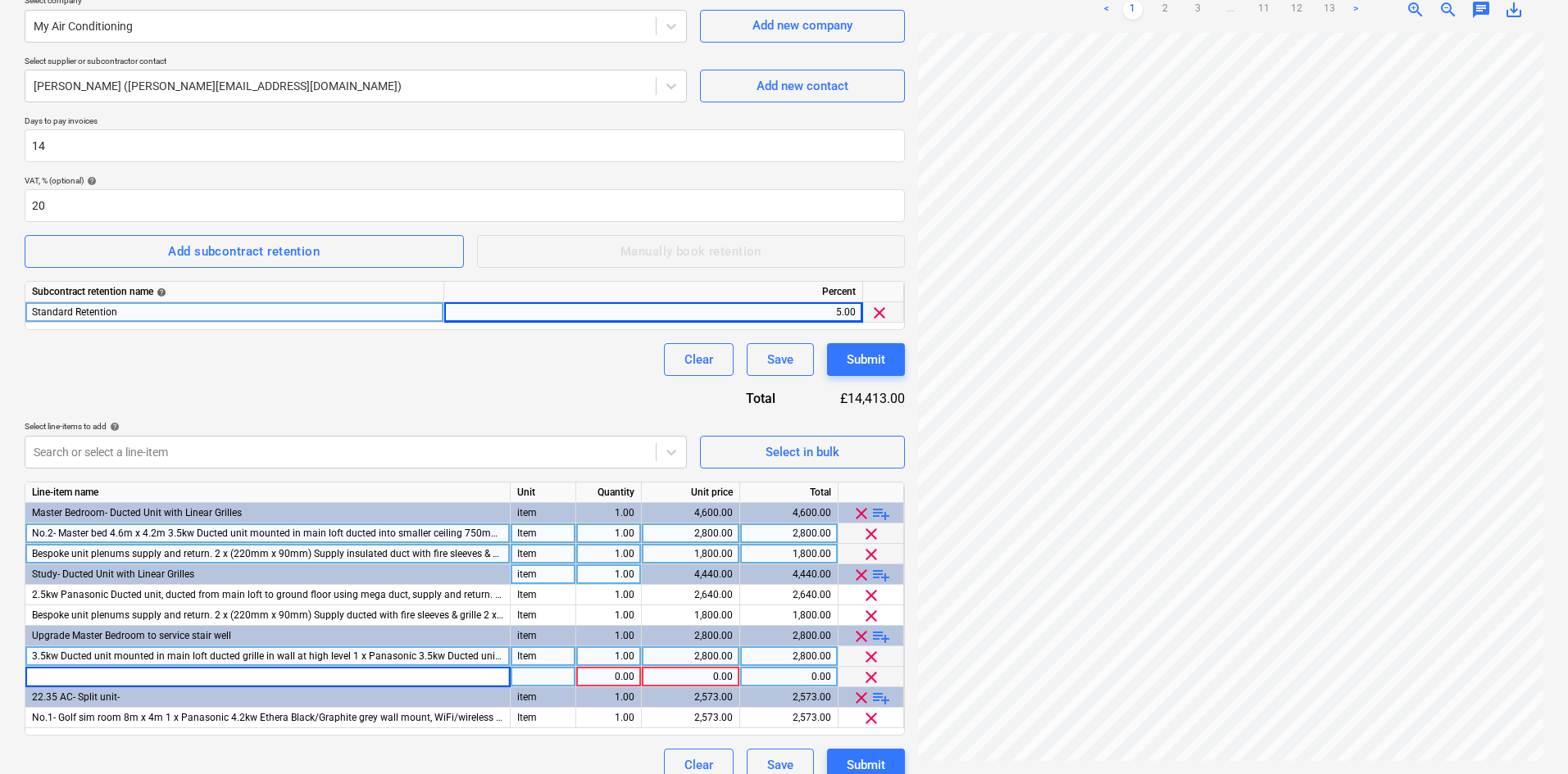
type input "Bespoke unit plenums supply and return. Supply & return air grille and plenum"
type input "Item"
type input "1300.0"
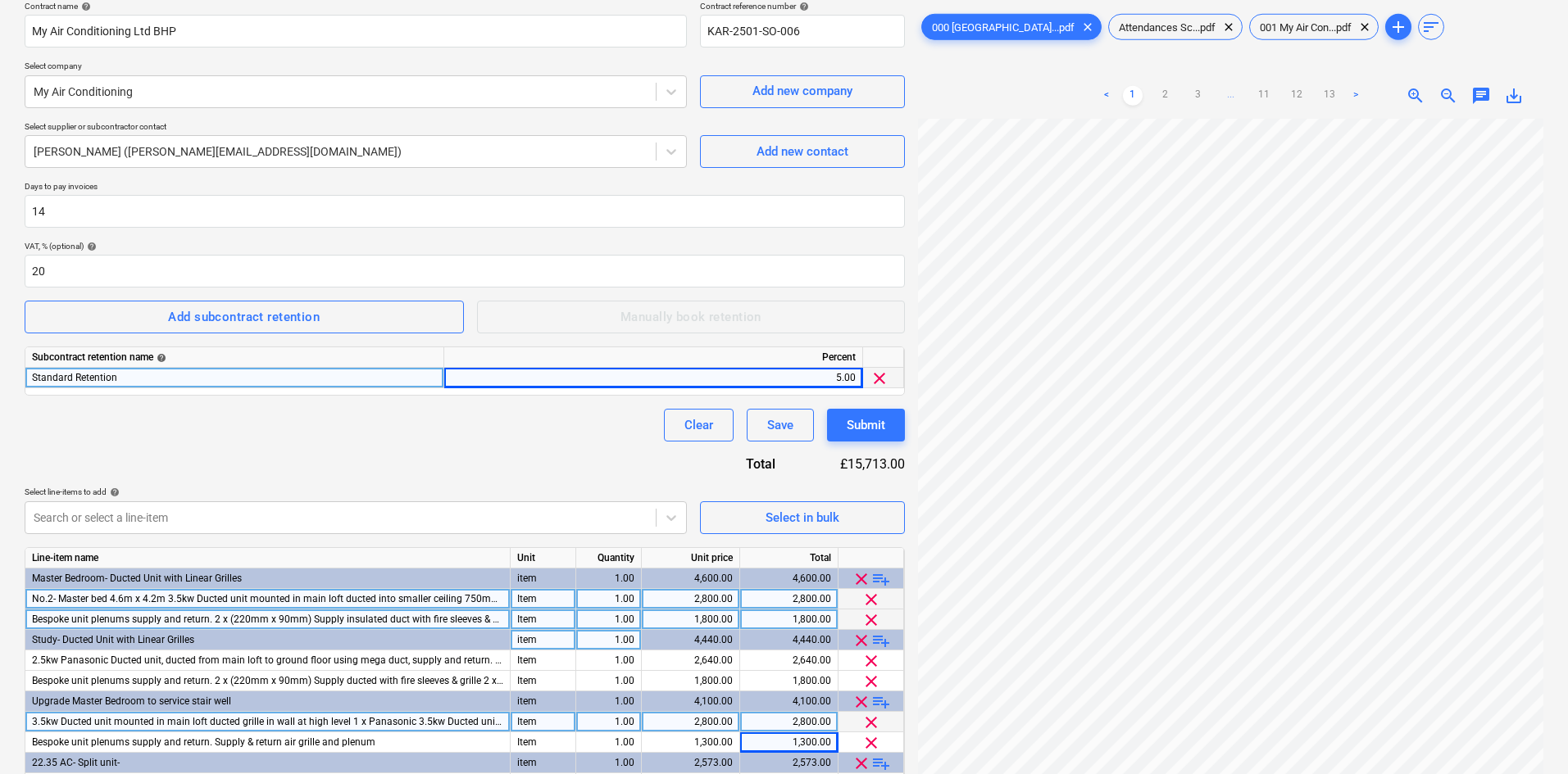
scroll to position [219, 0]
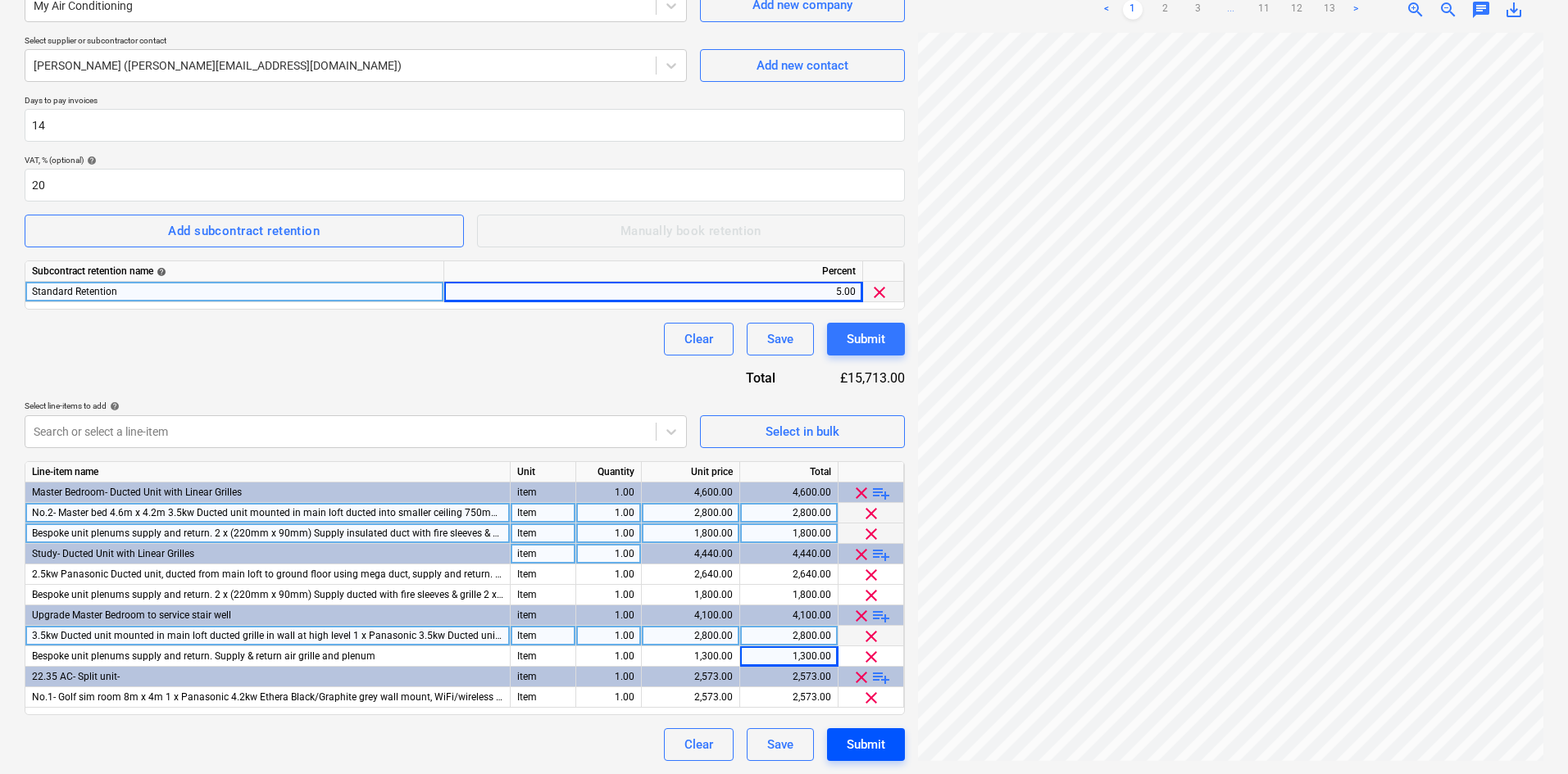
click at [873, 751] on div "Submit" at bounding box center [866, 745] width 38 height 22
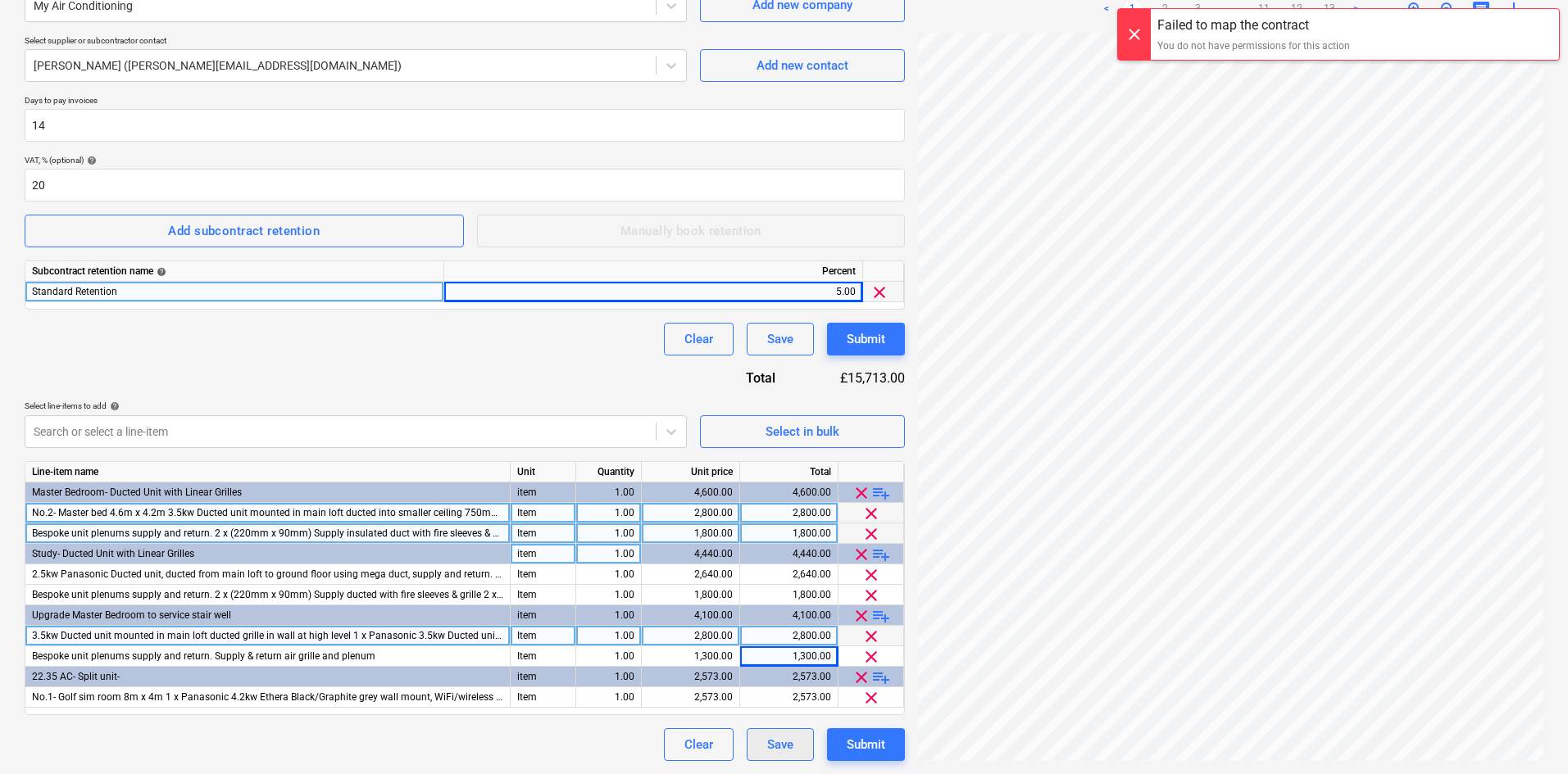
click at [789, 738] on div "Save" at bounding box center [780, 745] width 27 height 22
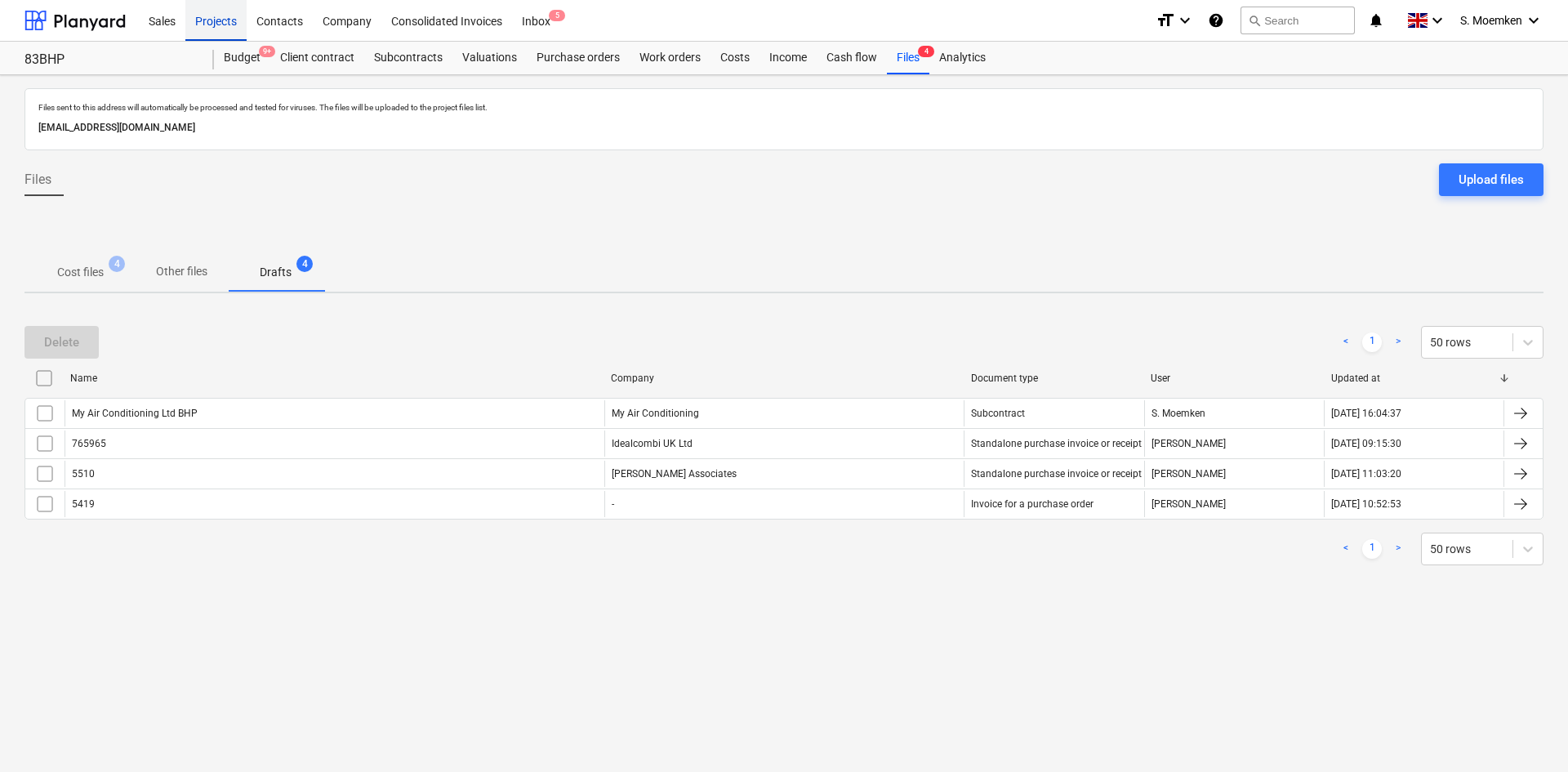
drag, startPoint x: 230, startPoint y: 23, endPoint x: 211, endPoint y: 22, distance: 19.0
click at [230, 23] on div "Projects" at bounding box center [216, 20] width 61 height 41
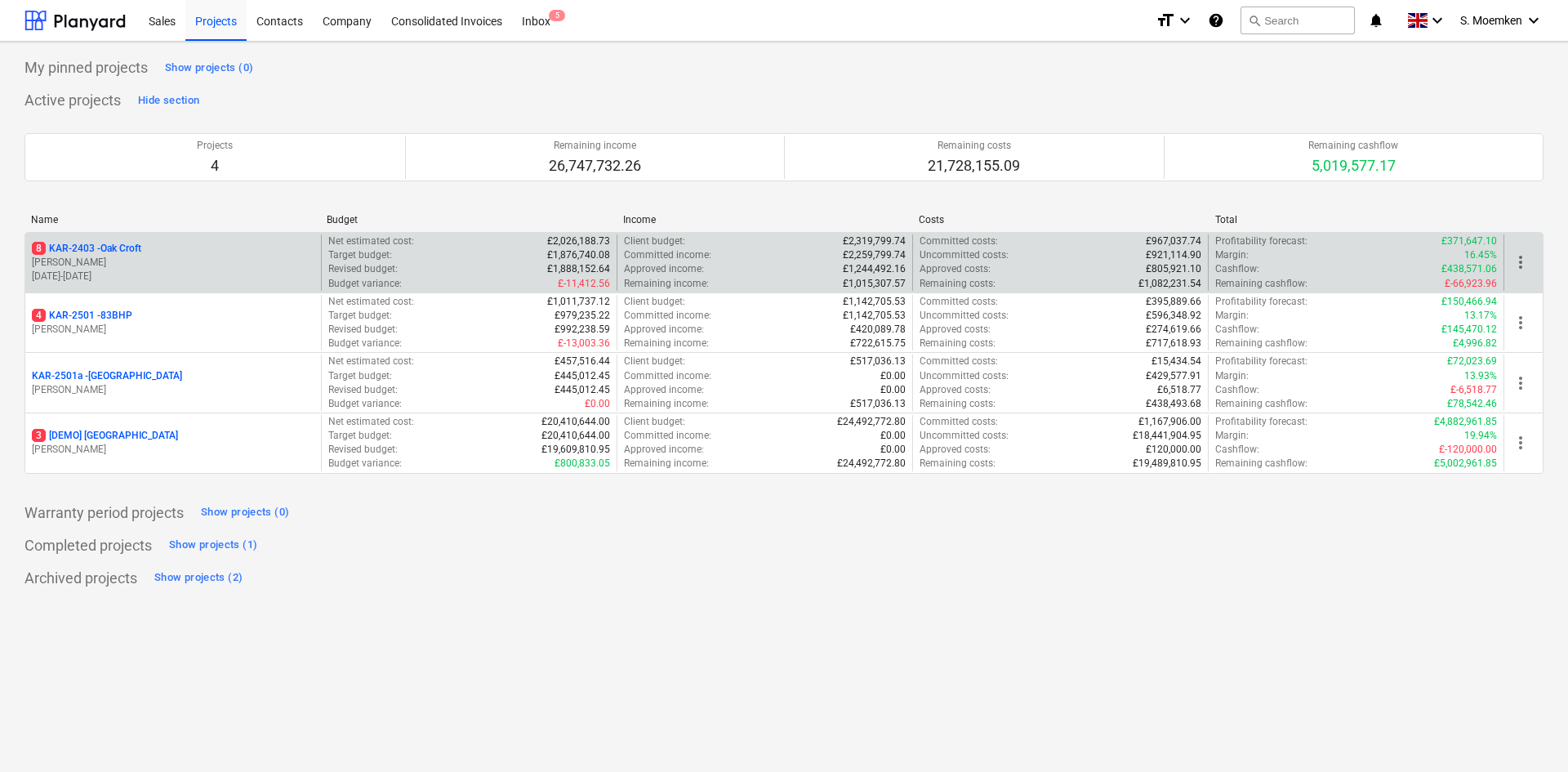
click at [141, 283] on p "05.08.2024 - 26.09.2025" at bounding box center [172, 276] width 283 height 14
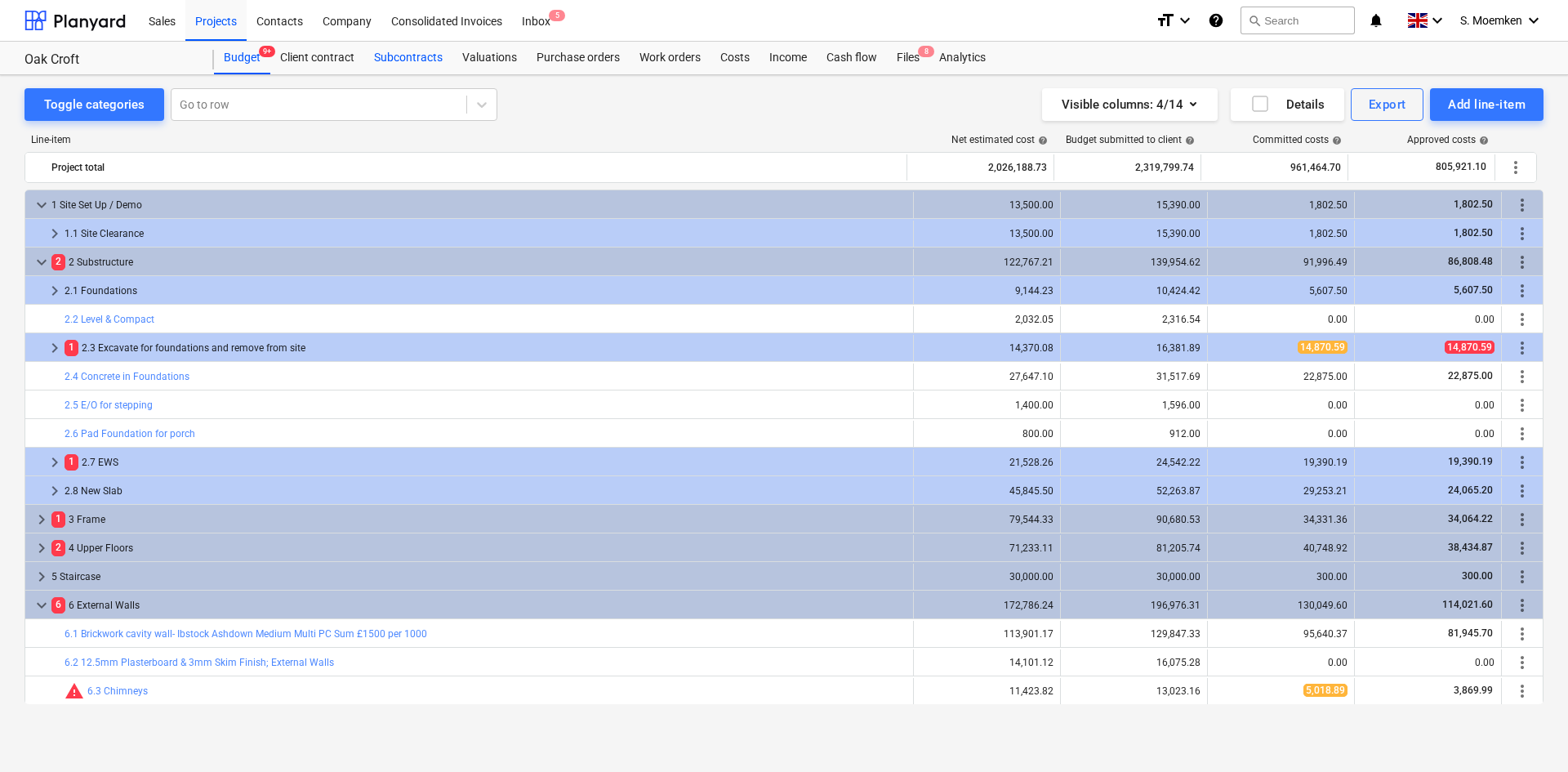
click at [410, 55] on div "Subcontracts" at bounding box center [409, 57] width 88 height 32
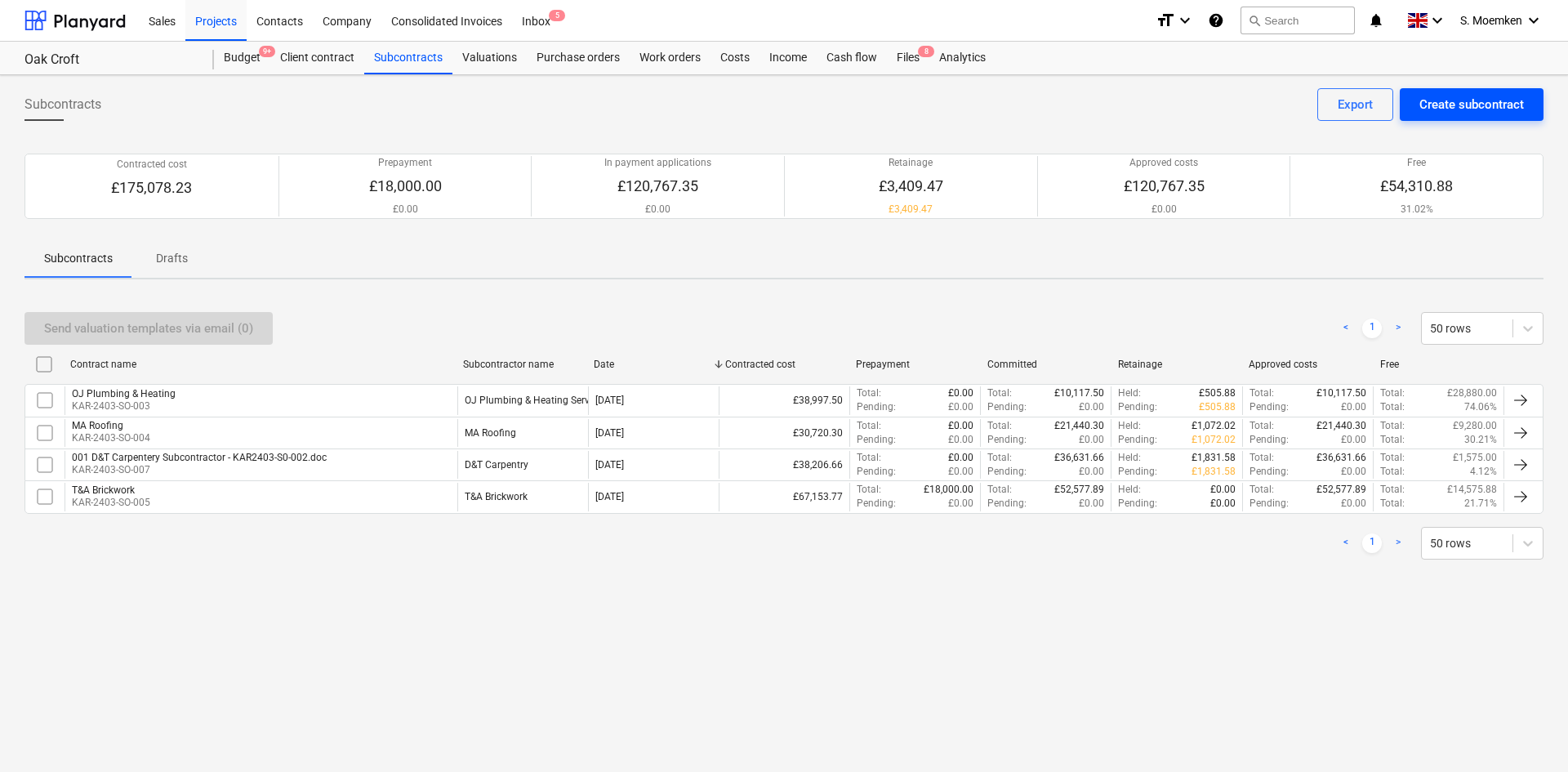
click at [1472, 99] on div "Create subcontract" at bounding box center [1472, 104] width 104 height 22
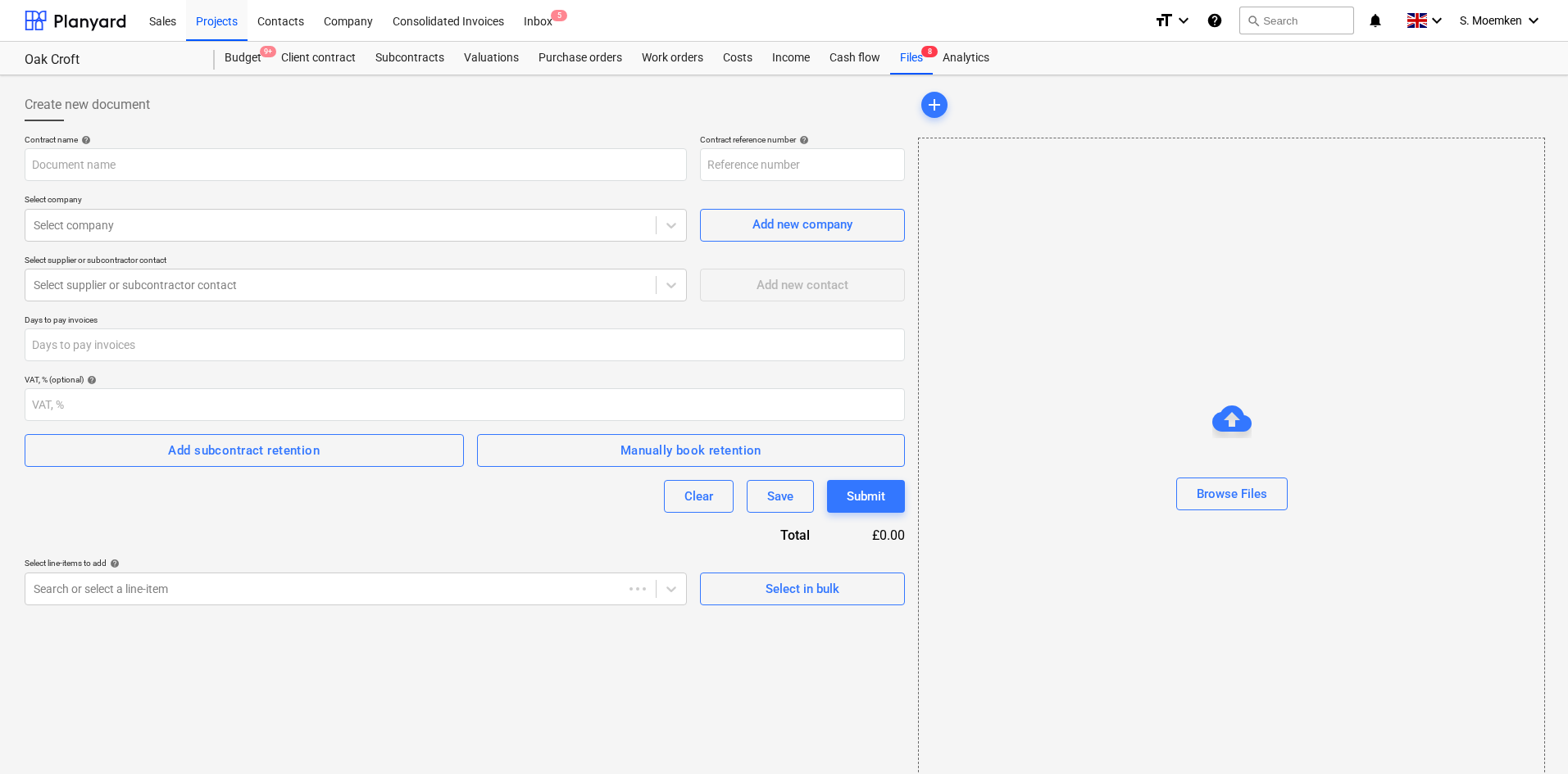
type input "KAR-2403-SO-011"
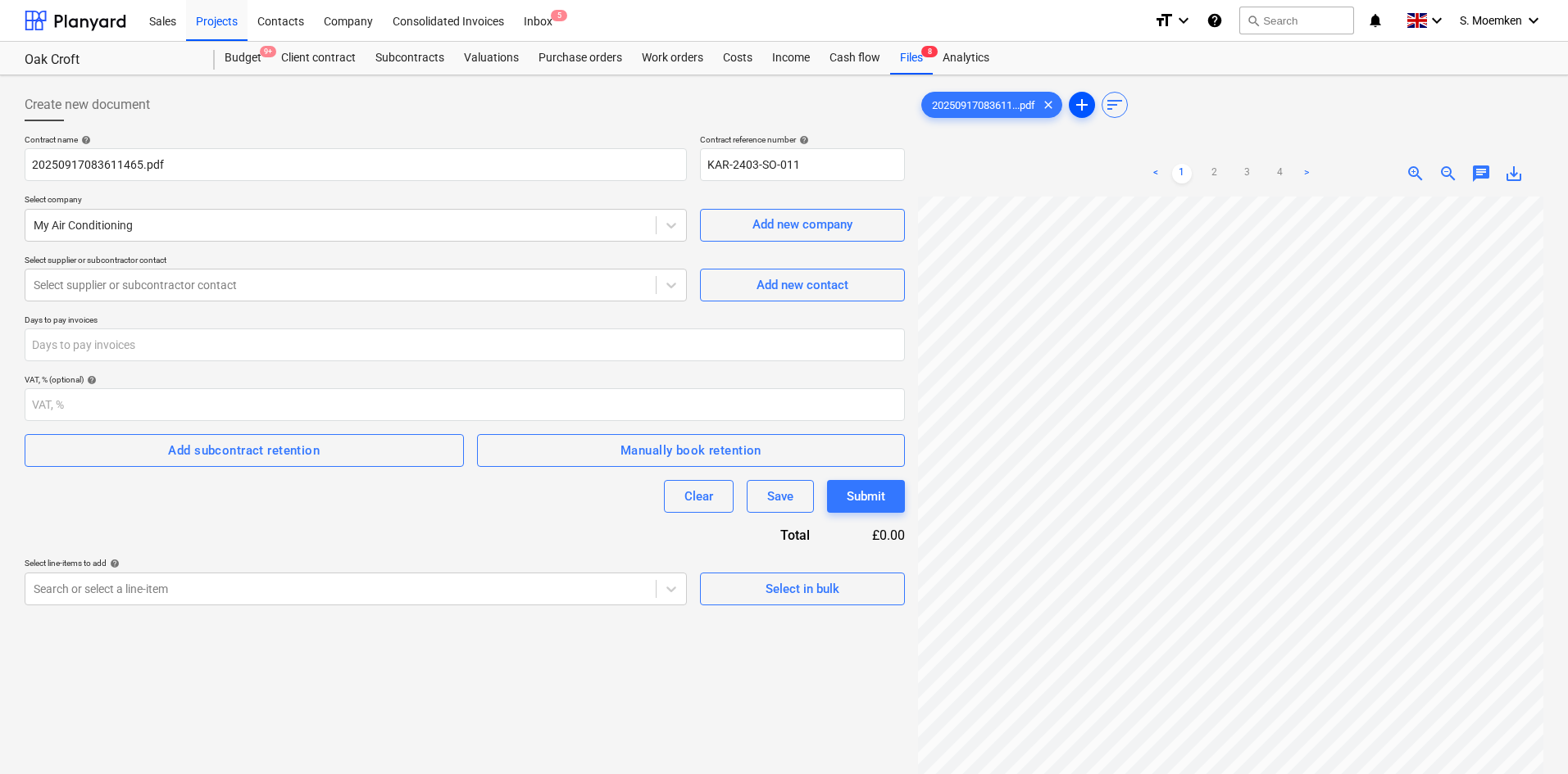
click at [1090, 101] on span "add" at bounding box center [1082, 105] width 20 height 20
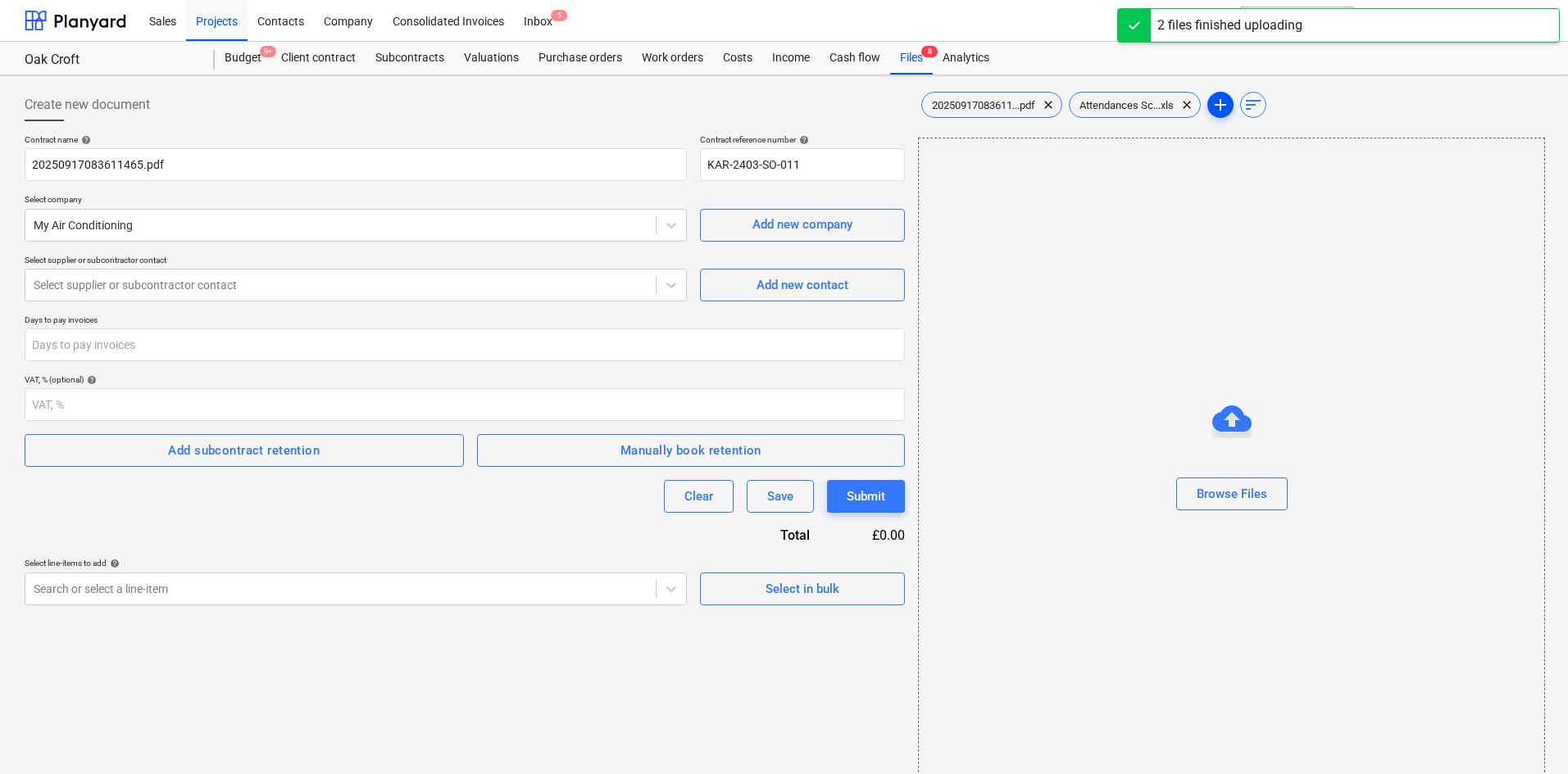
click at [1229, 106] on span "add" at bounding box center [1221, 105] width 20 height 20
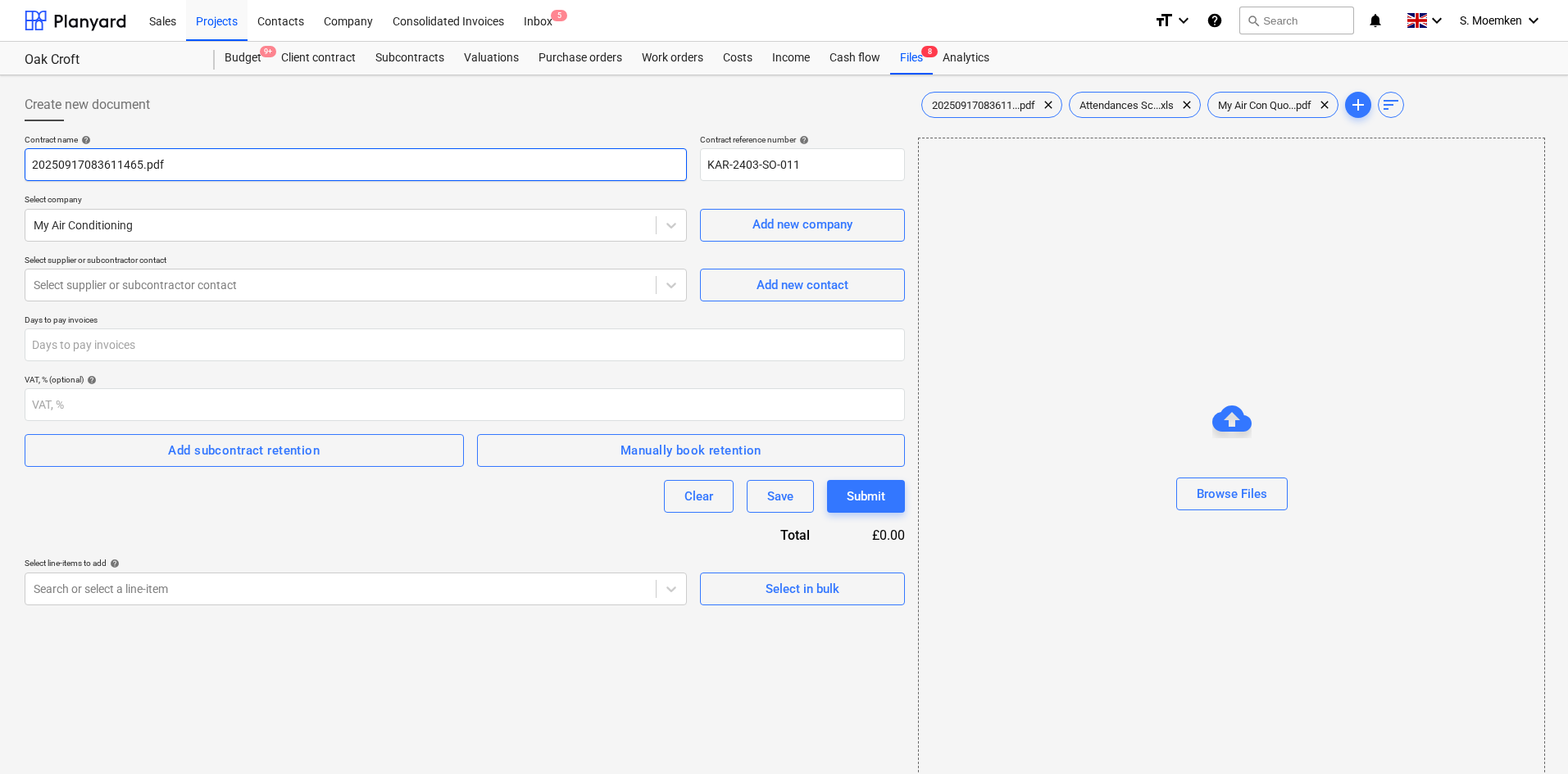
drag, startPoint x: 269, startPoint y: 164, endPoint x: 11, endPoint y: 157, distance: 258.1
click at [11, 157] on div "Create new document Contract name help 20250917083611465.pdf Contract reference…" at bounding box center [784, 436] width 1568 height 722
type input "My Air Conditioning OC"
click at [330, 289] on div at bounding box center [340, 285] width 614 height 17
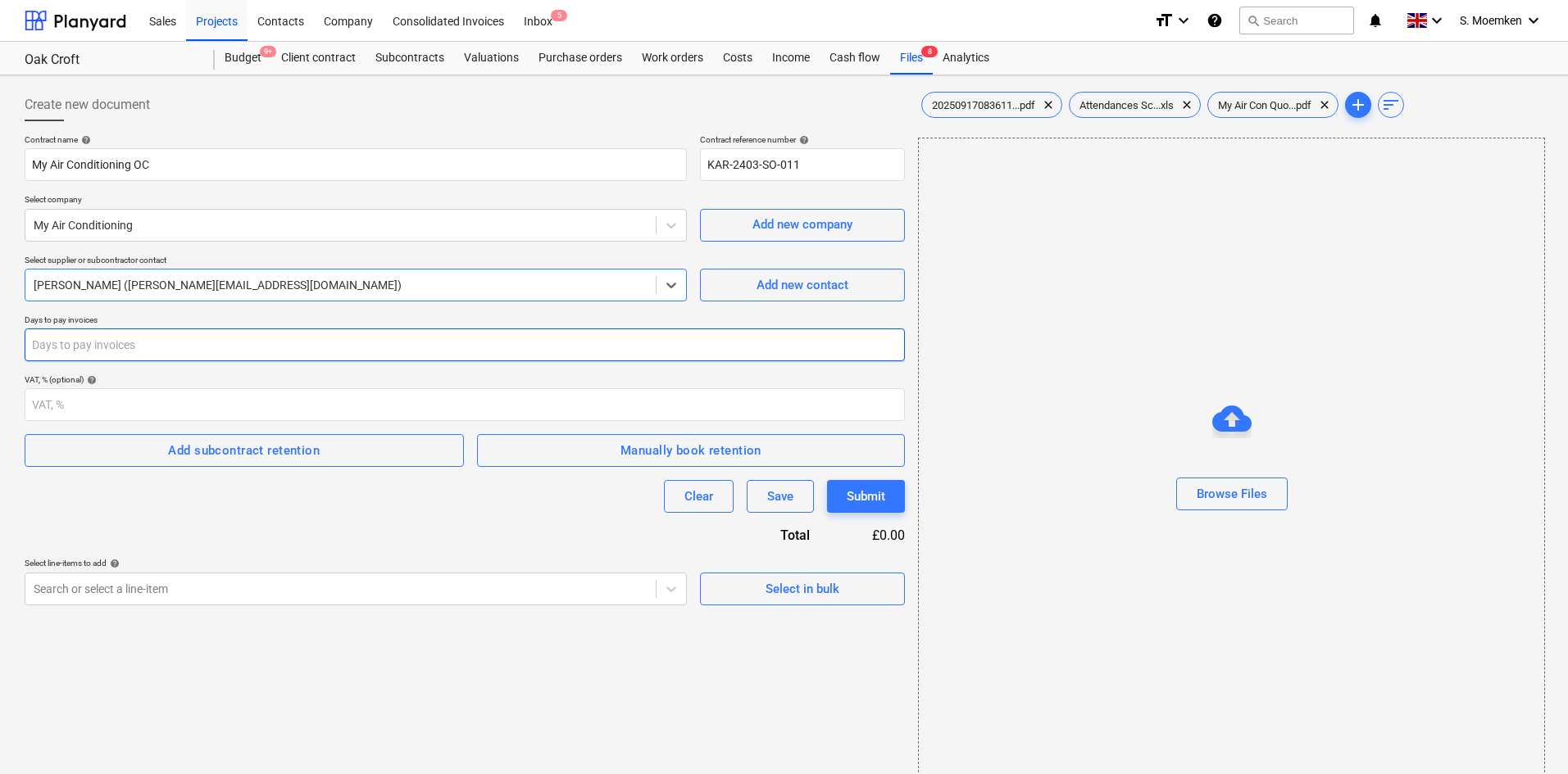
click at [270, 358] on input "number" at bounding box center [465, 344] width 880 height 32
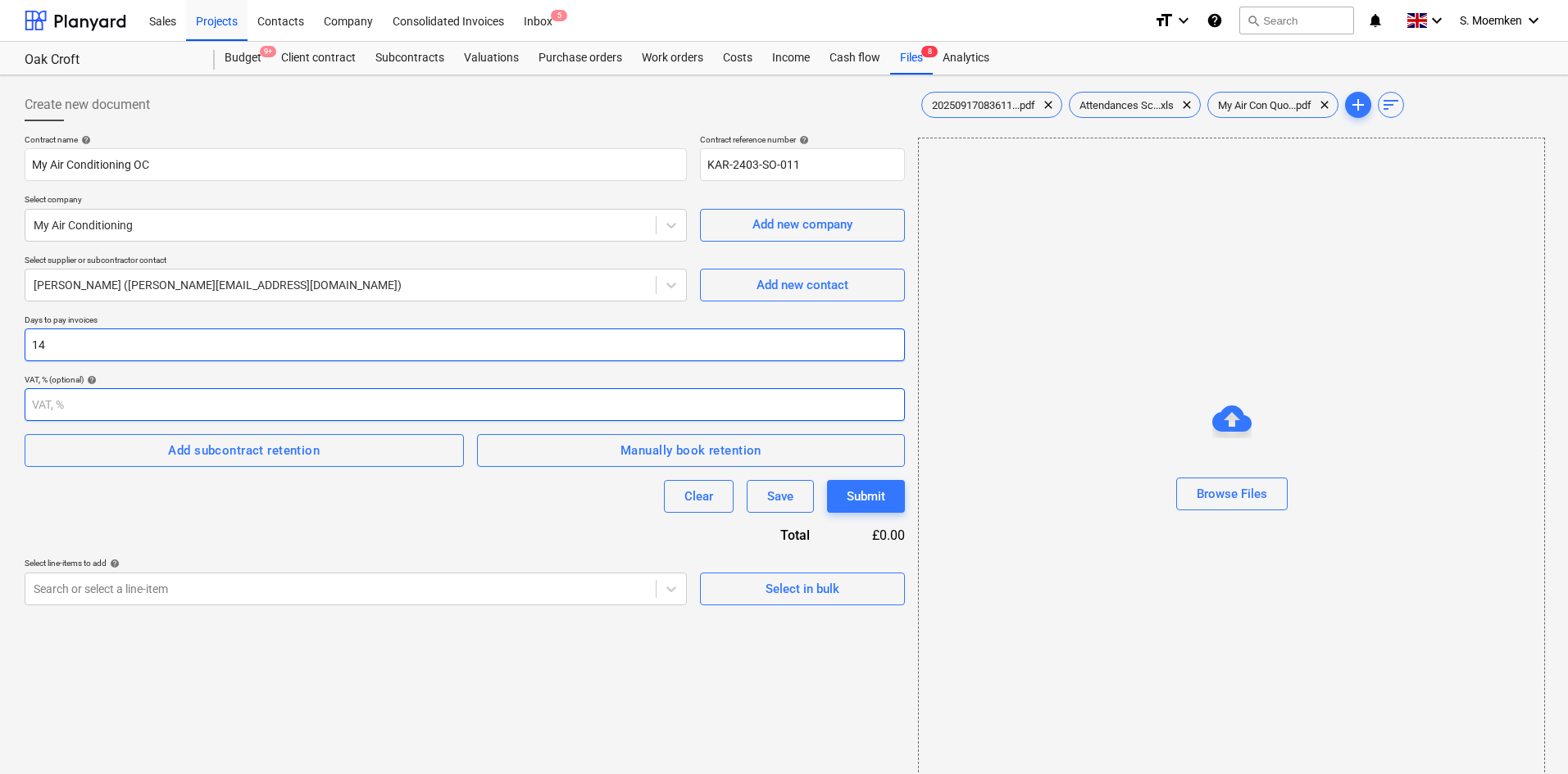
type input "14"
click at [297, 397] on input "number" at bounding box center [465, 404] width 880 height 32
type input "20"
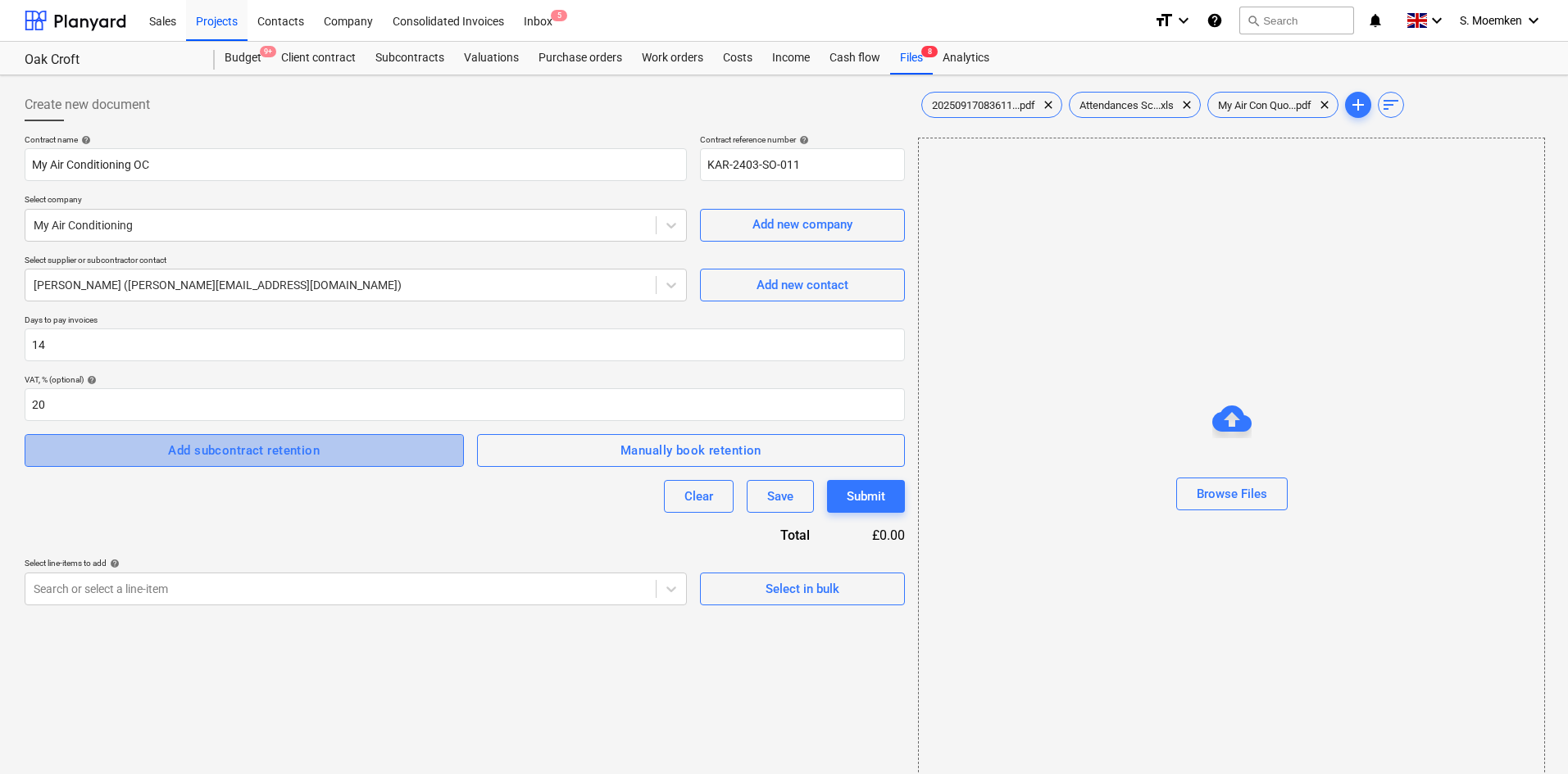
click at [306, 460] on div "Add subcontract retention" at bounding box center [244, 451] width 151 height 22
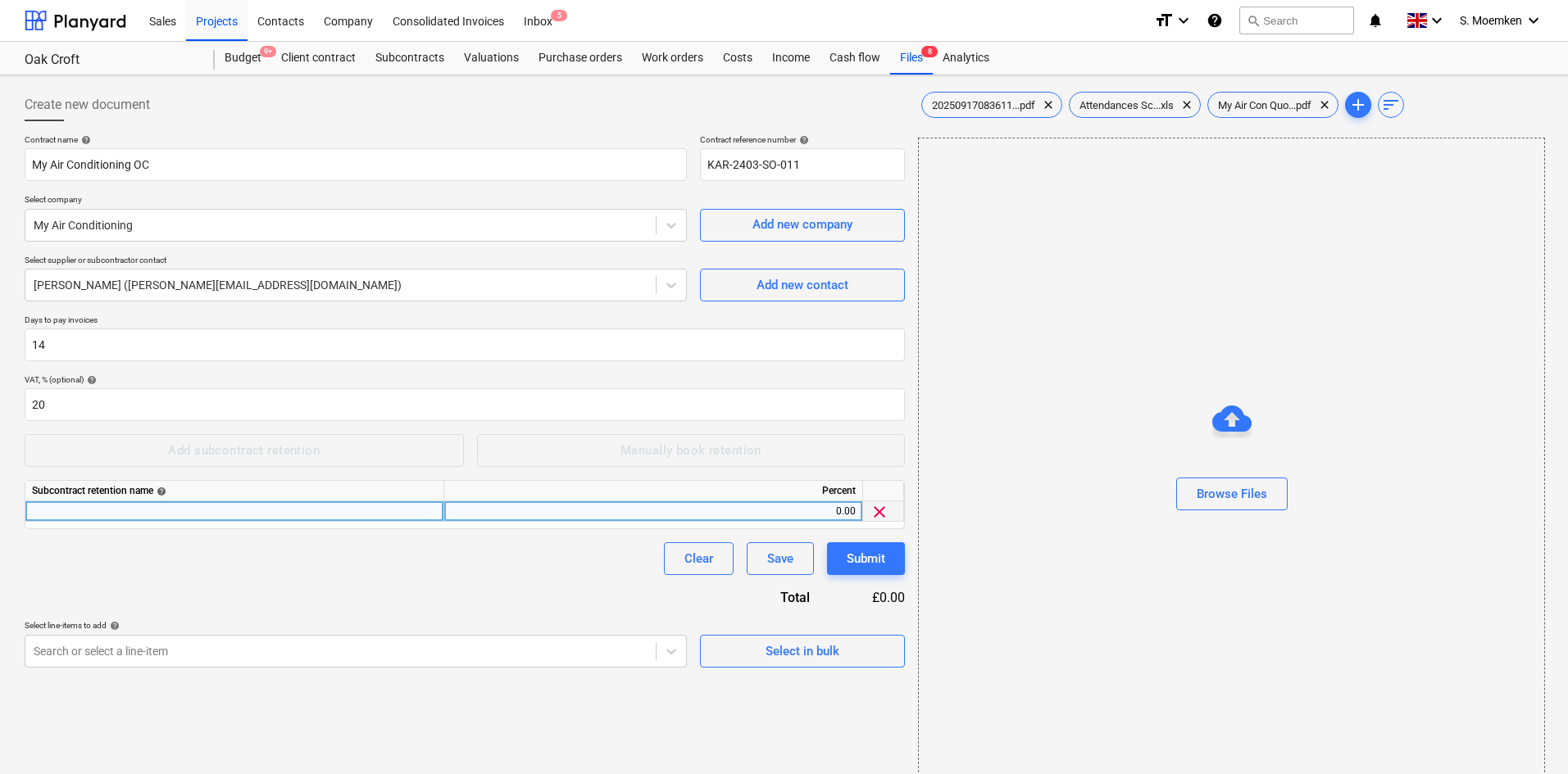
click at [224, 509] on div at bounding box center [235, 511] width 419 height 21
type input "Standard Rtention"
click at [561, 507] on div "0.00" at bounding box center [653, 511] width 405 height 21
type input "5"
click at [417, 584] on div "Contract name help My Air Conditioning OC Contract reference number help KAR-24…" at bounding box center [465, 402] width 880 height 534
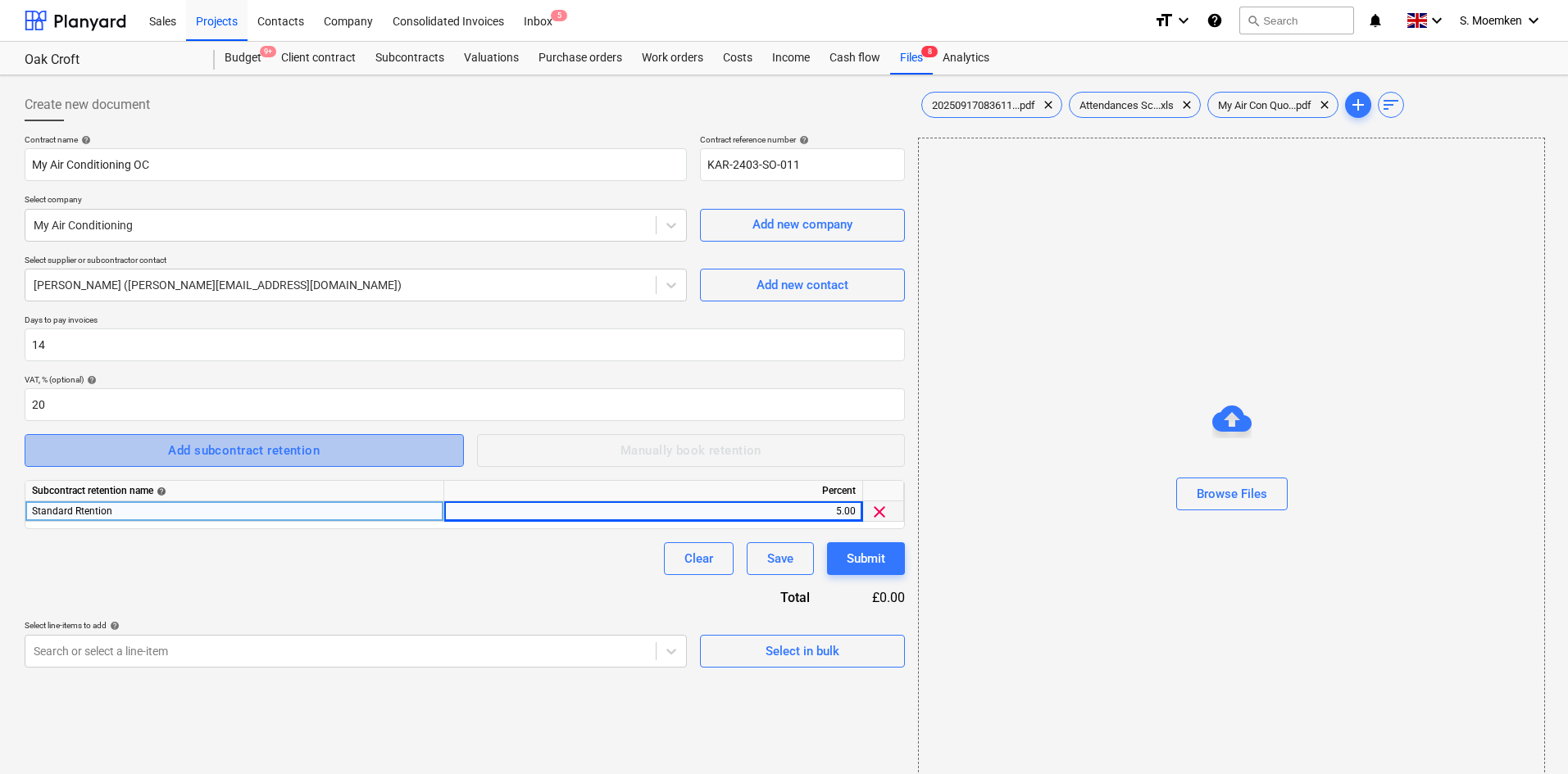
click at [272, 455] on div "Add subcontract retention" at bounding box center [244, 451] width 151 height 22
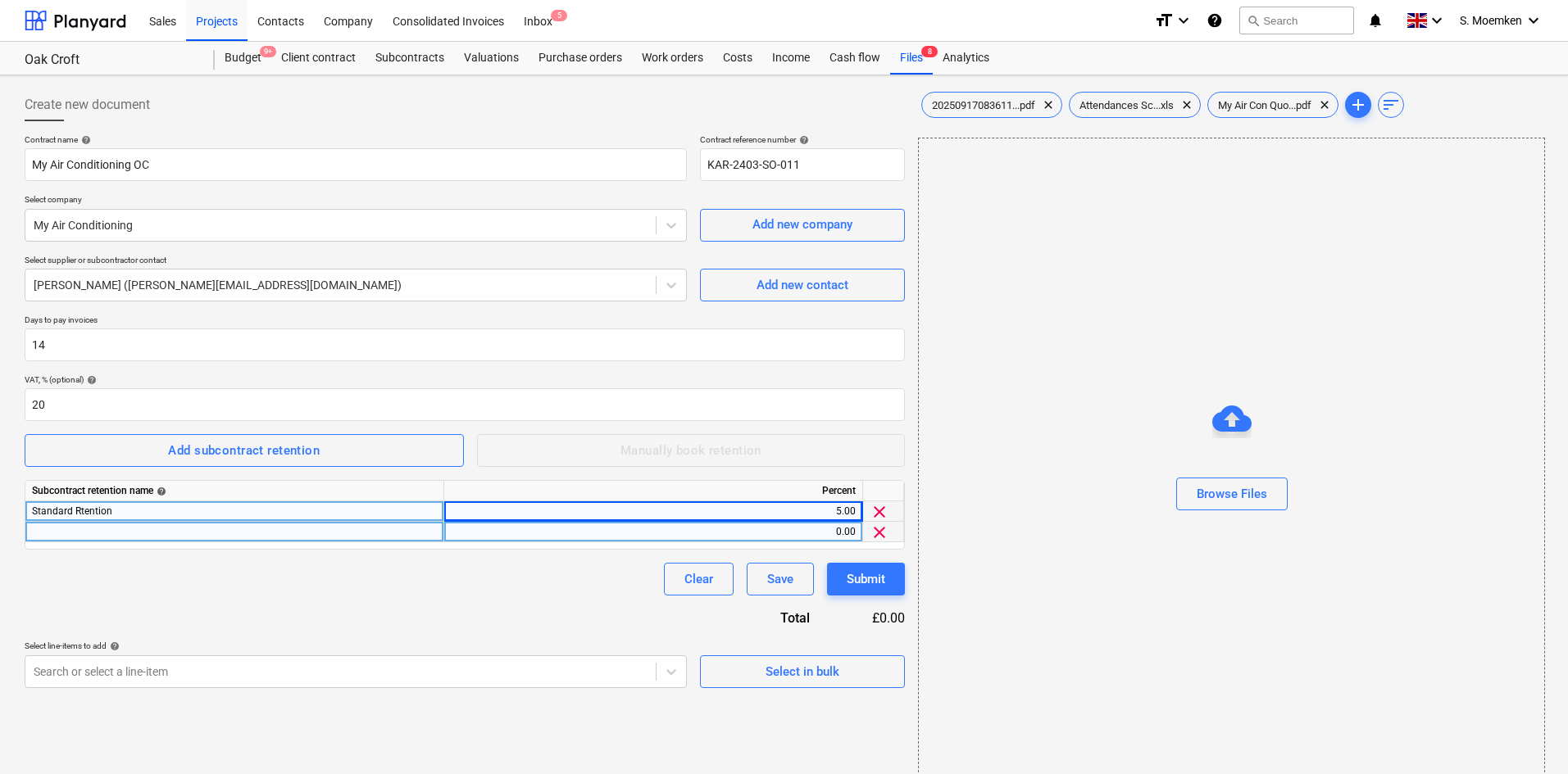
click at [265, 535] on div at bounding box center [235, 532] width 419 height 21
click at [879, 532] on span "clear" at bounding box center [880, 533] width 20 height 20
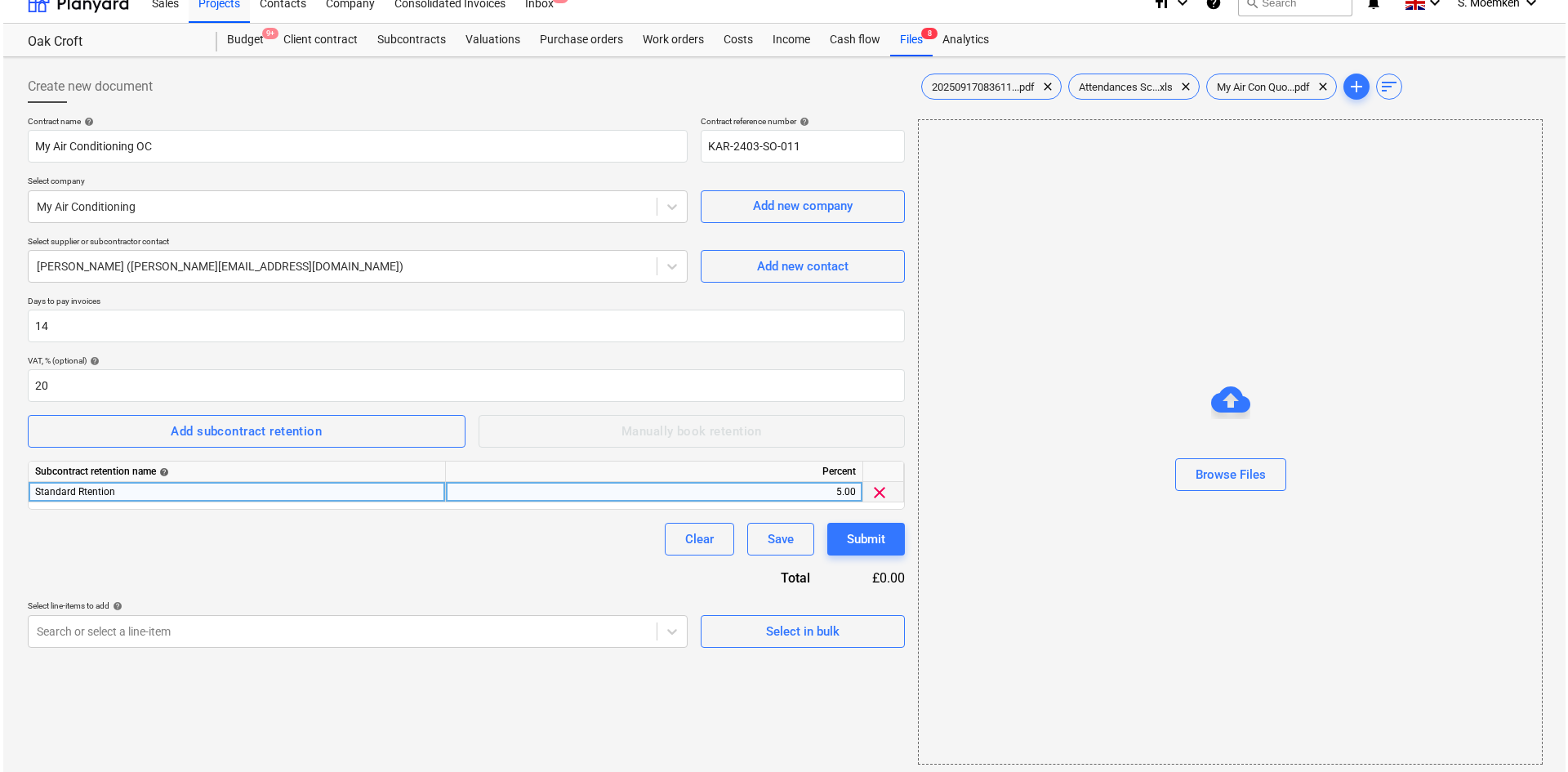
scroll to position [24, 0]
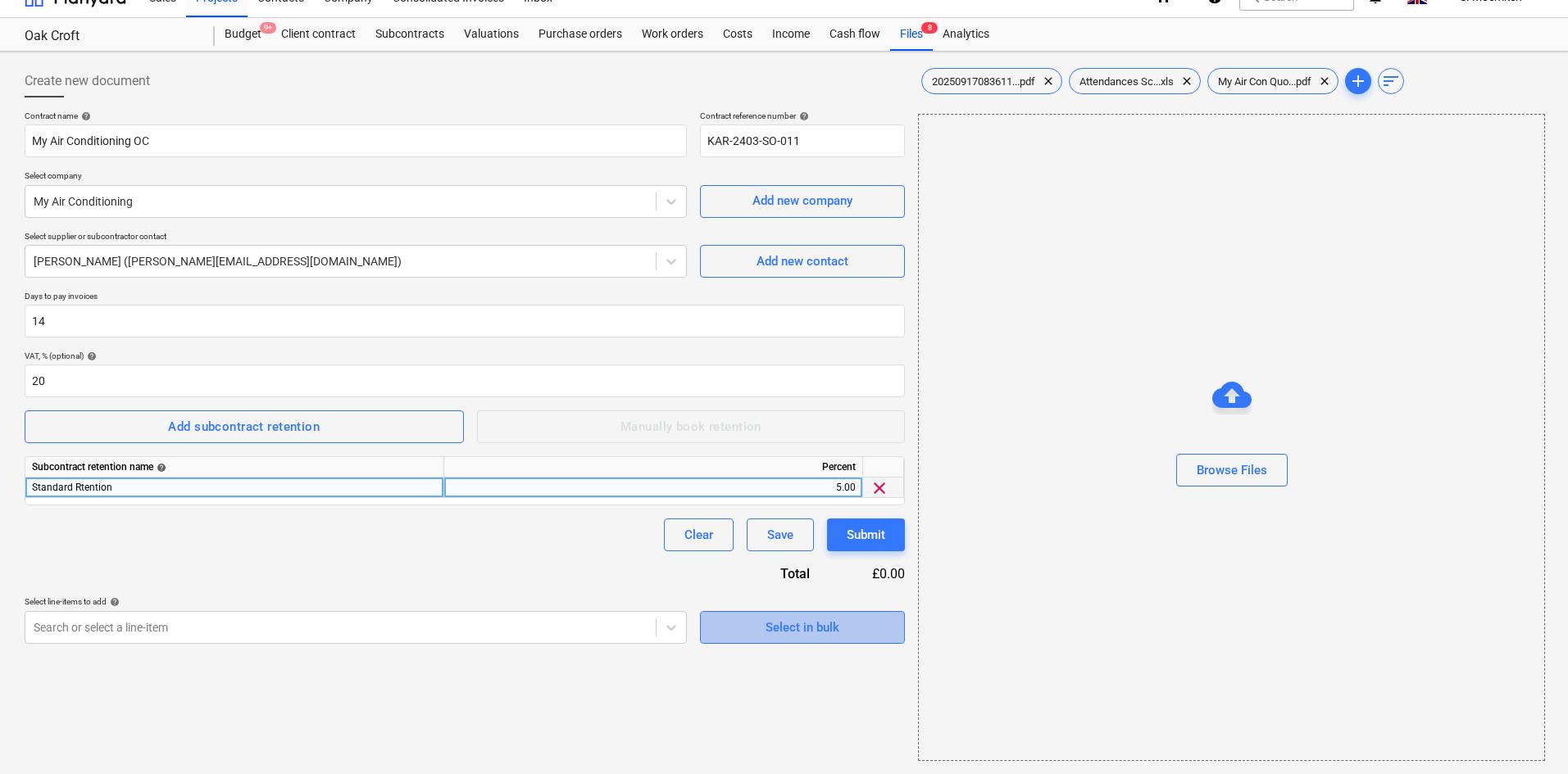
click at [802, 620] on div "Select in bulk" at bounding box center [802, 628] width 74 height 22
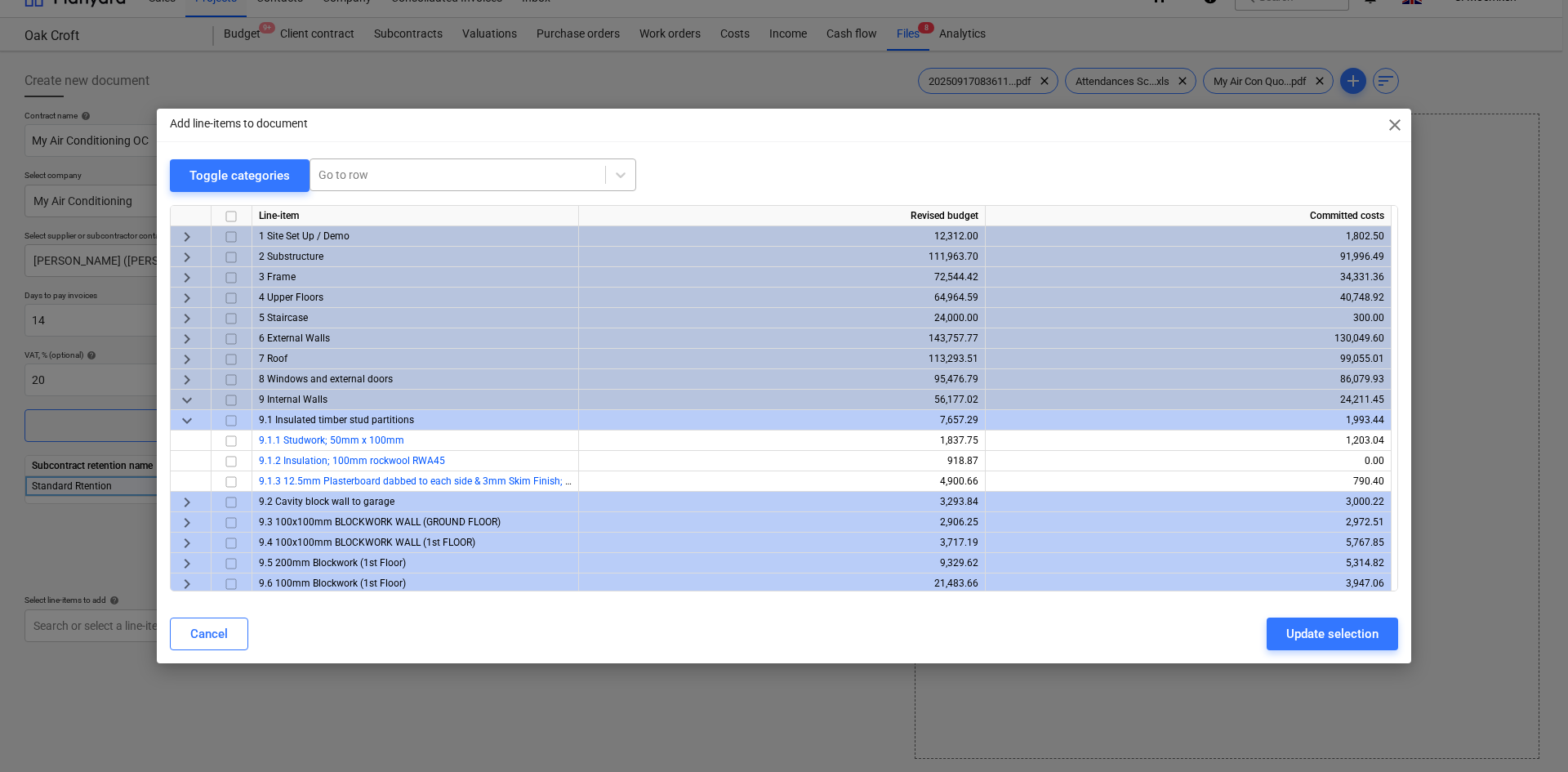
click at [441, 163] on div "Go to row" at bounding box center [473, 174] width 327 height 32
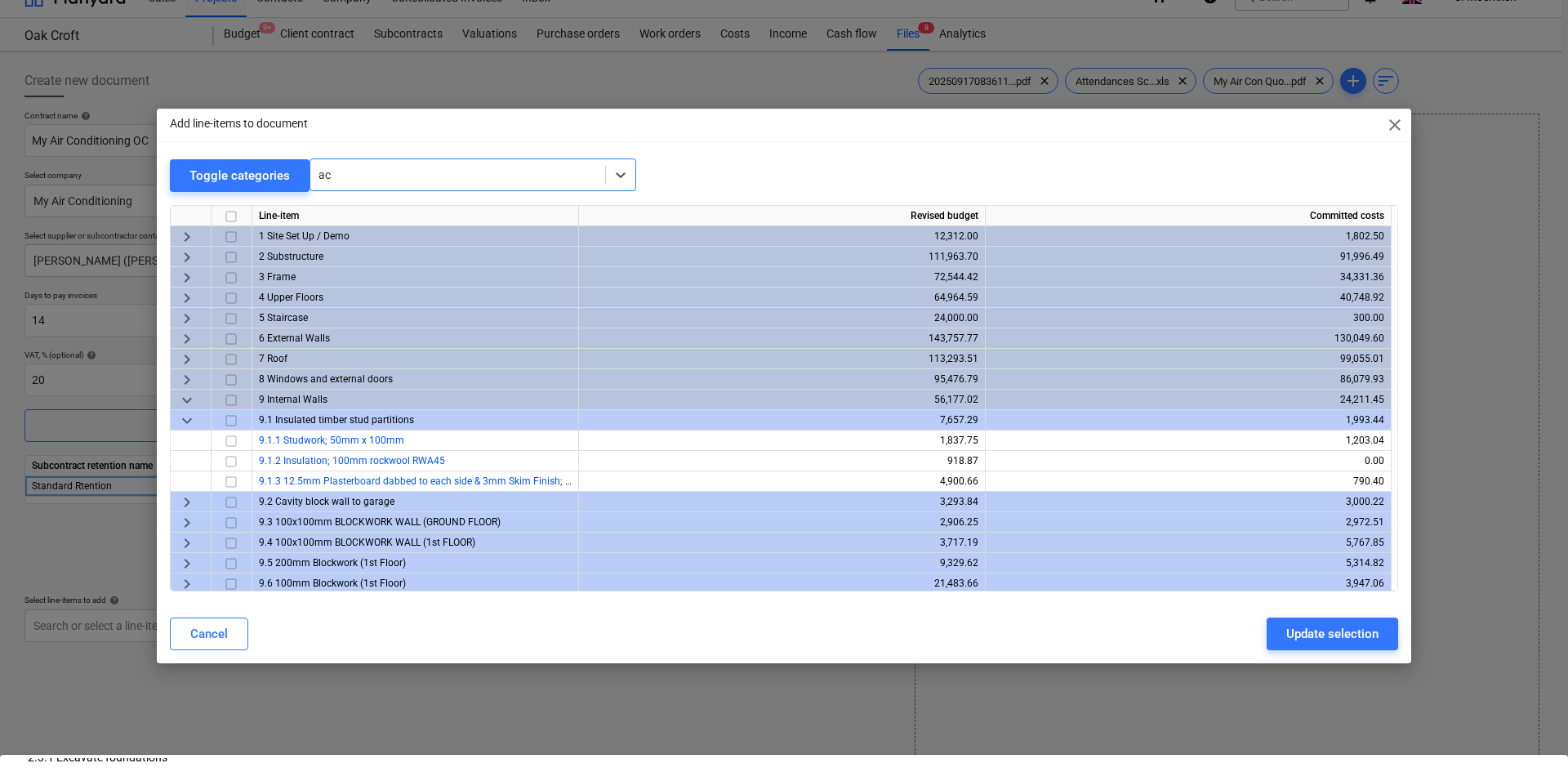
scroll to position [163, 0]
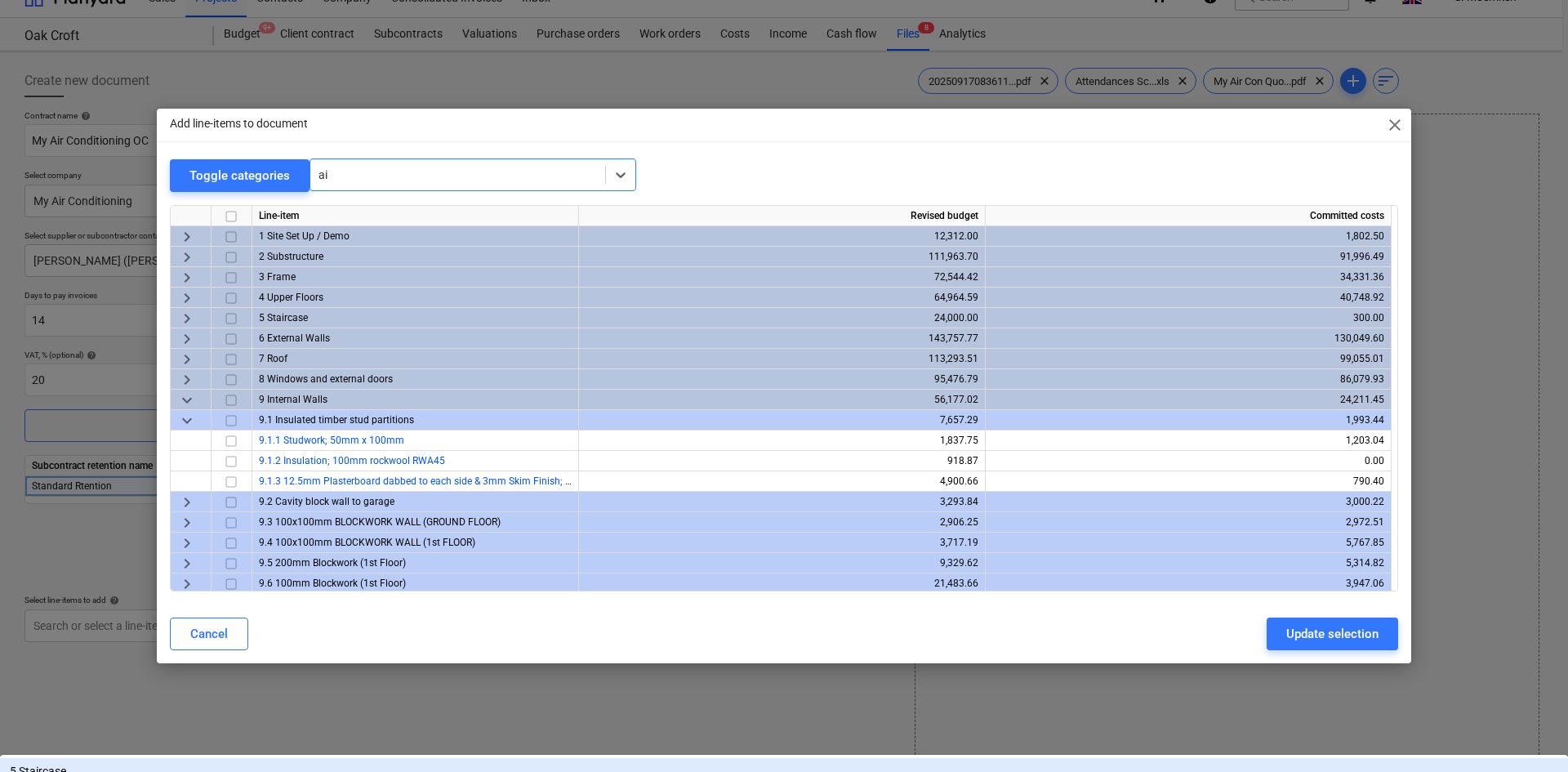
type input "a"
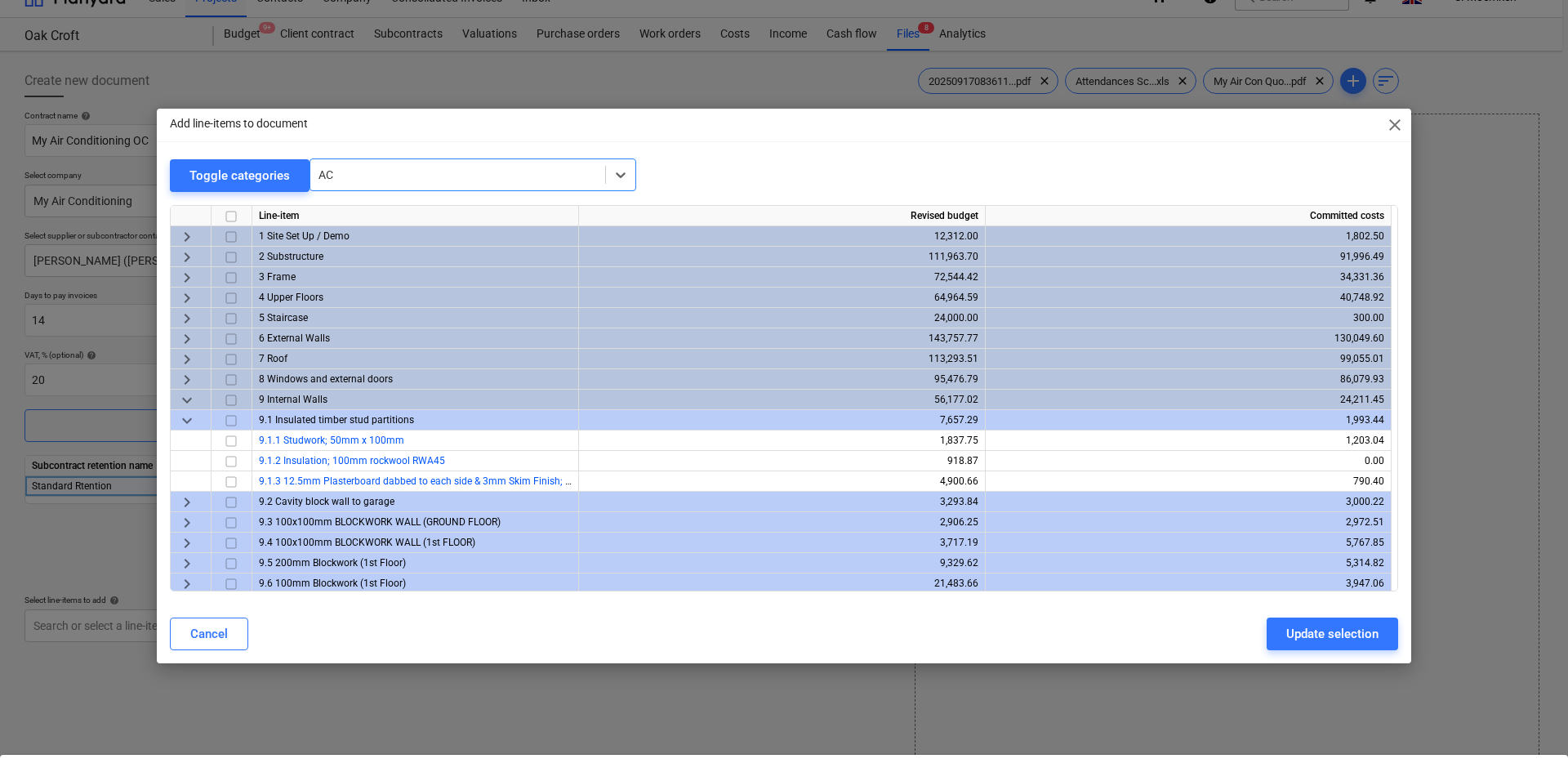
scroll to position [532, 0]
type input "A"
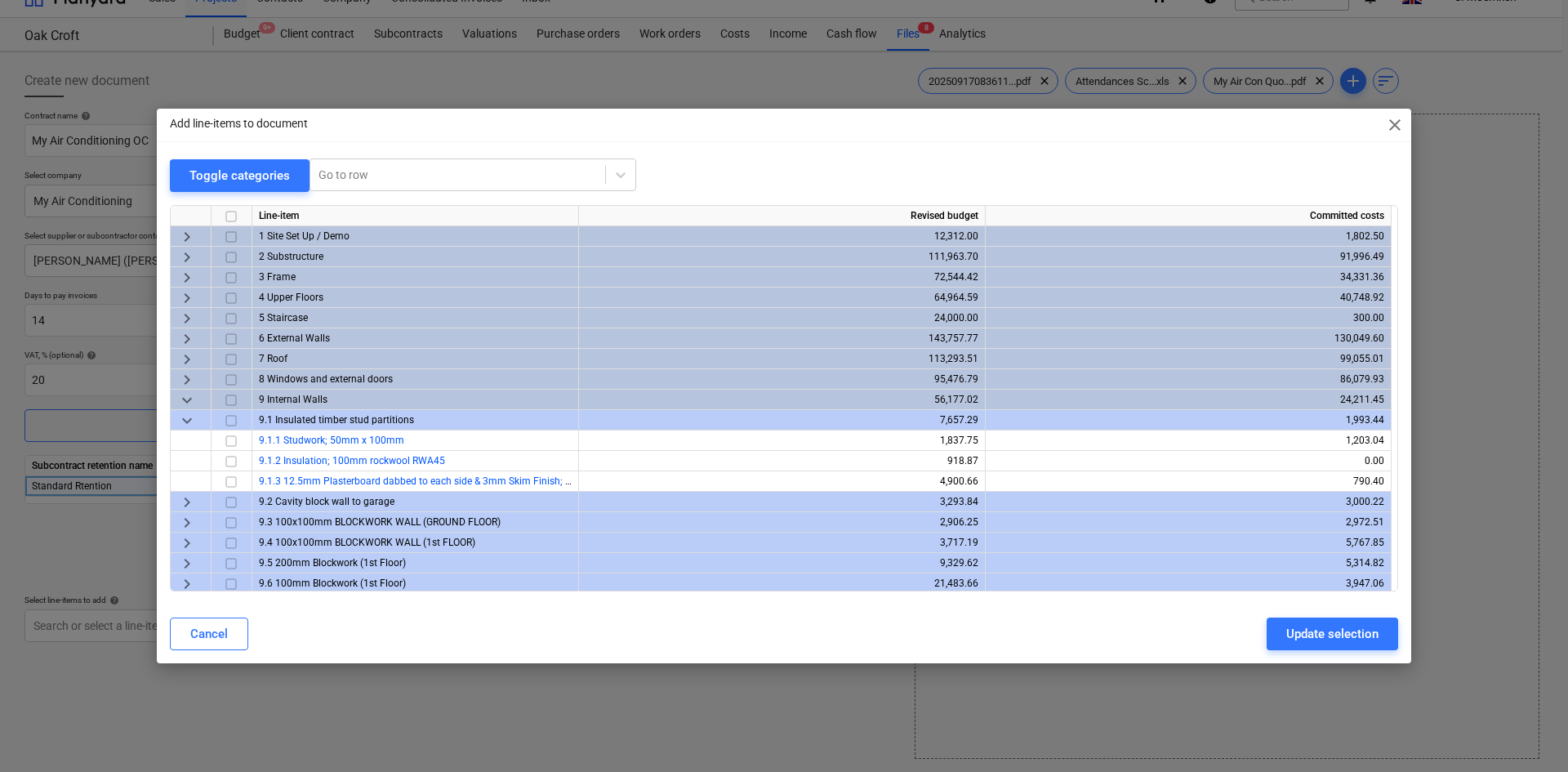
click at [695, 171] on div "Toggle categories Go to row" at bounding box center [784, 175] width 1228 height 33
click at [186, 296] on span "keyboard_arrow_right" at bounding box center [187, 299] width 20 height 20
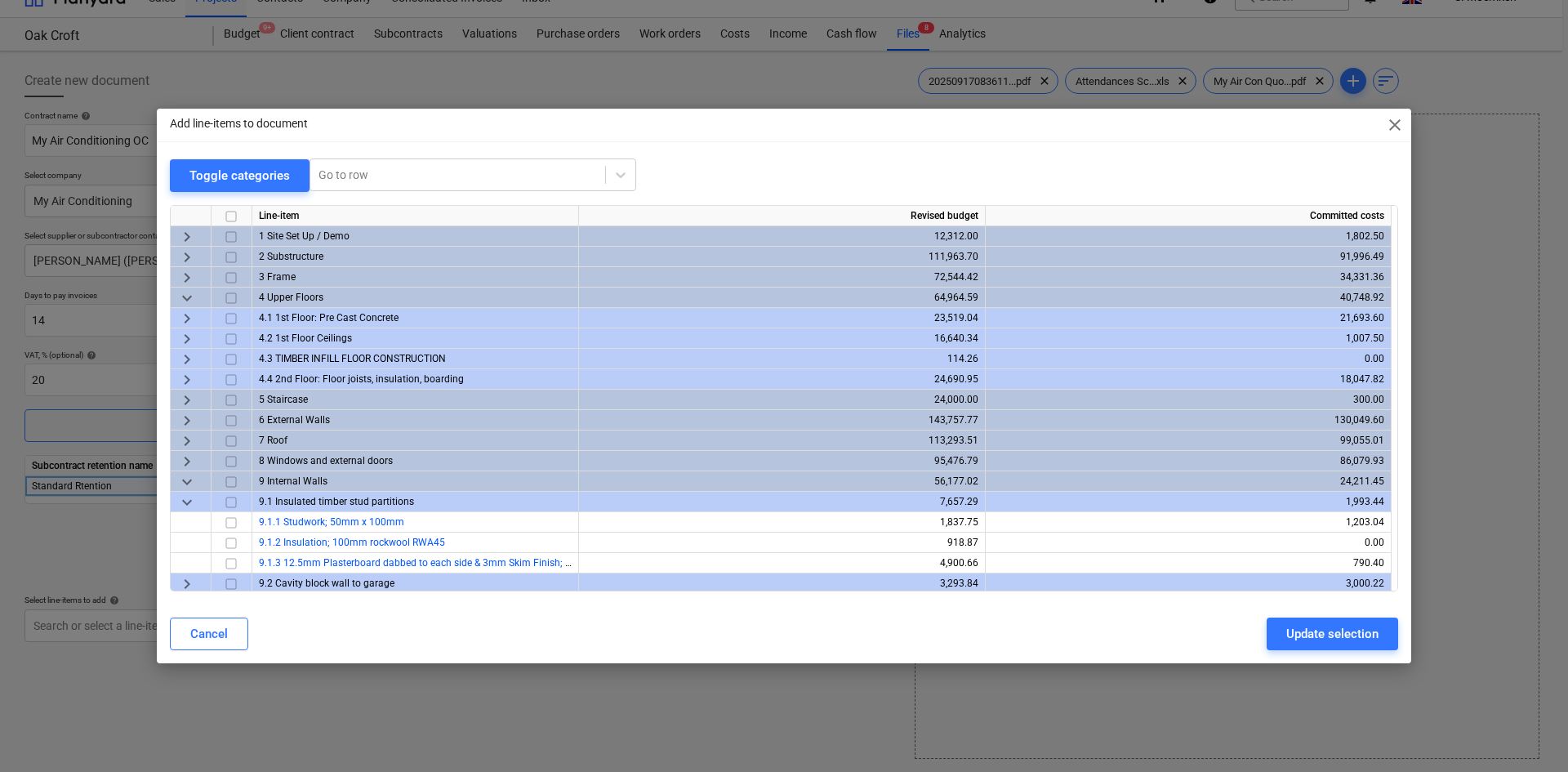
click at [189, 400] on span "keyboard_arrow_right" at bounding box center [187, 401] width 20 height 20
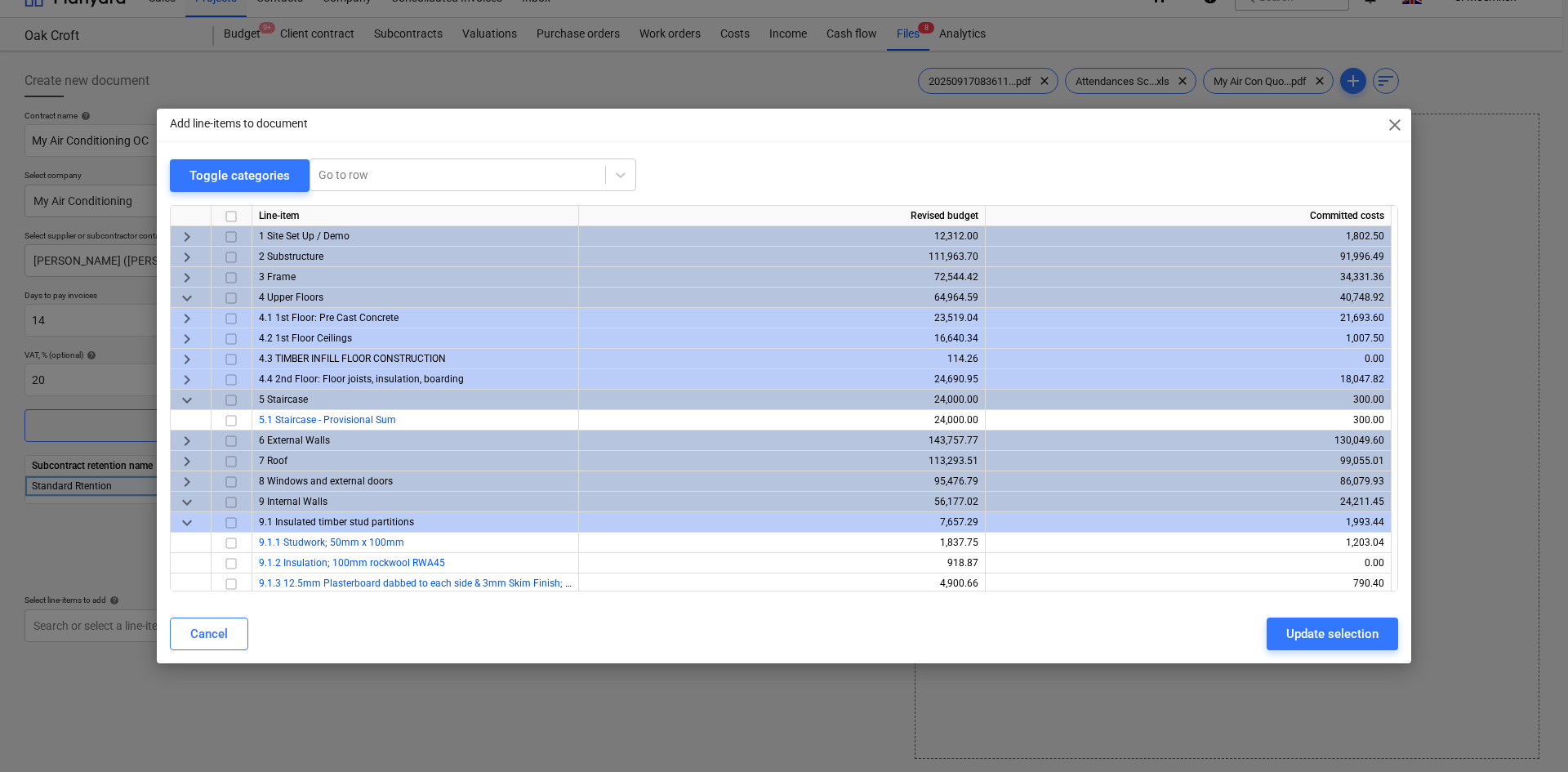
click at [187, 442] on span "keyboard_arrow_right" at bounding box center [187, 441] width 20 height 20
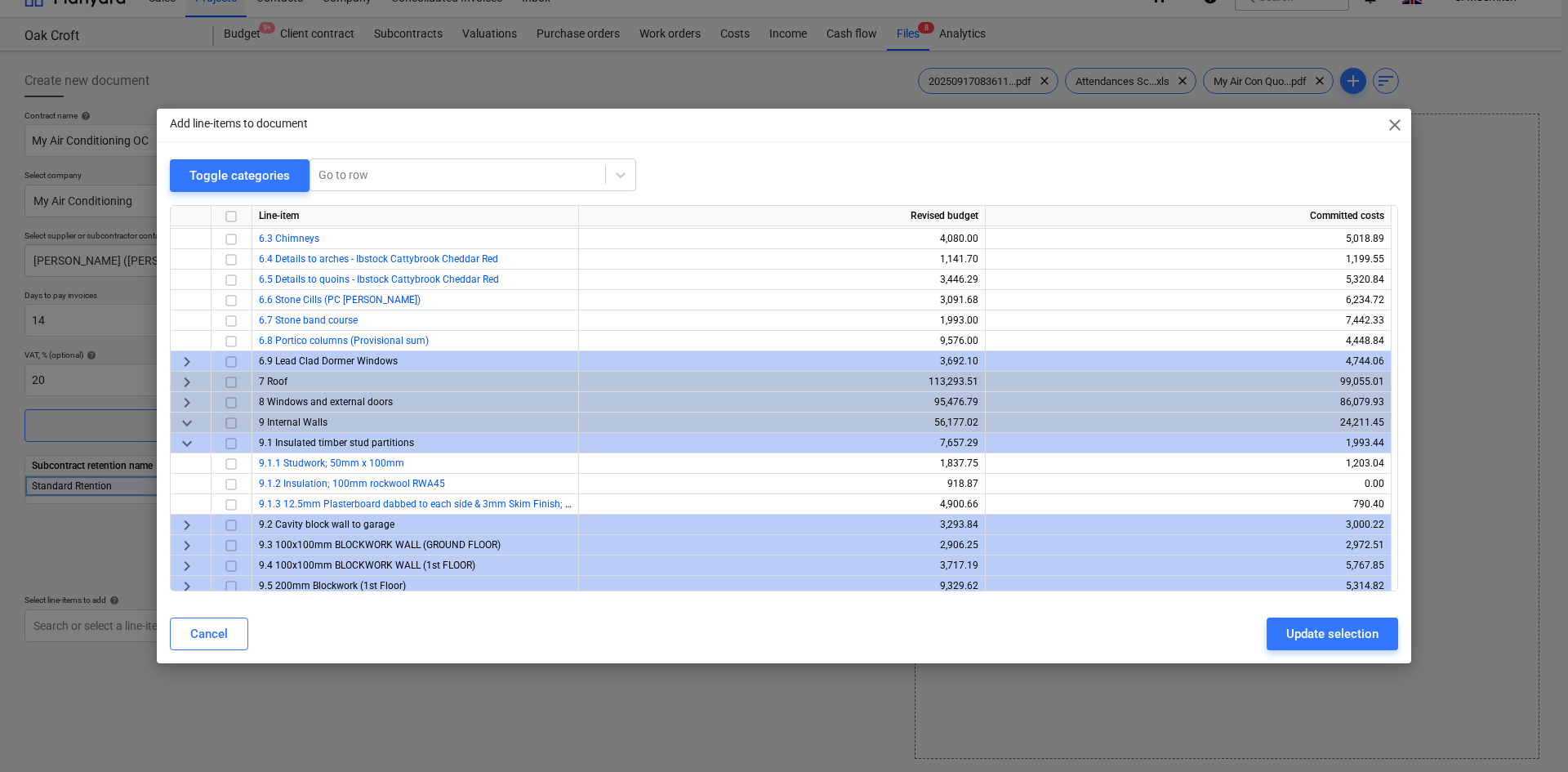
scroll to position [327, 0]
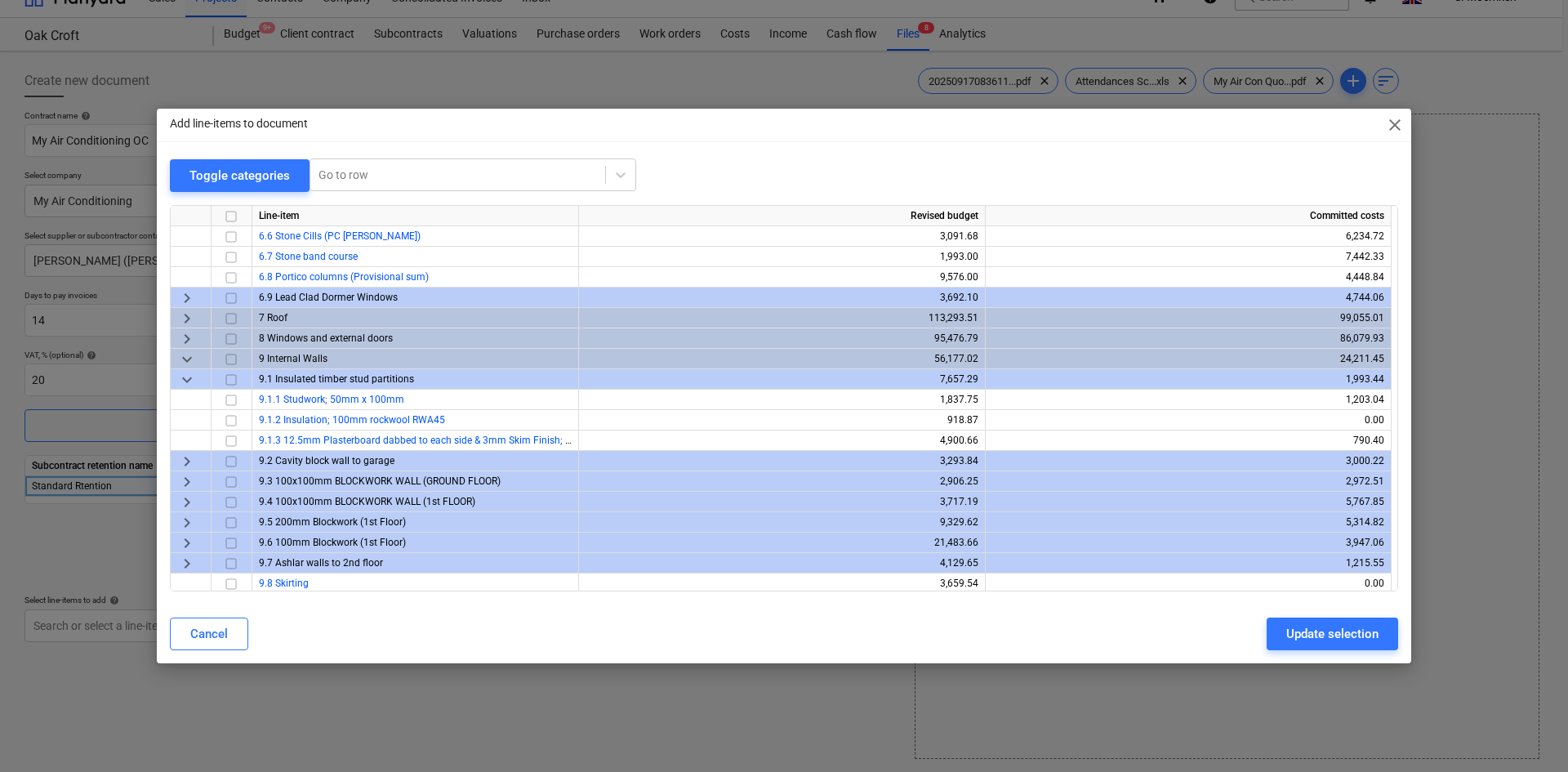
click at [186, 357] on span "keyboard_arrow_down" at bounding box center [187, 360] width 20 height 20
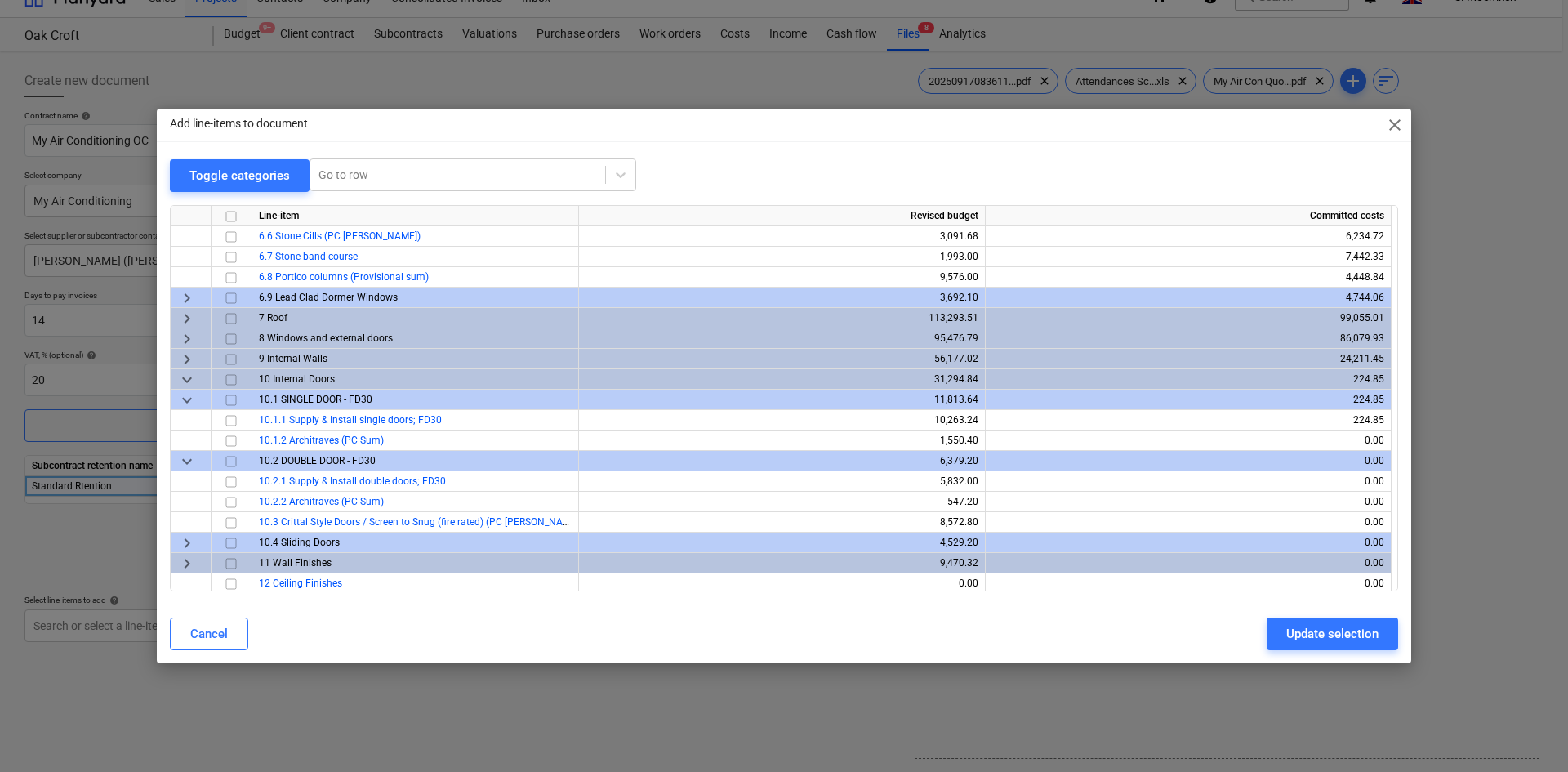
click at [186, 356] on span "keyboard_arrow_right" at bounding box center [187, 360] width 20 height 20
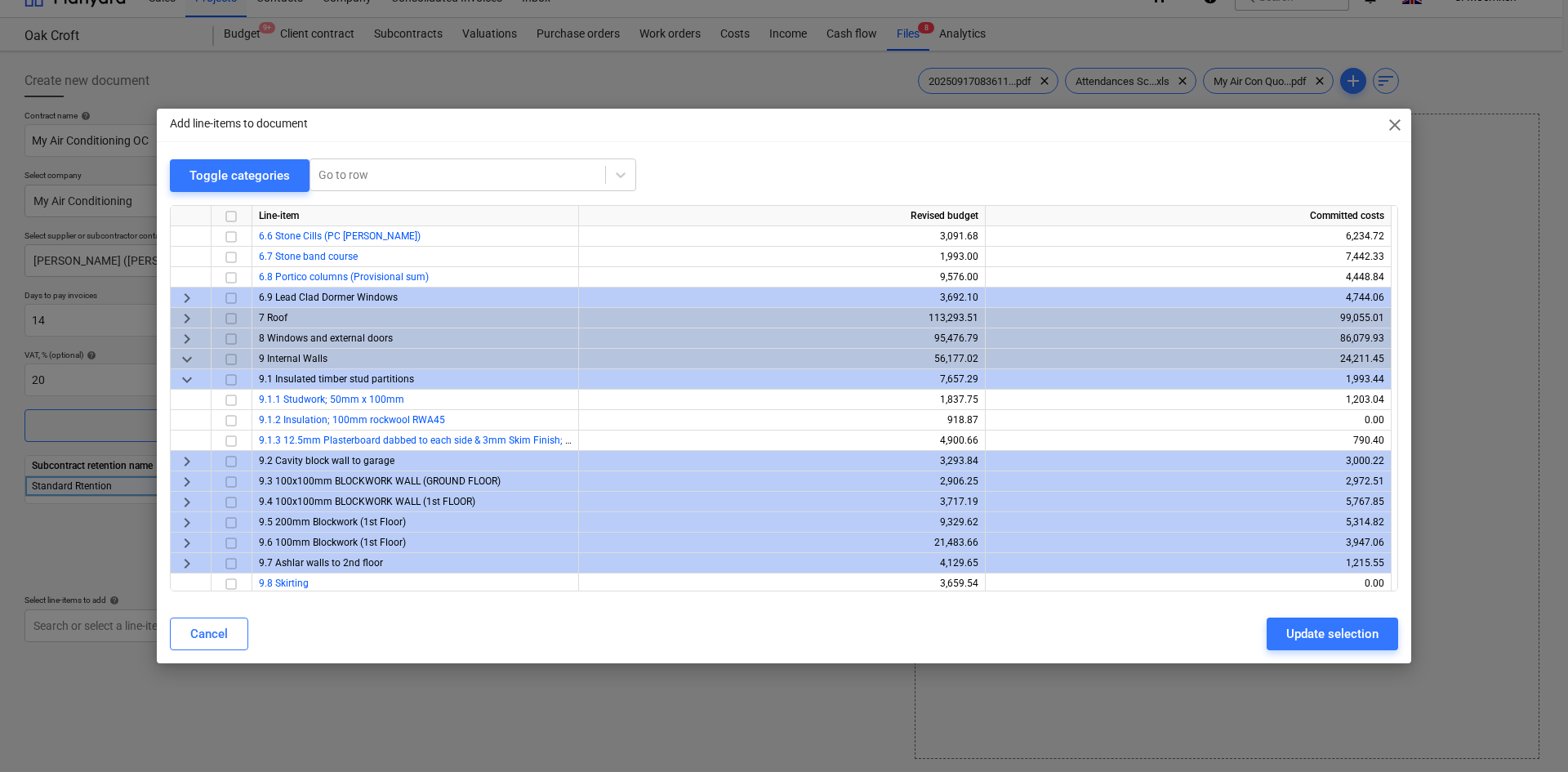
click at [186, 359] on span "keyboard_arrow_down" at bounding box center [187, 360] width 20 height 20
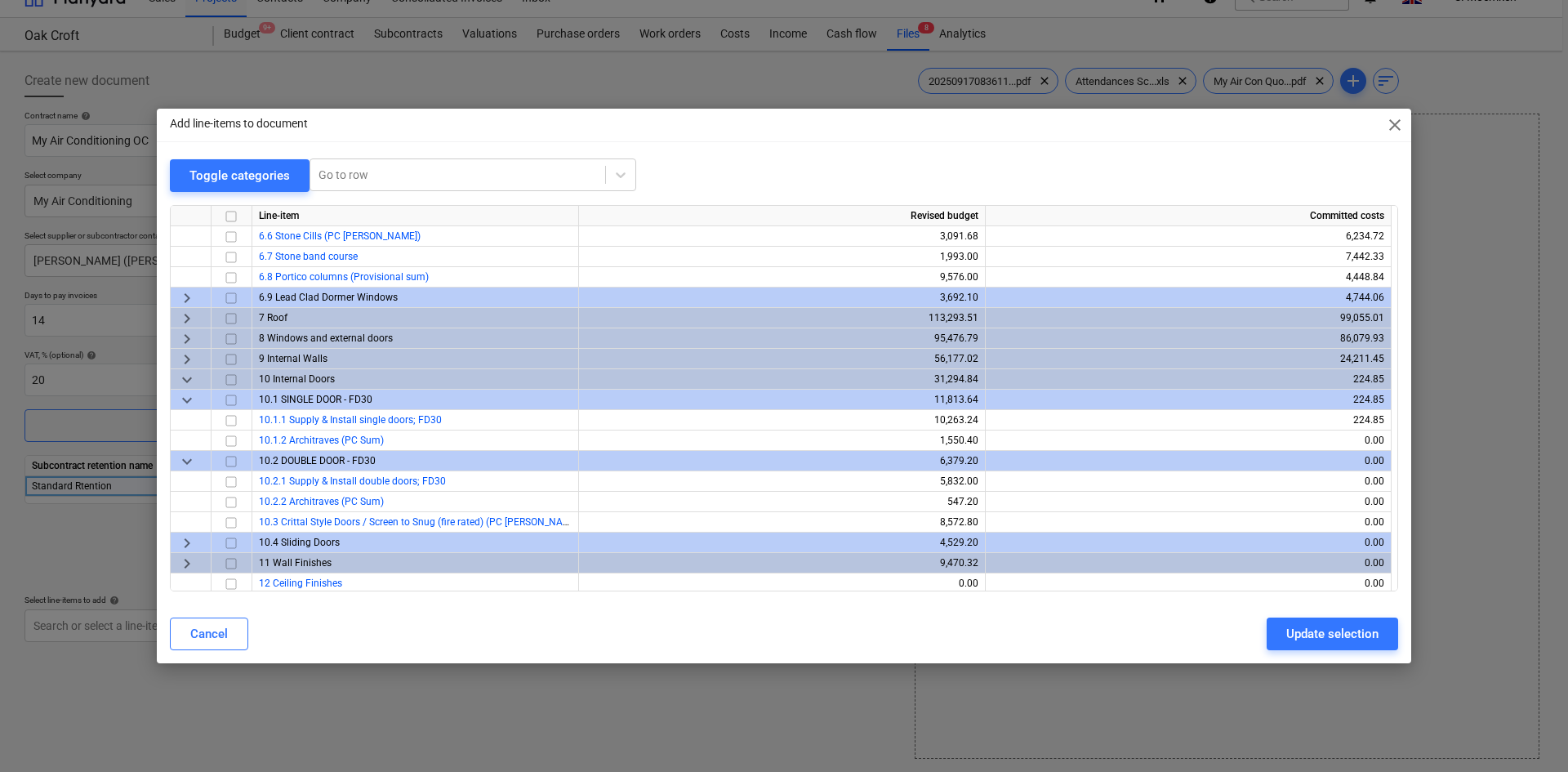
click at [191, 381] on span "keyboard_arrow_down" at bounding box center [187, 380] width 20 height 20
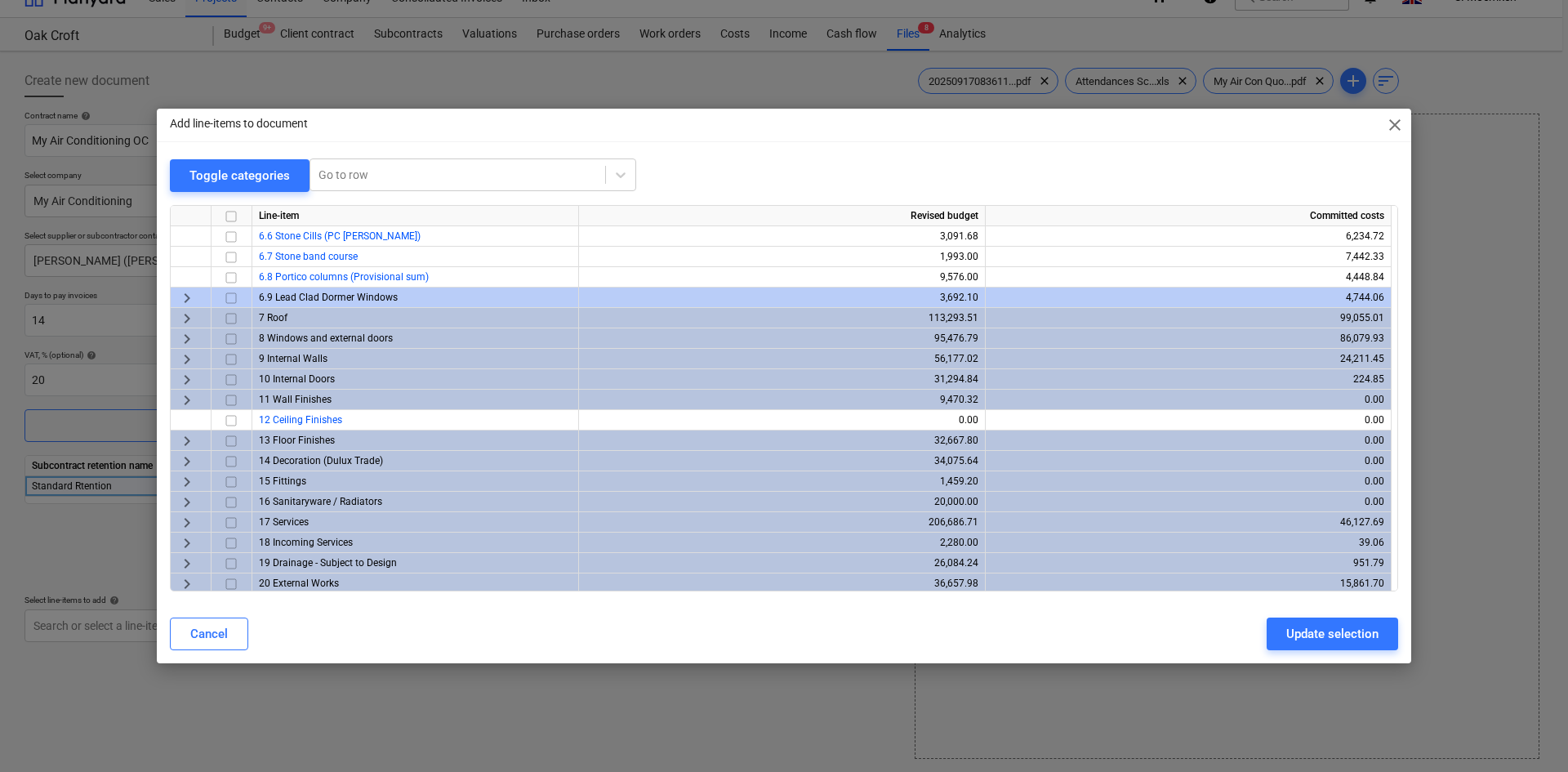
click at [191, 381] on span "keyboard_arrow_right" at bounding box center [187, 380] width 20 height 20
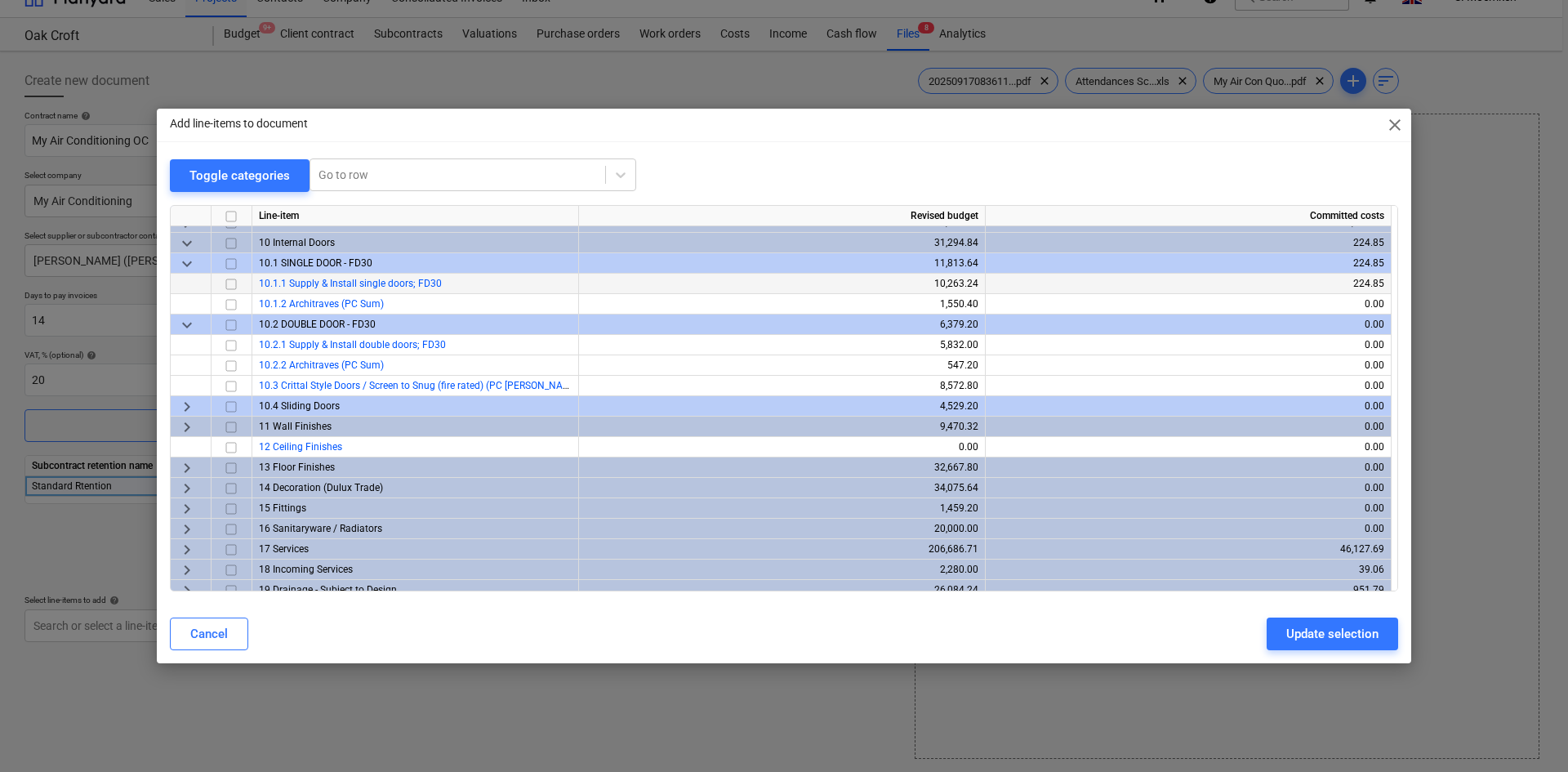
scroll to position [490, 0]
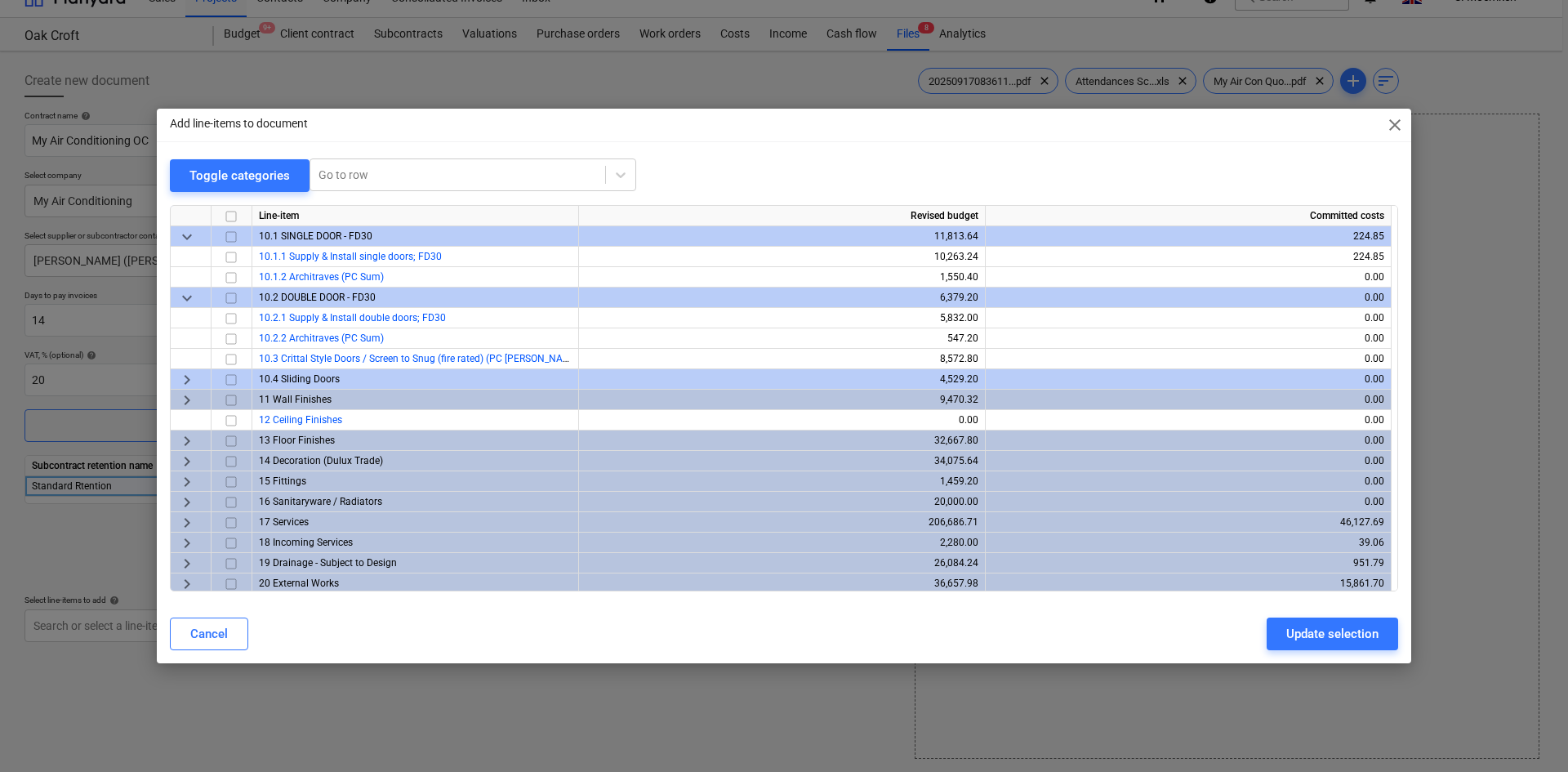
click at [185, 479] on span "keyboard_arrow_right" at bounding box center [187, 483] width 20 height 20
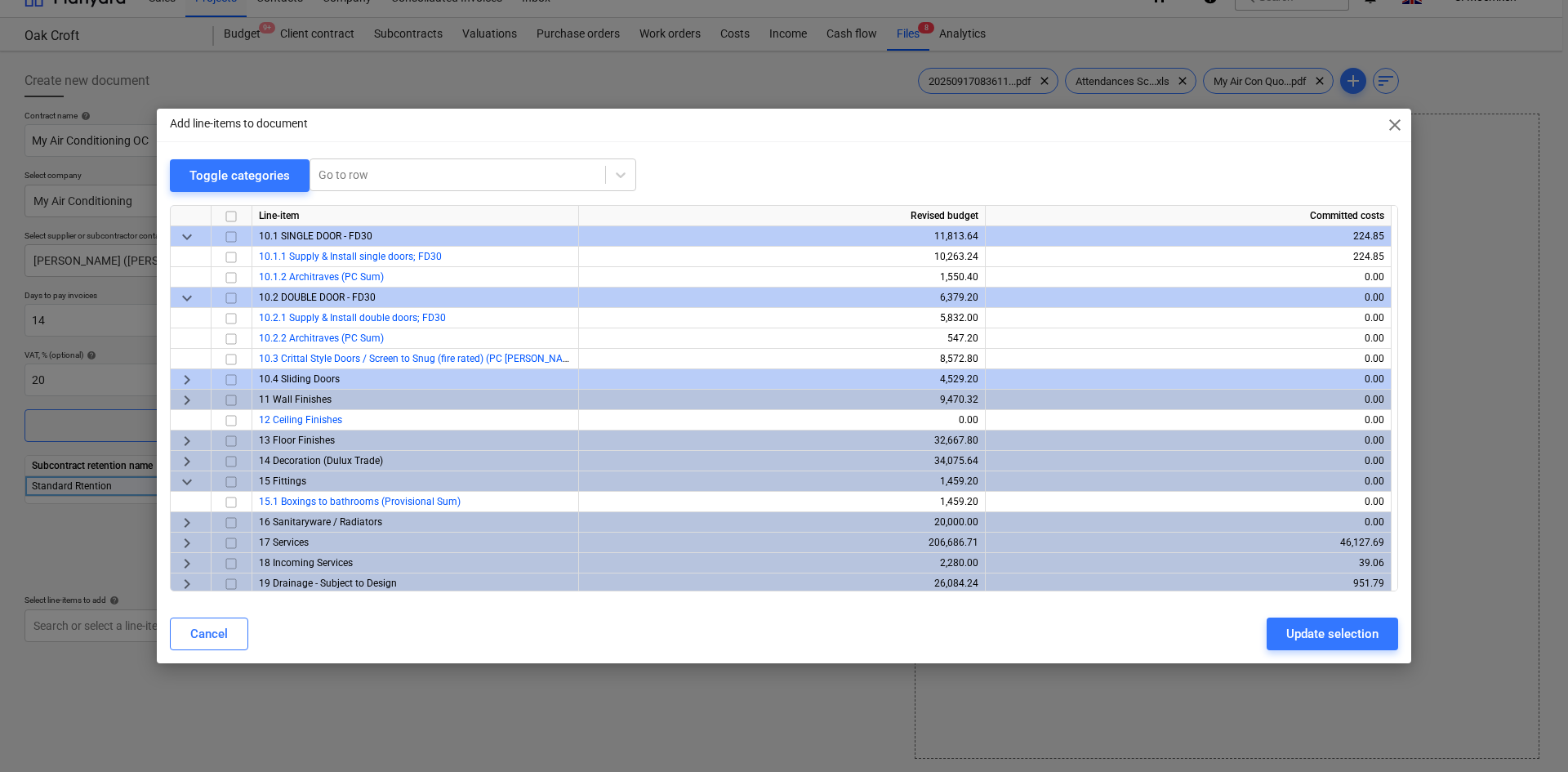
click at [182, 457] on span "keyboard_arrow_right" at bounding box center [187, 462] width 20 height 20
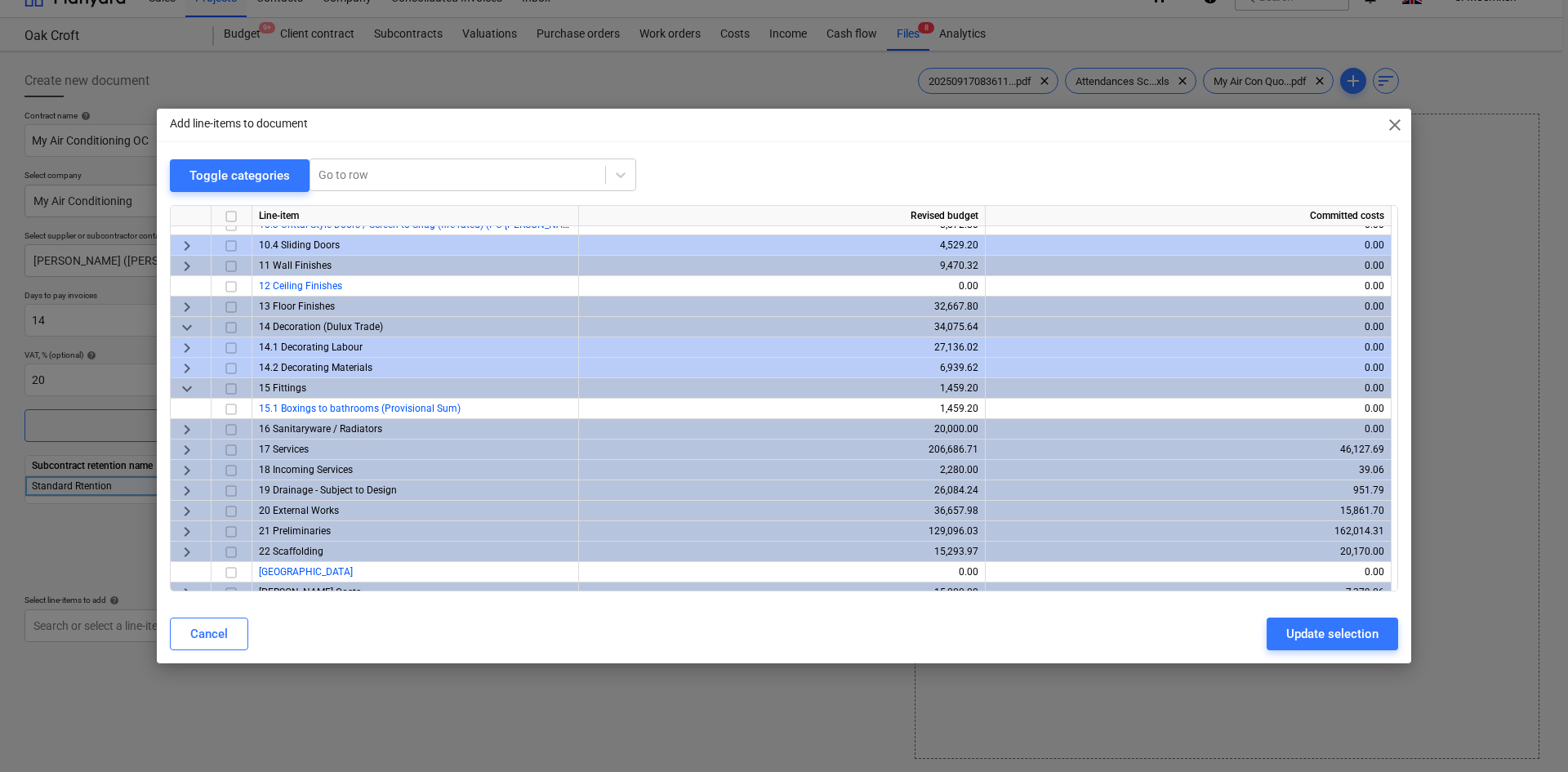
scroll to position [653, 0]
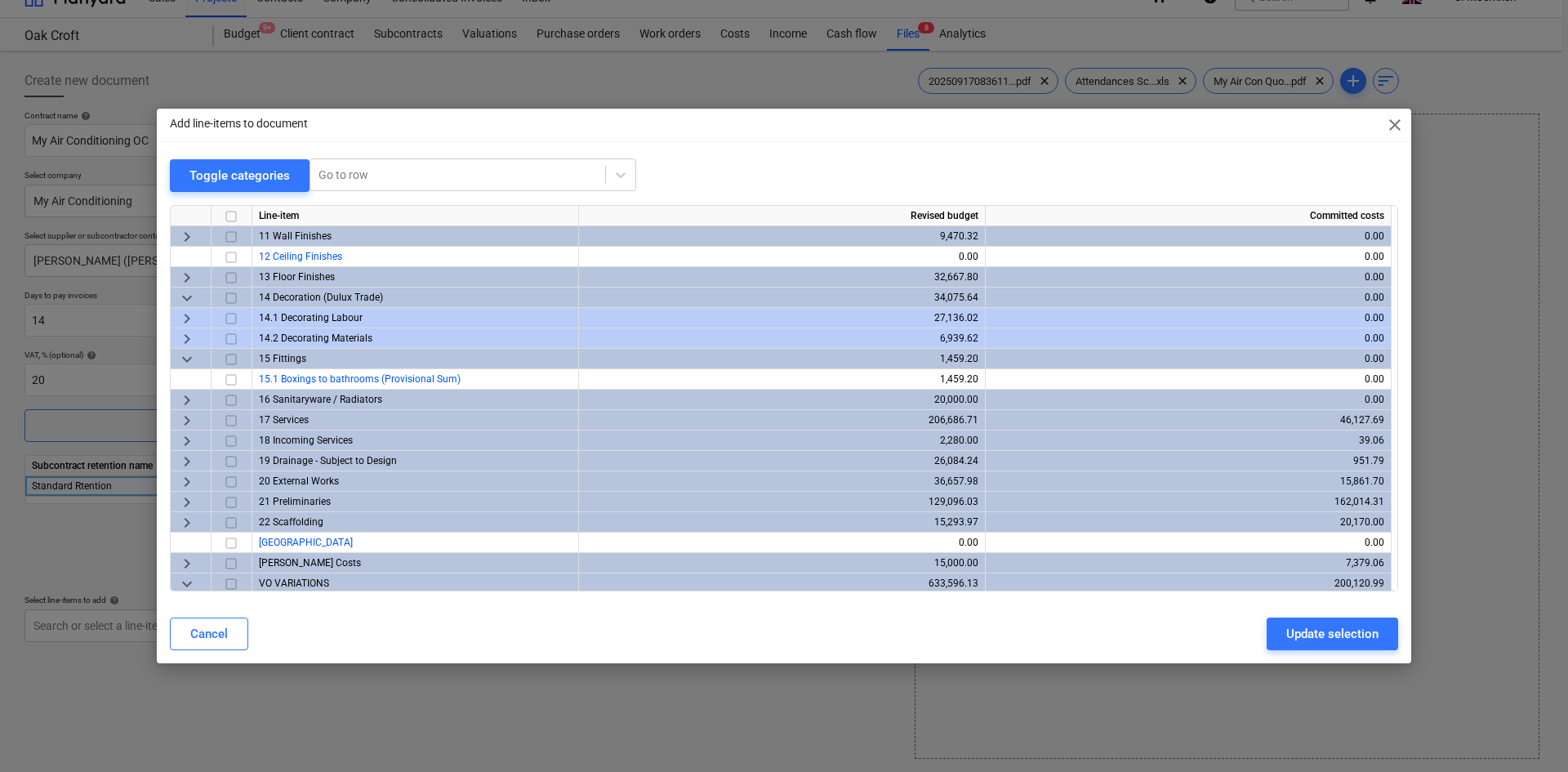
click at [190, 392] on span "keyboard_arrow_right" at bounding box center [187, 401] width 20 height 20
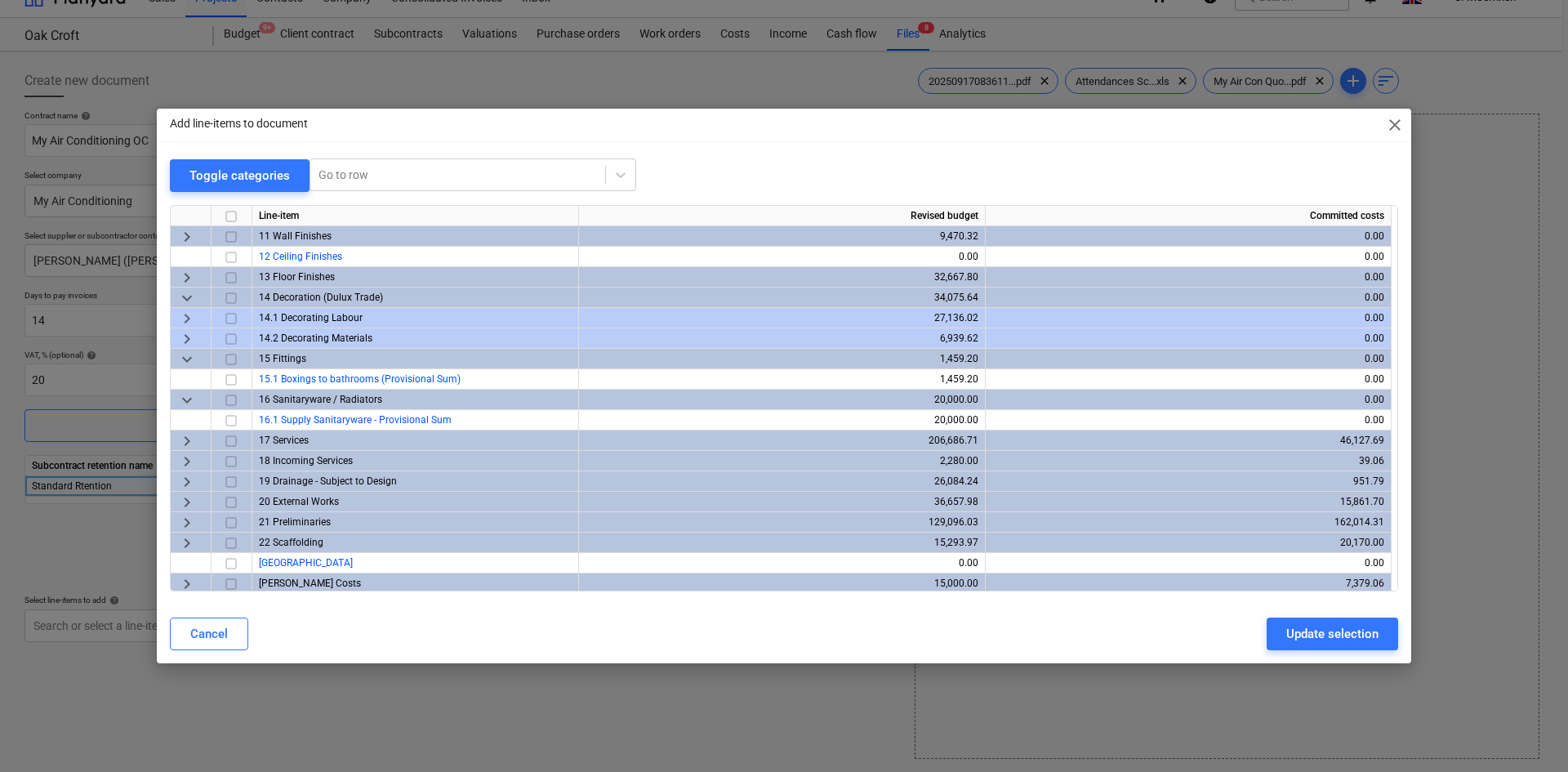
click at [187, 458] on span "keyboard_arrow_right" at bounding box center [187, 462] width 20 height 20
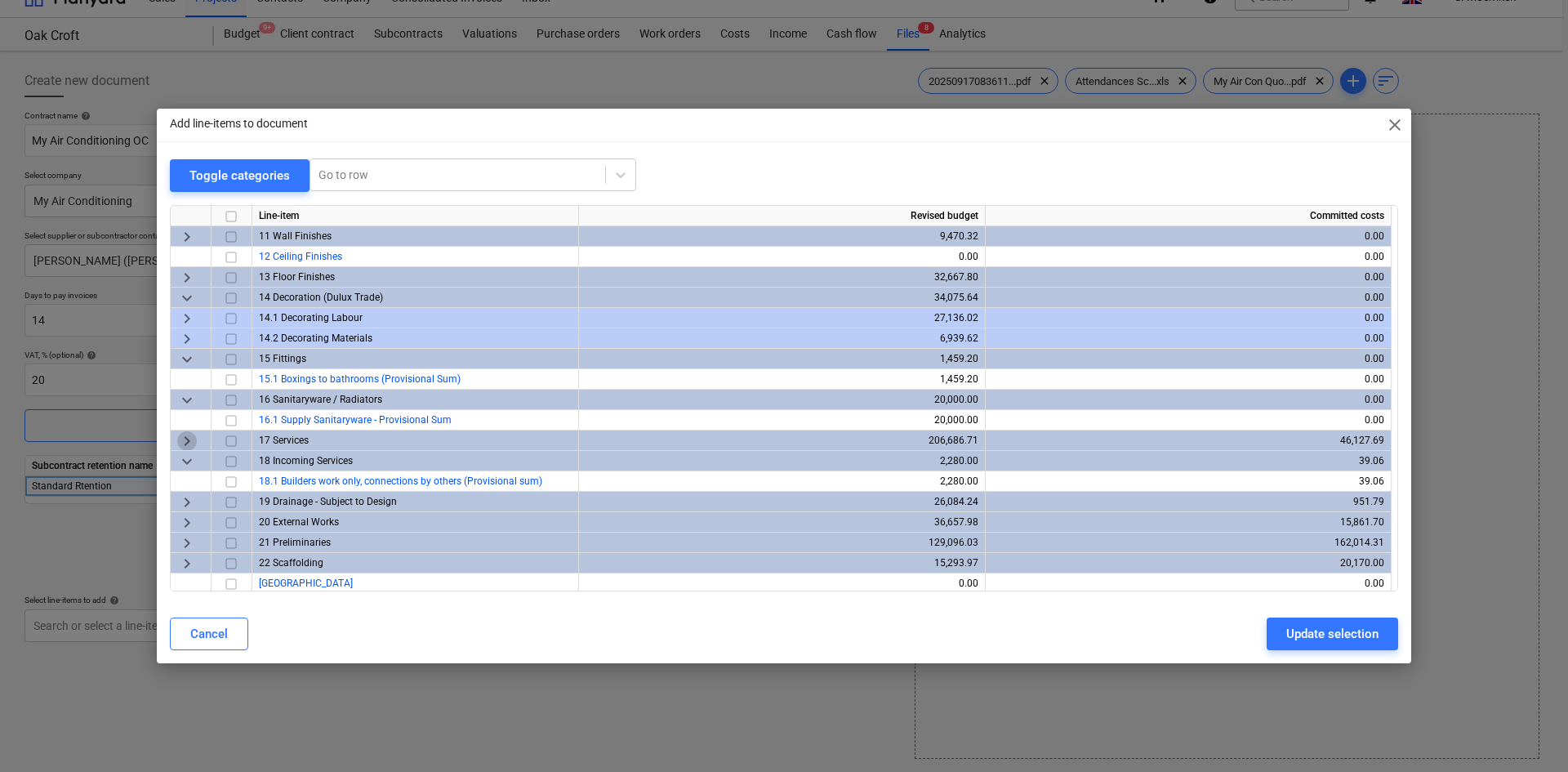
click at [185, 441] on span "keyboard_arrow_right" at bounding box center [187, 441] width 20 height 20
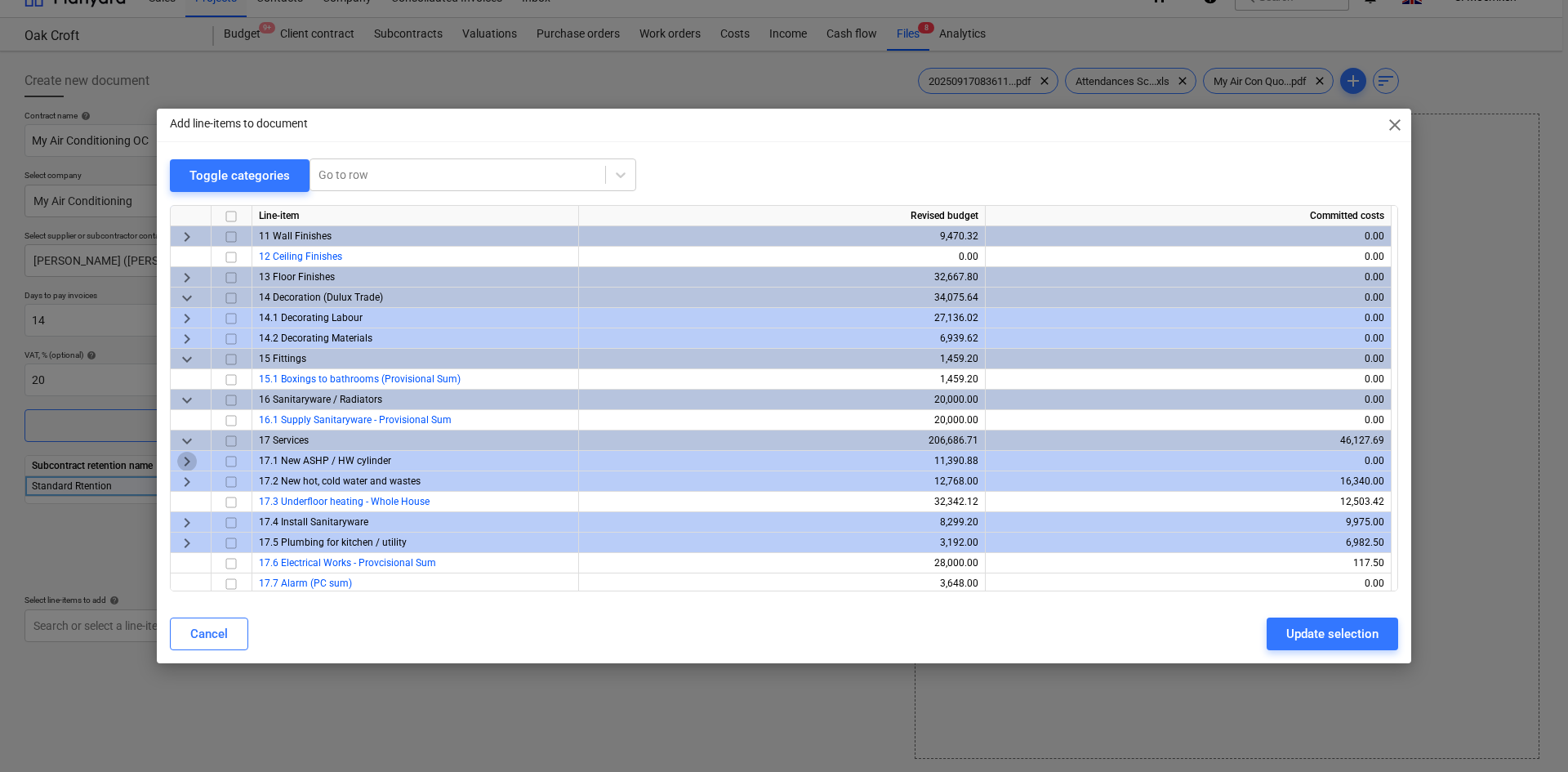
click at [186, 457] on span "keyboard_arrow_right" at bounding box center [187, 462] width 20 height 20
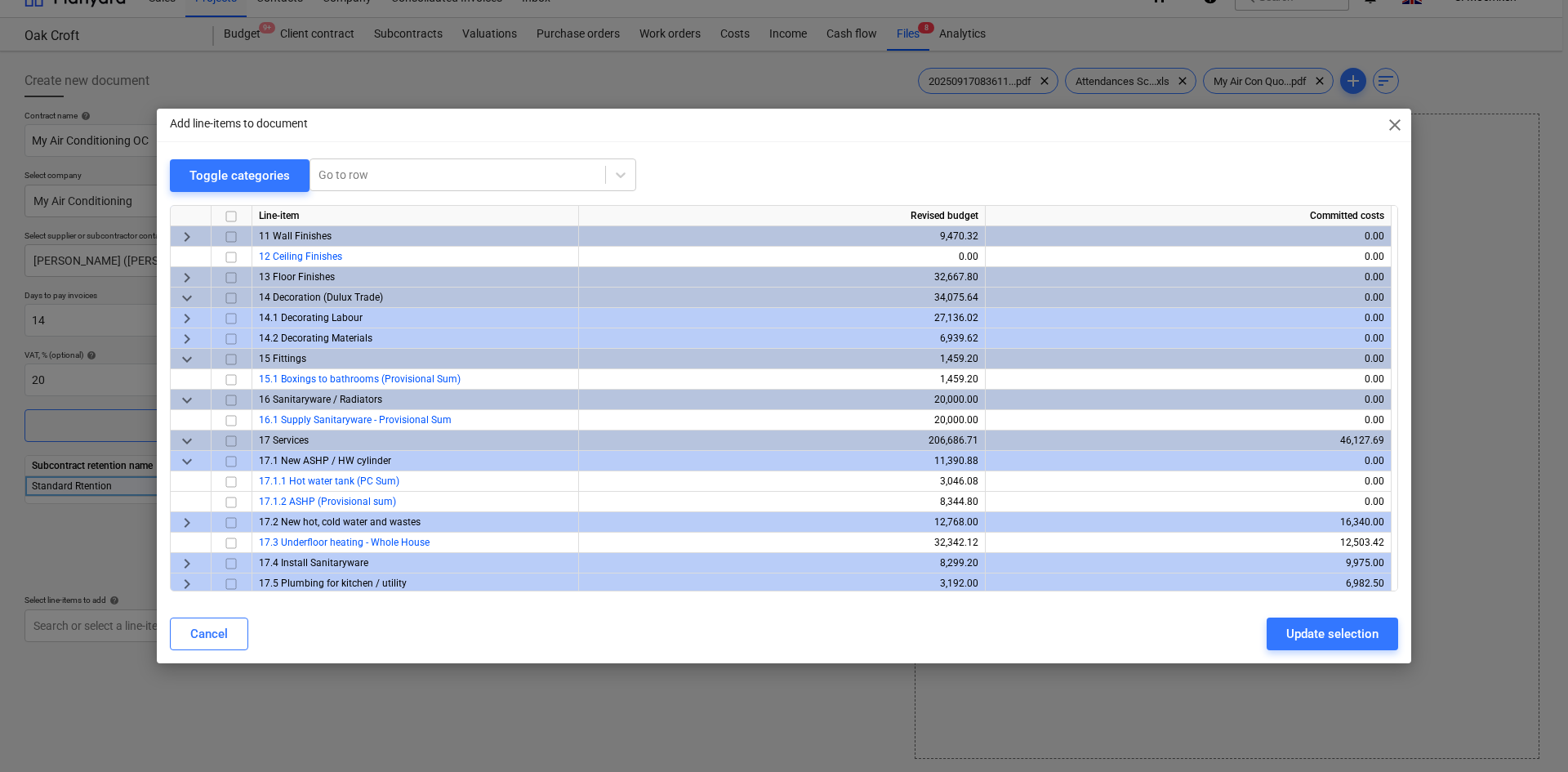
click at [187, 527] on span "keyboard_arrow_right" at bounding box center [187, 523] width 20 height 20
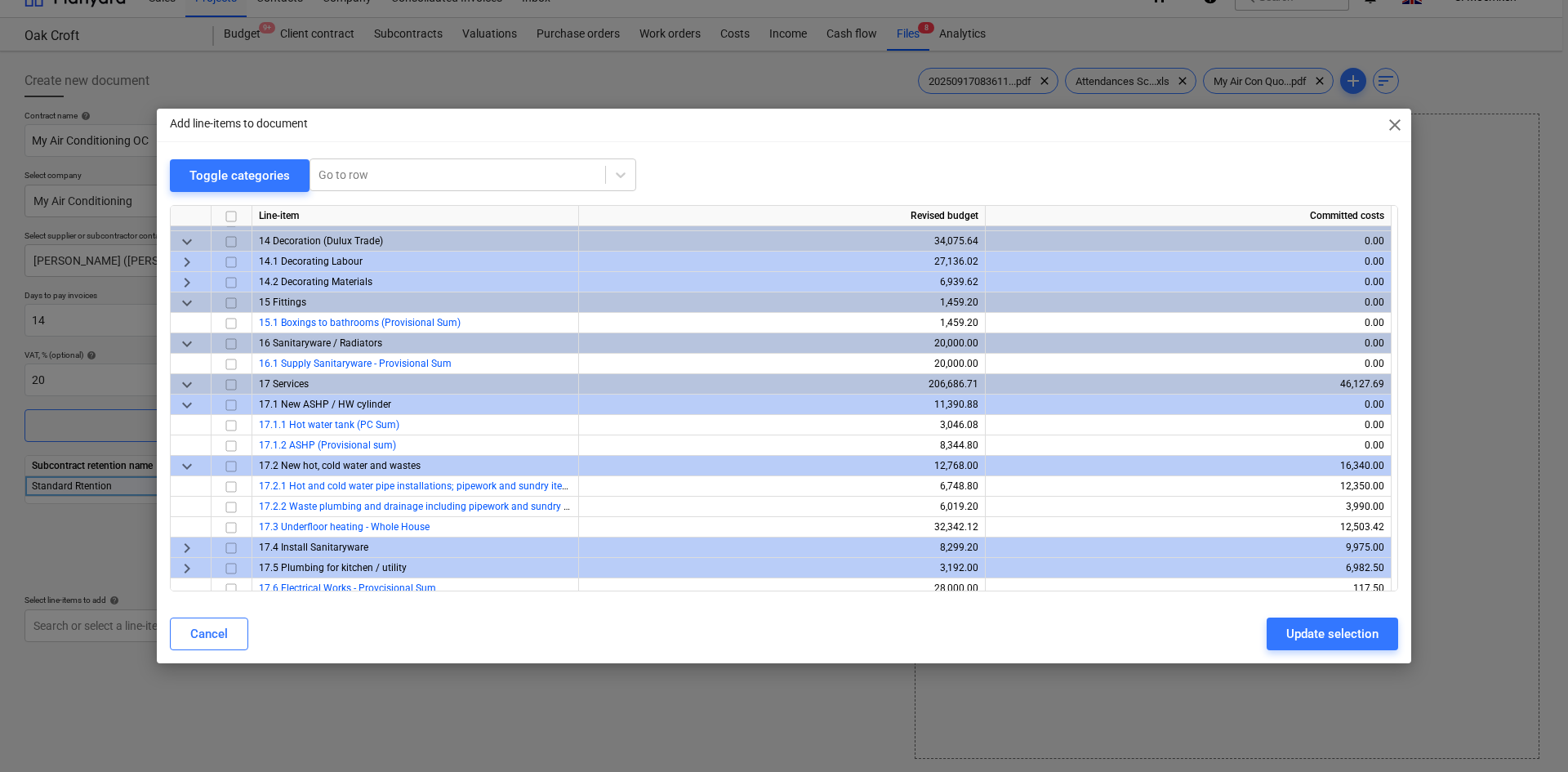
scroll to position [736, 0]
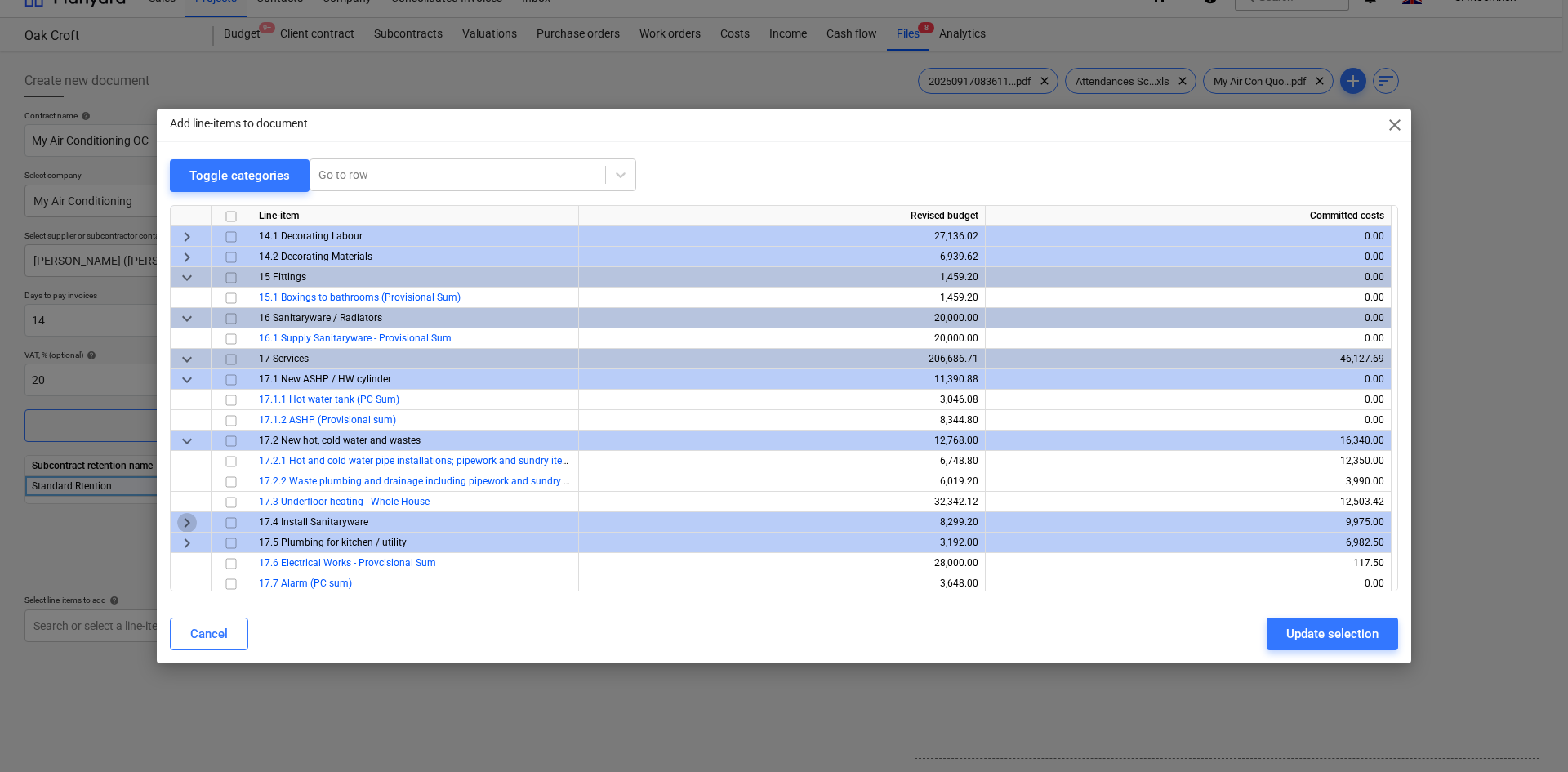
click at [188, 522] on span "keyboard_arrow_right" at bounding box center [187, 523] width 20 height 20
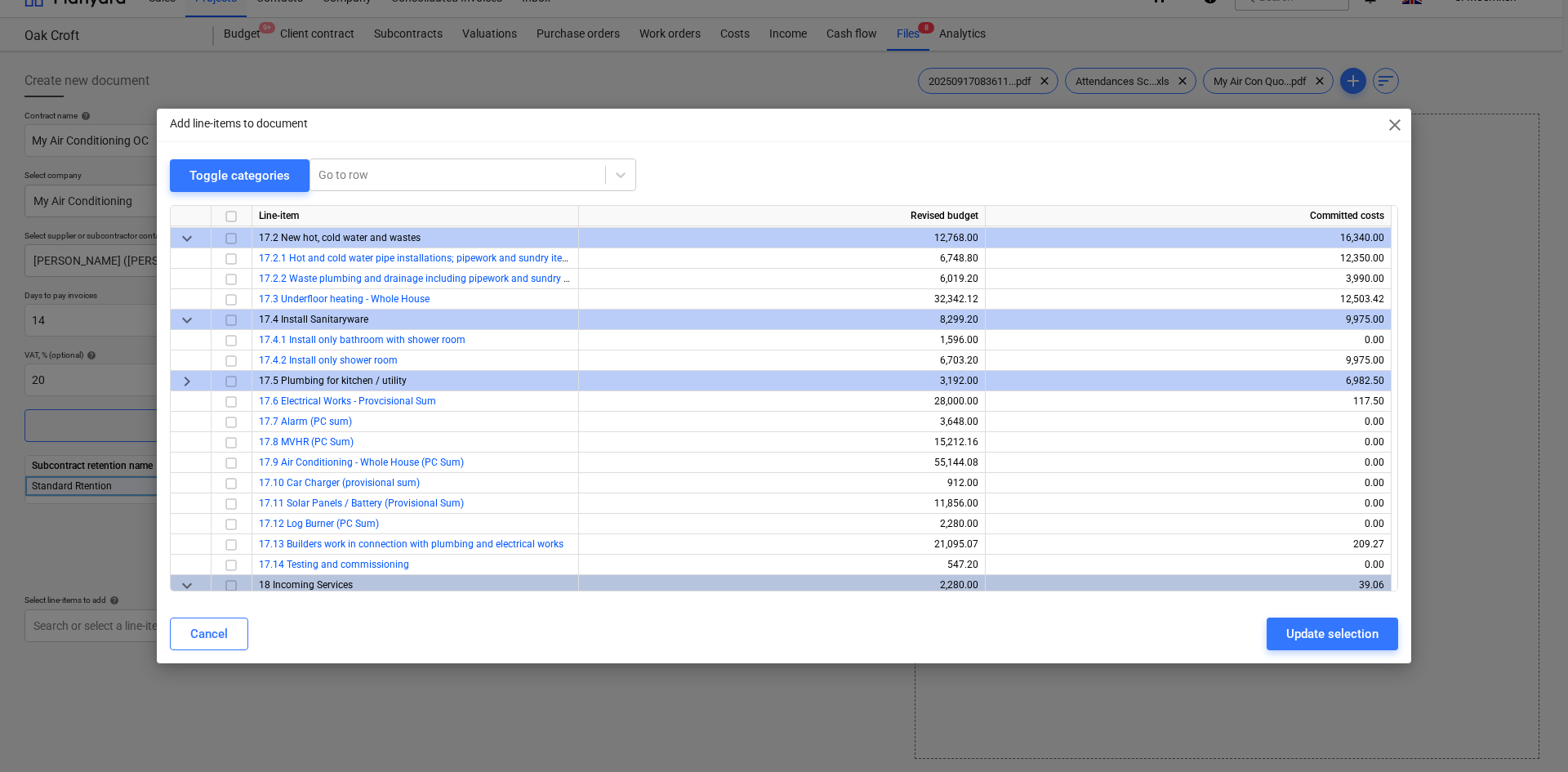
scroll to position [981, 0]
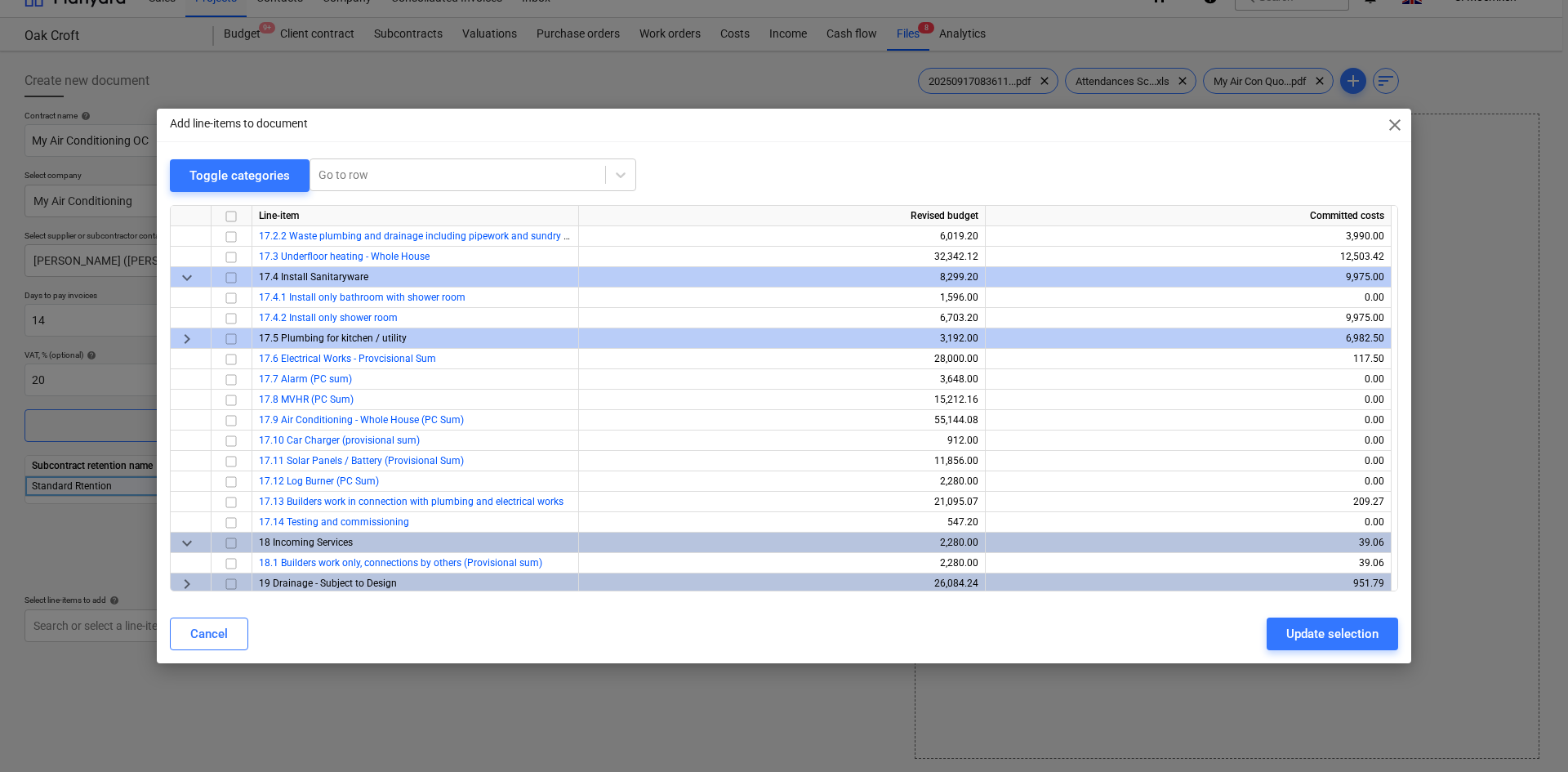
click at [185, 338] on span "keyboard_arrow_right" at bounding box center [187, 339] width 20 height 20
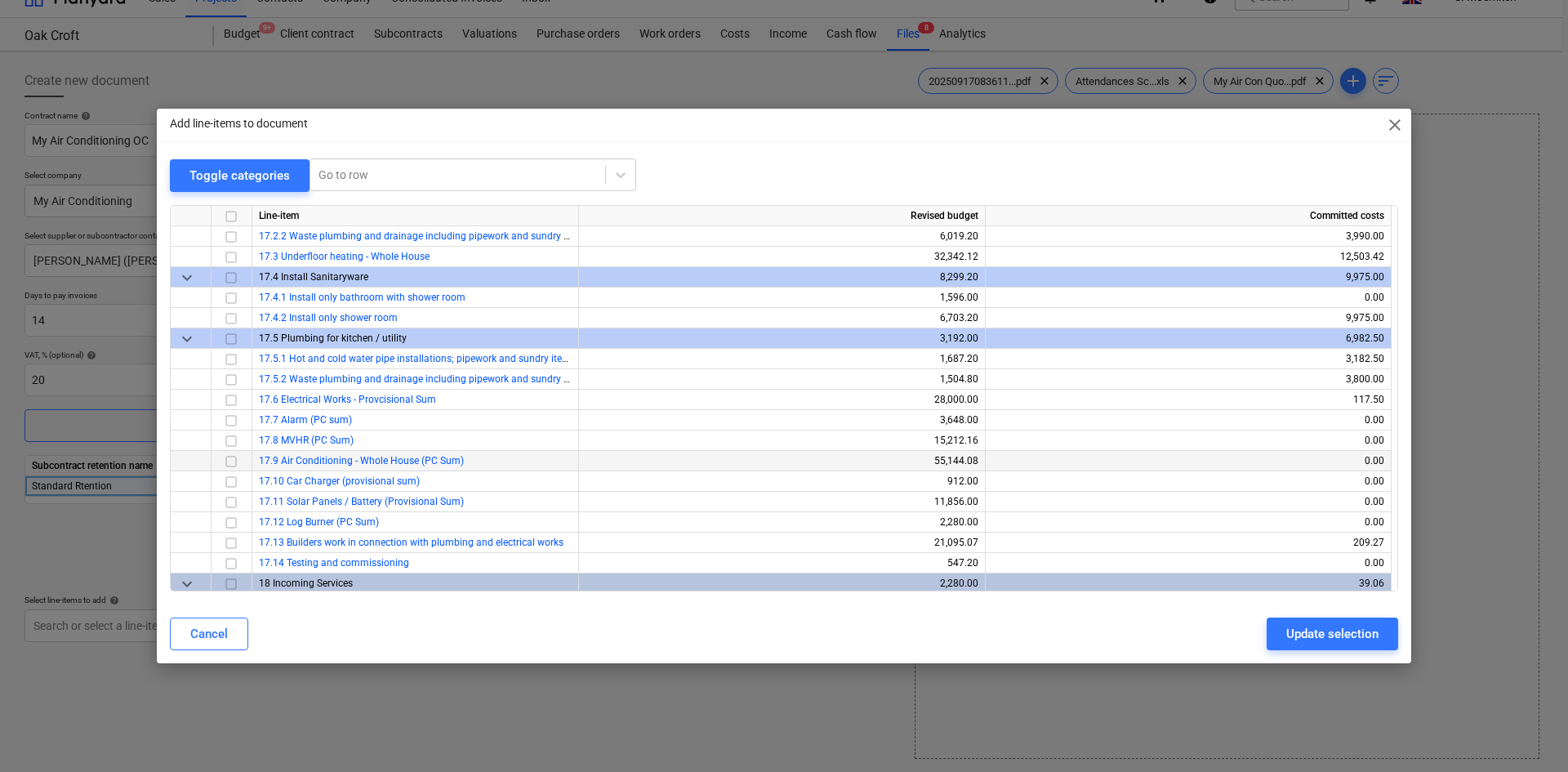
click at [225, 460] on input "checkbox" at bounding box center [231, 462] width 20 height 20
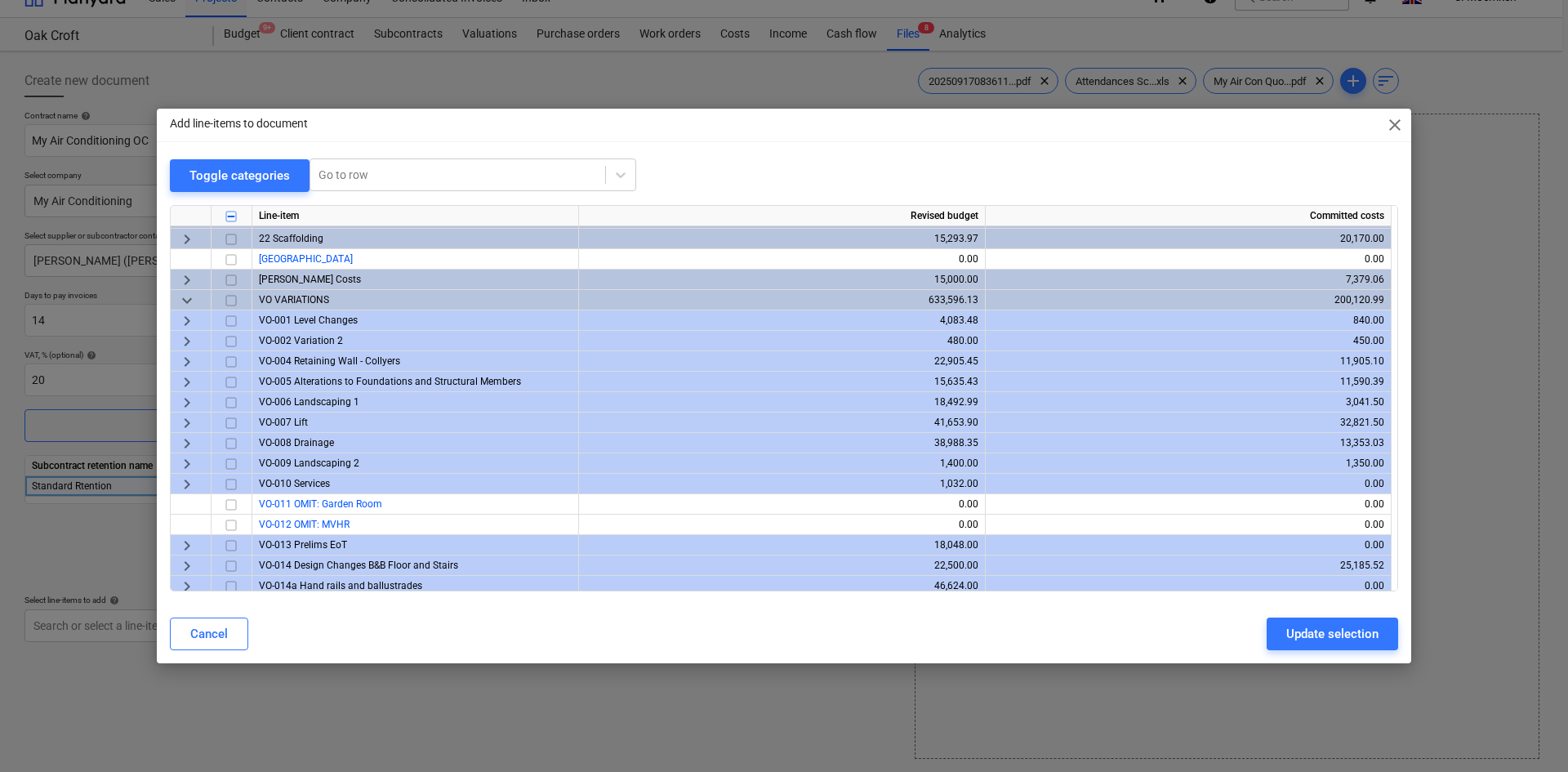
scroll to position [1308, 0]
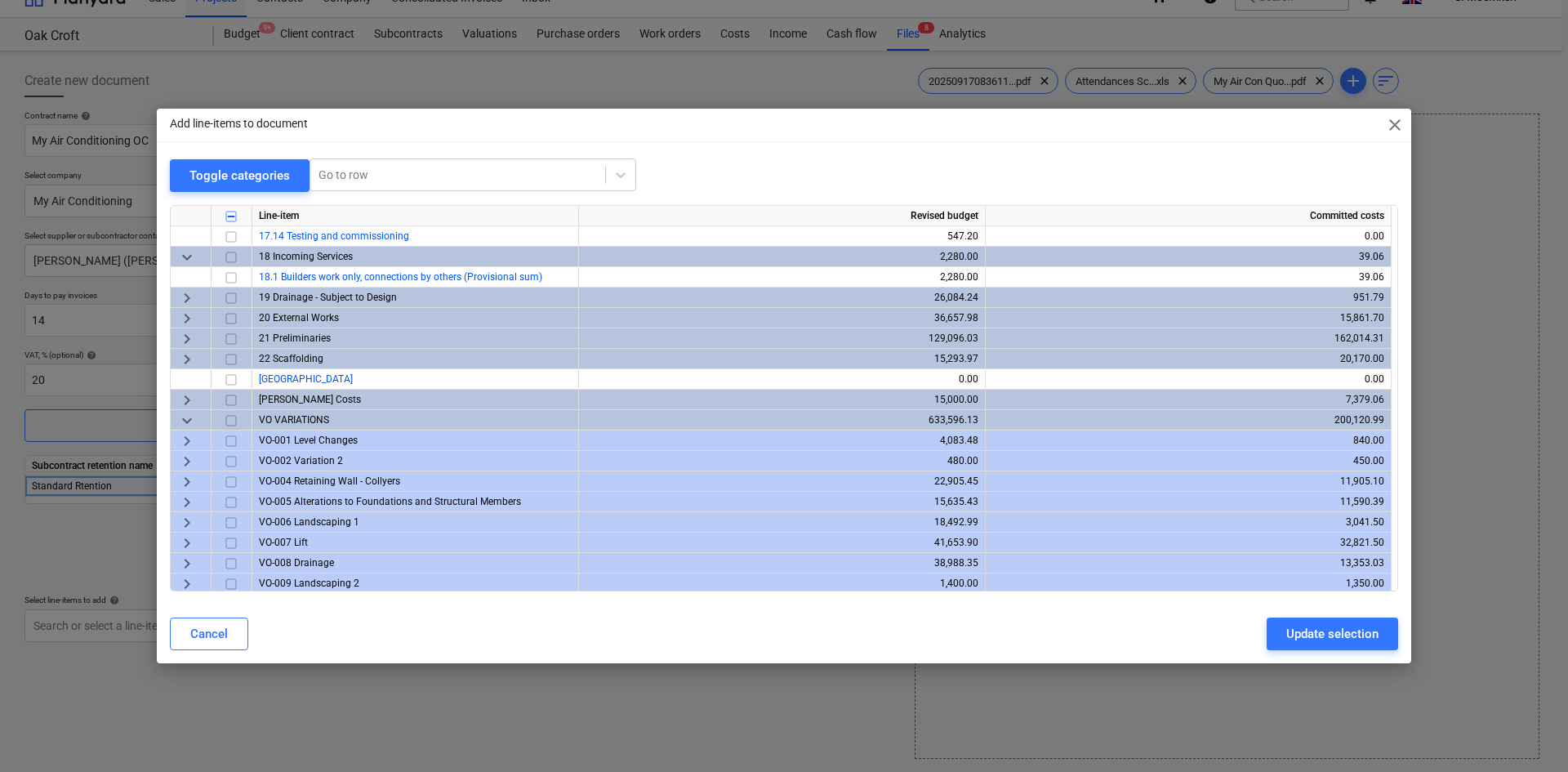
click at [190, 439] on span "keyboard_arrow_right" at bounding box center [187, 441] width 20 height 20
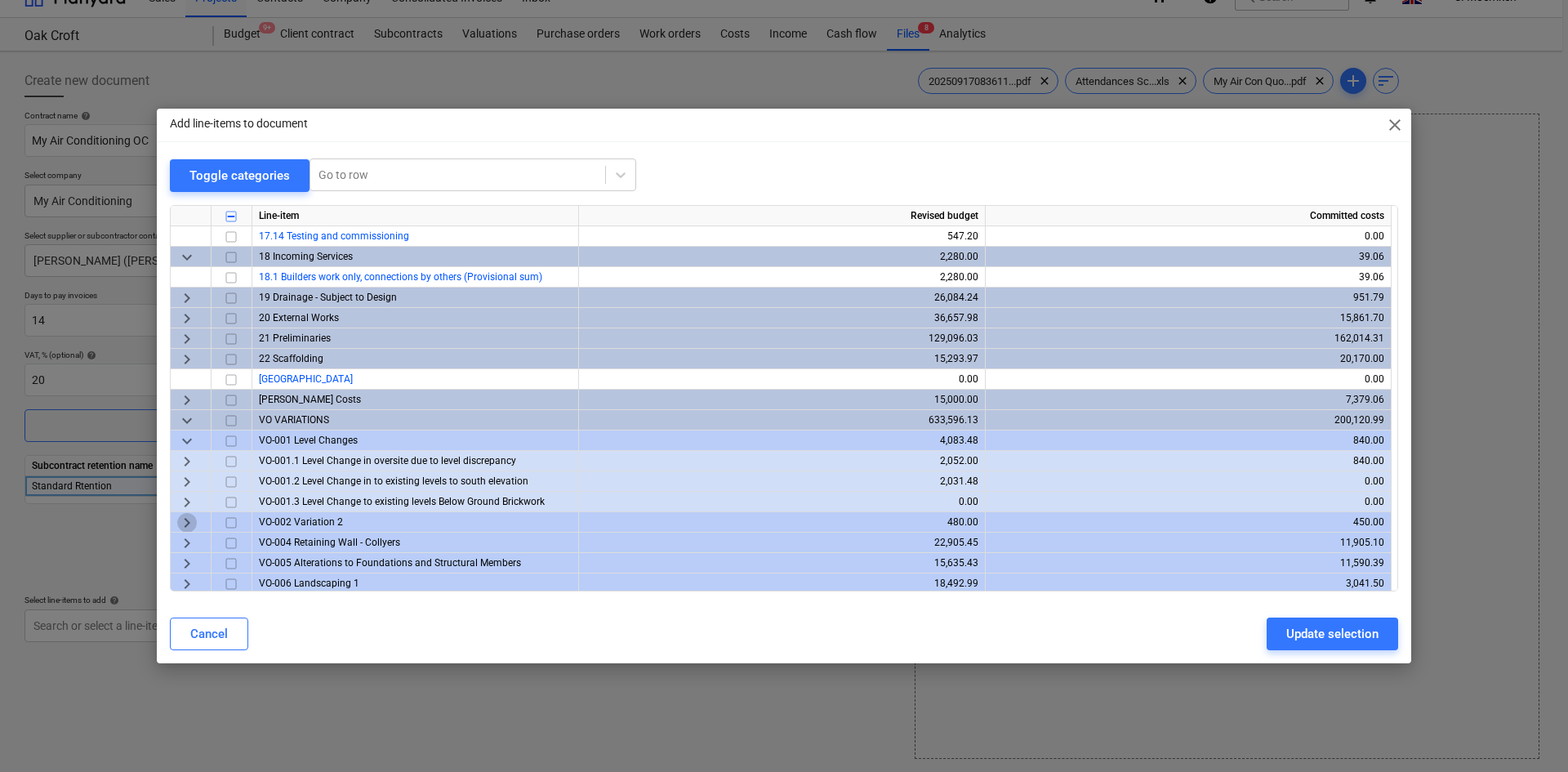
click at [185, 522] on span "keyboard_arrow_right" at bounding box center [187, 523] width 20 height 20
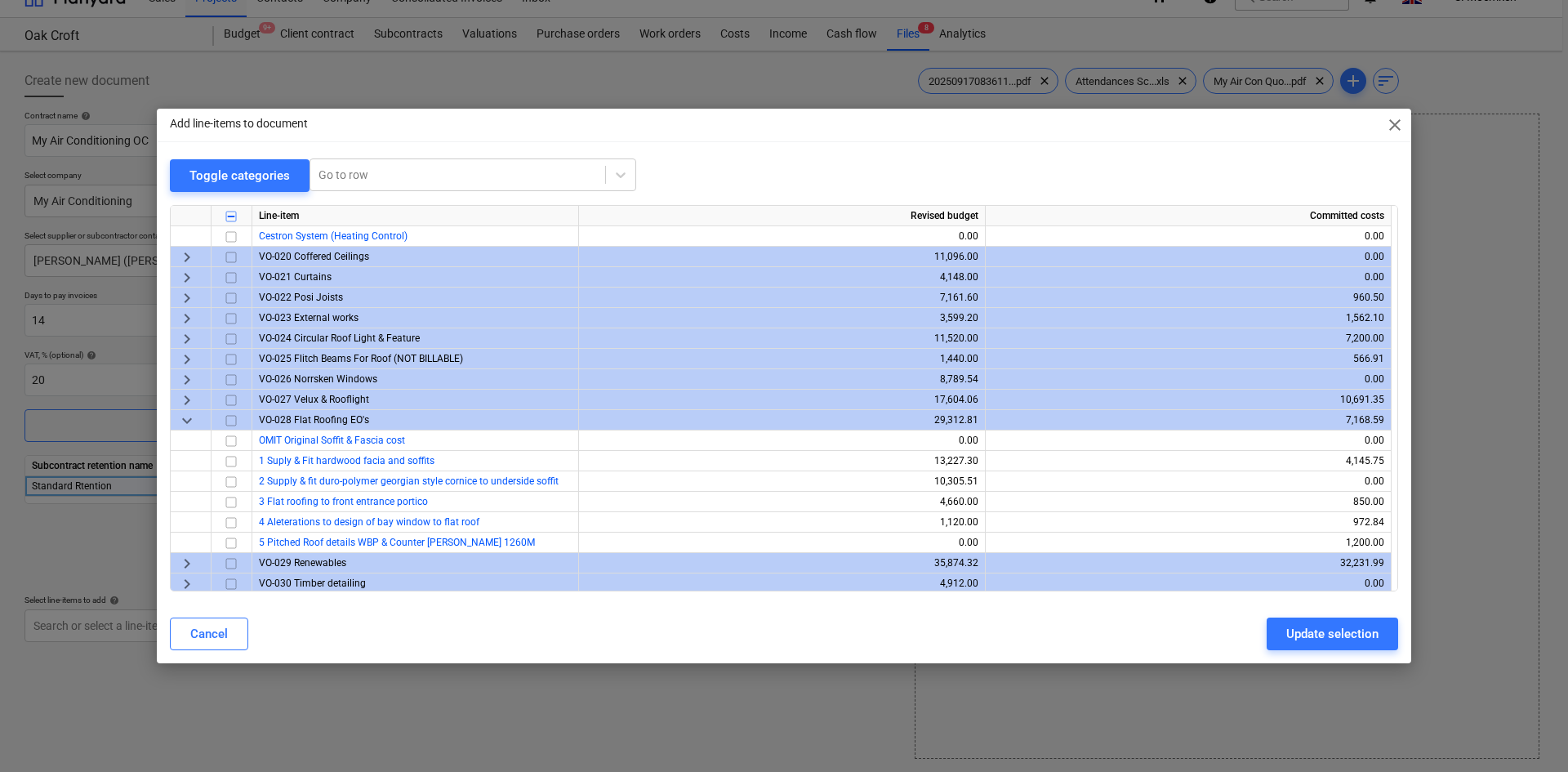
scroll to position [2207, 0]
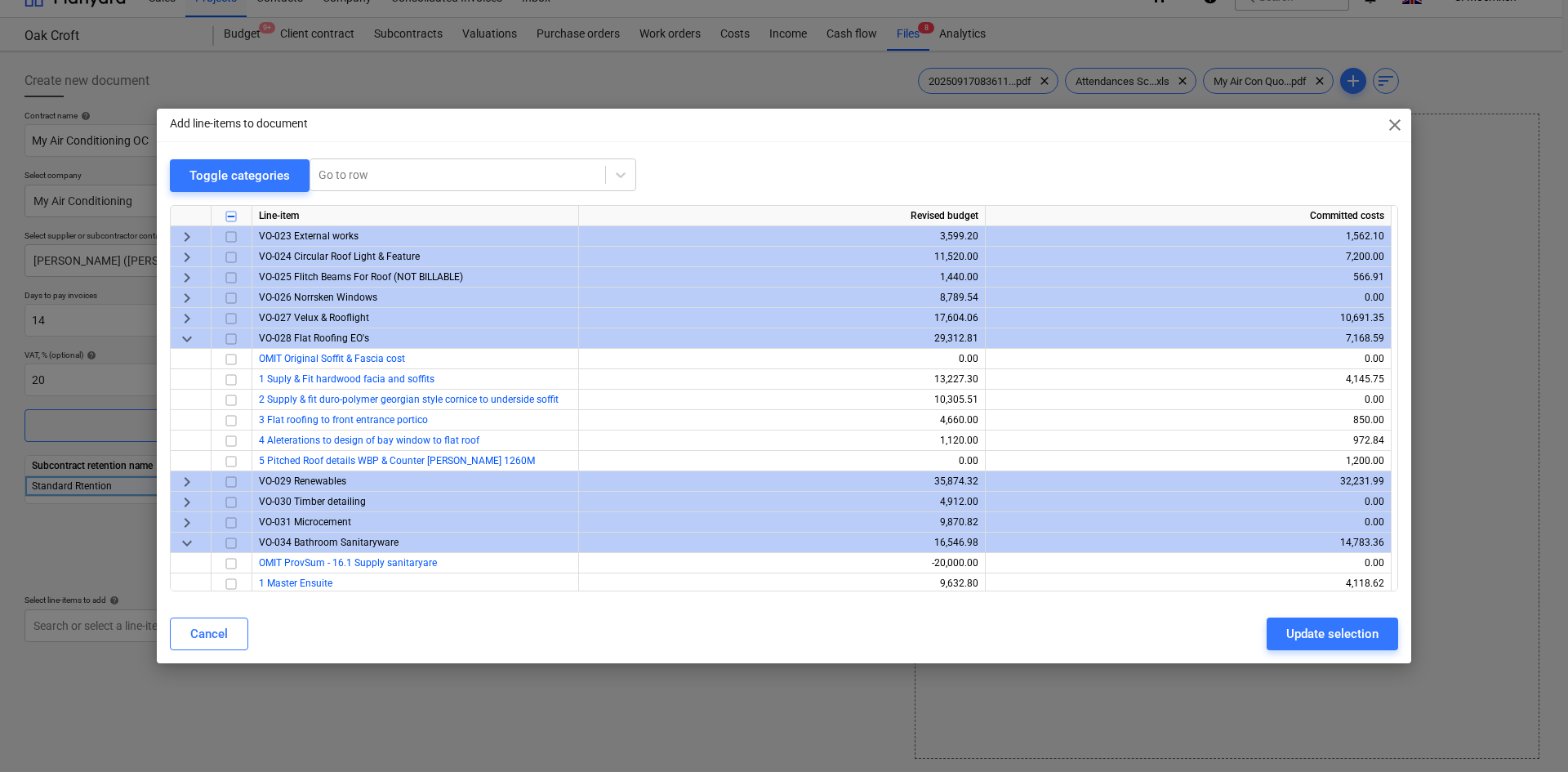
click at [185, 481] on span "keyboard_arrow_right" at bounding box center [187, 483] width 20 height 20
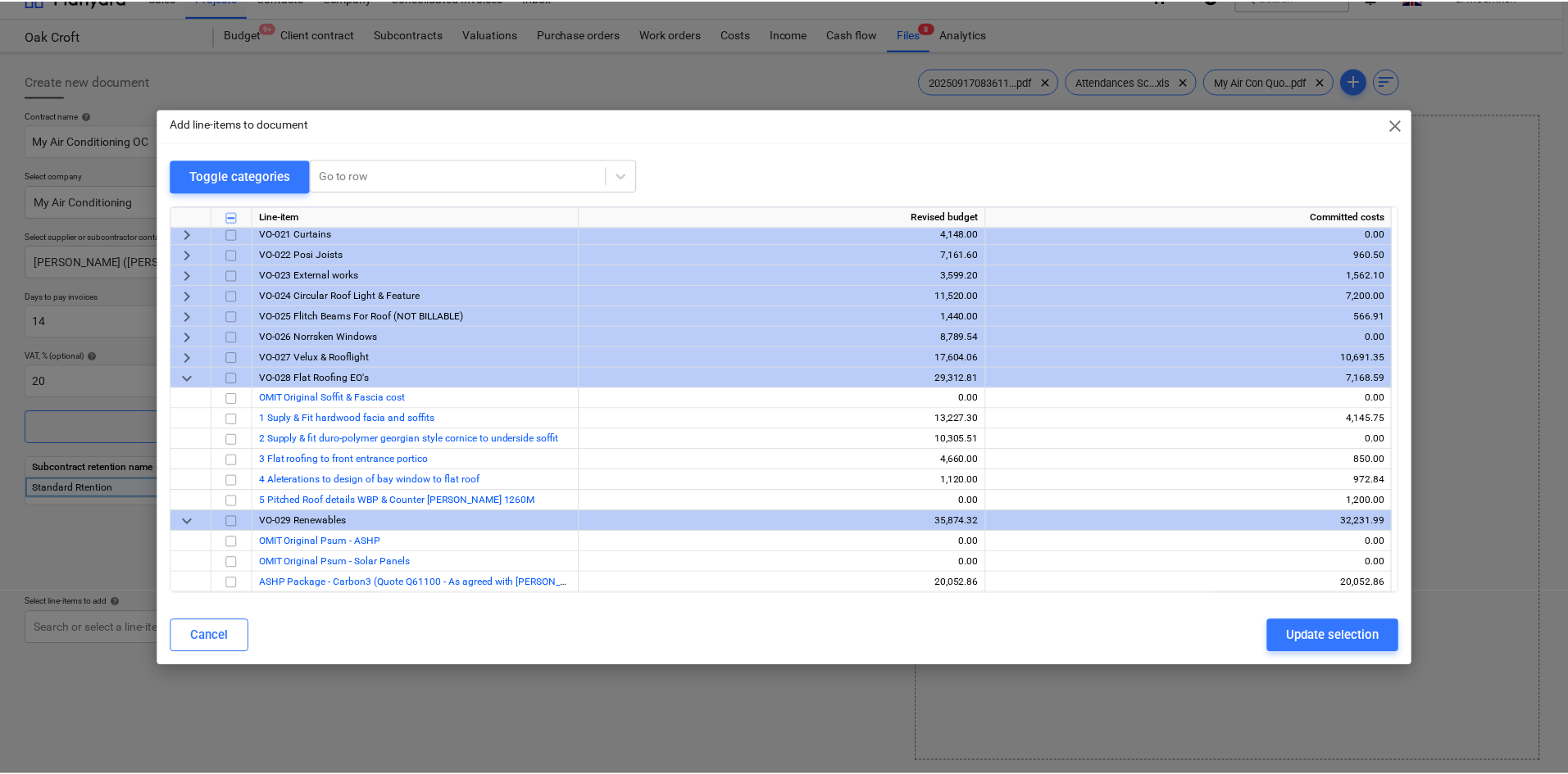
scroll to position [2010, 0]
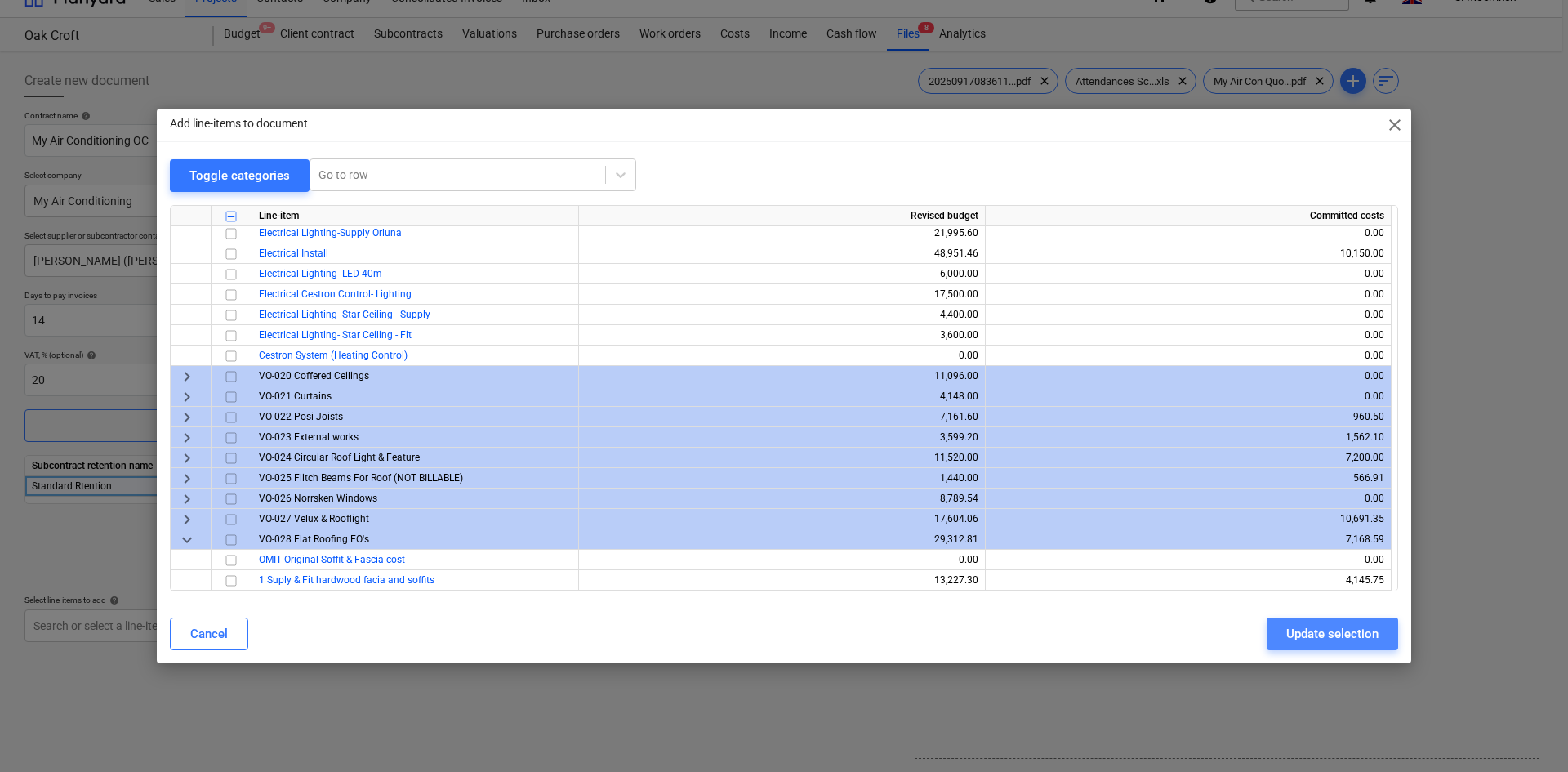
click at [1314, 635] on div "Update selection" at bounding box center [1332, 634] width 92 height 22
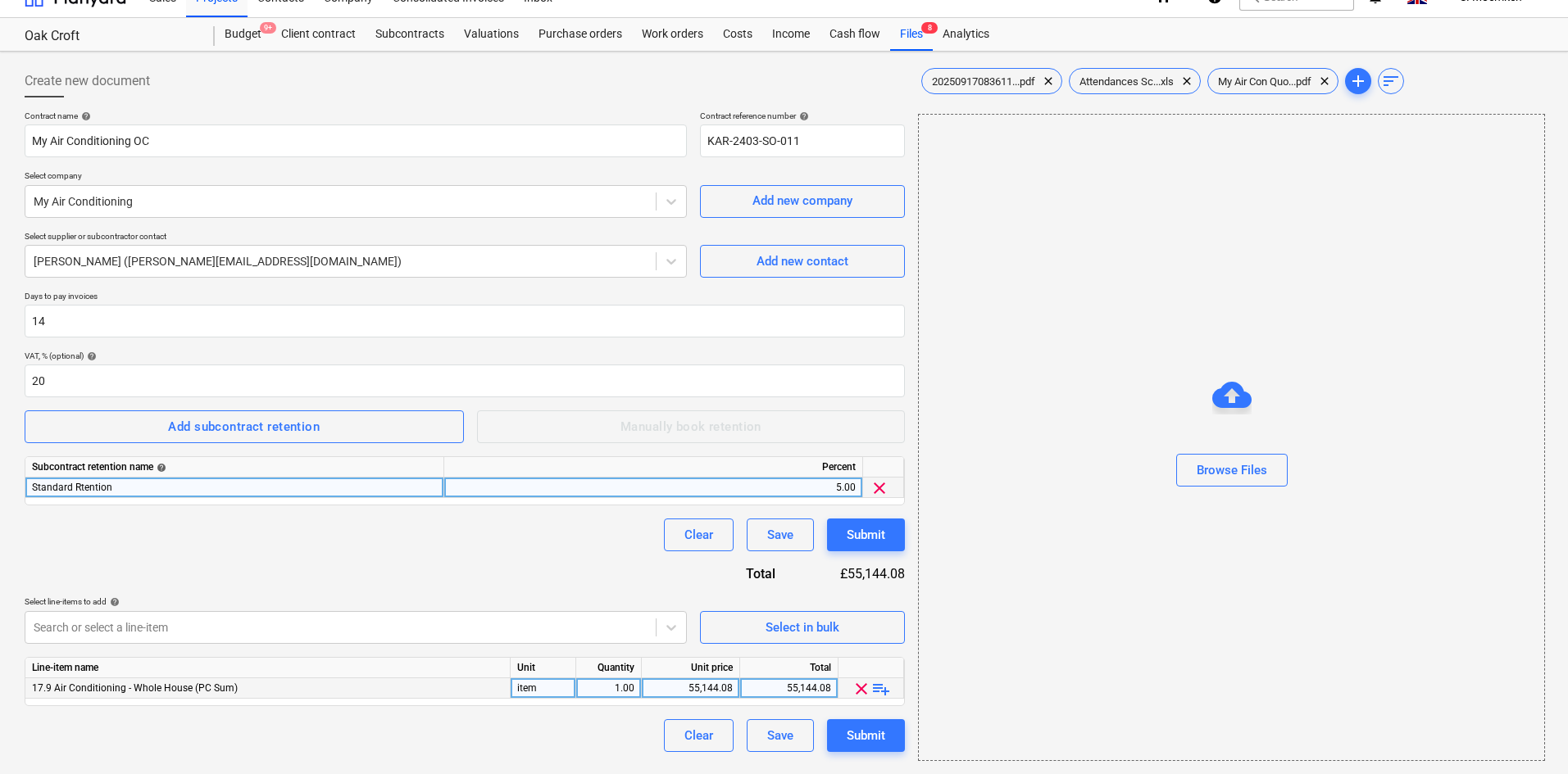
click at [875, 691] on span "playlist_add" at bounding box center [882, 689] width 20 height 20
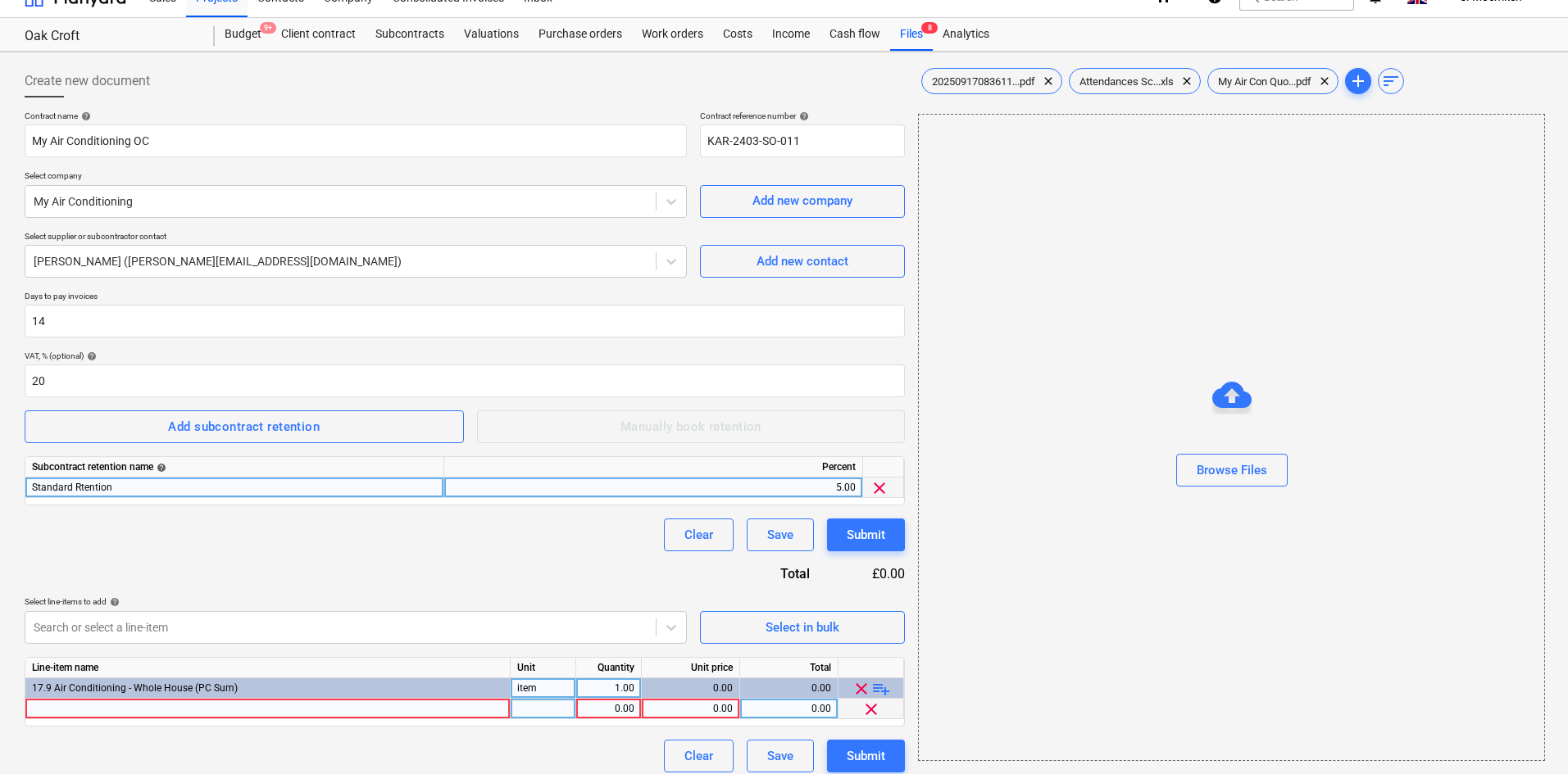
click at [198, 711] on div at bounding box center [268, 709] width 485 height 21
type input "Ground Floor: System 1 Outdoor = 1 x Fujitsu Eco condenser 12kw R32 ⁃ Dining/sn…"
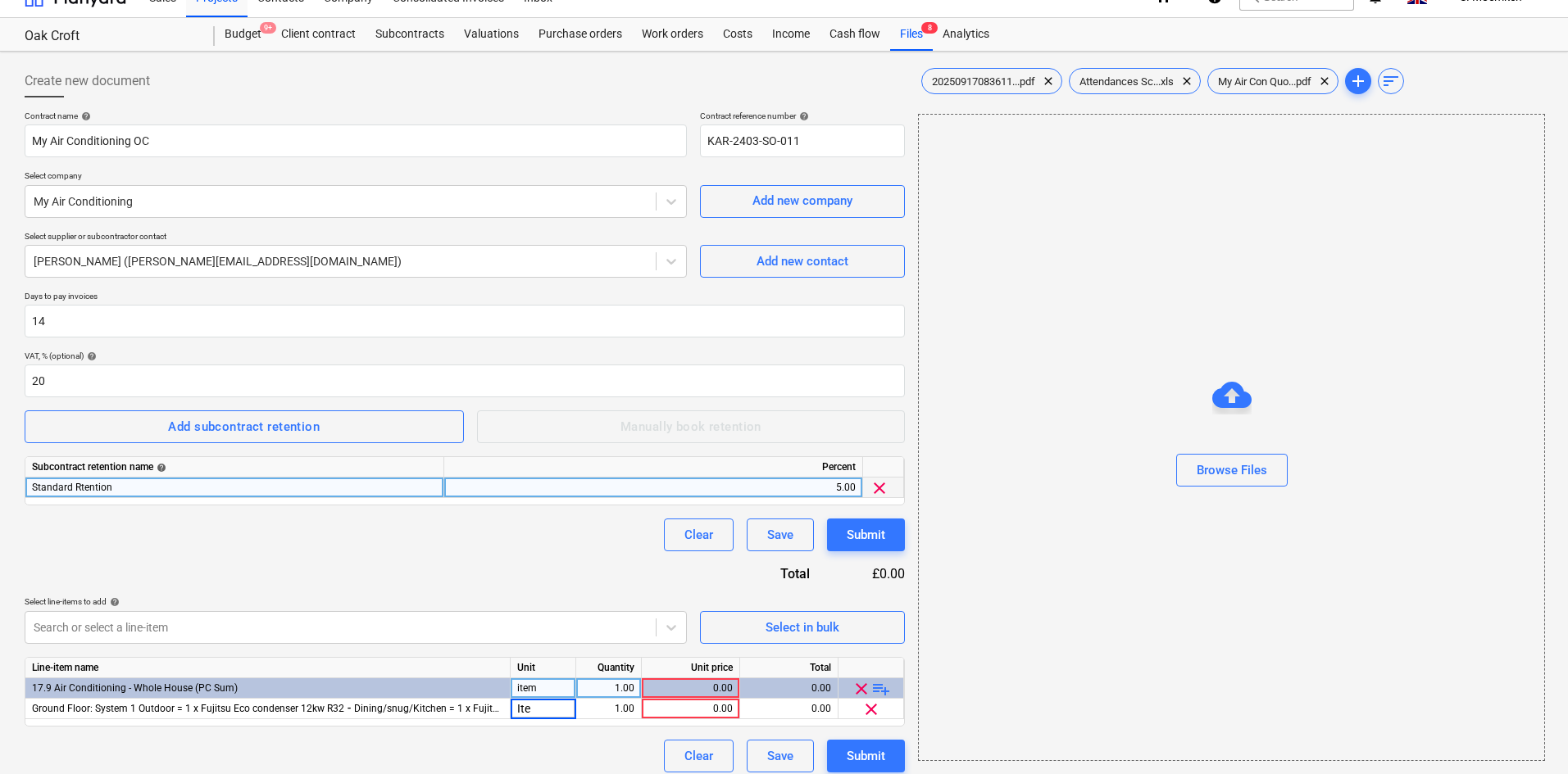
type input "Item"
type input "5204.49"
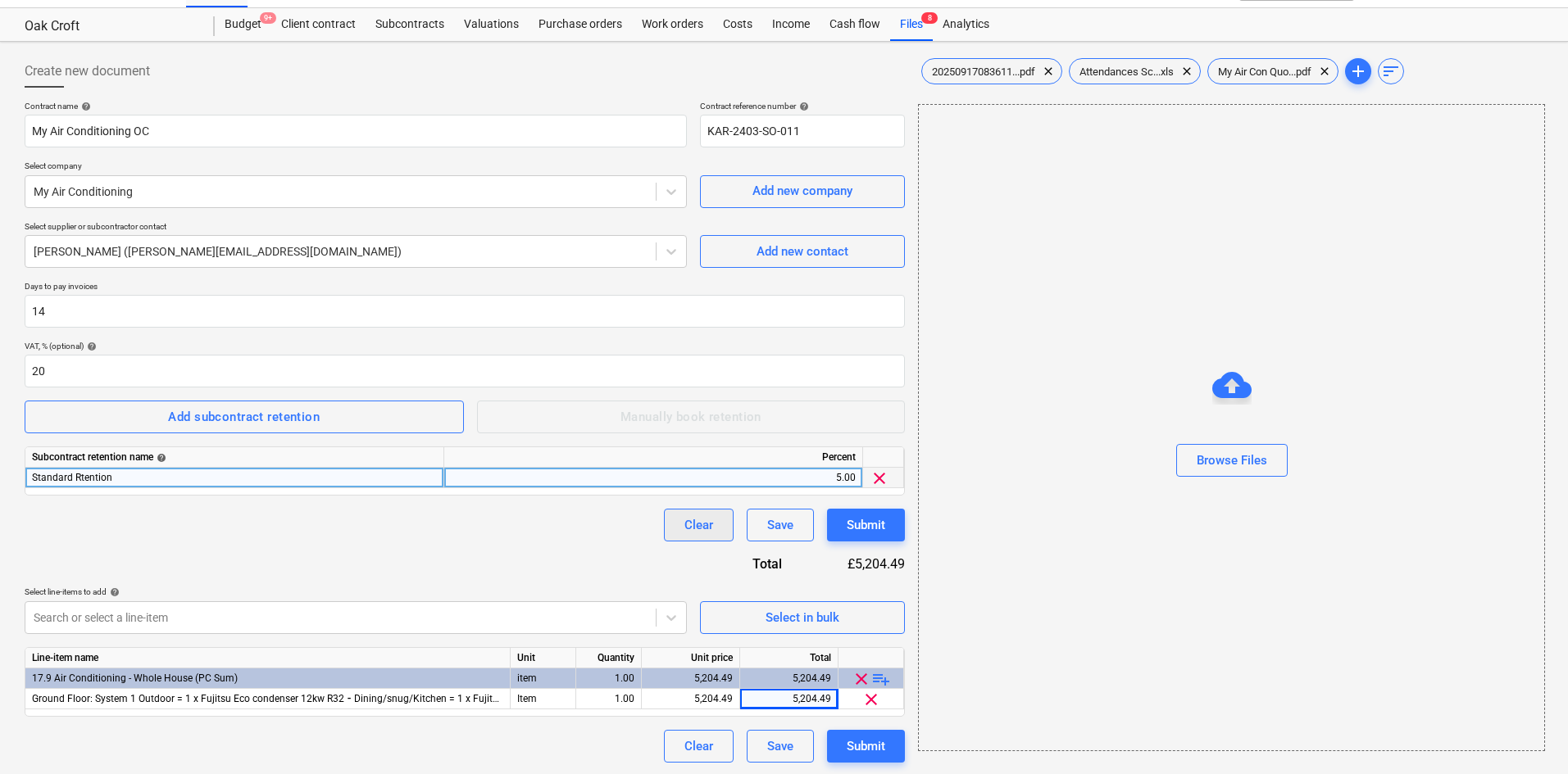
scroll to position [35, 0]
click at [881, 678] on span "playlist_add" at bounding box center [882, 678] width 20 height 20
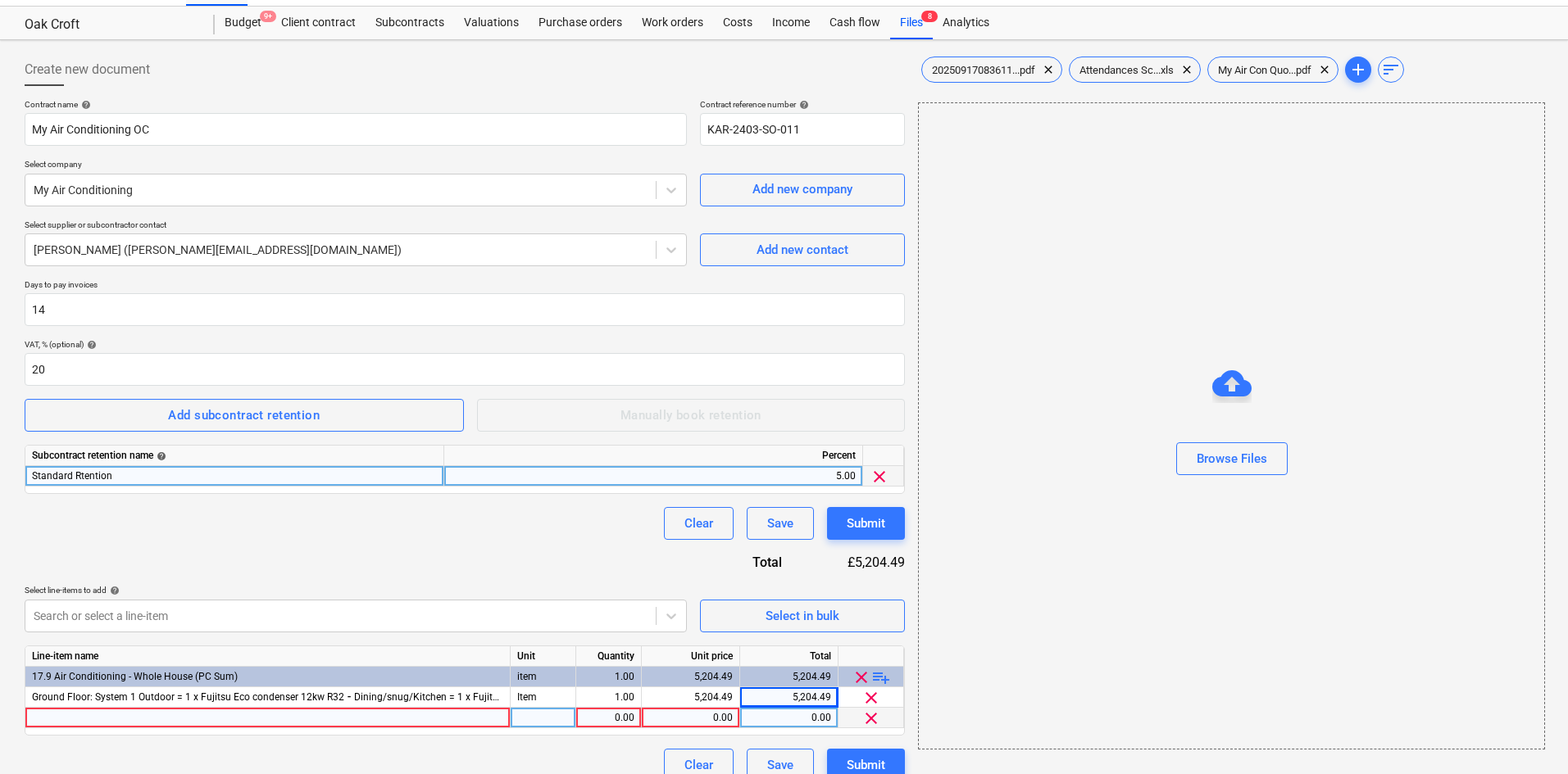
click at [413, 717] on div at bounding box center [268, 717] width 485 height 21
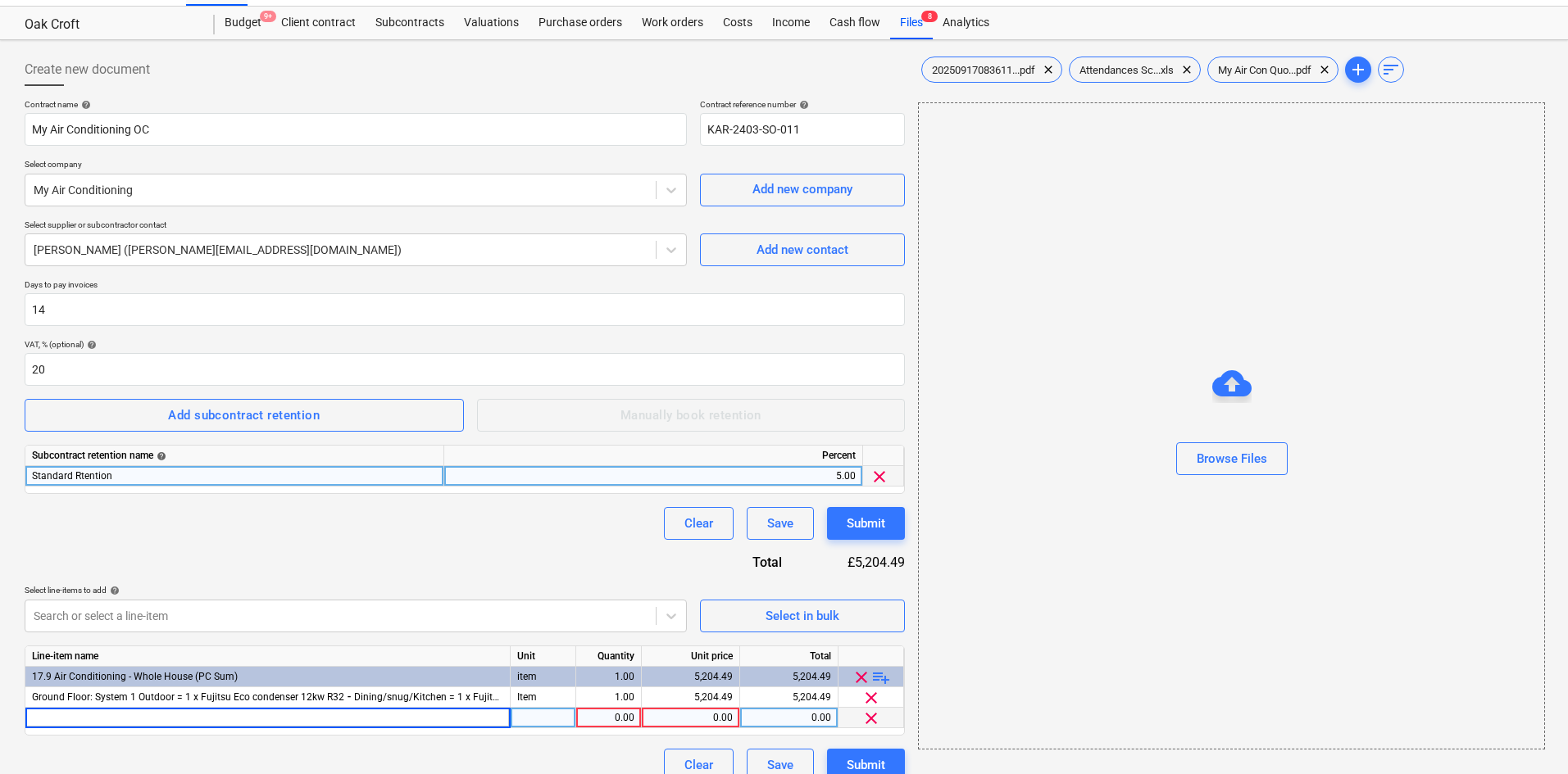
type input "System 2 Outdoor = 1 x Fujitsu J-IVS Heat Pump Condenser 4HP 1ph ⁃ Snug = 1 x F…"
type input "Item"
type input "17308."
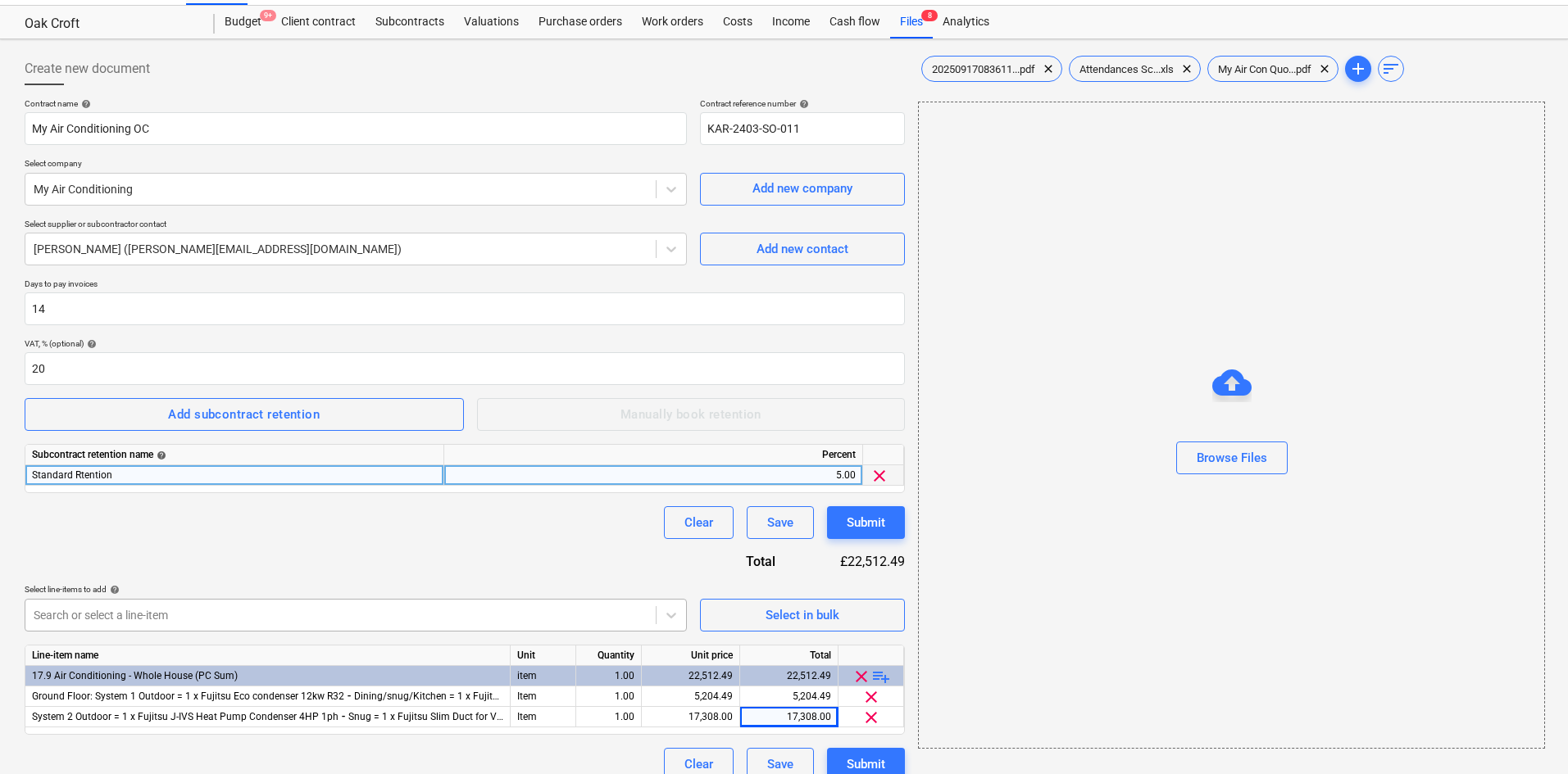
scroll to position [56, 0]
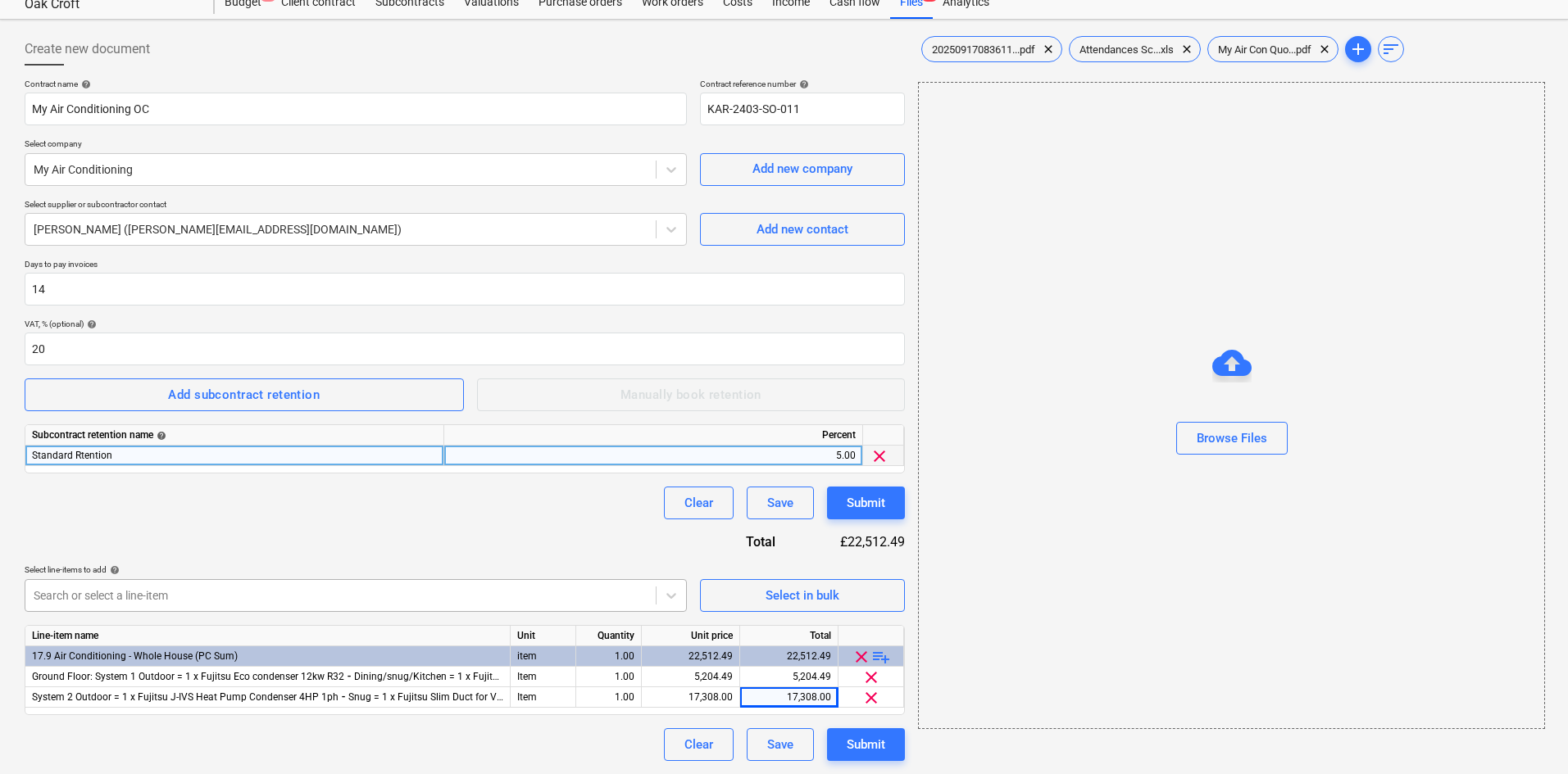
click at [290, 604] on body "Sales Projects Contacts Company Consolidated Invoices Inbox 5 format_size keybo…" at bounding box center [784, 331] width 1568 height 774
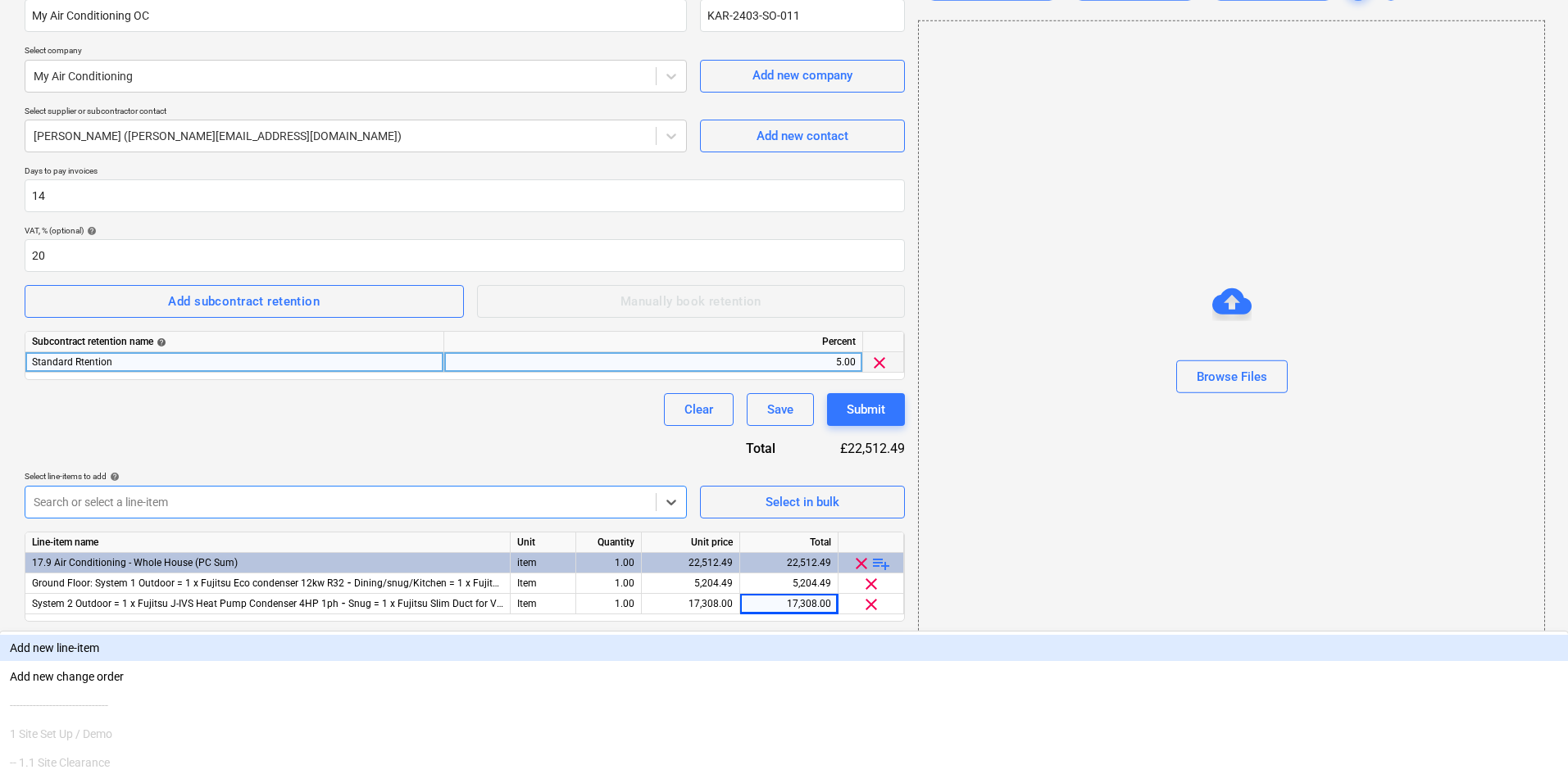
click at [267, 501] on div "Contract name help My Air Conditioning OC Contract reference number help KAR-24…" at bounding box center [465, 326] width 880 height 683
click at [240, 603] on body "Sales Projects Contacts Company Consolidated Invoices Inbox 5 format_size keybo…" at bounding box center [784, 238] width 1568 height 774
type input "1"
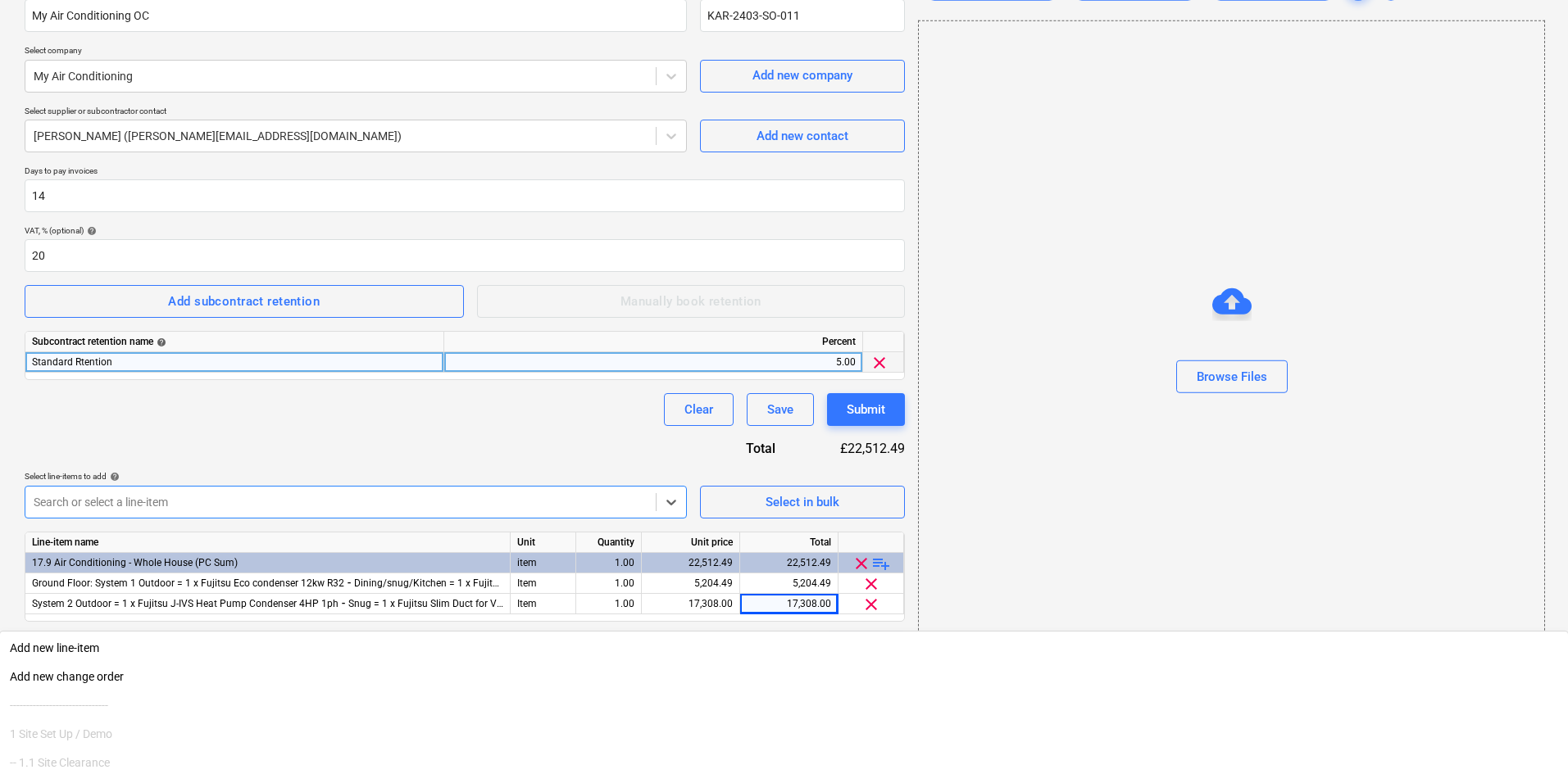
click at [373, 427] on div "Contract name help My Air Conditioning OC Contract reference number help KAR-24…" at bounding box center [465, 326] width 880 height 683
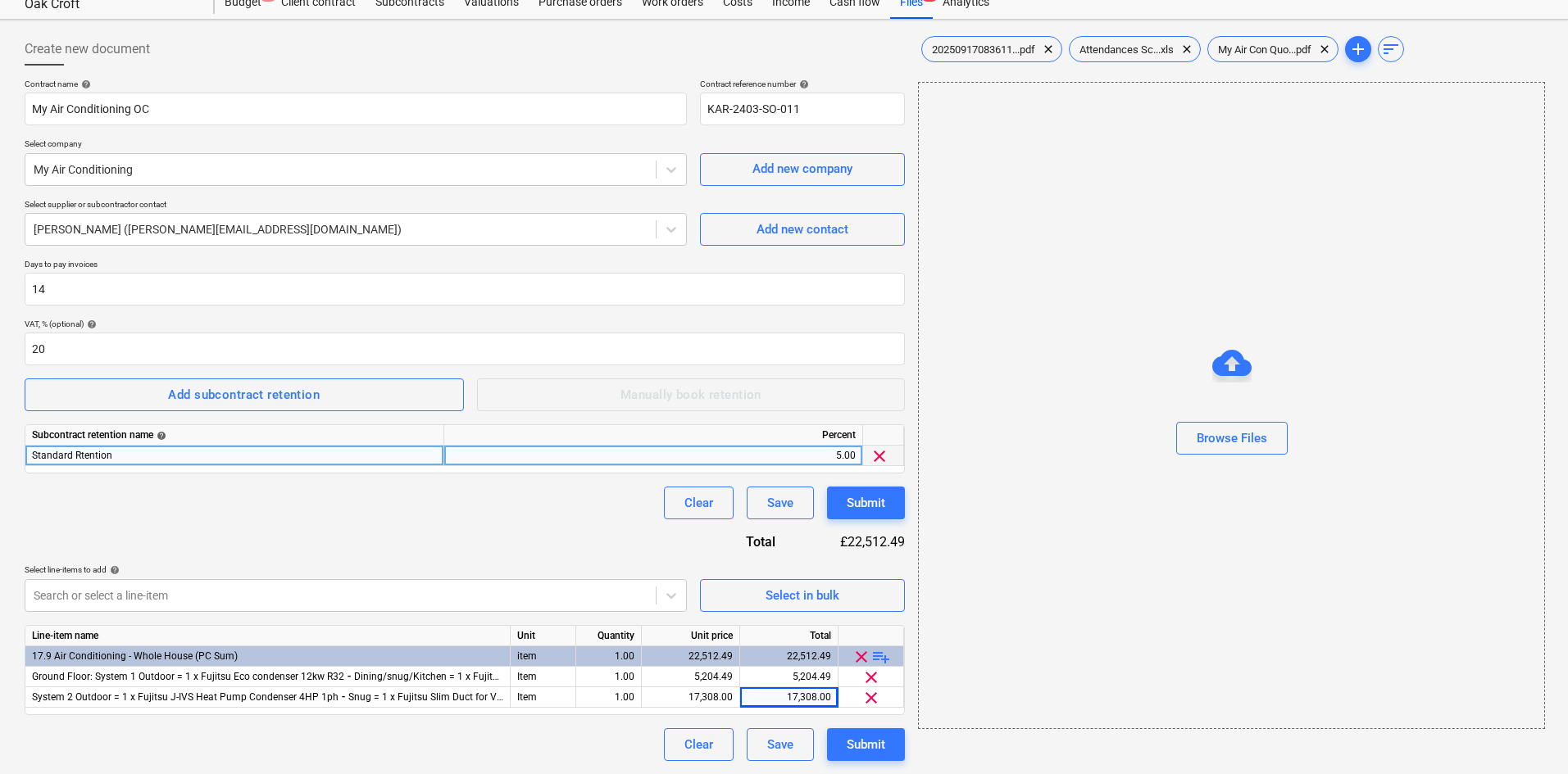
scroll to position [56, 0]
click at [883, 655] on span "playlist_add" at bounding box center [882, 658] width 20 height 20
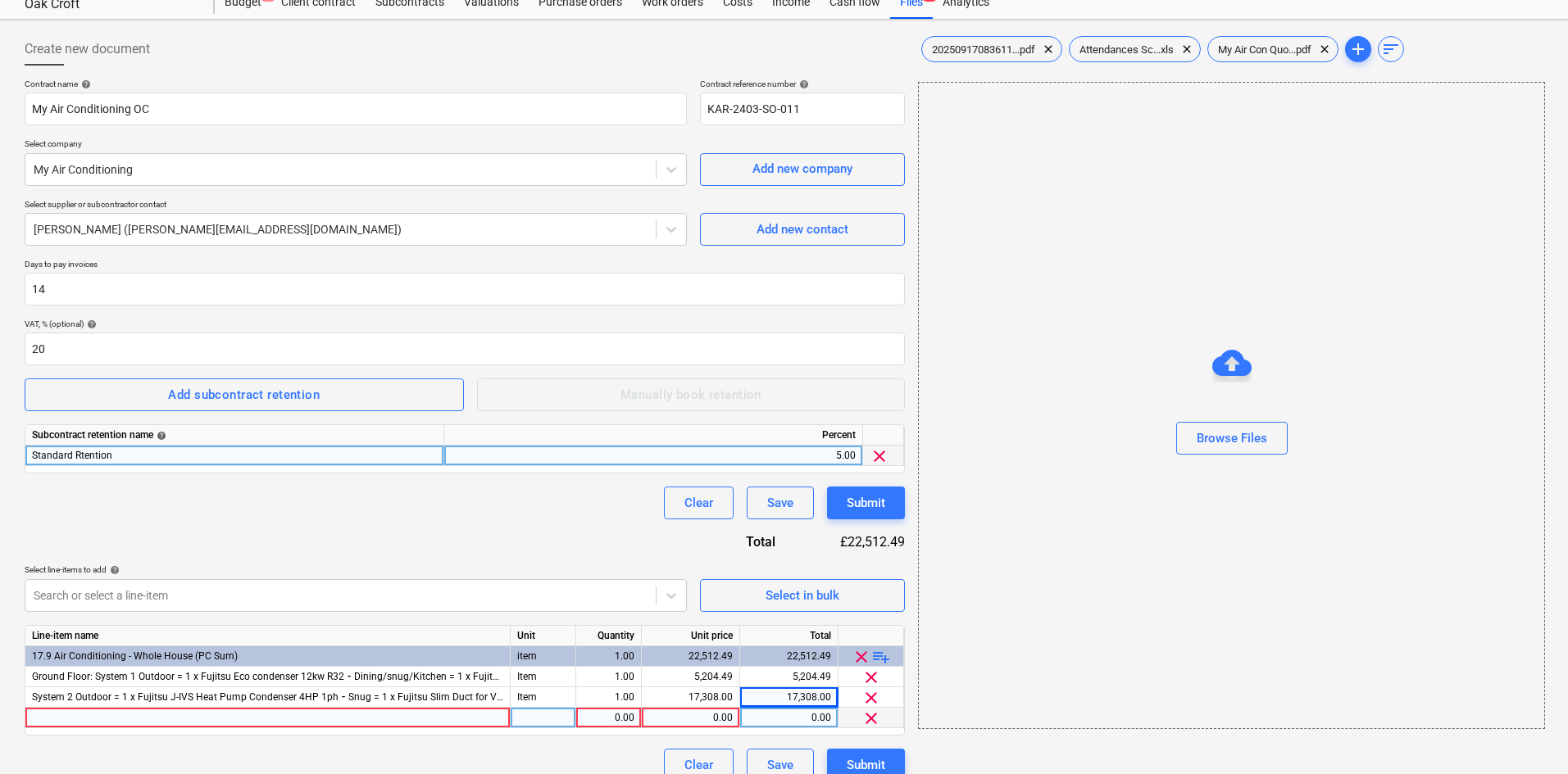
click at [157, 716] on div at bounding box center [268, 717] width 485 height 21
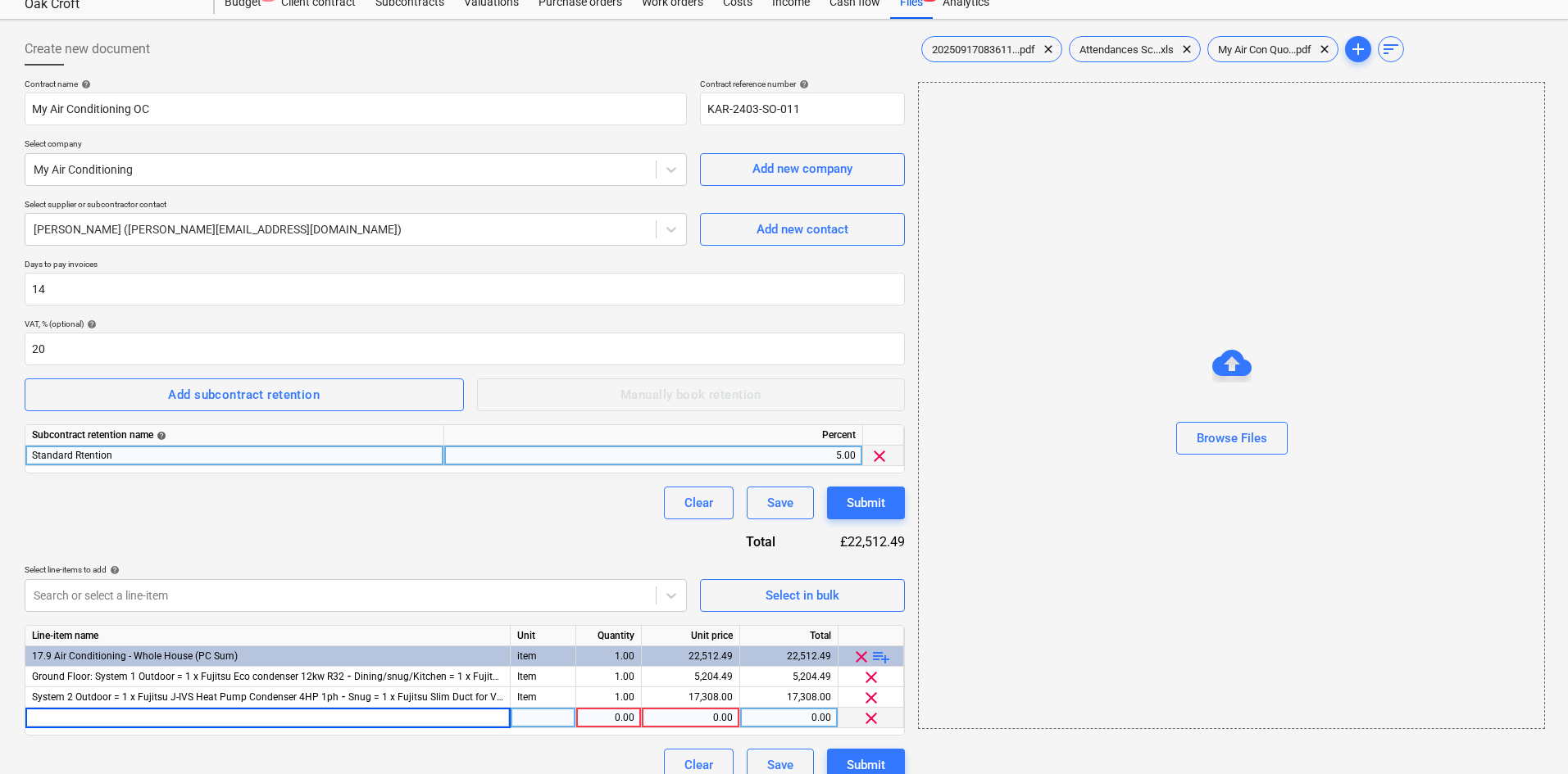
type input "First Floor: System 3 Outdoor = 1 x Fujitsu J-IVS Heat Pump Condenser 6HP 1ph ⁃…"
type input "Item"
type input "24418.00"
click at [424, 510] on div "Clear Save Submit" at bounding box center [465, 502] width 880 height 32
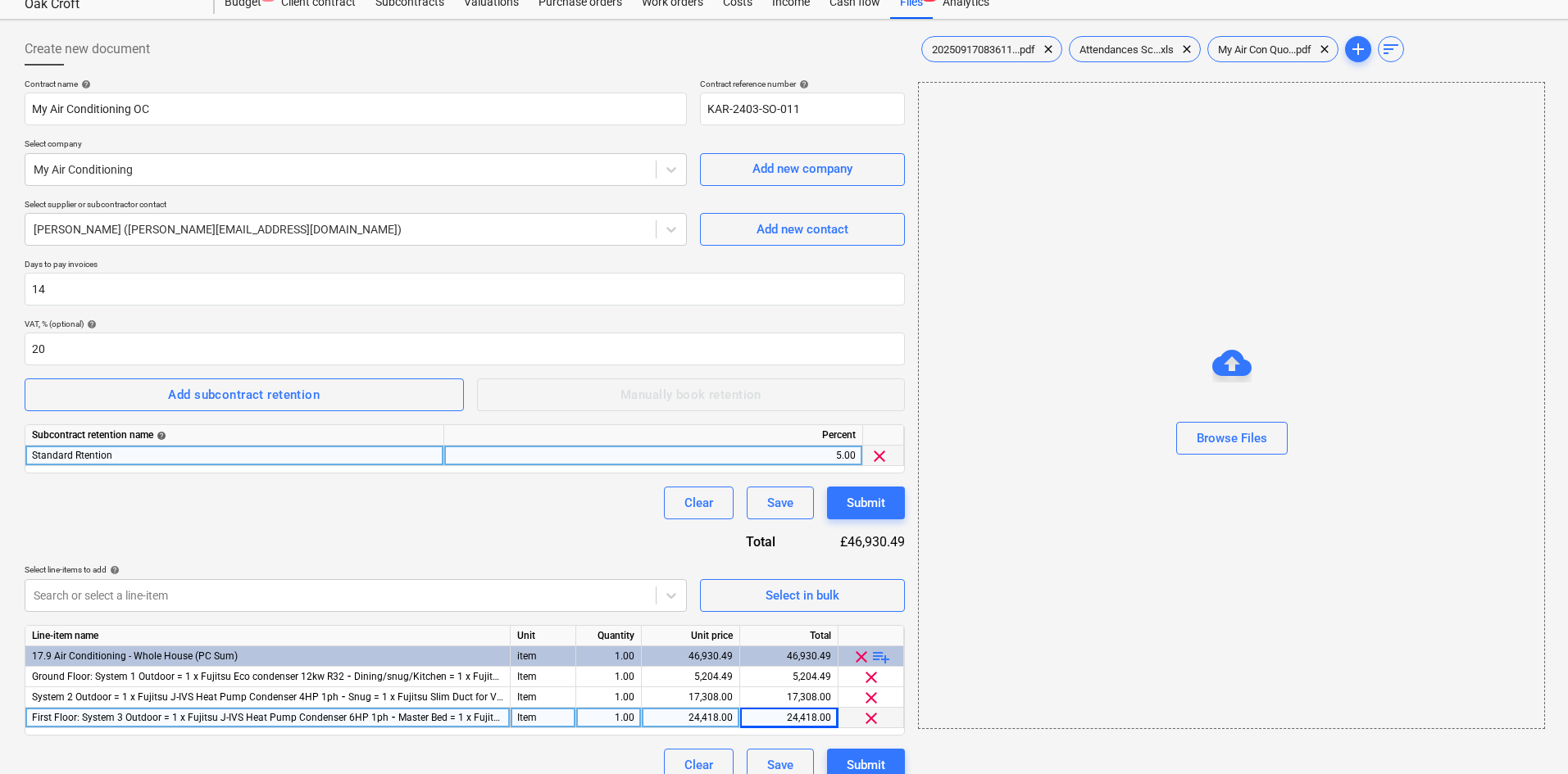
scroll to position [76, 0]
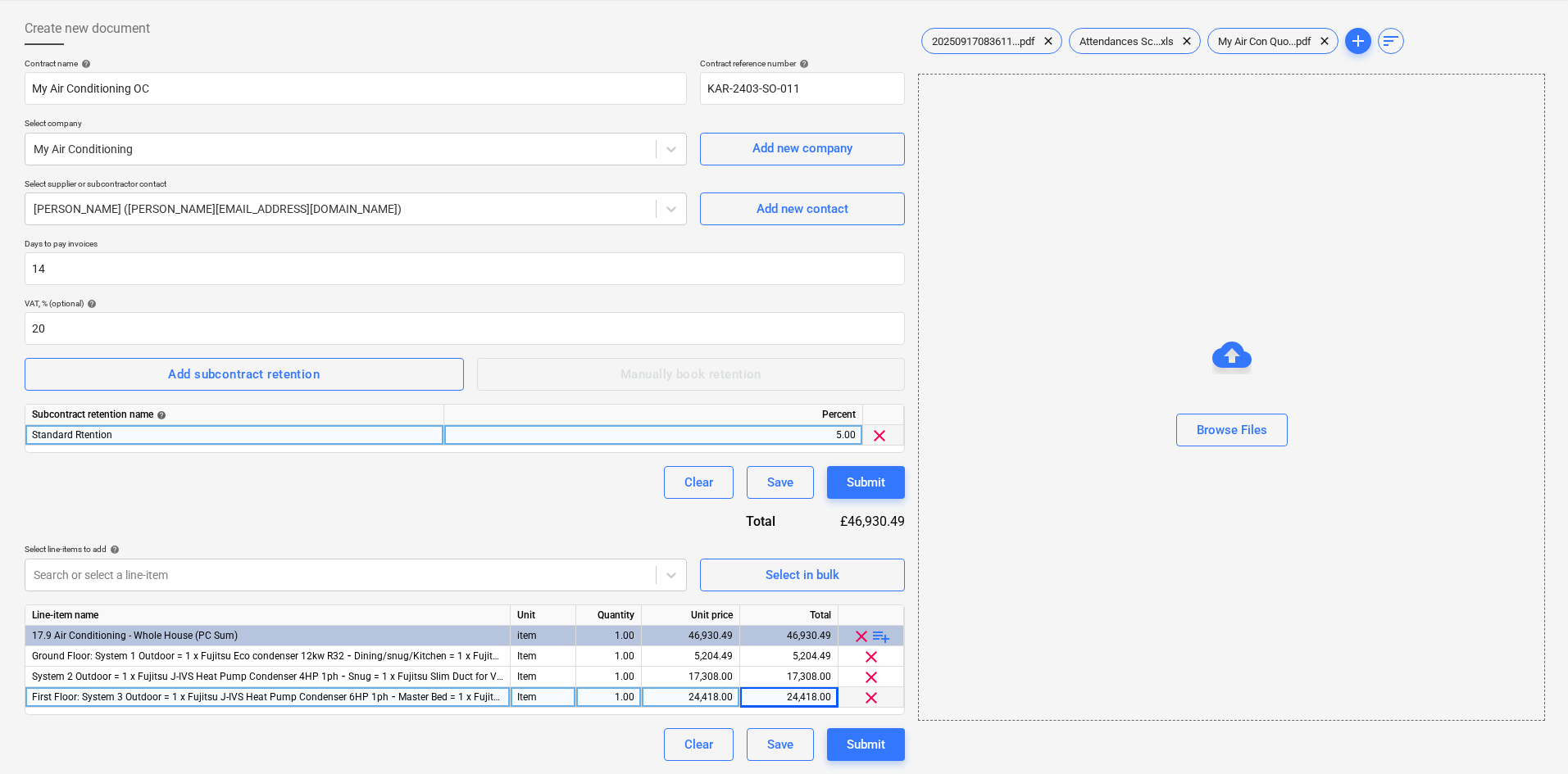
click at [694, 696] on div "24,418.00" at bounding box center [691, 698] width 85 height 21
click at [523, 512] on div "Contract name help My Air Conditioning OC Contract reference number help KAR-24…" at bounding box center [465, 410] width 880 height 703
click at [707, 695] on div "24,418.00" at bounding box center [691, 698] width 85 height 21
click at [722, 698] on input "24418" at bounding box center [690, 698] width 97 height 20
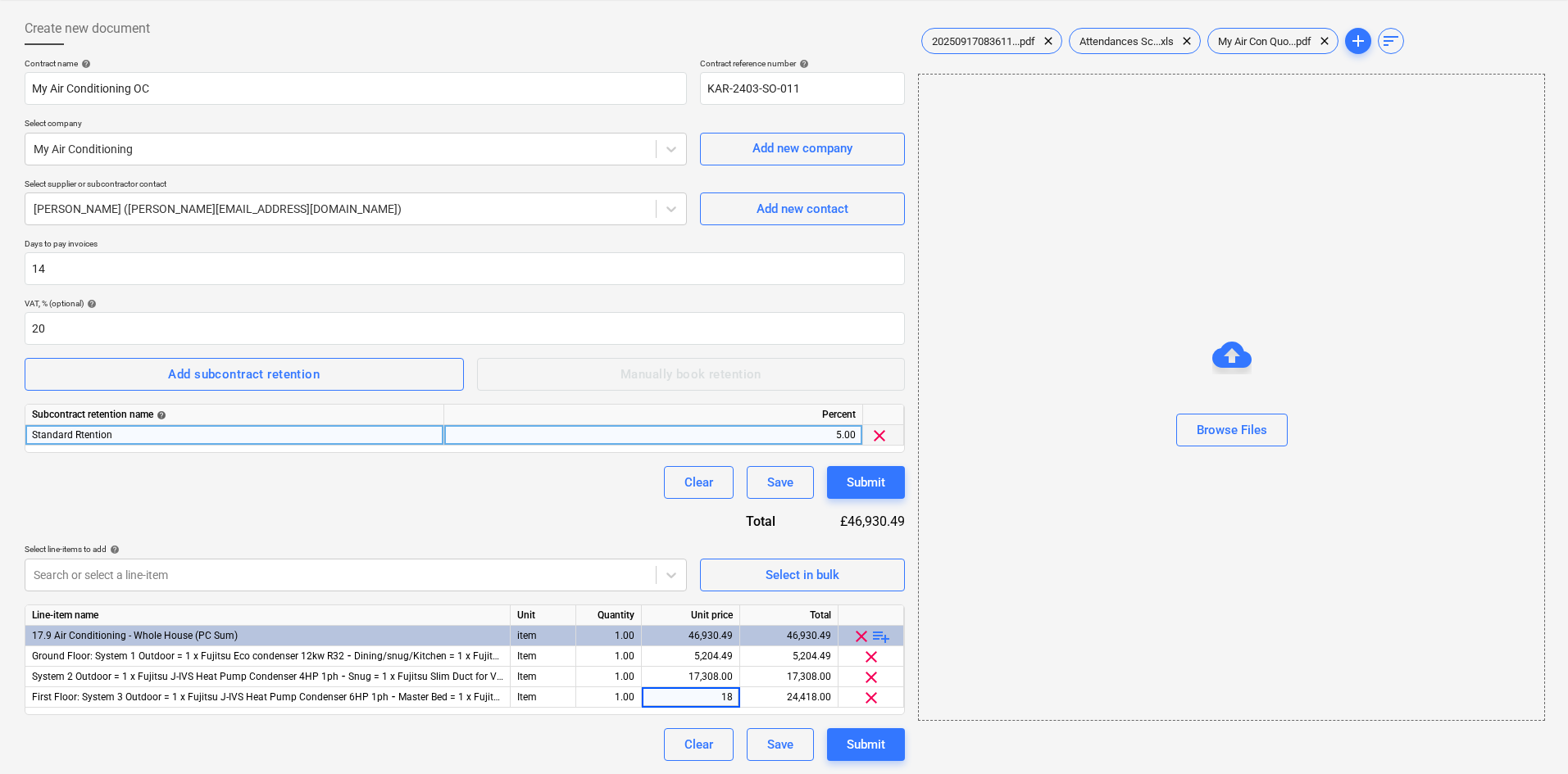
type input "8"
type input "24263.51"
click at [788, 747] on div "Save" at bounding box center [780, 745] width 27 height 22
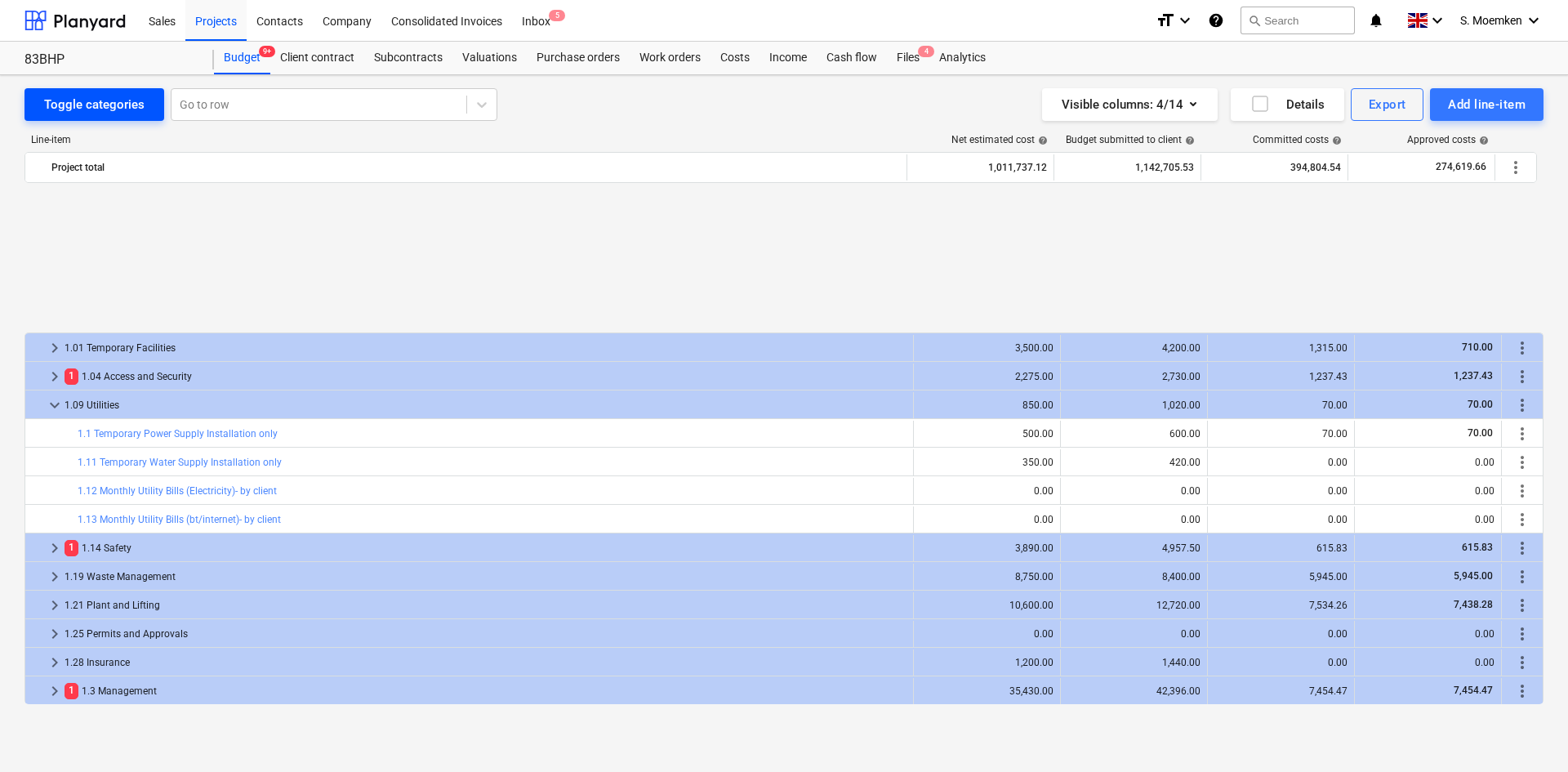
scroll to position [736, 0]
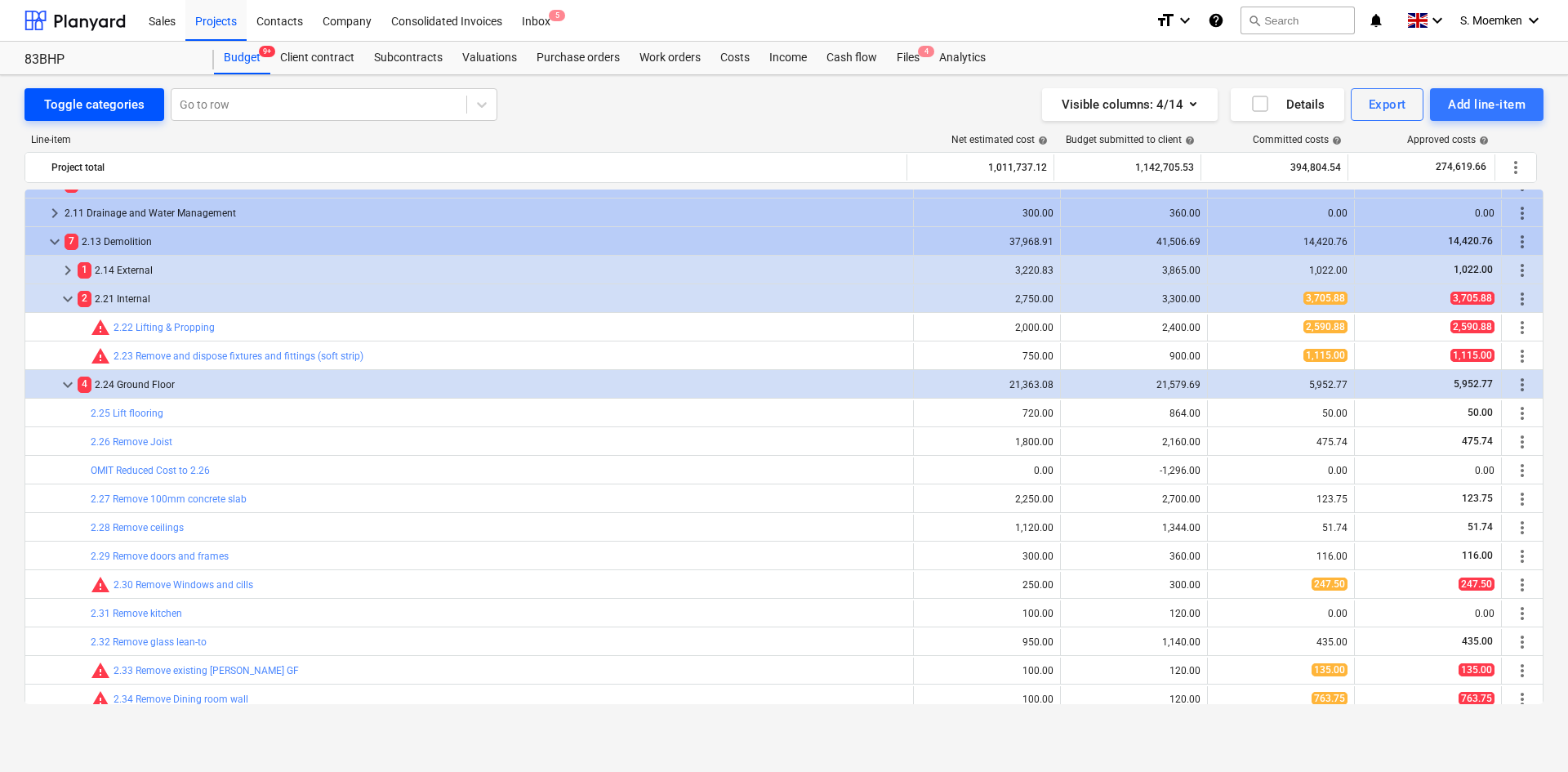
click at [85, 114] on div "Toggle categories" at bounding box center [94, 104] width 100 height 22
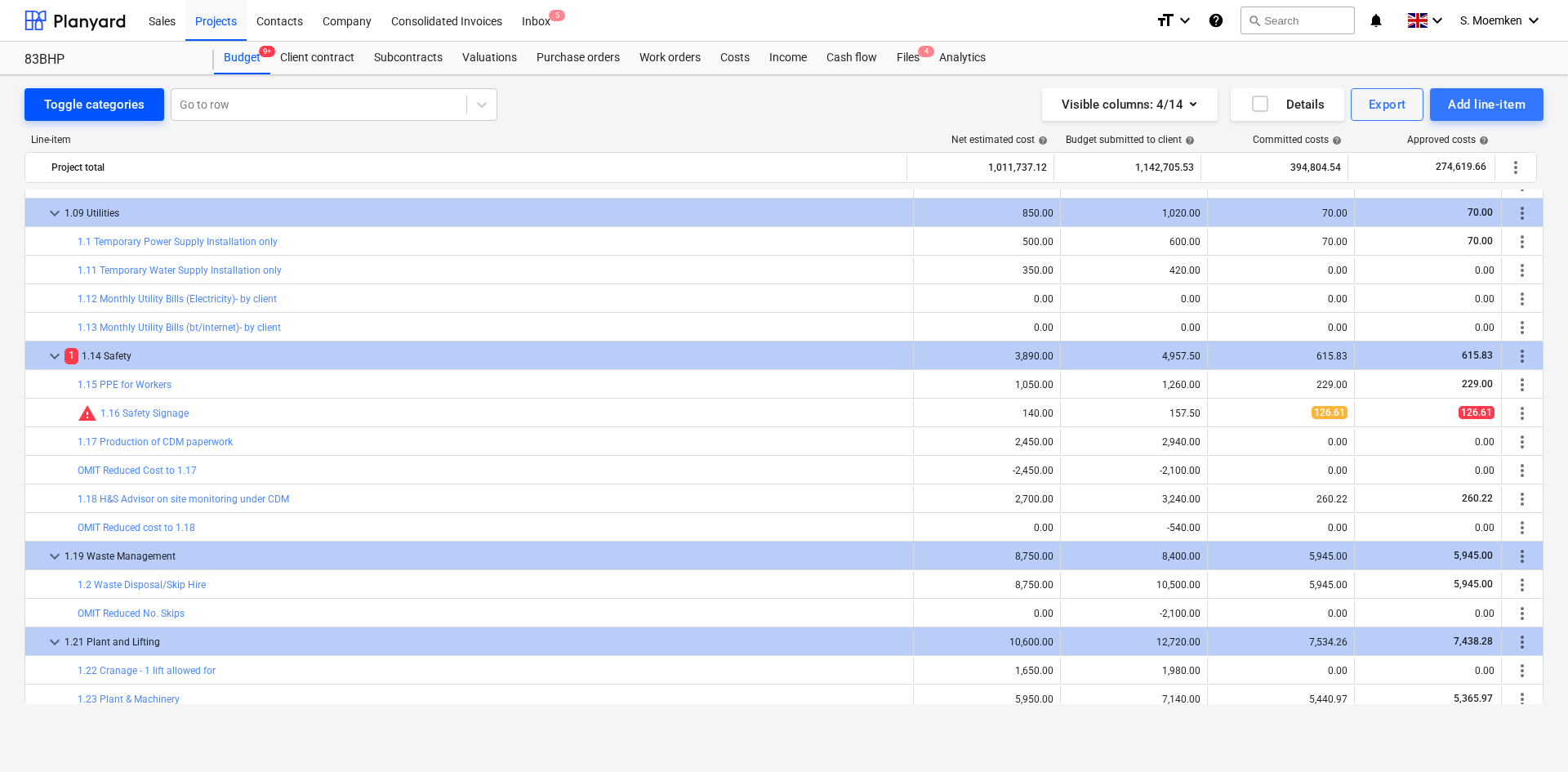
click at [85, 114] on div "Toggle categories" at bounding box center [94, 104] width 100 height 22
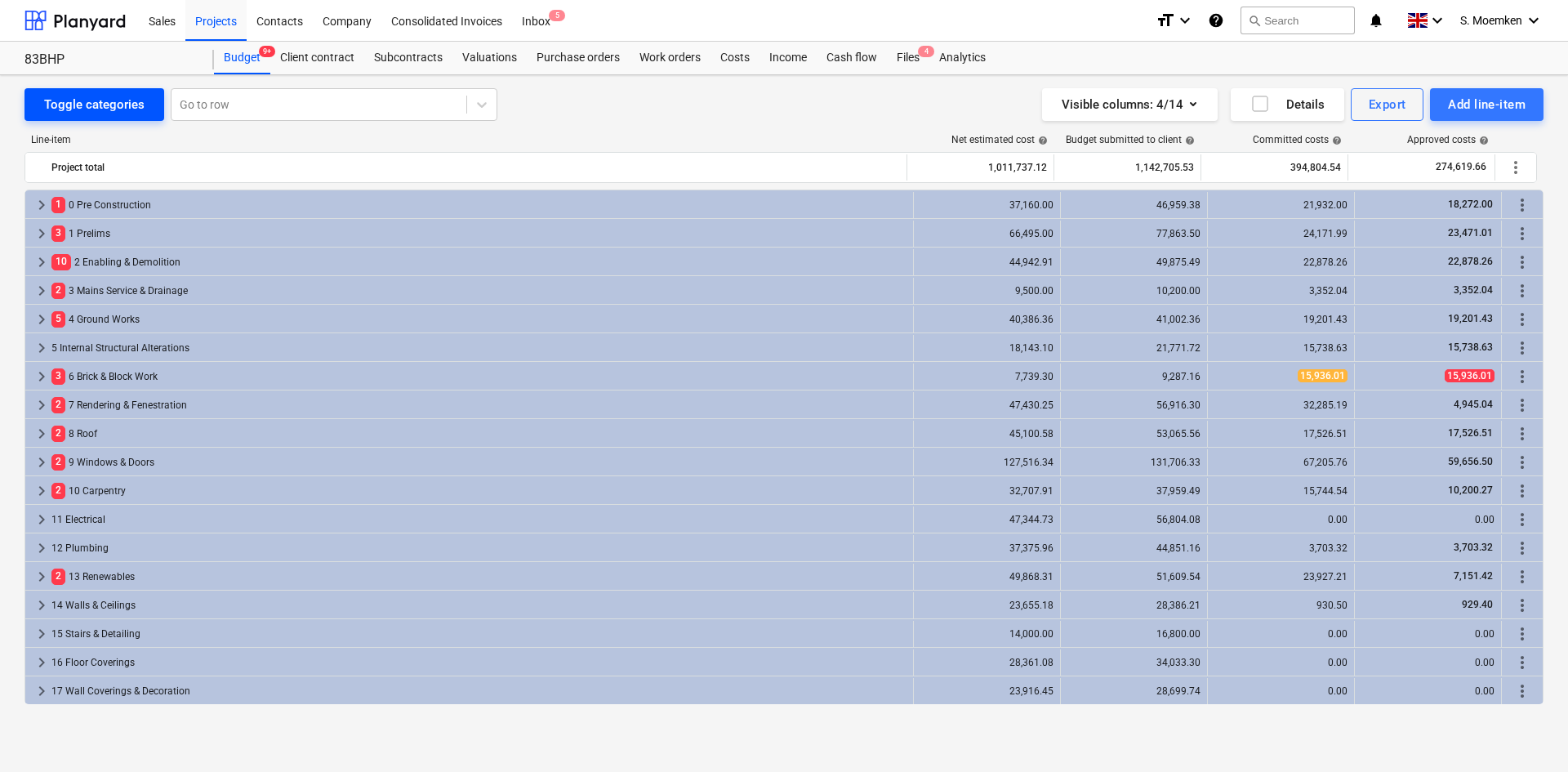
scroll to position [257, 0]
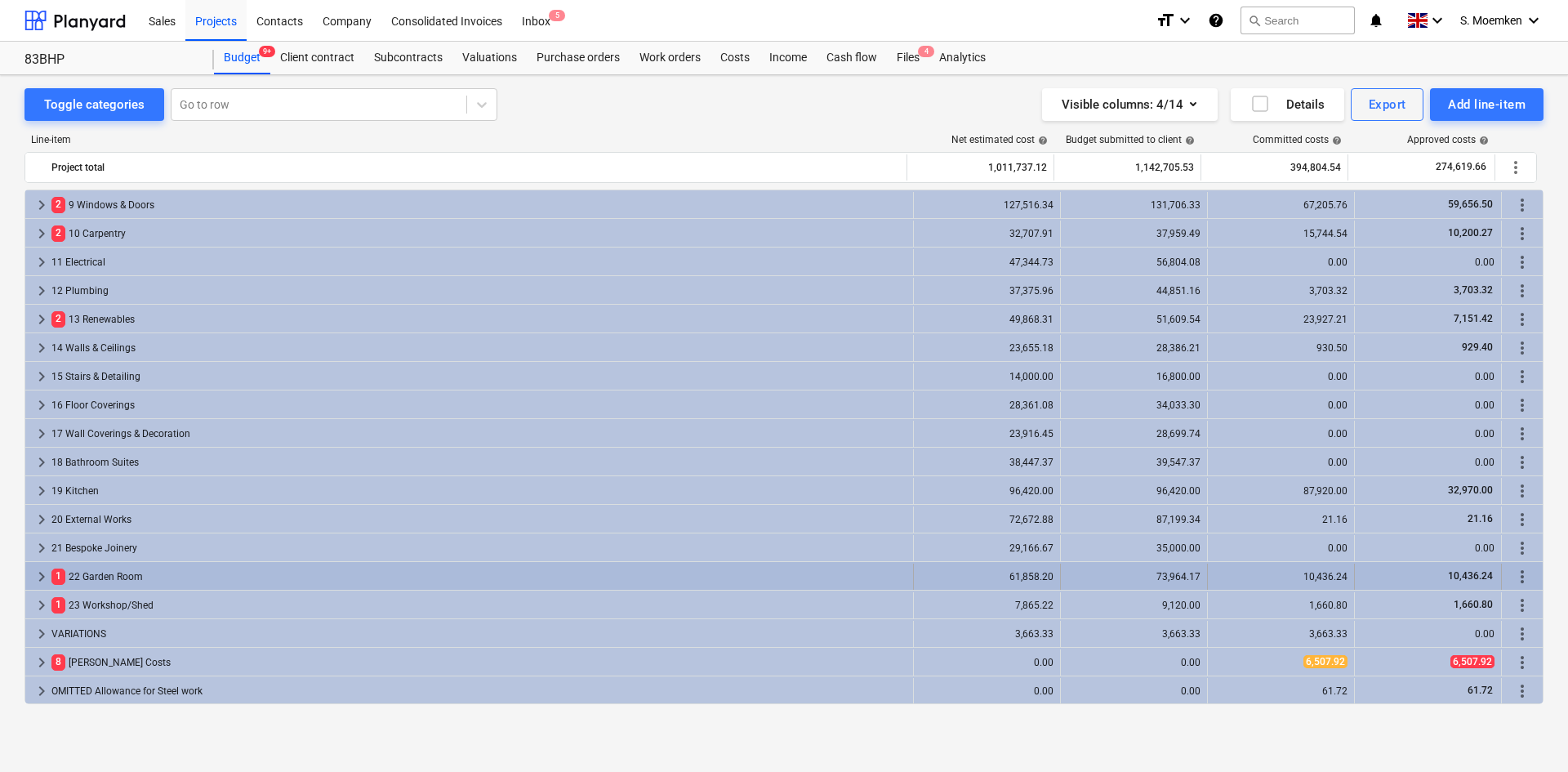
click at [39, 580] on span "keyboard_arrow_right" at bounding box center [41, 577] width 20 height 20
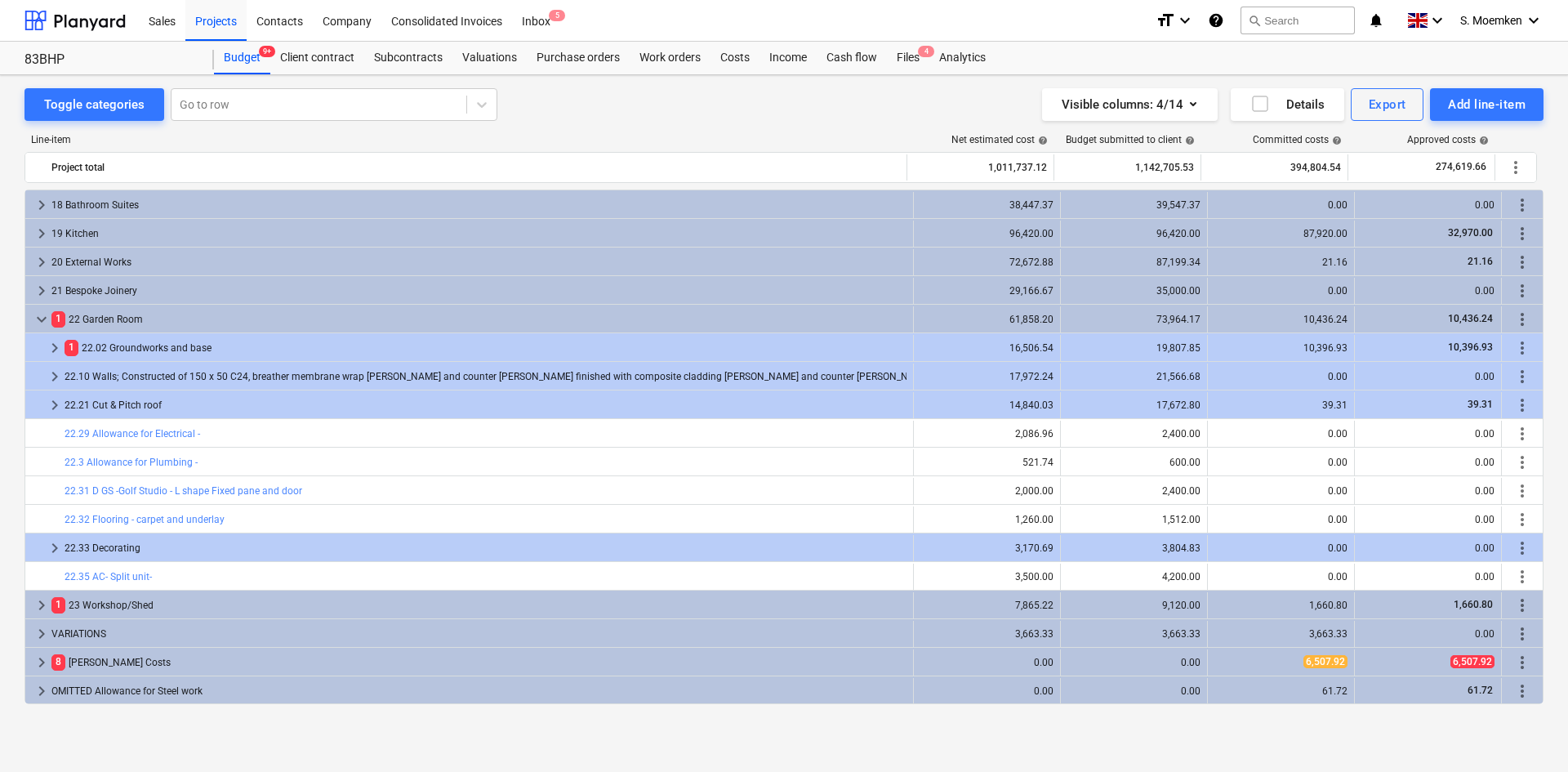
scroll to position [0, 0]
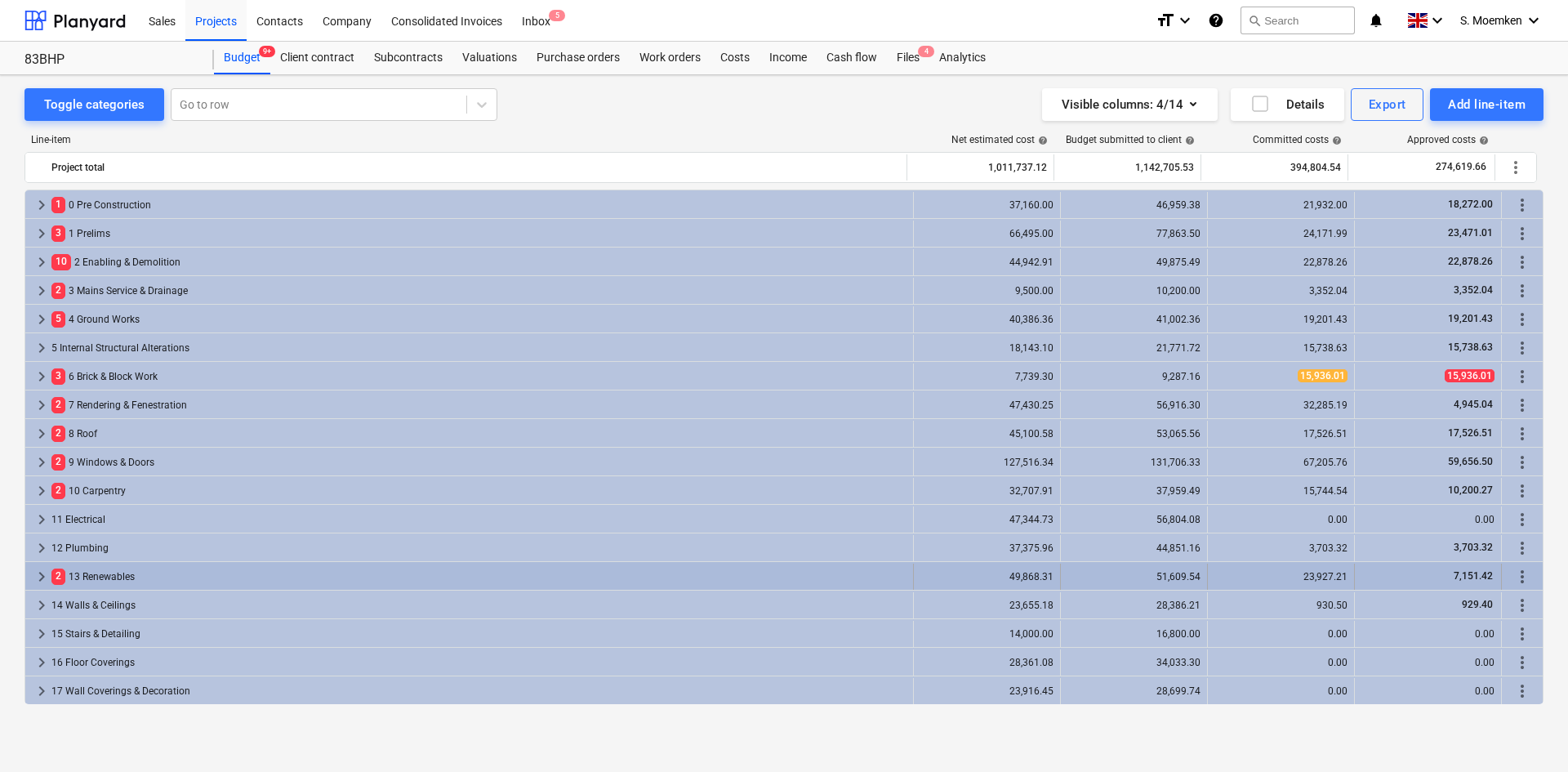
click at [41, 580] on span "keyboard_arrow_right" at bounding box center [41, 577] width 20 height 20
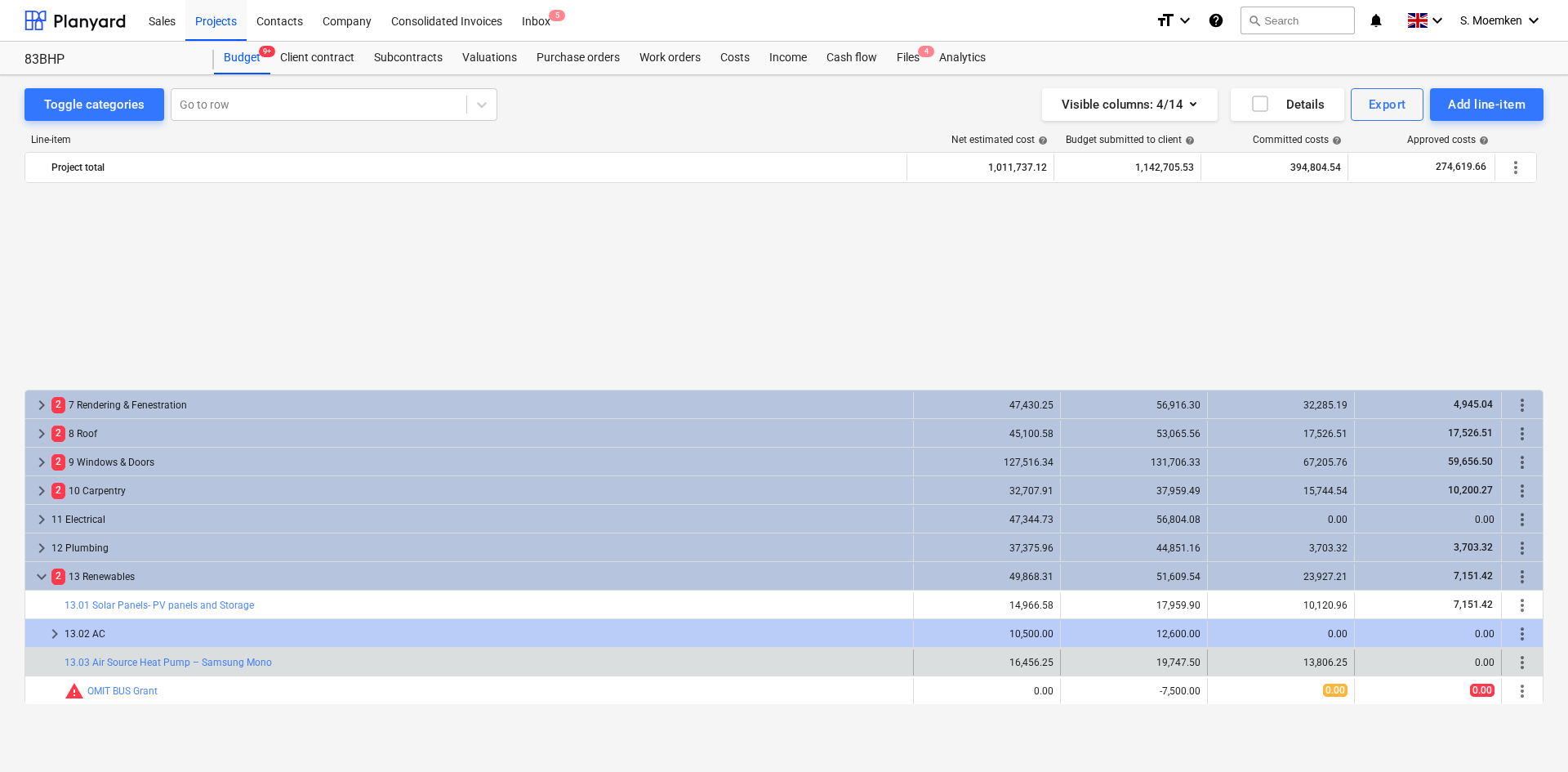
scroll to position [245, 0]
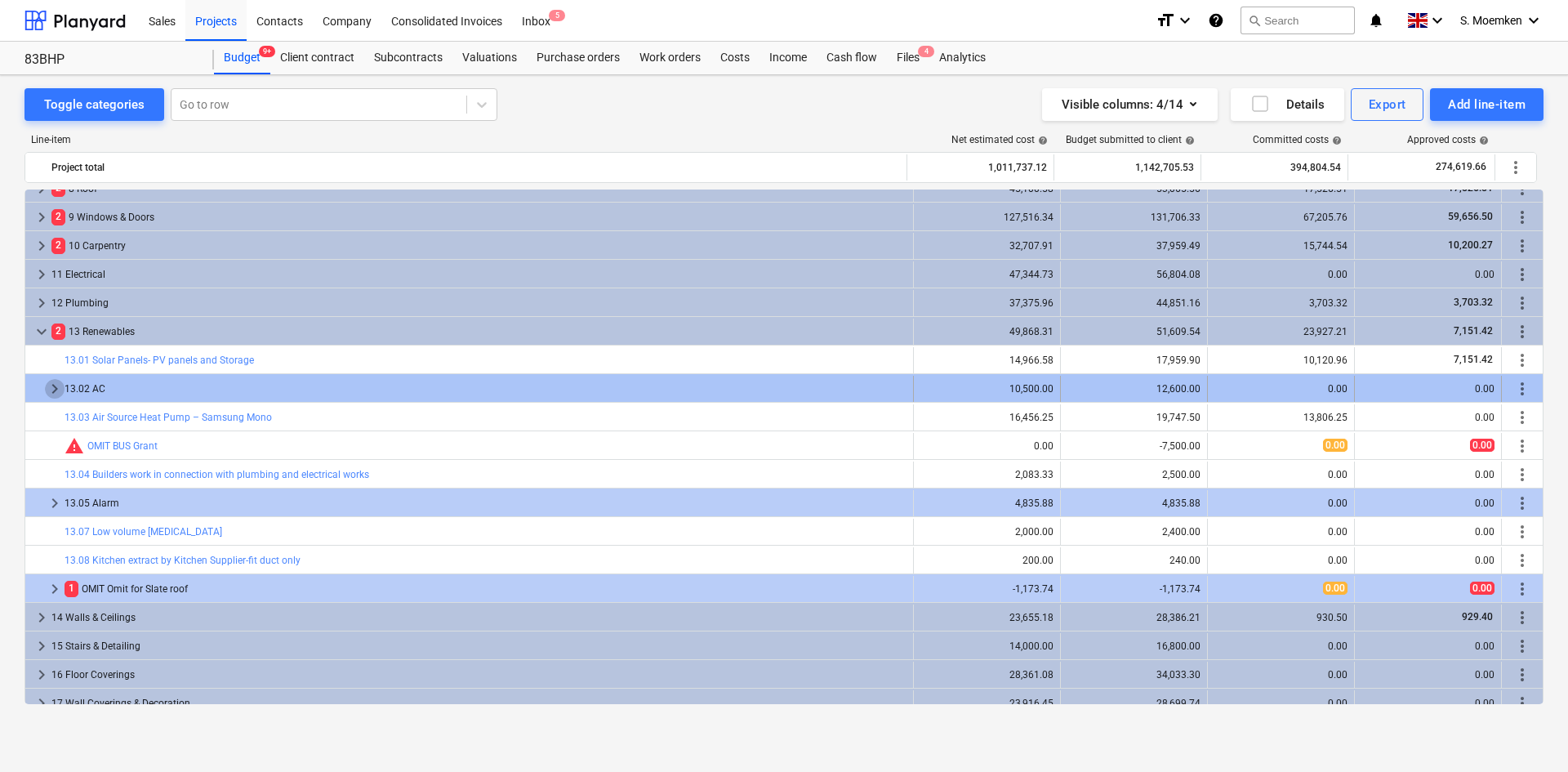
click at [51, 385] on span "keyboard_arrow_right" at bounding box center [55, 389] width 20 height 20
